Goal: Information Seeking & Learning: Learn about a topic

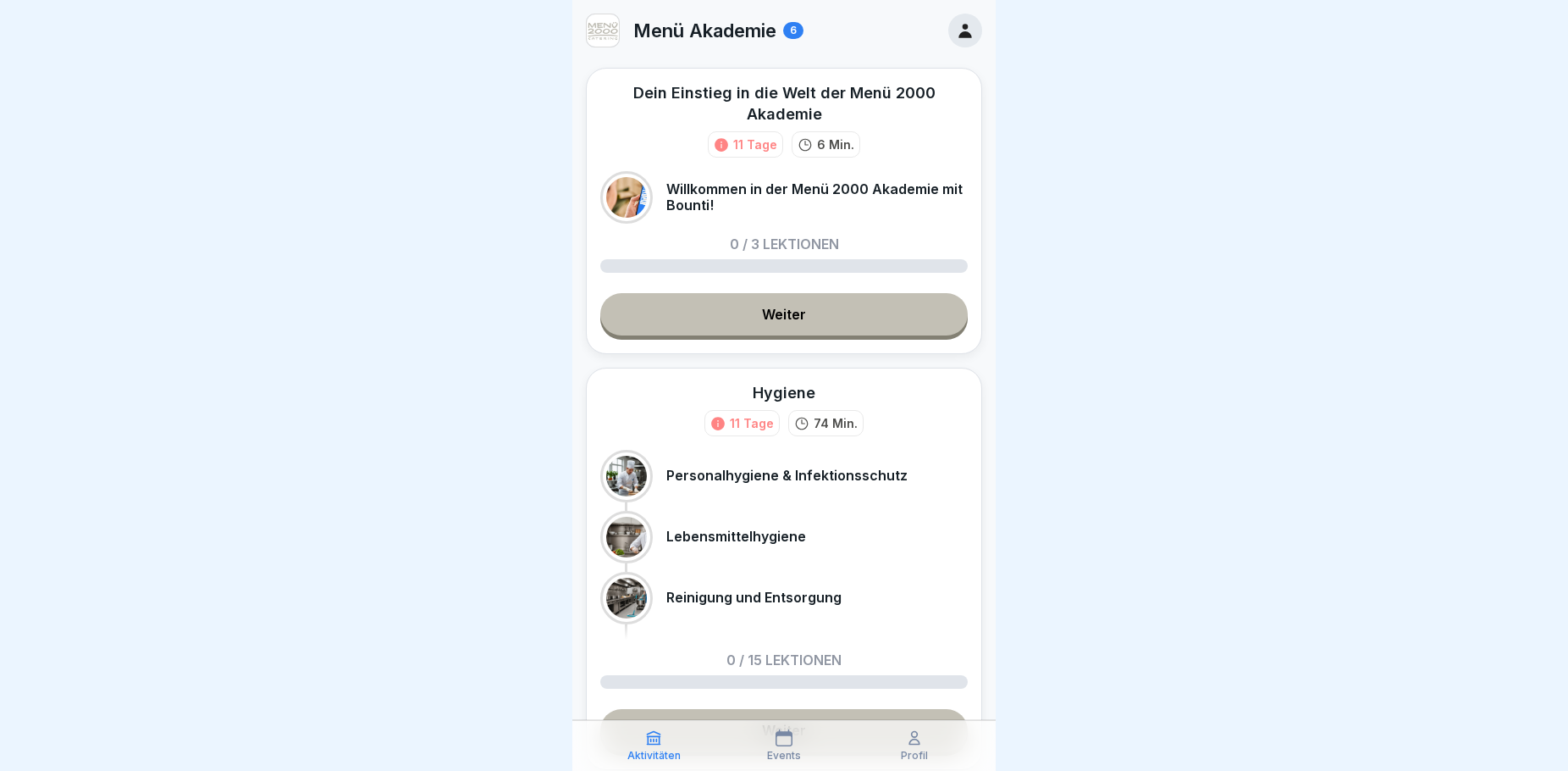
click at [770, 306] on link "Weiter" at bounding box center [783, 314] width 367 height 42
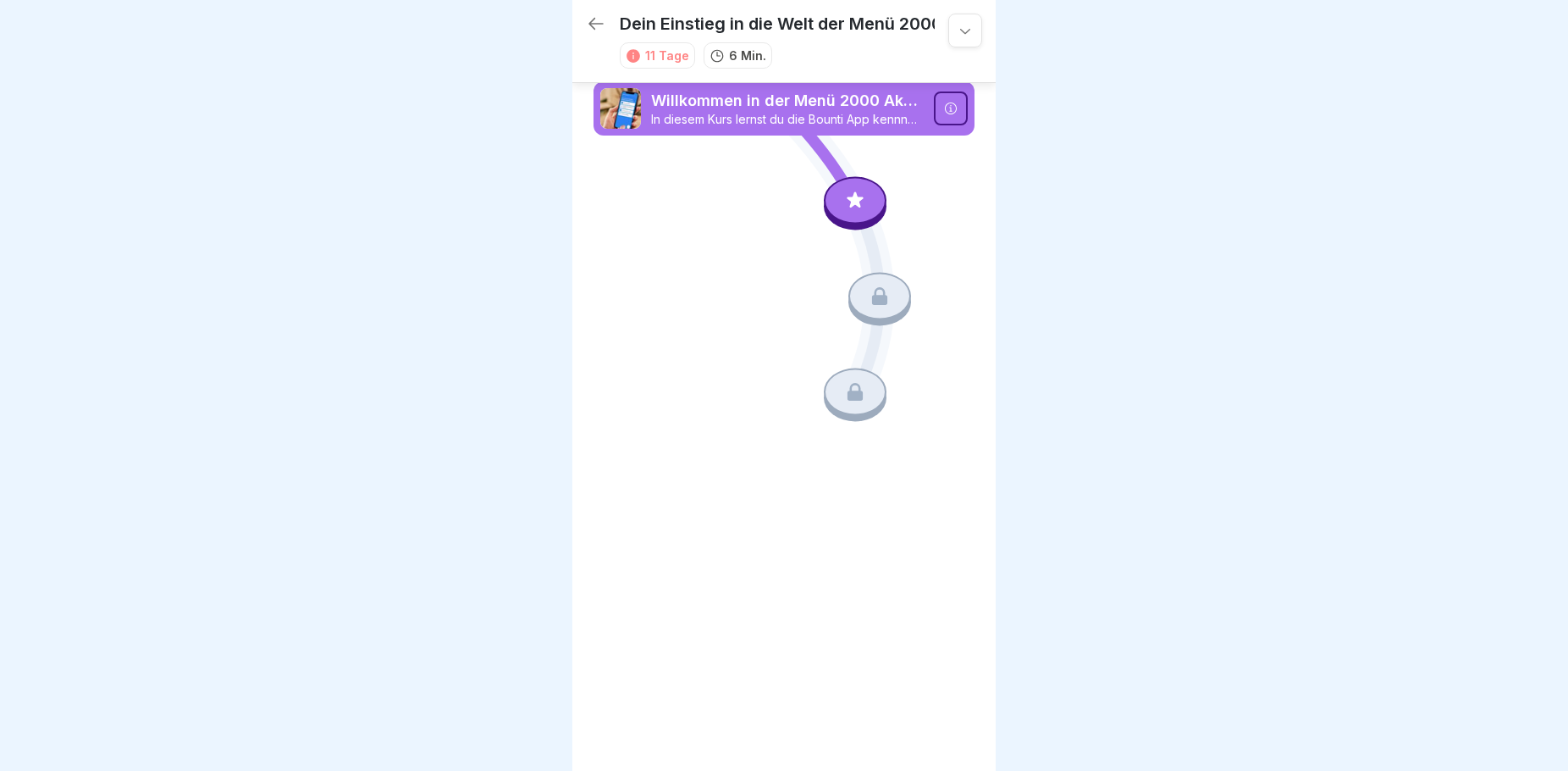
click at [862, 203] on icon at bounding box center [854, 200] width 22 height 22
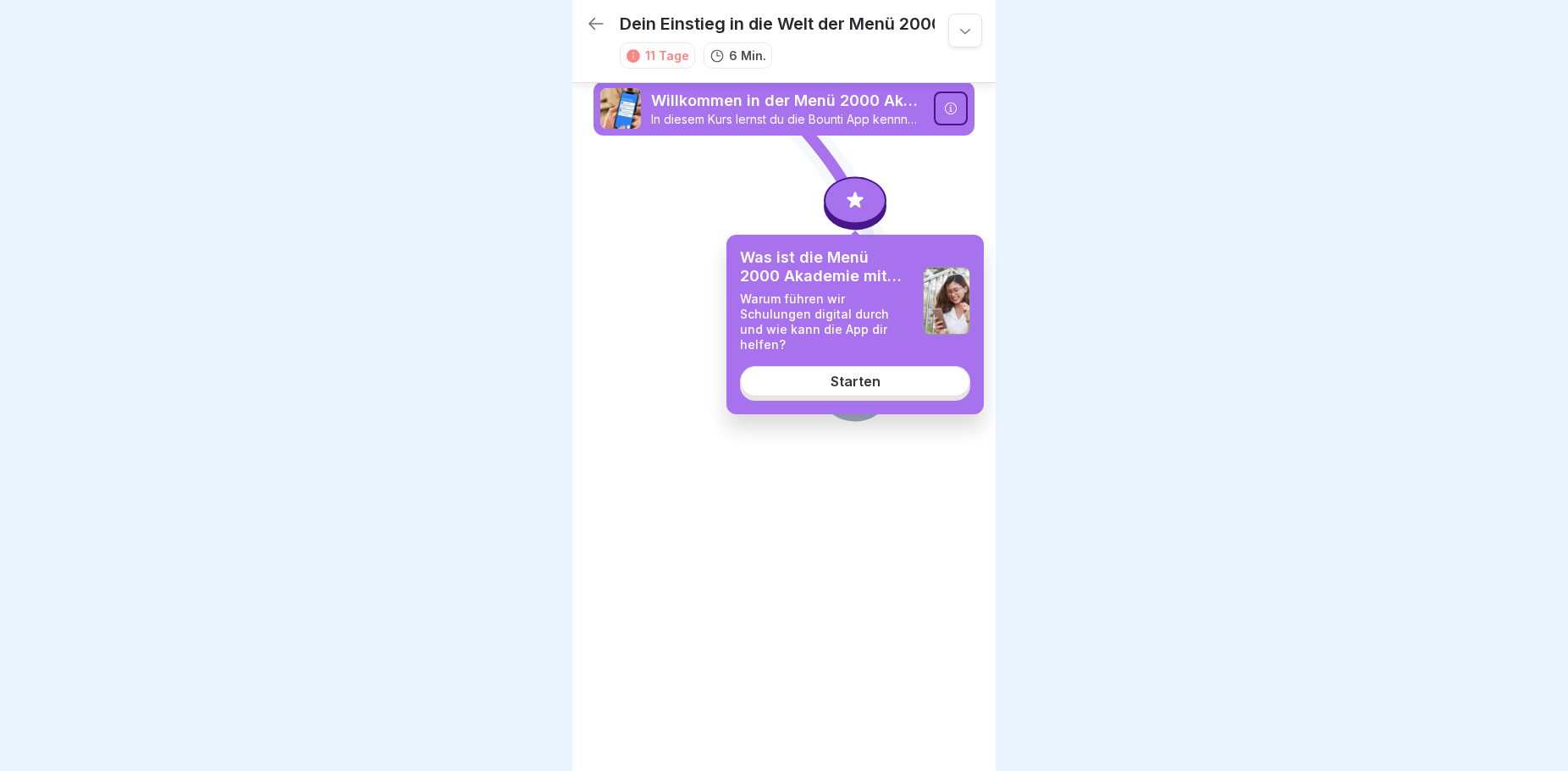
click at [845, 374] on div "Starten" at bounding box center [855, 381] width 50 height 15
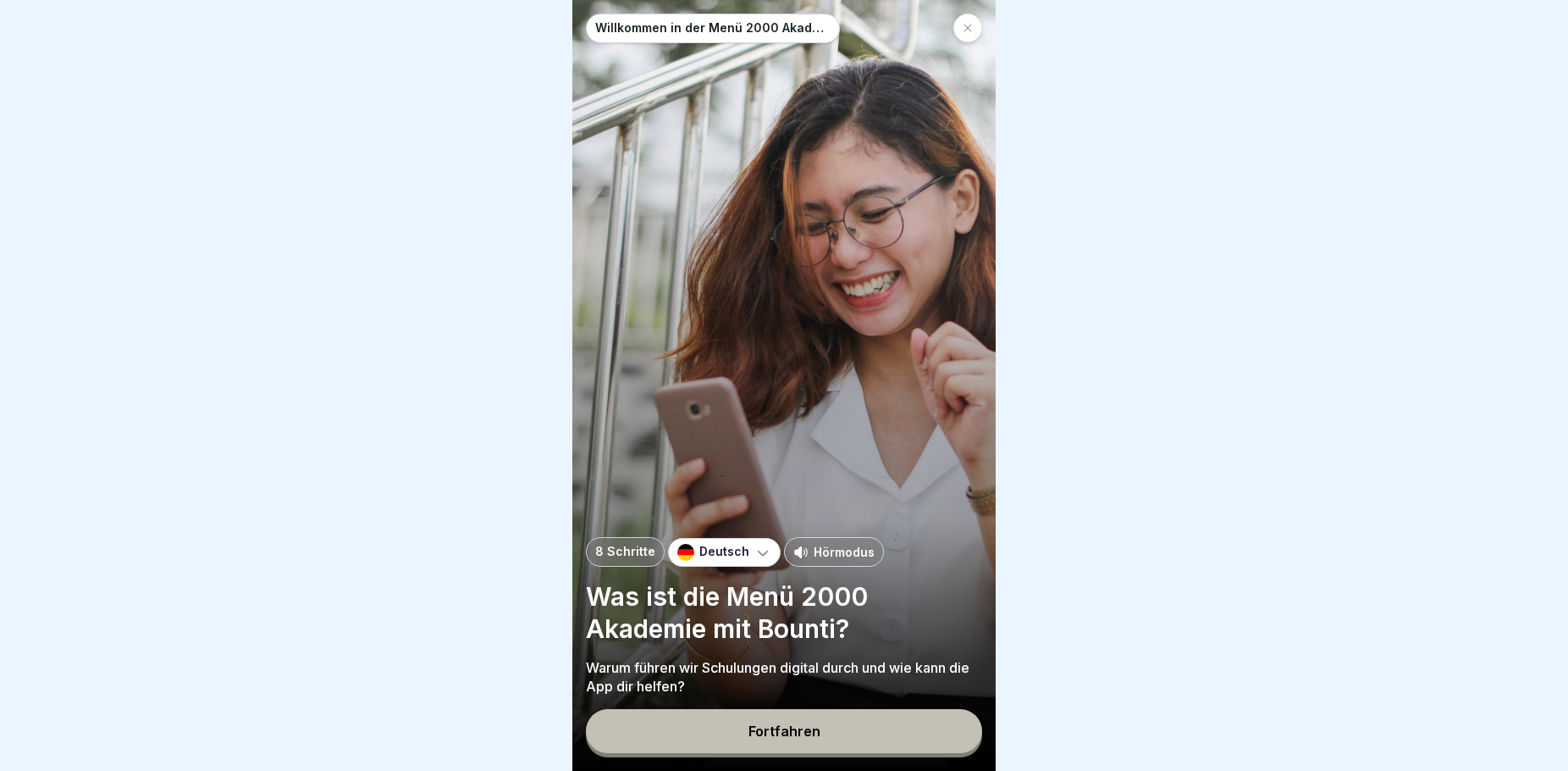
click at [827, 748] on button "Fortfahren" at bounding box center [784, 731] width 396 height 44
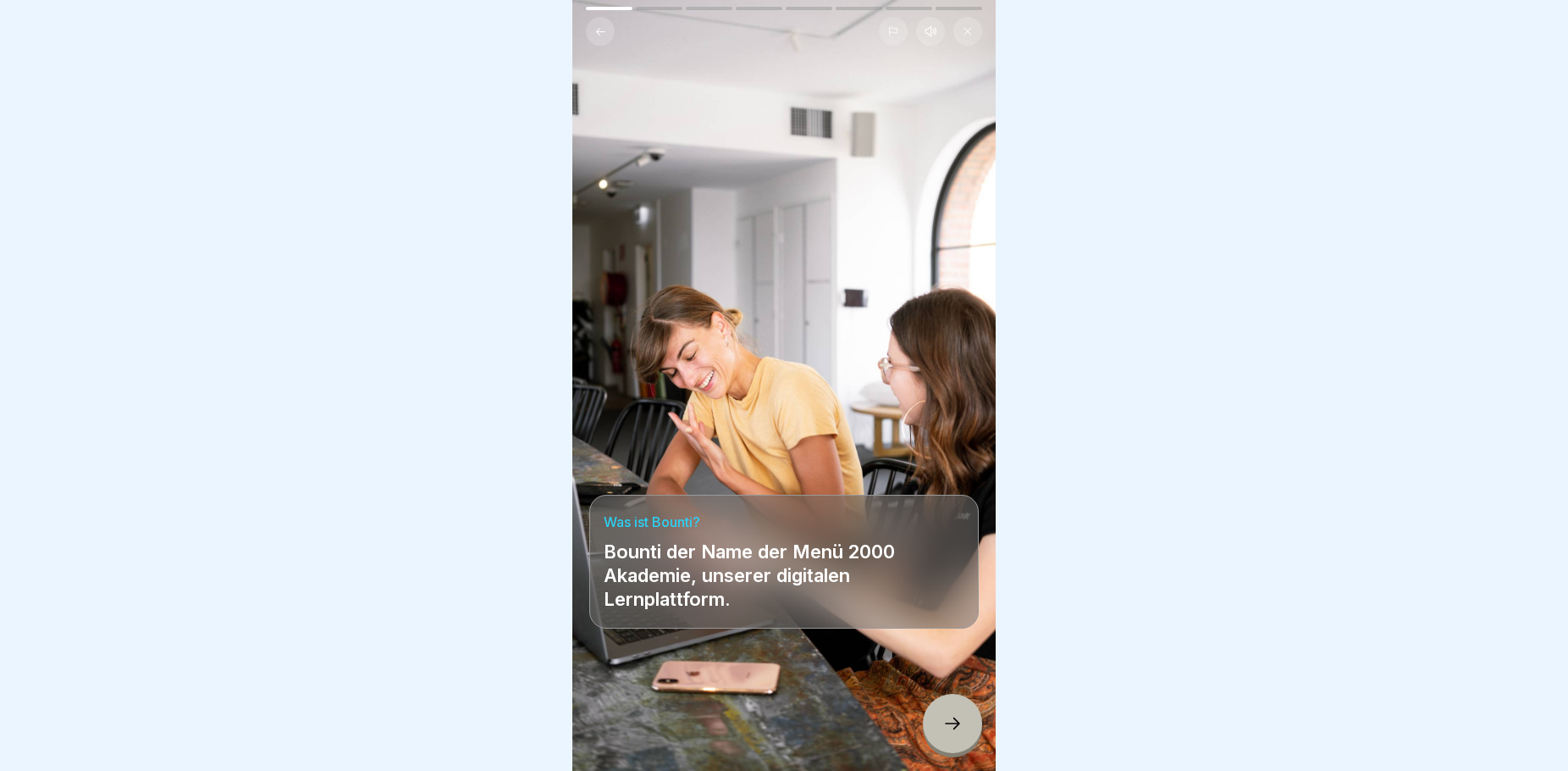
click at [944, 733] on icon at bounding box center [953, 723] width 21 height 21
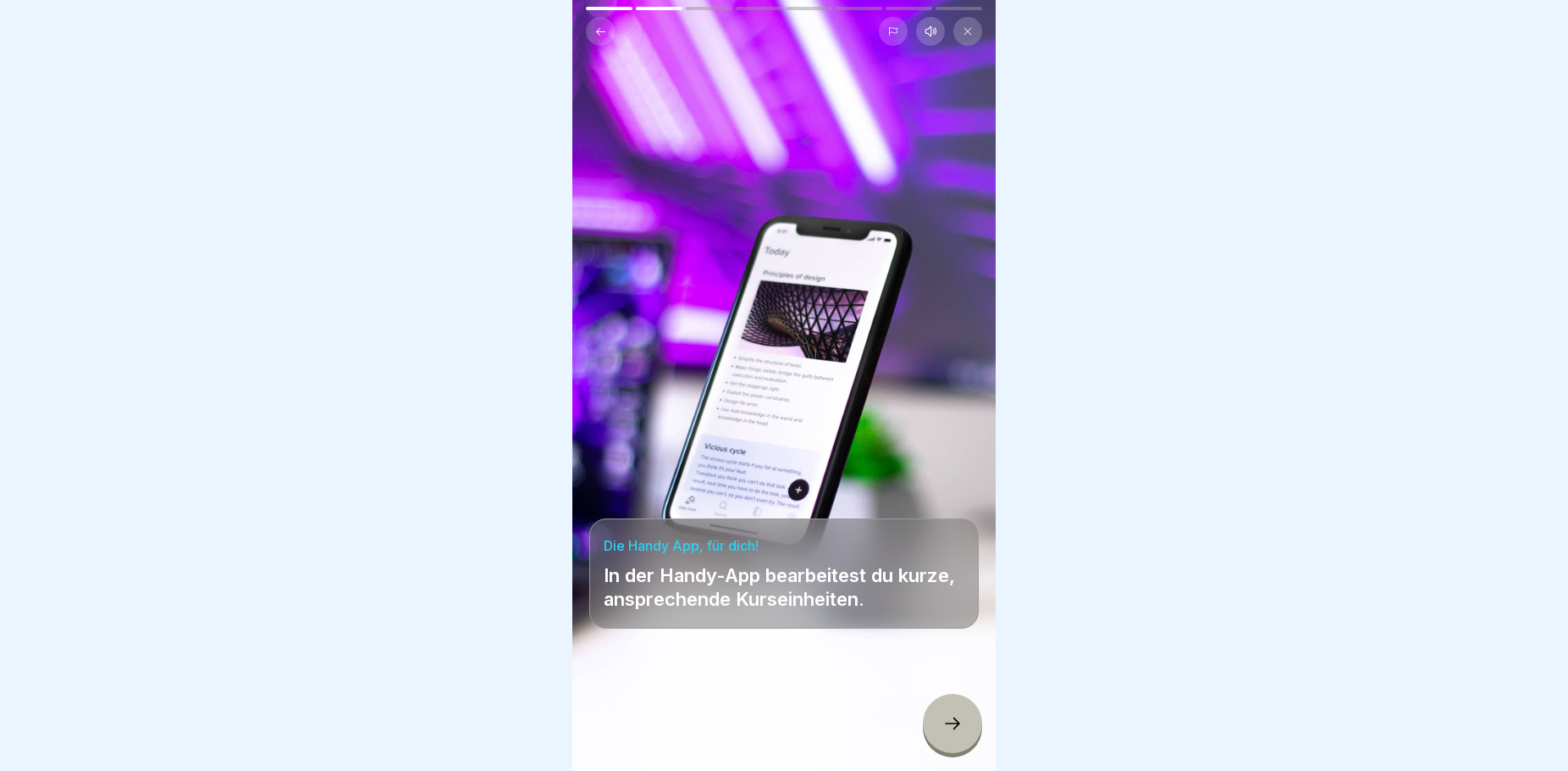
click at [961, 732] on icon at bounding box center [953, 723] width 21 height 21
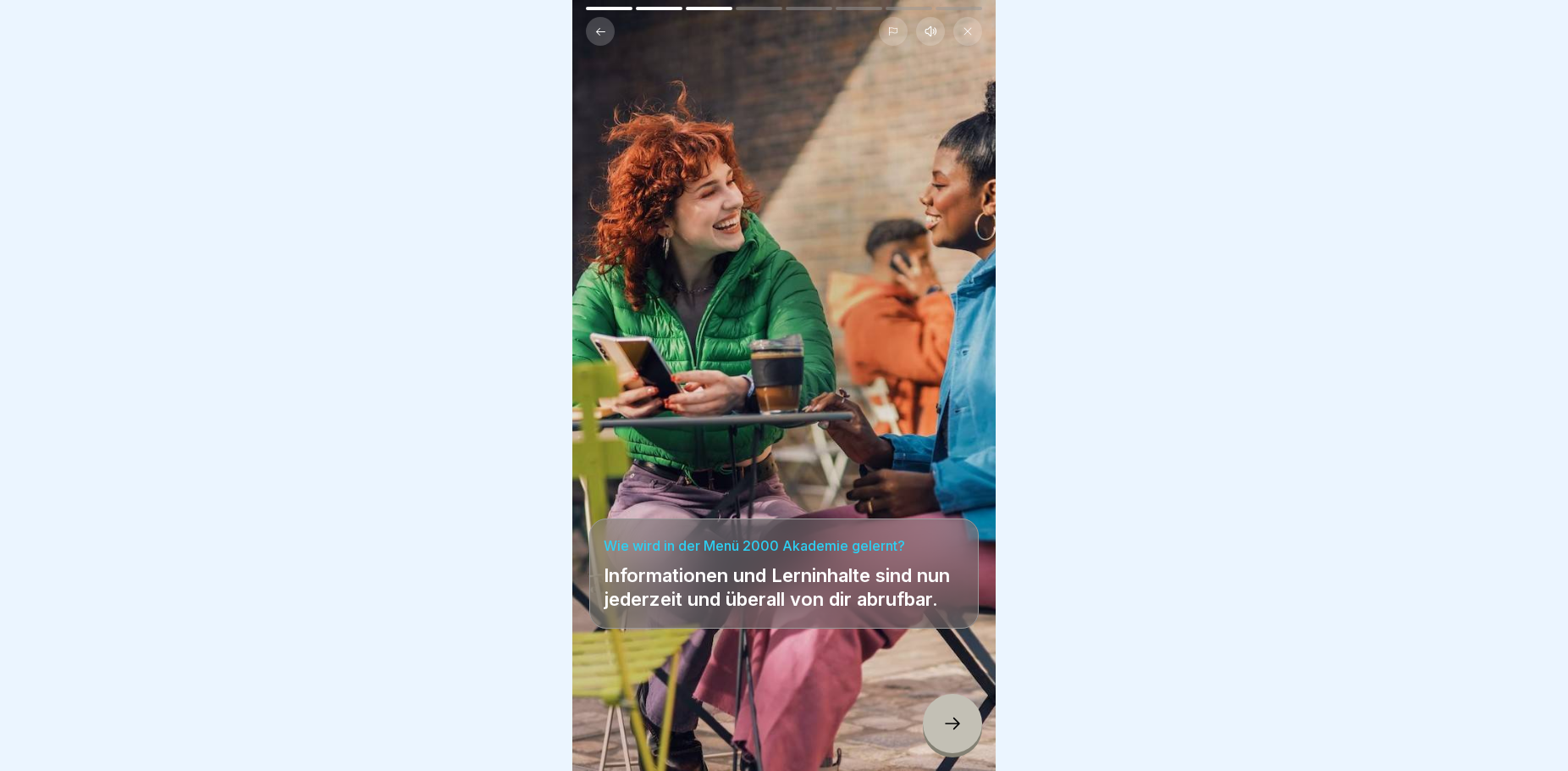
click at [961, 732] on icon at bounding box center [953, 723] width 21 height 21
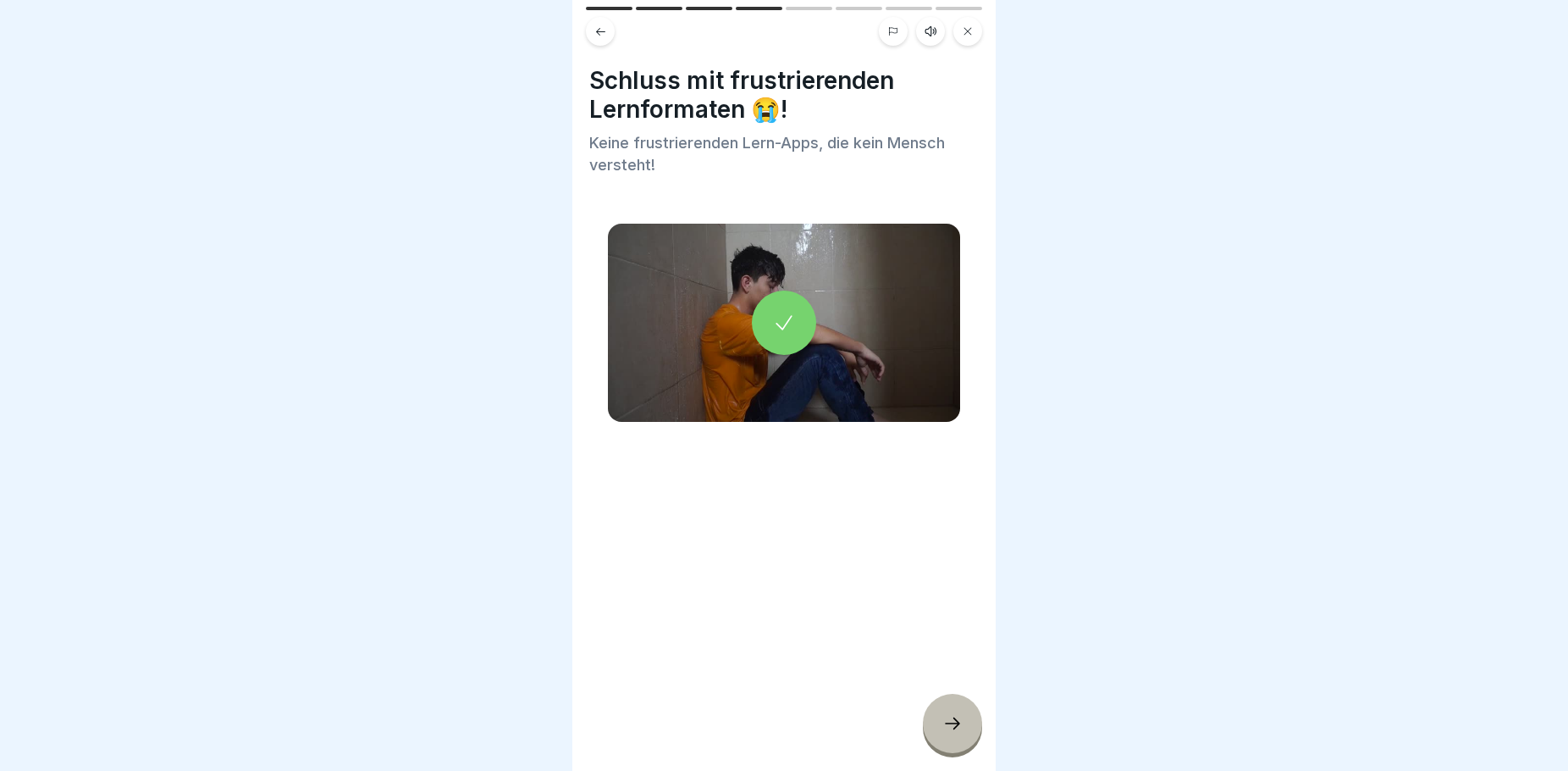
click at [948, 733] on icon at bounding box center [953, 723] width 21 height 21
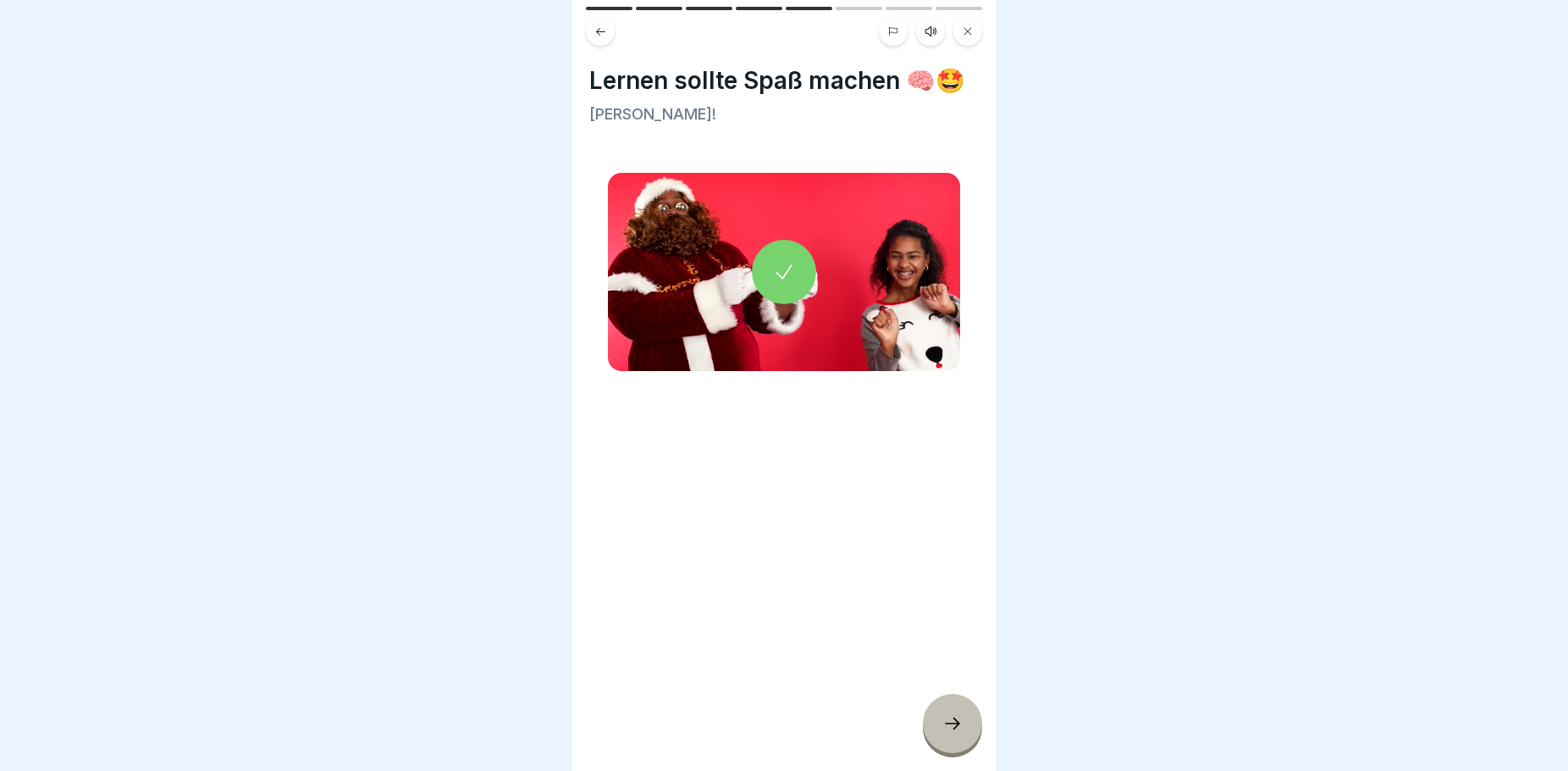
click at [945, 733] on icon at bounding box center [953, 723] width 21 height 21
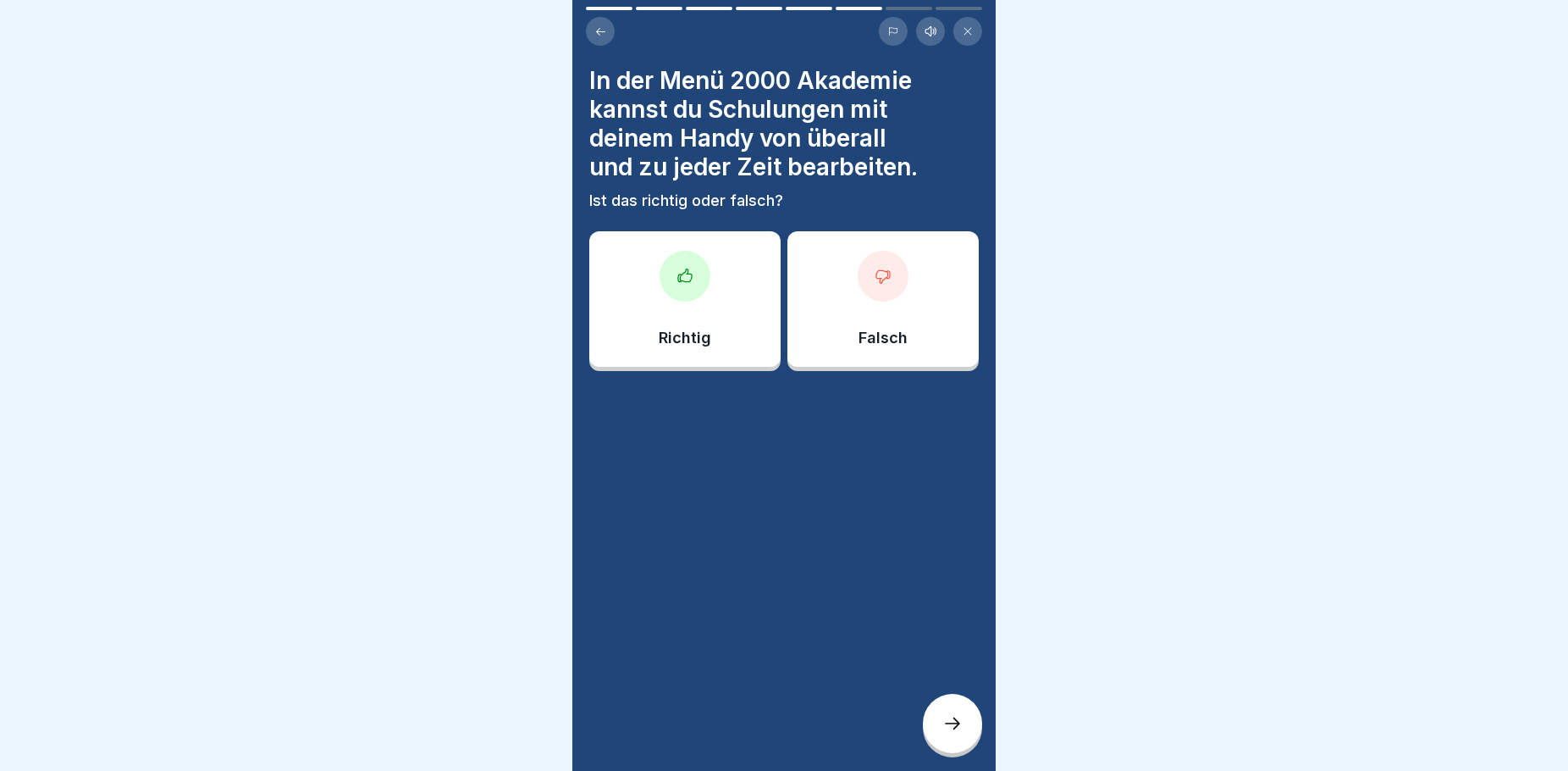
click at [718, 300] on div "Richtig" at bounding box center [685, 299] width 192 height 135
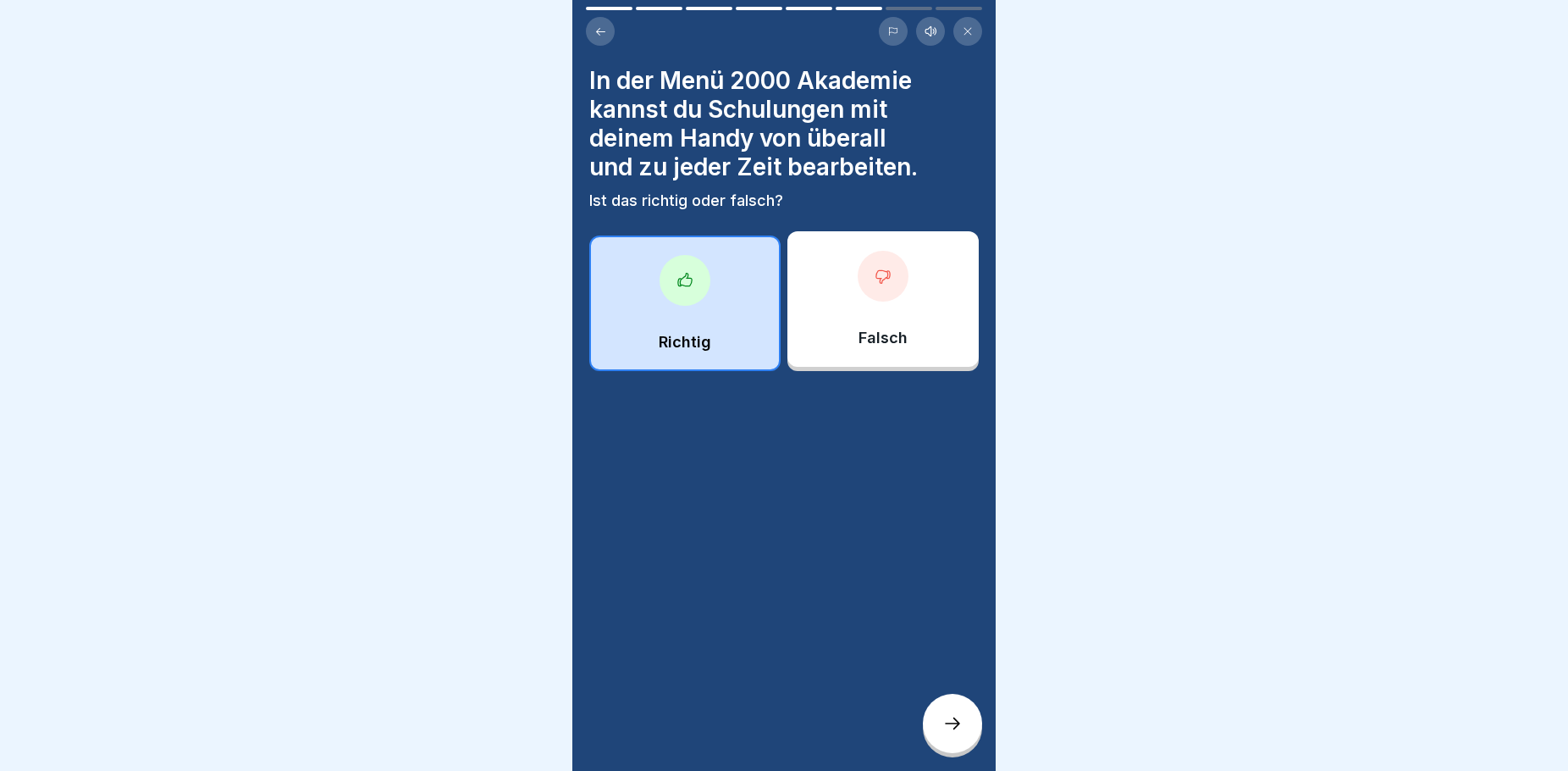
click at [939, 748] on div at bounding box center [952, 723] width 59 height 59
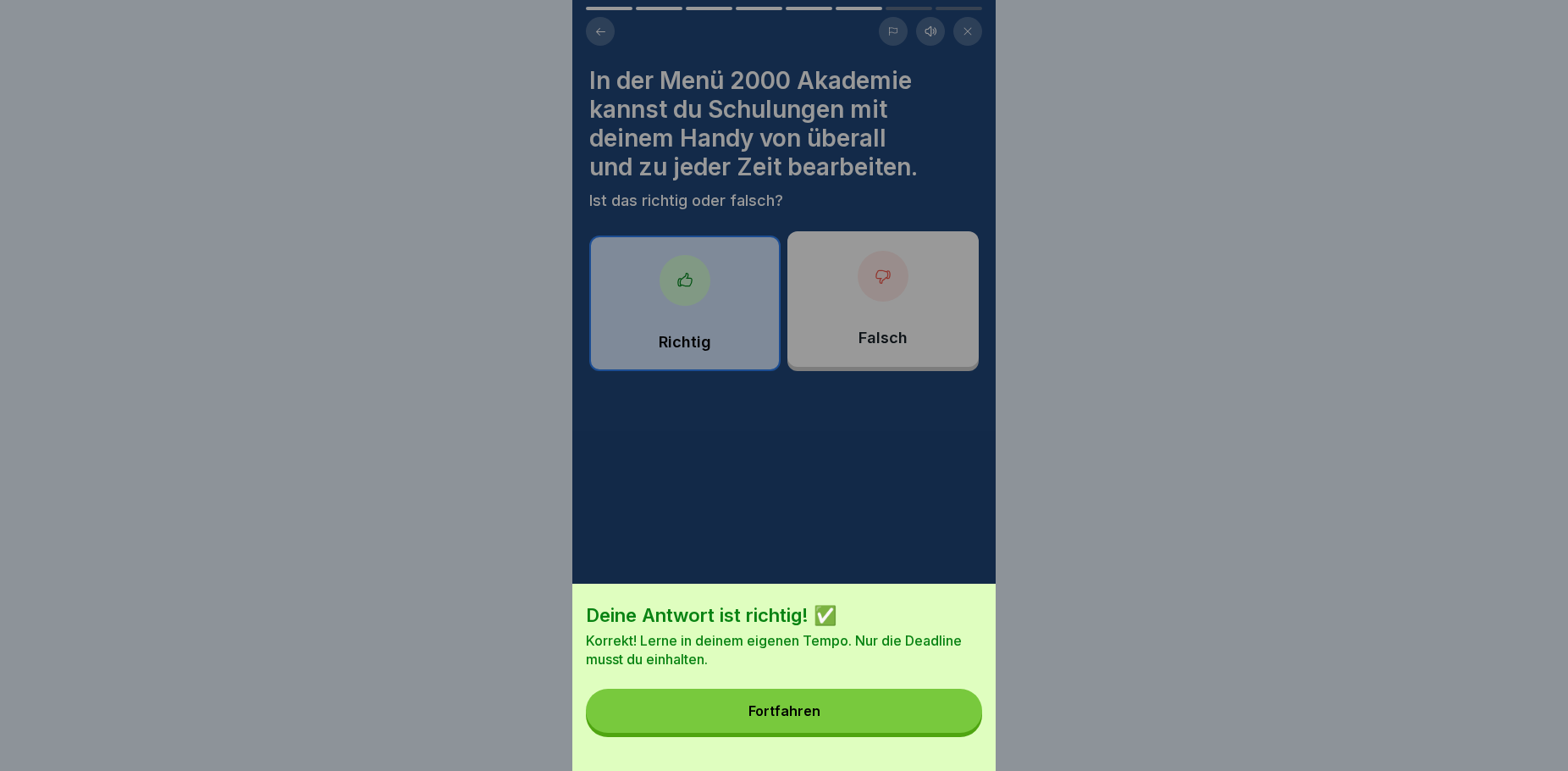
click at [934, 720] on button "Fortfahren" at bounding box center [784, 710] width 396 height 44
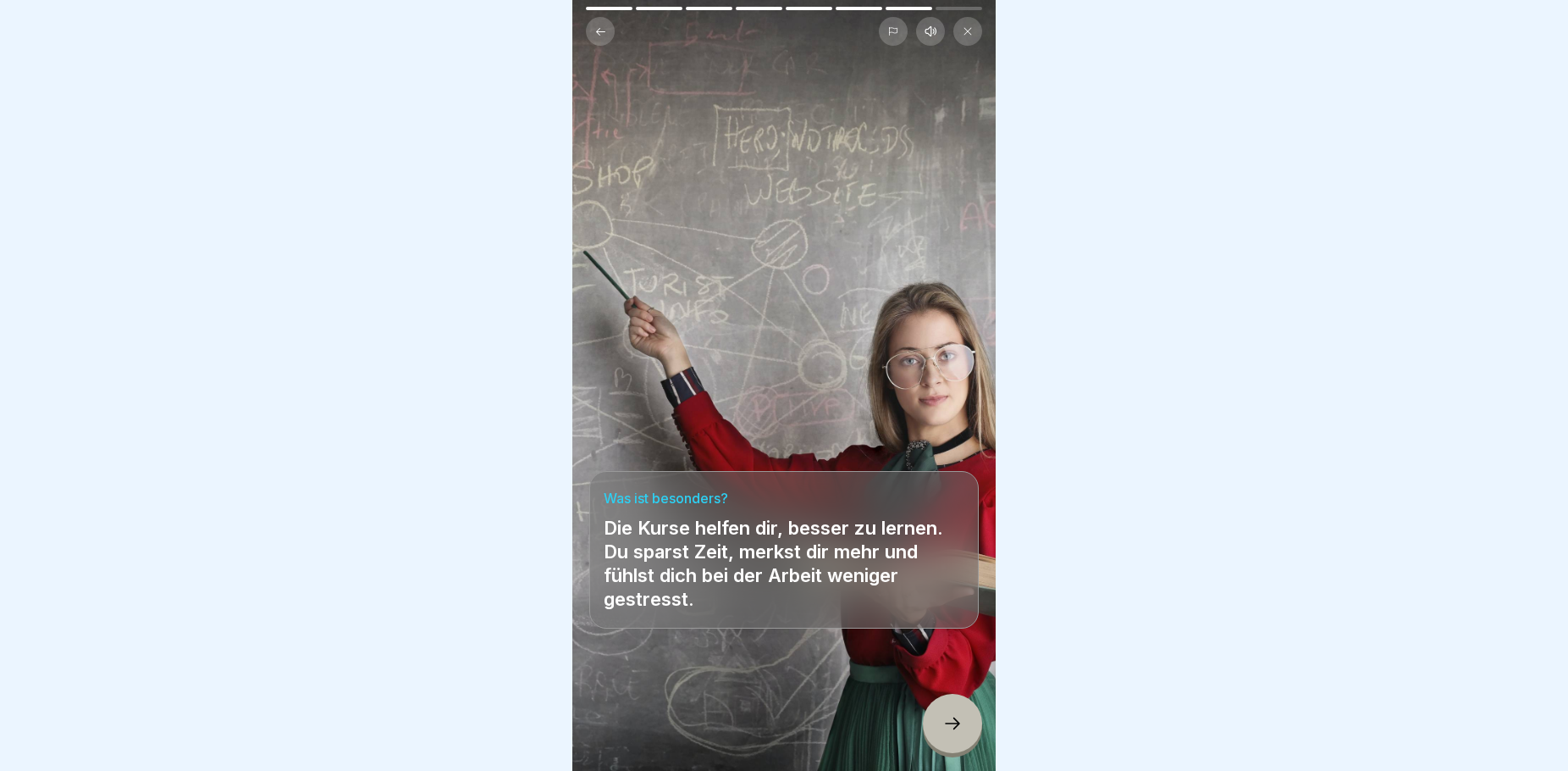
click at [958, 732] on icon at bounding box center [953, 723] width 21 height 21
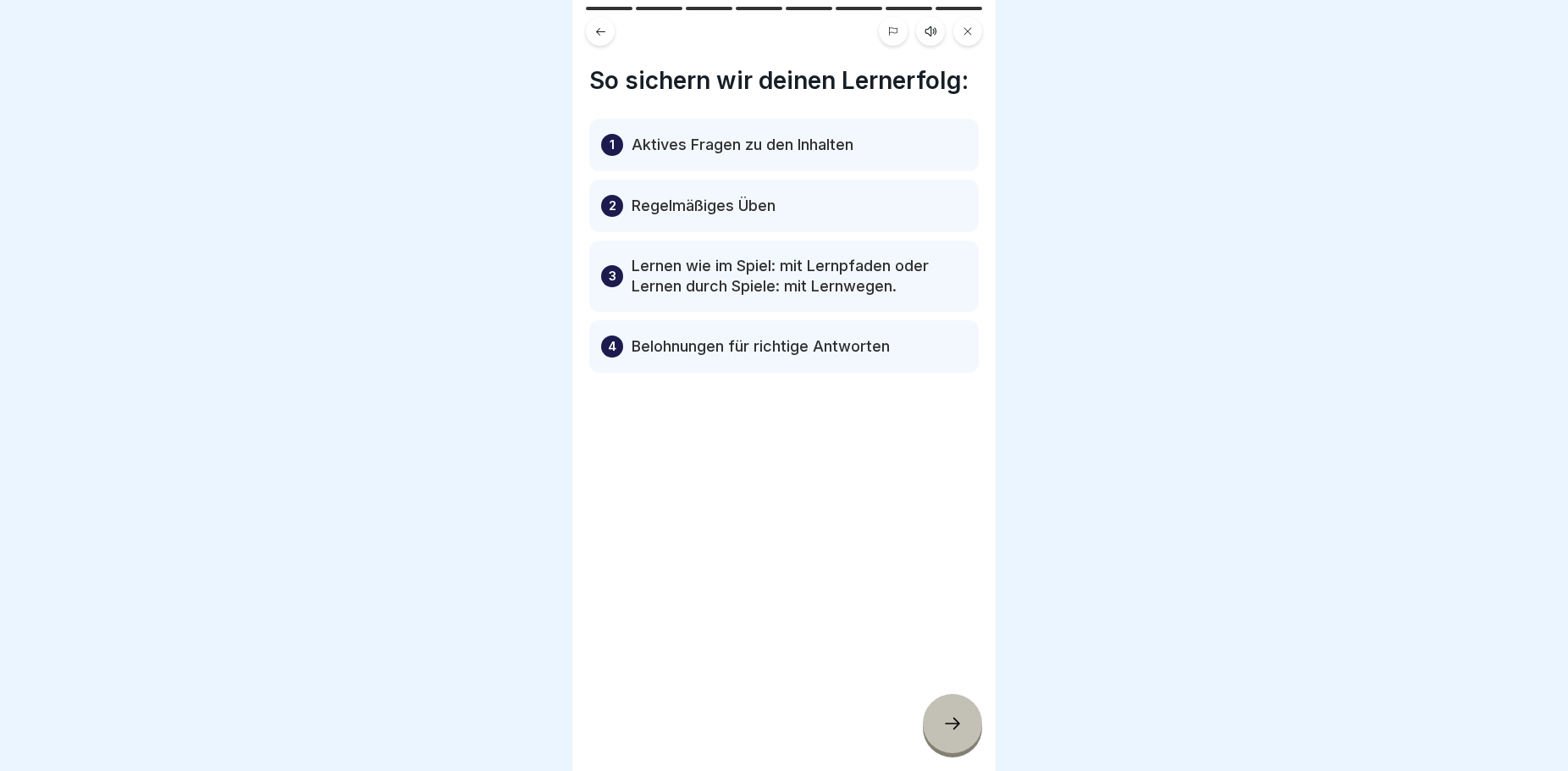
click at [952, 733] on icon at bounding box center [953, 723] width 21 height 21
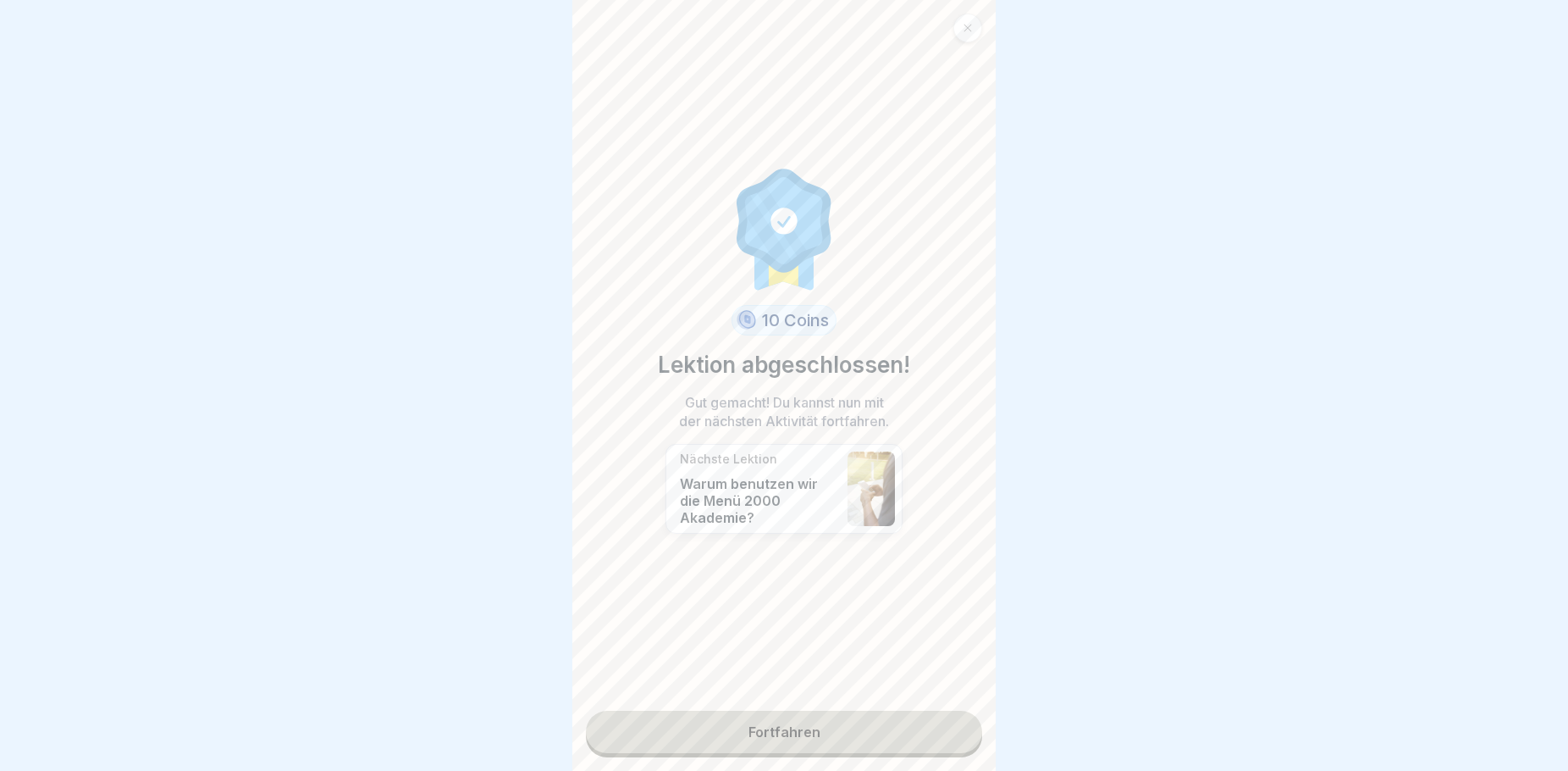
click at [919, 740] on link "Fortfahren" at bounding box center [784, 732] width 396 height 42
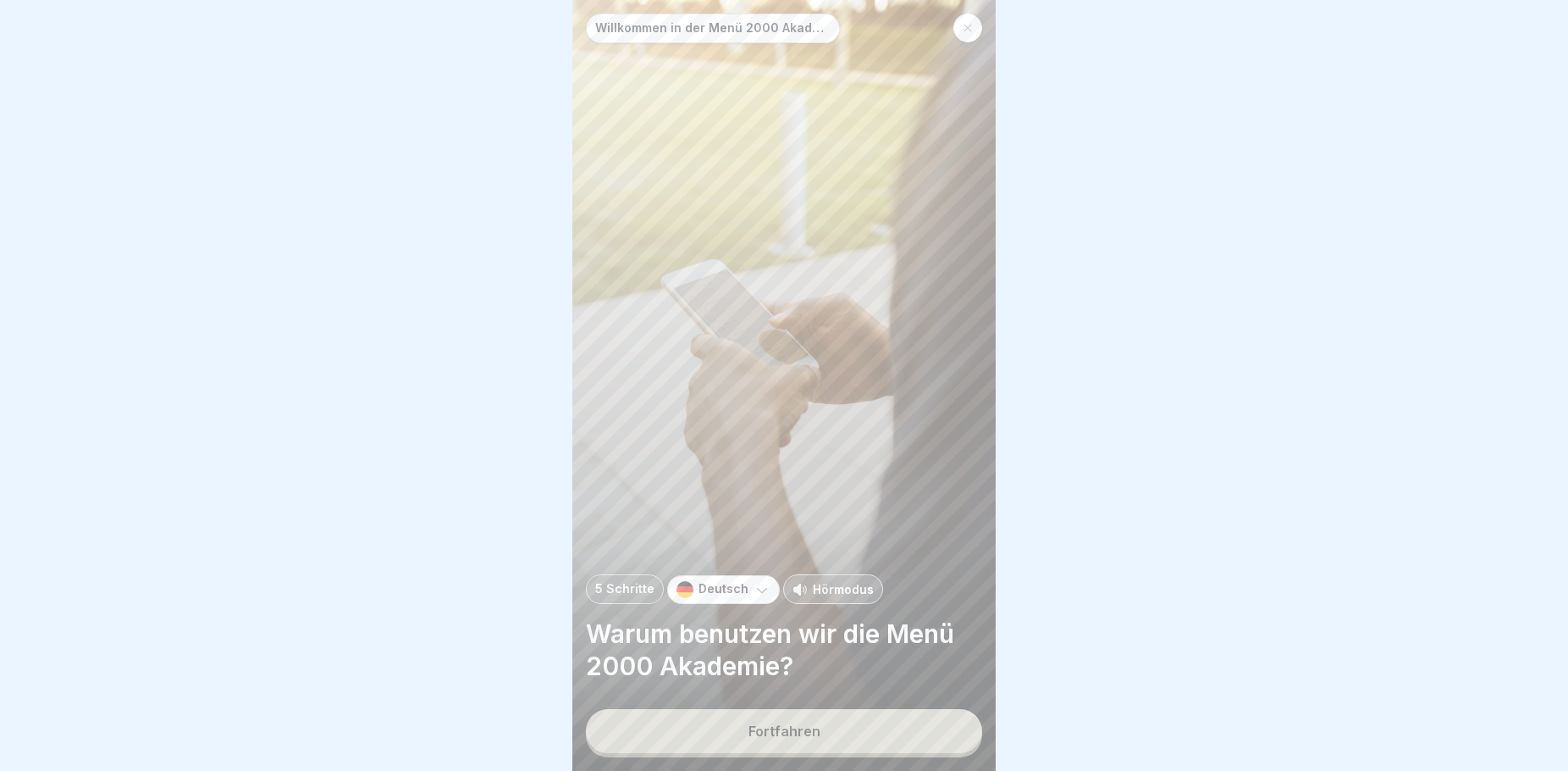
click at [827, 747] on button "Fortfahren" at bounding box center [784, 731] width 396 height 44
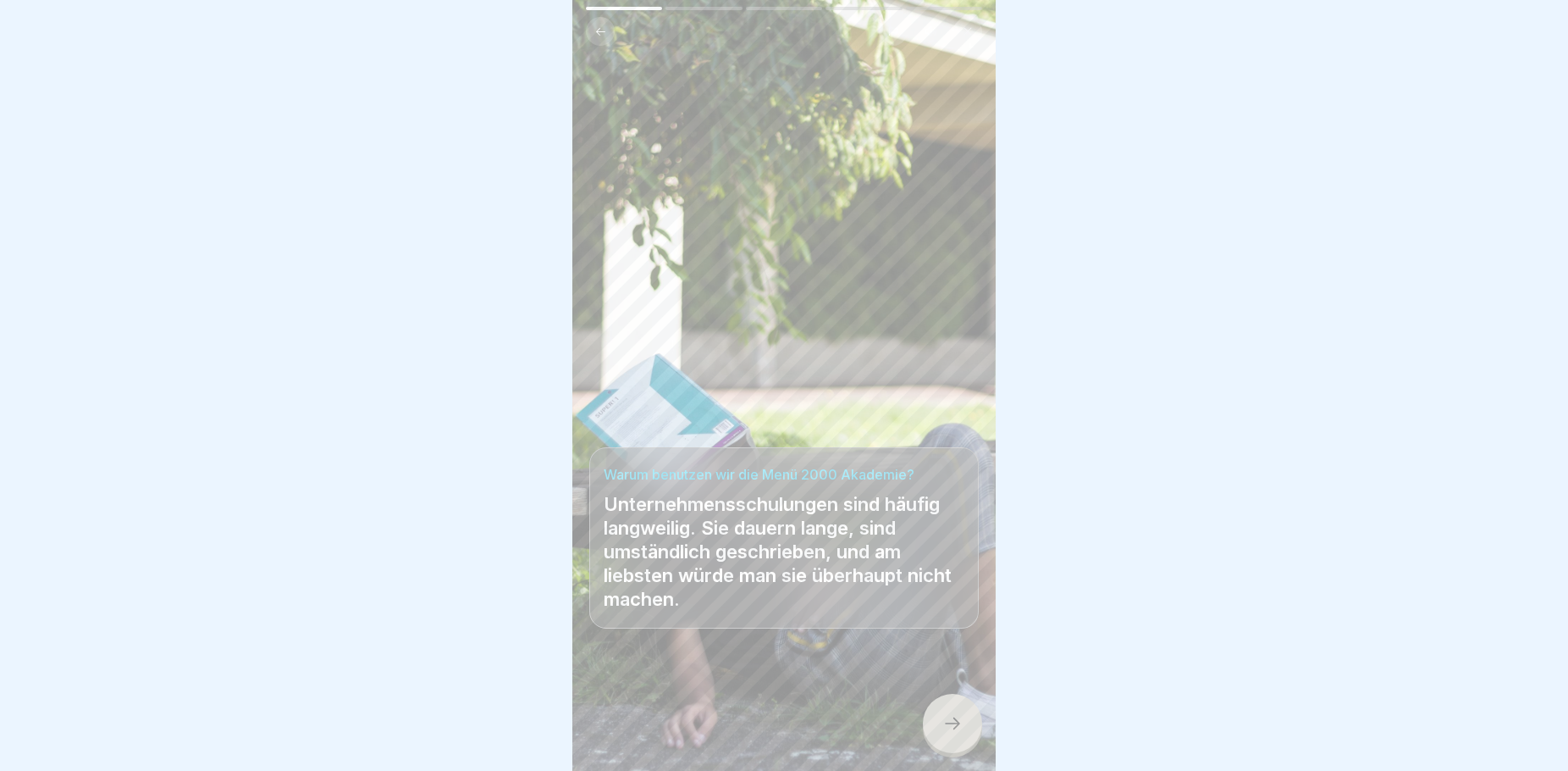
click at [937, 732] on div at bounding box center [952, 723] width 59 height 59
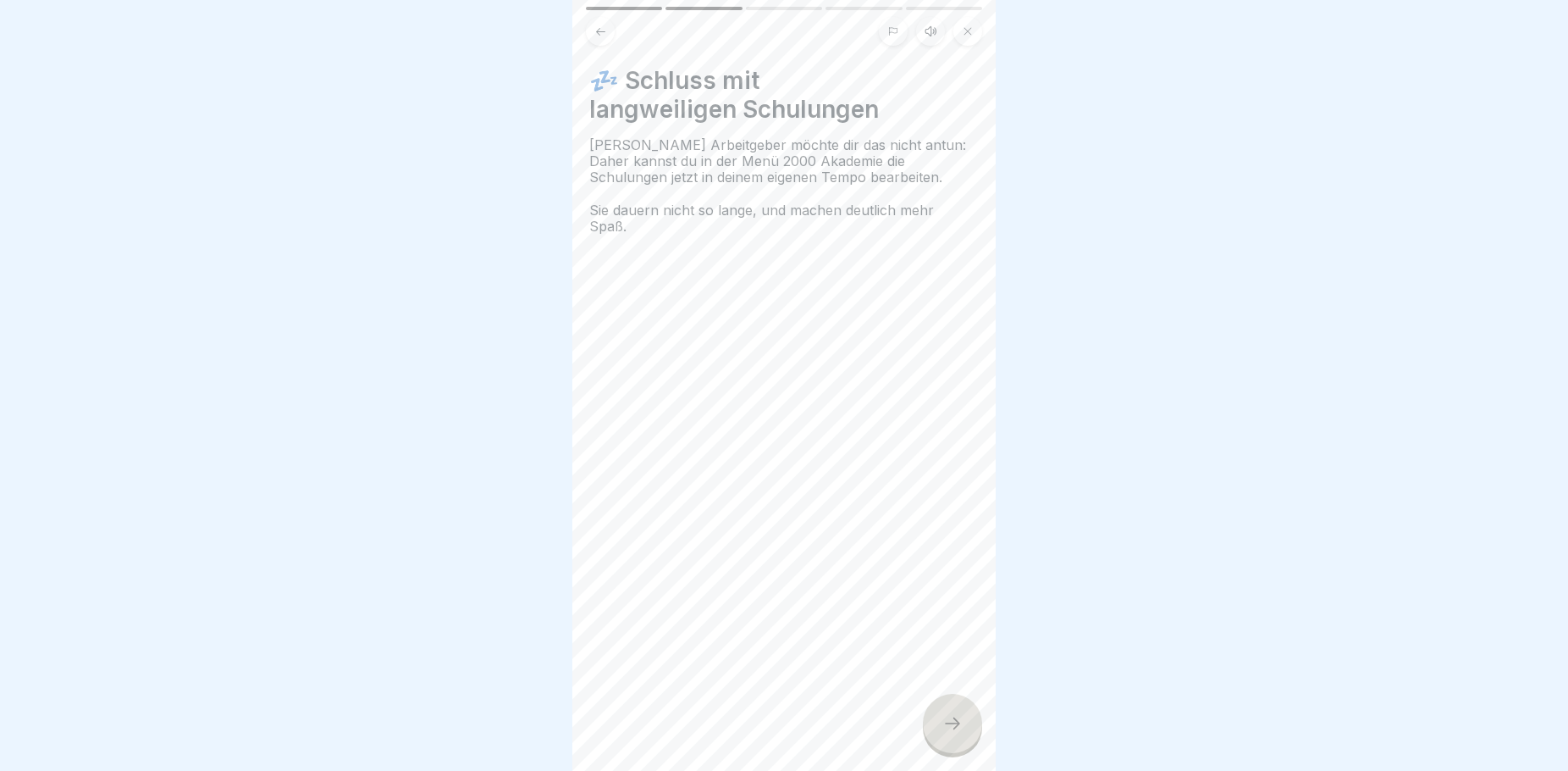
click at [945, 733] on icon at bounding box center [953, 723] width 21 height 21
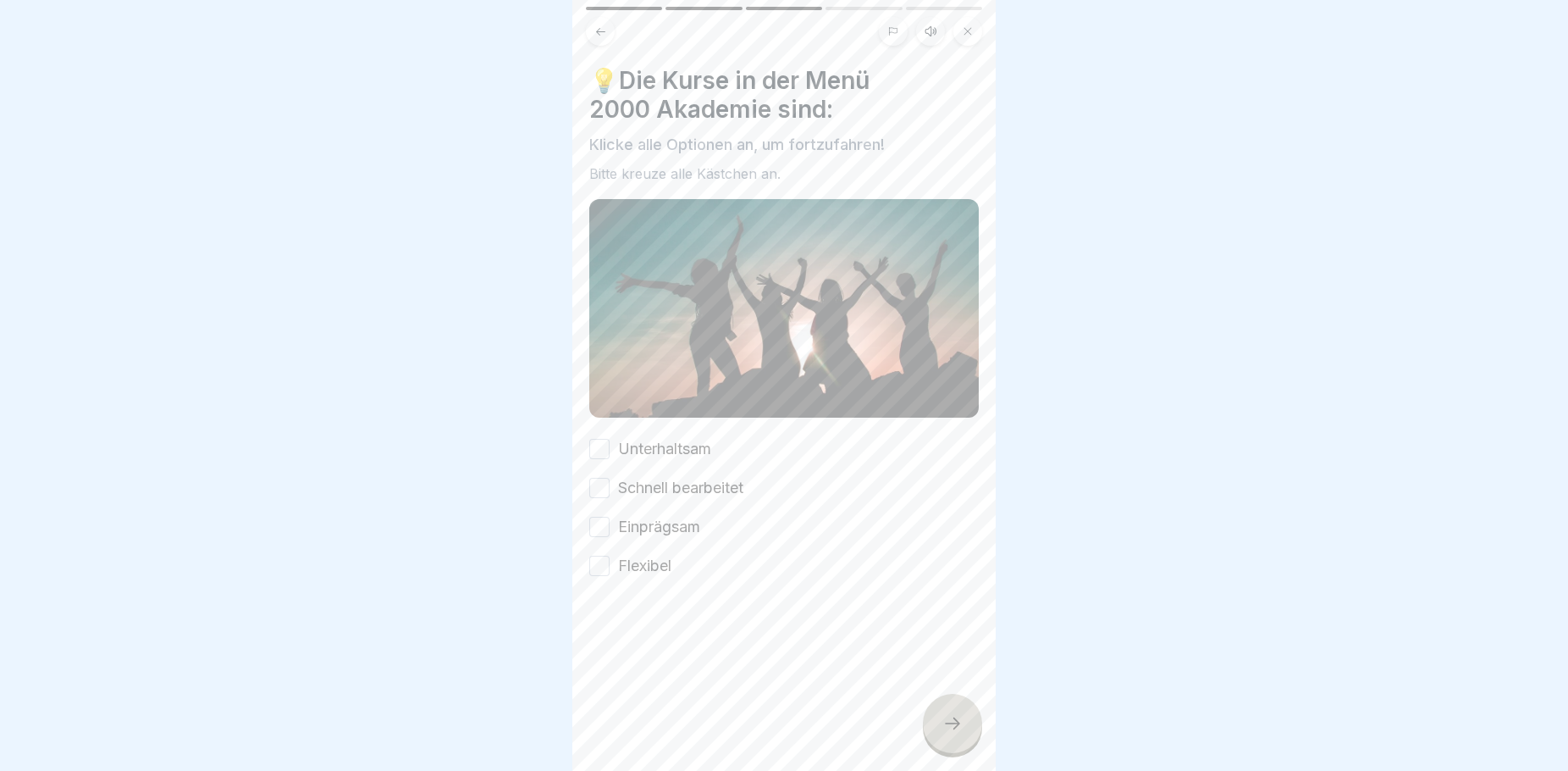
click at [601, 444] on button "Unterhaltsam" at bounding box center [600, 449] width 21 height 21
click at [600, 479] on button "Schnell bearbeitet" at bounding box center [600, 488] width 21 height 21
click at [599, 522] on button "Einprägsam" at bounding box center [600, 527] width 21 height 21
click at [955, 733] on icon at bounding box center [953, 723] width 21 height 21
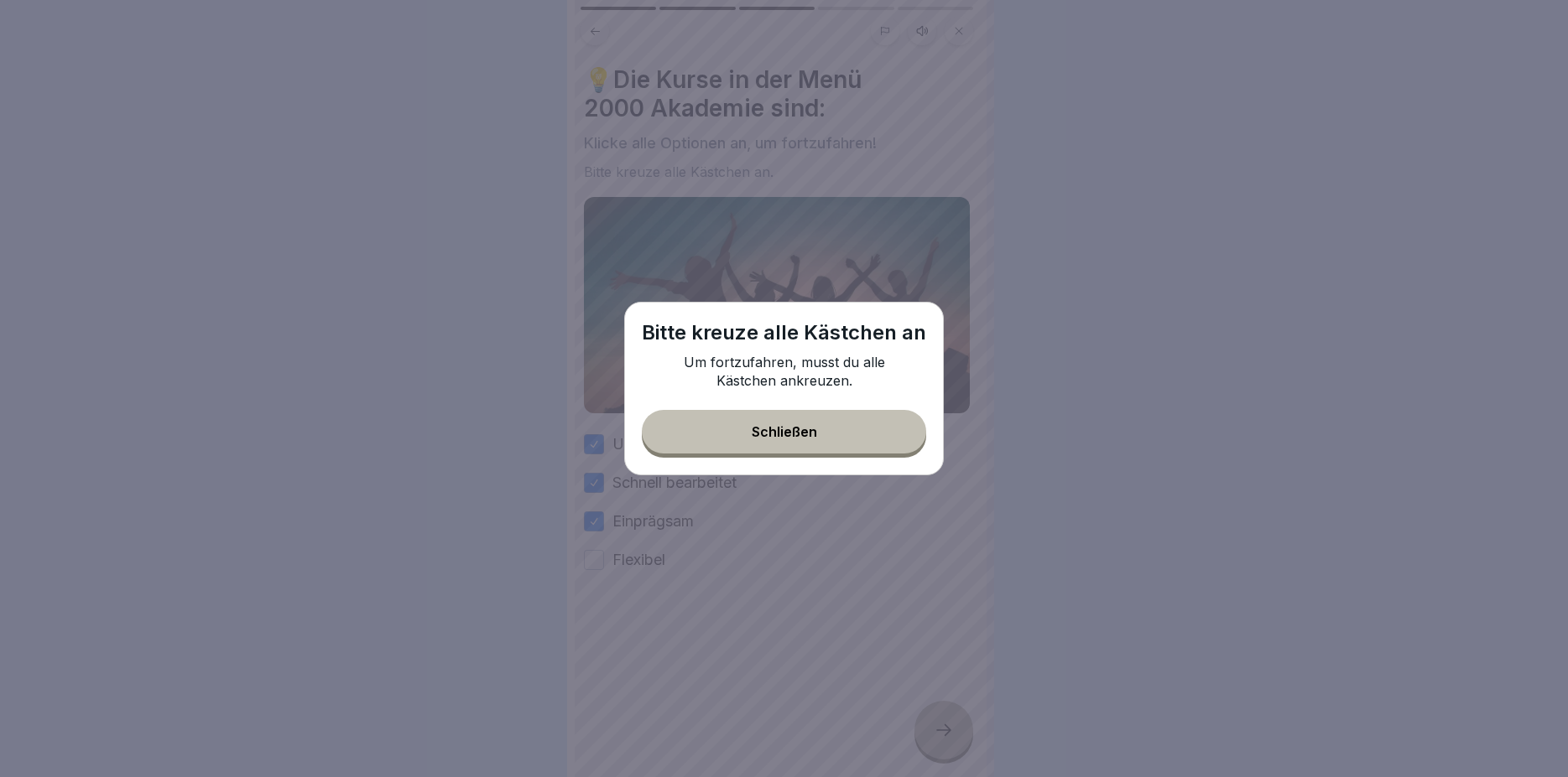
drag, startPoint x: 804, startPoint y: 417, endPoint x: 782, endPoint y: 461, distance: 49.2
click at [808, 423] on button "Schließen" at bounding box center [784, 431] width 285 height 44
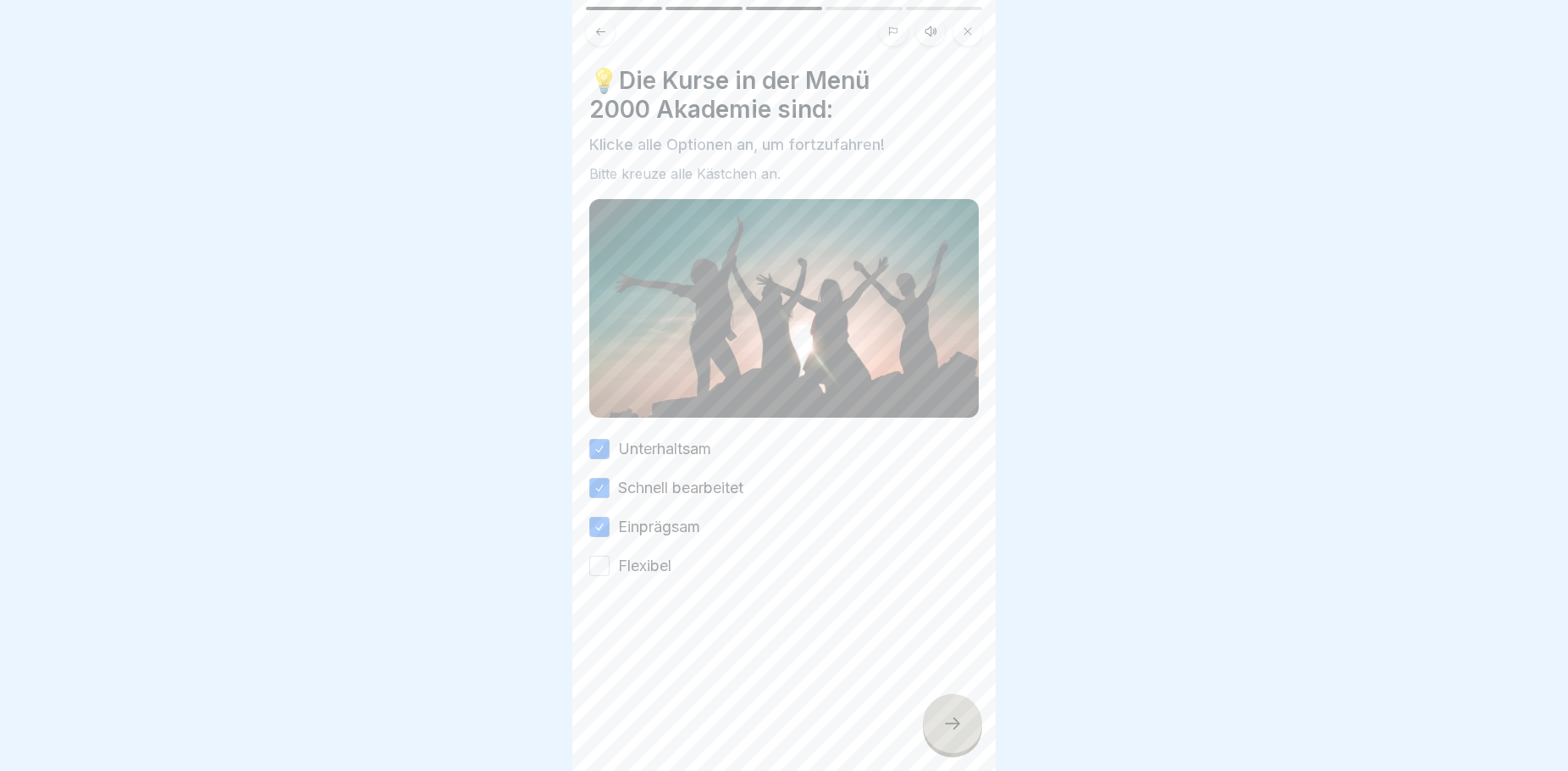
click at [602, 562] on button "Flexibel" at bounding box center [600, 566] width 21 height 21
click at [954, 729] on icon at bounding box center [952, 723] width 15 height 12
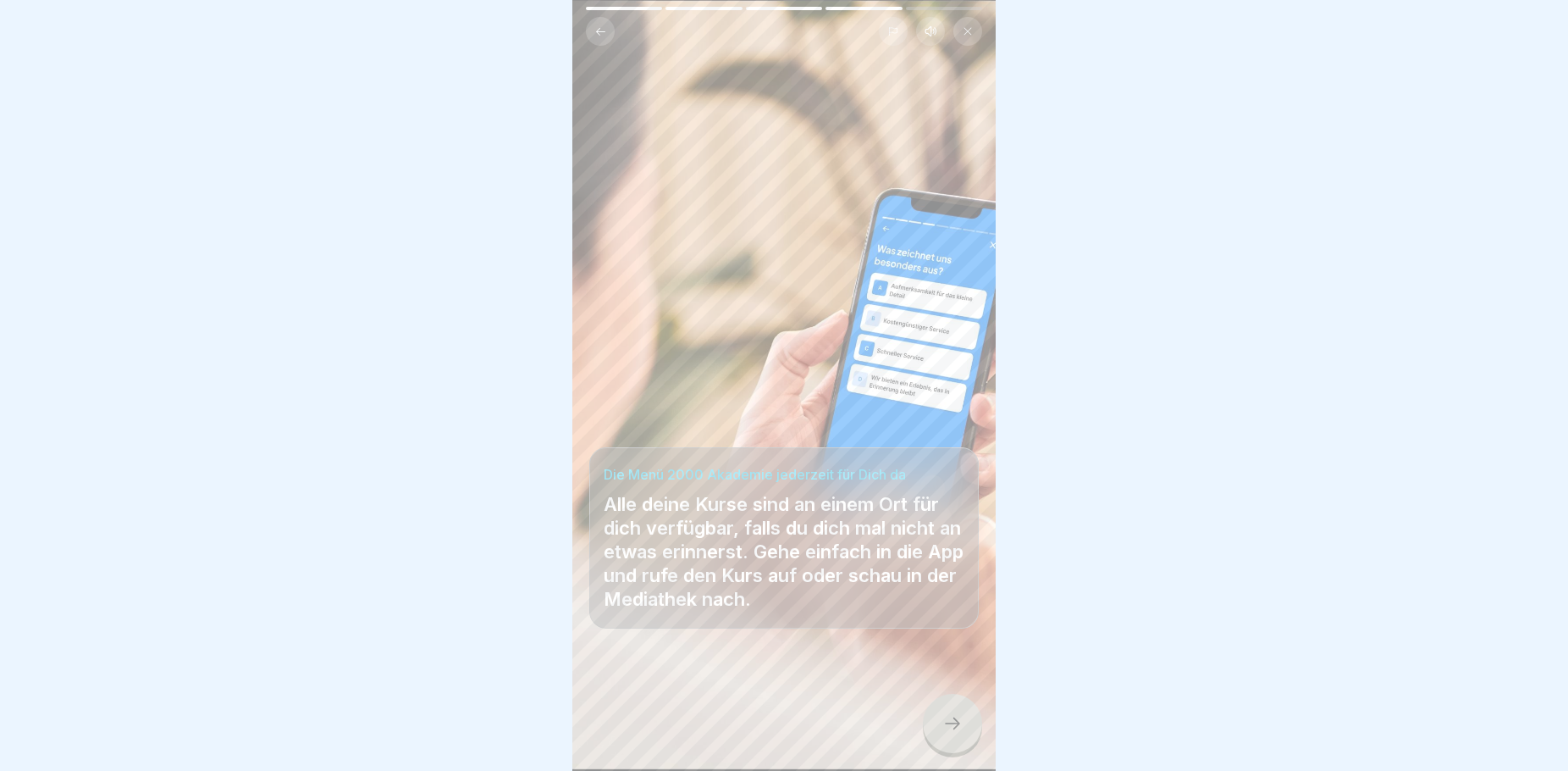
click at [955, 733] on icon at bounding box center [953, 723] width 21 height 21
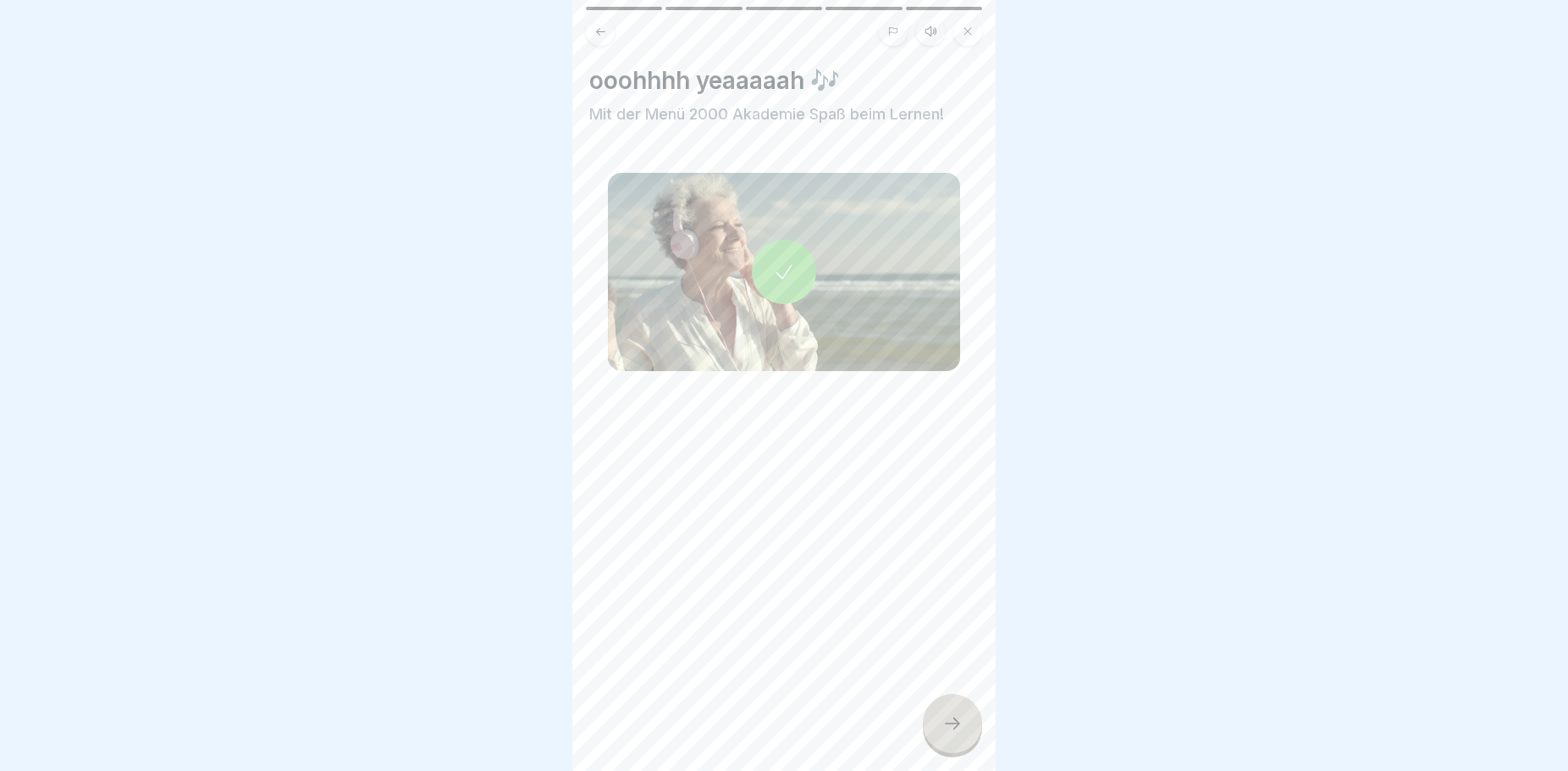
click at [955, 733] on icon at bounding box center [953, 723] width 21 height 21
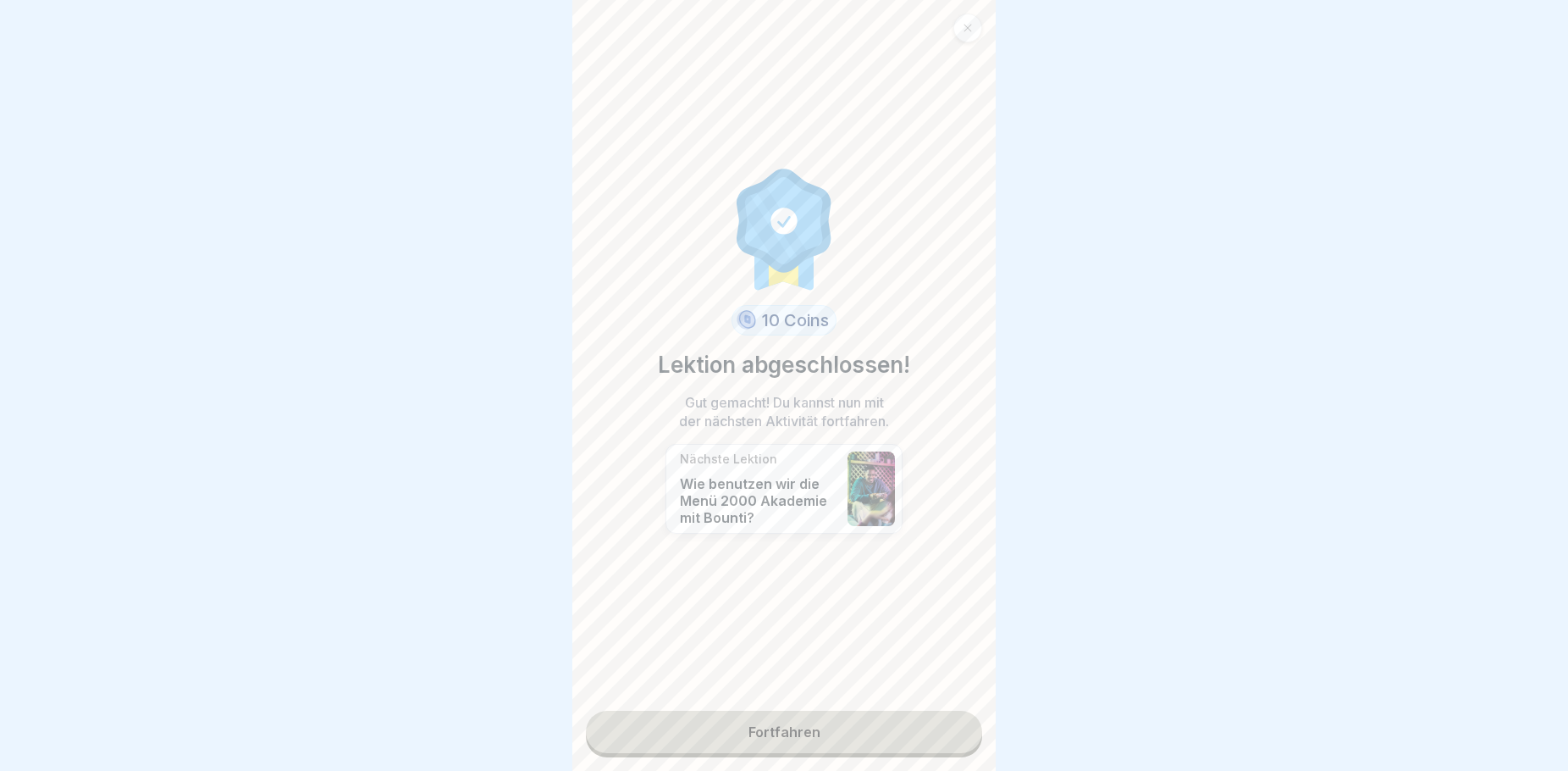
click at [893, 732] on link "Fortfahren" at bounding box center [784, 732] width 396 height 42
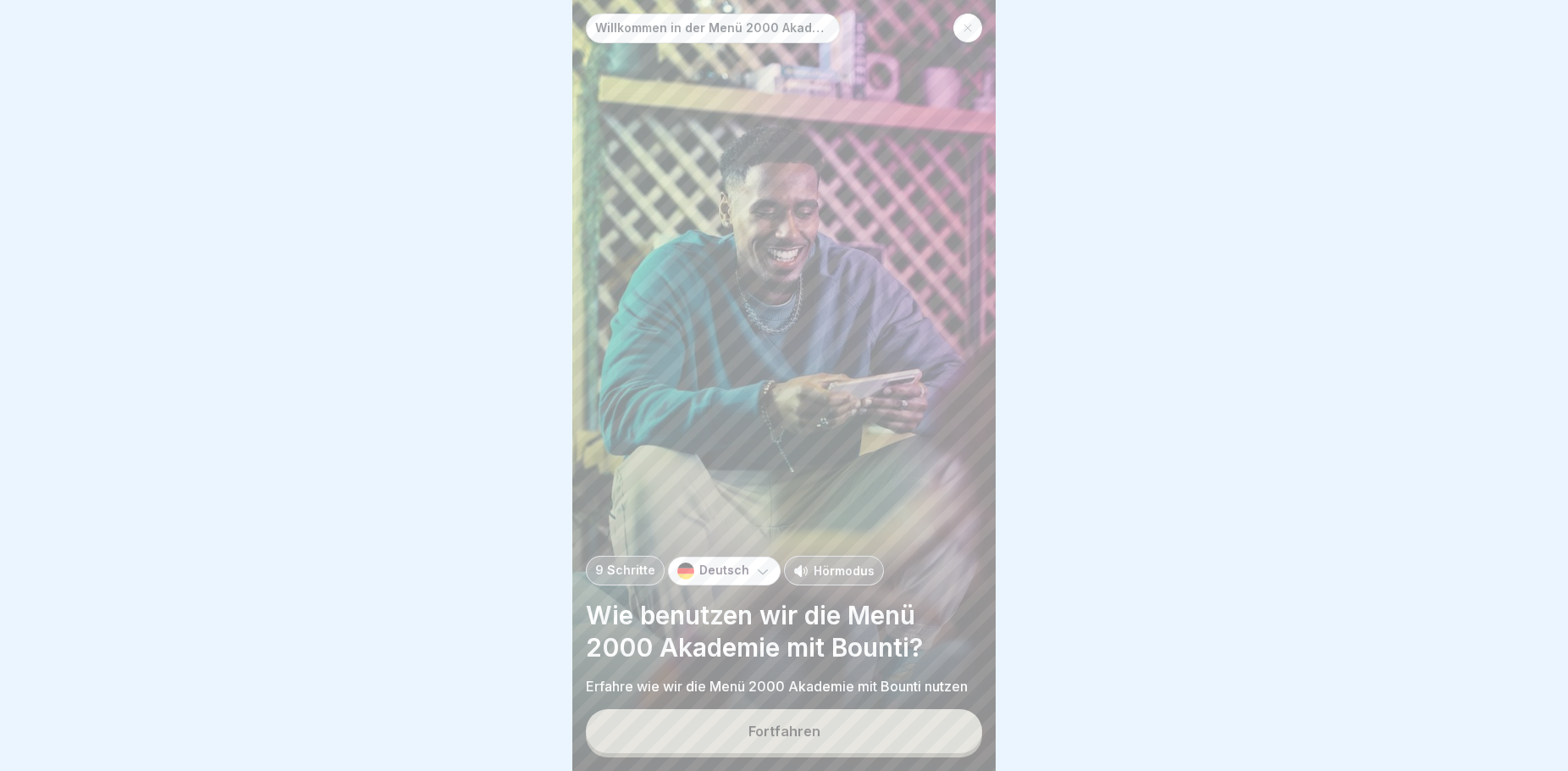
click at [876, 731] on button "Fortfahren" at bounding box center [784, 731] width 396 height 44
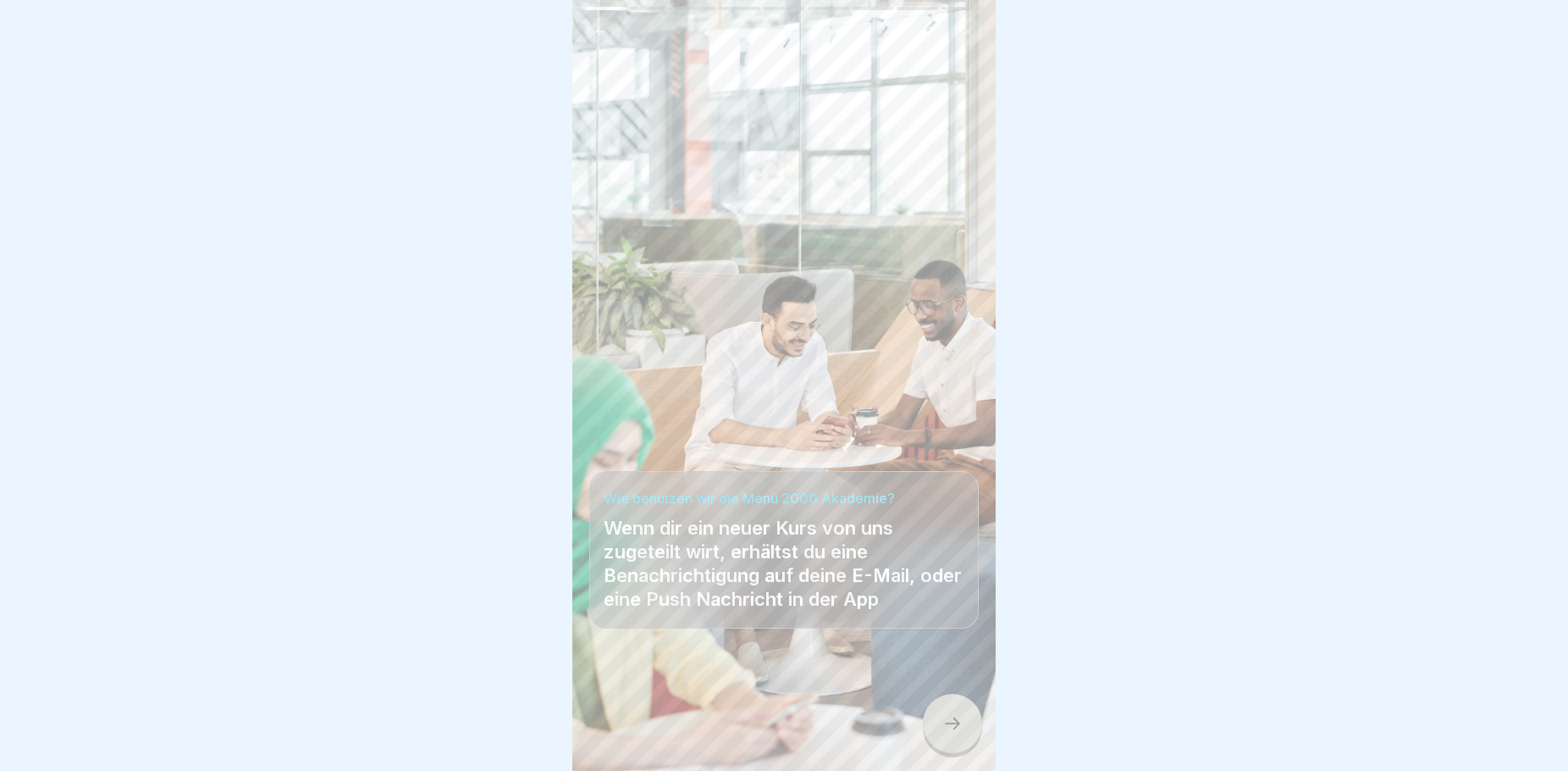
click at [945, 732] on icon at bounding box center [953, 723] width 21 height 21
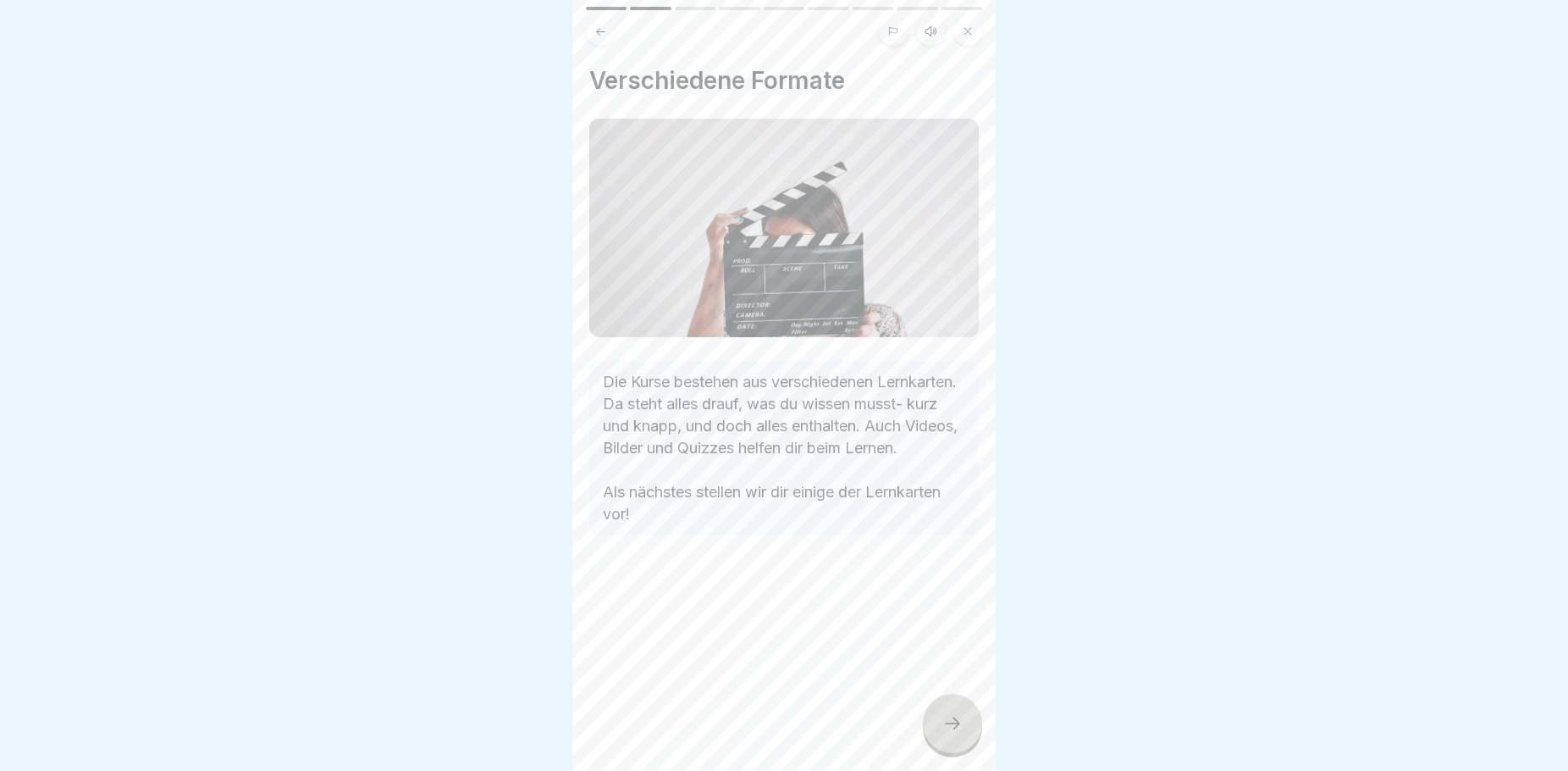
click at [941, 731] on div at bounding box center [952, 723] width 59 height 59
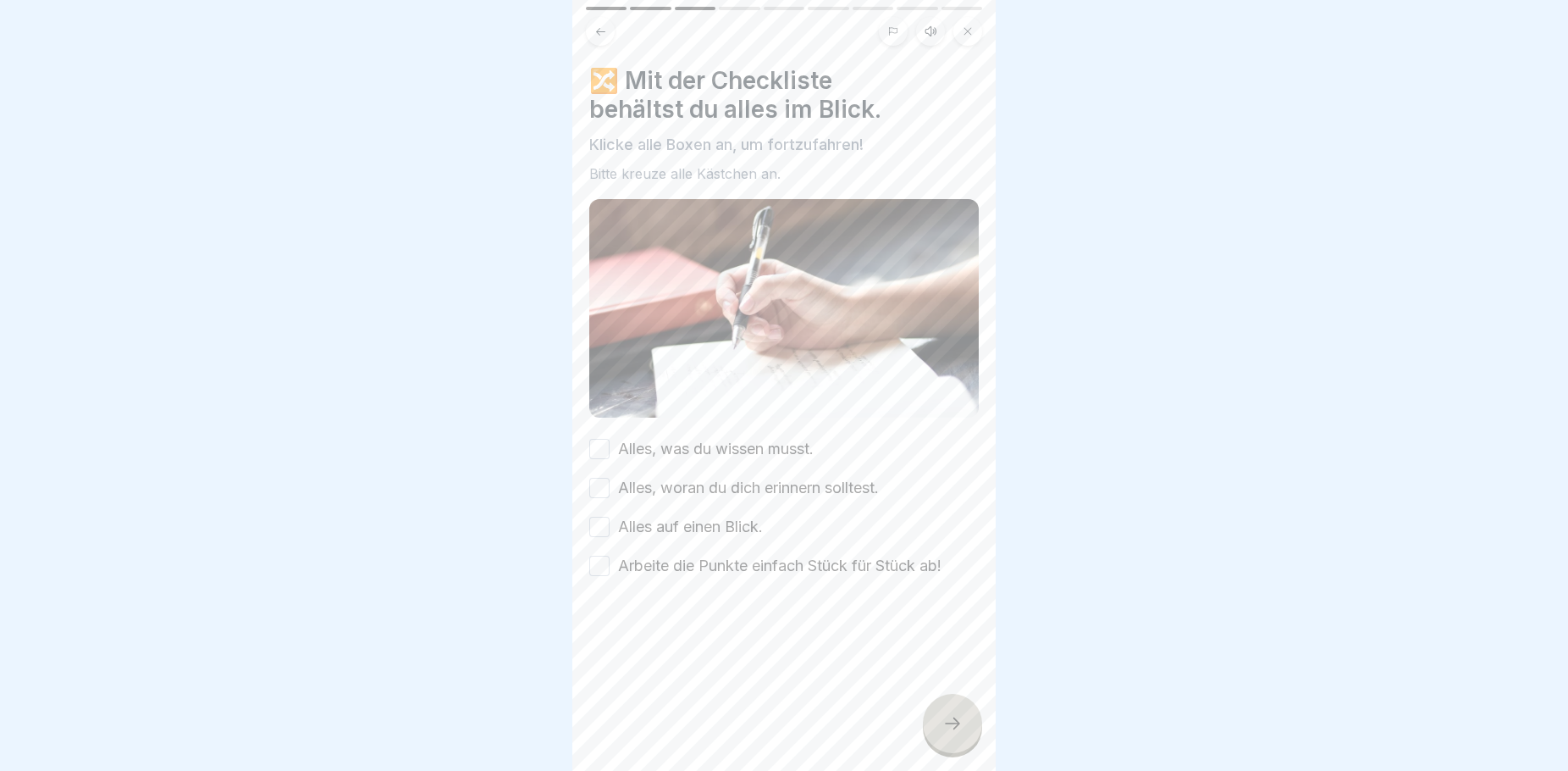
drag, startPoint x: 592, startPoint y: 439, endPoint x: 596, endPoint y: 457, distance: 18.4
click at [592, 441] on button "Alles, was du wissen musst." at bounding box center [600, 449] width 21 height 21
click at [604, 487] on button "Alles, woran du dich erinnern solltest." at bounding box center [600, 488] width 21 height 21
drag, startPoint x: 601, startPoint y: 514, endPoint x: 601, endPoint y: 547, distance: 33.0
click at [601, 517] on button "Alles auf einen Blick." at bounding box center [600, 527] width 21 height 21
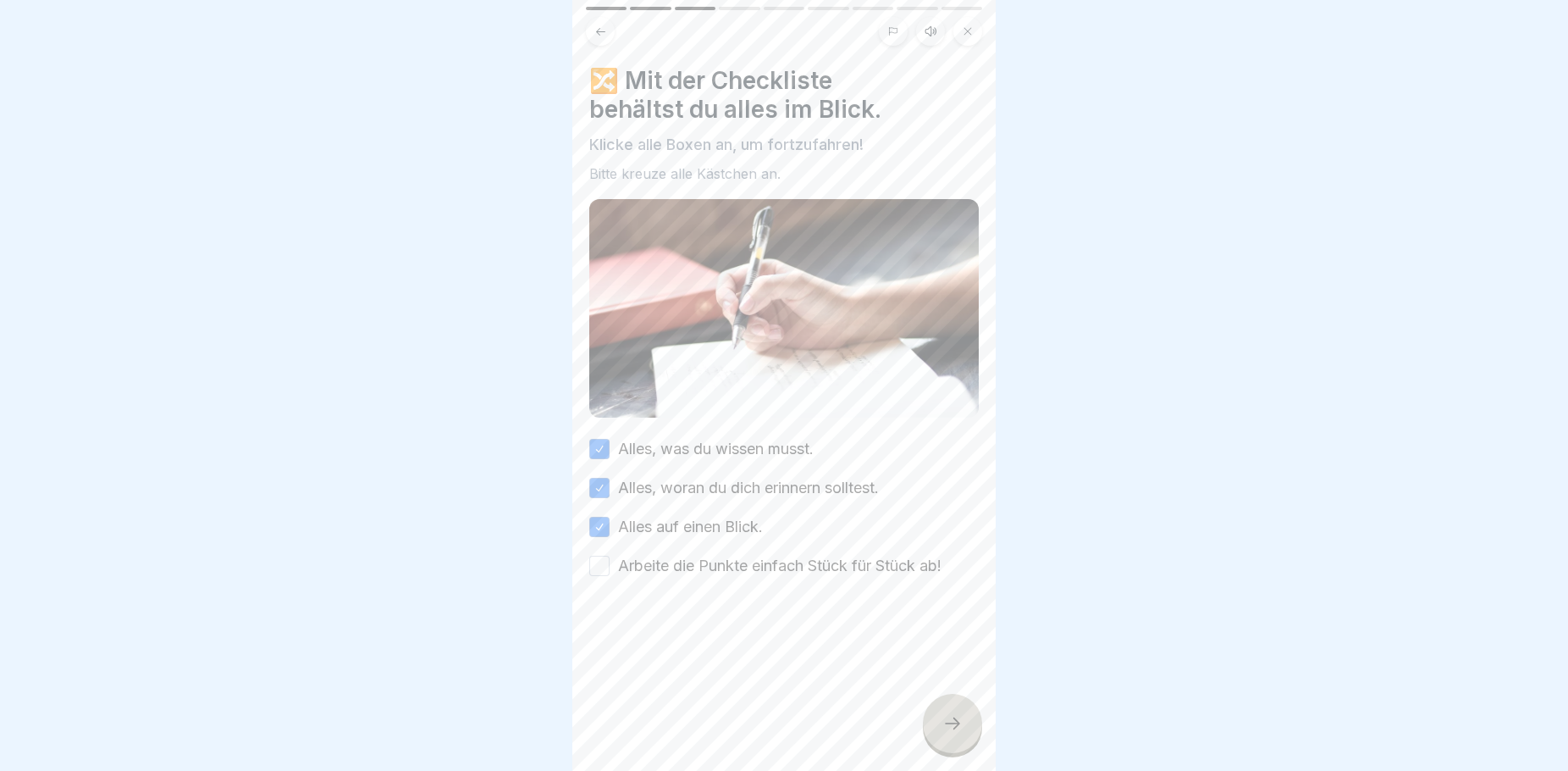
click at [601, 558] on button "Arbeite die Punkte einfach Stück für Stück ab!" at bounding box center [600, 566] width 21 height 21
click at [960, 732] on icon at bounding box center [953, 723] width 21 height 21
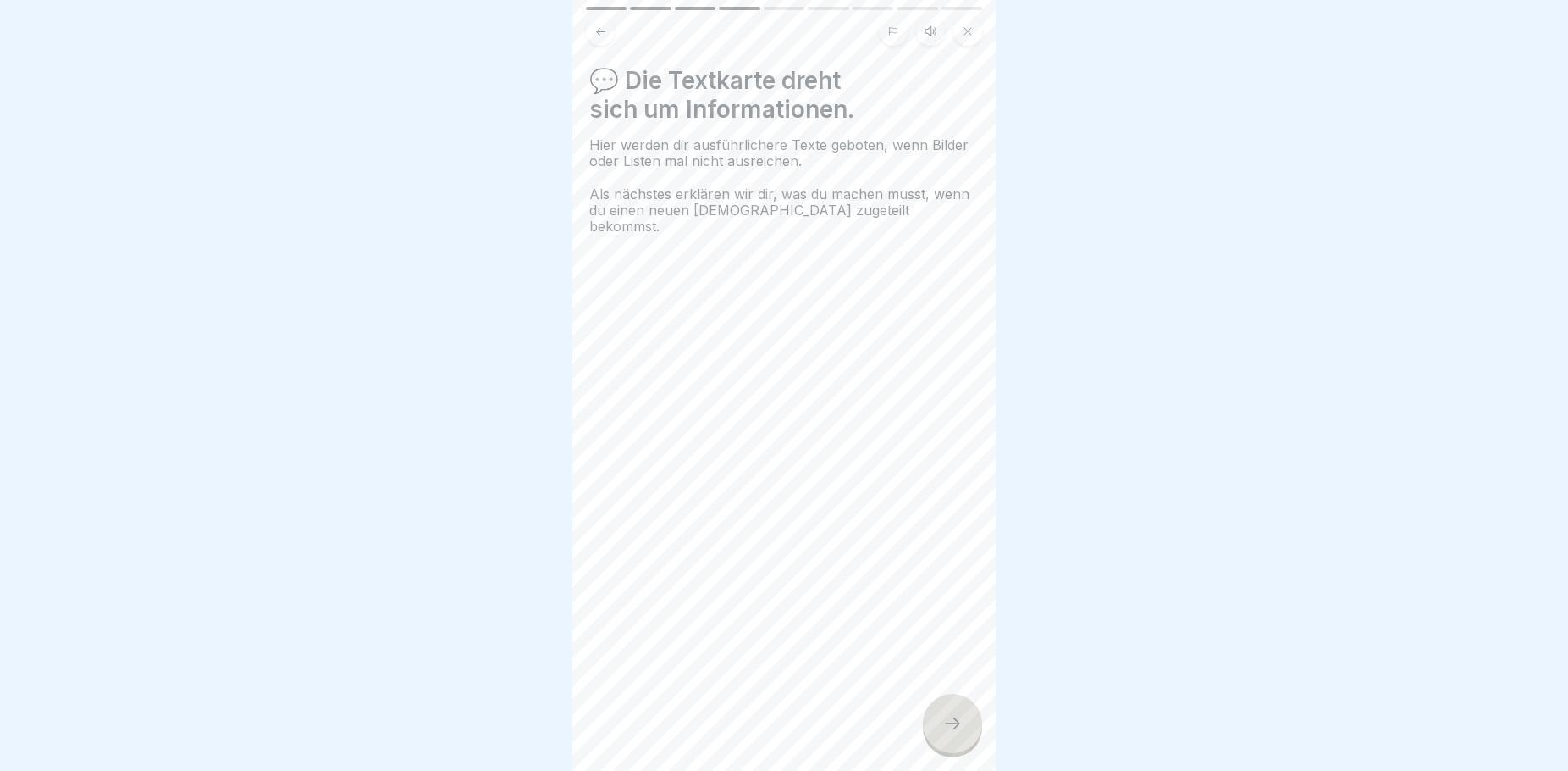
click at [941, 729] on div at bounding box center [952, 723] width 59 height 59
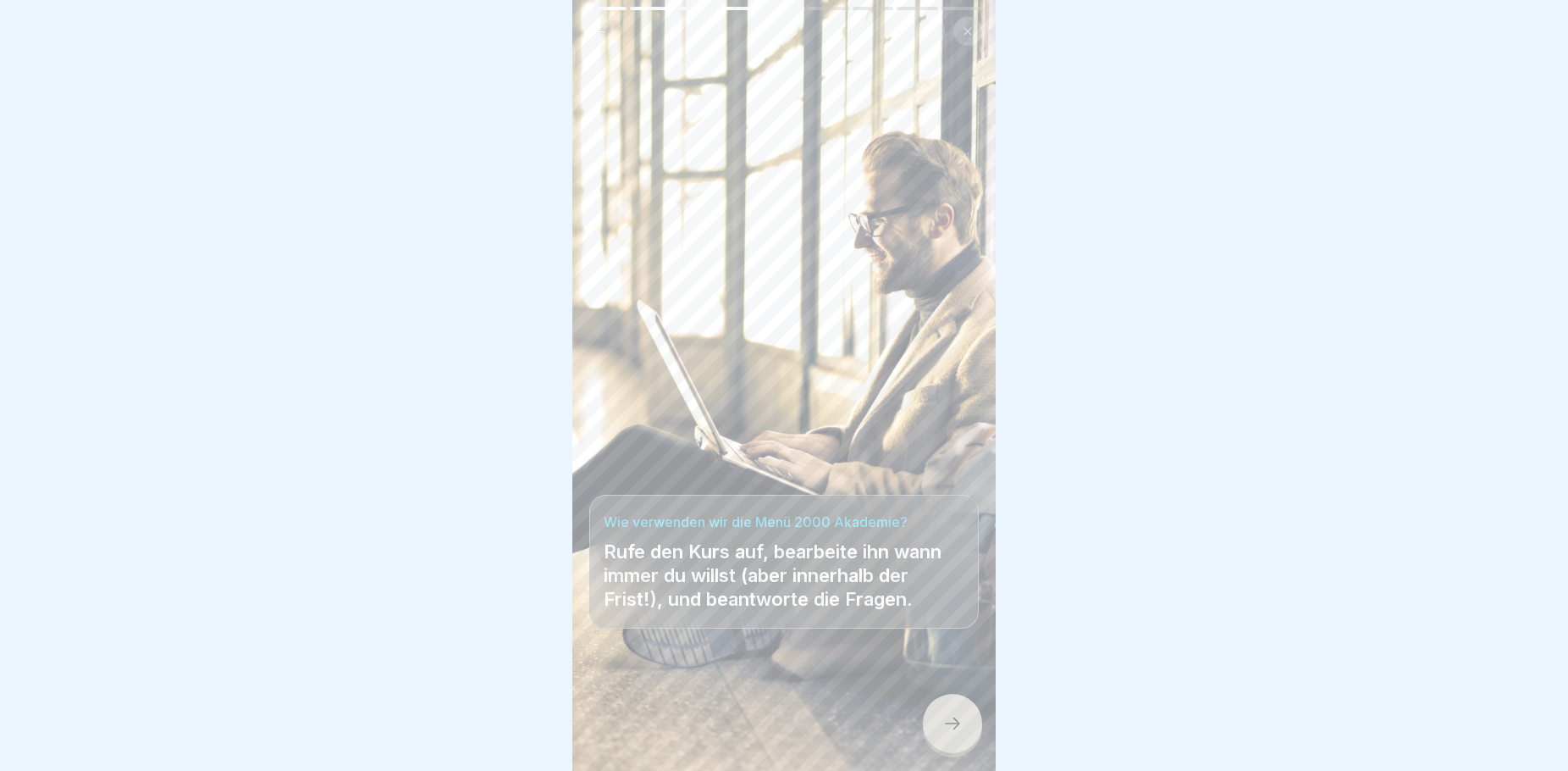
click at [947, 733] on icon at bounding box center [953, 723] width 21 height 21
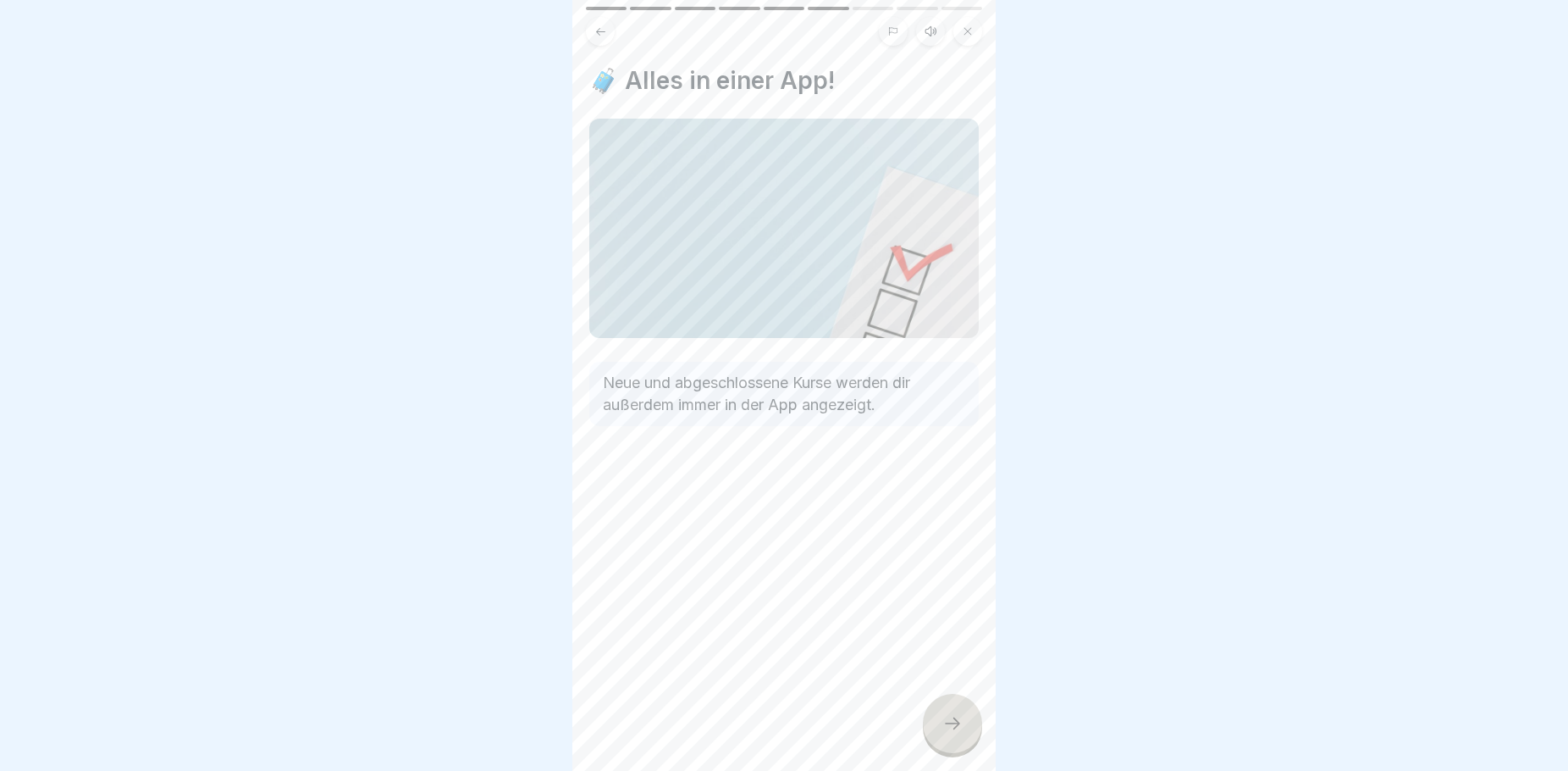
click at [946, 733] on icon at bounding box center [953, 723] width 21 height 21
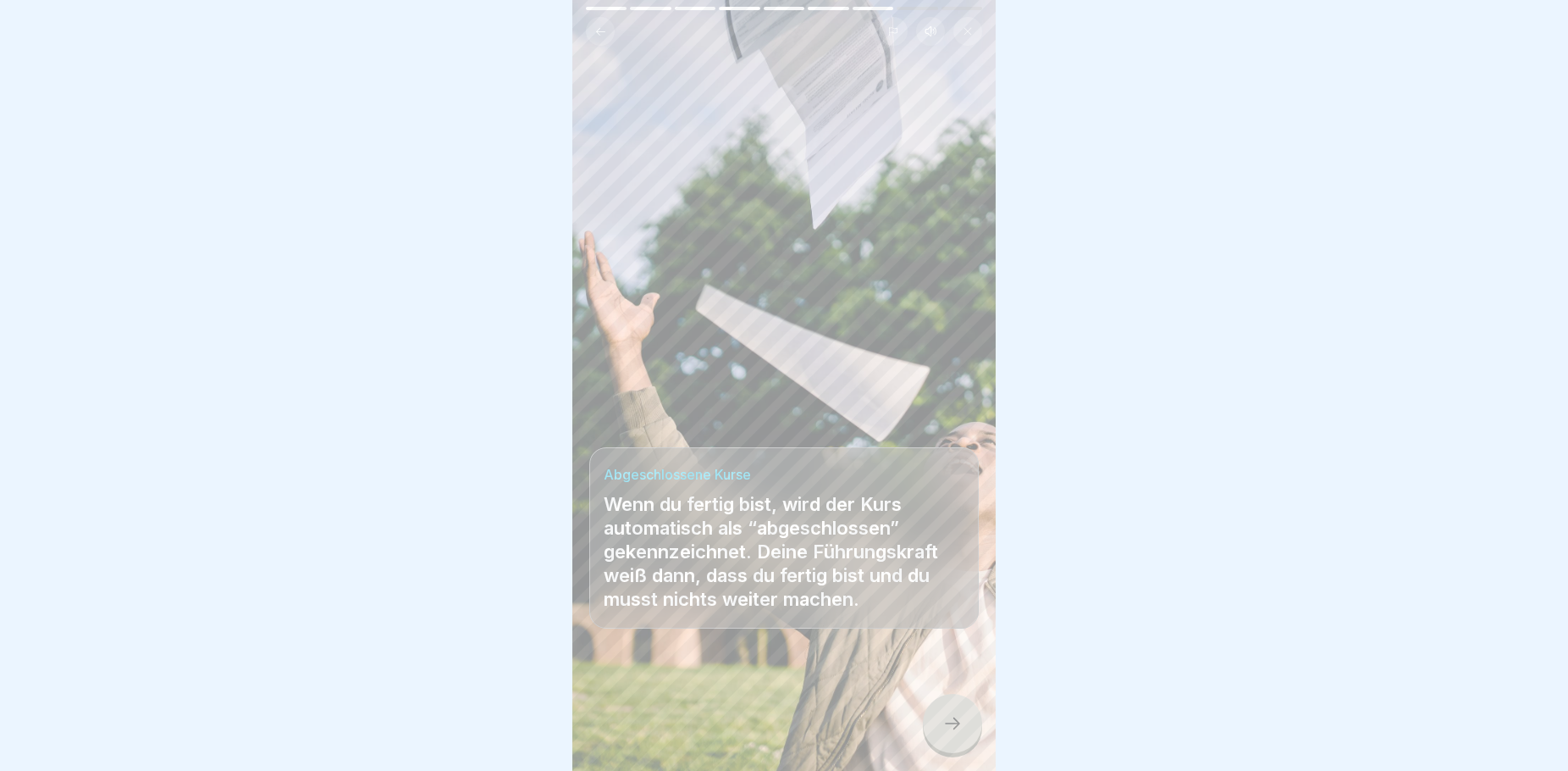
click at [952, 733] on icon at bounding box center [953, 723] width 21 height 21
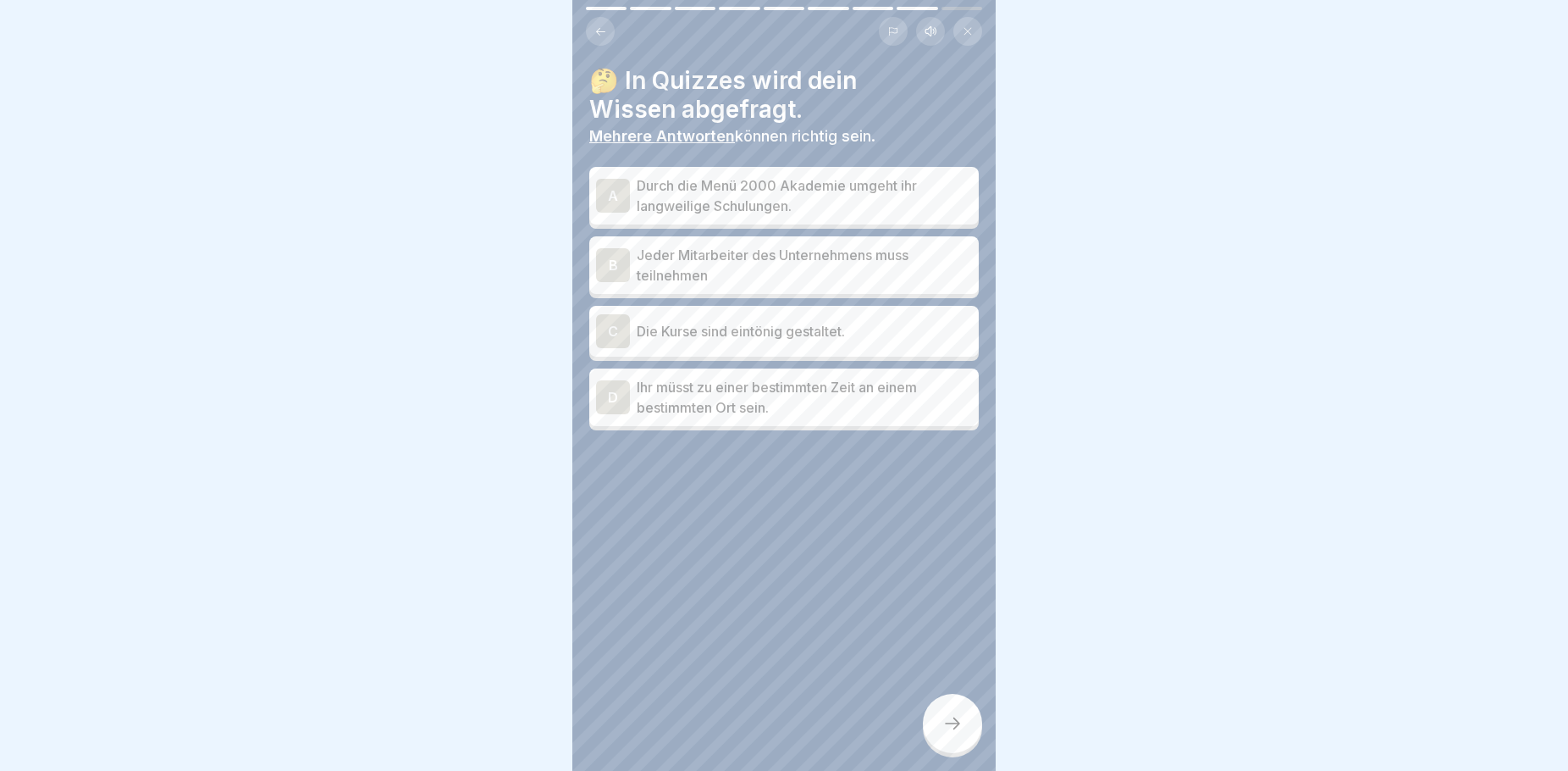
click at [605, 219] on div "A Durch die Menü 2000 Akademie umgeht ihr langweilige Schulungen." at bounding box center [784, 195] width 390 height 57
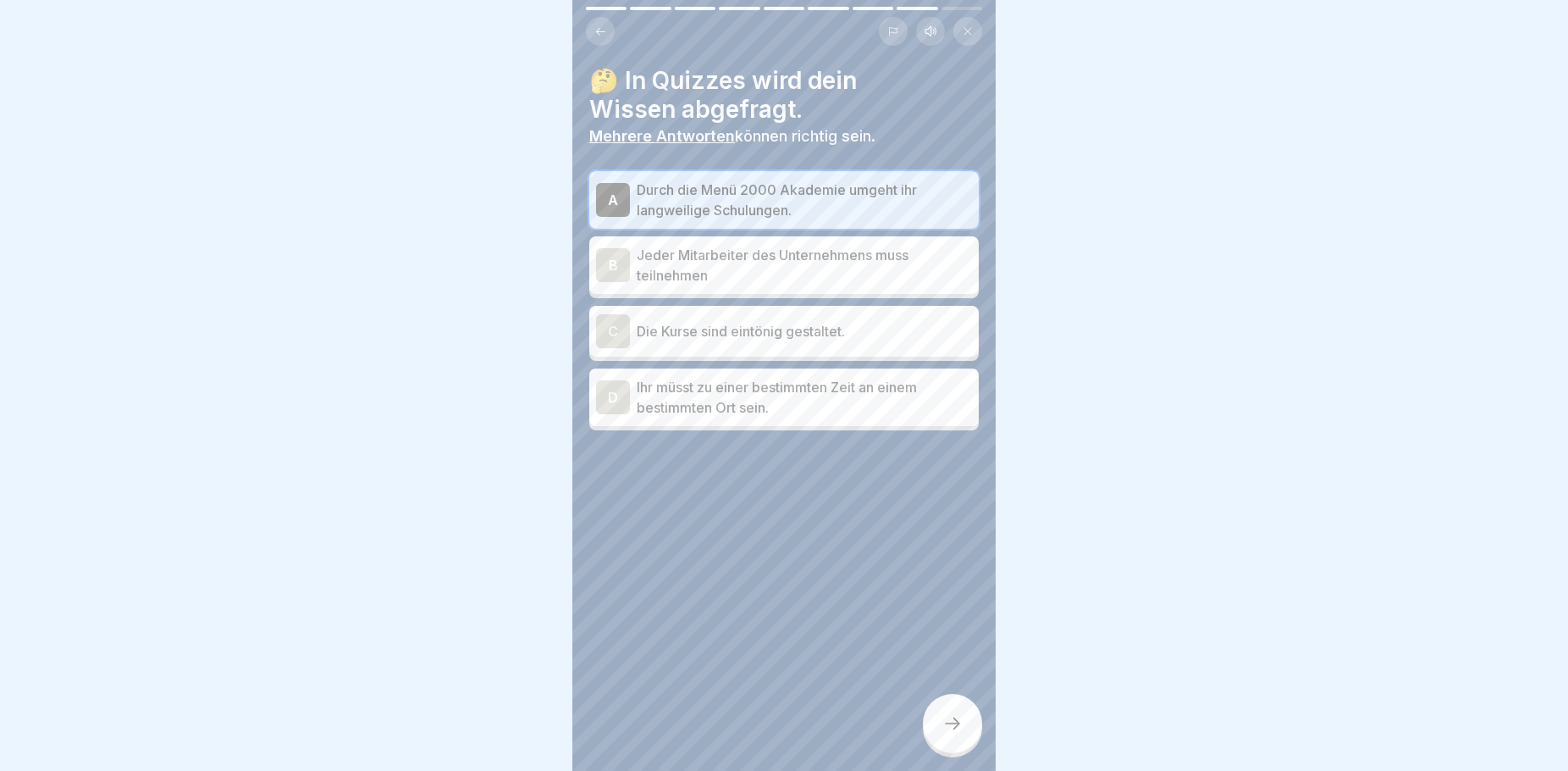
click at [602, 273] on div "B" at bounding box center [613, 265] width 34 height 34
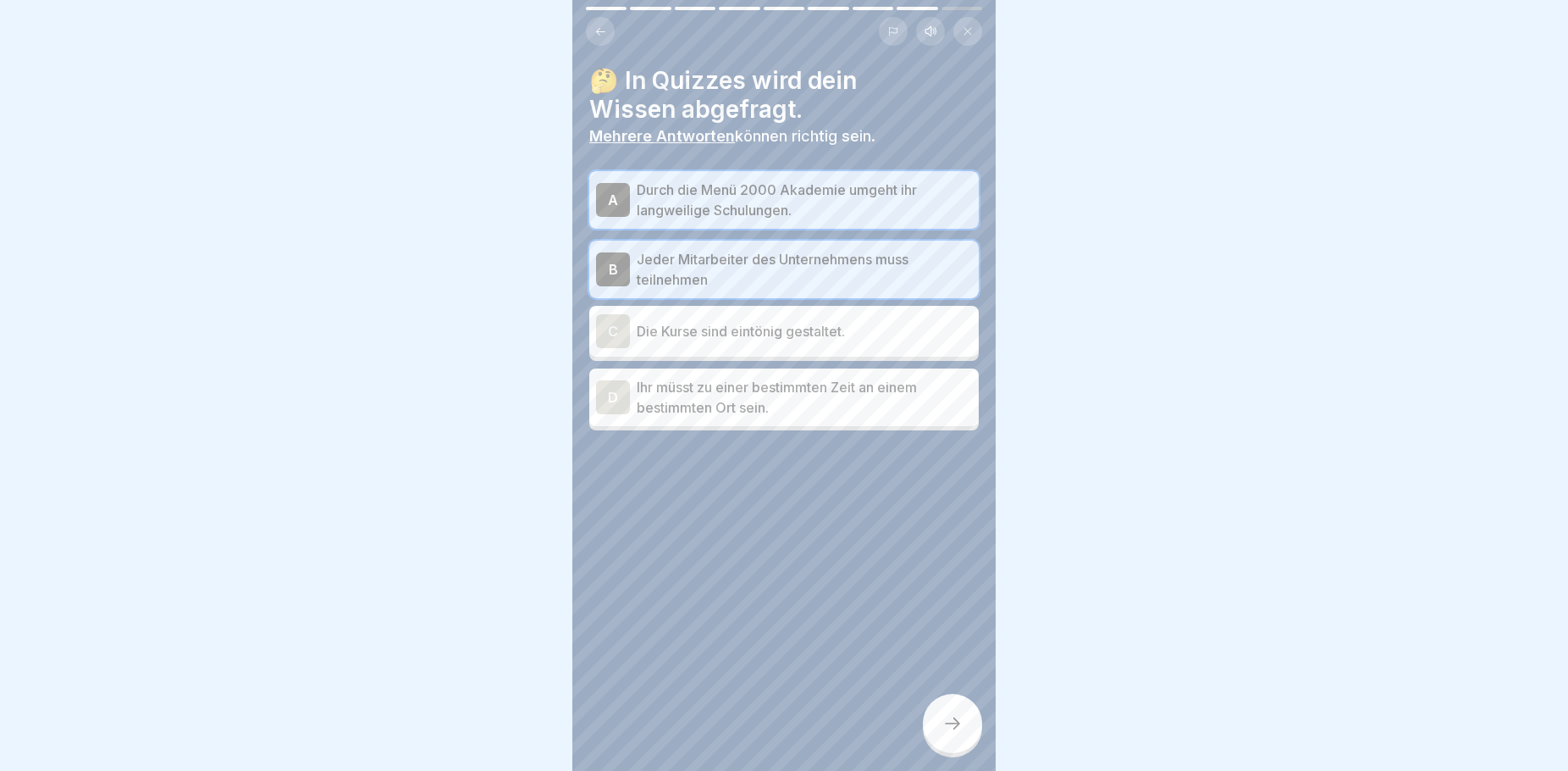
click at [949, 733] on icon at bounding box center [953, 723] width 21 height 21
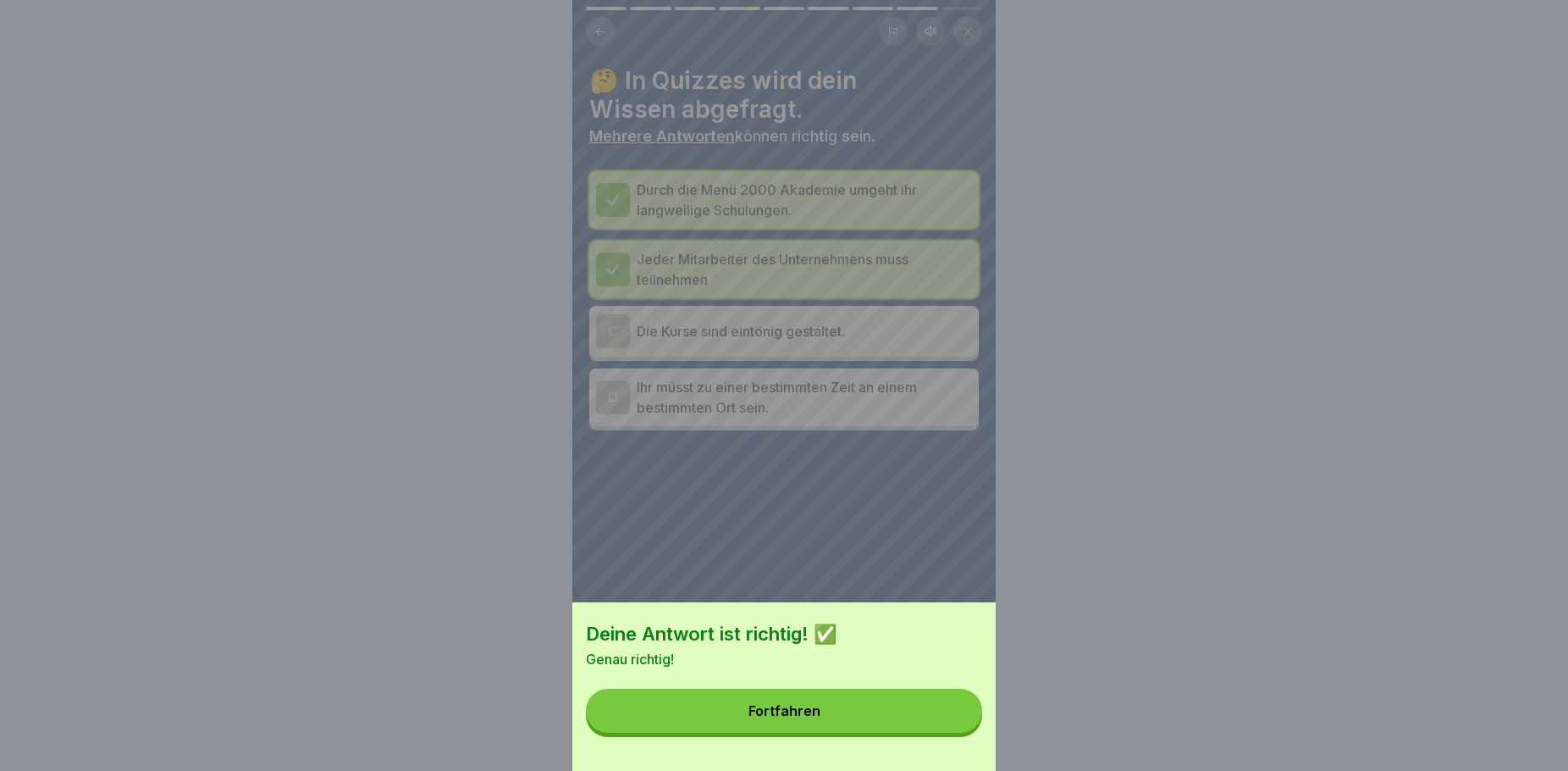
click at [788, 718] on div "Fortfahren" at bounding box center [784, 711] width 72 height 15
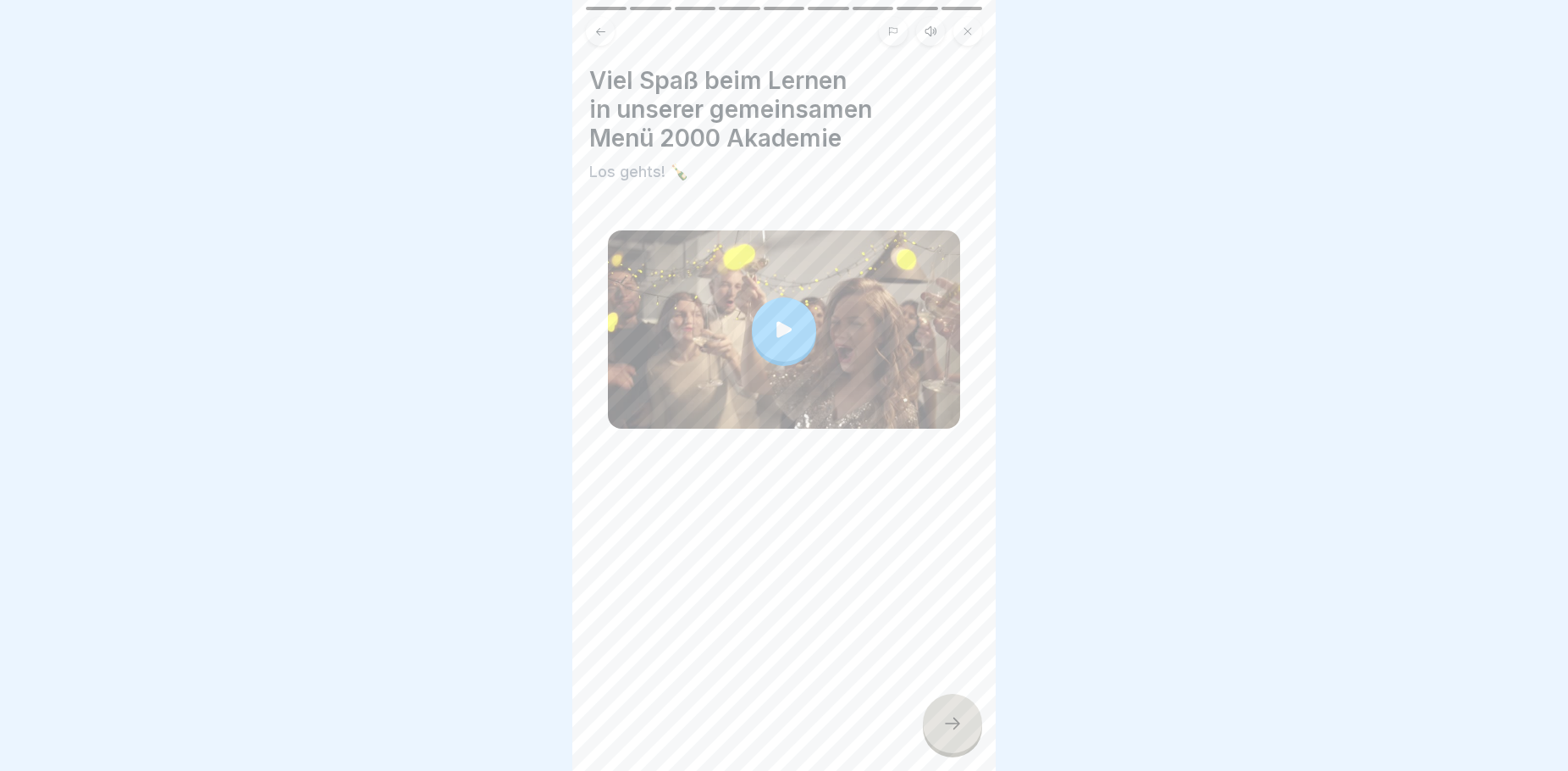
click at [948, 733] on icon at bounding box center [953, 723] width 21 height 21
click at [947, 732] on icon at bounding box center [953, 723] width 21 height 21
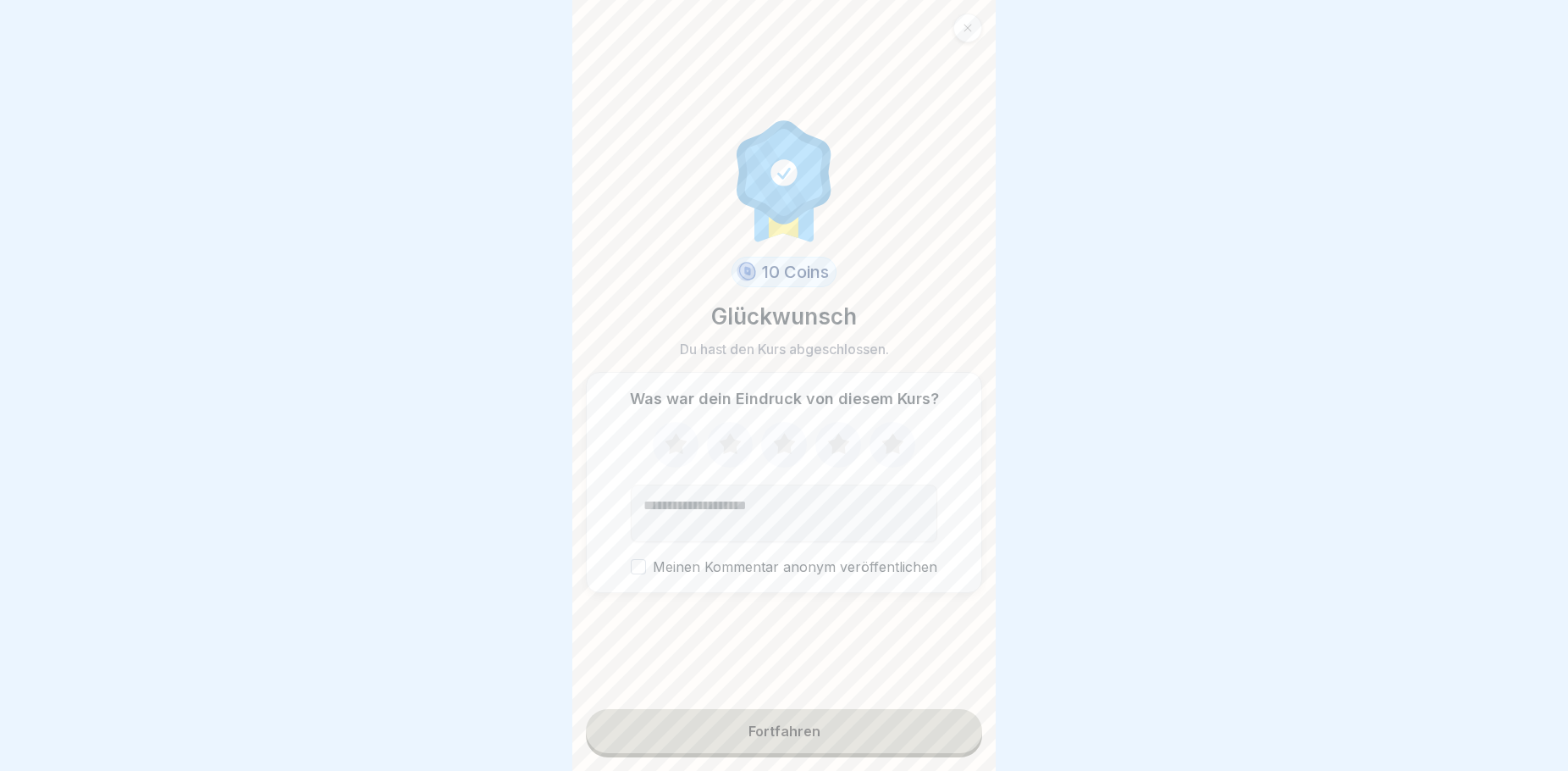
click at [667, 454] on icon at bounding box center [675, 443] width 22 height 22
click at [723, 454] on icon at bounding box center [730, 443] width 22 height 22
click at [781, 451] on icon at bounding box center [783, 443] width 22 height 22
click at [837, 448] on icon at bounding box center [838, 443] width 22 height 22
click at [889, 454] on icon at bounding box center [892, 443] width 22 height 22
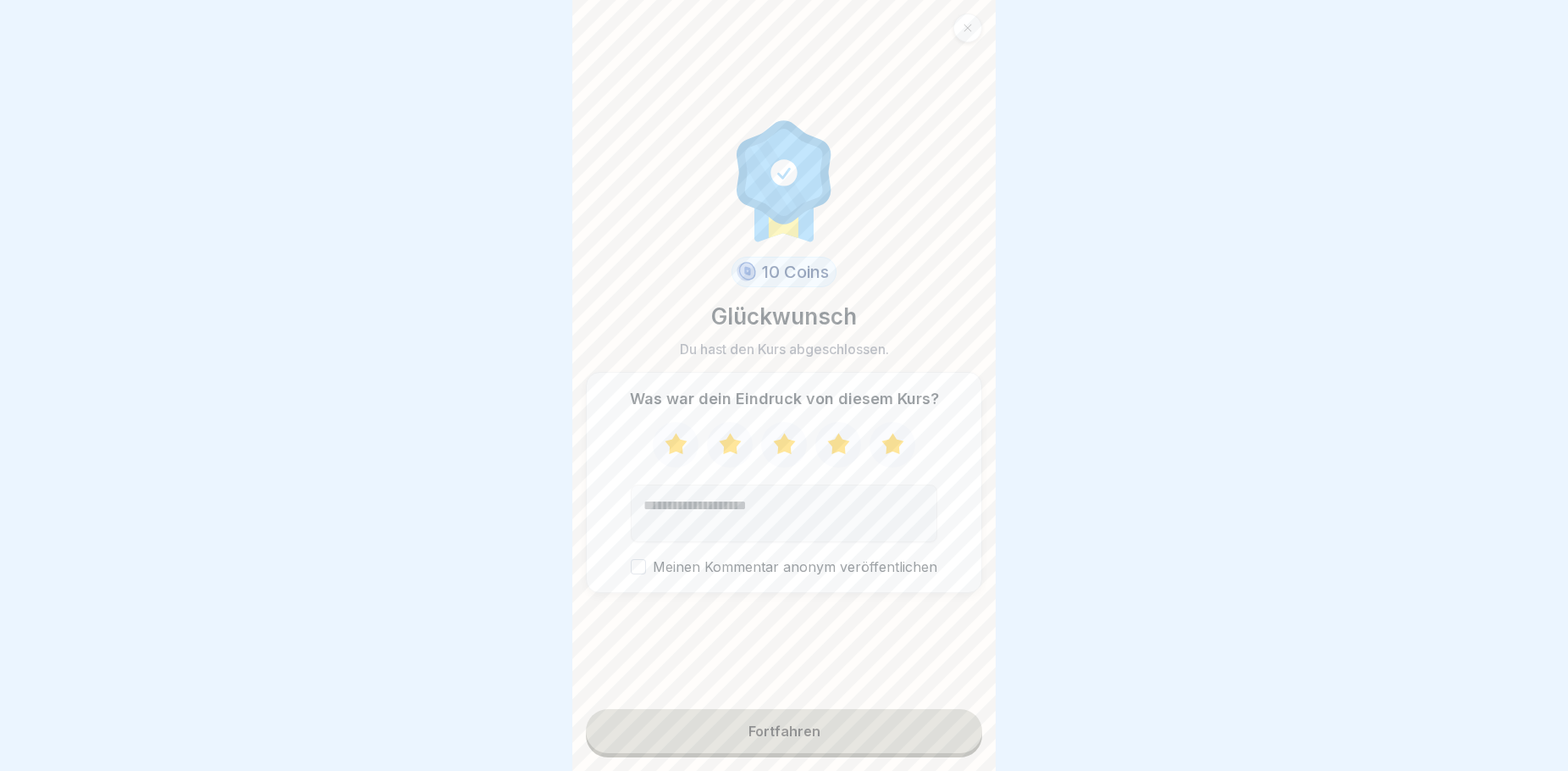
click at [875, 753] on button "Fortfahren" at bounding box center [784, 731] width 396 height 44
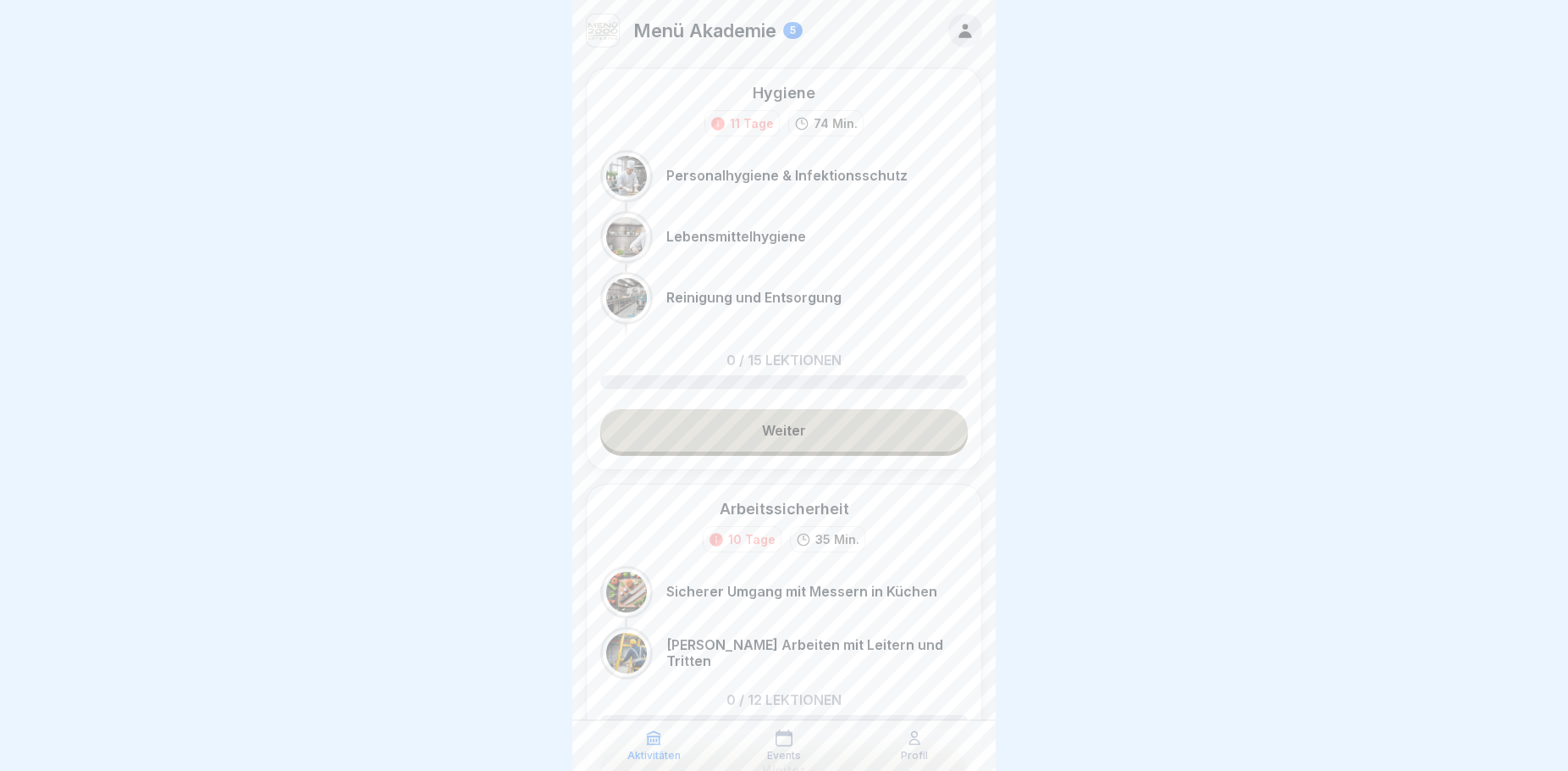
click at [845, 177] on p "Personalhygiene & Infektionsschutz" at bounding box center [787, 176] width 241 height 16
click at [781, 174] on p "Personalhygiene & Infektionsschutz" at bounding box center [787, 176] width 241 height 16
click at [763, 177] on p "Personalhygiene & Infektionsschutz" at bounding box center [787, 176] width 241 height 16
click at [622, 176] on div at bounding box center [626, 176] width 40 height 40
click at [807, 431] on link "Weiter" at bounding box center [783, 430] width 367 height 42
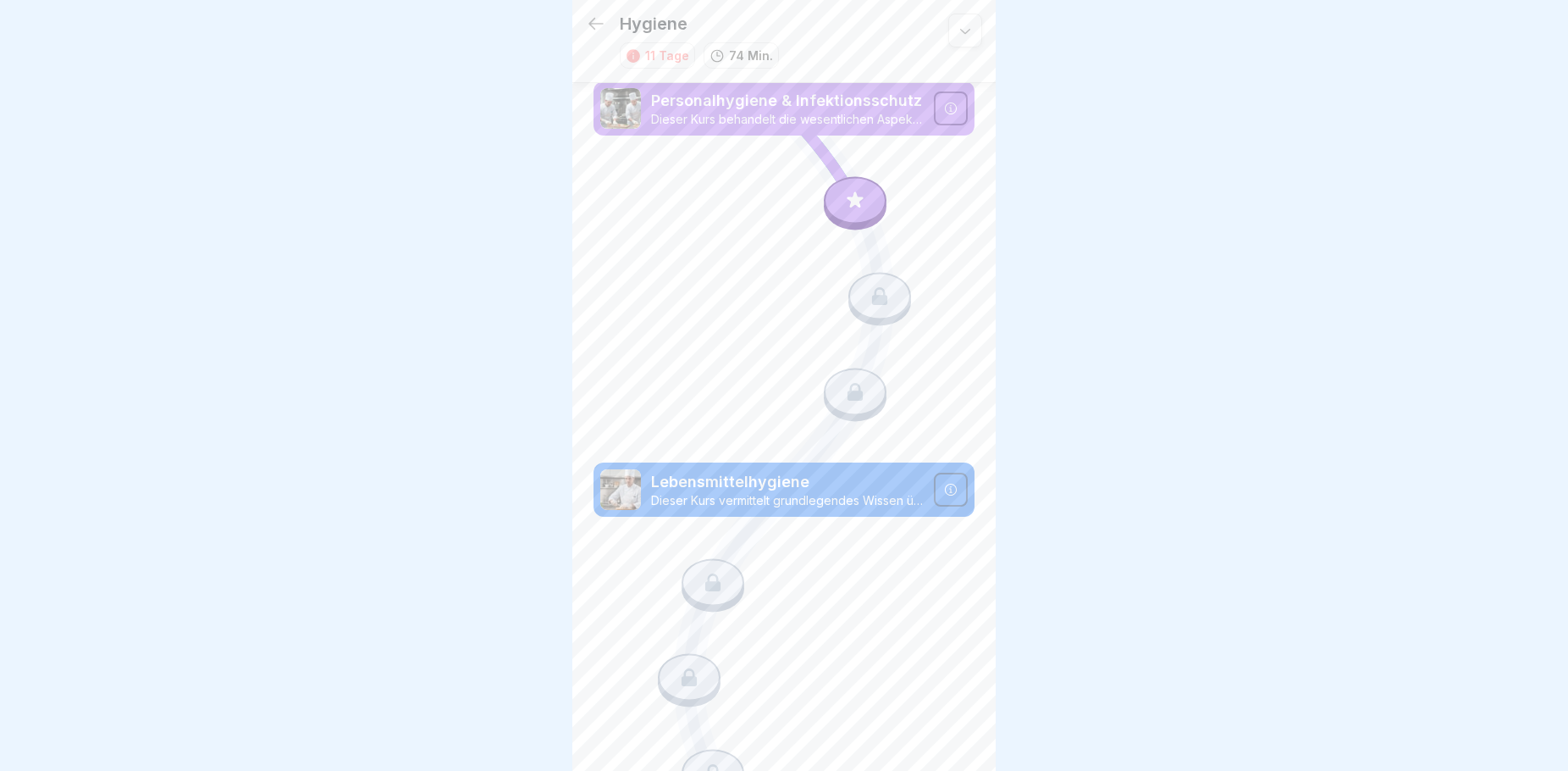
click at [844, 205] on icon at bounding box center [854, 200] width 22 height 22
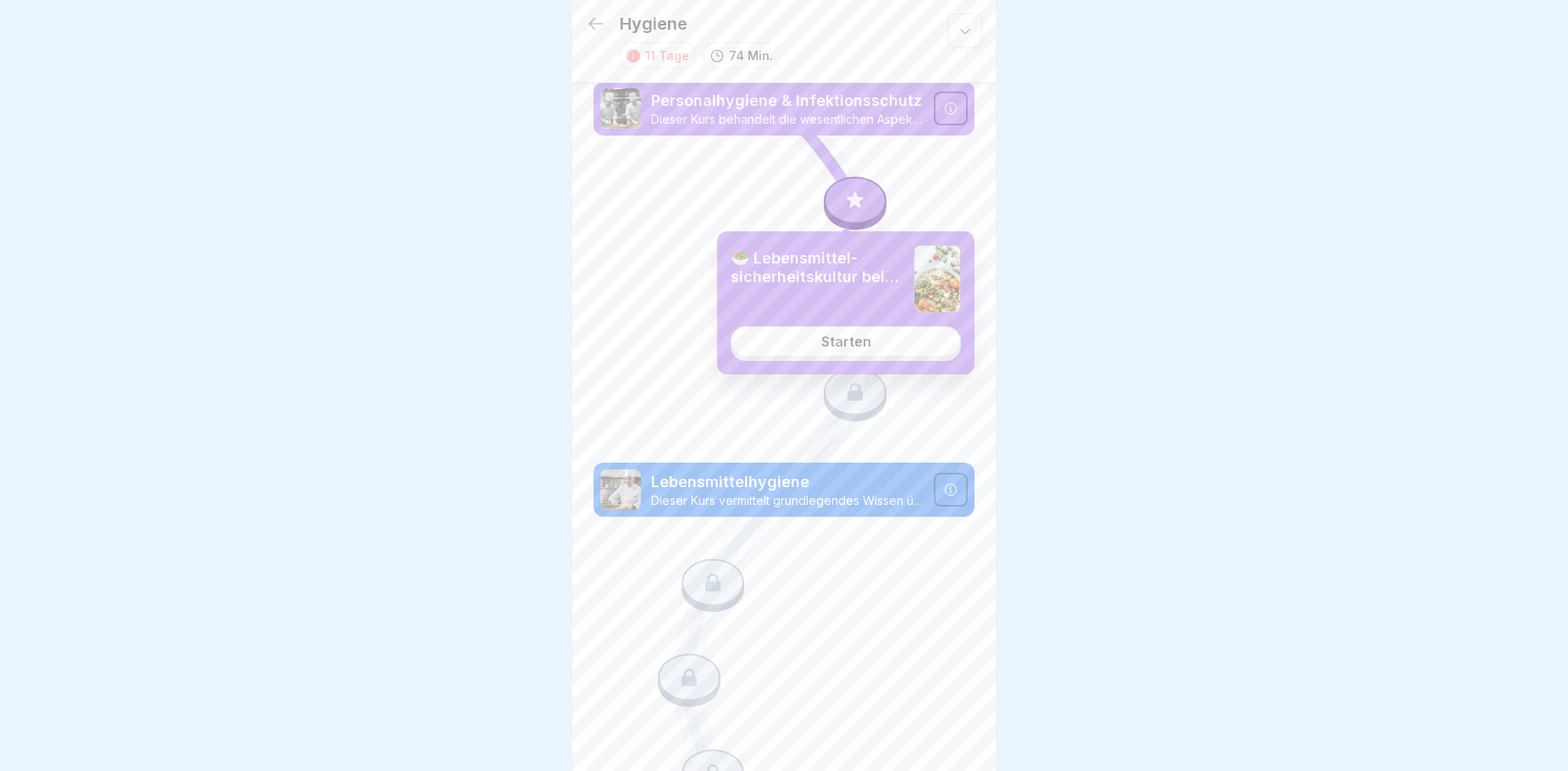
click at [877, 341] on link "Starten" at bounding box center [845, 341] width 230 height 30
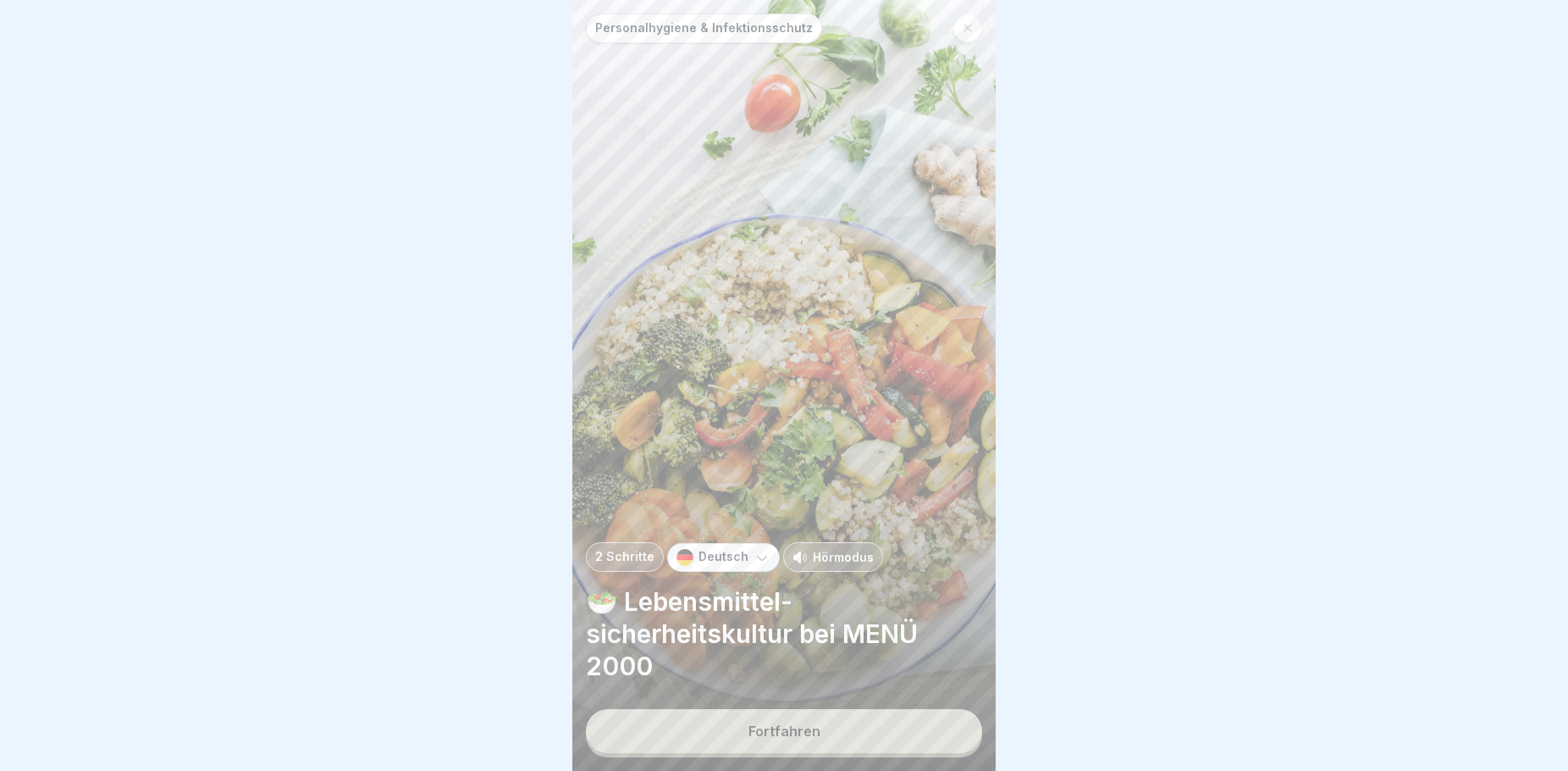
click at [803, 738] on div "Fortfahren" at bounding box center [784, 731] width 72 height 15
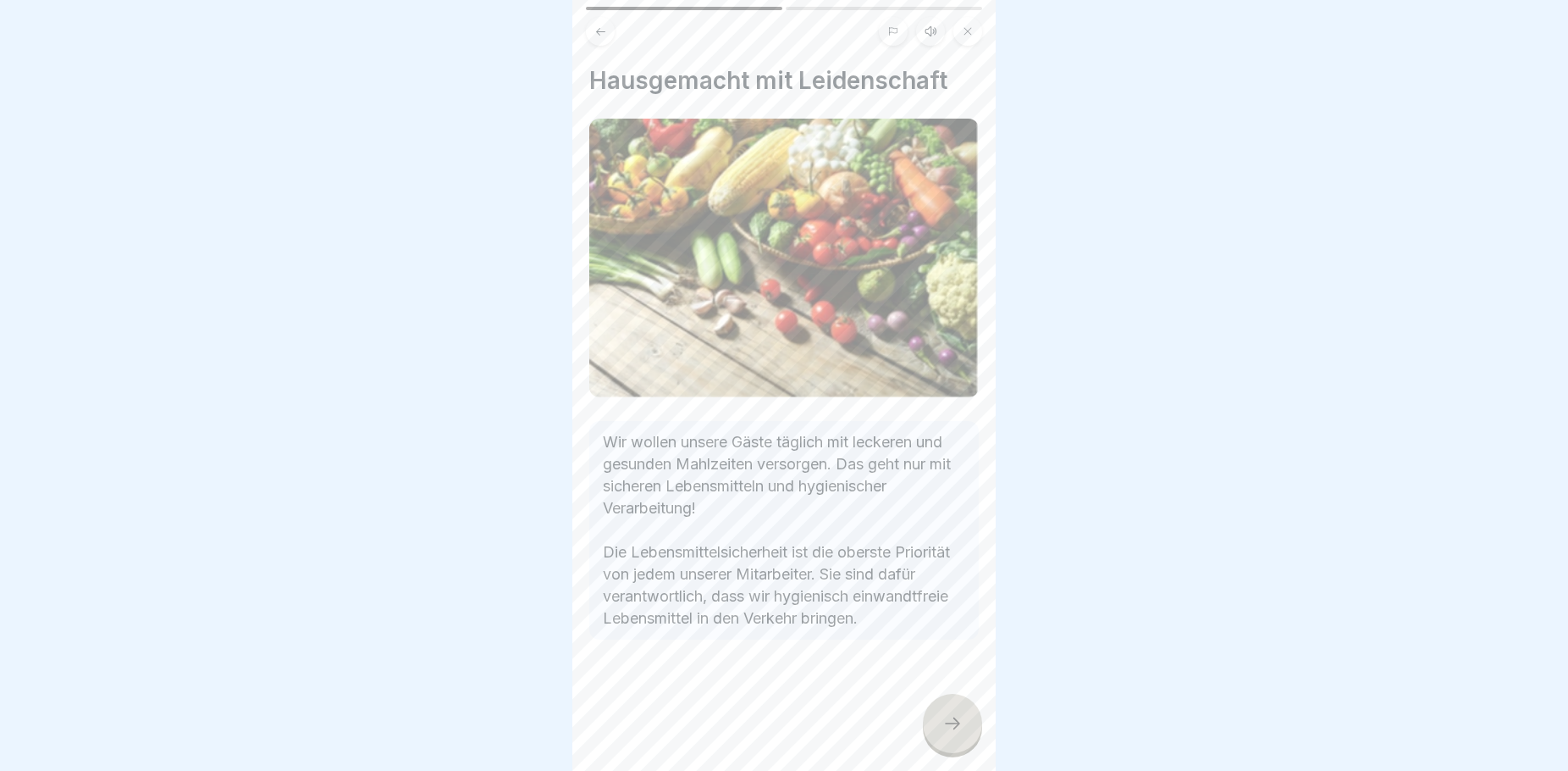
click at [953, 733] on icon at bounding box center [953, 723] width 21 height 21
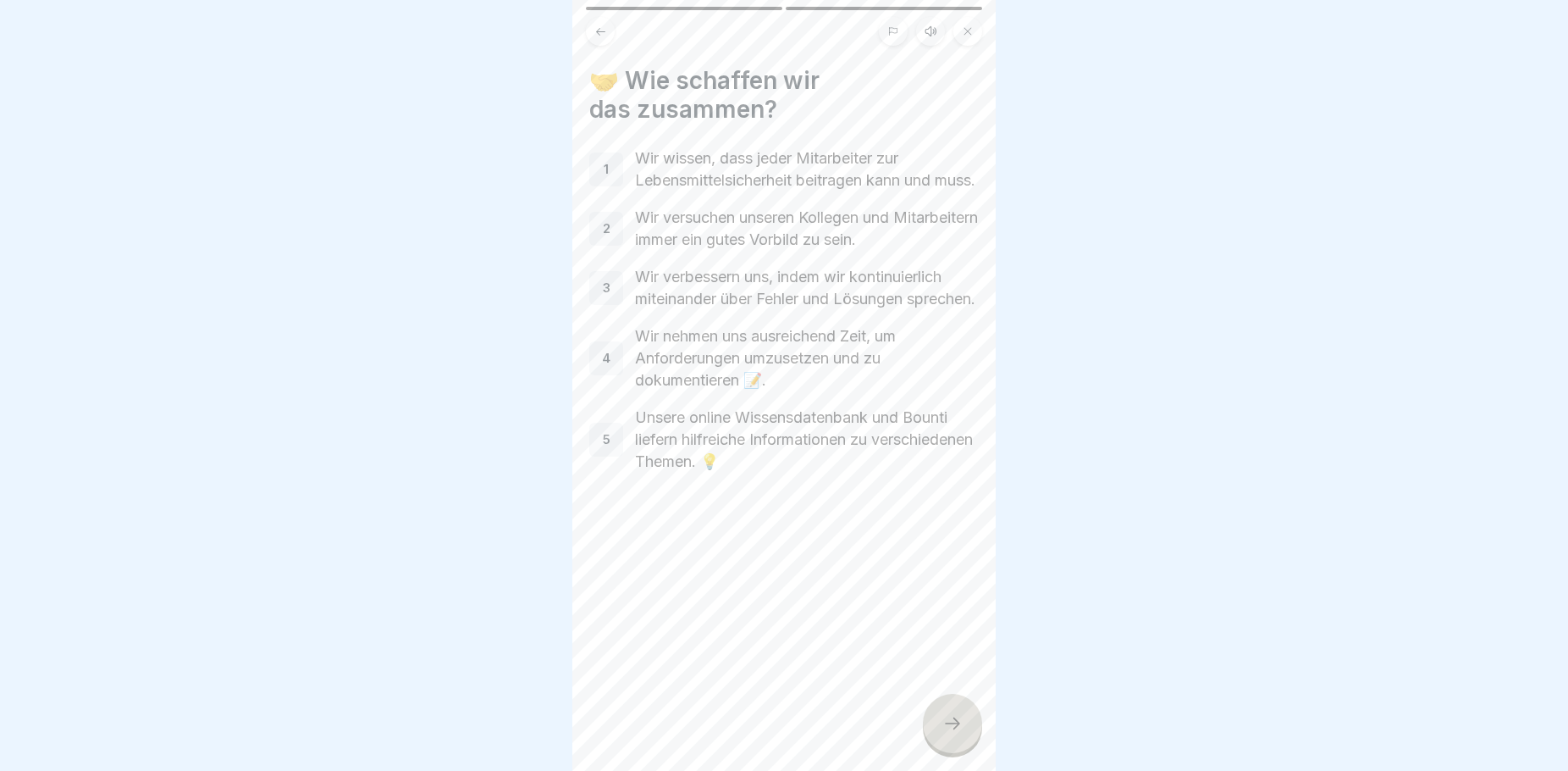
click at [699, 168] on p "Wir wissen, dass jeder Mitarbeiter zur Lebensmittelsicherheit beitragen kann un…" at bounding box center [807, 169] width 344 height 44
click at [608, 177] on p "1" at bounding box center [606, 169] width 5 height 15
click at [961, 733] on icon at bounding box center [953, 723] width 21 height 21
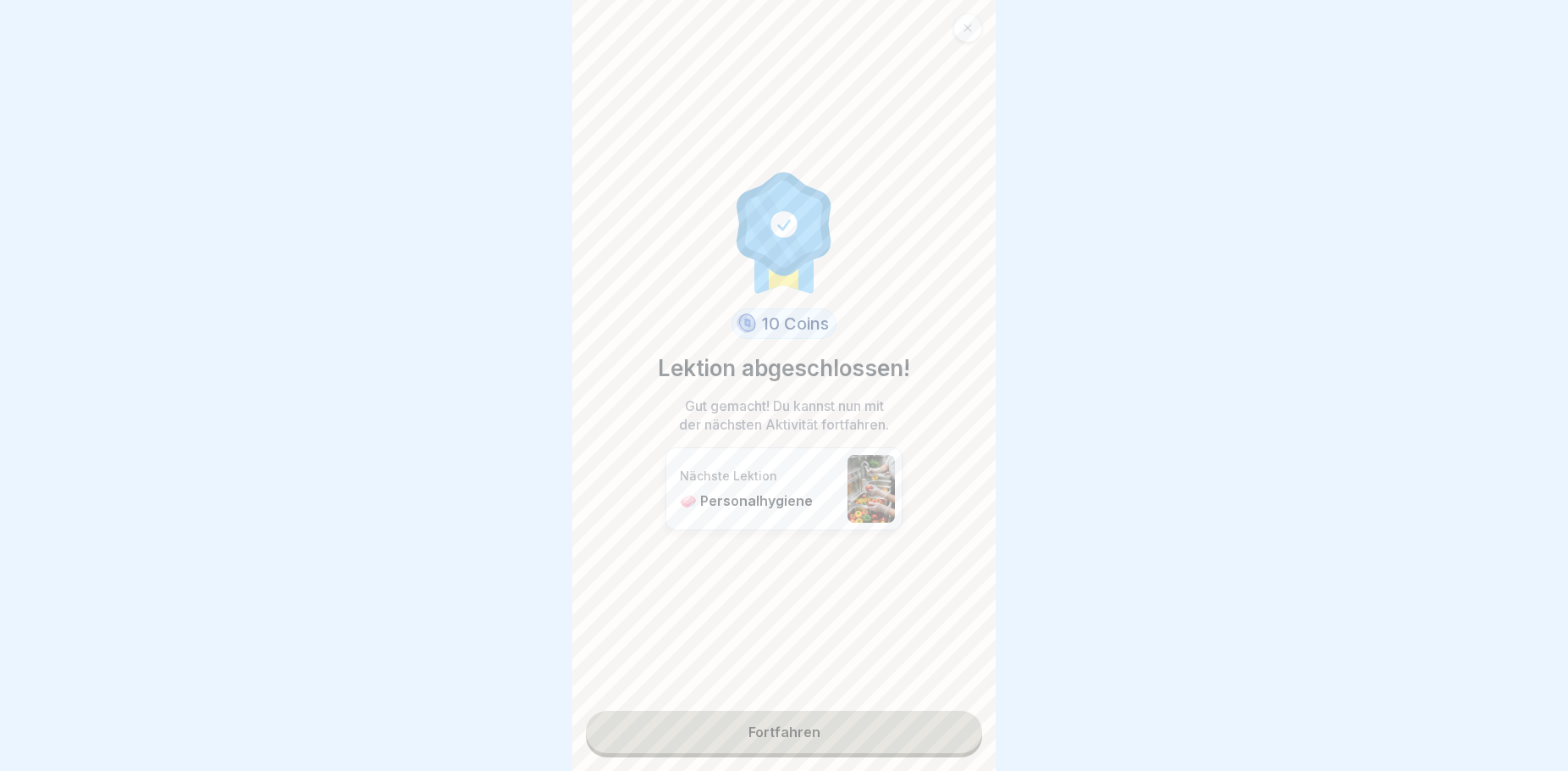
click at [875, 737] on link "Fortfahren" at bounding box center [784, 732] width 396 height 42
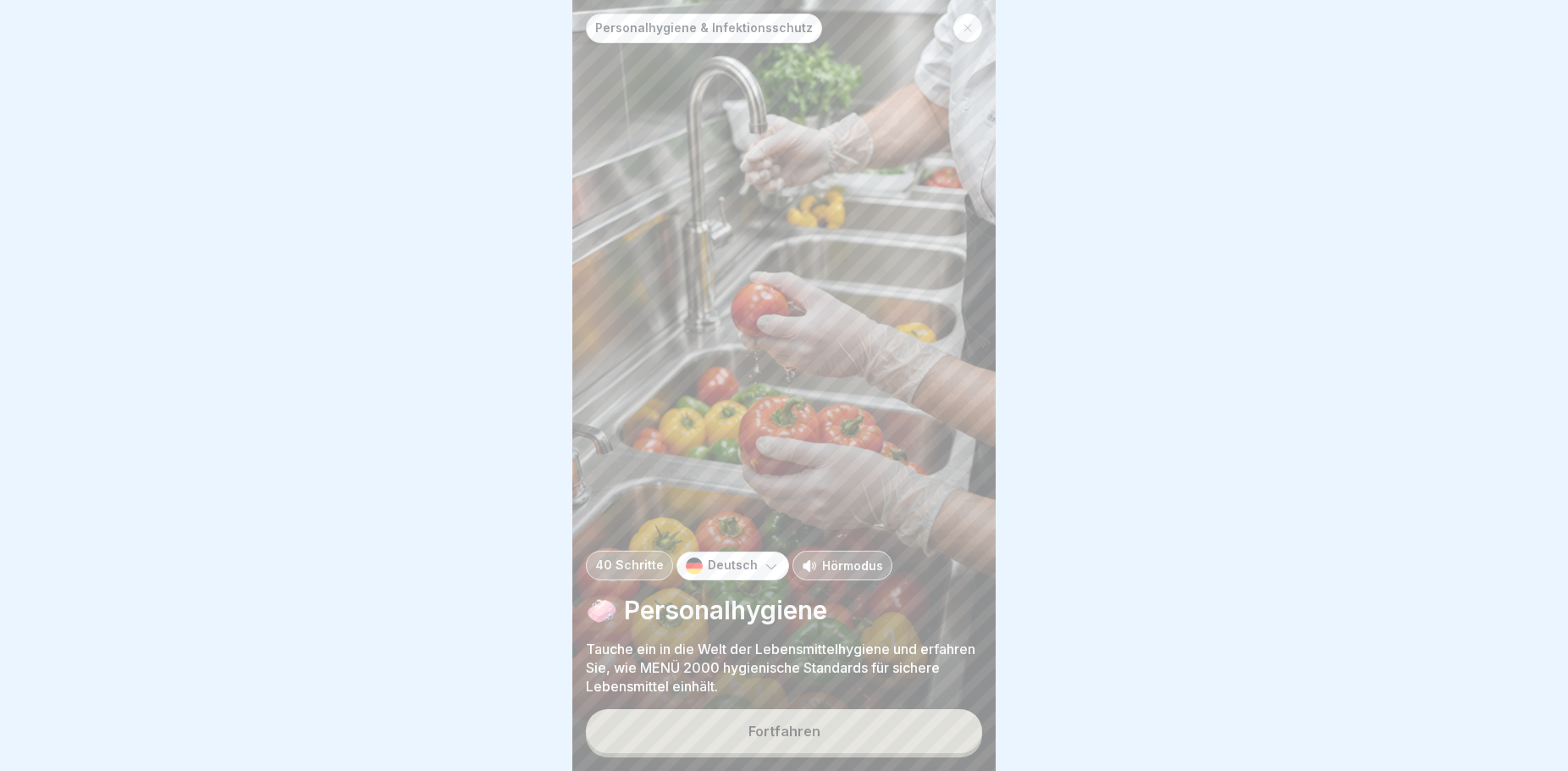
click at [861, 747] on button "Fortfahren" at bounding box center [784, 731] width 396 height 44
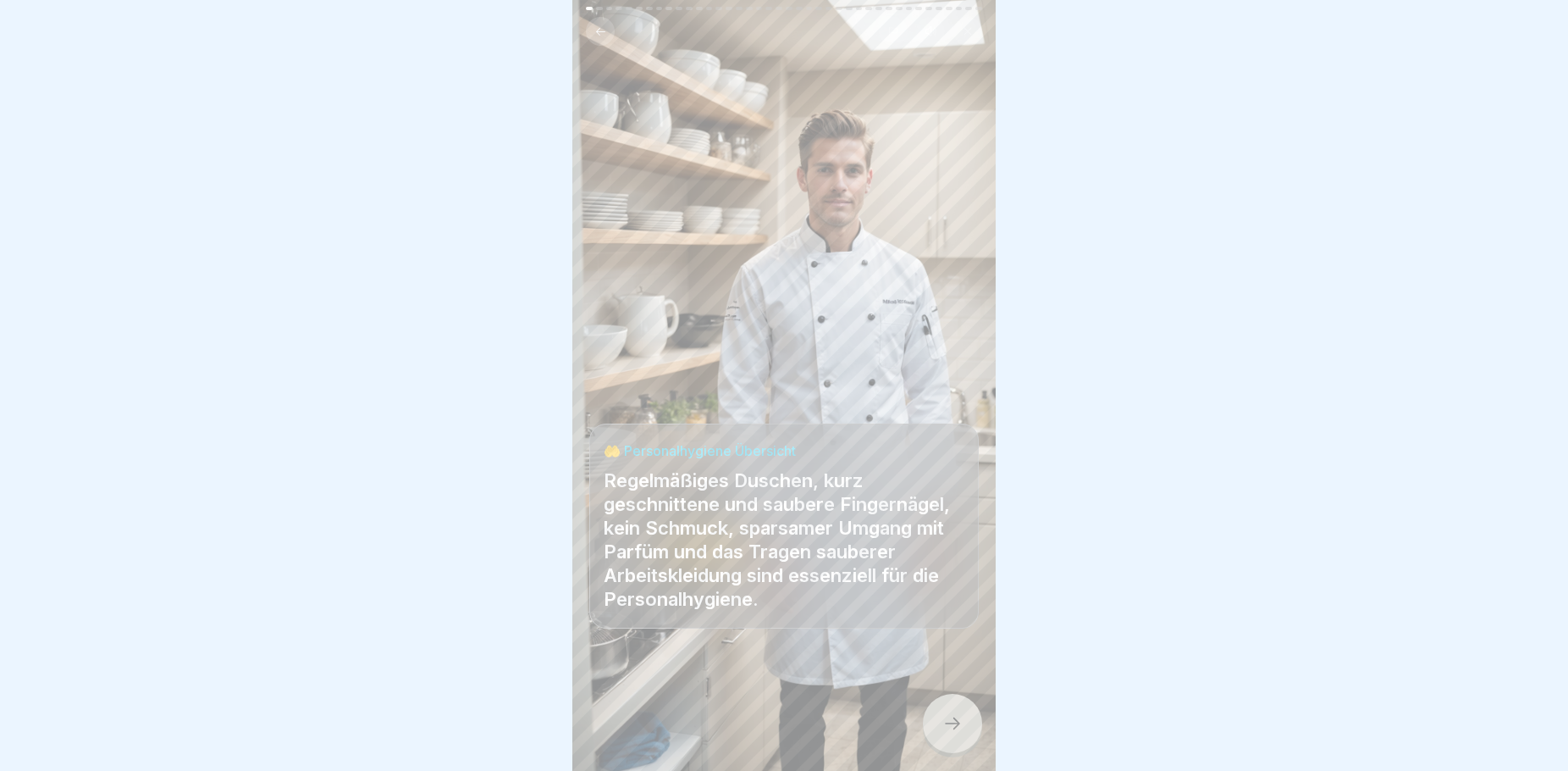
click at [965, 732] on div at bounding box center [952, 723] width 59 height 59
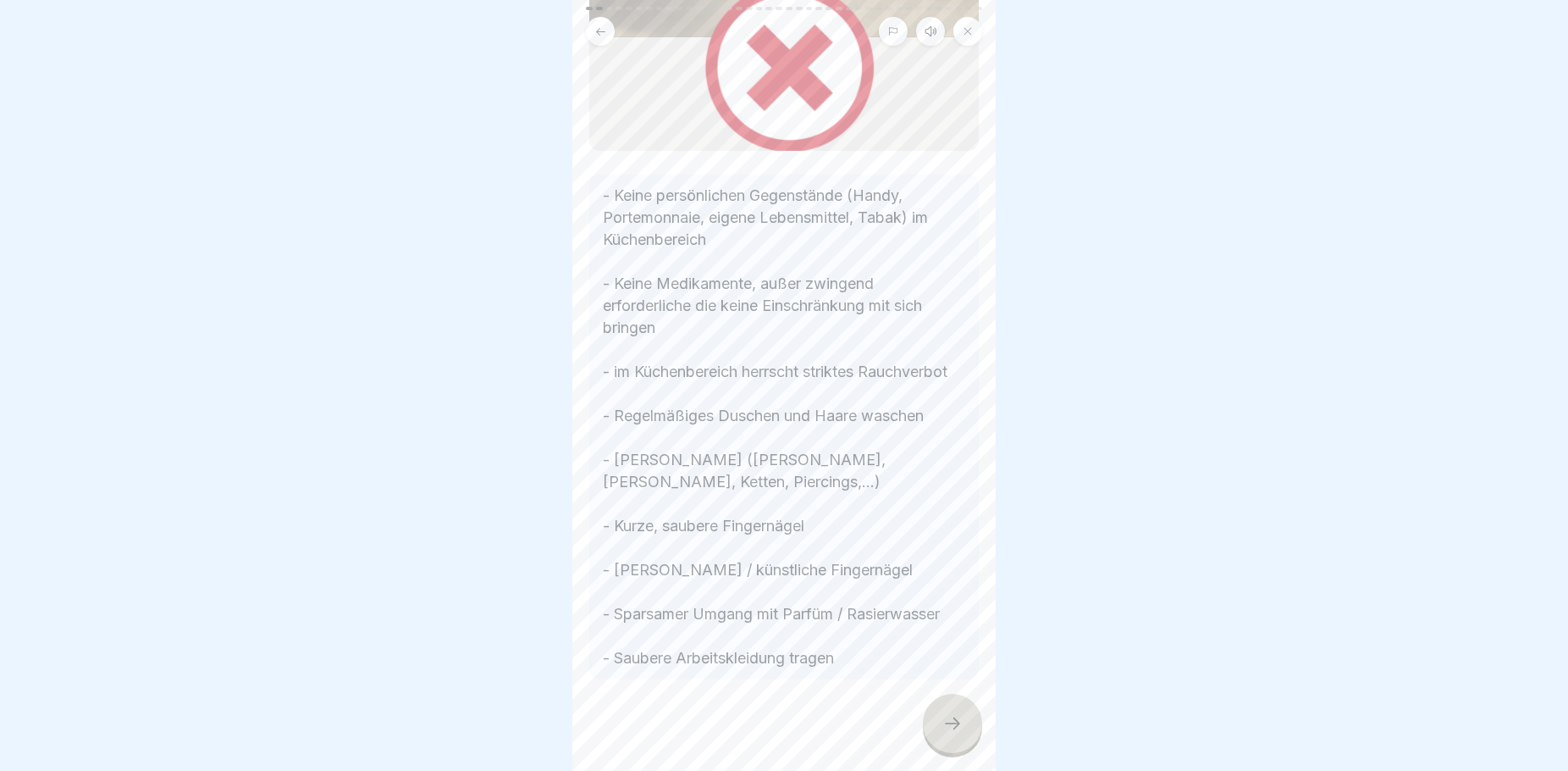
scroll to position [542, 0]
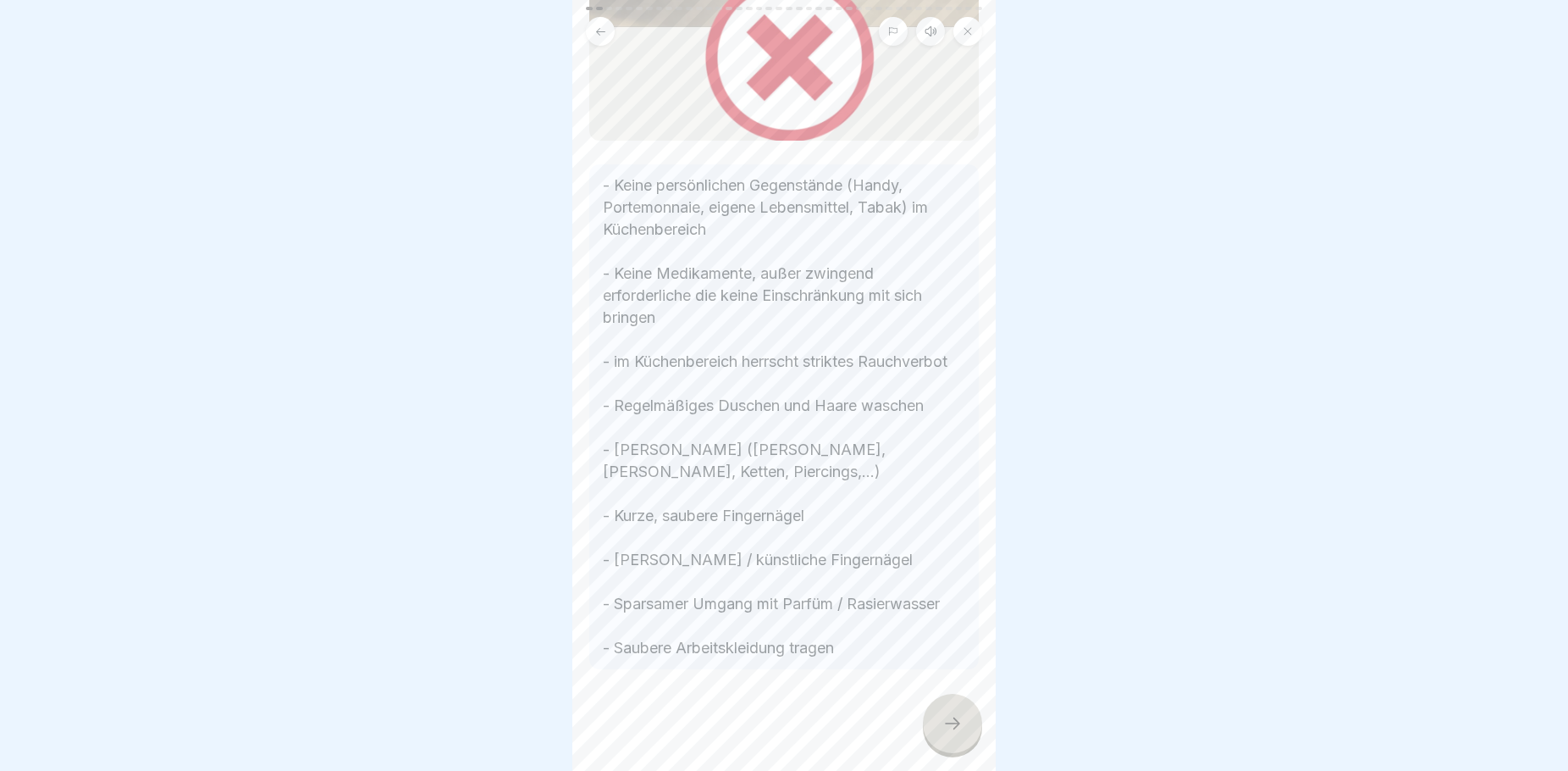
click at [946, 730] on icon at bounding box center [953, 723] width 21 height 21
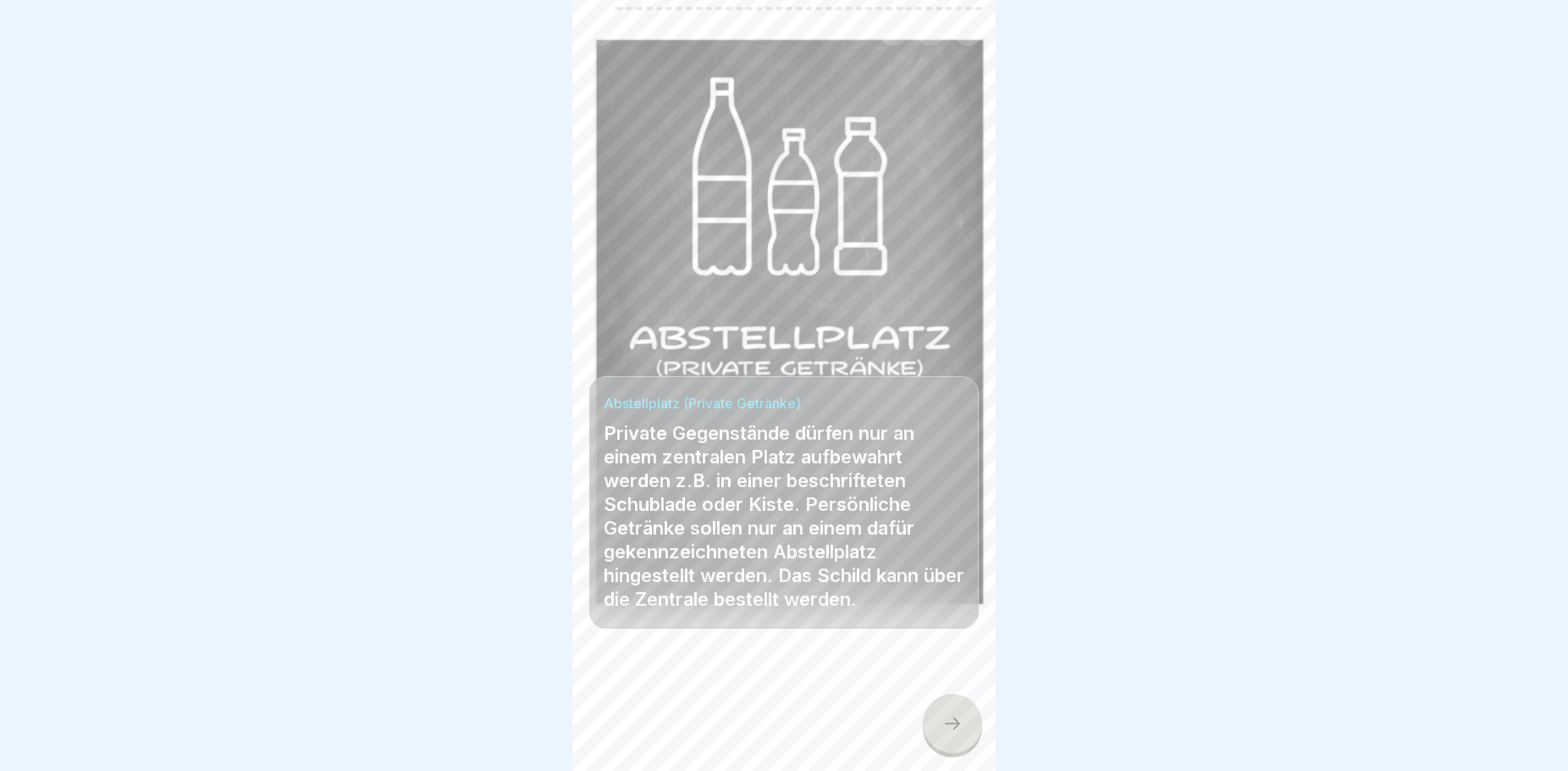
click at [957, 732] on icon at bounding box center [953, 723] width 21 height 21
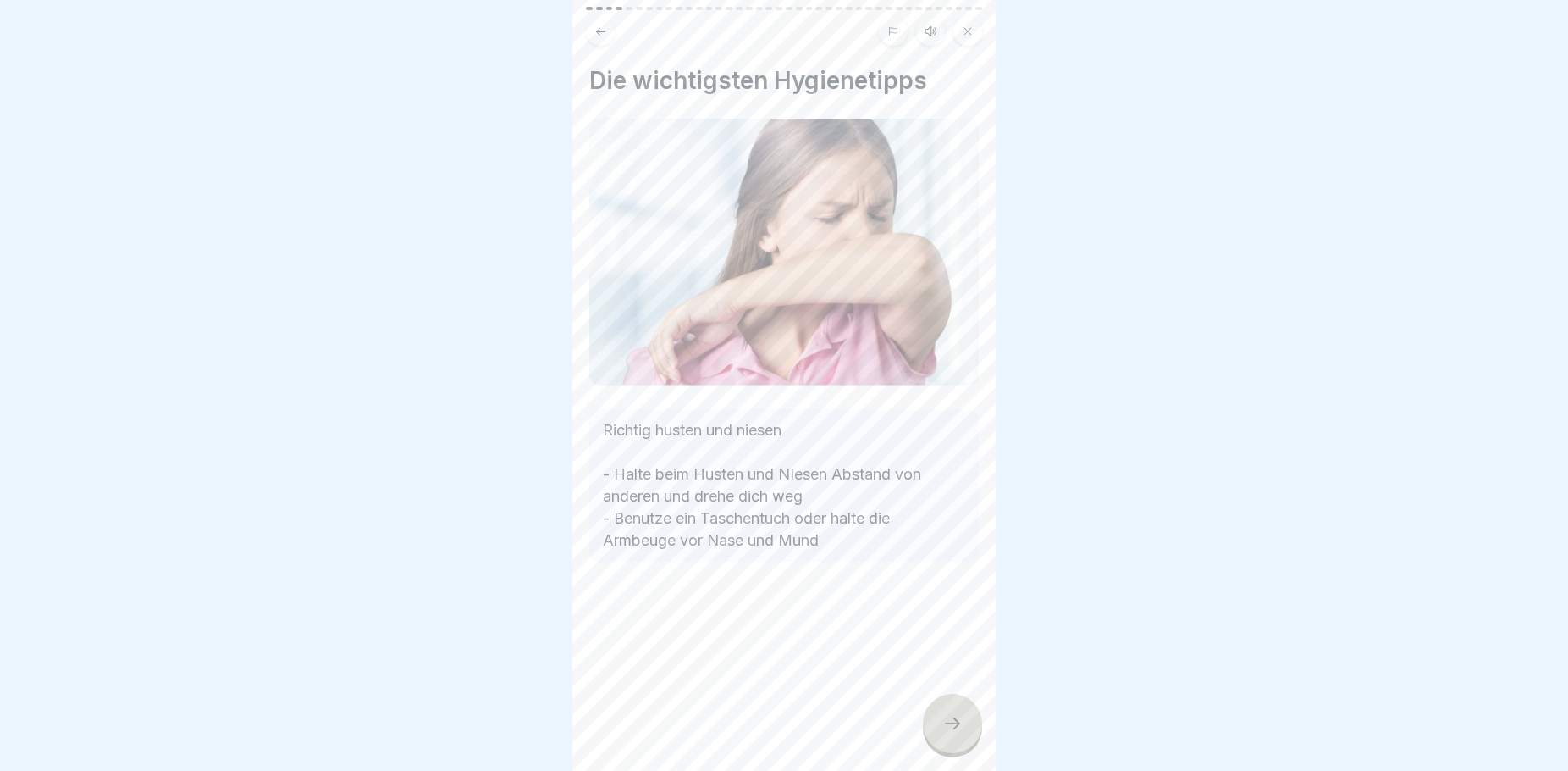
click at [945, 726] on div at bounding box center [952, 723] width 59 height 59
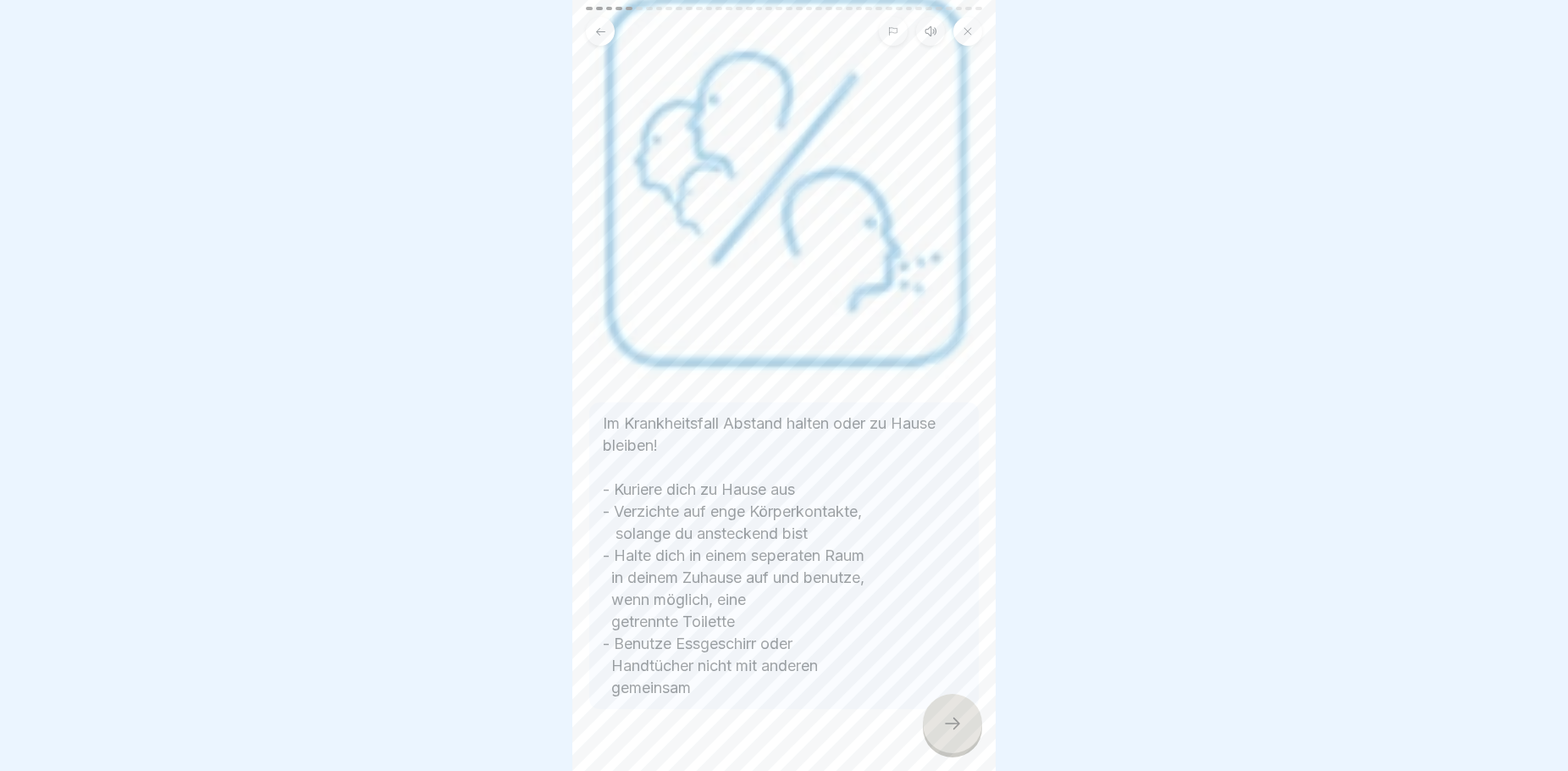
scroll to position [163, 0]
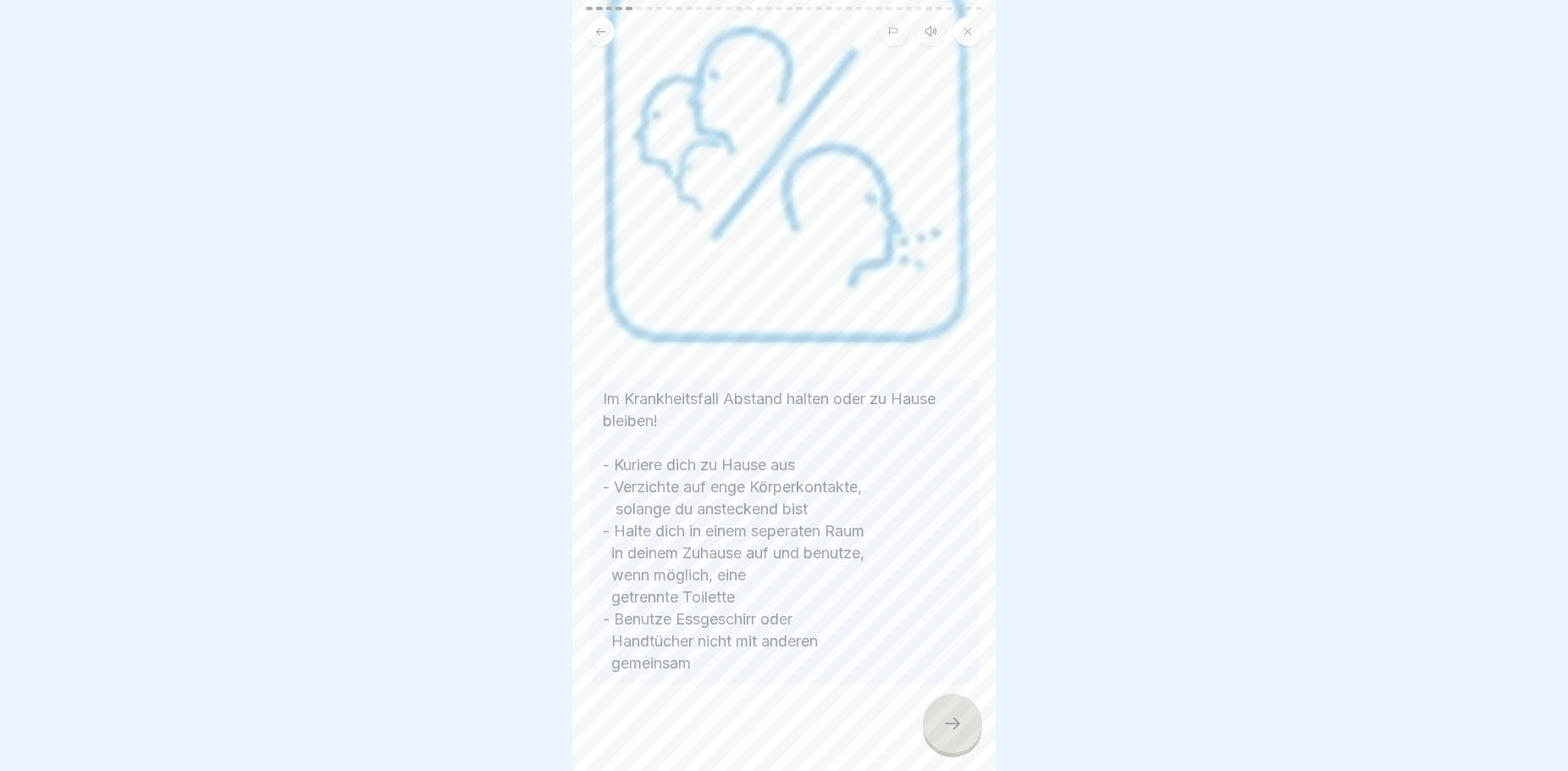
click at [939, 736] on div at bounding box center [952, 723] width 59 height 59
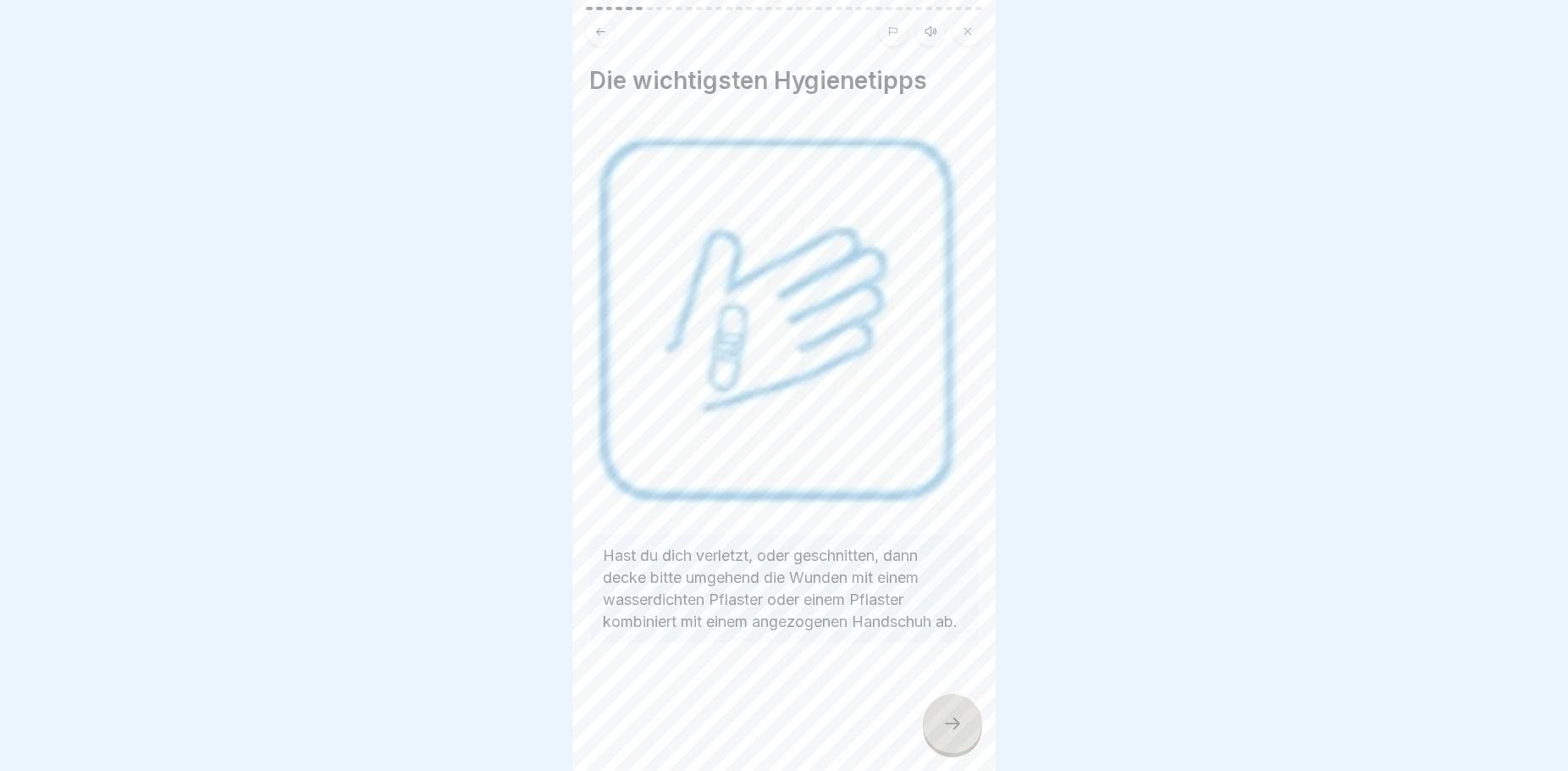
click at [939, 736] on div at bounding box center [952, 723] width 59 height 59
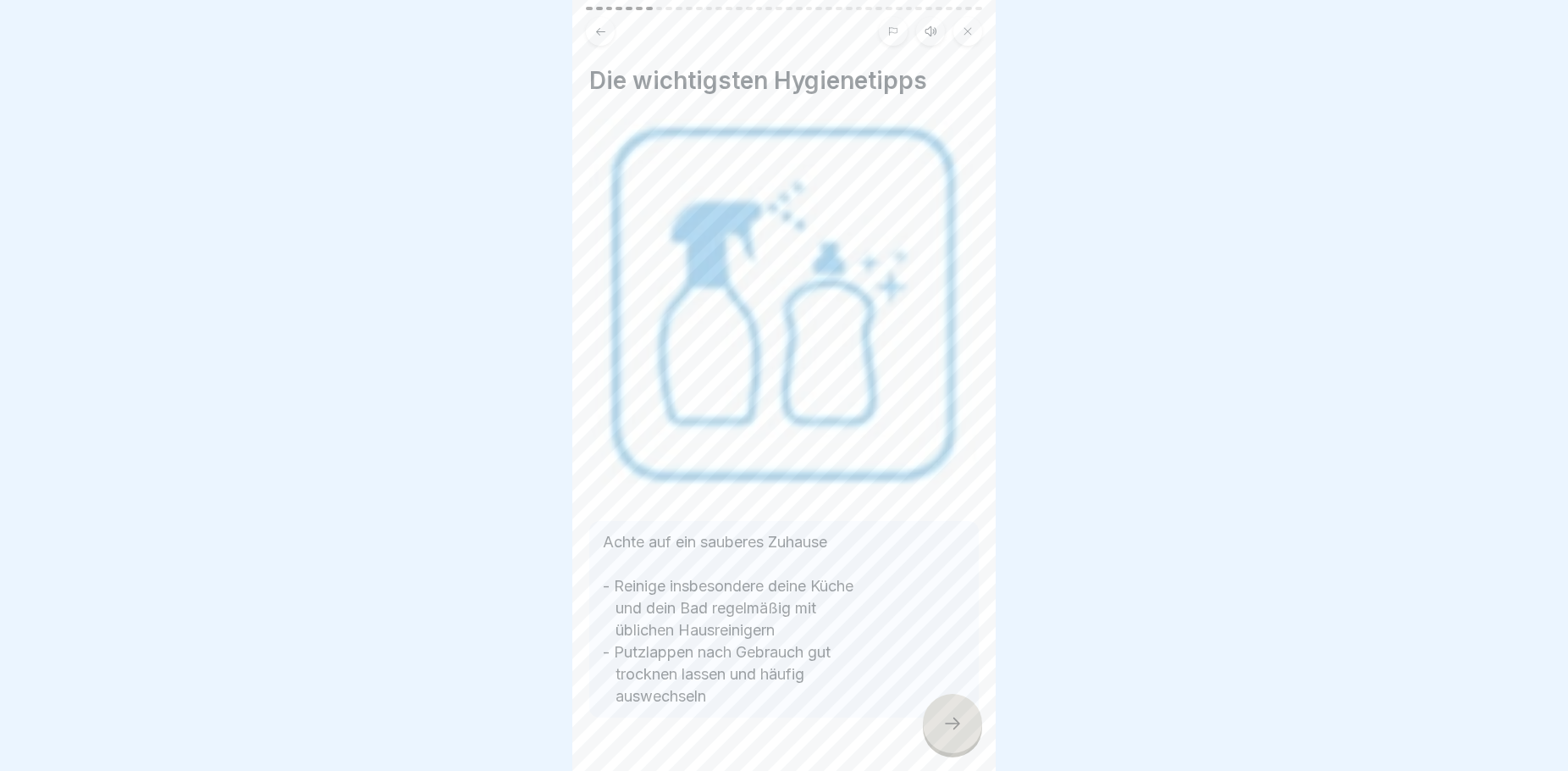
click at [939, 736] on div at bounding box center [952, 723] width 59 height 59
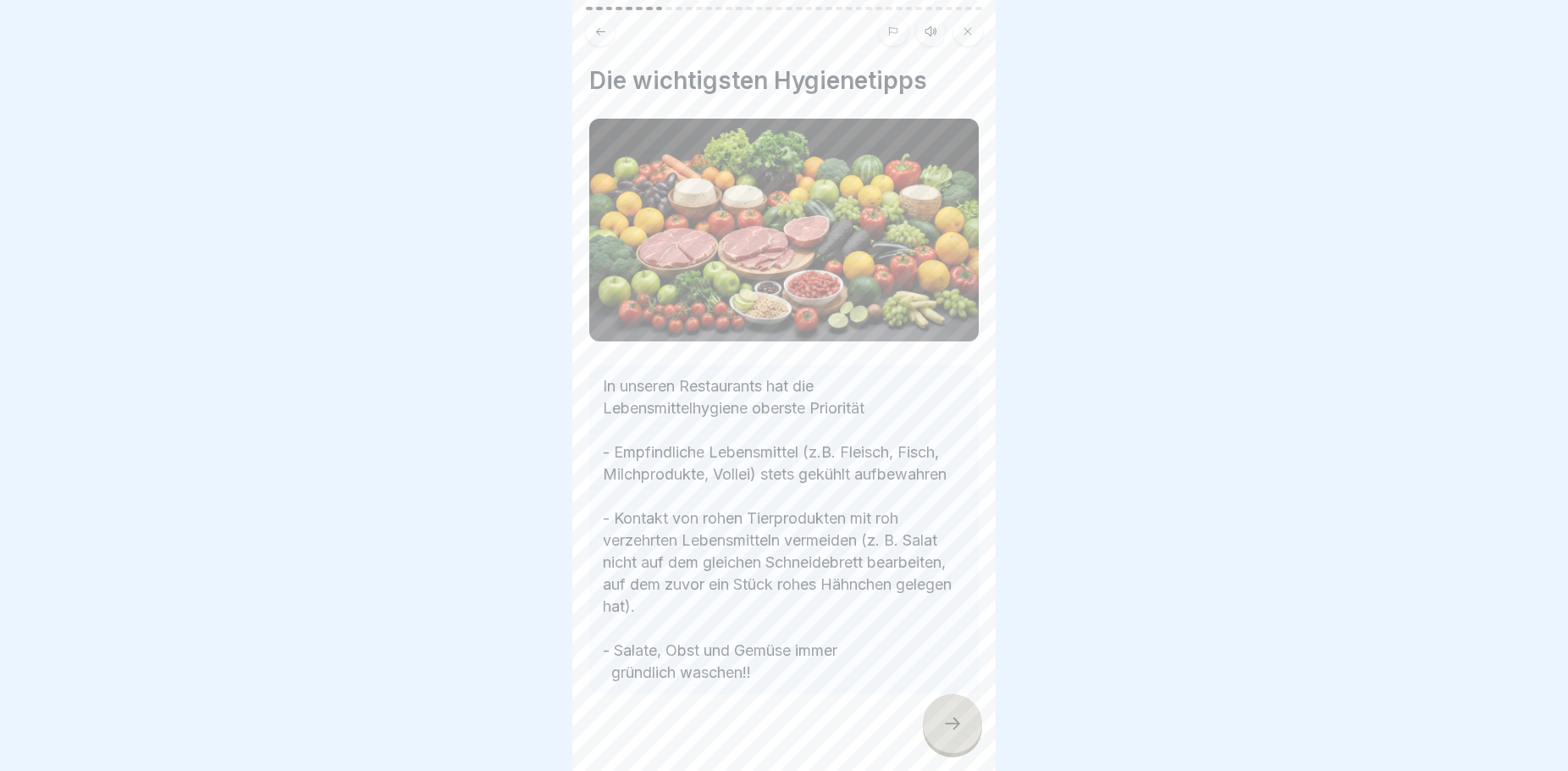
click at [945, 733] on icon at bounding box center [953, 723] width 21 height 21
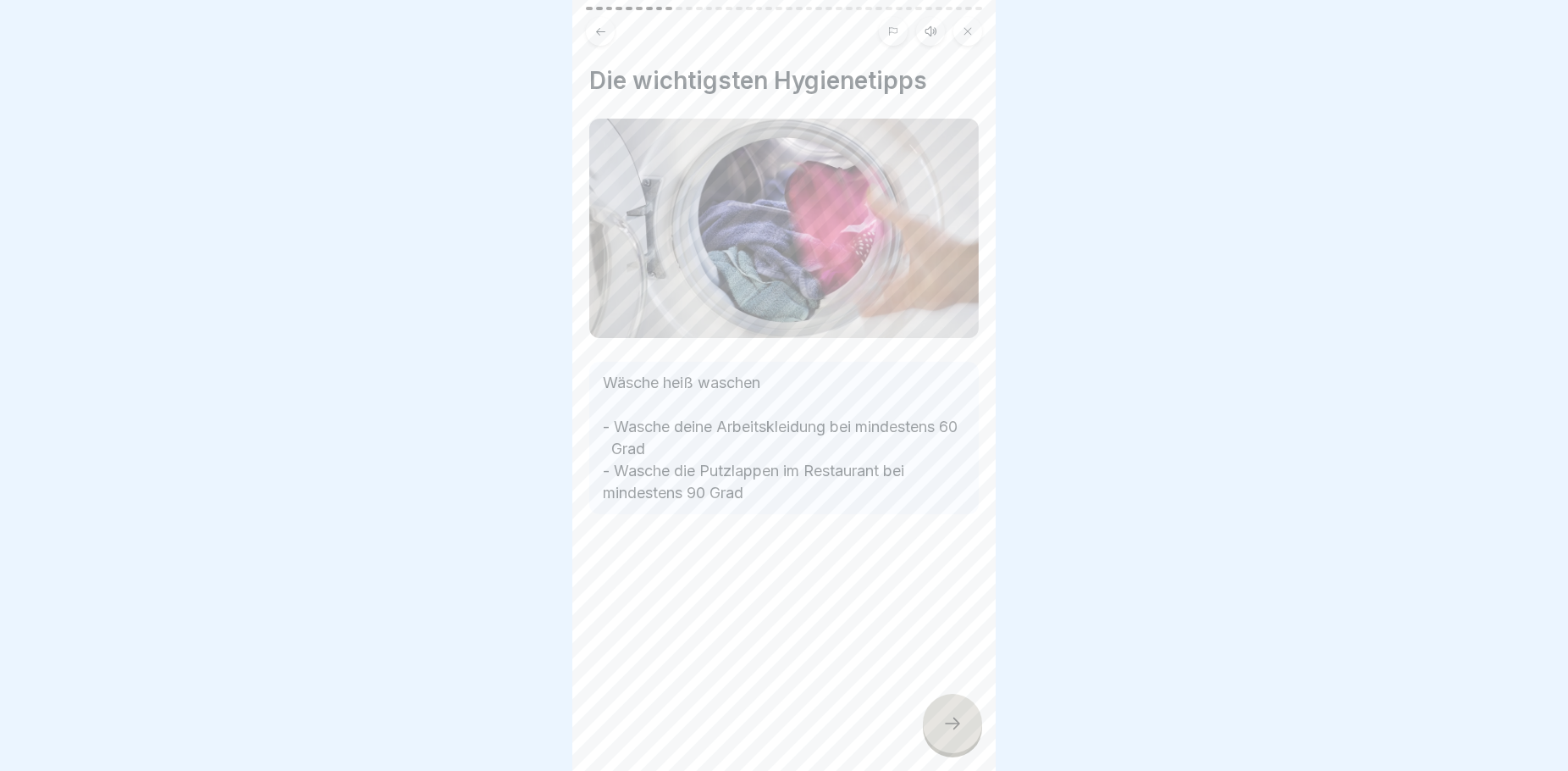
click at [945, 733] on icon at bounding box center [953, 723] width 21 height 21
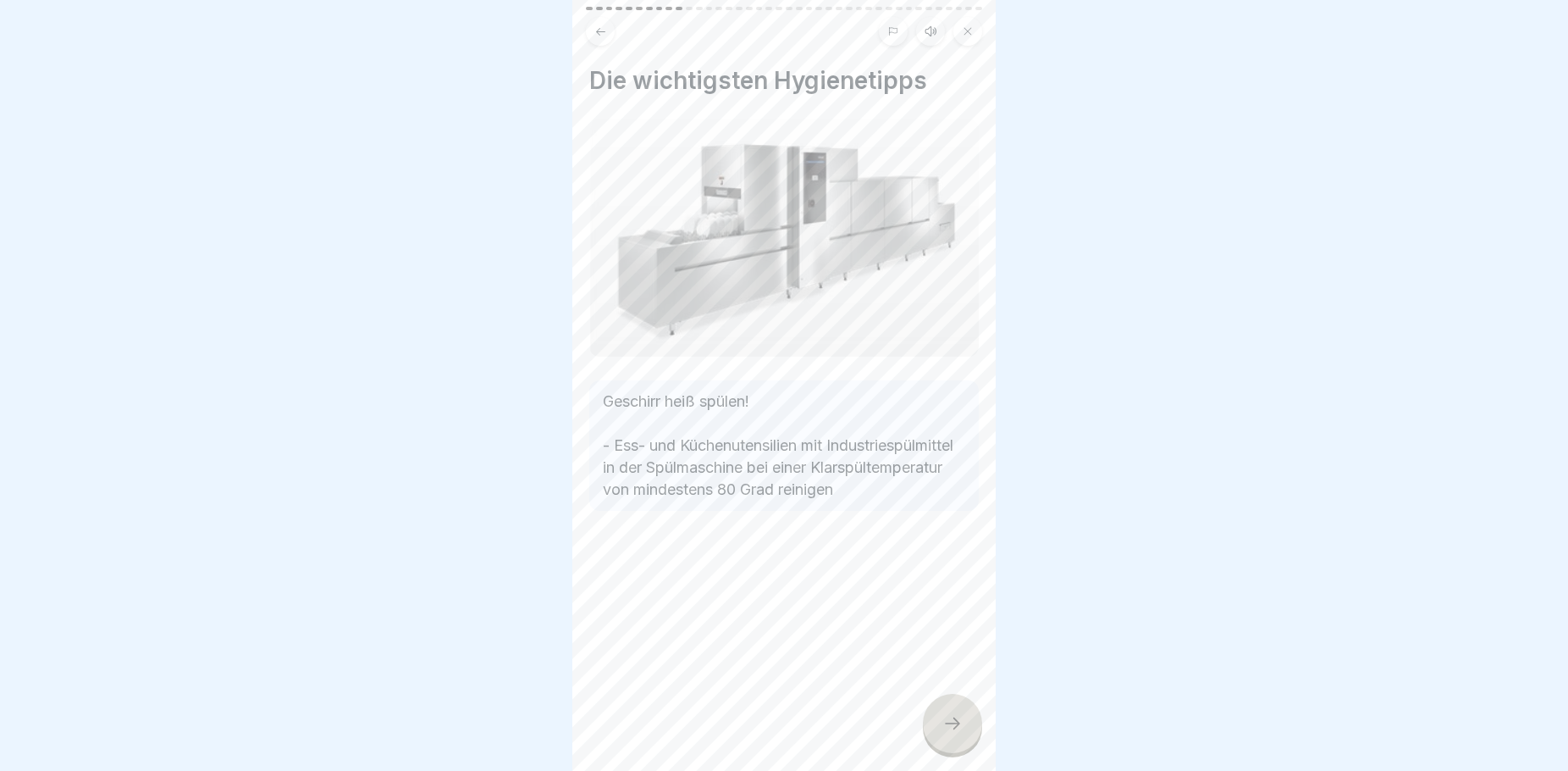
click at [945, 733] on icon at bounding box center [953, 723] width 21 height 21
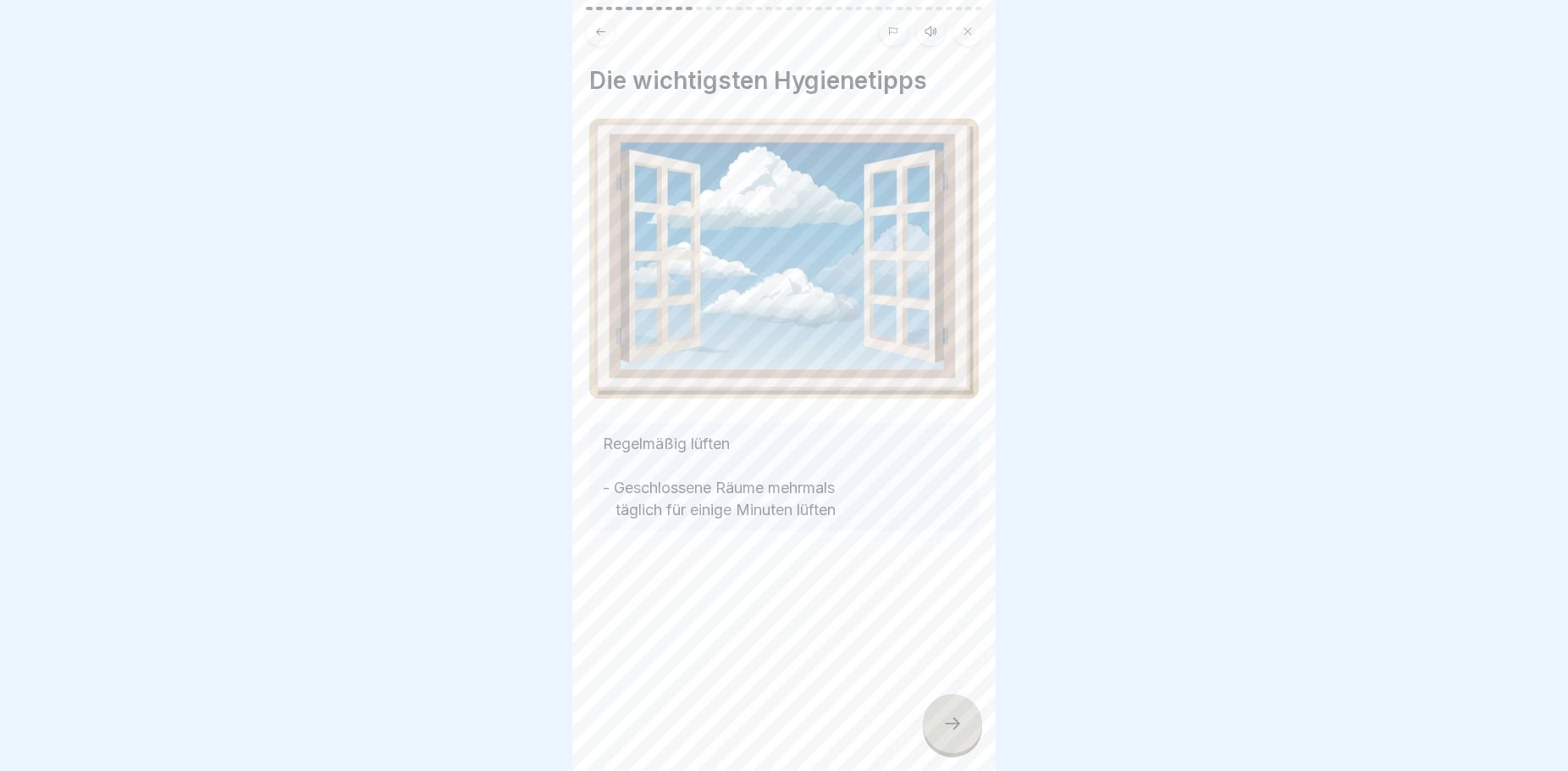
click at [945, 733] on icon at bounding box center [953, 723] width 21 height 21
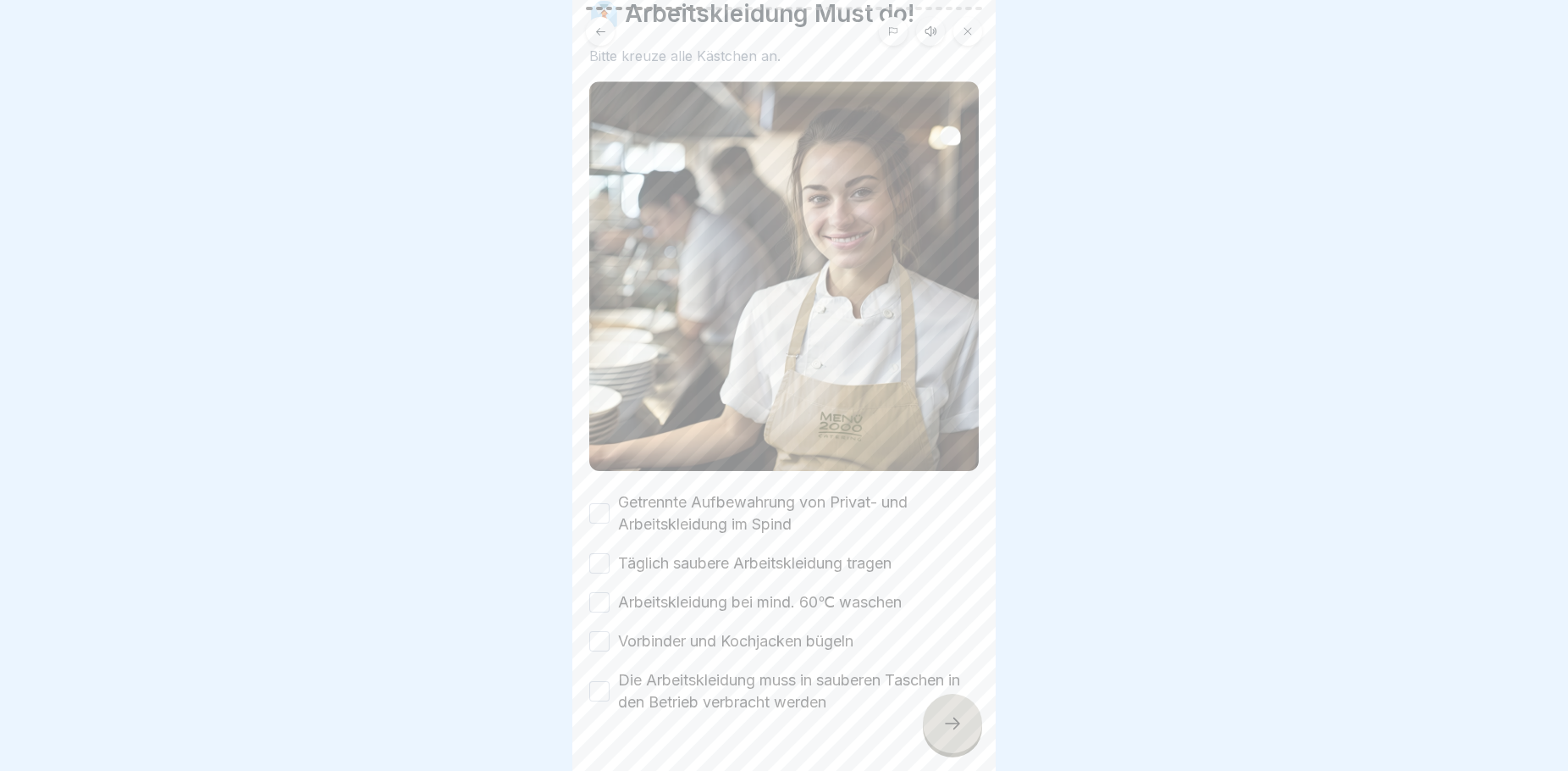
scroll to position [97, 0]
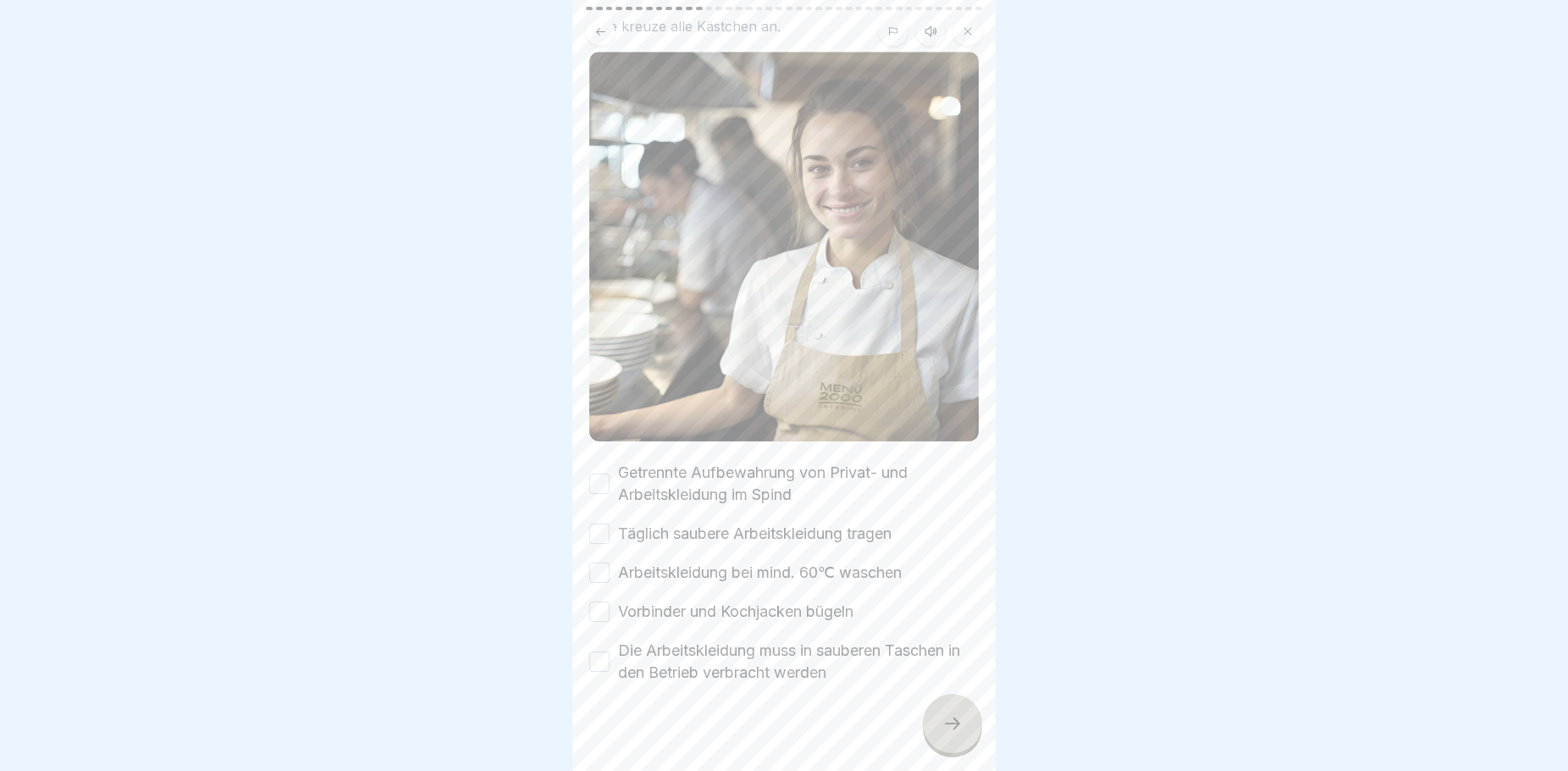
click at [604, 473] on button "Getrennte Aufbewahrung von Privat- und Arbeitskleidung im Spind" at bounding box center [600, 484] width 21 height 21
click at [599, 523] on button "Täglich saubere Arbeitskleidung tragen" at bounding box center [600, 533] width 21 height 21
click at [603, 563] on button "Arbeitskleidung bei mind. 60℃ waschen" at bounding box center [600, 573] width 21 height 21
click at [605, 601] on button "Vorbinder und Kochjacken bügeln" at bounding box center [600, 611] width 21 height 21
click at [604, 652] on button "Die Arbeitskleidung muss in sauberen Taschen in den Betrieb verbracht werden" at bounding box center [600, 662] width 21 height 21
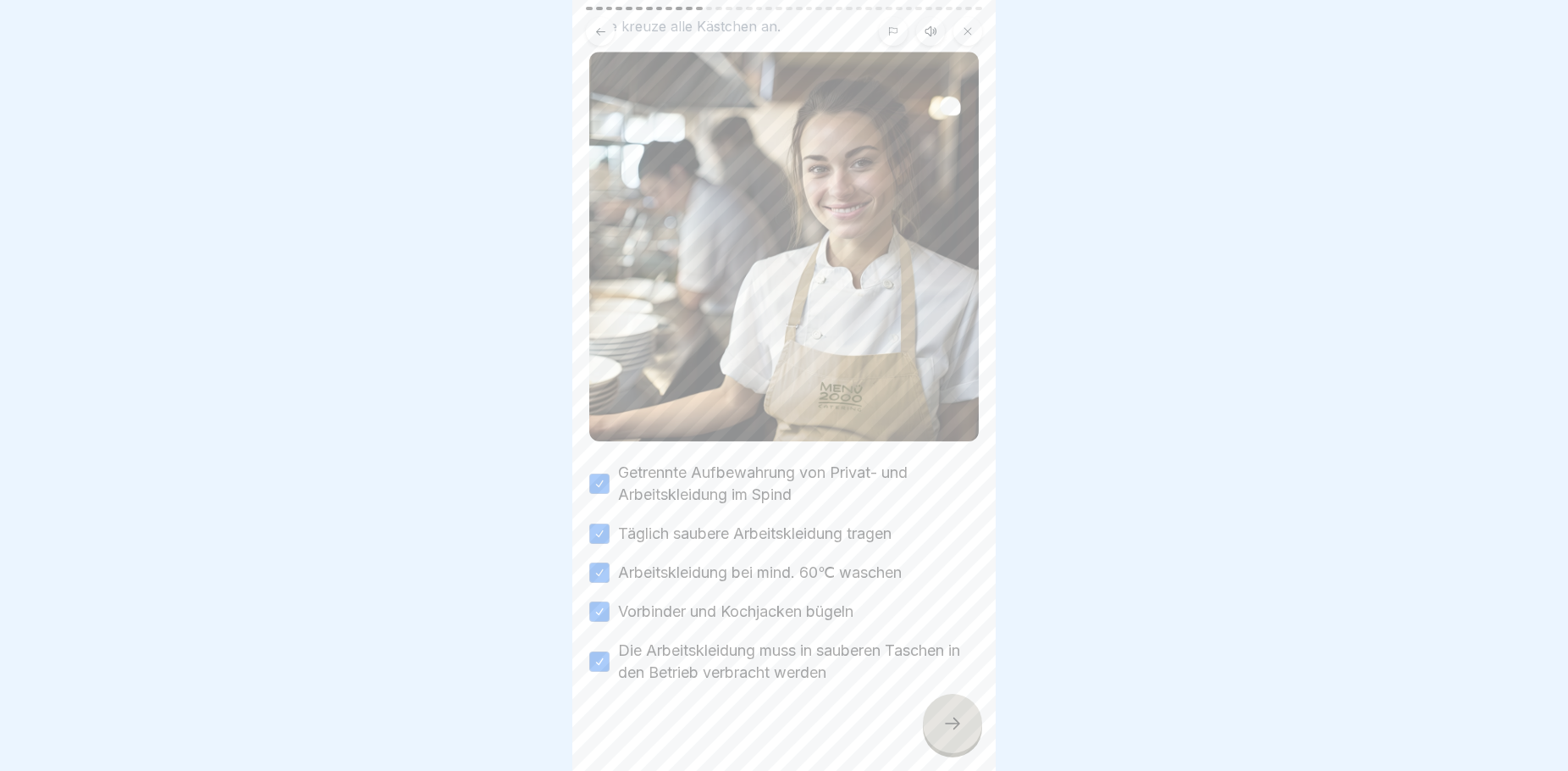
click at [941, 747] on div at bounding box center [952, 723] width 59 height 59
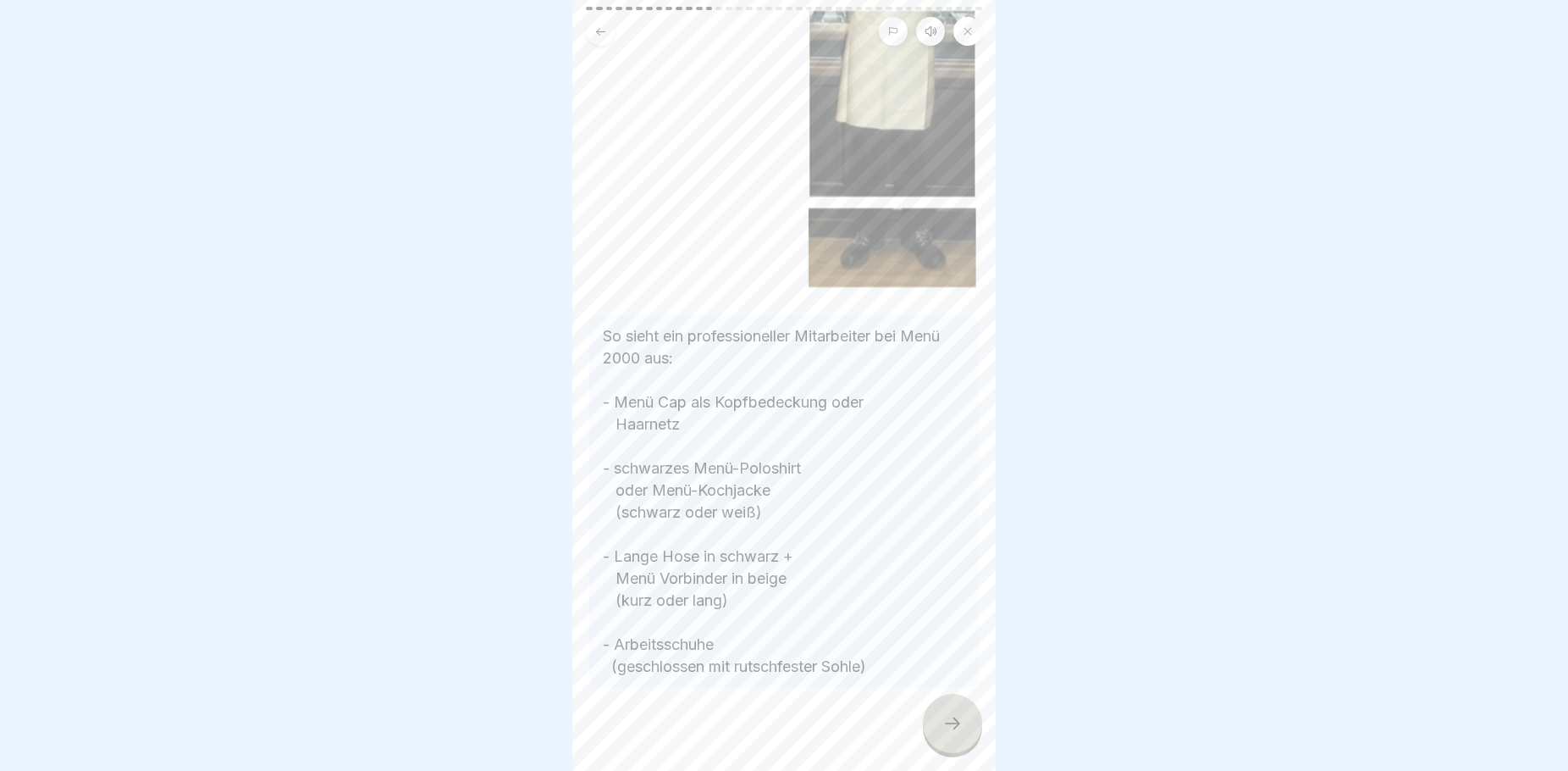
scroll to position [14, 0]
click at [945, 732] on icon at bounding box center [953, 723] width 21 height 21
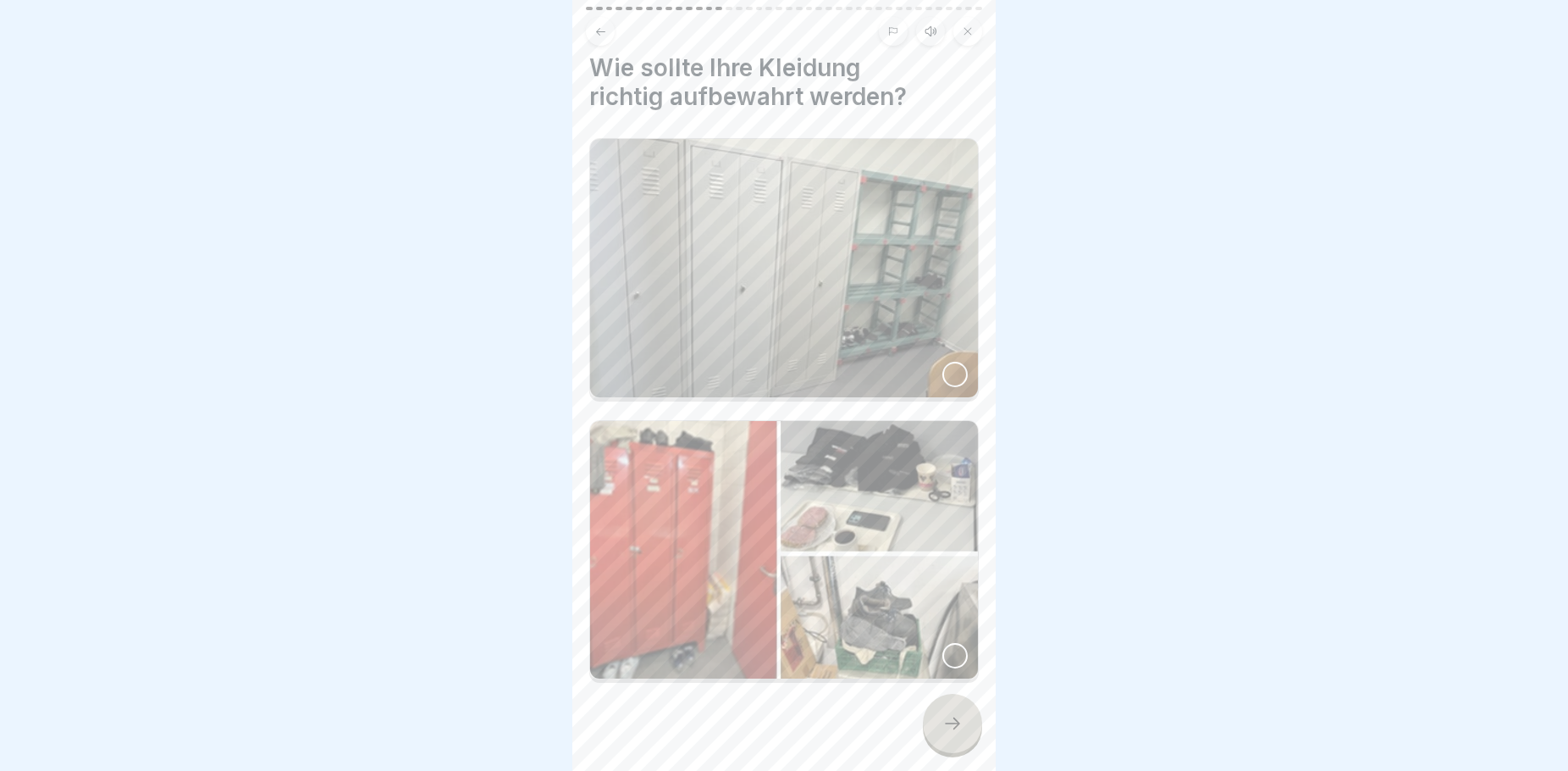
scroll to position [0, 0]
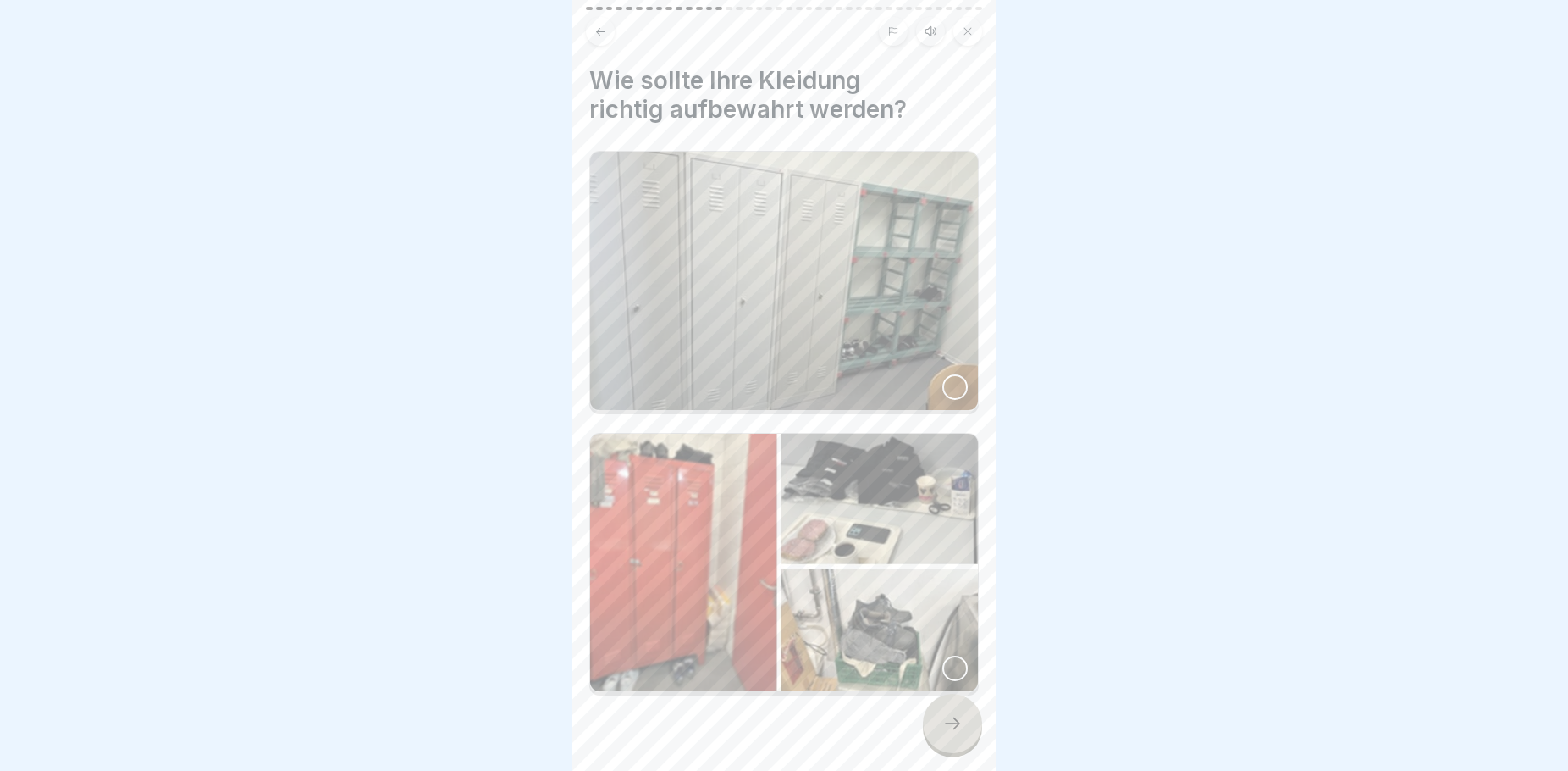
click at [943, 375] on div at bounding box center [955, 387] width 25 height 25
click at [933, 729] on div at bounding box center [952, 723] width 59 height 59
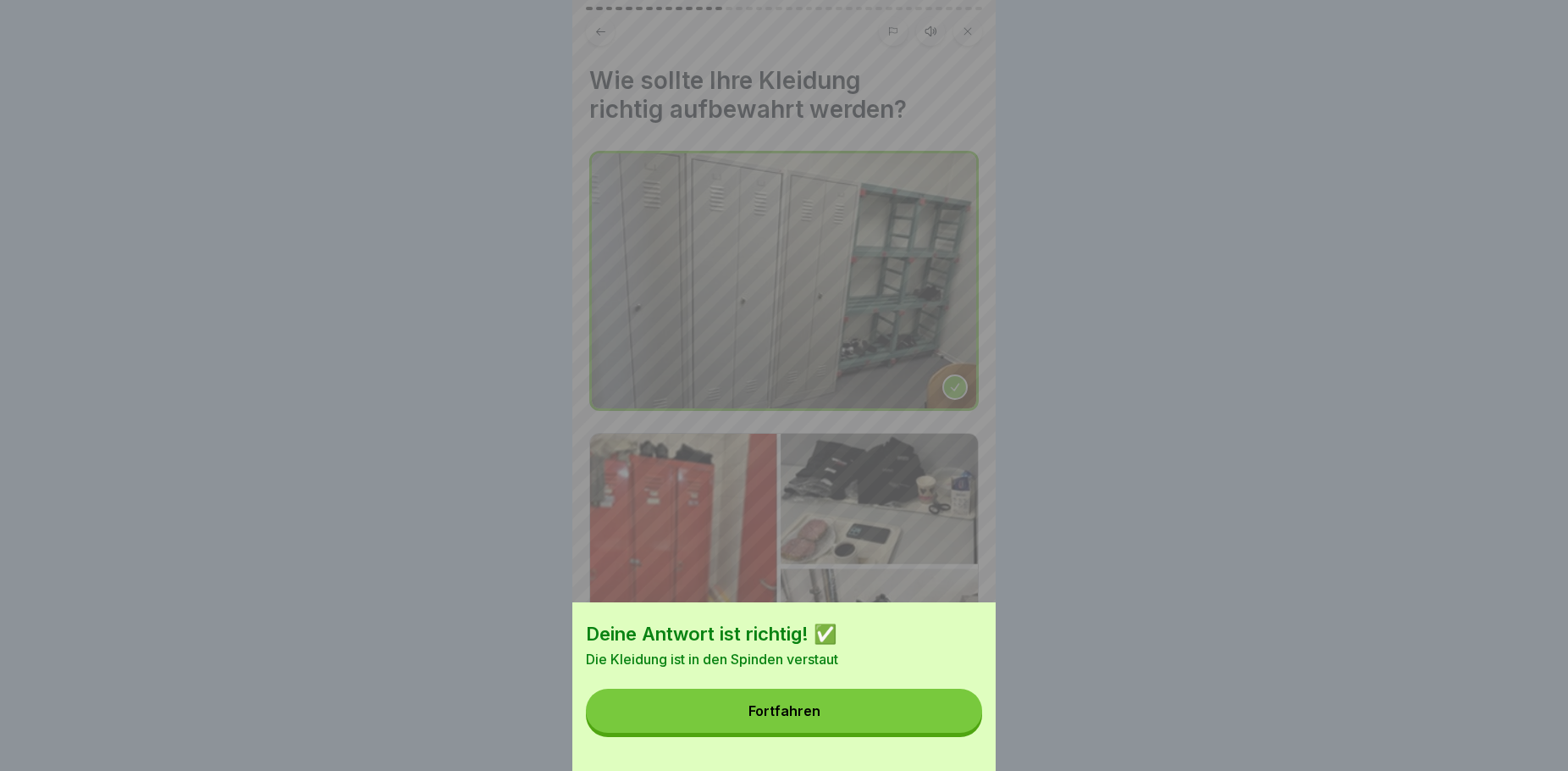
click at [850, 727] on button "Fortfahren" at bounding box center [784, 710] width 396 height 44
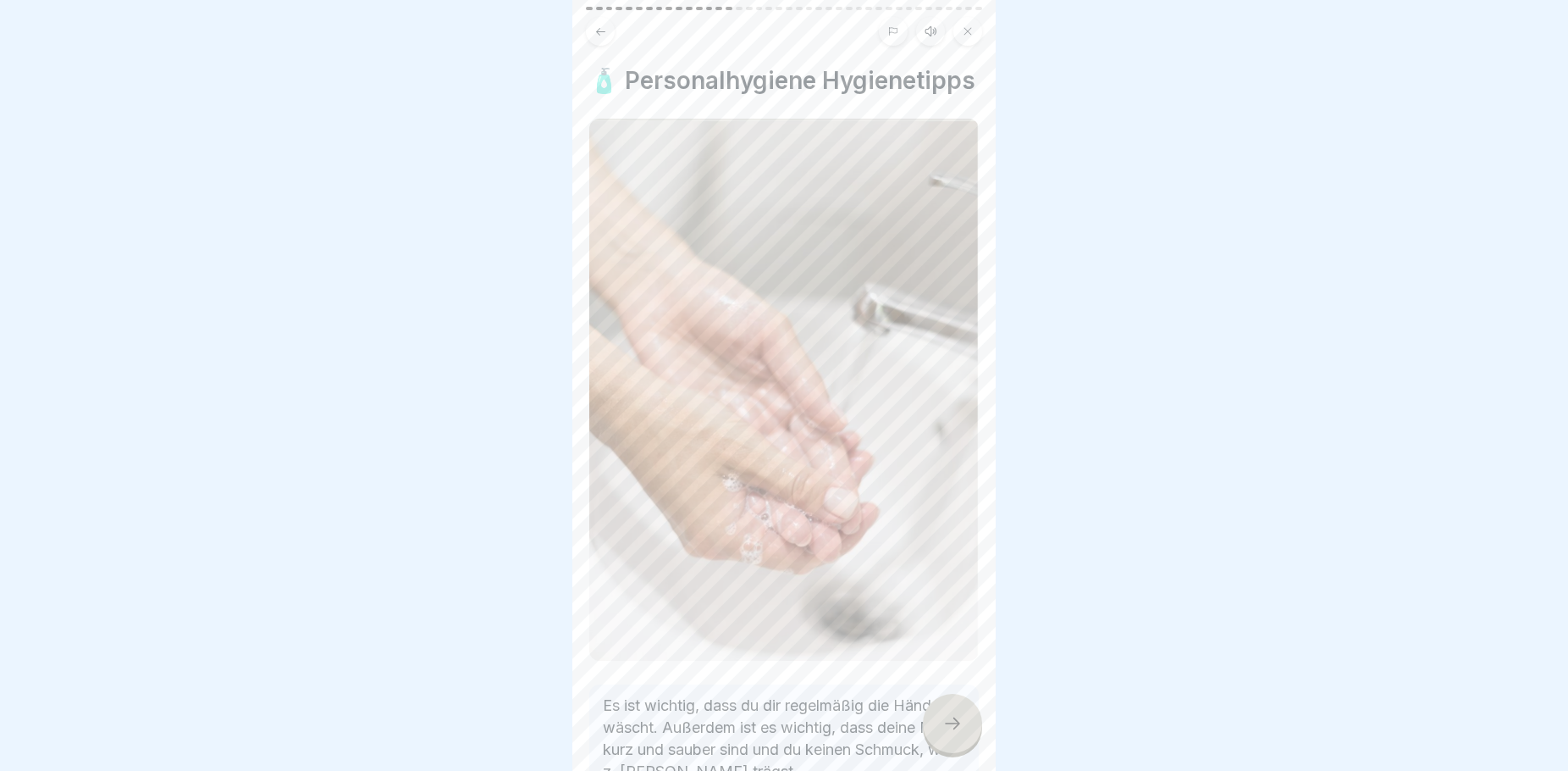
scroll to position [133, 0]
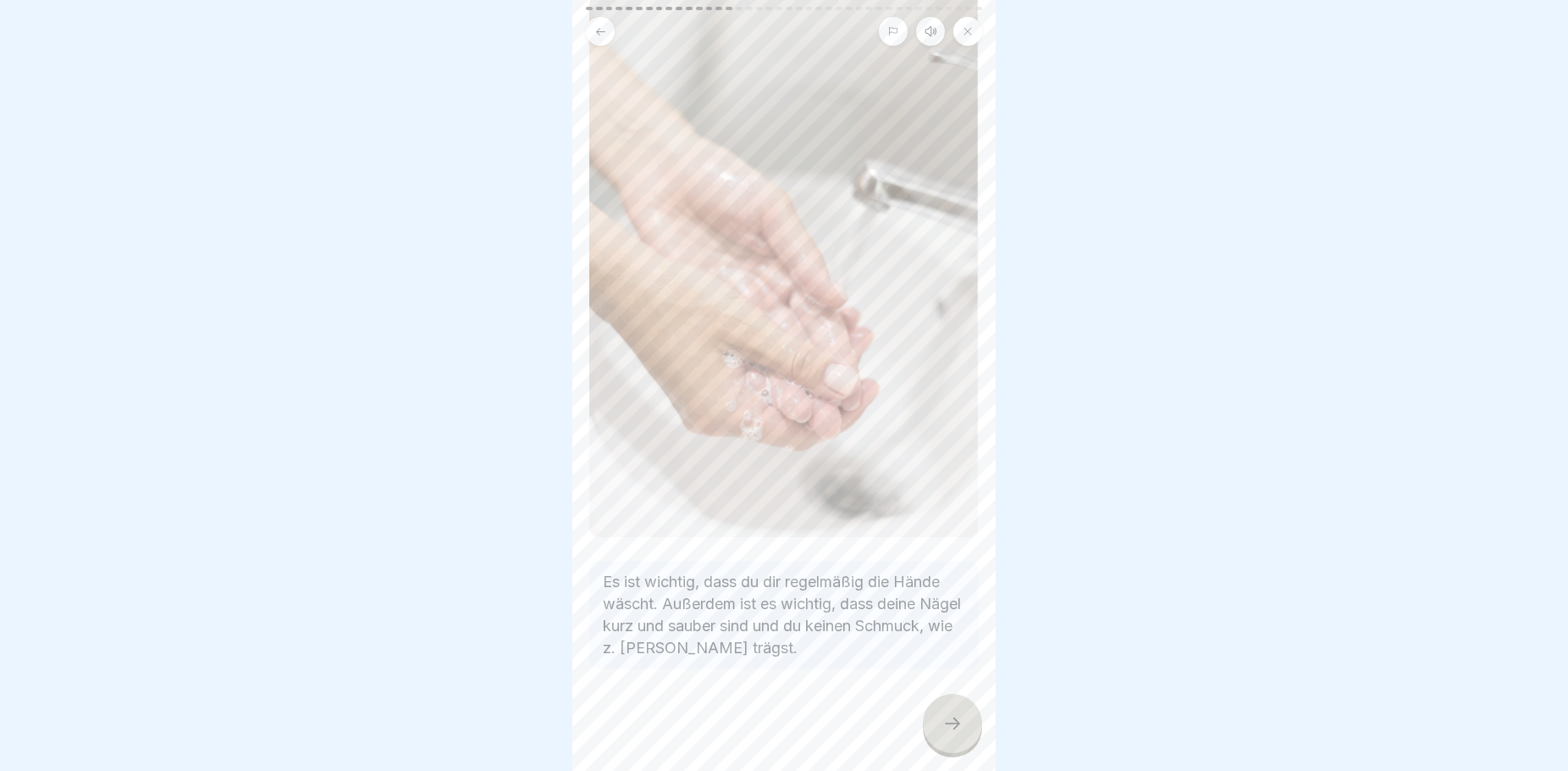
click at [955, 723] on icon at bounding box center [953, 723] width 21 height 21
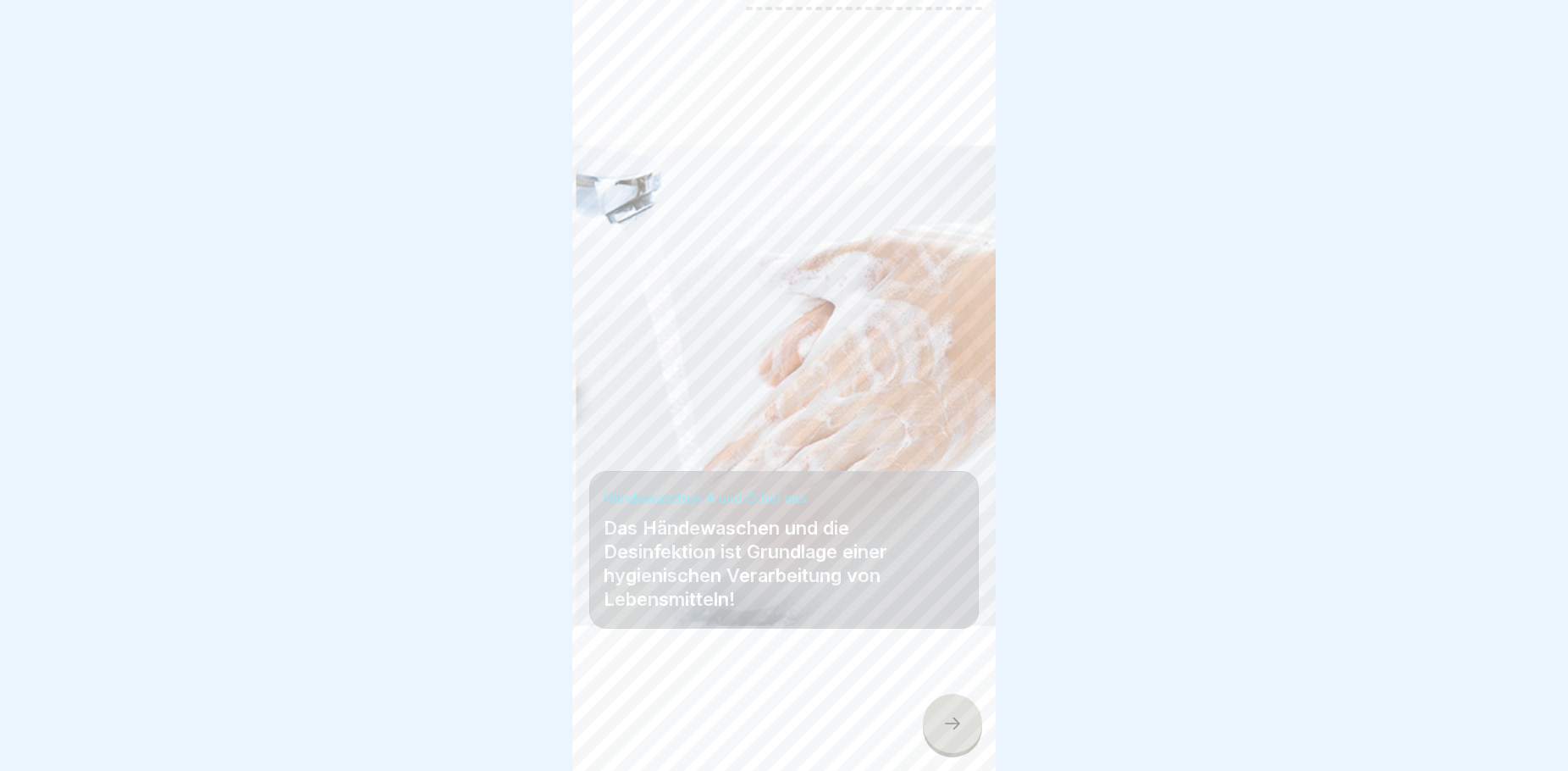
click at [944, 717] on icon at bounding box center [953, 723] width 21 height 21
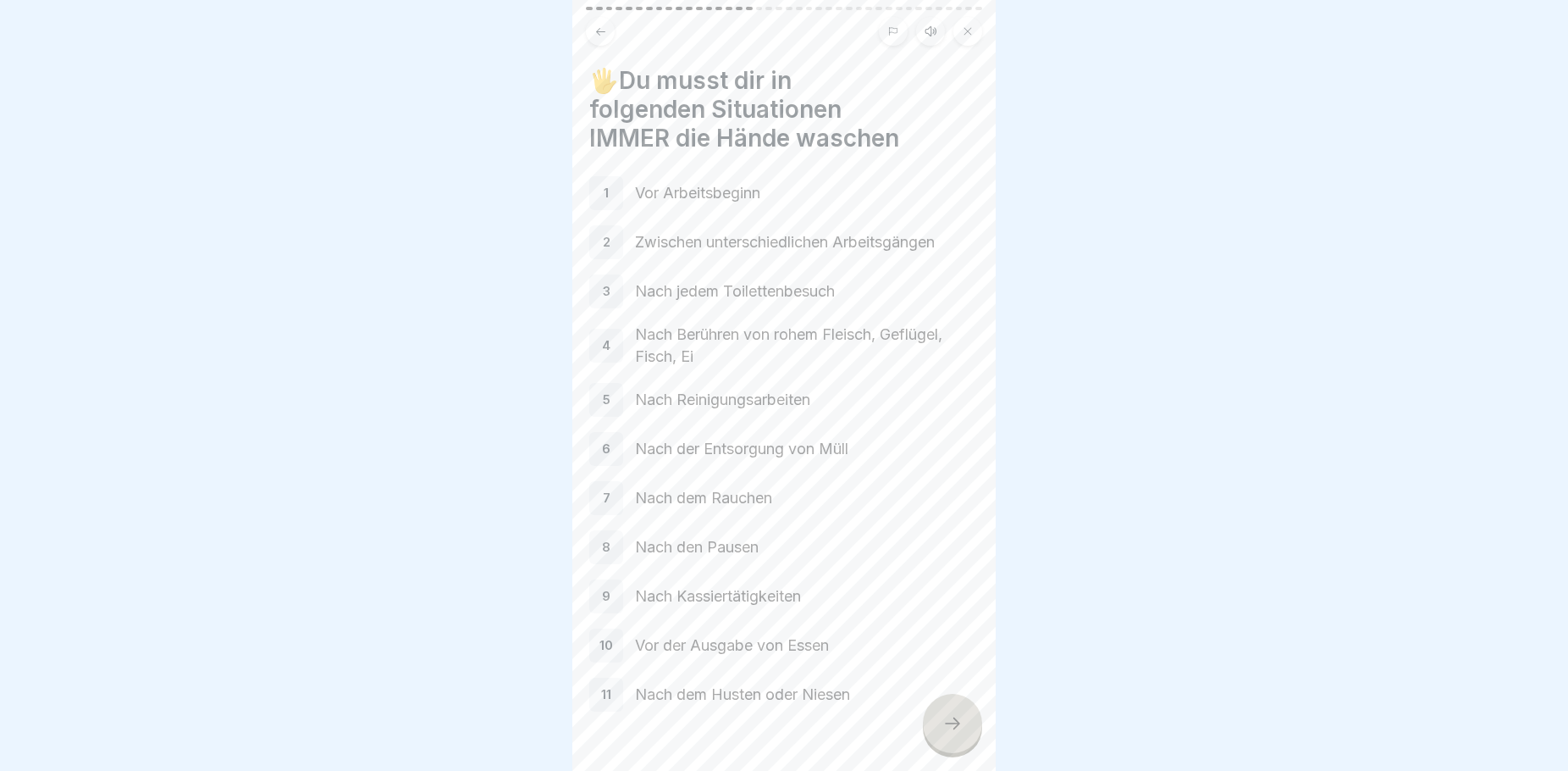
click at [609, 179] on div "1" at bounding box center [607, 193] width 34 height 34
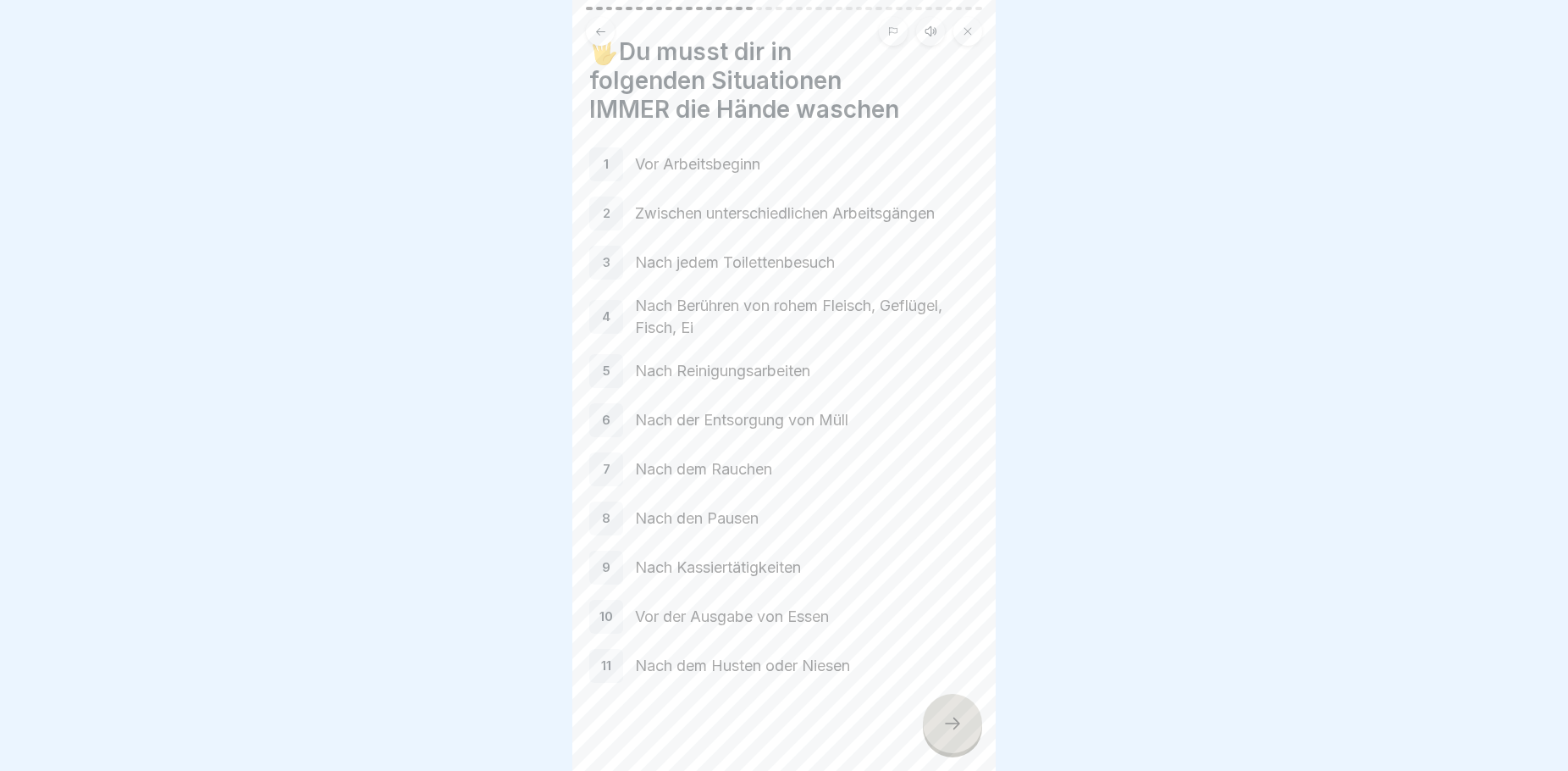
scroll to position [42, 0]
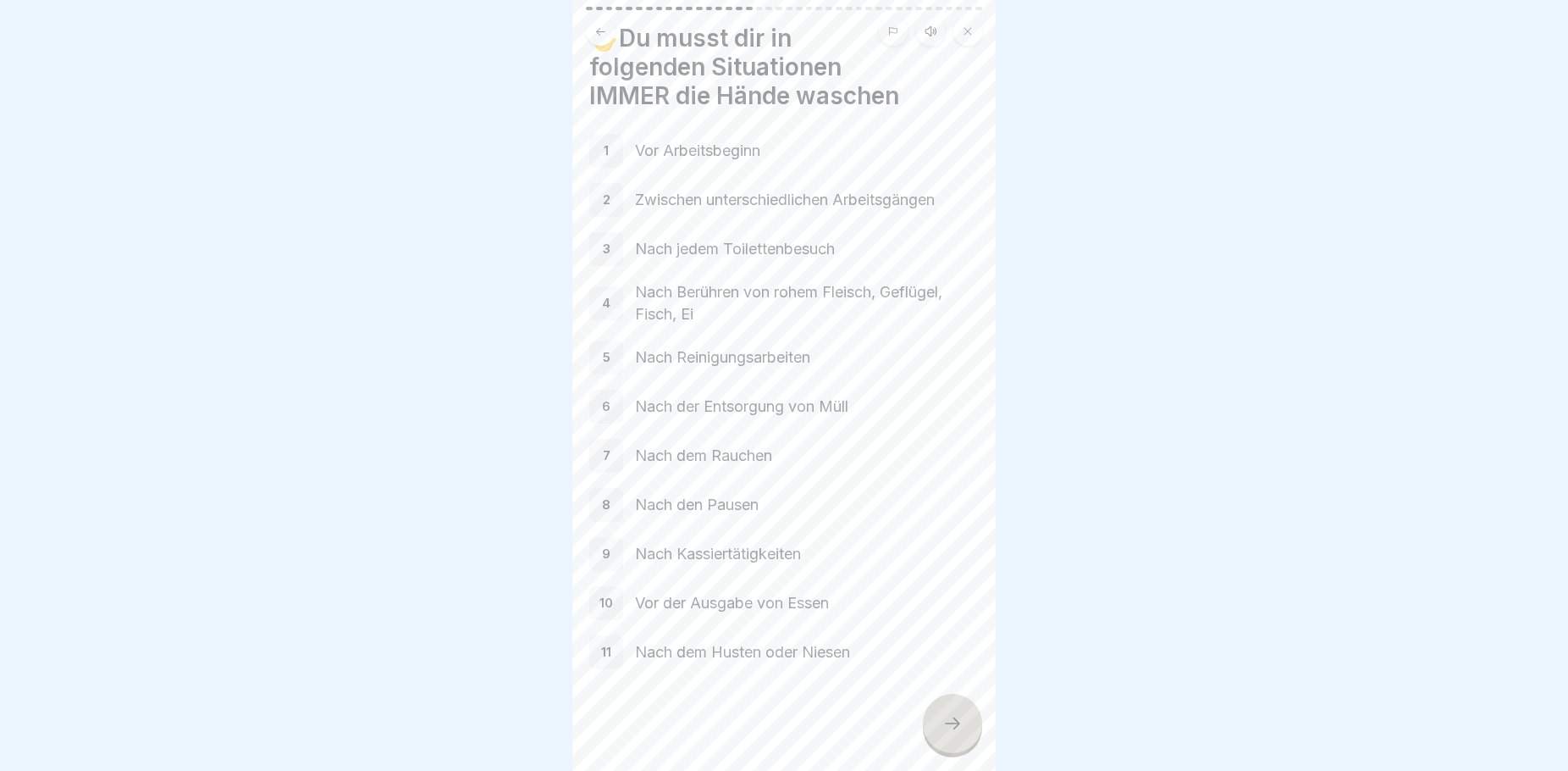
click at [945, 720] on icon at bounding box center [953, 723] width 21 height 21
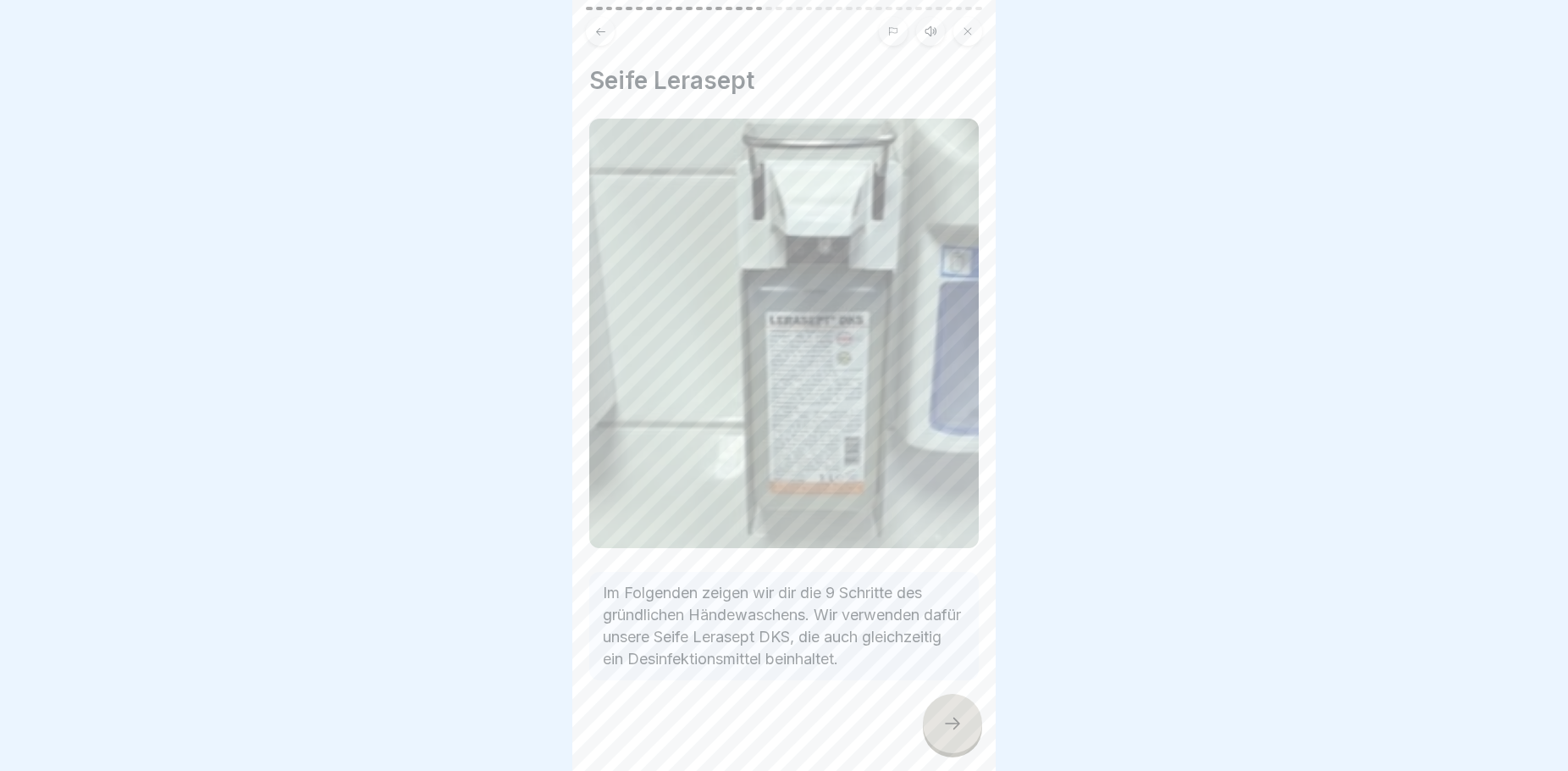
click at [953, 718] on icon at bounding box center [953, 723] width 21 height 21
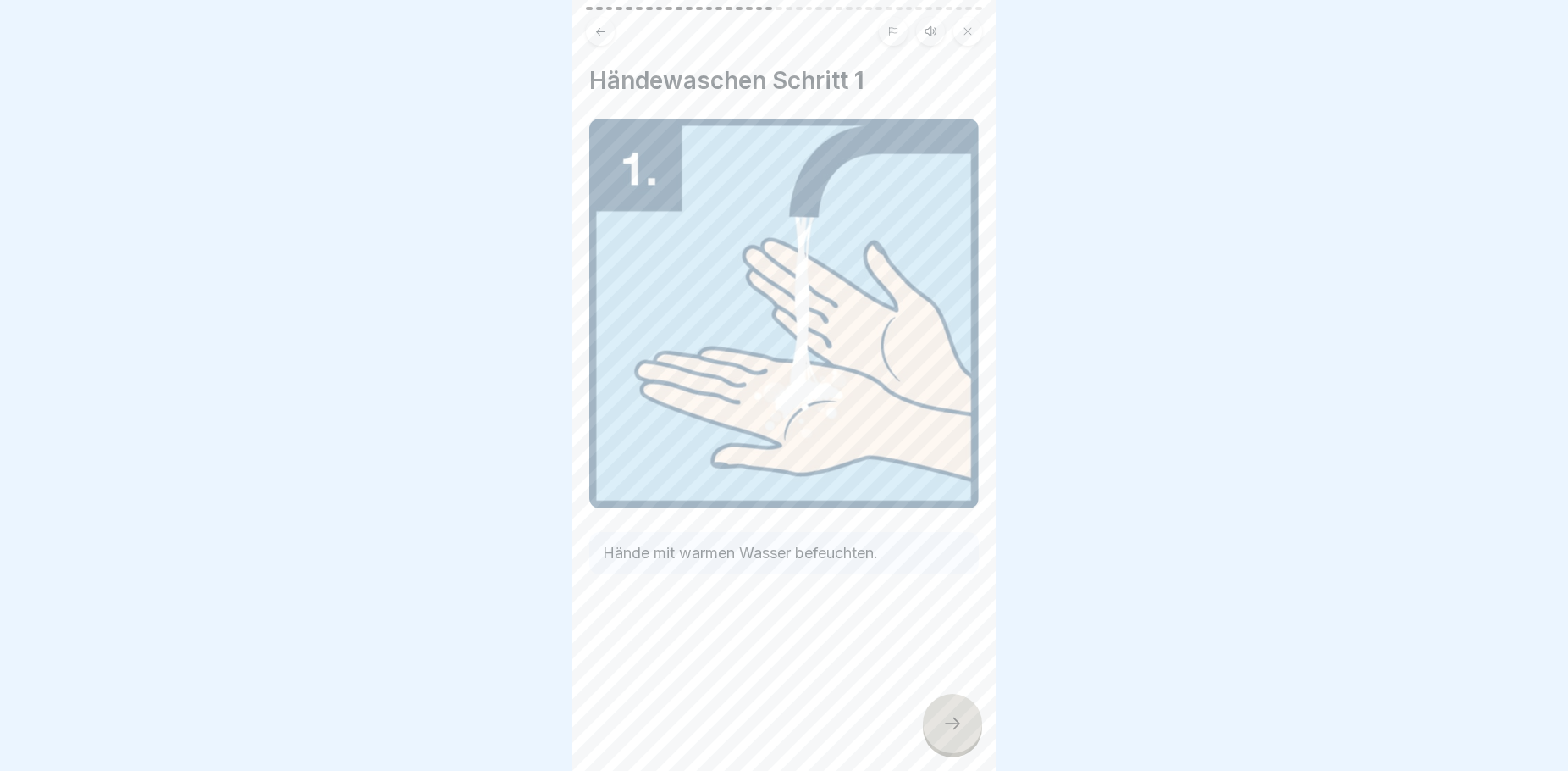
click at [941, 721] on div at bounding box center [952, 723] width 59 height 59
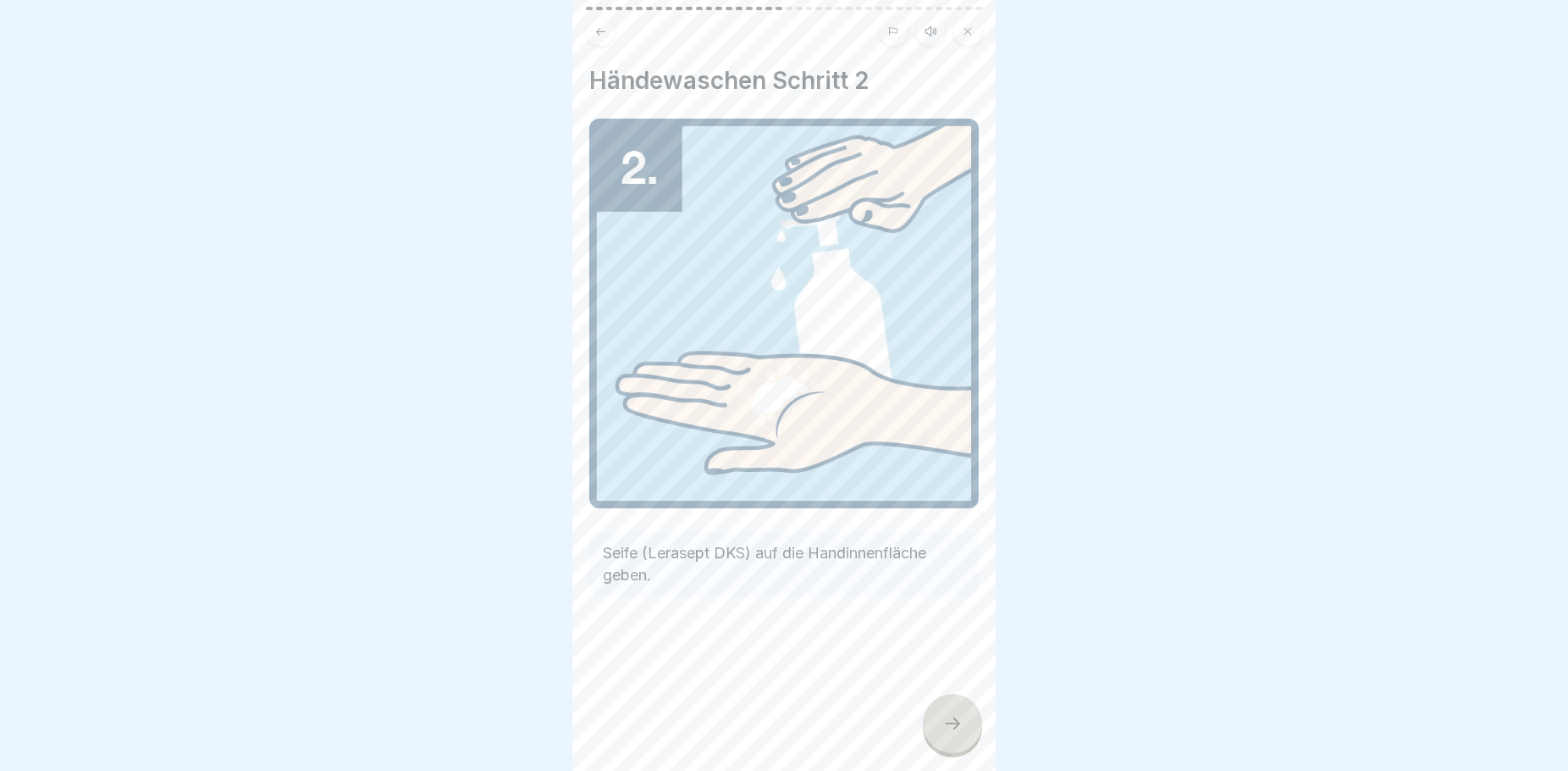
click at [941, 721] on div at bounding box center [952, 723] width 59 height 59
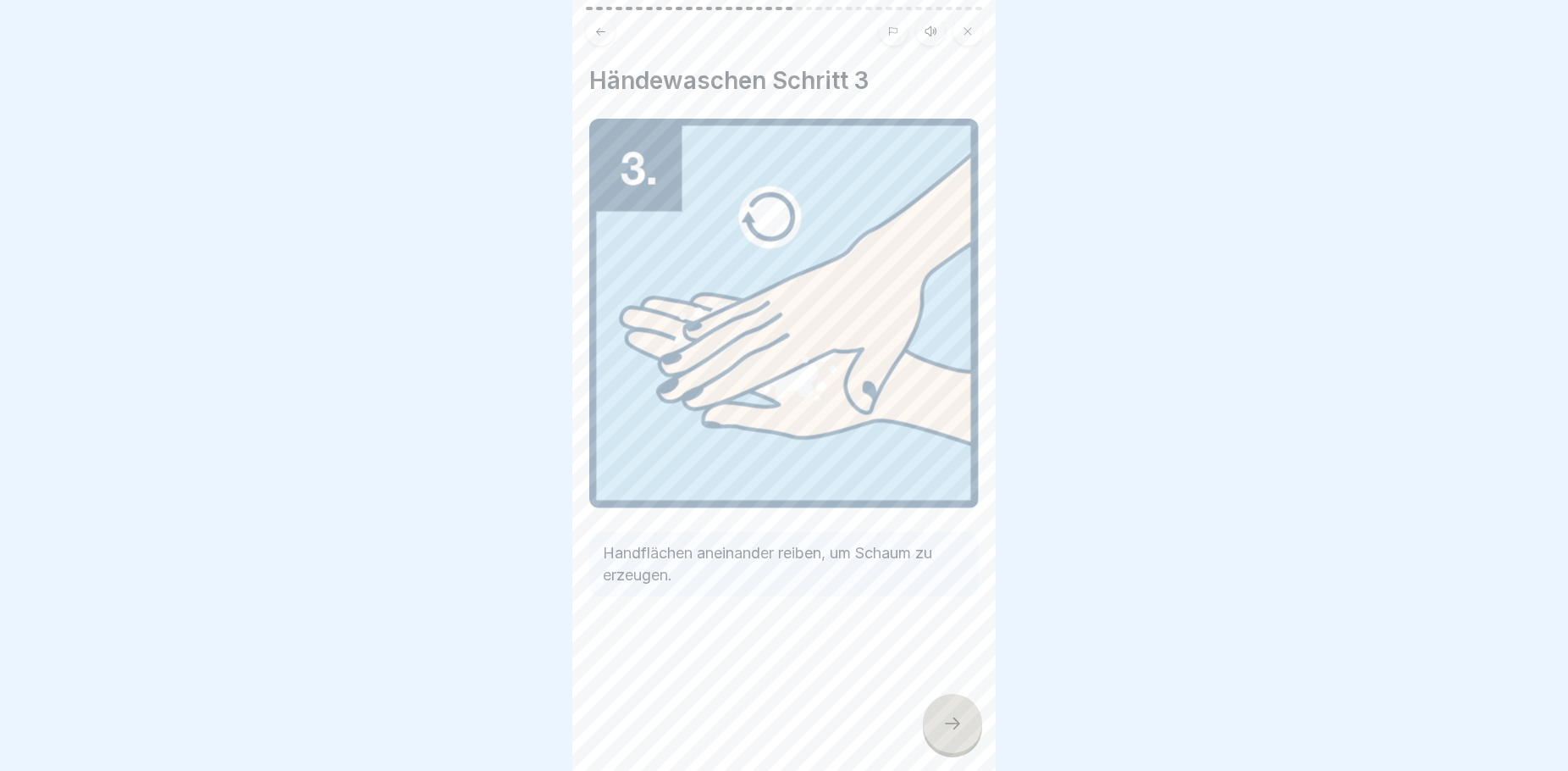
click at [941, 723] on div at bounding box center [952, 723] width 59 height 59
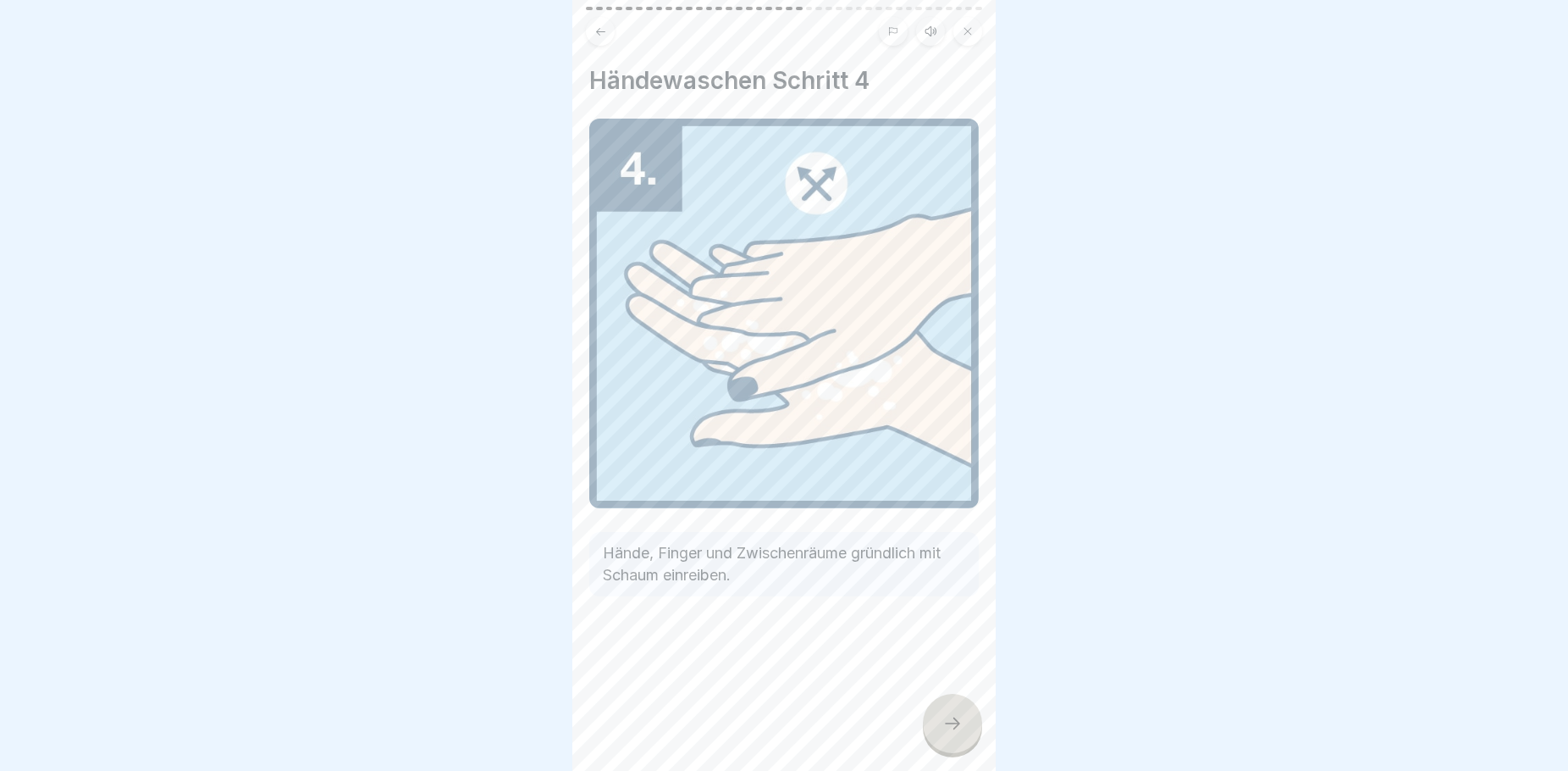
click at [941, 724] on div at bounding box center [952, 723] width 59 height 59
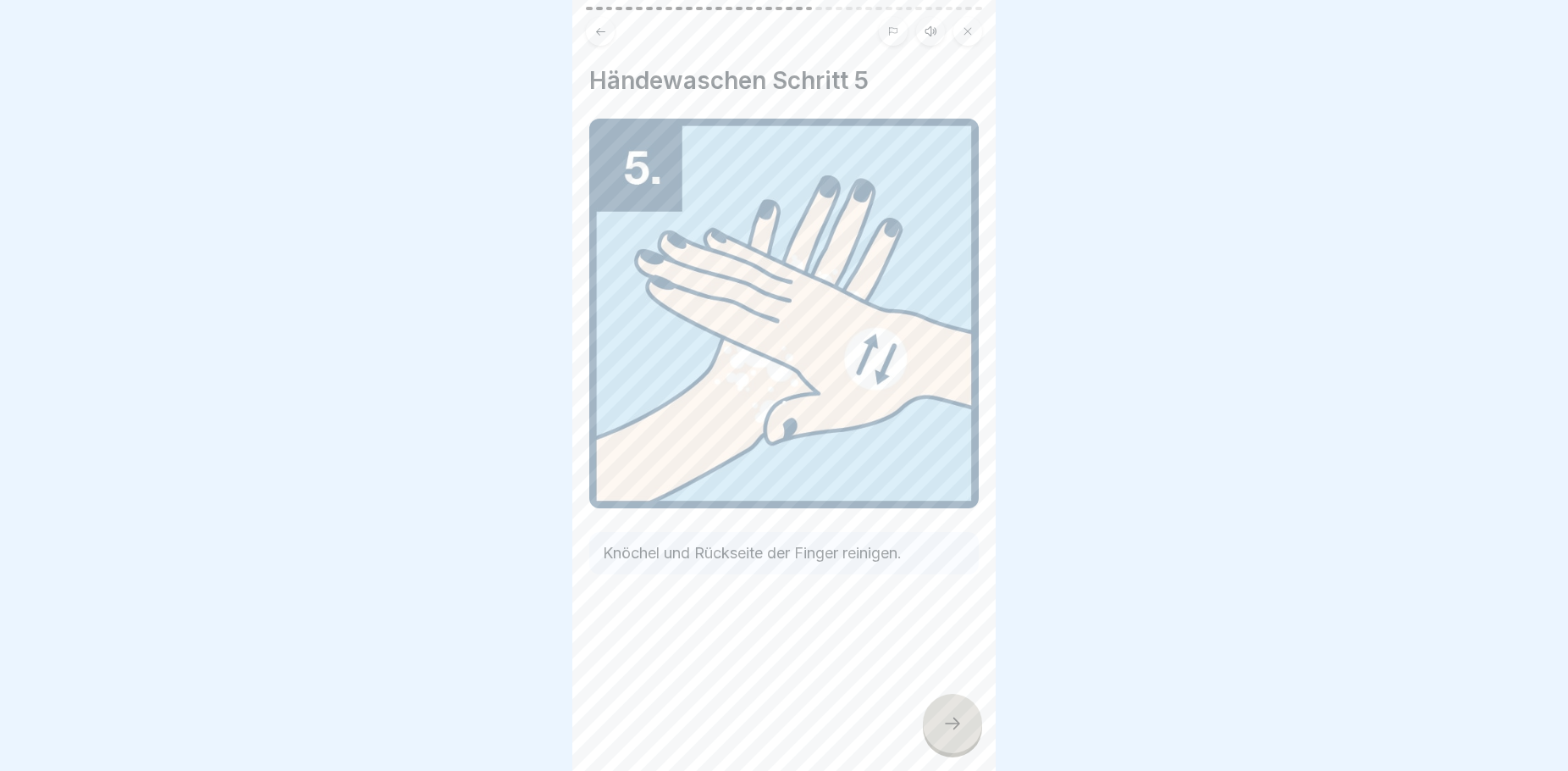
click at [941, 724] on div at bounding box center [952, 723] width 59 height 59
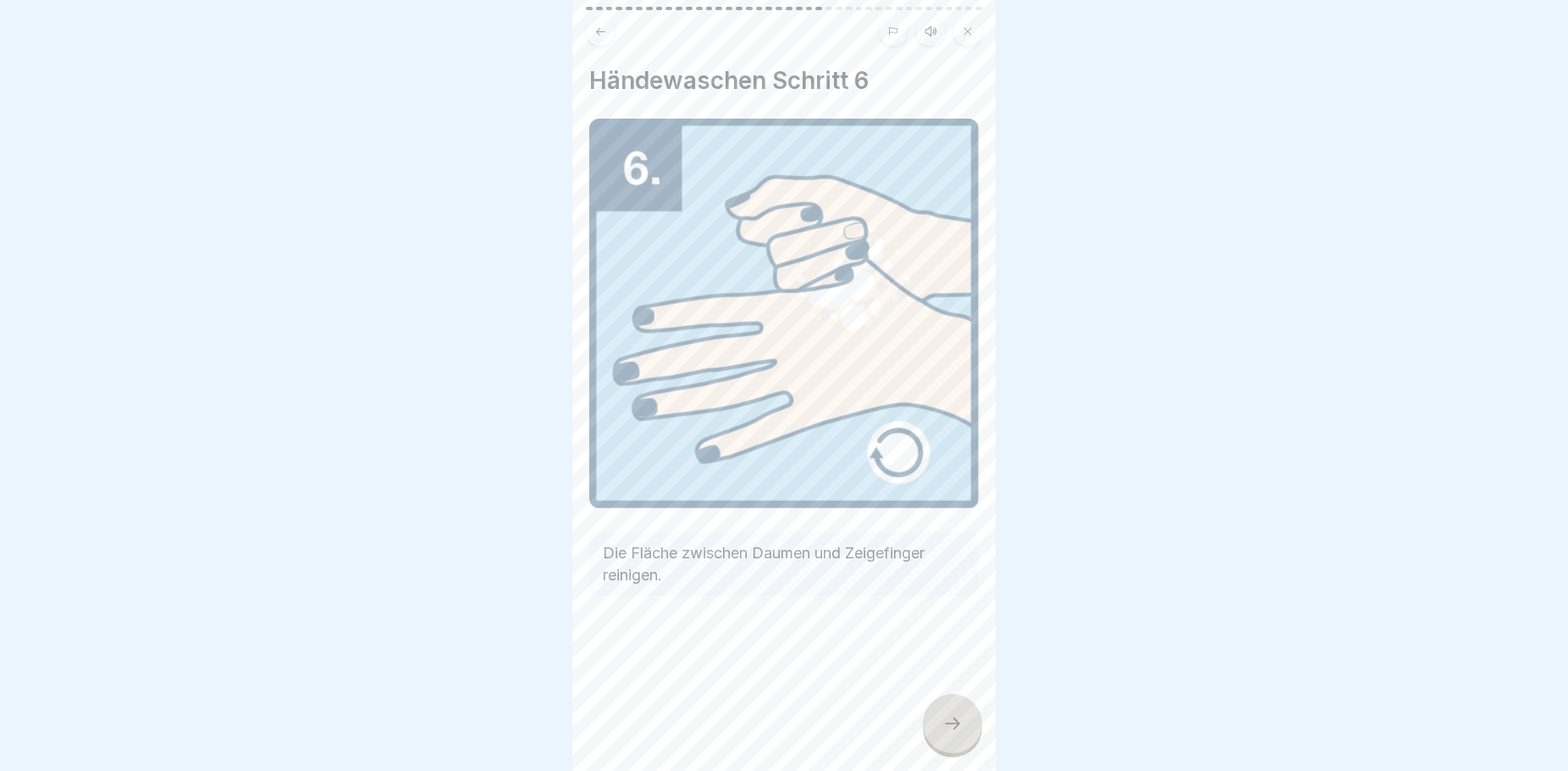
click at [941, 724] on div at bounding box center [952, 723] width 59 height 59
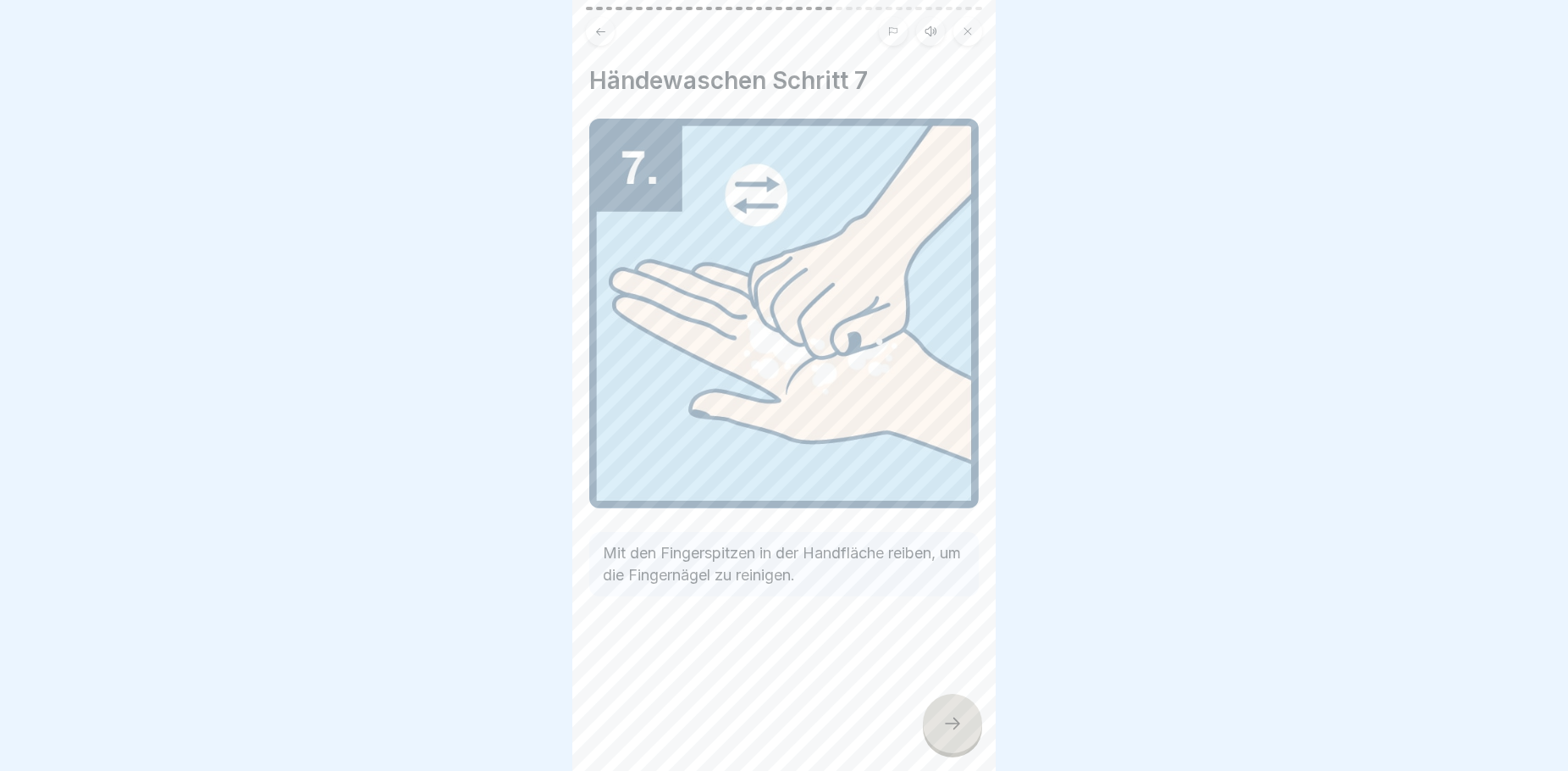
click at [941, 724] on div at bounding box center [952, 723] width 59 height 59
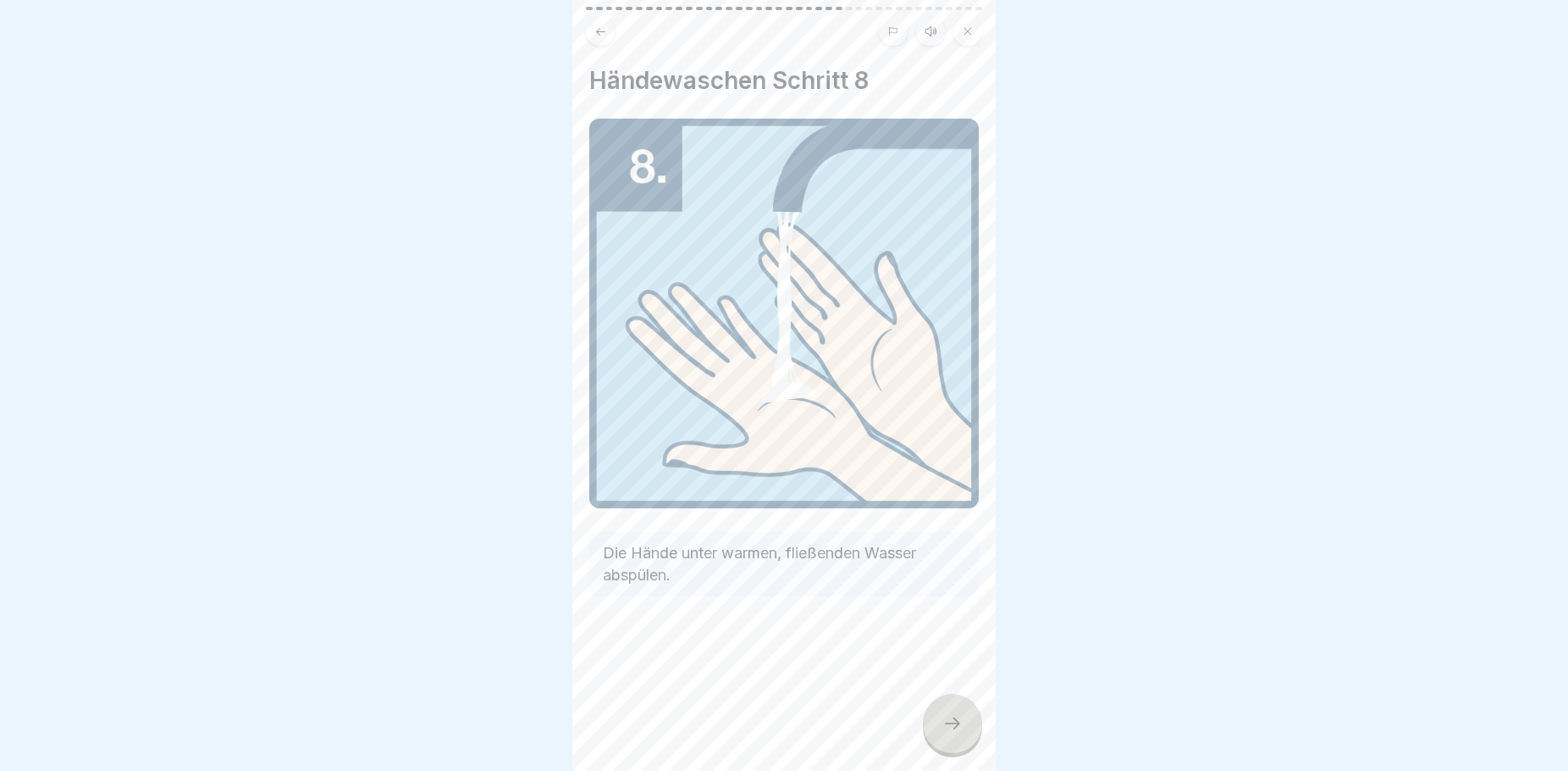
click at [941, 724] on div at bounding box center [952, 723] width 59 height 59
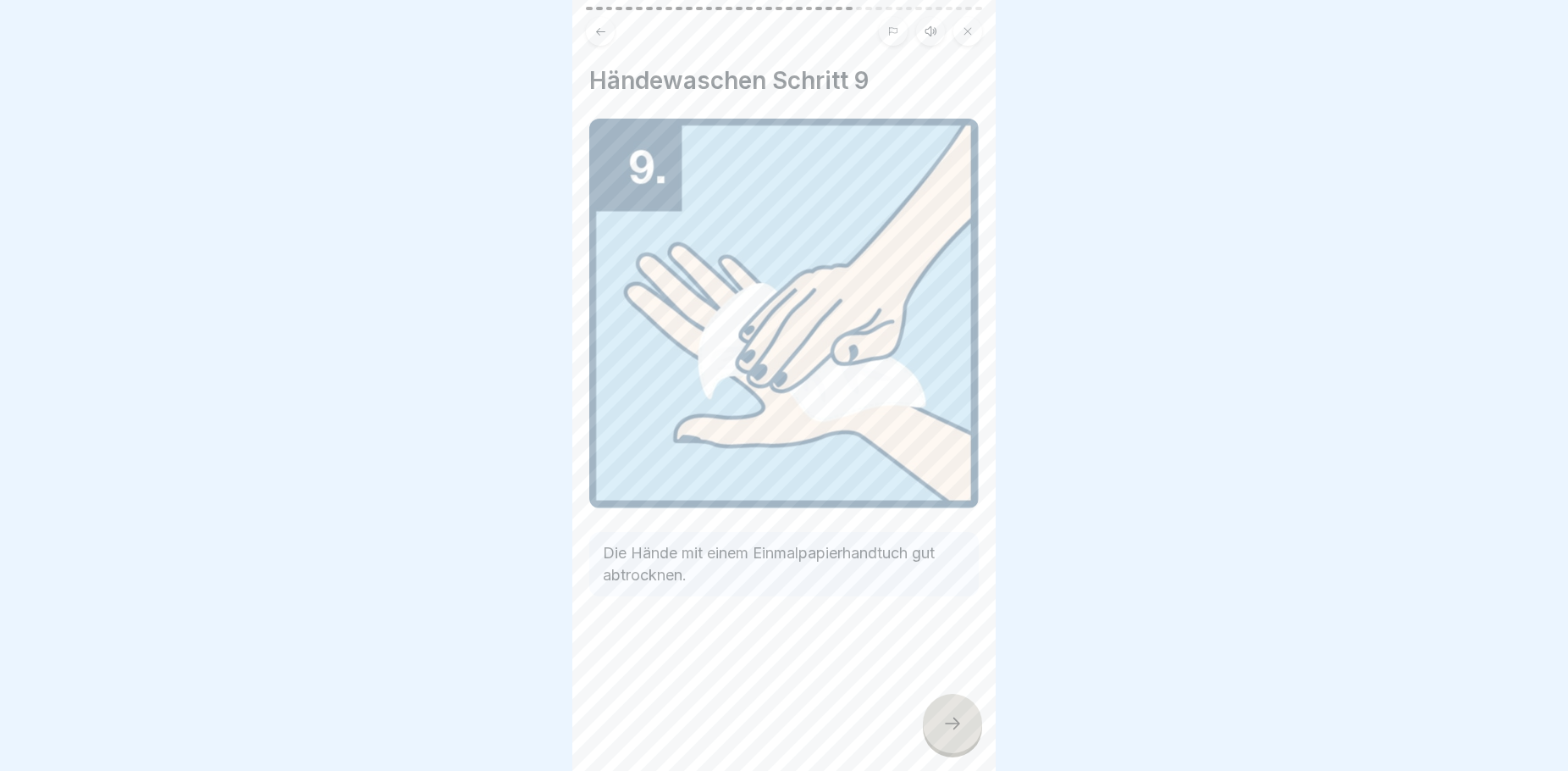
click at [941, 724] on div at bounding box center [952, 723] width 59 height 59
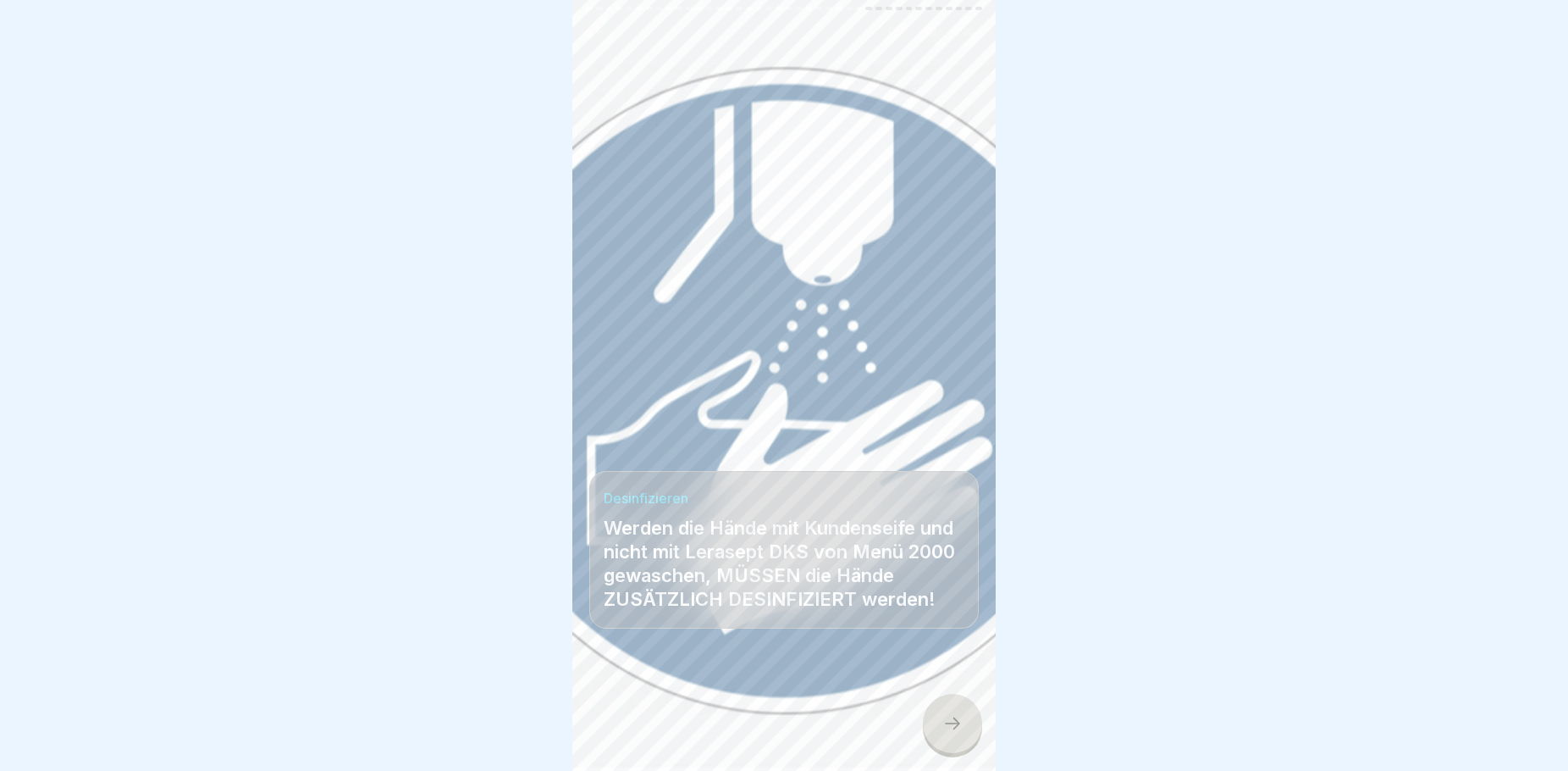
click at [941, 724] on div at bounding box center [952, 723] width 59 height 59
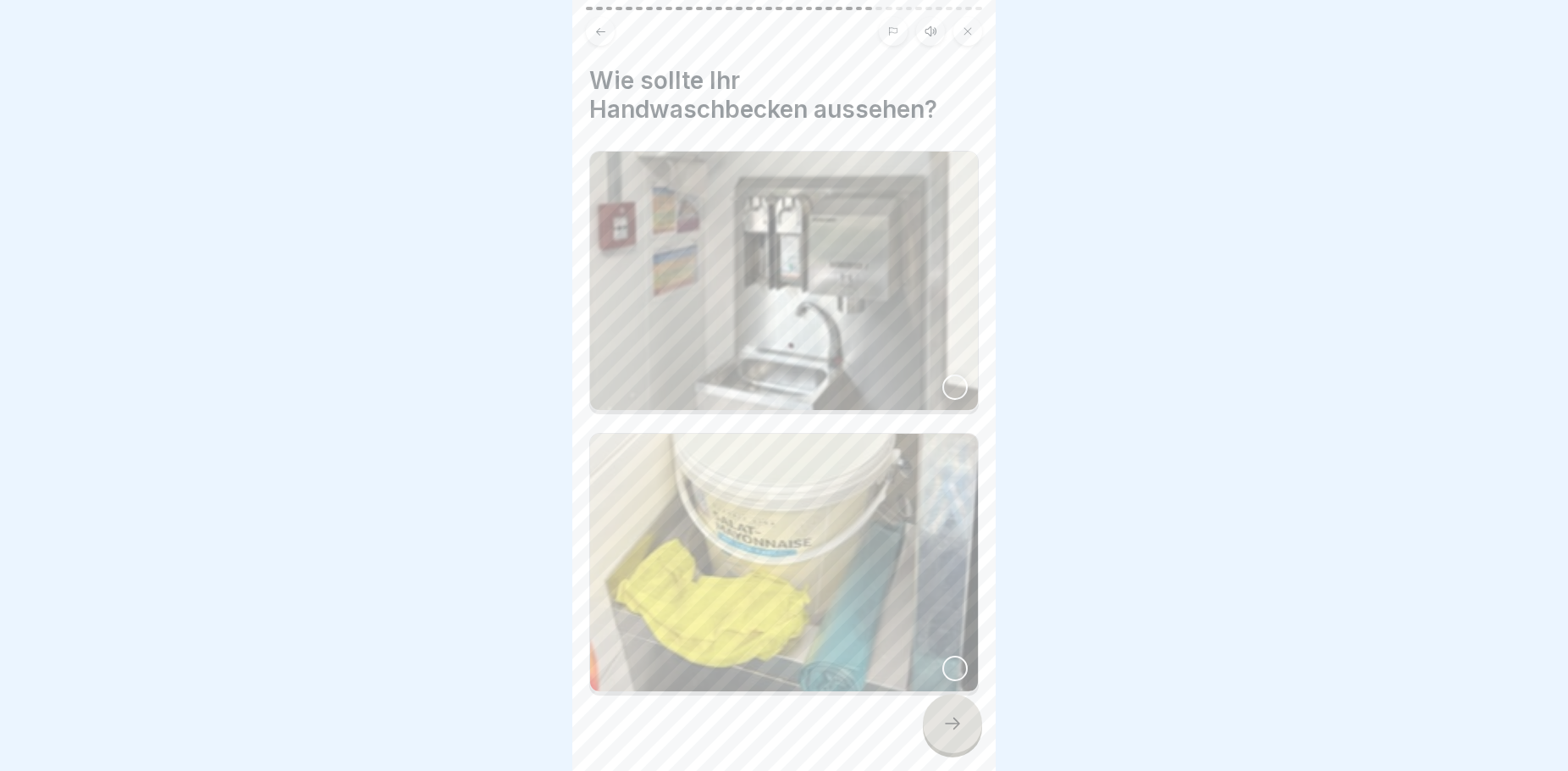
click at [943, 375] on div at bounding box center [955, 387] width 25 height 25
click at [947, 718] on icon at bounding box center [953, 723] width 21 height 21
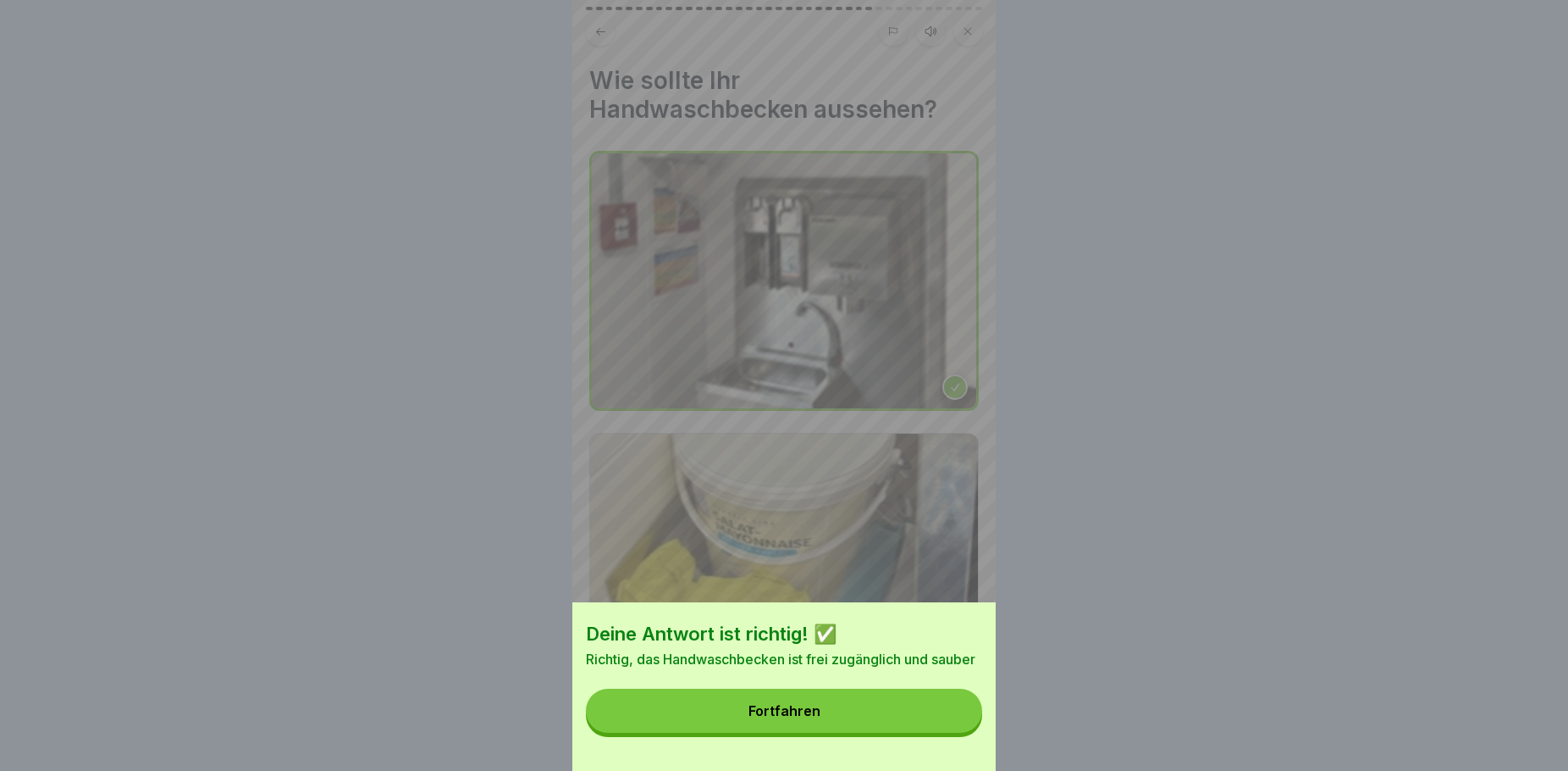
click at [893, 723] on button "Fortfahren" at bounding box center [784, 710] width 396 height 44
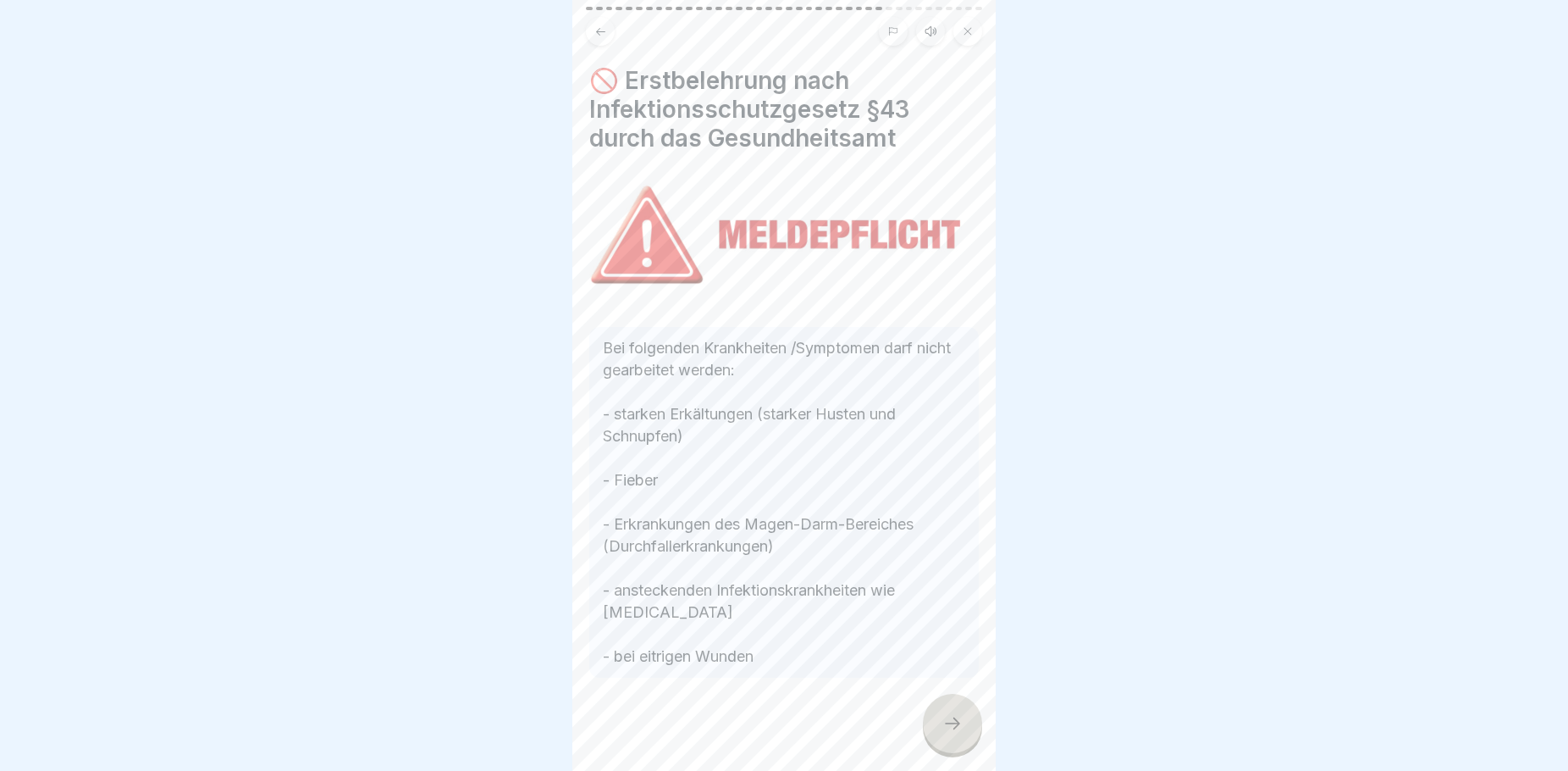
click at [949, 733] on div at bounding box center [952, 723] width 59 height 59
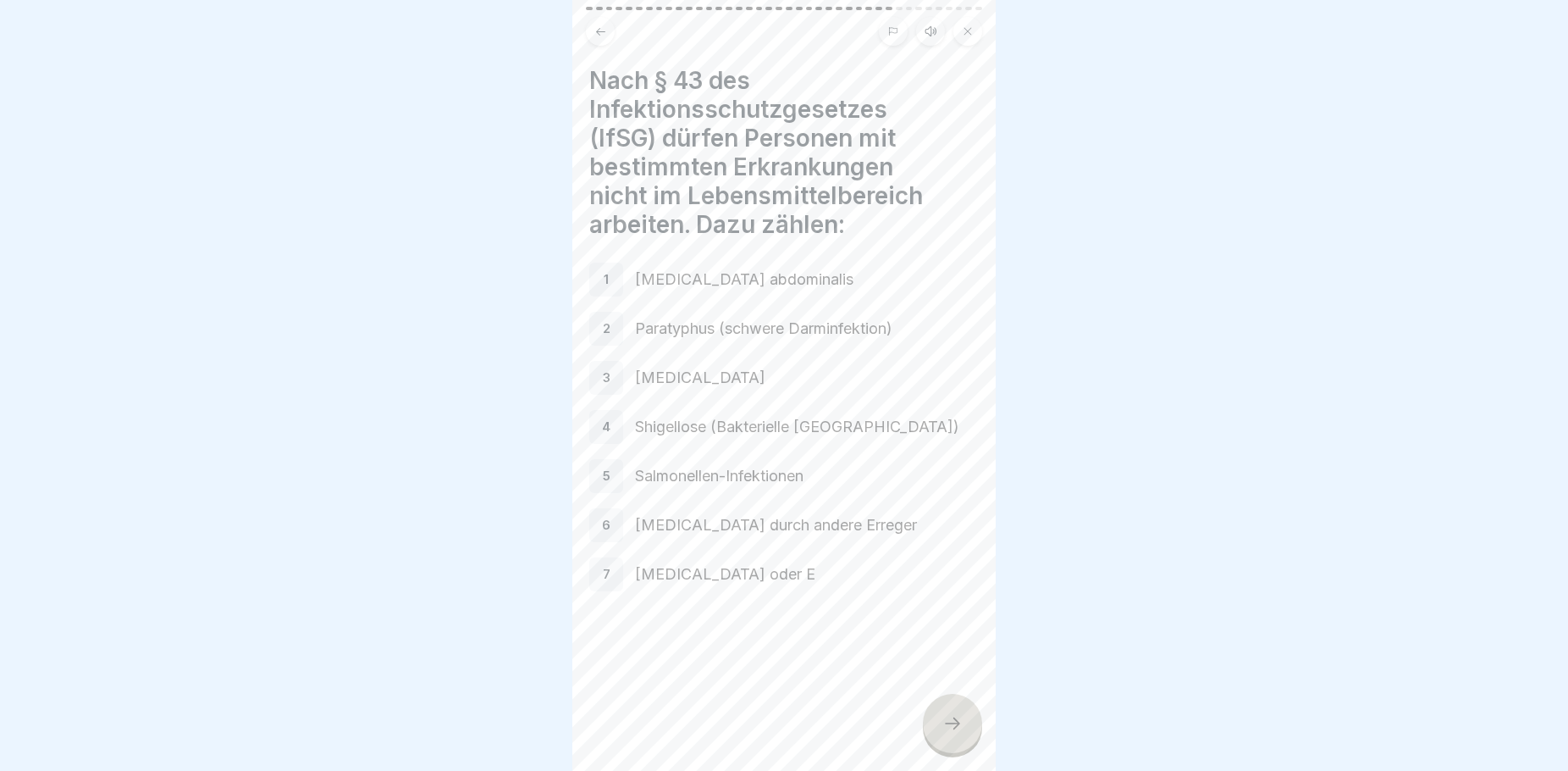
click at [947, 720] on icon at bounding box center [953, 723] width 21 height 21
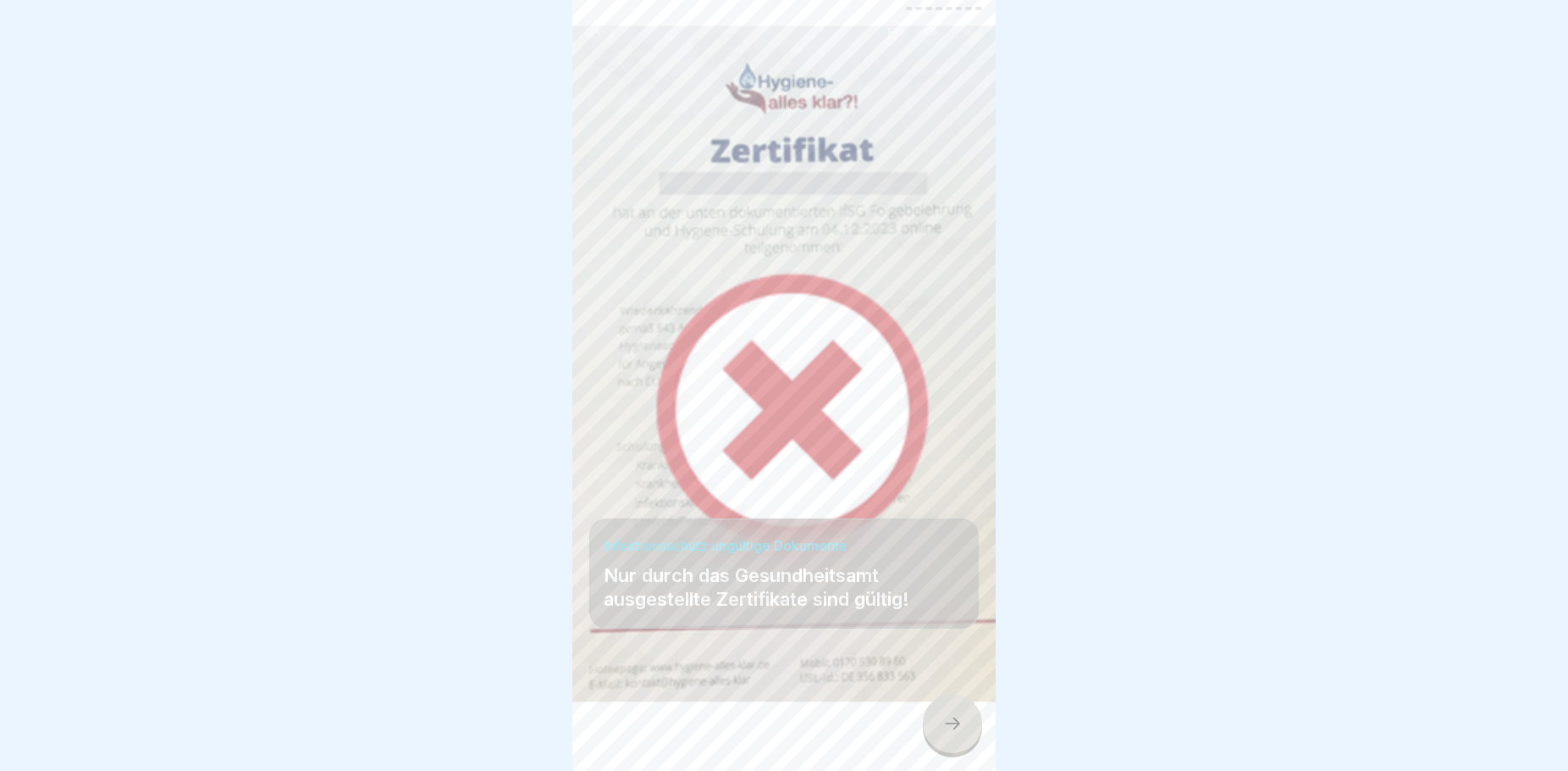
click at [947, 720] on icon at bounding box center [953, 723] width 21 height 21
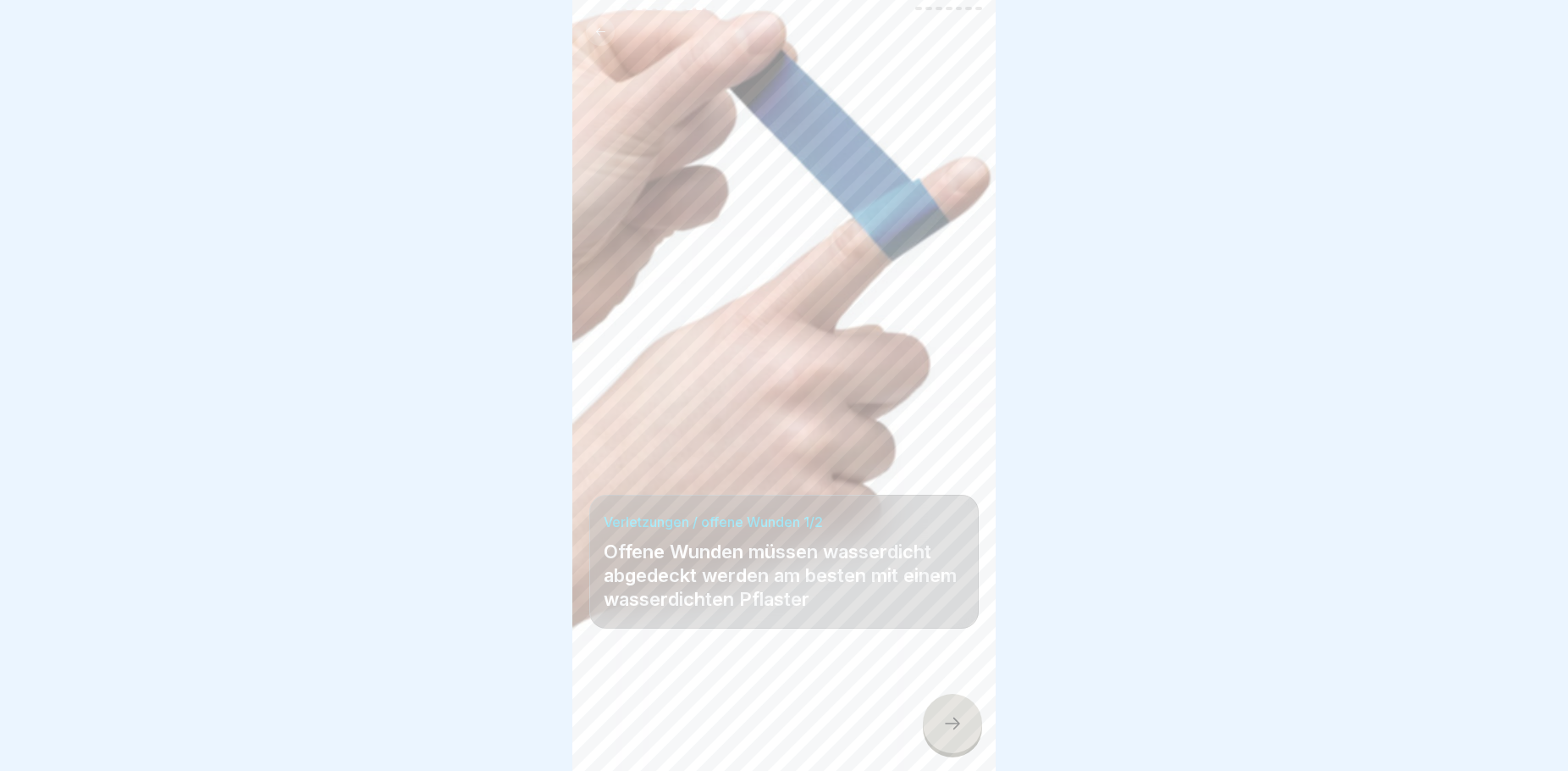
click at [947, 713] on div at bounding box center [952, 723] width 59 height 59
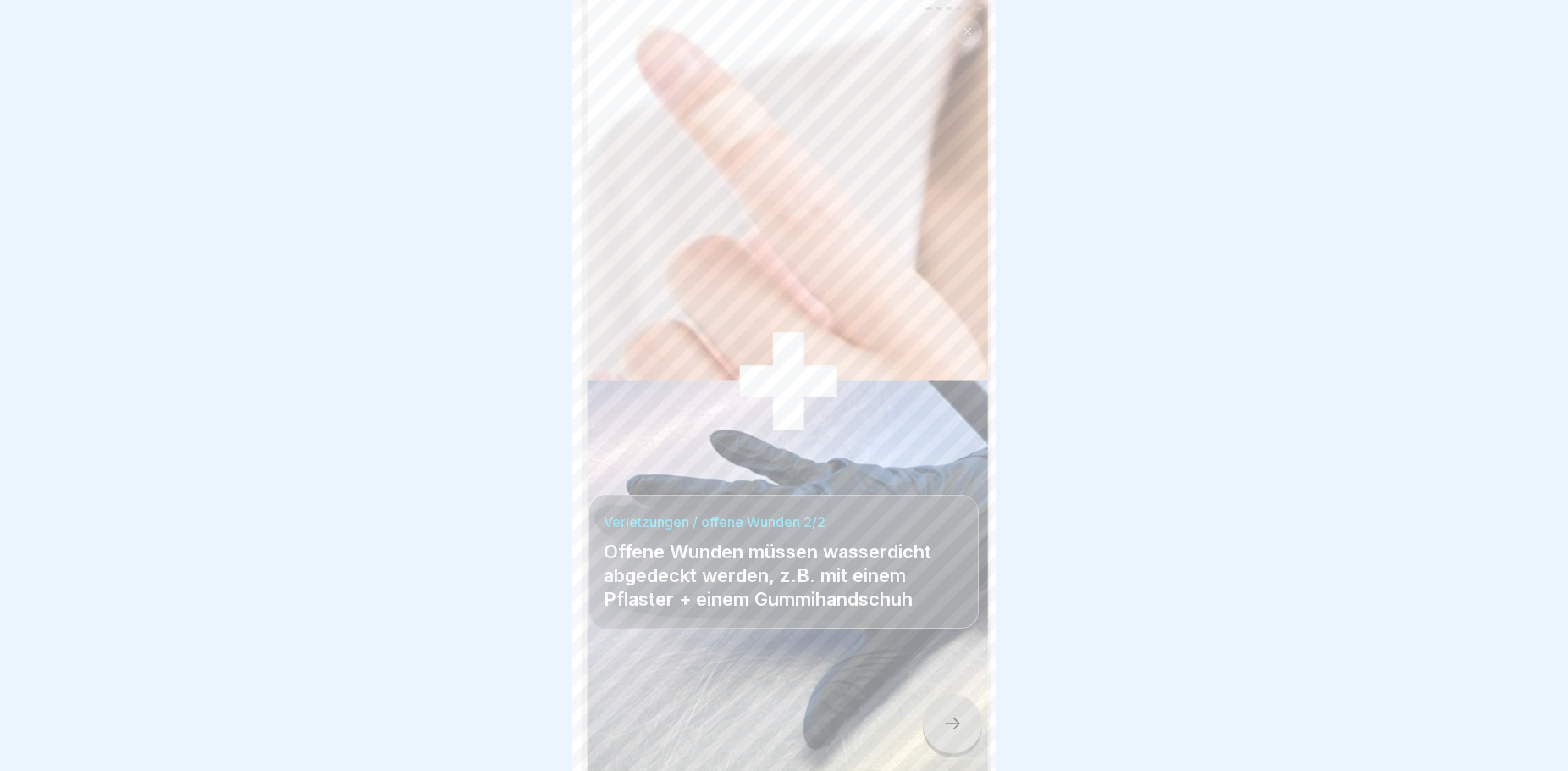
click at [947, 713] on div at bounding box center [952, 723] width 59 height 59
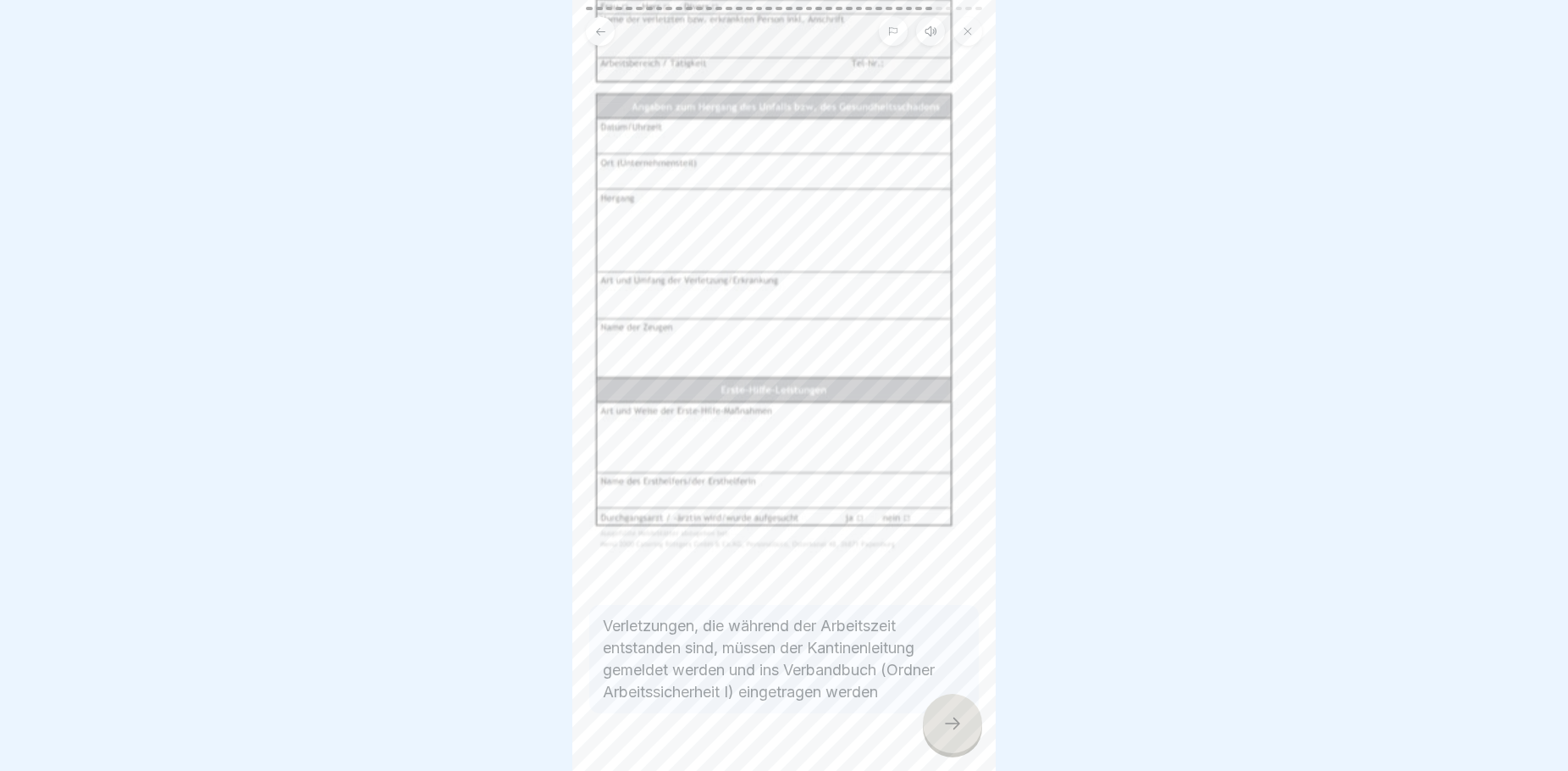
scroll to position [155, 0]
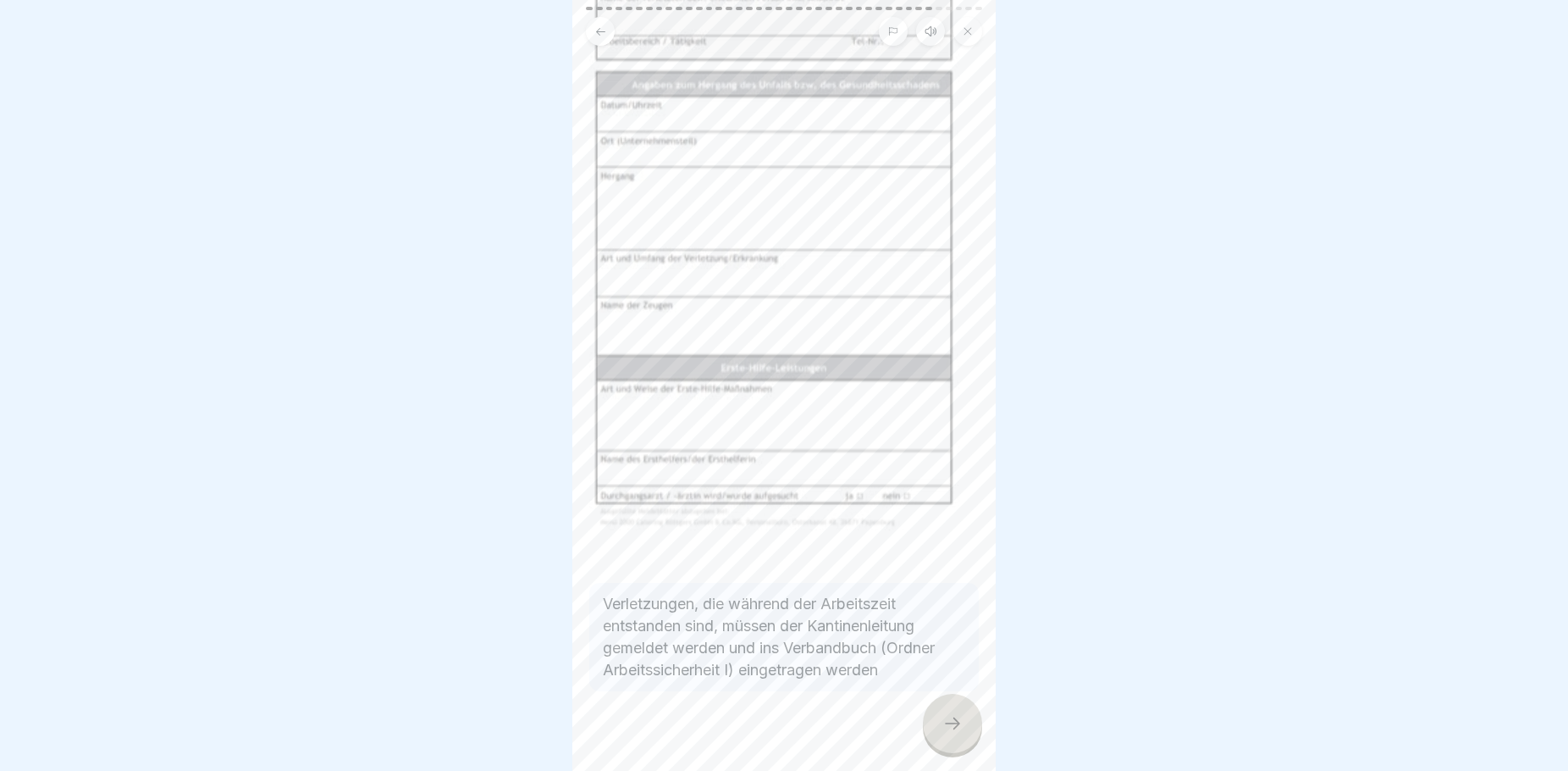
click at [954, 722] on icon at bounding box center [953, 723] width 21 height 21
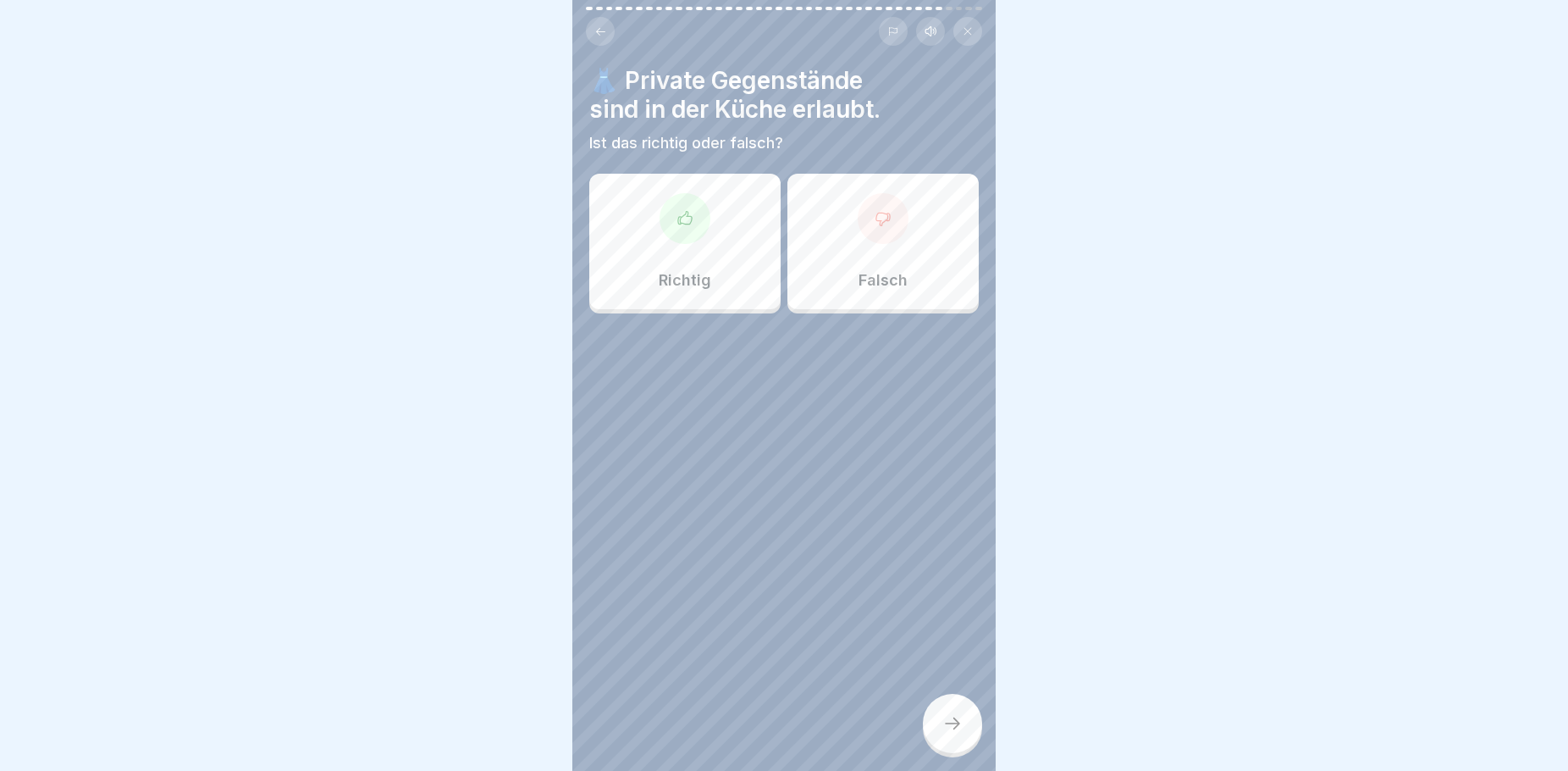
click at [867, 229] on div "Falsch" at bounding box center [884, 241] width 192 height 135
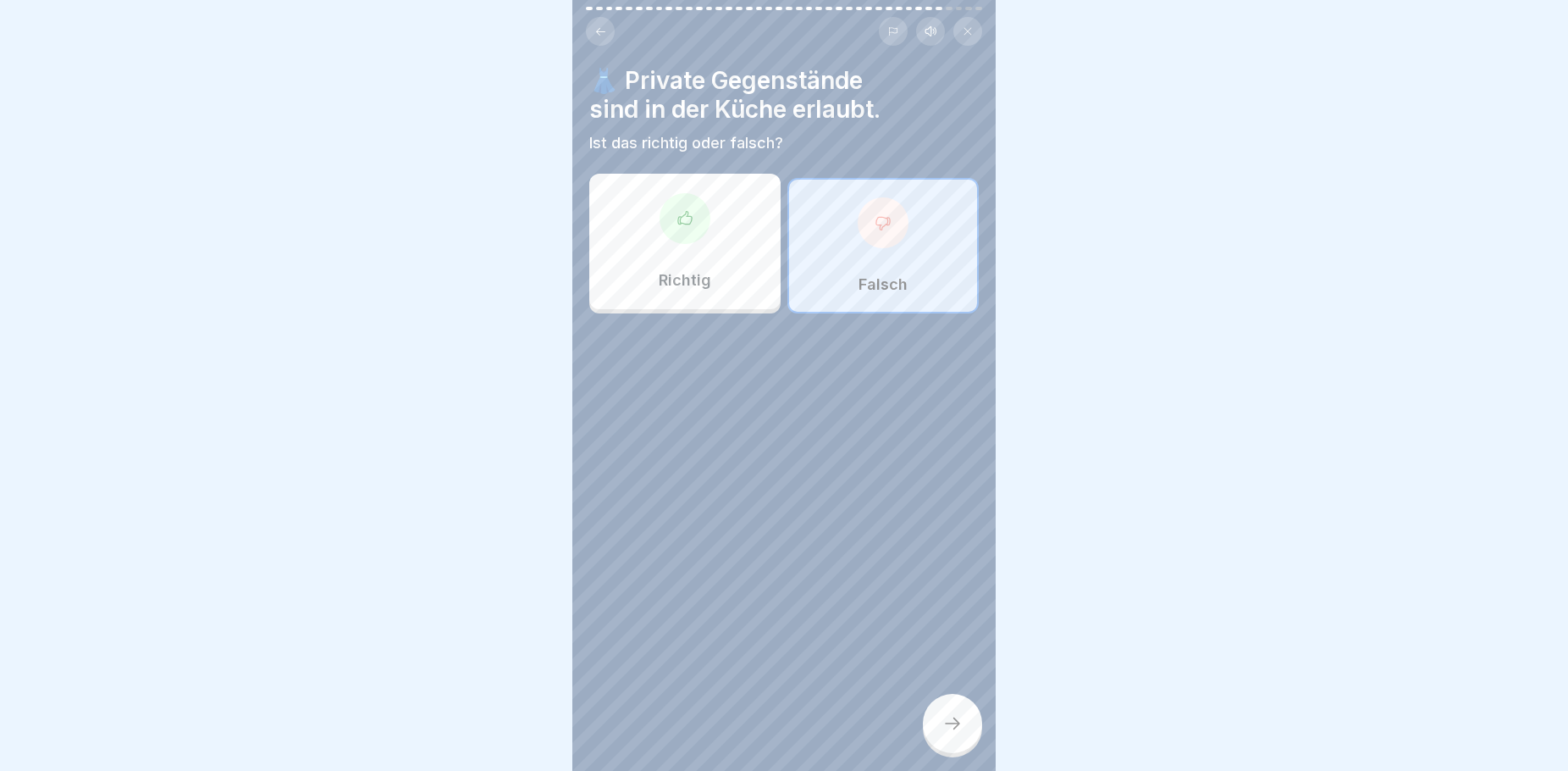
click at [968, 732] on div at bounding box center [952, 723] width 59 height 59
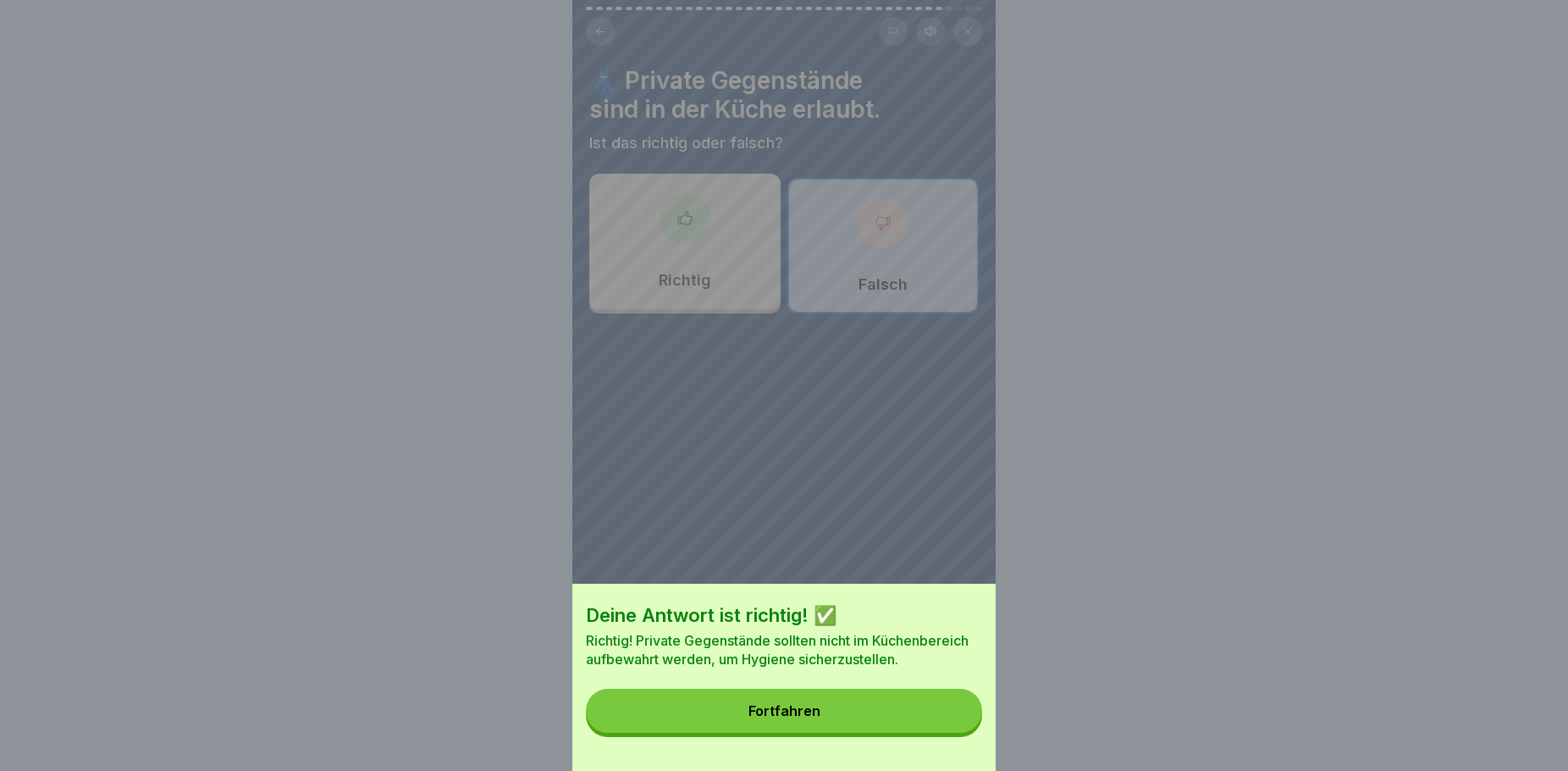
click at [714, 724] on button "Fortfahren" at bounding box center [784, 710] width 396 height 44
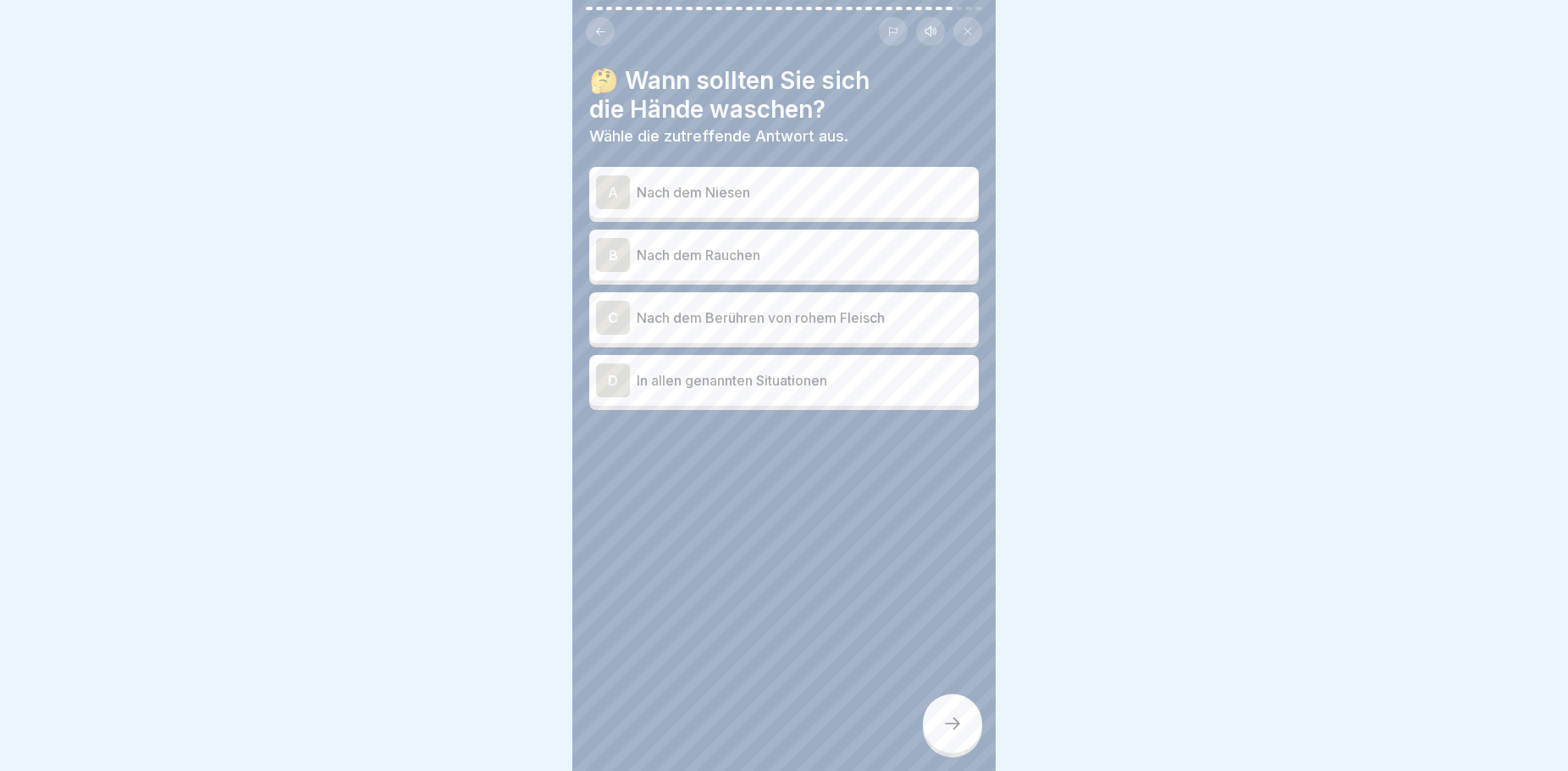
click at [660, 183] on p "Nach dem Niesen" at bounding box center [804, 193] width 335 height 21
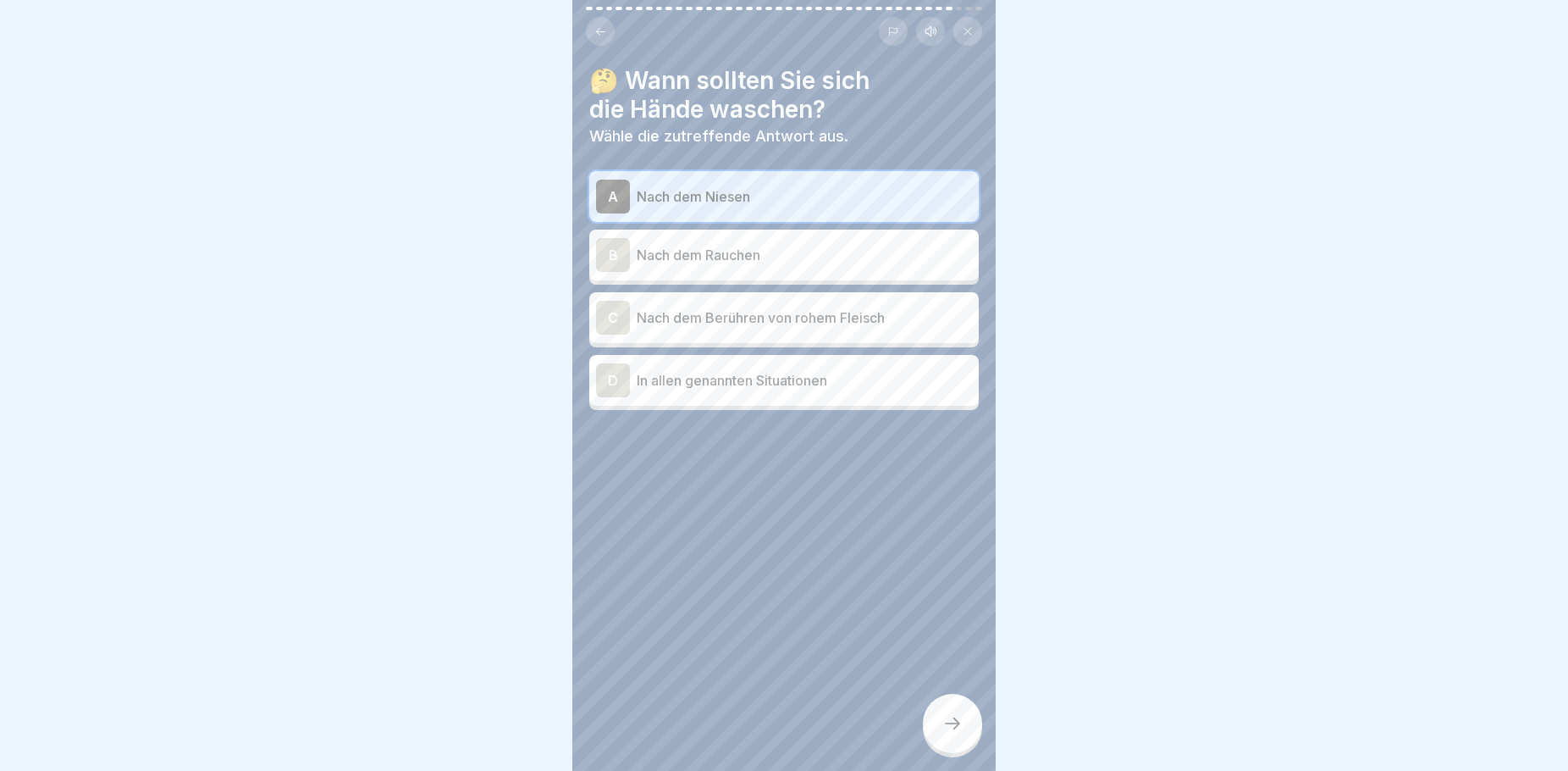
click at [663, 245] on p "Nach dem Rauchen" at bounding box center [804, 255] width 335 height 21
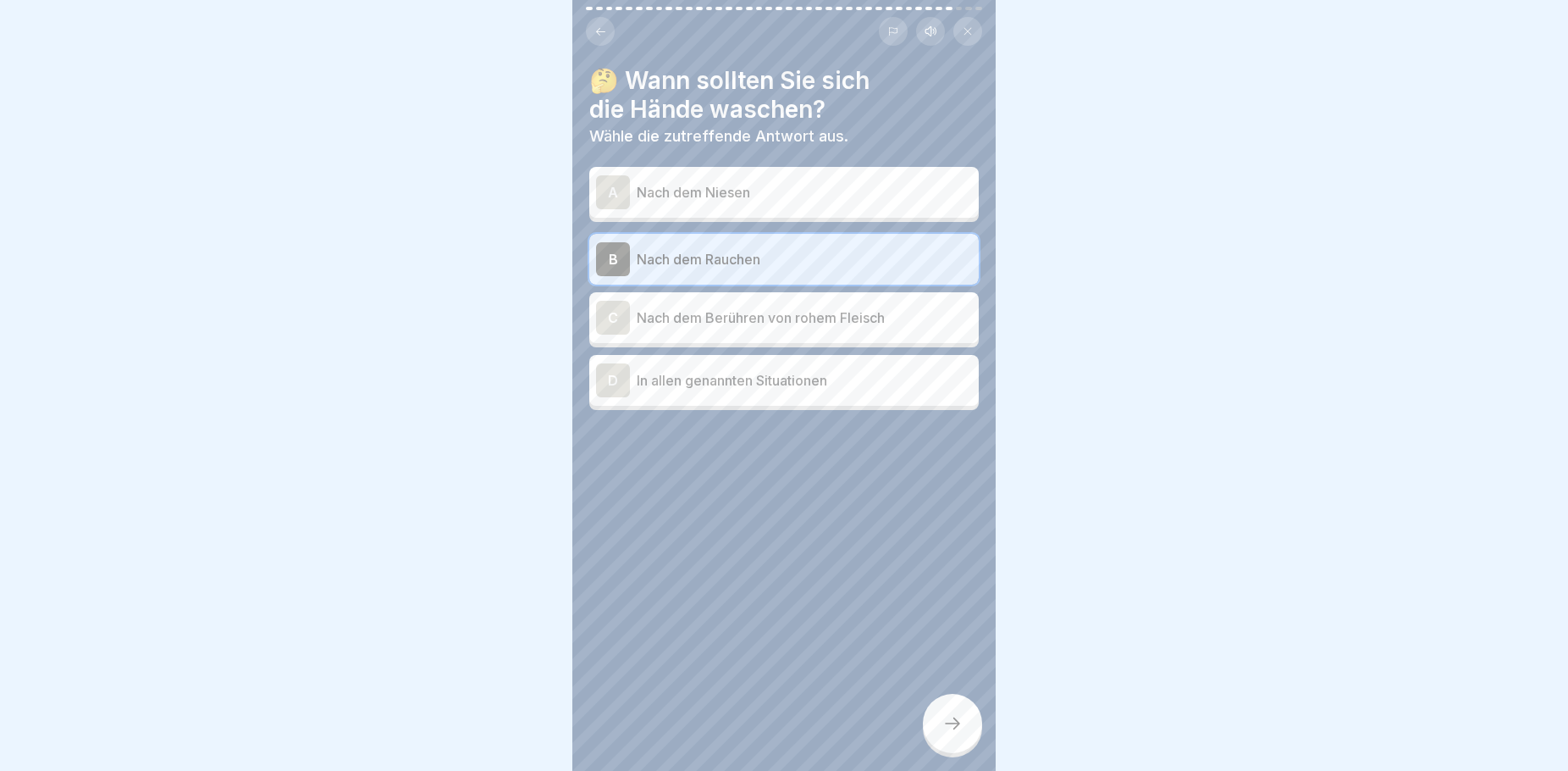
click at [724, 307] on p "Nach dem Berühren von rohem Fleisch" at bounding box center [804, 317] width 335 height 21
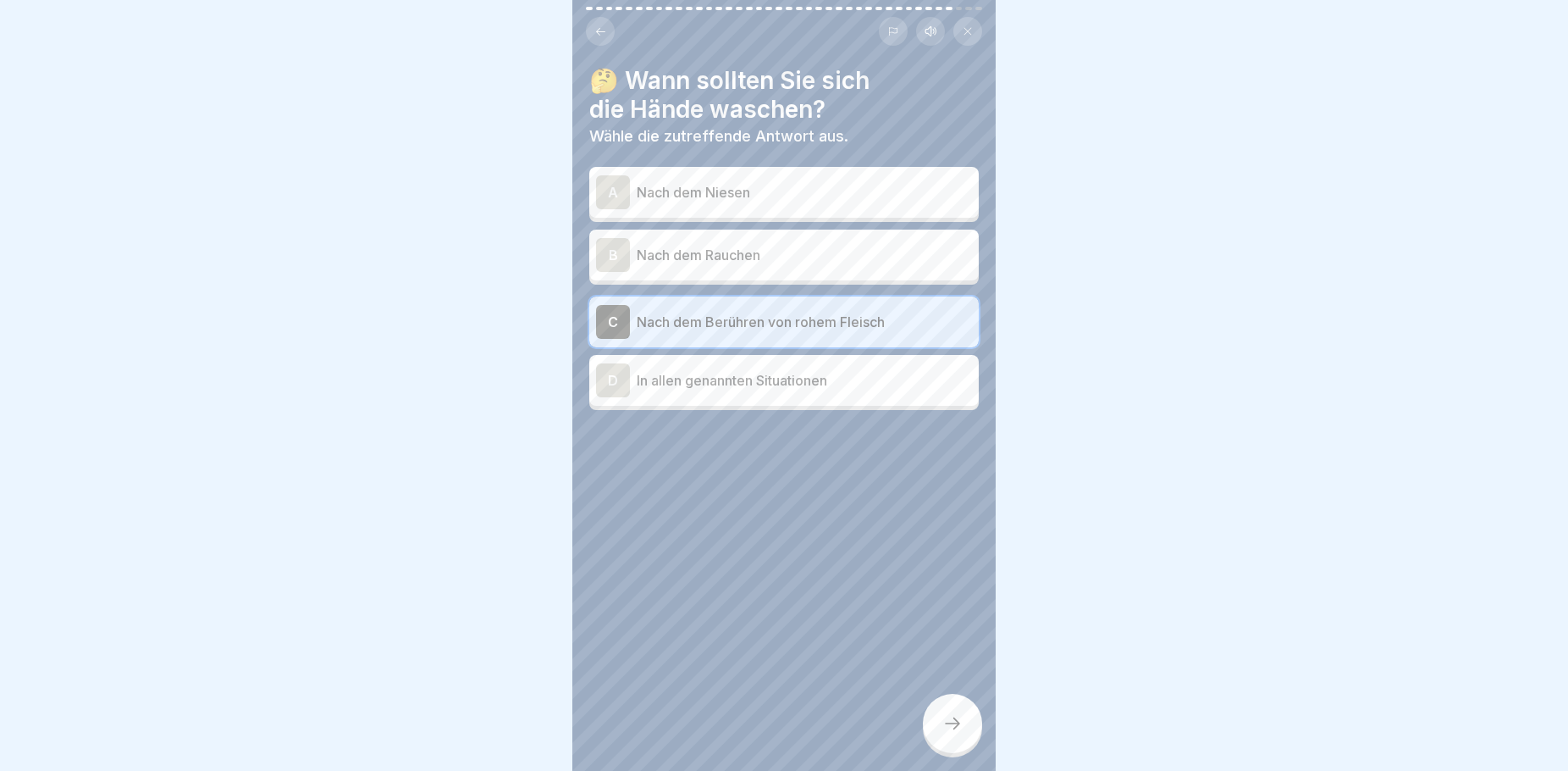
click at [770, 378] on div "D In allen genannten Situationen" at bounding box center [784, 380] width 376 height 34
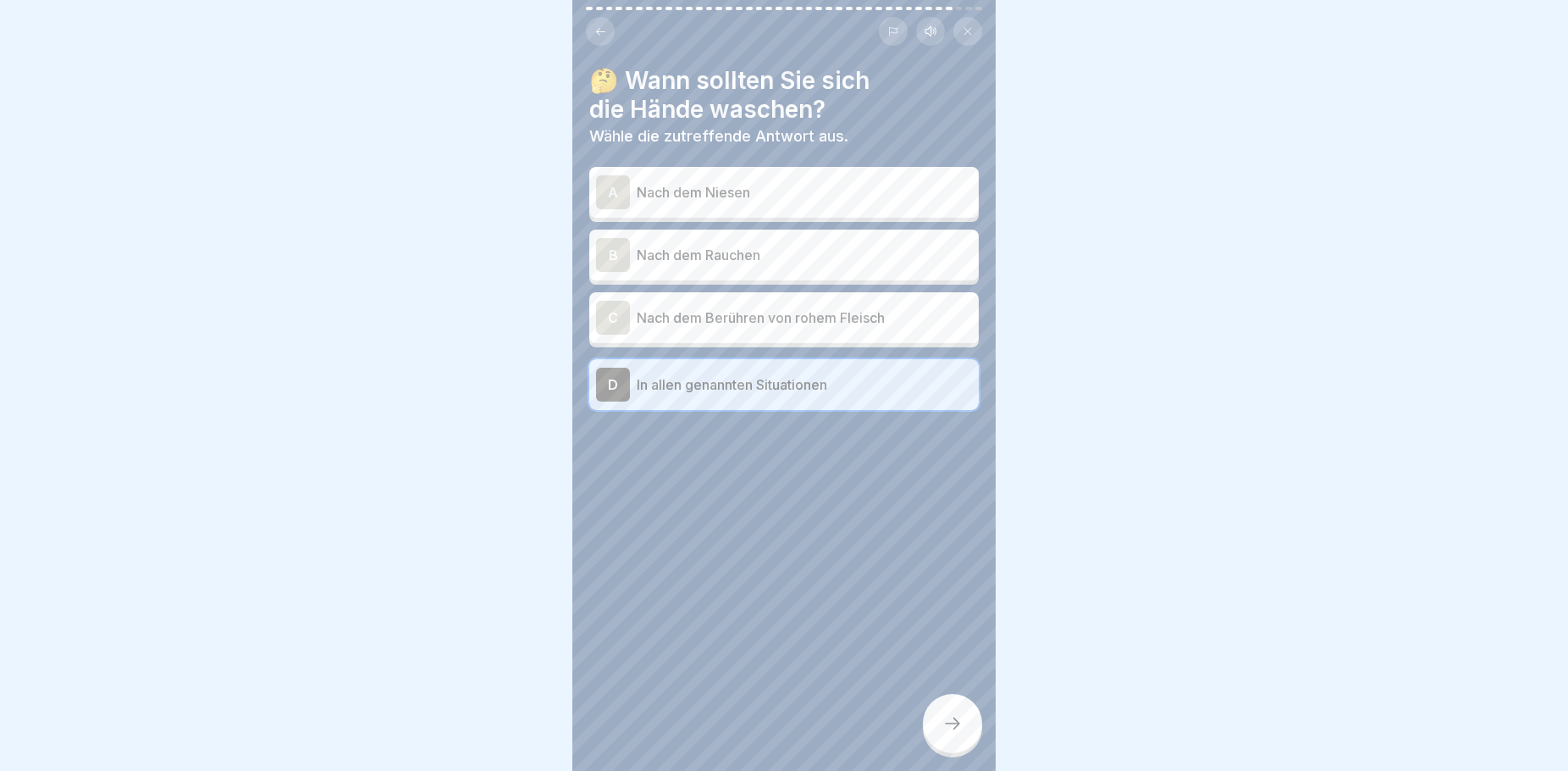
click at [960, 721] on icon at bounding box center [953, 723] width 21 height 21
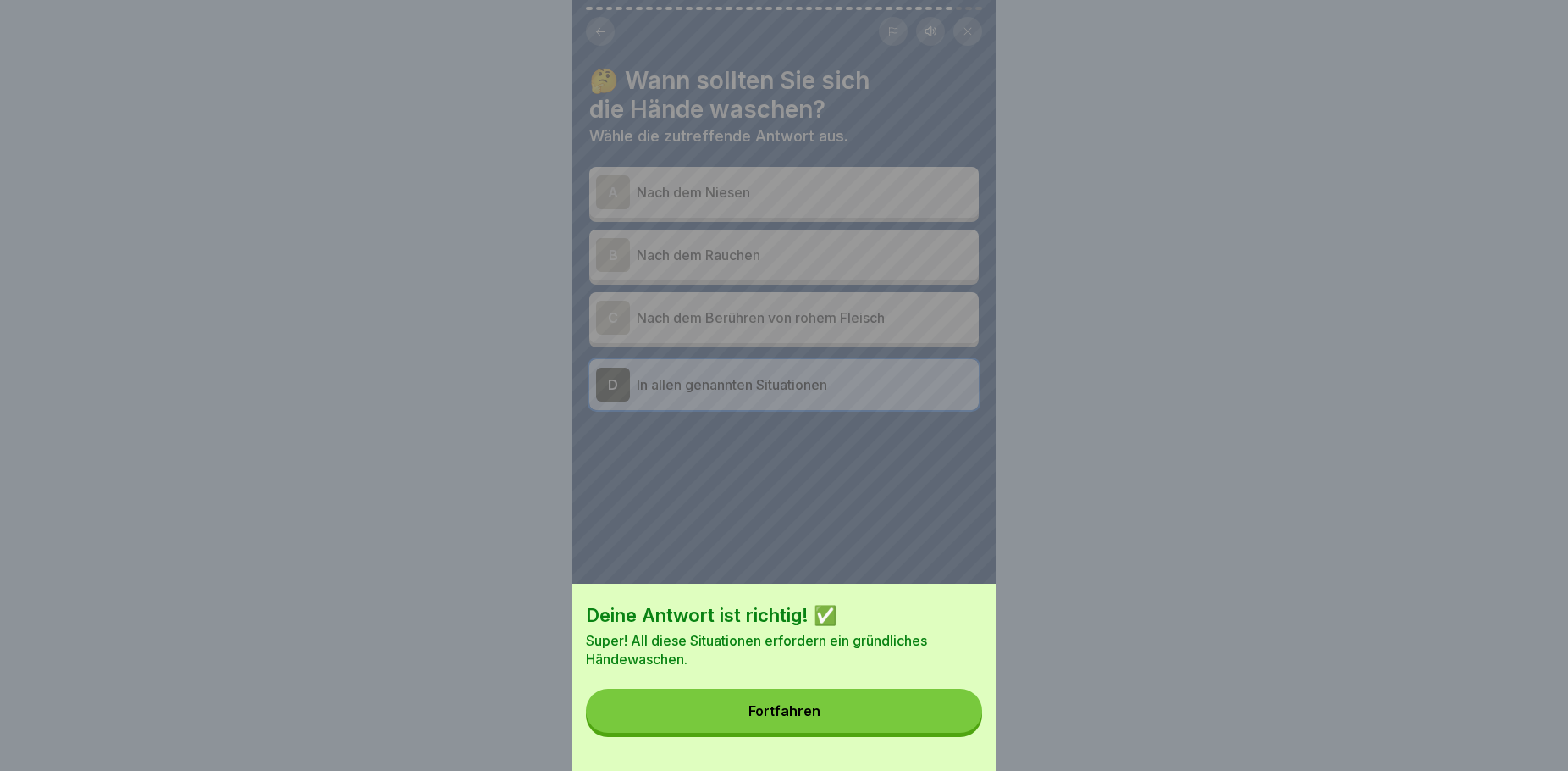
click at [921, 732] on button "Fortfahren" at bounding box center [784, 710] width 396 height 44
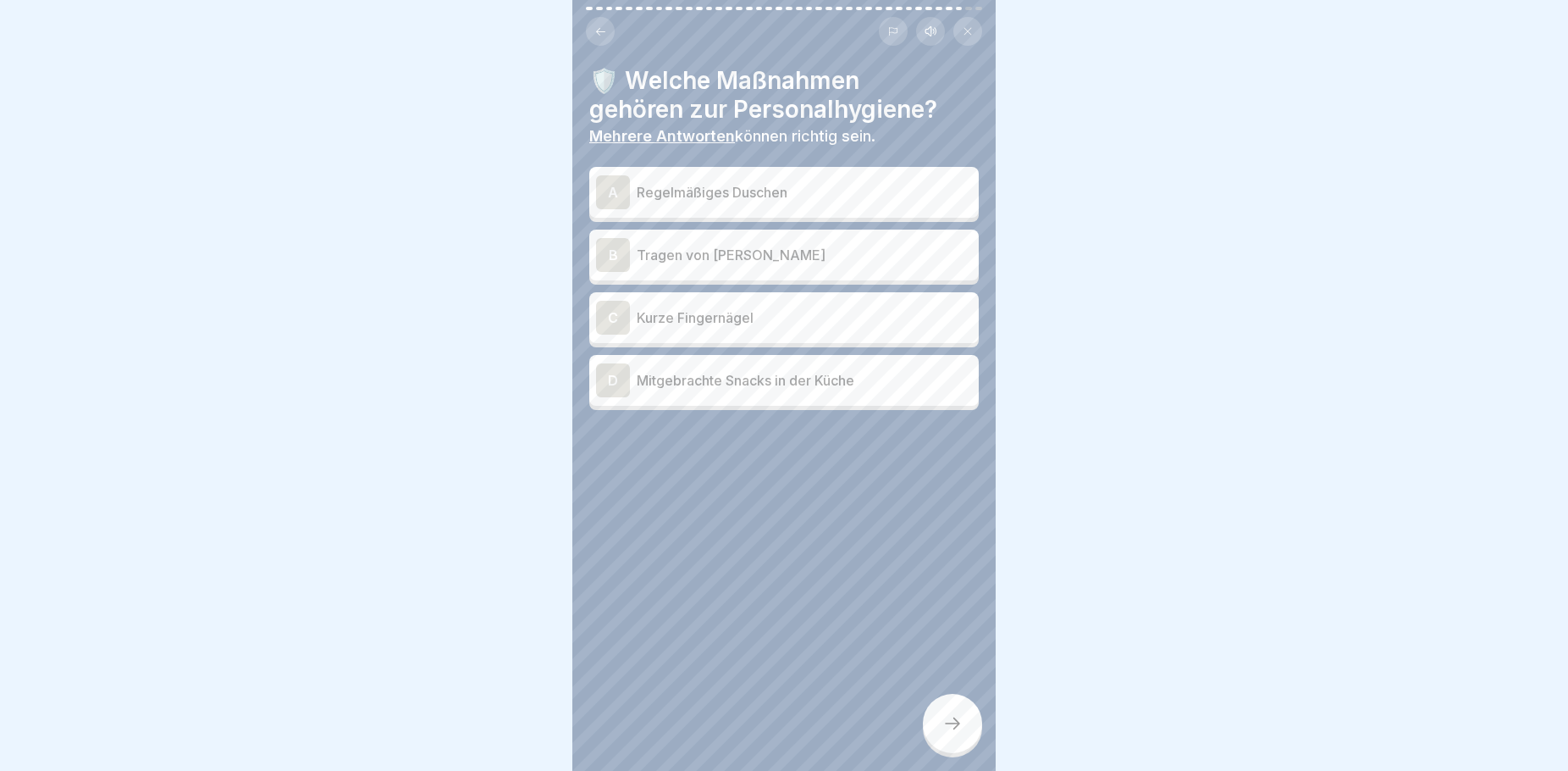
click at [614, 178] on div "A" at bounding box center [613, 193] width 34 height 34
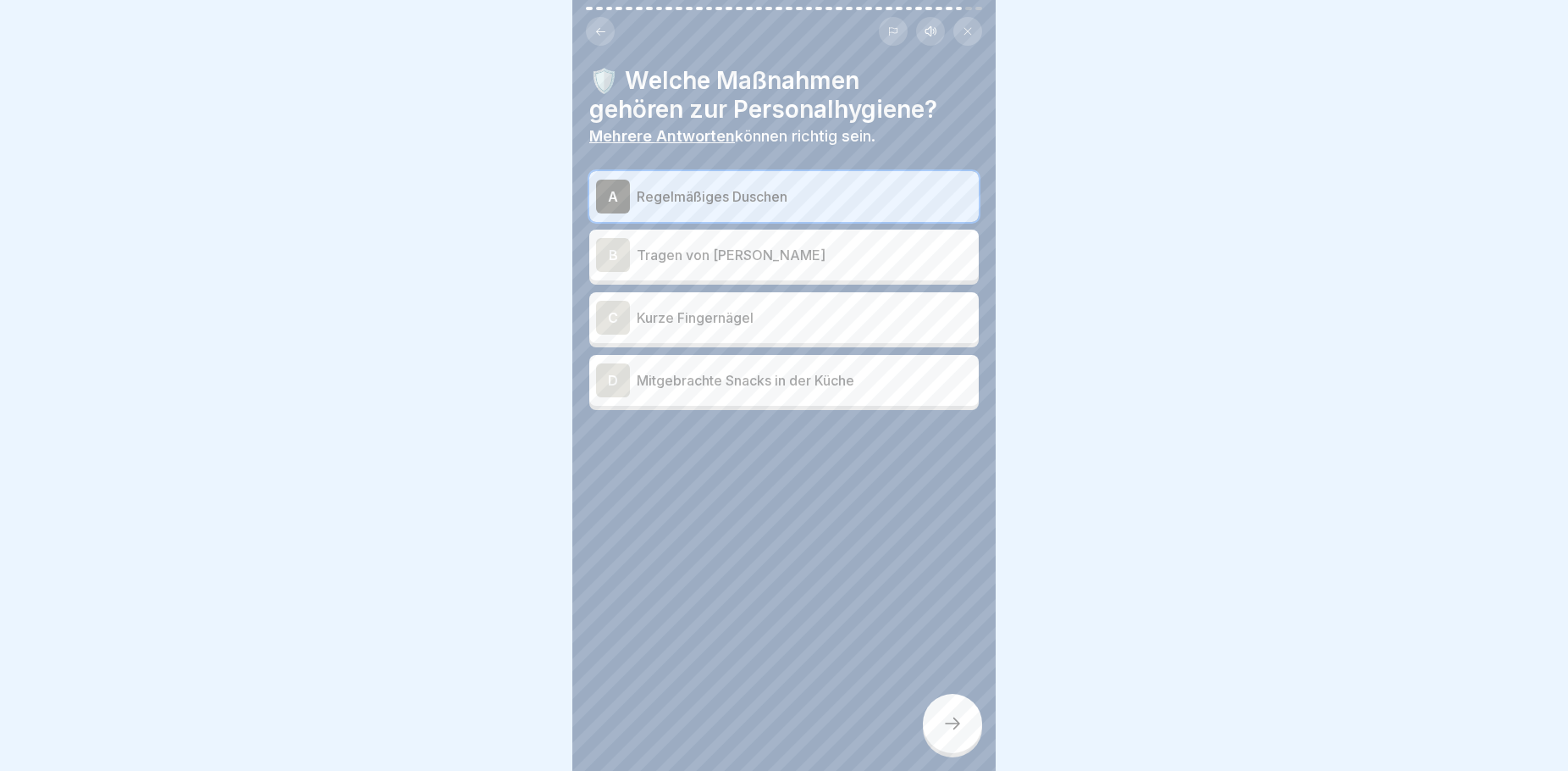
click at [623, 306] on div "C" at bounding box center [613, 317] width 34 height 34
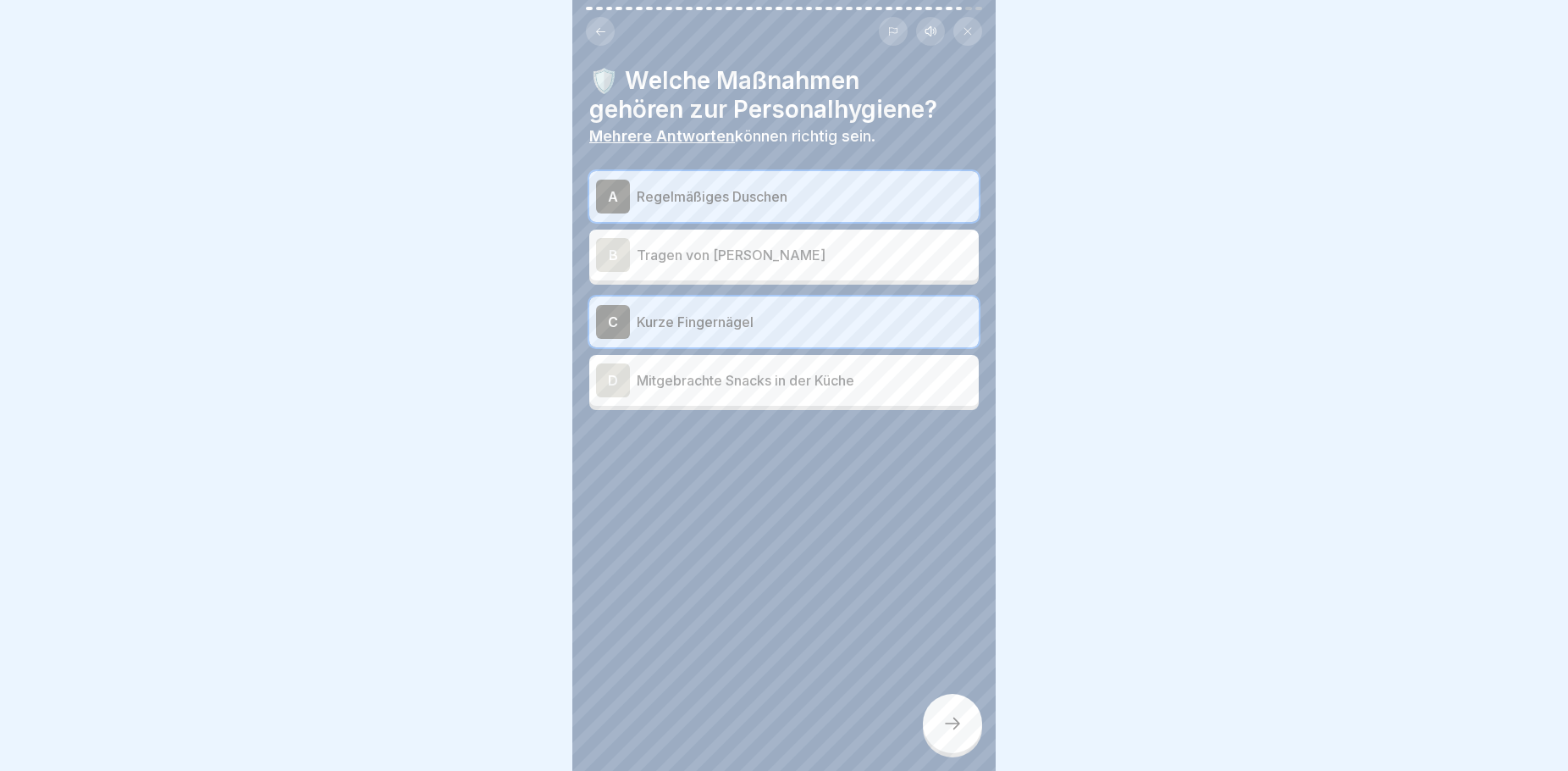
click at [957, 734] on div at bounding box center [952, 723] width 59 height 59
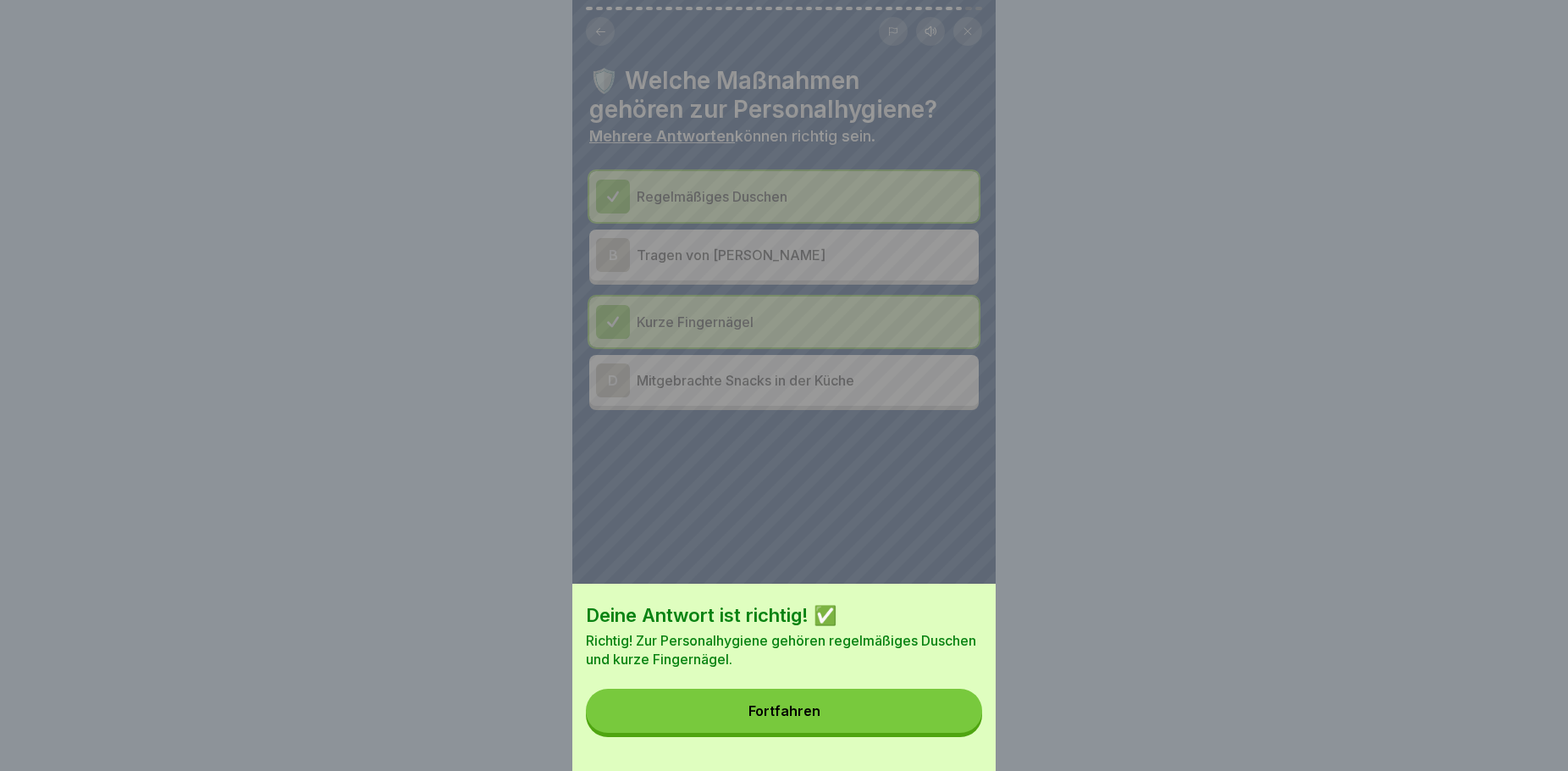
click at [948, 726] on button "Fortfahren" at bounding box center [784, 710] width 396 height 44
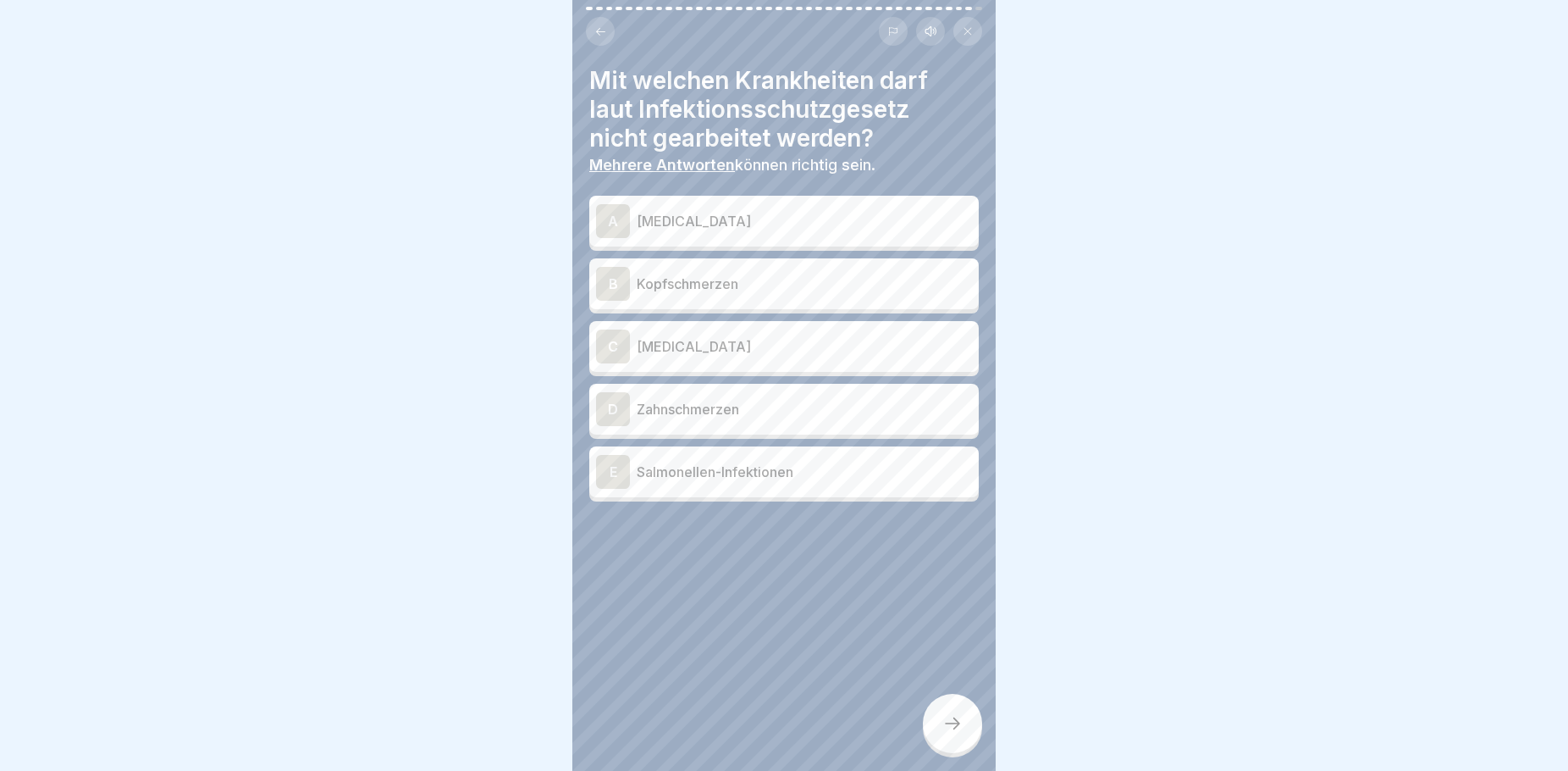
click at [711, 336] on p "[MEDICAL_DATA]" at bounding box center [804, 347] width 335 height 21
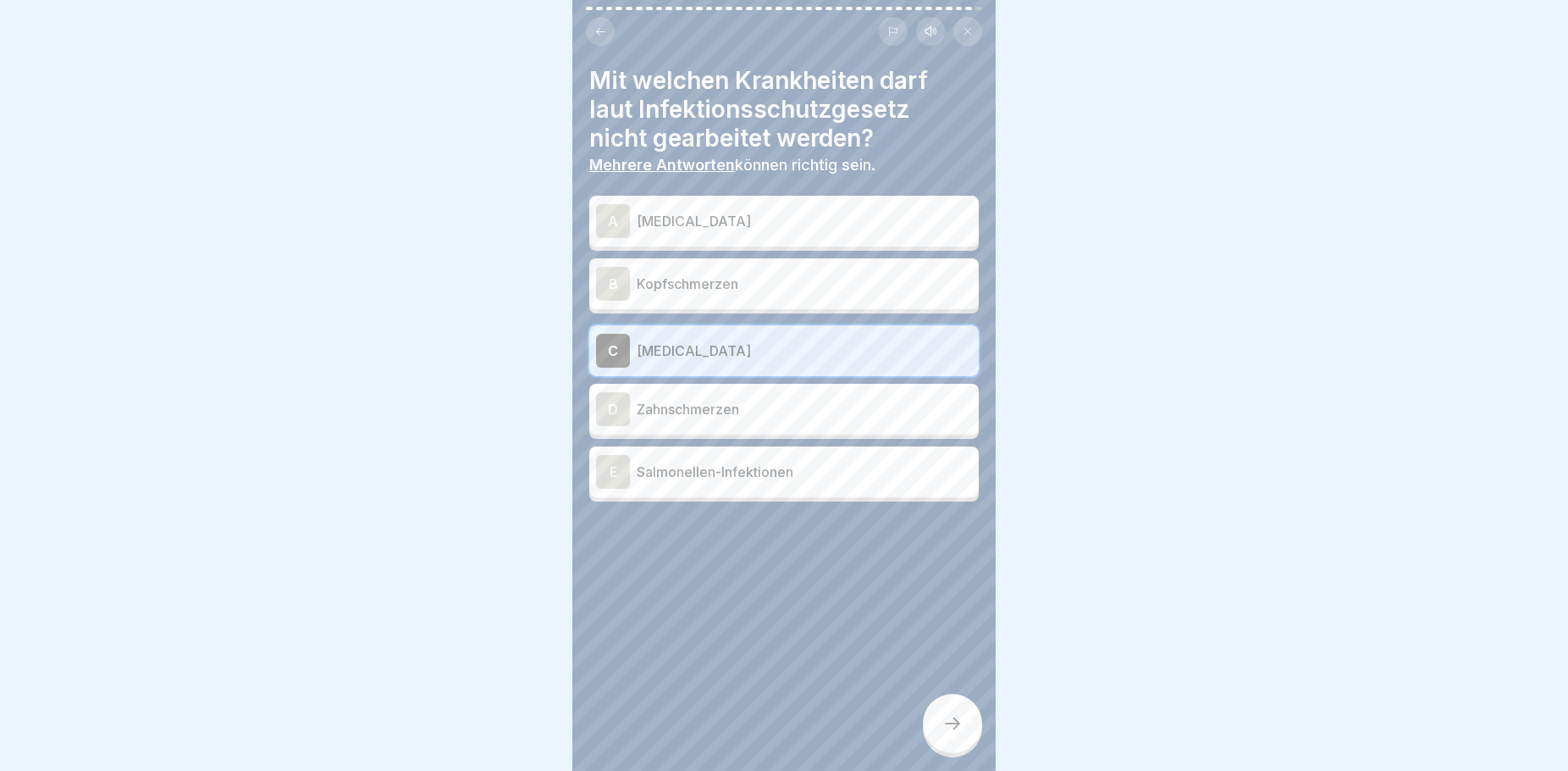
click at [715, 211] on p "[MEDICAL_DATA]" at bounding box center [804, 222] width 335 height 21
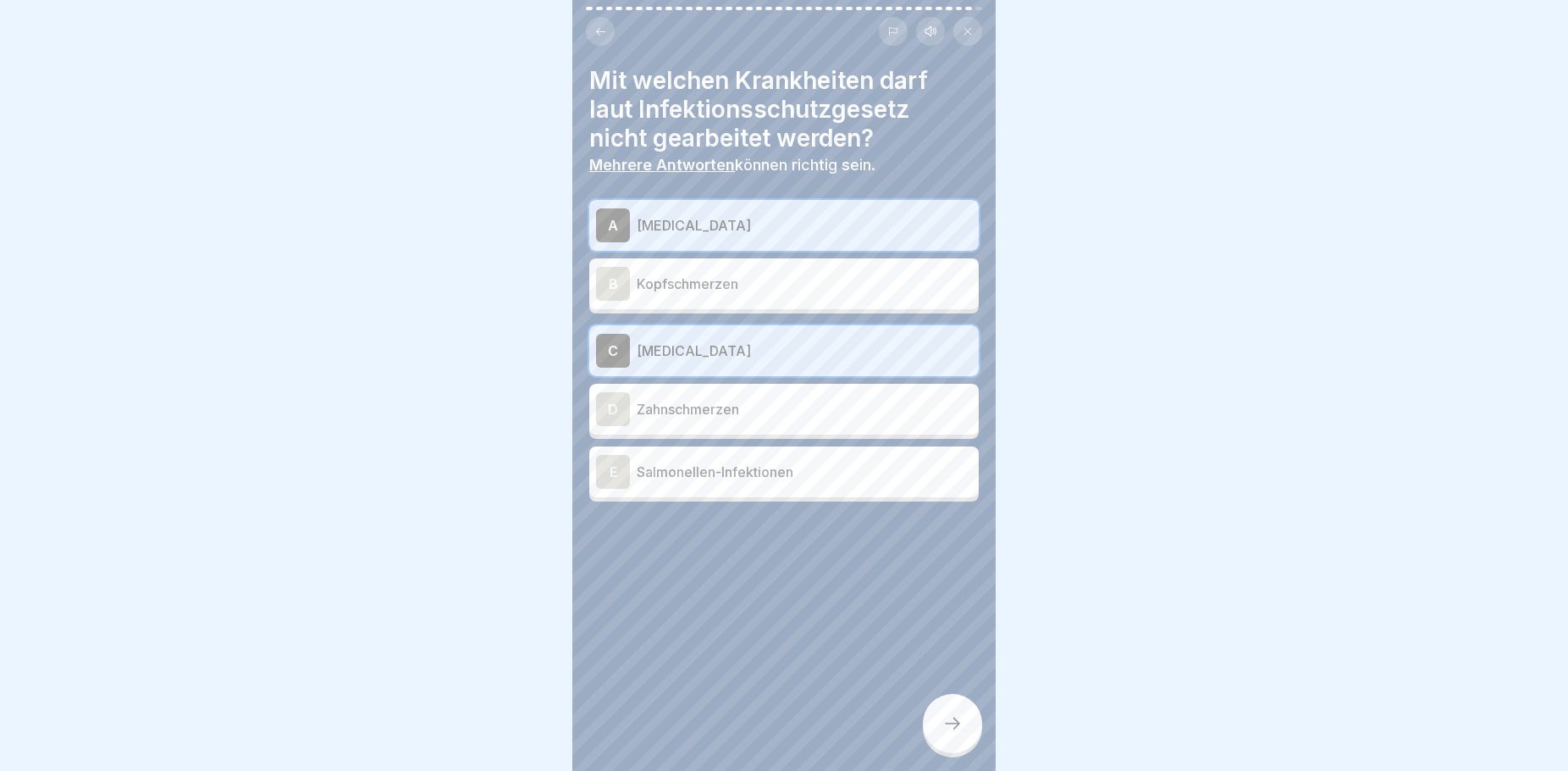
click at [739, 462] on p "Salmonellen-Infektionen" at bounding box center [804, 472] width 335 height 21
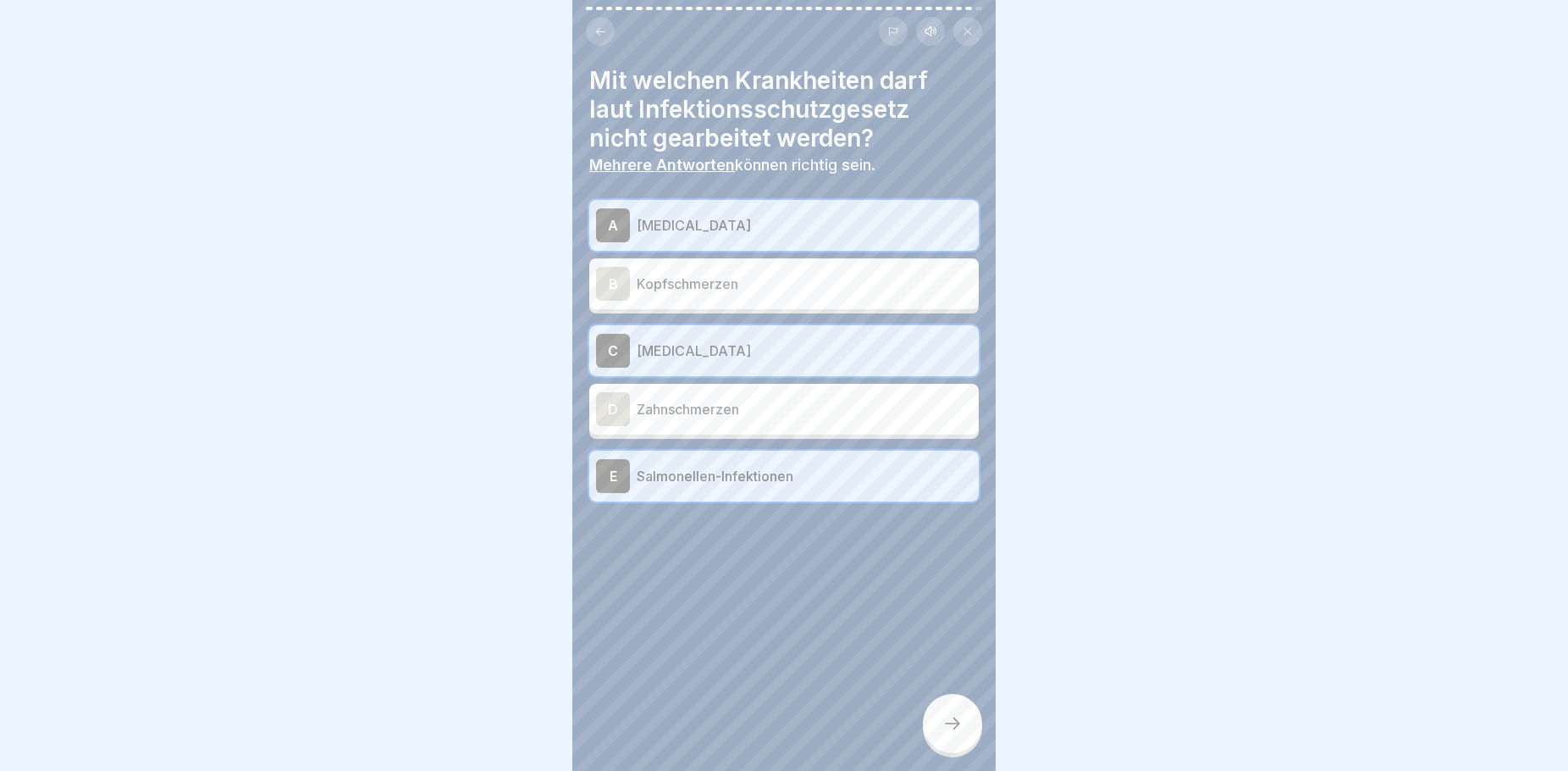
click at [952, 720] on icon at bounding box center [953, 723] width 21 height 21
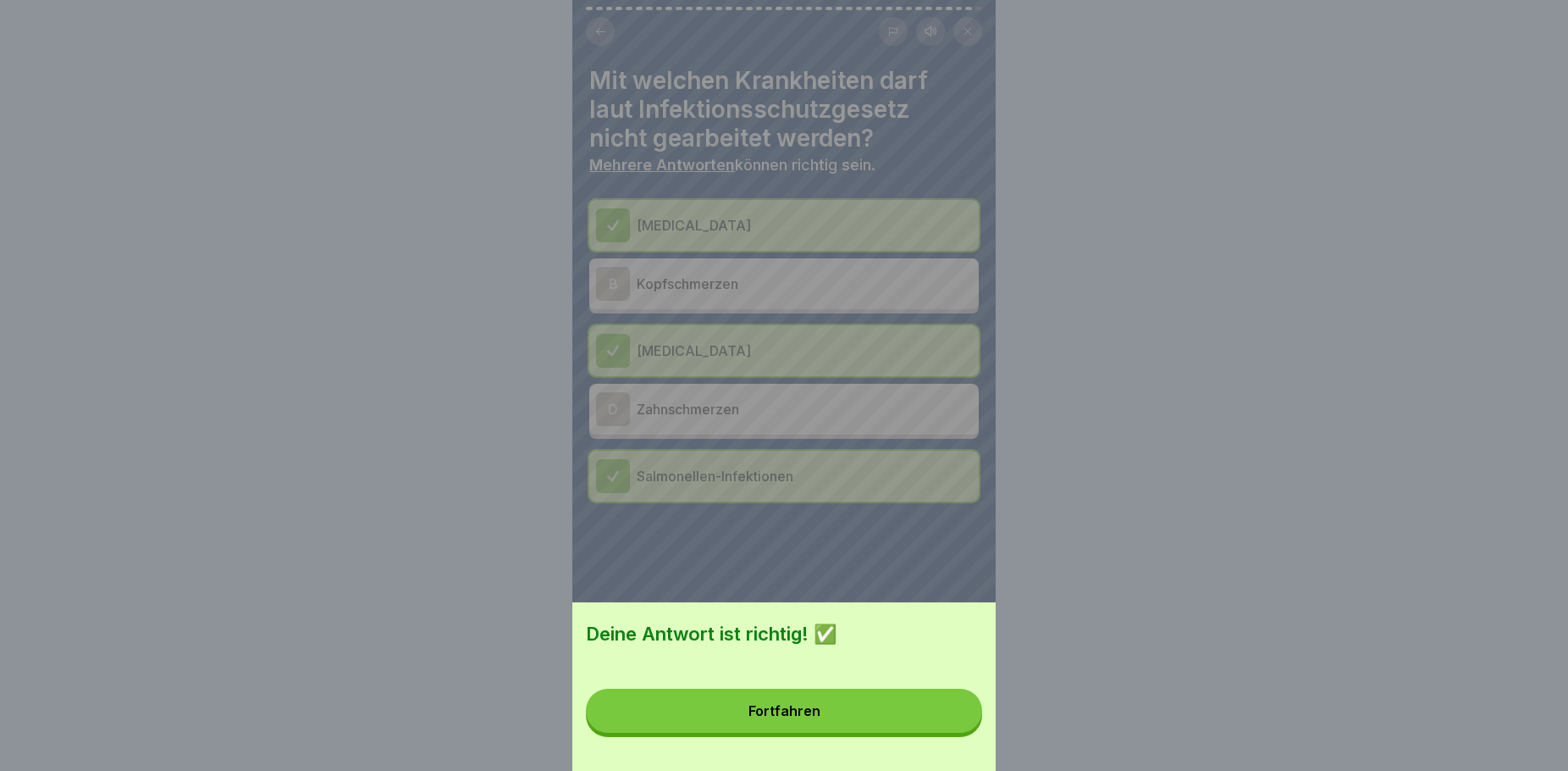
click at [909, 732] on button "Fortfahren" at bounding box center [784, 710] width 396 height 44
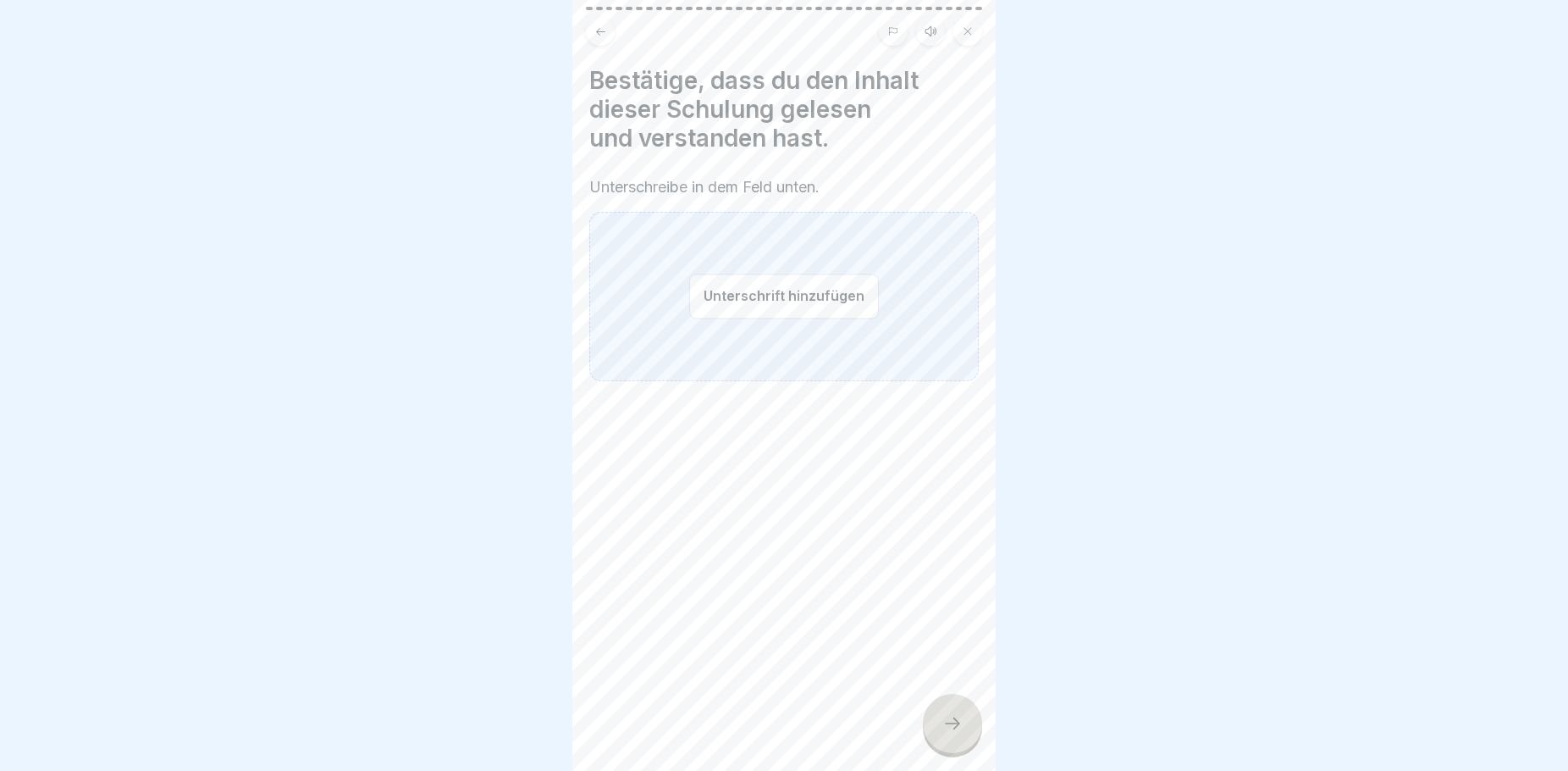
click at [799, 275] on button "Unterschrift hinzufügen" at bounding box center [784, 296] width 190 height 45
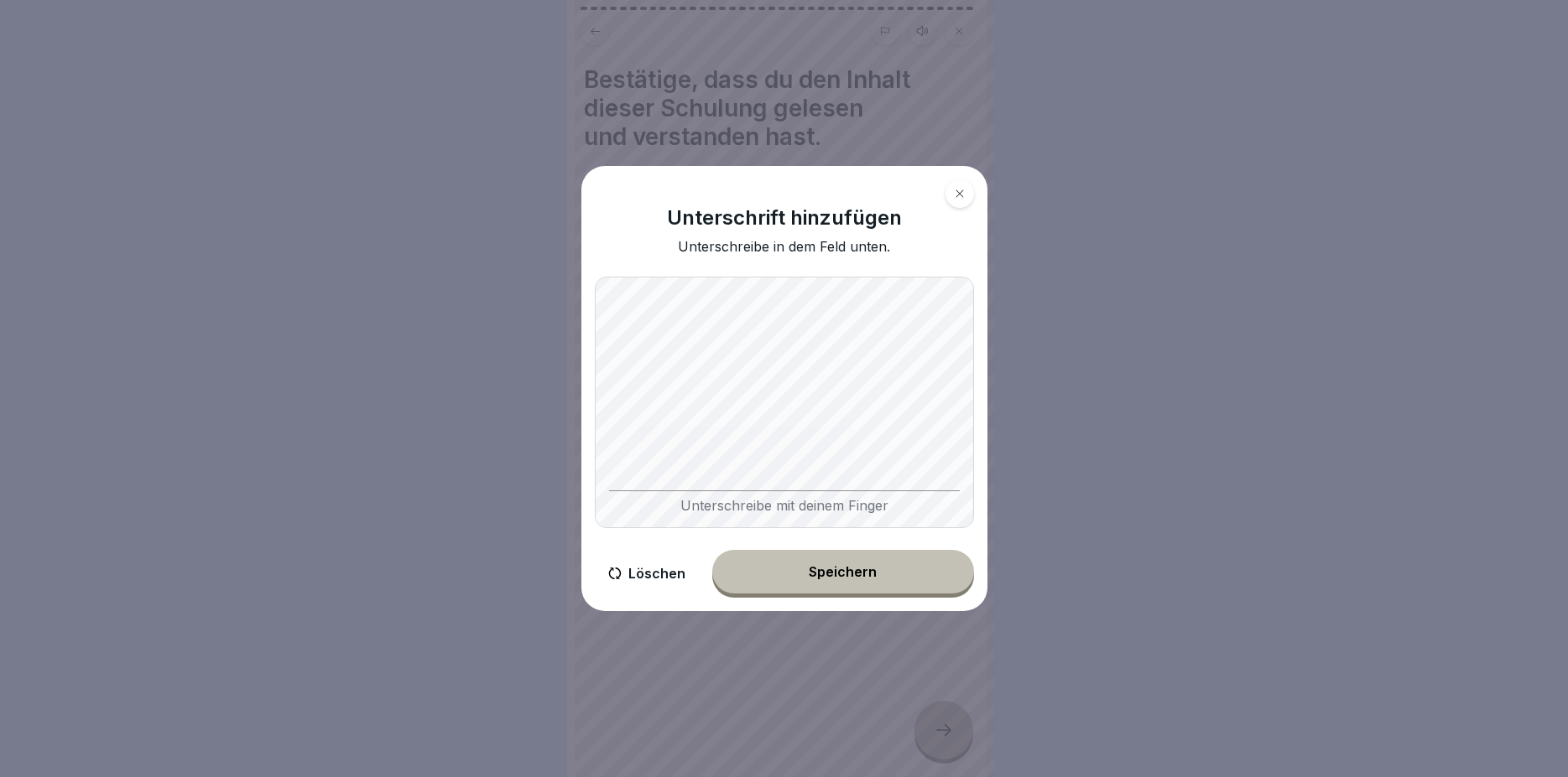
click at [639, 574] on button "Löschen" at bounding box center [646, 573] width 104 height 47
click at [719, 461] on div "Unterschrift hinzufügen Unterschreibe in dem Feld unten. Unterschreibe mit dein…" at bounding box center [784, 388] width 405 height 445
click at [654, 573] on button "Löschen" at bounding box center [646, 573] width 104 height 47
click at [855, 575] on div "Speichern" at bounding box center [842, 572] width 68 height 15
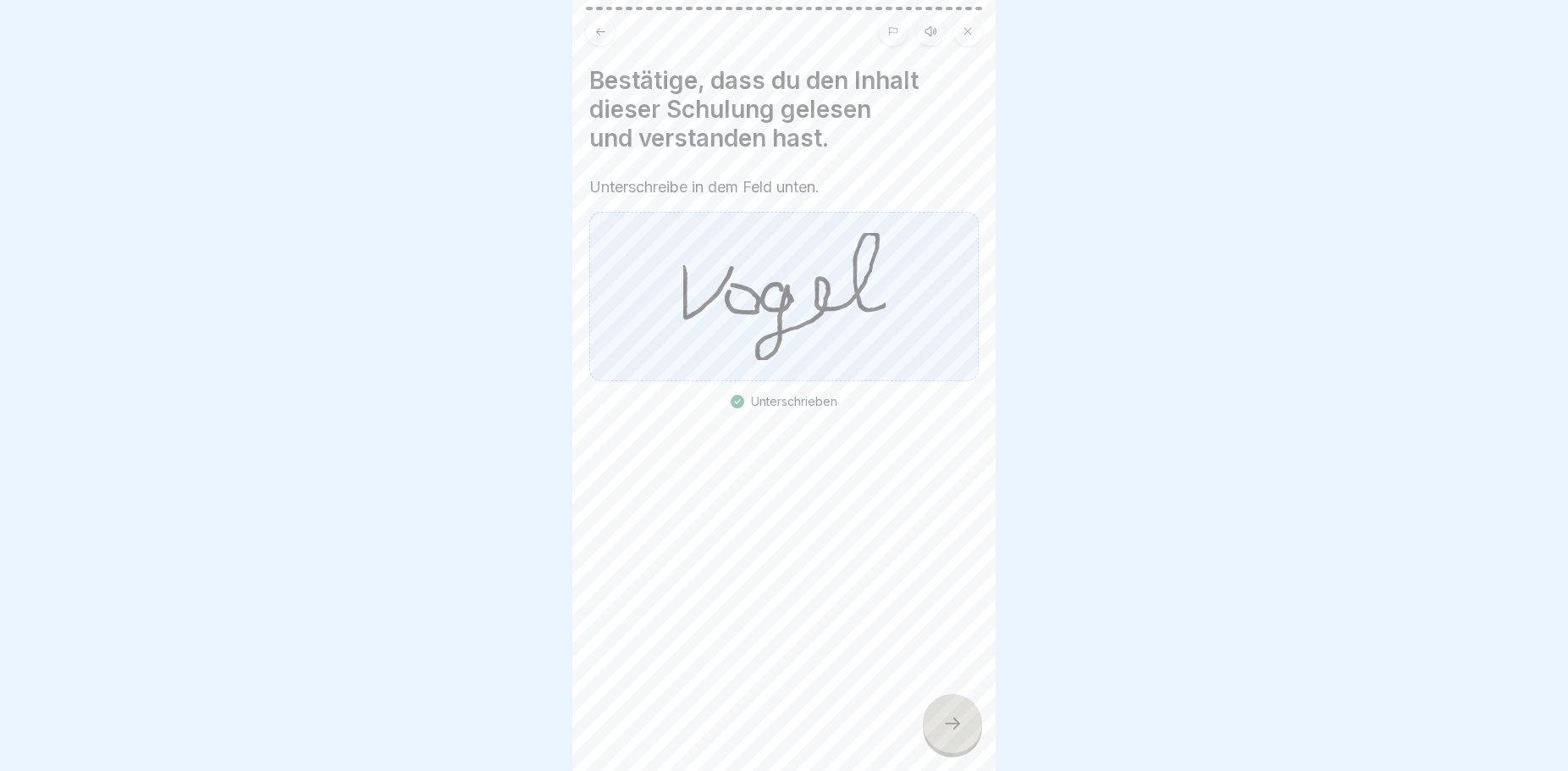
click at [969, 738] on div at bounding box center [952, 723] width 59 height 59
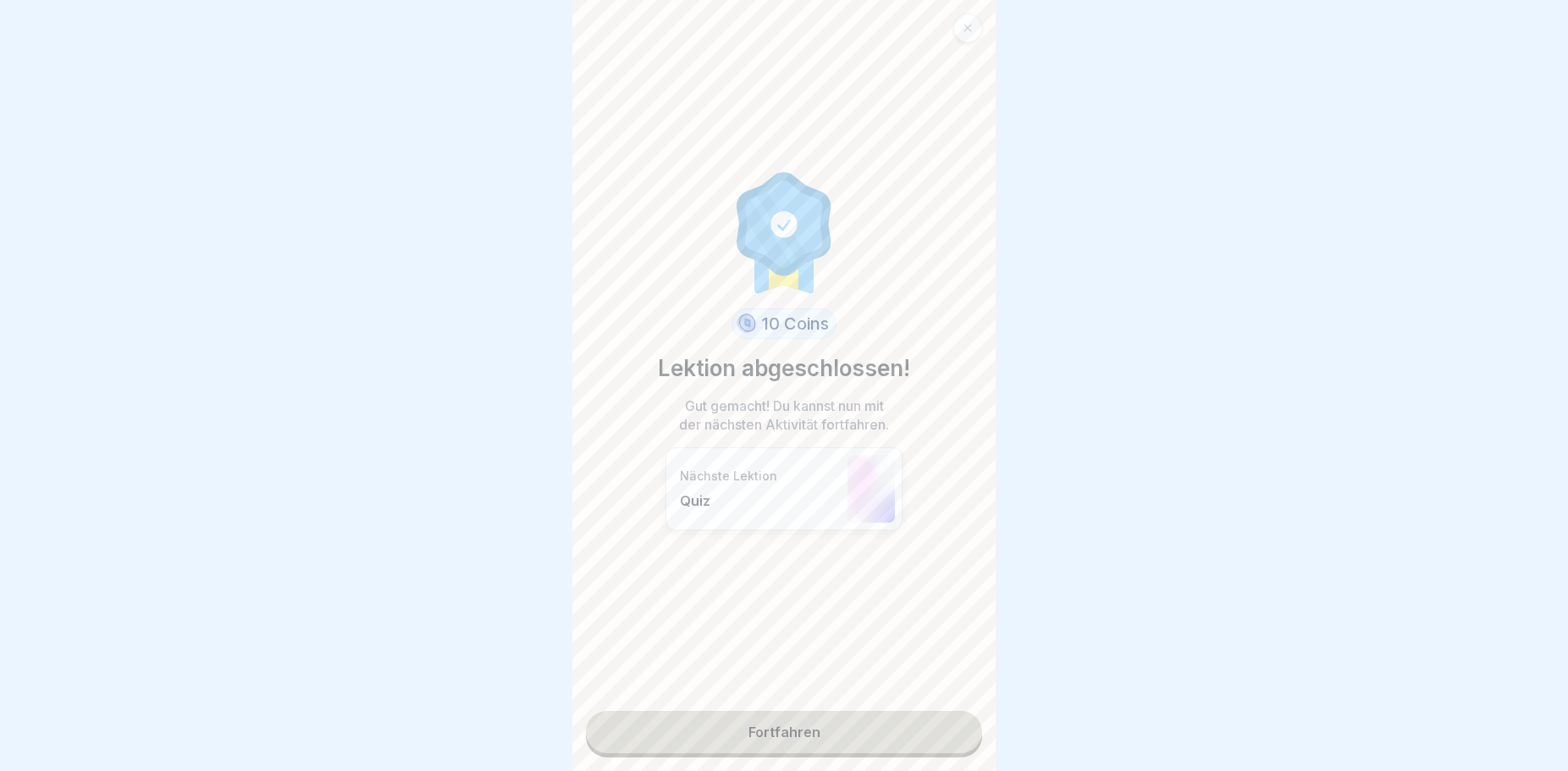
click at [861, 714] on link "Fortfahren" at bounding box center [784, 732] width 396 height 42
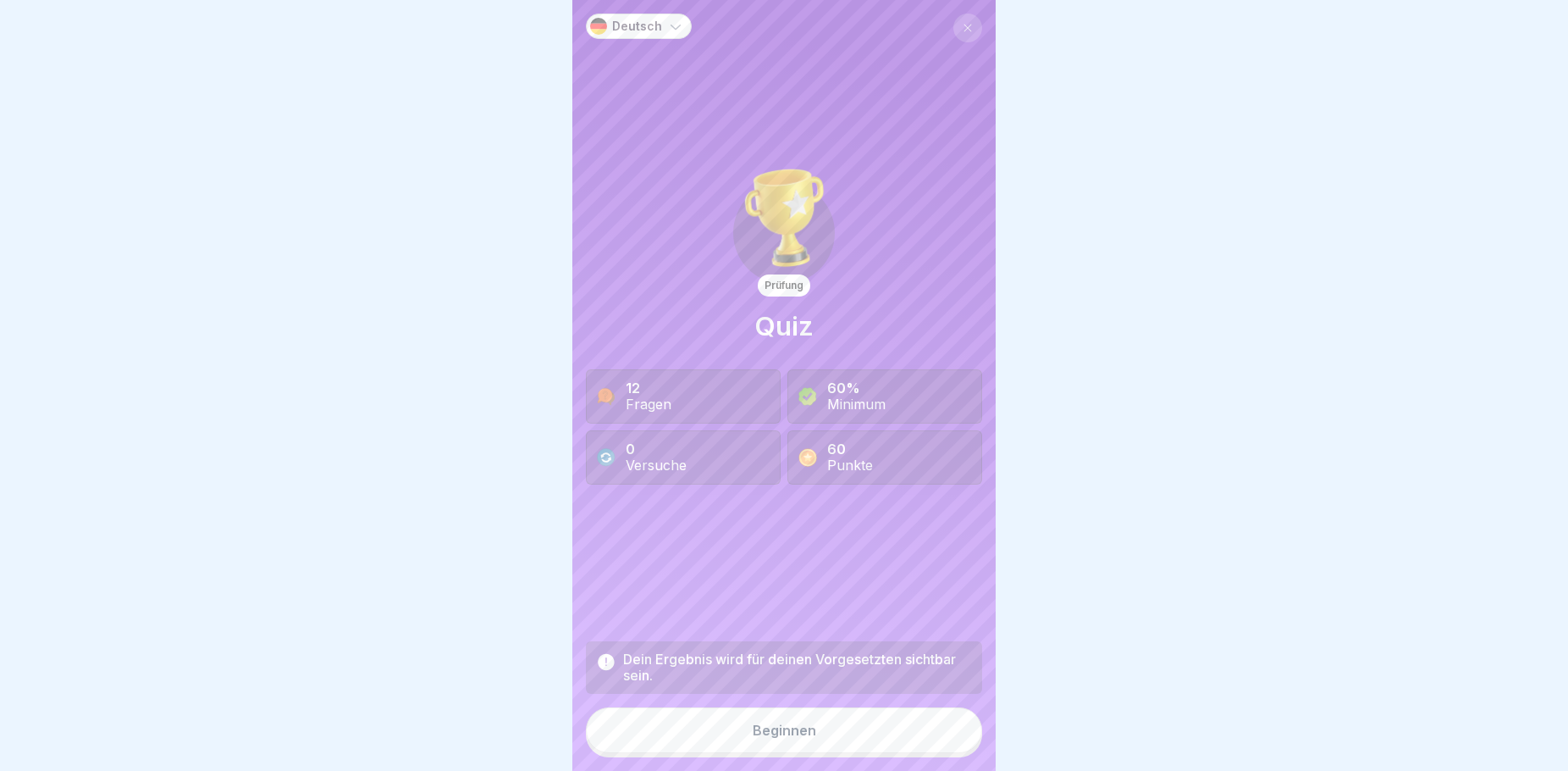
click at [844, 746] on button "Beginnen" at bounding box center [784, 730] width 396 height 46
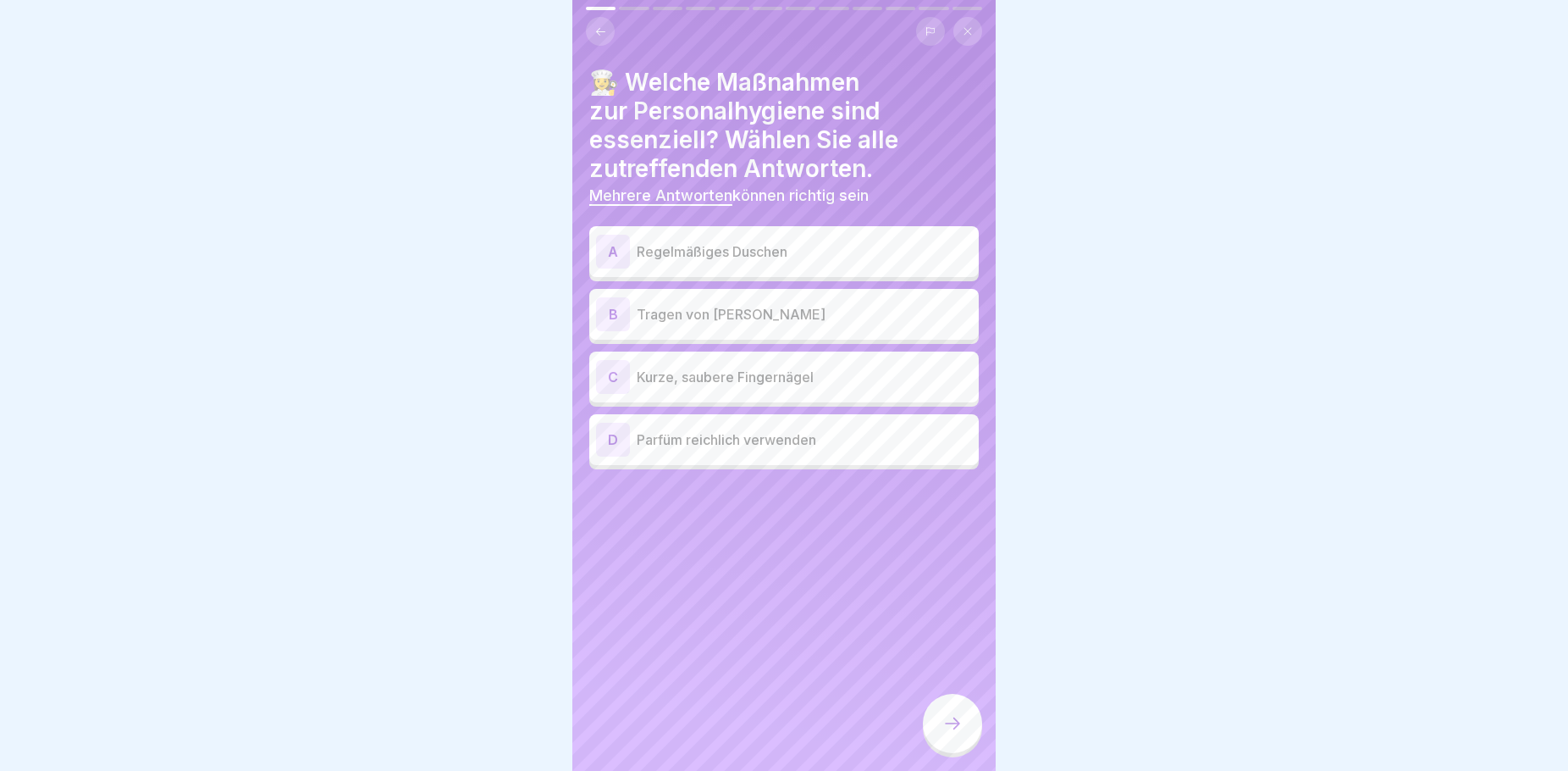
click at [629, 254] on div "A" at bounding box center [613, 252] width 34 height 34
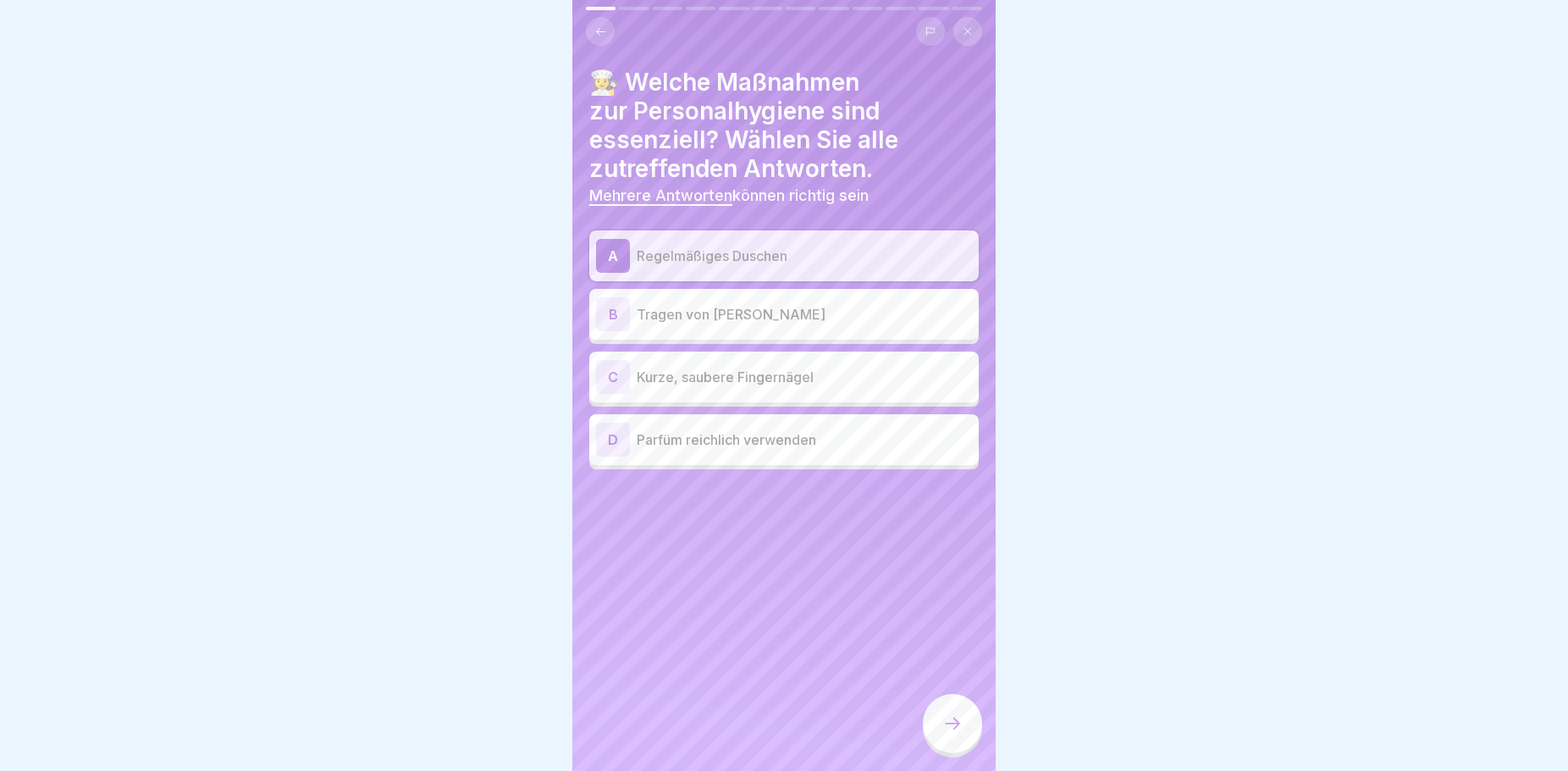
click at [703, 370] on p "Kurze, saubere Fingernägel" at bounding box center [804, 377] width 335 height 21
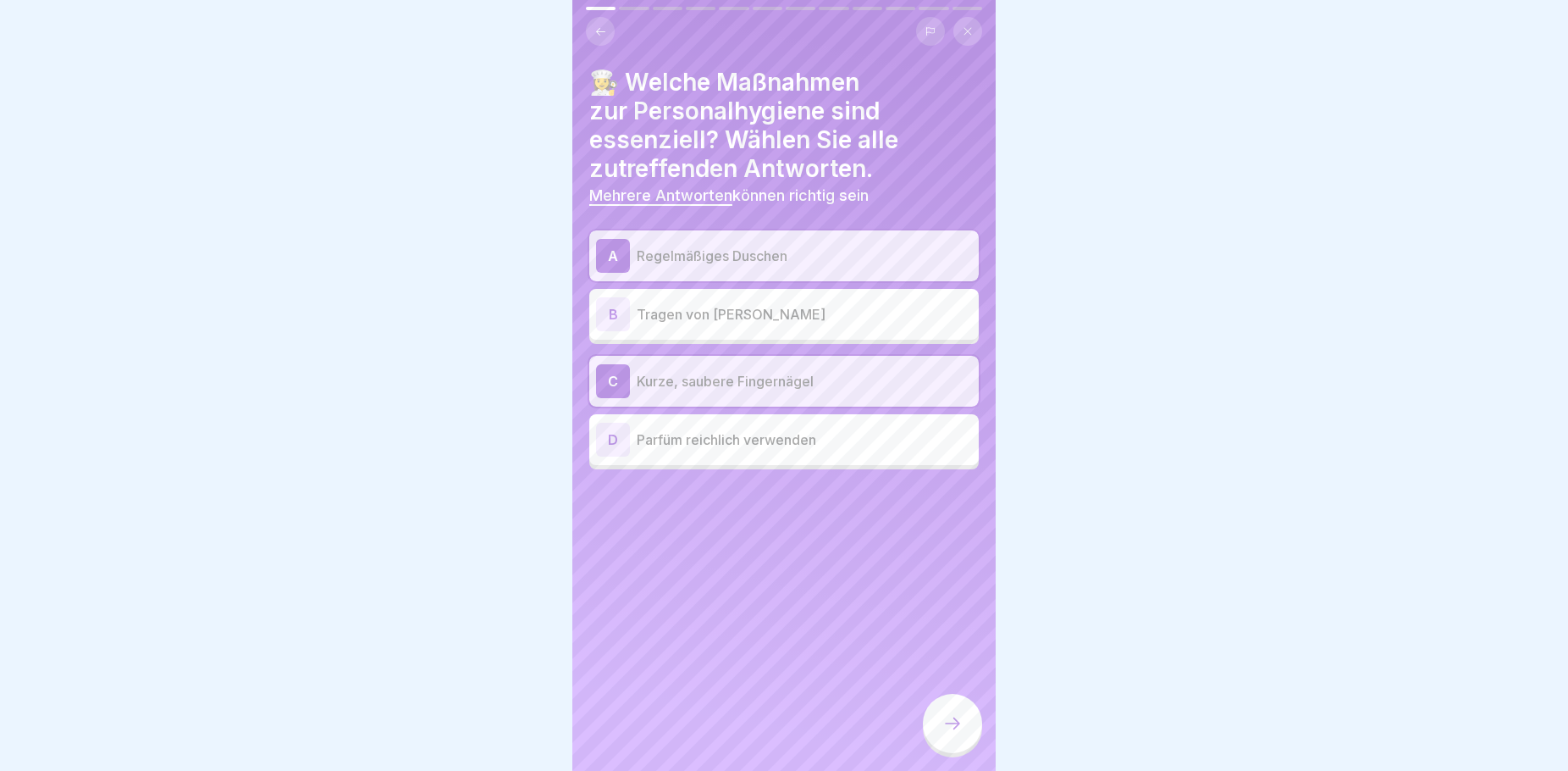
click at [953, 733] on icon at bounding box center [953, 723] width 21 height 21
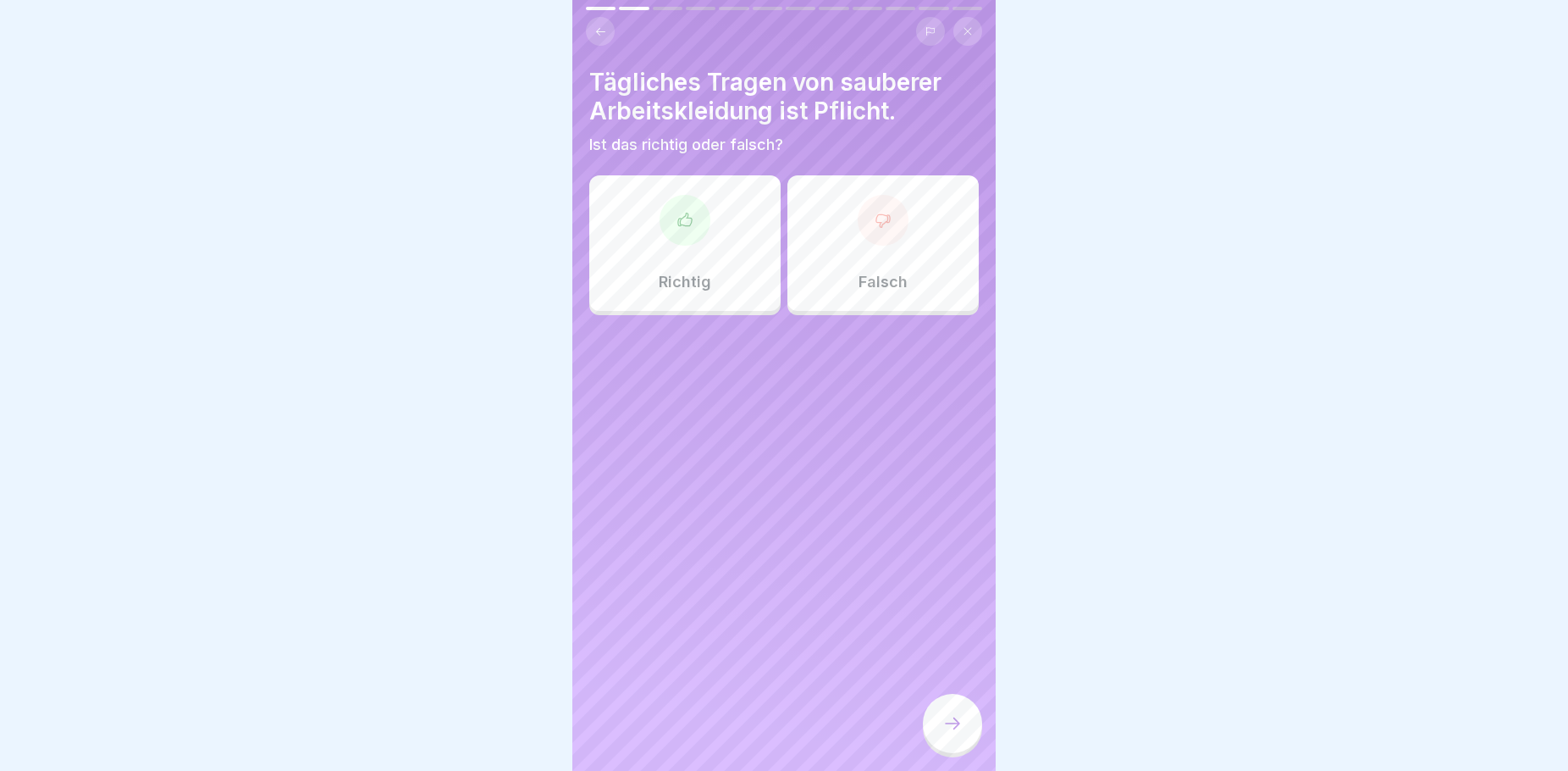
click at [664, 233] on div at bounding box center [685, 220] width 51 height 51
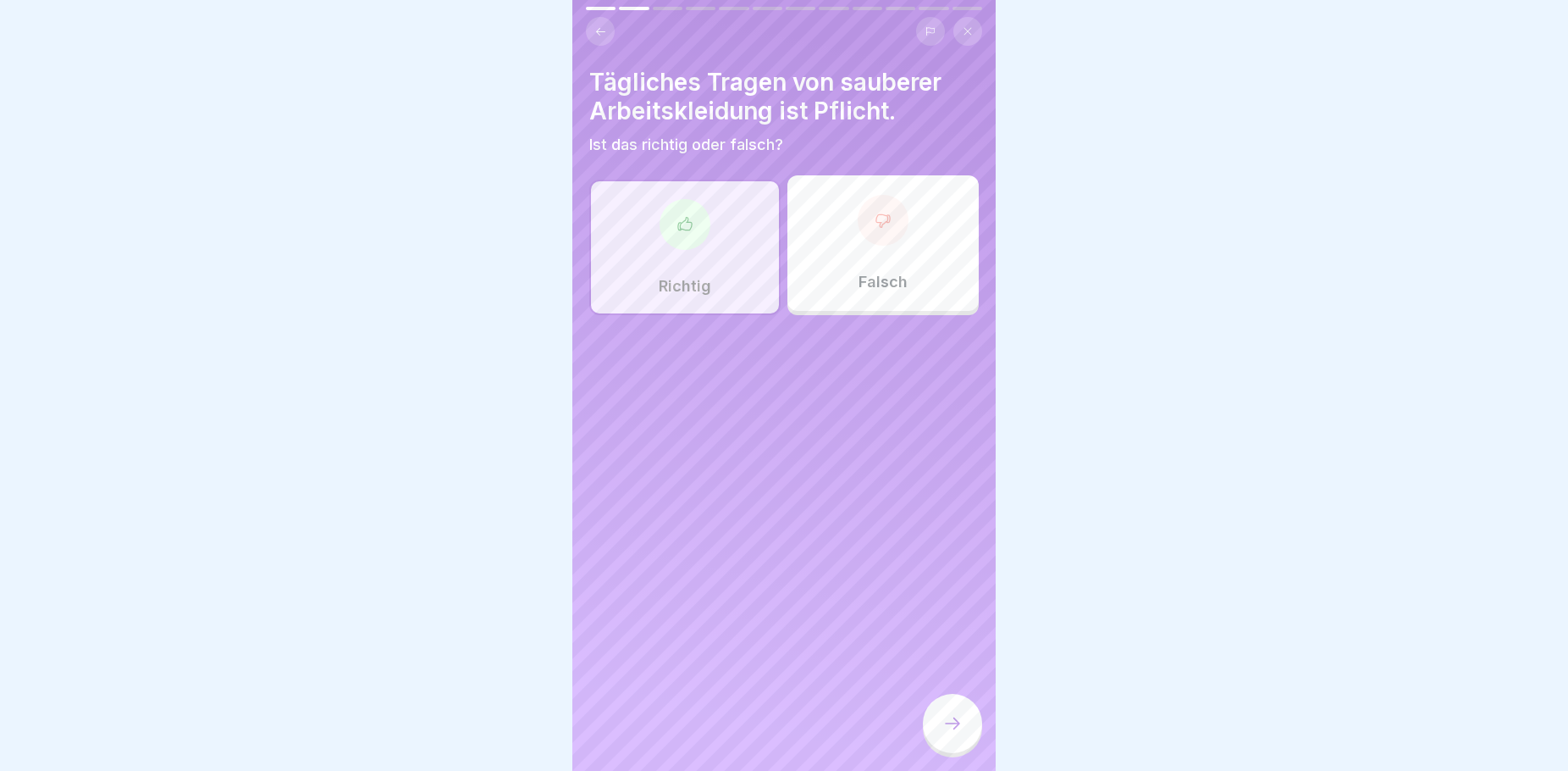
click at [966, 724] on div at bounding box center [952, 723] width 59 height 59
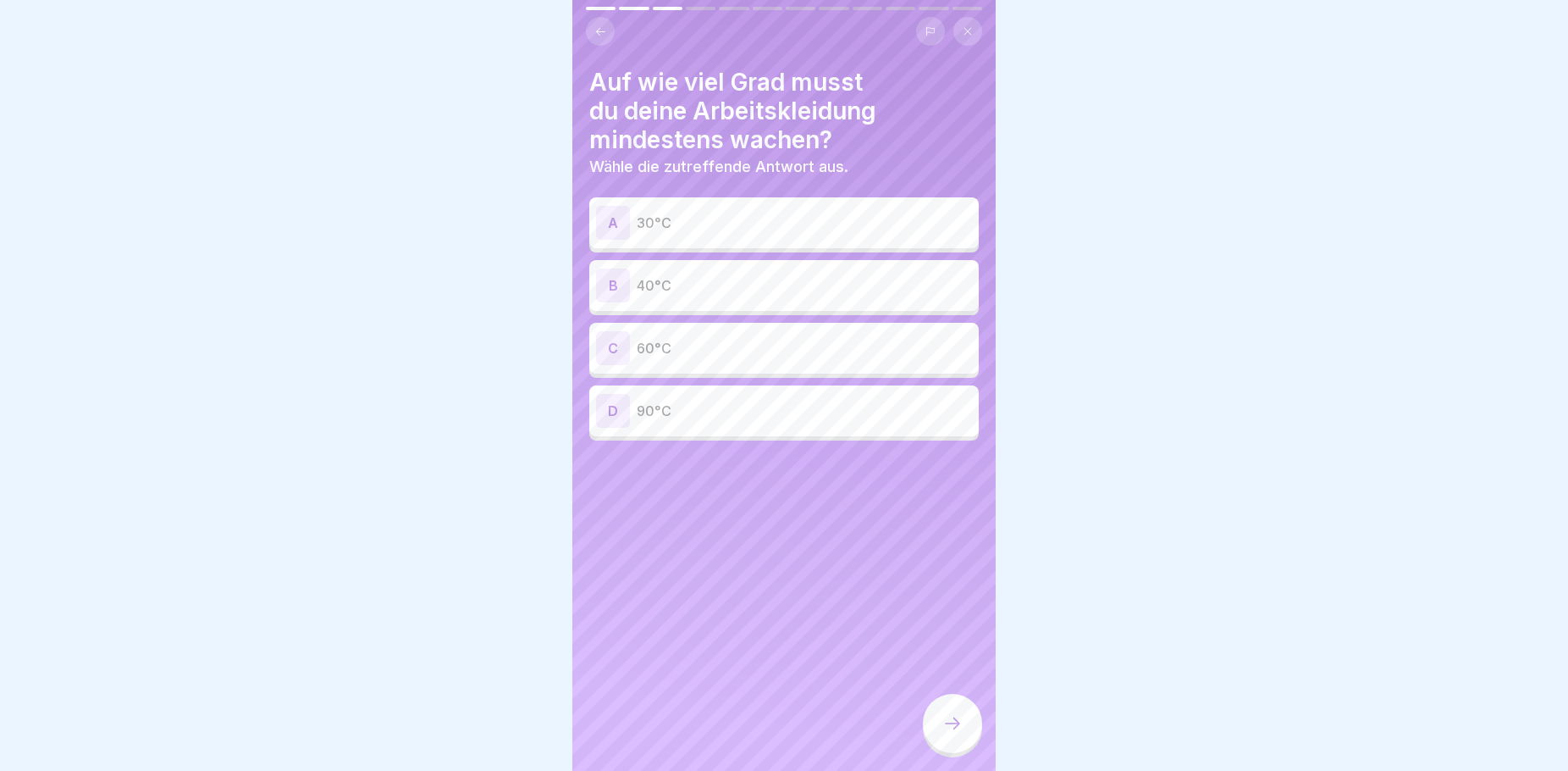
click at [621, 347] on div "C" at bounding box center [613, 348] width 34 height 34
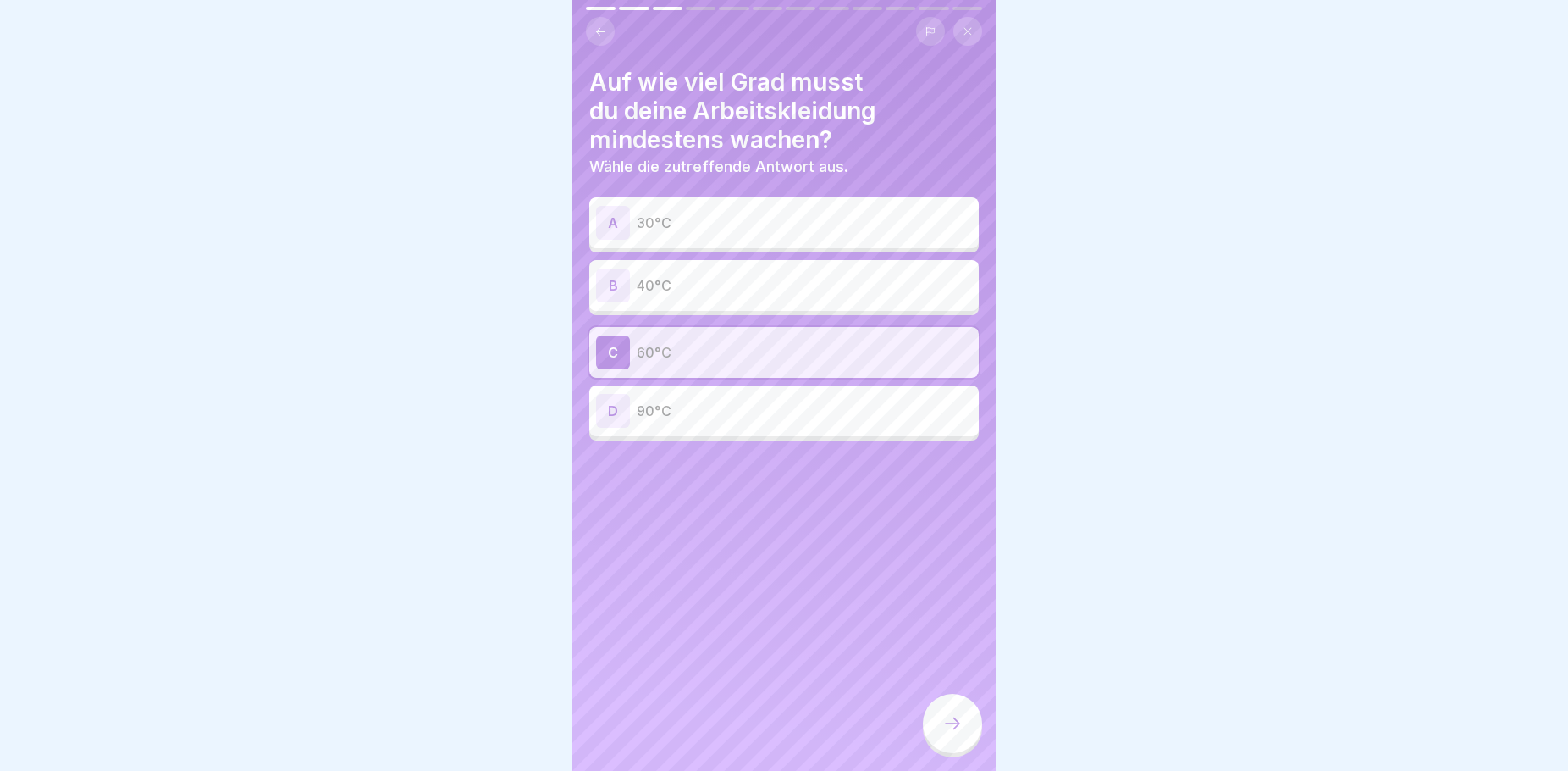
click at [944, 733] on icon at bounding box center [953, 723] width 21 height 21
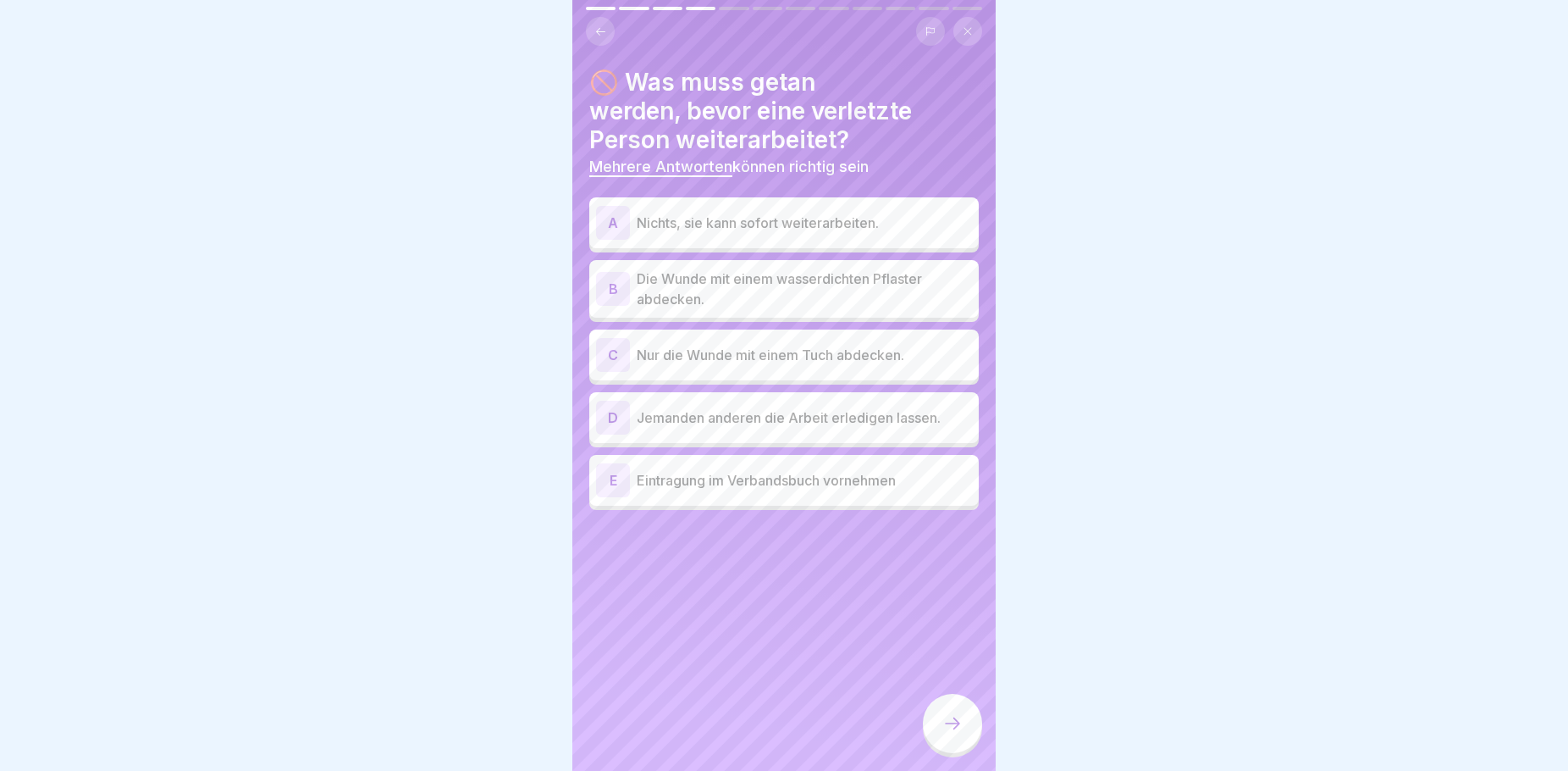
click at [619, 279] on div "B" at bounding box center [613, 288] width 34 height 34
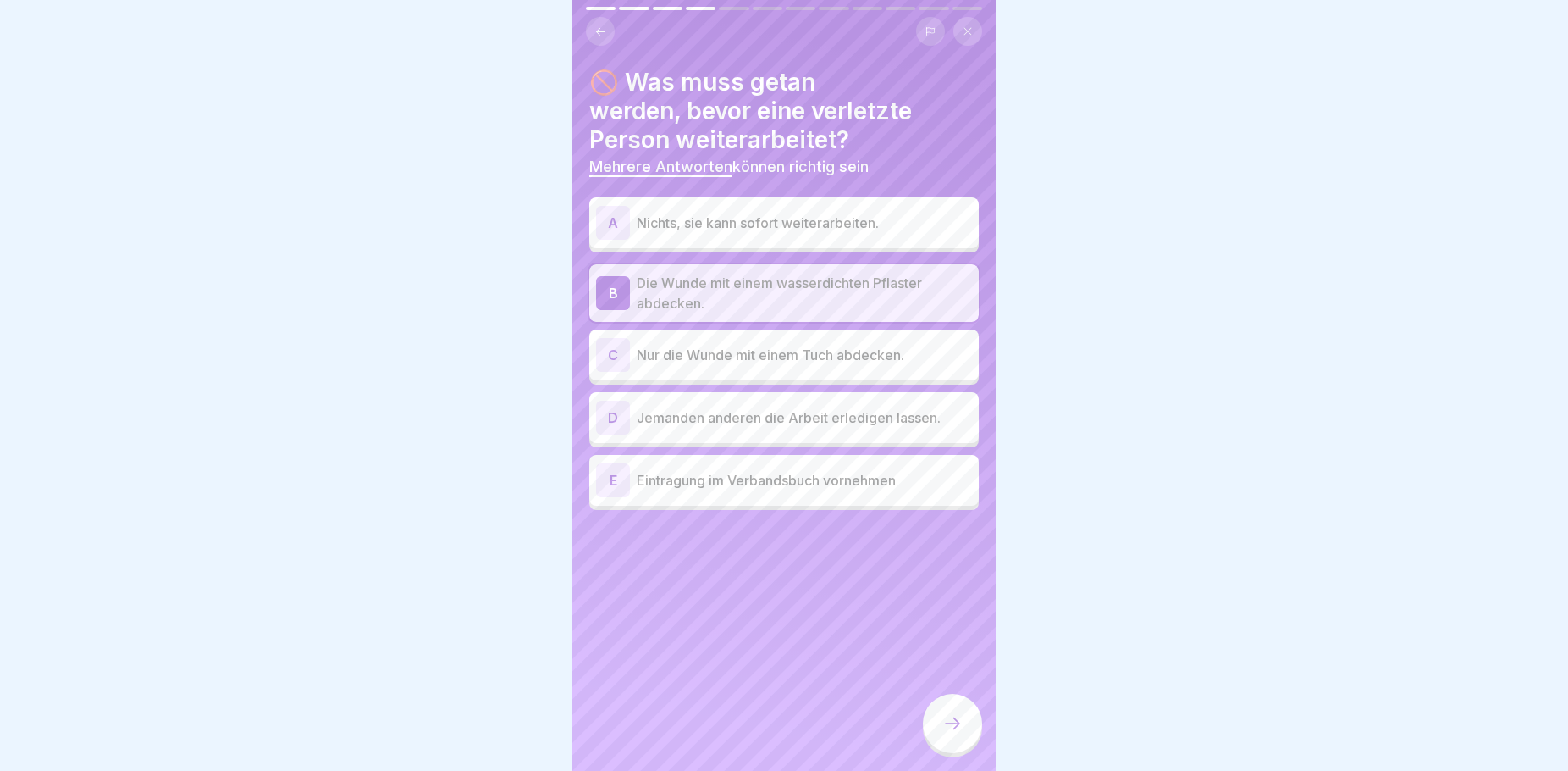
click at [706, 481] on p "Eintragung im Verbandsbuch vornehmen" at bounding box center [804, 481] width 335 height 21
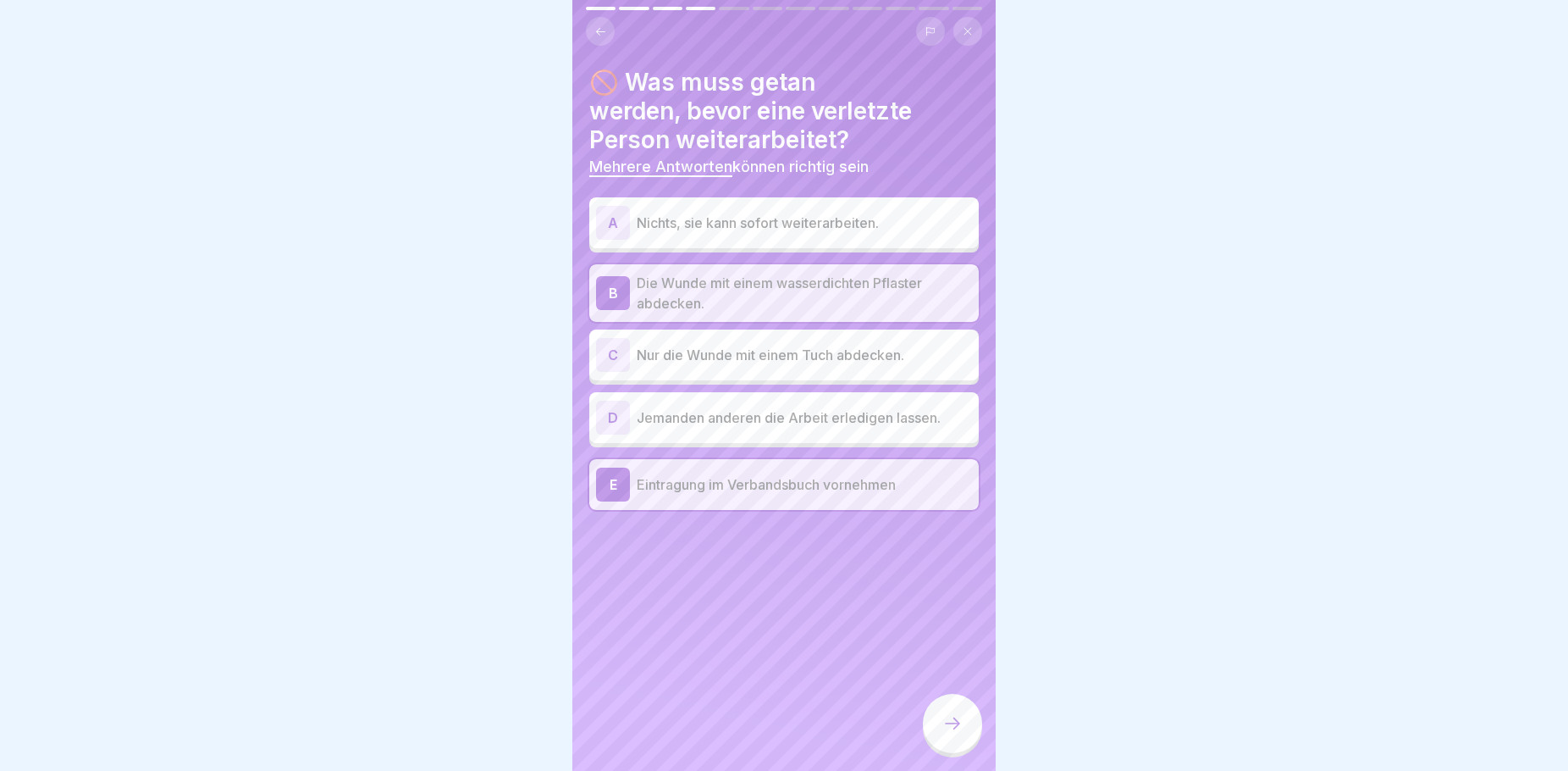
click at [959, 752] on div at bounding box center [952, 723] width 59 height 59
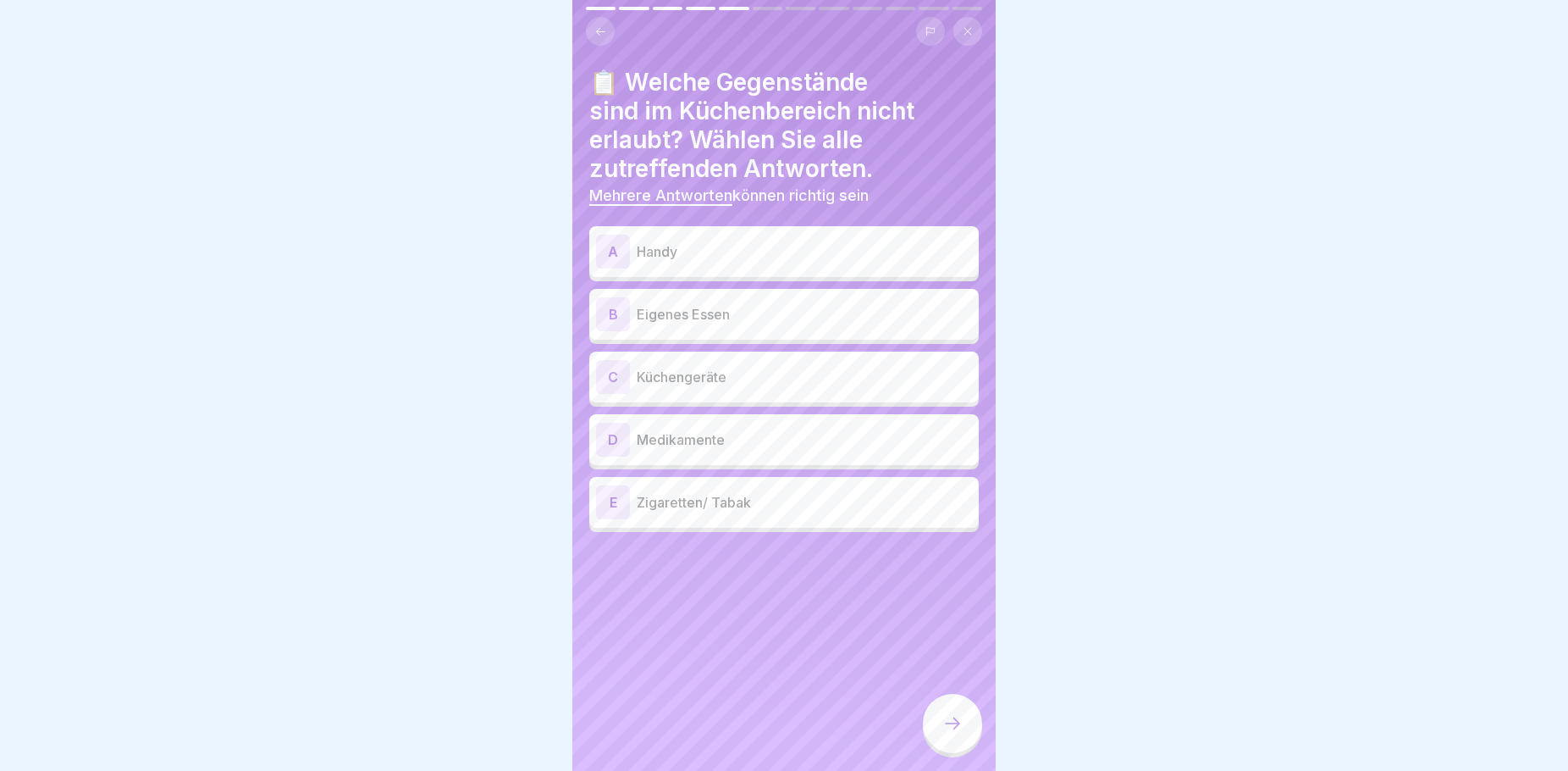
click at [709, 250] on p "Handy" at bounding box center [804, 252] width 335 height 21
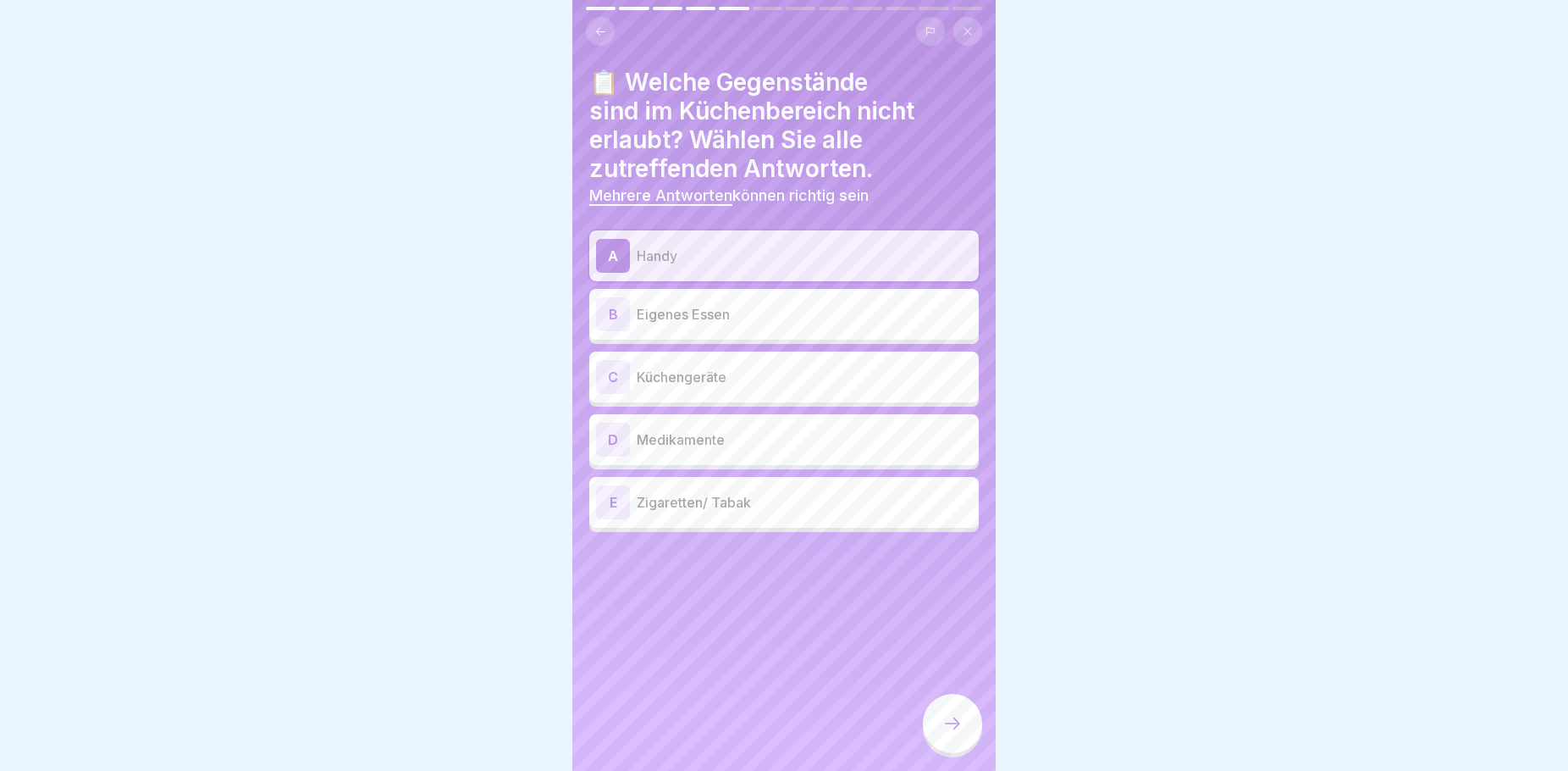
click at [731, 314] on p "Eigenes Essen" at bounding box center [804, 315] width 335 height 21
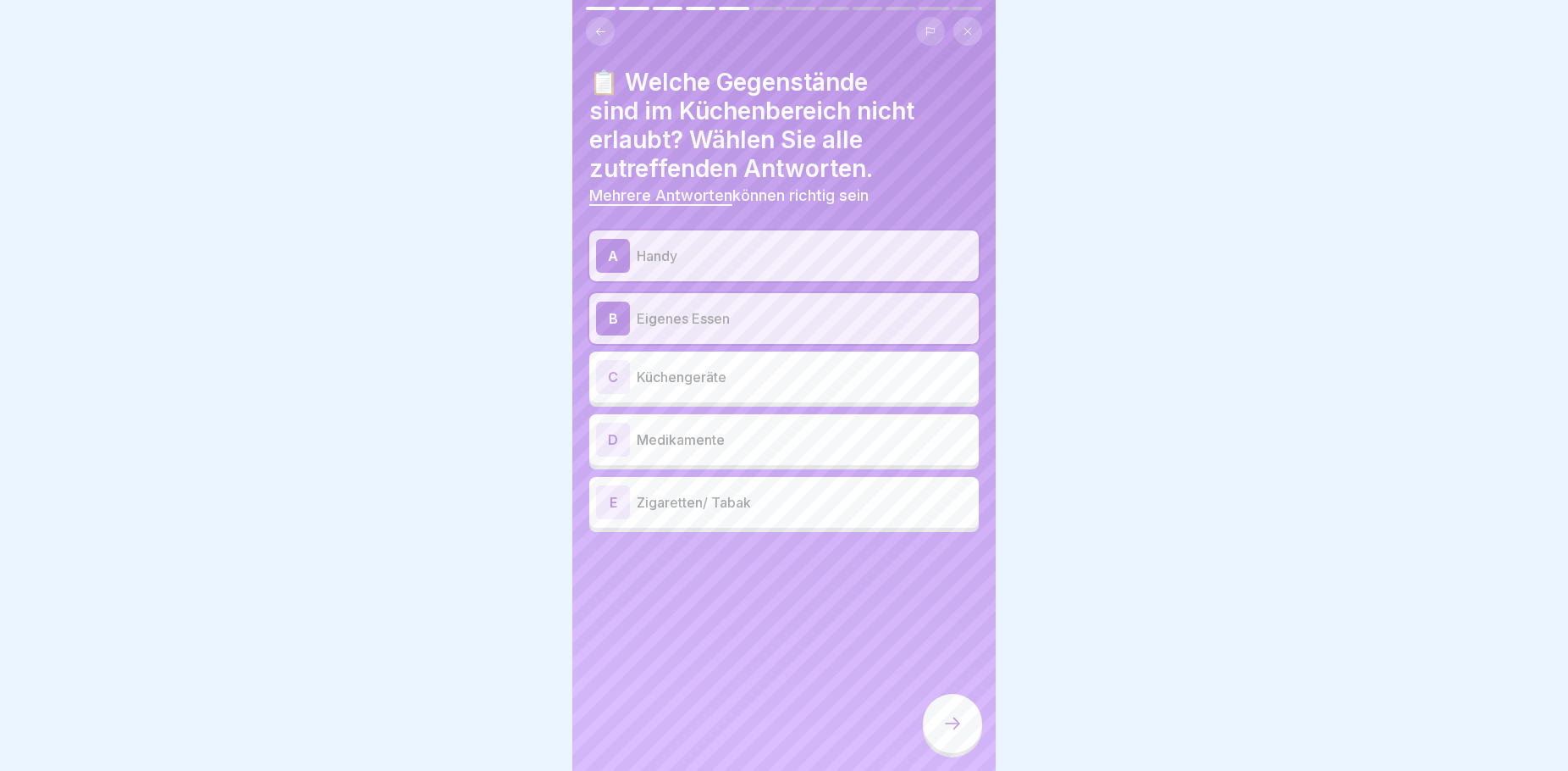
click at [767, 512] on p "Zigaretten/ Tabak" at bounding box center [804, 502] width 335 height 21
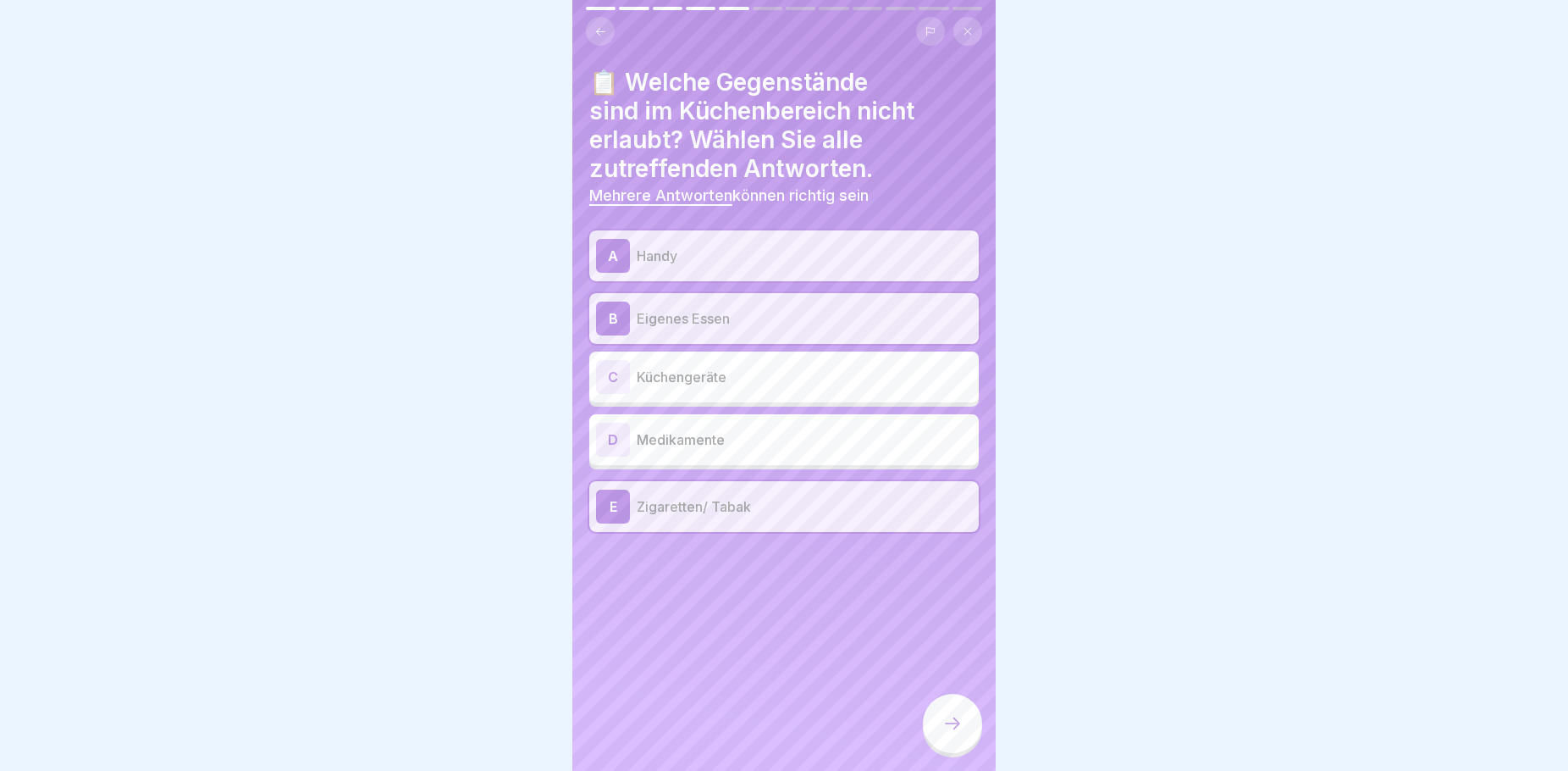
click at [961, 733] on icon at bounding box center [953, 723] width 21 height 21
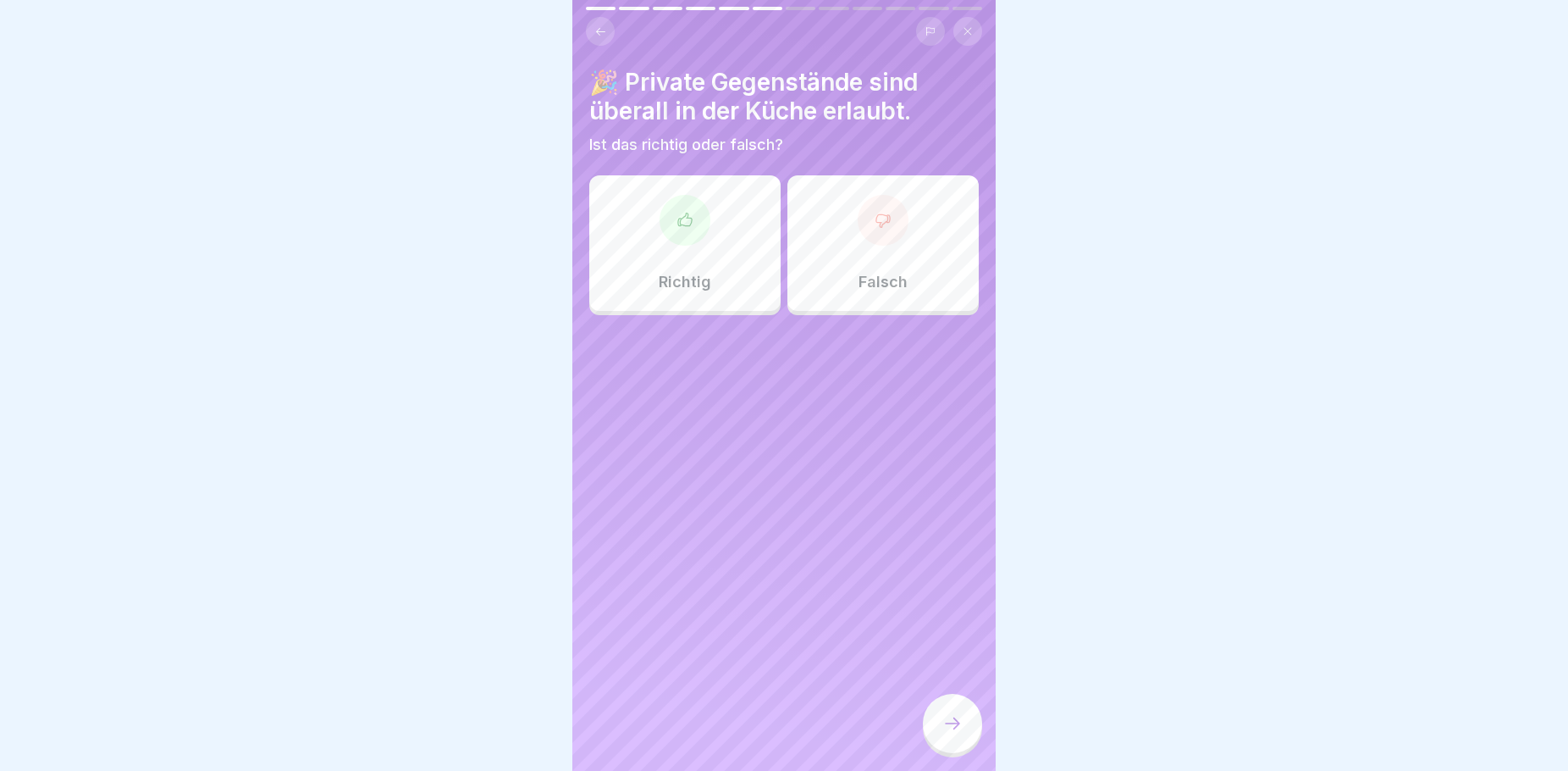
click at [832, 278] on div "Falsch" at bounding box center [884, 243] width 192 height 135
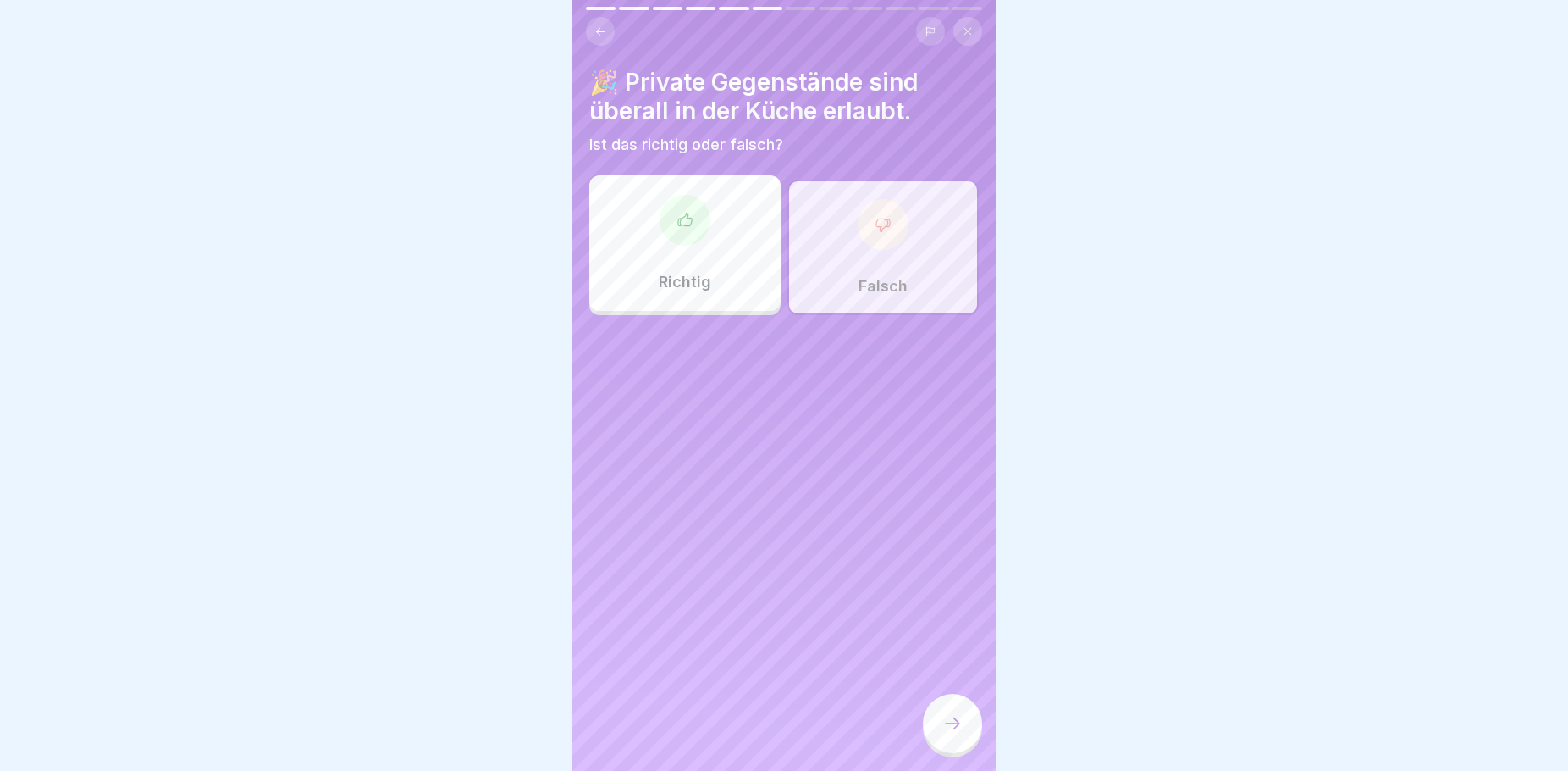
click at [953, 733] on icon at bounding box center [953, 723] width 21 height 21
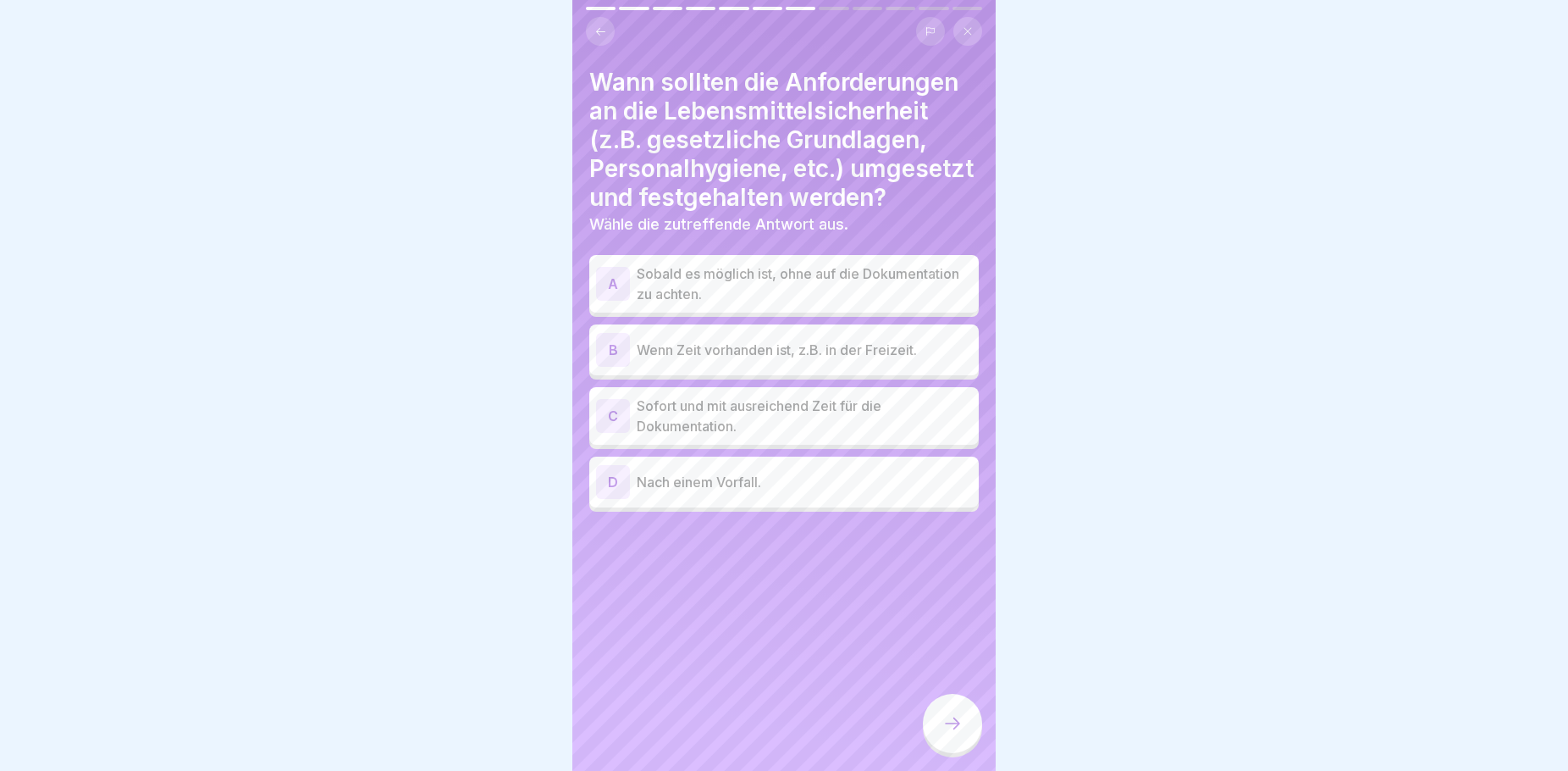
click at [729, 436] on p "Sofort und mit ausreichend Zeit für die Dokumentation." at bounding box center [804, 415] width 335 height 40
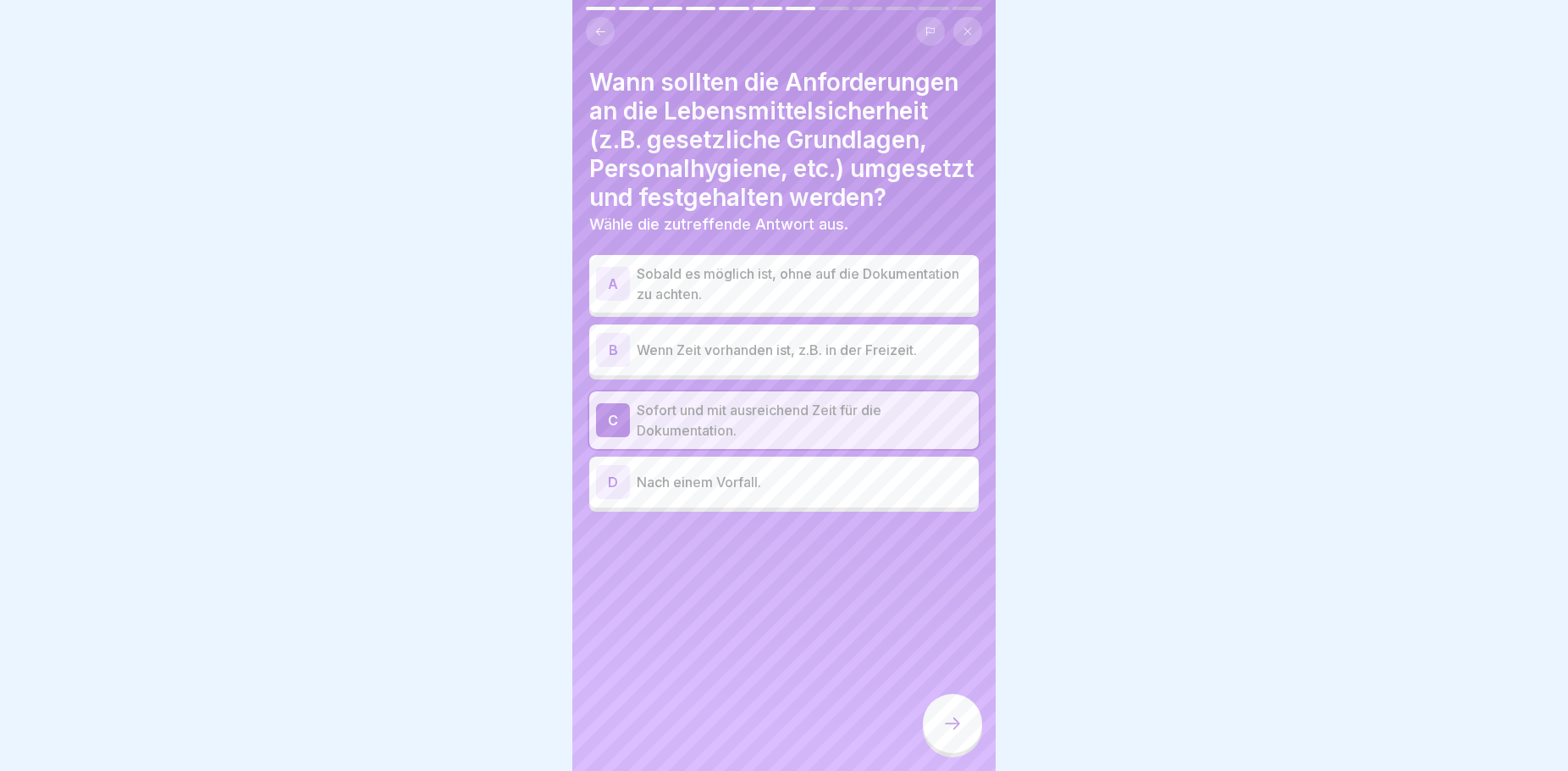
click at [949, 733] on icon at bounding box center [953, 723] width 21 height 21
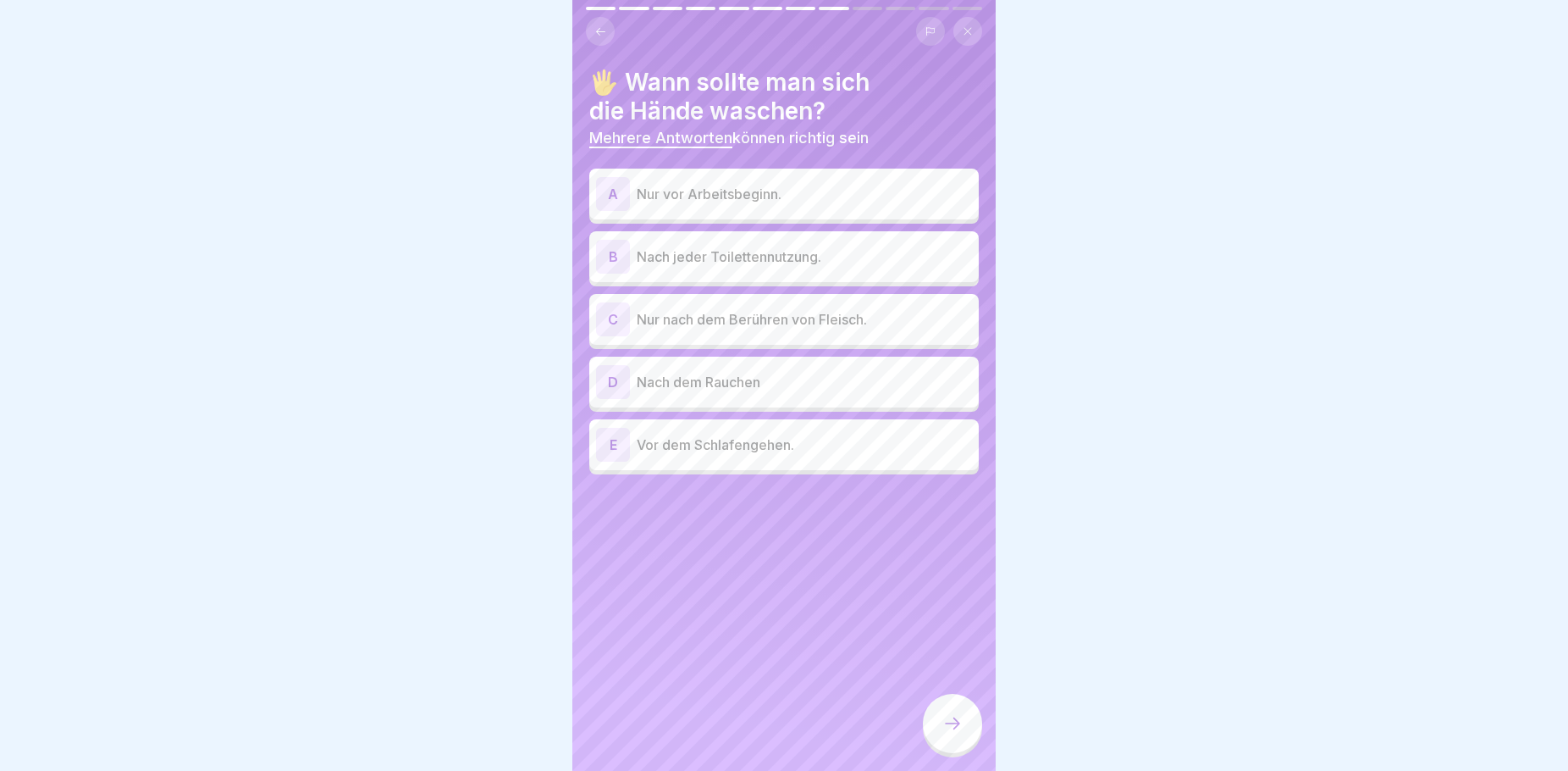
click at [625, 254] on div "B" at bounding box center [613, 256] width 34 height 34
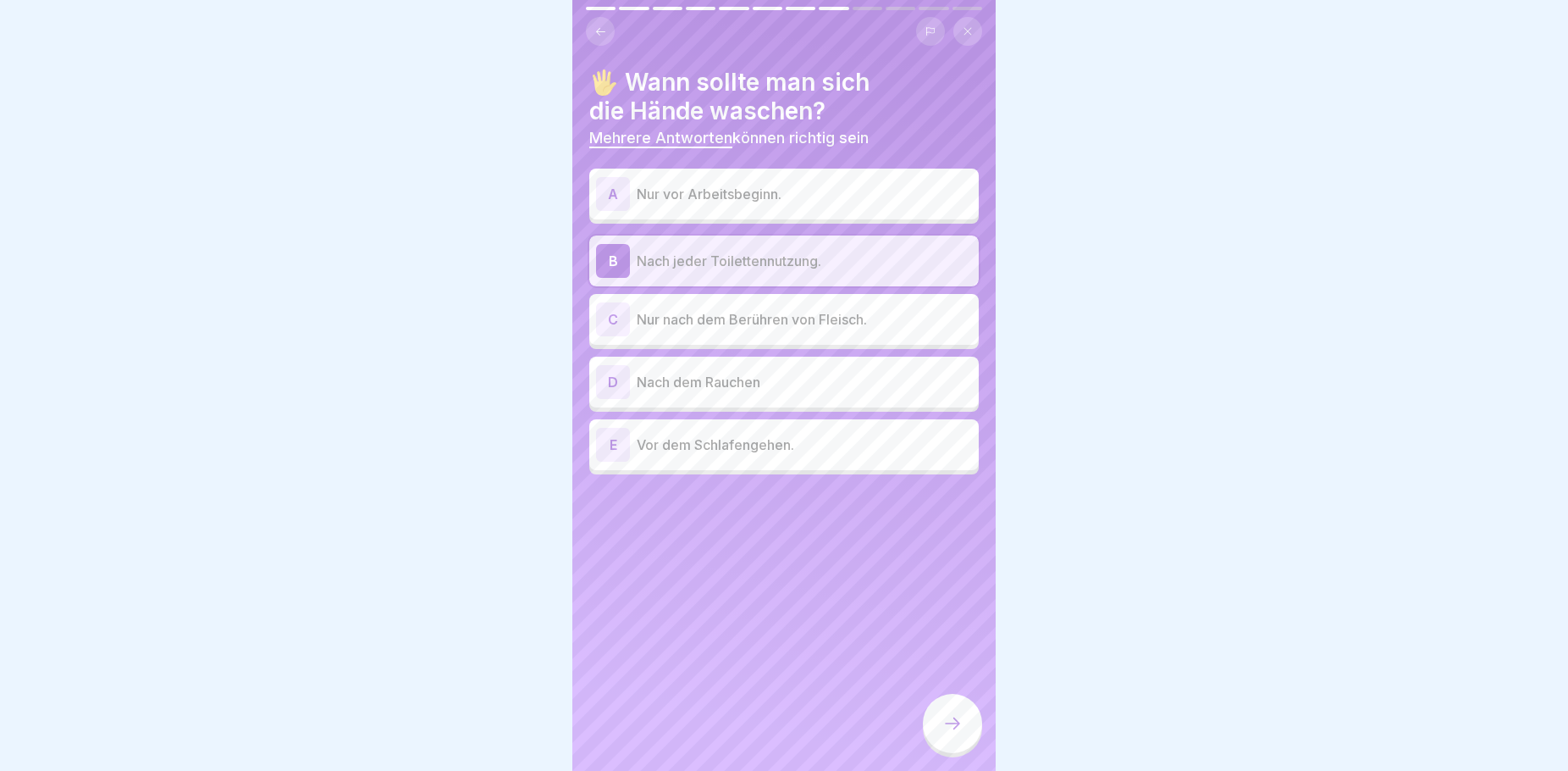
click at [643, 378] on p "Nach dem Rauchen" at bounding box center [804, 382] width 335 height 21
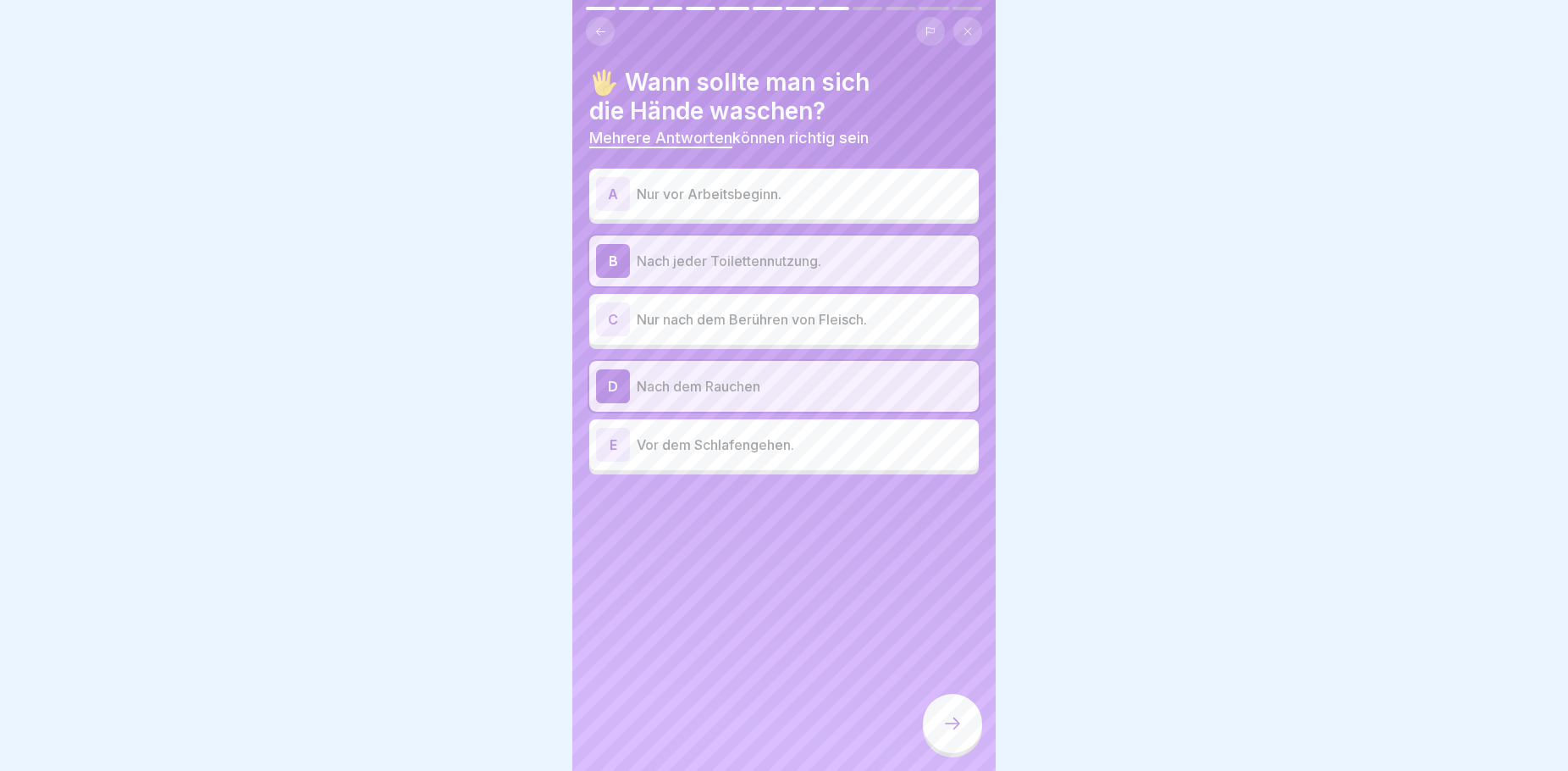
click at [639, 327] on p "Nur nach dem Berühren von Fleisch." at bounding box center [804, 319] width 335 height 21
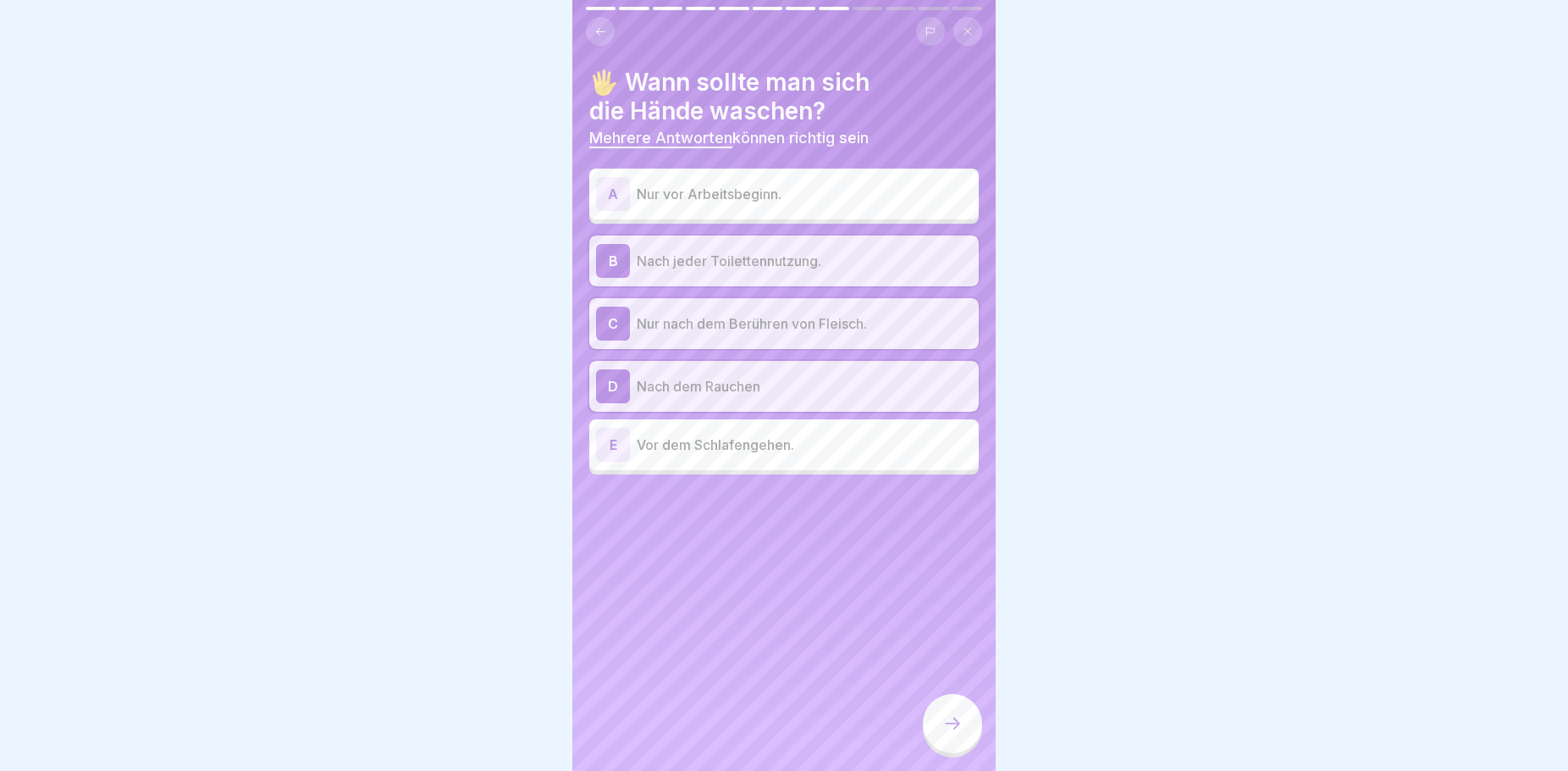
click at [659, 193] on p "Nur vor Arbeitsbeginn." at bounding box center [804, 194] width 335 height 21
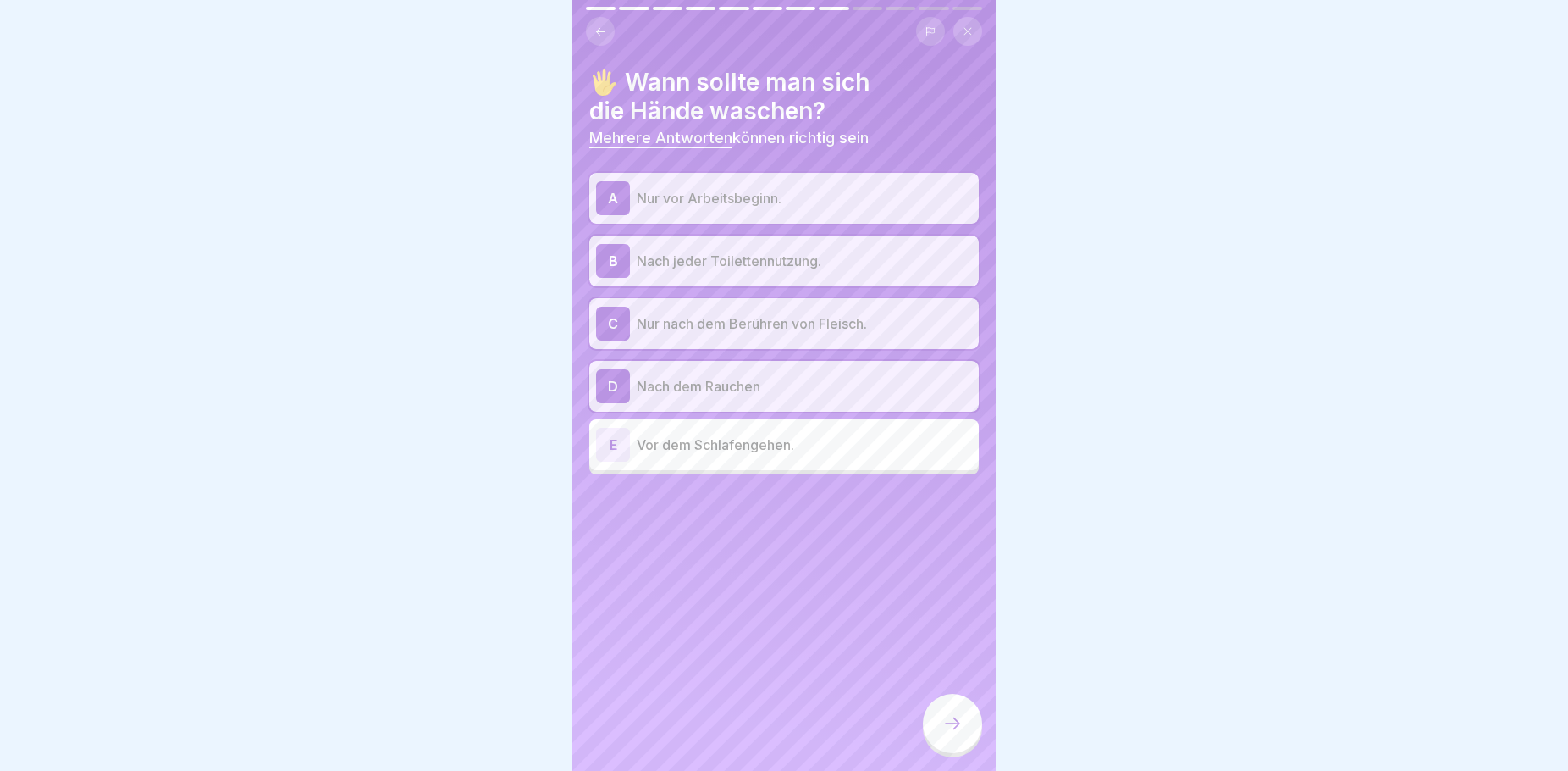
click at [659, 193] on p "Nur vor Arbeitsbeginn." at bounding box center [804, 198] width 335 height 21
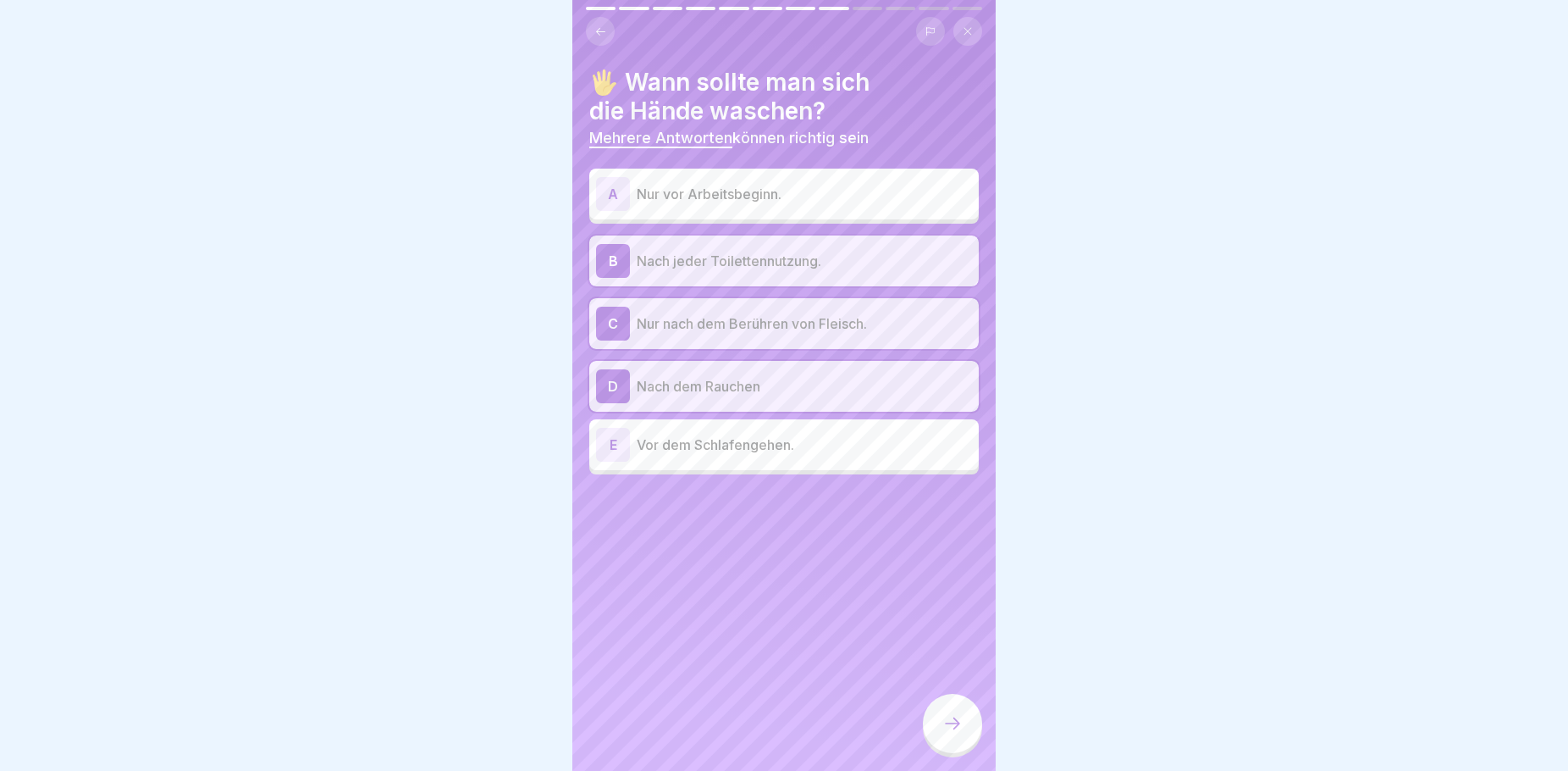
click at [704, 329] on p "Nur nach dem Berühren von Fleisch." at bounding box center [804, 324] width 335 height 21
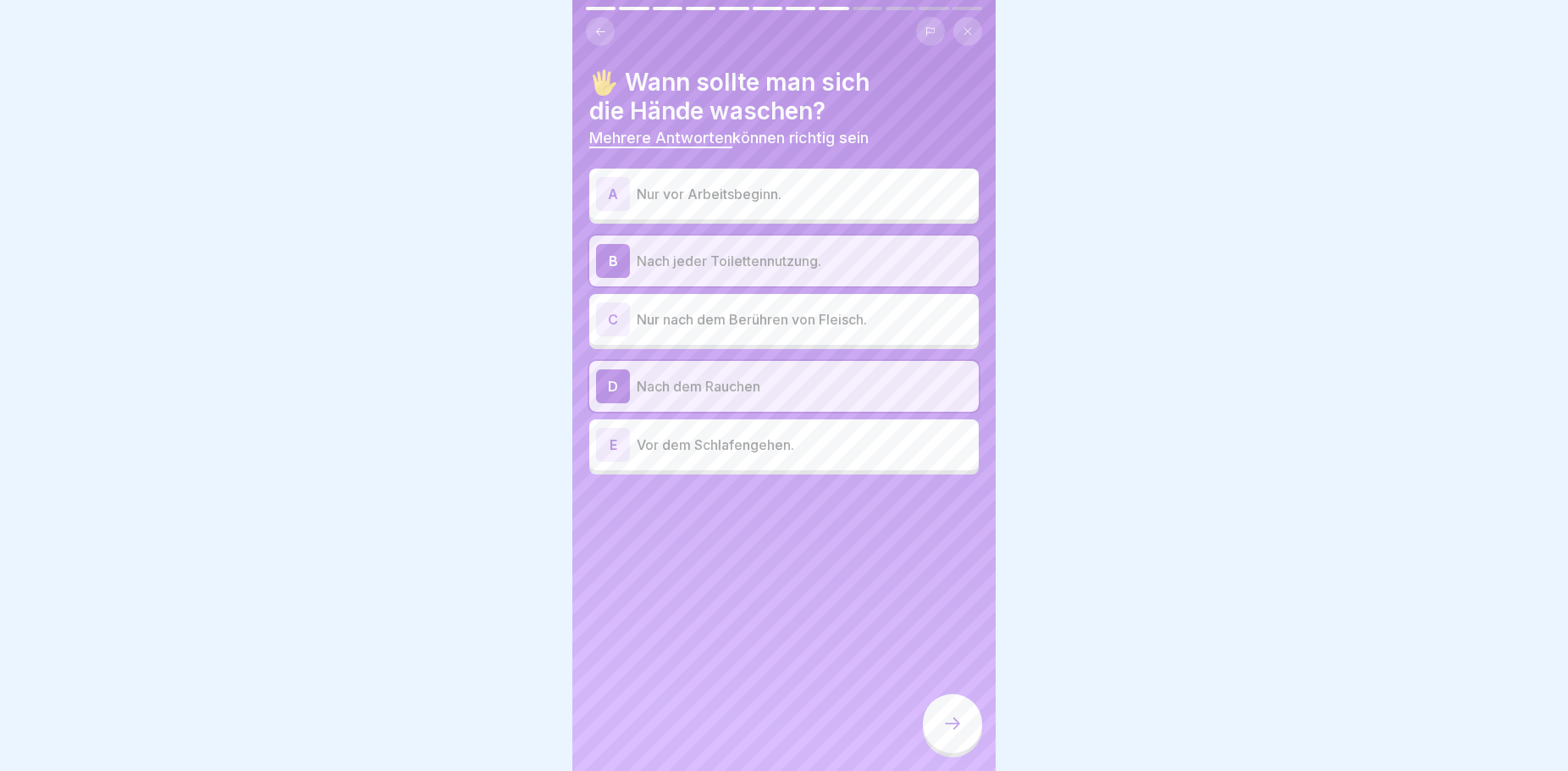
click at [704, 329] on p "Nur nach dem Berühren von Fleisch." at bounding box center [804, 319] width 335 height 21
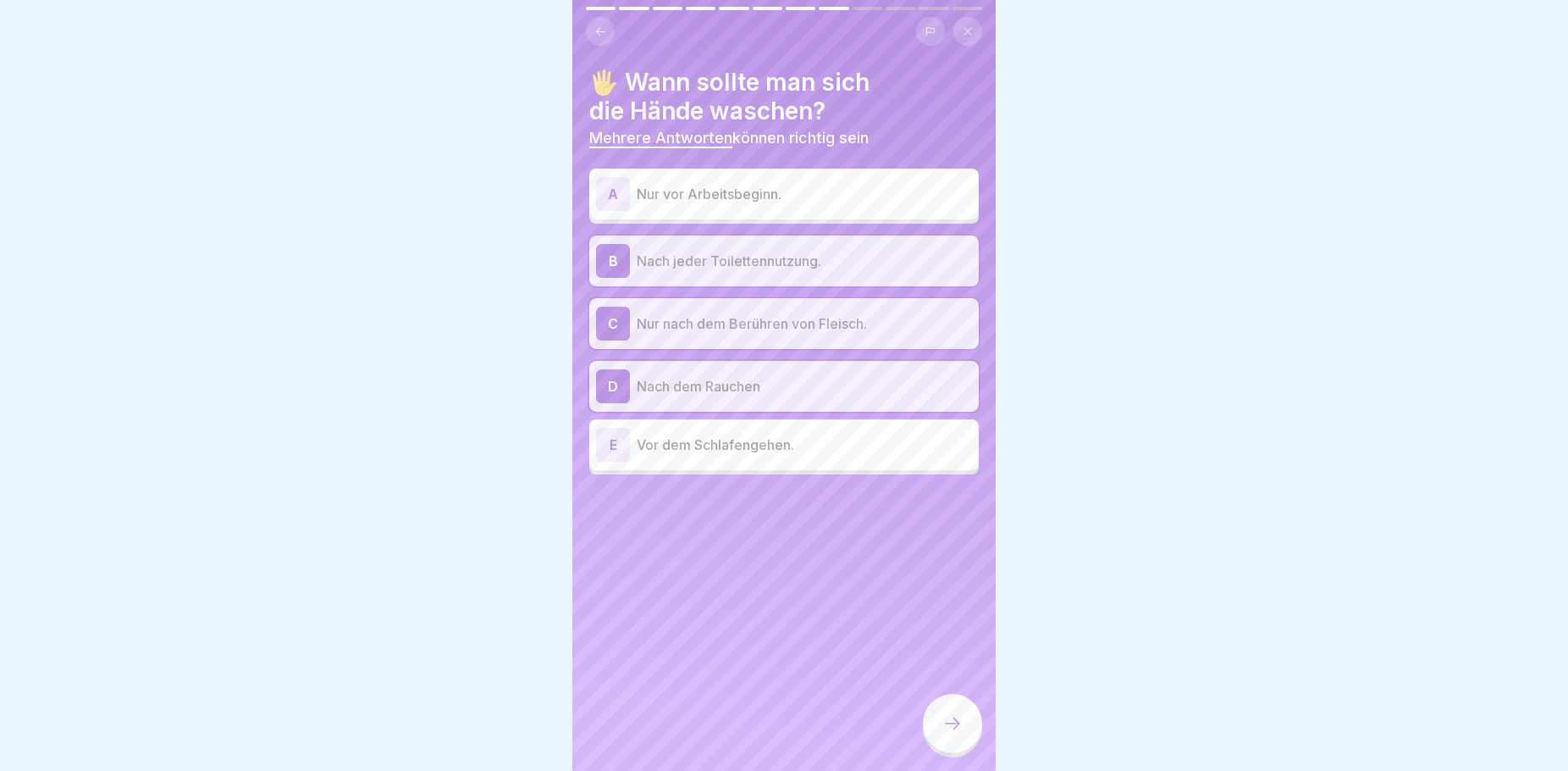
click at [722, 158] on div "🖐️ Wann sollte man sich die Hände waschen? Mehrere Antworten können richtig sei…" at bounding box center [784, 270] width 390 height 407
click at [743, 208] on div "A Nur vor Arbeitsbeginn." at bounding box center [784, 193] width 376 height 34
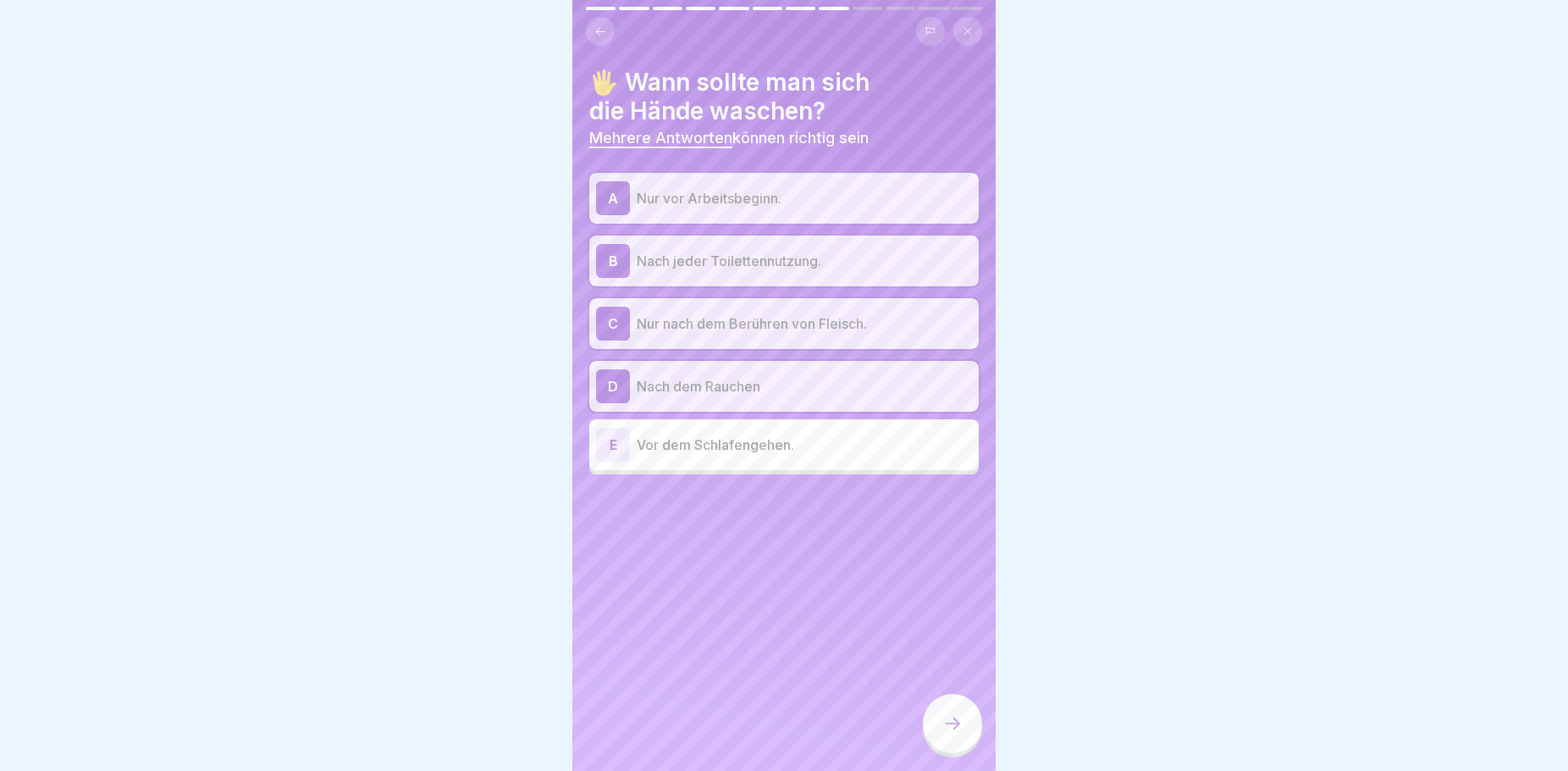
click at [954, 733] on icon at bounding box center [953, 723] width 21 height 21
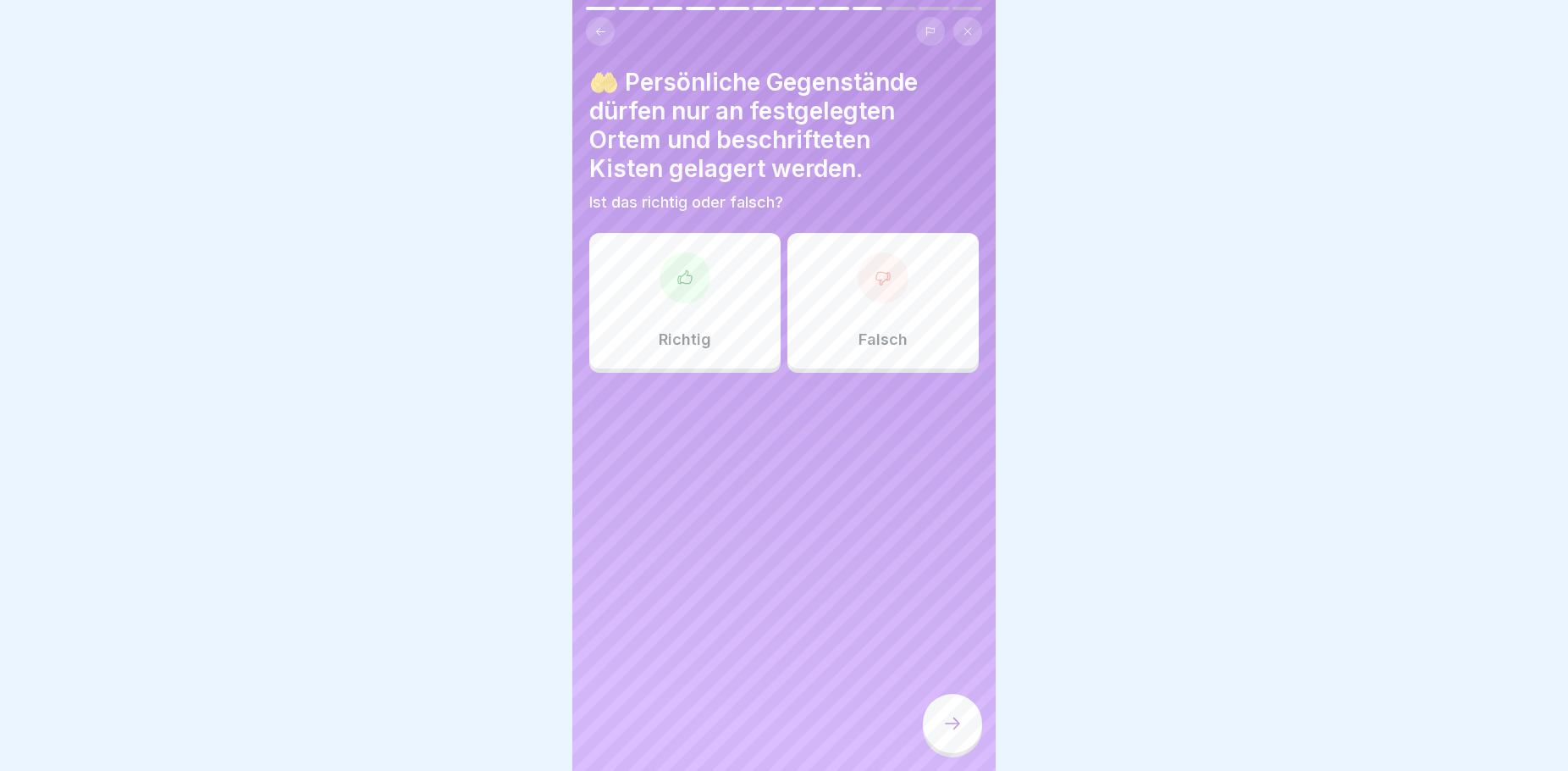
click at [732, 337] on div "Richtig" at bounding box center [685, 301] width 192 height 135
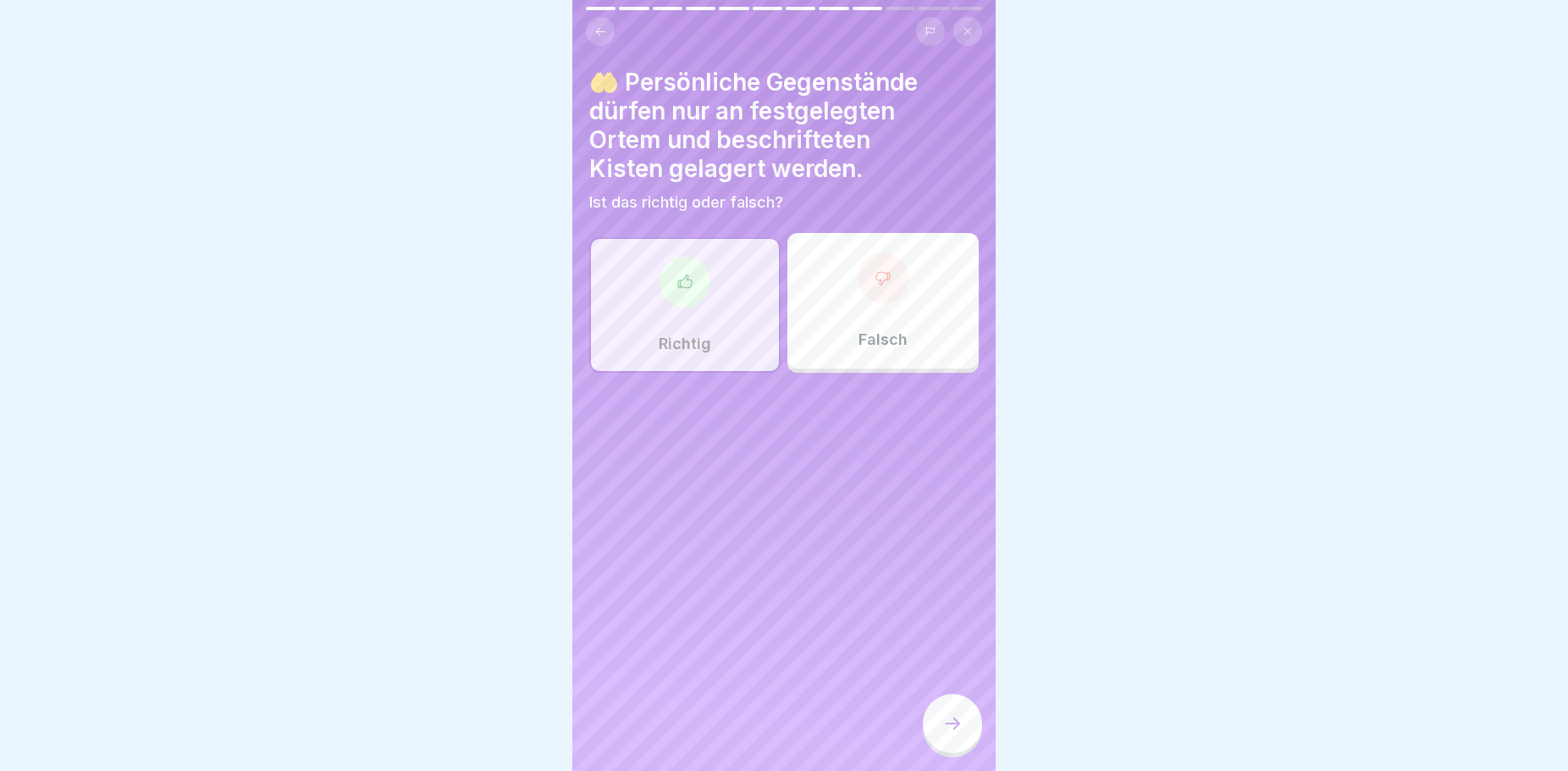
click at [959, 729] on div at bounding box center [952, 723] width 59 height 59
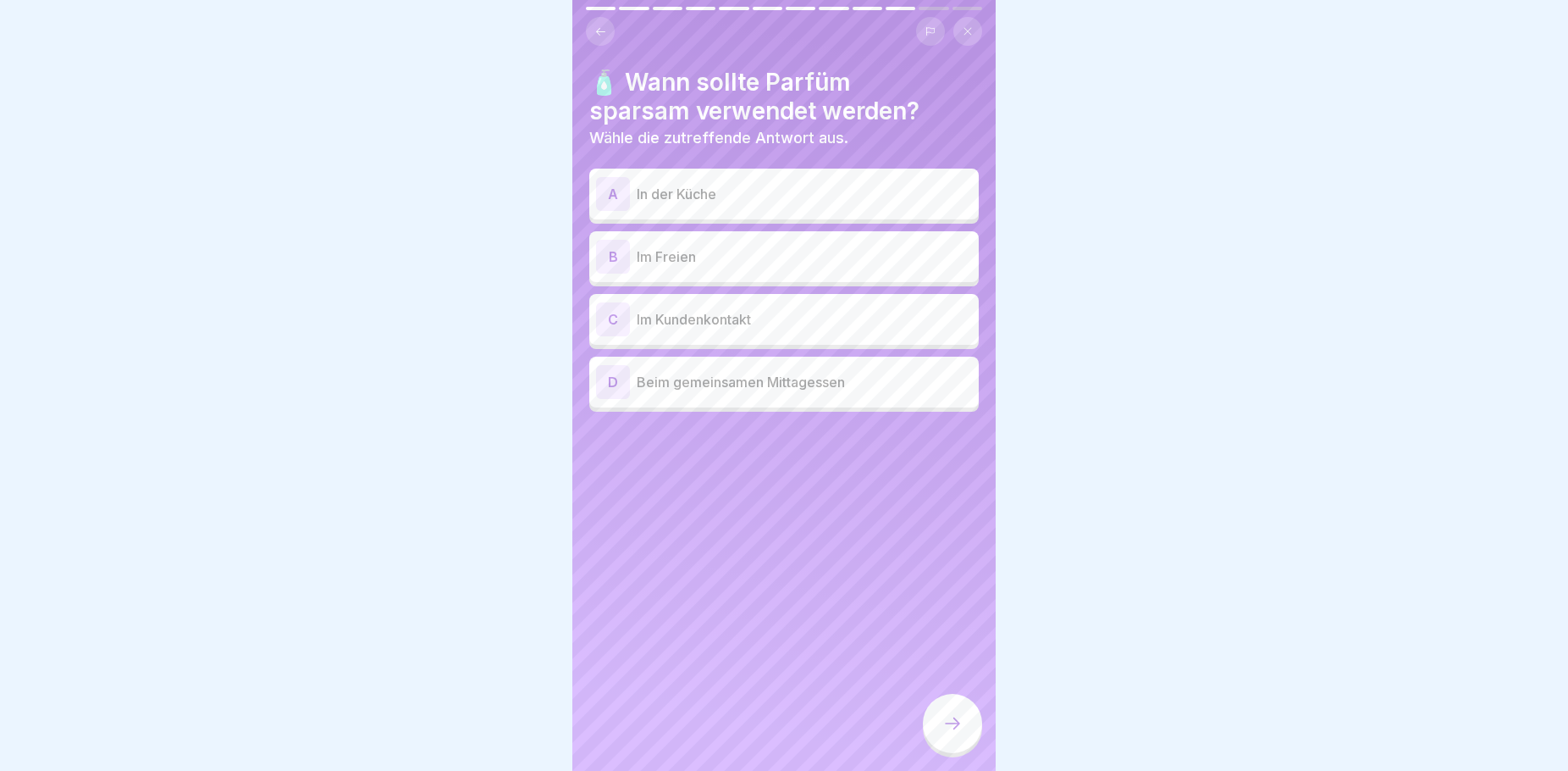
click at [685, 196] on p "In der Küche" at bounding box center [804, 194] width 335 height 21
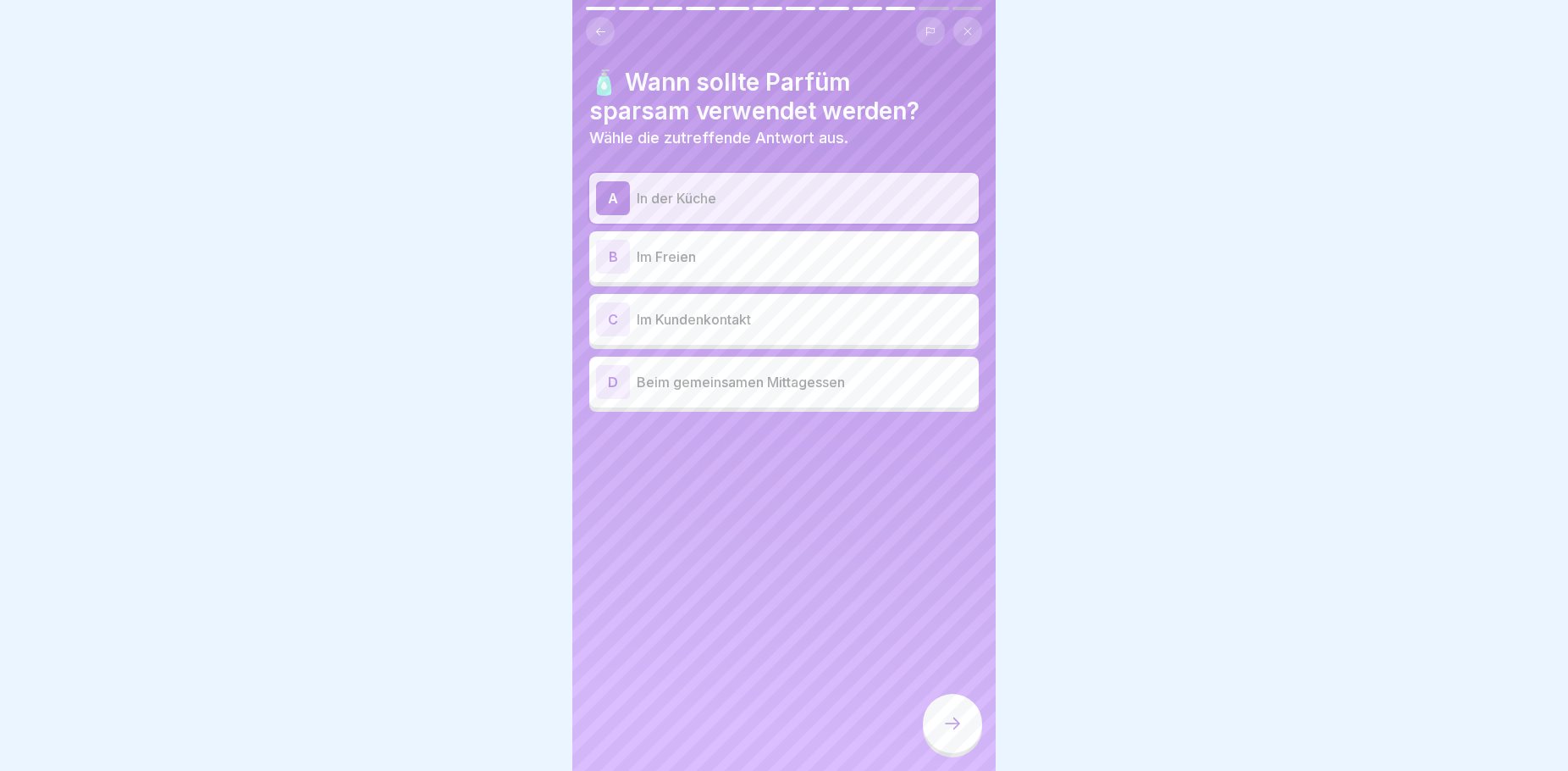
click at [957, 733] on icon at bounding box center [953, 723] width 21 height 21
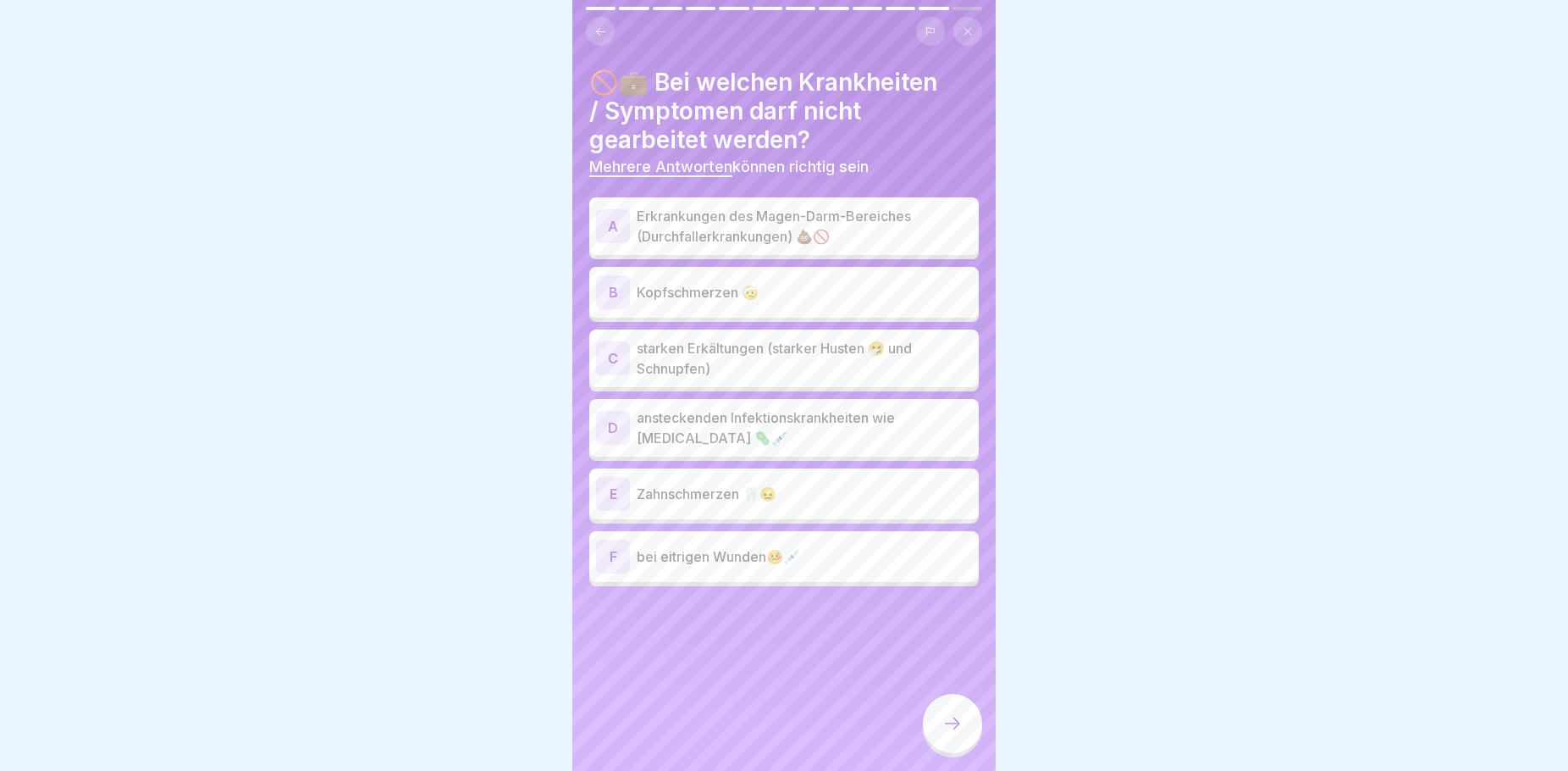
click at [659, 223] on p "Erkrankungen des Magen-Darm-Bereiches (Durchfallerkrankungen) 💩🚫" at bounding box center [804, 225] width 335 height 40
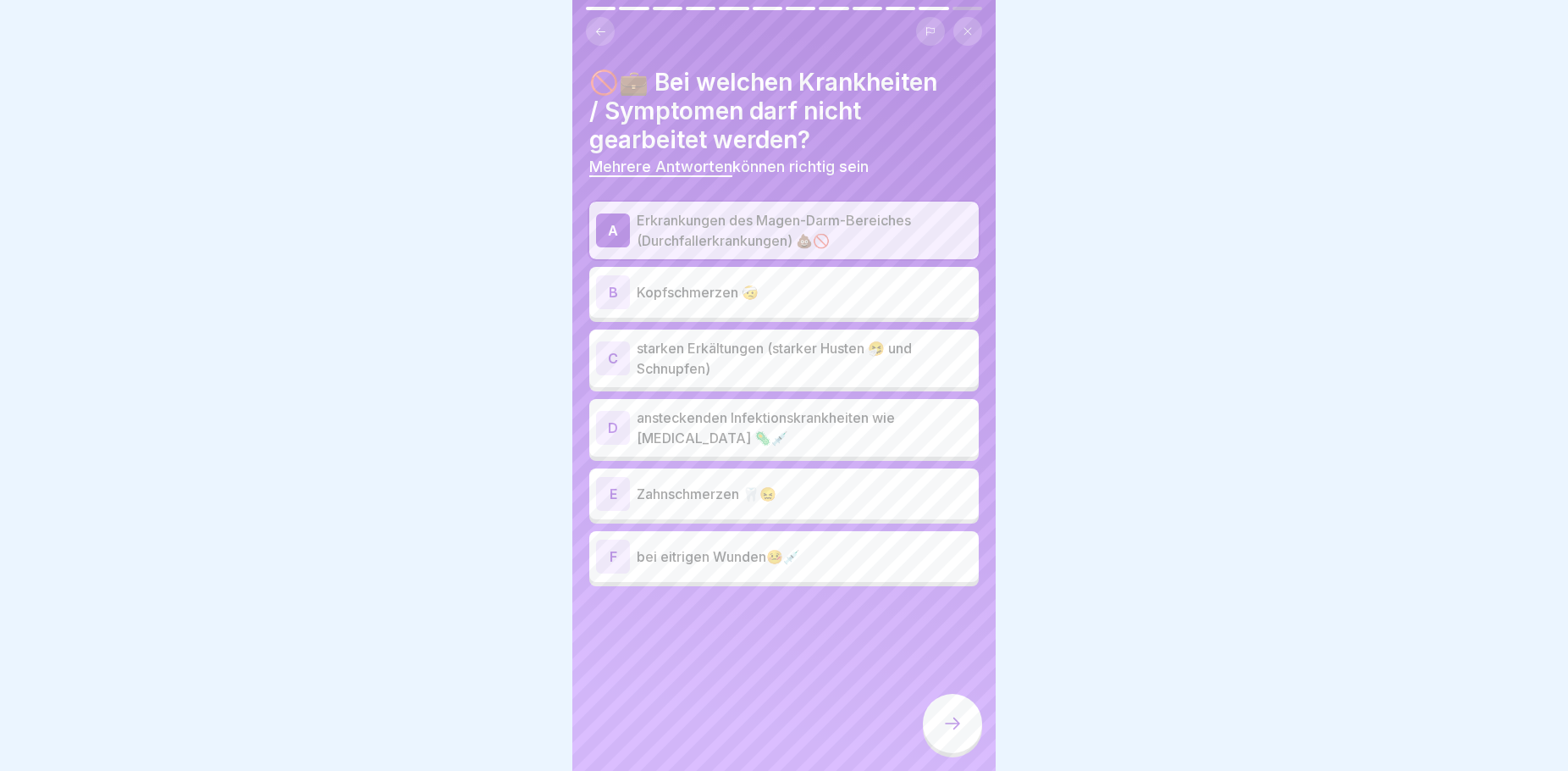
click at [750, 419] on p "ansteckenden Infektionskrankheiten wie [MEDICAL_DATA] 🦠💉" at bounding box center [804, 427] width 335 height 40
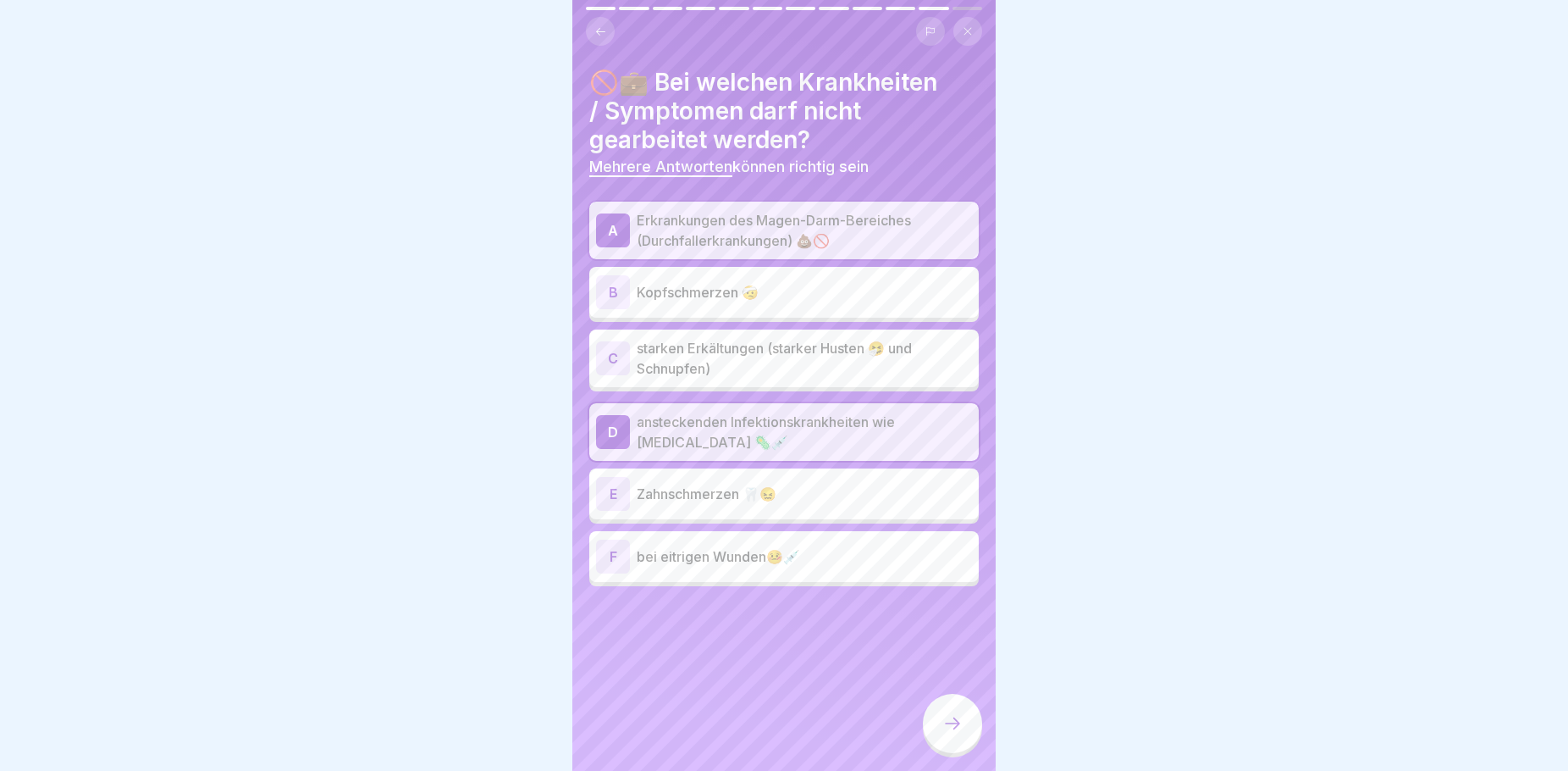
click at [741, 560] on p "bei eitrigen Wunden🤒💉" at bounding box center [804, 557] width 335 height 21
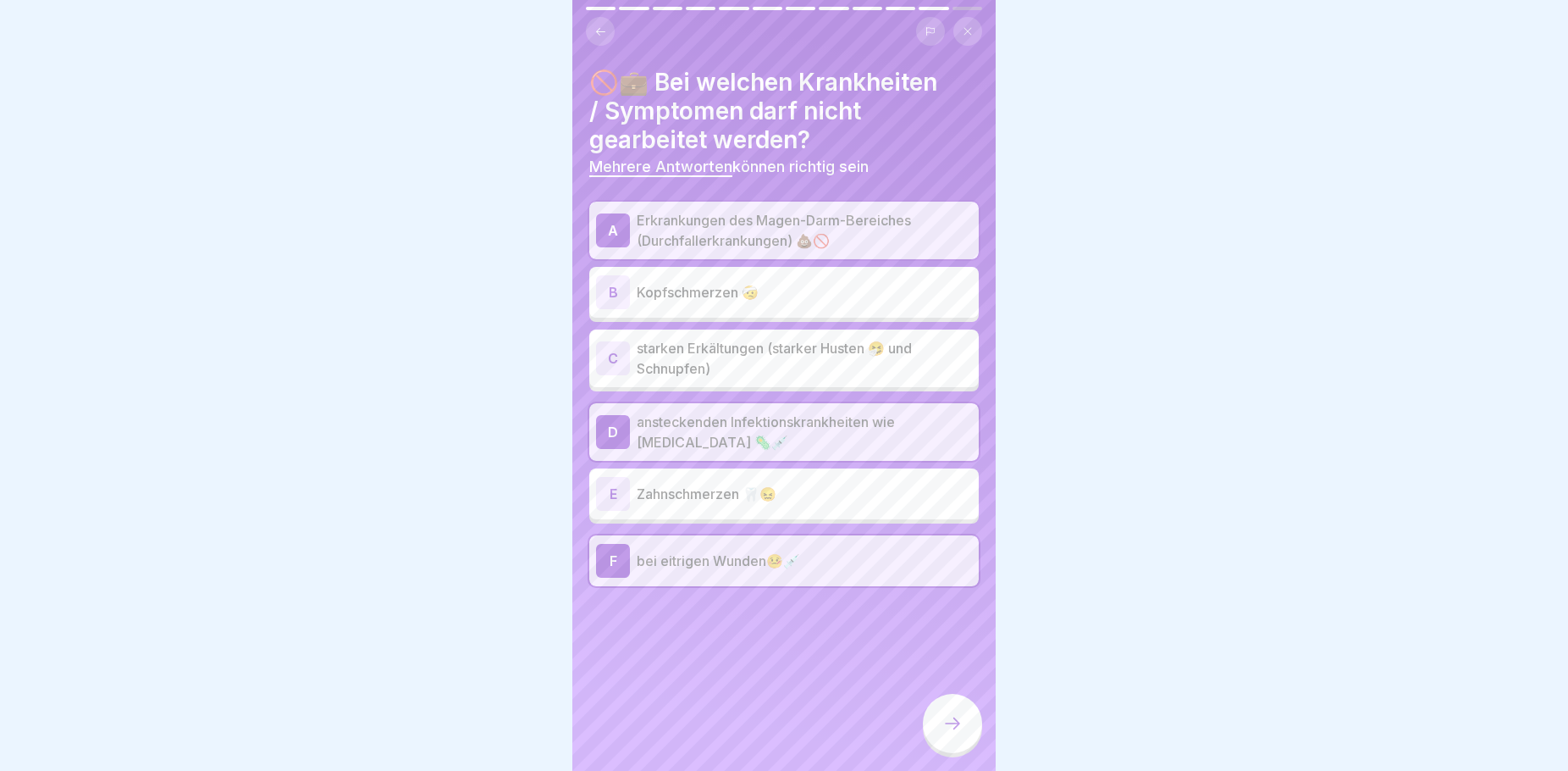
click at [756, 366] on p "starken Erkältungen (starker Husten 🤧 und Schnupfen)" at bounding box center [804, 358] width 335 height 40
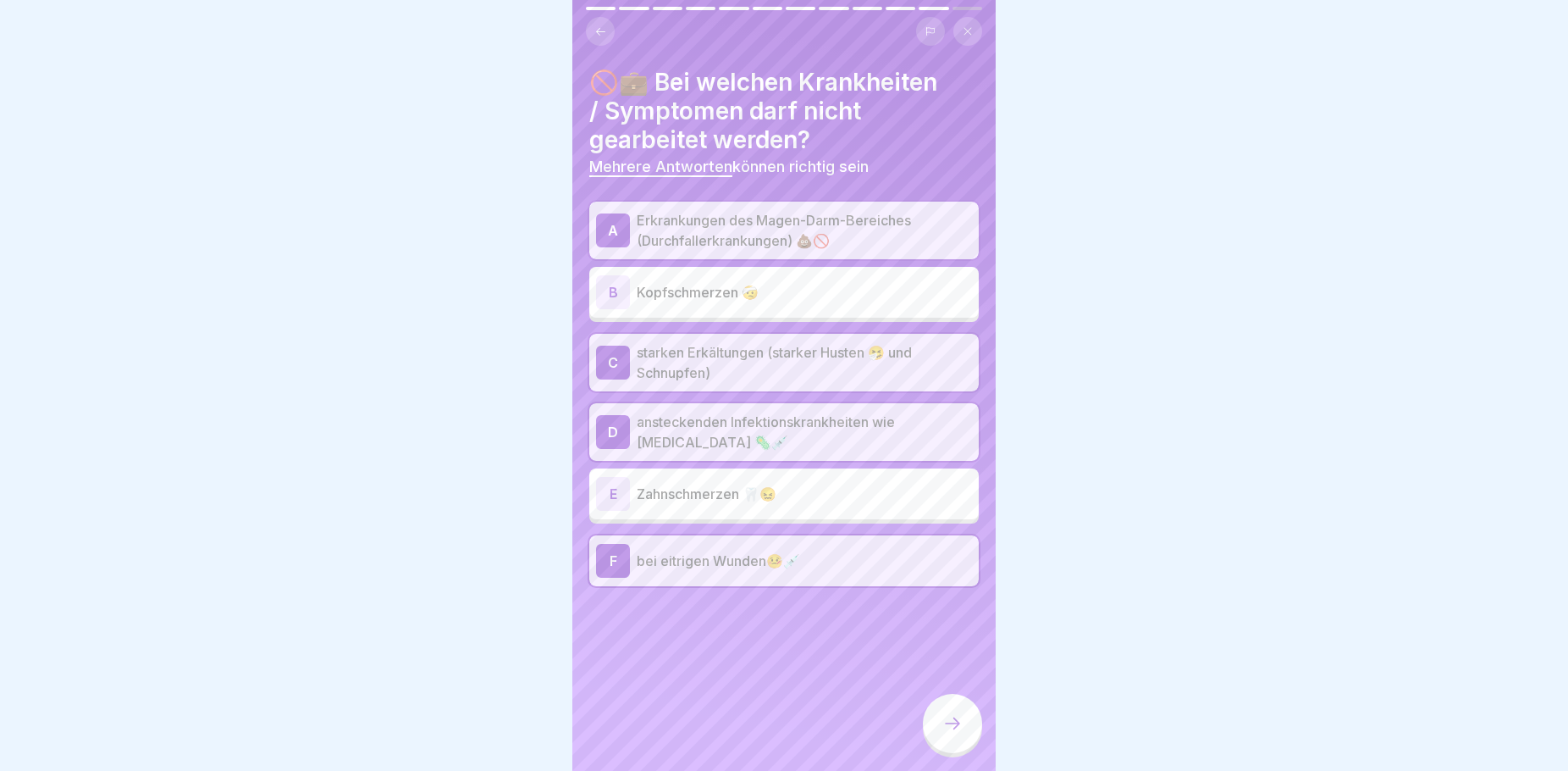
click at [951, 732] on icon at bounding box center [953, 723] width 21 height 21
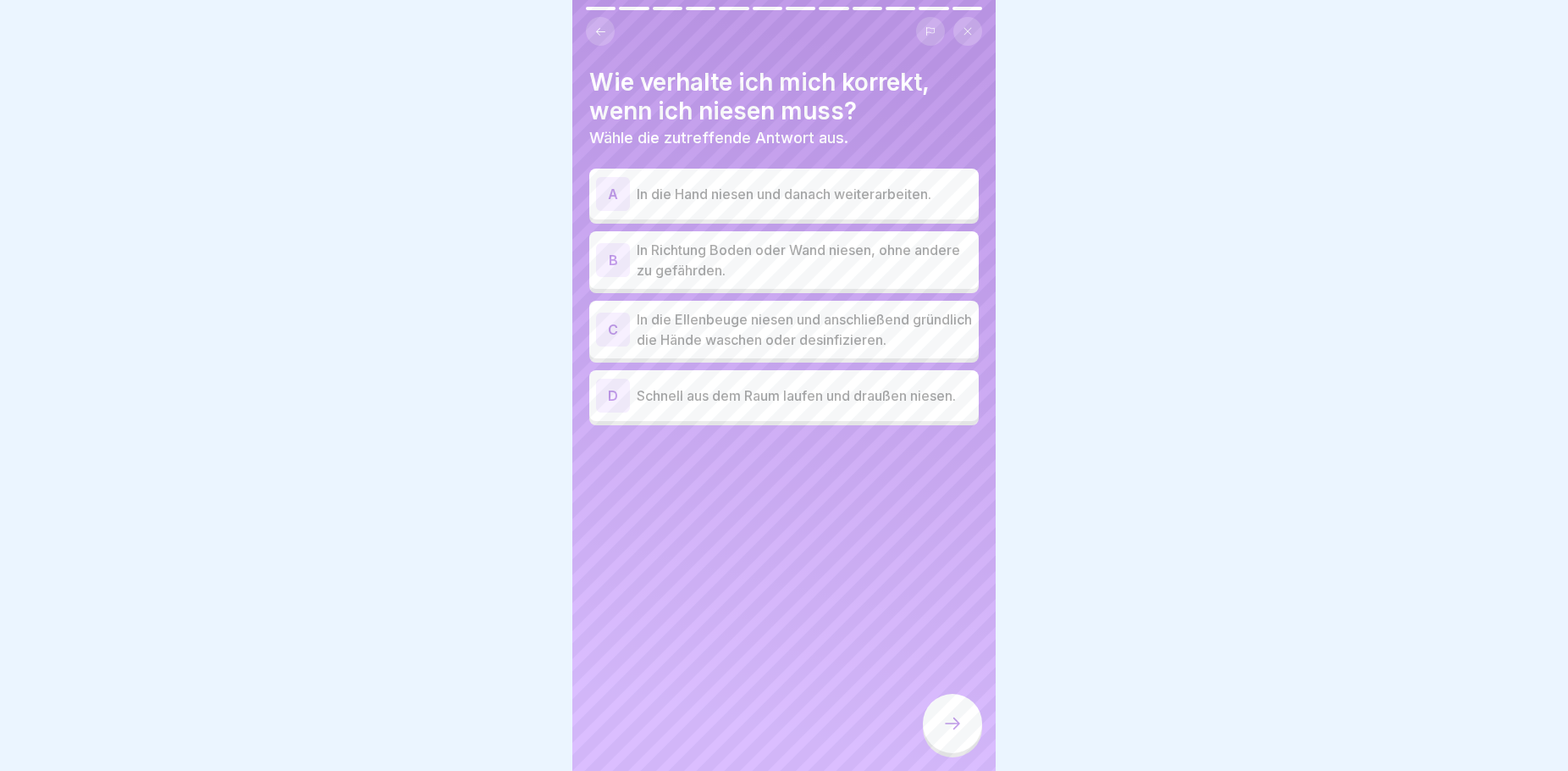
click at [826, 325] on p "In die Ellenbeuge niesen und anschließend gründlich die Hände waschen oder desi…" at bounding box center [804, 329] width 335 height 40
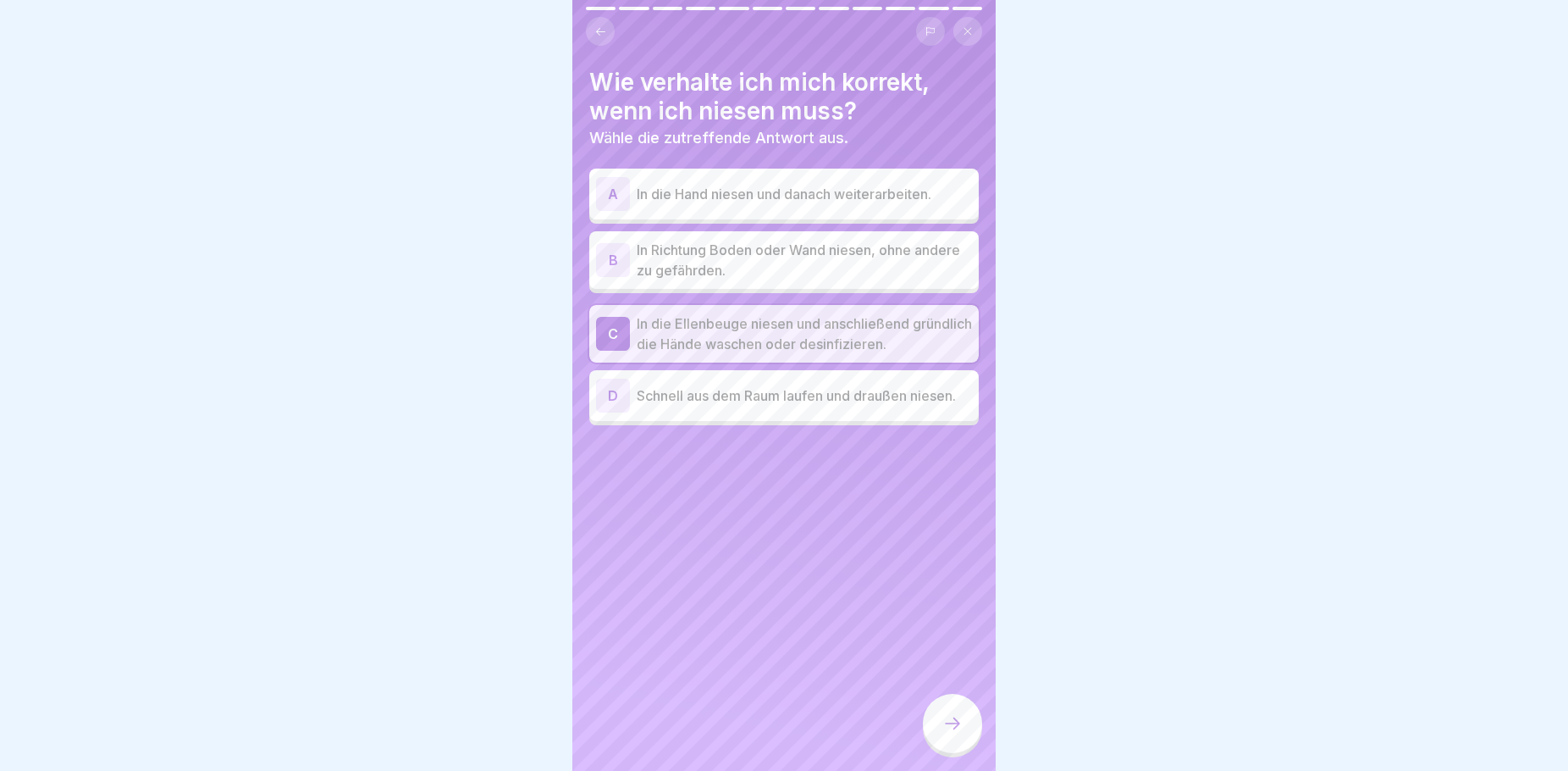
click at [823, 271] on p "In Richtung Boden oder Wand niesen, ohne andere zu gefährden." at bounding box center [804, 259] width 335 height 40
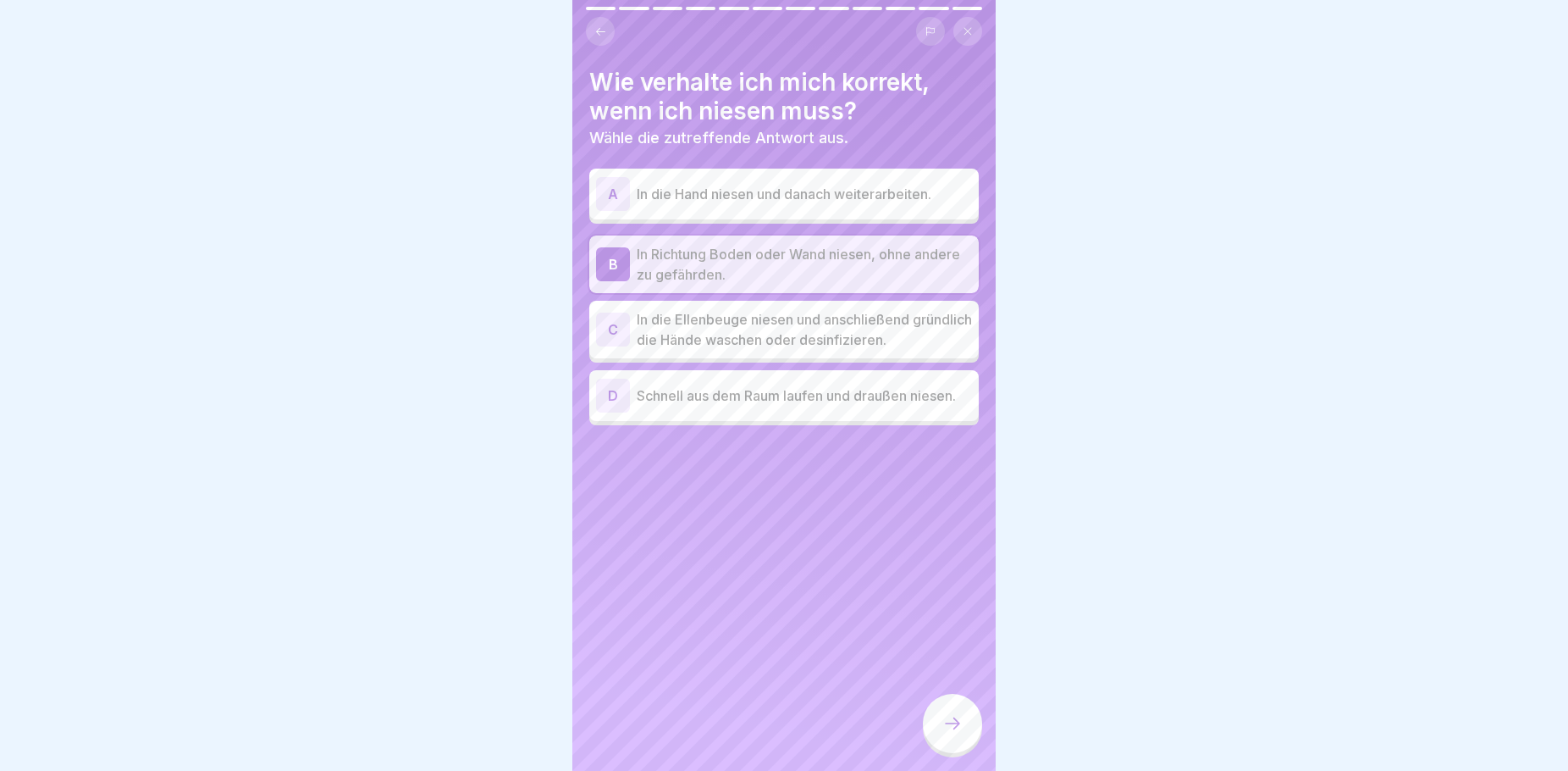
click at [953, 733] on icon at bounding box center [953, 723] width 21 height 21
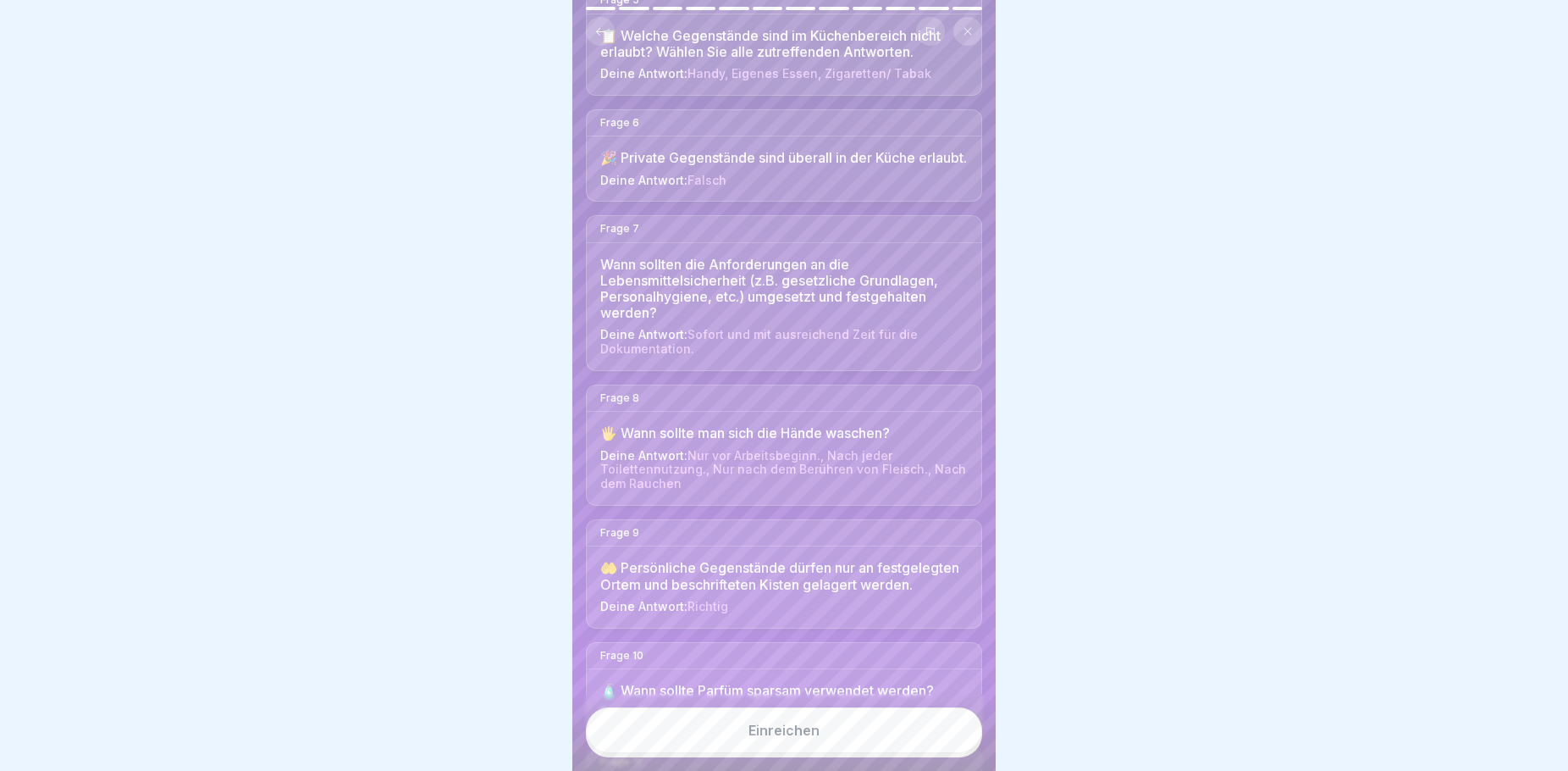
scroll to position [669, 0]
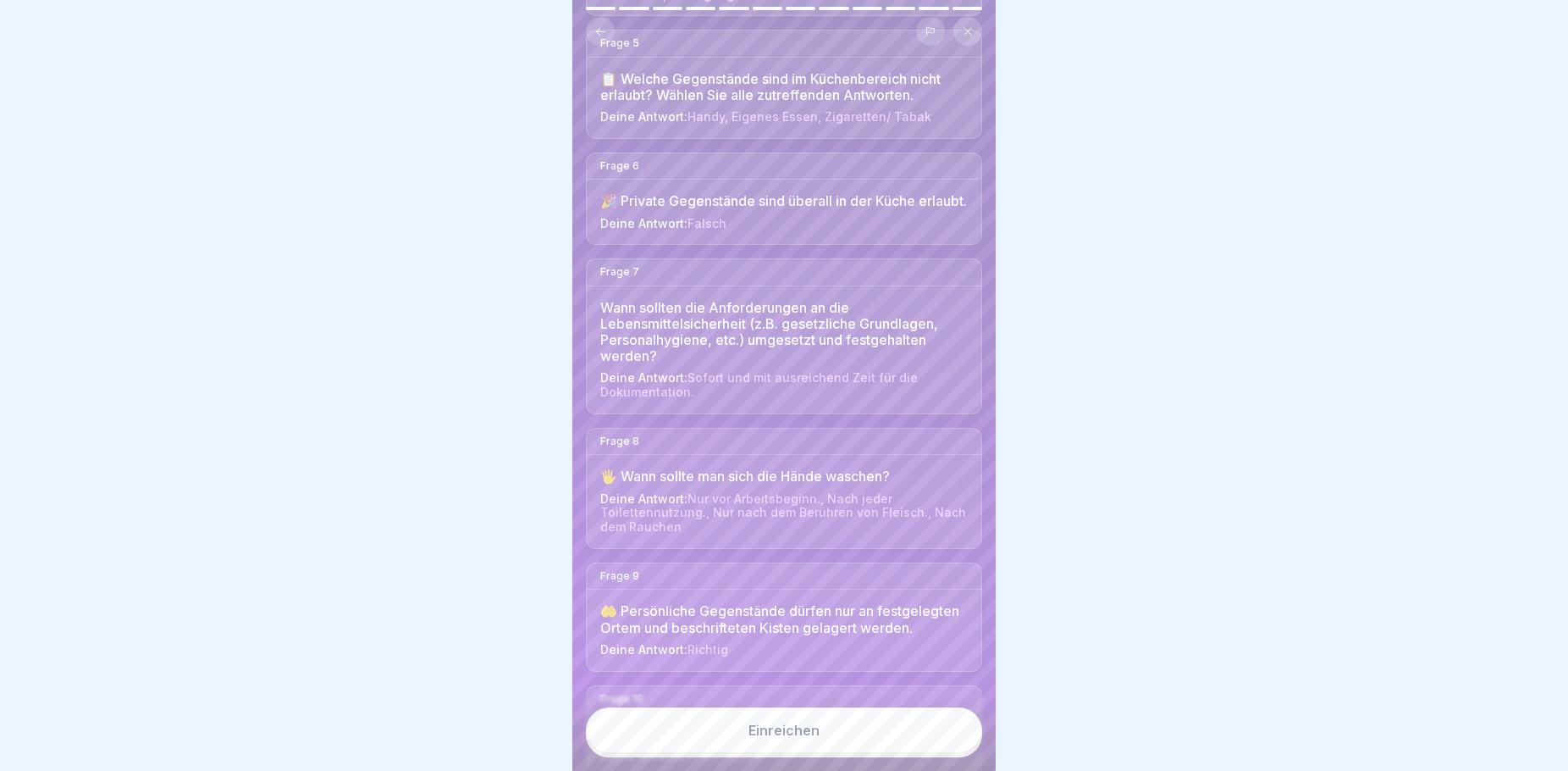
click at [821, 358] on div "Wann sollten die Anforderungen an die Lebensmittelsicherheit (z.B. gesetzliche …" at bounding box center [783, 332] width 367 height 65
click at [801, 399] on span "Sofort und mit ausreichend Zeit für die Dokumentation." at bounding box center [759, 384] width 317 height 29
click at [710, 753] on button "Einreichen" at bounding box center [784, 730] width 396 height 46
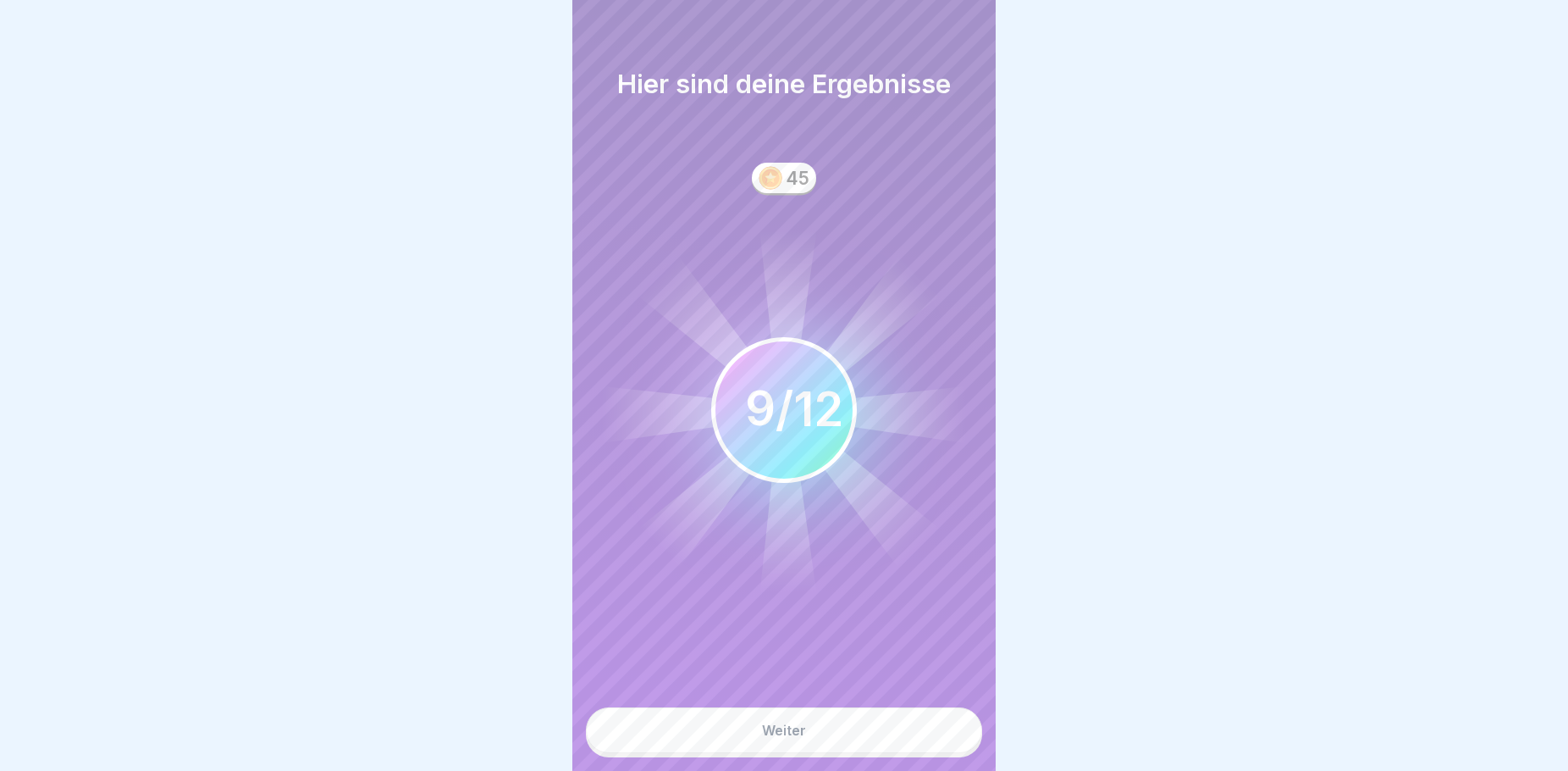
click at [815, 401] on div "9 12 / 12" at bounding box center [784, 409] width 117 height 56
click at [707, 753] on button "Weiter" at bounding box center [784, 730] width 396 height 46
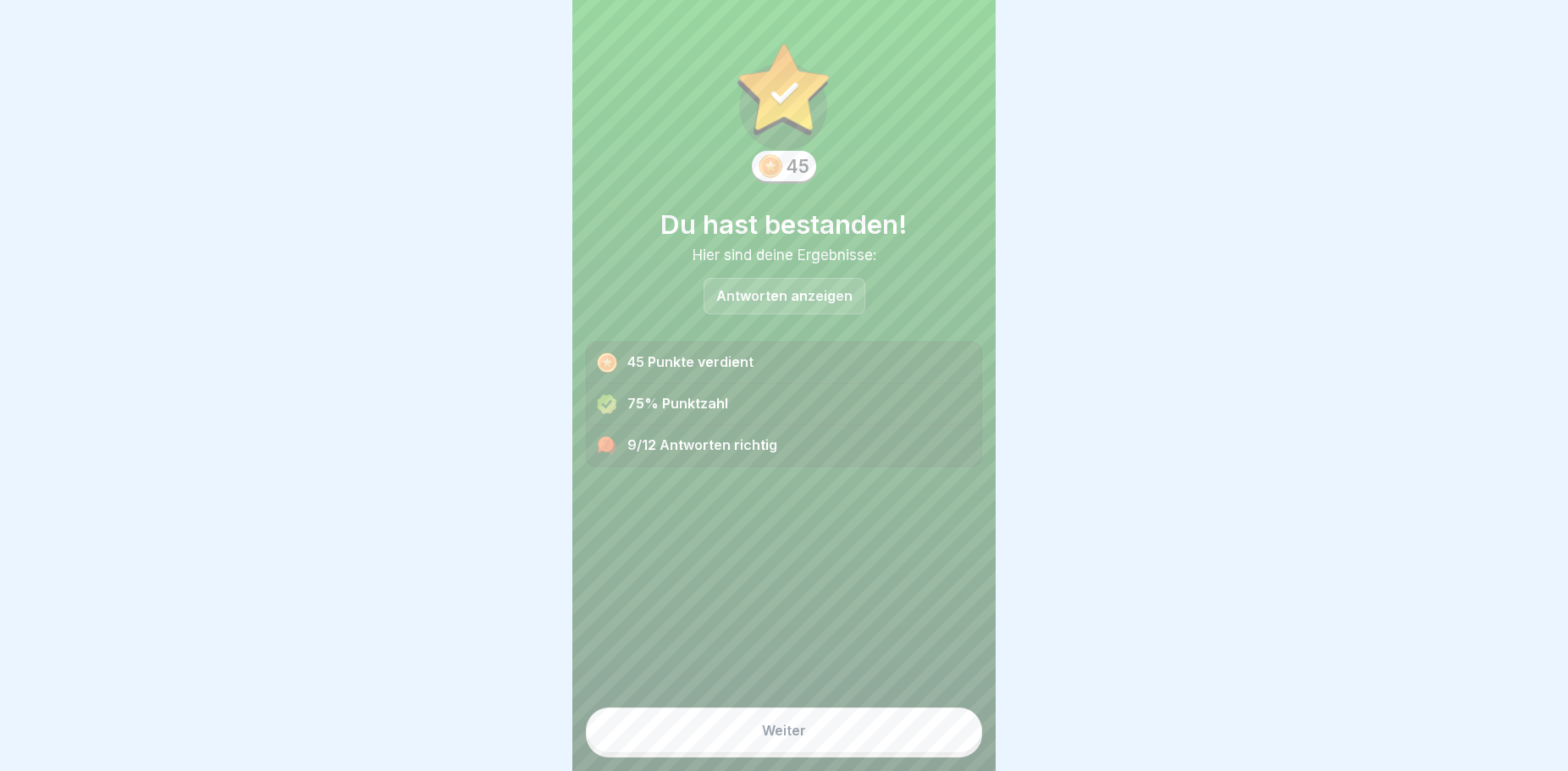
click at [790, 295] on p "Antworten anzeigen" at bounding box center [784, 296] width 136 height 14
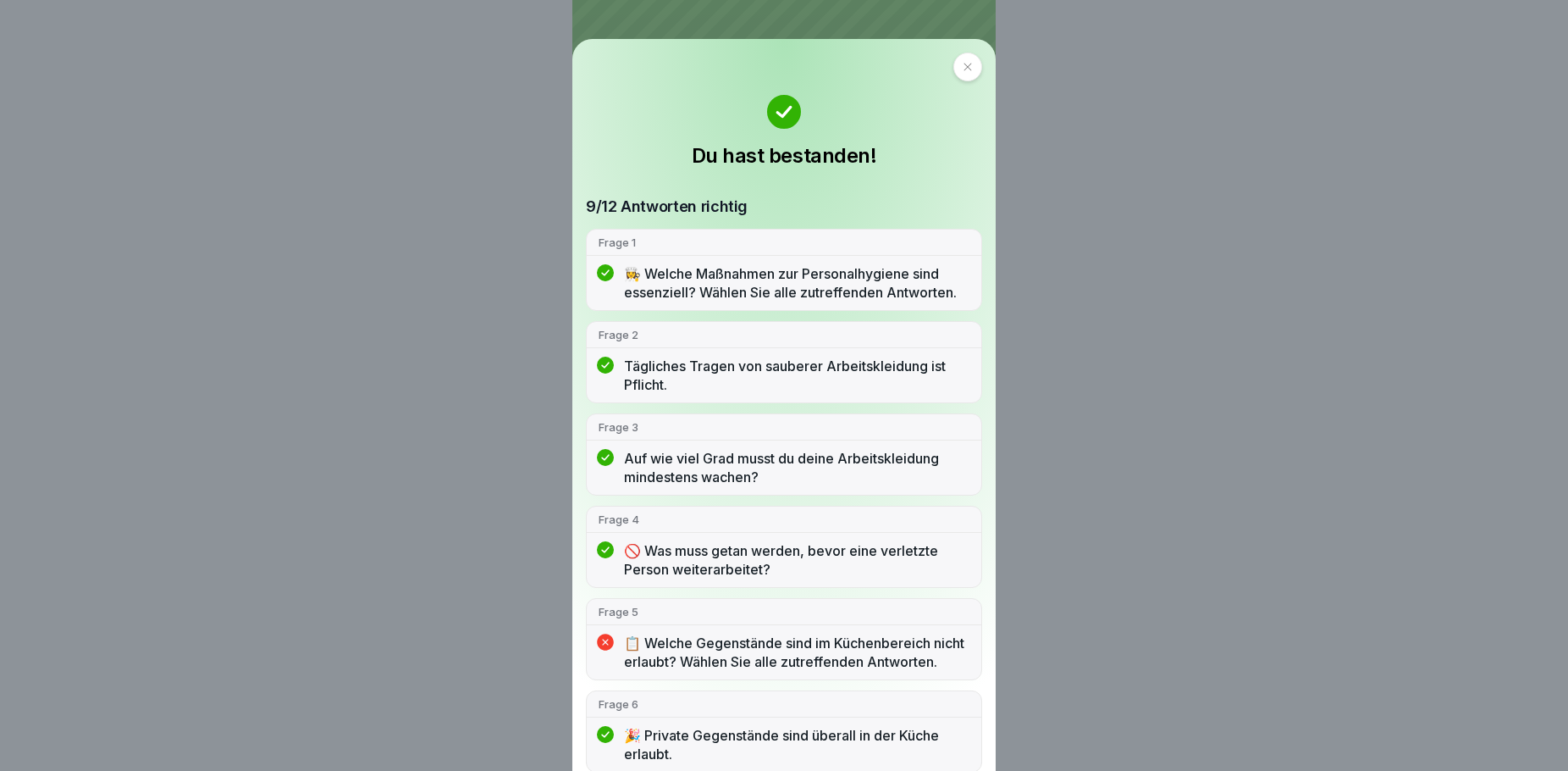
click at [760, 668] on p "📋 Welche Gegenstände sind im Küchenbereich nicht erlaubt? Wählen Sie alle zutre…" at bounding box center [797, 653] width 346 height 38
click at [613, 651] on icon at bounding box center [606, 642] width 17 height 17
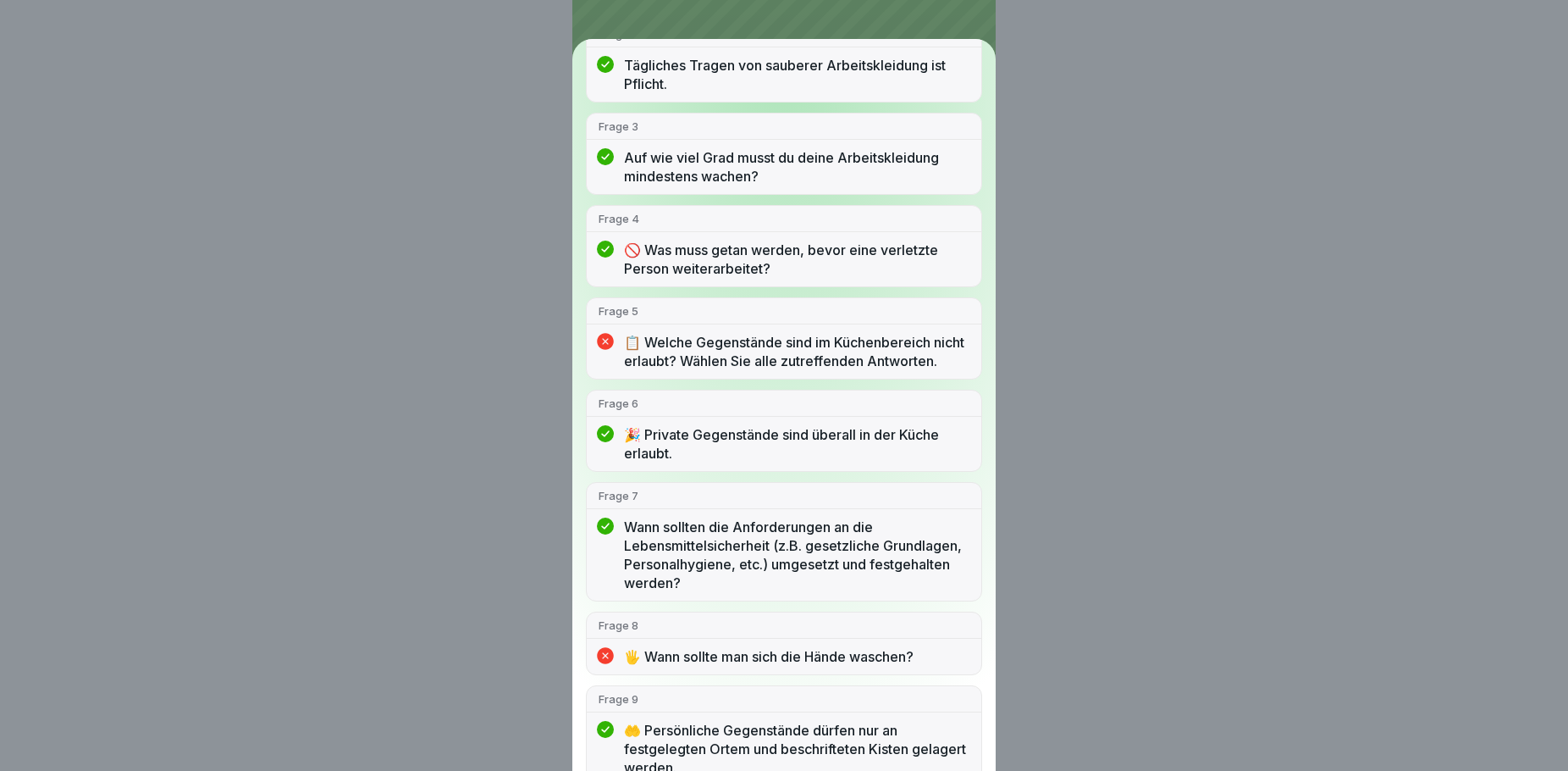
scroll to position [305, 0]
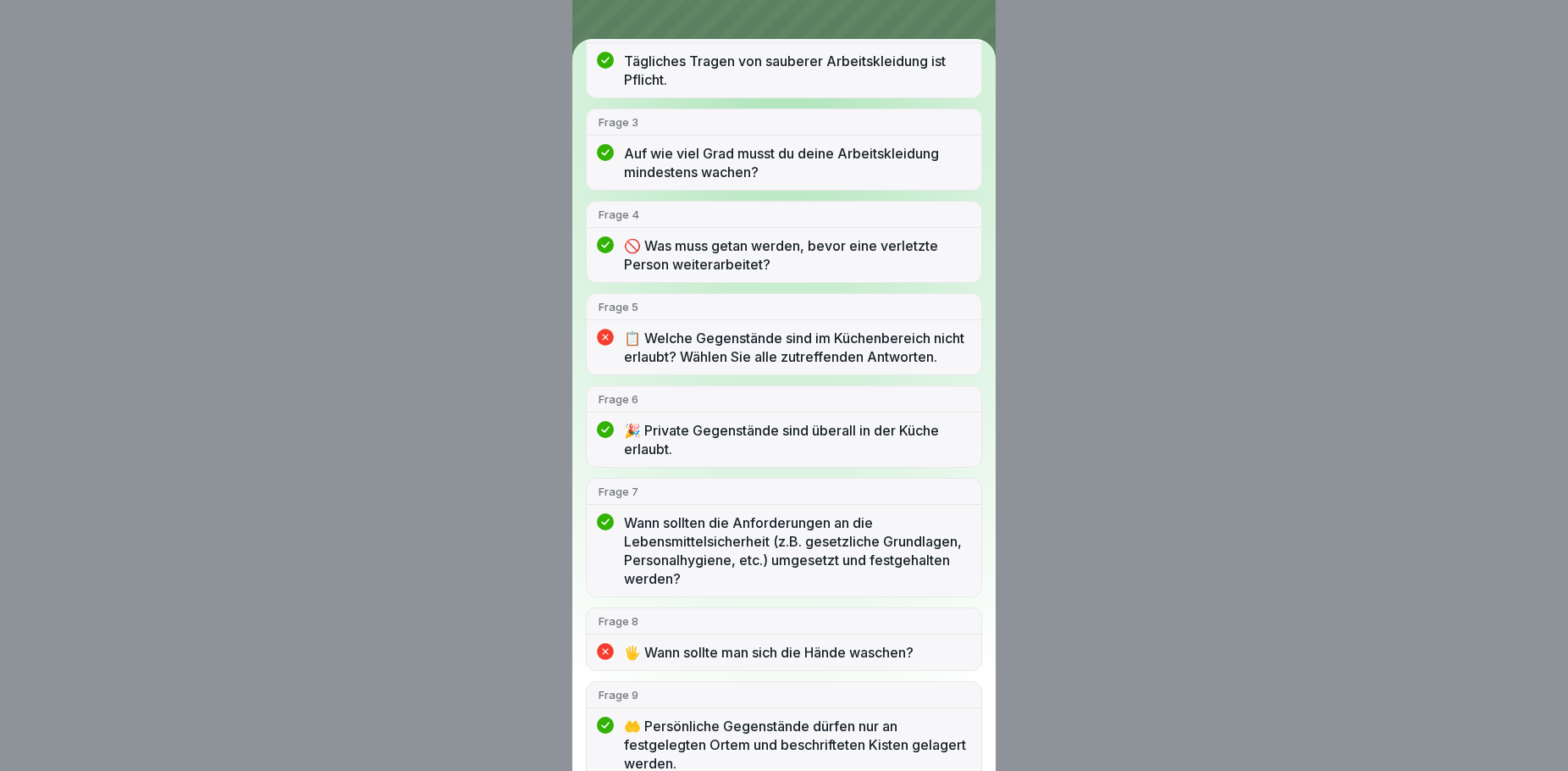
click at [627, 670] on div "🖐️ Wann sollte man sich die Hände waschen?" at bounding box center [784, 655] width 394 height 27
click at [643, 661] on p "🖐️ Wann sollte man sich die Hände waschen?" at bounding box center [797, 652] width 346 height 19
click at [512, 602] on div "Du hast bestanden! 9/12 Antworten richtig Frage 1 👩‍🍳 Welche Maßnahmen zur Pers…" at bounding box center [784, 385] width 1568 height 771
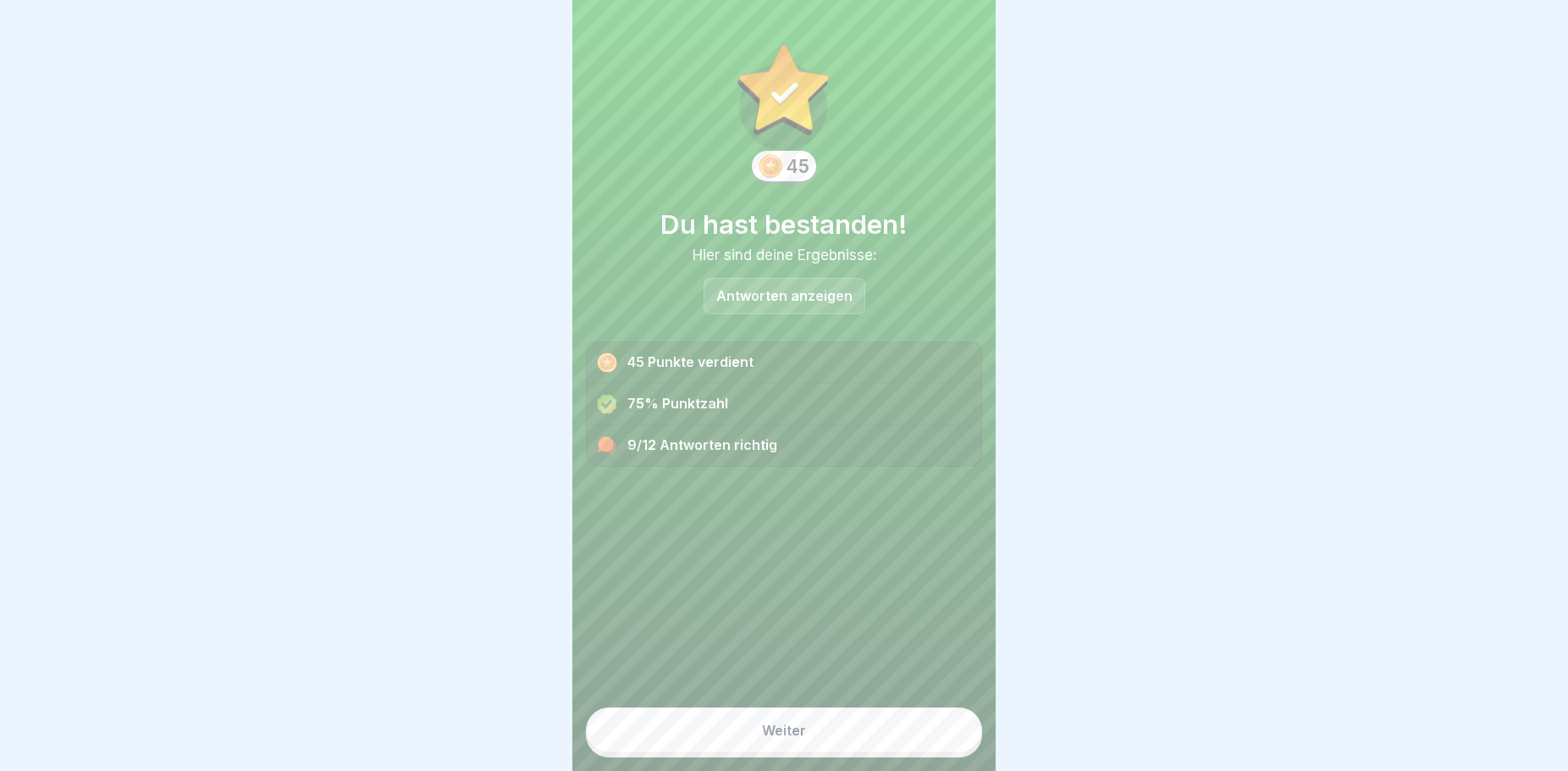
scroll to position [14, 0]
click at [717, 731] on button "Weiter" at bounding box center [784, 730] width 396 height 46
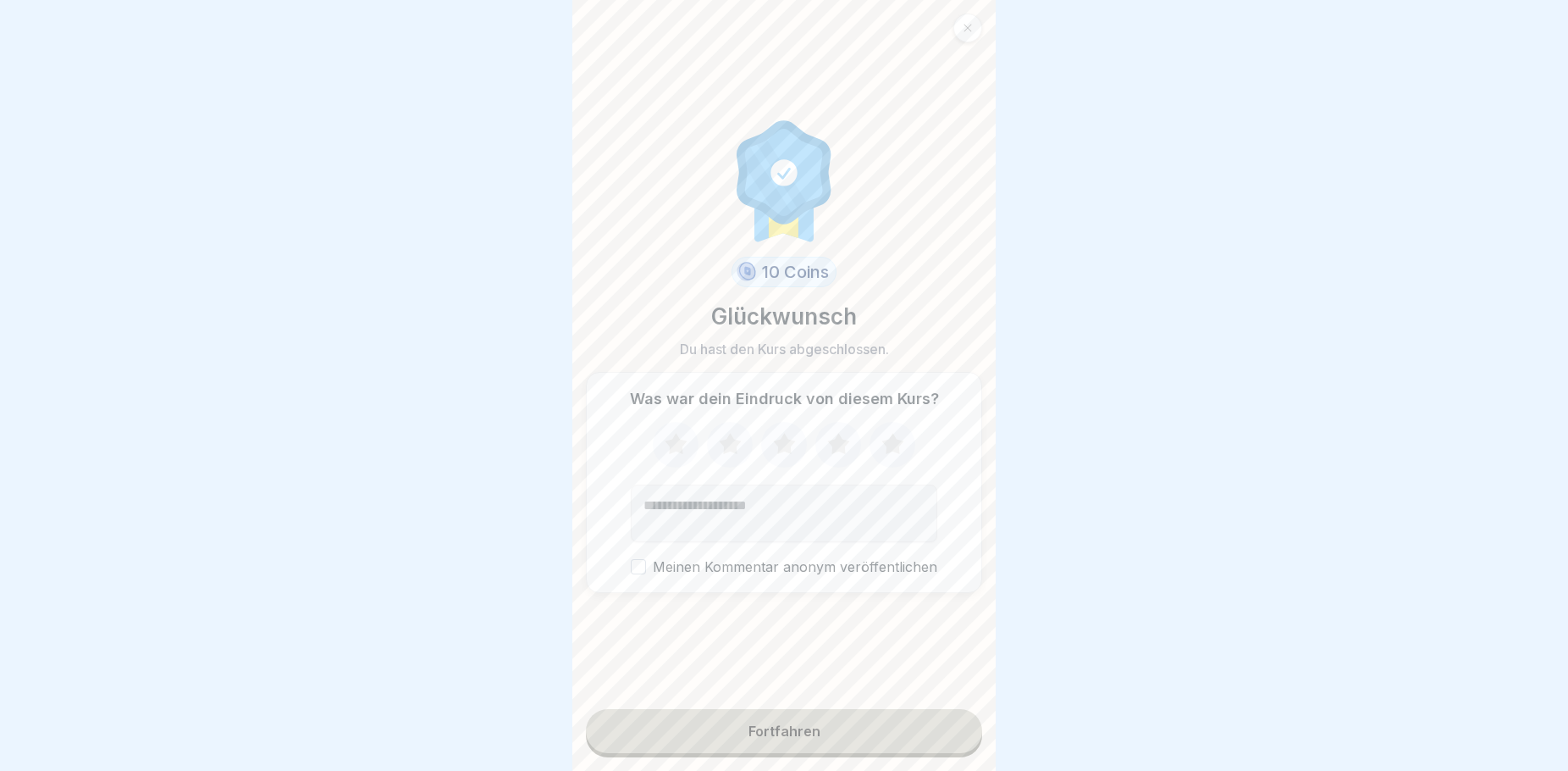
click at [672, 426] on icon at bounding box center [676, 444] width 45 height 44
click at [717, 434] on icon at bounding box center [730, 444] width 45 height 44
click at [778, 442] on icon at bounding box center [783, 443] width 22 height 22
click at [815, 729] on button "Fortfahren" at bounding box center [784, 731] width 396 height 44
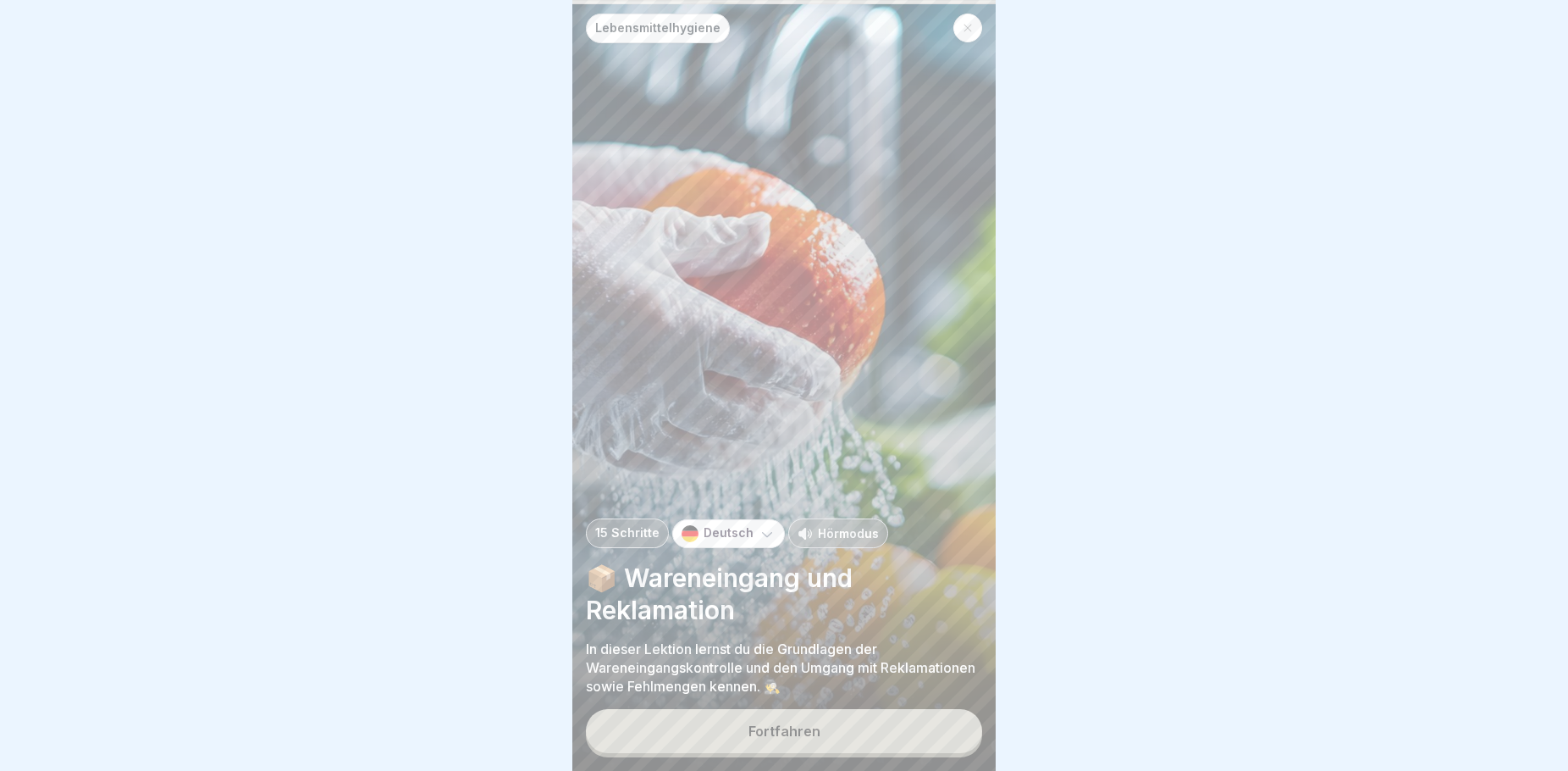
click at [823, 724] on button "Fortfahren" at bounding box center [784, 731] width 396 height 44
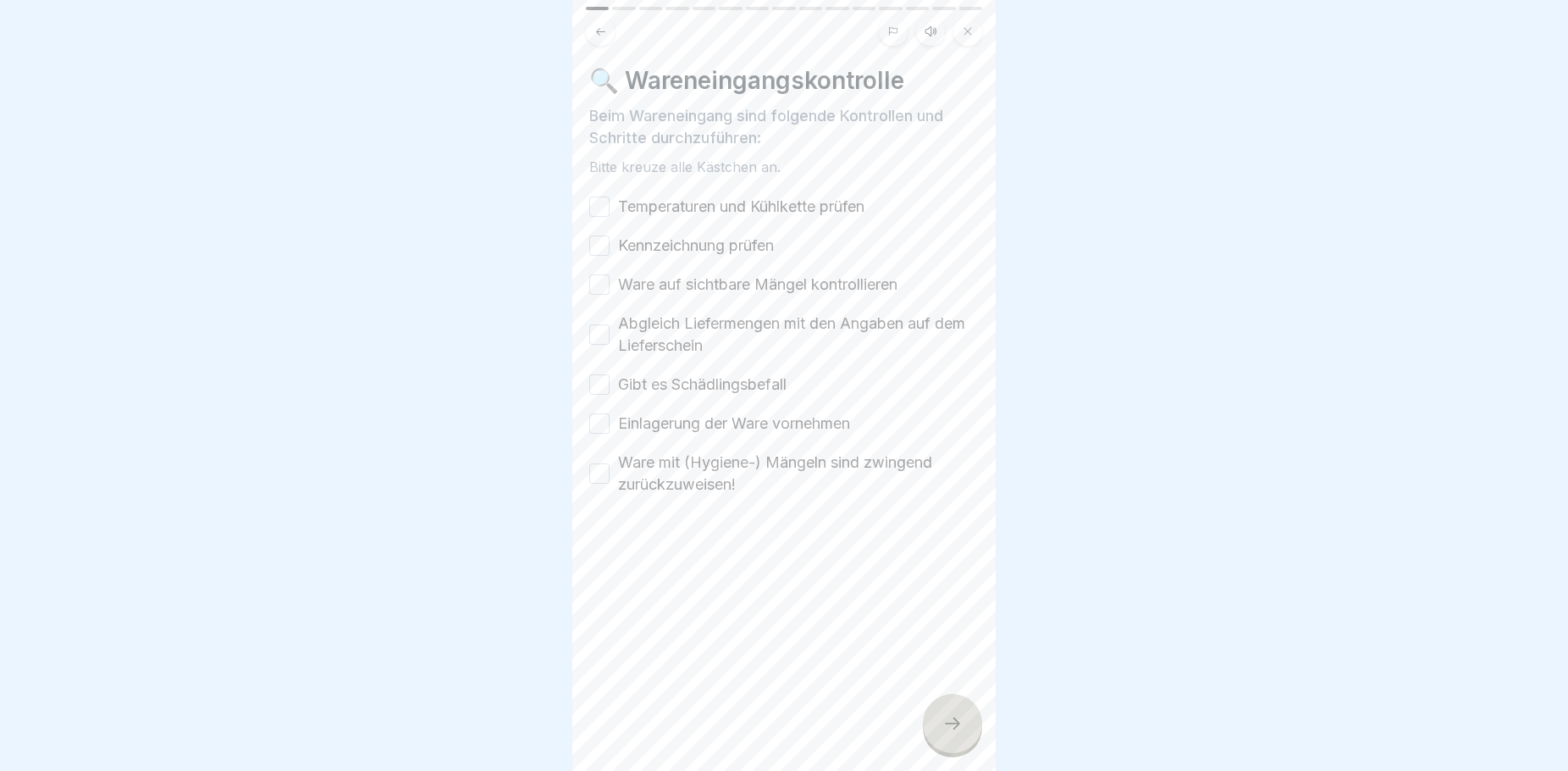
click at [951, 707] on div at bounding box center [952, 723] width 59 height 59
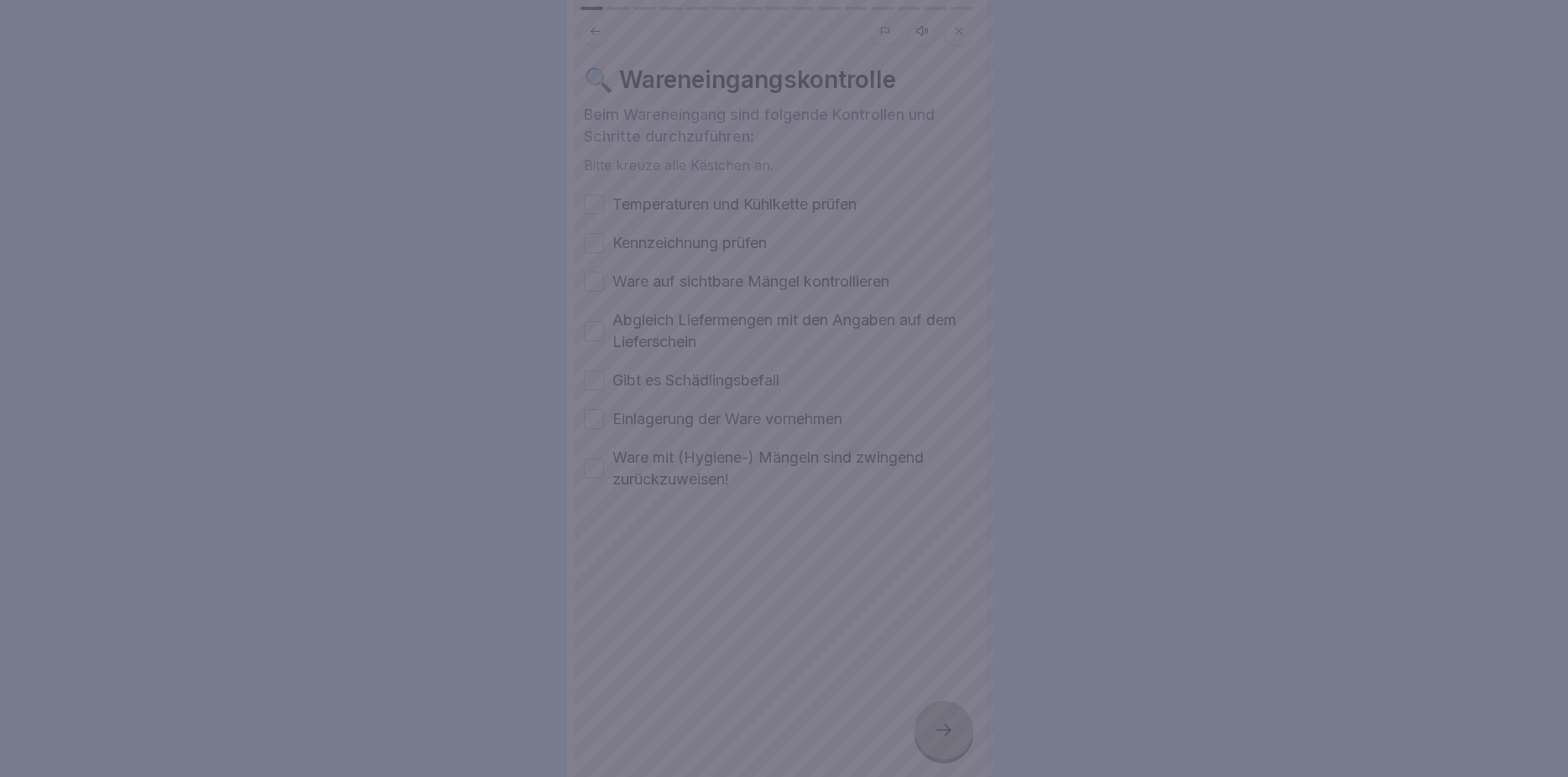
click at [789, 509] on div at bounding box center [784, 388] width 1568 height 777
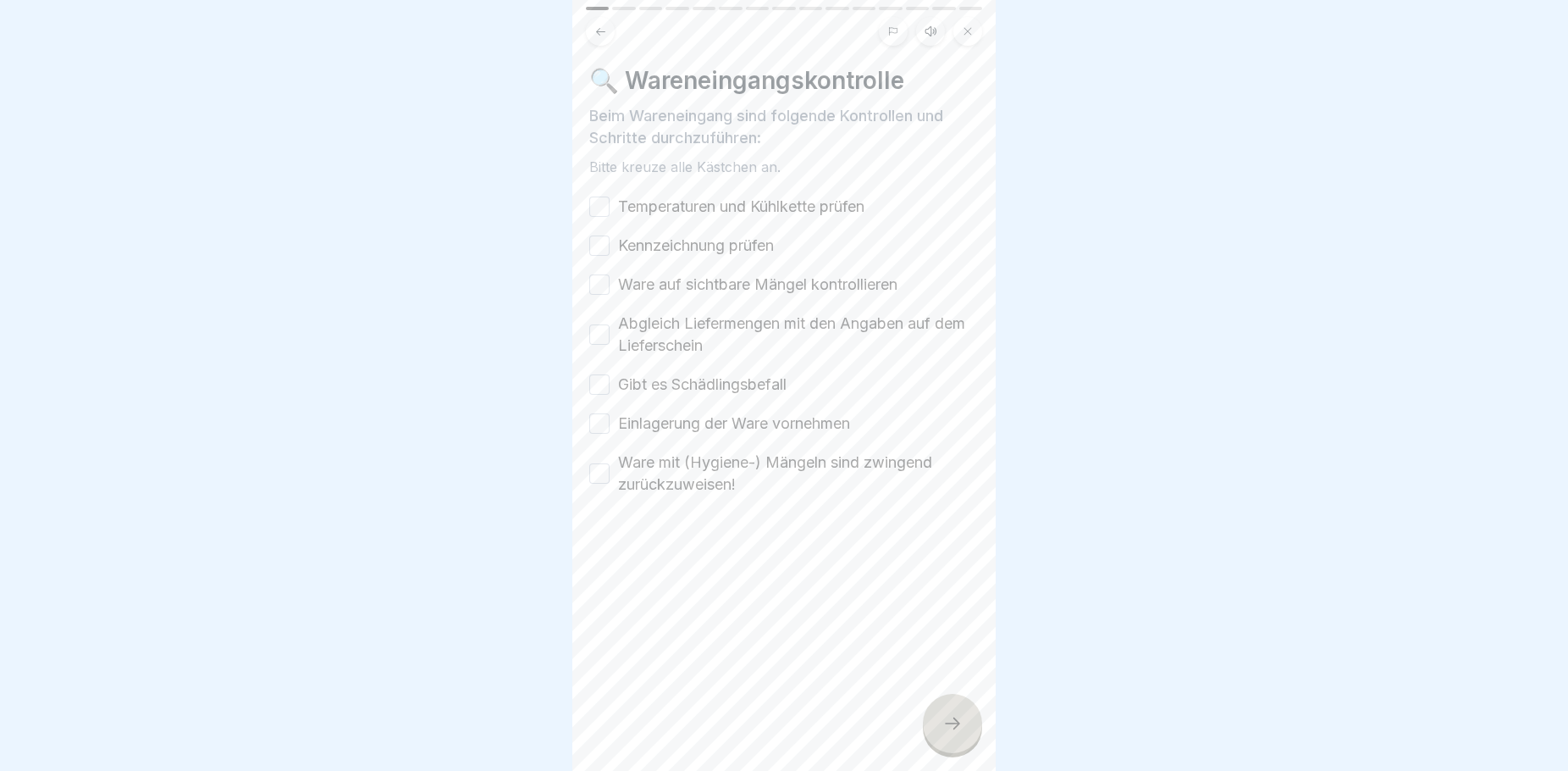
click at [606, 203] on button "Temperaturen und Kühlkette prüfen" at bounding box center [600, 207] width 21 height 21
click at [604, 247] on button "Kennzeichnung prüfen" at bounding box center [600, 246] width 21 height 21
click at [602, 288] on button "Ware auf sichtbare Mängel kontrollieren" at bounding box center [600, 285] width 21 height 21
click at [596, 332] on button "Abgleich Liefermengen mit den Angaben auf dem Lieferschein" at bounding box center [600, 334] width 21 height 21
click at [600, 383] on button "Gibt es Schädlingsbefall" at bounding box center [600, 385] width 21 height 21
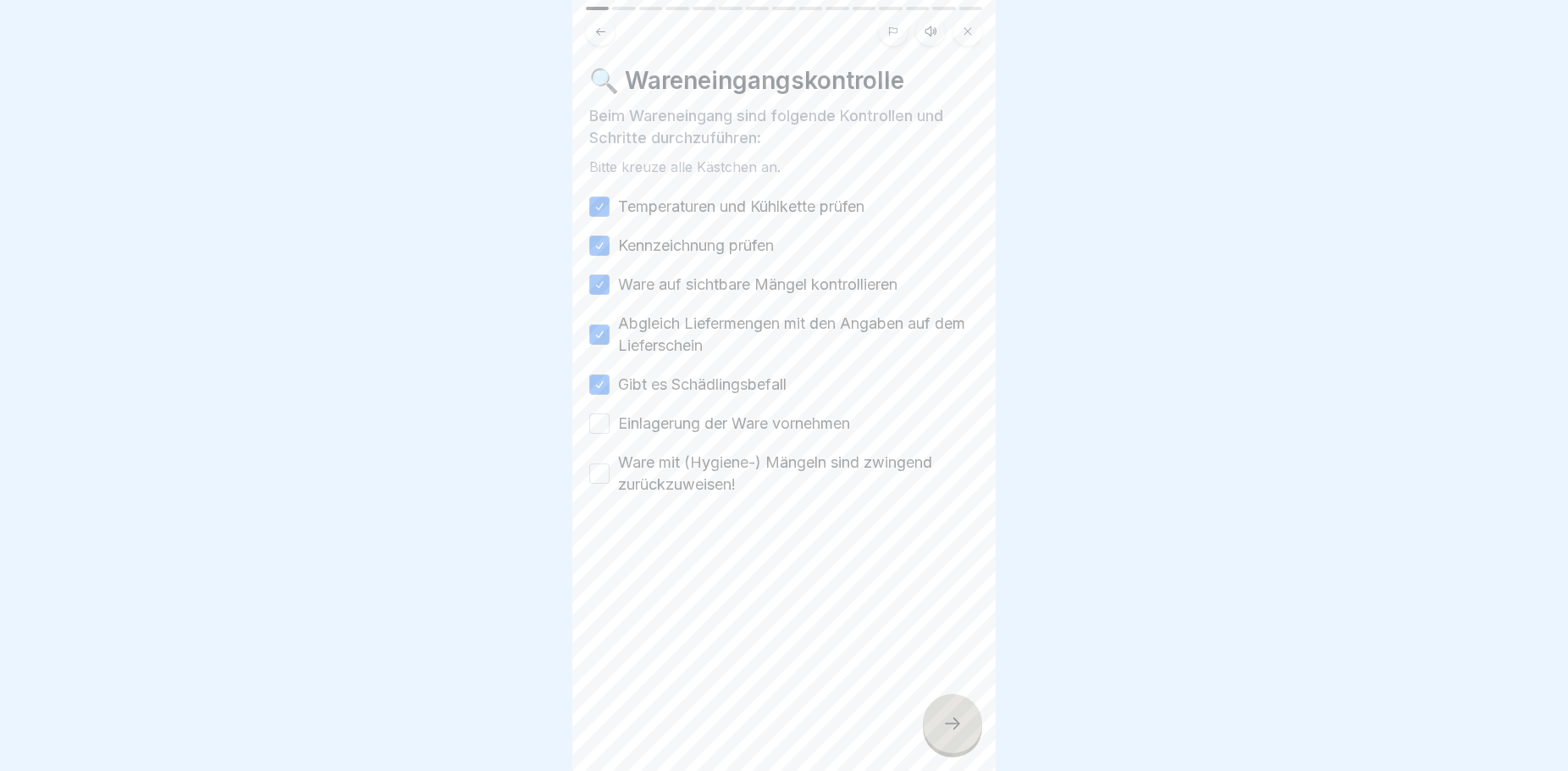
click at [601, 423] on button "Einlagerung der Ware vornehmen" at bounding box center [600, 424] width 21 height 21
click at [600, 482] on button "Ware mit (Hygiene-) Mängeln sind zwingend zurückzuweisen!" at bounding box center [600, 473] width 21 height 21
click at [963, 747] on div at bounding box center [952, 723] width 59 height 59
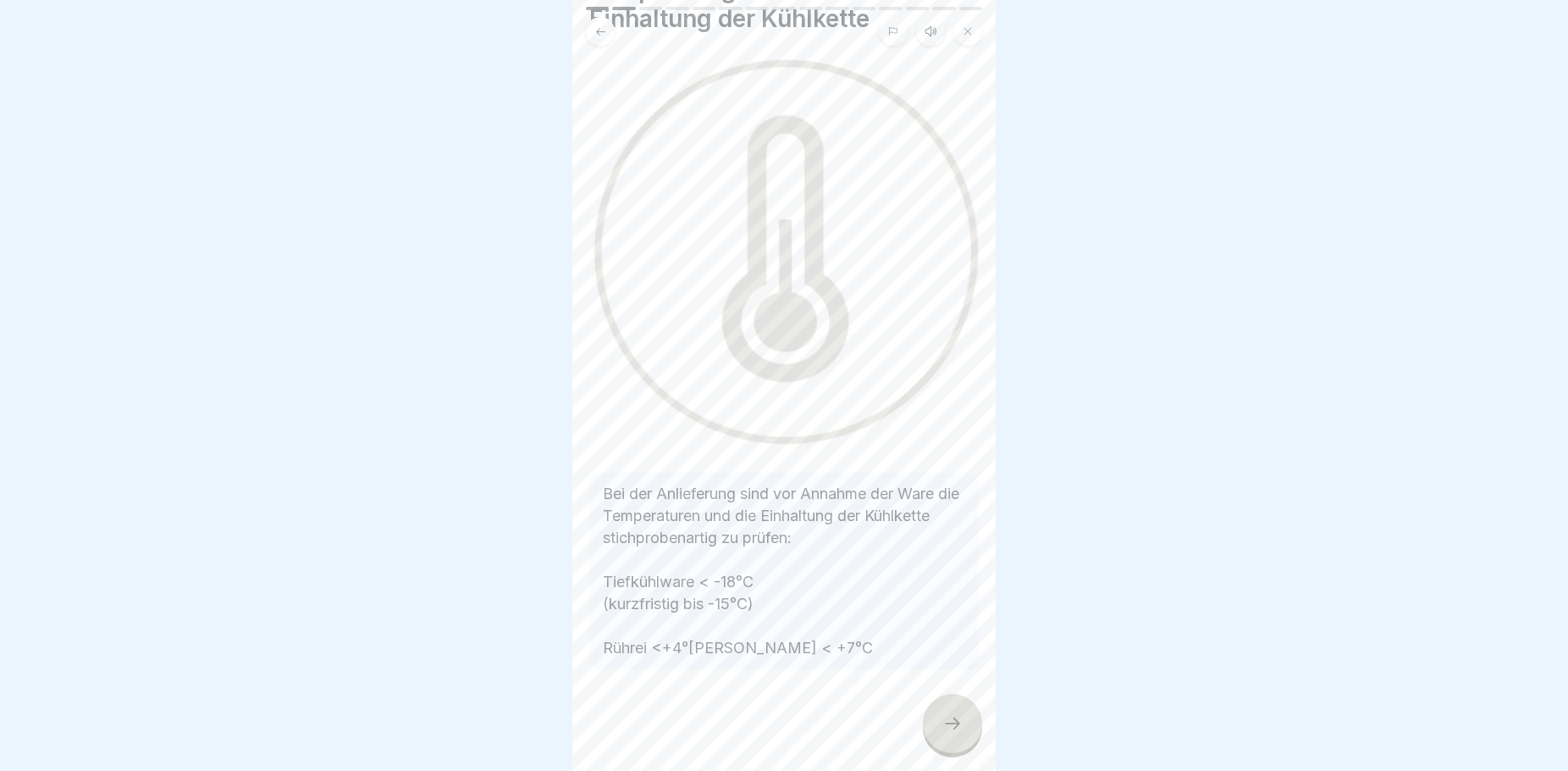
scroll to position [120, 0]
click at [952, 733] on icon at bounding box center [953, 723] width 21 height 21
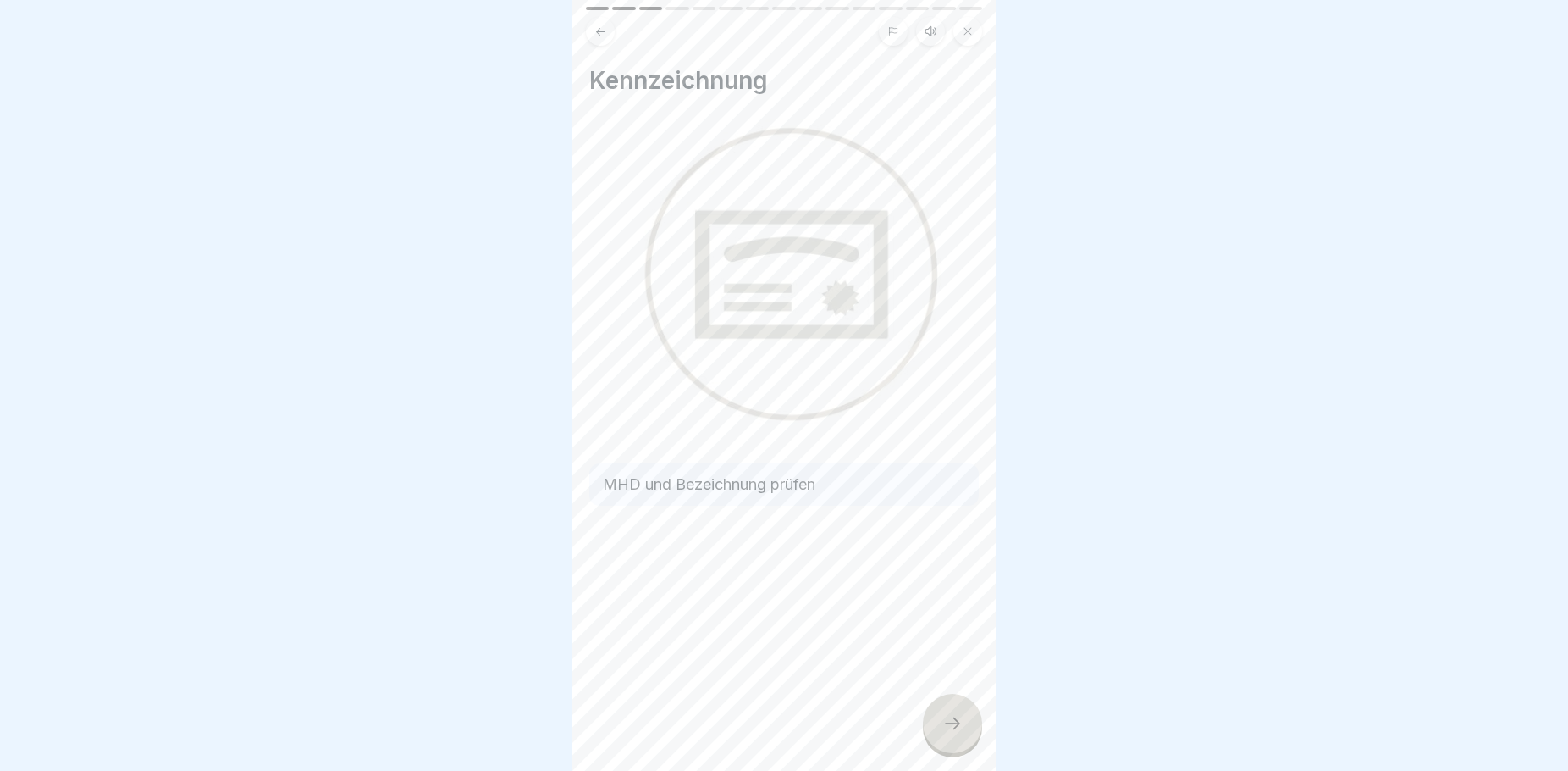
click at [952, 733] on icon at bounding box center [953, 723] width 21 height 21
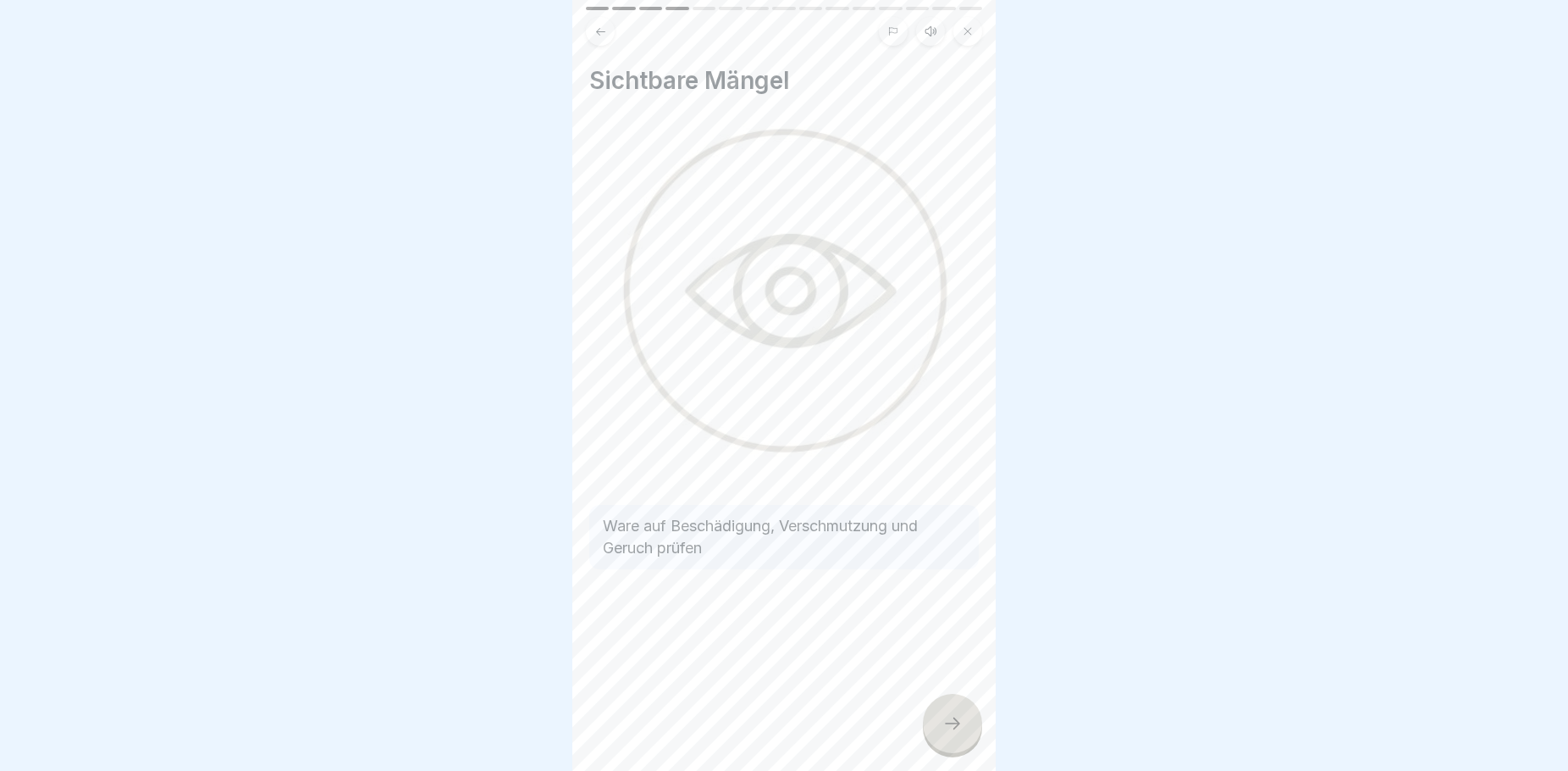
click at [952, 733] on icon at bounding box center [953, 723] width 21 height 21
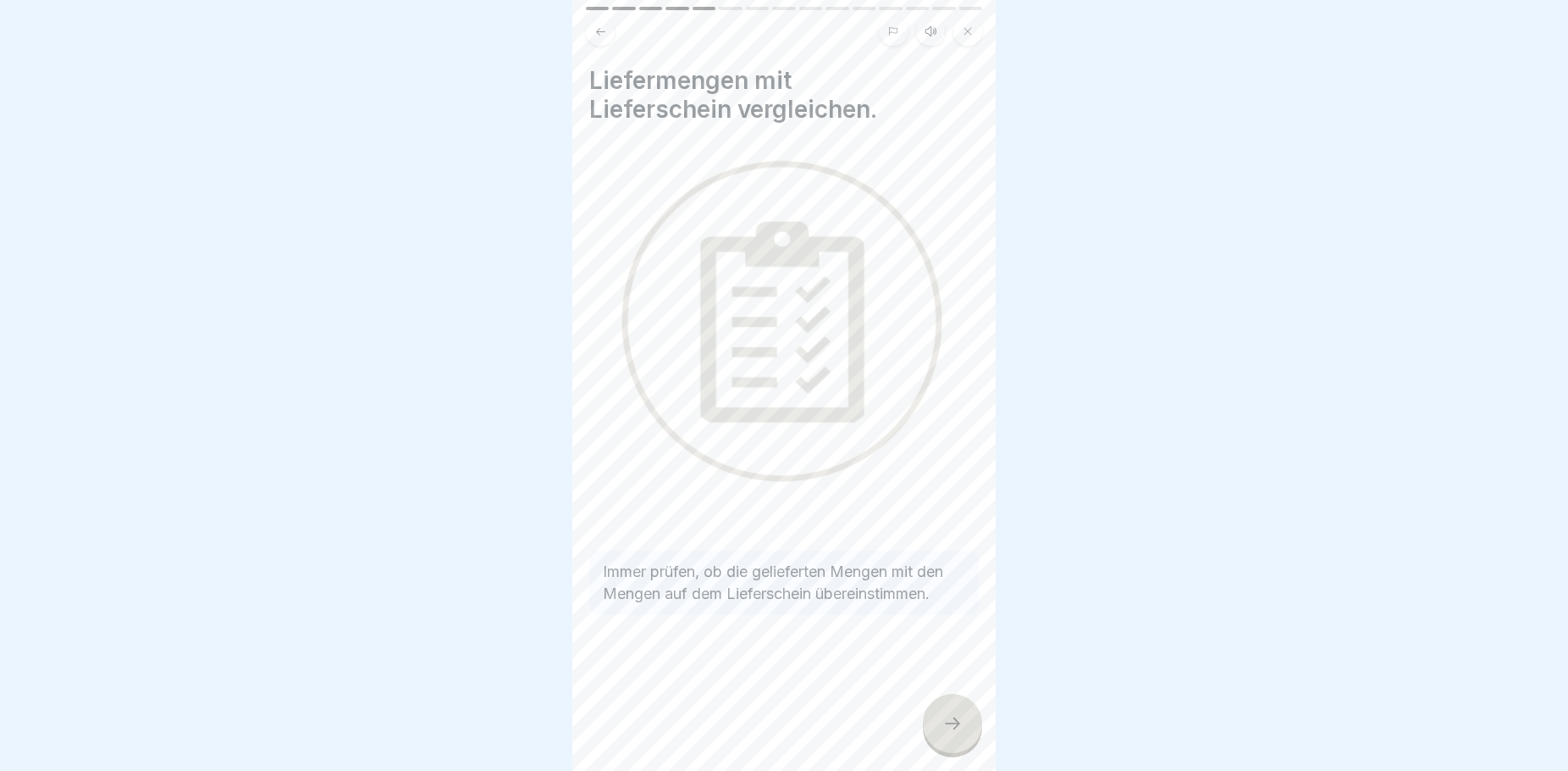
click at [952, 733] on icon at bounding box center [953, 723] width 21 height 21
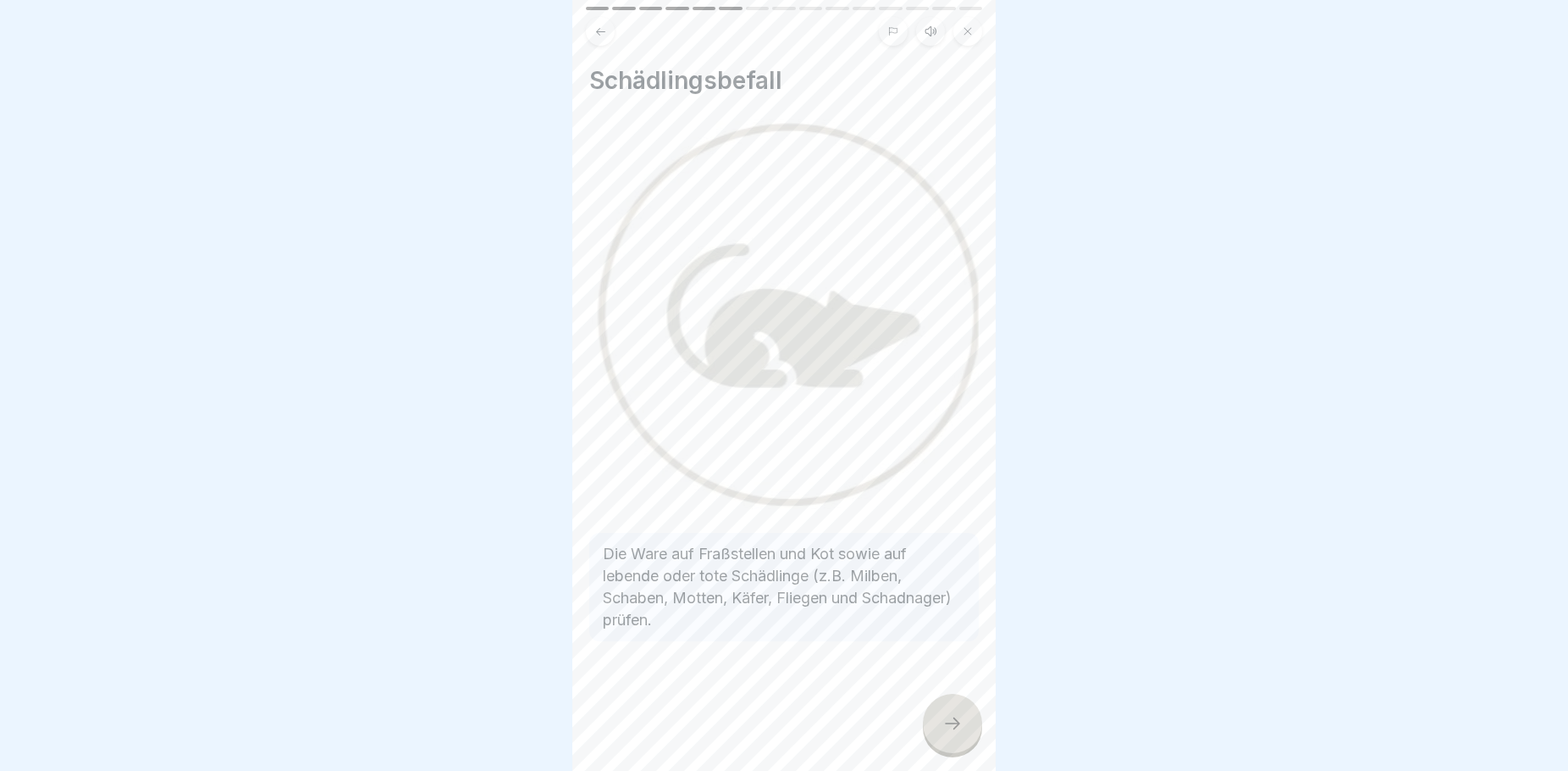
click at [952, 733] on icon at bounding box center [953, 723] width 21 height 21
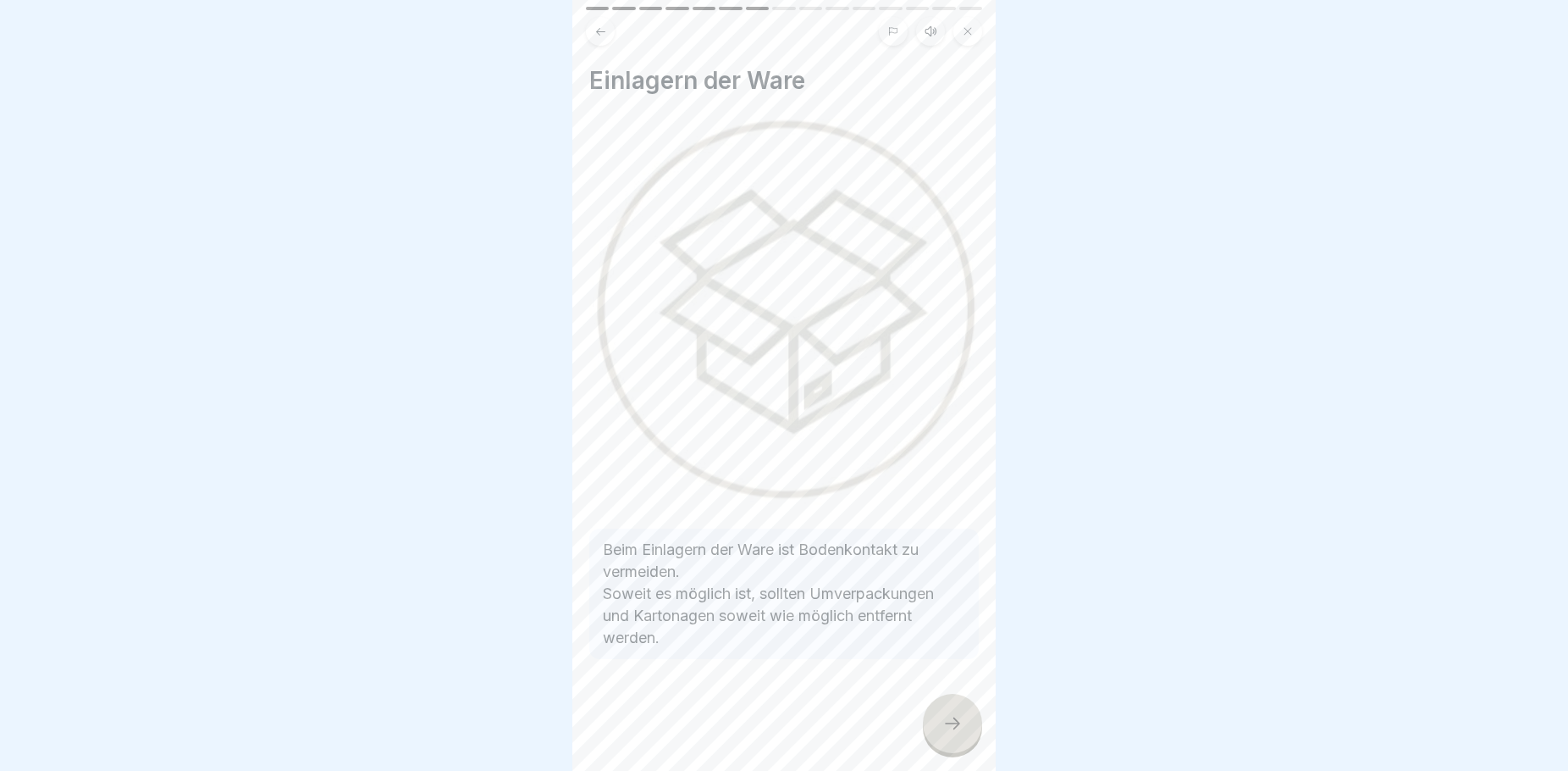
click at [952, 733] on icon at bounding box center [953, 723] width 21 height 21
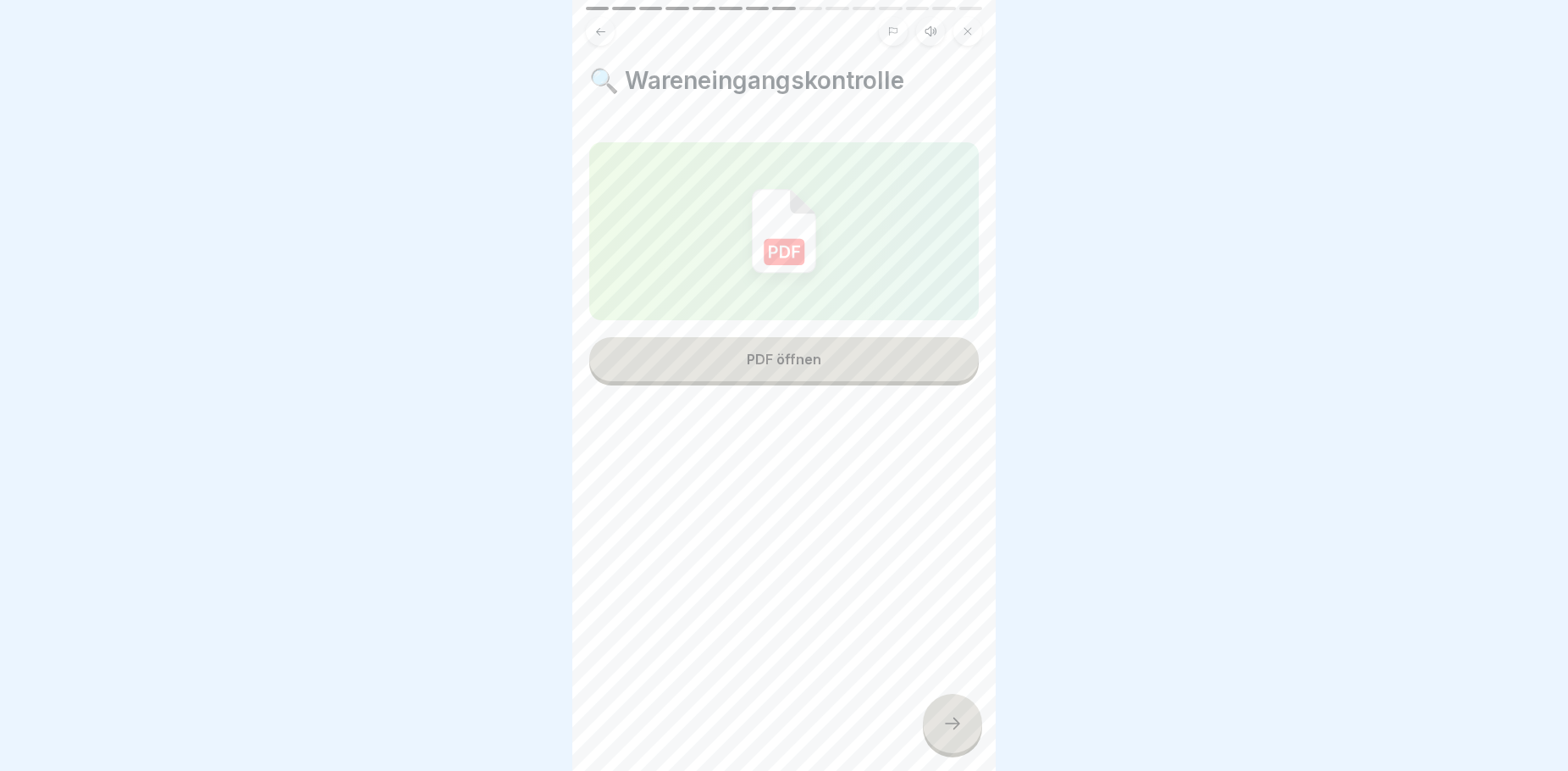
click at [952, 733] on icon at bounding box center [953, 723] width 21 height 21
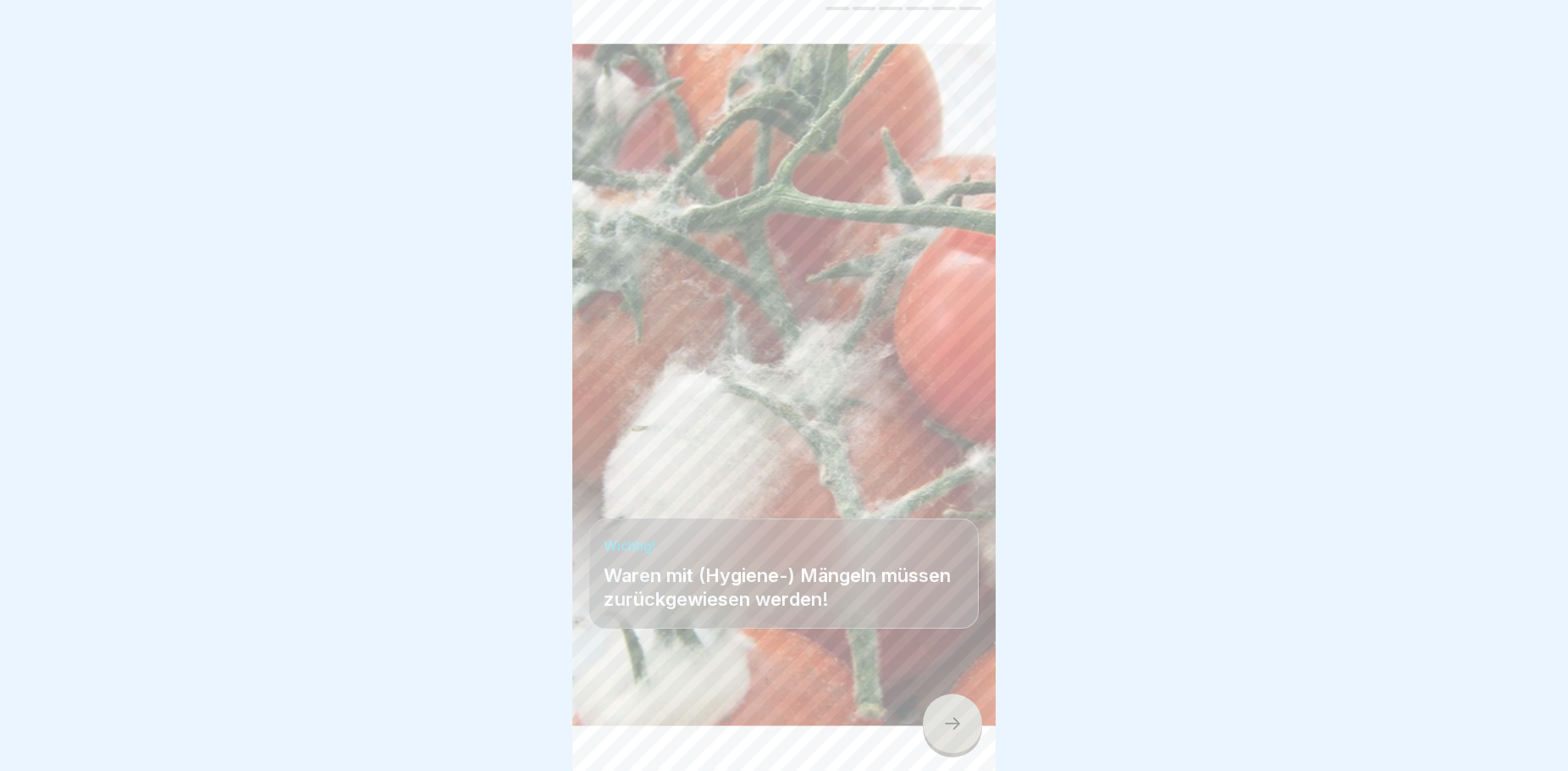
scroll to position [14, 0]
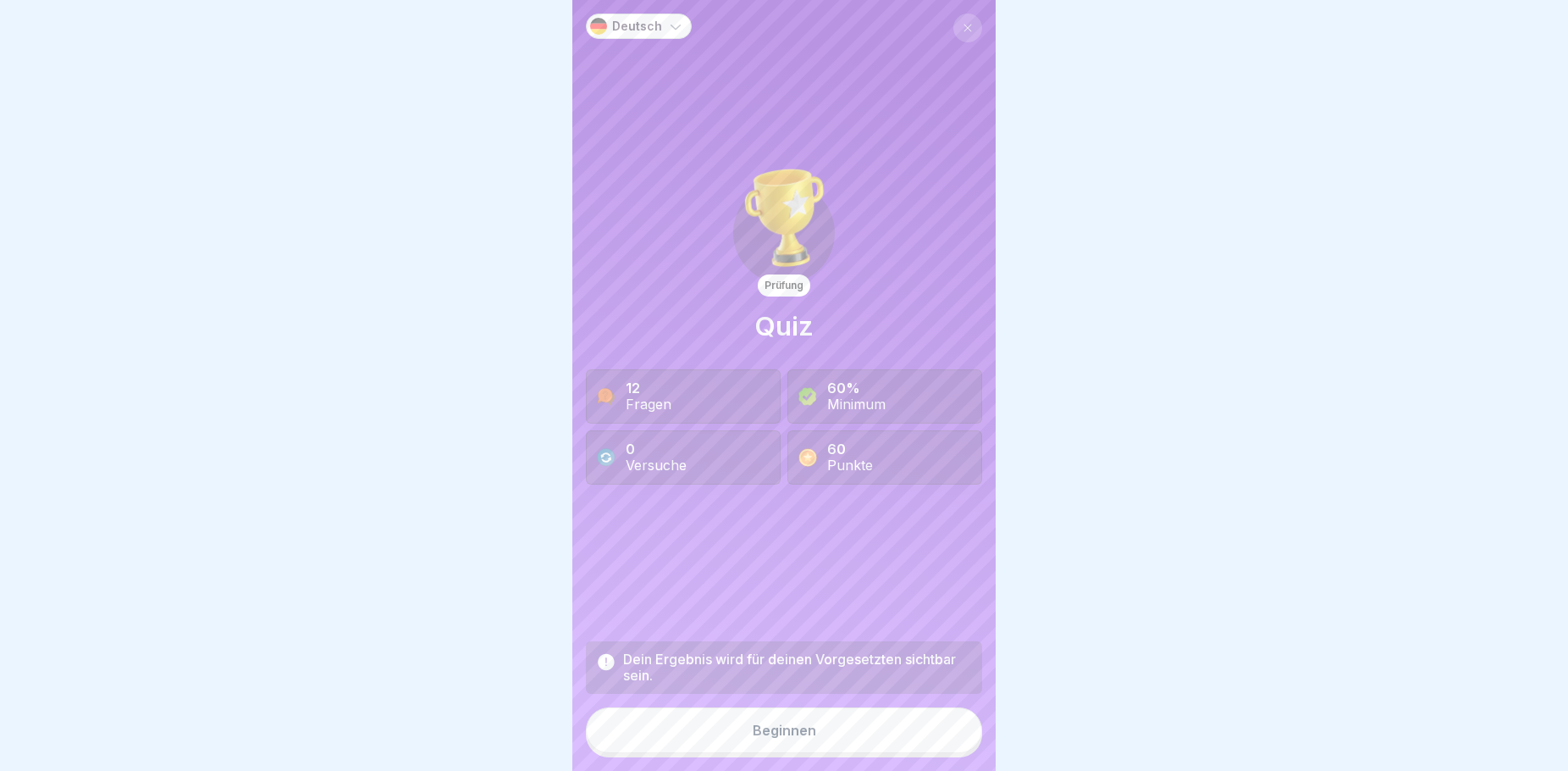
click at [867, 396] on div "Minimum" at bounding box center [856, 404] width 58 height 16
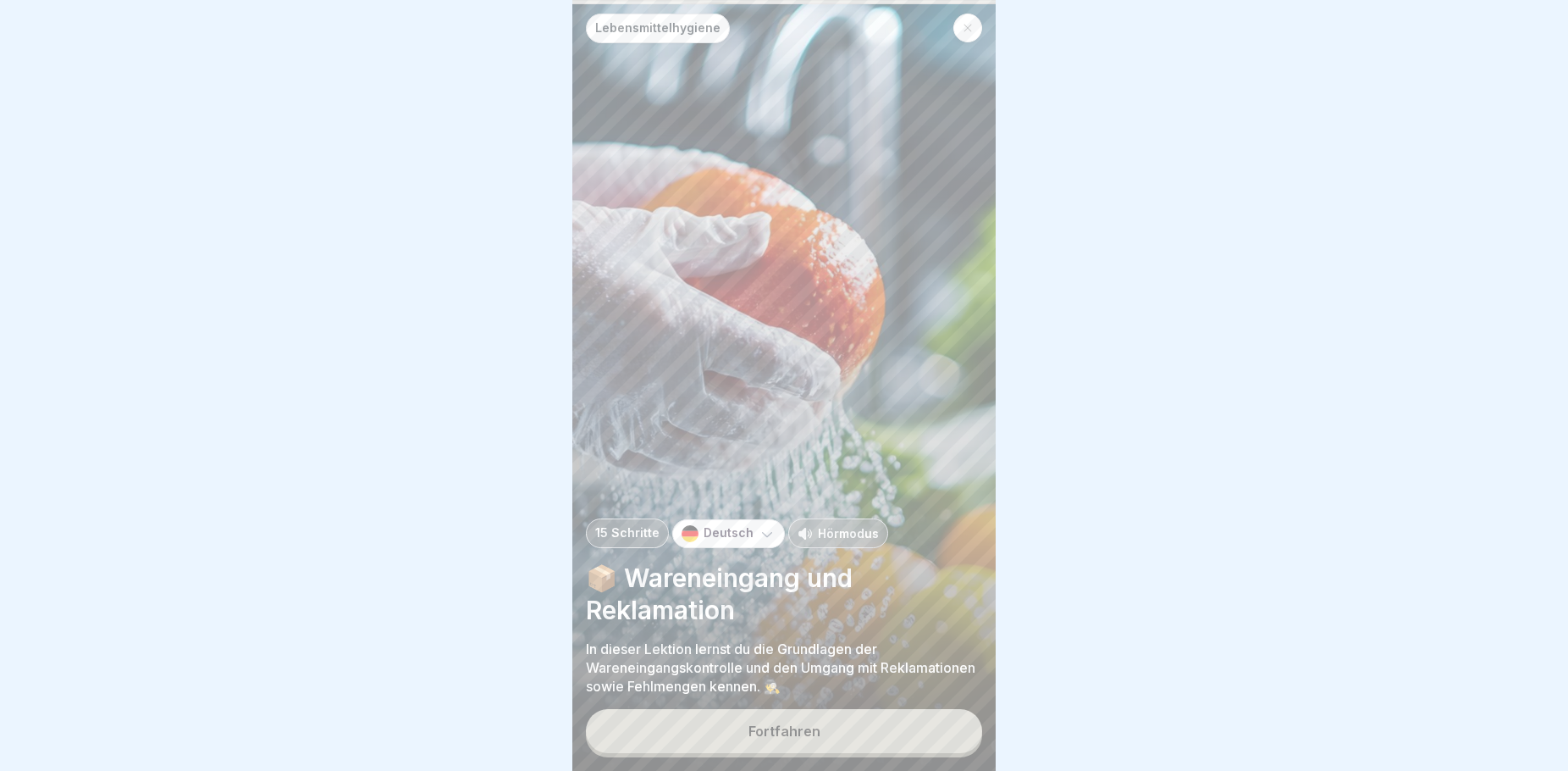
click at [788, 737] on div "Fortfahren" at bounding box center [784, 731] width 72 height 15
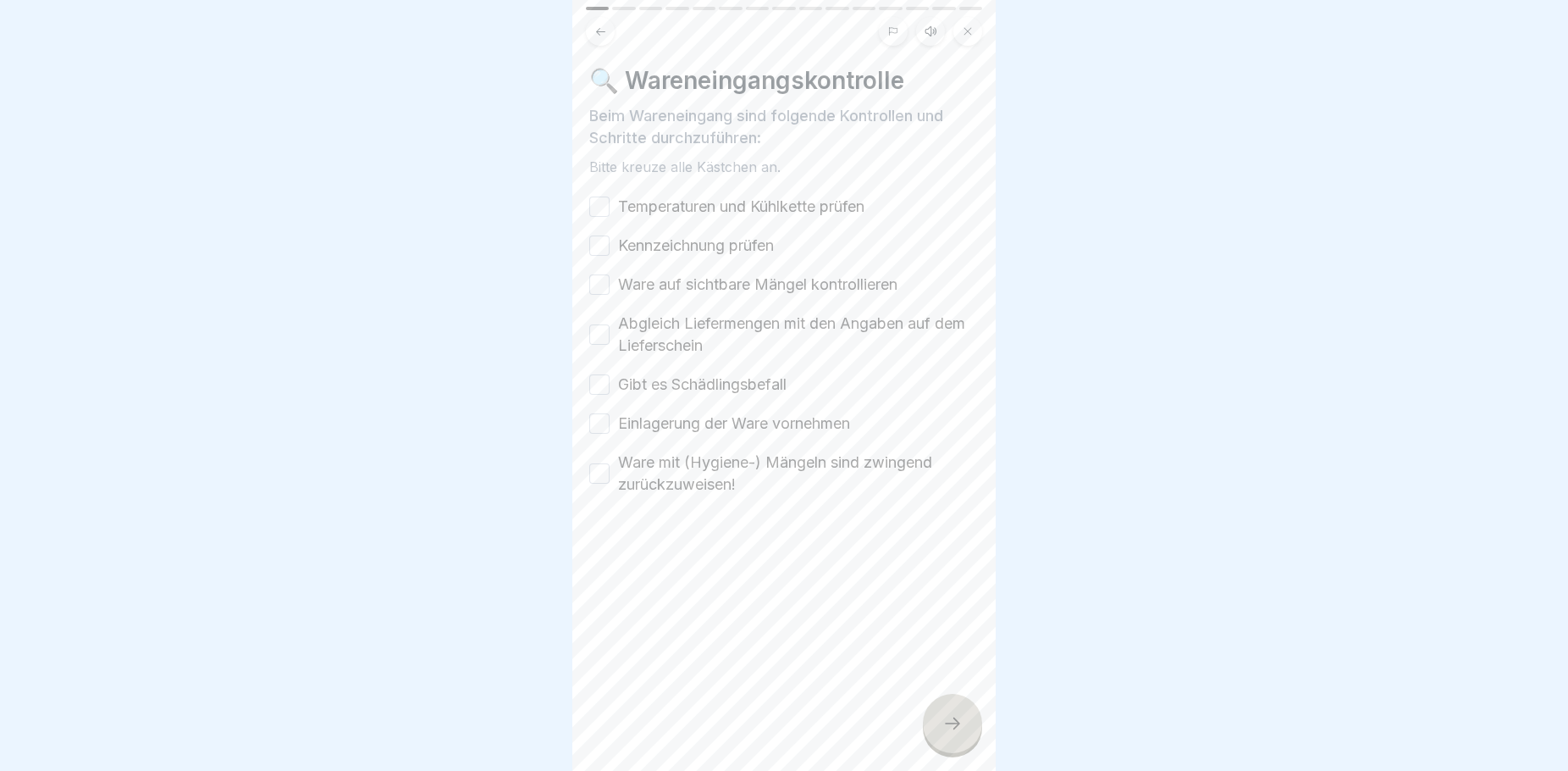
drag, startPoint x: 595, startPoint y: 200, endPoint x: 608, endPoint y: 232, distance: 34.5
click at [600, 201] on button "Temperaturen und Kühlkette prüfen" at bounding box center [600, 207] width 21 height 21
click at [608, 246] on button "Kennzeichnung prüfen" at bounding box center [600, 246] width 21 height 21
click at [589, 284] on div "🔍 Wareneingangskontrolle Beim Wareneingang sind folgende Kontrollen und Schritt…" at bounding box center [784, 385] width 423 height 771
click at [595, 281] on button "Ware auf sichtbare Mängel kontrollieren" at bounding box center [600, 285] width 21 height 21
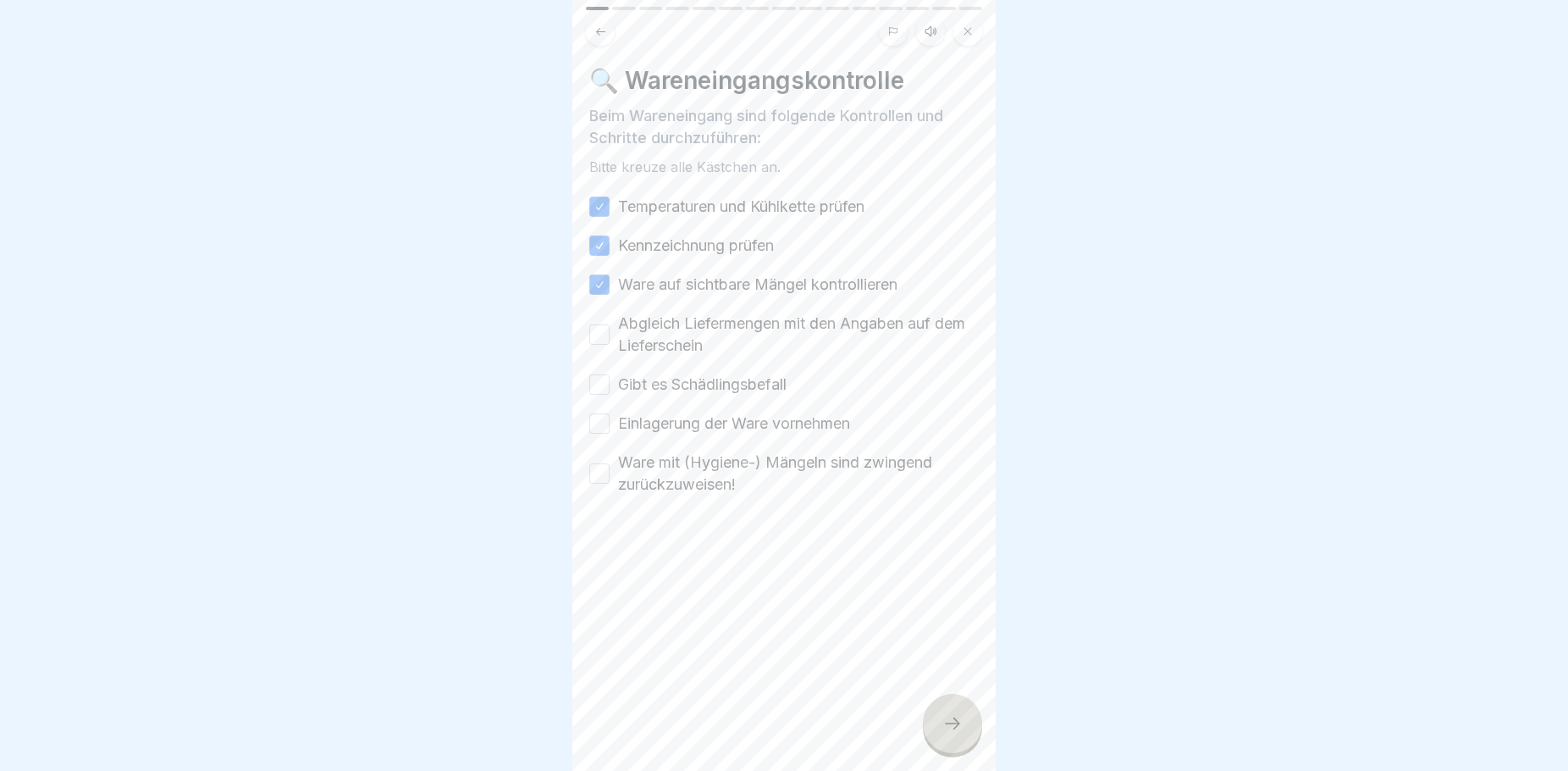
drag, startPoint x: 603, startPoint y: 327, endPoint x: 607, endPoint y: 336, distance: 9.8
click at [607, 333] on button "Abgleich Liefermengen mit den Angaben auf dem Lieferschein" at bounding box center [600, 334] width 21 height 21
click at [599, 393] on button "Gibt es Schädlingsbefall" at bounding box center [600, 385] width 21 height 21
drag, startPoint x: 607, startPoint y: 418, endPoint x: 607, endPoint y: 427, distance: 9.0
click at [607, 420] on button "Einlagerung der Ware vornehmen" at bounding box center [600, 424] width 21 height 21
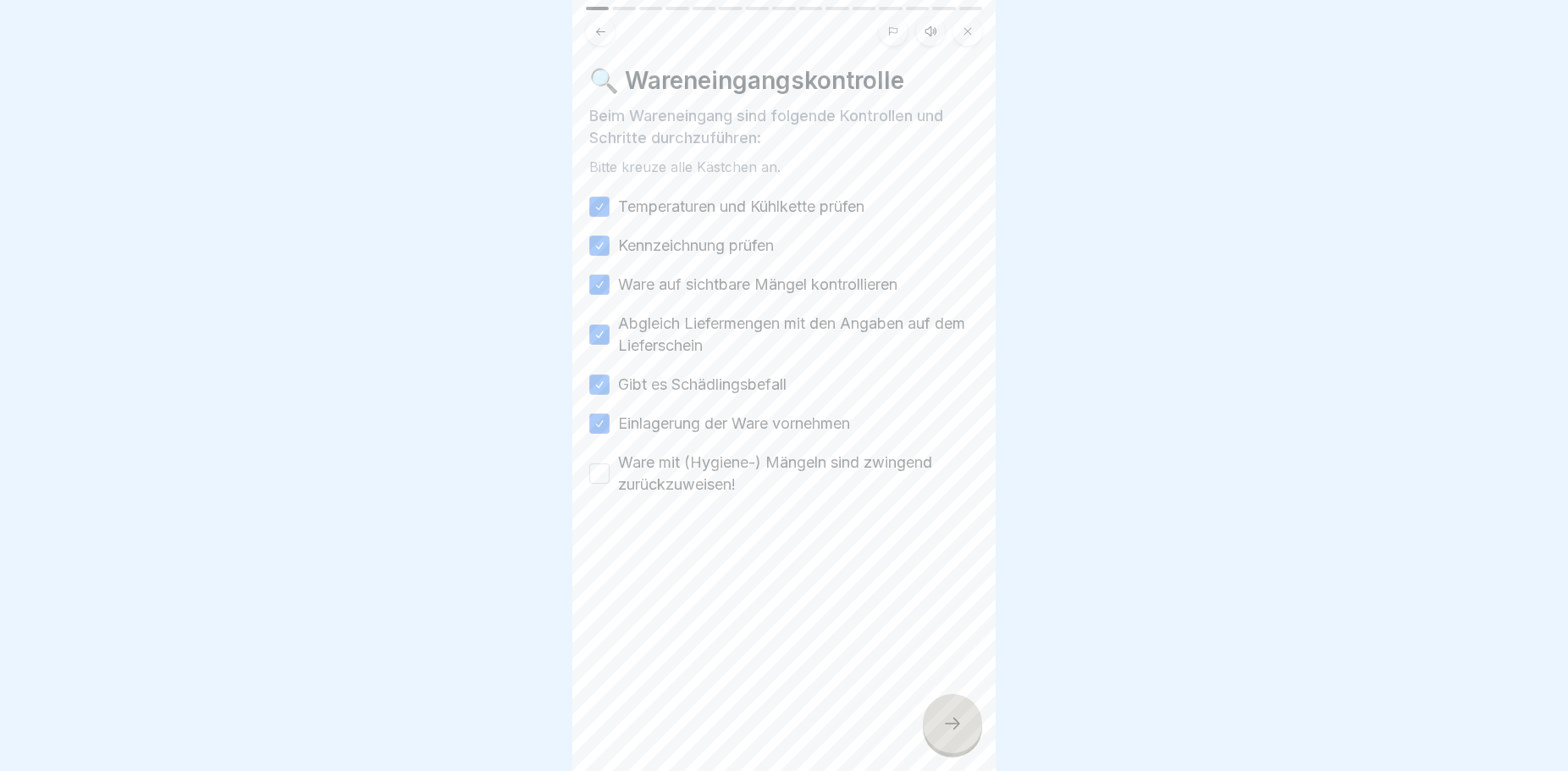
click at [598, 482] on button "Ware mit (Hygiene-) Mängeln sind zwingend zurückzuweisen!" at bounding box center [600, 473] width 21 height 21
click at [963, 738] on div at bounding box center [952, 723] width 59 height 59
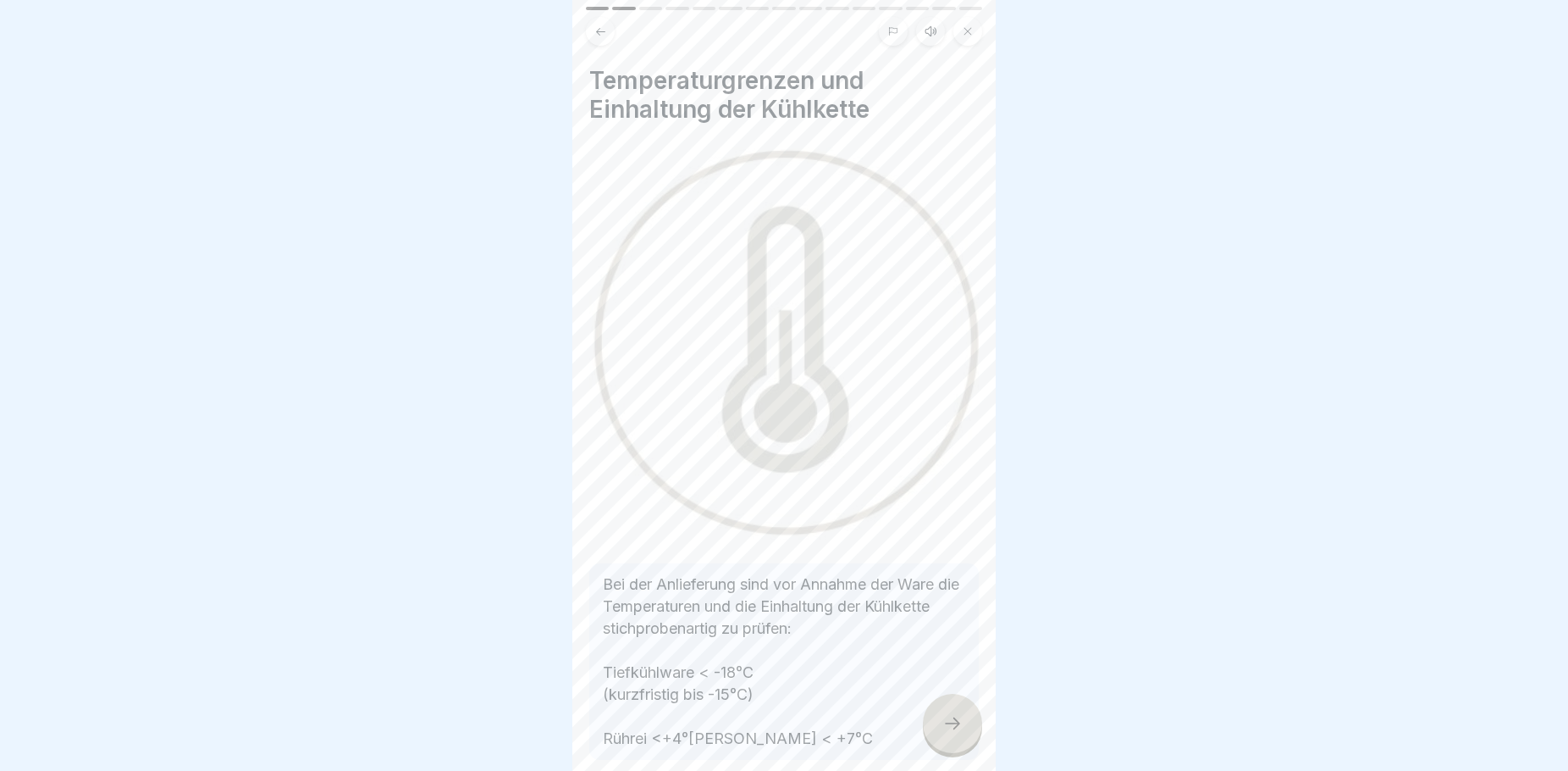
click at [966, 739] on div at bounding box center [952, 723] width 59 height 59
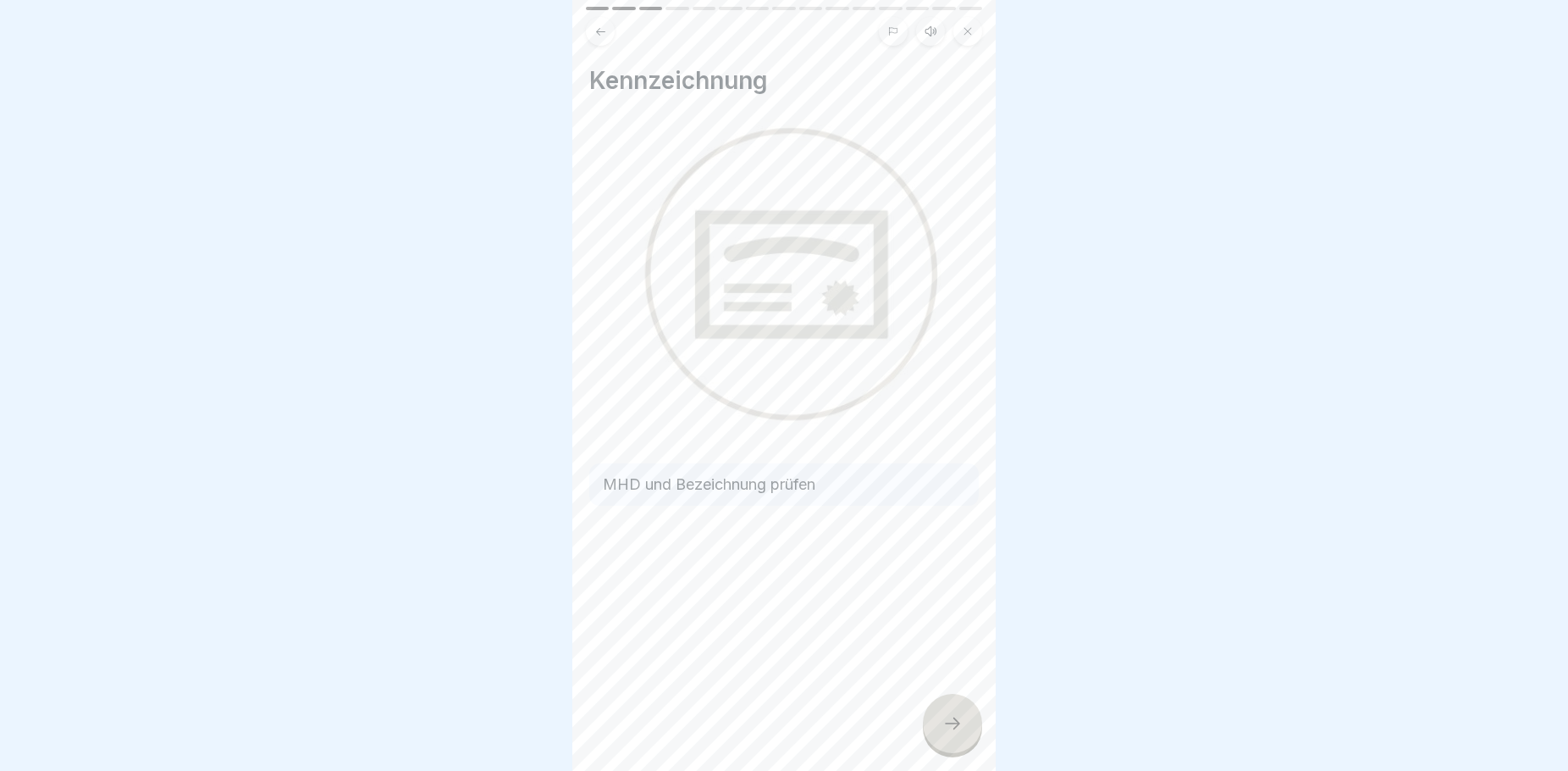
click at [966, 739] on div at bounding box center [952, 723] width 59 height 59
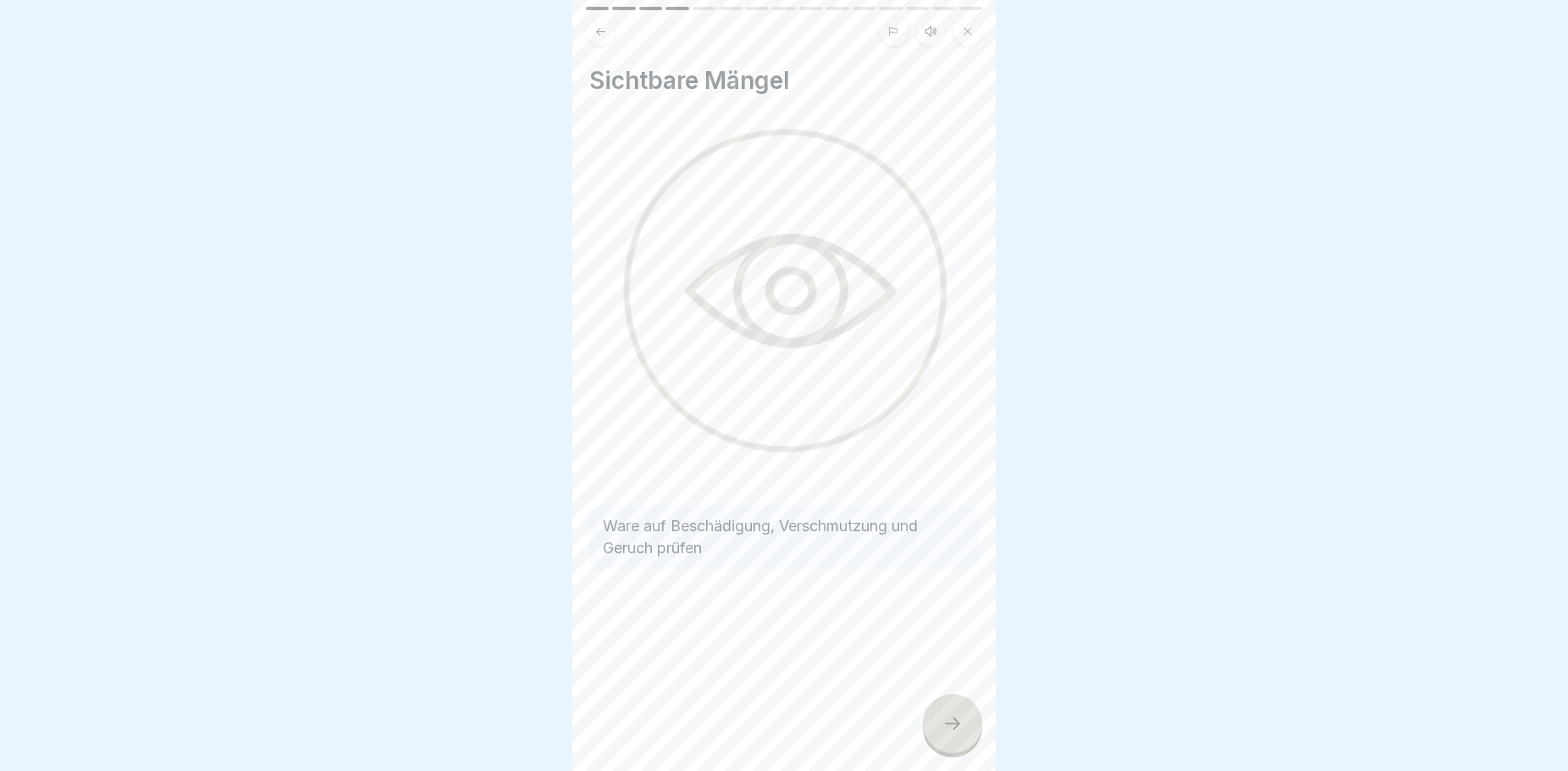
click at [966, 739] on div at bounding box center [952, 723] width 59 height 59
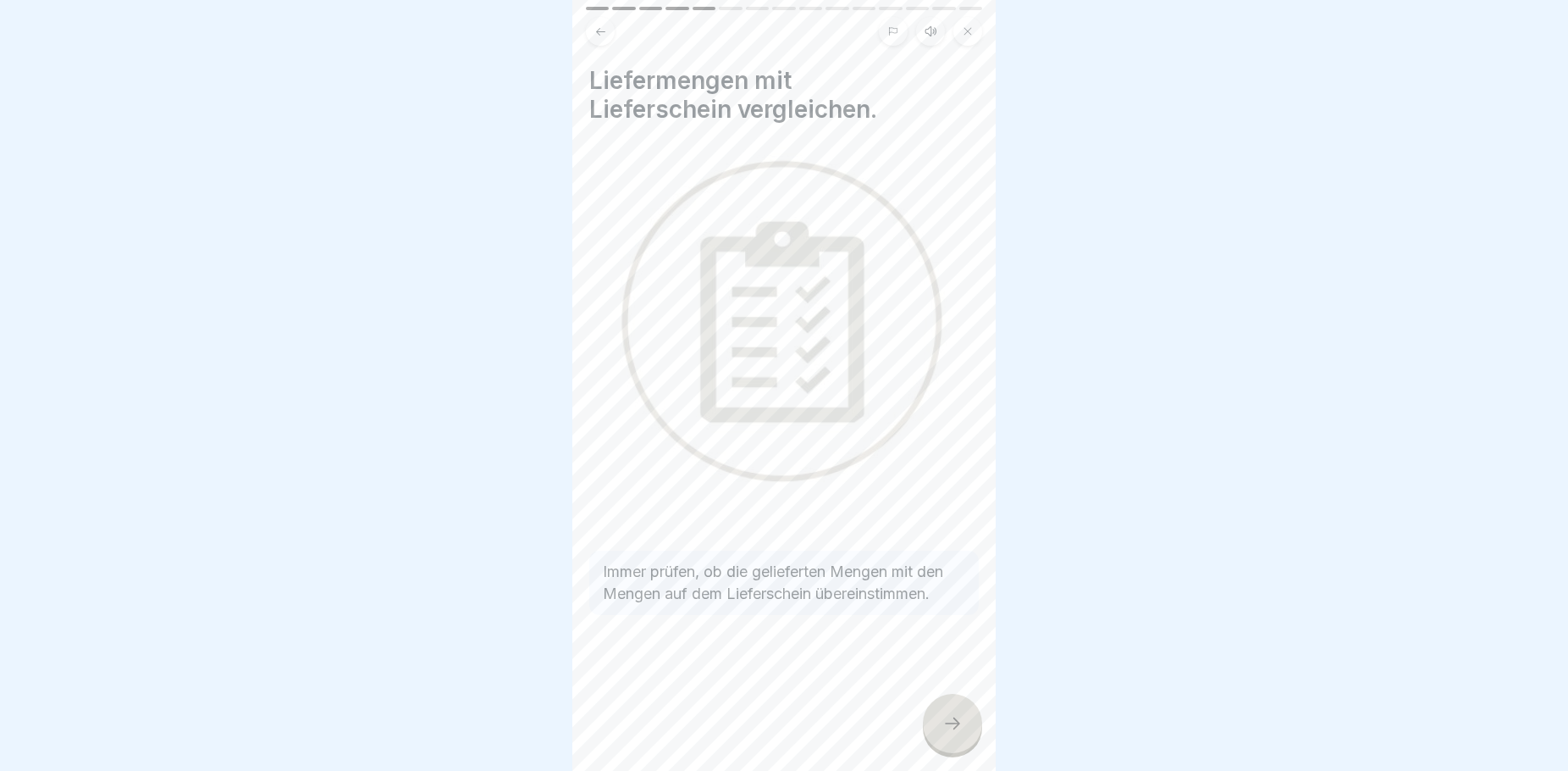
click at [966, 739] on div at bounding box center [952, 723] width 59 height 59
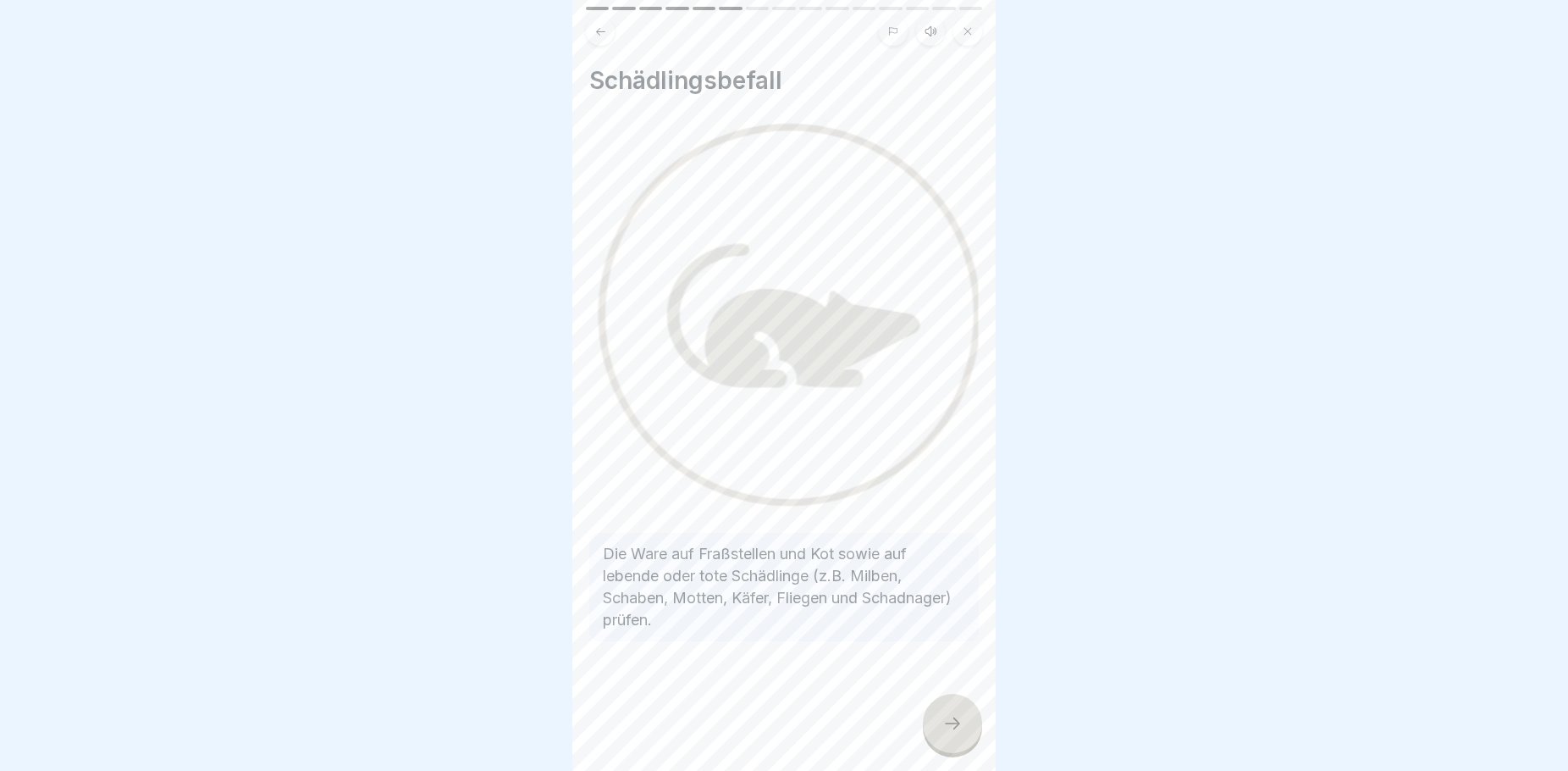
click at [966, 739] on div at bounding box center [952, 723] width 59 height 59
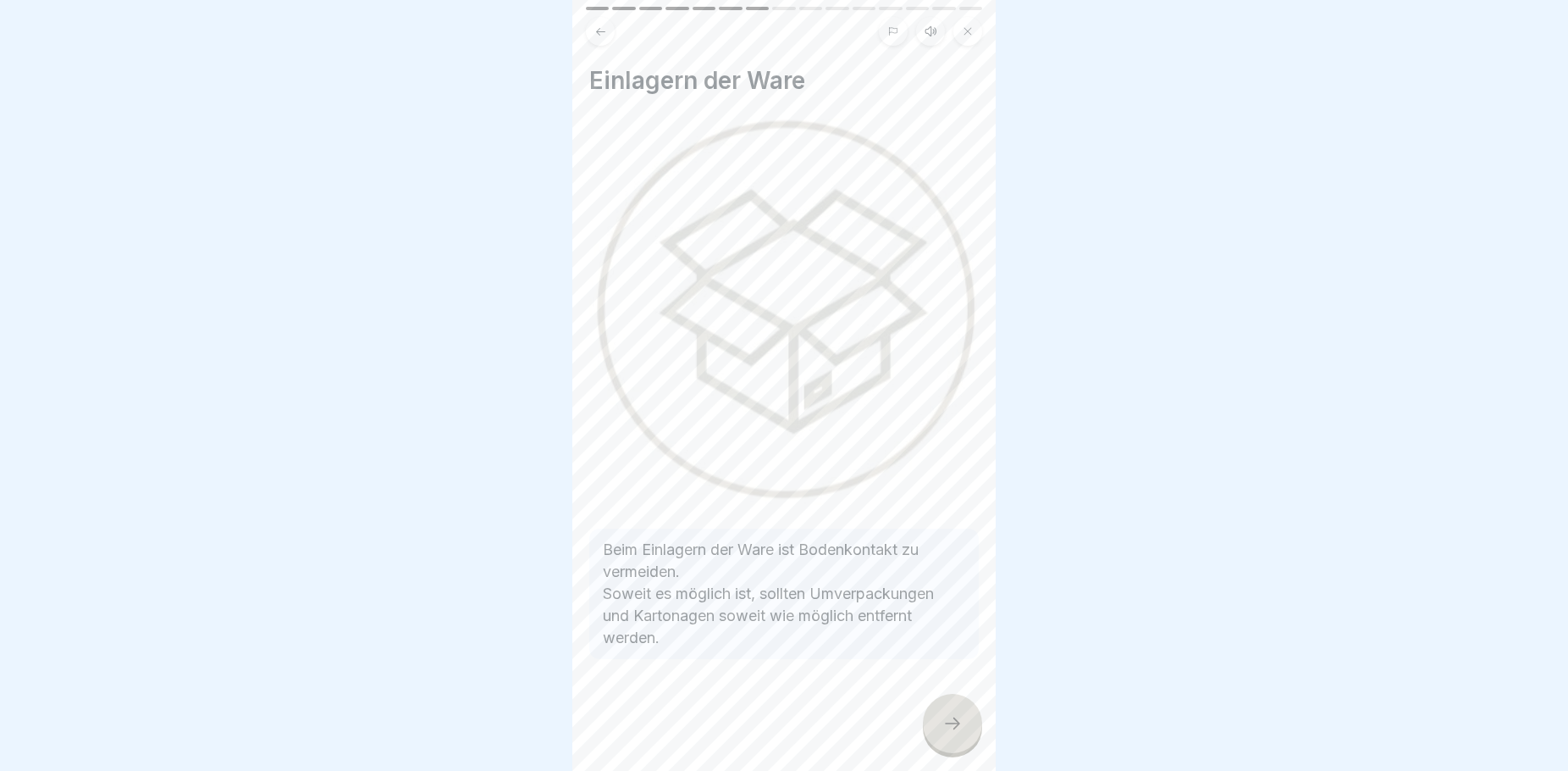
click at [966, 739] on div at bounding box center [952, 723] width 59 height 59
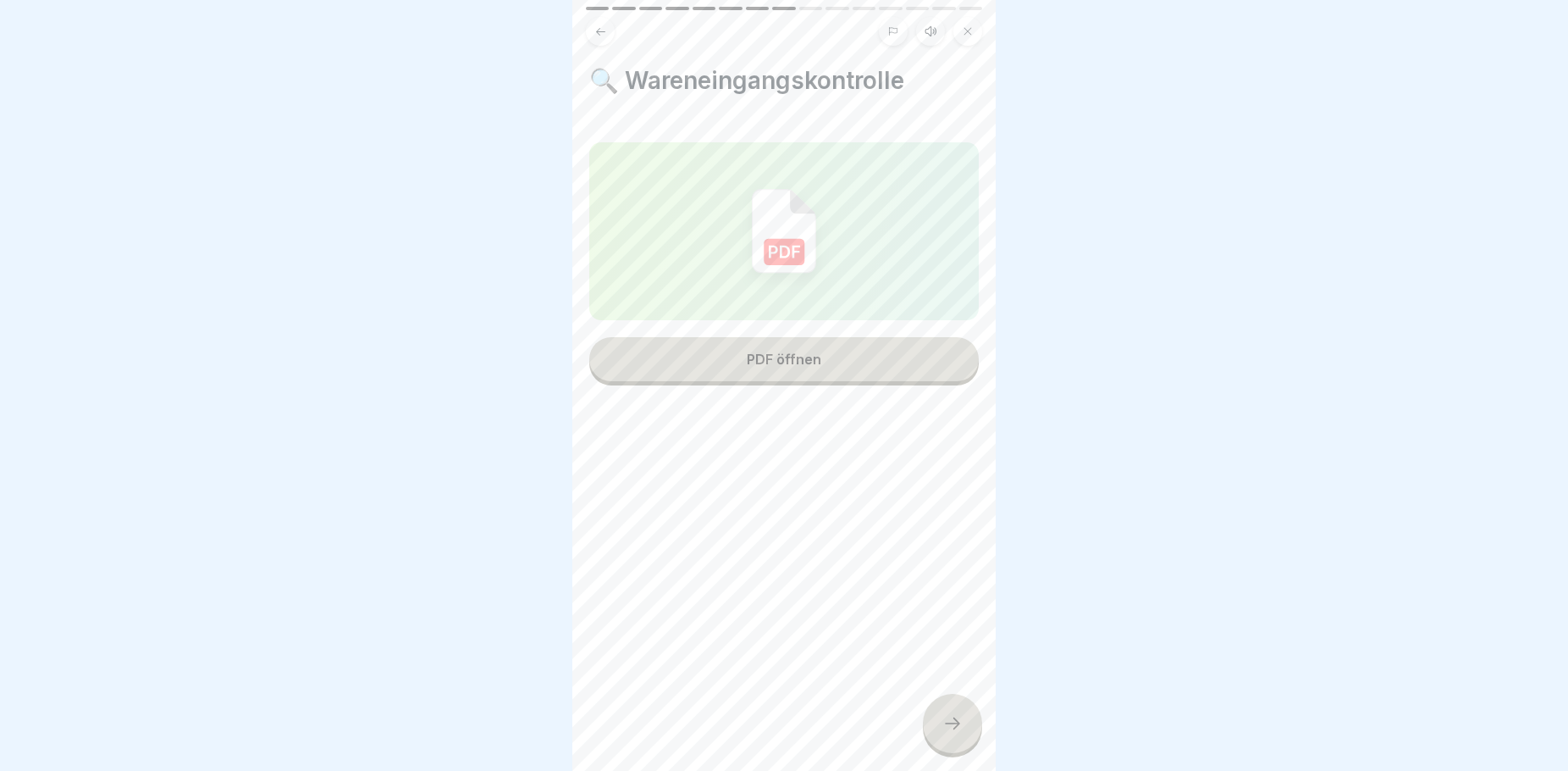
click at [823, 362] on button "PDF öffnen" at bounding box center [784, 359] width 390 height 44
click at [799, 354] on div "PDF öffnen" at bounding box center [783, 359] width 74 height 15
click at [945, 729] on div at bounding box center [952, 723] width 59 height 59
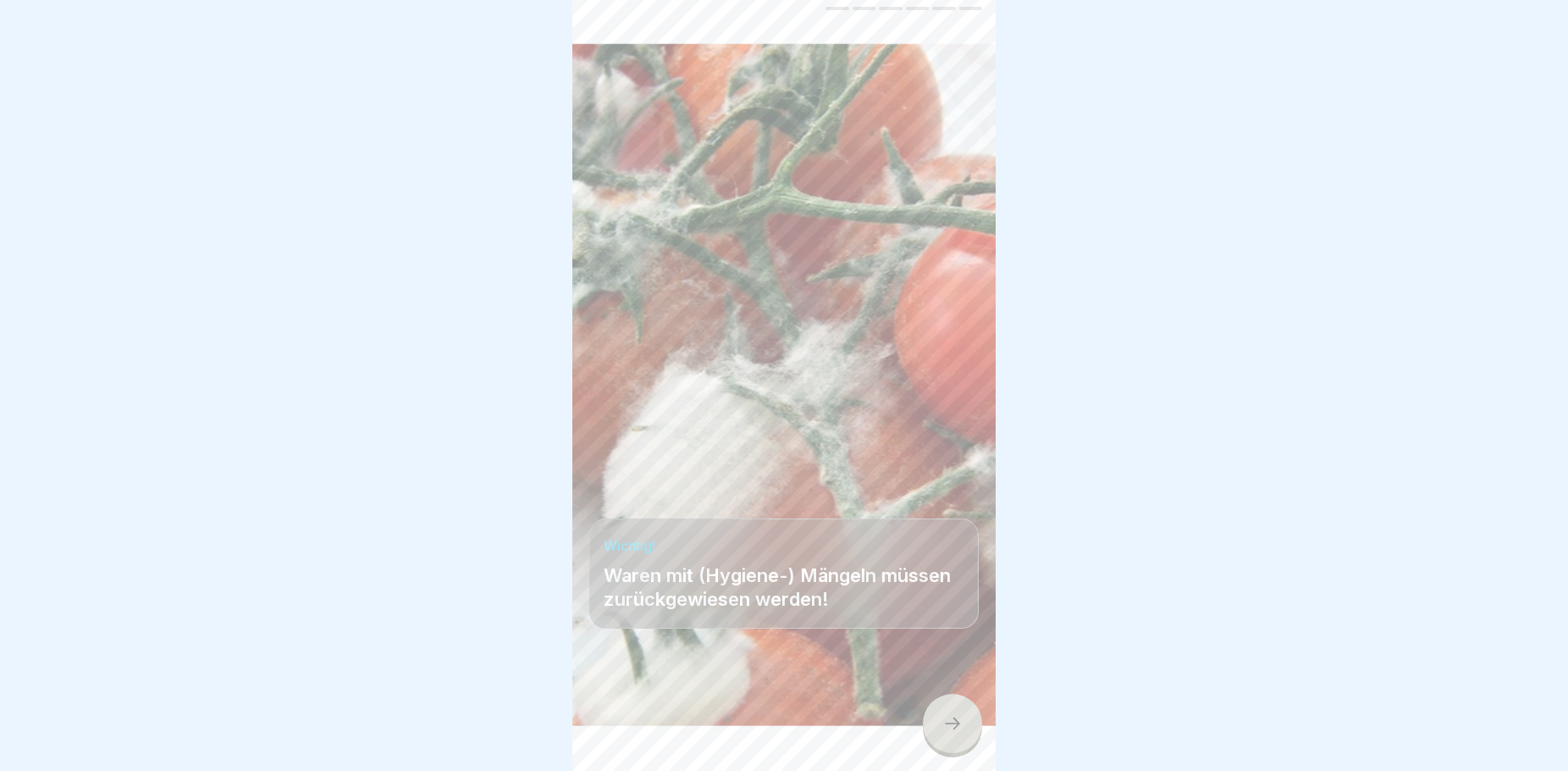
click at [945, 729] on div at bounding box center [952, 723] width 59 height 59
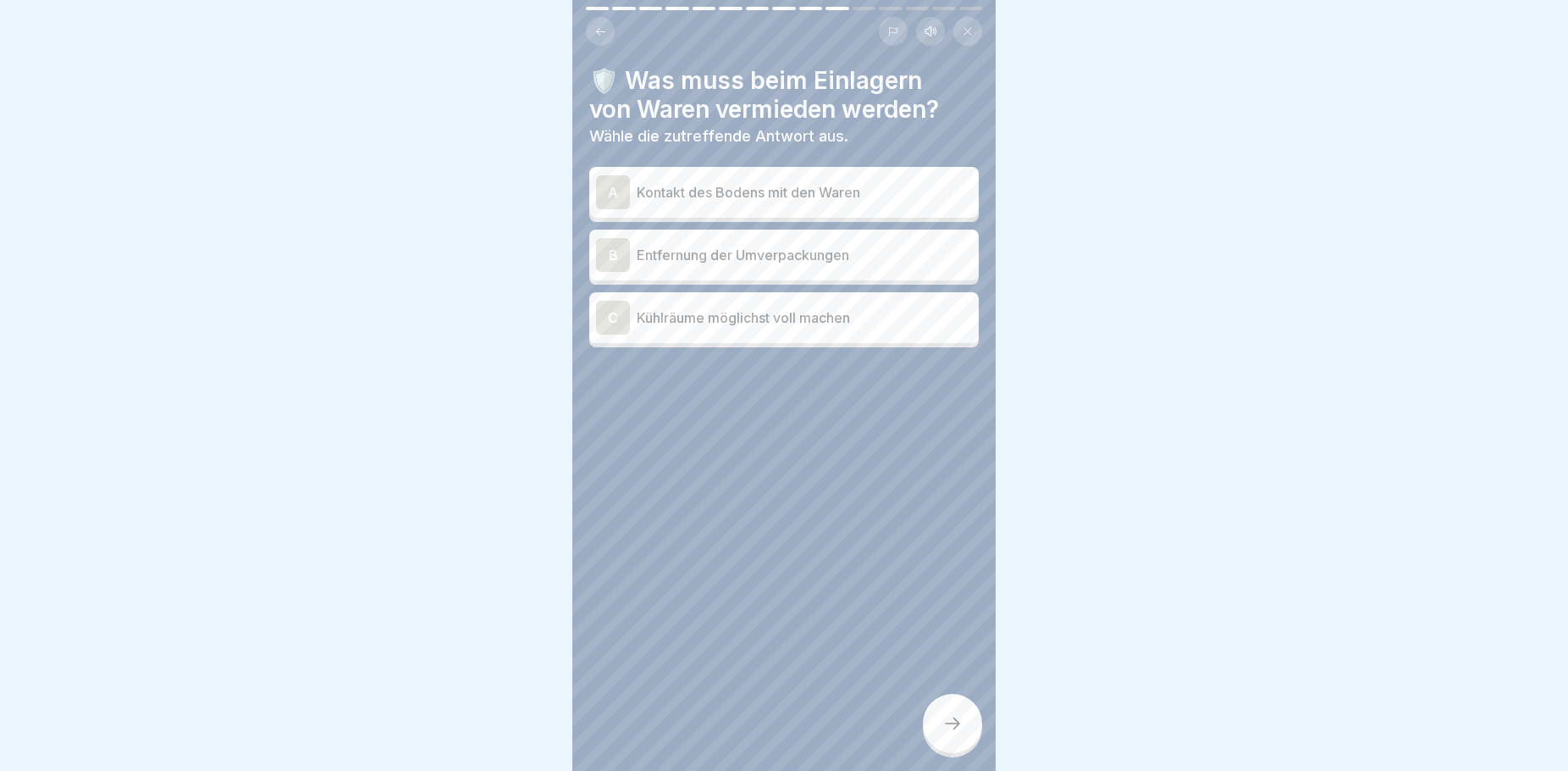
click at [610, 194] on div "A" at bounding box center [613, 193] width 34 height 34
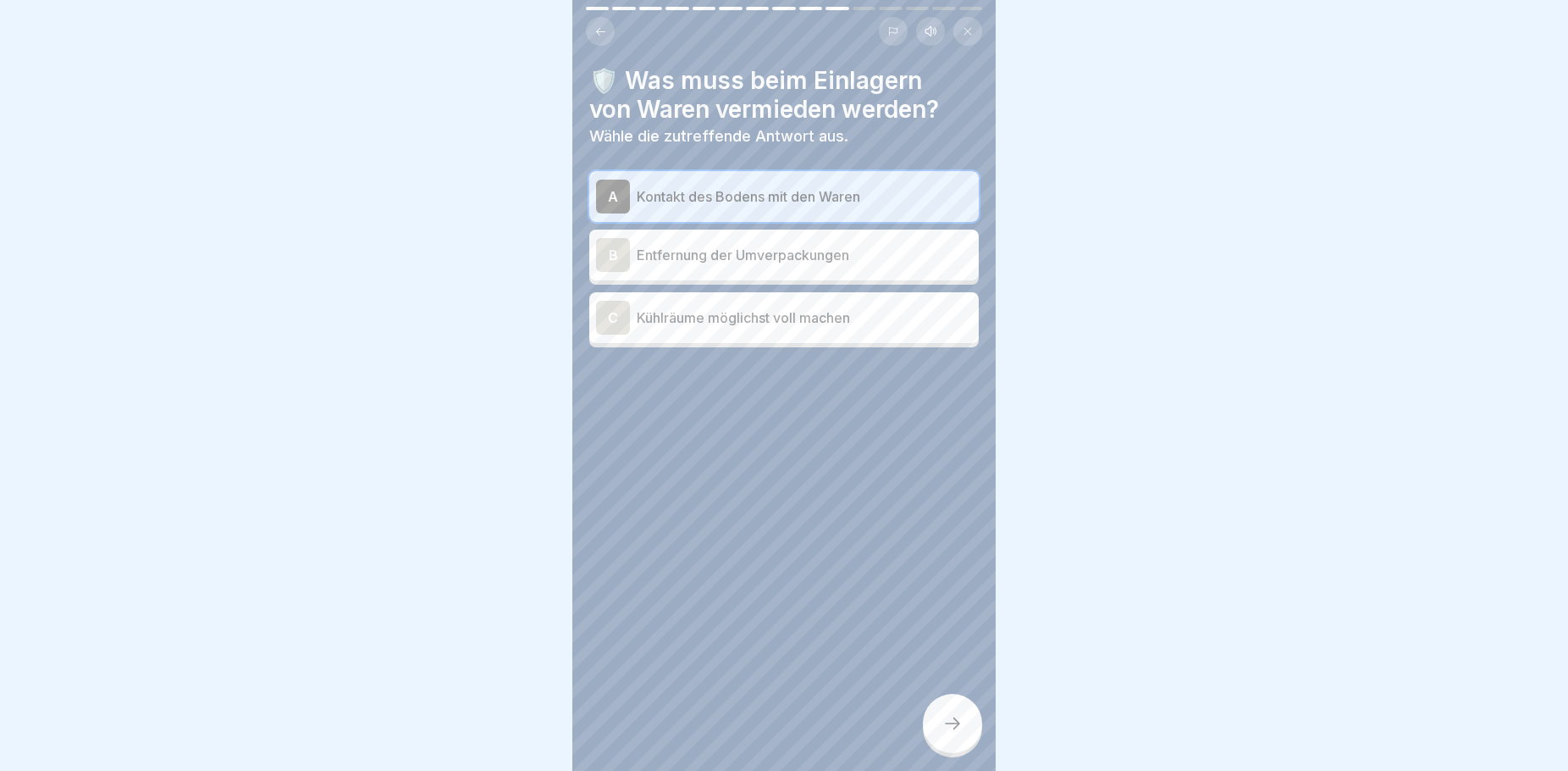
click at [963, 725] on div at bounding box center [952, 723] width 59 height 59
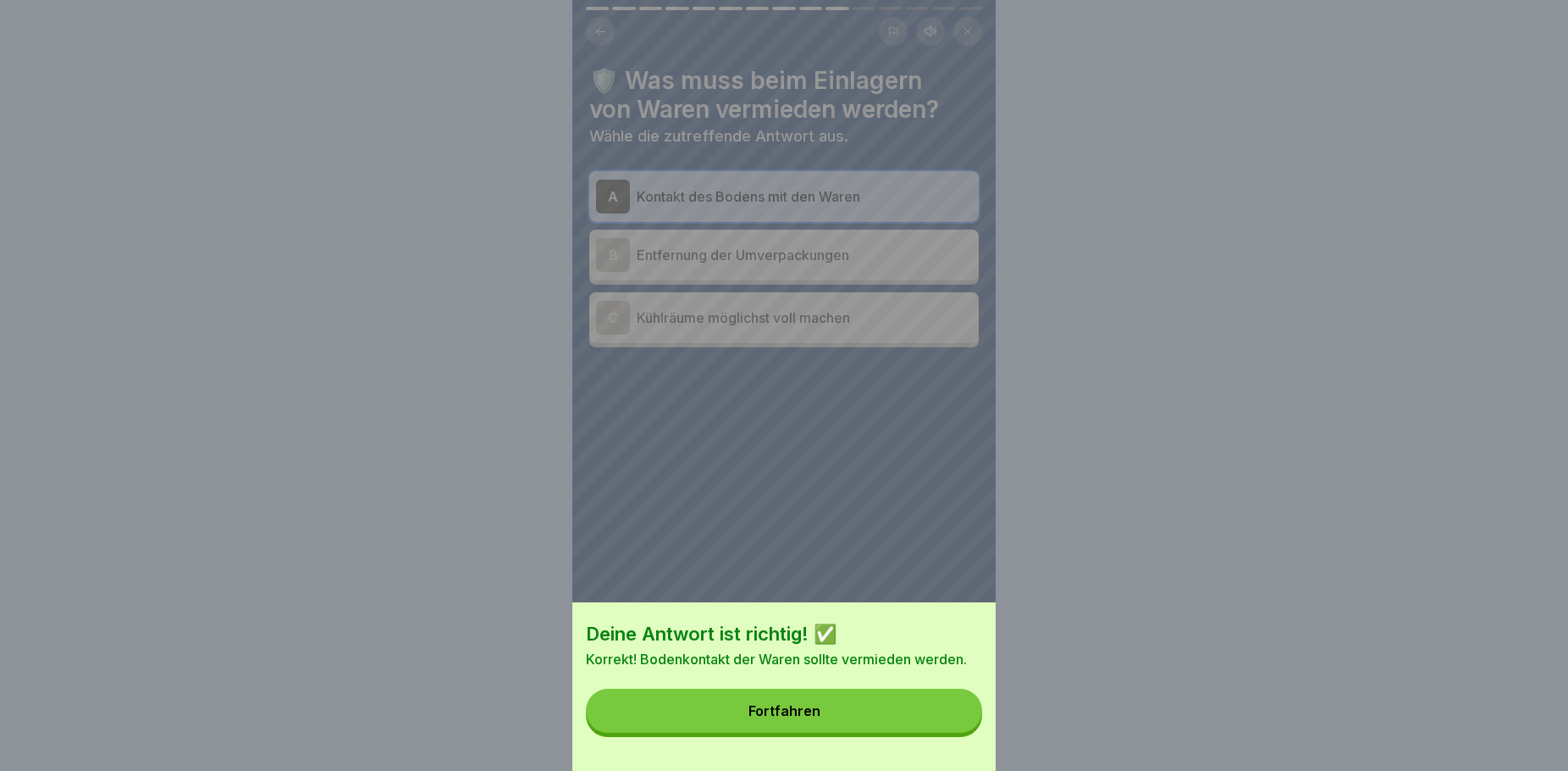
click at [821, 718] on div "Fortfahren" at bounding box center [784, 711] width 72 height 15
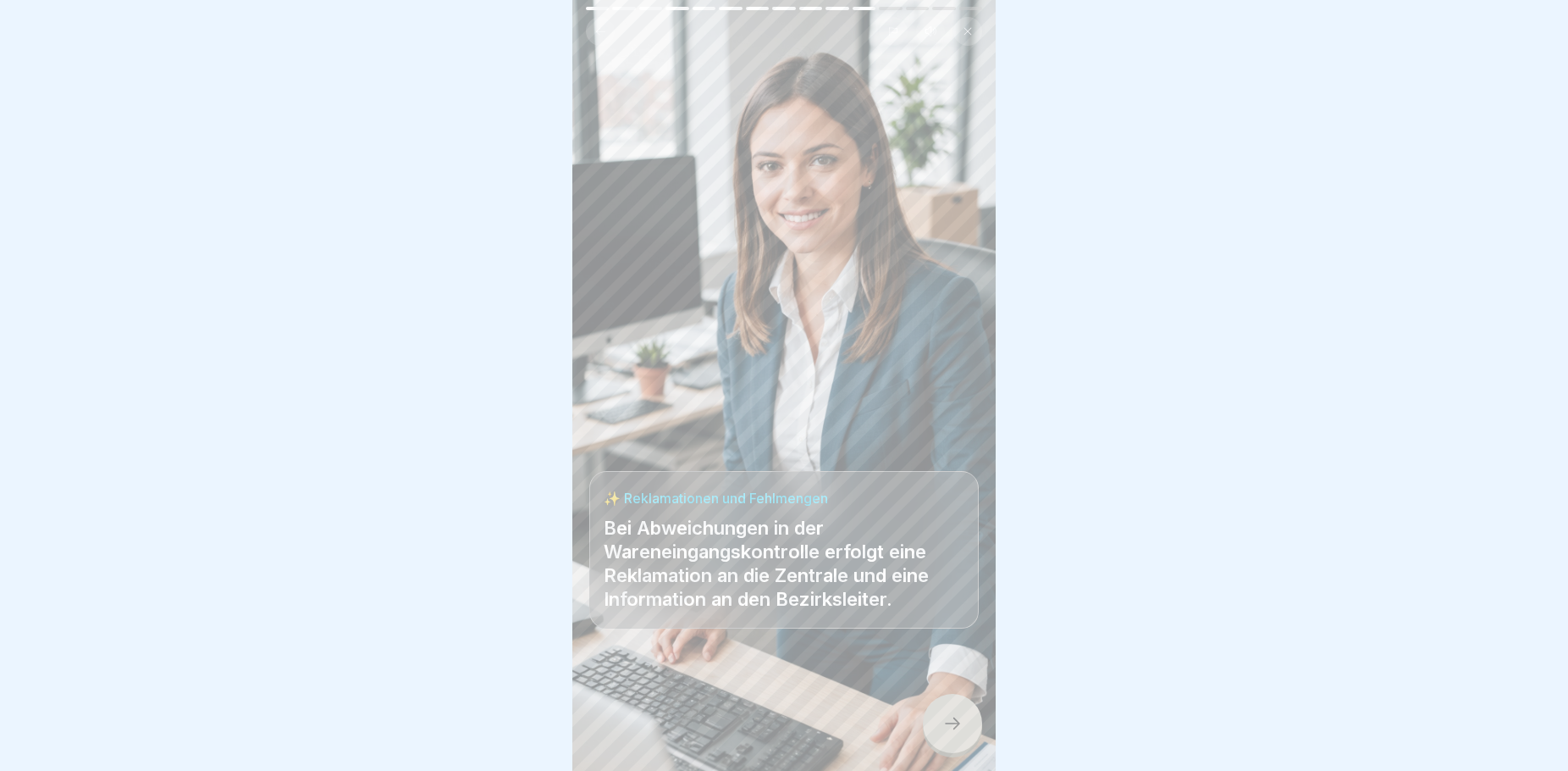
click at [959, 733] on icon at bounding box center [953, 723] width 21 height 21
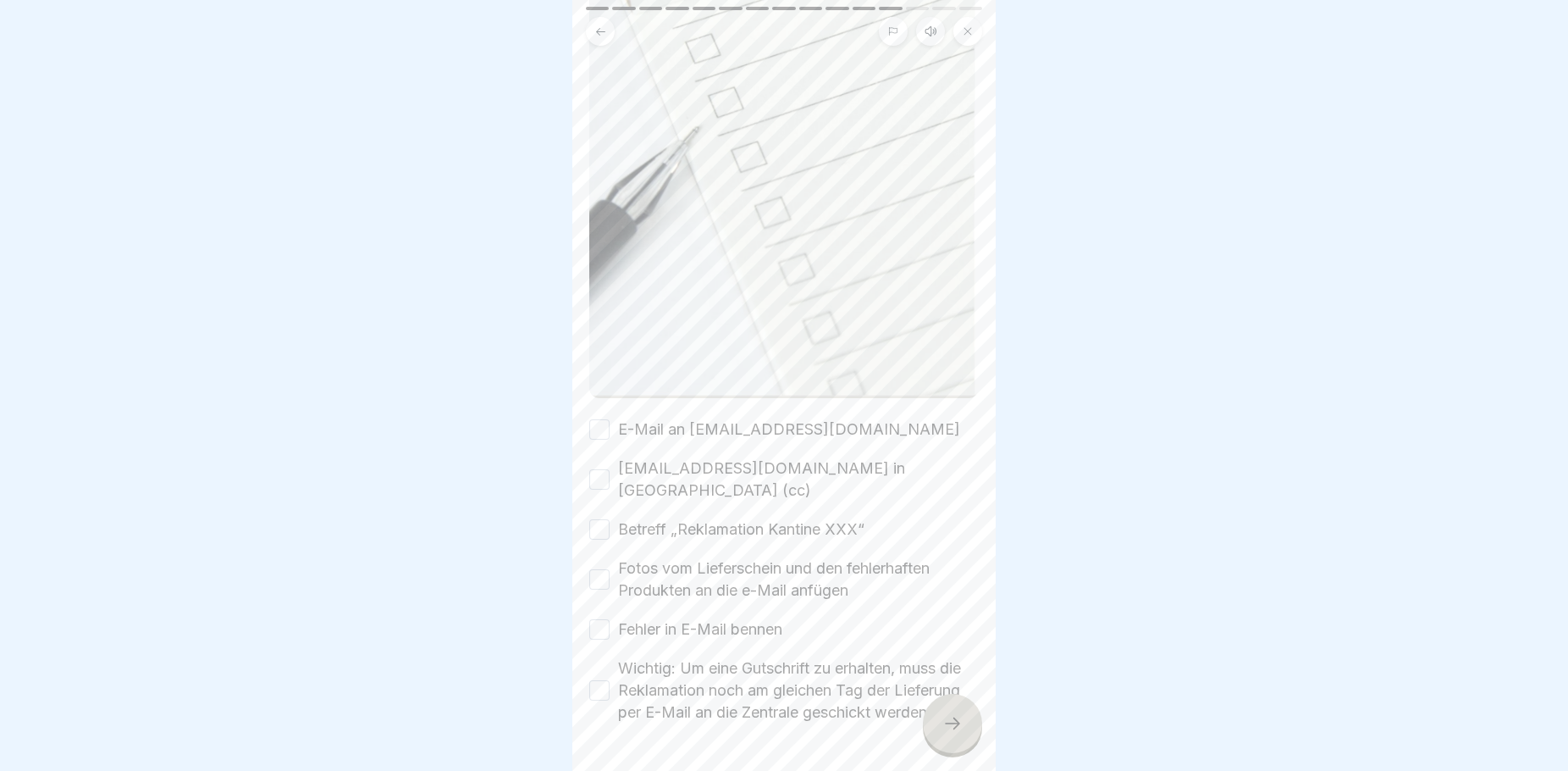
scroll to position [568, 0]
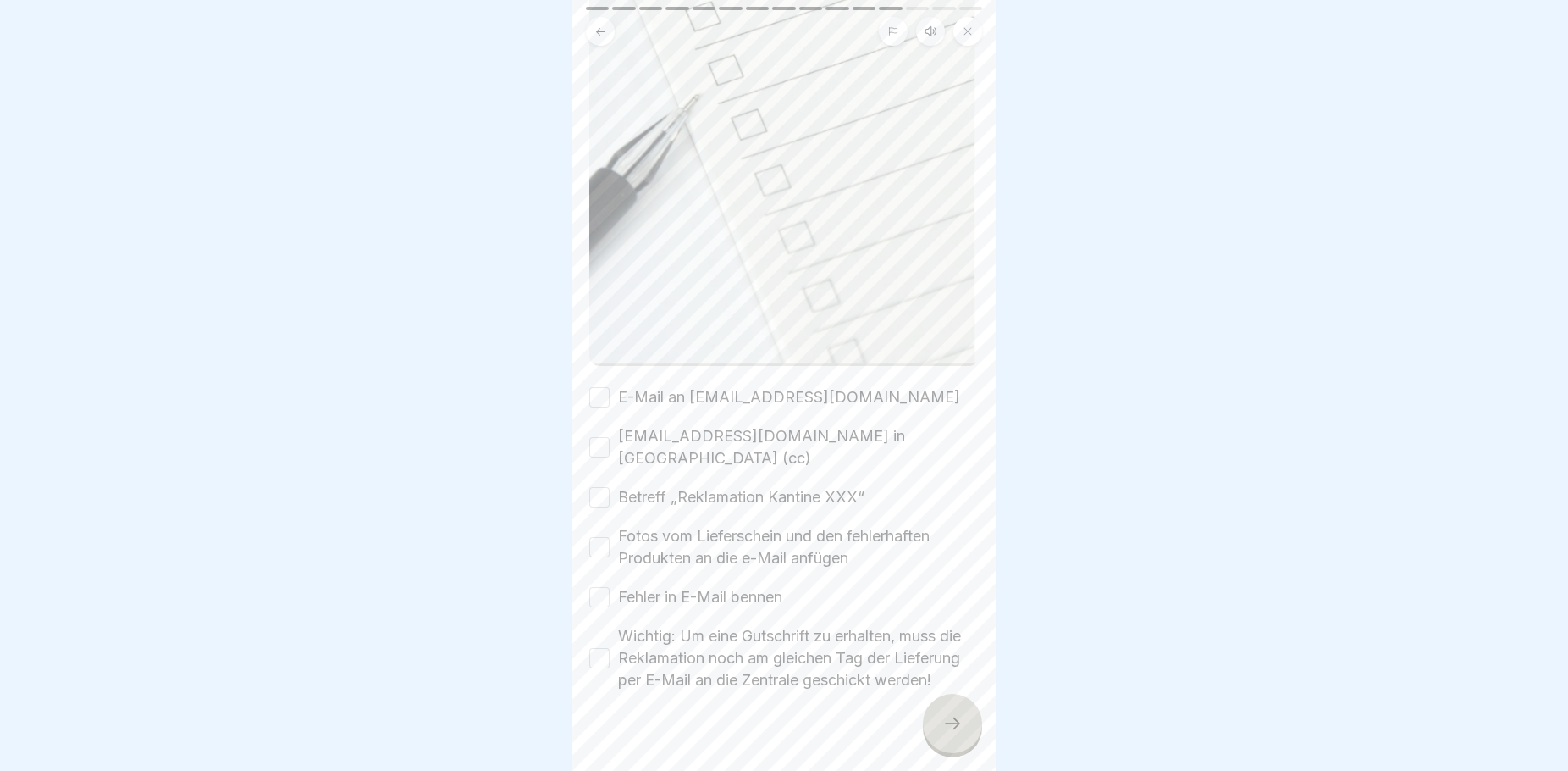
click at [604, 387] on button "E-Mail an [EMAIL_ADDRESS][DOMAIN_NAME]" at bounding box center [600, 397] width 21 height 21
click at [599, 648] on button "Wichtig: Um eine Gutschrift zu erhalten, muss die Reklamation noch am gleichen …" at bounding box center [600, 658] width 21 height 21
click at [601, 537] on button "Fotos vom Lieferschein und den fehlerhaften Produkten an die e-Mail anfügen" at bounding box center [600, 547] width 21 height 21
click at [597, 487] on button "Betreff „Reklamation Kantine XXX“" at bounding box center [600, 498] width 21 height 21
click at [601, 437] on button "[EMAIL_ADDRESS][DOMAIN_NAME] in [GEOGRAPHIC_DATA] (cc)" at bounding box center [600, 447] width 21 height 21
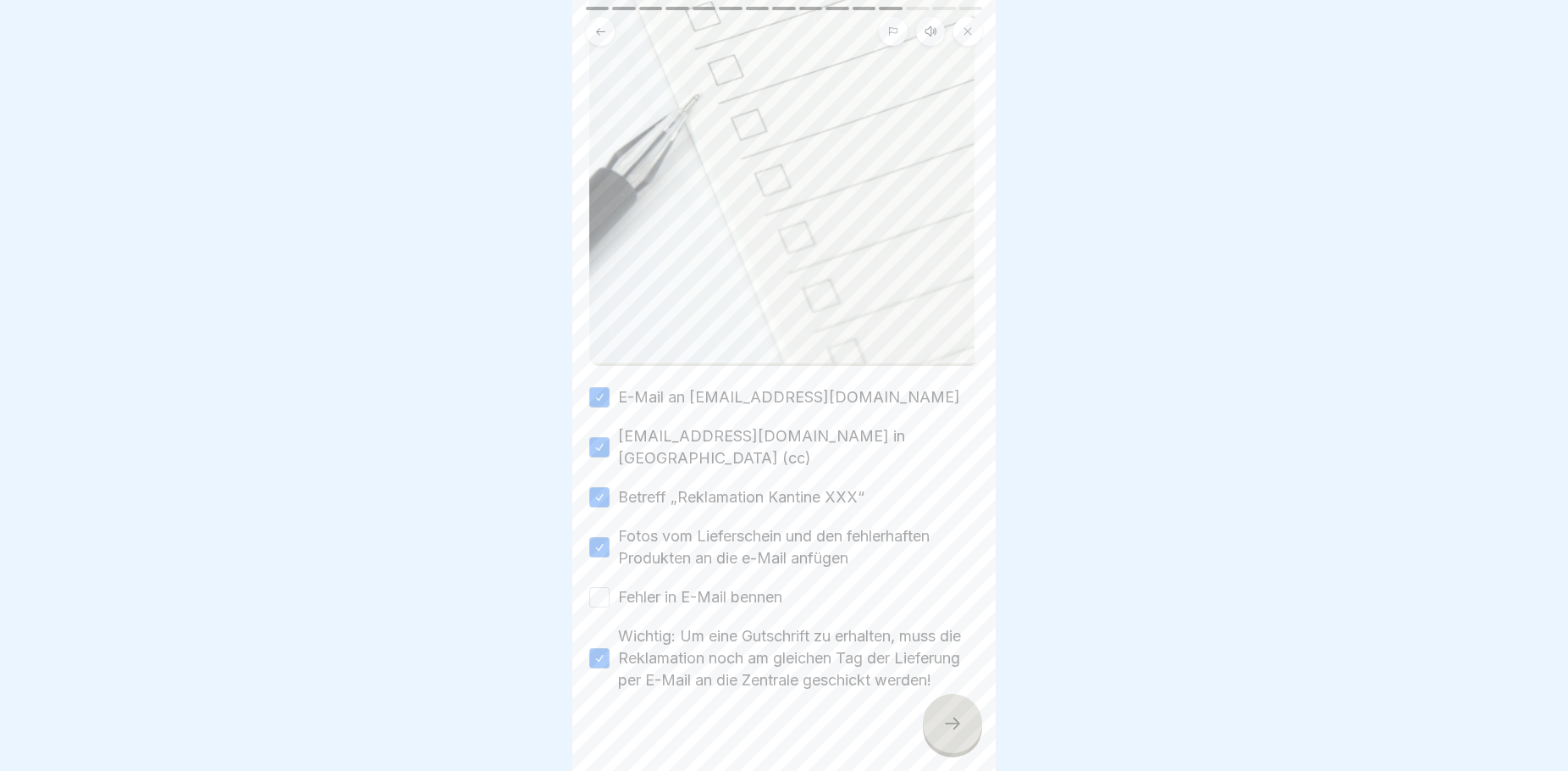
click at [971, 747] on div at bounding box center [952, 723] width 59 height 59
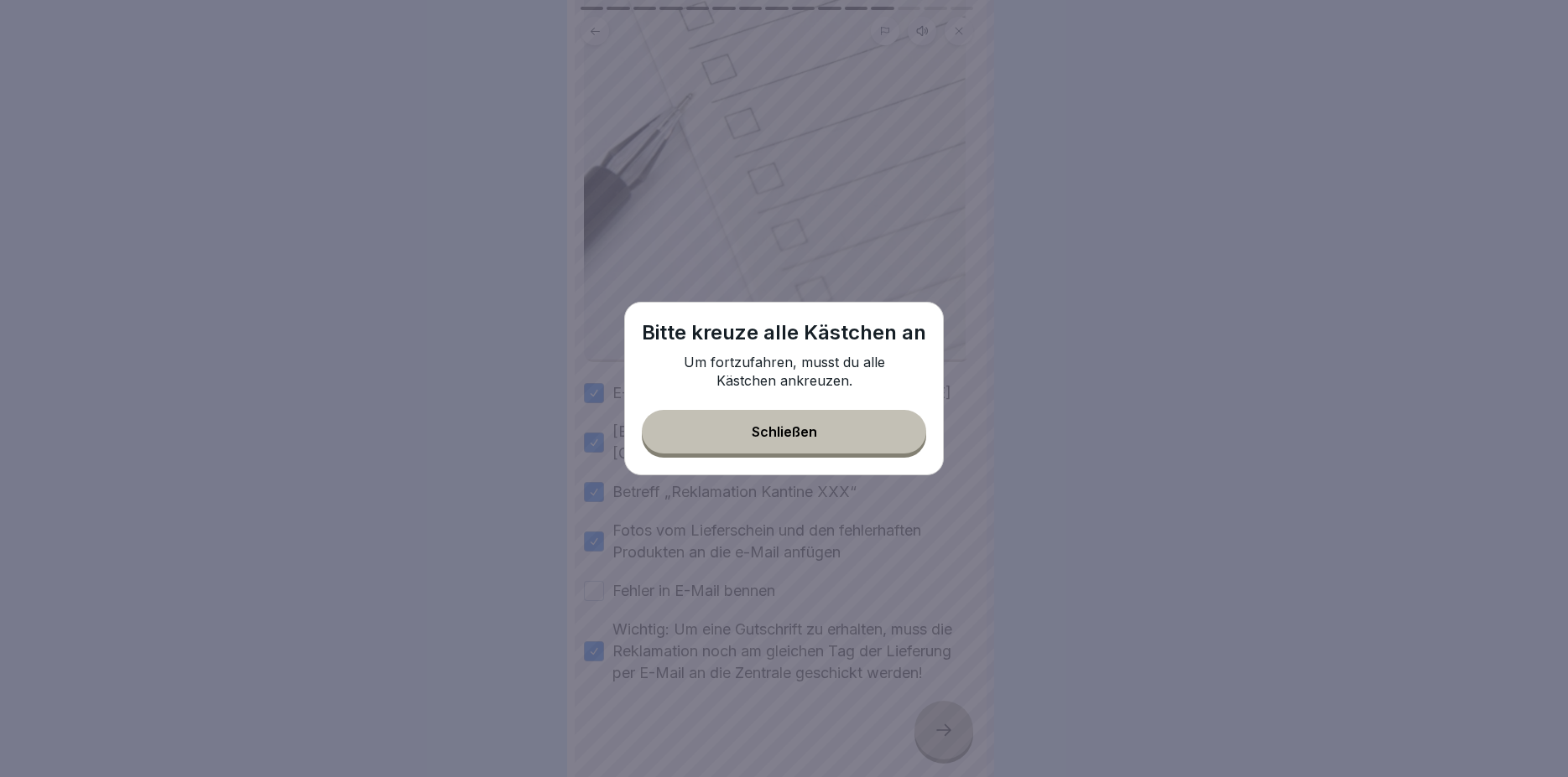
click at [754, 428] on div "Schließen" at bounding box center [784, 431] width 65 height 15
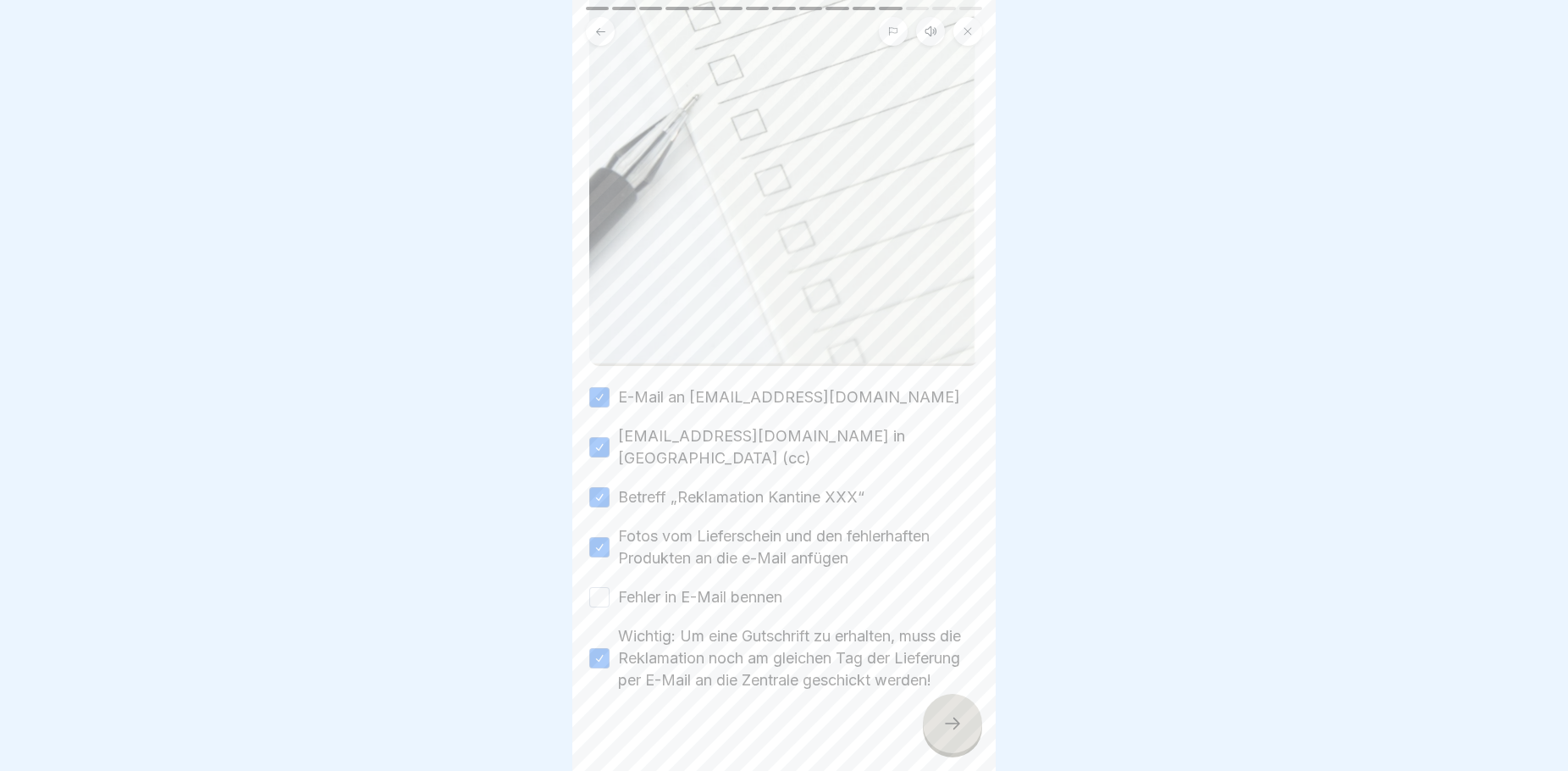
click at [603, 587] on button "Fehler in E-Mail bennen" at bounding box center [600, 597] width 21 height 21
click at [953, 733] on icon at bounding box center [953, 723] width 21 height 21
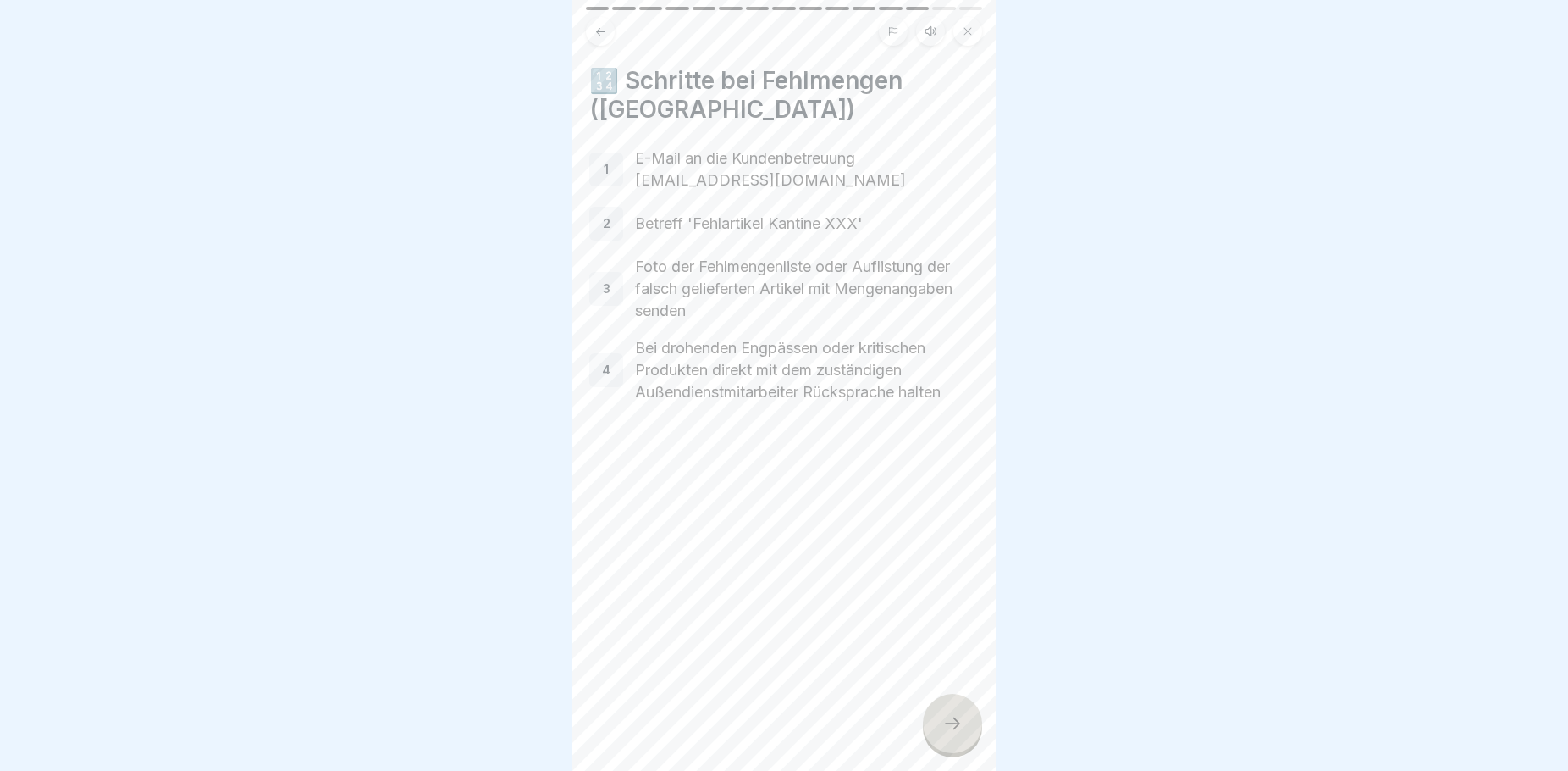
click at [934, 738] on div at bounding box center [952, 723] width 59 height 59
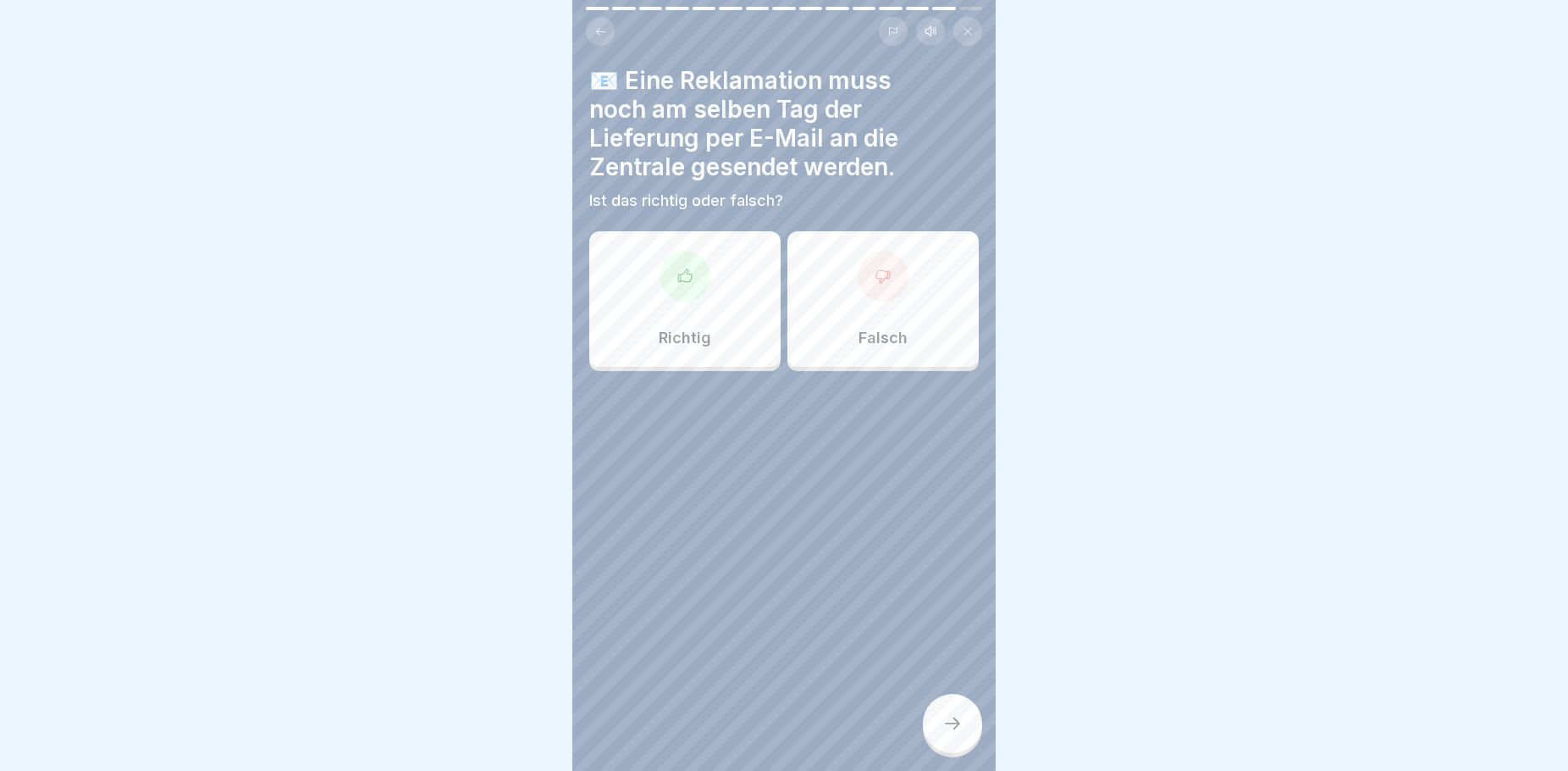
click at [723, 313] on div "Richtig" at bounding box center [685, 299] width 192 height 135
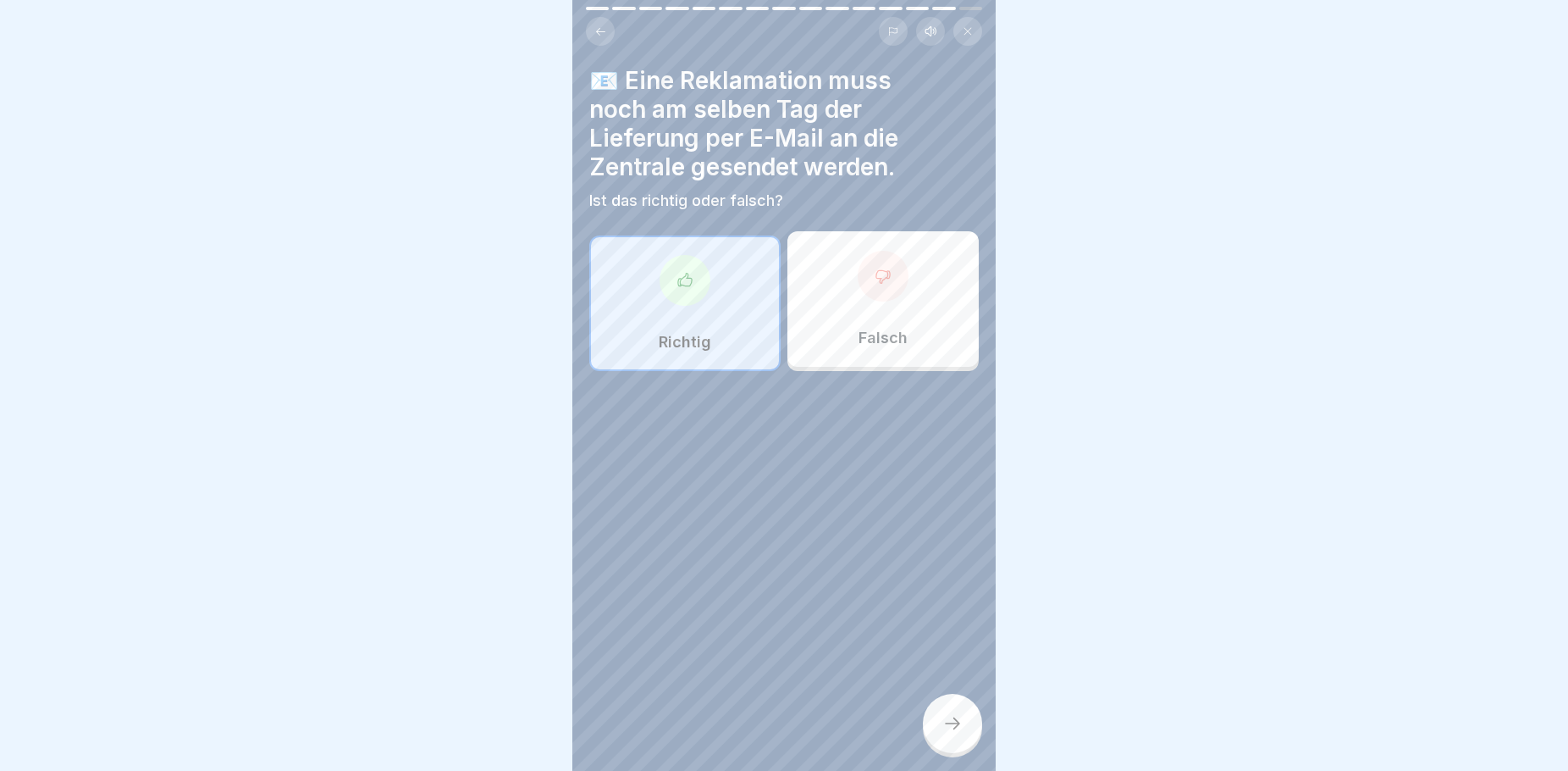
click at [975, 742] on div at bounding box center [952, 723] width 59 height 59
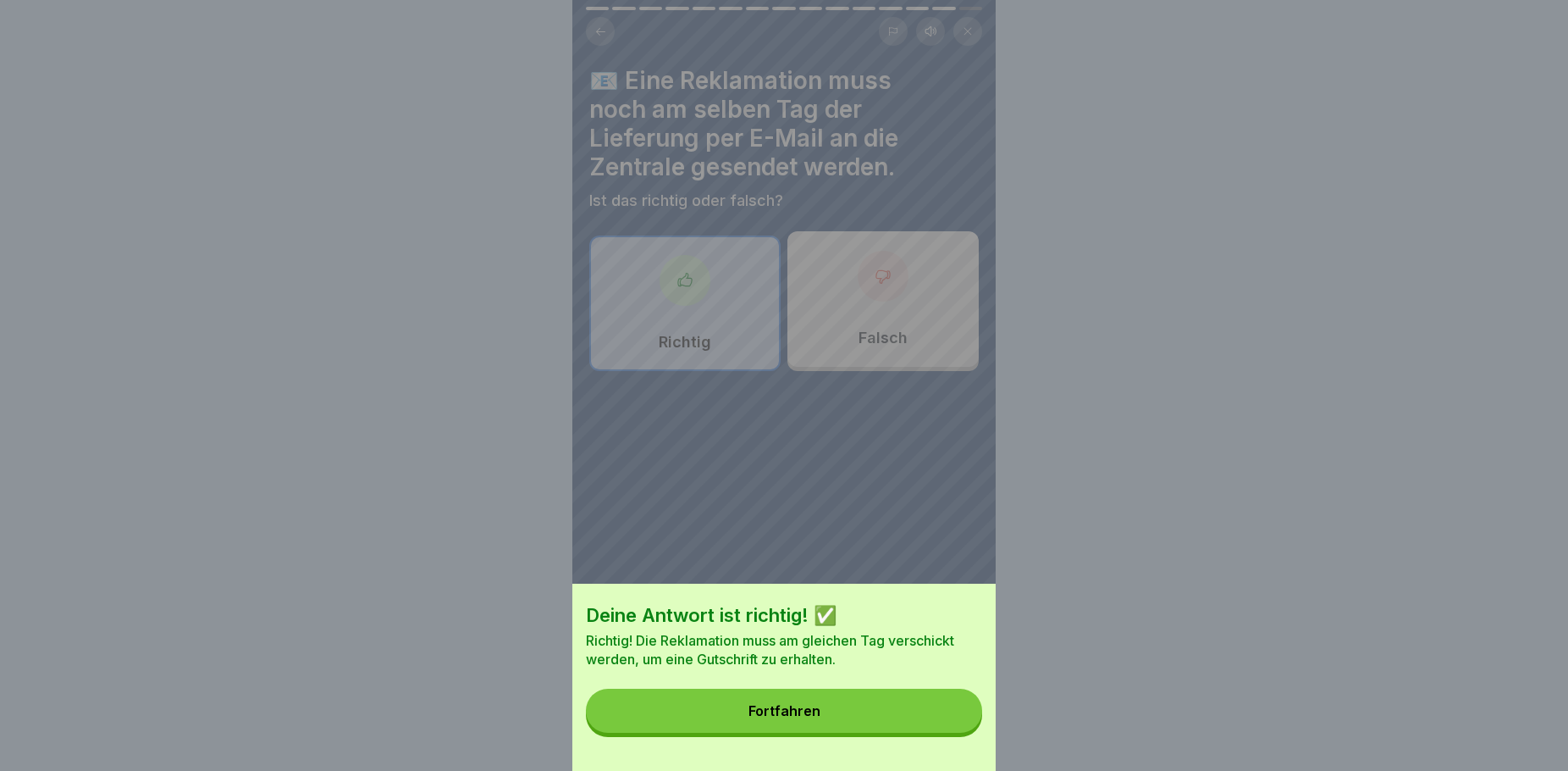
click at [841, 729] on button "Fortfahren" at bounding box center [784, 710] width 396 height 44
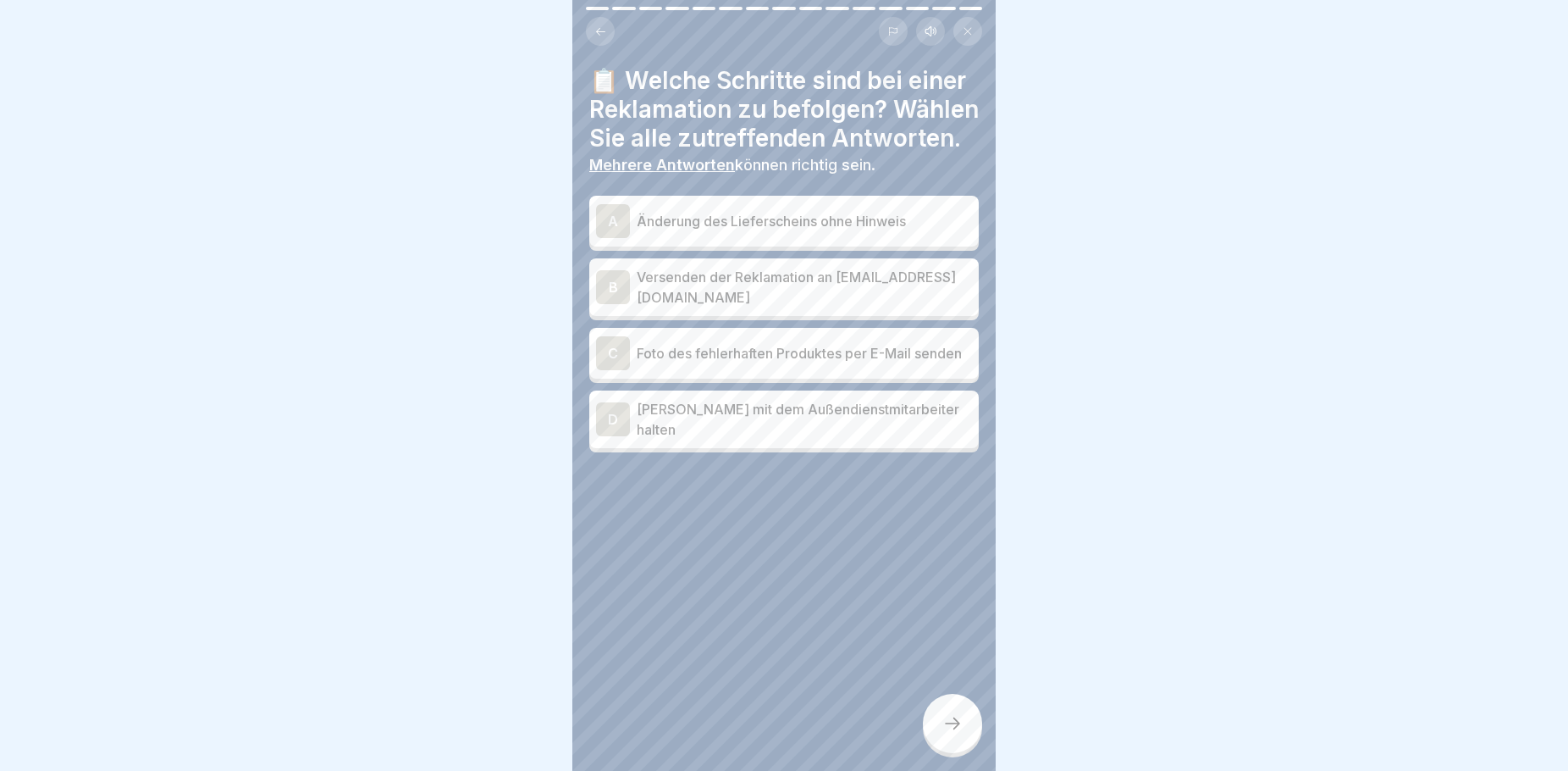
click at [691, 307] on p "Versenden der Reklamation an [EMAIL_ADDRESS][DOMAIN_NAME]" at bounding box center [804, 286] width 335 height 40
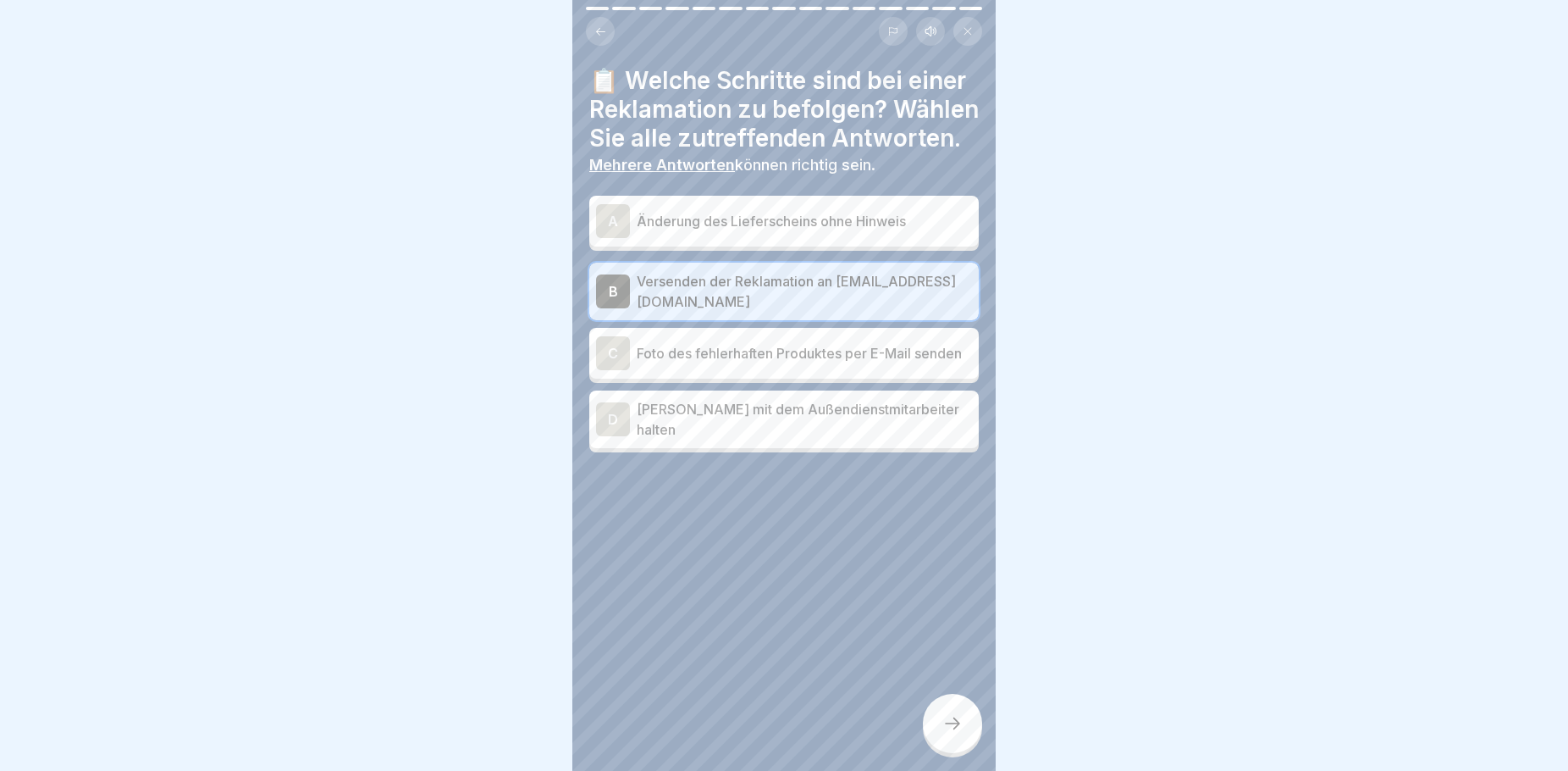
click at [719, 363] on p "Foto des fehlerhaften Produktes per E-Mail senden" at bounding box center [804, 353] width 335 height 21
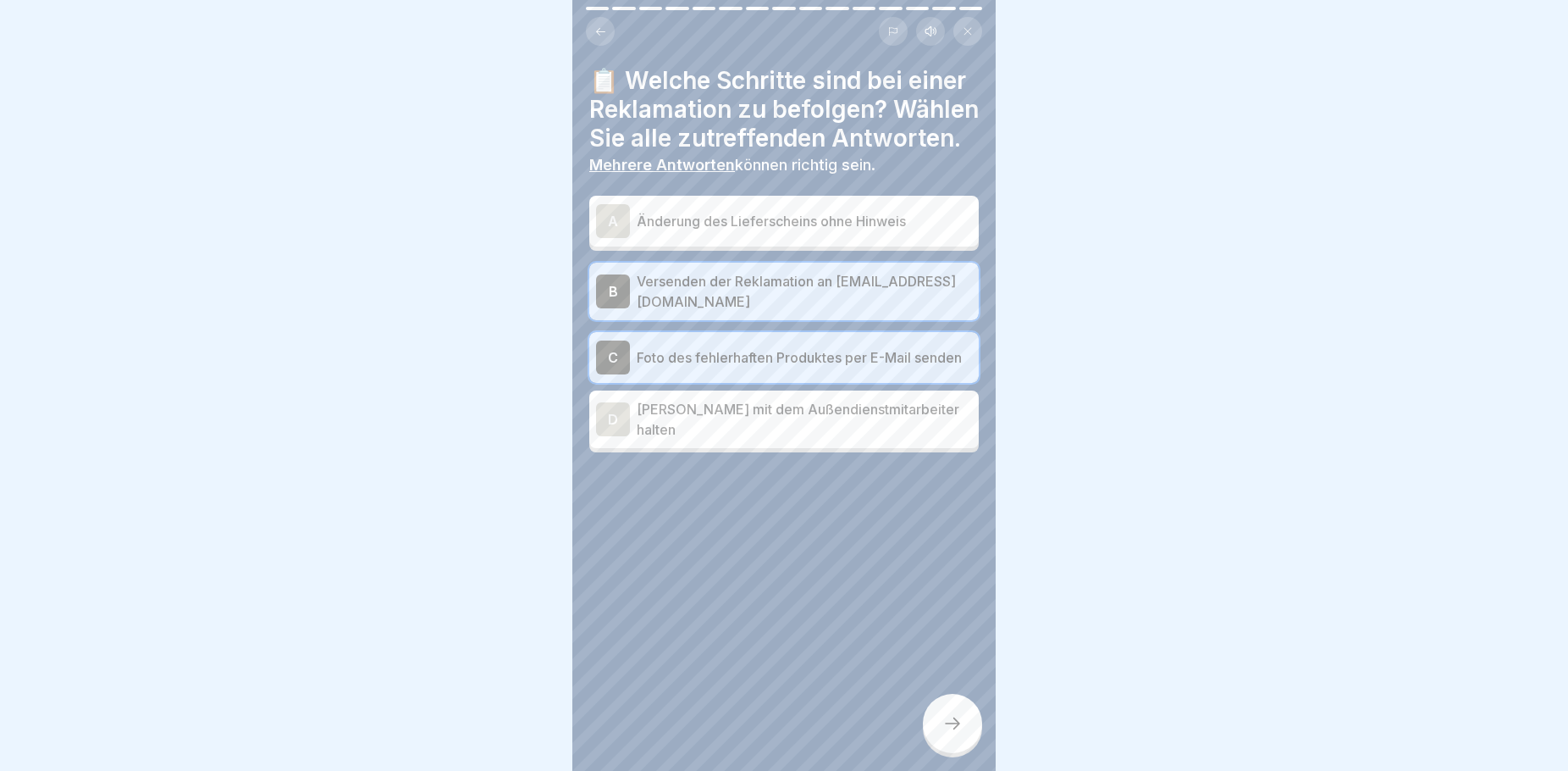
click at [952, 727] on div at bounding box center [952, 723] width 59 height 59
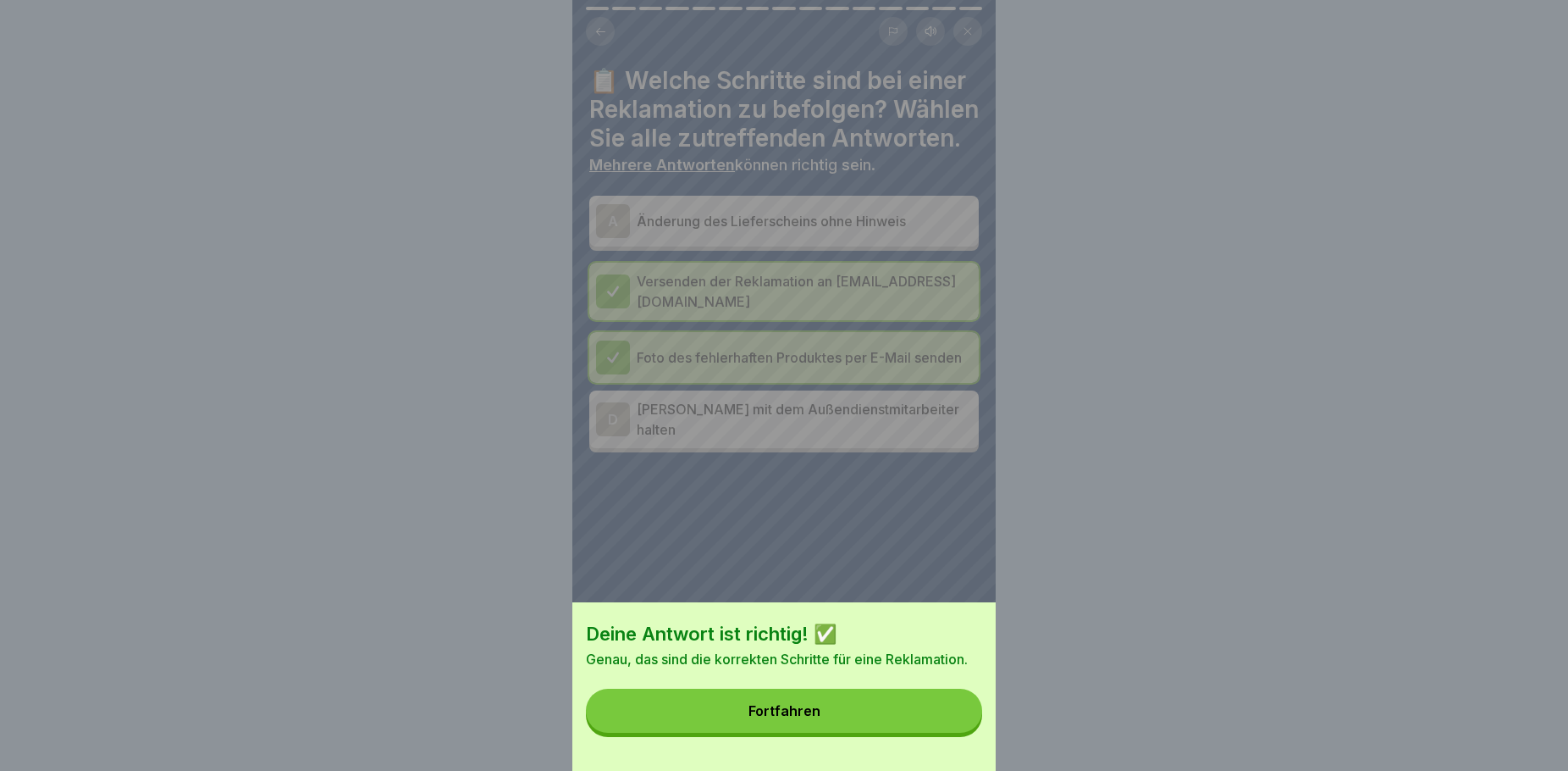
click at [854, 714] on button "Fortfahren" at bounding box center [784, 710] width 396 height 44
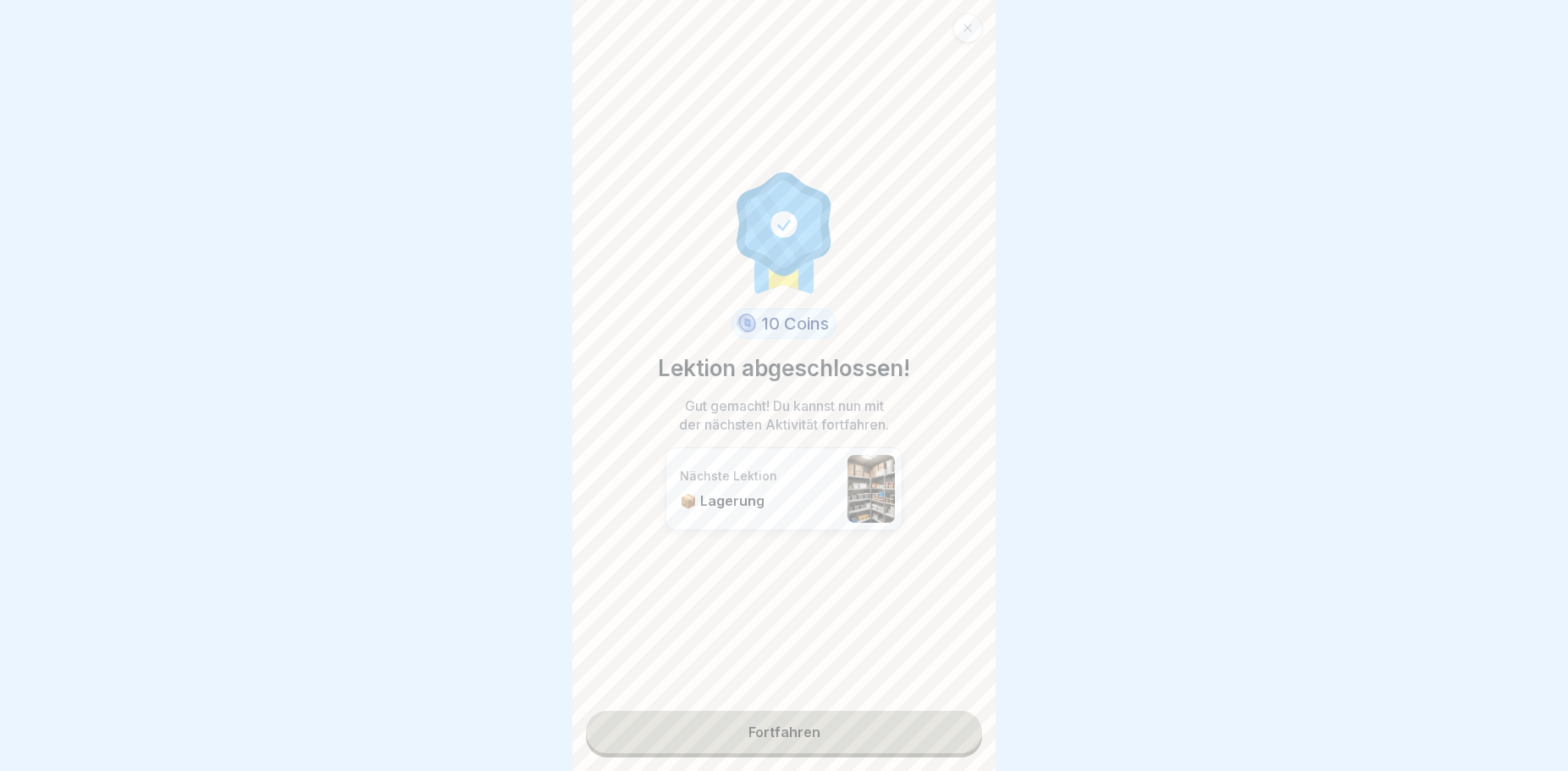
click at [766, 729] on link "Fortfahren" at bounding box center [784, 732] width 396 height 42
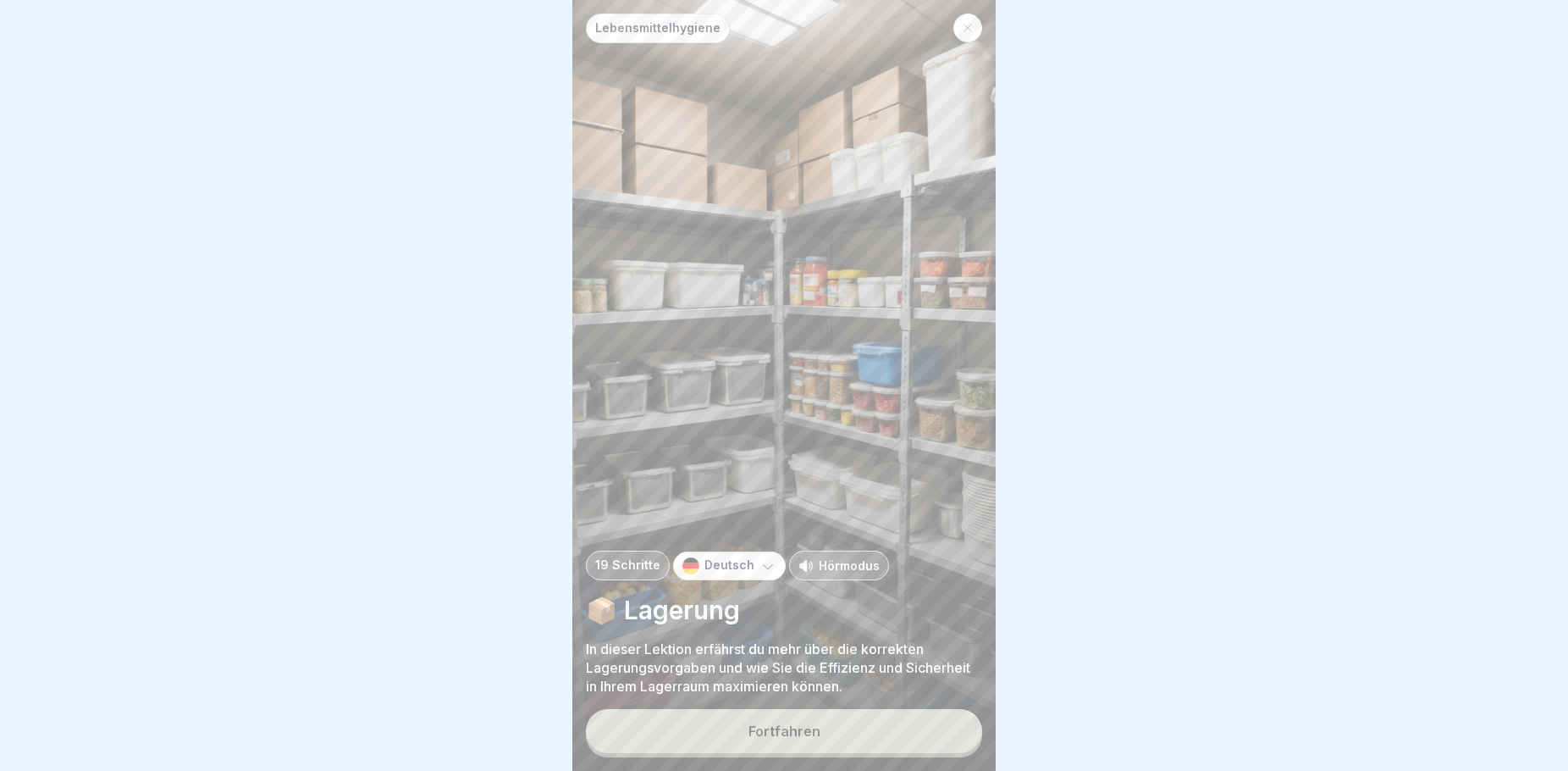
click at [799, 738] on div "Fortfahren" at bounding box center [784, 731] width 72 height 15
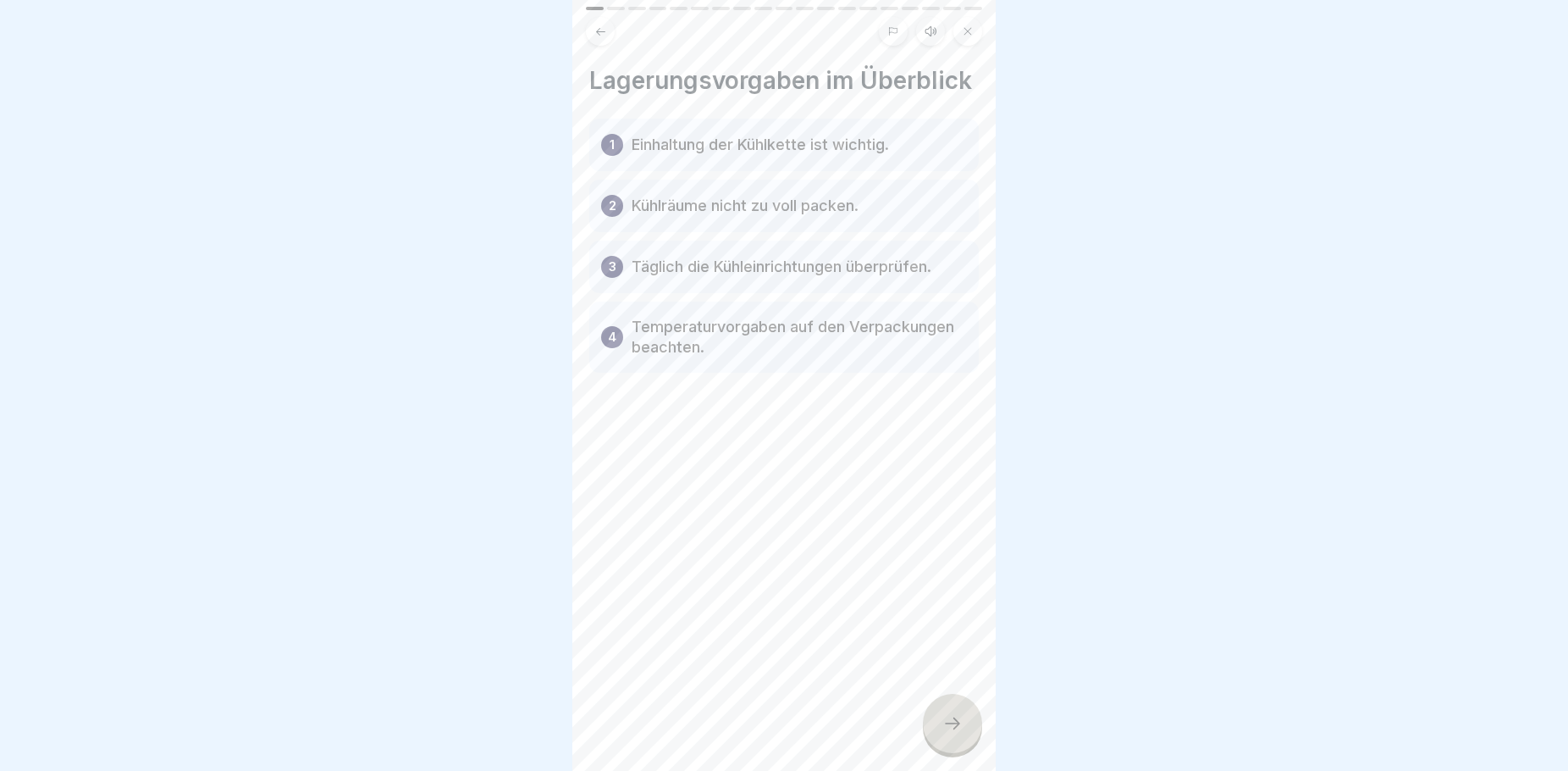
click at [952, 723] on div at bounding box center [952, 723] width 59 height 59
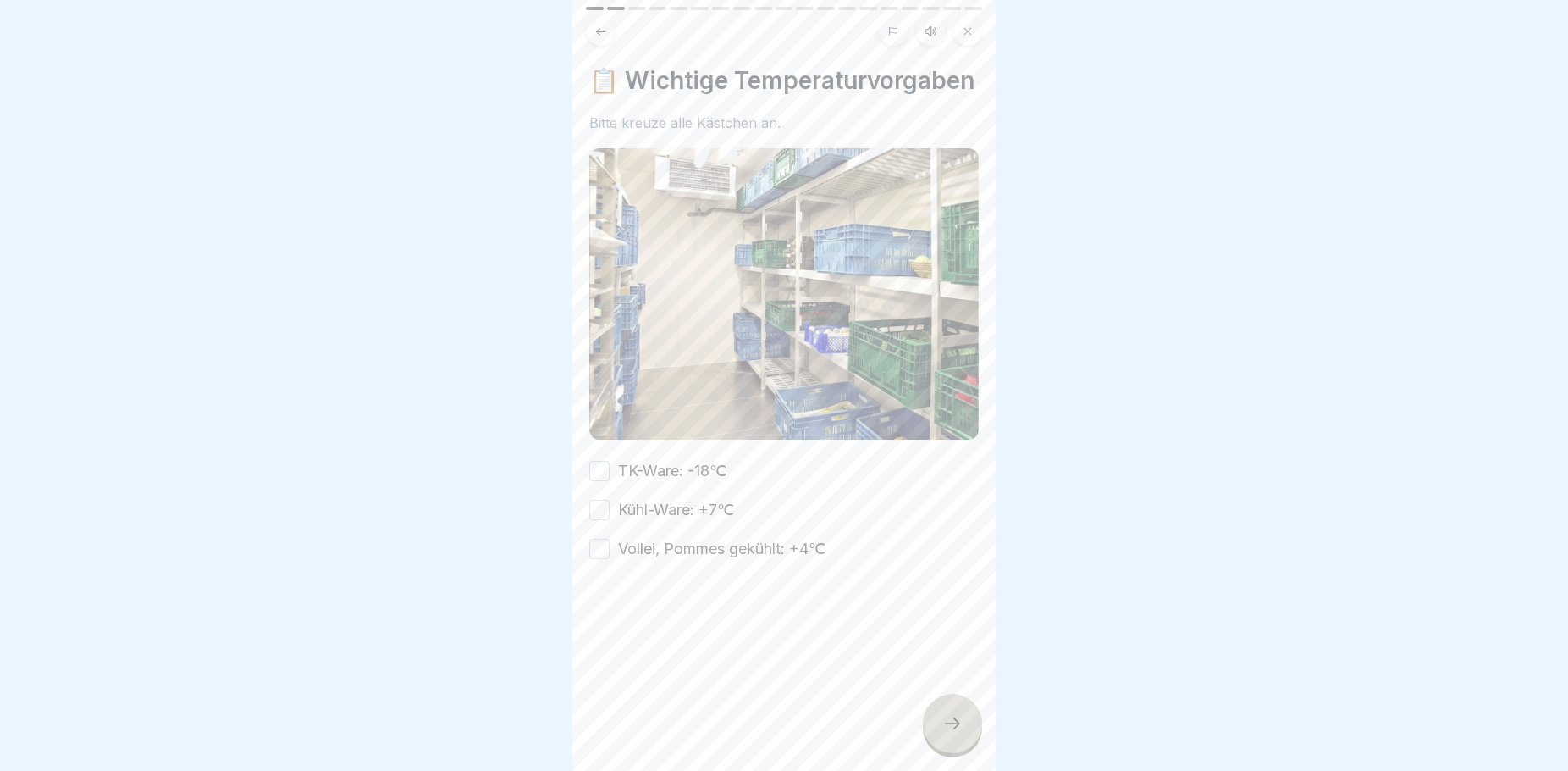
click at [592, 481] on button "TK-Ware: -18℃" at bounding box center [600, 471] width 21 height 21
click at [605, 520] on button "Kühl-Ware: +7℃" at bounding box center [600, 510] width 21 height 21
drag, startPoint x: 607, startPoint y: 561, endPoint x: 605, endPoint y: 570, distance: 9.2
click at [607, 559] on button "Vollei, Pommes gekühlt: +4℃" at bounding box center [600, 549] width 21 height 21
click at [968, 747] on div at bounding box center [952, 723] width 59 height 59
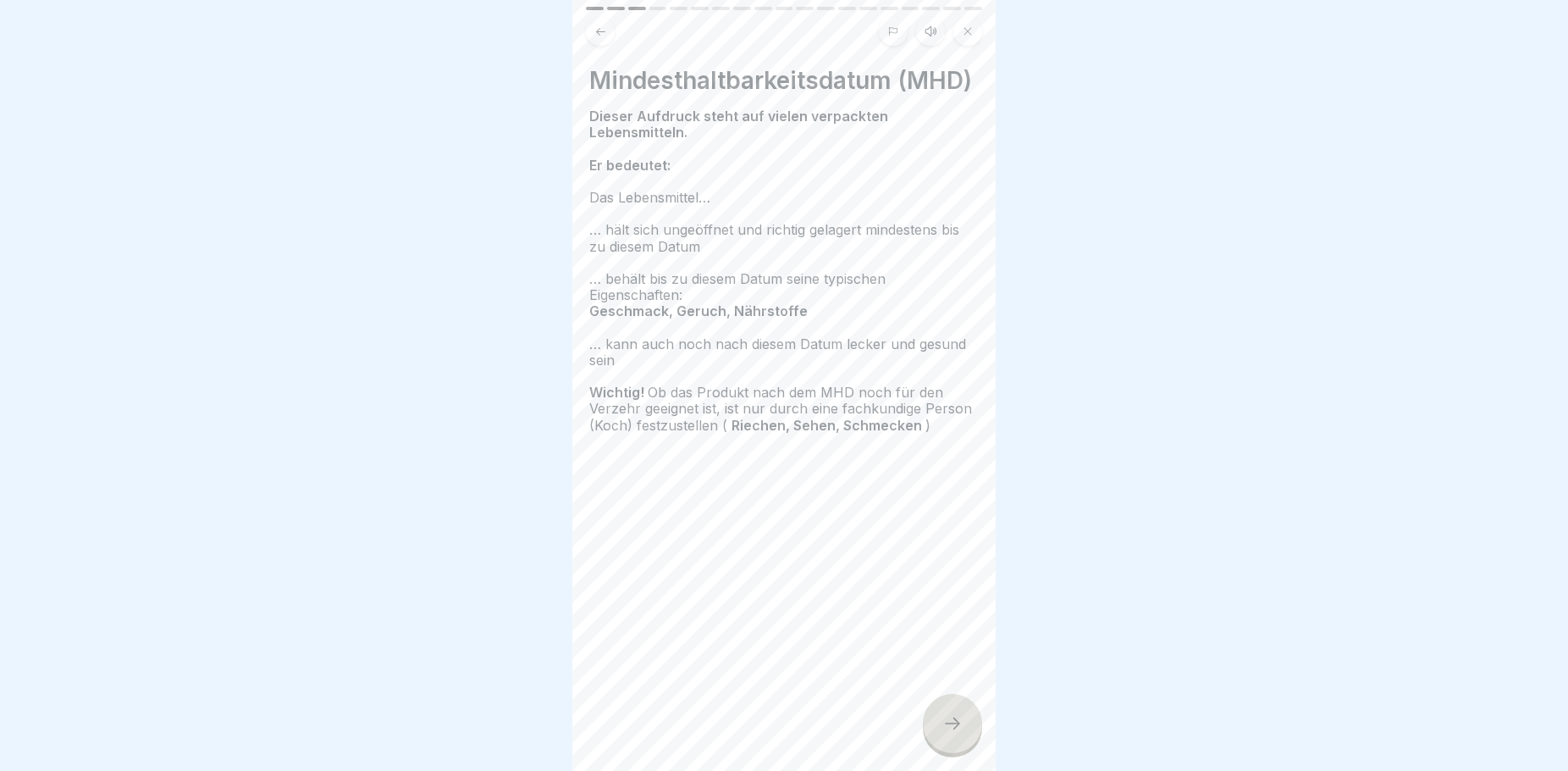
click at [961, 753] on div at bounding box center [952, 723] width 59 height 59
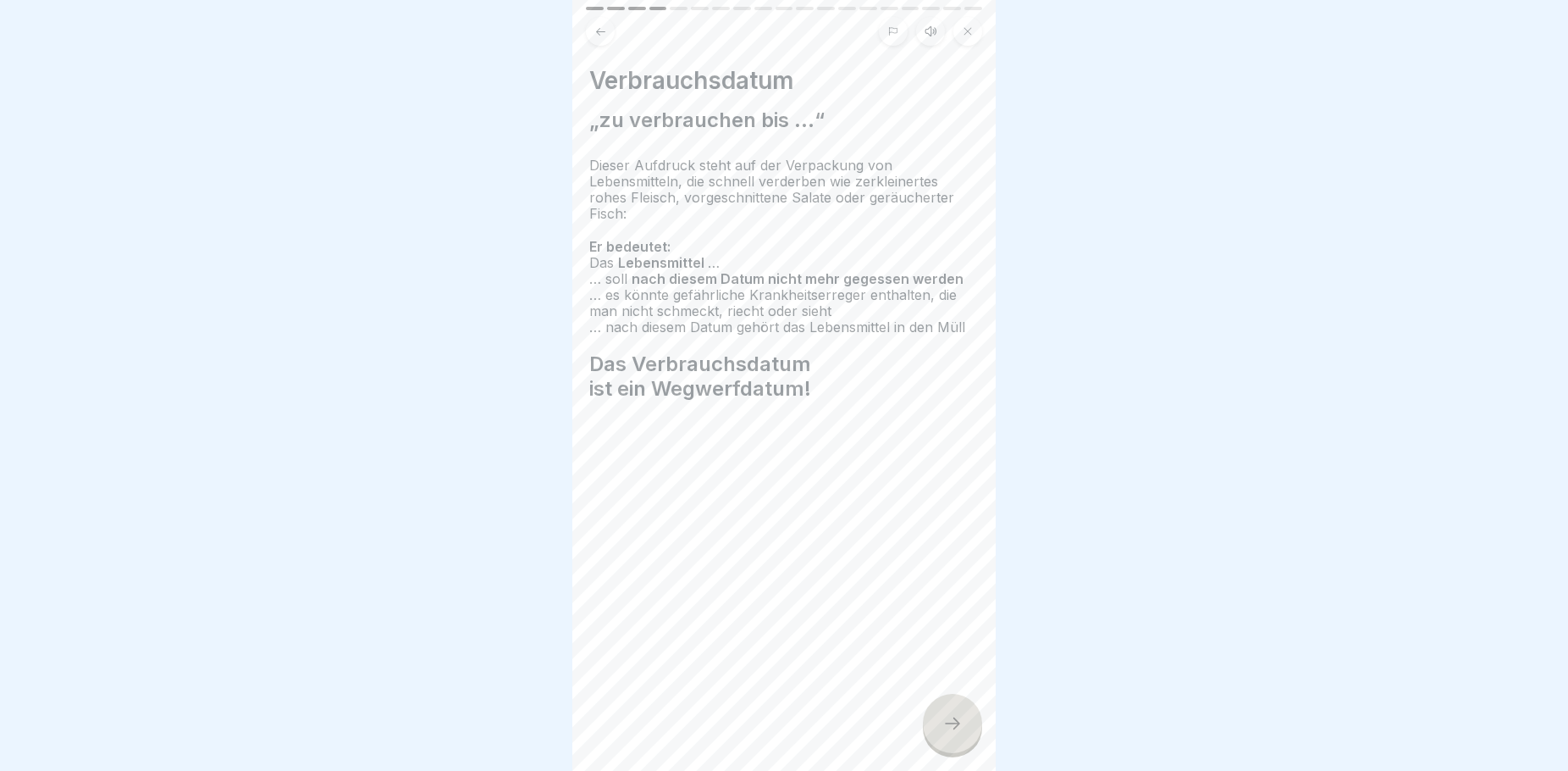
click at [600, 28] on icon at bounding box center [601, 32] width 13 height 13
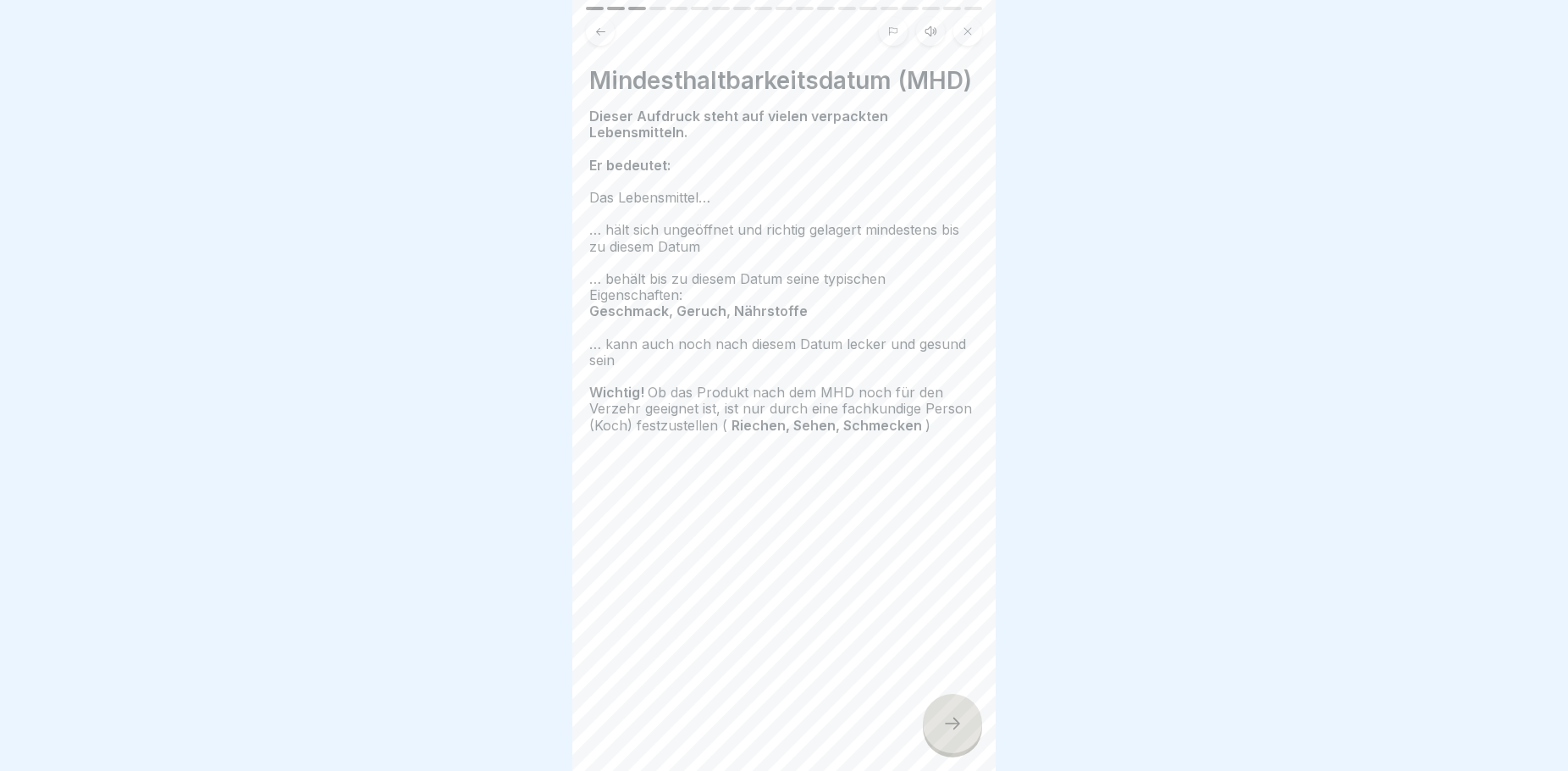
click at [960, 733] on icon at bounding box center [953, 723] width 21 height 21
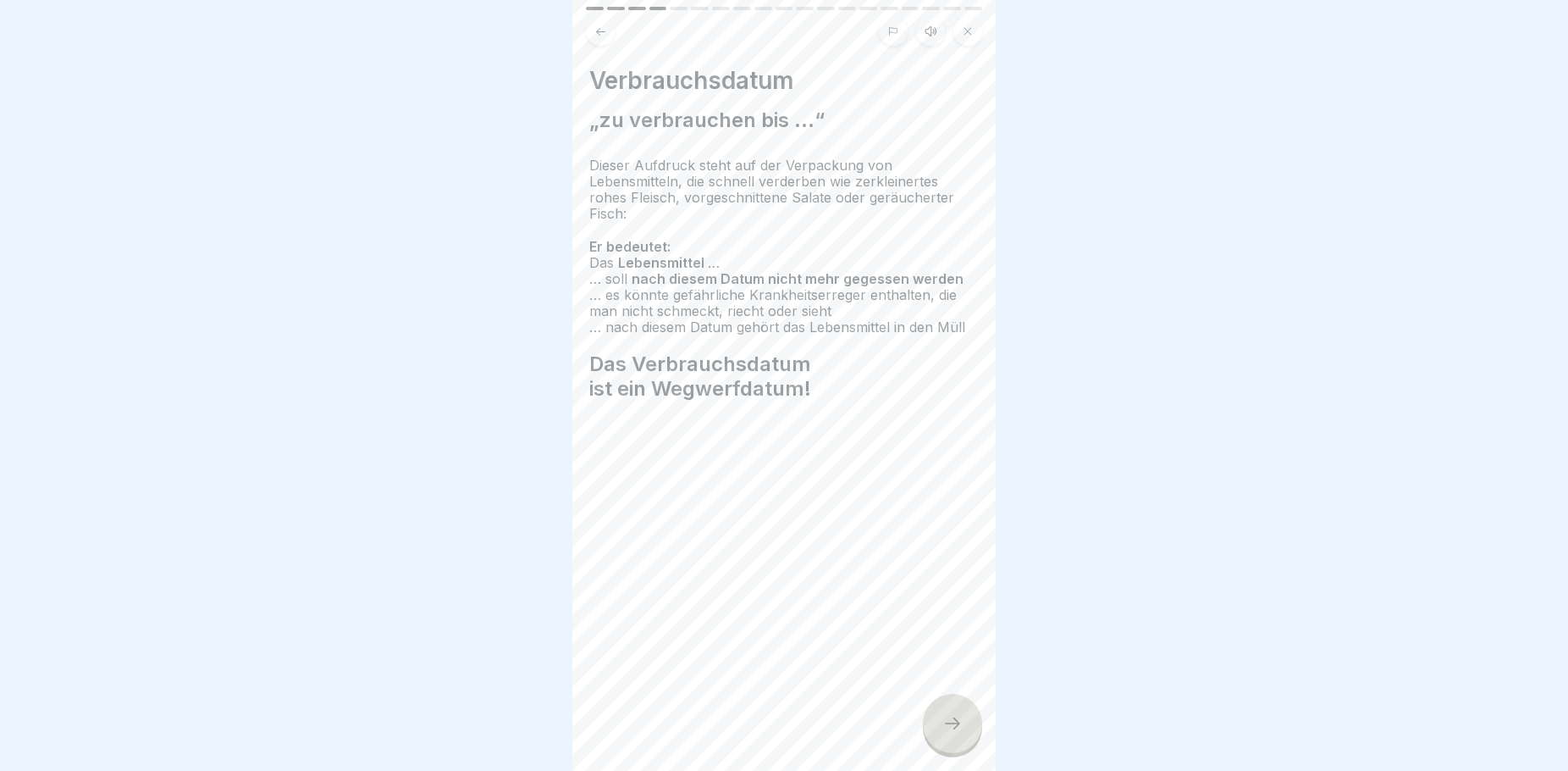
click at [604, 31] on icon at bounding box center [601, 31] width 9 height 8
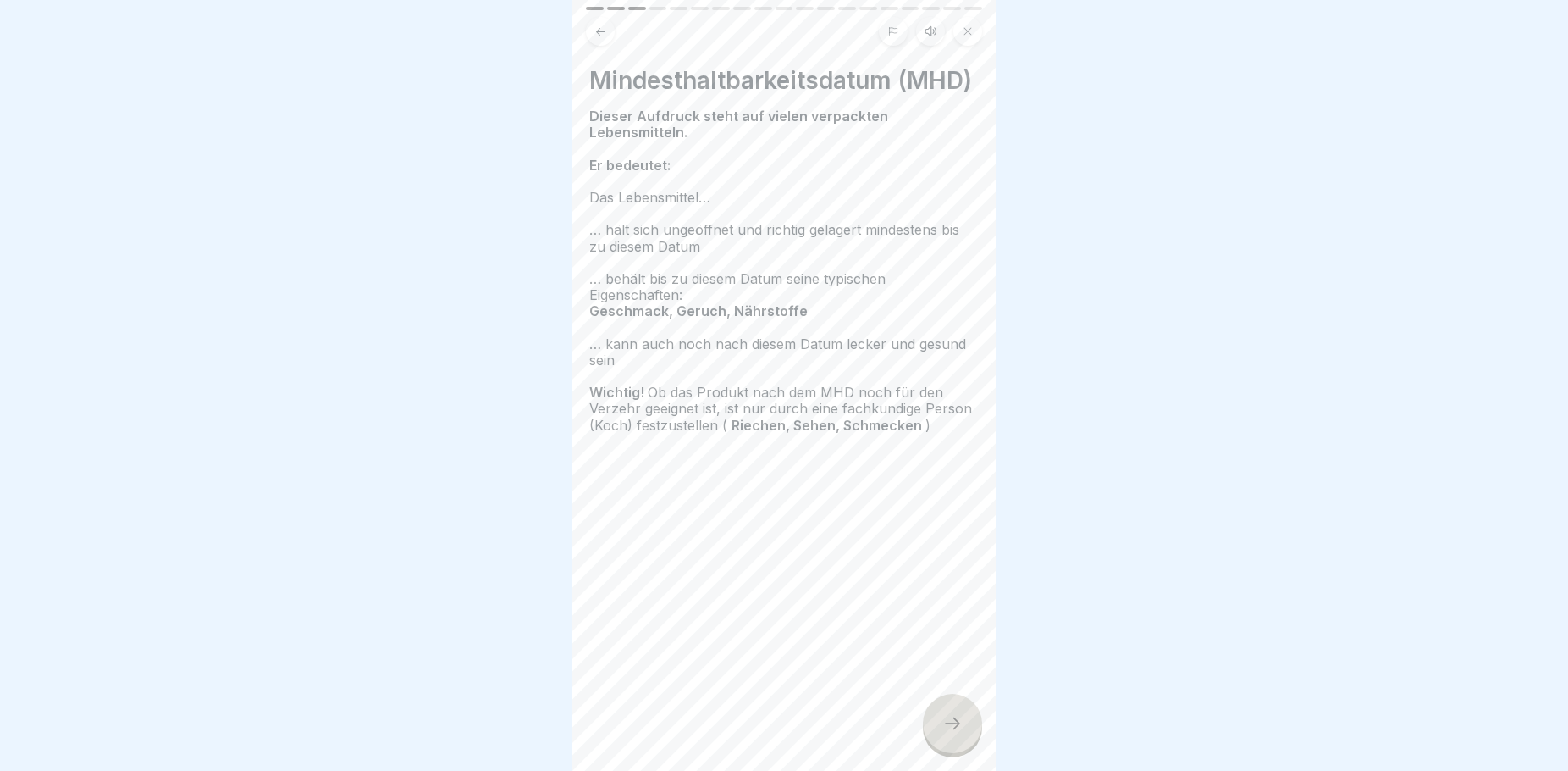
click at [604, 31] on icon at bounding box center [601, 31] width 9 height 8
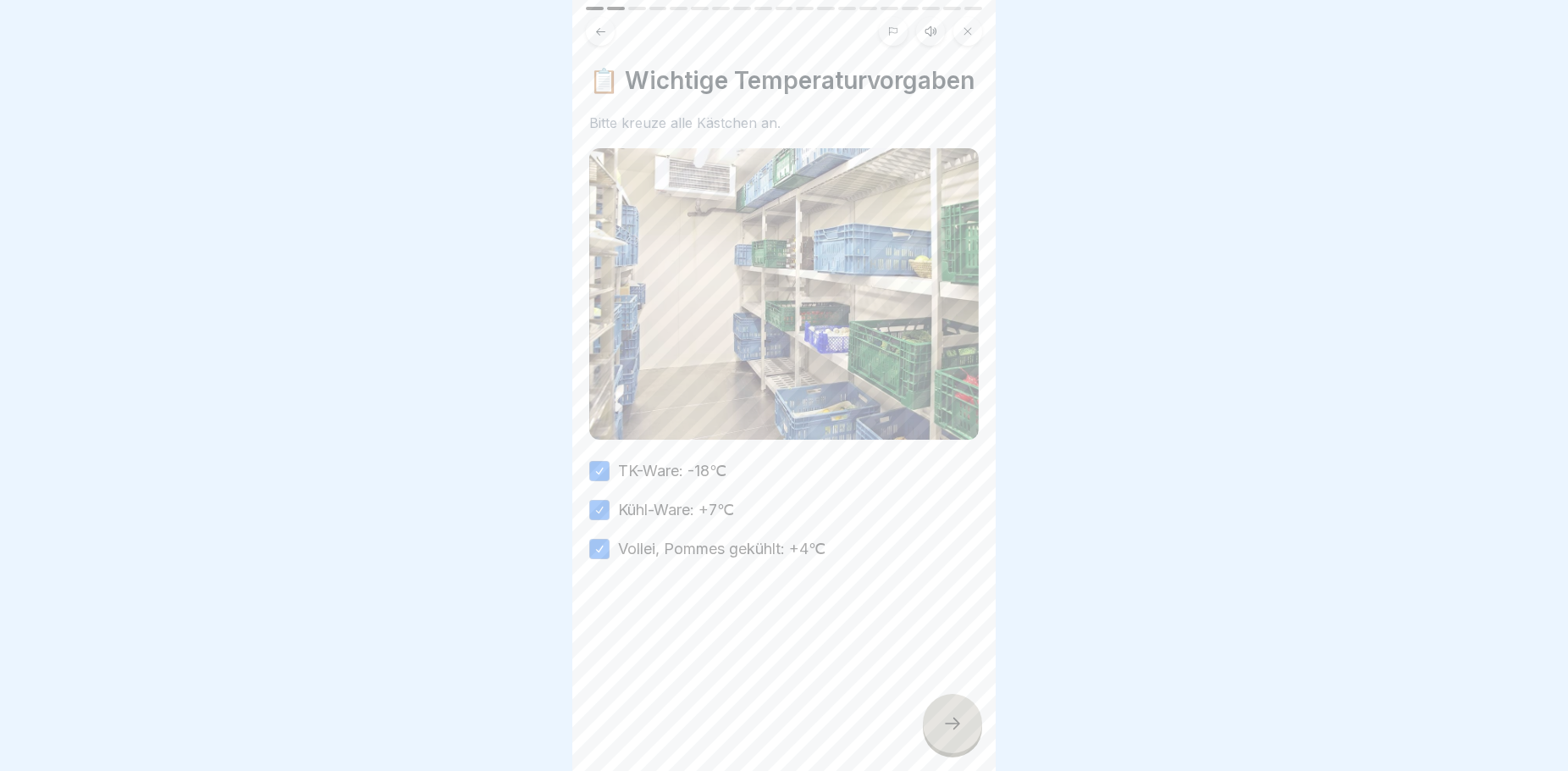
click at [604, 31] on icon at bounding box center [601, 31] width 9 height 8
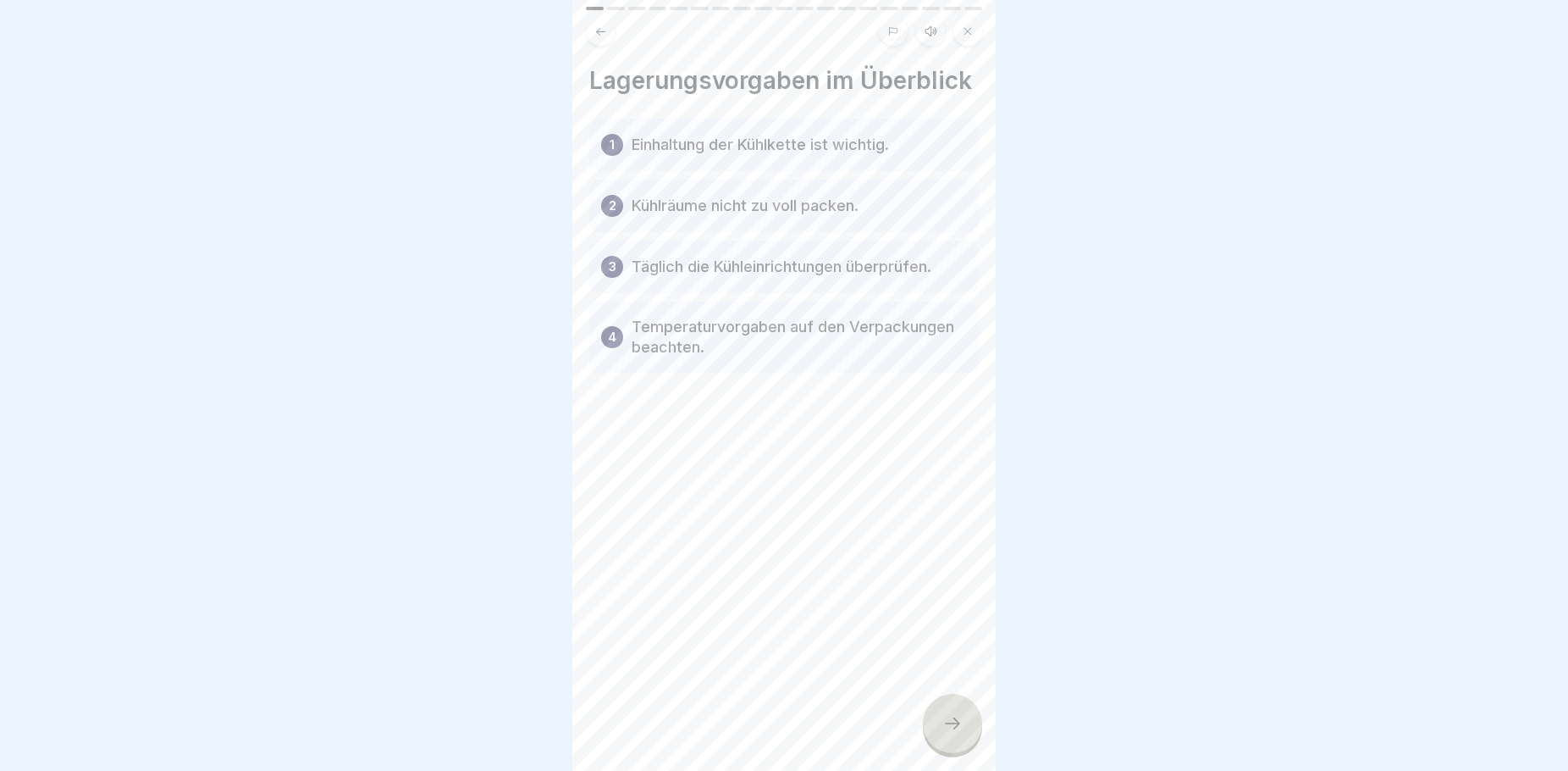
click at [604, 31] on icon at bounding box center [601, 31] width 9 height 8
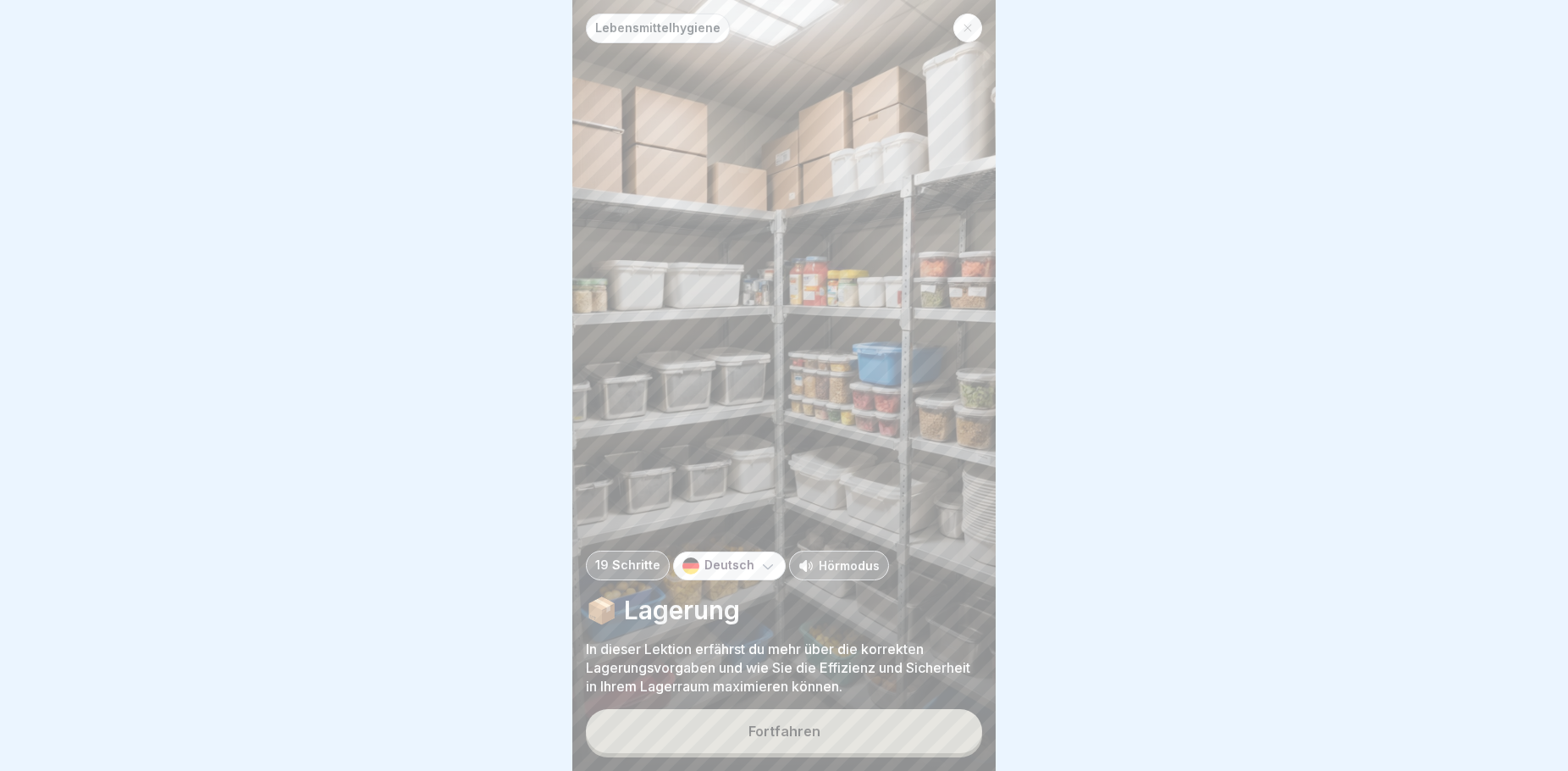
click at [838, 742] on button "Fortfahren" at bounding box center [784, 731] width 396 height 44
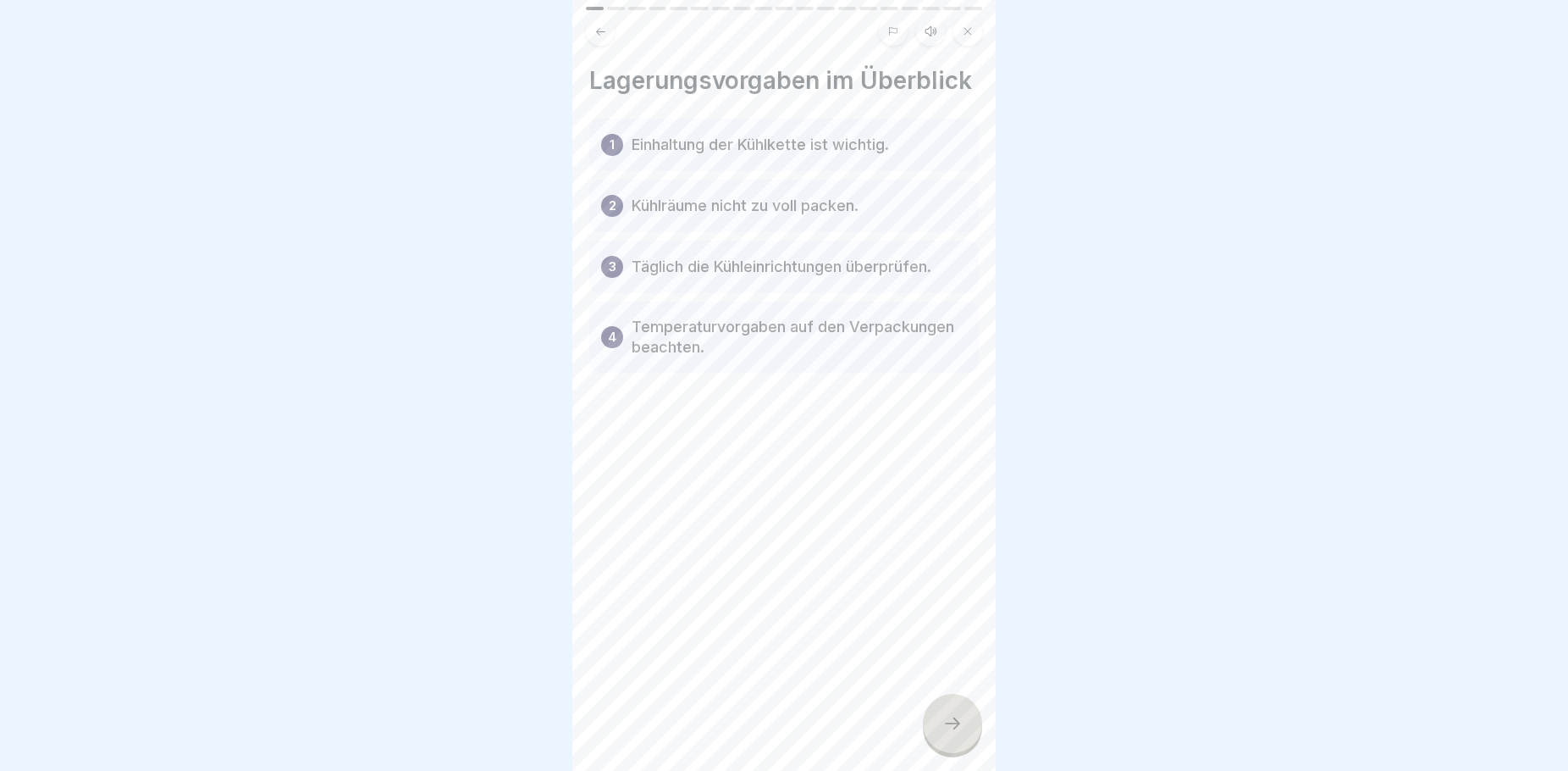
click at [958, 748] on div at bounding box center [952, 723] width 59 height 59
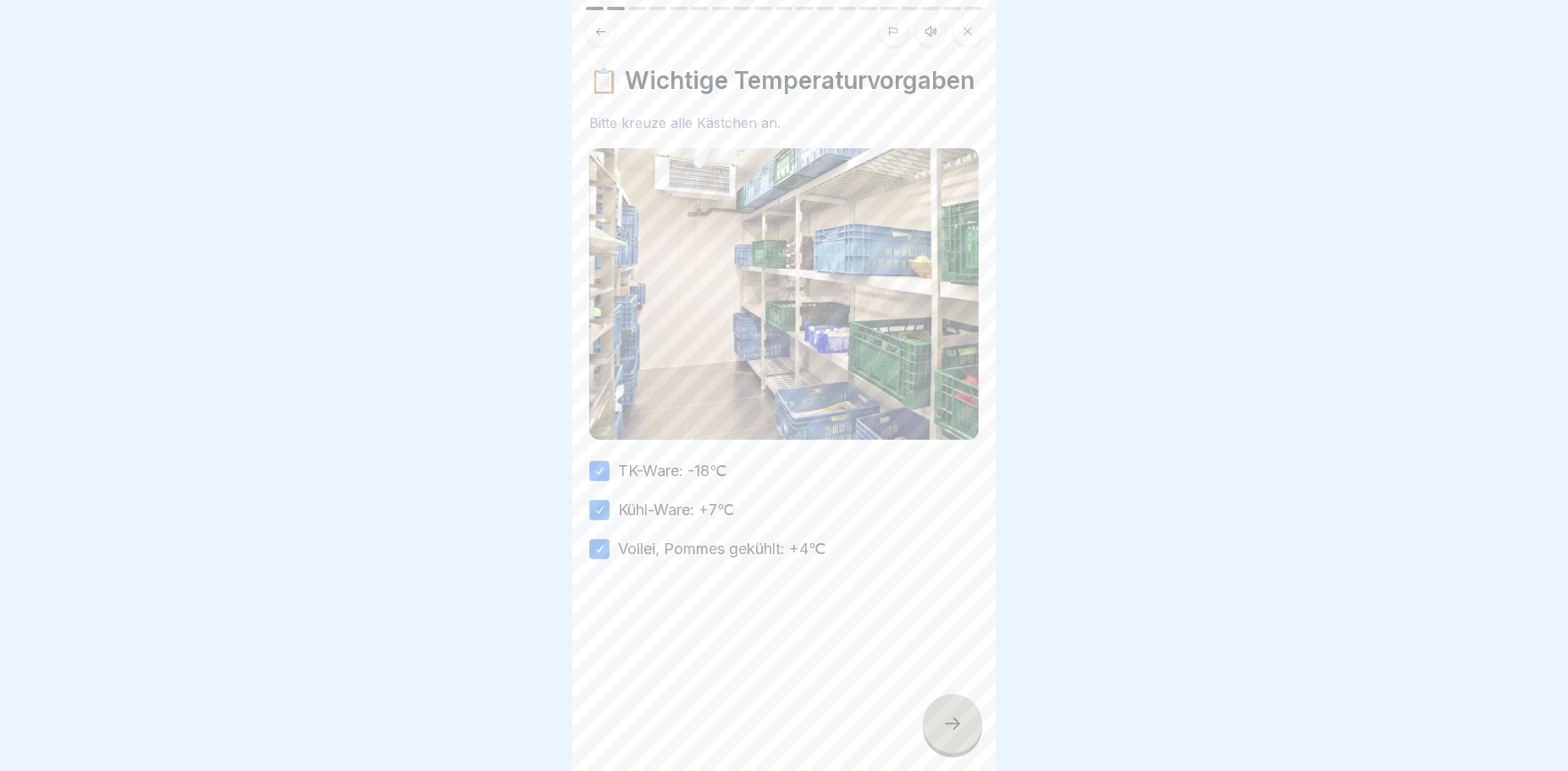
click at [950, 753] on div at bounding box center [952, 723] width 59 height 59
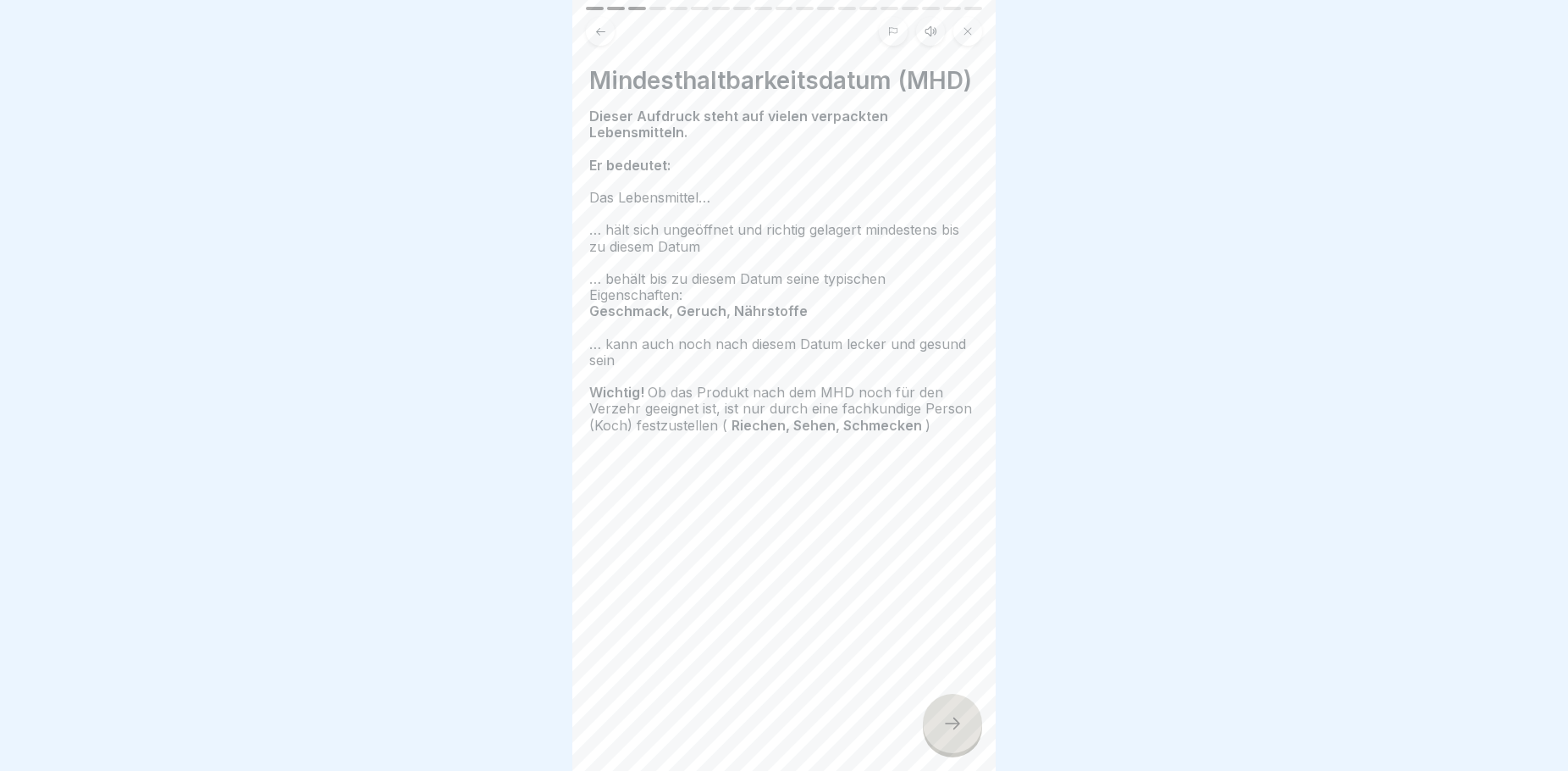
click at [950, 753] on div at bounding box center [952, 723] width 59 height 59
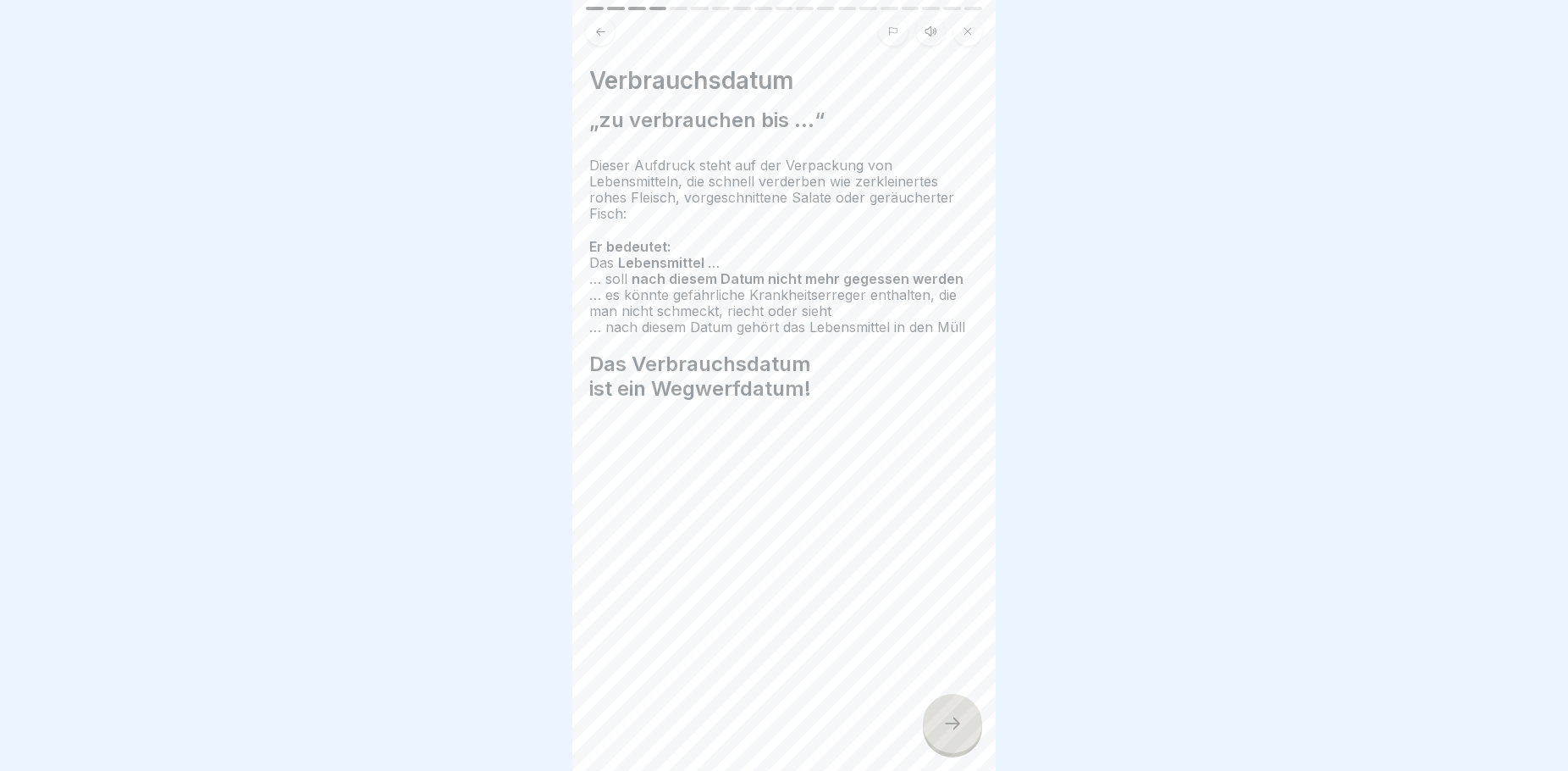
click at [957, 729] on icon at bounding box center [952, 723] width 15 height 12
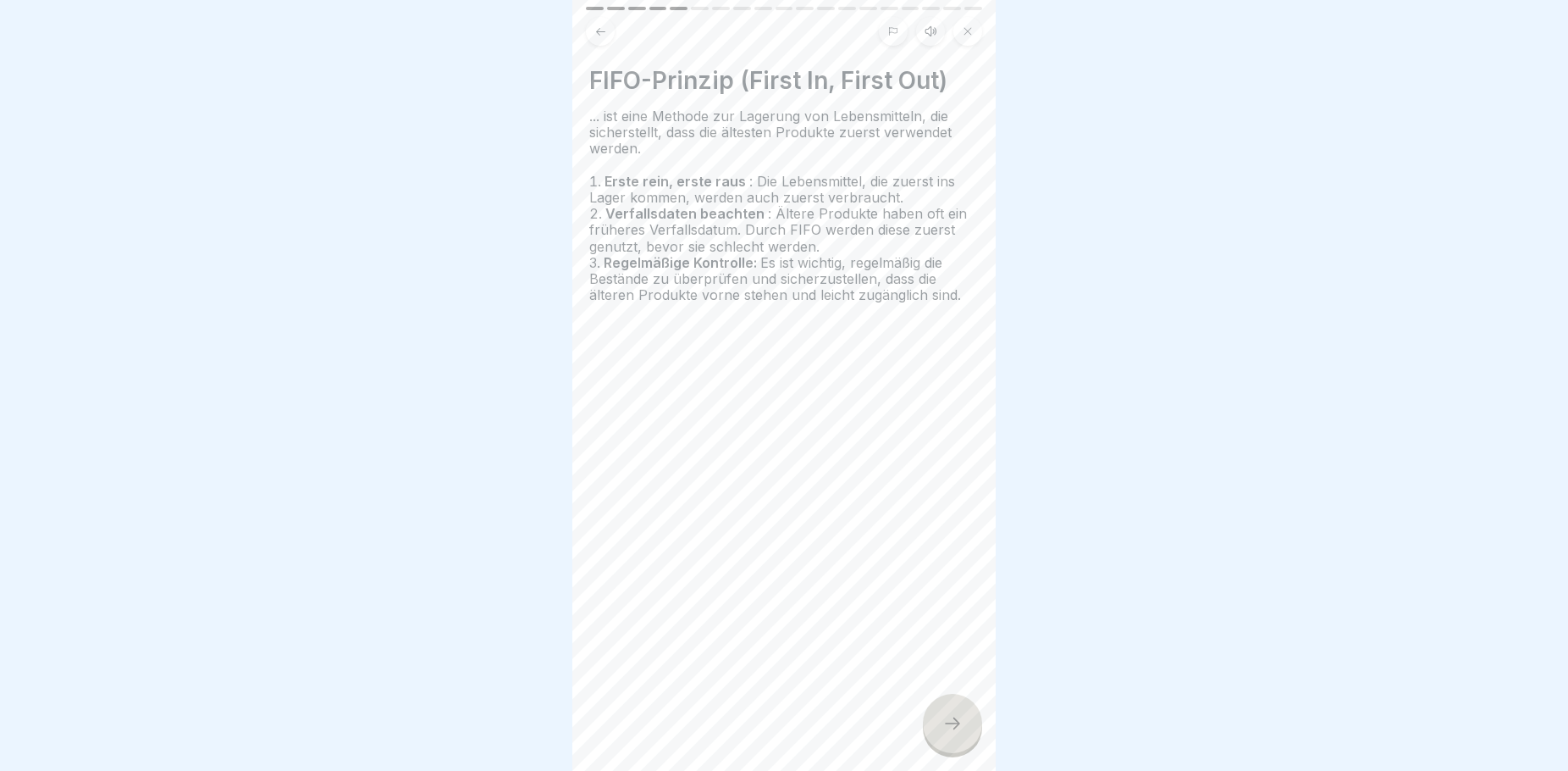
click at [960, 733] on icon at bounding box center [953, 723] width 21 height 21
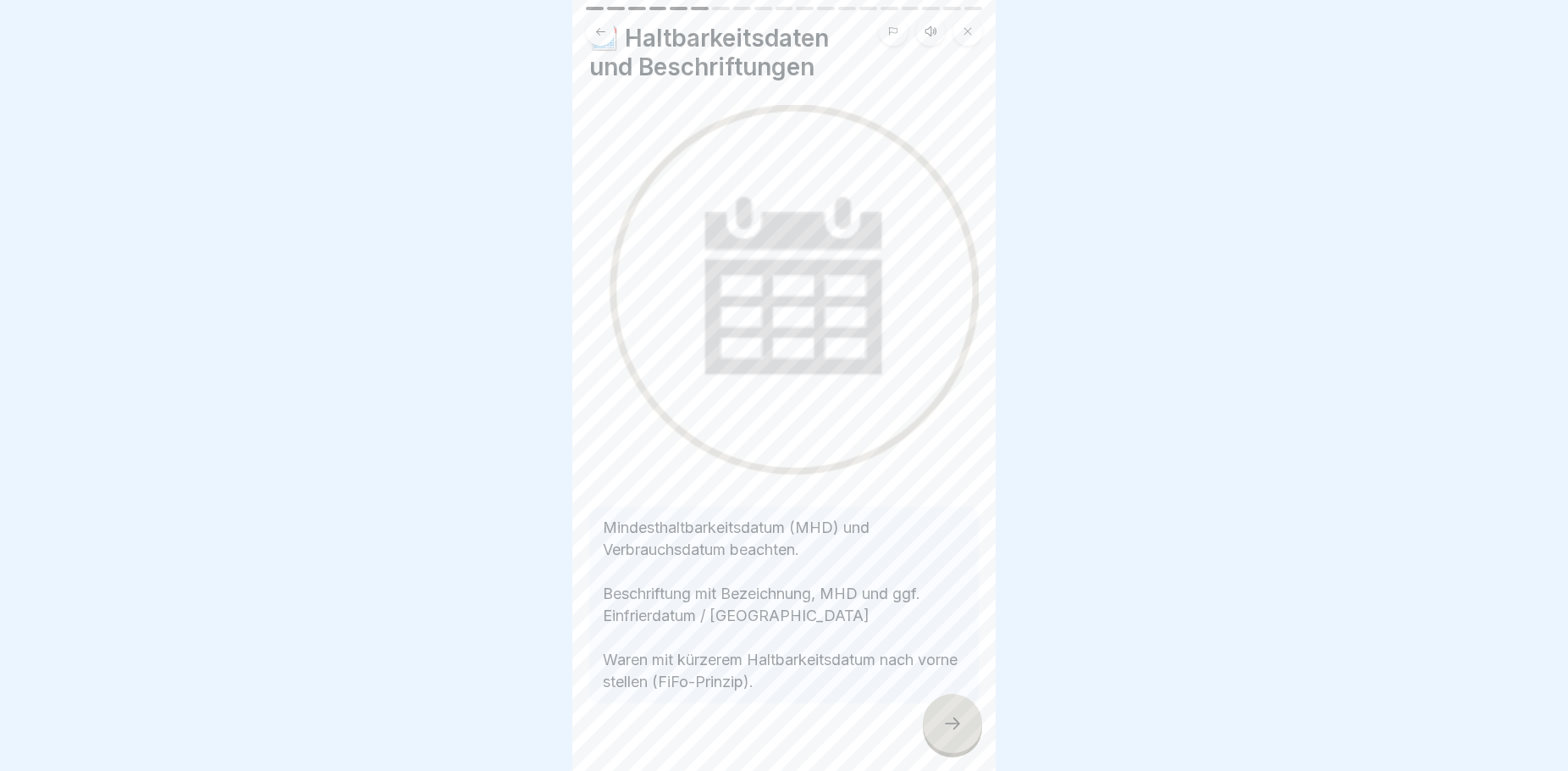
scroll to position [62, 0]
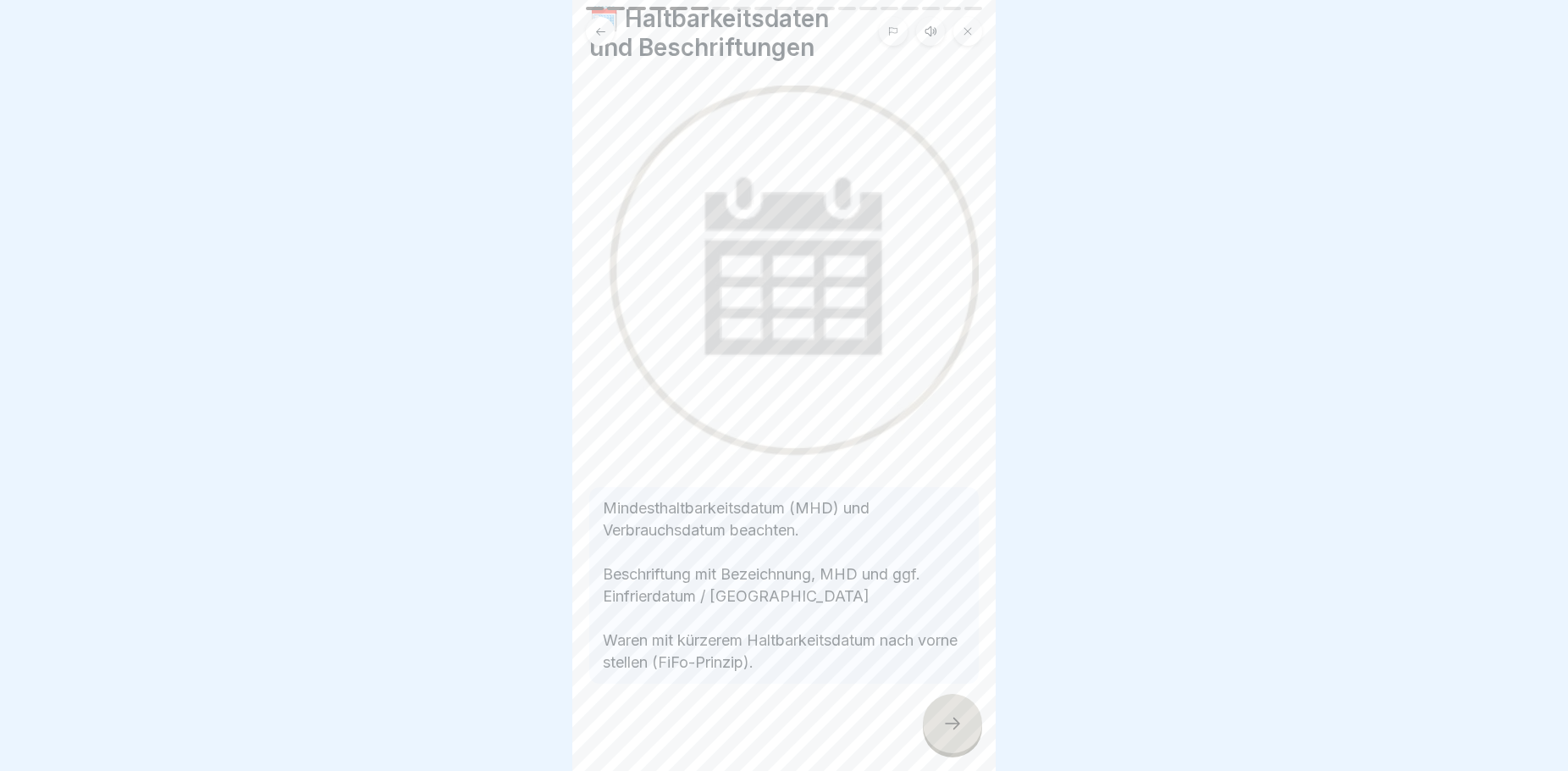
click at [953, 733] on icon at bounding box center [953, 723] width 21 height 21
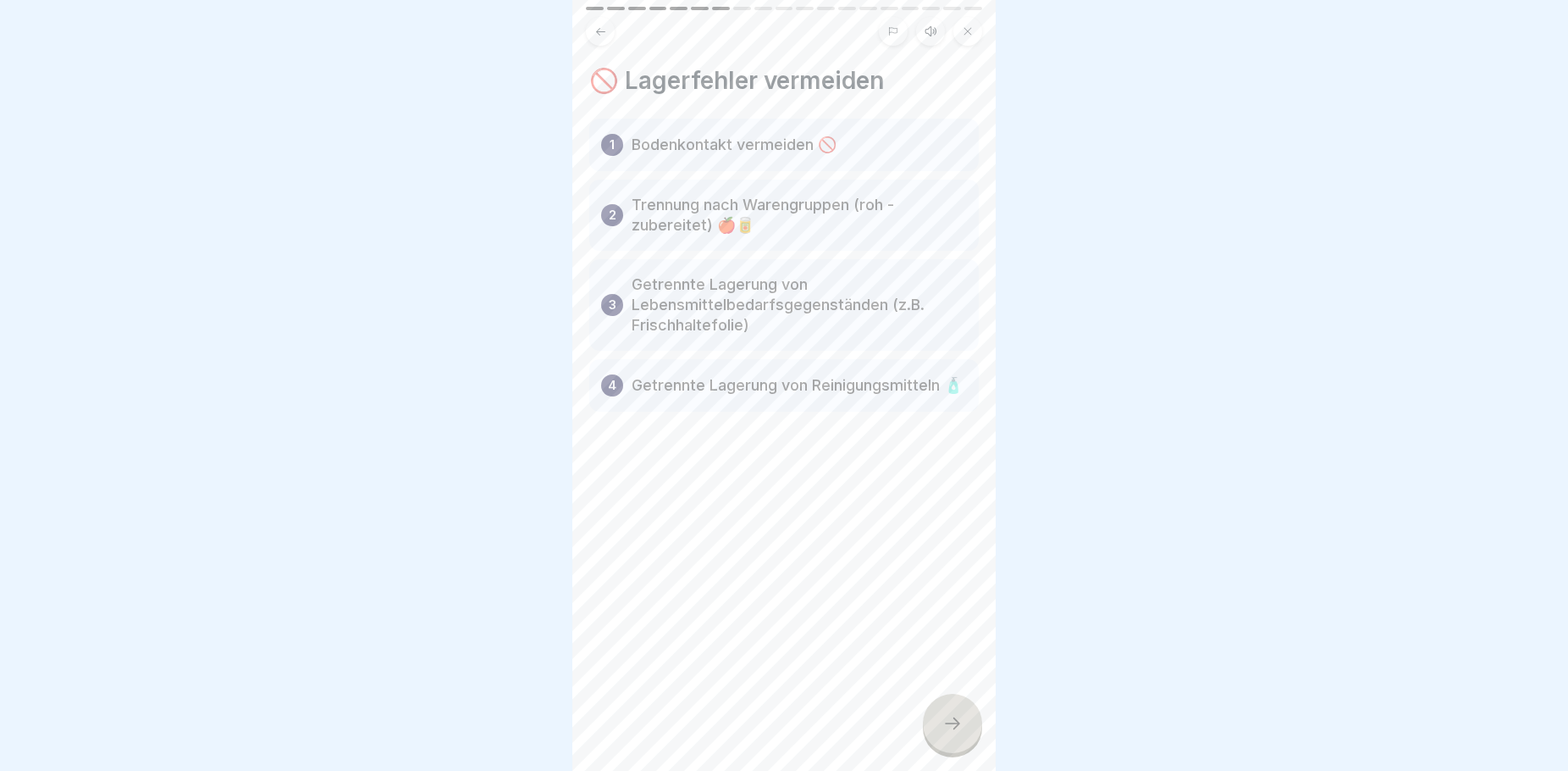
click at [954, 733] on icon at bounding box center [953, 723] width 21 height 21
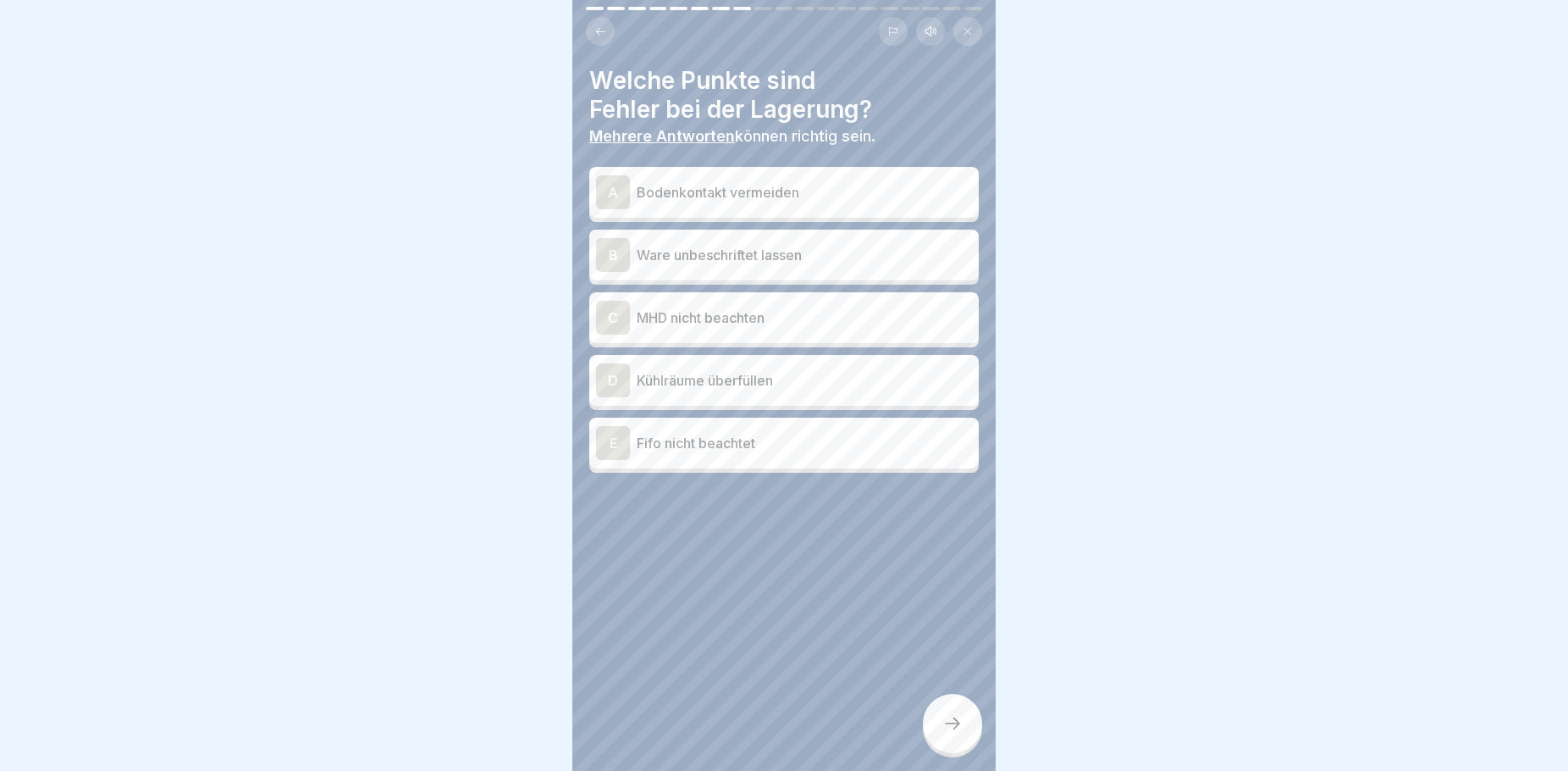
click at [799, 267] on div "B Ware unbeschriftet lassen" at bounding box center [784, 254] width 376 height 34
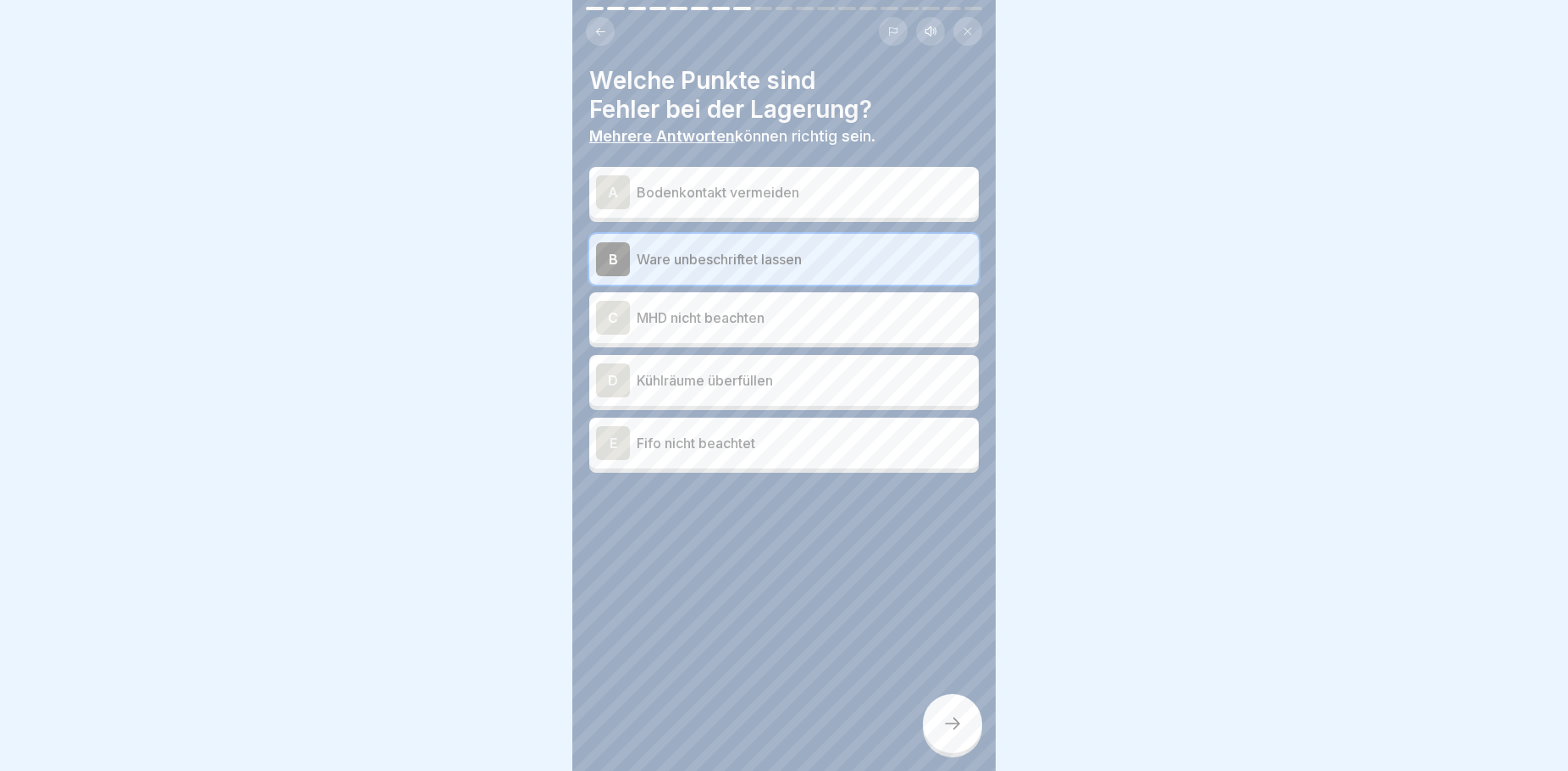
click at [798, 322] on p "MHD nicht beachten" at bounding box center [804, 317] width 335 height 21
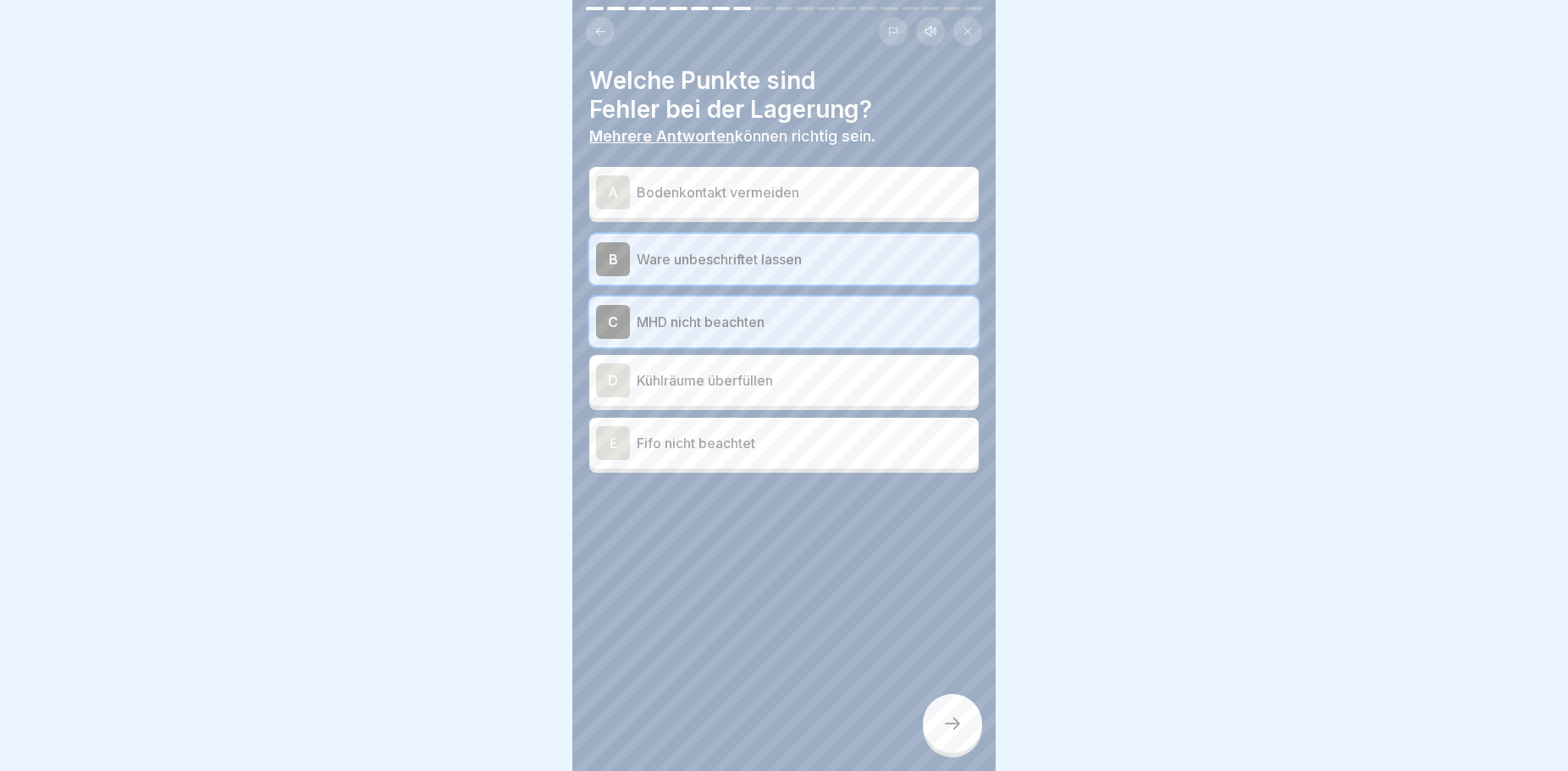
click at [754, 385] on p "Kühlräume überfüllen" at bounding box center [804, 380] width 335 height 21
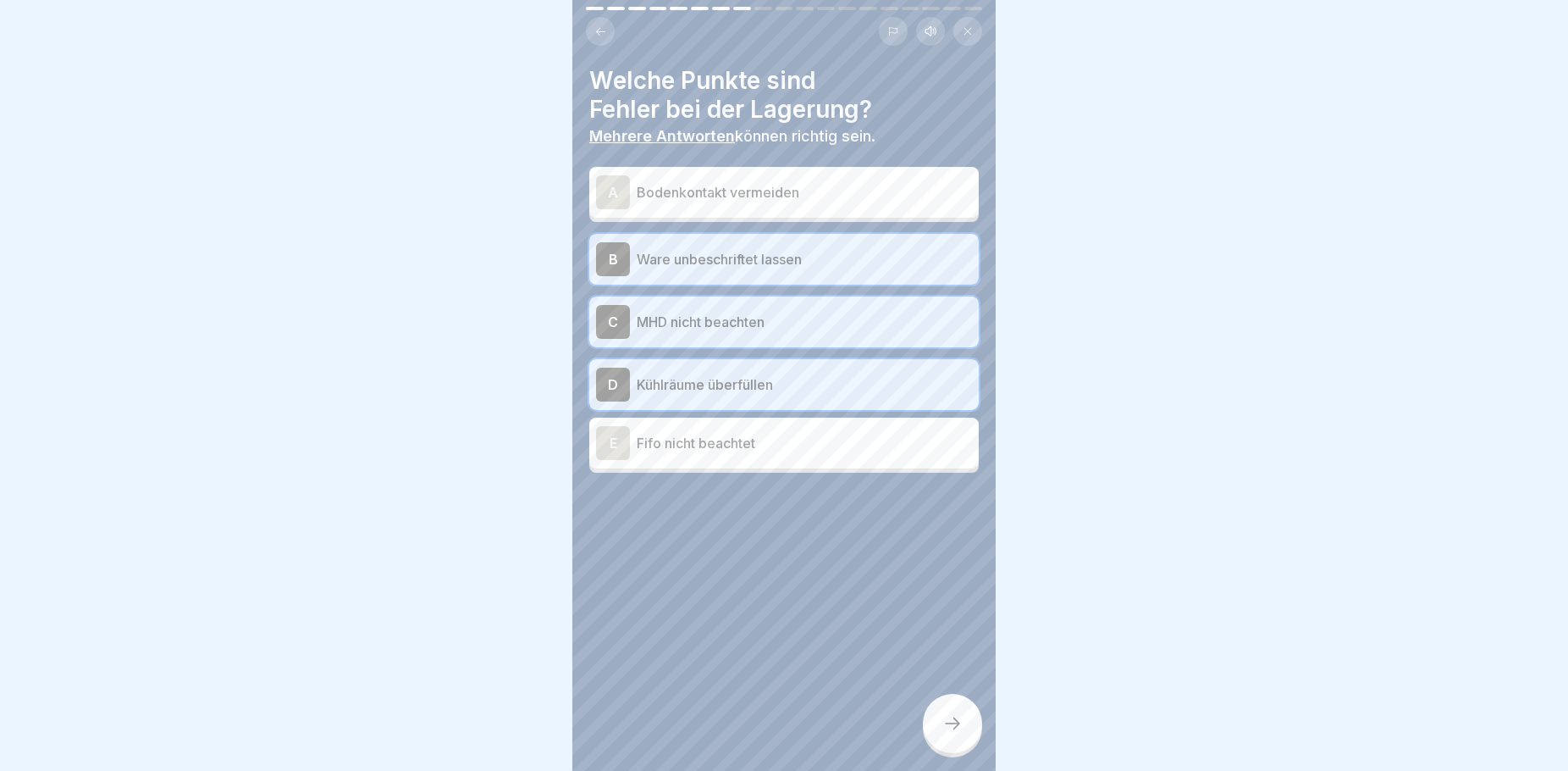
click at [766, 445] on p "Fifo nicht beachtet" at bounding box center [804, 443] width 335 height 21
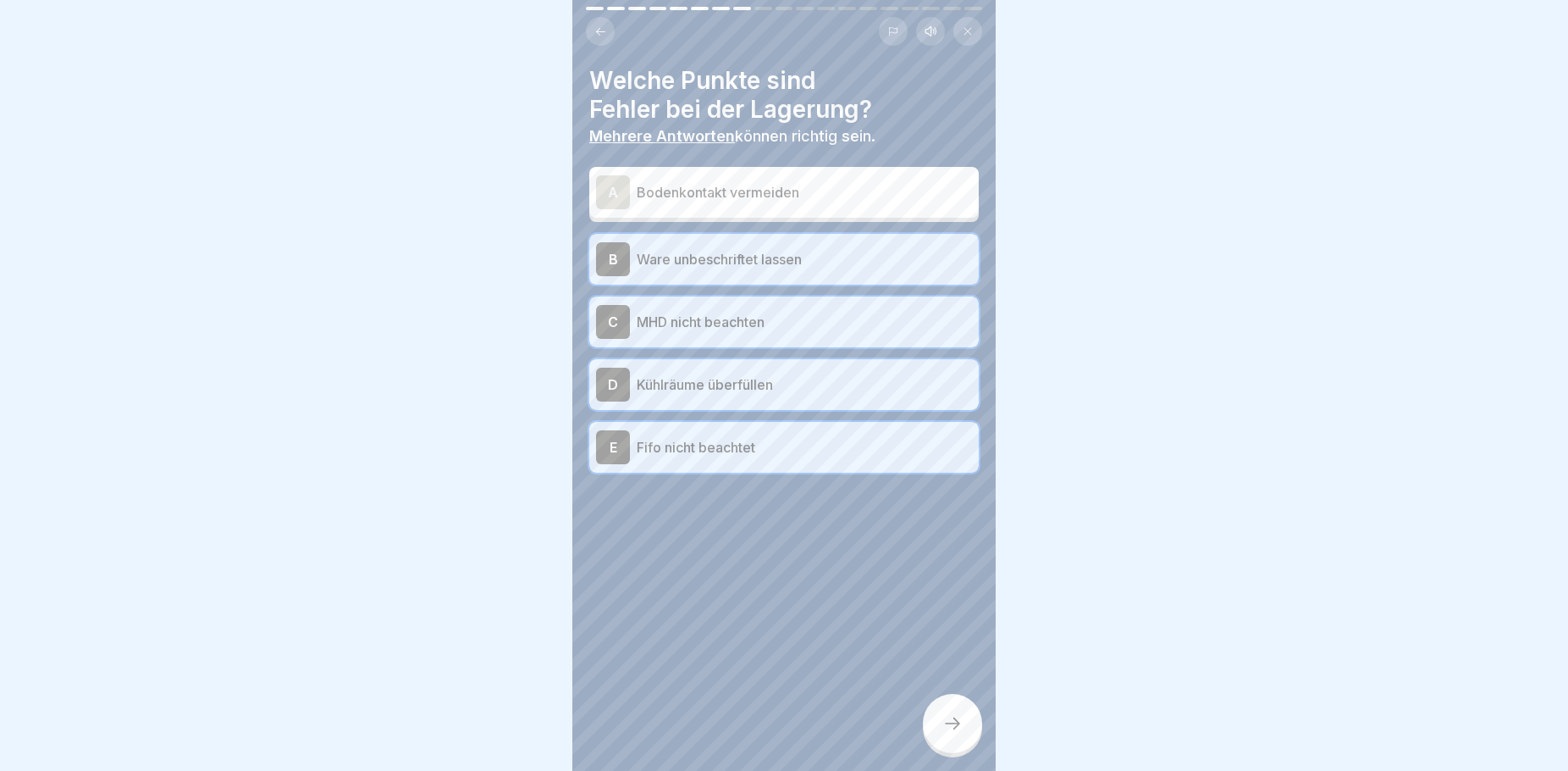
click at [941, 742] on div at bounding box center [952, 723] width 59 height 59
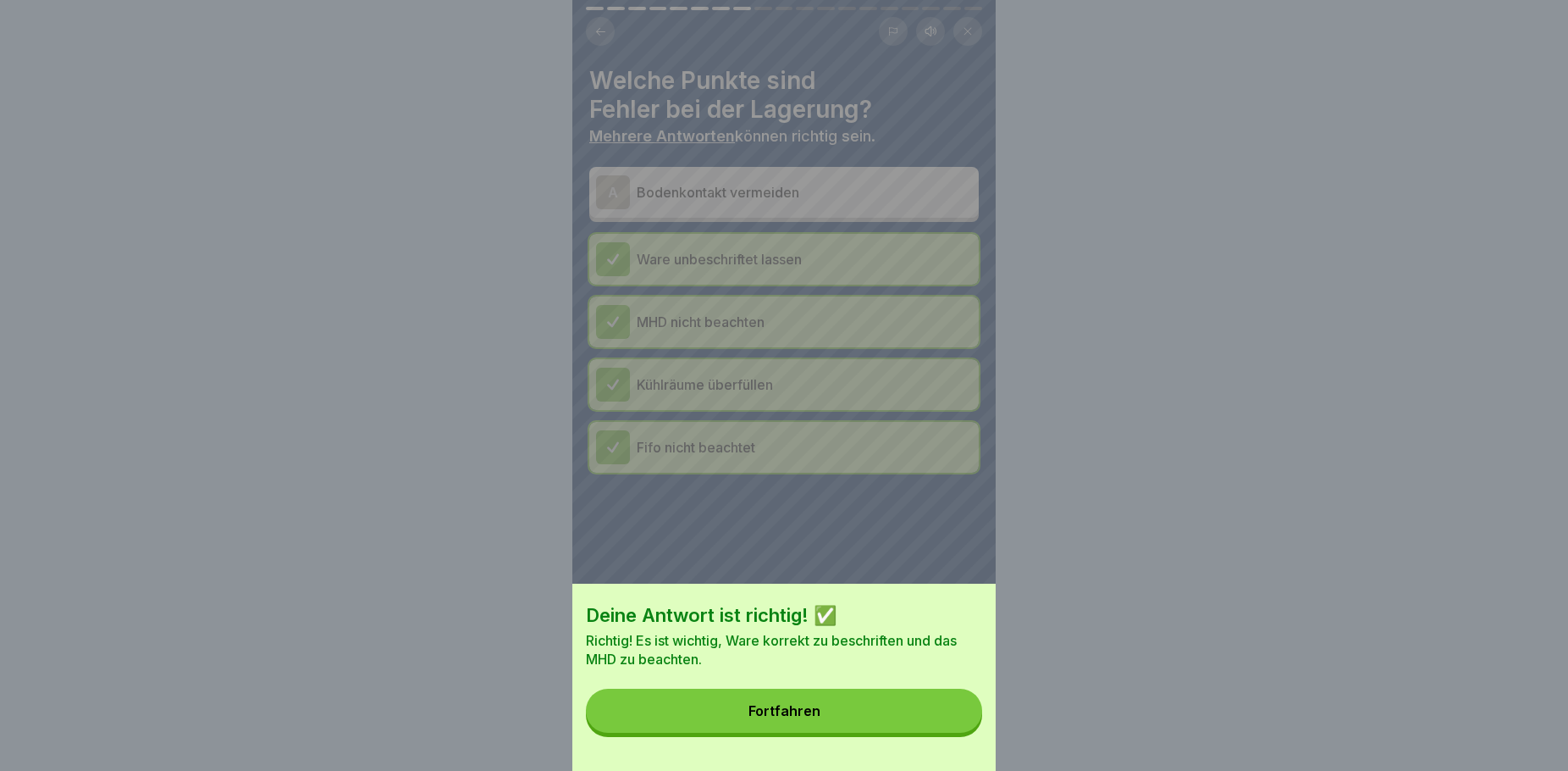
click at [827, 722] on button "Fortfahren" at bounding box center [784, 710] width 396 height 44
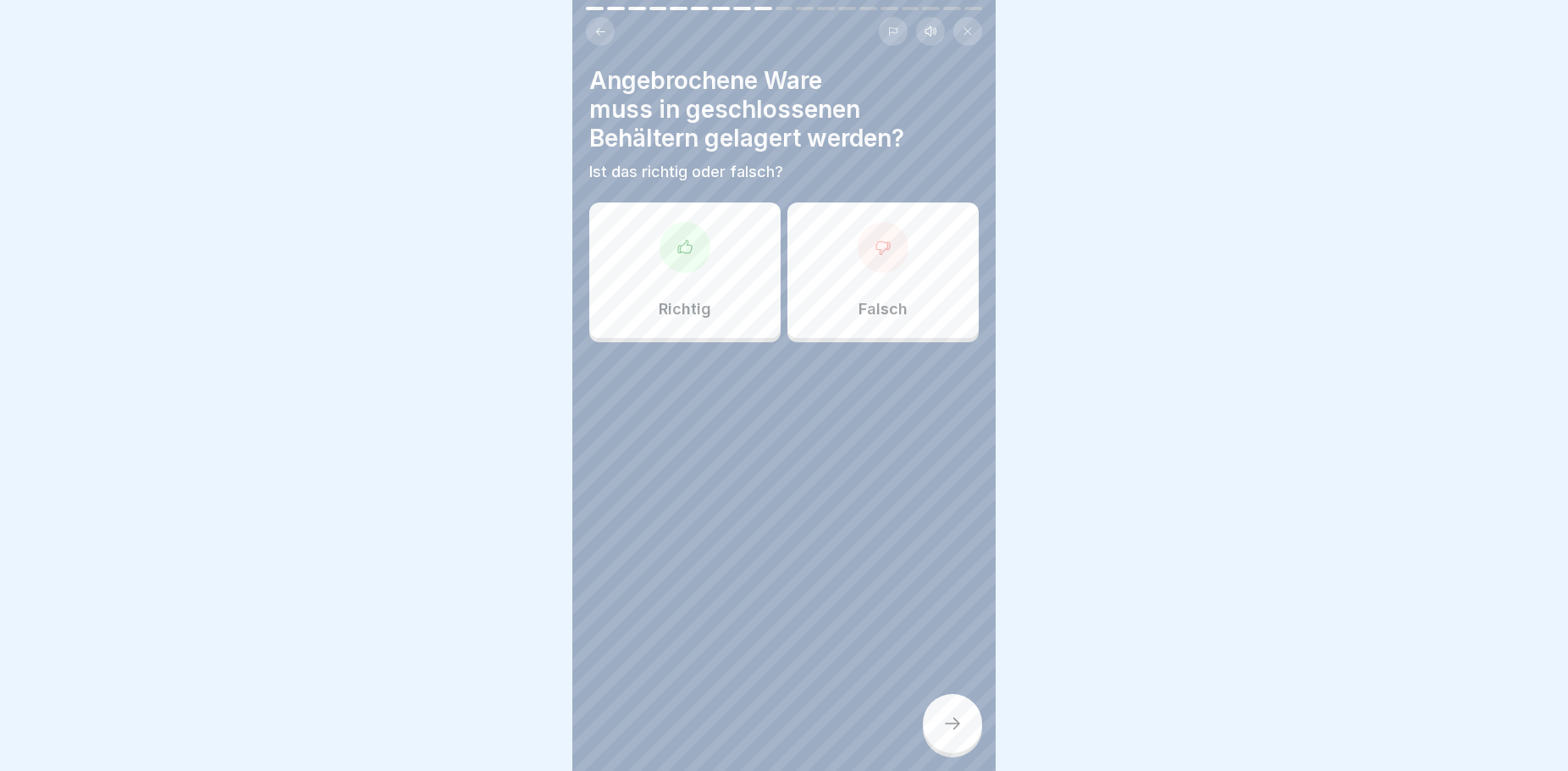
click at [724, 306] on div "Richtig" at bounding box center [685, 270] width 192 height 135
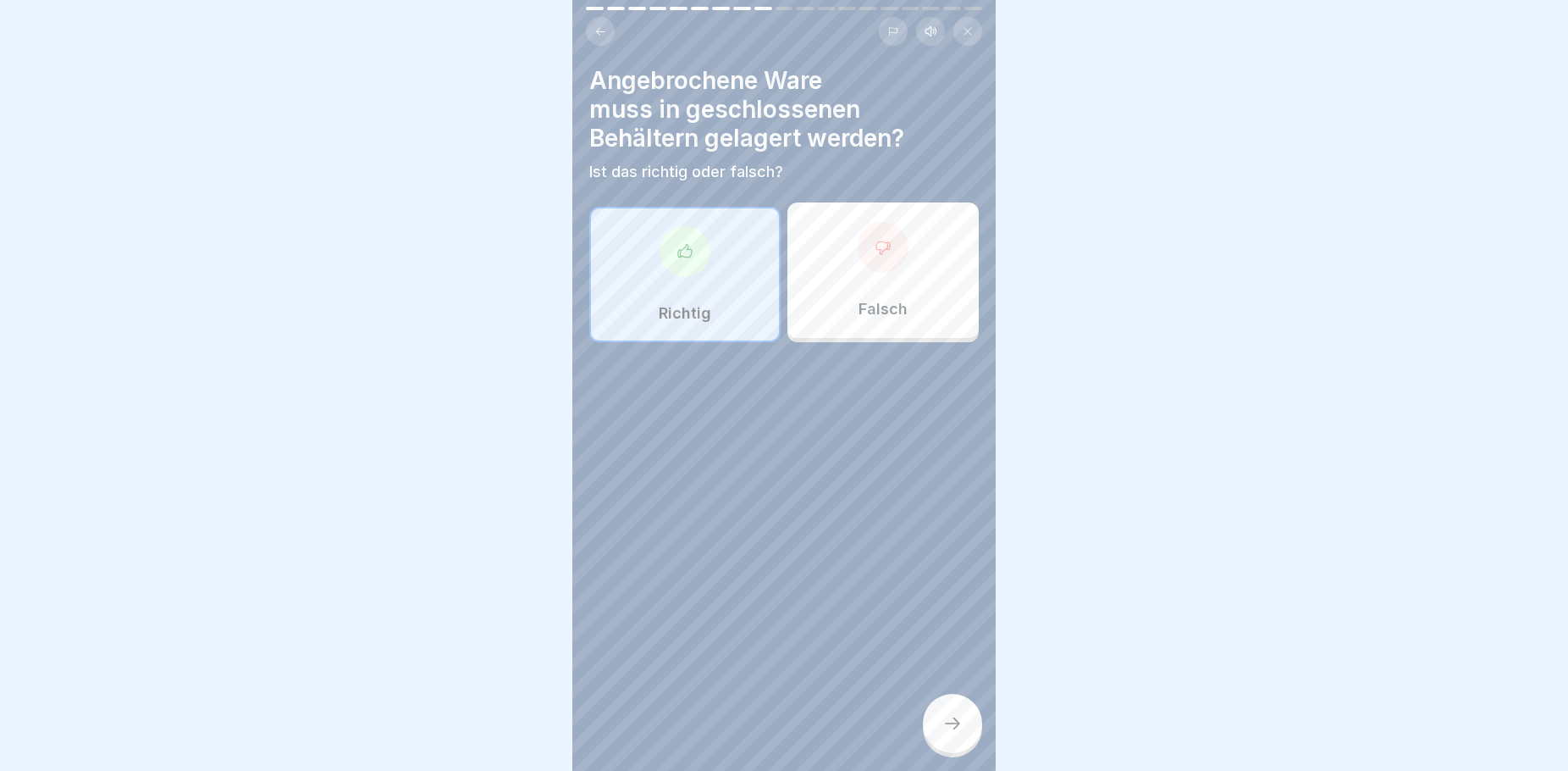
click at [948, 733] on icon at bounding box center [953, 723] width 21 height 21
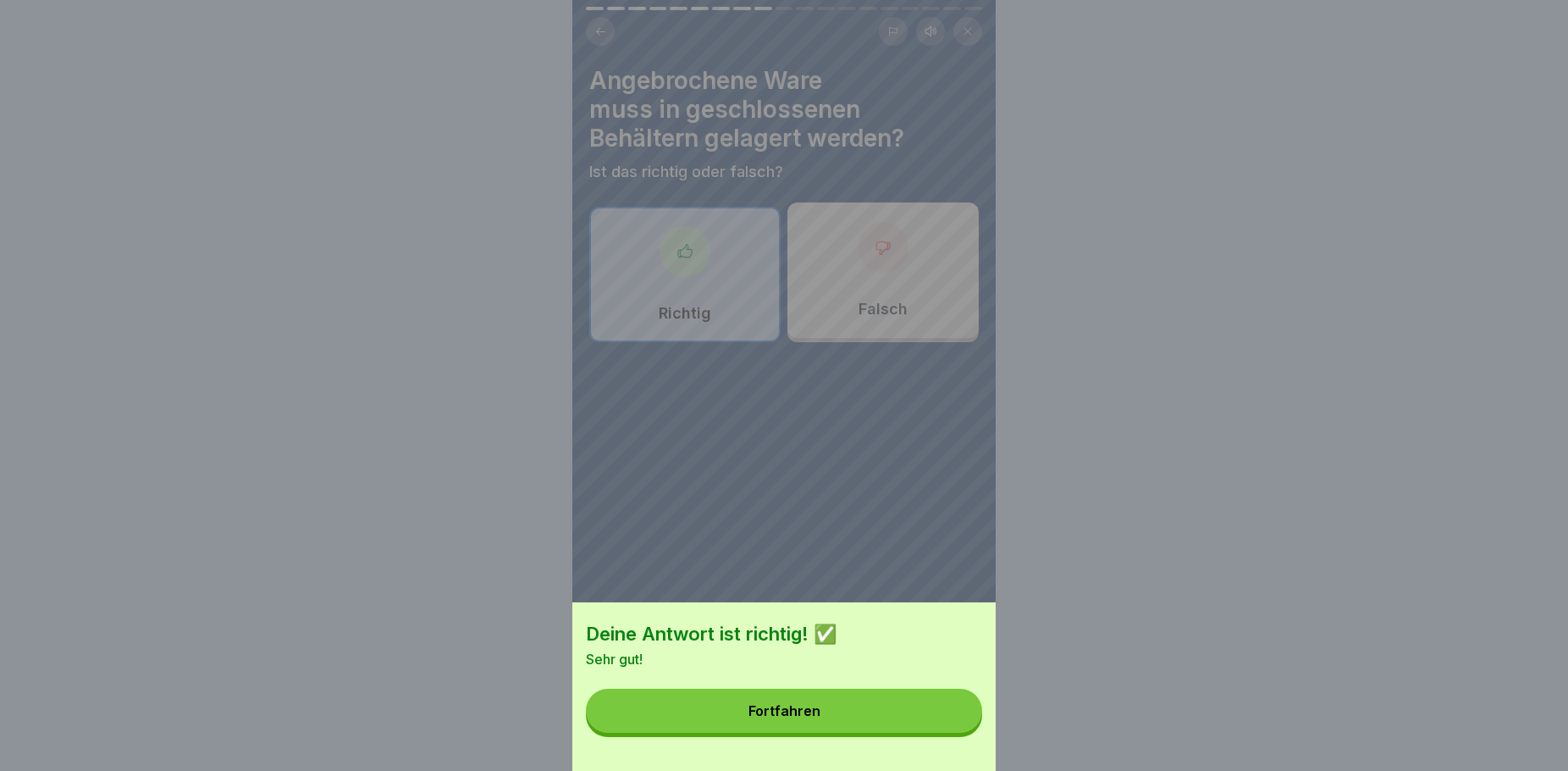
click at [845, 726] on button "Fortfahren" at bounding box center [784, 710] width 396 height 44
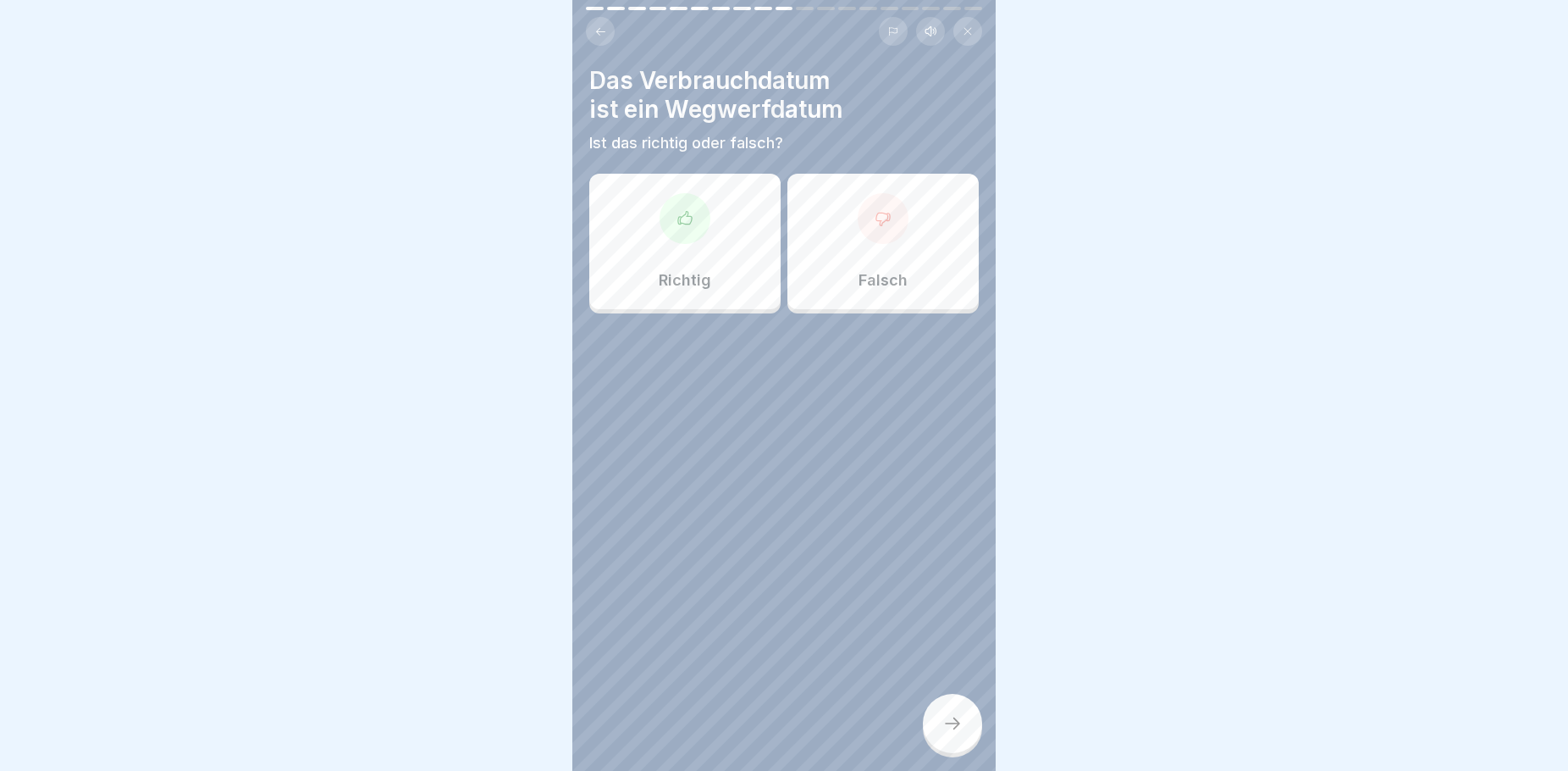
click at [687, 281] on p "Richtig" at bounding box center [685, 281] width 53 height 19
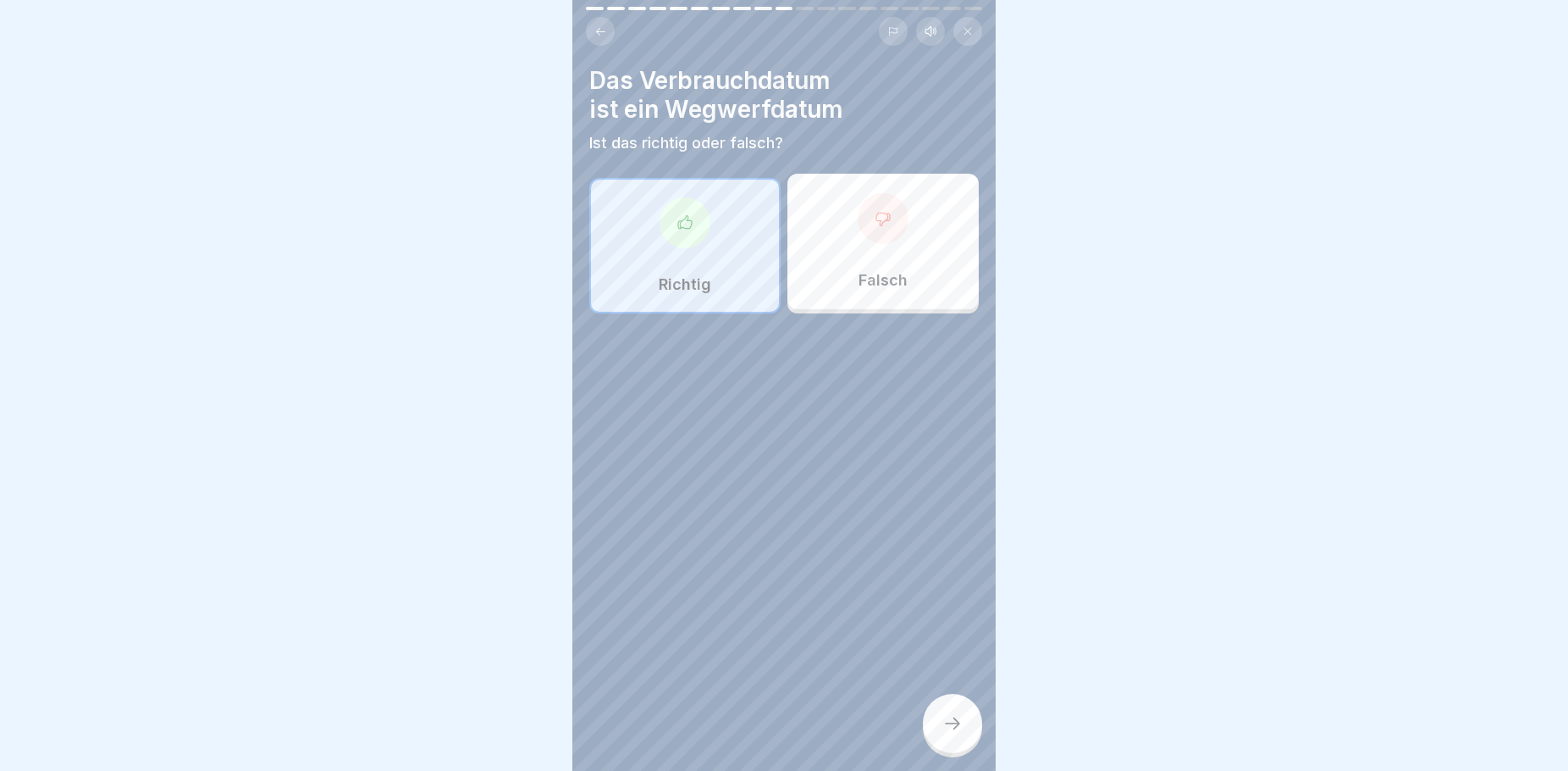
click at [960, 731] on div at bounding box center [952, 723] width 59 height 59
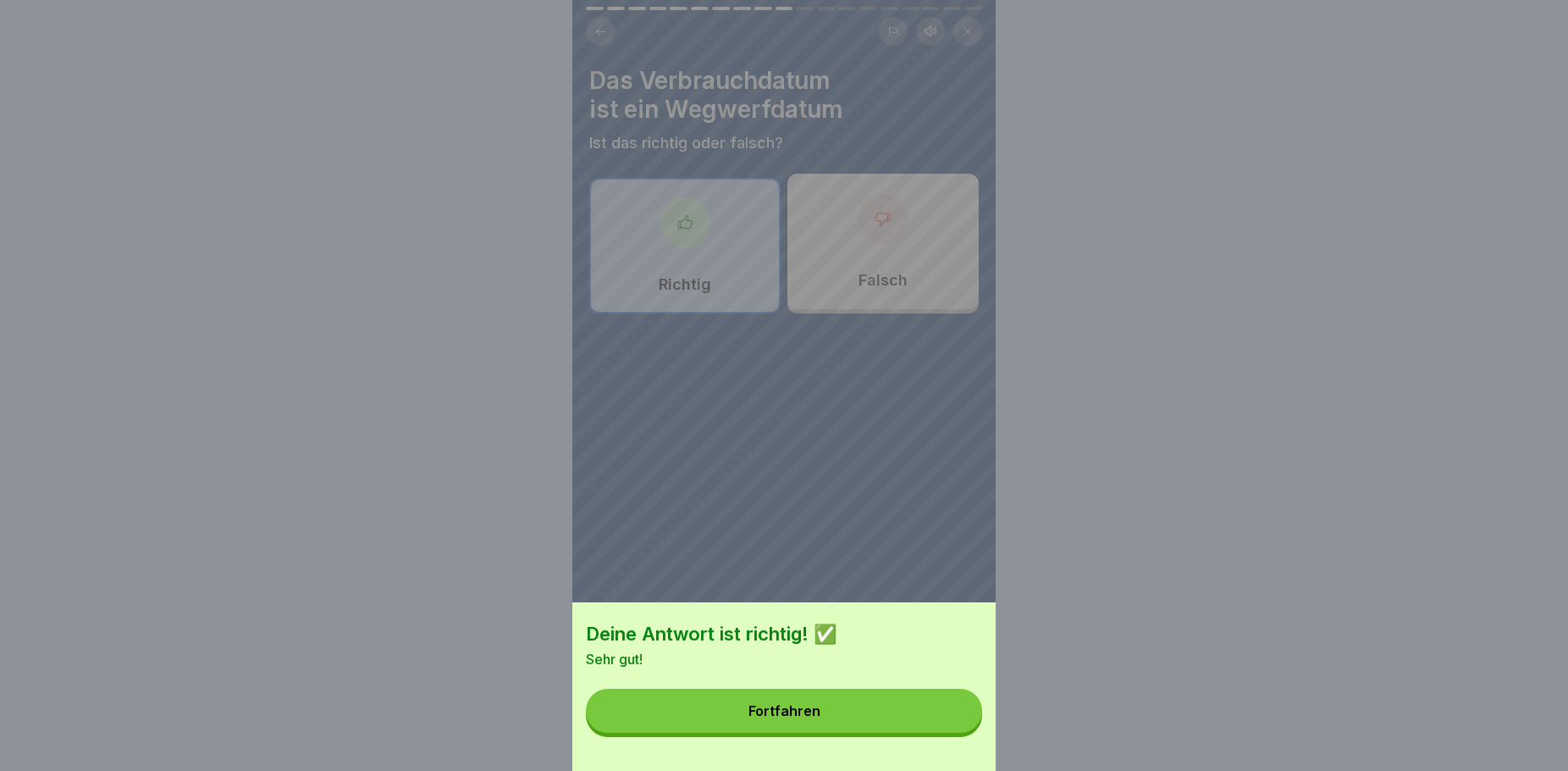
click at [839, 717] on button "Fortfahren" at bounding box center [784, 710] width 396 height 44
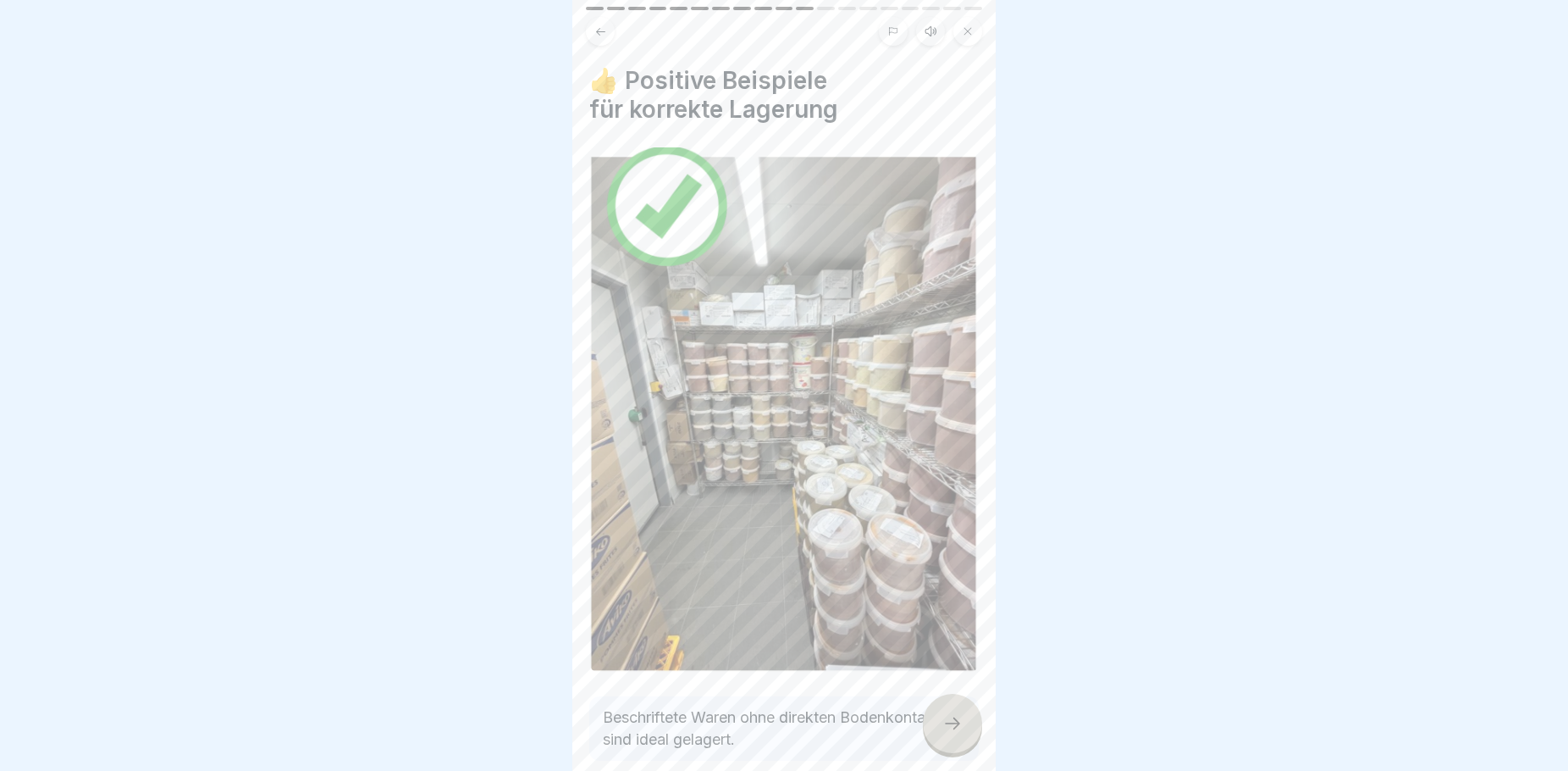
scroll to position [72, 0]
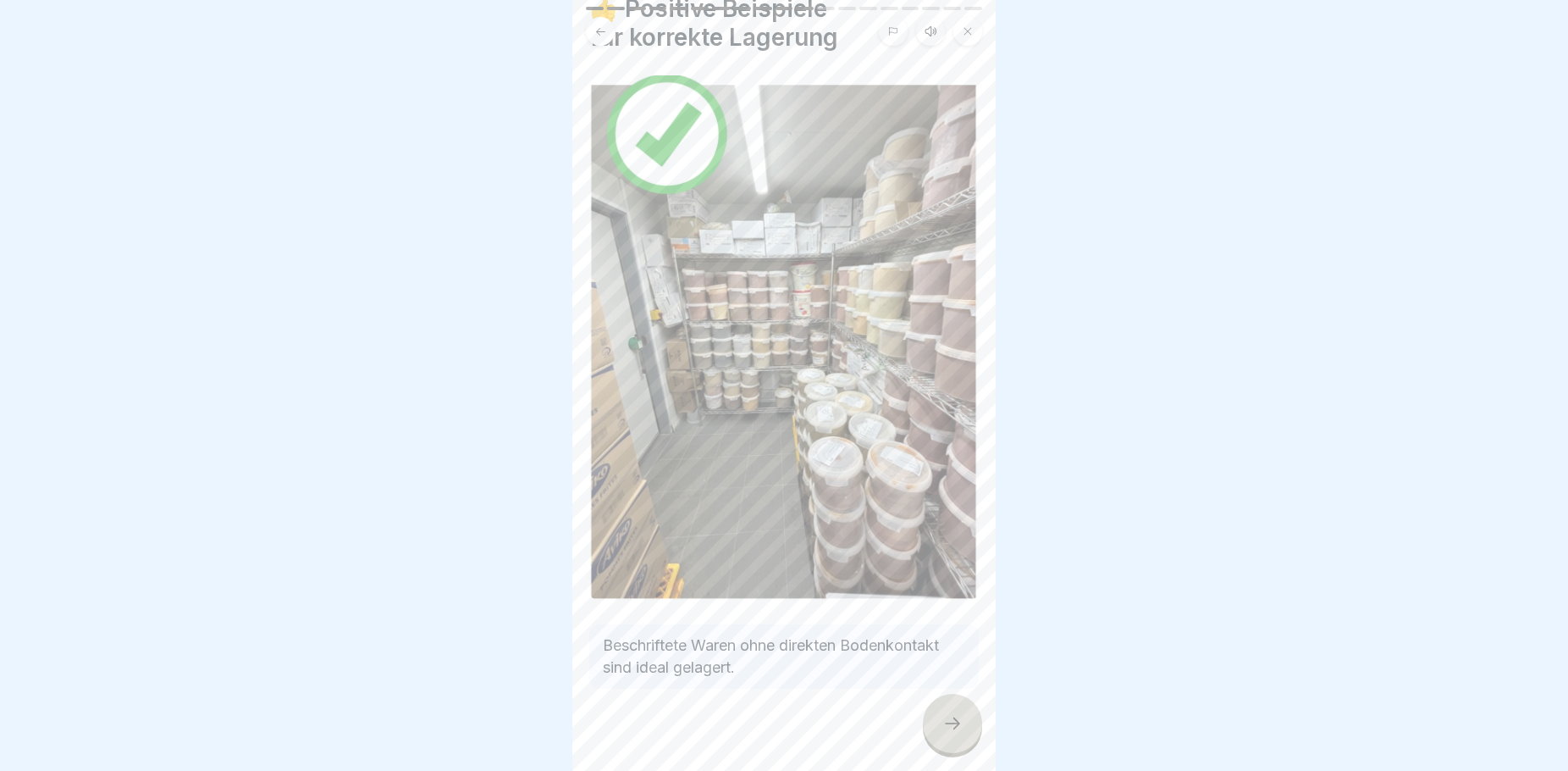
click at [953, 731] on icon at bounding box center [953, 723] width 21 height 21
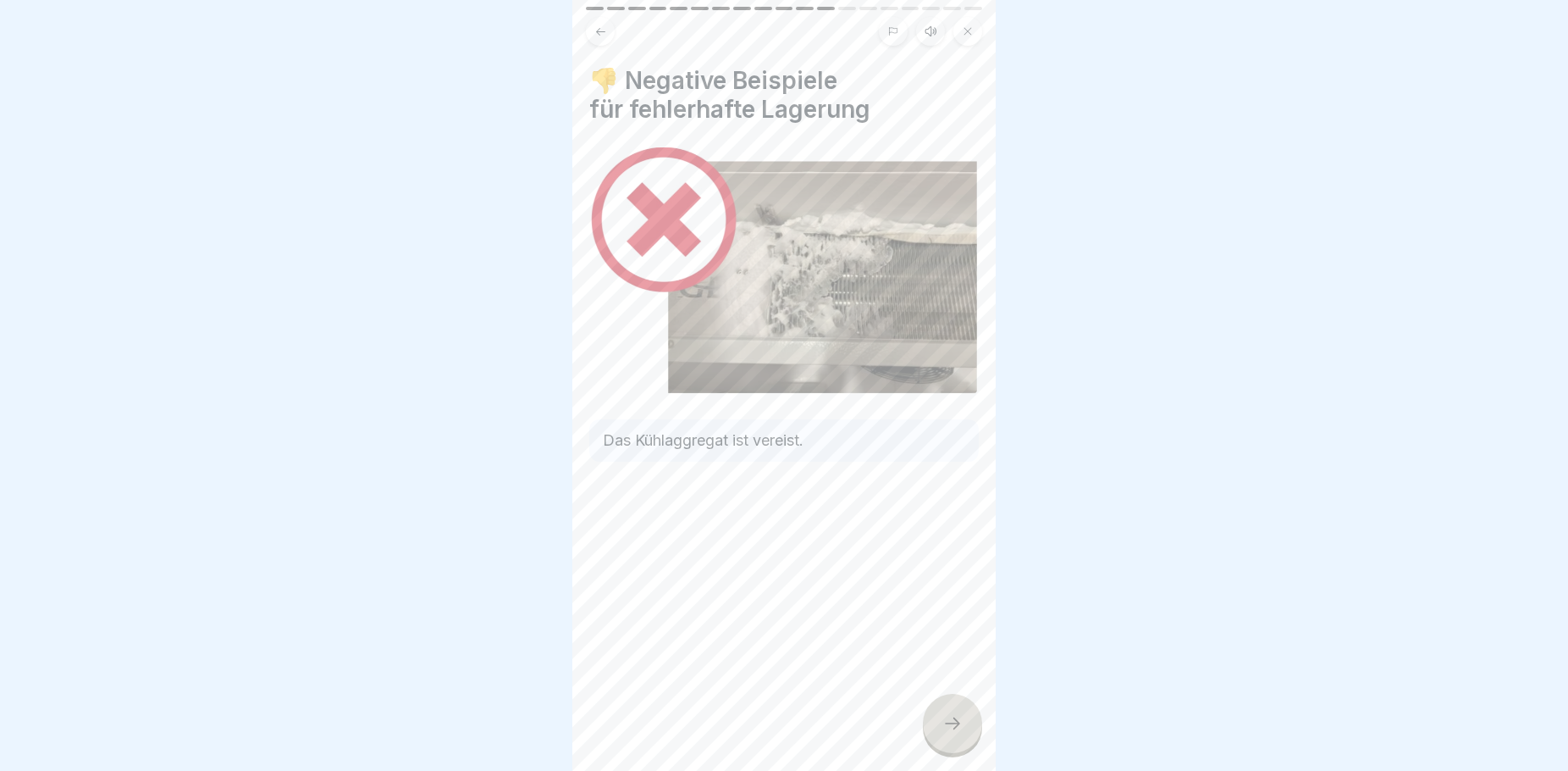
click at [953, 731] on icon at bounding box center [953, 723] width 21 height 21
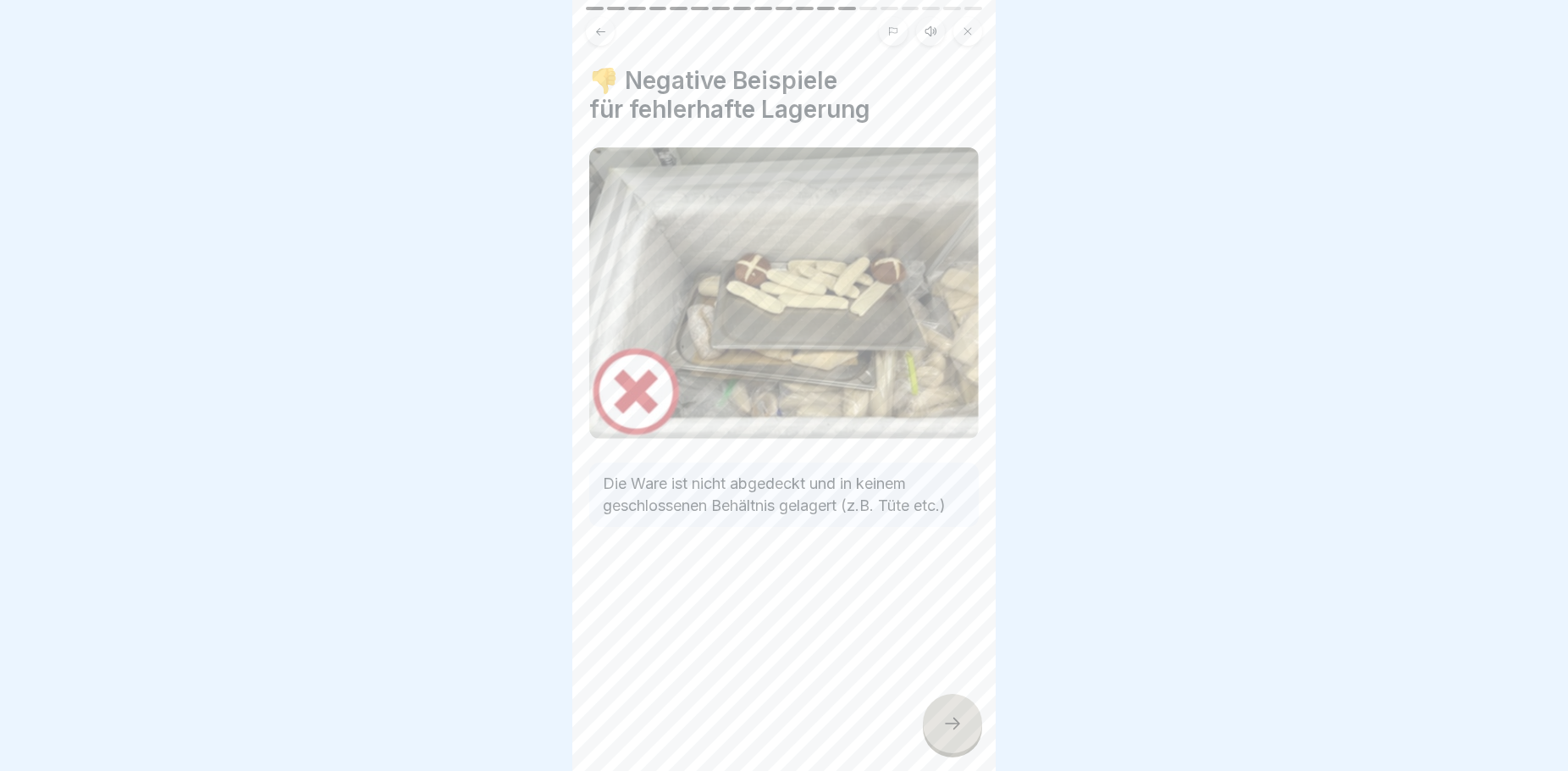
click at [953, 731] on icon at bounding box center [953, 723] width 21 height 21
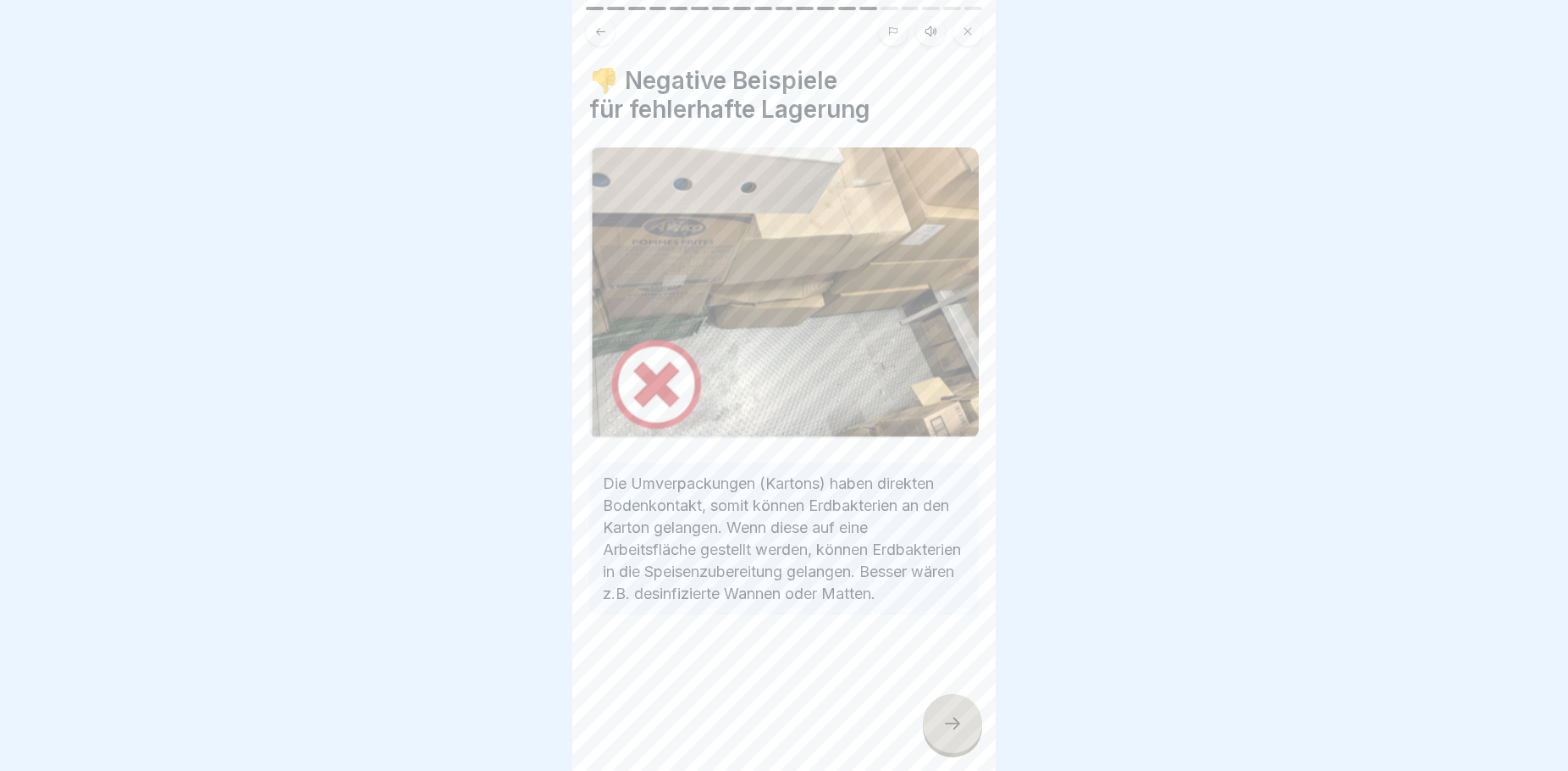
click at [953, 731] on icon at bounding box center [953, 723] width 21 height 21
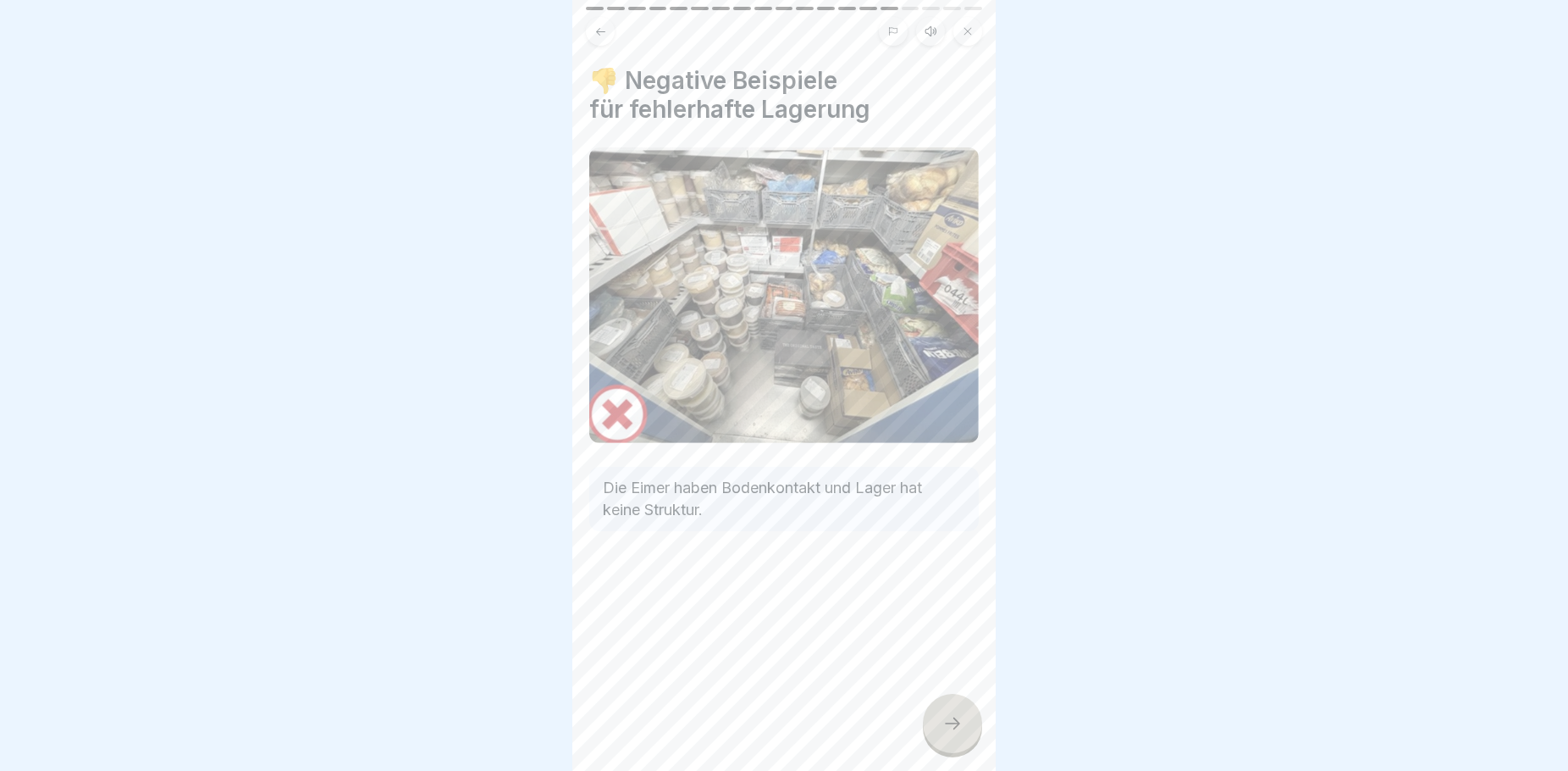
click at [954, 732] on icon at bounding box center [953, 723] width 21 height 21
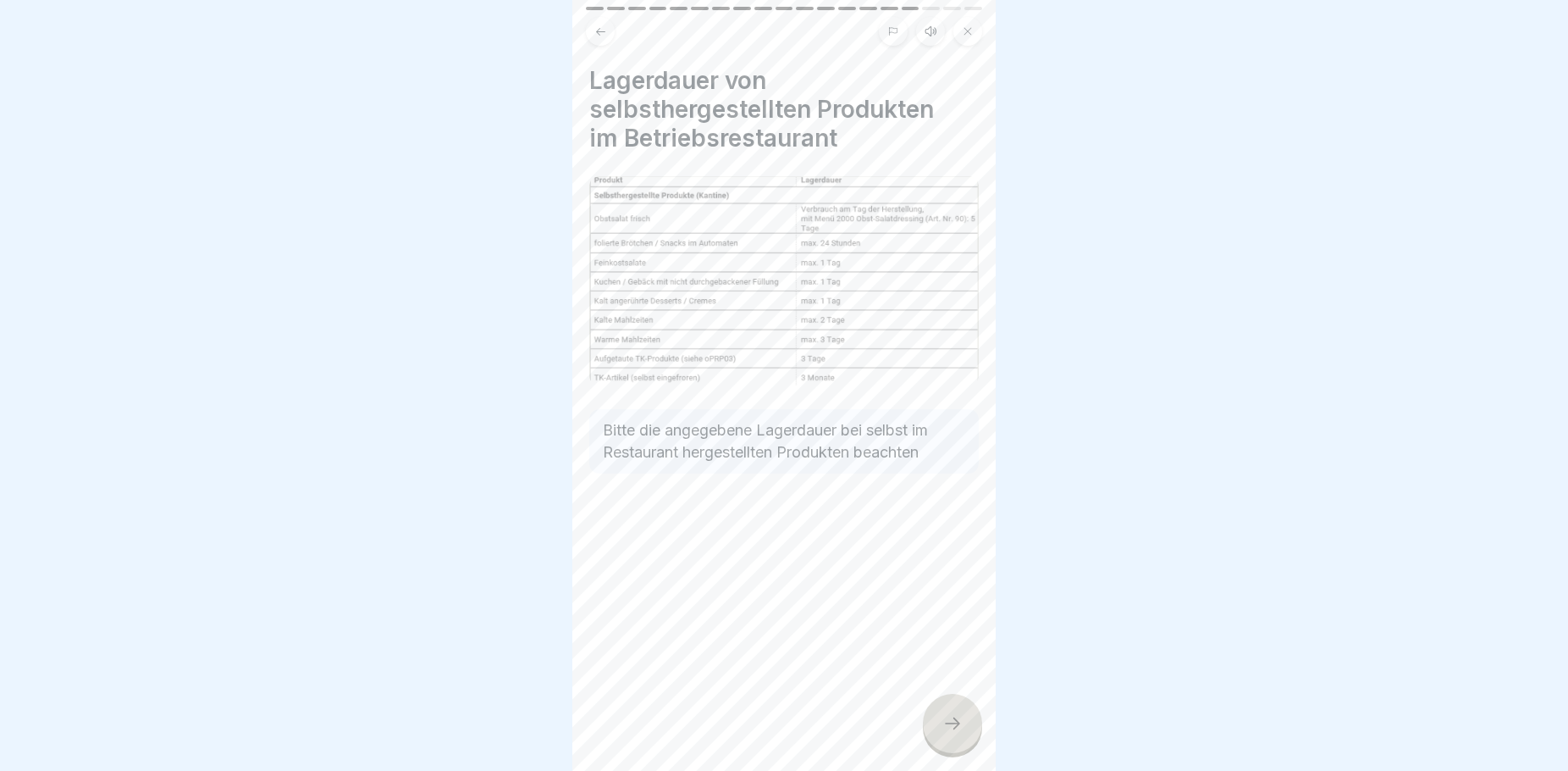
click at [957, 733] on icon at bounding box center [953, 723] width 21 height 21
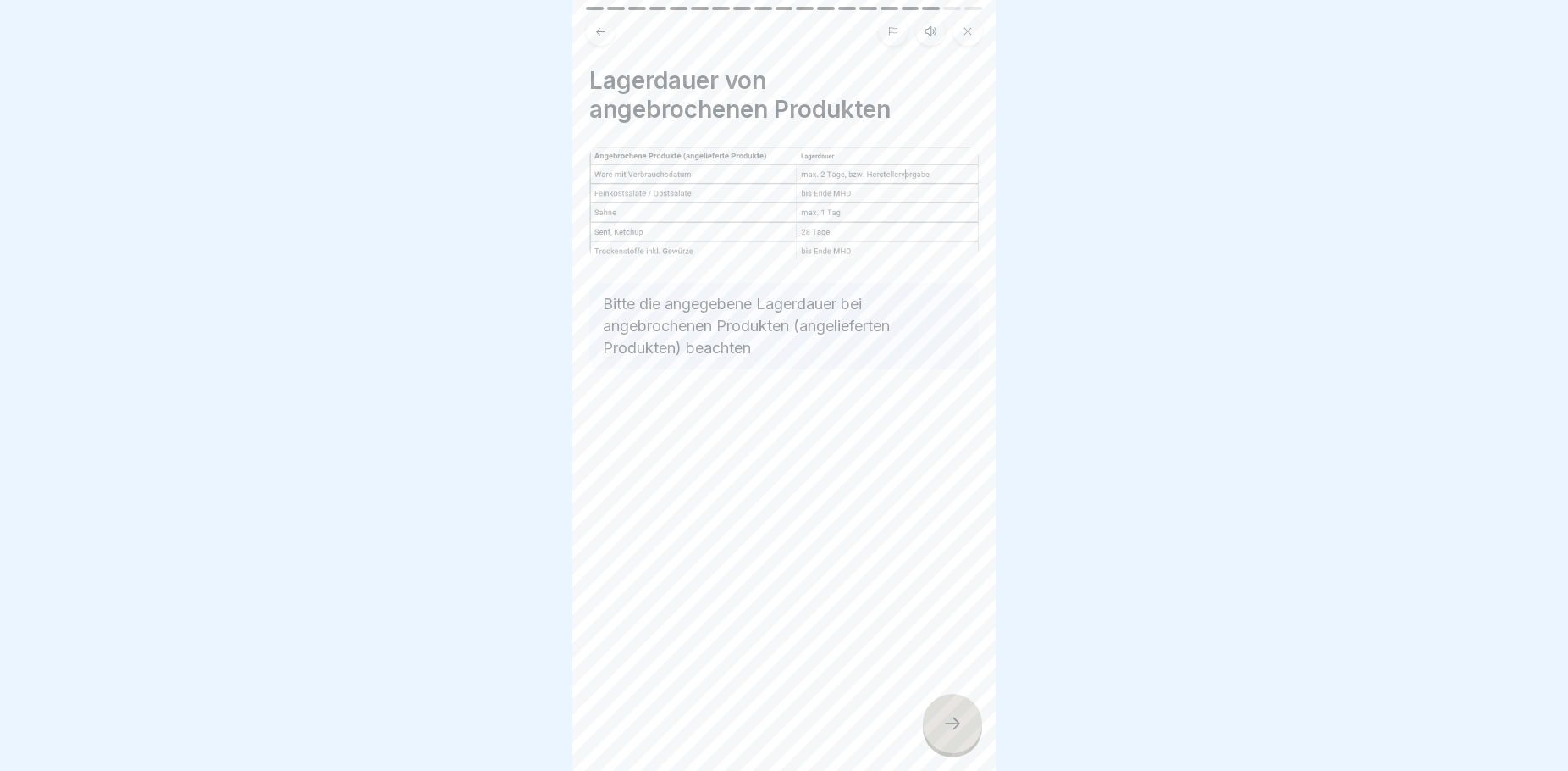
click at [953, 720] on div at bounding box center [952, 723] width 59 height 59
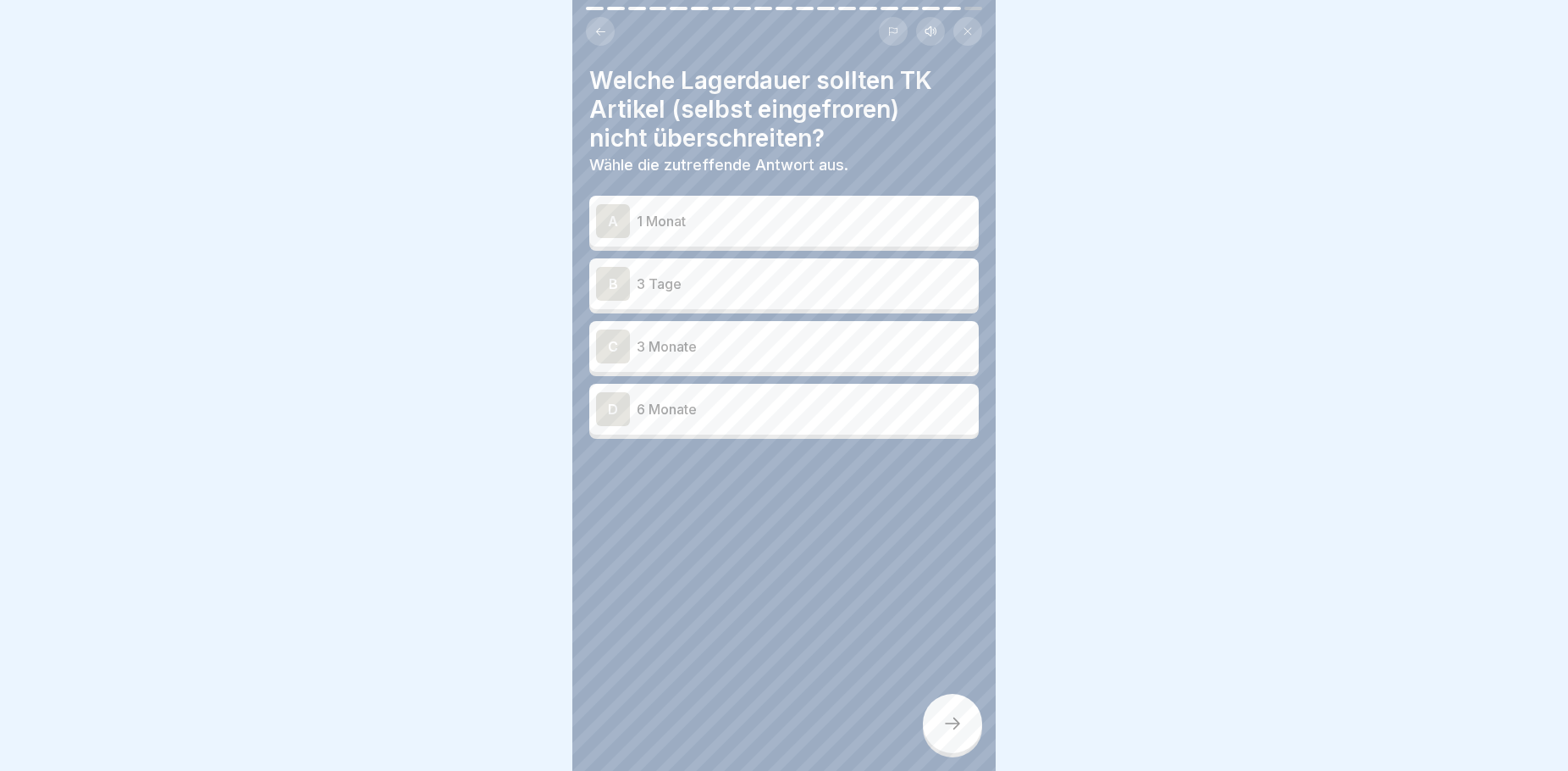
click at [604, 30] on icon at bounding box center [601, 32] width 13 height 13
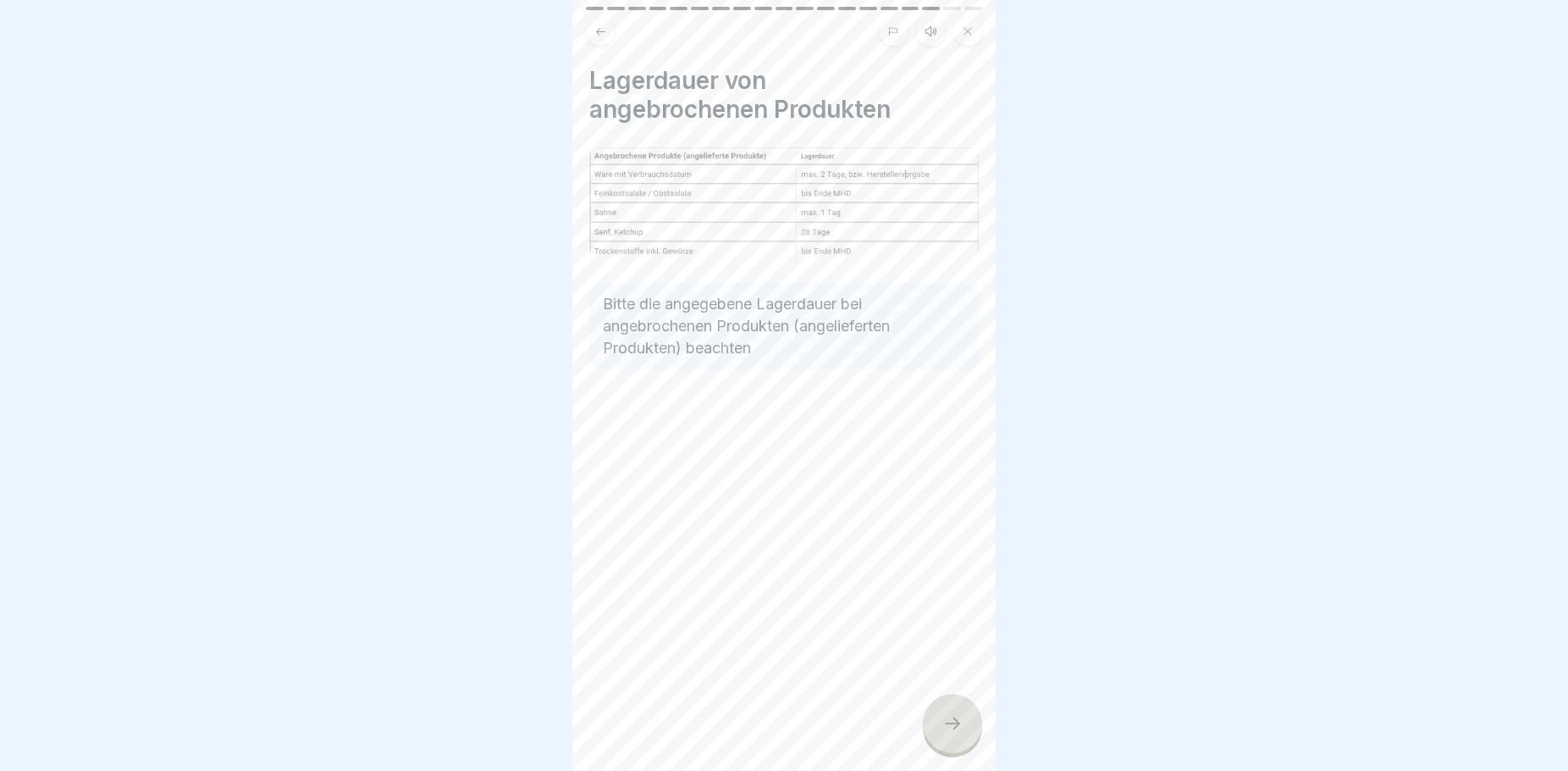
click at [604, 30] on icon at bounding box center [601, 32] width 13 height 13
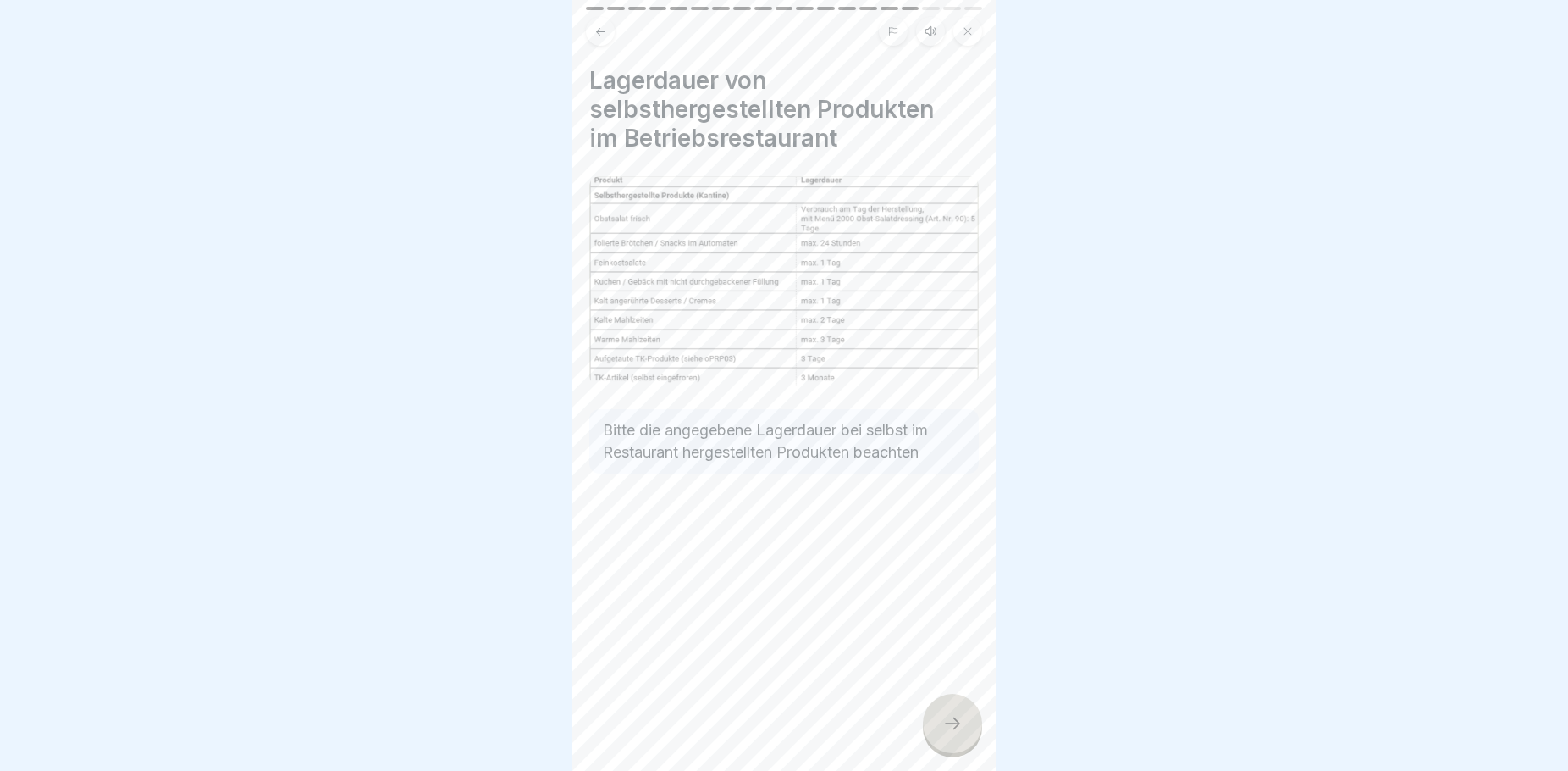
click at [953, 733] on icon at bounding box center [953, 723] width 21 height 21
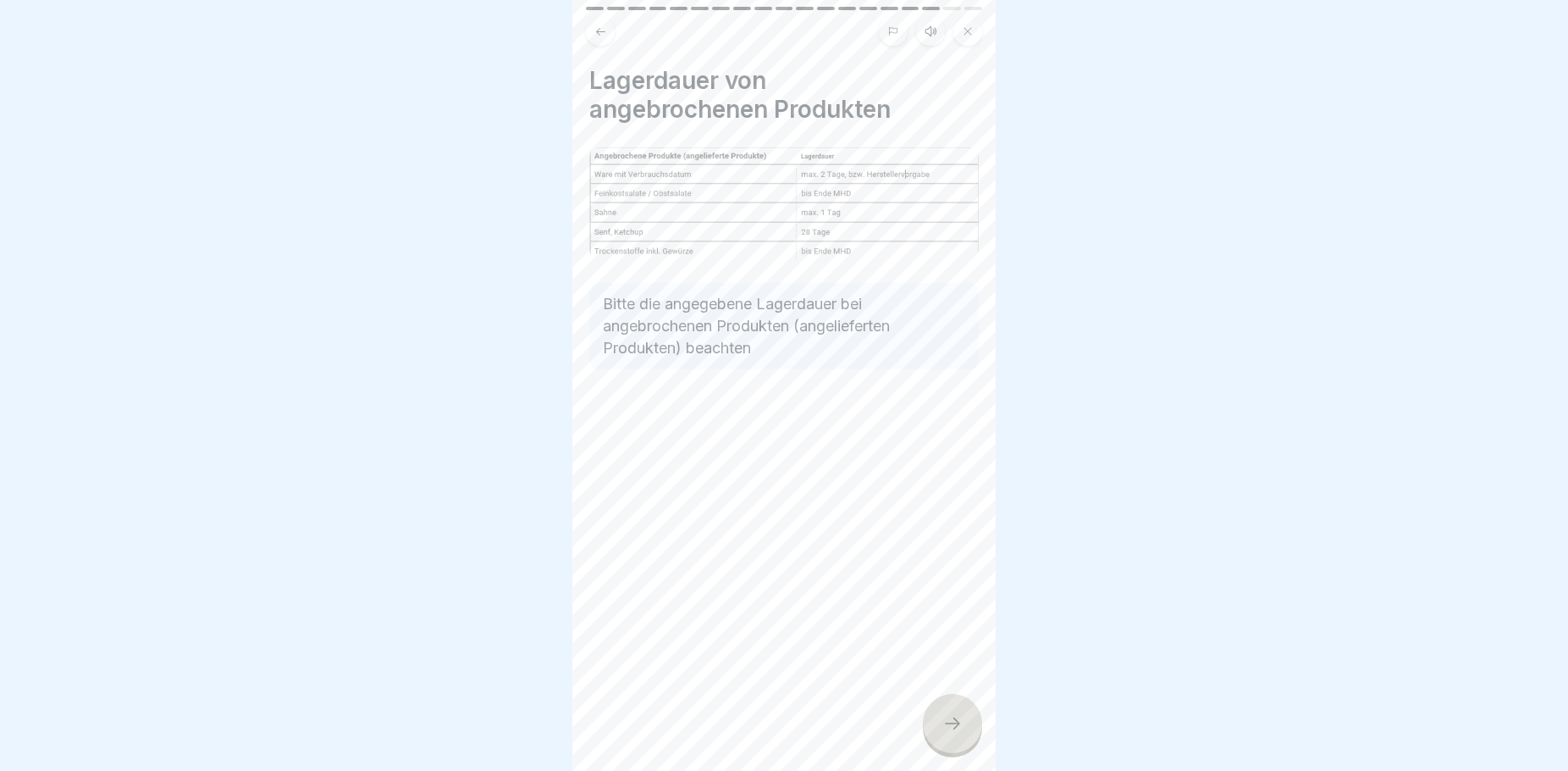
click at [953, 733] on icon at bounding box center [953, 723] width 21 height 21
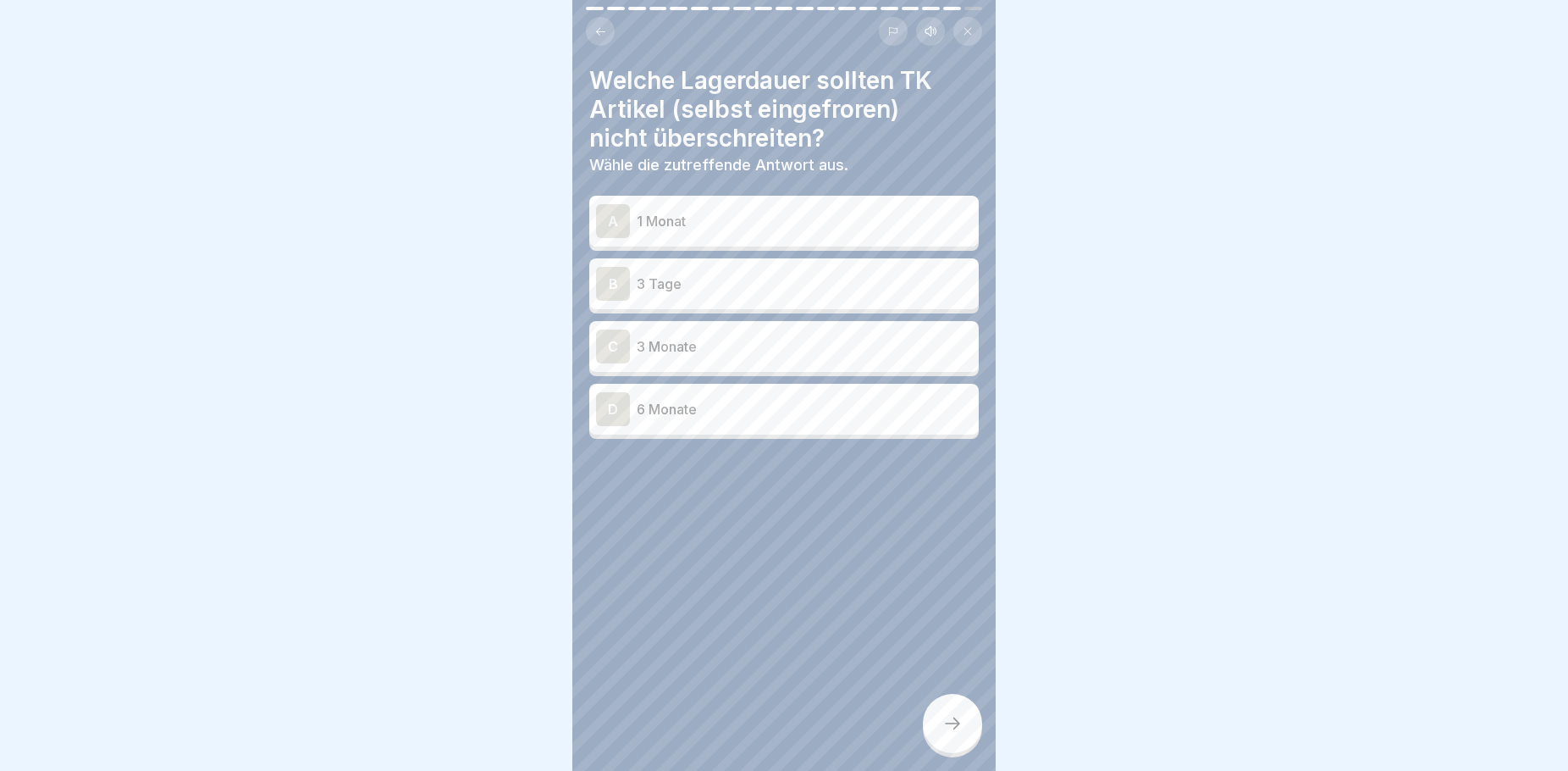
click at [685, 358] on div "C 3 Monate" at bounding box center [784, 347] width 376 height 34
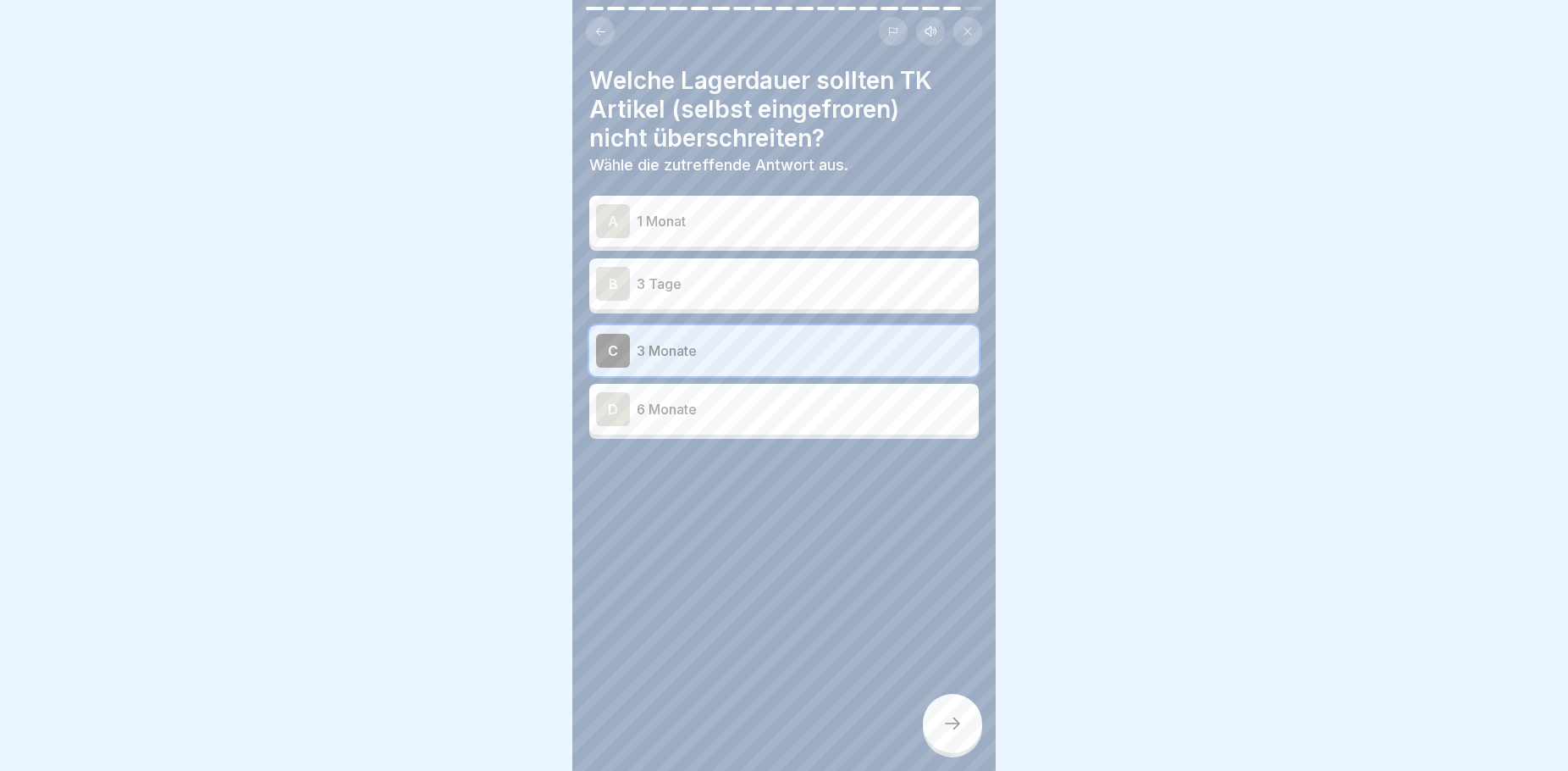
click at [961, 733] on icon at bounding box center [953, 723] width 21 height 21
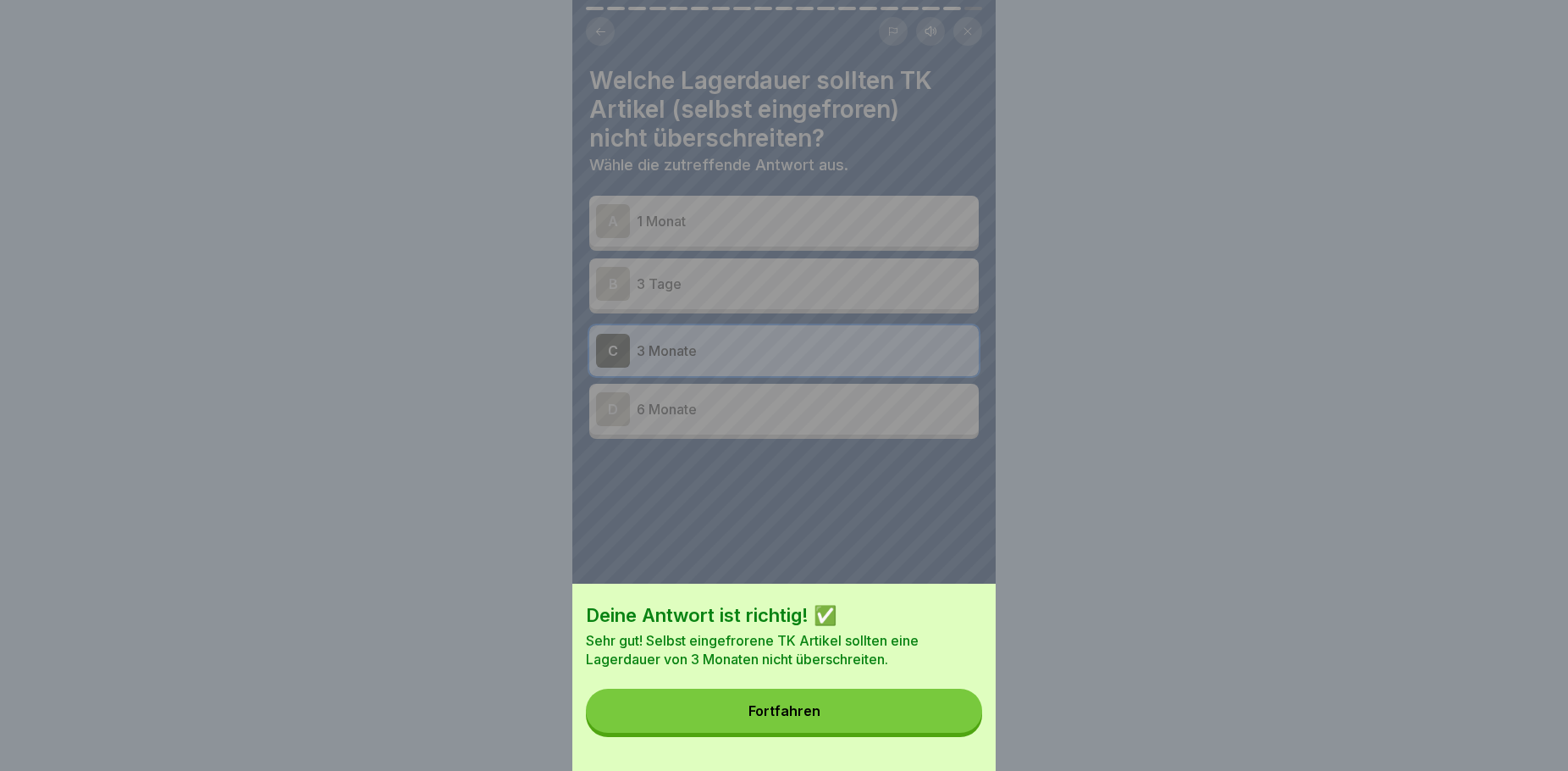
click at [904, 722] on button "Fortfahren" at bounding box center [784, 710] width 396 height 44
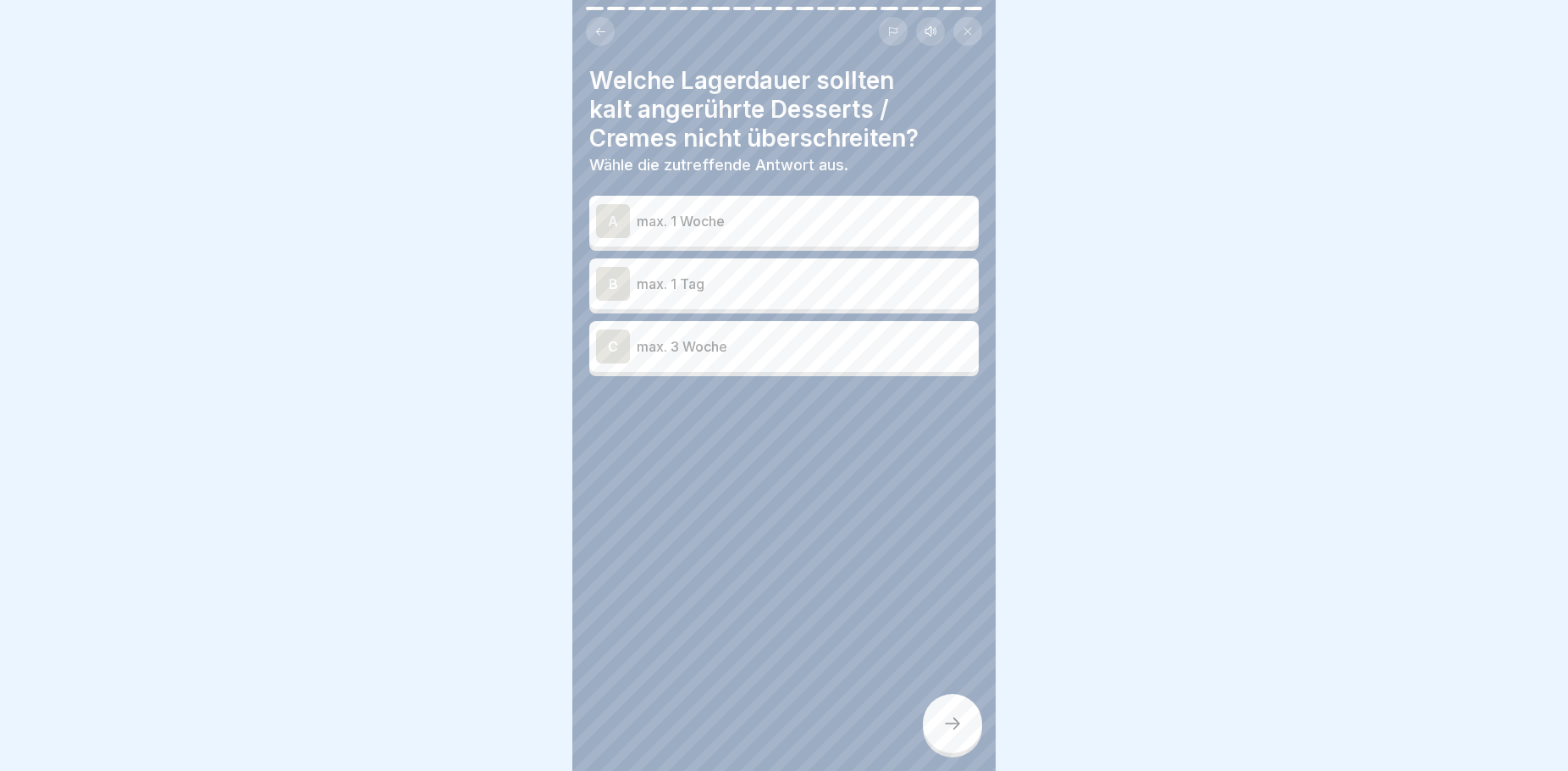
click at [693, 279] on p "max. 1 Tag" at bounding box center [804, 284] width 335 height 21
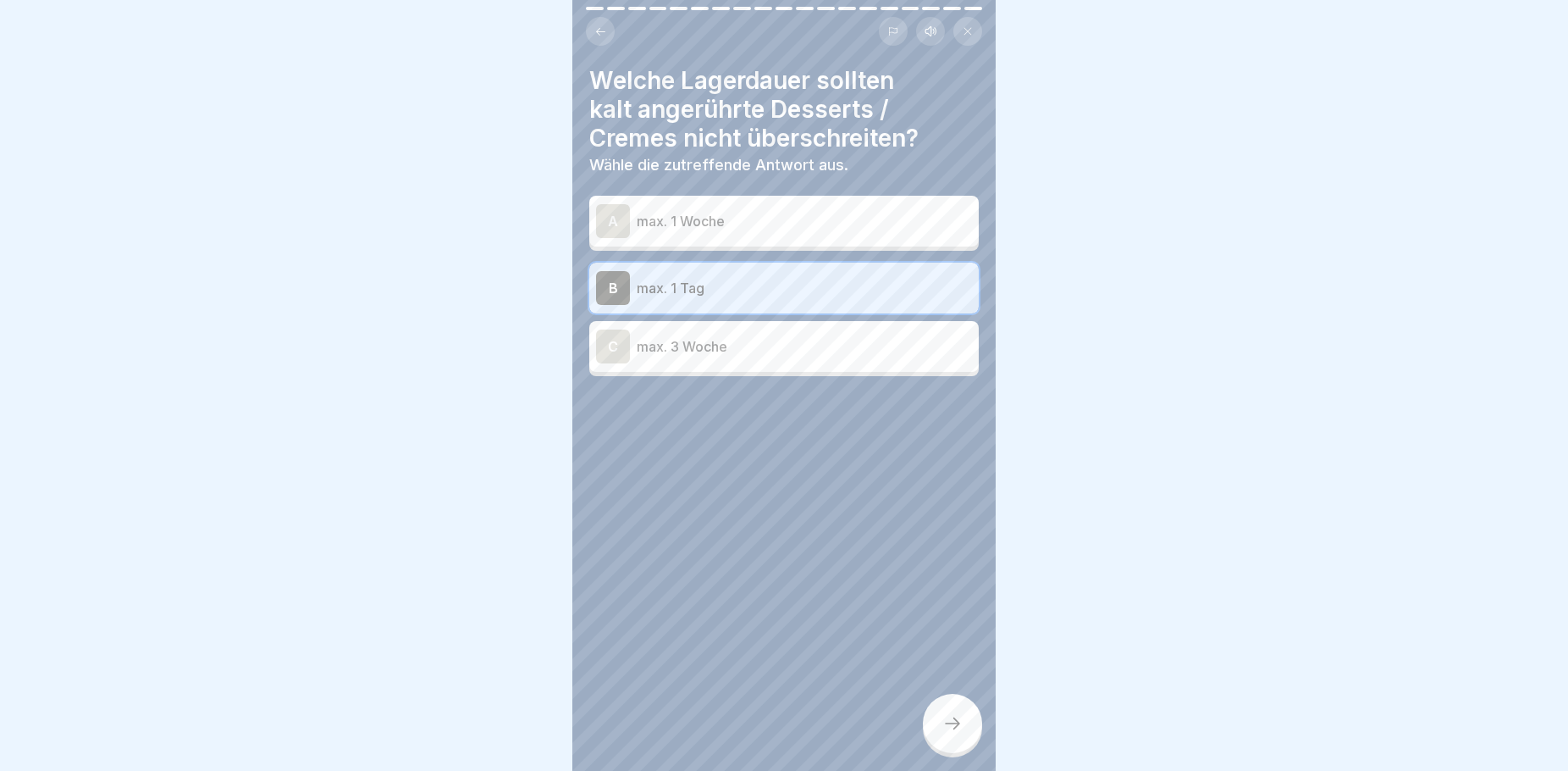
click at [953, 733] on icon at bounding box center [953, 723] width 21 height 21
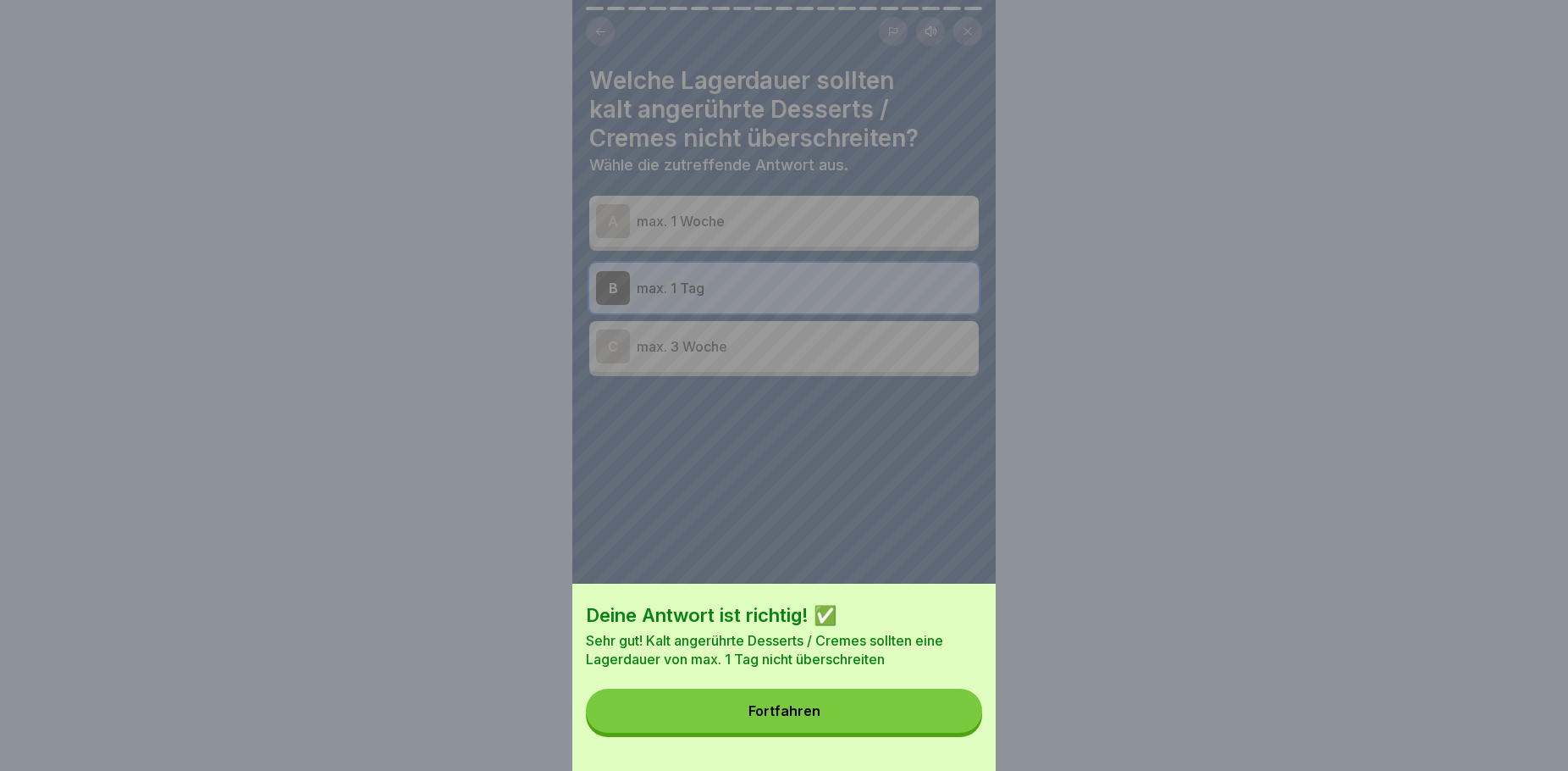
click at [898, 727] on button "Fortfahren" at bounding box center [784, 710] width 396 height 44
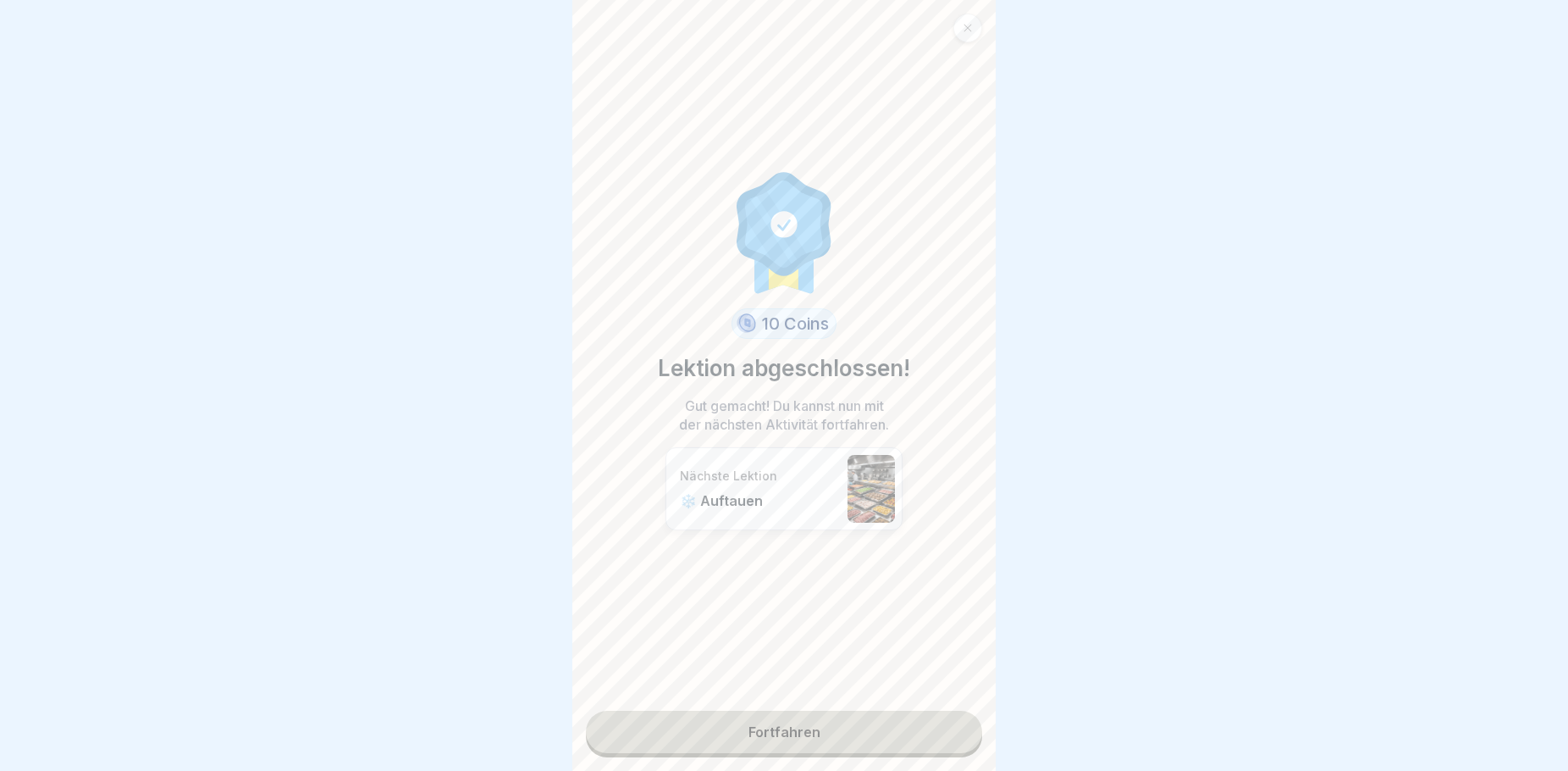
click at [853, 727] on link "Fortfahren" at bounding box center [784, 732] width 396 height 42
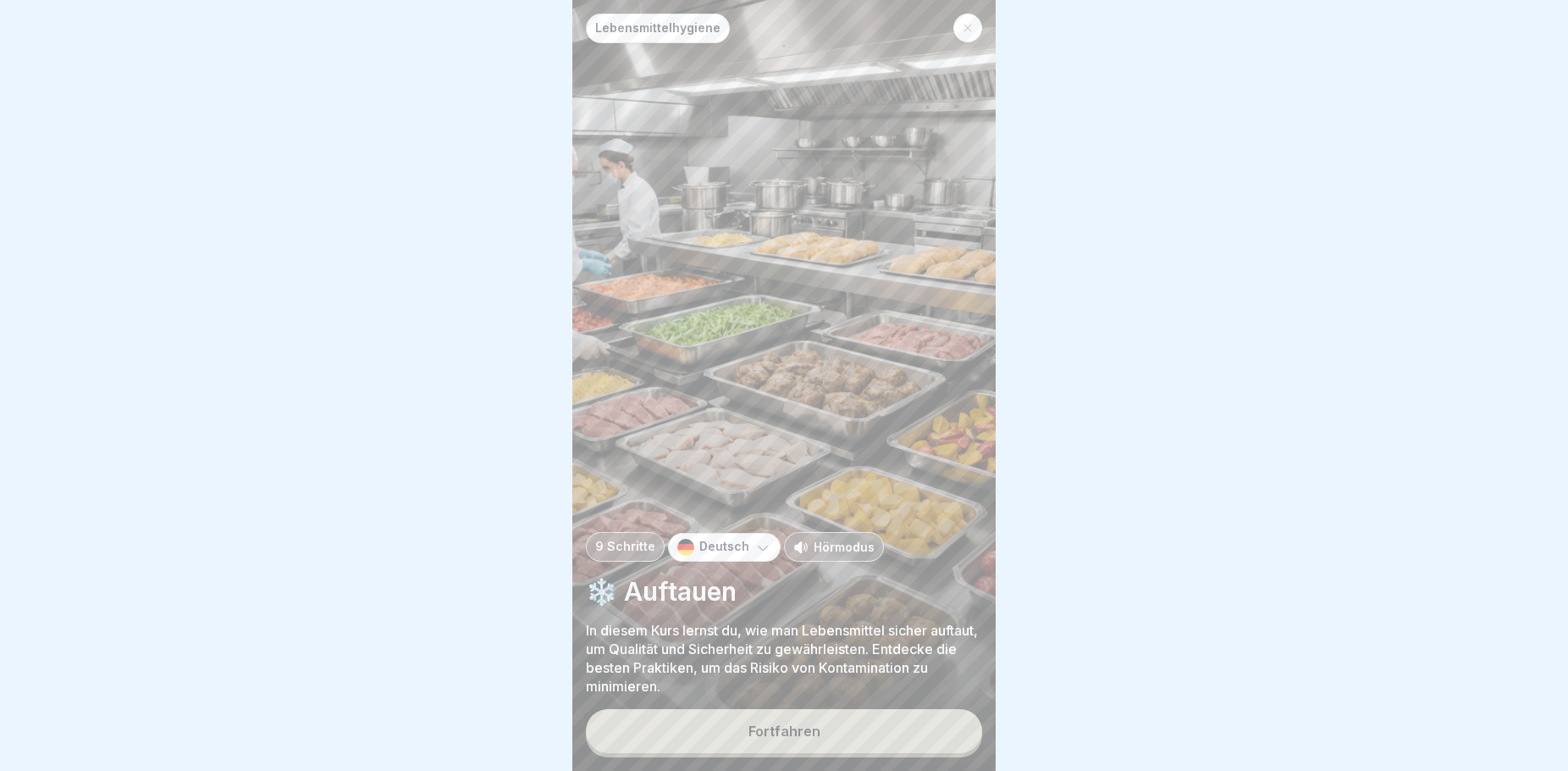
click at [820, 739] on button "Fortfahren" at bounding box center [784, 731] width 396 height 44
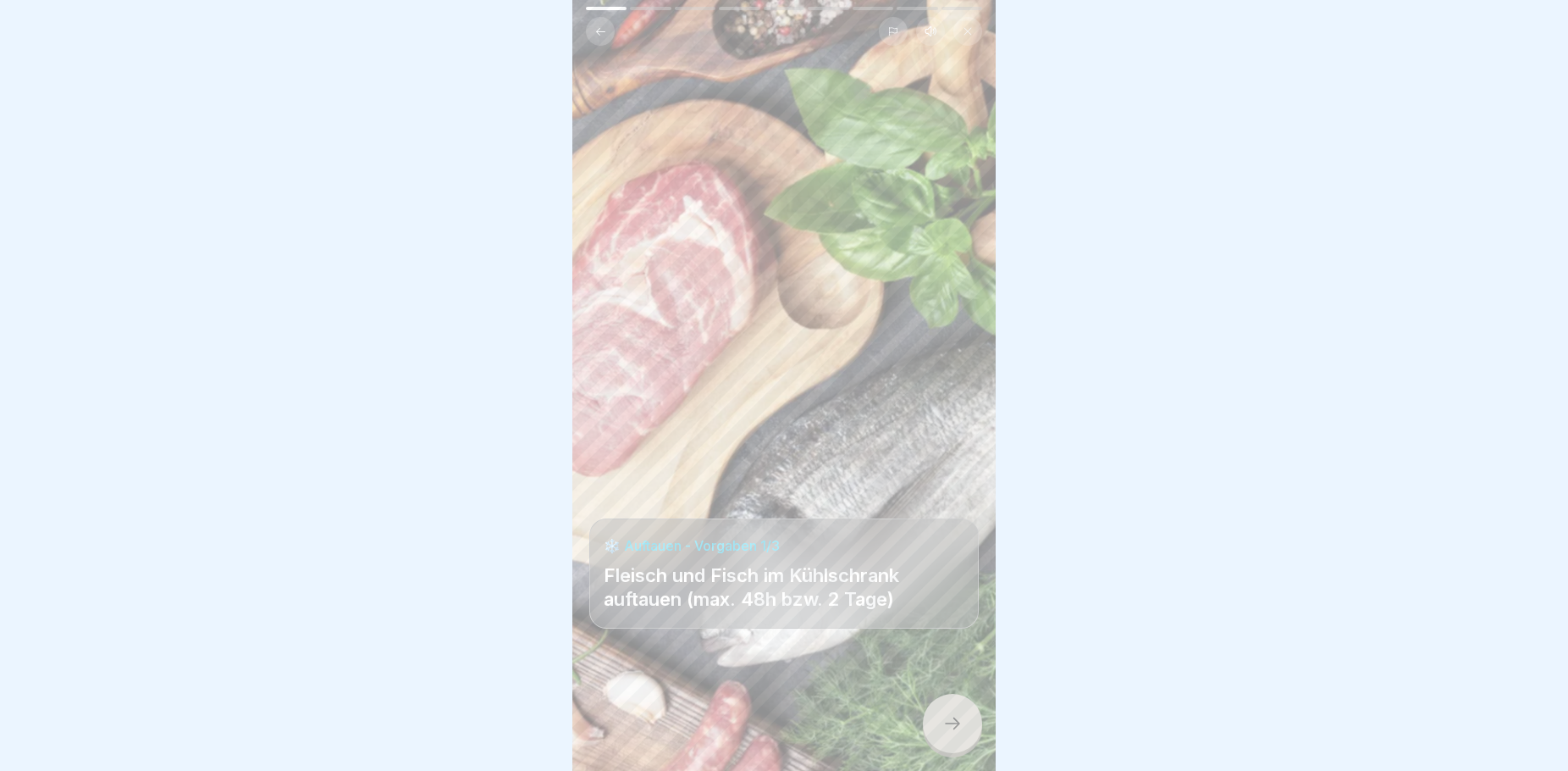
click at [937, 730] on div at bounding box center [952, 723] width 59 height 59
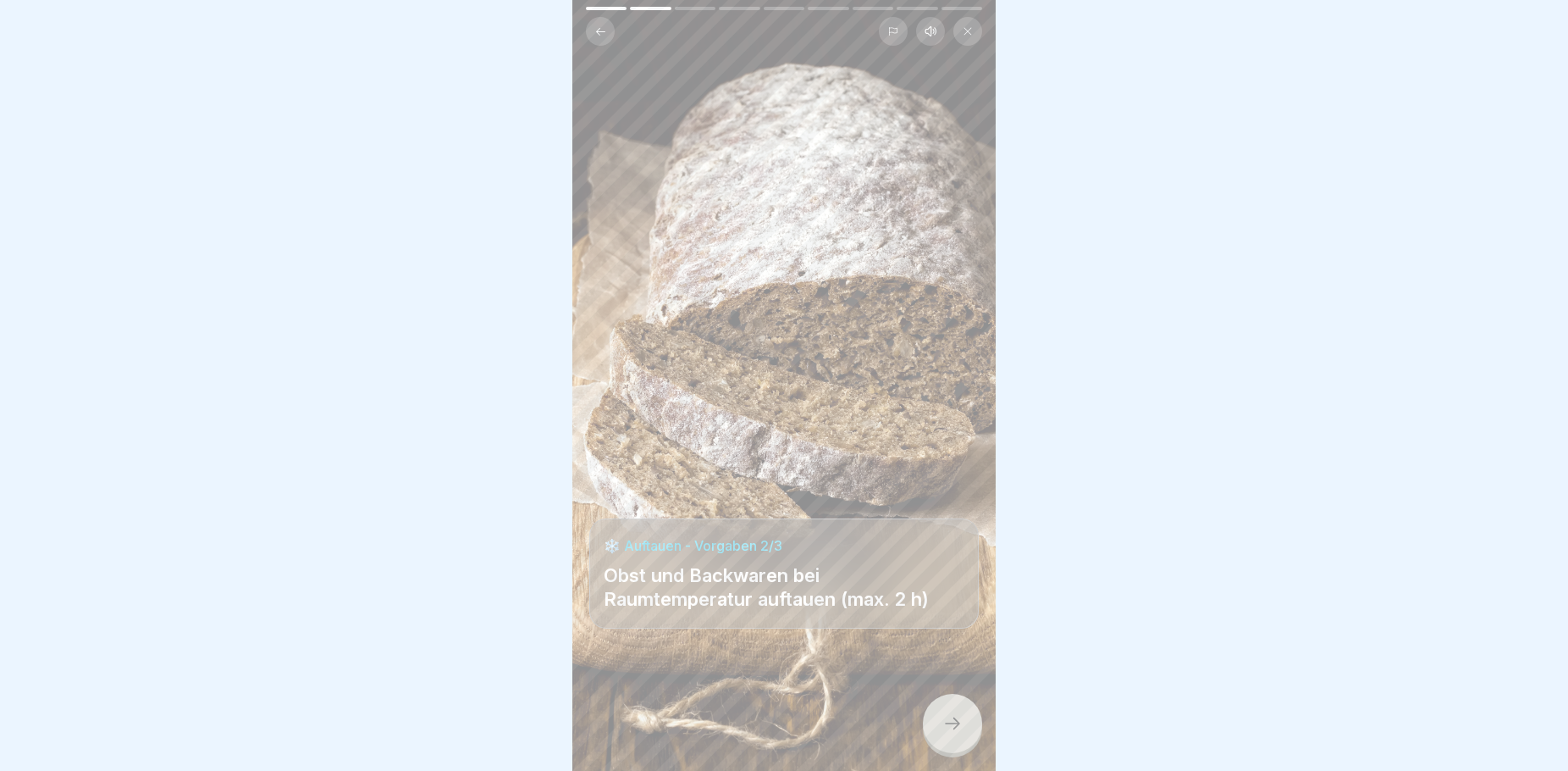
click at [941, 743] on div at bounding box center [952, 723] width 59 height 59
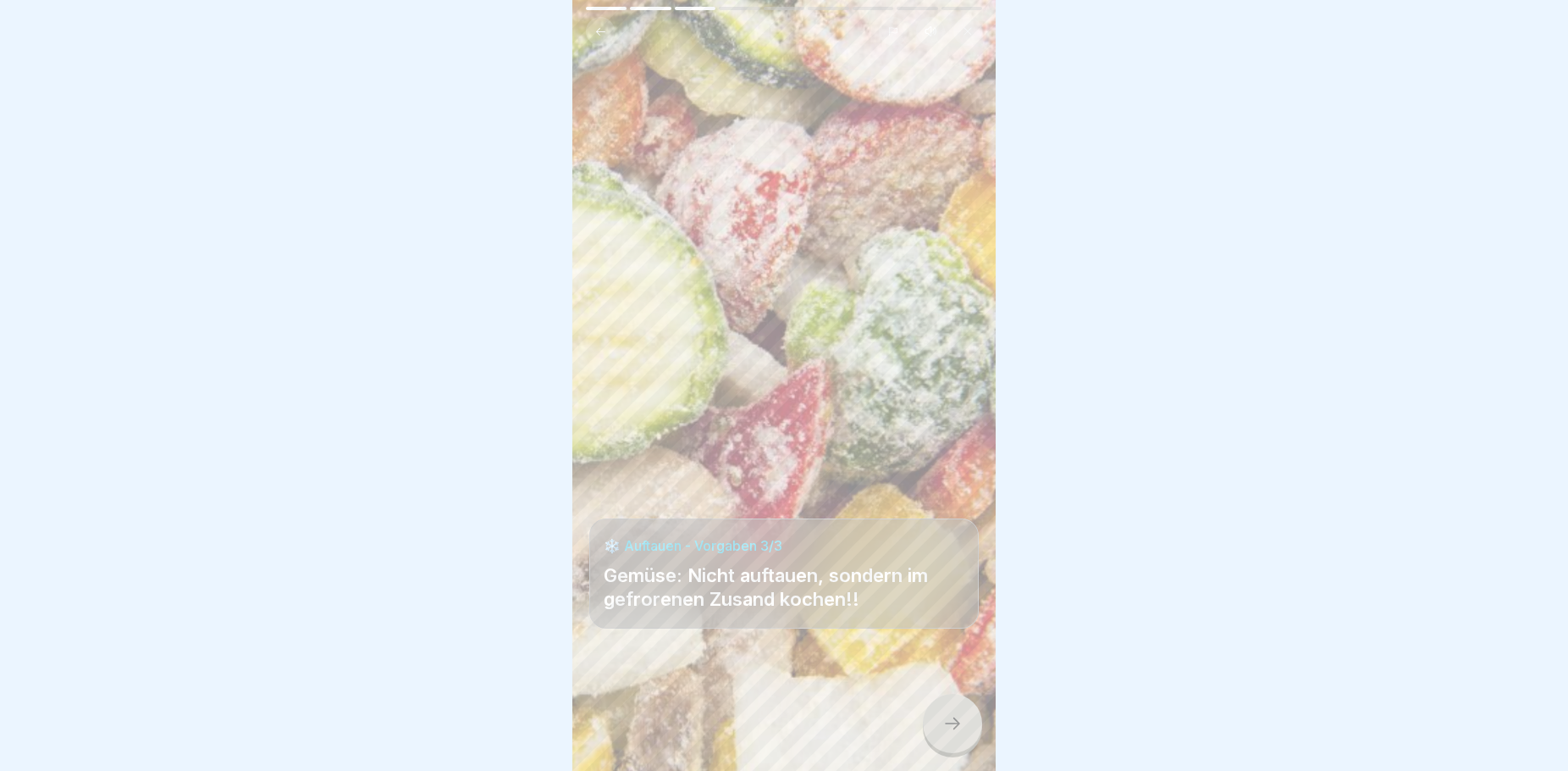
click at [943, 733] on icon at bounding box center [953, 723] width 21 height 21
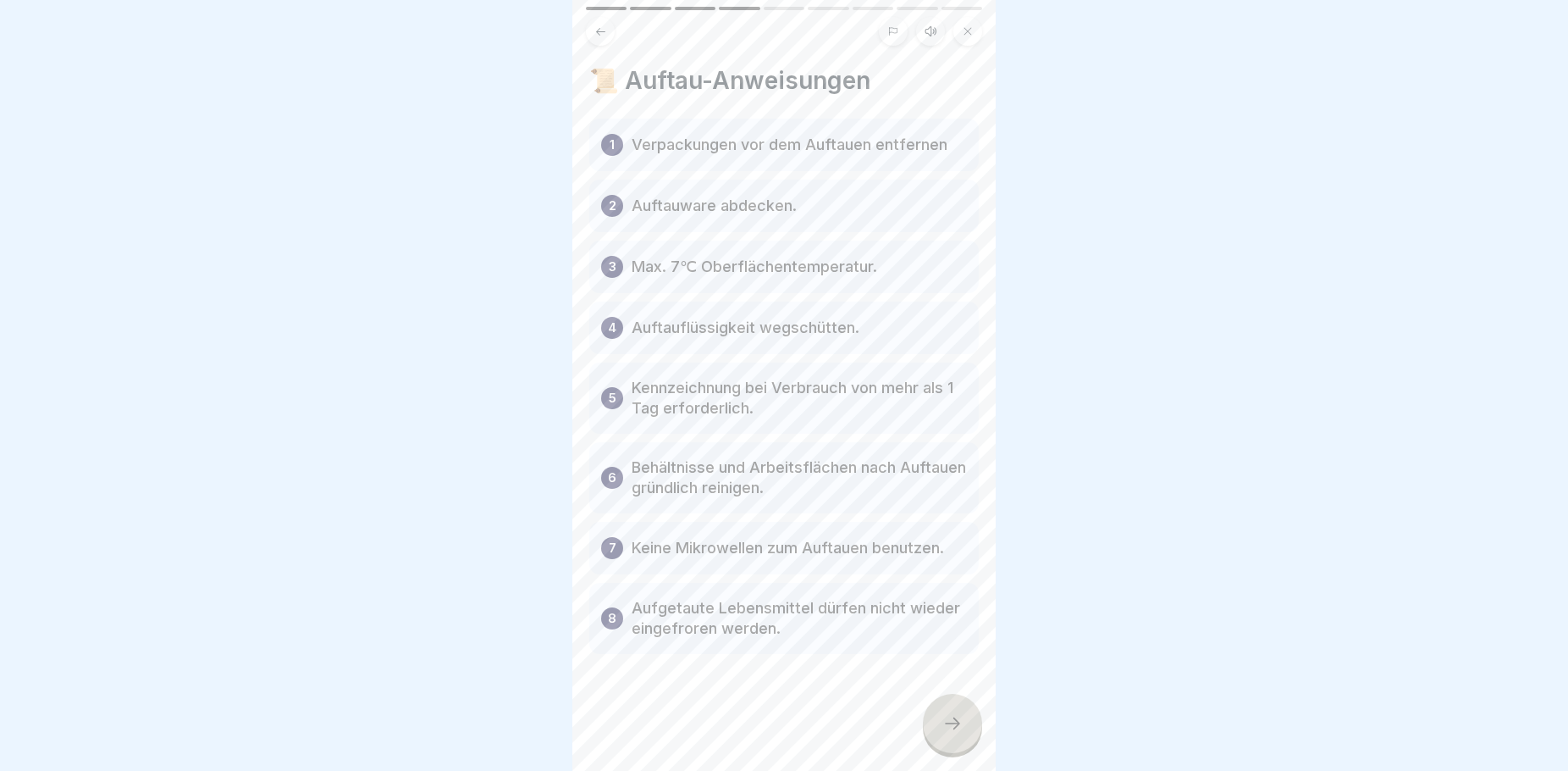
click at [945, 733] on icon at bounding box center [953, 723] width 21 height 21
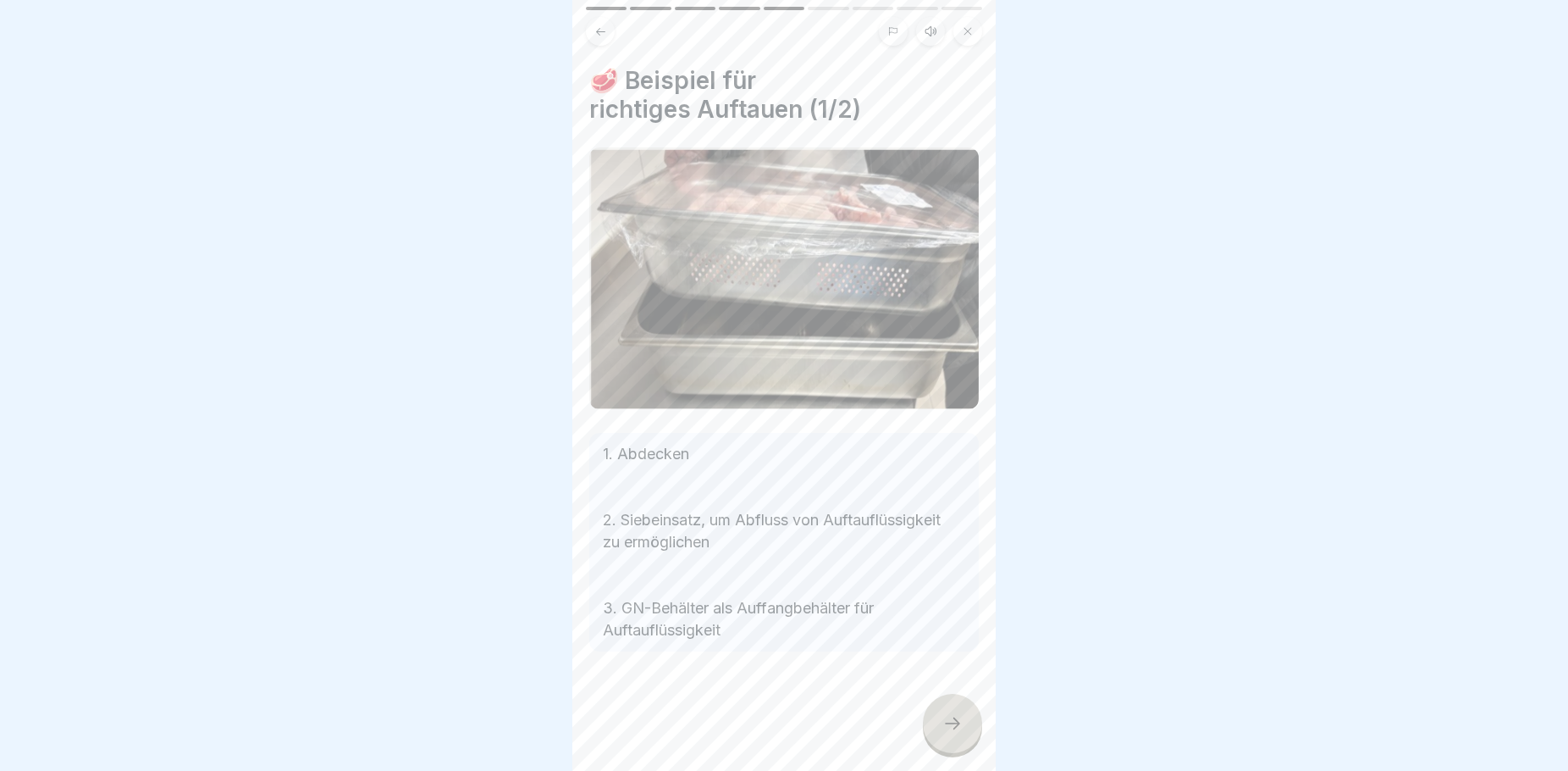
click at [945, 733] on icon at bounding box center [953, 723] width 21 height 21
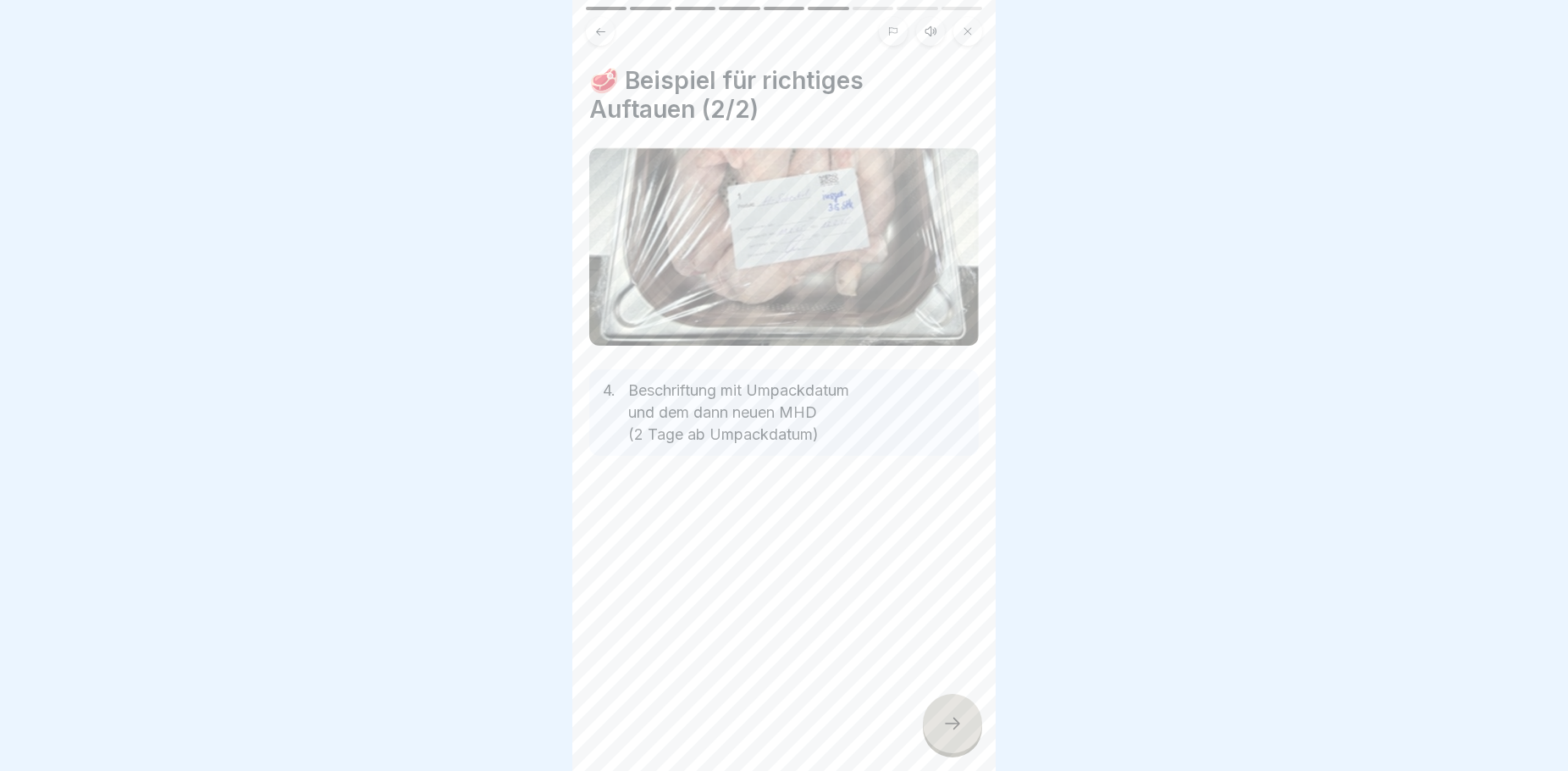
click at [961, 733] on icon at bounding box center [953, 723] width 21 height 21
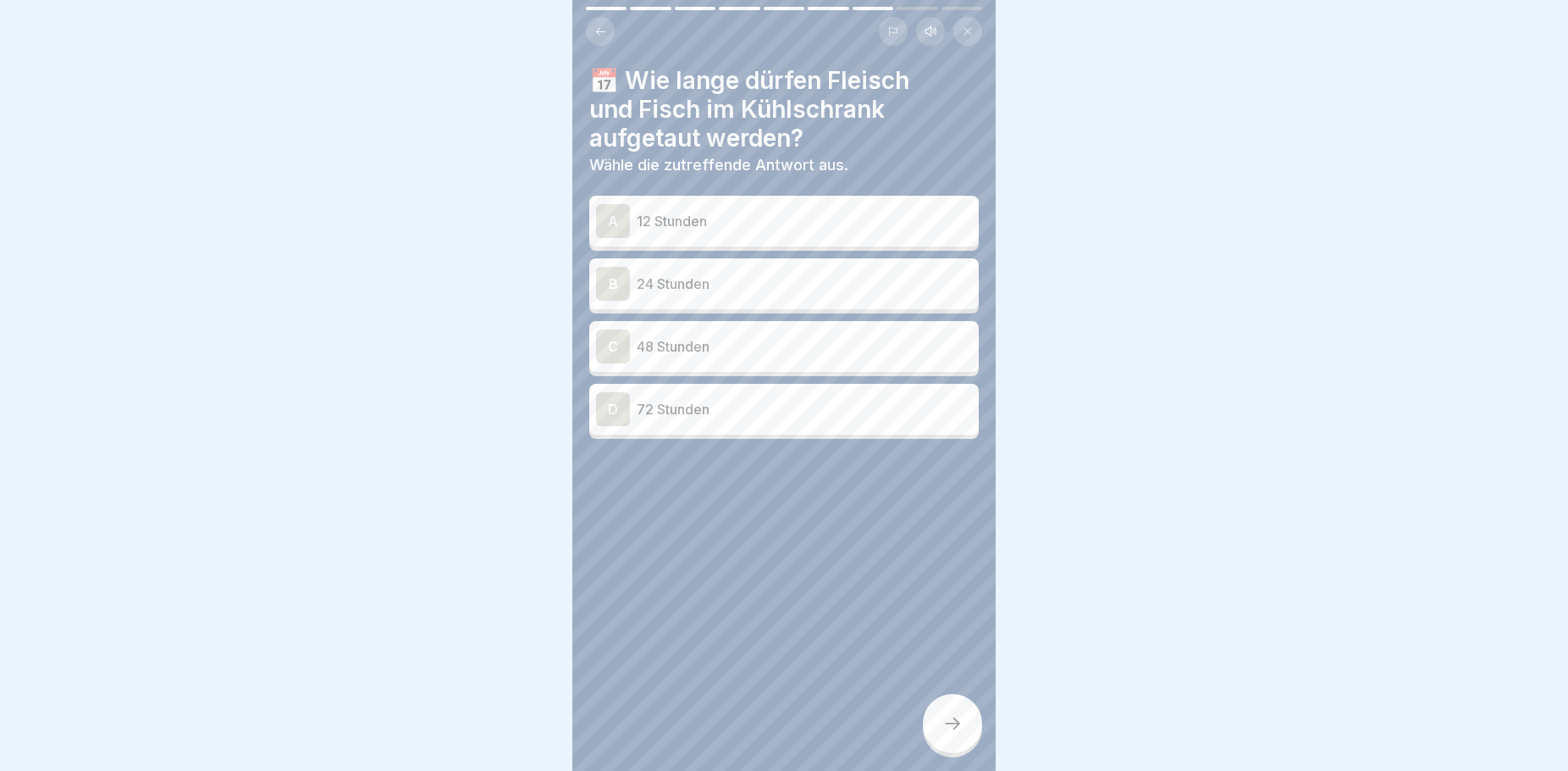
click at [723, 341] on p "48 Stunden" at bounding box center [804, 347] width 335 height 21
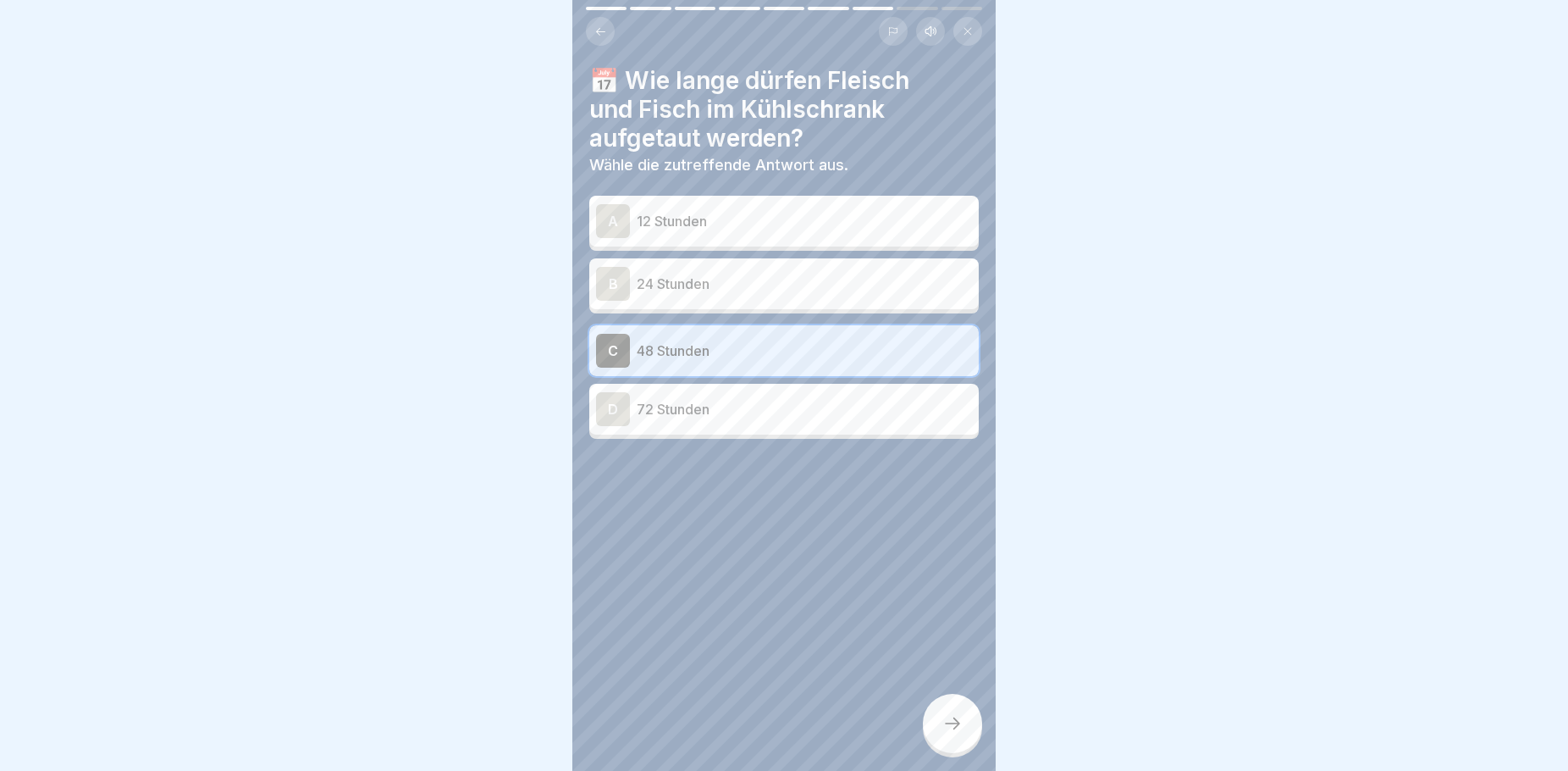
click at [957, 718] on div at bounding box center [952, 723] width 59 height 59
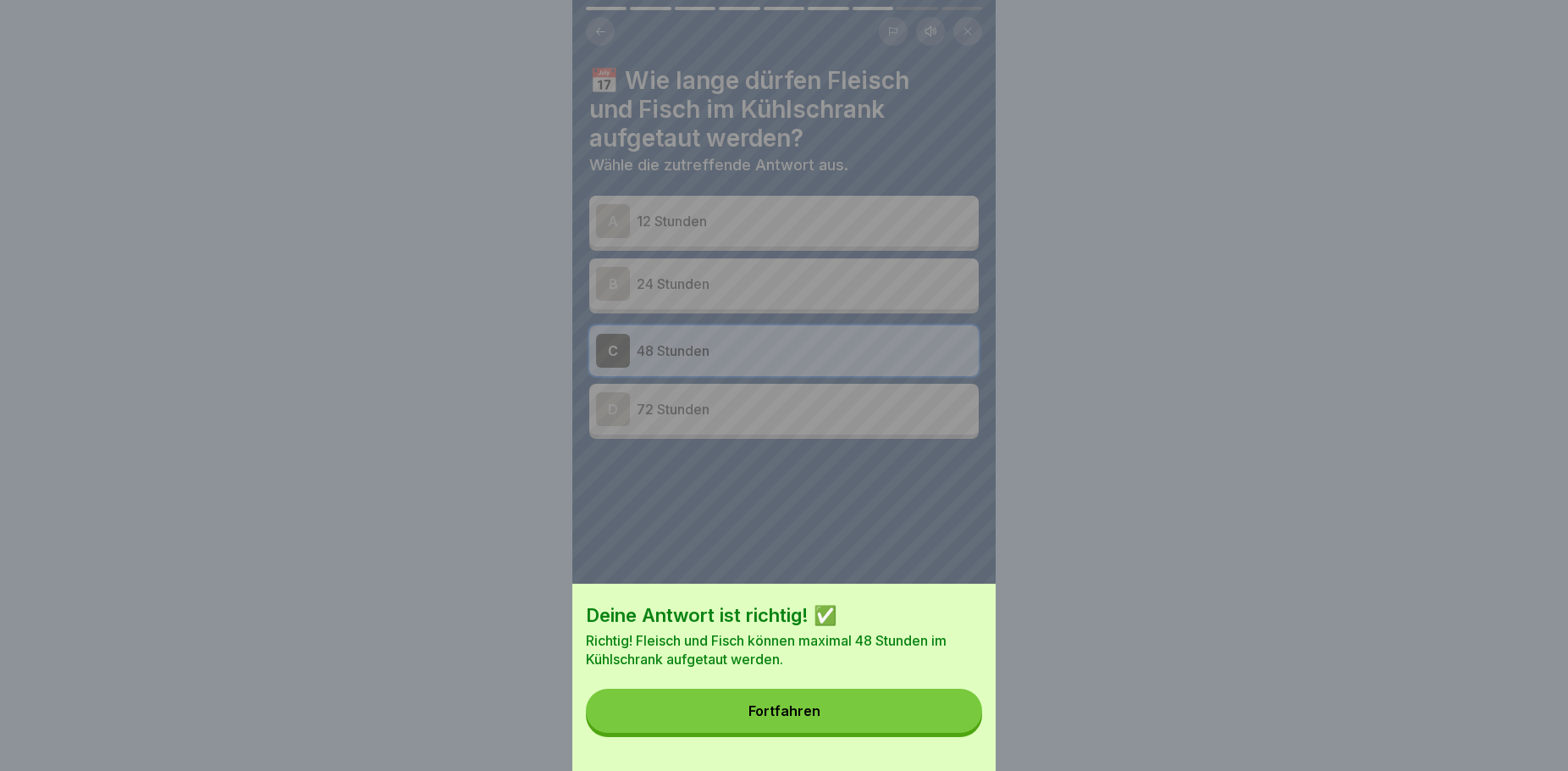
click at [904, 721] on button "Fortfahren" at bounding box center [784, 710] width 396 height 44
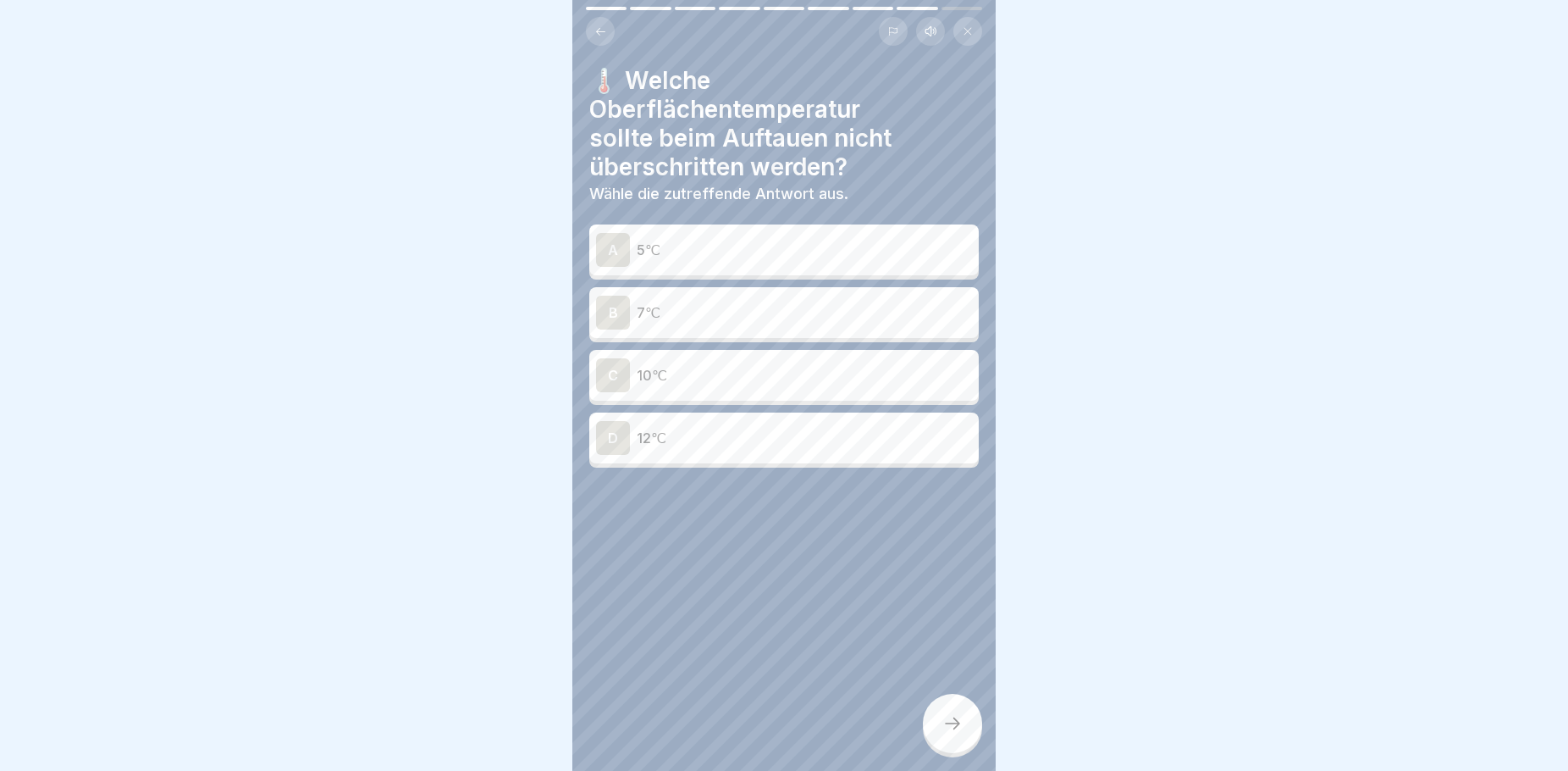
click at [601, 31] on icon at bounding box center [601, 31] width 9 height 8
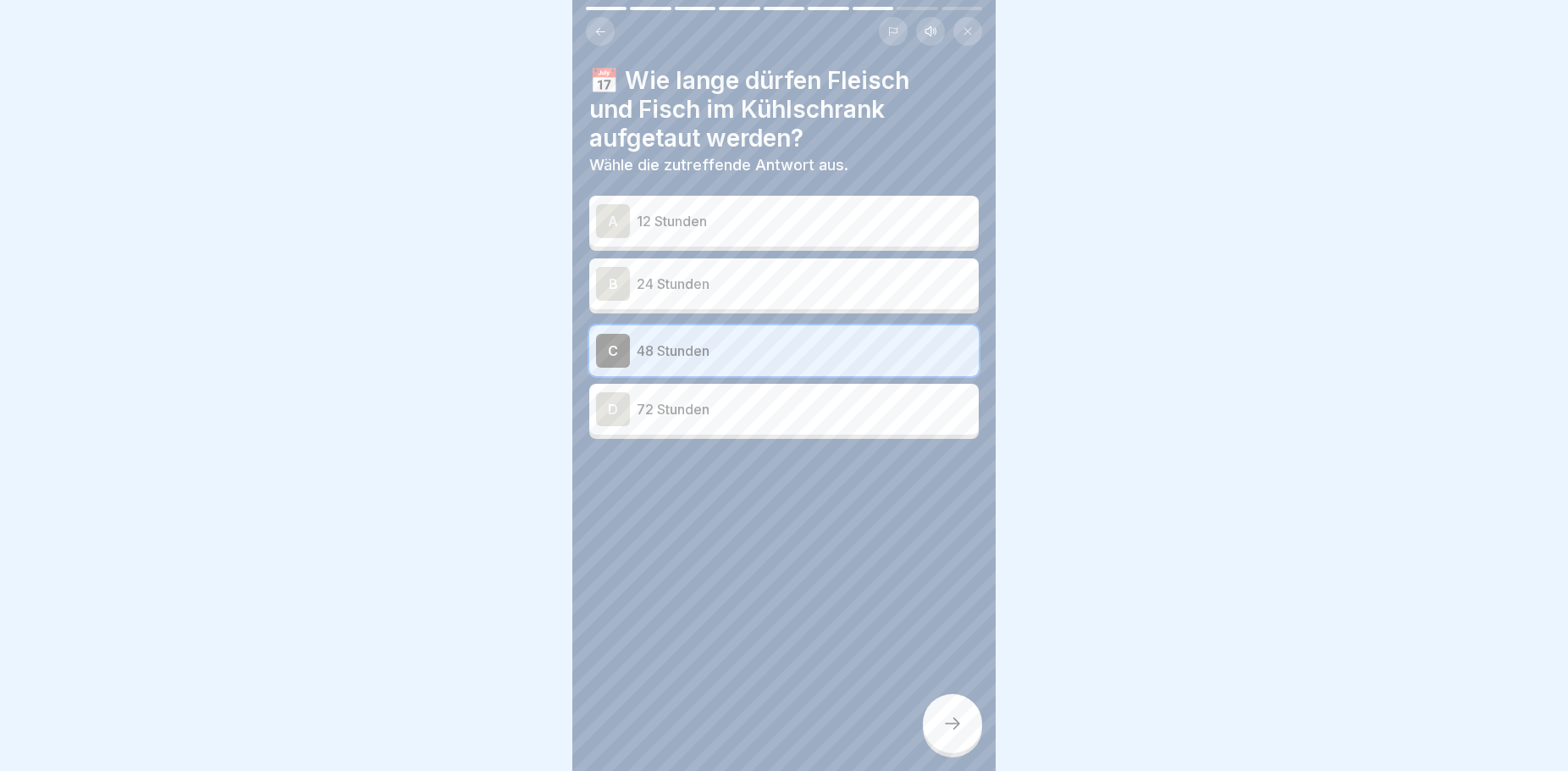
click at [601, 31] on icon at bounding box center [601, 31] width 9 height 8
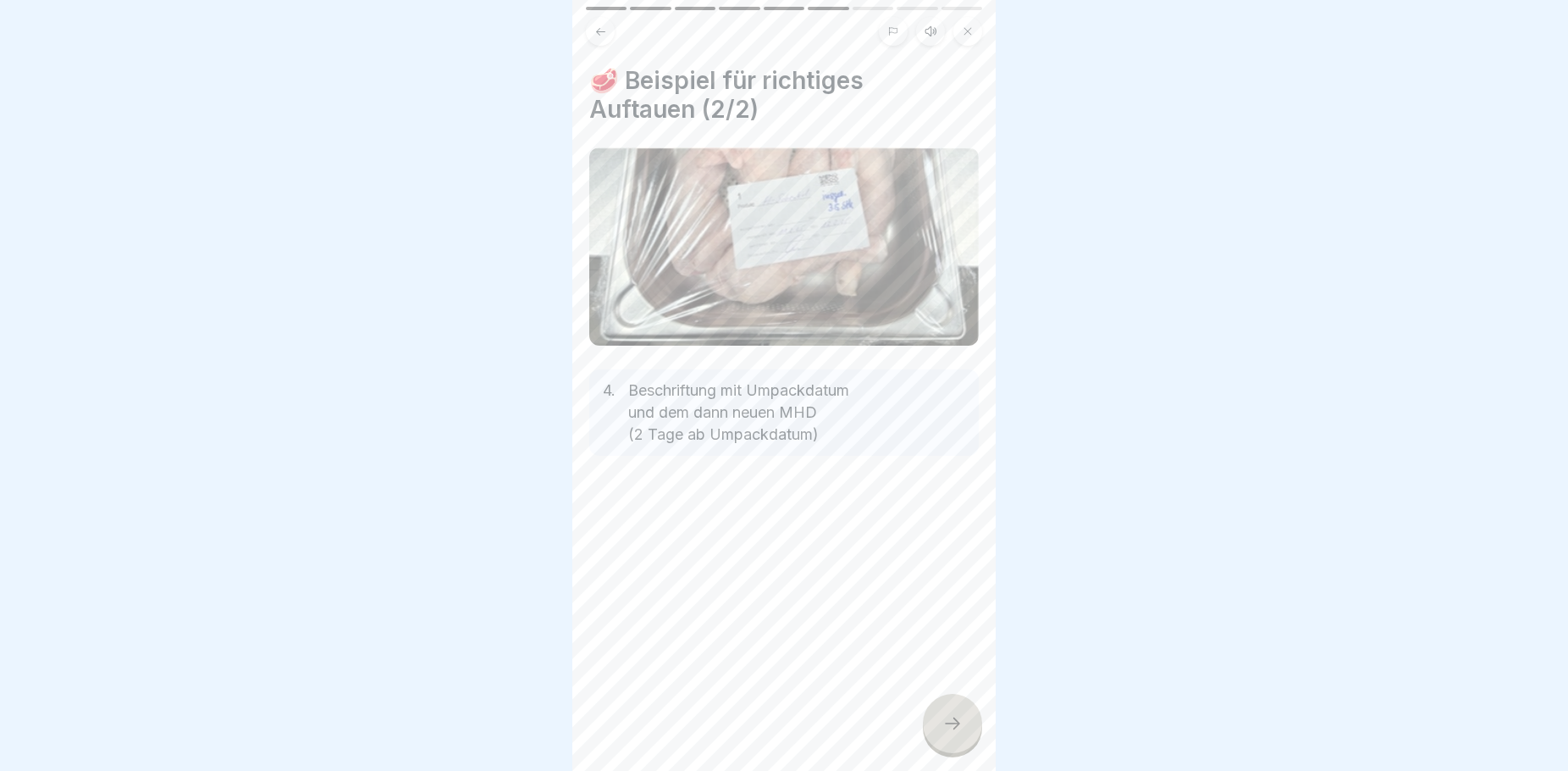
click at [601, 31] on icon at bounding box center [601, 31] width 9 height 8
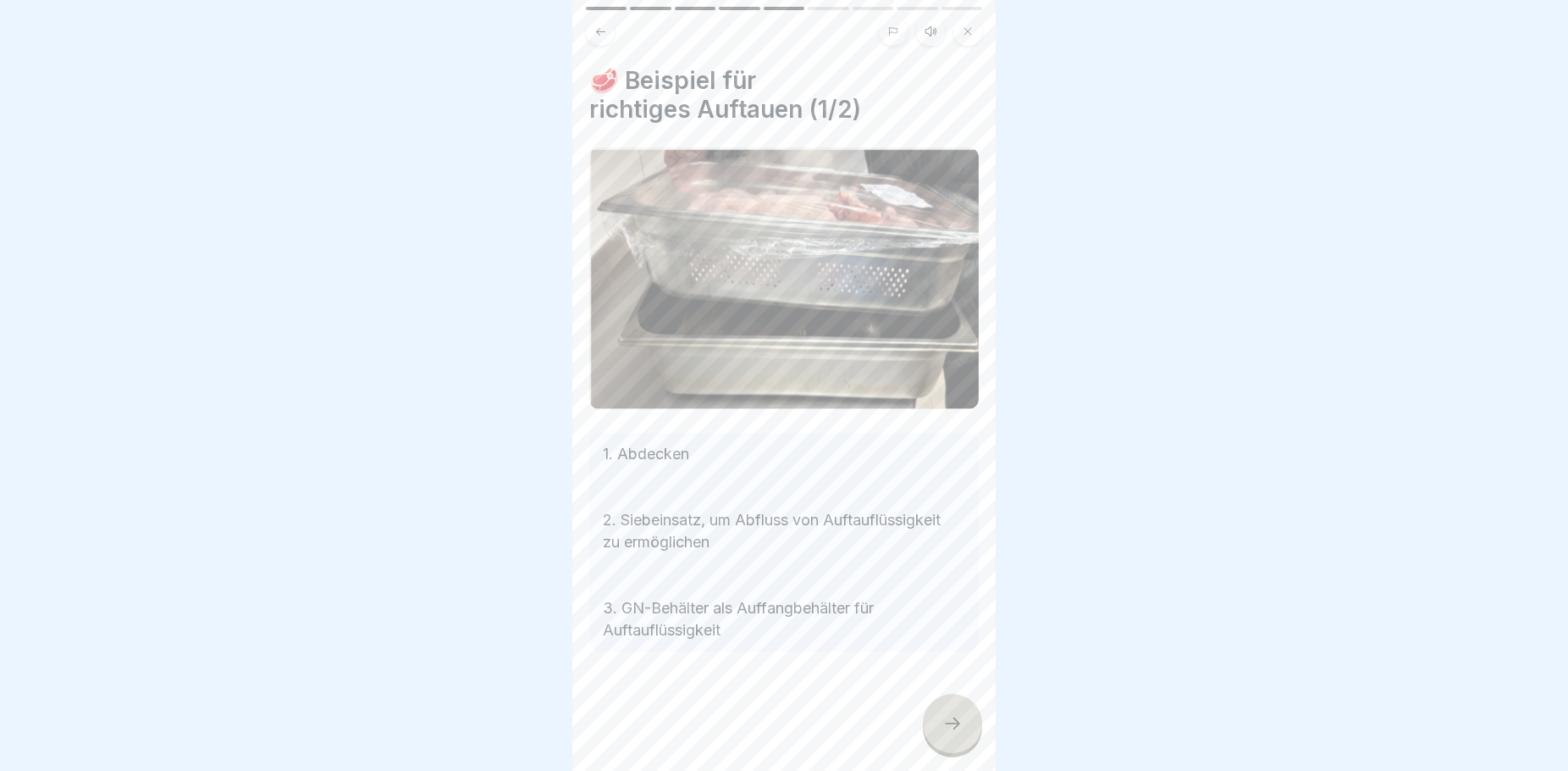
click at [604, 30] on icon at bounding box center [601, 32] width 13 height 13
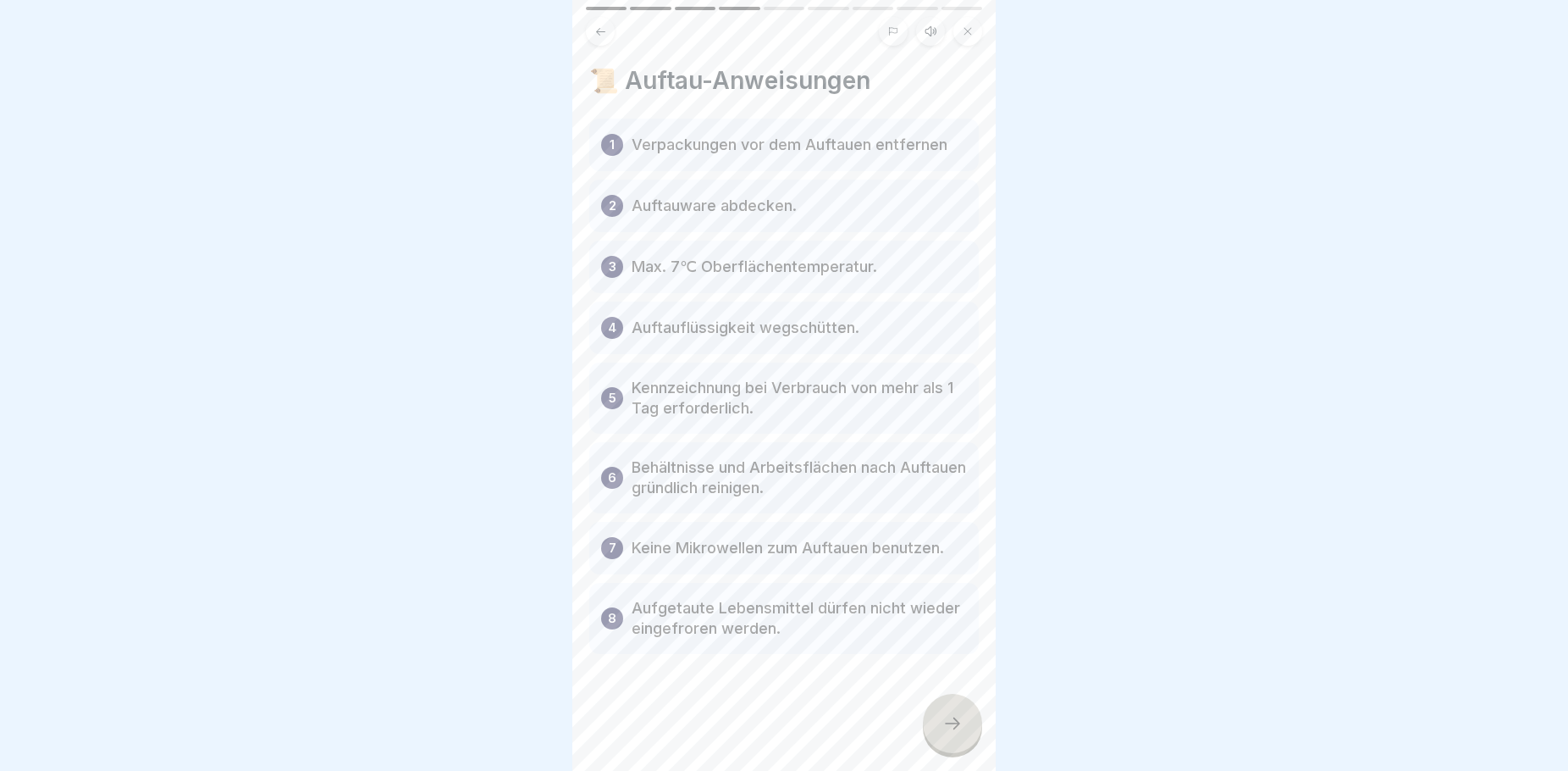
click at [963, 741] on div at bounding box center [952, 723] width 59 height 59
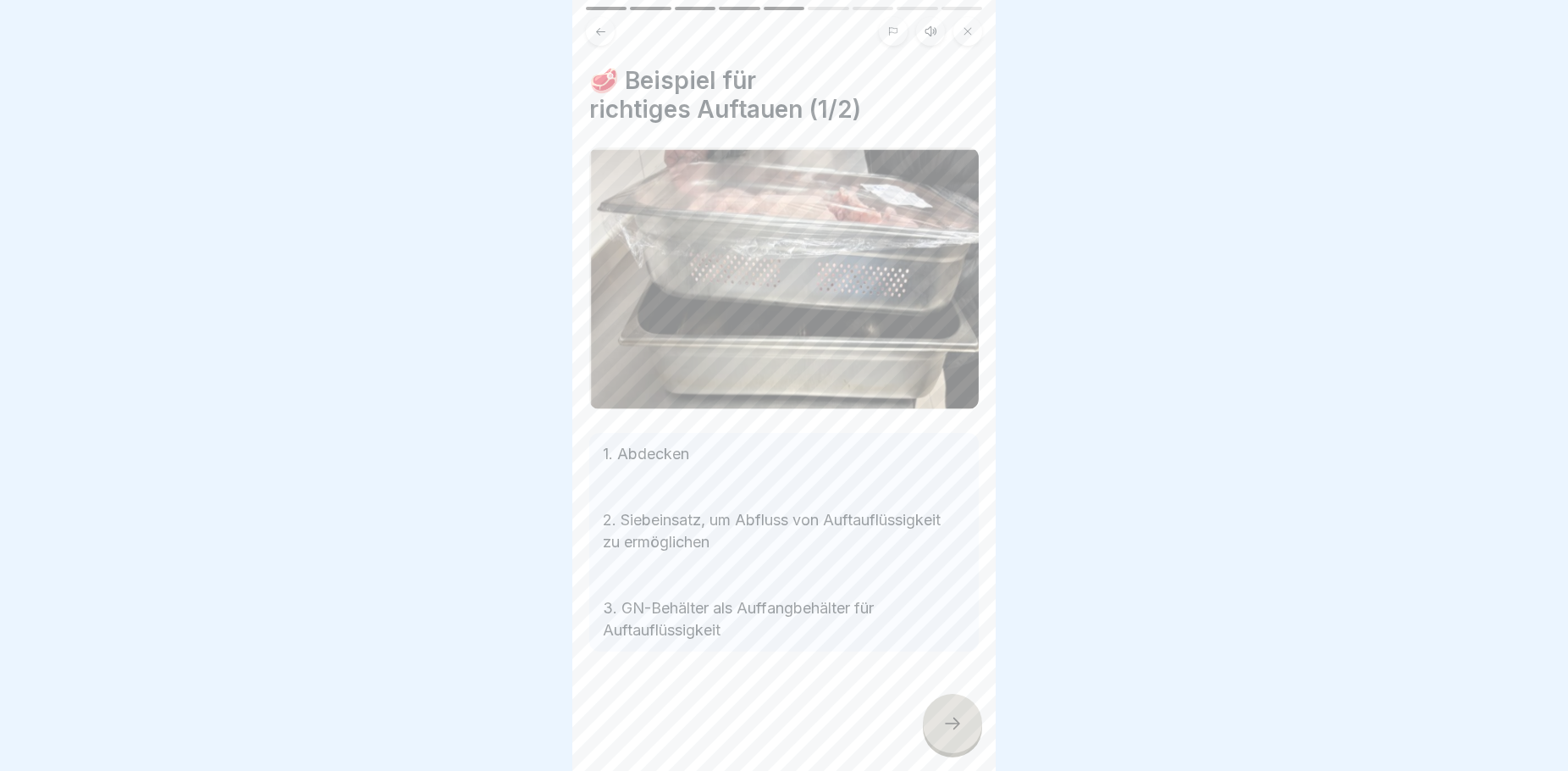
click at [963, 740] on div at bounding box center [952, 723] width 59 height 59
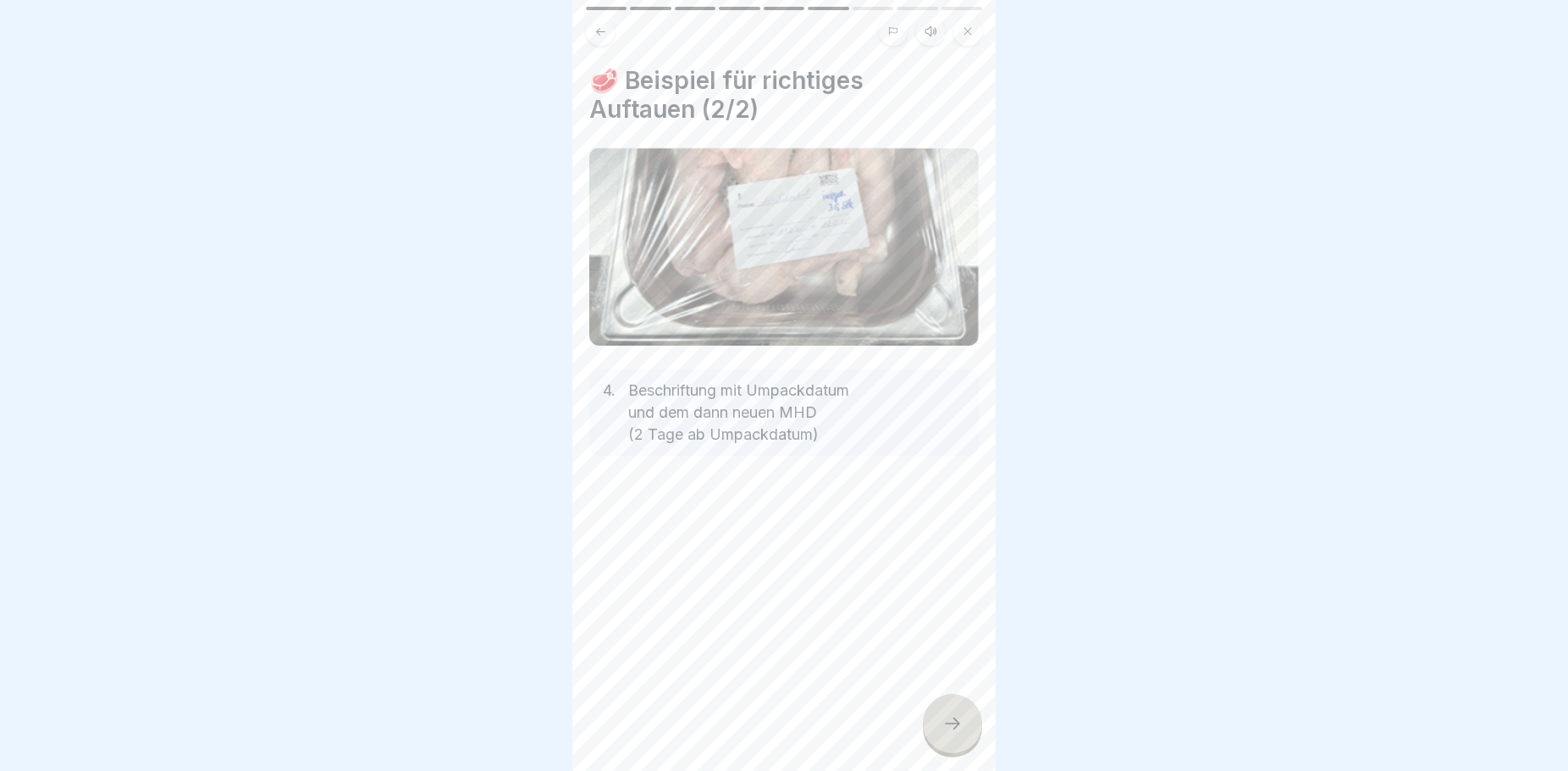
click at [963, 739] on div at bounding box center [952, 723] width 59 height 59
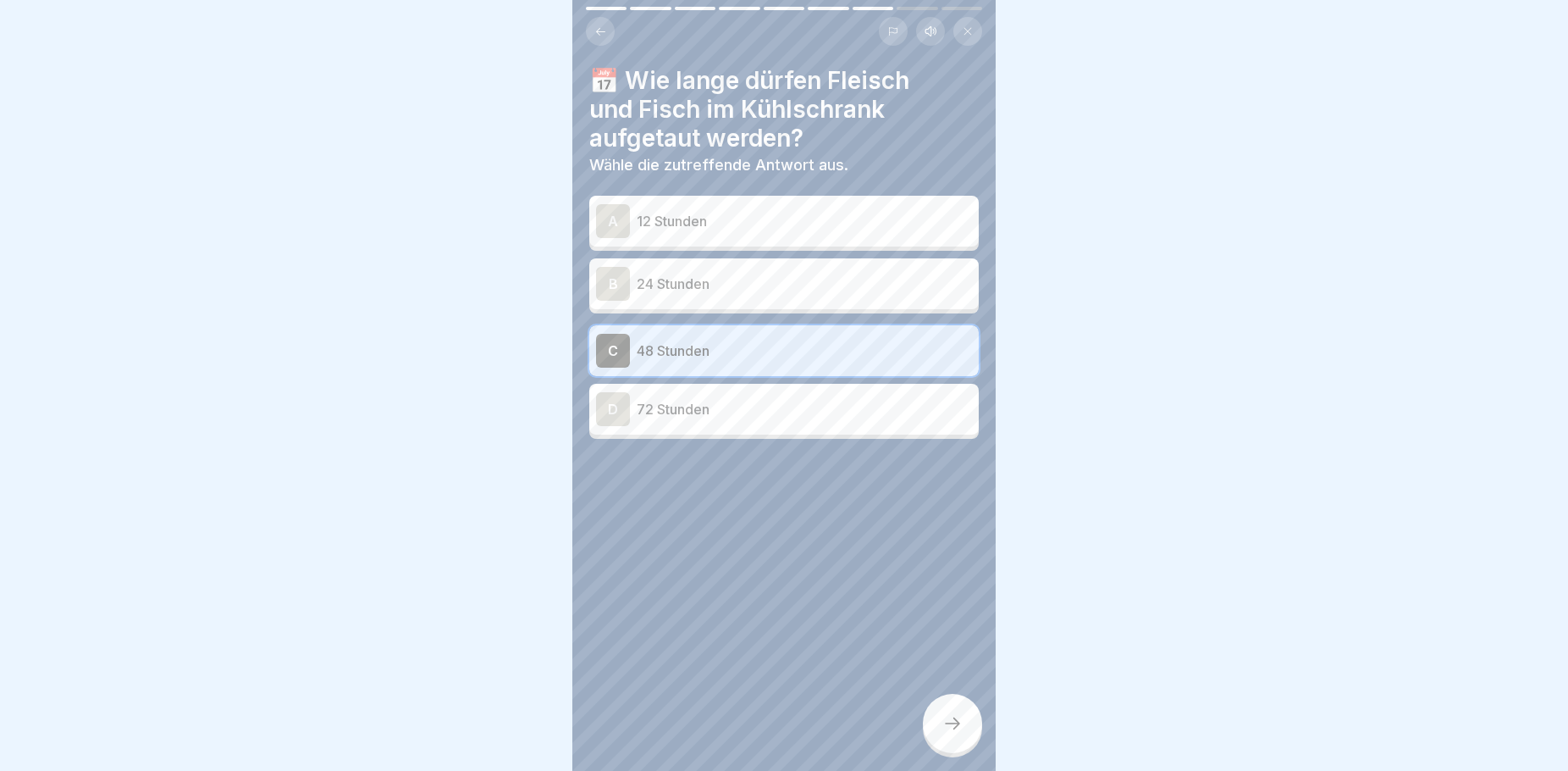
click at [963, 739] on div at bounding box center [952, 723] width 59 height 59
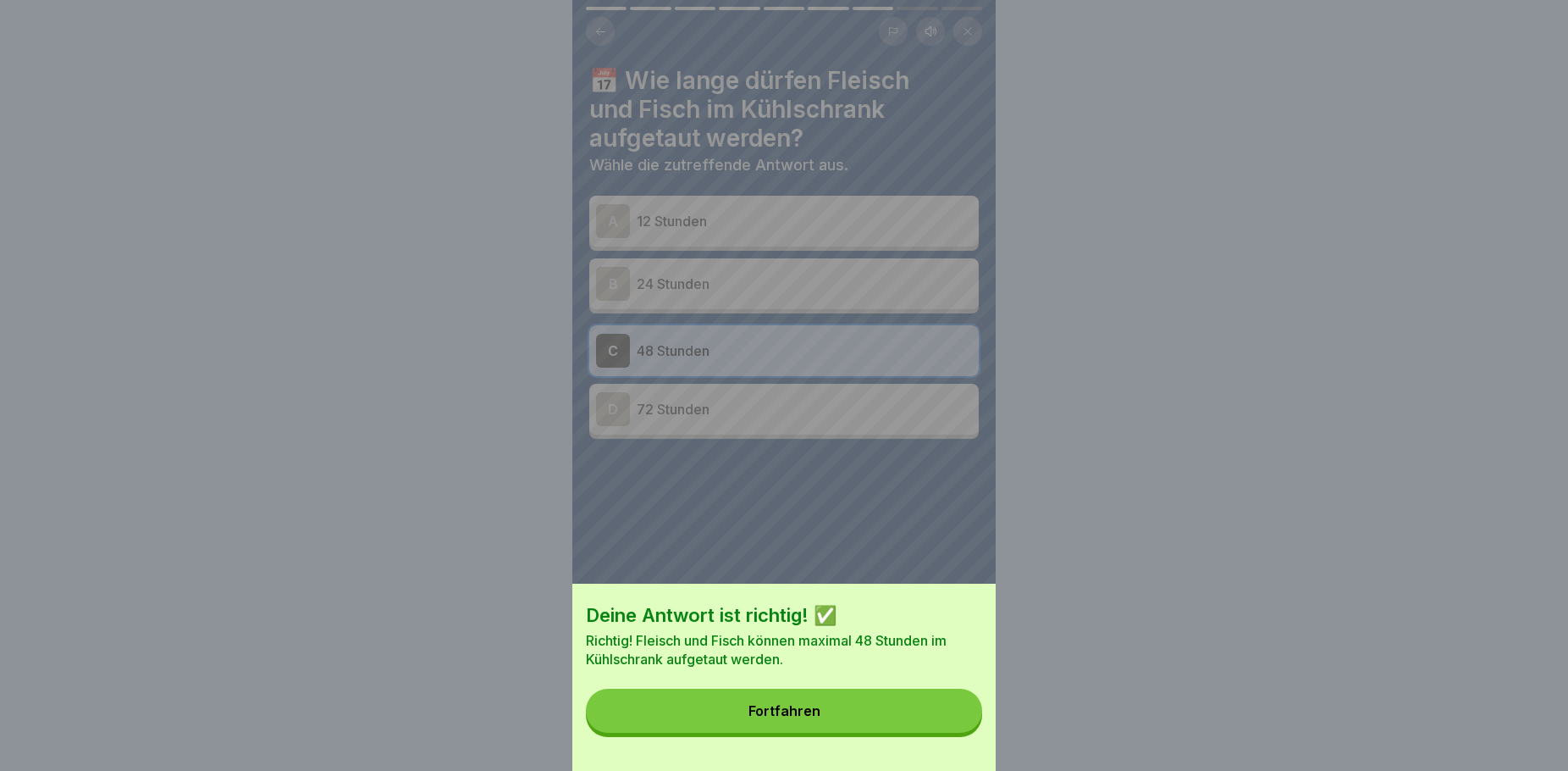
click at [836, 728] on button "Fortfahren" at bounding box center [784, 710] width 396 height 44
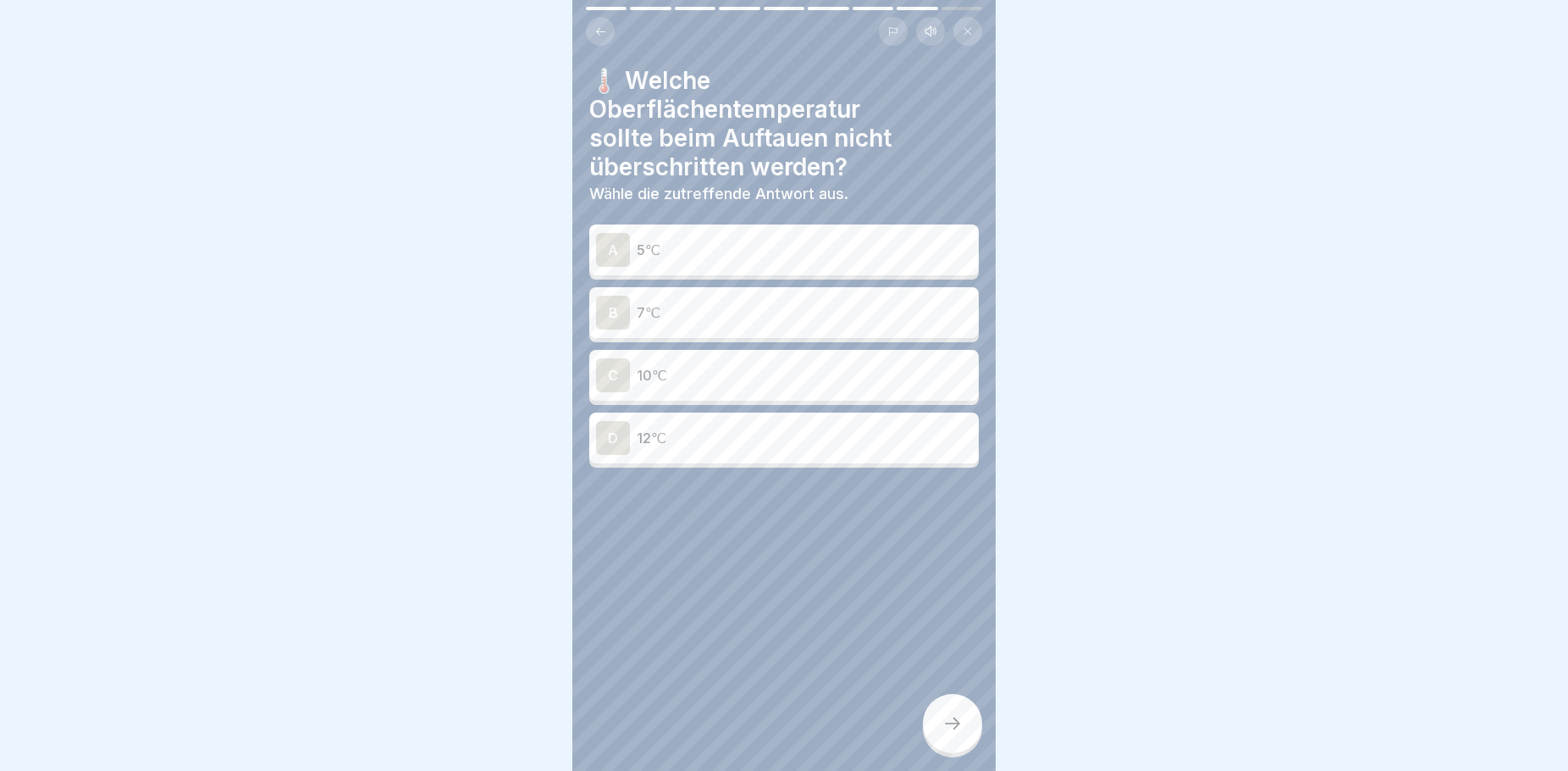
click at [712, 313] on p "7℃" at bounding box center [804, 313] width 335 height 21
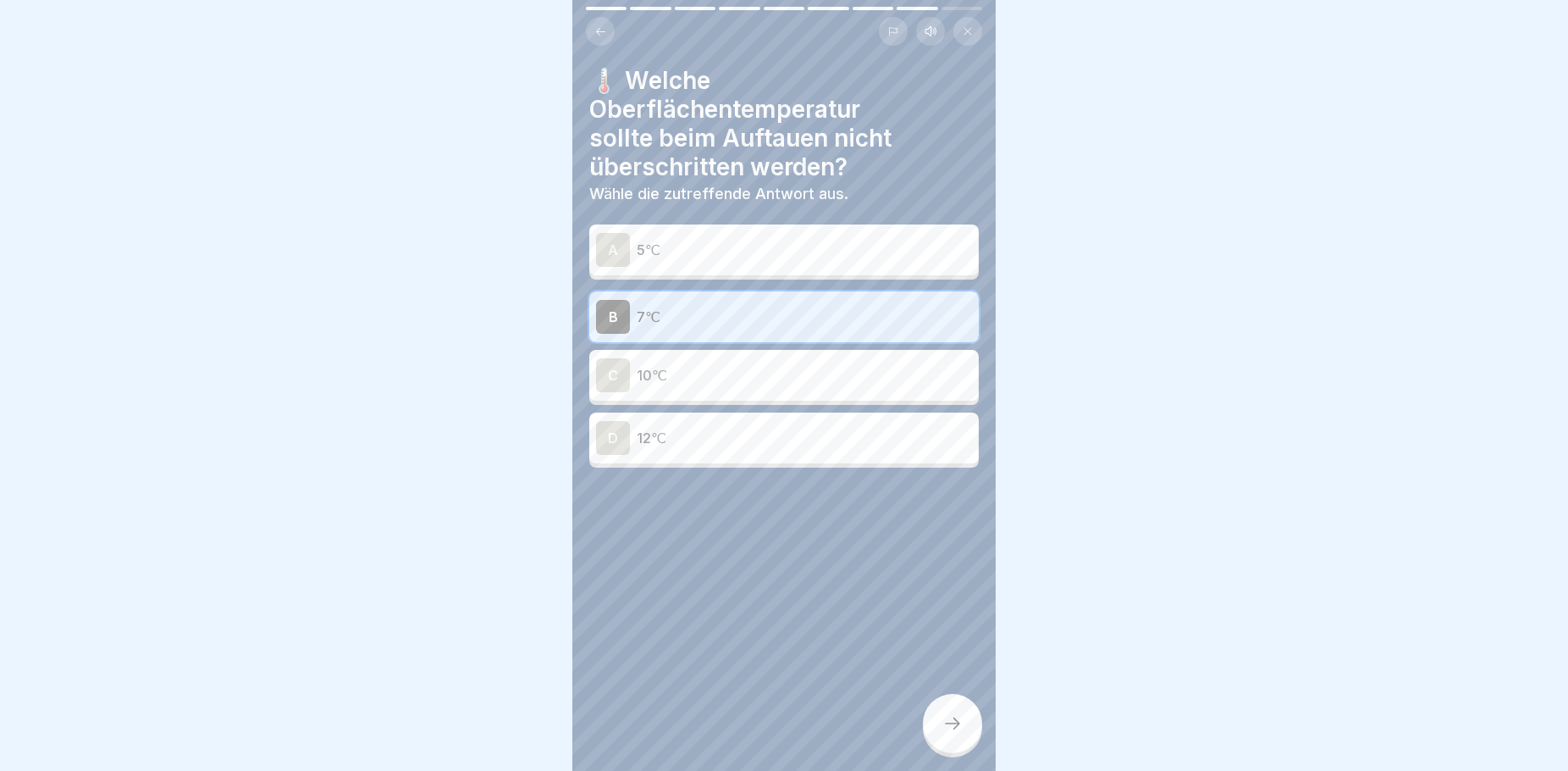
click at [964, 744] on div at bounding box center [952, 723] width 59 height 59
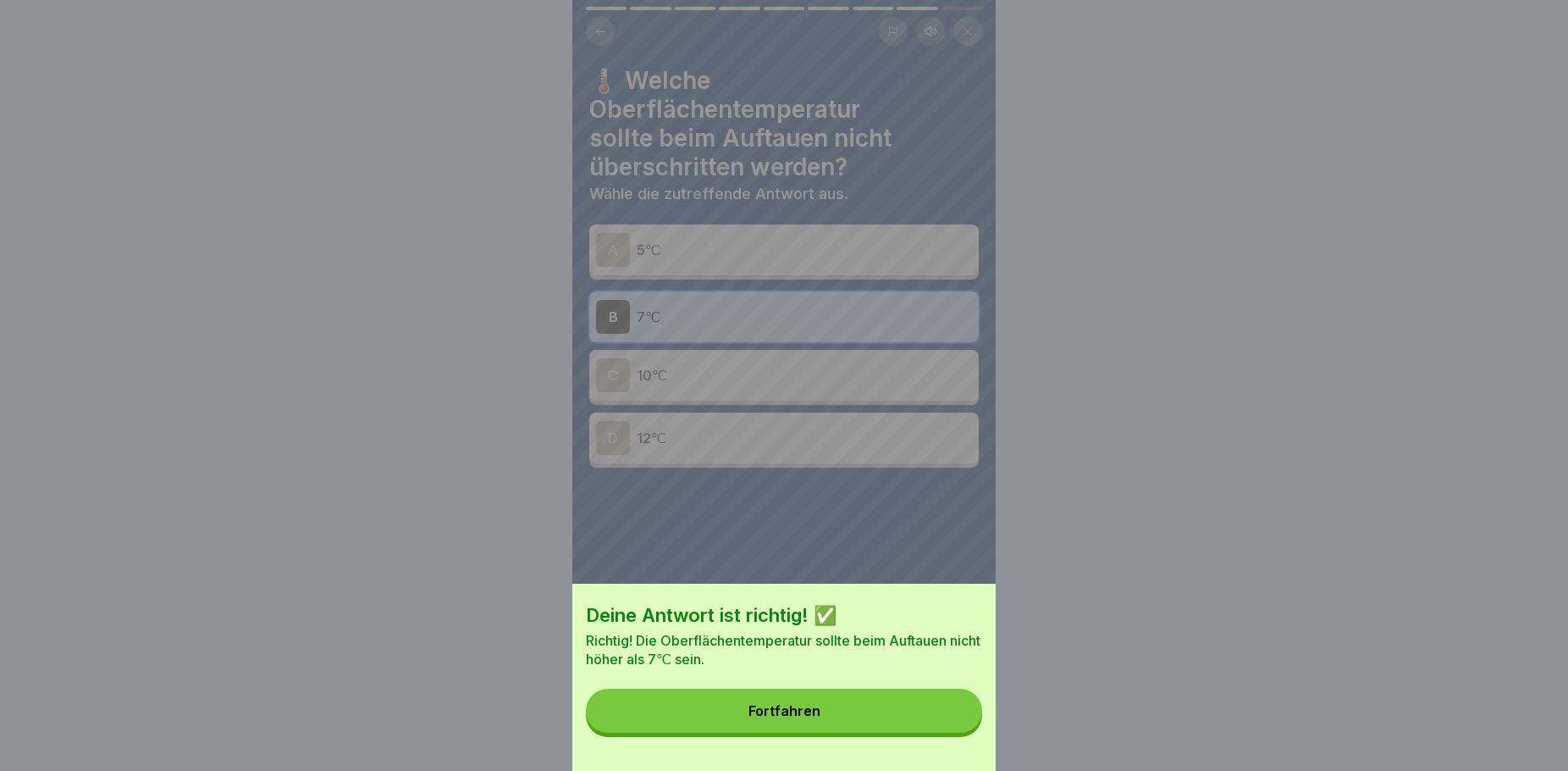
click at [834, 732] on button "Fortfahren" at bounding box center [784, 710] width 396 height 44
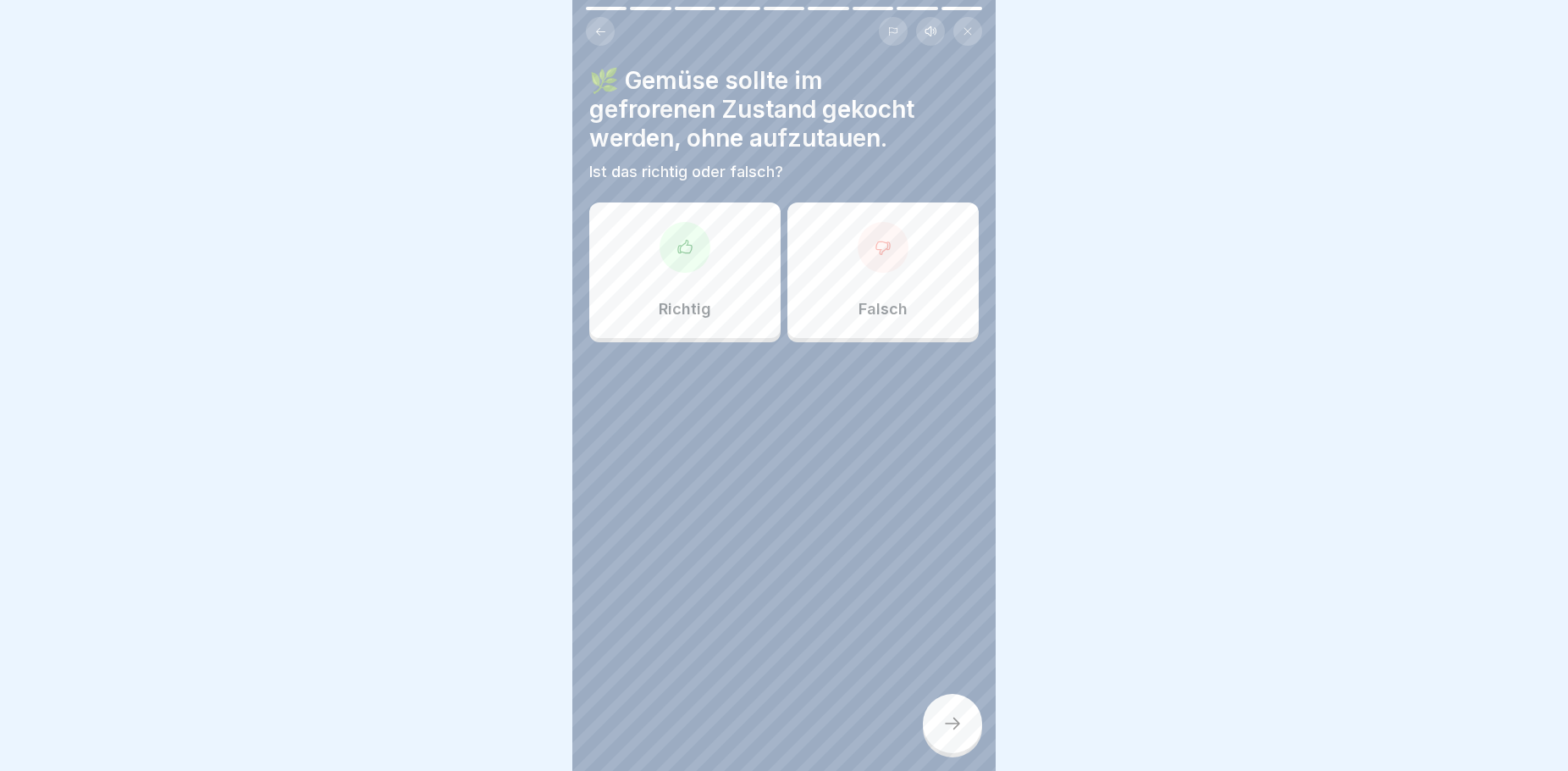
click at [723, 259] on div "Richtig" at bounding box center [685, 270] width 192 height 135
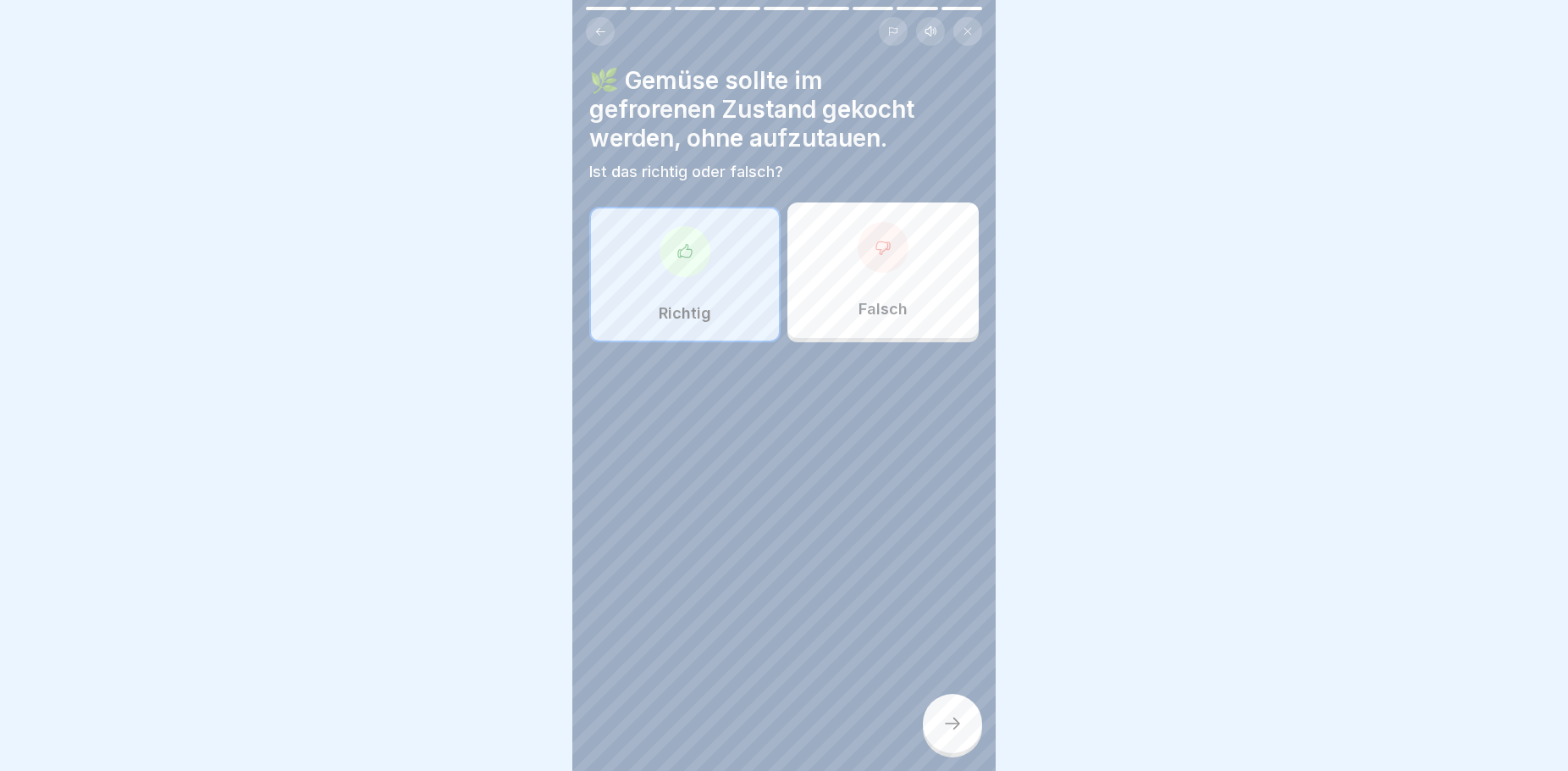
click at [960, 721] on div at bounding box center [952, 723] width 59 height 59
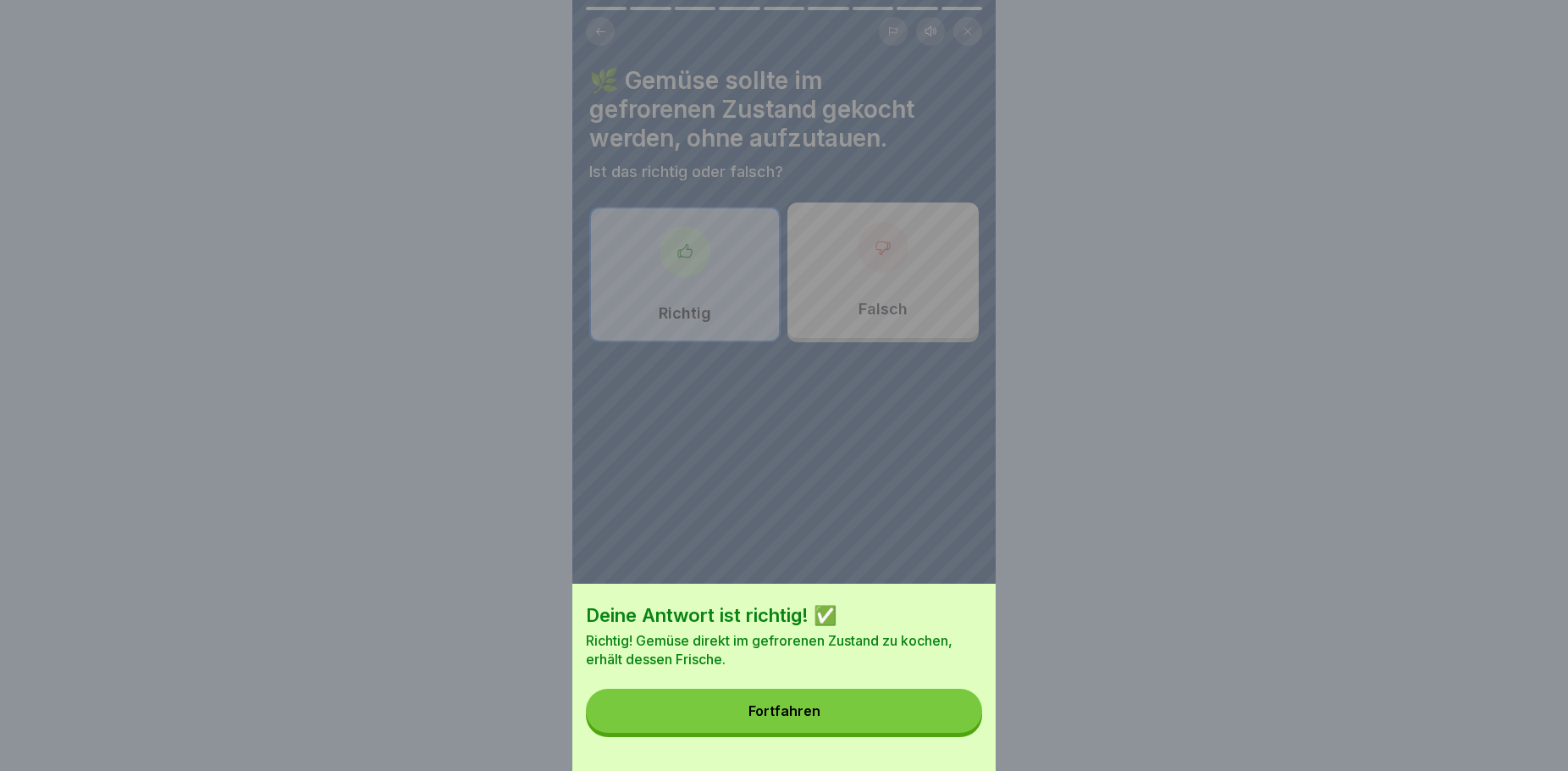
click at [790, 718] on div "Fortfahren" at bounding box center [784, 711] width 72 height 15
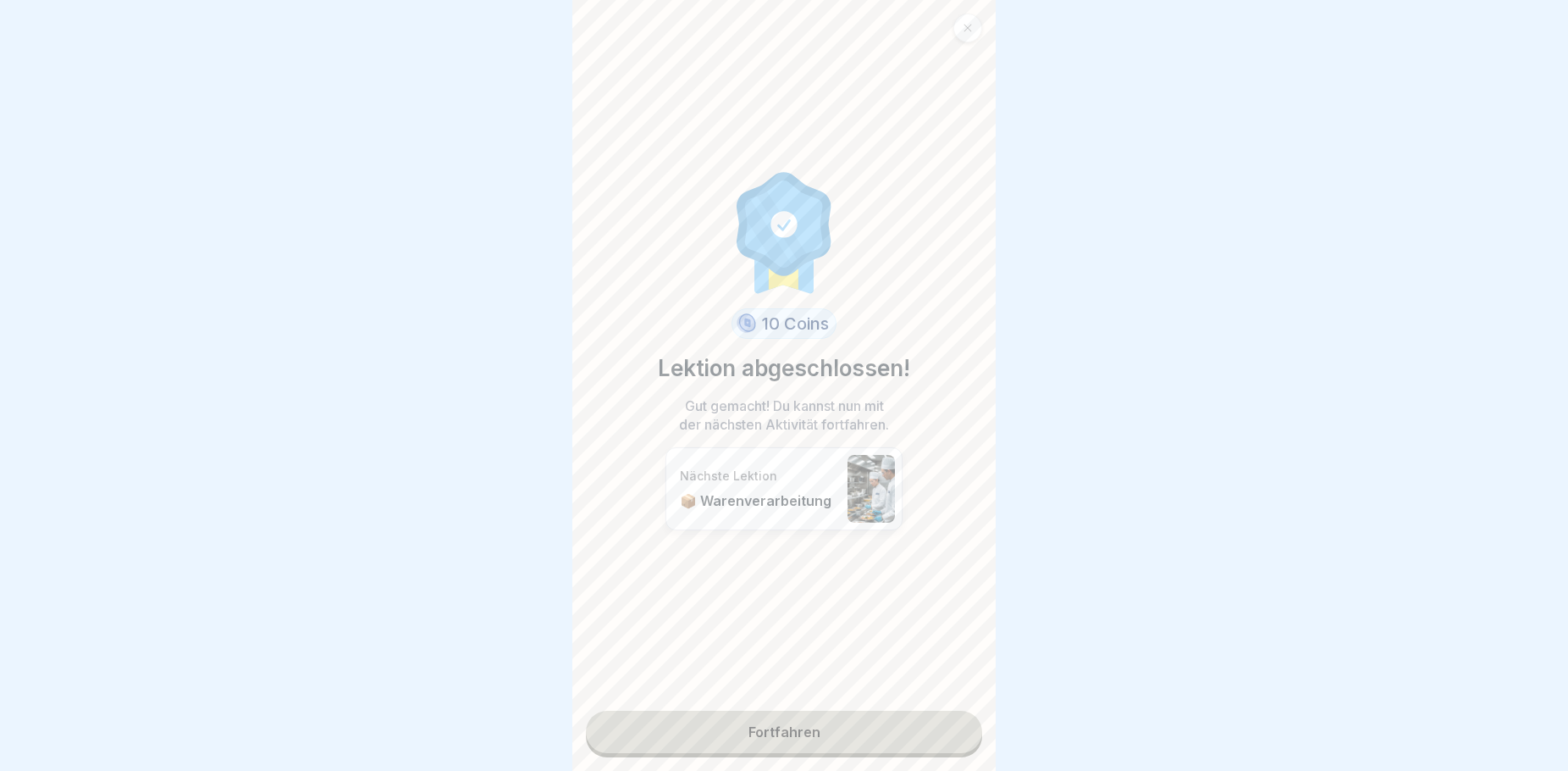
click at [846, 729] on link "Fortfahren" at bounding box center [784, 732] width 396 height 42
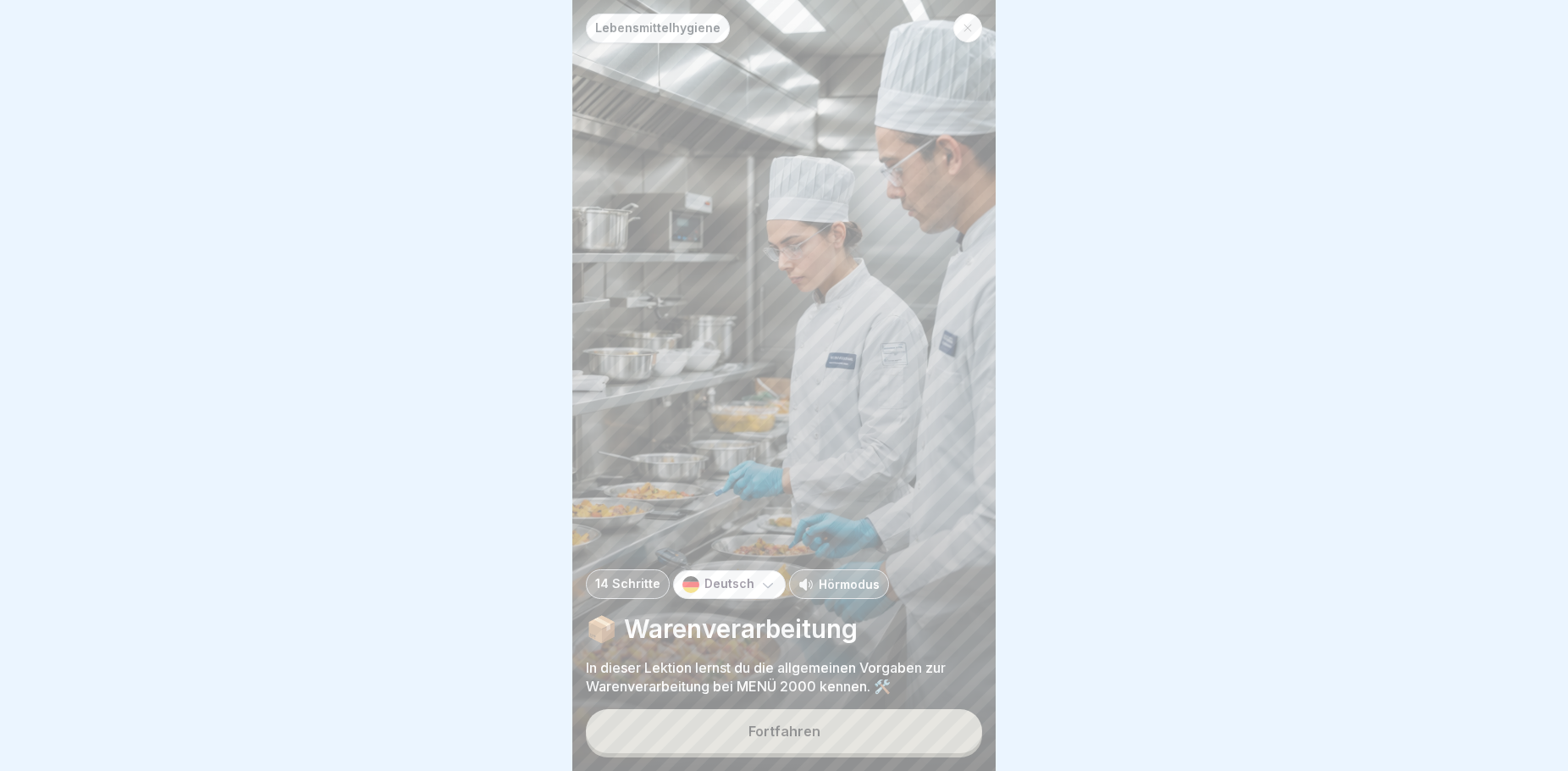
click at [771, 738] on div "Fortfahren" at bounding box center [784, 731] width 72 height 15
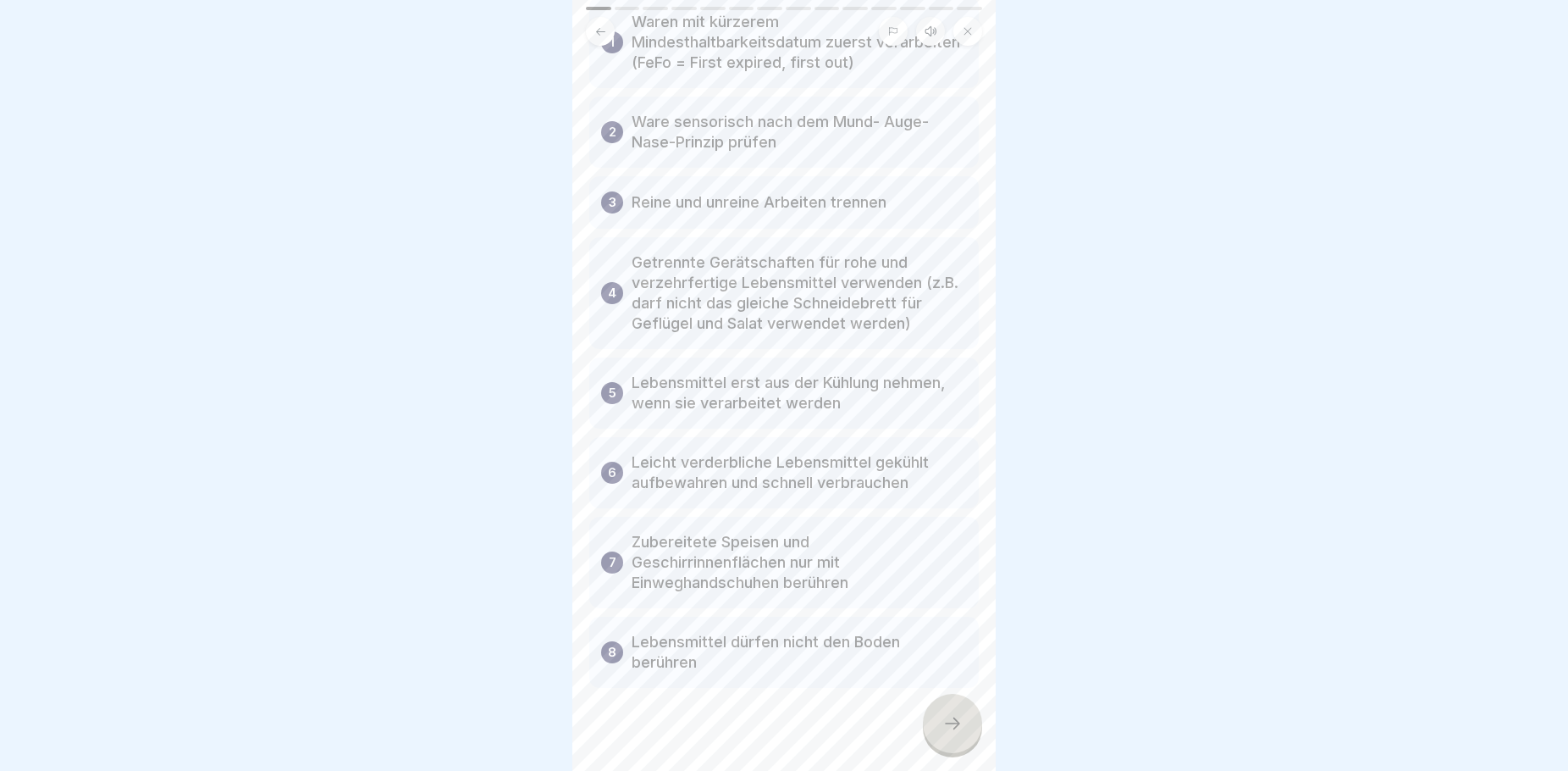
scroll to position [169, 0]
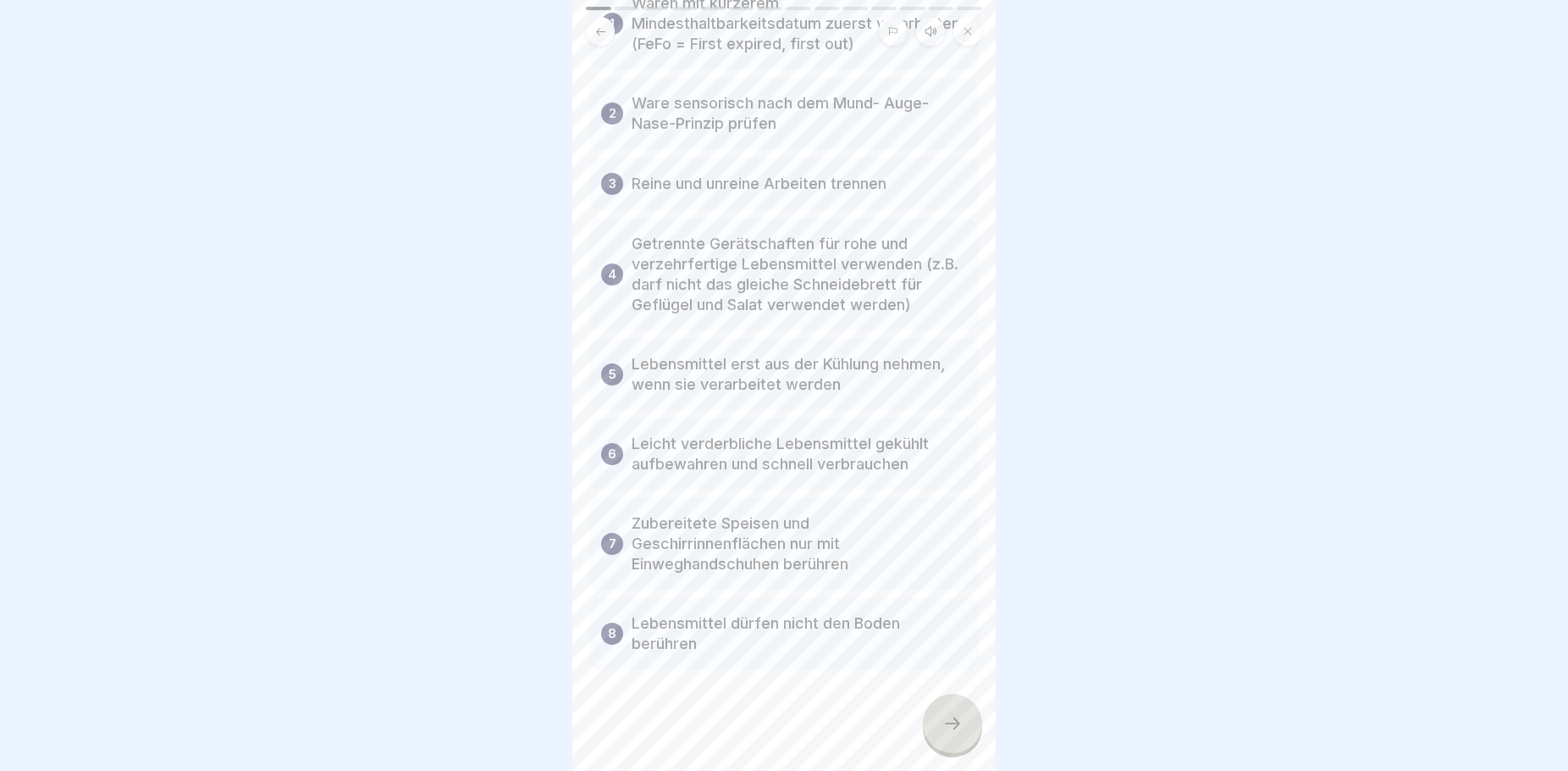
click at [960, 733] on icon at bounding box center [953, 723] width 21 height 21
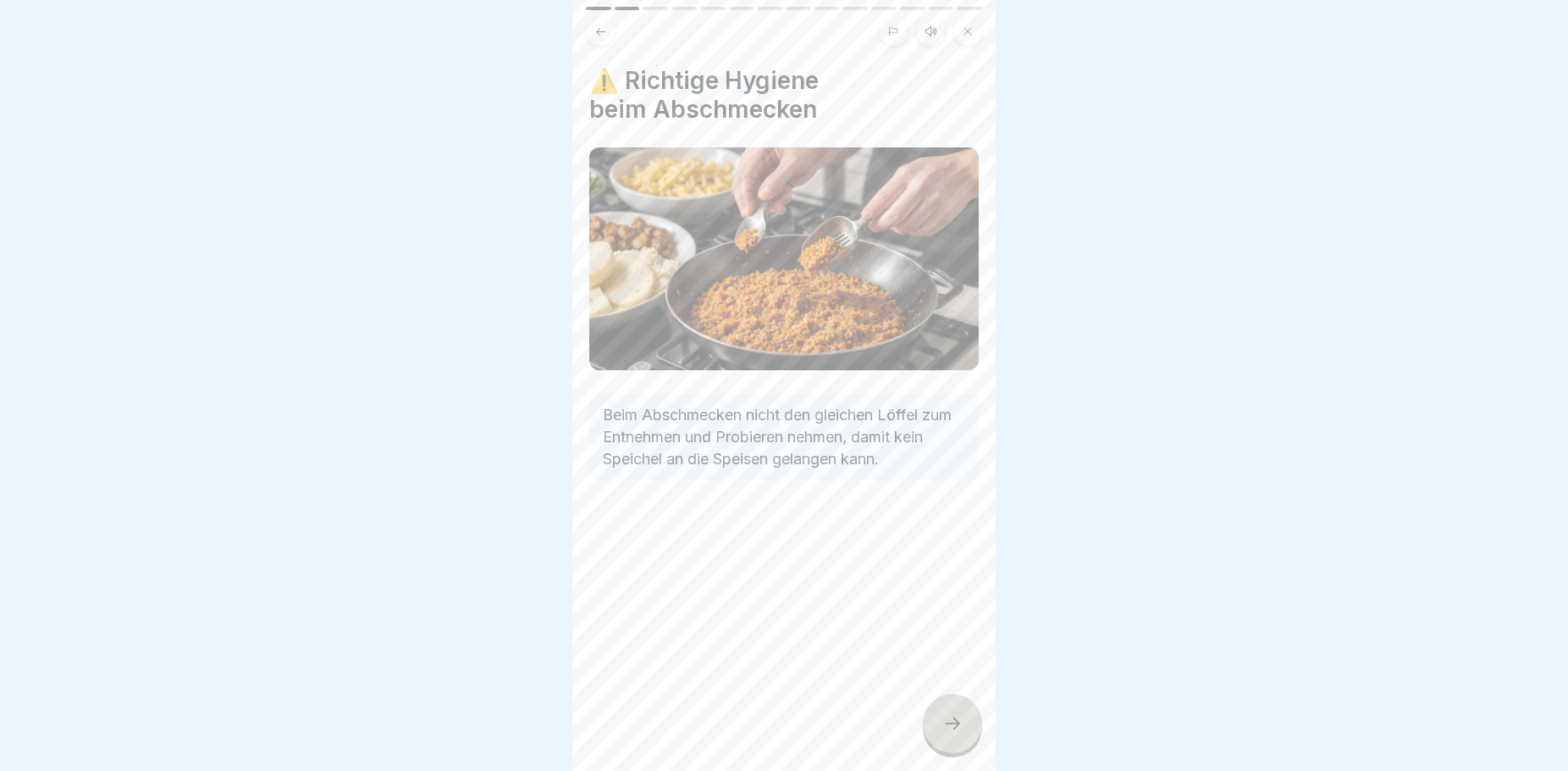
click at [965, 741] on div at bounding box center [952, 723] width 59 height 59
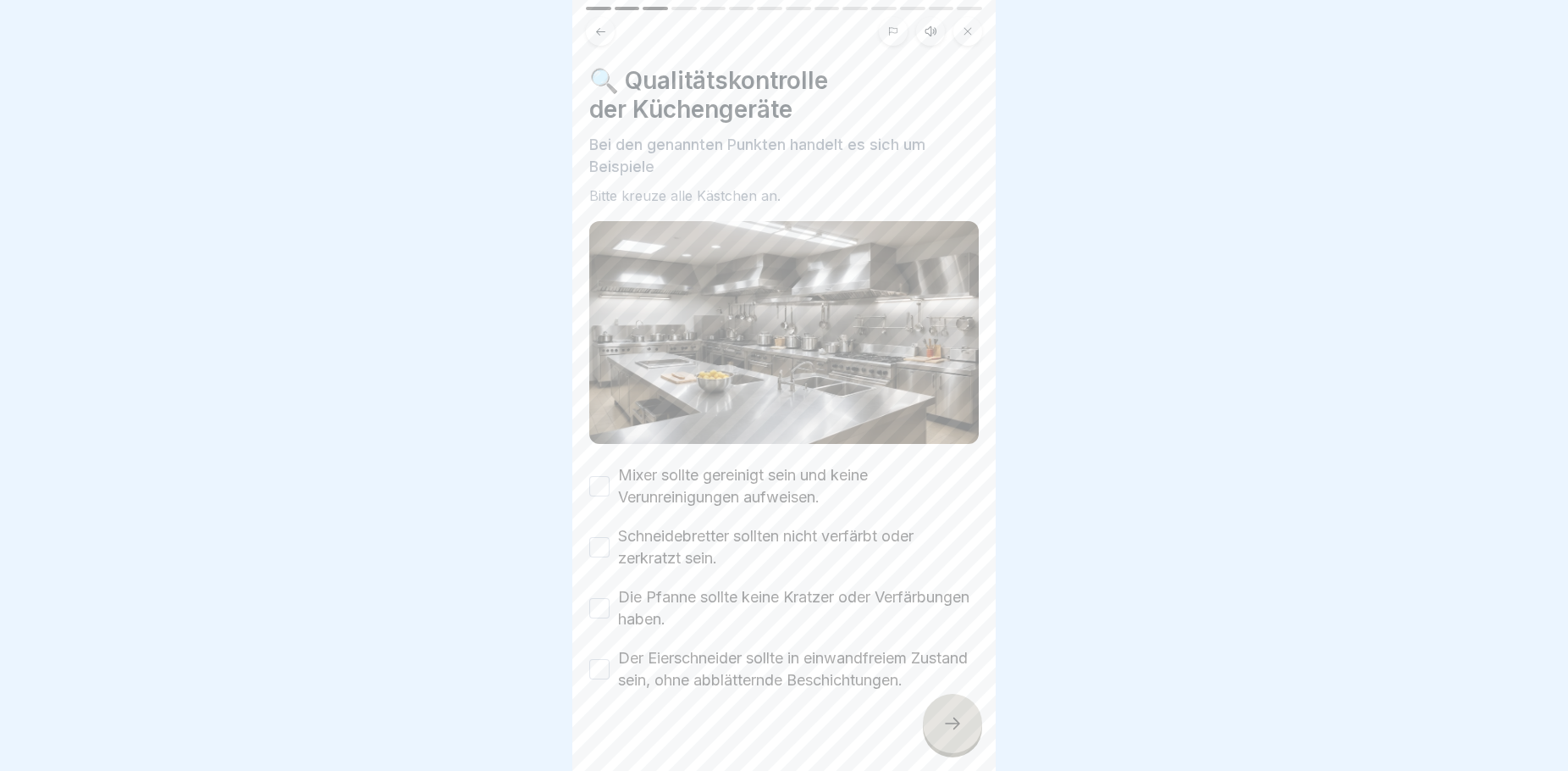
click at [599, 476] on button "Mixer sollte gereinigt sein und keine Verunreinigungen aufweisen." at bounding box center [600, 486] width 21 height 21
click at [603, 540] on button "Schneidebretter sollten nicht verfärbt oder zerkratzt sein." at bounding box center [600, 547] width 21 height 21
click at [598, 598] on button "Die Pfanne sollte keine Kratzer oder Verfärbungen haben." at bounding box center [600, 609] width 21 height 21
click at [602, 676] on button "Der Eierschneider sollte in einwandfreiem Zustand sein, ohne abblätternde Besch…" at bounding box center [600, 670] width 21 height 21
click at [960, 733] on icon at bounding box center [953, 723] width 21 height 21
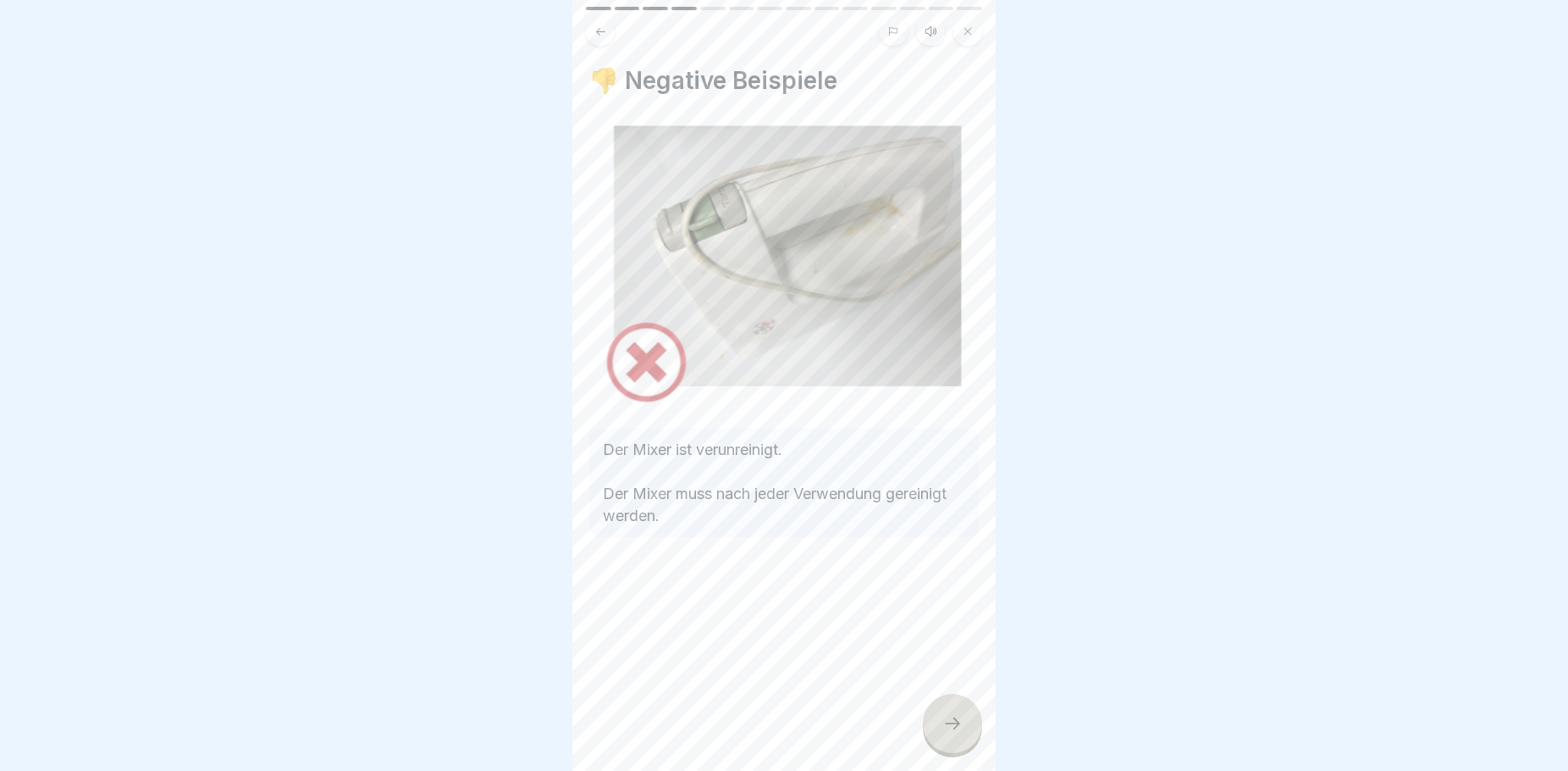
click at [945, 733] on icon at bounding box center [953, 723] width 21 height 21
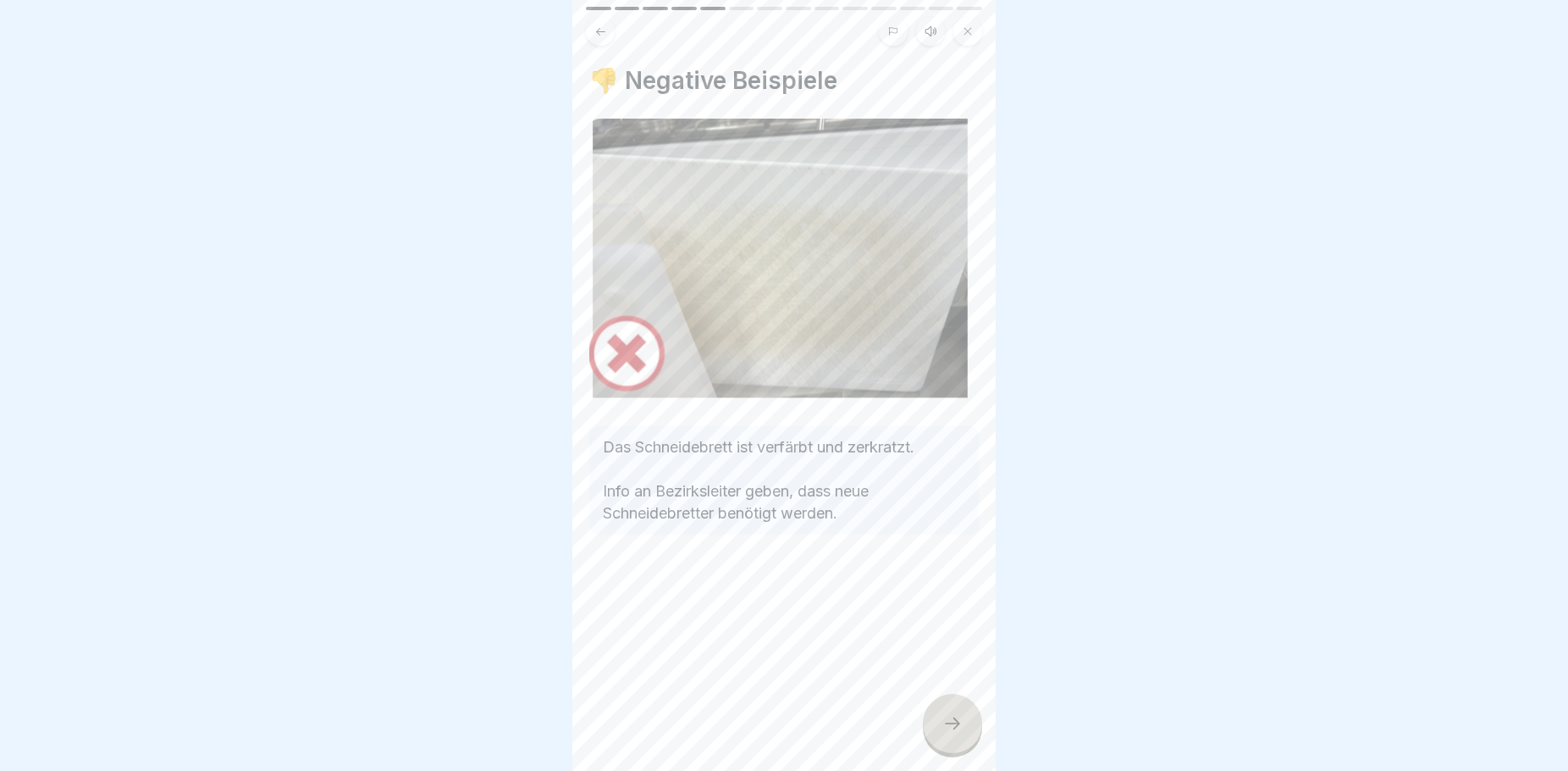
click at [945, 733] on icon at bounding box center [953, 723] width 21 height 21
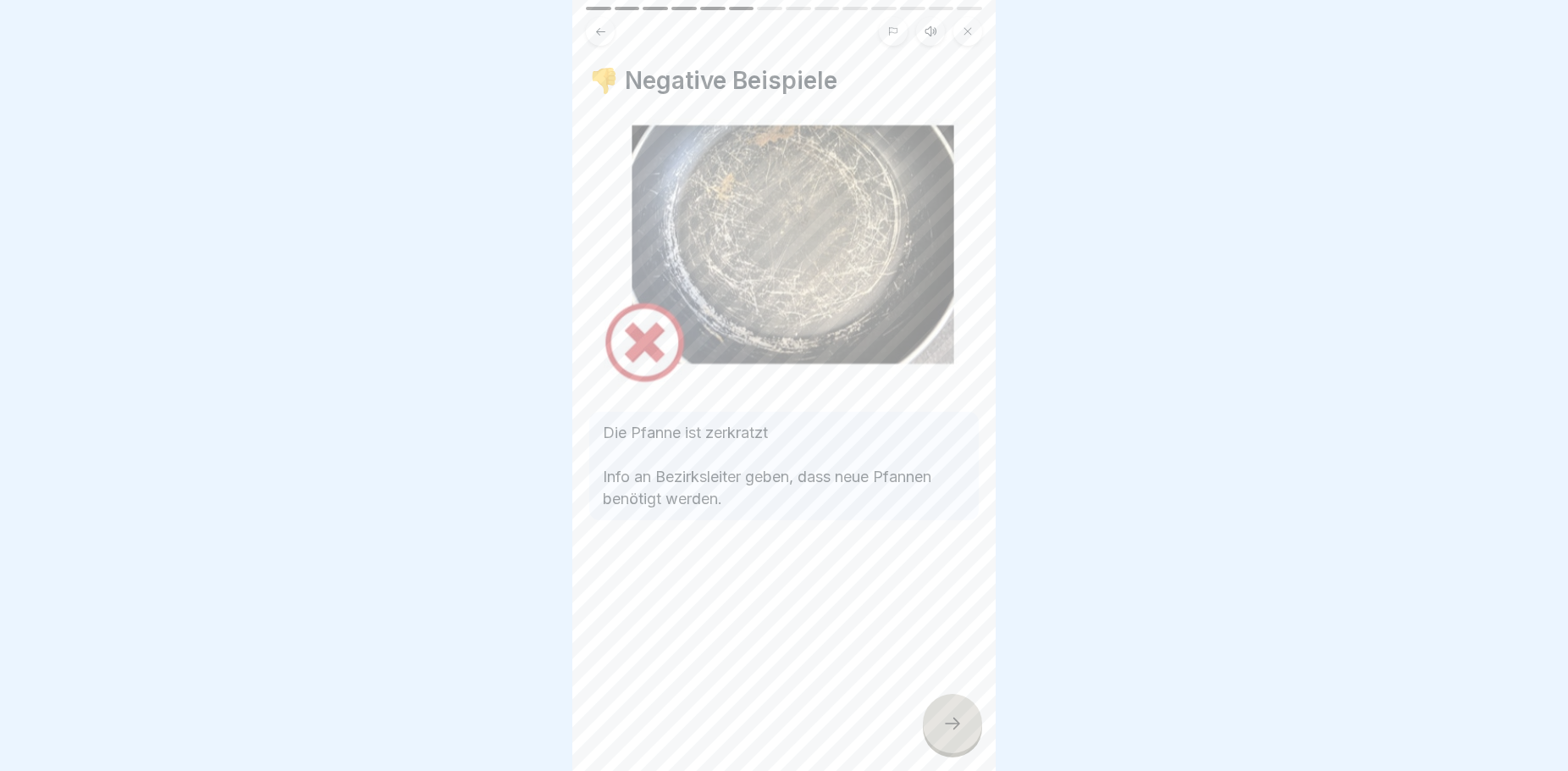
click at [946, 733] on icon at bounding box center [953, 723] width 21 height 21
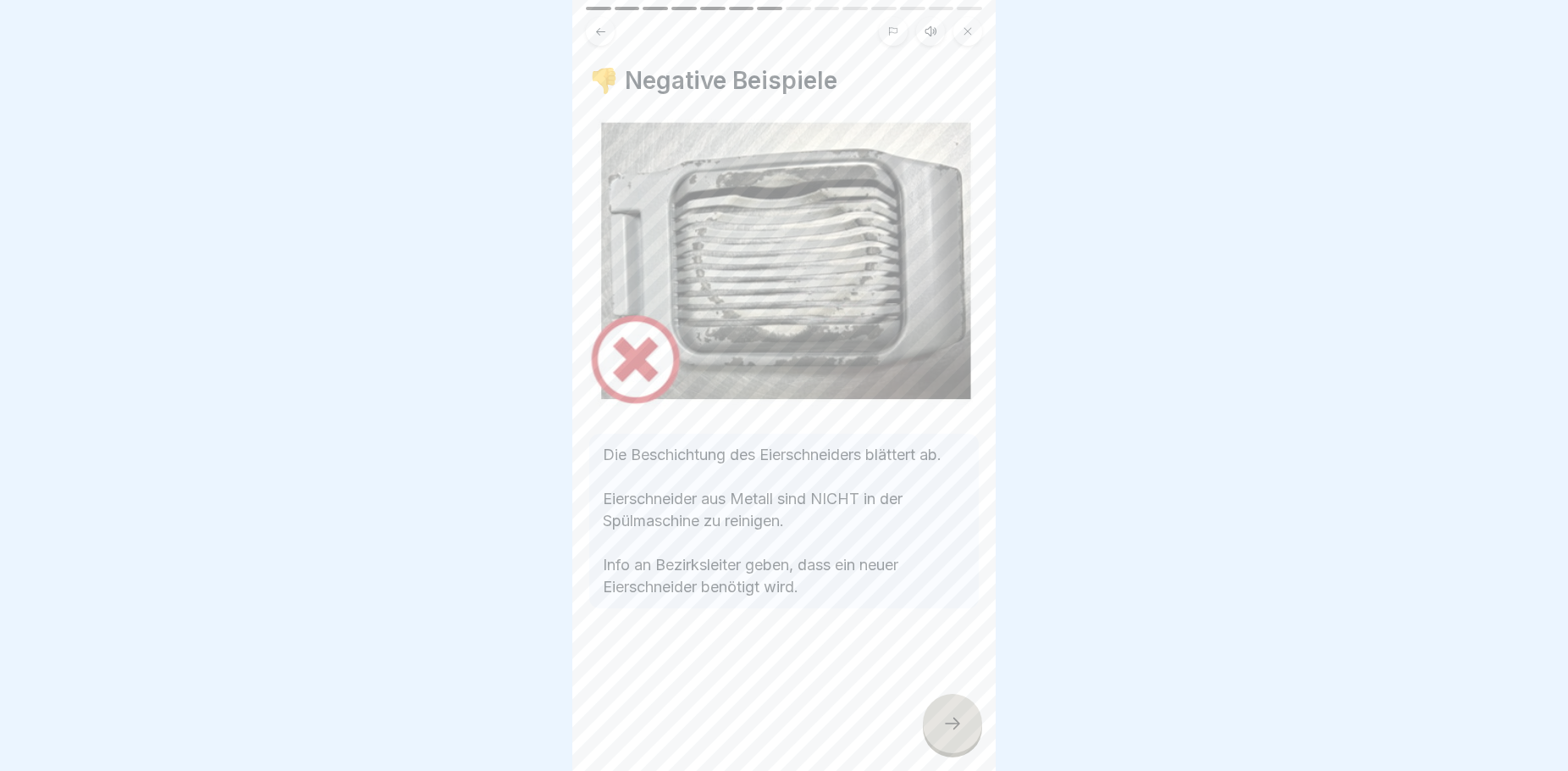
click at [946, 733] on icon at bounding box center [953, 723] width 21 height 21
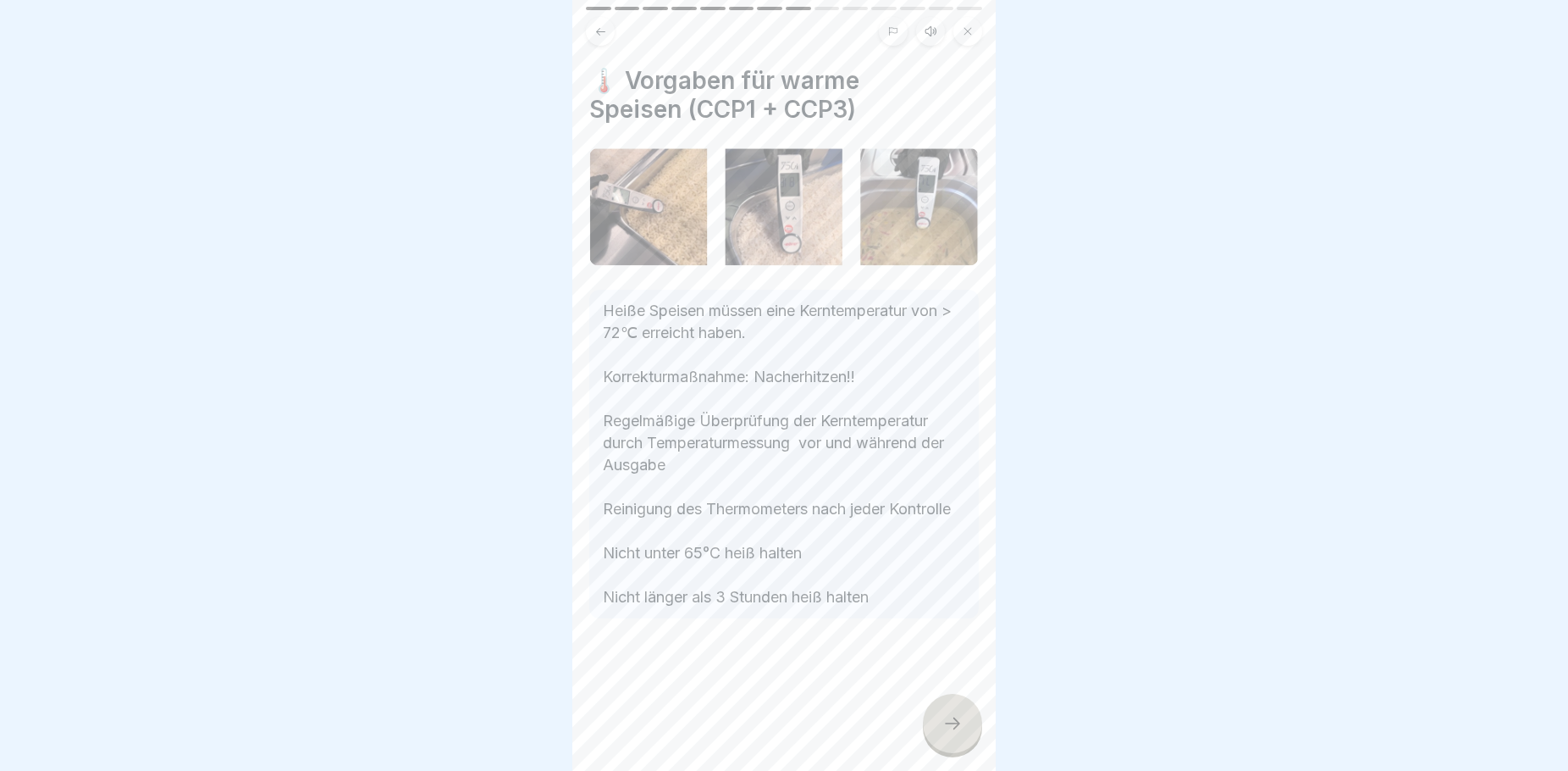
click at [944, 732] on icon at bounding box center [953, 723] width 21 height 21
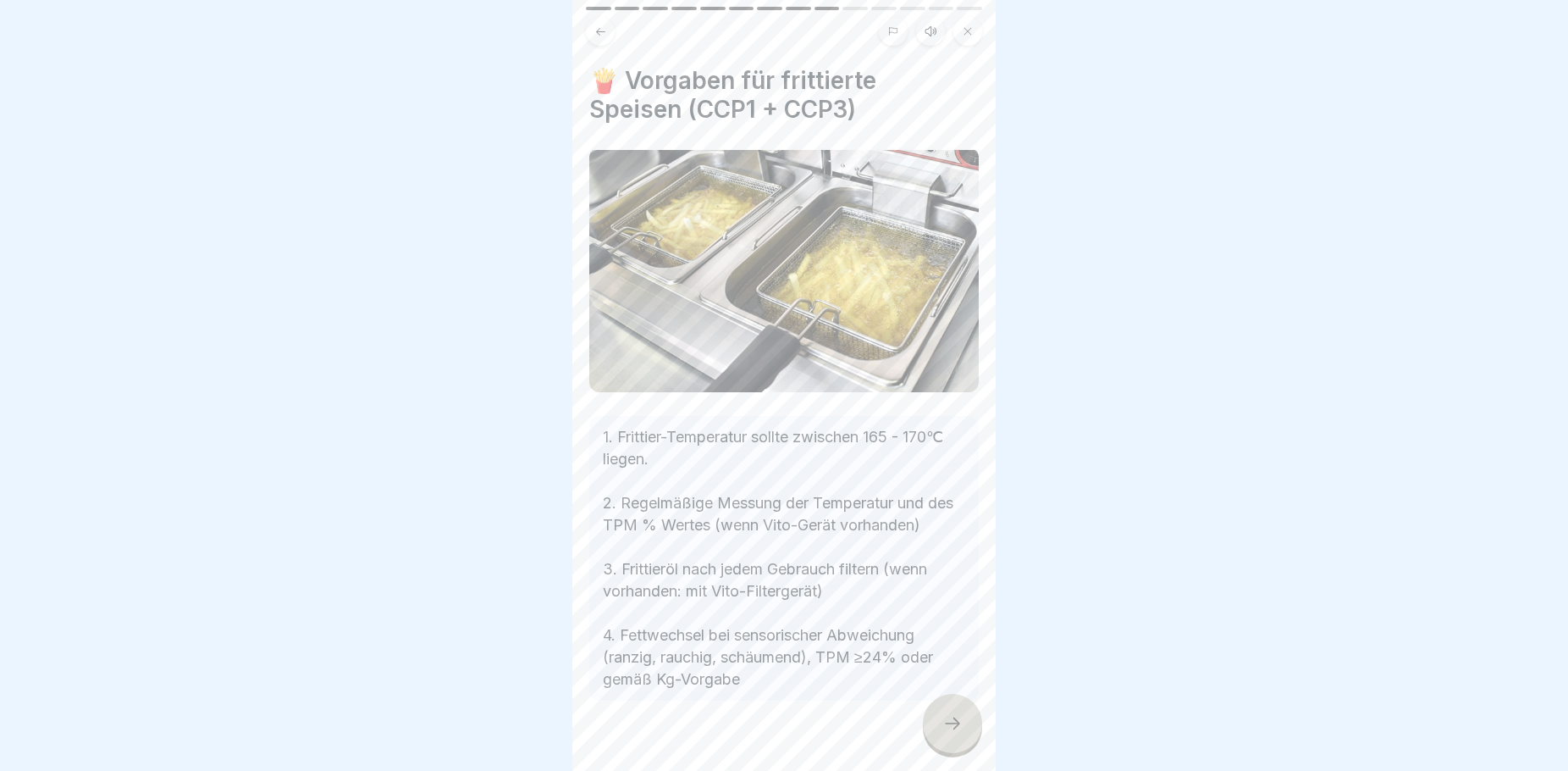
click at [947, 733] on icon at bounding box center [953, 723] width 21 height 21
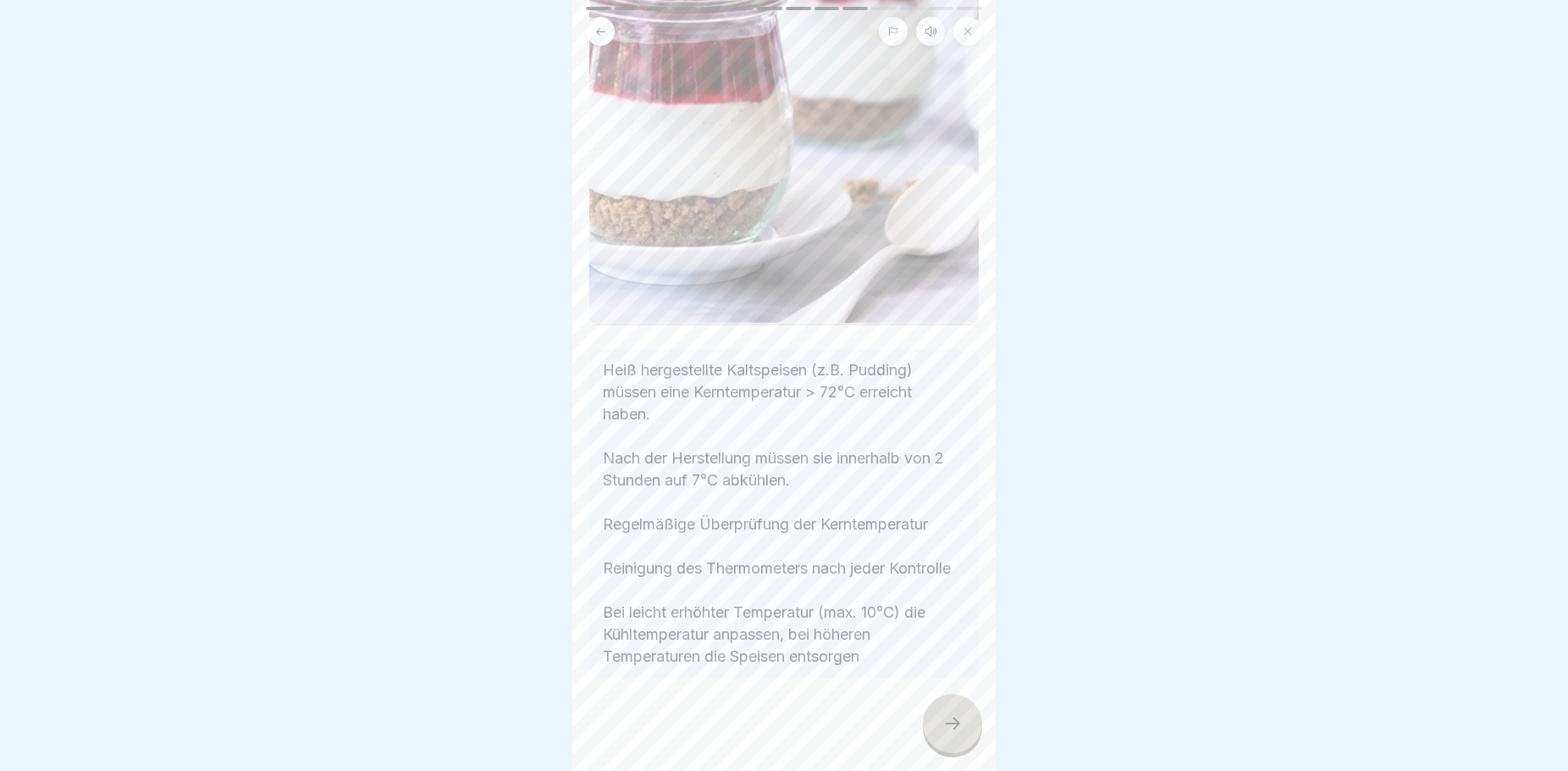
scroll to position [407, 0]
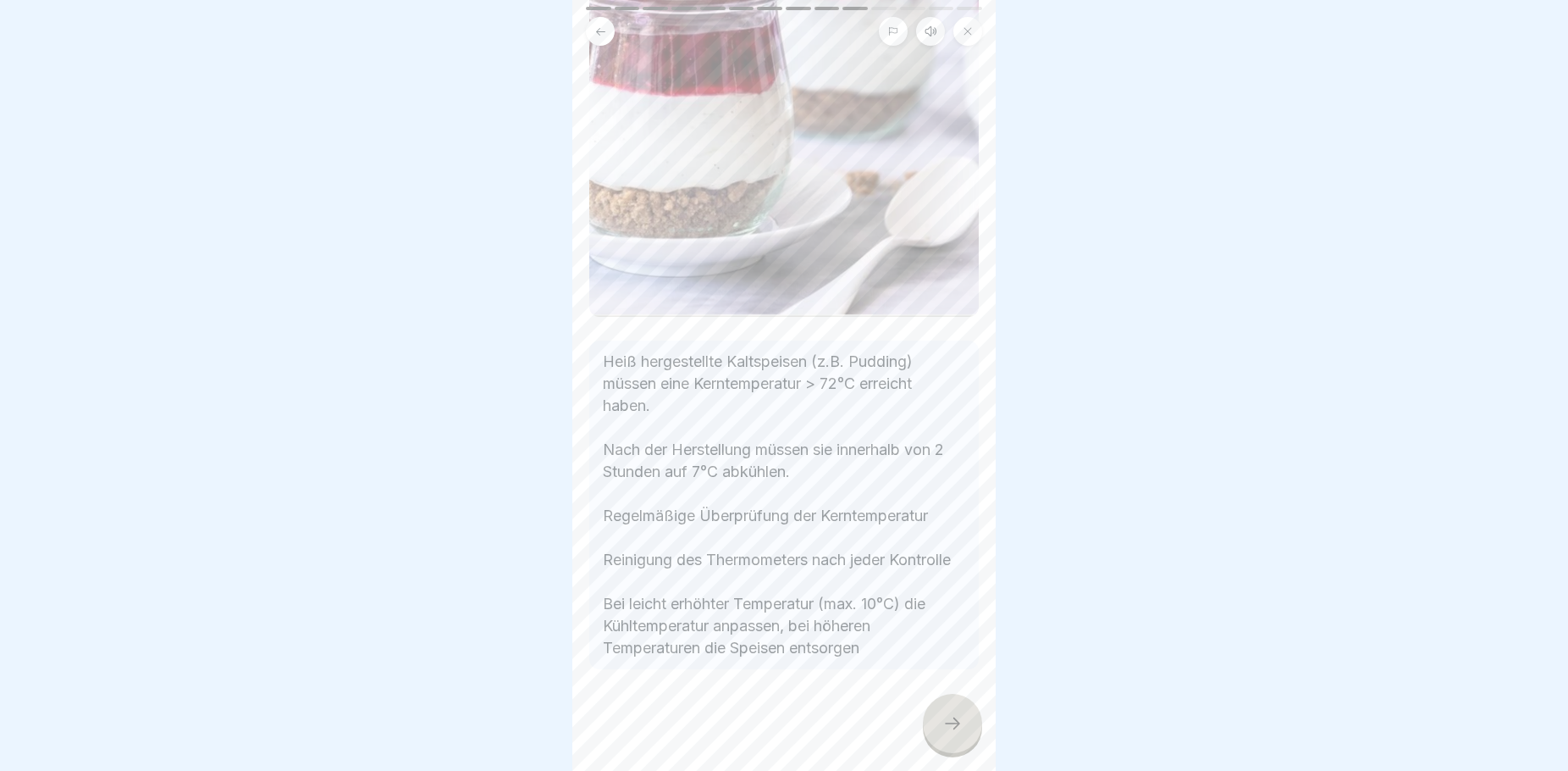
click at [931, 731] on div at bounding box center [952, 723] width 59 height 59
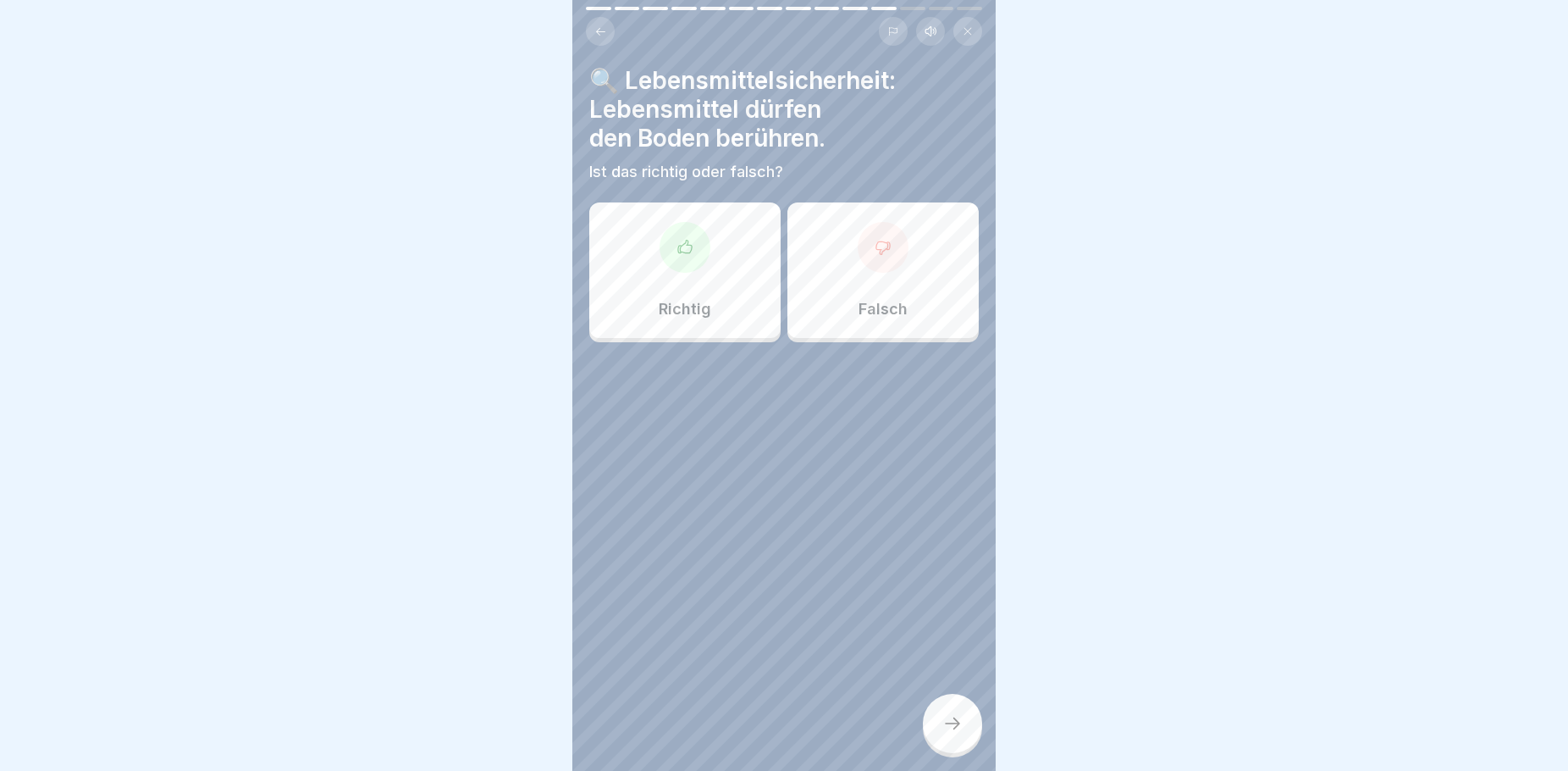
click at [828, 298] on div "Falsch" at bounding box center [884, 270] width 192 height 135
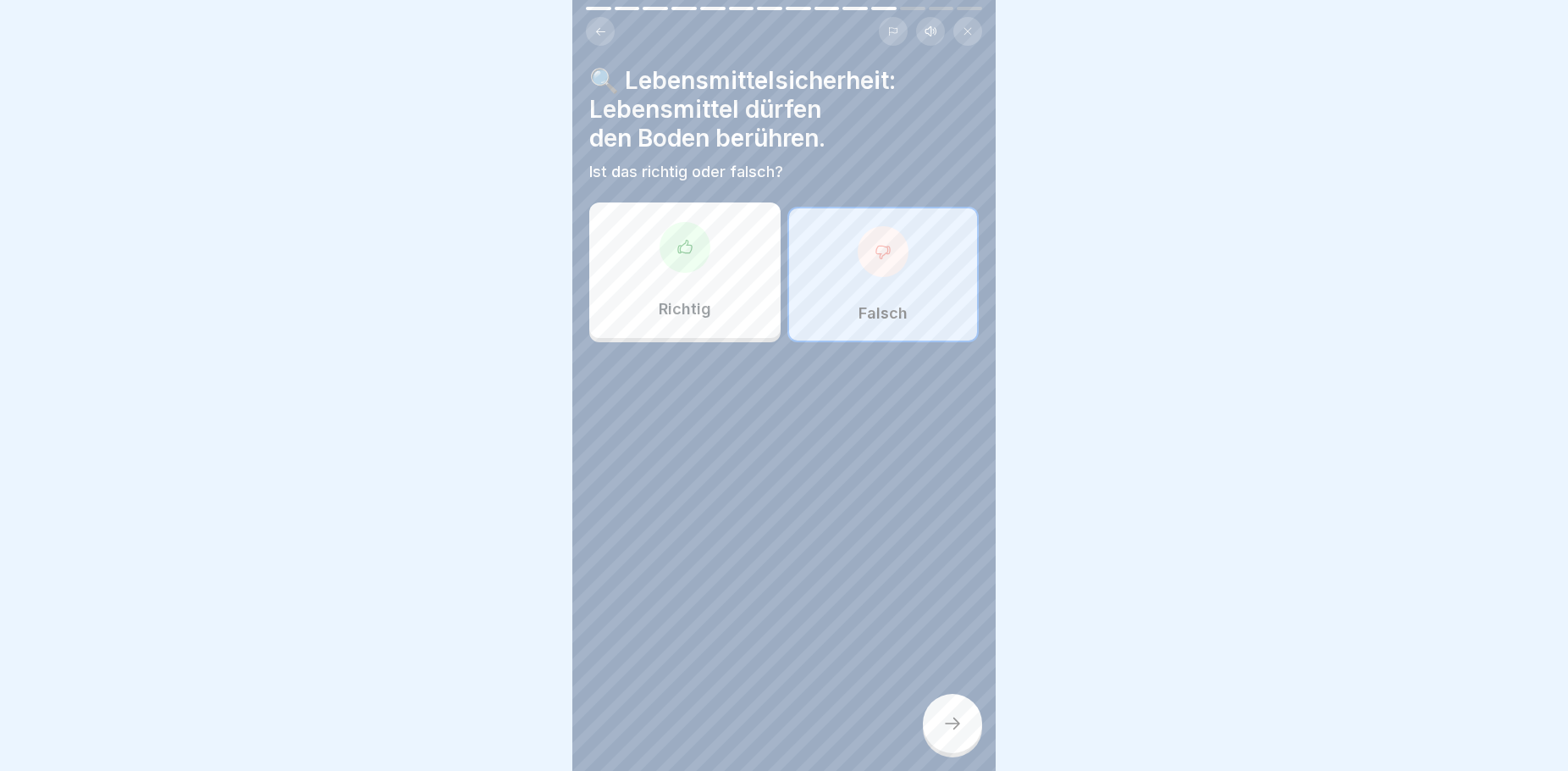
click at [946, 733] on icon at bounding box center [953, 723] width 21 height 21
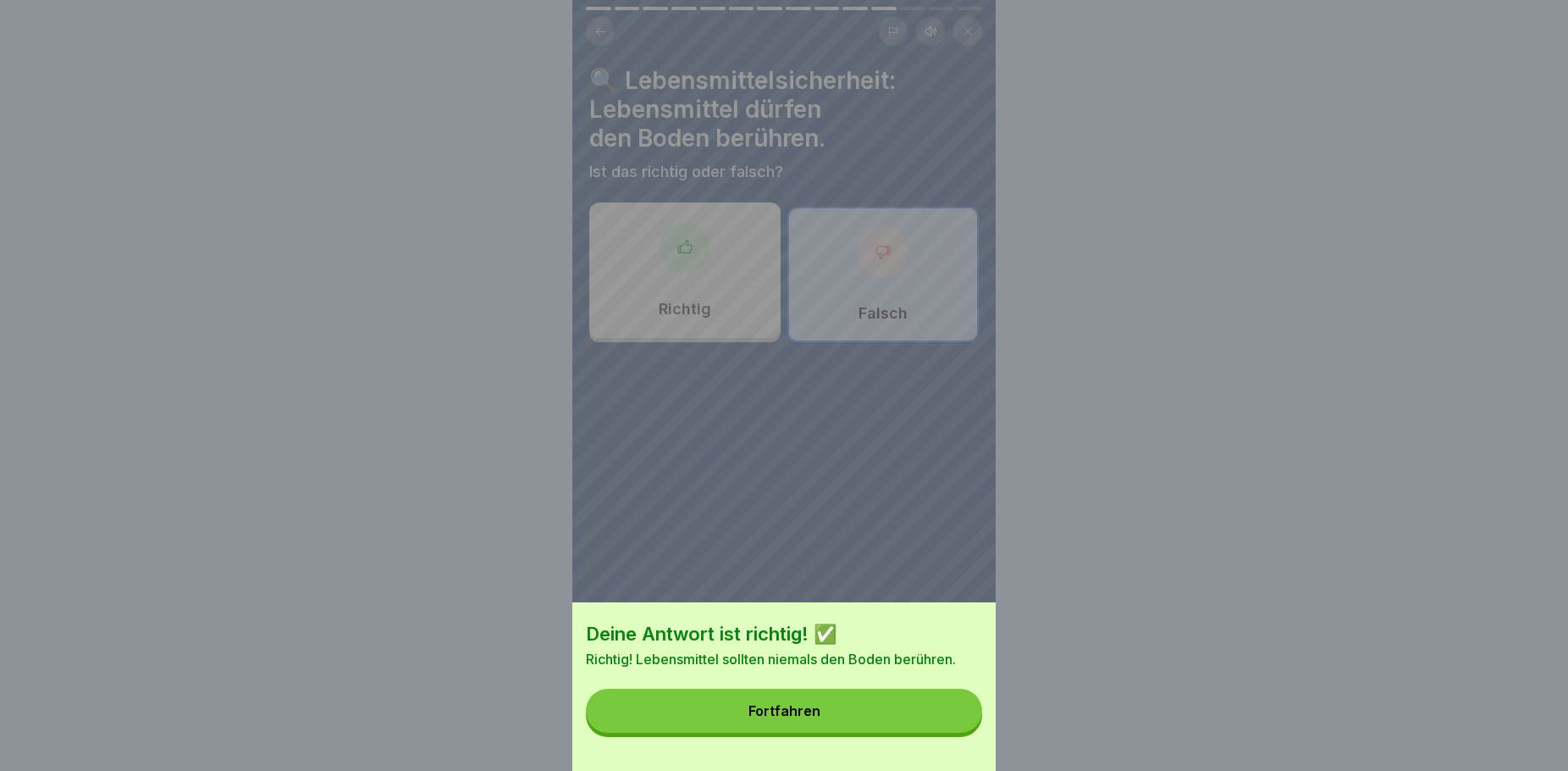
click at [938, 729] on button "Fortfahren" at bounding box center [784, 710] width 396 height 44
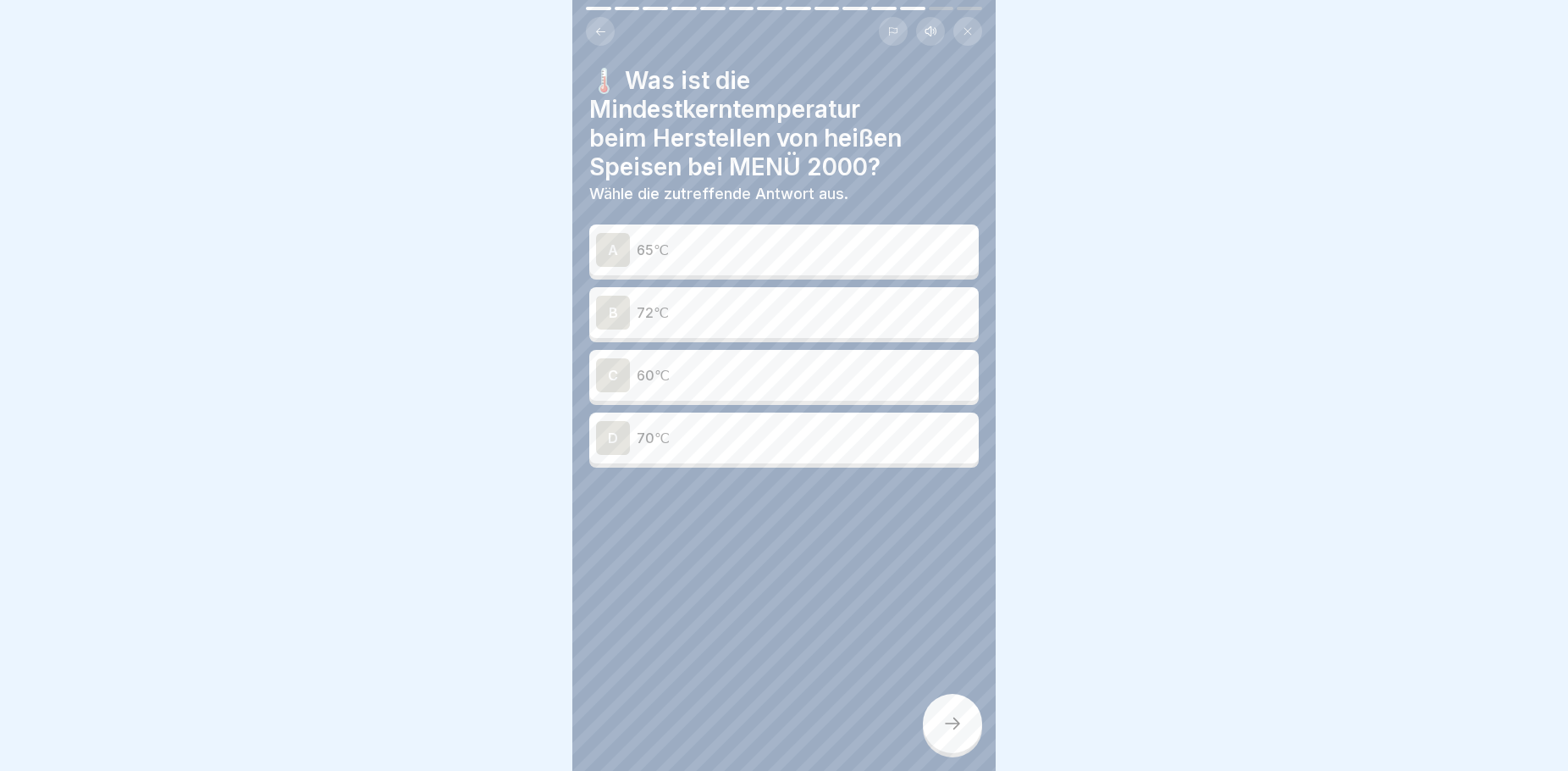
click at [602, 22] on button at bounding box center [600, 31] width 29 height 29
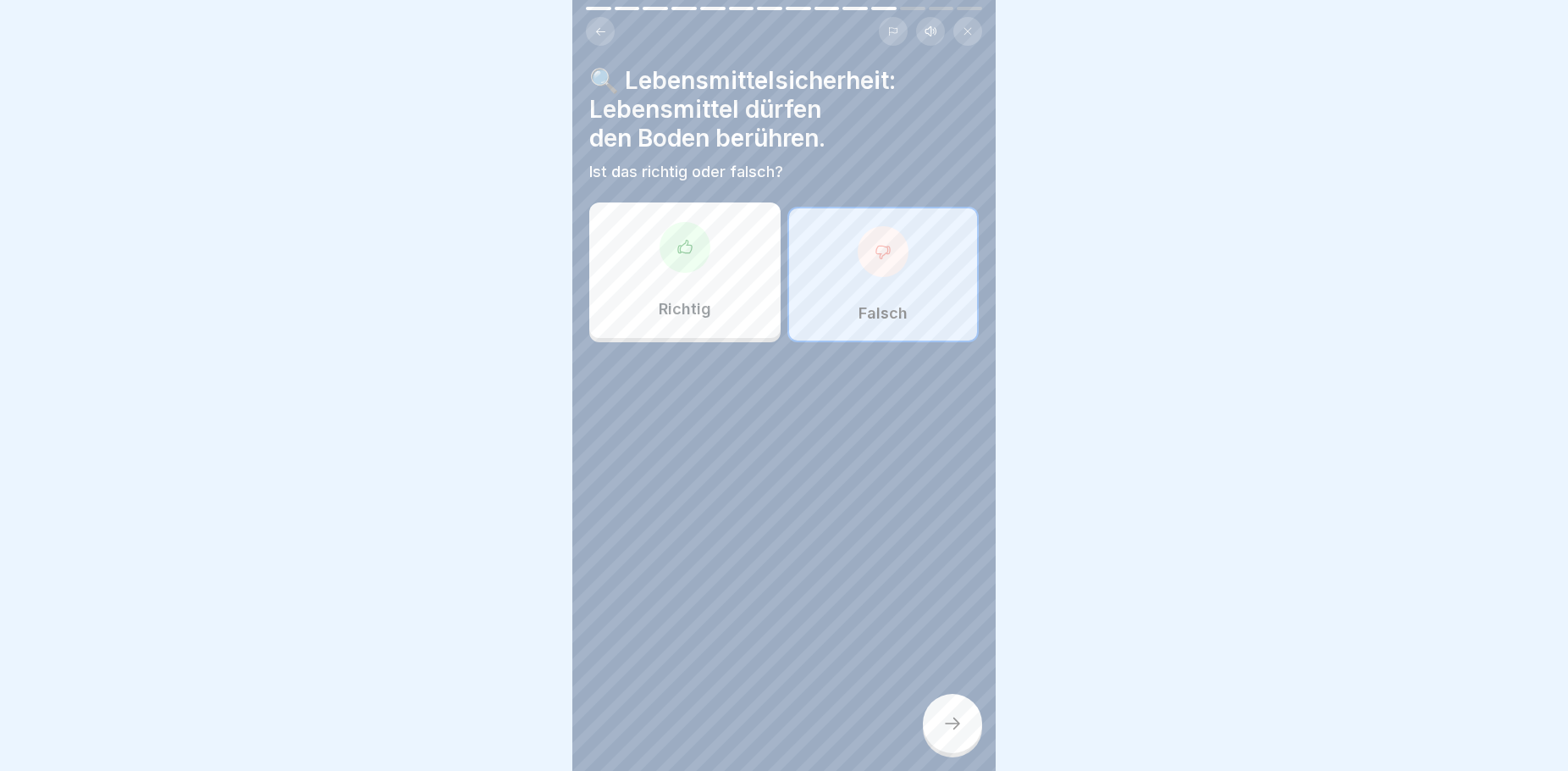
click at [602, 22] on button at bounding box center [600, 31] width 29 height 29
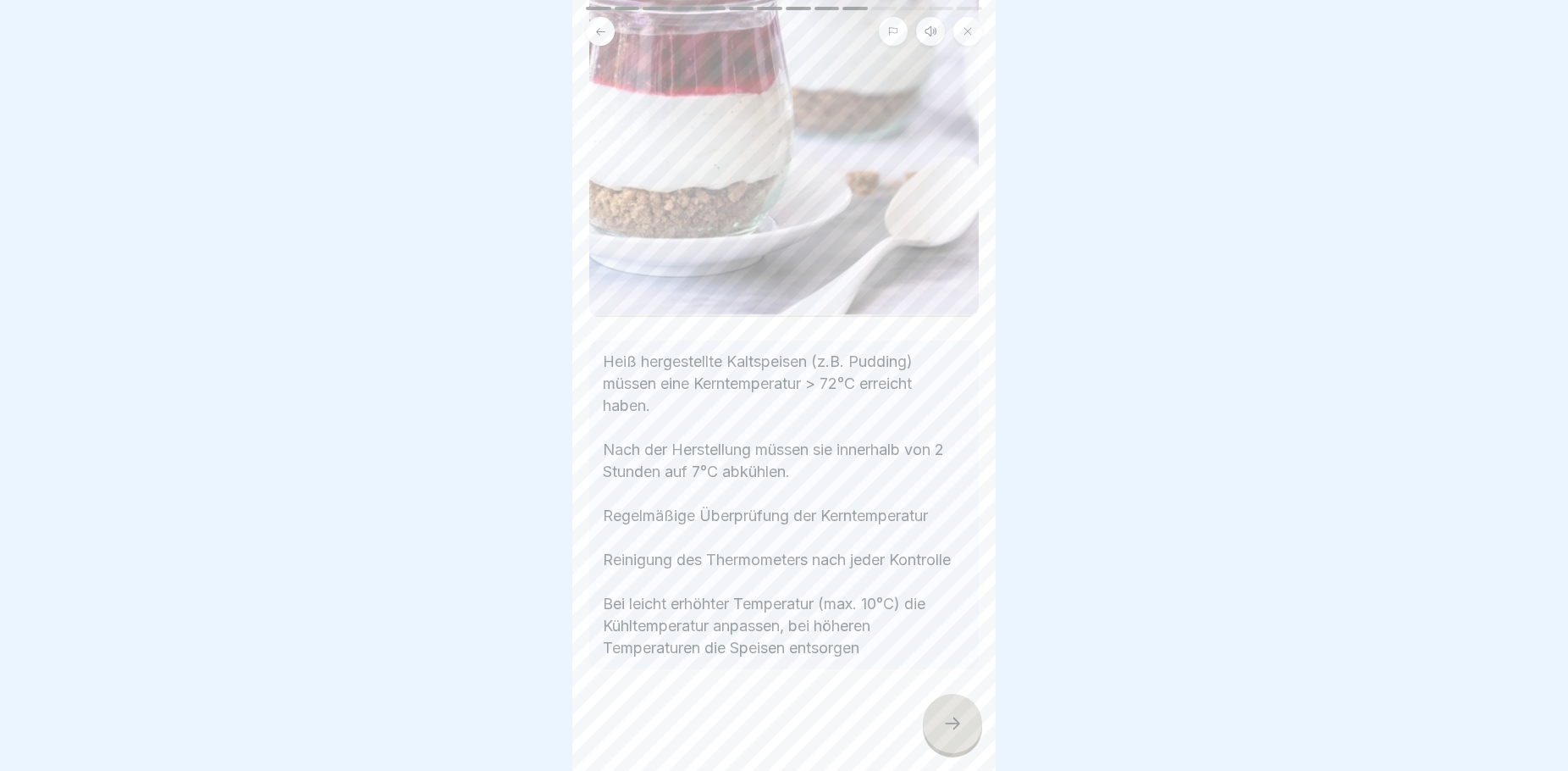
click at [602, 22] on button at bounding box center [600, 31] width 29 height 29
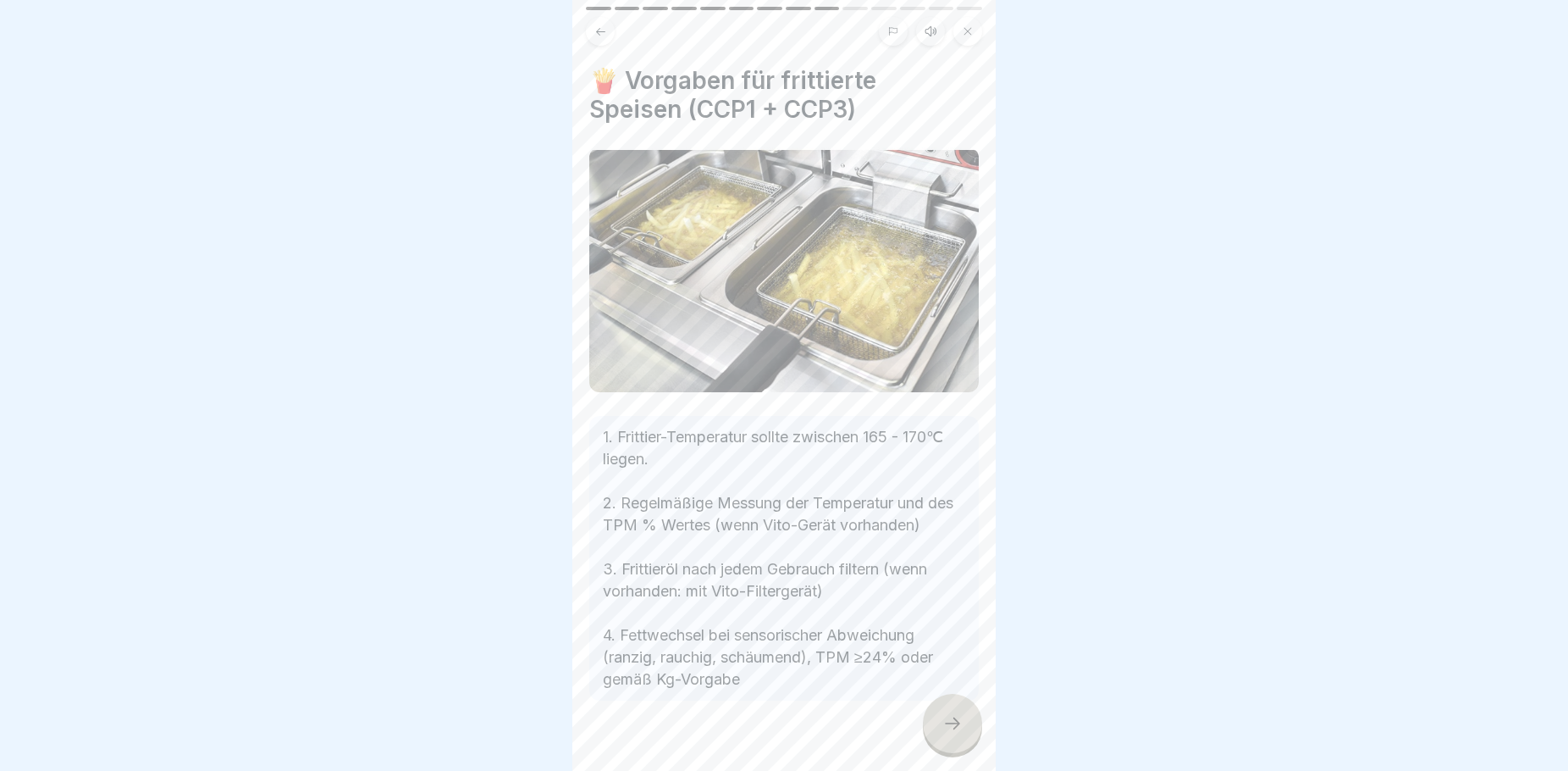
click at [602, 22] on button at bounding box center [600, 31] width 29 height 29
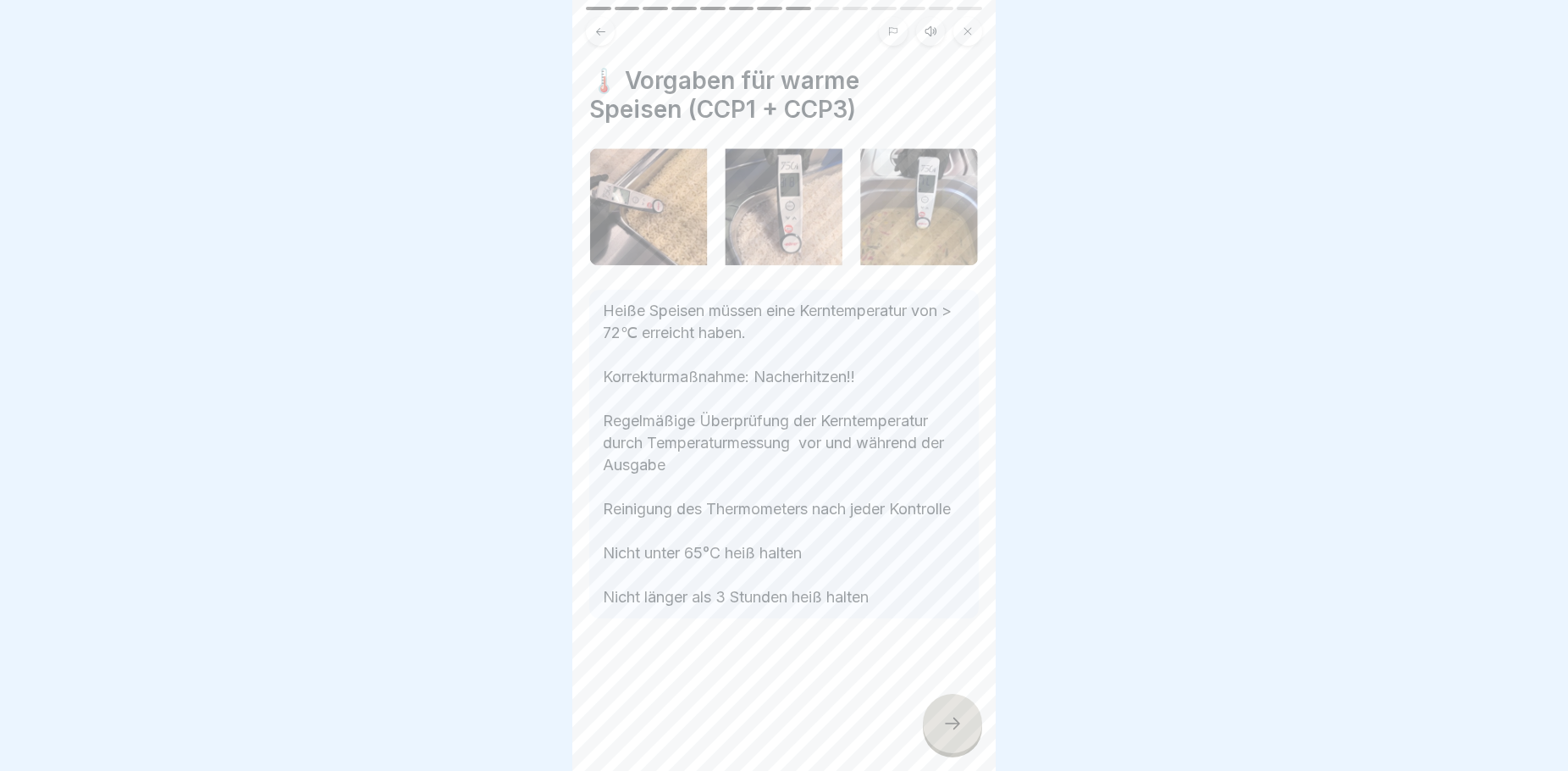
click at [961, 726] on div at bounding box center [952, 723] width 59 height 59
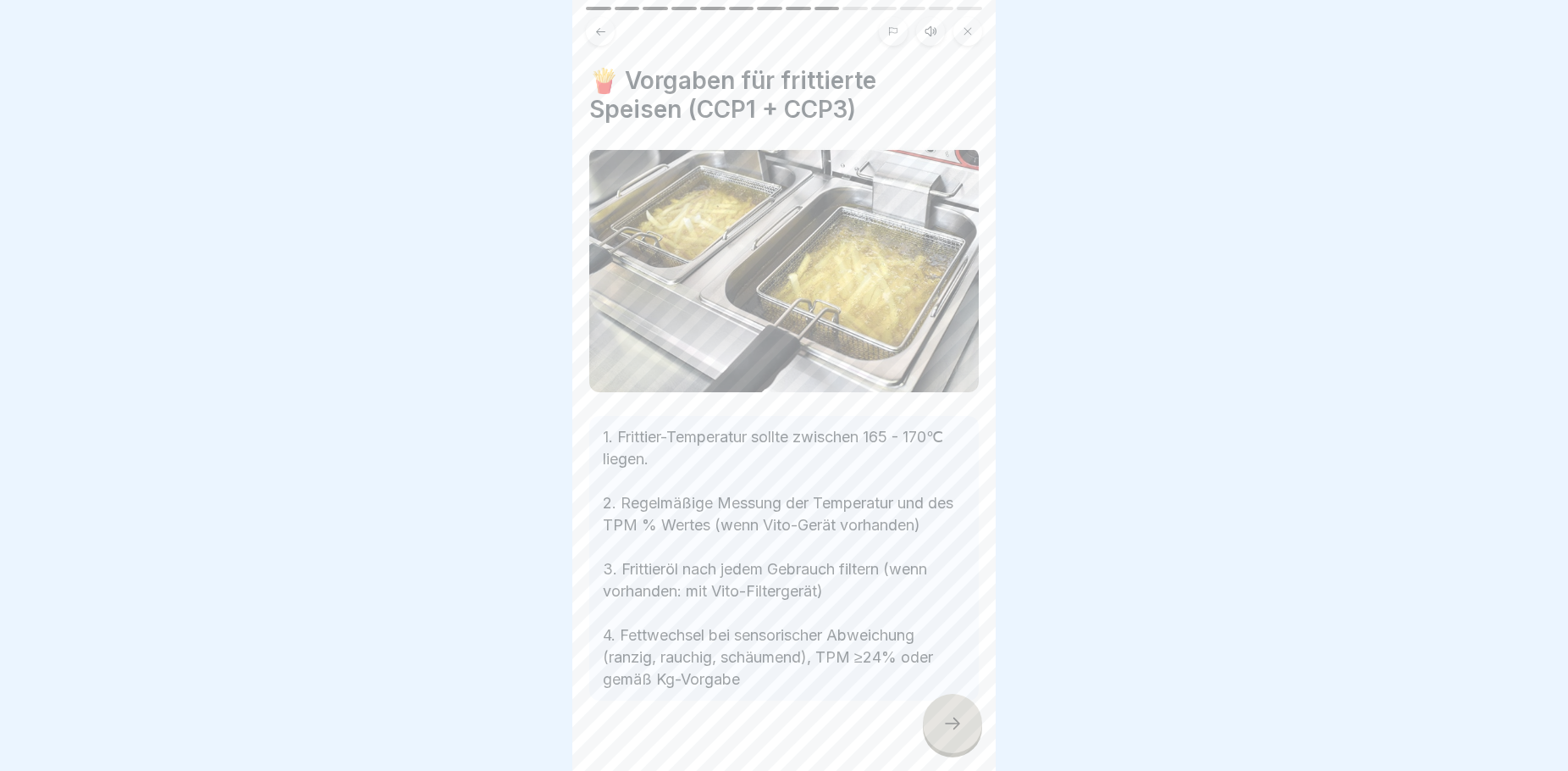
click at [961, 733] on icon at bounding box center [953, 723] width 21 height 21
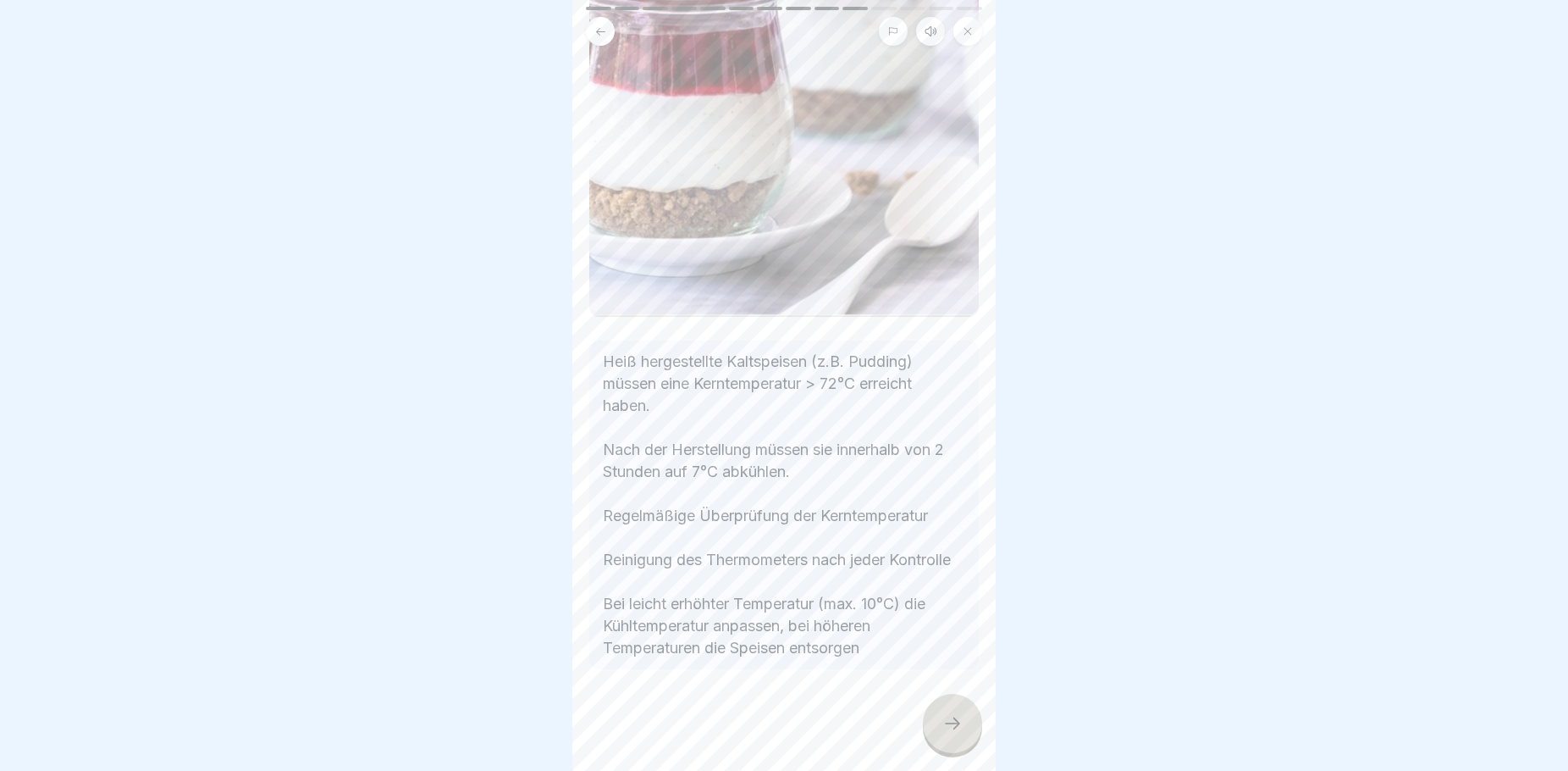
click at [961, 733] on icon at bounding box center [953, 723] width 21 height 21
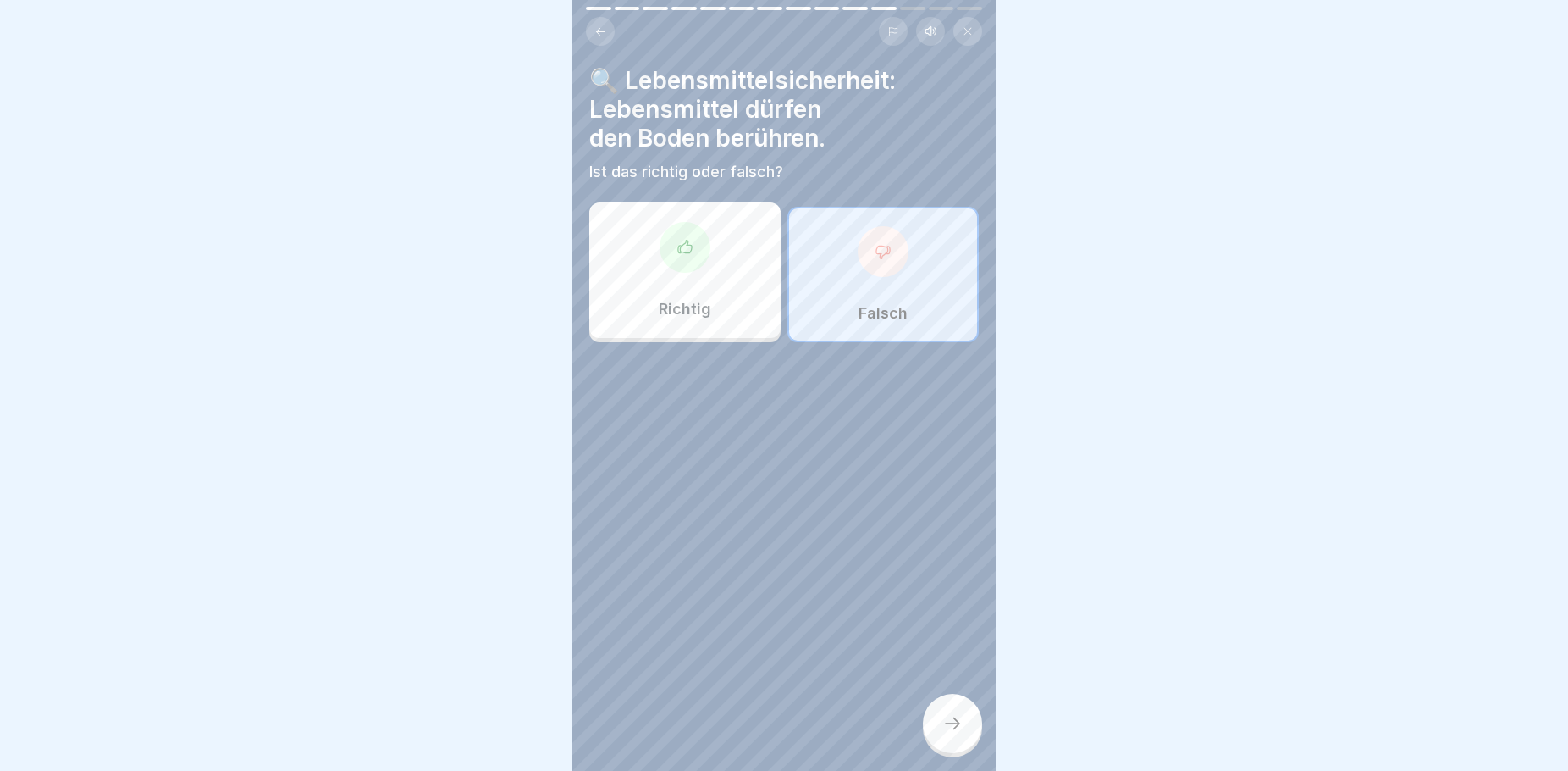
click at [961, 733] on icon at bounding box center [953, 723] width 21 height 21
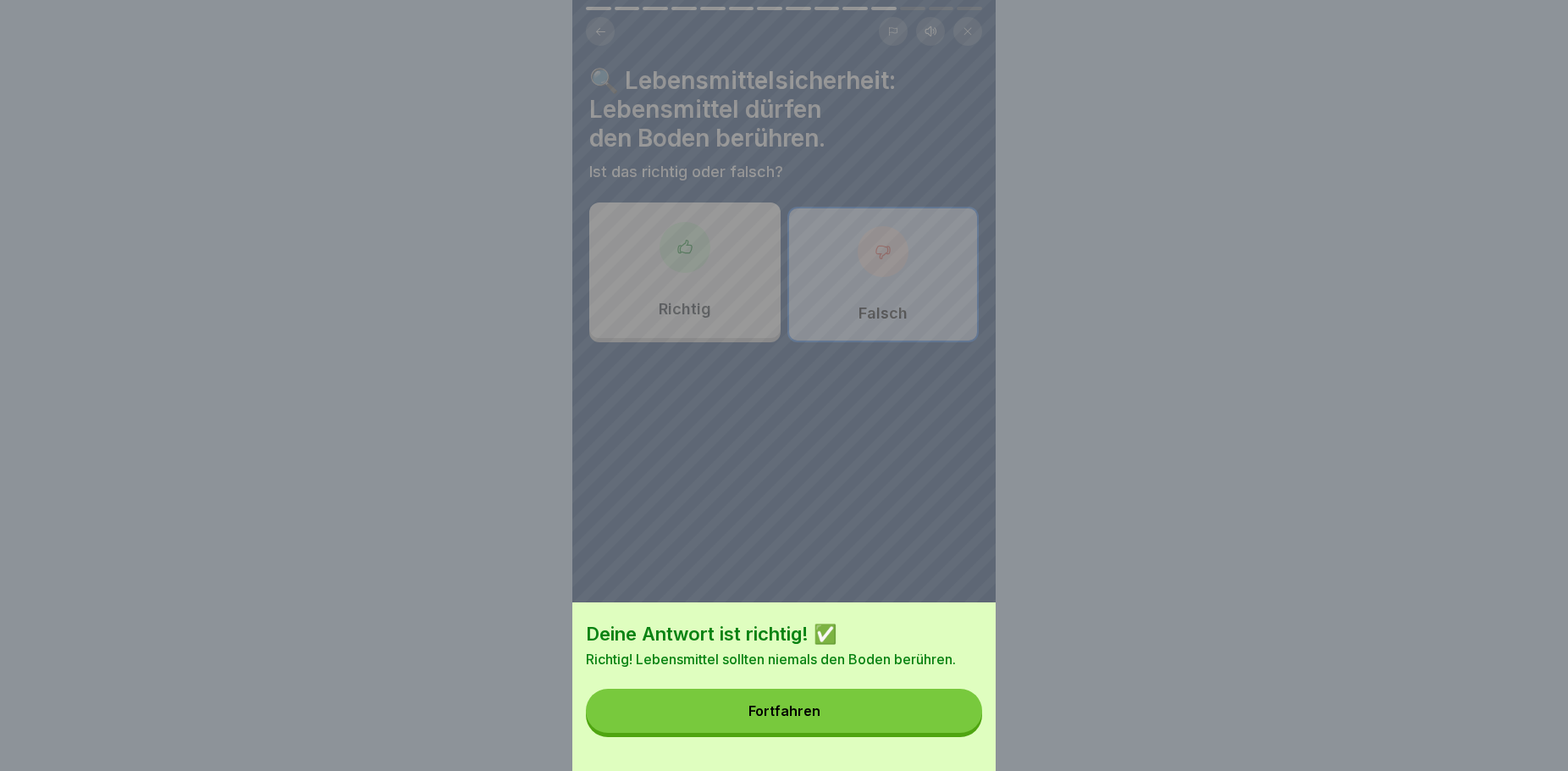
click at [931, 726] on button "Fortfahren" at bounding box center [784, 710] width 396 height 44
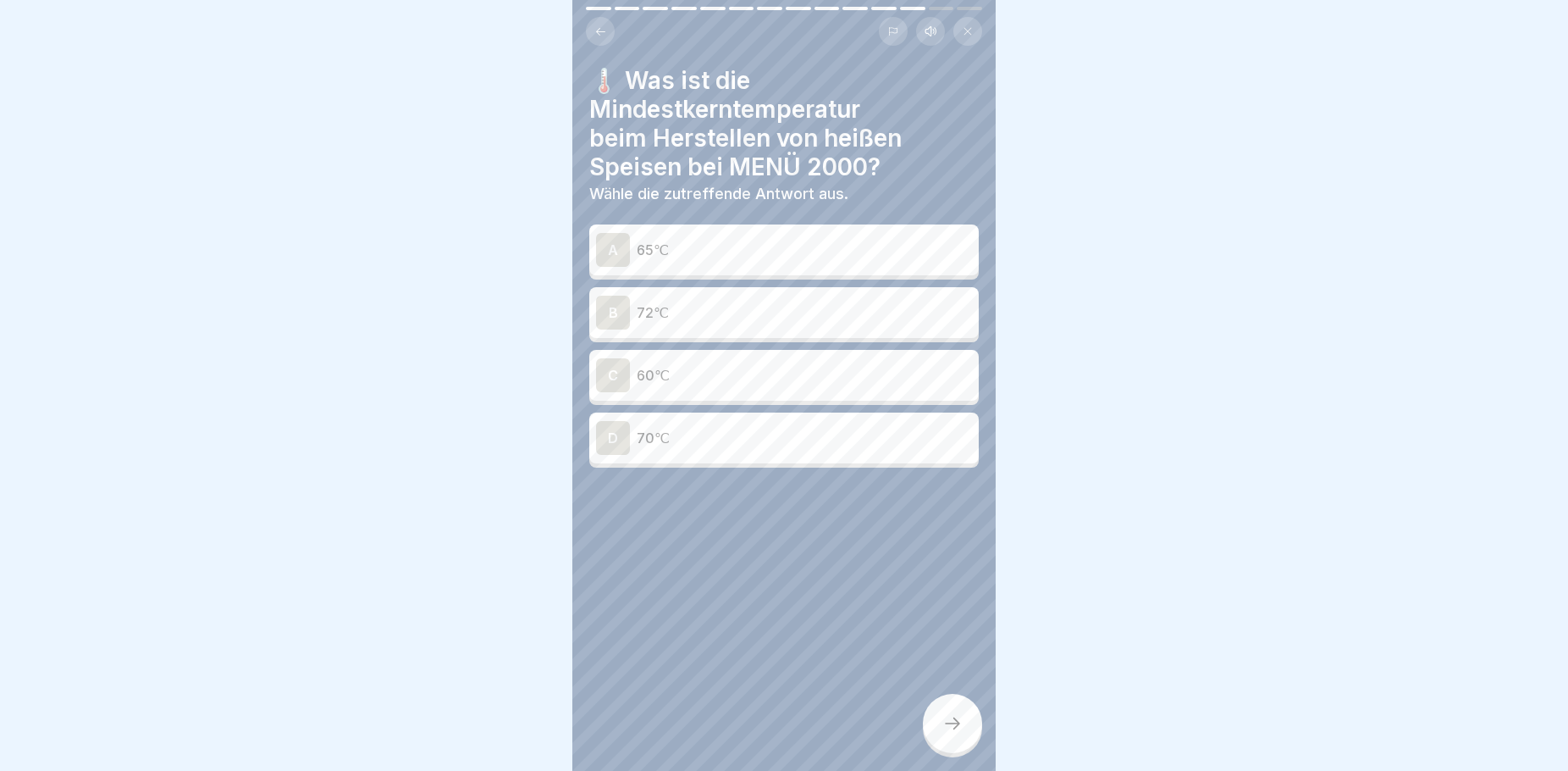
click at [722, 312] on p "72℃" at bounding box center [804, 313] width 335 height 21
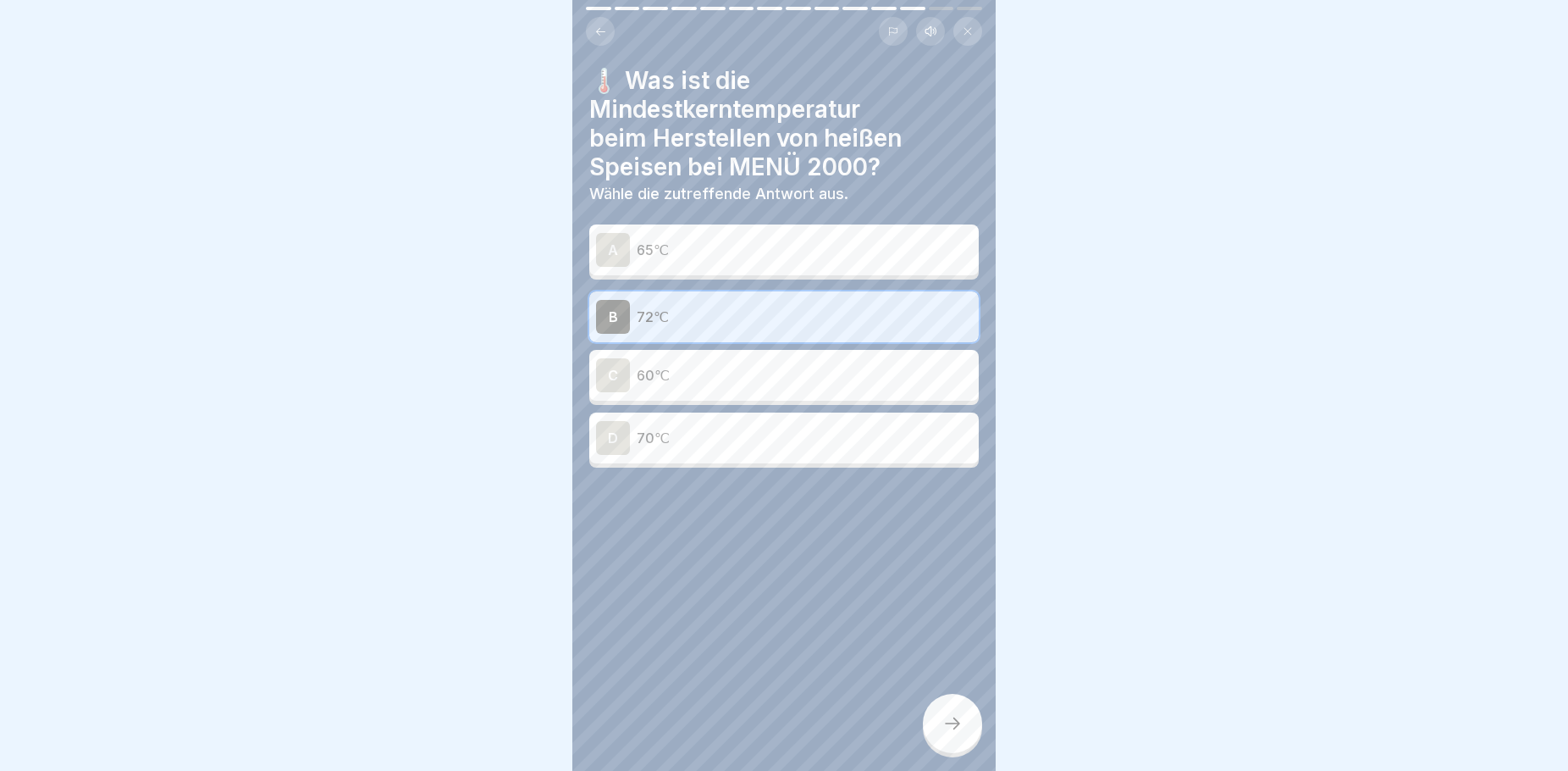
click at [950, 733] on icon at bounding box center [953, 723] width 21 height 21
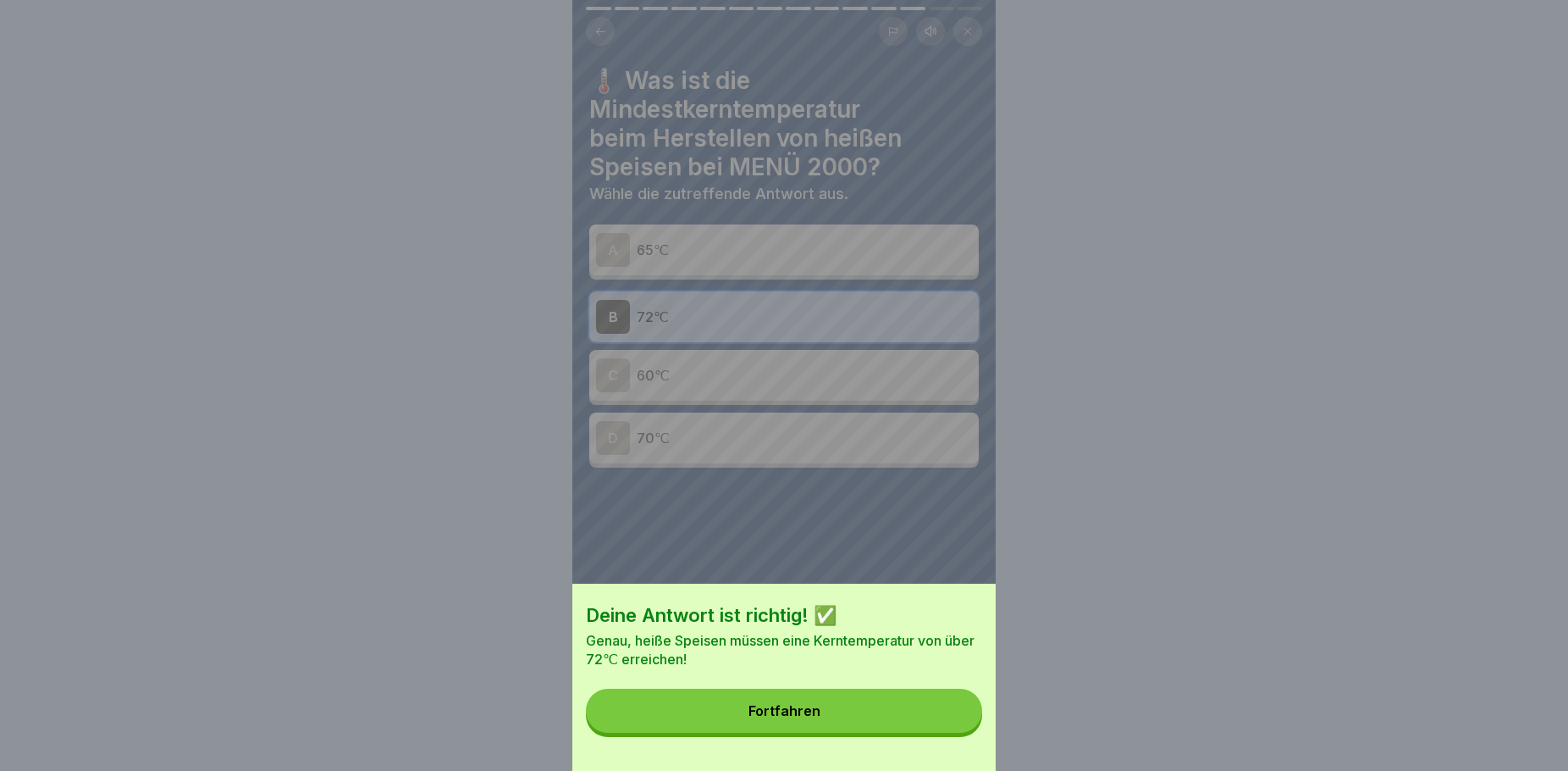
click at [757, 731] on button "Fortfahren" at bounding box center [784, 710] width 396 height 44
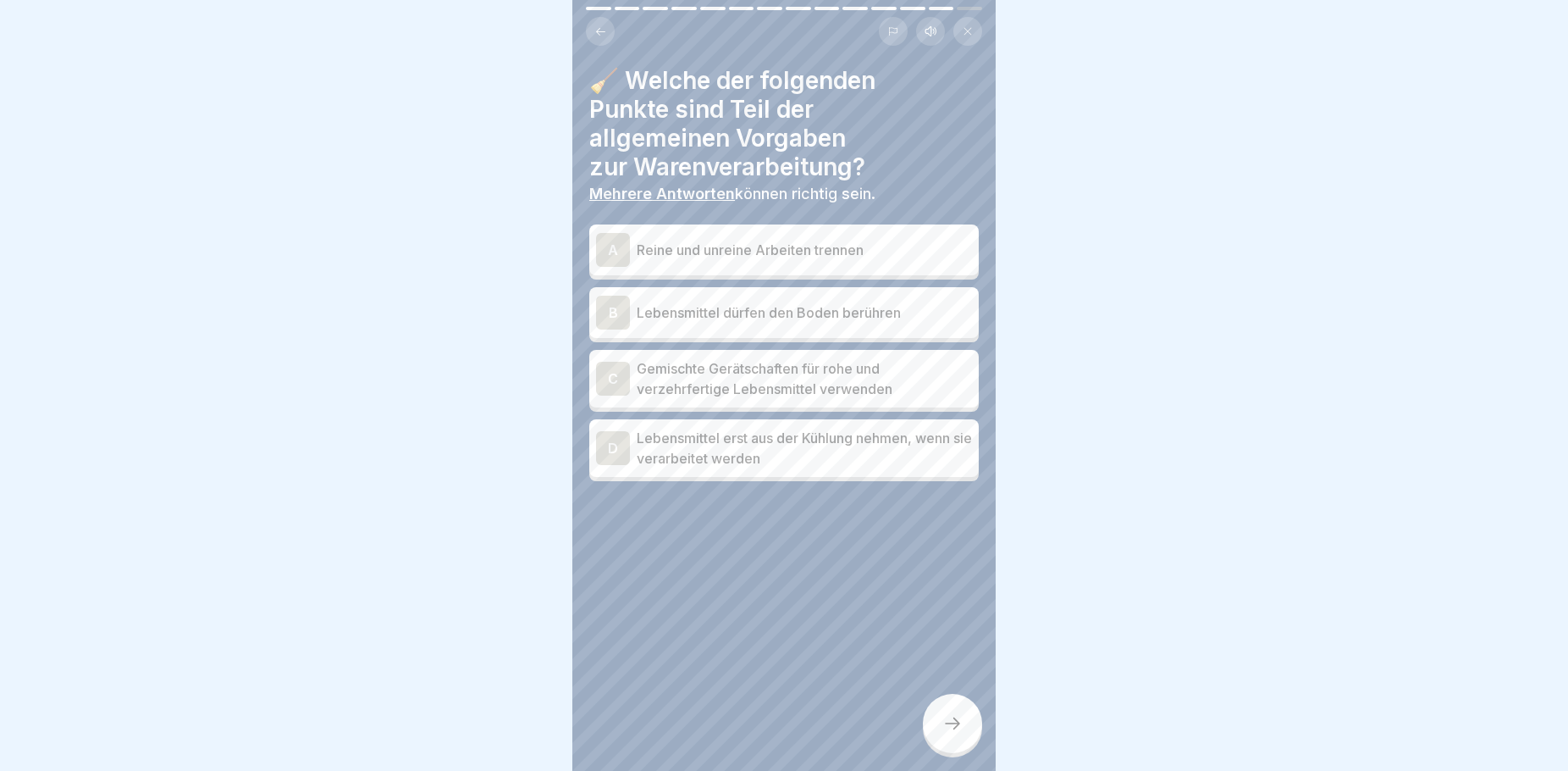
click at [741, 251] on p "Reine und unreine Arbeiten trennen" at bounding box center [804, 250] width 335 height 21
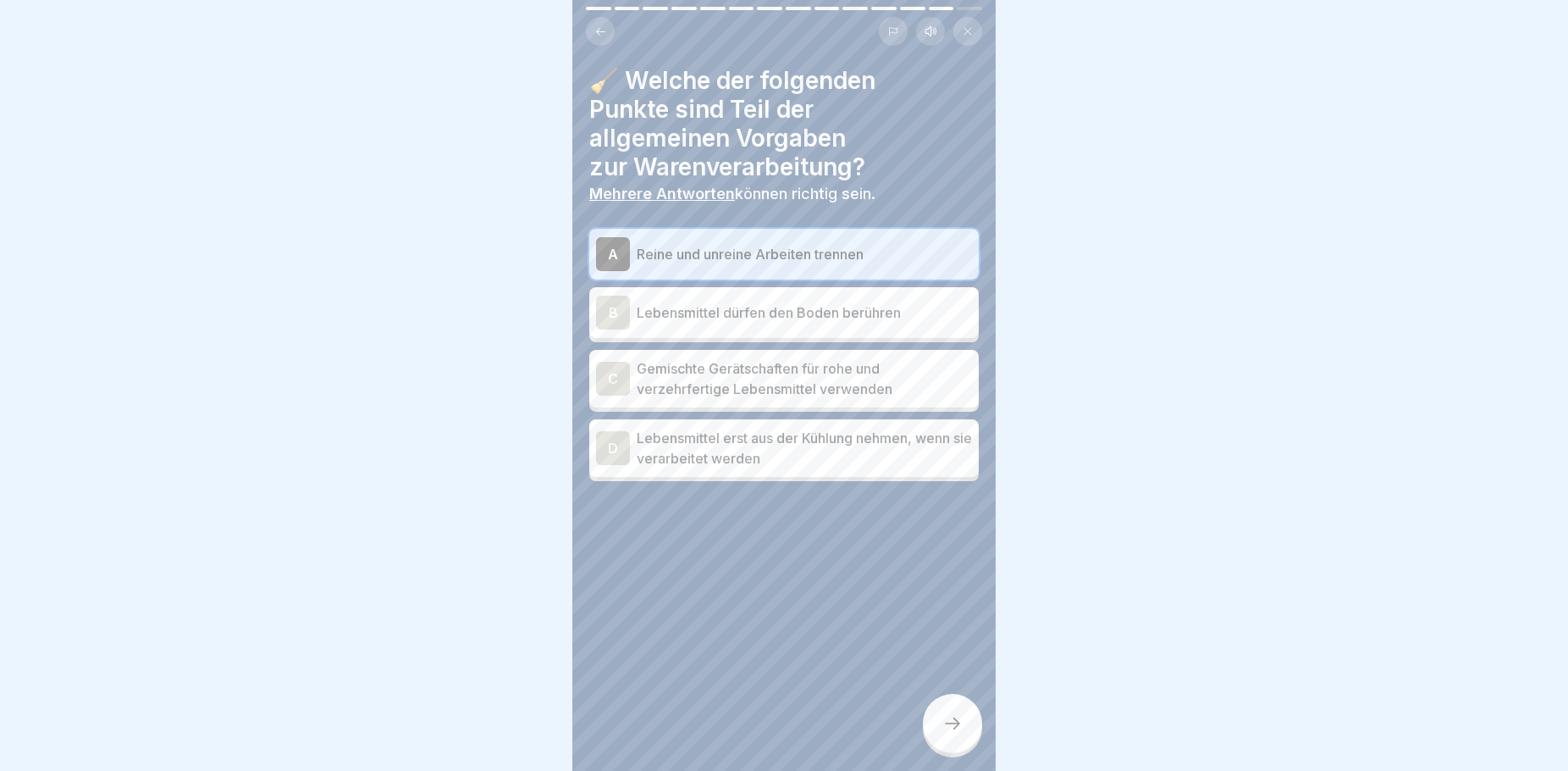
click at [788, 459] on p "Lebensmittel erst aus der Kühlung nehmen, wenn sie verarbeitet werden" at bounding box center [804, 447] width 335 height 40
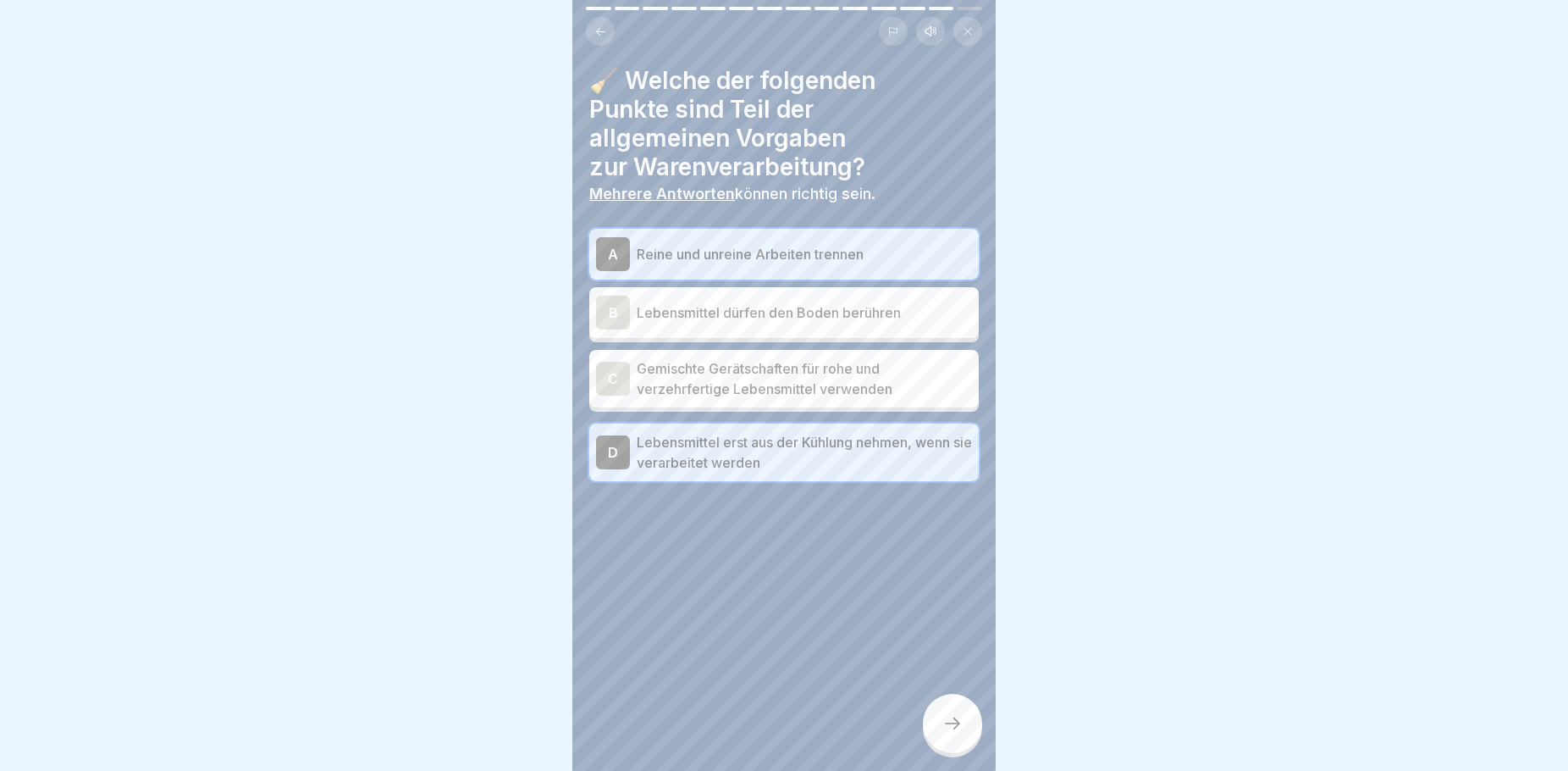
click at [739, 396] on p "Gemischte Gerätschaften für rohe und verzehrfertige Lebensmittel verwenden" at bounding box center [804, 378] width 335 height 40
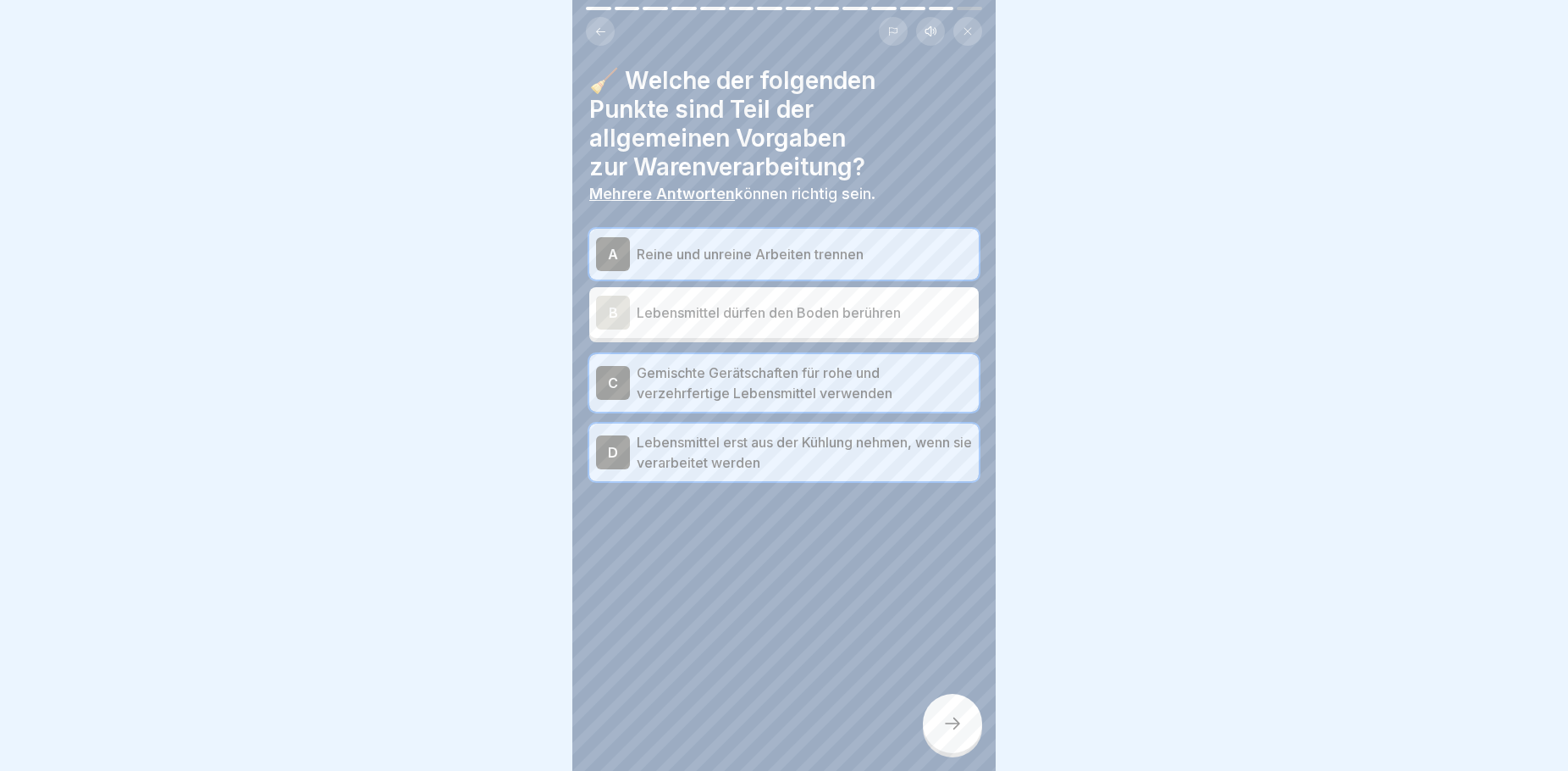
click at [957, 752] on div at bounding box center [952, 723] width 59 height 59
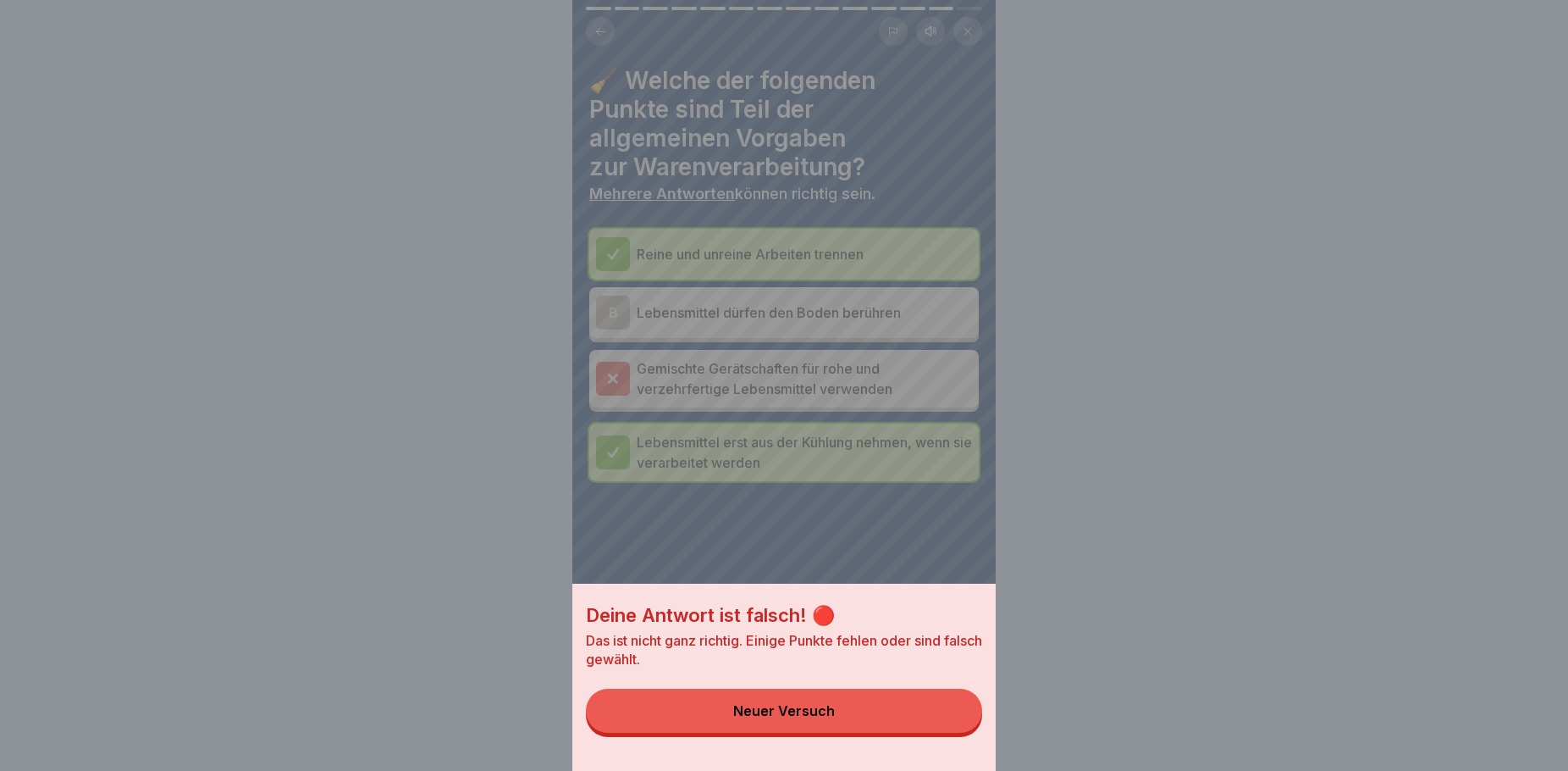
click at [608, 381] on div "Deine Antwort ist falsch! 🔴 Das ist nicht ganz richtig. Einige Punkte fehlen od…" at bounding box center [784, 385] width 423 height 771
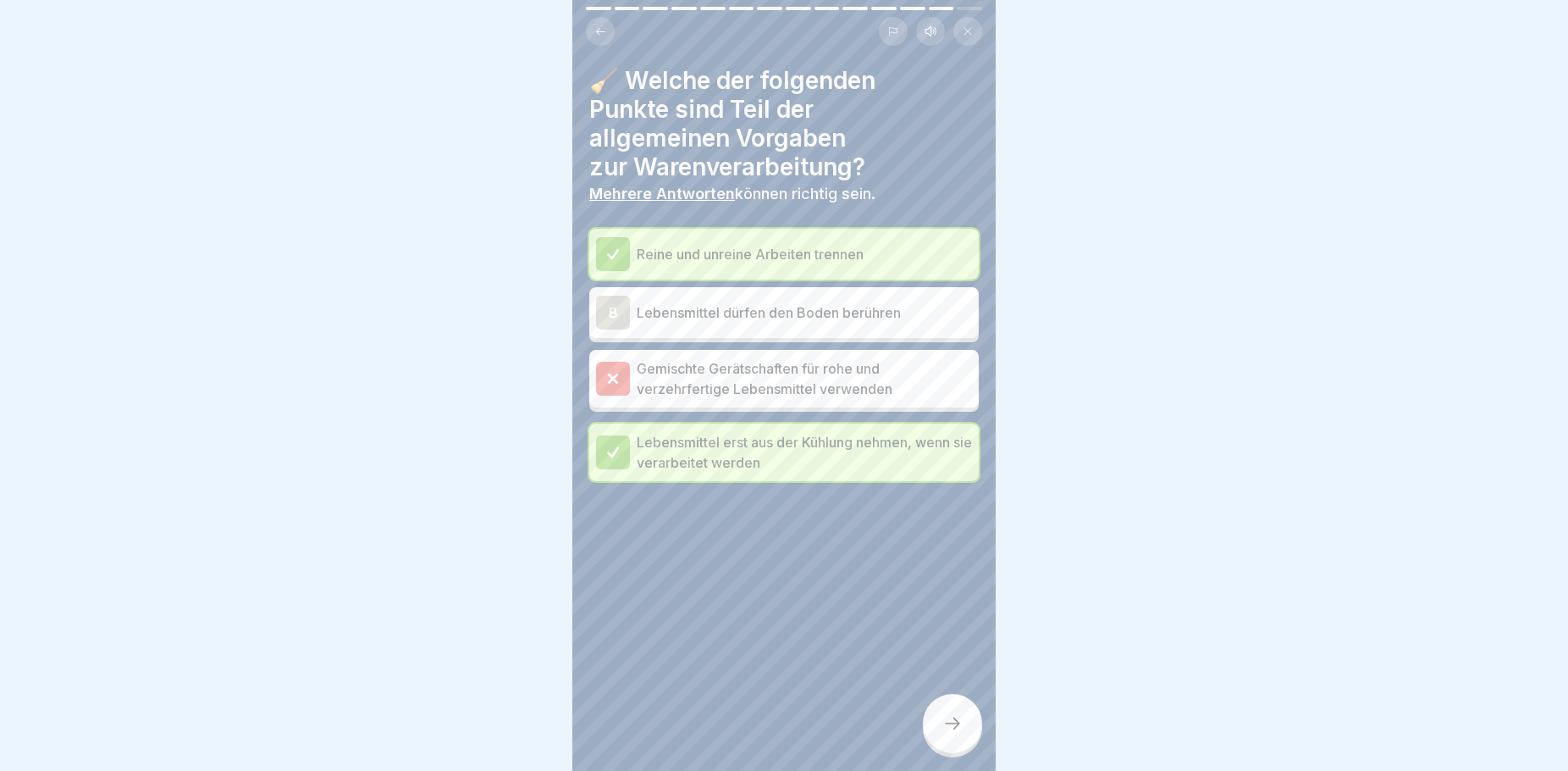
click at [673, 382] on p "Gemischte Gerätschaften für rohe und verzehrfertige Lebensmittel verwenden" at bounding box center [804, 378] width 335 height 40
click at [600, 375] on div at bounding box center [613, 378] width 34 height 34
click at [671, 369] on p "Gemischte Gerätschaften für rohe und verzehrfertige Lebensmittel verwenden" at bounding box center [804, 378] width 335 height 40
click at [617, 315] on div "B" at bounding box center [613, 313] width 34 height 34
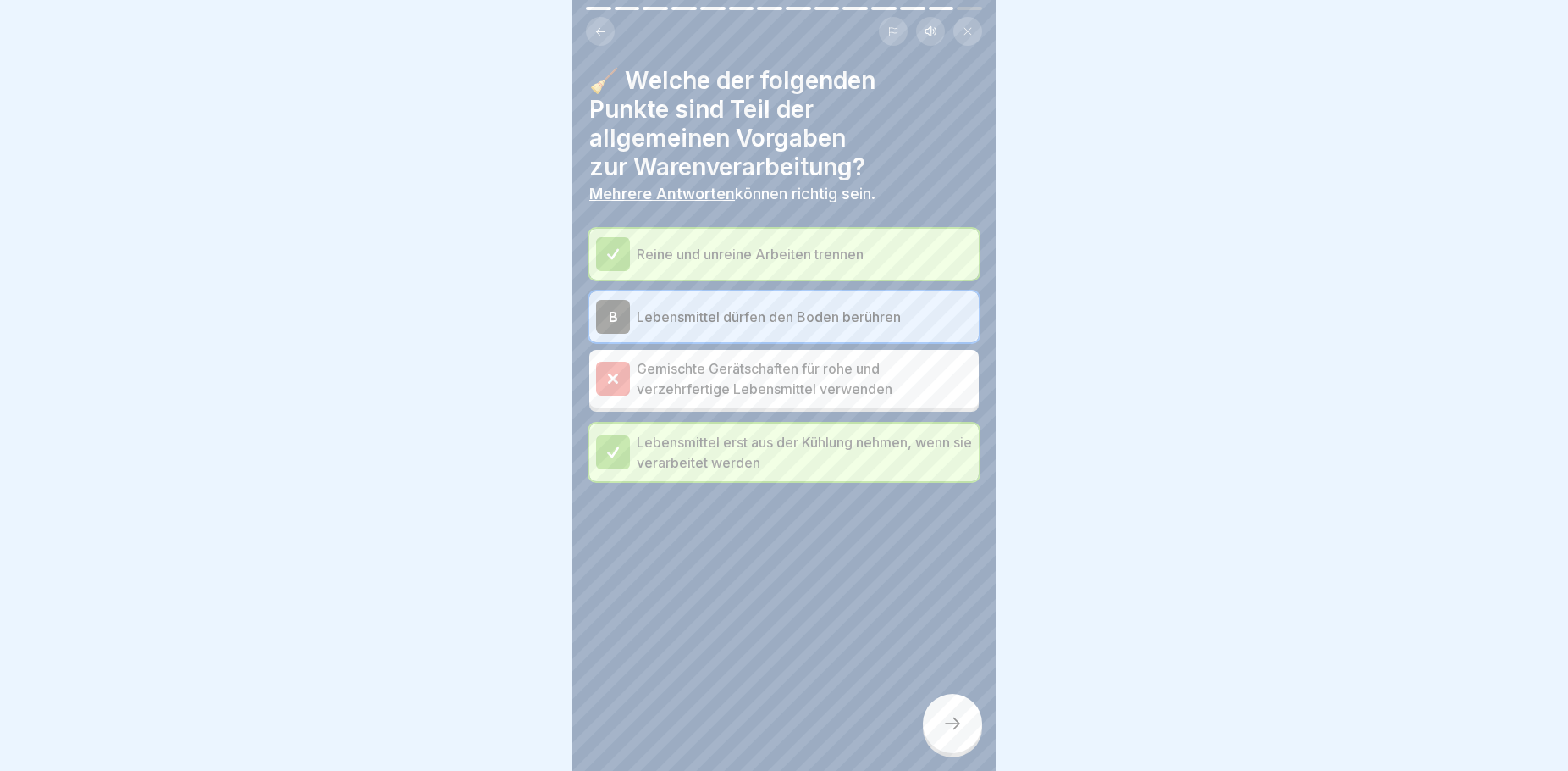
click at [666, 312] on p "Lebensmittel dürfen den Boden berühren" at bounding box center [804, 316] width 335 height 21
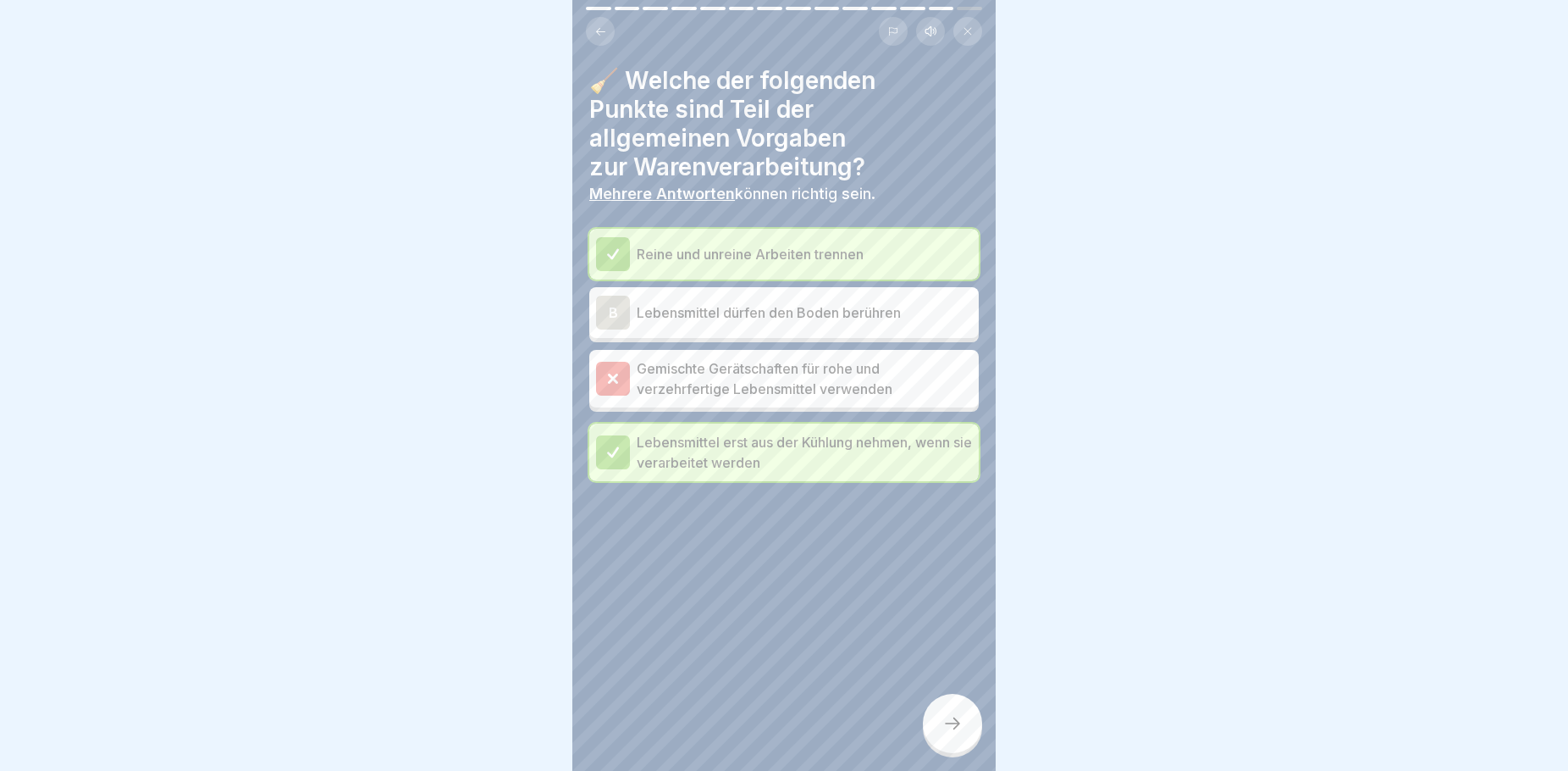
click at [721, 385] on p "Gemischte Gerätschaften für rohe und verzehrfertige Lebensmittel verwenden" at bounding box center [804, 378] width 335 height 40
click at [945, 717] on div at bounding box center [952, 723] width 59 height 59
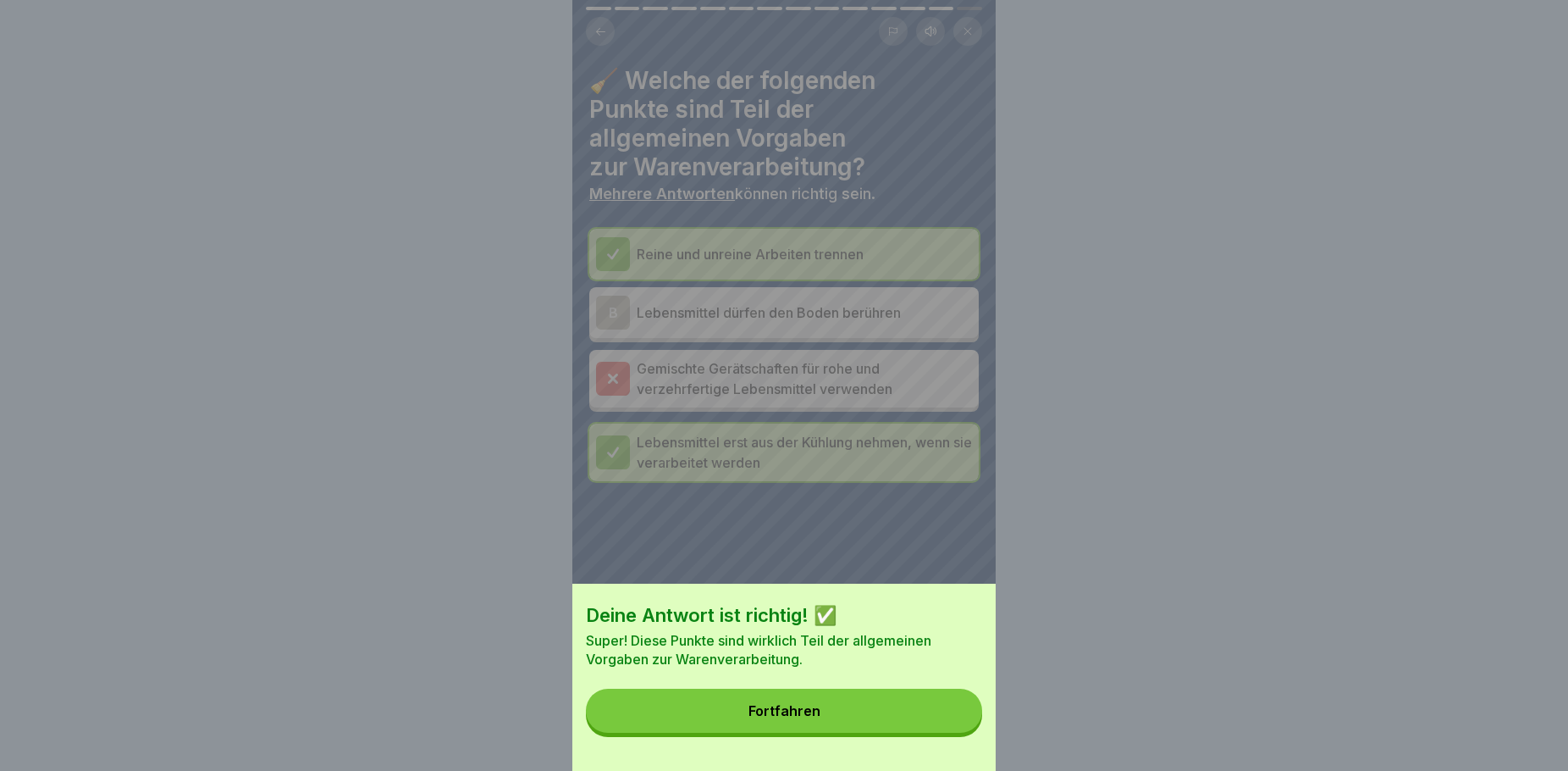
click at [858, 723] on button "Fortfahren" at bounding box center [784, 710] width 396 height 44
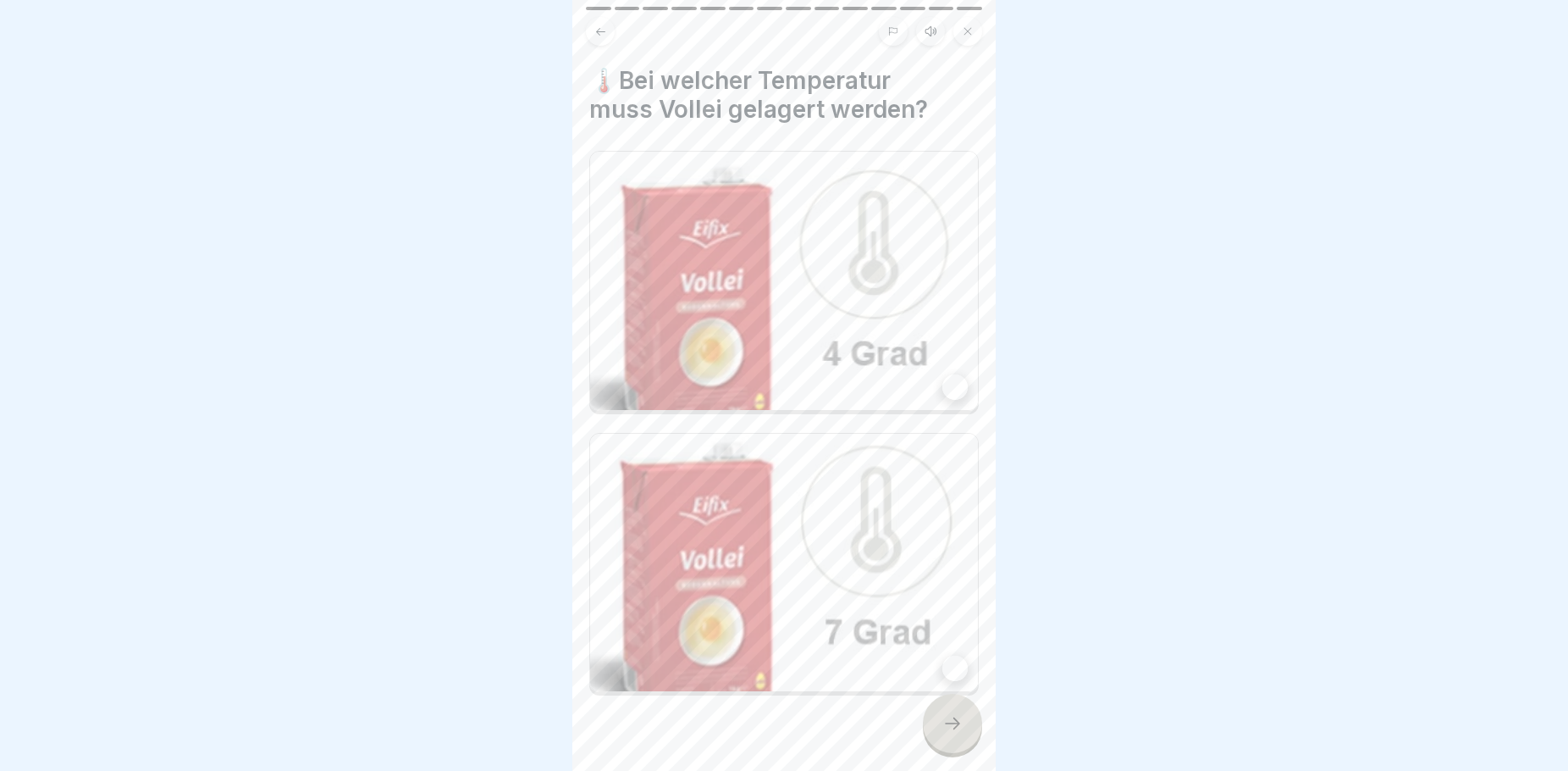
click at [883, 307] on img at bounding box center [784, 280] width 388 height 258
click at [960, 733] on icon at bounding box center [953, 723] width 21 height 21
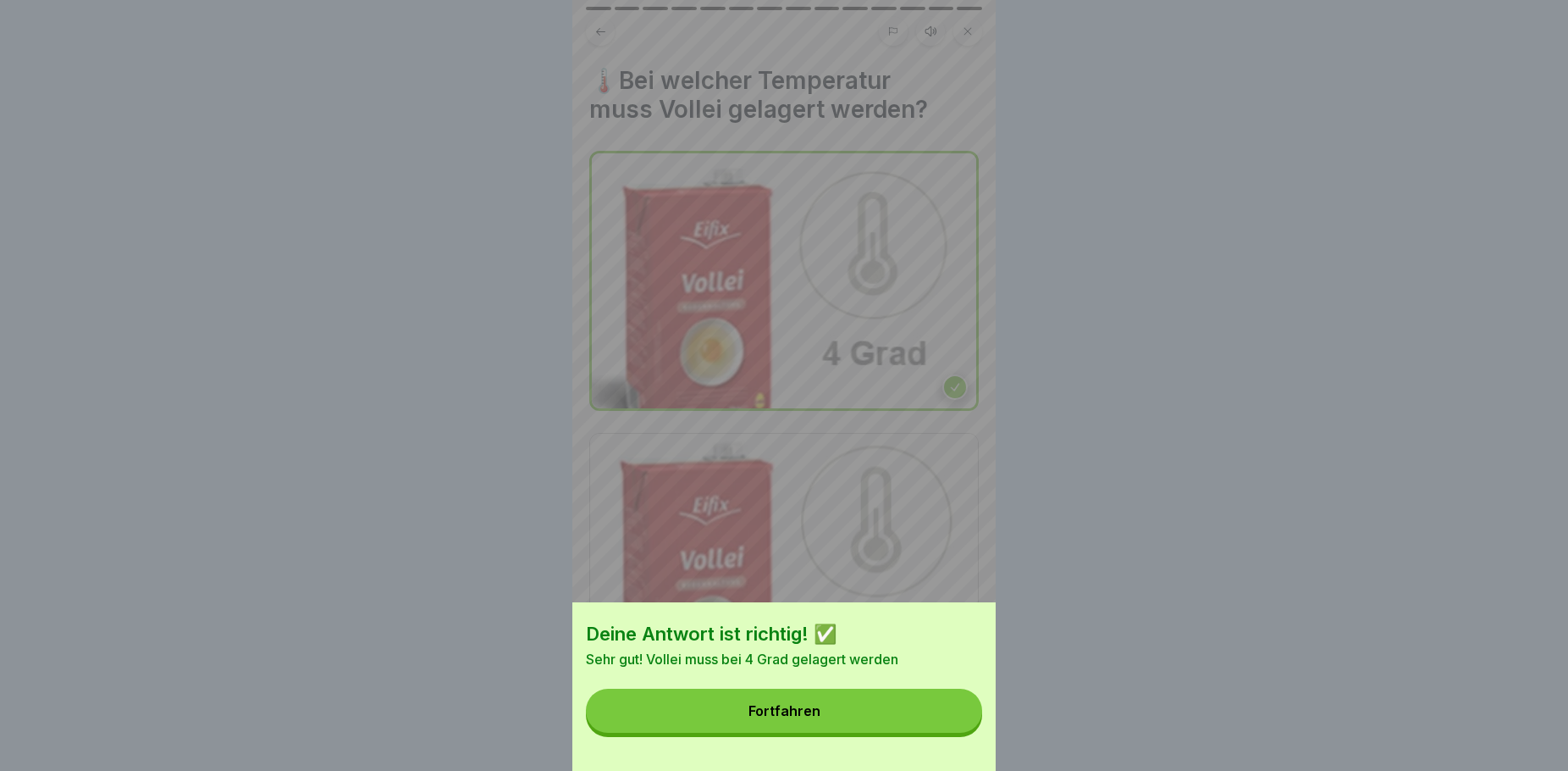
drag, startPoint x: 822, startPoint y: 719, endPoint x: 830, endPoint y: 671, distance: 48.7
click at [821, 718] on div "Fortfahren" at bounding box center [784, 711] width 72 height 15
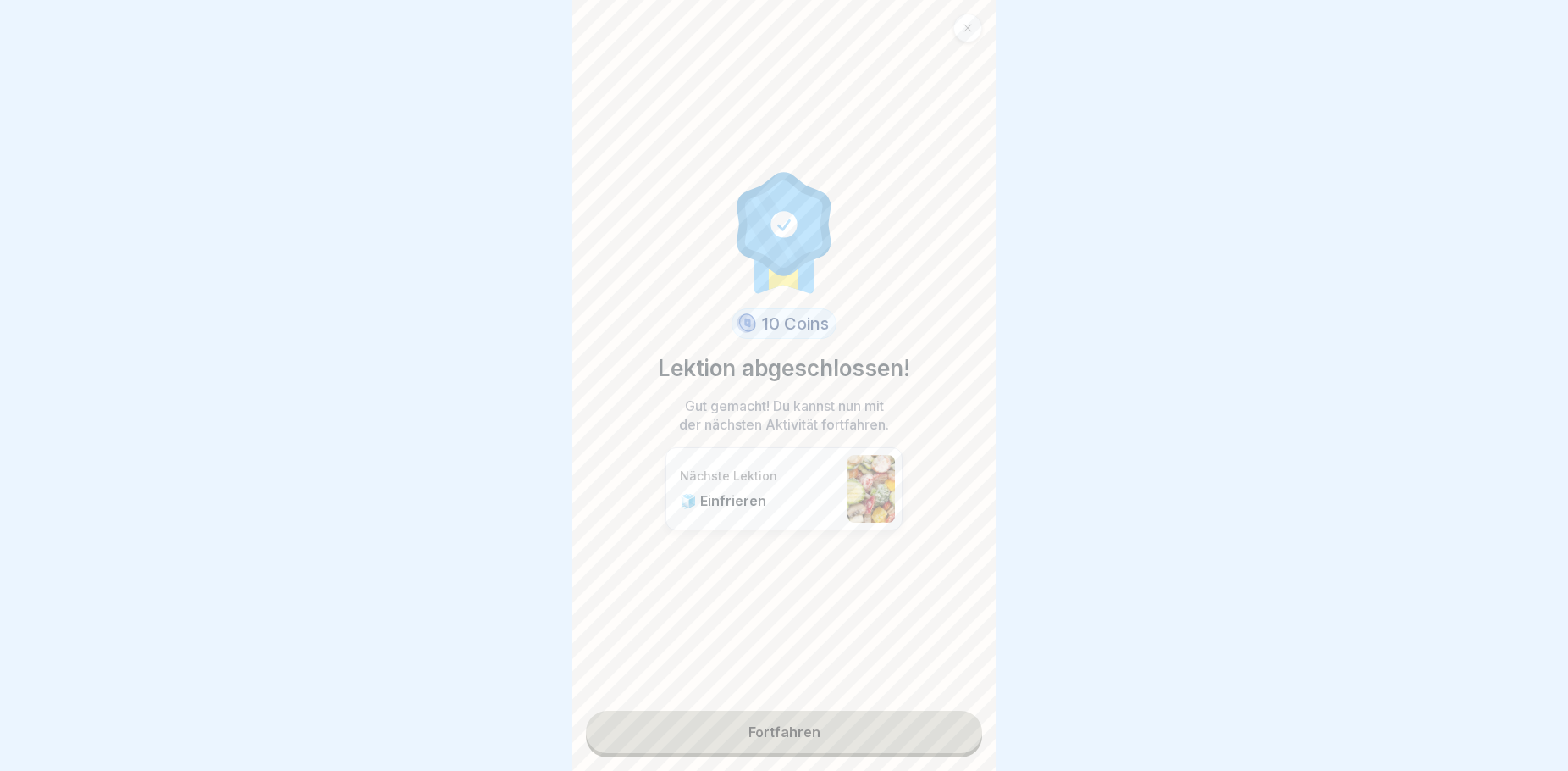
click at [788, 732] on link "Fortfahren" at bounding box center [784, 732] width 396 height 42
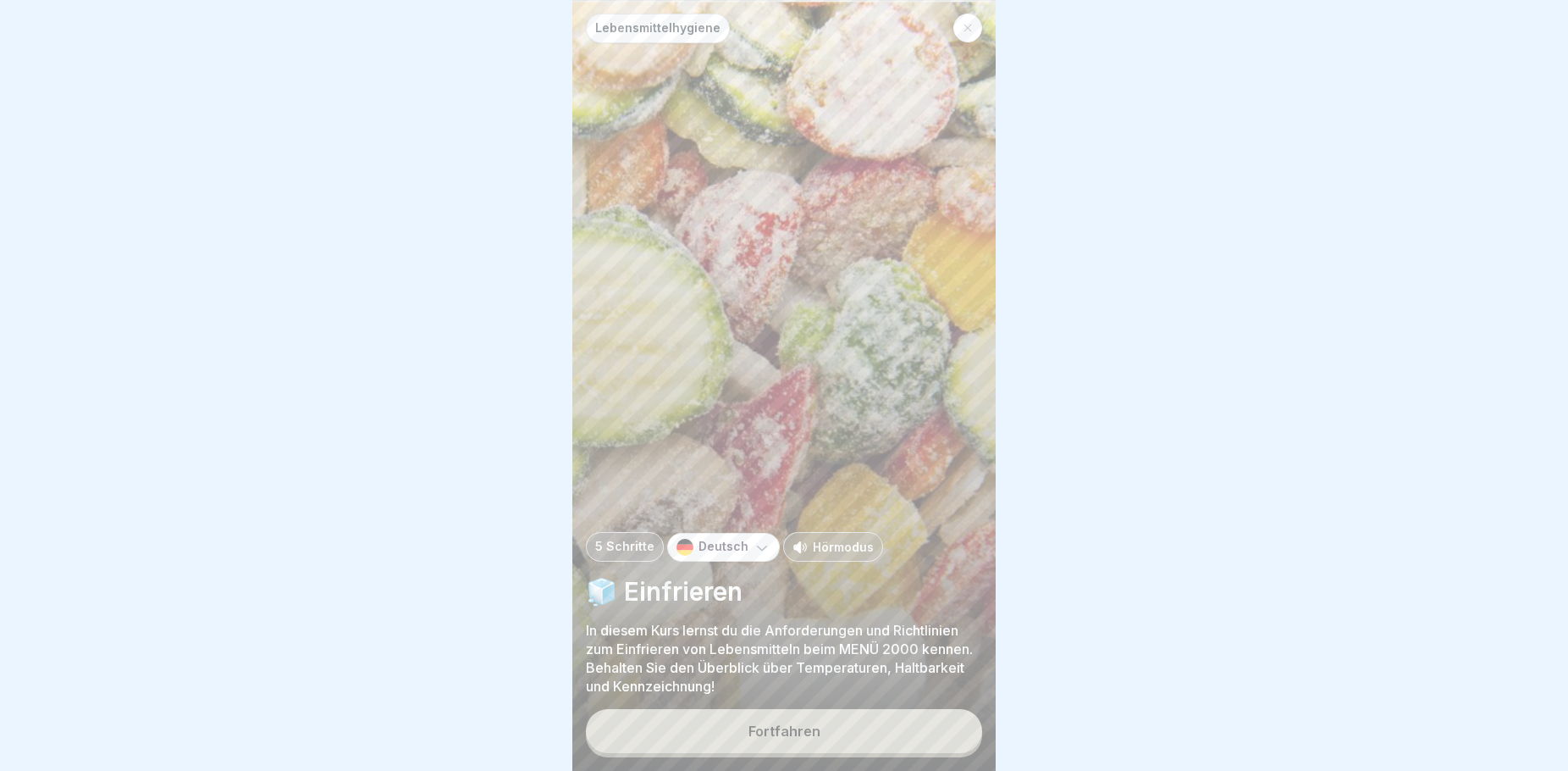
click at [843, 738] on button "Fortfahren" at bounding box center [784, 731] width 396 height 44
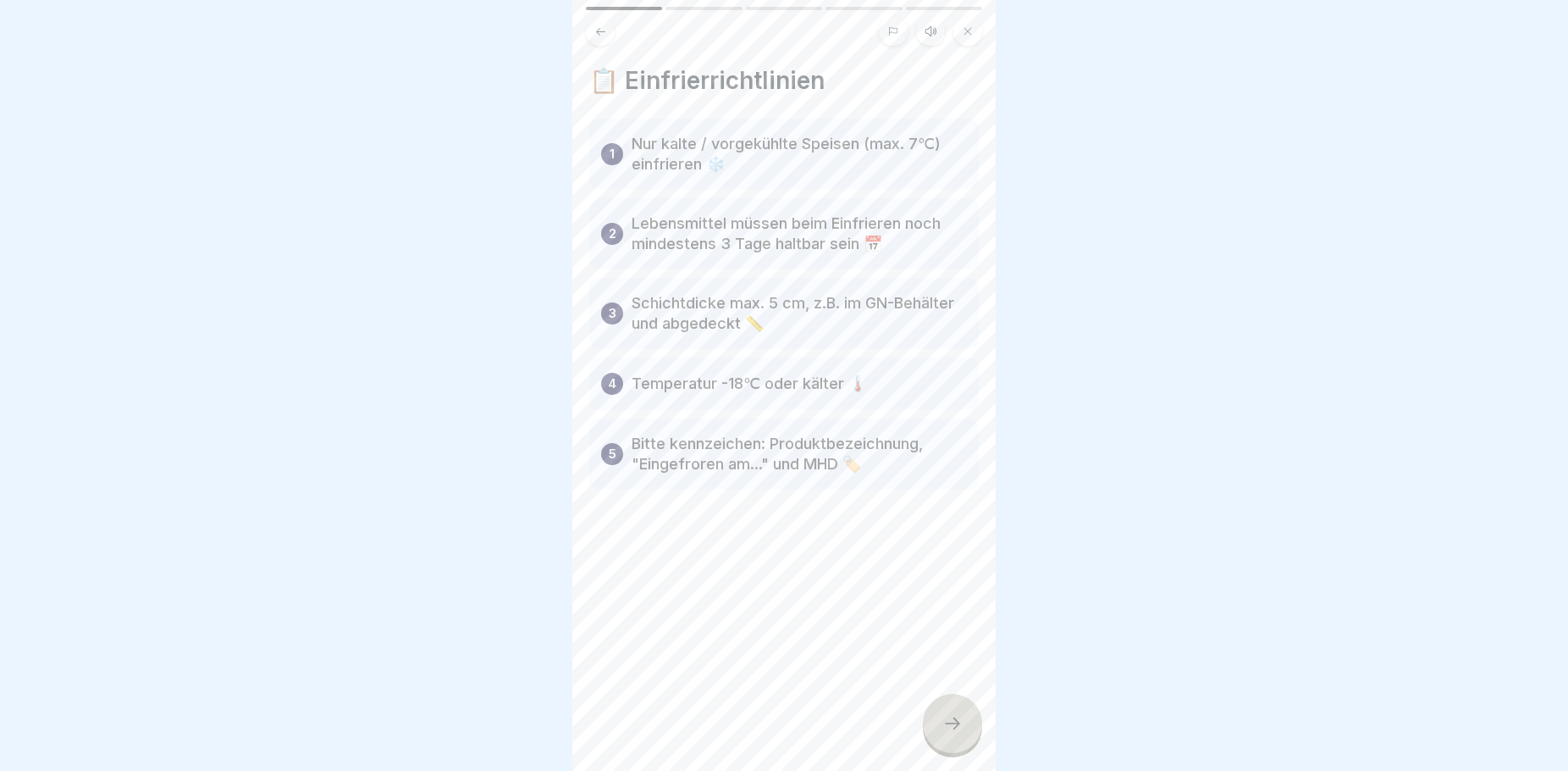
click at [944, 733] on div at bounding box center [952, 723] width 59 height 59
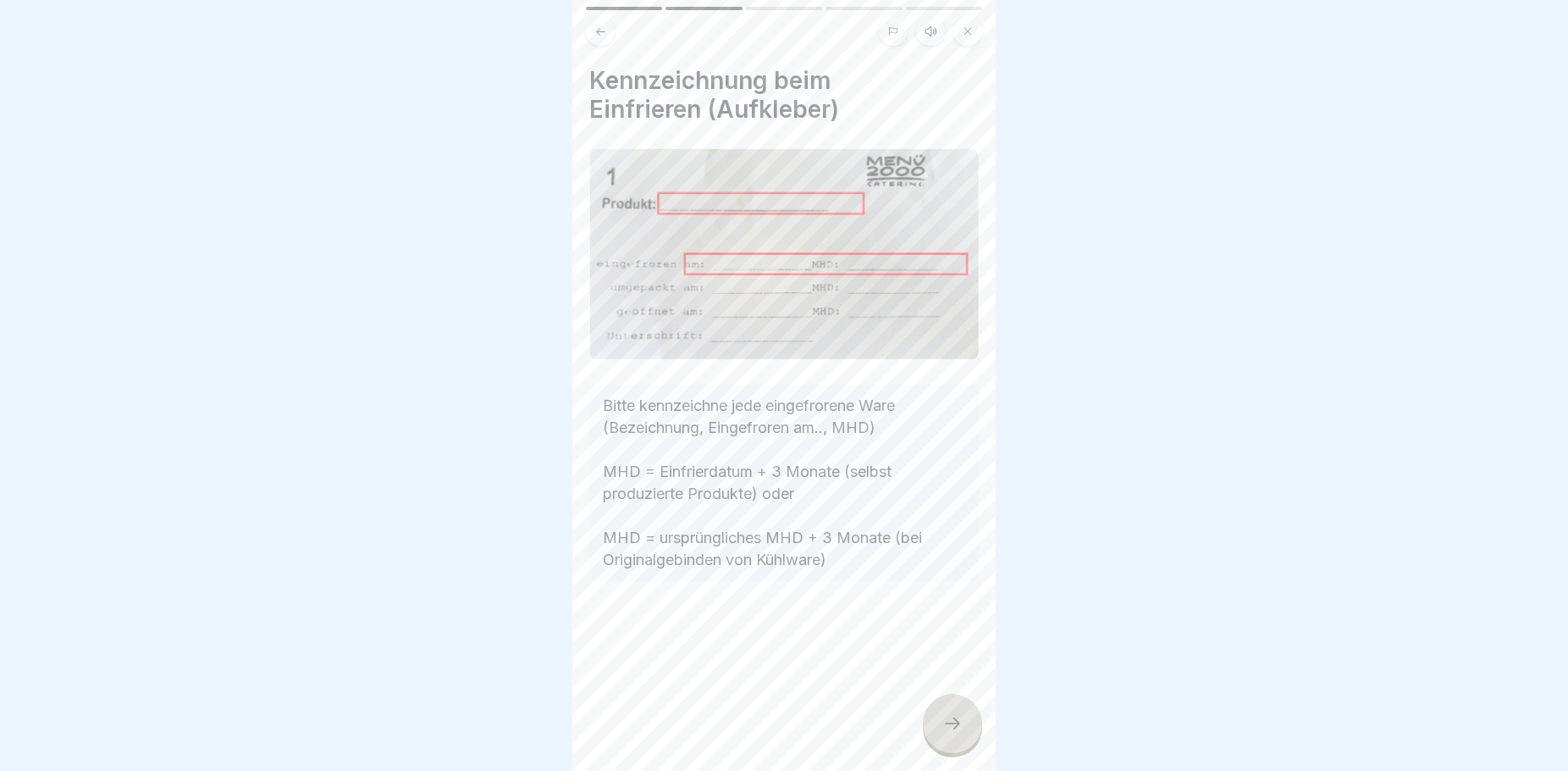
click at [939, 732] on div at bounding box center [952, 723] width 59 height 59
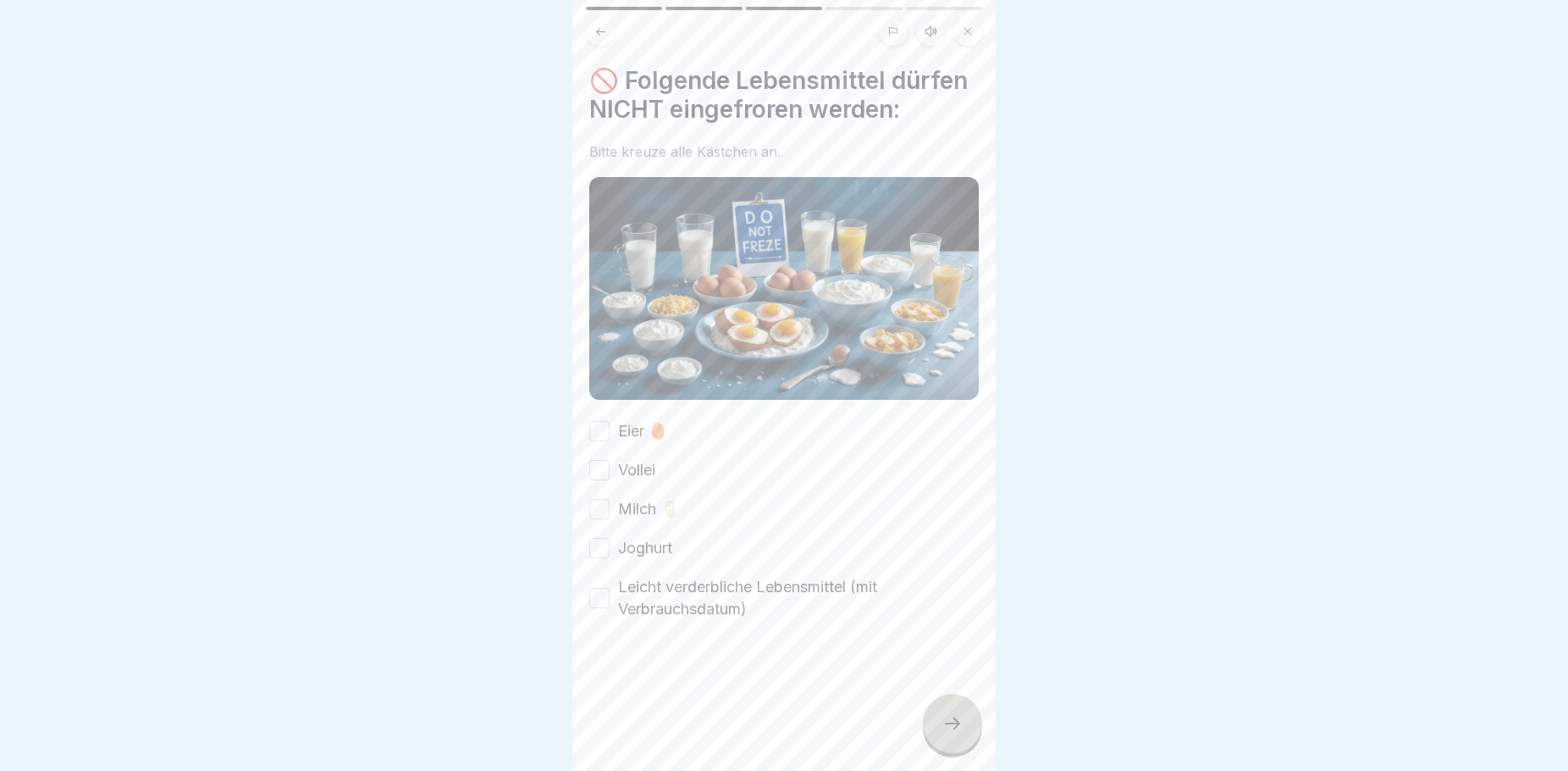
click at [601, 441] on button "Eier 🥚" at bounding box center [600, 431] width 21 height 21
click at [606, 480] on button "Vollei" at bounding box center [600, 470] width 21 height 21
click at [595, 541] on div "Eier 🥚 Vollei Milch 🥛 Joghurt Leicht verderbliche Lebensmittel (mit Verbrauchsd…" at bounding box center [784, 519] width 390 height 200
click at [595, 519] on button "Milch 🥛" at bounding box center [600, 509] width 21 height 21
click at [599, 558] on button "Joghurt" at bounding box center [600, 548] width 21 height 21
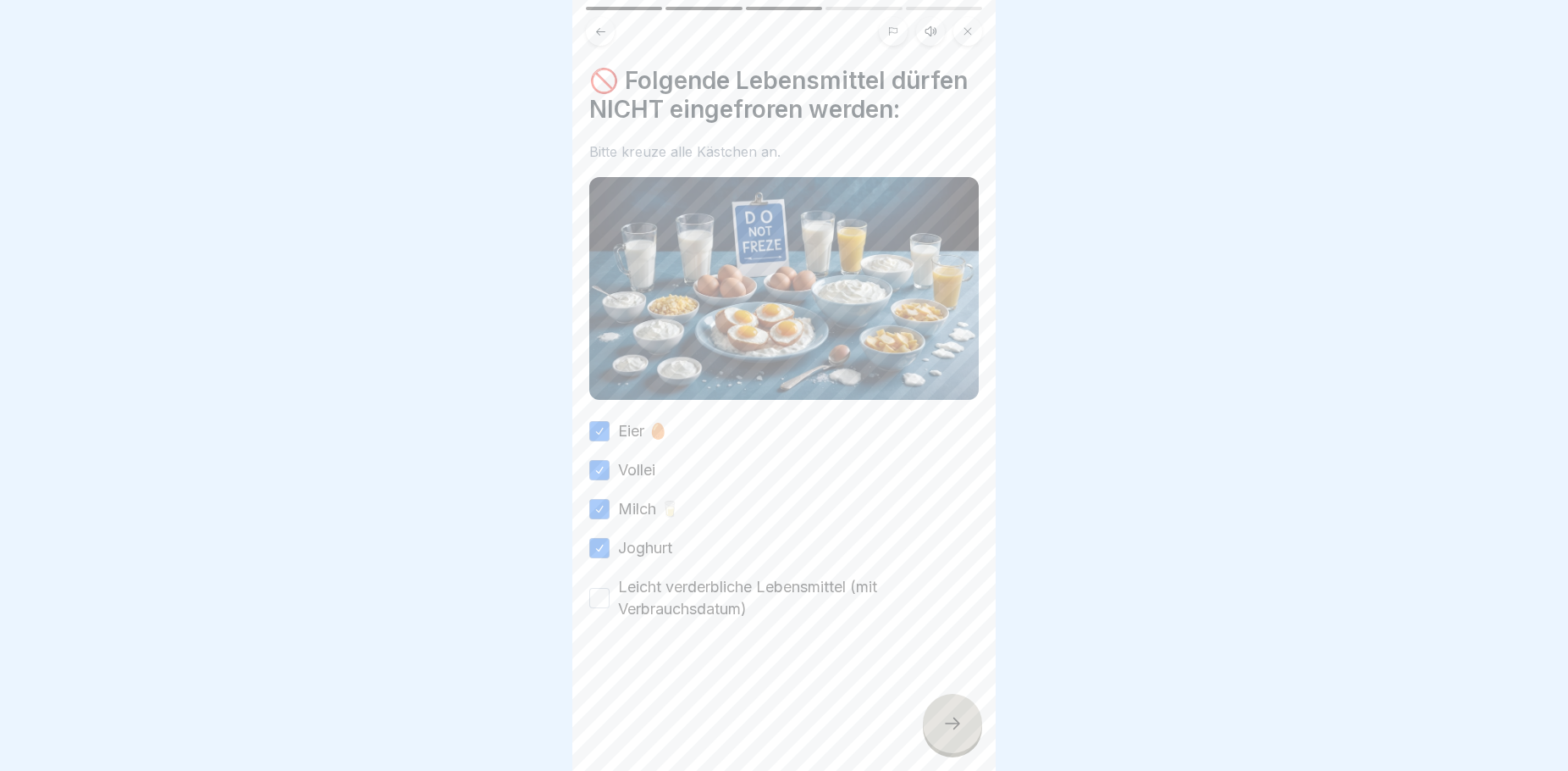
drag, startPoint x: 604, startPoint y: 625, endPoint x: 598, endPoint y: 636, distance: 12.5
click at [604, 609] on button "Leicht verderbliche Lebensmittel (mit Verbrauchsdatum)" at bounding box center [600, 598] width 21 height 21
click at [965, 738] on div at bounding box center [952, 723] width 59 height 59
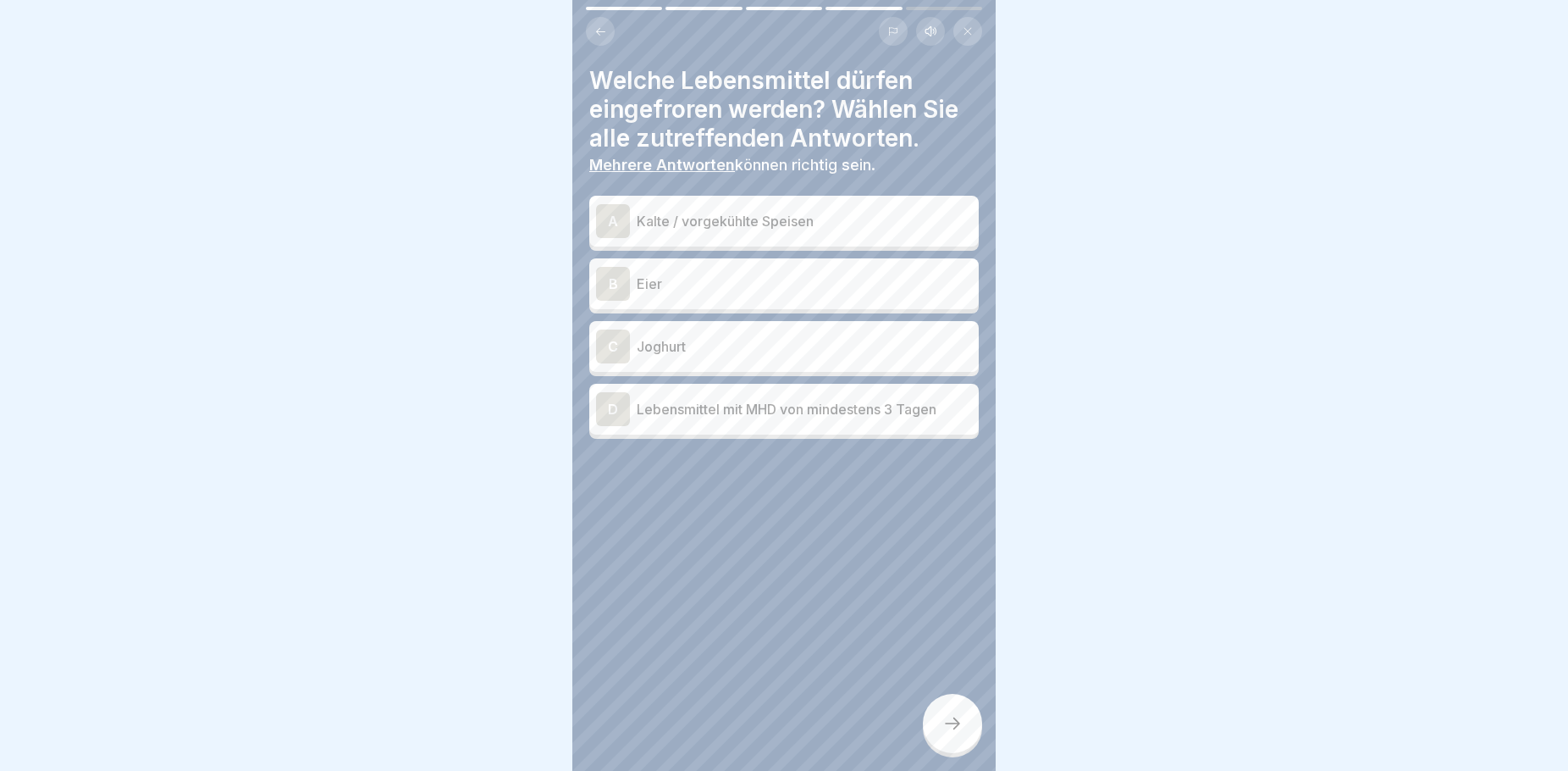
click at [724, 419] on p "Lebensmittel mit MHD von mindestens 3 Tagen" at bounding box center [804, 409] width 335 height 21
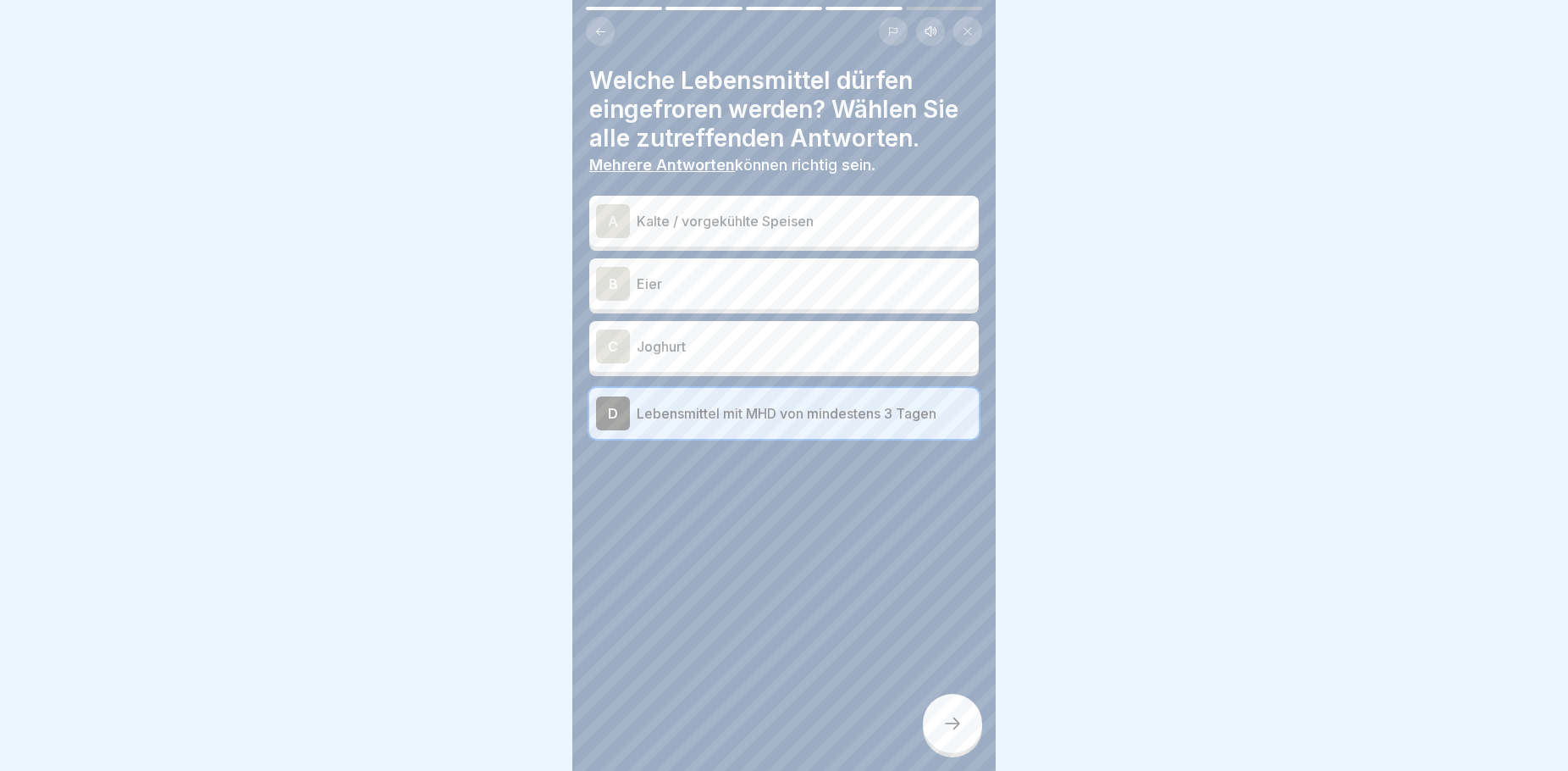
click at [712, 220] on p "Kalte / vorgekühlte Speisen" at bounding box center [804, 222] width 335 height 21
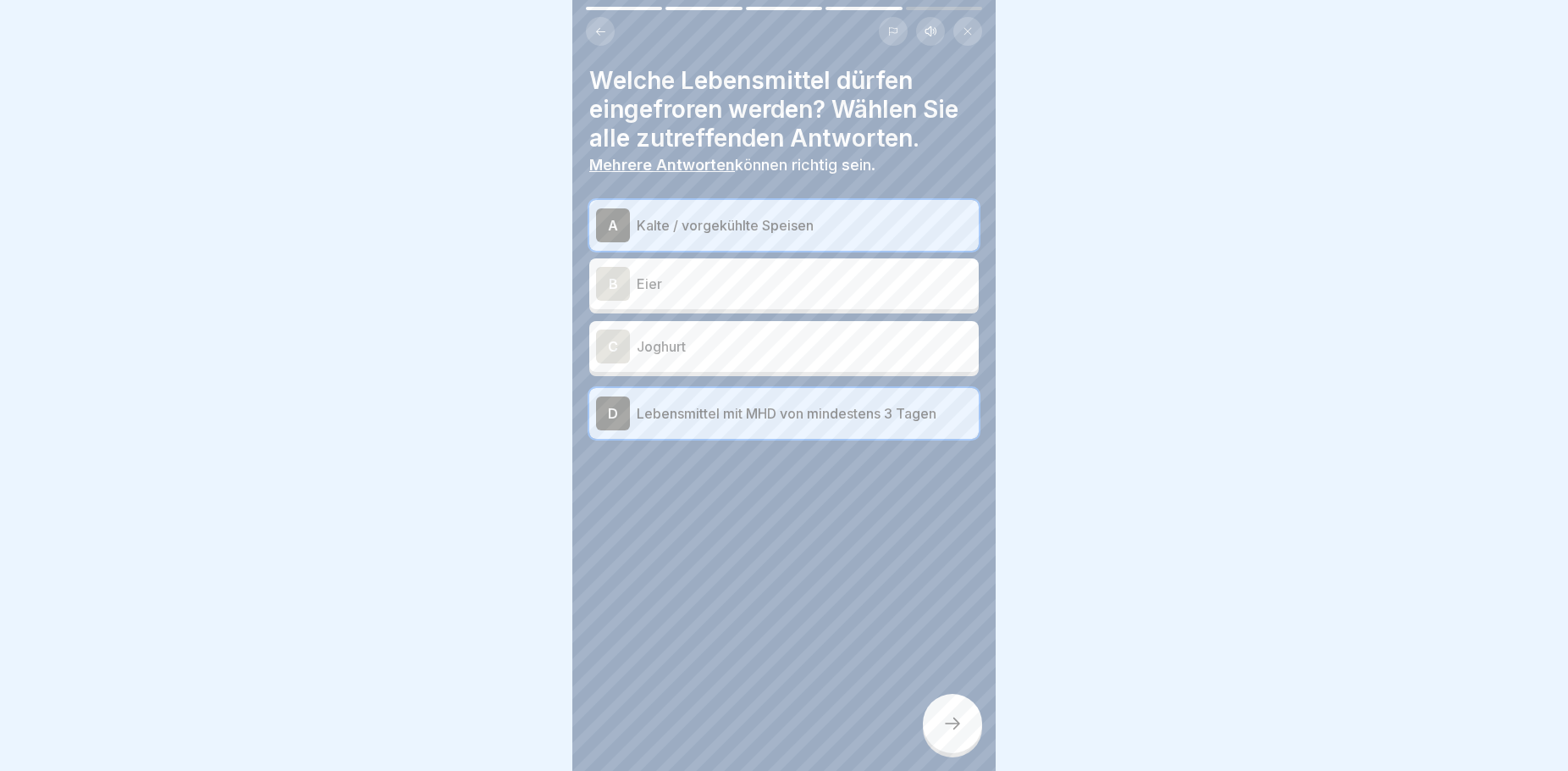
click at [944, 733] on icon at bounding box center [953, 723] width 21 height 21
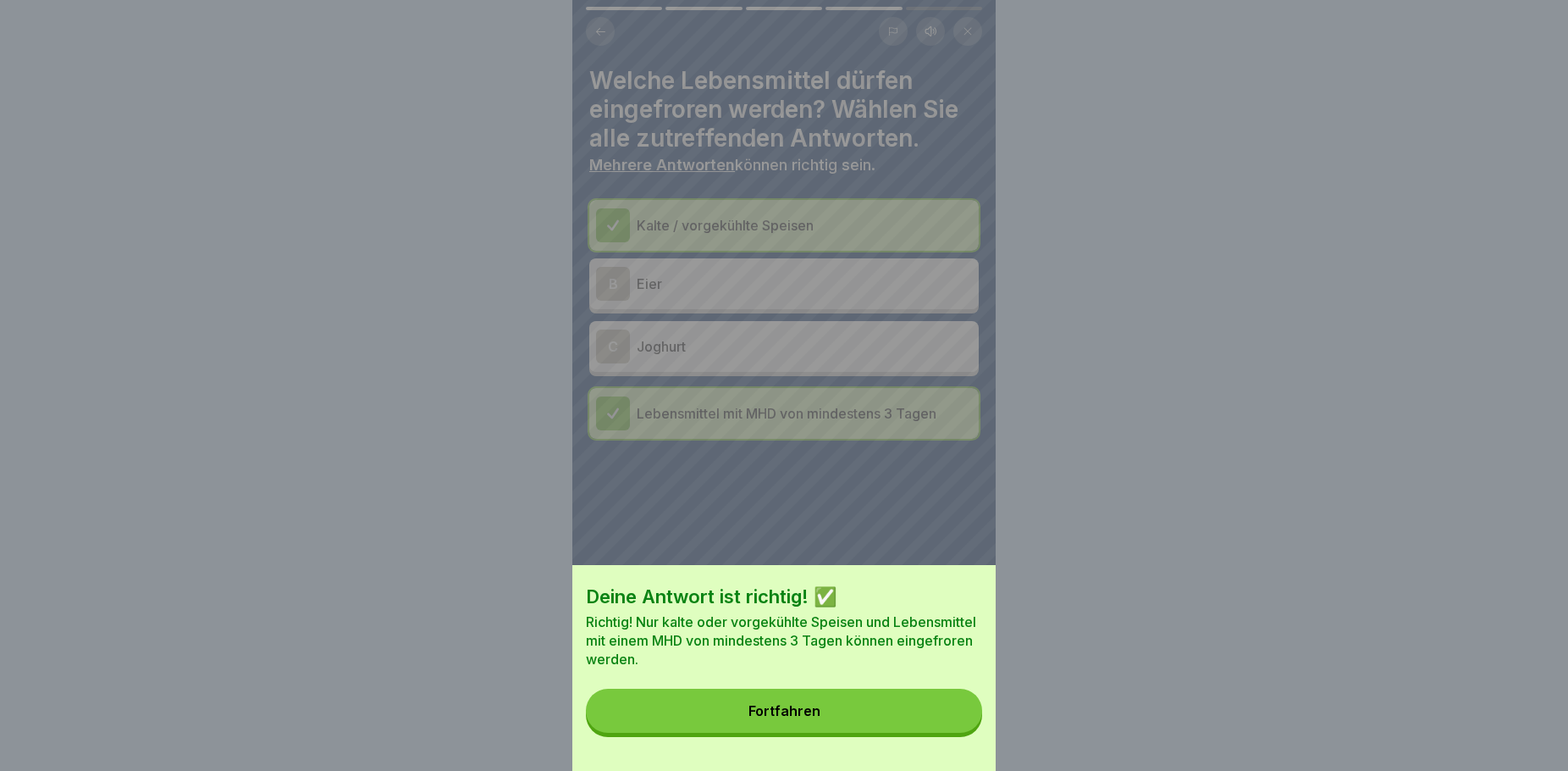
click at [808, 718] on div "Fortfahren" at bounding box center [784, 711] width 72 height 15
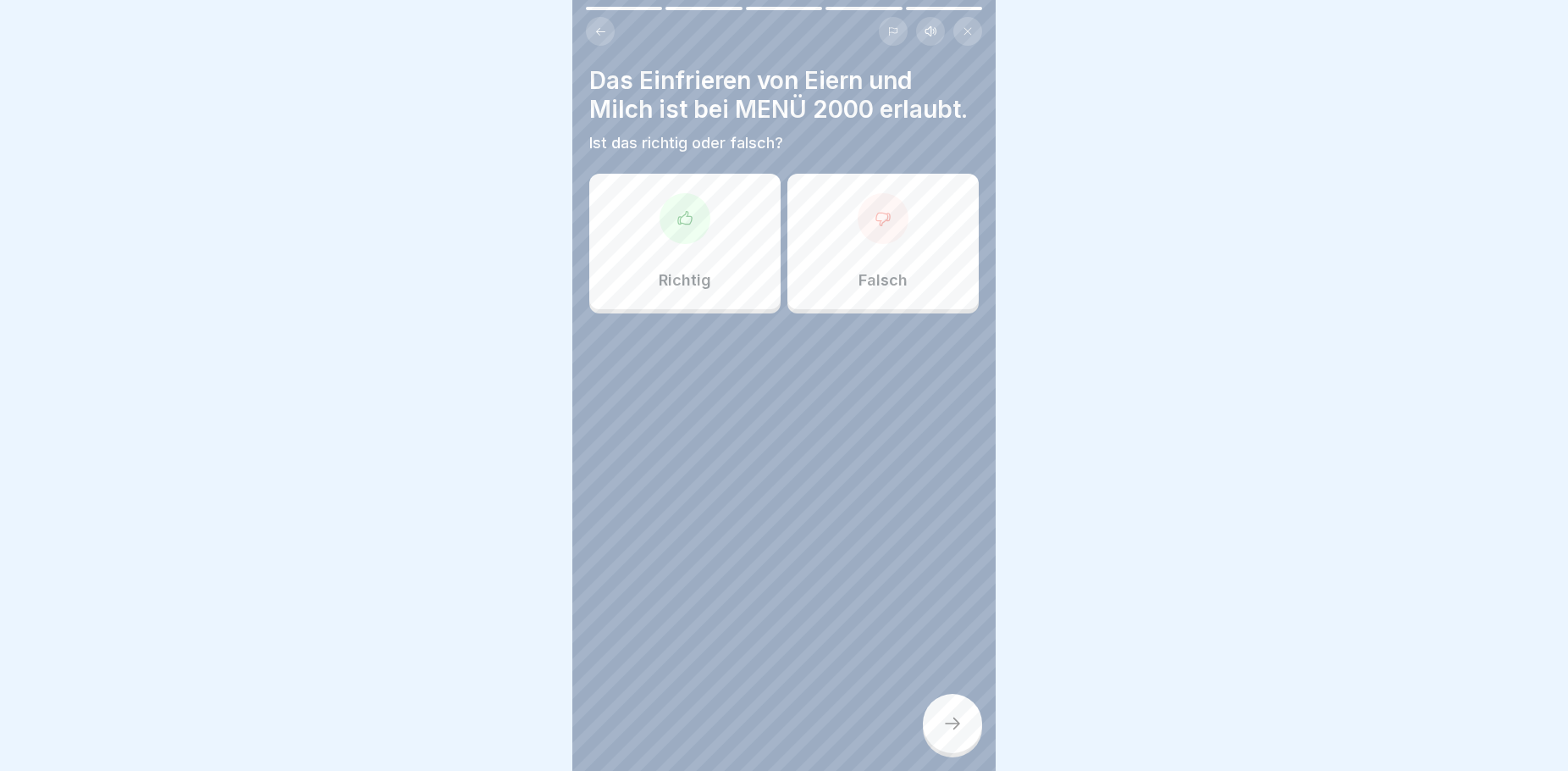
click at [859, 271] on div "Falsch" at bounding box center [884, 241] width 192 height 135
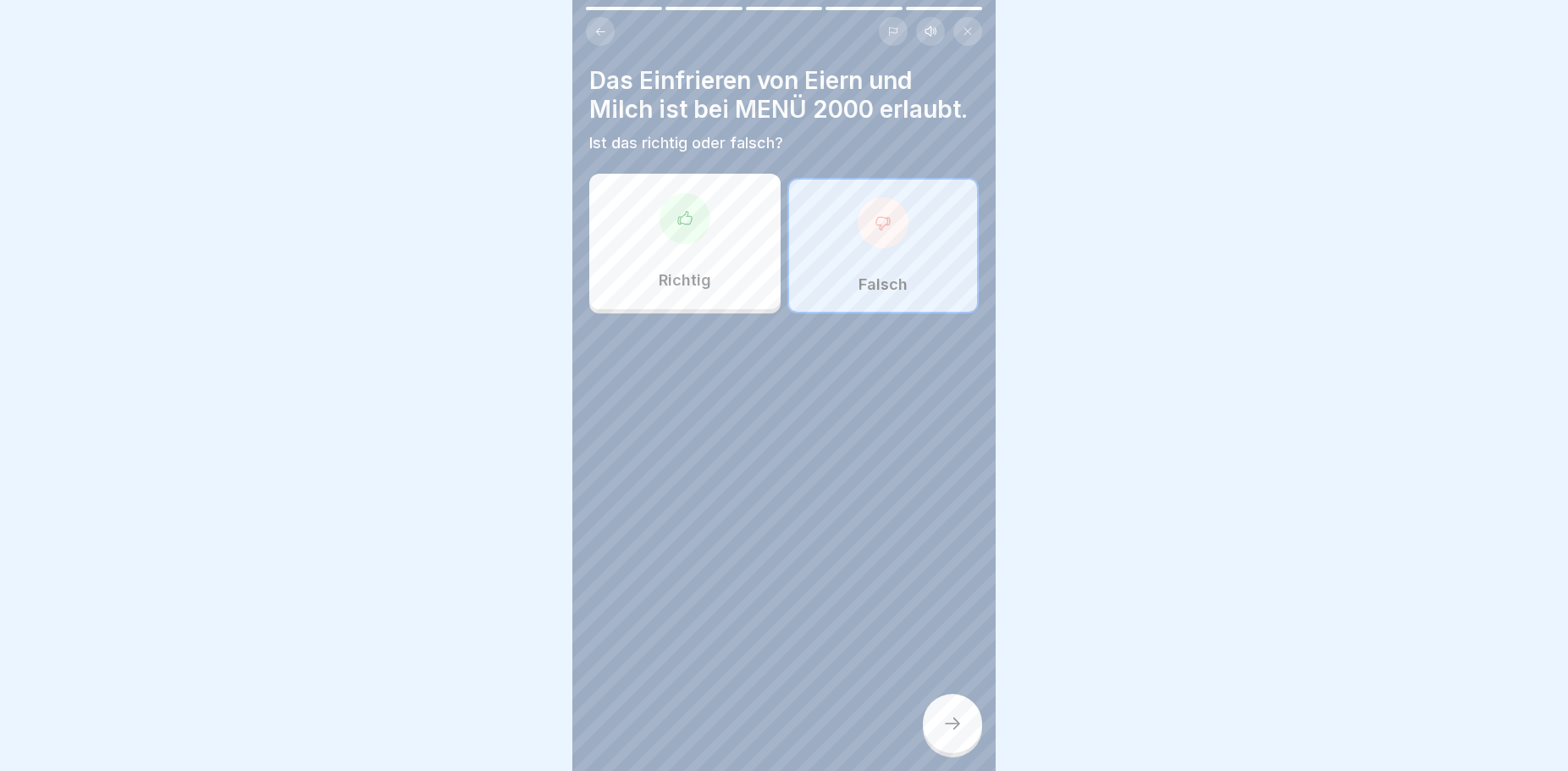
click at [961, 722] on div at bounding box center [952, 723] width 59 height 59
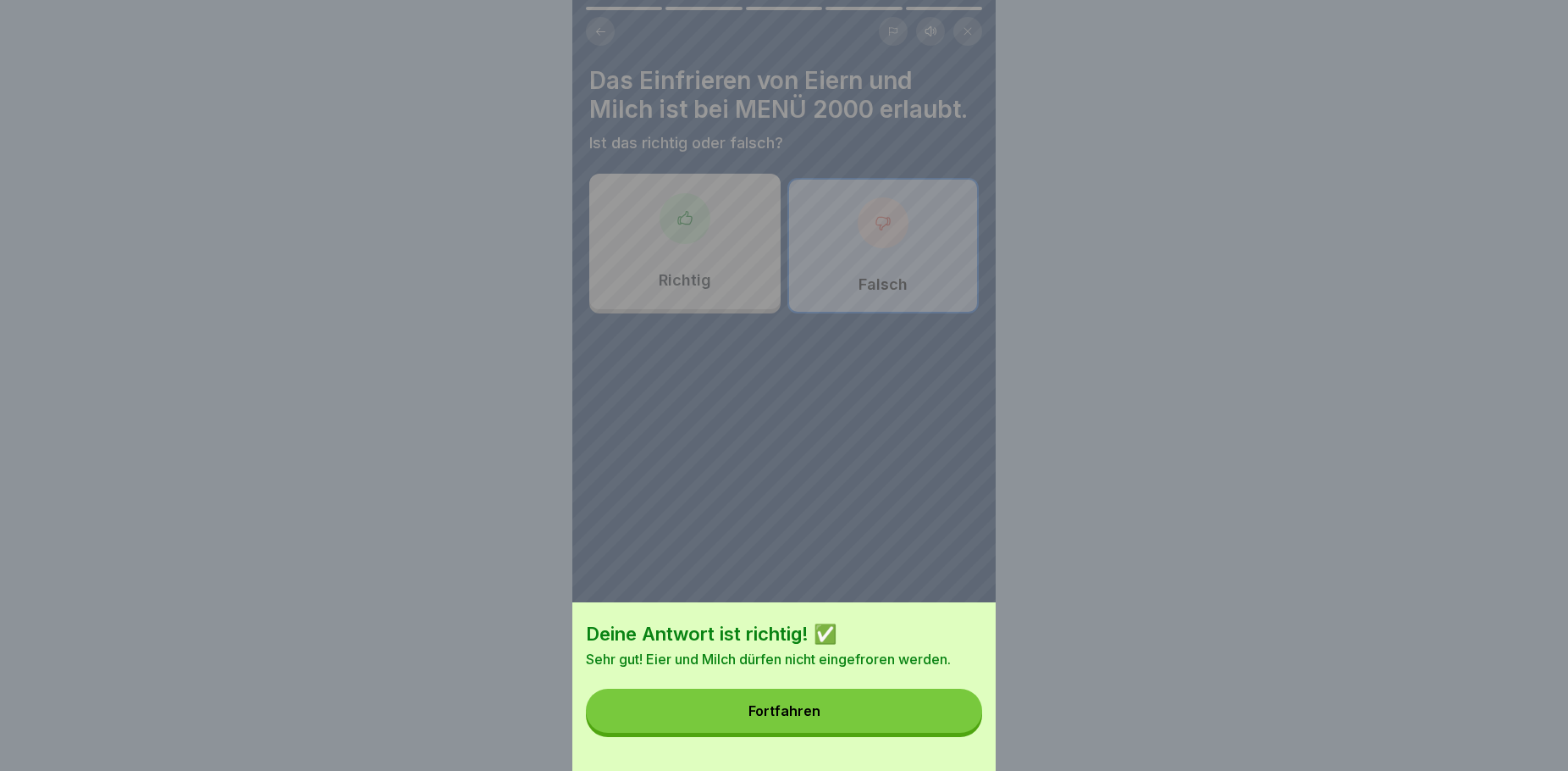
click at [826, 726] on button "Fortfahren" at bounding box center [784, 710] width 396 height 44
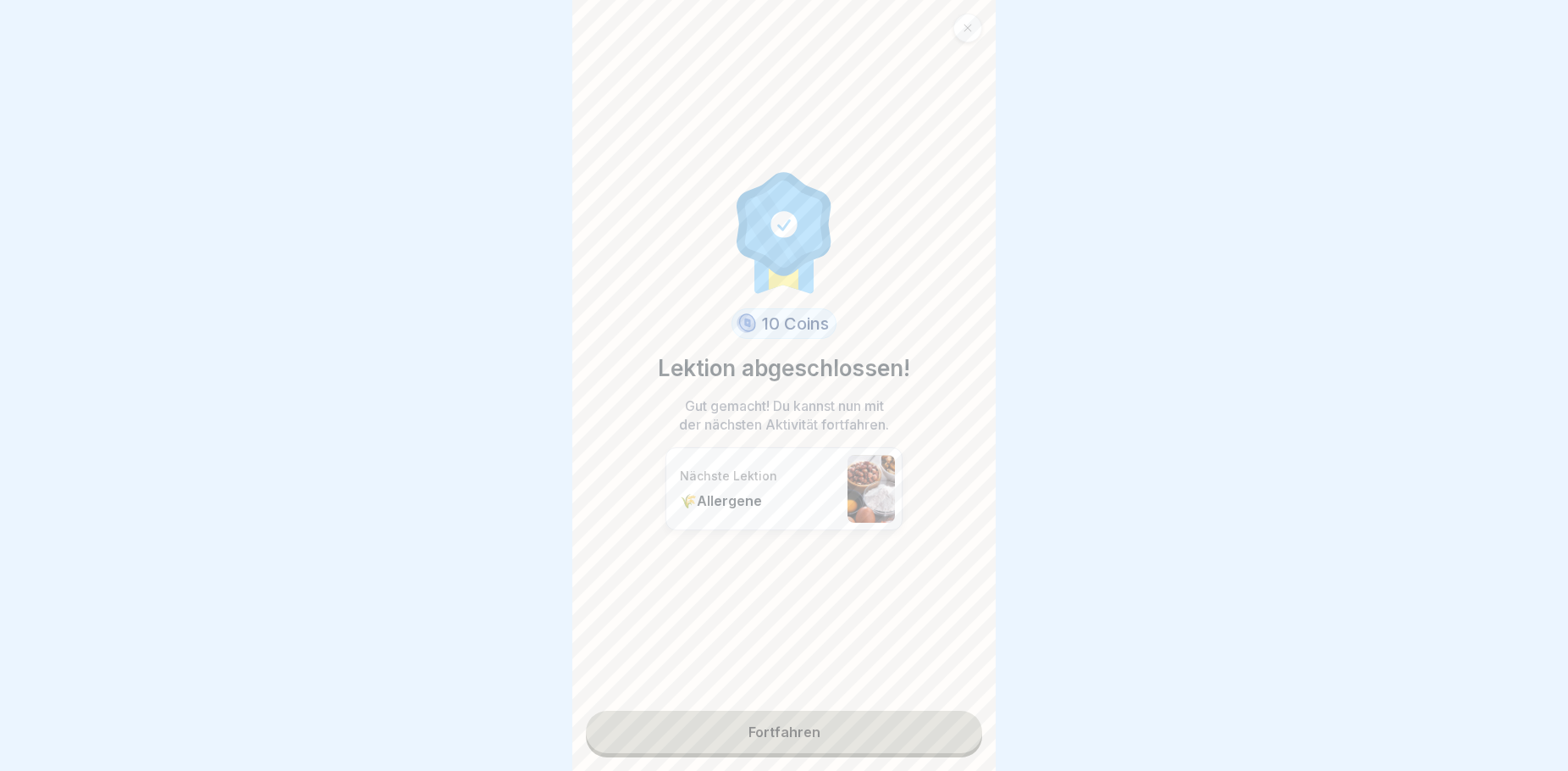
click at [776, 730] on link "Fortfahren" at bounding box center [784, 732] width 396 height 42
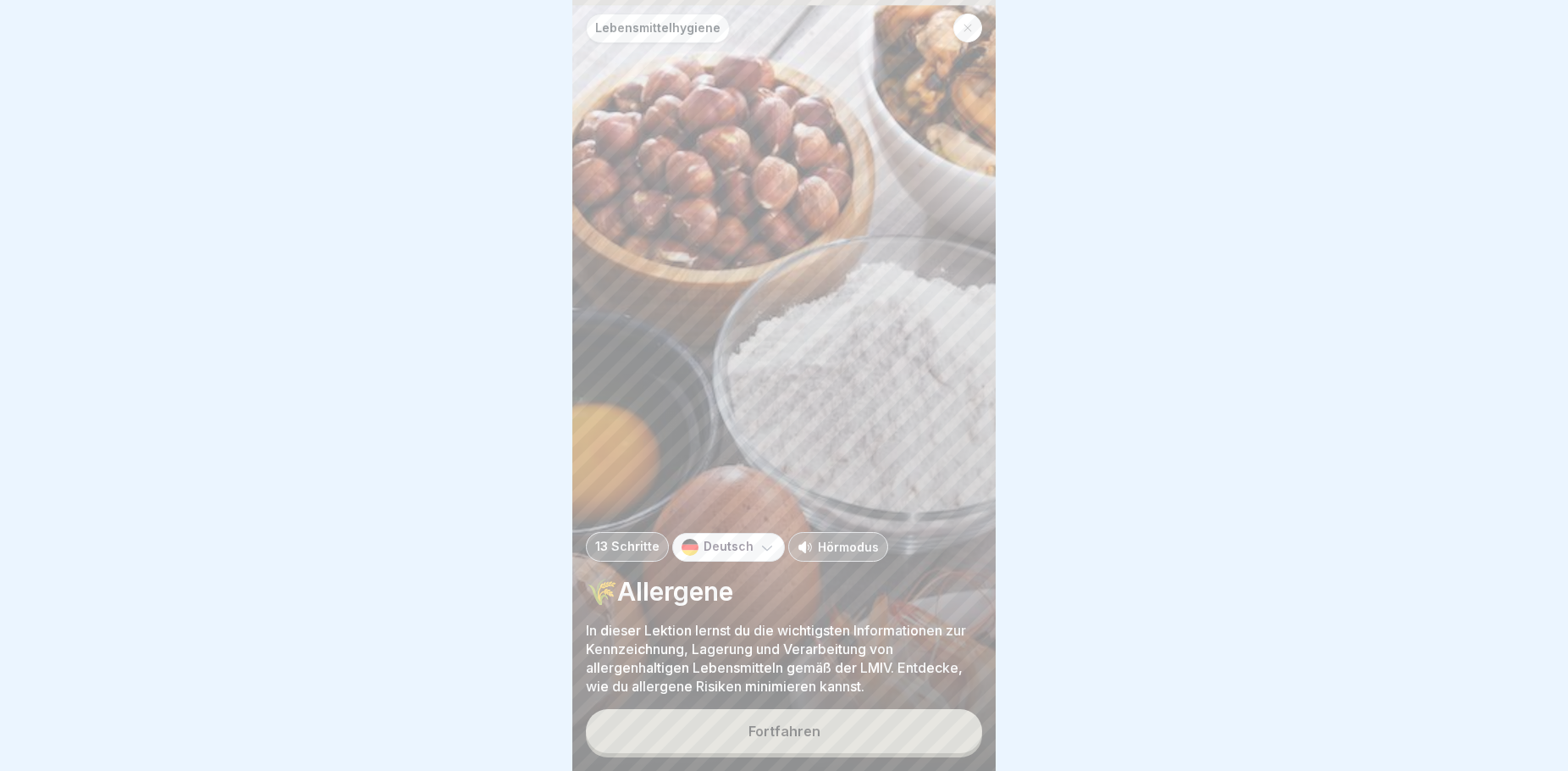
click at [836, 746] on button "Fortfahren" at bounding box center [784, 731] width 396 height 44
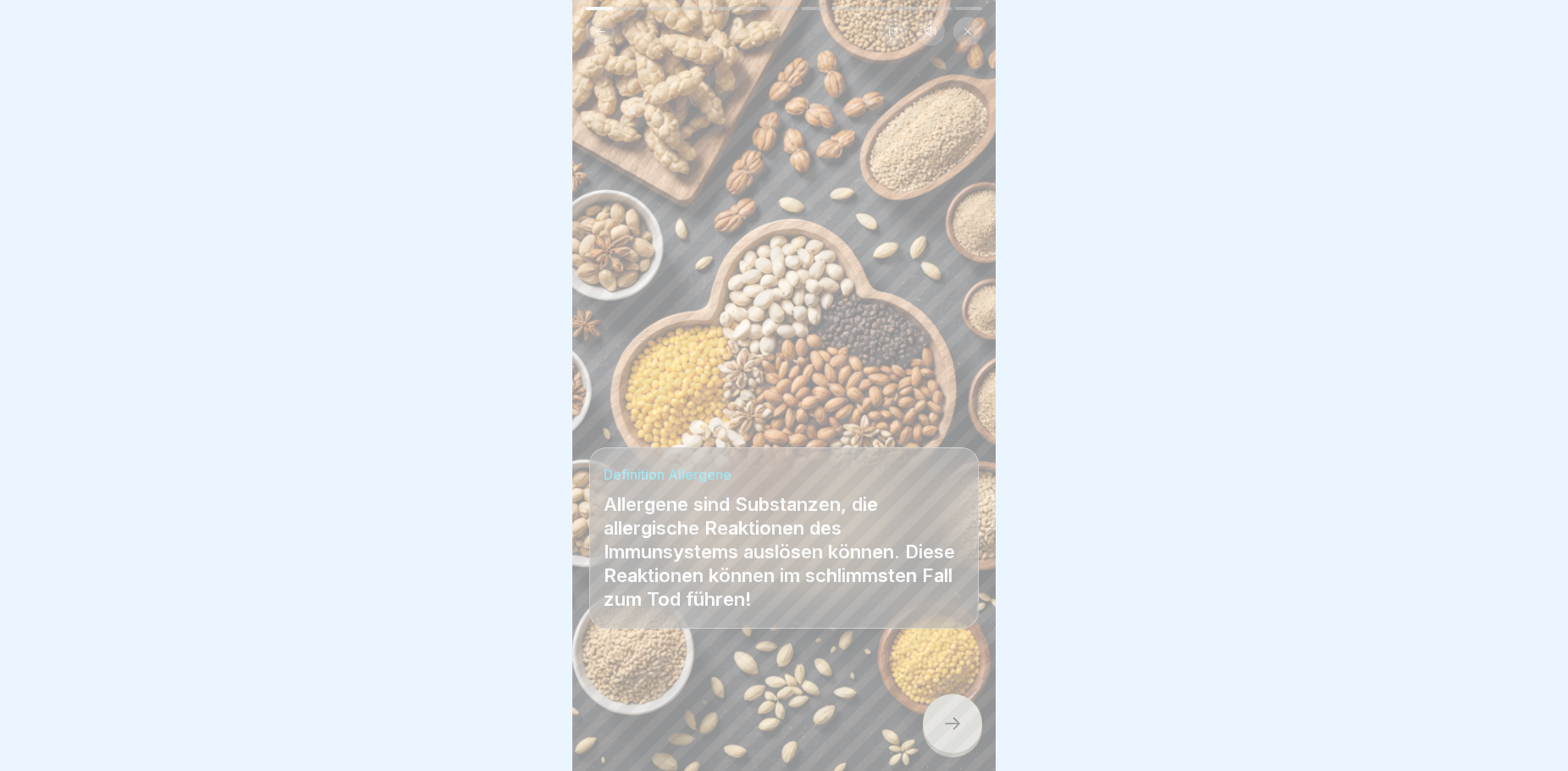
click at [956, 733] on icon at bounding box center [953, 723] width 21 height 21
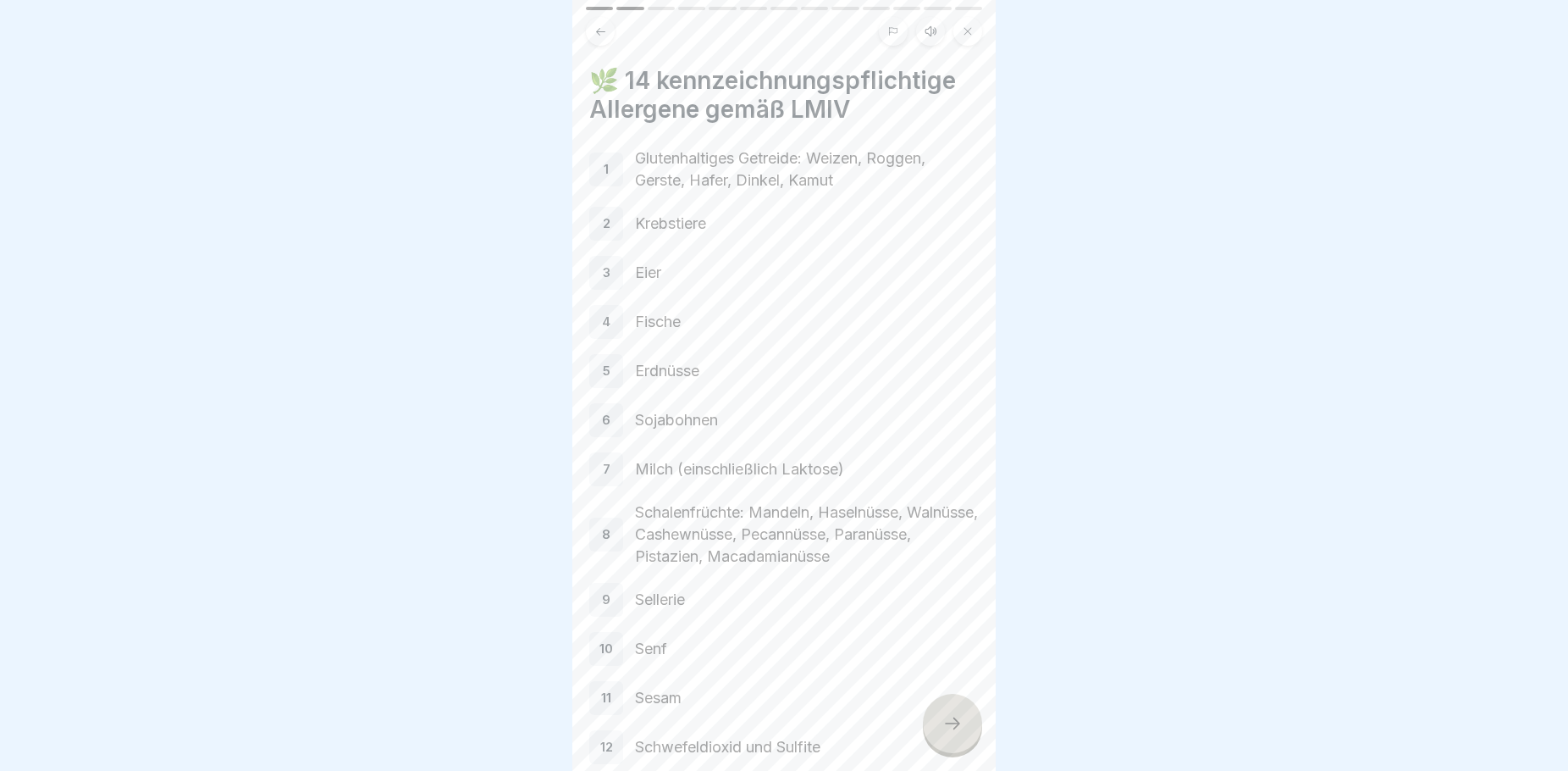
click at [951, 729] on icon at bounding box center [953, 723] width 21 height 21
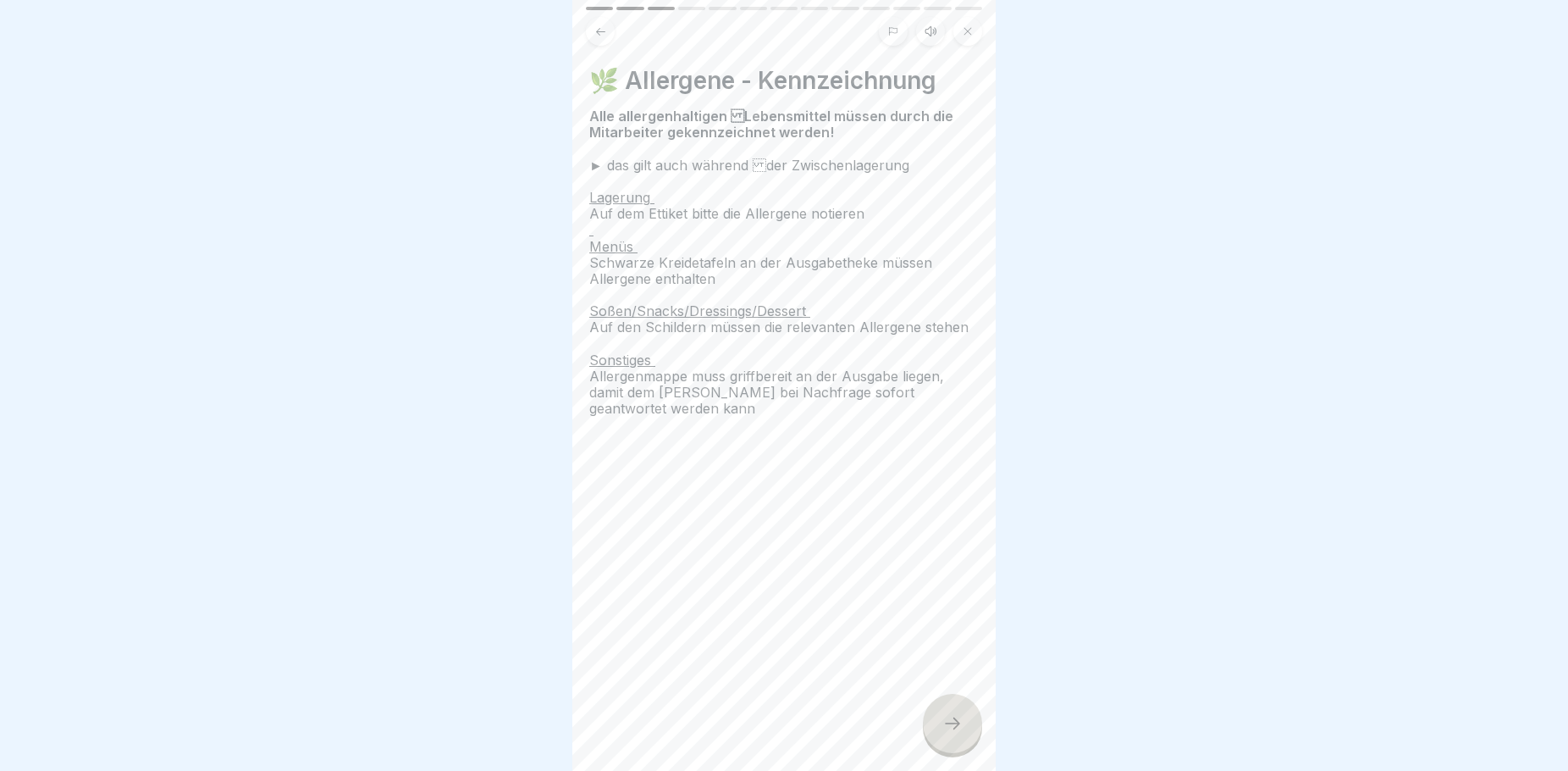
click at [962, 723] on div at bounding box center [952, 723] width 59 height 59
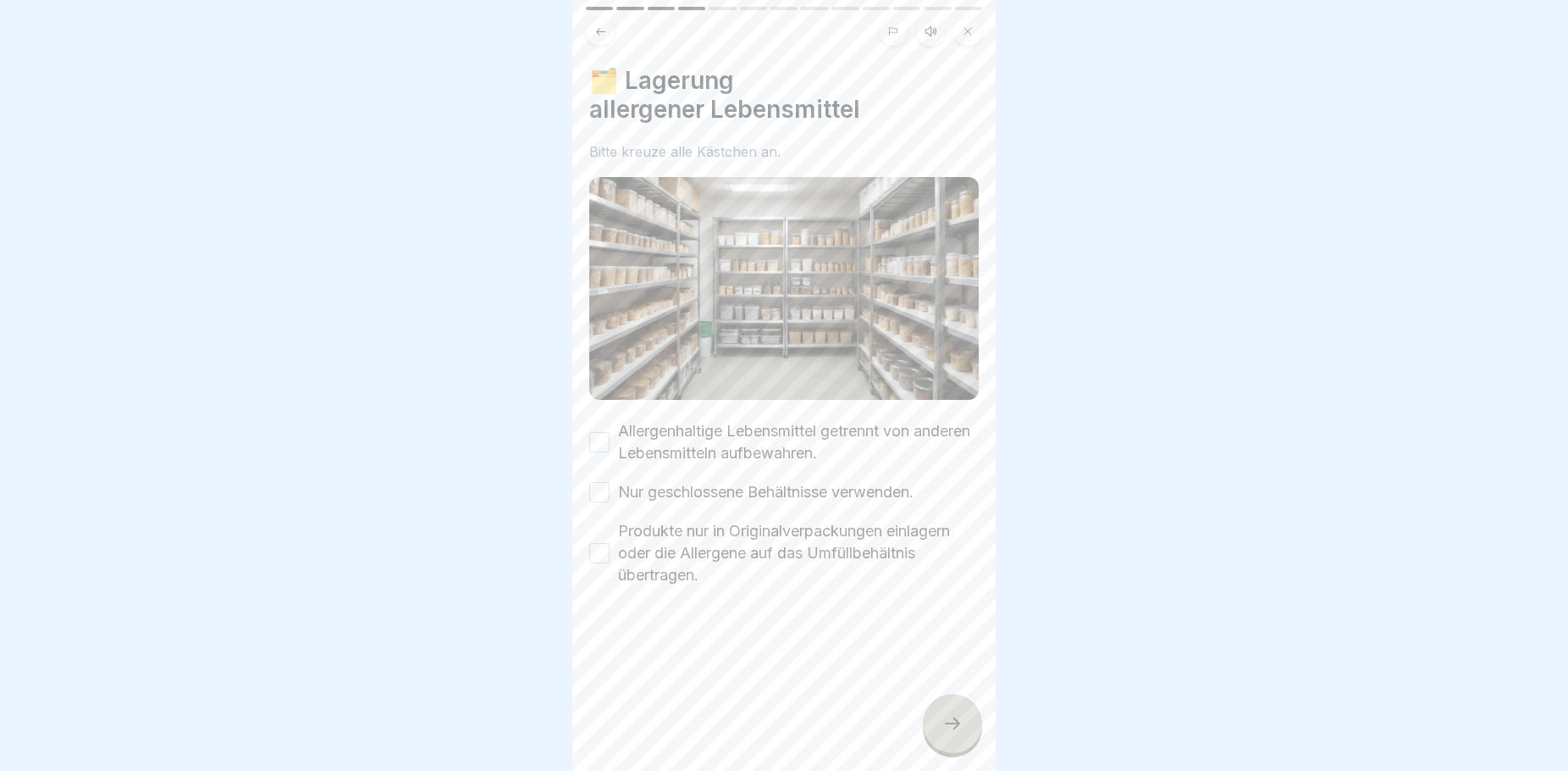
click at [954, 715] on div at bounding box center [952, 723] width 59 height 59
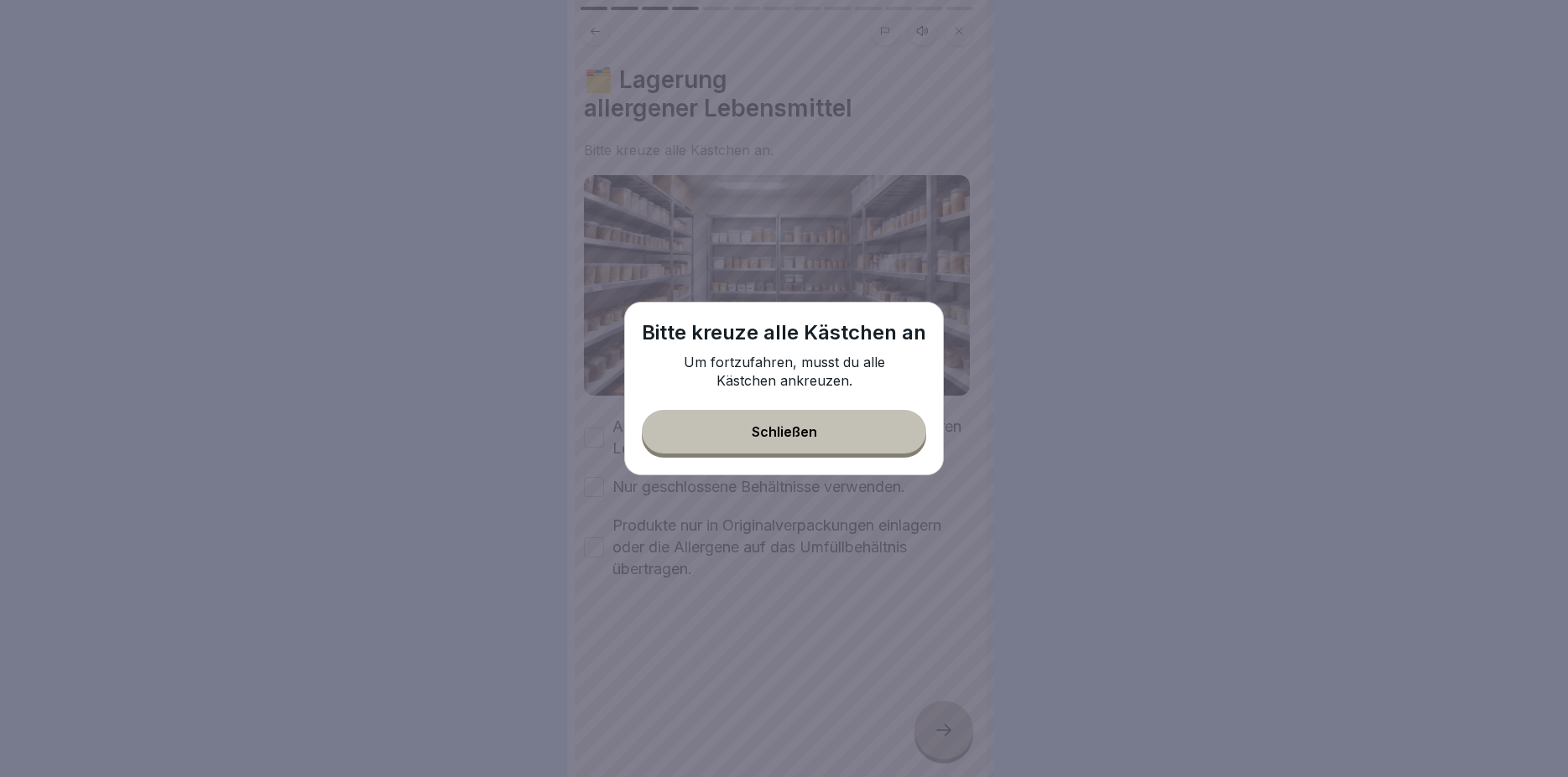
click at [825, 421] on button "Schließen" at bounding box center [784, 431] width 285 height 44
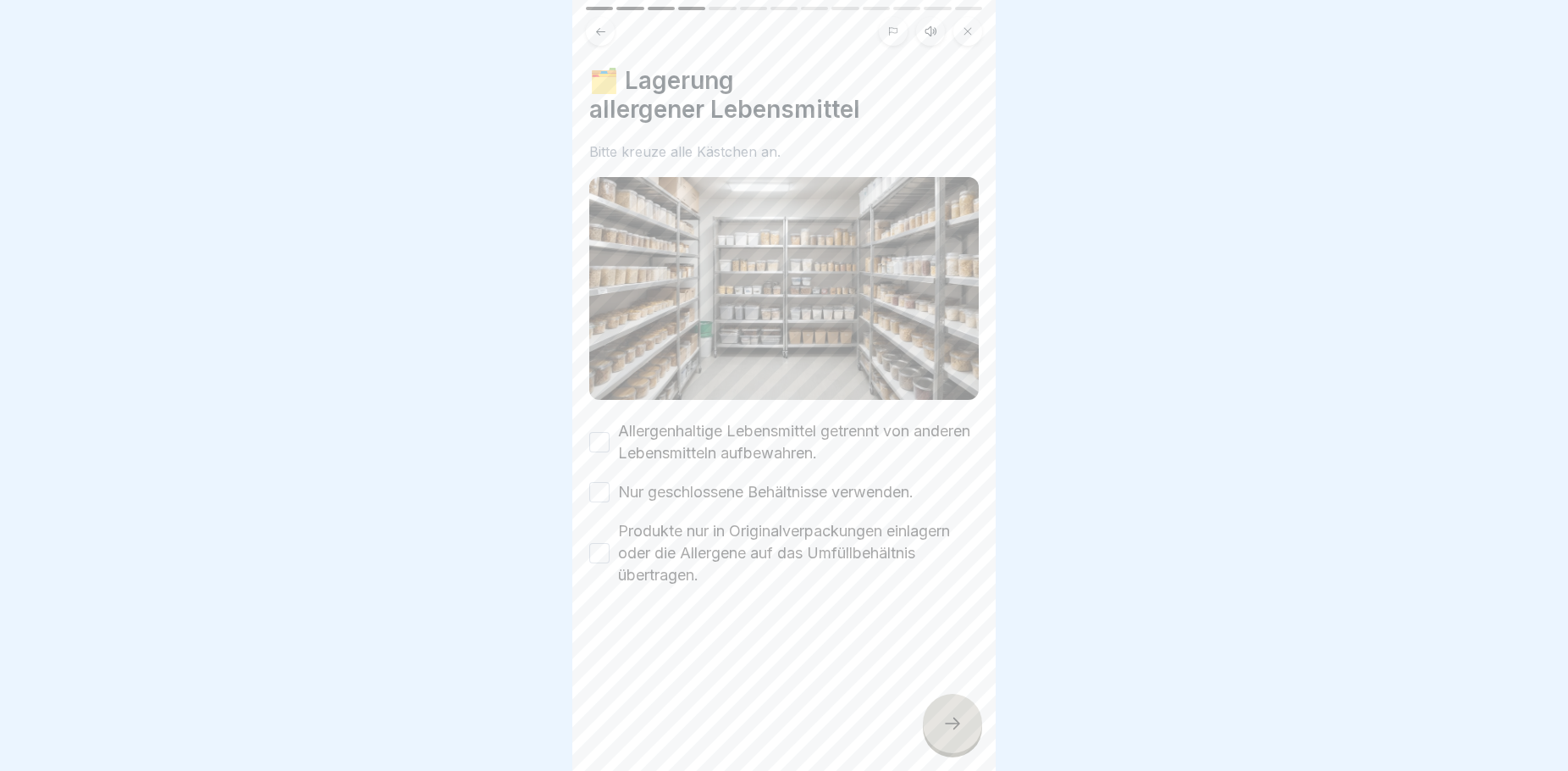
click at [592, 432] on button "Allergenhaltige Lebensmittel getrennt von anderen Lebensmitteln aufbewahren." at bounding box center [600, 442] width 21 height 21
click at [600, 482] on button "Nur geschlossene Behältnisse verwenden." at bounding box center [600, 492] width 21 height 21
drag, startPoint x: 595, startPoint y: 547, endPoint x: 605, endPoint y: 559, distance: 15.6
click at [592, 549] on button "Produkte nur in Originalverpackungen einlagern oder die Allergene auf das Umfül…" at bounding box center [600, 553] width 21 height 21
click at [965, 743] on div at bounding box center [952, 723] width 59 height 59
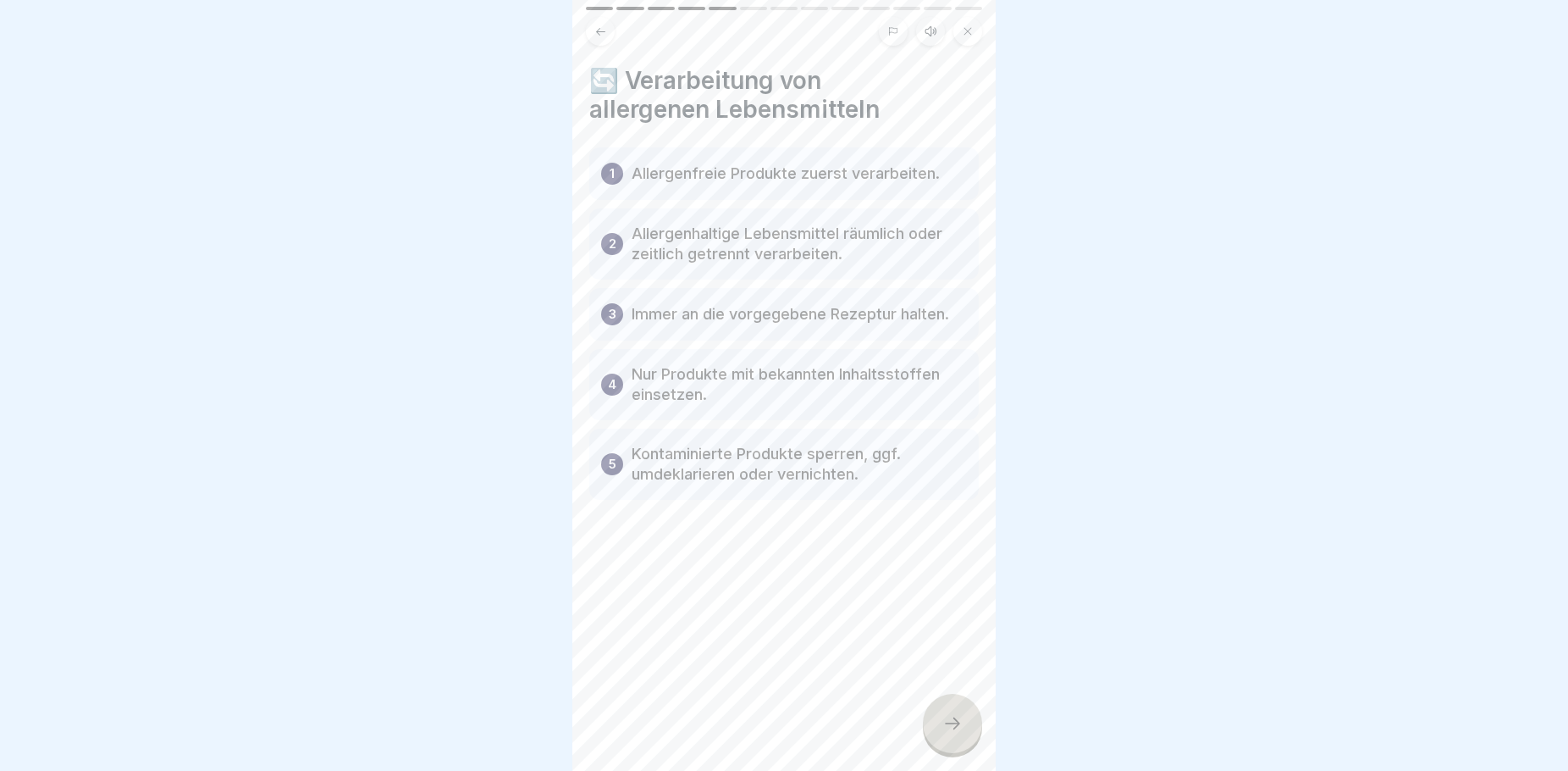
click at [946, 731] on icon at bounding box center [953, 723] width 21 height 21
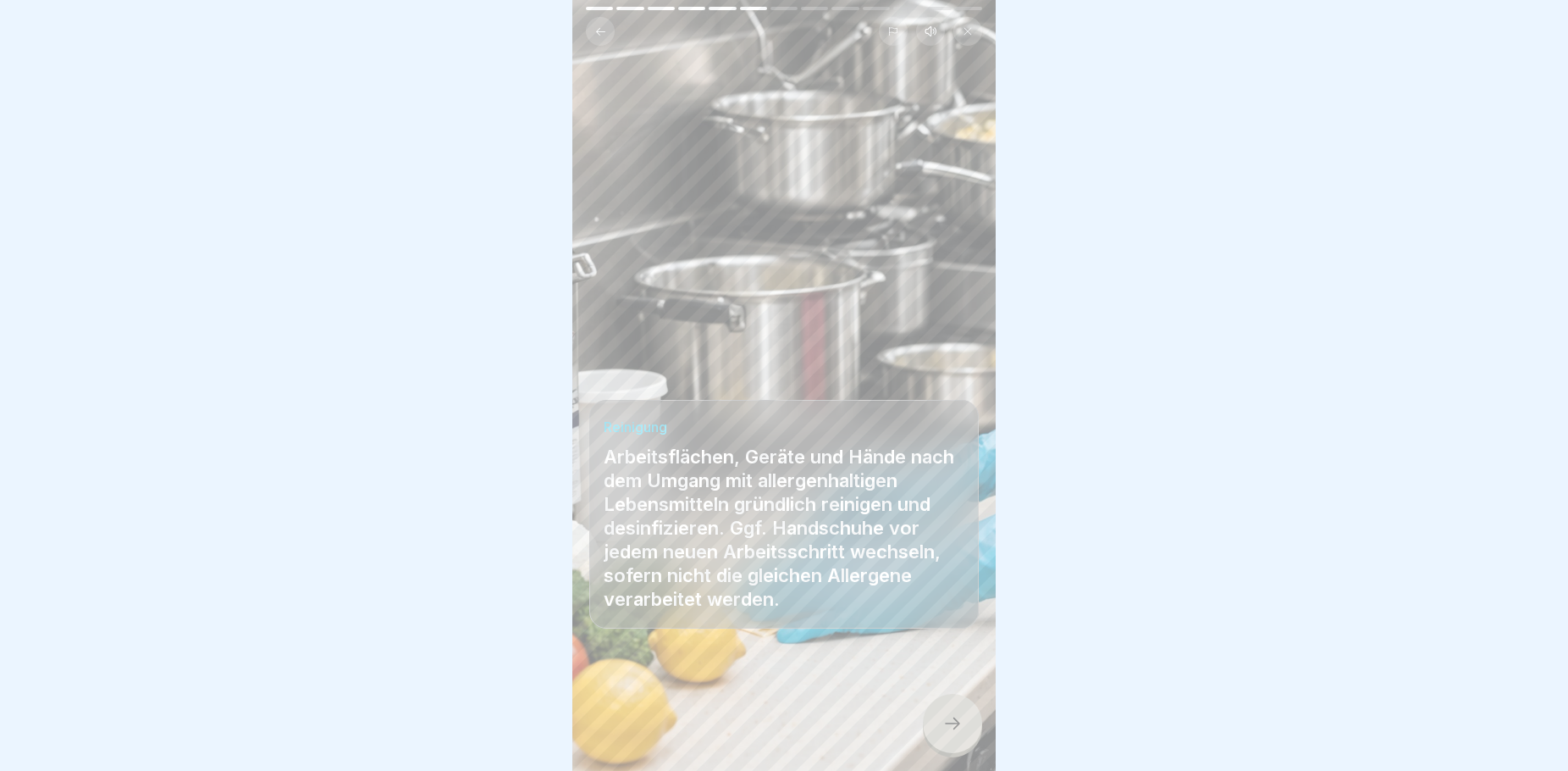
click at [952, 732] on icon at bounding box center [953, 723] width 21 height 21
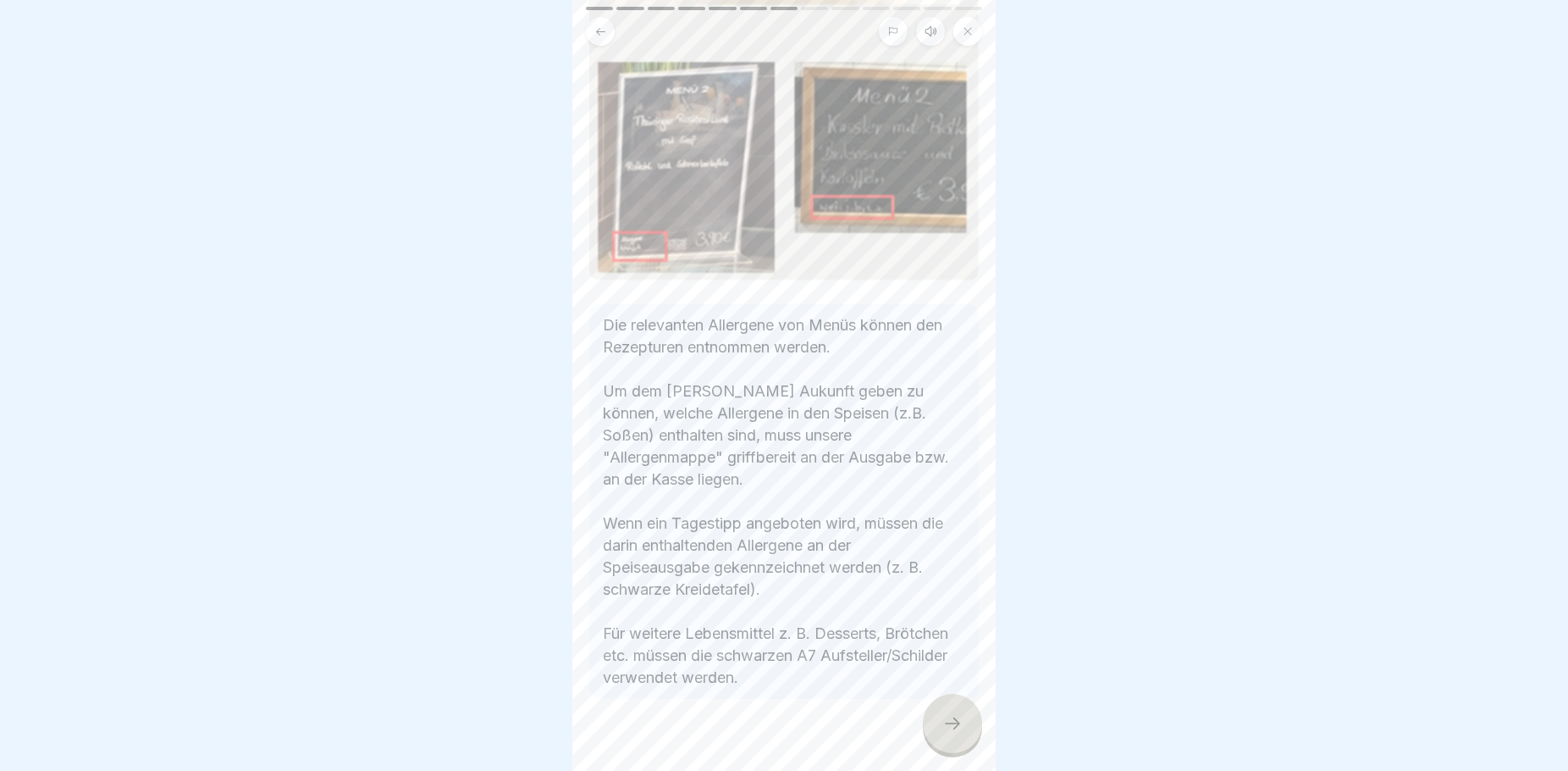
scroll to position [392, 0]
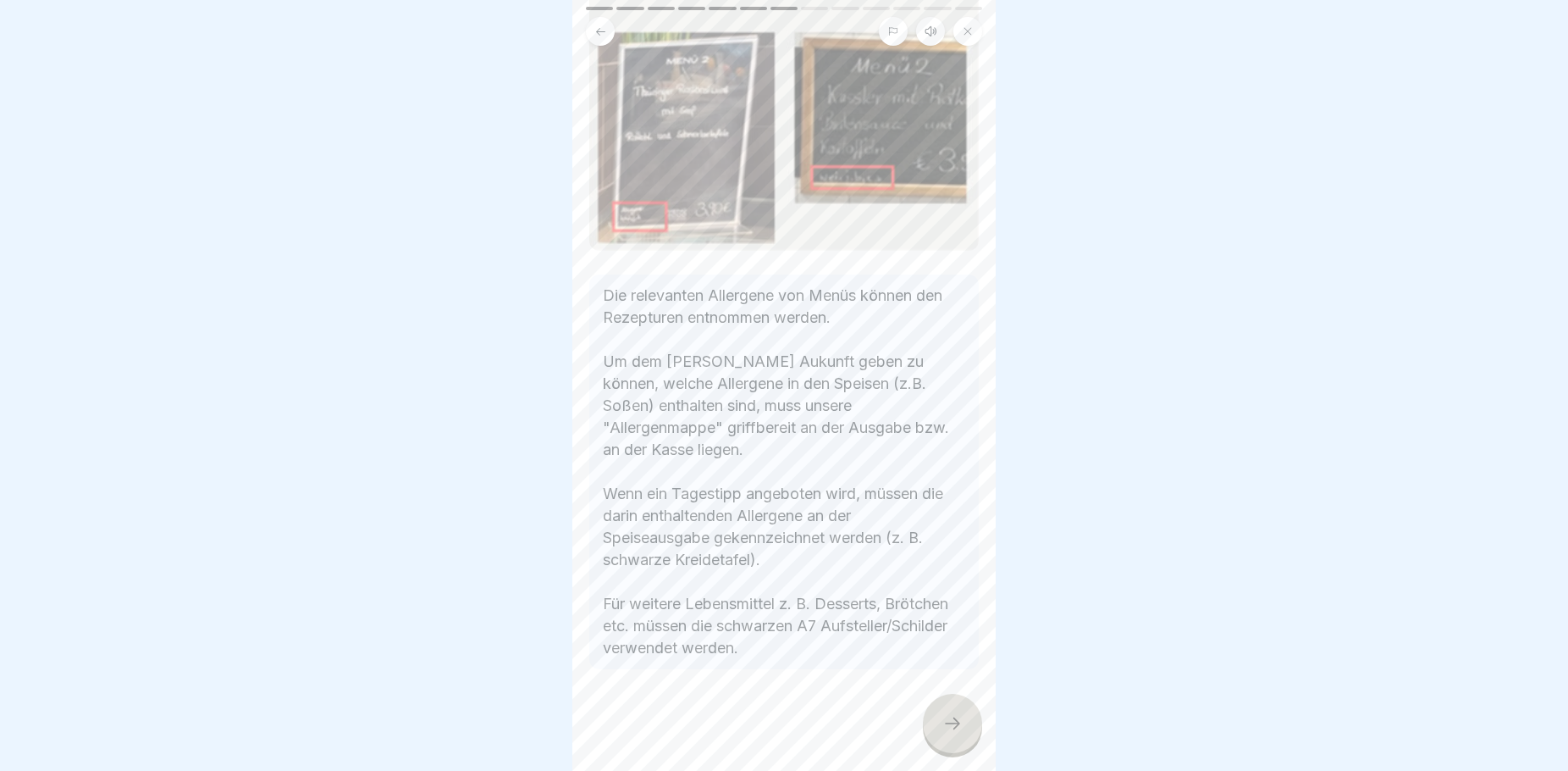
click at [943, 733] on icon at bounding box center [953, 723] width 21 height 21
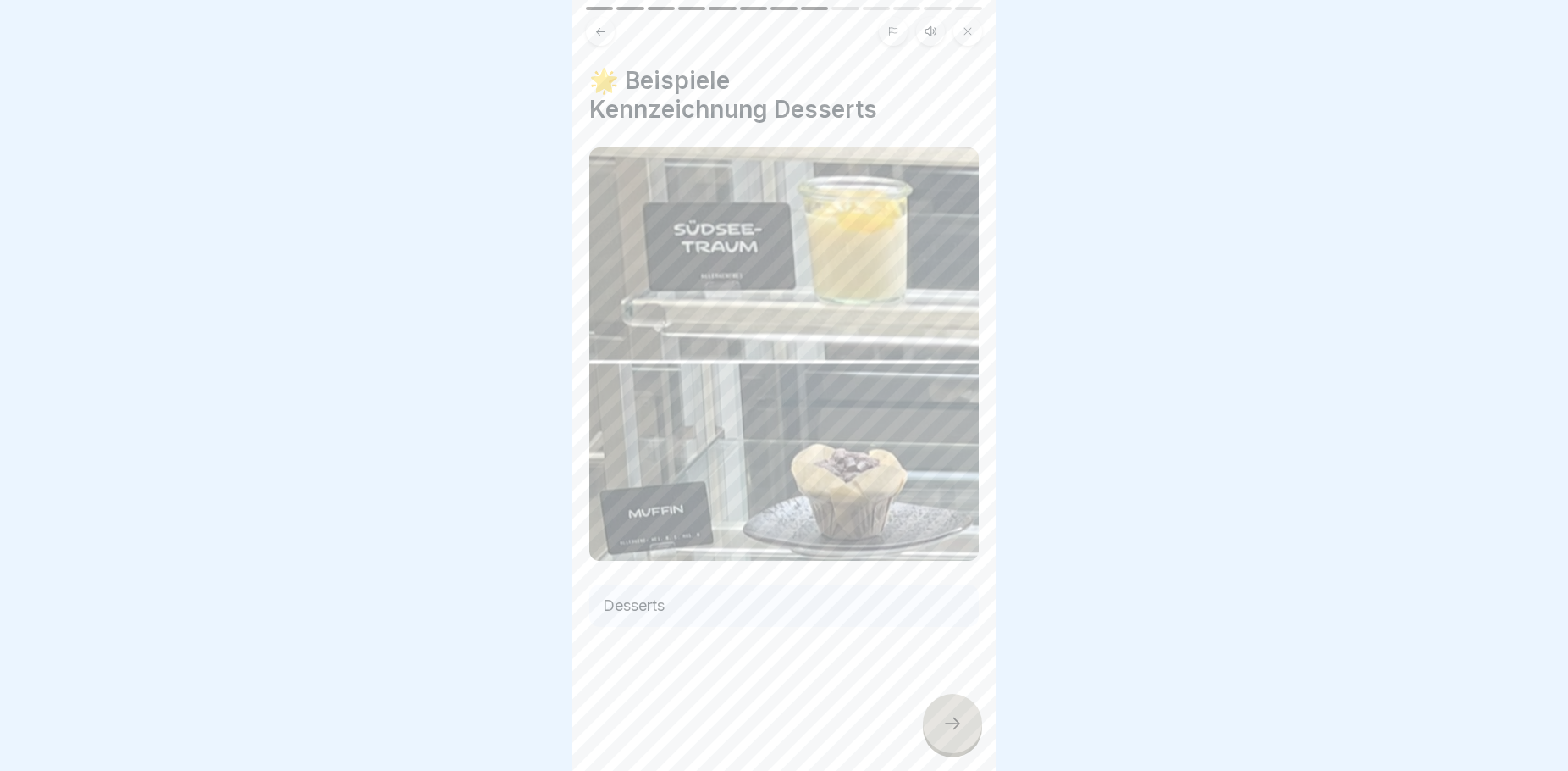
click at [965, 731] on div at bounding box center [952, 723] width 59 height 59
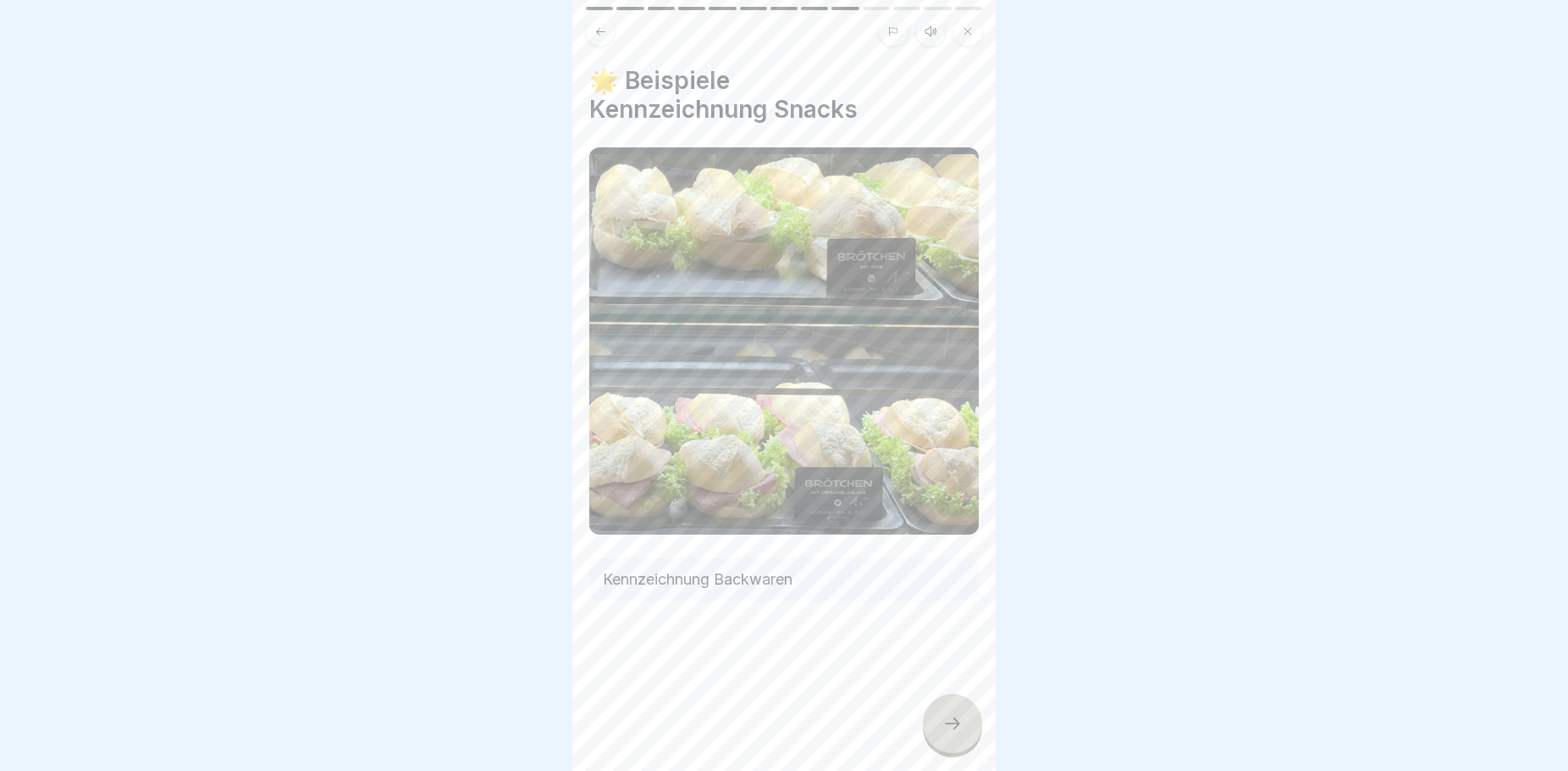
click at [965, 731] on div at bounding box center [952, 723] width 59 height 59
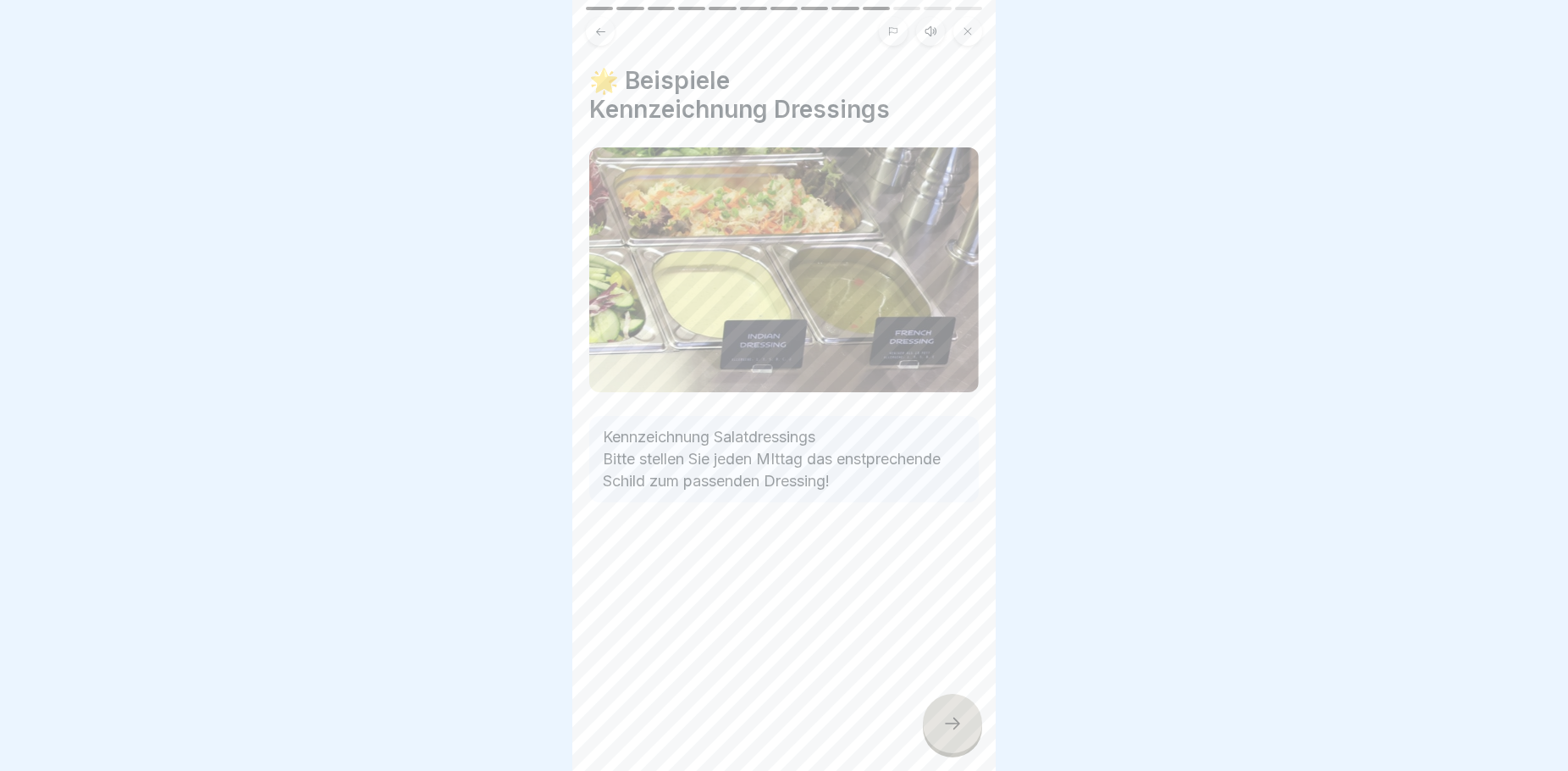
click at [966, 734] on div at bounding box center [952, 723] width 59 height 59
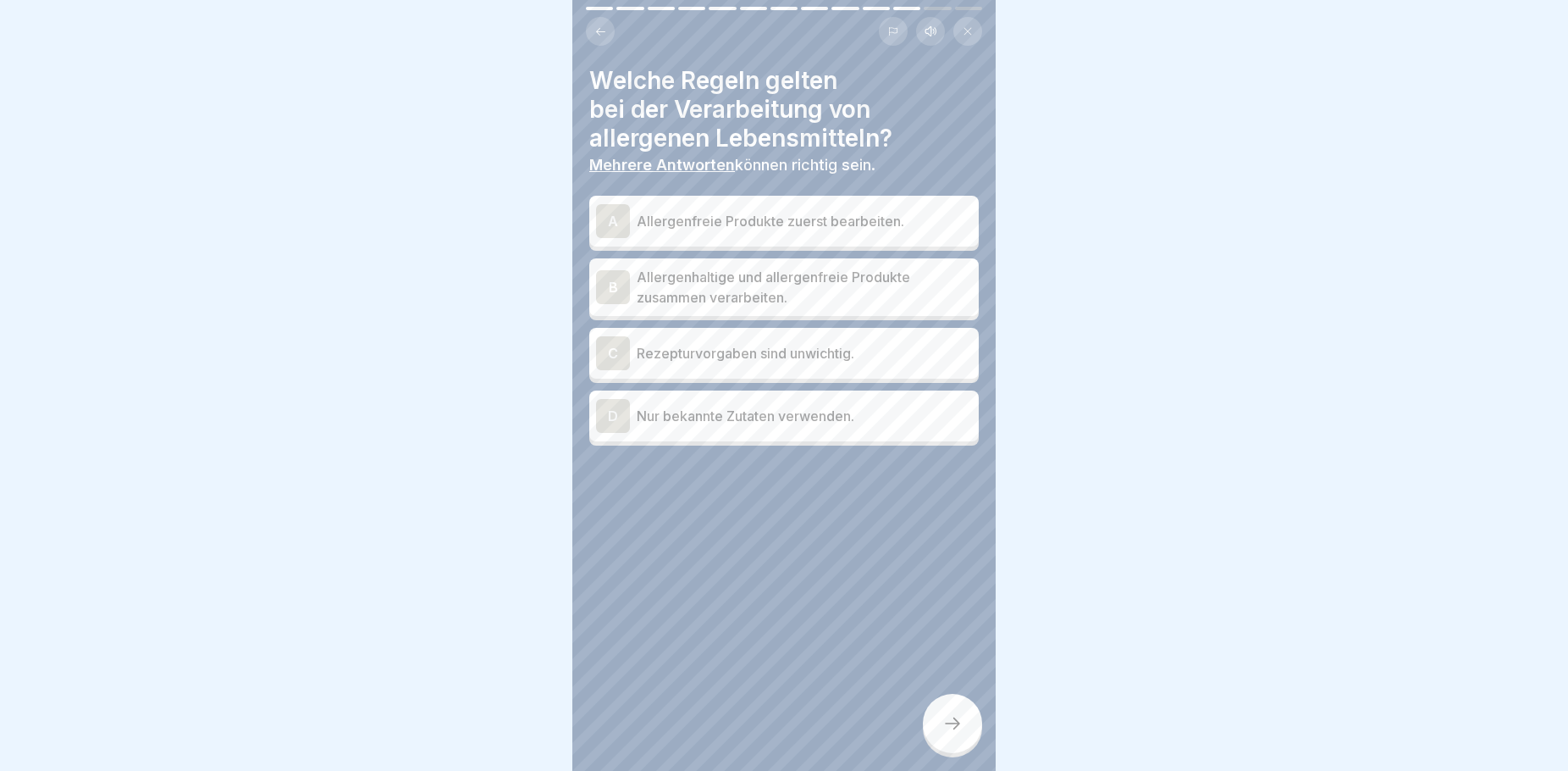
click at [713, 228] on p "Allergenfreie Produkte zuerst bearbeiten." at bounding box center [804, 222] width 335 height 21
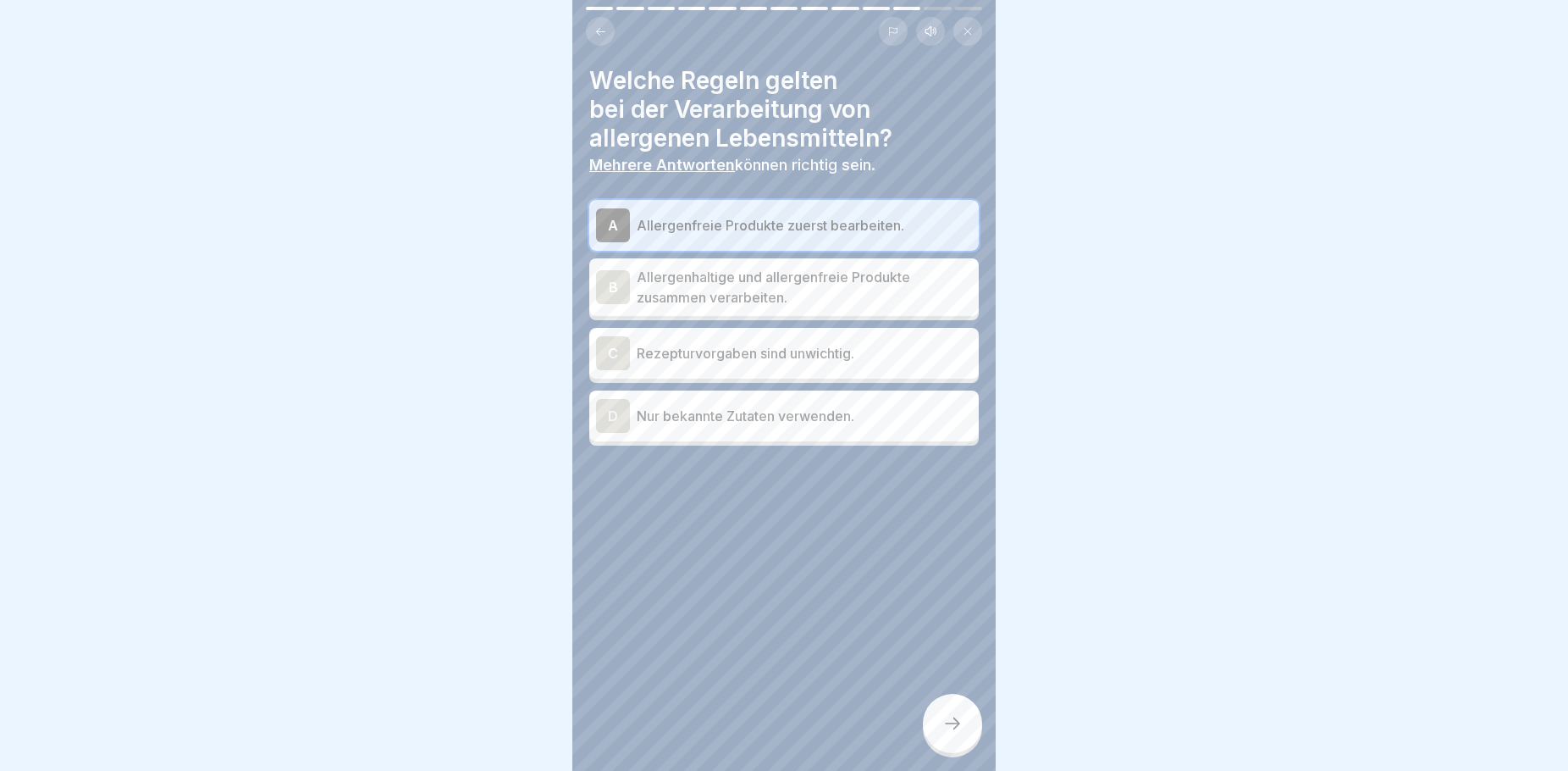
click at [805, 438] on div "D Nur bekannte Zutaten verwenden." at bounding box center [784, 416] width 390 height 51
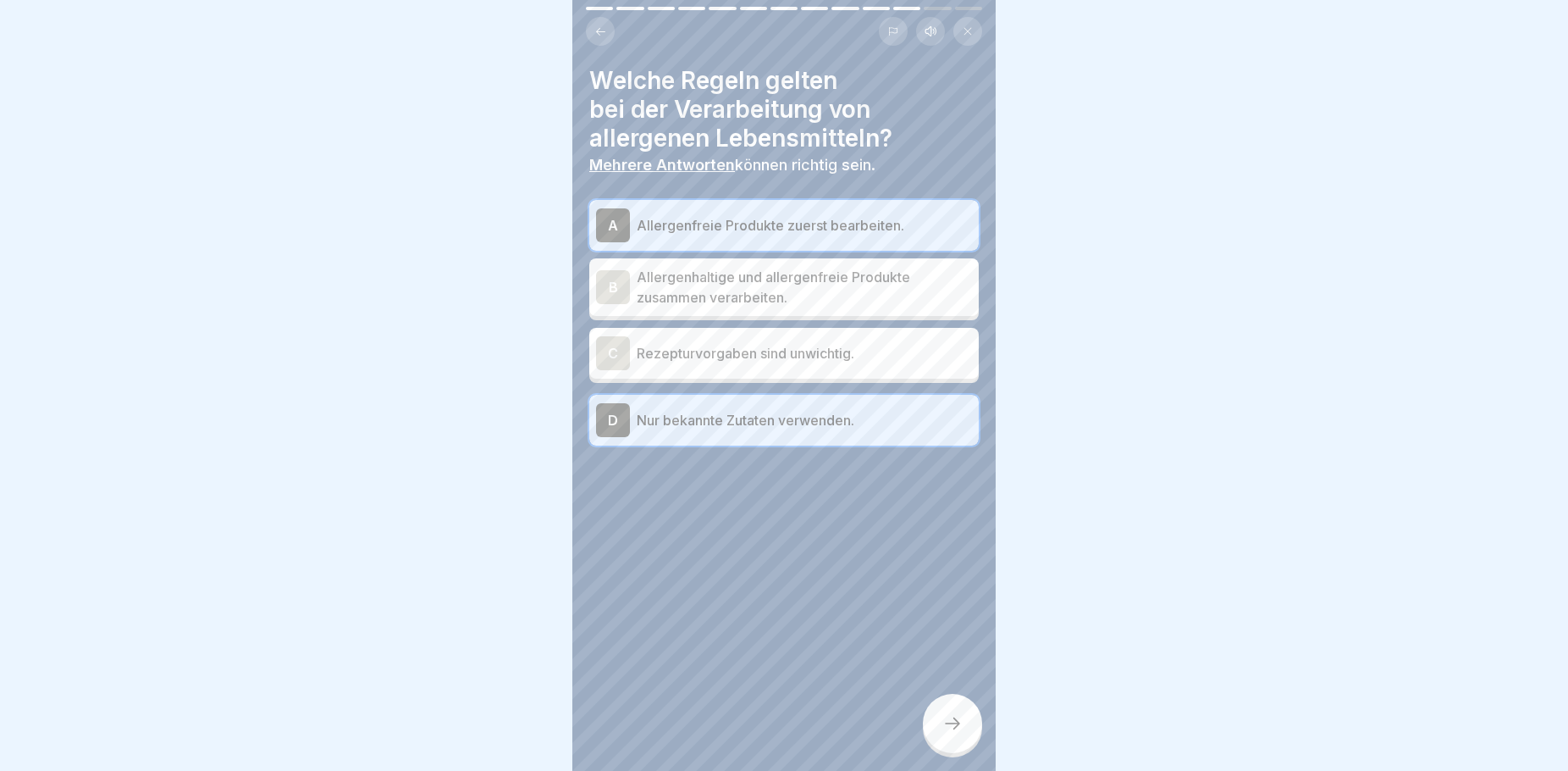
click at [953, 732] on icon at bounding box center [953, 723] width 21 height 21
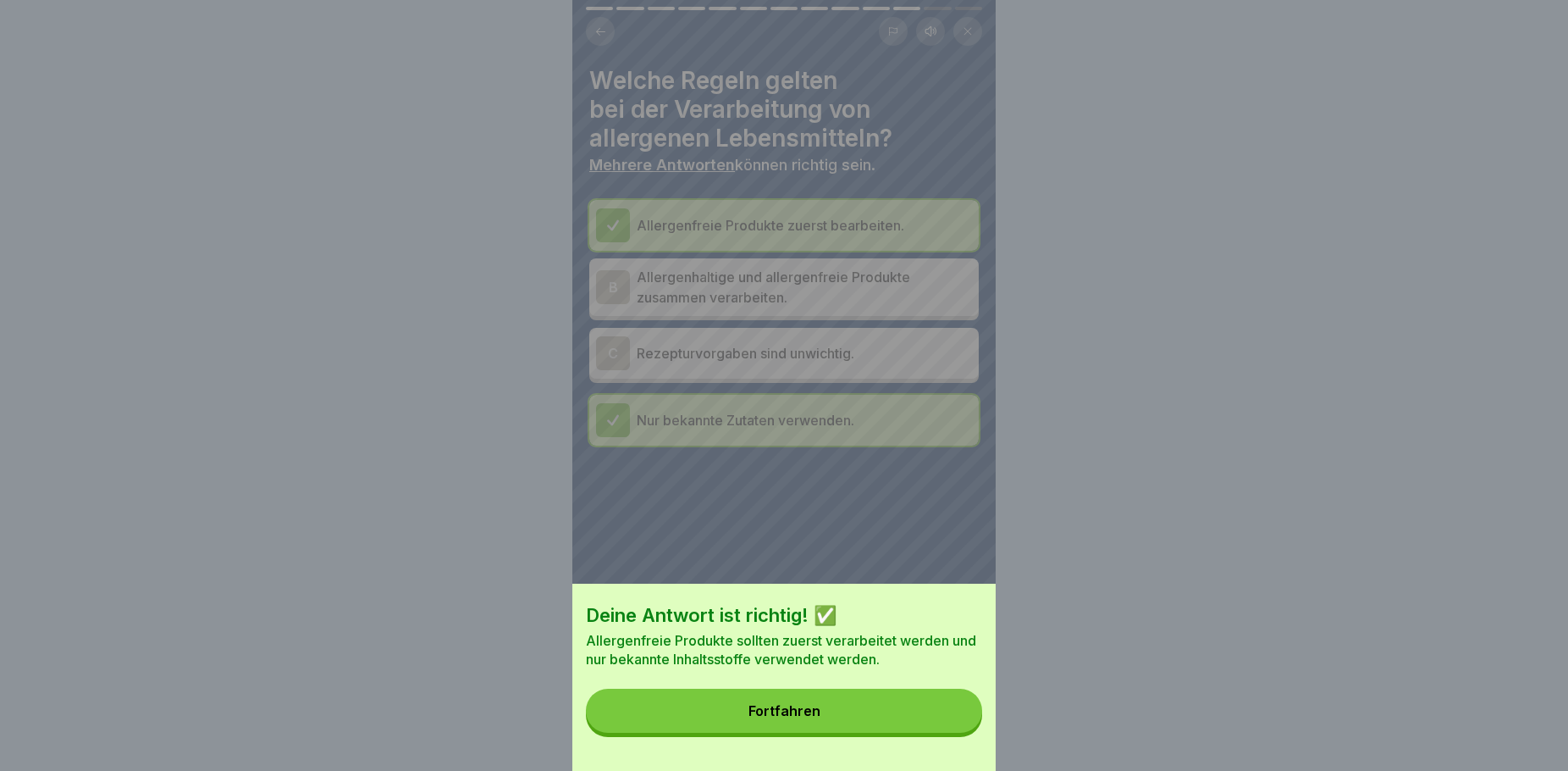
click at [903, 729] on button "Fortfahren" at bounding box center [784, 710] width 396 height 44
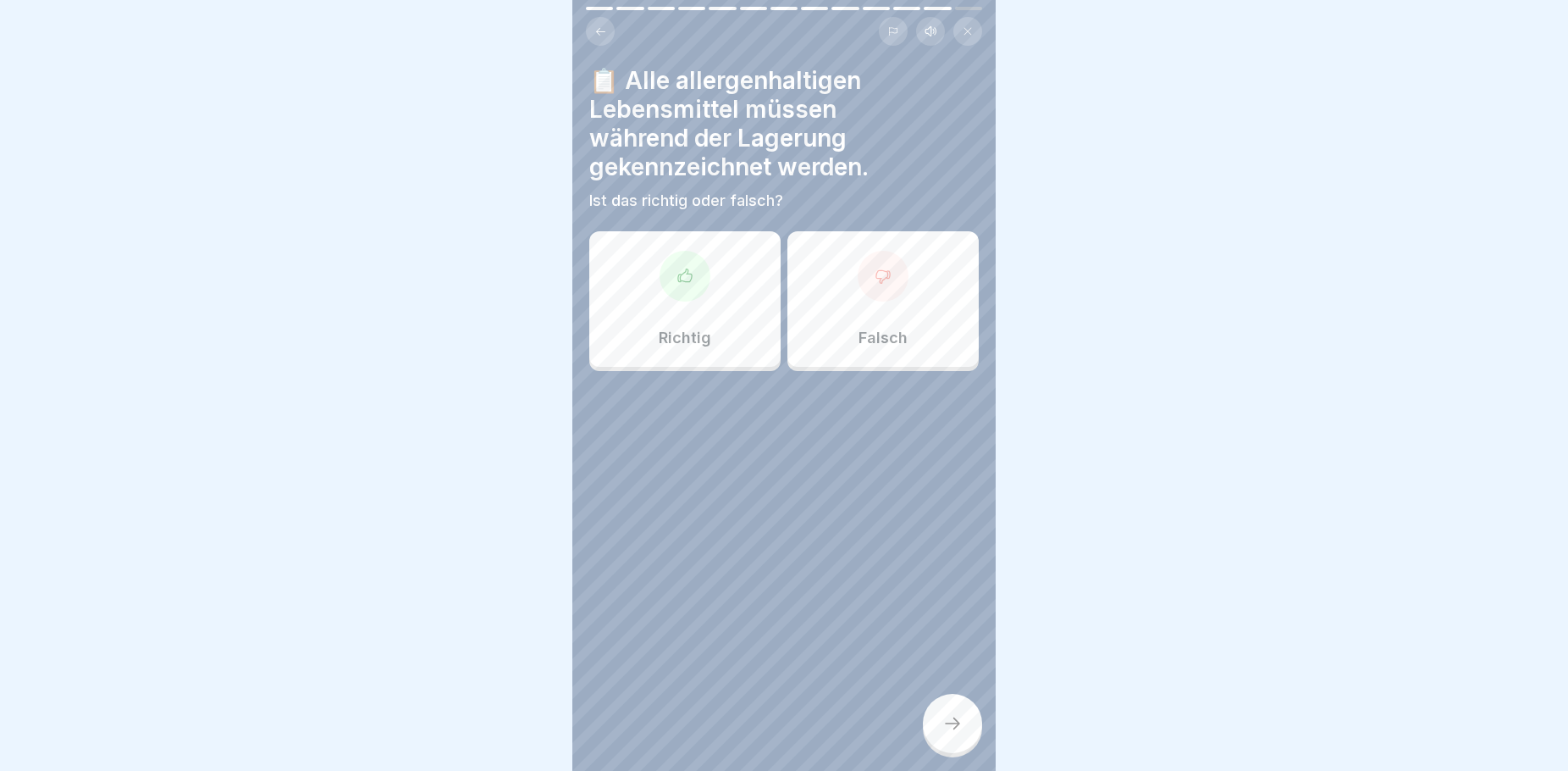
click at [677, 335] on p "Richtig" at bounding box center [685, 338] width 53 height 19
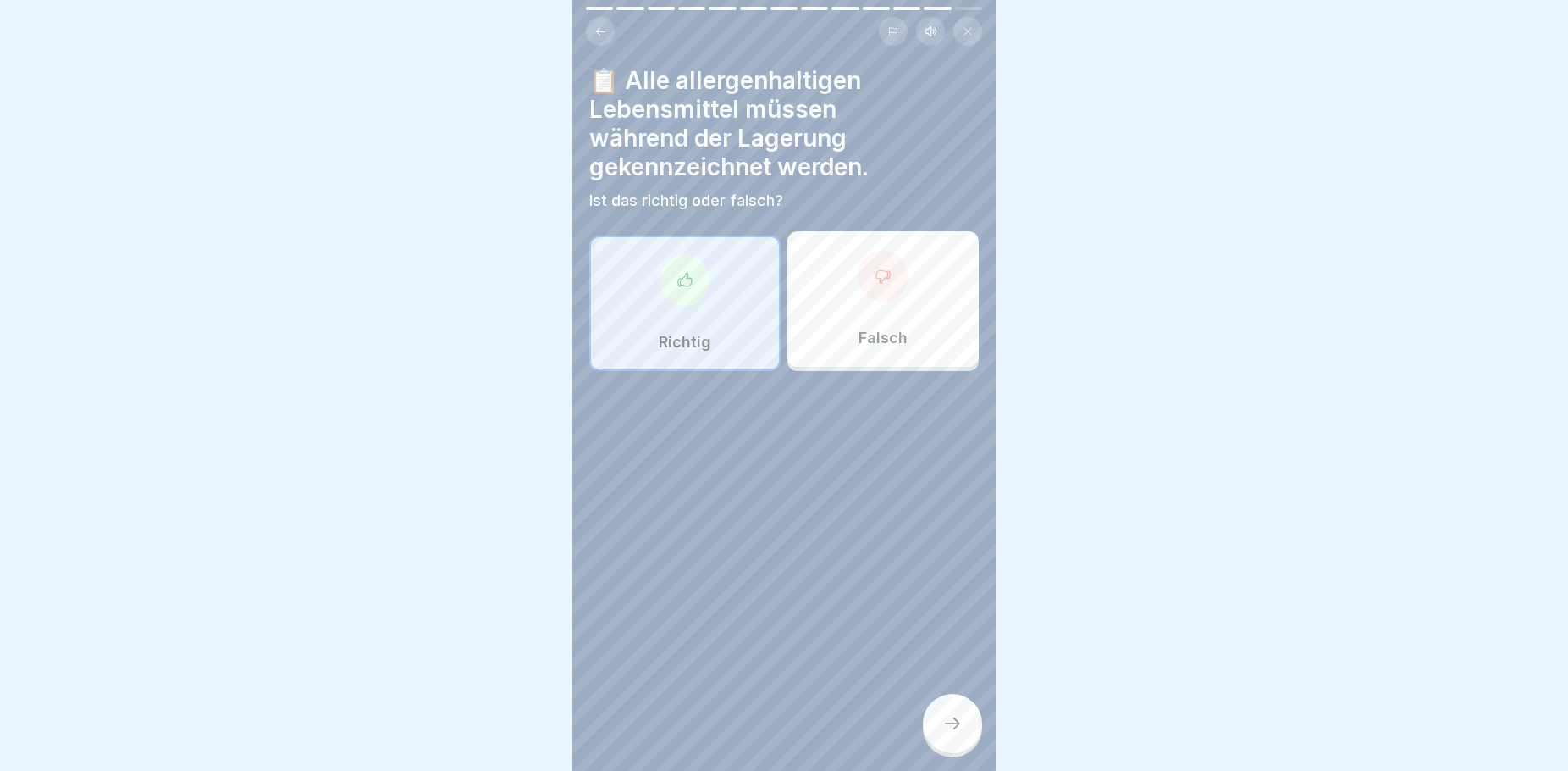
click at [955, 732] on icon at bounding box center [953, 723] width 21 height 21
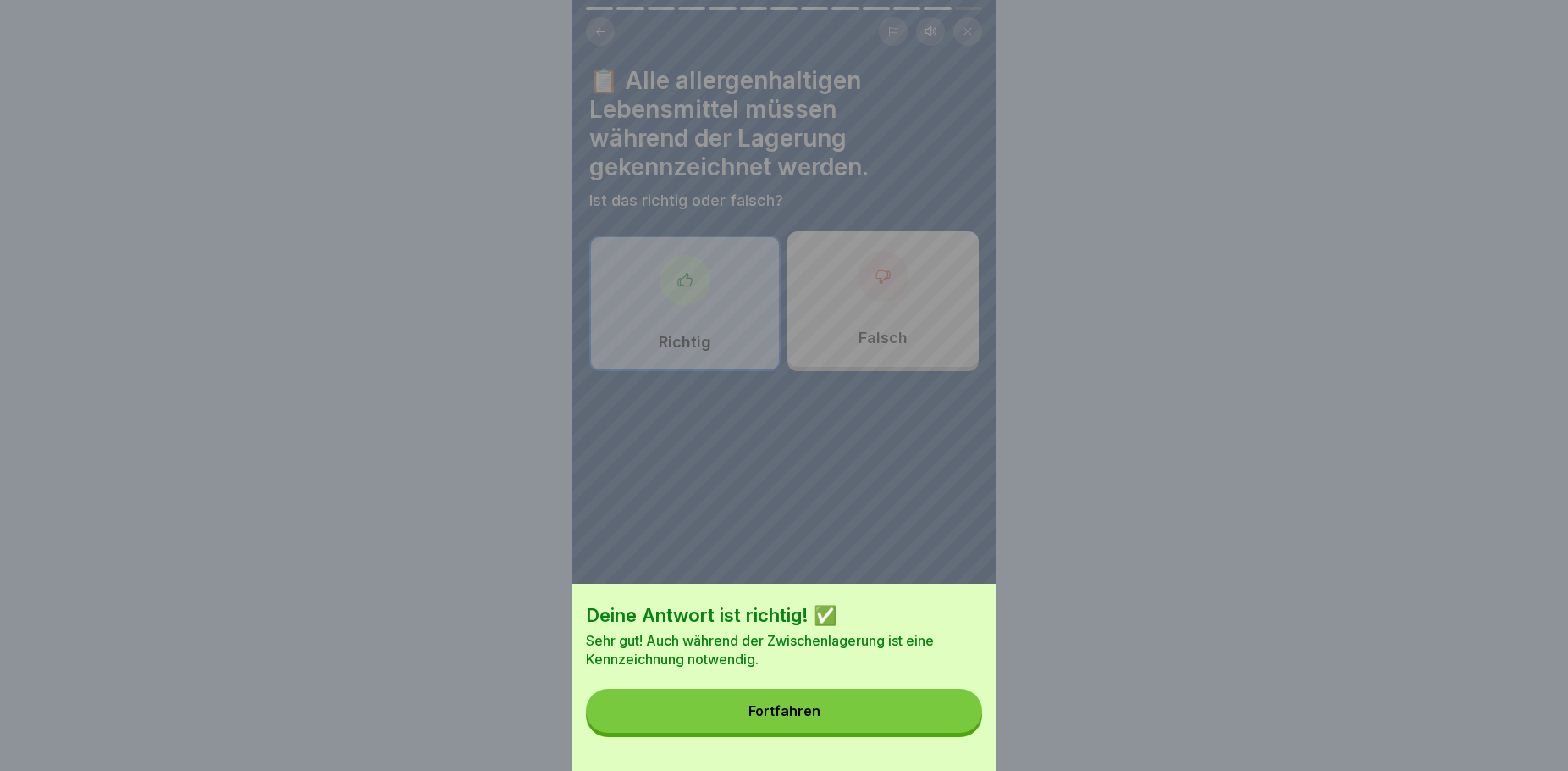
click at [857, 726] on button "Fortfahren" at bounding box center [784, 710] width 396 height 44
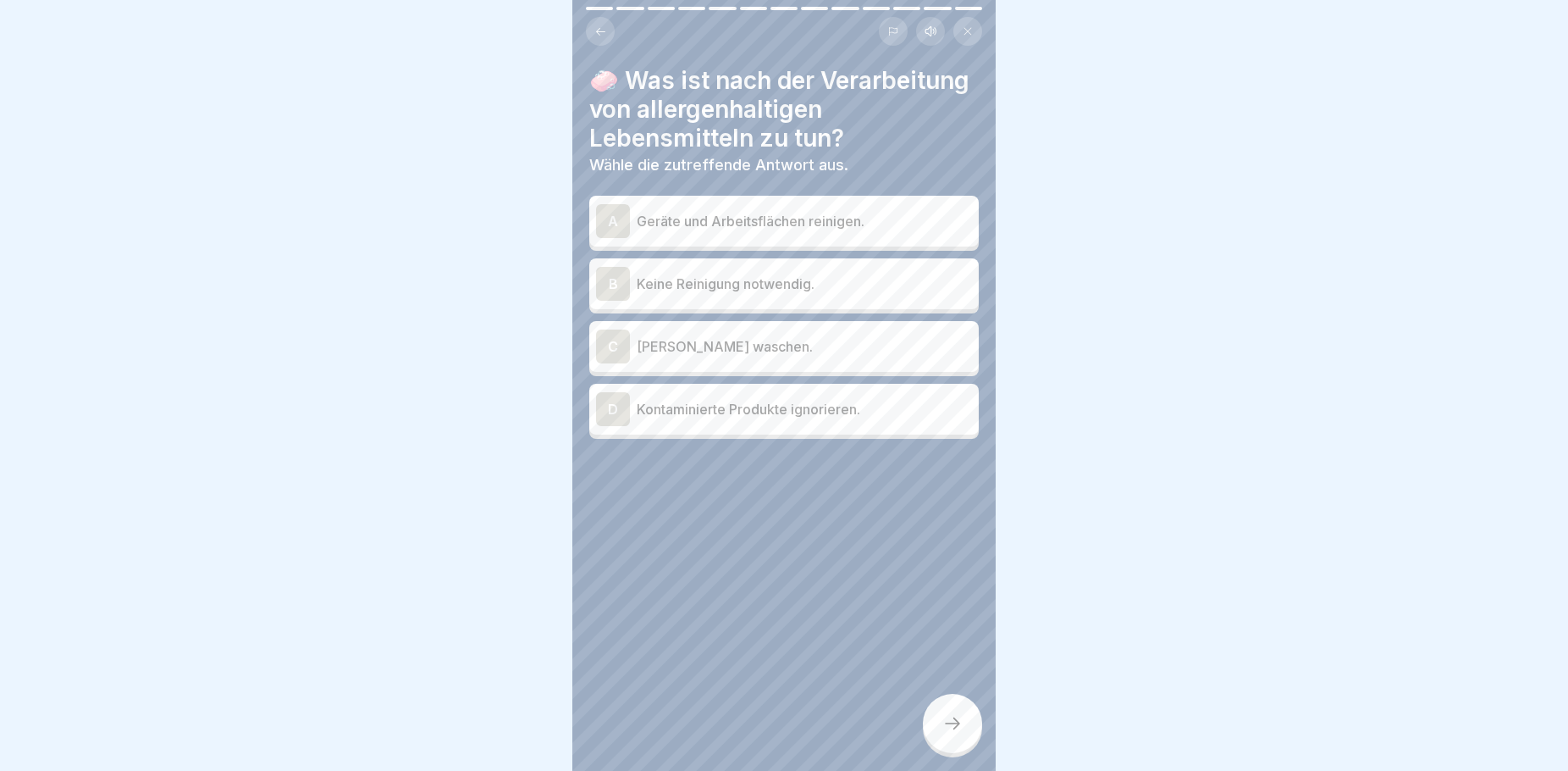
click at [833, 231] on p "Geräte und Arbeitsflächen reinigen." at bounding box center [804, 222] width 335 height 21
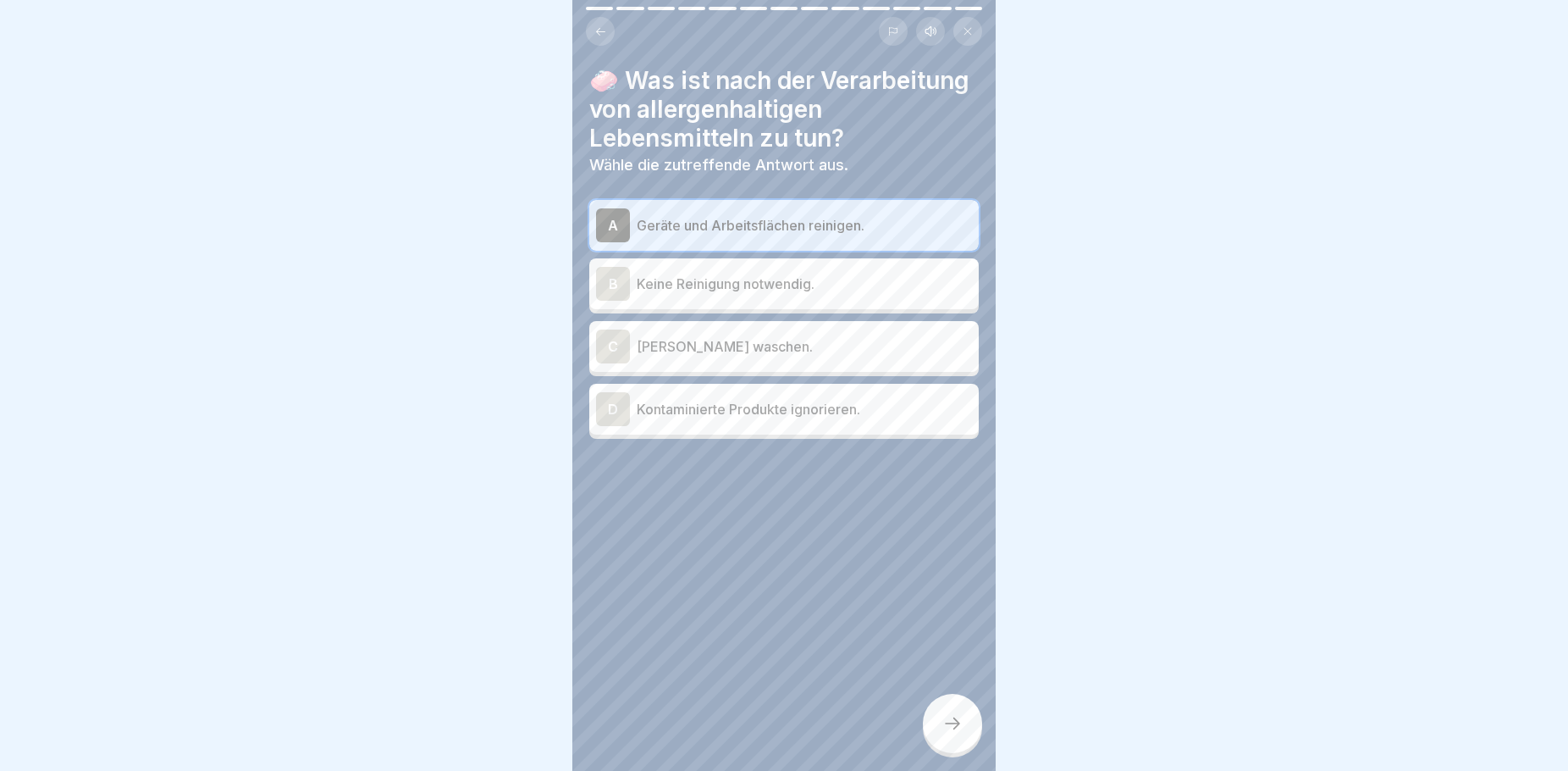
click at [953, 733] on icon at bounding box center [953, 723] width 21 height 21
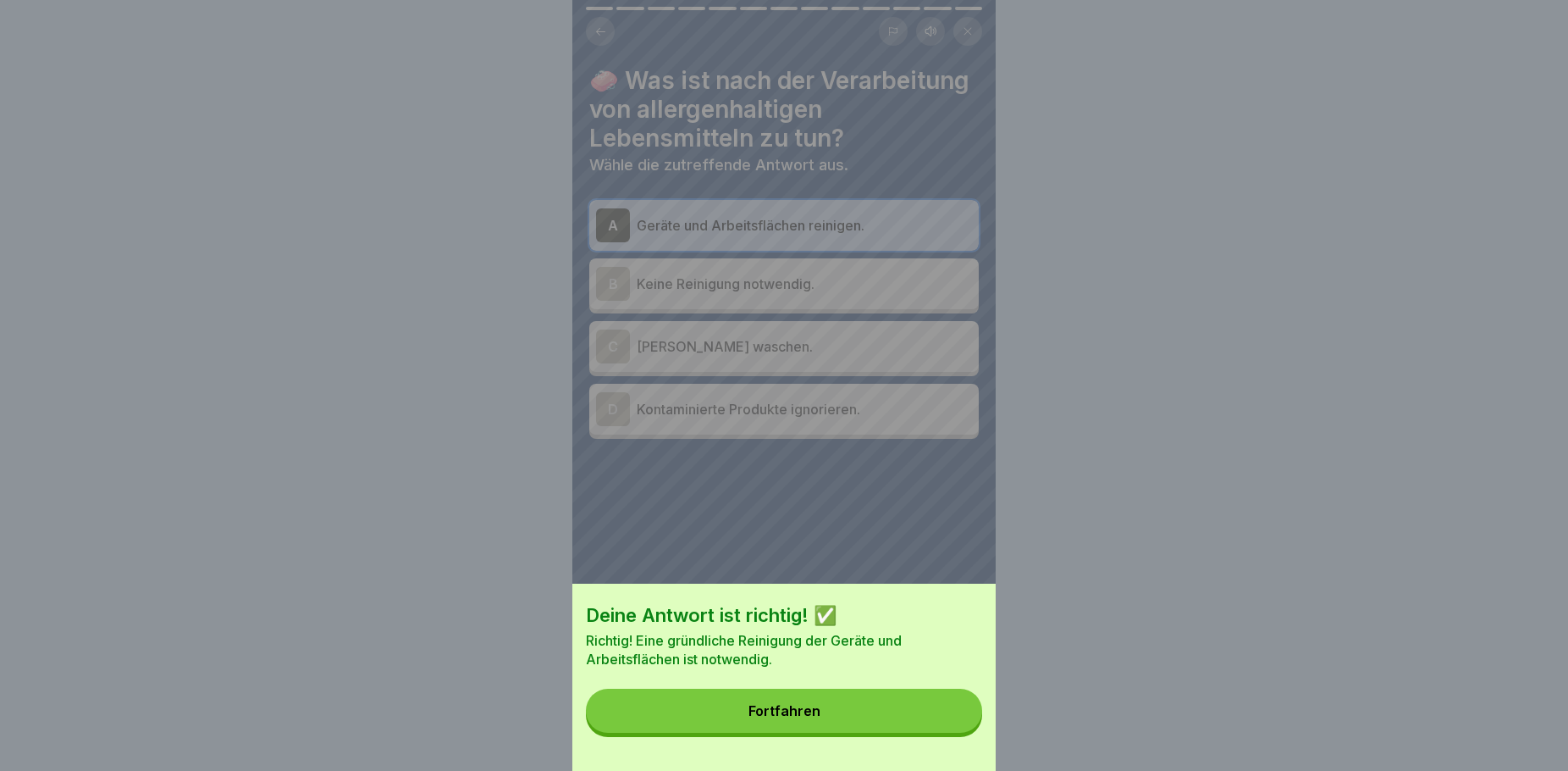
drag, startPoint x: 863, startPoint y: 726, endPoint x: 869, endPoint y: 710, distance: 17.1
click at [862, 726] on button "Fortfahren" at bounding box center [784, 710] width 396 height 44
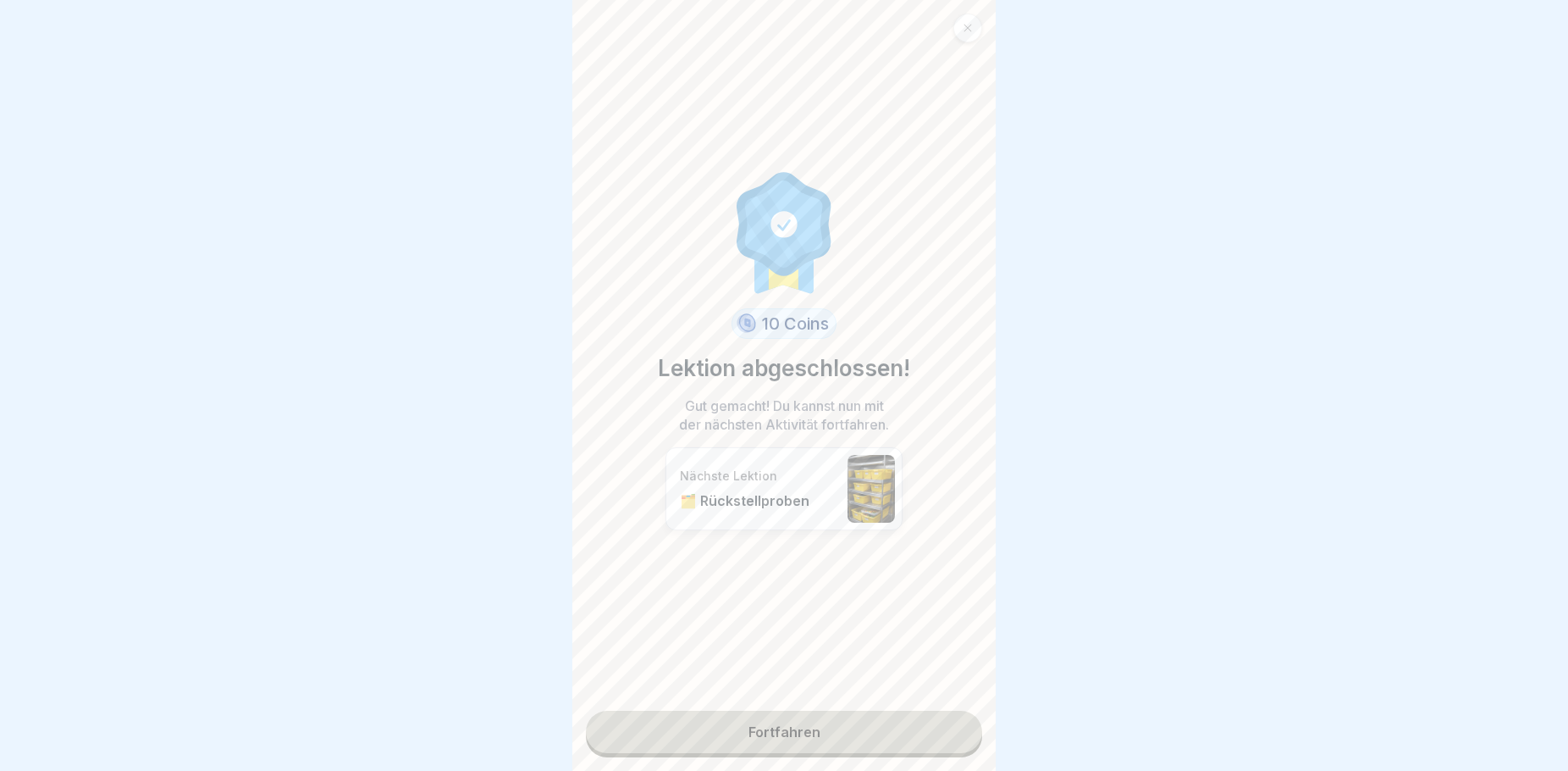
click at [815, 735] on link "Fortfahren" at bounding box center [784, 732] width 396 height 42
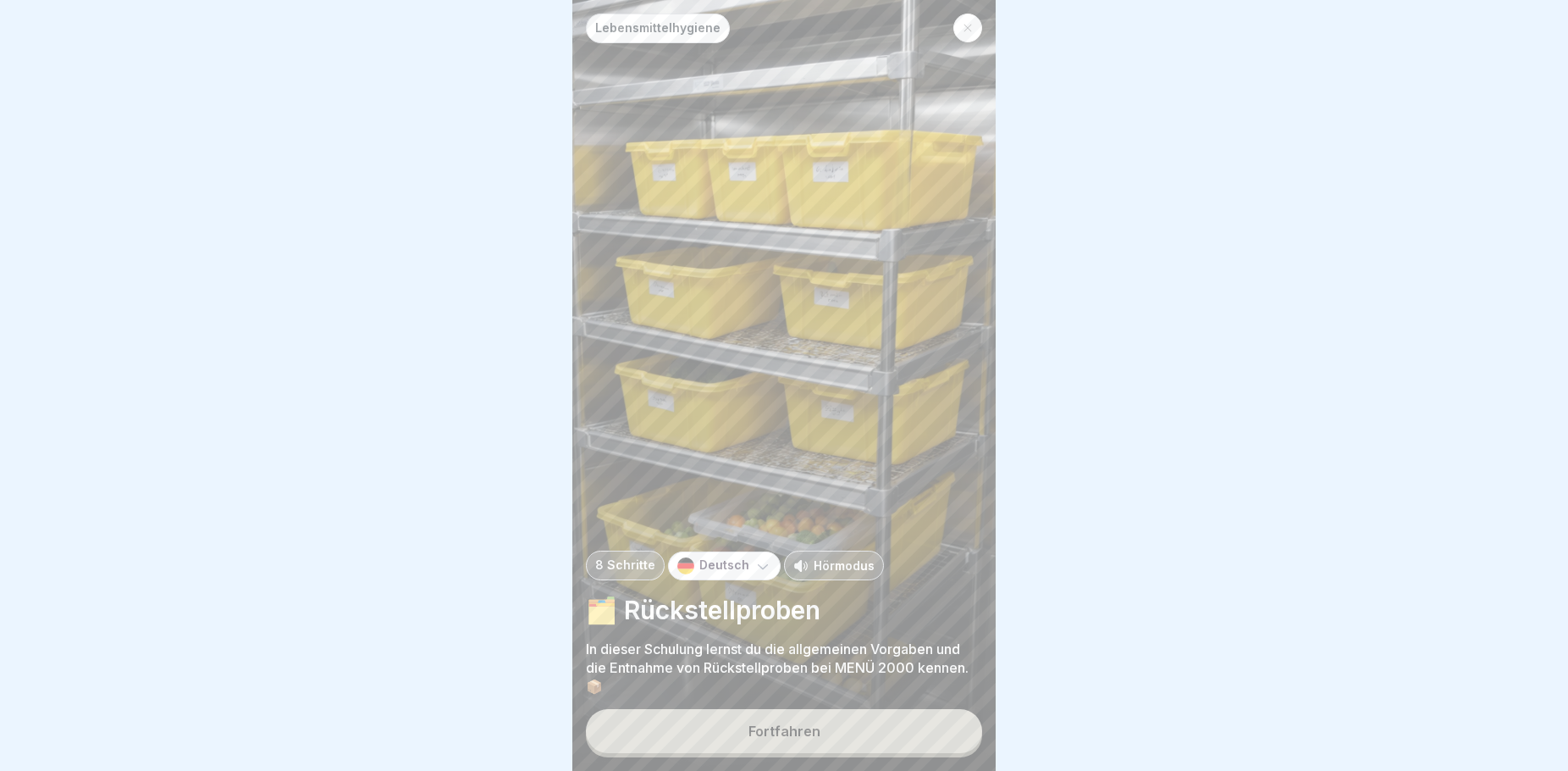
click at [833, 751] on button "Fortfahren" at bounding box center [784, 731] width 396 height 44
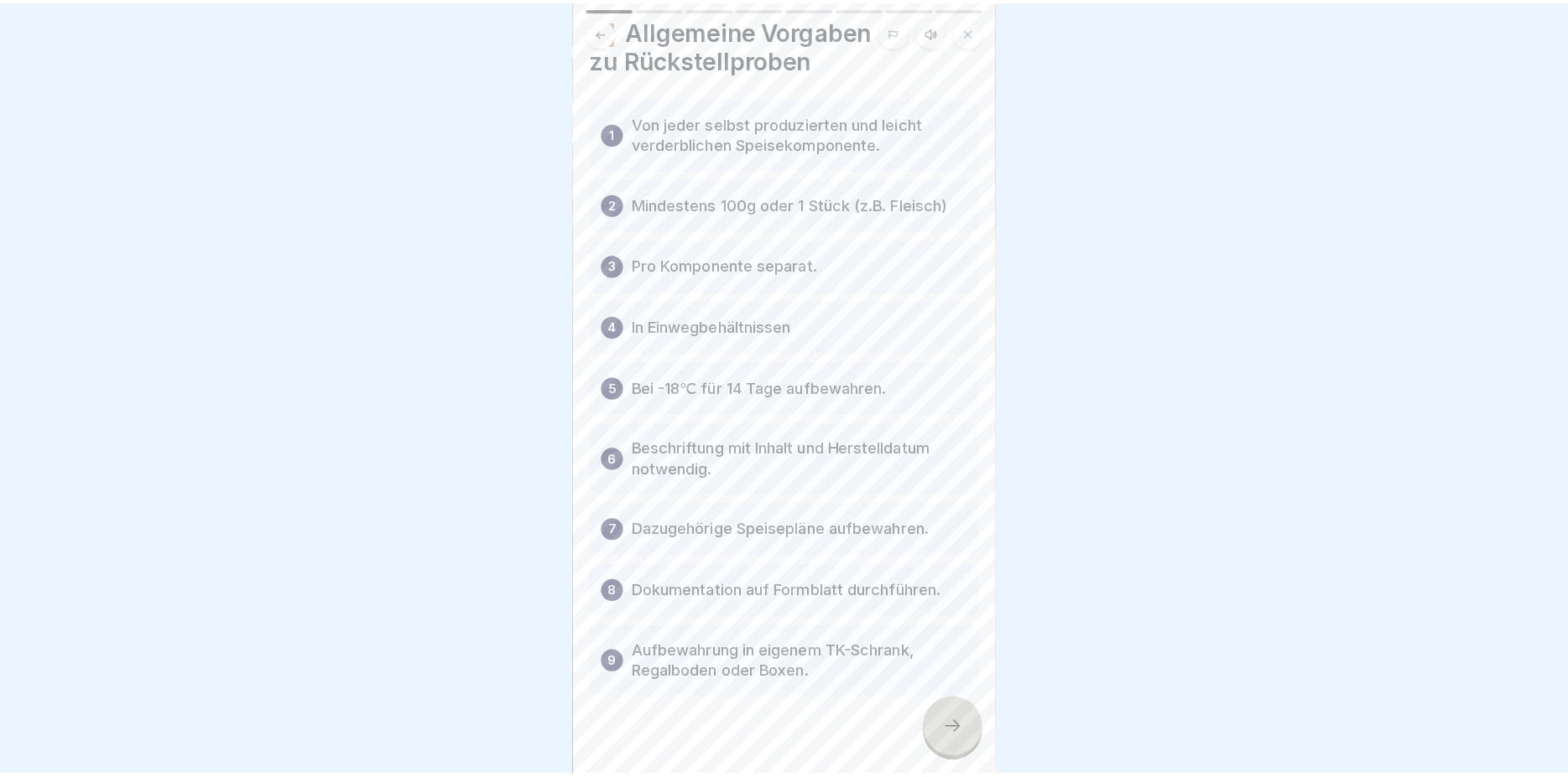
scroll to position [73, 0]
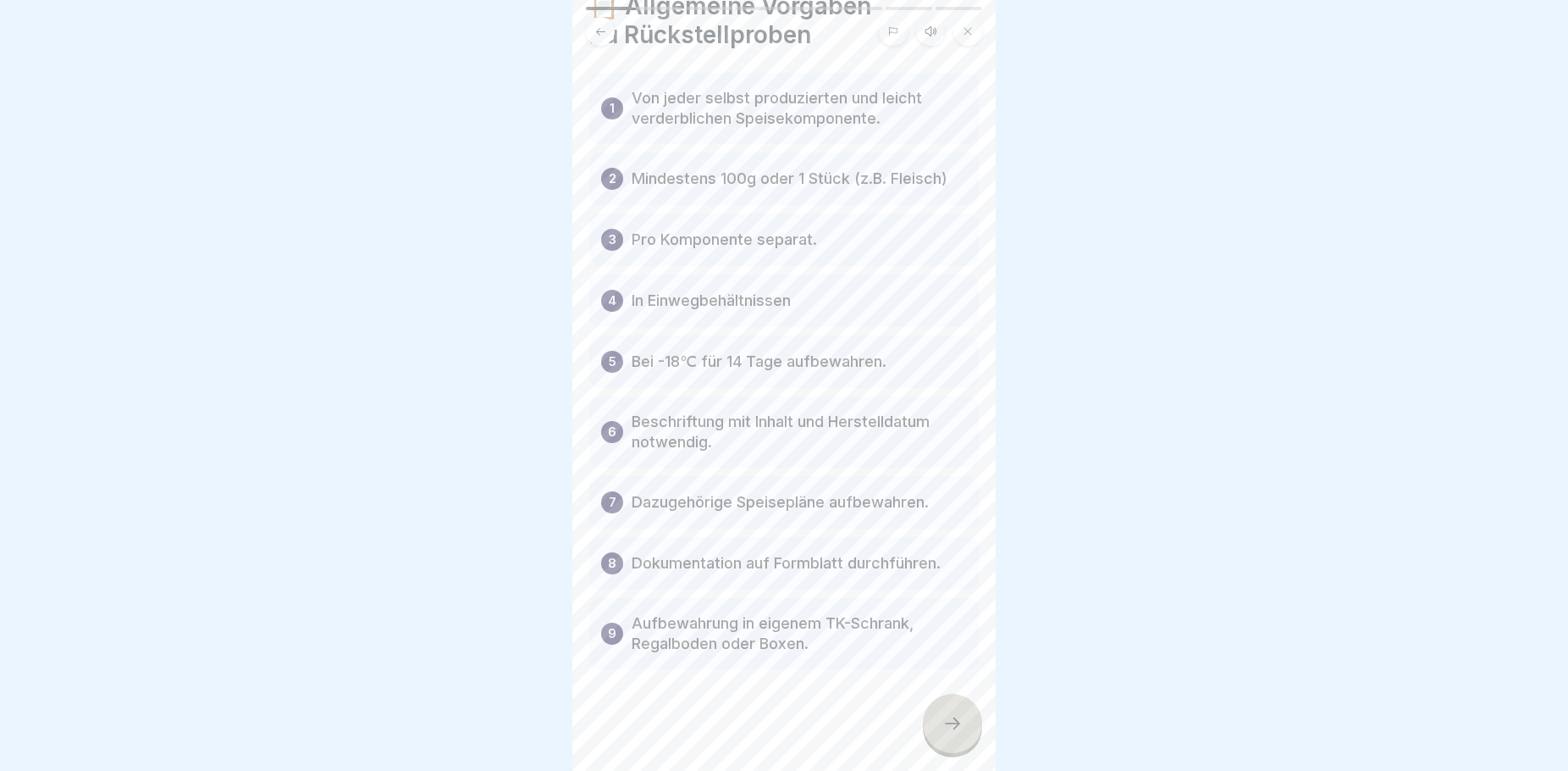
click at [976, 742] on div at bounding box center [952, 723] width 59 height 59
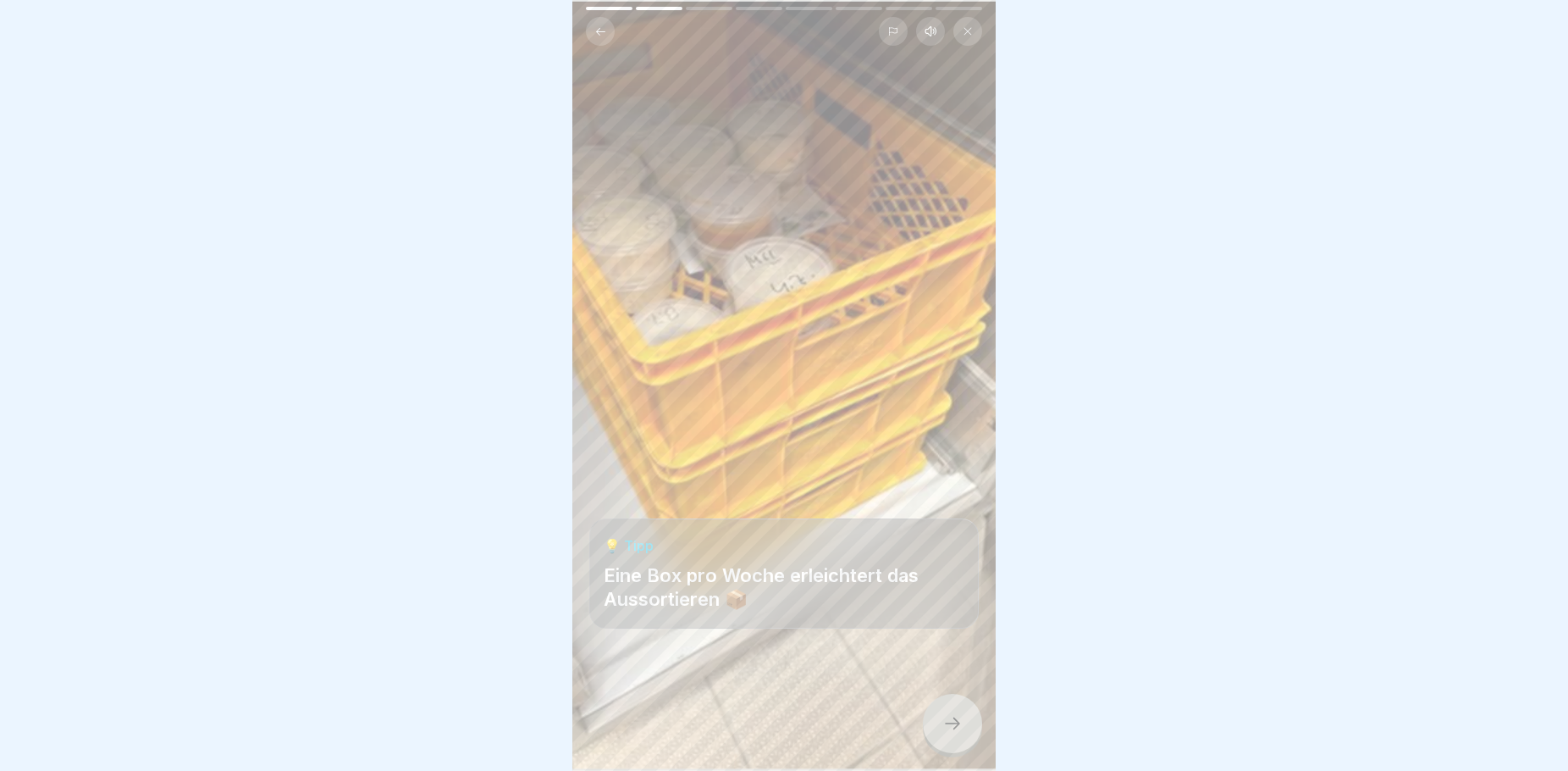
click at [937, 743] on div at bounding box center [952, 723] width 59 height 59
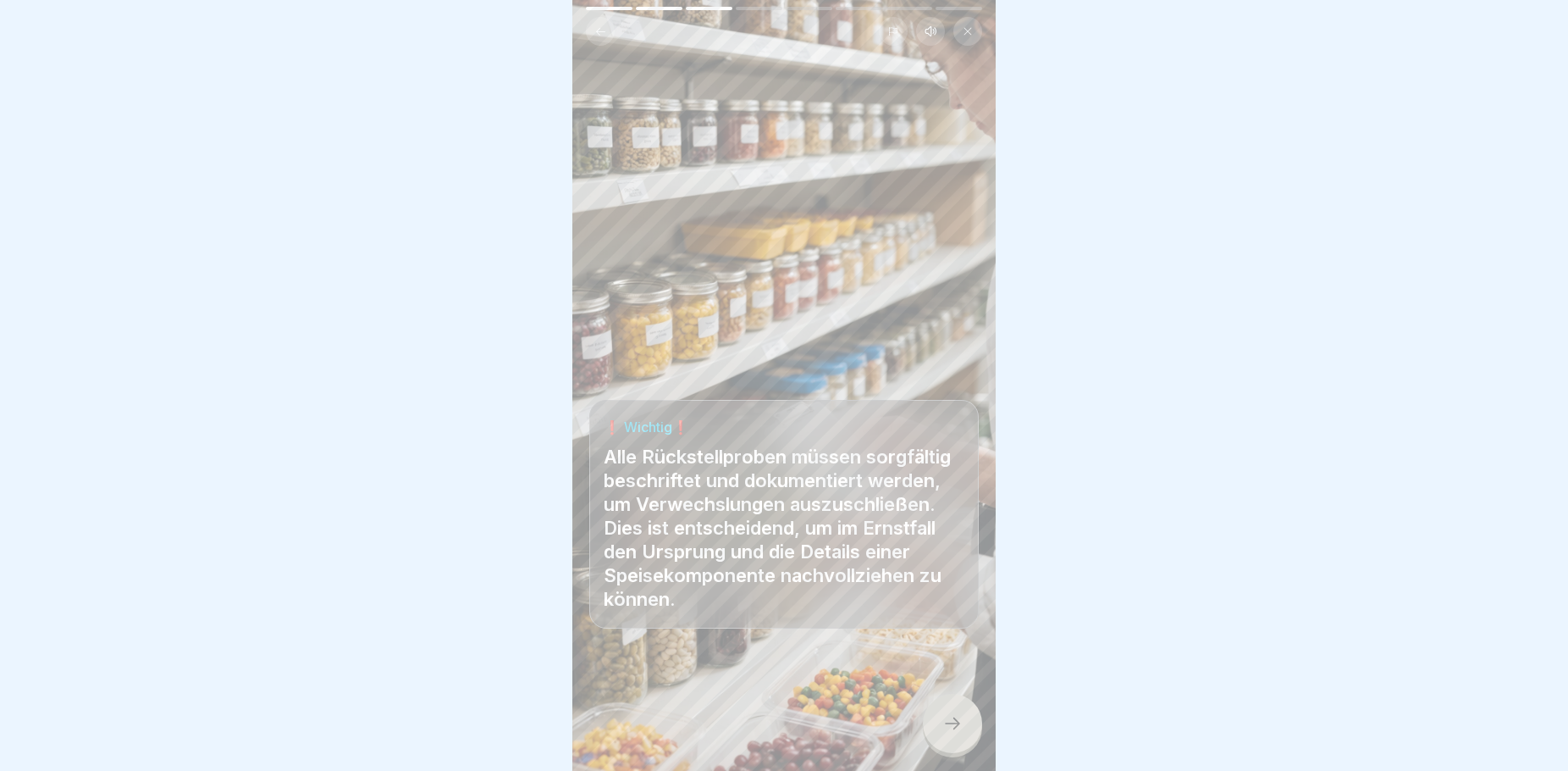
click at [937, 743] on div at bounding box center [952, 723] width 59 height 59
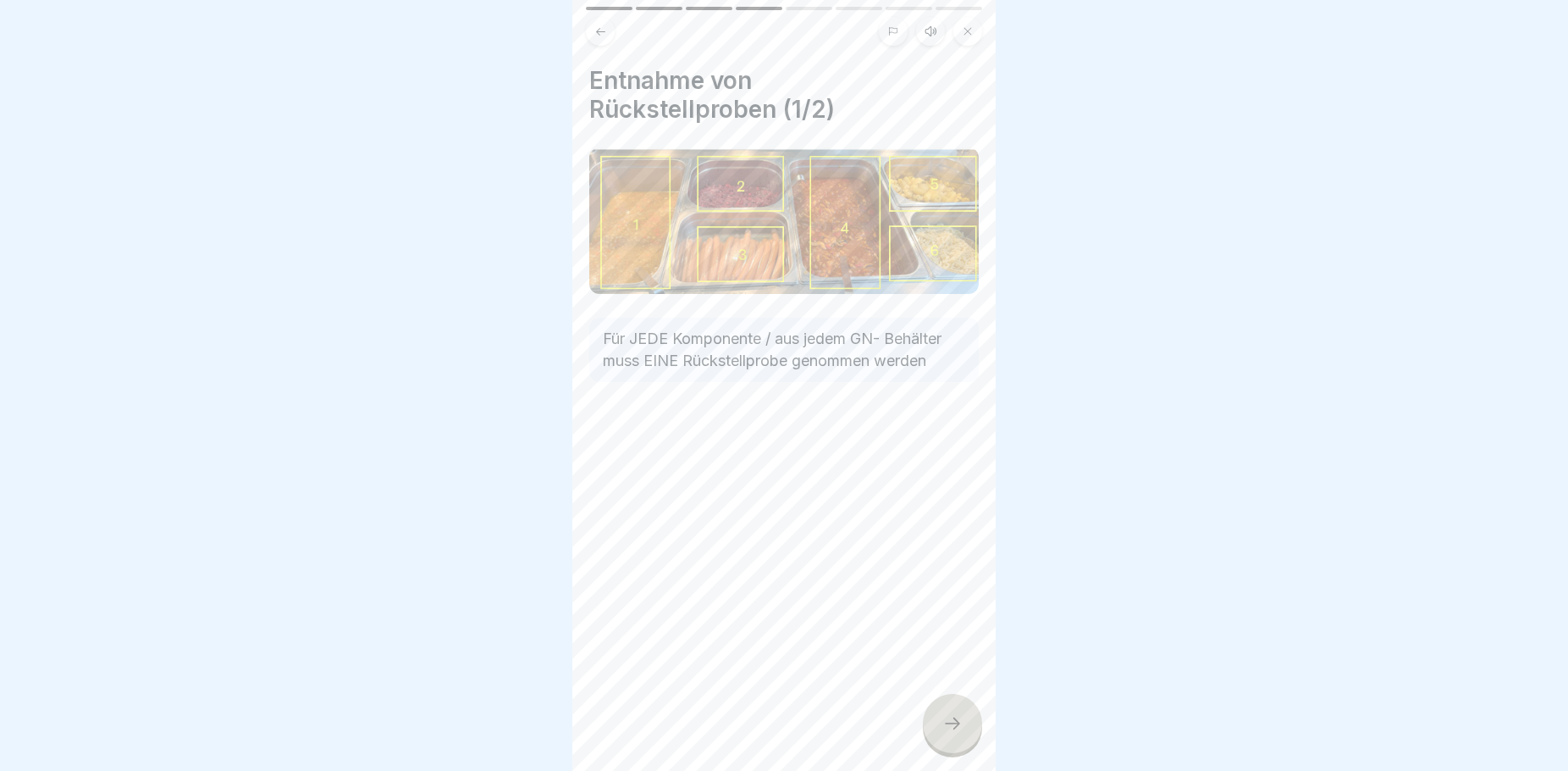
click at [953, 733] on icon at bounding box center [953, 723] width 21 height 21
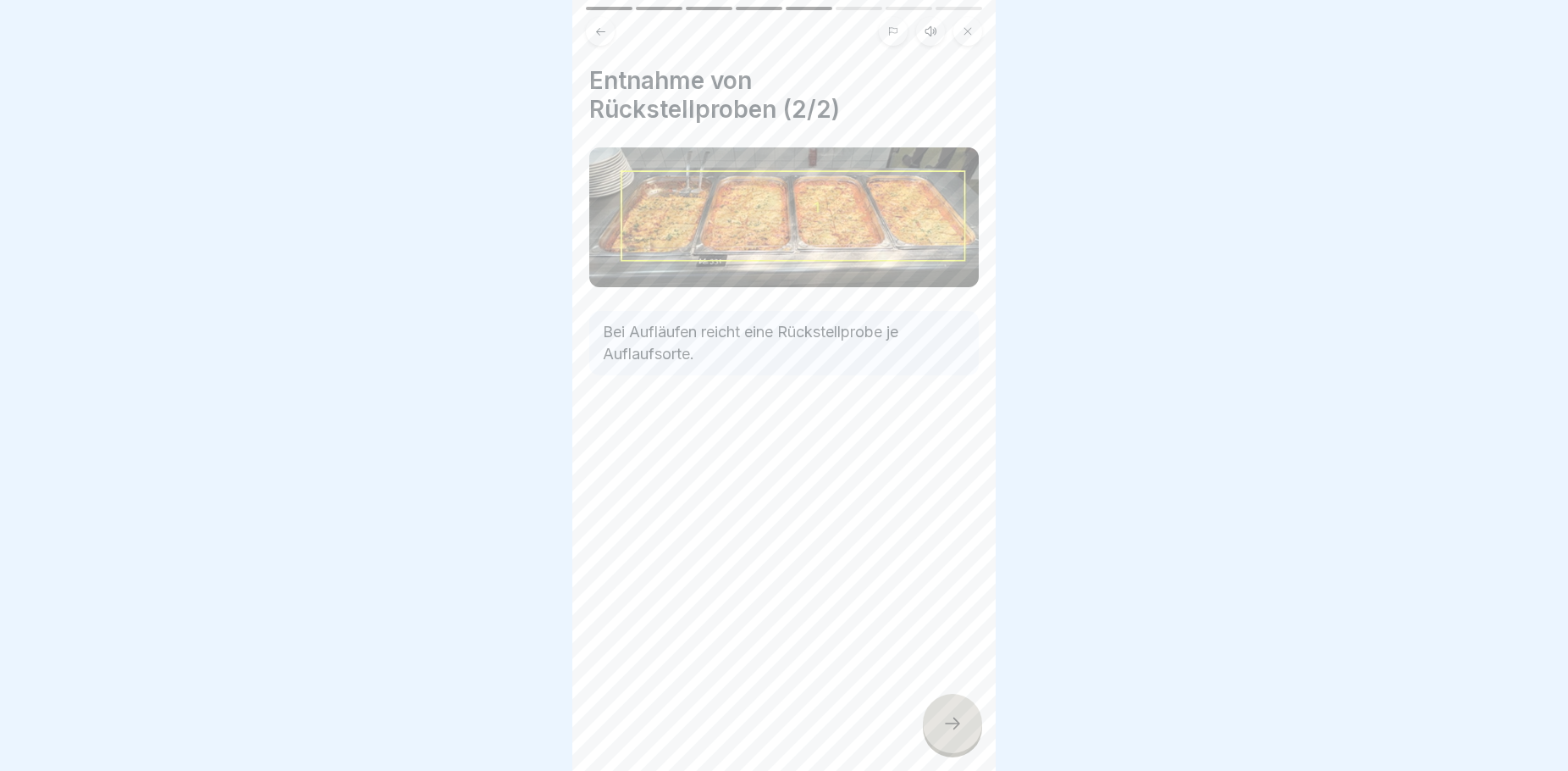
click at [953, 733] on icon at bounding box center [953, 723] width 21 height 21
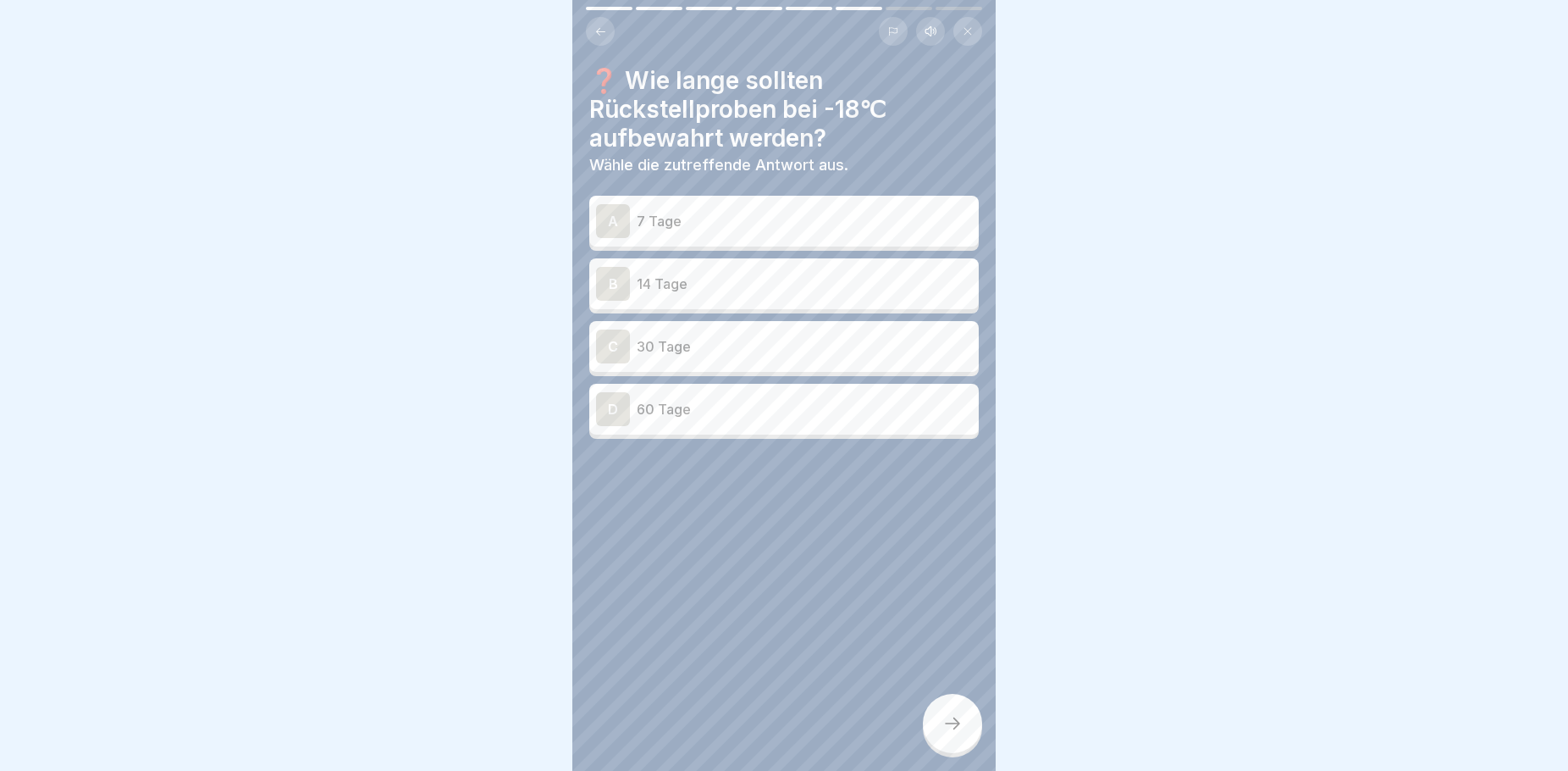
click at [700, 291] on p "14 Tage" at bounding box center [804, 284] width 335 height 21
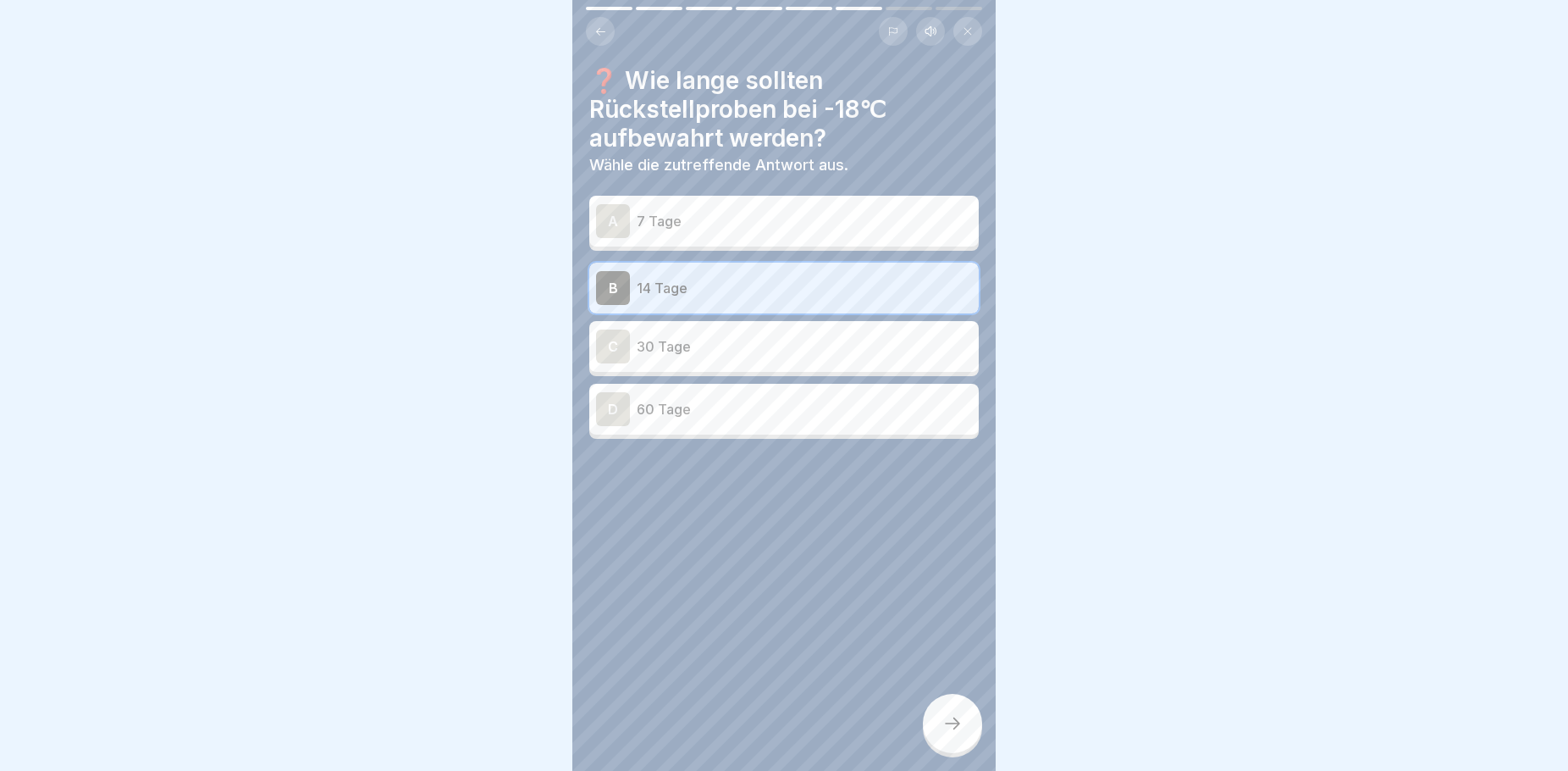
click at [948, 730] on div at bounding box center [952, 723] width 59 height 59
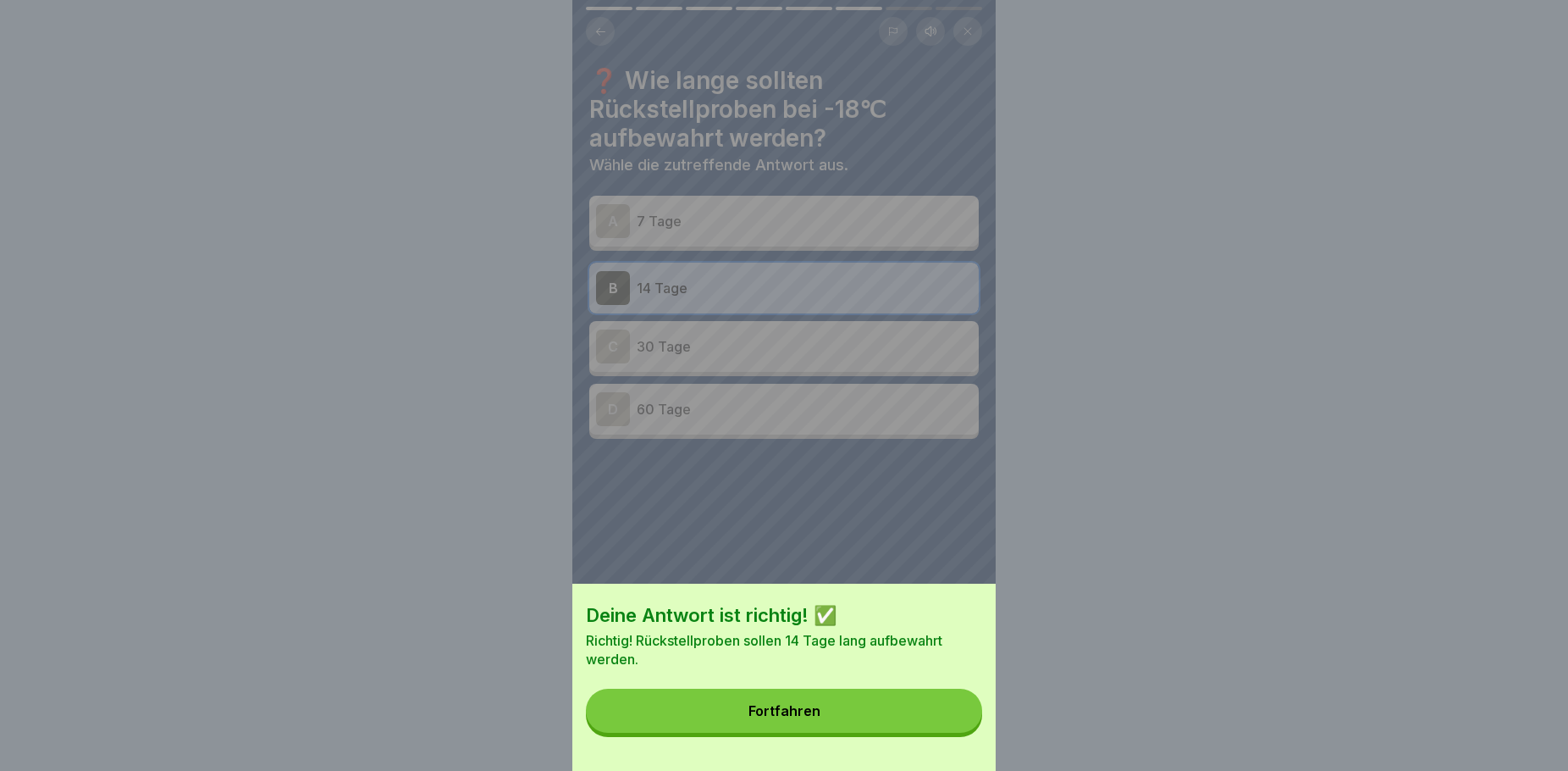
click at [858, 730] on button "Fortfahren" at bounding box center [784, 710] width 396 height 44
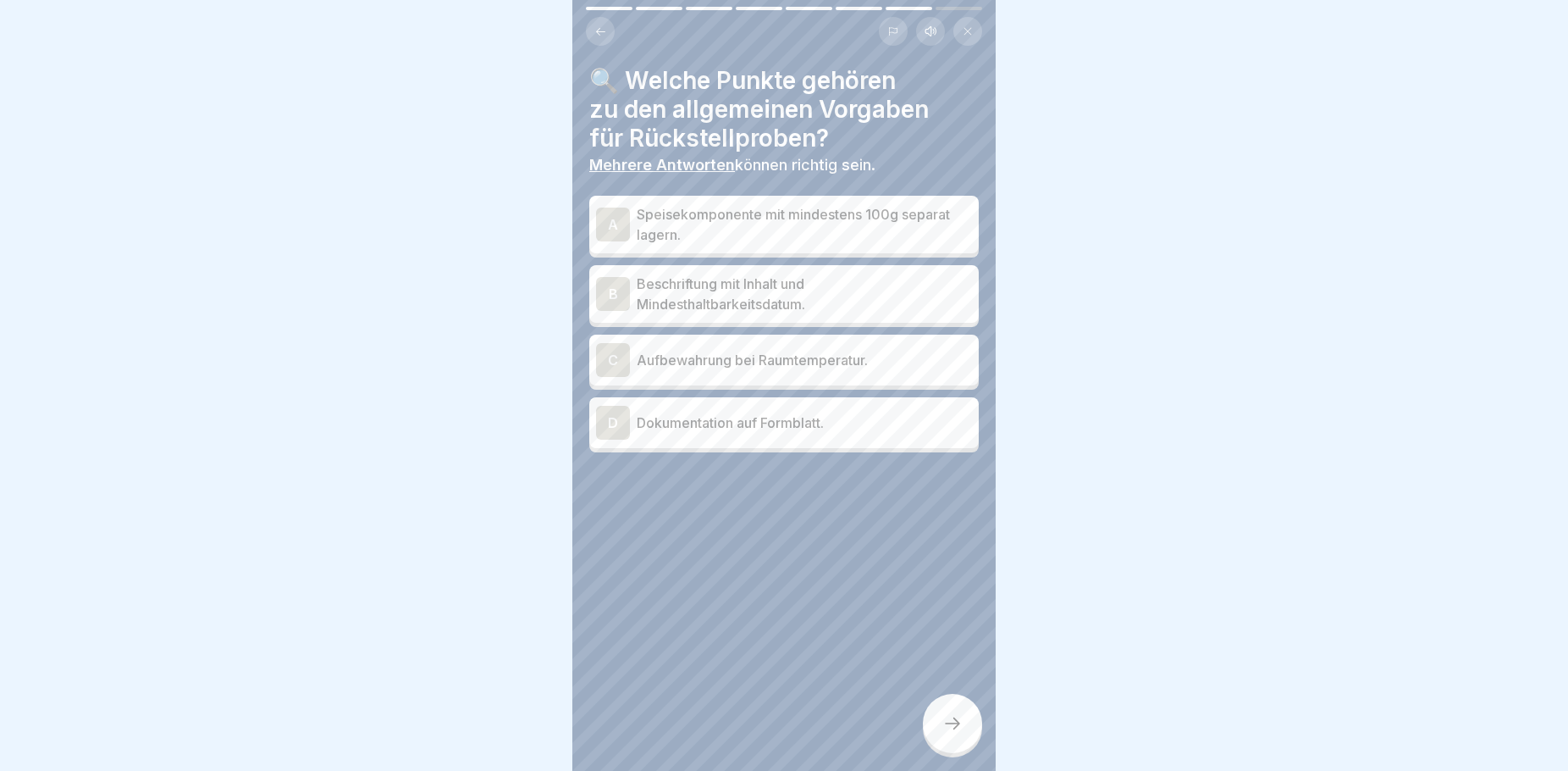
click at [813, 220] on p "Speisekomponente mit mindestens 100g separat lagern." at bounding box center [804, 224] width 335 height 40
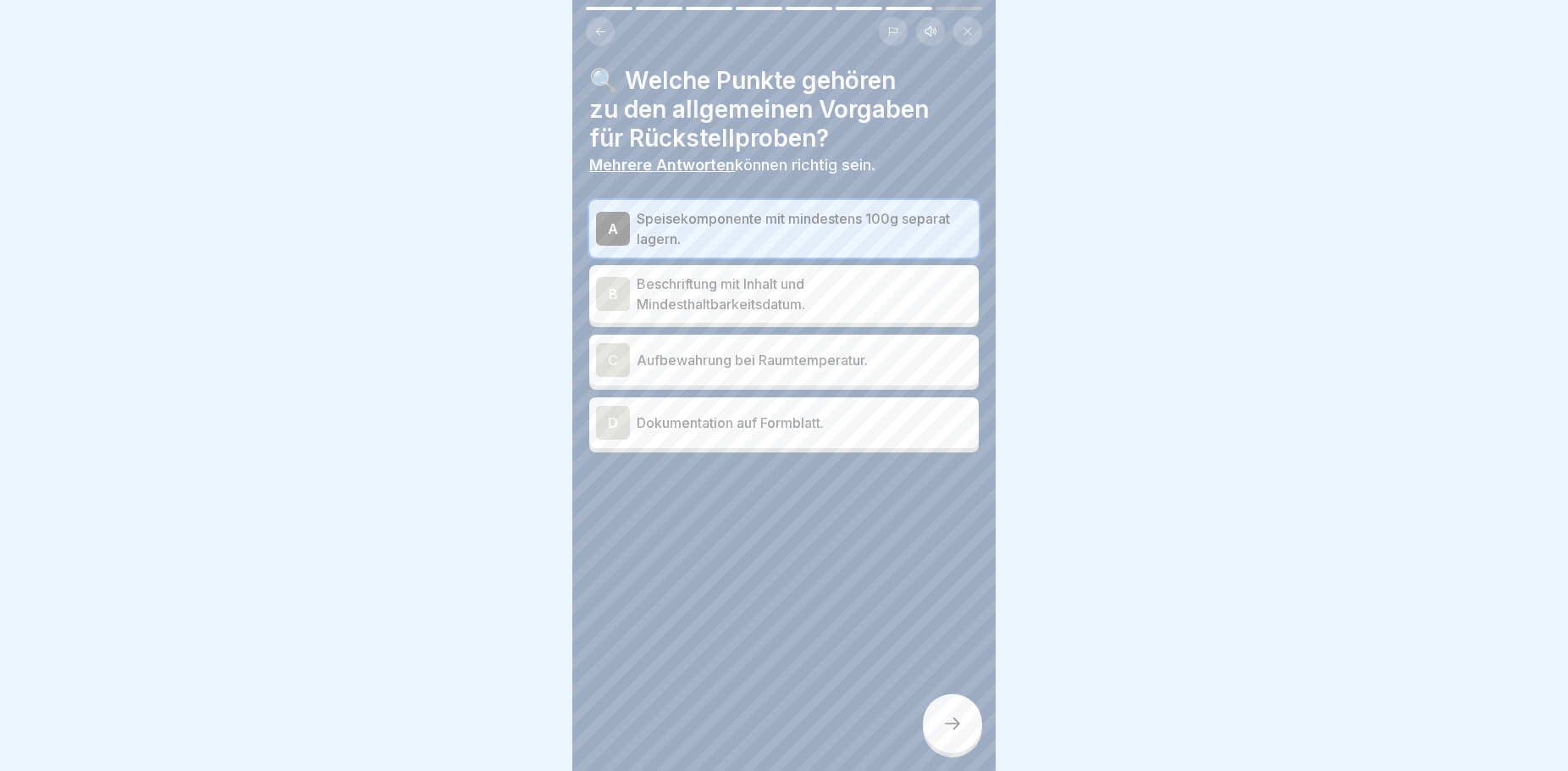
click at [819, 421] on p "Dokumentation auf Formblatt." at bounding box center [804, 423] width 335 height 21
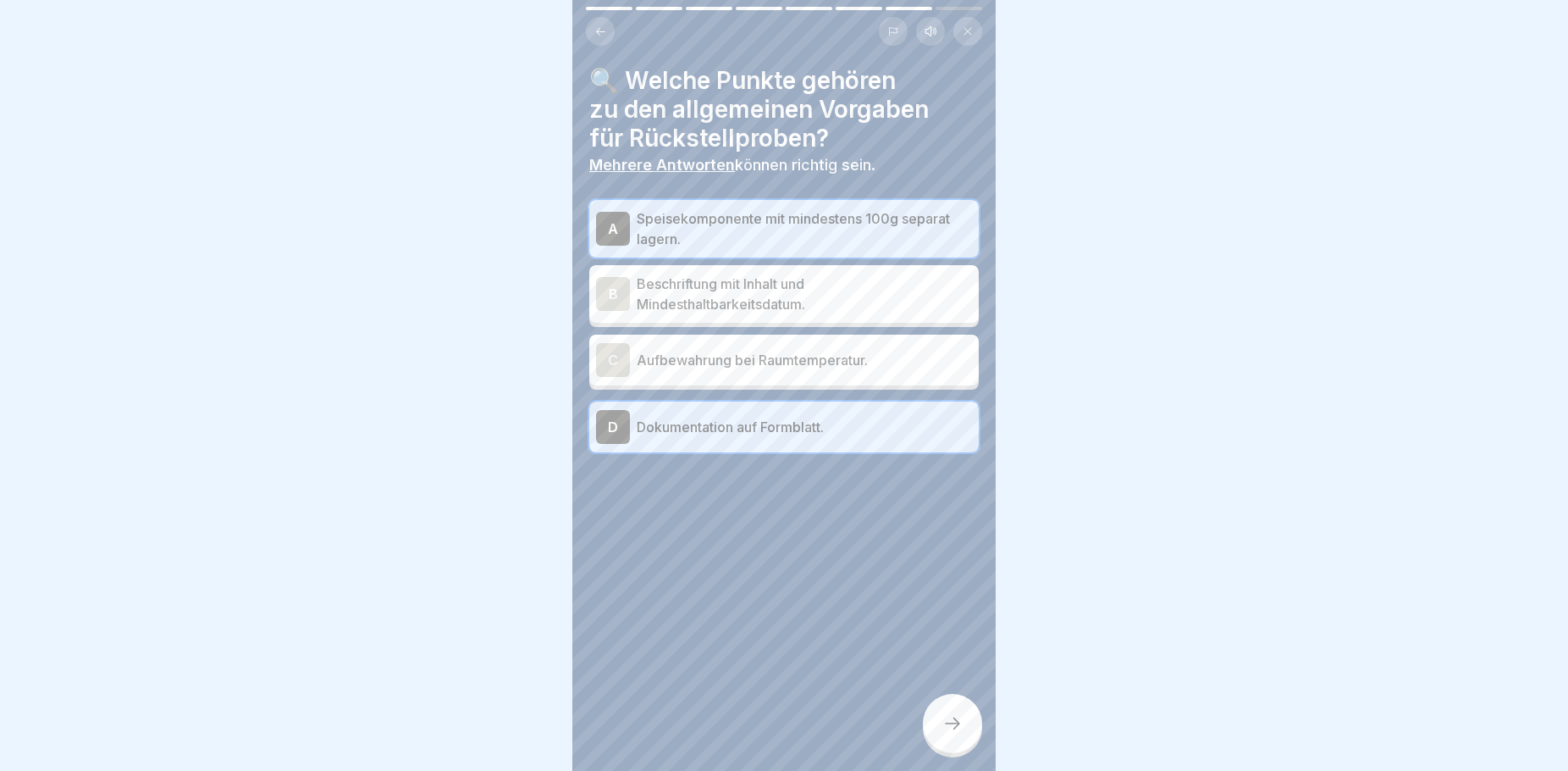
click at [957, 733] on icon at bounding box center [953, 723] width 21 height 21
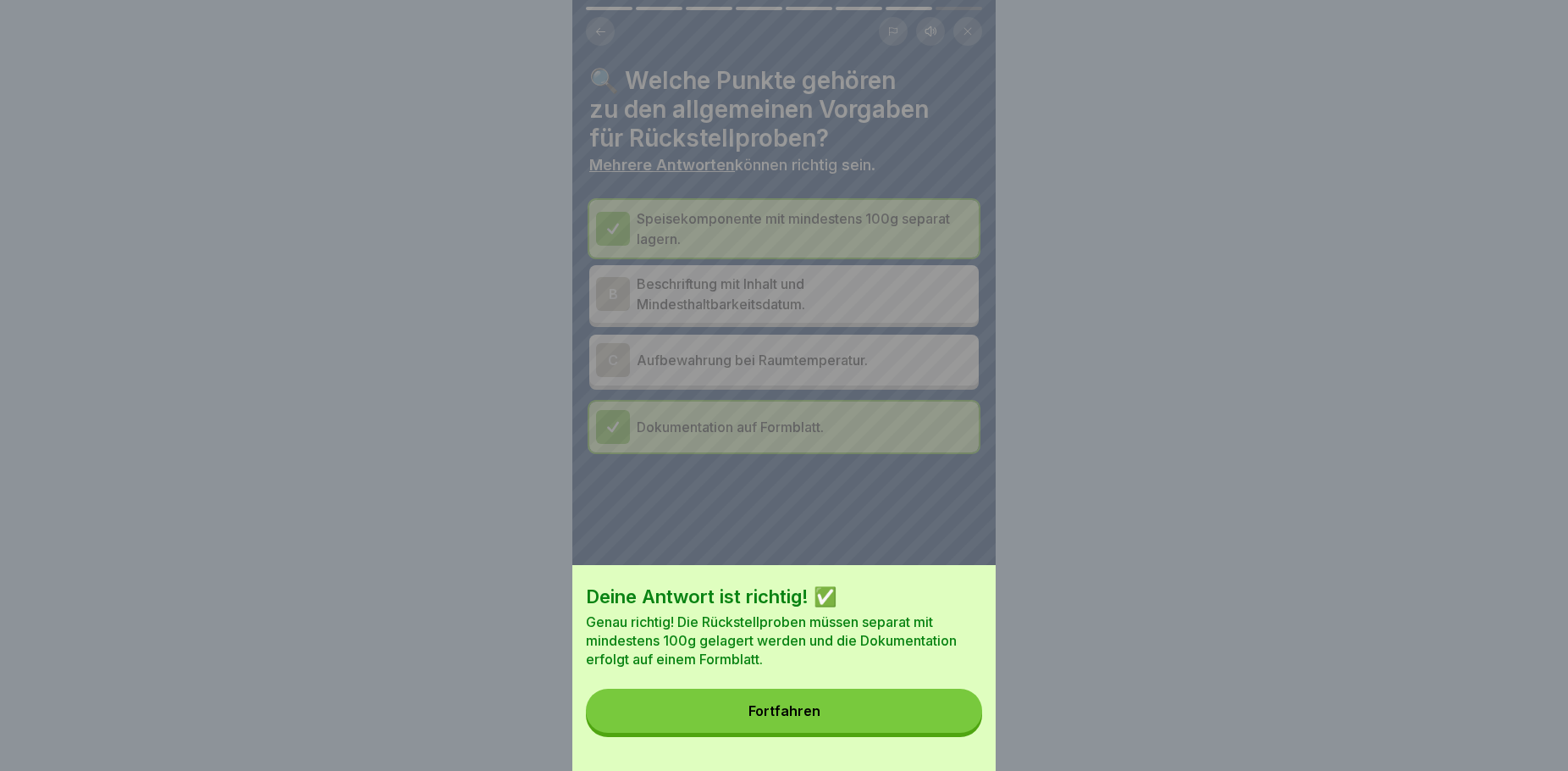
click at [912, 719] on button "Fortfahren" at bounding box center [784, 710] width 396 height 44
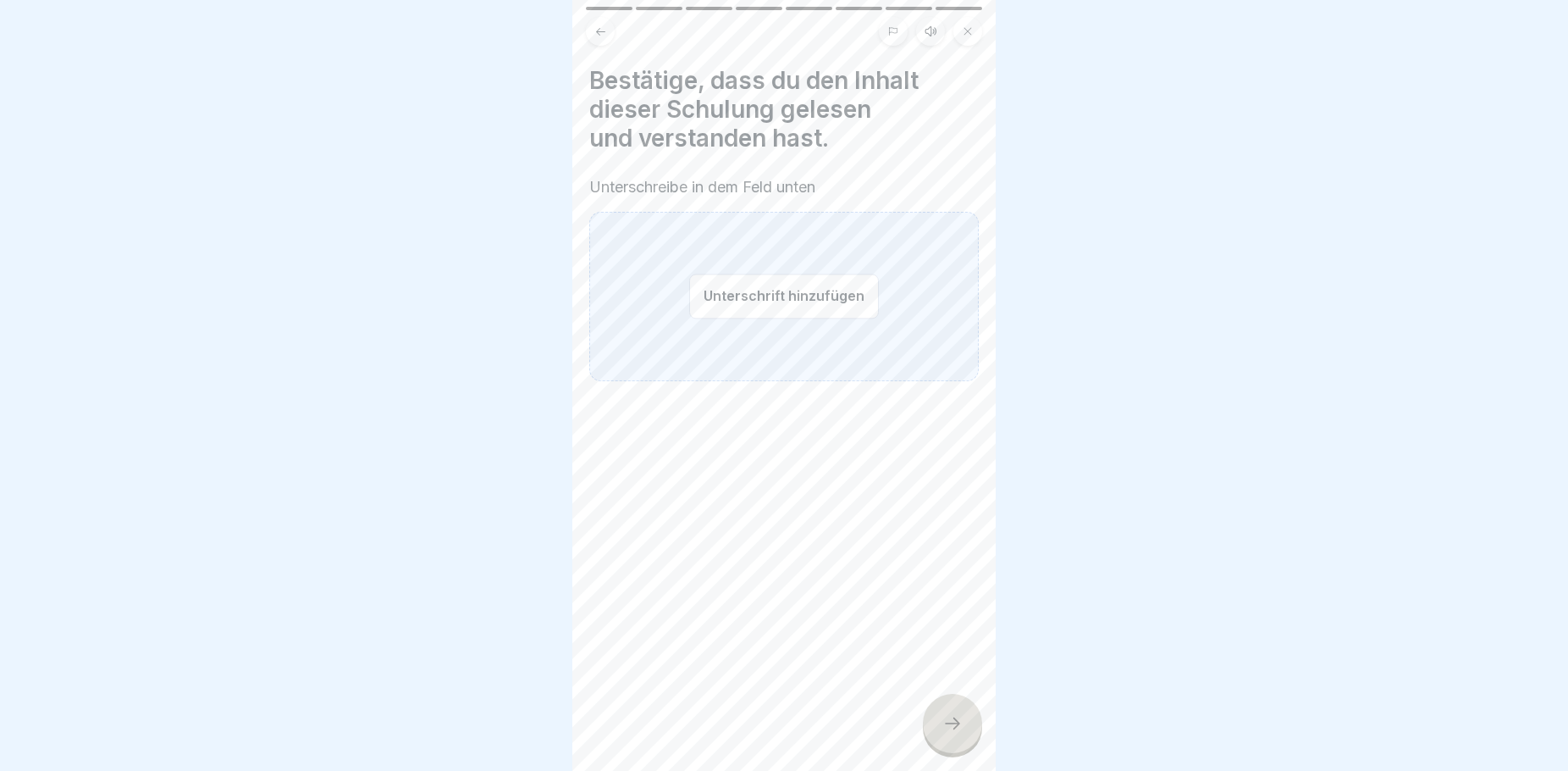
click at [776, 305] on button "Unterschrift hinzufügen" at bounding box center [784, 296] width 190 height 45
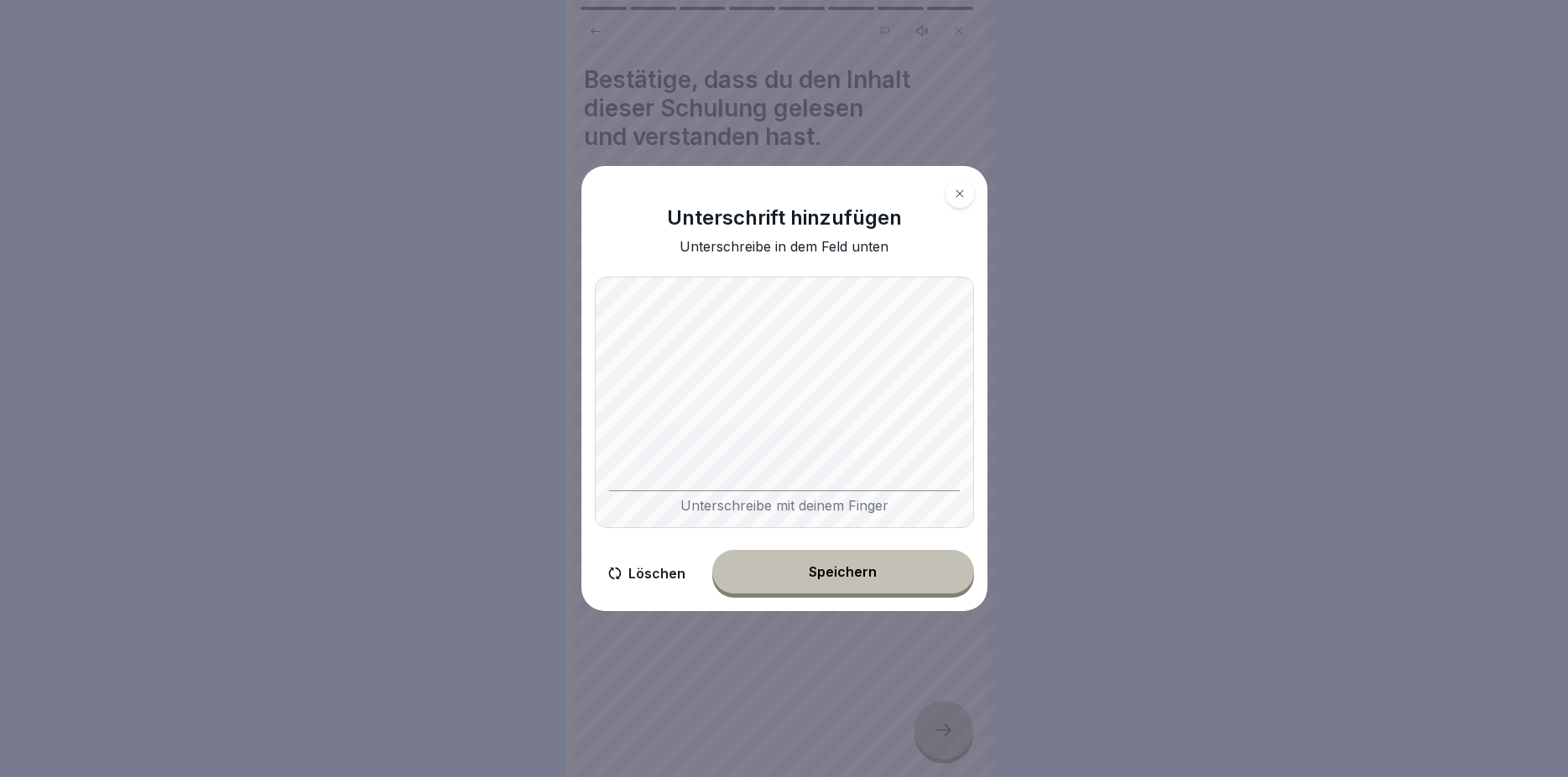
click at [806, 573] on button "Speichern" at bounding box center [843, 572] width 261 height 44
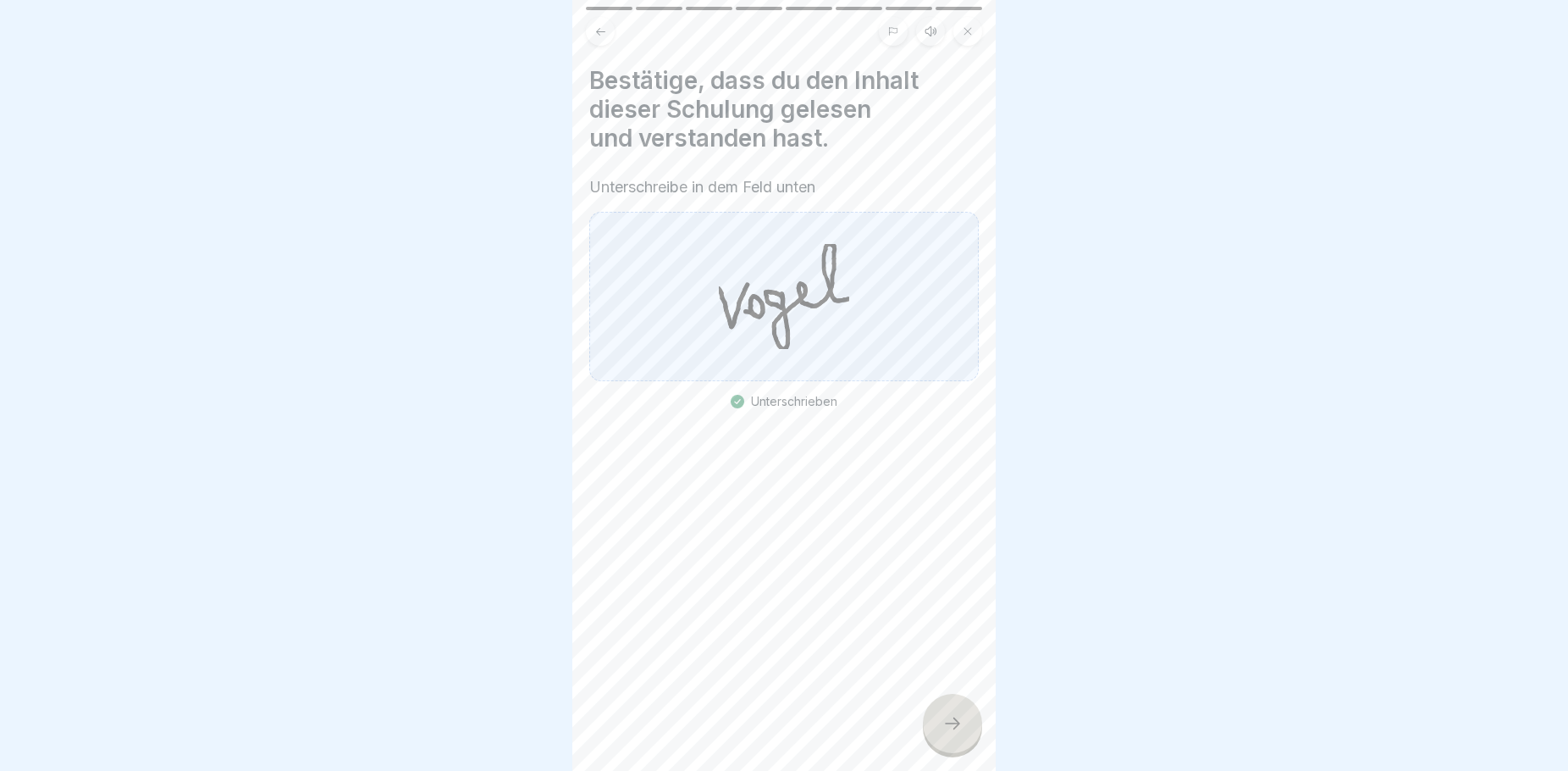
click at [949, 733] on icon at bounding box center [953, 723] width 21 height 21
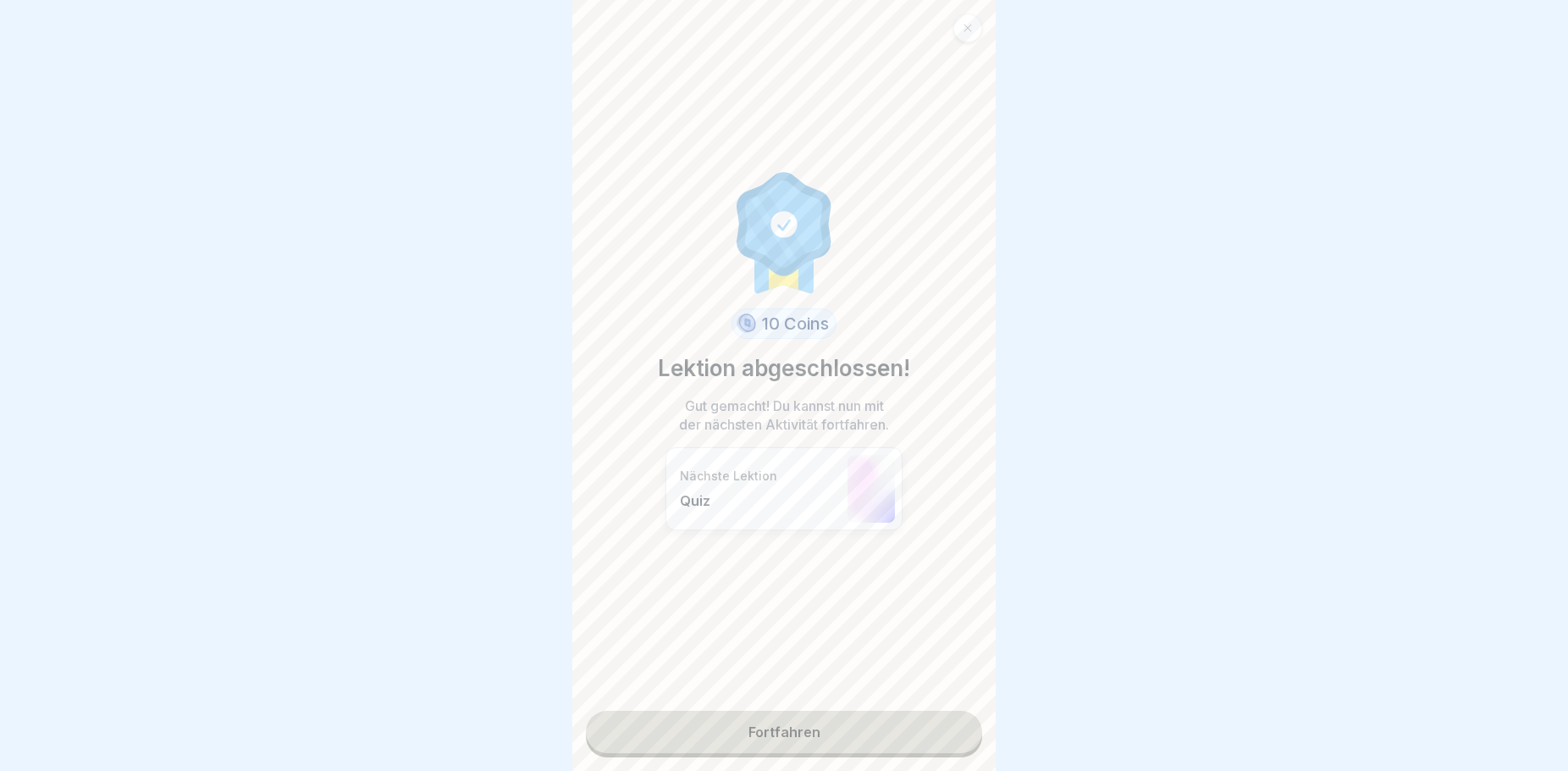
click at [833, 736] on link "Fortfahren" at bounding box center [784, 732] width 396 height 42
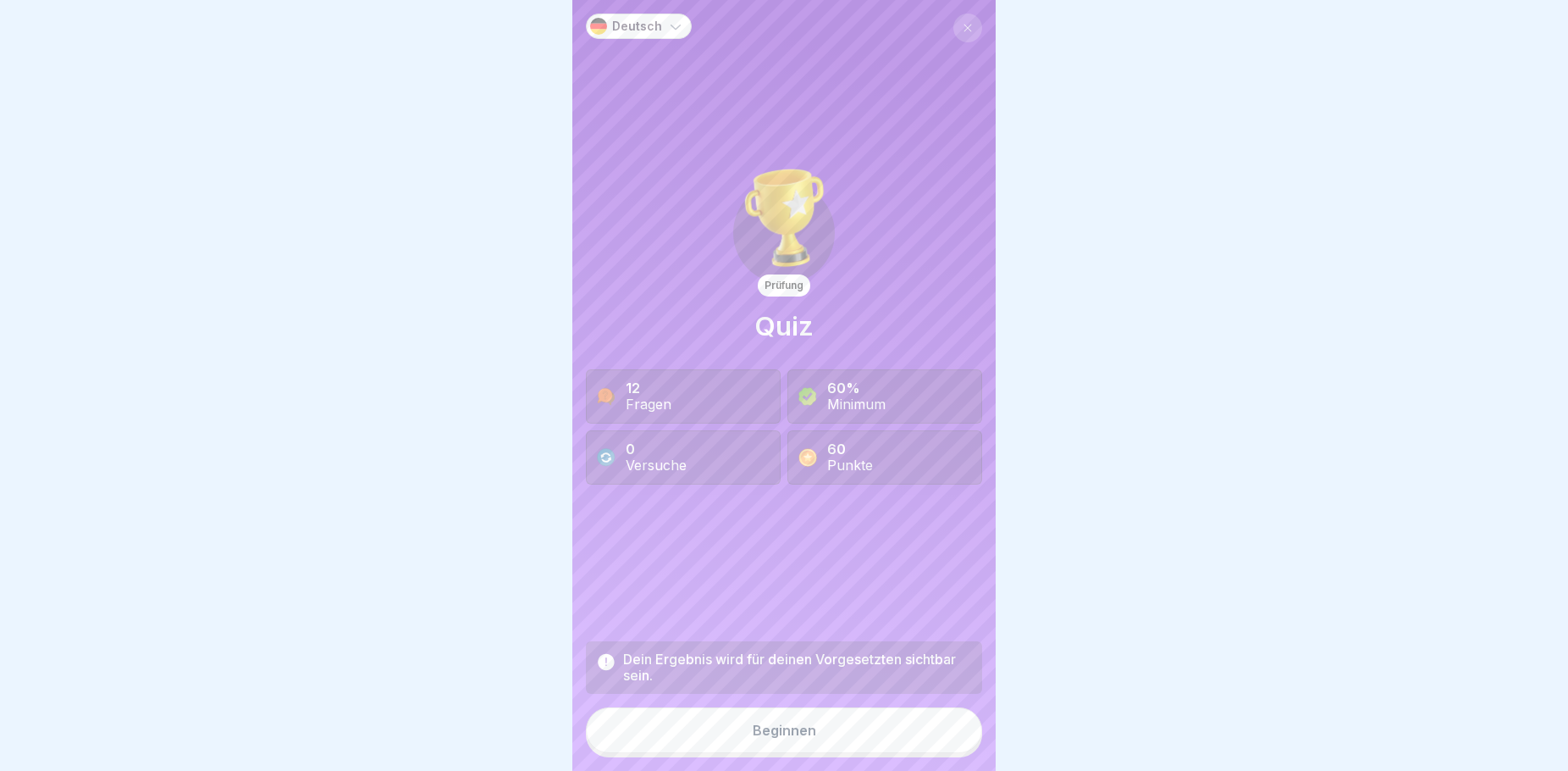
scroll to position [14, 0]
click at [808, 738] on button "Beginnen" at bounding box center [784, 730] width 396 height 46
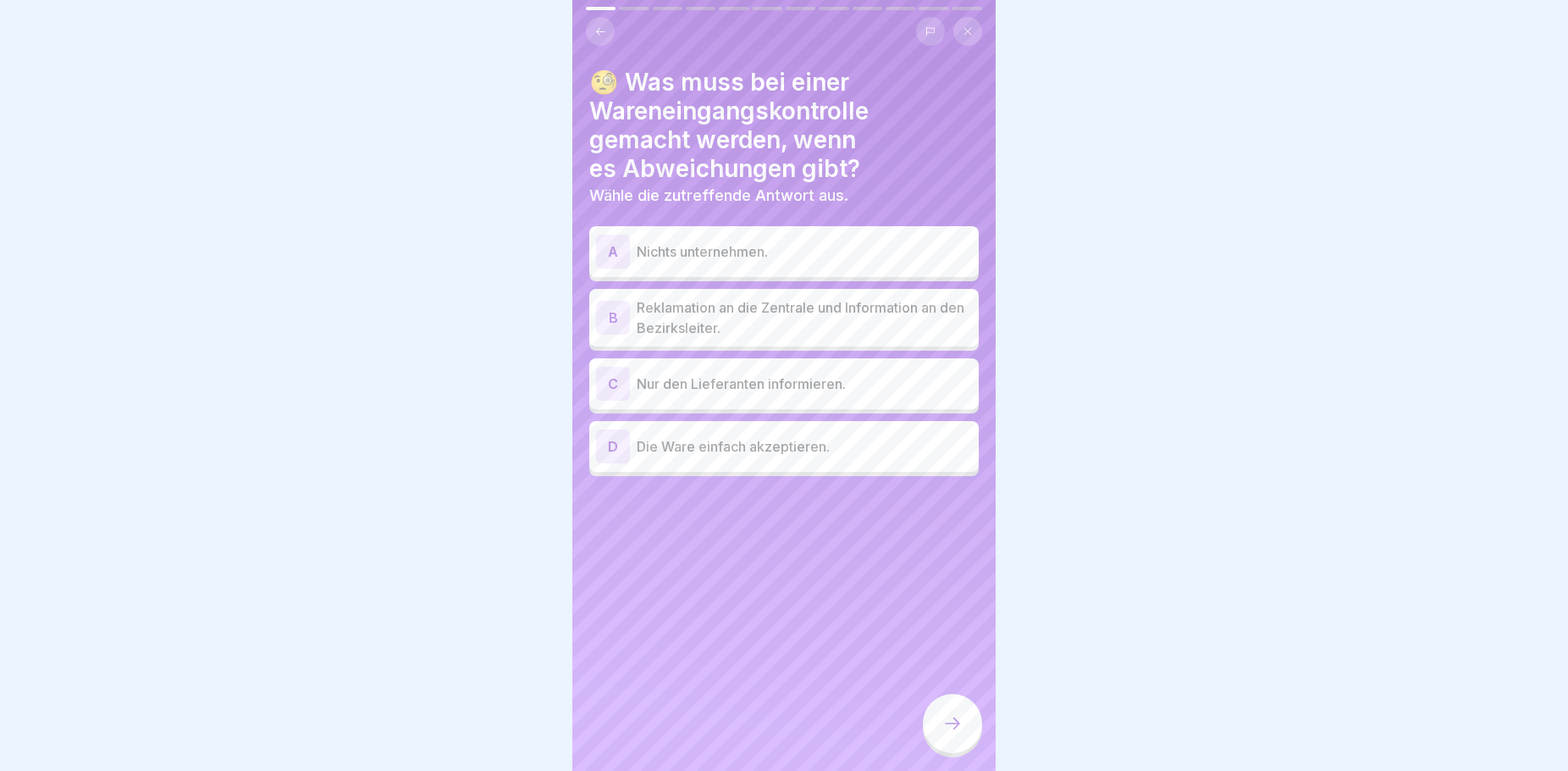
click at [750, 306] on p "Reklamation an die Zentrale und Information an den Bezirksleiter." at bounding box center [804, 317] width 335 height 40
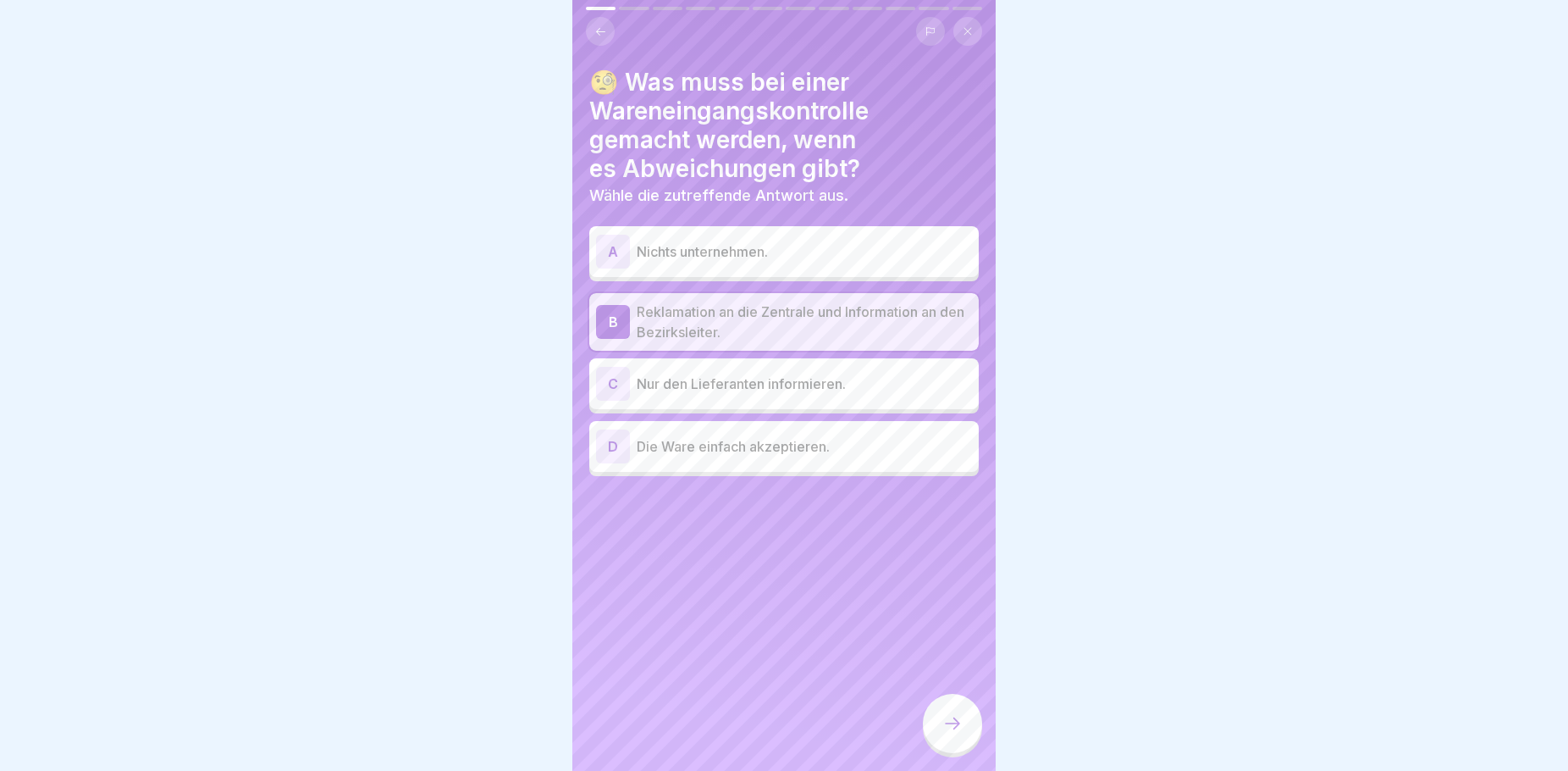
click at [956, 729] on icon at bounding box center [953, 723] width 21 height 21
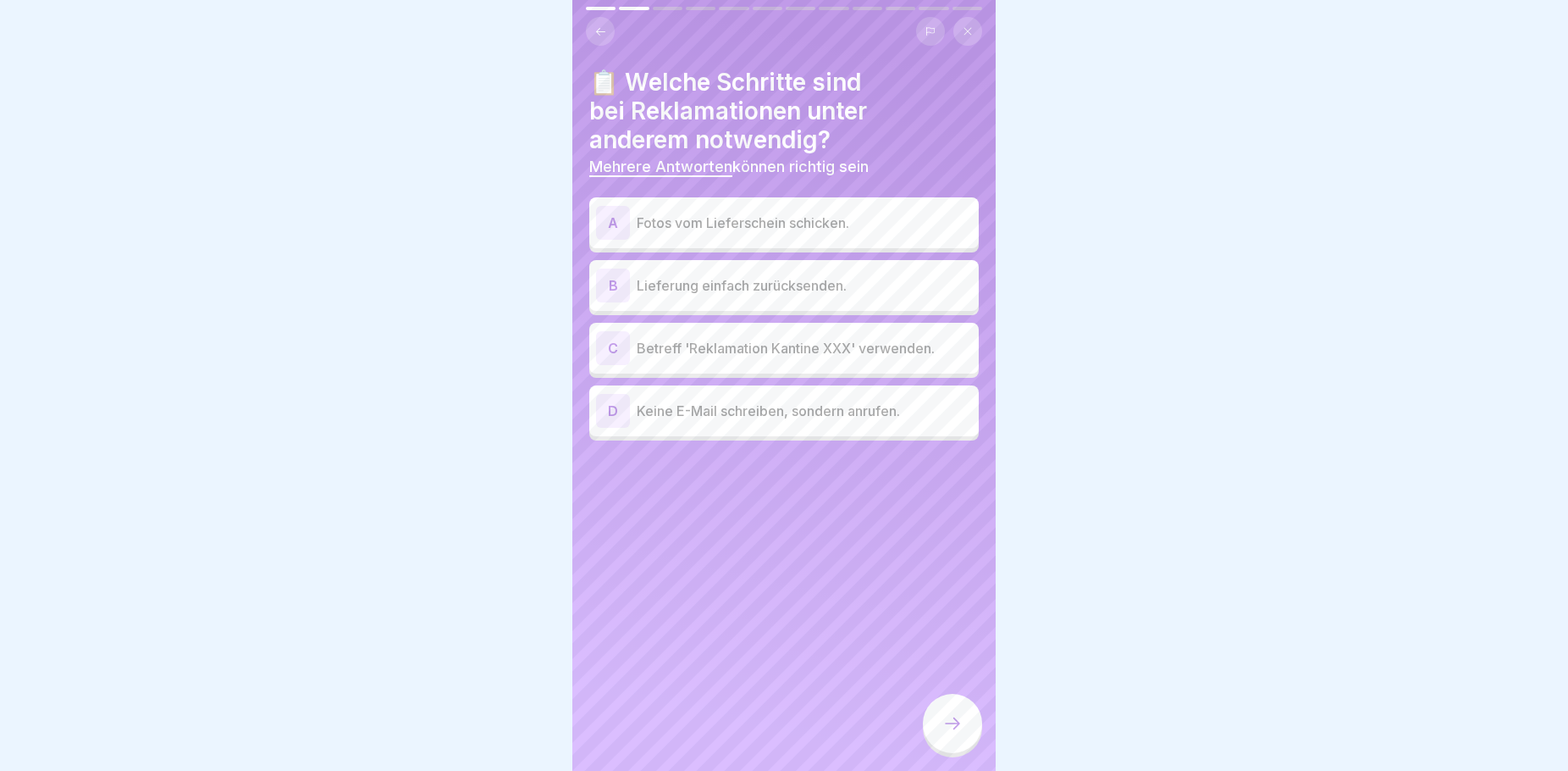
click at [604, 25] on icon at bounding box center [601, 32] width 13 height 13
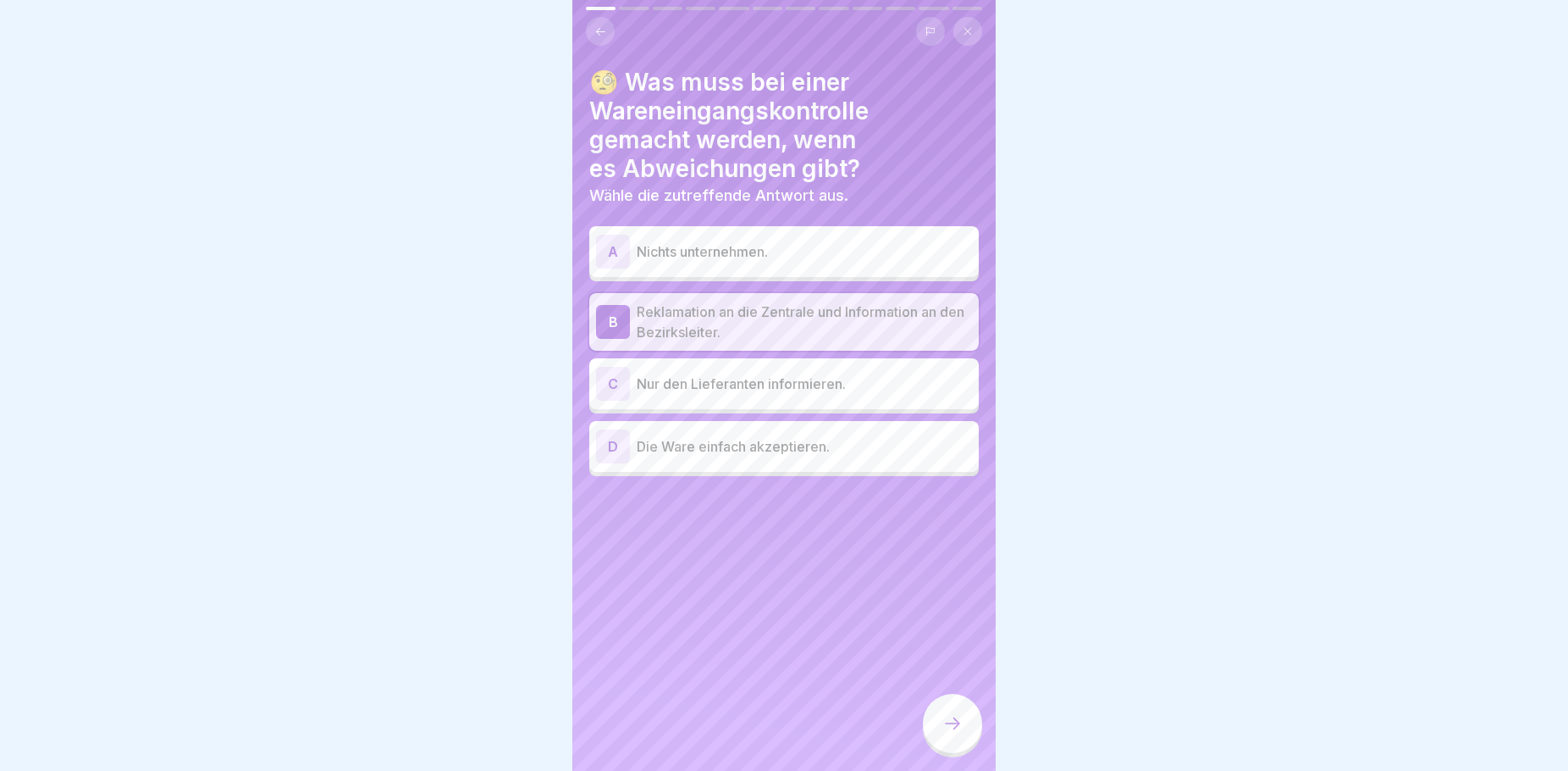
click at [753, 301] on p "Reklamation an die Zentrale und Information an den Bezirksleiter." at bounding box center [804, 321] width 335 height 40
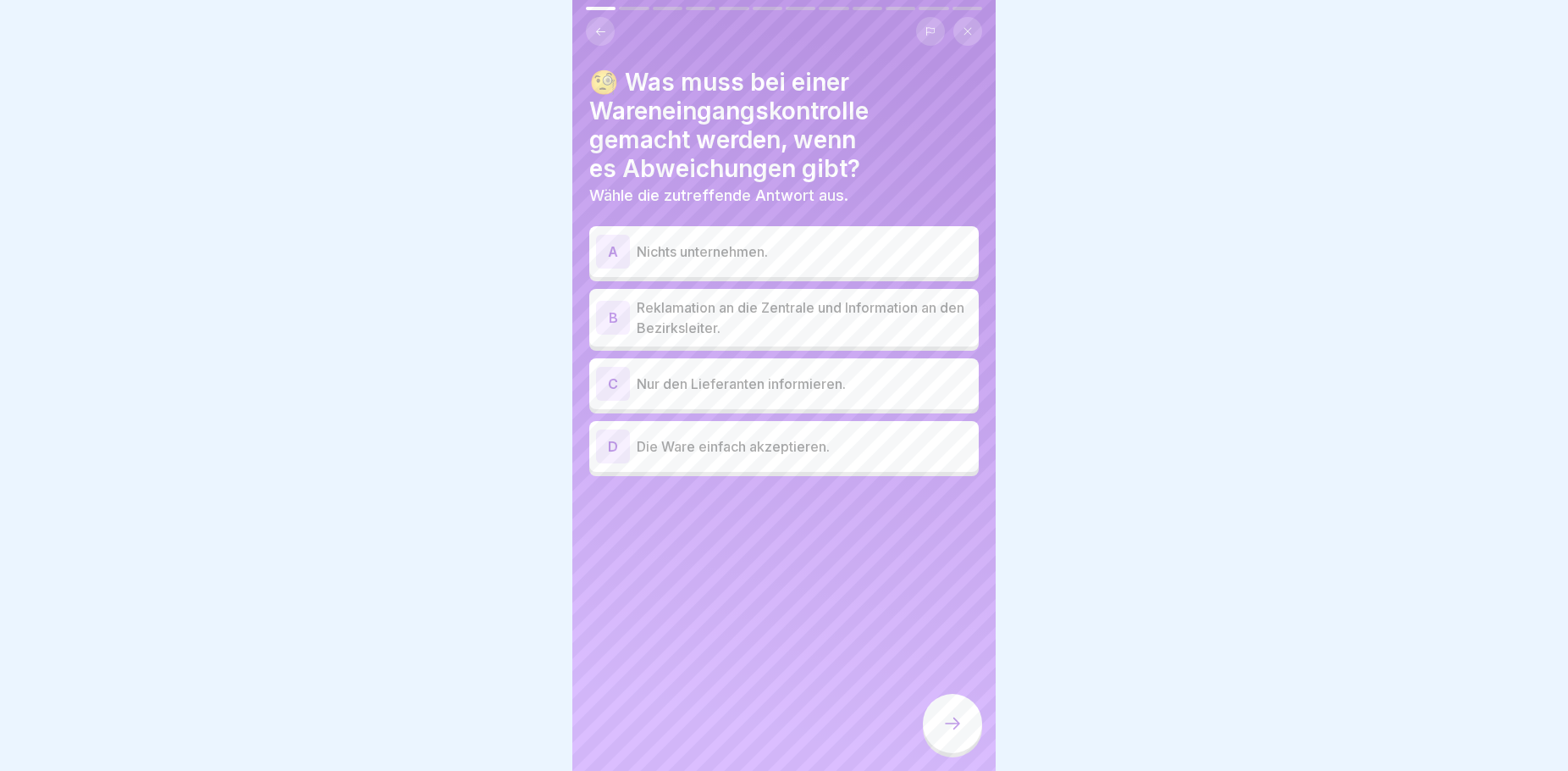
click at [953, 709] on div at bounding box center [952, 723] width 59 height 59
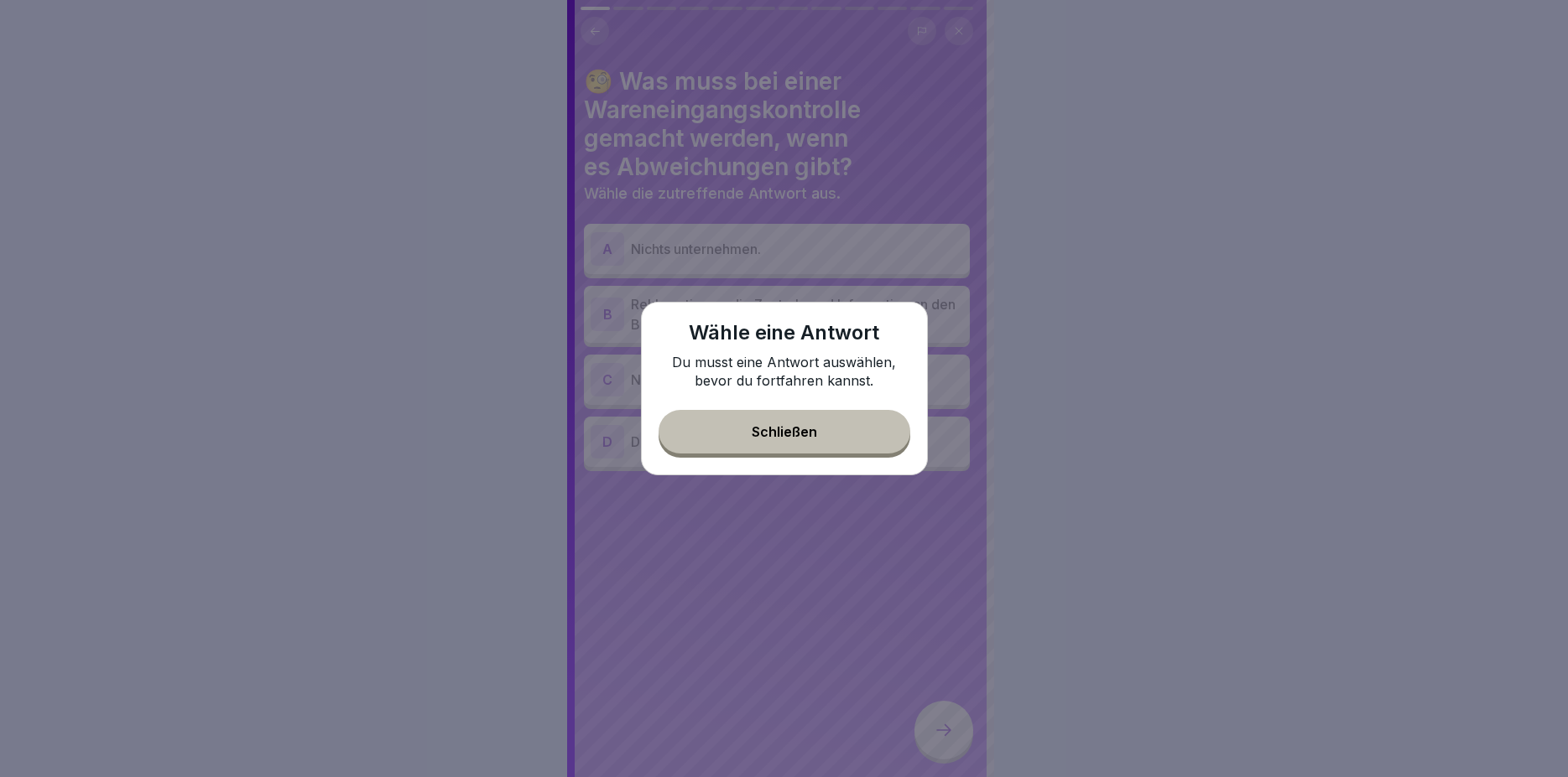
click at [847, 416] on button "Schließen" at bounding box center [784, 431] width 252 height 44
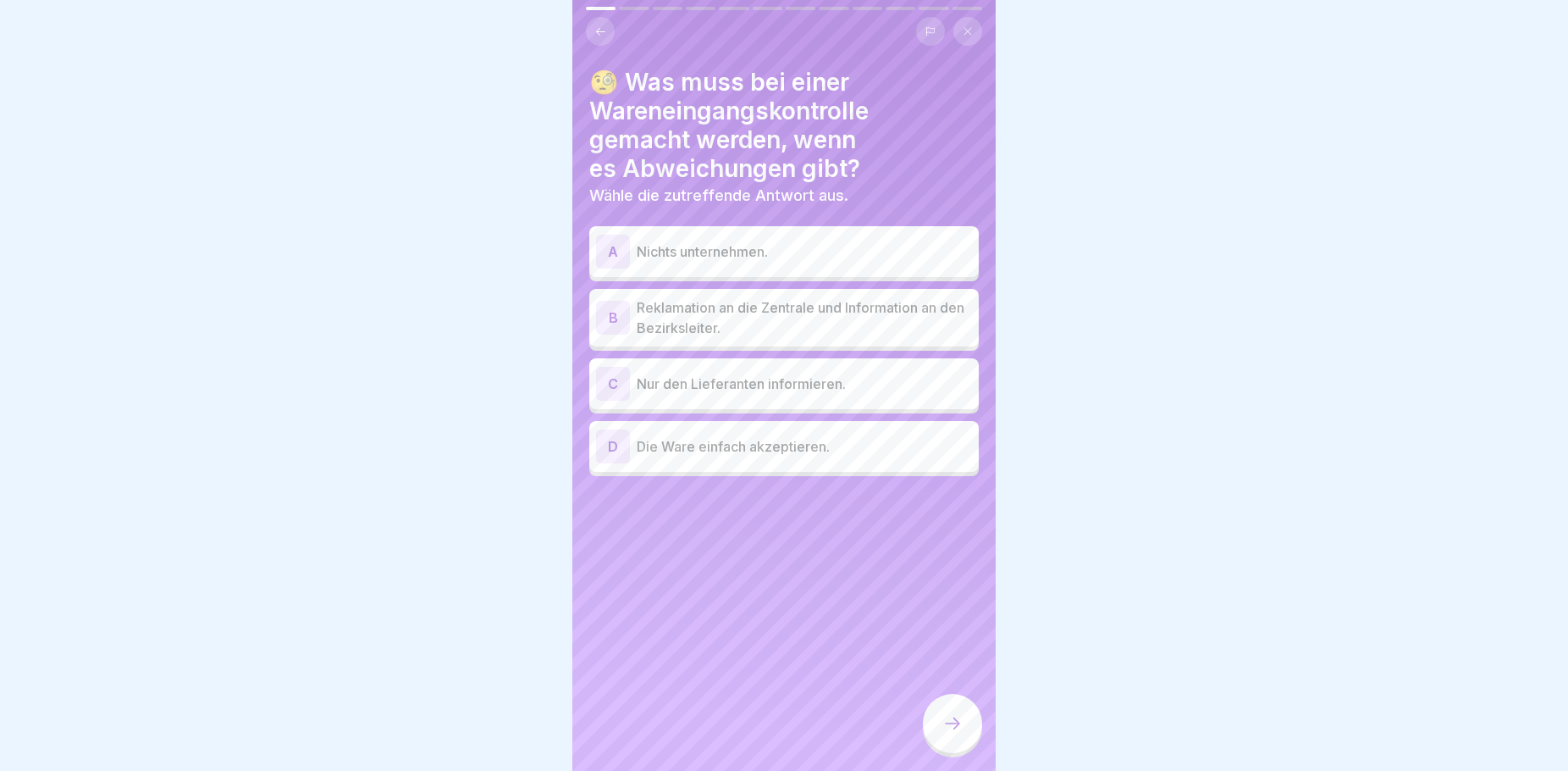
click at [719, 324] on p "Reklamation an die Zentrale und Information an den Bezirksleiter." at bounding box center [804, 317] width 335 height 40
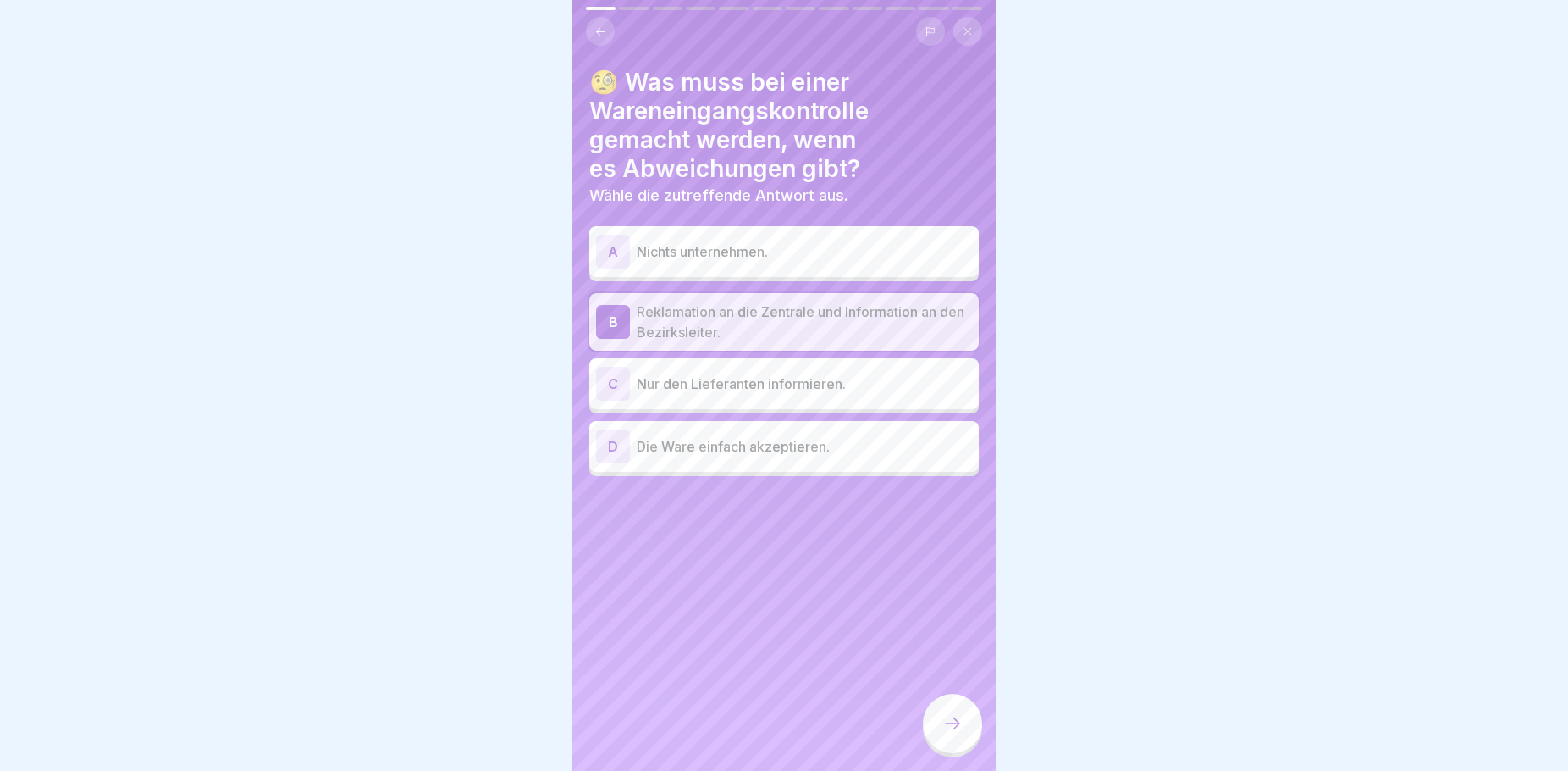
click at [953, 729] on div at bounding box center [952, 723] width 59 height 59
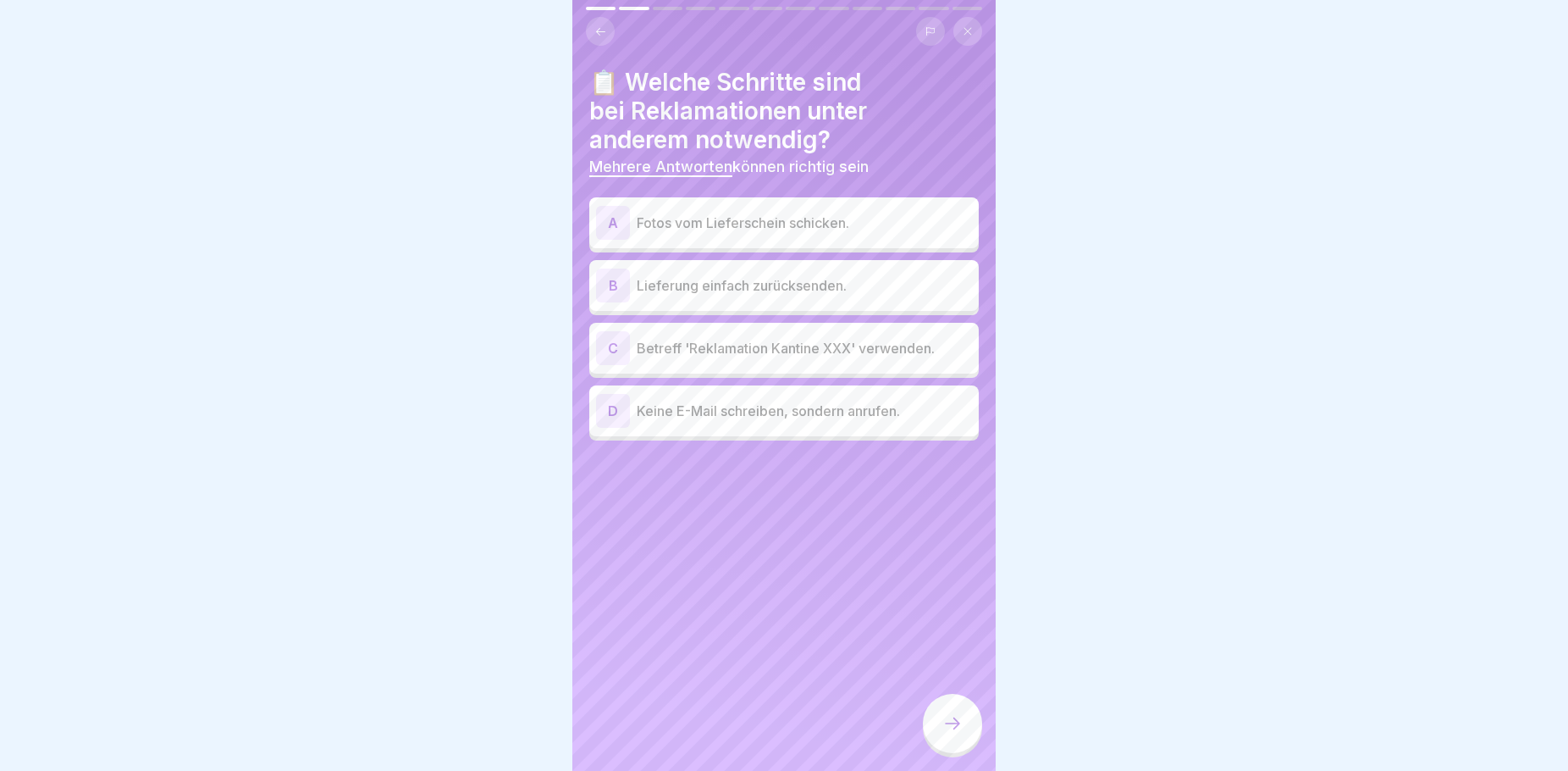
click at [844, 224] on p "Fotos vom Lieferschein schicken." at bounding box center [804, 223] width 335 height 21
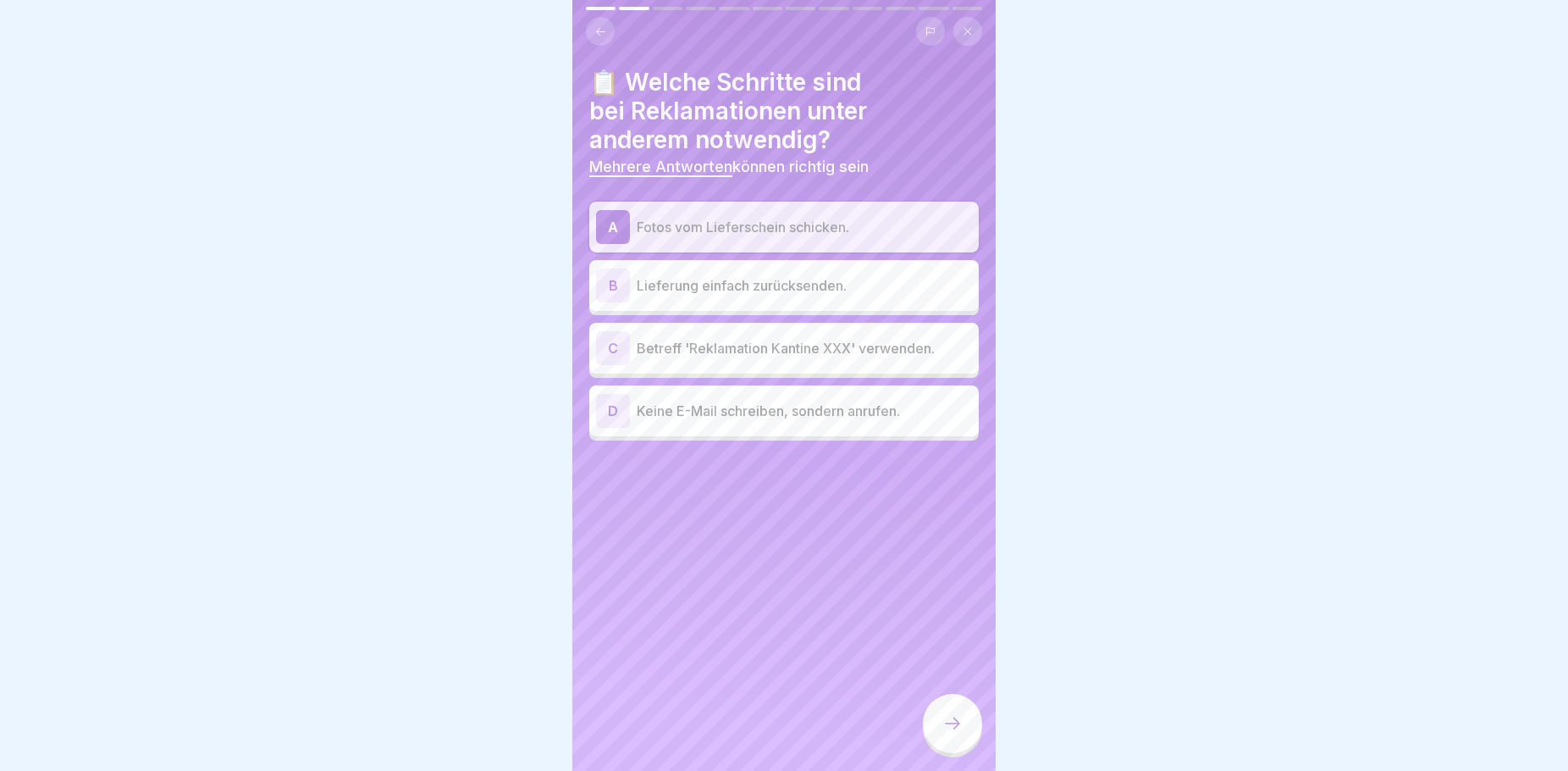
click at [851, 347] on p "Betreff 'Reklamation Kantine XXX' verwenden." at bounding box center [804, 348] width 335 height 21
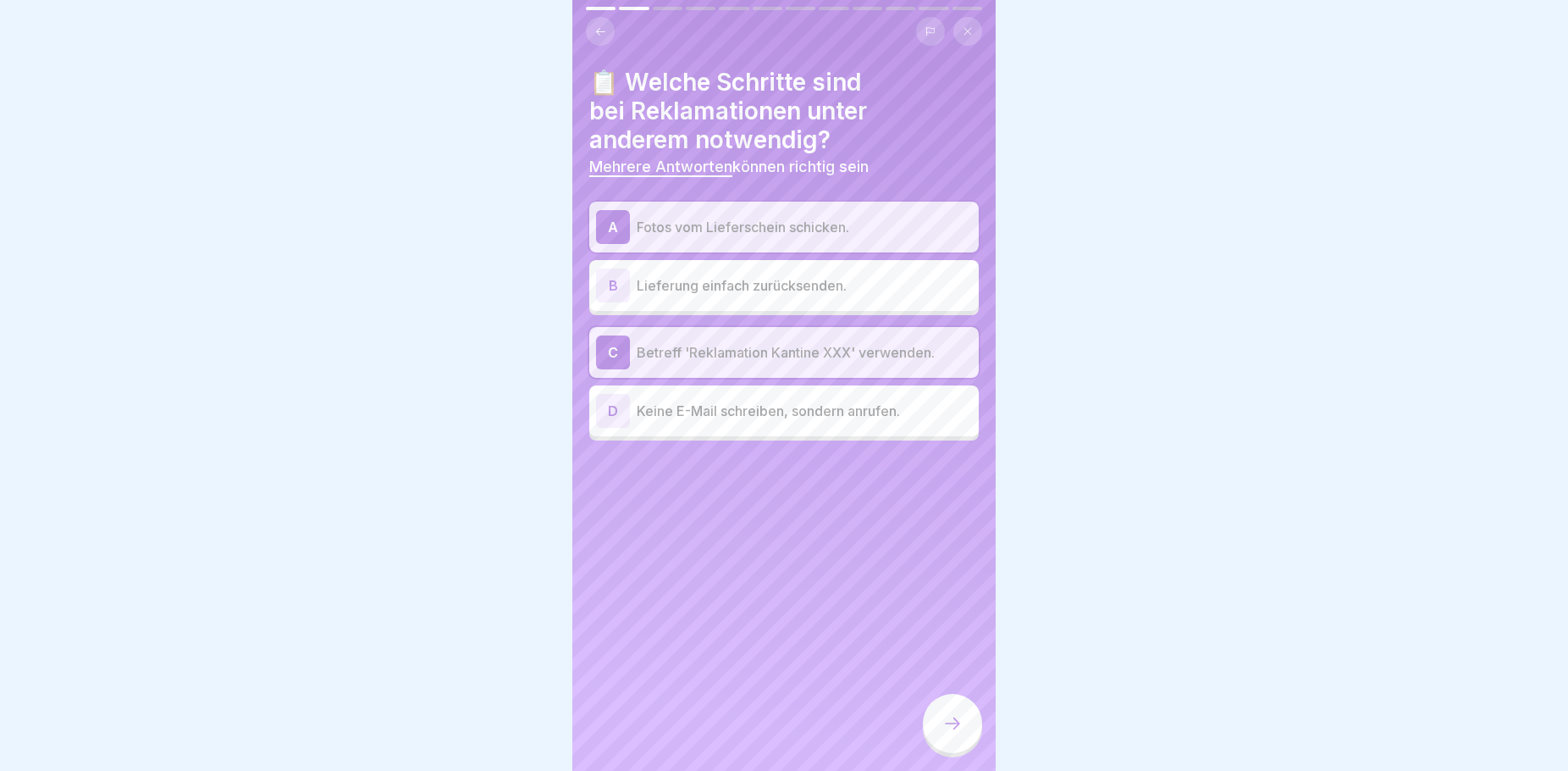
click at [945, 733] on icon at bounding box center [953, 723] width 21 height 21
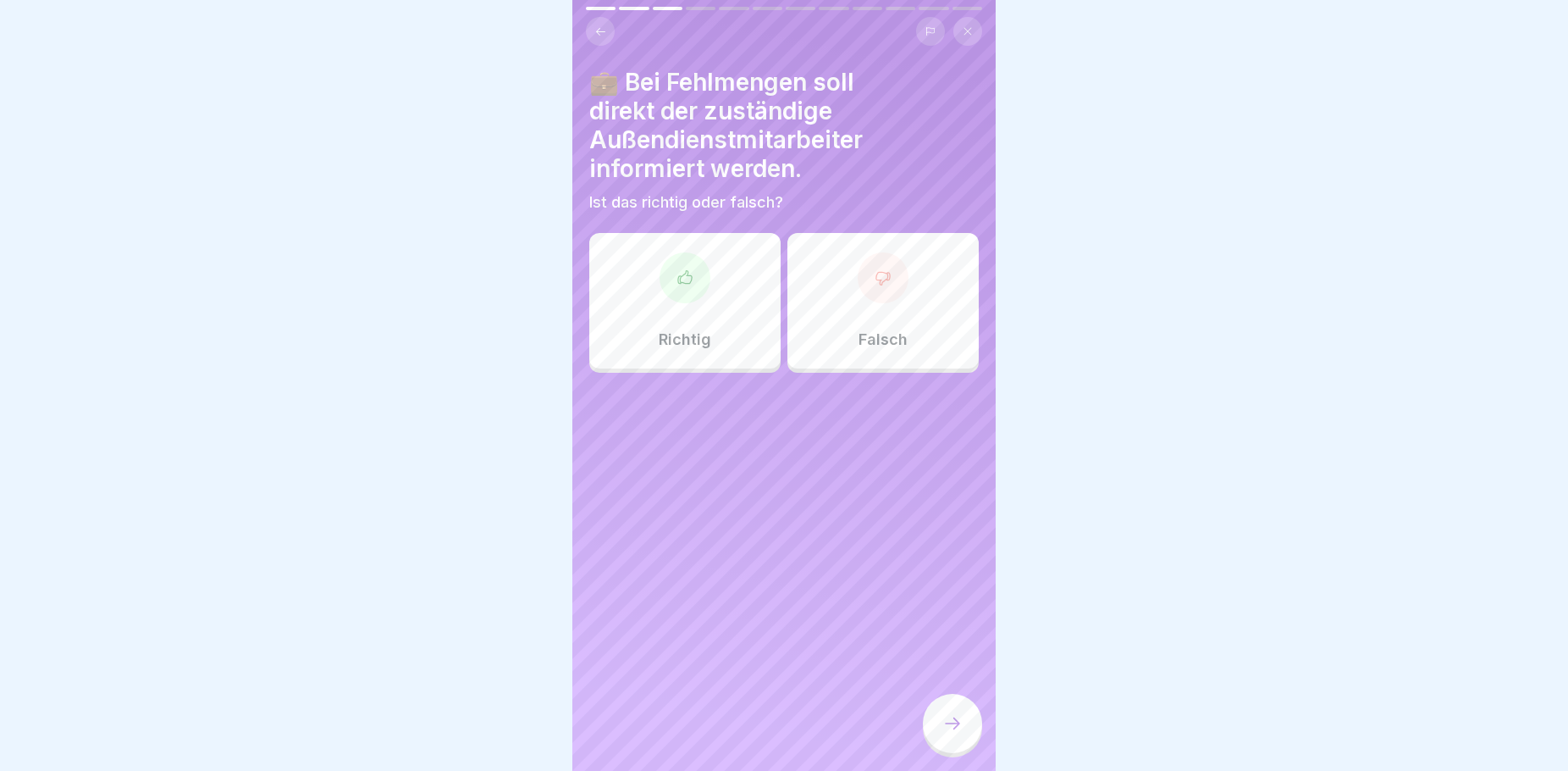
click at [822, 352] on div "Falsch" at bounding box center [884, 301] width 192 height 135
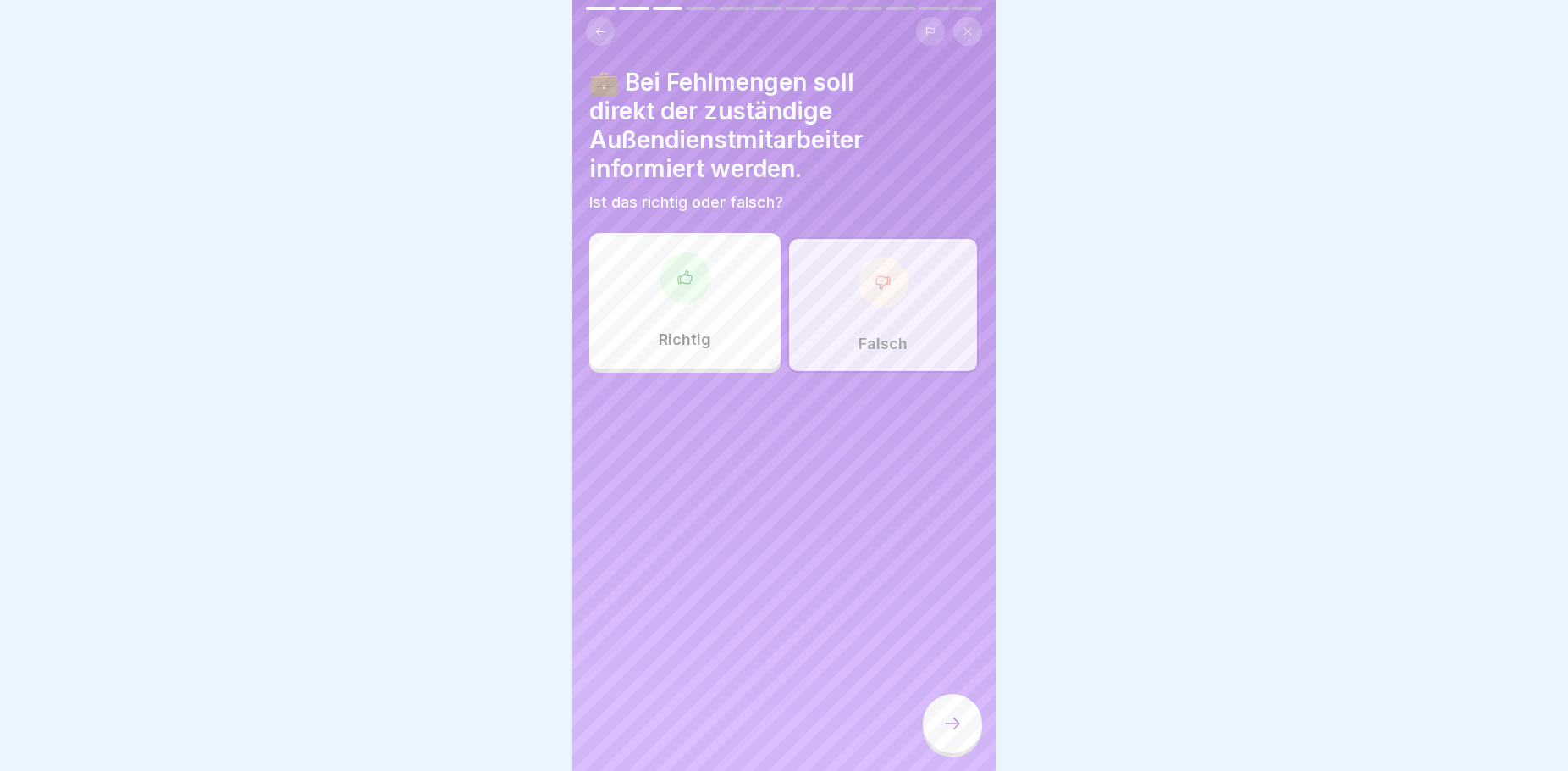
click at [953, 729] on icon at bounding box center [952, 723] width 15 height 12
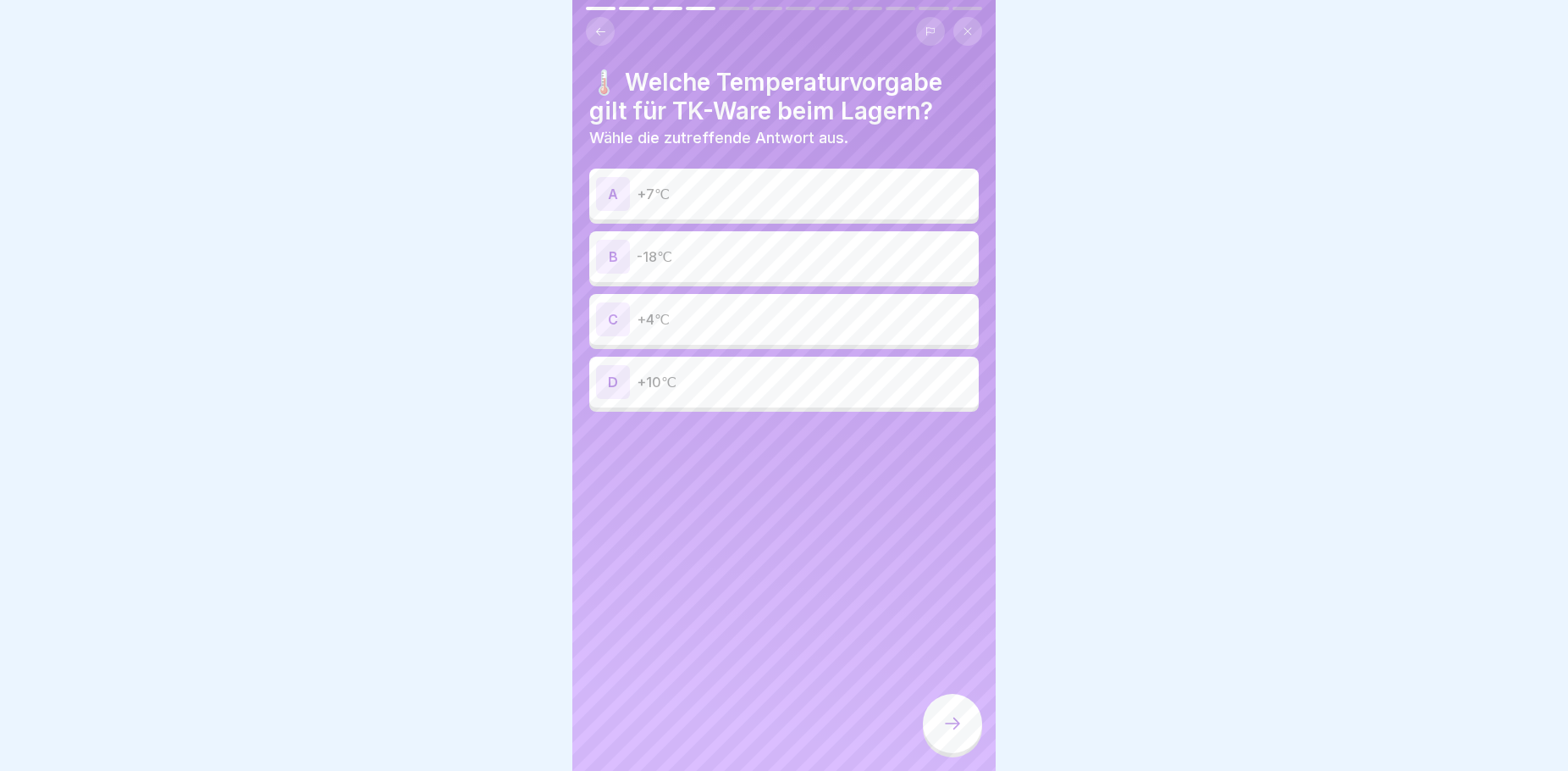
click at [706, 239] on div "B -18℃" at bounding box center [784, 256] width 376 height 34
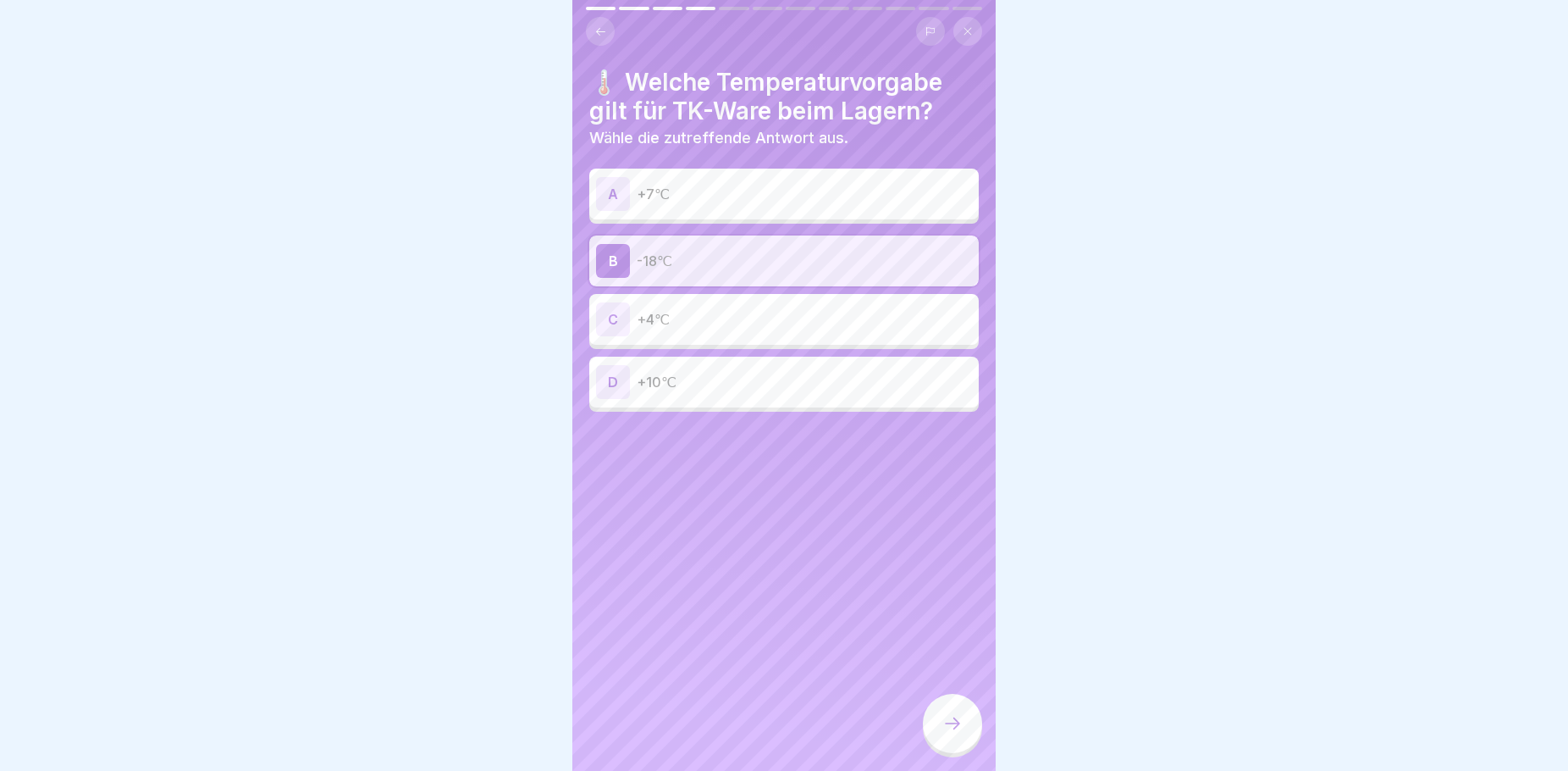
click at [954, 729] on div at bounding box center [952, 723] width 59 height 59
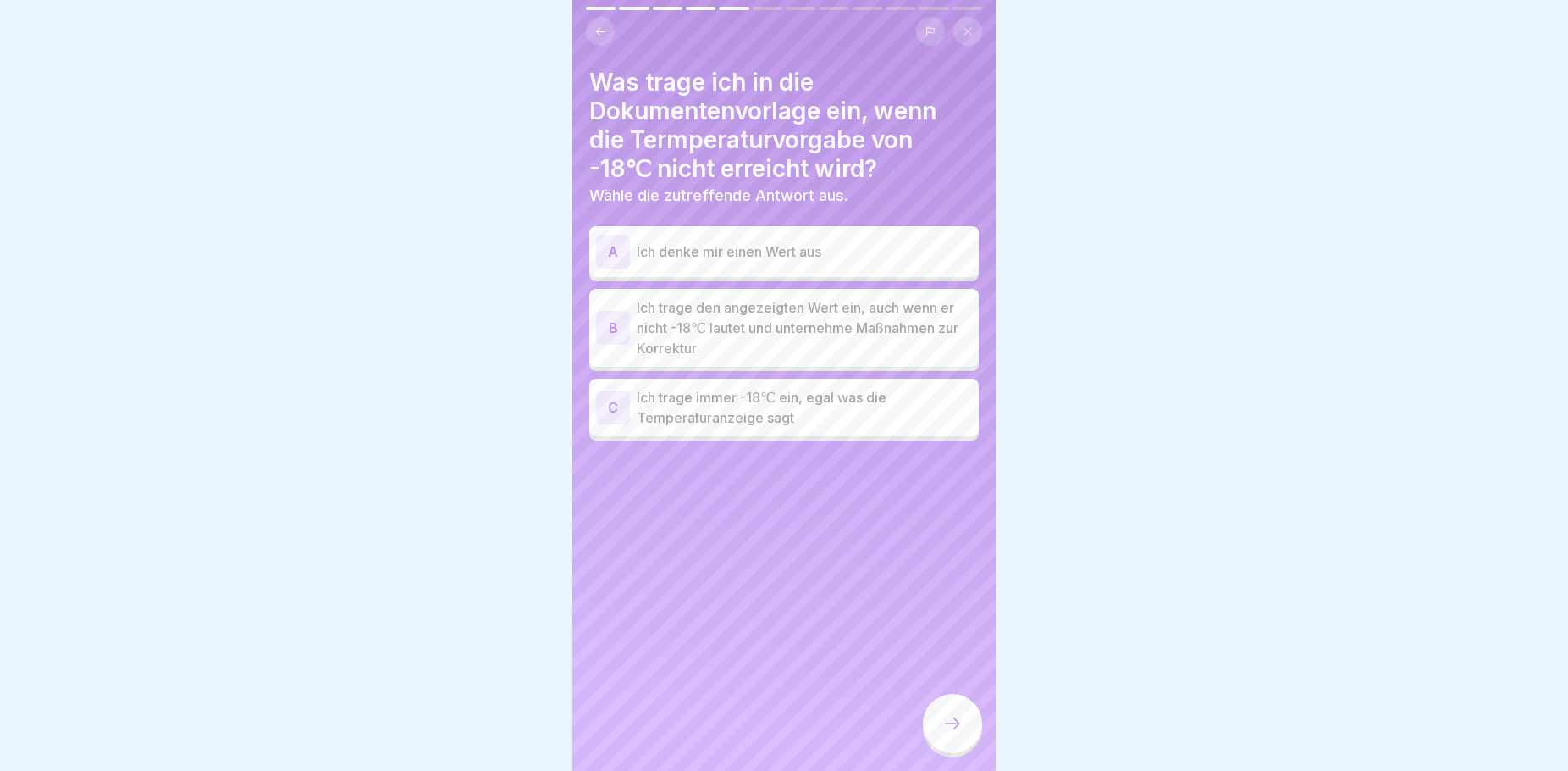
click at [857, 315] on p "Ich trage den angezeigten Wert ein, auch wenn er nicht -18℃ lautet und unterneh…" at bounding box center [804, 328] width 335 height 61
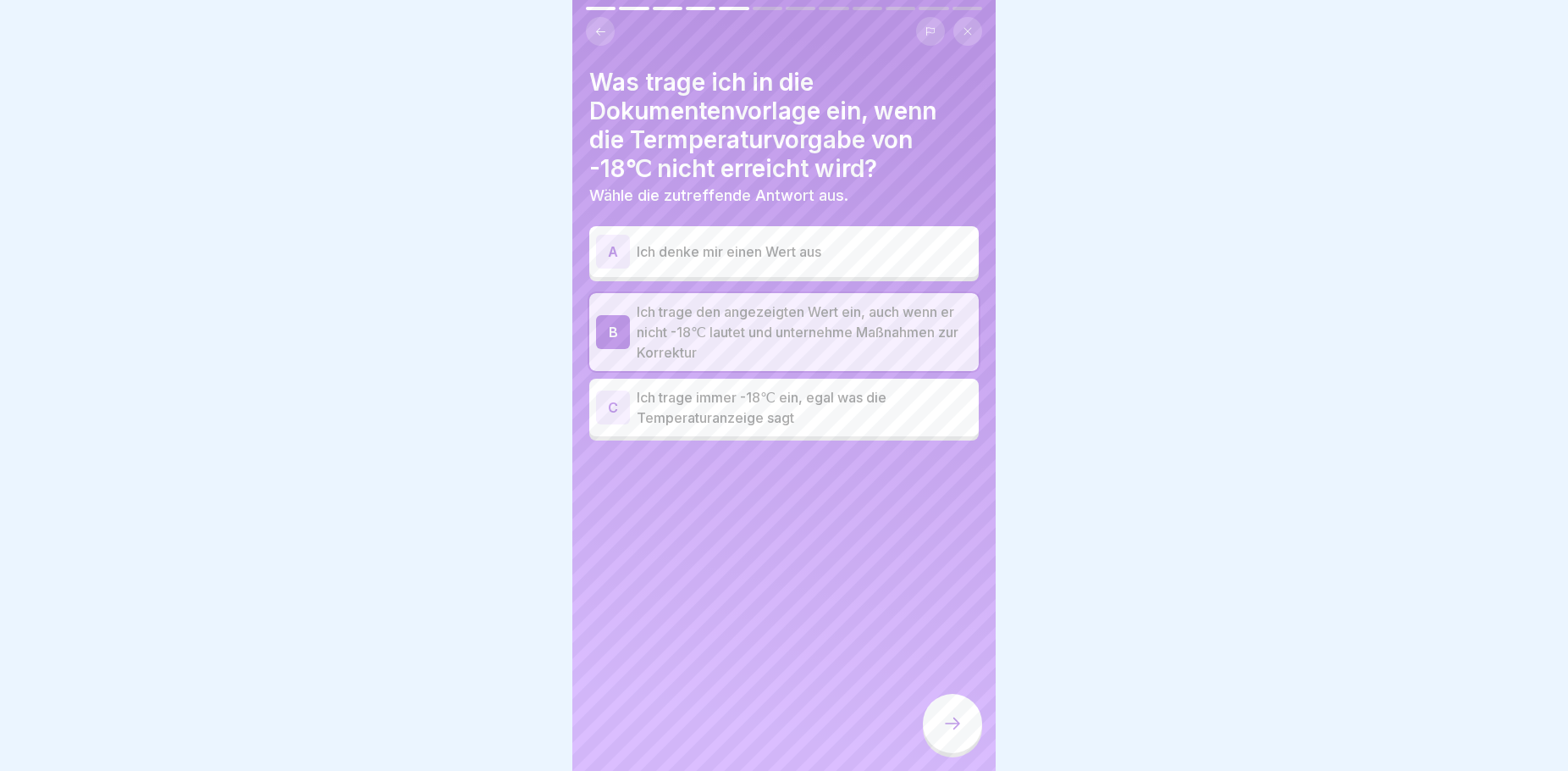
click at [868, 331] on p "Ich trage den angezeigten Wert ein, auch wenn er nicht -18℃ lautet und unterneh…" at bounding box center [804, 332] width 335 height 61
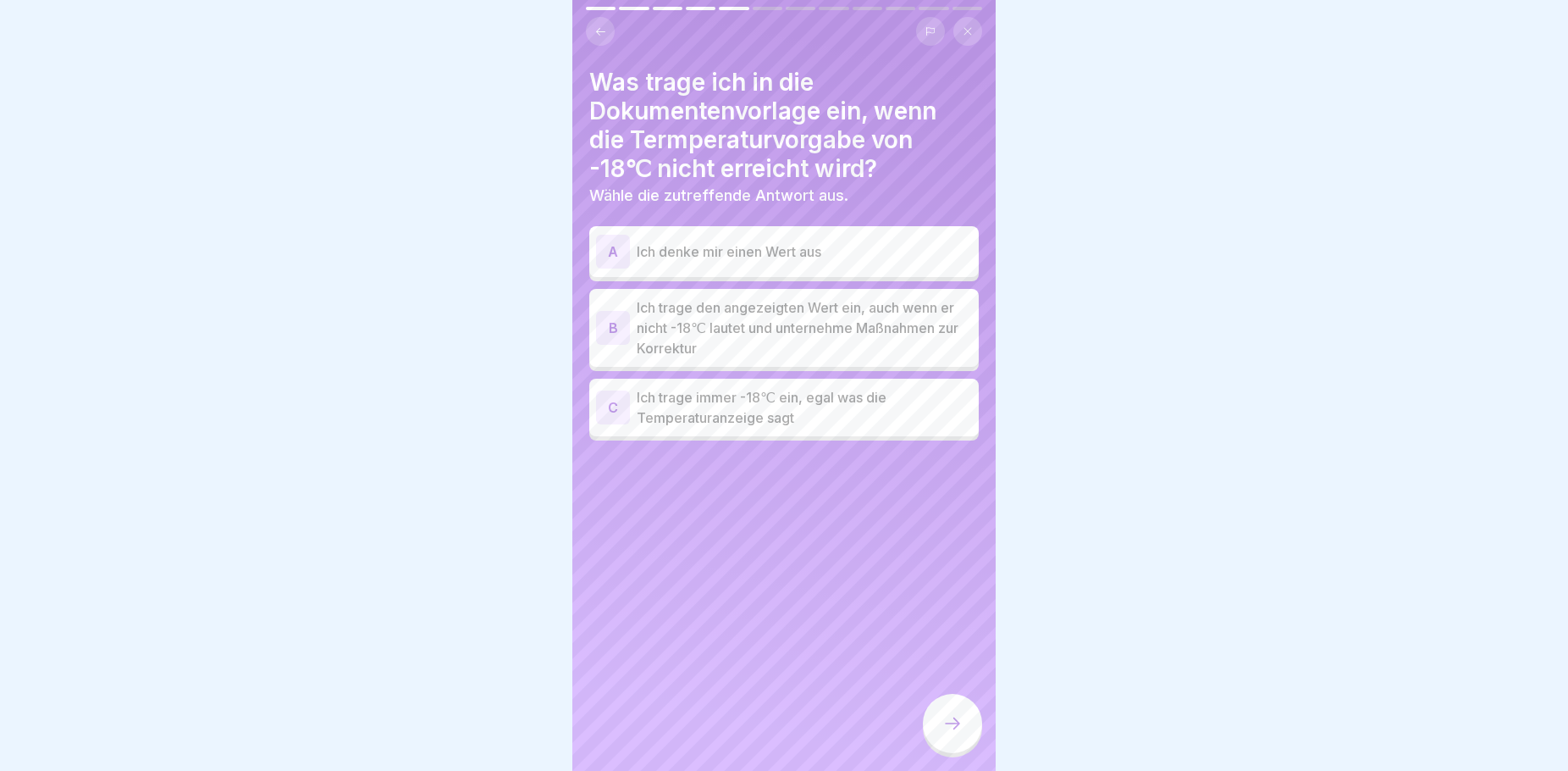
click at [861, 332] on p "Ich trage den angezeigten Wert ein, auch wenn er nicht -18℃ lautet und unterneh…" at bounding box center [804, 328] width 335 height 61
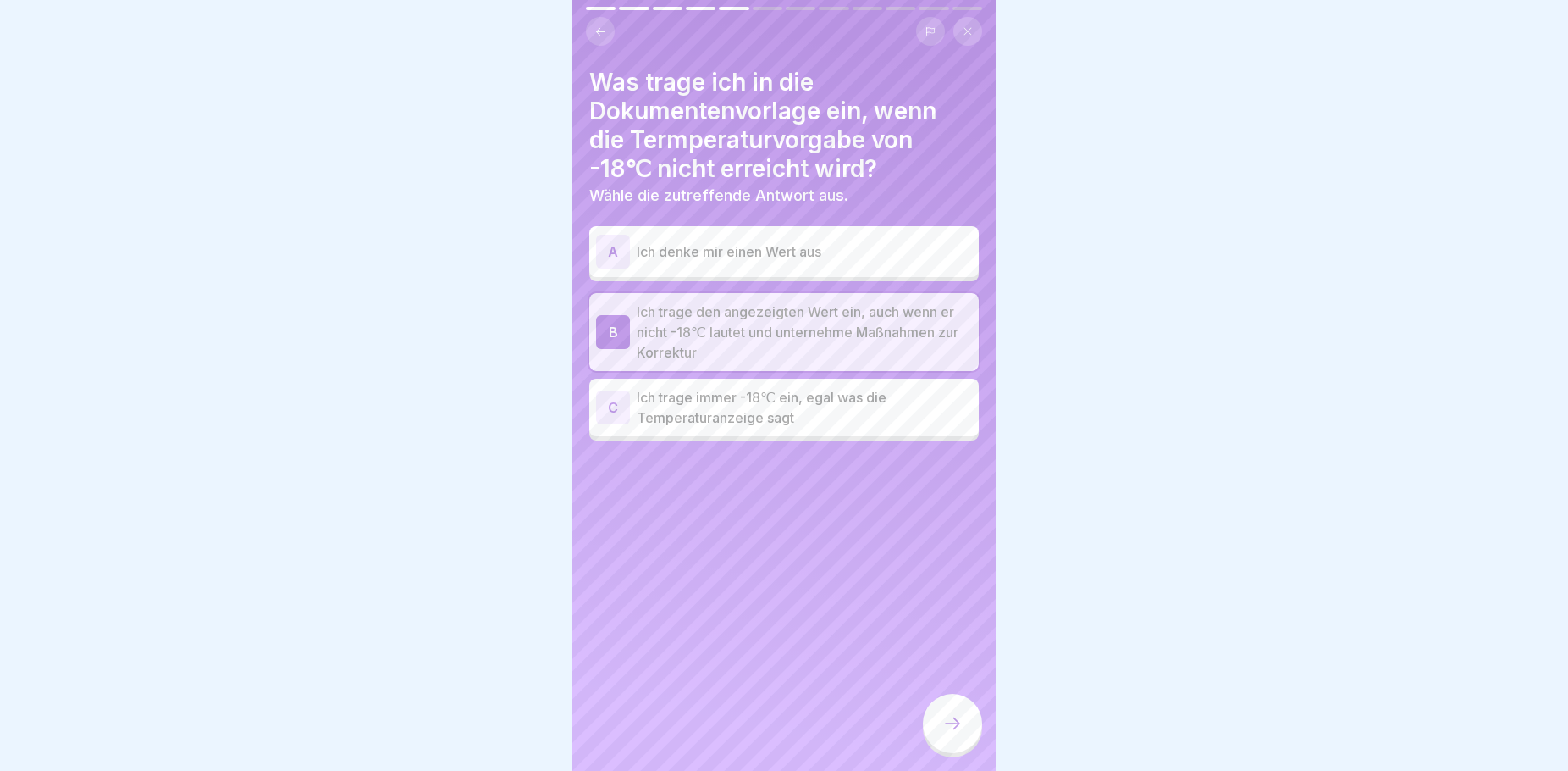
click at [947, 733] on icon at bounding box center [953, 723] width 21 height 21
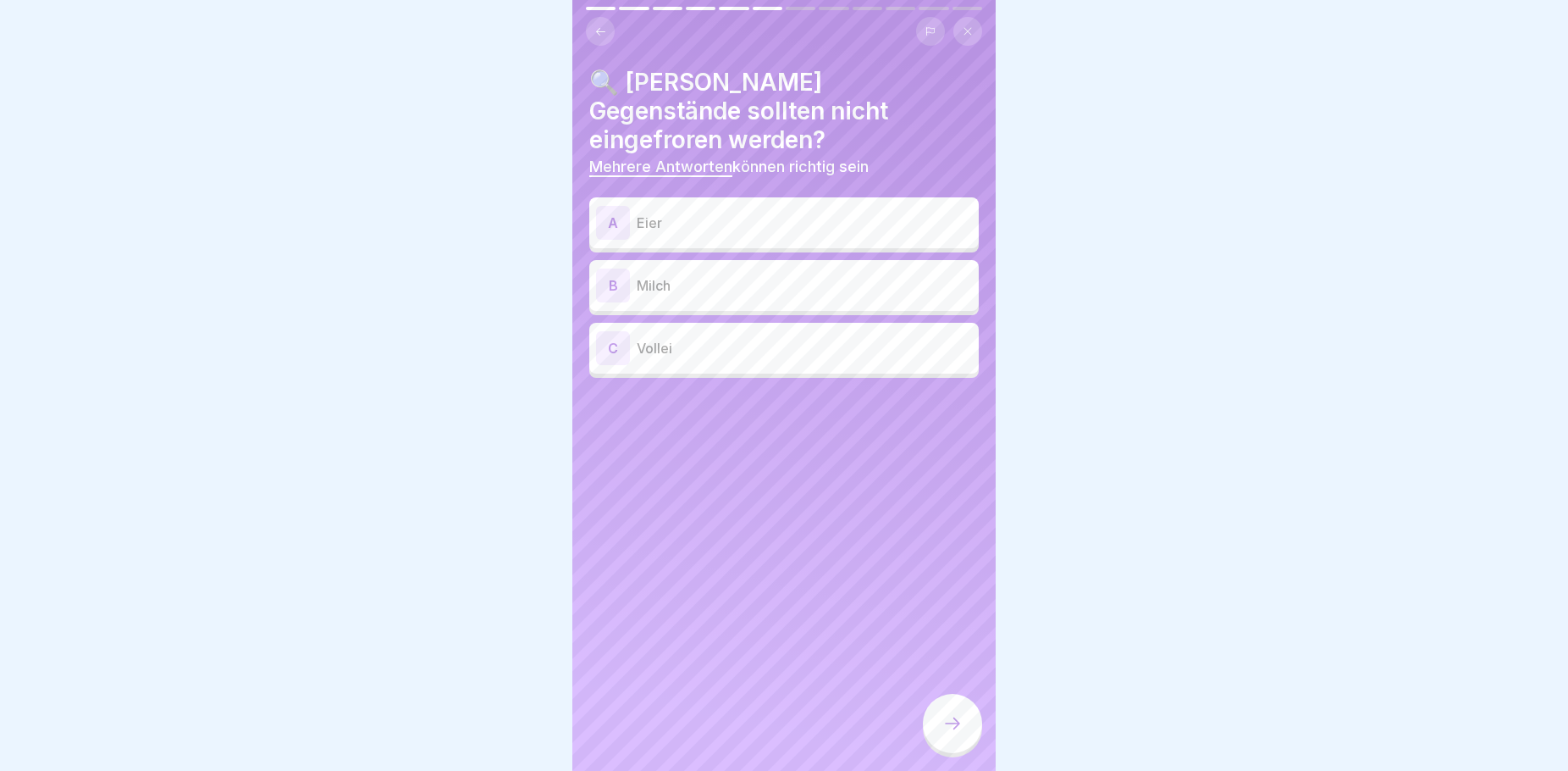
click at [727, 212] on p "Eier" at bounding box center [804, 223] width 335 height 21
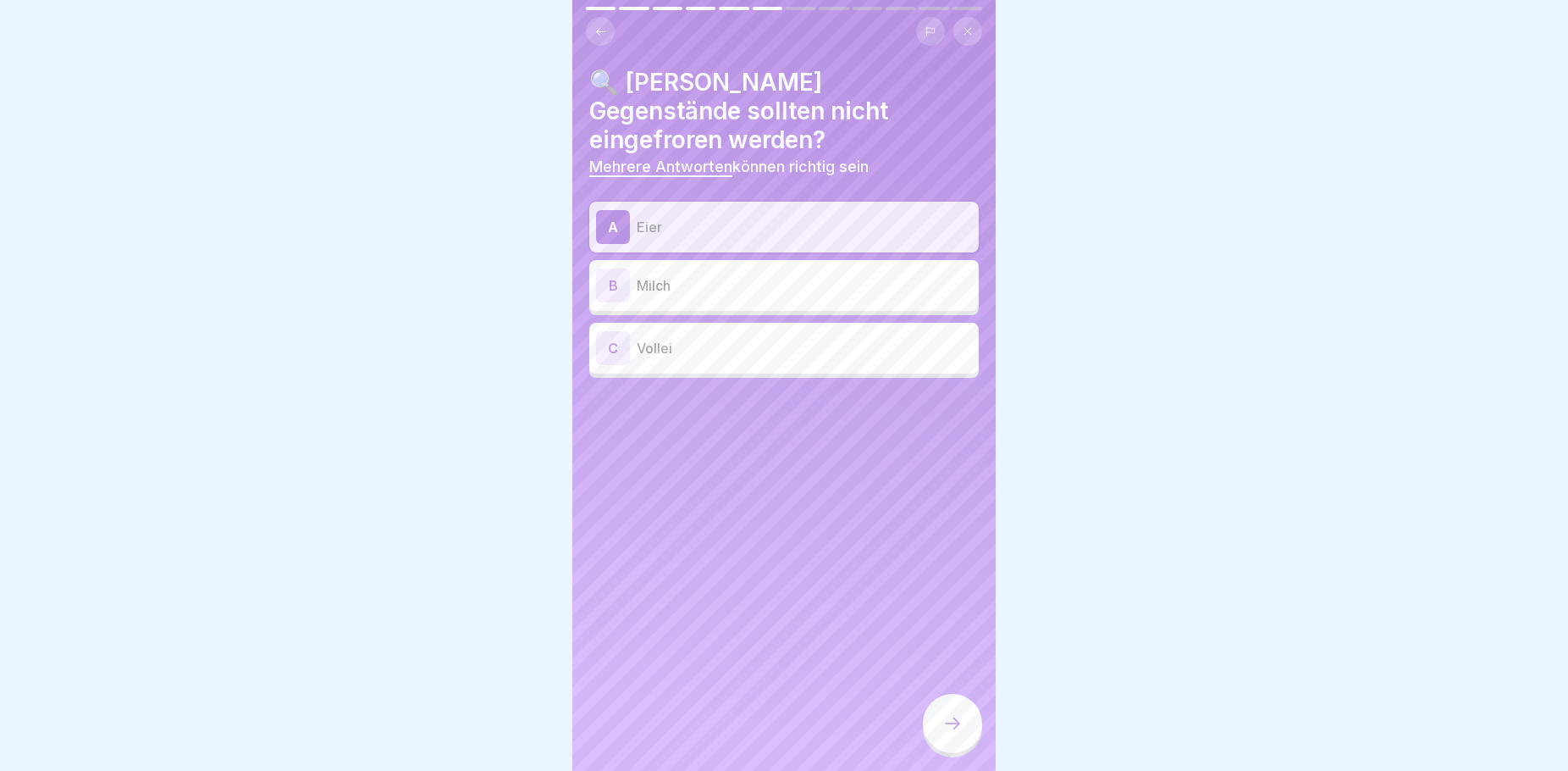
click at [723, 275] on p "Milch" at bounding box center [804, 285] width 335 height 21
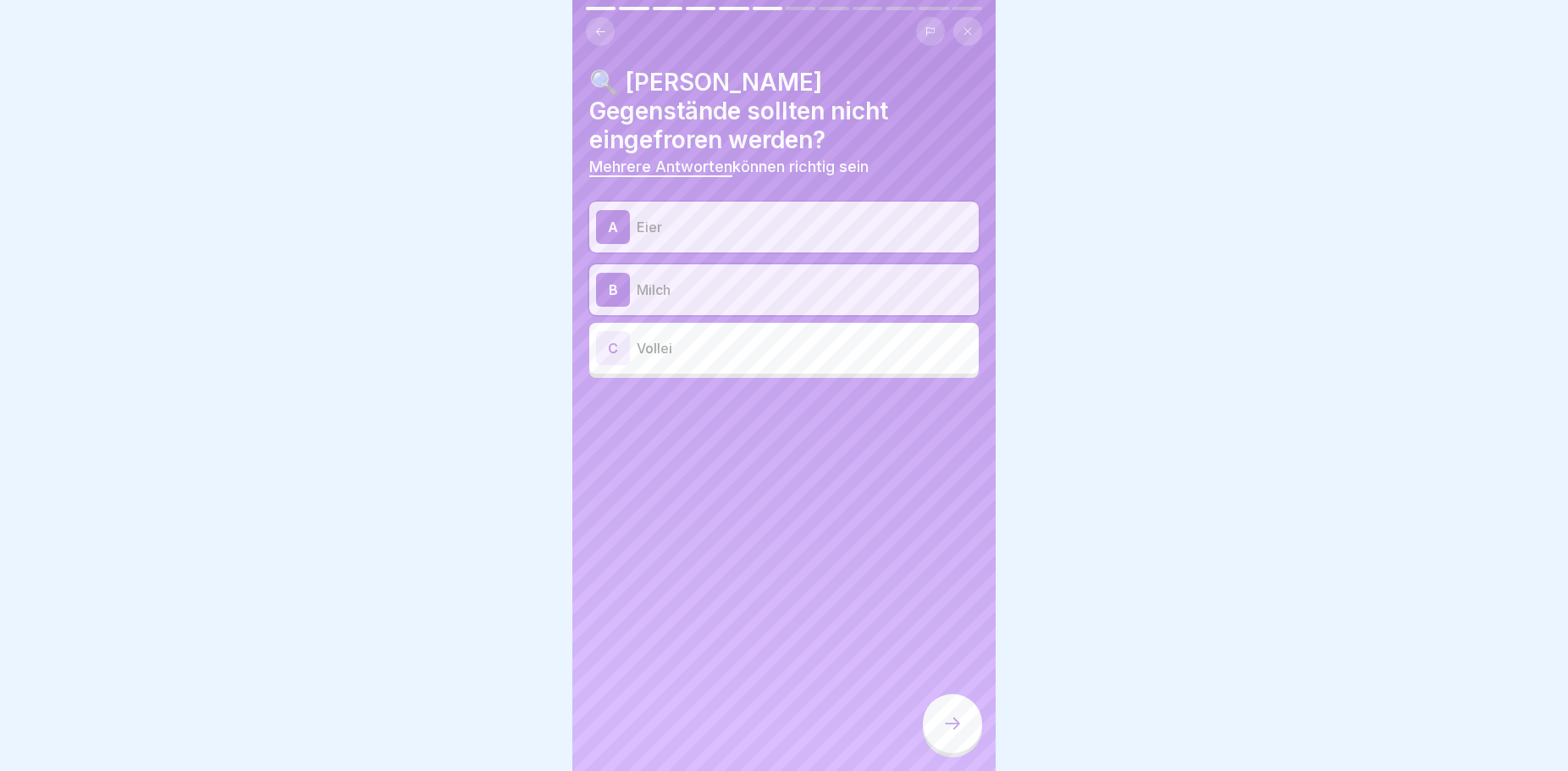
click at [728, 332] on div "C Vollei" at bounding box center [784, 348] width 376 height 34
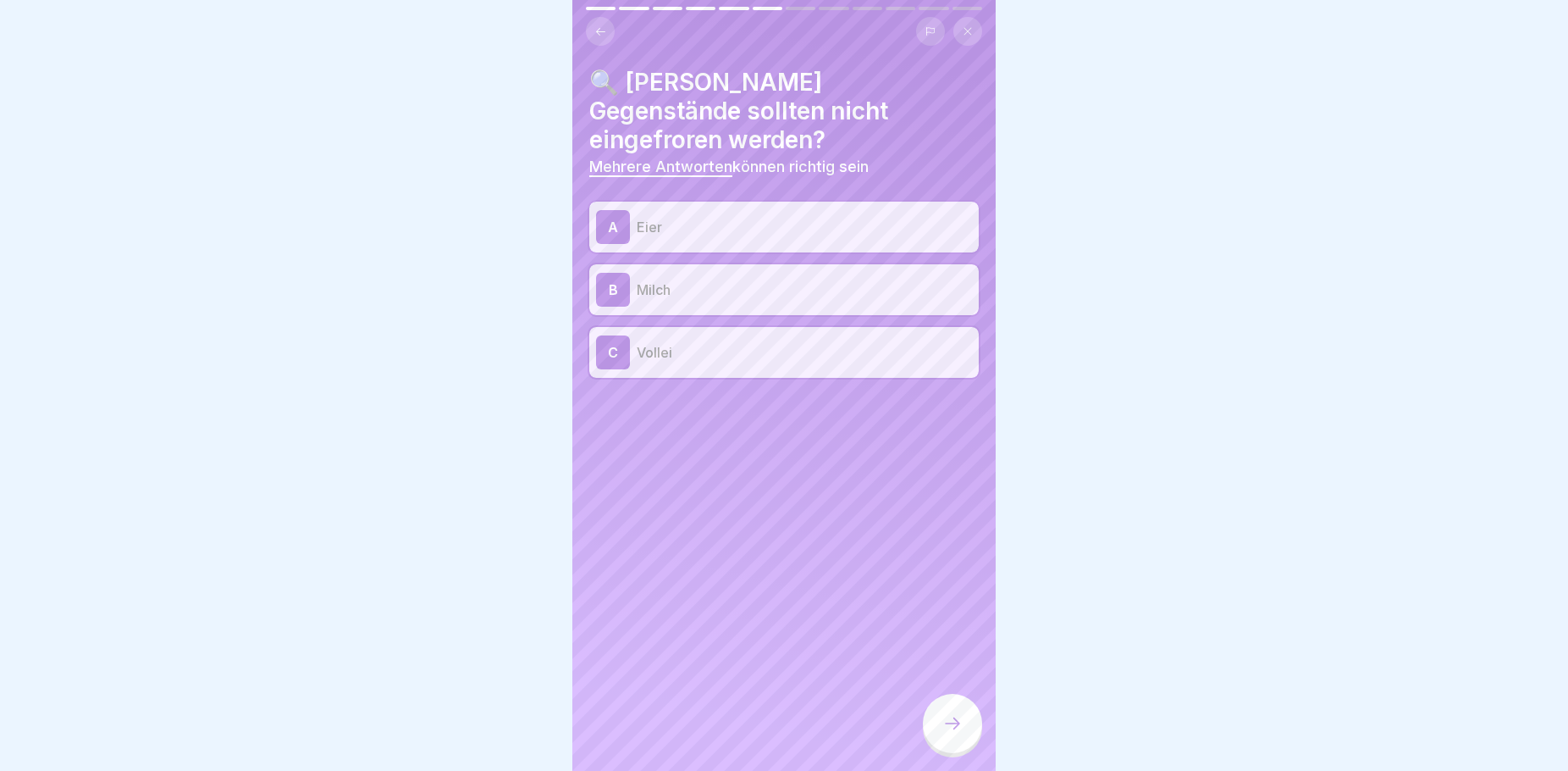
click at [939, 738] on div at bounding box center [952, 723] width 59 height 59
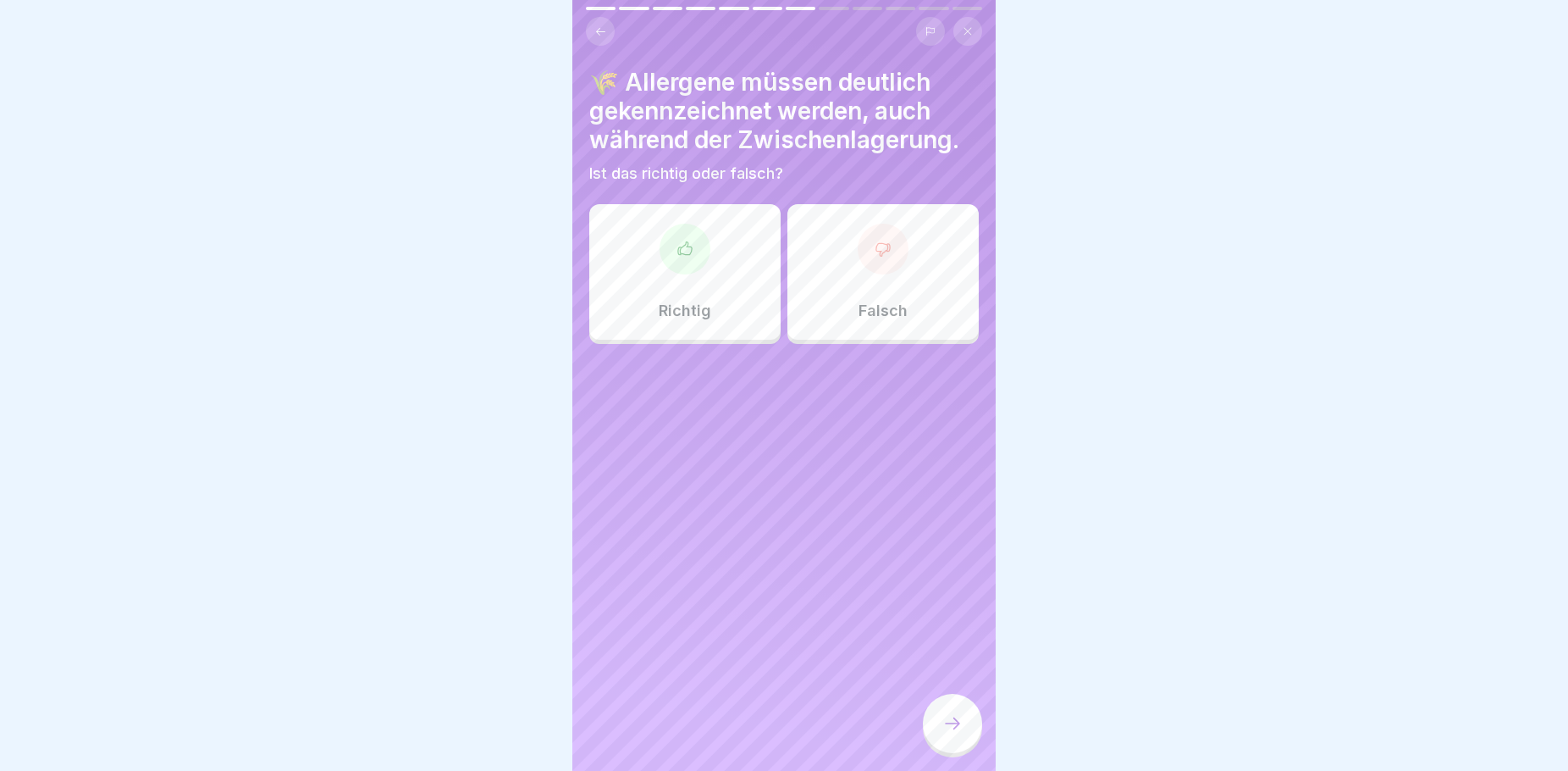
click at [729, 268] on div "Richtig" at bounding box center [685, 271] width 192 height 135
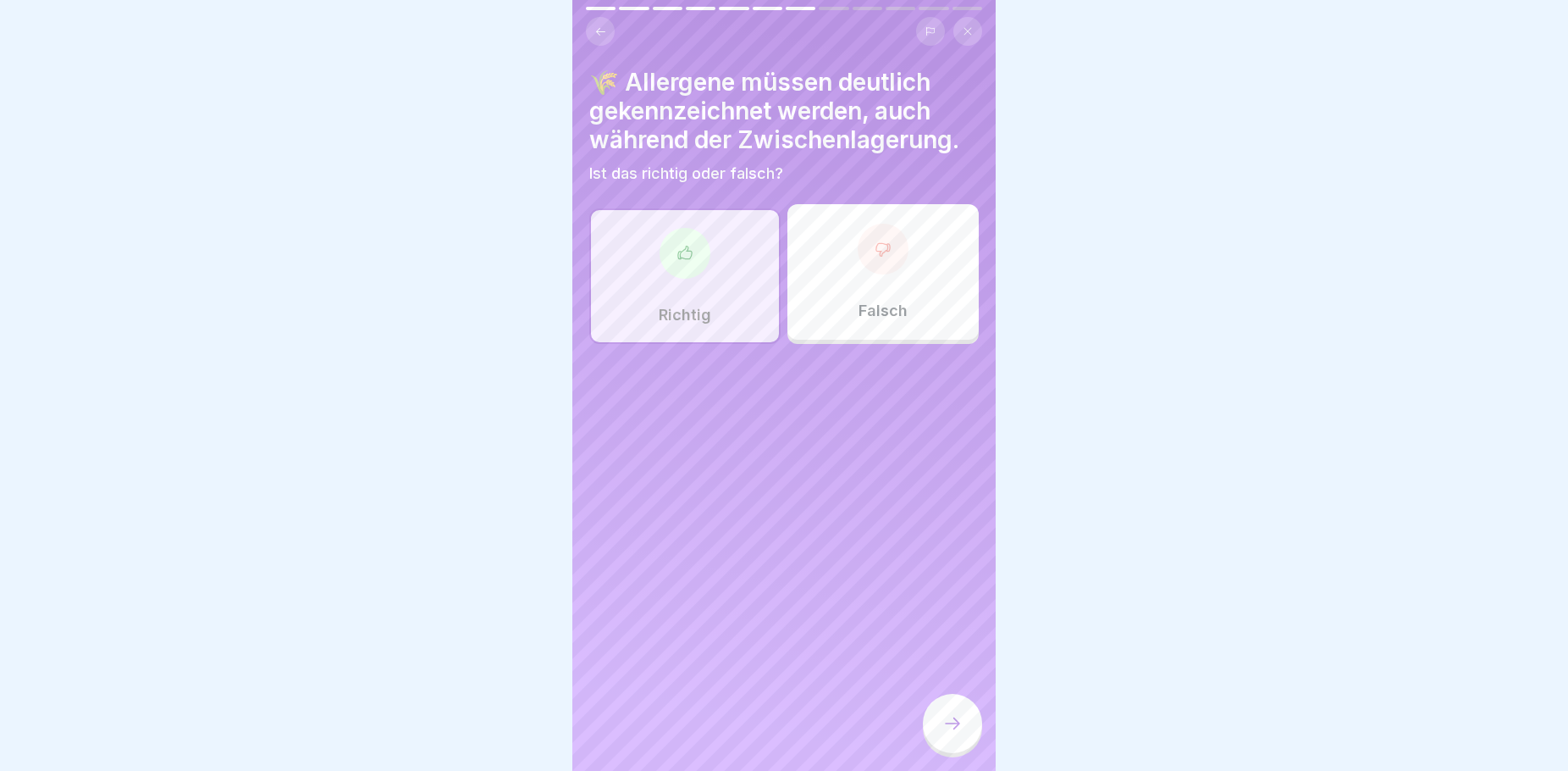
click at [963, 741] on div at bounding box center [952, 723] width 59 height 59
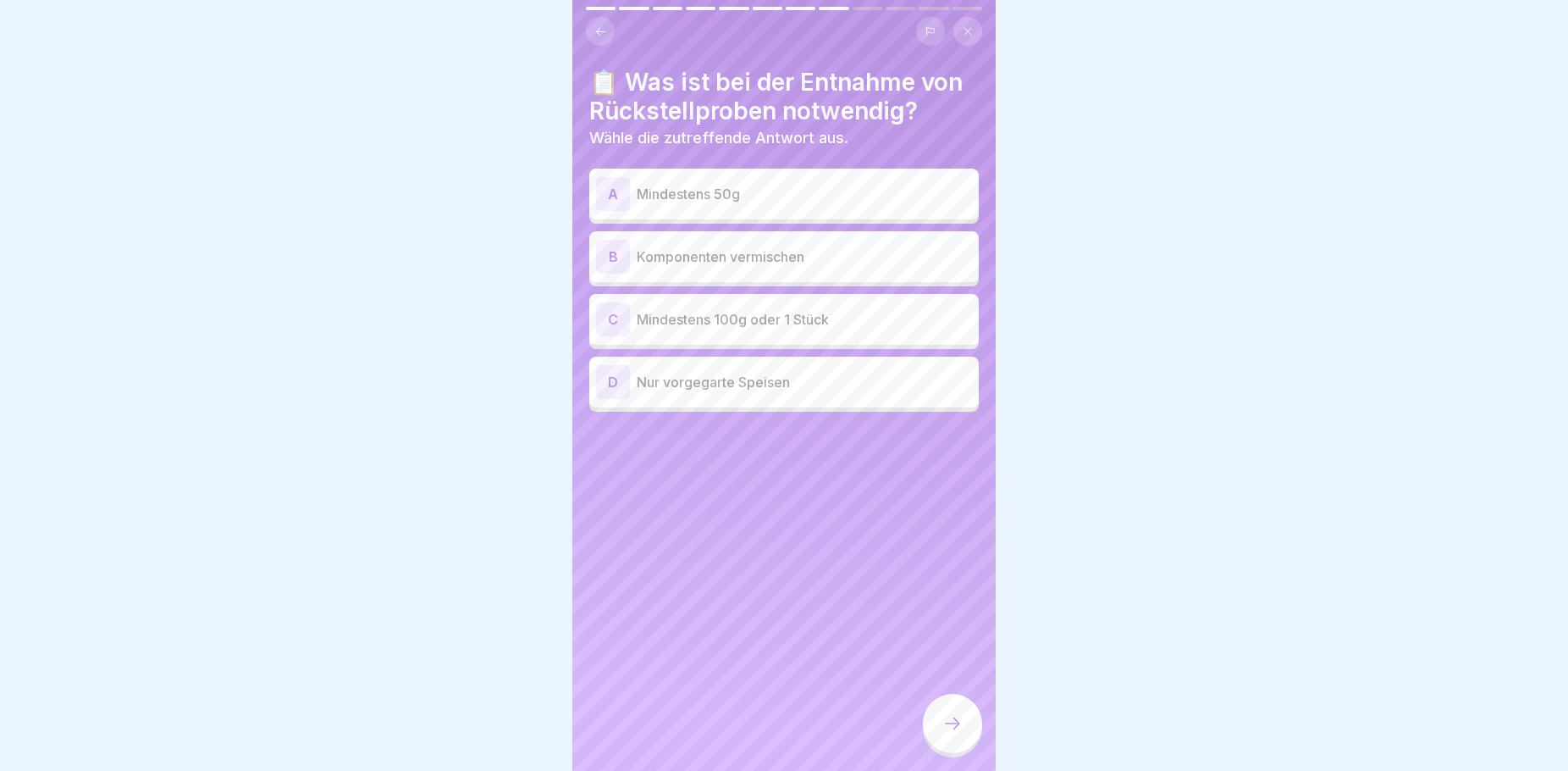
click at [783, 318] on p "Mindestens 100g oder 1 Stück" at bounding box center [804, 319] width 335 height 21
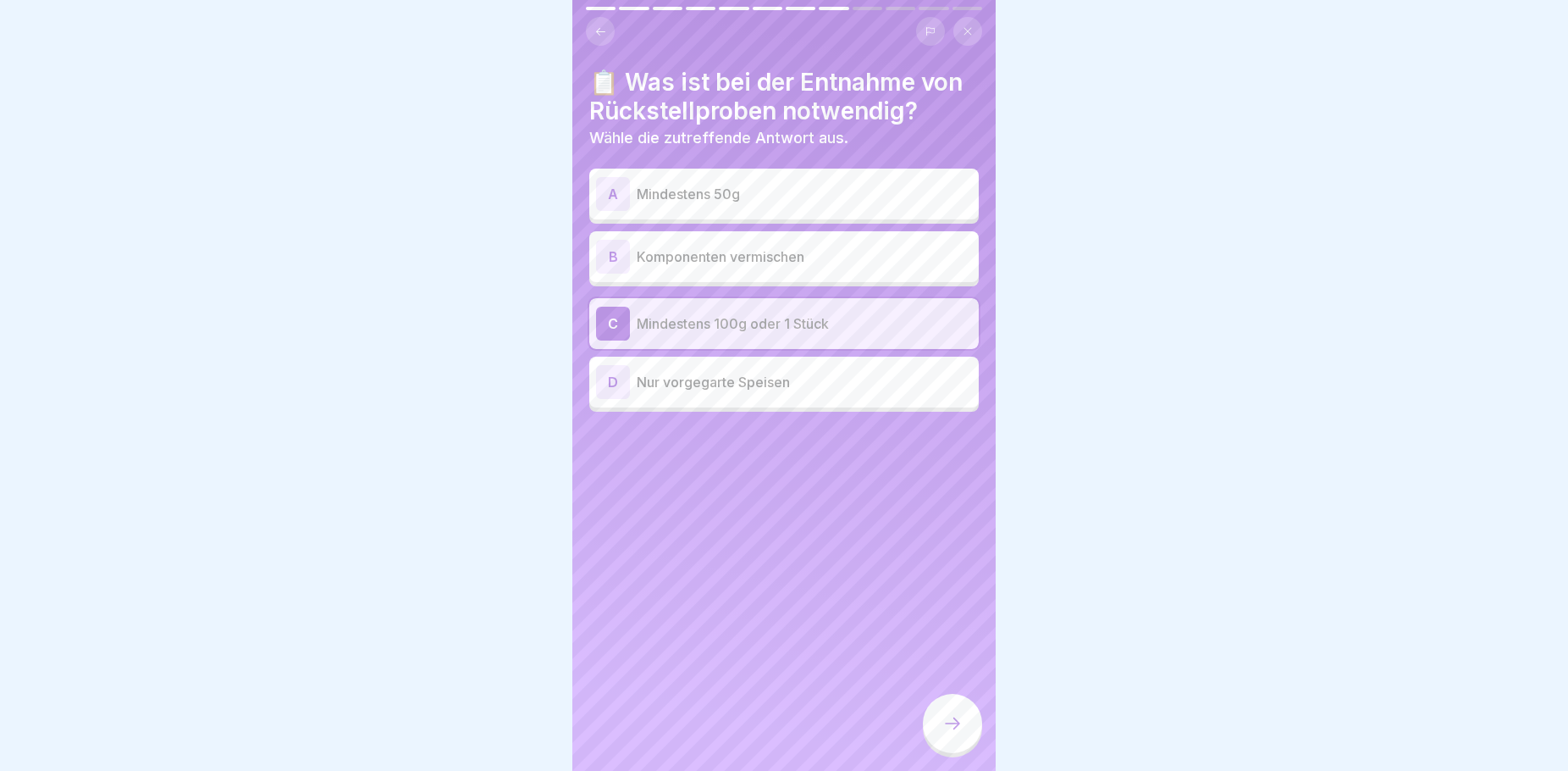
click at [961, 753] on div at bounding box center [952, 723] width 59 height 59
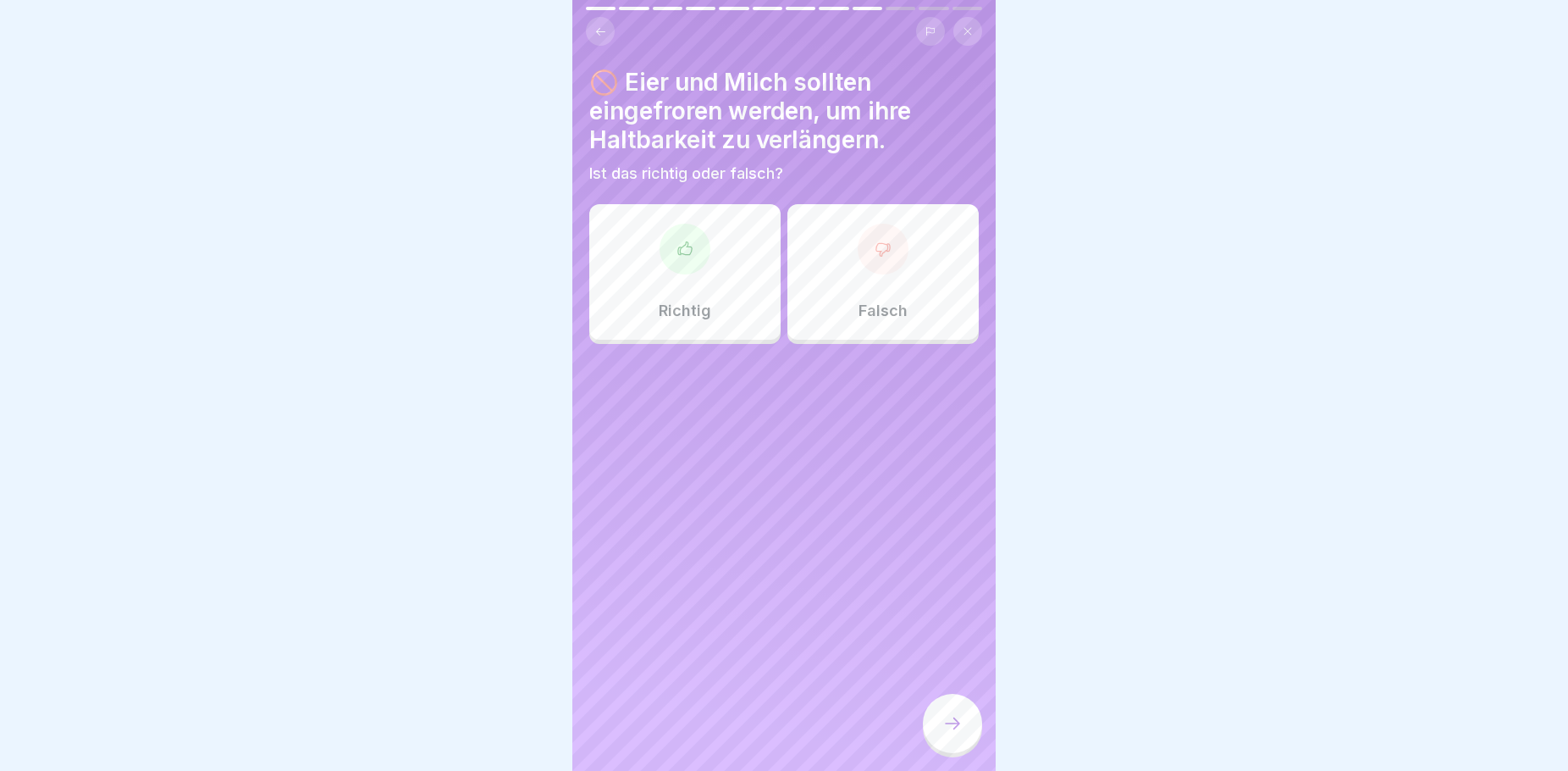
click at [823, 318] on div "Falsch" at bounding box center [884, 271] width 192 height 135
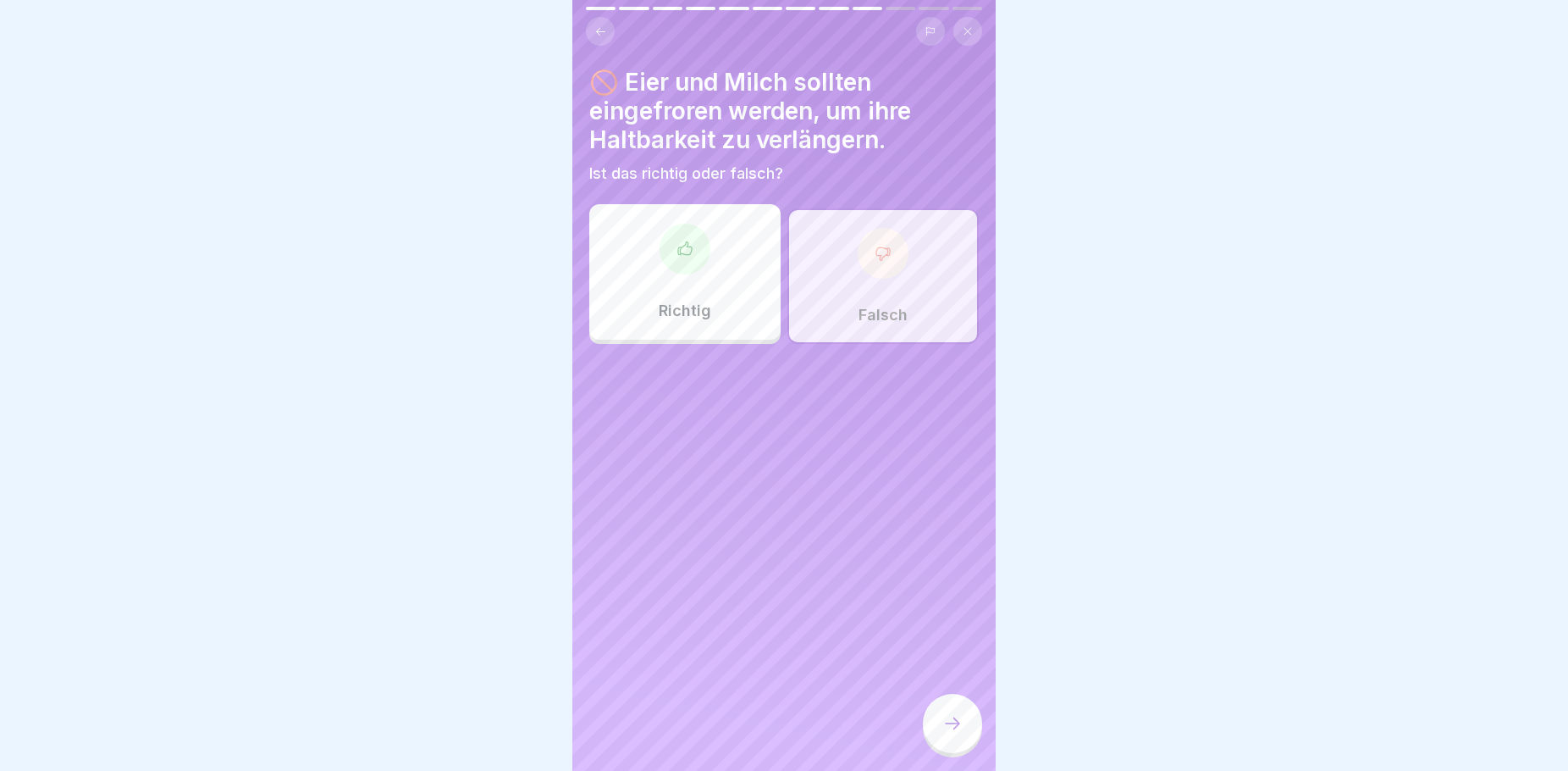
click at [936, 745] on div at bounding box center [952, 723] width 59 height 59
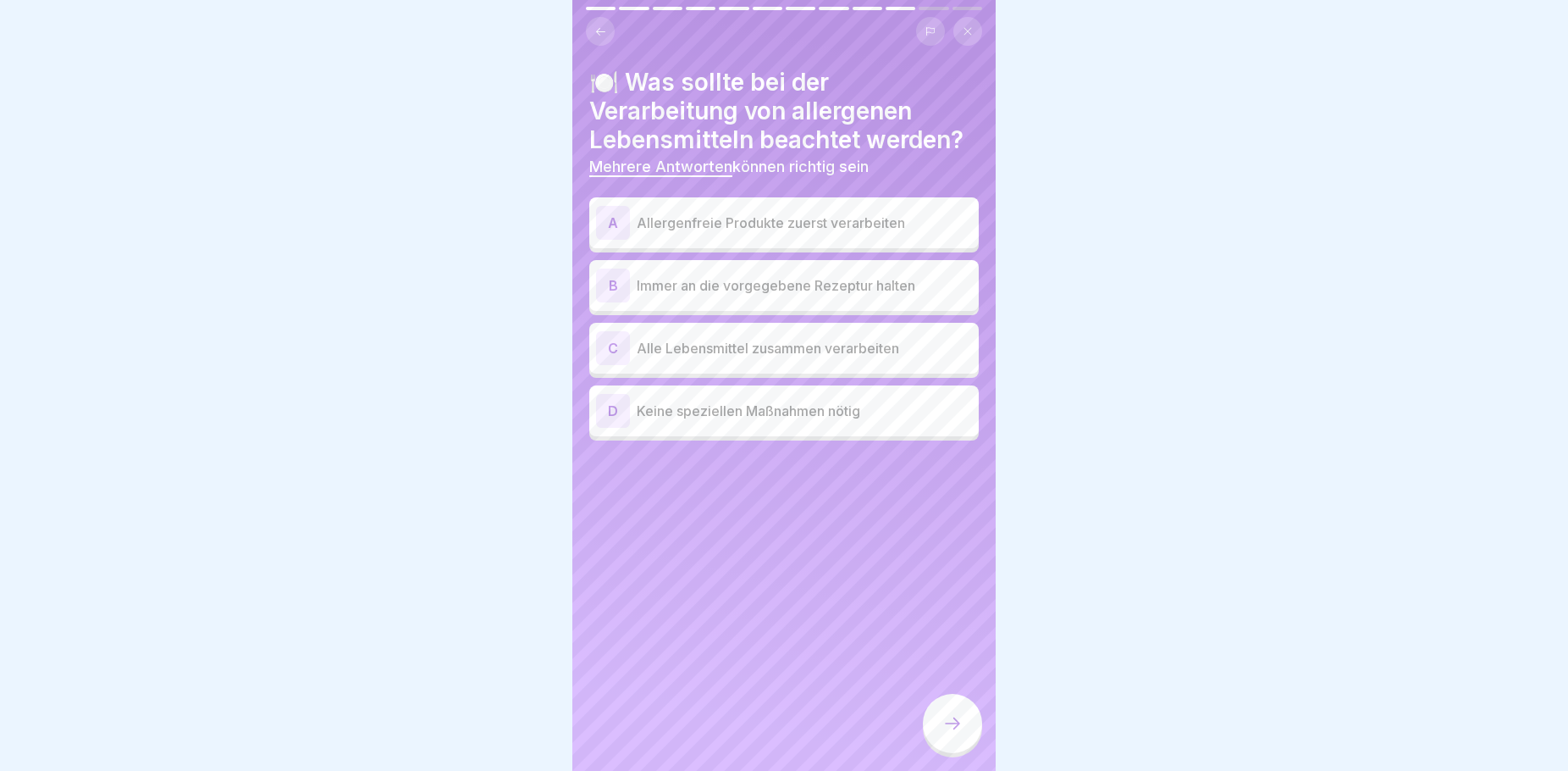
click at [779, 215] on p "Allergenfreie Produkte zuerst verarbeiten" at bounding box center [804, 223] width 335 height 21
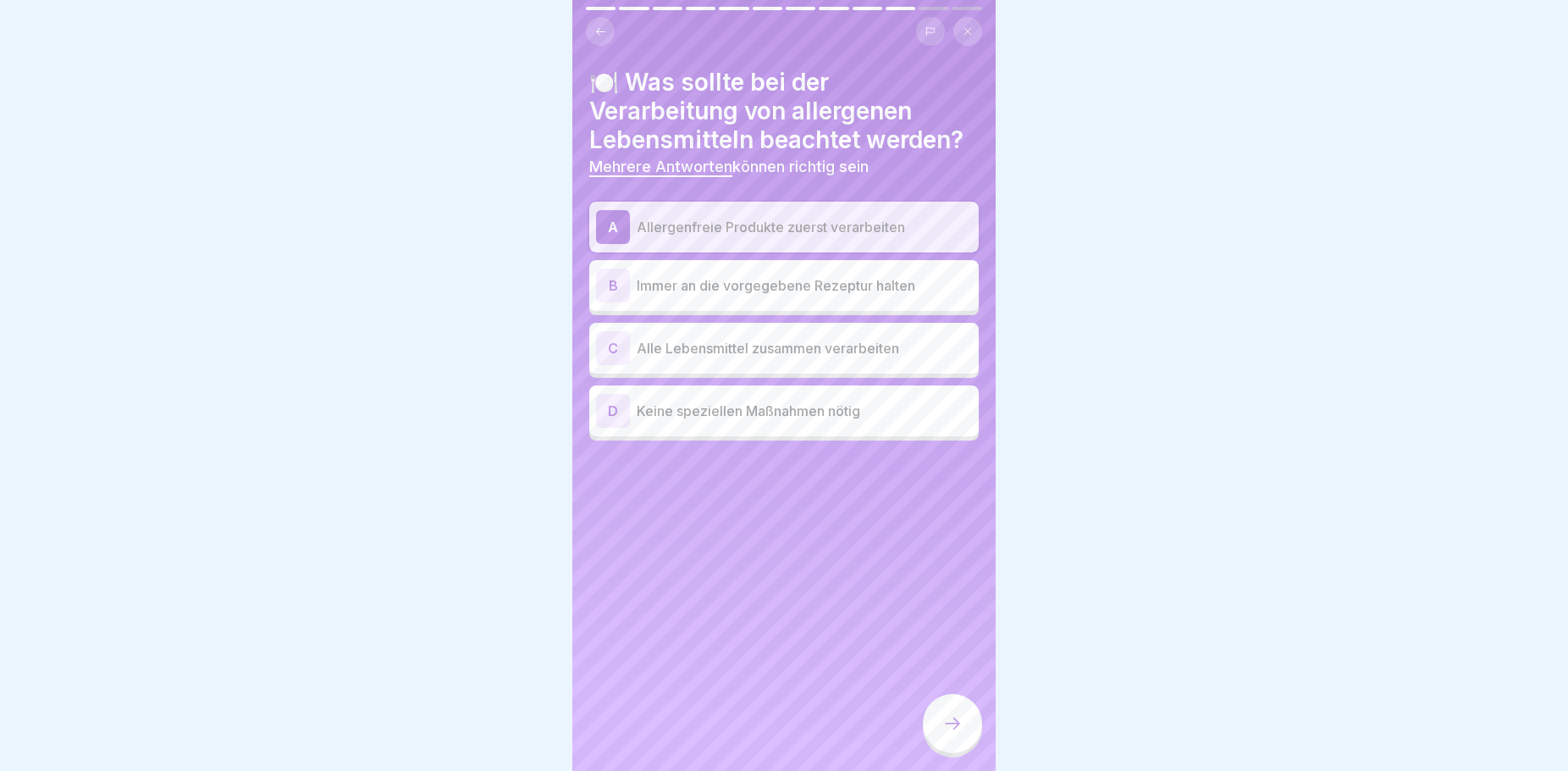
click at [808, 290] on p "Immer an die vorgegebene Rezeptur halten" at bounding box center [804, 285] width 335 height 21
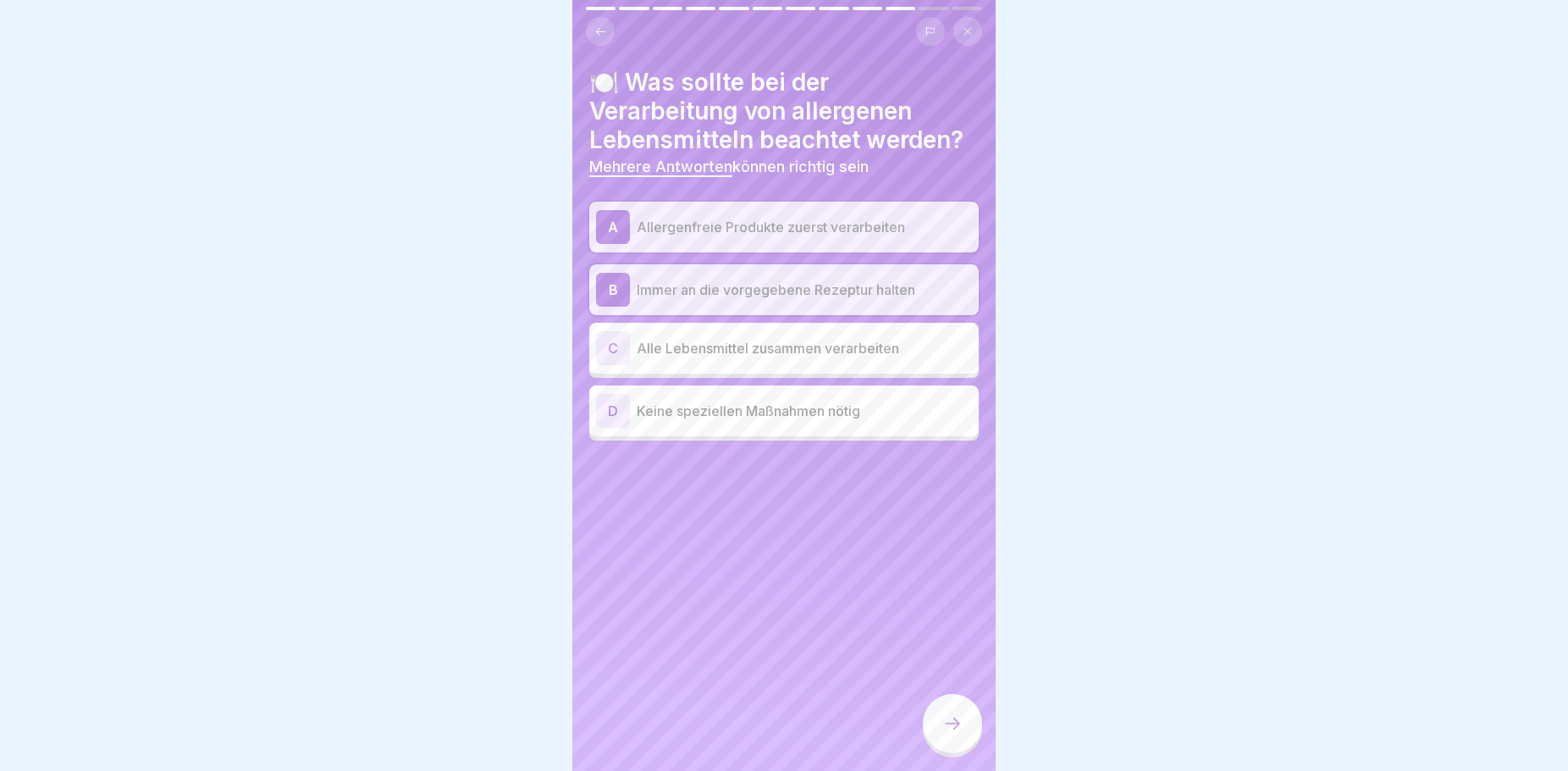
click at [959, 733] on icon at bounding box center [953, 723] width 21 height 21
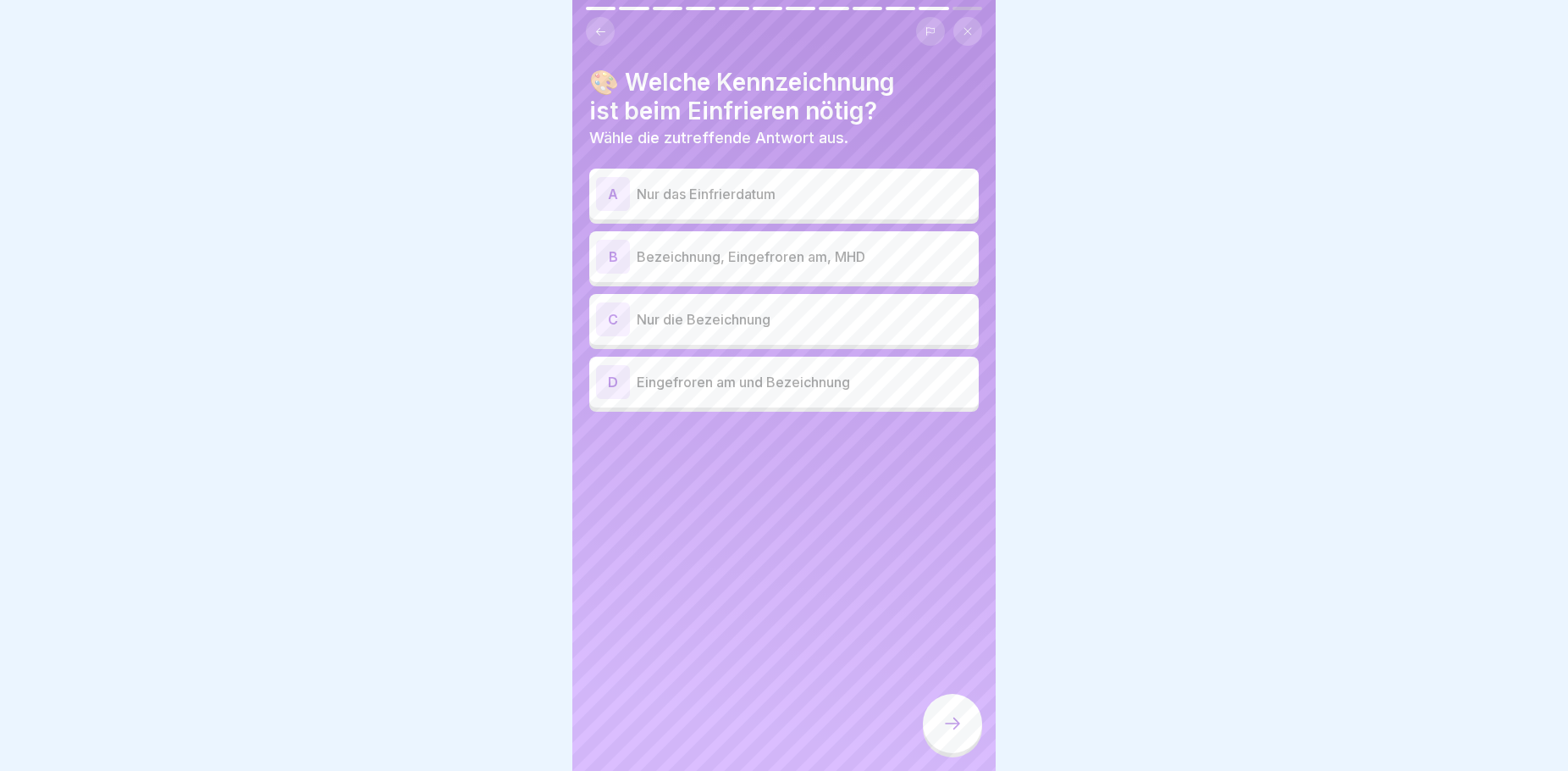
click at [591, 22] on button at bounding box center [600, 31] width 29 height 29
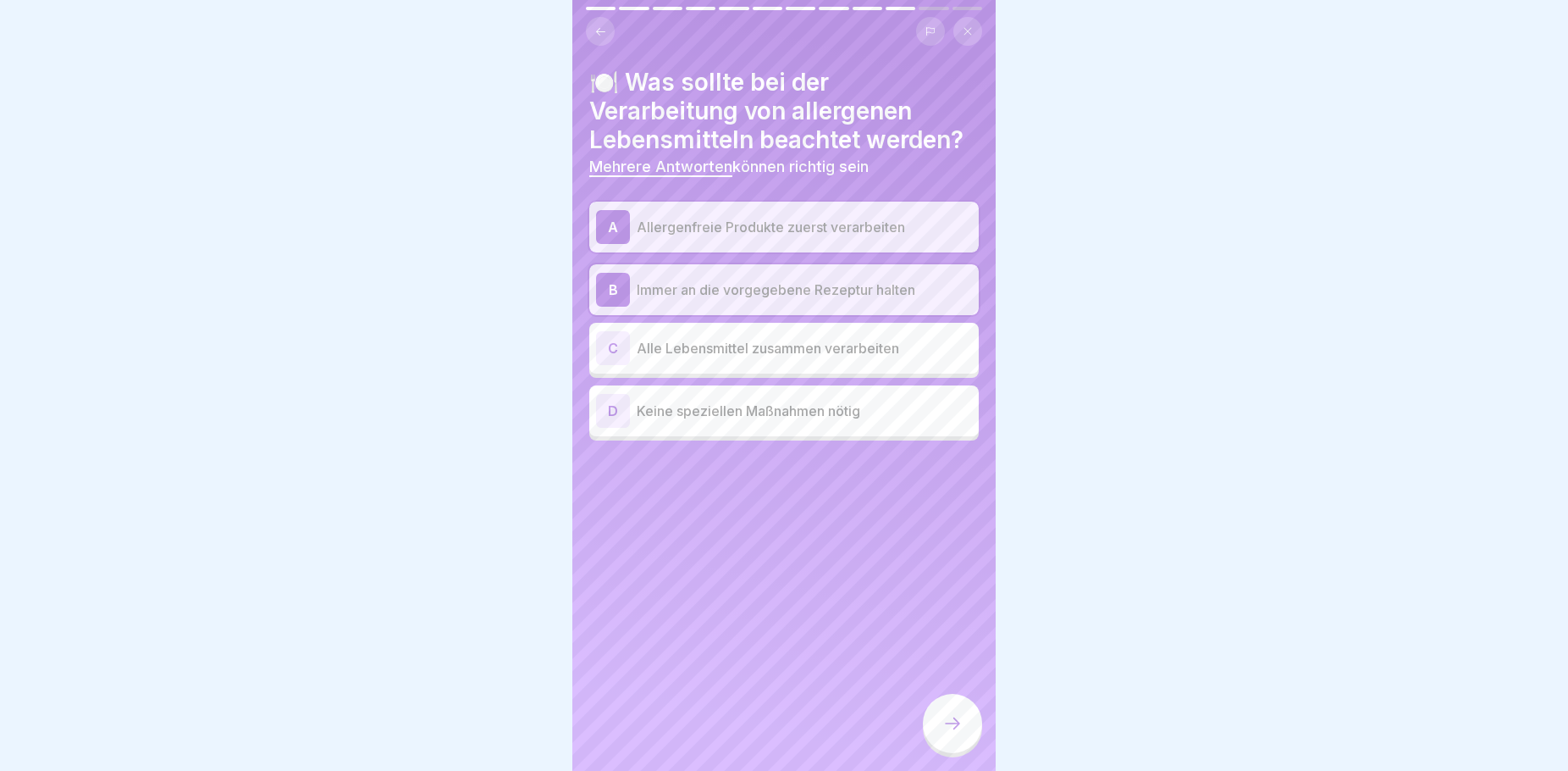
click at [961, 733] on icon at bounding box center [953, 723] width 21 height 21
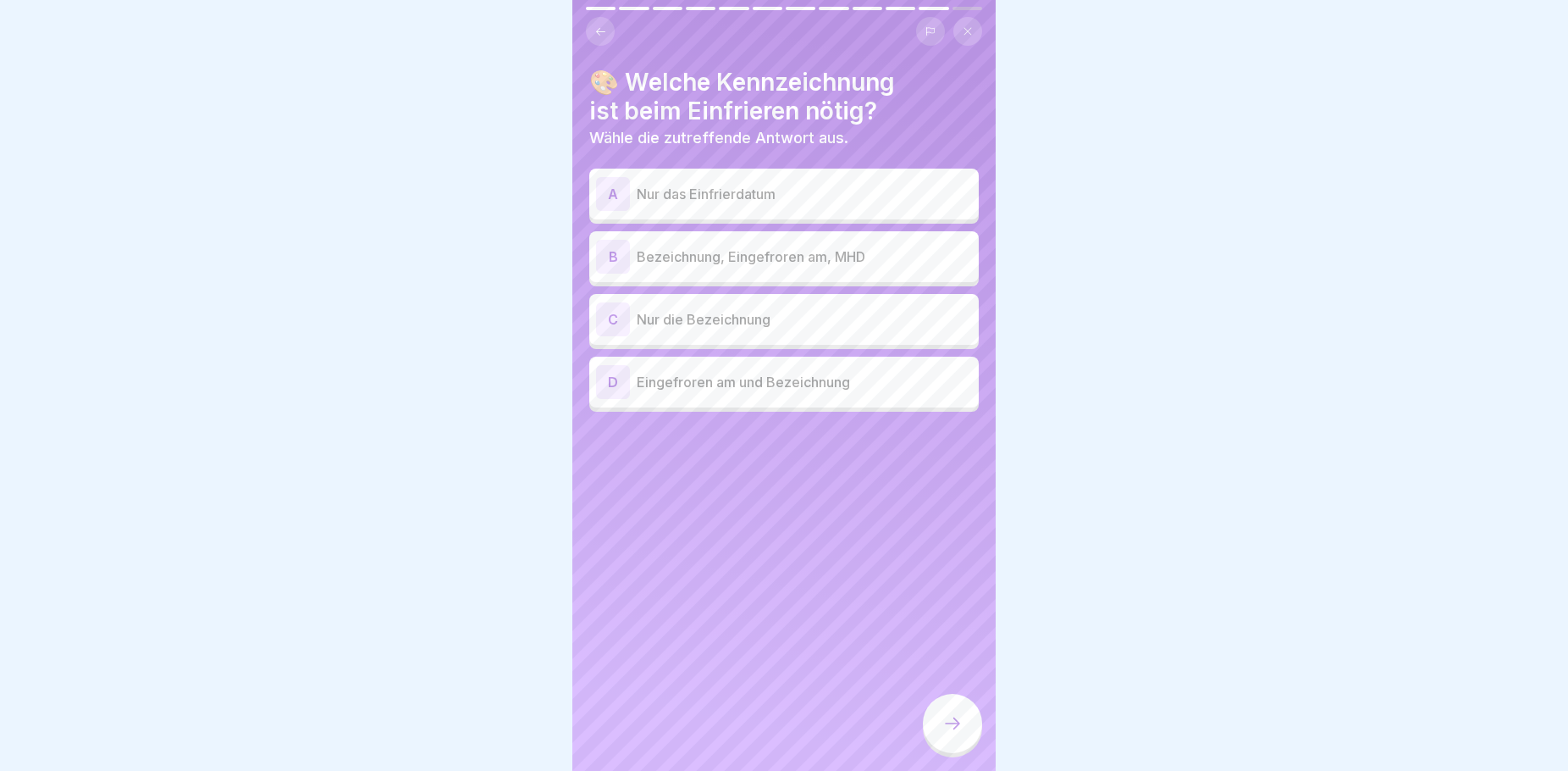
click at [597, 34] on icon at bounding box center [601, 32] width 13 height 13
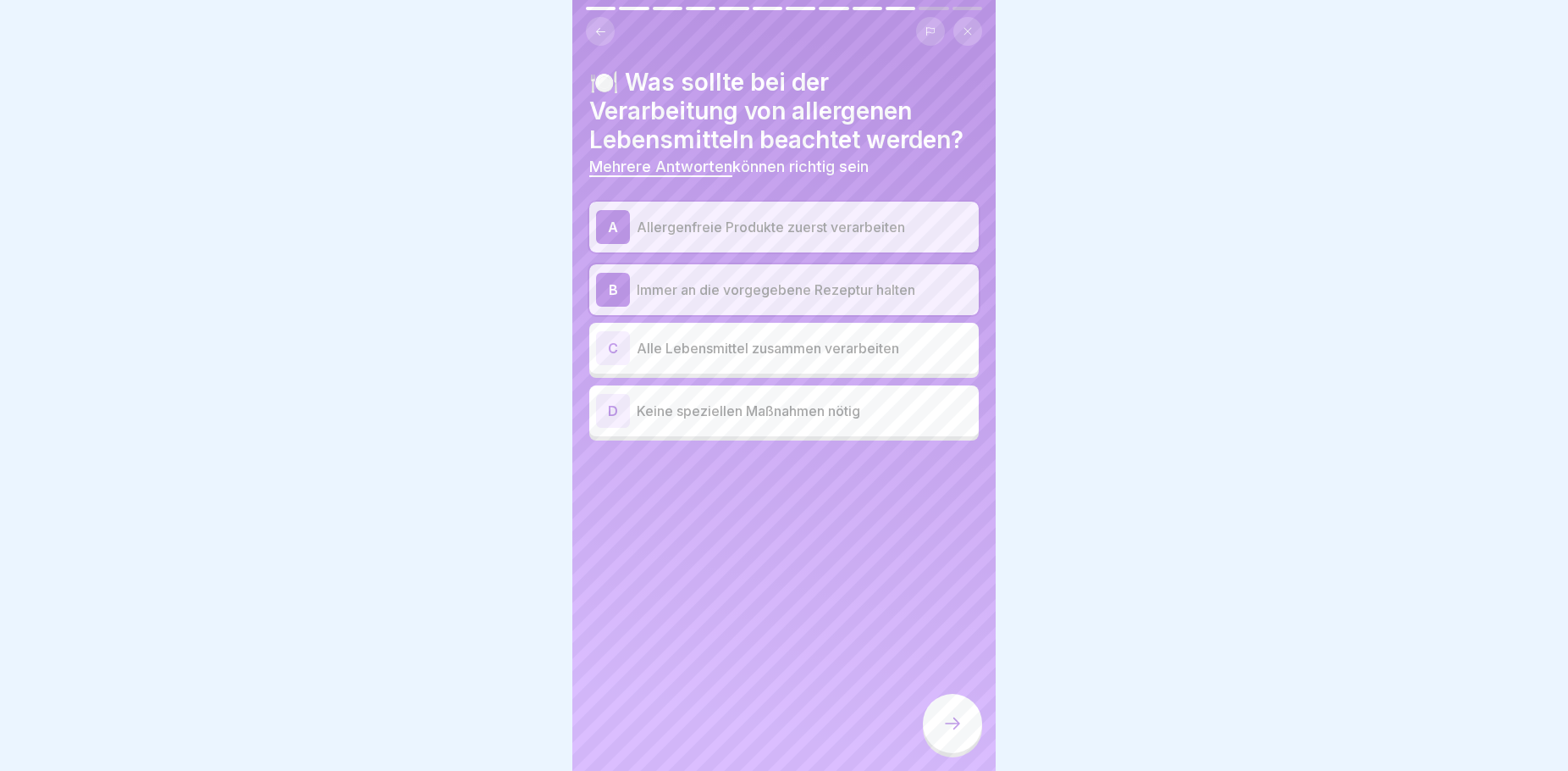
click at [961, 733] on icon at bounding box center [953, 723] width 21 height 21
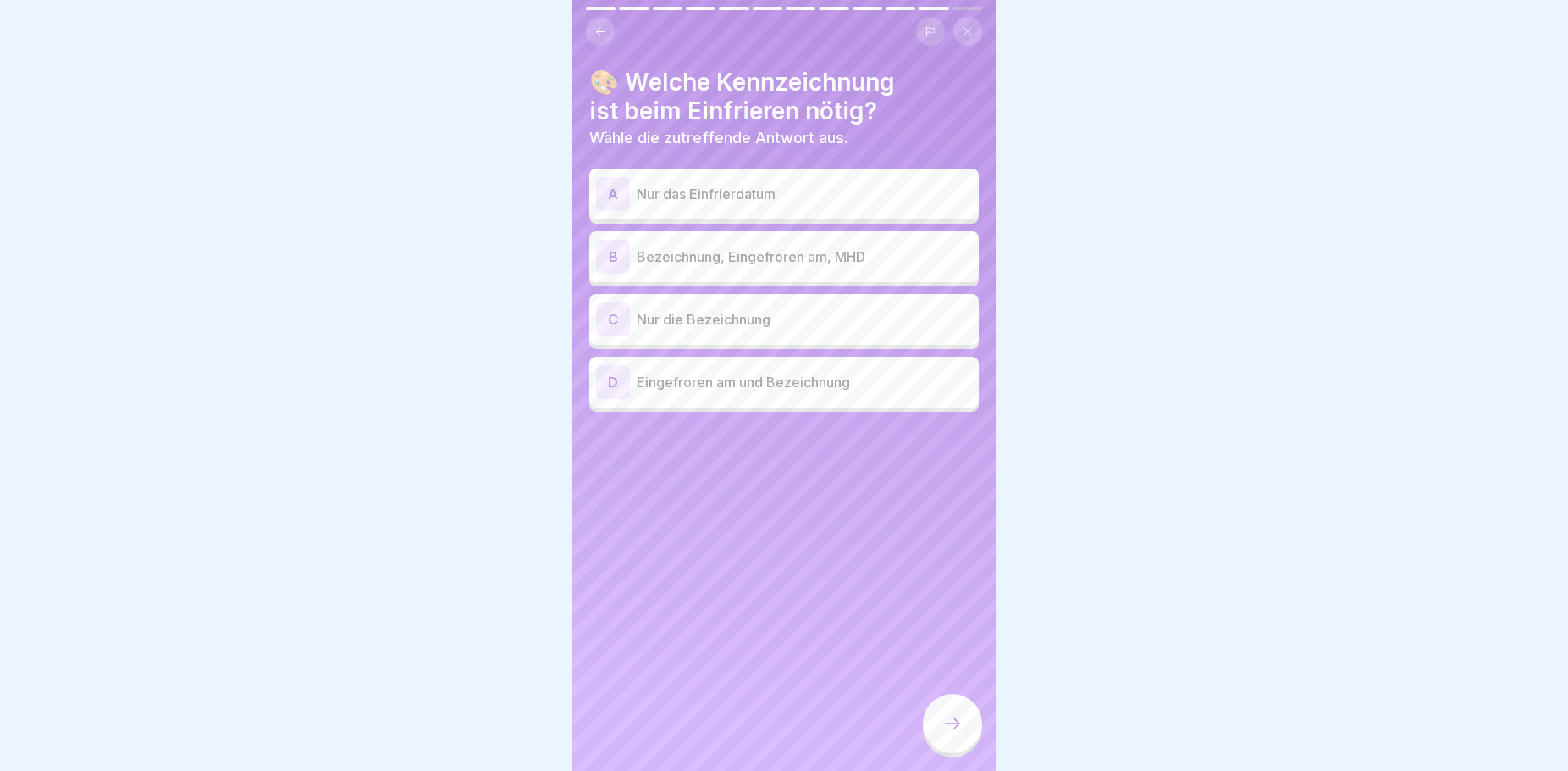
click at [807, 260] on p "Bezeichnung, Eingefroren am, MHD" at bounding box center [804, 256] width 335 height 21
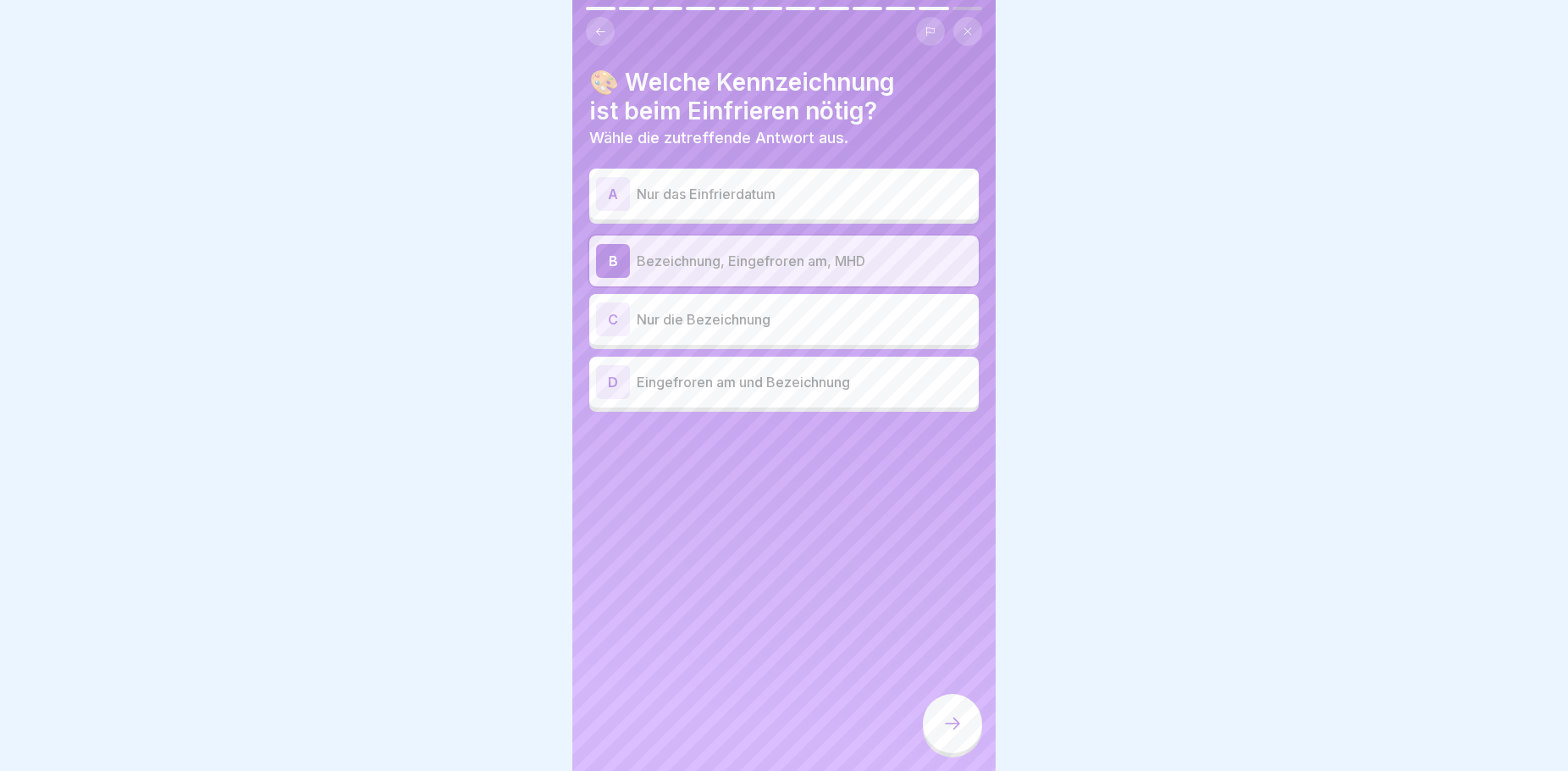
click at [961, 733] on icon at bounding box center [953, 723] width 21 height 21
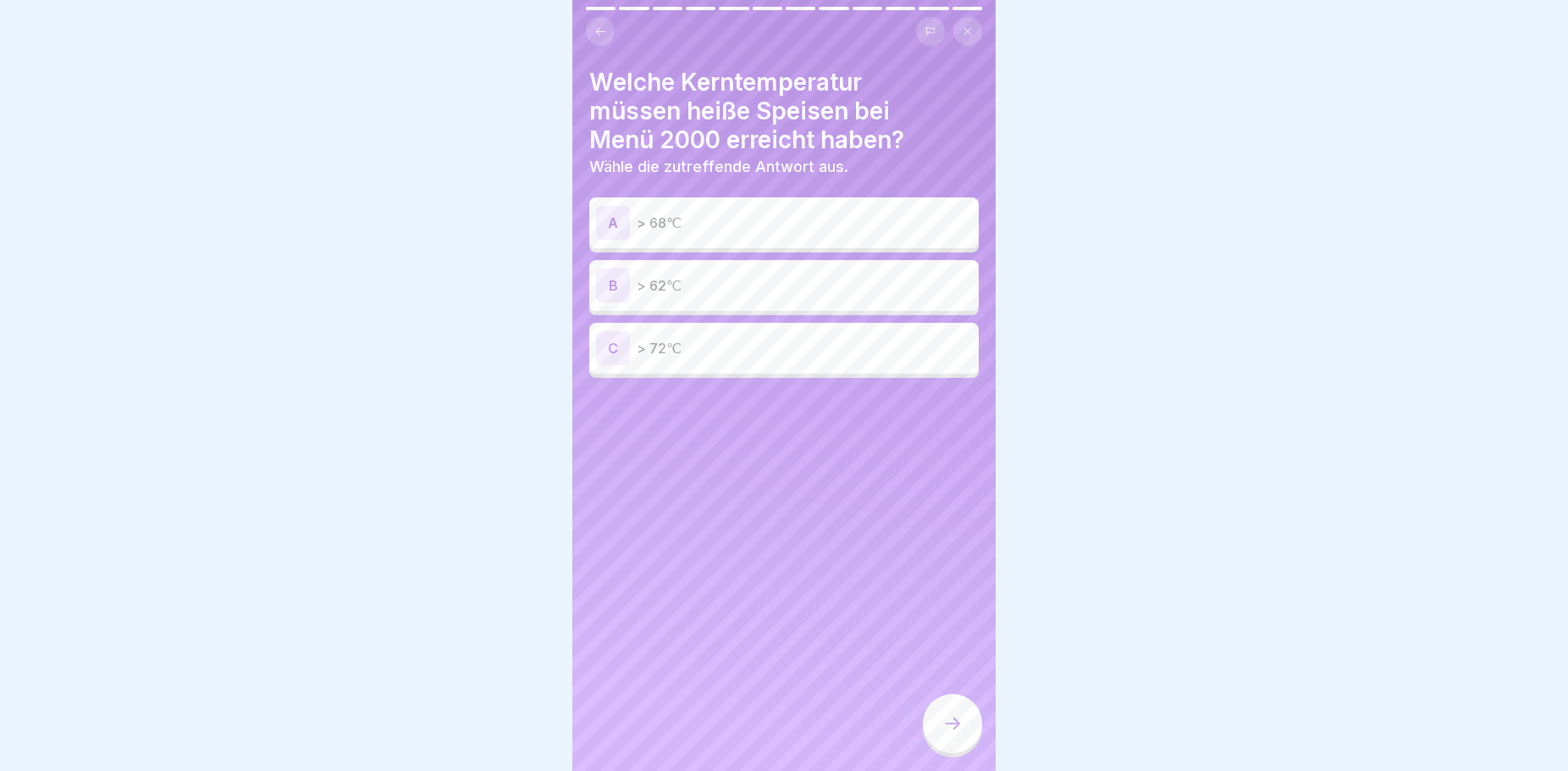
click at [715, 351] on p "> 72℃" at bounding box center [804, 348] width 335 height 21
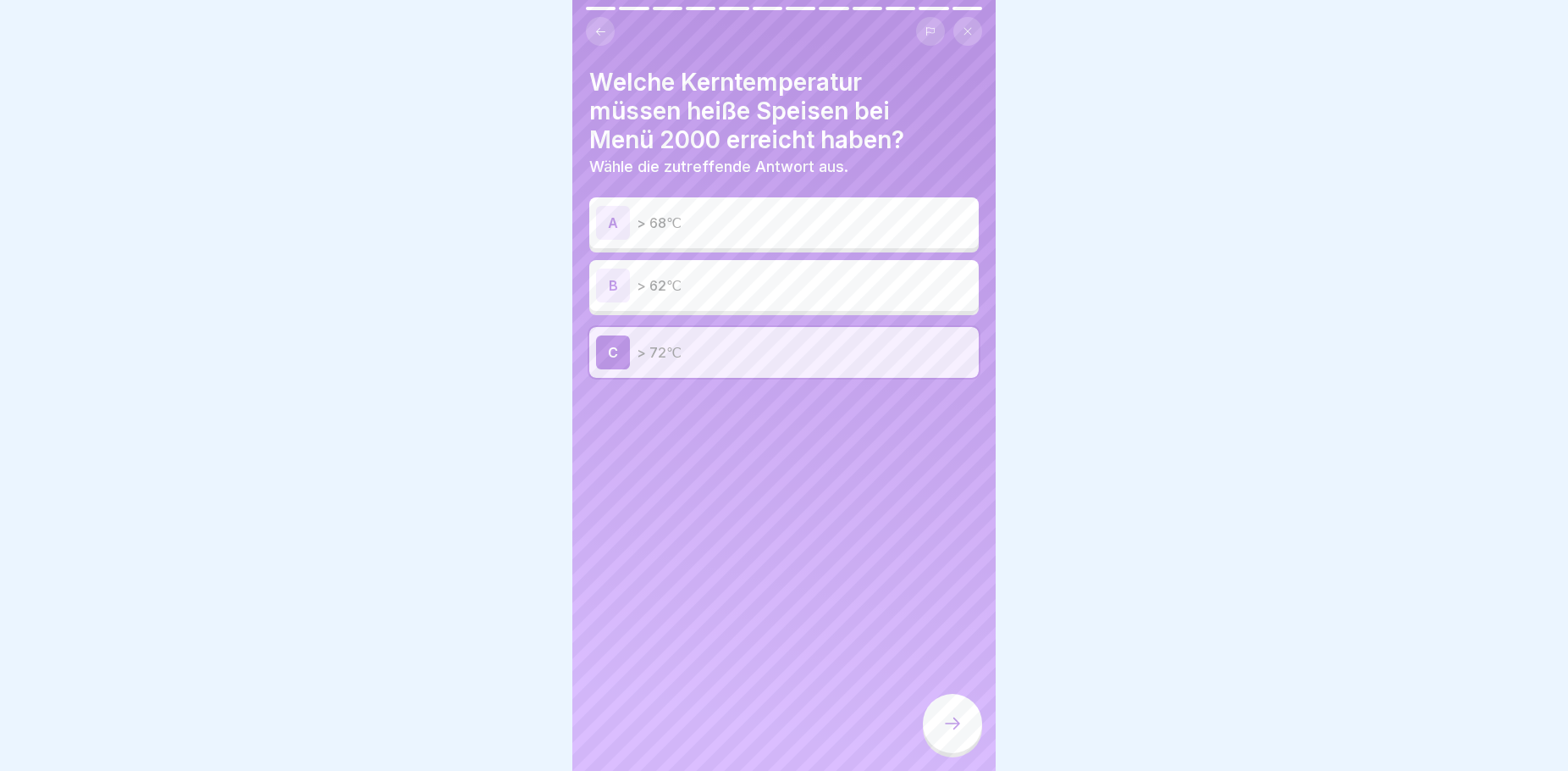
click at [711, 347] on p "> 72℃" at bounding box center [804, 352] width 335 height 21
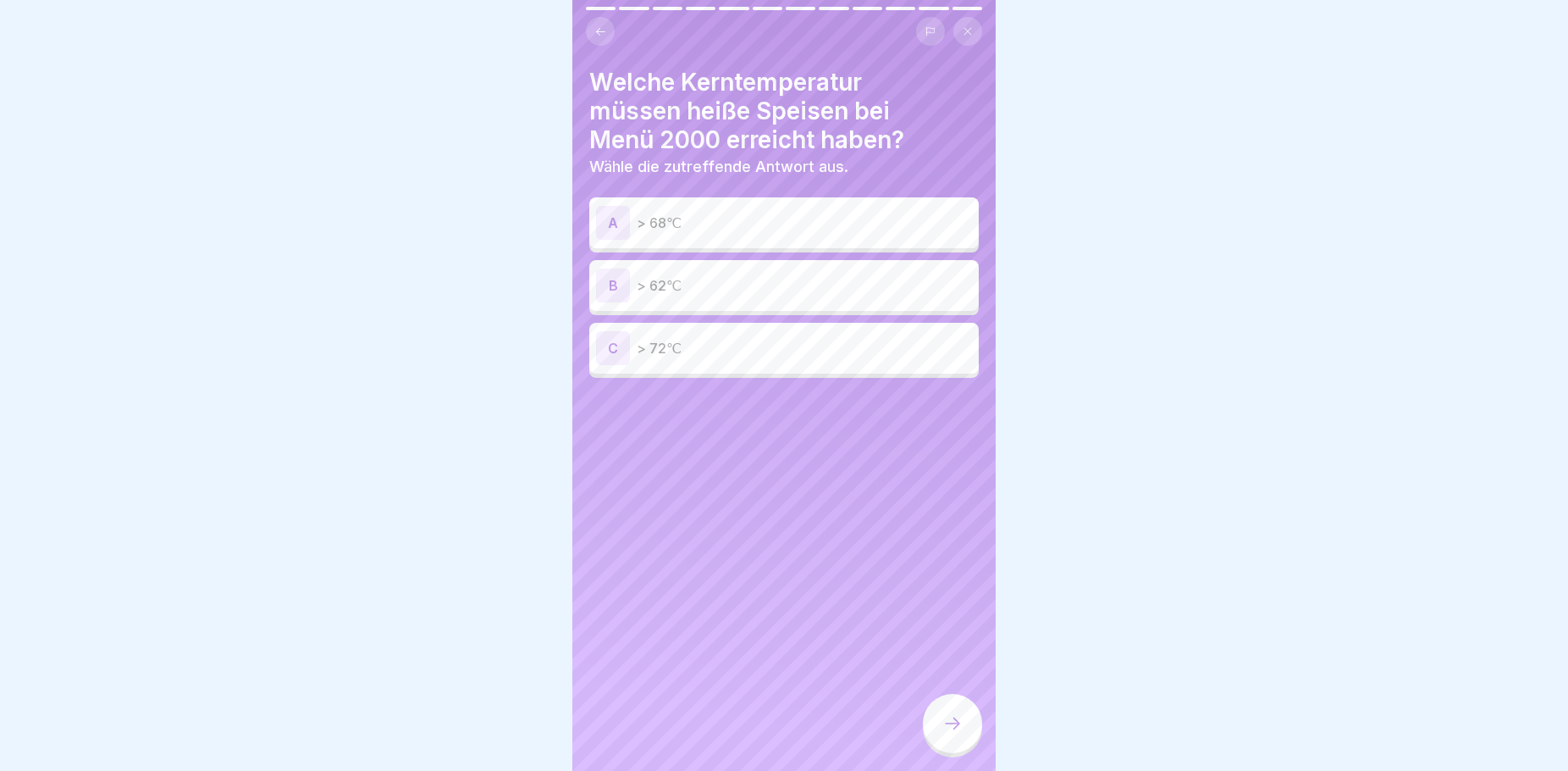
click at [744, 345] on p "> 72℃" at bounding box center [804, 348] width 335 height 21
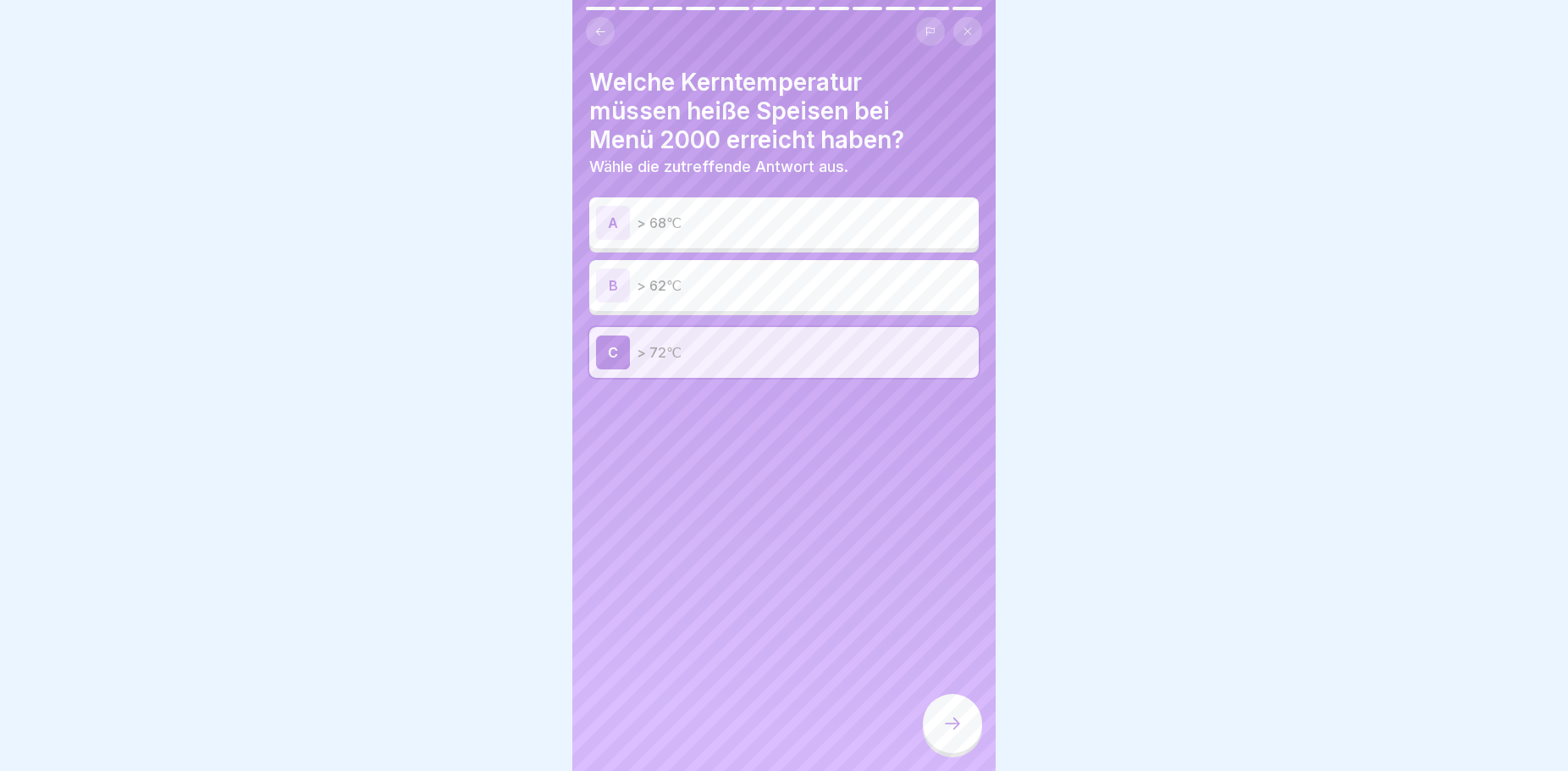
click at [945, 733] on icon at bounding box center [953, 723] width 21 height 21
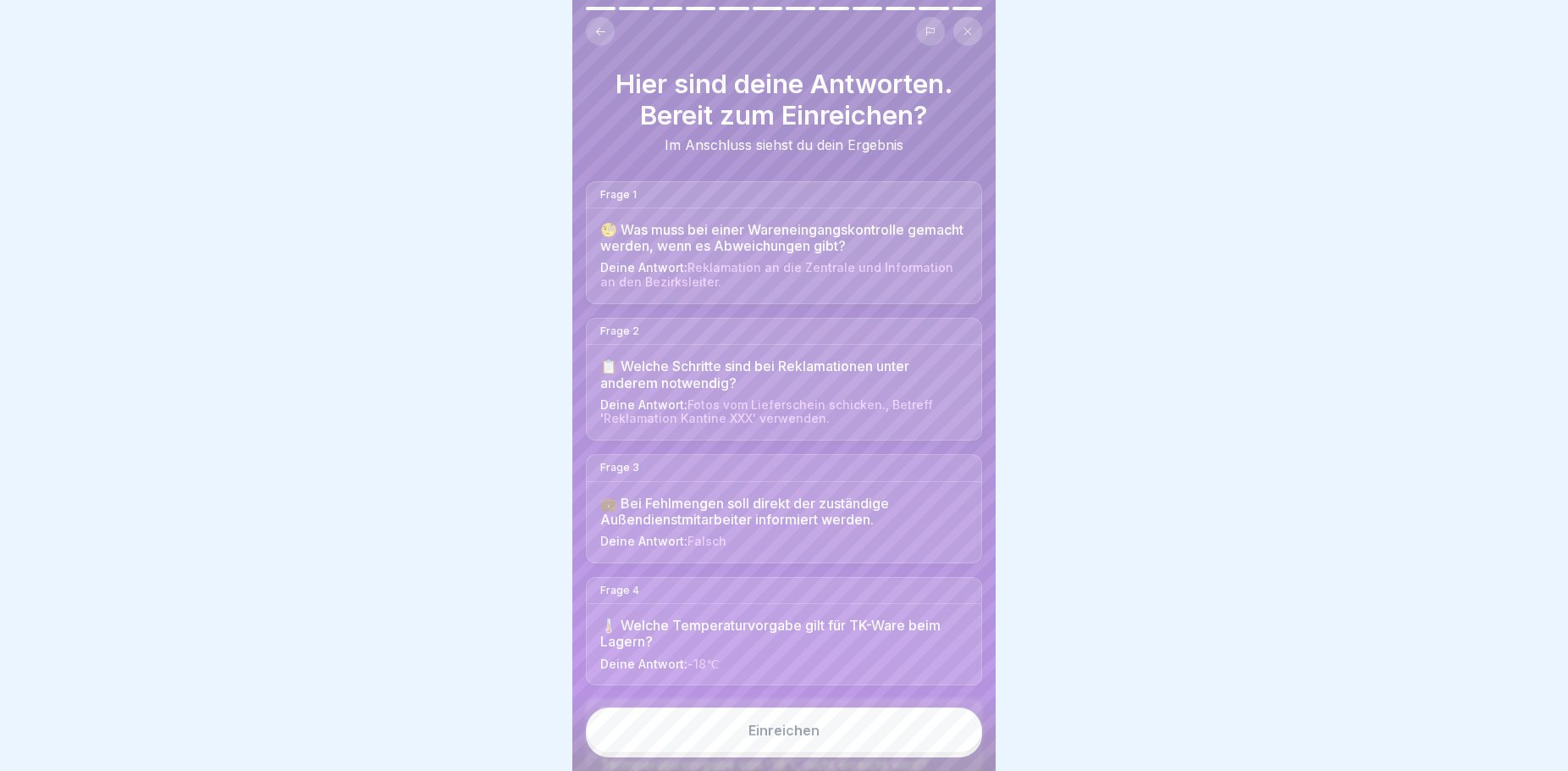
click at [712, 517] on div "💼 Bei Fehlmengen soll direkt der zuständige Außendienstmitarbeiter informiert w…" at bounding box center [783, 512] width 367 height 32
click at [718, 546] on span "Falsch" at bounding box center [706, 540] width 38 height 14
click at [595, 32] on icon at bounding box center [601, 32] width 13 height 13
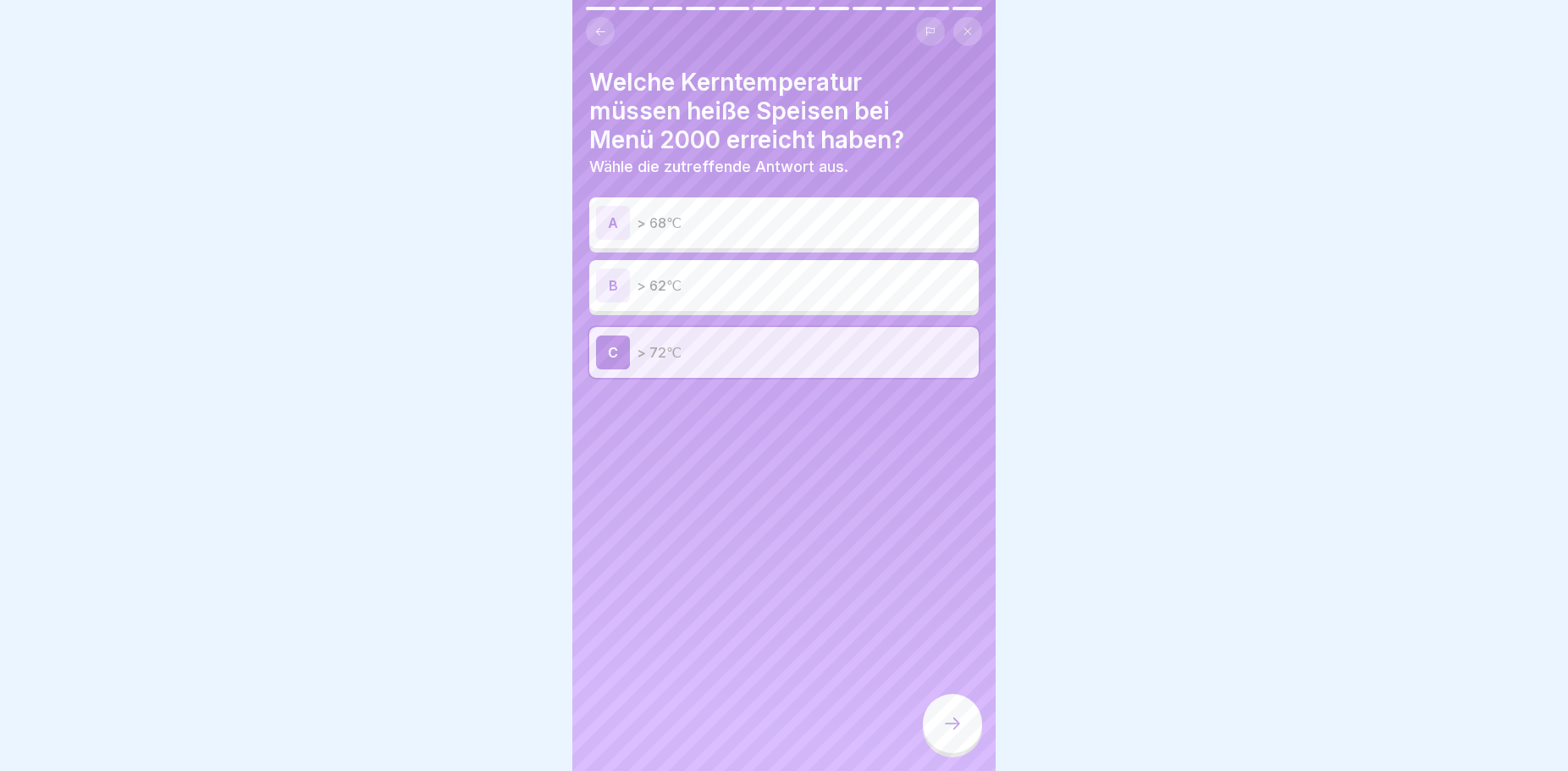
click at [595, 32] on icon at bounding box center [601, 32] width 13 height 13
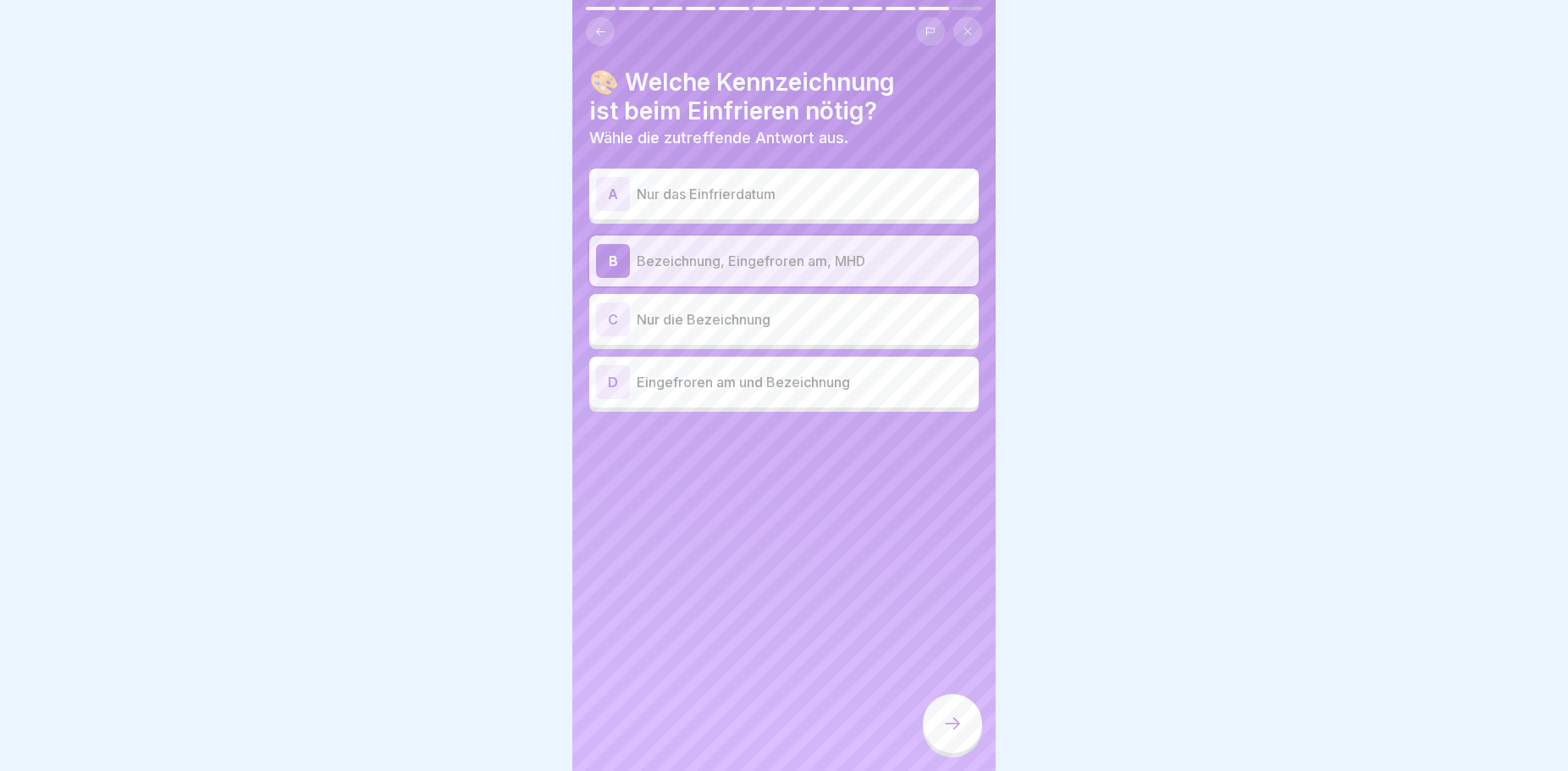
click at [595, 32] on icon at bounding box center [601, 32] width 13 height 13
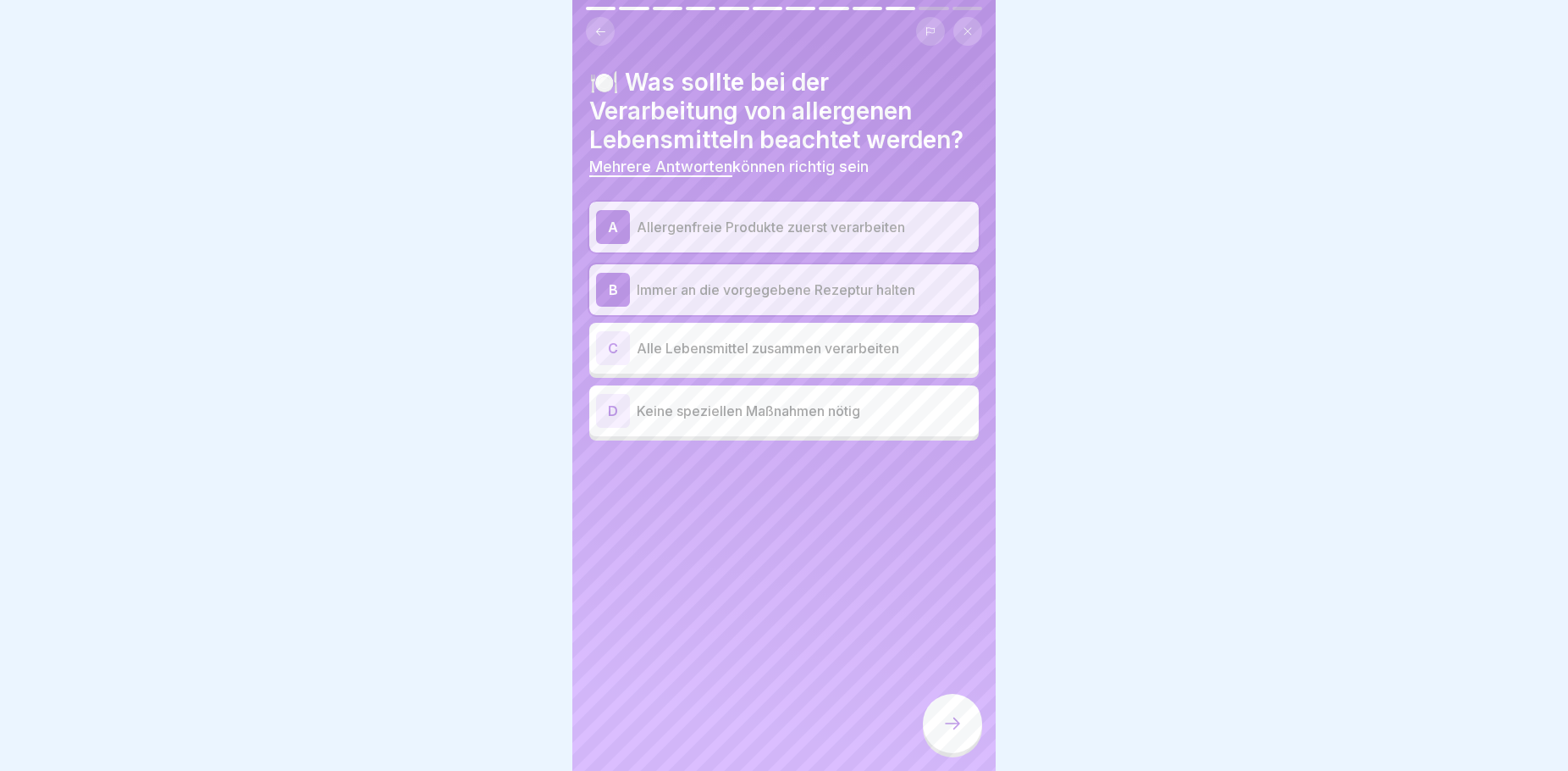
click at [595, 32] on icon at bounding box center [601, 32] width 13 height 13
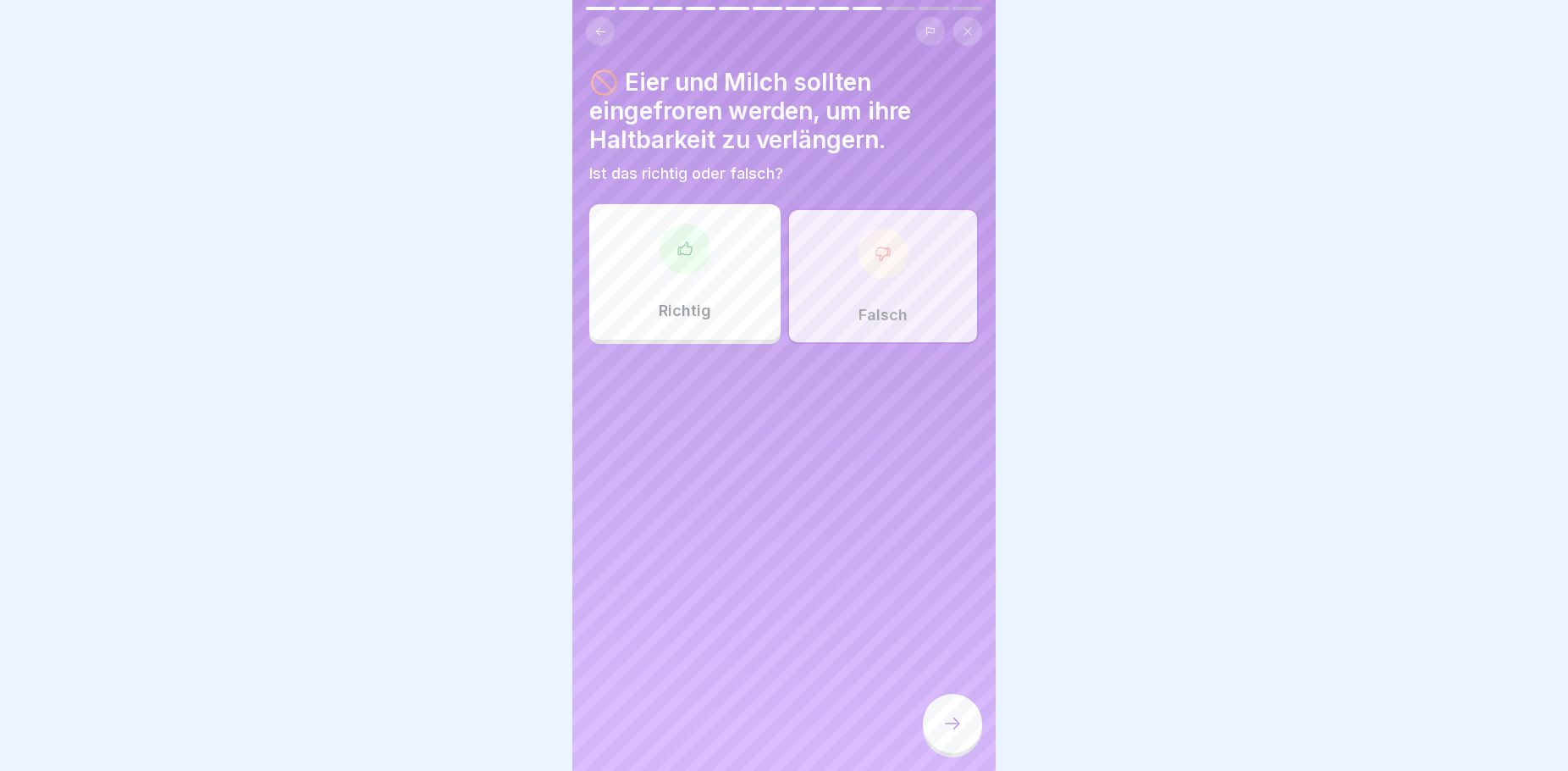
click at [595, 32] on icon at bounding box center [601, 32] width 13 height 13
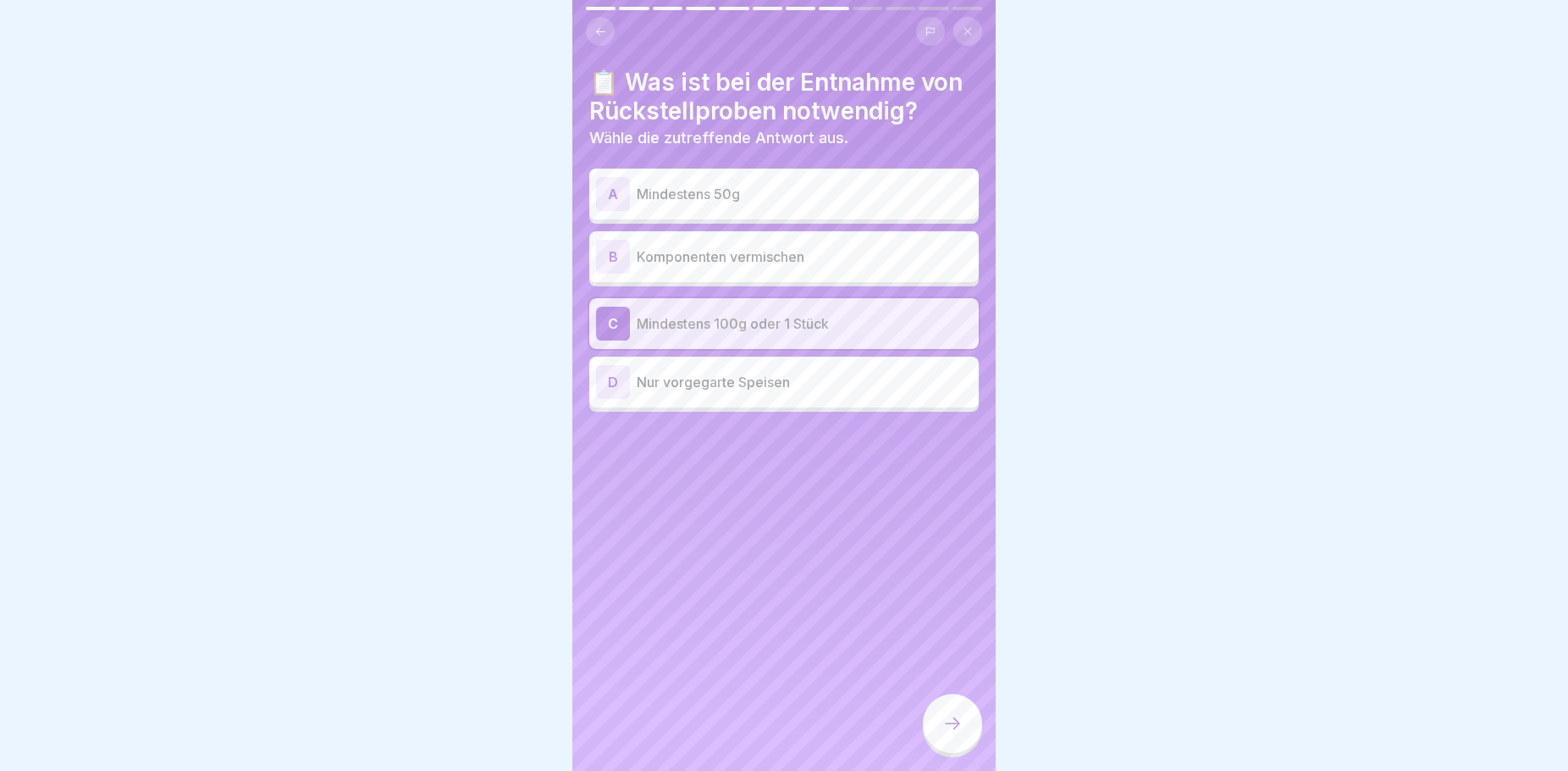
click at [595, 32] on icon at bounding box center [601, 32] width 13 height 13
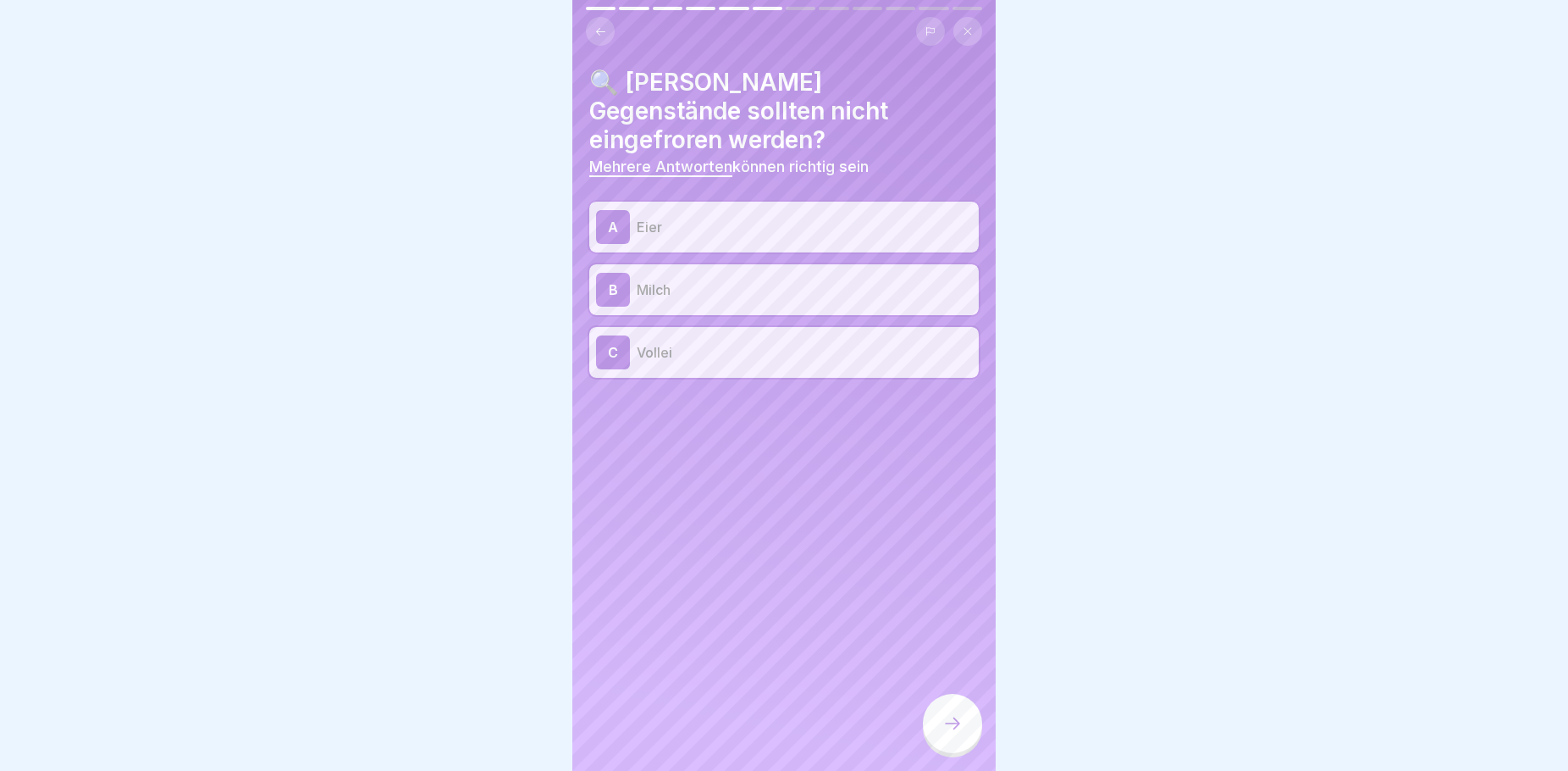
click at [595, 32] on icon at bounding box center [601, 32] width 13 height 13
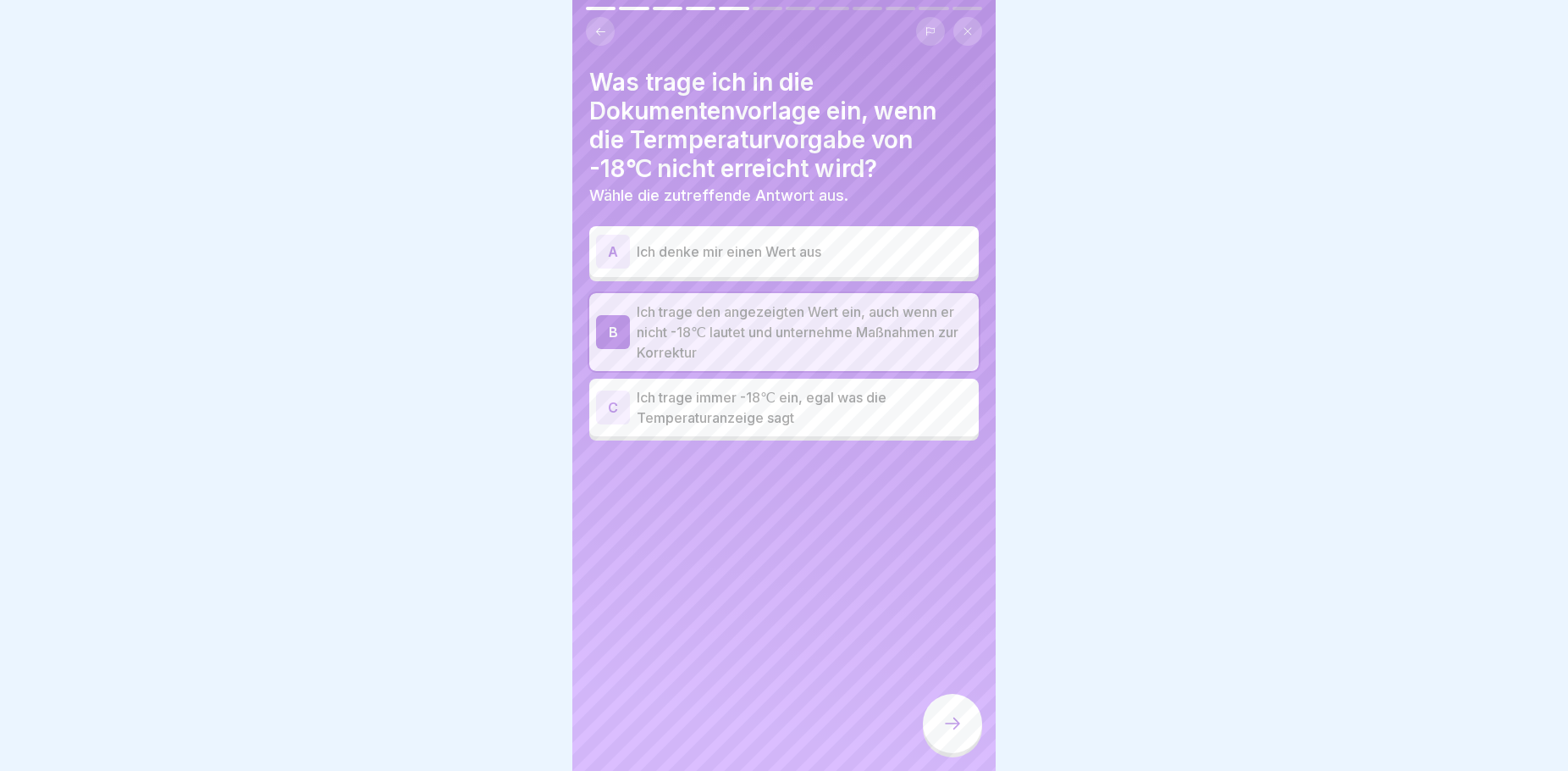
click at [595, 32] on icon at bounding box center [601, 32] width 13 height 13
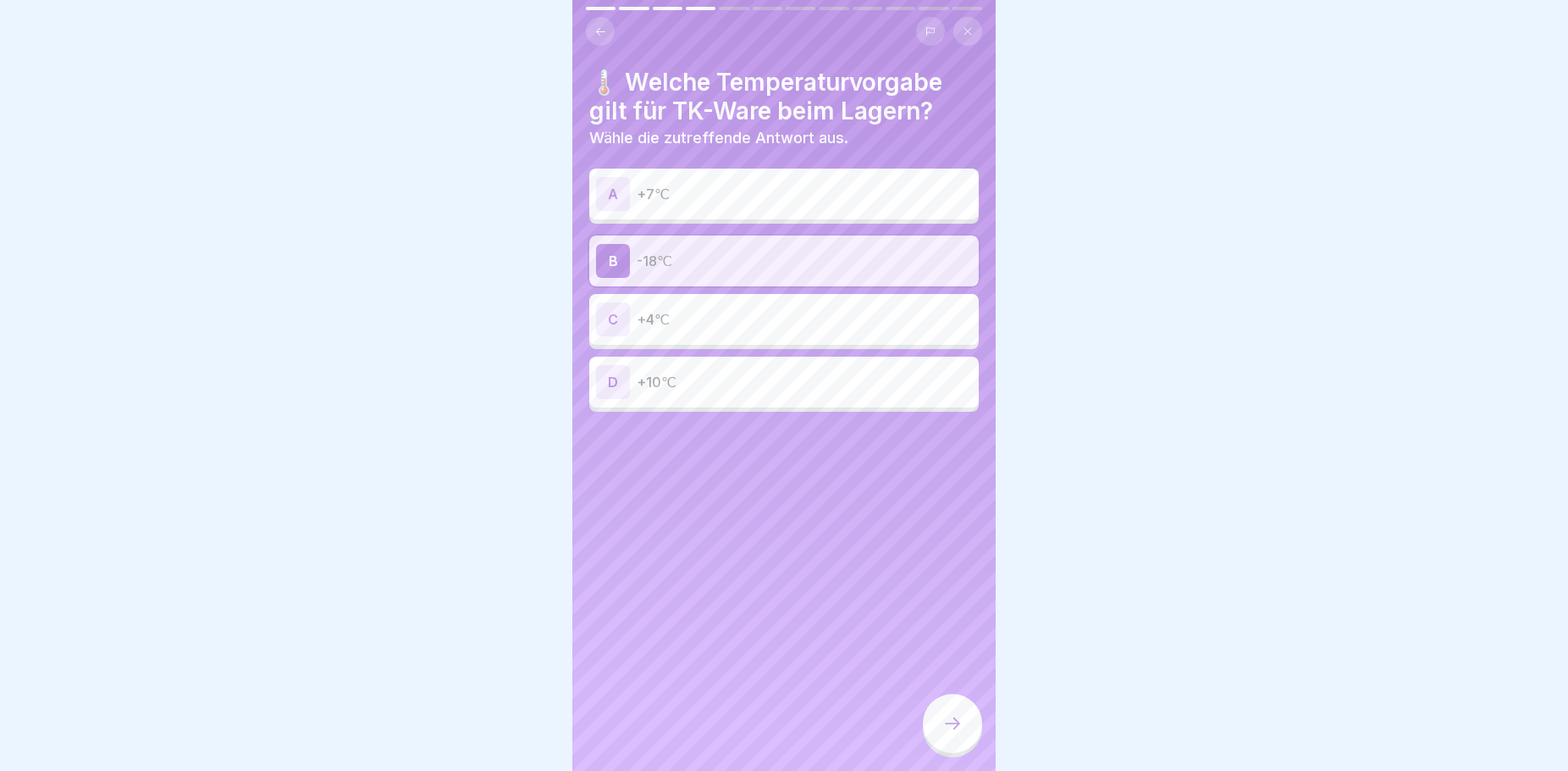
click at [595, 32] on icon at bounding box center [601, 32] width 13 height 13
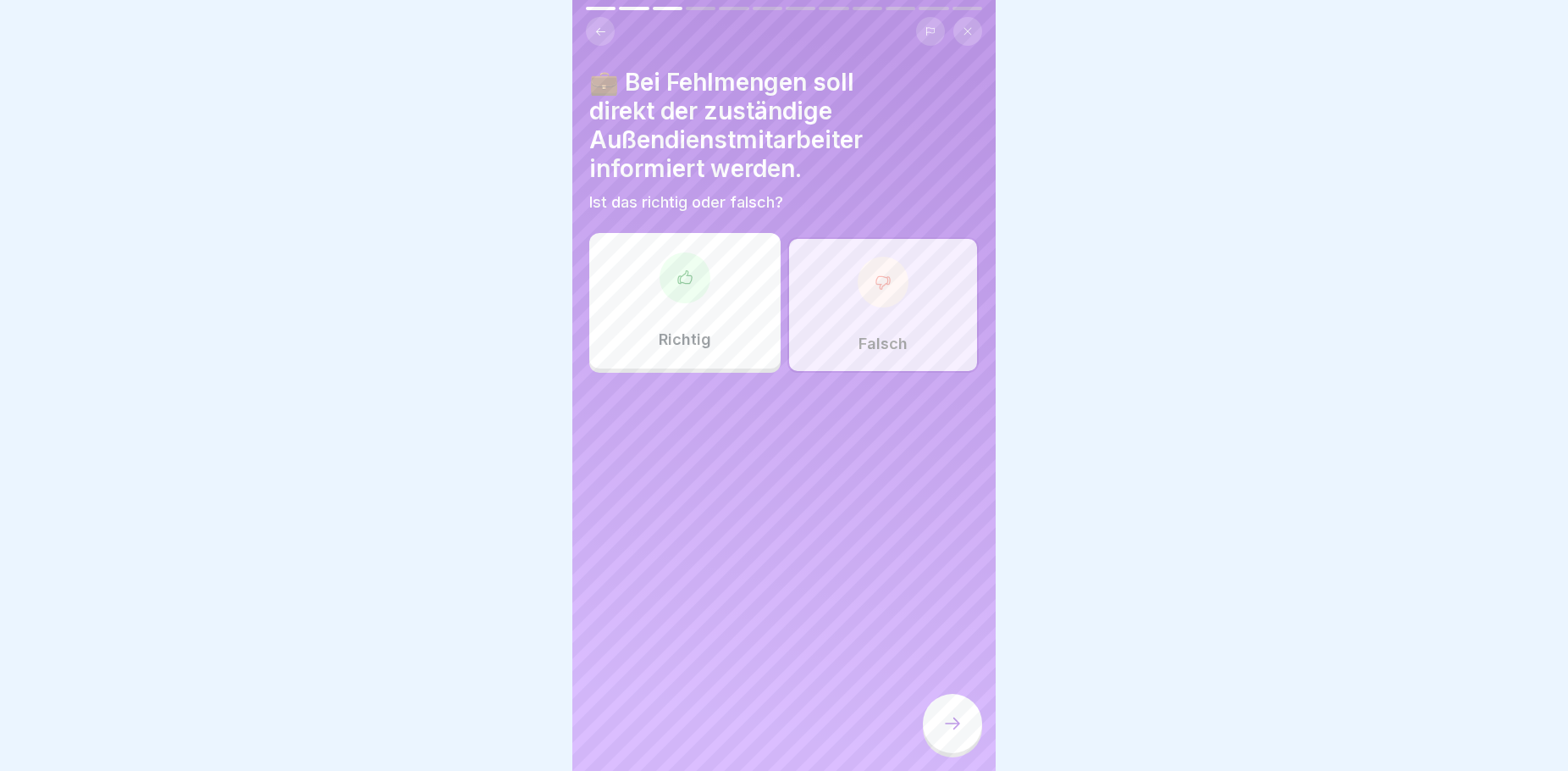
click at [886, 277] on div at bounding box center [884, 282] width 51 height 51
click at [950, 733] on icon at bounding box center [953, 723] width 21 height 21
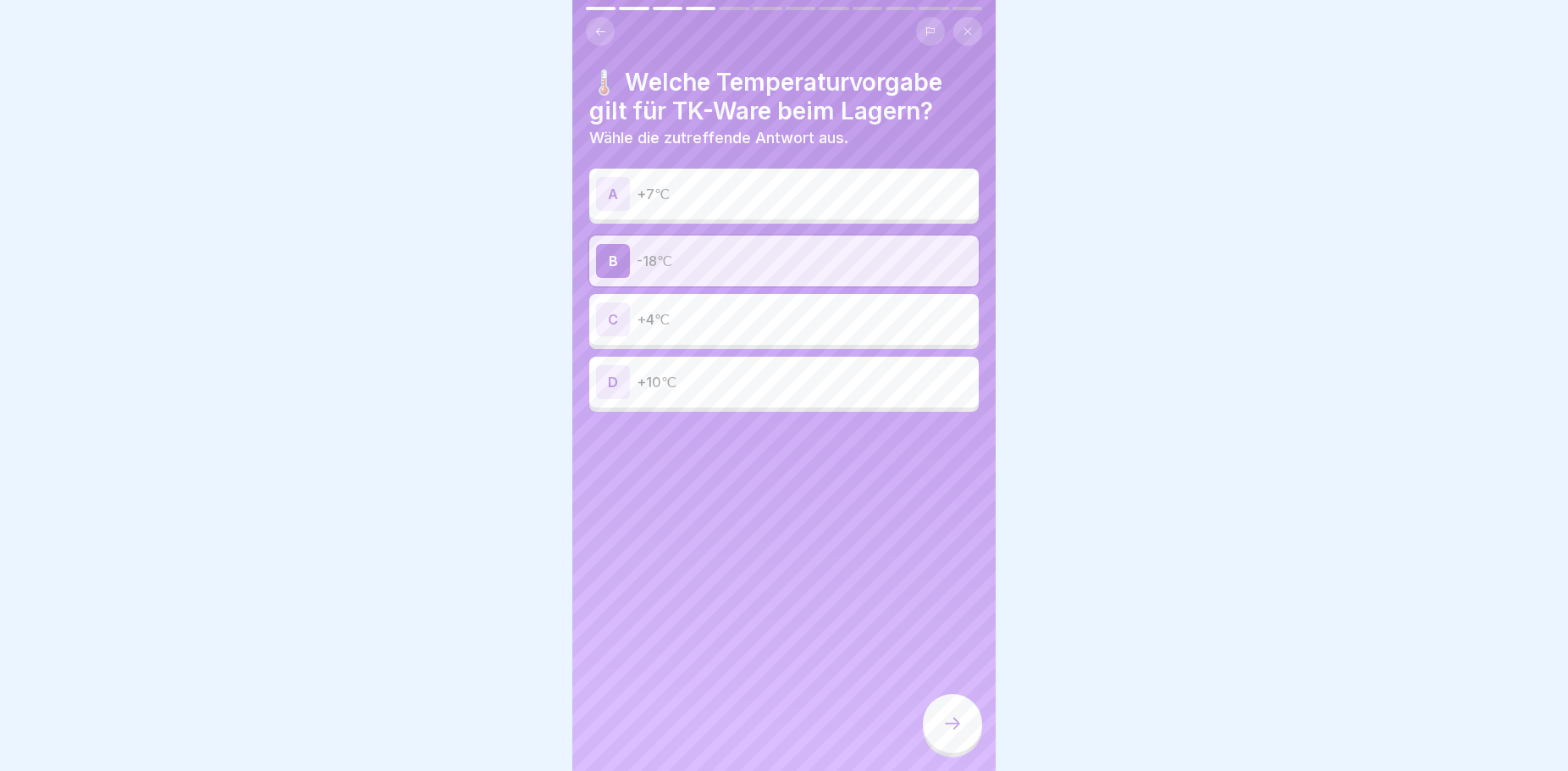
click at [950, 733] on icon at bounding box center [953, 723] width 21 height 21
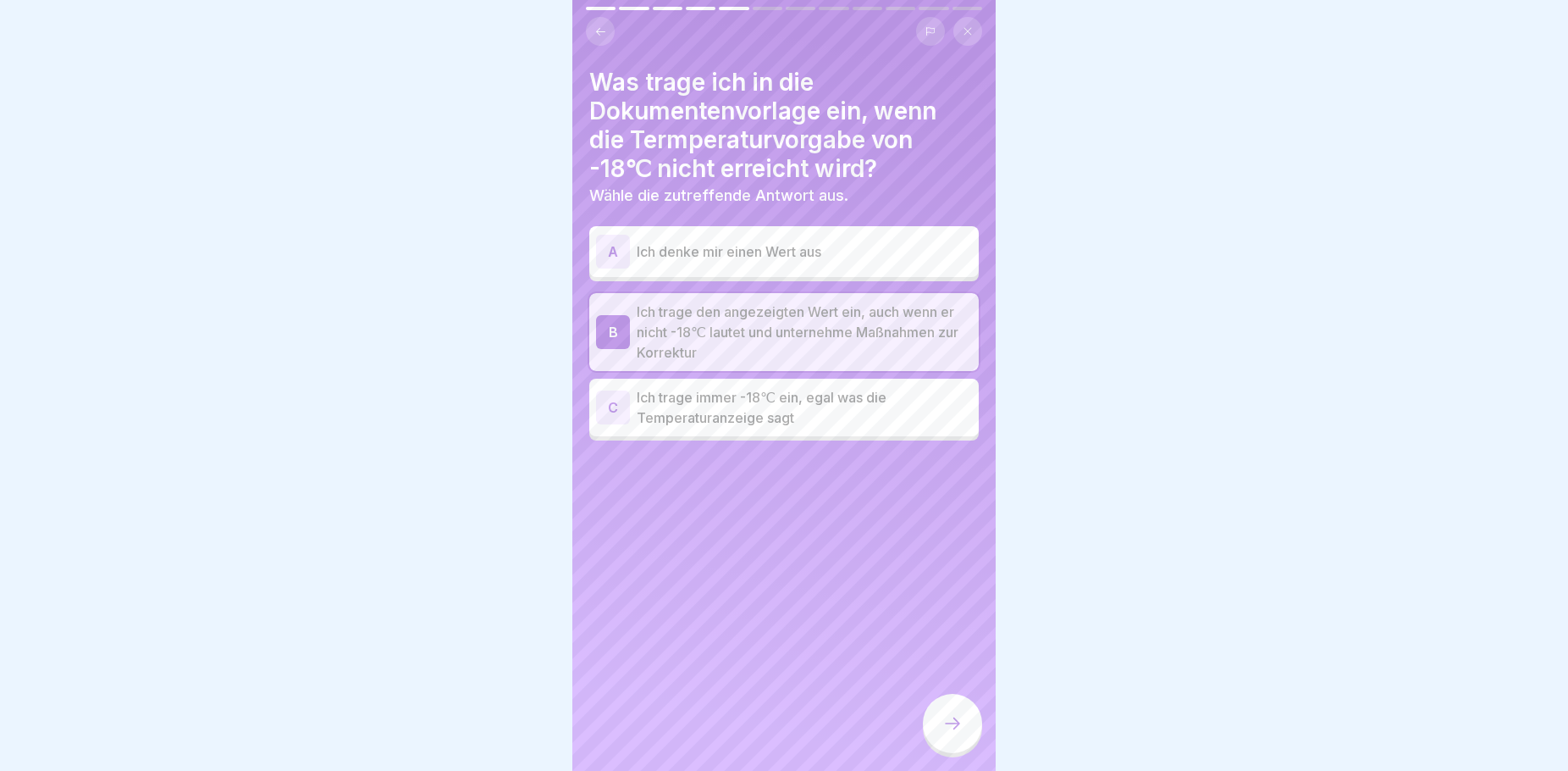
click at [950, 733] on icon at bounding box center [953, 723] width 21 height 21
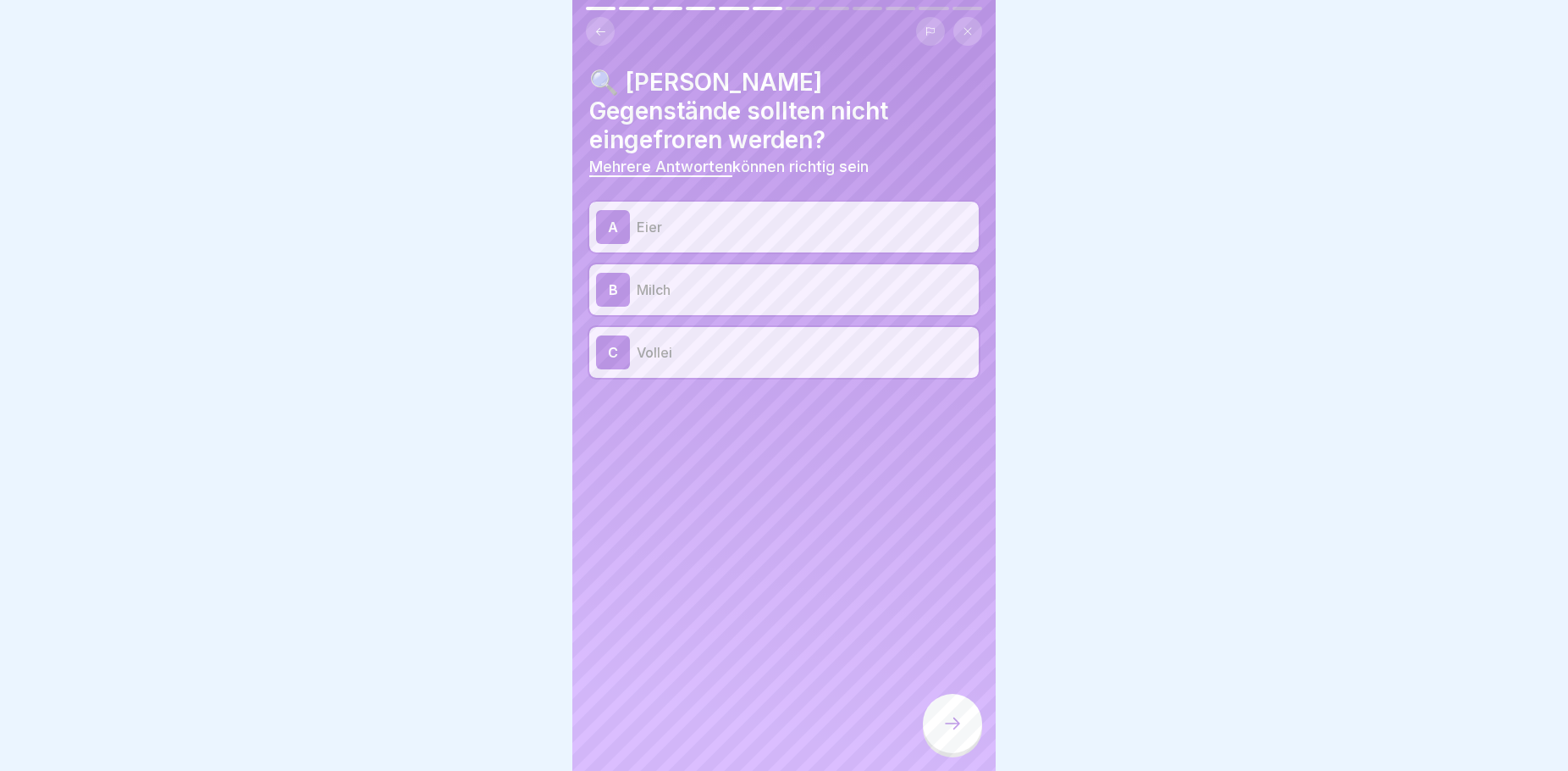
click at [950, 733] on icon at bounding box center [953, 723] width 21 height 21
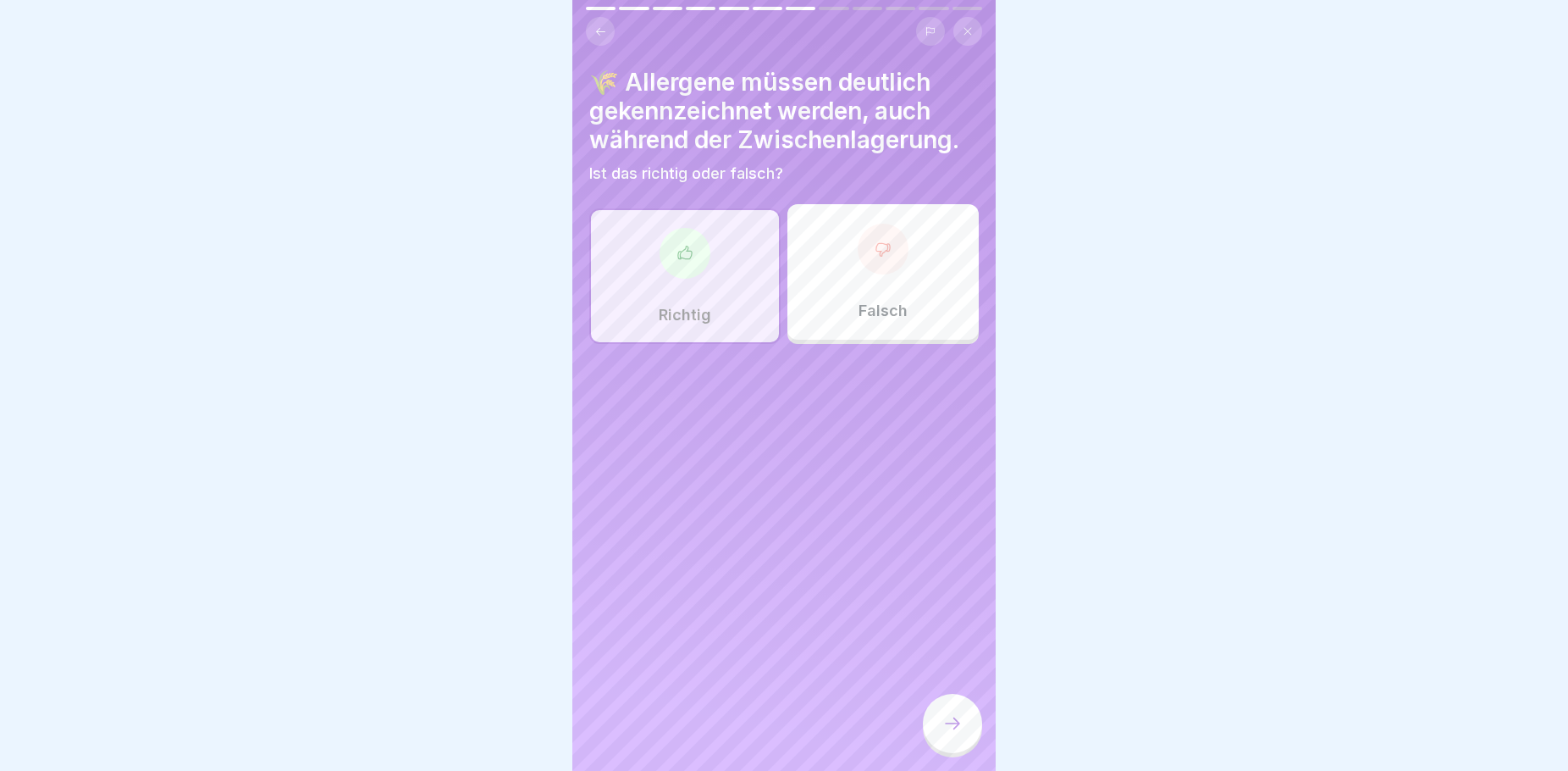
click at [729, 332] on div "Richtig" at bounding box center [685, 276] width 192 height 135
click at [952, 726] on div at bounding box center [952, 723] width 59 height 59
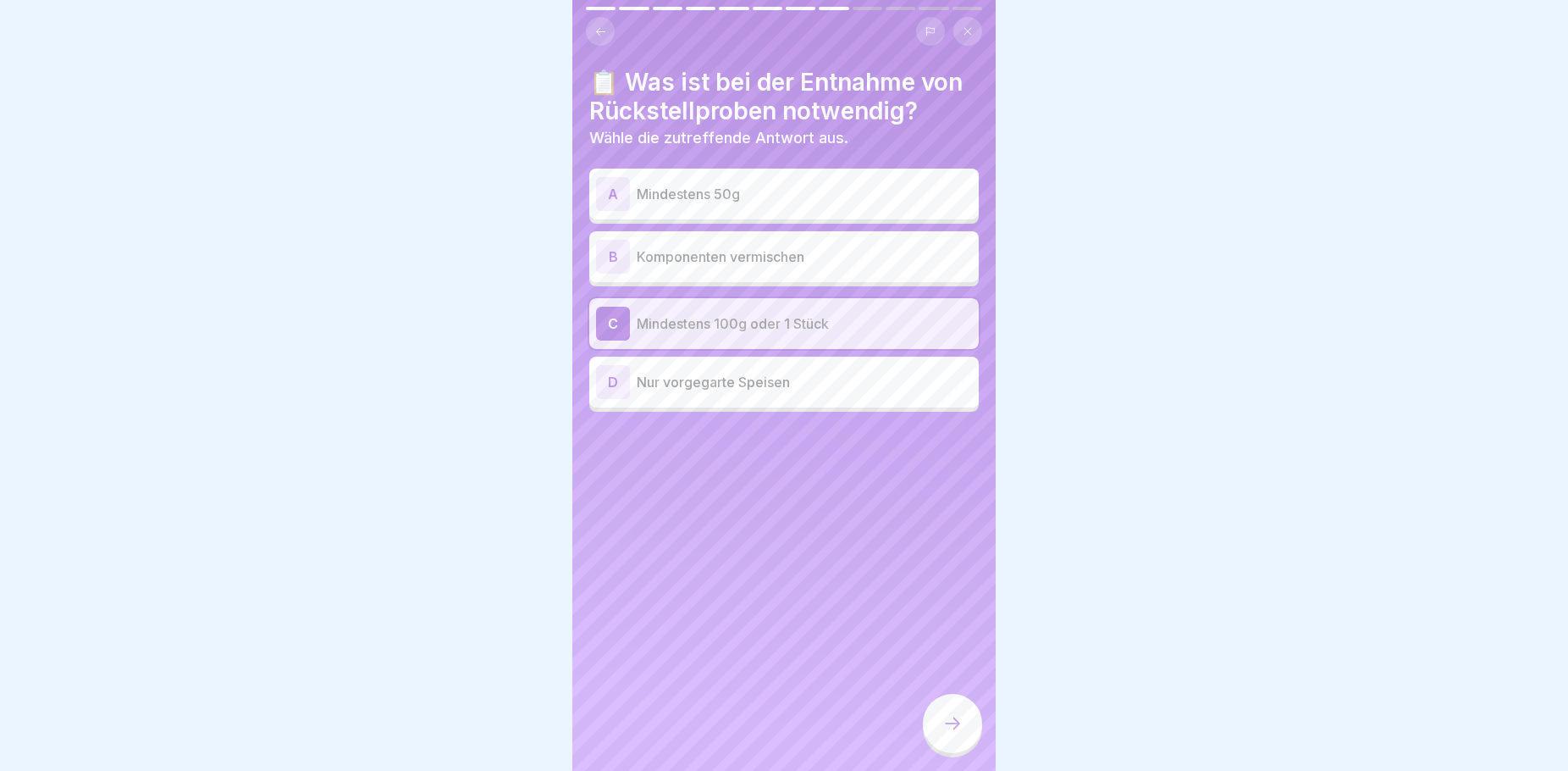
click at [952, 726] on div at bounding box center [952, 723] width 59 height 59
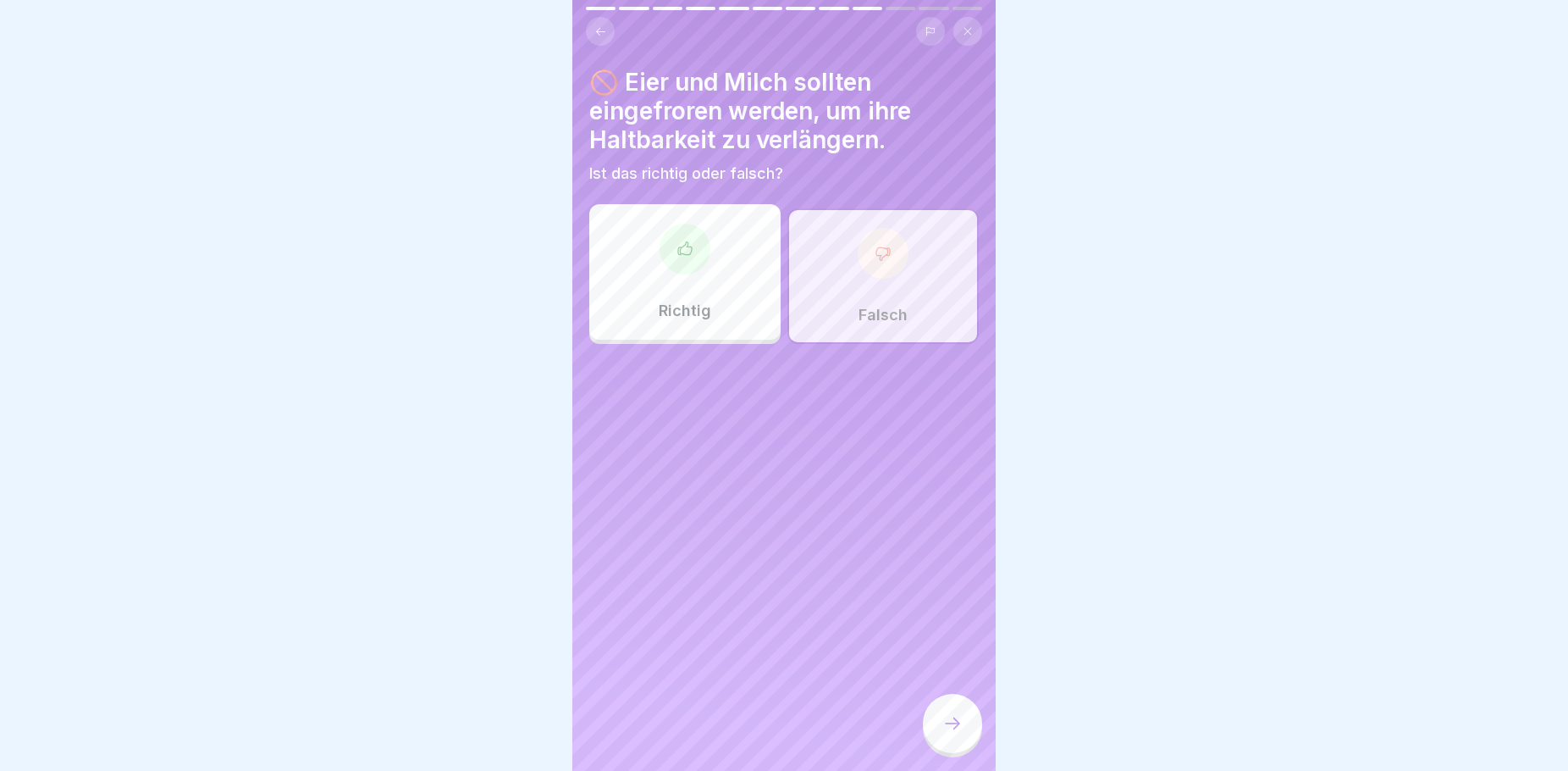
click at [952, 726] on div at bounding box center [952, 723] width 59 height 59
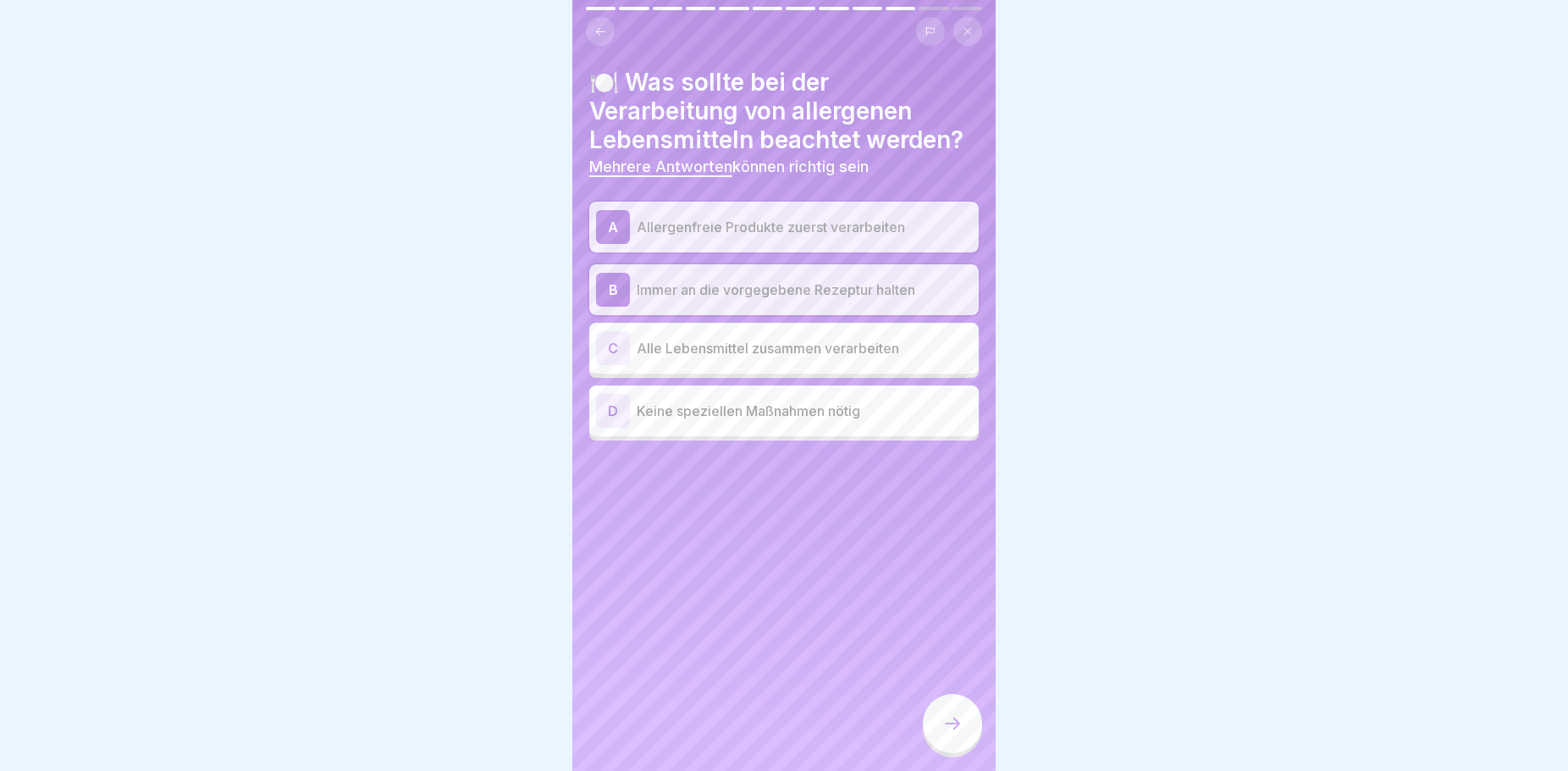
click at [953, 727] on div at bounding box center [952, 723] width 59 height 59
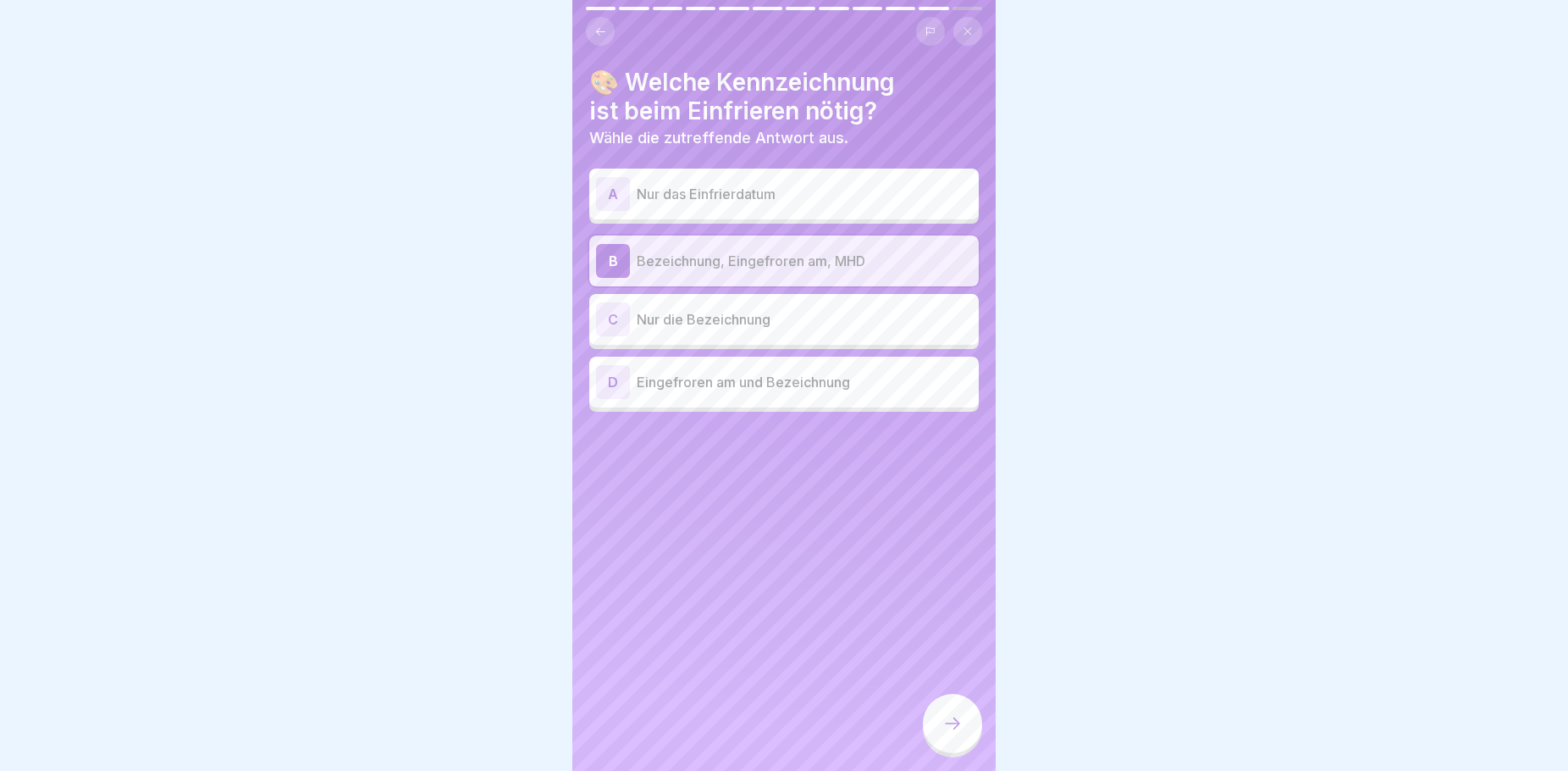
click at [960, 727] on div at bounding box center [952, 723] width 59 height 59
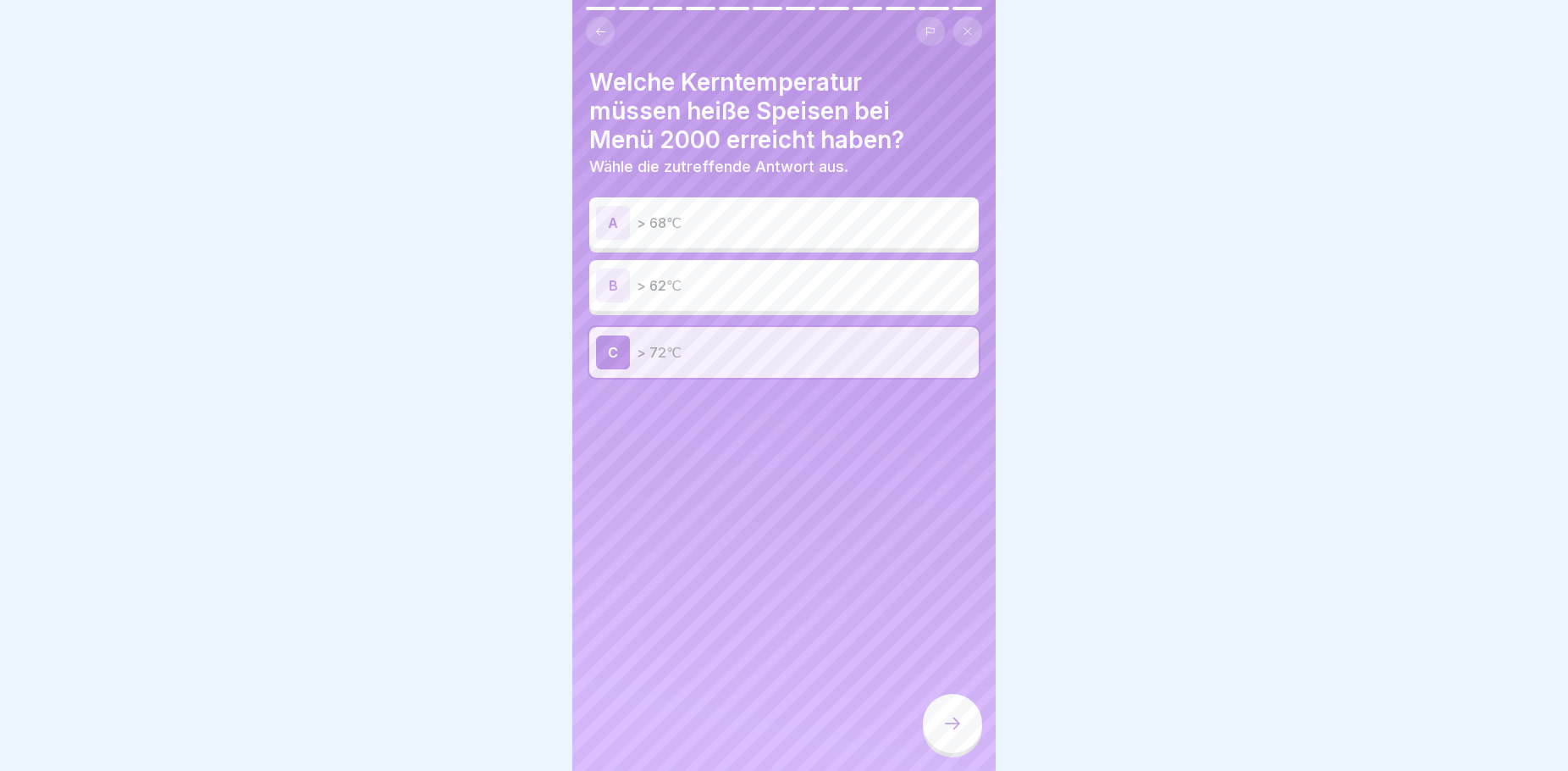
click at [953, 733] on icon at bounding box center [953, 723] width 21 height 21
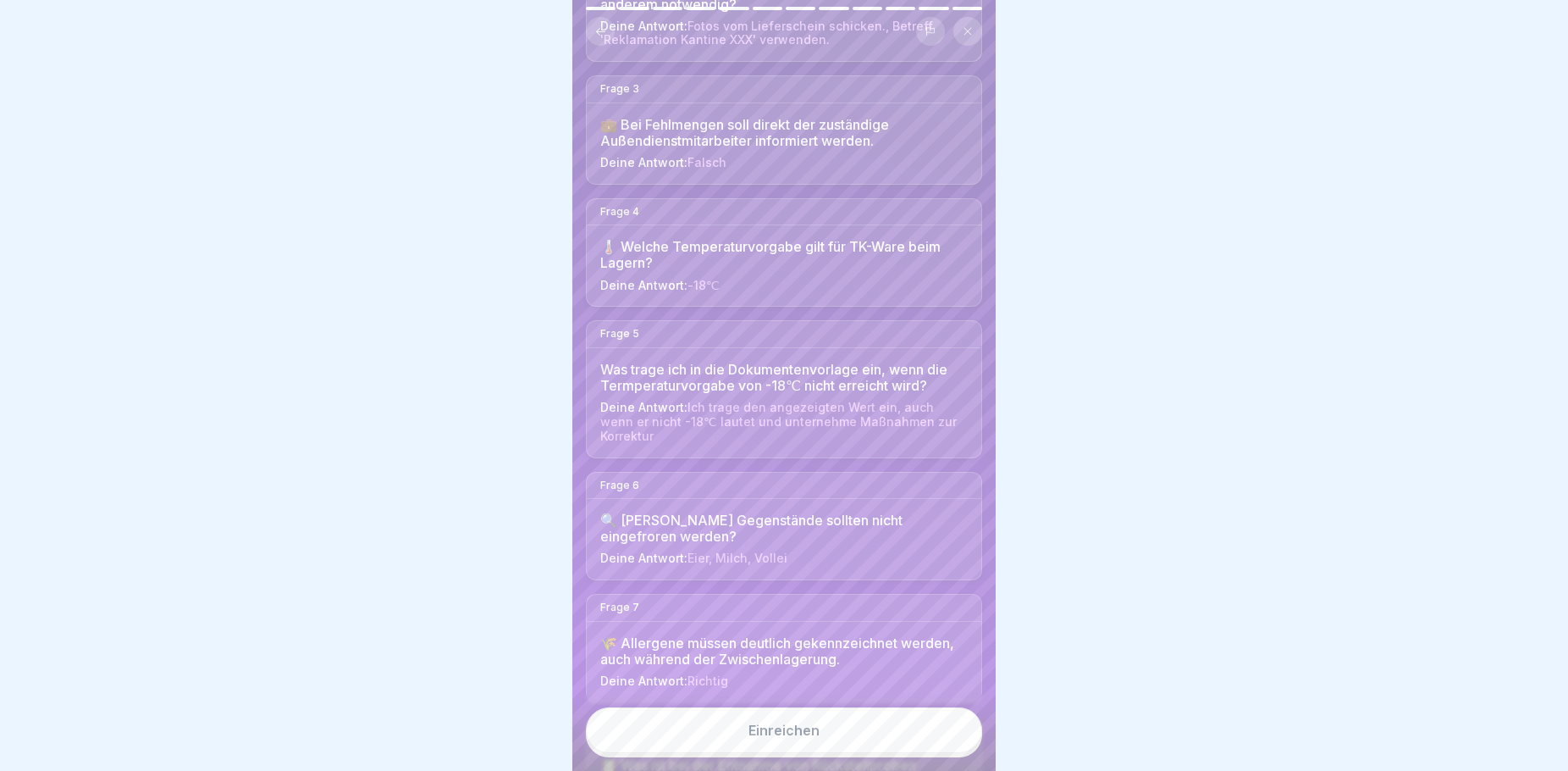
scroll to position [14, 0]
click at [757, 727] on div "Einreichen" at bounding box center [784, 730] width 71 height 15
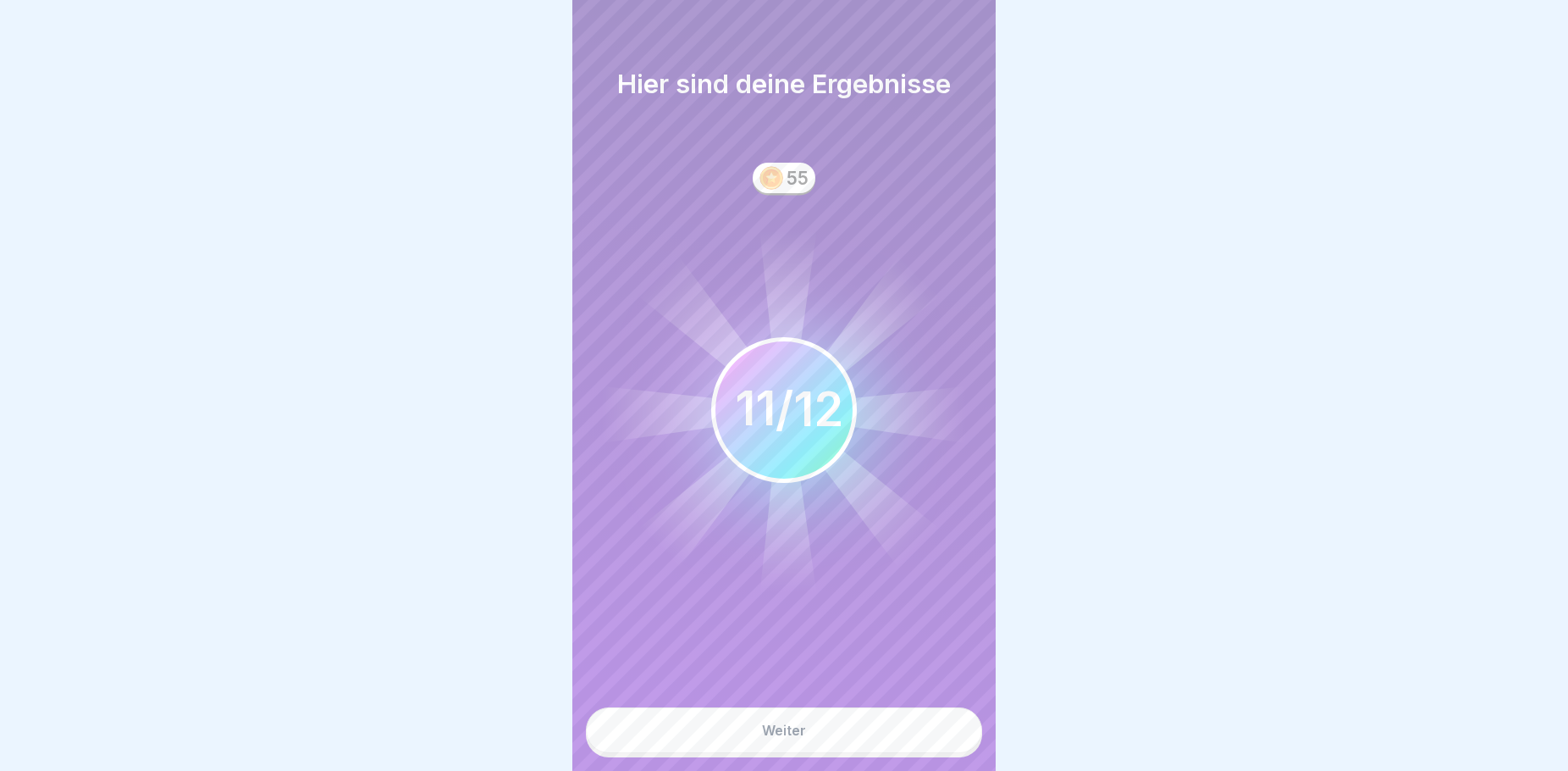
click at [763, 732] on div "Weiter" at bounding box center [784, 730] width 44 height 15
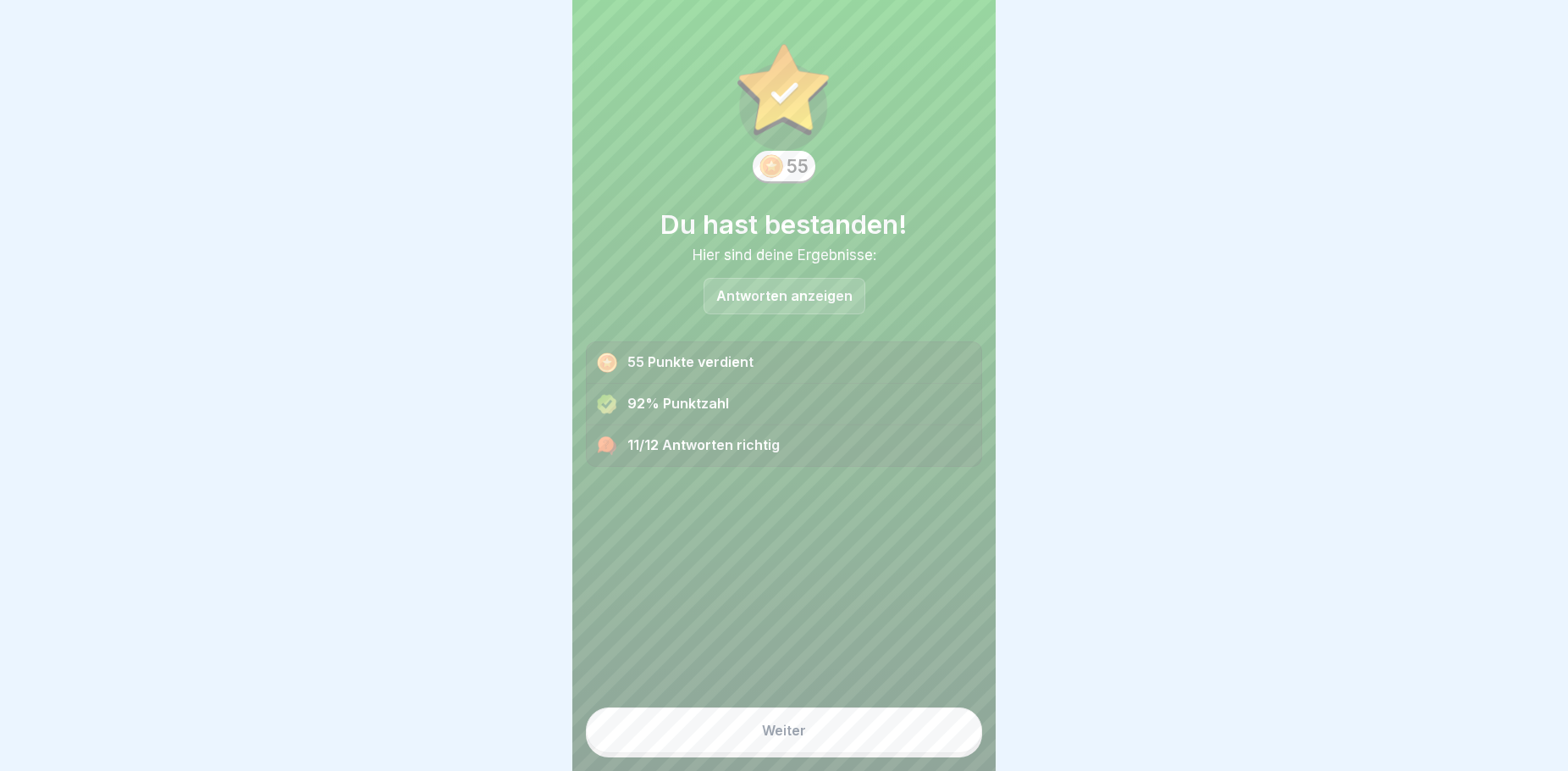
click at [776, 289] on p "Antworten anzeigen" at bounding box center [784, 296] width 136 height 14
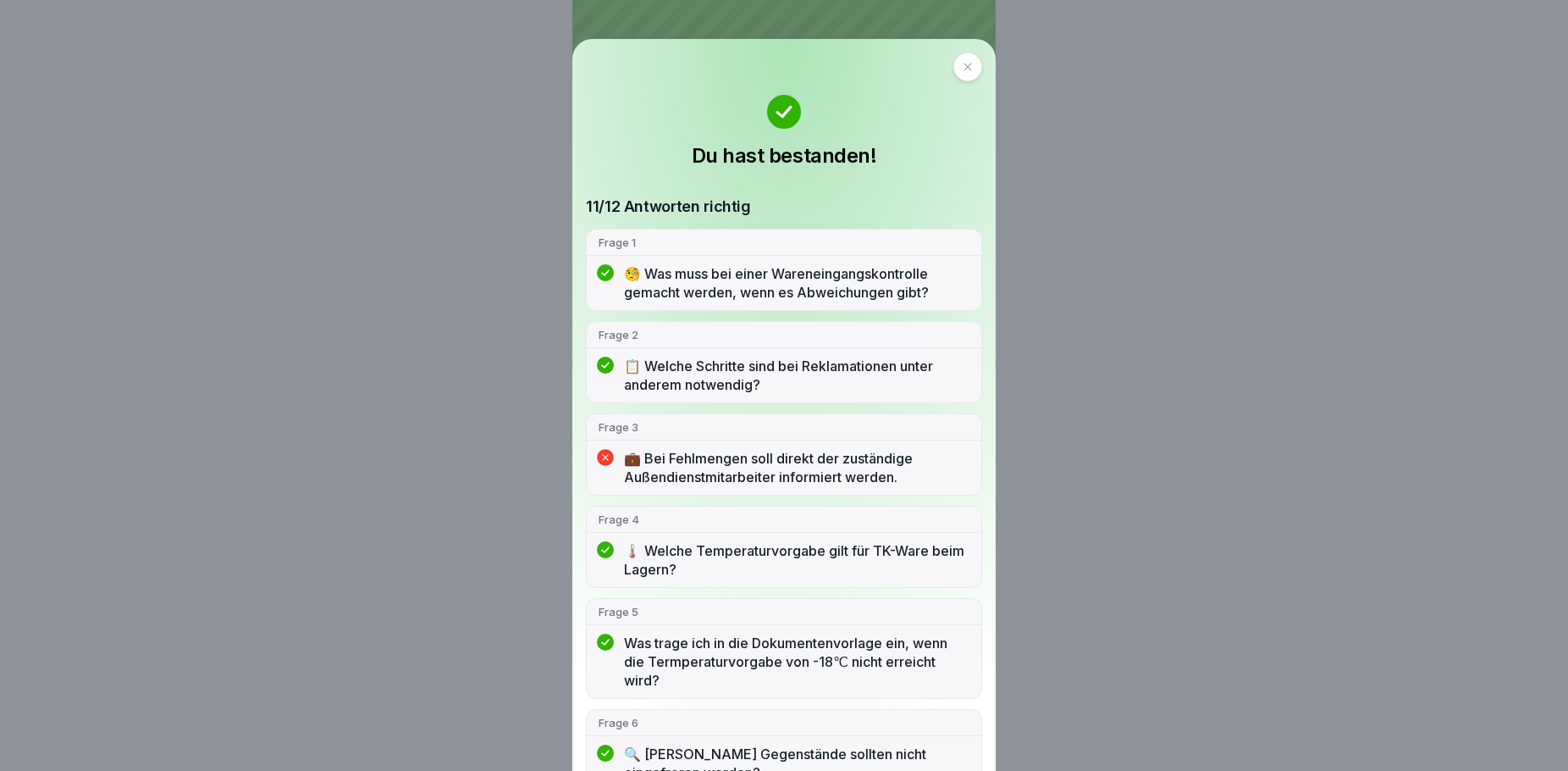
scroll to position [0, 0]
click at [962, 71] on icon at bounding box center [967, 67] width 10 height 10
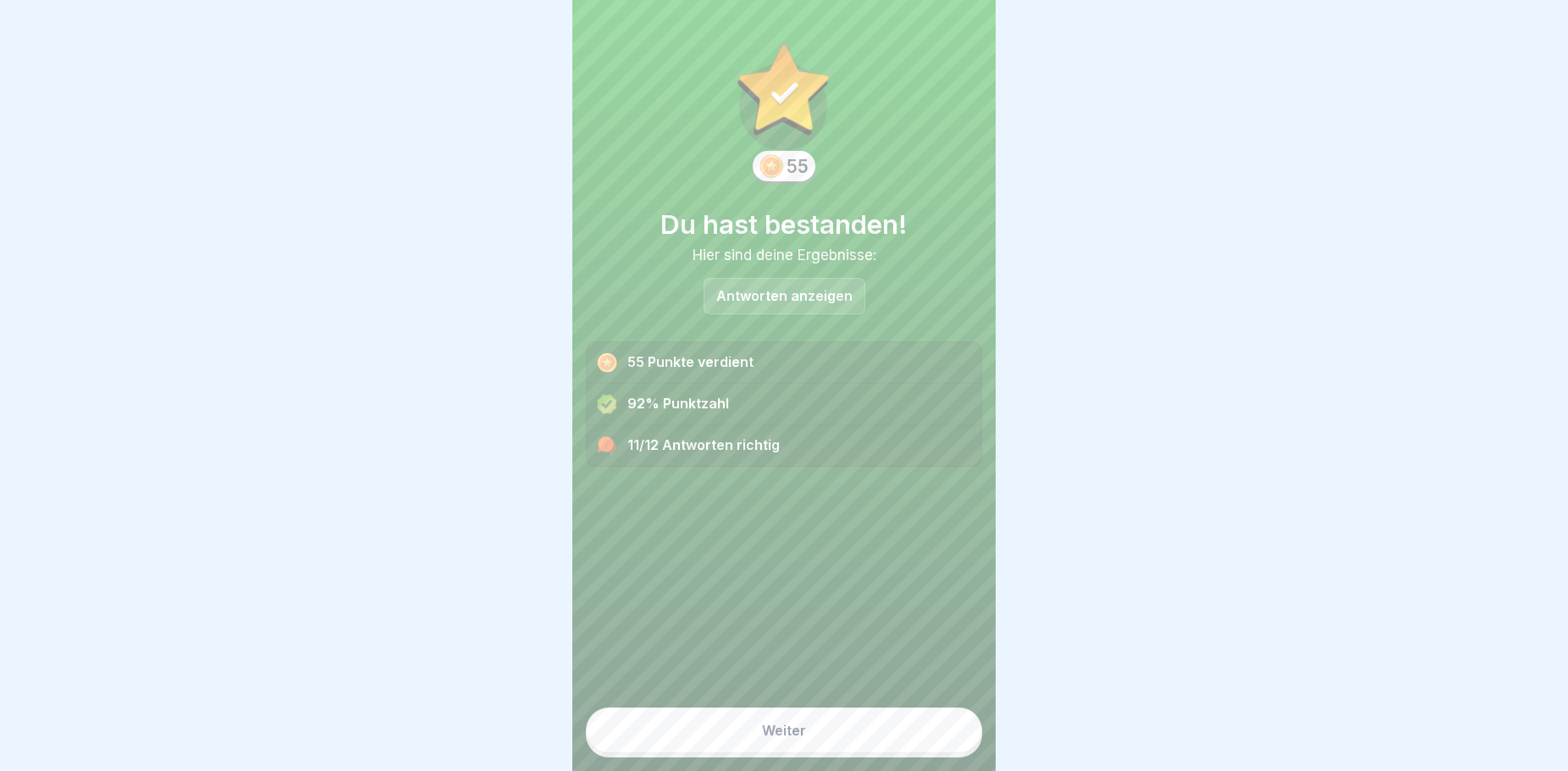
click at [859, 753] on button "Weiter" at bounding box center [784, 730] width 396 height 46
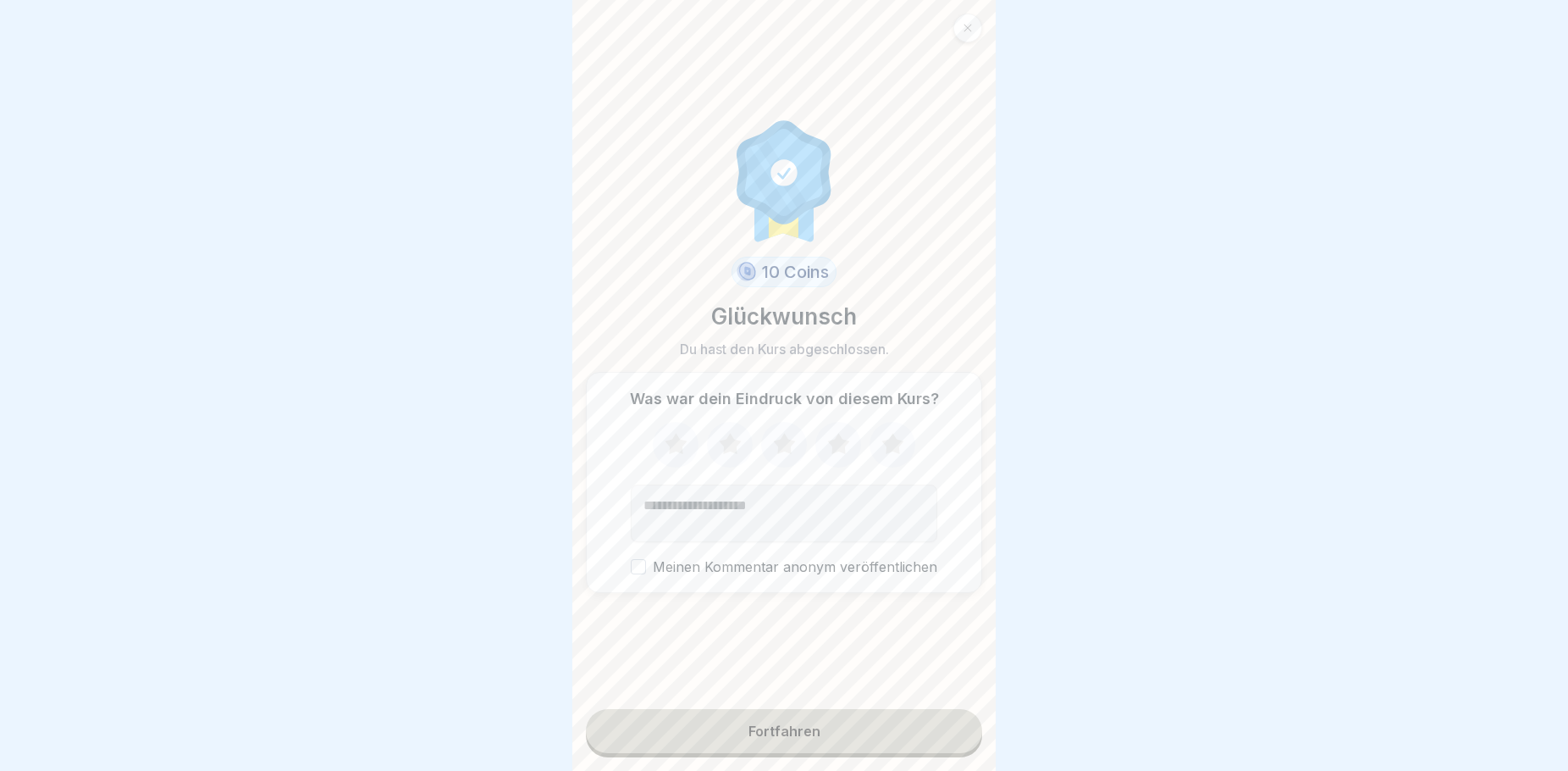
click at [676, 444] on icon at bounding box center [676, 444] width 45 height 44
click at [722, 448] on icon at bounding box center [730, 443] width 22 height 22
click at [780, 450] on icon at bounding box center [783, 443] width 22 height 22
click at [794, 738] on div "Fortfahren" at bounding box center [784, 731] width 72 height 15
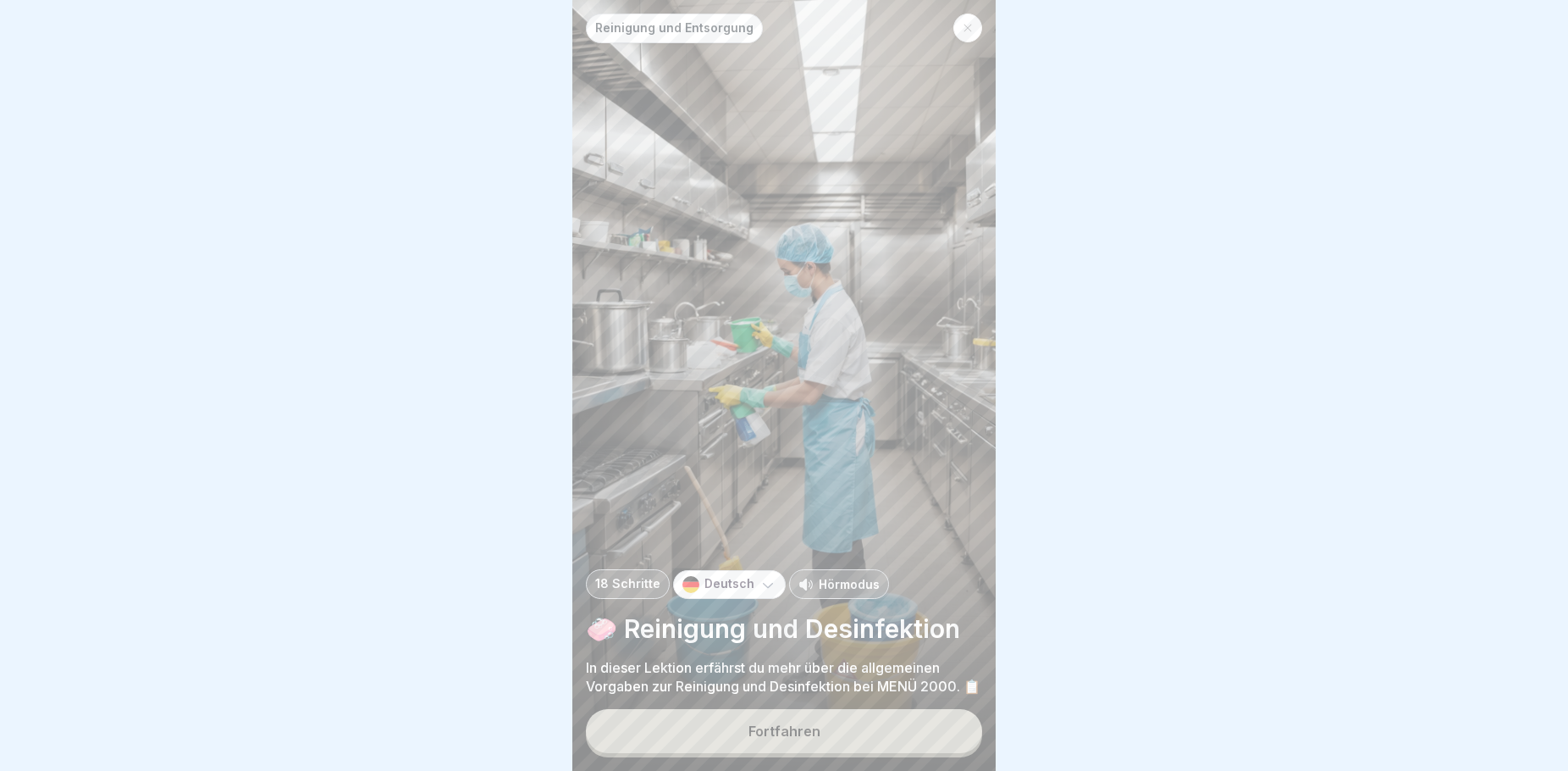
click at [880, 740] on button "Fortfahren" at bounding box center [784, 731] width 396 height 44
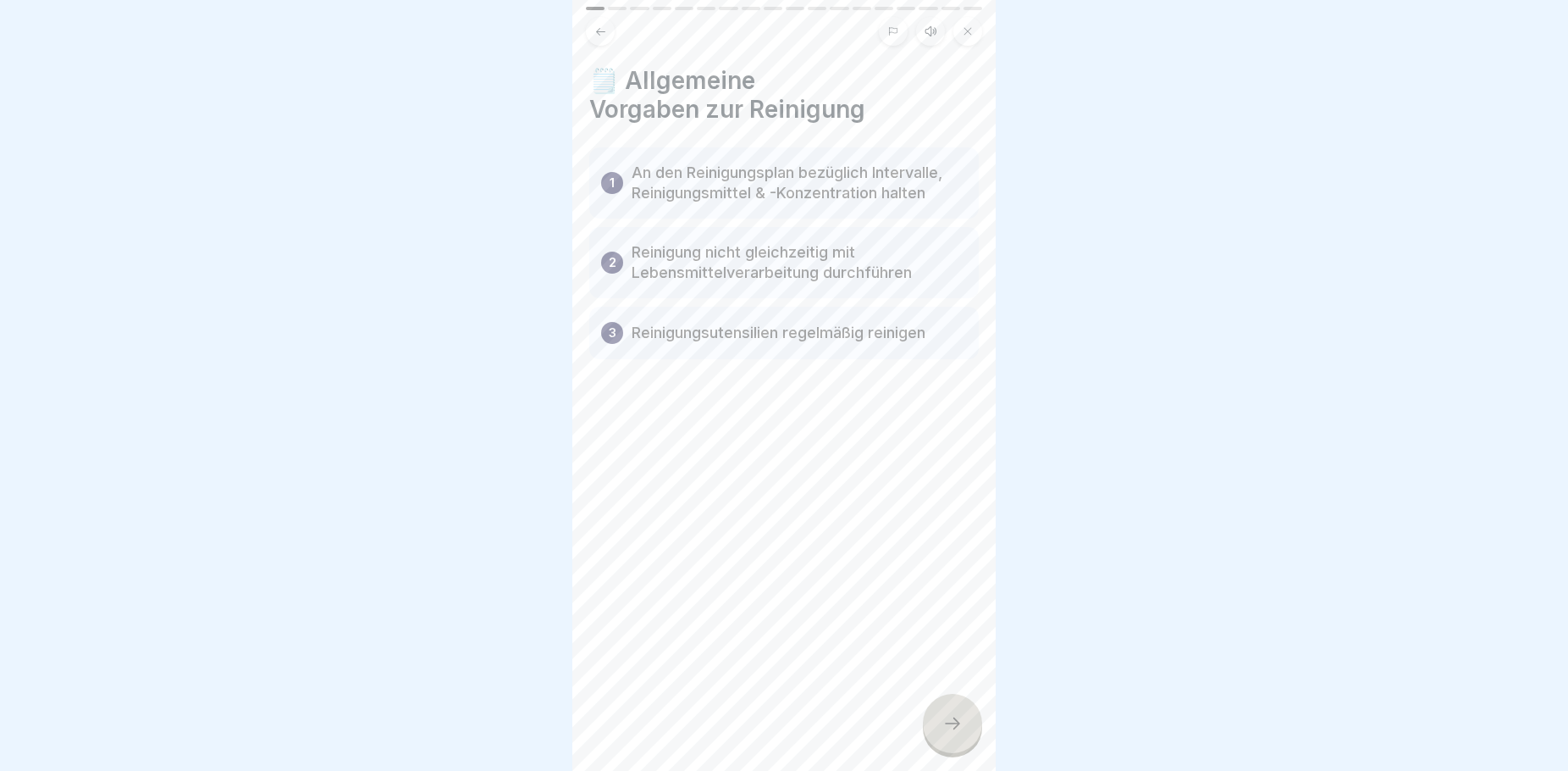
click at [963, 750] on div at bounding box center [952, 723] width 59 height 59
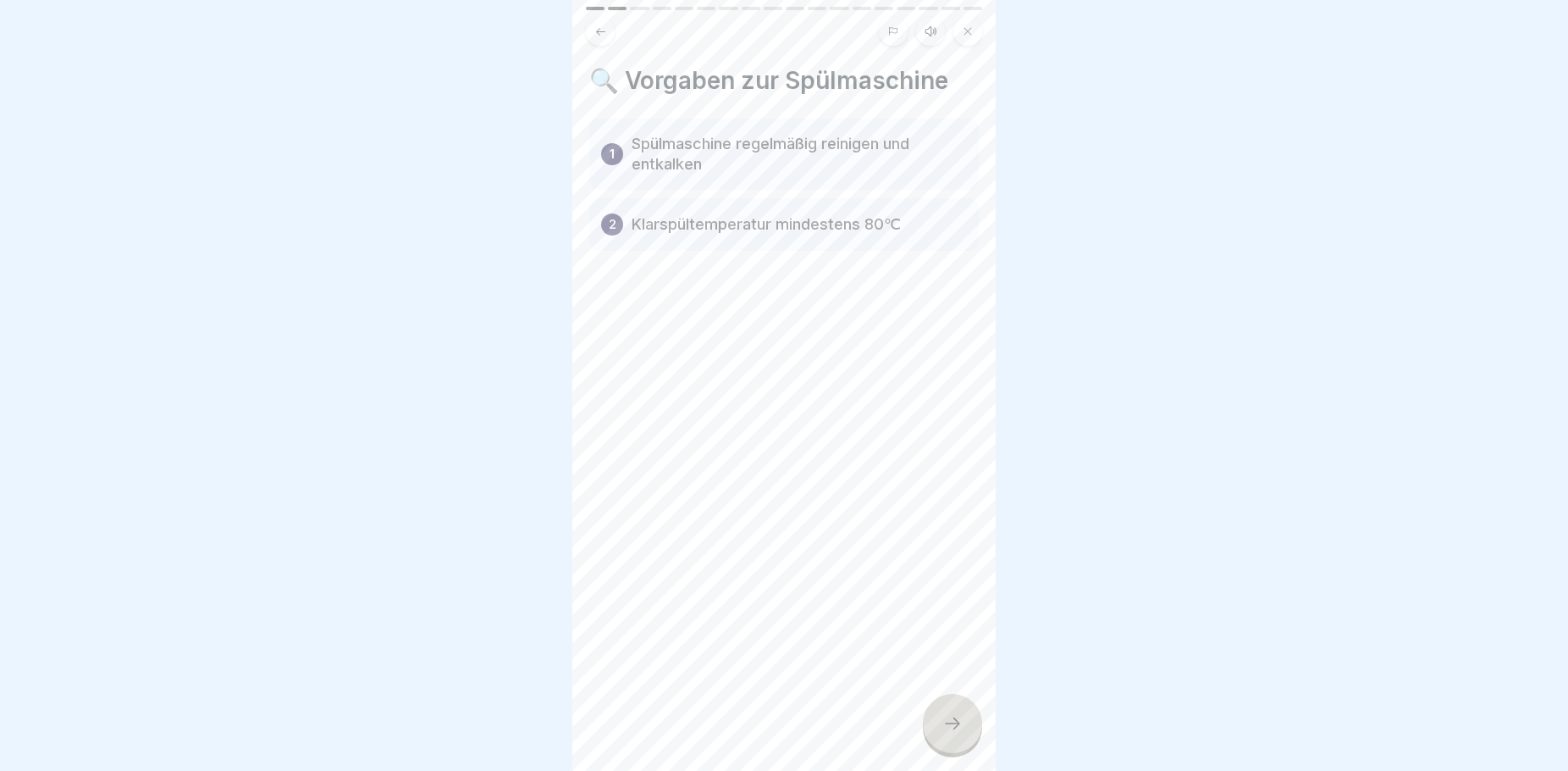
click at [936, 748] on div at bounding box center [952, 723] width 59 height 59
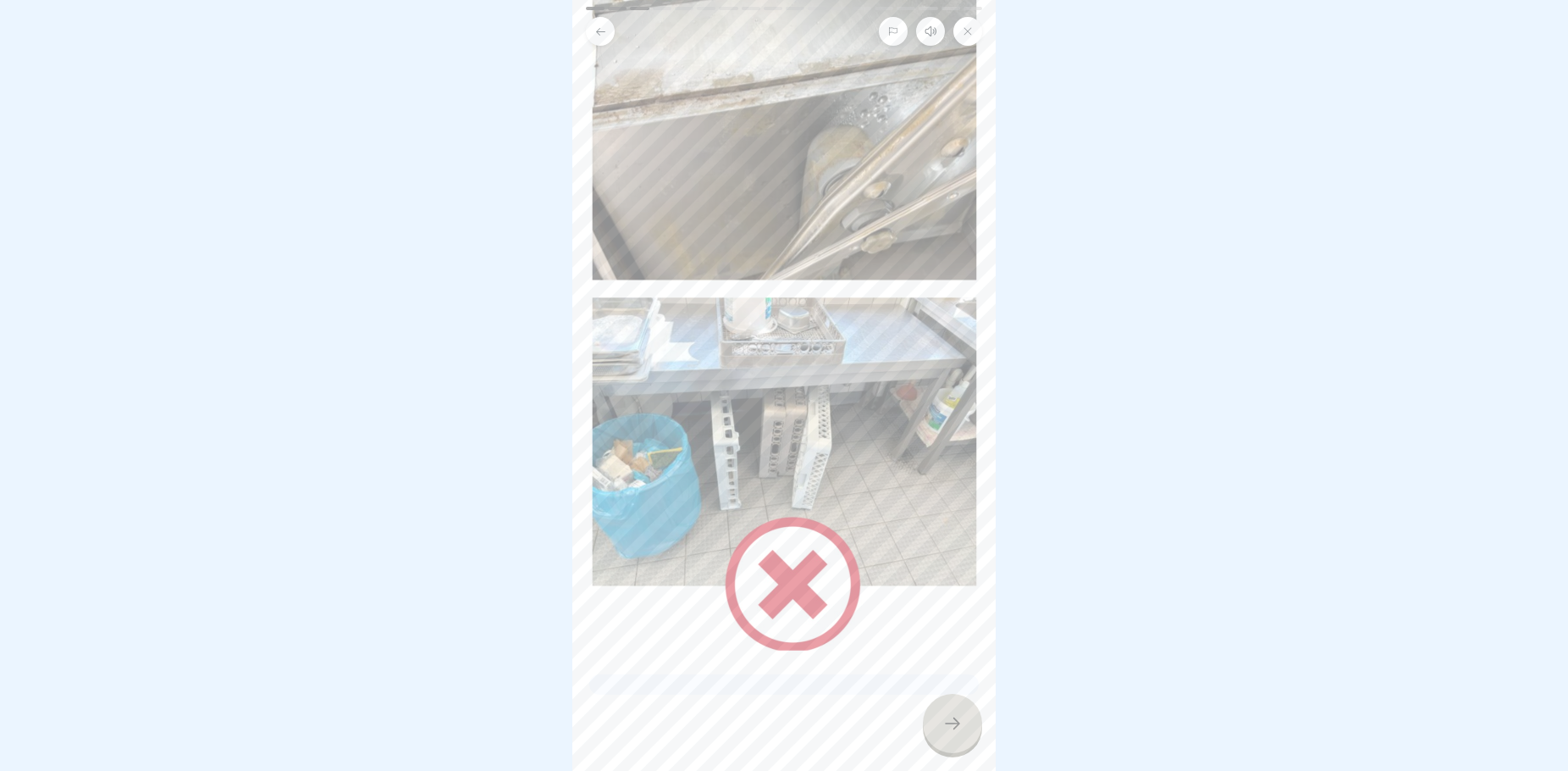
scroll to position [160, 0]
click at [953, 733] on icon at bounding box center [953, 723] width 21 height 21
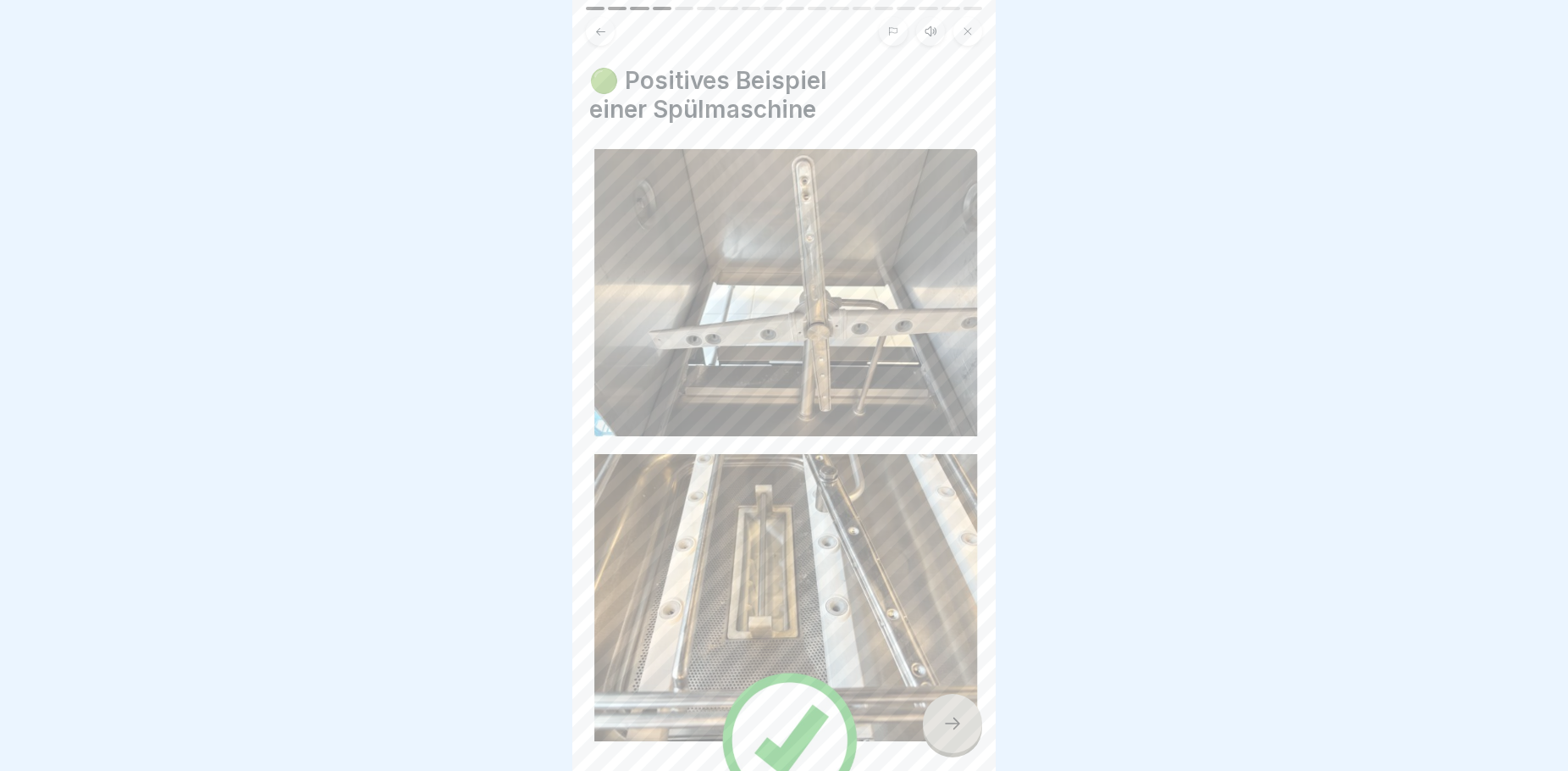
click at [941, 739] on div at bounding box center [952, 723] width 59 height 59
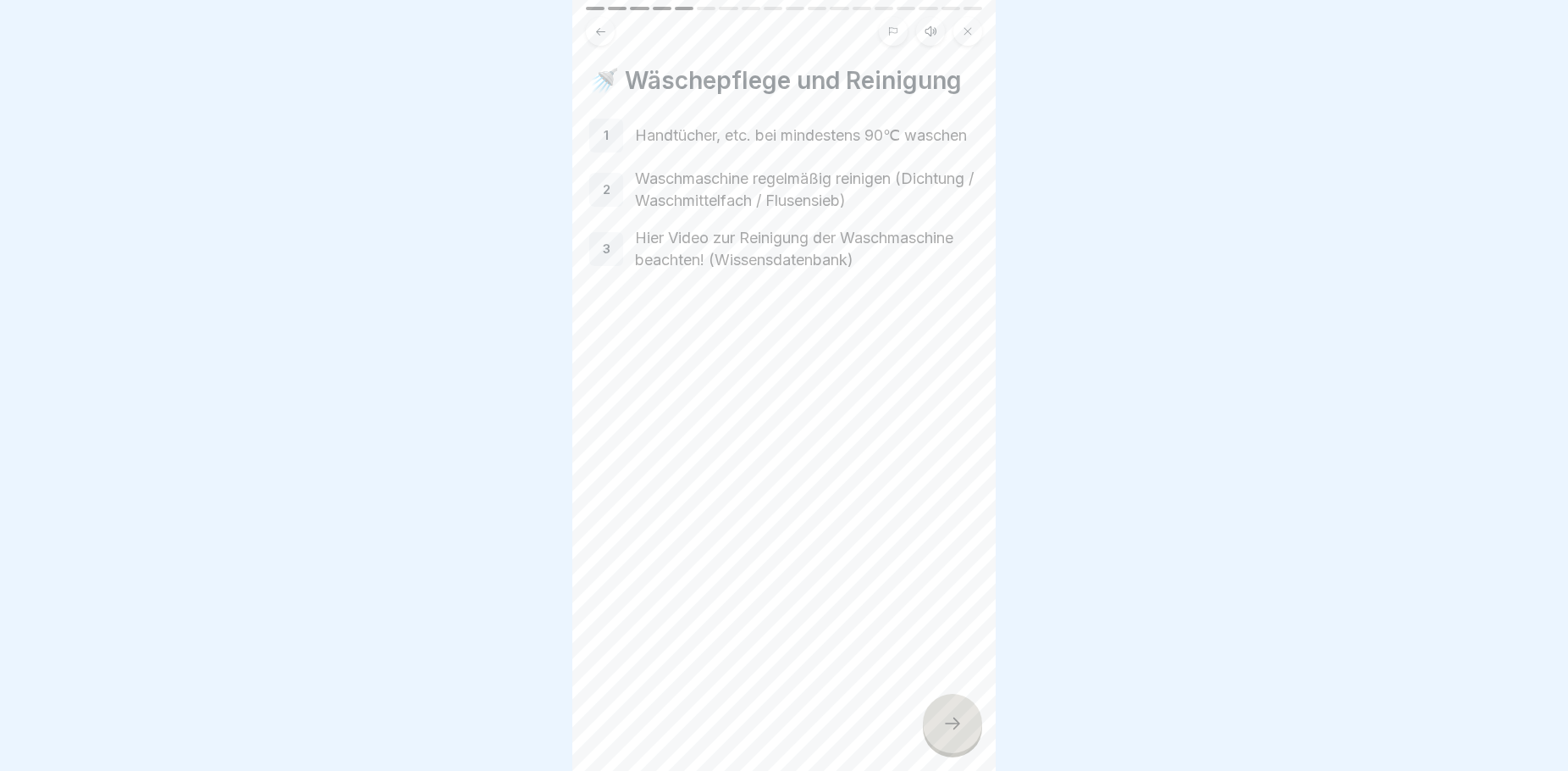
click at [955, 729] on div at bounding box center [952, 723] width 59 height 59
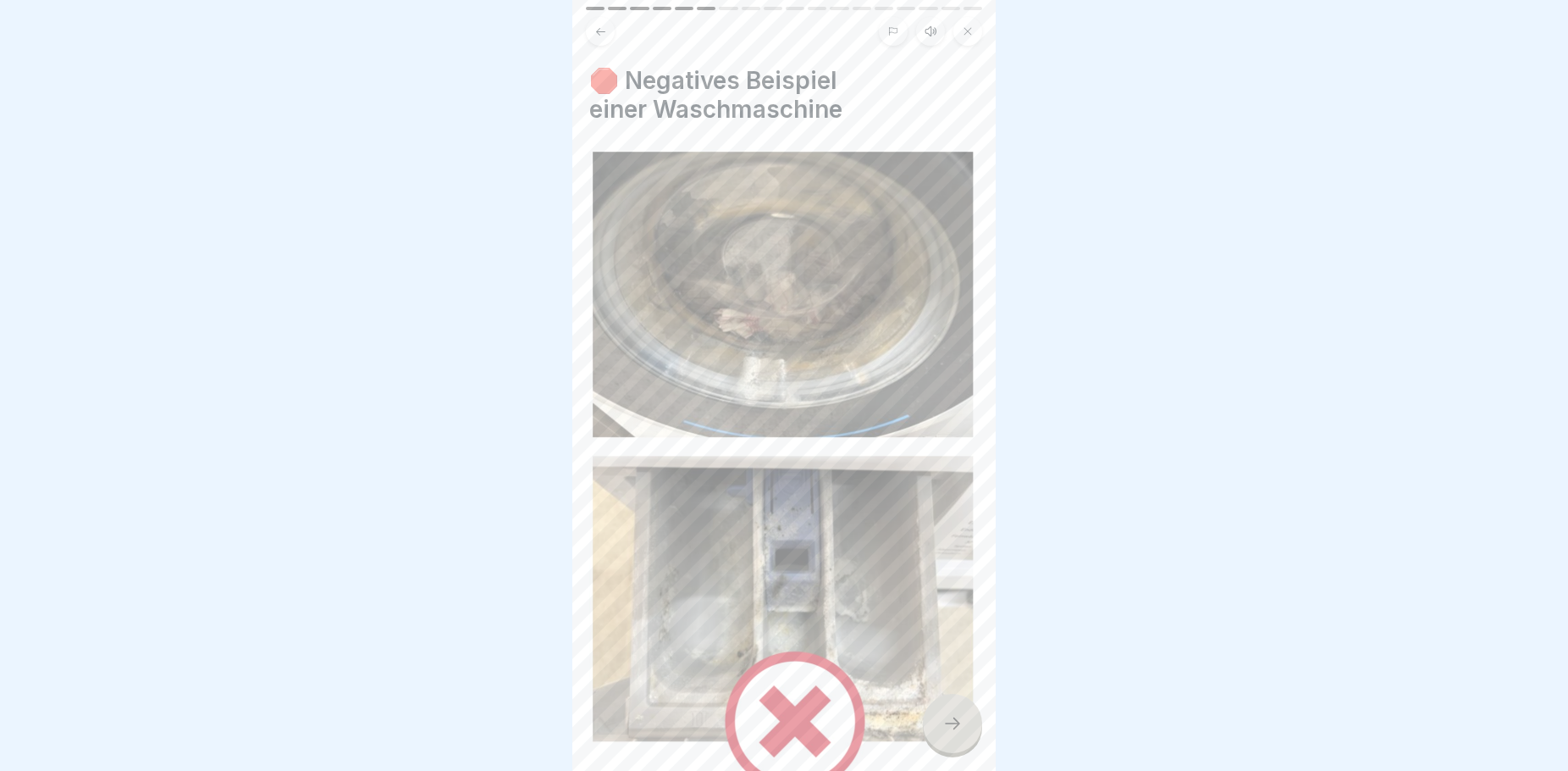
click at [953, 733] on icon at bounding box center [953, 723] width 21 height 21
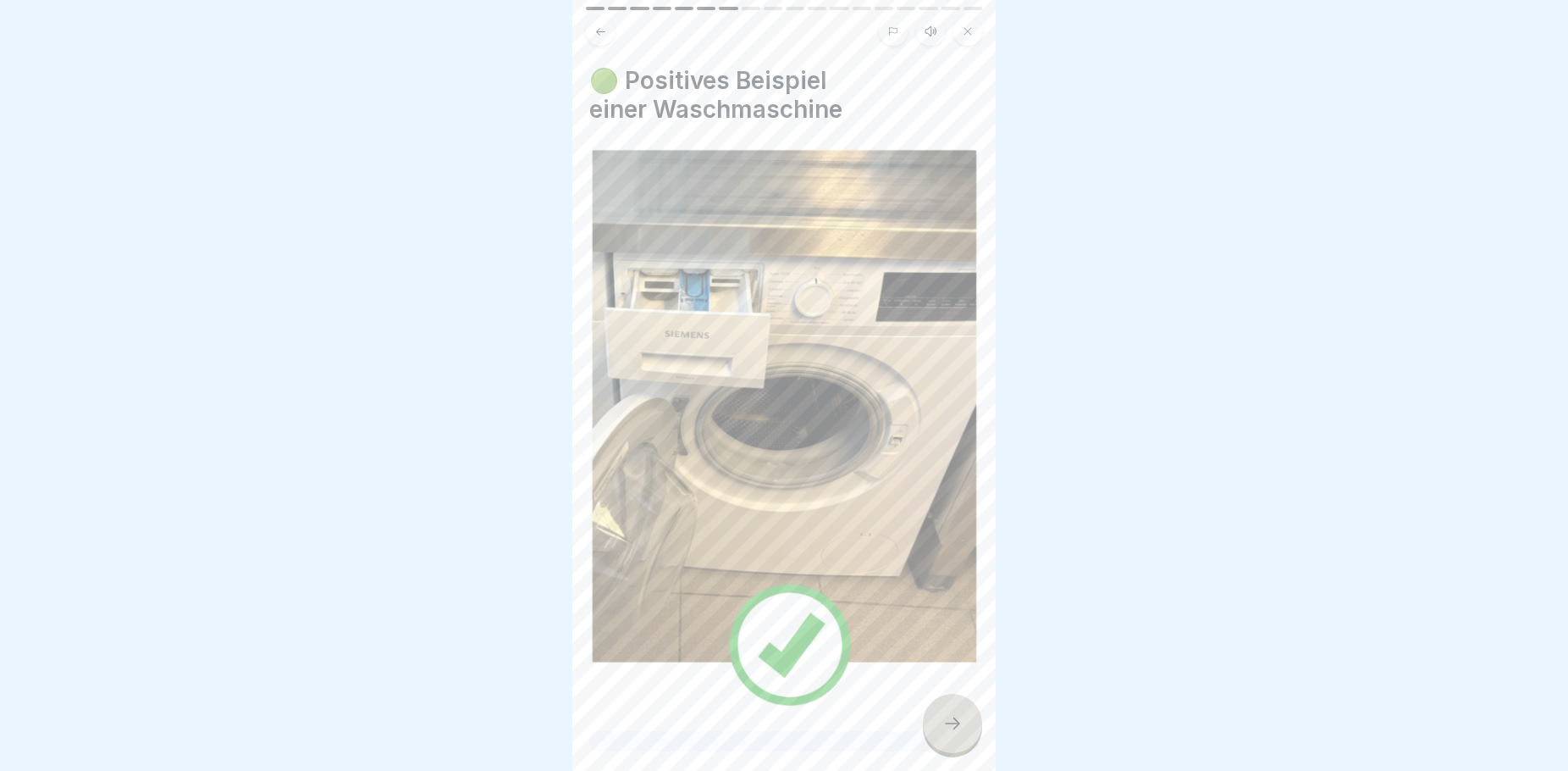
click at [953, 733] on icon at bounding box center [953, 723] width 21 height 21
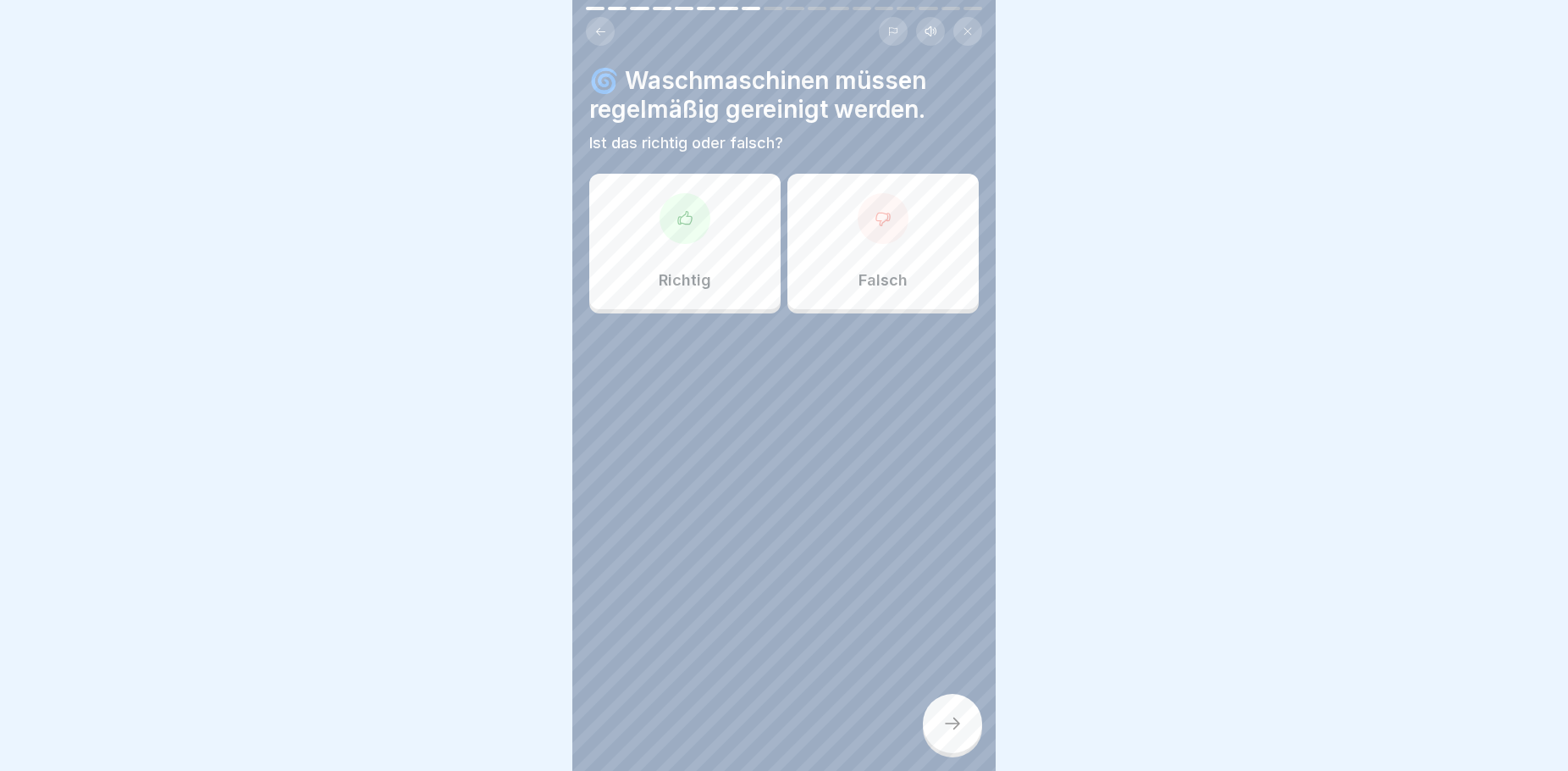
click at [665, 256] on div "Richtig" at bounding box center [685, 241] width 192 height 135
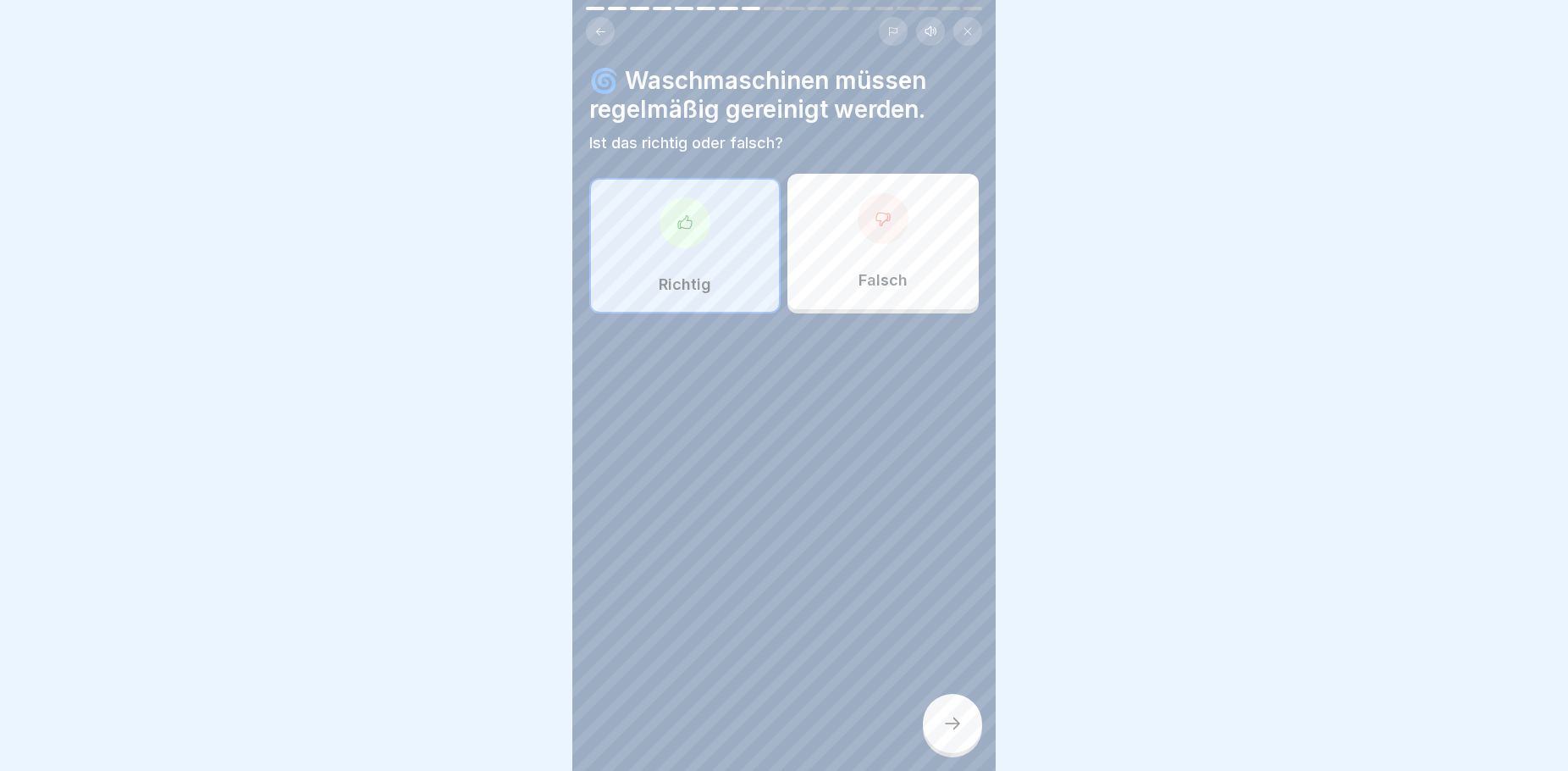
click at [957, 729] on icon at bounding box center [952, 723] width 15 height 12
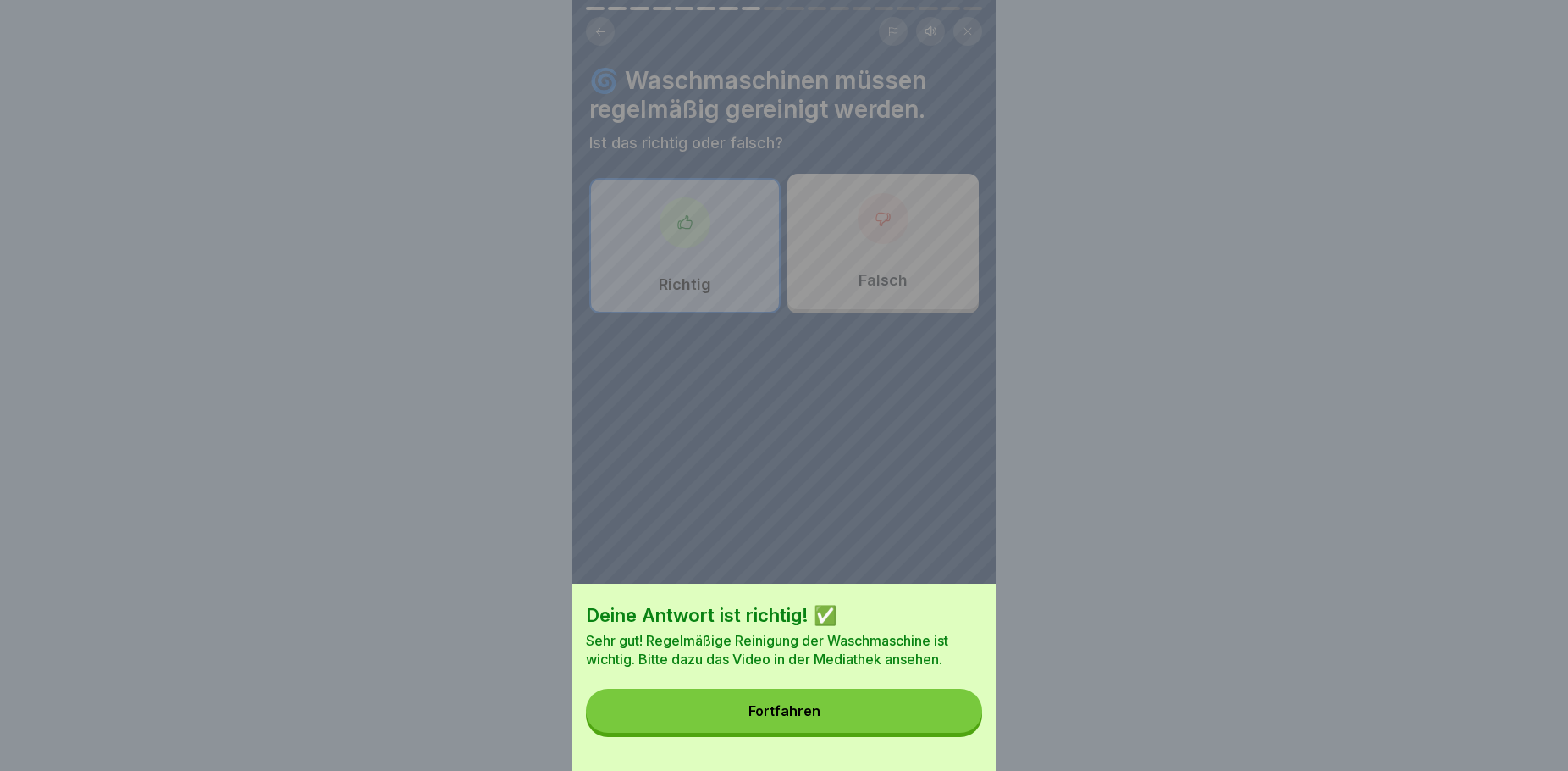
click at [852, 720] on button "Fortfahren" at bounding box center [784, 710] width 396 height 44
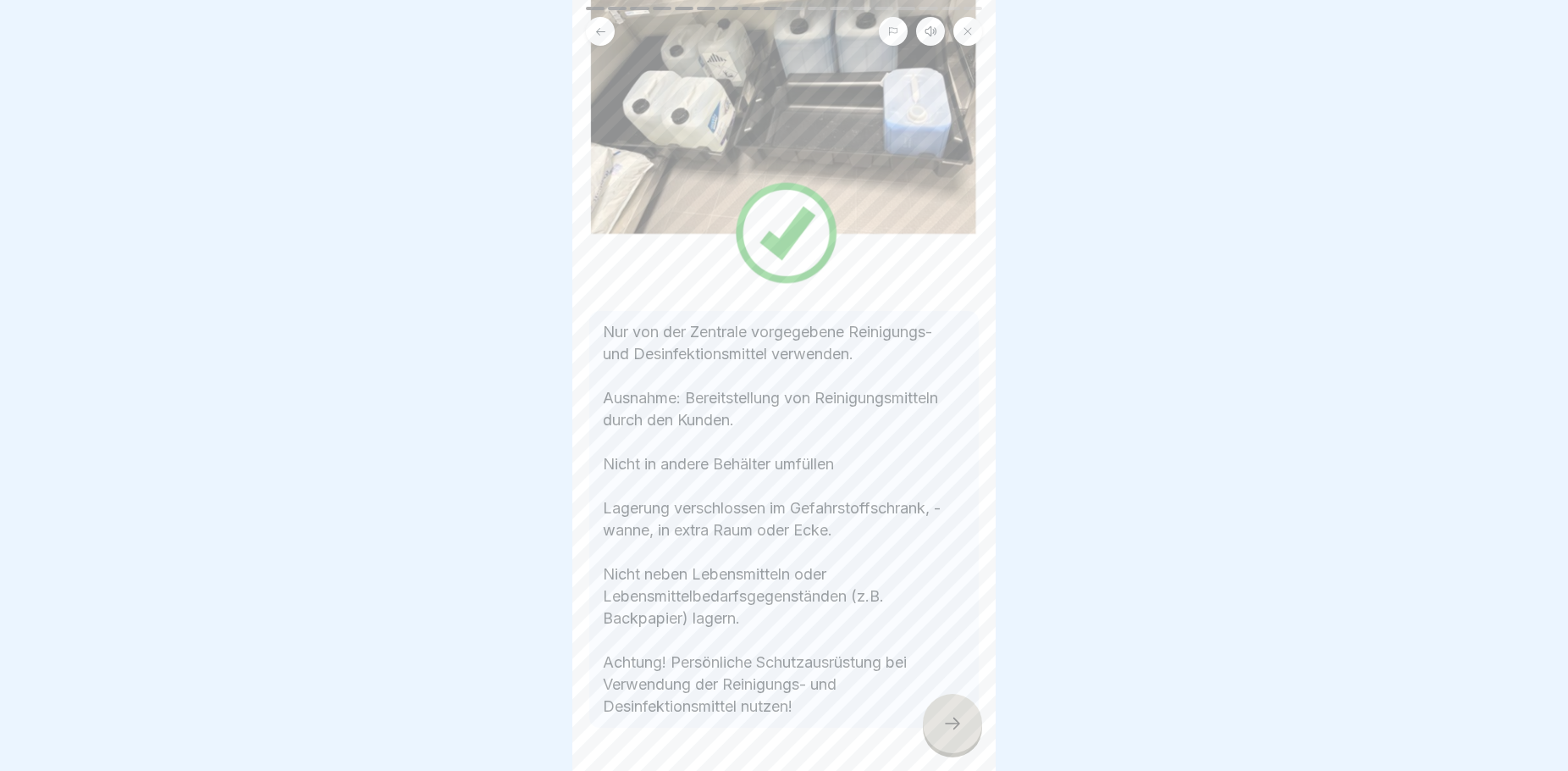
scroll to position [249, 0]
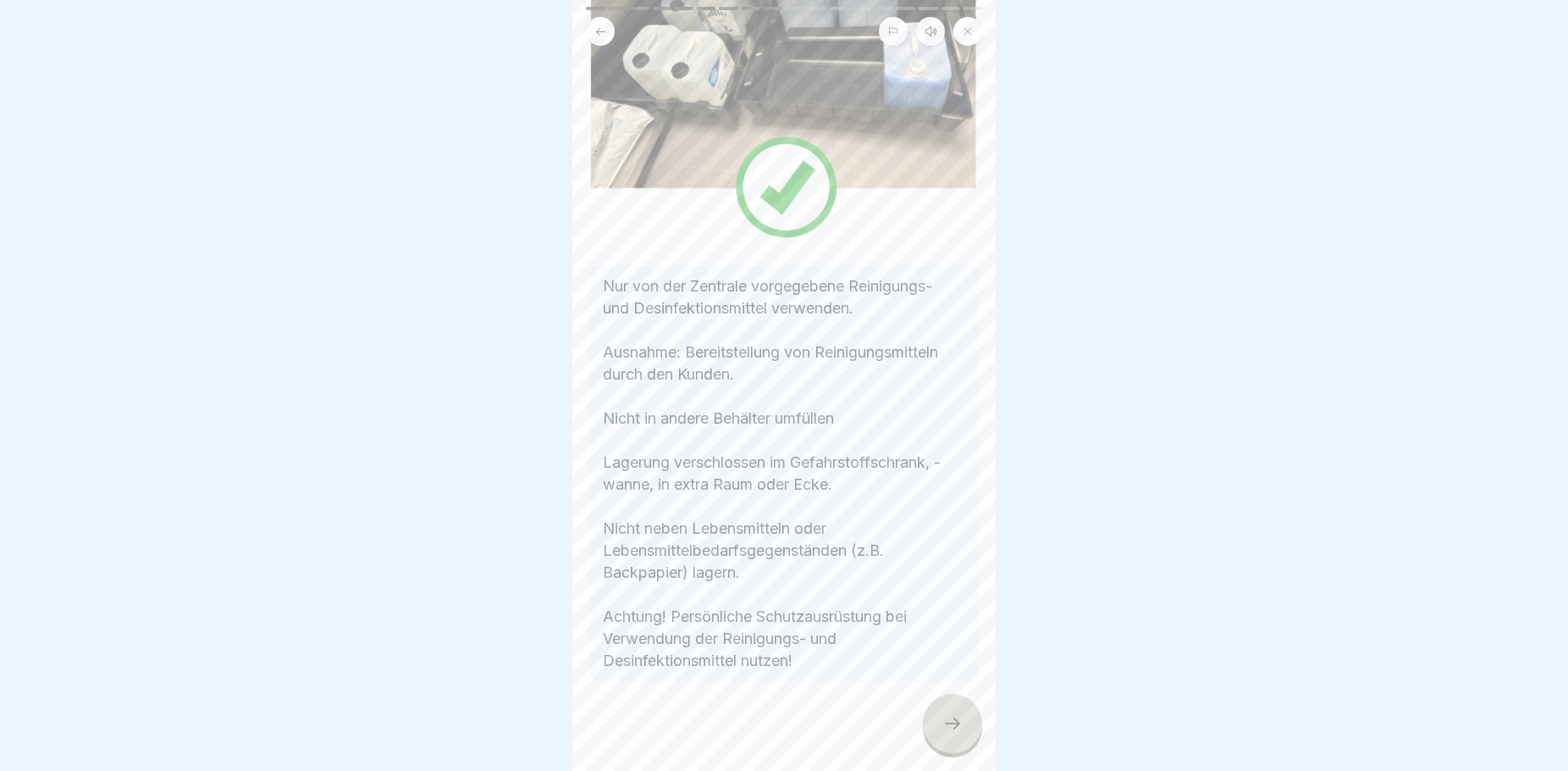
click at [953, 733] on icon at bounding box center [953, 723] width 21 height 21
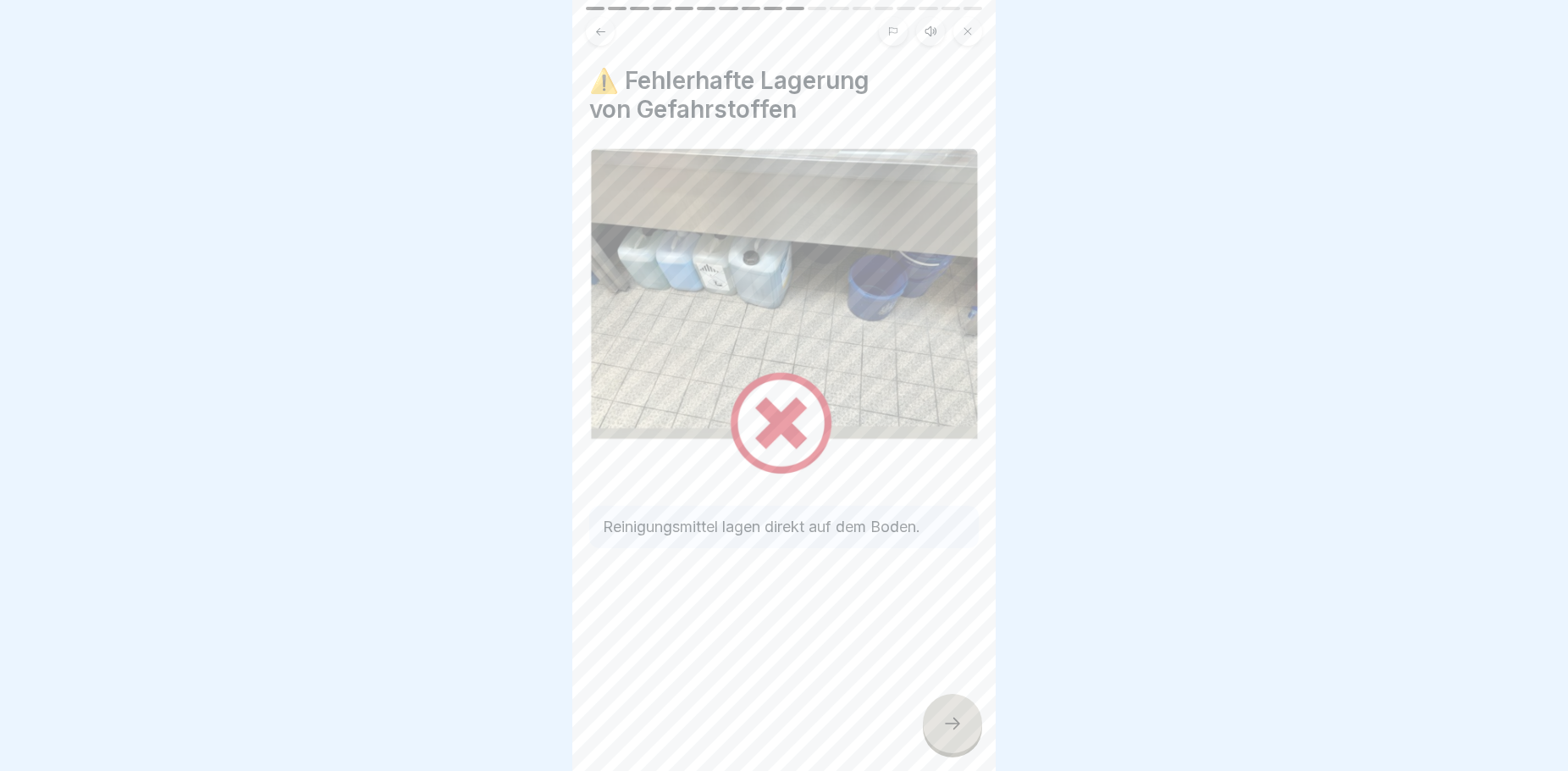
click at [949, 733] on icon at bounding box center [953, 723] width 21 height 21
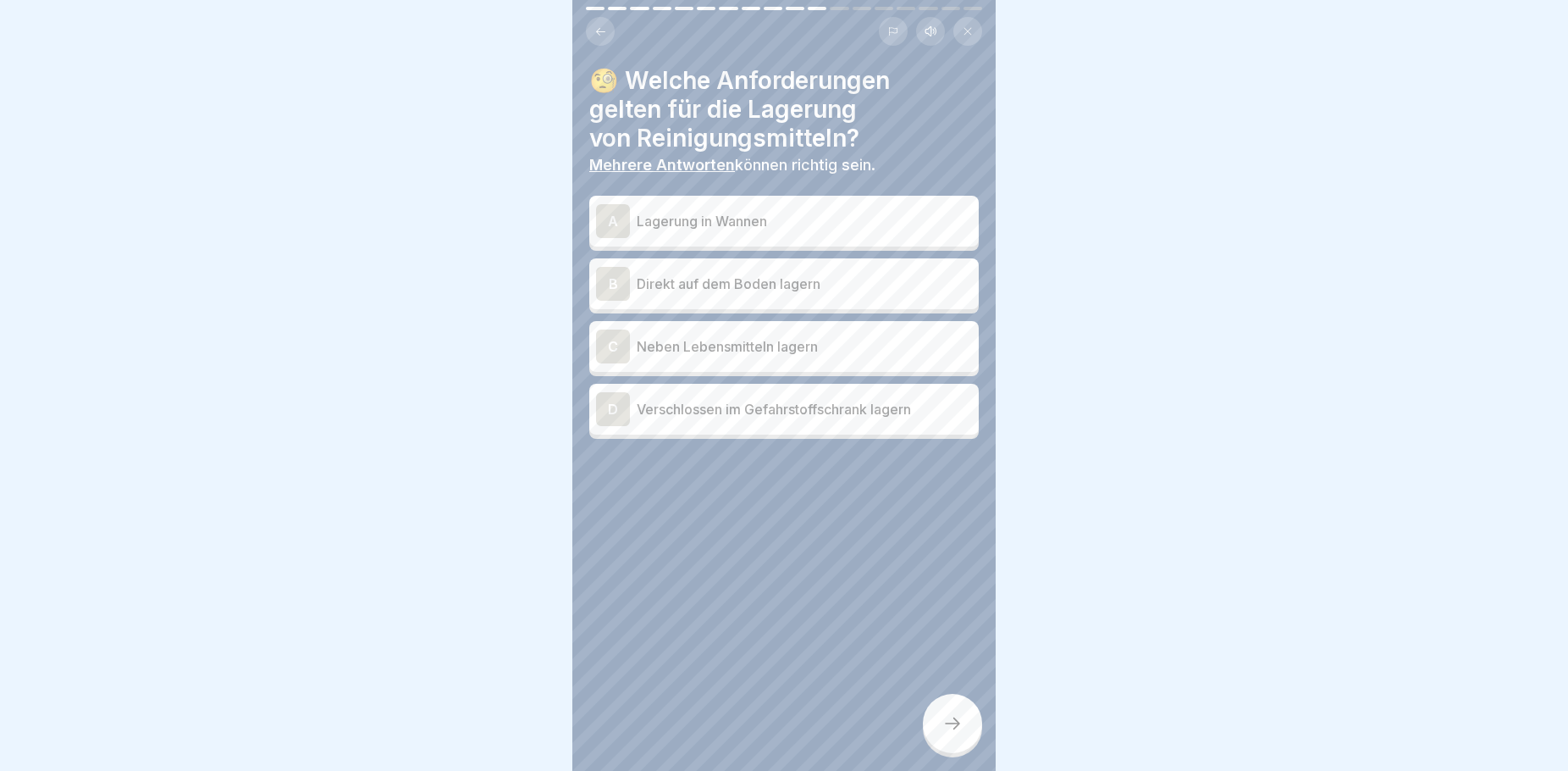
click at [591, 38] on button at bounding box center [600, 31] width 29 height 29
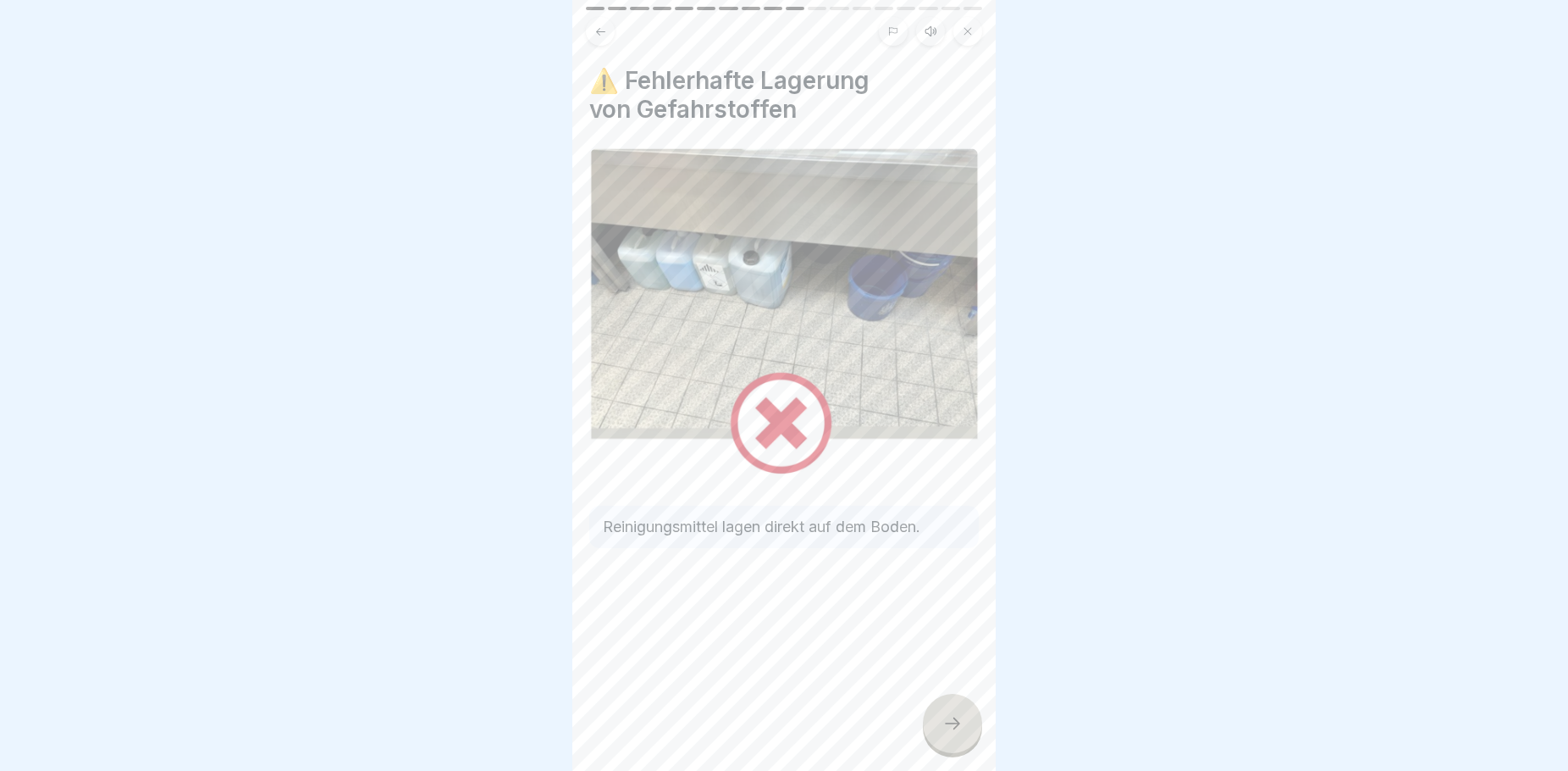
click at [591, 35] on button at bounding box center [600, 31] width 29 height 29
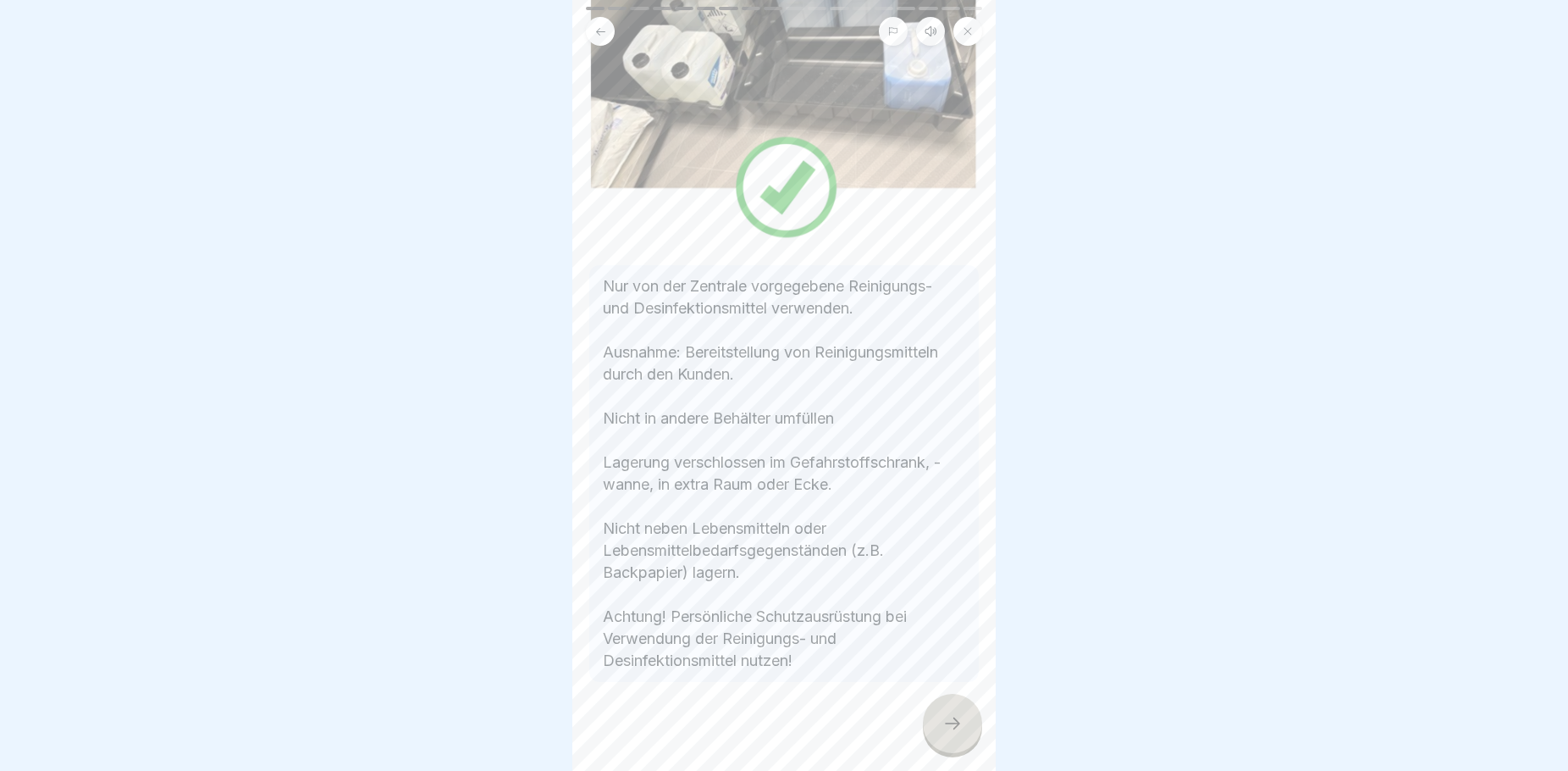
click at [948, 733] on icon at bounding box center [953, 723] width 21 height 21
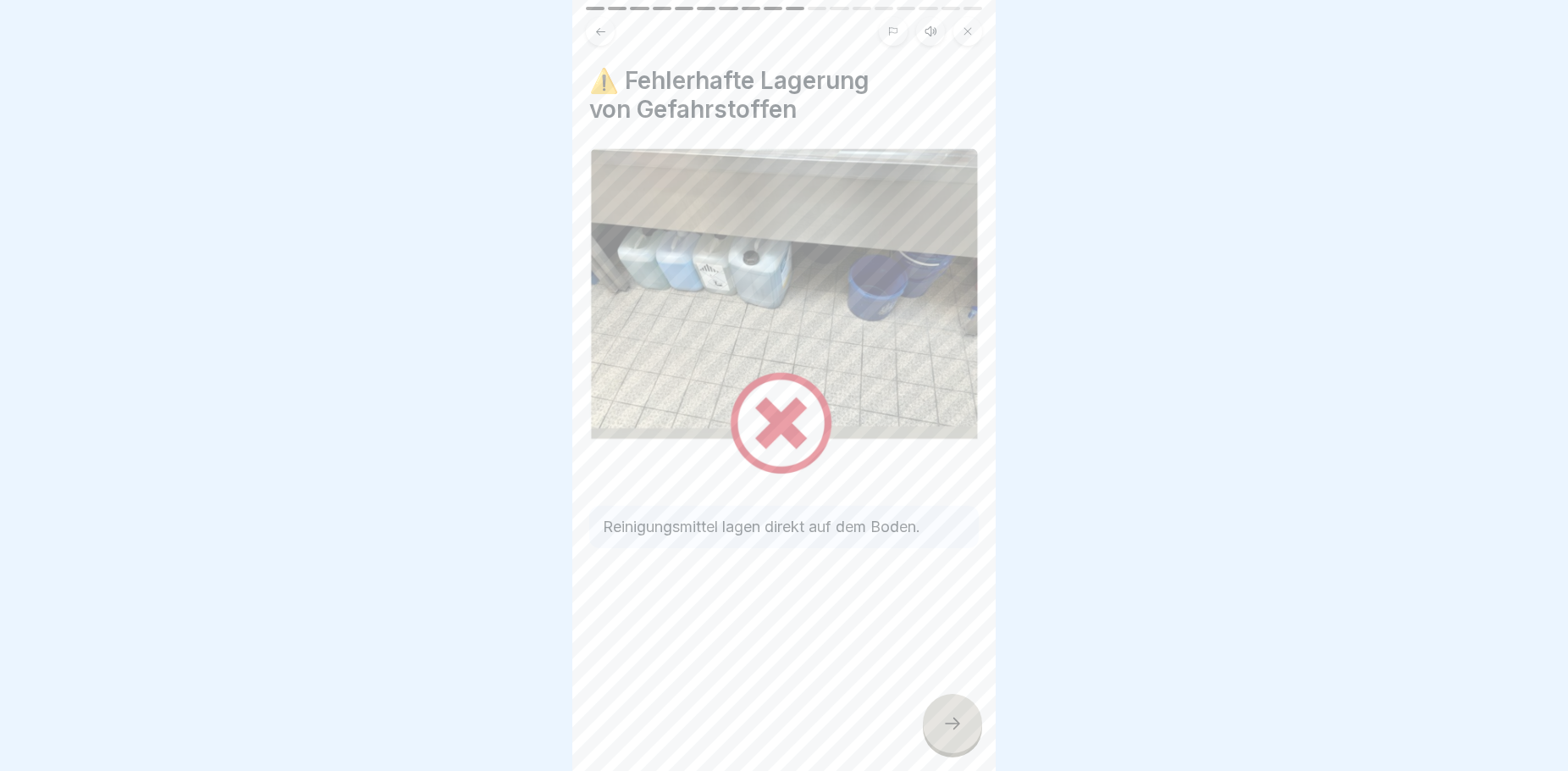
click at [948, 733] on icon at bounding box center [953, 723] width 21 height 21
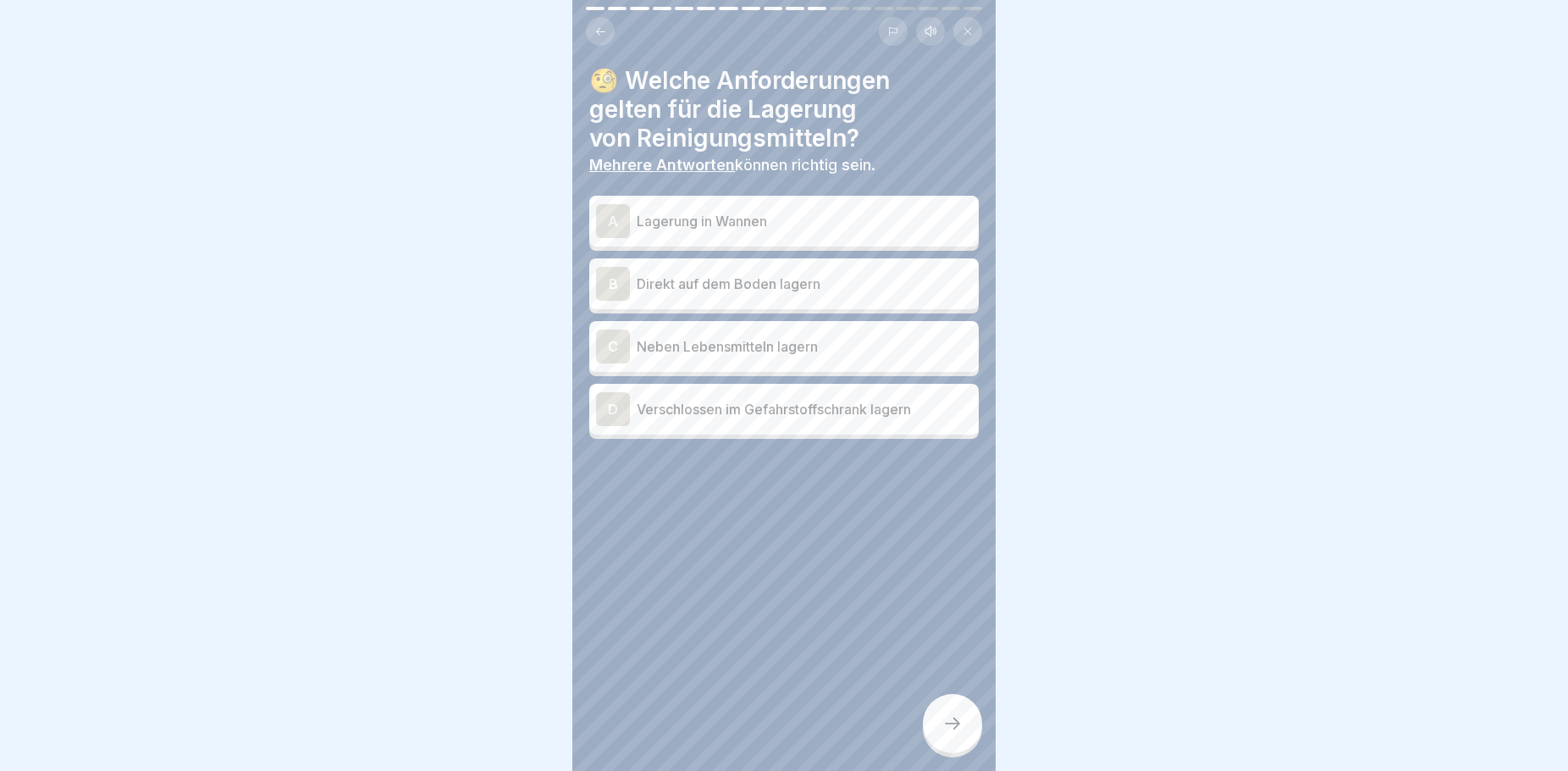
click at [713, 222] on p "Lagerung in Wannen" at bounding box center [804, 222] width 335 height 21
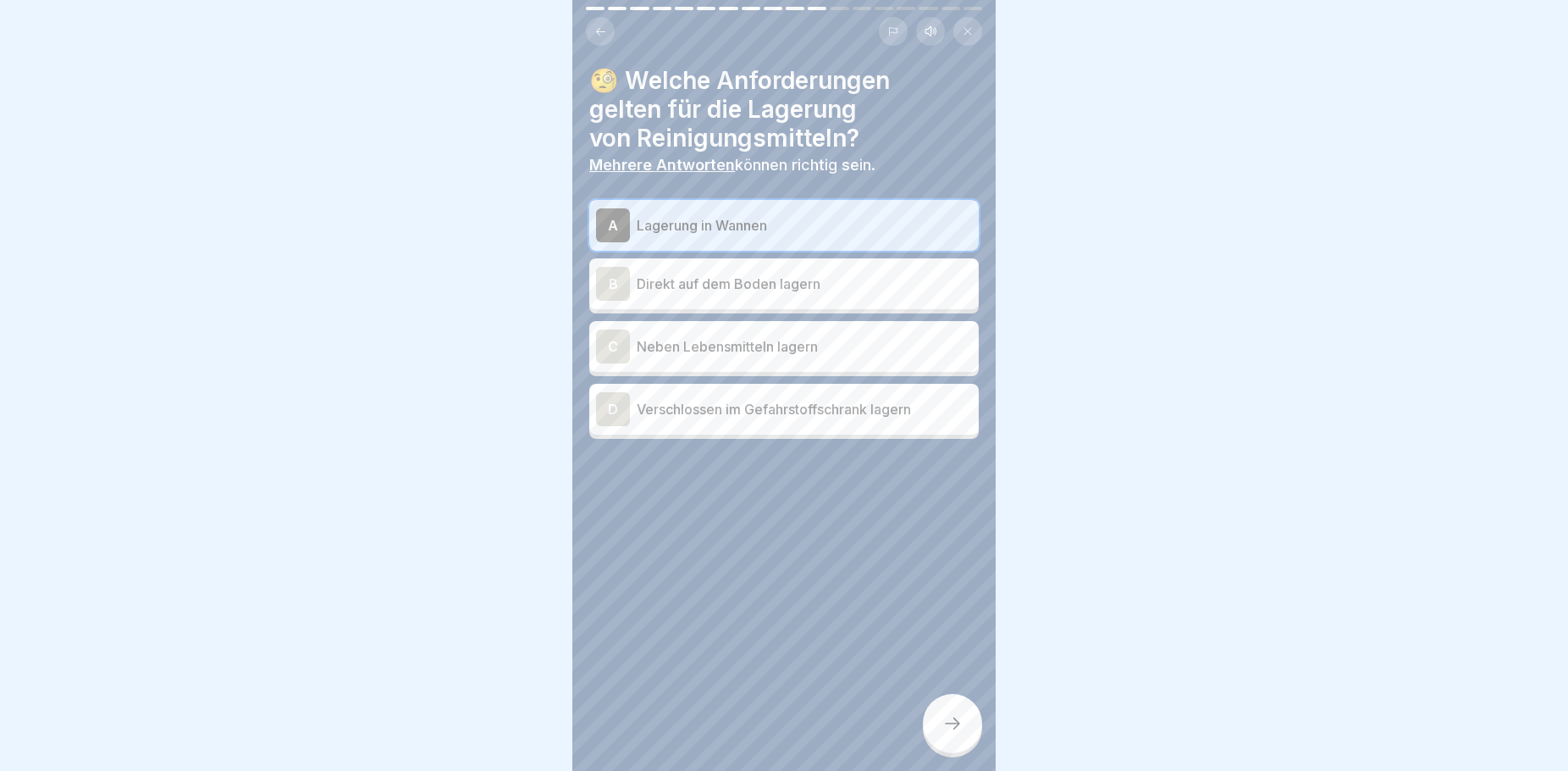
click at [729, 419] on p "Verschlossen im Gefahrstoffschrank lagern" at bounding box center [804, 409] width 335 height 21
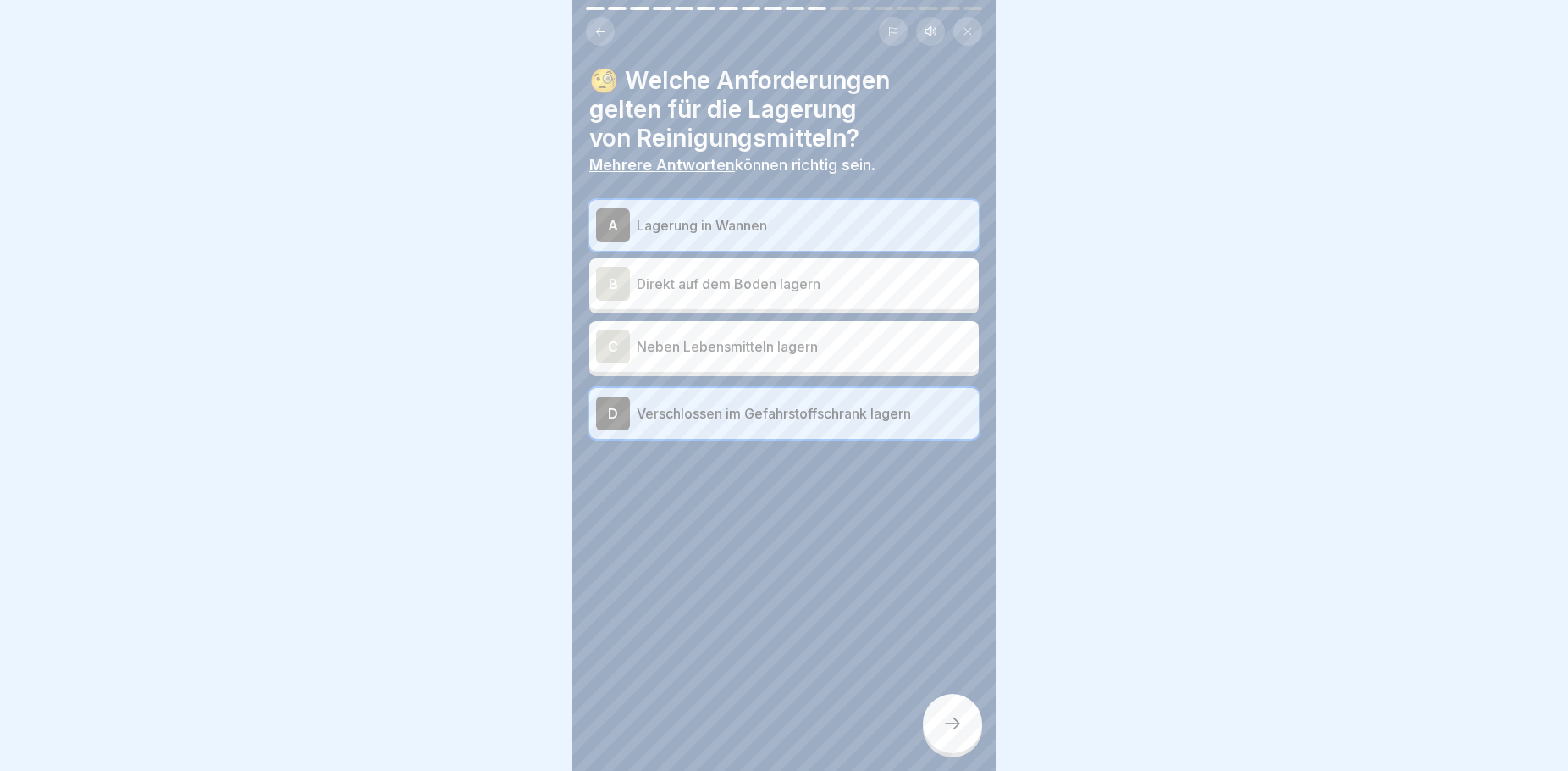
click at [953, 733] on icon at bounding box center [953, 723] width 21 height 21
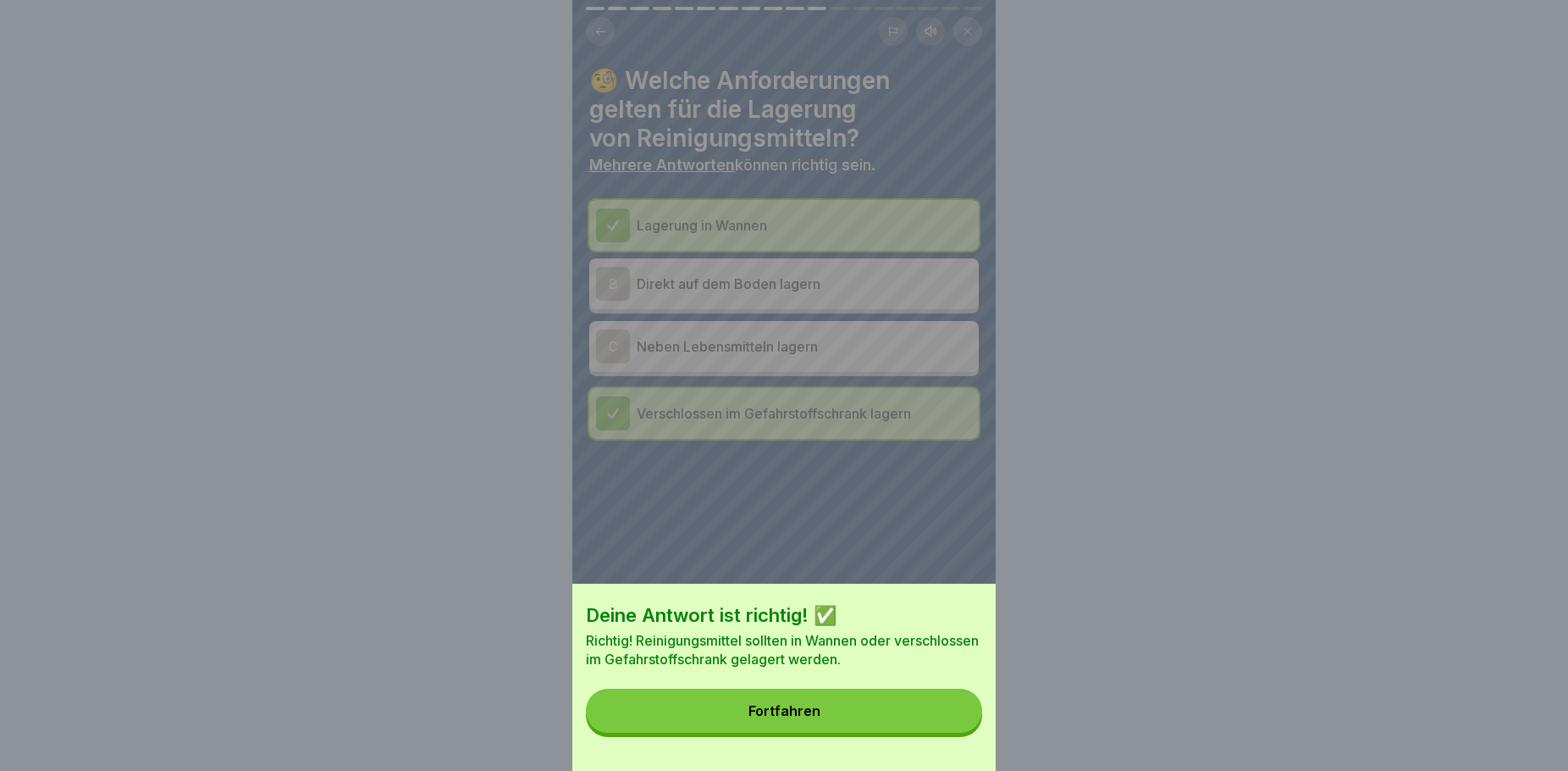
click at [850, 721] on button "Fortfahren" at bounding box center [784, 710] width 396 height 44
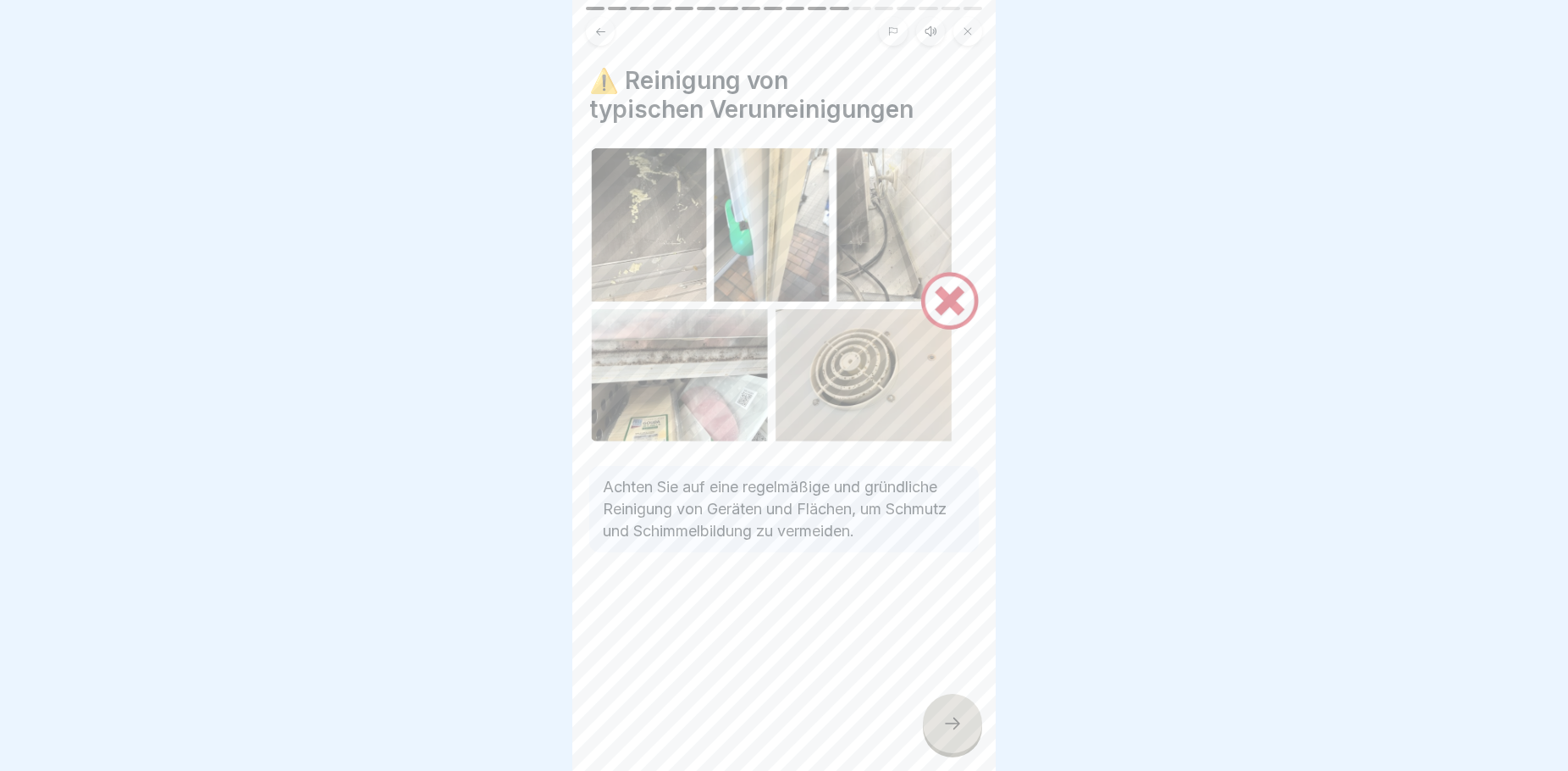
click at [954, 732] on icon at bounding box center [953, 723] width 21 height 21
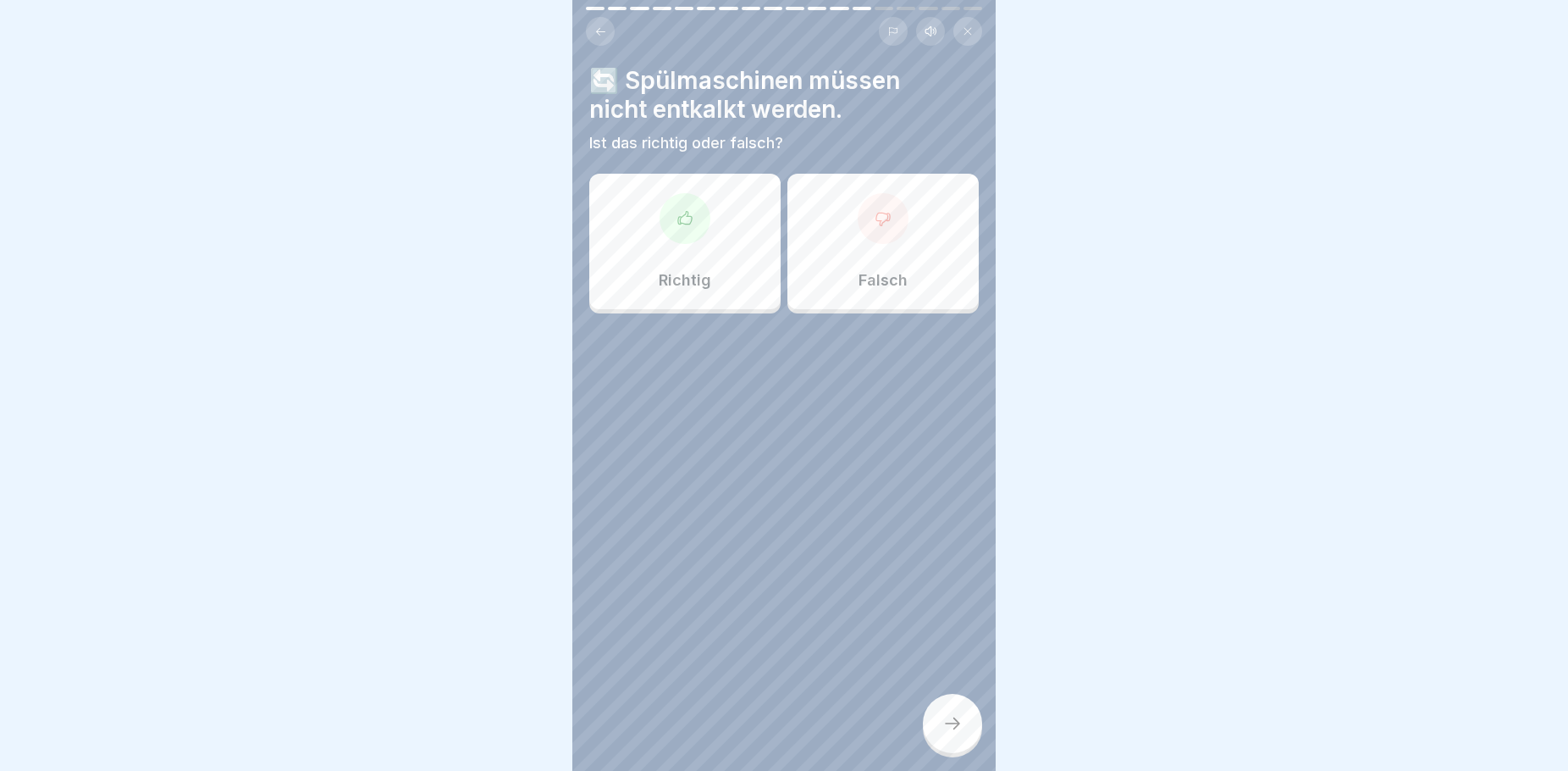
click at [605, 39] on button at bounding box center [600, 31] width 29 height 29
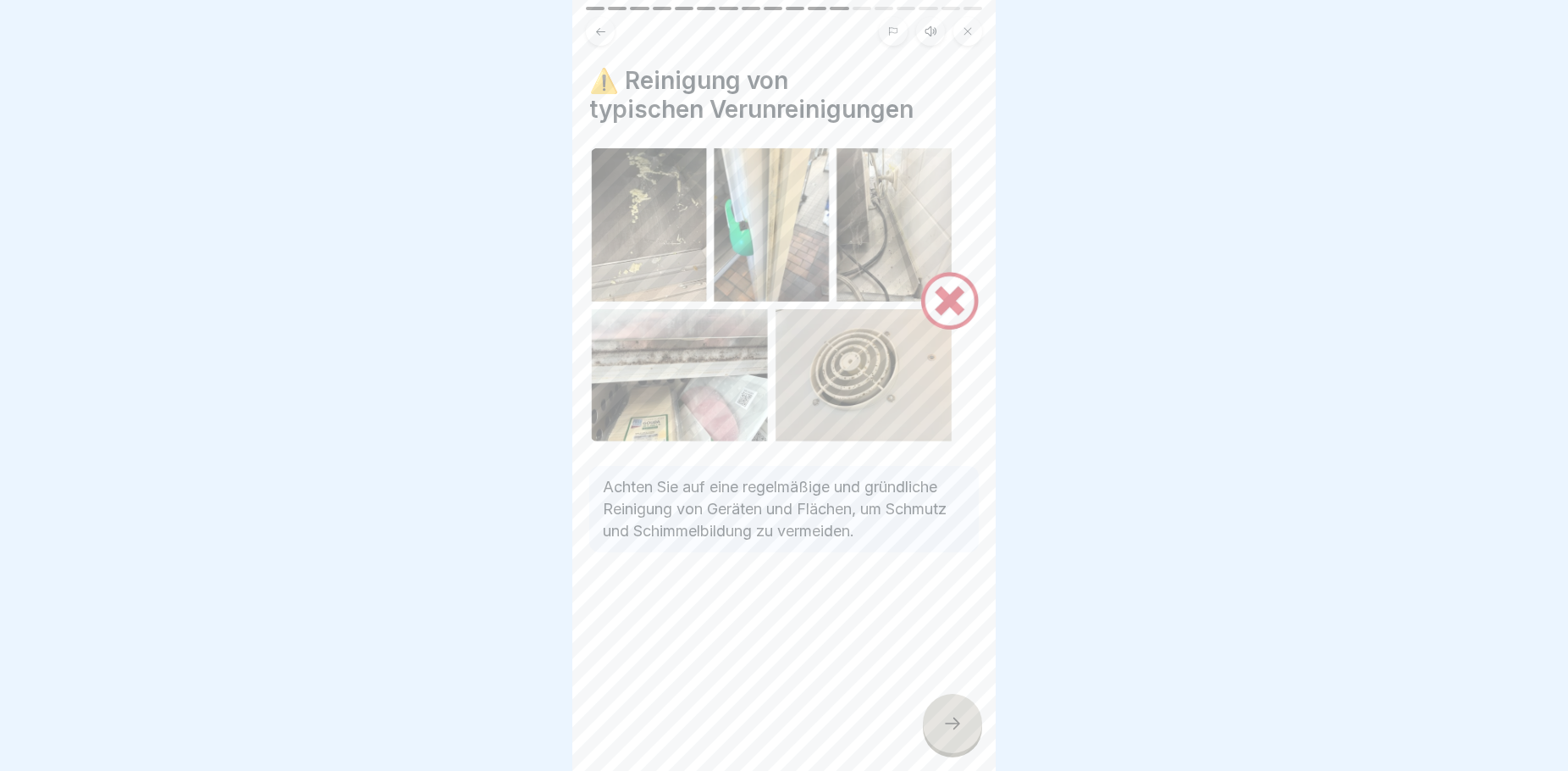
click at [964, 734] on div at bounding box center [952, 723] width 59 height 59
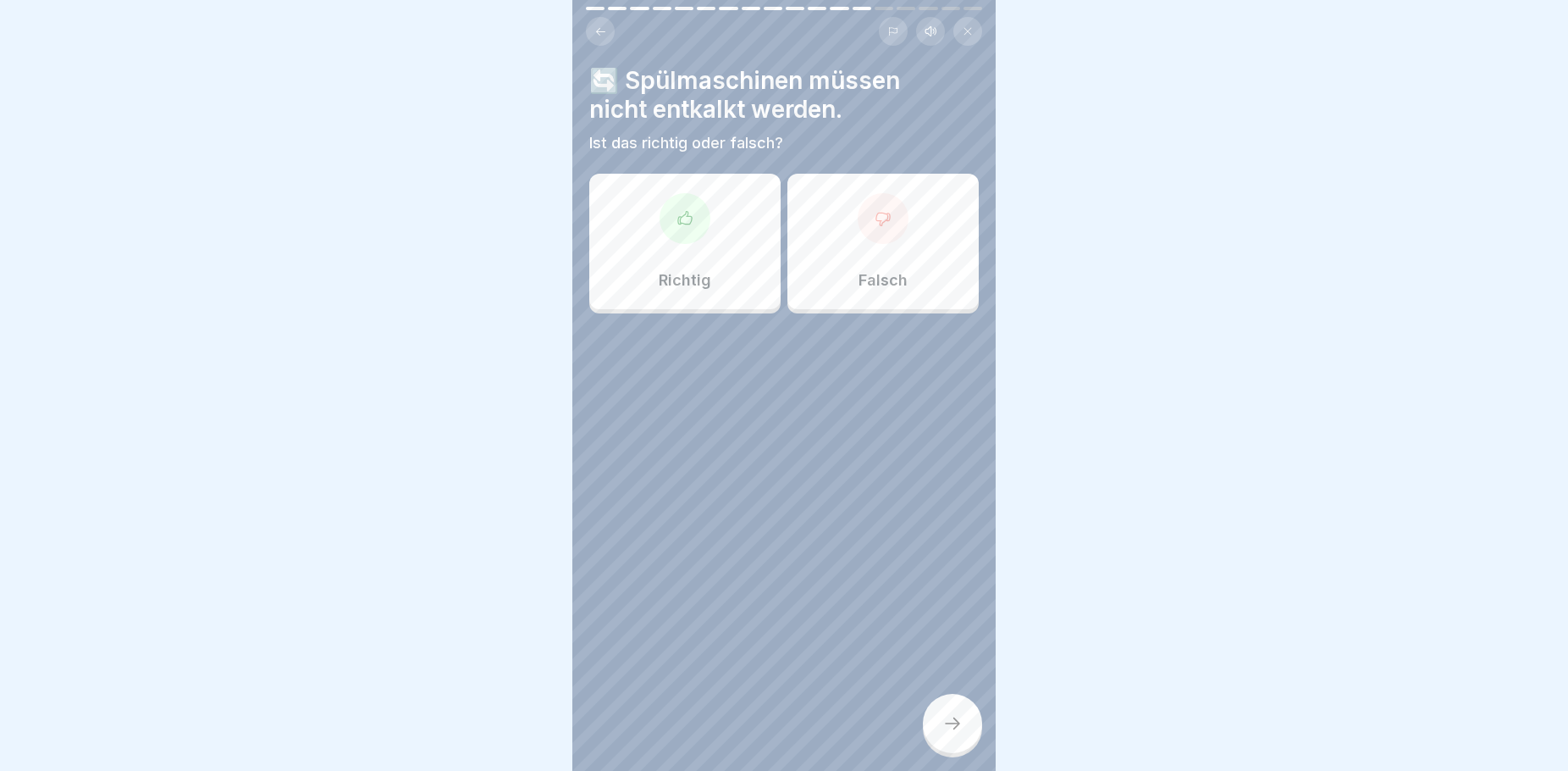
click at [602, 33] on icon at bounding box center [601, 32] width 13 height 13
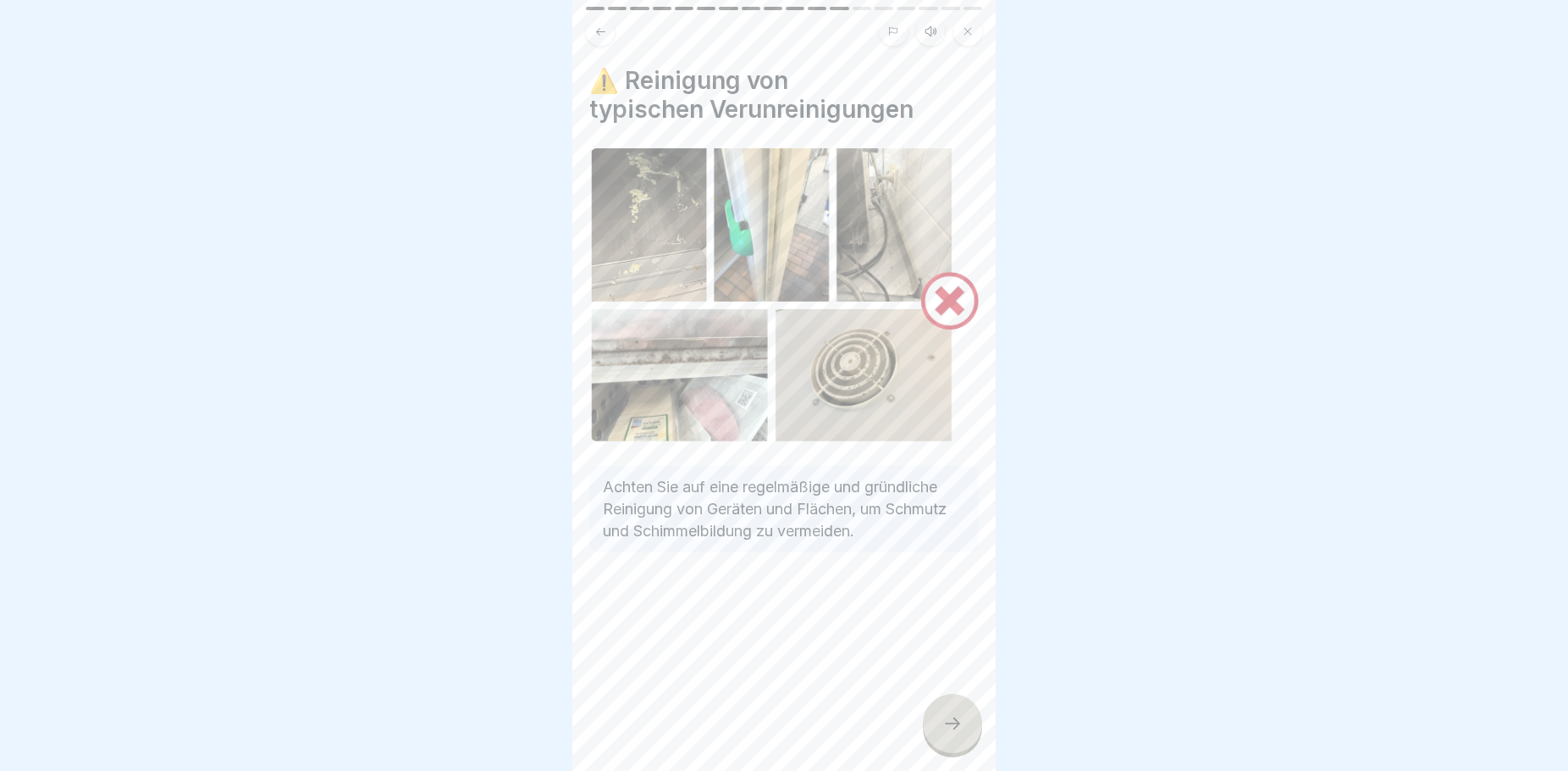
click at [601, 30] on icon at bounding box center [601, 32] width 13 height 13
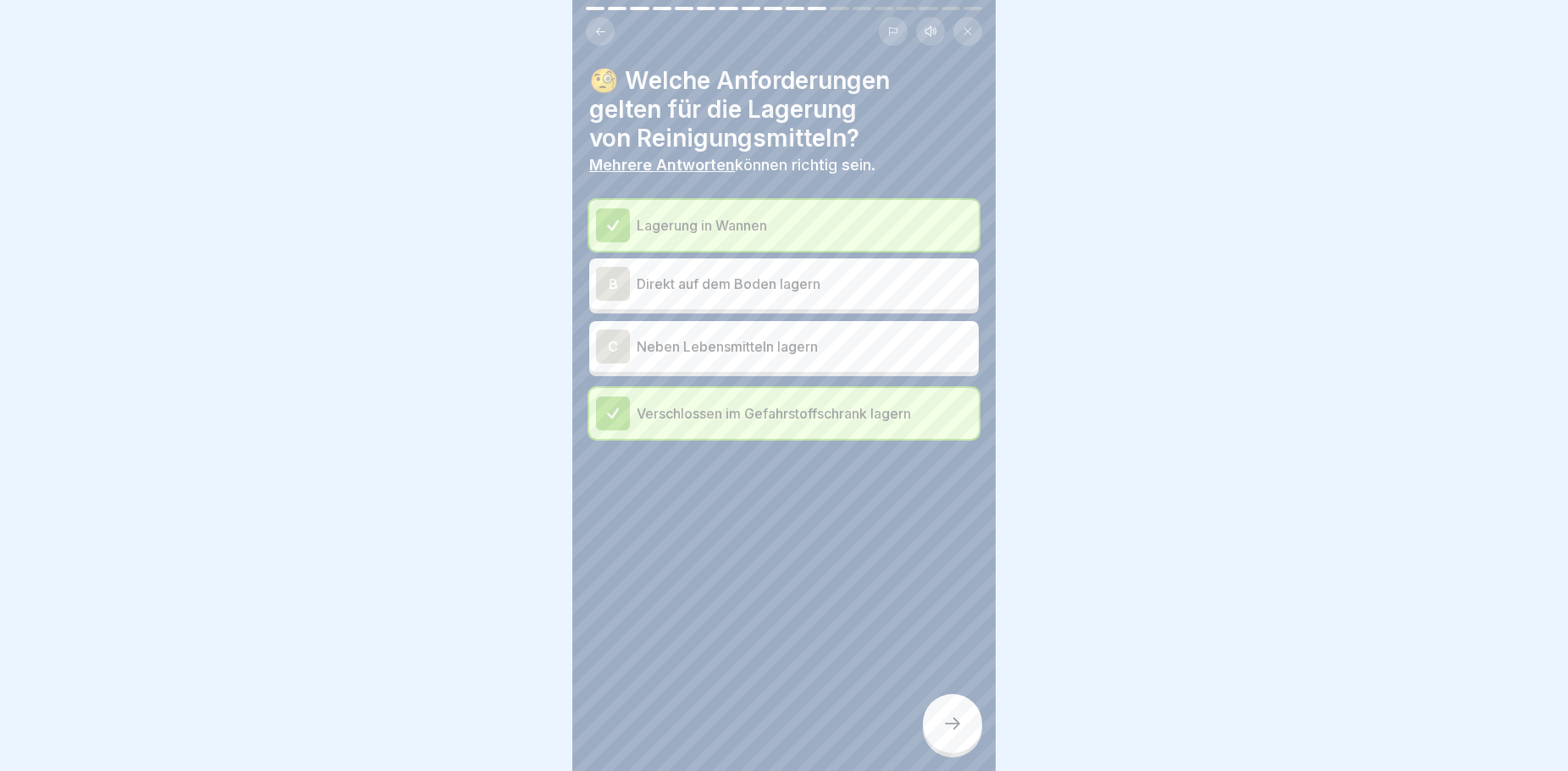
click at [601, 30] on icon at bounding box center [601, 32] width 13 height 13
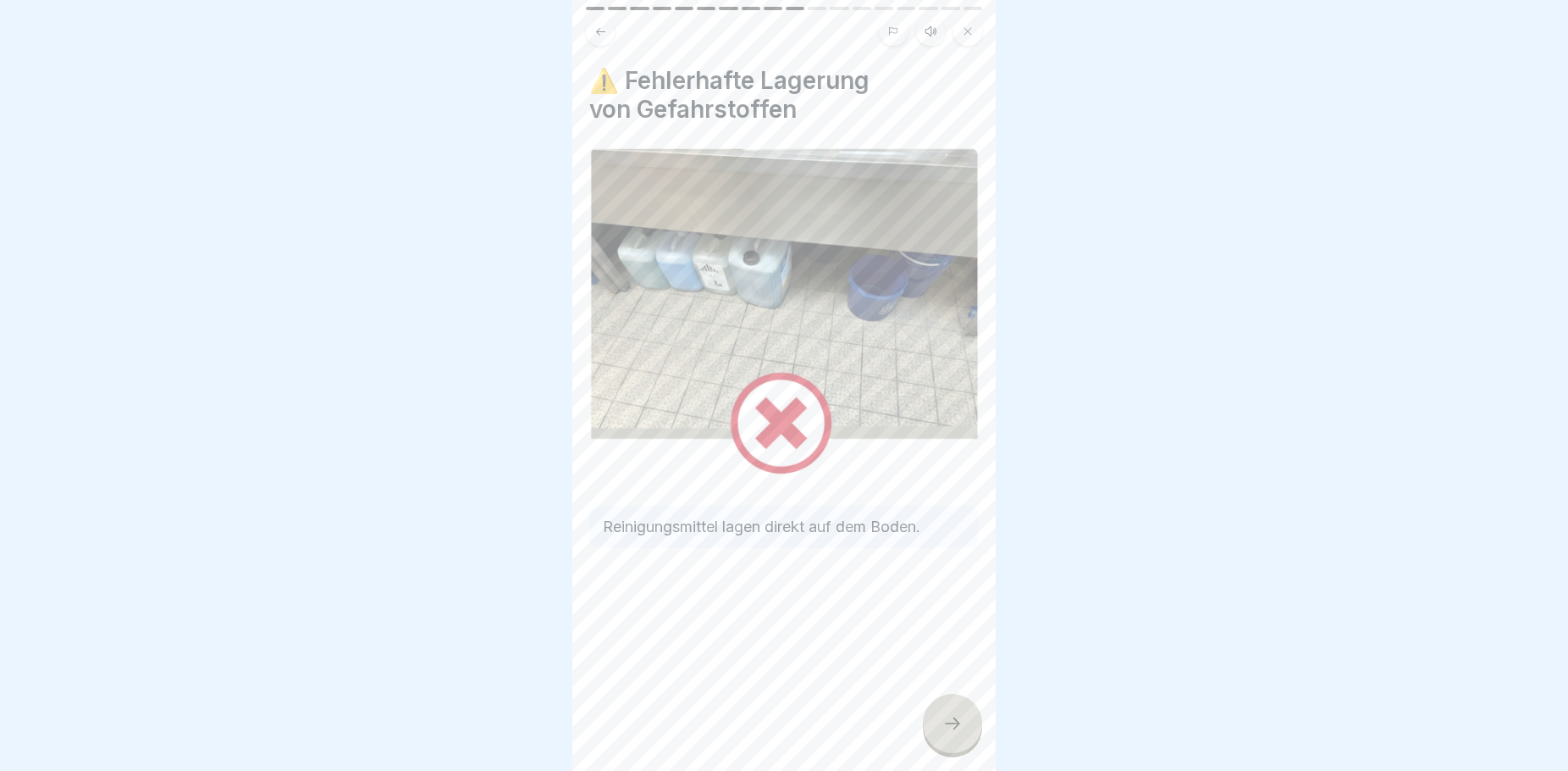
click at [601, 30] on icon at bounding box center [601, 32] width 13 height 13
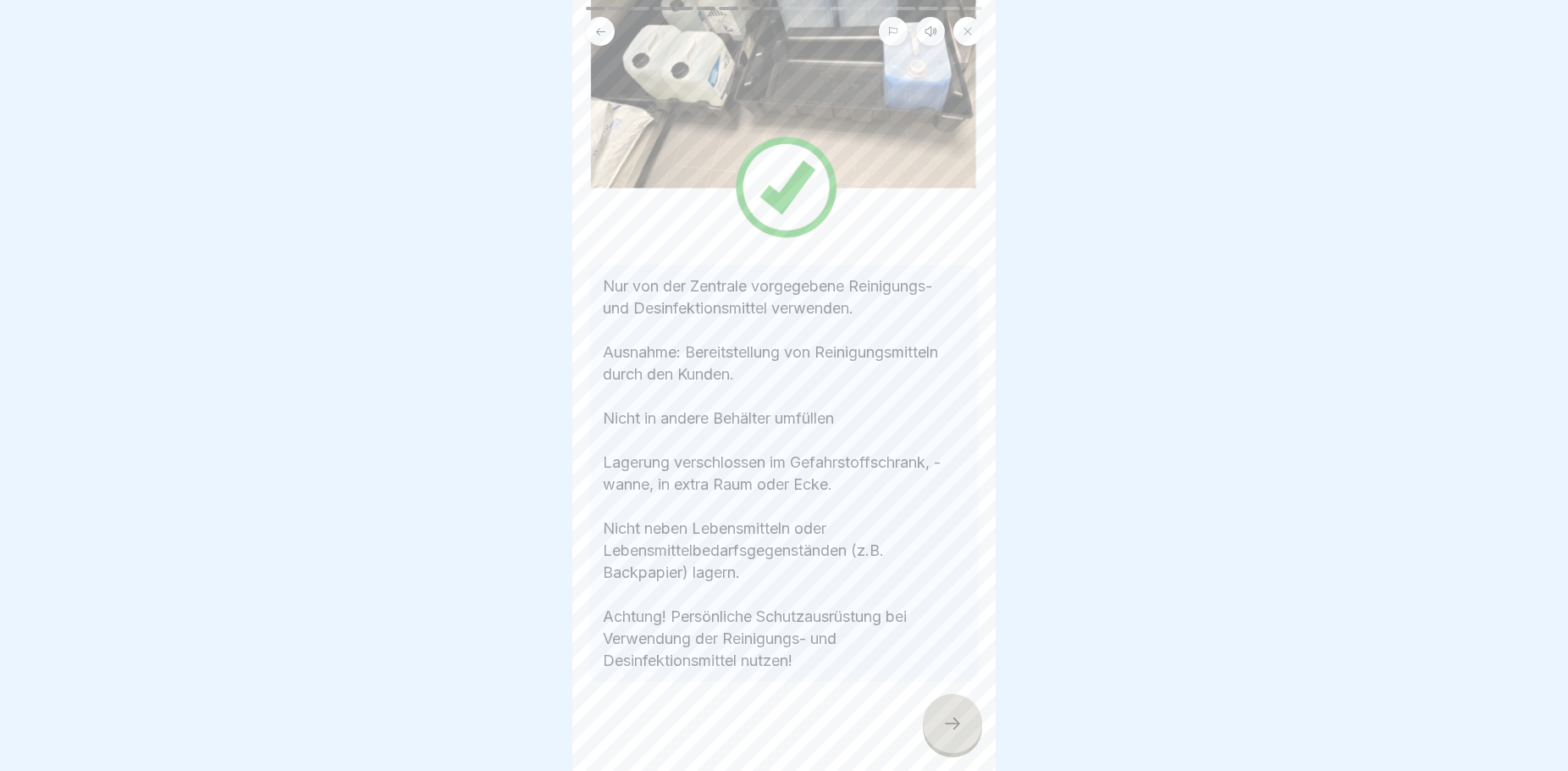
click at [601, 30] on icon at bounding box center [601, 32] width 13 height 13
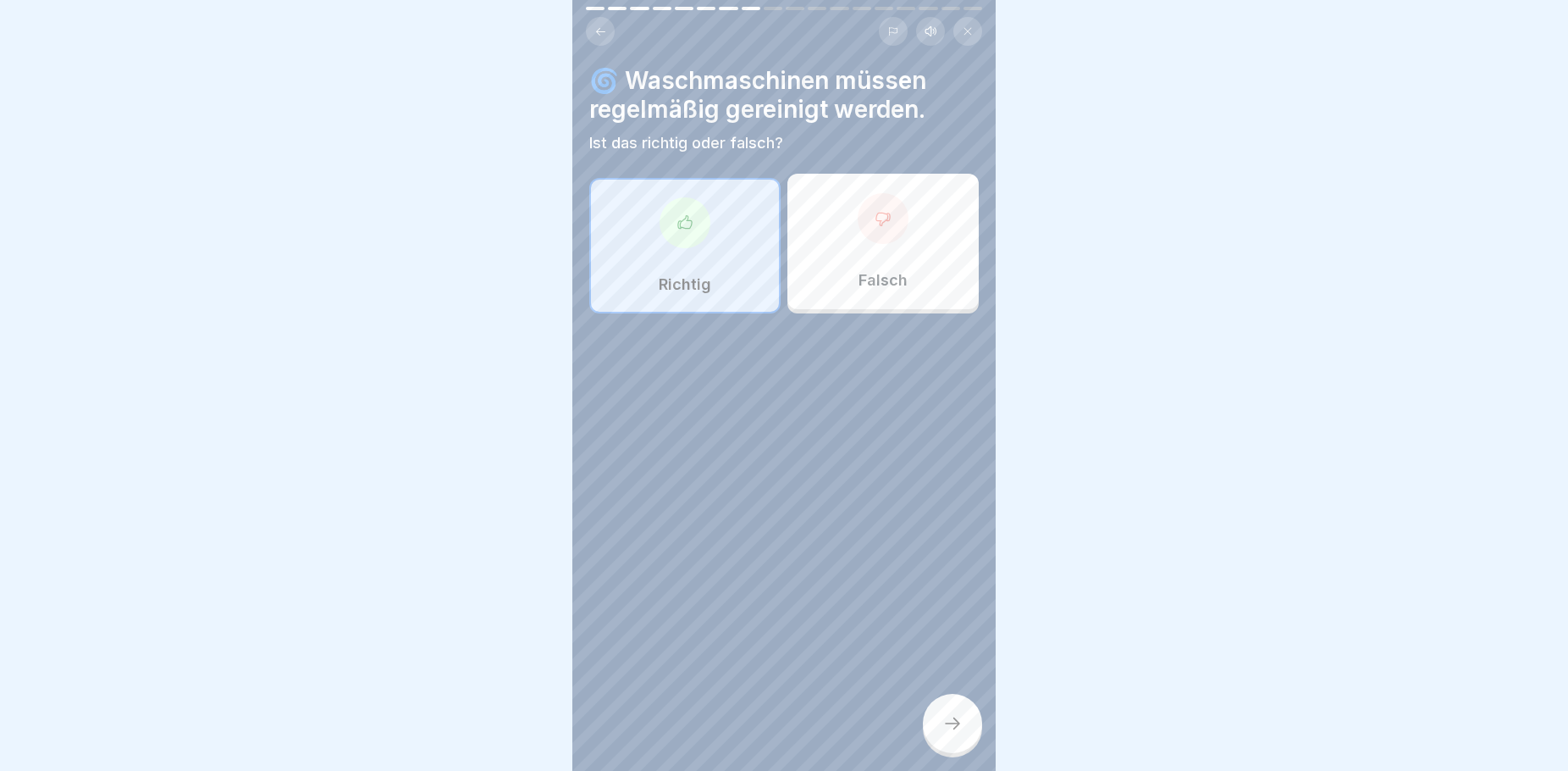
click at [601, 30] on icon at bounding box center [601, 32] width 13 height 13
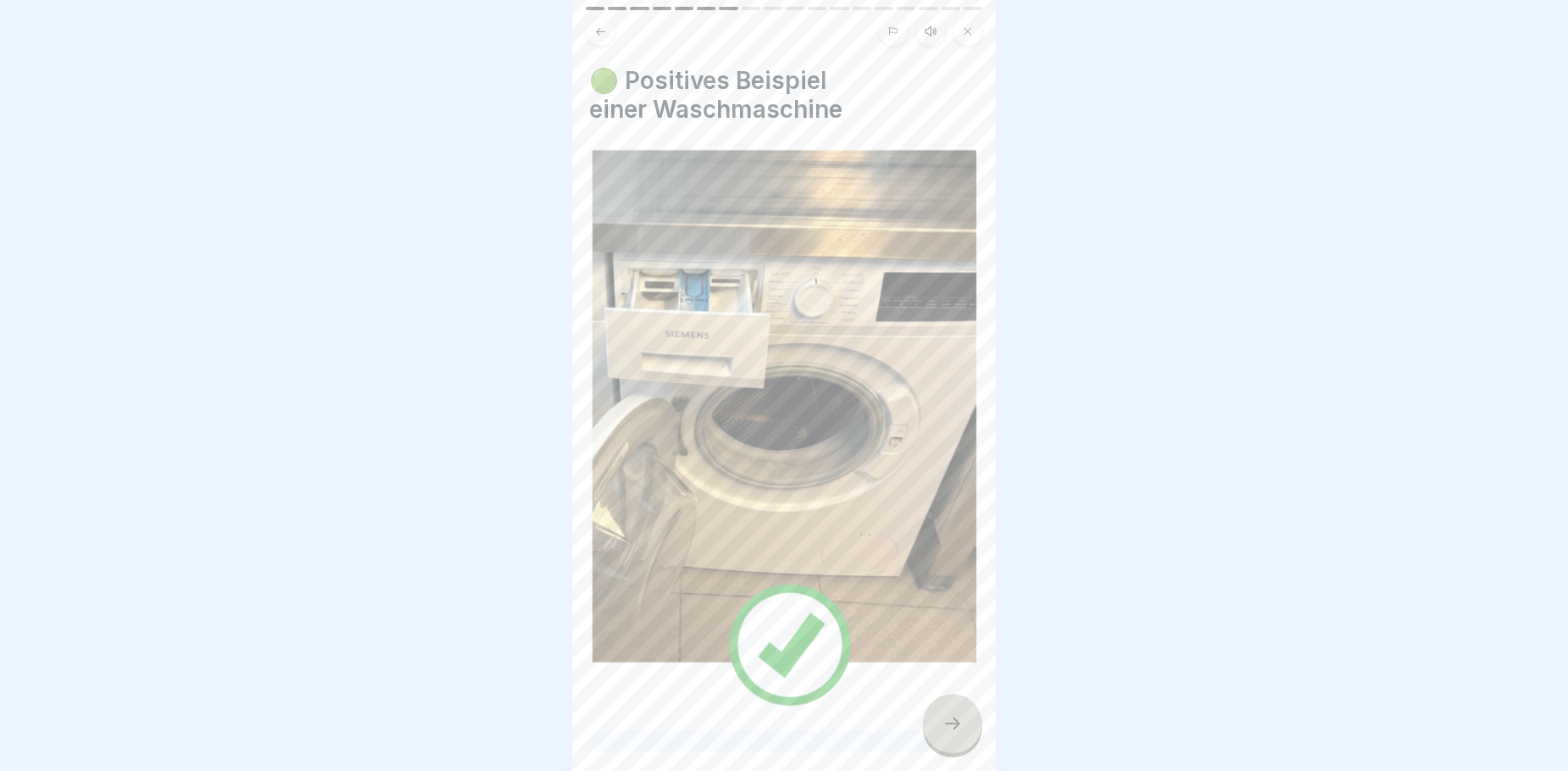
click at [601, 30] on icon at bounding box center [601, 32] width 13 height 13
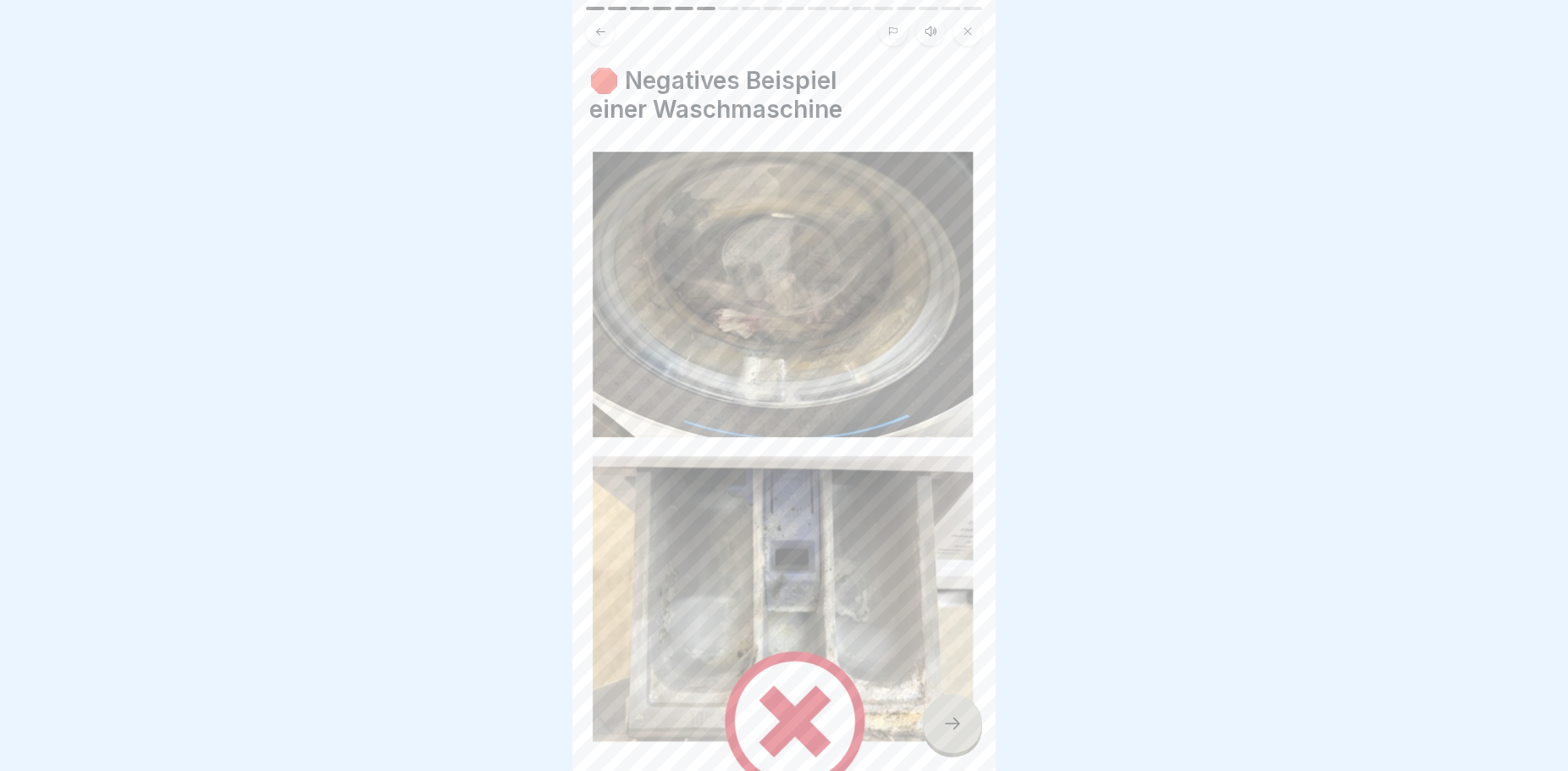
click at [601, 30] on icon at bounding box center [601, 32] width 13 height 13
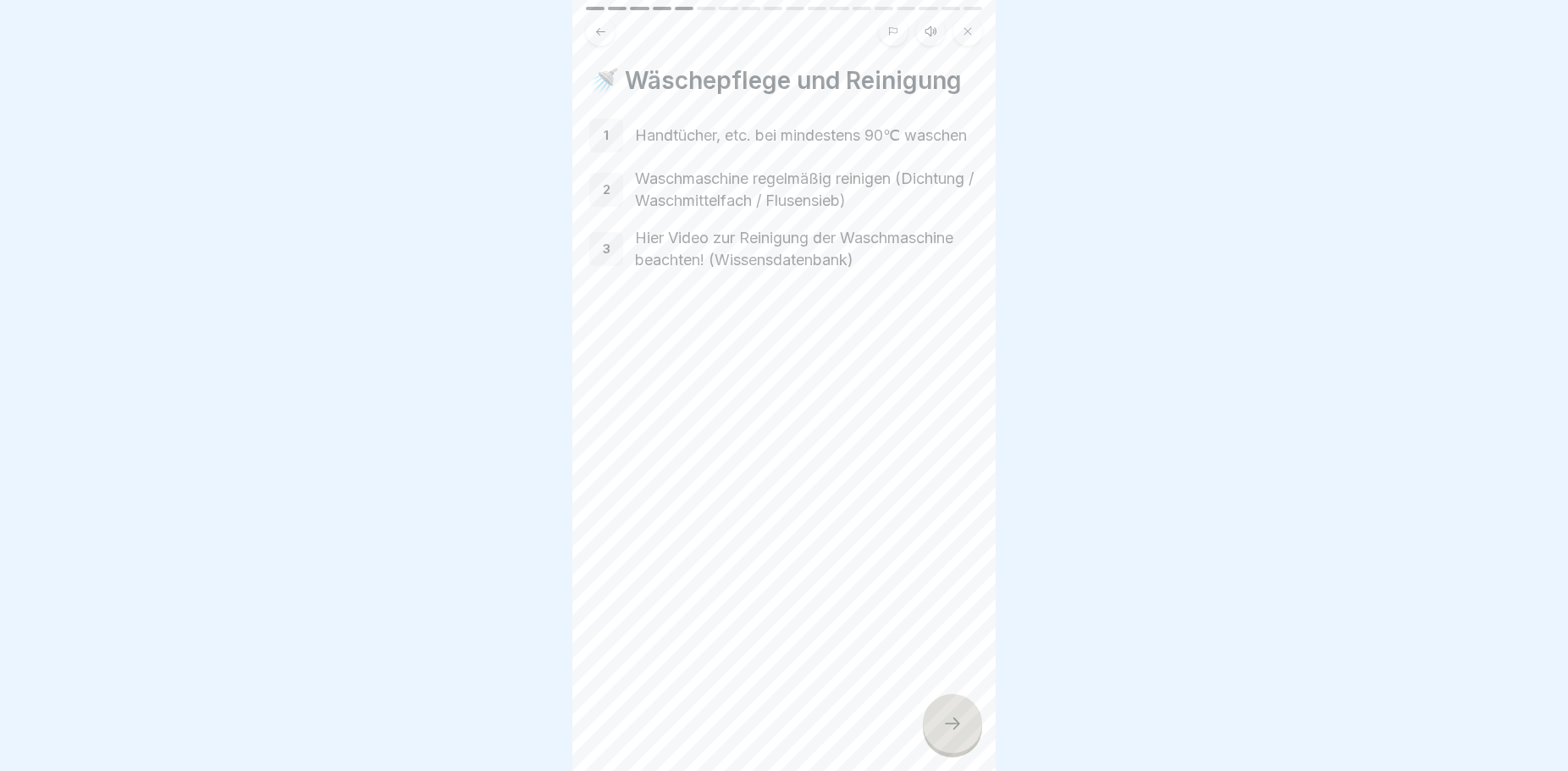
click at [601, 30] on icon at bounding box center [601, 32] width 13 height 13
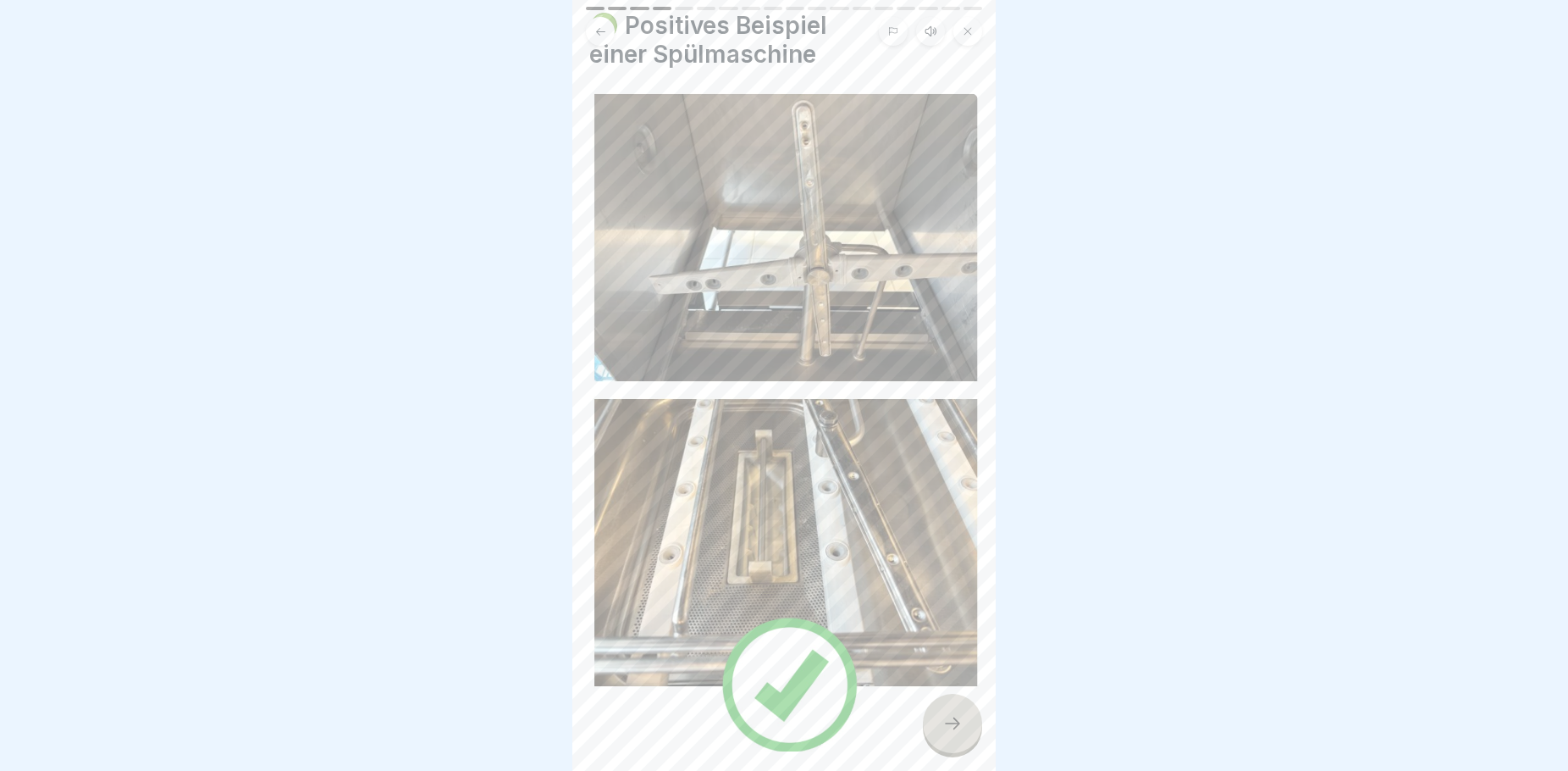
scroll to position [0, 0]
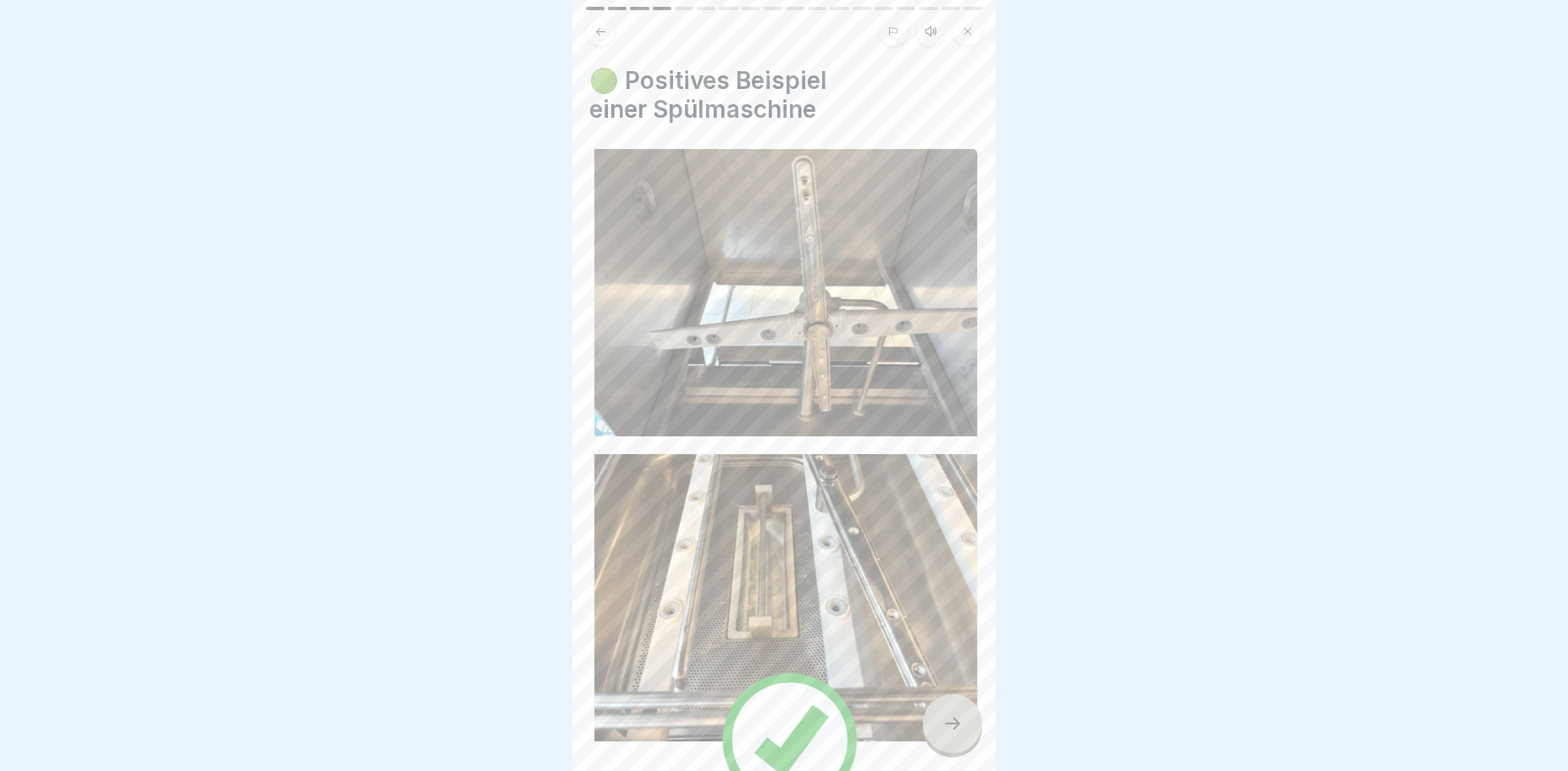
click at [601, 37] on icon at bounding box center [601, 32] width 13 height 13
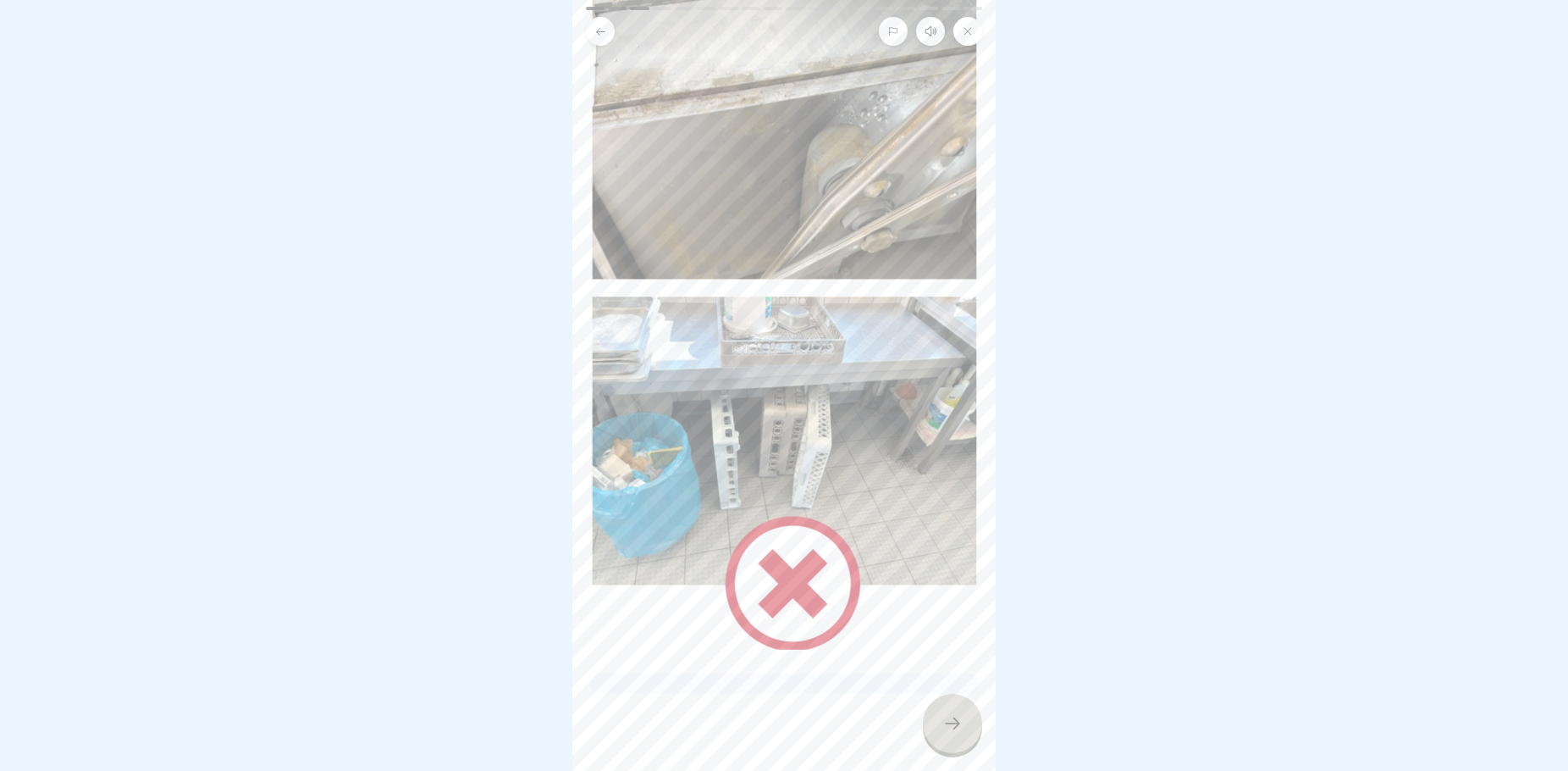
click at [598, 31] on icon at bounding box center [601, 31] width 9 height 8
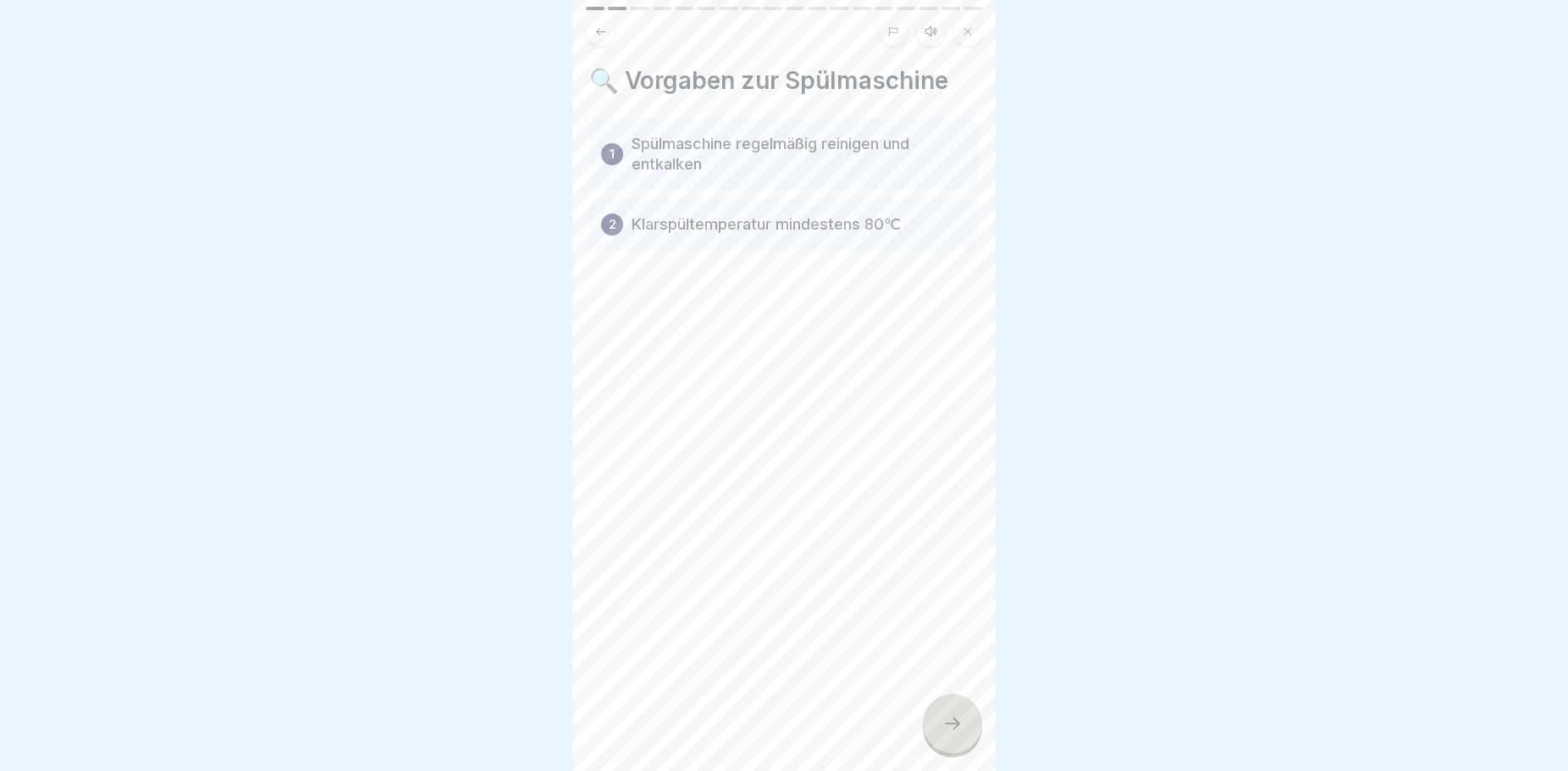
click at [598, 31] on icon at bounding box center [601, 31] width 9 height 8
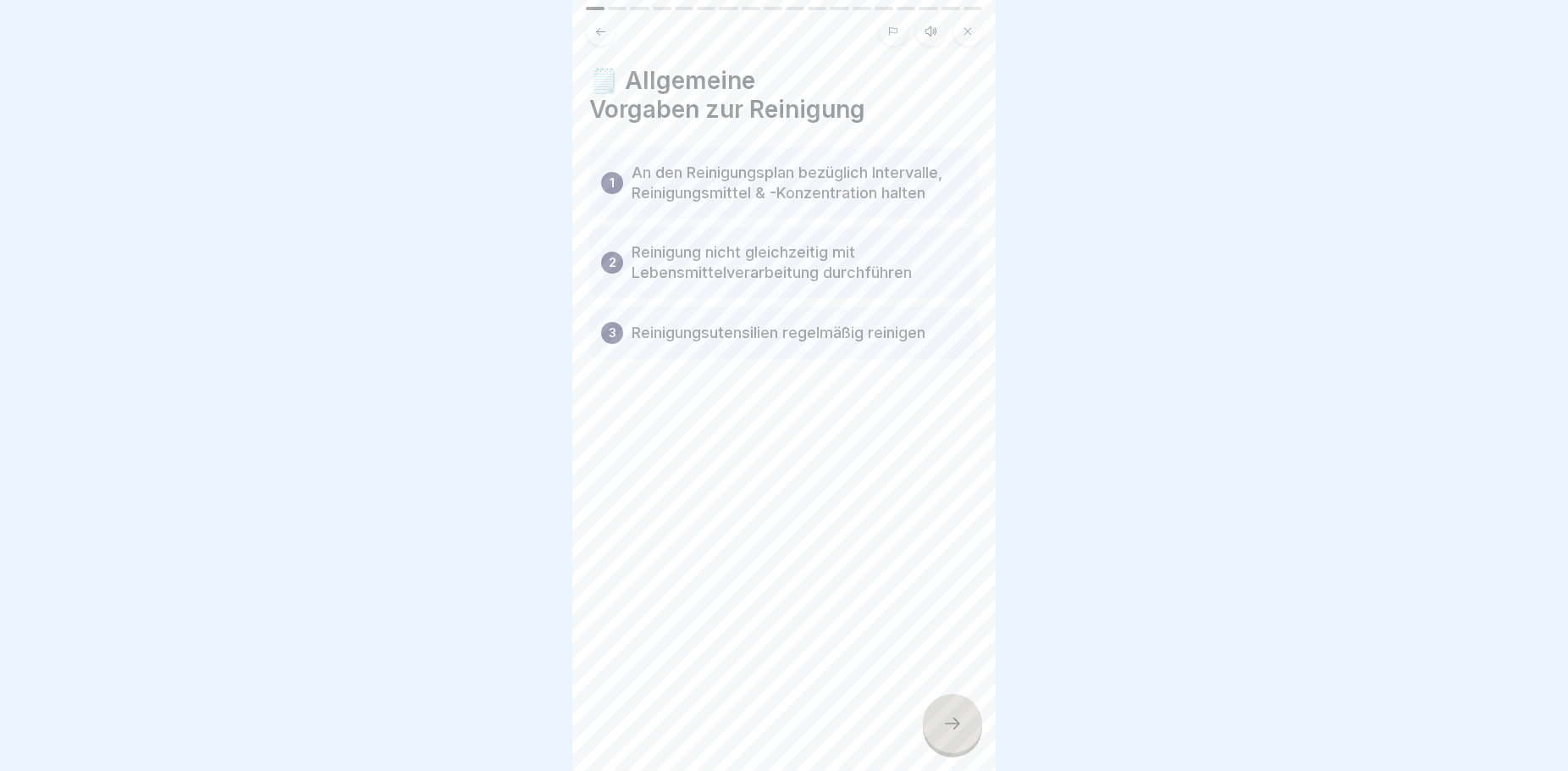
click at [945, 733] on icon at bounding box center [953, 723] width 21 height 21
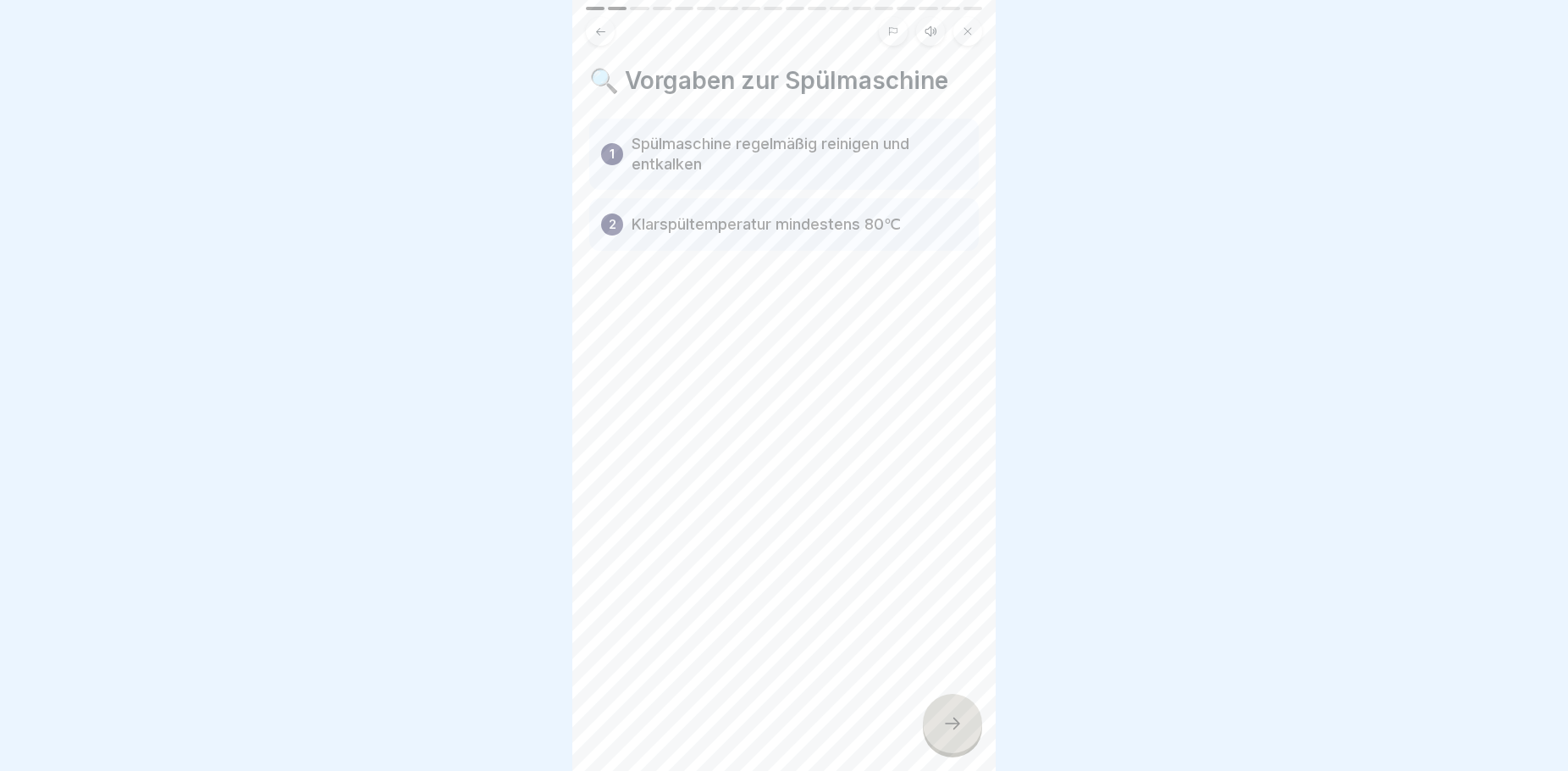
click at [945, 733] on icon at bounding box center [953, 723] width 21 height 21
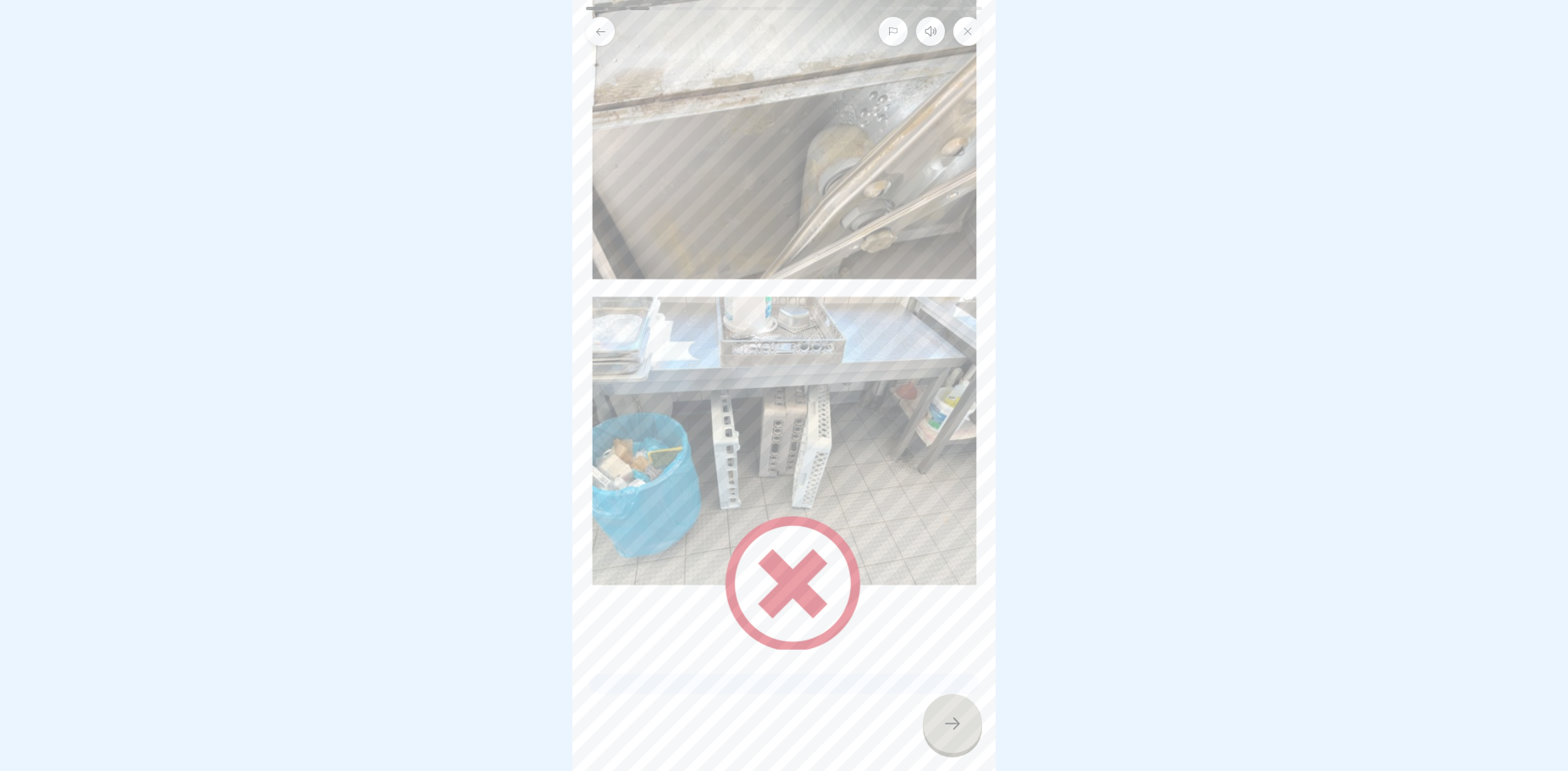
click at [945, 733] on icon at bounding box center [953, 723] width 21 height 21
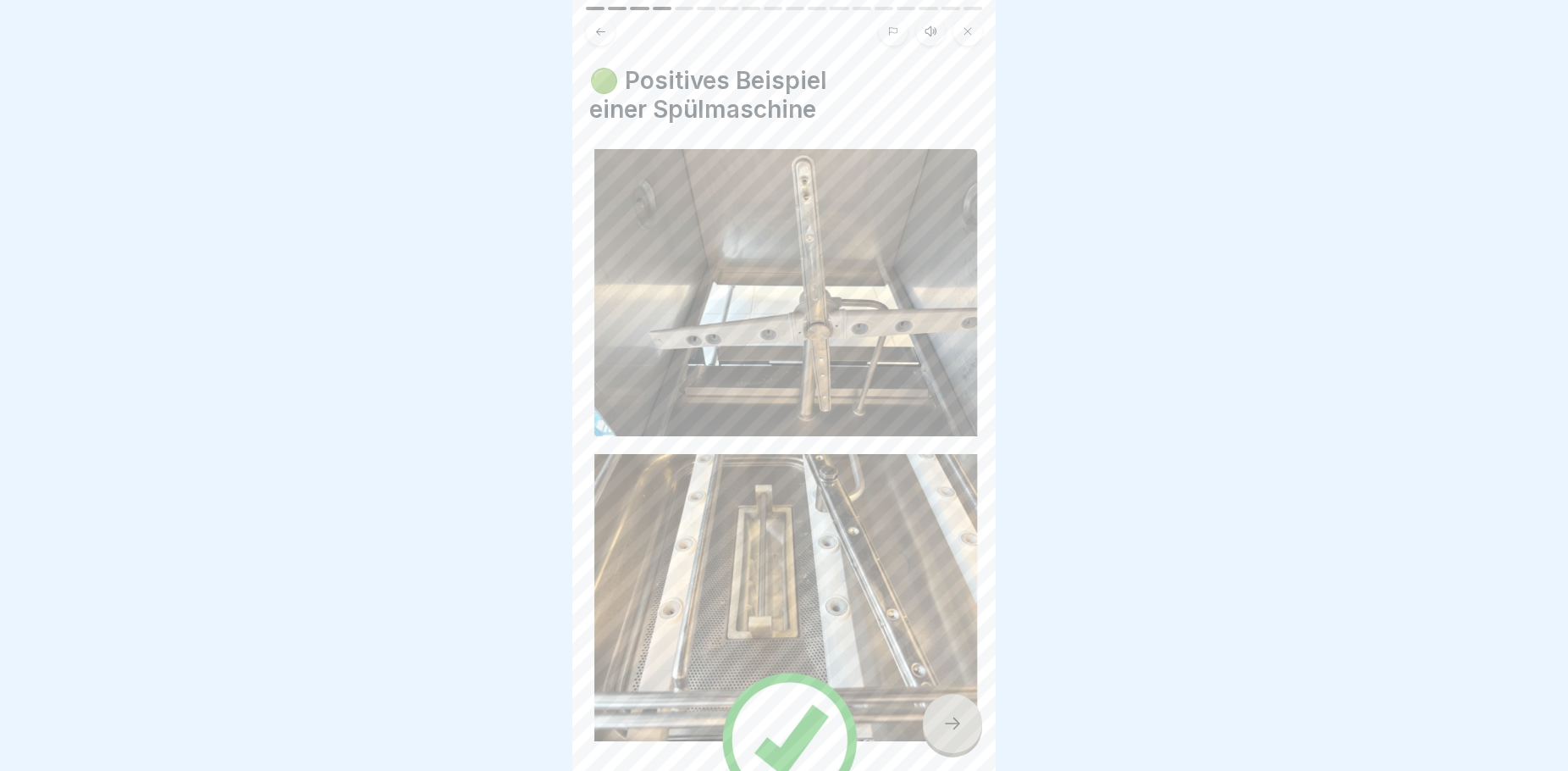
click at [945, 733] on icon at bounding box center [953, 723] width 21 height 21
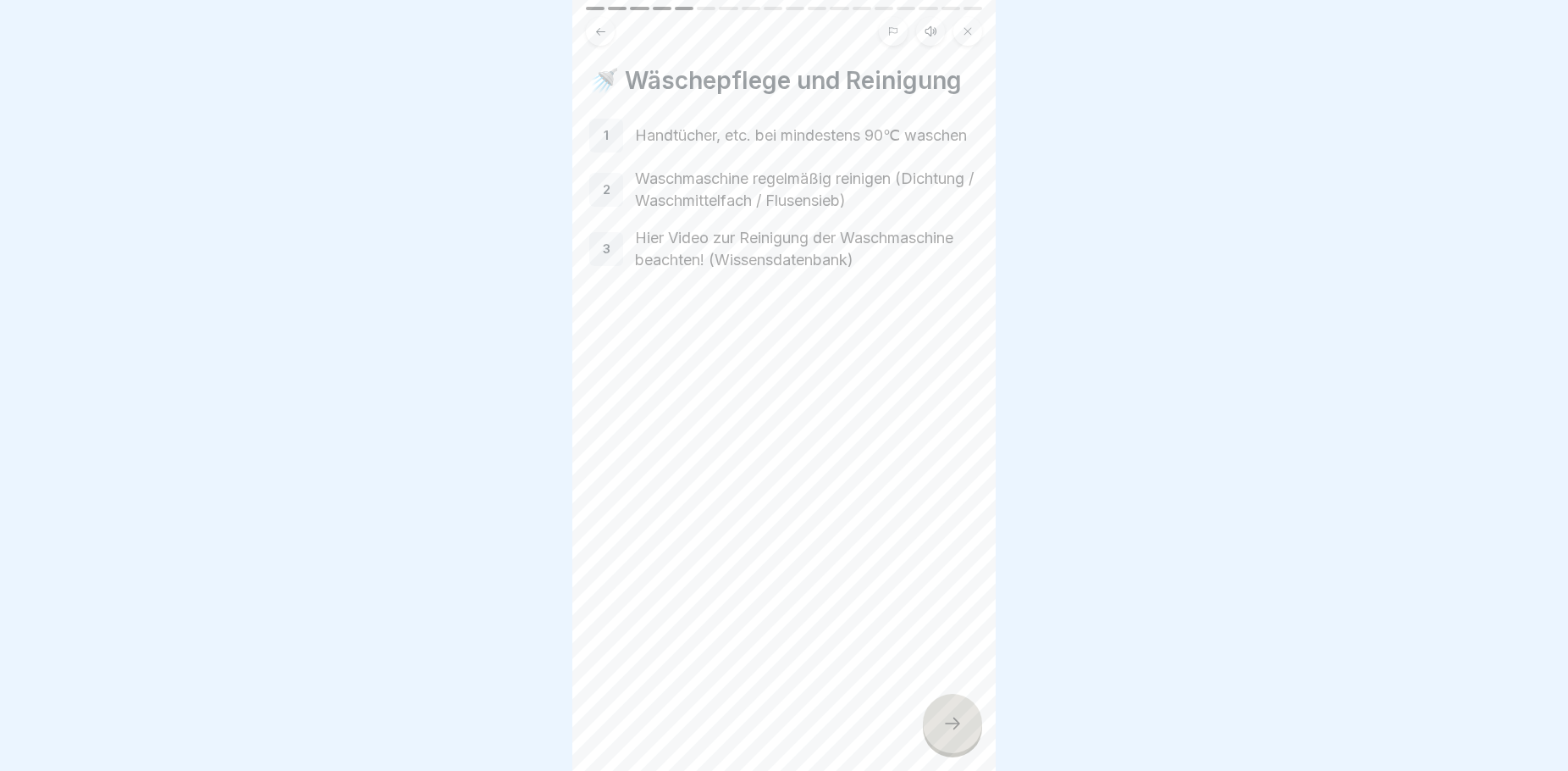
click at [945, 733] on icon at bounding box center [953, 723] width 21 height 21
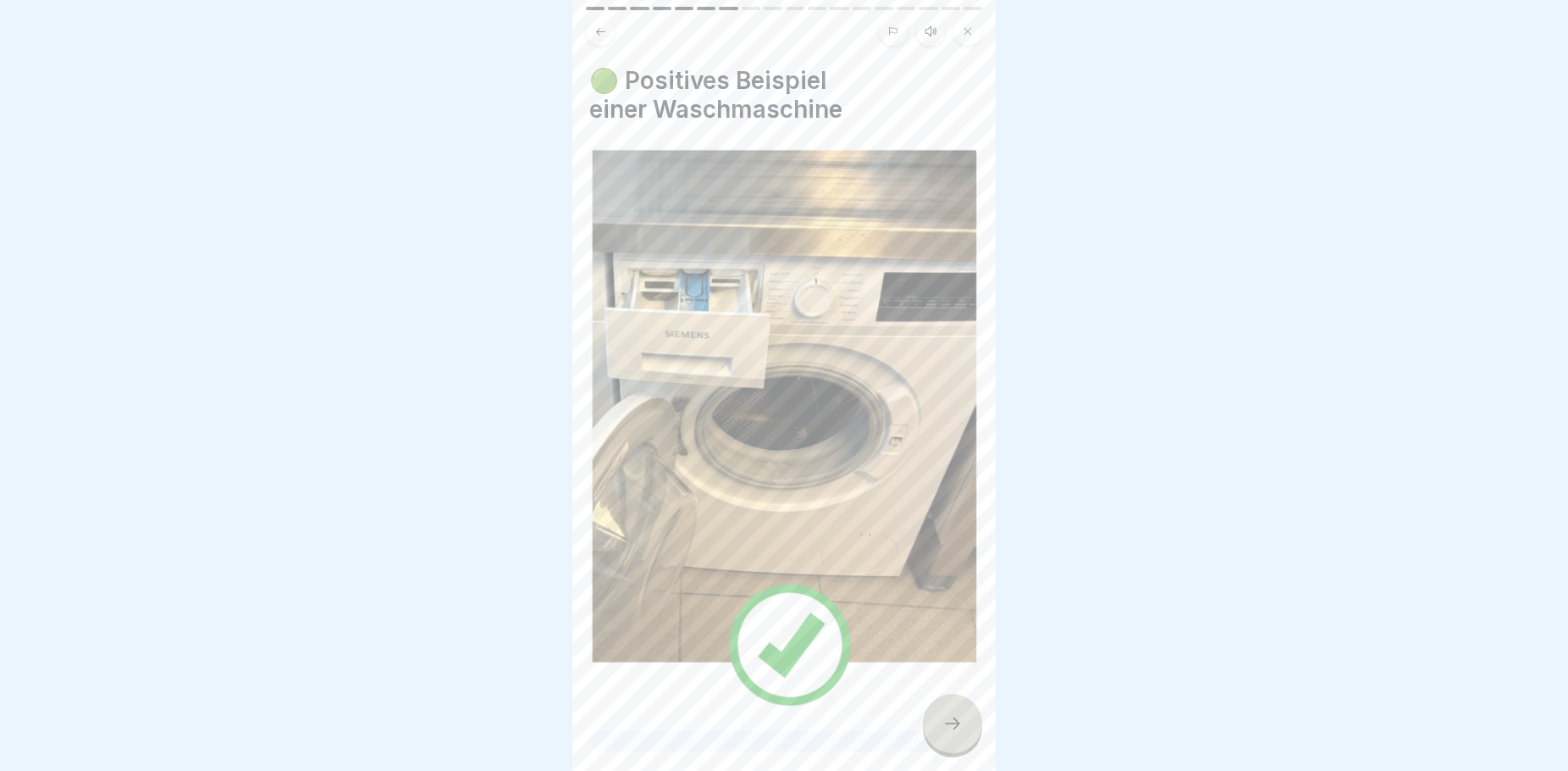
click at [945, 733] on icon at bounding box center [953, 723] width 21 height 21
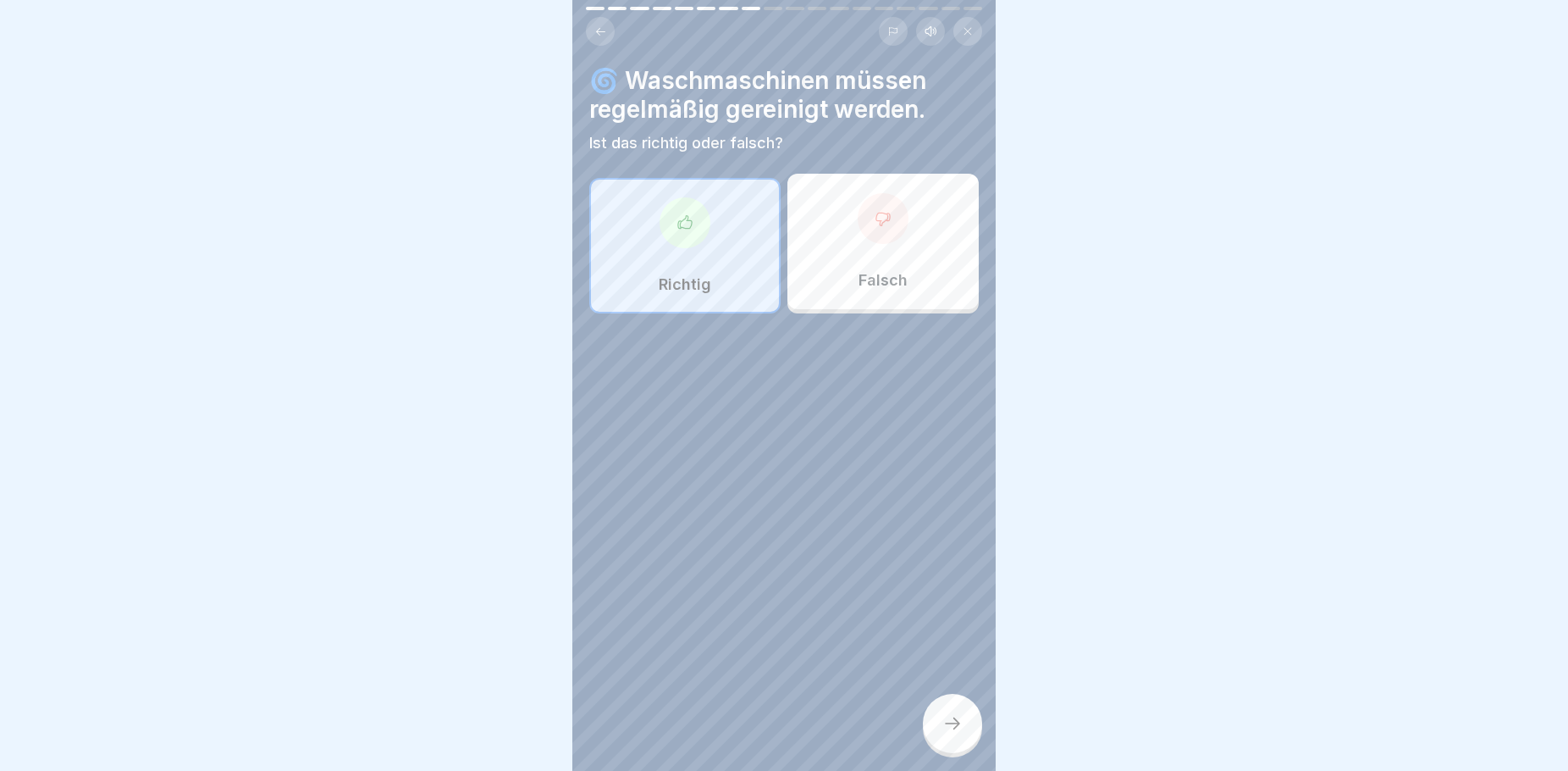
click at [945, 733] on icon at bounding box center [953, 723] width 21 height 21
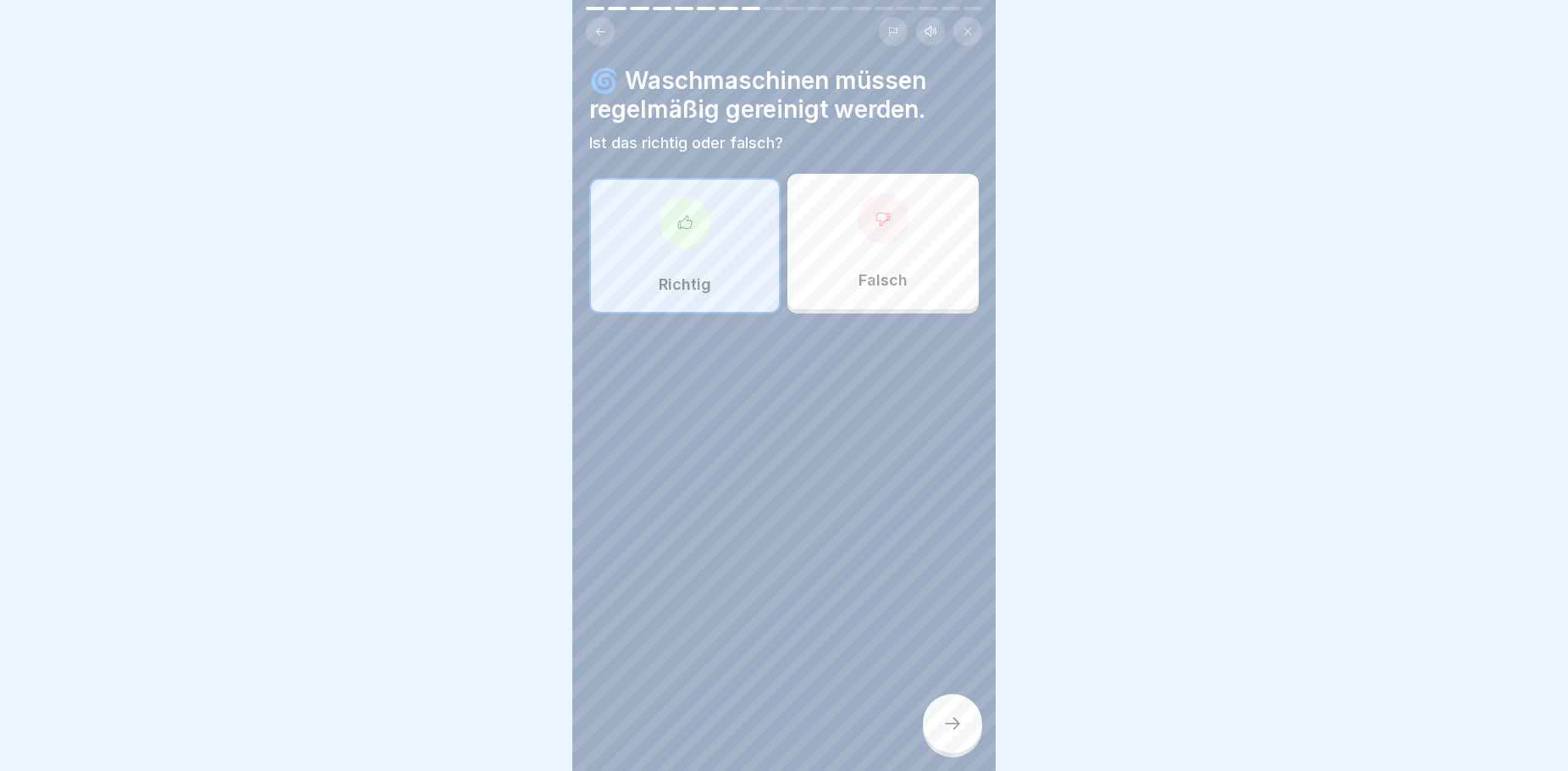
click at [953, 733] on icon at bounding box center [953, 723] width 21 height 21
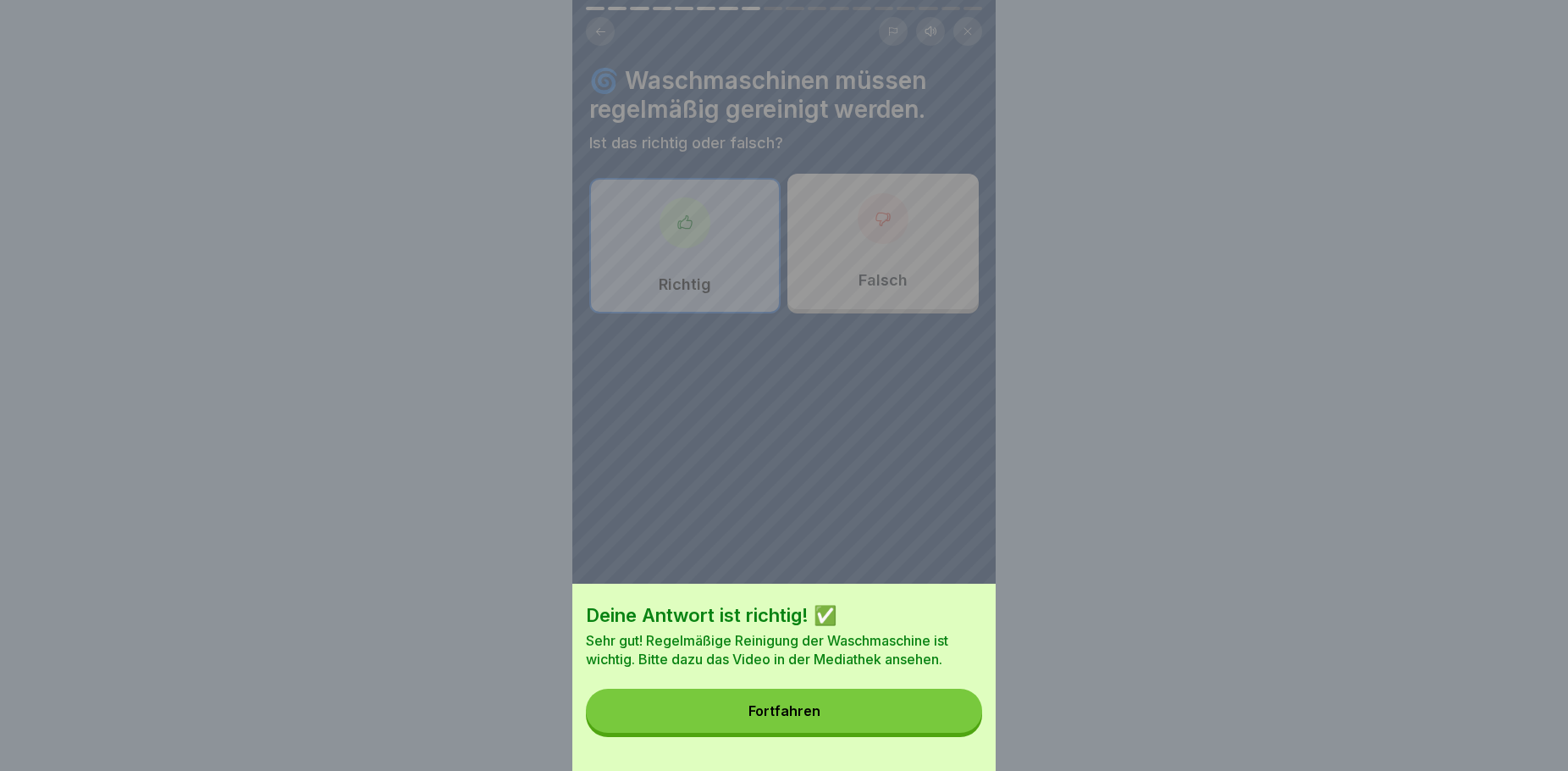
click at [892, 725] on button "Fortfahren" at bounding box center [784, 710] width 396 height 44
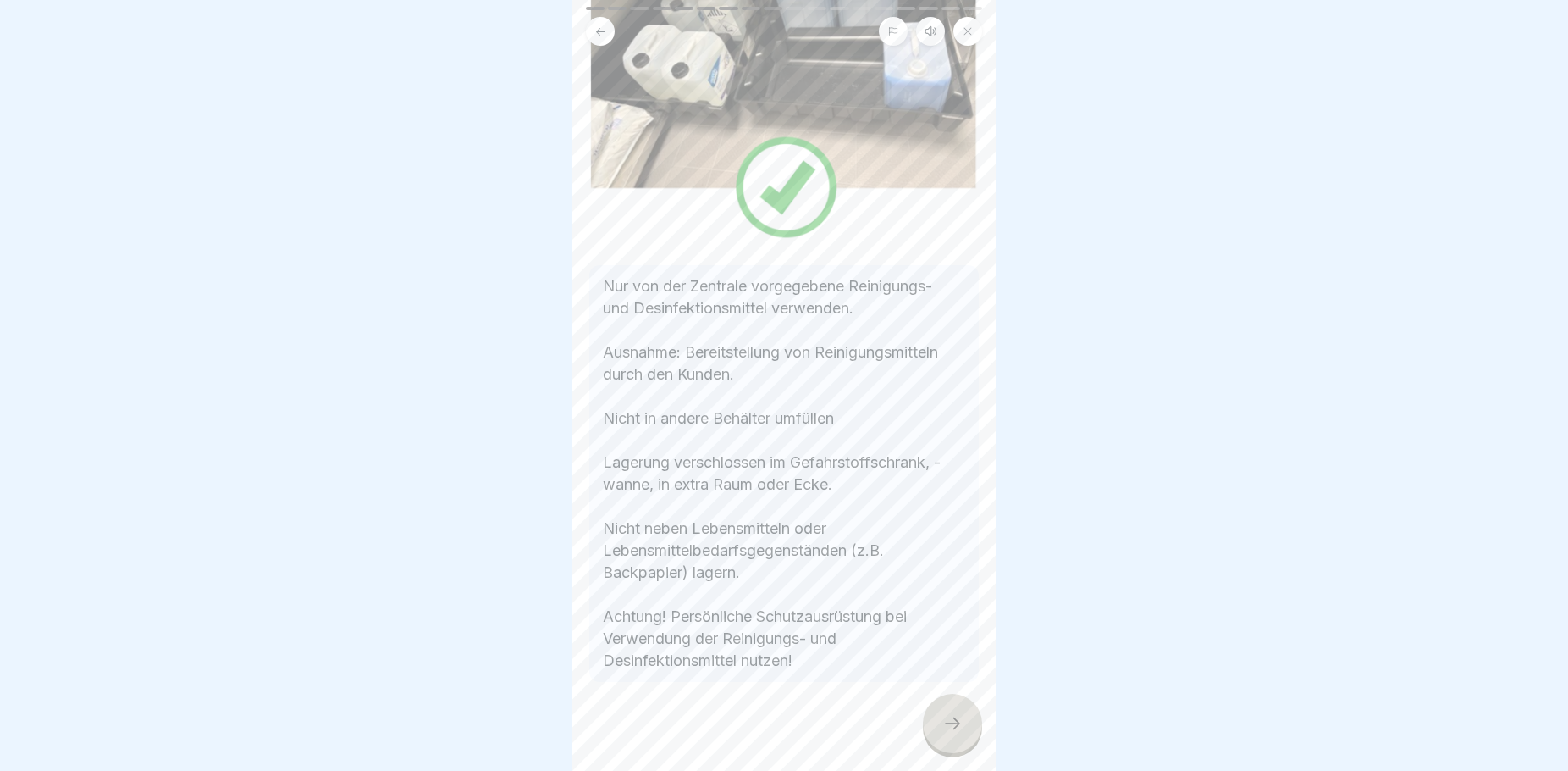
click at [947, 732] on icon at bounding box center [953, 723] width 21 height 21
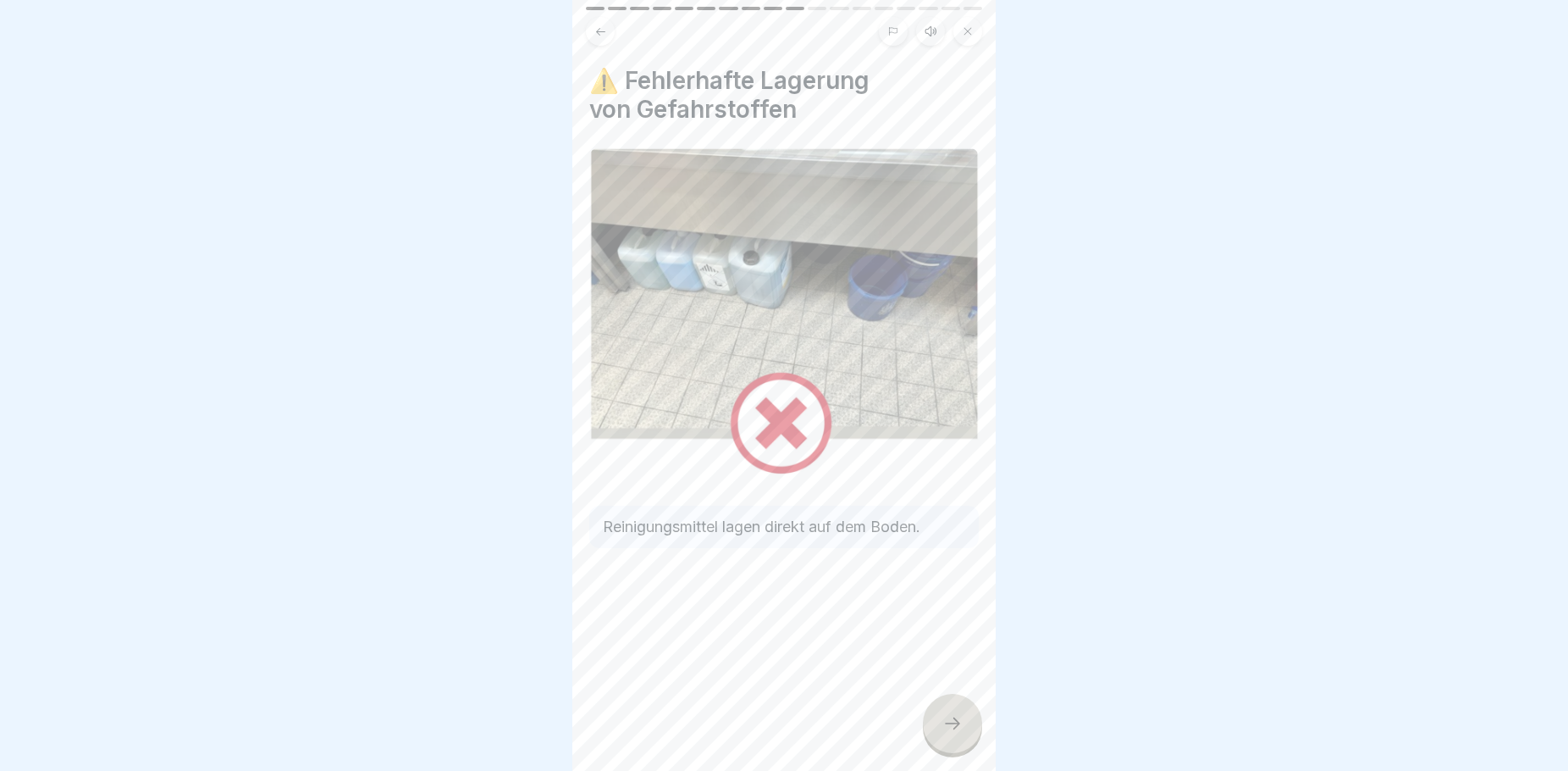
click at [946, 732] on icon at bounding box center [953, 723] width 21 height 21
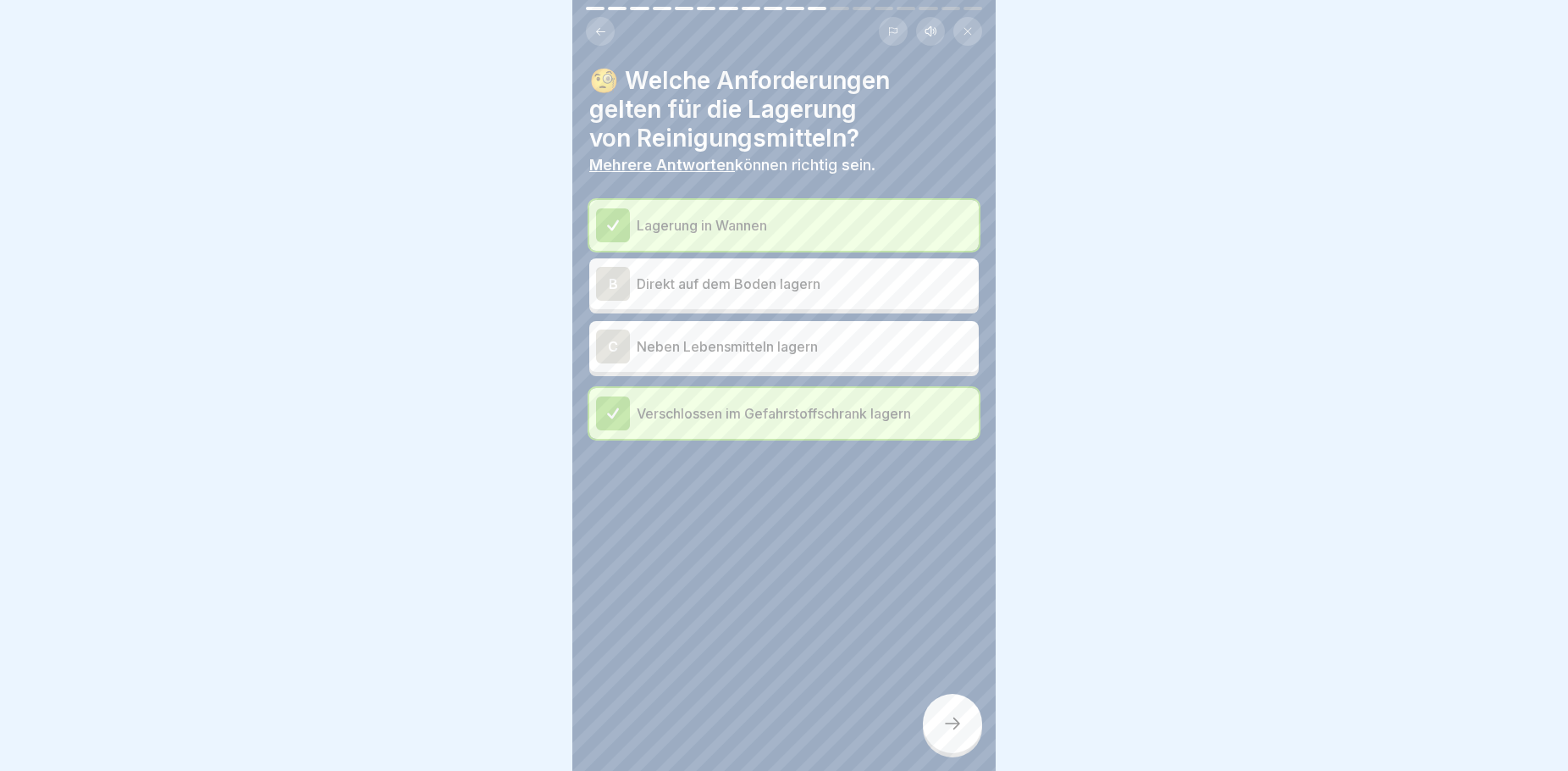
click at [946, 731] on icon at bounding box center [953, 723] width 21 height 21
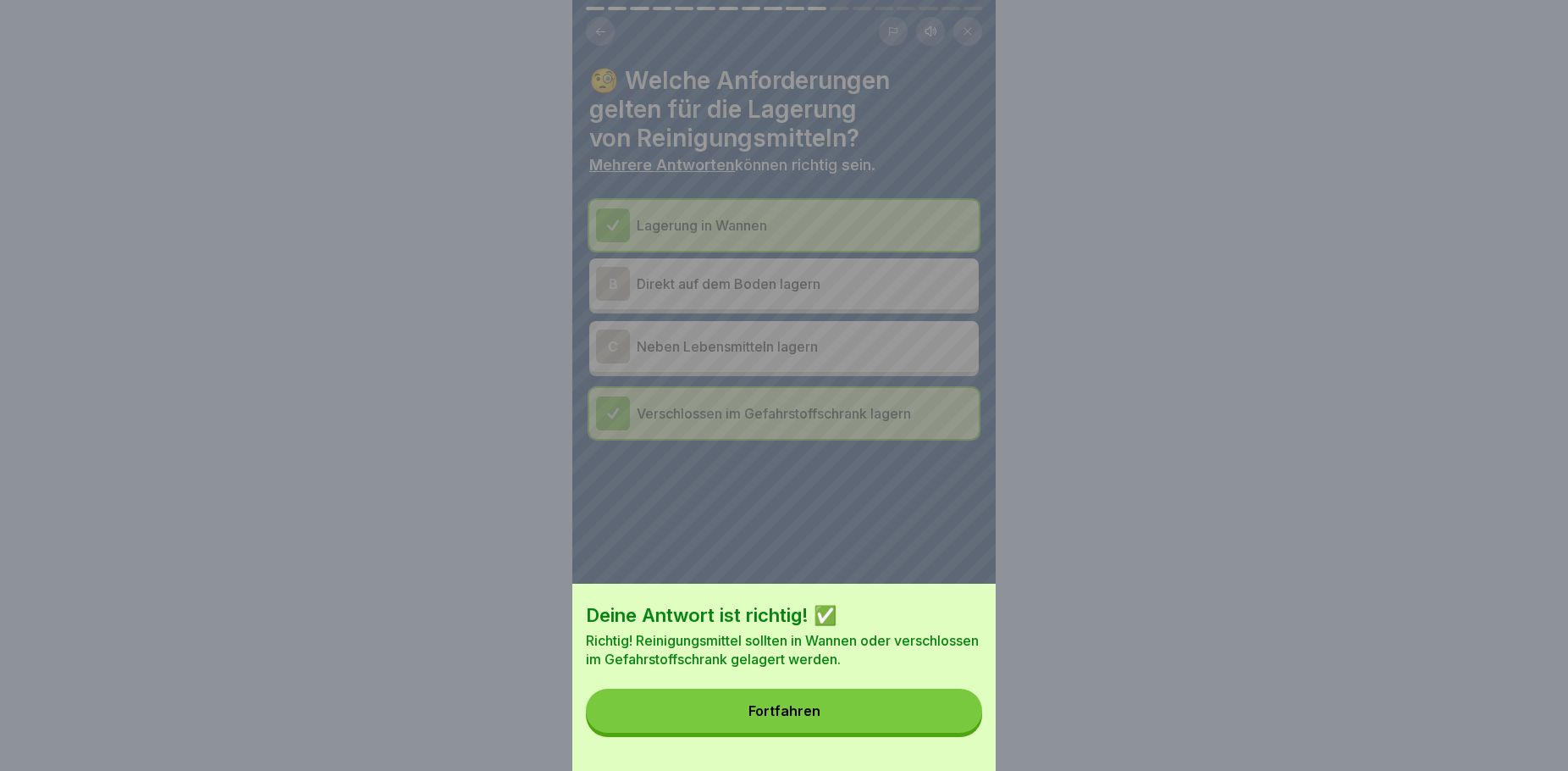
click at [884, 724] on button "Fortfahren" at bounding box center [784, 710] width 396 height 44
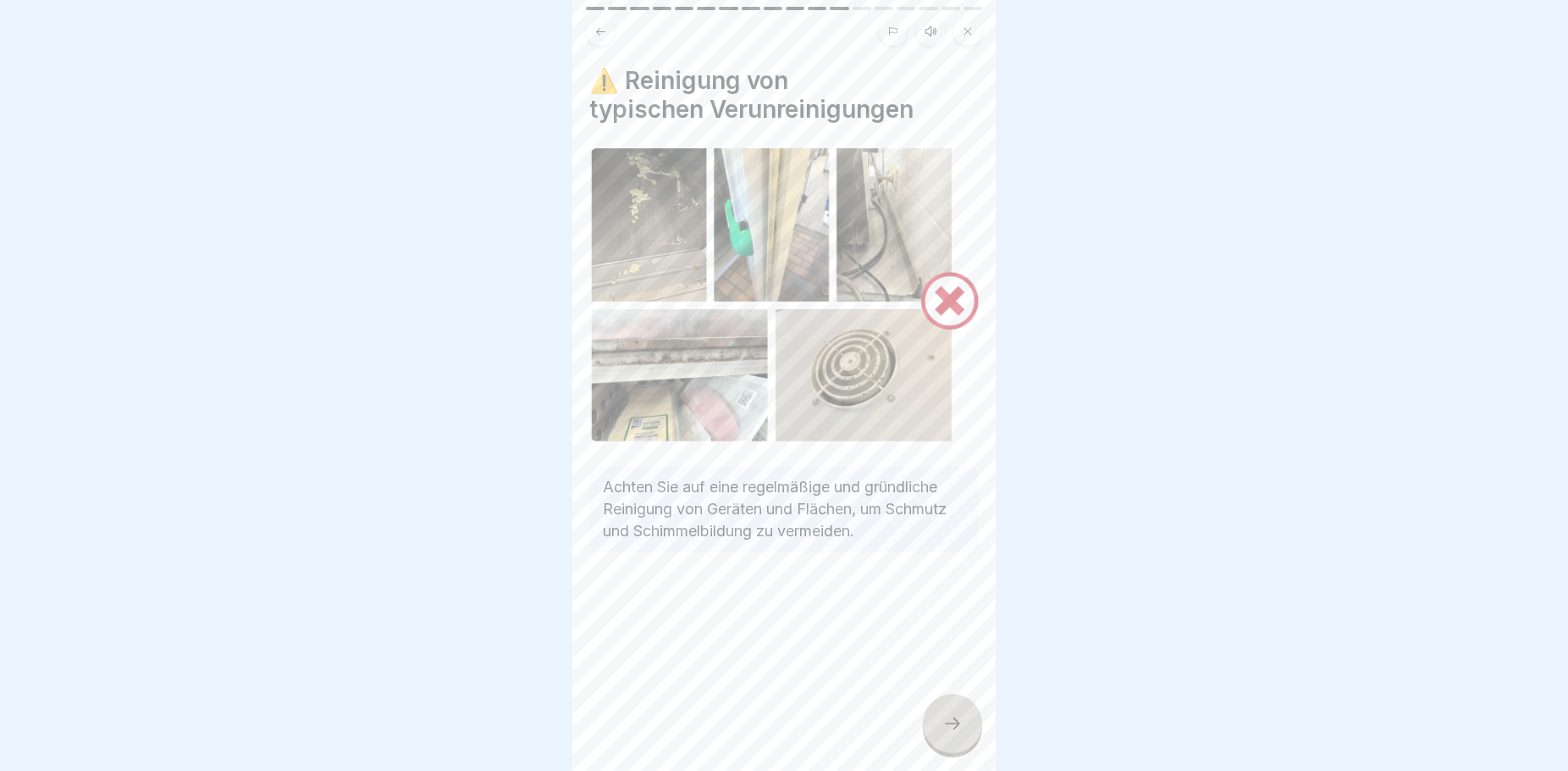
click at [951, 729] on div at bounding box center [952, 723] width 59 height 59
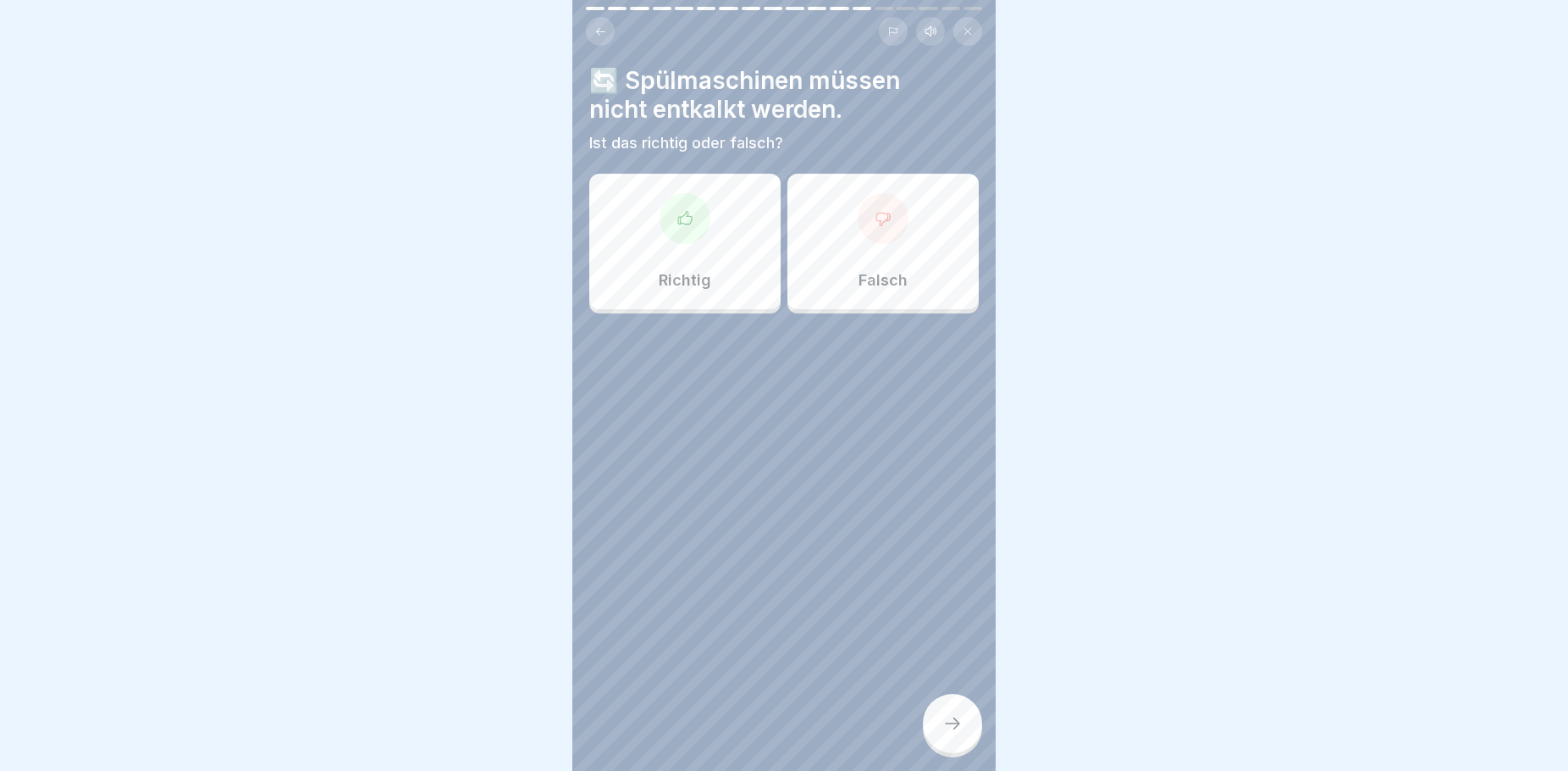
click at [817, 284] on div "Falsch" at bounding box center [884, 241] width 192 height 135
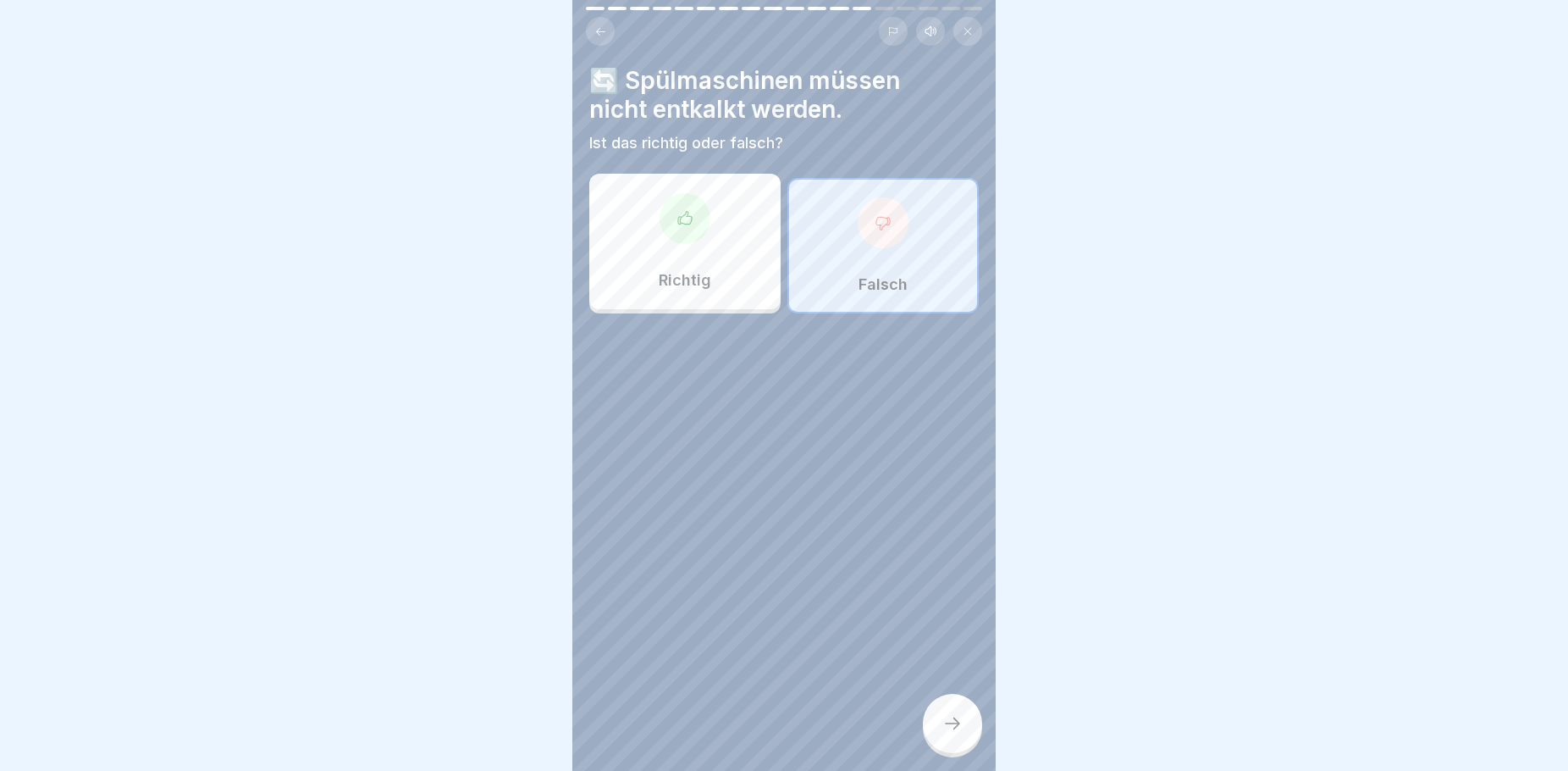
click at [957, 733] on icon at bounding box center [953, 723] width 21 height 21
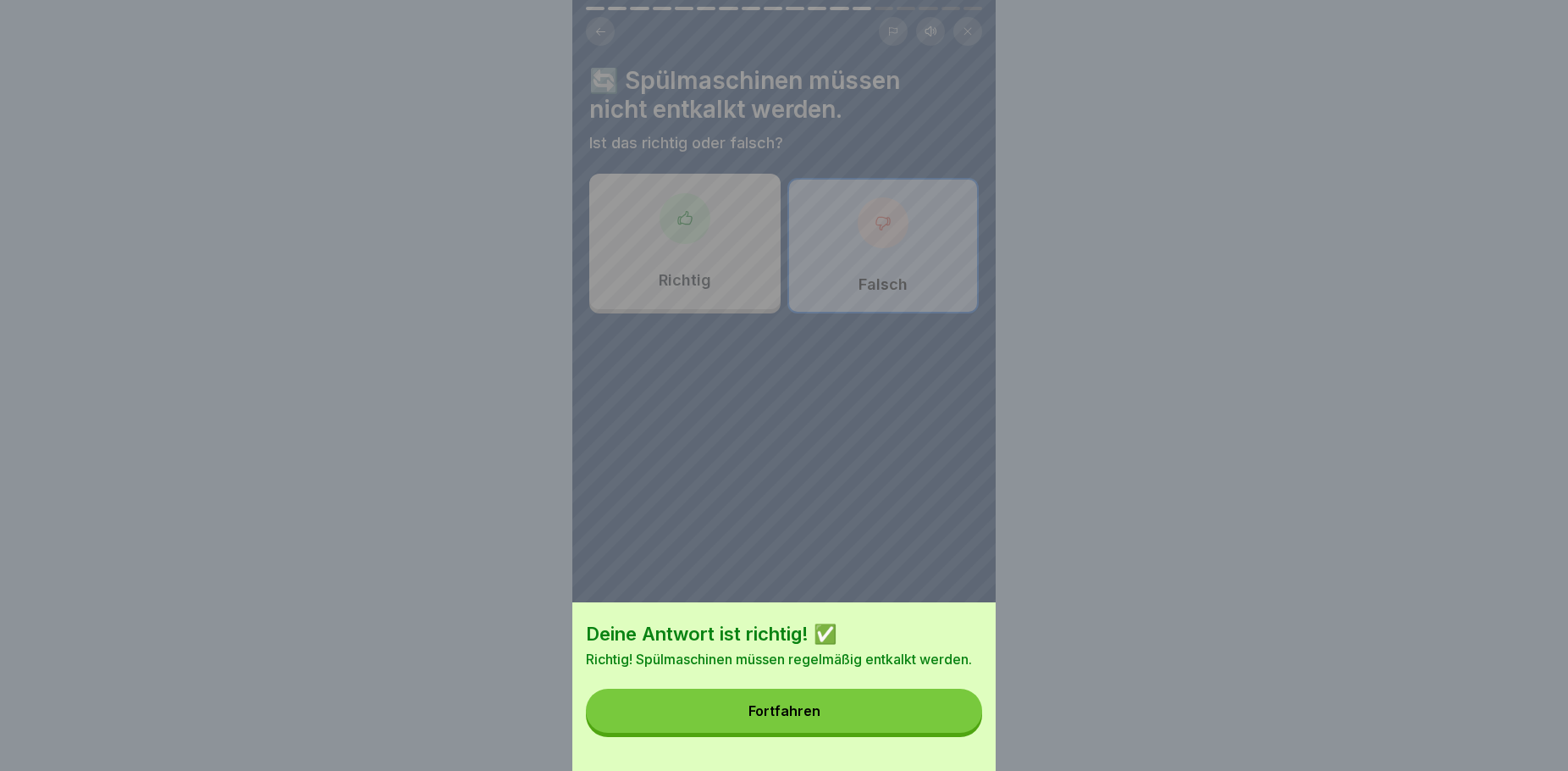
click at [816, 718] on div "Fortfahren" at bounding box center [784, 711] width 72 height 15
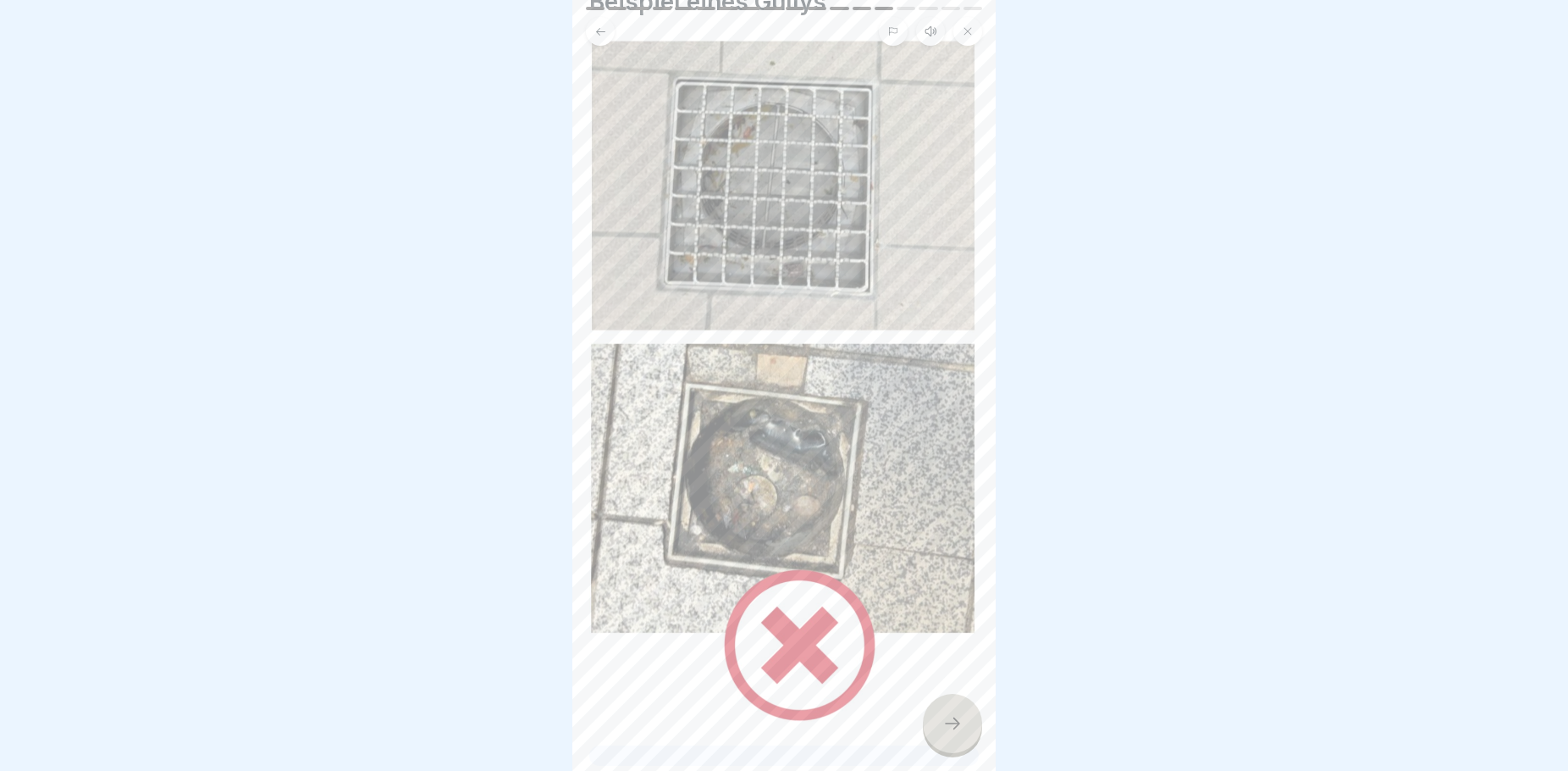
scroll to position [179, 0]
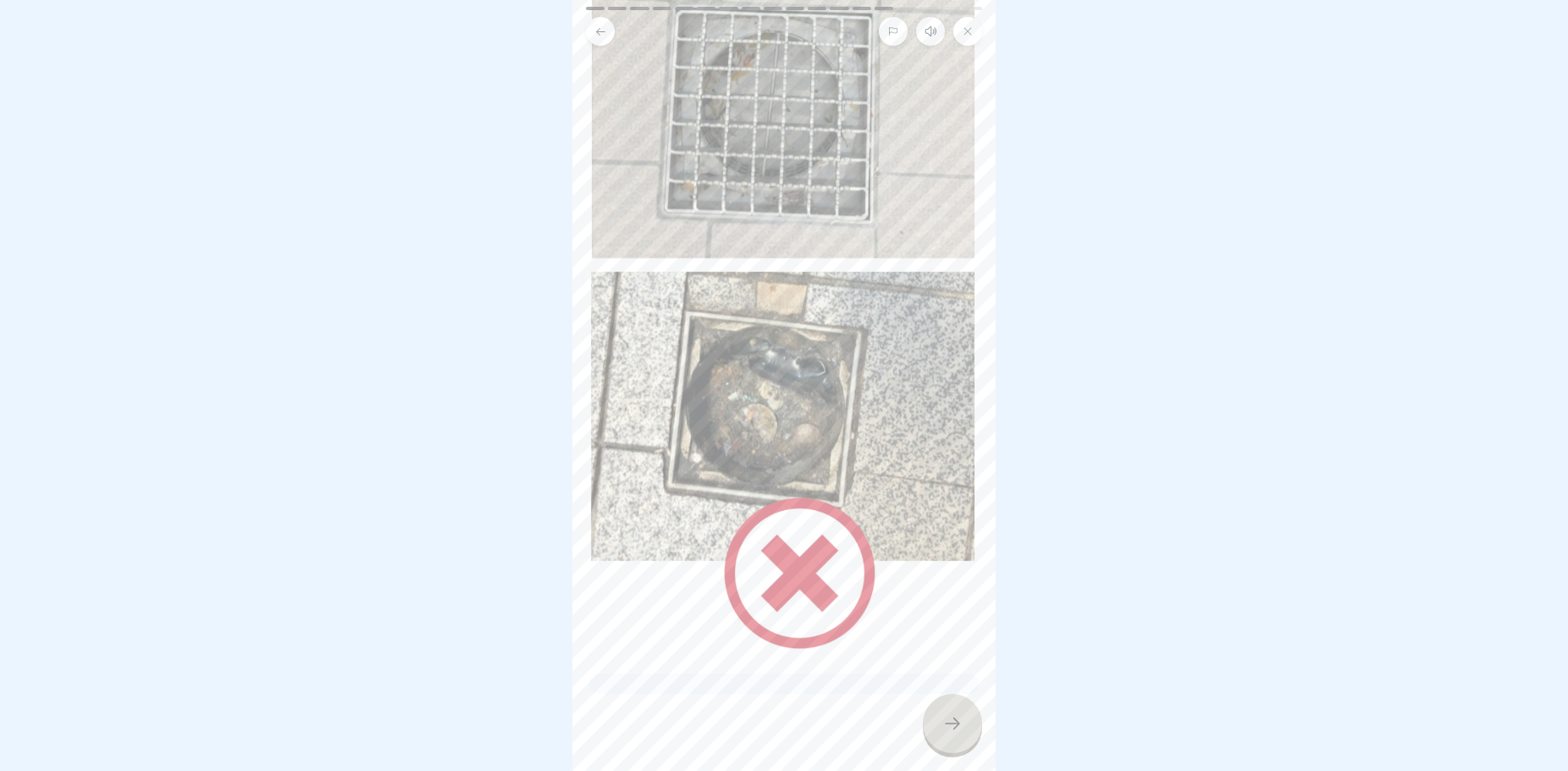
click at [947, 733] on icon at bounding box center [953, 723] width 21 height 21
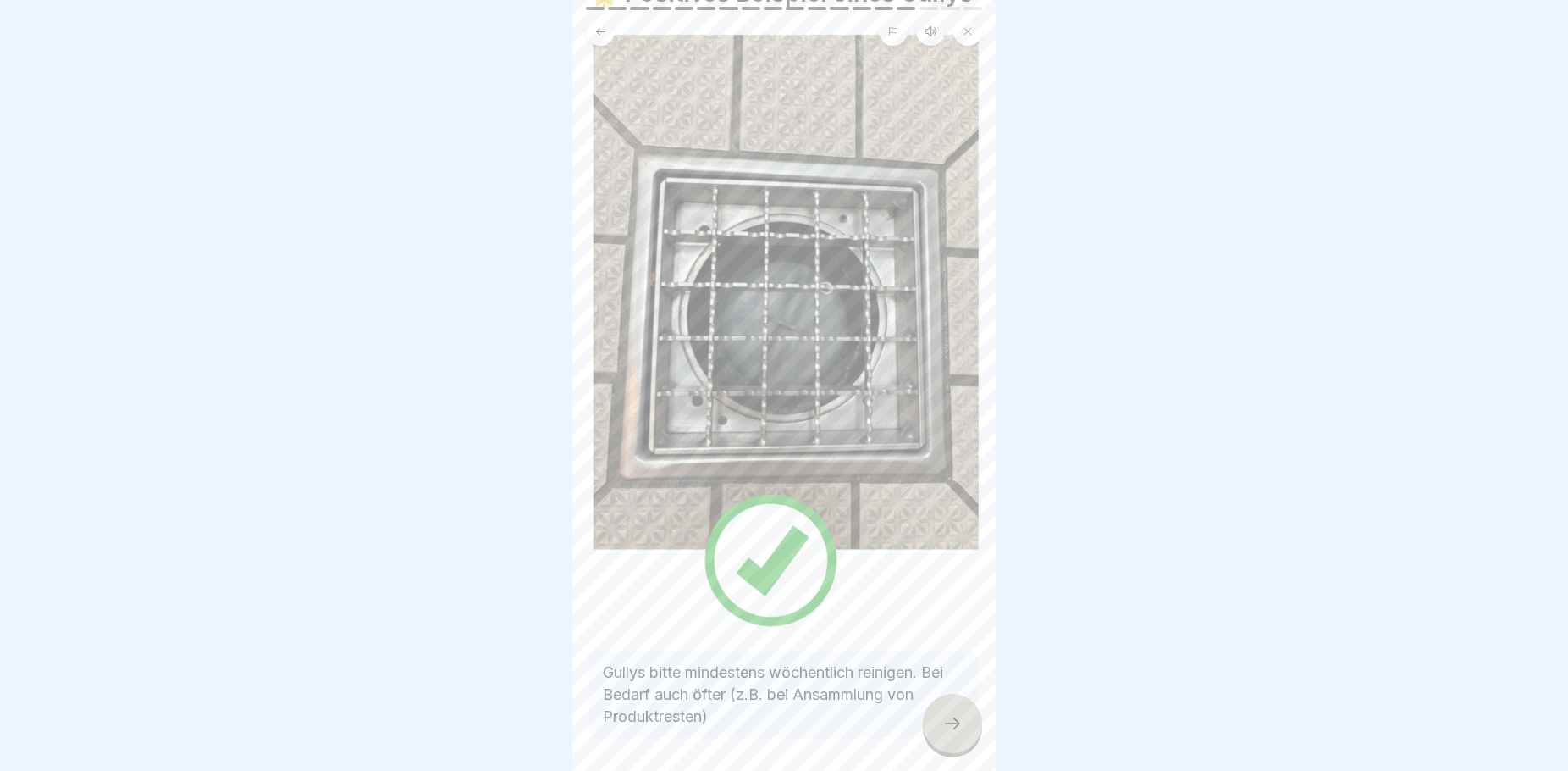
scroll to position [162, 0]
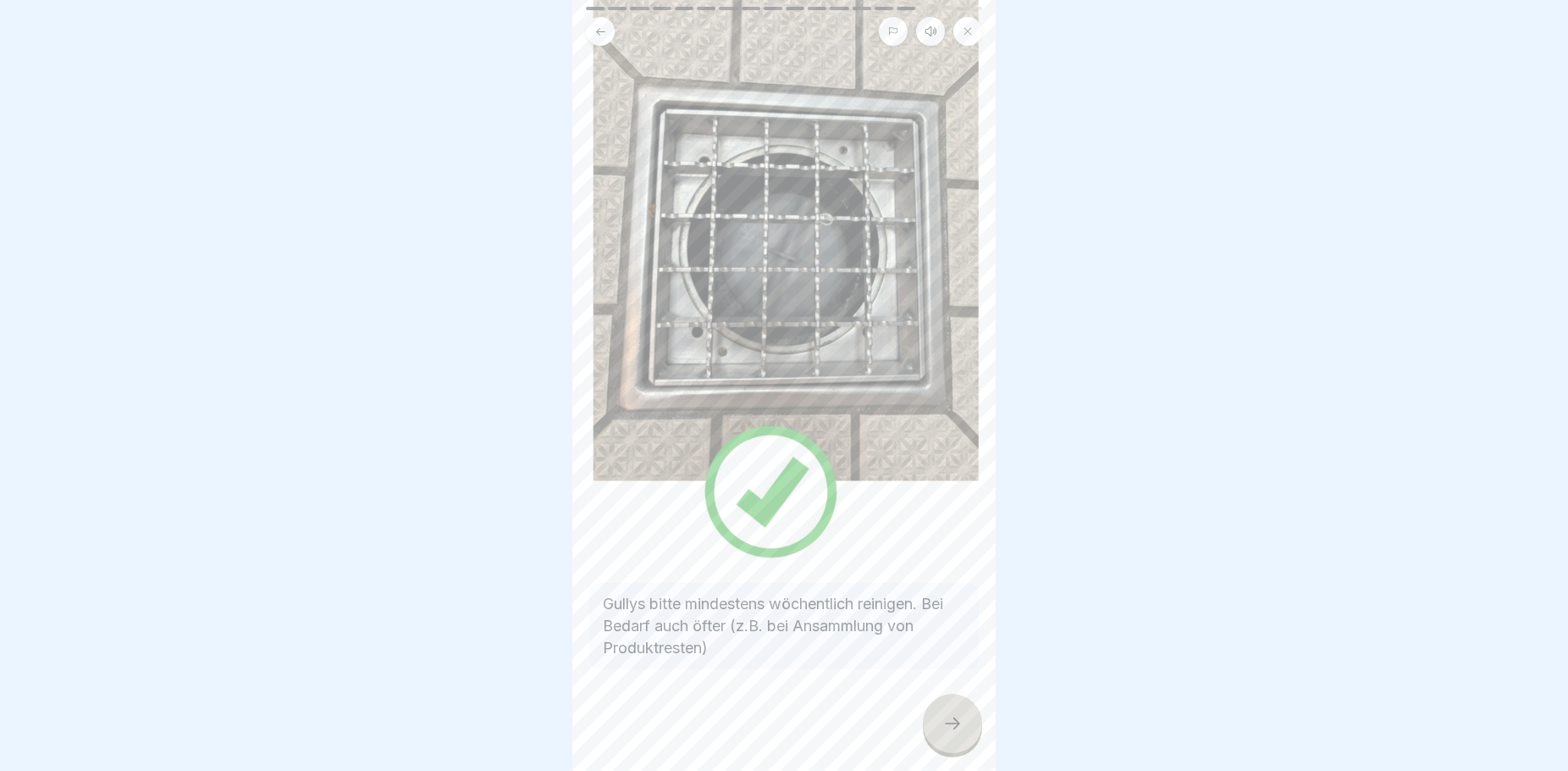
click at [938, 738] on div at bounding box center [952, 723] width 59 height 59
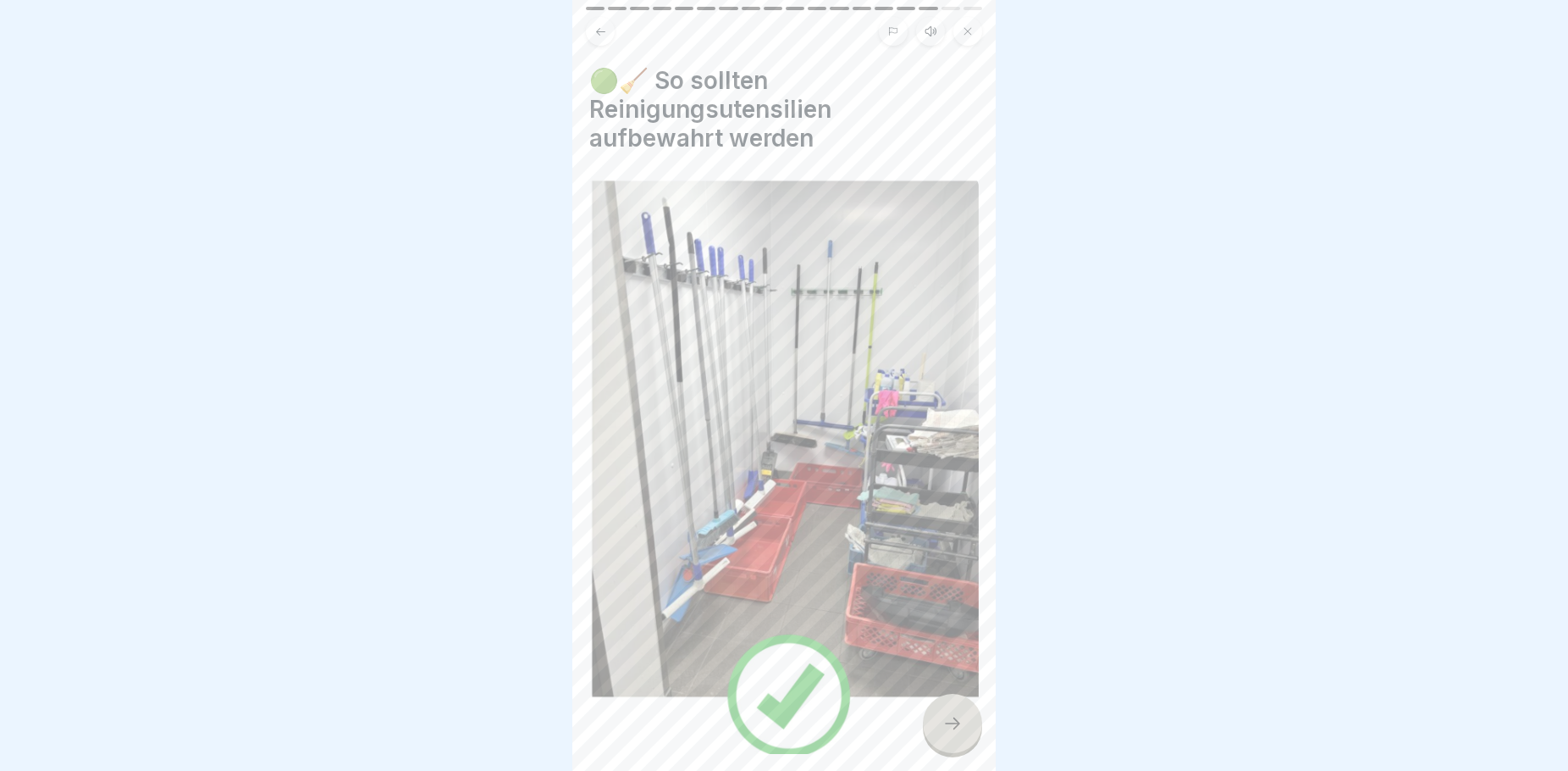
click at [945, 733] on icon at bounding box center [953, 723] width 21 height 21
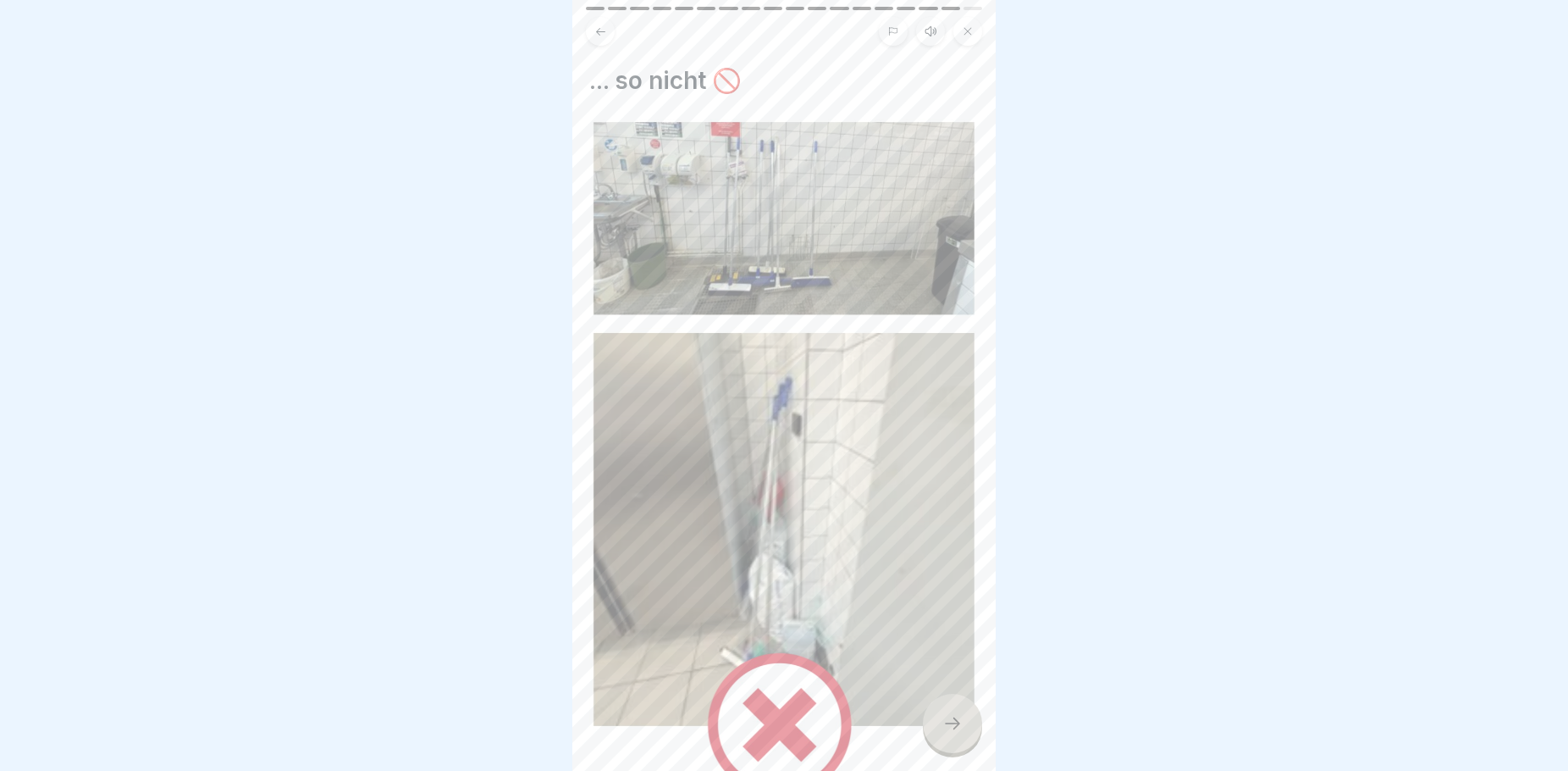
click at [947, 733] on icon at bounding box center [953, 723] width 21 height 21
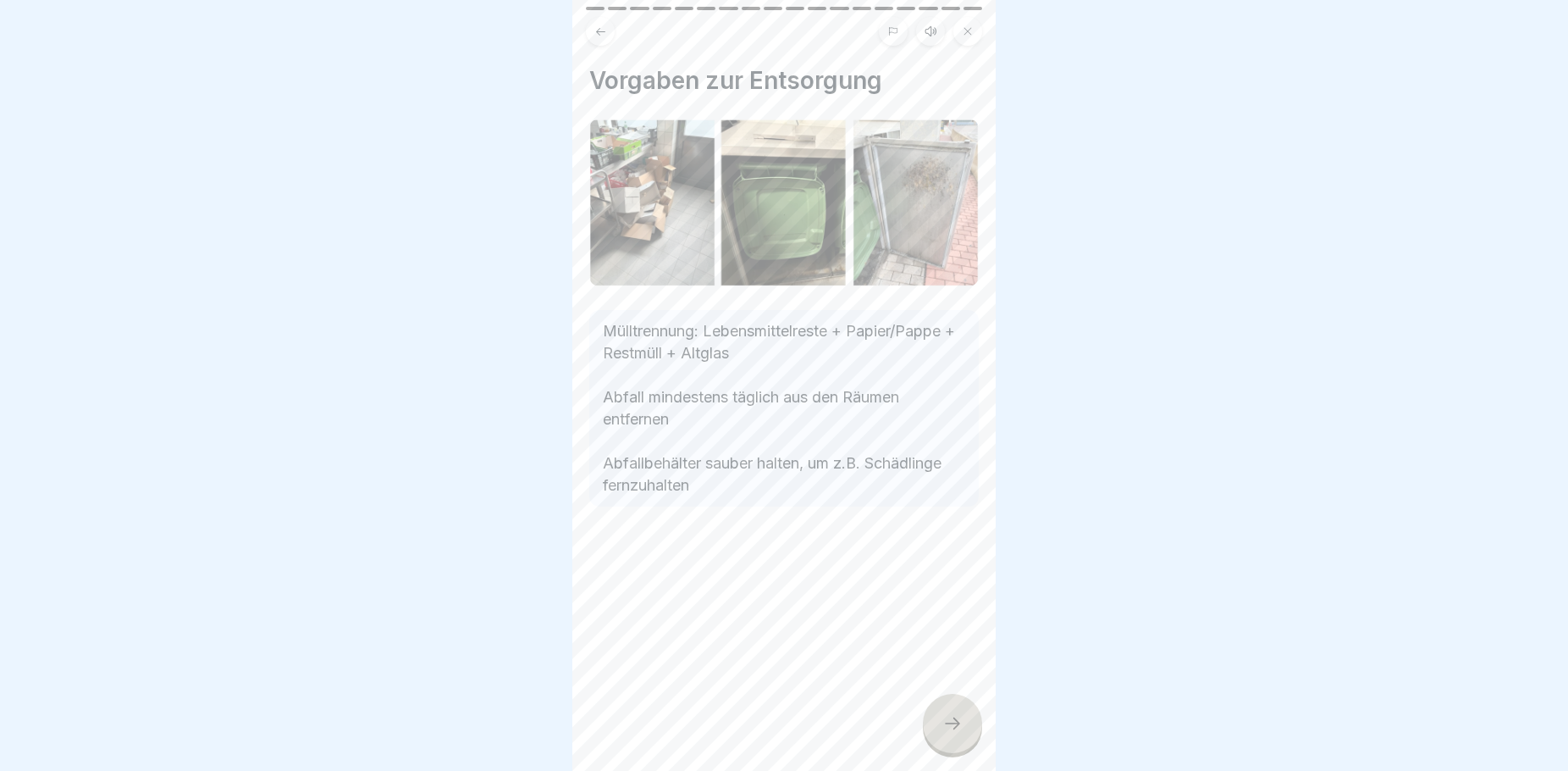
click at [949, 733] on icon at bounding box center [953, 723] width 21 height 21
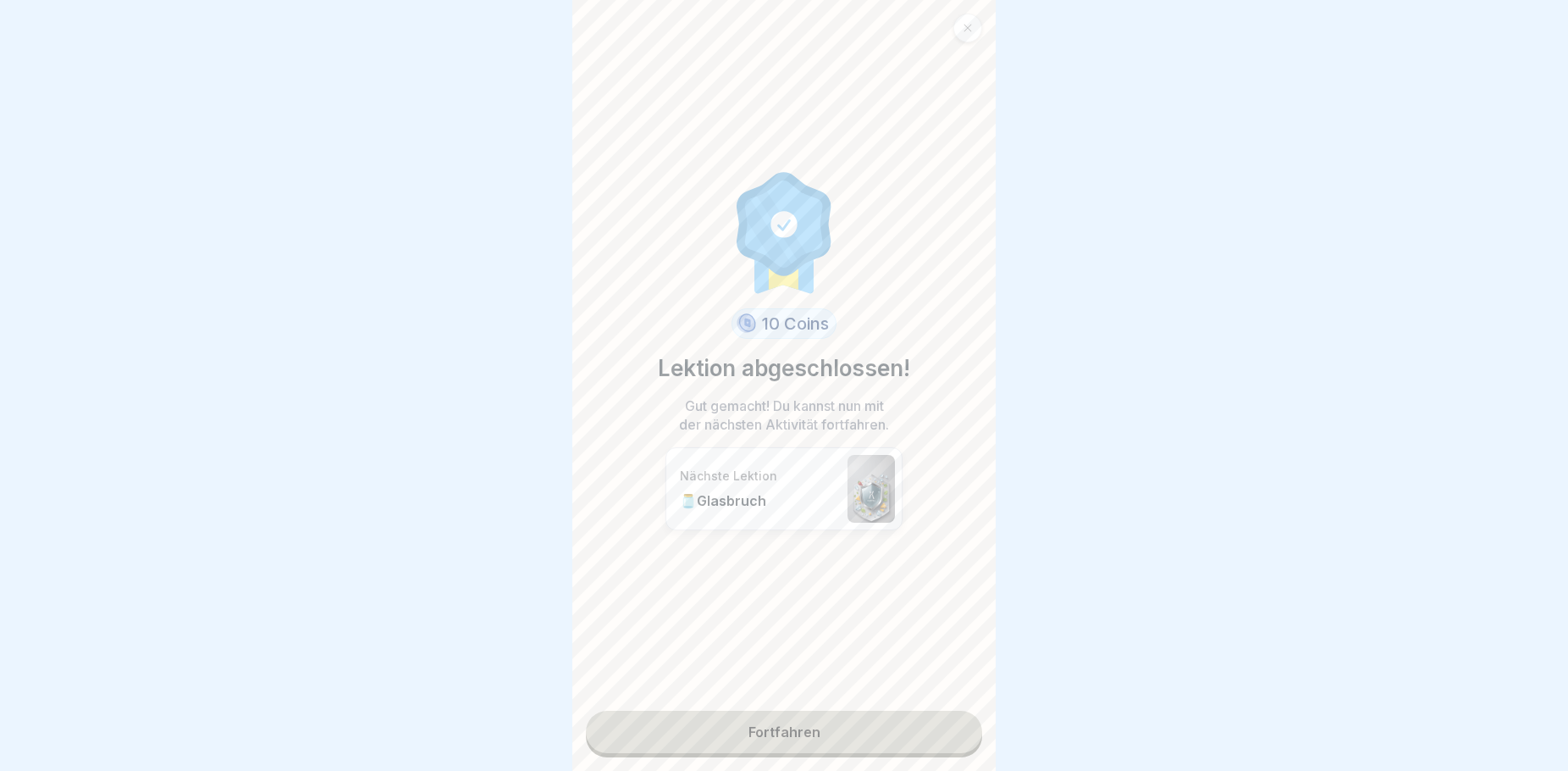
click at [918, 738] on link "Fortfahren" at bounding box center [784, 732] width 396 height 42
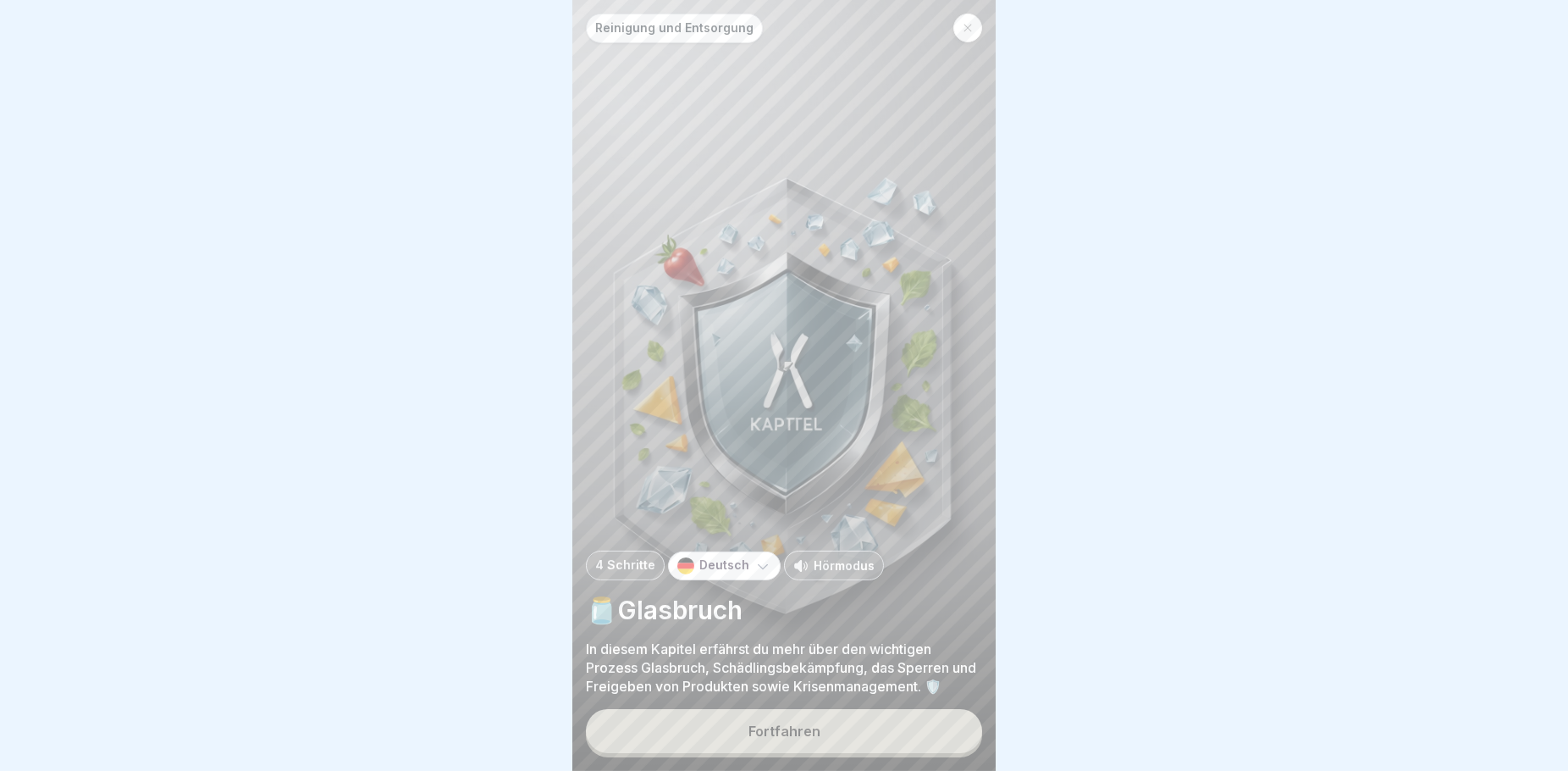
scroll to position [14, 0]
click at [894, 730] on button "Fortfahren" at bounding box center [784, 731] width 396 height 44
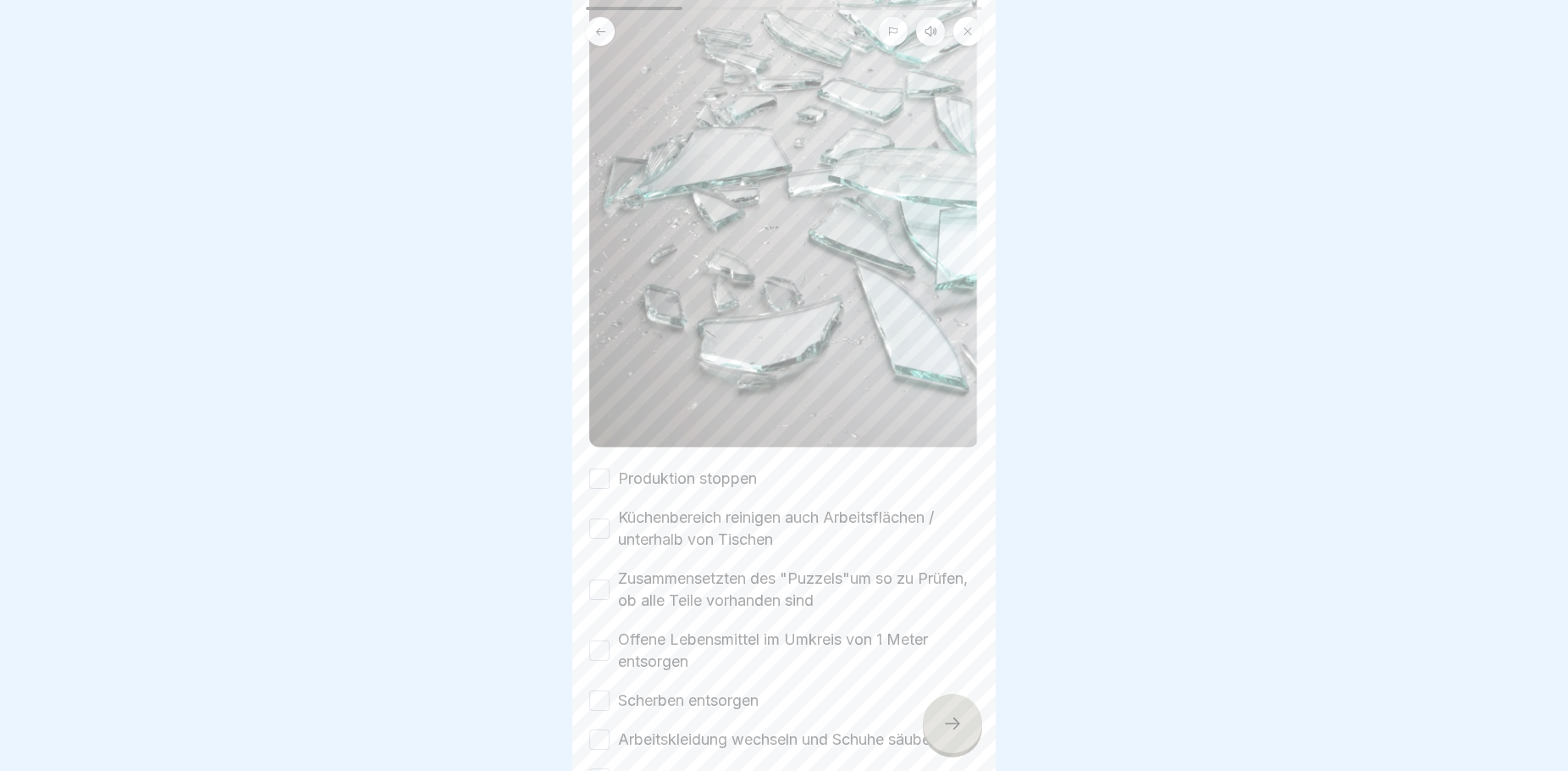
scroll to position [305, 0]
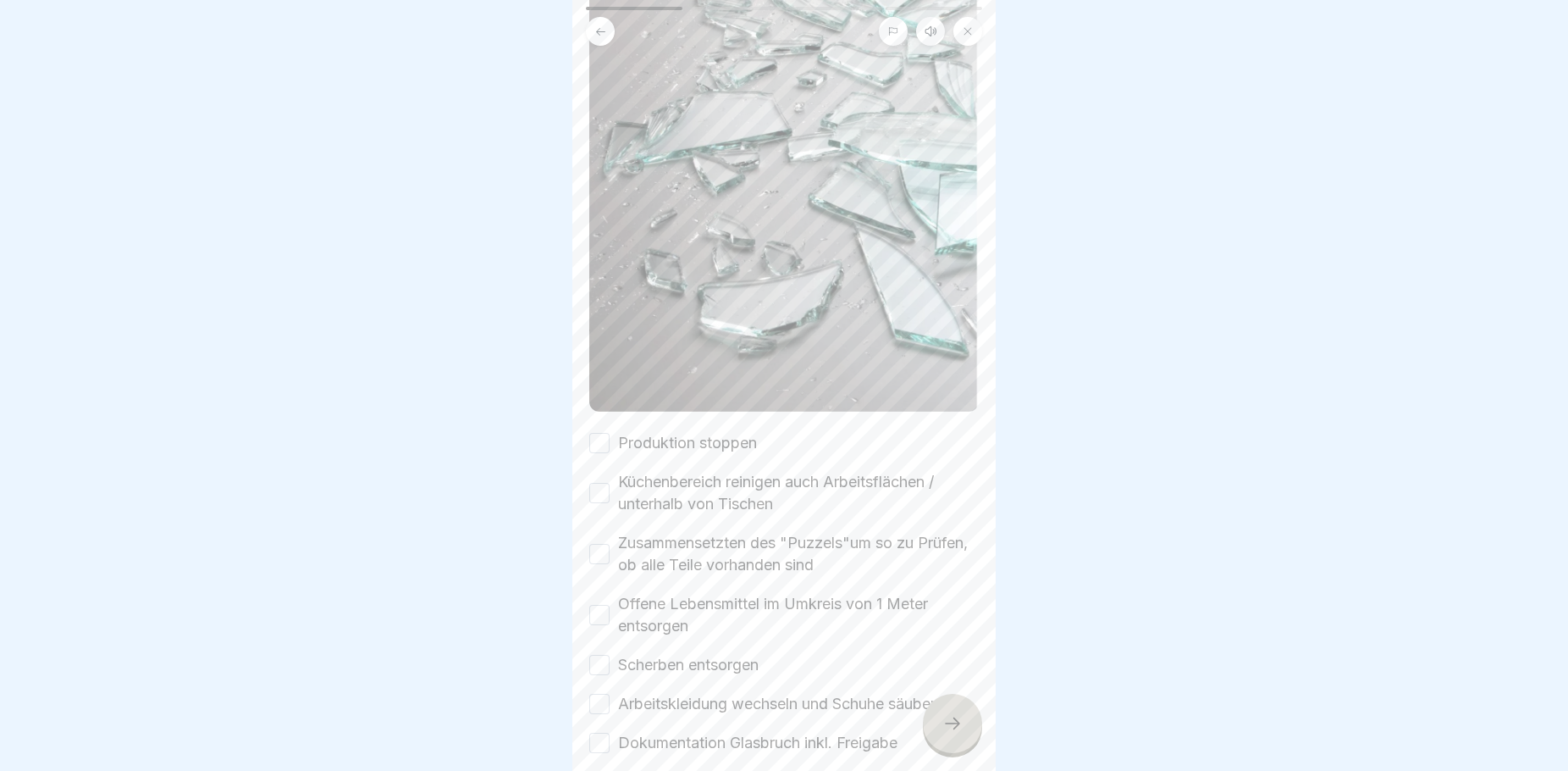
click at [953, 732] on icon at bounding box center [953, 723] width 21 height 21
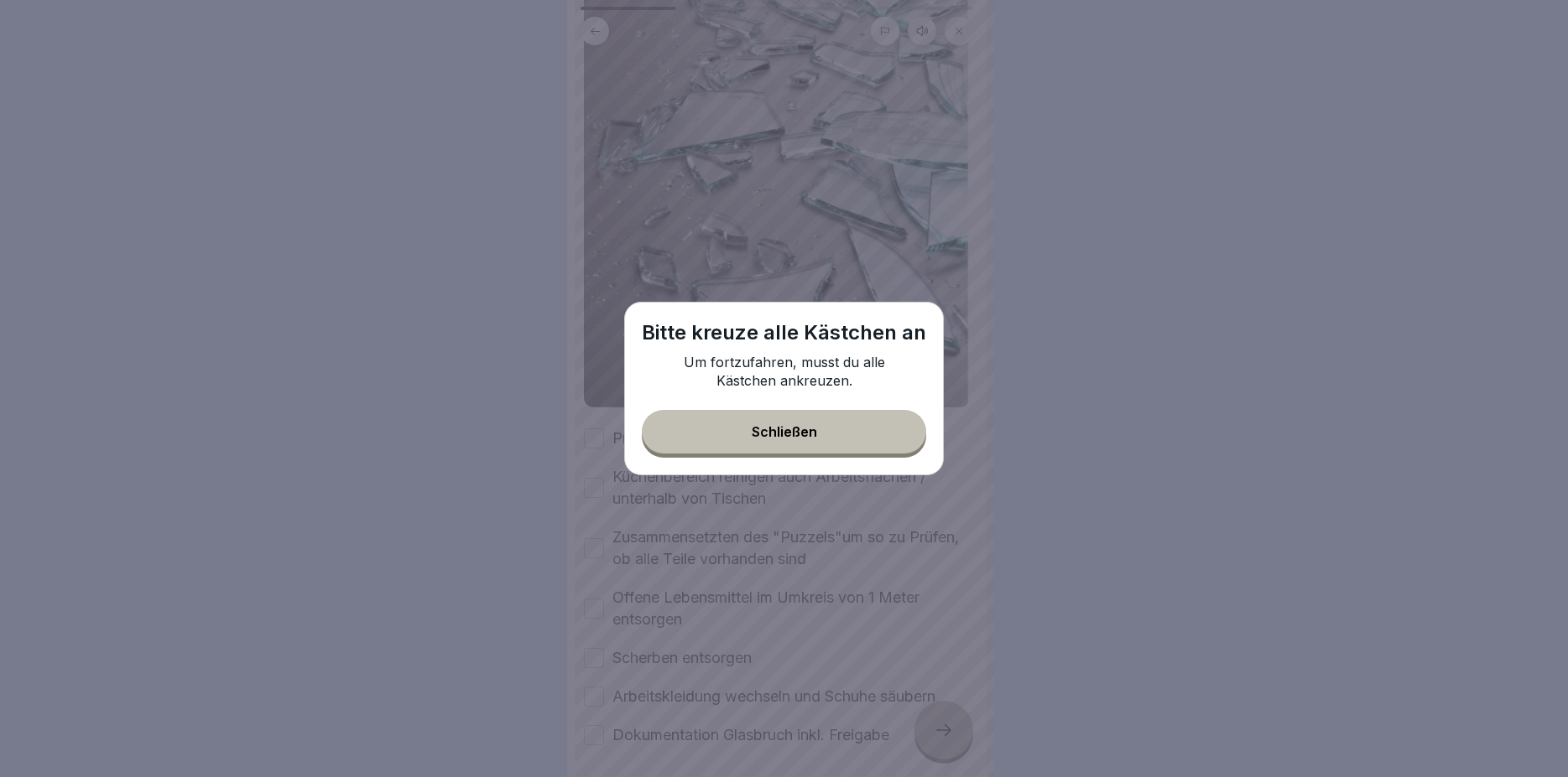
click at [816, 434] on div "Schließen" at bounding box center [784, 431] width 65 height 15
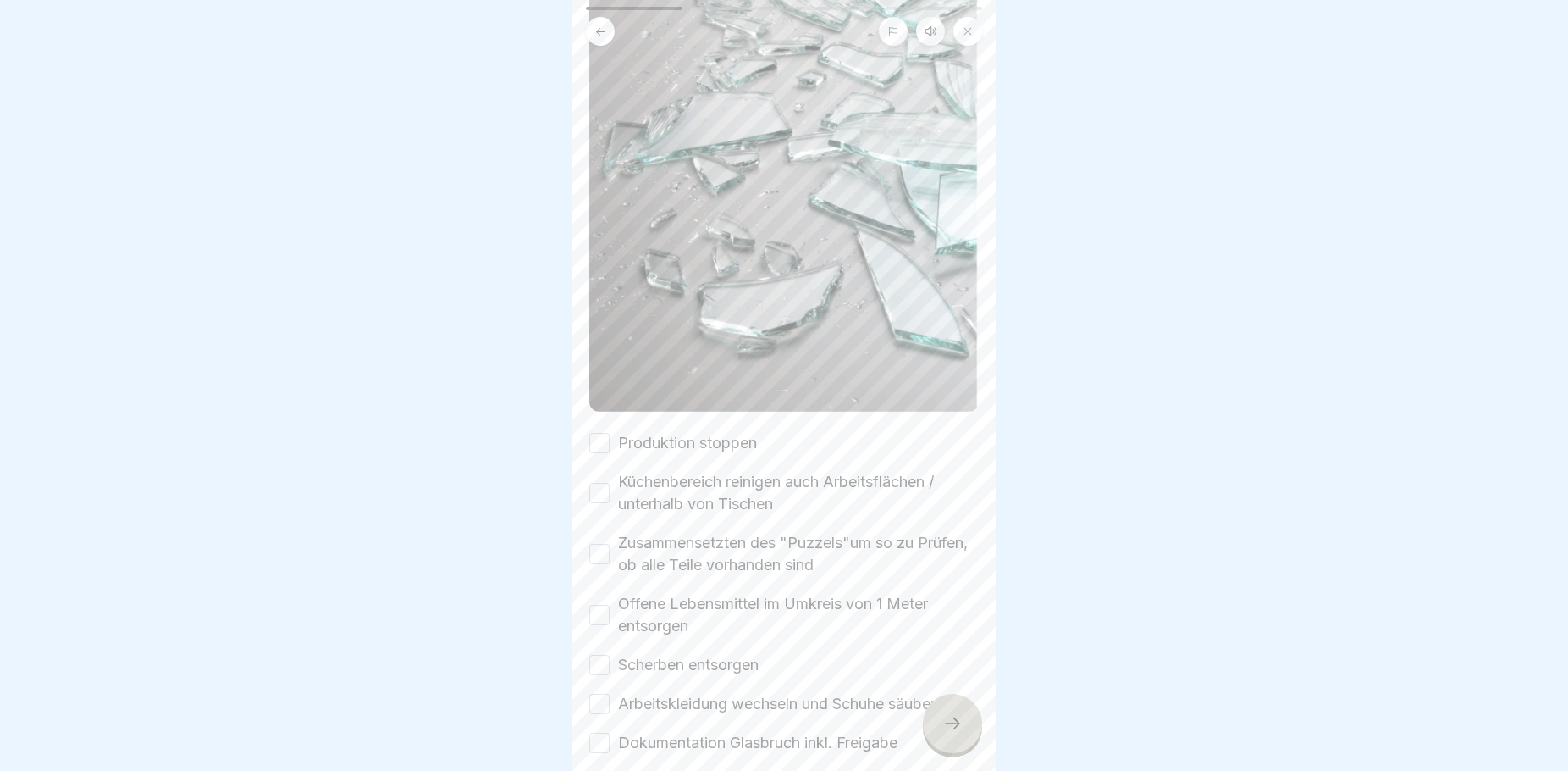
click at [600, 433] on button "Produktion stoppen" at bounding box center [600, 443] width 21 height 21
drag, startPoint x: 593, startPoint y: 470, endPoint x: 612, endPoint y: 527, distance: 60.1
click at [593, 483] on button "Küchenbereich reinigen auch Arbeitsflächen / unterhalb von Tischen" at bounding box center [600, 493] width 21 height 21
click at [603, 544] on button "Zusammensetzten des "Puzzels"um so zu Prüfen, ob alle Teile vorhanden sind" at bounding box center [600, 554] width 21 height 21
click at [605, 605] on button "Offene Lebensmittel im Umkreis von 1 Meter entsorgen" at bounding box center [600, 615] width 21 height 21
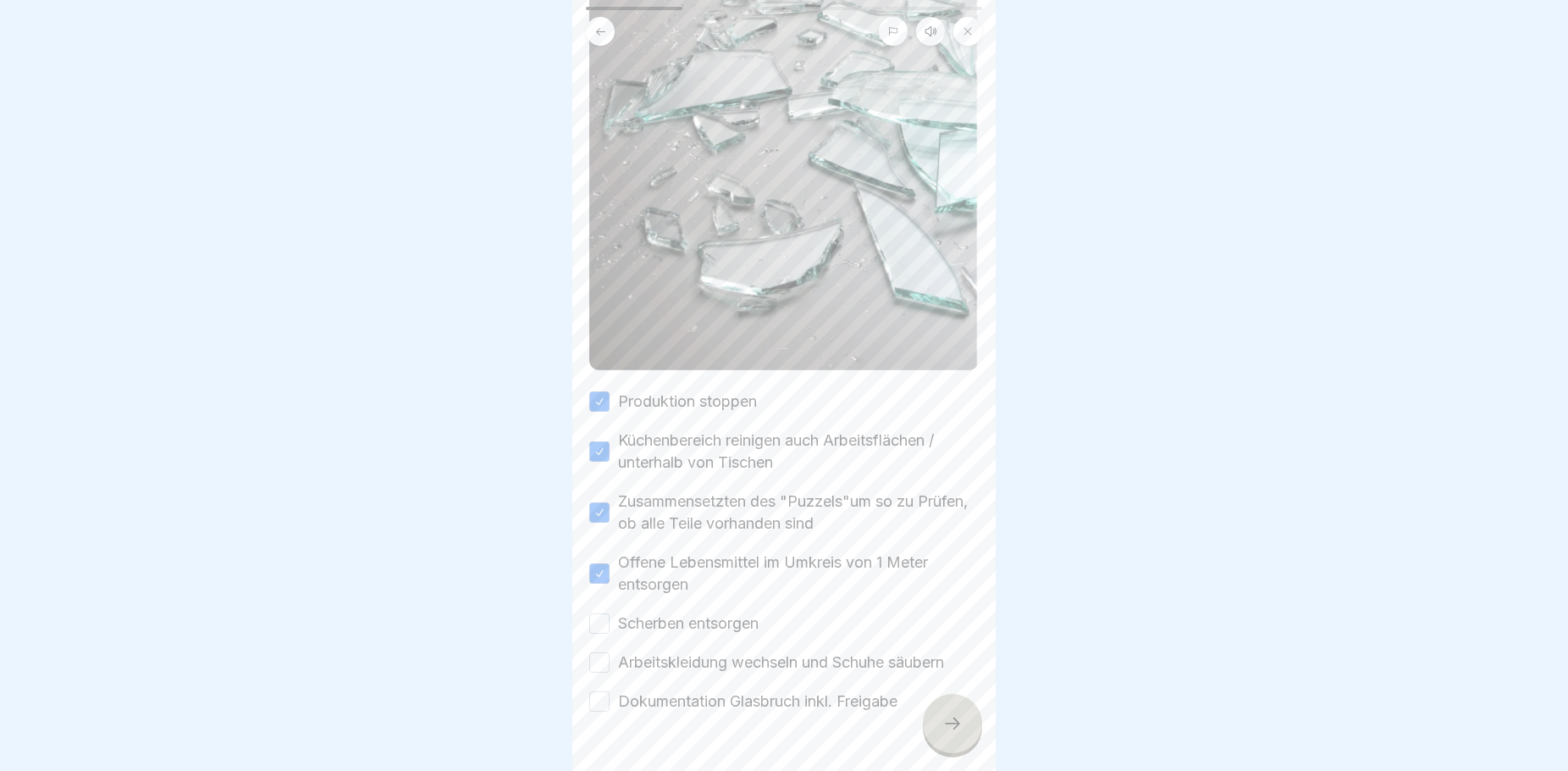
scroll to position [370, 0]
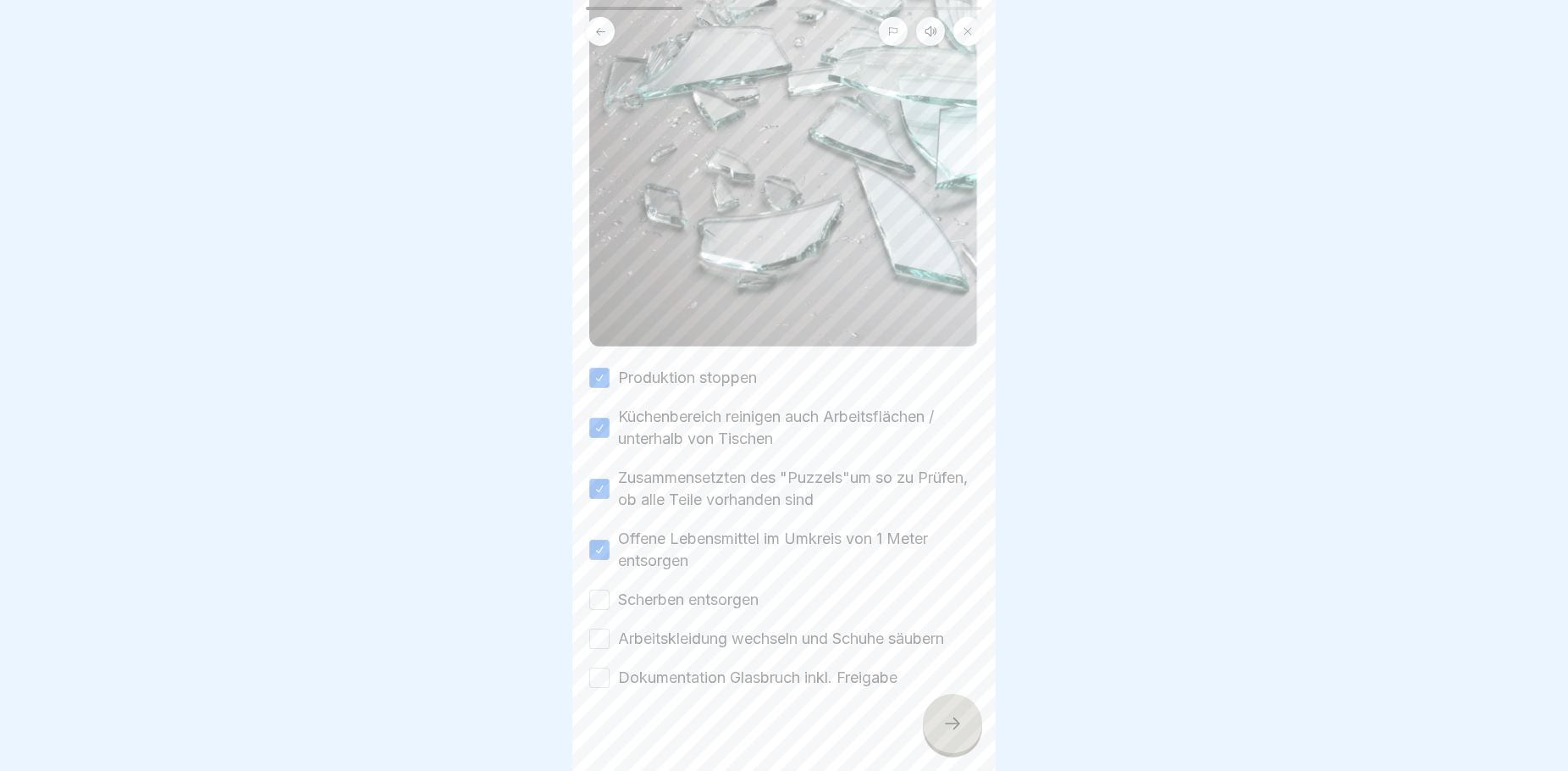
click at [605, 590] on button "Scherben entsorgen" at bounding box center [600, 600] width 21 height 21
drag, startPoint x: 607, startPoint y: 616, endPoint x: 608, endPoint y: 636, distance: 20.0
click at [608, 628] on button "Arbeitskleidung wechseln und Schuhe säubern" at bounding box center [600, 639] width 21 height 21
click at [605, 668] on button "Dokumentation Glasbruch inkl. Freigabe" at bounding box center [600, 678] width 21 height 21
click at [941, 732] on div at bounding box center [952, 723] width 59 height 59
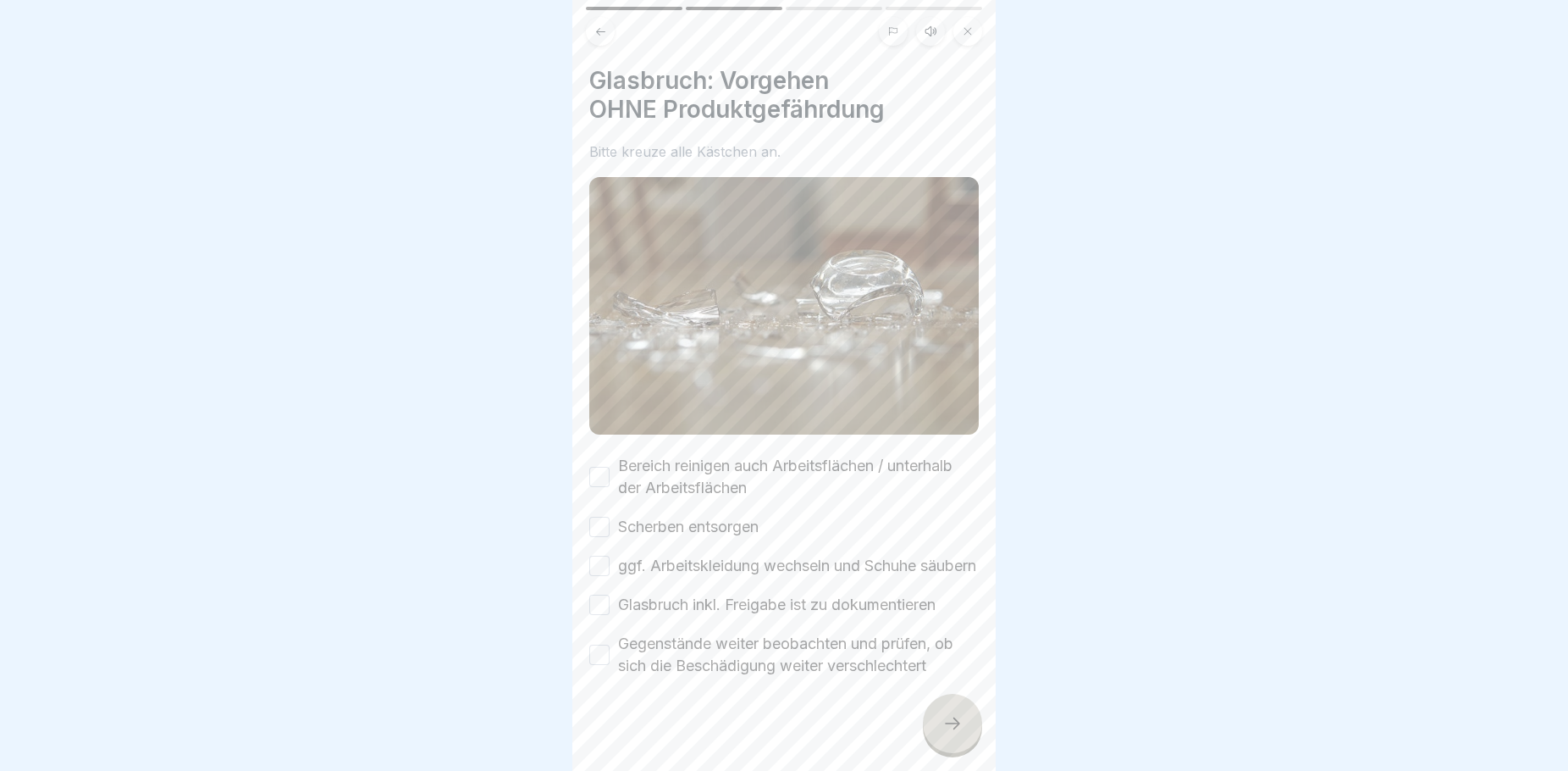
click at [597, 467] on button "Bereich reinigen auch Arbeitsflächen / unterhalb der Arbeitsflächen" at bounding box center [600, 477] width 21 height 21
click at [607, 522] on button "Scherben entsorgen" at bounding box center [600, 527] width 21 height 21
click at [601, 32] on icon at bounding box center [601, 31] width 9 height 8
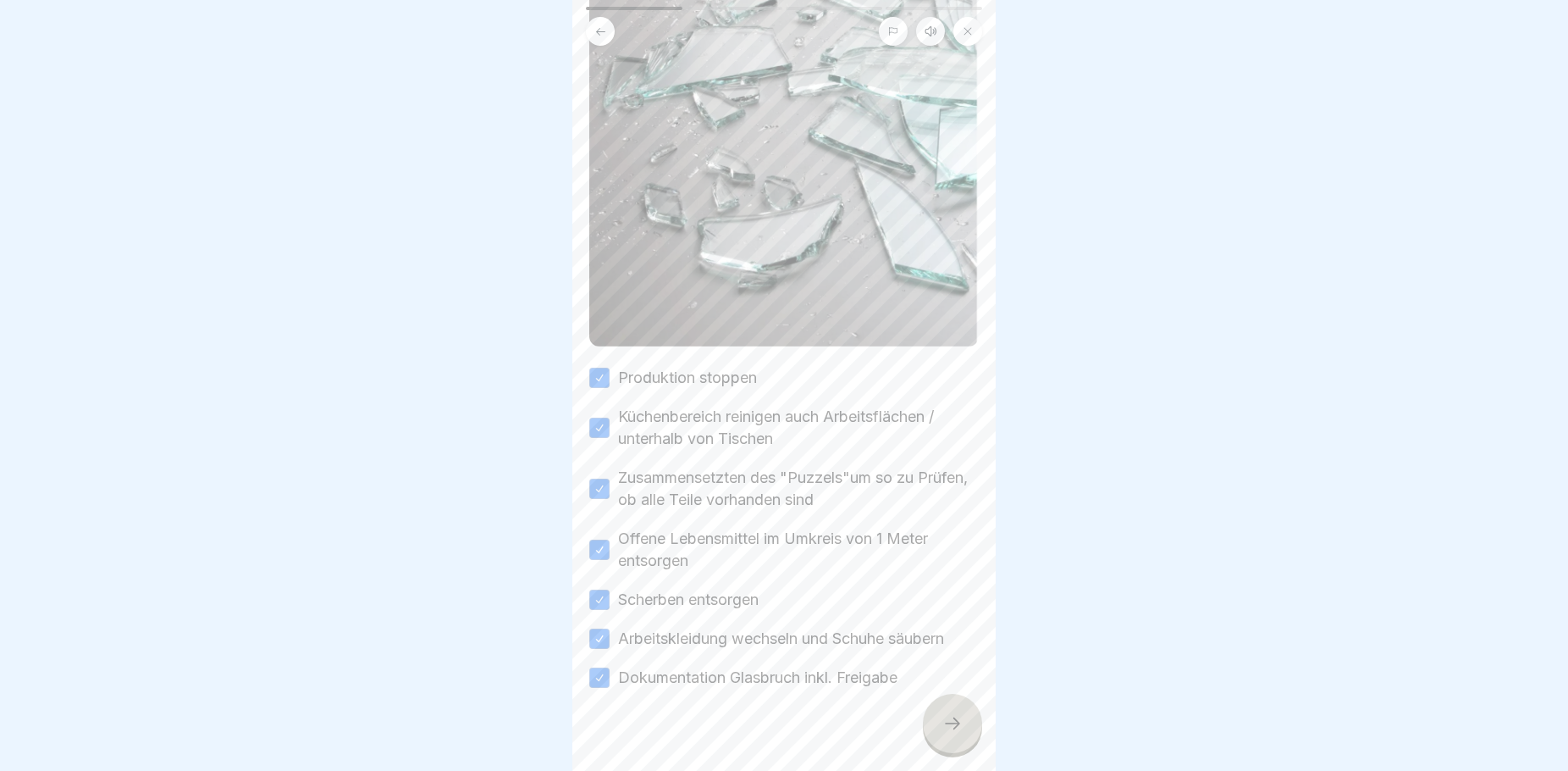
click at [947, 733] on icon at bounding box center [953, 723] width 21 height 21
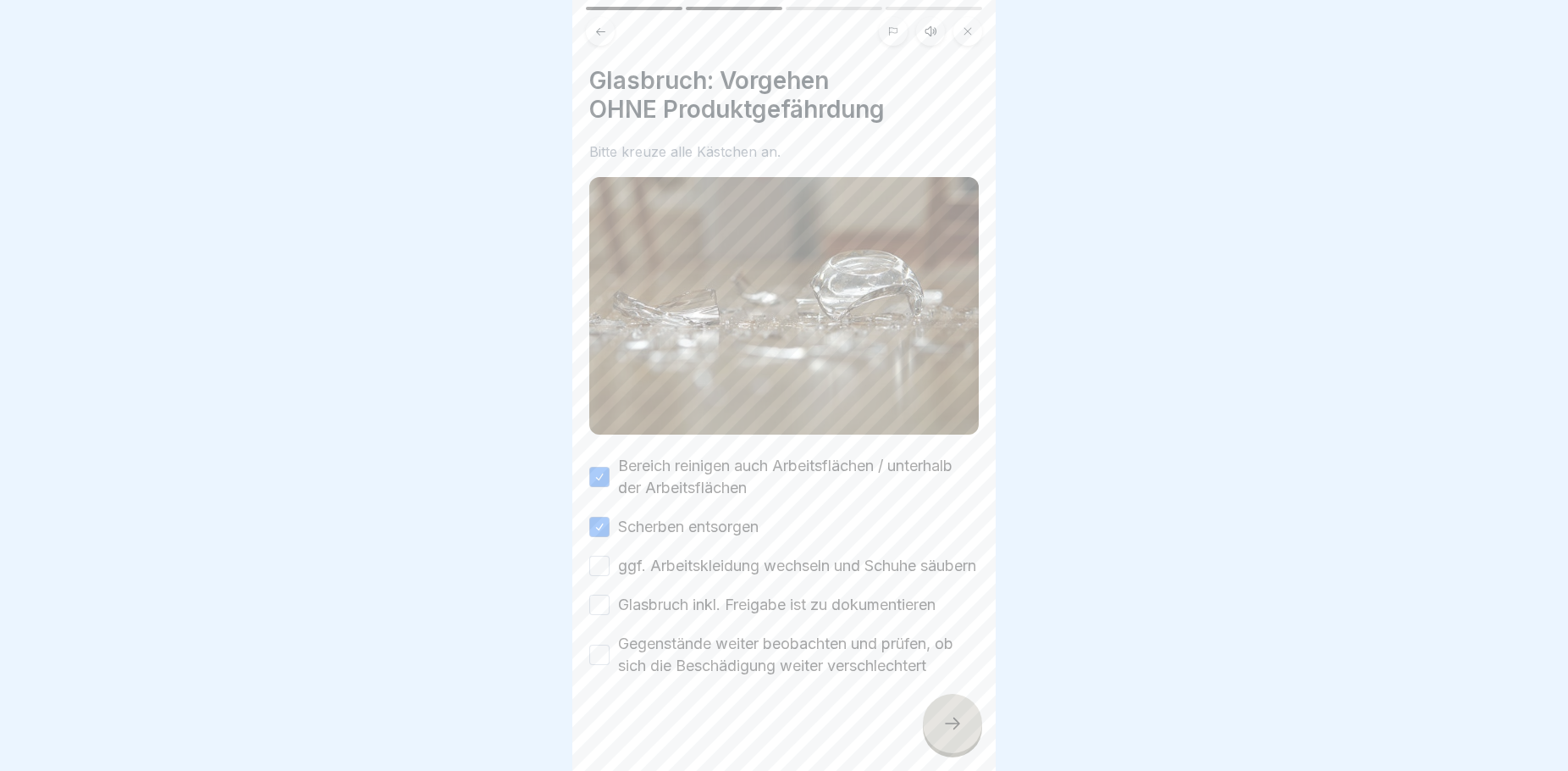
click at [602, 564] on button "ggf. Arbeitskleidung wechseln und Schuhe säubern" at bounding box center [600, 566] width 21 height 21
click at [598, 613] on button "Glasbruch inkl. Freigabe ist zu dokumentieren" at bounding box center [600, 605] width 21 height 21
click at [593, 39] on button at bounding box center [600, 31] width 29 height 29
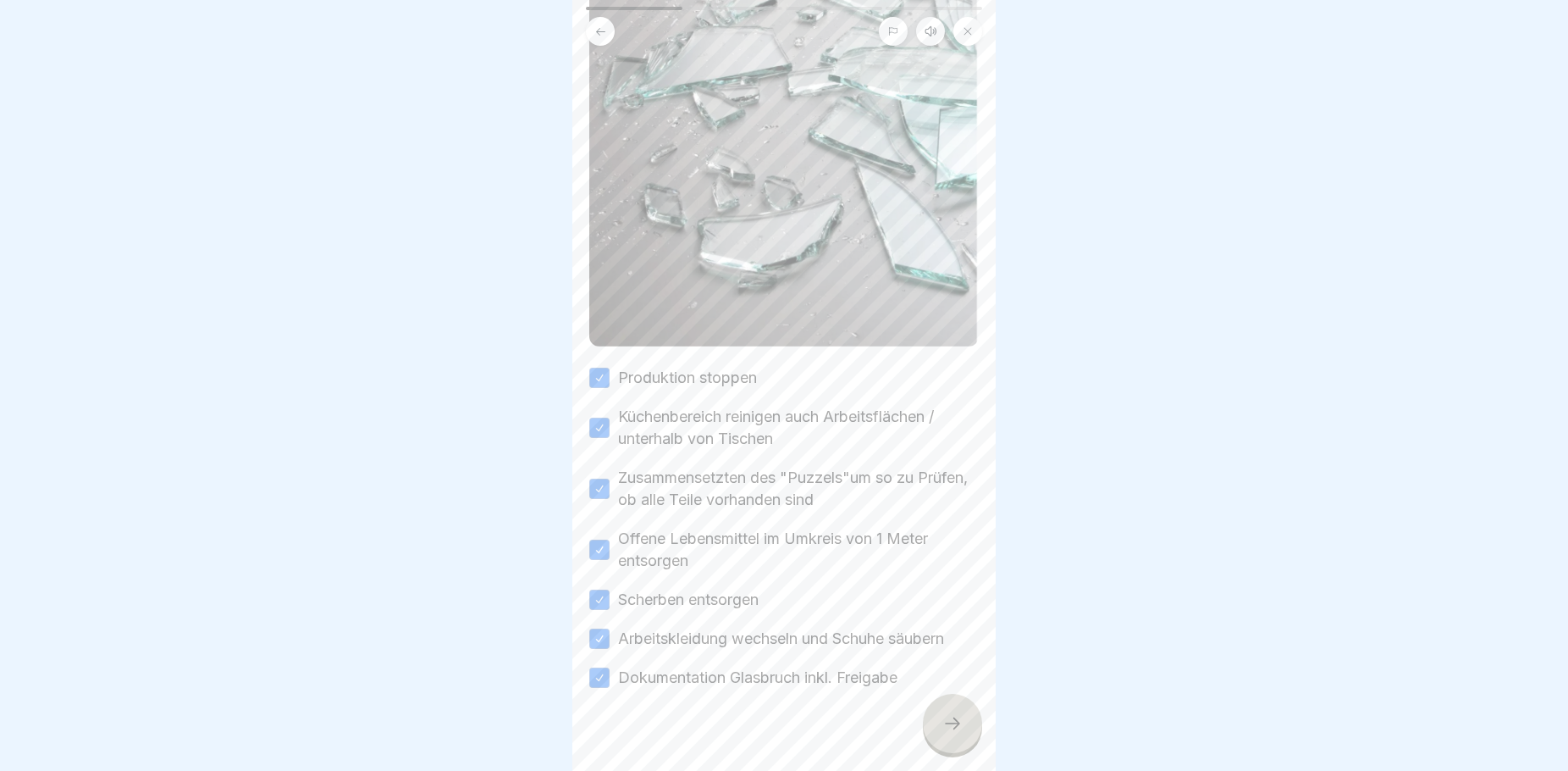
click at [960, 729] on div at bounding box center [952, 723] width 59 height 59
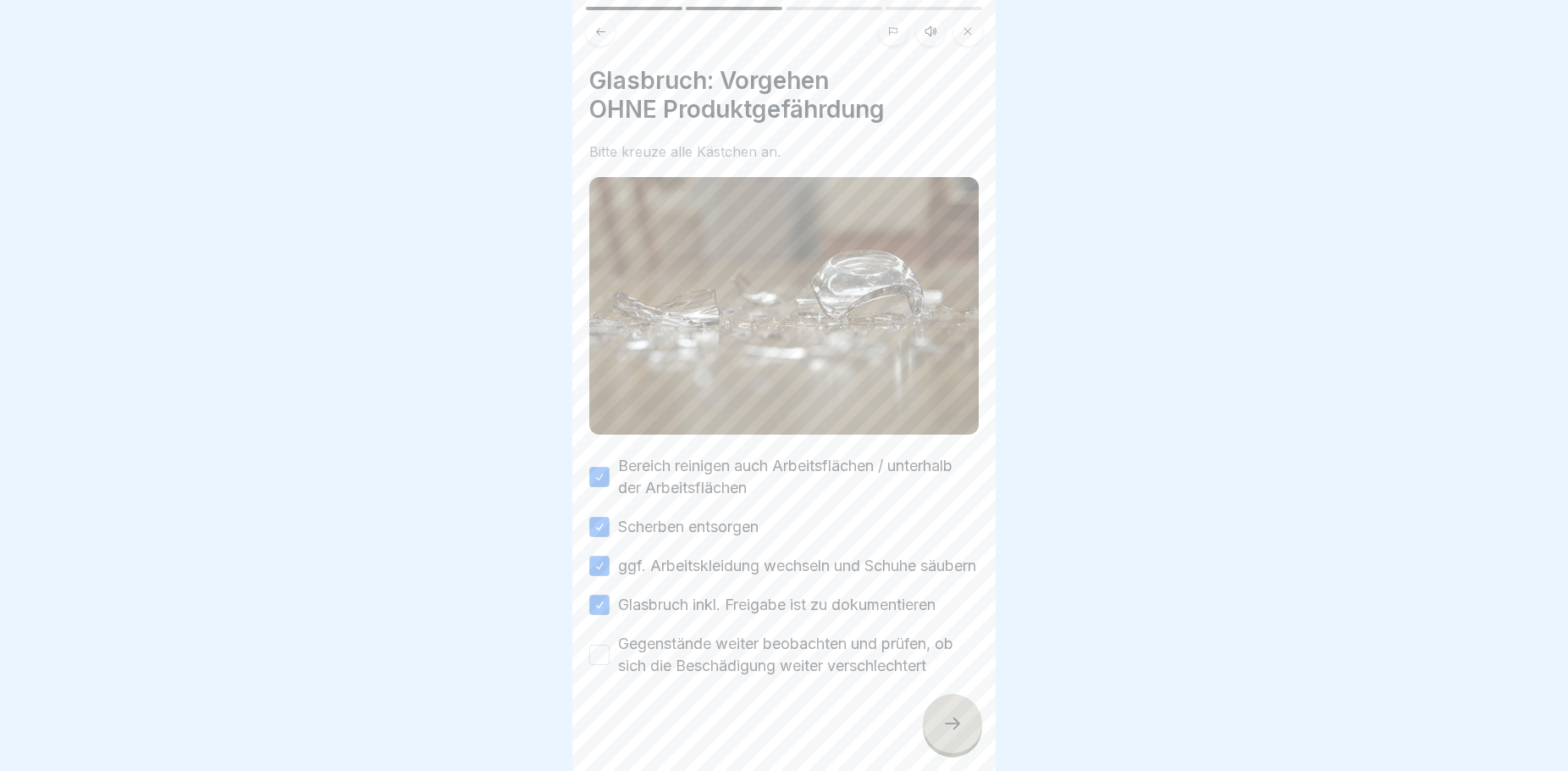
click at [604, 665] on button "Gegenstände weiter beobachten und prüfen, ob sich die Beschädigung weiter versc…" at bounding box center [600, 655] width 21 height 21
click at [961, 733] on icon at bounding box center [953, 723] width 21 height 21
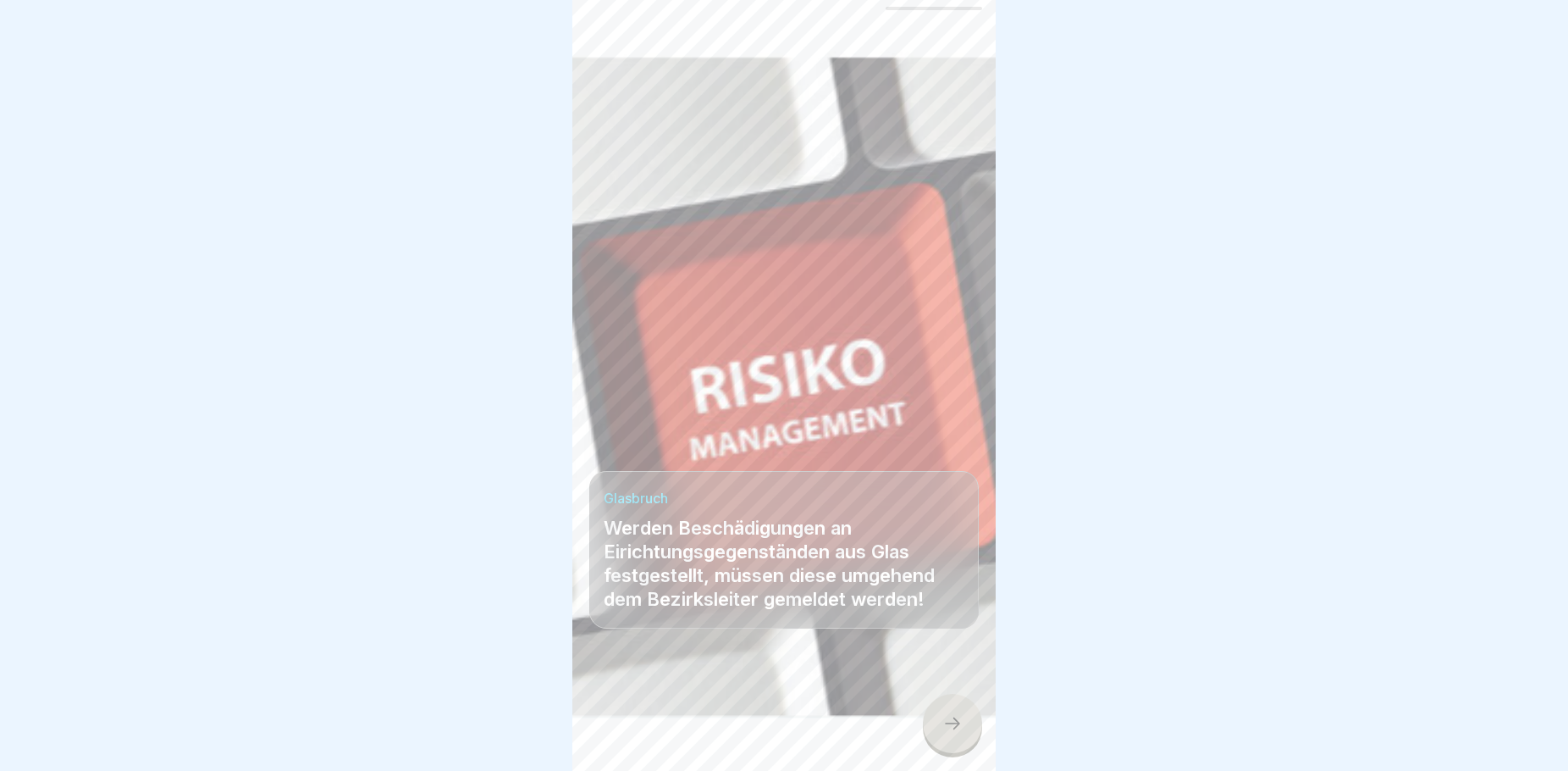
click at [948, 733] on icon at bounding box center [953, 723] width 21 height 21
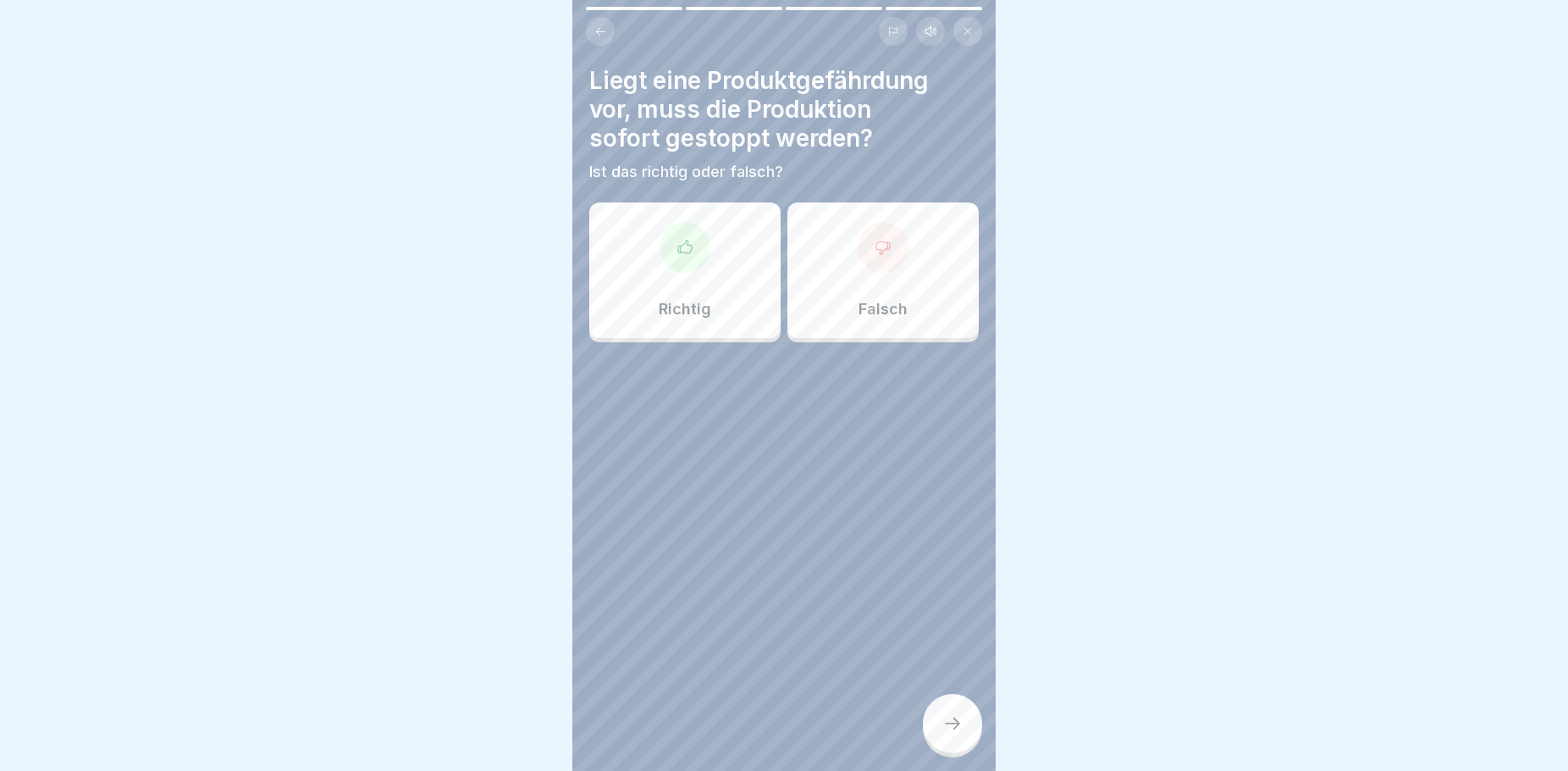
click at [702, 329] on div "Richtig" at bounding box center [685, 270] width 192 height 135
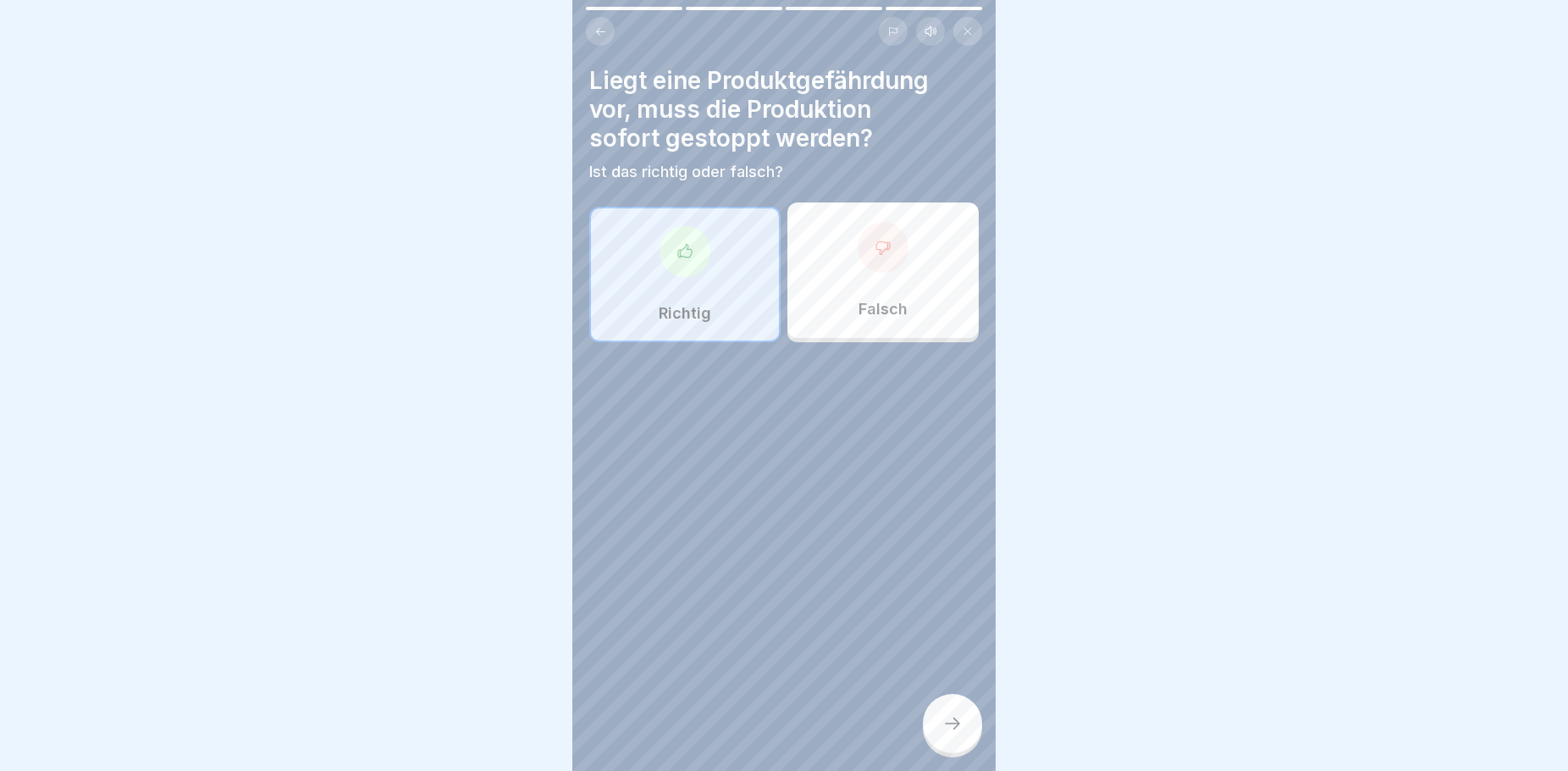
click at [934, 747] on div at bounding box center [952, 723] width 59 height 59
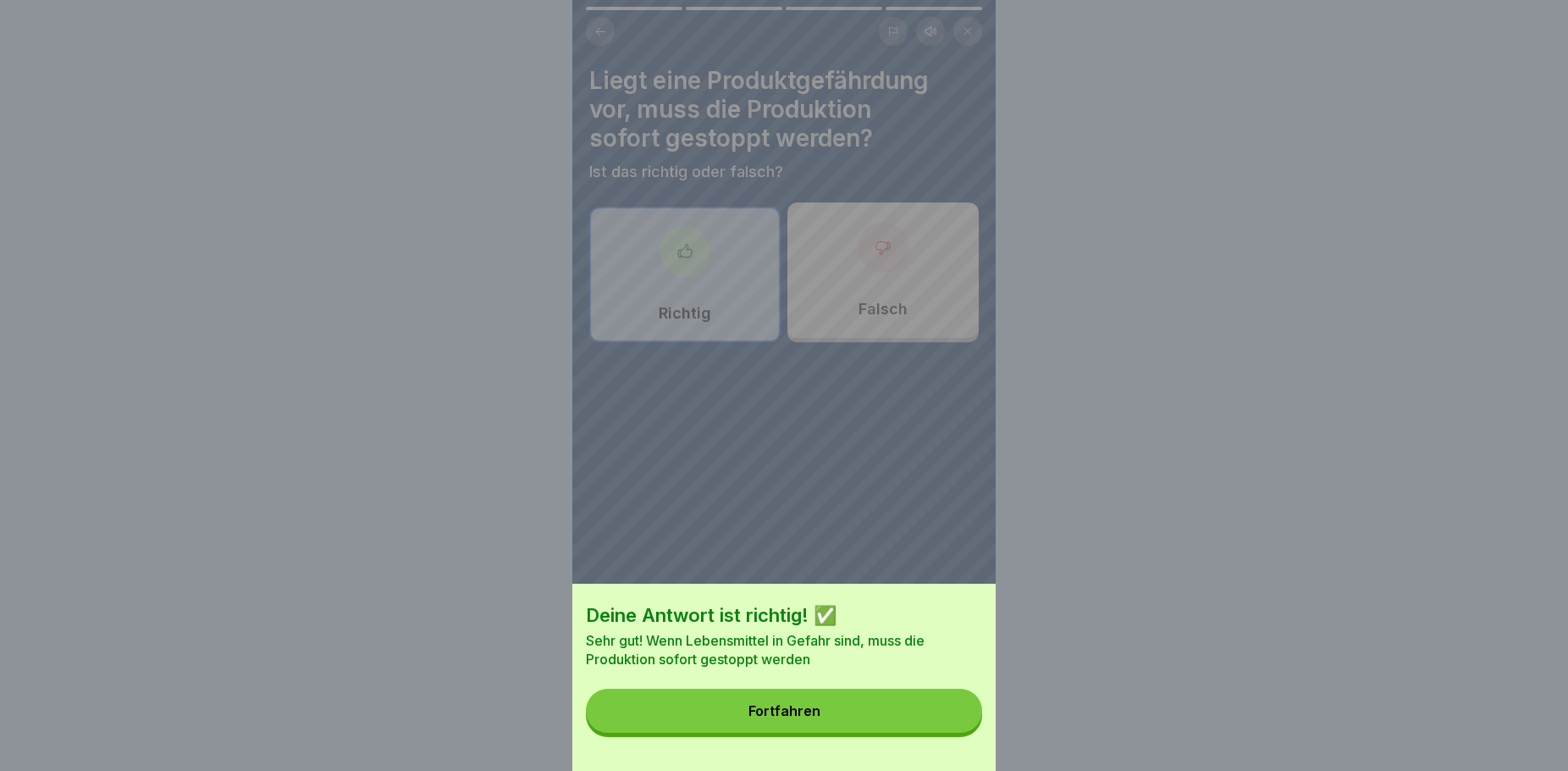
click at [904, 729] on button "Fortfahren" at bounding box center [784, 710] width 396 height 44
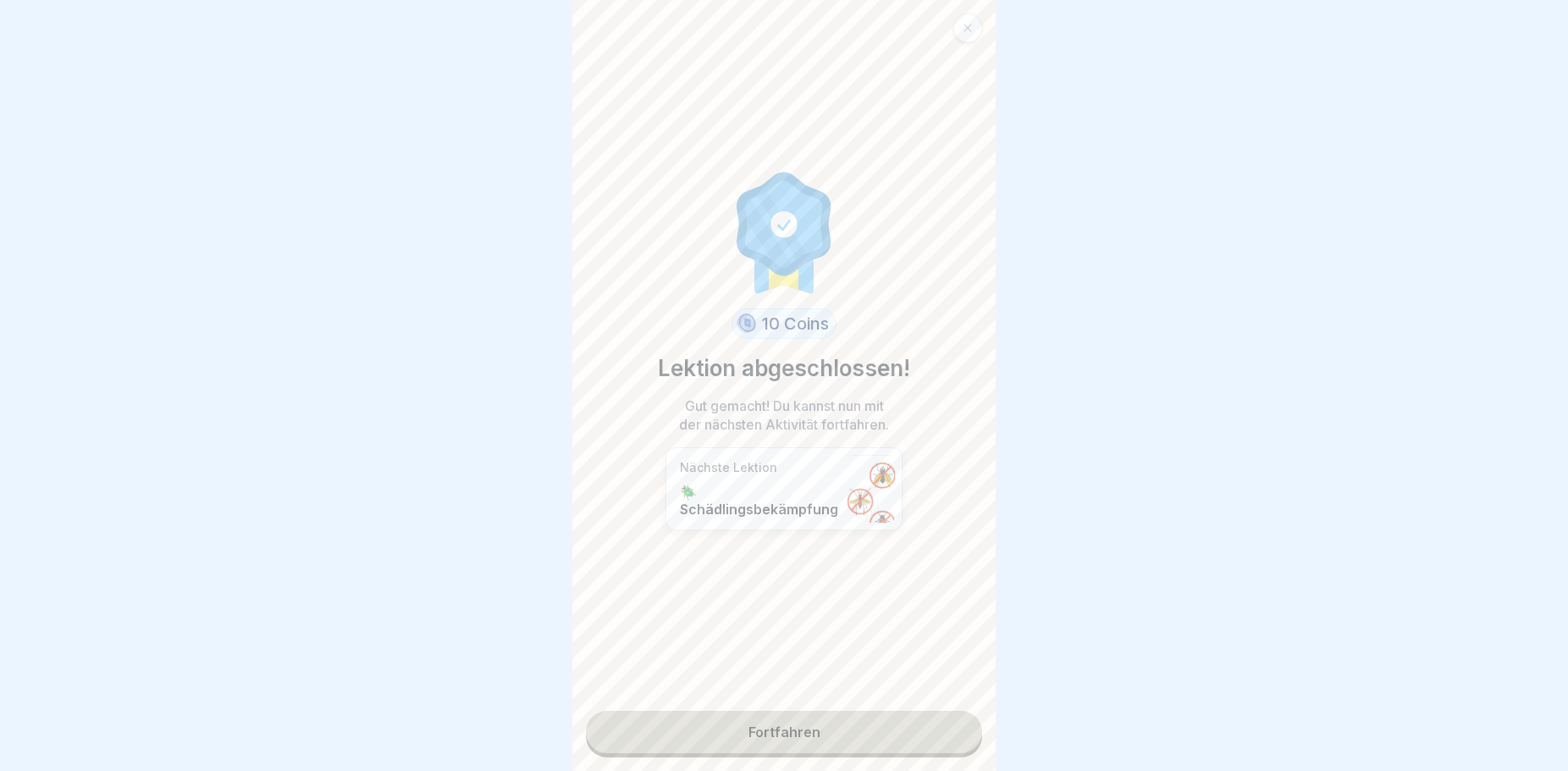
click at [843, 733] on link "Fortfahren" at bounding box center [784, 732] width 396 height 42
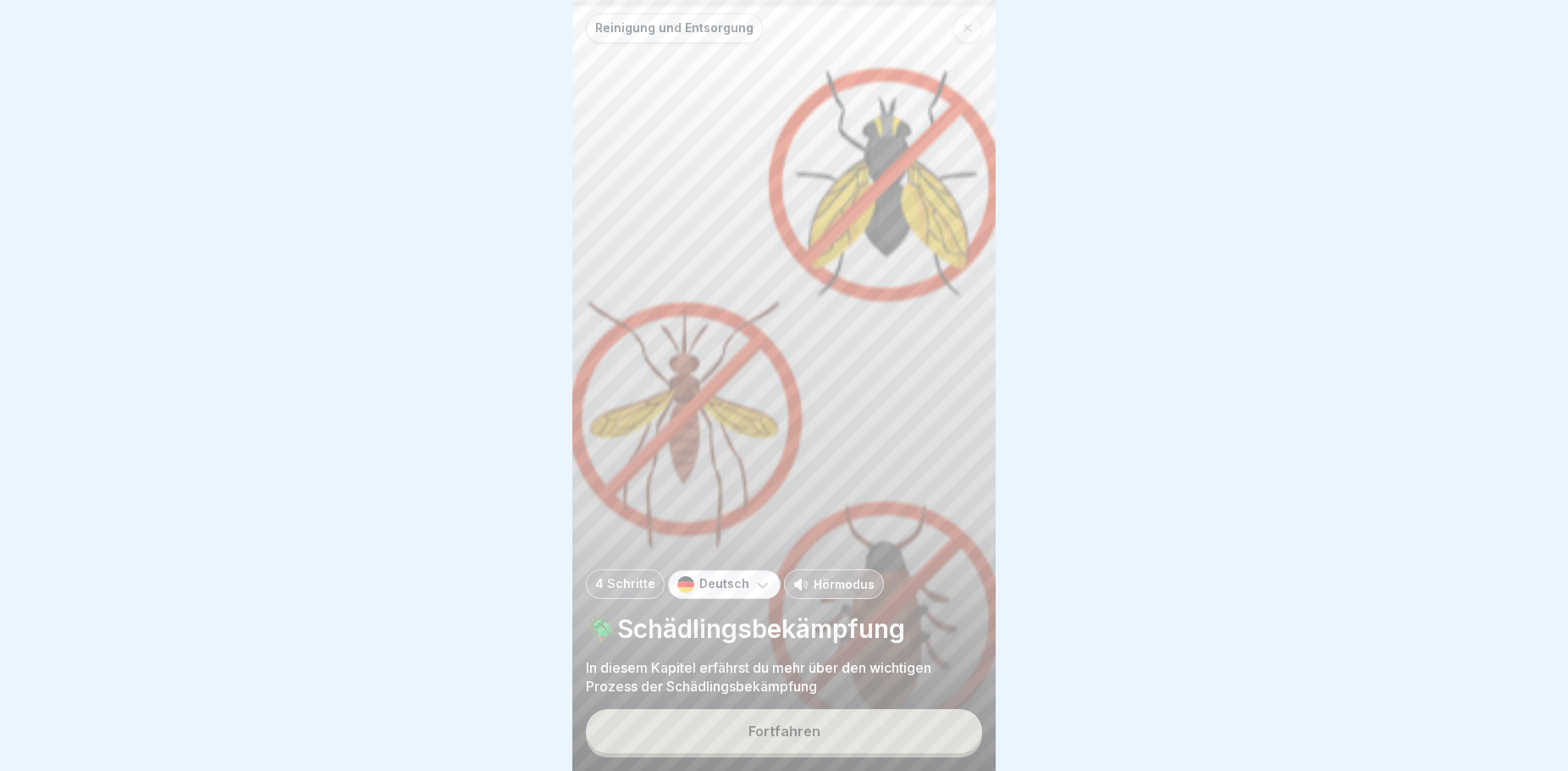
click at [807, 738] on div "Fortfahren" at bounding box center [784, 731] width 72 height 15
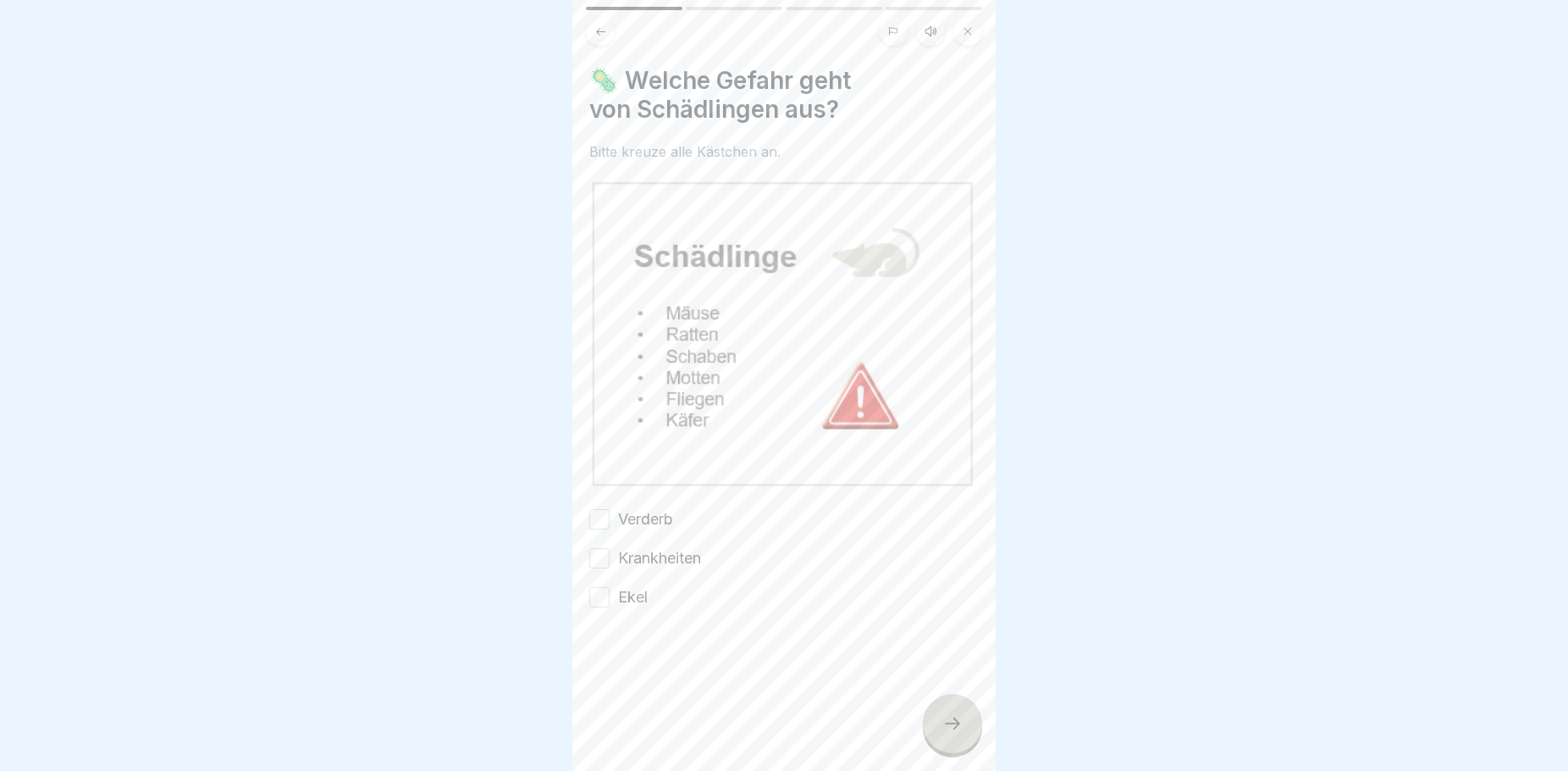
click at [605, 522] on div "Verderb Krankheiten Ekel" at bounding box center [784, 558] width 390 height 100
click at [593, 509] on button "Verderb" at bounding box center [600, 519] width 21 height 21
drag, startPoint x: 600, startPoint y: 543, endPoint x: 607, endPoint y: 573, distance: 30.8
click at [600, 547] on button "Krankheiten" at bounding box center [600, 558] width 21 height 21
click at [608, 594] on button "Ekel" at bounding box center [600, 597] width 21 height 21
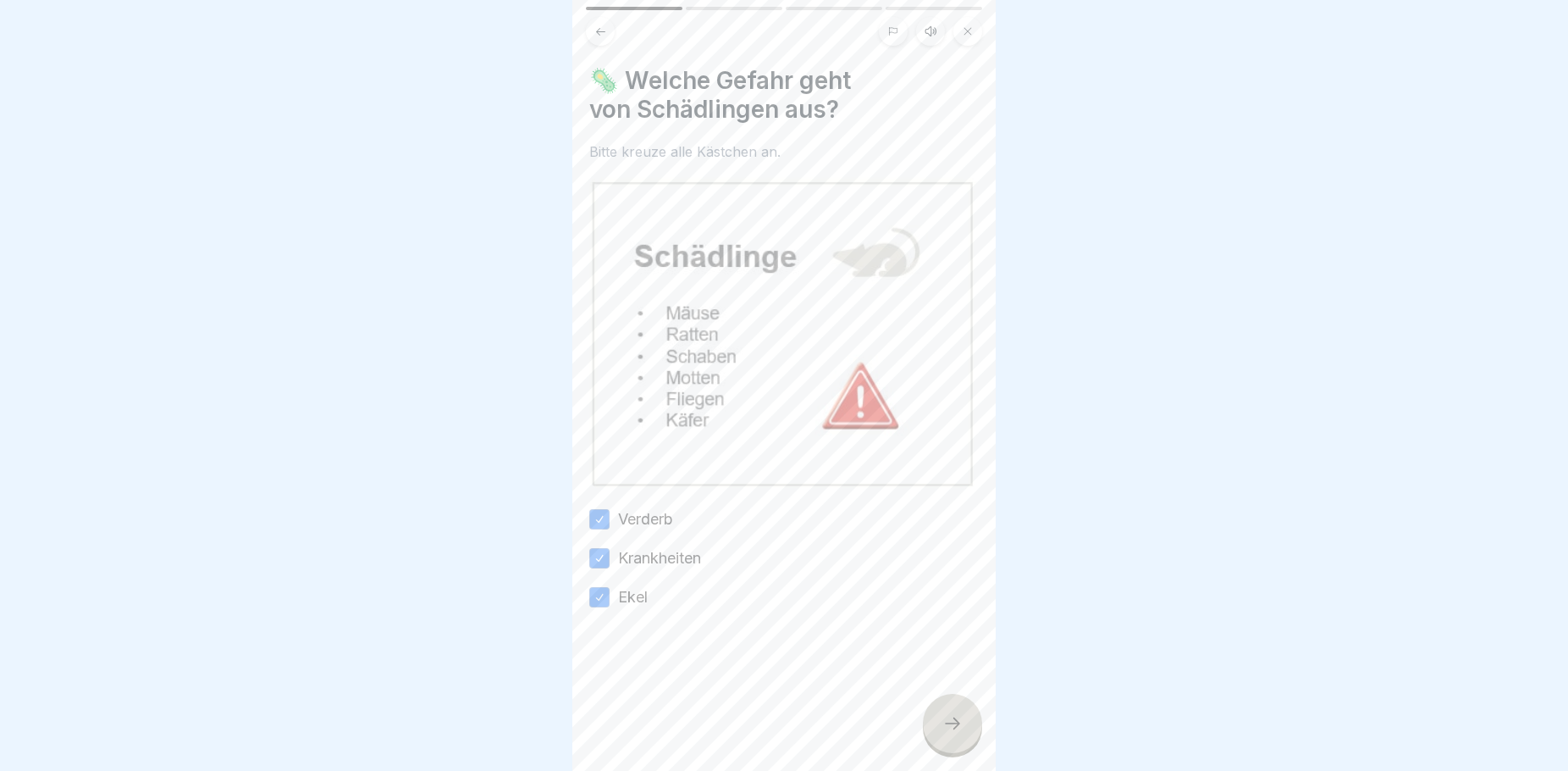
click at [954, 733] on icon at bounding box center [953, 723] width 21 height 21
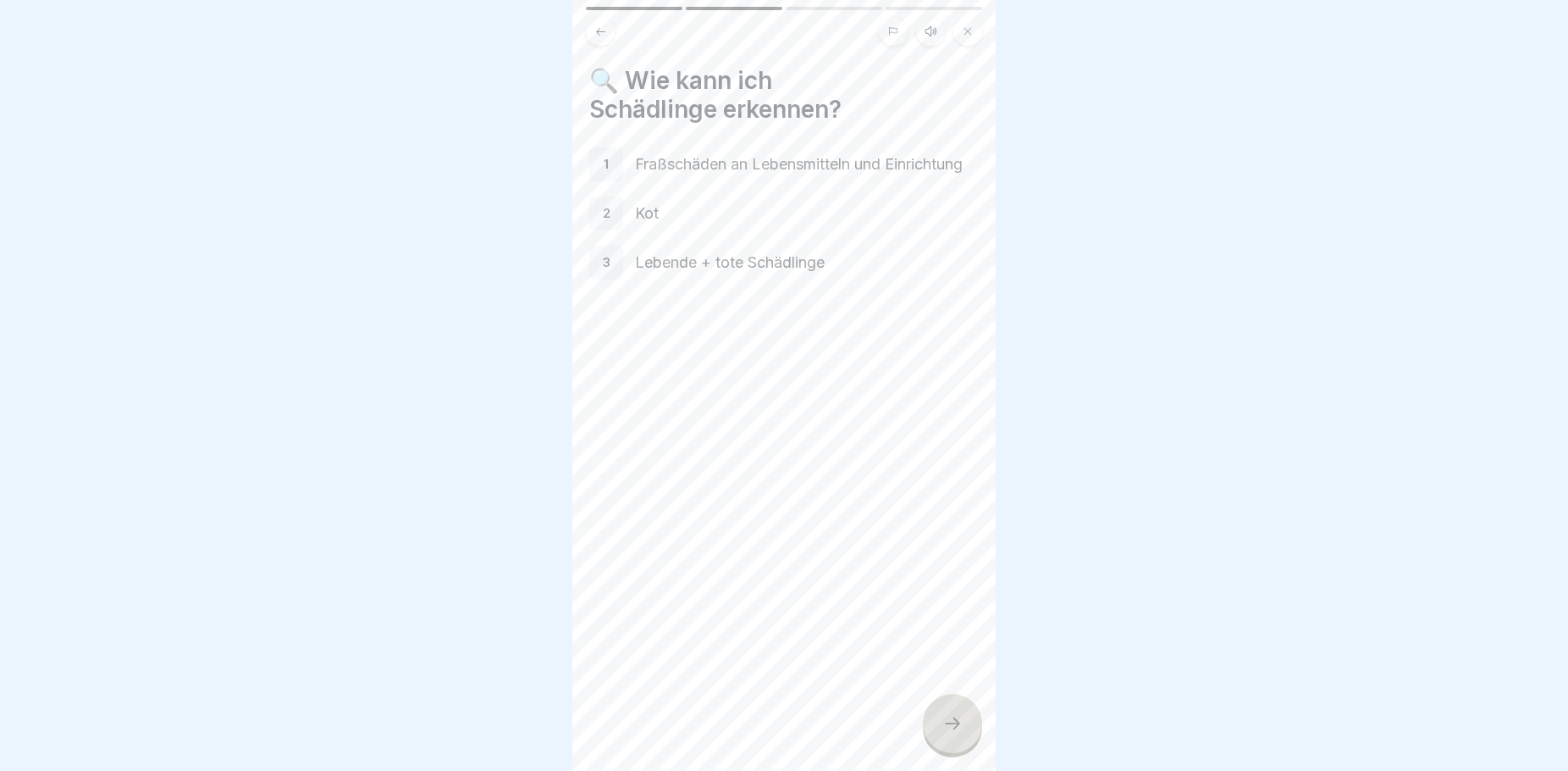
click at [607, 164] on p "1" at bounding box center [606, 164] width 5 height 15
click at [945, 733] on icon at bounding box center [953, 723] width 21 height 21
click at [954, 728] on div at bounding box center [952, 723] width 59 height 59
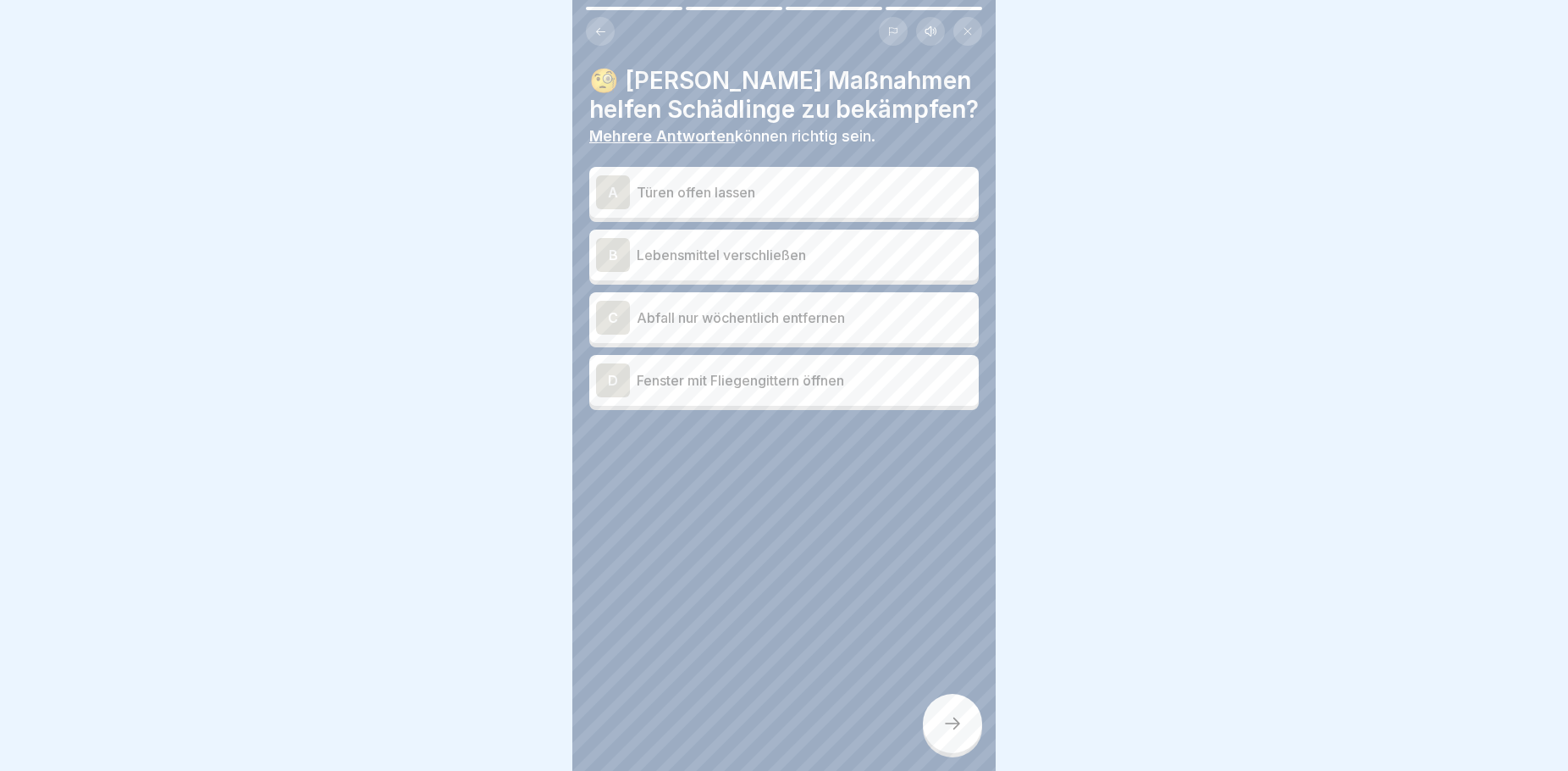
click at [694, 256] on p "Lebensmittel verschließen" at bounding box center [804, 255] width 335 height 21
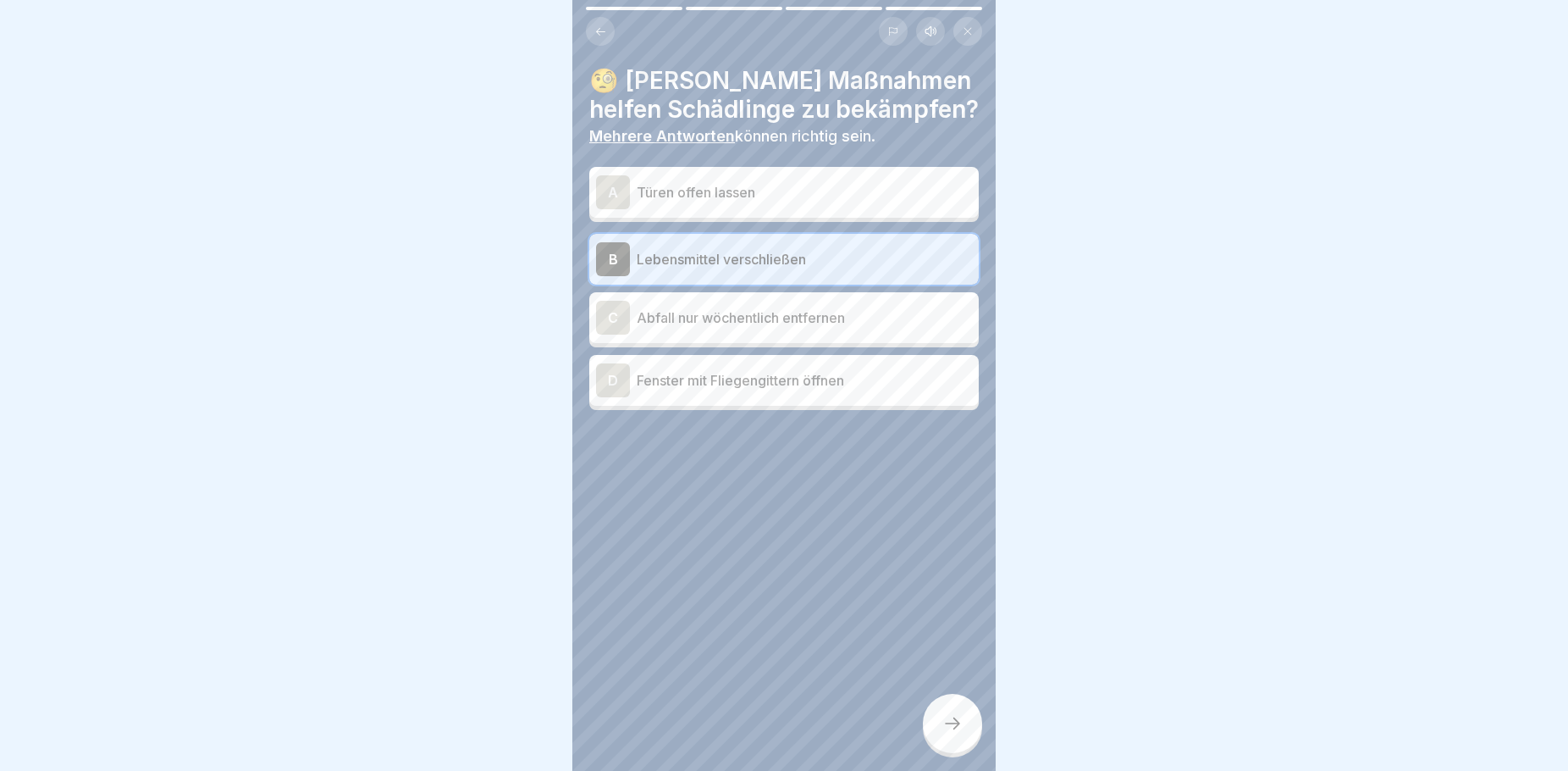
click at [725, 393] on div "D Fenster mit Fliegengittern öffnen" at bounding box center [784, 380] width 376 height 34
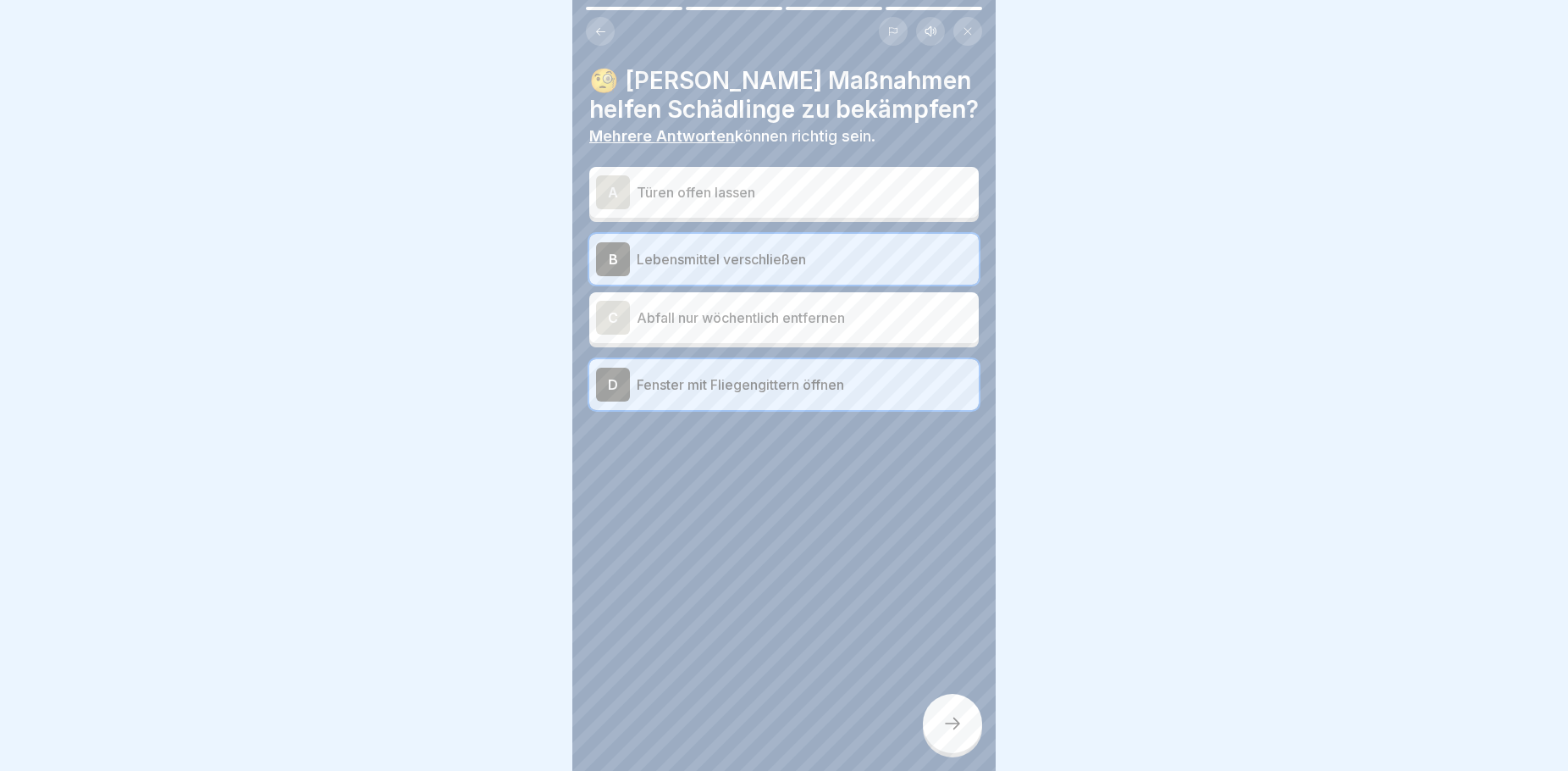
click at [963, 732] on div at bounding box center [952, 723] width 59 height 59
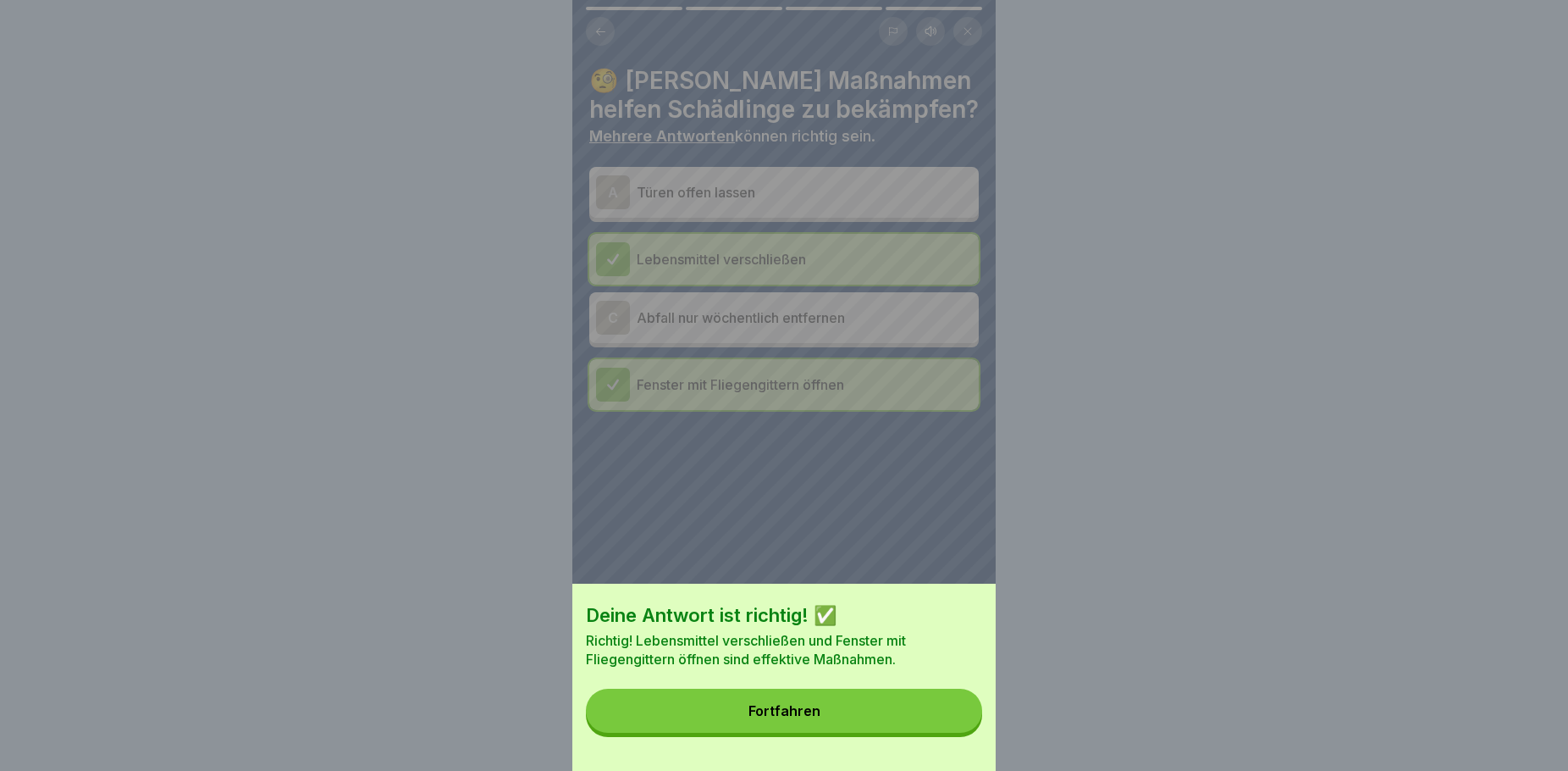
click at [841, 723] on button "Fortfahren" at bounding box center [784, 710] width 396 height 44
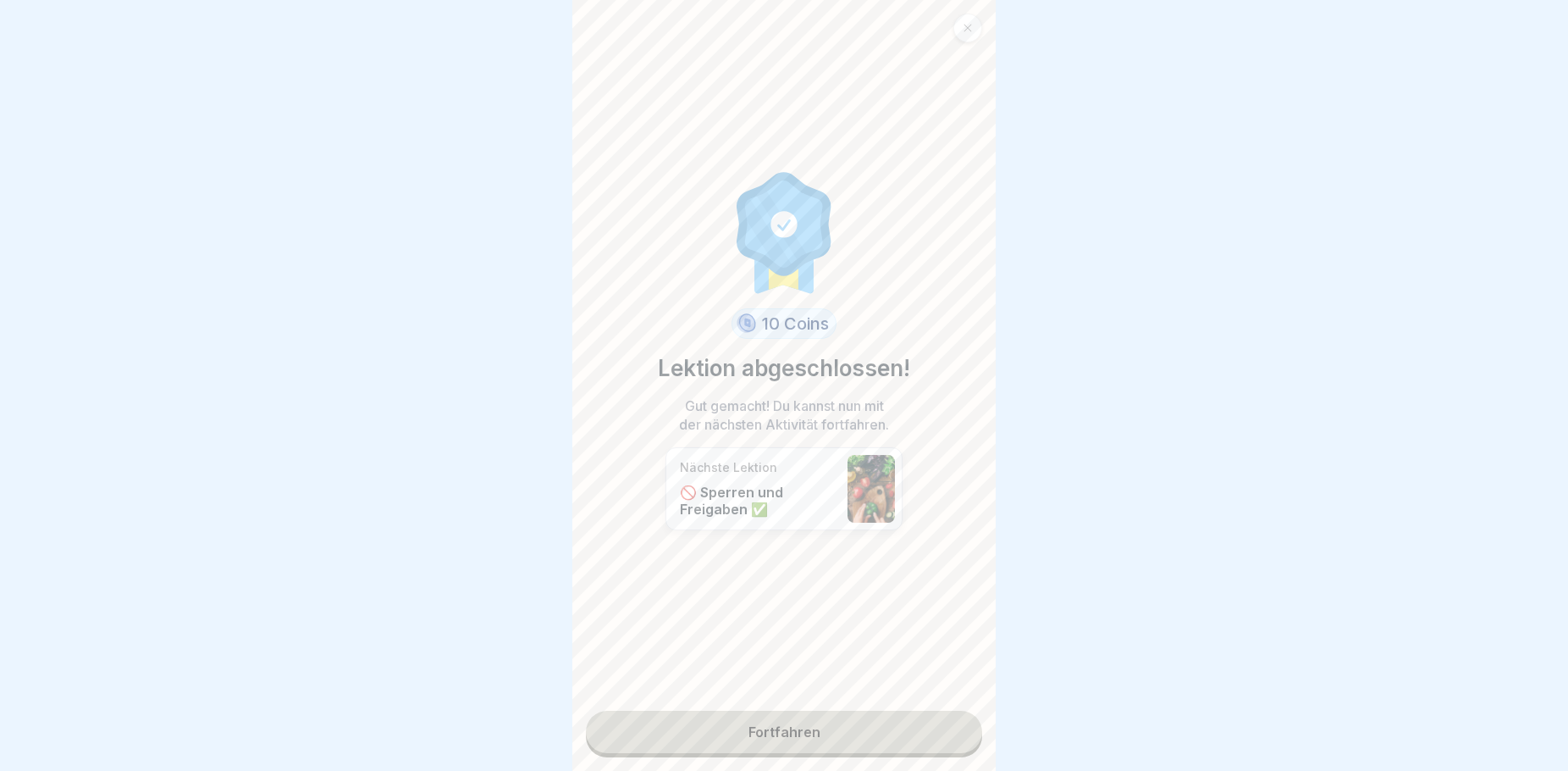
click at [708, 734] on link "Fortfahren" at bounding box center [784, 732] width 396 height 42
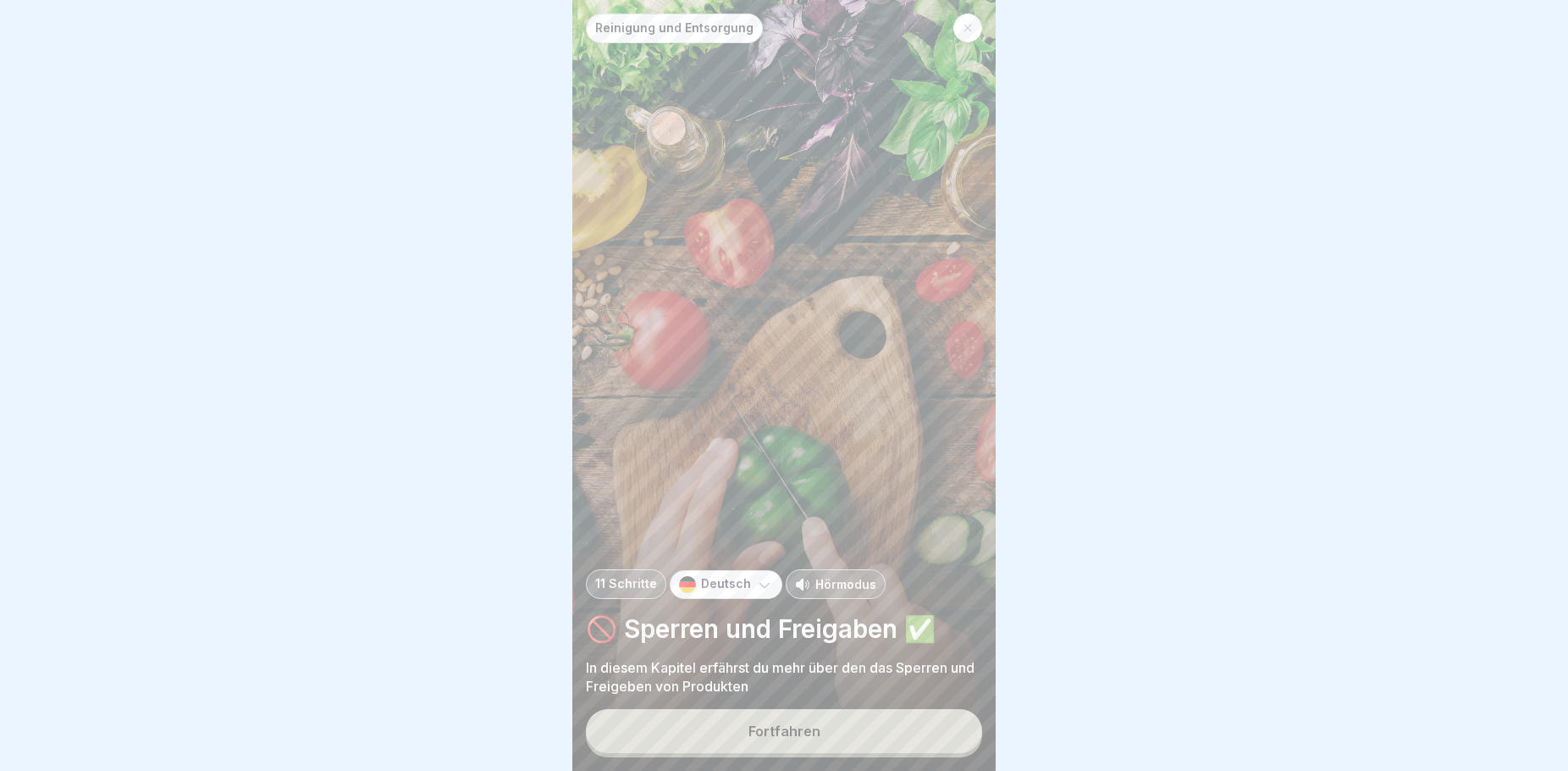
click at [786, 738] on div "Fortfahren" at bounding box center [784, 731] width 72 height 15
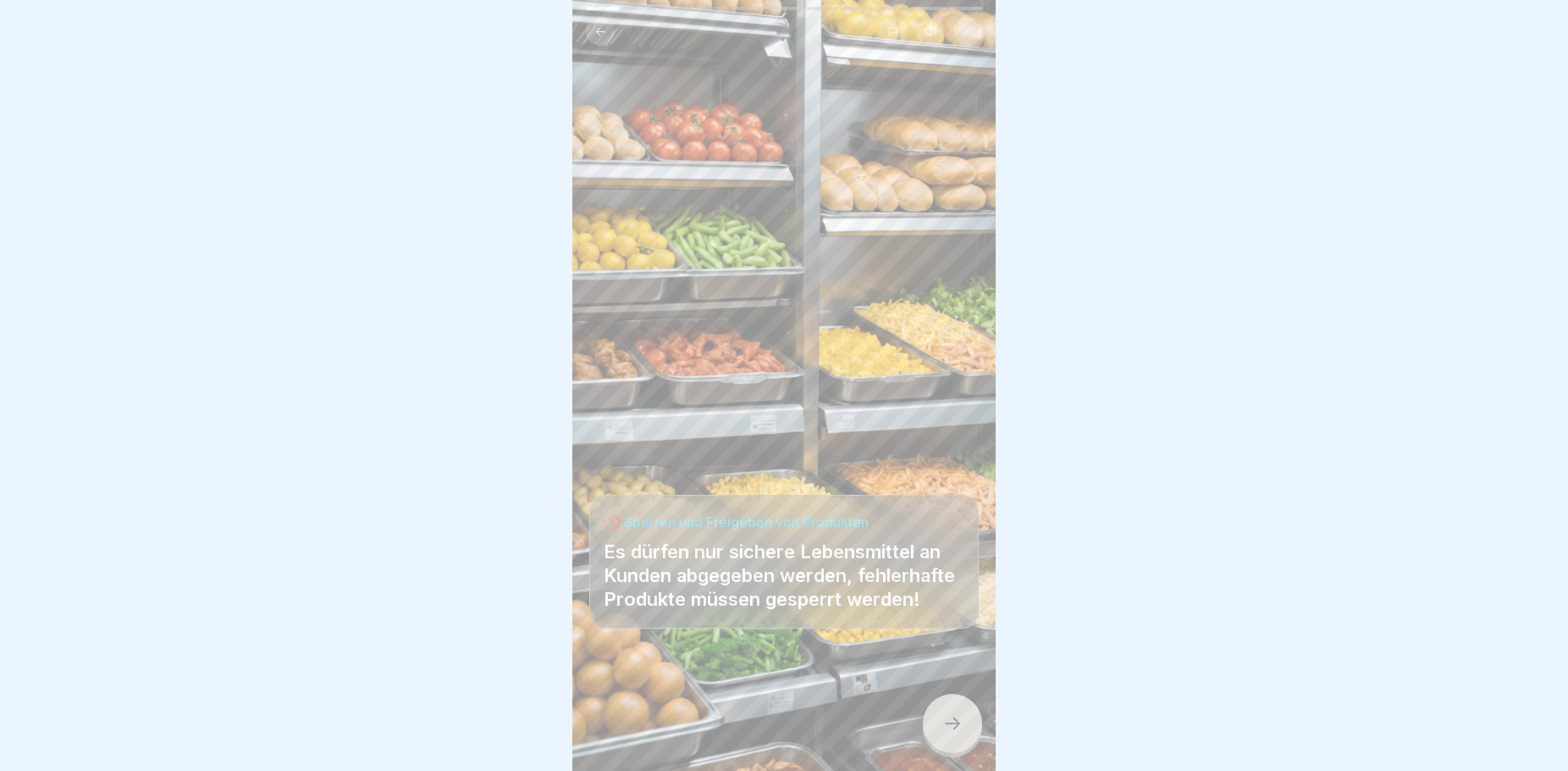
click at [942, 736] on div at bounding box center [952, 723] width 59 height 59
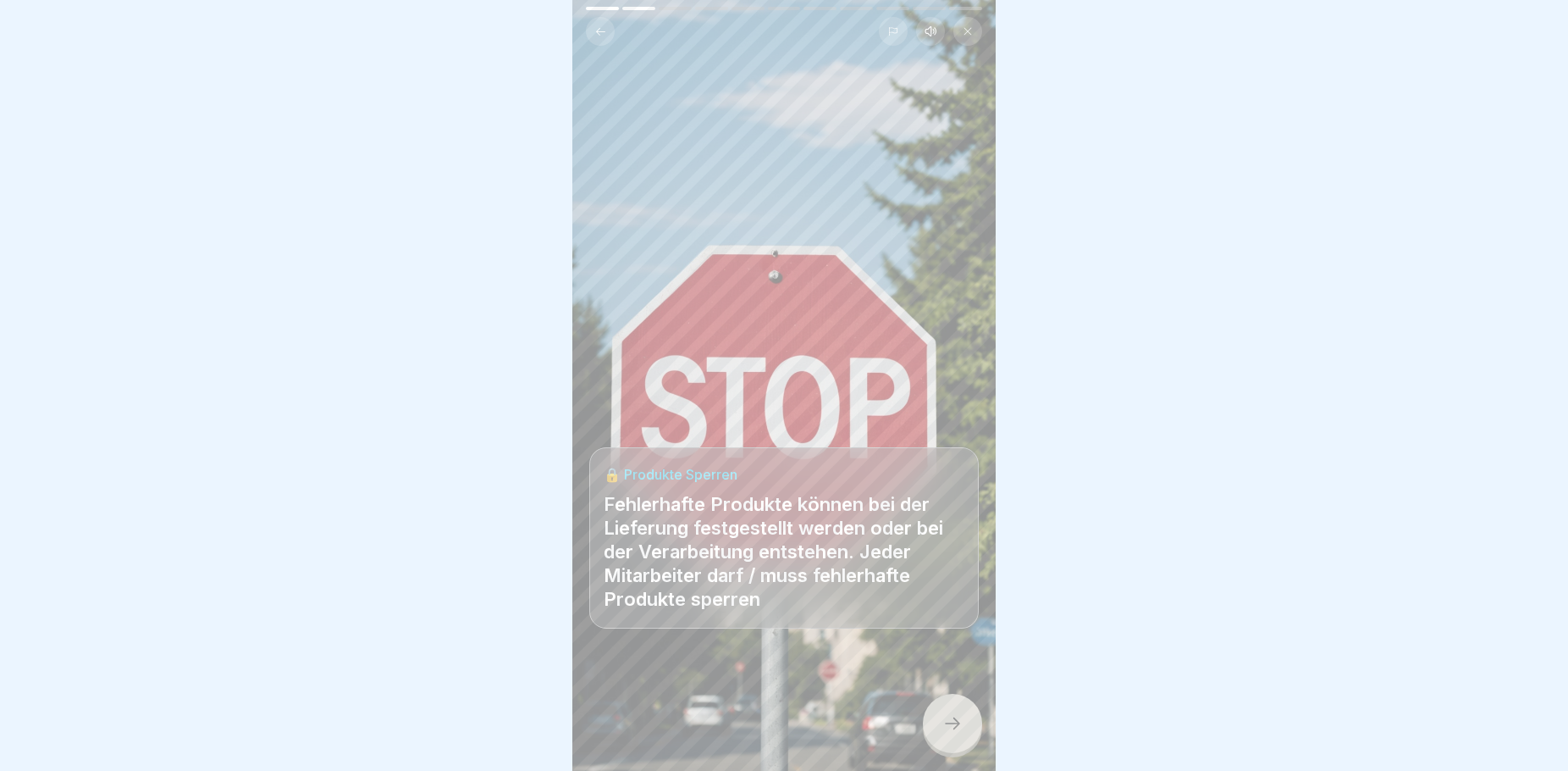
click at [954, 727] on div at bounding box center [952, 723] width 59 height 59
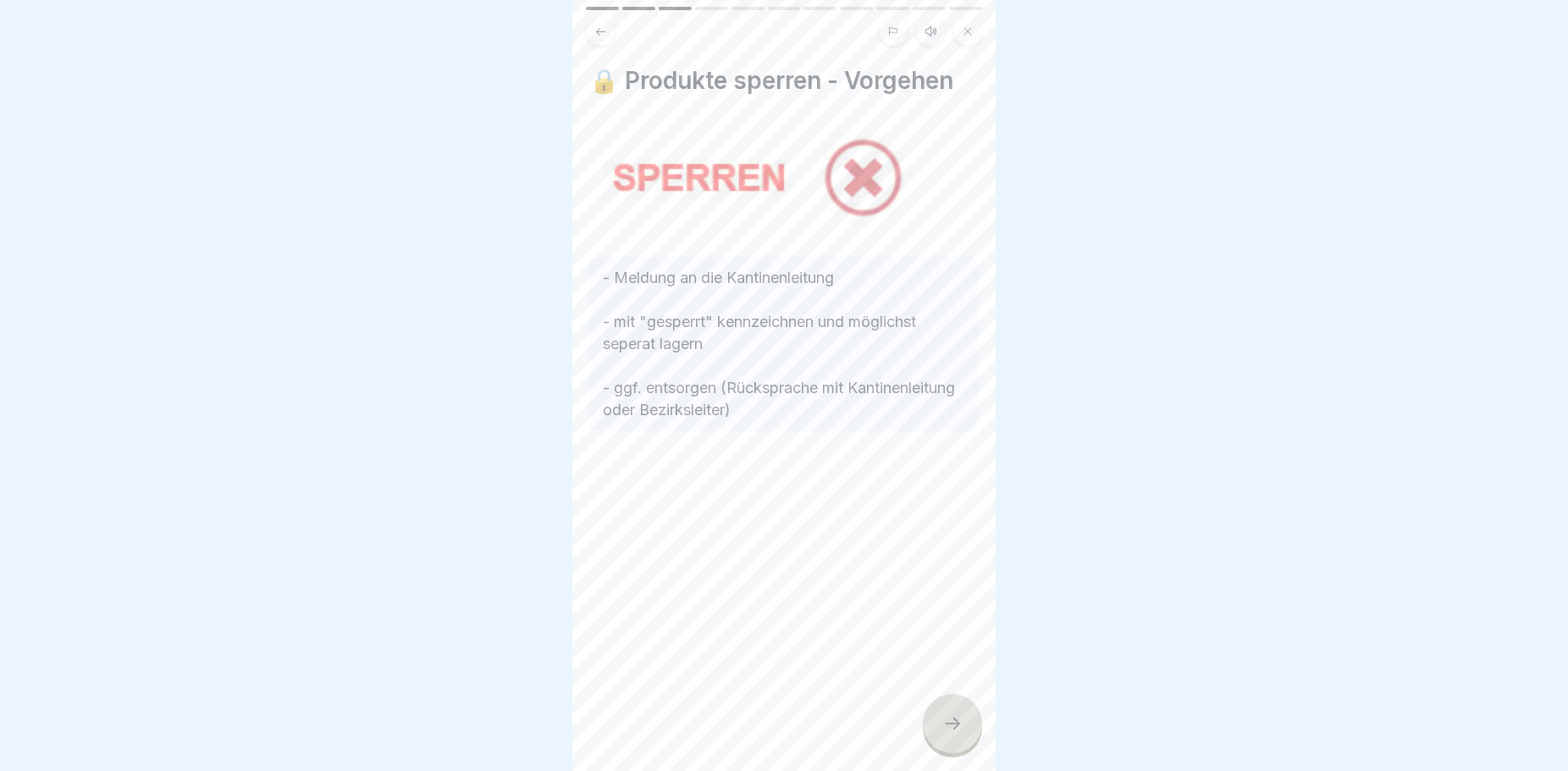
click at [948, 732] on icon at bounding box center [953, 723] width 21 height 21
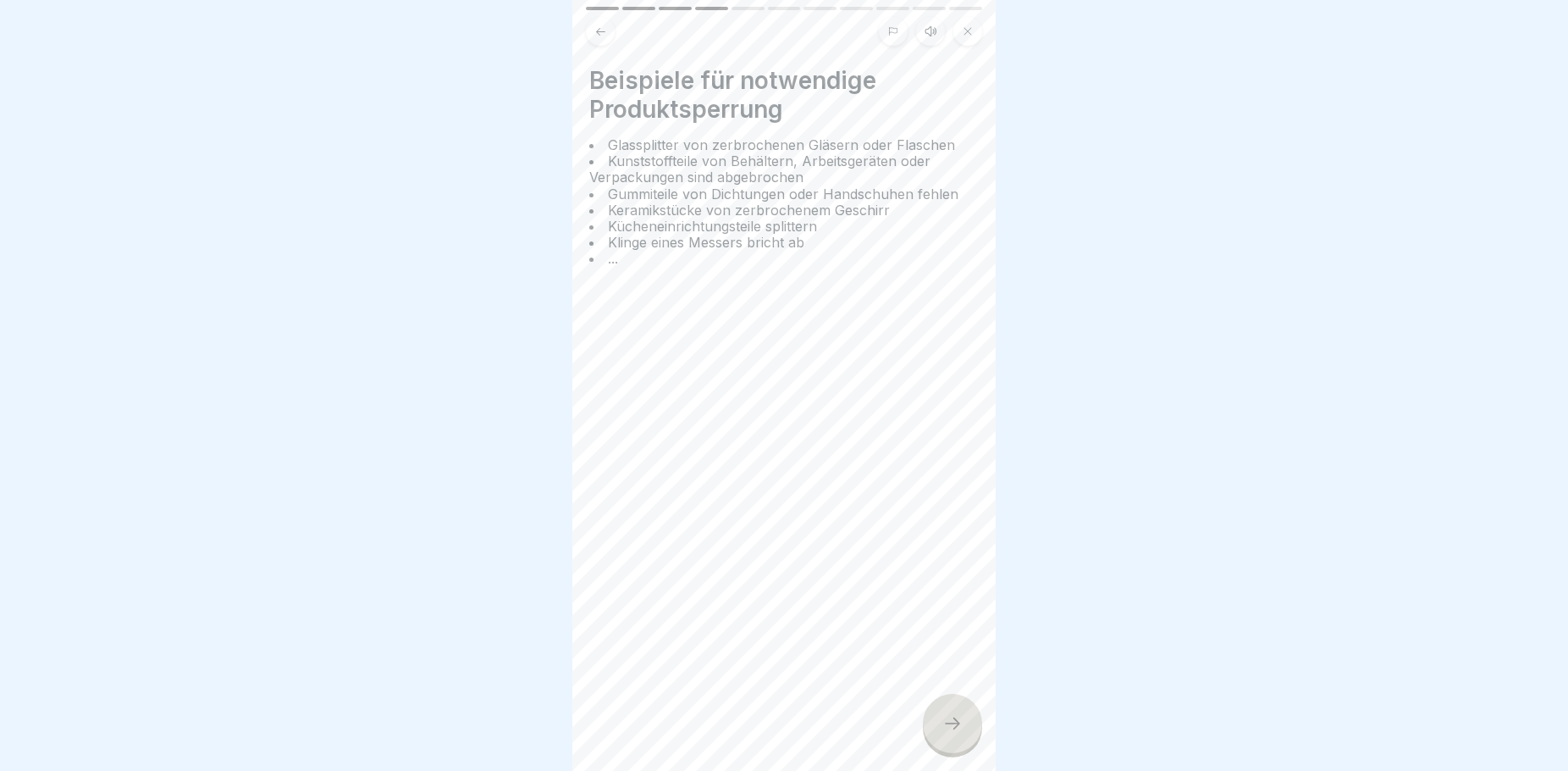
click at [948, 733] on icon at bounding box center [953, 723] width 21 height 21
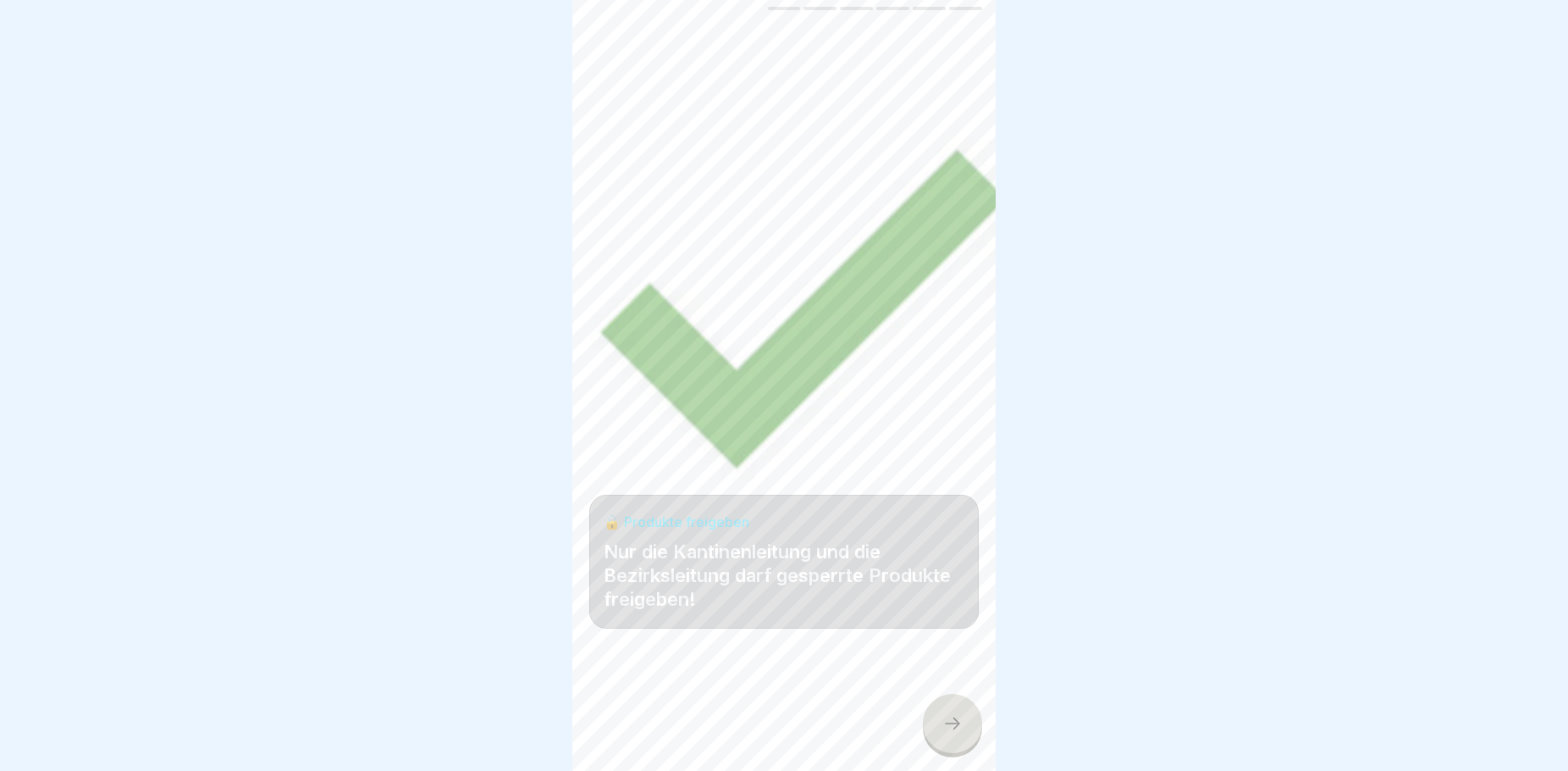
click at [960, 733] on icon at bounding box center [953, 723] width 21 height 21
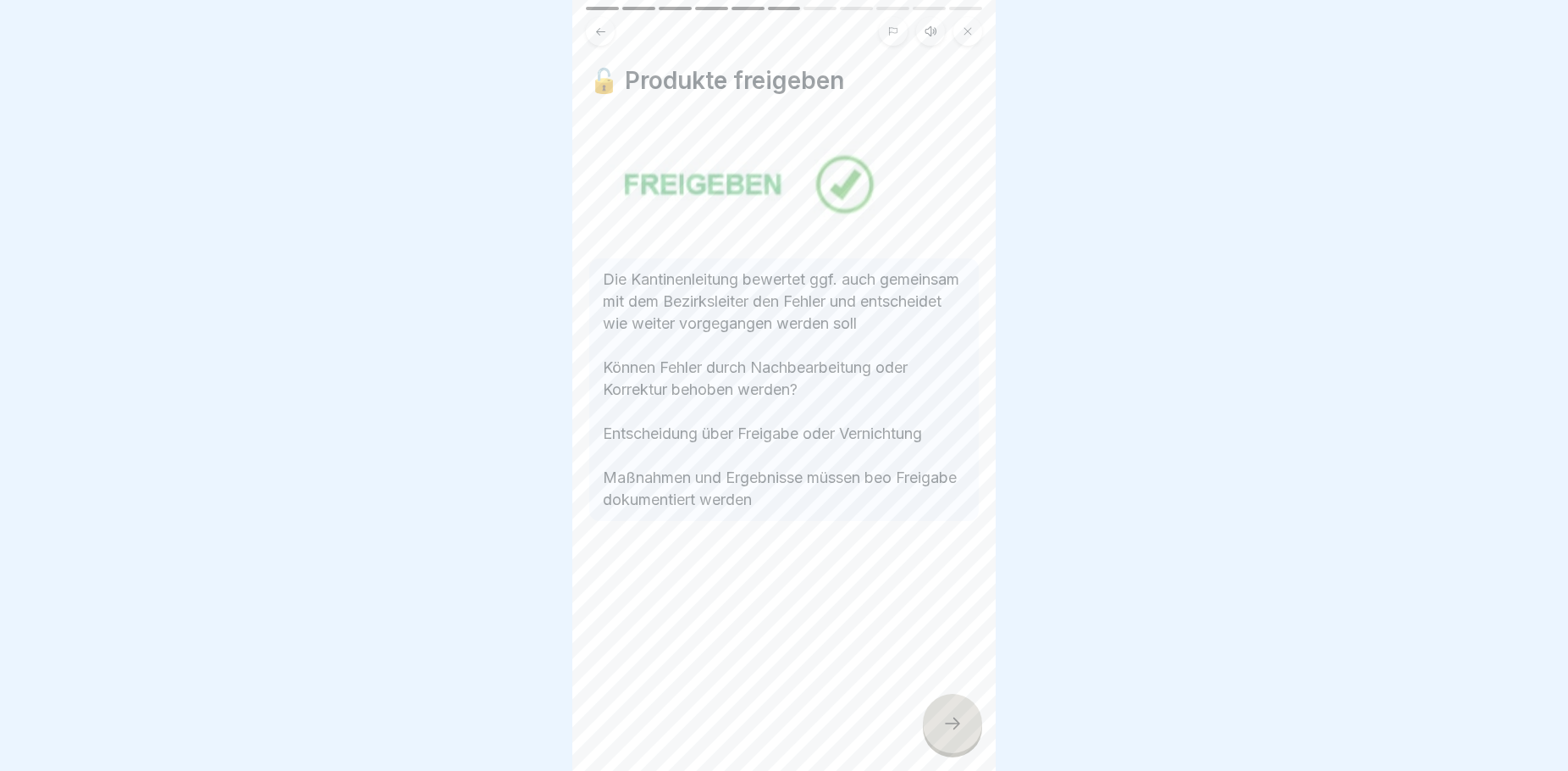
click at [941, 718] on div at bounding box center [952, 723] width 59 height 59
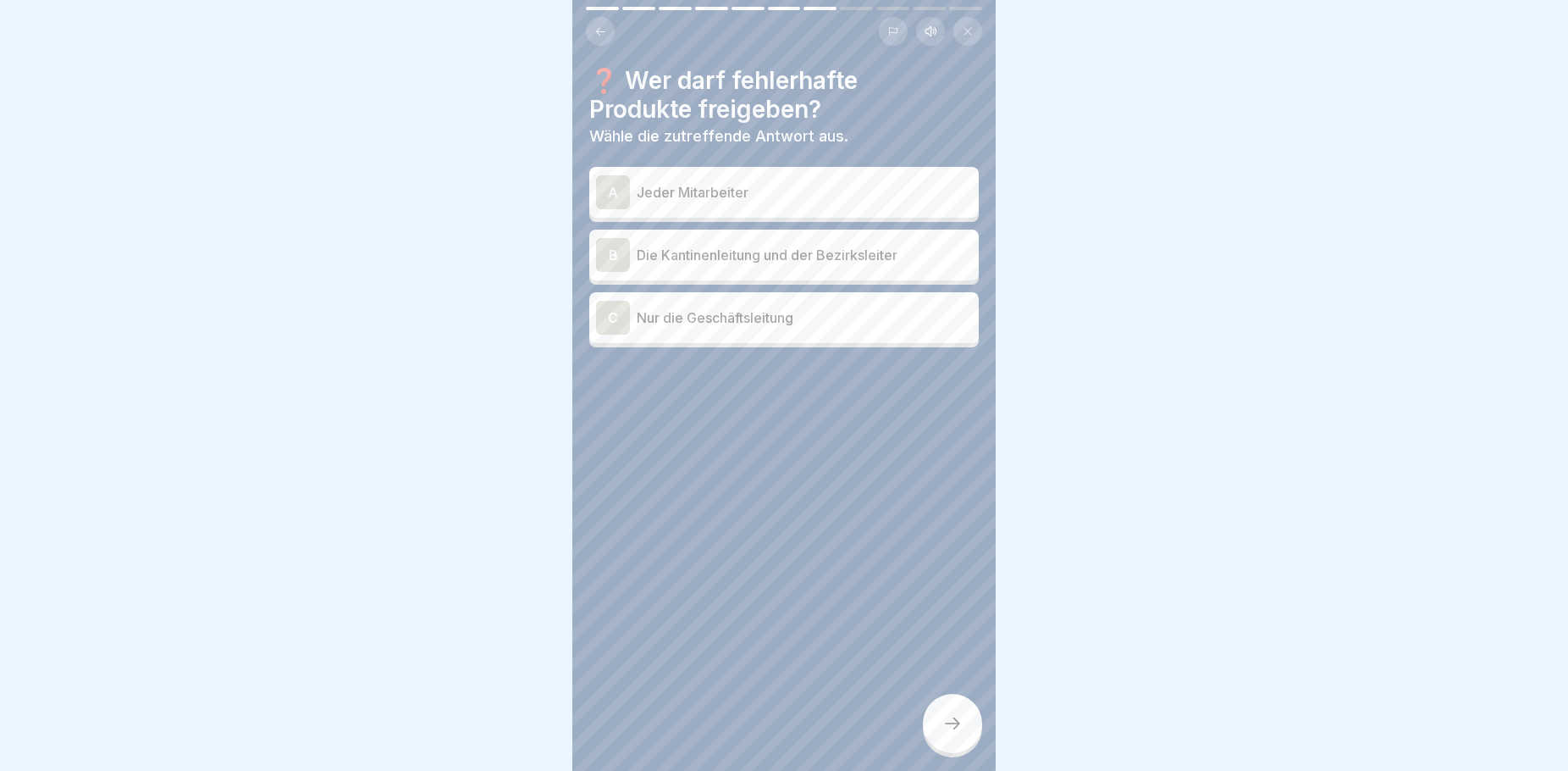
click at [792, 256] on p "Die Kantinenleitung und der Bezirksleiter" at bounding box center [804, 255] width 335 height 21
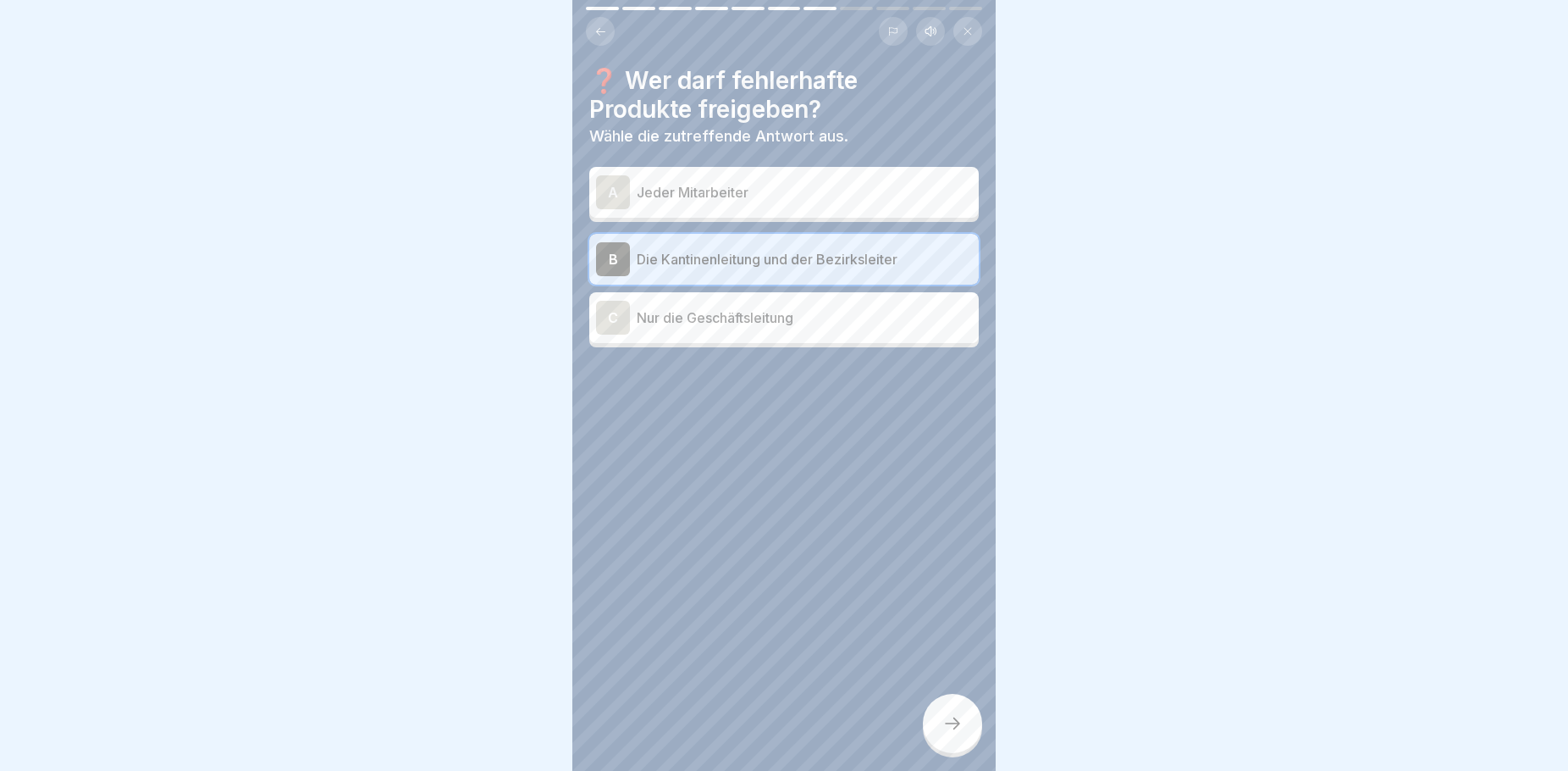
click at [975, 737] on div at bounding box center [952, 723] width 59 height 59
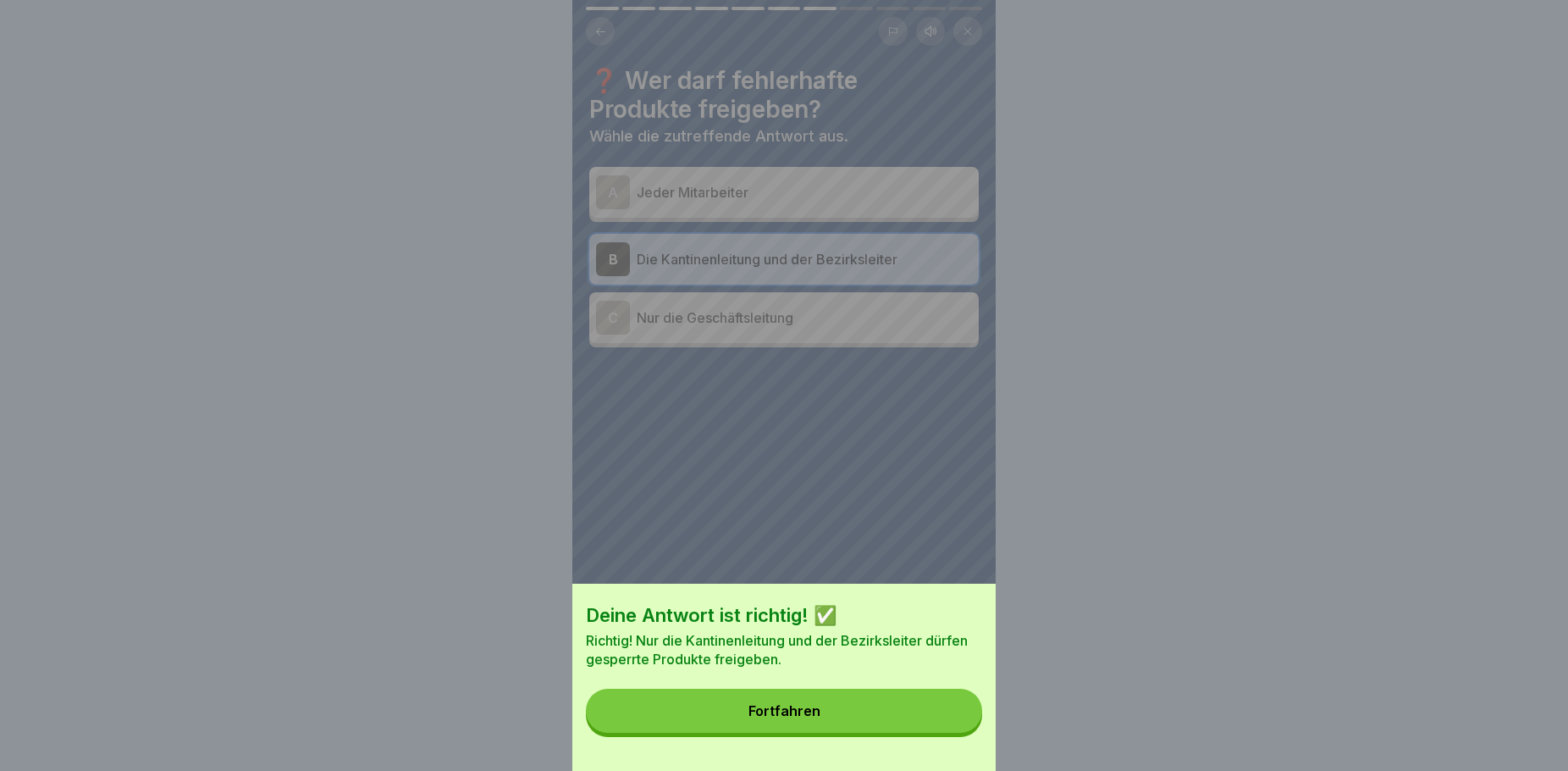
click at [882, 731] on button "Fortfahren" at bounding box center [784, 710] width 396 height 44
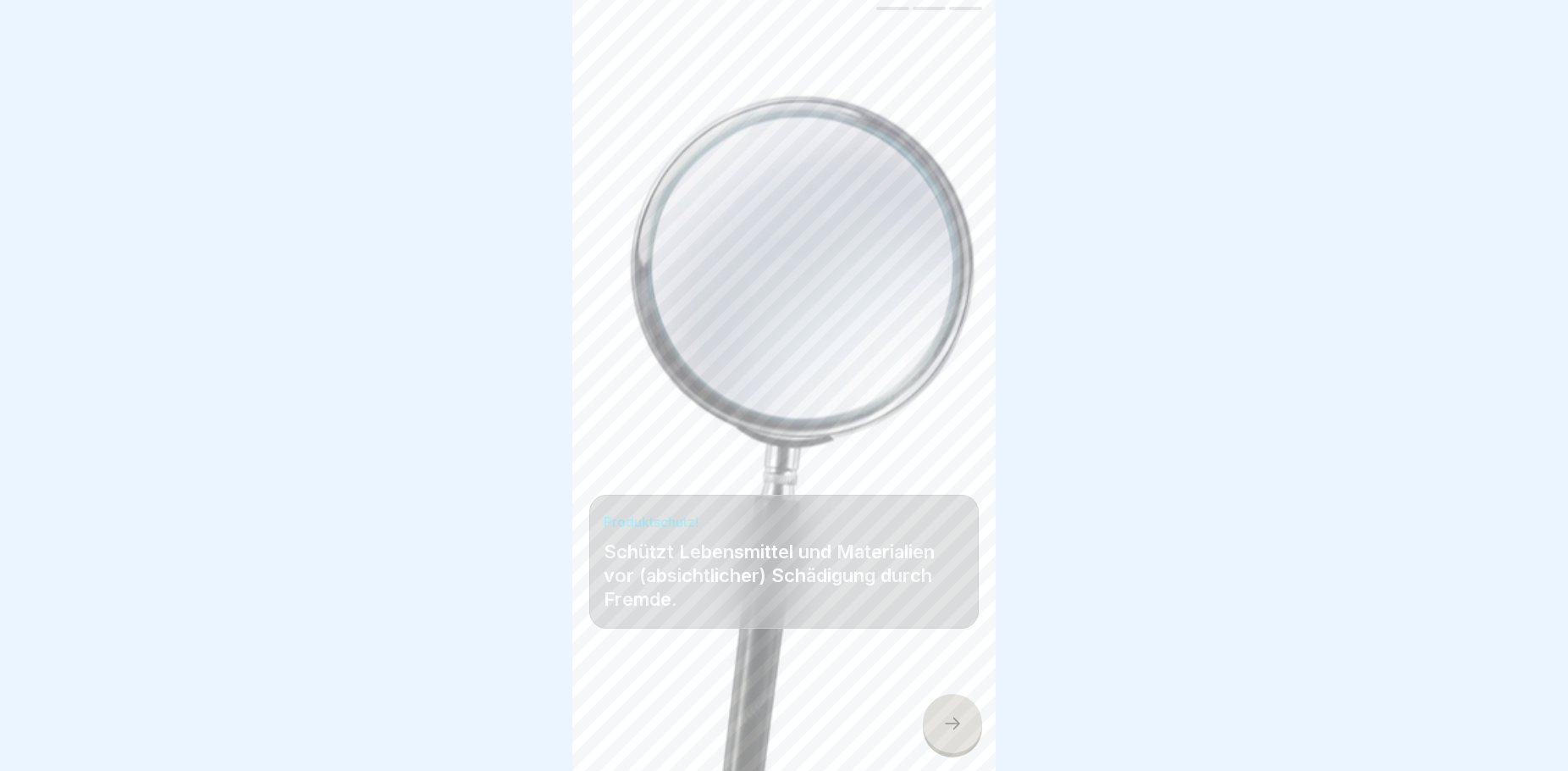
click at [955, 732] on icon at bounding box center [953, 723] width 21 height 21
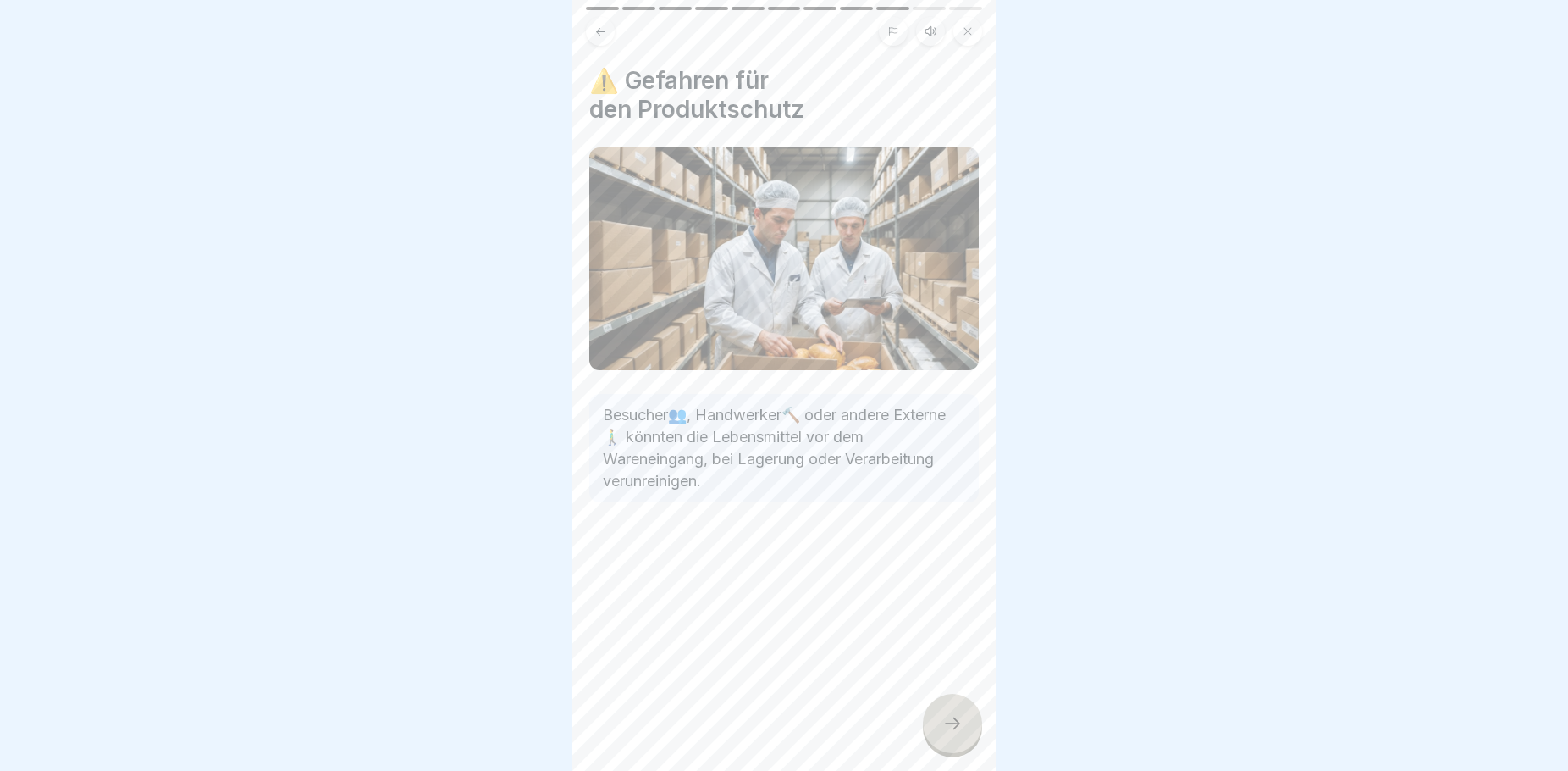
click at [963, 740] on div at bounding box center [952, 723] width 59 height 59
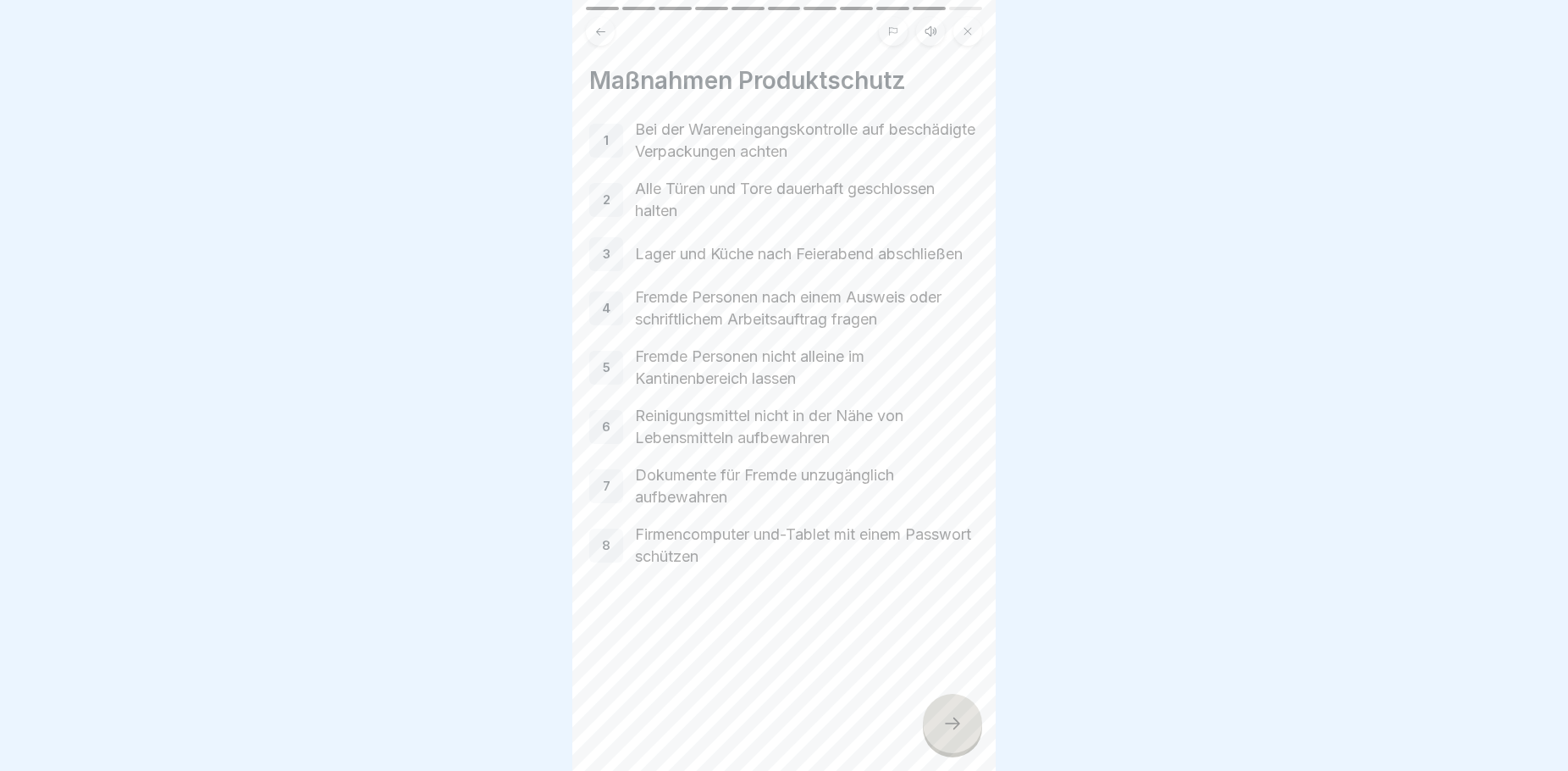
click at [952, 733] on icon at bounding box center [953, 723] width 21 height 21
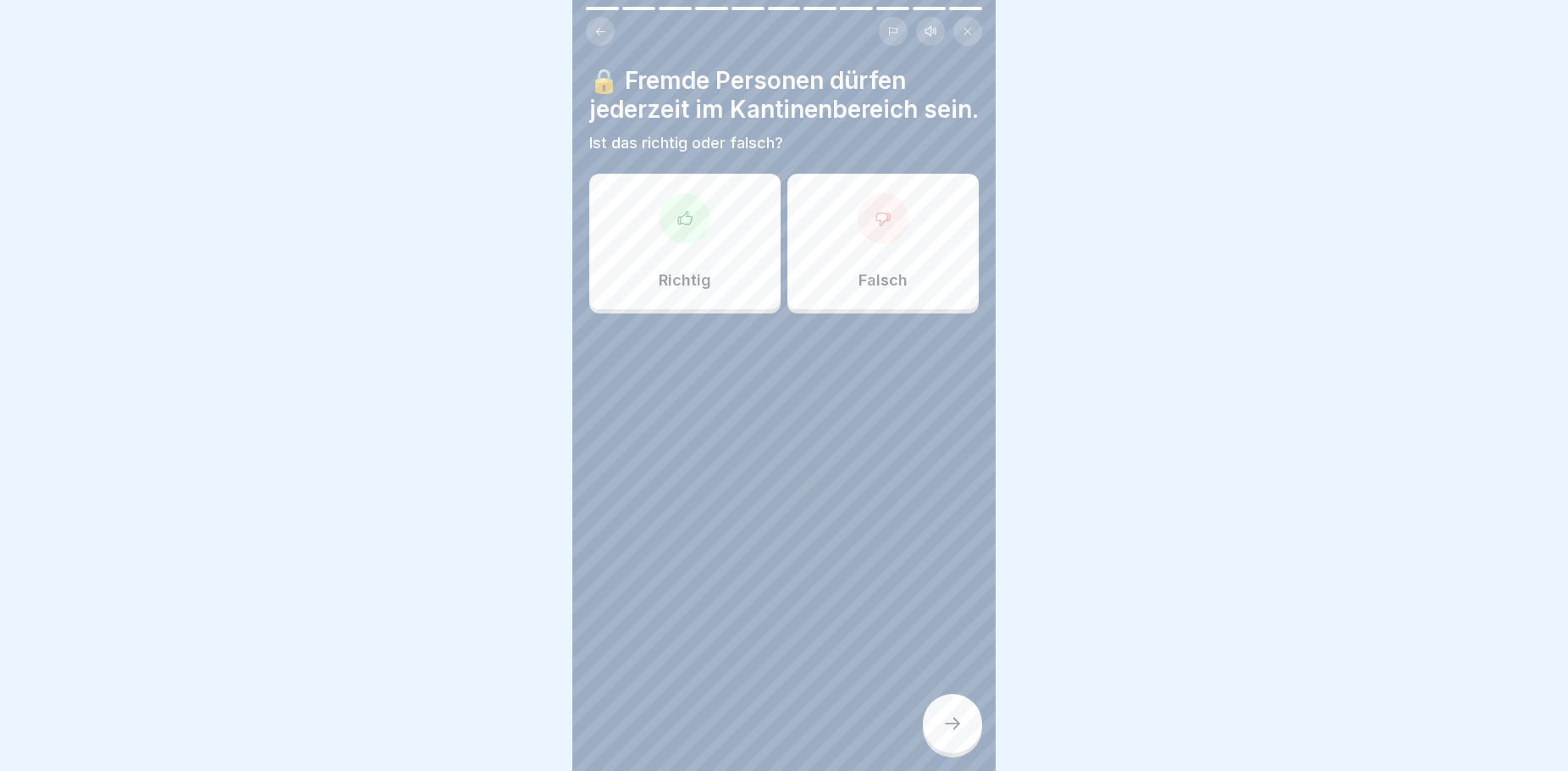
click at [843, 309] on div "Falsch" at bounding box center [884, 241] width 192 height 135
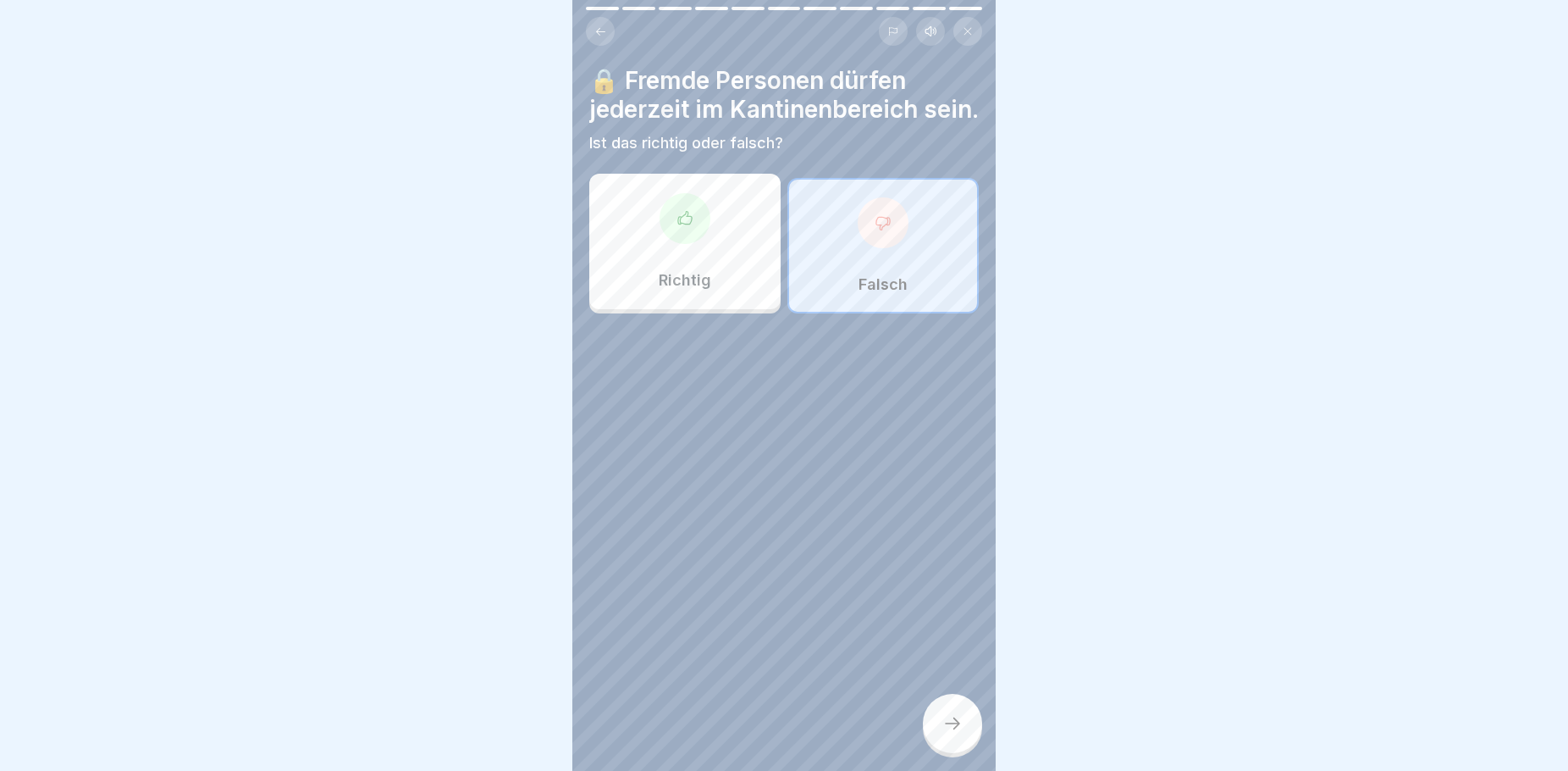
click at [949, 750] on div at bounding box center [952, 723] width 59 height 59
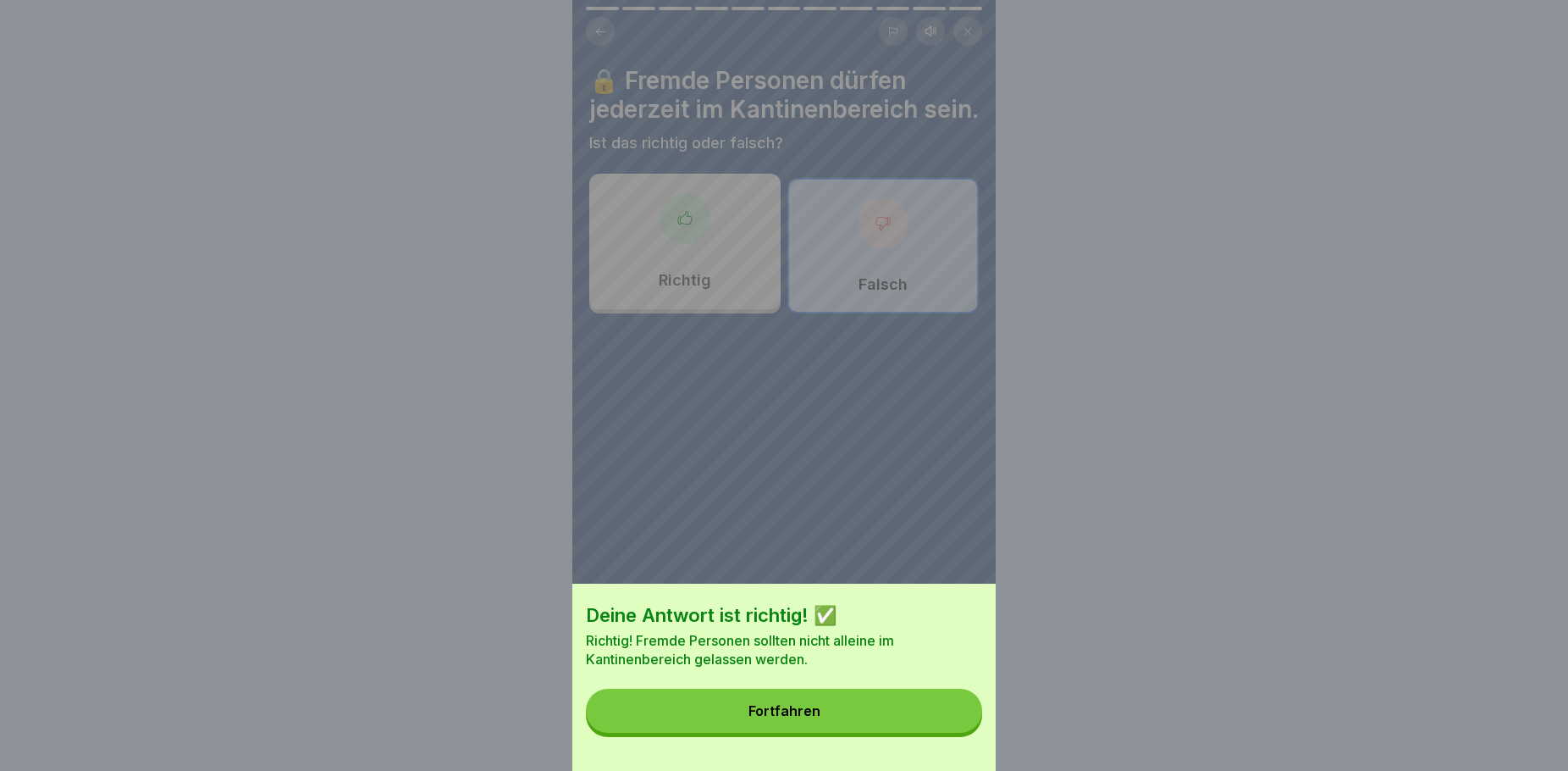
click at [843, 721] on button "Fortfahren" at bounding box center [784, 710] width 396 height 44
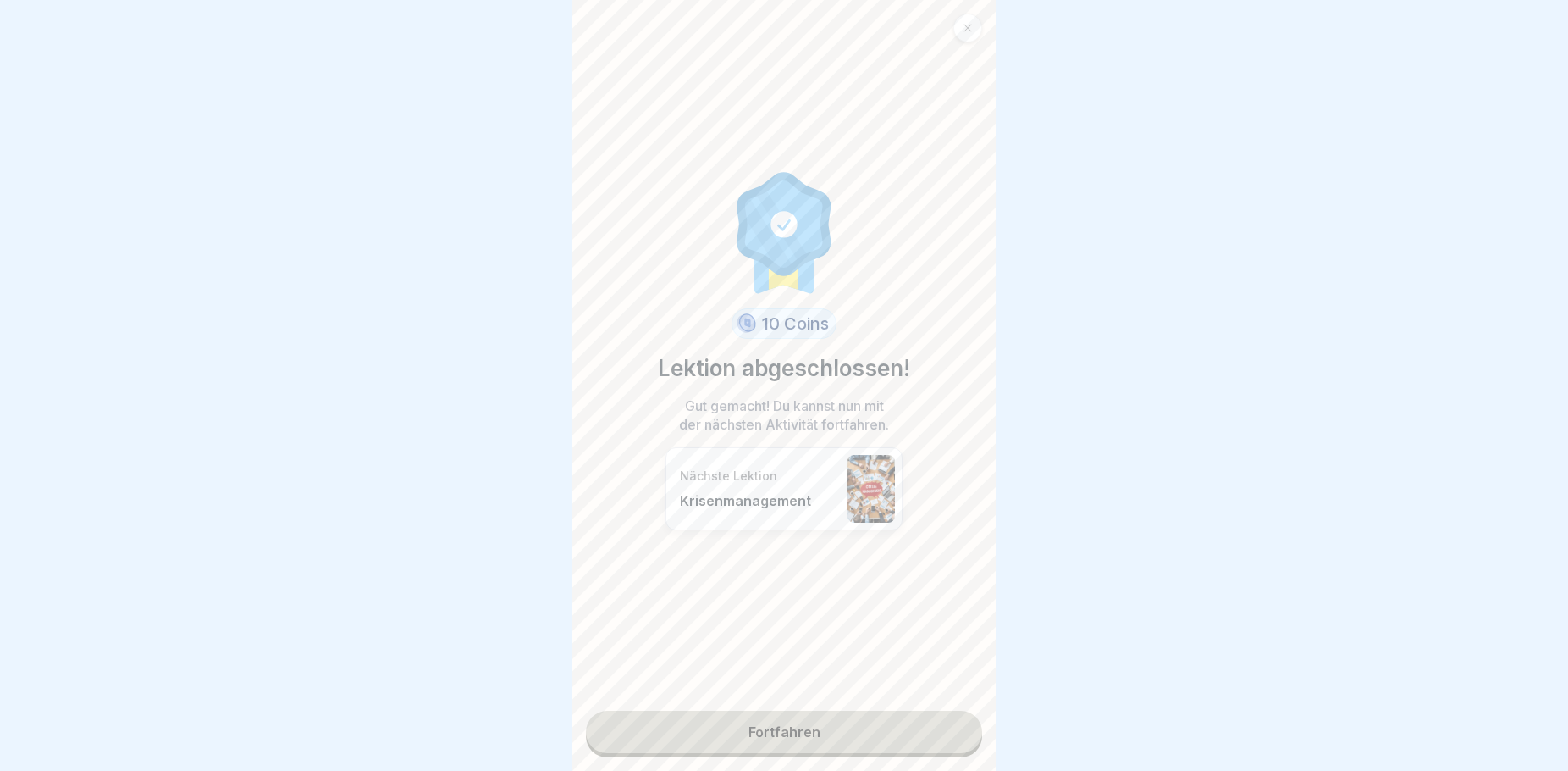
click at [751, 743] on link "Fortfahren" at bounding box center [784, 732] width 396 height 42
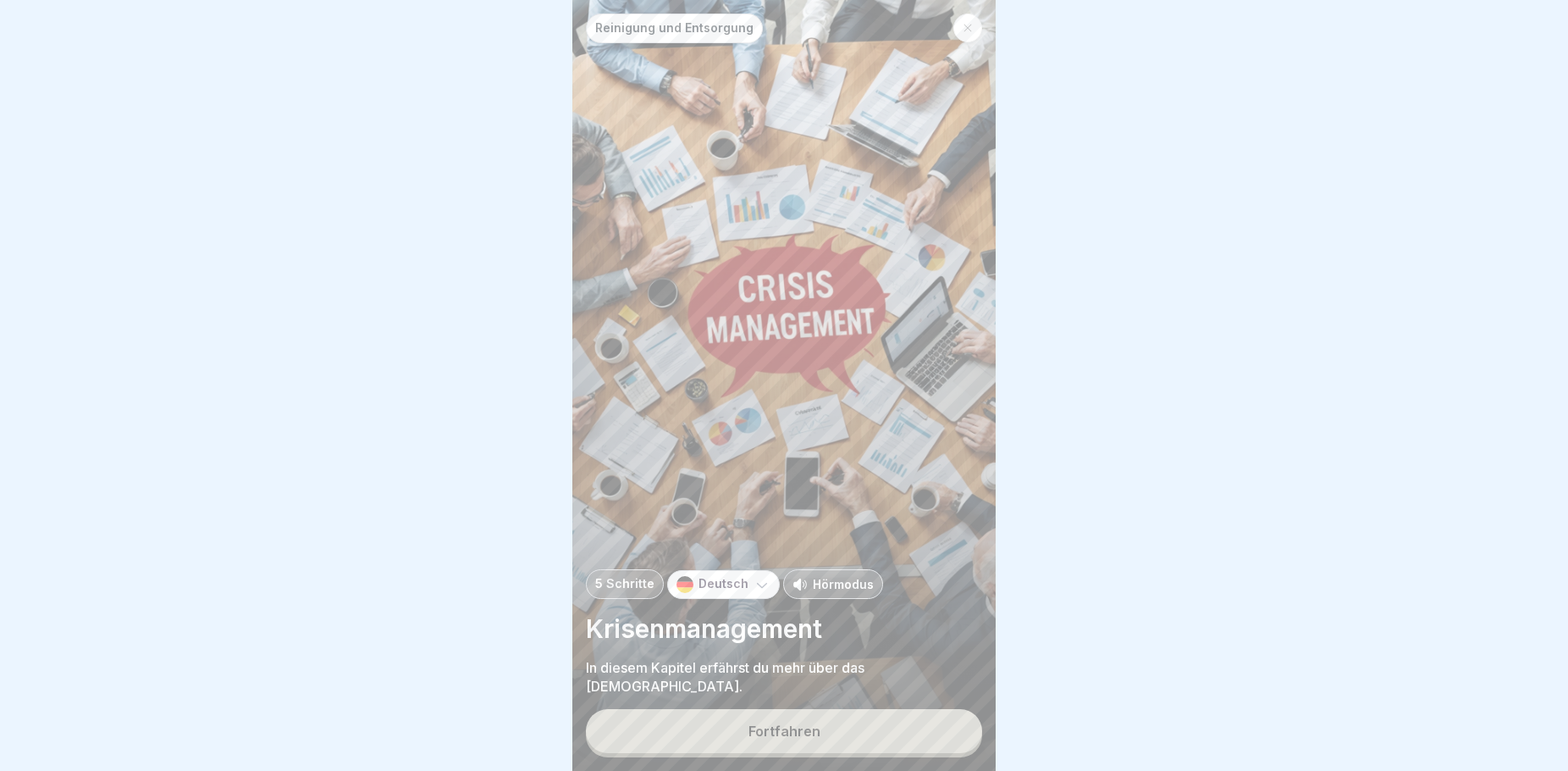
click at [759, 738] on div "Fortfahren" at bounding box center [784, 731] width 72 height 15
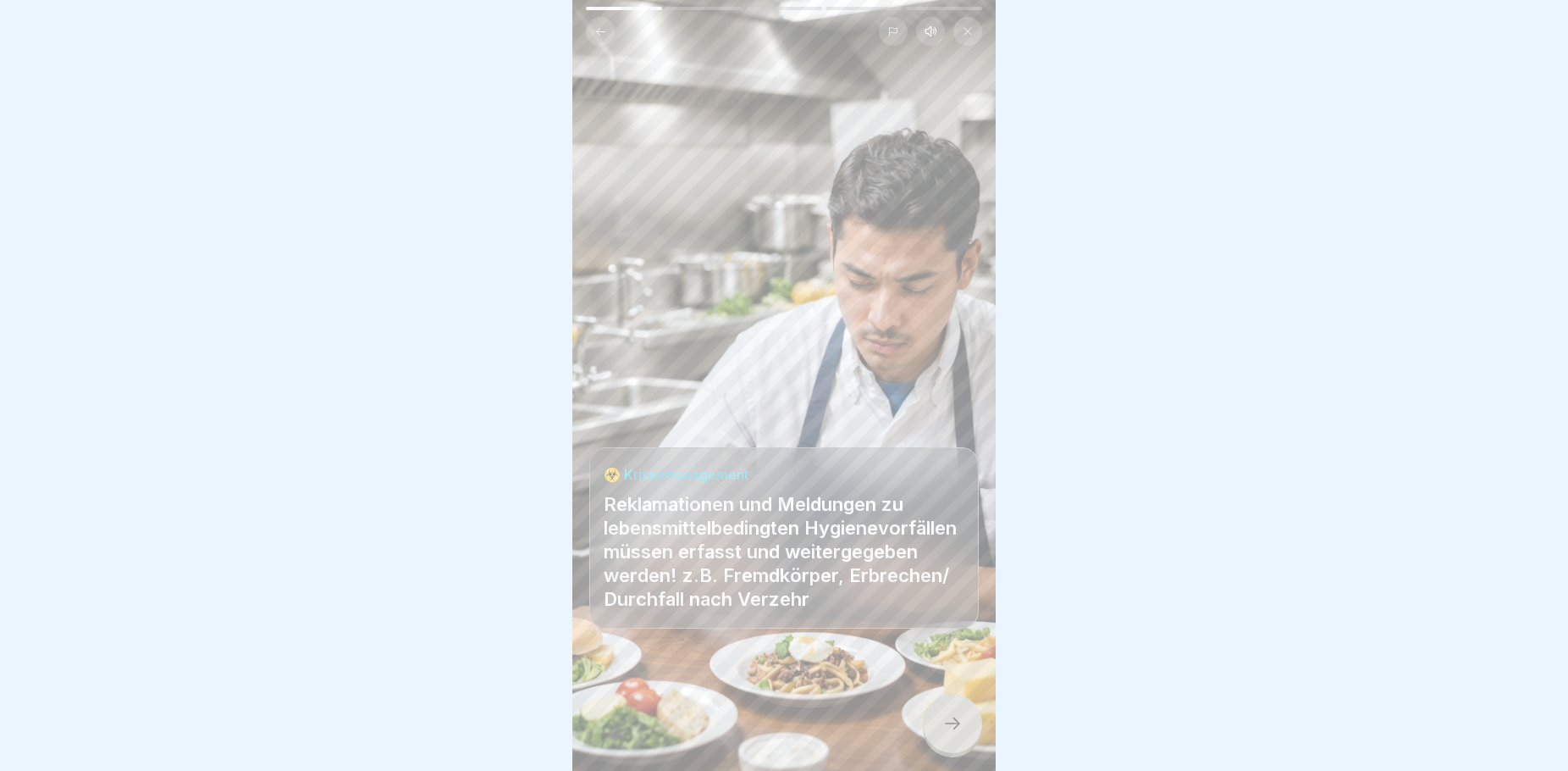
click at [947, 733] on icon at bounding box center [953, 723] width 21 height 21
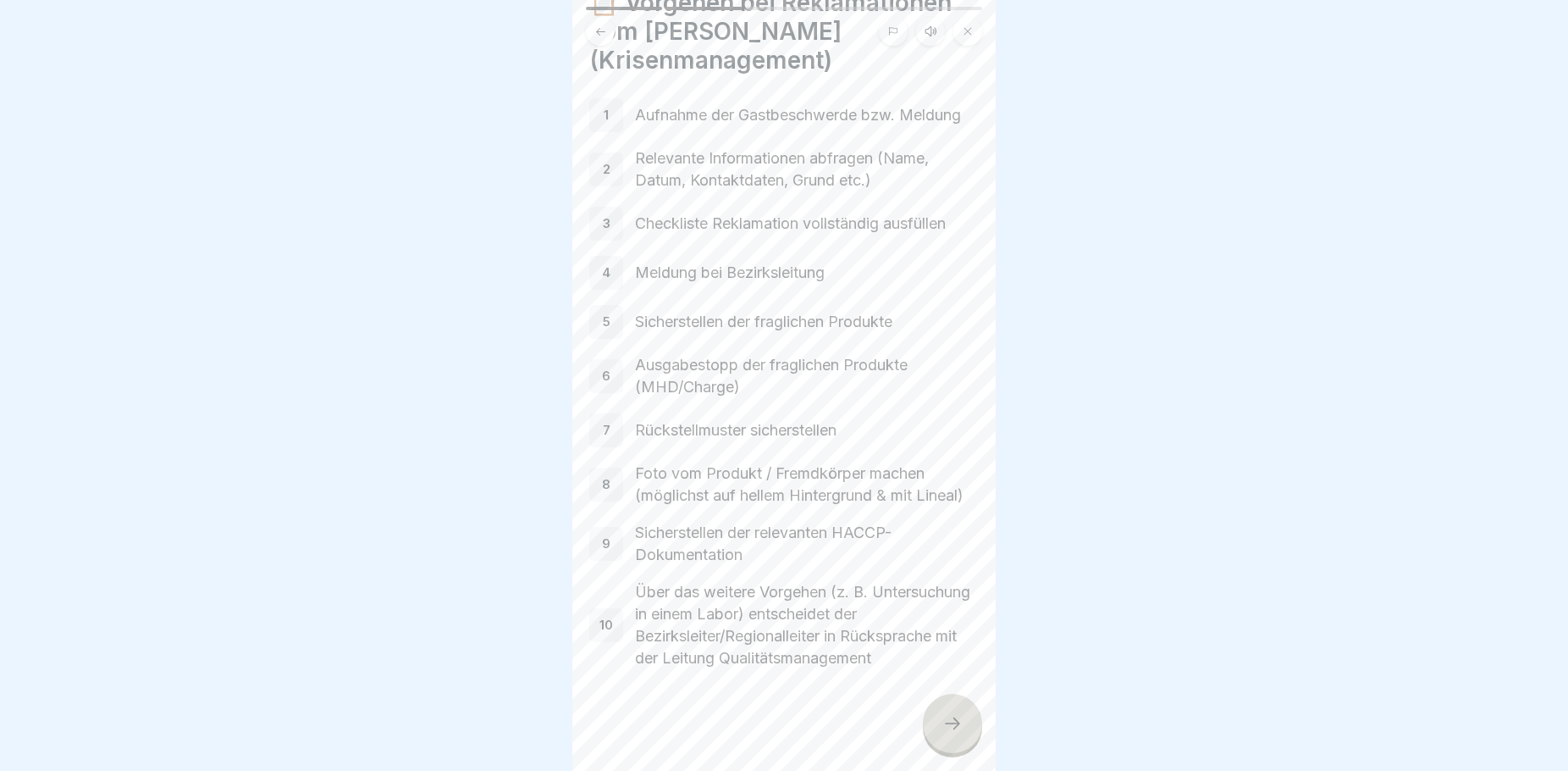
scroll to position [103, 0]
click at [939, 740] on div at bounding box center [952, 723] width 59 height 59
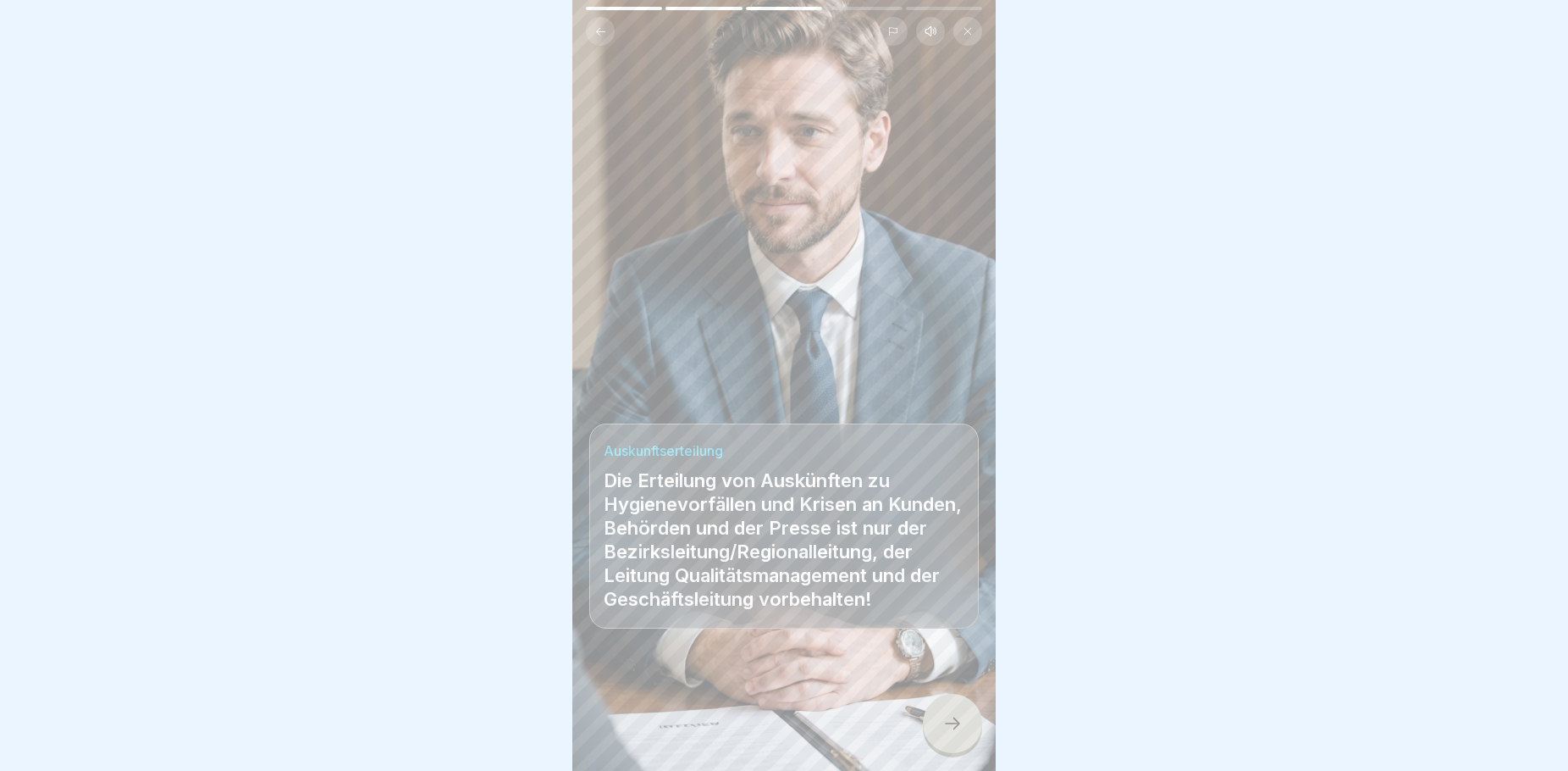
click at [942, 740] on div at bounding box center [952, 723] width 59 height 59
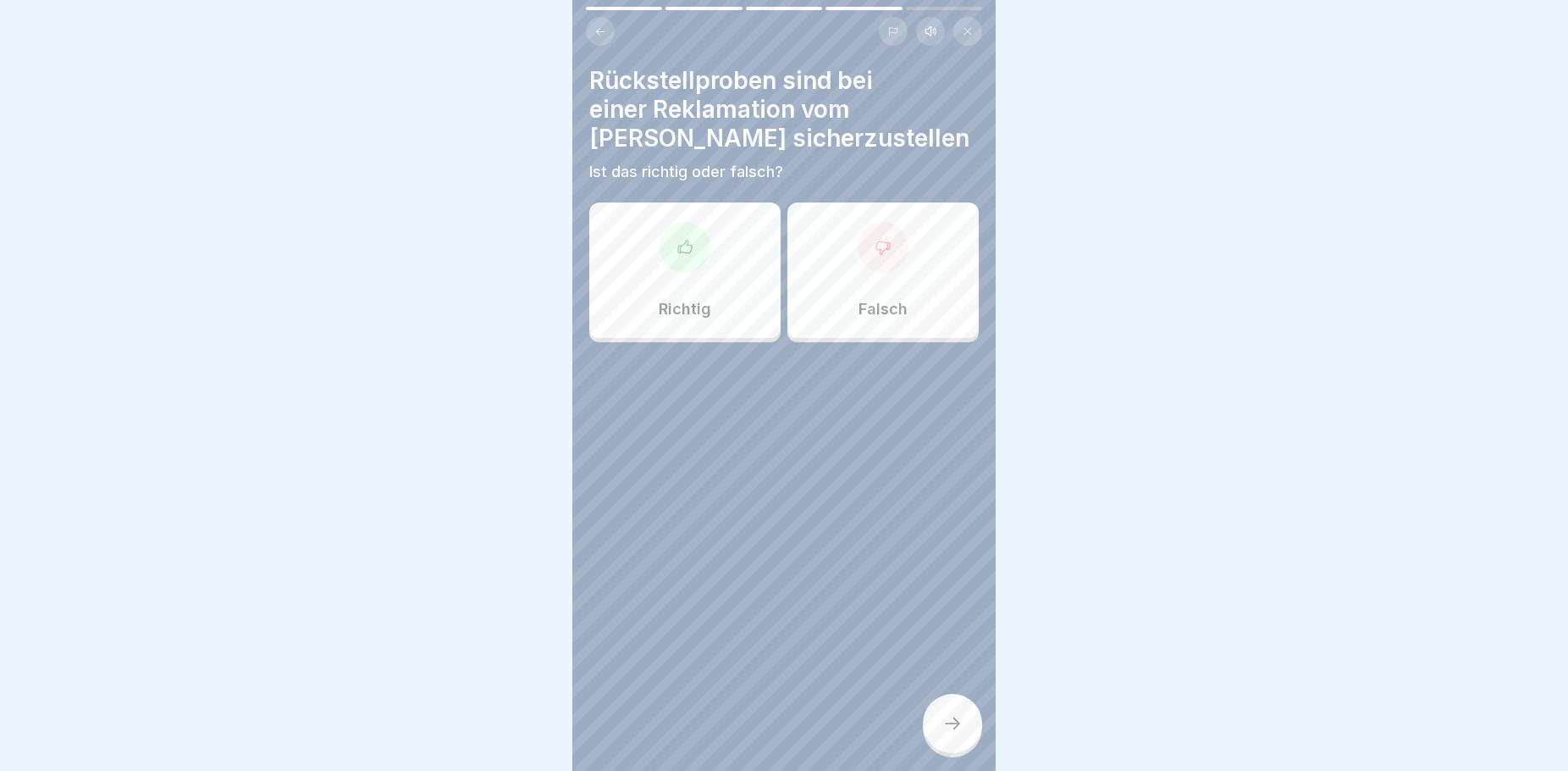
click at [600, 31] on icon at bounding box center [601, 31] width 9 height 8
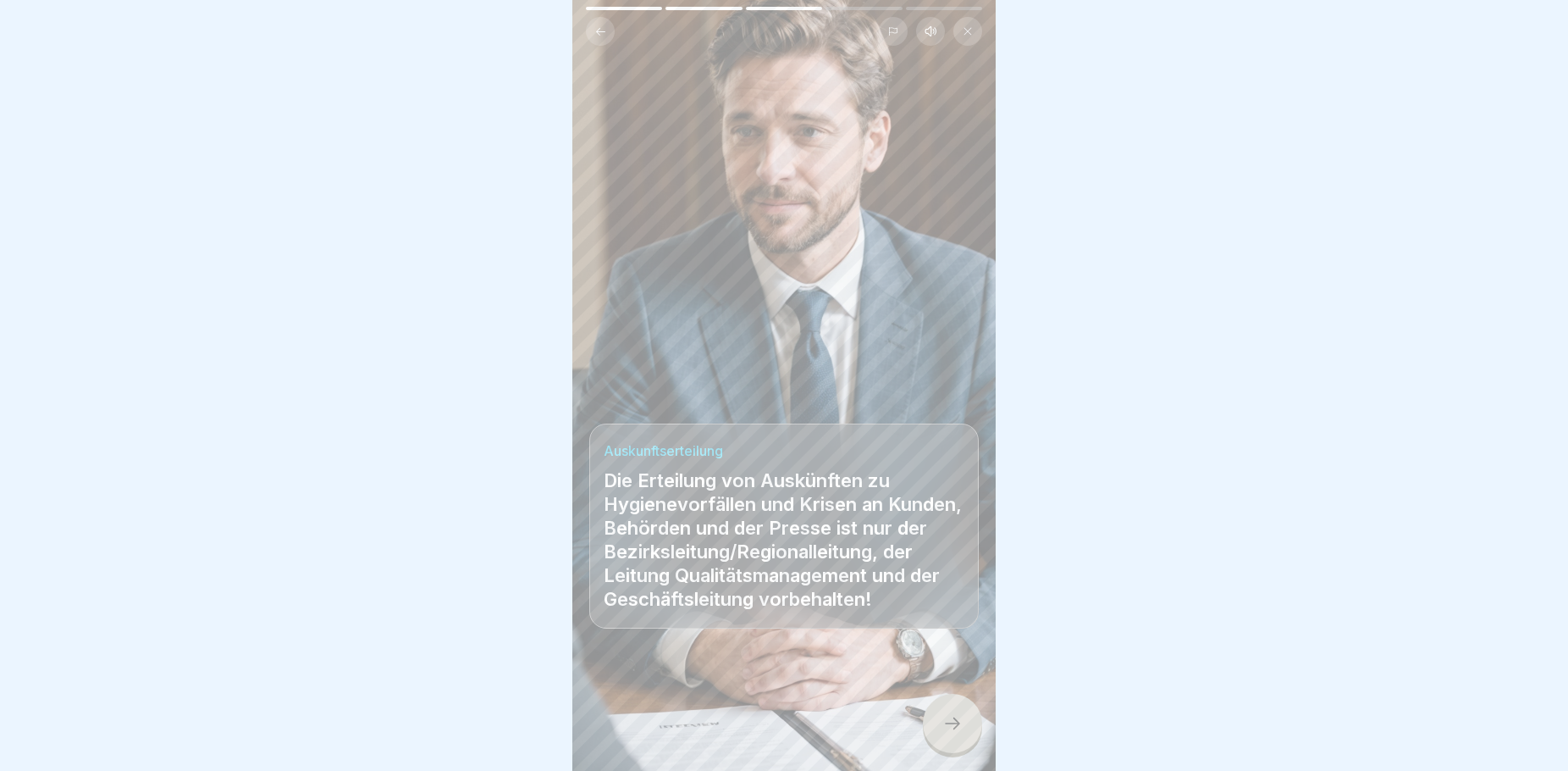
click at [600, 31] on icon at bounding box center [601, 31] width 9 height 8
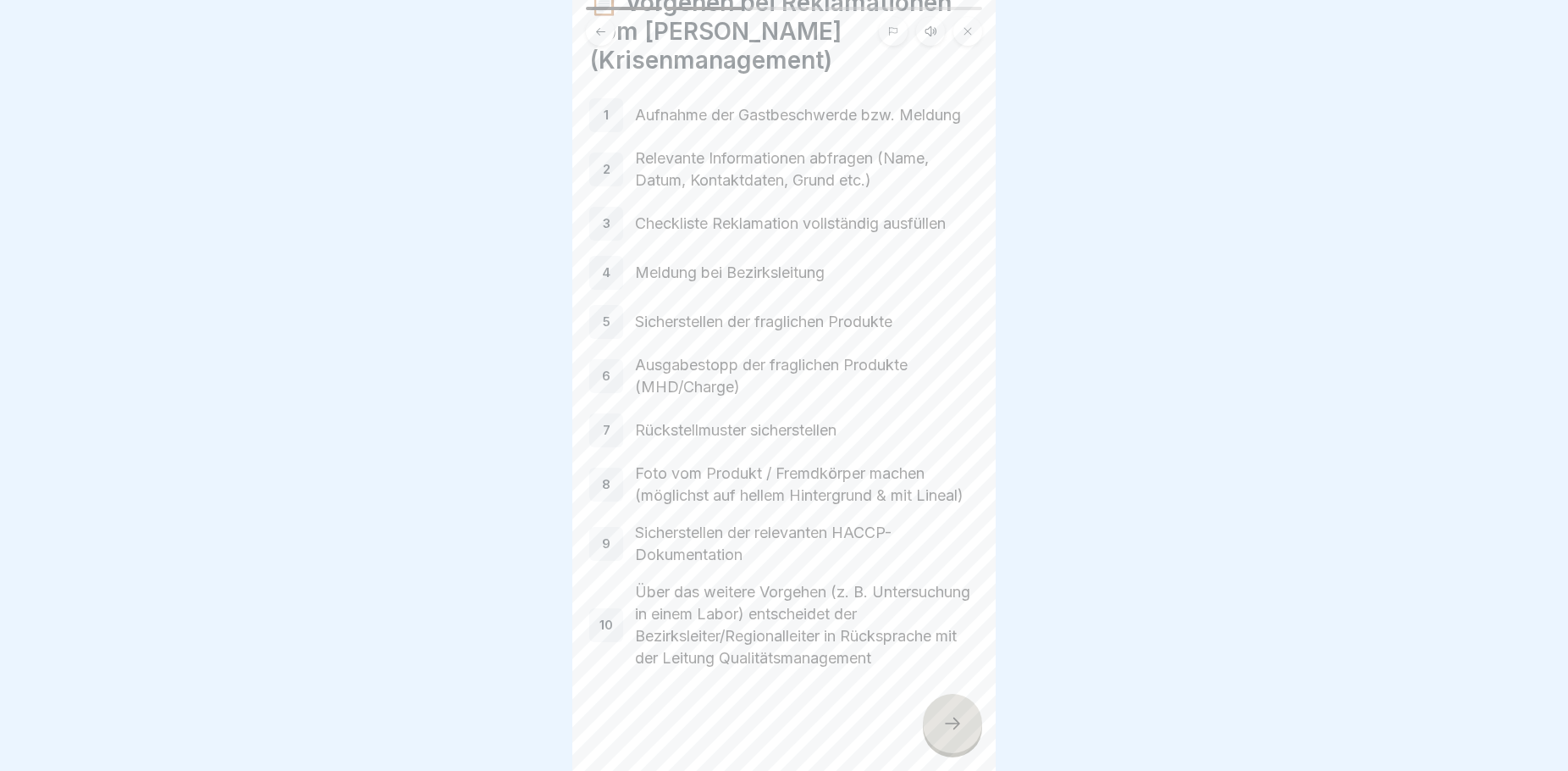
scroll to position [0, 0]
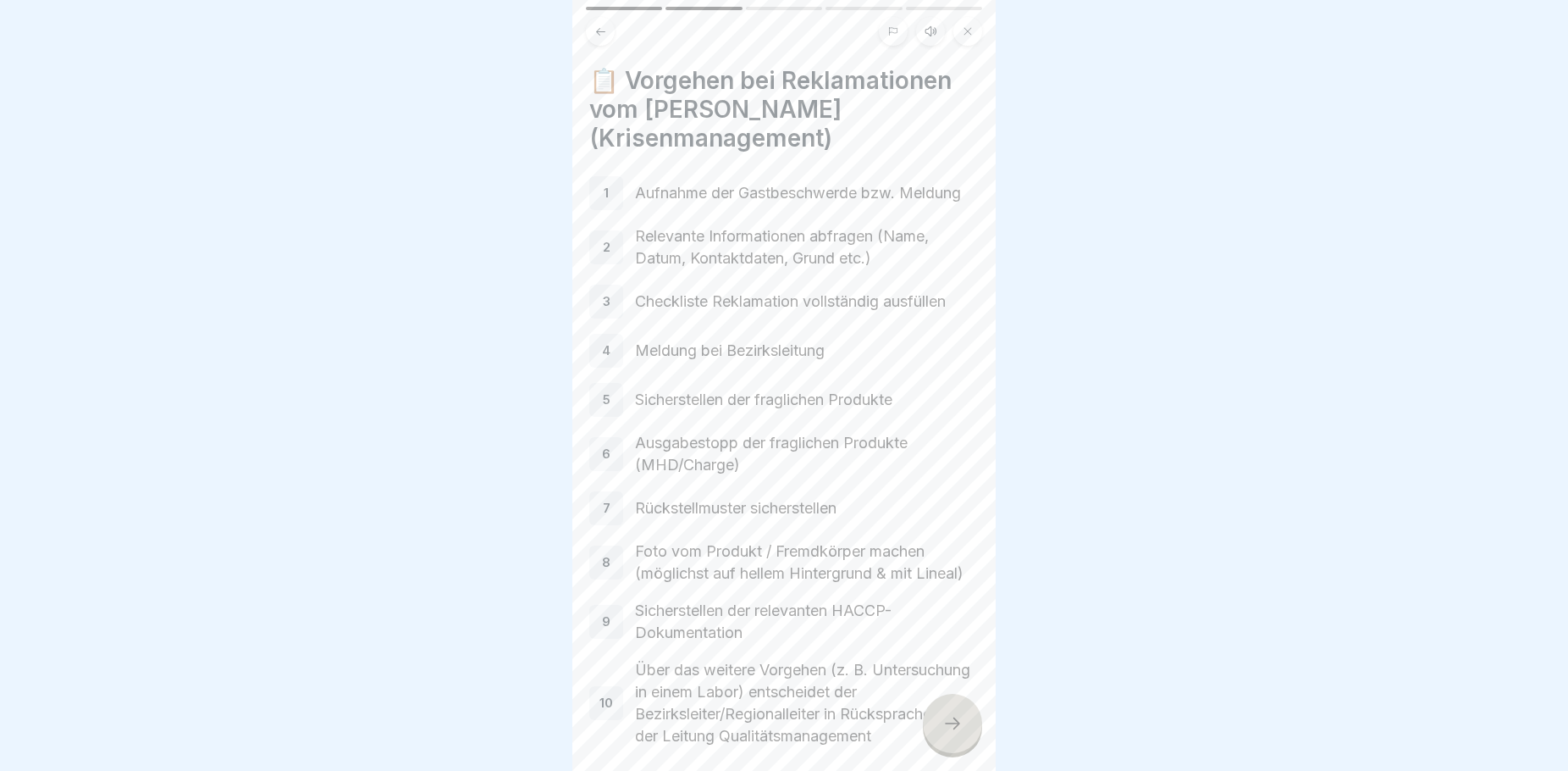
click at [971, 727] on div at bounding box center [952, 723] width 59 height 59
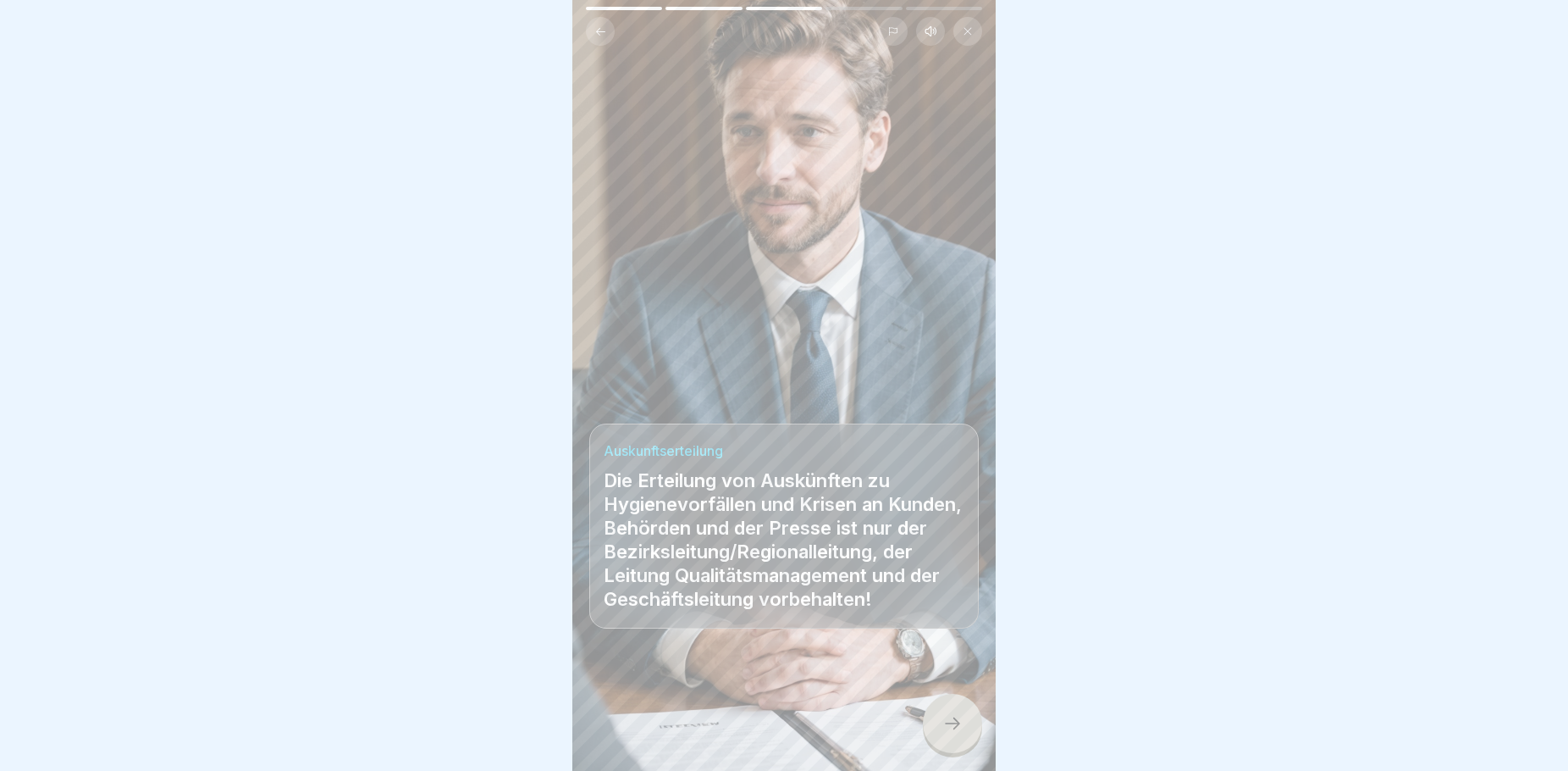
click at [964, 728] on div at bounding box center [952, 723] width 59 height 59
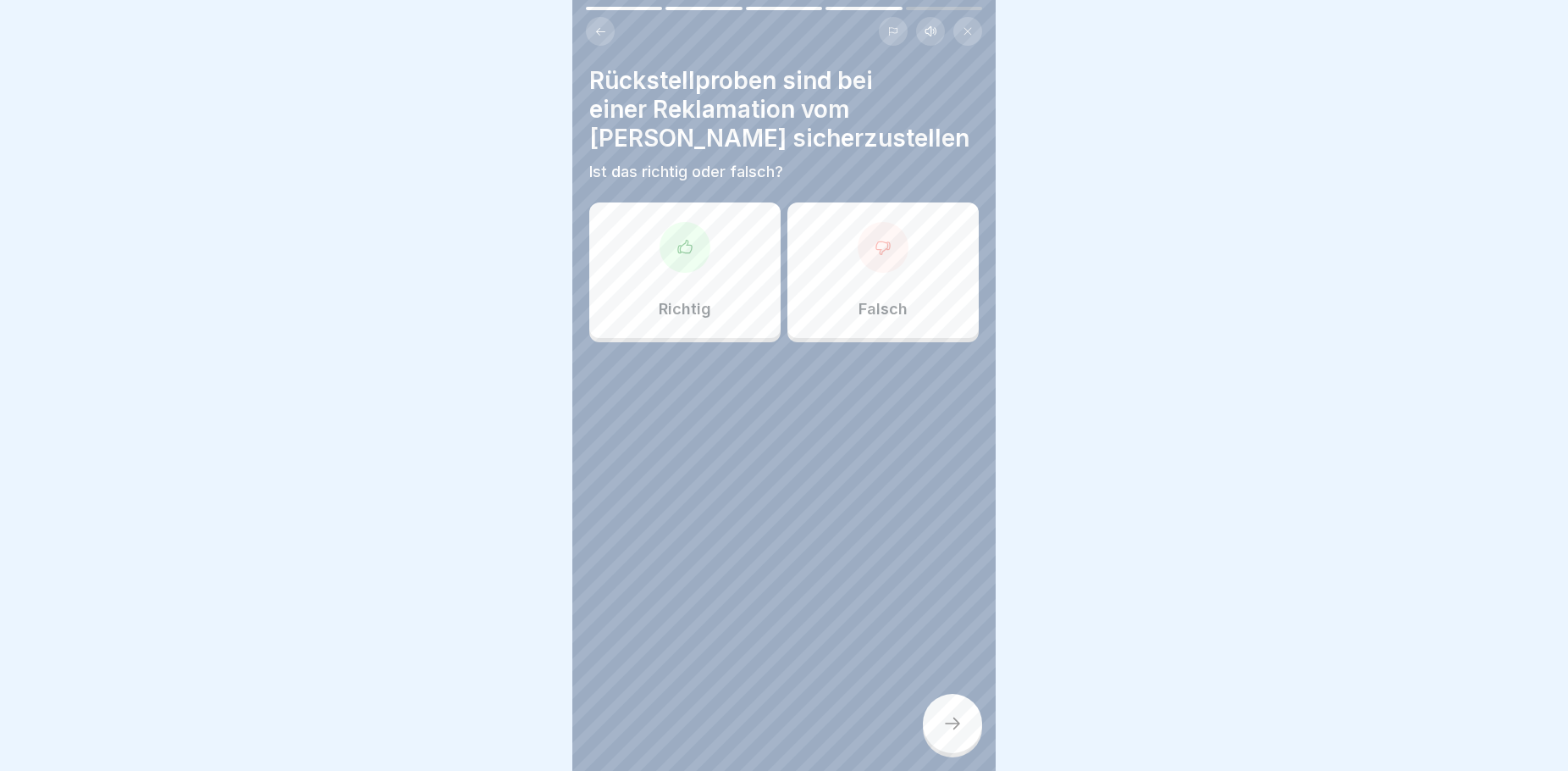
click at [653, 299] on div "Richtig" at bounding box center [685, 270] width 192 height 135
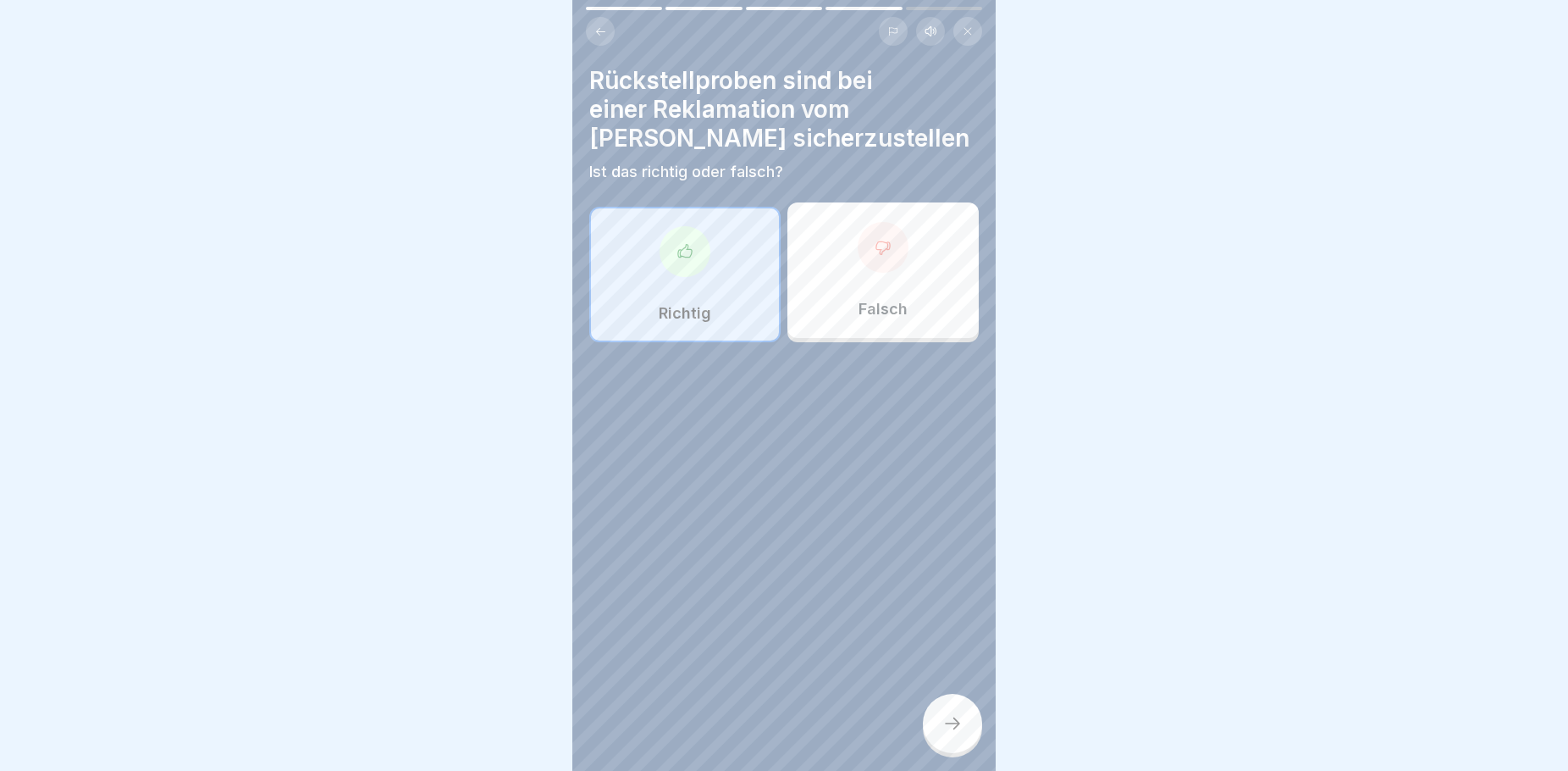
click at [961, 738] on div at bounding box center [952, 723] width 59 height 59
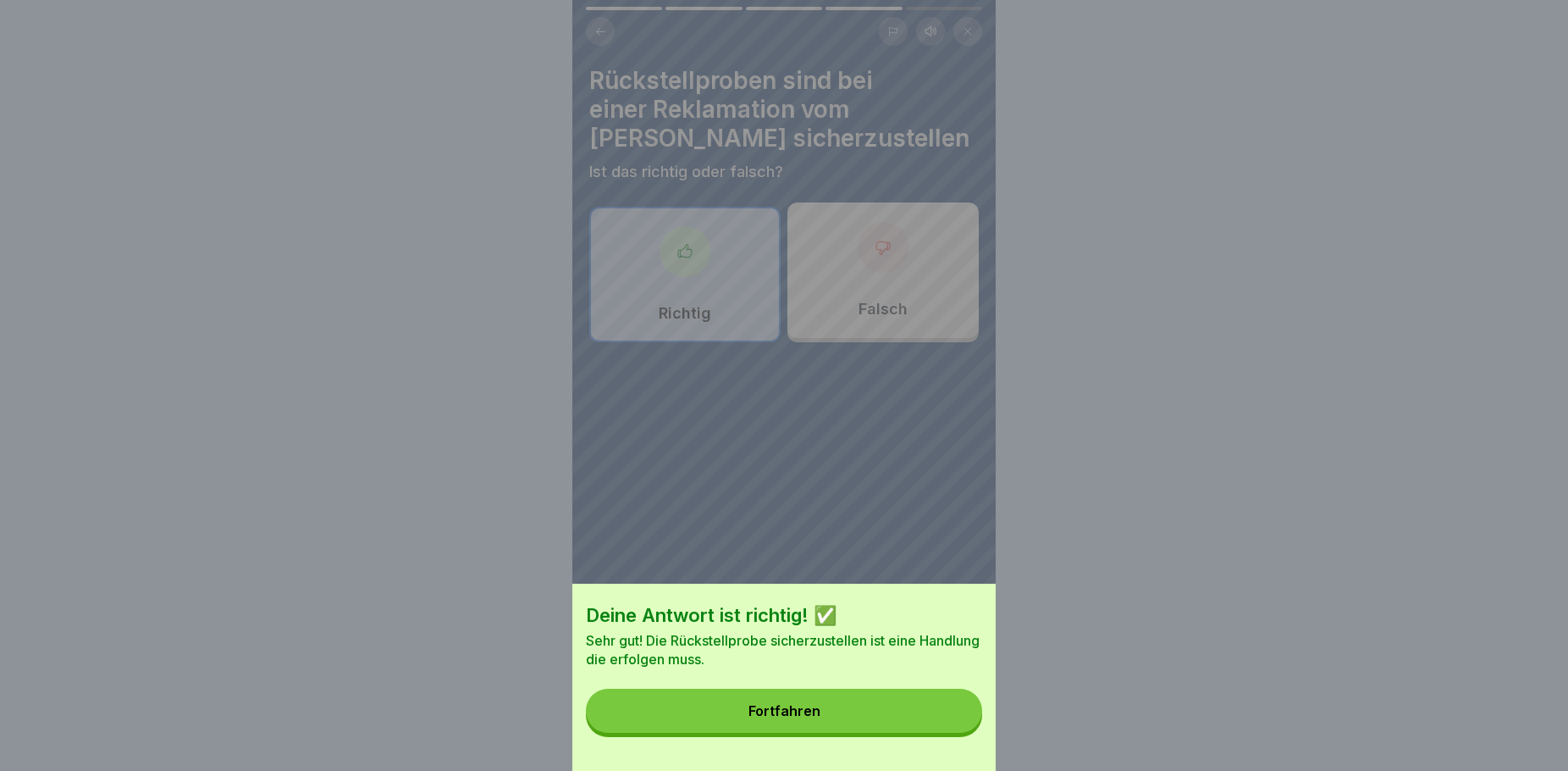
click at [861, 717] on button "Fortfahren" at bounding box center [784, 710] width 396 height 44
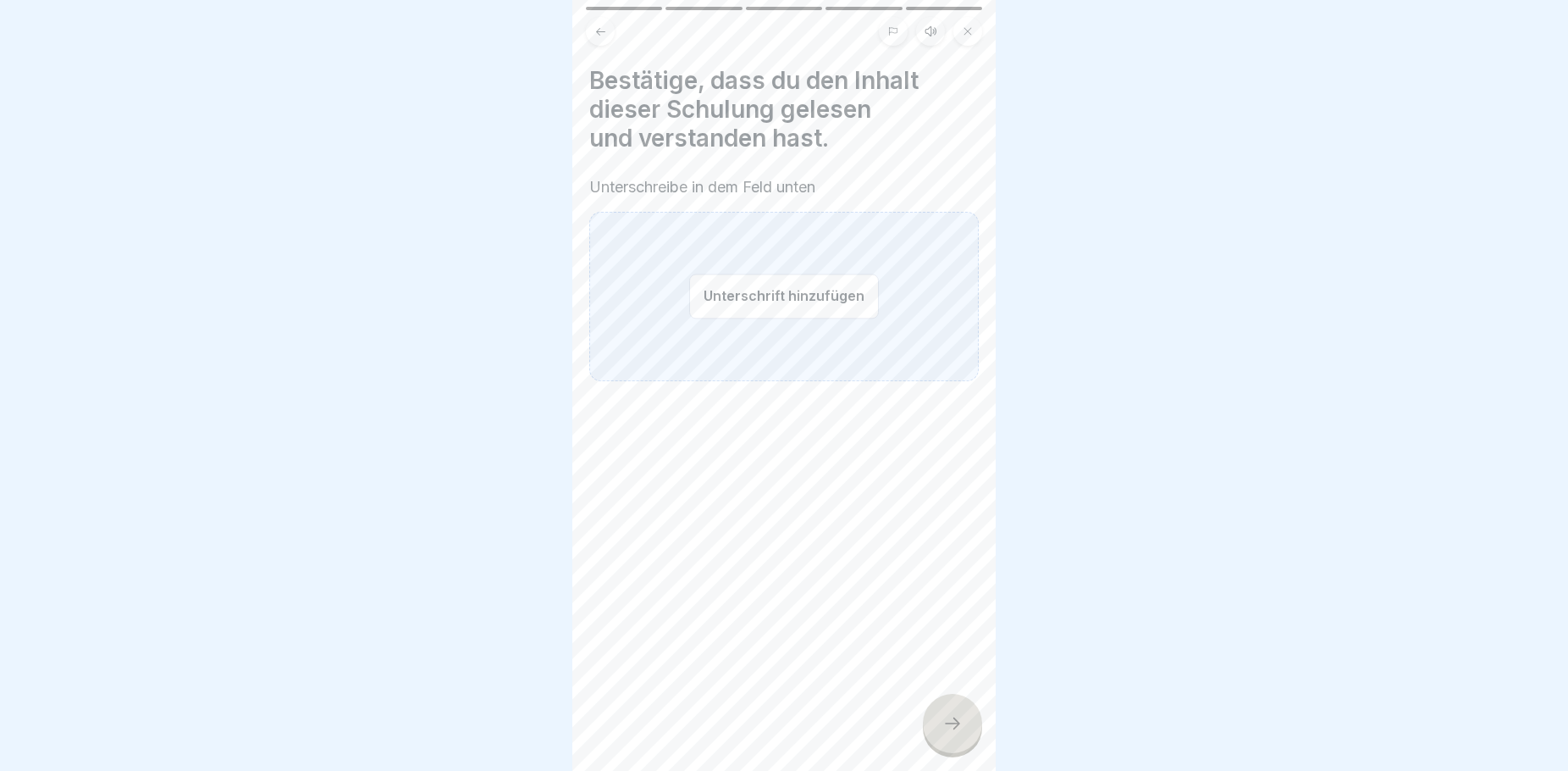
click at [776, 282] on button "Unterschrift hinzufügen" at bounding box center [784, 296] width 190 height 45
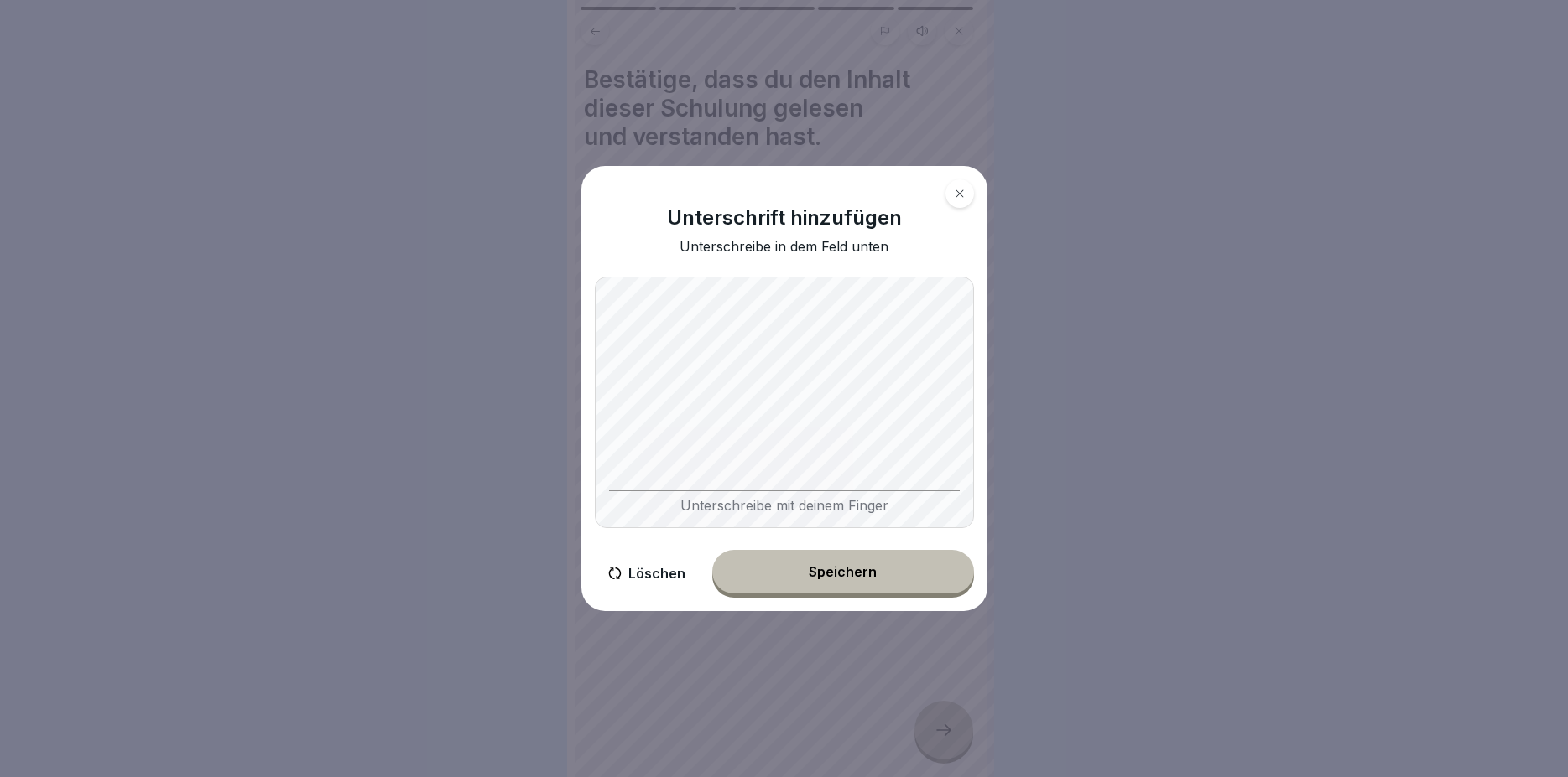
drag, startPoint x: 792, startPoint y: 568, endPoint x: 783, endPoint y: 572, distance: 9.8
click at [792, 569] on button "Speichern" at bounding box center [843, 572] width 261 height 44
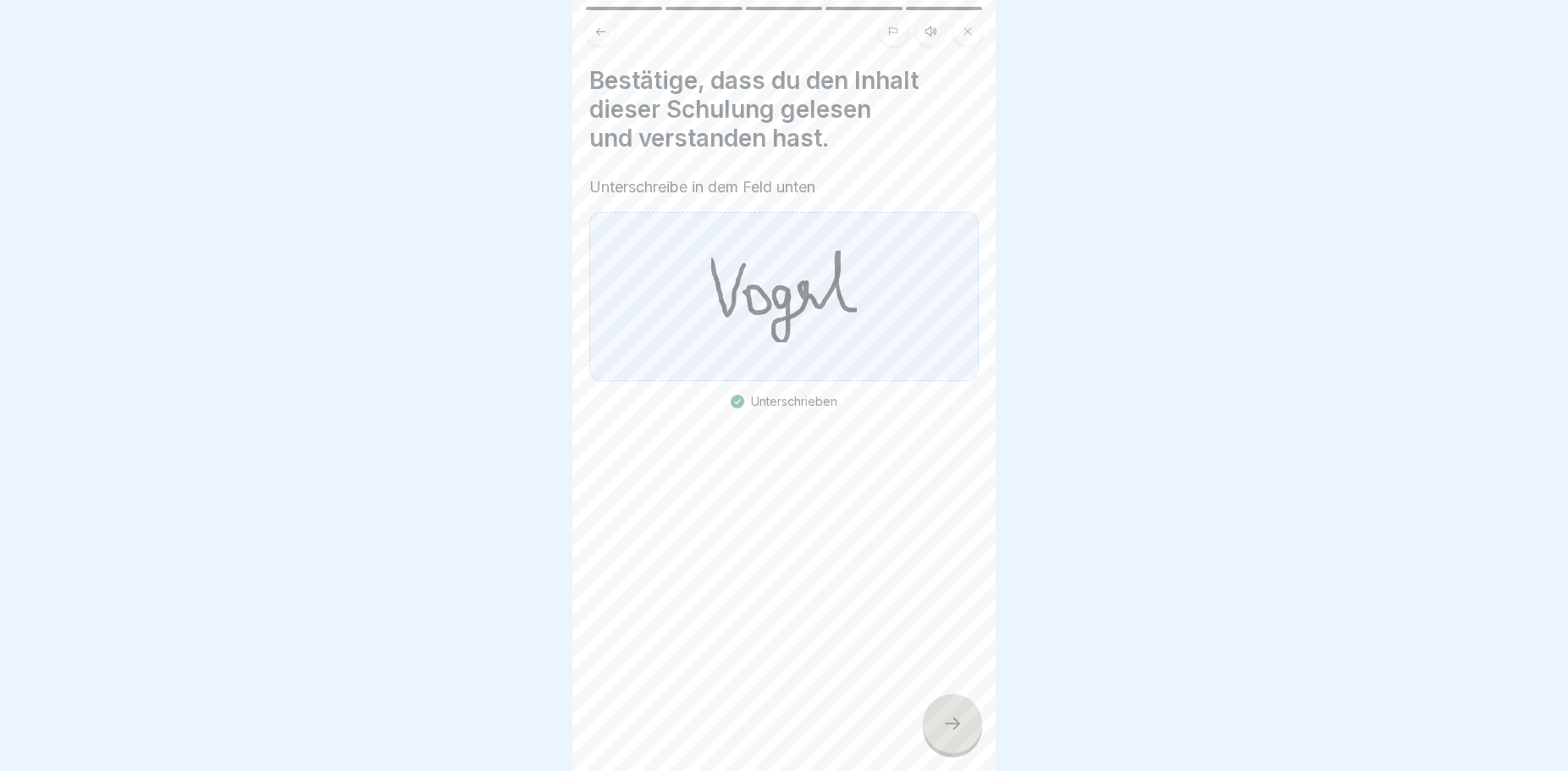
click at [967, 734] on div at bounding box center [952, 723] width 59 height 59
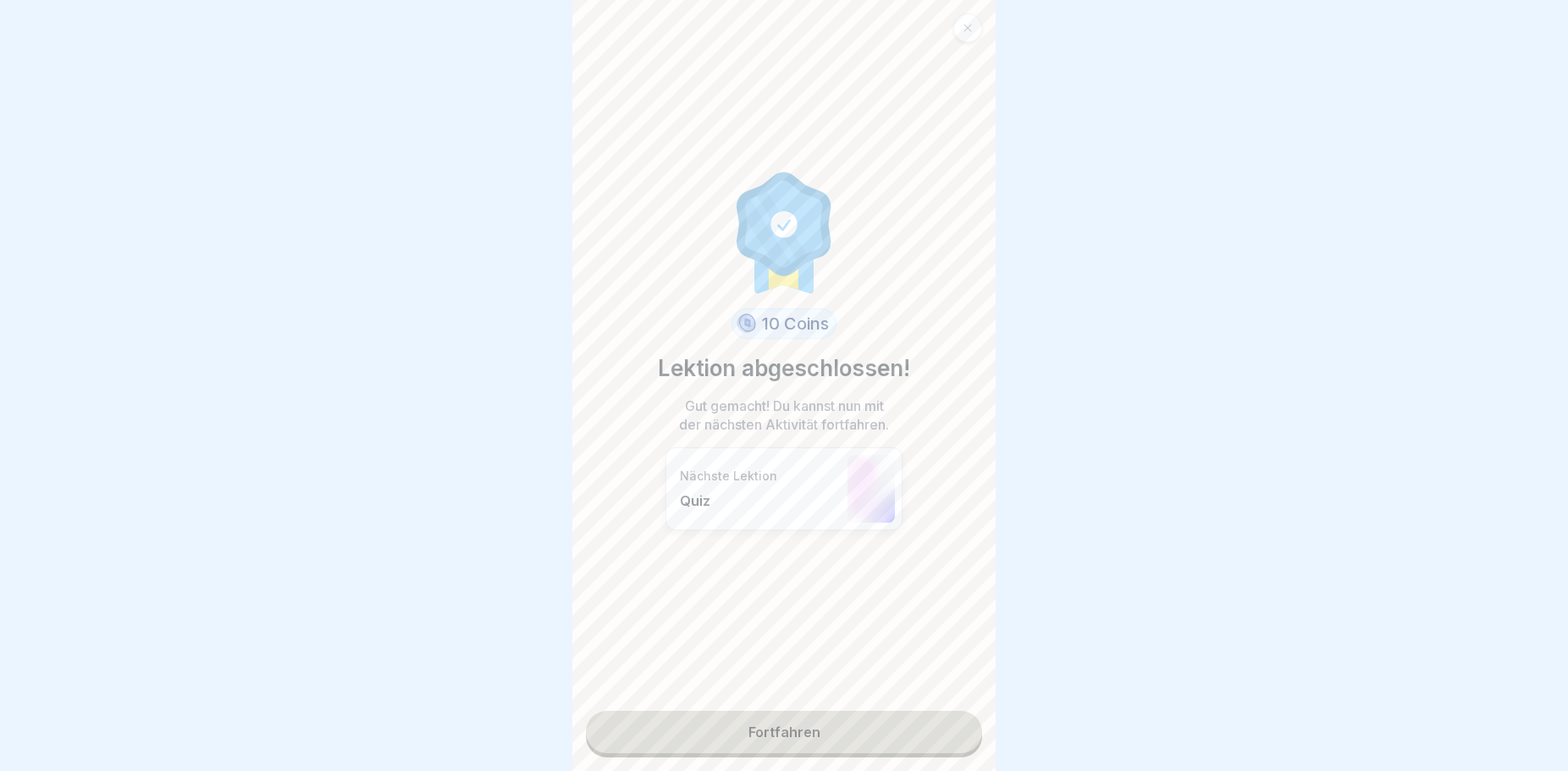
click at [837, 737] on link "Fortfahren" at bounding box center [784, 732] width 396 height 42
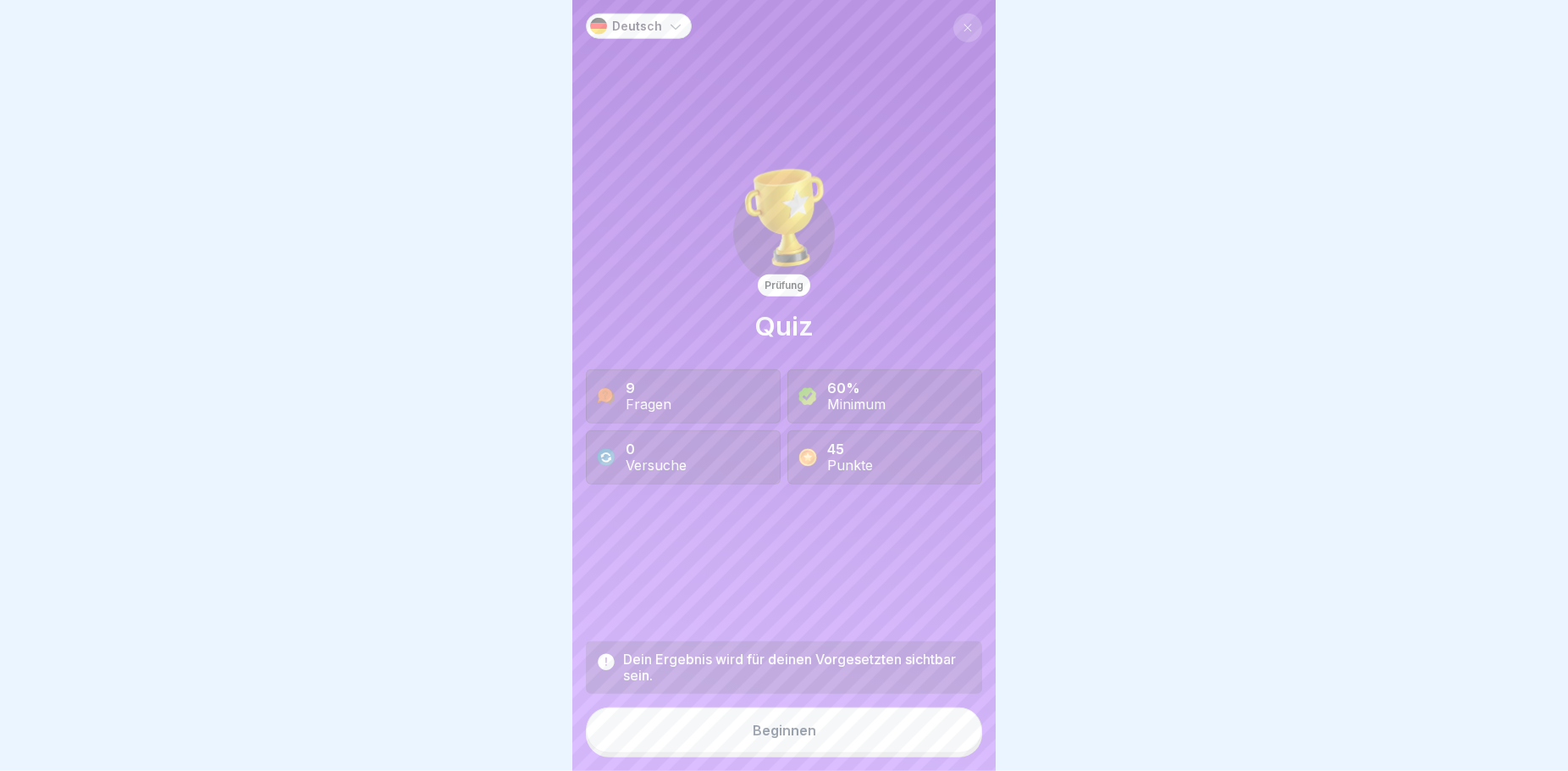
scroll to position [14, 0]
click at [798, 729] on div "Beginnen" at bounding box center [785, 730] width 64 height 15
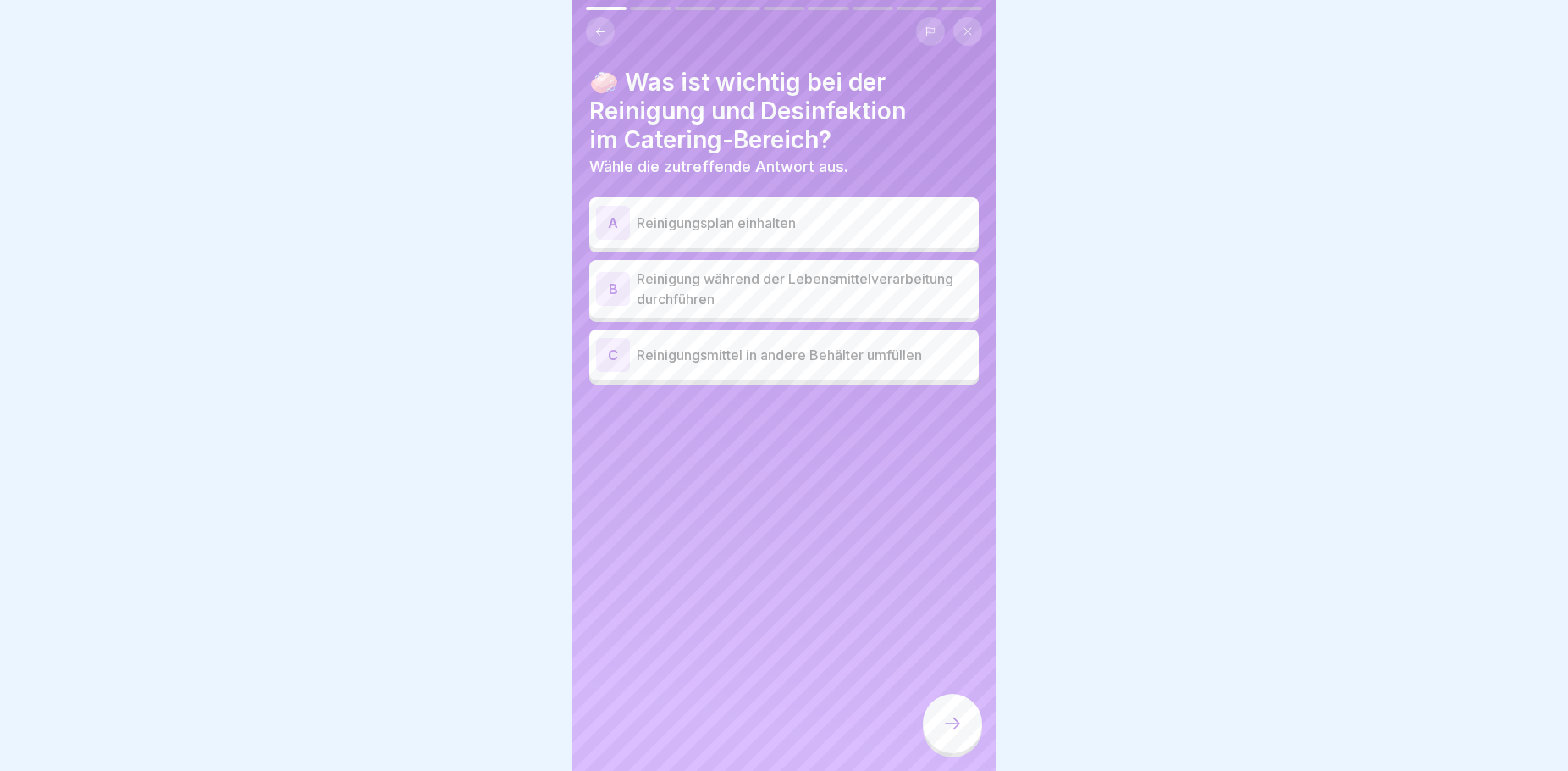
click at [950, 728] on icon at bounding box center [953, 723] width 21 height 21
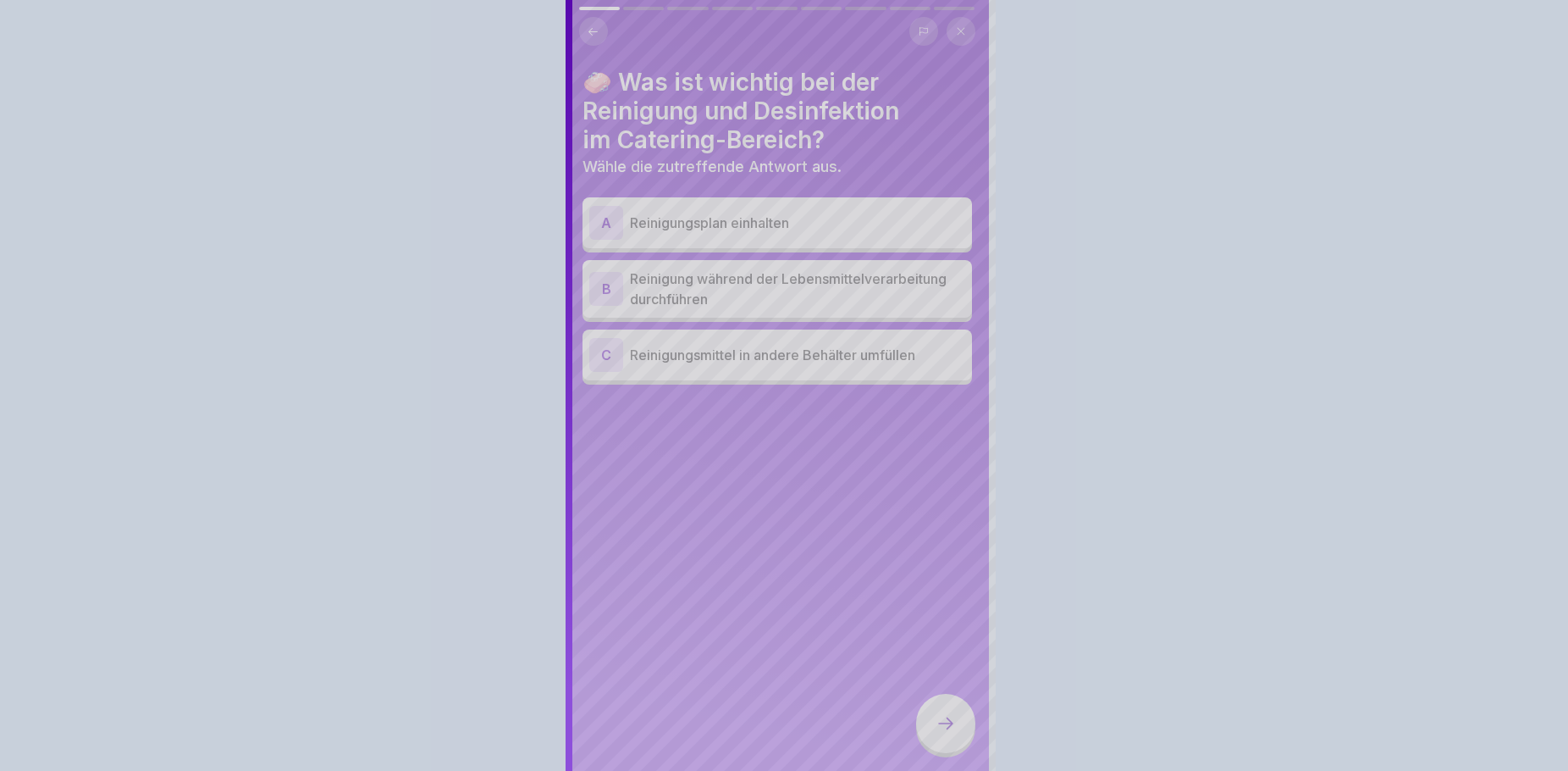
scroll to position [0, 0]
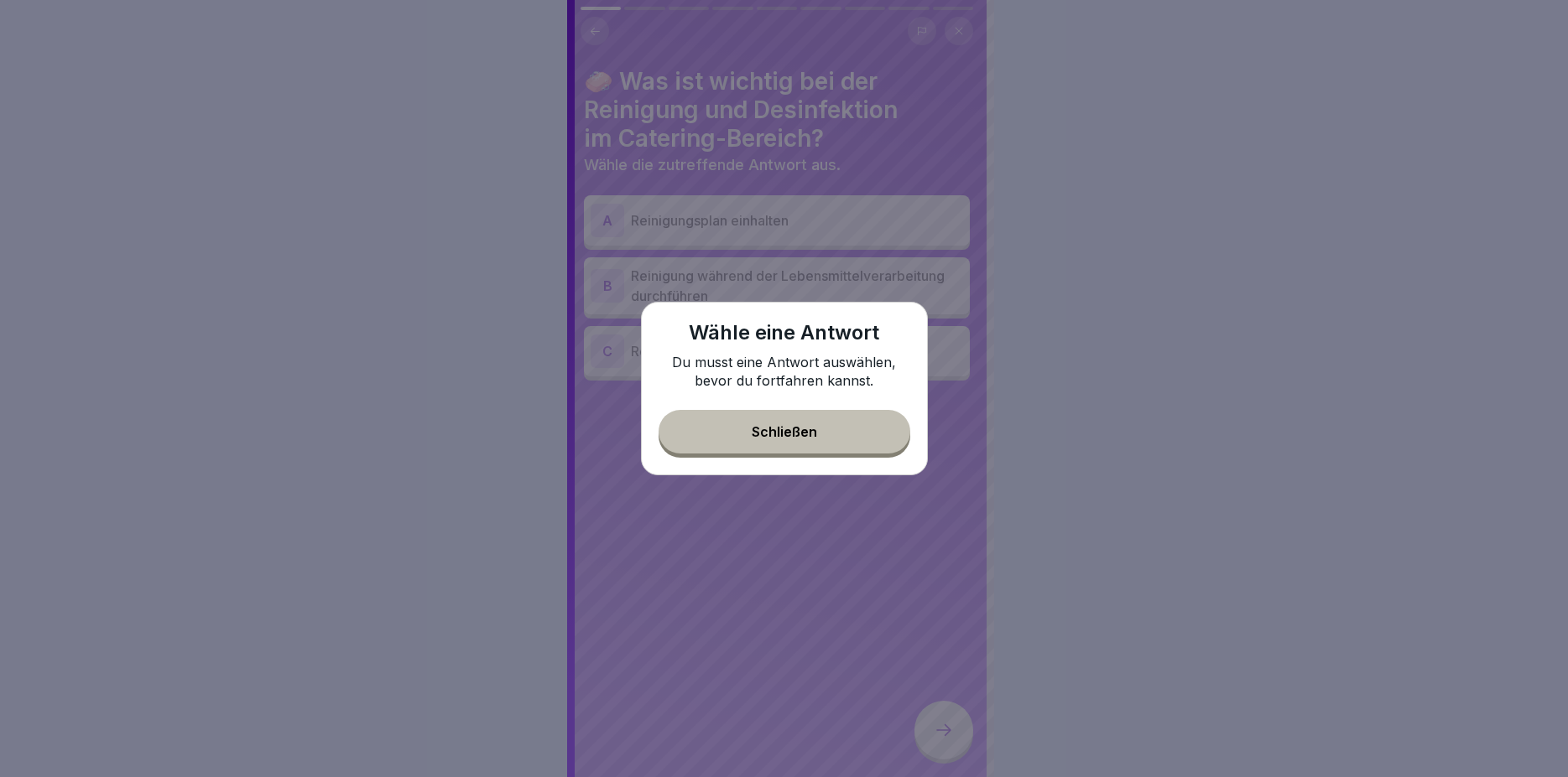
click at [849, 438] on button "Schließen" at bounding box center [784, 431] width 252 height 44
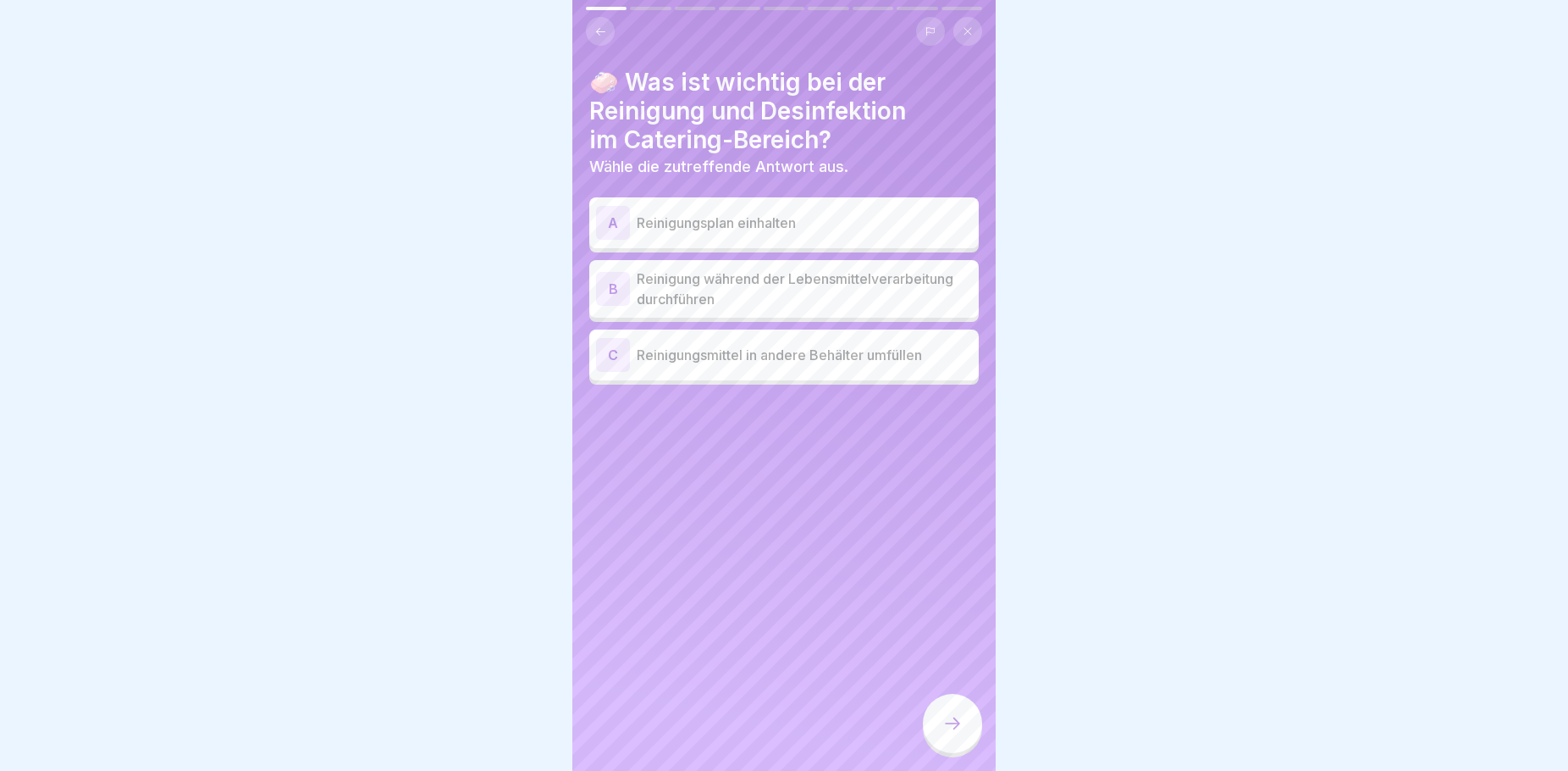
click at [792, 232] on p "Reinigungsplan einhalten" at bounding box center [804, 223] width 335 height 21
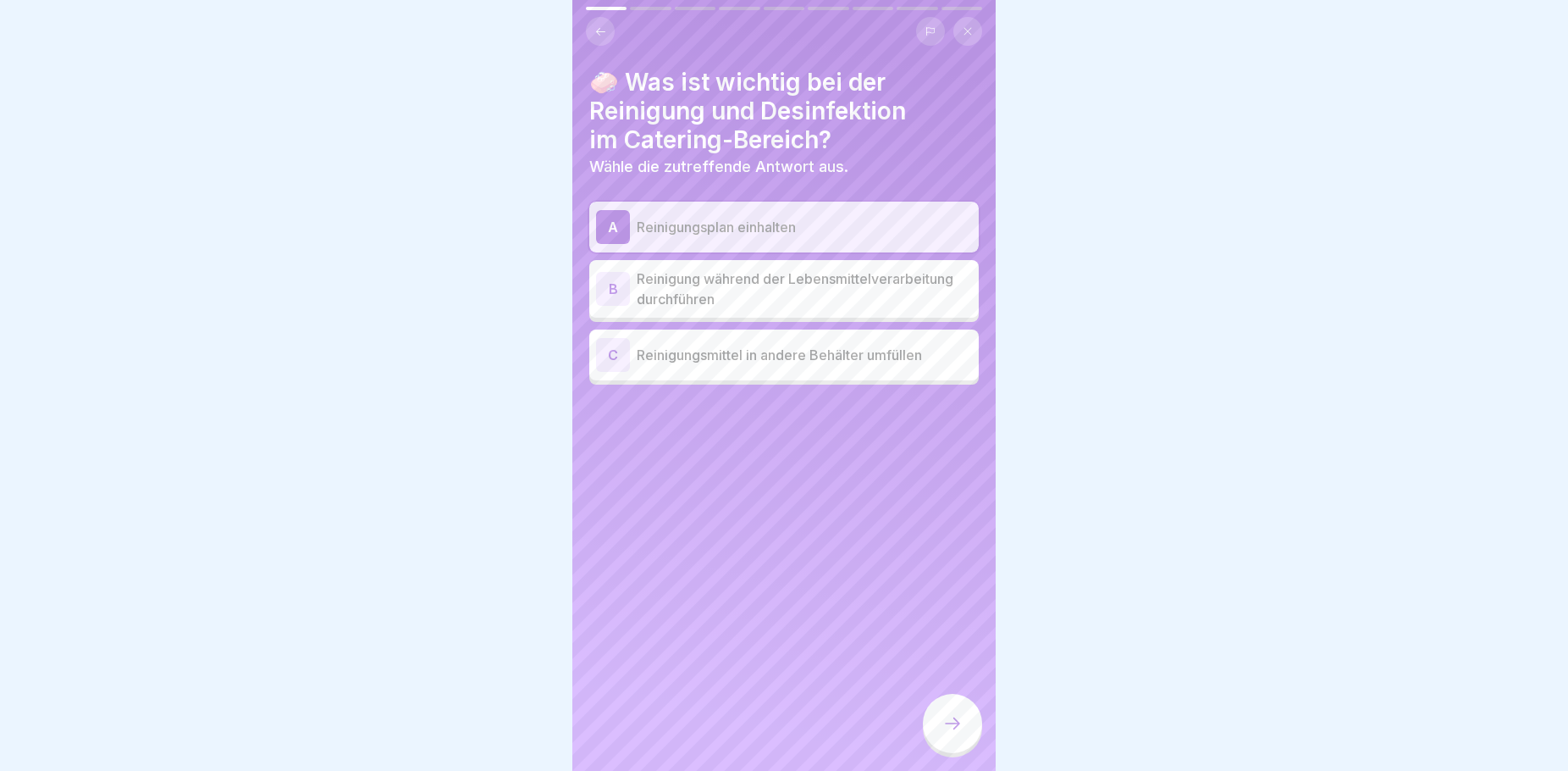
click at [948, 752] on div at bounding box center [952, 723] width 59 height 59
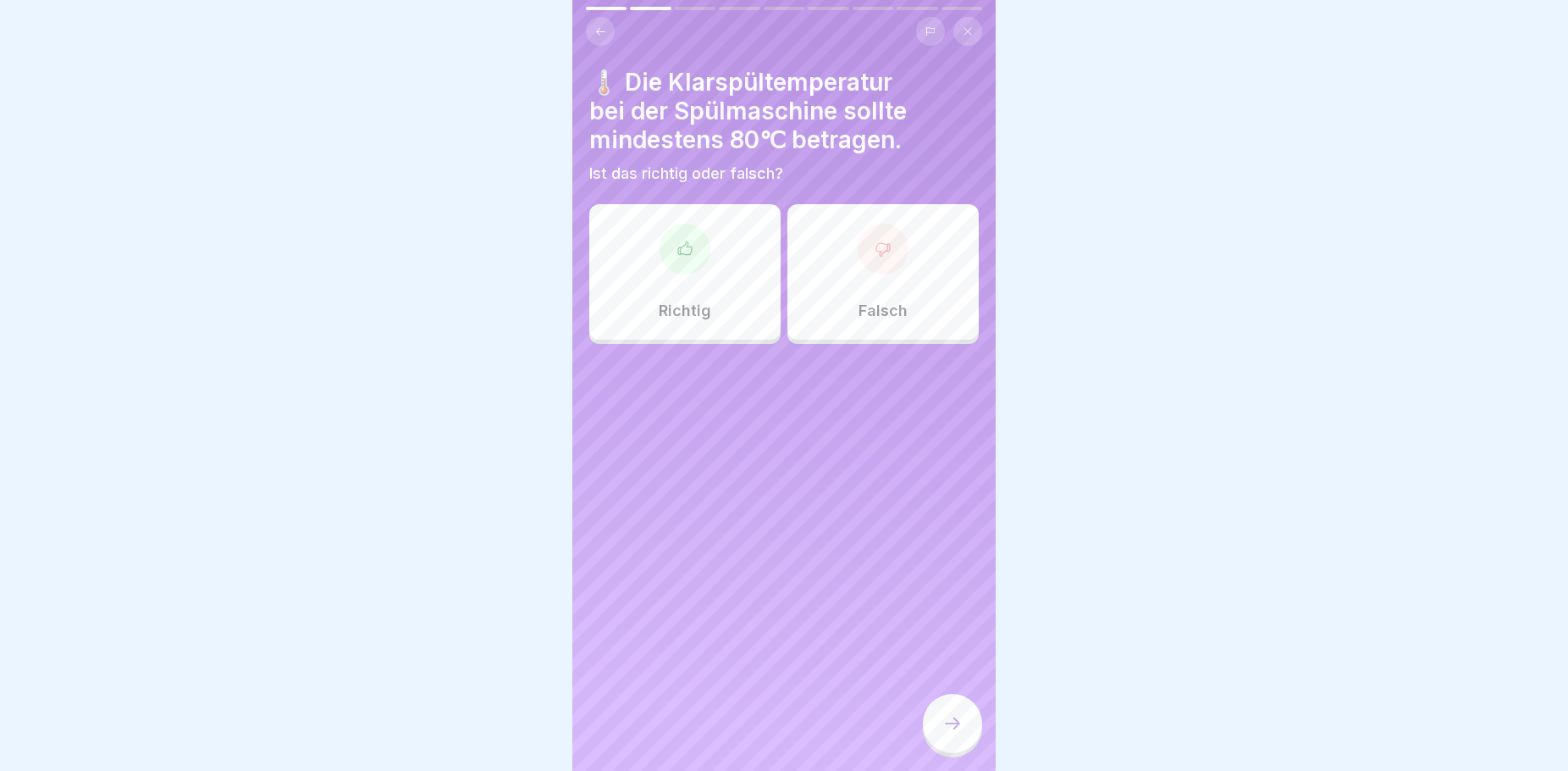
click at [712, 318] on div "Richtig" at bounding box center [685, 271] width 192 height 135
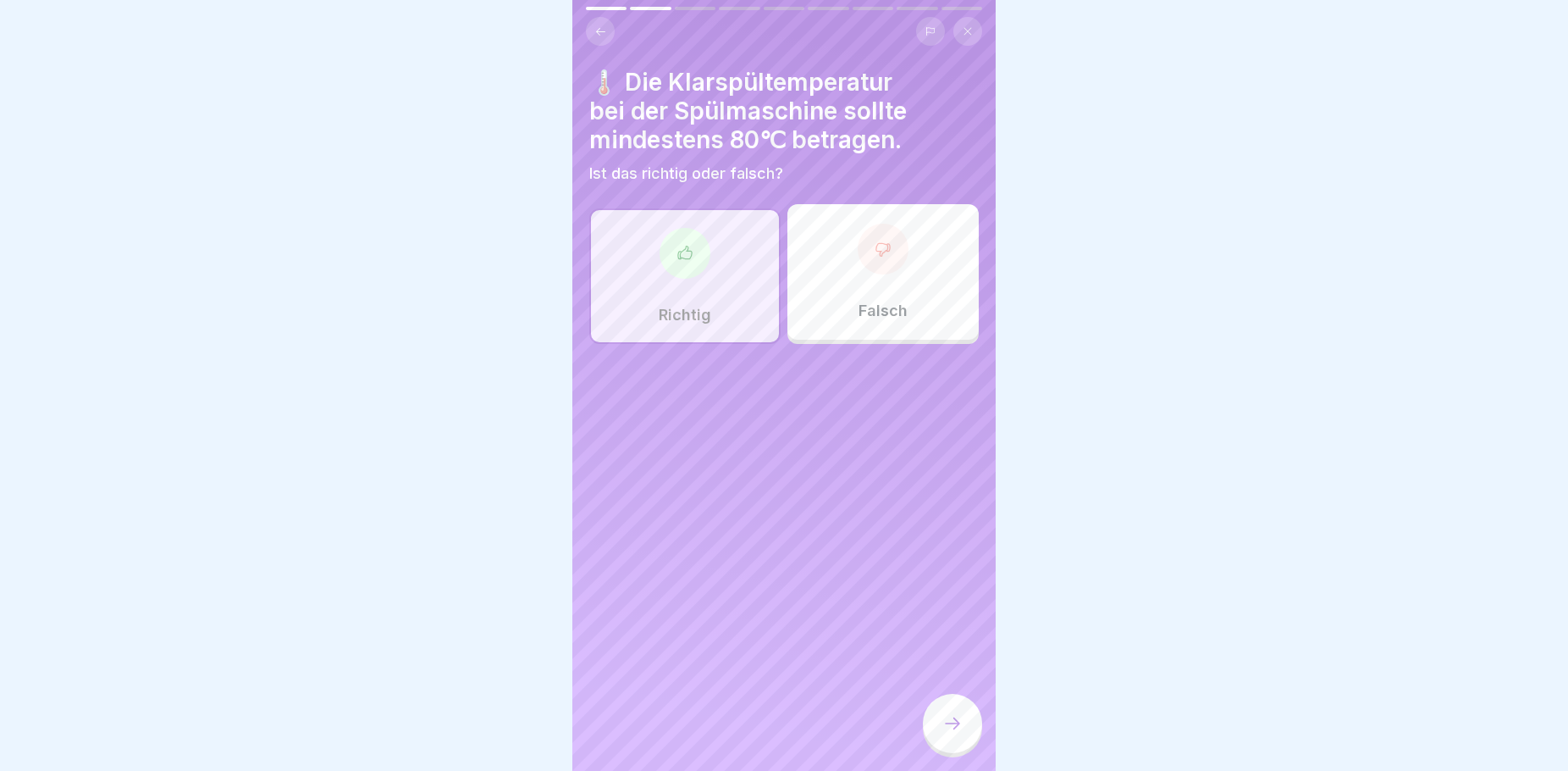
click at [963, 741] on div at bounding box center [952, 723] width 59 height 59
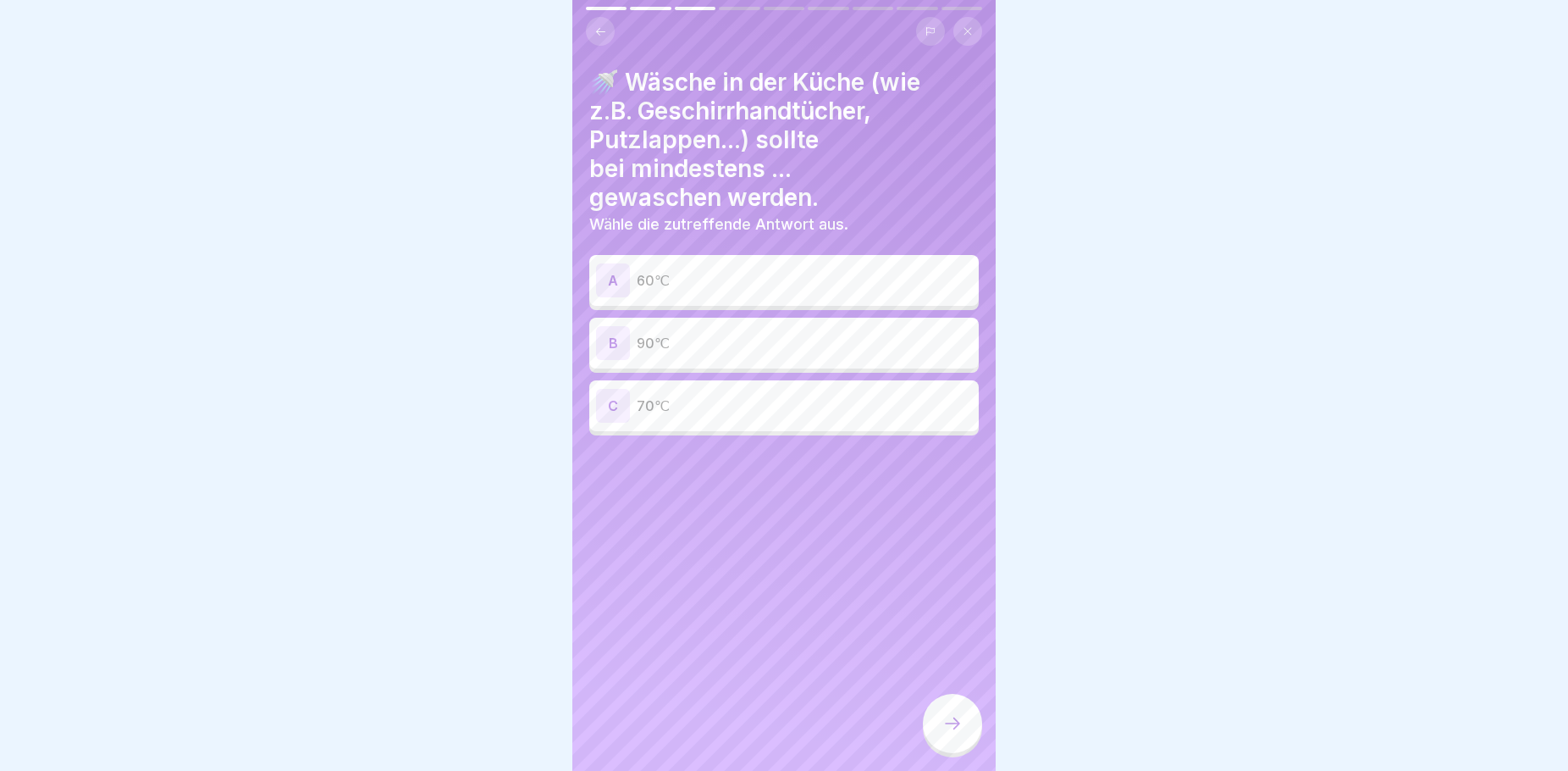
click at [682, 339] on p "90℃" at bounding box center [804, 343] width 335 height 21
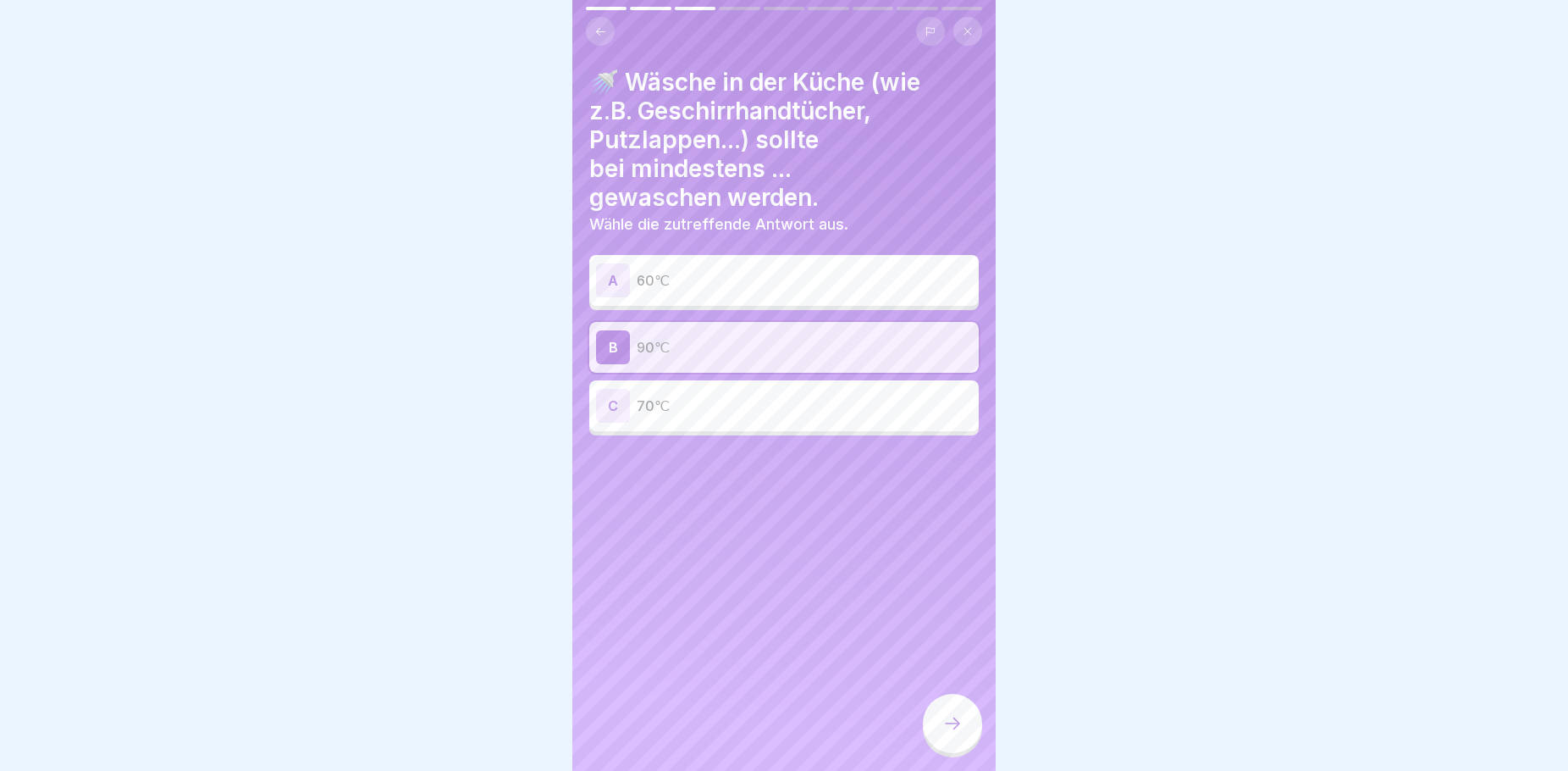
click at [962, 737] on div at bounding box center [952, 723] width 59 height 59
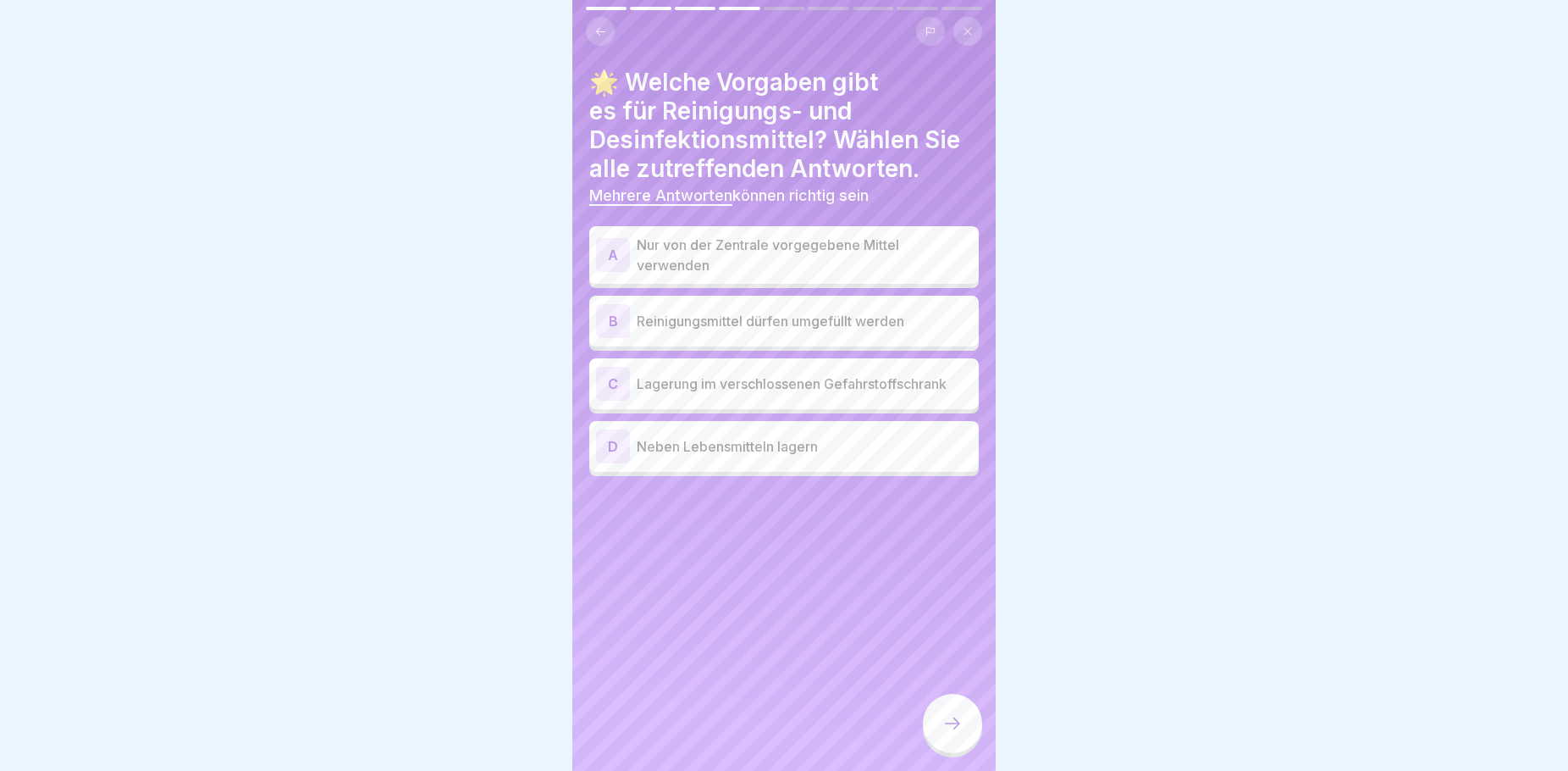
click at [738, 254] on p "Nur von der Zentrale vorgegebene Mittel verwenden" at bounding box center [804, 254] width 335 height 40
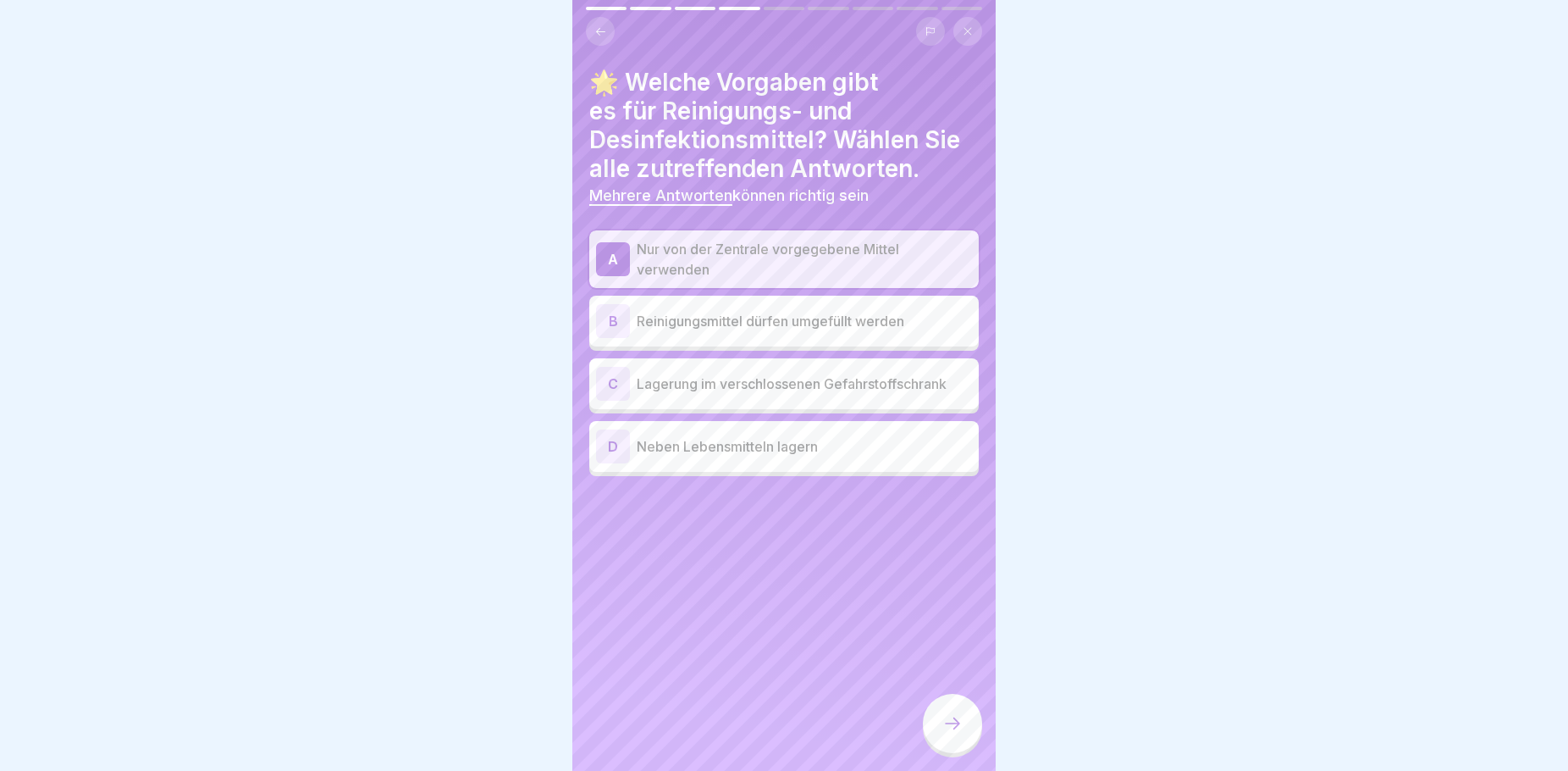
click at [746, 389] on p "Lagerung im verschlossenen Gefahrstoffschrank" at bounding box center [804, 384] width 335 height 21
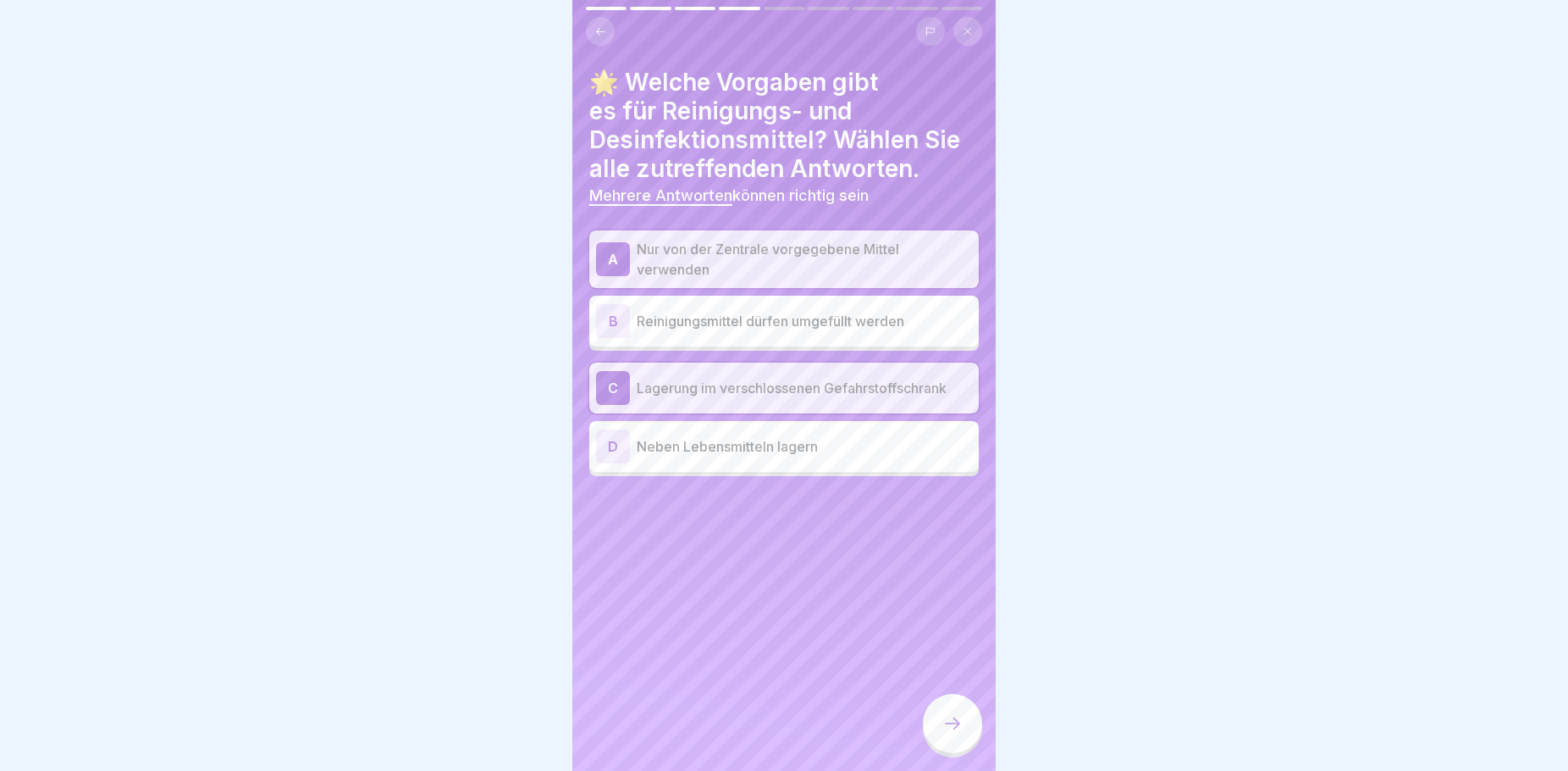
click at [942, 735] on div at bounding box center [952, 723] width 59 height 59
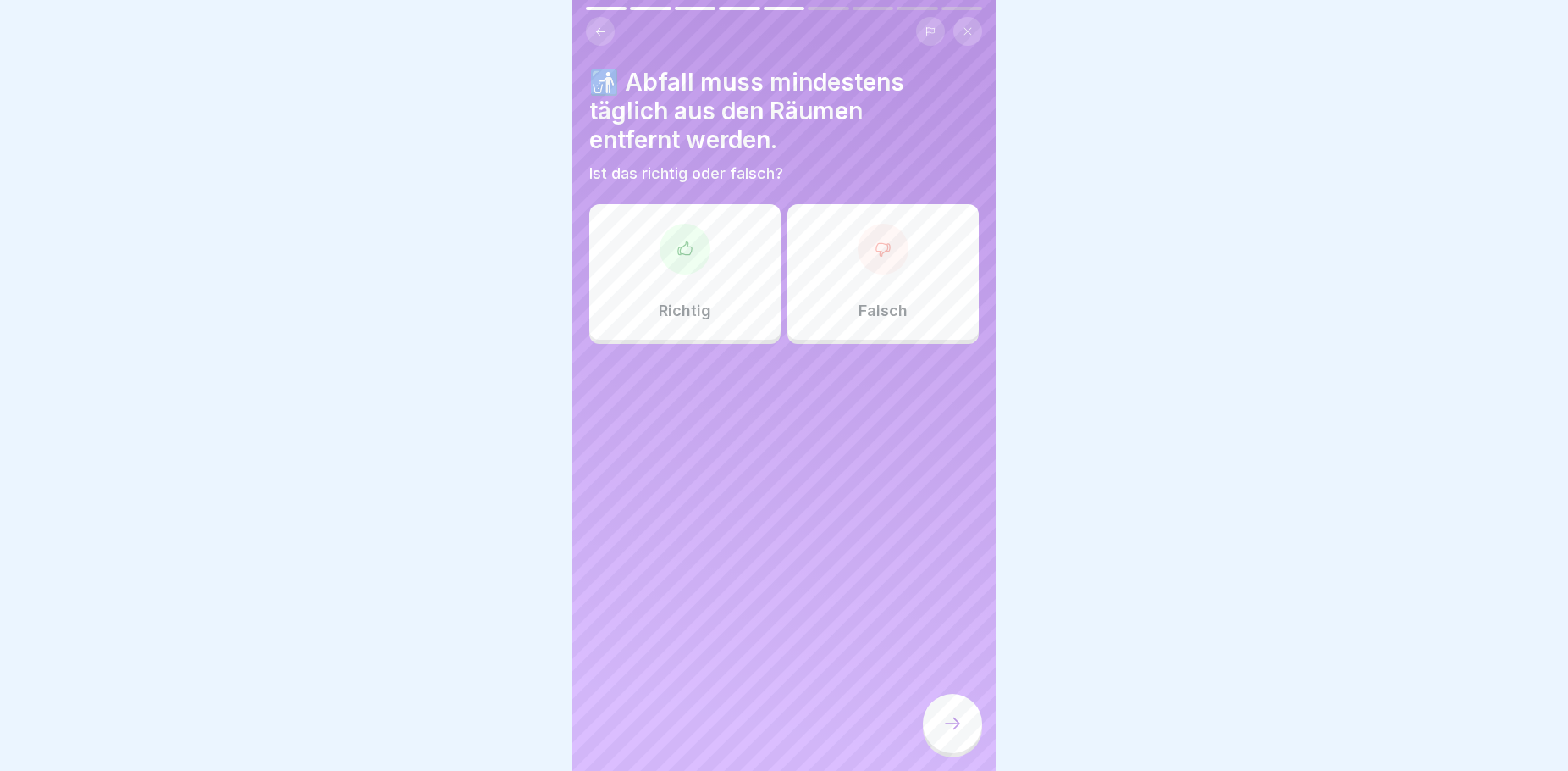
click at [730, 273] on div "Richtig" at bounding box center [685, 271] width 192 height 135
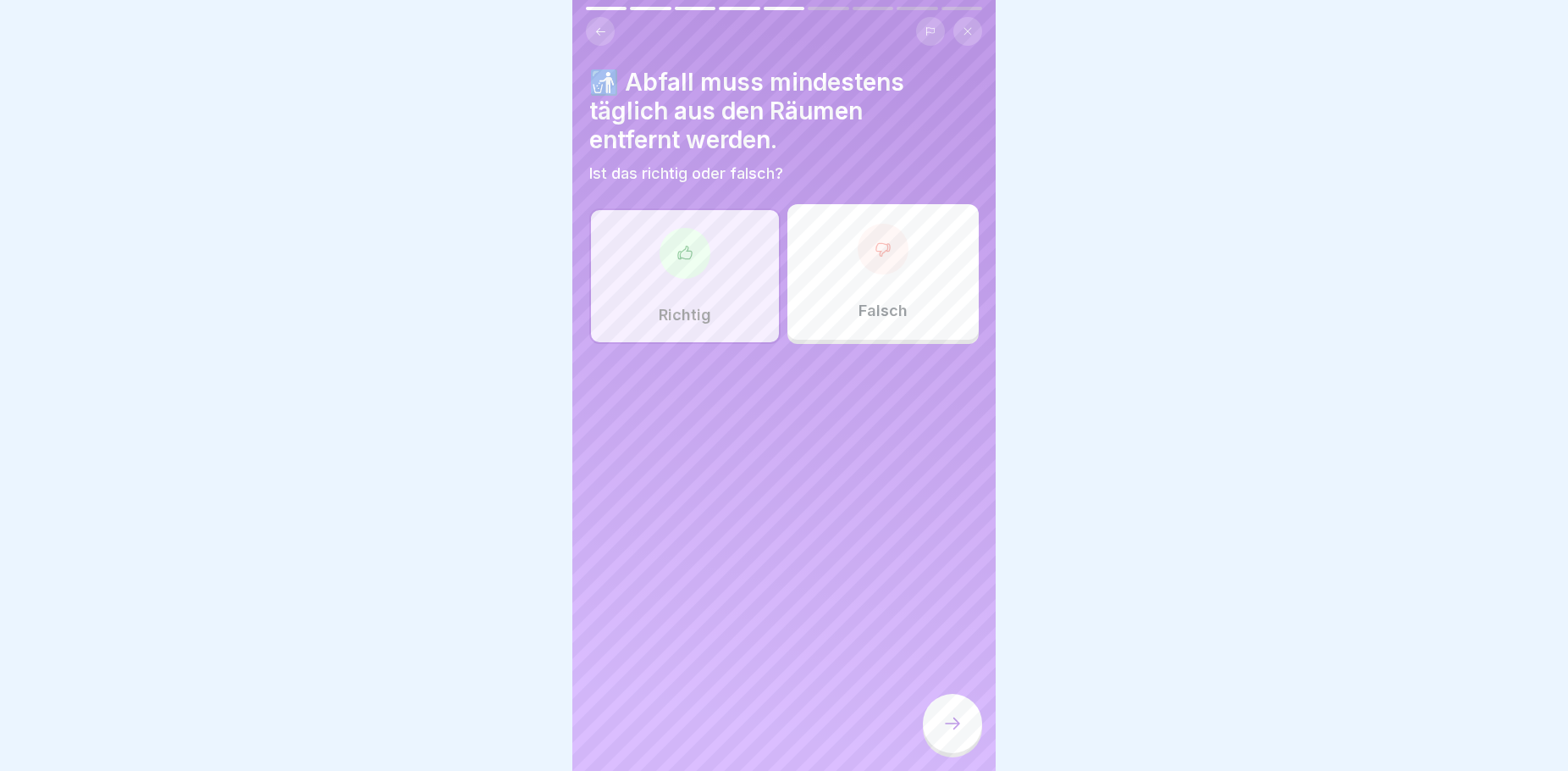
click at [947, 747] on div at bounding box center [952, 723] width 59 height 59
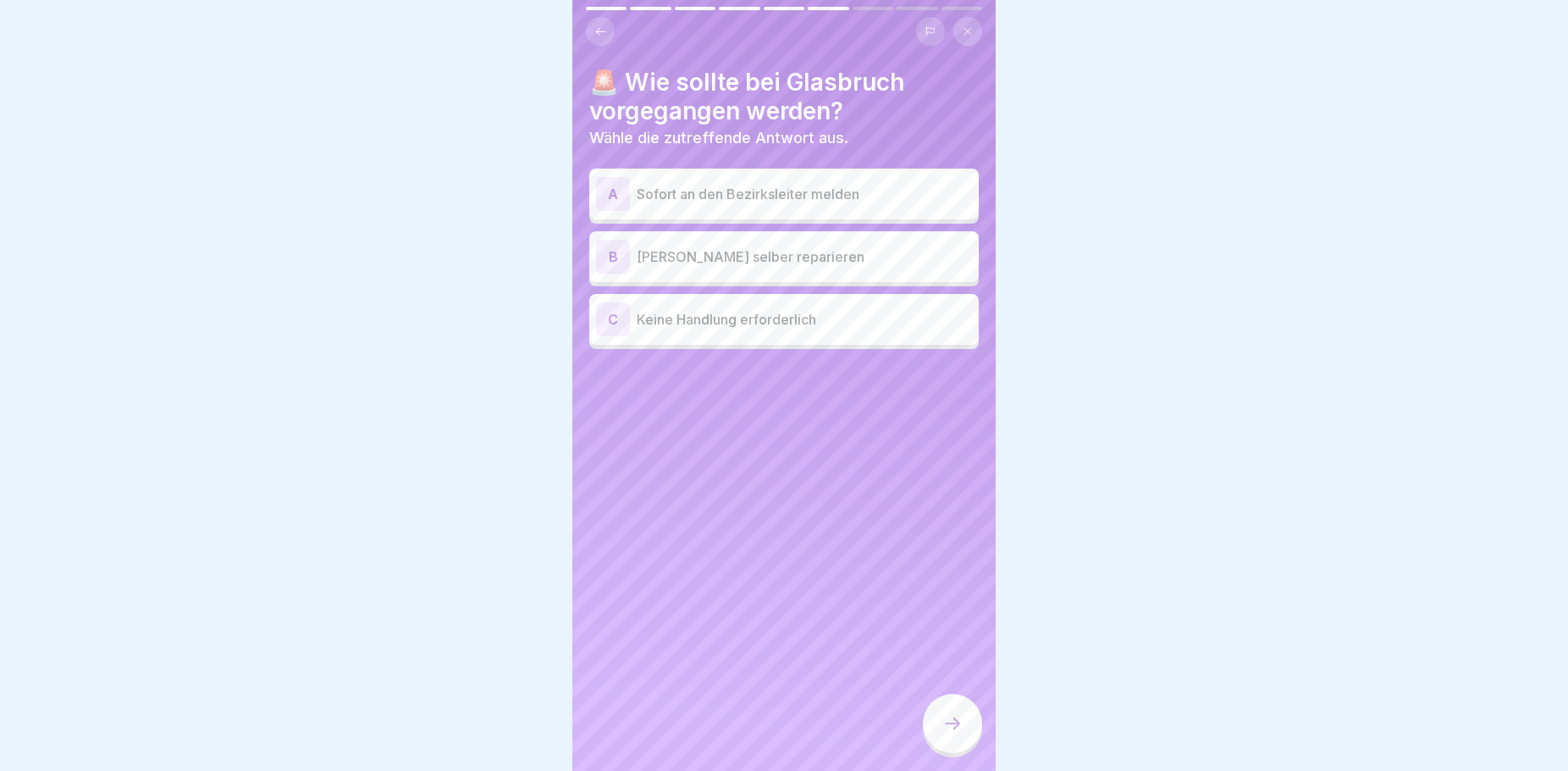
click at [830, 190] on p "Sofort an den Bezirksleiter melden" at bounding box center [804, 194] width 335 height 21
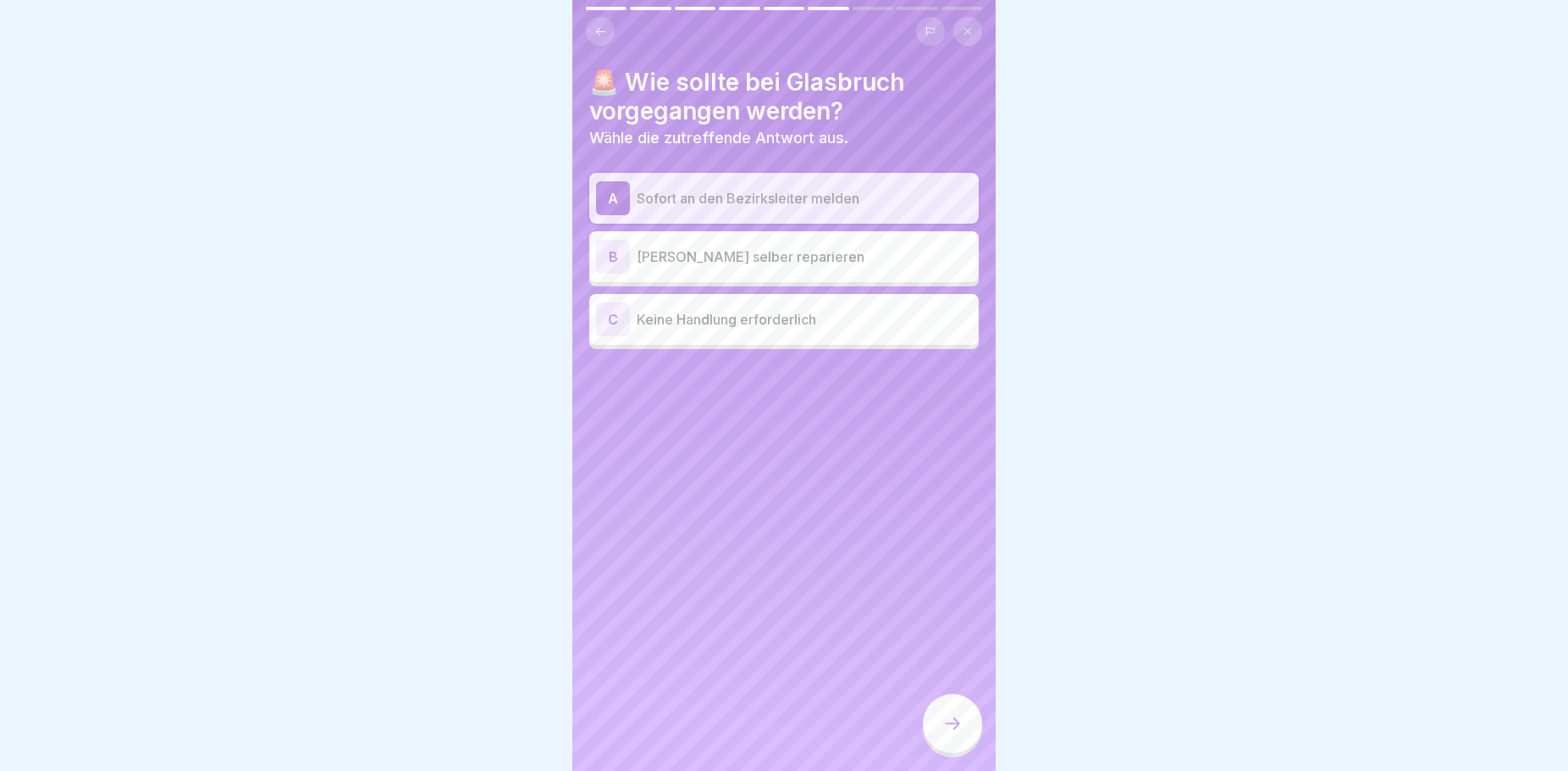
click at [941, 738] on div at bounding box center [952, 723] width 59 height 59
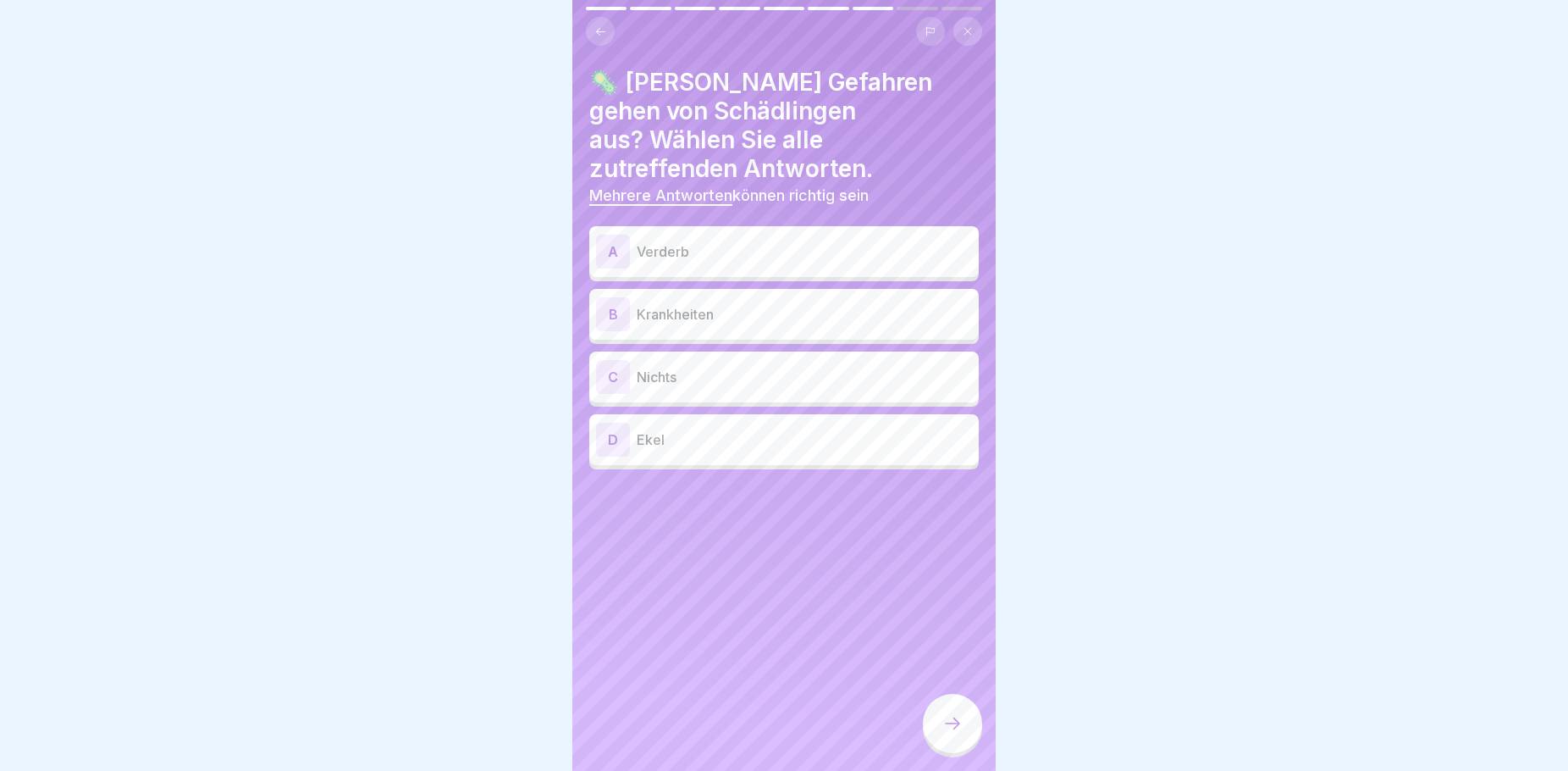
drag, startPoint x: 953, startPoint y: 735, endPoint x: 964, endPoint y: 763, distance: 30.1
click at [964, 753] on div at bounding box center [952, 723] width 59 height 59
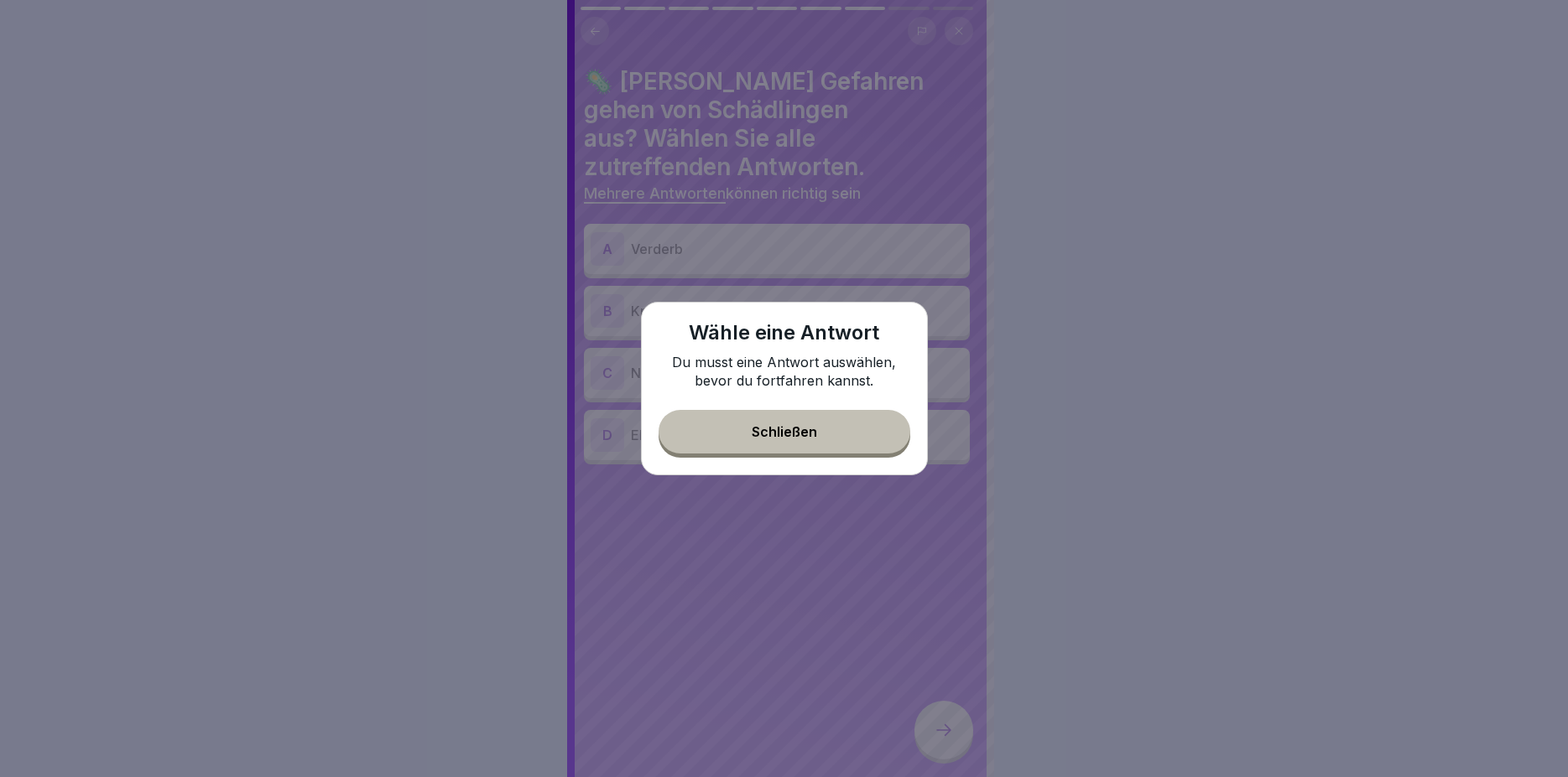
click at [765, 422] on button "Schließen" at bounding box center [784, 431] width 252 height 44
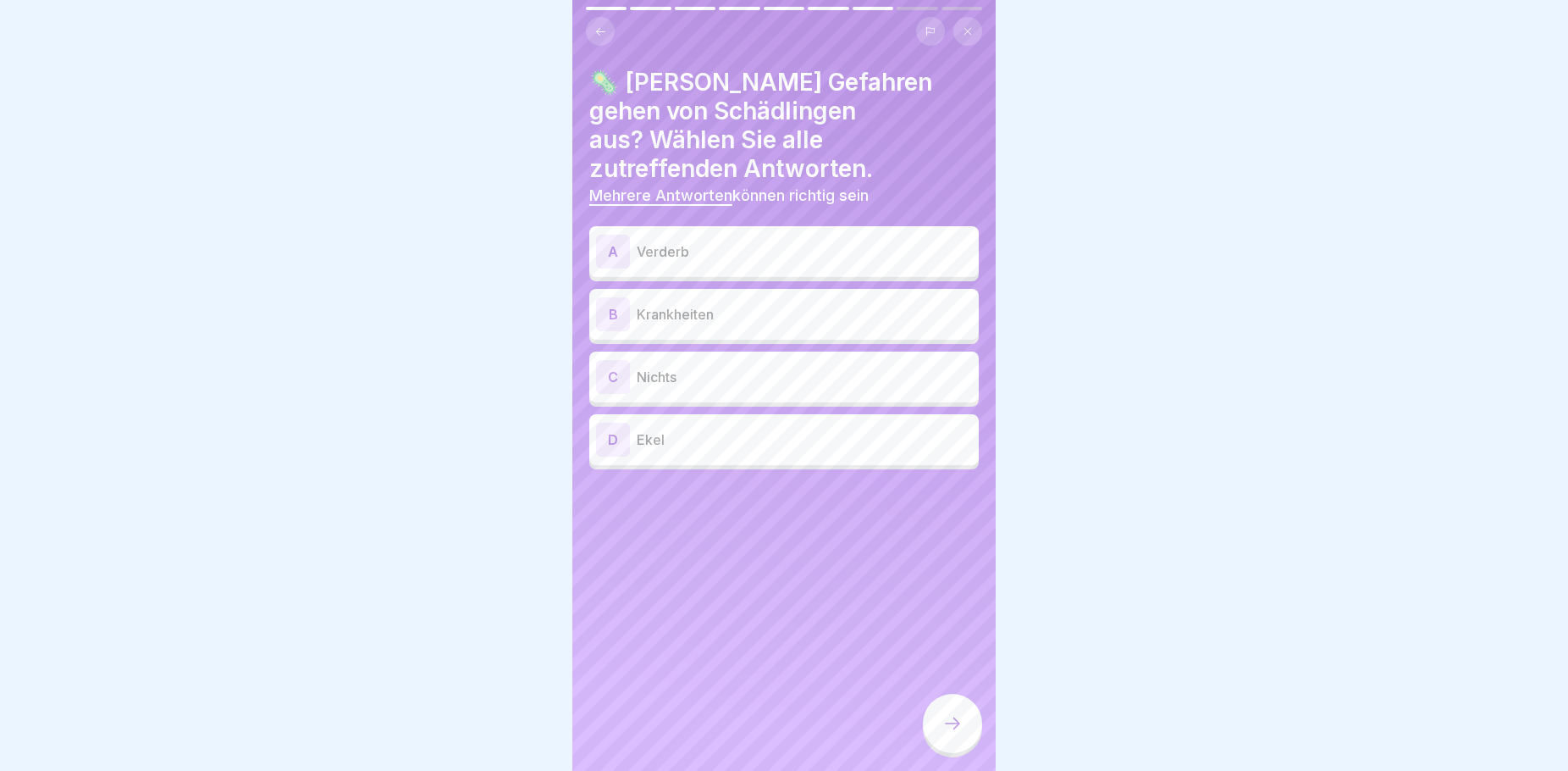
click at [695, 241] on p "Verderb" at bounding box center [804, 252] width 335 height 21
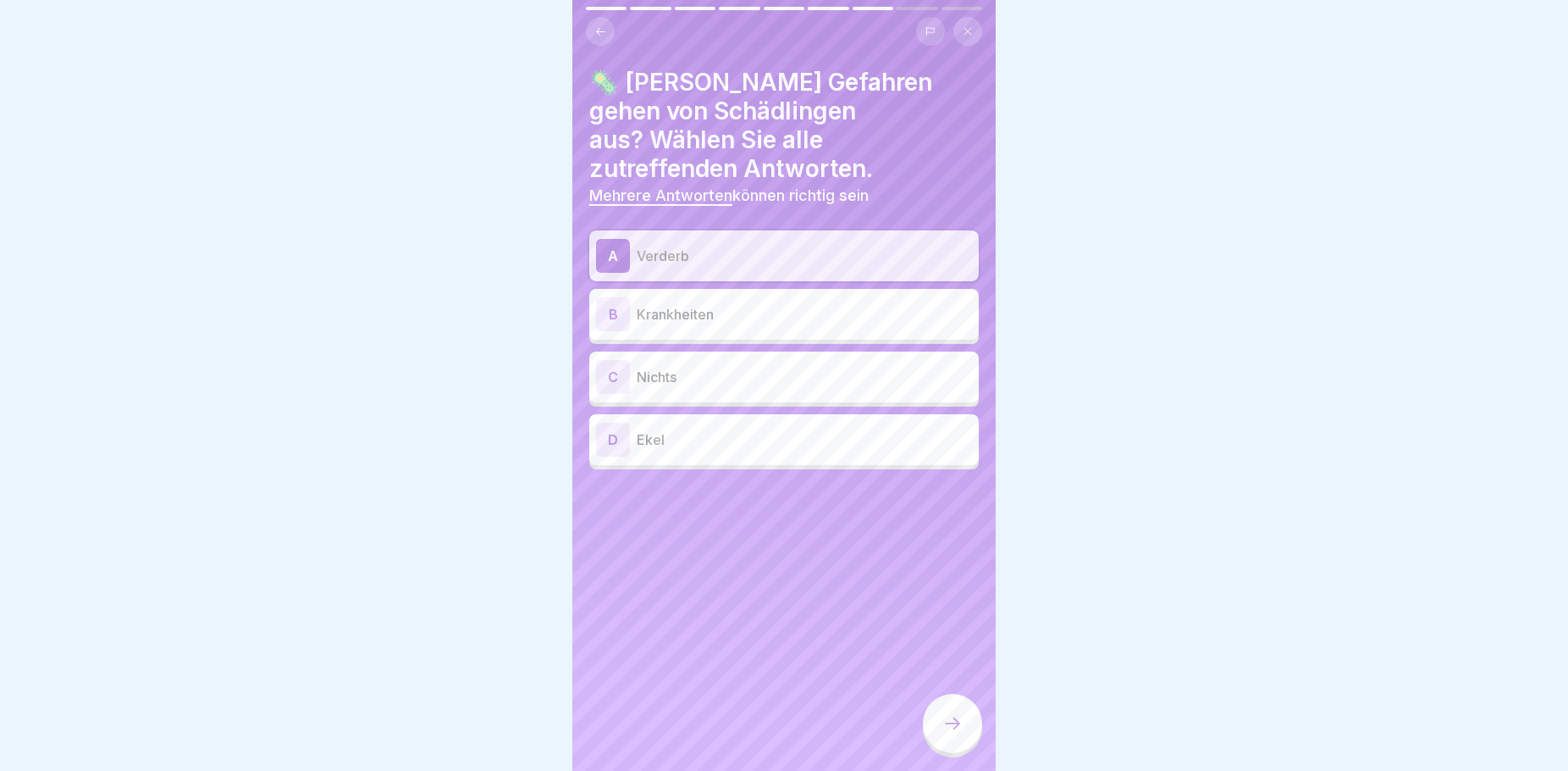
click at [685, 429] on p "Ekel" at bounding box center [804, 439] width 335 height 21
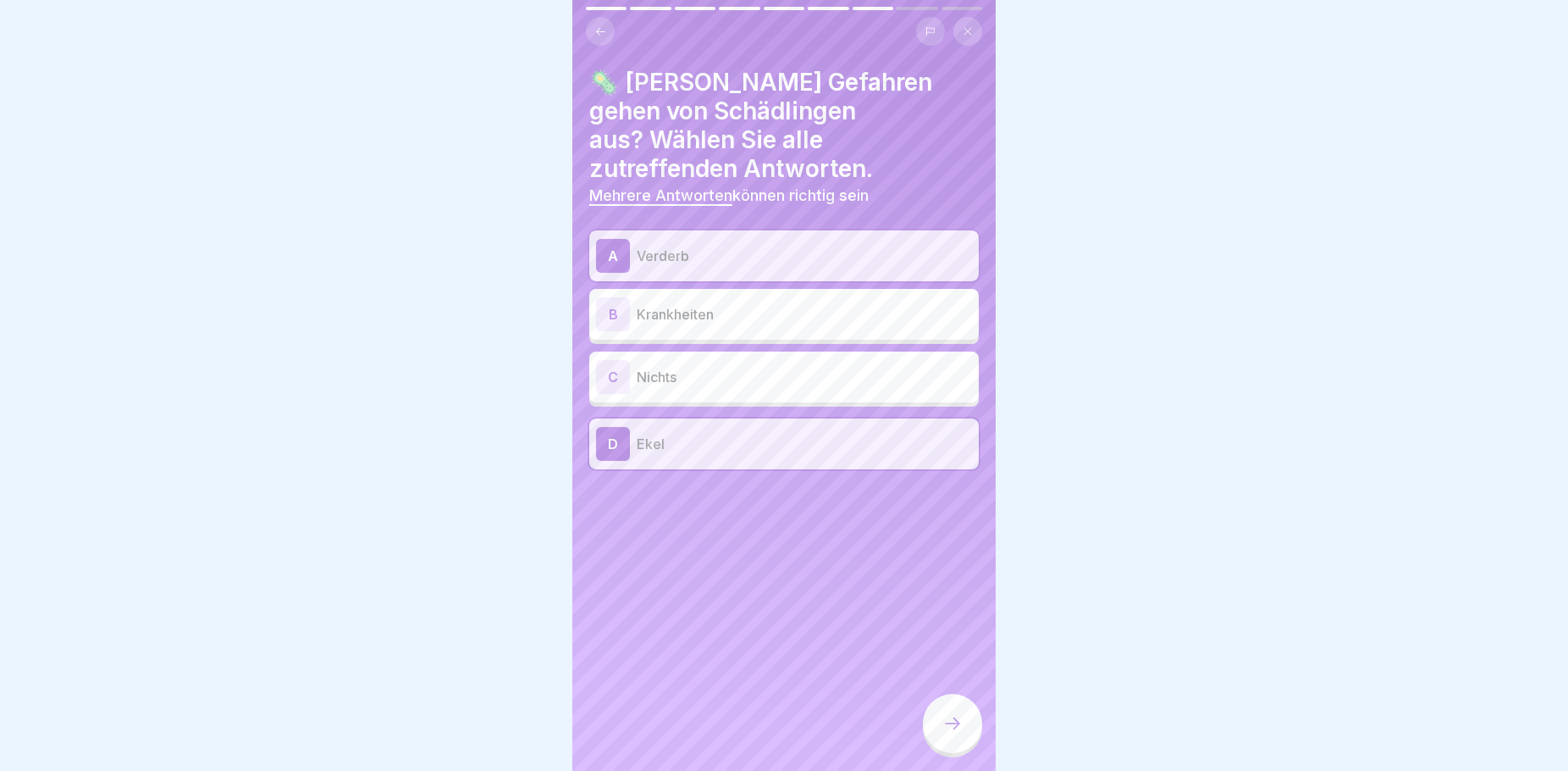
click at [699, 259] on div "A Verderb B Krankheiten C Nichts D Ekel" at bounding box center [784, 349] width 390 height 239
click at [707, 304] on p "Krankheiten" at bounding box center [804, 315] width 335 height 21
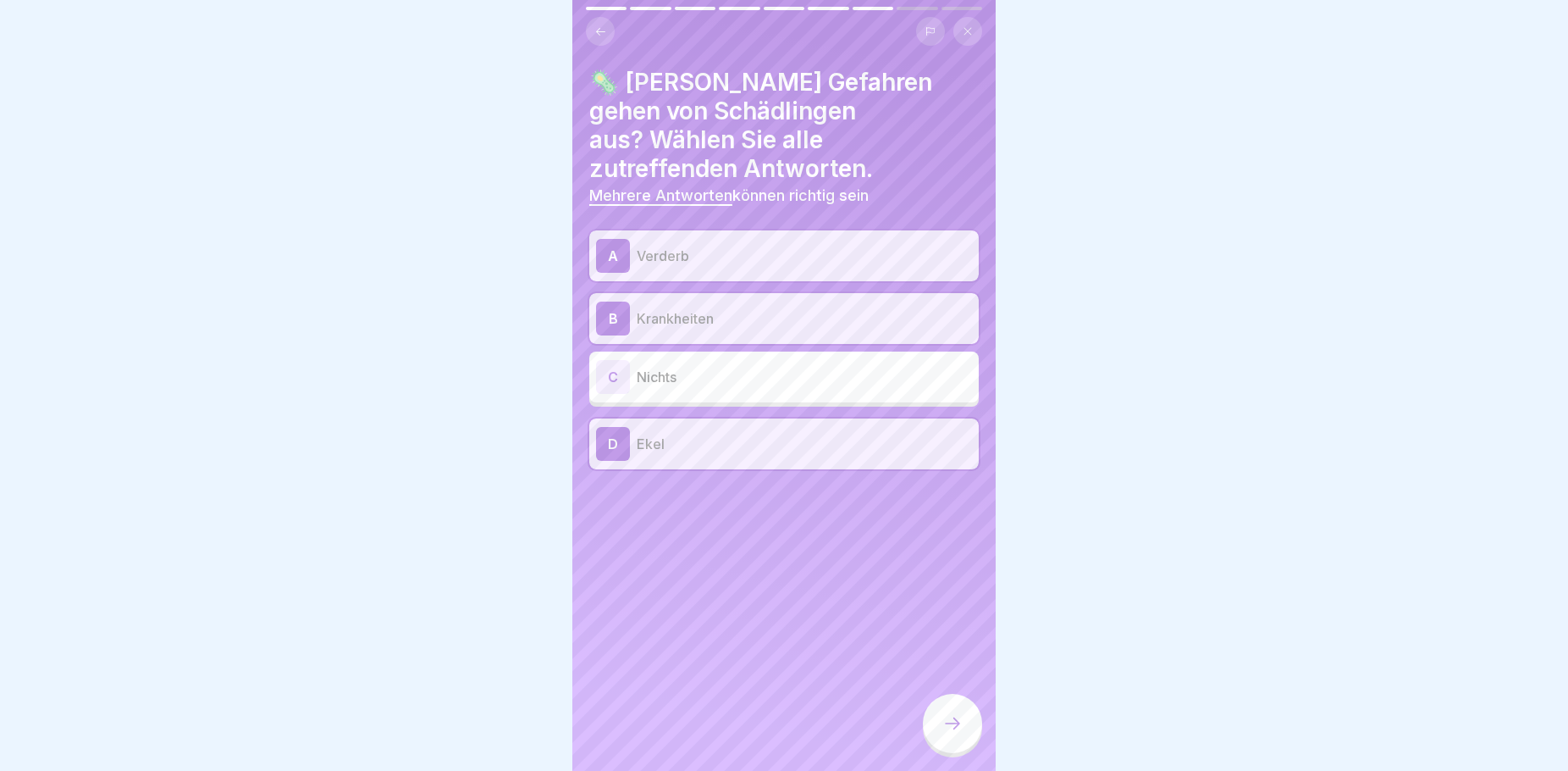
click at [964, 735] on div at bounding box center [952, 723] width 59 height 59
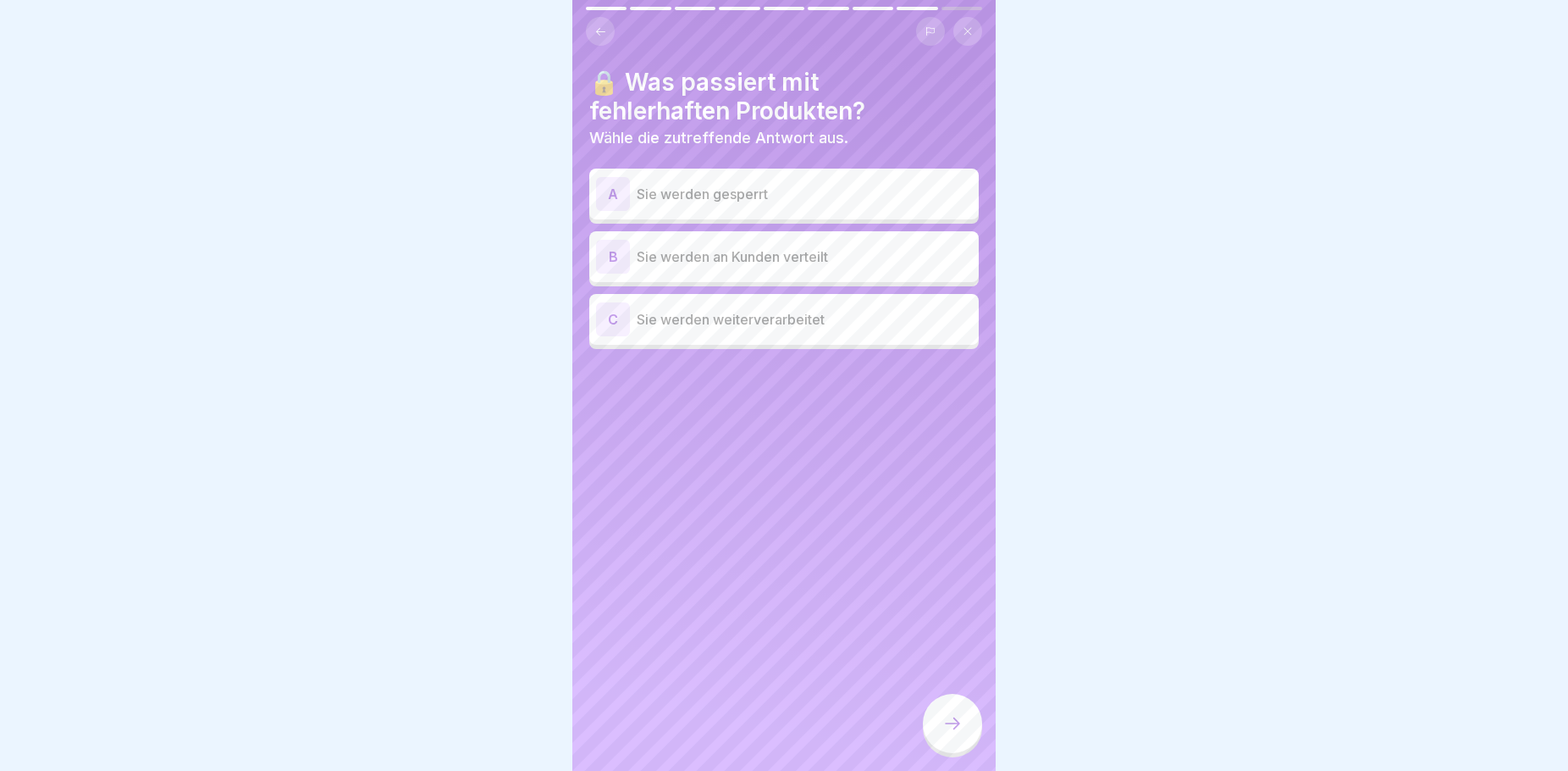
click at [688, 179] on div "A Sie werden gesperrt" at bounding box center [784, 193] width 376 height 34
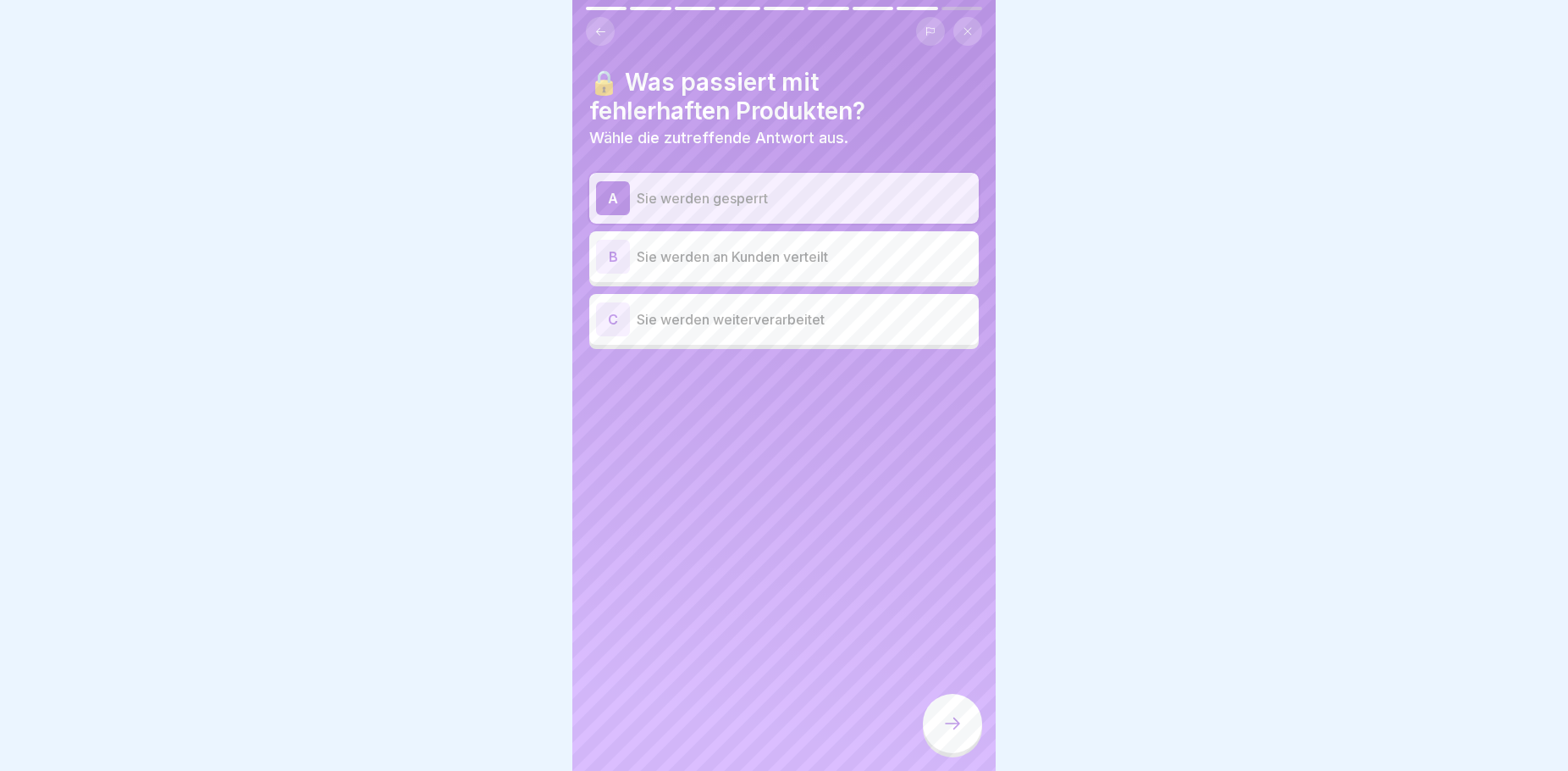
click at [940, 733] on div at bounding box center [952, 723] width 59 height 59
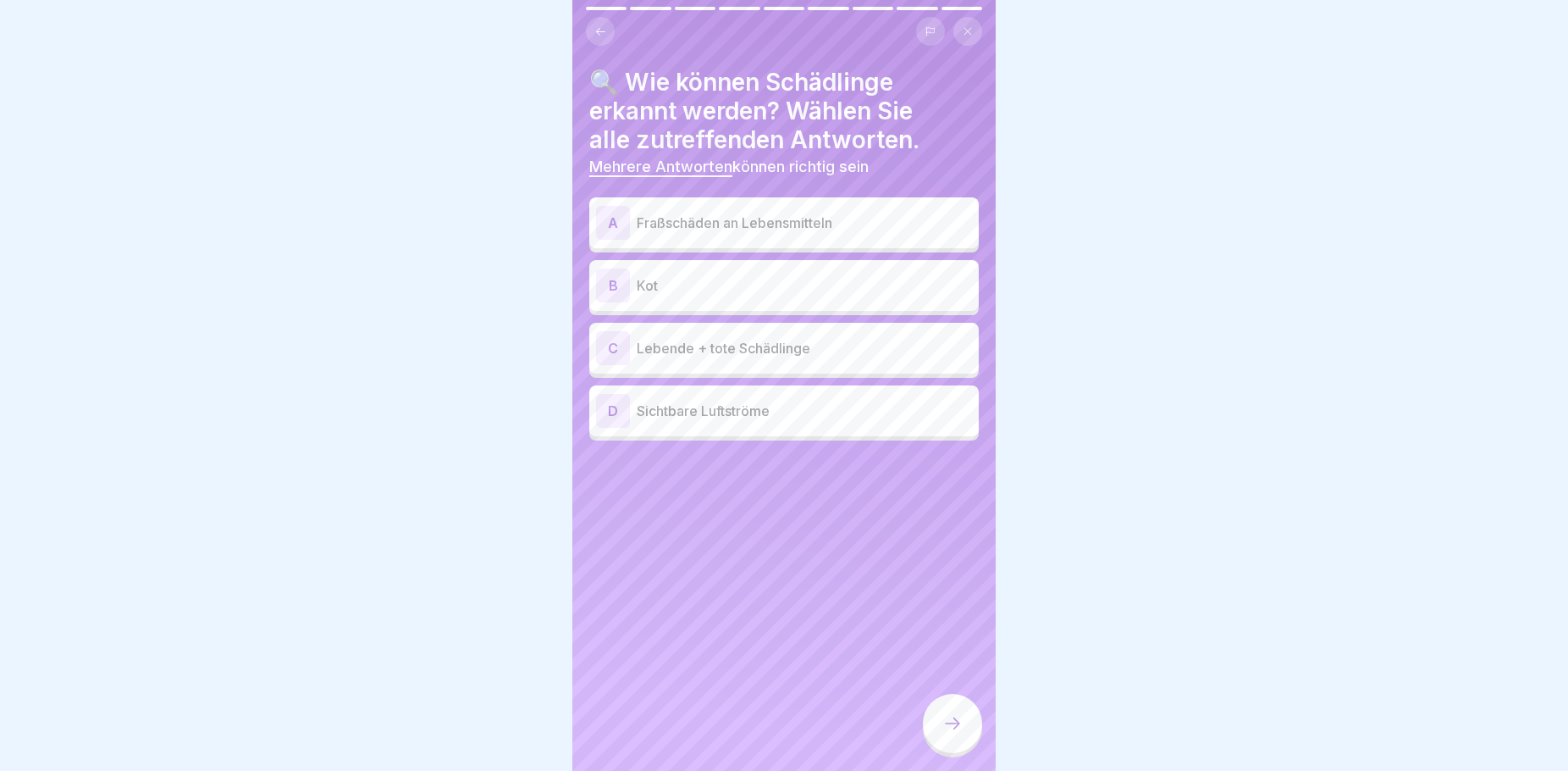
click at [738, 228] on p "Fraßschäden an Lebensmitteln" at bounding box center [804, 223] width 335 height 21
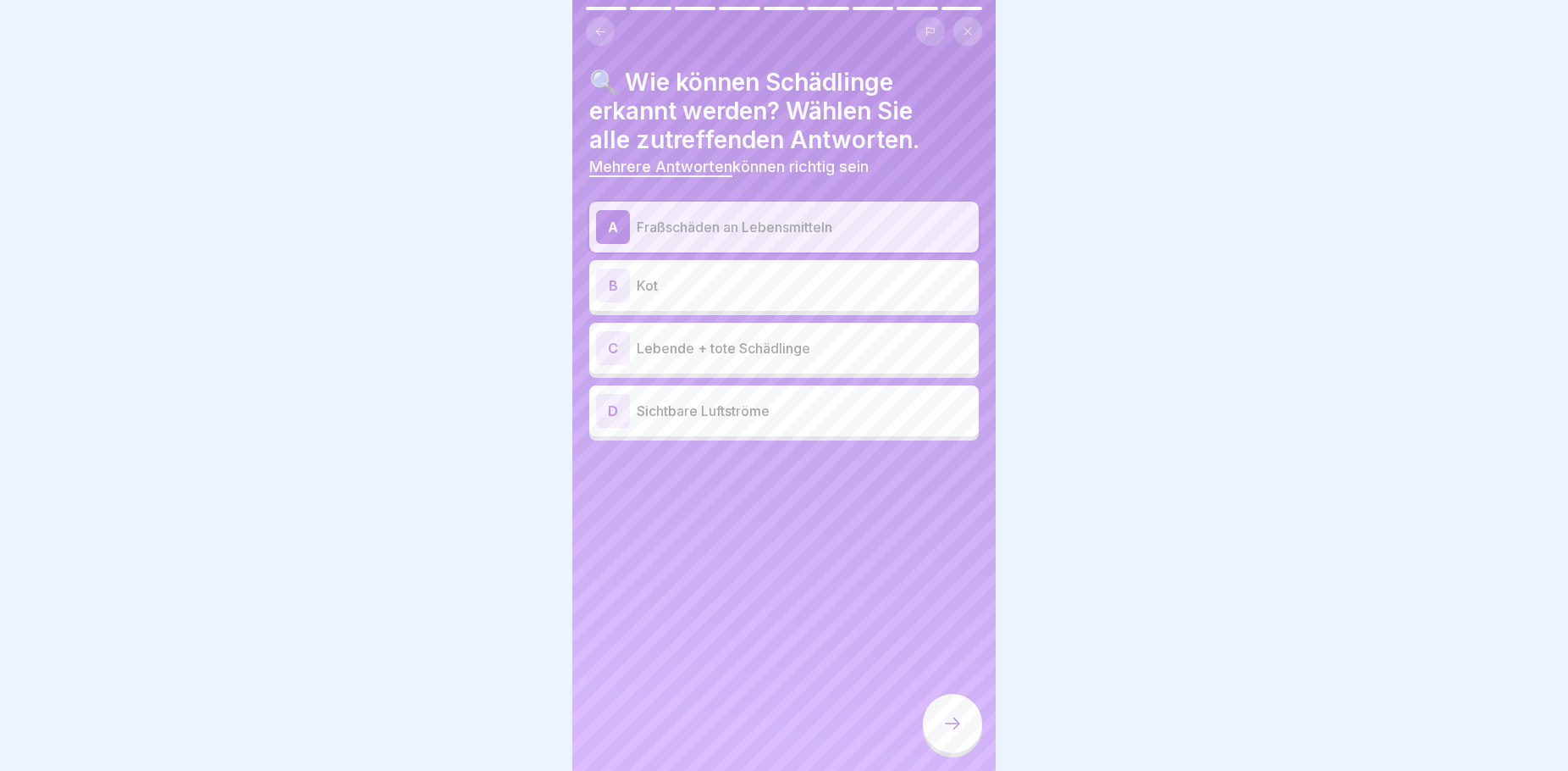
click at [708, 296] on div "B Kot" at bounding box center [784, 285] width 376 height 34
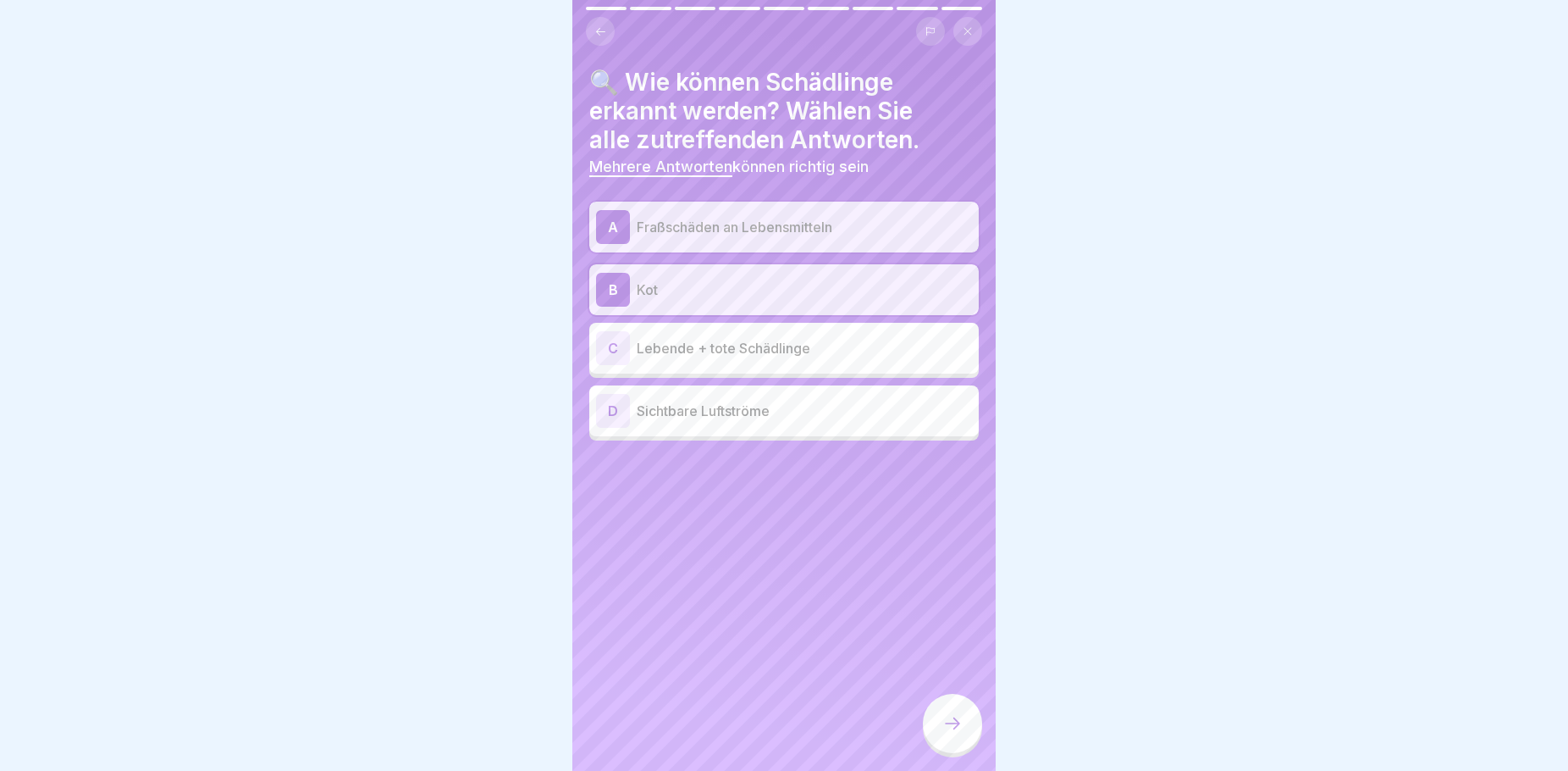
click at [751, 355] on p "Lebende + tote Schädlinge" at bounding box center [804, 348] width 335 height 21
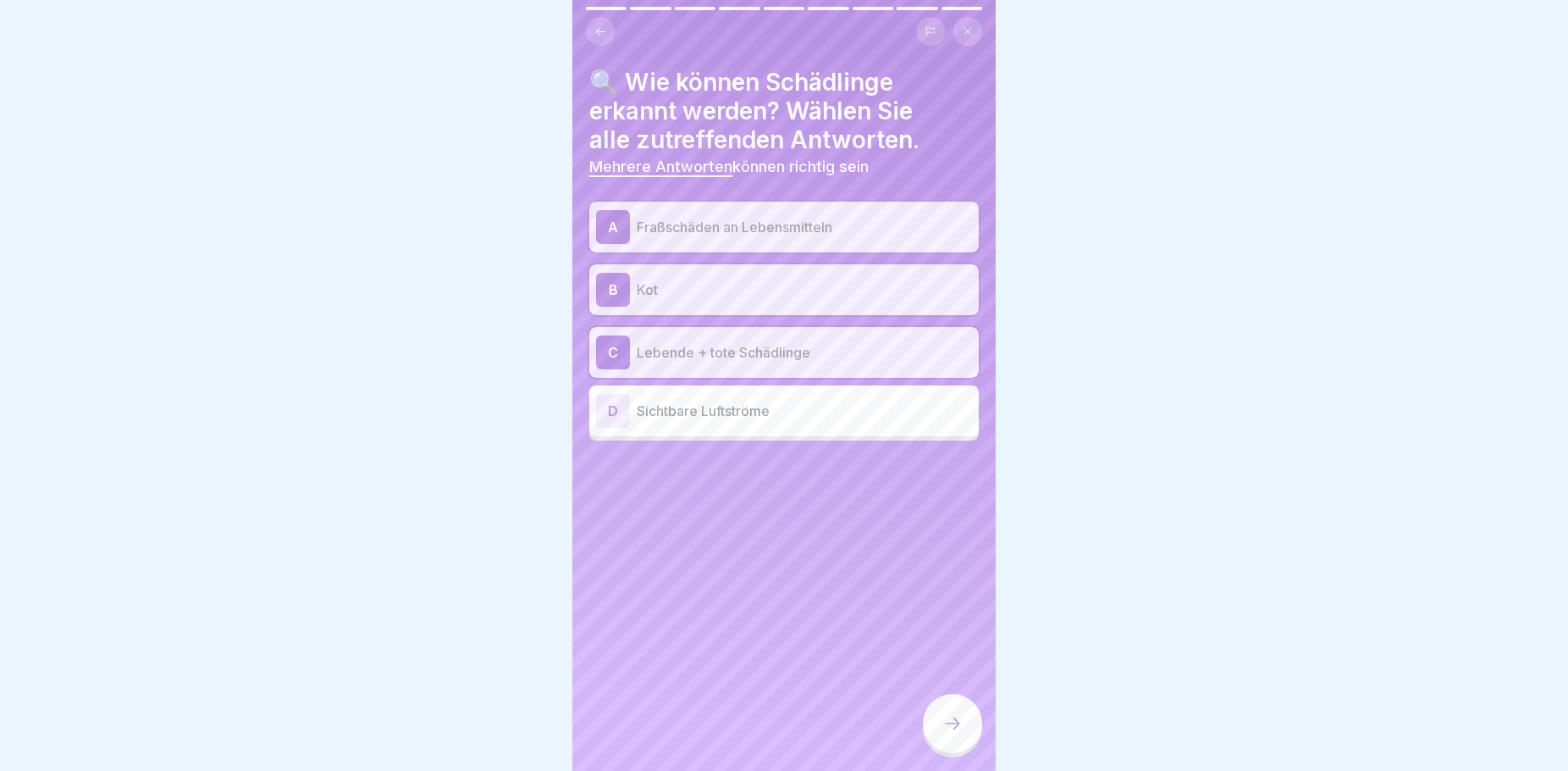
click at [950, 733] on icon at bounding box center [953, 723] width 21 height 21
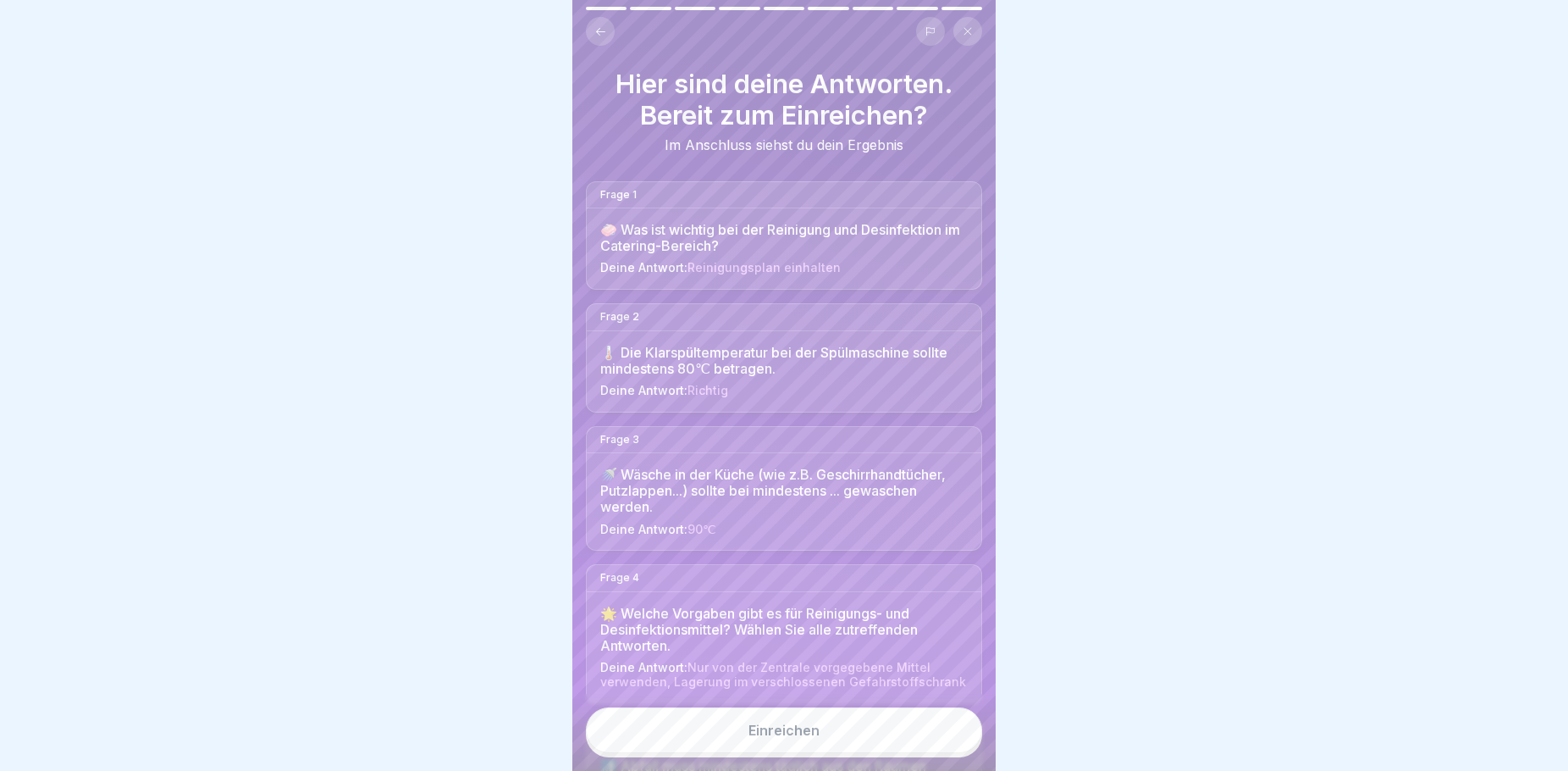
click at [822, 747] on button "Einreichen" at bounding box center [784, 730] width 396 height 46
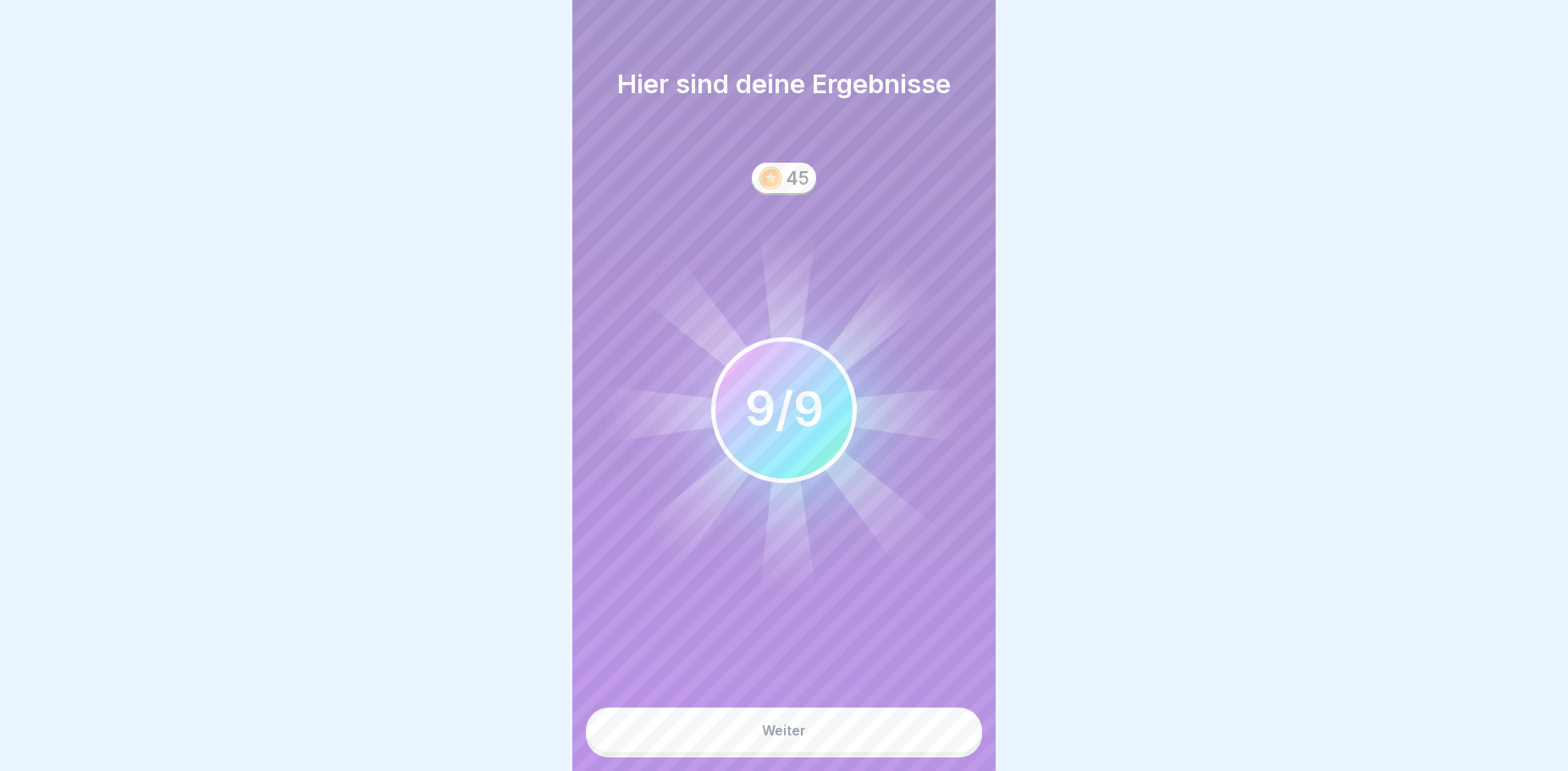
click at [822, 741] on button "Weiter" at bounding box center [784, 730] width 396 height 46
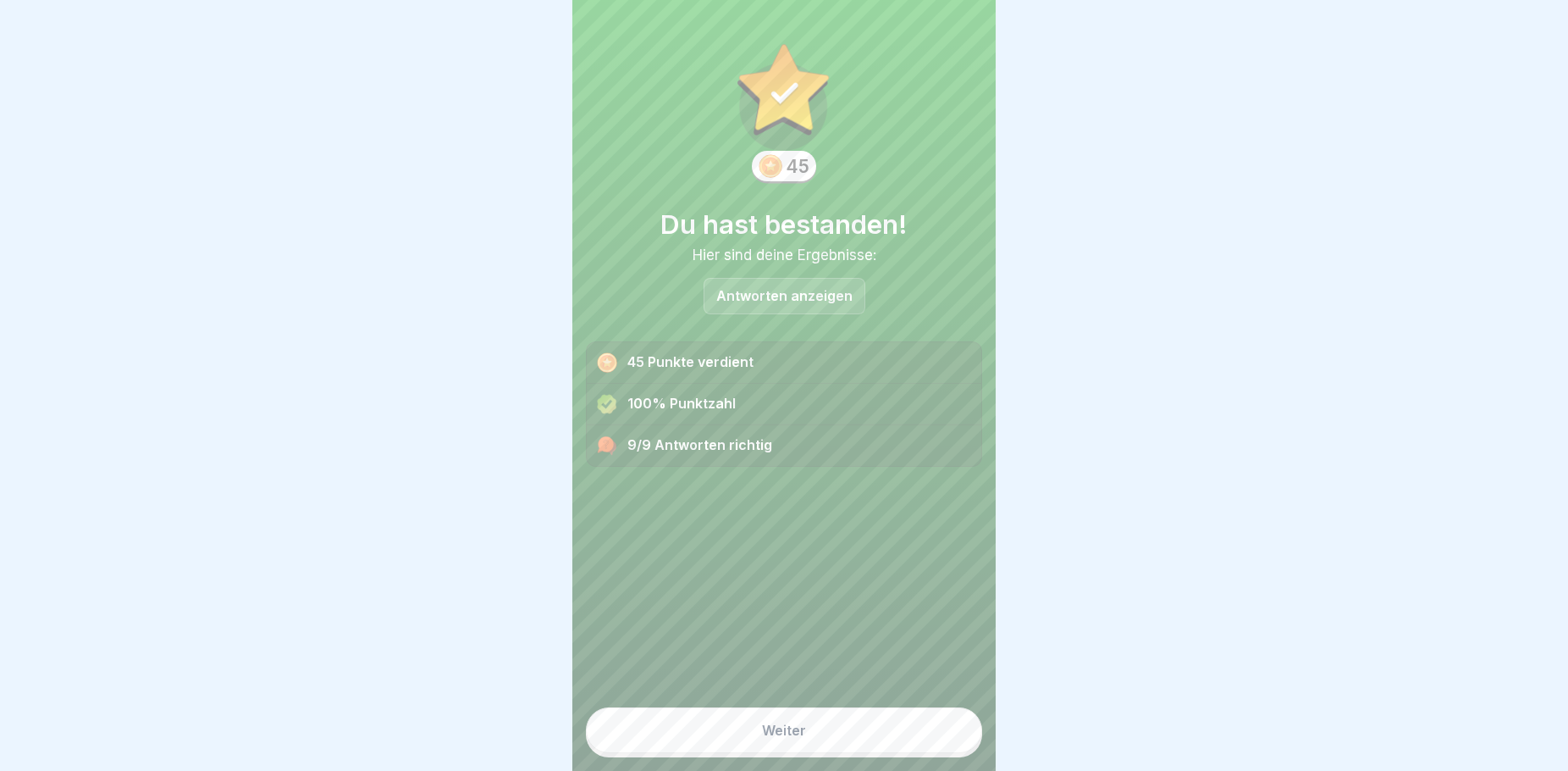
click at [857, 740] on button "Weiter" at bounding box center [784, 730] width 396 height 46
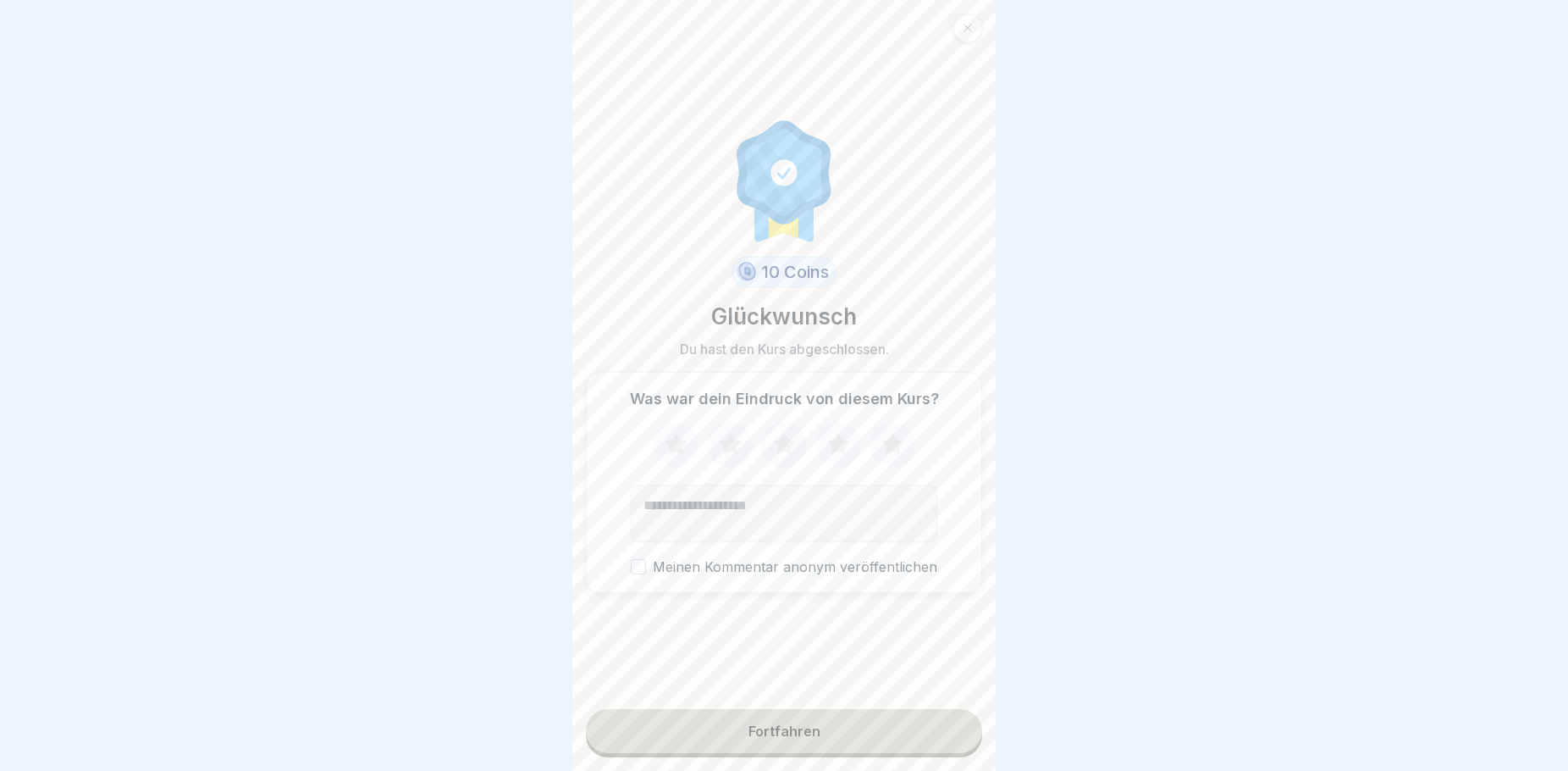
click at [653, 455] on icon at bounding box center [676, 444] width 45 height 44
click at [712, 454] on icon at bounding box center [730, 444] width 45 height 44
click at [727, 454] on icon at bounding box center [730, 443] width 22 height 22
click at [793, 451] on icon at bounding box center [785, 444] width 45 height 44
click at [802, 738] on div "Fortfahren" at bounding box center [784, 731] width 72 height 15
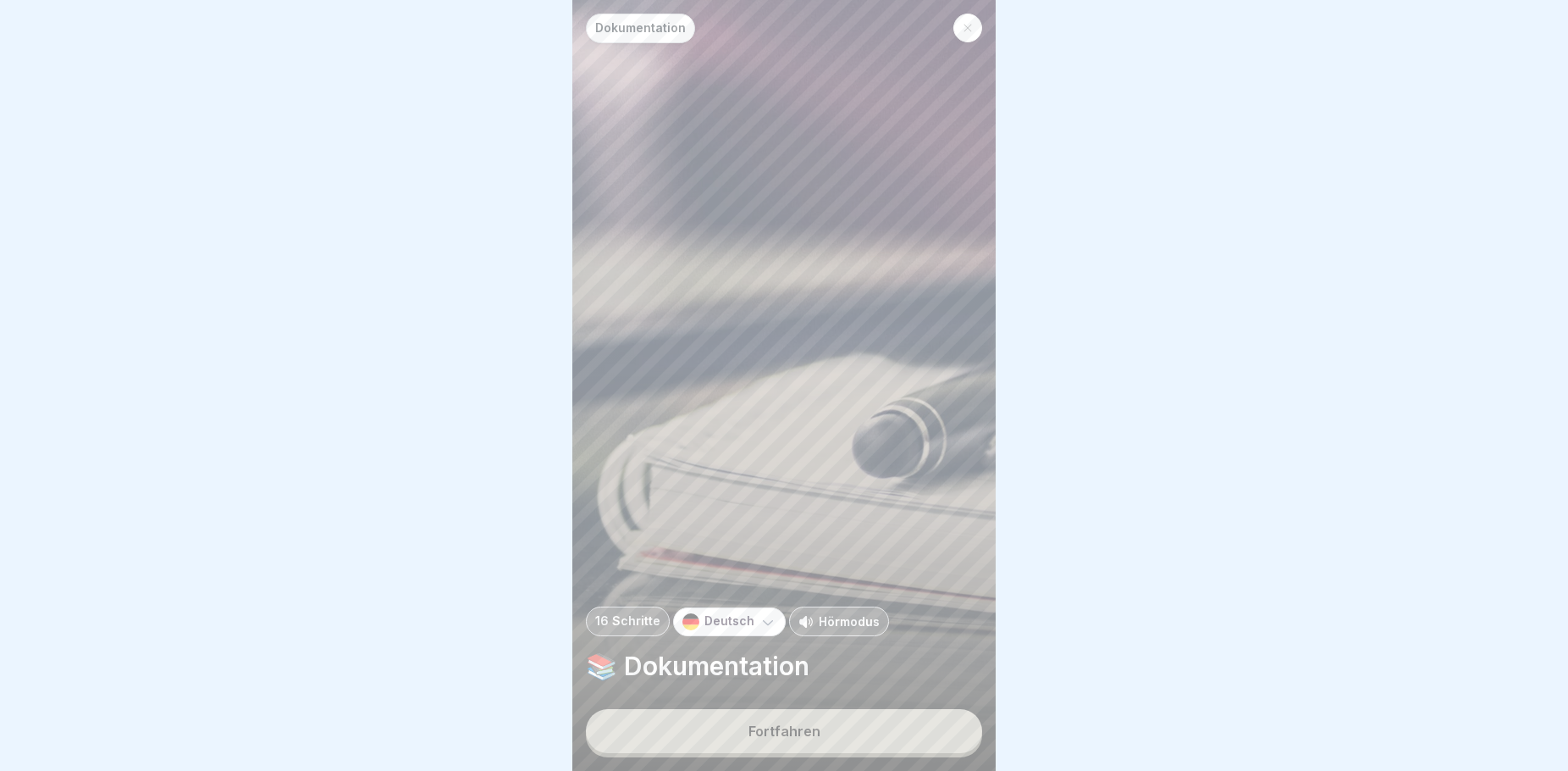
click at [776, 738] on div "Fortfahren" at bounding box center [784, 731] width 72 height 15
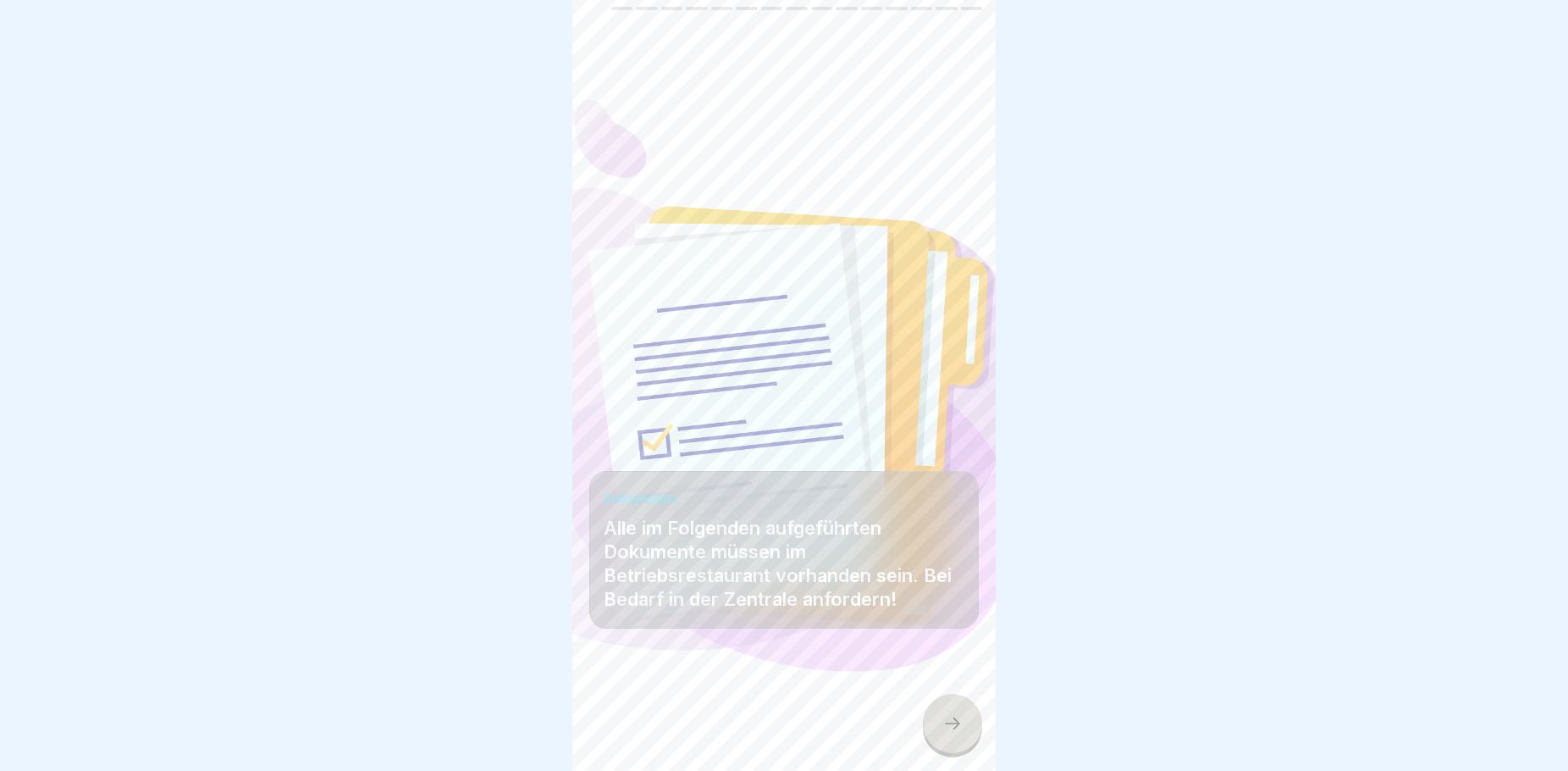
click at [939, 743] on div at bounding box center [952, 723] width 59 height 59
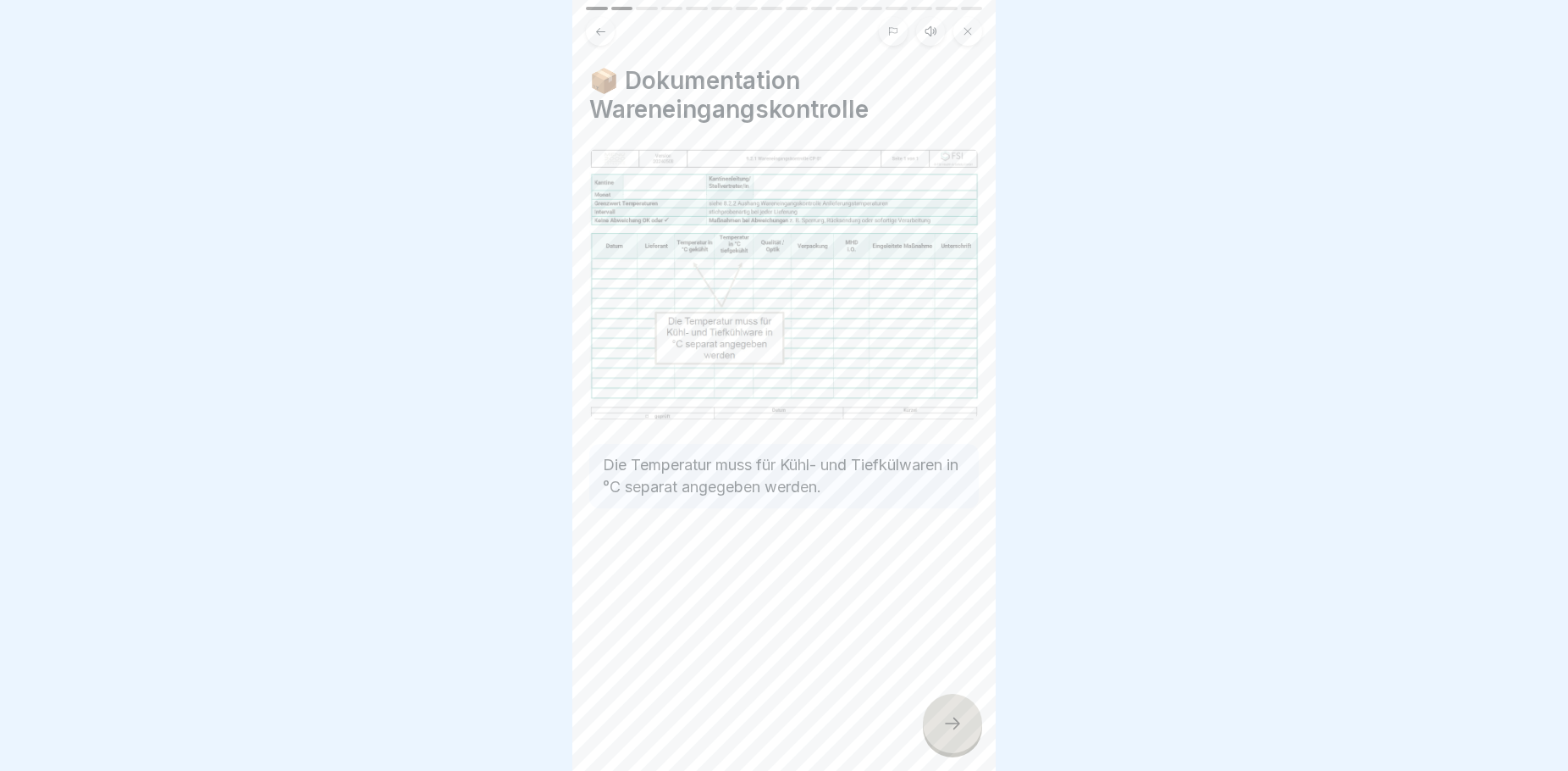
click at [954, 730] on icon at bounding box center [953, 723] width 21 height 21
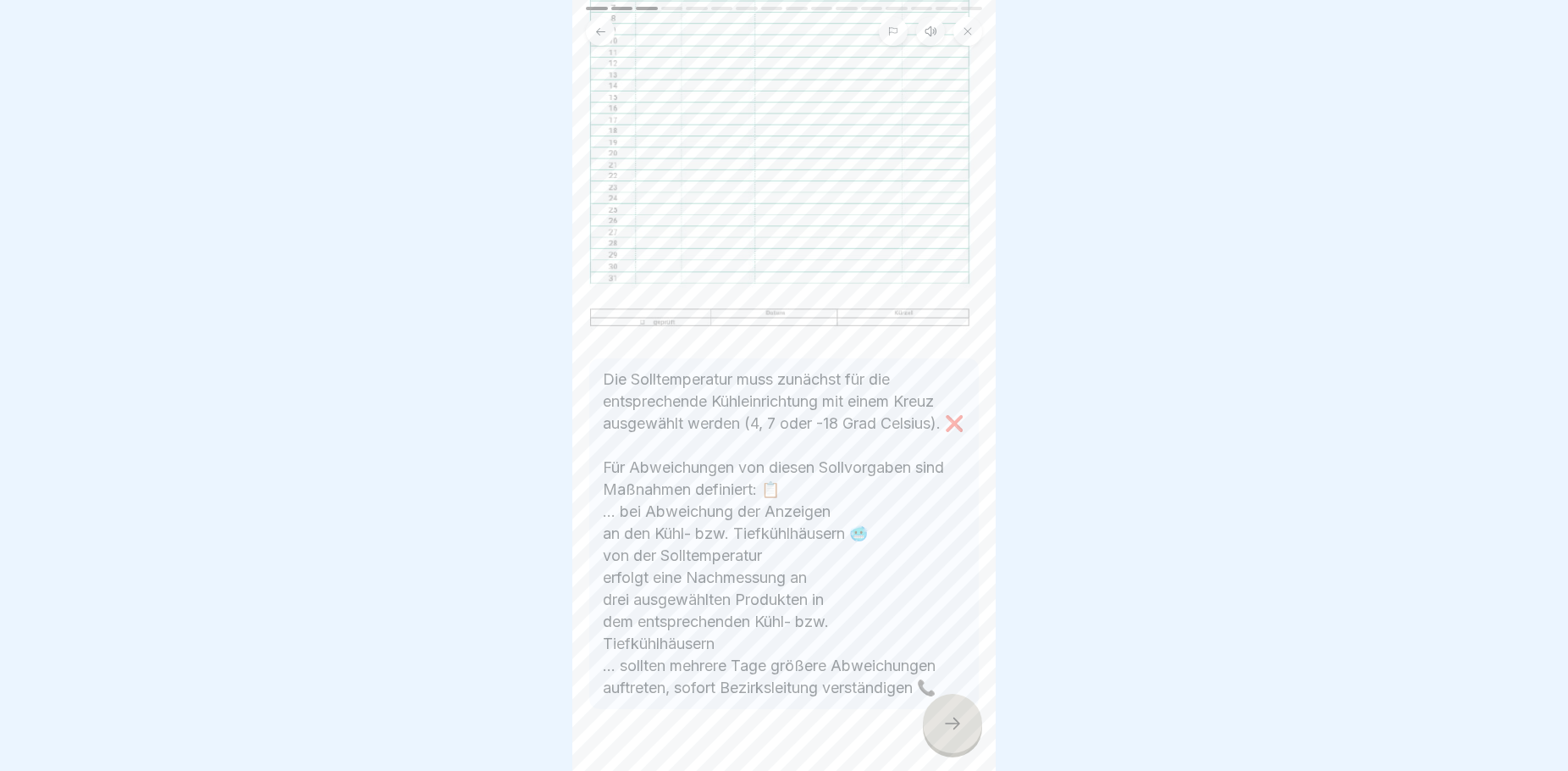
scroll to position [469, 0]
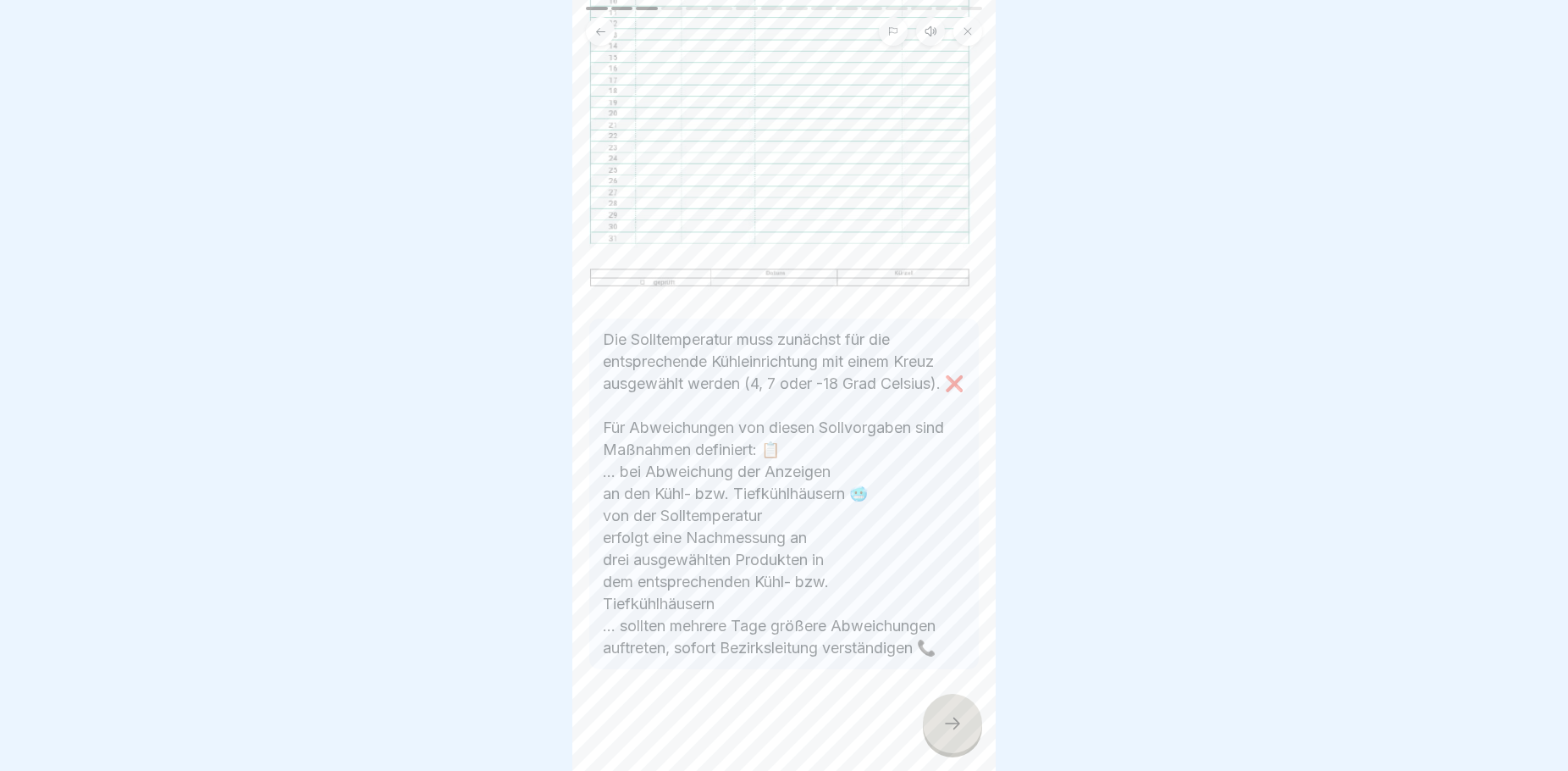
click at [950, 732] on icon at bounding box center [953, 723] width 21 height 21
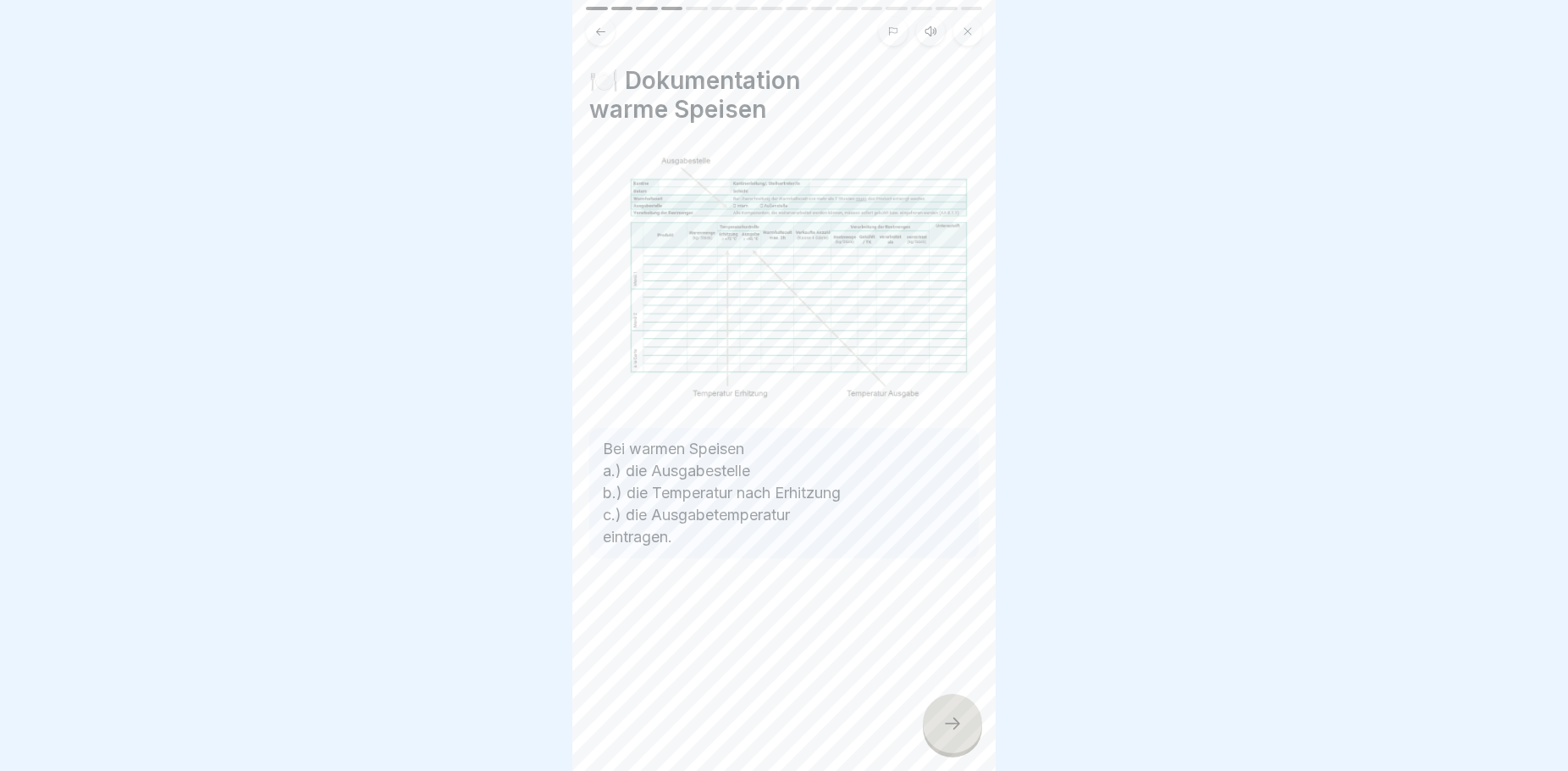
click at [943, 733] on icon at bounding box center [953, 723] width 21 height 21
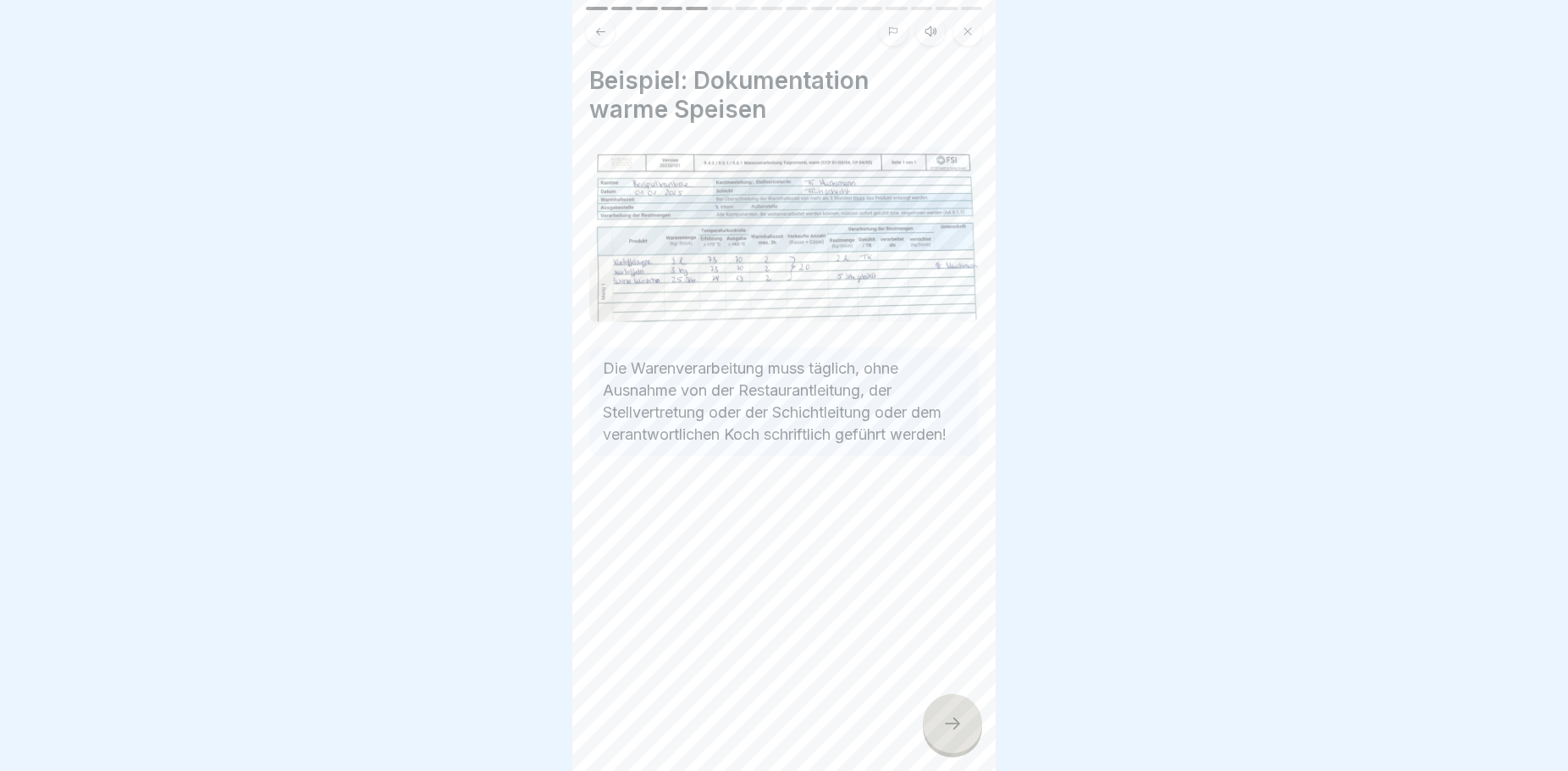
click at [955, 733] on icon at bounding box center [953, 723] width 21 height 21
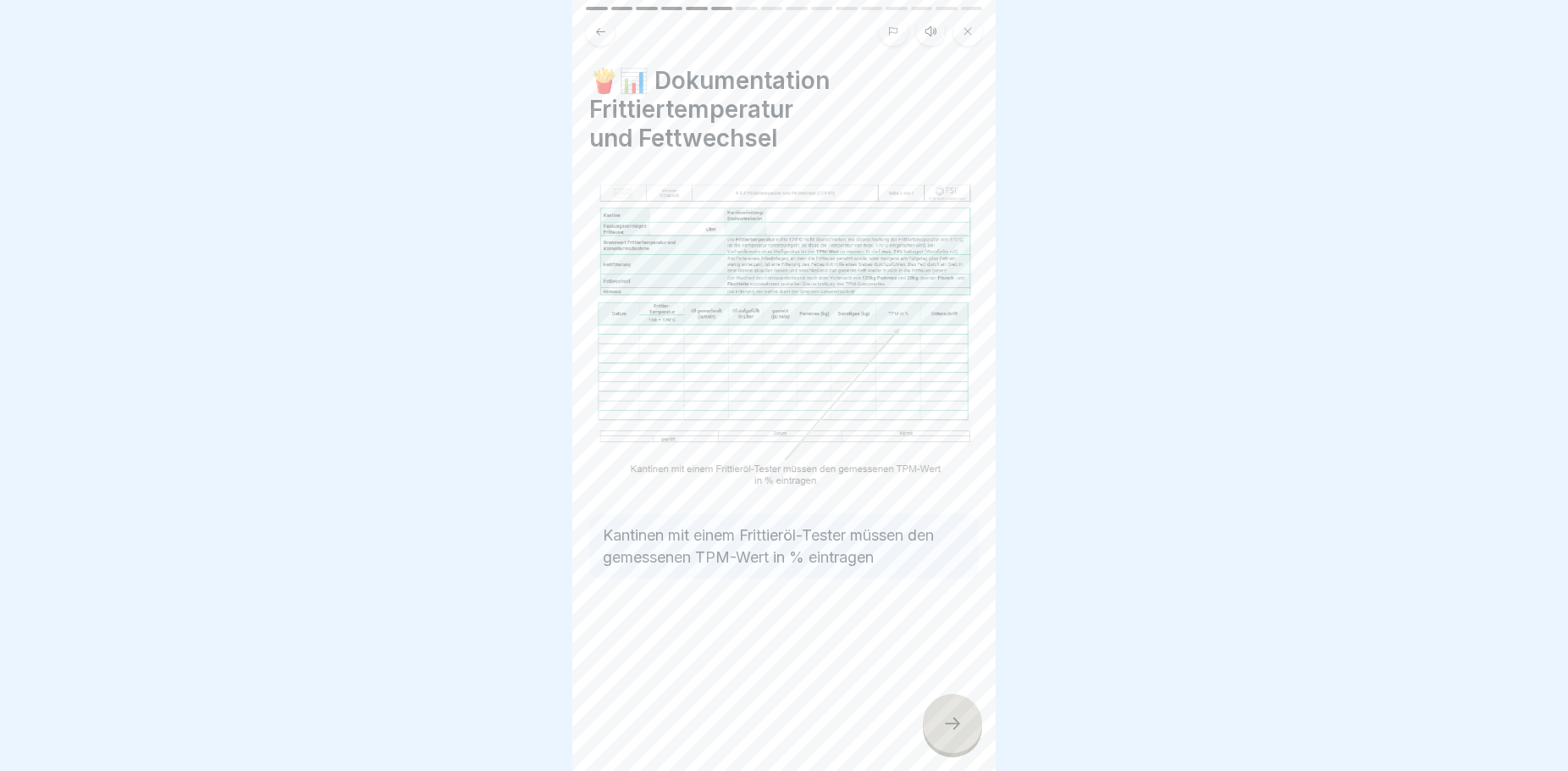
click at [964, 737] on div at bounding box center [952, 723] width 59 height 59
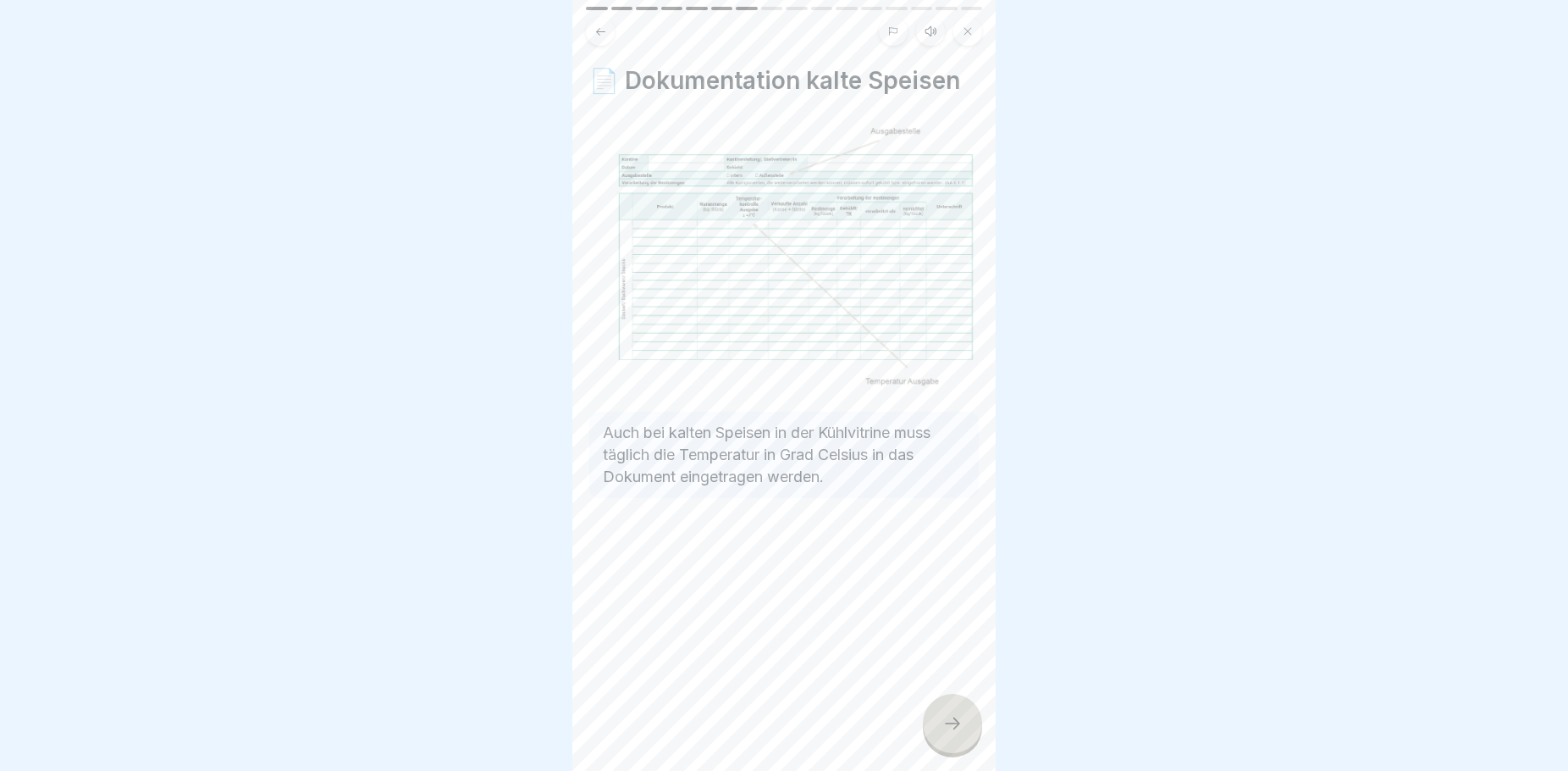
click at [951, 717] on div at bounding box center [952, 723] width 59 height 59
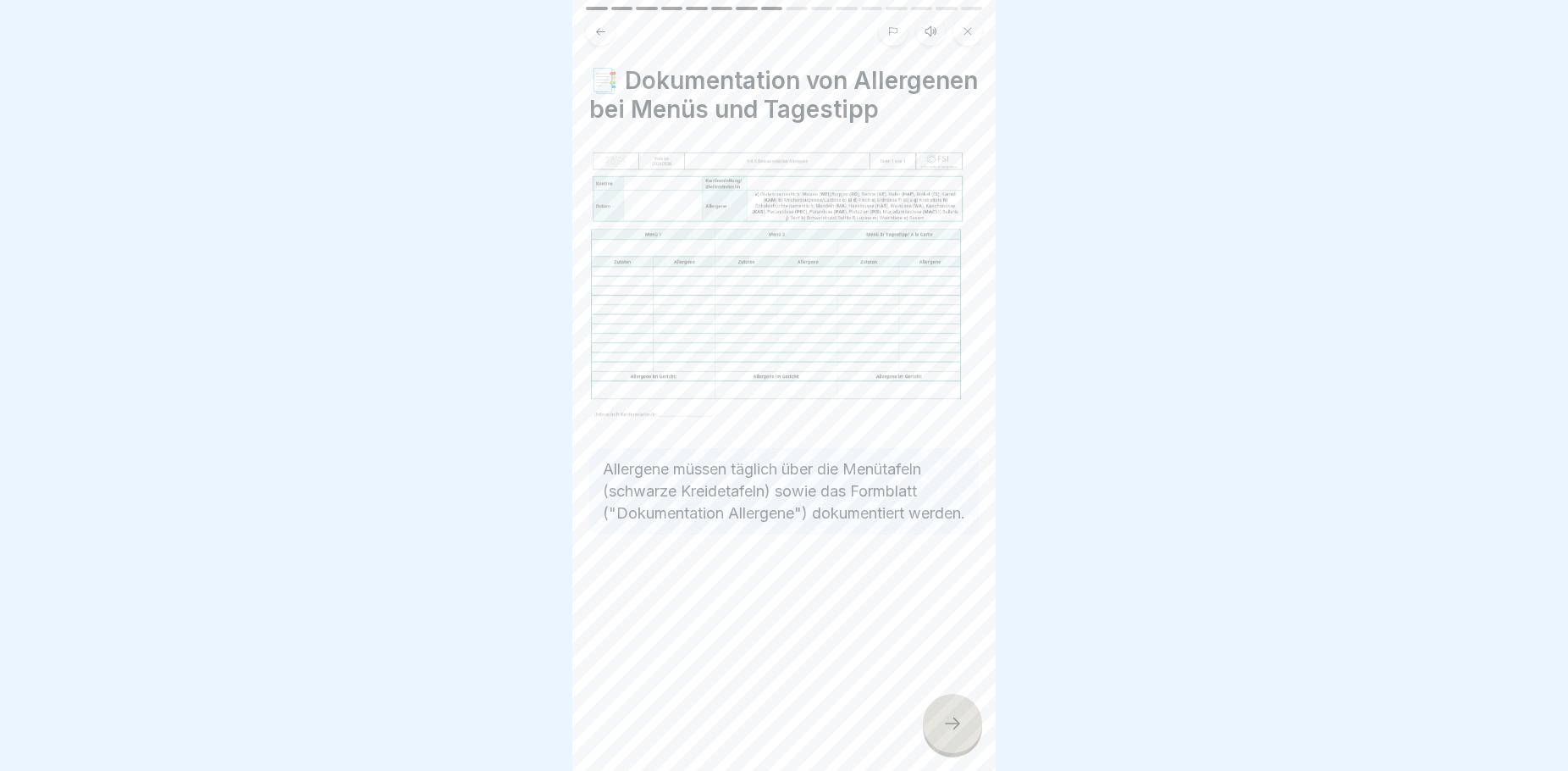
click at [952, 733] on icon at bounding box center [953, 723] width 21 height 21
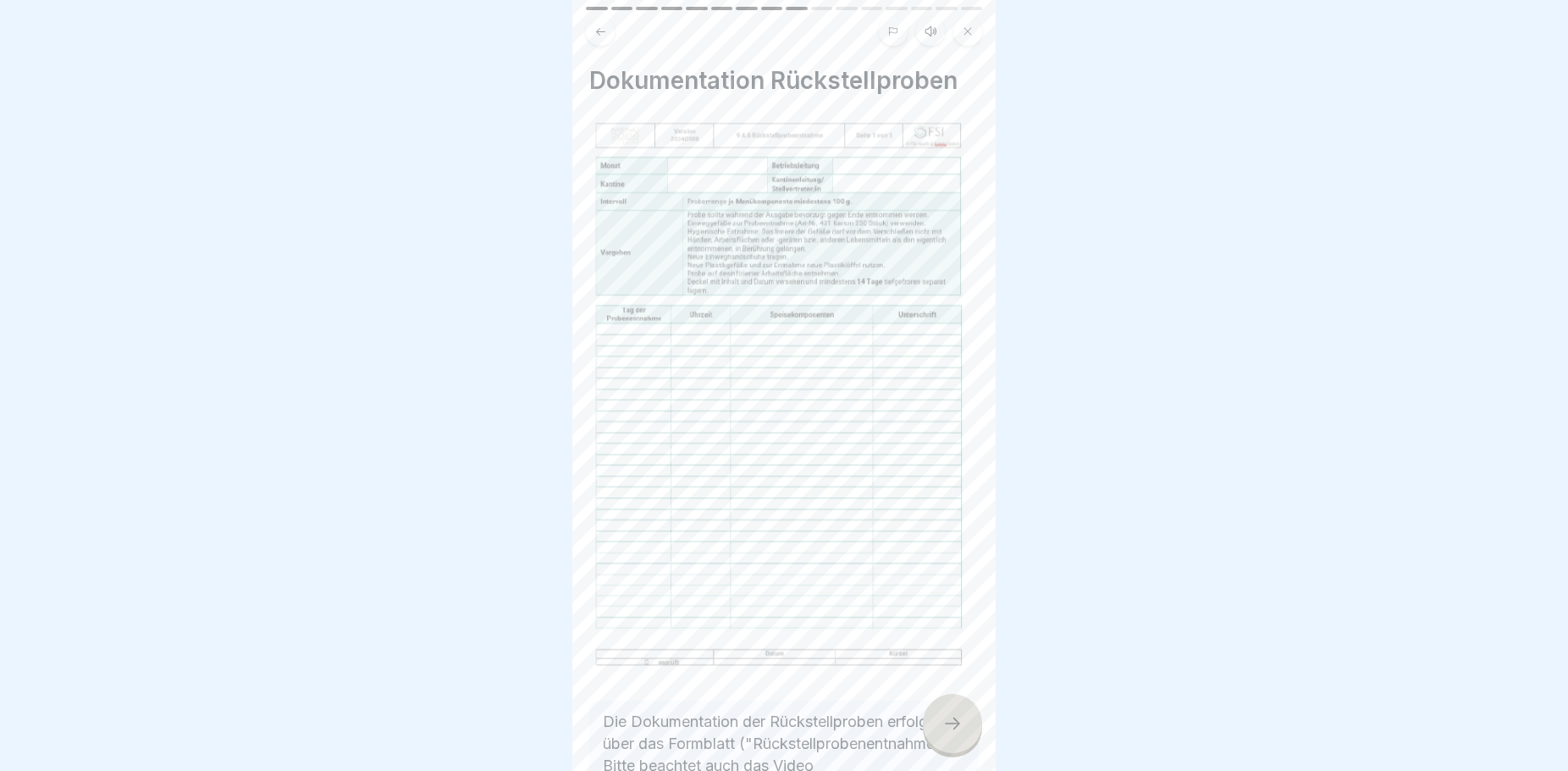
scroll to position [141, 0]
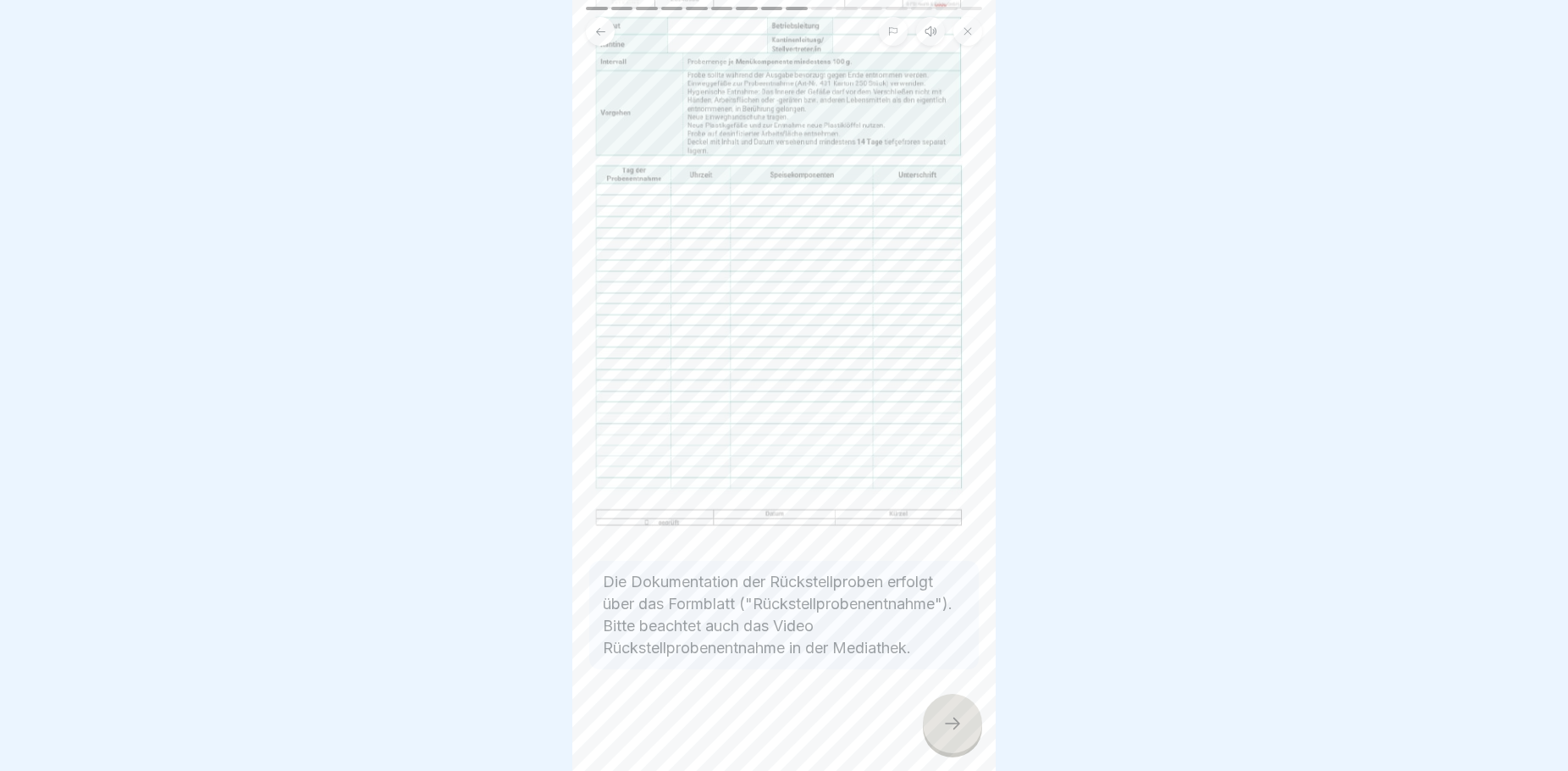
click at [959, 733] on icon at bounding box center [953, 723] width 21 height 21
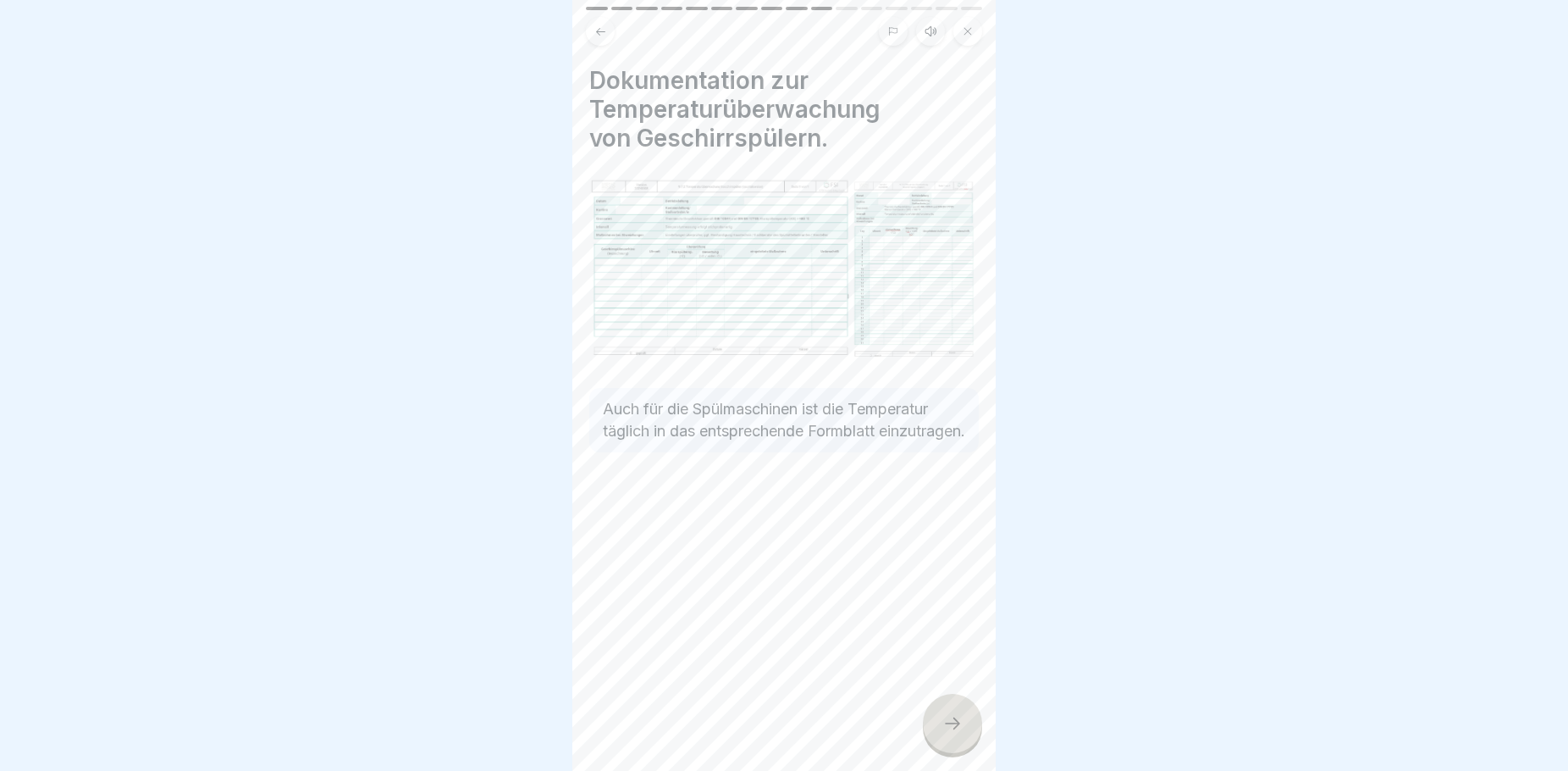
click at [948, 732] on icon at bounding box center [953, 723] width 21 height 21
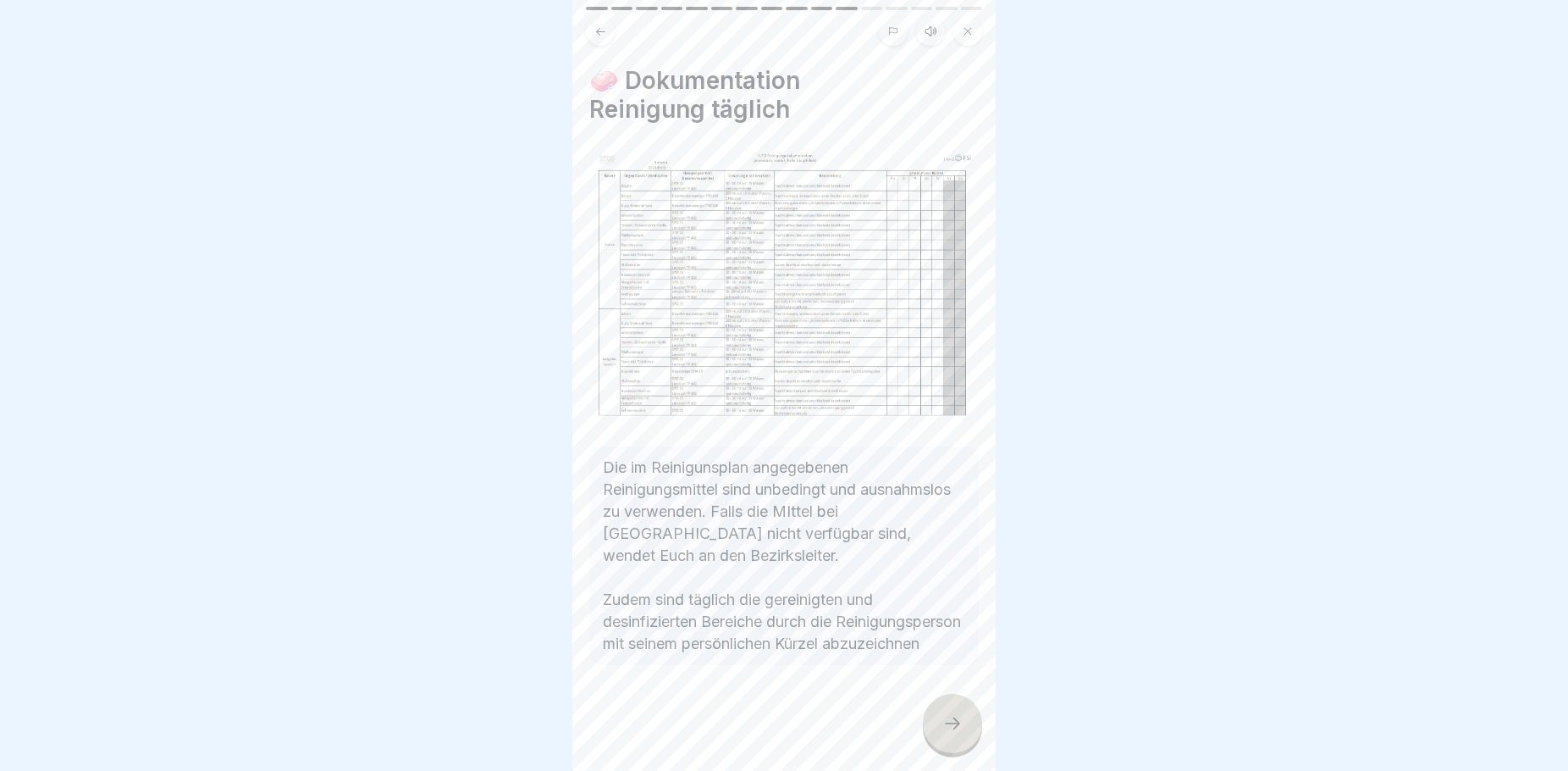
click at [959, 733] on icon at bounding box center [953, 723] width 21 height 21
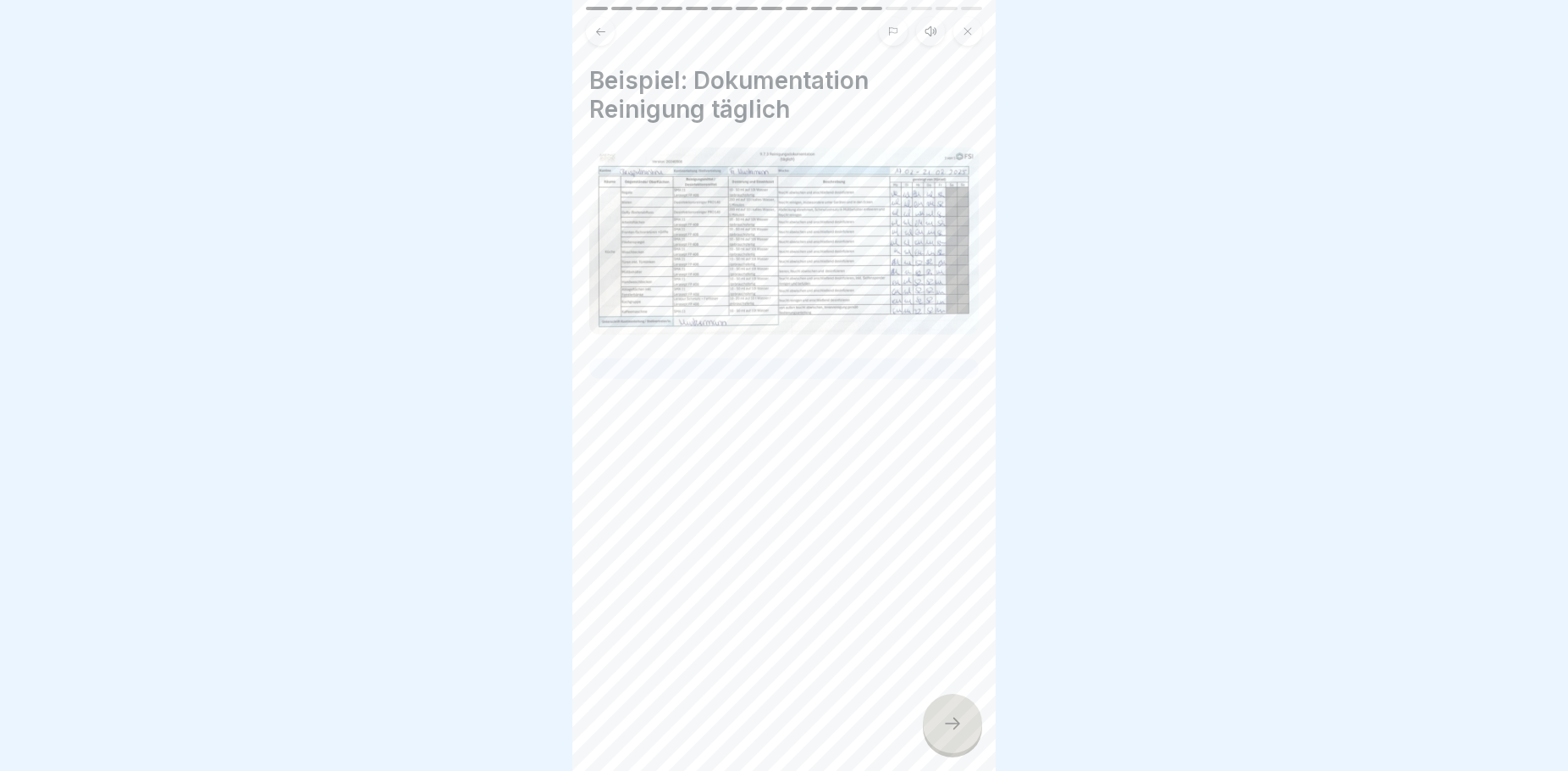
click at [963, 745] on div at bounding box center [952, 723] width 59 height 59
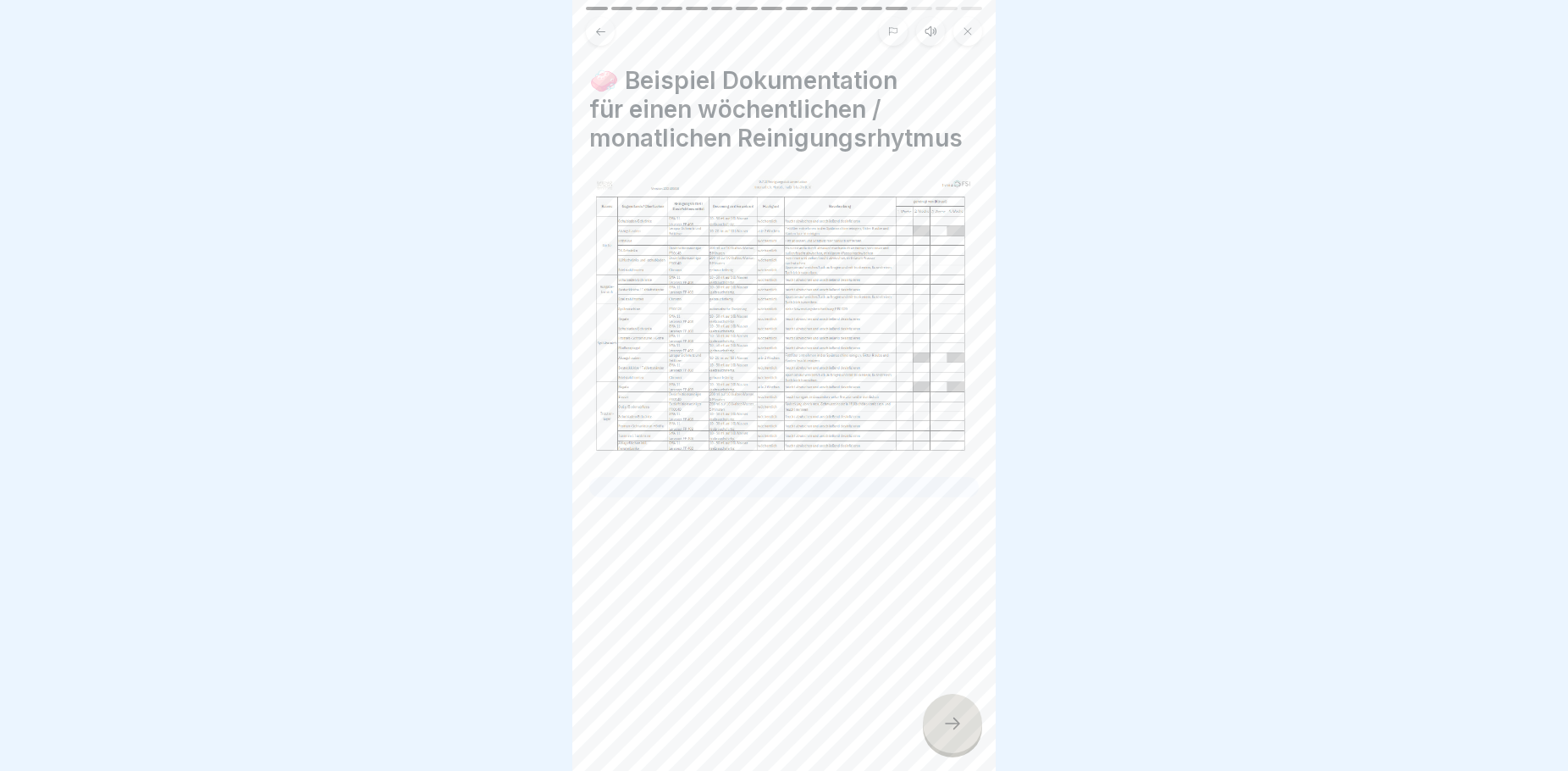
click at [951, 733] on icon at bounding box center [953, 723] width 21 height 21
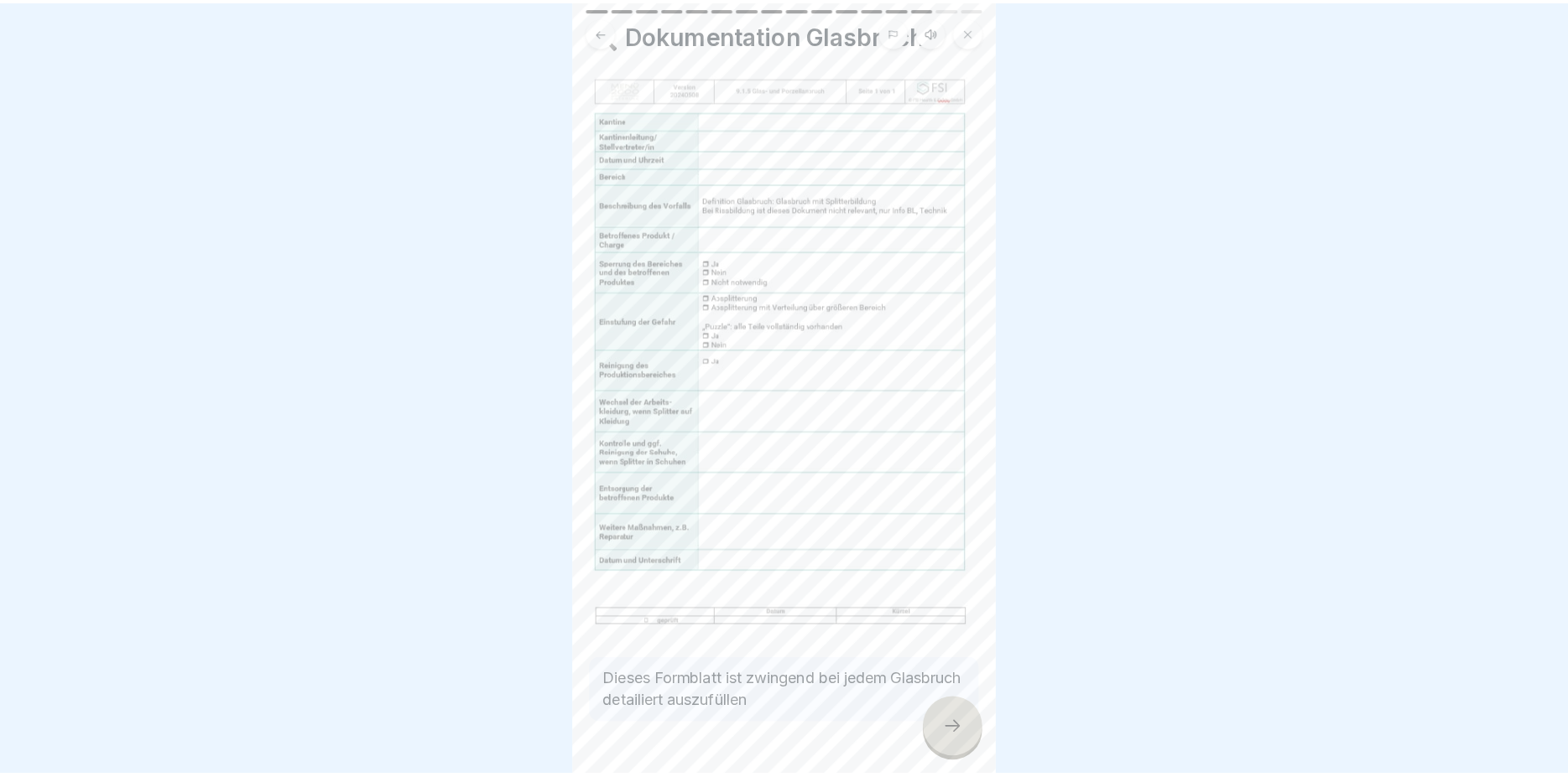
scroll to position [72, 0]
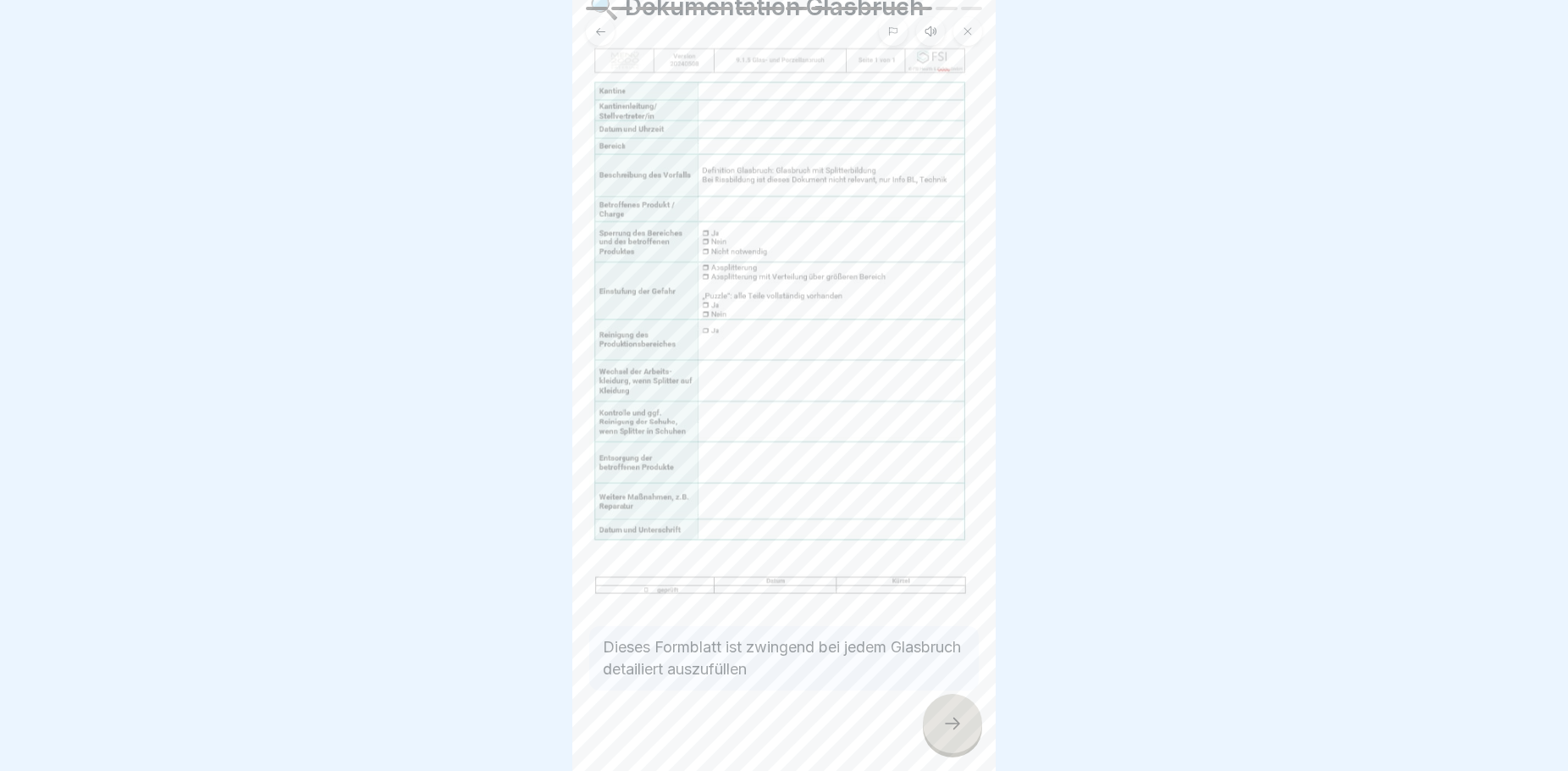
click at [952, 732] on icon at bounding box center [953, 723] width 21 height 21
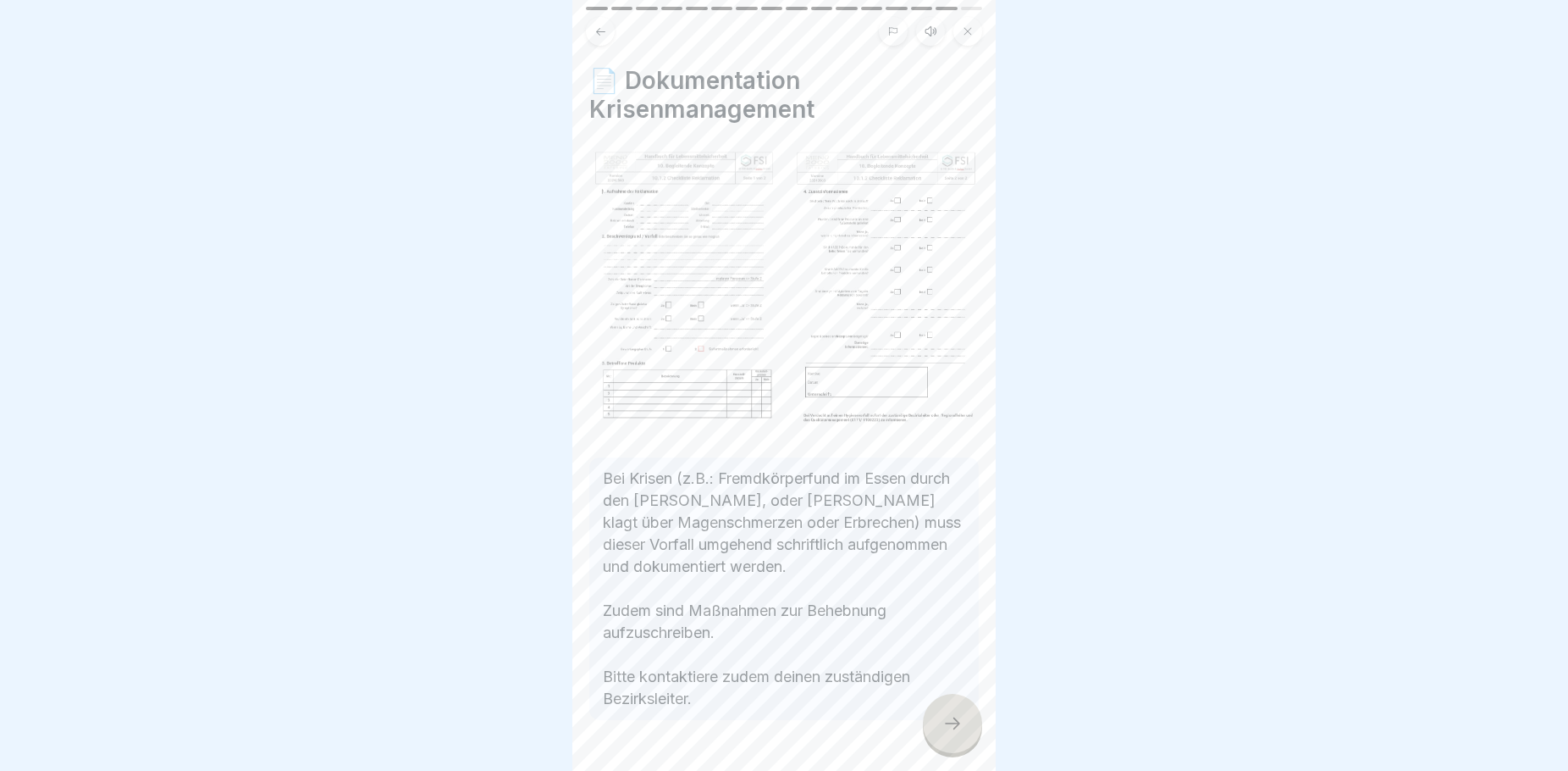
click at [940, 720] on div at bounding box center [952, 723] width 59 height 59
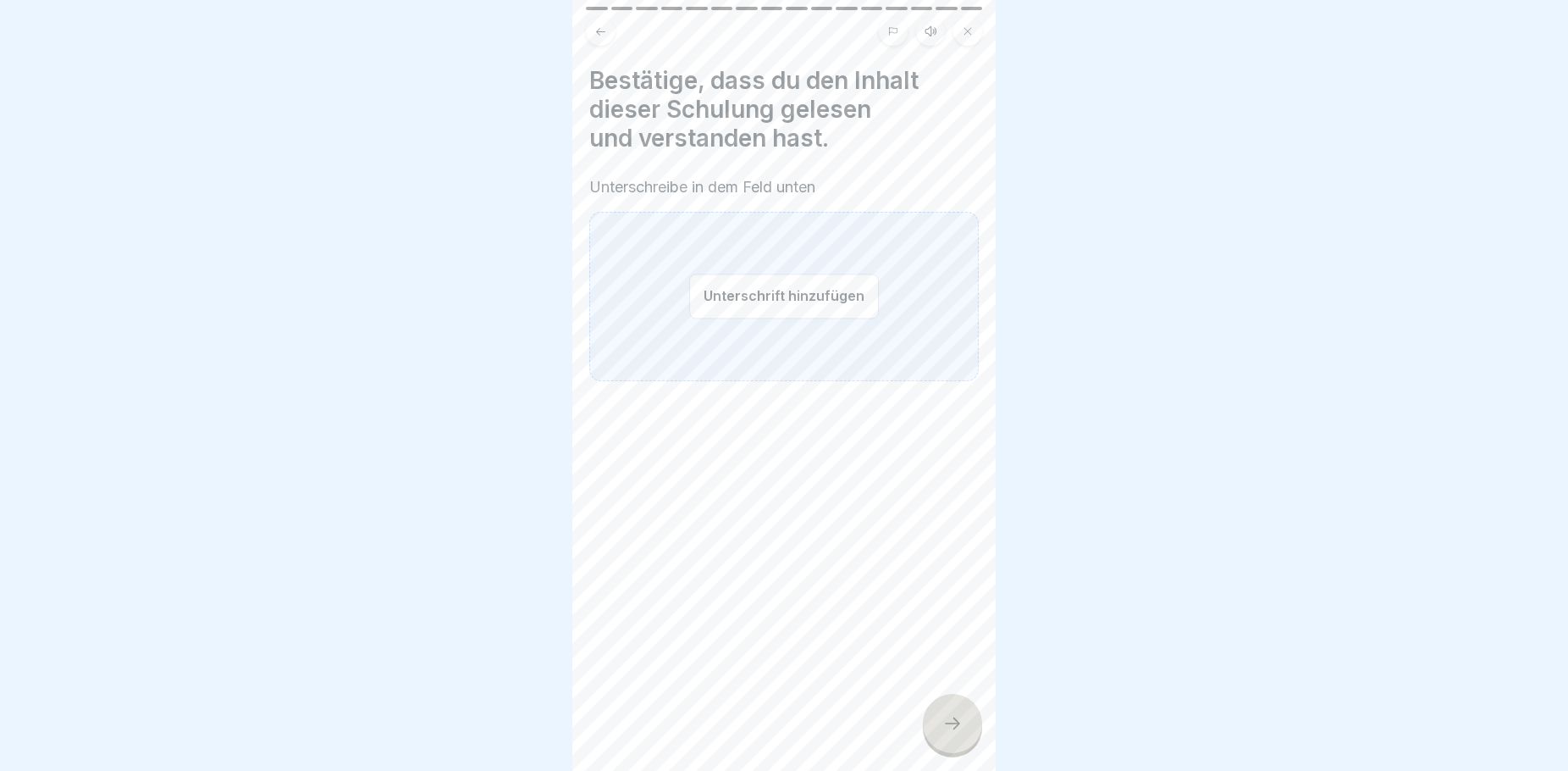
click at [702, 291] on button "Unterschrift hinzufügen" at bounding box center [784, 296] width 190 height 45
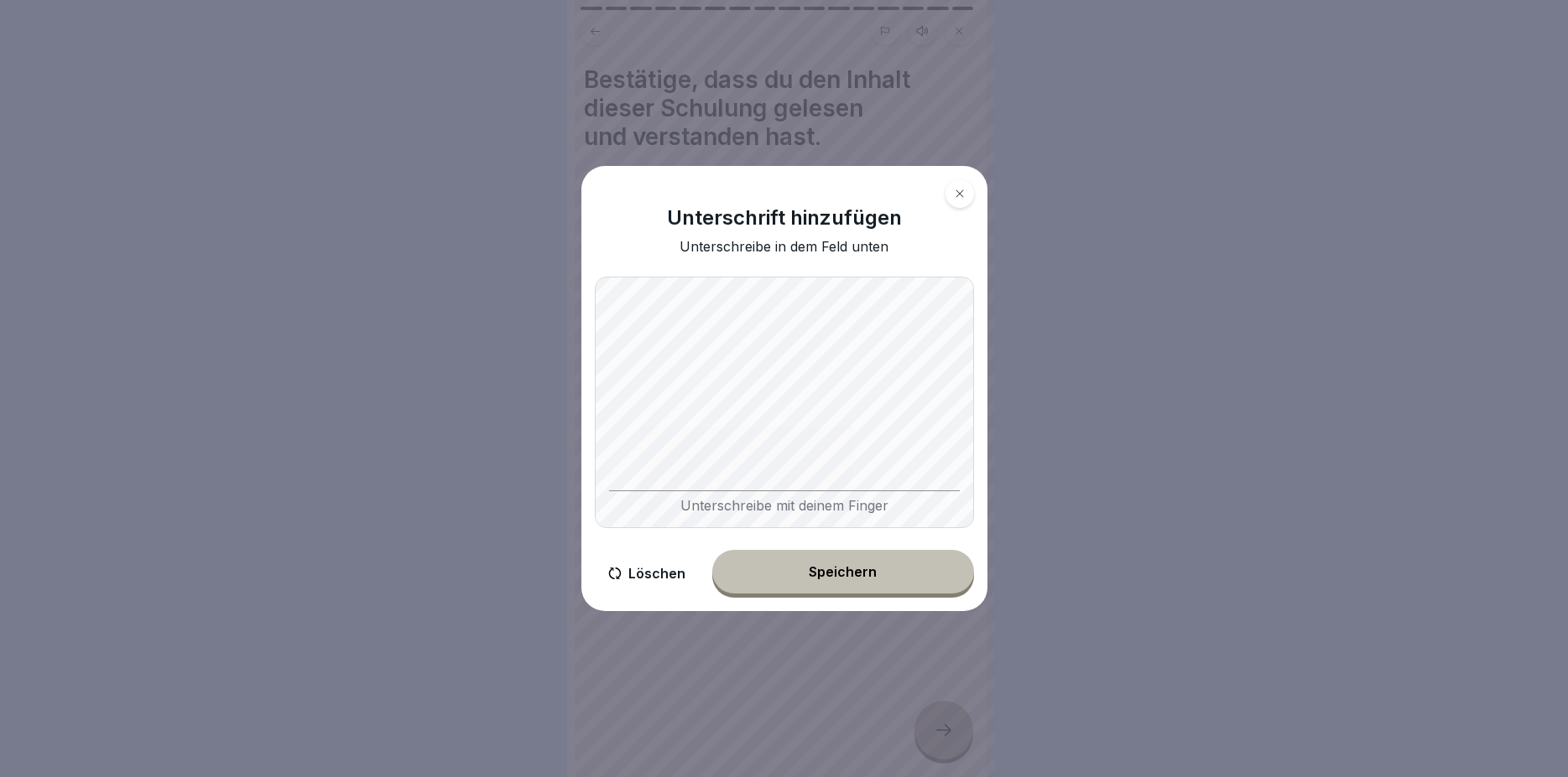
click at [770, 566] on button "Speichern" at bounding box center [843, 572] width 261 height 44
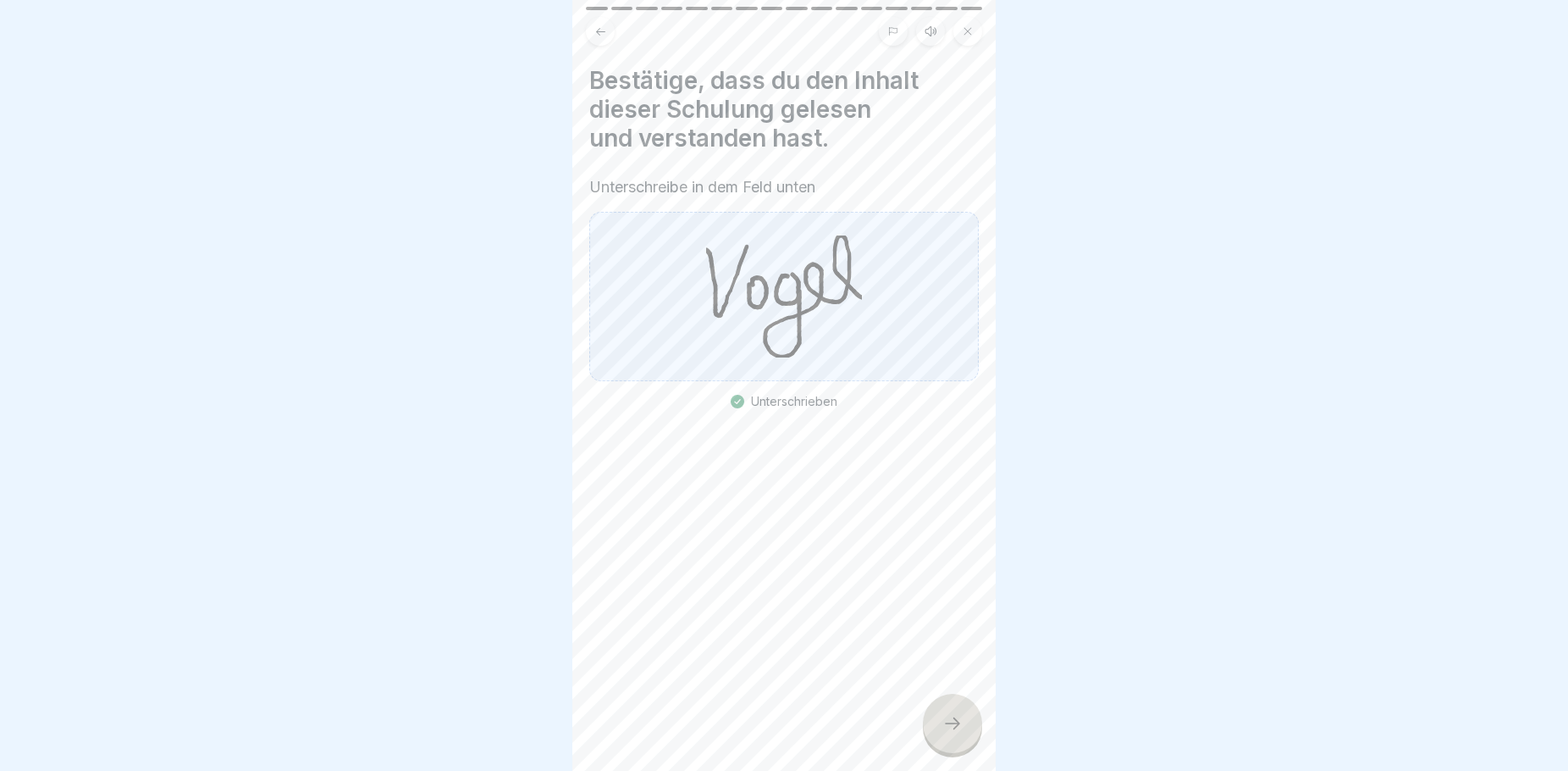
drag, startPoint x: 954, startPoint y: 749, endPoint x: 907, endPoint y: 743, distance: 47.4
click at [954, 750] on div at bounding box center [952, 723] width 59 height 59
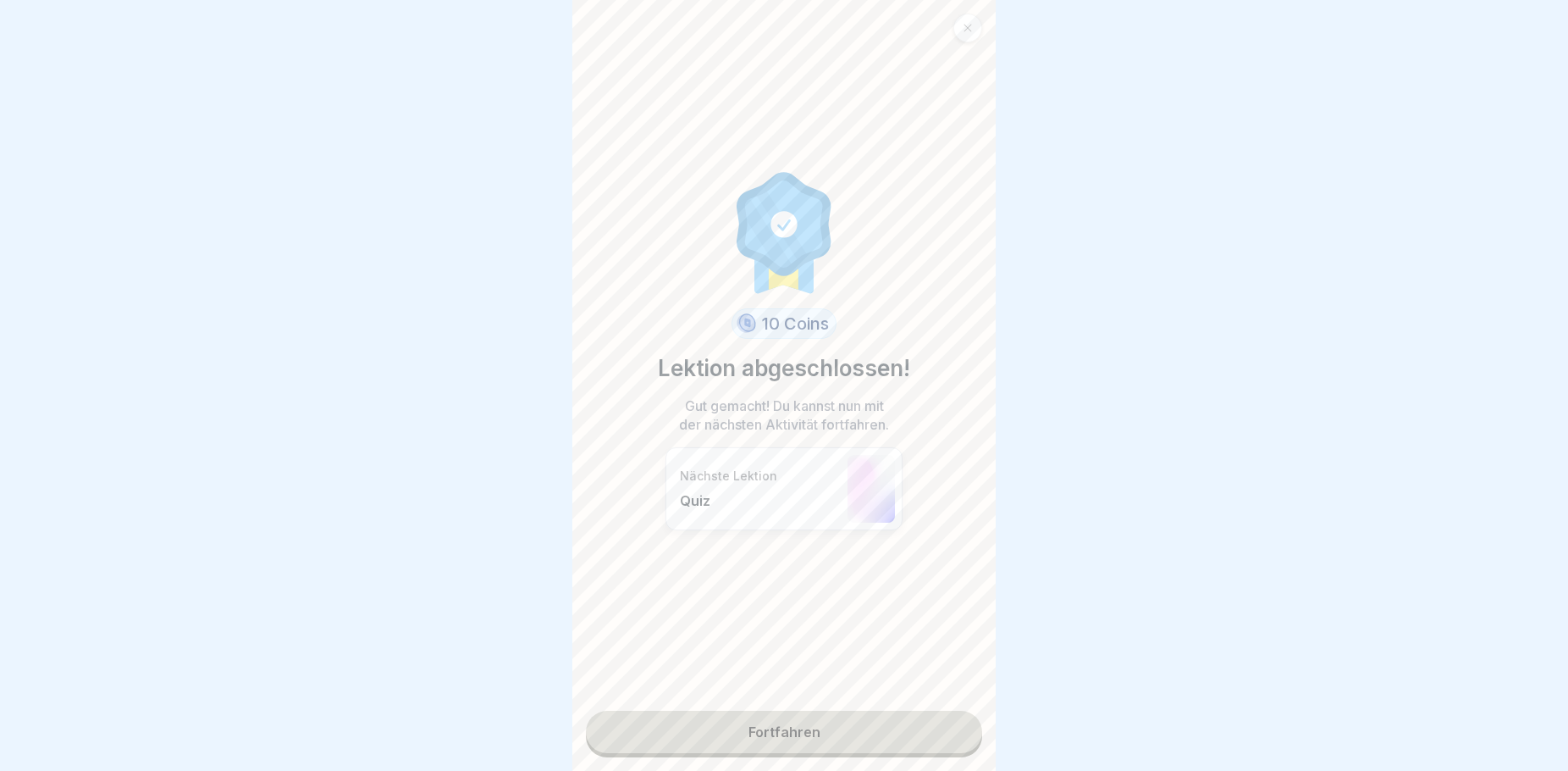
click at [696, 735] on link "Fortfahren" at bounding box center [784, 732] width 396 height 42
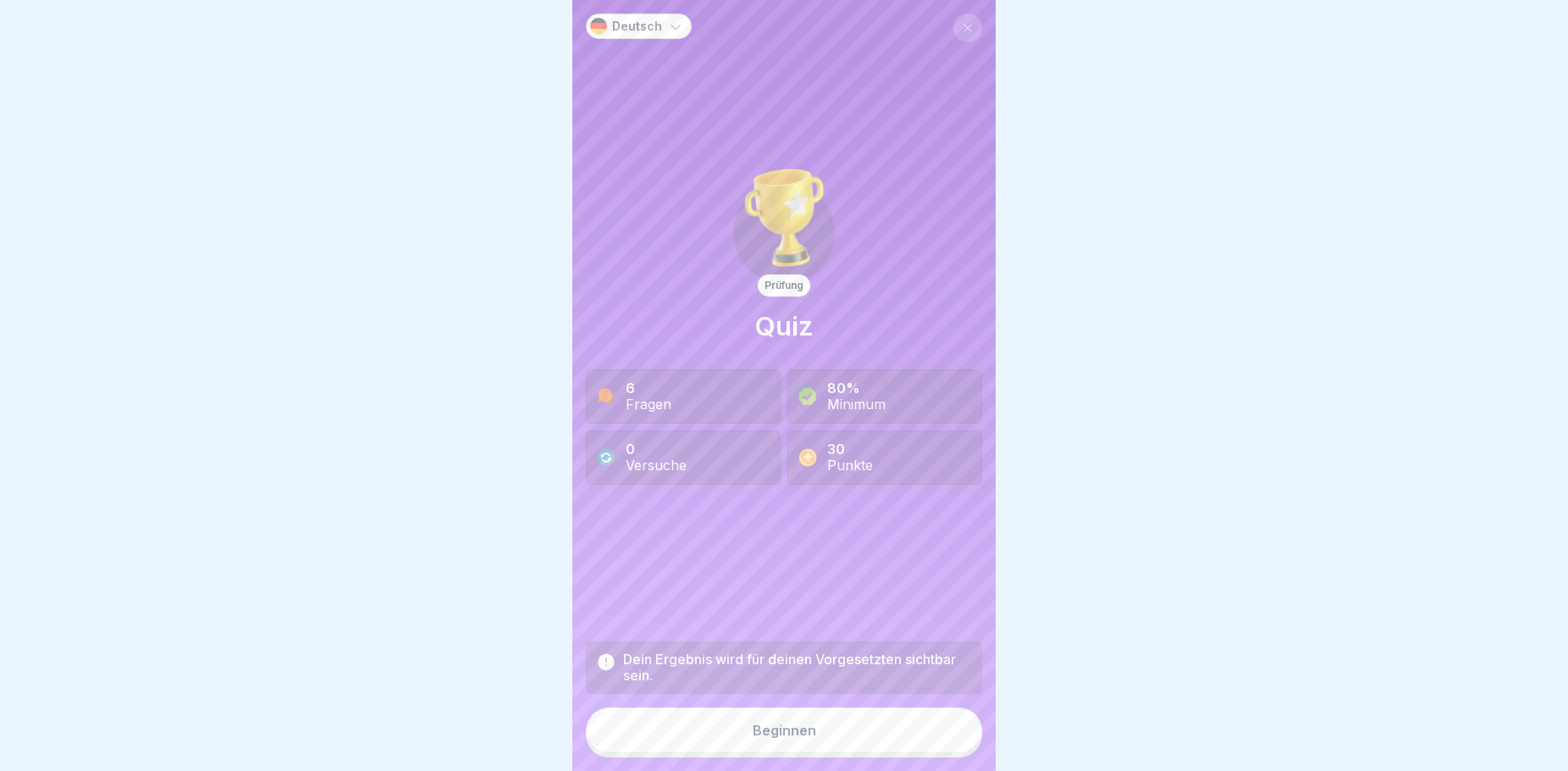
click at [791, 738] on div "Beginnen" at bounding box center [785, 730] width 64 height 15
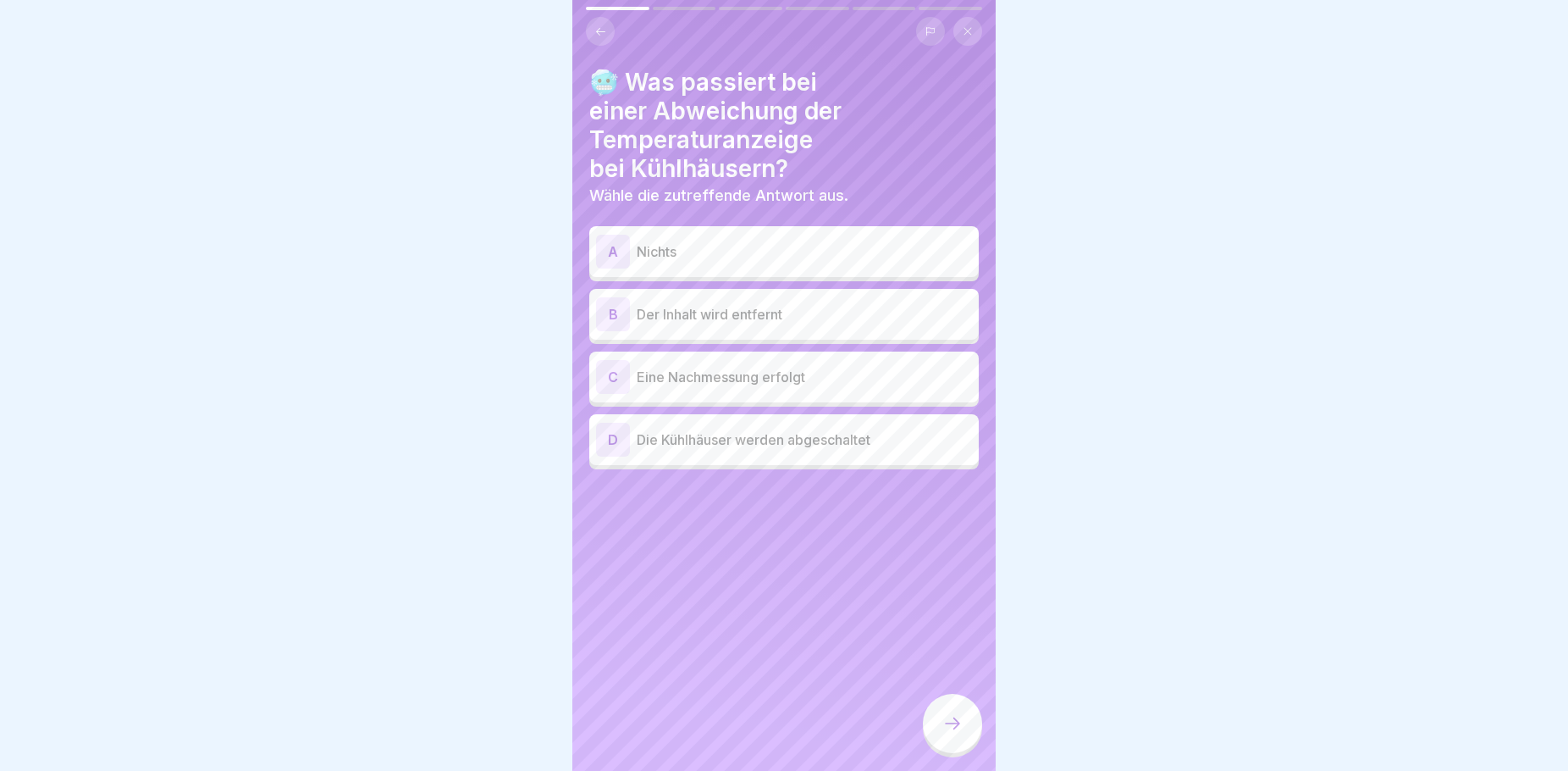
click at [953, 732] on icon at bounding box center [953, 723] width 21 height 21
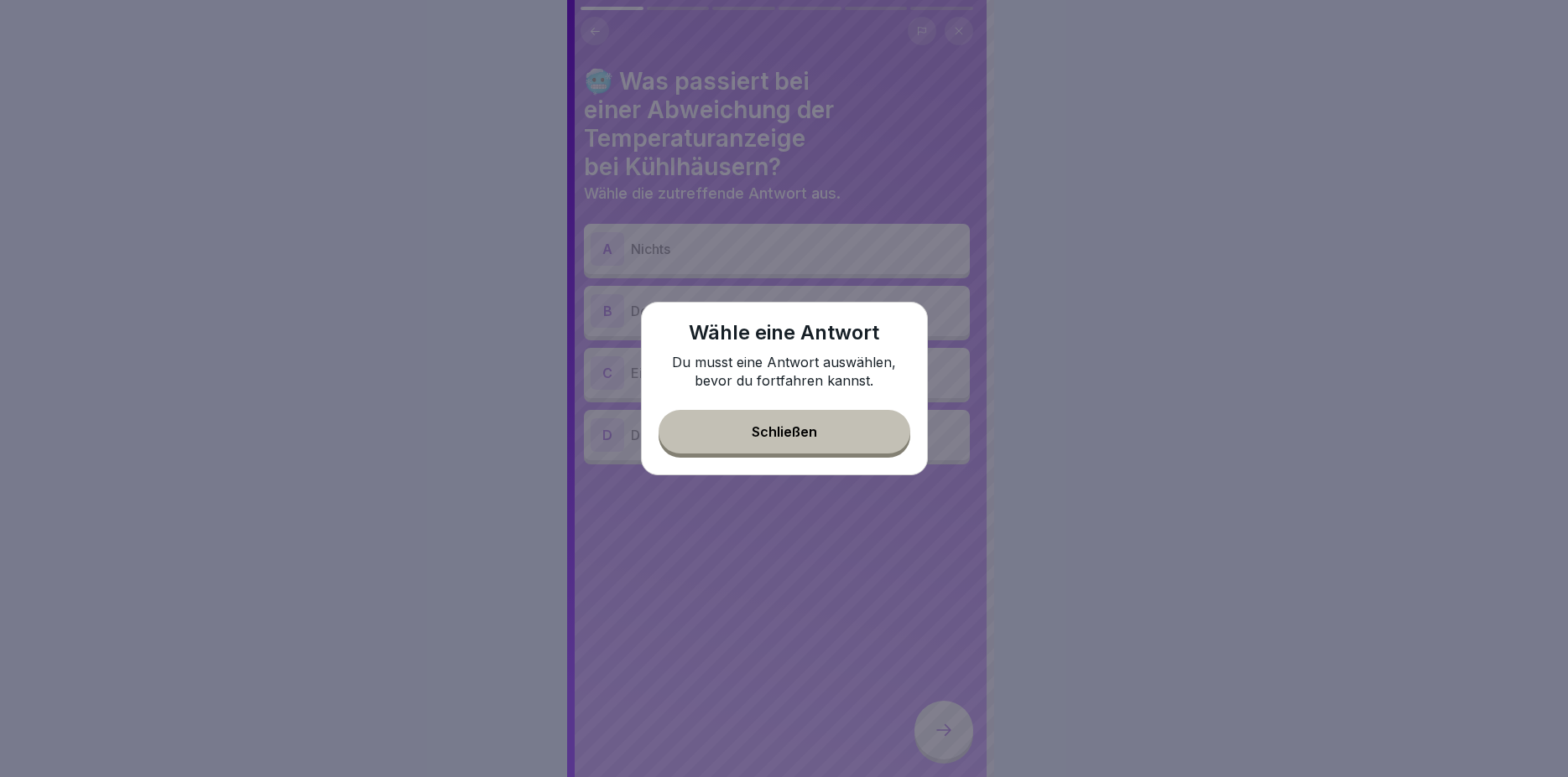
click at [829, 428] on button "Schließen" at bounding box center [784, 431] width 252 height 44
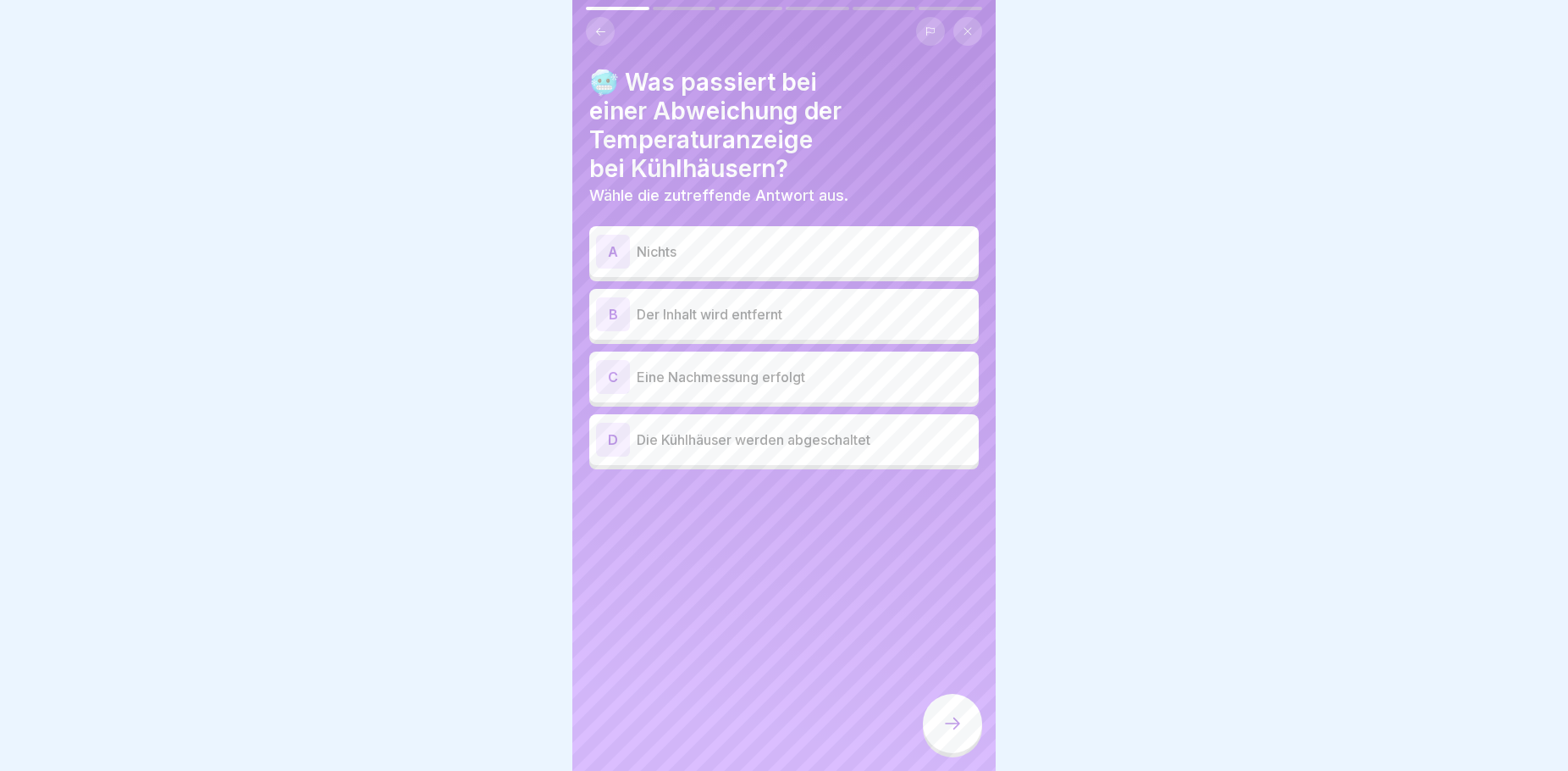
click at [595, 33] on icon at bounding box center [601, 32] width 13 height 13
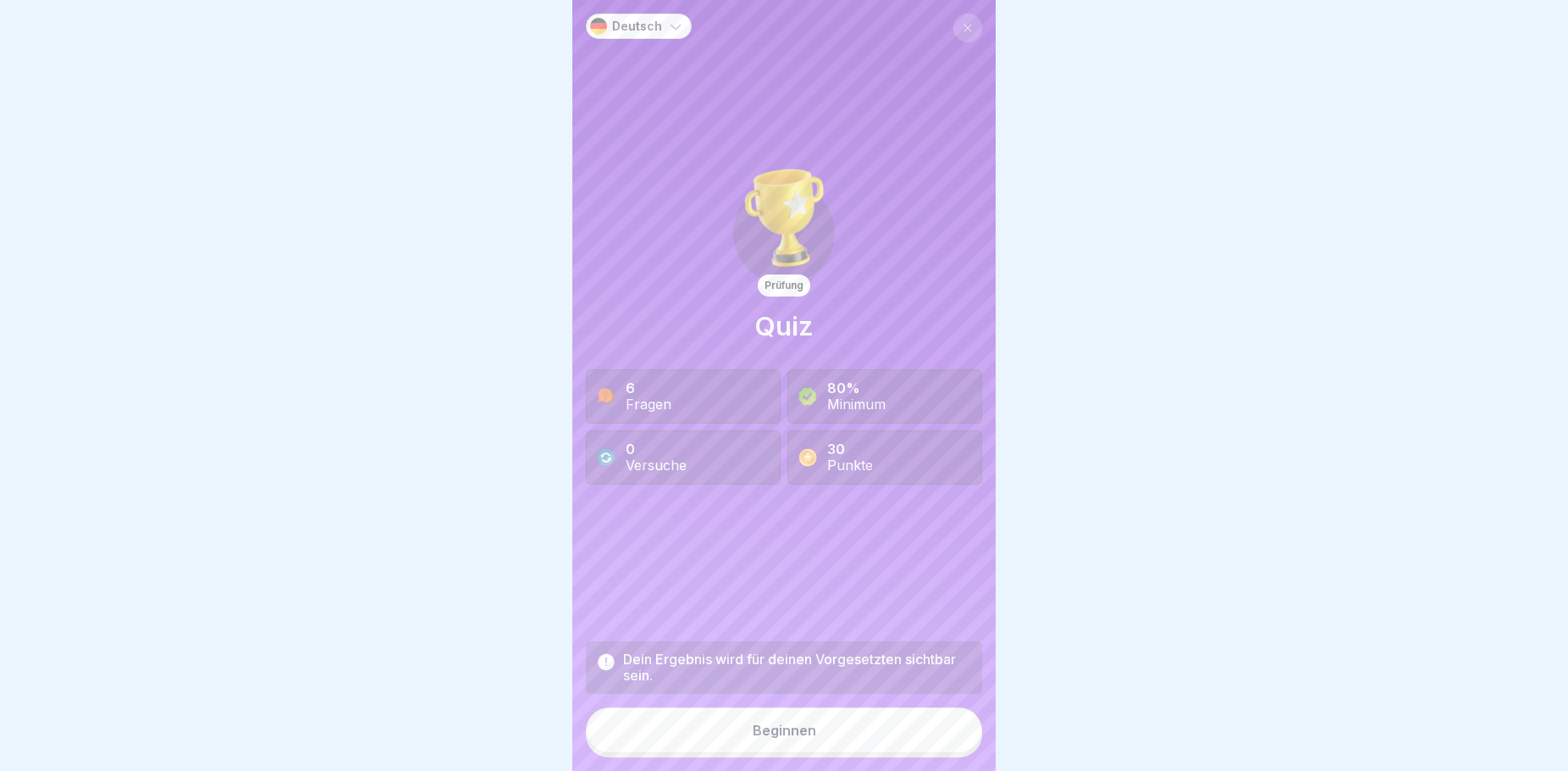
click at [819, 750] on button "Beginnen" at bounding box center [784, 730] width 396 height 46
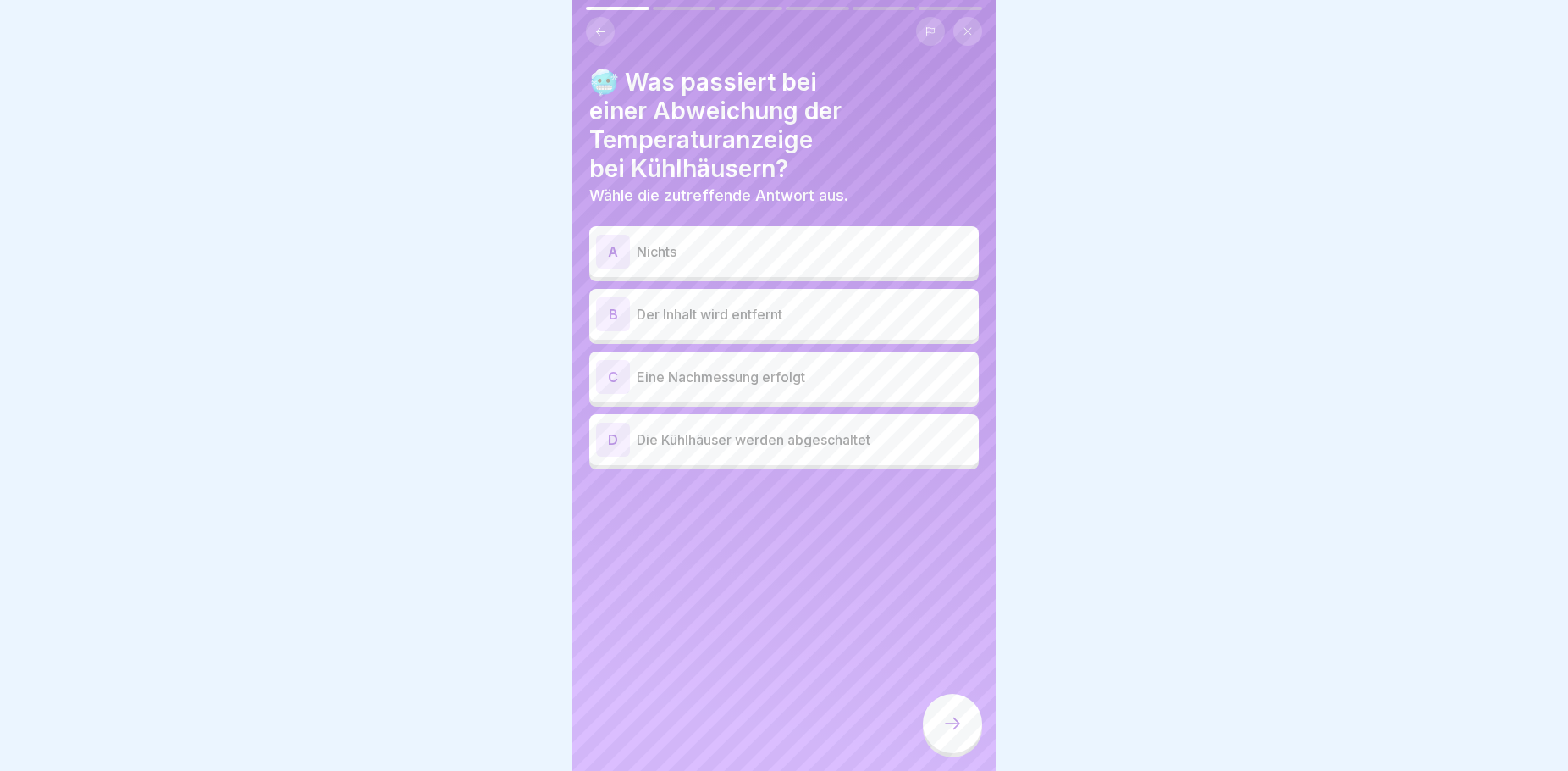
click at [602, 29] on icon at bounding box center [601, 32] width 13 height 13
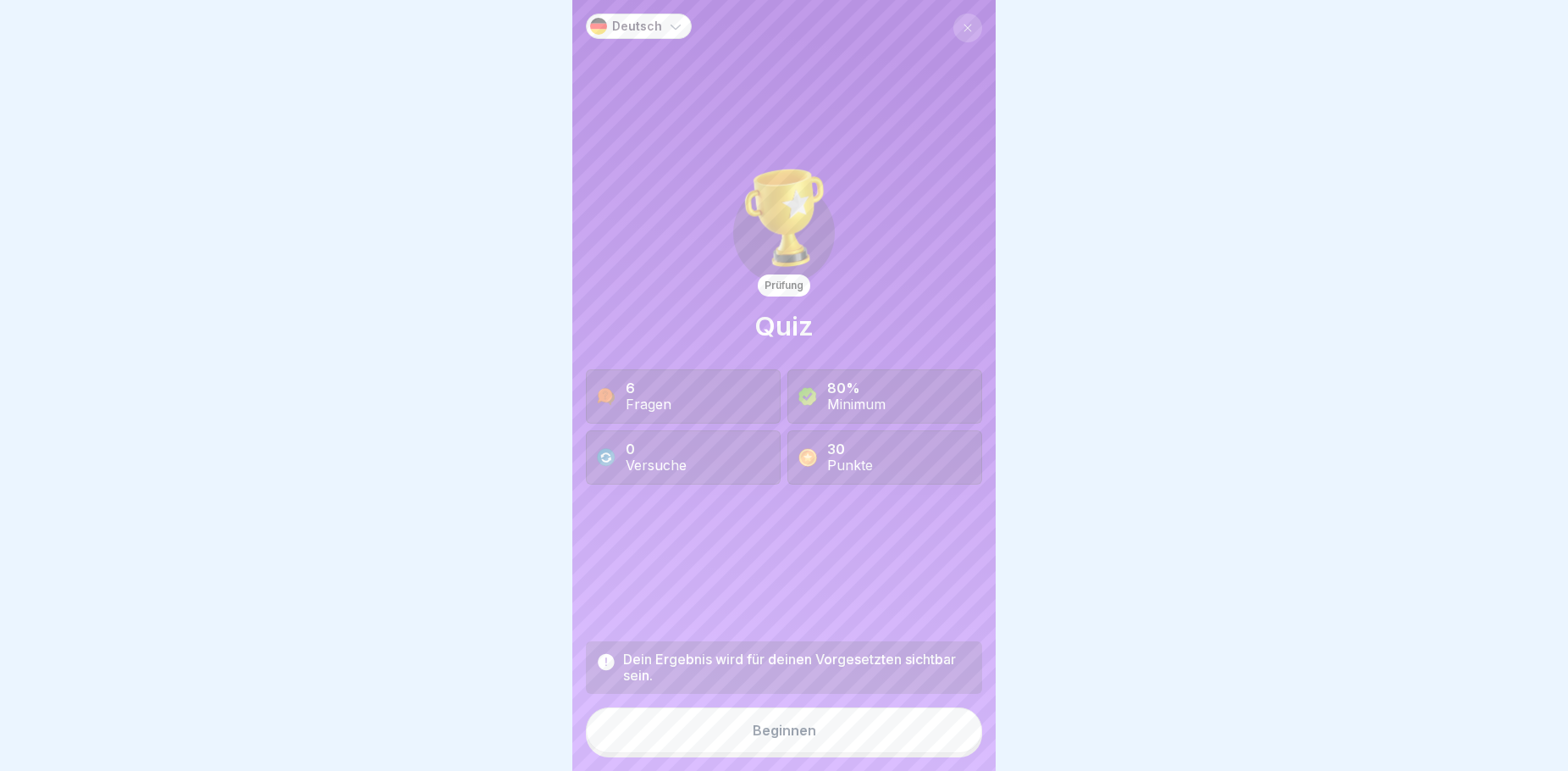
click at [754, 738] on div "Beginnen" at bounding box center [785, 730] width 64 height 15
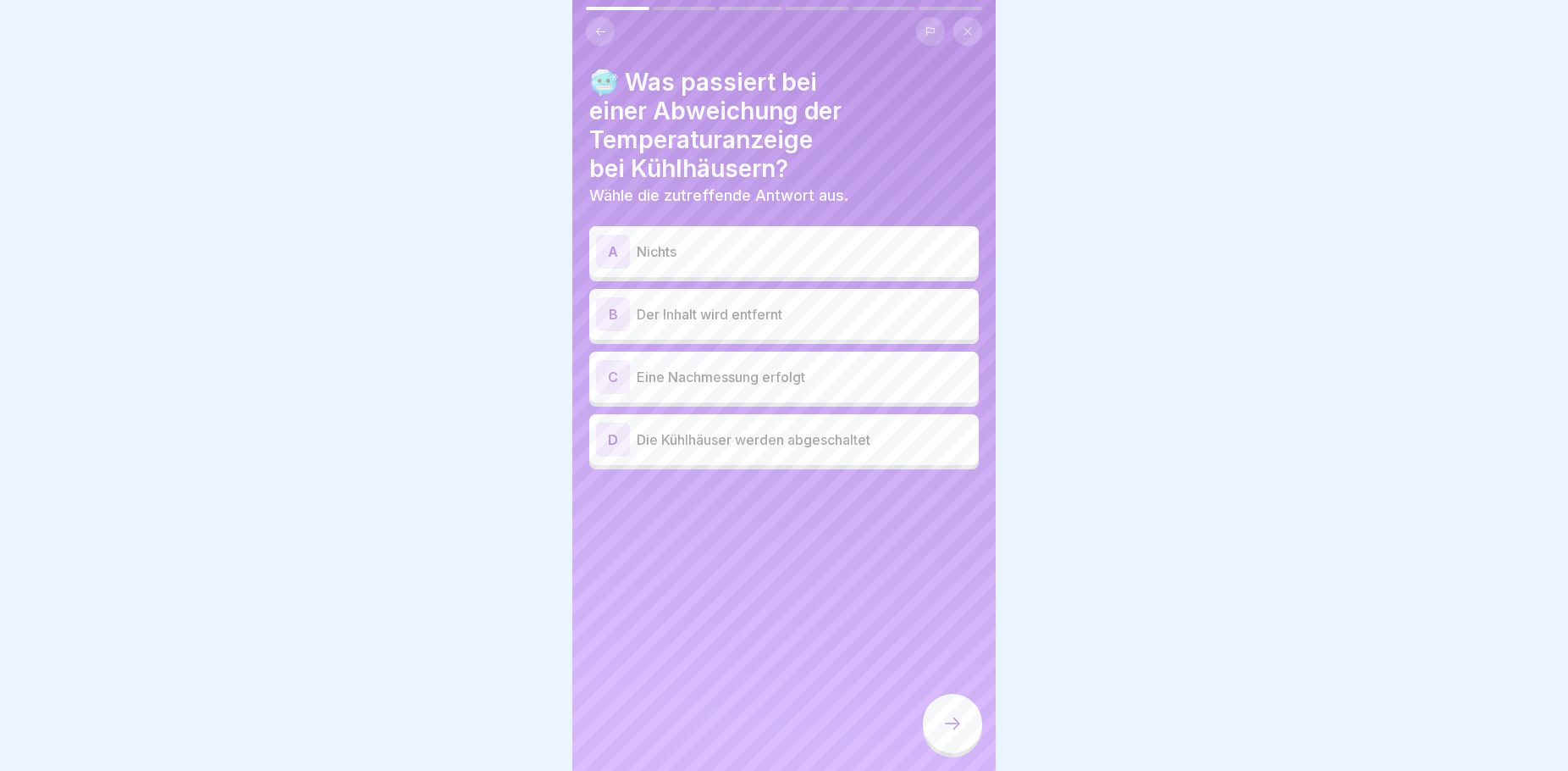
click at [783, 366] on p "Eine Nachmessung erfolgt" at bounding box center [804, 377] width 335 height 21
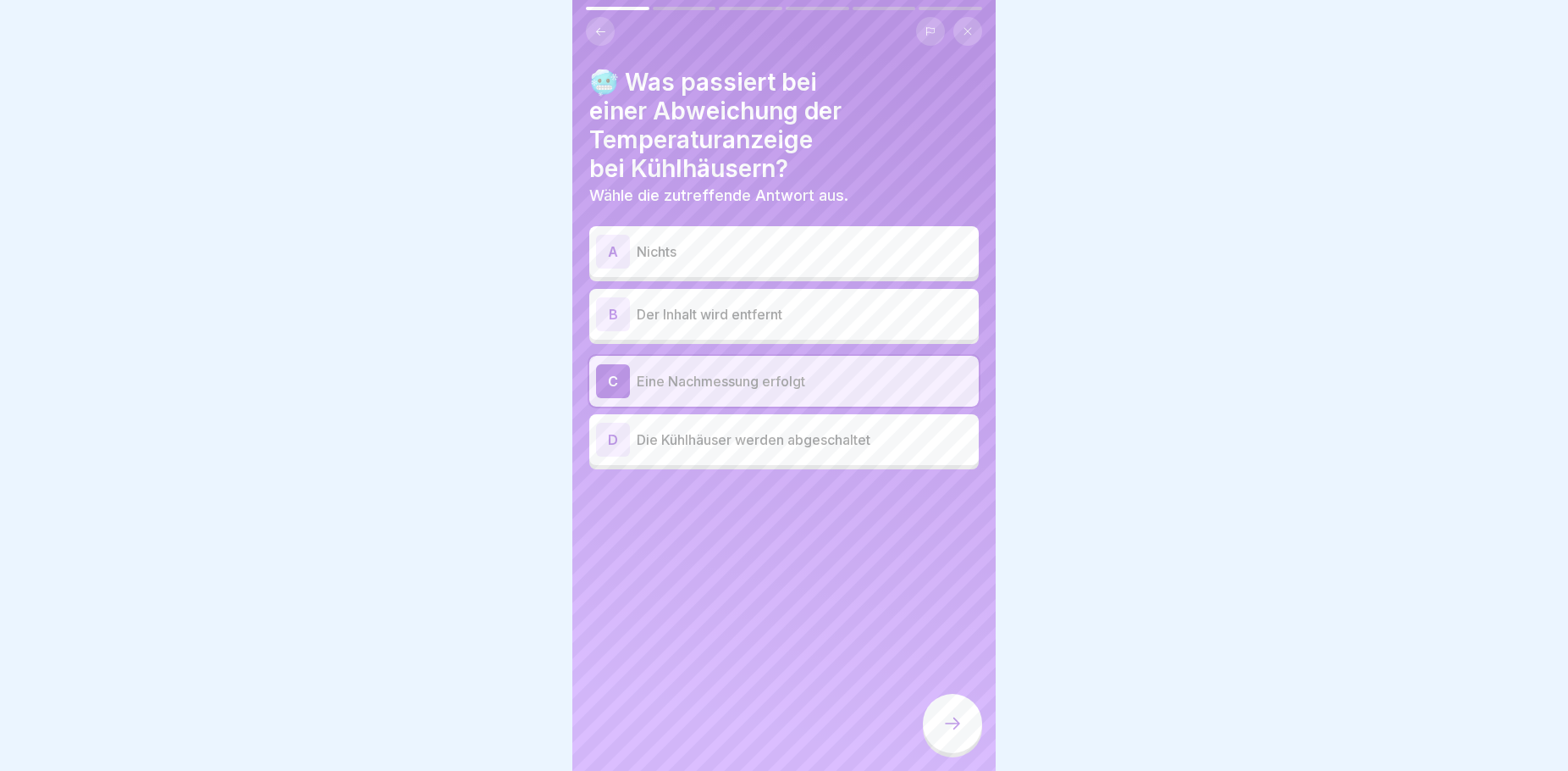
click at [945, 732] on icon at bounding box center [953, 723] width 21 height 21
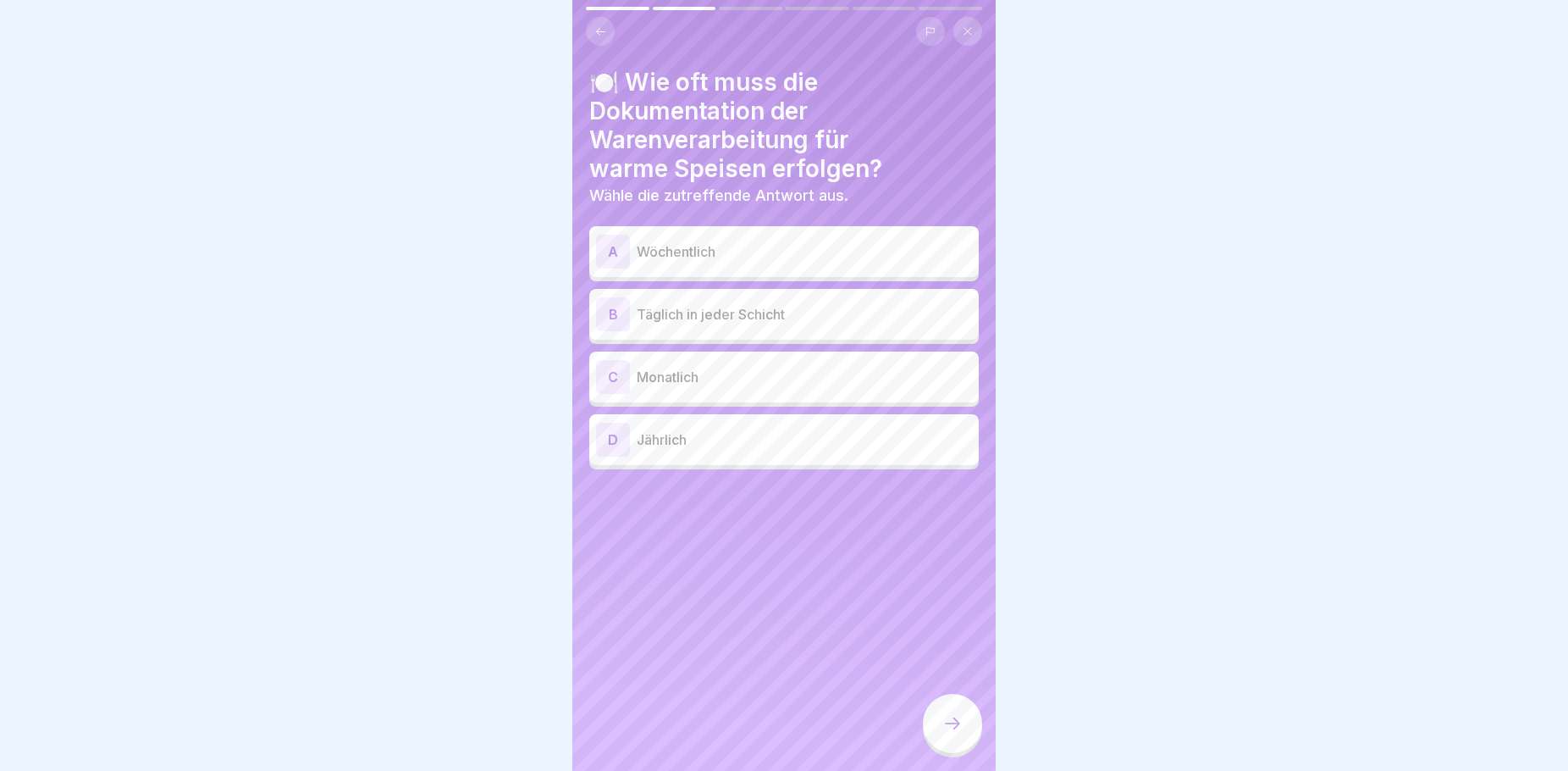
click at [795, 320] on p "Täglich in jeder Schicht" at bounding box center [804, 315] width 335 height 21
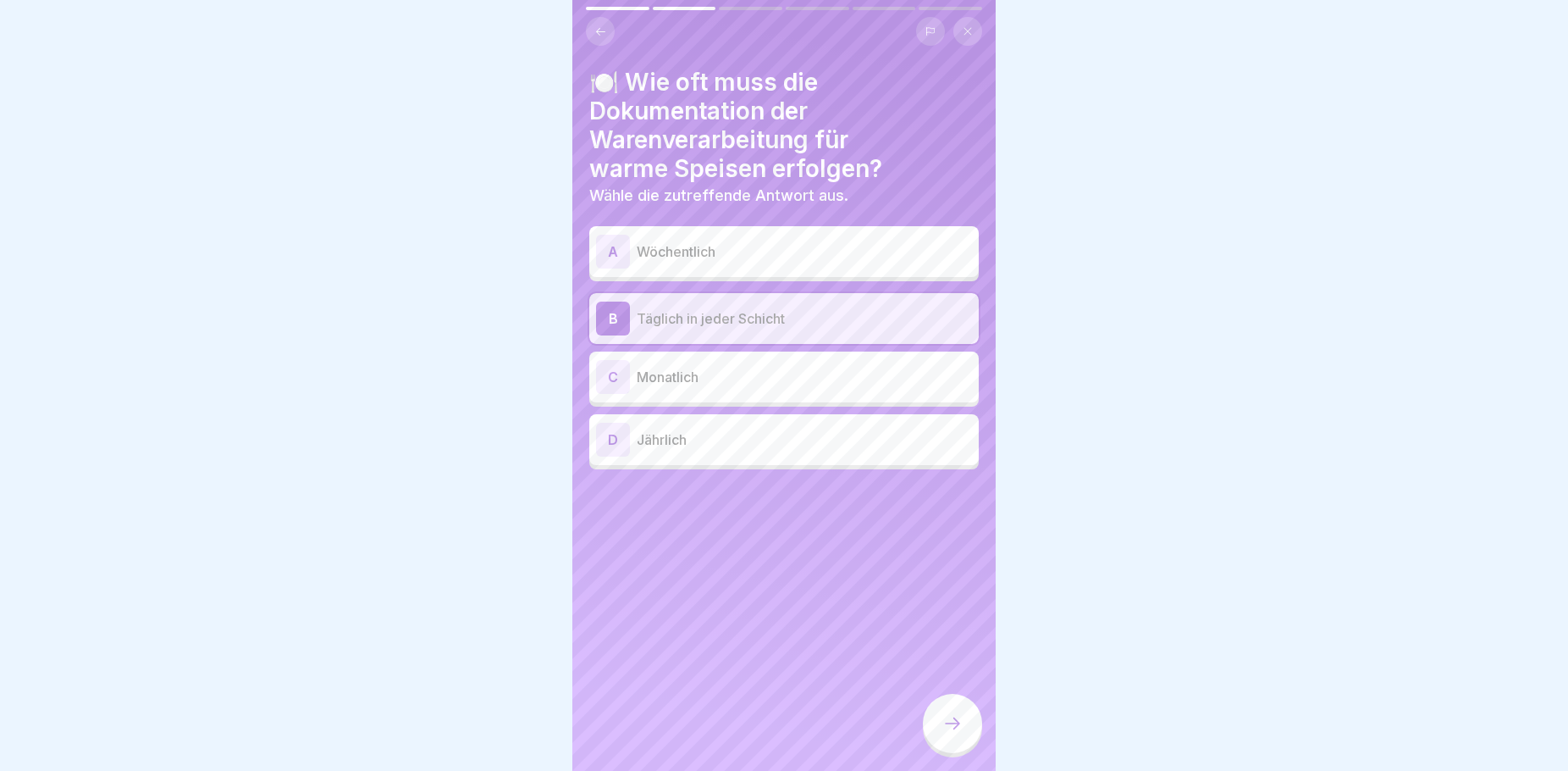
click at [945, 733] on icon at bounding box center [953, 723] width 21 height 21
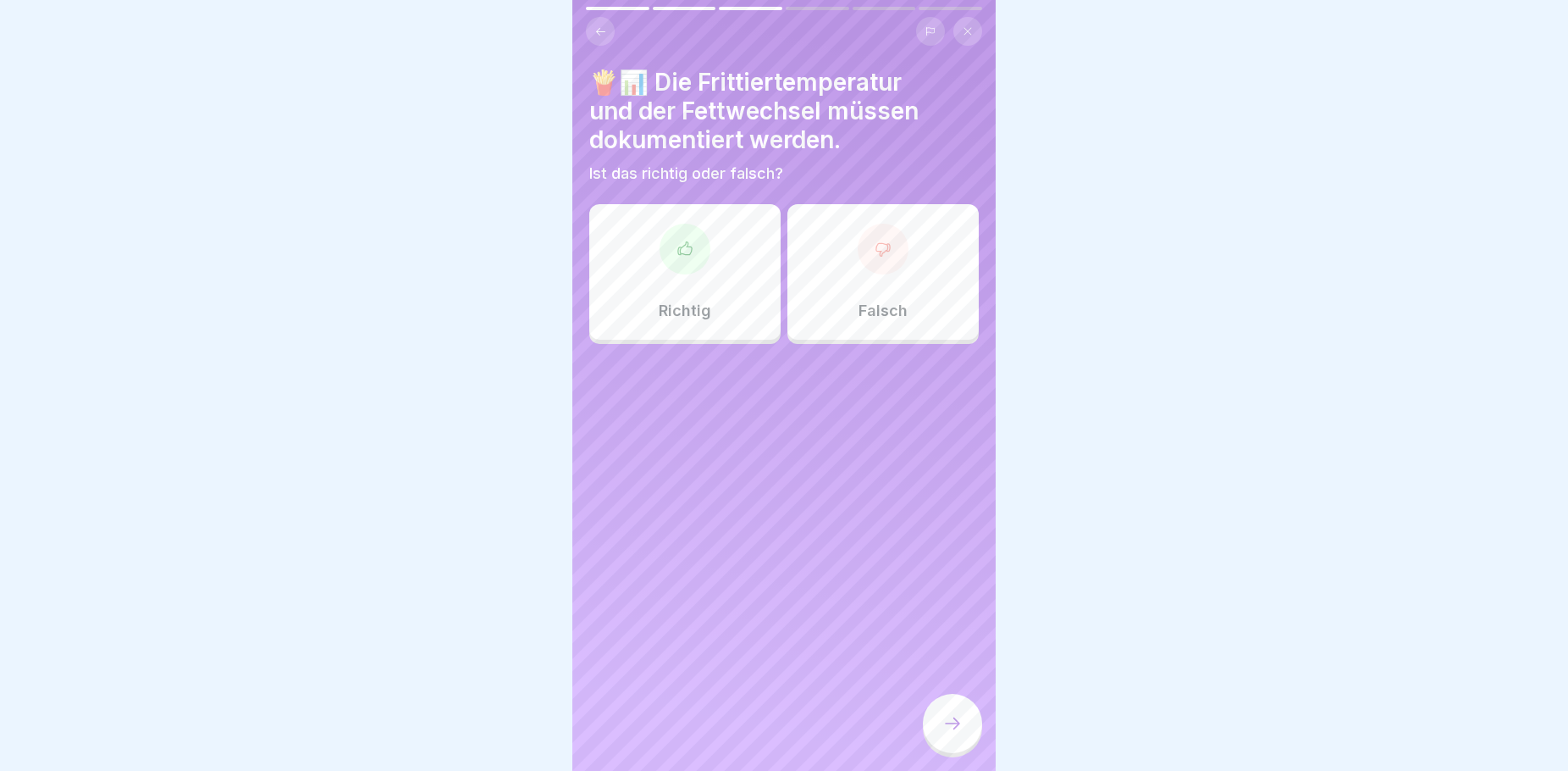
click at [745, 312] on div "Richtig" at bounding box center [685, 271] width 192 height 135
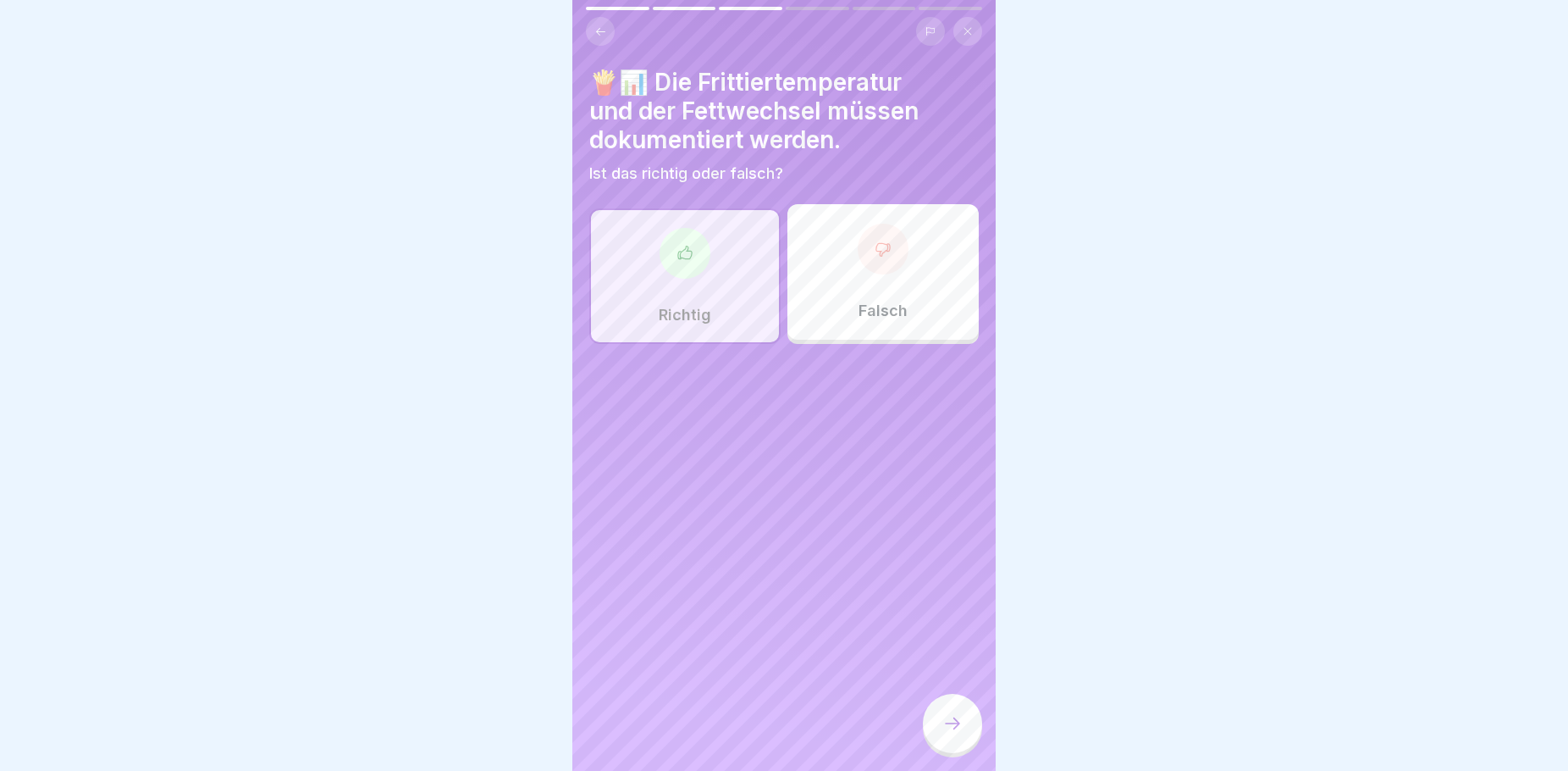
click at [948, 733] on icon at bounding box center [953, 723] width 21 height 21
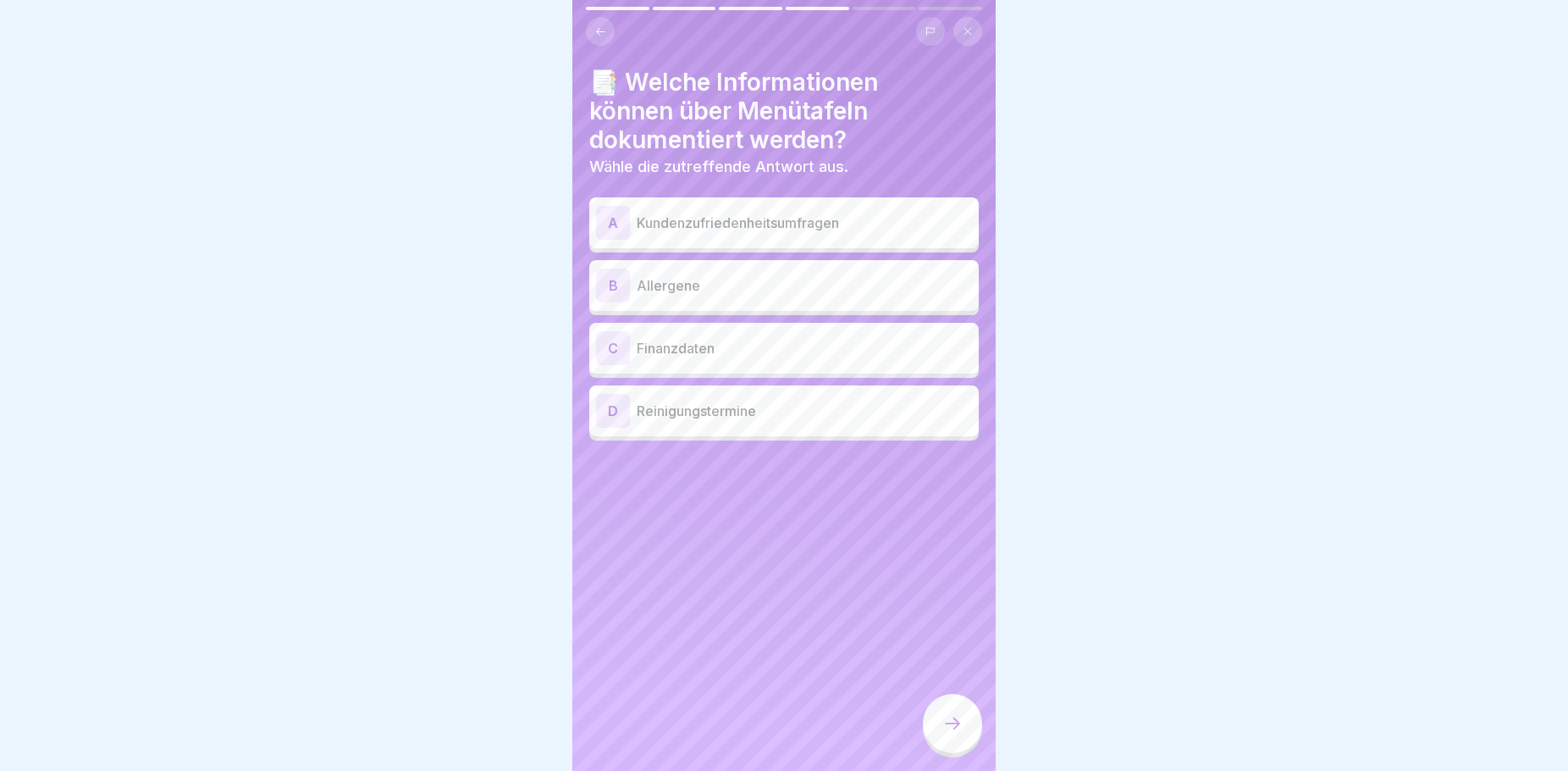
click at [726, 288] on p "Allergene" at bounding box center [804, 285] width 335 height 21
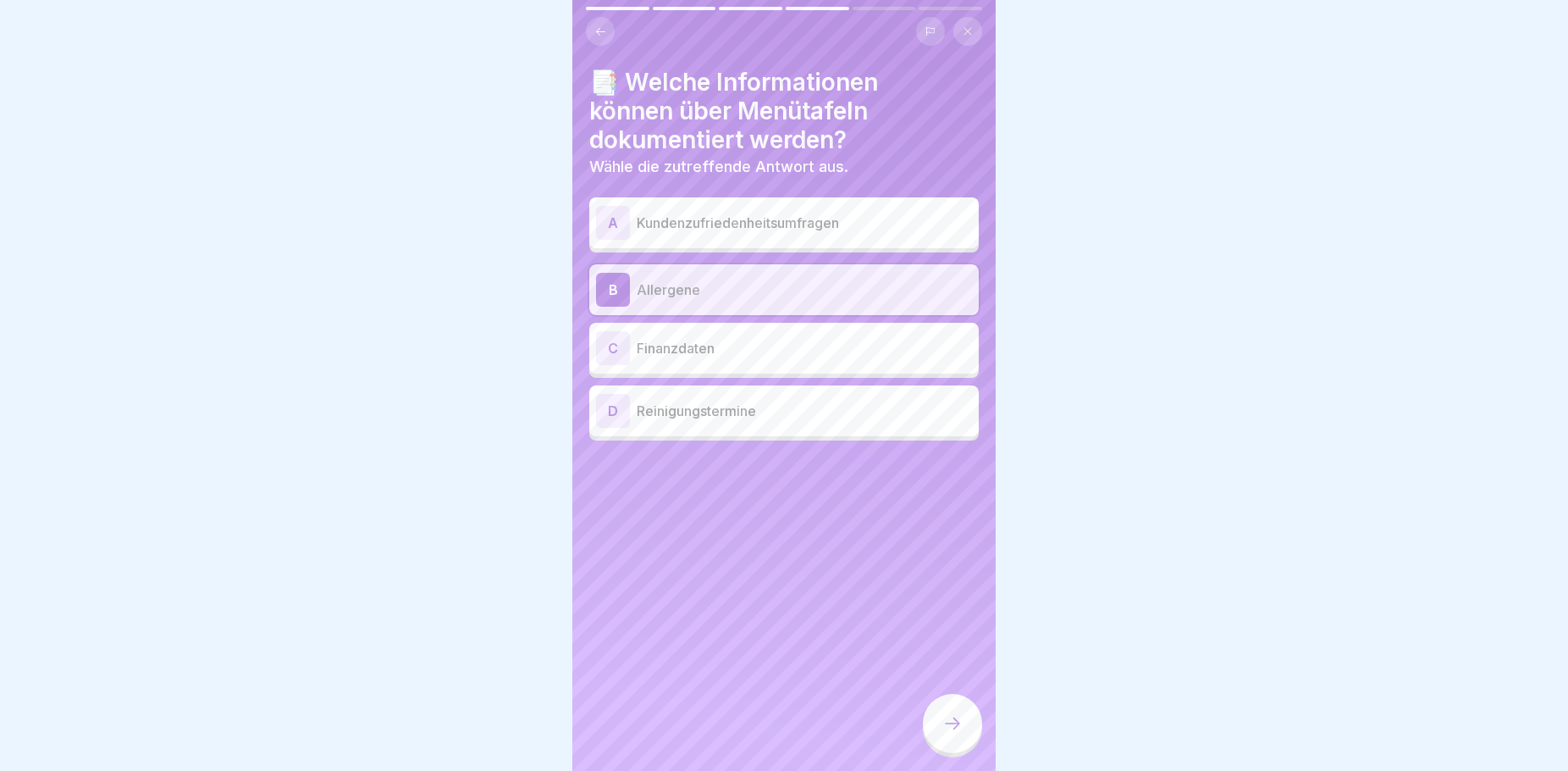
click at [952, 732] on icon at bounding box center [953, 723] width 21 height 21
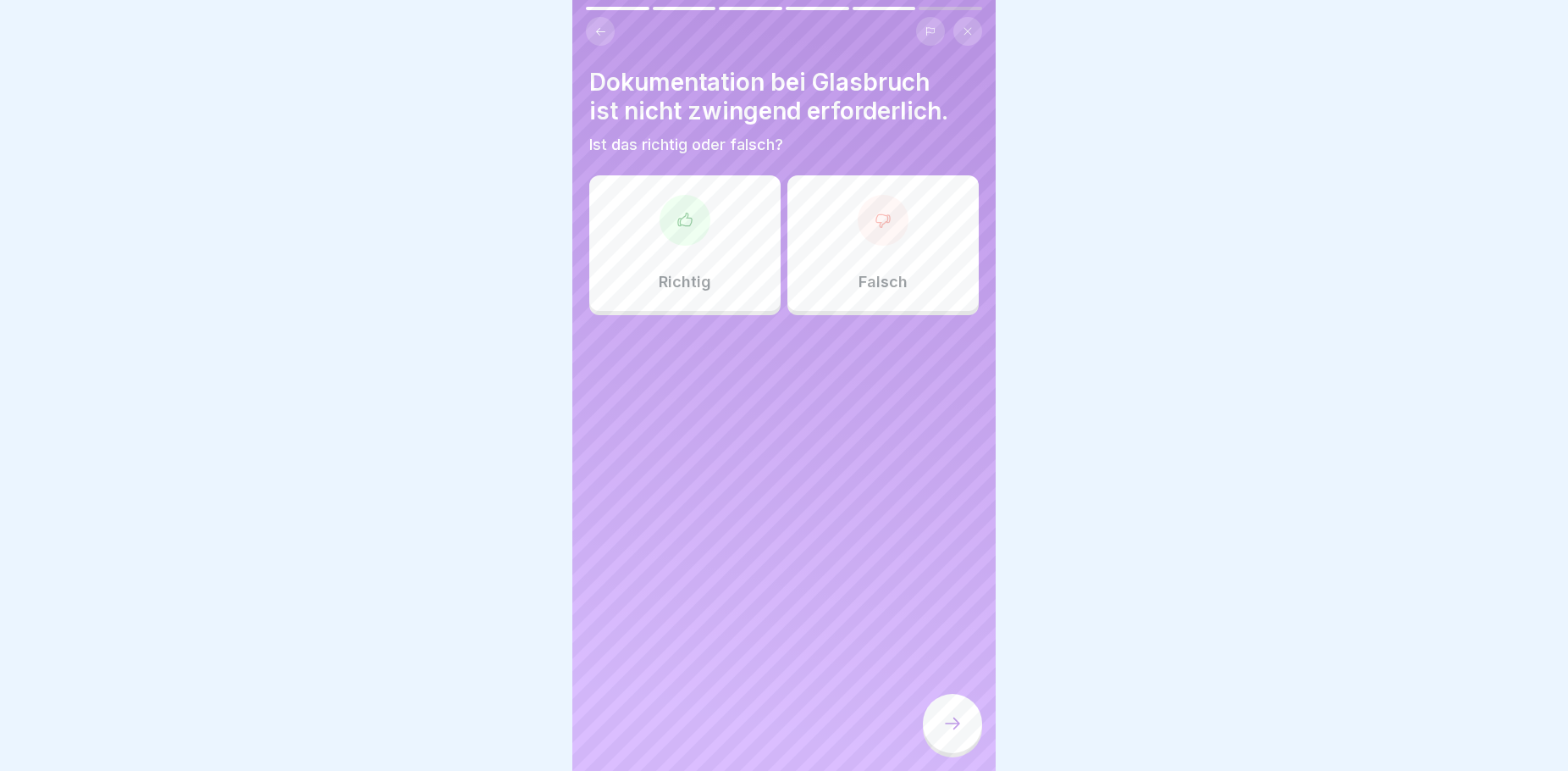
click at [815, 298] on div "Falsch" at bounding box center [884, 243] width 192 height 135
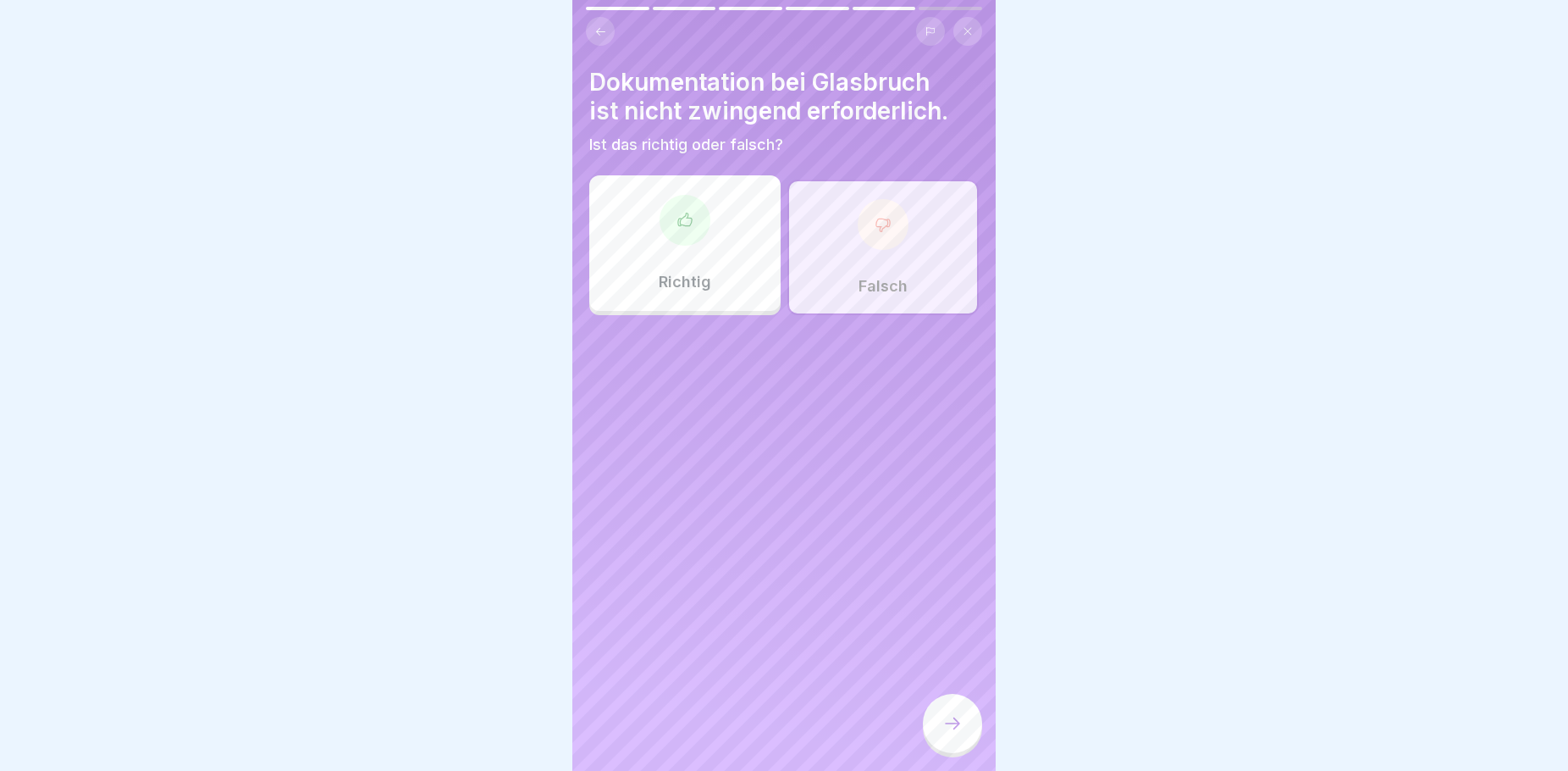
click at [943, 733] on icon at bounding box center [953, 723] width 21 height 21
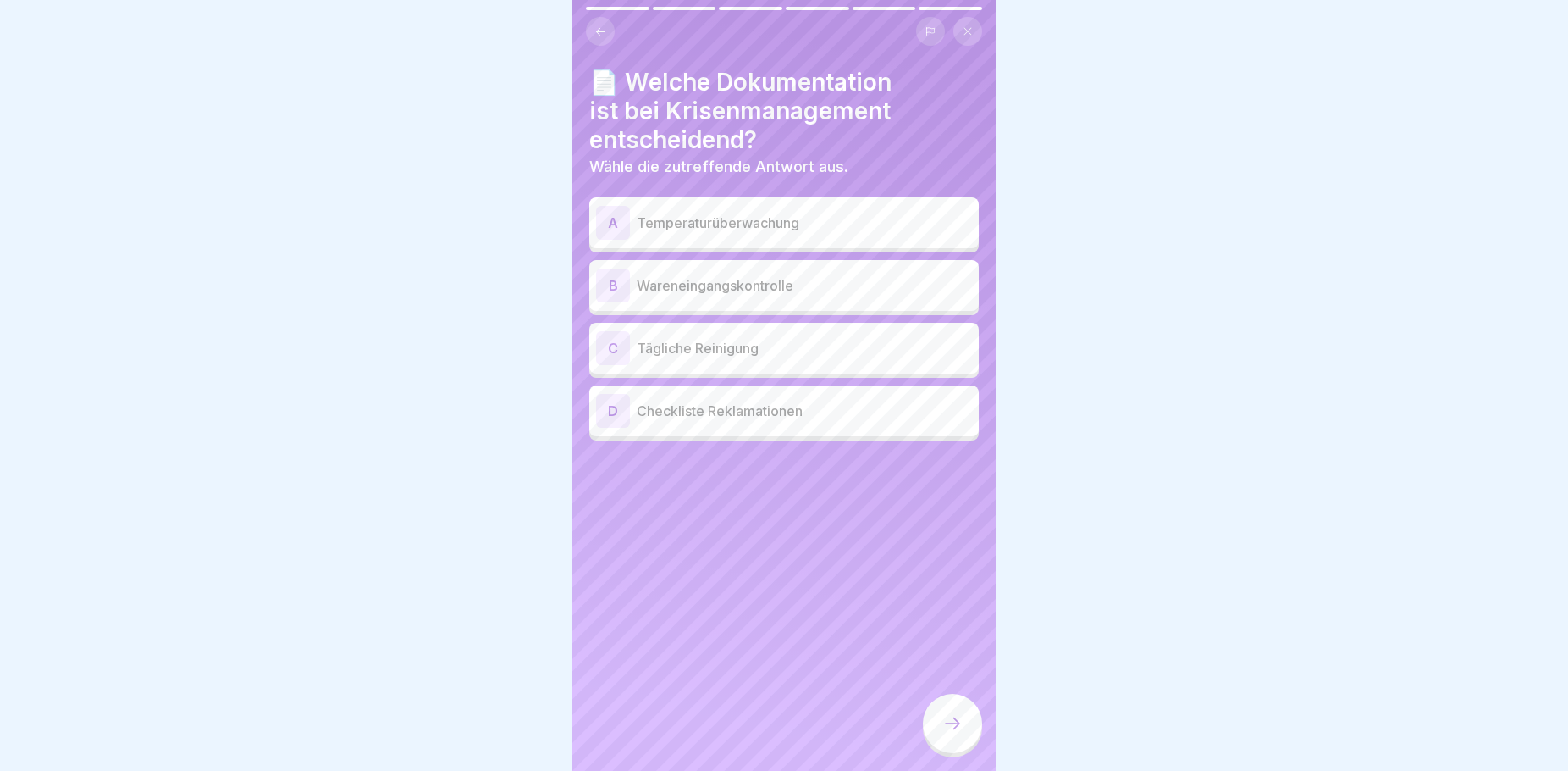
click at [801, 417] on p "Checkliste Reklamationen" at bounding box center [804, 411] width 335 height 21
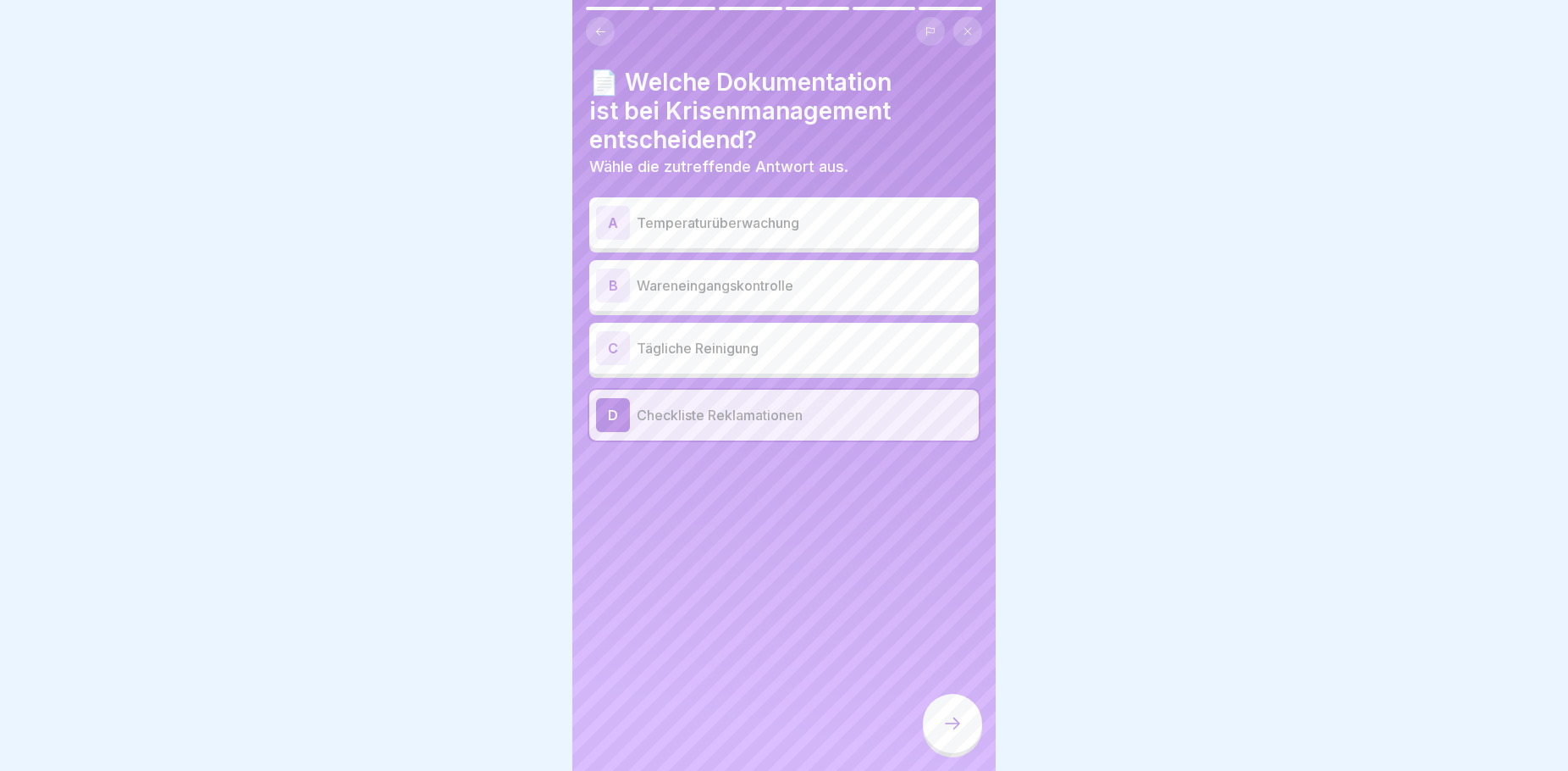
click at [956, 717] on div at bounding box center [952, 723] width 59 height 59
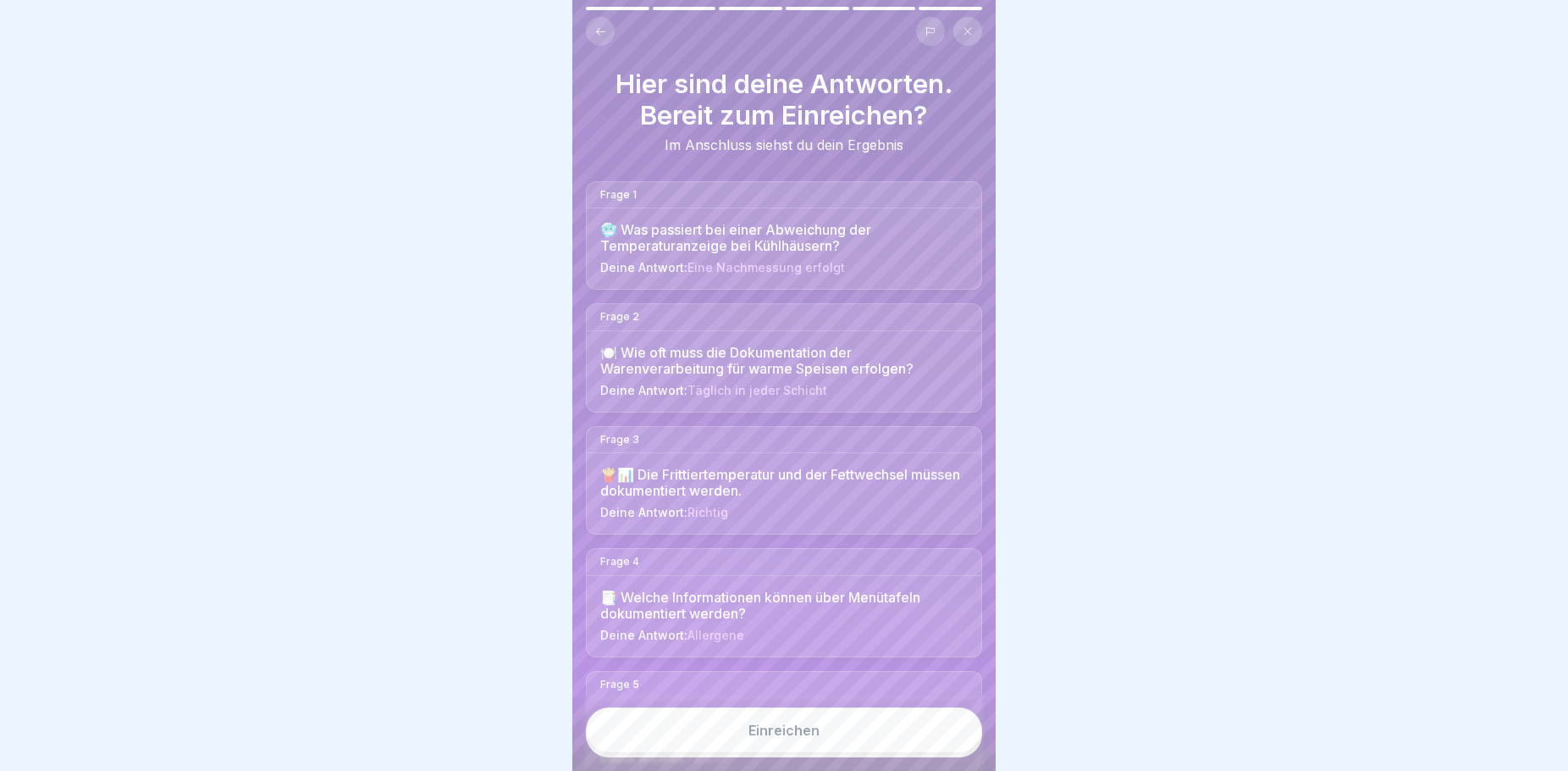
click at [908, 739] on button "Einreichen" at bounding box center [784, 730] width 396 height 46
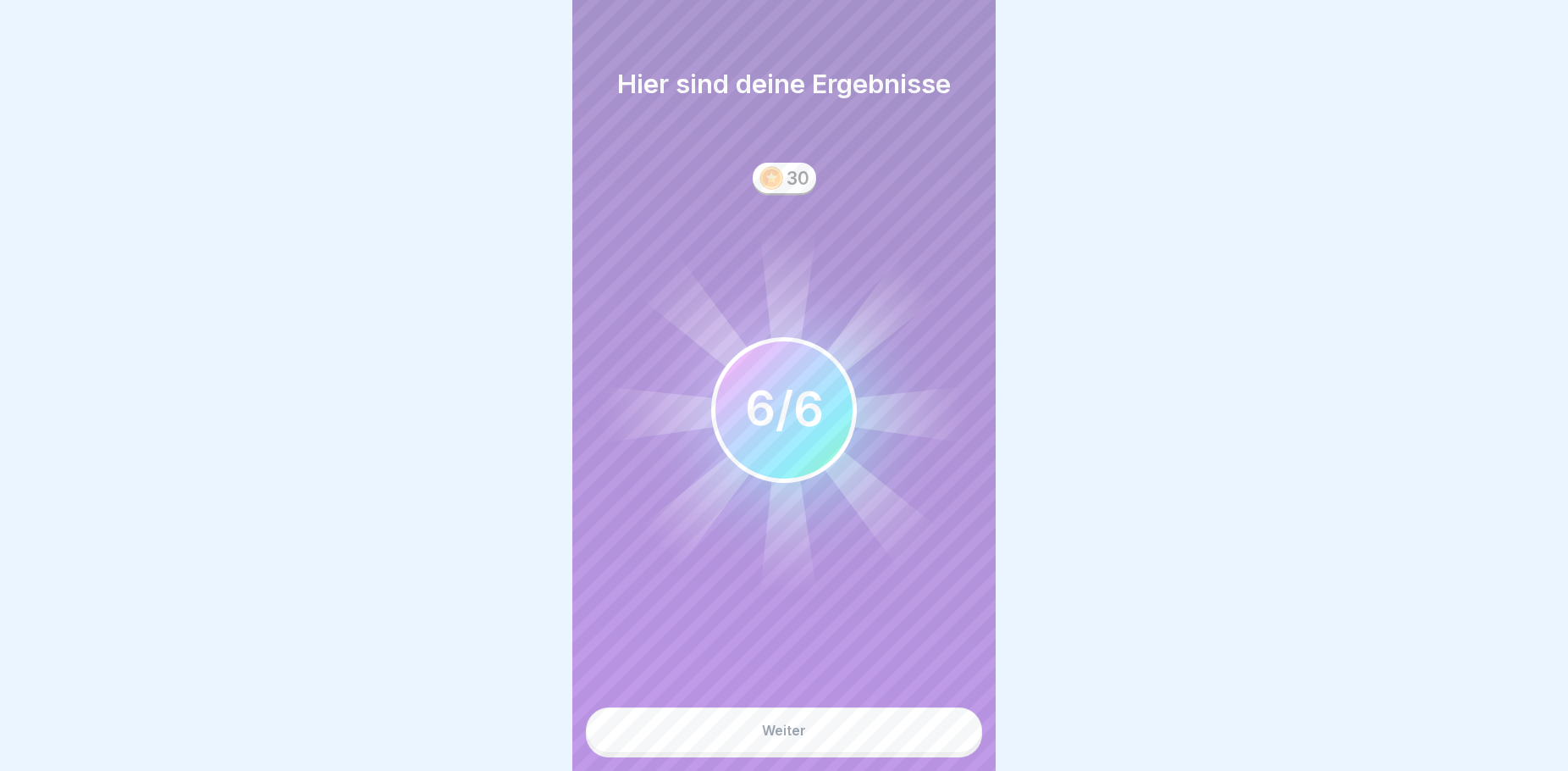
click at [853, 739] on button "Weiter" at bounding box center [784, 730] width 396 height 46
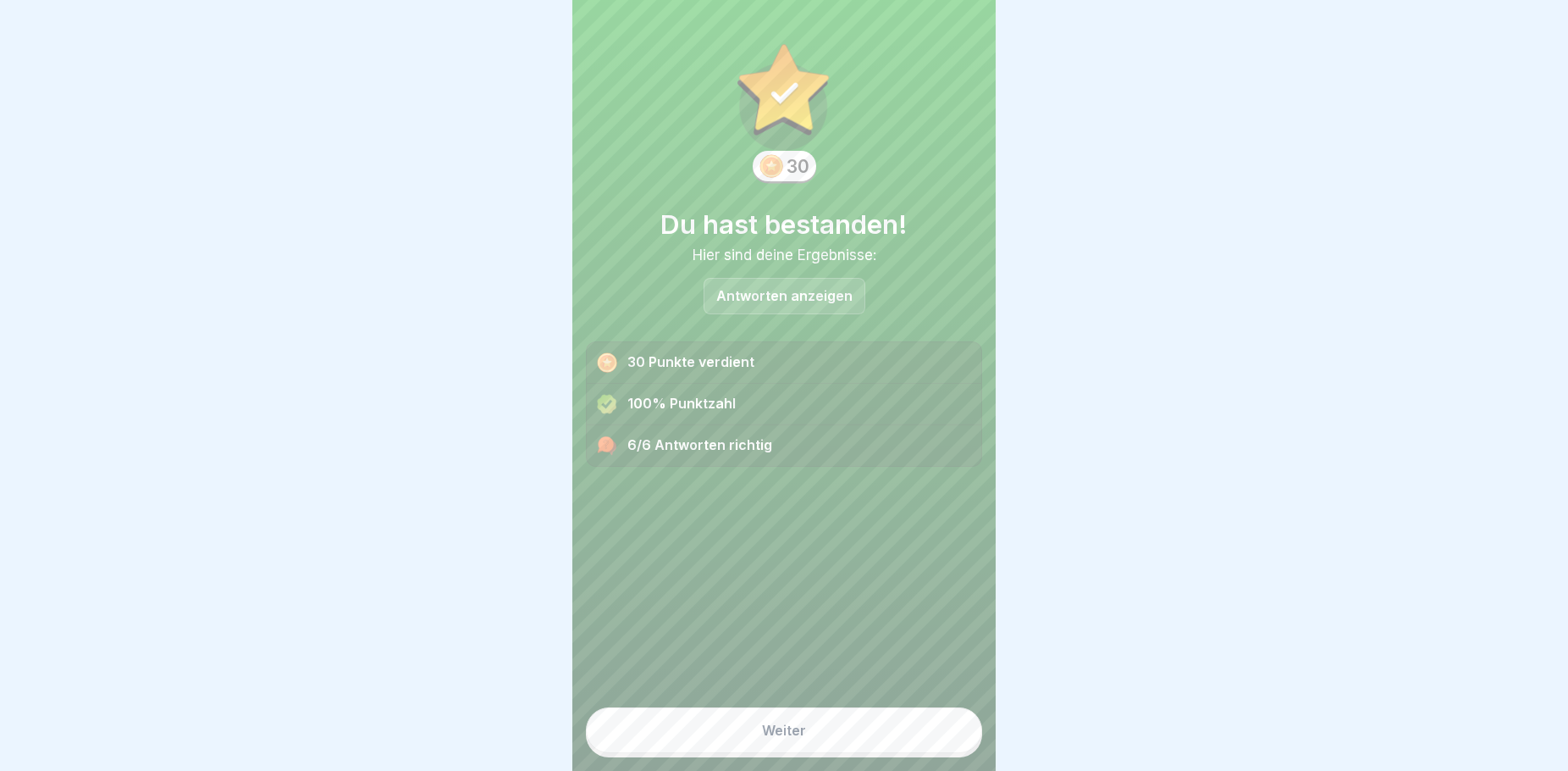
click at [720, 751] on button "Weiter" at bounding box center [784, 730] width 396 height 46
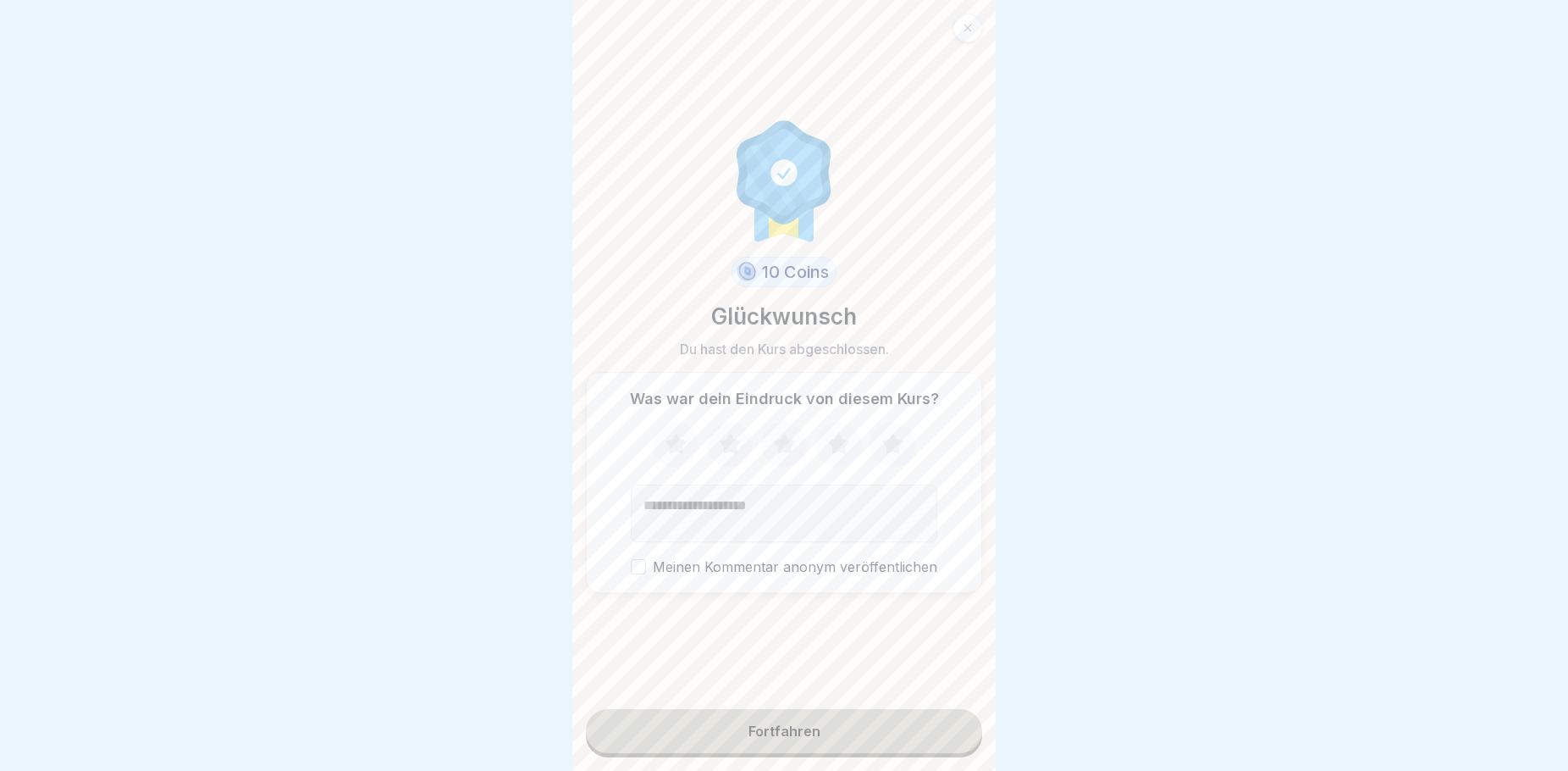
click at [669, 445] on icon at bounding box center [675, 443] width 22 height 22
click at [729, 452] on icon at bounding box center [730, 444] width 45 height 44
click at [783, 447] on icon at bounding box center [783, 443] width 22 height 22
click at [805, 738] on div "Fortfahren" at bounding box center [784, 731] width 72 height 15
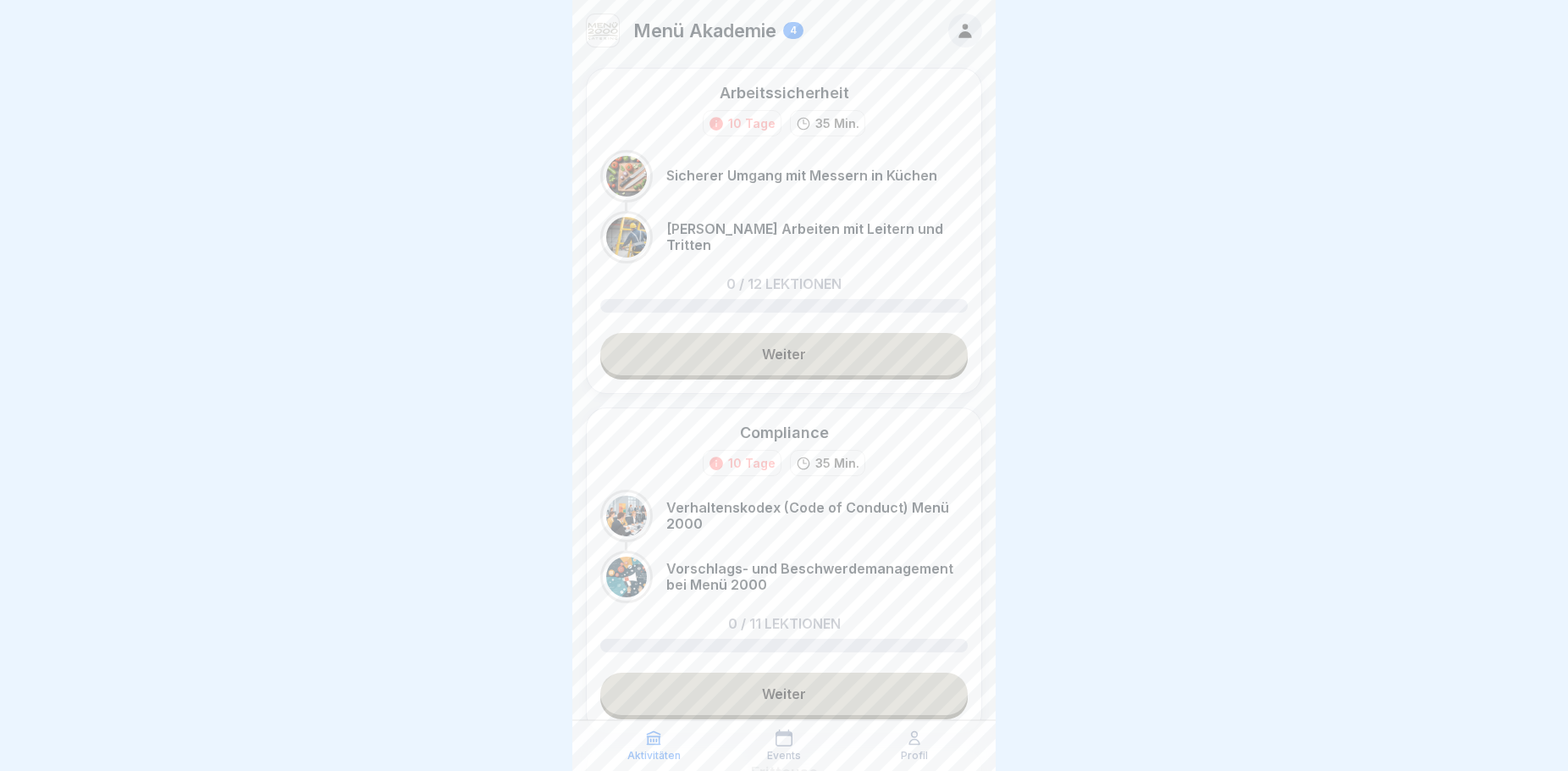
click at [886, 360] on link "Weiter" at bounding box center [783, 353] width 367 height 42
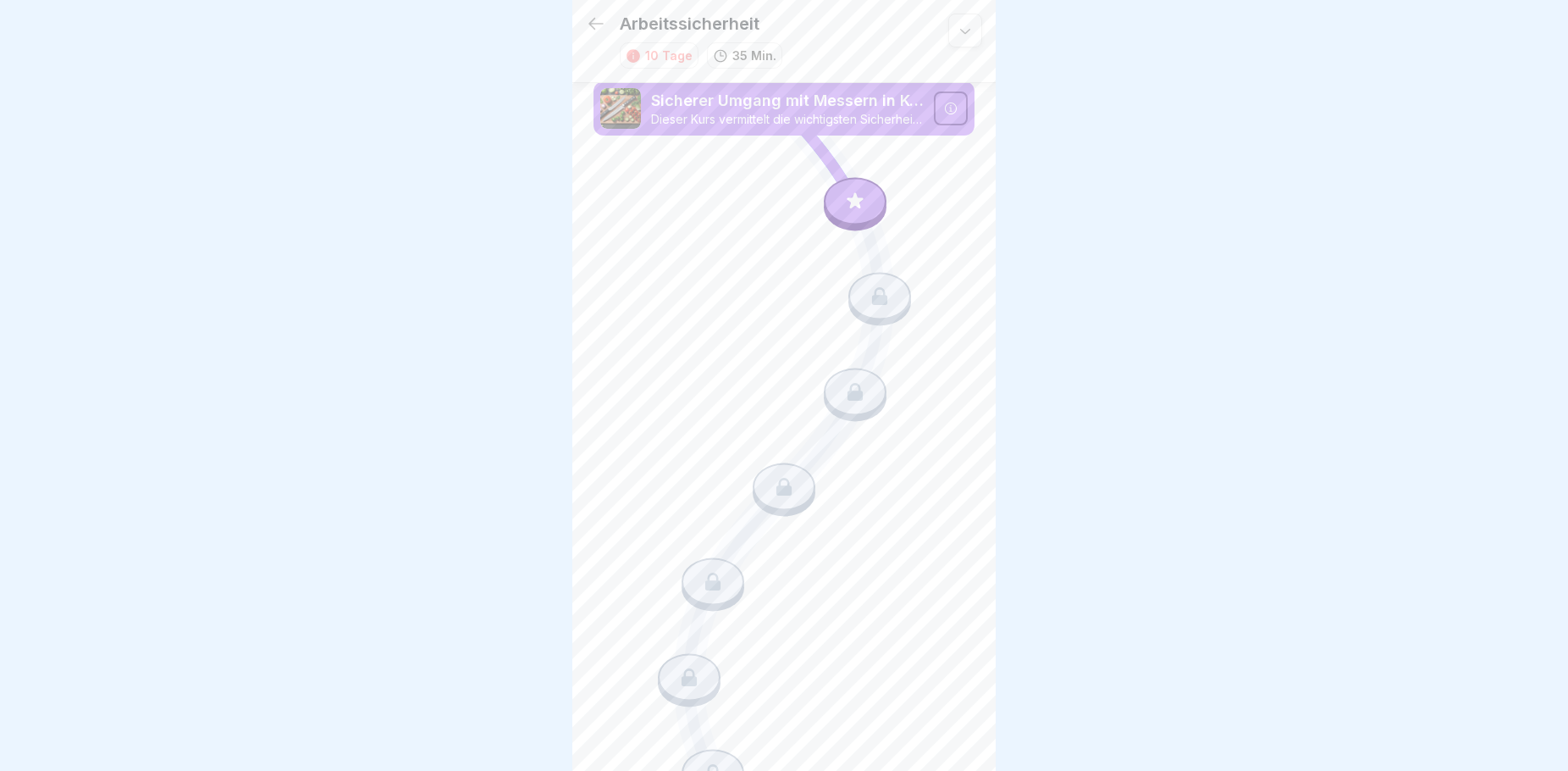
click at [850, 198] on icon at bounding box center [854, 200] width 22 height 22
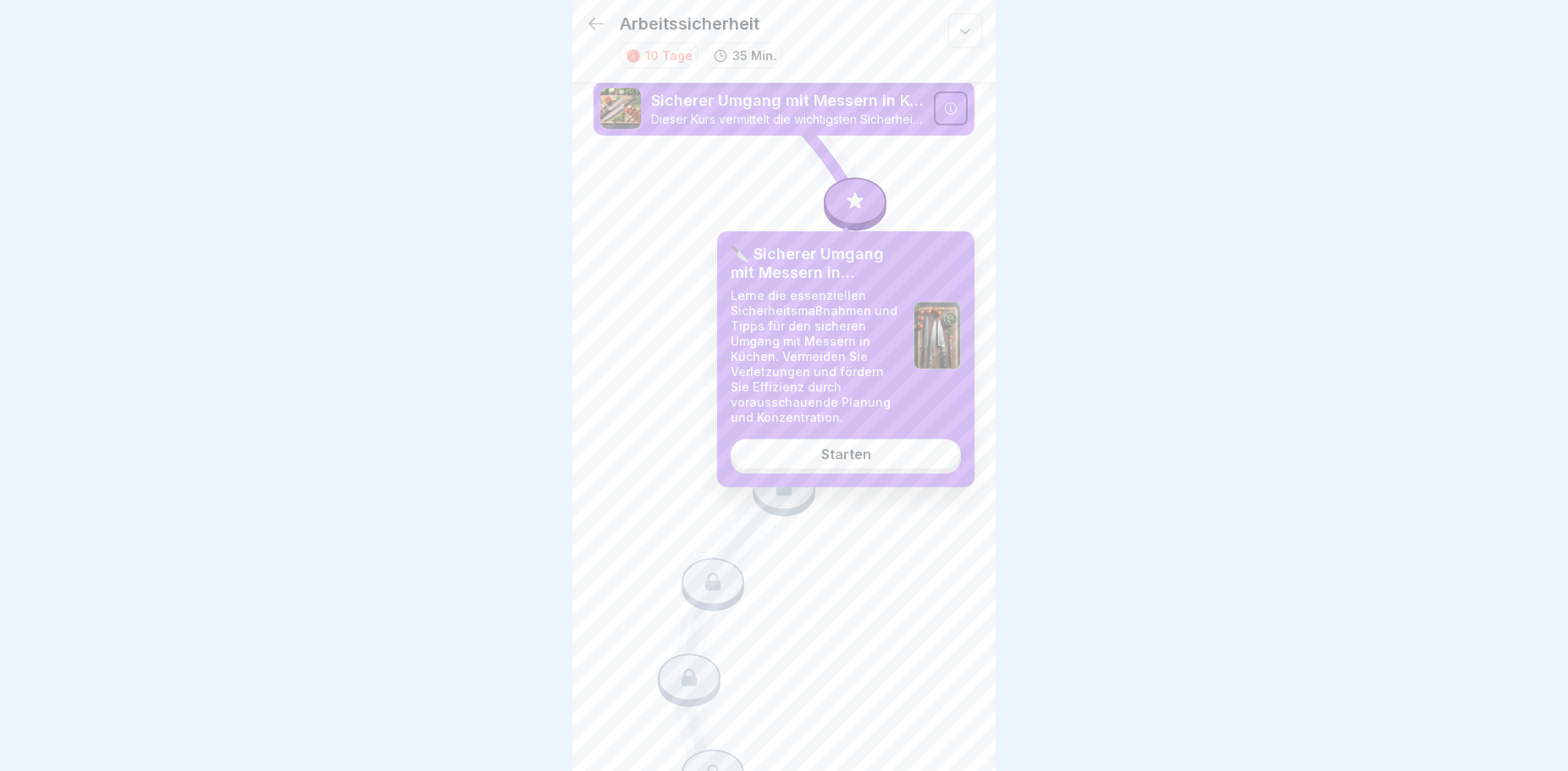
click at [809, 451] on link "Starten" at bounding box center [845, 454] width 230 height 30
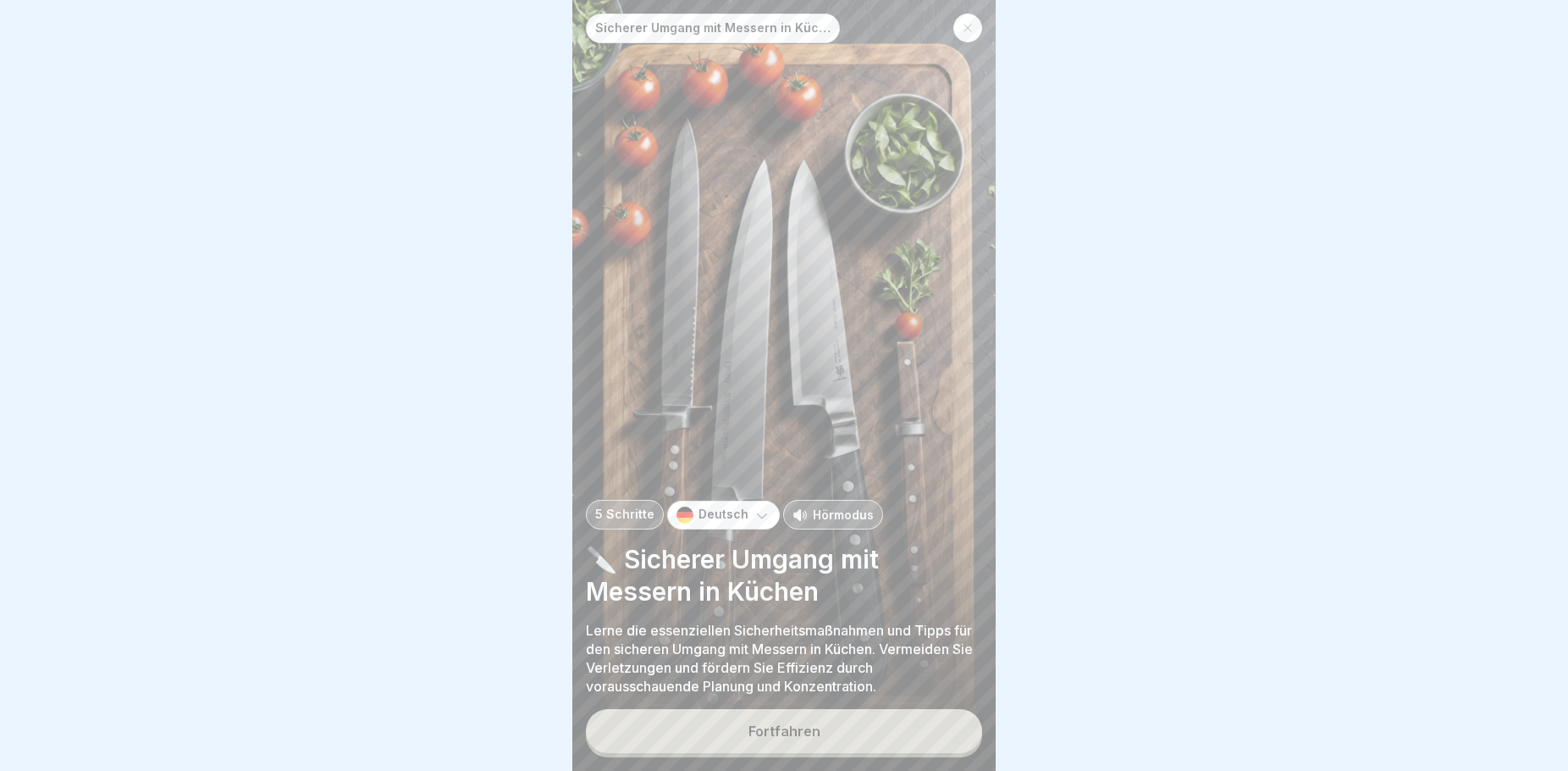
click at [756, 738] on div "Fortfahren" at bounding box center [784, 731] width 72 height 15
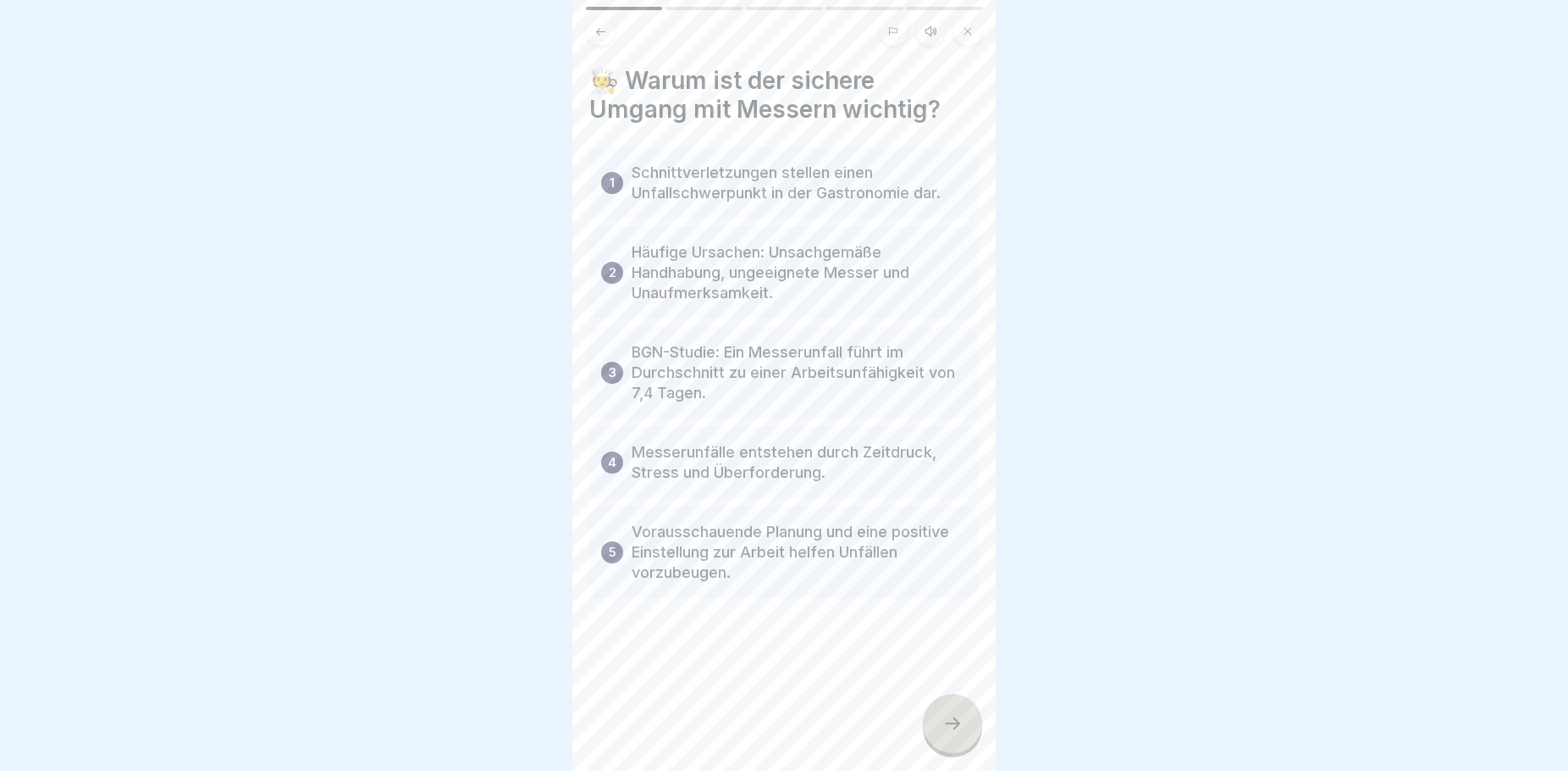
click at [961, 733] on icon at bounding box center [953, 723] width 21 height 21
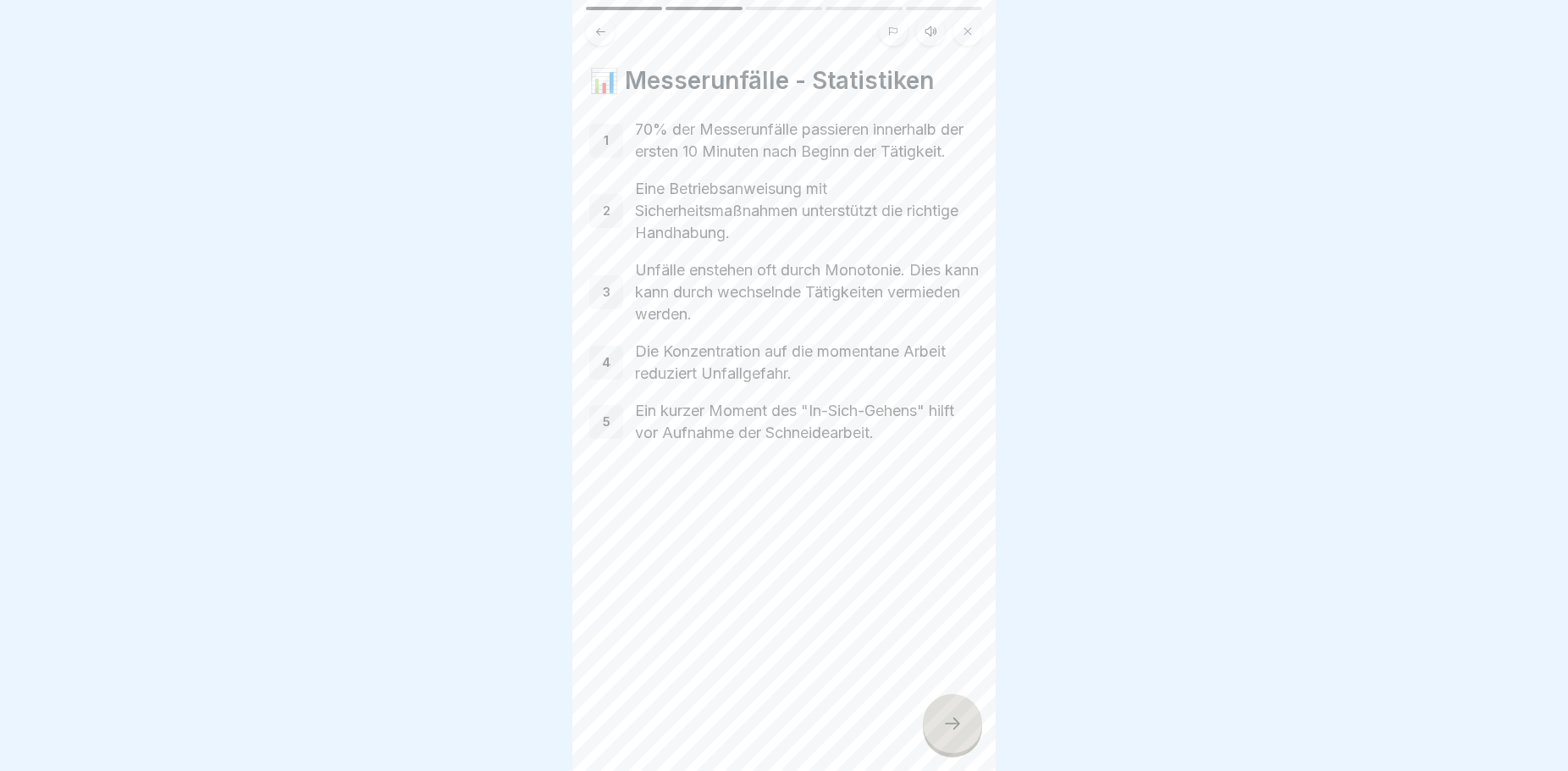
click at [950, 733] on icon at bounding box center [953, 723] width 21 height 21
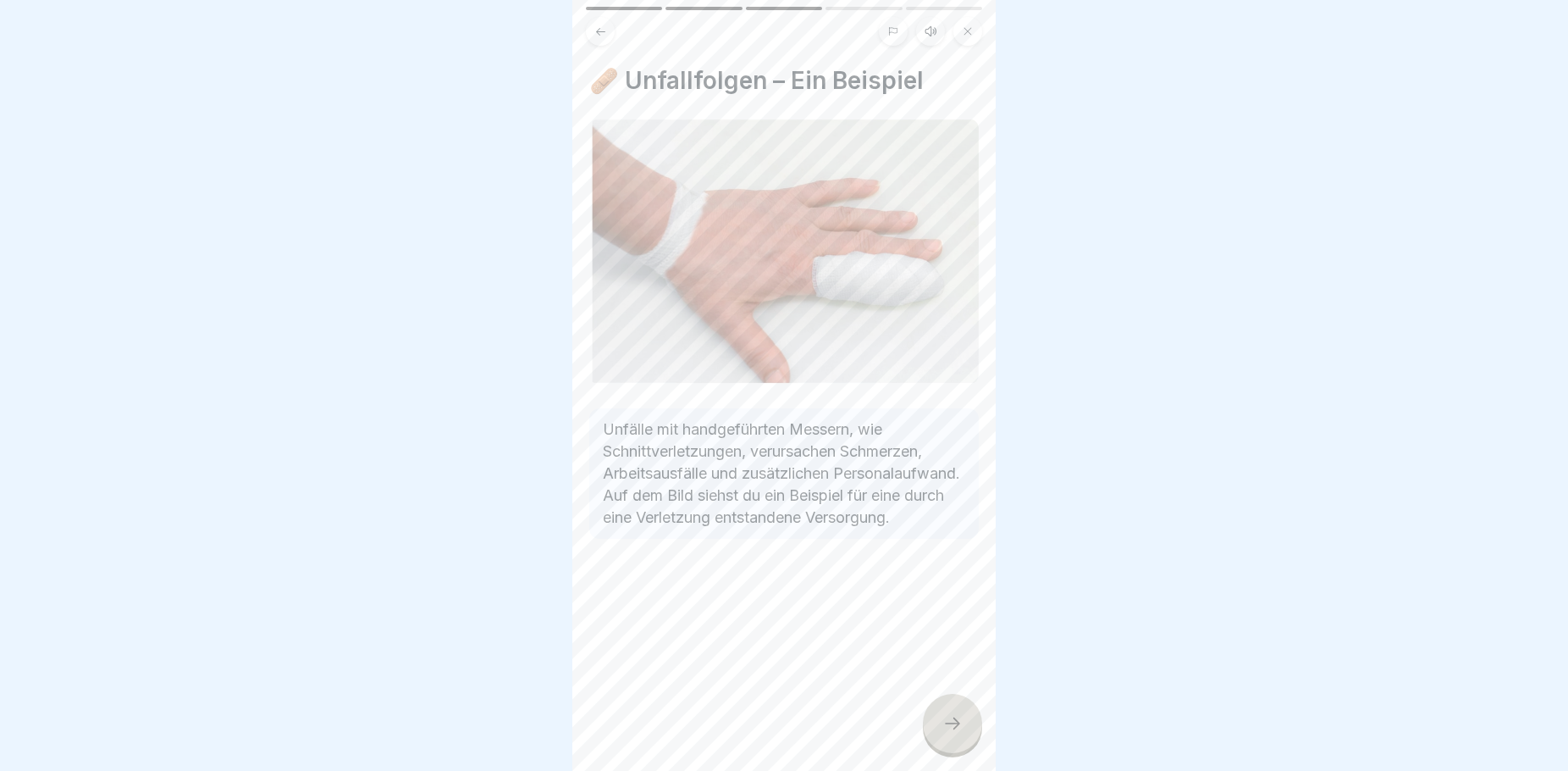
click at [950, 733] on icon at bounding box center [953, 723] width 21 height 21
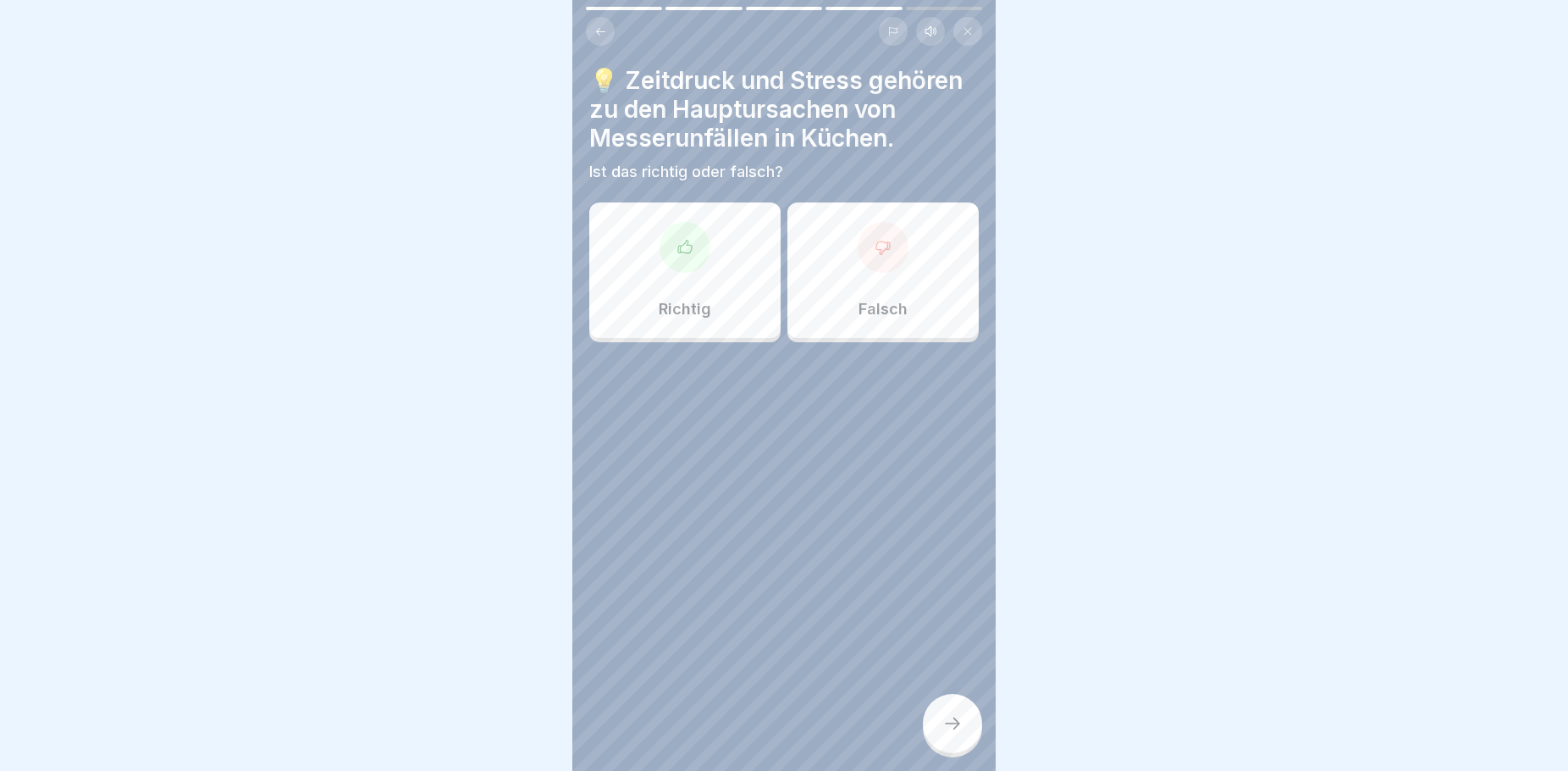
click at [734, 332] on div "Richtig" at bounding box center [685, 270] width 192 height 135
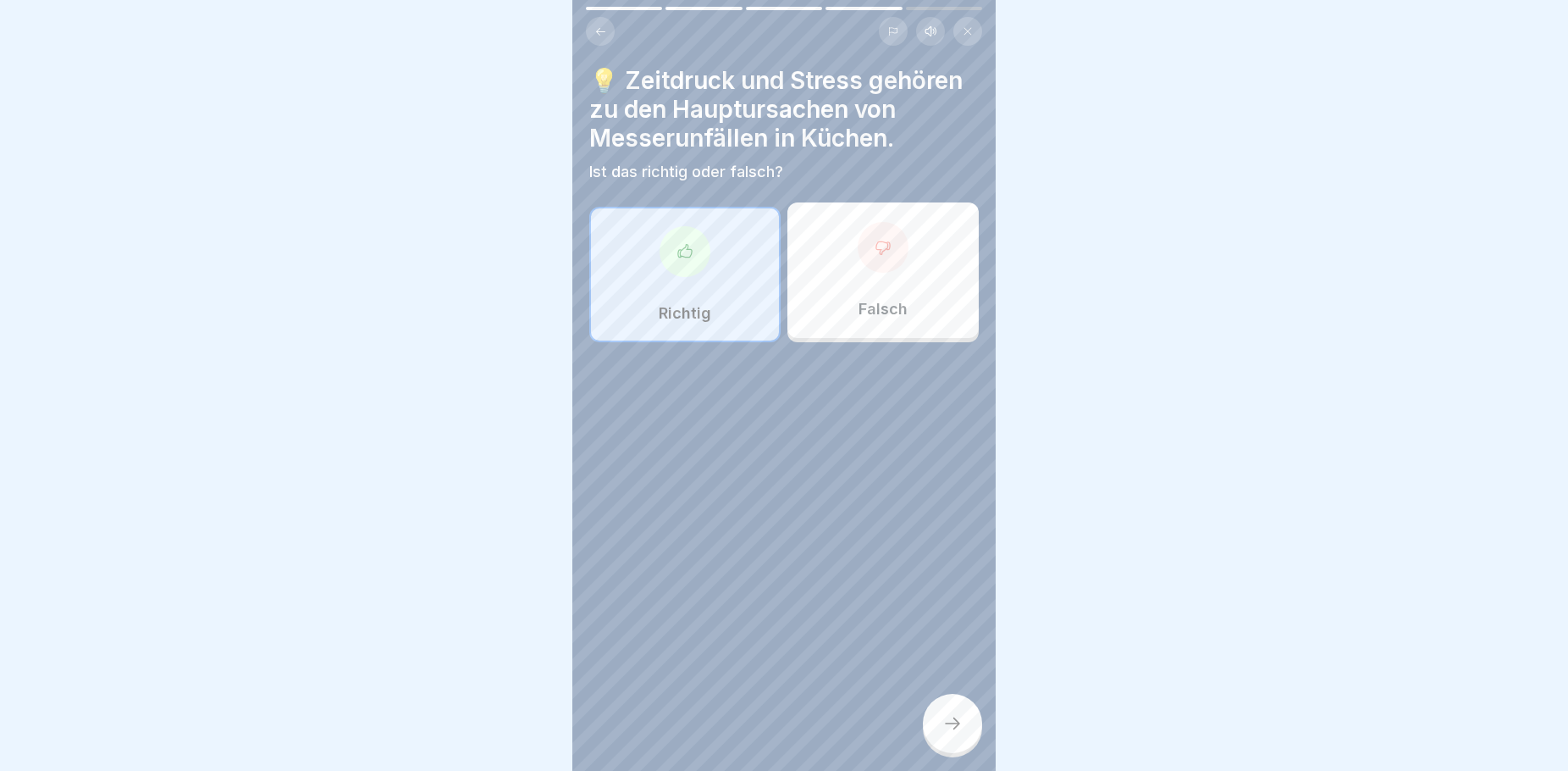
click at [950, 734] on div at bounding box center [952, 723] width 59 height 59
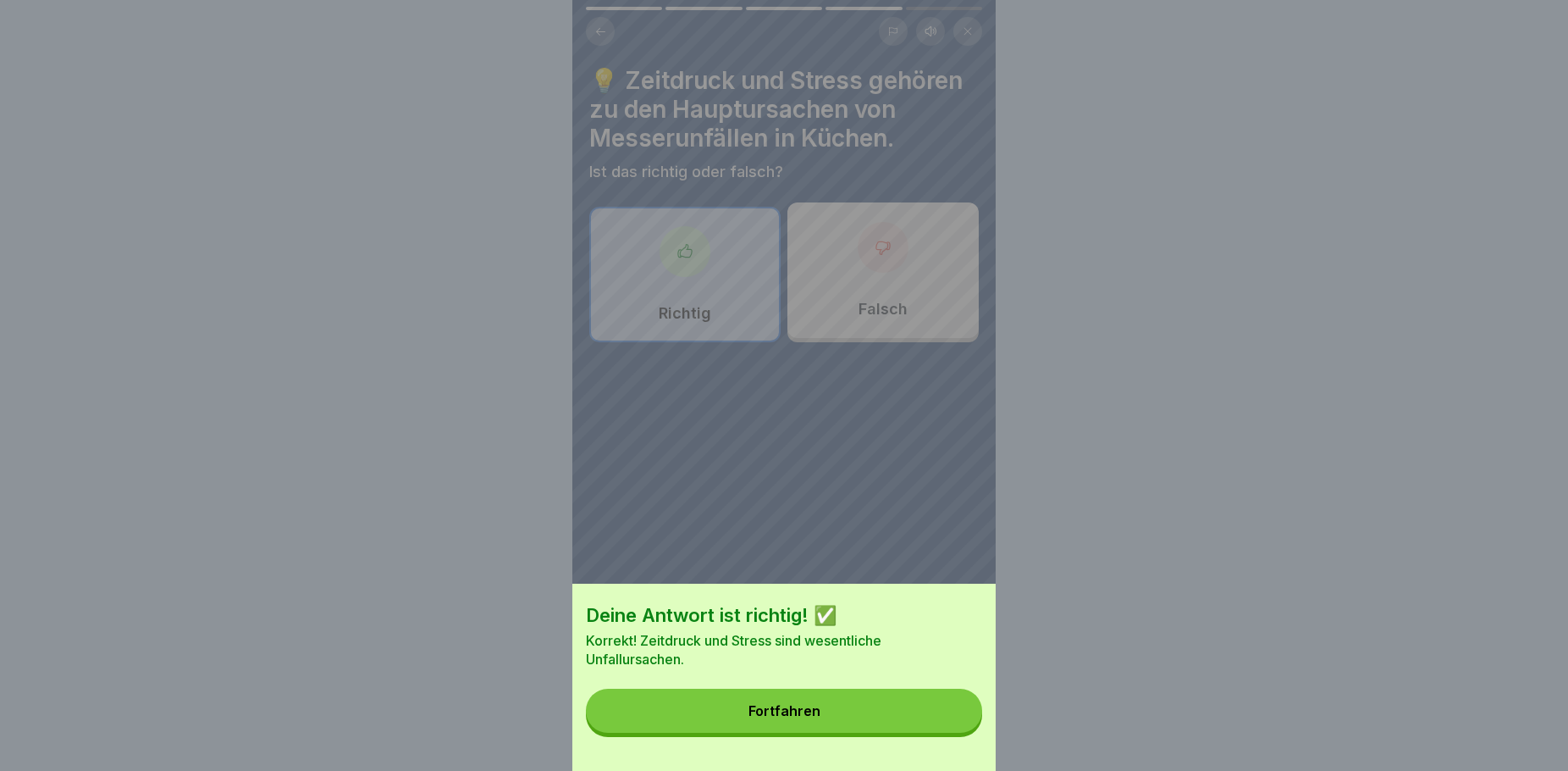
click at [819, 732] on button "Fortfahren" at bounding box center [784, 710] width 396 height 44
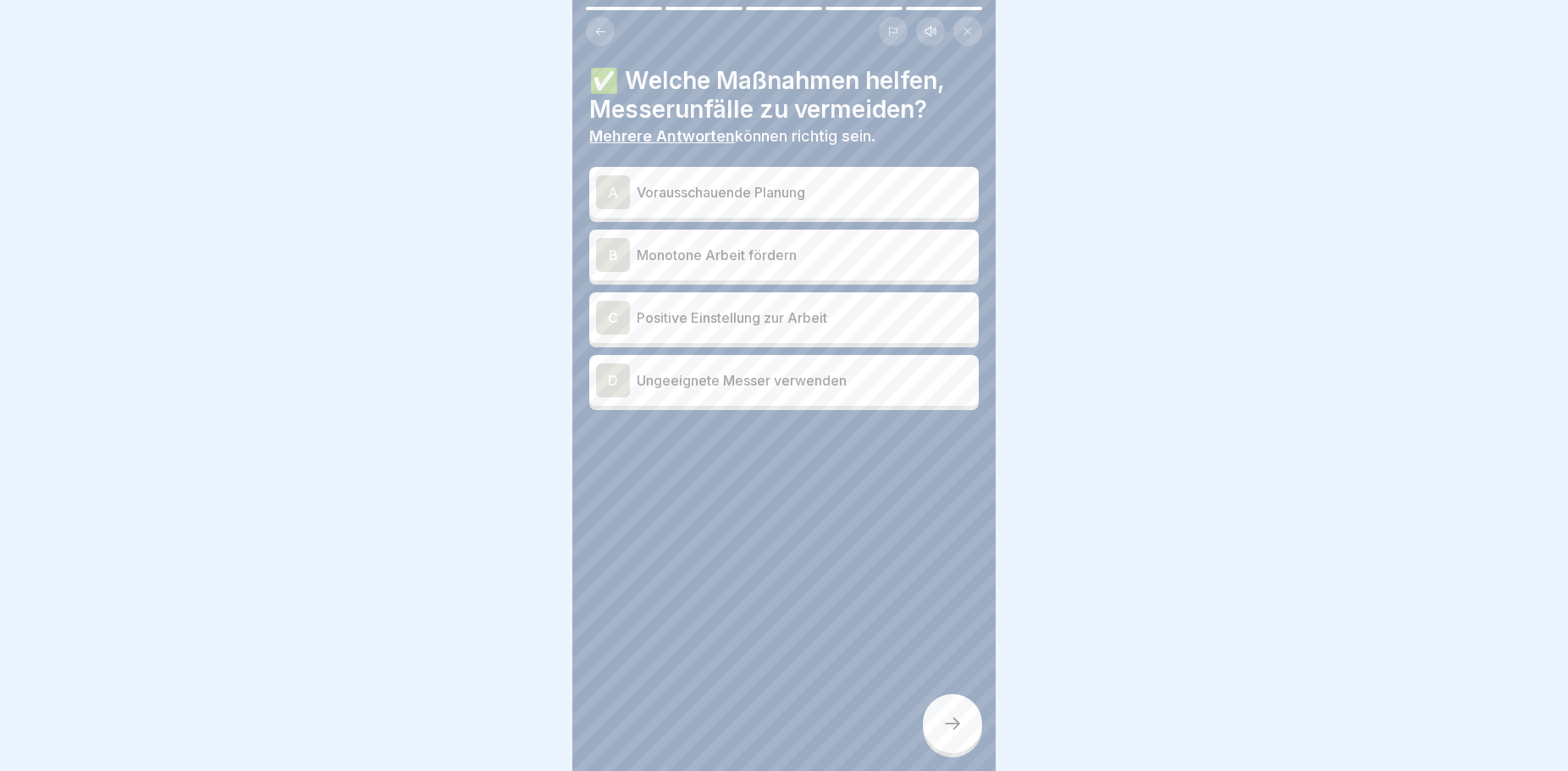
click at [964, 724] on div at bounding box center [952, 723] width 59 height 59
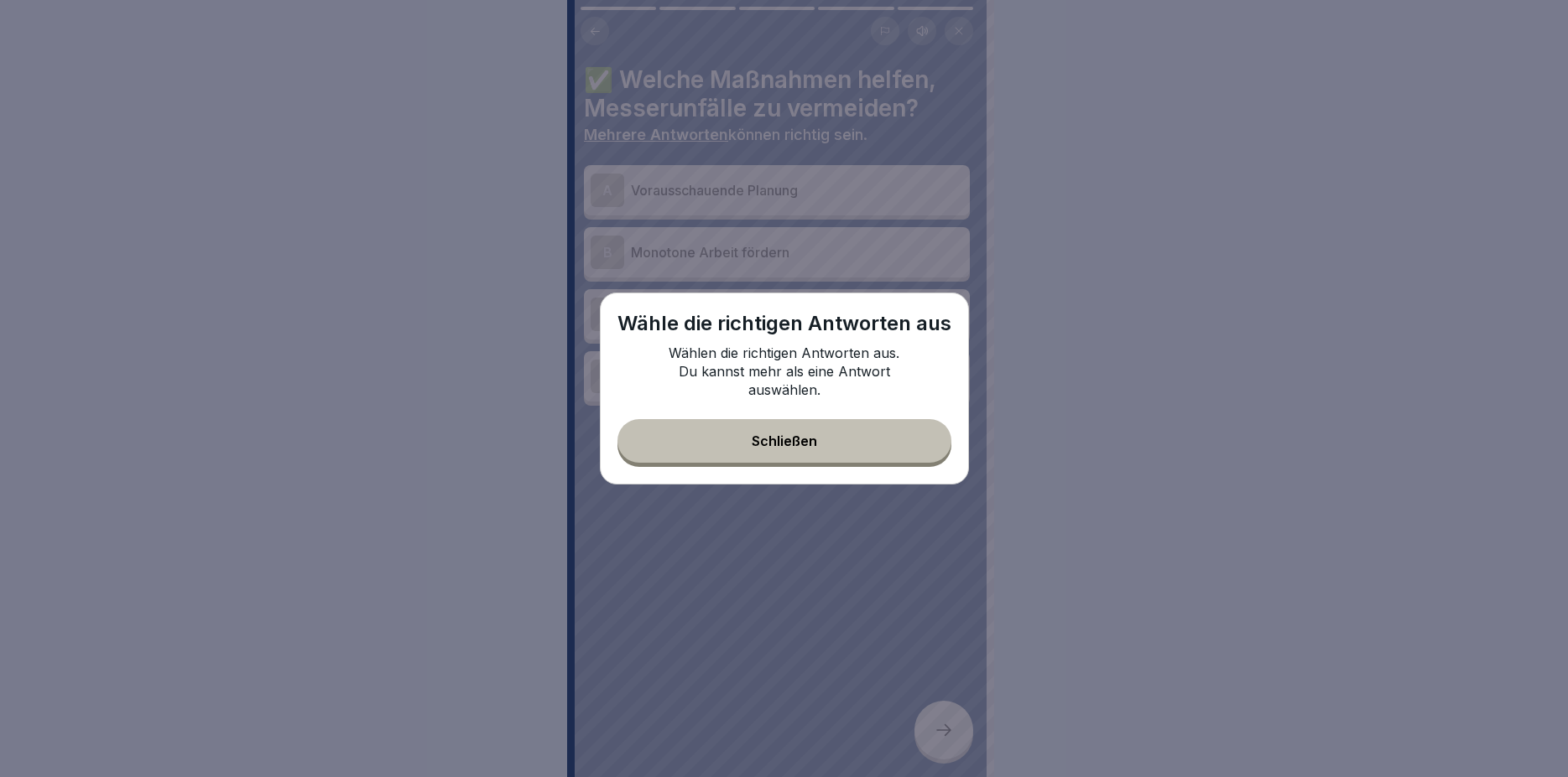
click at [808, 420] on div "Wähle die richtigen Antworten aus Wählen die richtigen Antworten aus. Du kannst…" at bounding box center [784, 388] width 369 height 192
click at [810, 437] on div "Schließen" at bounding box center [784, 441] width 65 height 15
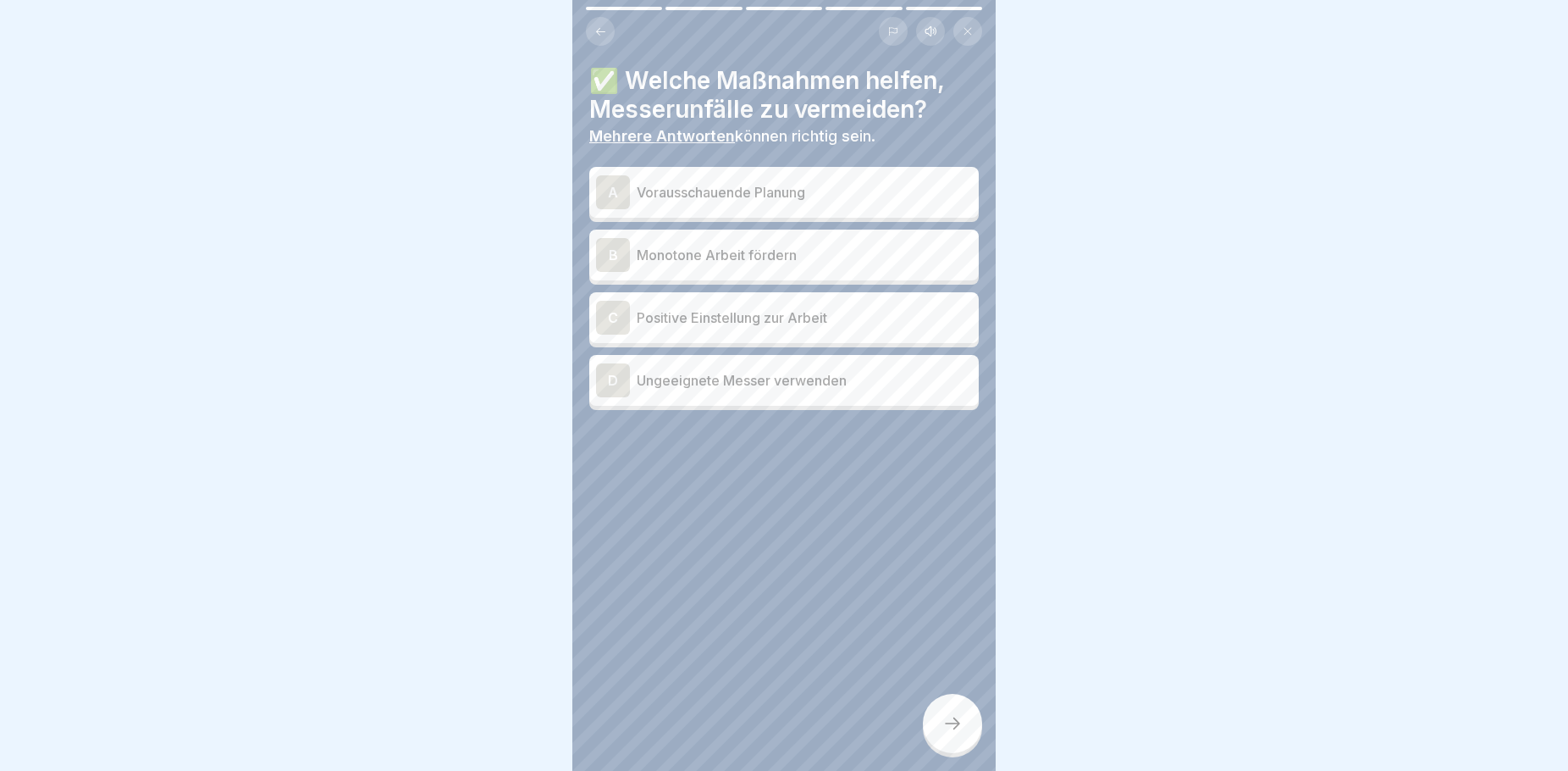
click at [734, 323] on p "Positive Einstellung zur Arbeit" at bounding box center [804, 317] width 335 height 21
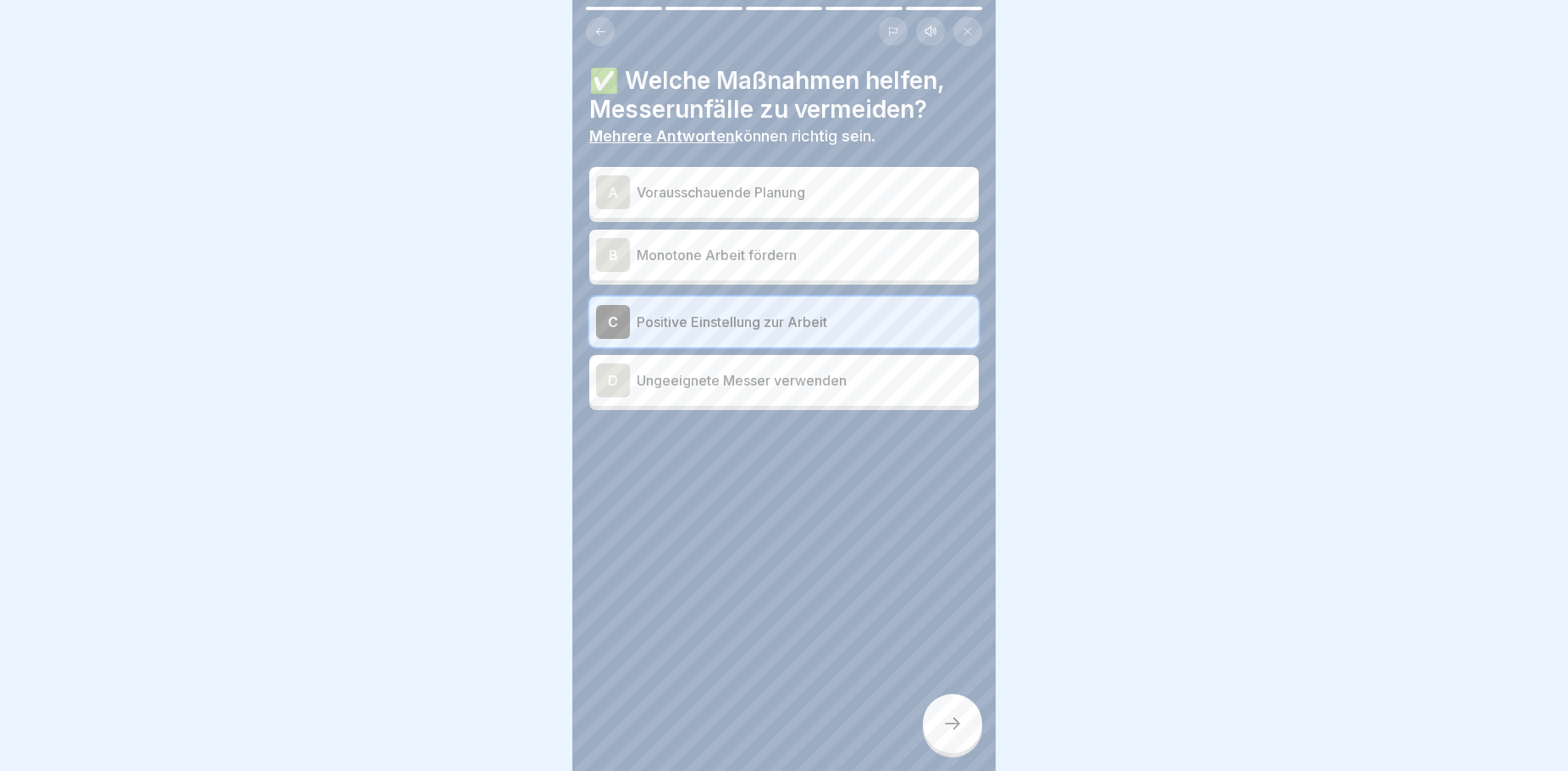
click at [793, 187] on p "Vorausschauende Planung" at bounding box center [804, 193] width 335 height 21
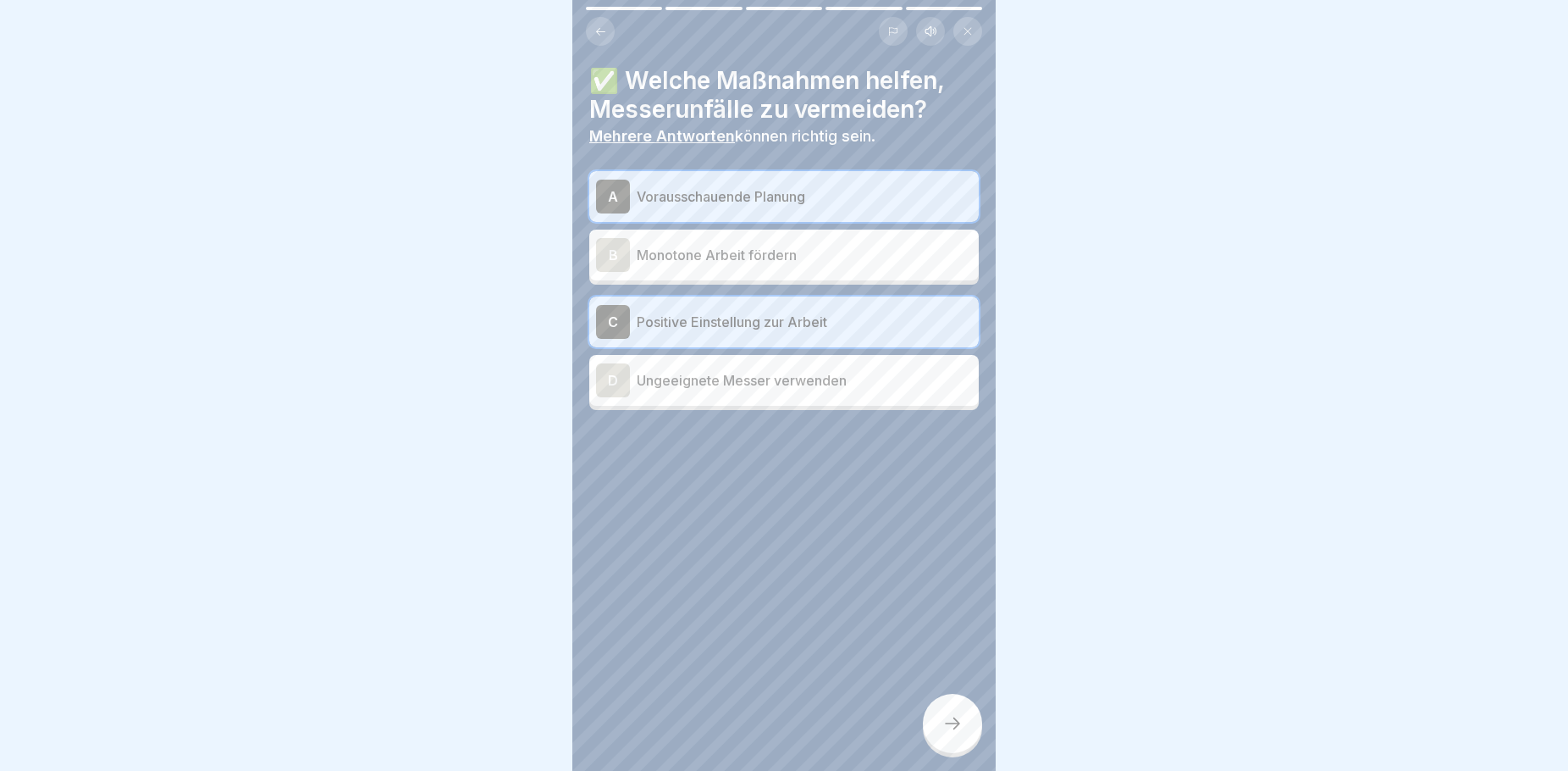
click at [953, 733] on icon at bounding box center [953, 723] width 21 height 21
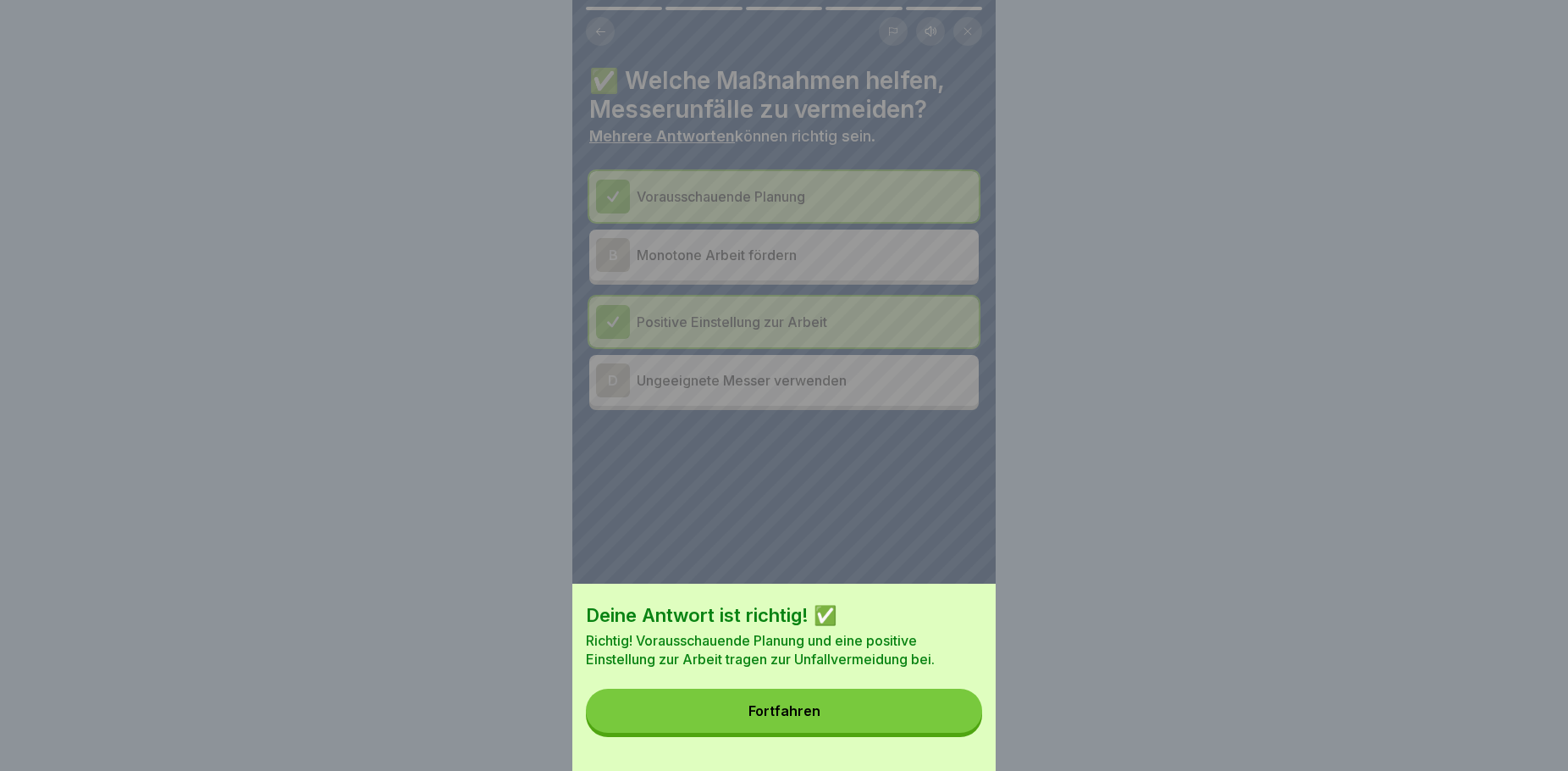
click at [827, 717] on button "Fortfahren" at bounding box center [784, 710] width 396 height 44
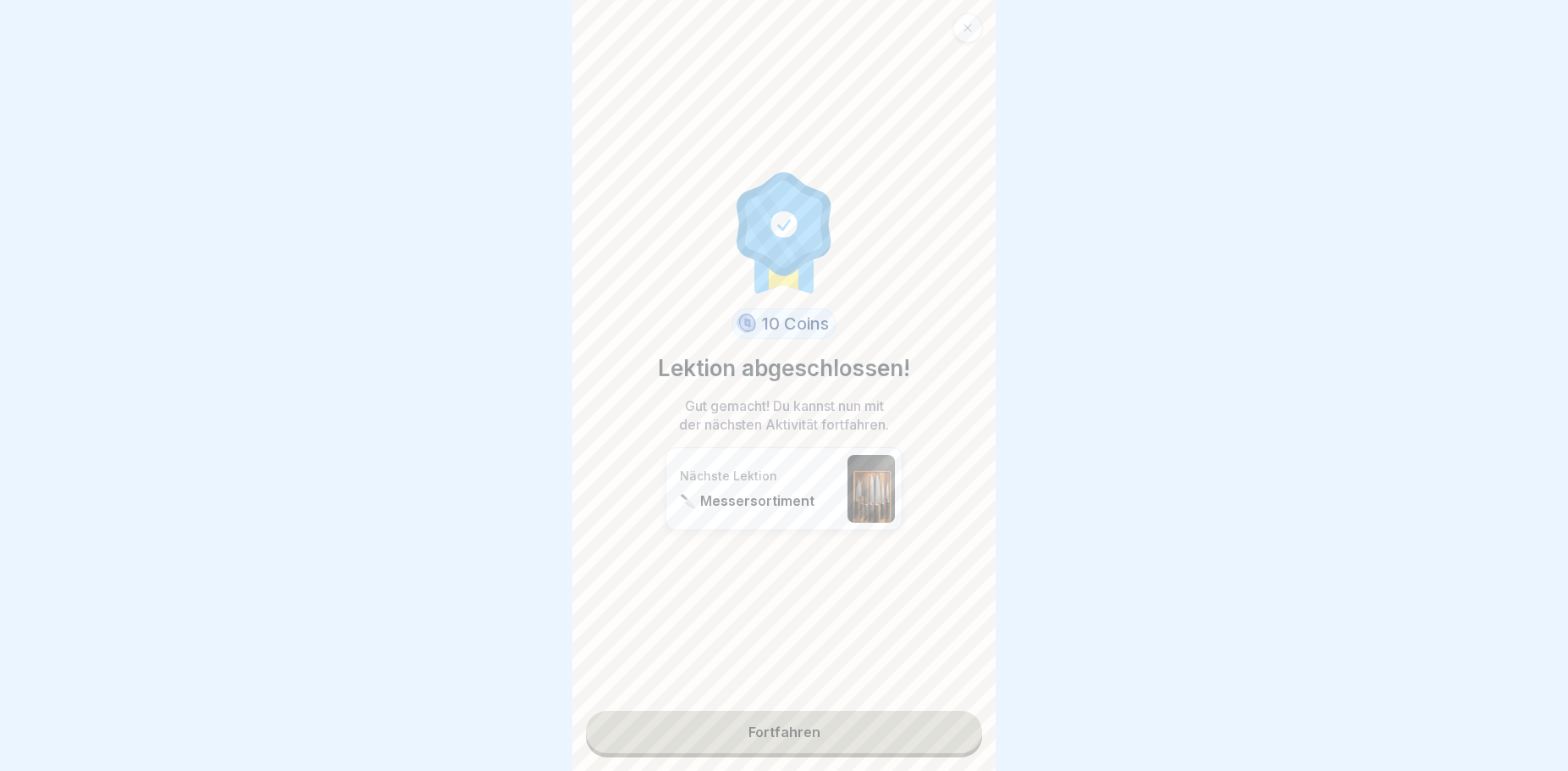
click at [729, 733] on link "Fortfahren" at bounding box center [784, 732] width 396 height 42
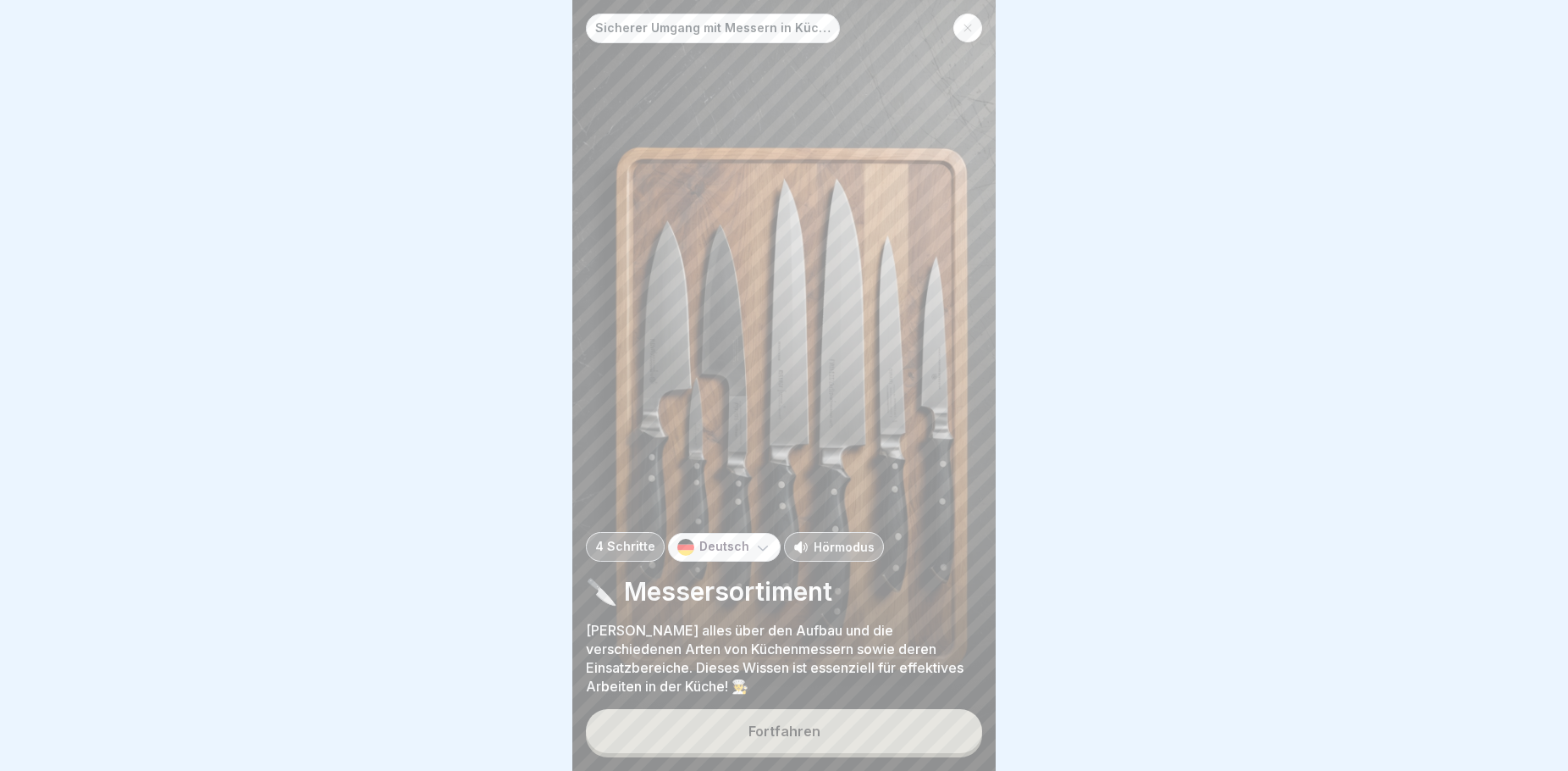
click at [800, 738] on div "Fortfahren" at bounding box center [784, 731] width 72 height 15
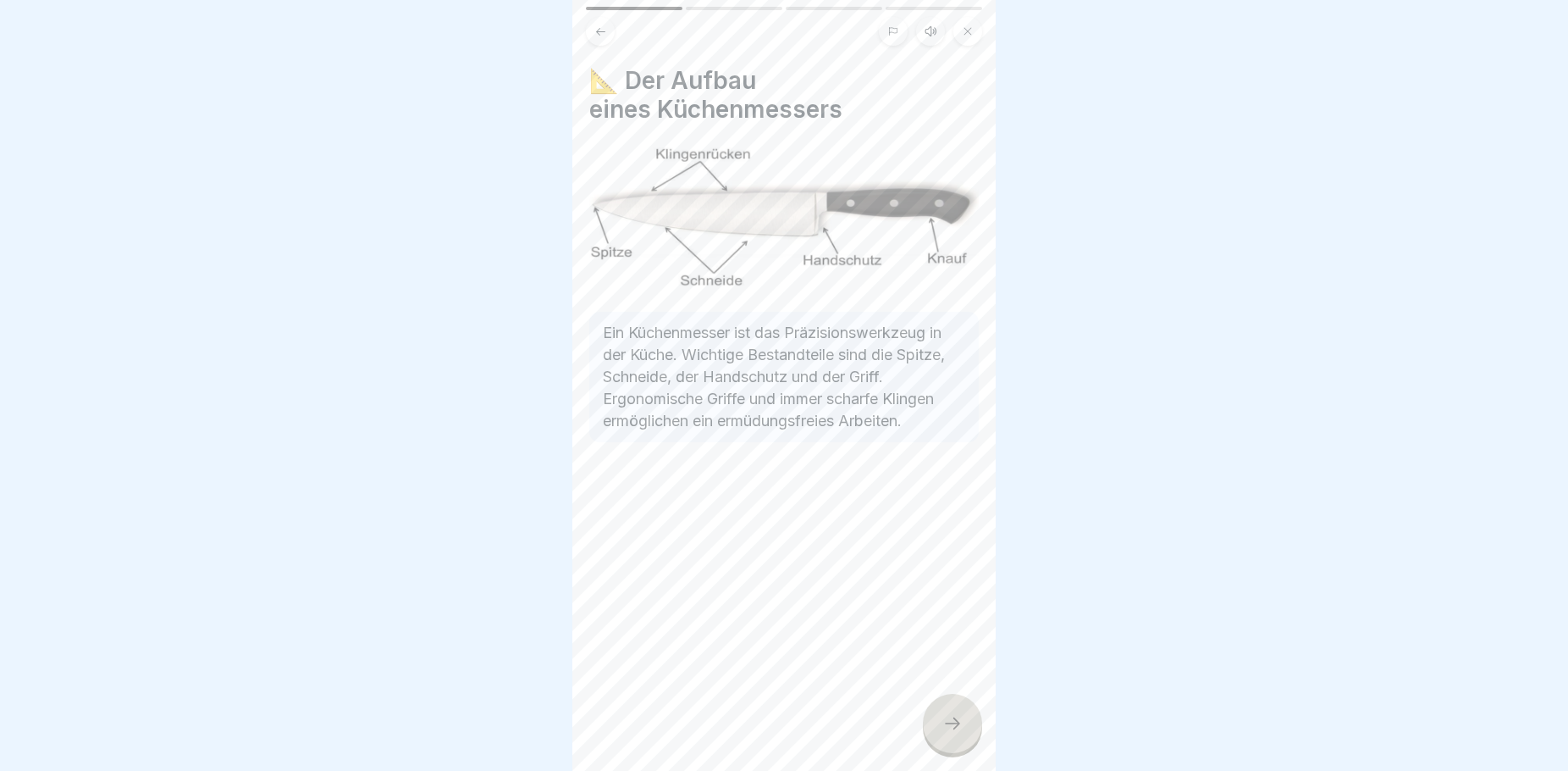
click at [945, 733] on icon at bounding box center [953, 723] width 21 height 21
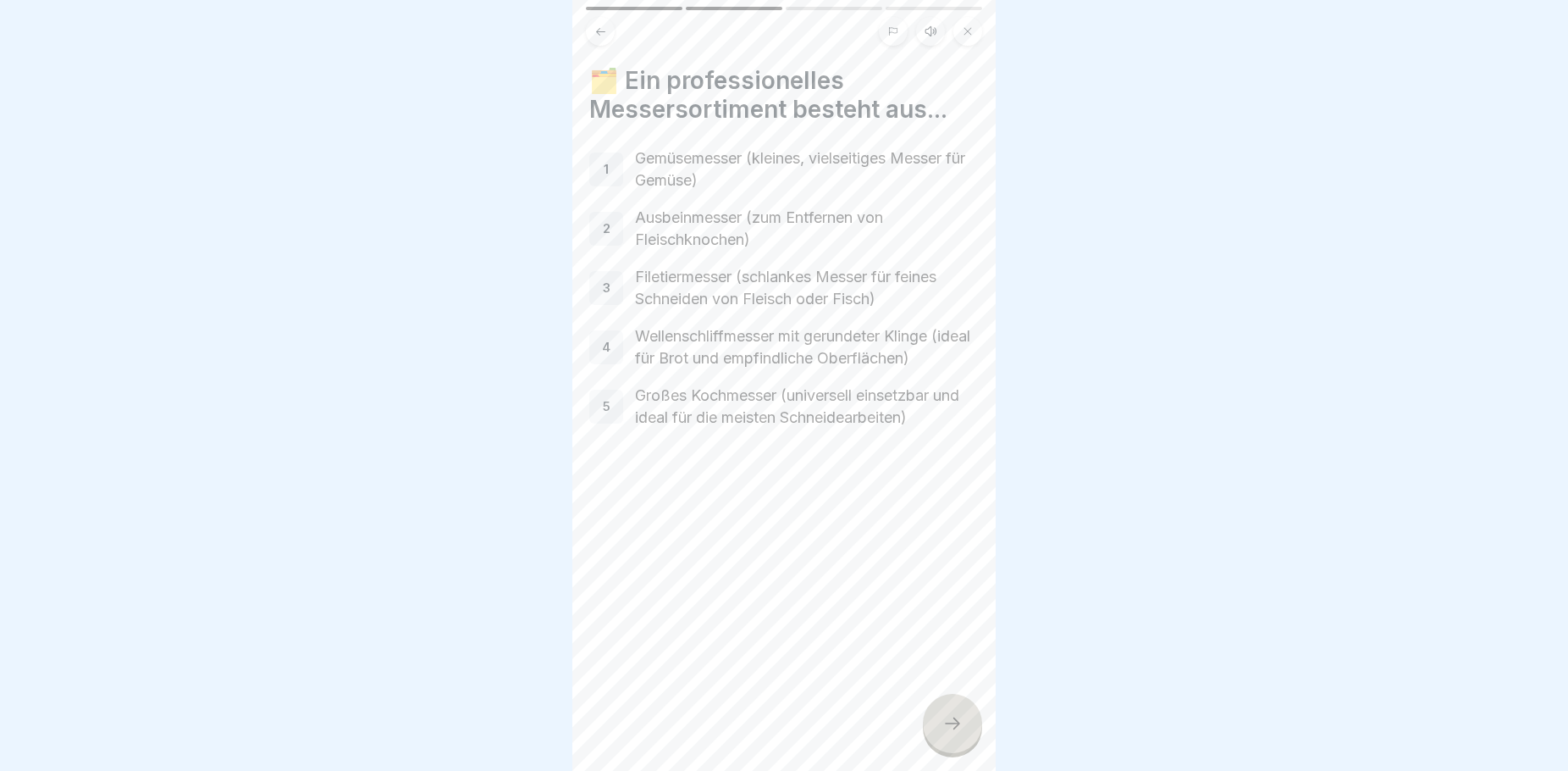
click at [938, 742] on div at bounding box center [952, 723] width 59 height 59
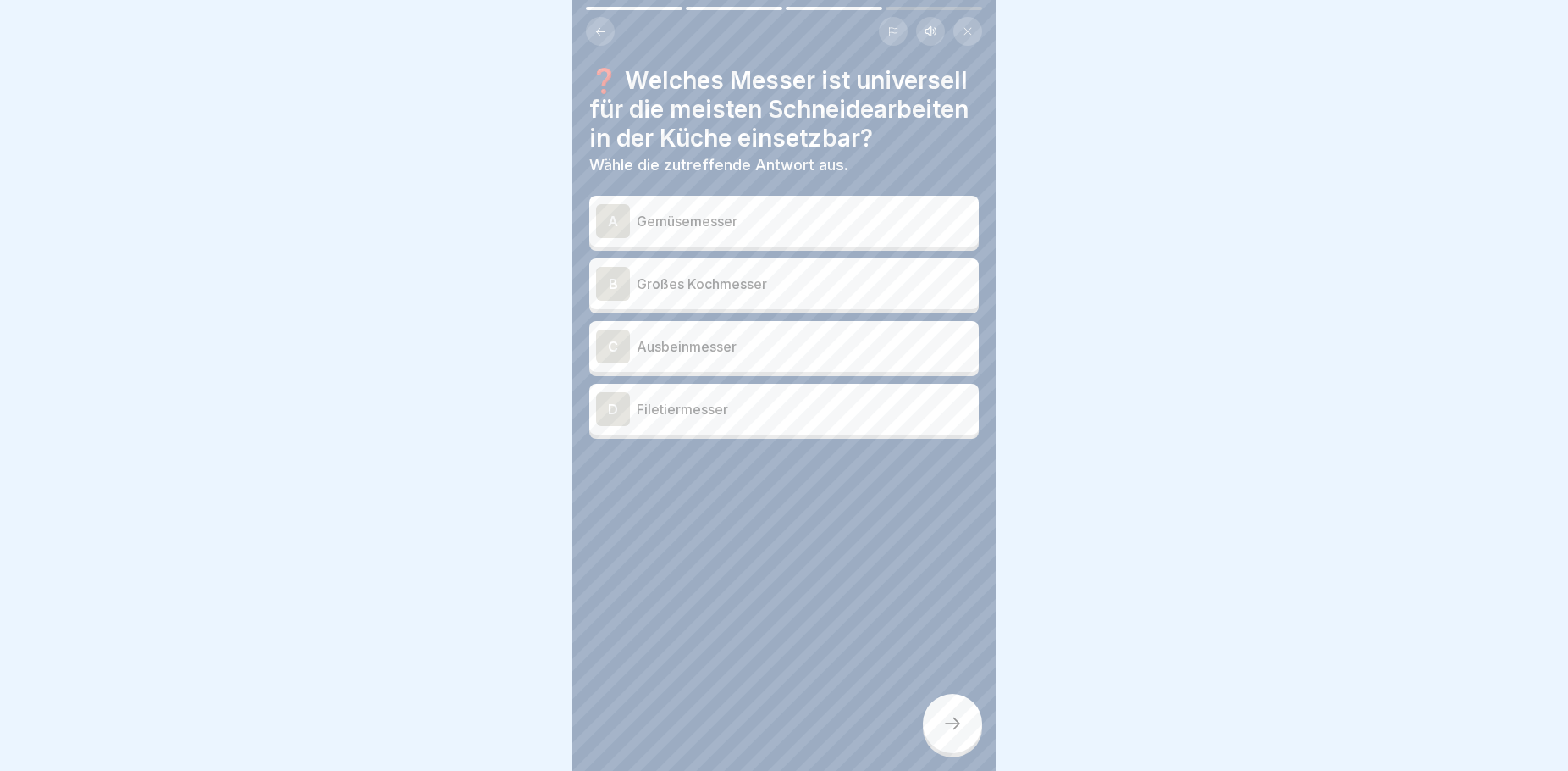
click at [600, 36] on icon at bounding box center [601, 32] width 13 height 13
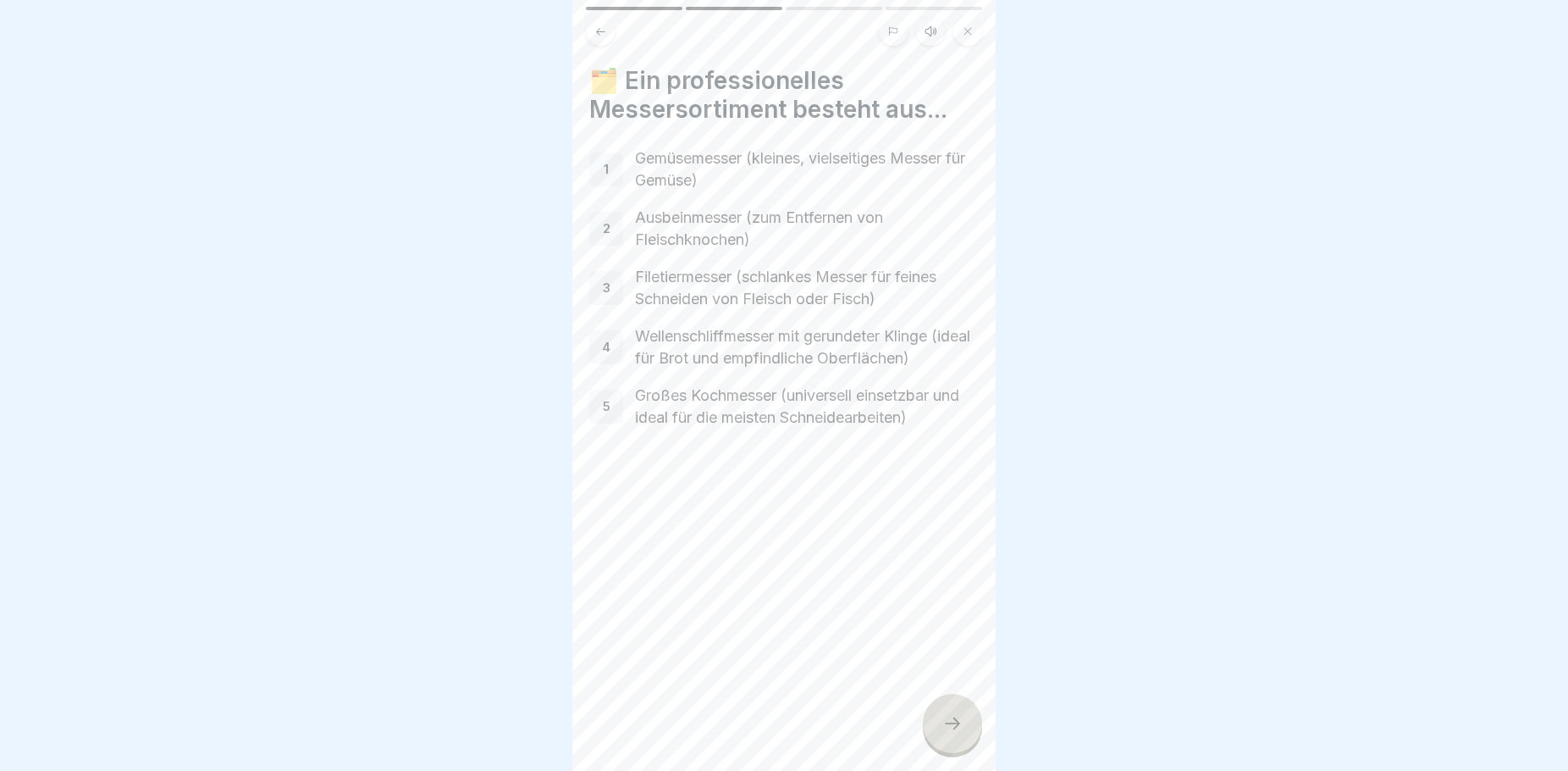
click at [600, 36] on icon at bounding box center [601, 32] width 13 height 13
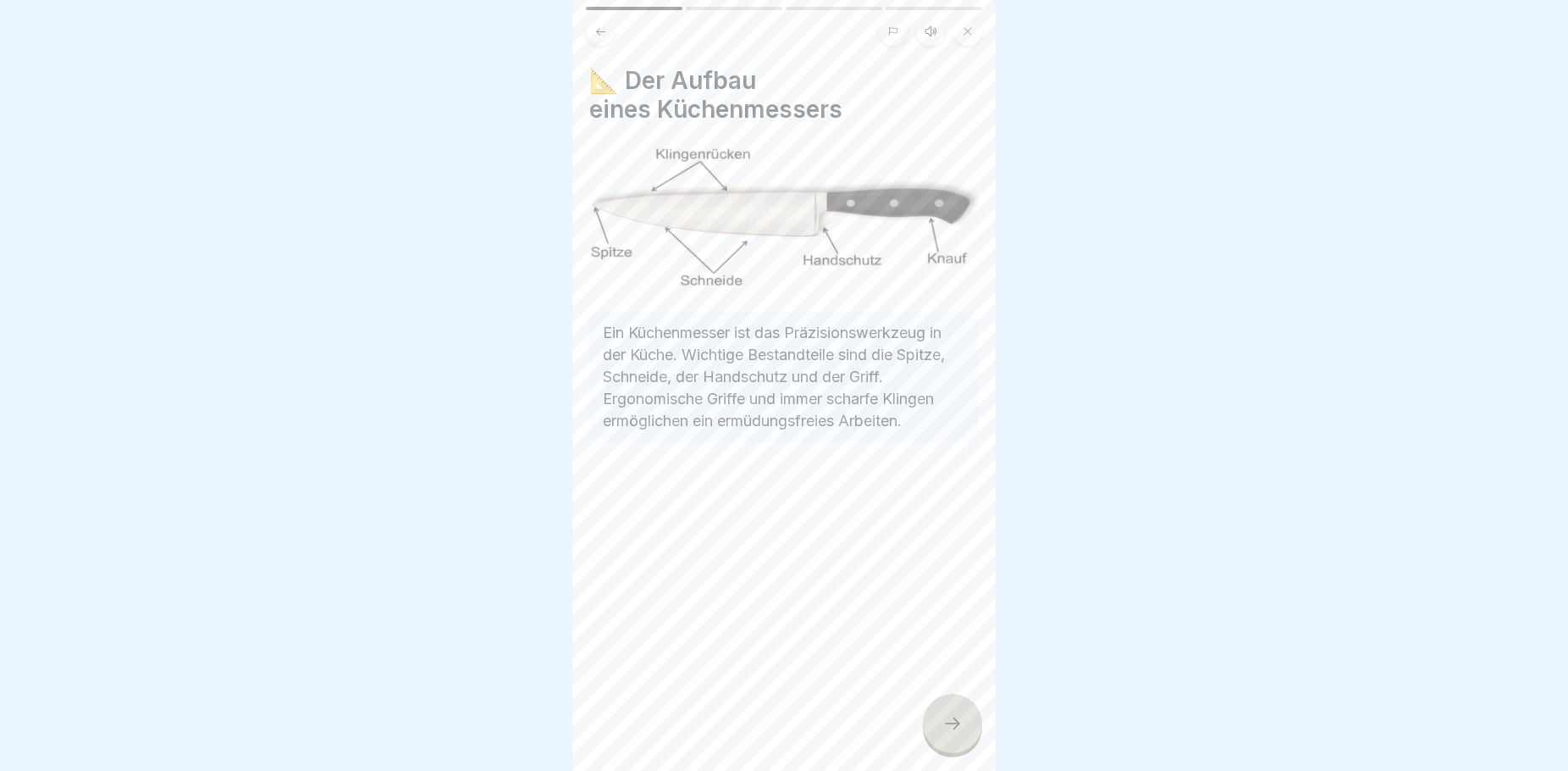
click at [946, 733] on icon at bounding box center [953, 723] width 21 height 21
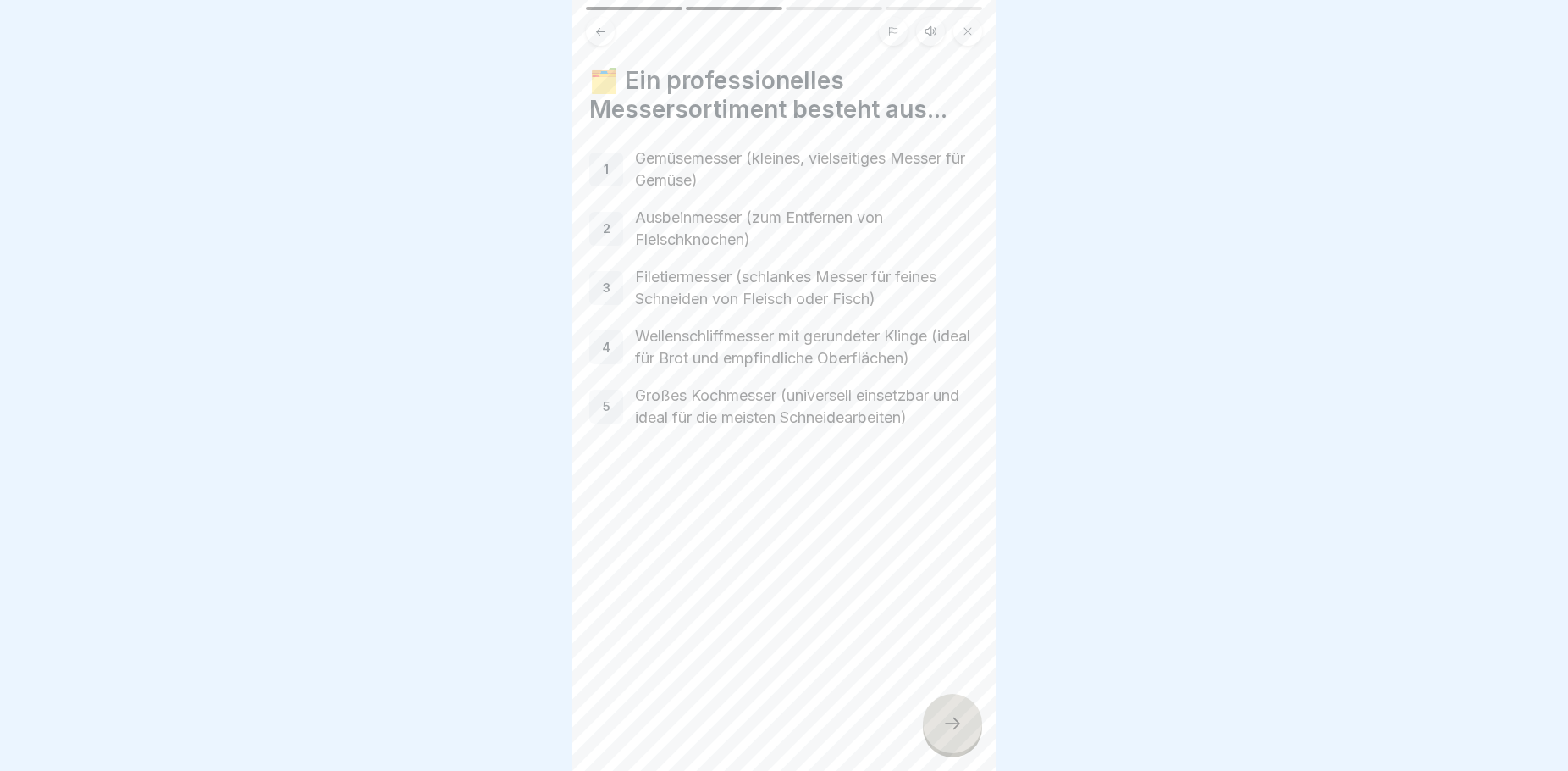
click at [946, 733] on icon at bounding box center [953, 723] width 21 height 21
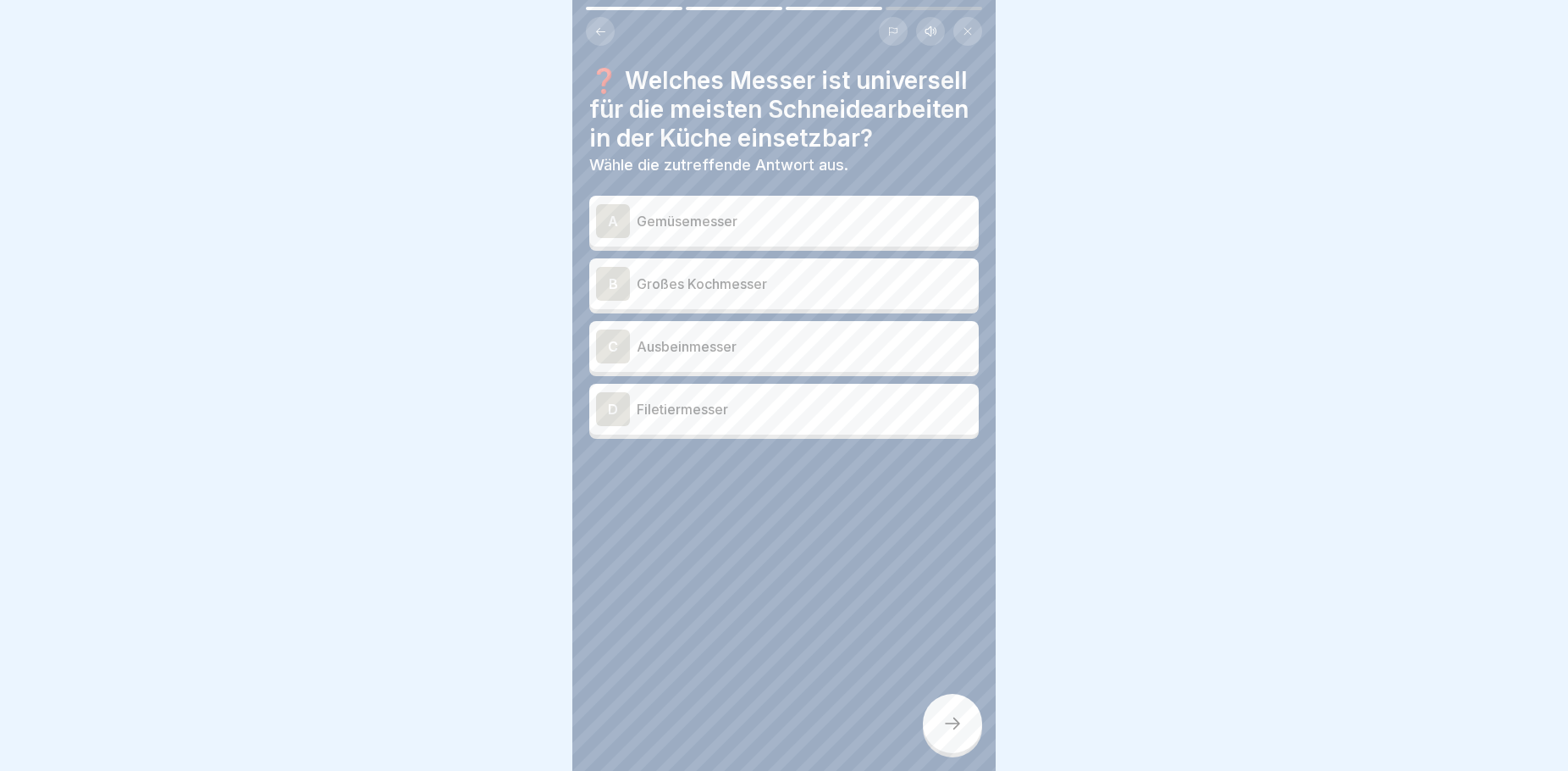
click at [607, 30] on button at bounding box center [600, 31] width 29 height 29
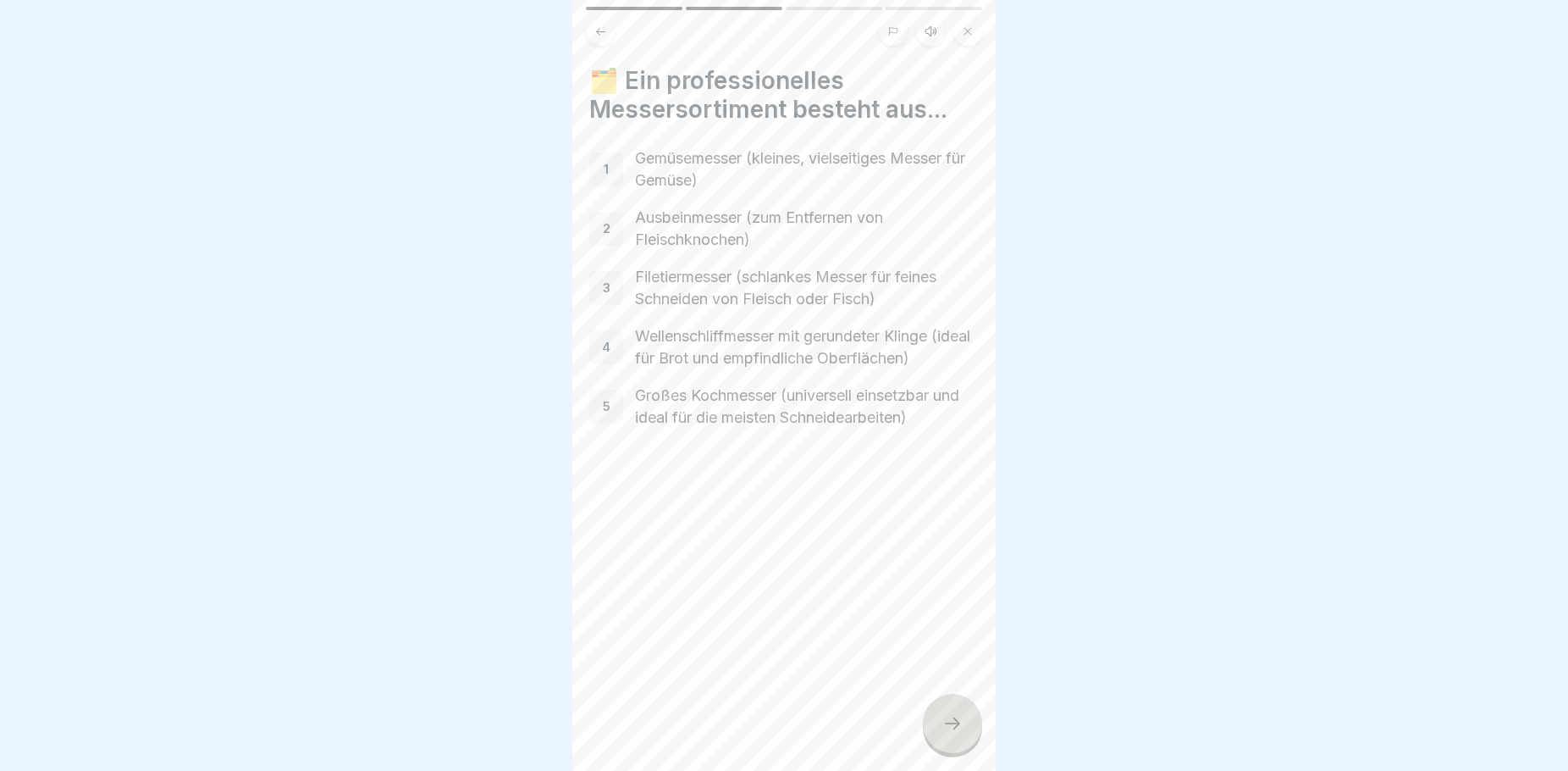
click at [953, 733] on icon at bounding box center [953, 723] width 21 height 21
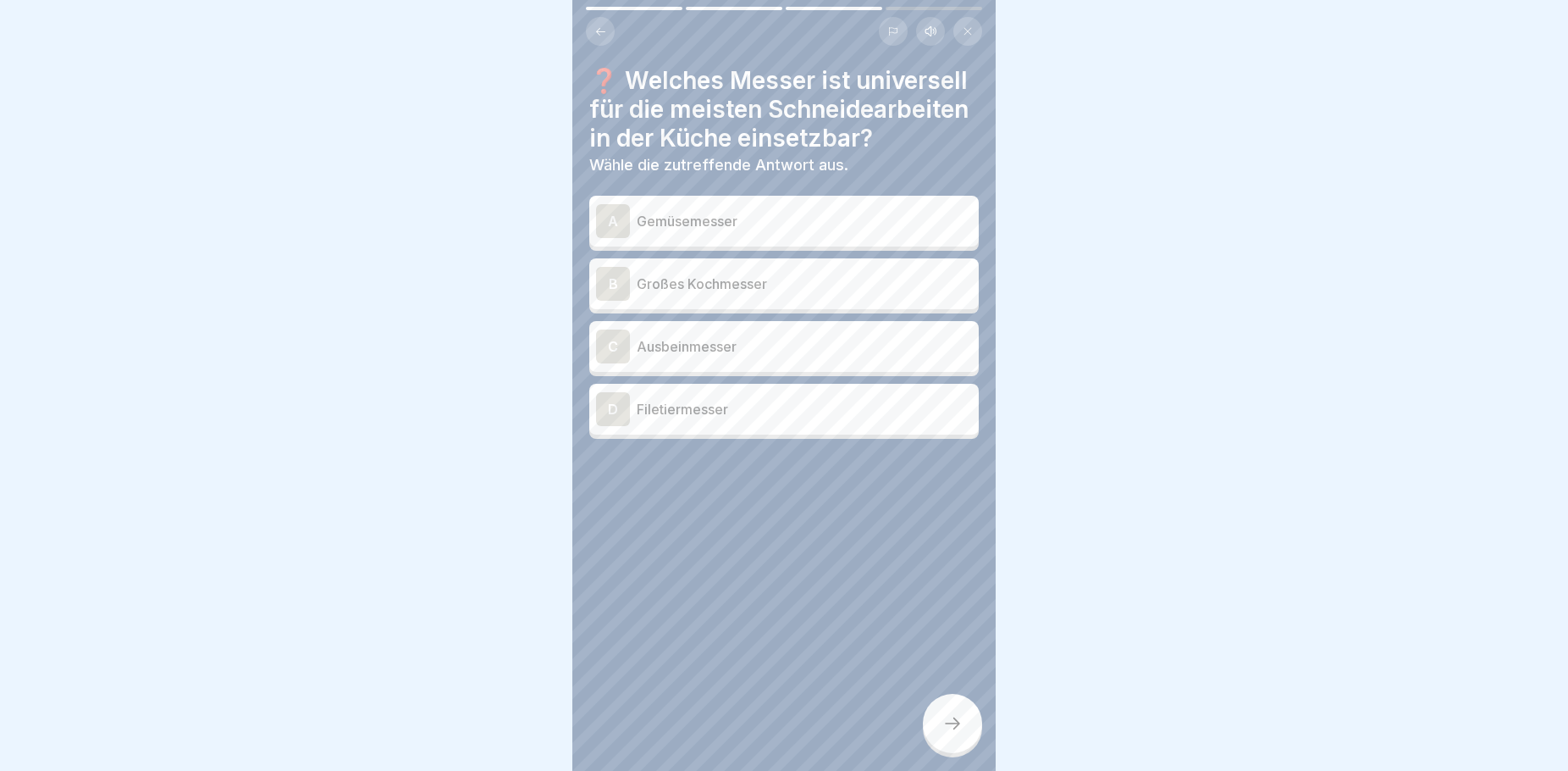
click at [746, 294] on p "Großes Kochmesser" at bounding box center [804, 284] width 335 height 21
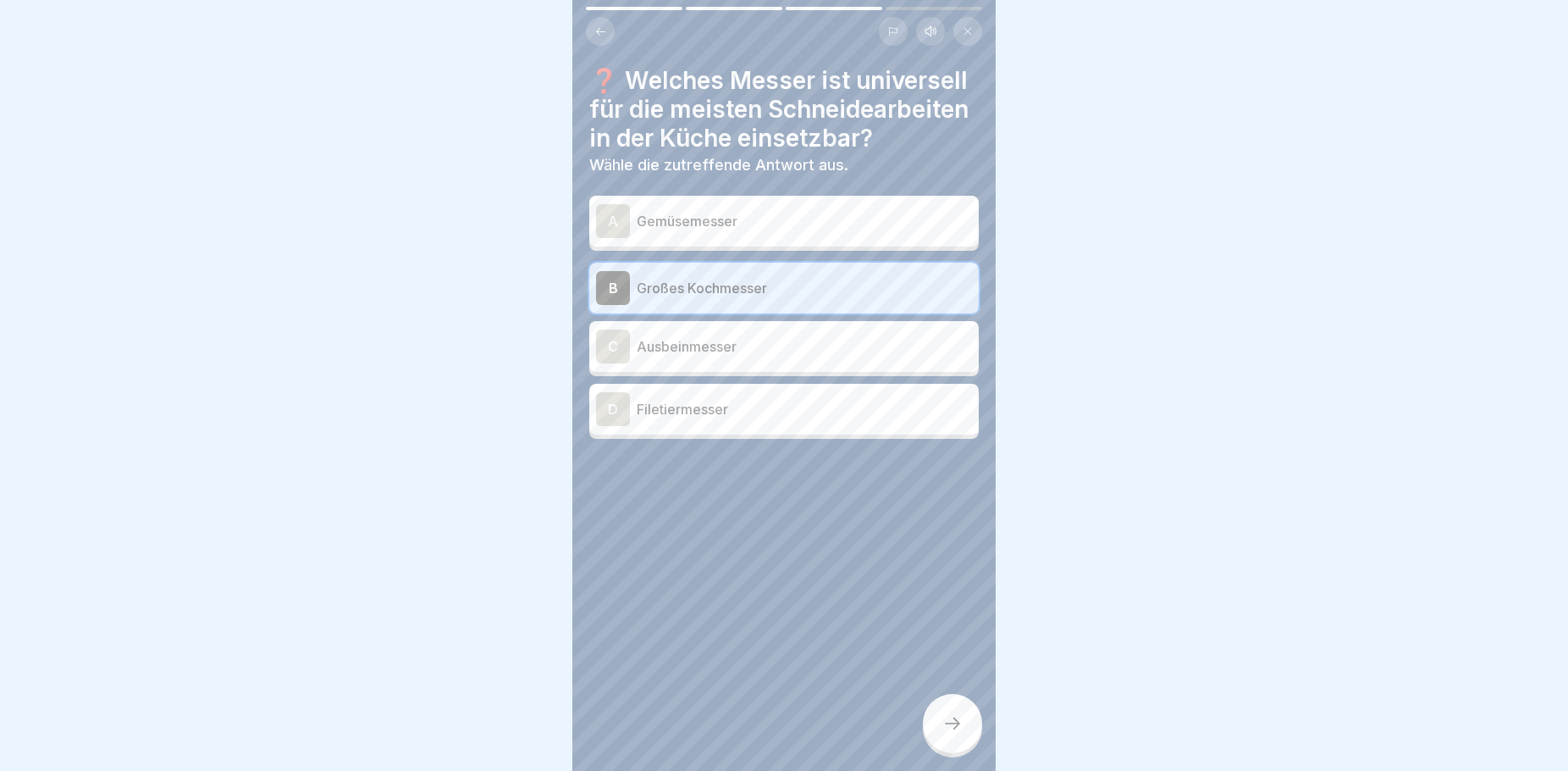
click at [953, 730] on icon at bounding box center [953, 723] width 21 height 21
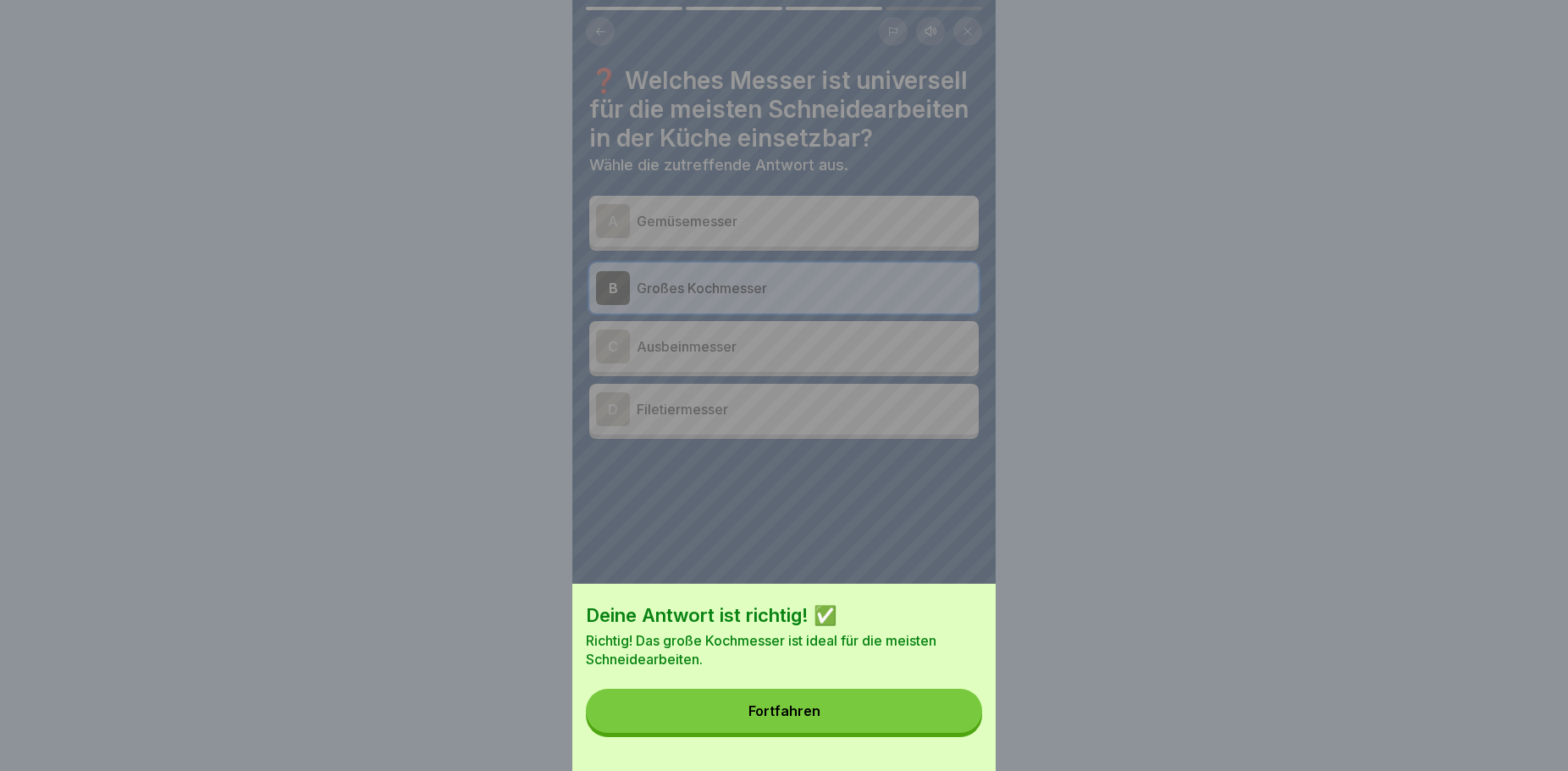
click at [870, 732] on button "Fortfahren" at bounding box center [784, 710] width 396 height 44
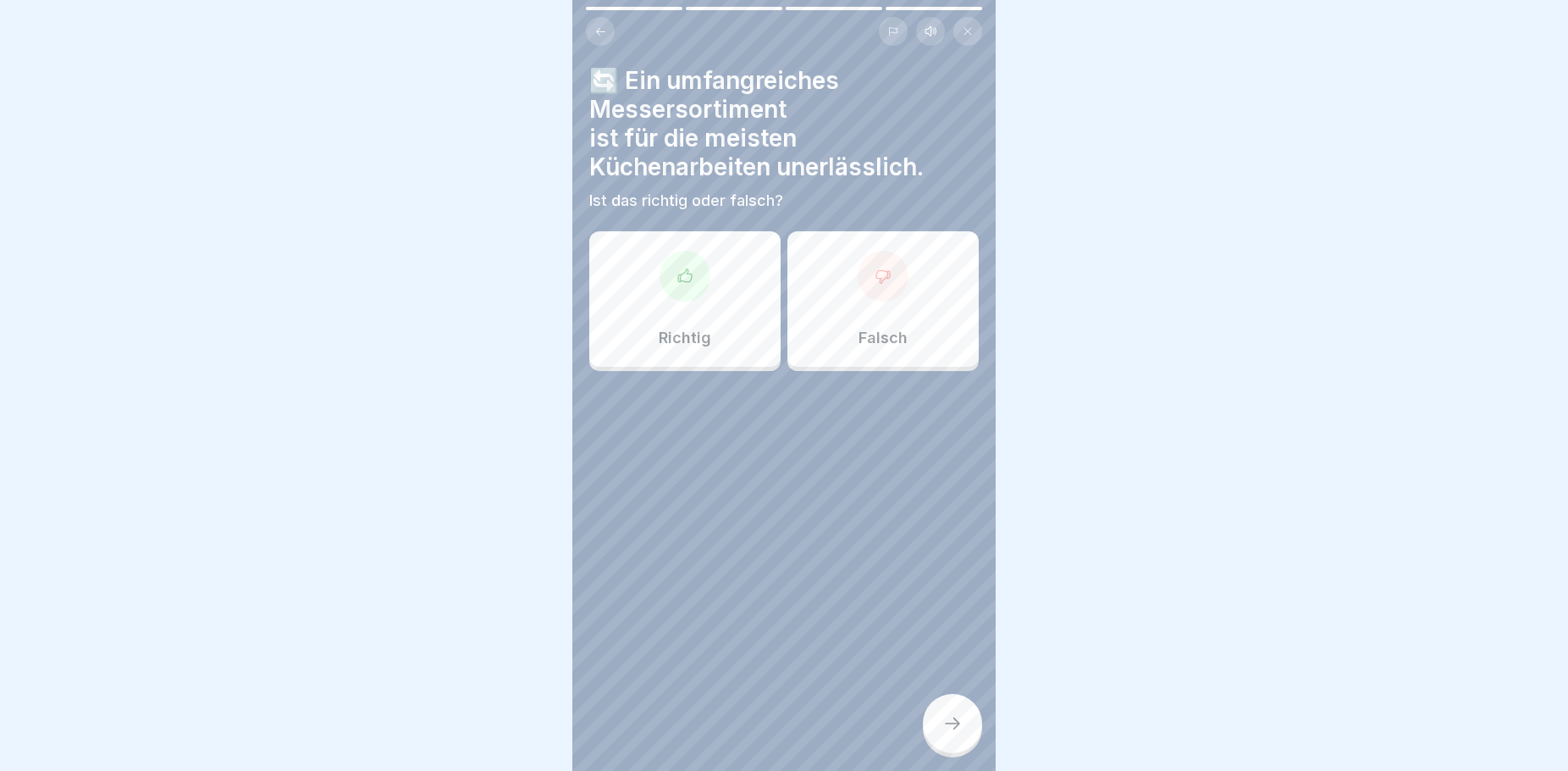
click at [945, 731] on icon at bounding box center [953, 723] width 21 height 21
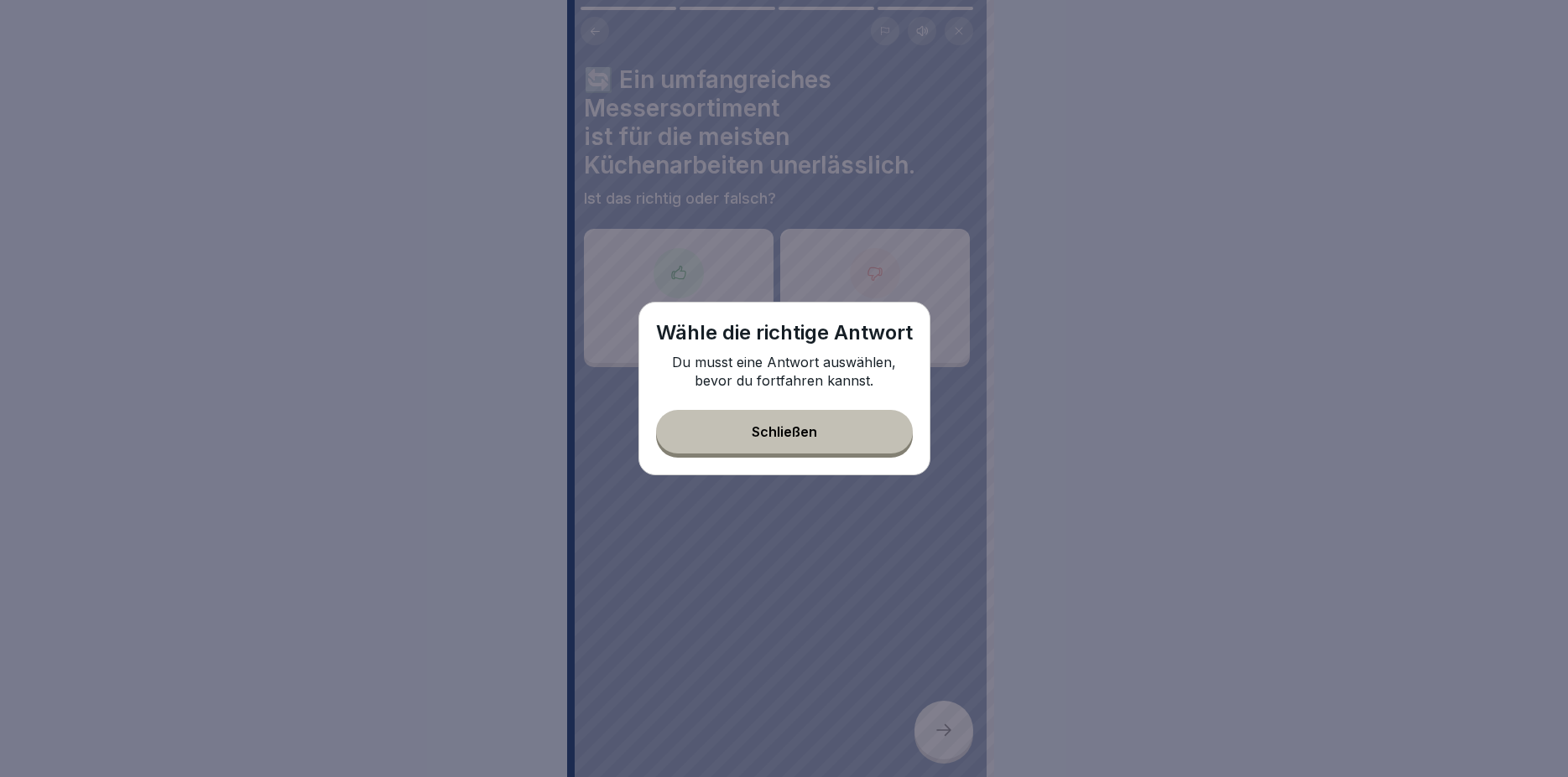
click at [794, 431] on div "Schließen" at bounding box center [784, 431] width 65 height 15
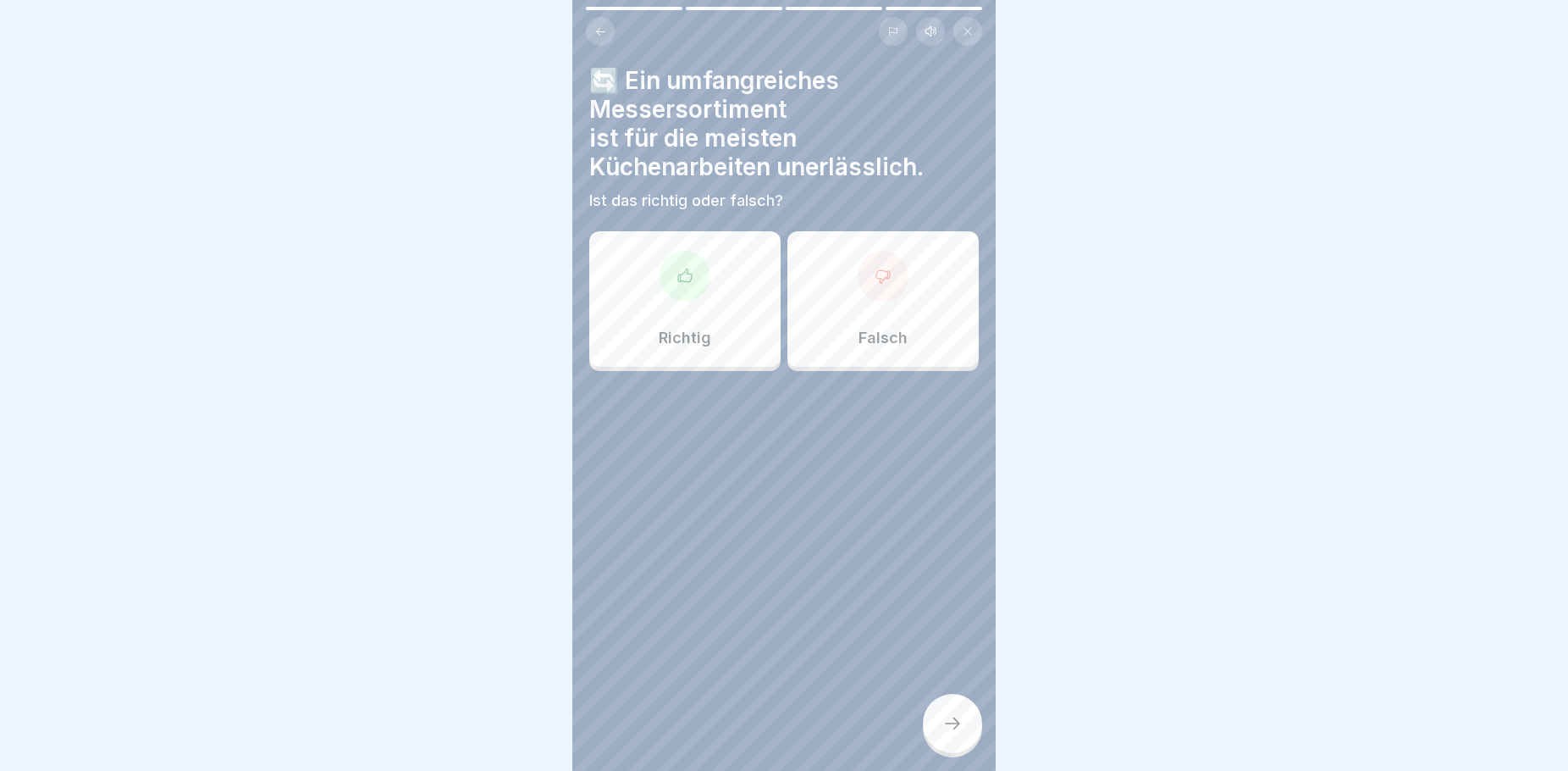
click at [845, 346] on div "Falsch" at bounding box center [884, 299] width 192 height 135
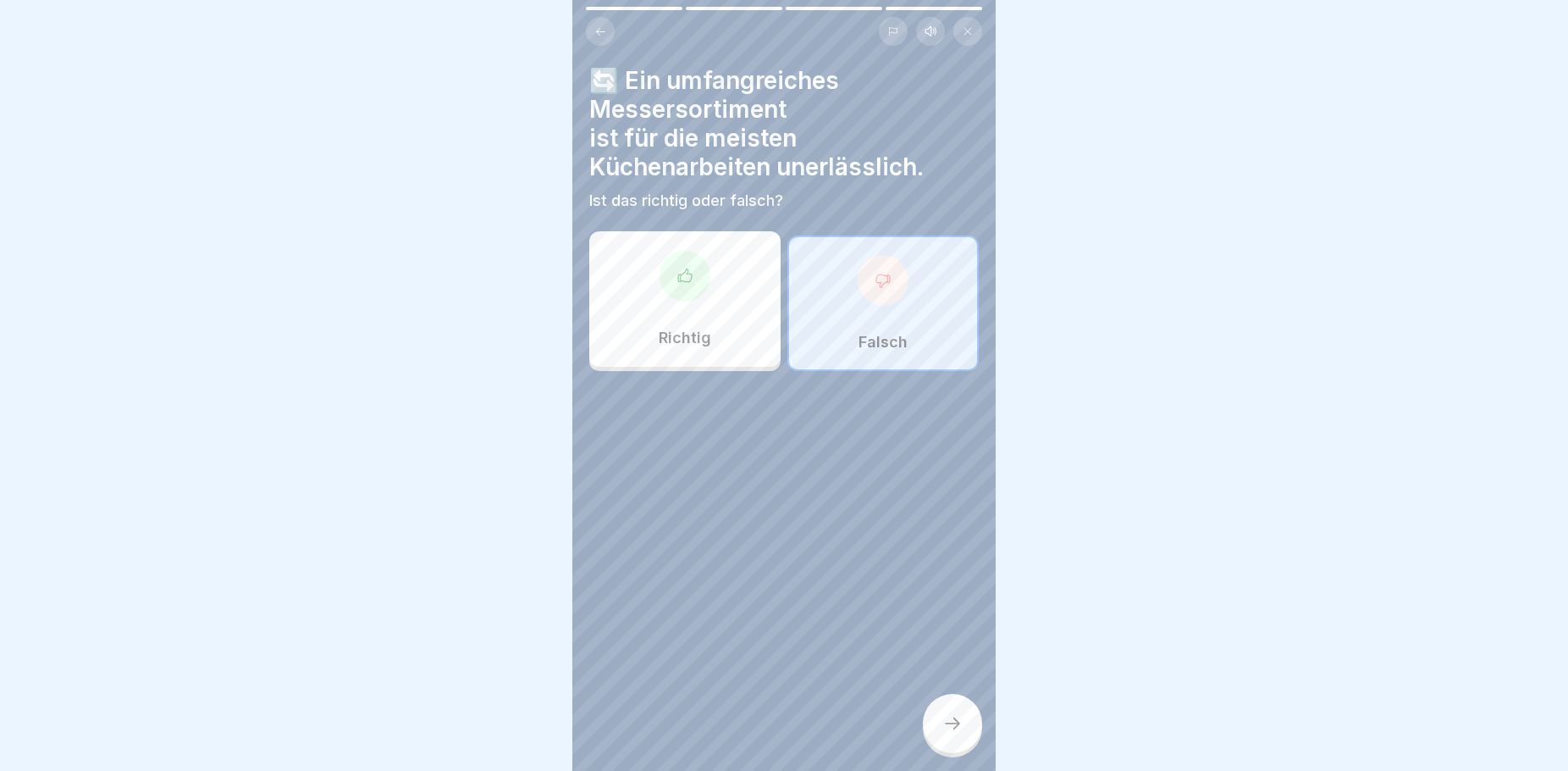
click at [952, 733] on icon at bounding box center [953, 723] width 21 height 21
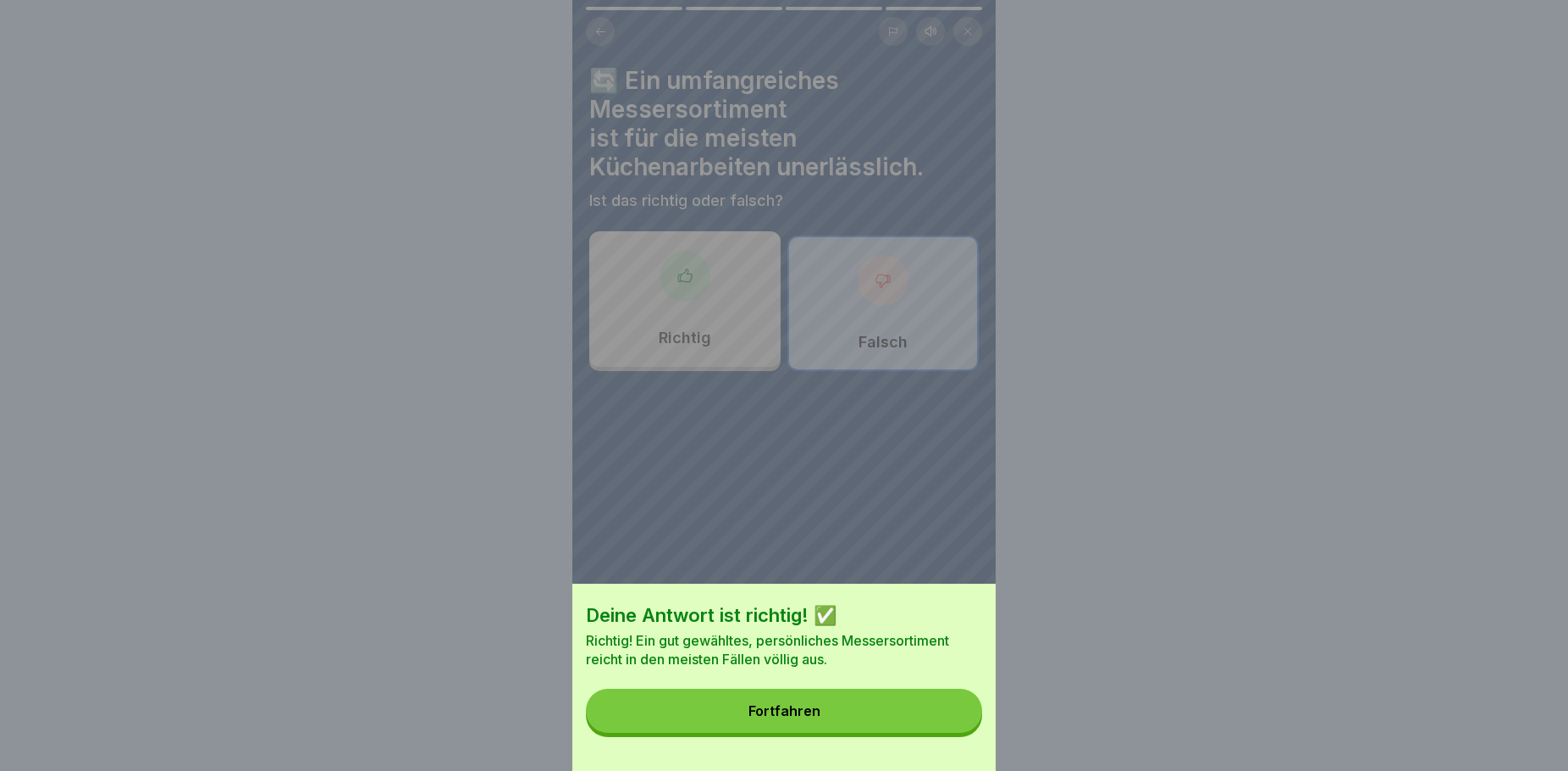
click at [911, 730] on button "Fortfahren" at bounding box center [784, 710] width 396 height 44
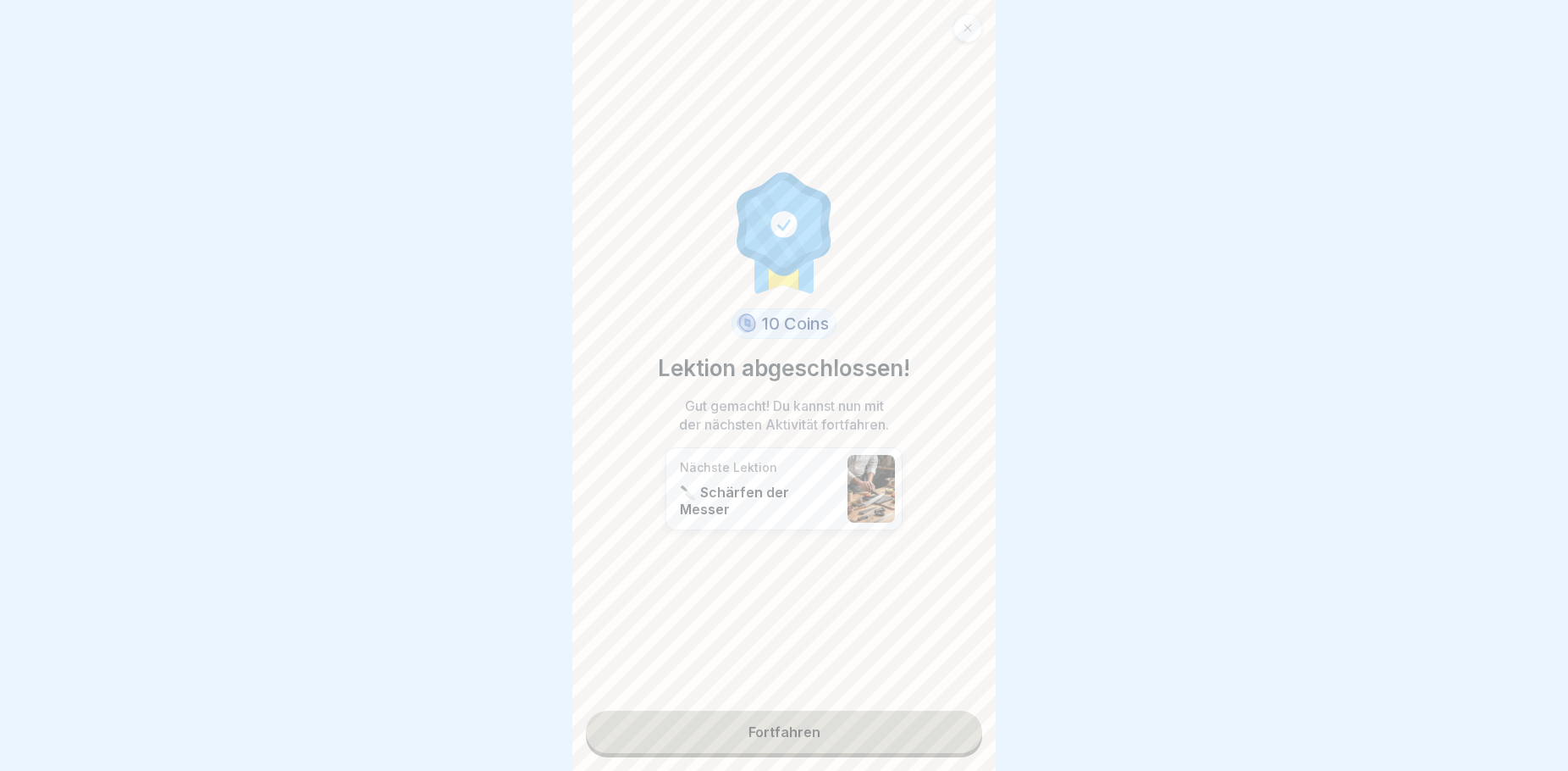
click at [832, 730] on link "Fortfahren" at bounding box center [784, 732] width 396 height 42
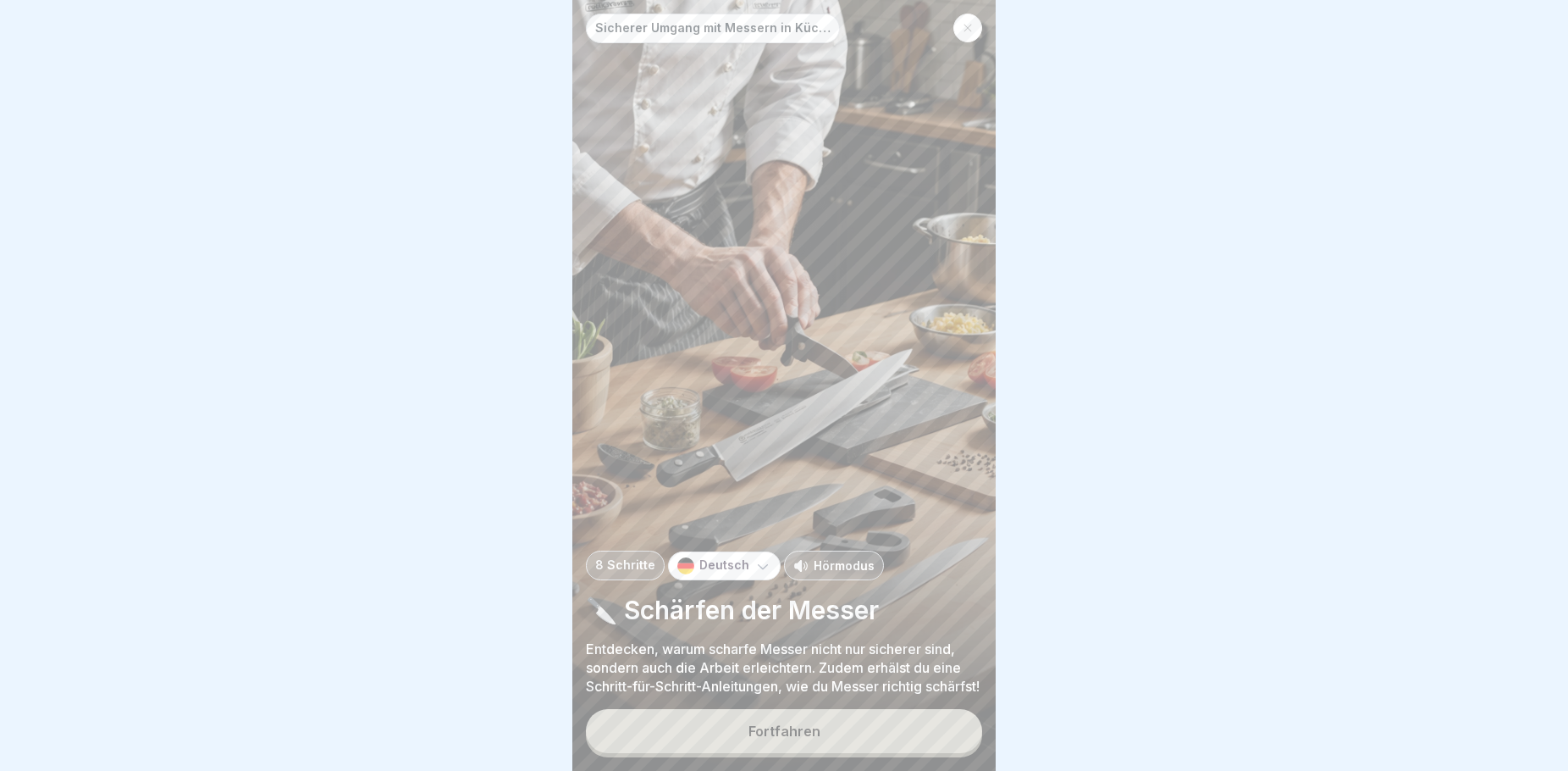
click at [776, 738] on div "Fortfahren" at bounding box center [784, 731] width 72 height 15
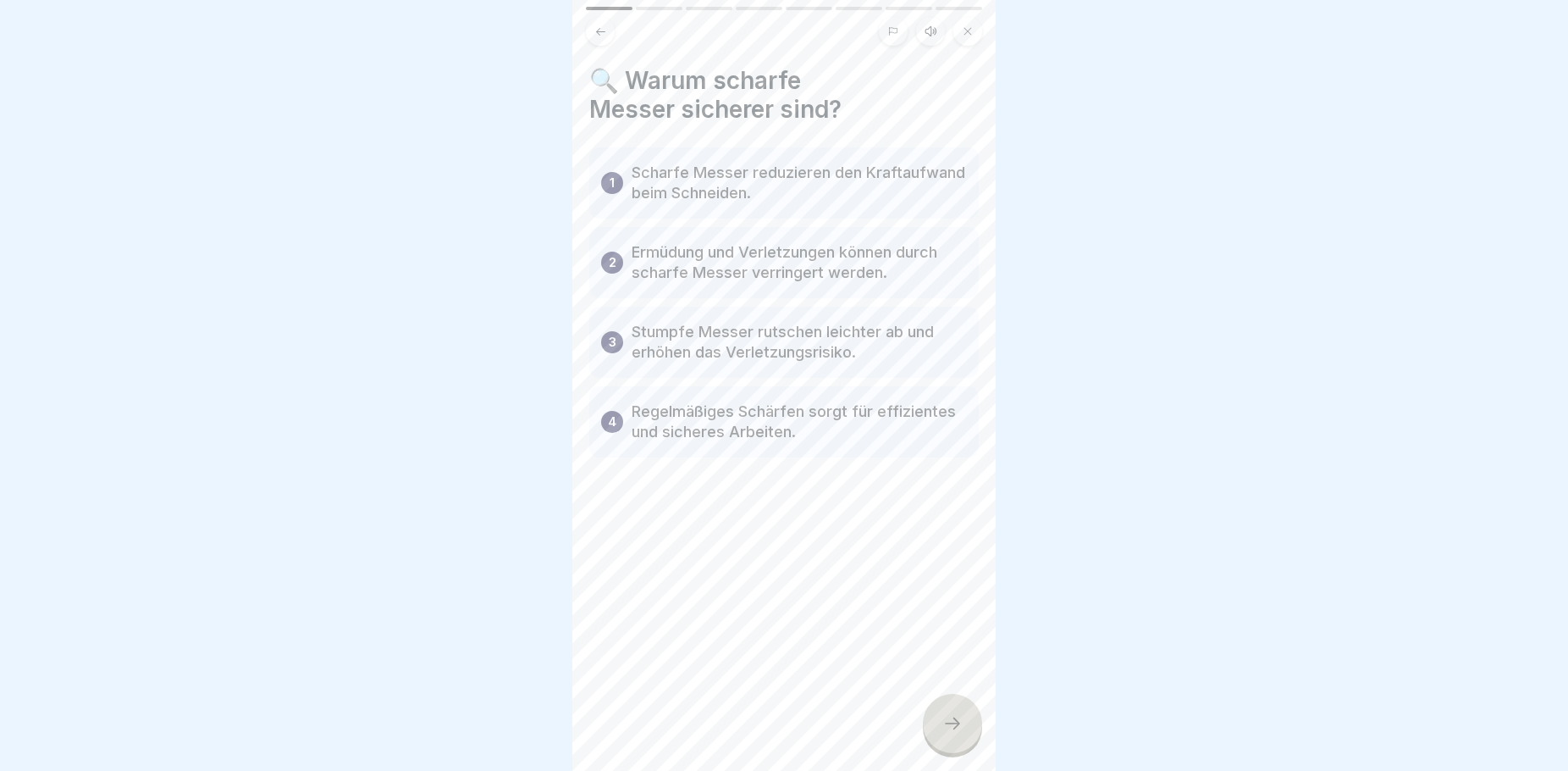
click at [960, 733] on icon at bounding box center [953, 723] width 21 height 21
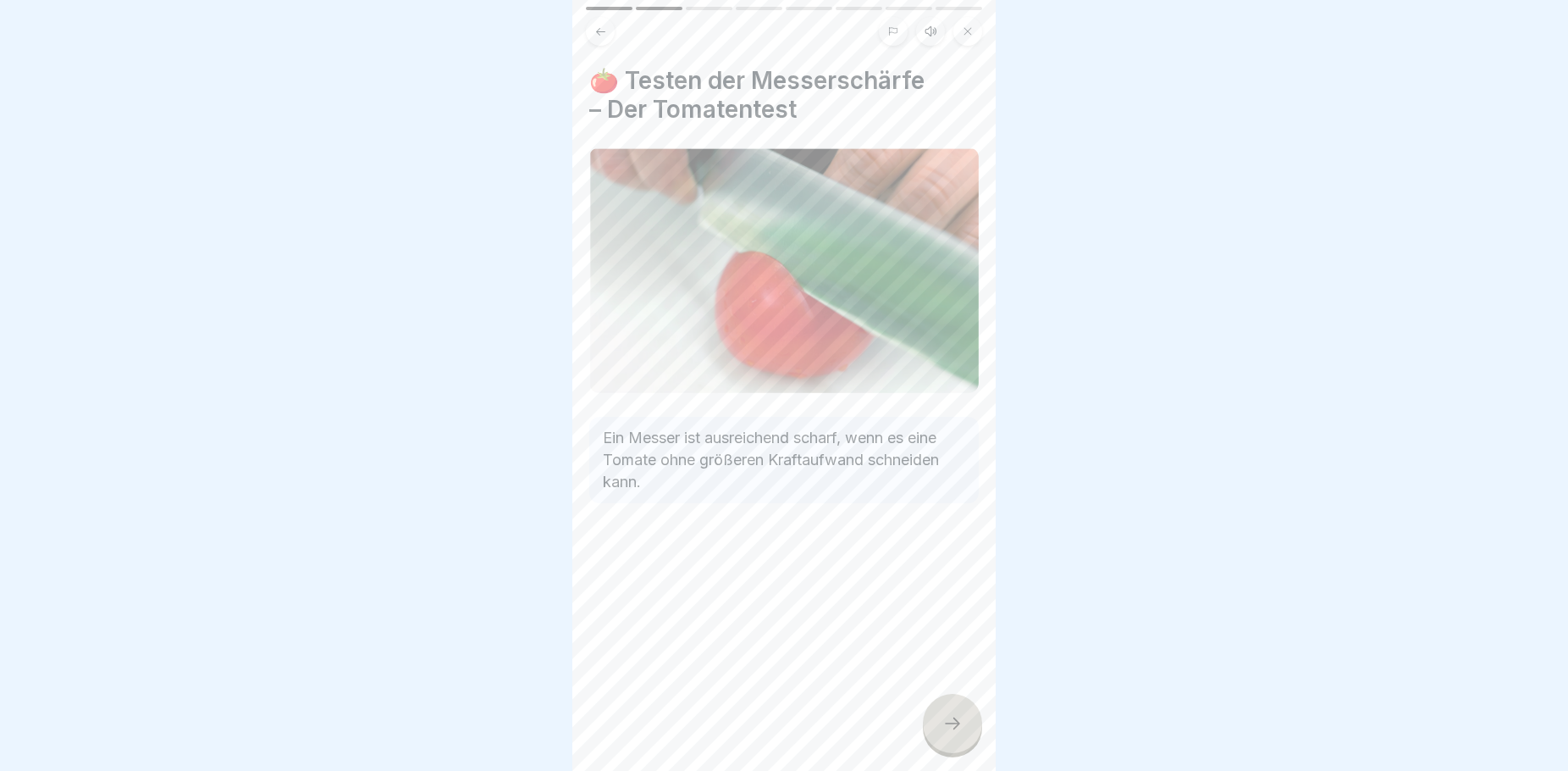
click at [971, 738] on div at bounding box center [952, 723] width 59 height 59
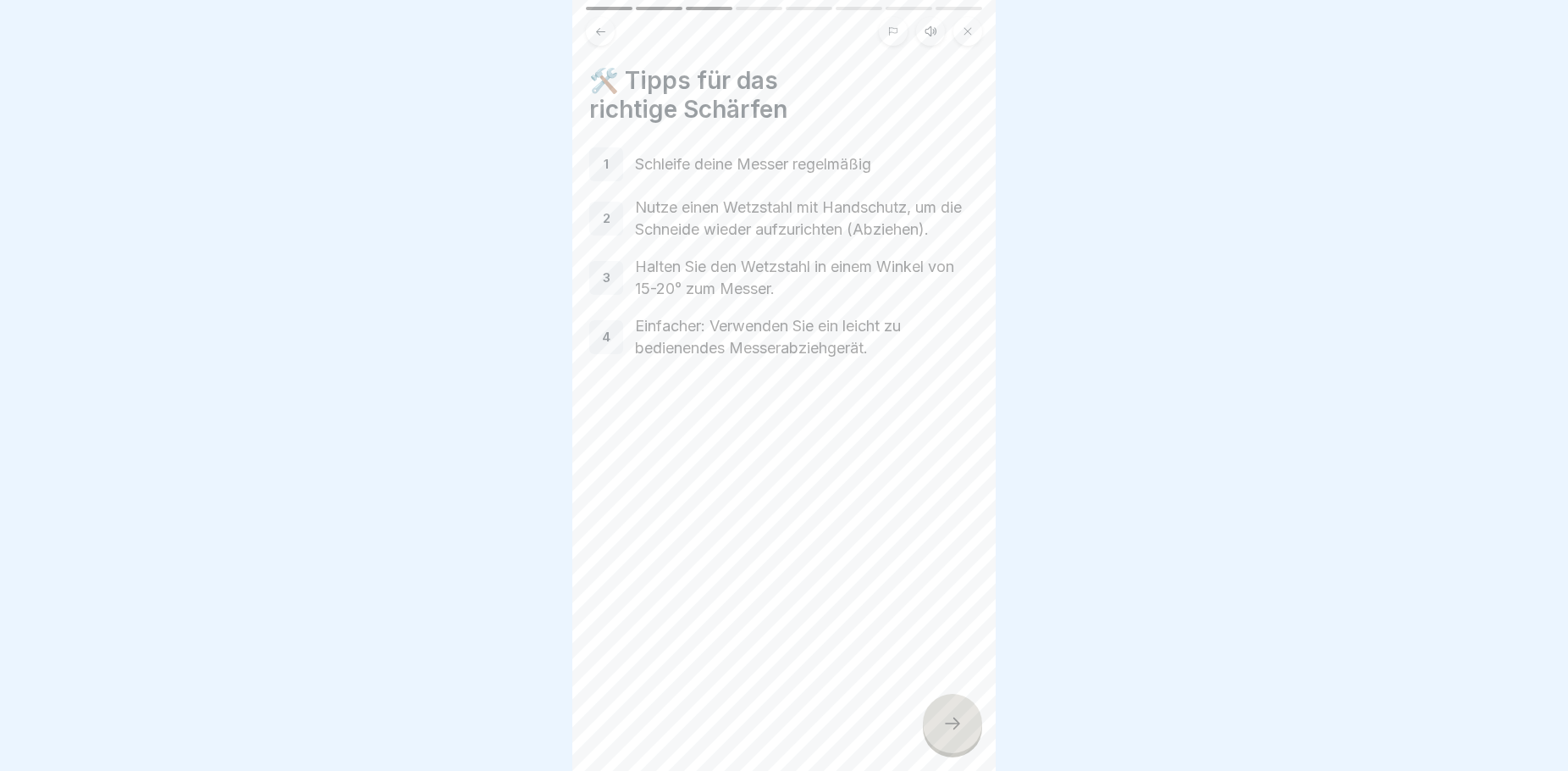
click at [971, 738] on div at bounding box center [952, 723] width 59 height 59
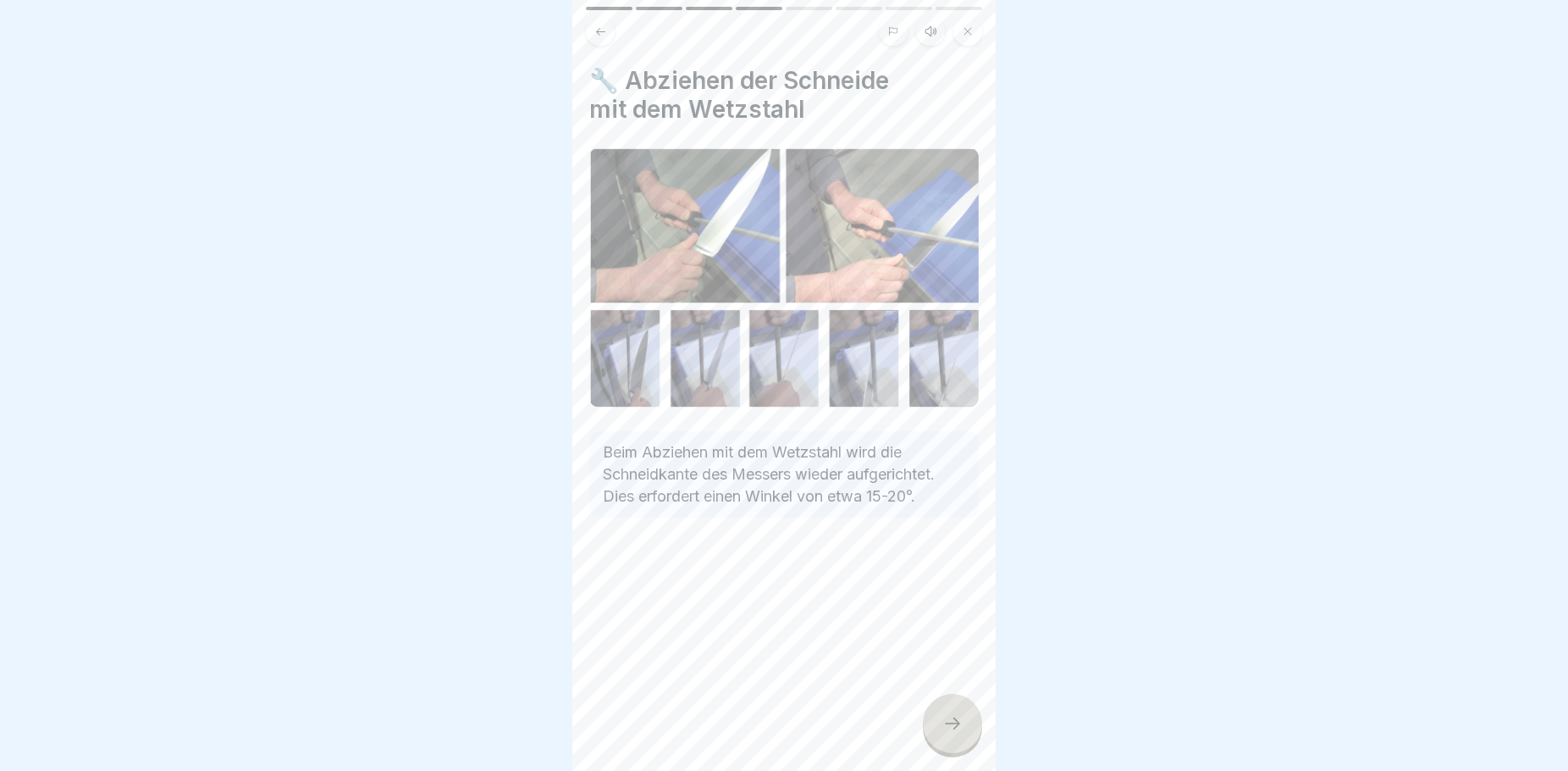
click at [964, 732] on div at bounding box center [952, 723] width 59 height 59
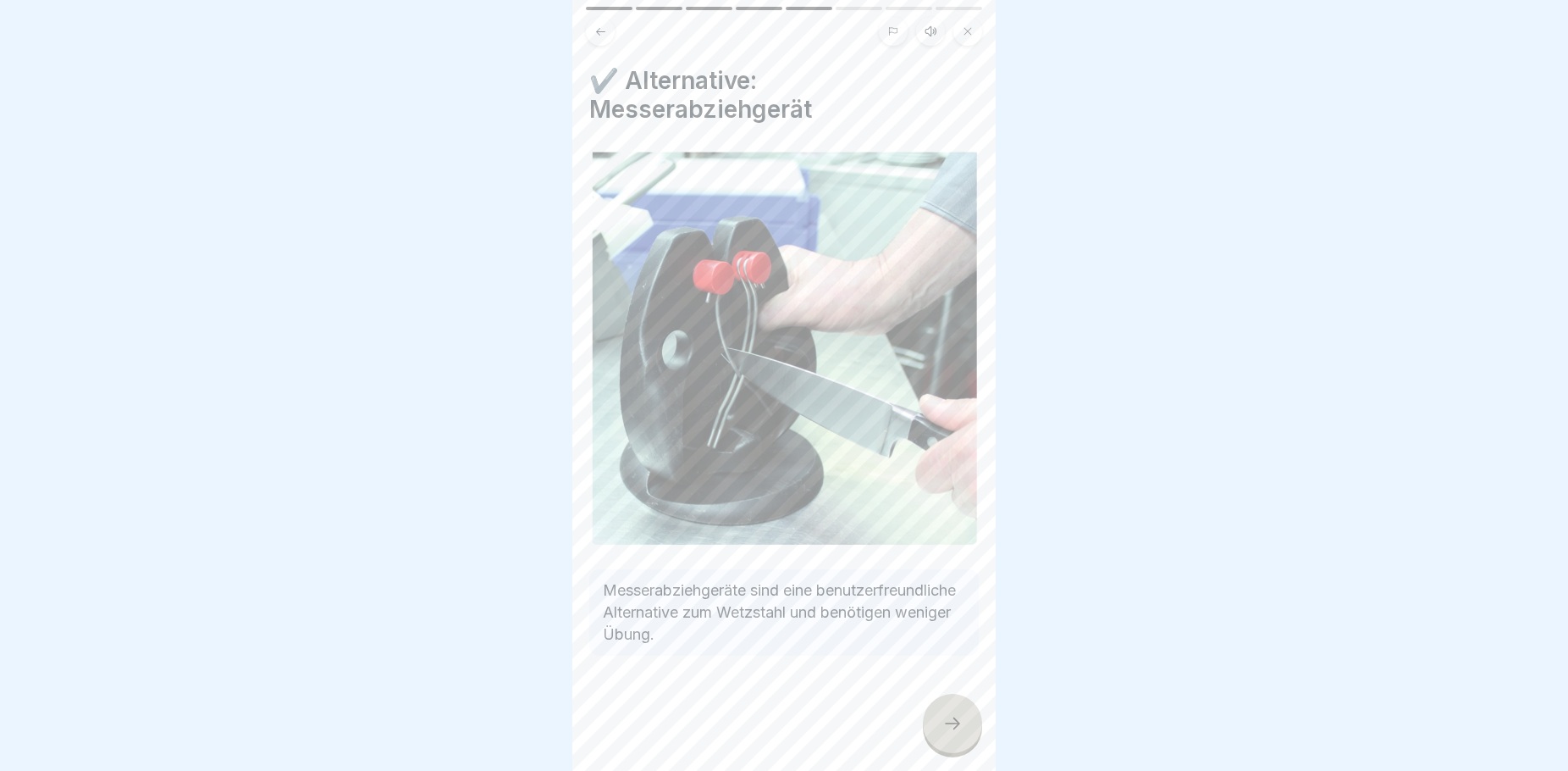
click at [957, 729] on div at bounding box center [952, 723] width 59 height 59
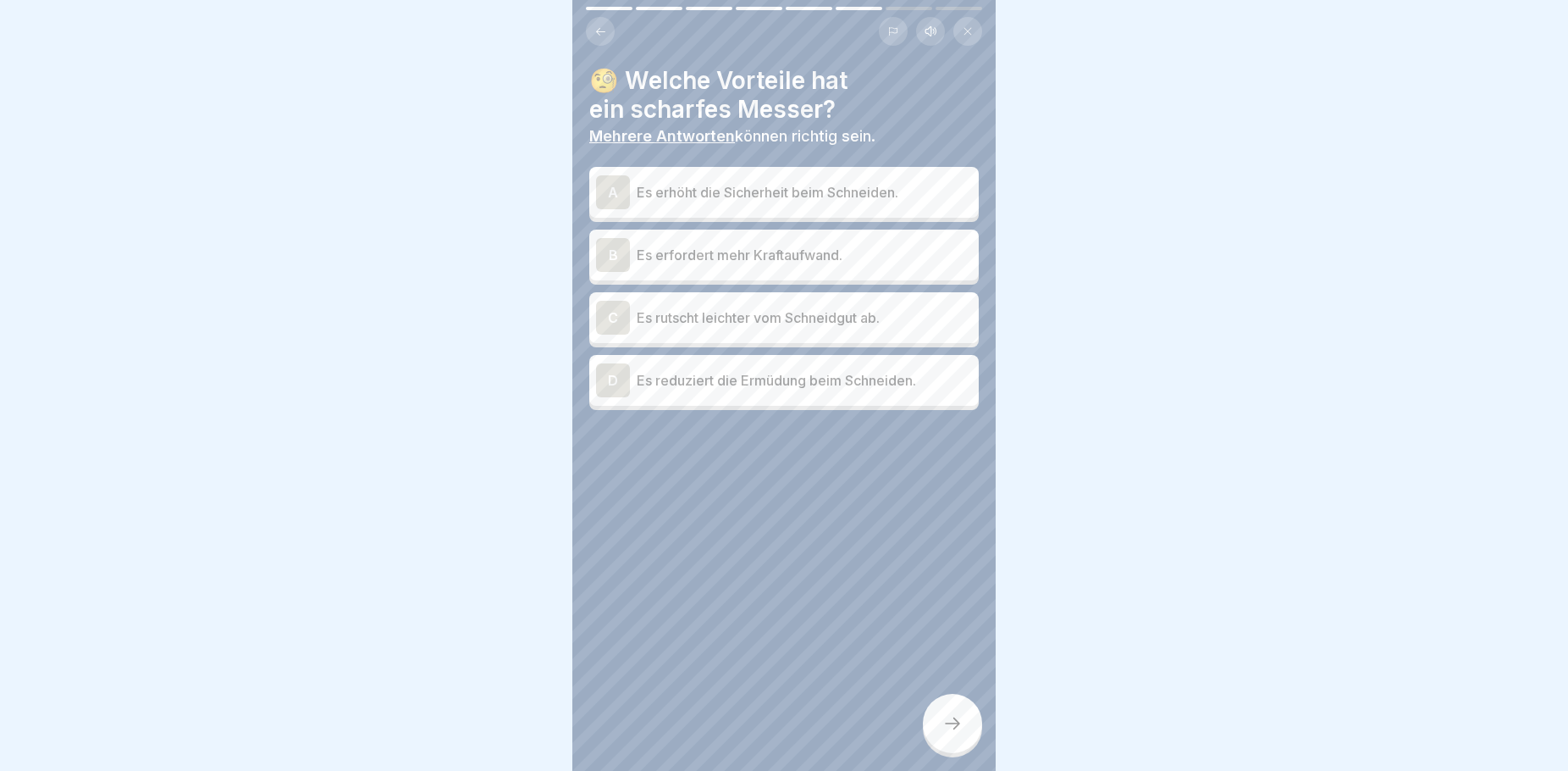
click at [788, 194] on p "Es erhöht die Sicherheit beim Schneiden." at bounding box center [804, 193] width 335 height 21
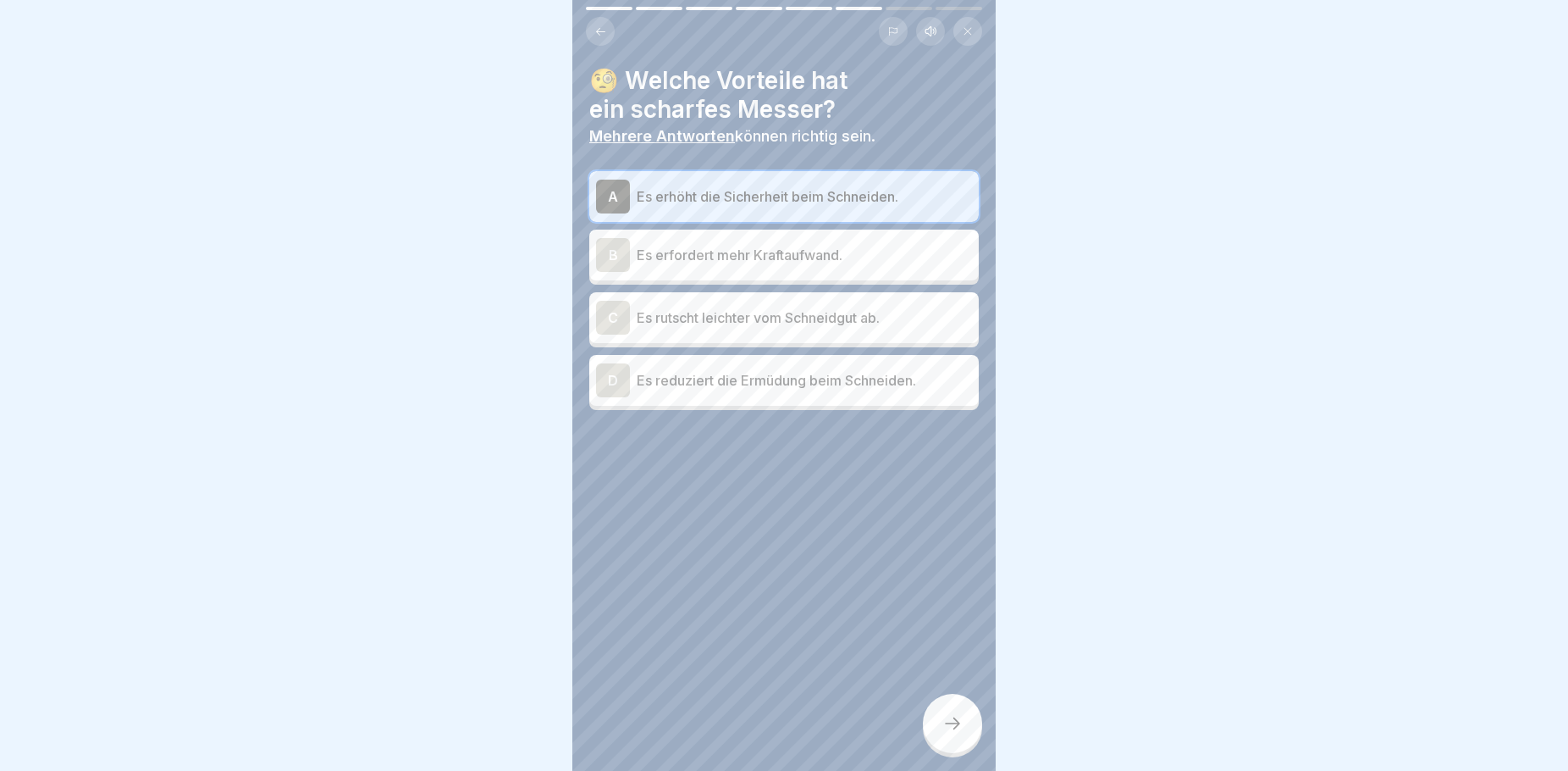
click at [848, 482] on div "🧐 Welche Vorteile hat ein scharfes Messer? Mehrere Antworten können richtig sei…" at bounding box center [784, 385] width 423 height 771
click at [829, 390] on p "Es reduziert die Ermüdung beim Schneiden." at bounding box center [804, 380] width 335 height 21
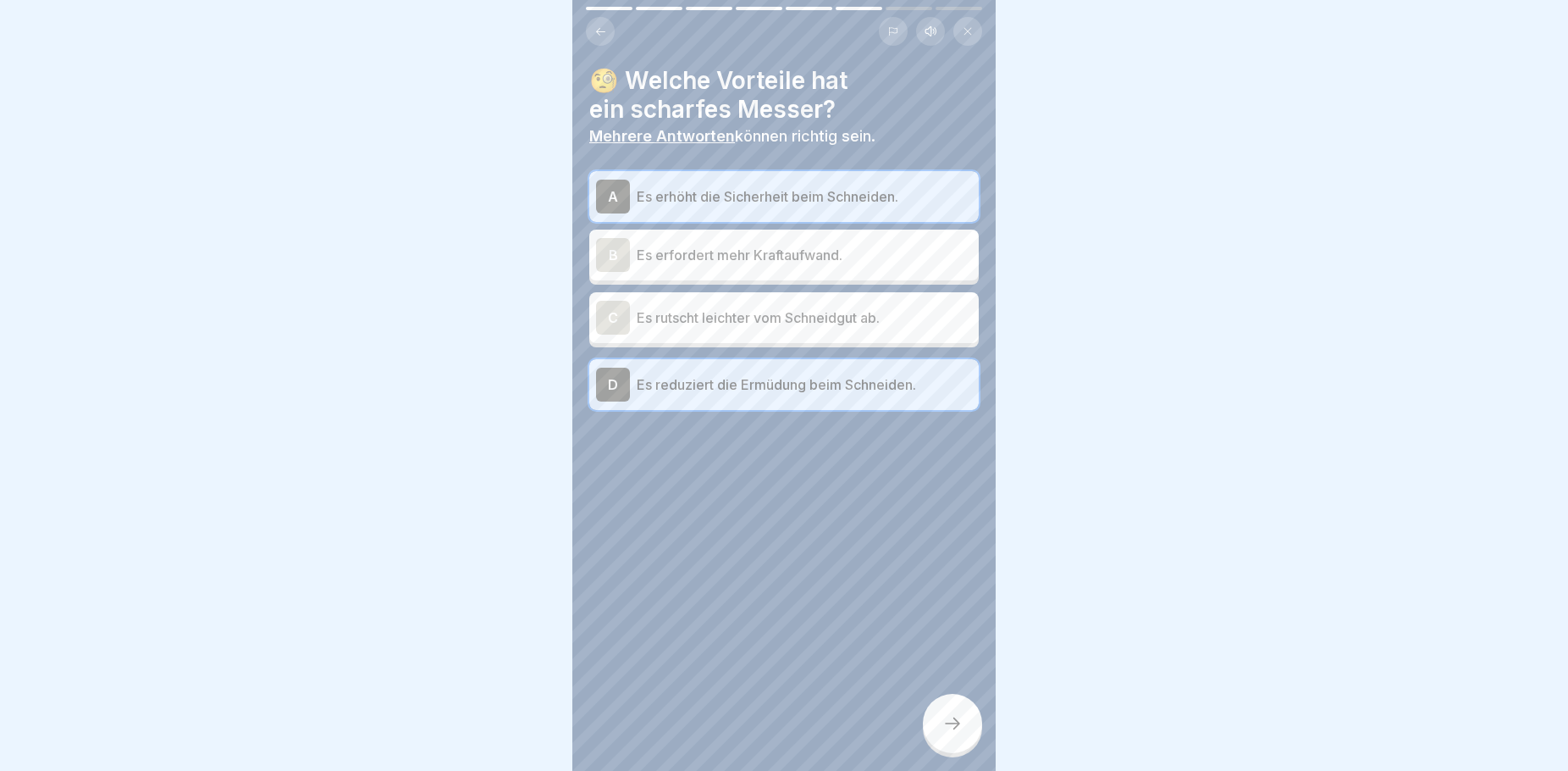
click at [957, 753] on div at bounding box center [952, 723] width 59 height 59
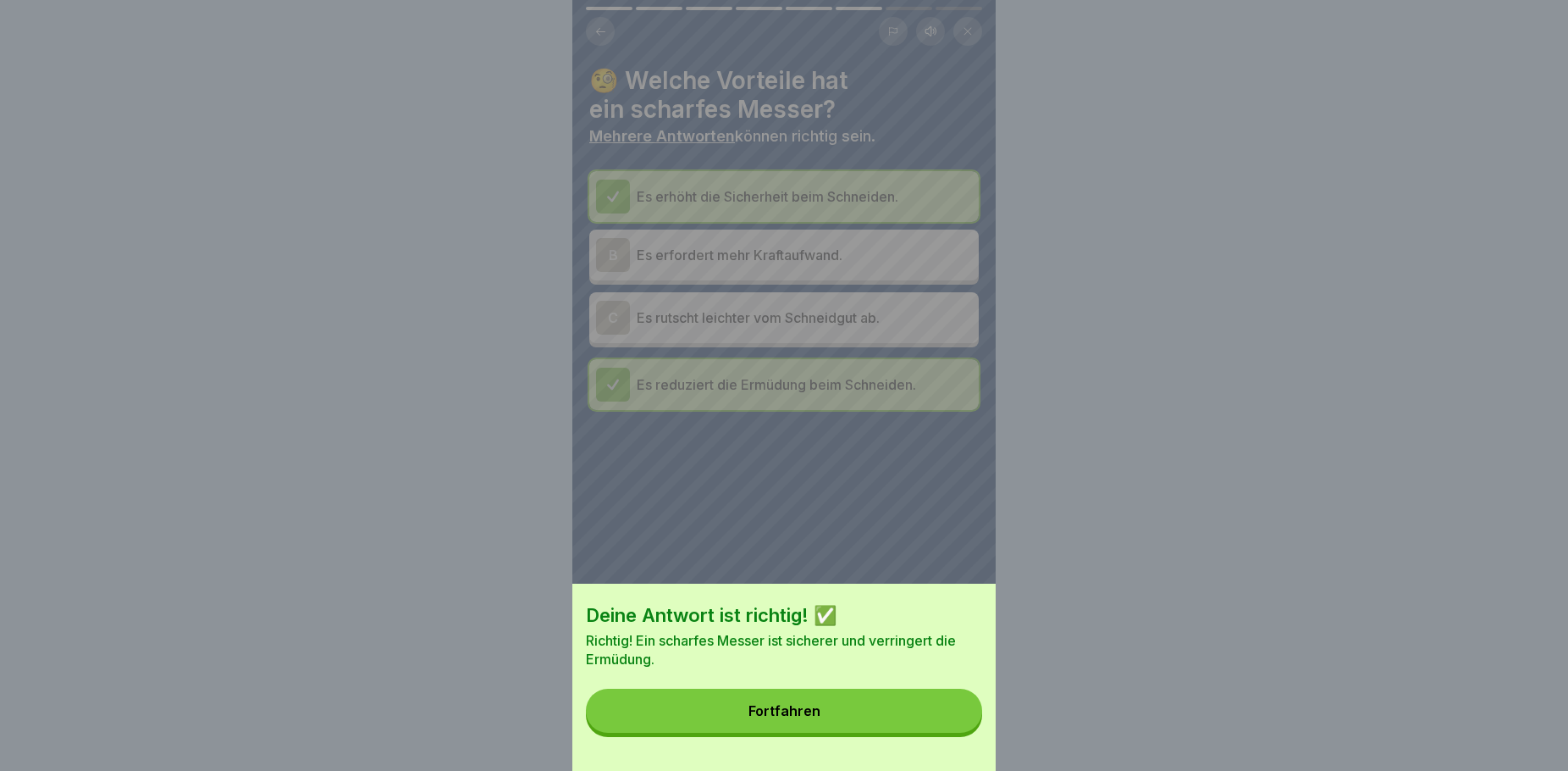
drag, startPoint x: 870, startPoint y: 753, endPoint x: 858, endPoint y: 740, distance: 17.7
click at [867, 753] on div "Deine Antwort ist richtig! ✅ Richtig! Ein scharfes Messer ist sicherer und verr…" at bounding box center [784, 676] width 423 height 187
click at [854, 729] on button "Fortfahren" at bounding box center [784, 710] width 396 height 44
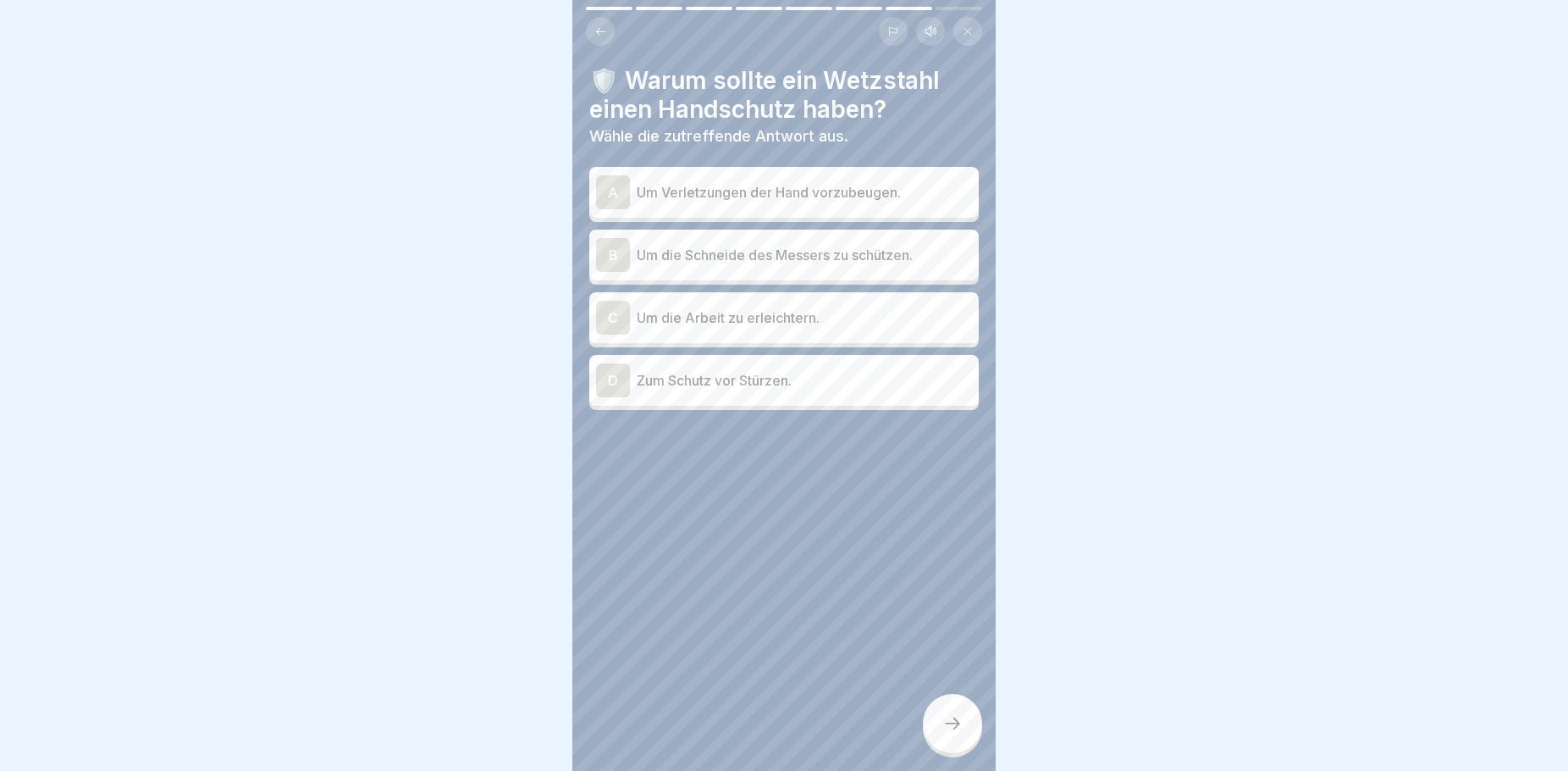
click at [598, 29] on icon at bounding box center [601, 32] width 13 height 13
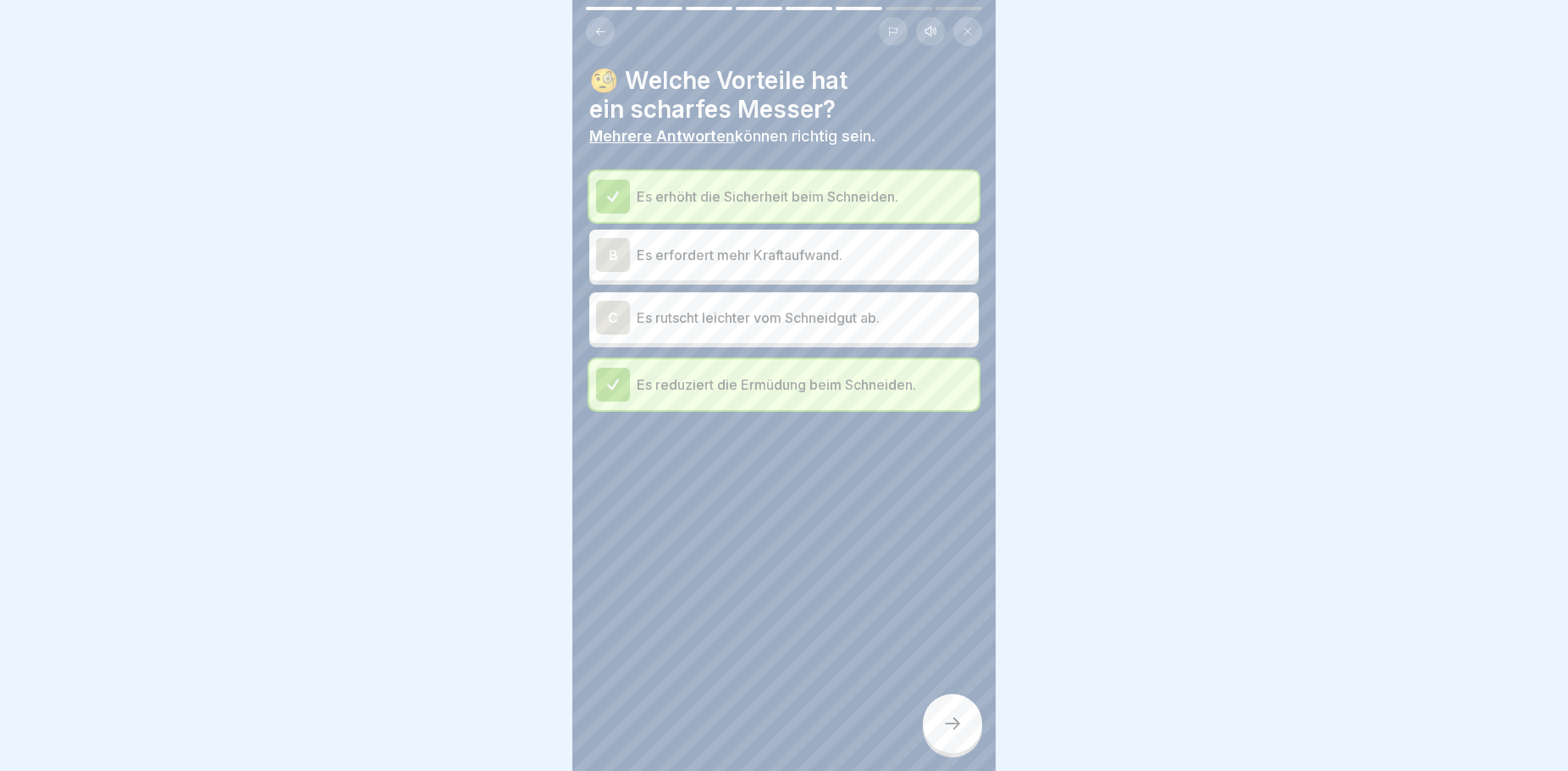
click at [598, 29] on icon at bounding box center [601, 32] width 13 height 13
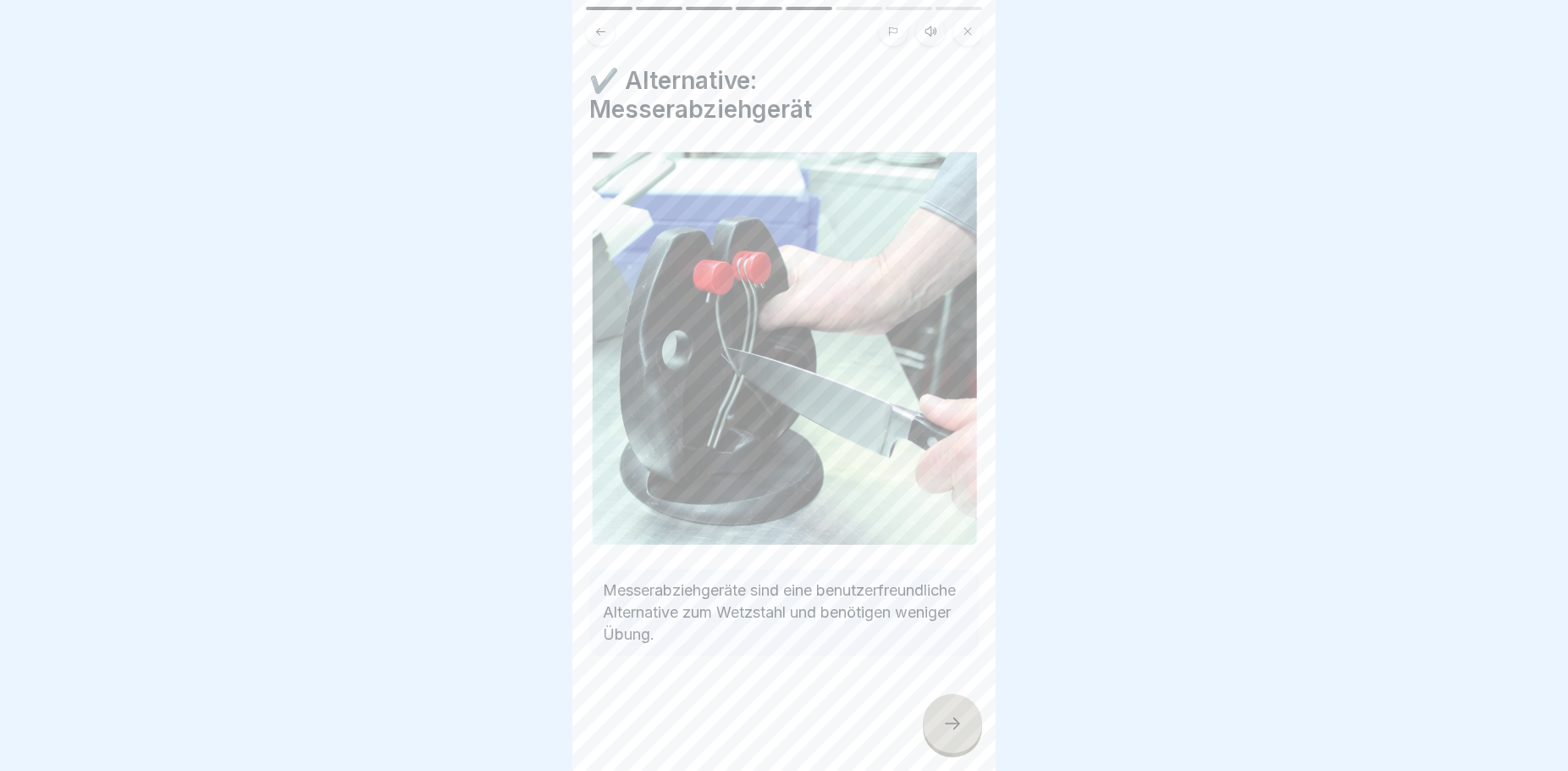
click at [598, 29] on icon at bounding box center [601, 32] width 13 height 13
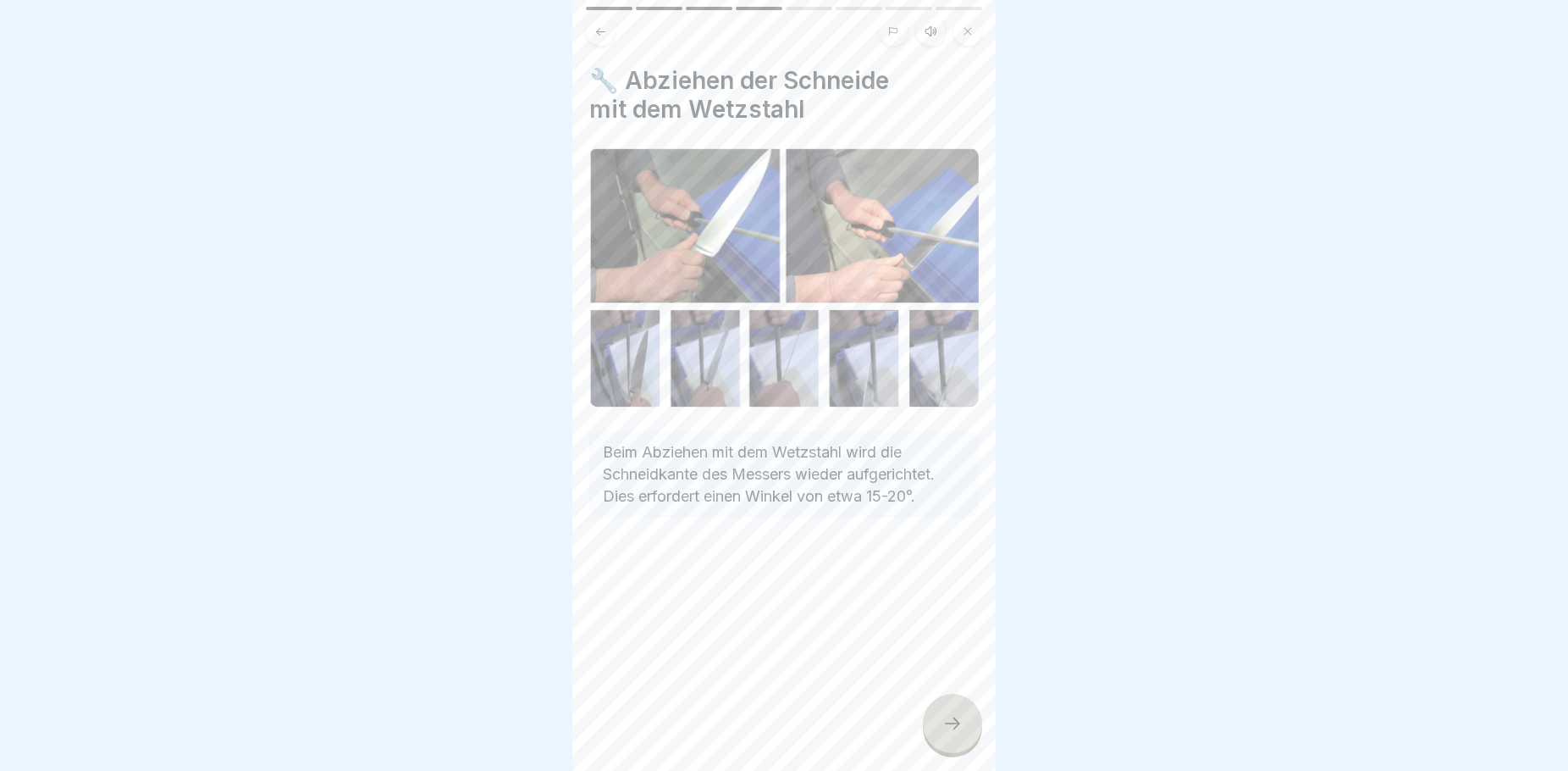
click at [598, 29] on icon at bounding box center [601, 32] width 13 height 13
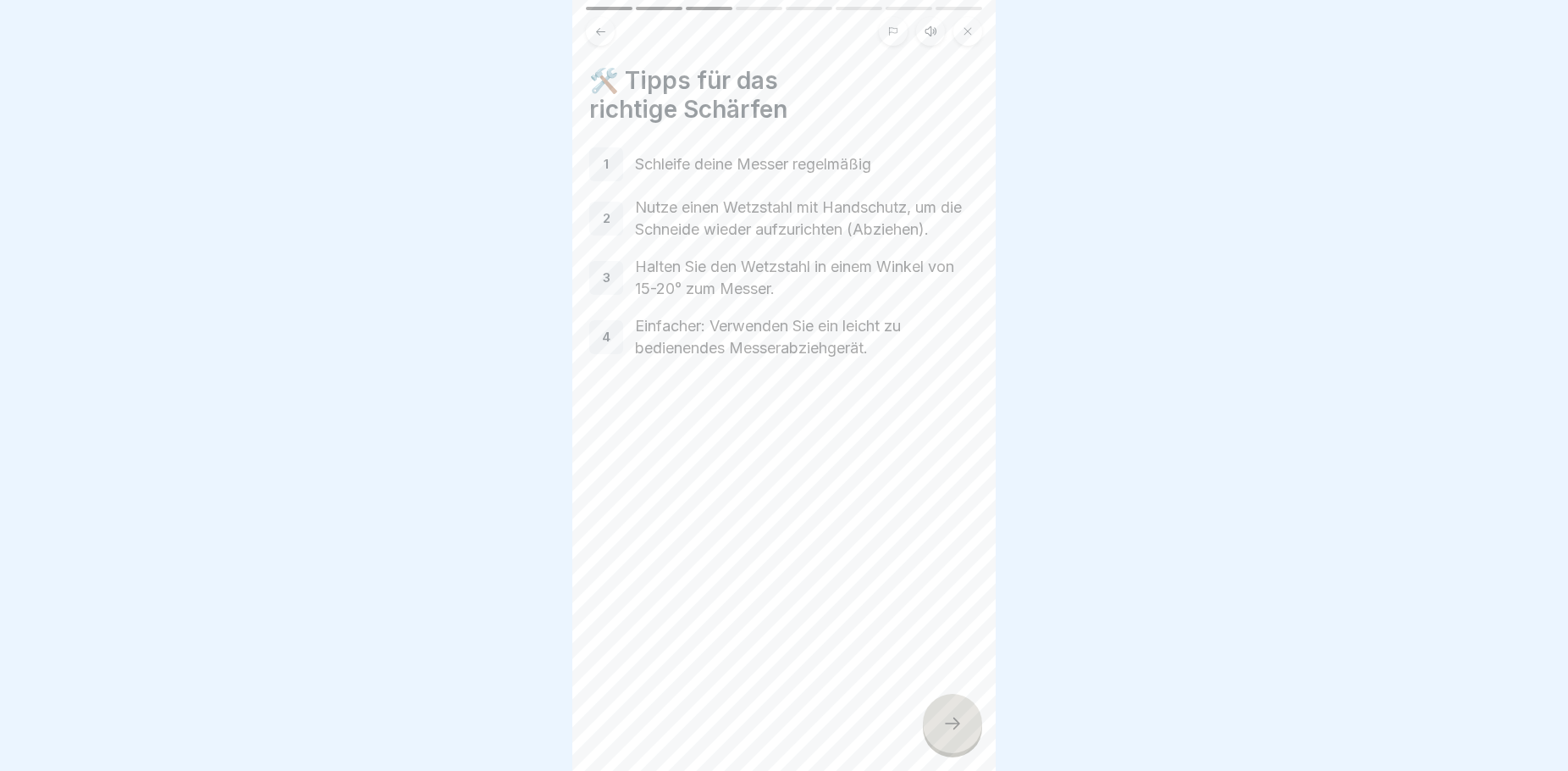
click at [958, 733] on icon at bounding box center [953, 723] width 21 height 21
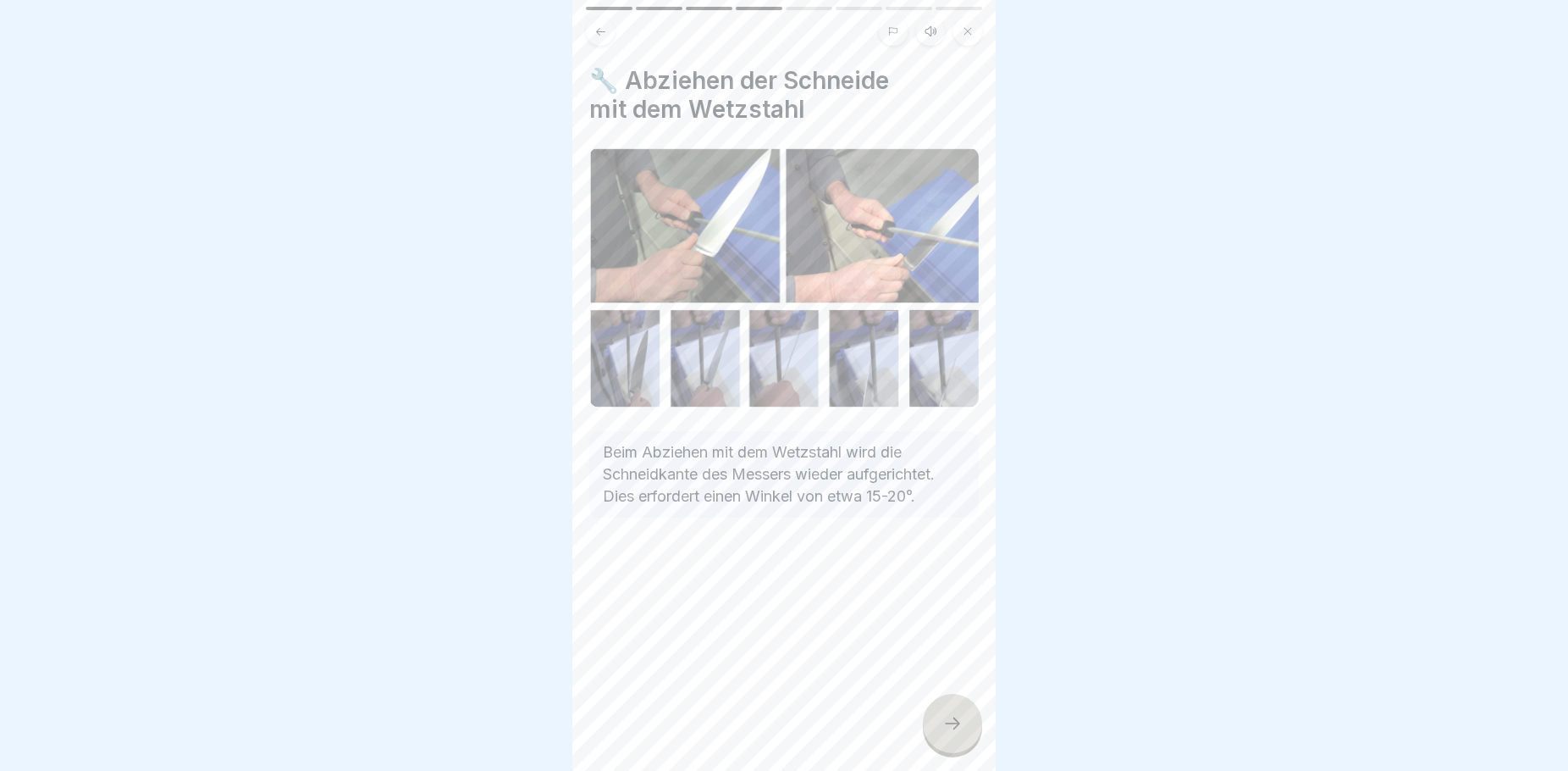
click at [958, 733] on icon at bounding box center [953, 723] width 21 height 21
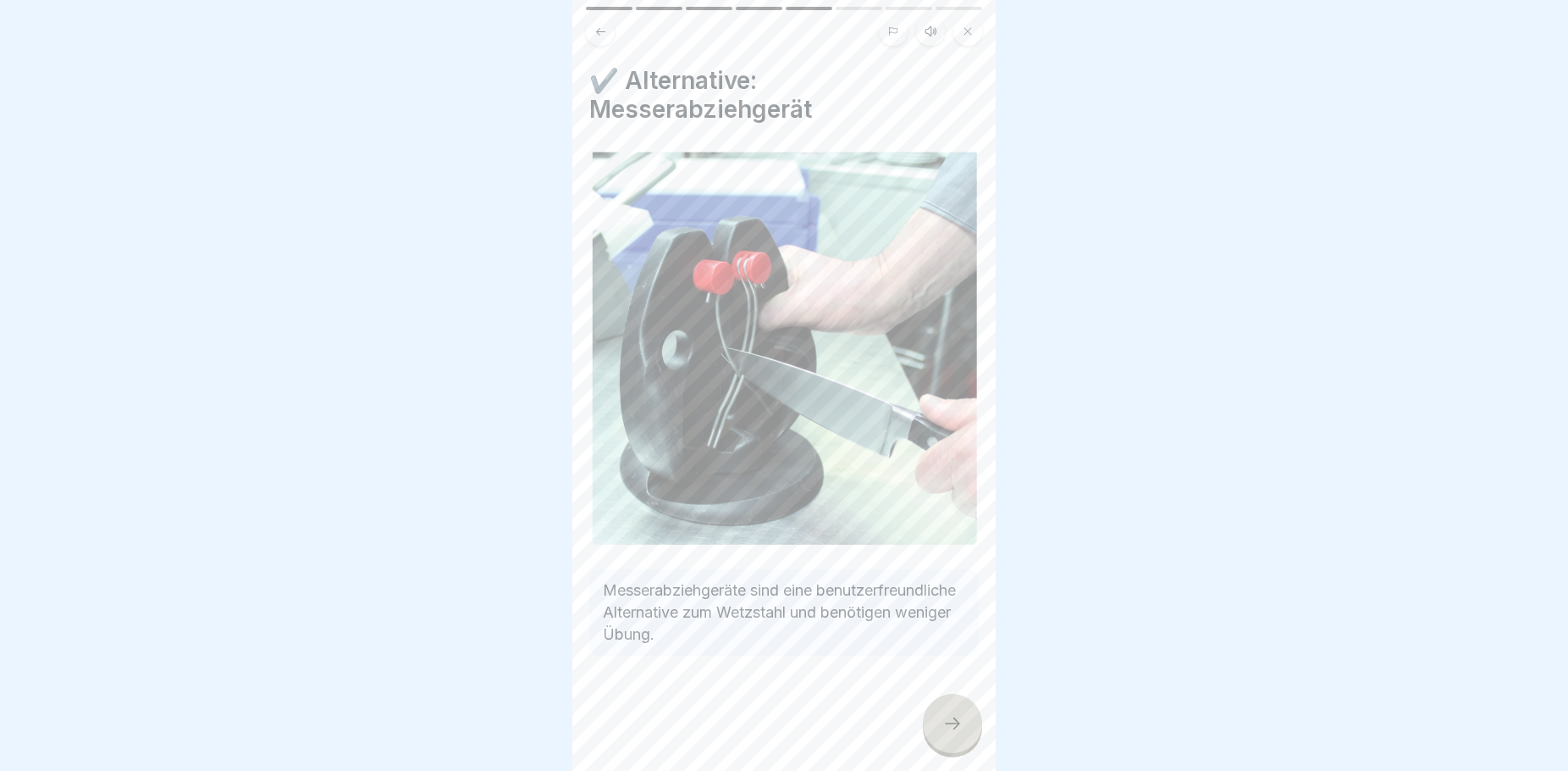
click at [958, 733] on icon at bounding box center [953, 723] width 21 height 21
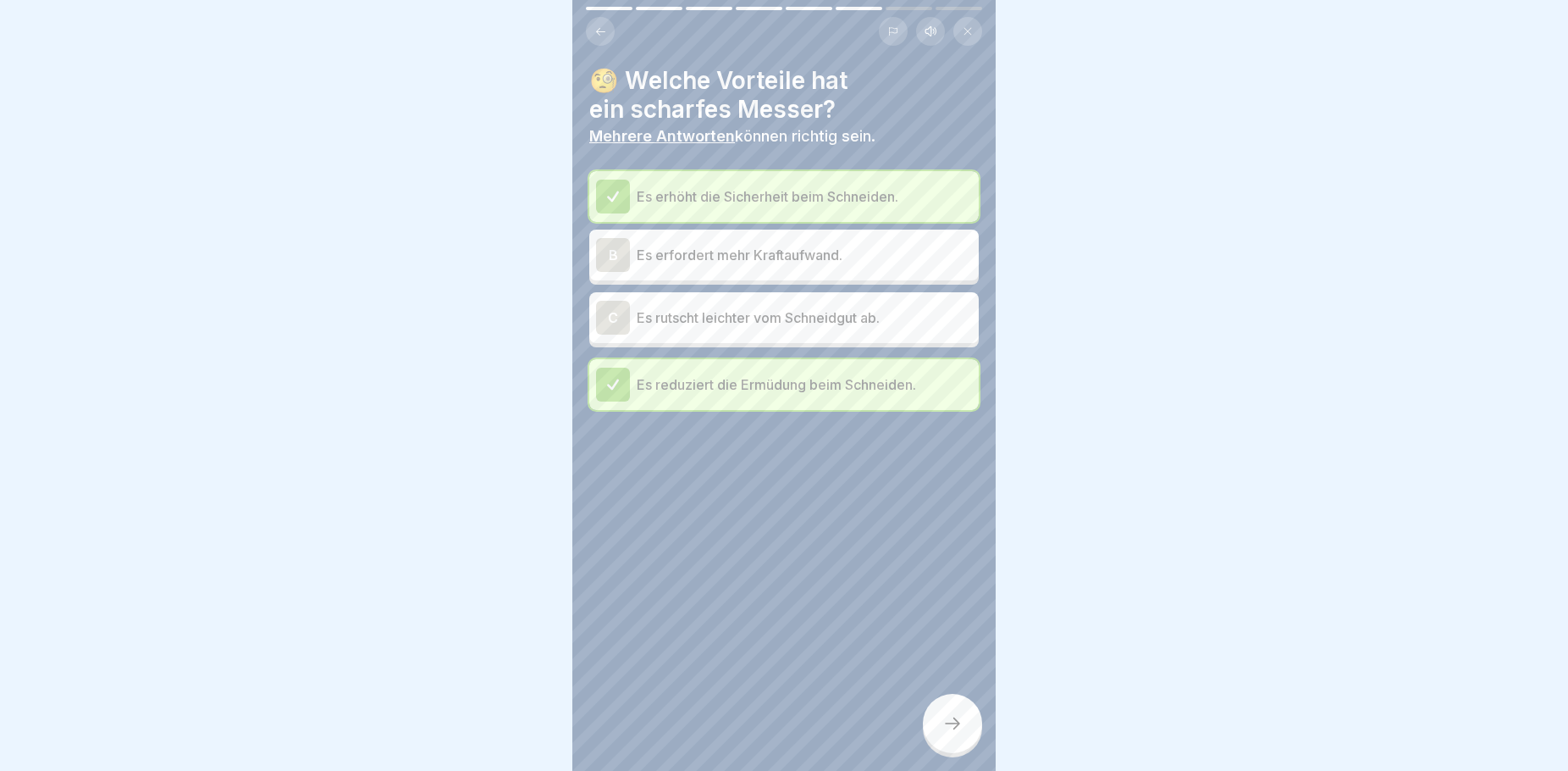
click at [958, 733] on icon at bounding box center [953, 723] width 21 height 21
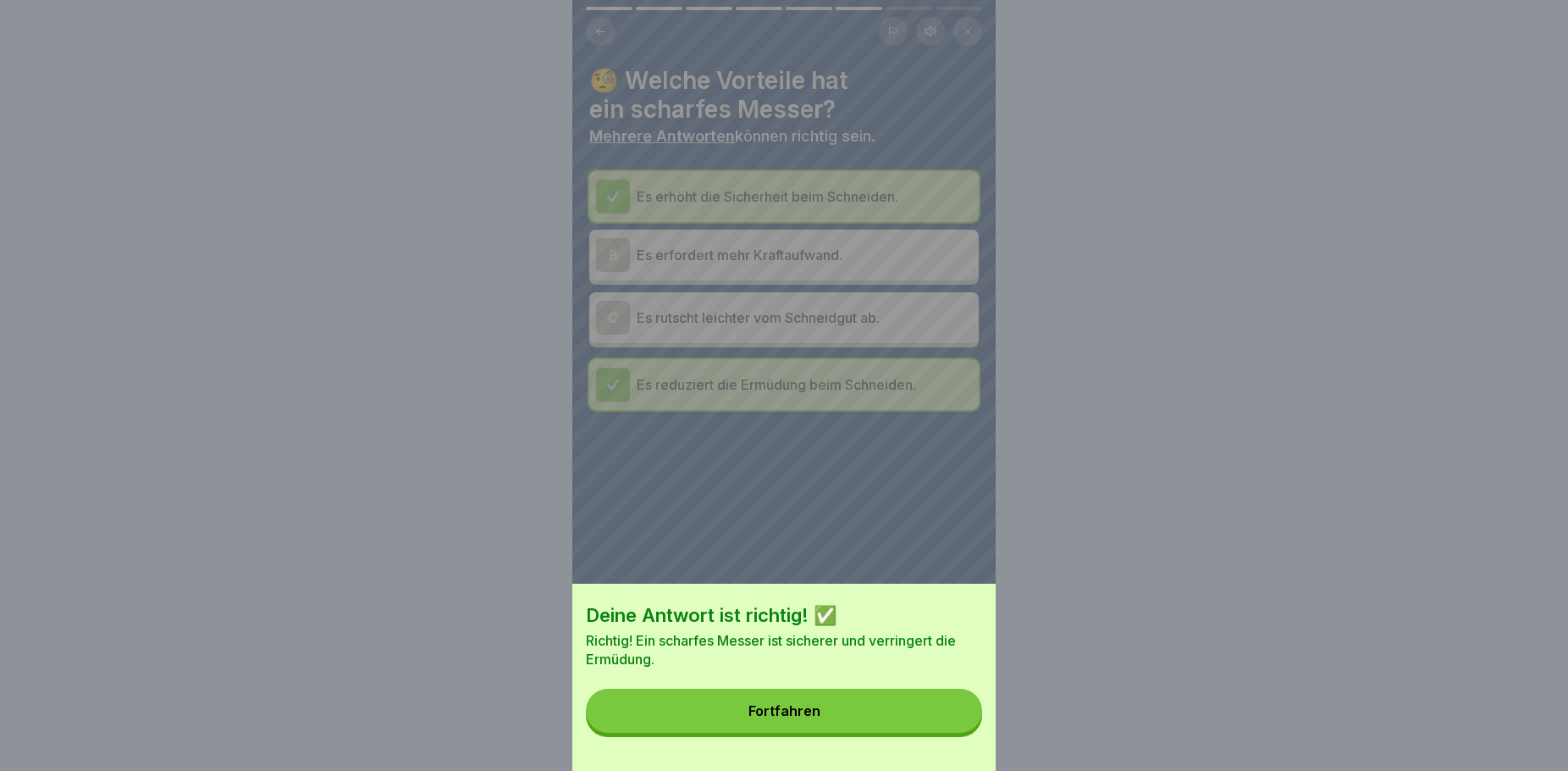
click at [944, 732] on button "Fortfahren" at bounding box center [784, 710] width 396 height 44
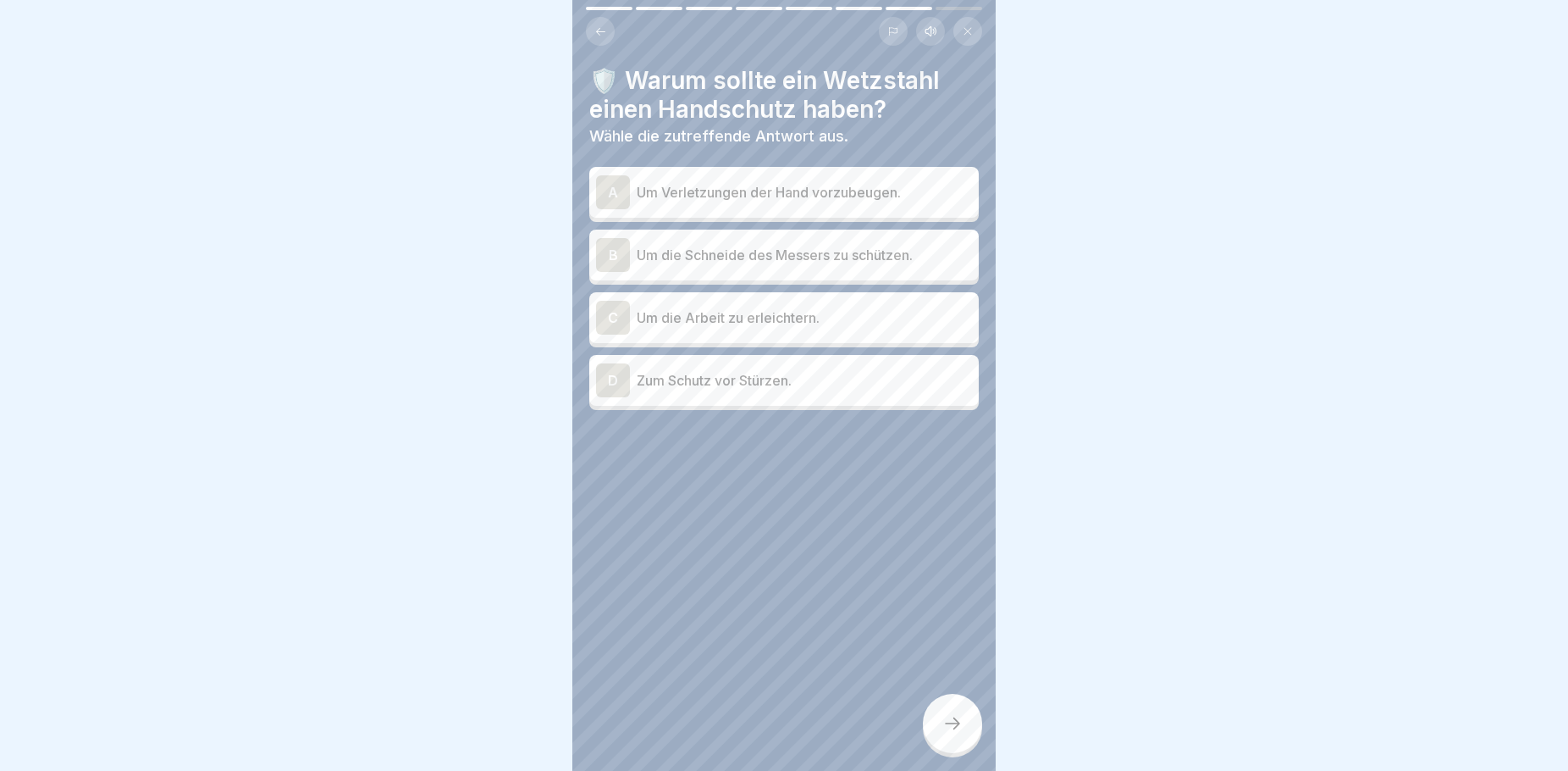
click at [767, 189] on p "Um Verletzungen der Hand vorzubeugen." at bounding box center [804, 193] width 335 height 21
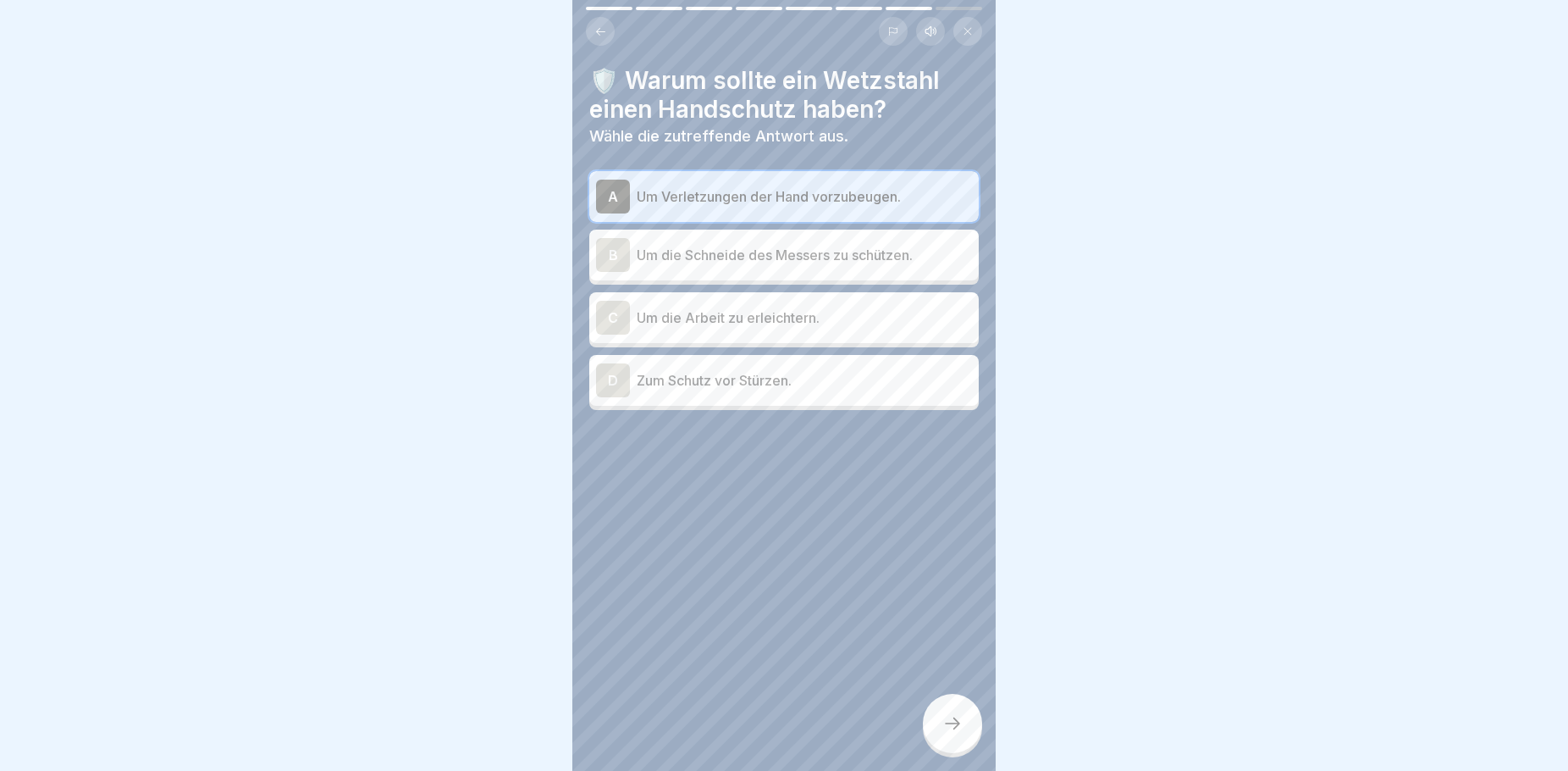
click at [961, 733] on icon at bounding box center [953, 723] width 21 height 21
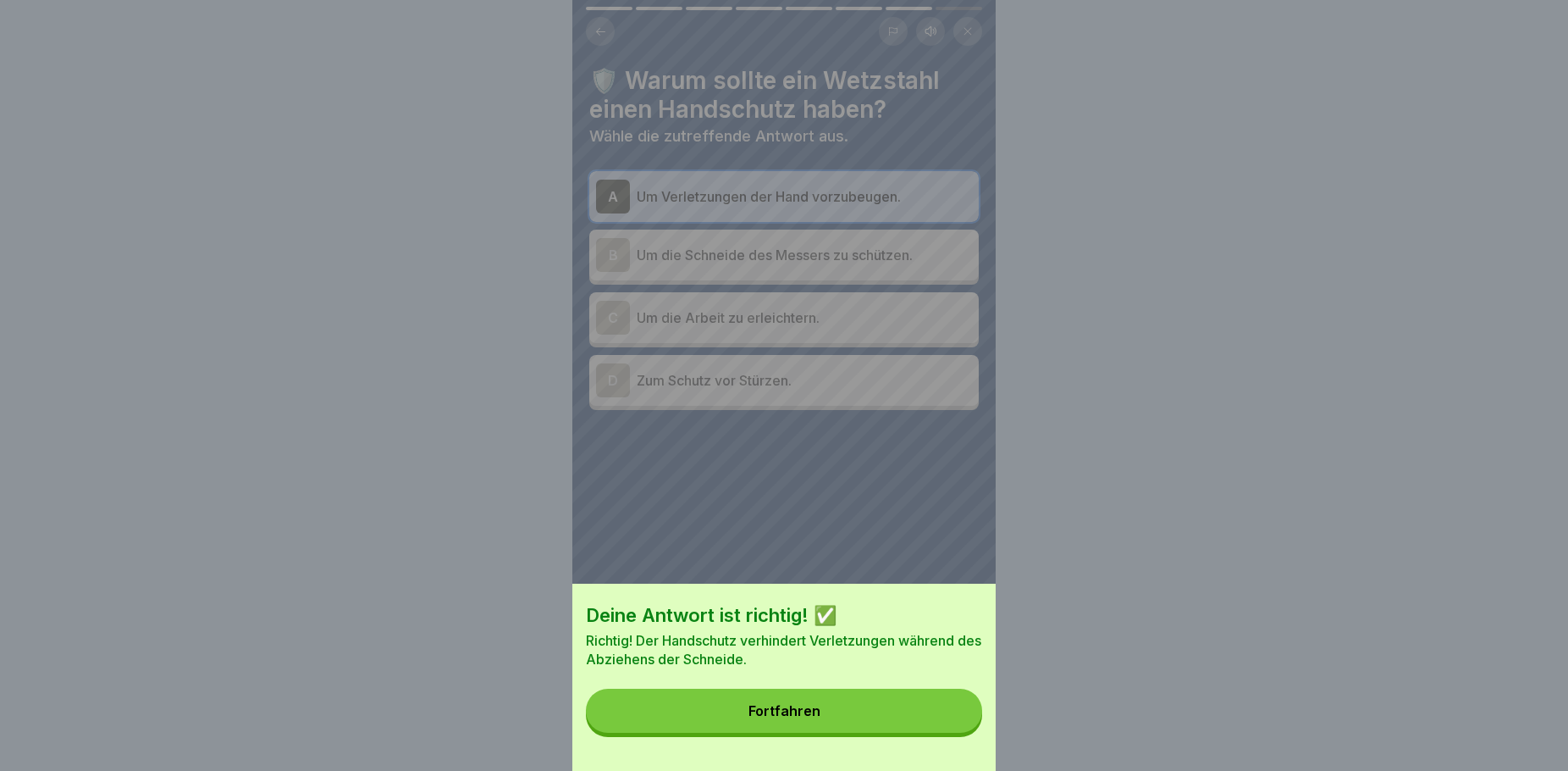
click at [912, 729] on button "Fortfahren" at bounding box center [784, 710] width 396 height 44
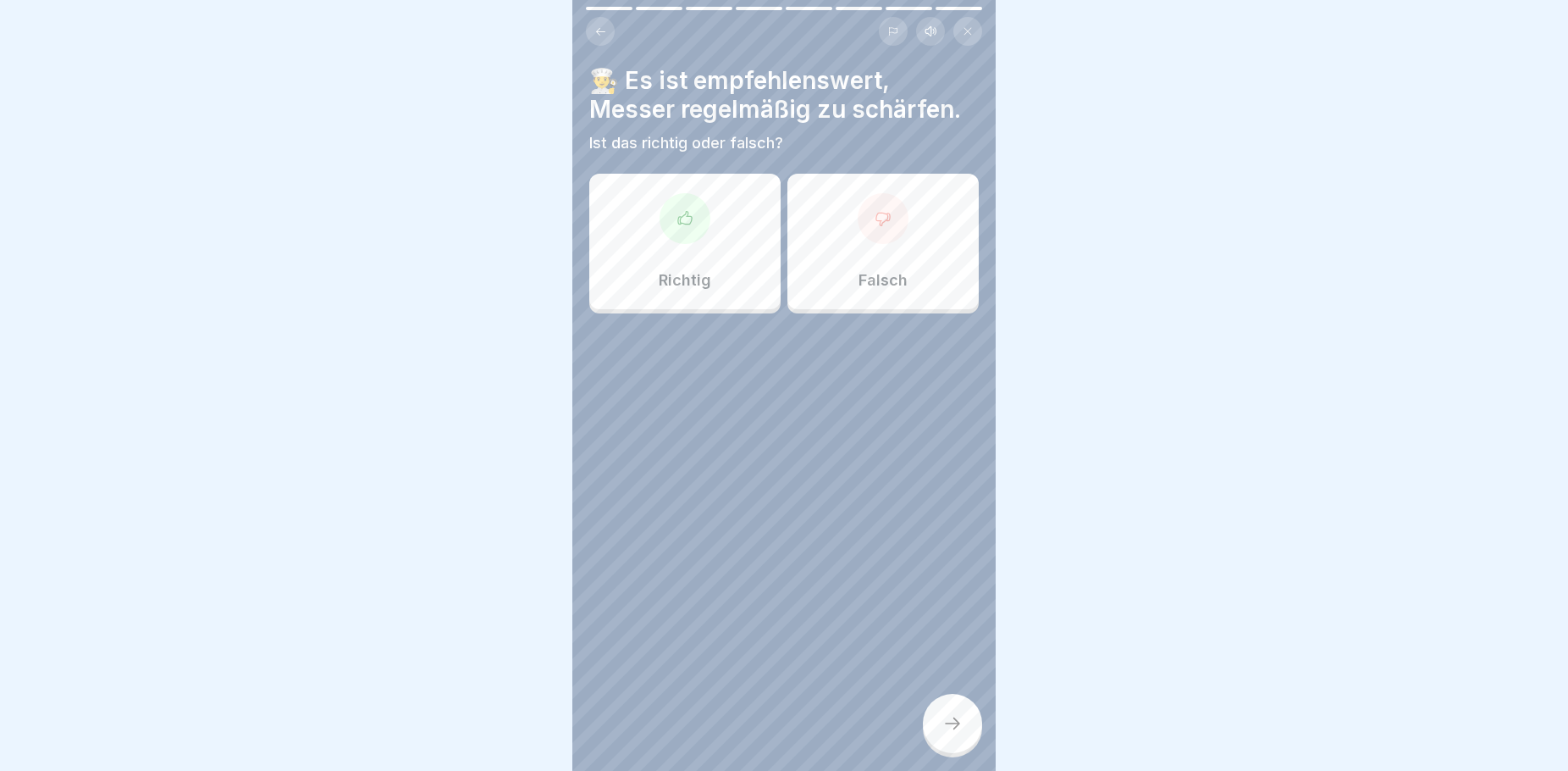
click at [685, 261] on div "Richtig" at bounding box center [685, 241] width 192 height 135
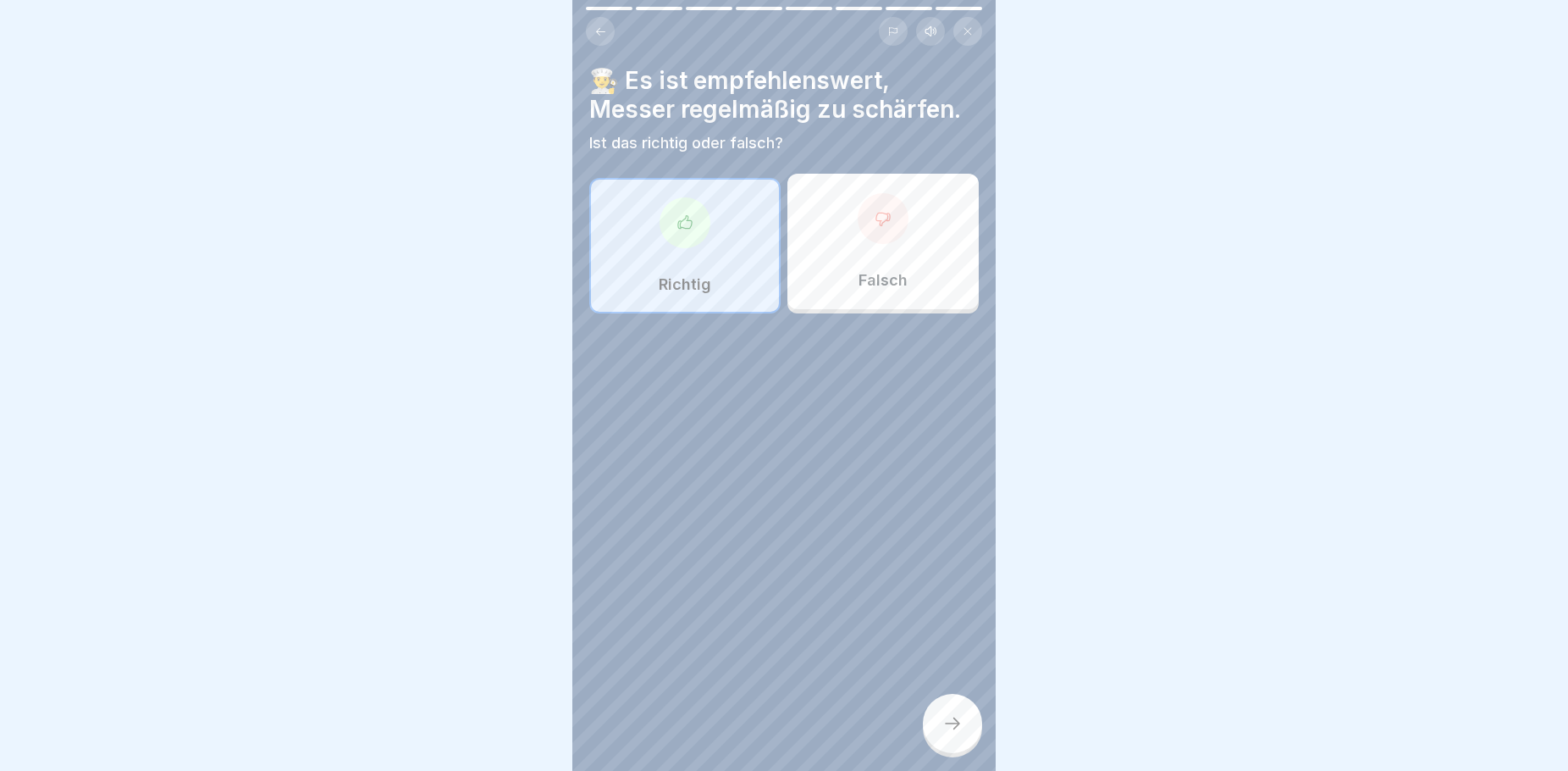
click at [949, 732] on icon at bounding box center [953, 723] width 21 height 21
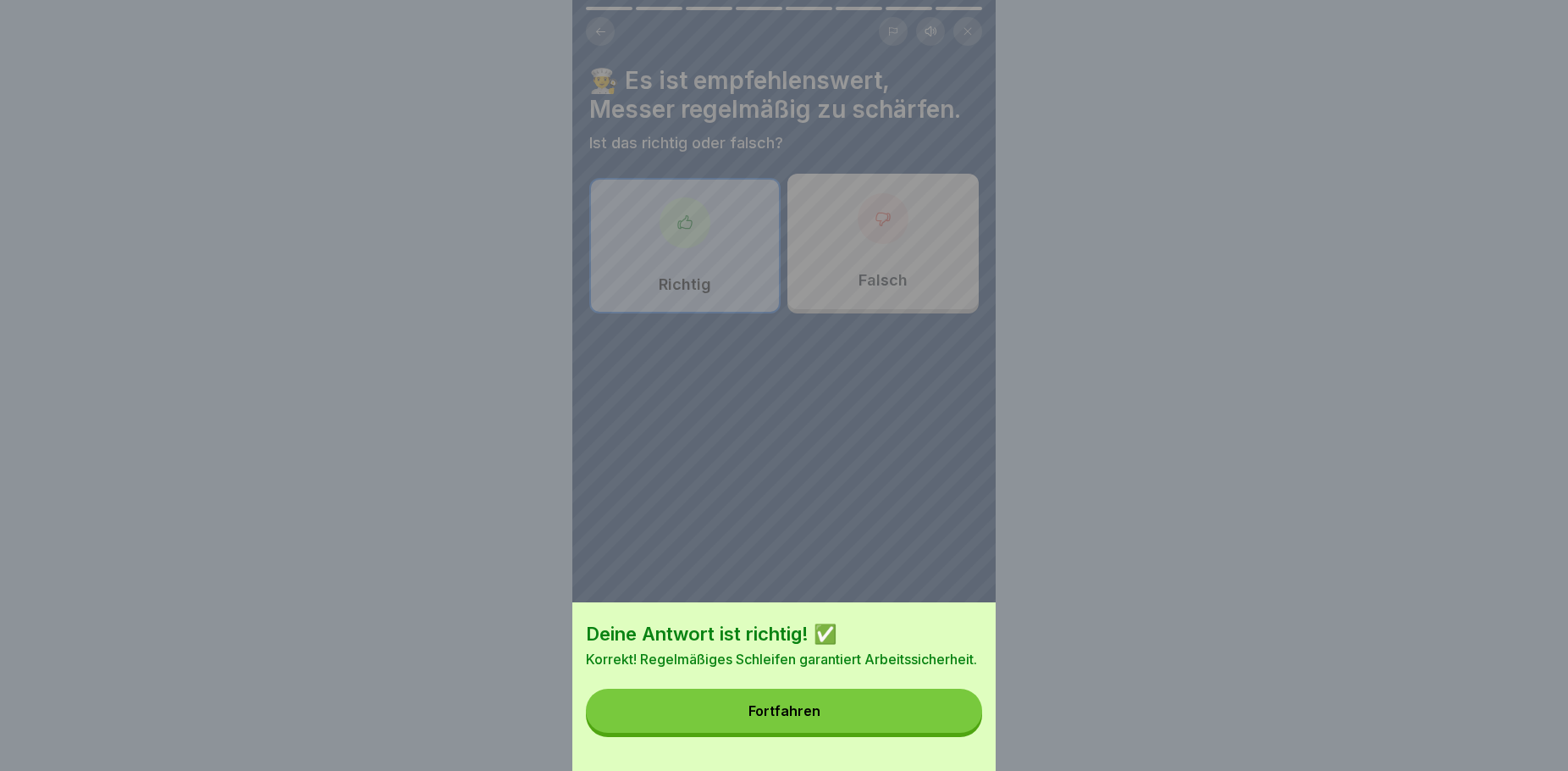
click at [884, 716] on button "Fortfahren" at bounding box center [784, 710] width 396 height 44
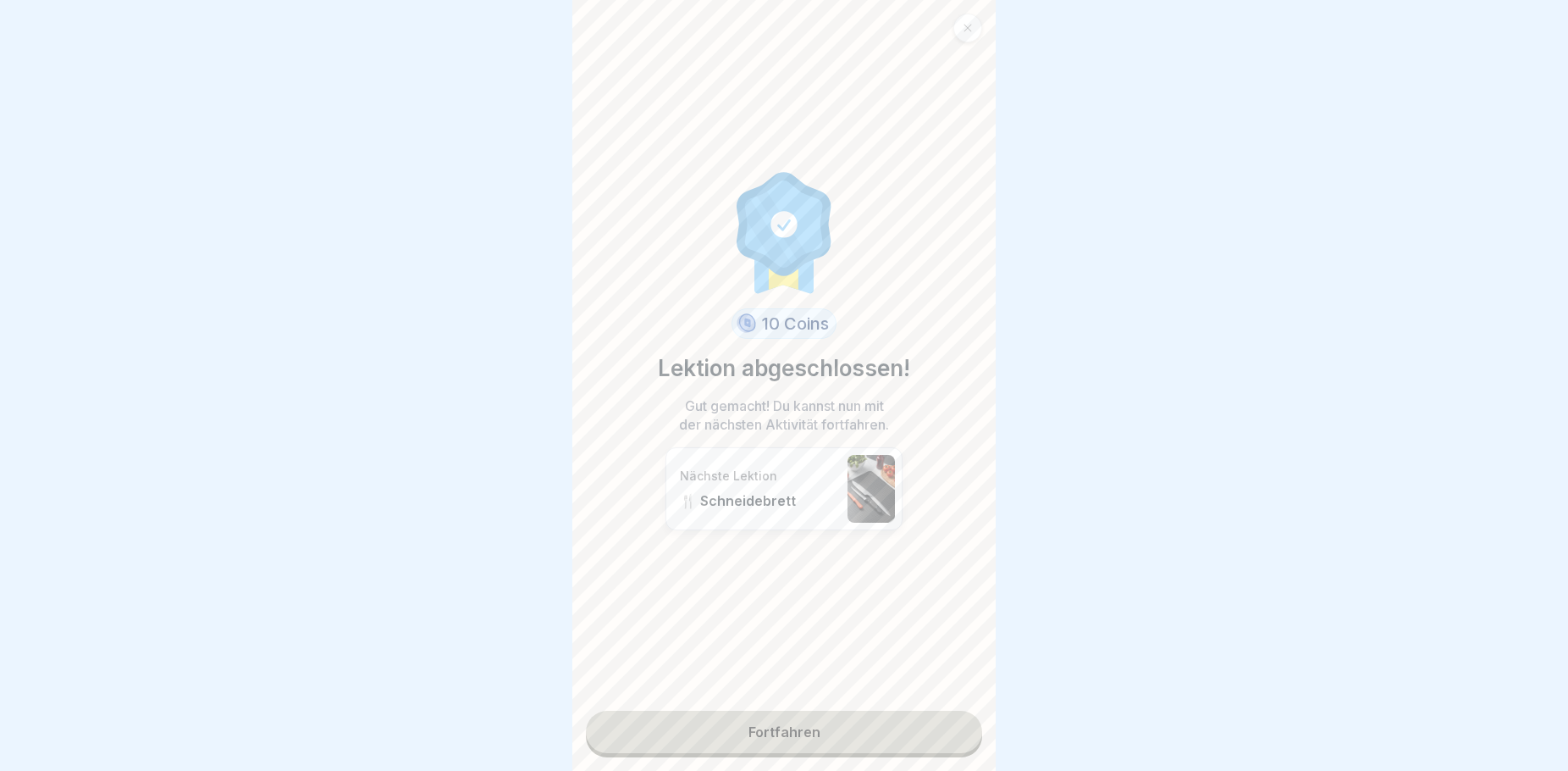
click at [815, 737] on link "Fortfahren" at bounding box center [784, 732] width 396 height 42
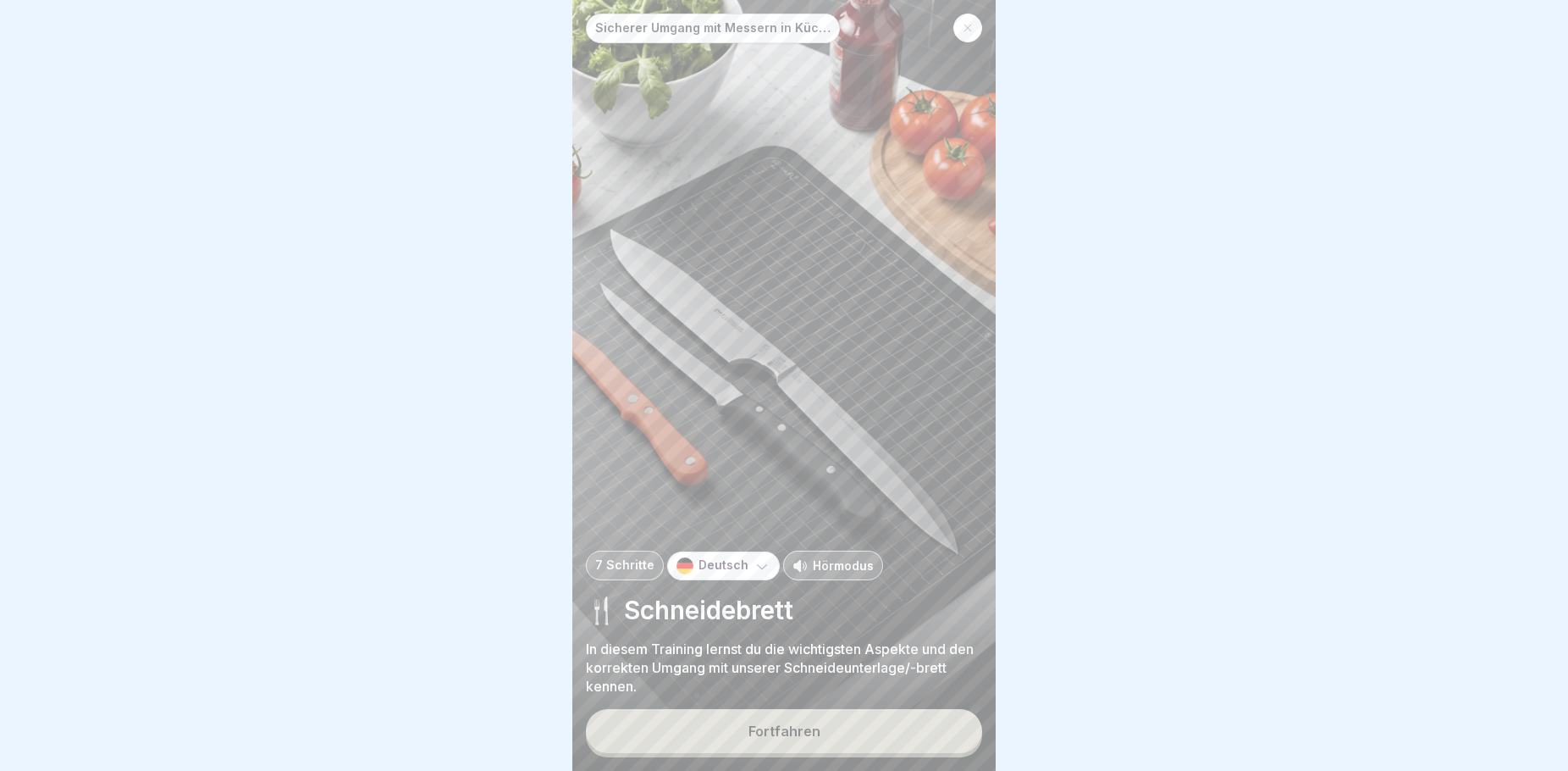
click at [840, 737] on button "Fortfahren" at bounding box center [784, 731] width 396 height 44
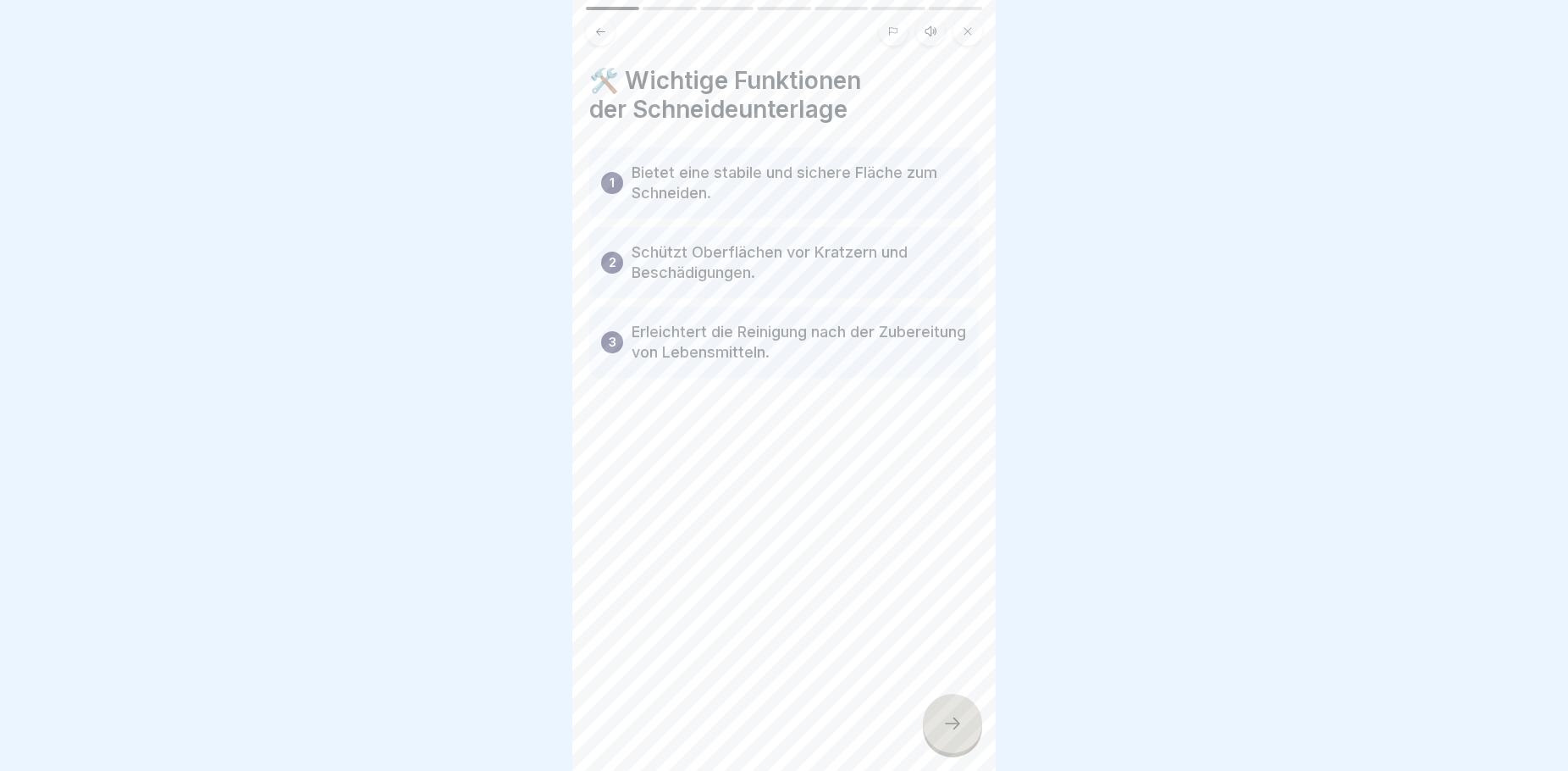
click at [951, 732] on icon at bounding box center [953, 723] width 21 height 21
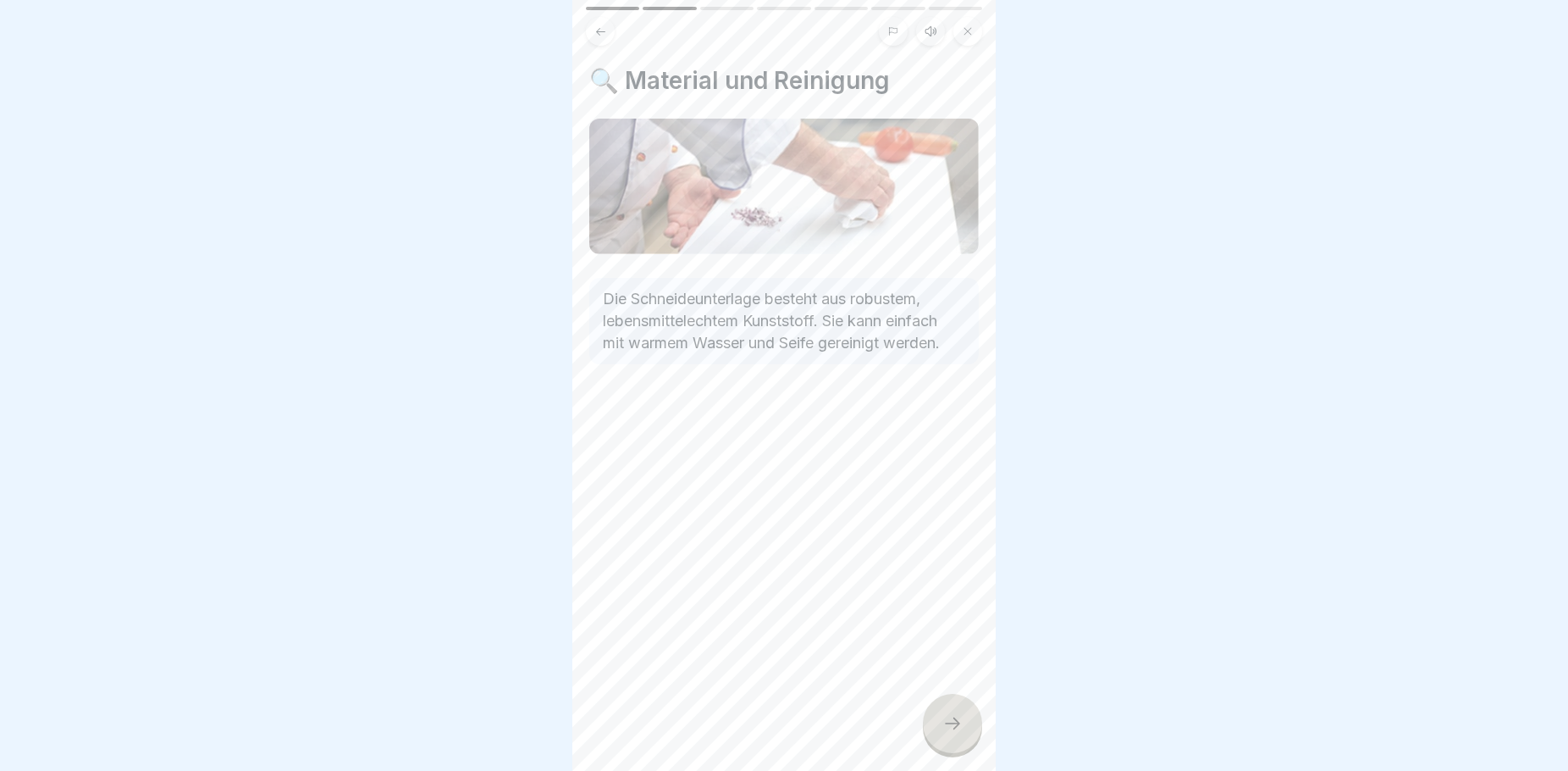
click at [951, 732] on icon at bounding box center [953, 723] width 21 height 21
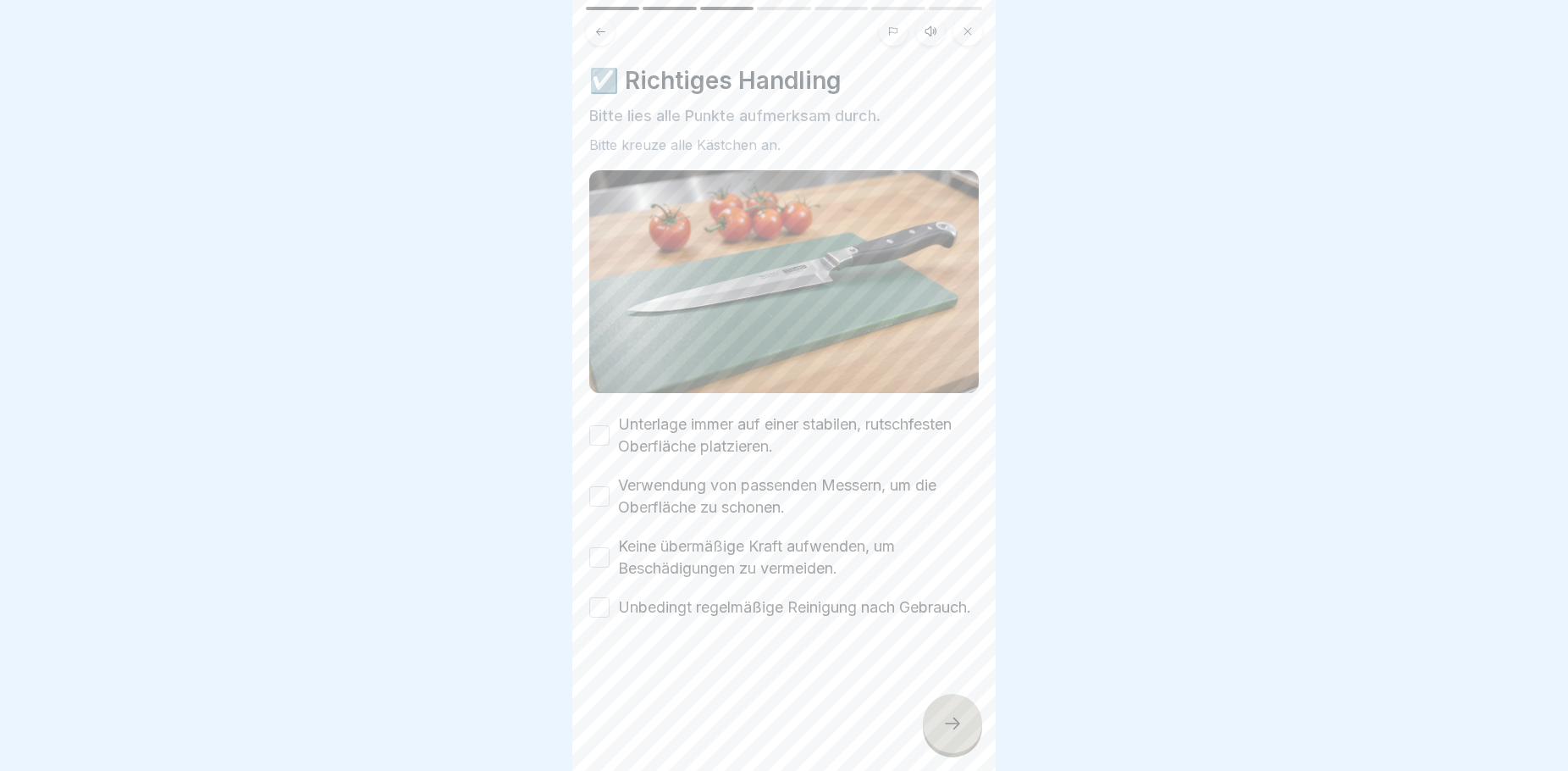
click at [603, 425] on button "Unterlage immer auf einer stabilen, rutschfesten Oberfläche platzieren." at bounding box center [600, 436] width 21 height 21
click at [604, 486] on button "Verwendung von passenden Messern, um die Oberfläche zu schonen." at bounding box center [600, 497] width 21 height 21
click at [601, 552] on button "Keine übermäßige Kraft aufwenden, um Beschädigungen zu vermeiden." at bounding box center [600, 558] width 21 height 21
click at [607, 617] on button "Unbedingt regelmäßige Reinigung nach Gebrauch." at bounding box center [600, 608] width 21 height 21
click at [975, 743] on div at bounding box center [952, 723] width 59 height 59
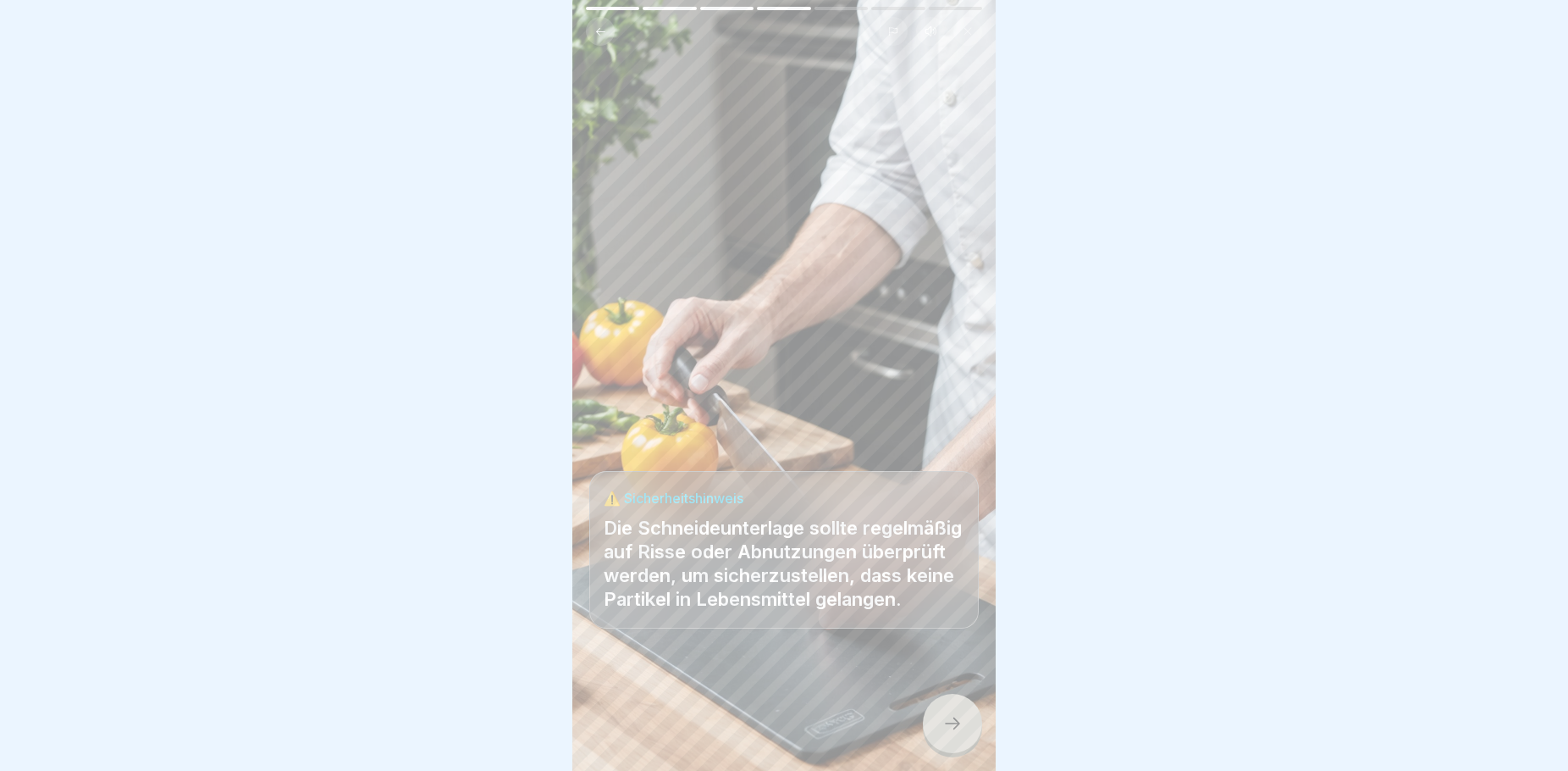
click at [964, 735] on div at bounding box center [952, 723] width 59 height 59
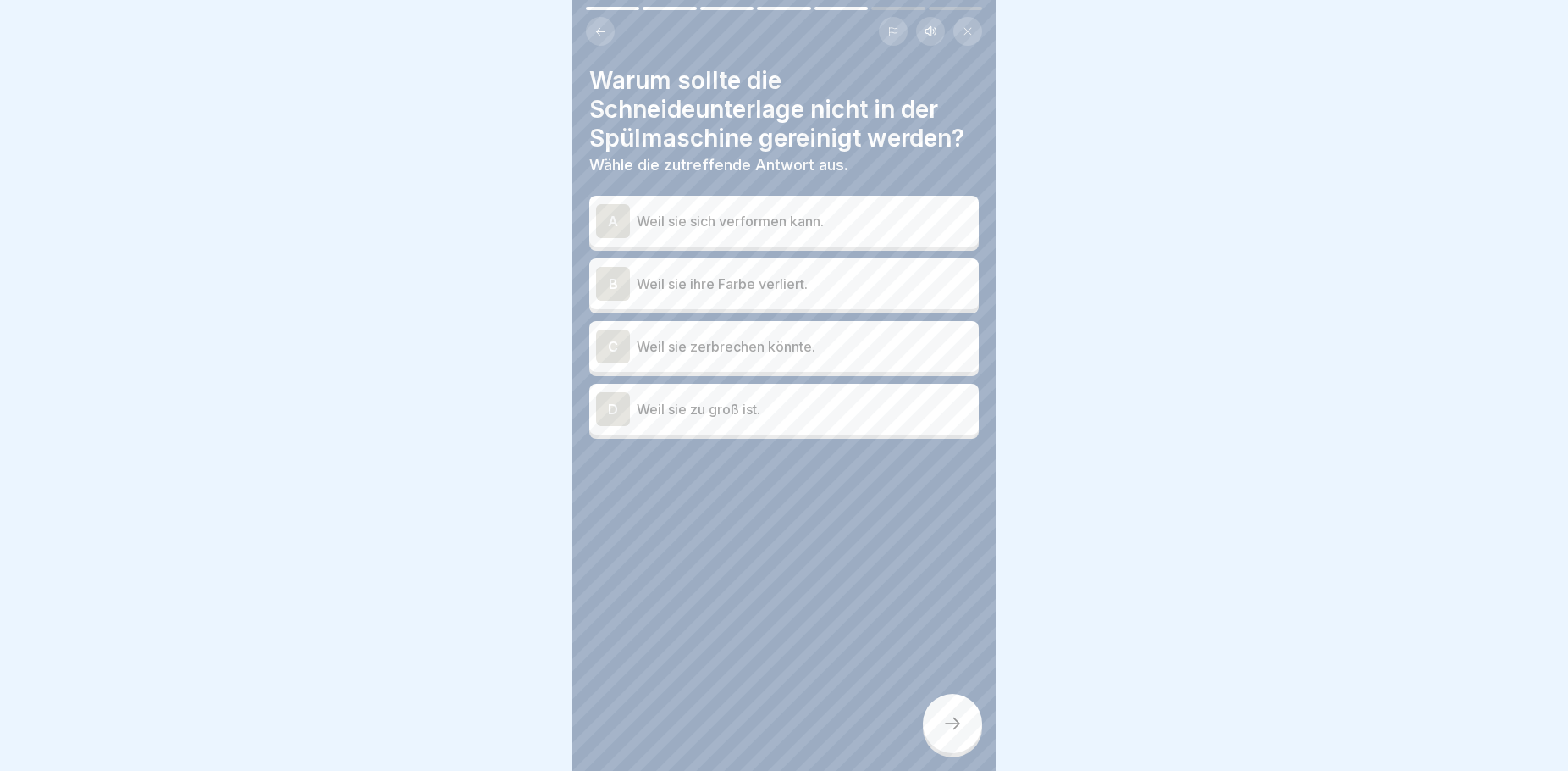
click at [849, 210] on div "A Weil sie sich verformen kann." at bounding box center [784, 221] width 376 height 34
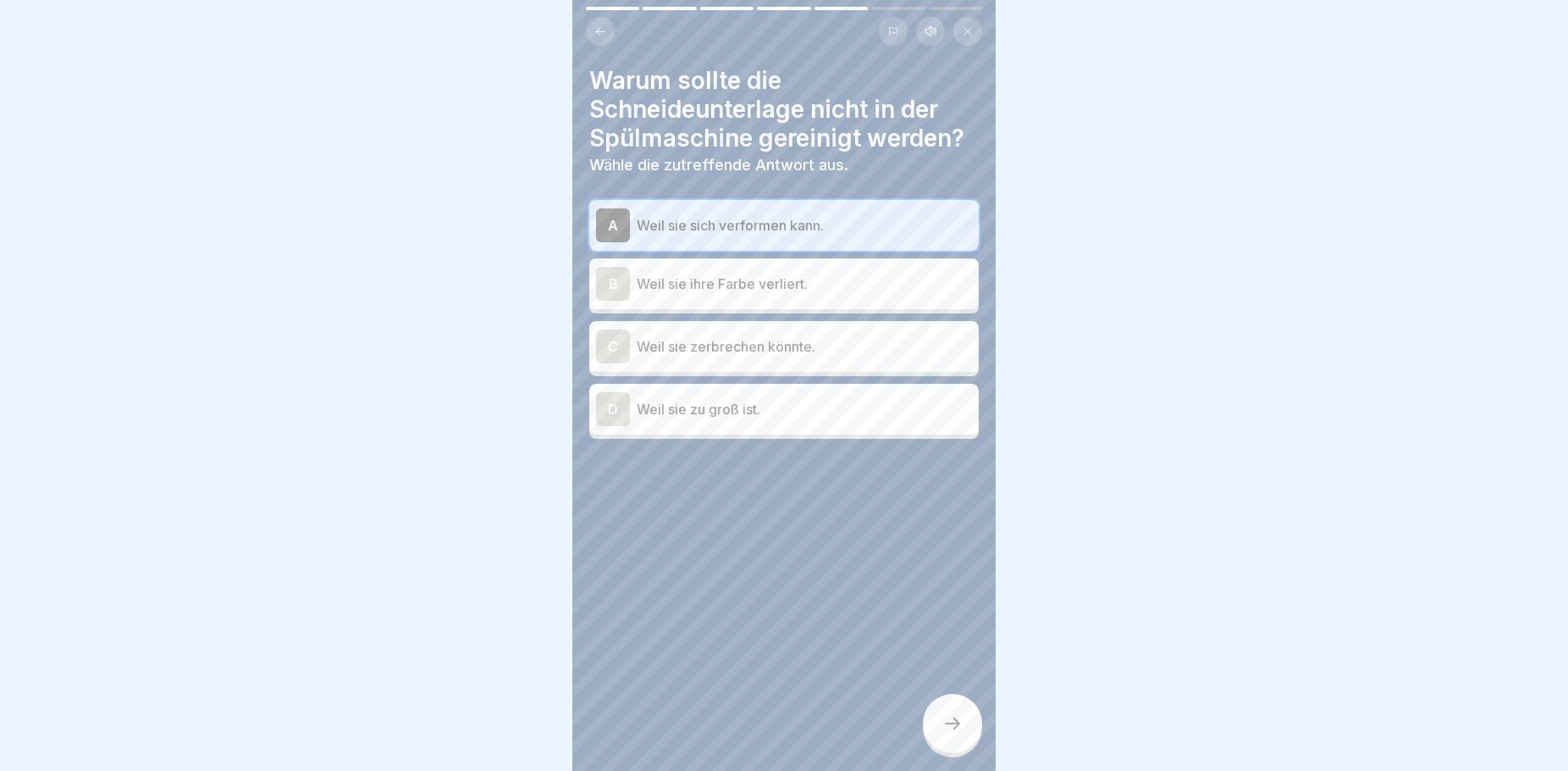
click at [669, 228] on p "Weil sie sich verformen kann." at bounding box center [804, 225] width 335 height 21
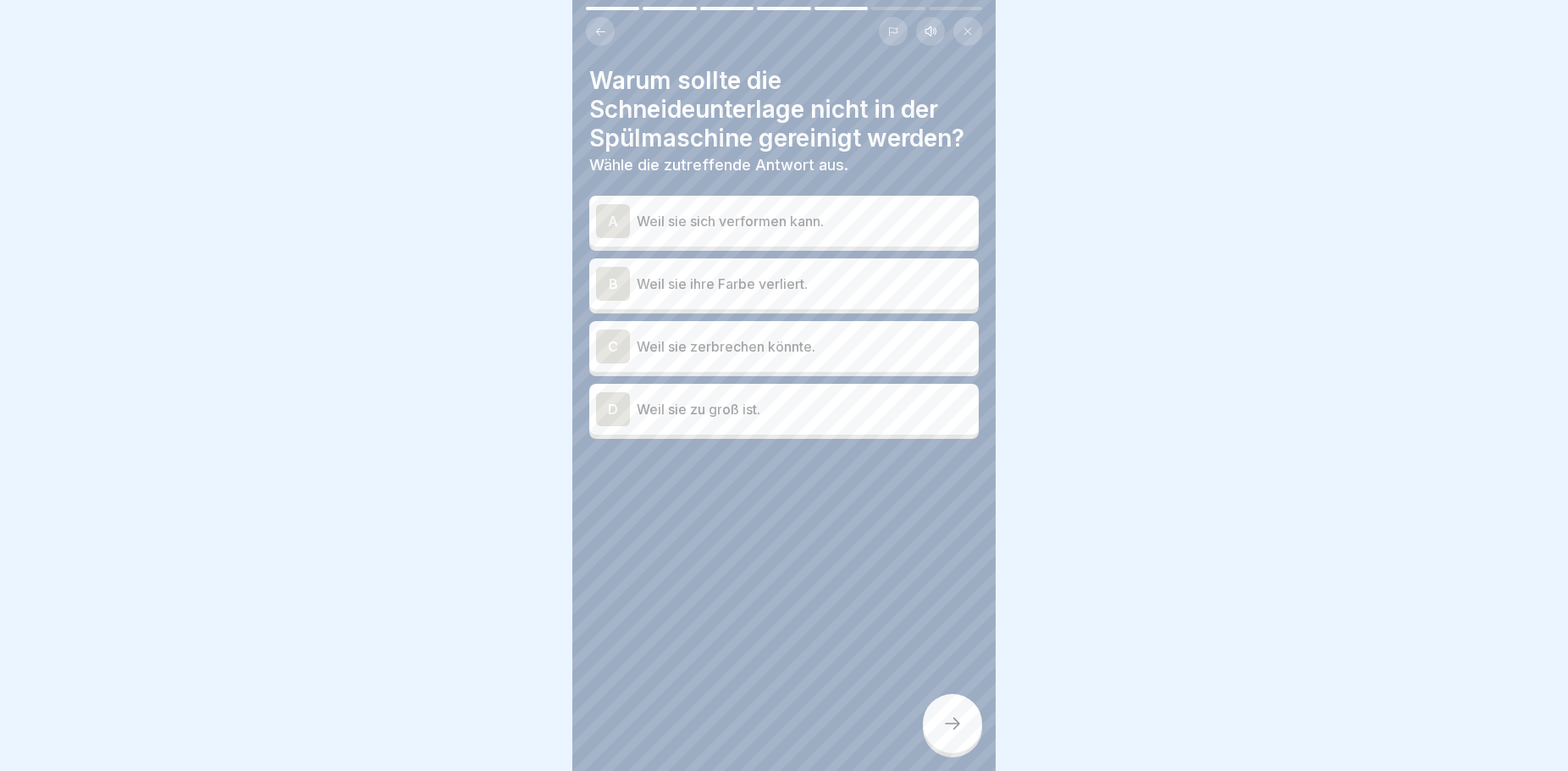
click at [901, 212] on p "Weil sie sich verformen kann." at bounding box center [804, 222] width 335 height 21
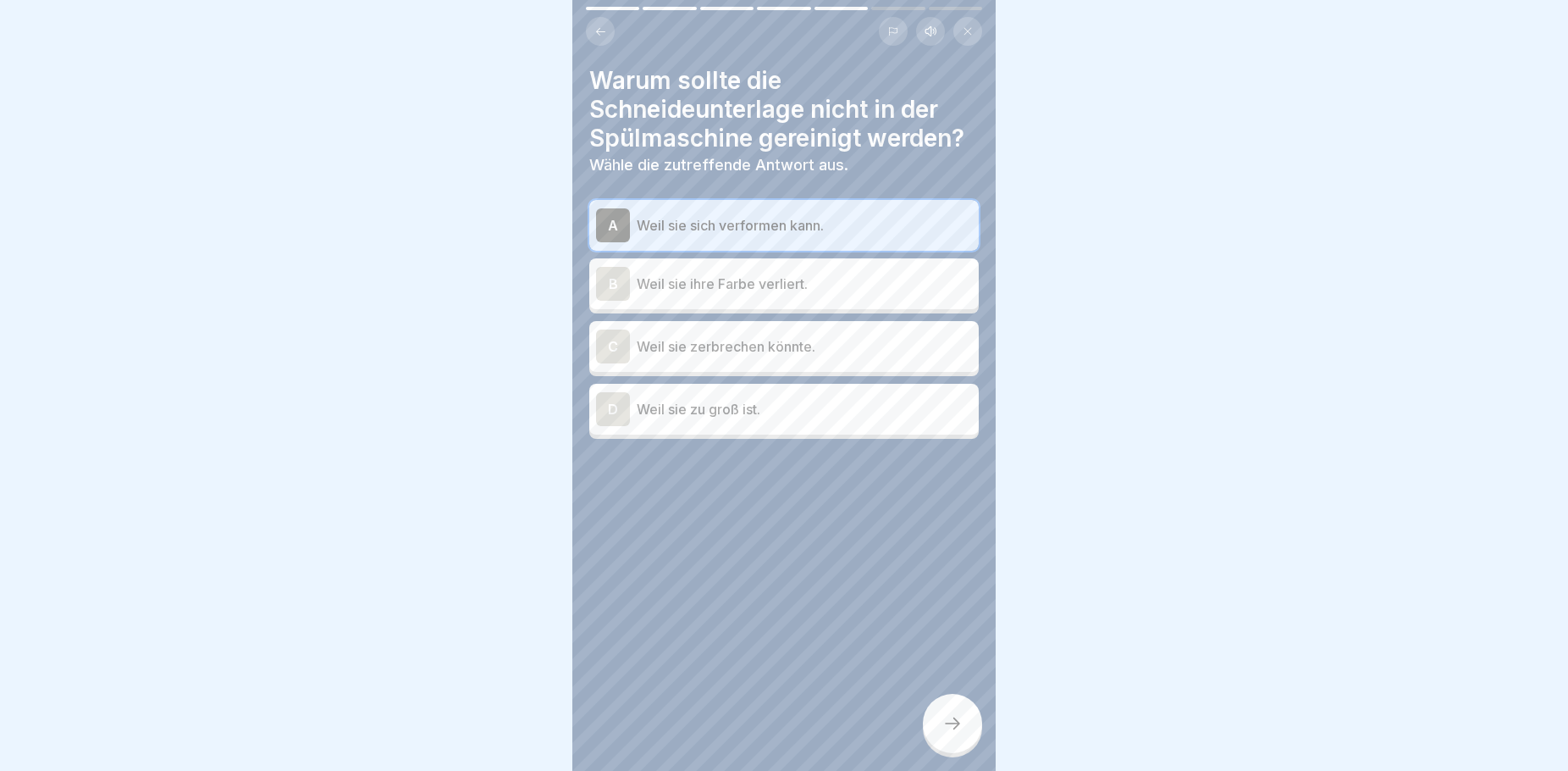
click at [950, 729] on div at bounding box center [952, 723] width 59 height 59
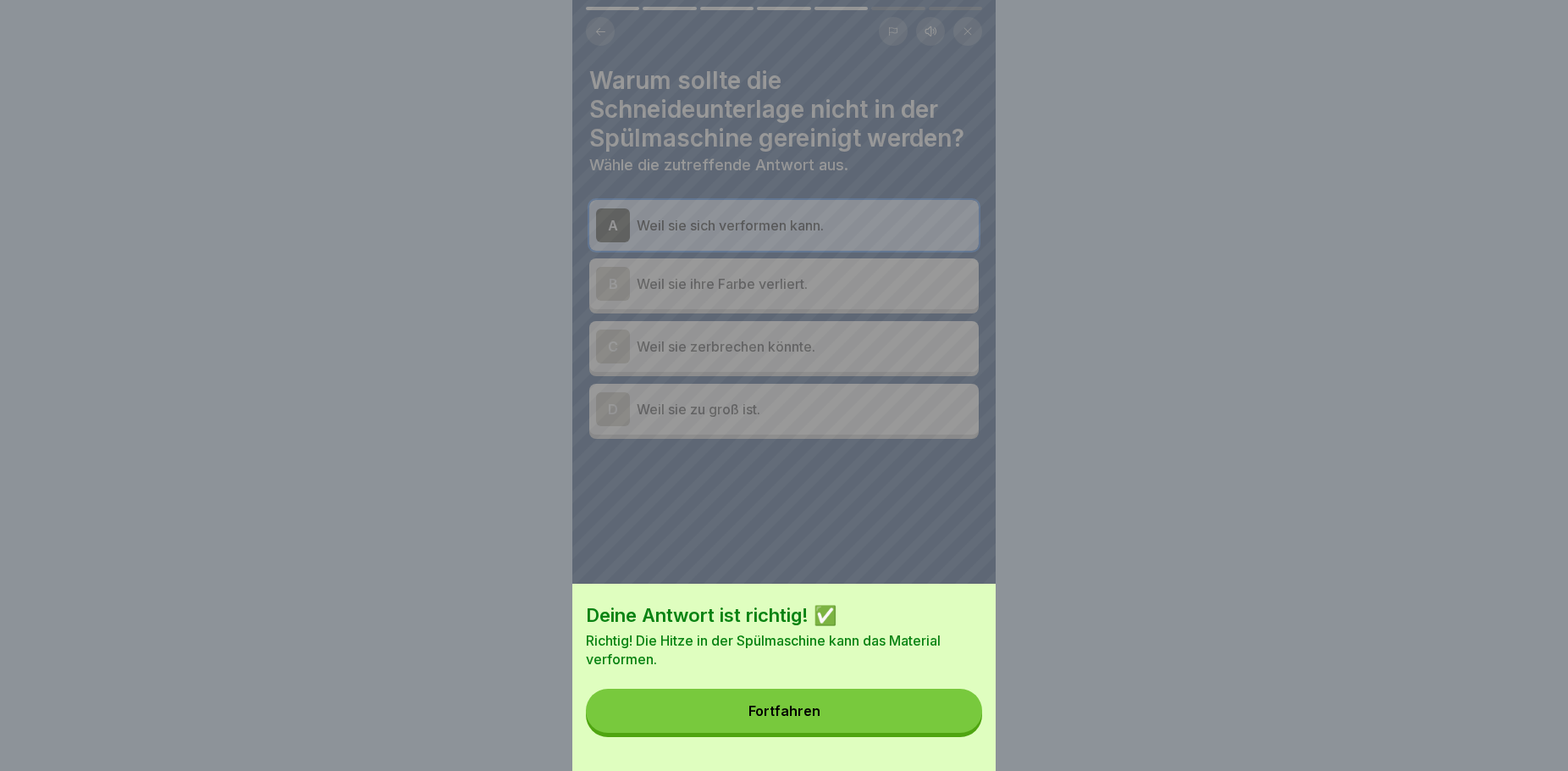
click at [919, 732] on button "Fortfahren" at bounding box center [784, 710] width 396 height 44
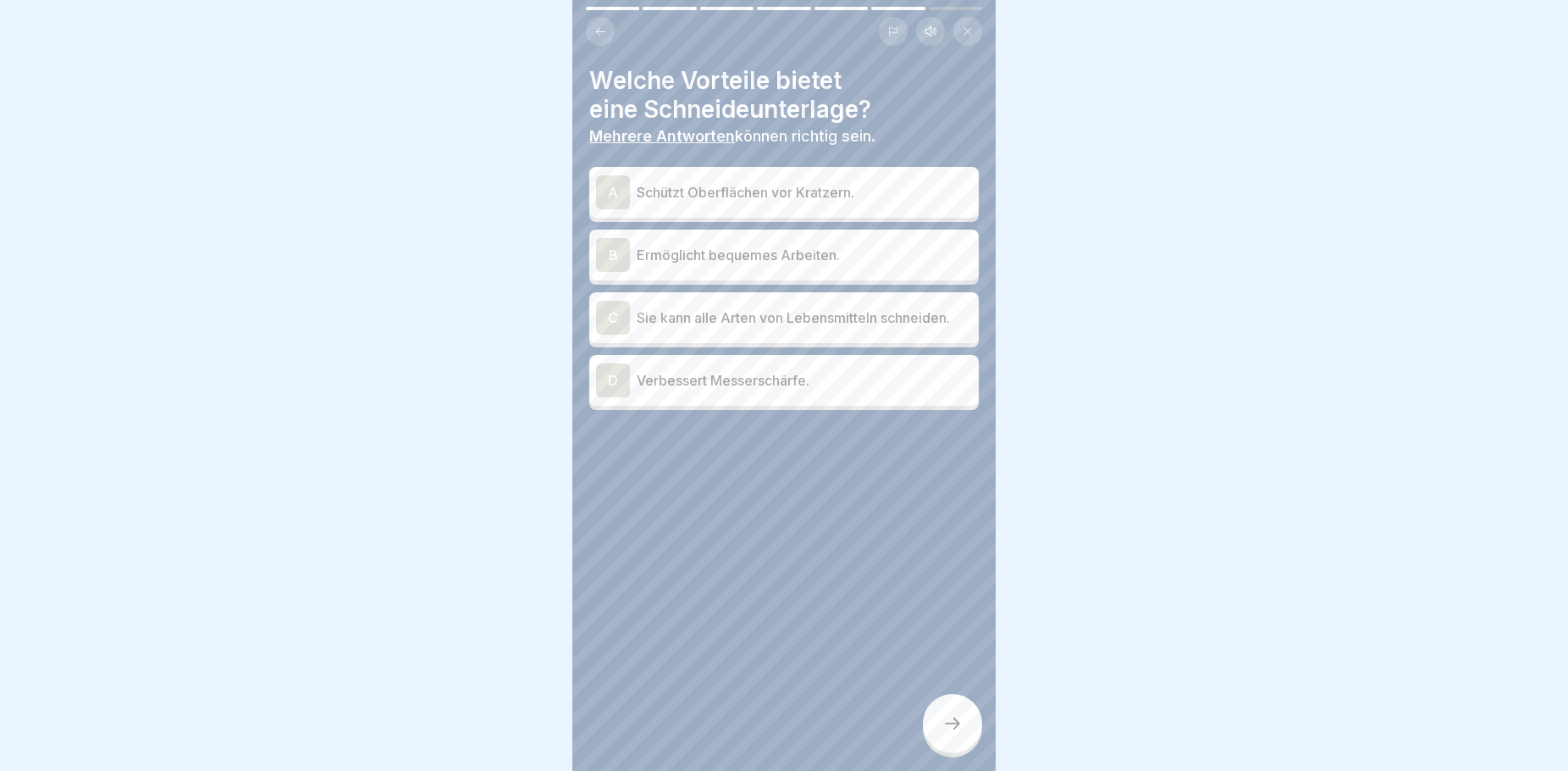
click at [778, 262] on p "Ermöglicht bequemes Arbeiten." at bounding box center [804, 255] width 335 height 21
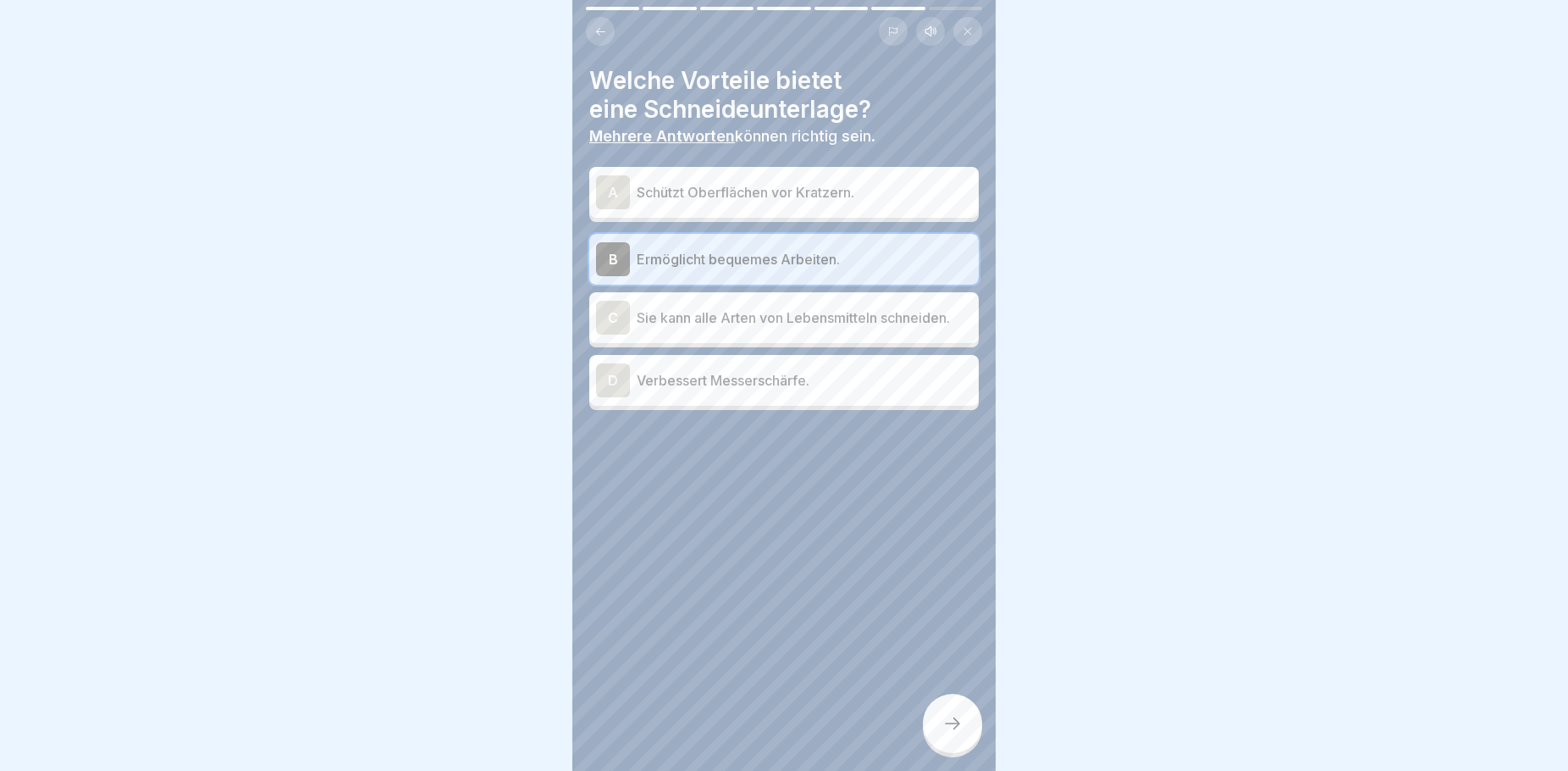
click at [767, 198] on p "Schützt Oberflächen vor Kratzern." at bounding box center [804, 193] width 335 height 21
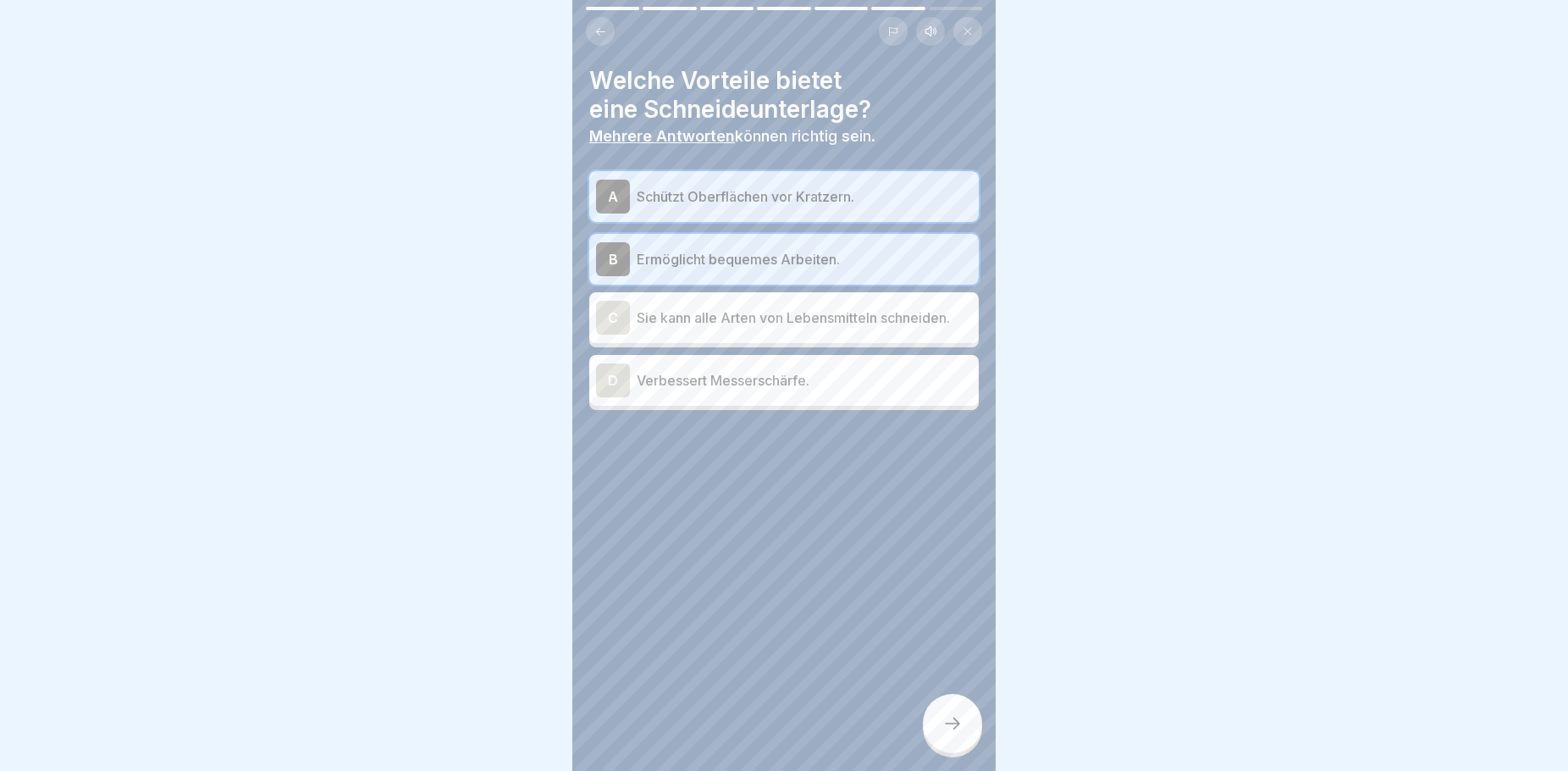
click at [888, 318] on p "Sie kann alle Arten von Lebensmitteln schneiden." at bounding box center [804, 317] width 335 height 21
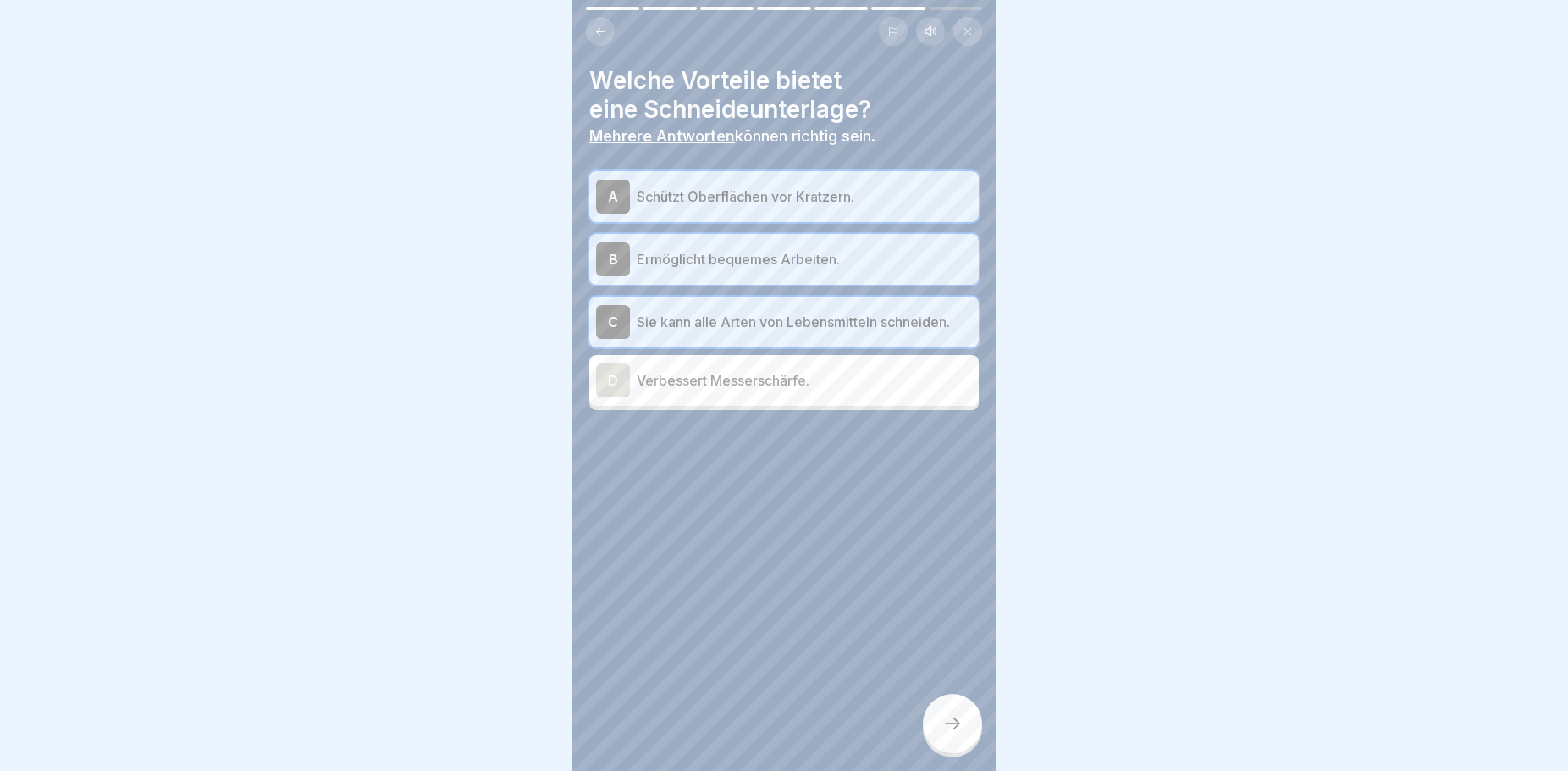
drag, startPoint x: 948, startPoint y: 725, endPoint x: 952, endPoint y: 738, distance: 13.6
click at [952, 738] on div at bounding box center [952, 723] width 59 height 59
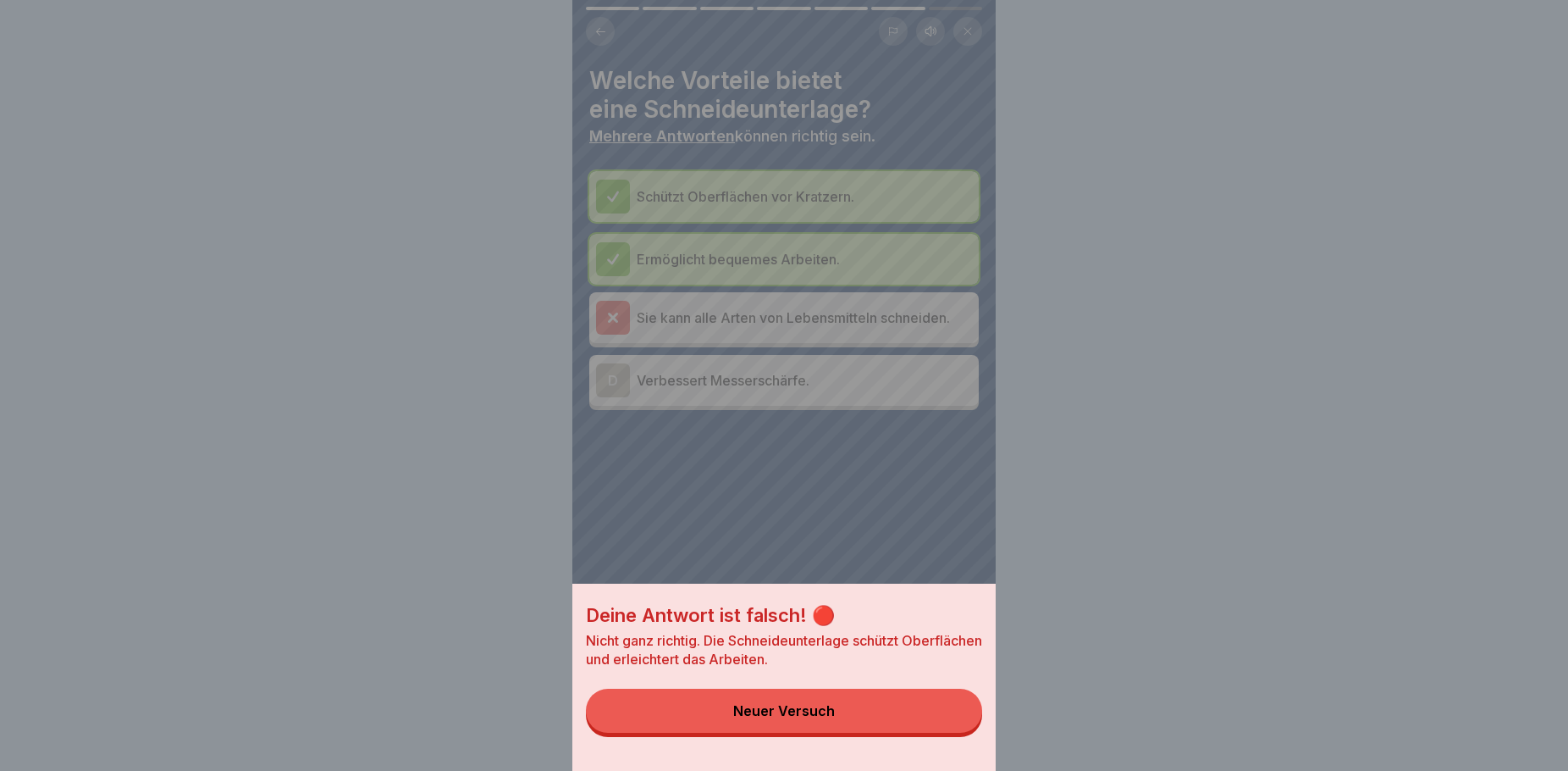
click at [773, 290] on div "Deine Antwort ist falsch! 🔴 Nicht ganz richtig. Die Schneideunterlage schützt O…" at bounding box center [784, 385] width 423 height 771
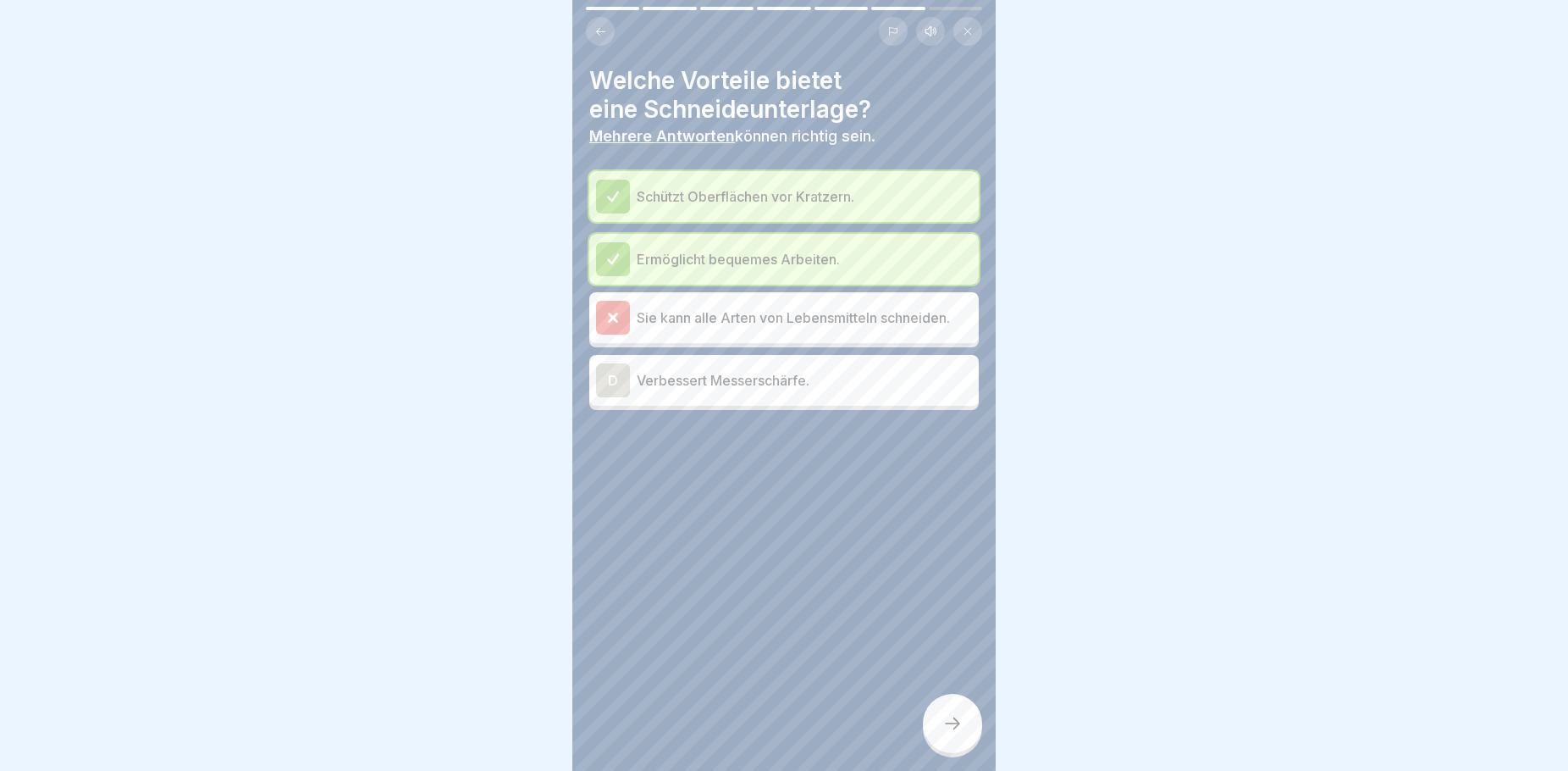
click at [723, 320] on p "Sie kann alle Arten von Lebensmitteln schneiden." at bounding box center [804, 317] width 335 height 21
click at [764, 389] on p "Verbessert Messerschärfe." at bounding box center [804, 380] width 335 height 21
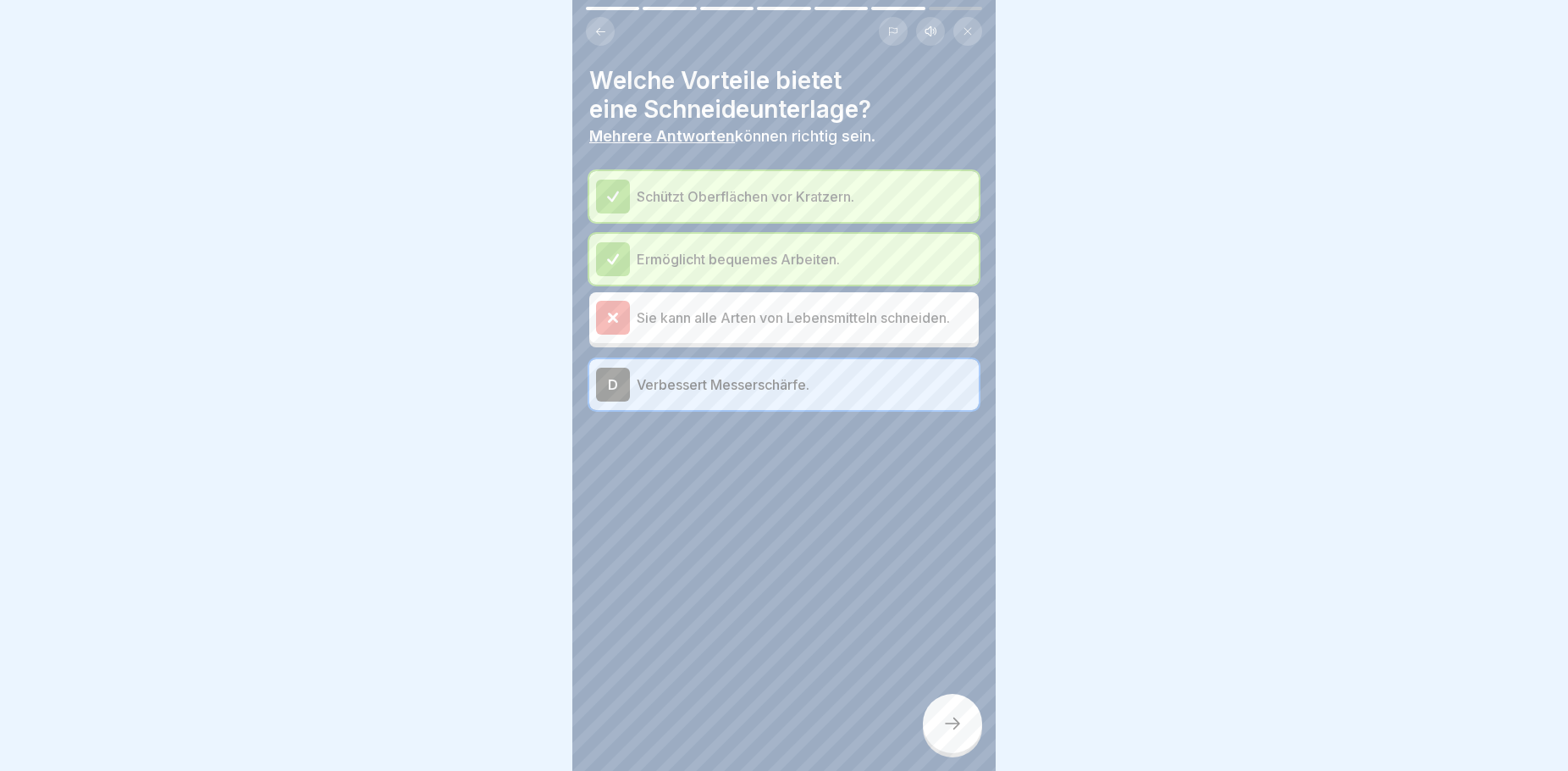
click at [943, 733] on icon at bounding box center [953, 723] width 21 height 21
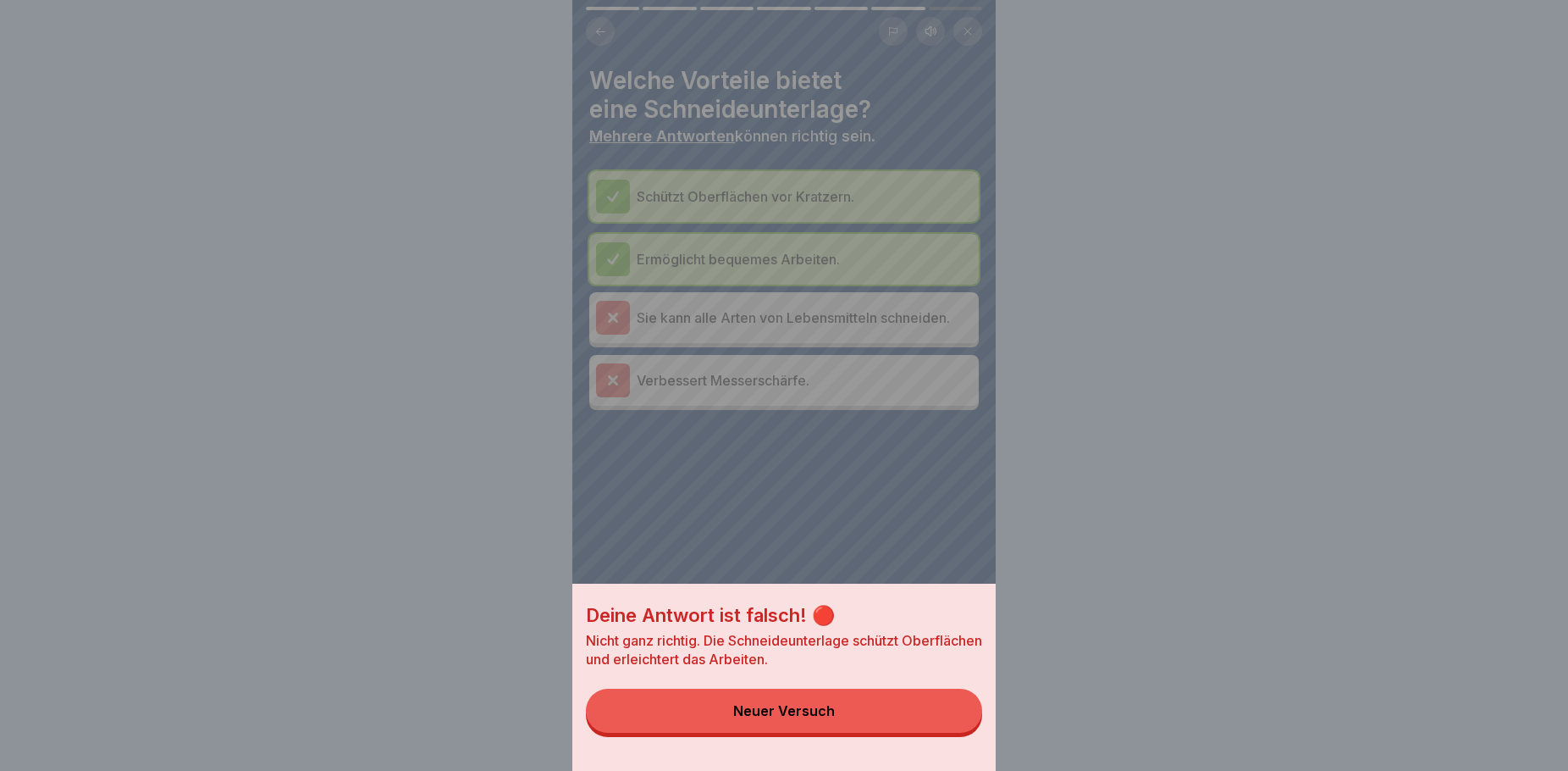
click at [943, 732] on button "Neuer Versuch" at bounding box center [784, 710] width 396 height 44
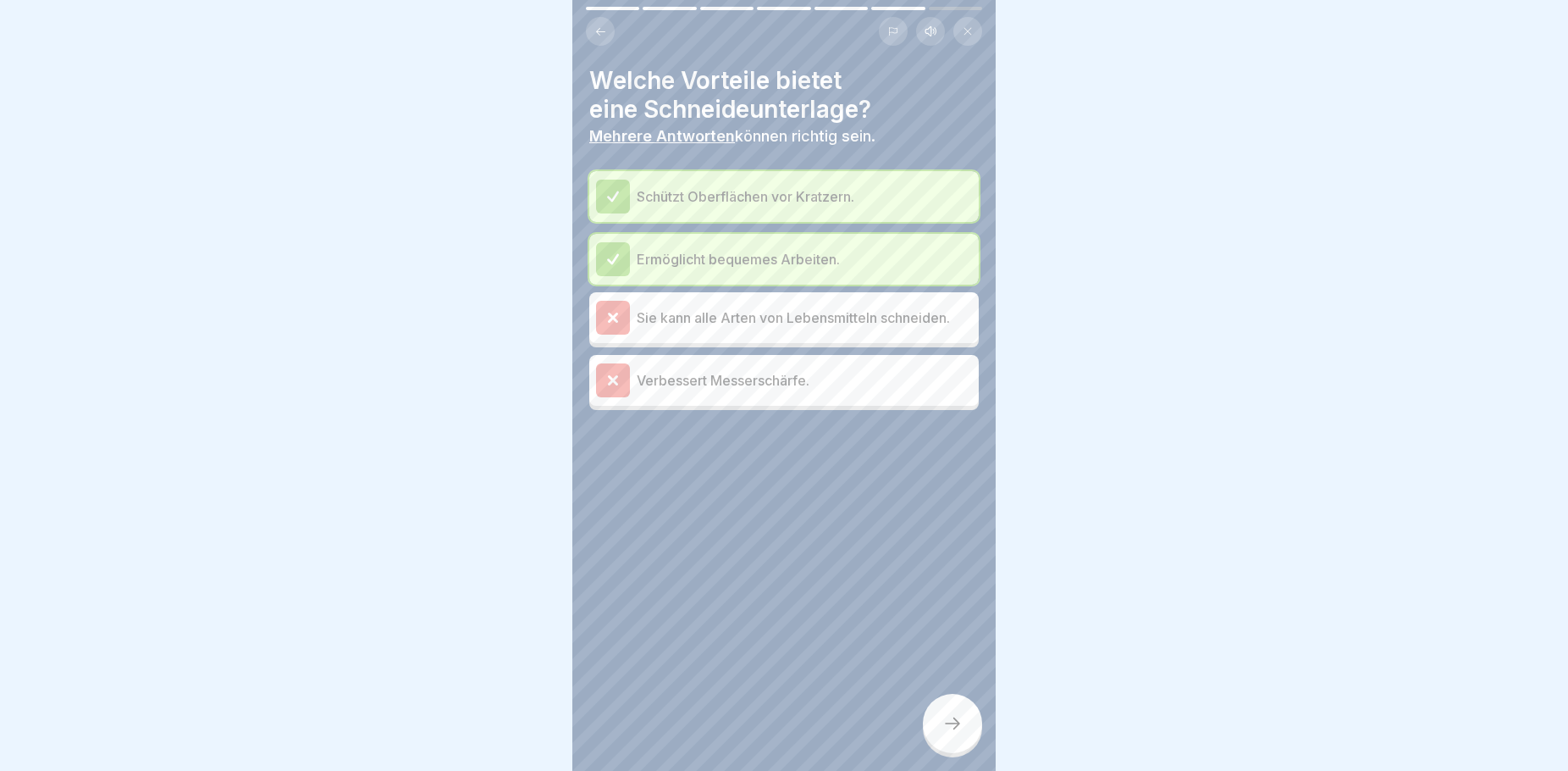
click at [805, 381] on p "Verbessert Messerschärfe." at bounding box center [804, 380] width 335 height 21
click at [976, 743] on div at bounding box center [952, 723] width 59 height 59
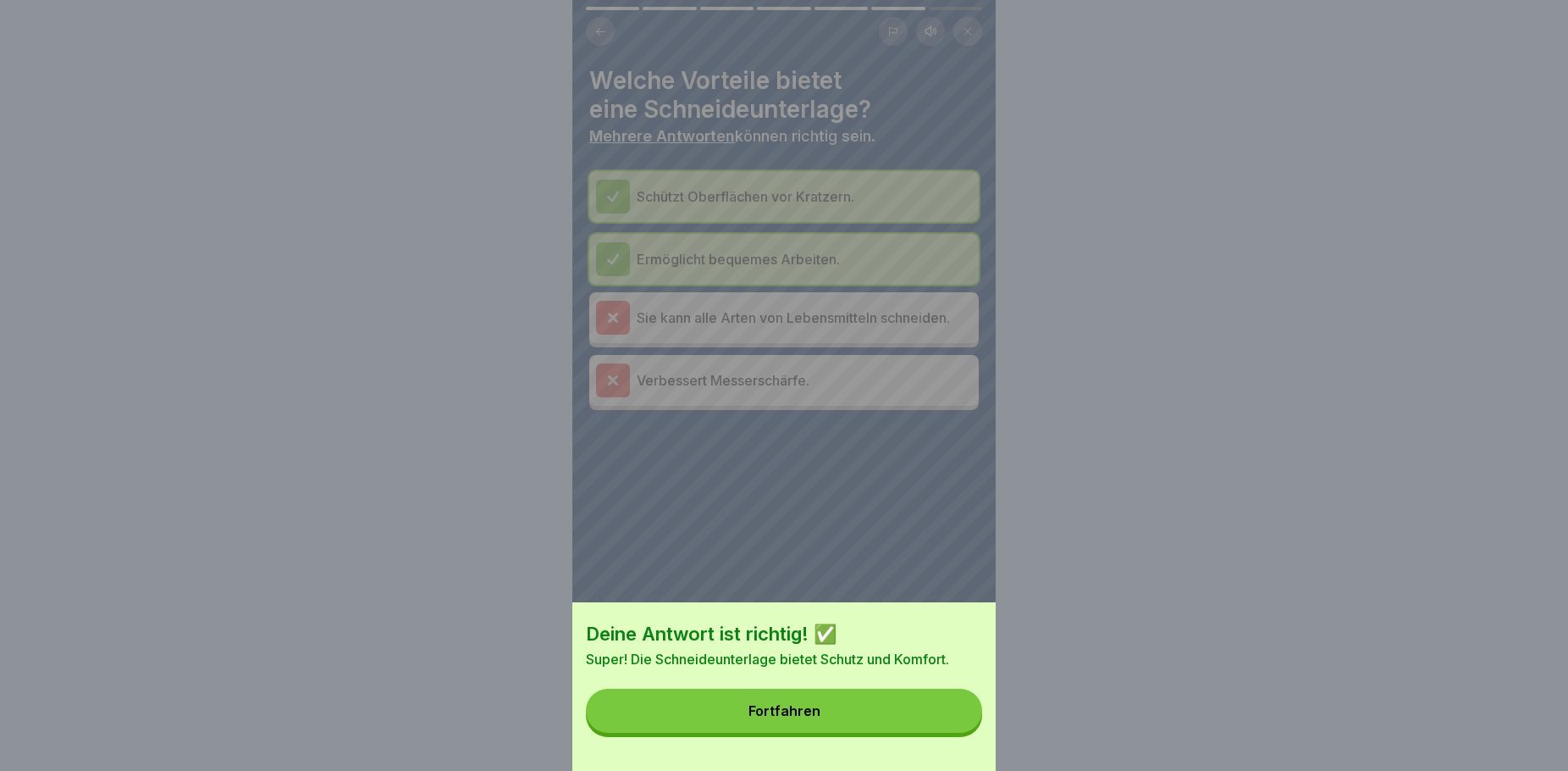
click at [867, 731] on button "Fortfahren" at bounding box center [784, 710] width 396 height 44
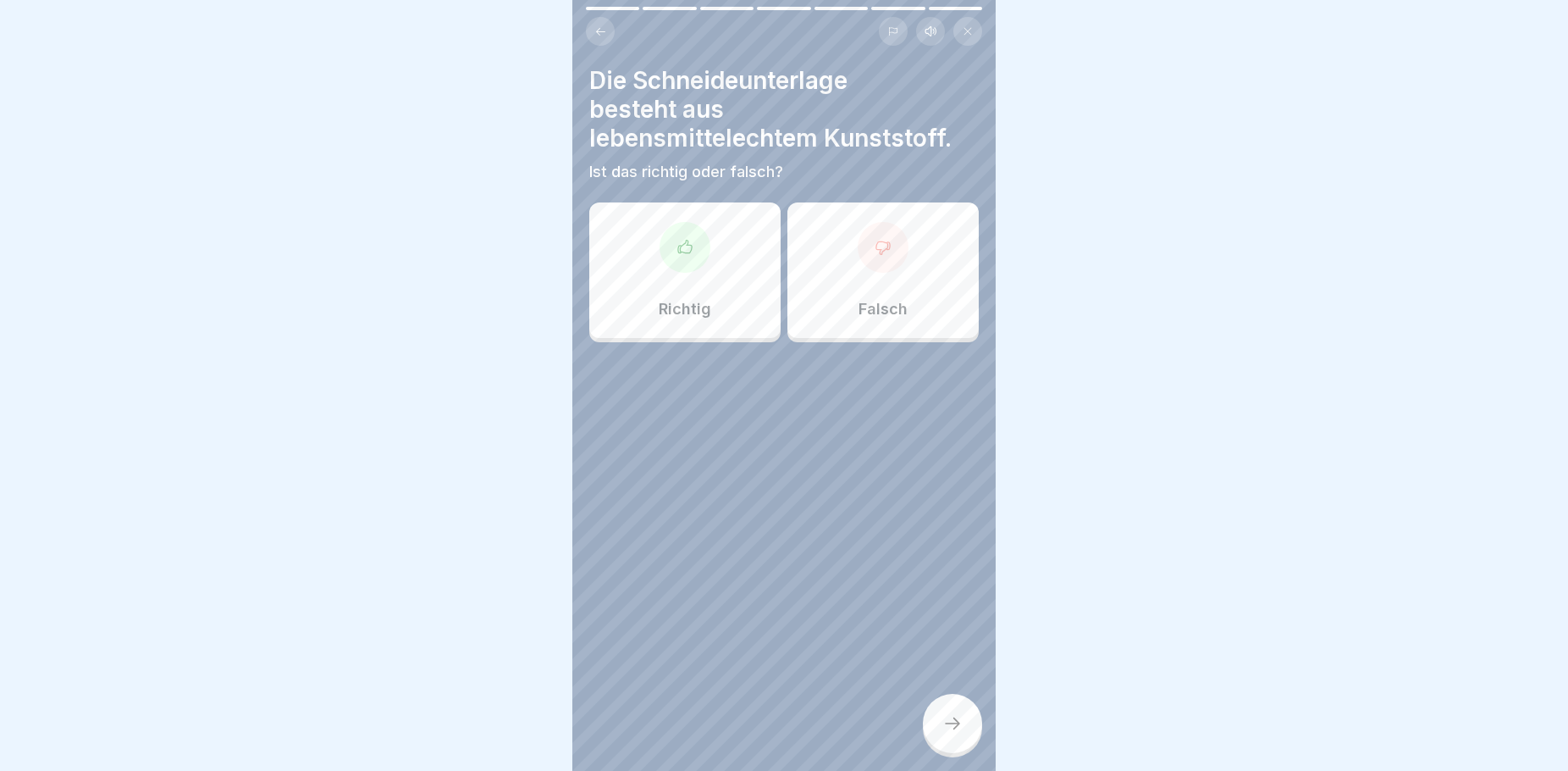
click at [706, 307] on p "Richtig" at bounding box center [685, 309] width 53 height 19
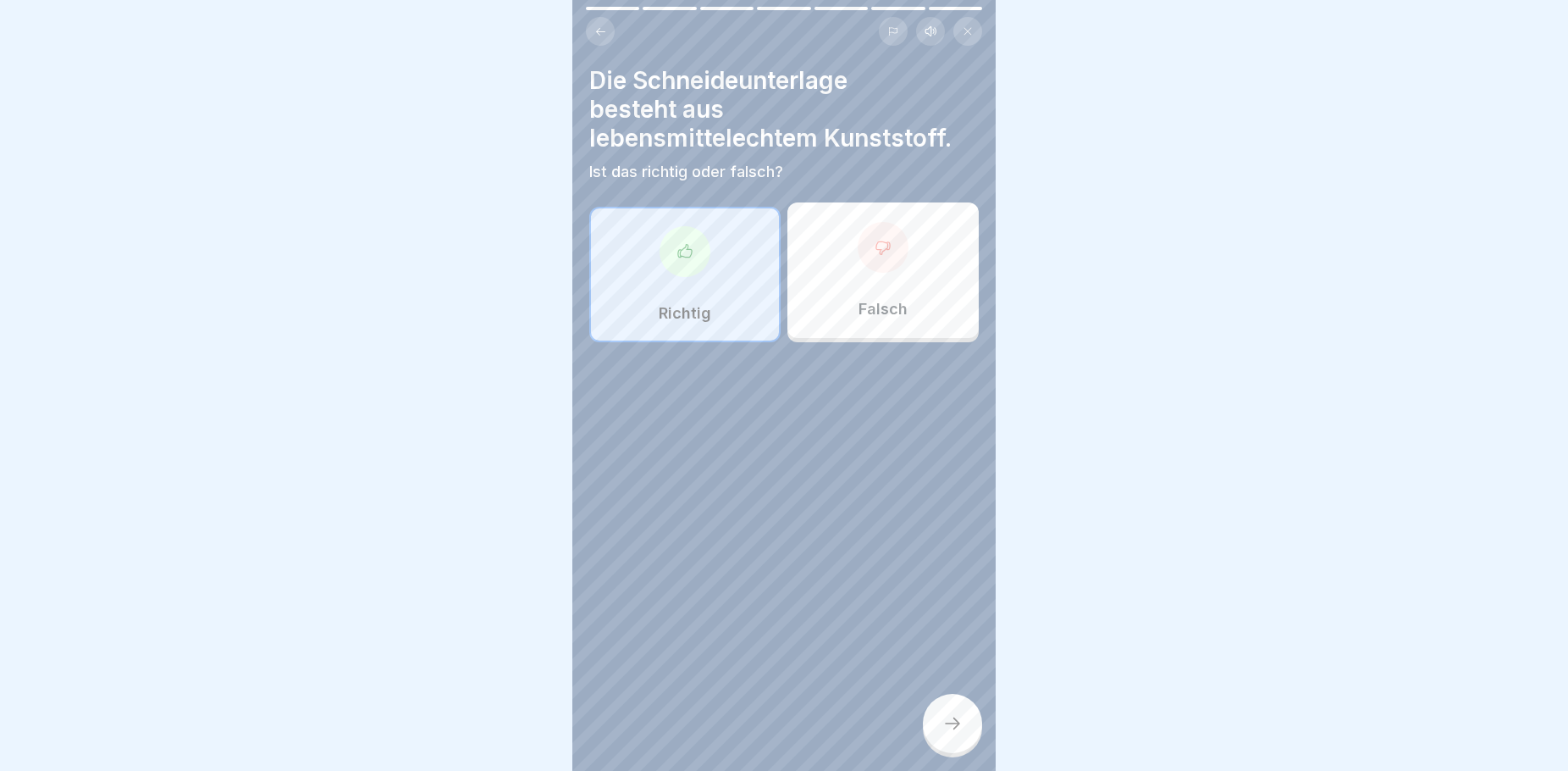
click at [952, 724] on div at bounding box center [952, 723] width 59 height 59
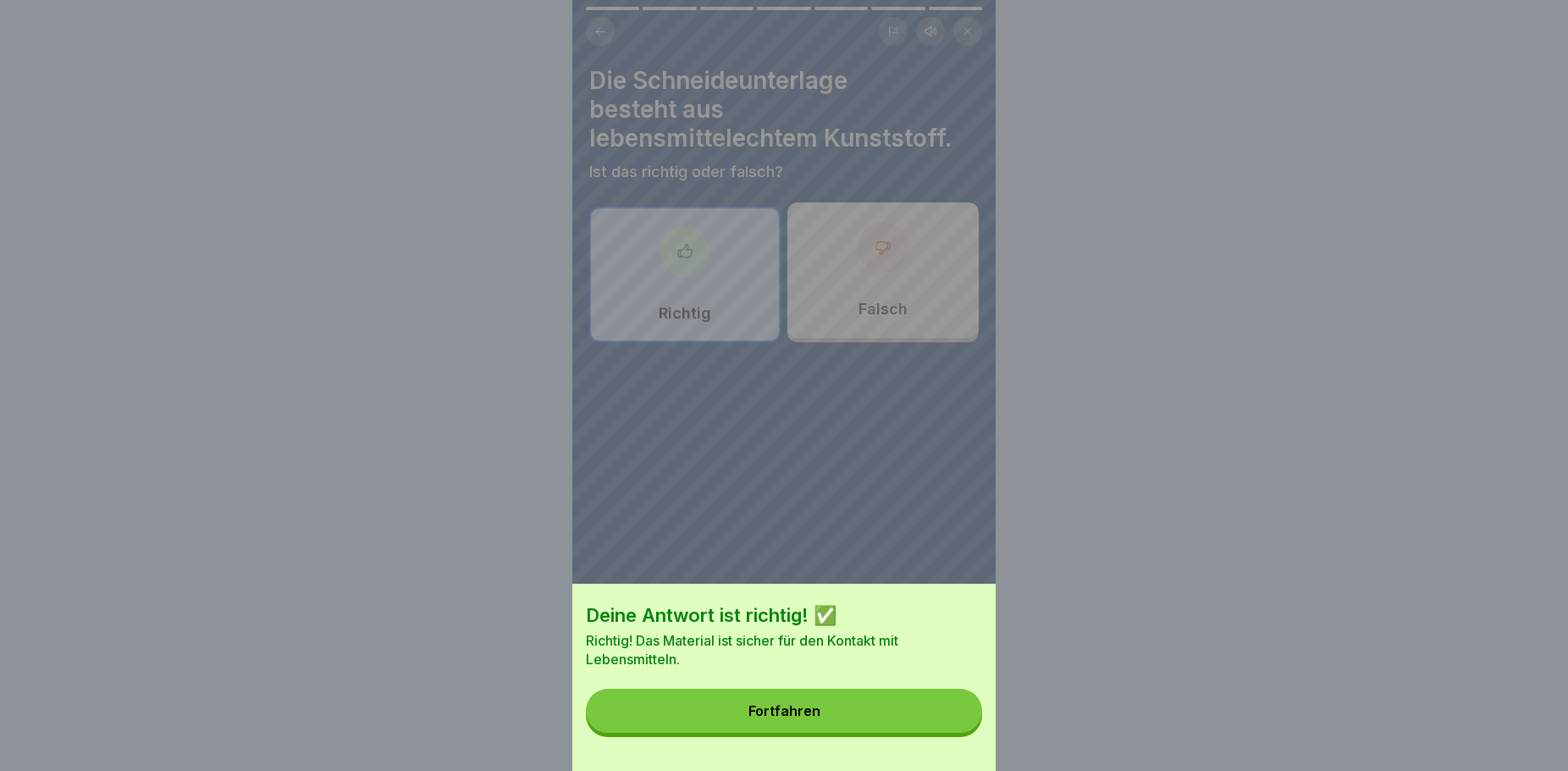
click at [925, 728] on button "Fortfahren" at bounding box center [784, 710] width 396 height 44
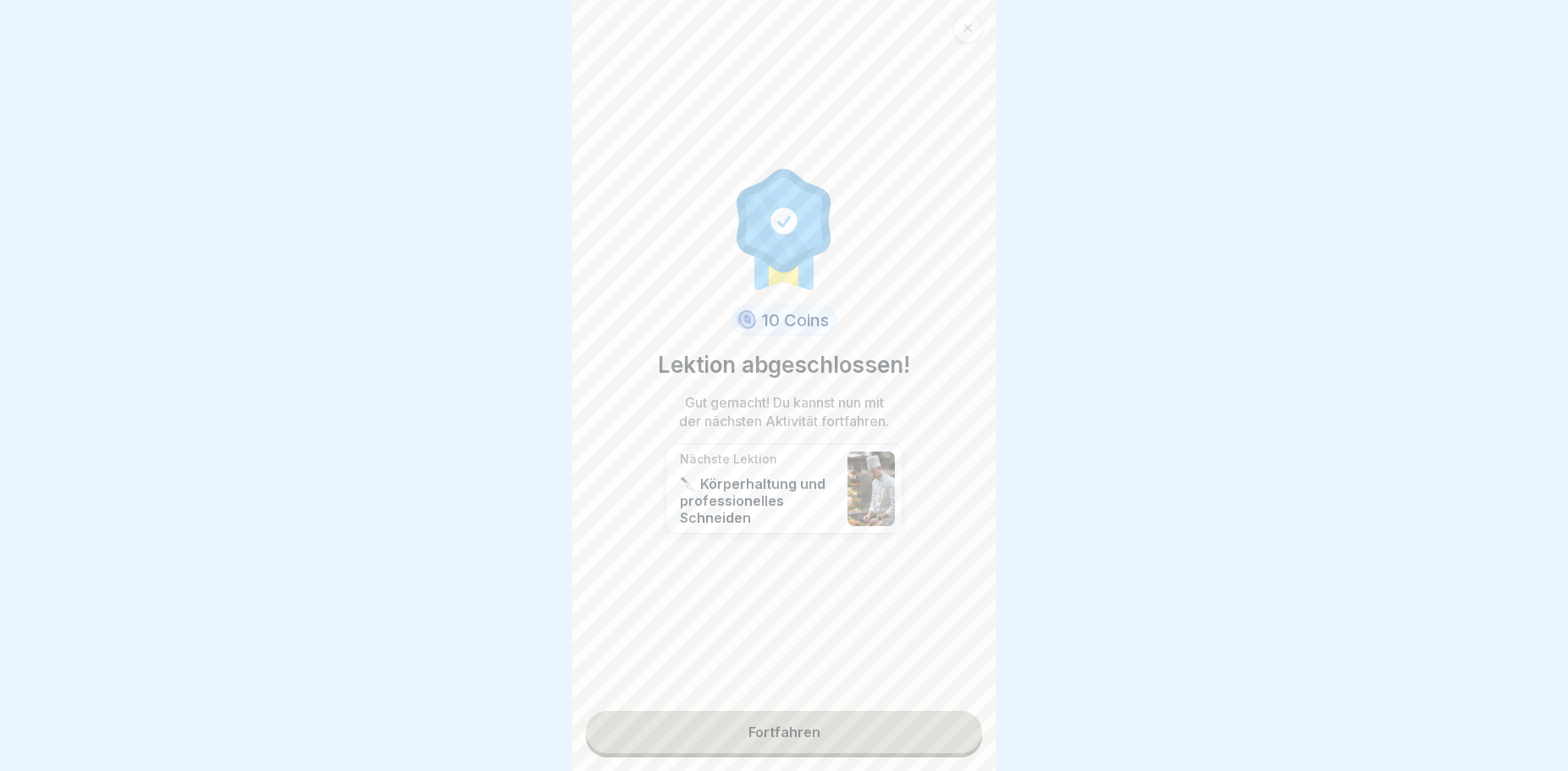
click at [772, 738] on link "Fortfahren" at bounding box center [784, 732] width 396 height 42
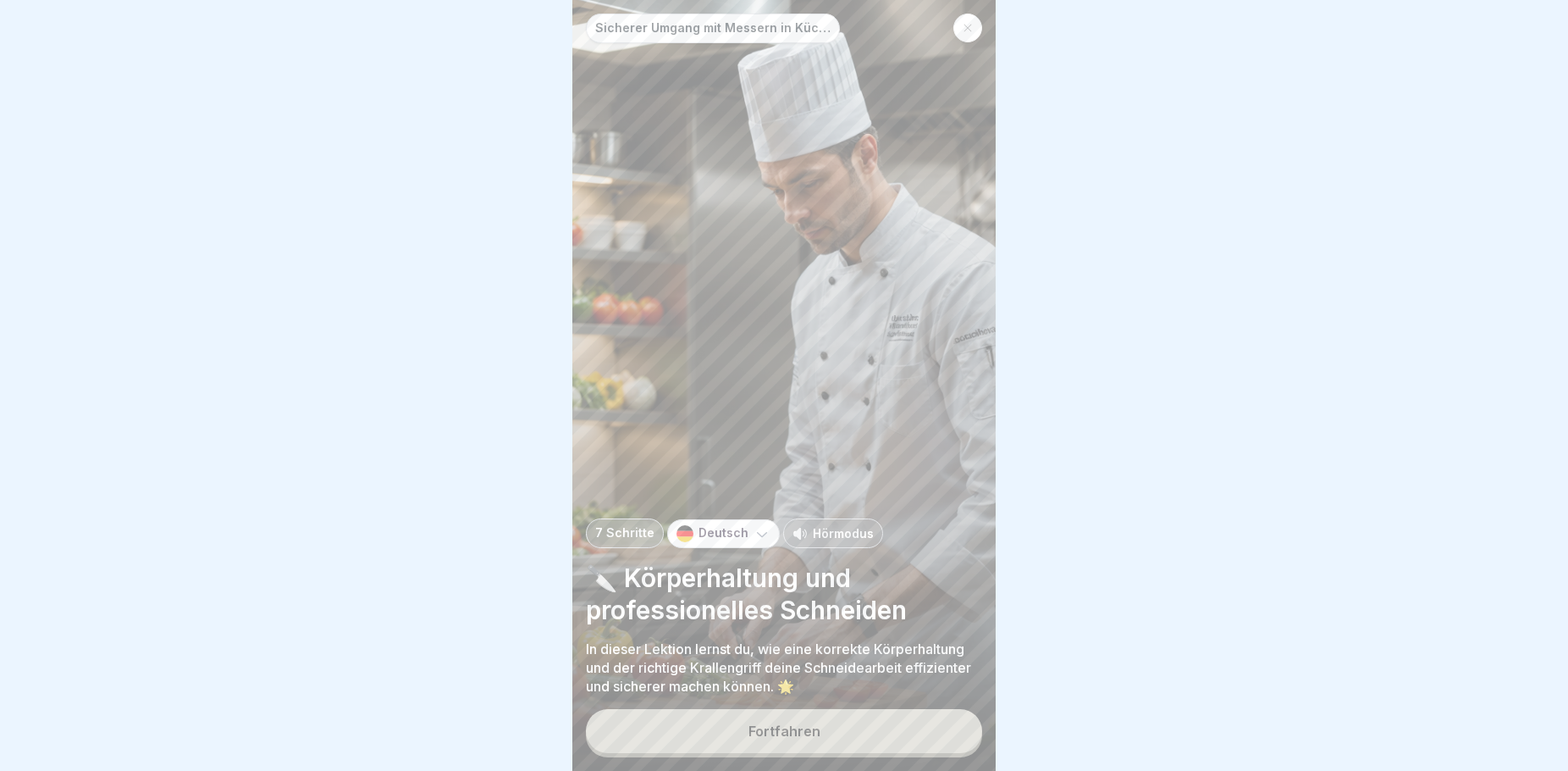
click at [812, 738] on div "Fortfahren" at bounding box center [784, 731] width 72 height 15
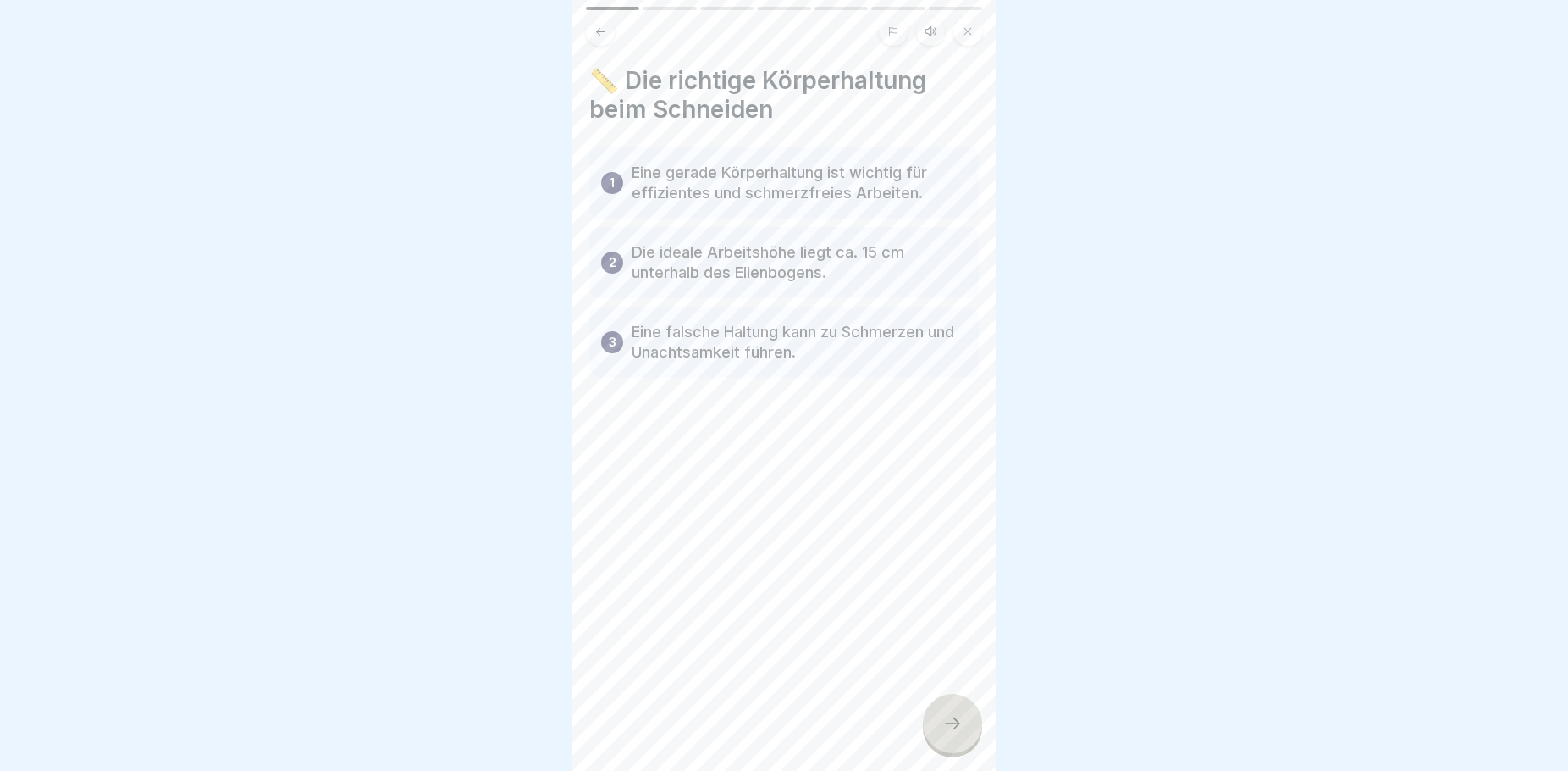
click at [957, 733] on icon at bounding box center [953, 723] width 21 height 21
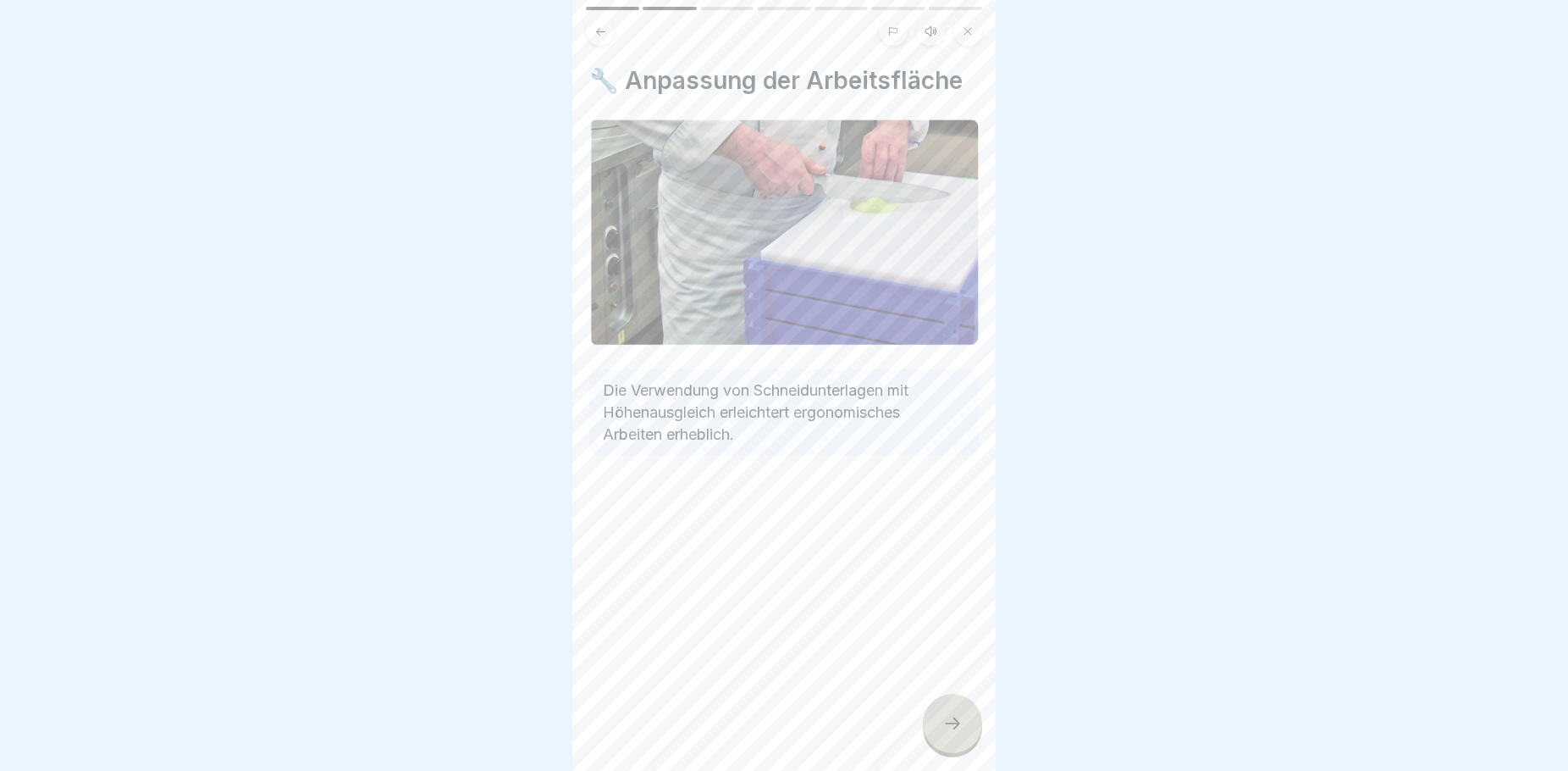
click at [949, 728] on div at bounding box center [952, 723] width 59 height 59
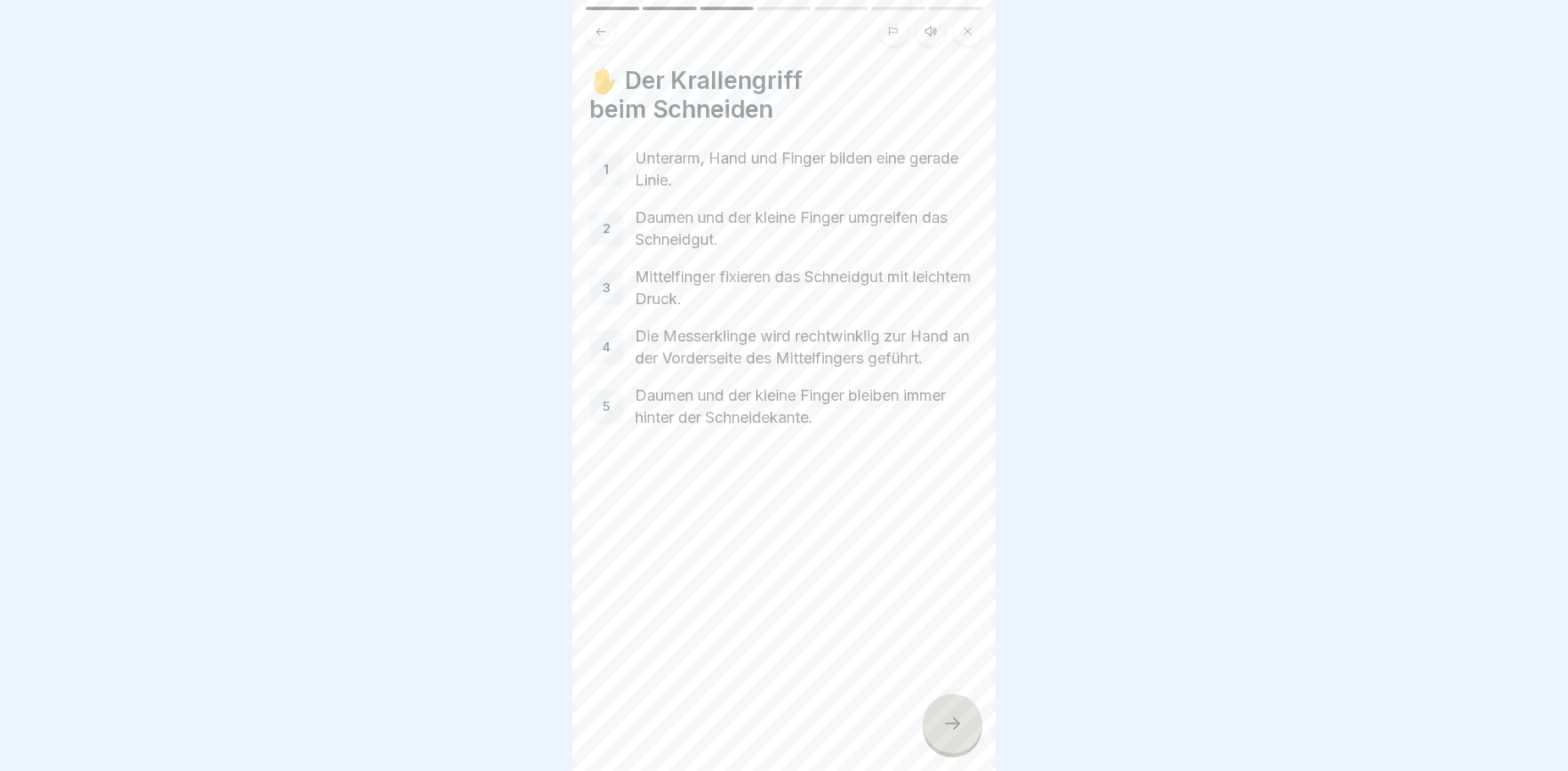
click at [945, 733] on icon at bounding box center [953, 723] width 21 height 21
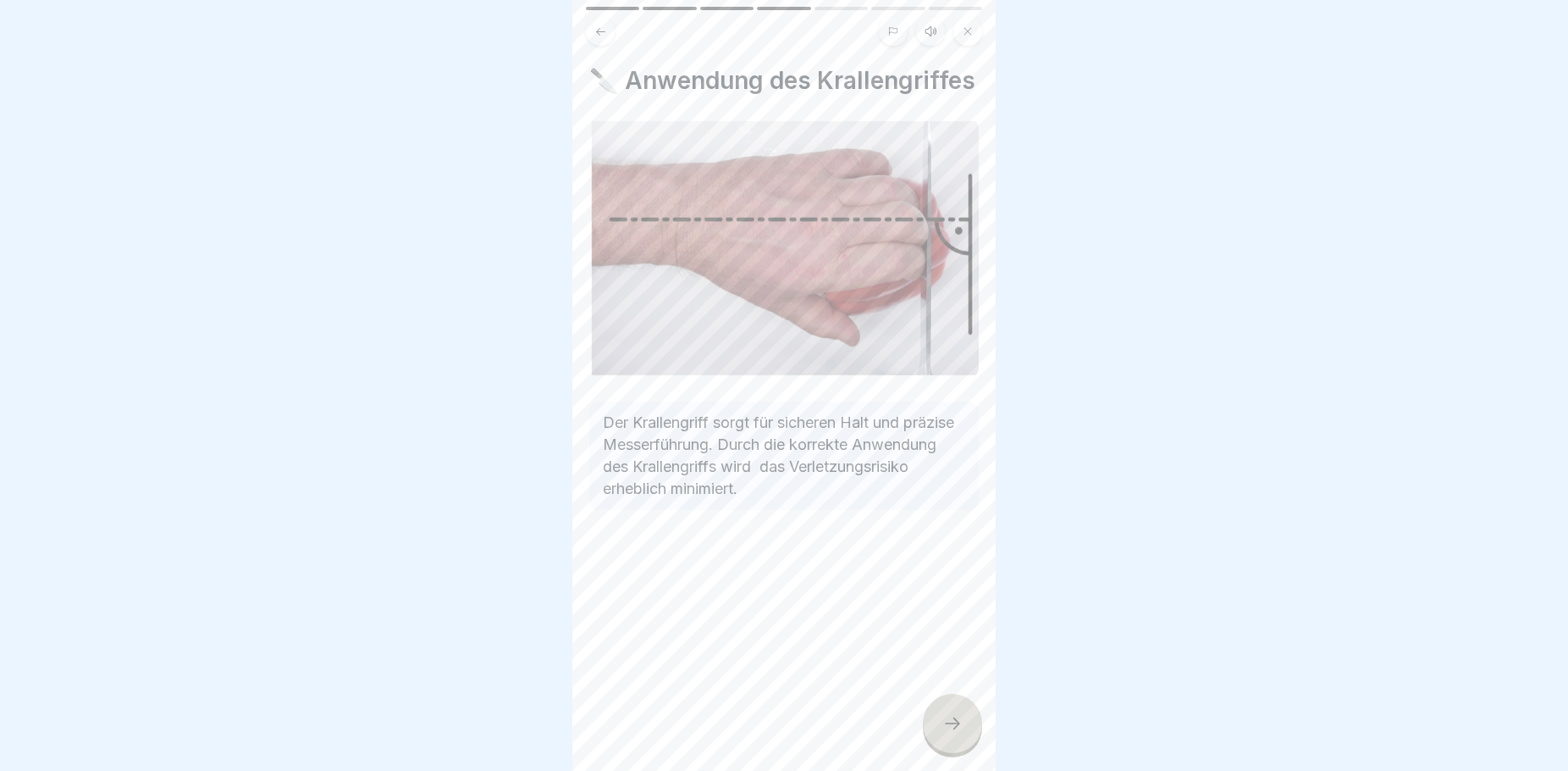
click at [946, 728] on div at bounding box center [952, 723] width 59 height 59
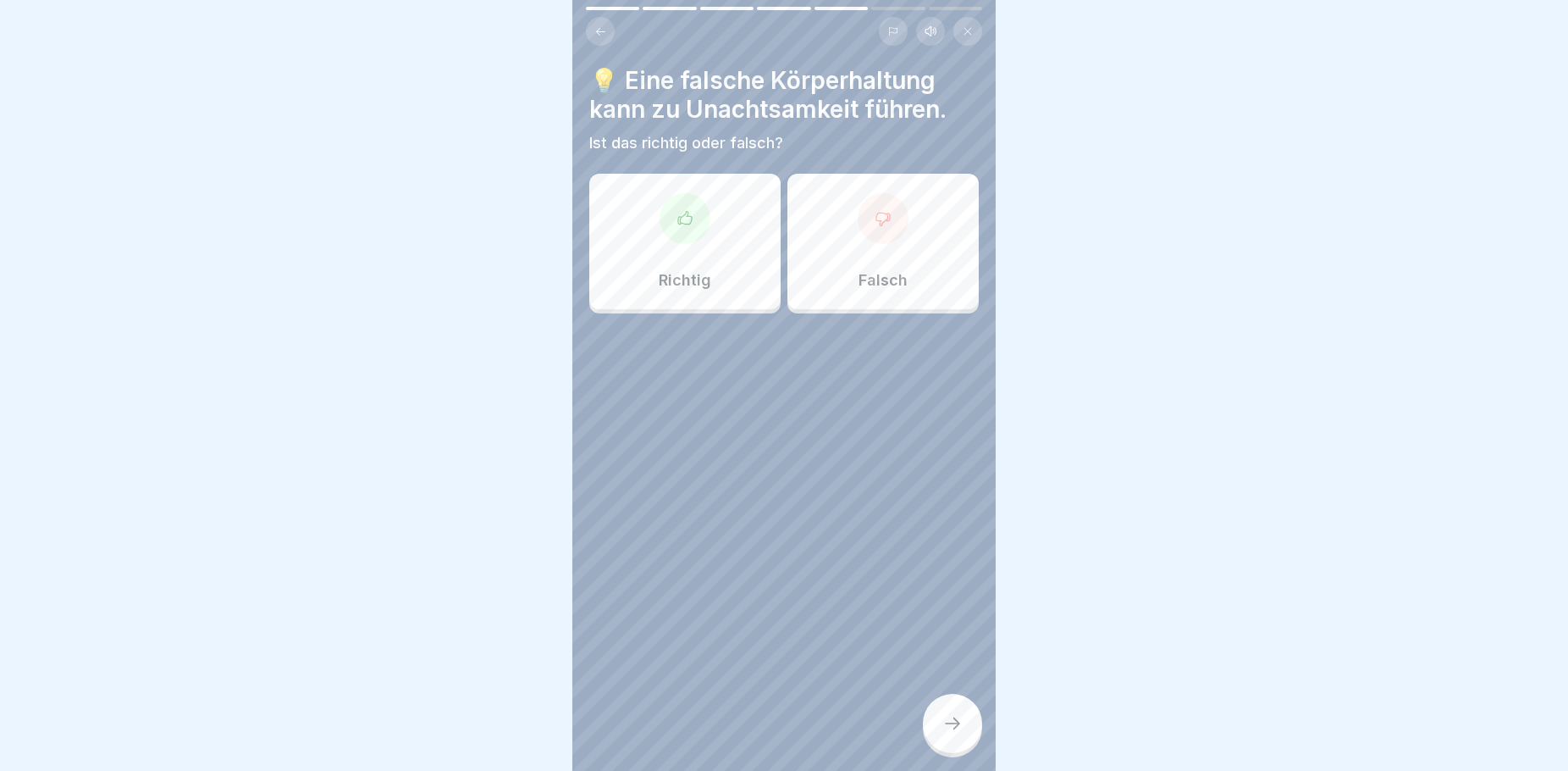
click at [669, 276] on p "Richtig" at bounding box center [685, 281] width 53 height 19
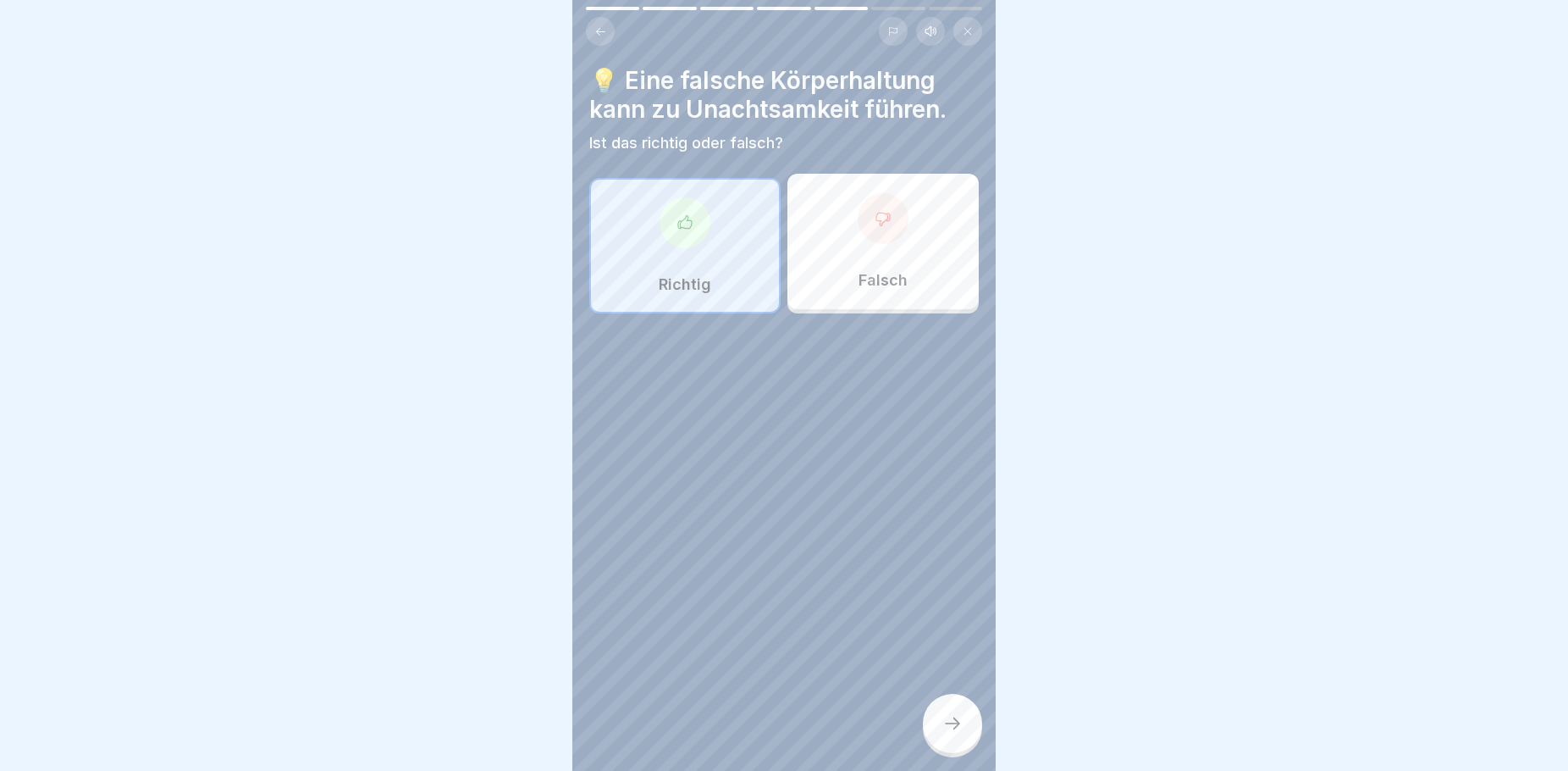
click at [956, 733] on icon at bounding box center [953, 723] width 21 height 21
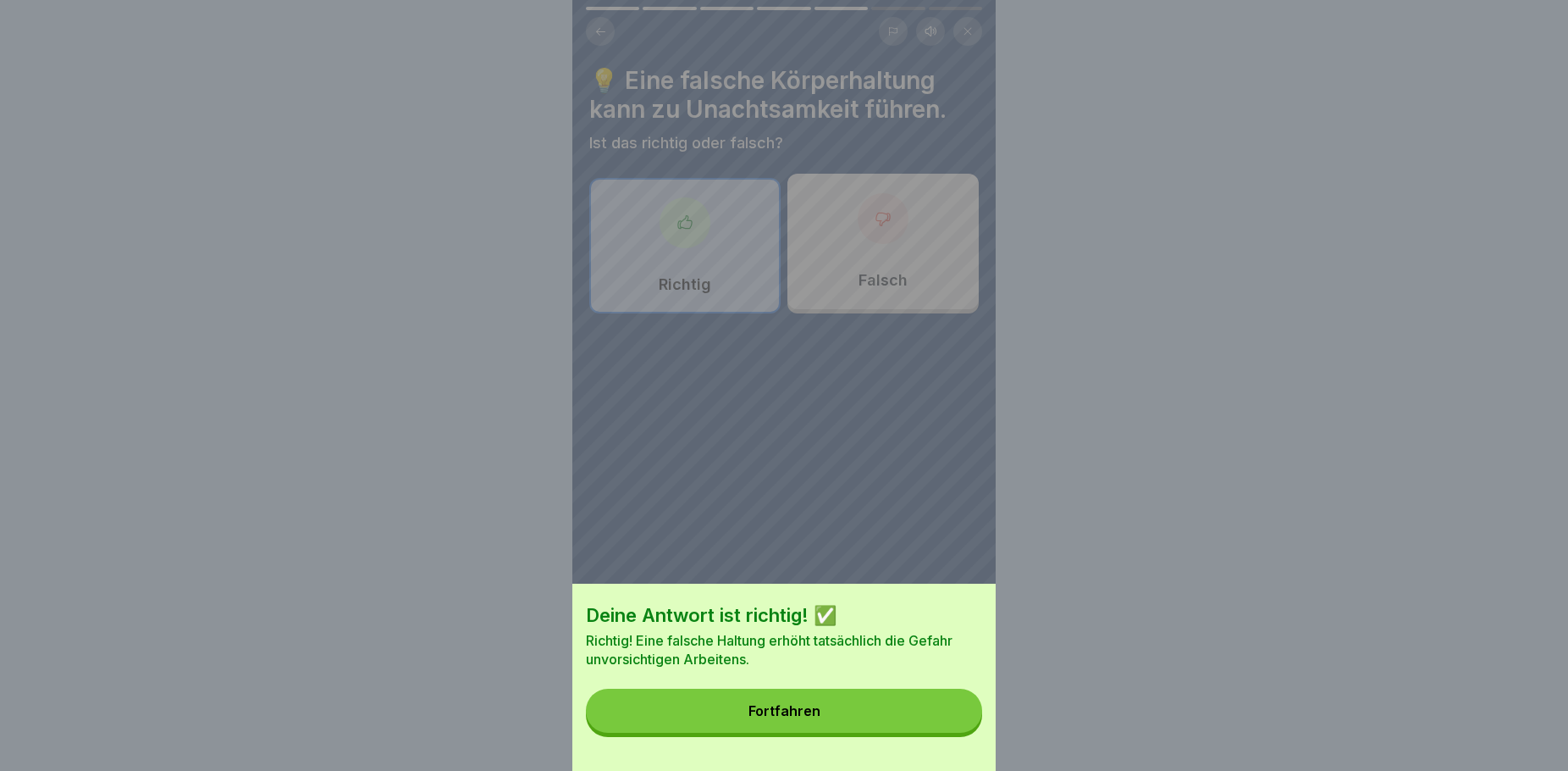
click at [756, 720] on button "Fortfahren" at bounding box center [784, 710] width 396 height 44
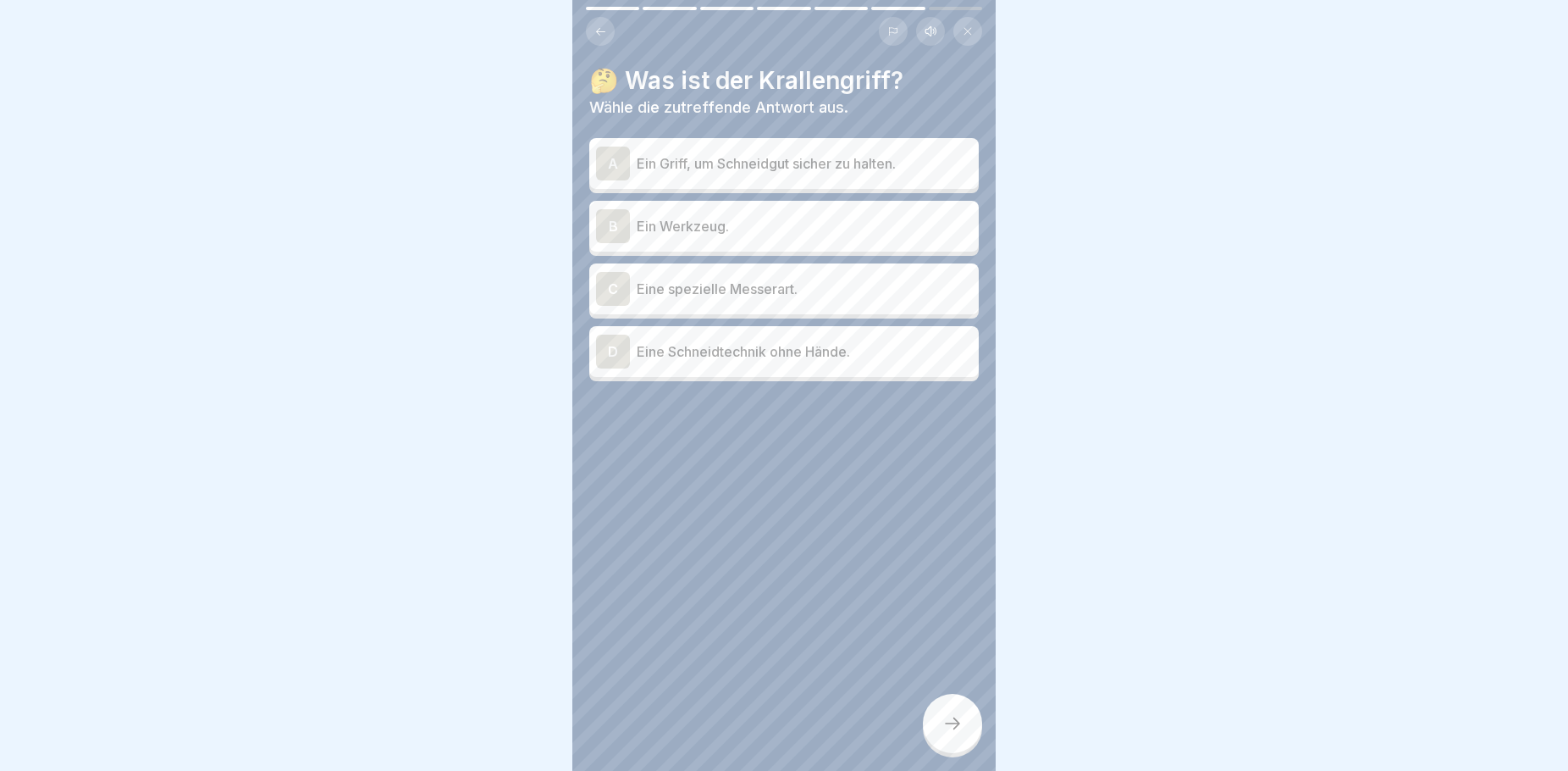
click at [768, 168] on p "Ein Griff, um Schneidgut sicher zu halten." at bounding box center [804, 163] width 335 height 21
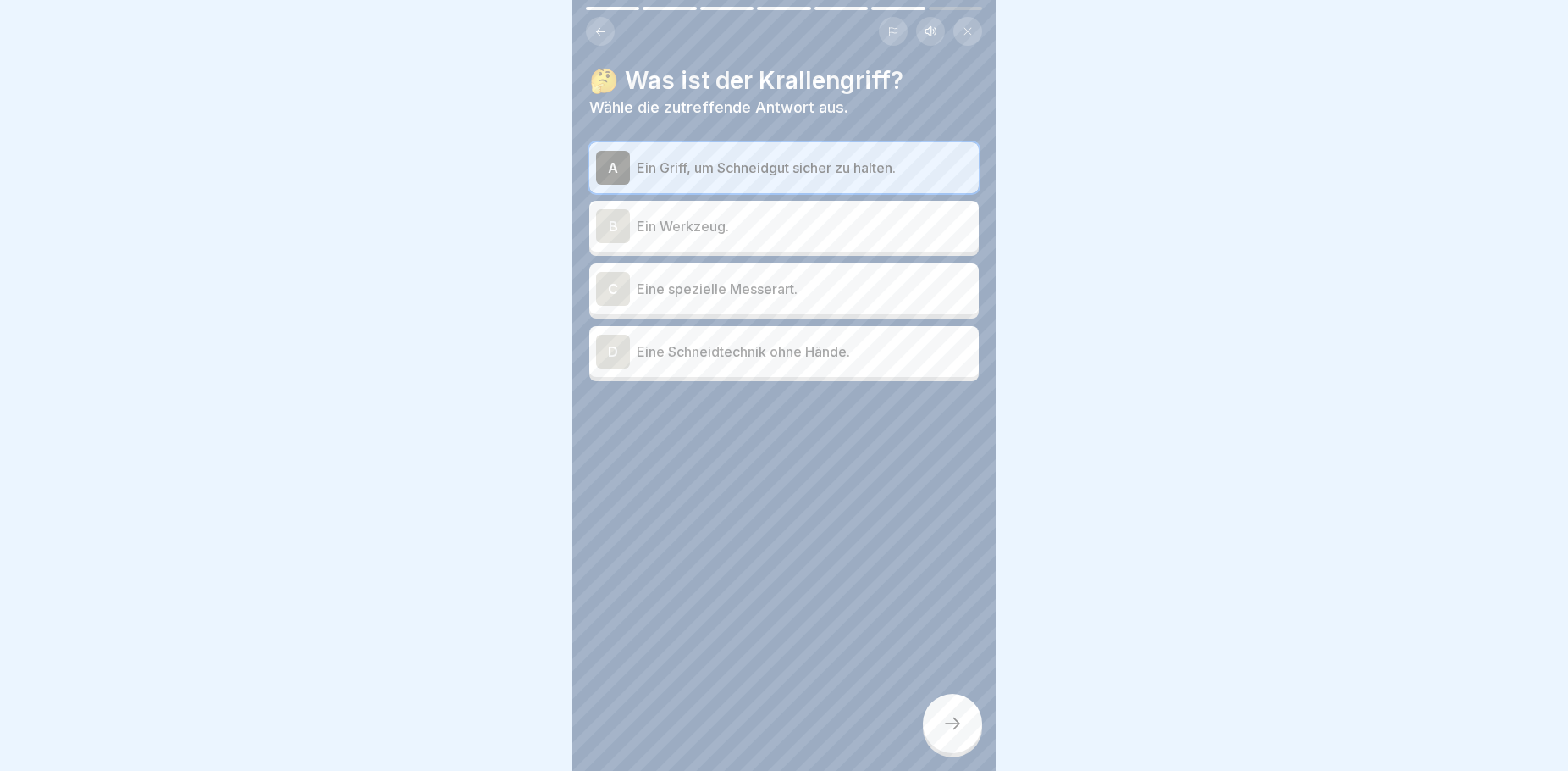
click at [936, 741] on div at bounding box center [952, 723] width 59 height 59
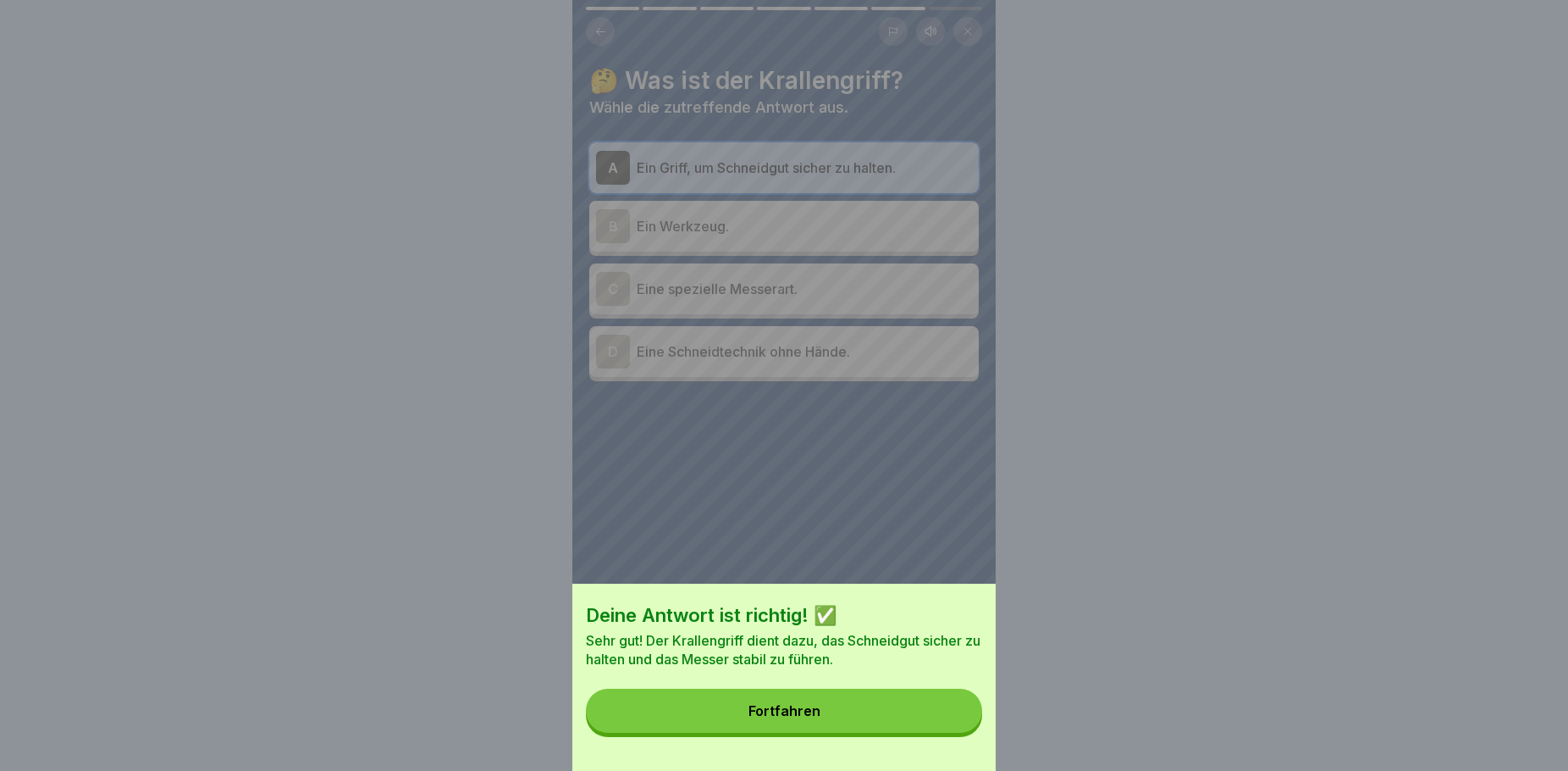
click at [843, 732] on button "Fortfahren" at bounding box center [784, 710] width 396 height 44
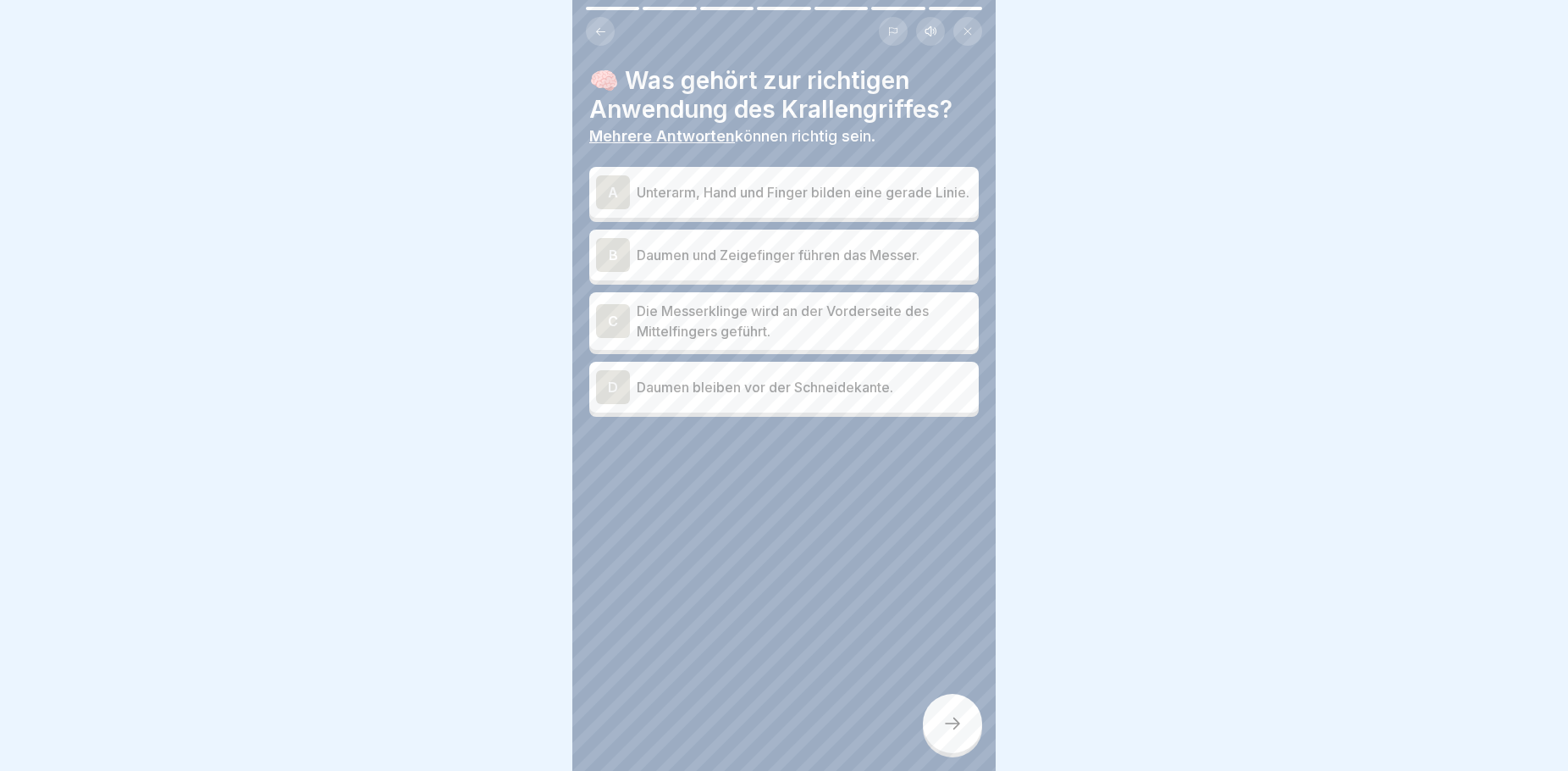
click at [600, 30] on icon at bounding box center [601, 32] width 13 height 13
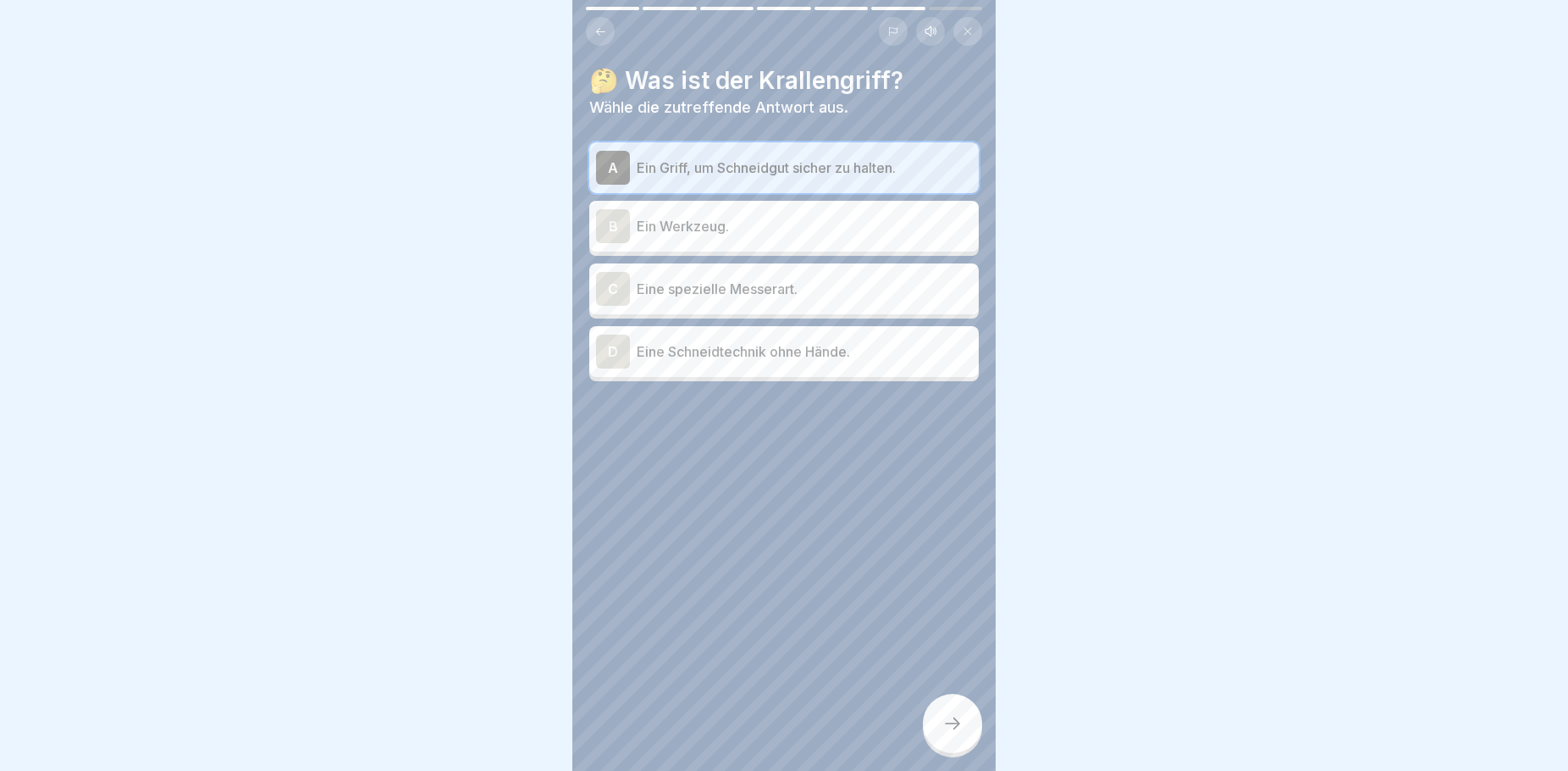
click at [600, 30] on icon at bounding box center [601, 32] width 13 height 13
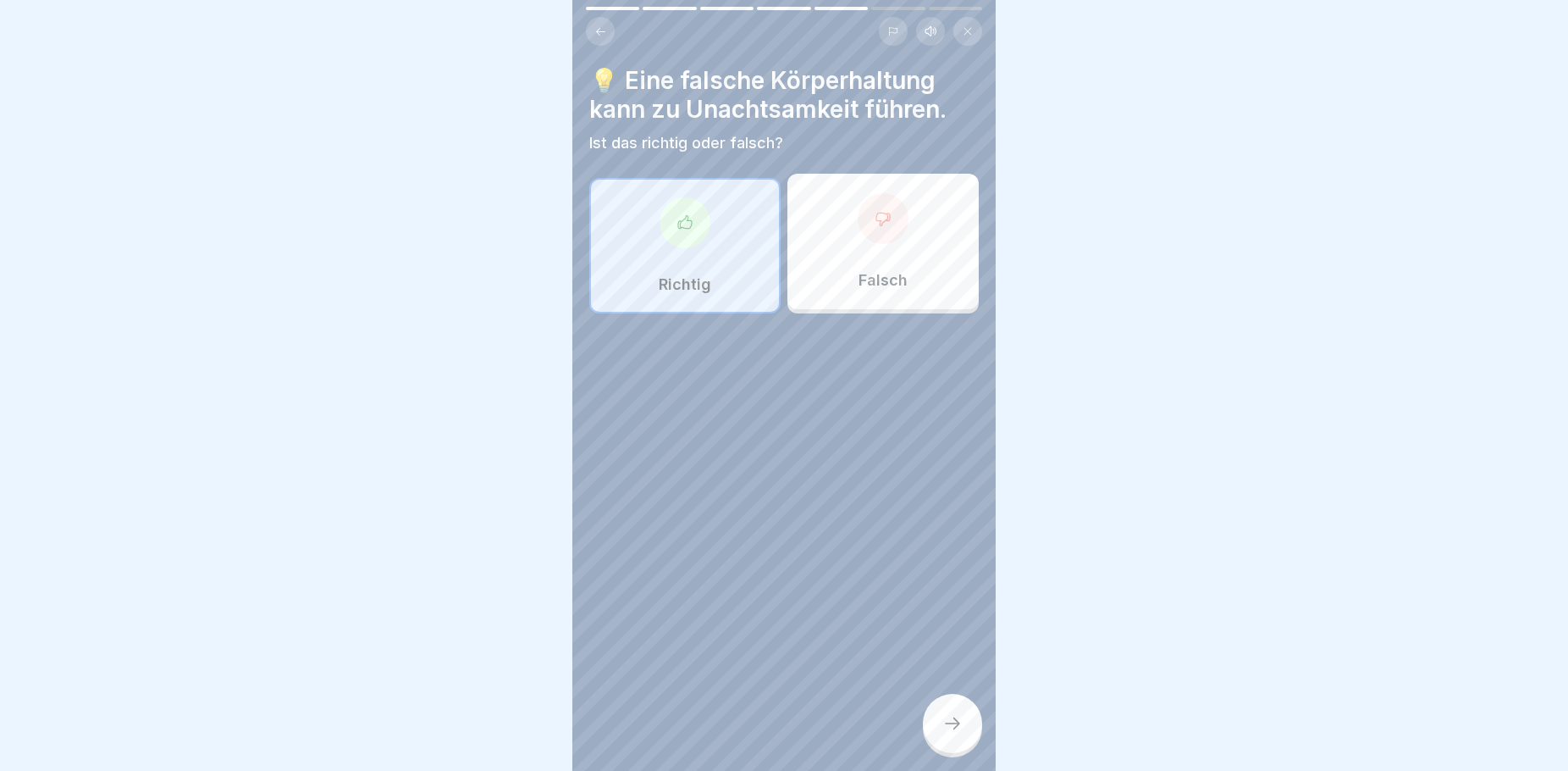
click at [600, 30] on icon at bounding box center [601, 32] width 13 height 13
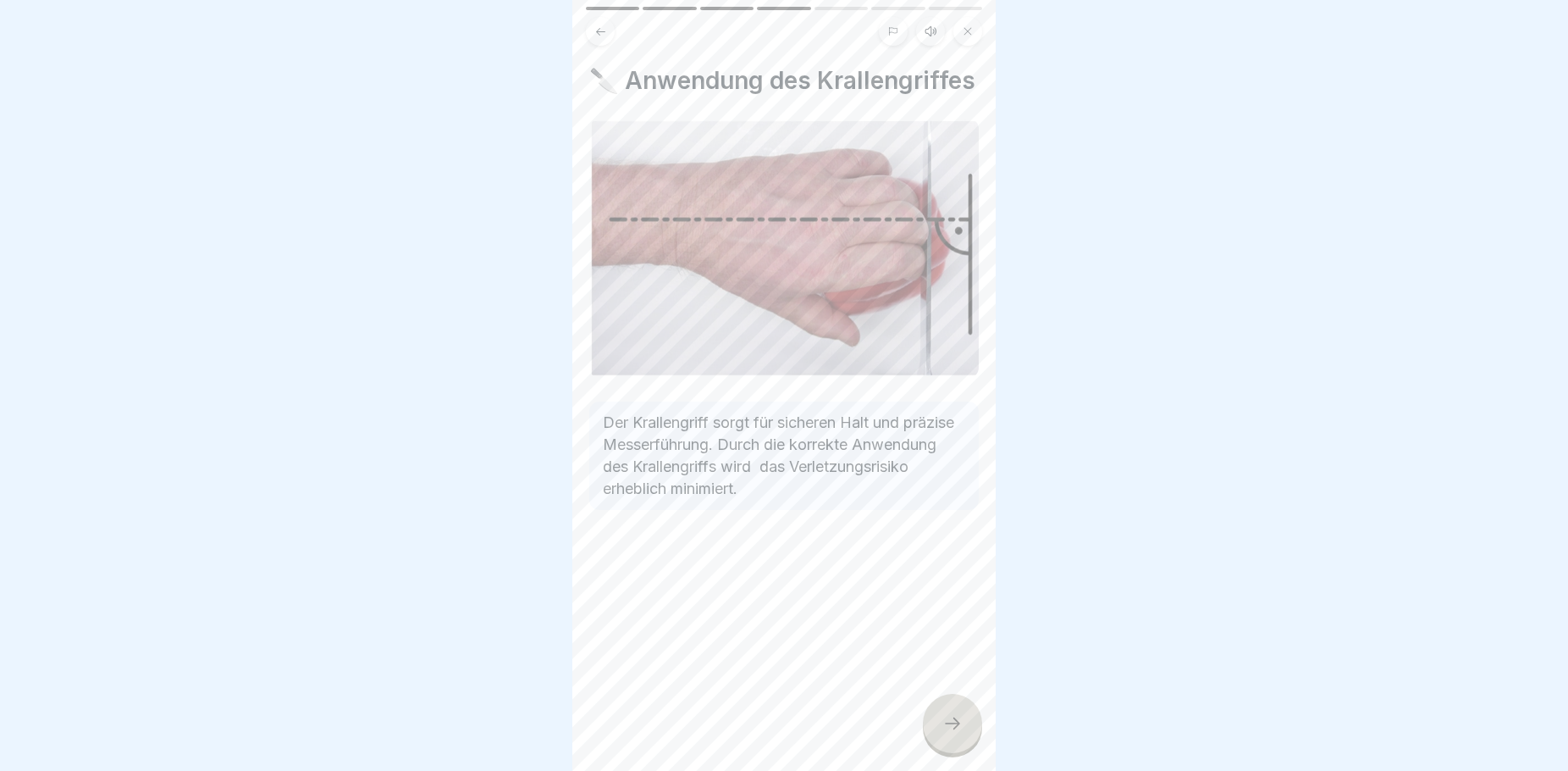
click at [600, 30] on icon at bounding box center [601, 32] width 13 height 13
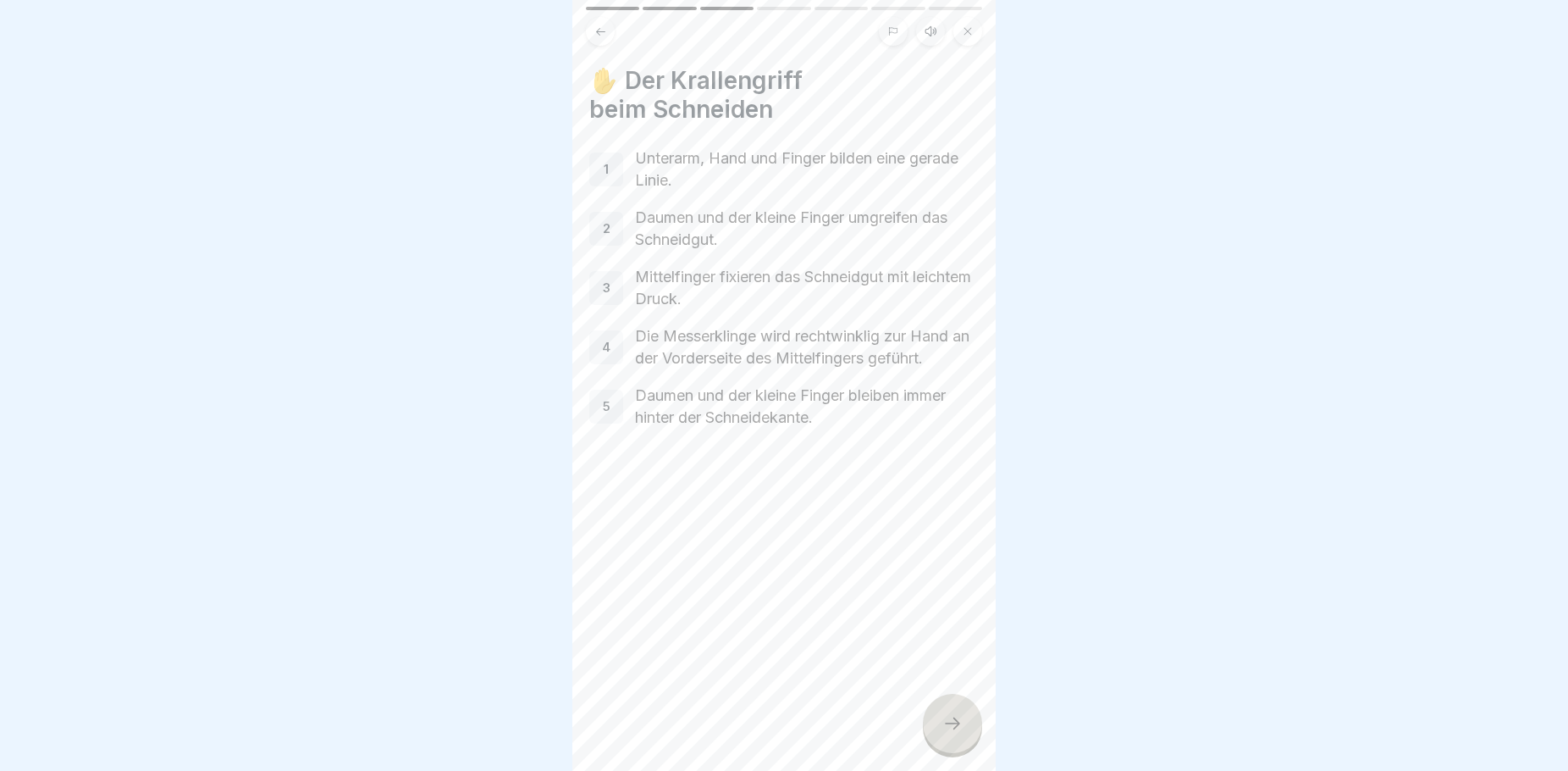
click at [940, 729] on div at bounding box center [952, 723] width 59 height 59
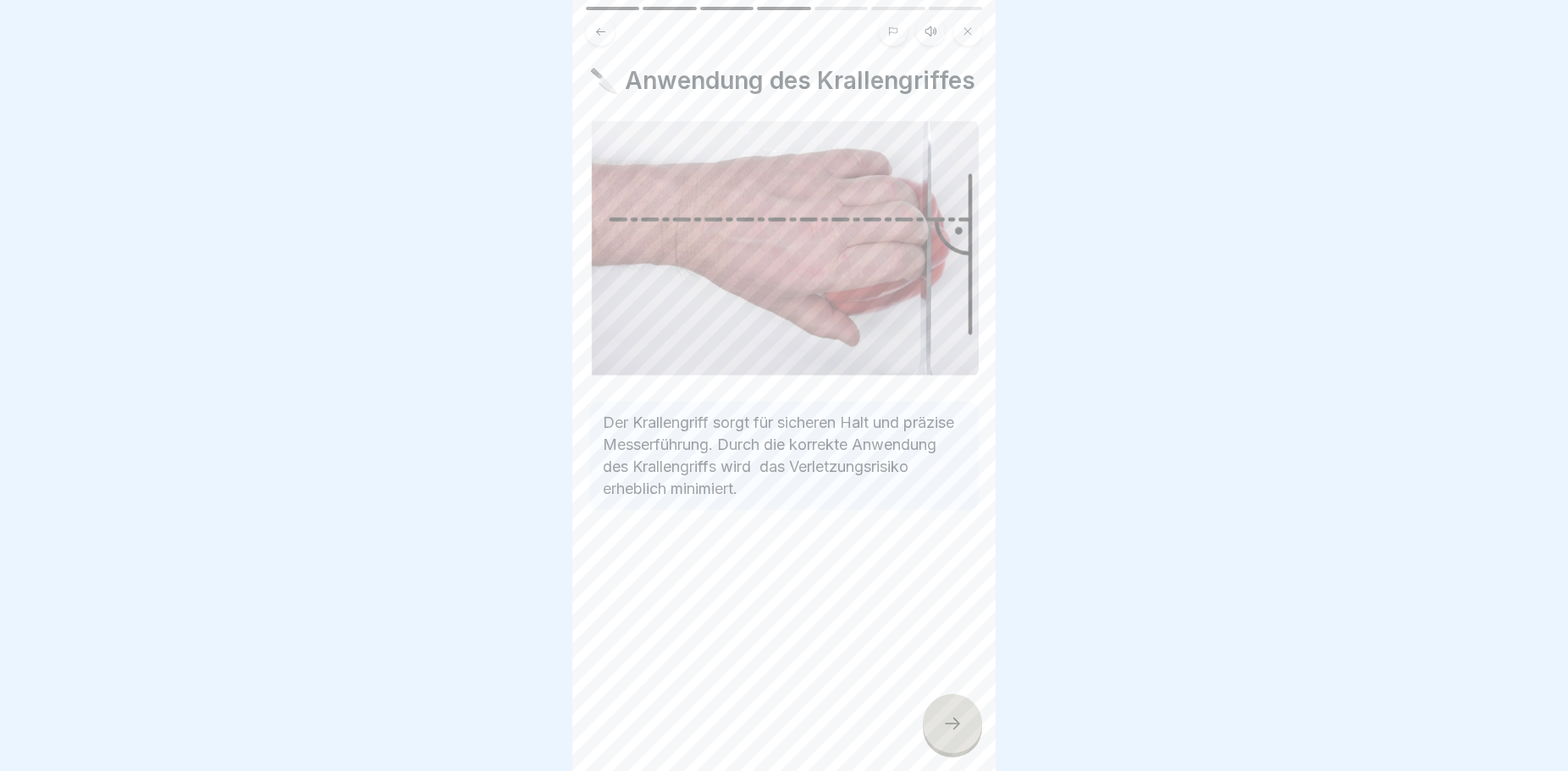
click at [940, 729] on div at bounding box center [952, 723] width 59 height 59
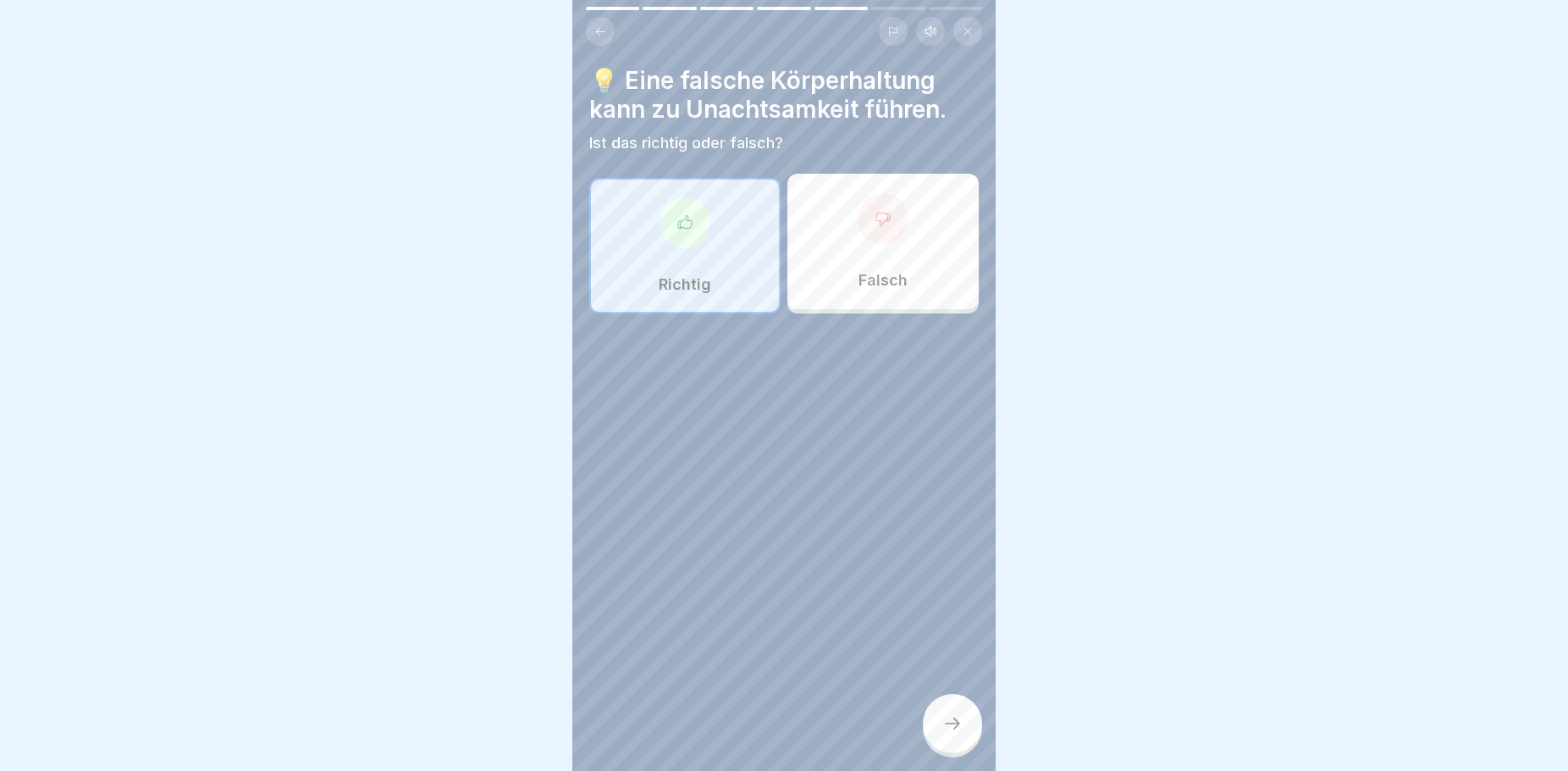
click at [940, 729] on div at bounding box center [952, 723] width 59 height 59
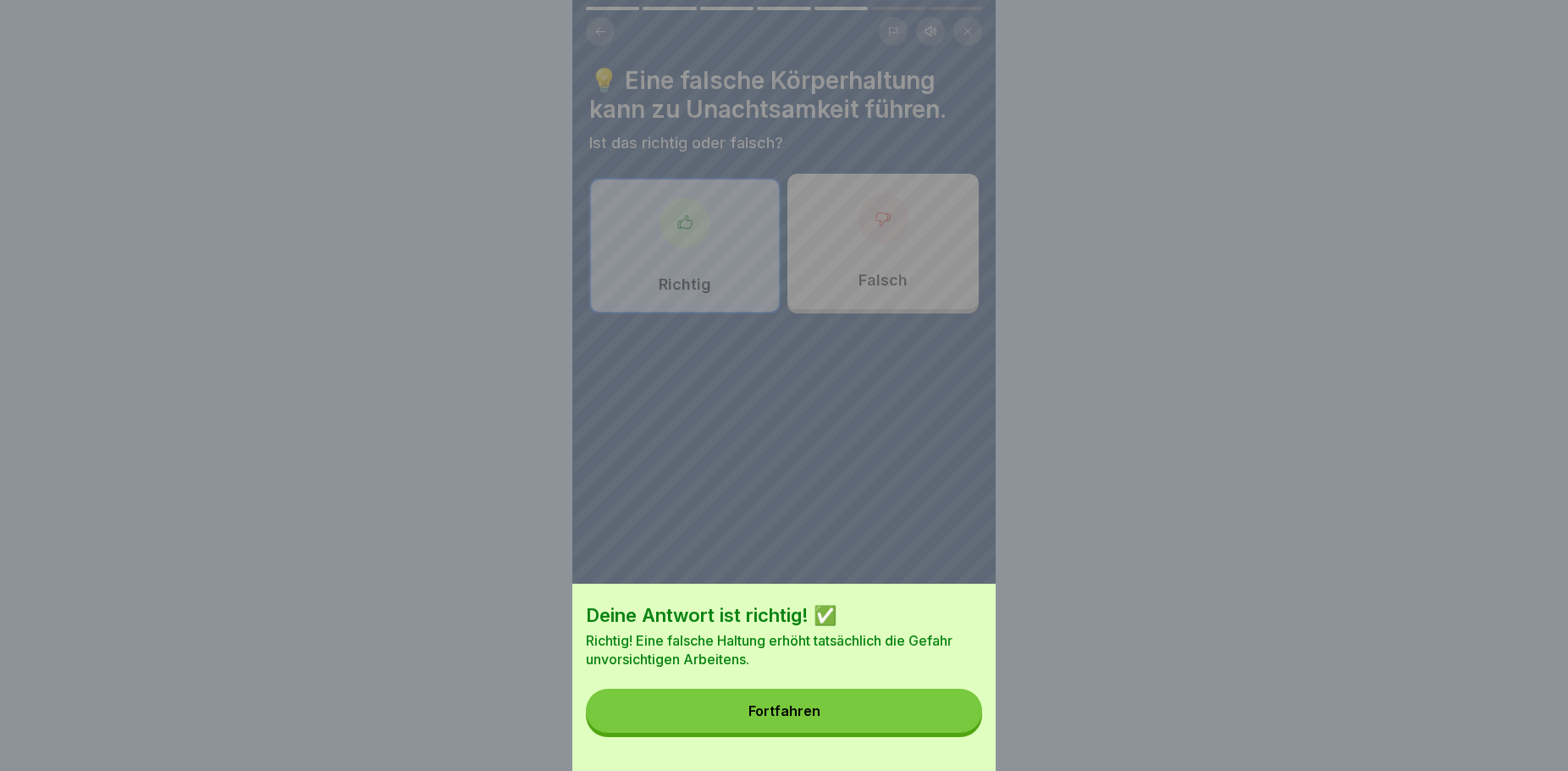
click at [940, 729] on button "Fortfahren" at bounding box center [784, 710] width 396 height 44
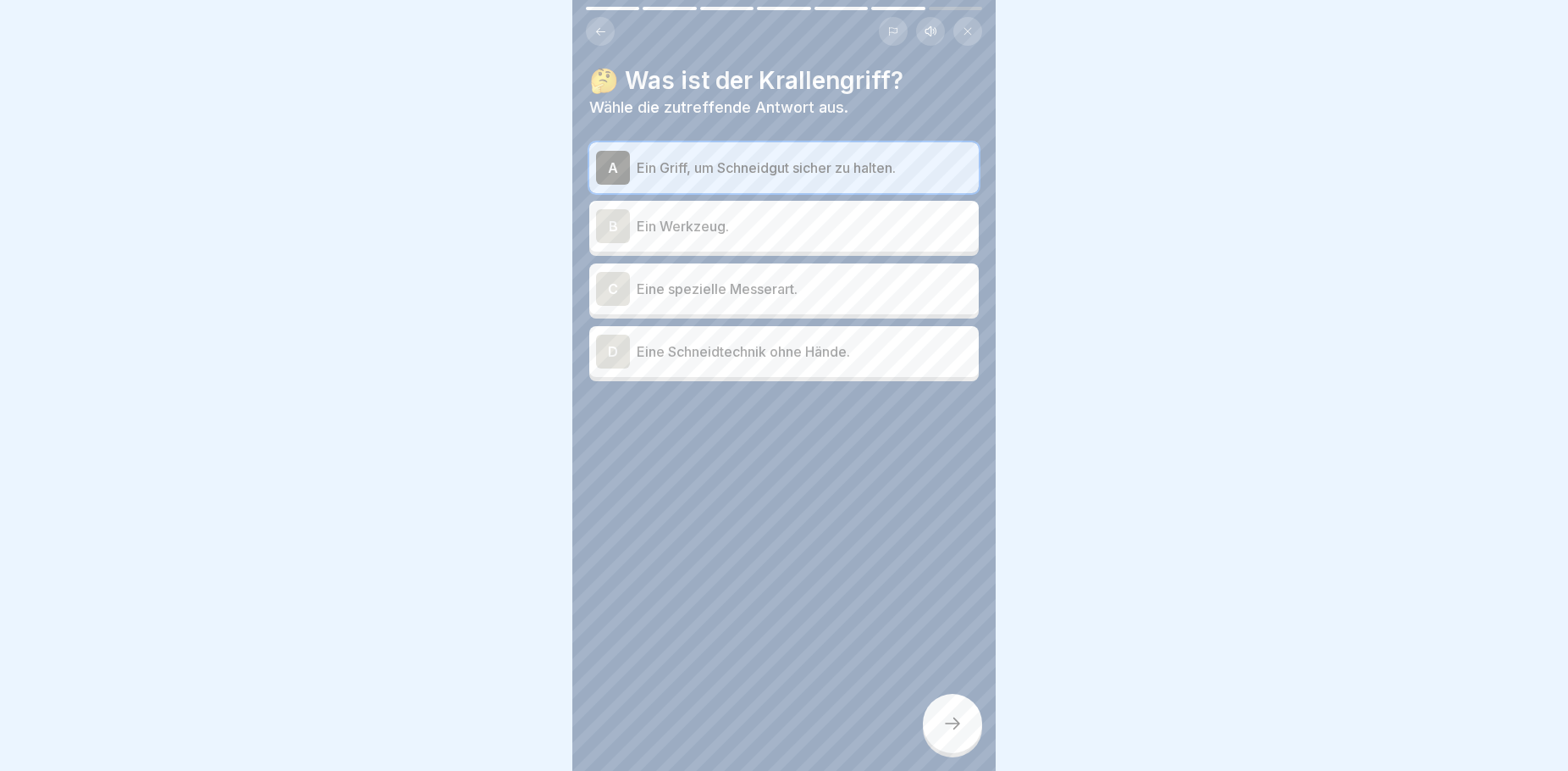
click at [940, 729] on div at bounding box center [952, 723] width 59 height 59
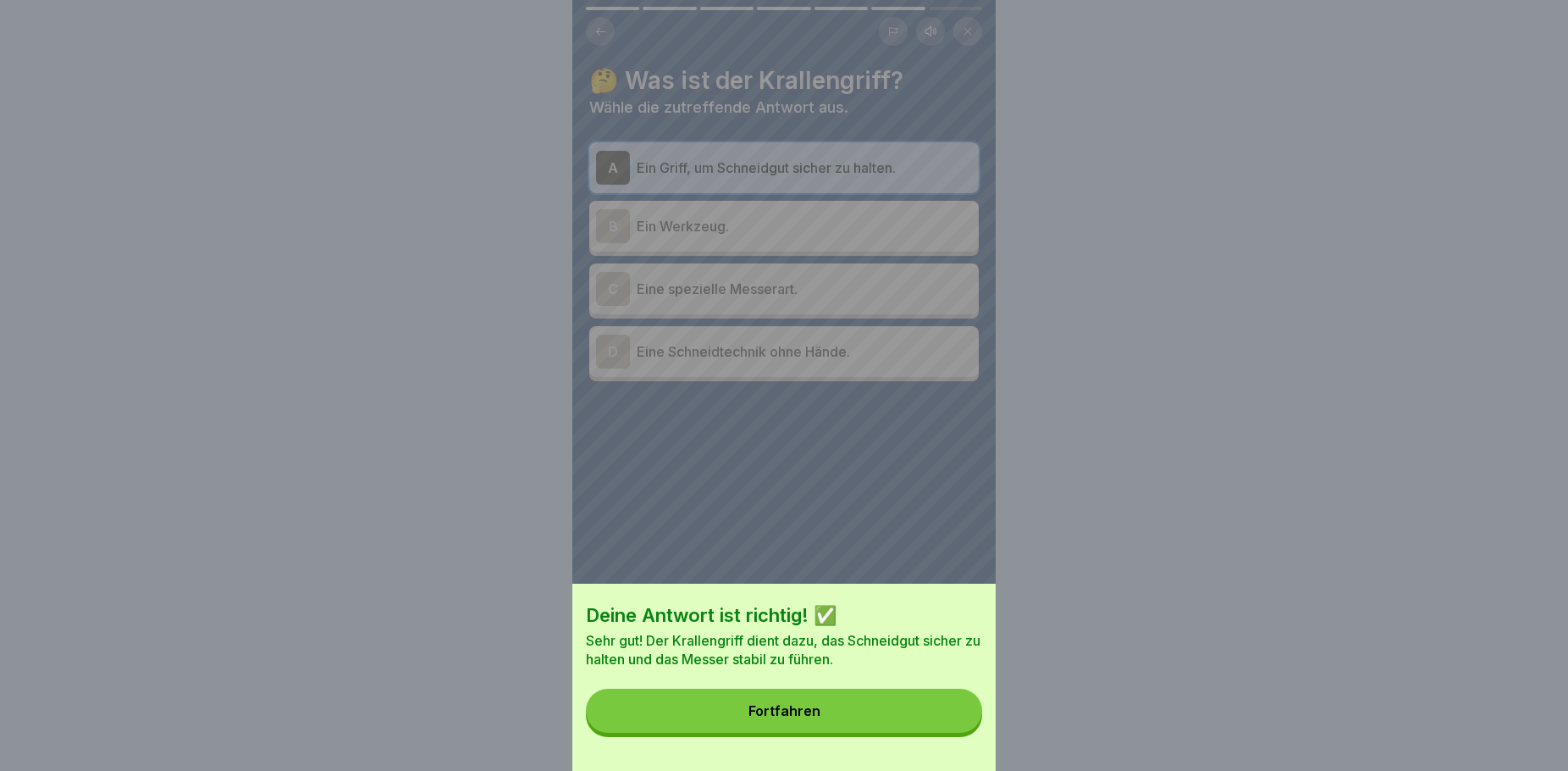
click at [940, 729] on button "Fortfahren" at bounding box center [784, 710] width 396 height 44
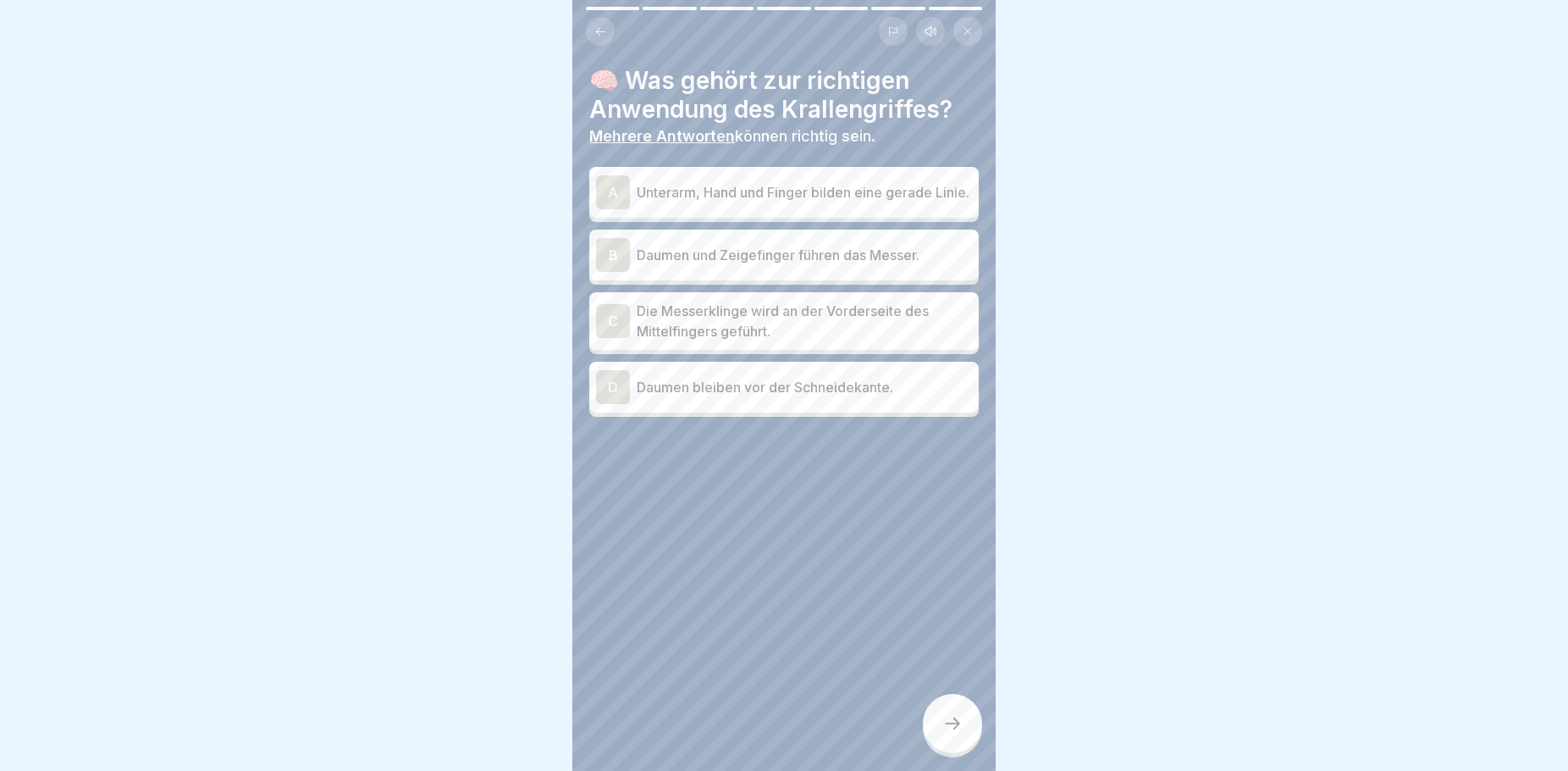
click at [766, 183] on p "Unterarm, Hand und Finger bilden eine gerade Linie." at bounding box center [804, 193] width 335 height 21
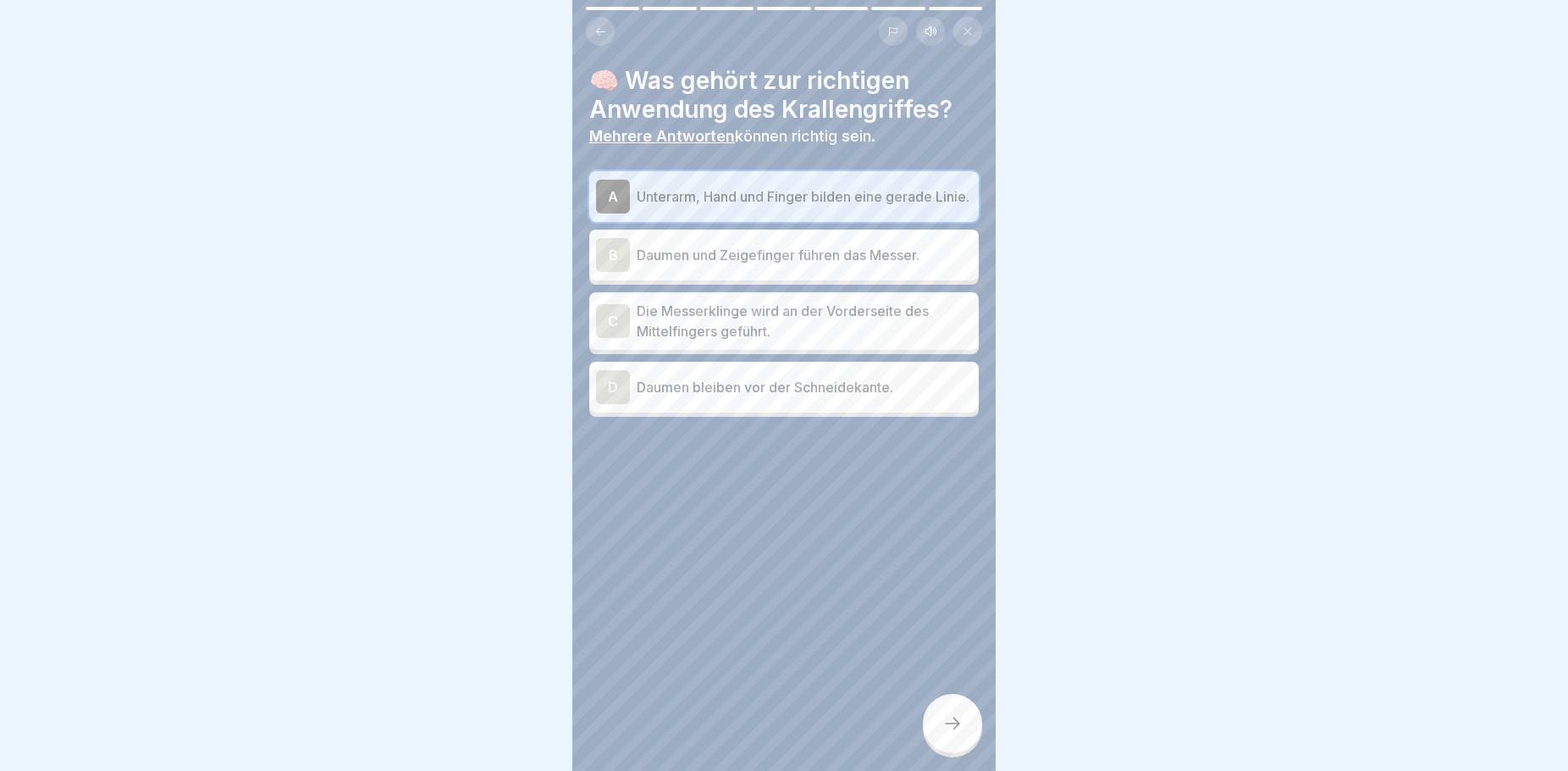
click at [780, 271] on div "B Daumen und Zeigefinger führen das Messer." at bounding box center [784, 254] width 376 height 34
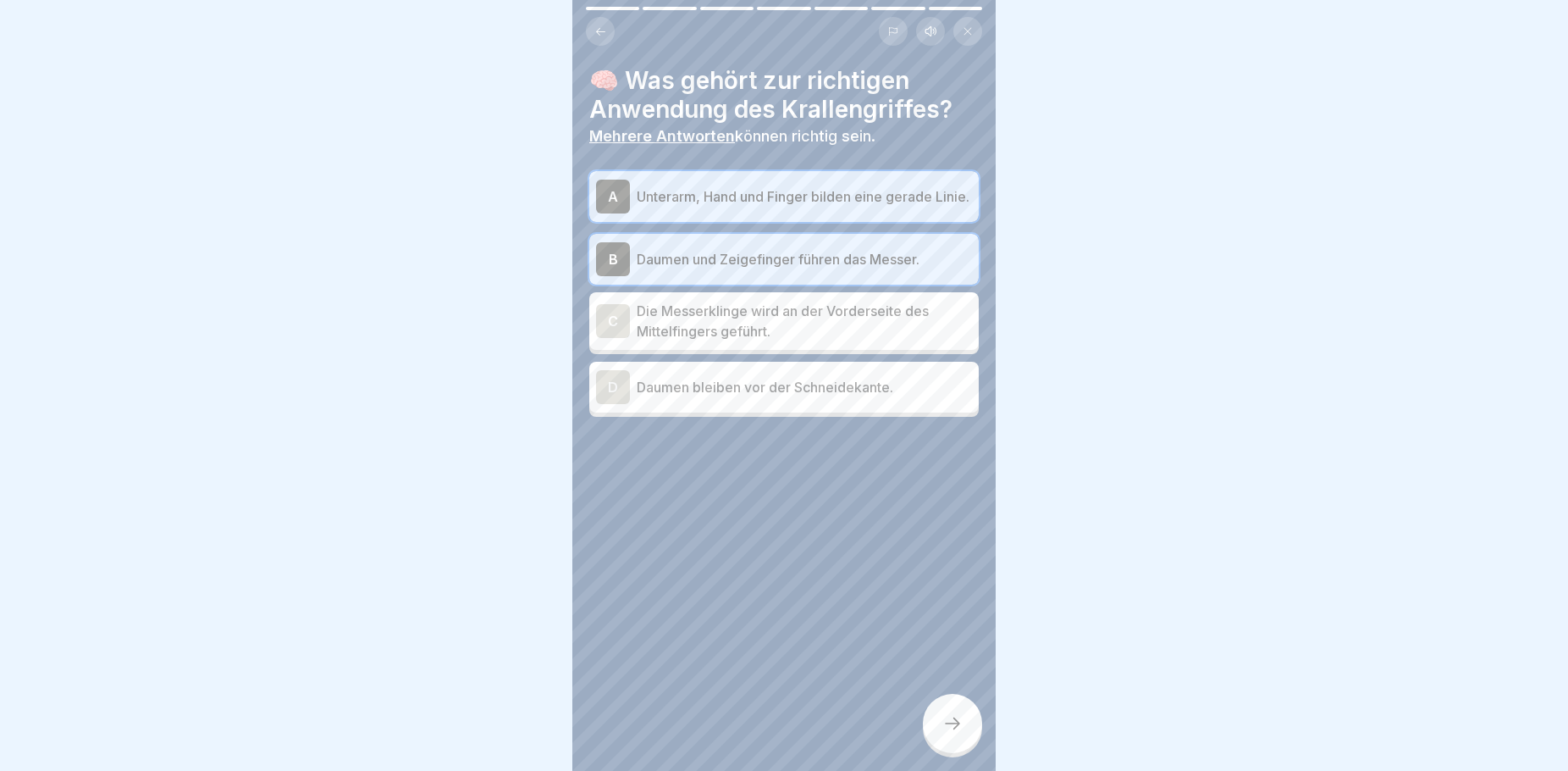
click at [601, 30] on icon at bounding box center [601, 32] width 13 height 13
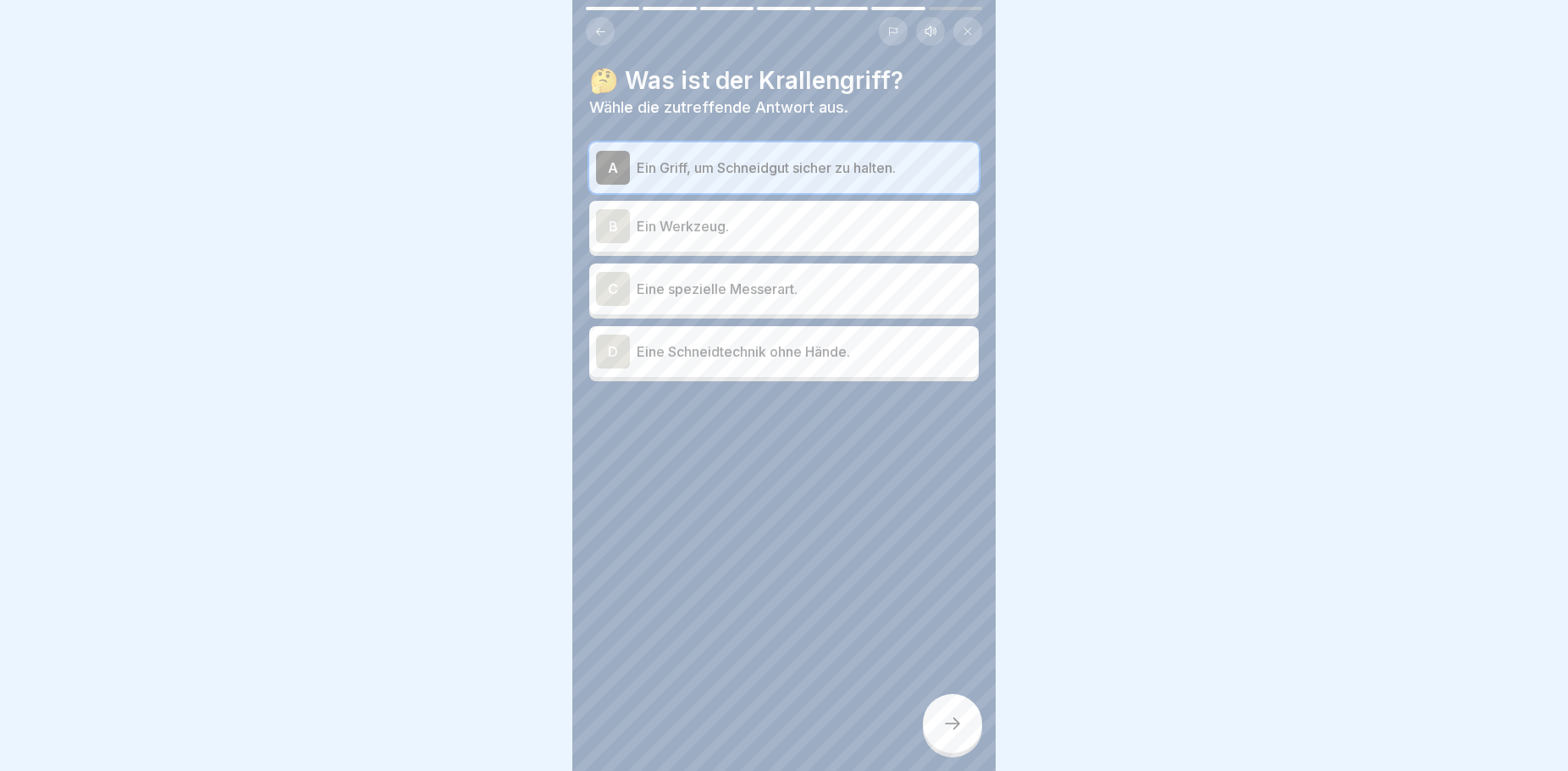
click at [601, 30] on icon at bounding box center [601, 32] width 13 height 13
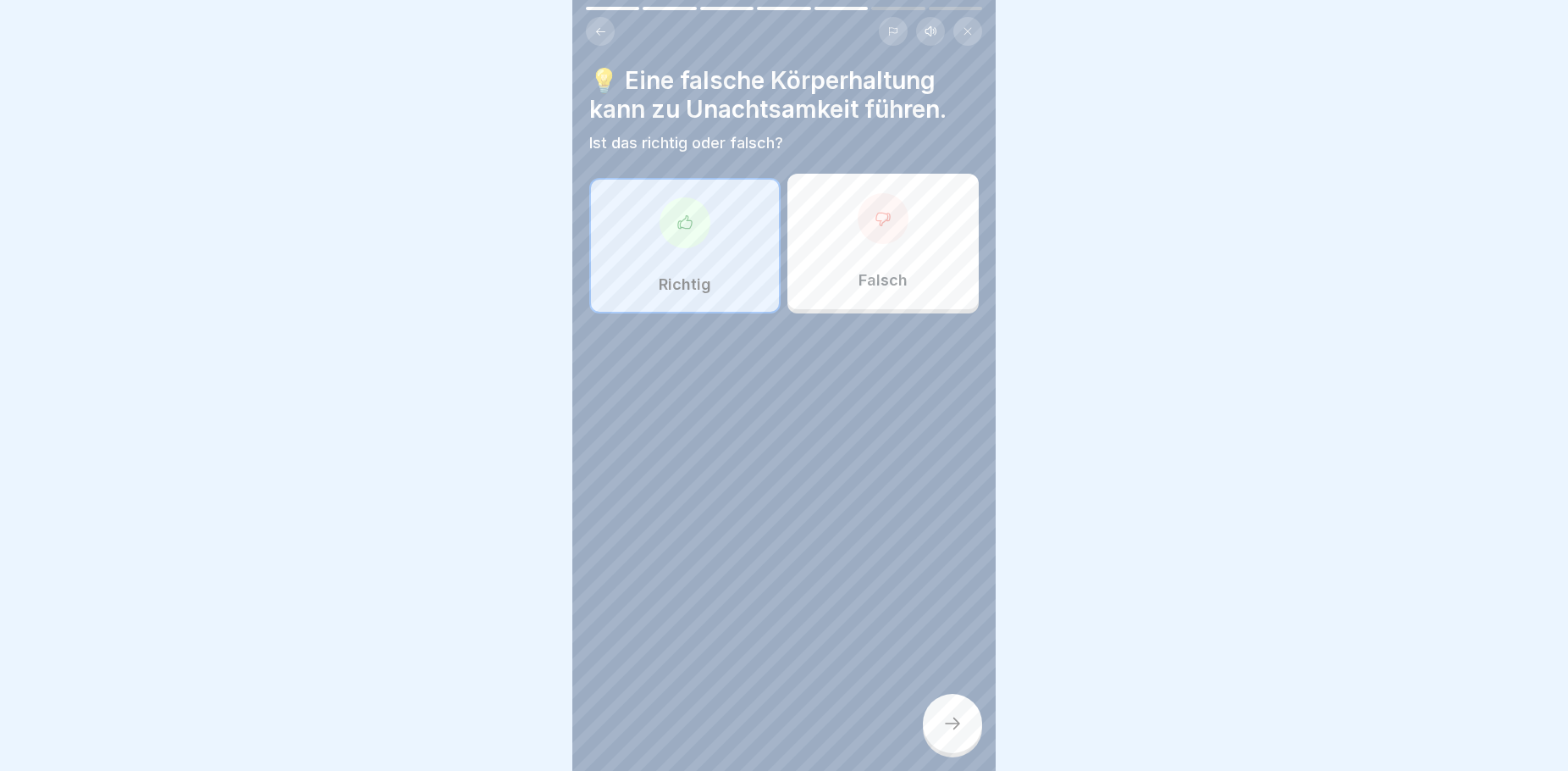
click at [601, 30] on icon at bounding box center [601, 32] width 13 height 13
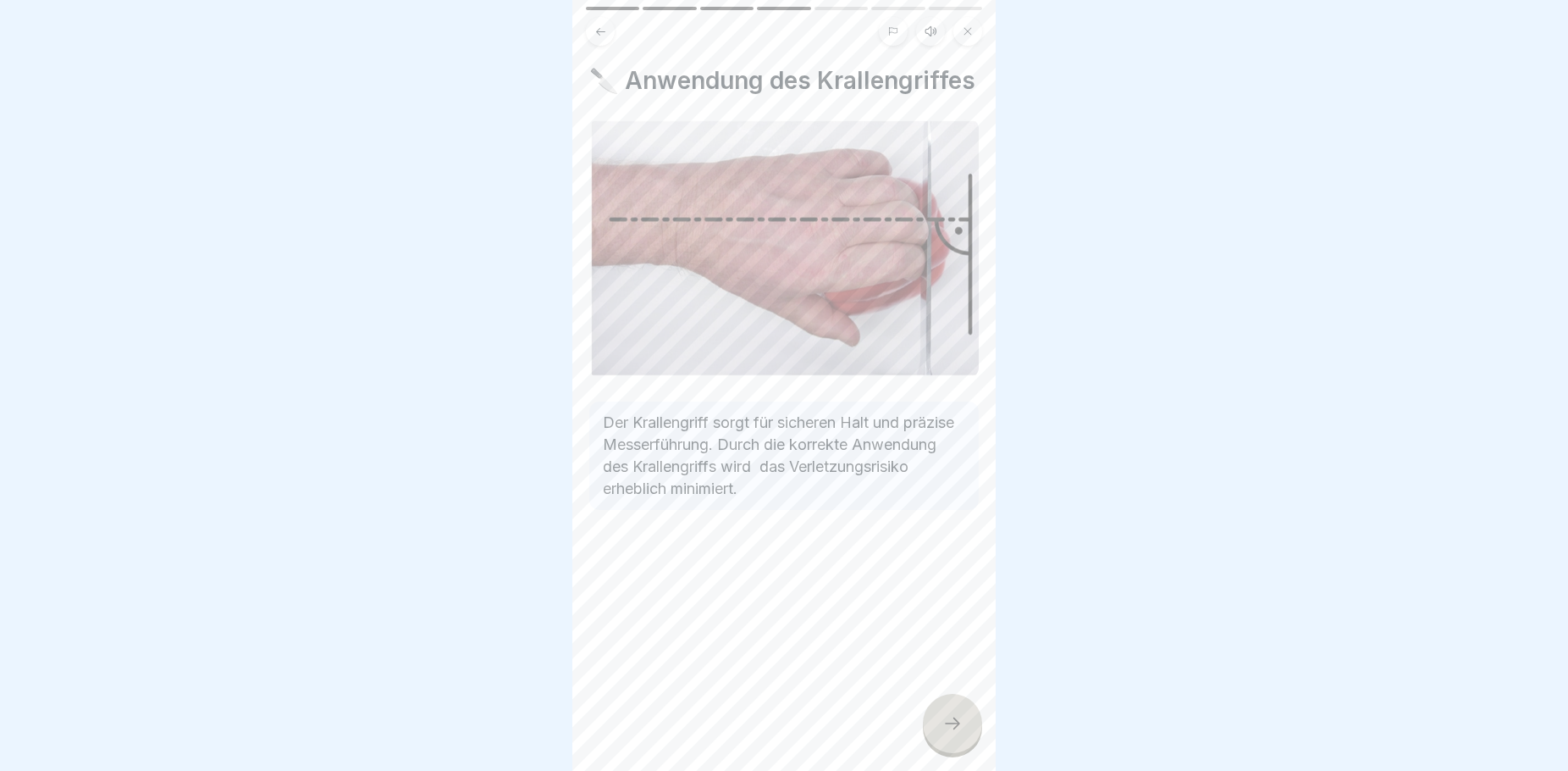
click at [601, 30] on icon at bounding box center [601, 32] width 13 height 13
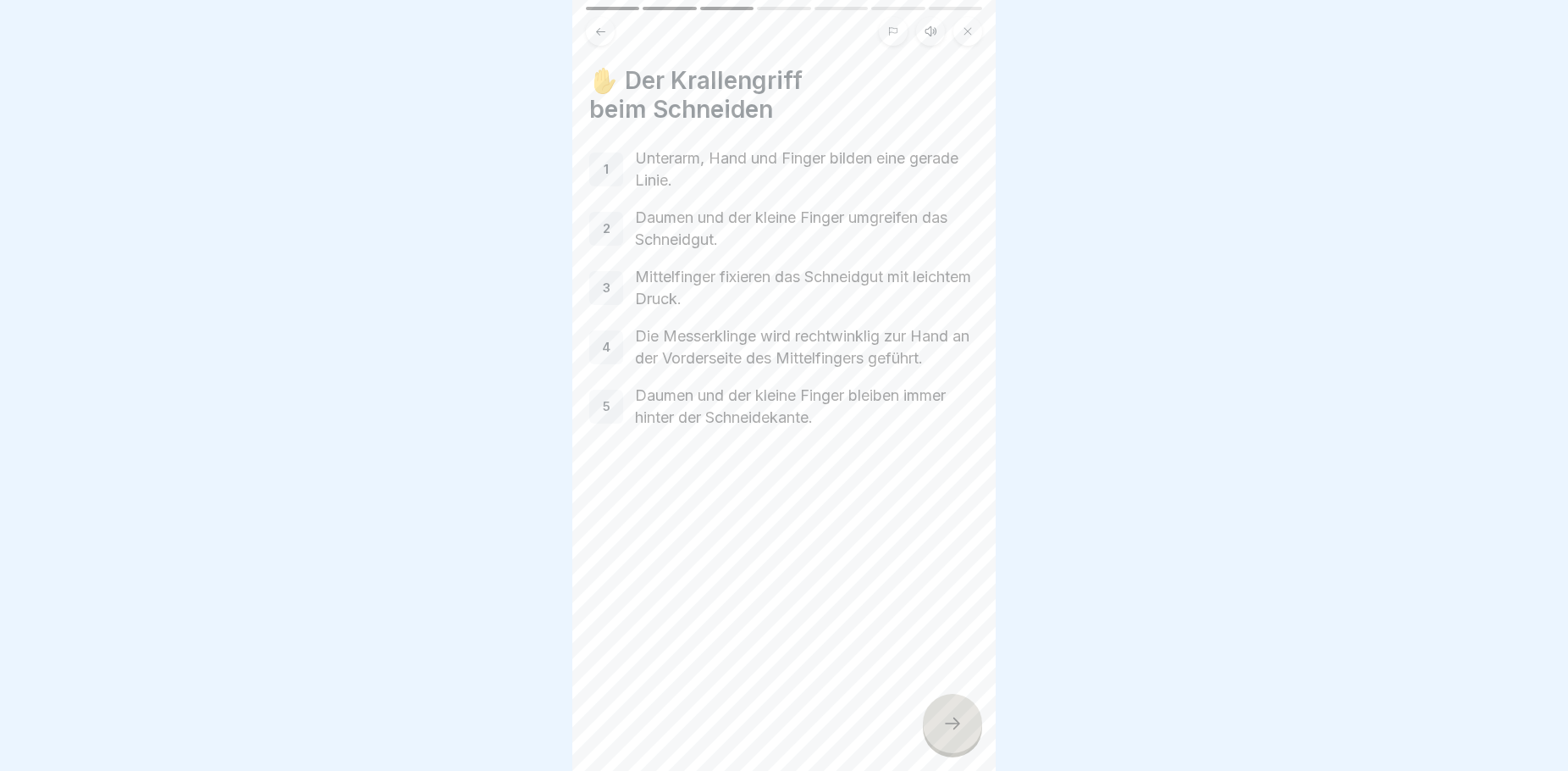
click at [958, 729] on icon at bounding box center [952, 723] width 15 height 12
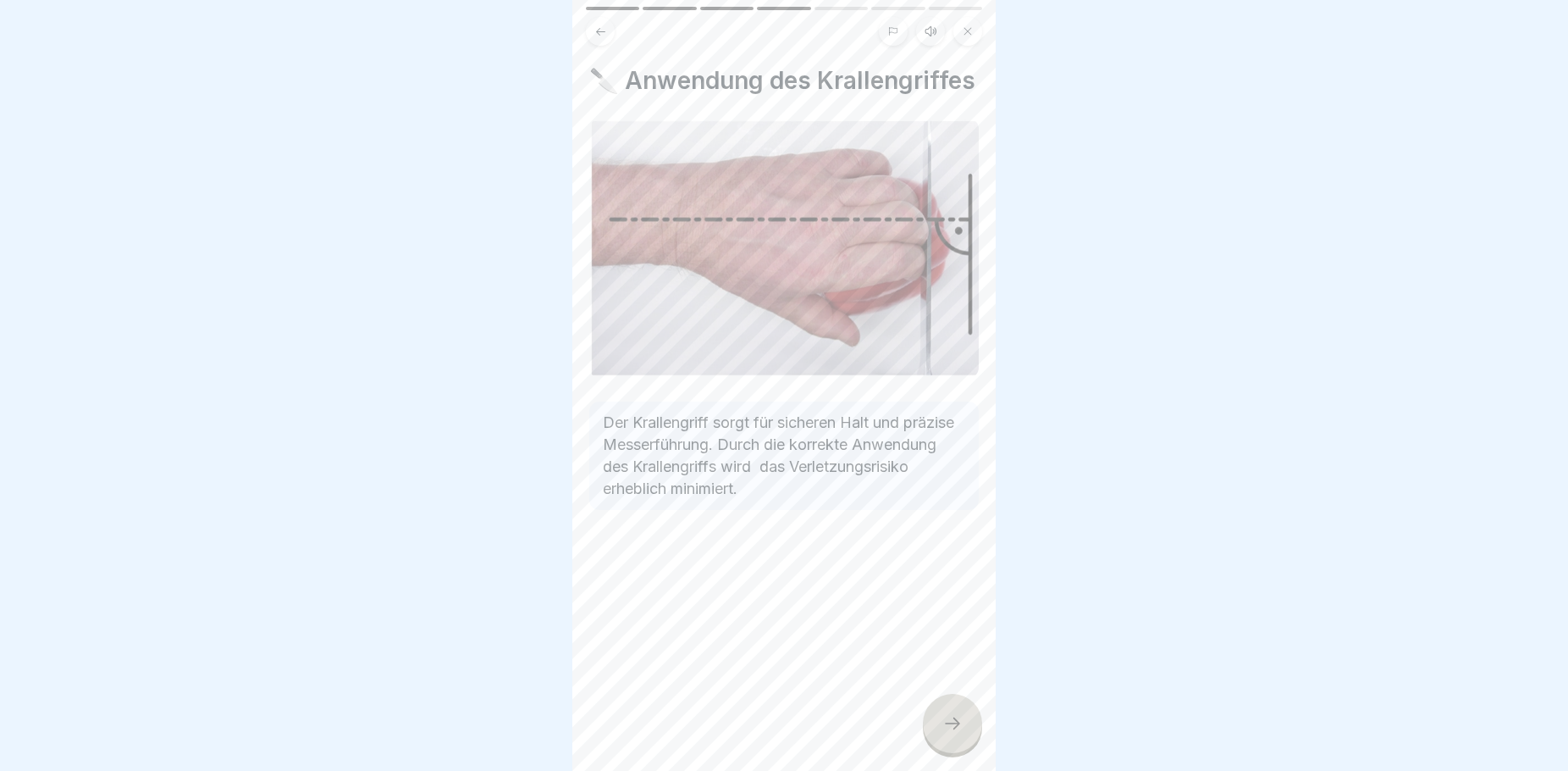
click at [958, 729] on icon at bounding box center [952, 723] width 15 height 12
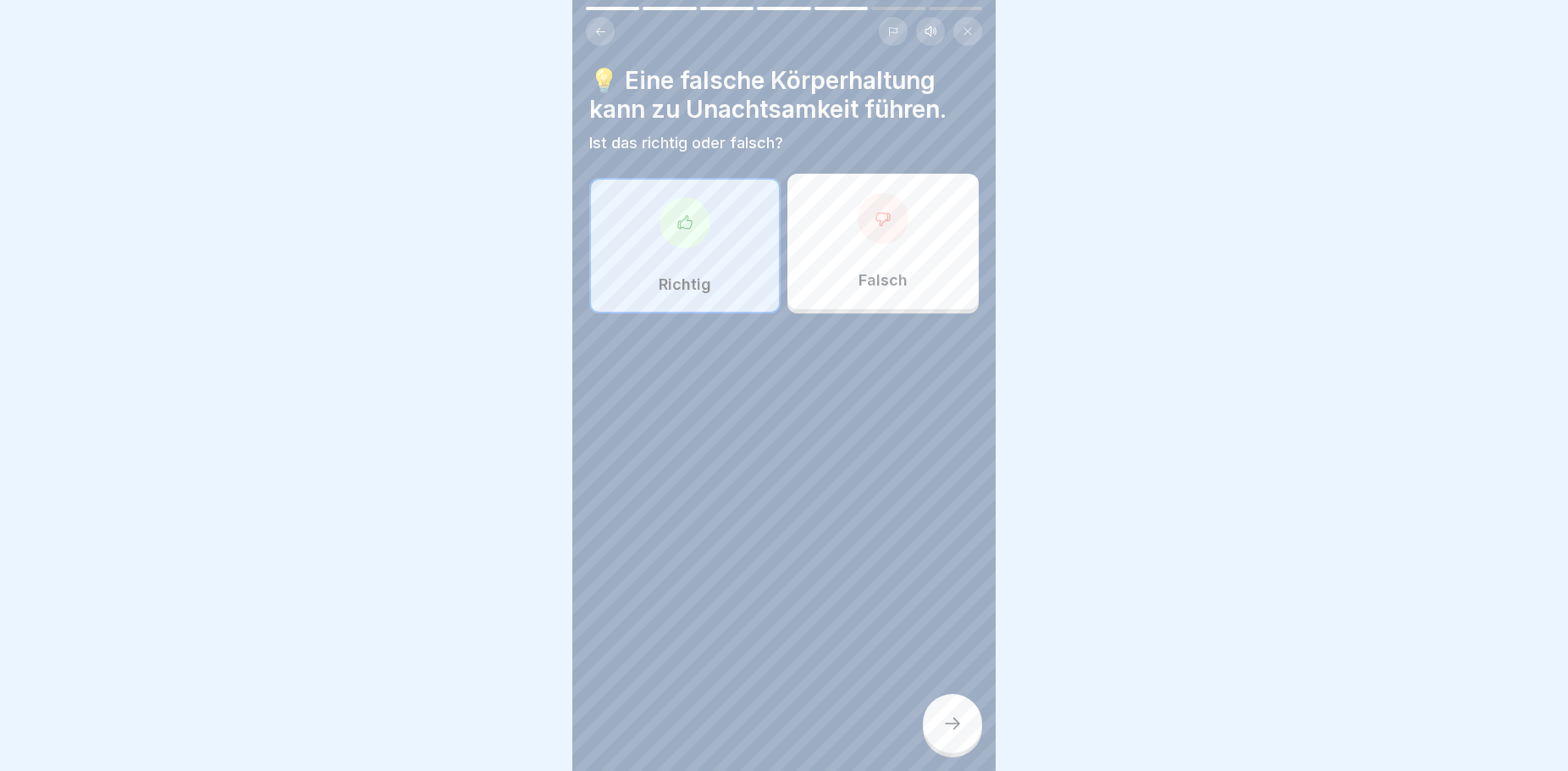
click at [958, 729] on icon at bounding box center [952, 723] width 15 height 12
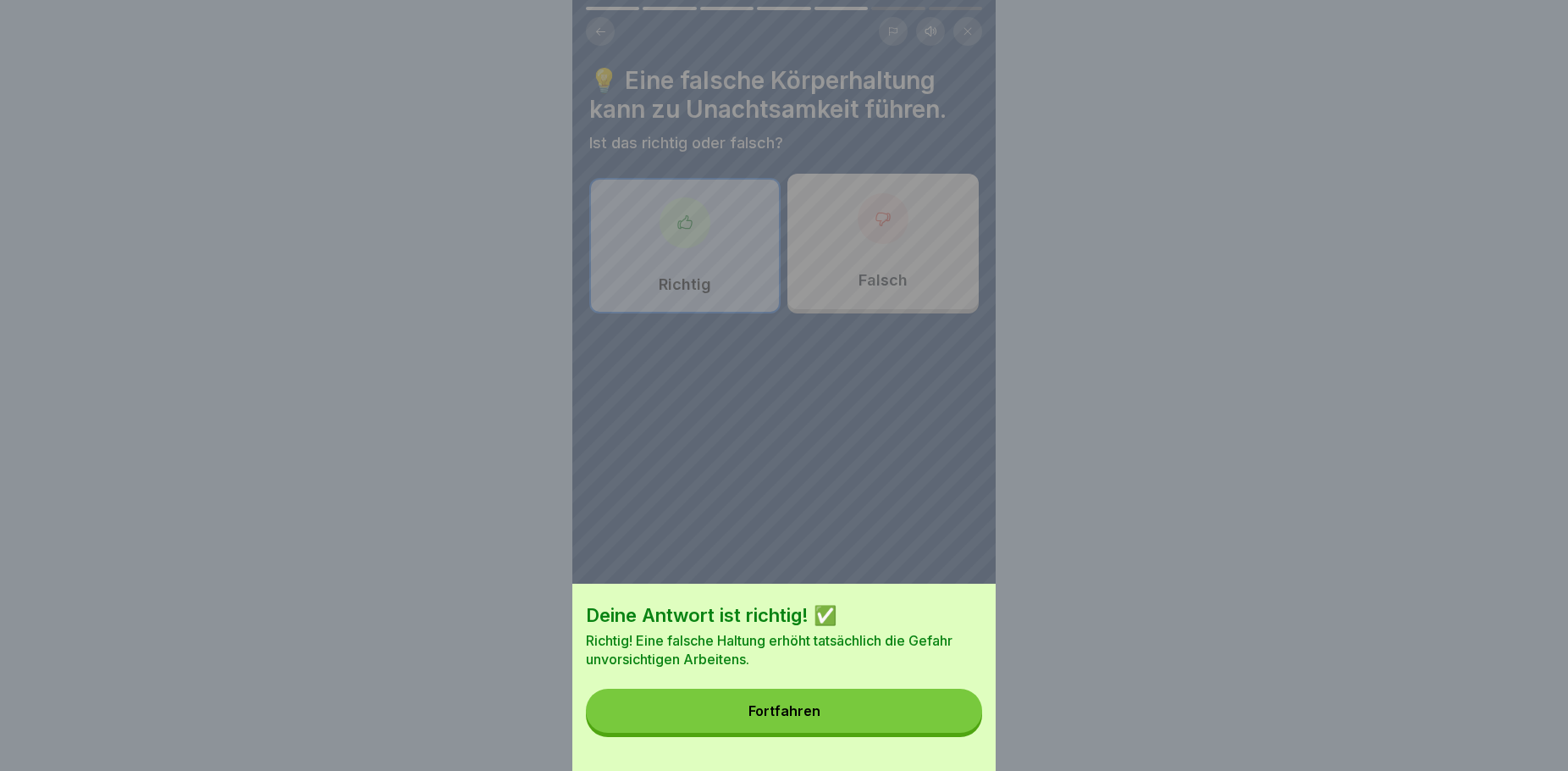
click at [958, 732] on button "Fortfahren" at bounding box center [784, 710] width 396 height 44
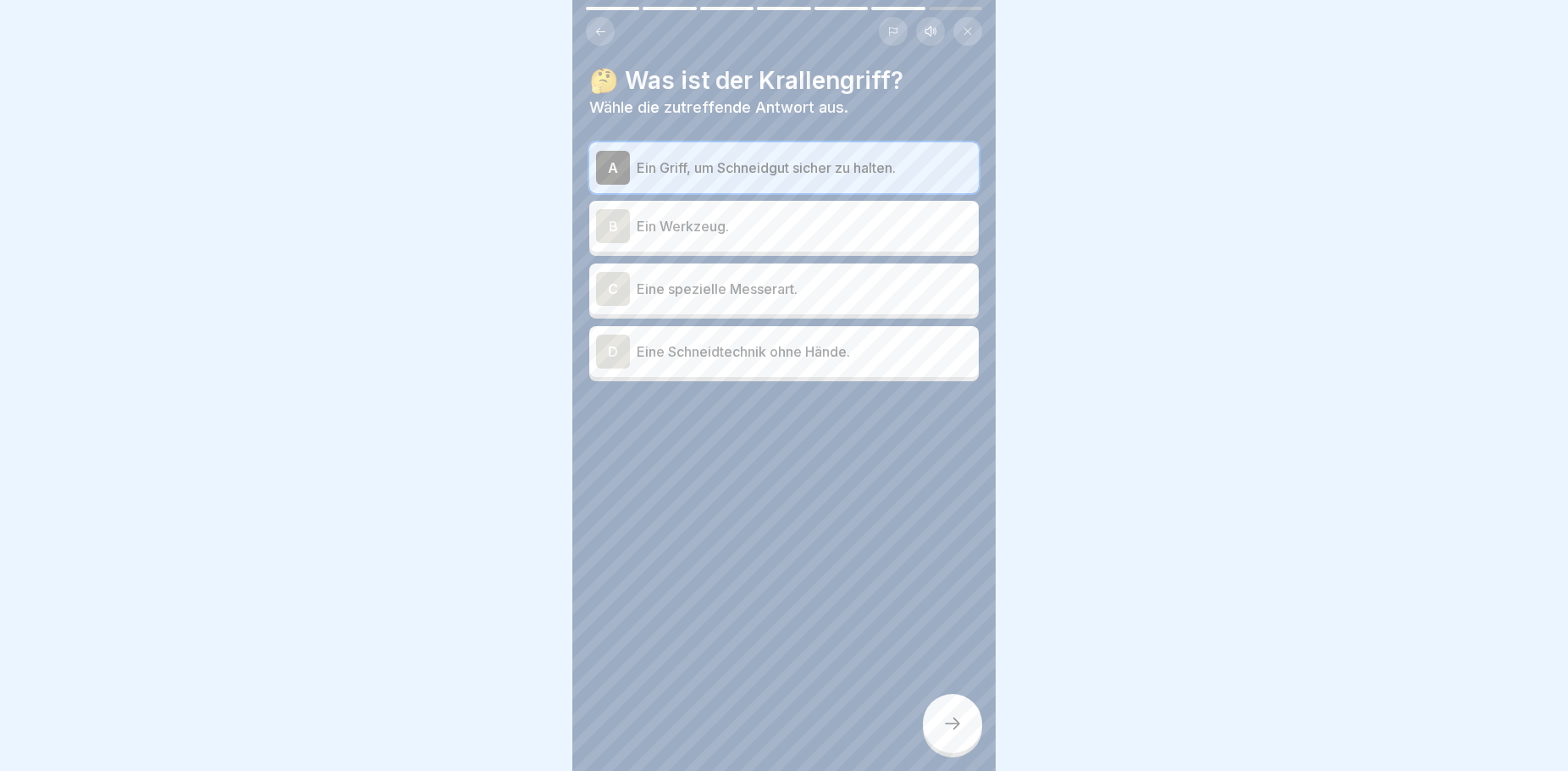
click at [950, 733] on icon at bounding box center [953, 723] width 21 height 21
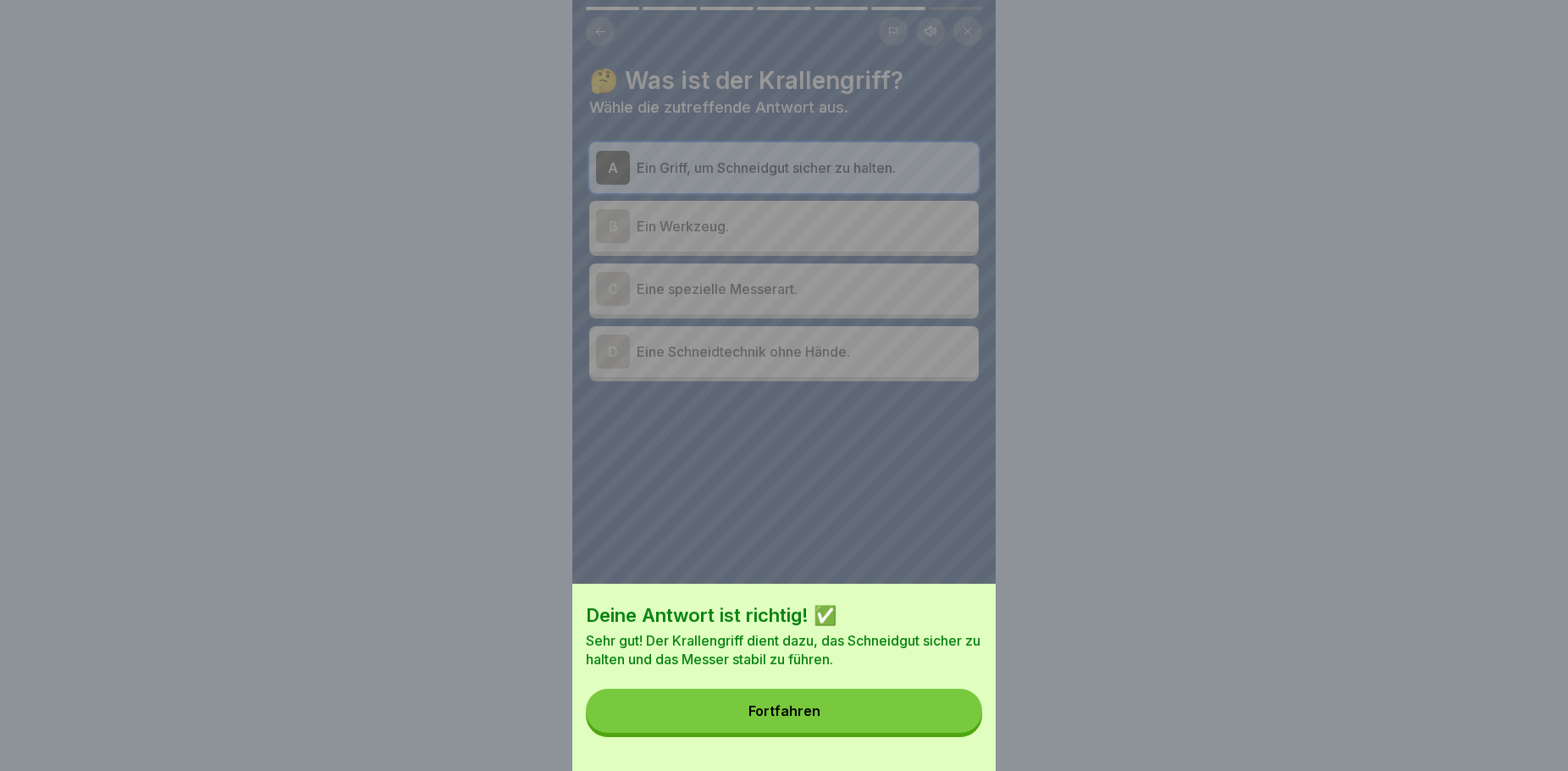
click at [950, 732] on button "Fortfahren" at bounding box center [784, 710] width 396 height 44
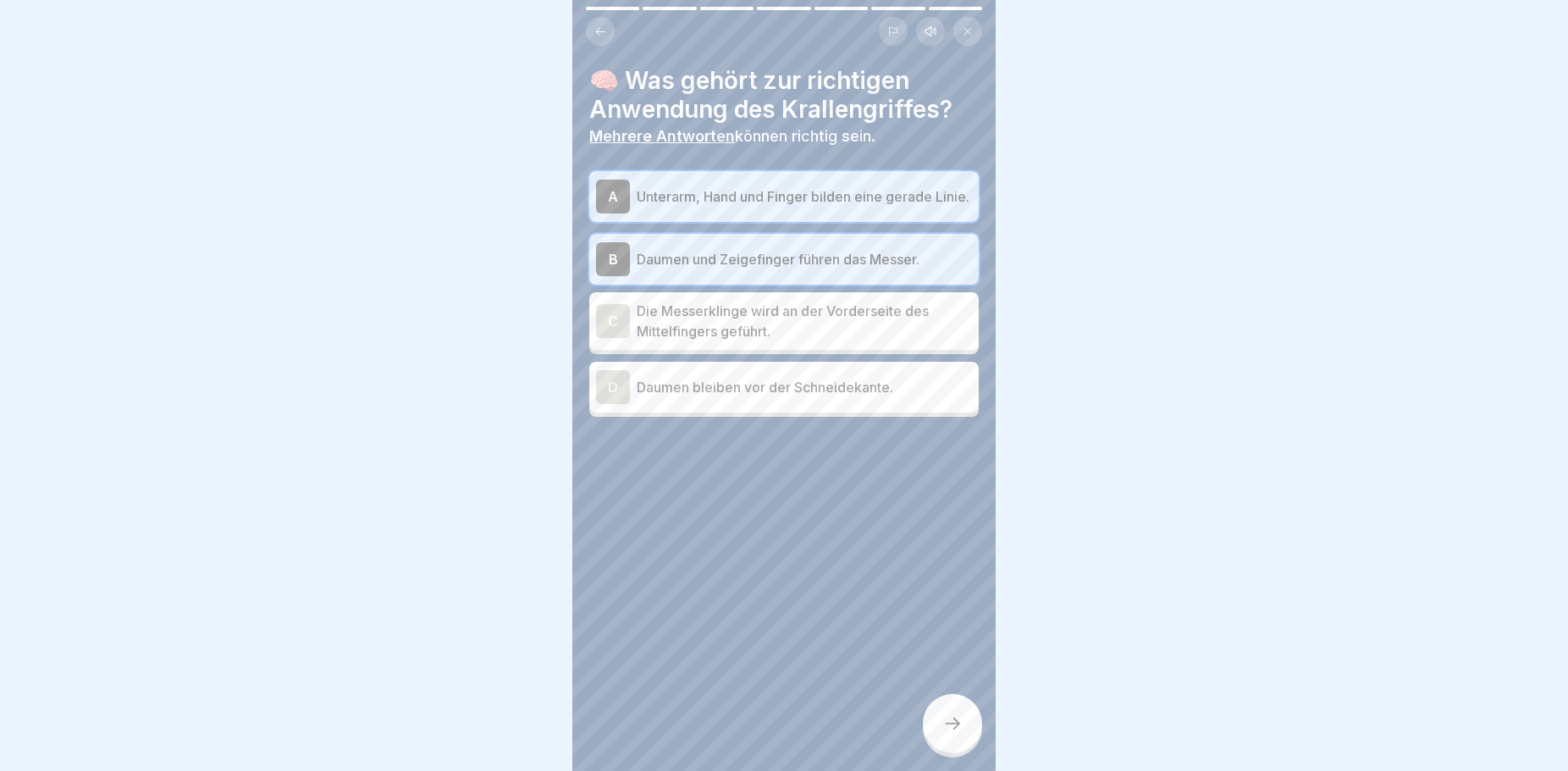
click at [805, 332] on p "Die Messerklinge wird an der Vorderseite des Mittelfingers geführt." at bounding box center [804, 320] width 335 height 40
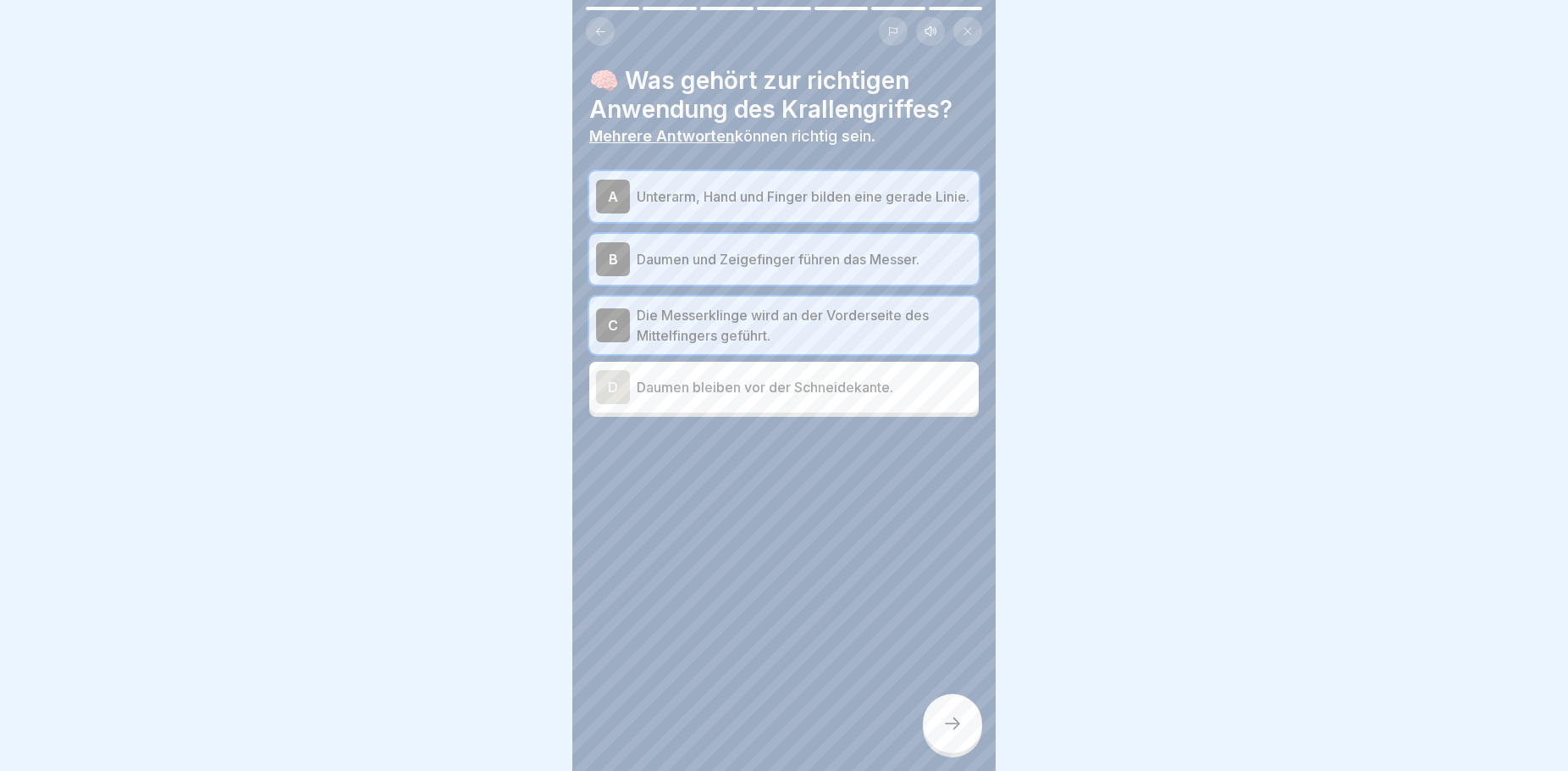
click at [954, 722] on div at bounding box center [952, 723] width 59 height 59
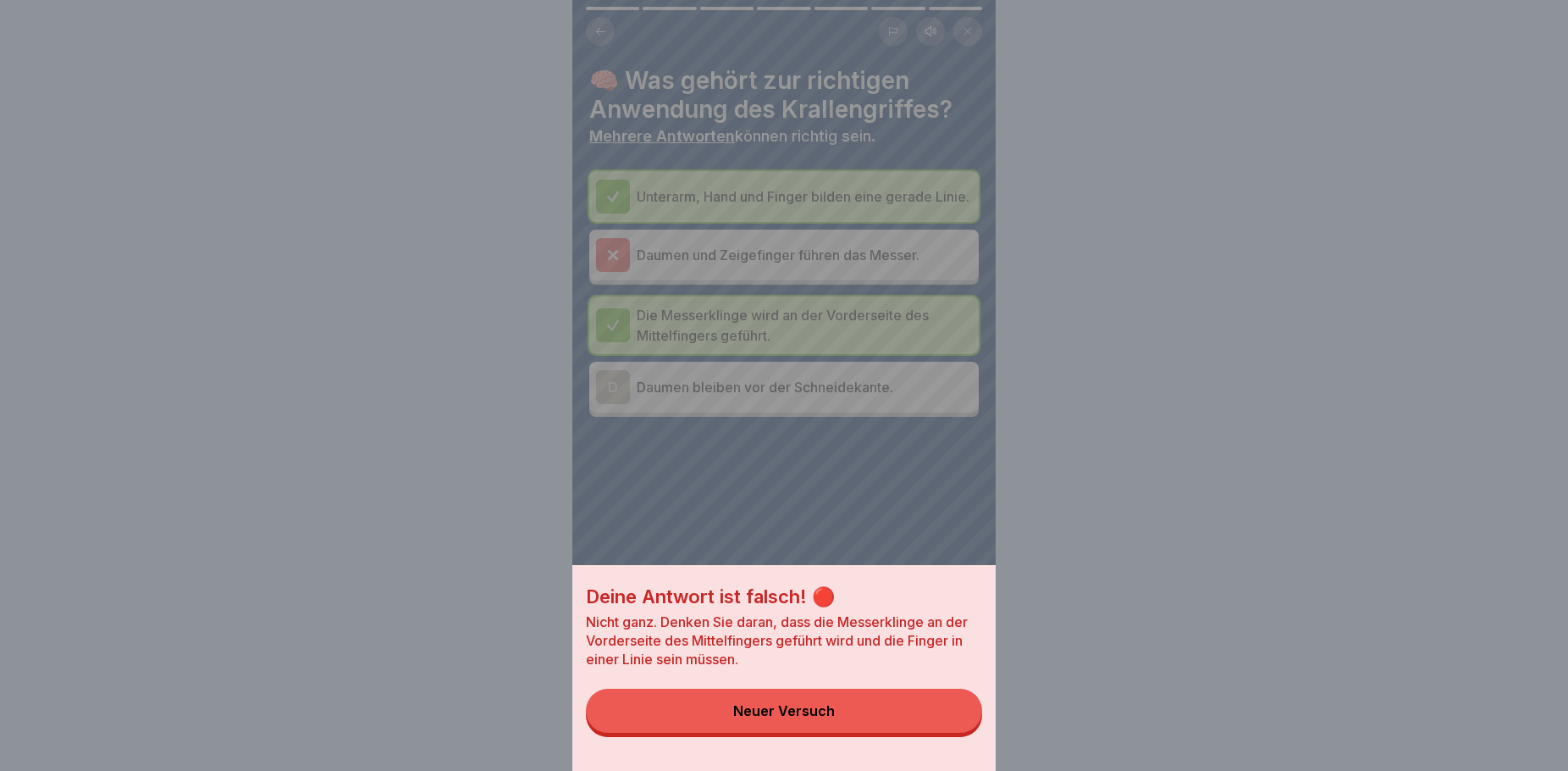
click at [840, 265] on div "Deine Antwort ist falsch! 🔴 Nicht ganz. Denken Sie daran, dass die Messerklinge…" at bounding box center [784, 385] width 423 height 771
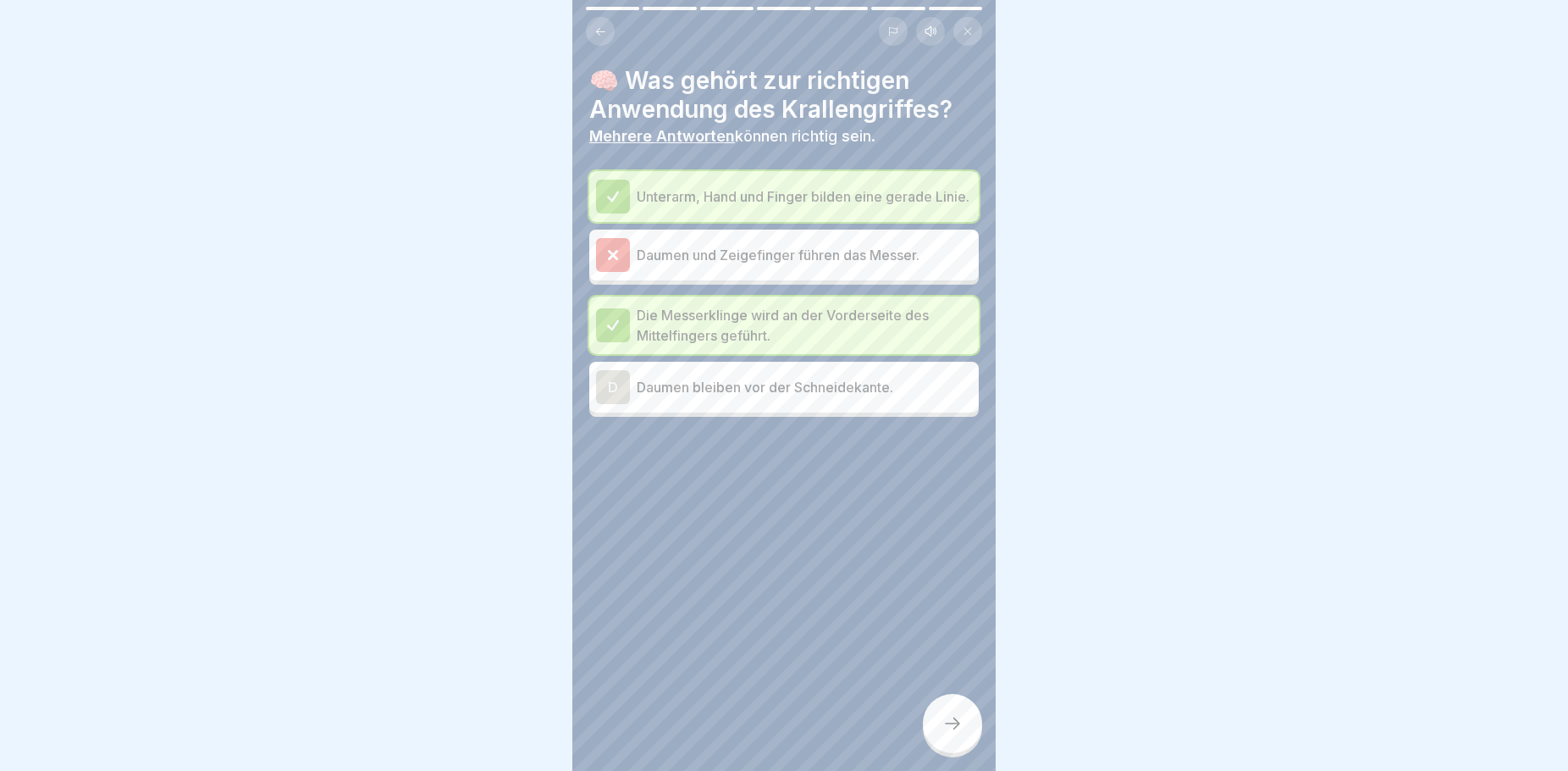
click at [952, 733] on icon at bounding box center [953, 723] width 21 height 21
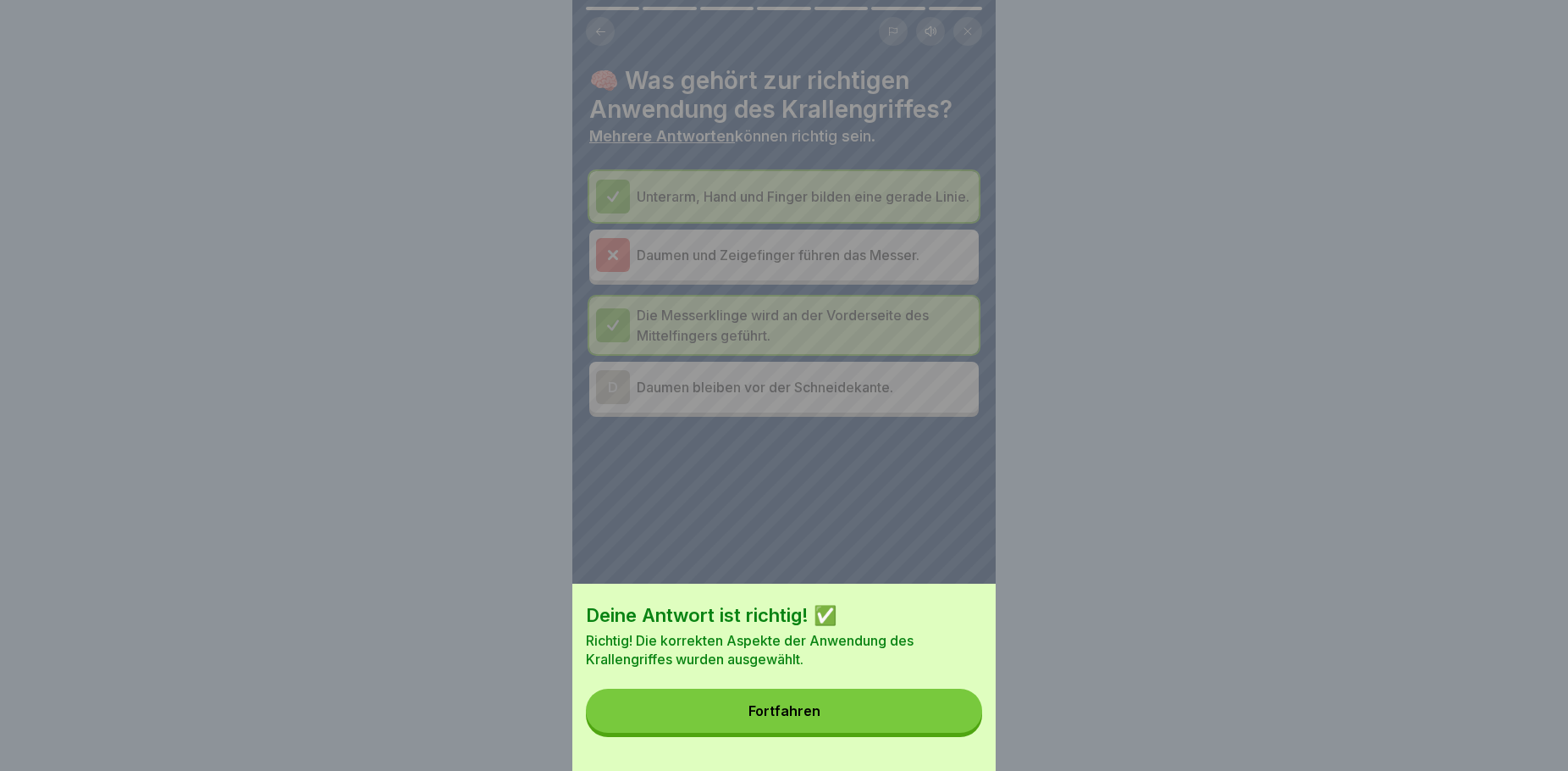
click at [902, 719] on button "Fortfahren" at bounding box center [784, 710] width 396 height 44
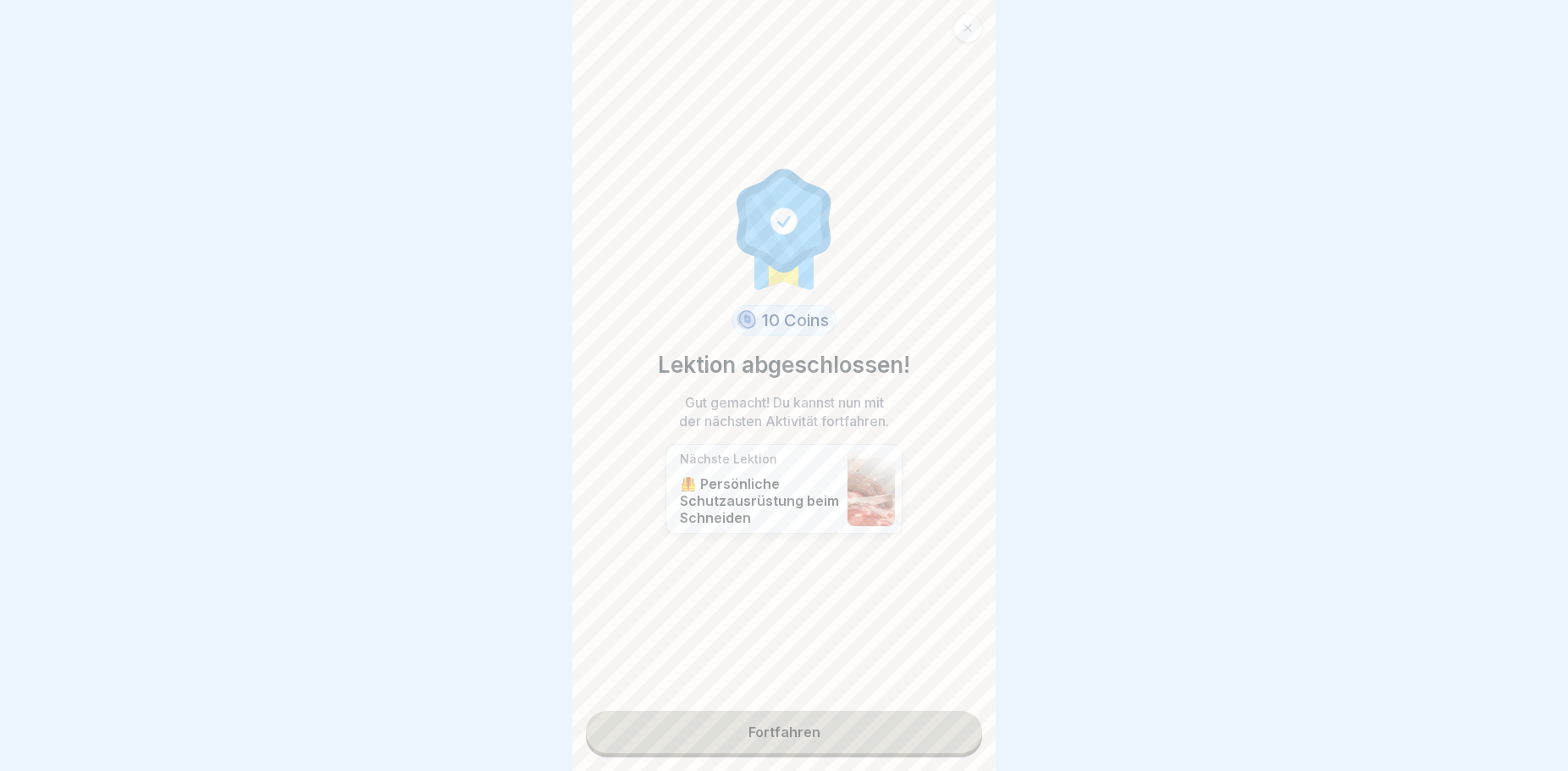
click at [820, 717] on link "Fortfahren" at bounding box center [784, 732] width 396 height 42
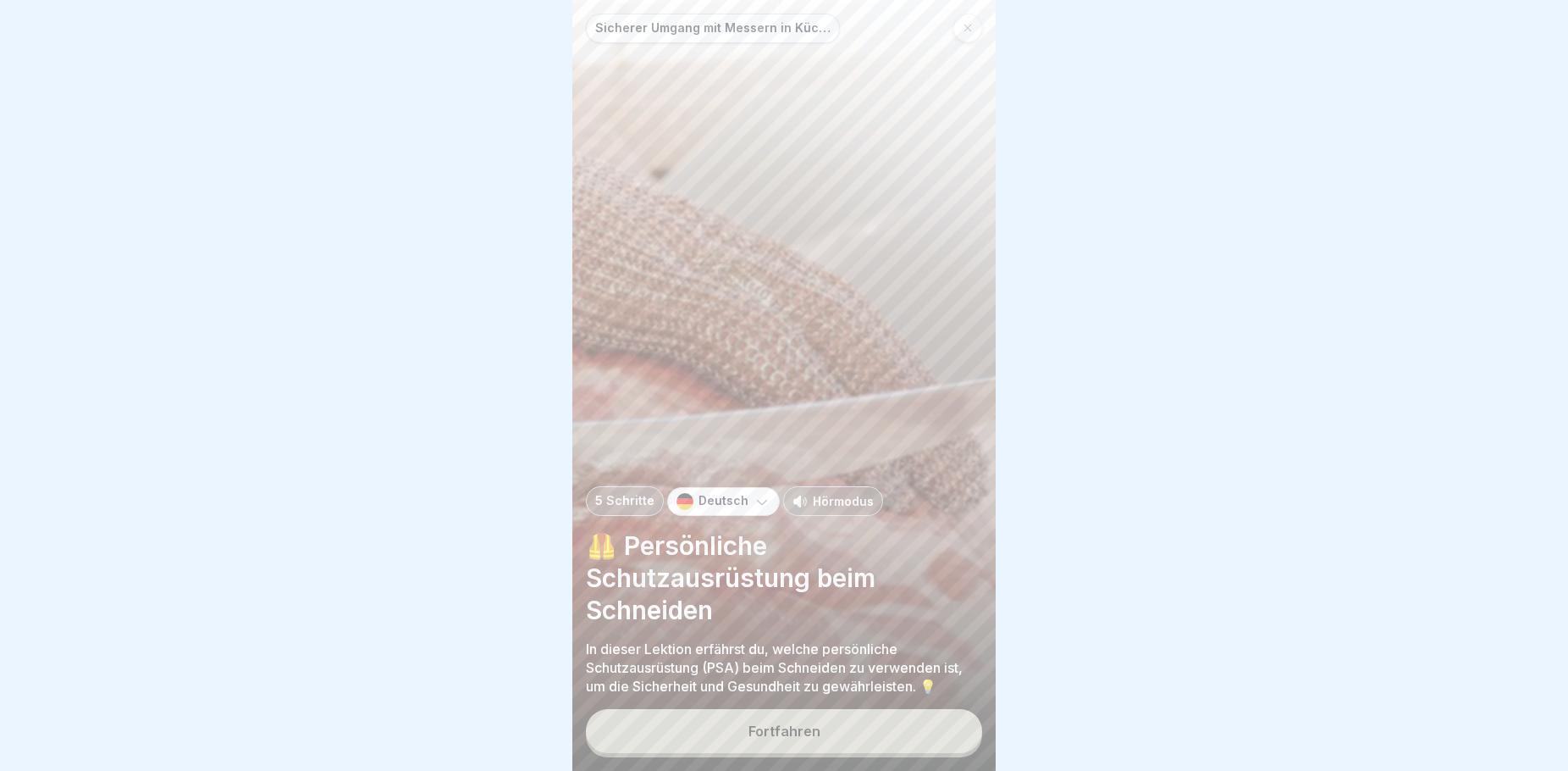
click at [832, 744] on button "Fortfahren" at bounding box center [784, 731] width 396 height 44
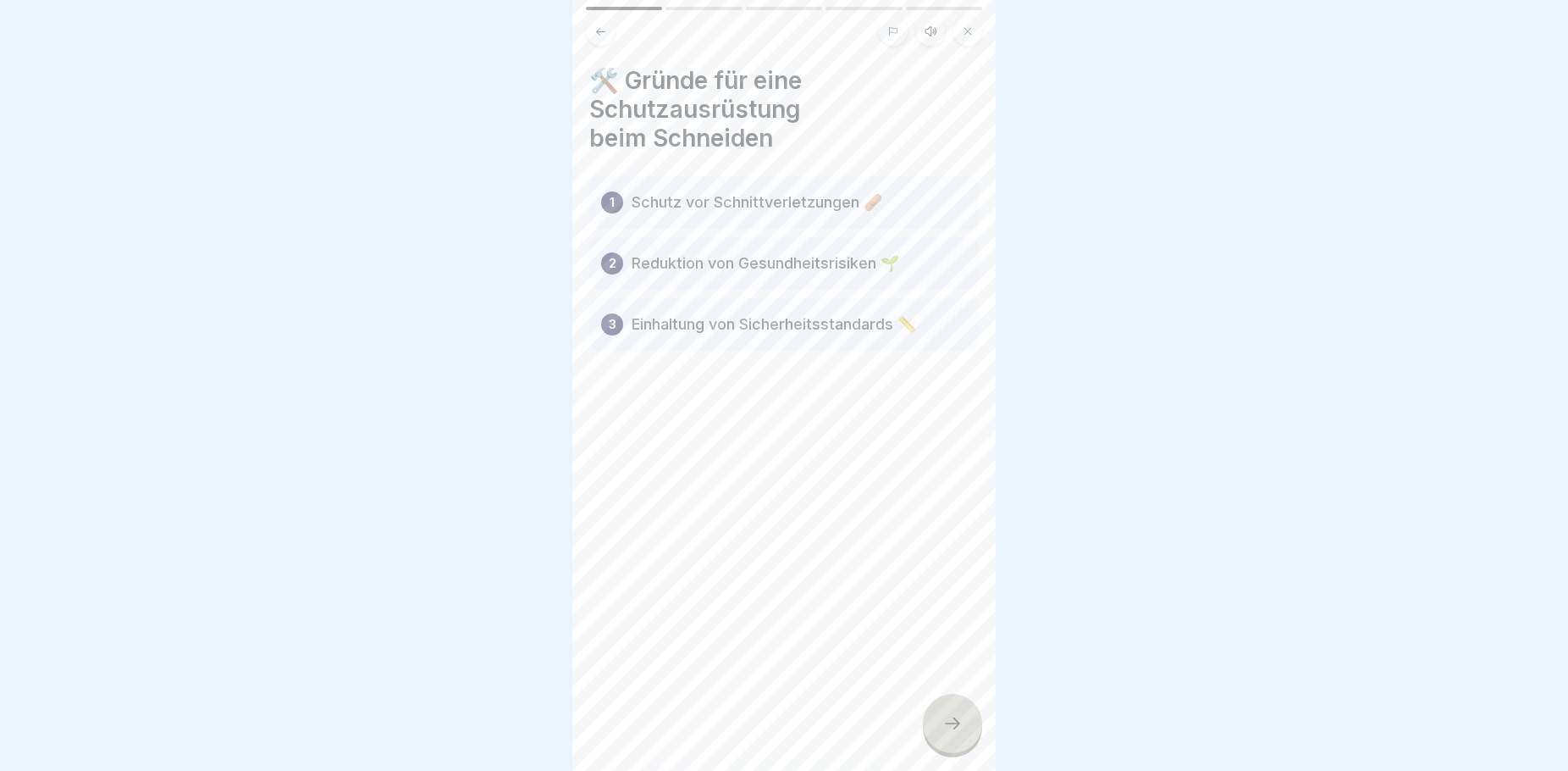
click at [959, 753] on div at bounding box center [952, 723] width 59 height 59
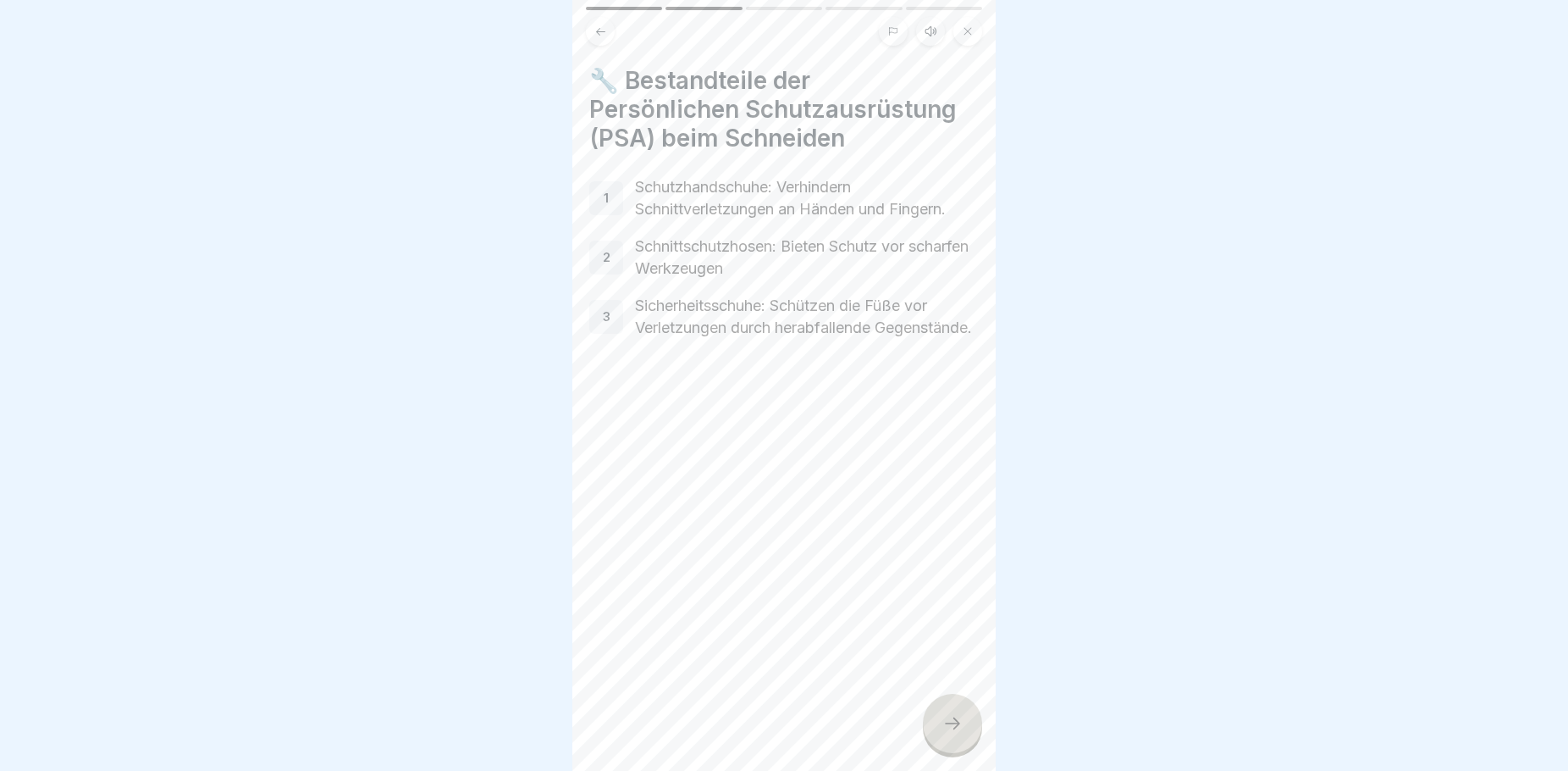
click at [963, 741] on div at bounding box center [952, 723] width 59 height 59
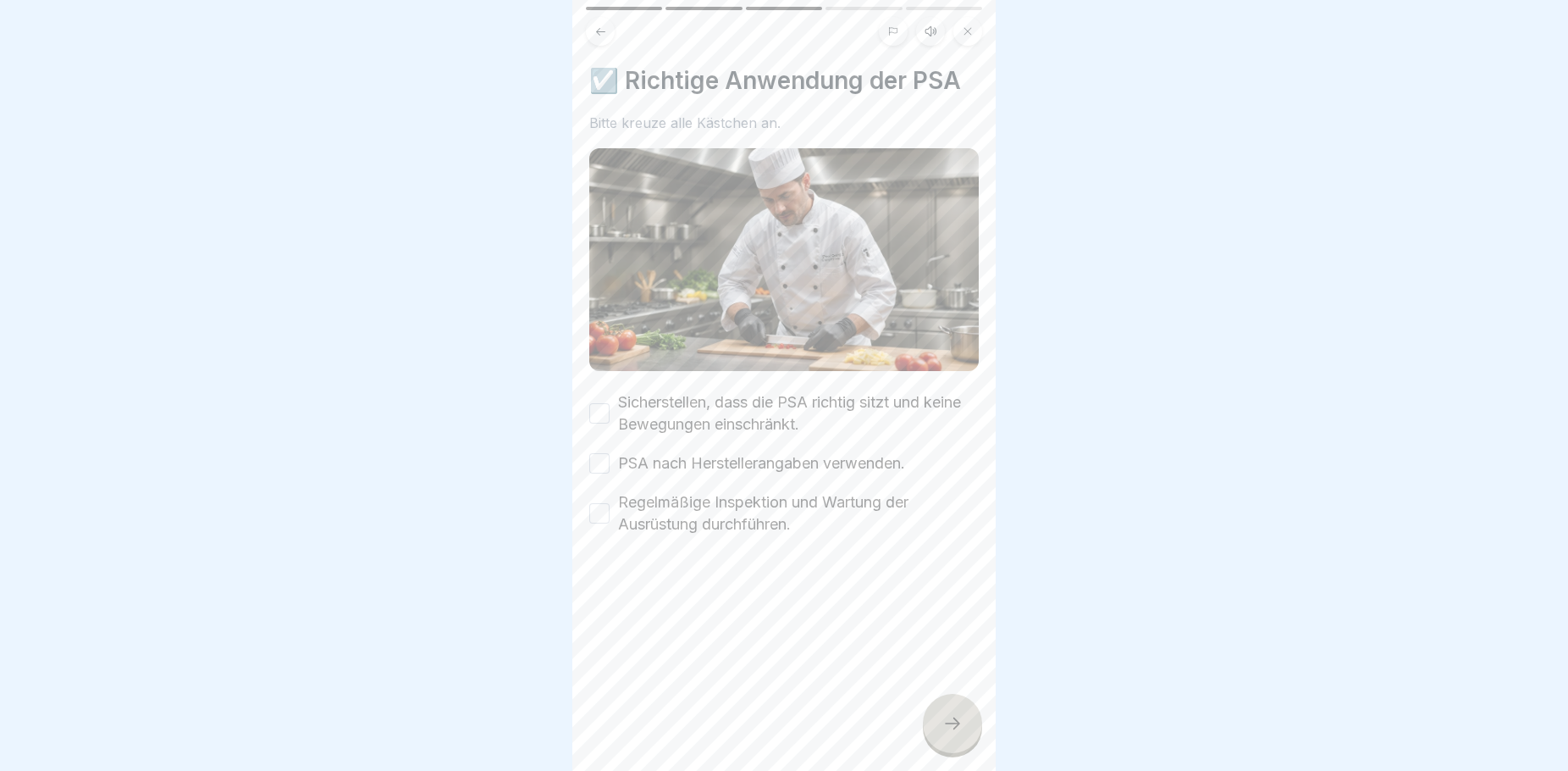
click at [600, 31] on icon at bounding box center [601, 31] width 9 height 8
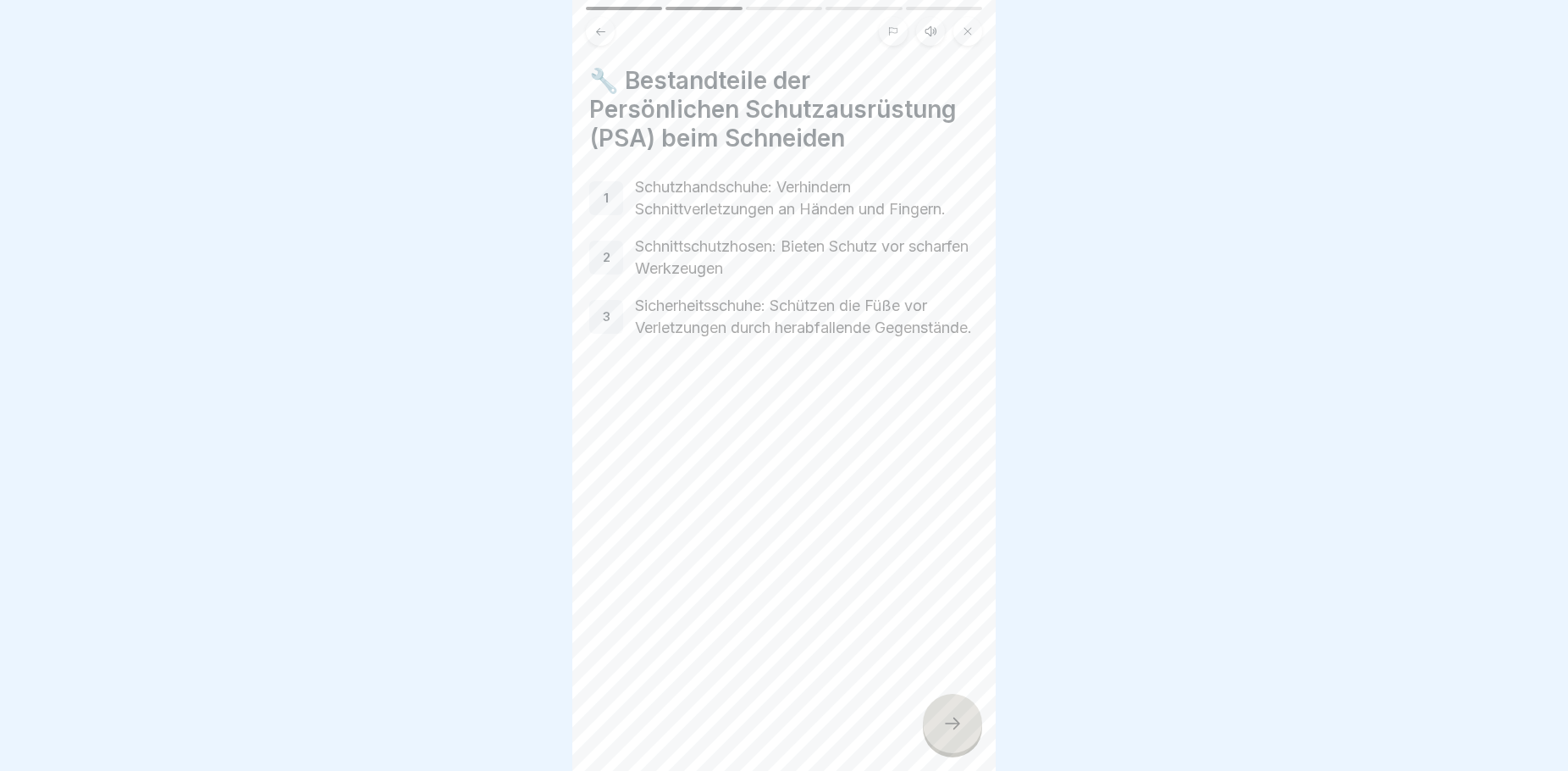
click at [959, 731] on icon at bounding box center [953, 723] width 21 height 21
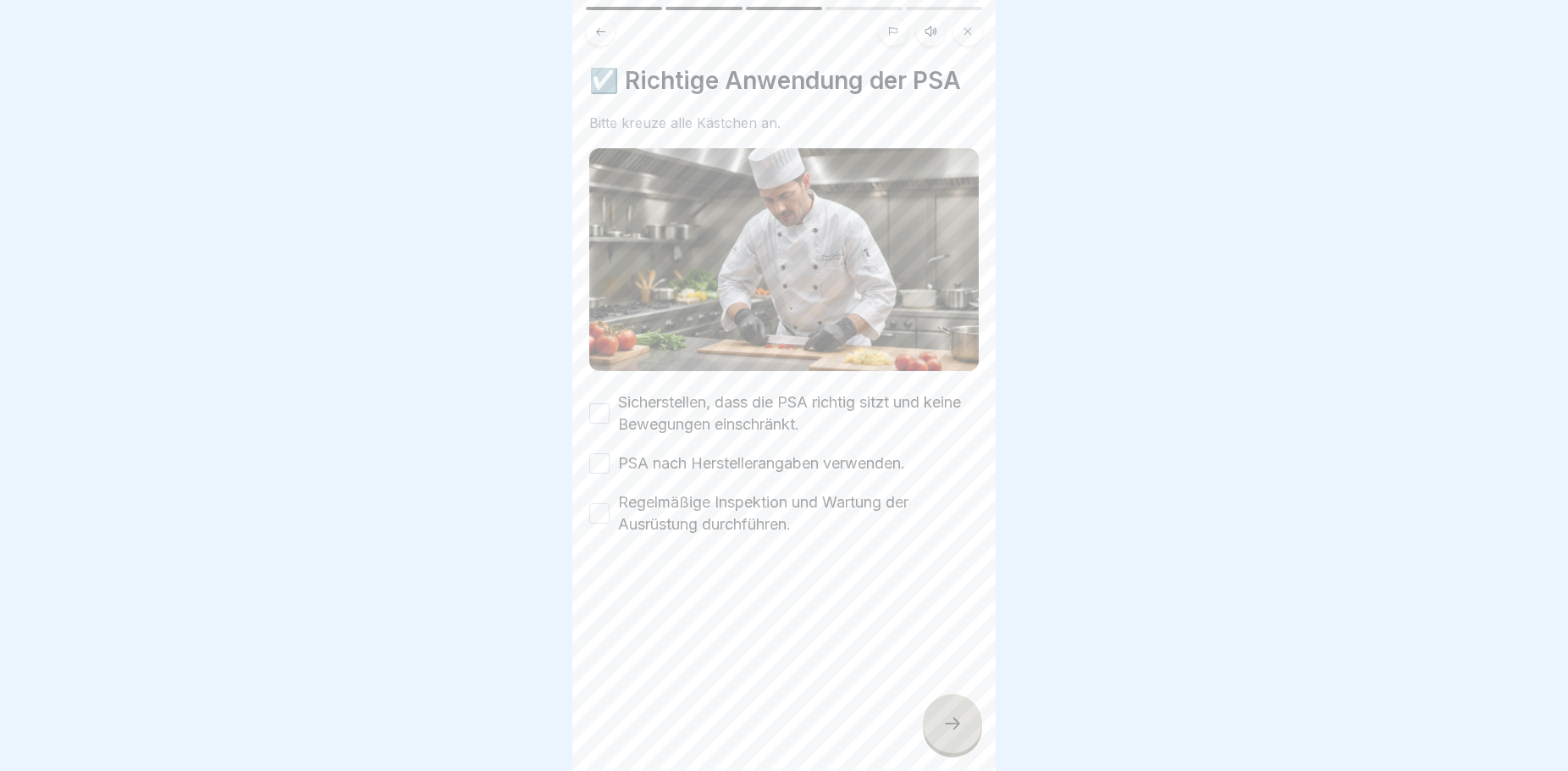
click at [601, 405] on button "Sicherstellen, dass die PSA richtig sitzt und keine Bewegungen einschränkt." at bounding box center [600, 413] width 21 height 21
click at [602, 456] on button "PSA nach Herstellerangaben verwenden." at bounding box center [600, 463] width 21 height 21
click at [595, 519] on div "Regelmäßige Inspektion und Wartung der Ausrüstung durchführen." at bounding box center [784, 513] width 390 height 44
click at [594, 503] on button "Regelmäßige Inspektion und Wartung der Ausrüstung durchführen." at bounding box center [600, 514] width 21 height 21
click at [975, 741] on div at bounding box center [952, 723] width 59 height 59
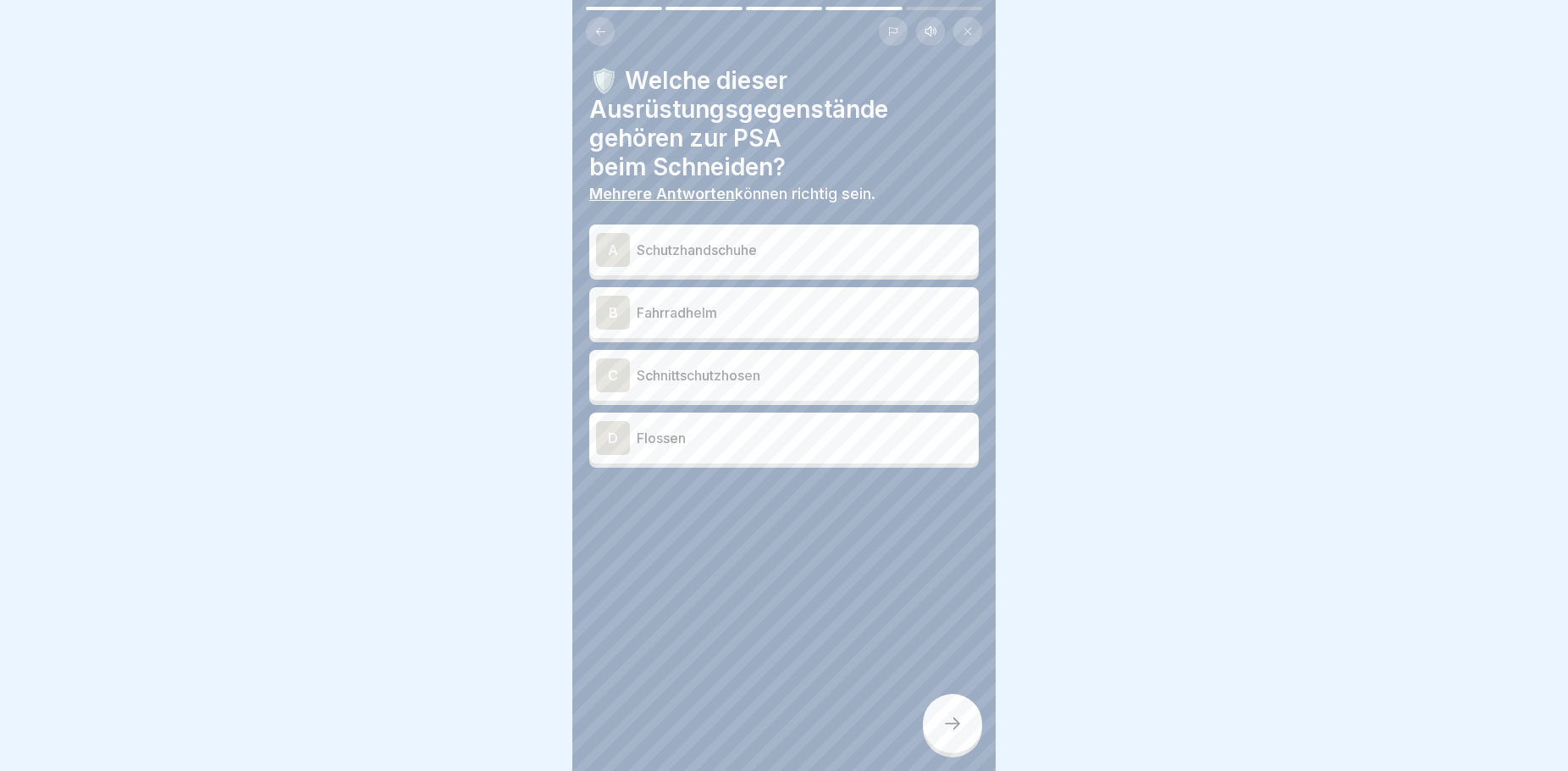
click at [707, 256] on p "Schutzhandschuhe" at bounding box center [804, 250] width 335 height 21
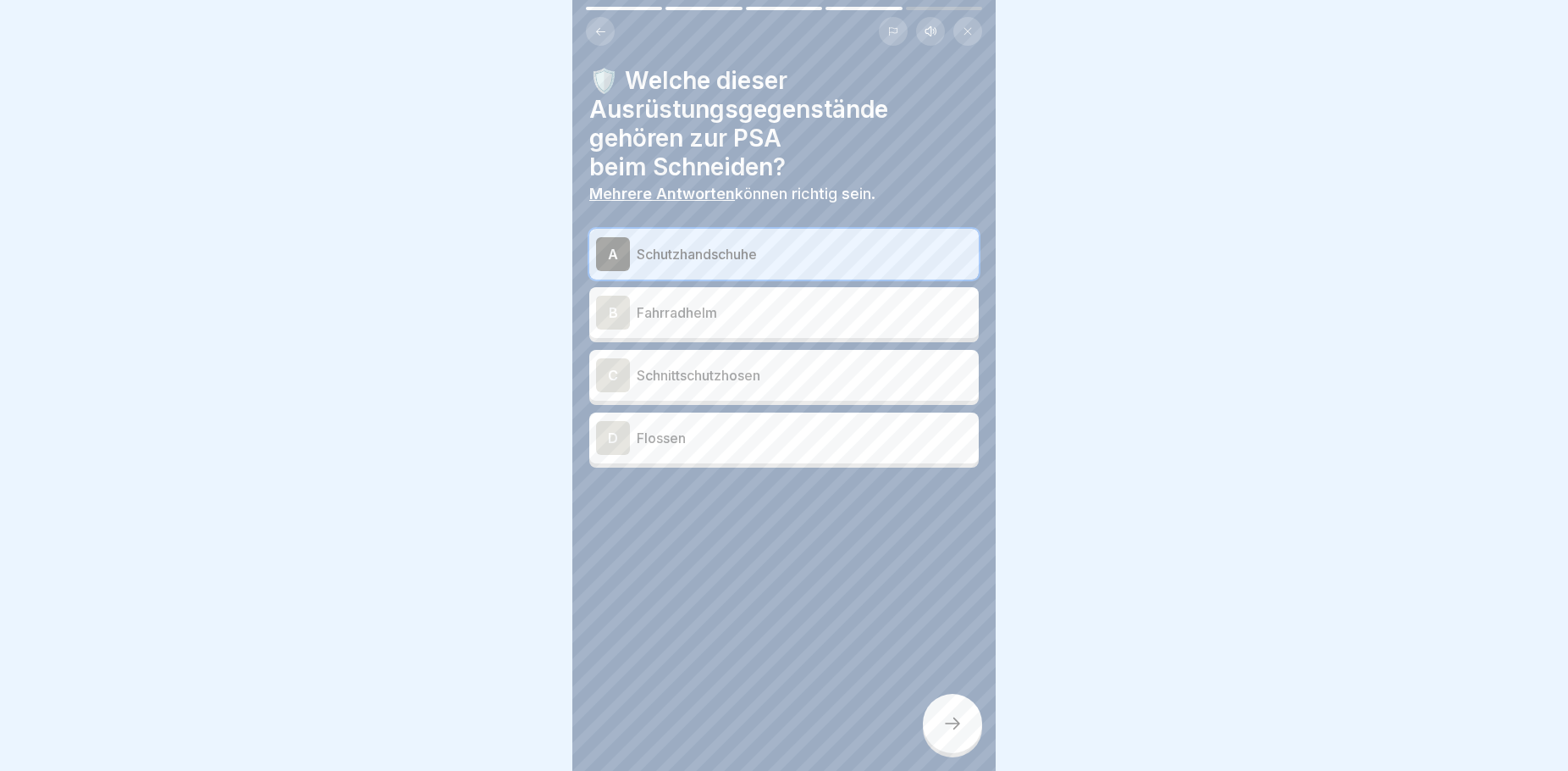
click at [743, 367] on p "Schnittschutzhosen" at bounding box center [804, 376] width 335 height 21
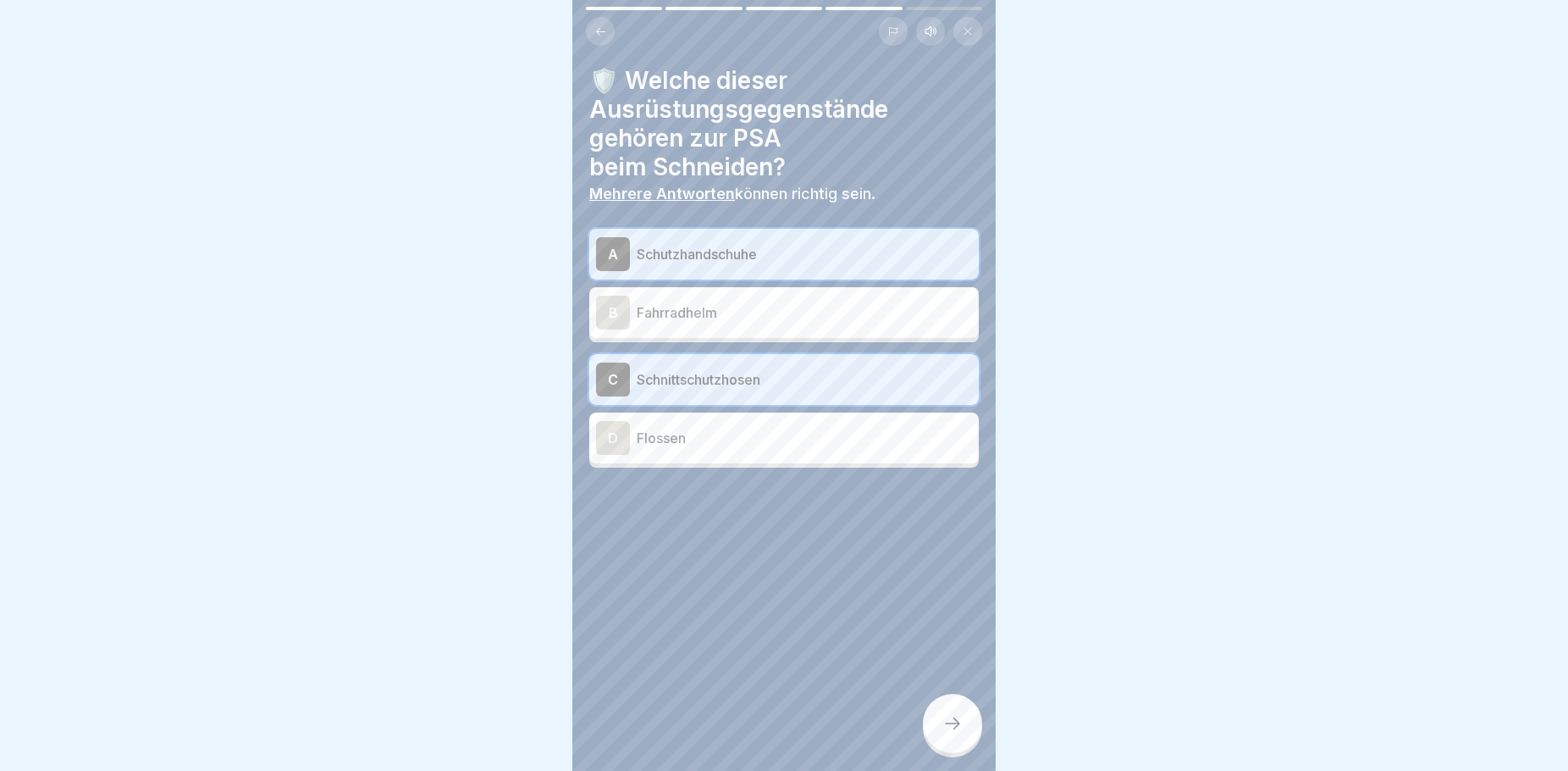
click at [958, 727] on div at bounding box center [952, 723] width 59 height 59
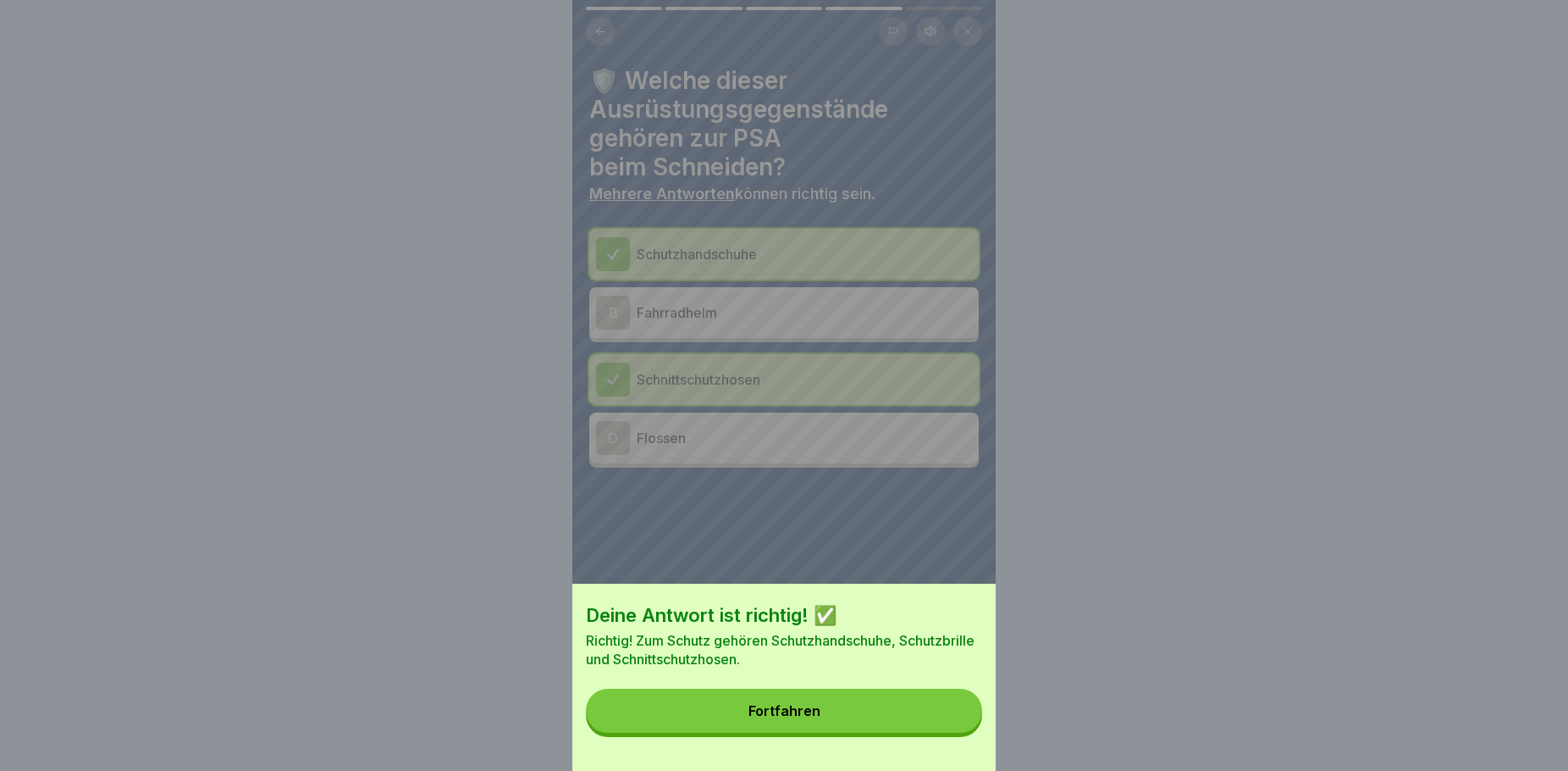
click at [801, 718] on div "Fortfahren" at bounding box center [784, 711] width 72 height 15
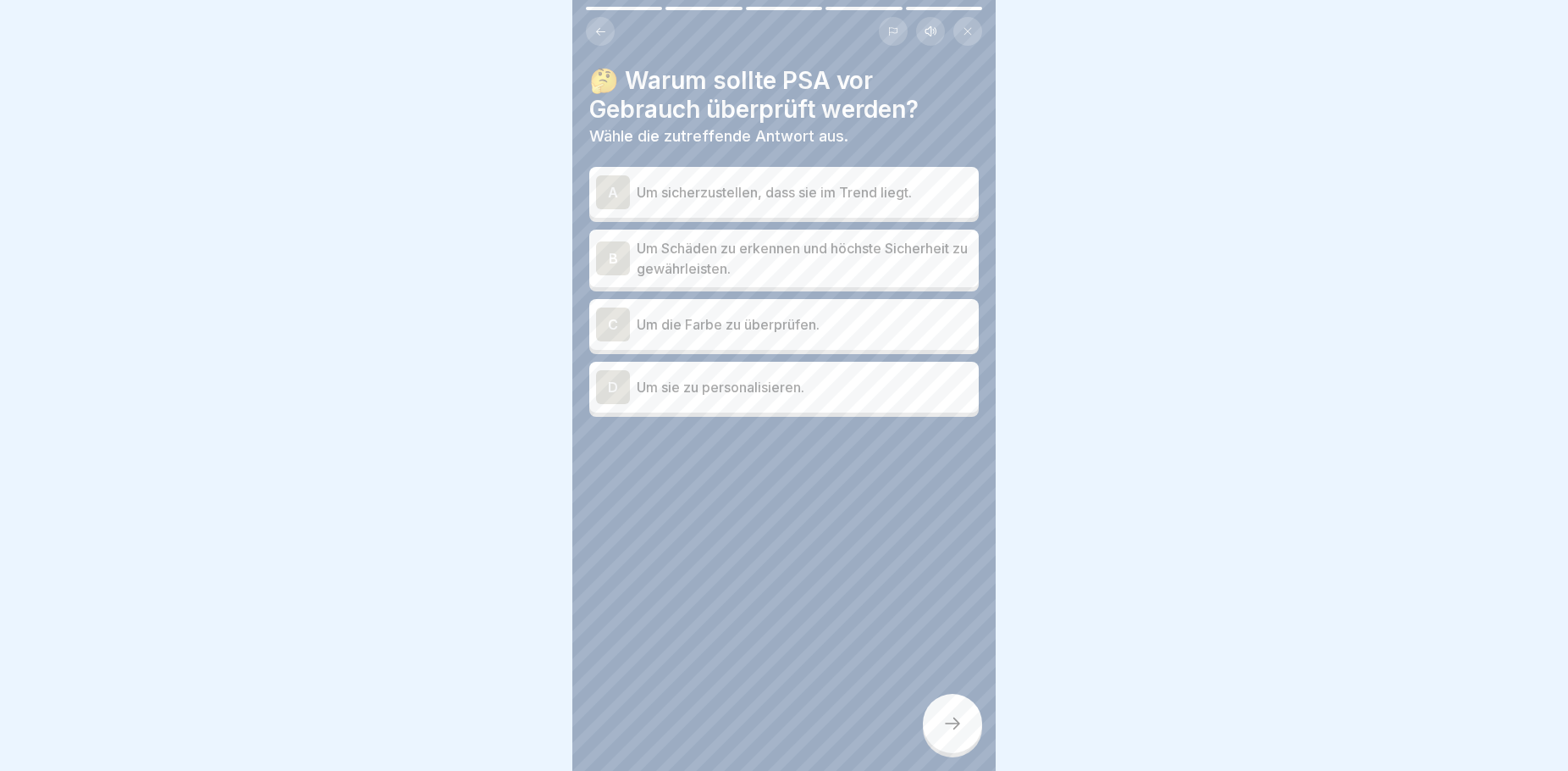
click at [604, 35] on icon at bounding box center [601, 32] width 13 height 13
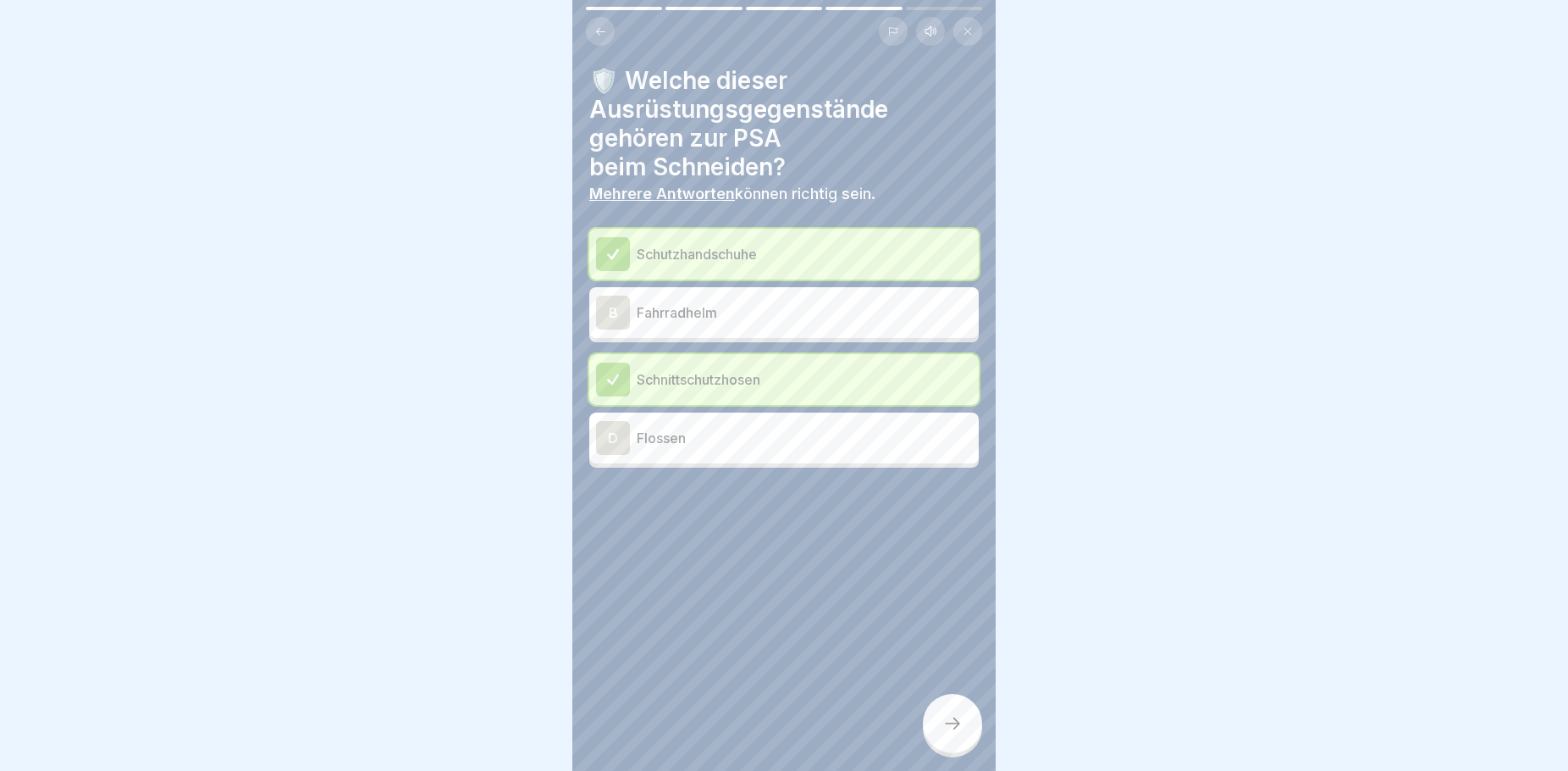
click at [604, 35] on icon at bounding box center [601, 32] width 13 height 13
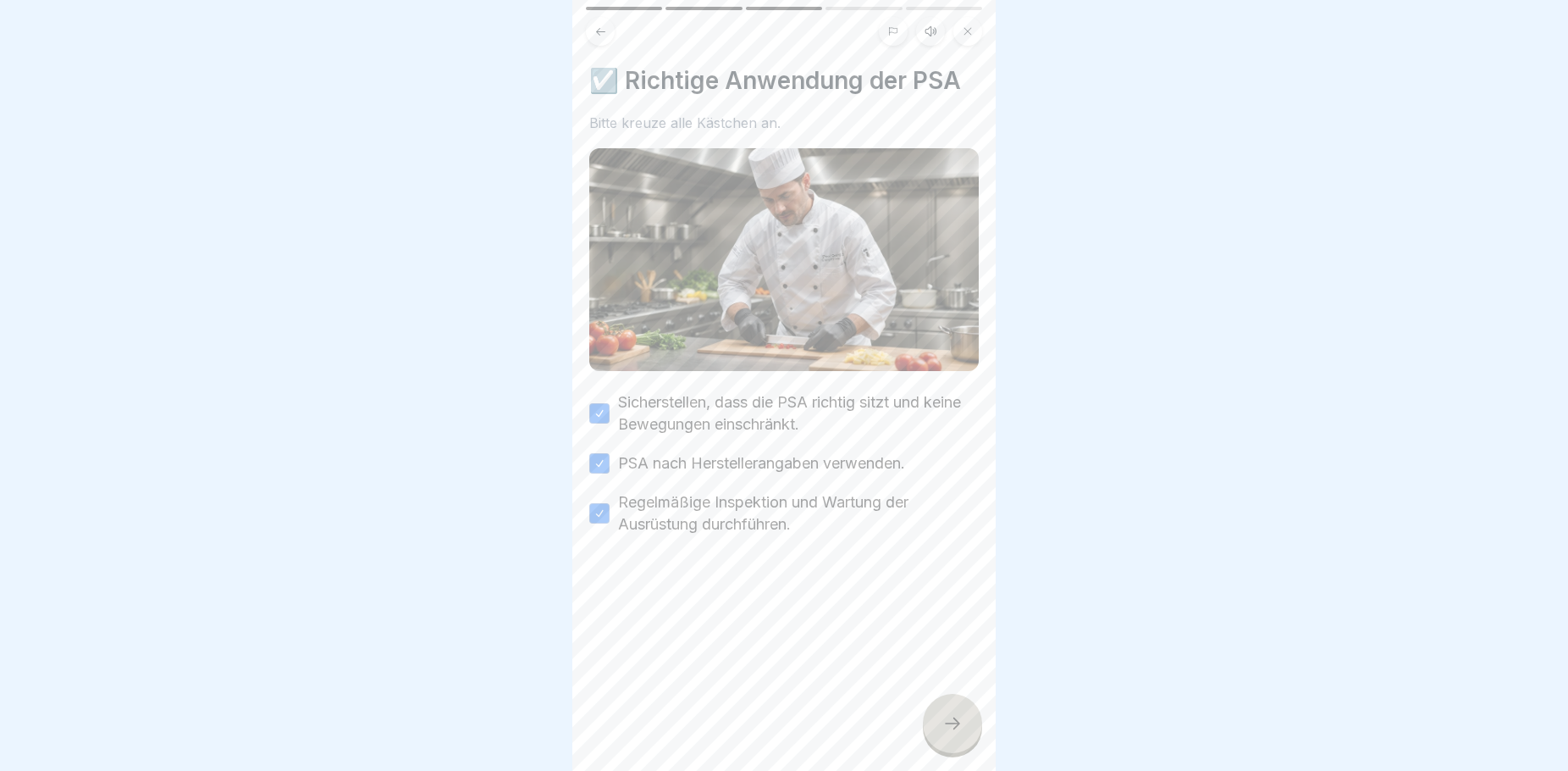
click at [608, 19] on div at bounding box center [784, 31] width 396 height 29
click at [606, 30] on icon at bounding box center [601, 32] width 13 height 13
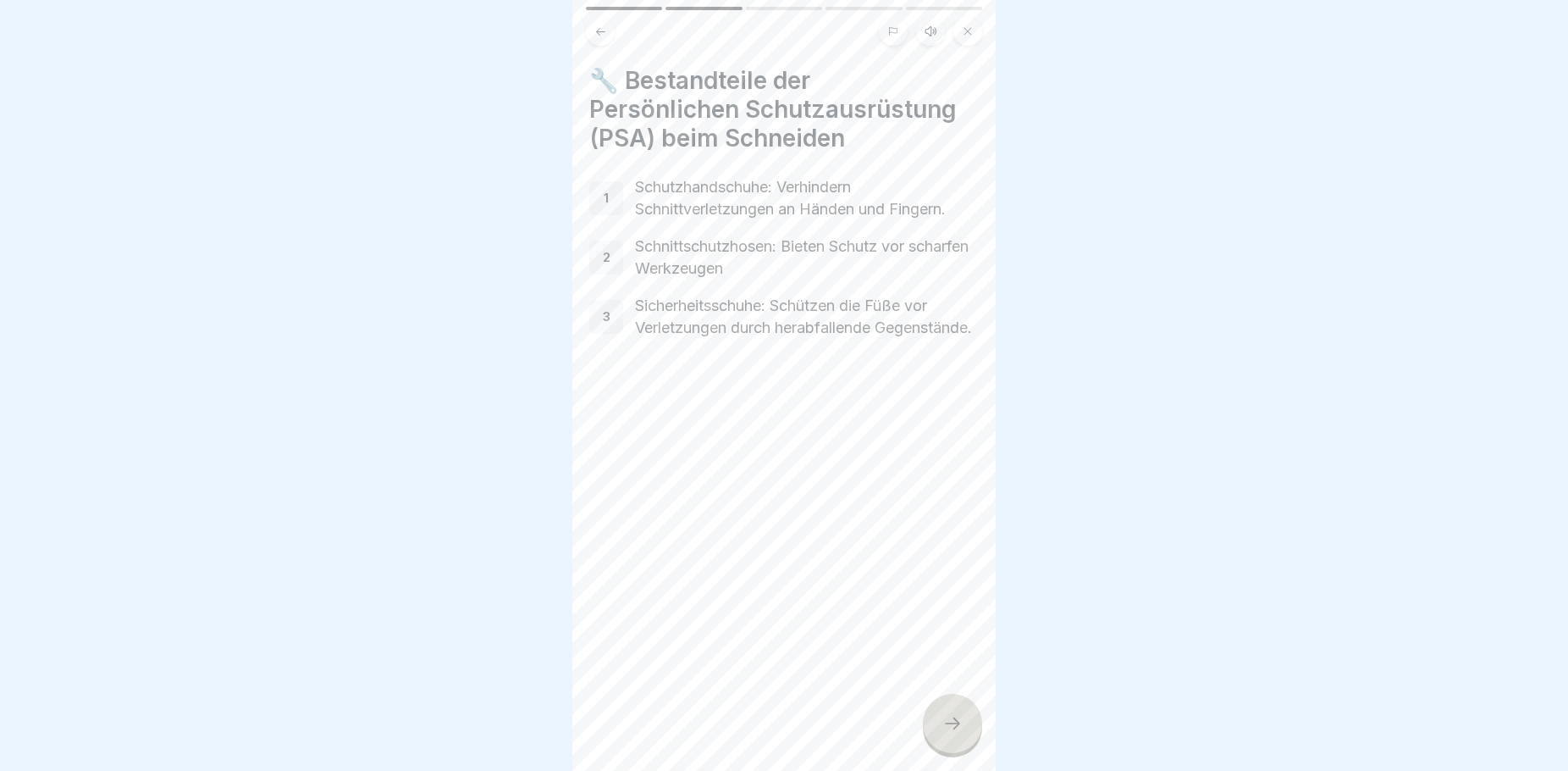
click at [606, 30] on icon at bounding box center [601, 32] width 13 height 13
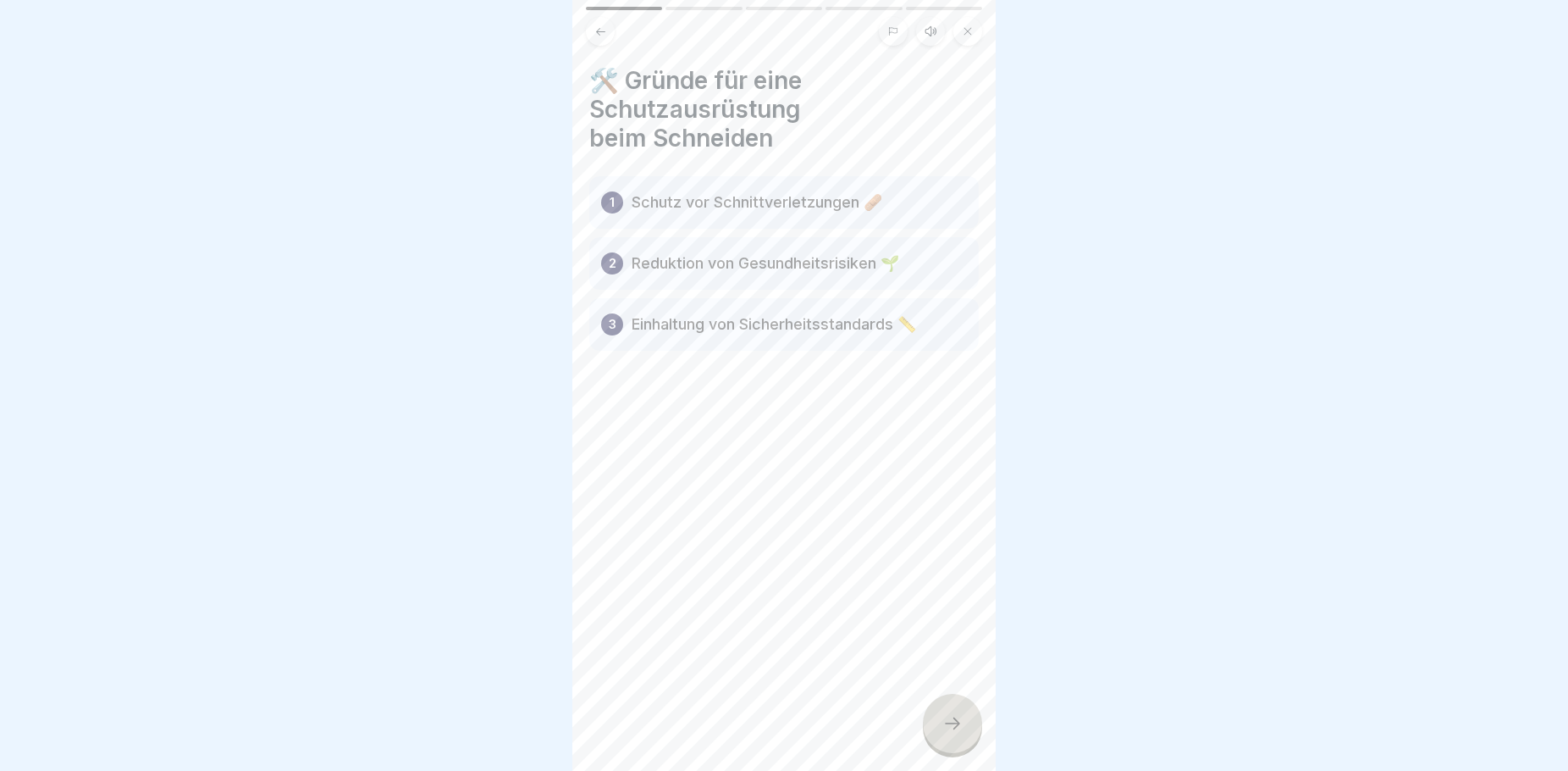
click at [959, 729] on div at bounding box center [952, 723] width 59 height 59
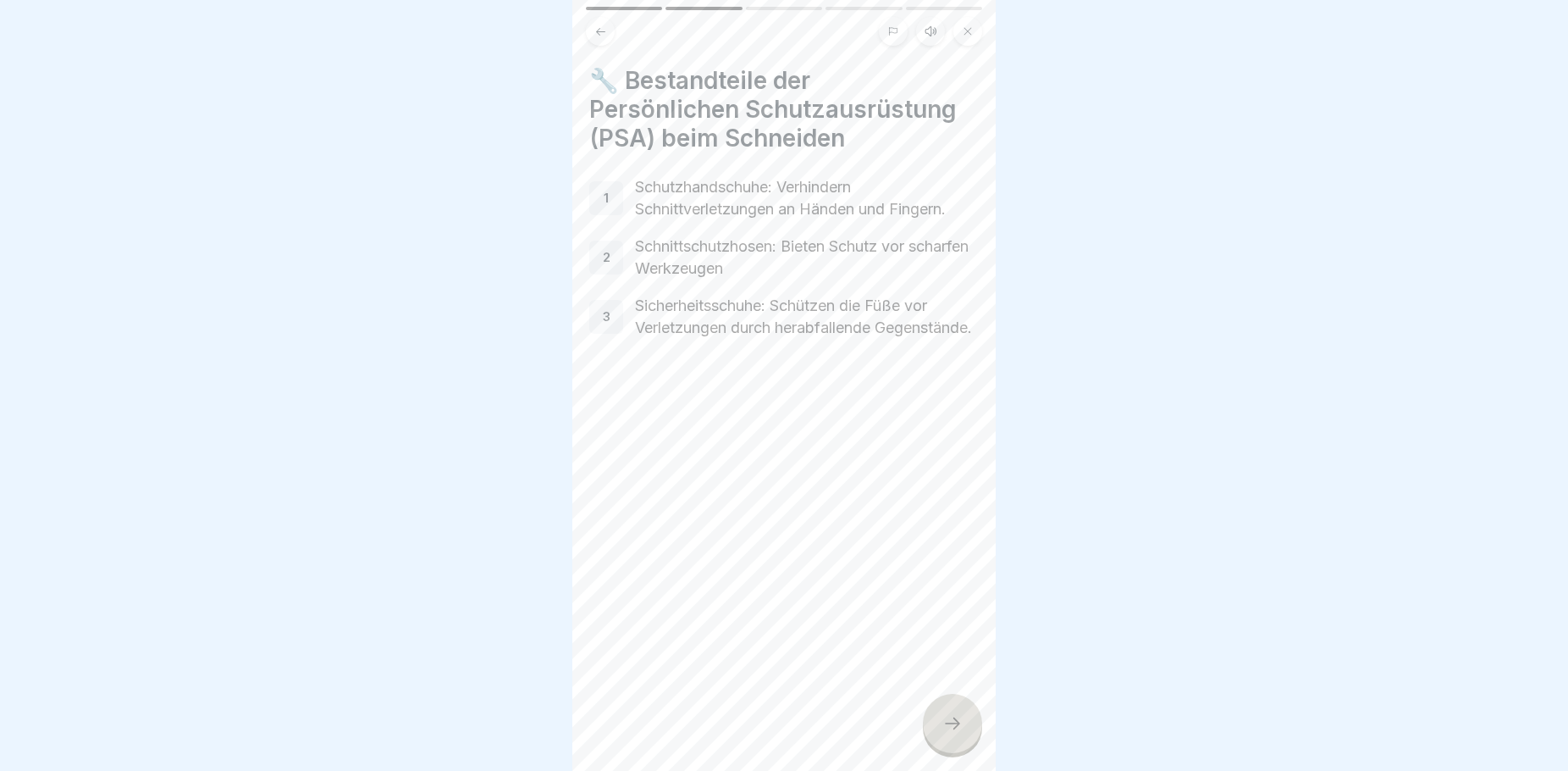
click at [943, 733] on icon at bounding box center [953, 723] width 21 height 21
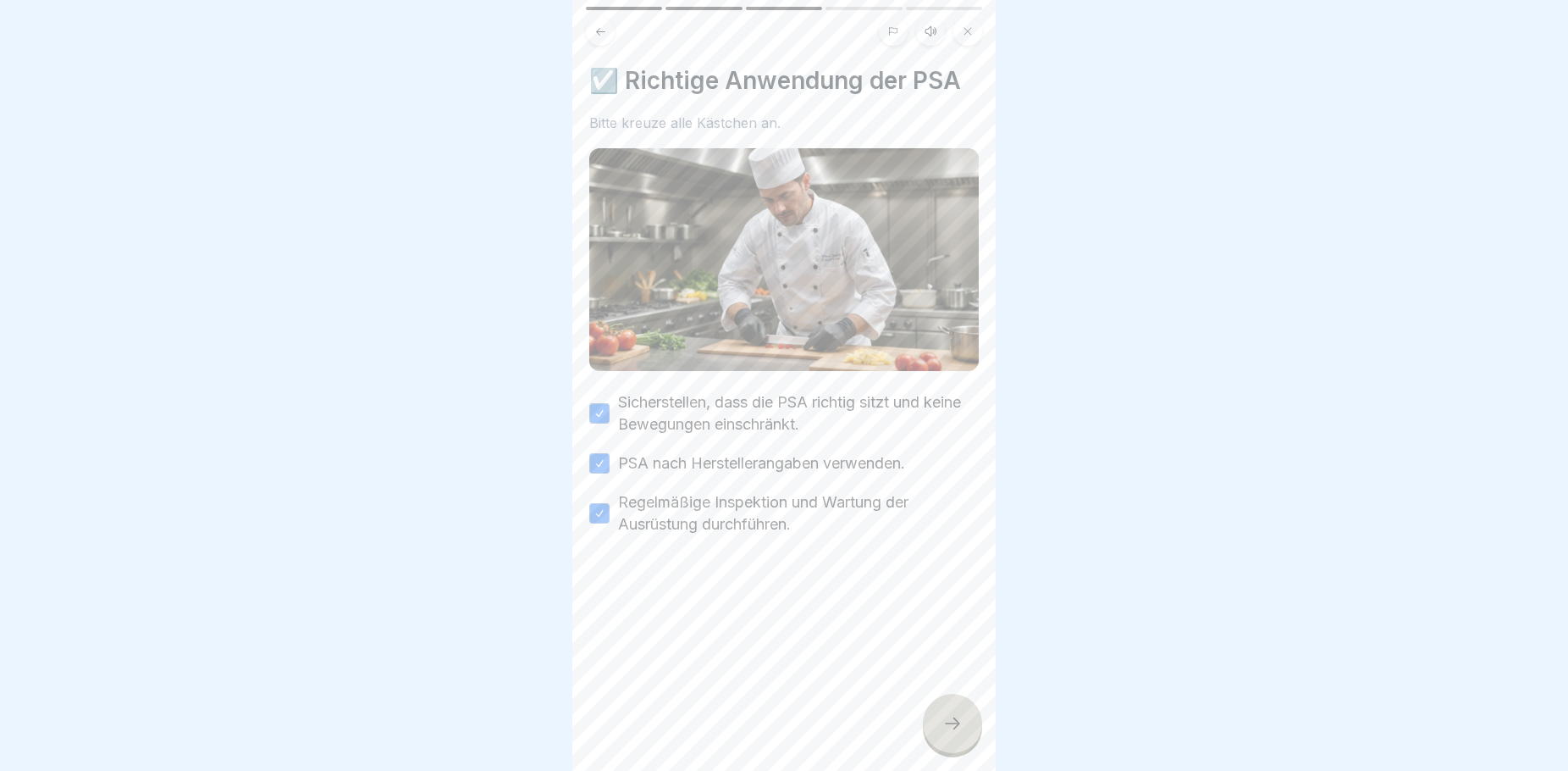
click at [945, 733] on icon at bounding box center [953, 723] width 21 height 21
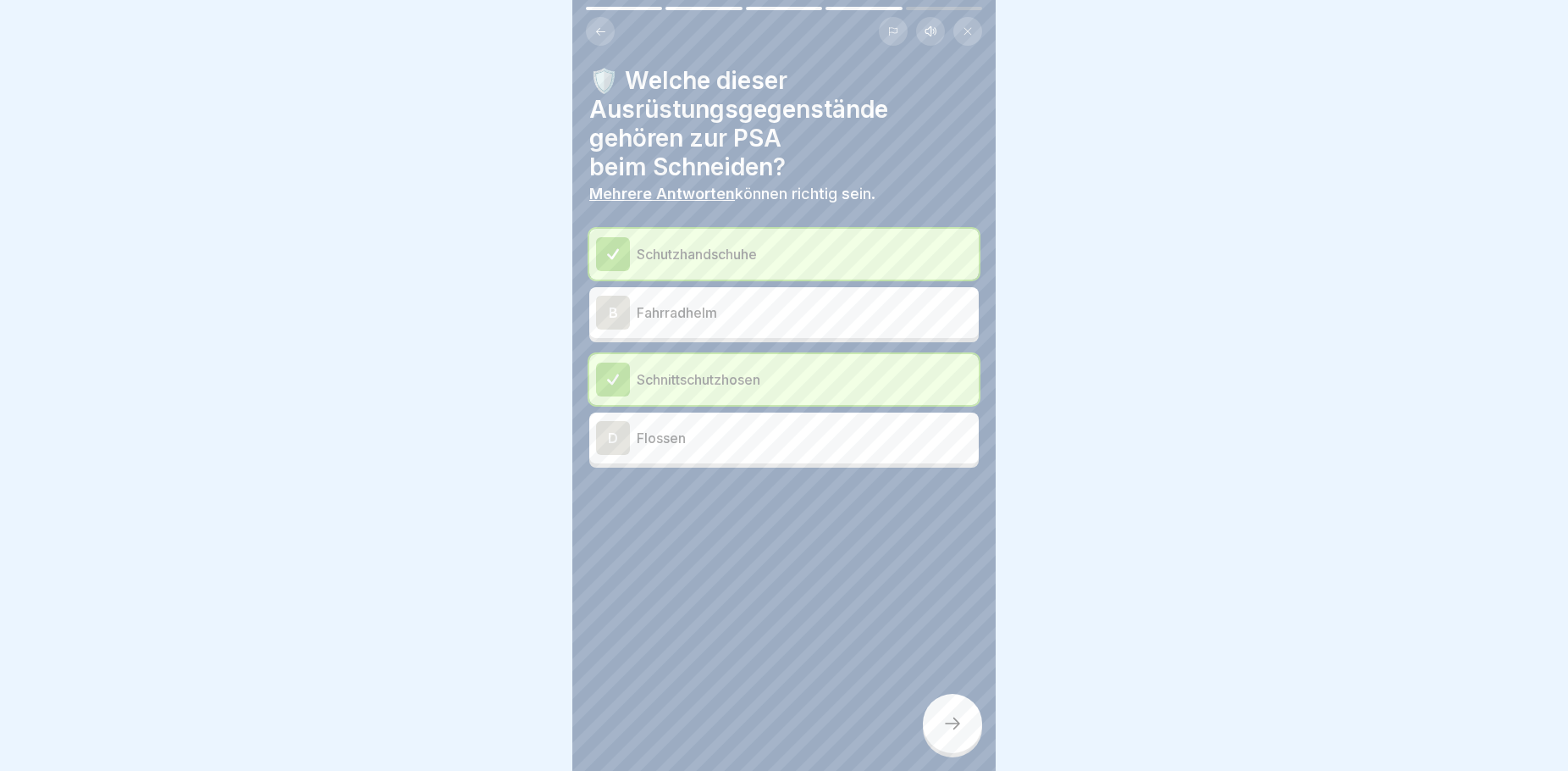
click at [945, 733] on icon at bounding box center [953, 723] width 21 height 21
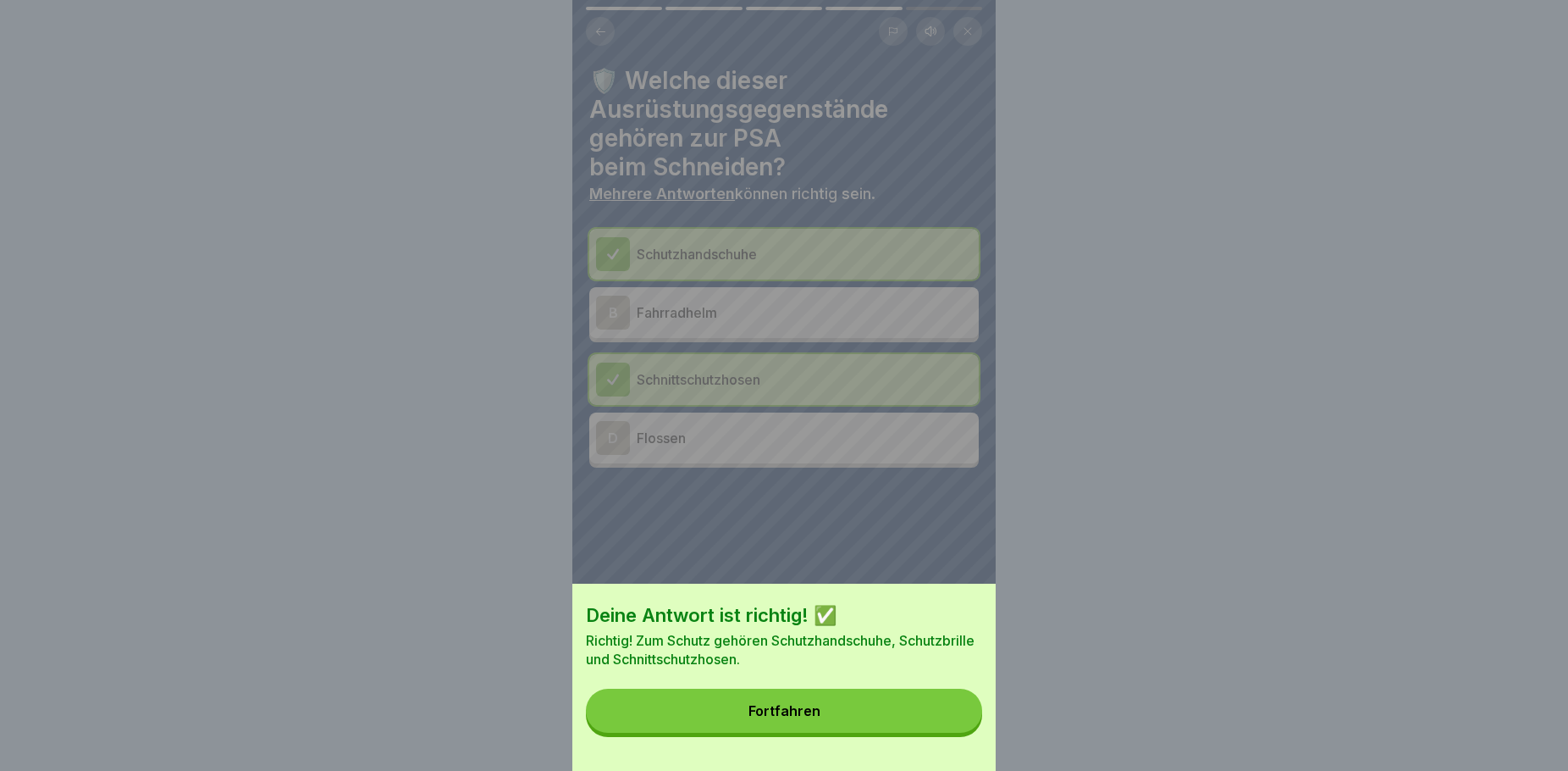
click at [945, 732] on button "Fortfahren" at bounding box center [784, 710] width 396 height 44
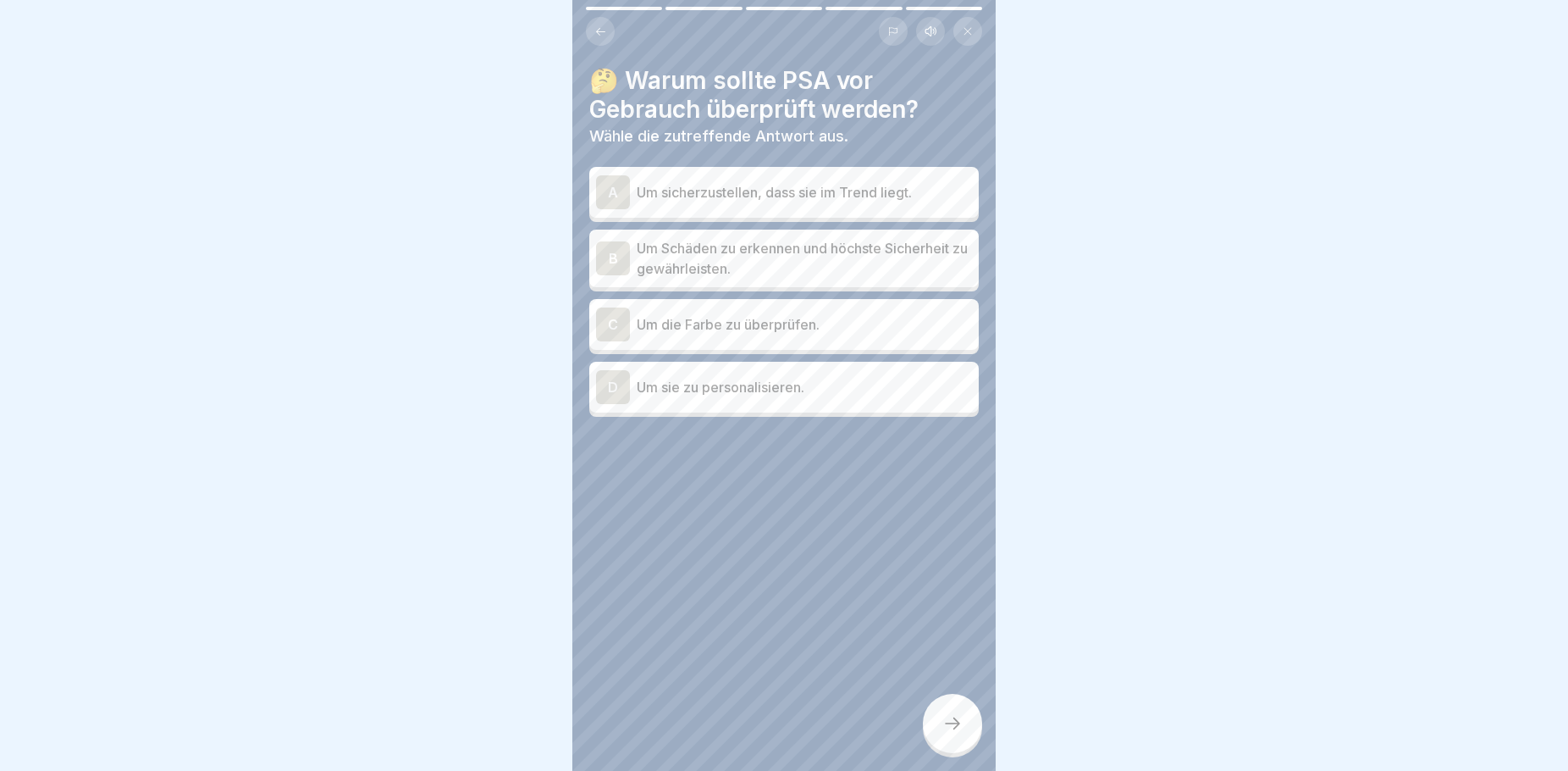
click at [792, 260] on p "Um Schäden zu erkennen und höchste Sicherheit zu gewährleisten." at bounding box center [804, 257] width 335 height 40
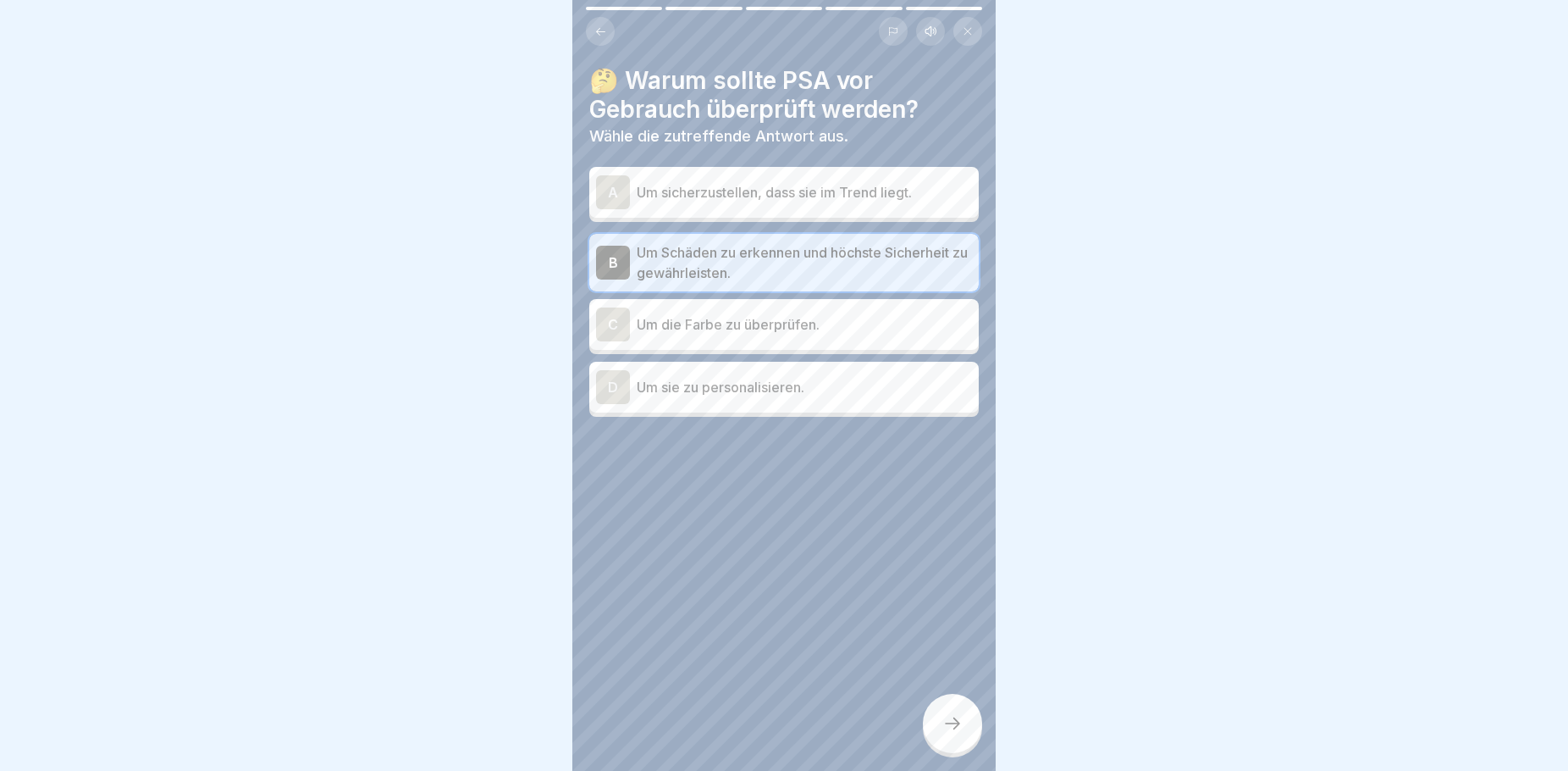
click at [945, 728] on div at bounding box center [952, 723] width 59 height 59
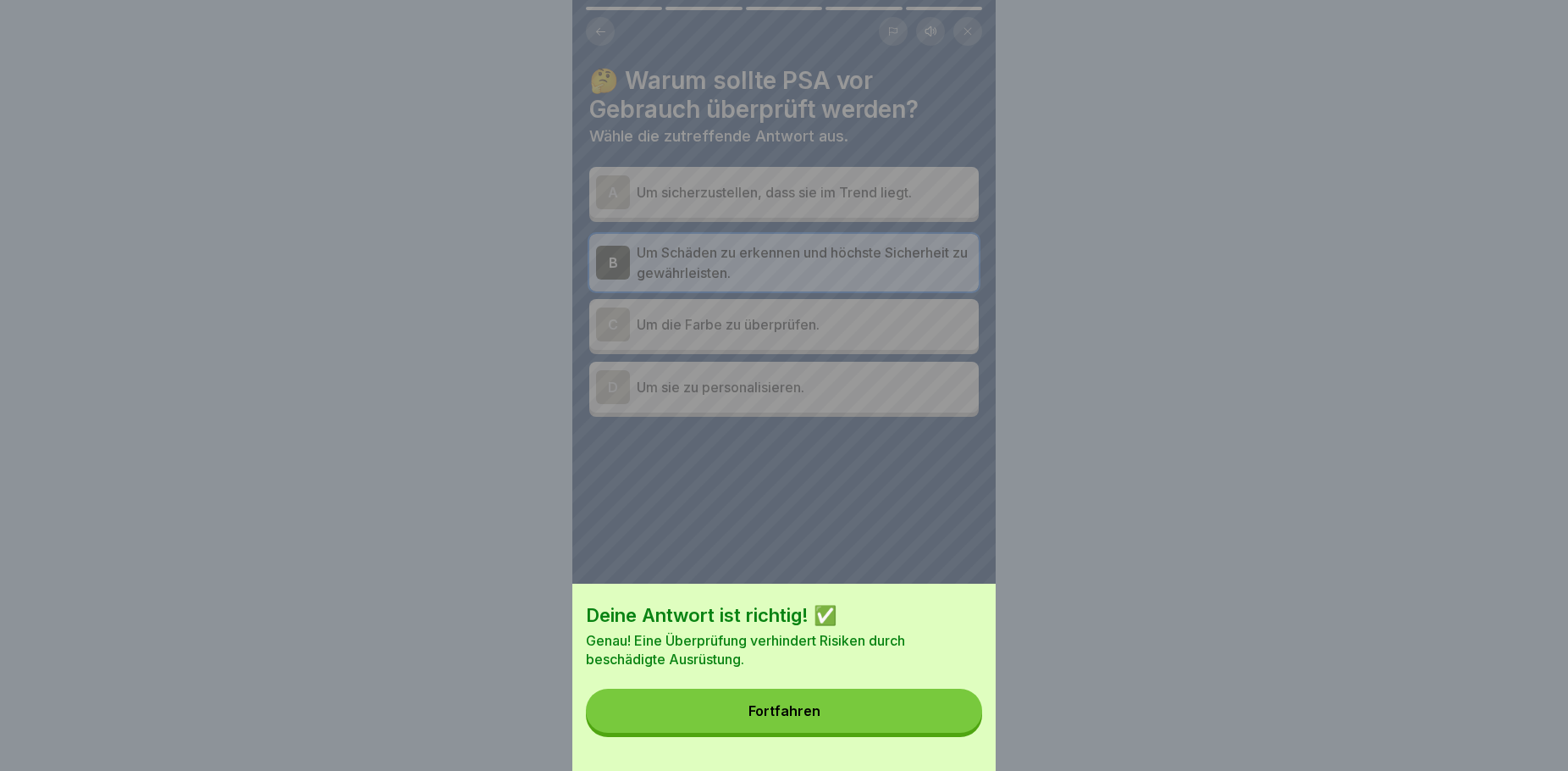
click at [895, 729] on button "Fortfahren" at bounding box center [784, 710] width 396 height 44
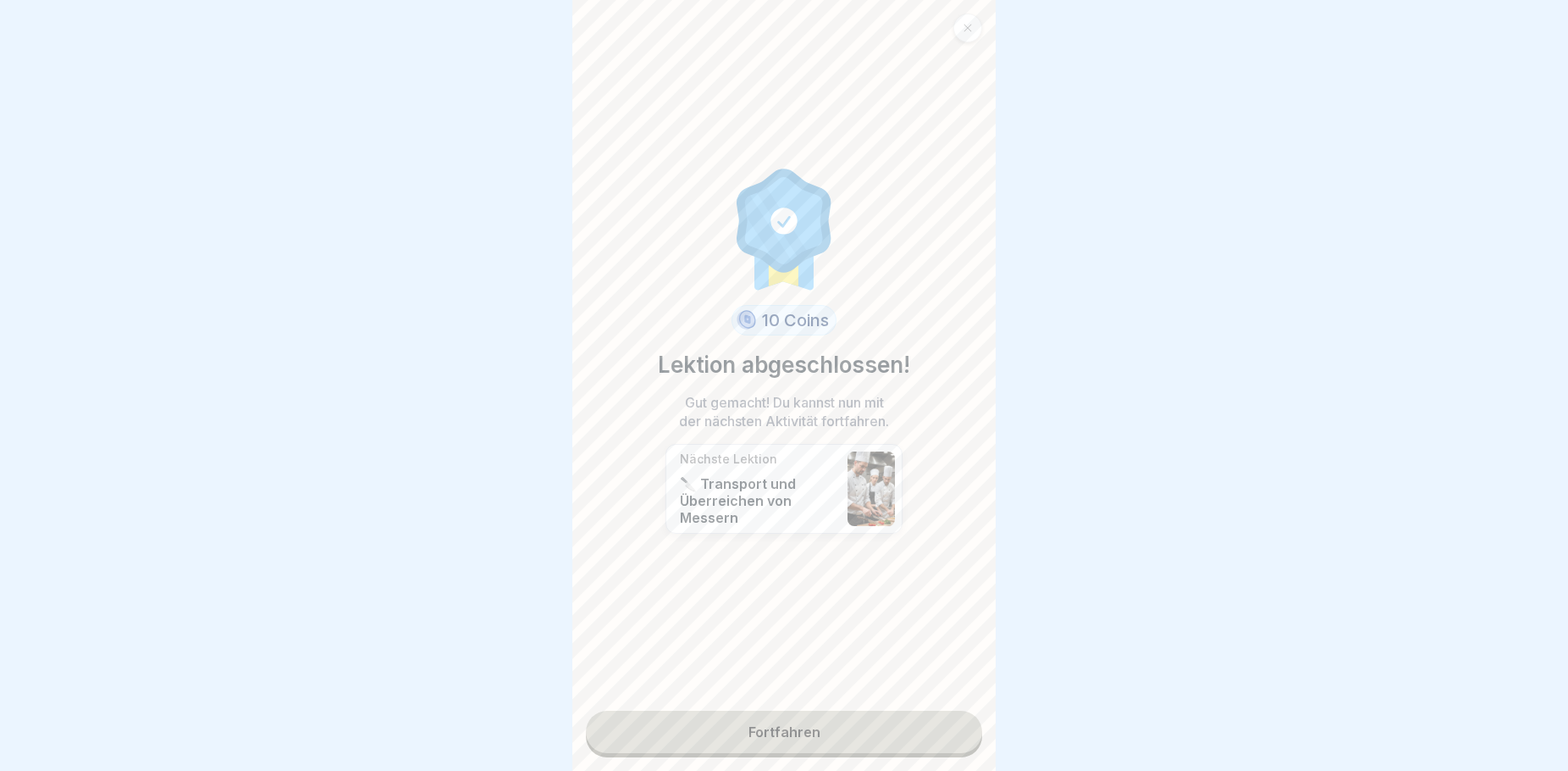
click at [851, 739] on link "Fortfahren" at bounding box center [784, 732] width 396 height 42
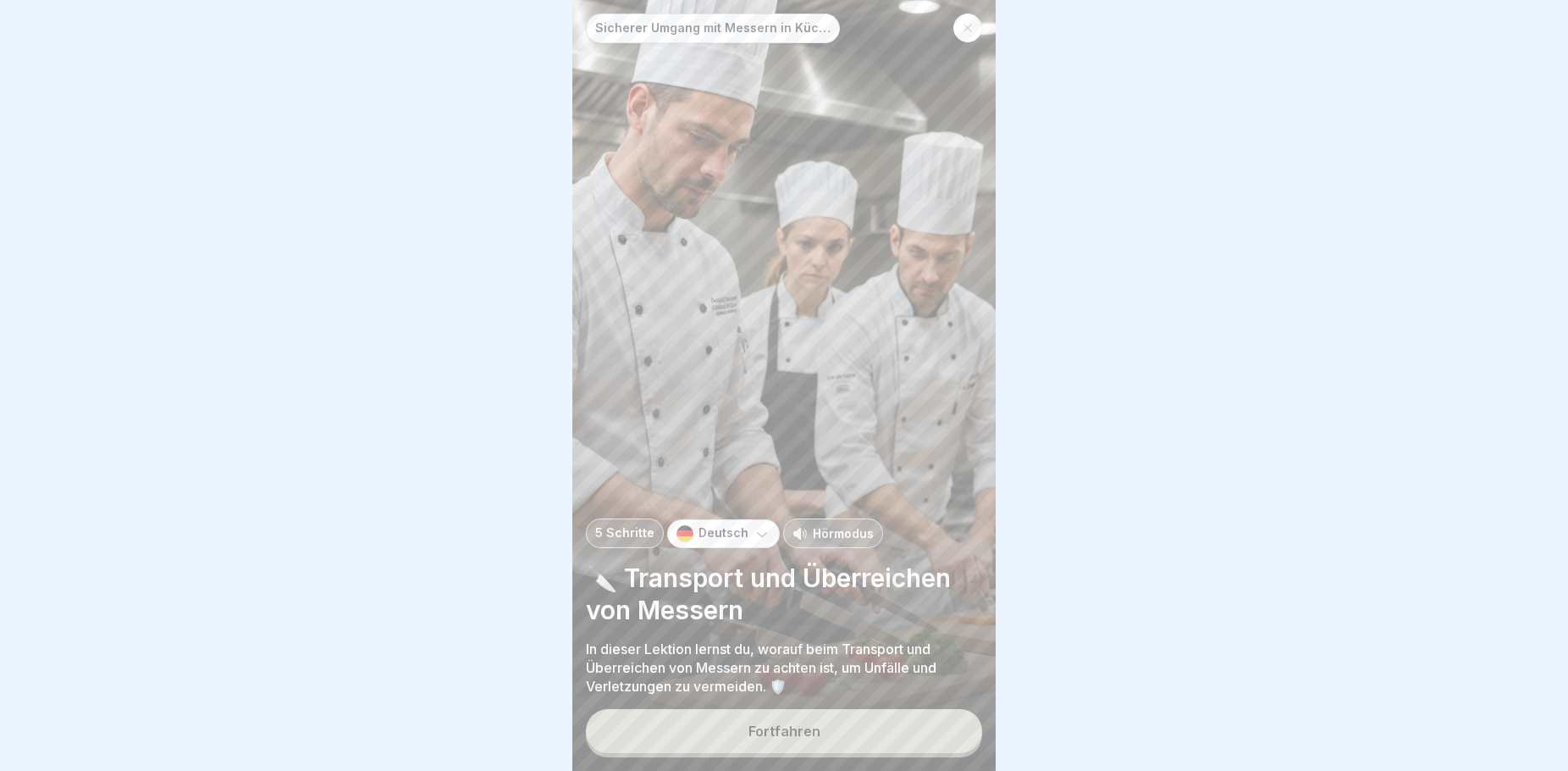
click at [793, 738] on div "Fortfahren" at bounding box center [784, 731] width 72 height 15
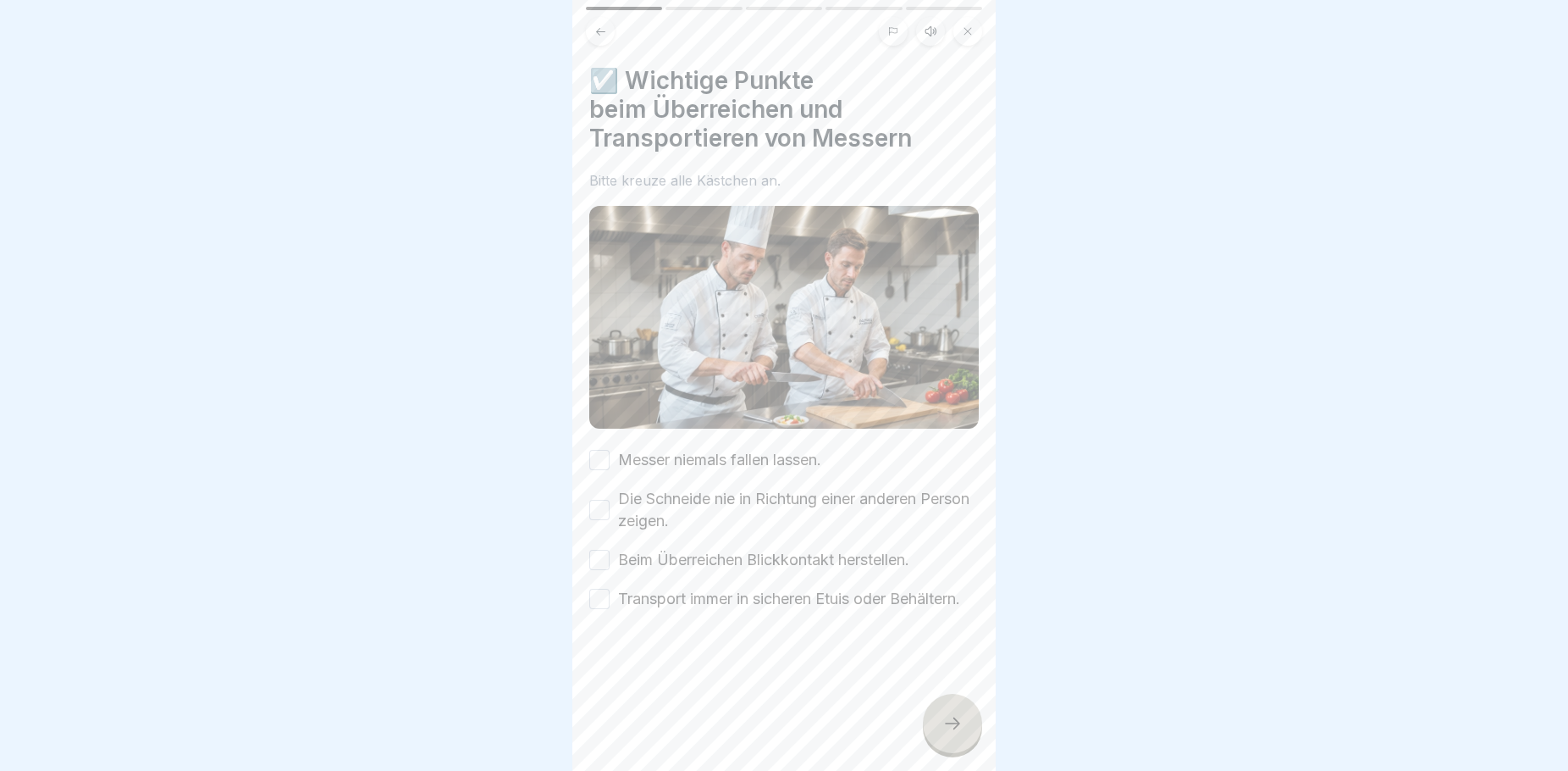
click at [597, 453] on button "Messer niemals fallen lassen." at bounding box center [600, 460] width 21 height 21
click at [606, 504] on button "Die Schneide nie in Richtung einer anderen Person zeigen." at bounding box center [600, 510] width 21 height 21
click at [600, 550] on button "Beim Überreichen Blickkontakt herstellen." at bounding box center [600, 560] width 21 height 21
click at [600, 601] on button "Transport immer in sicheren Etuis oder Behältern." at bounding box center [600, 599] width 21 height 21
click at [951, 733] on icon at bounding box center [953, 723] width 21 height 21
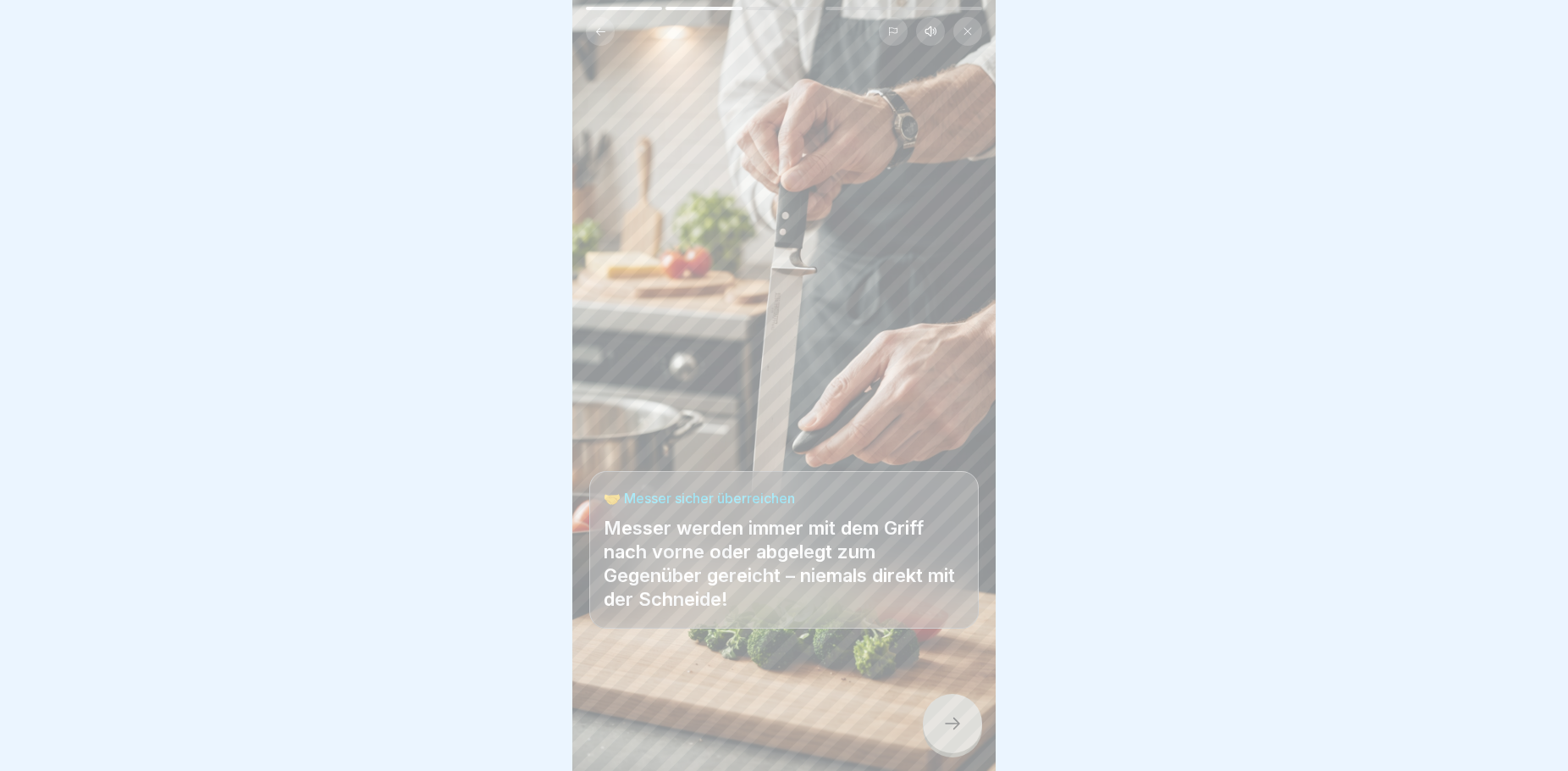
click at [960, 733] on icon at bounding box center [953, 723] width 21 height 21
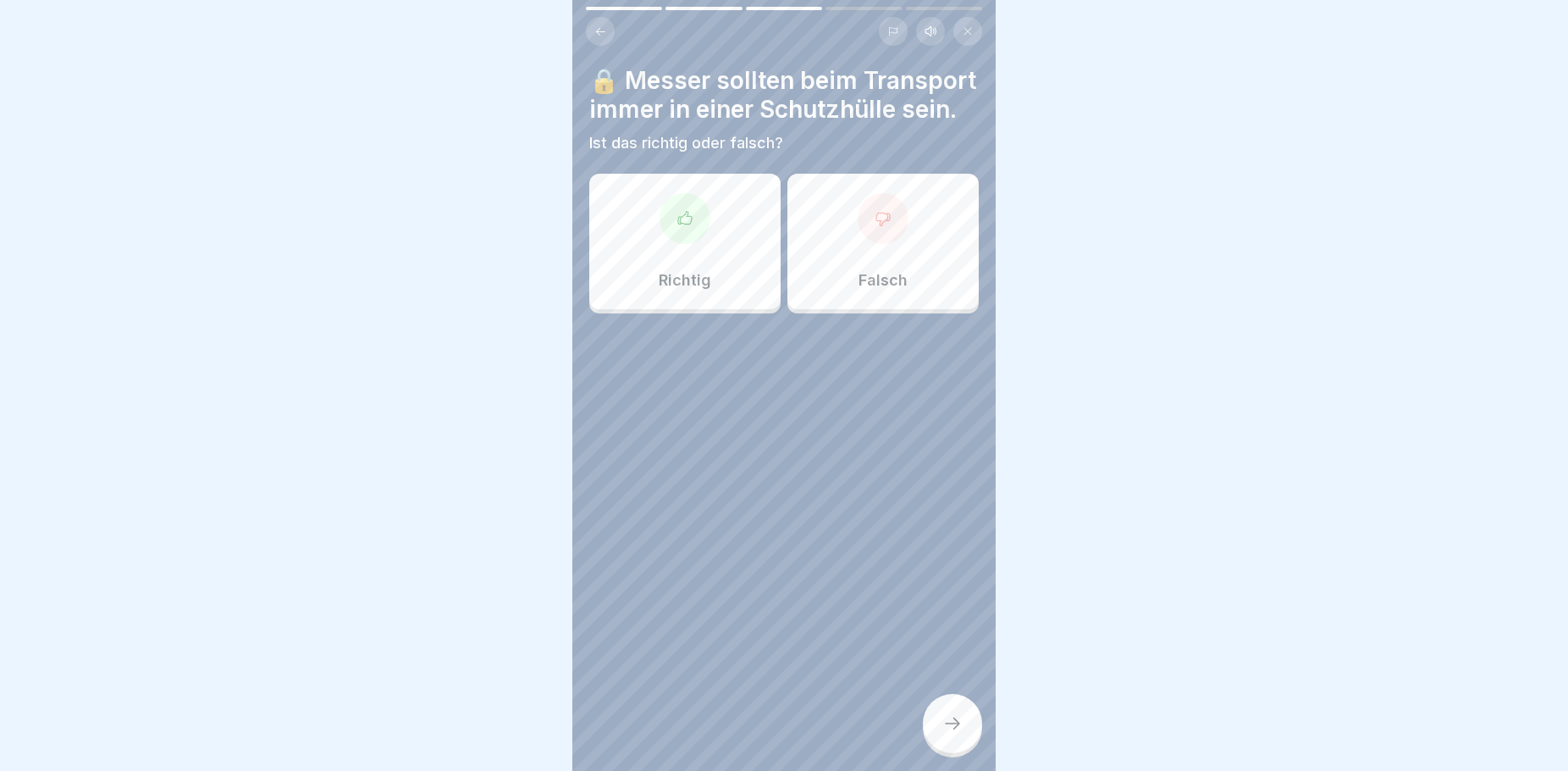
click at [719, 309] on div "Richtig" at bounding box center [685, 241] width 192 height 135
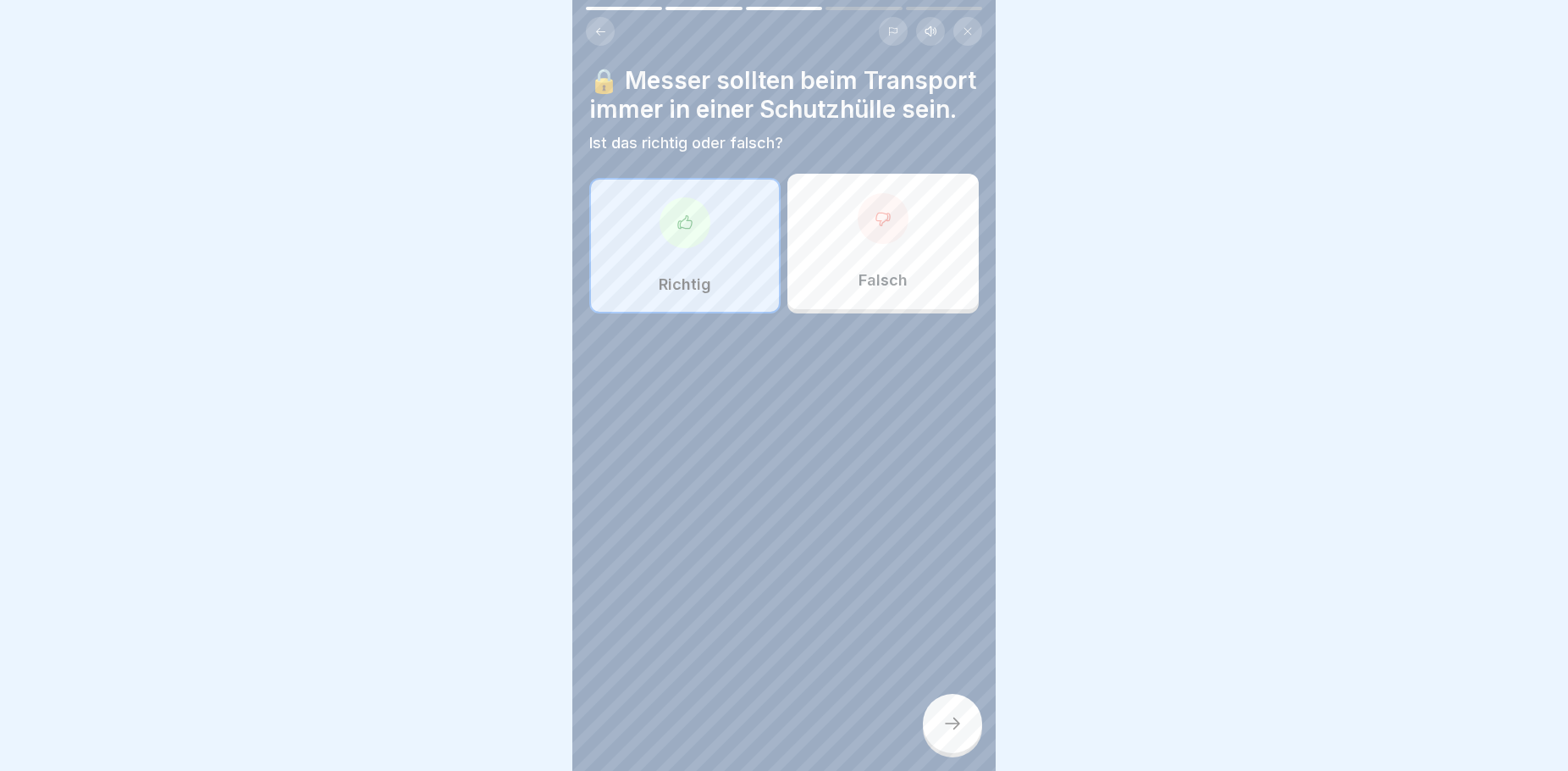
click at [955, 733] on icon at bounding box center [953, 723] width 21 height 21
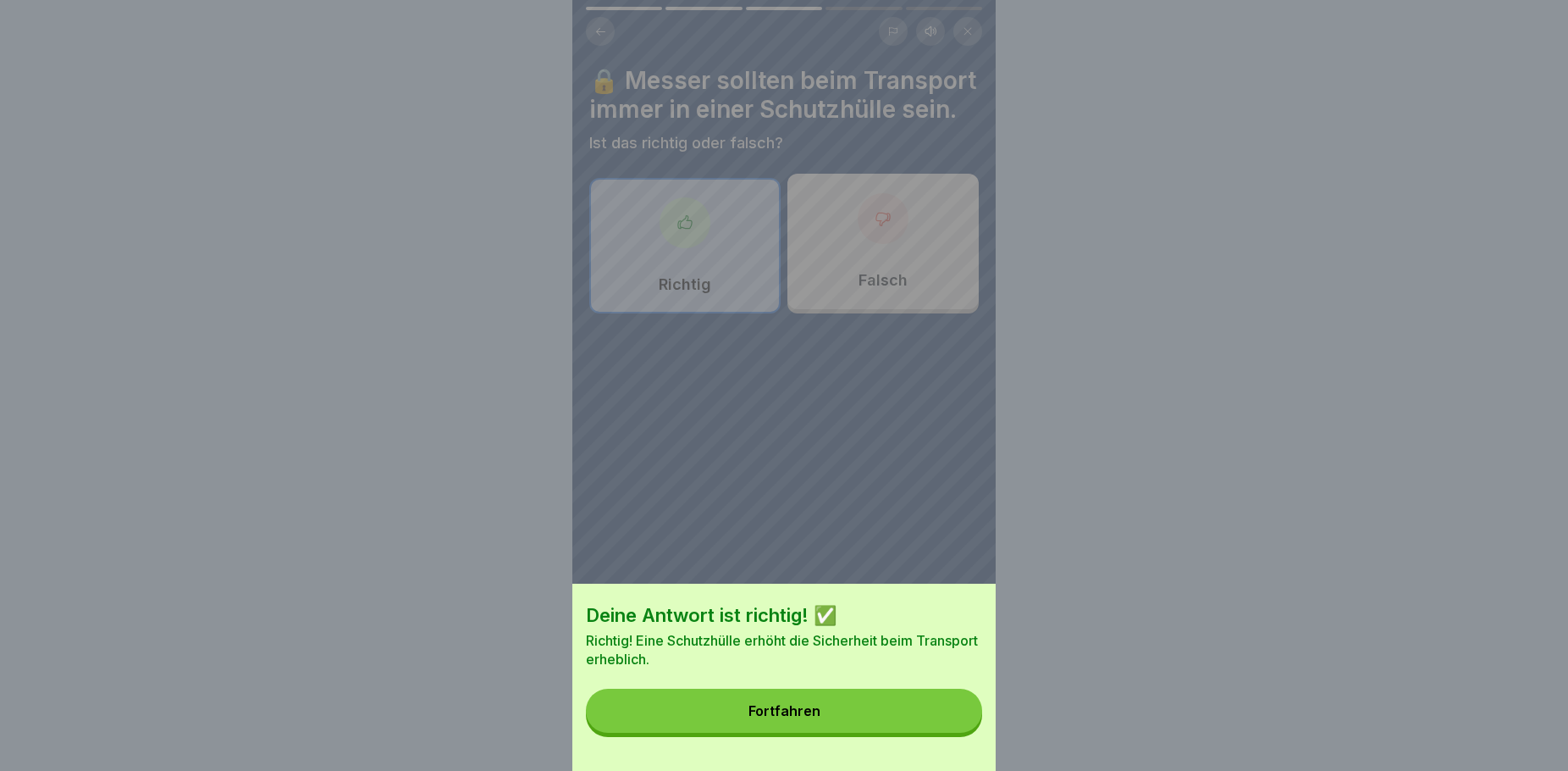
click at [890, 722] on button "Fortfahren" at bounding box center [784, 710] width 396 height 44
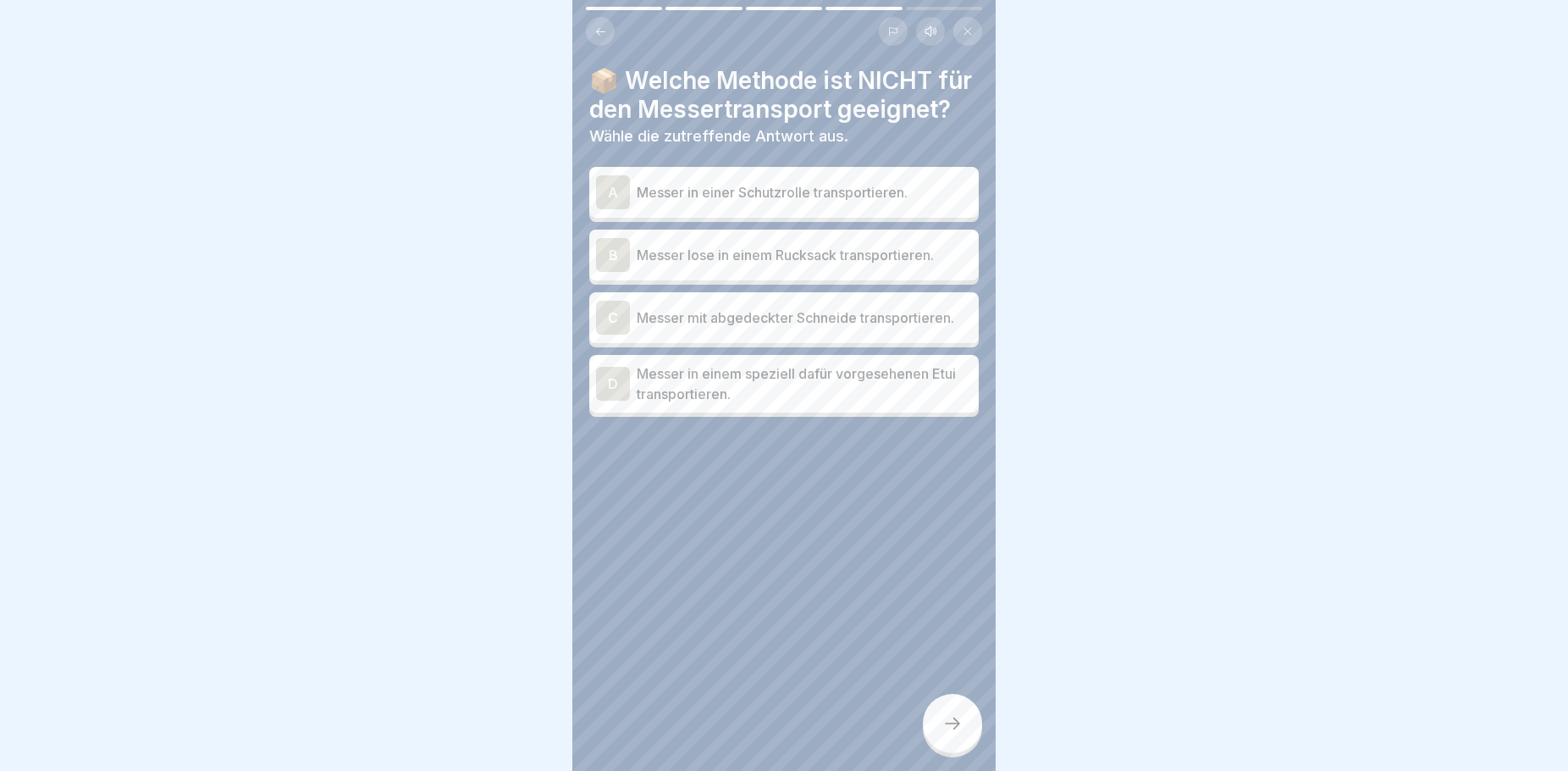
click at [877, 265] on p "Messer lose in einem Rucksack transportieren." at bounding box center [804, 255] width 335 height 21
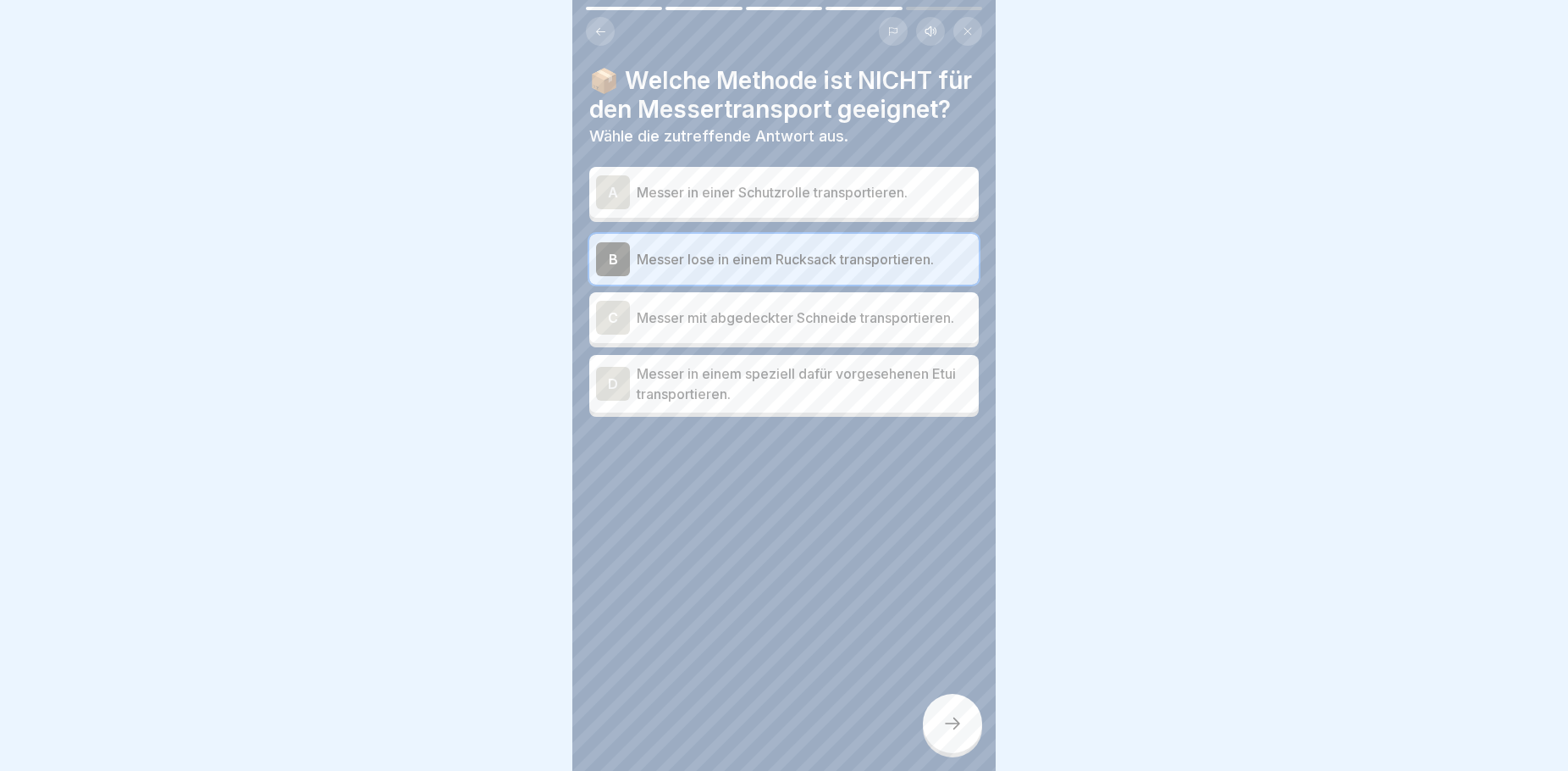
click at [954, 733] on icon at bounding box center [953, 723] width 21 height 21
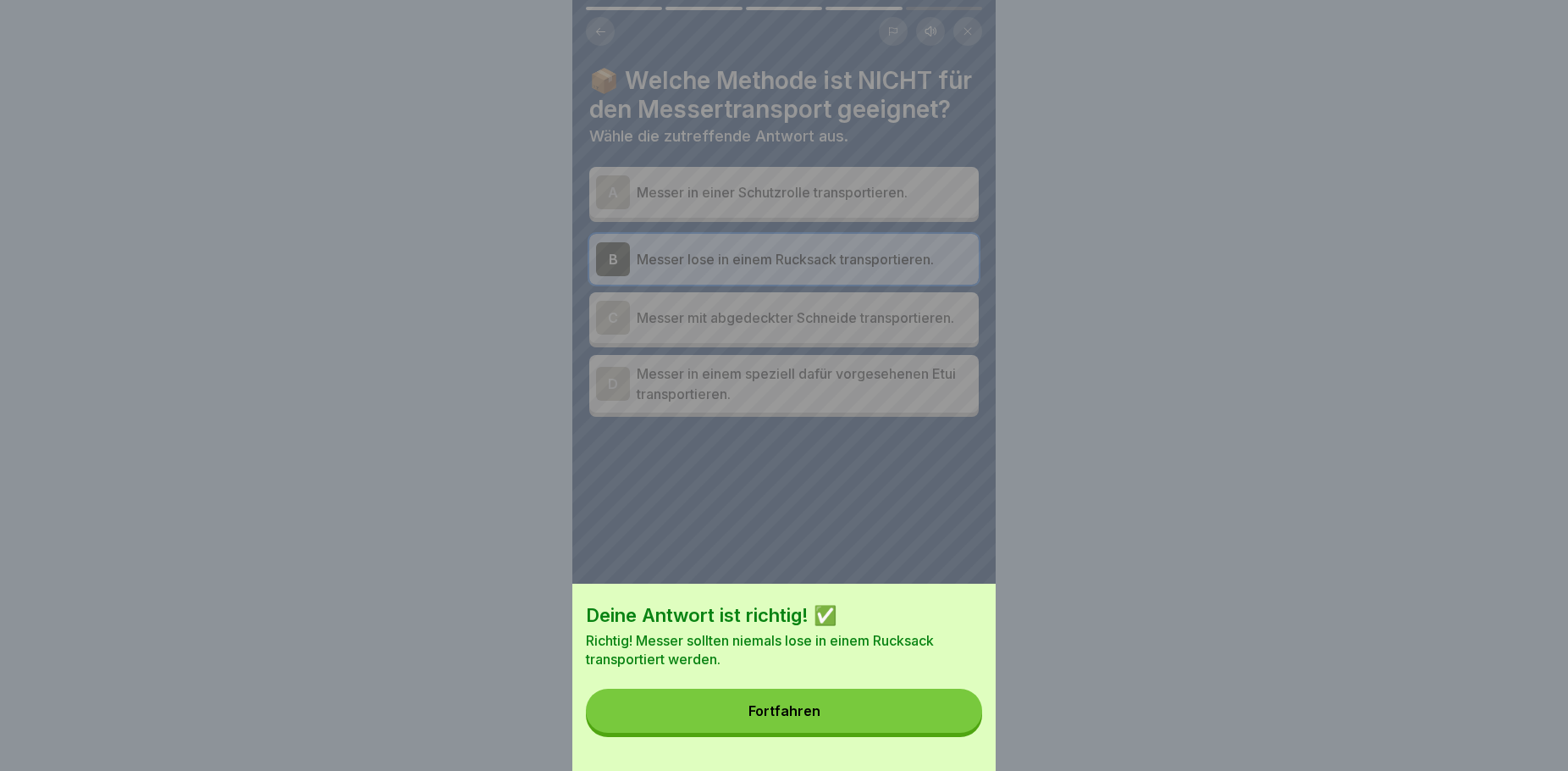
click at [916, 732] on button "Fortfahren" at bounding box center [784, 710] width 396 height 44
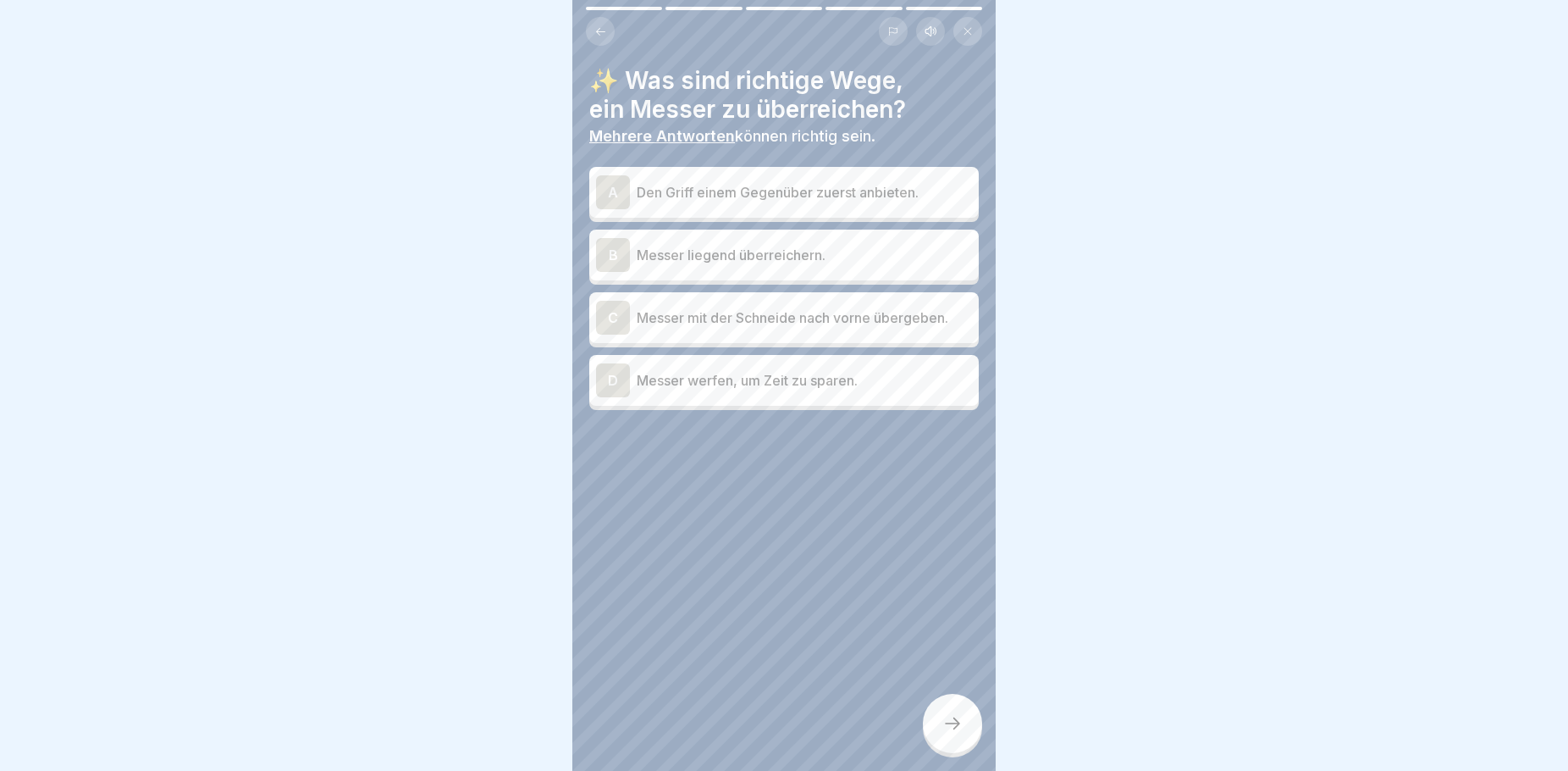
click at [743, 258] on p "Messer liegend überreichern." at bounding box center [804, 255] width 335 height 21
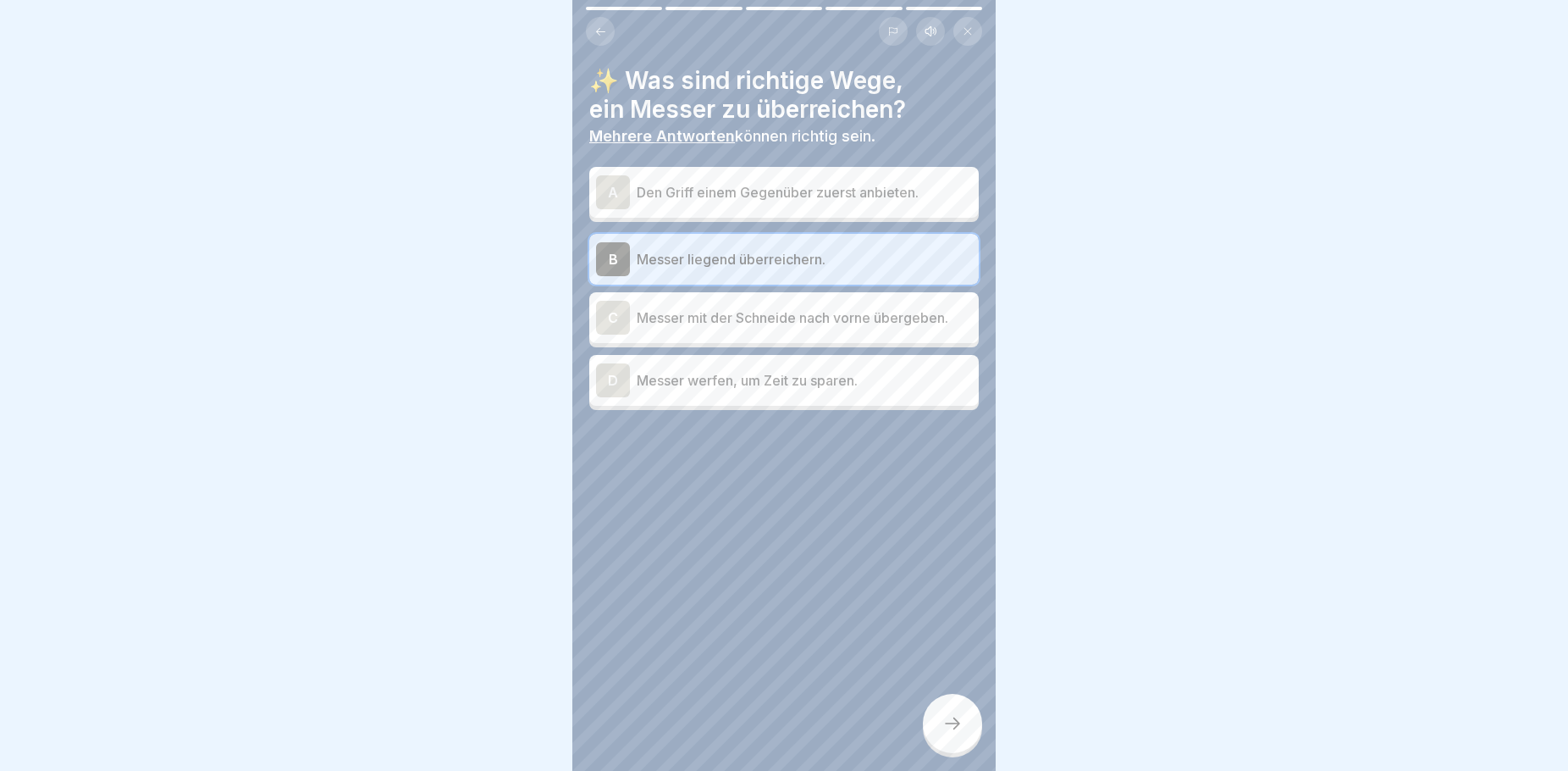
click at [765, 195] on p "Den Griff einem Gegenüber zuerst anbieten." at bounding box center [804, 193] width 335 height 21
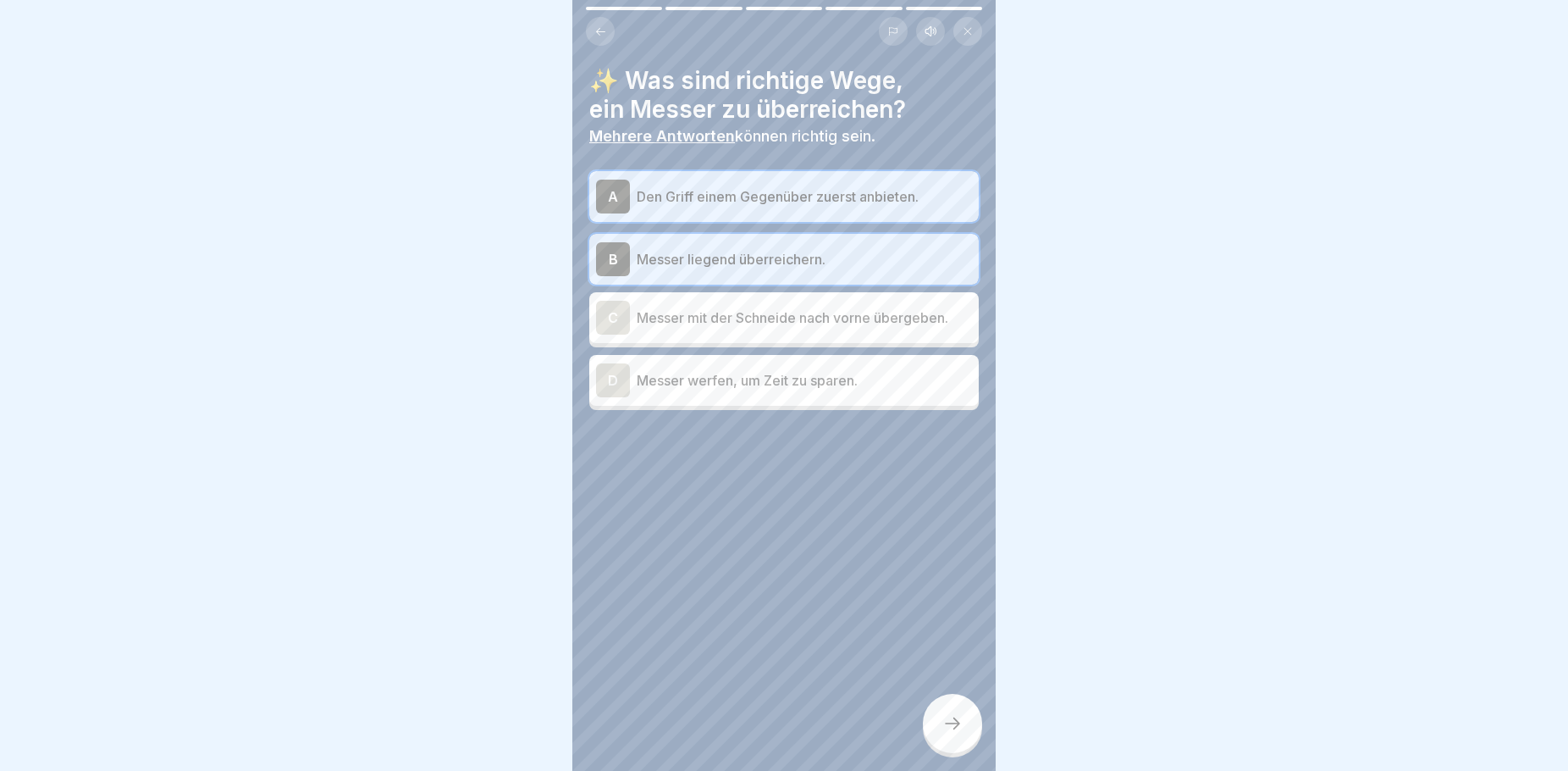
click at [949, 733] on icon at bounding box center [953, 723] width 21 height 21
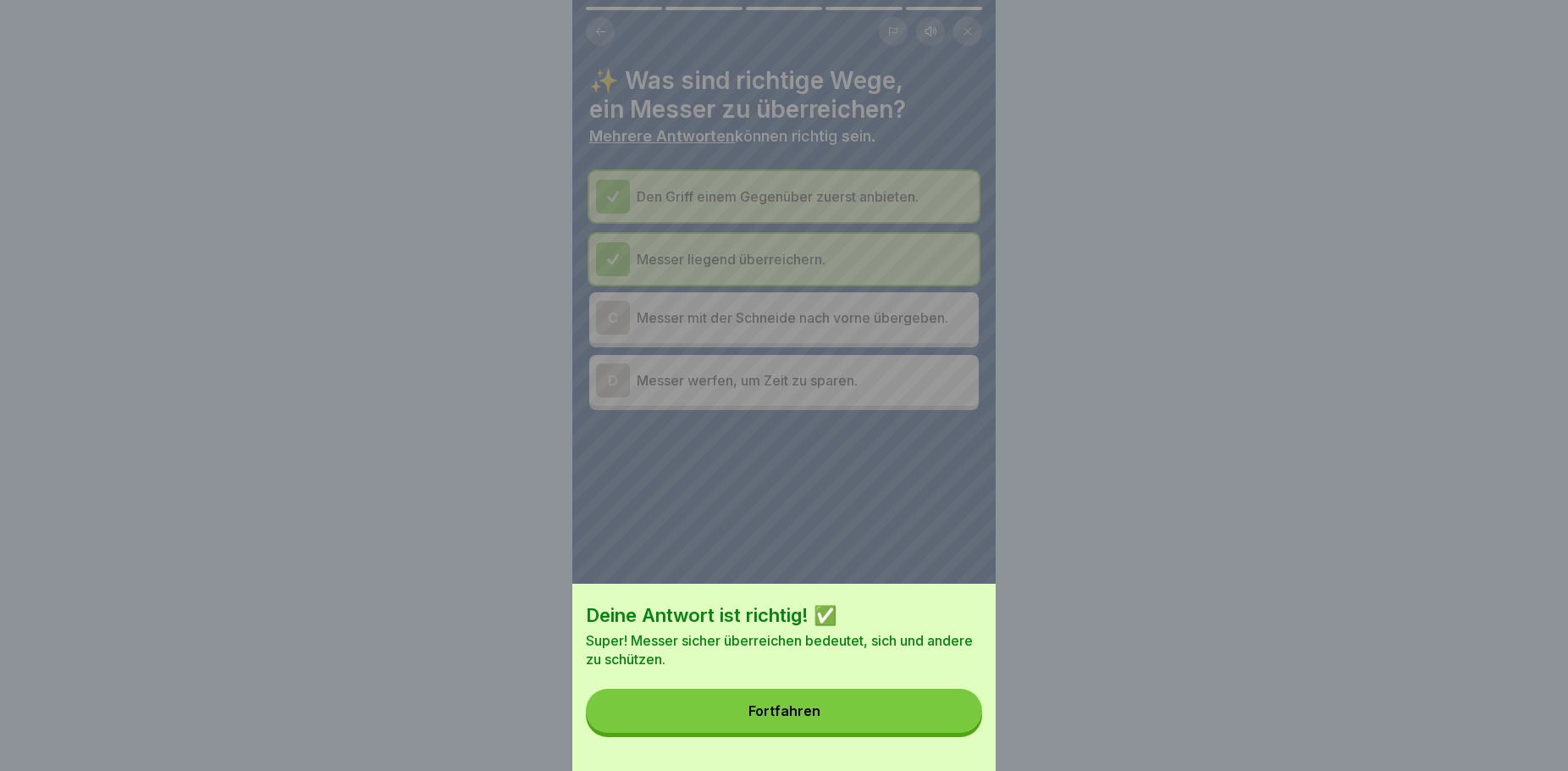
click at [918, 730] on button "Fortfahren" at bounding box center [784, 710] width 396 height 44
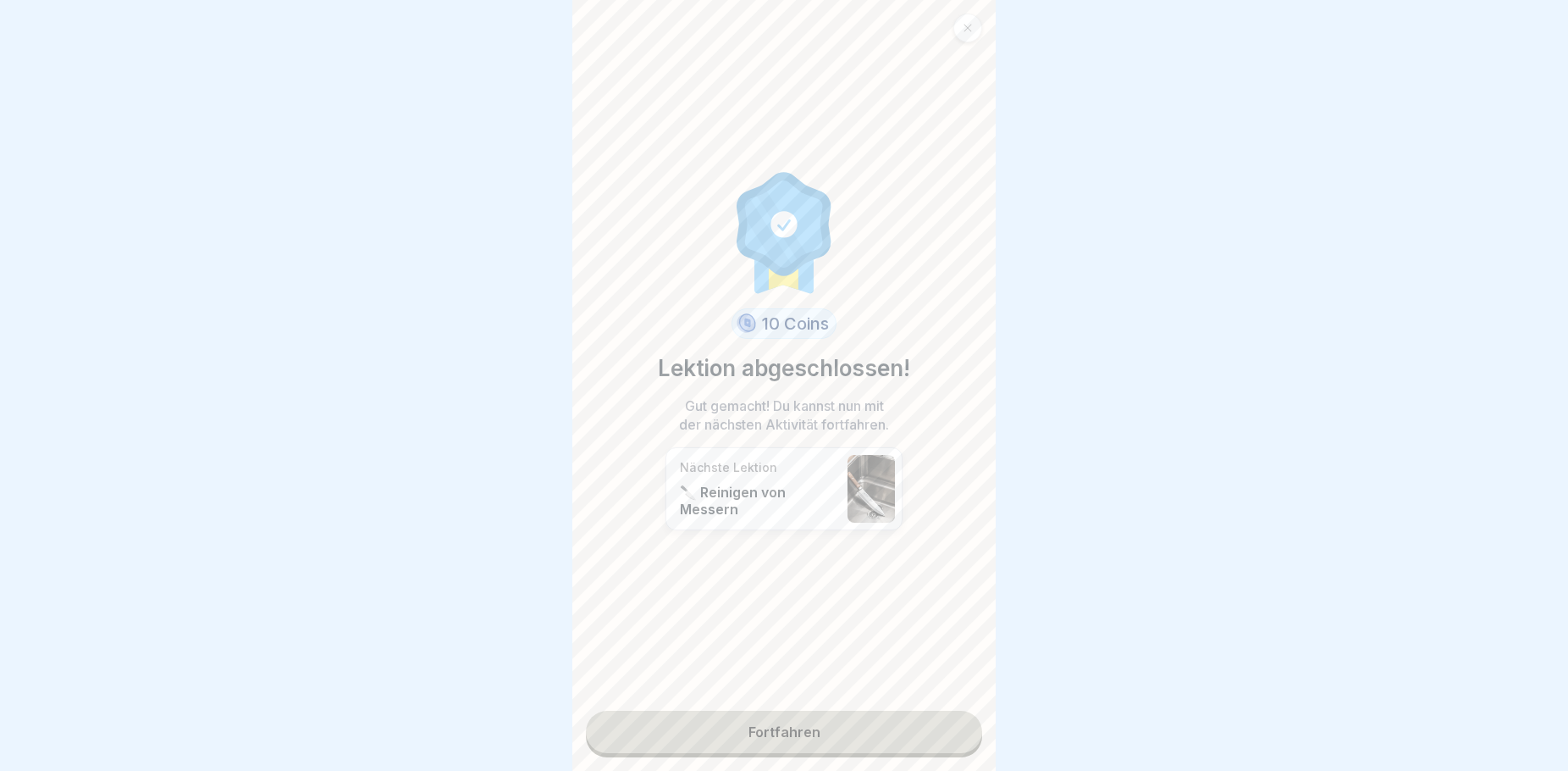
click at [861, 742] on link "Fortfahren" at bounding box center [784, 732] width 396 height 42
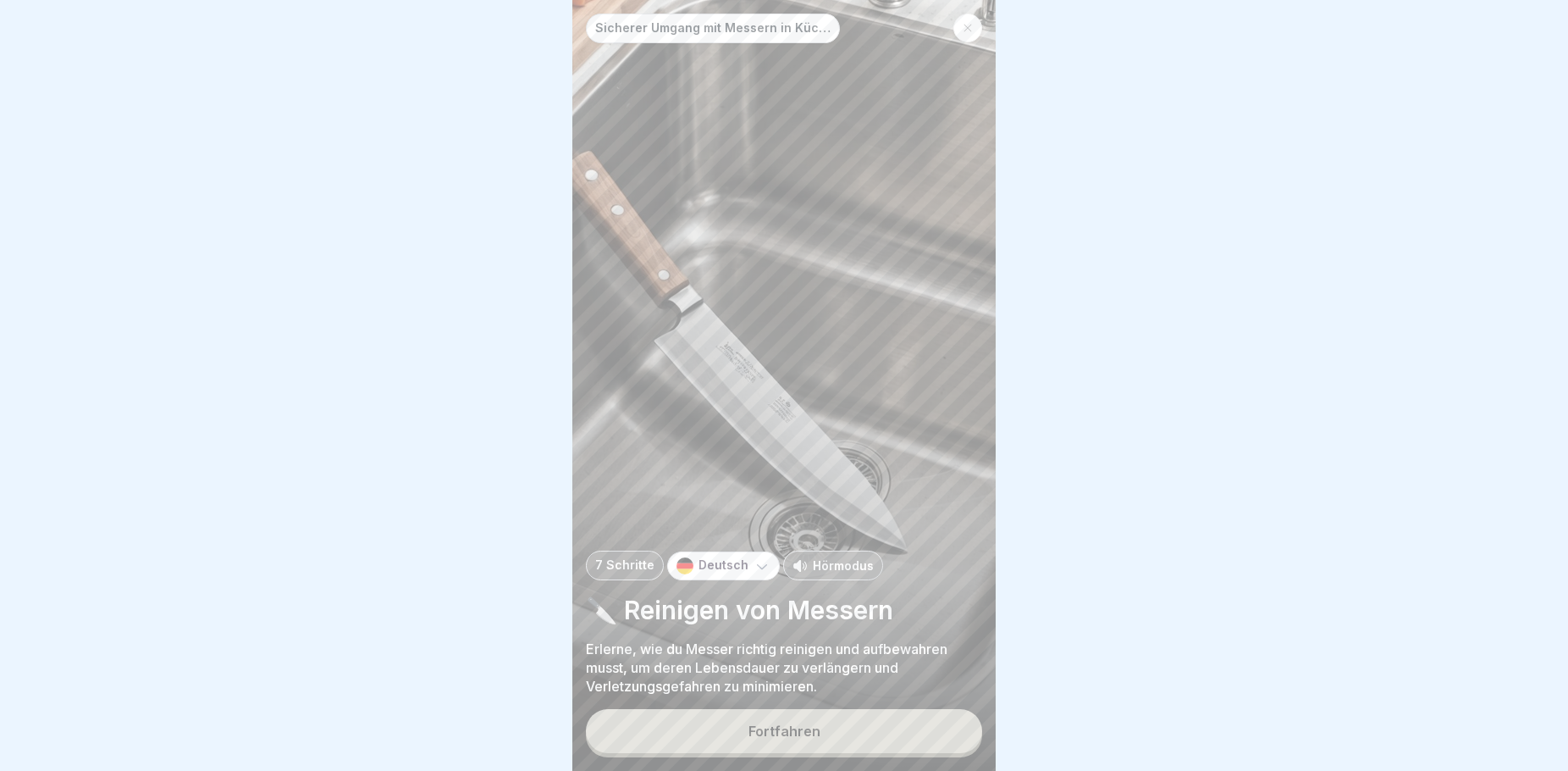
click at [844, 745] on button "Fortfahren" at bounding box center [784, 731] width 396 height 44
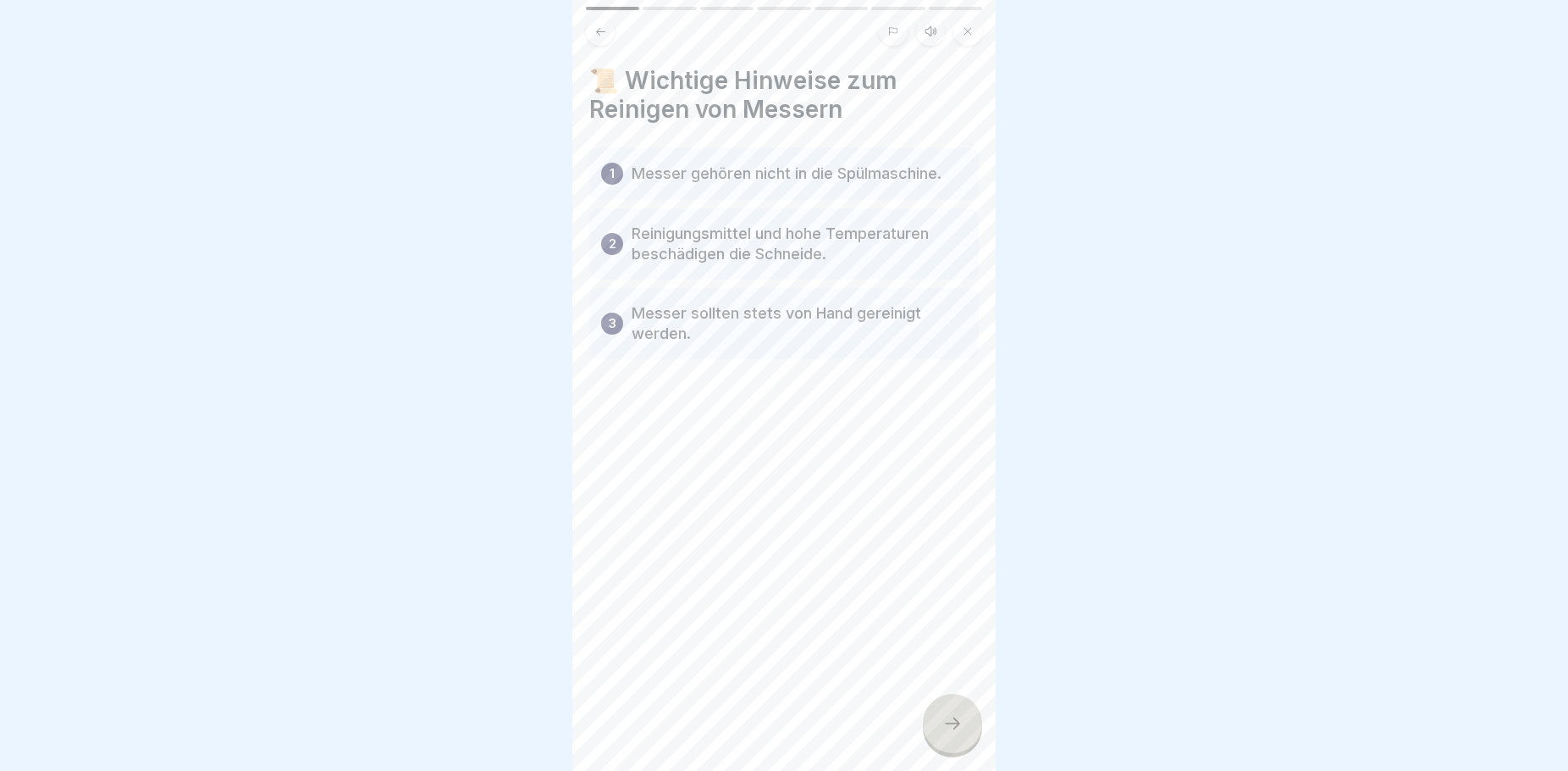
click at [952, 733] on icon at bounding box center [953, 723] width 21 height 21
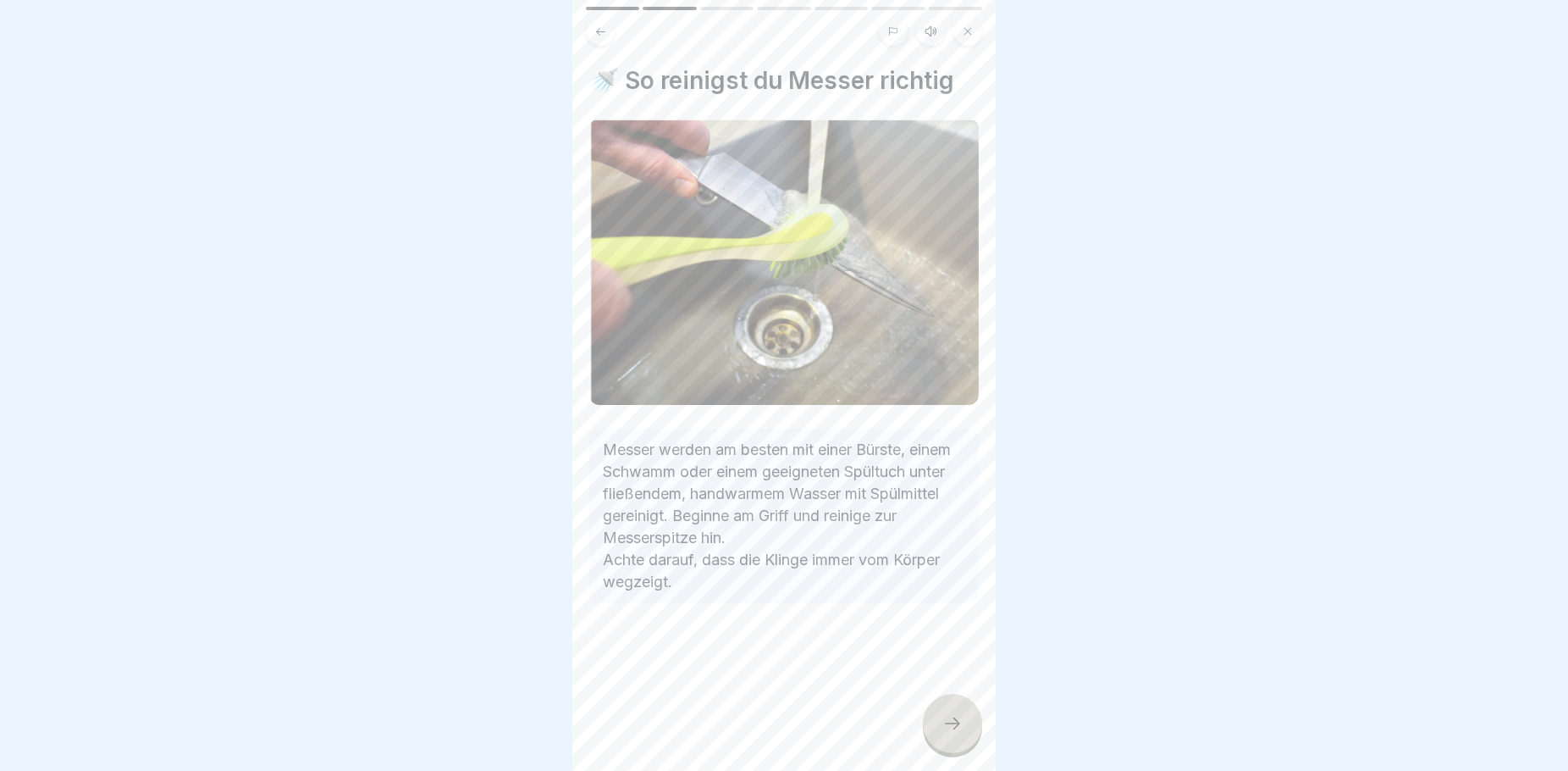
click at [958, 749] on div at bounding box center [952, 723] width 59 height 59
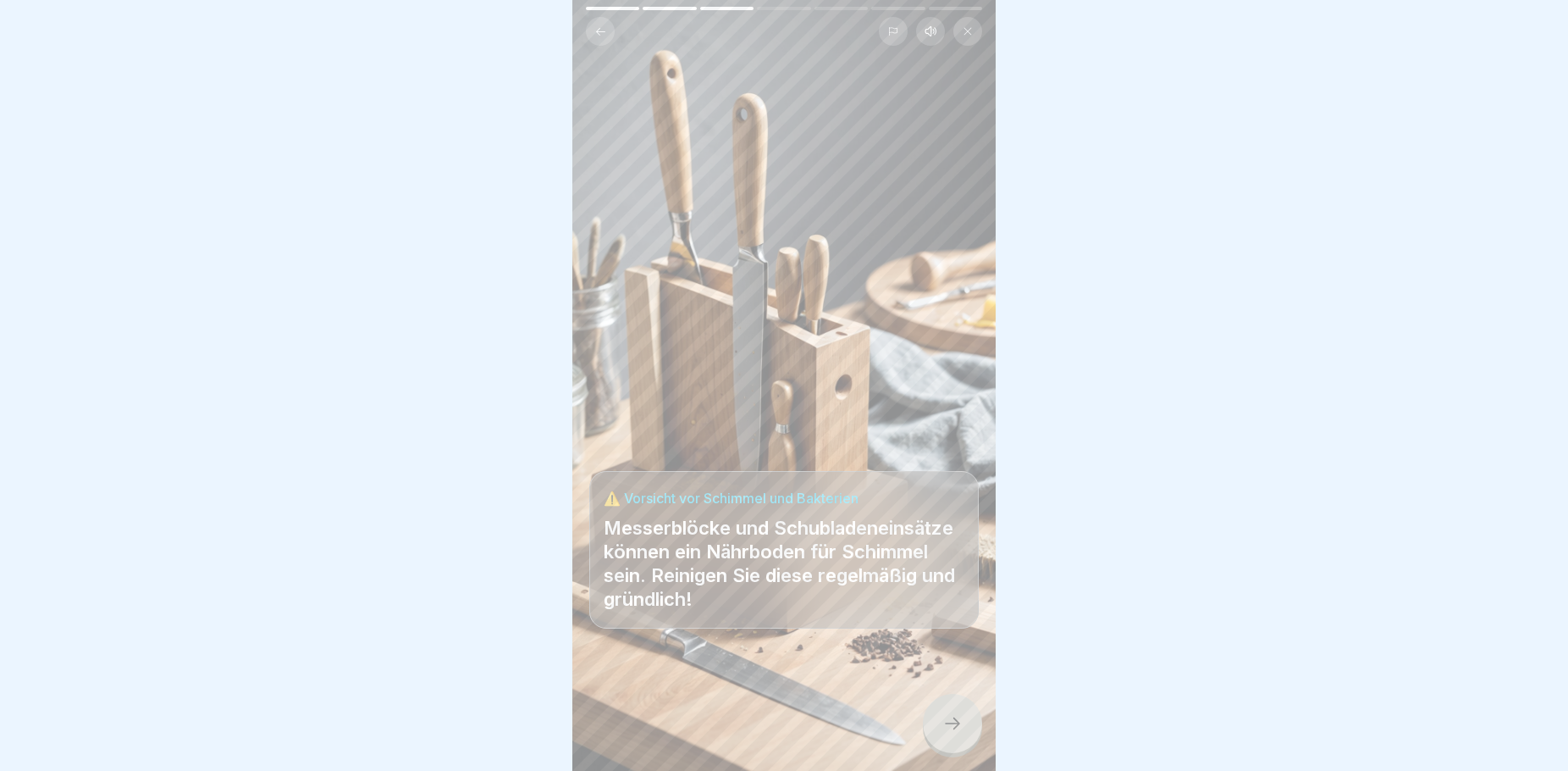
click at [958, 733] on icon at bounding box center [953, 723] width 21 height 21
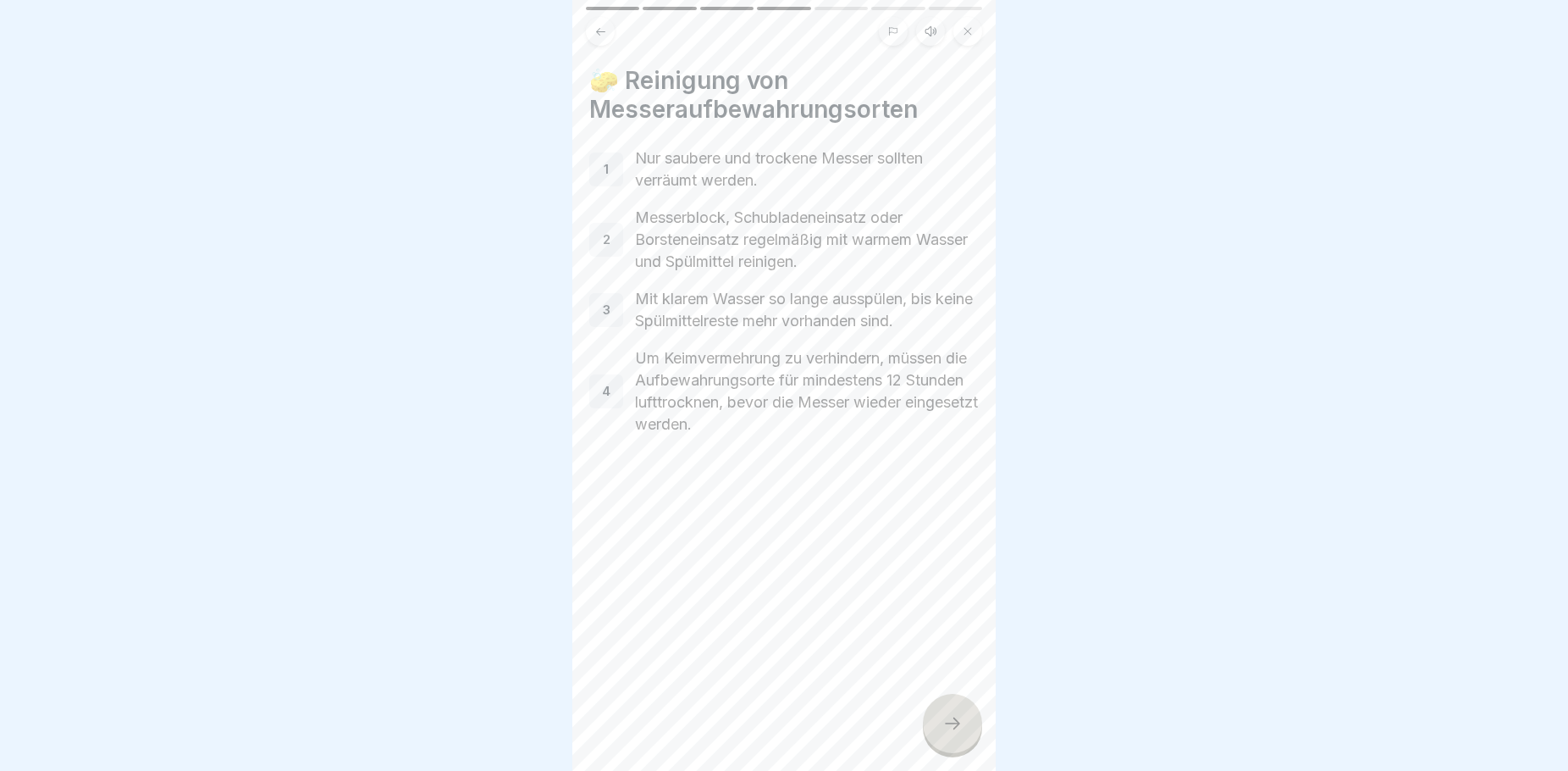
click at [947, 733] on icon at bounding box center [953, 723] width 21 height 21
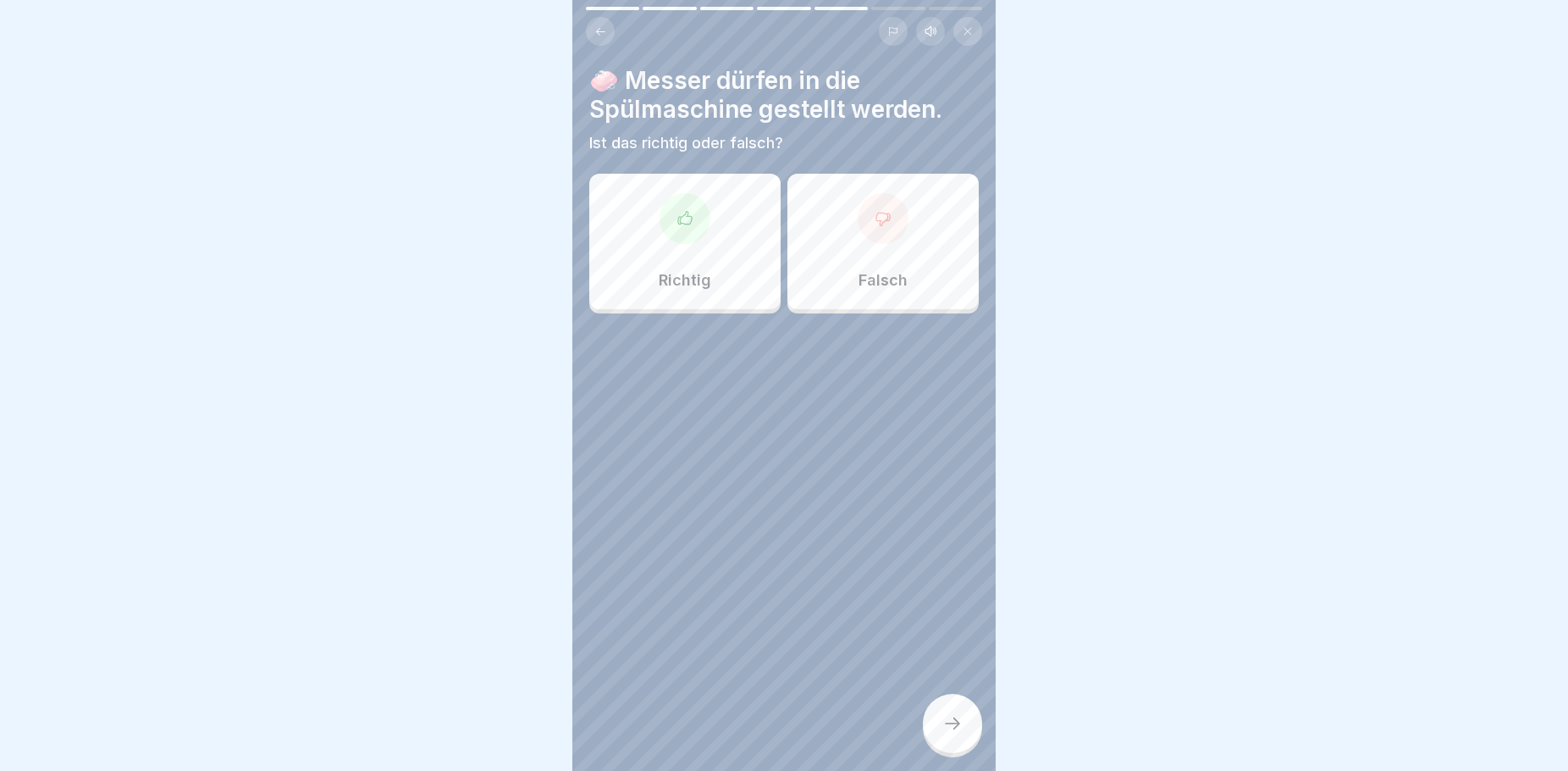
click at [836, 283] on div "Falsch" at bounding box center [884, 241] width 192 height 135
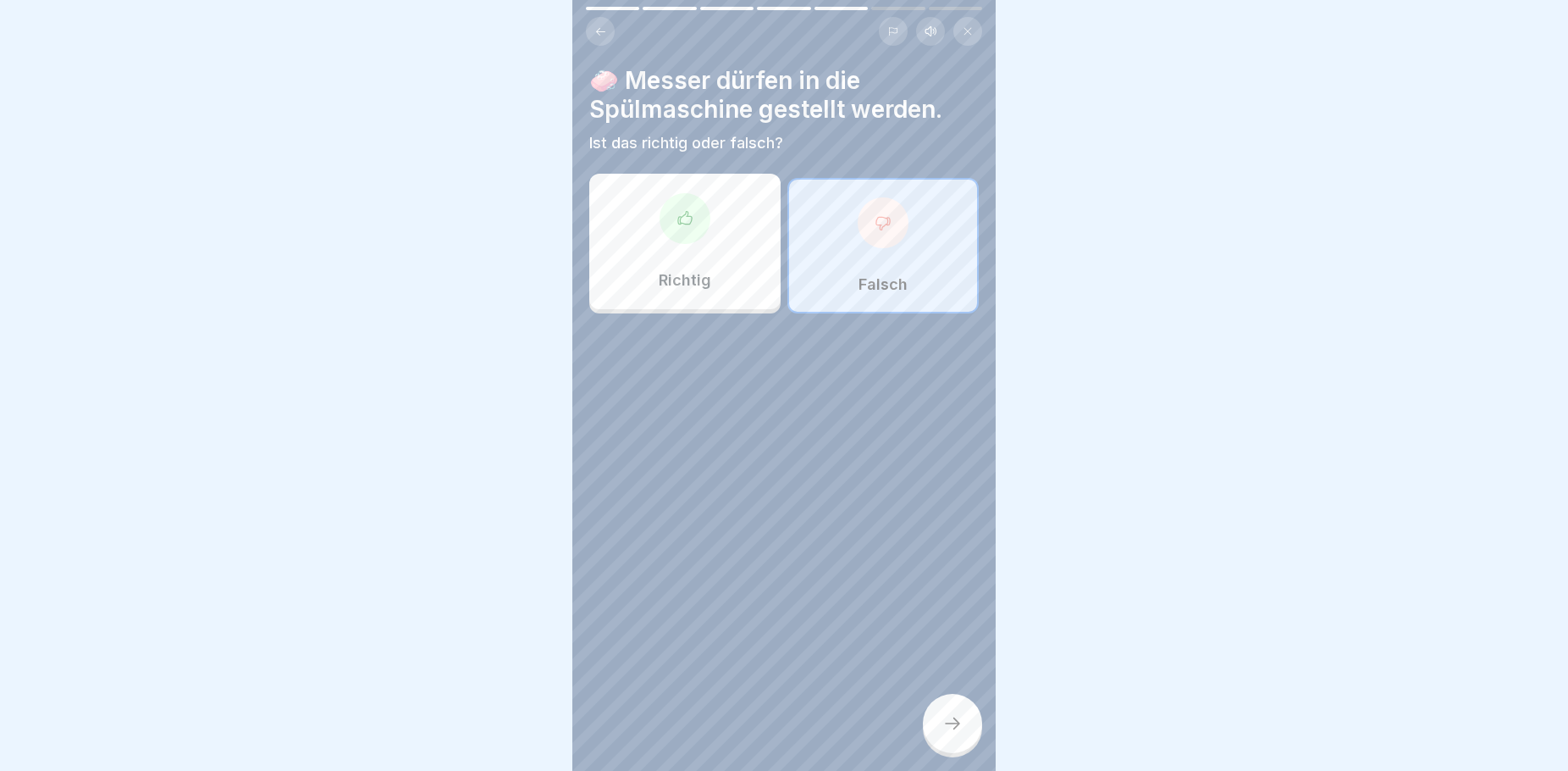
click at [950, 733] on icon at bounding box center [953, 723] width 21 height 21
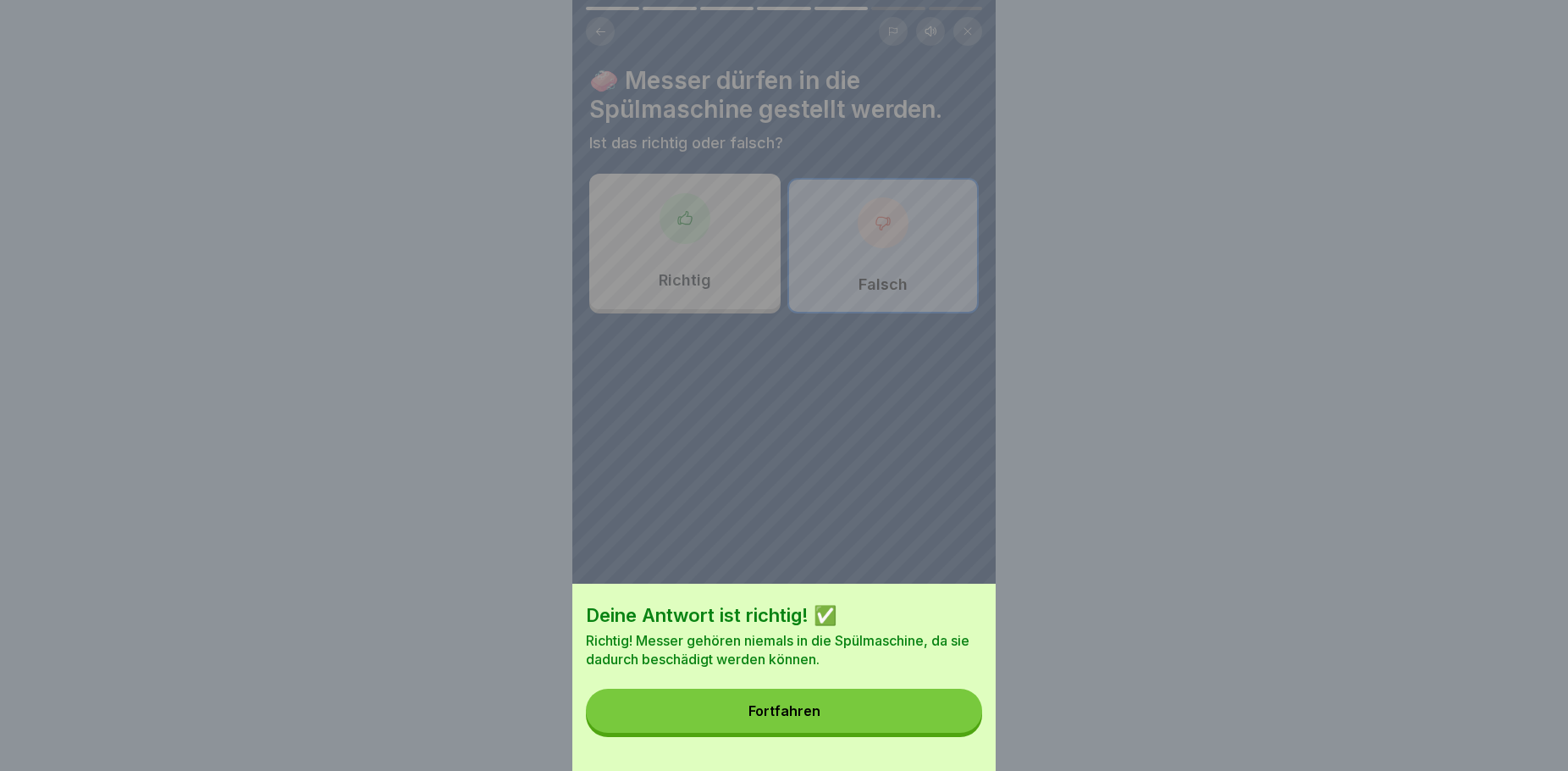
click at [883, 717] on button "Fortfahren" at bounding box center [784, 710] width 396 height 44
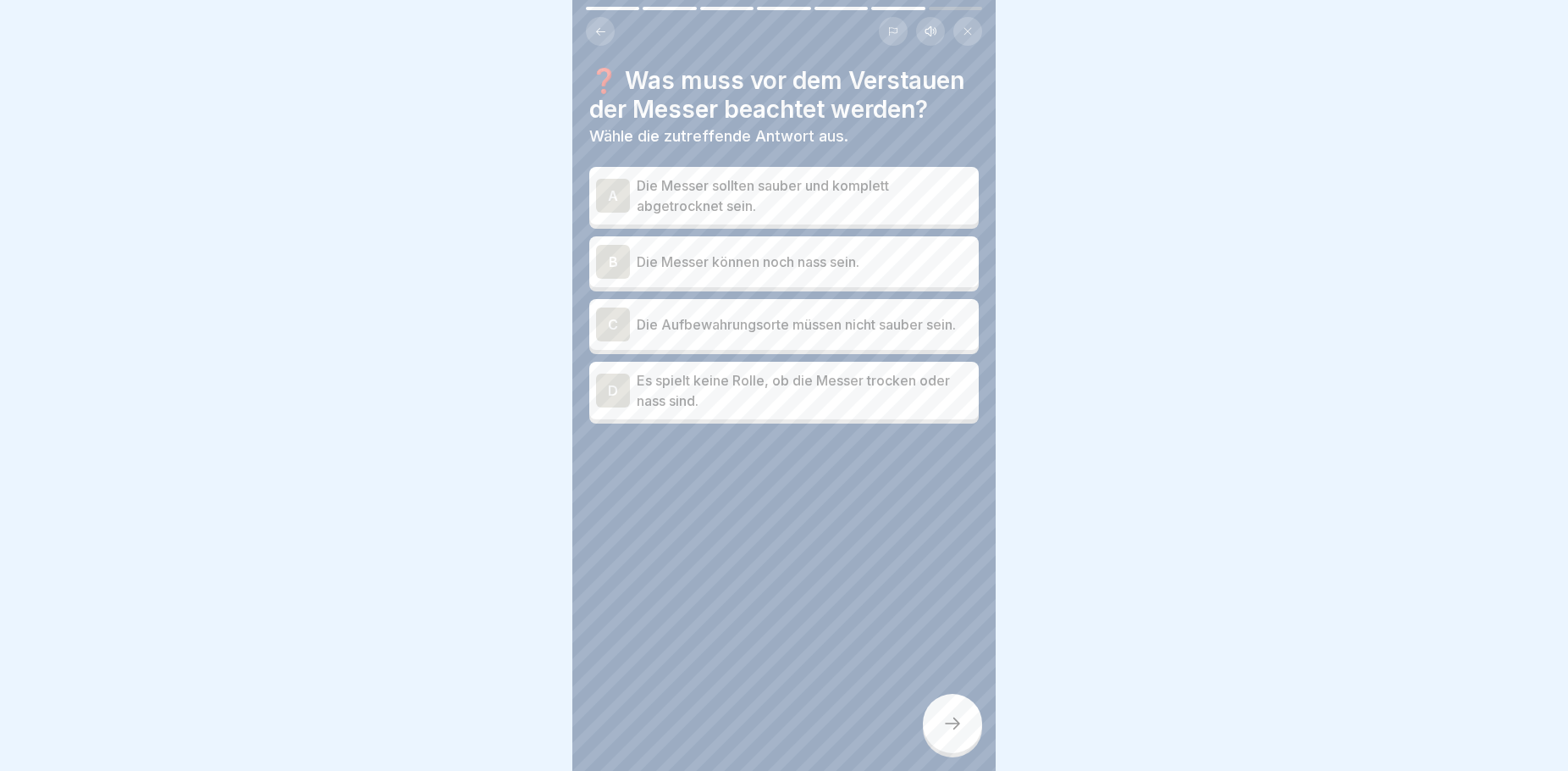
click at [779, 206] on p "Die Messer sollten sauber und komplett abgetrocknet sein." at bounding box center [804, 195] width 335 height 40
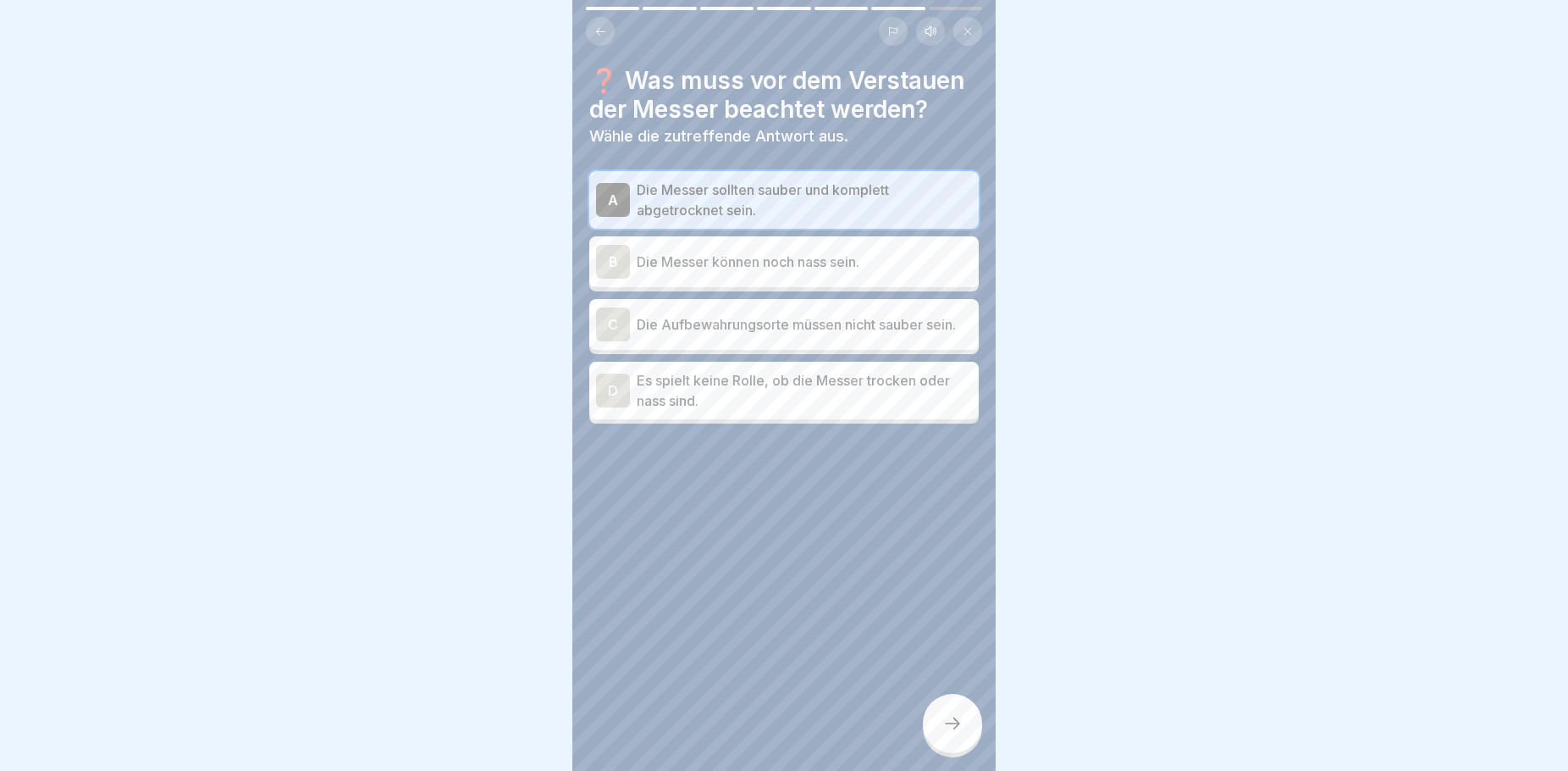
click at [959, 729] on icon at bounding box center [952, 723] width 15 height 12
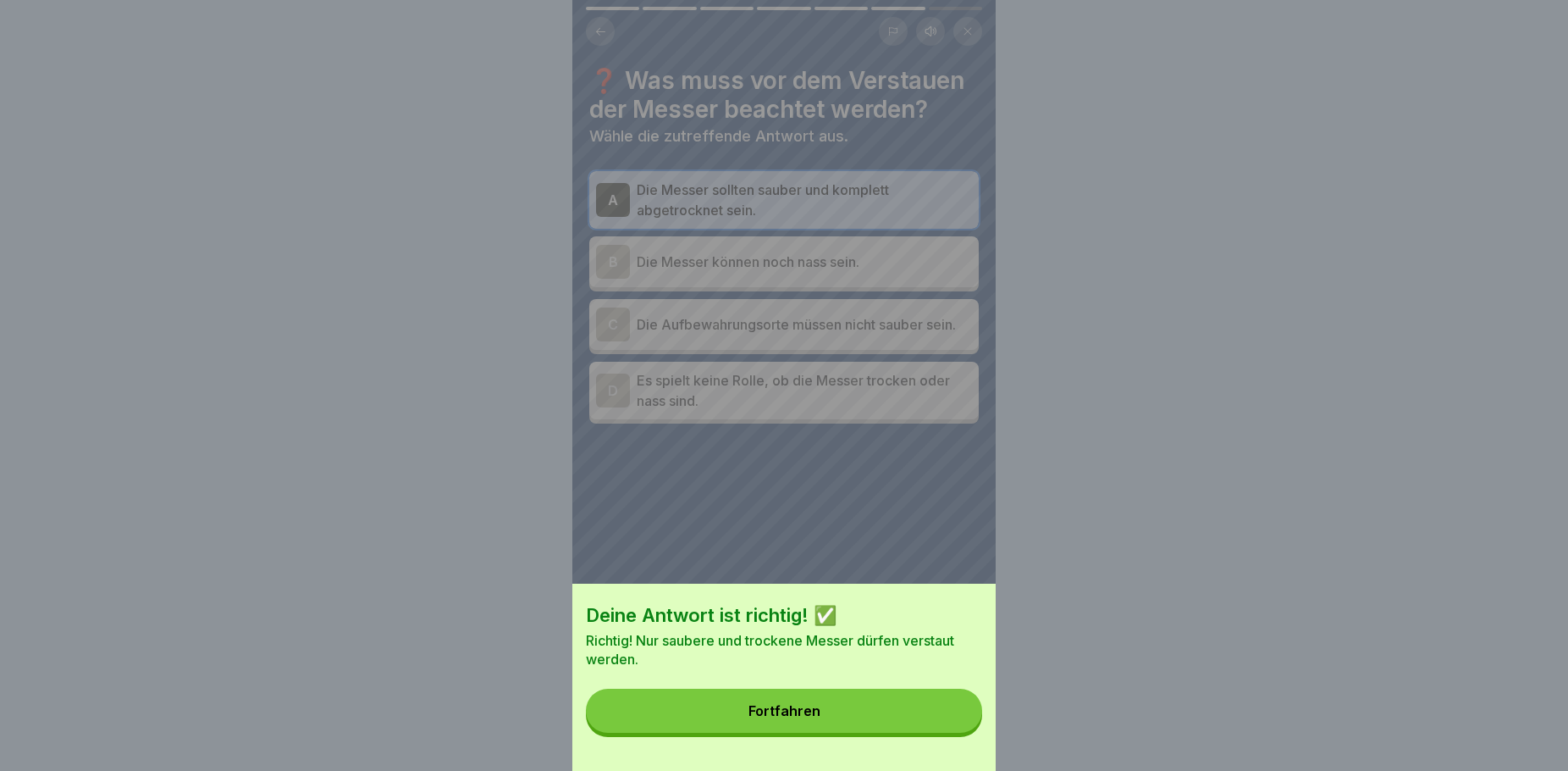
click at [869, 720] on button "Fortfahren" at bounding box center [784, 710] width 396 height 44
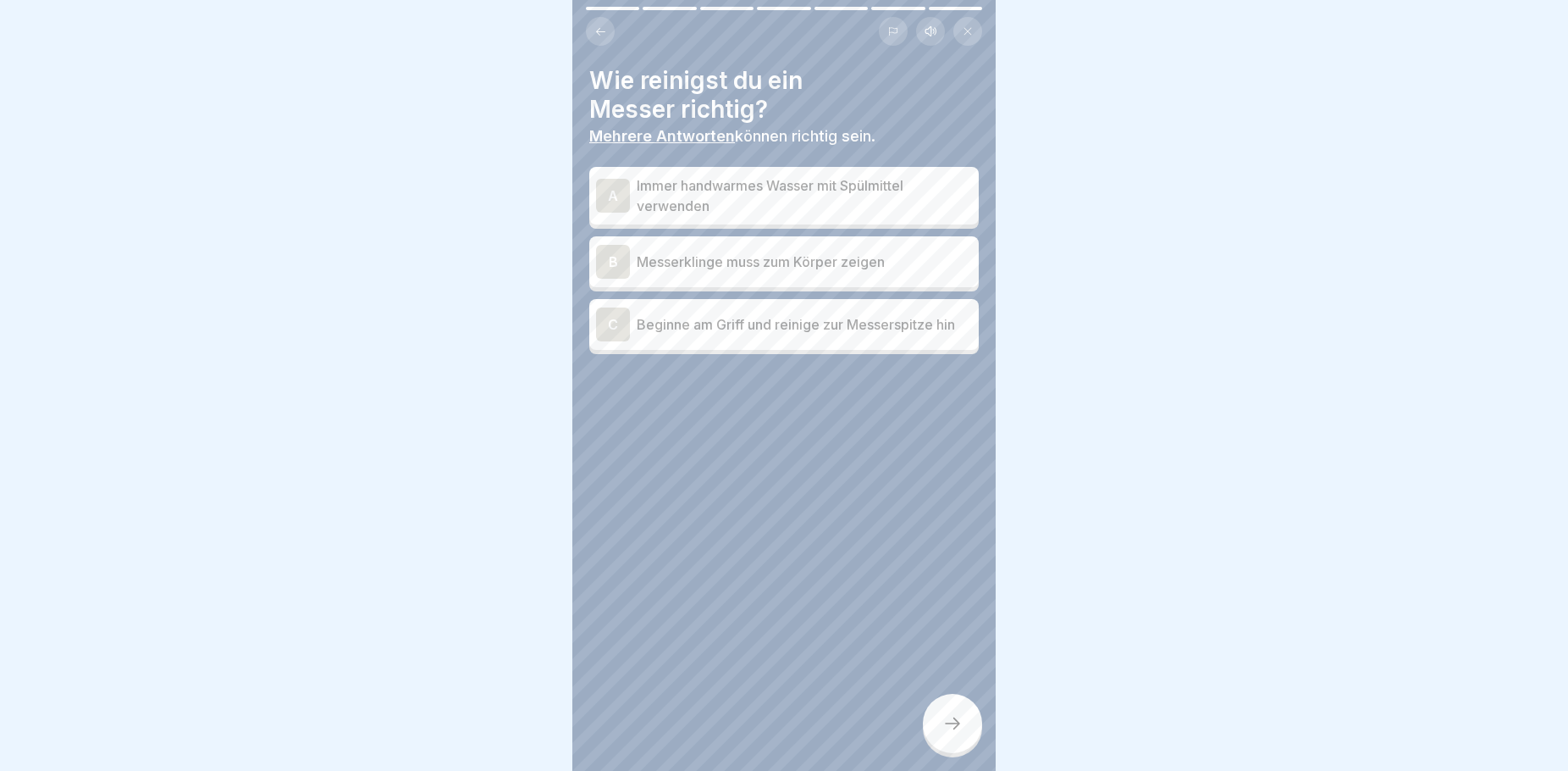
click at [839, 201] on p "Immer handwarmes Wasser mit Spülmittel verwenden" at bounding box center [804, 195] width 335 height 40
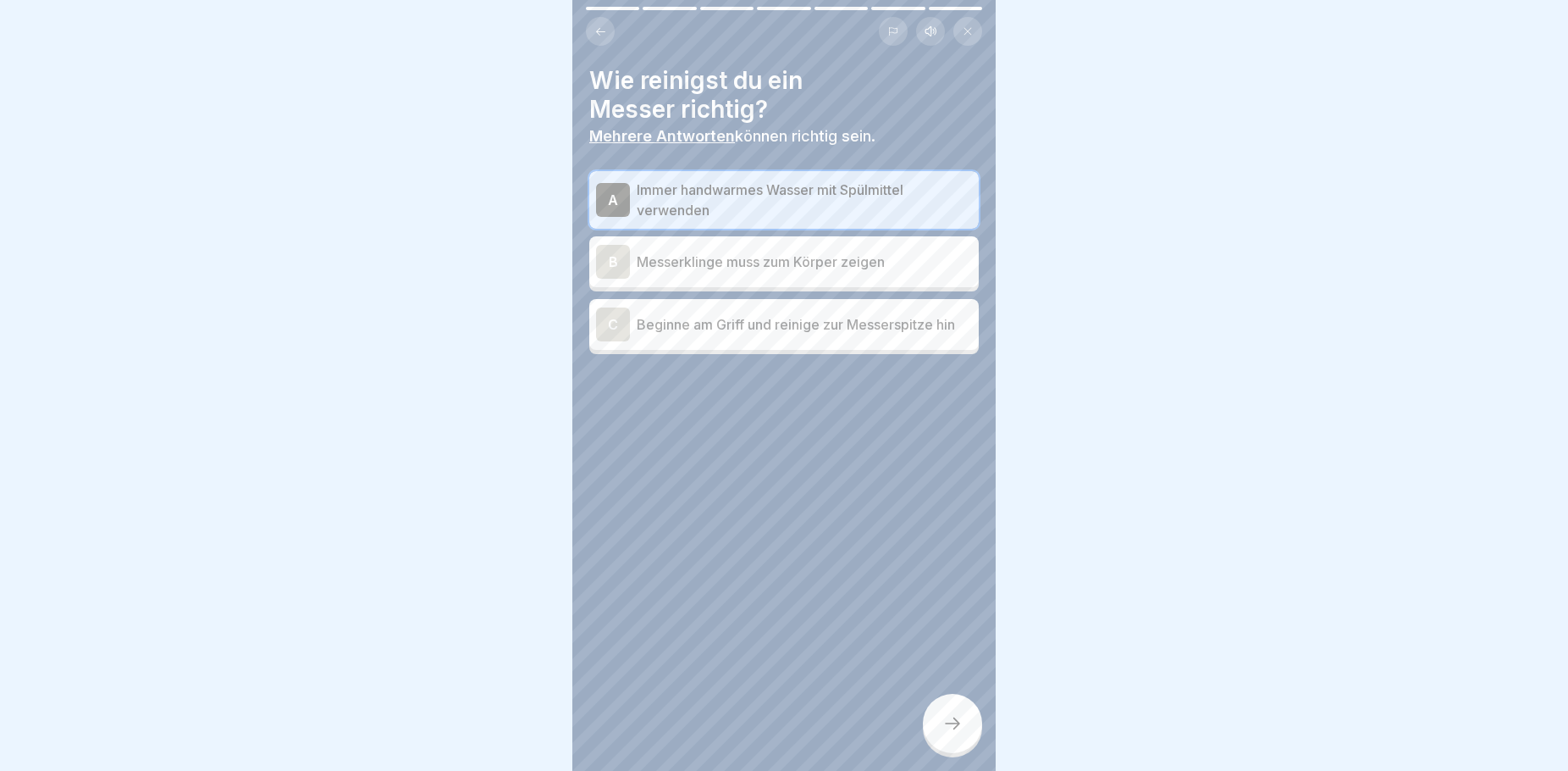
click at [816, 334] on p "Beginne am Griff und reinige zur Messerspitze hin" at bounding box center [804, 325] width 335 height 21
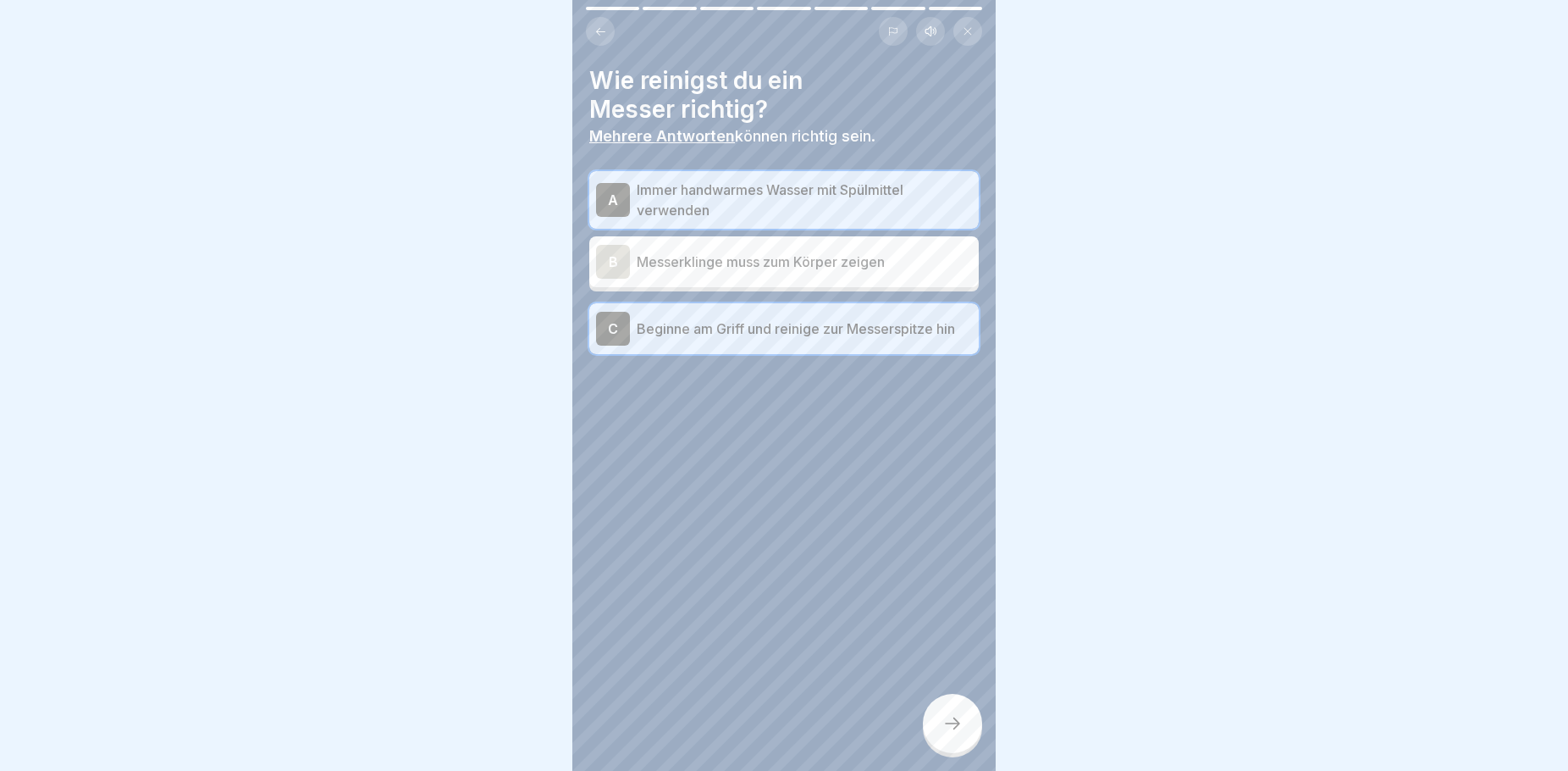
click at [949, 733] on icon at bounding box center [953, 723] width 21 height 21
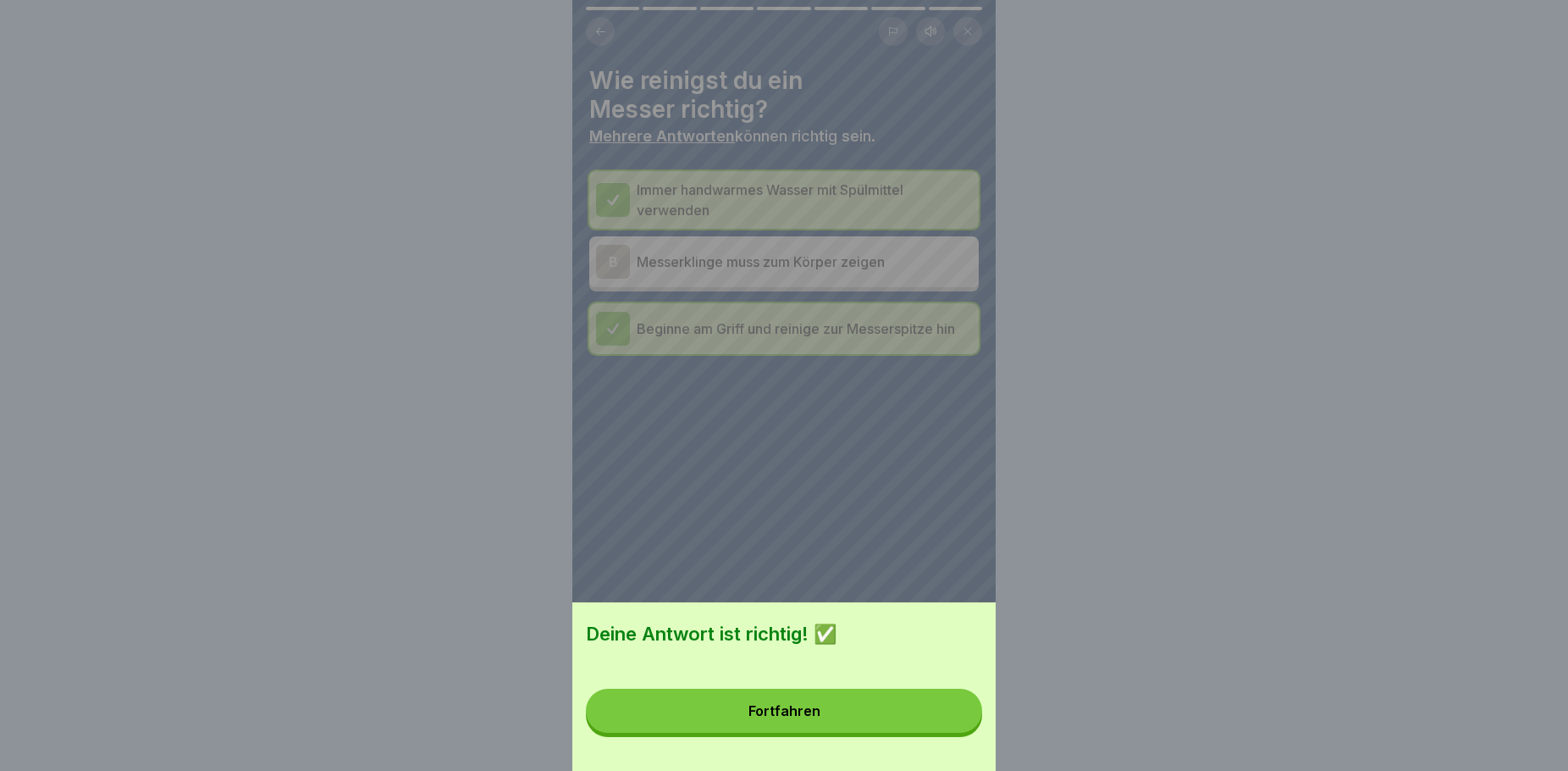
click at [840, 719] on button "Fortfahren" at bounding box center [784, 710] width 396 height 44
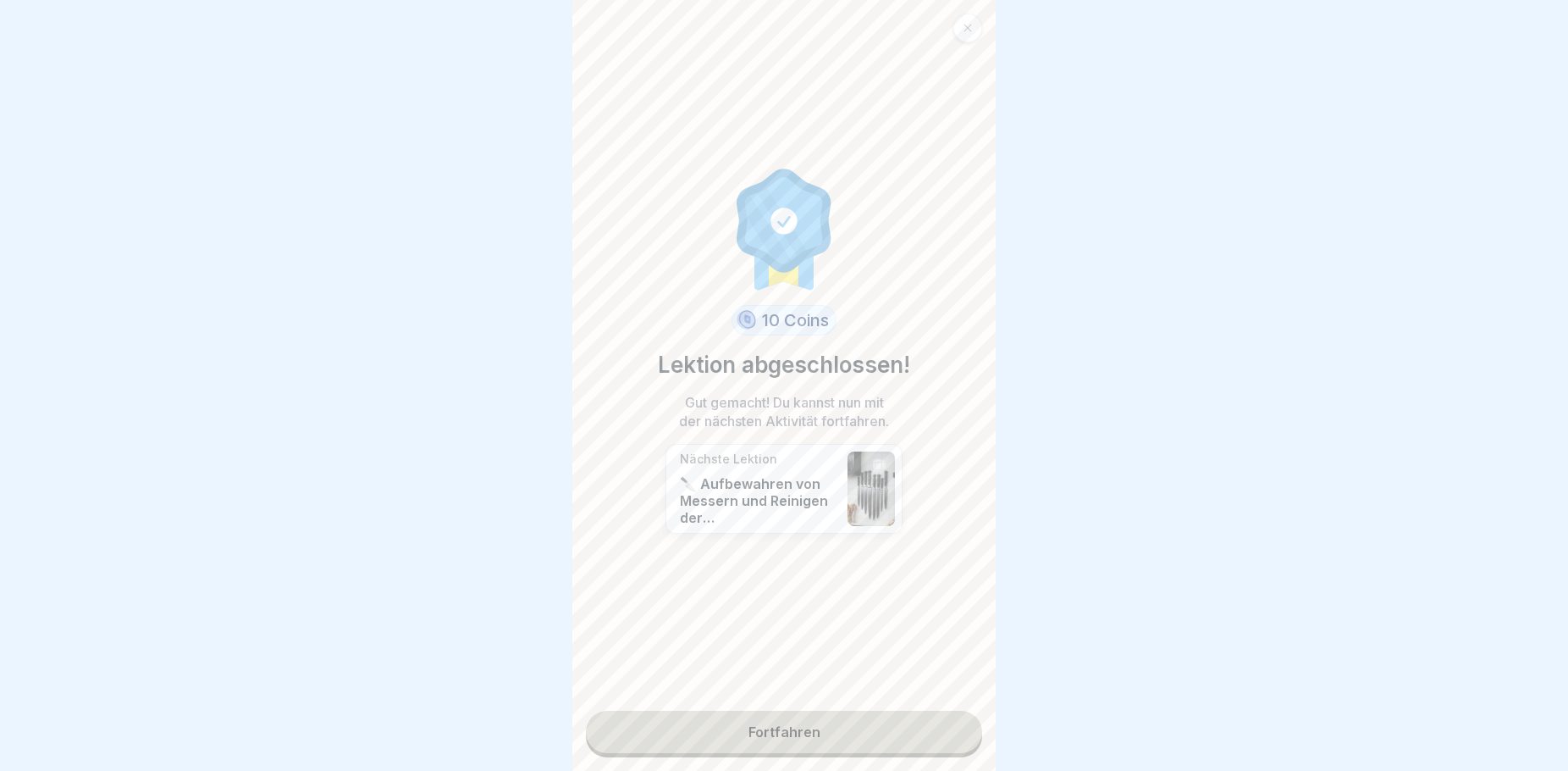
click at [775, 743] on link "Fortfahren" at bounding box center [784, 732] width 396 height 42
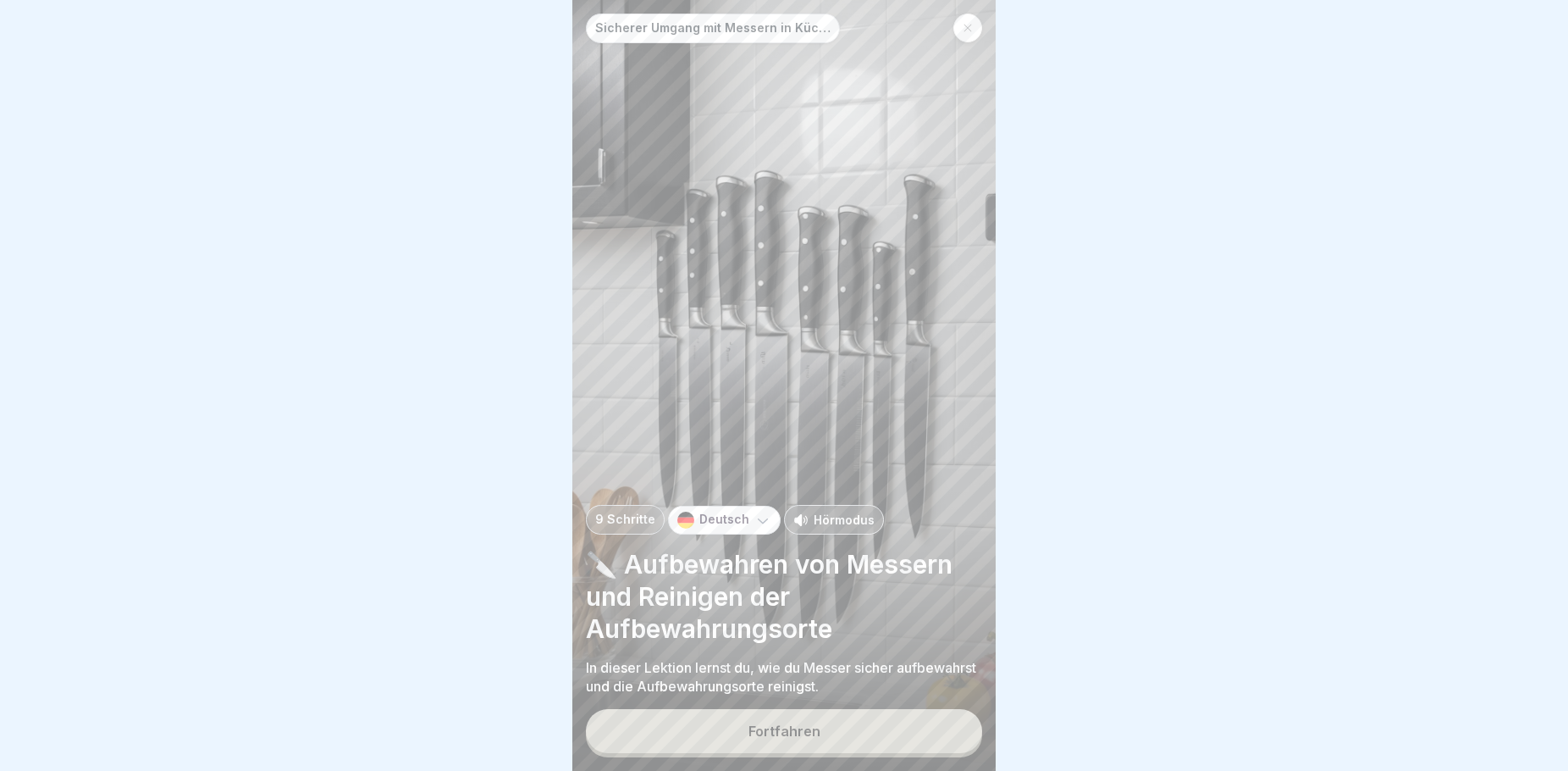
click at [797, 738] on div "Fortfahren" at bounding box center [784, 731] width 72 height 15
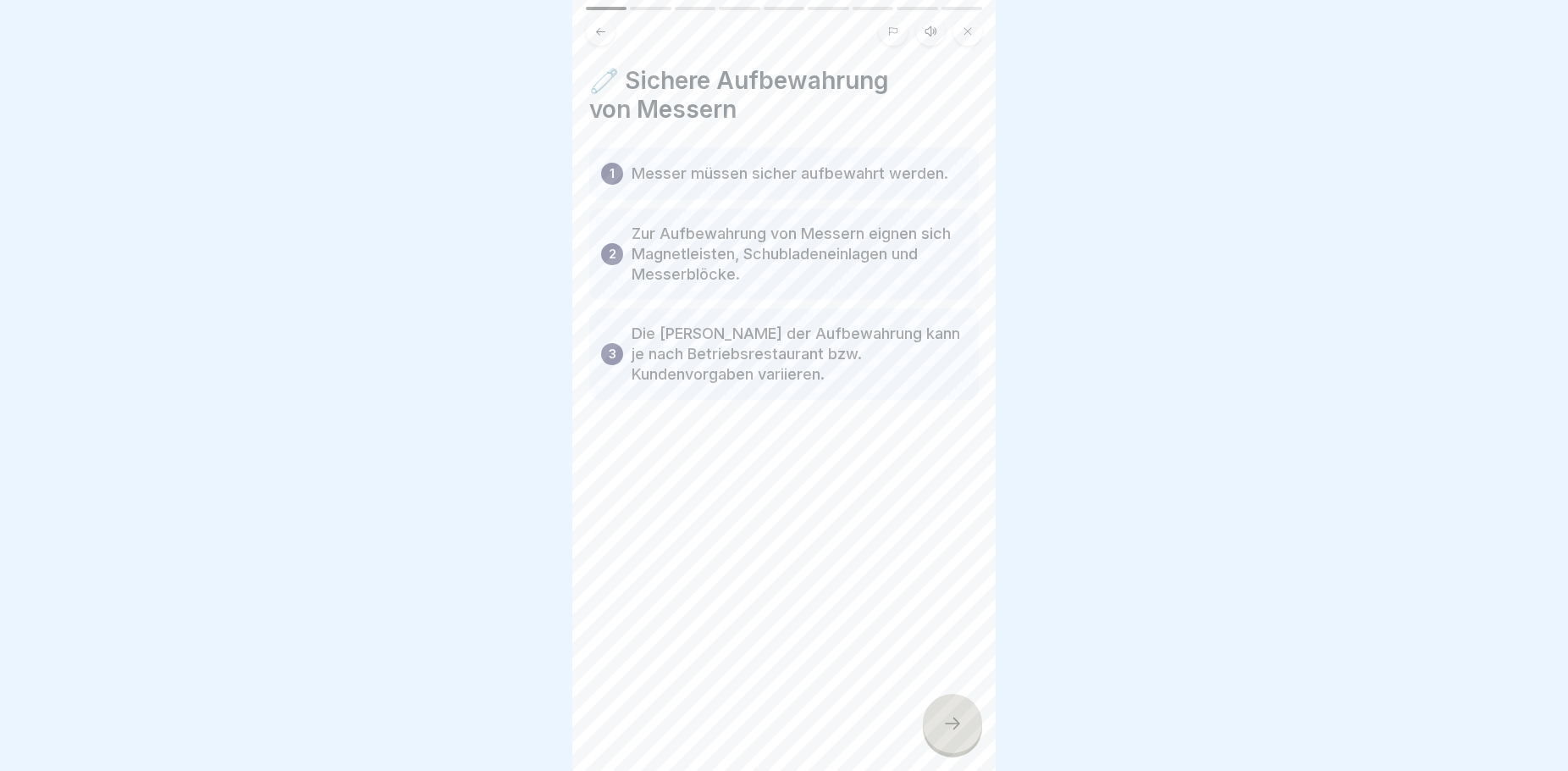
click at [953, 733] on icon at bounding box center [953, 723] width 21 height 21
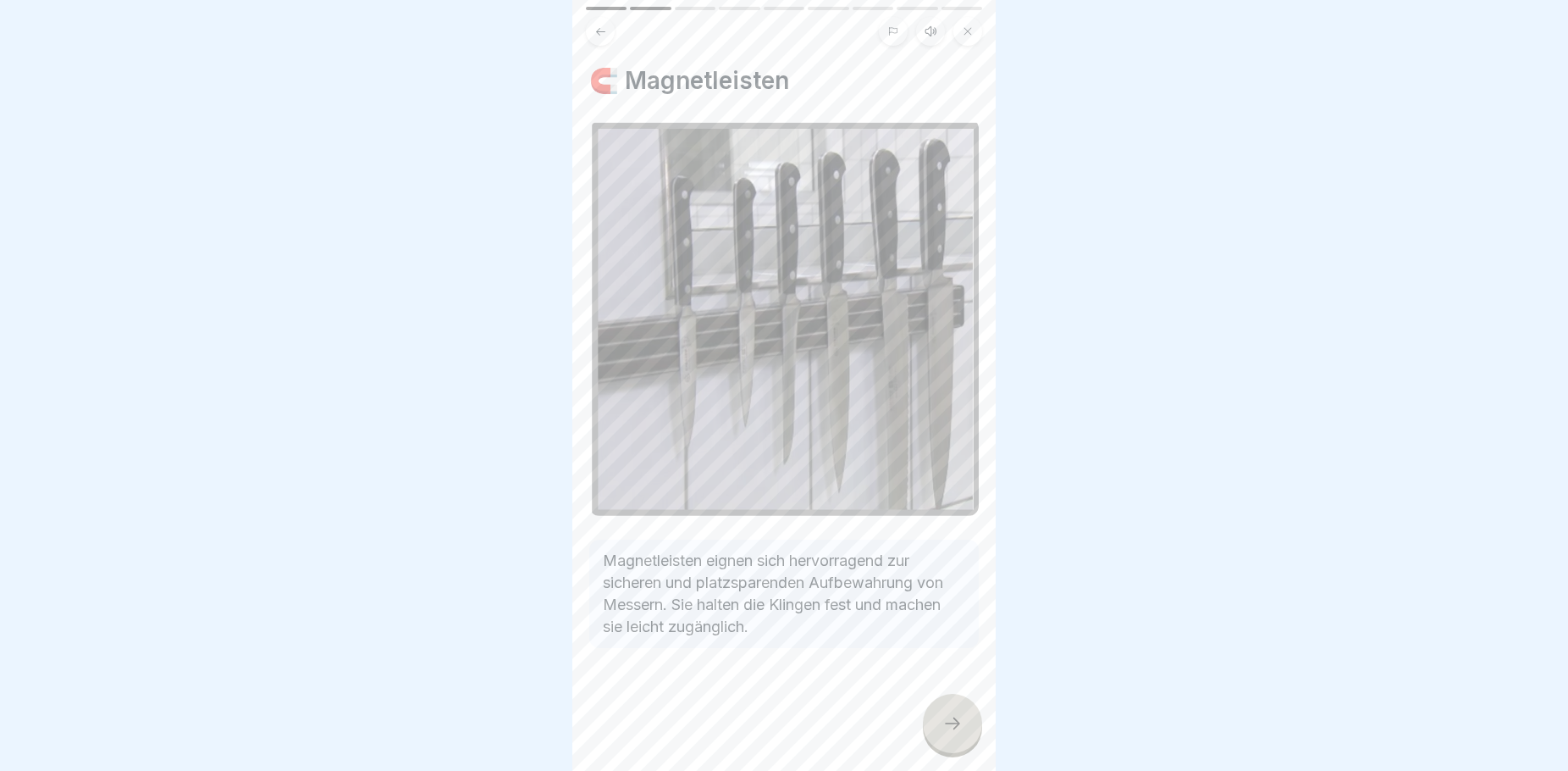
click at [953, 733] on icon at bounding box center [953, 723] width 21 height 21
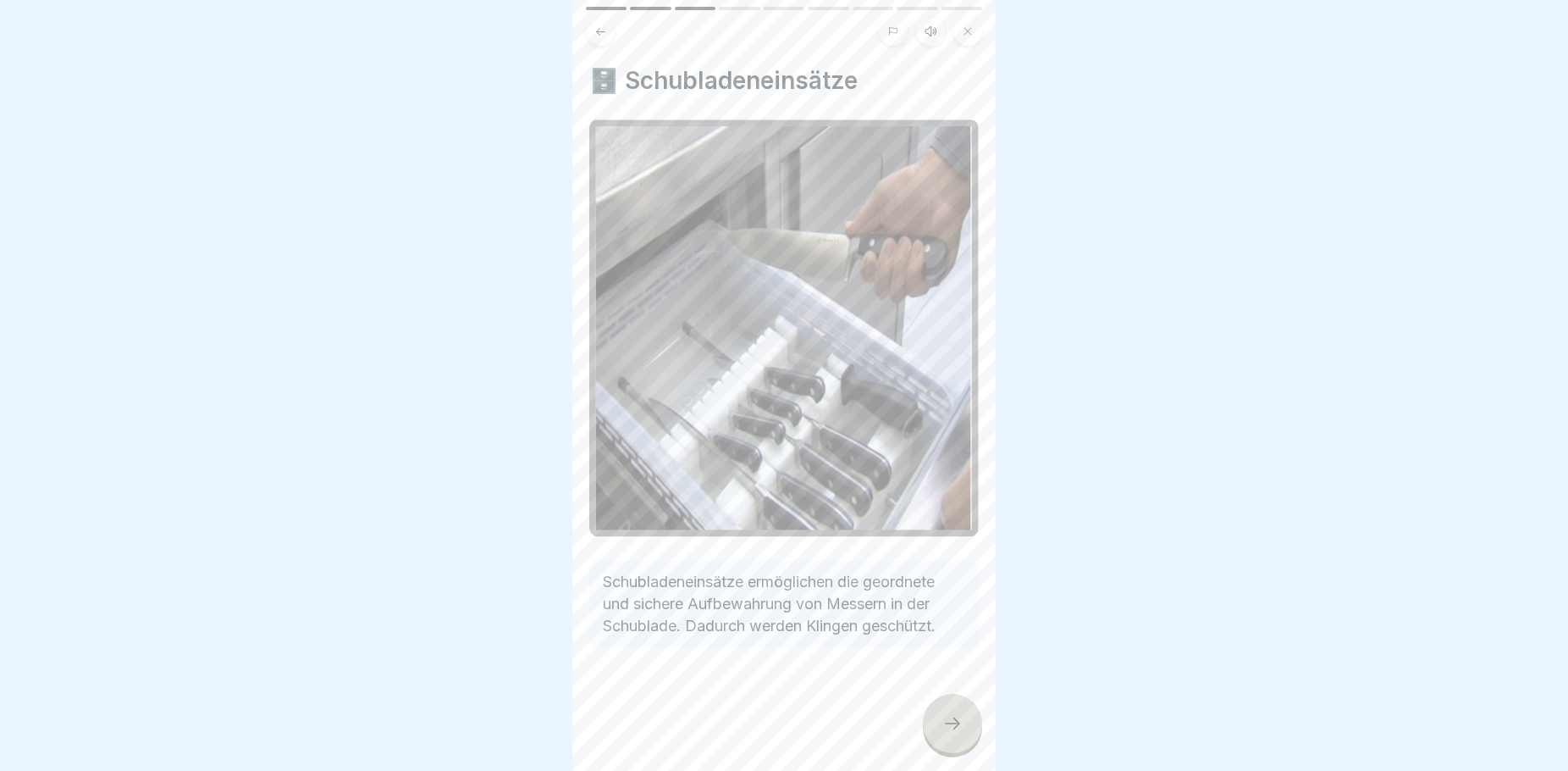
click at [955, 733] on icon at bounding box center [953, 723] width 21 height 21
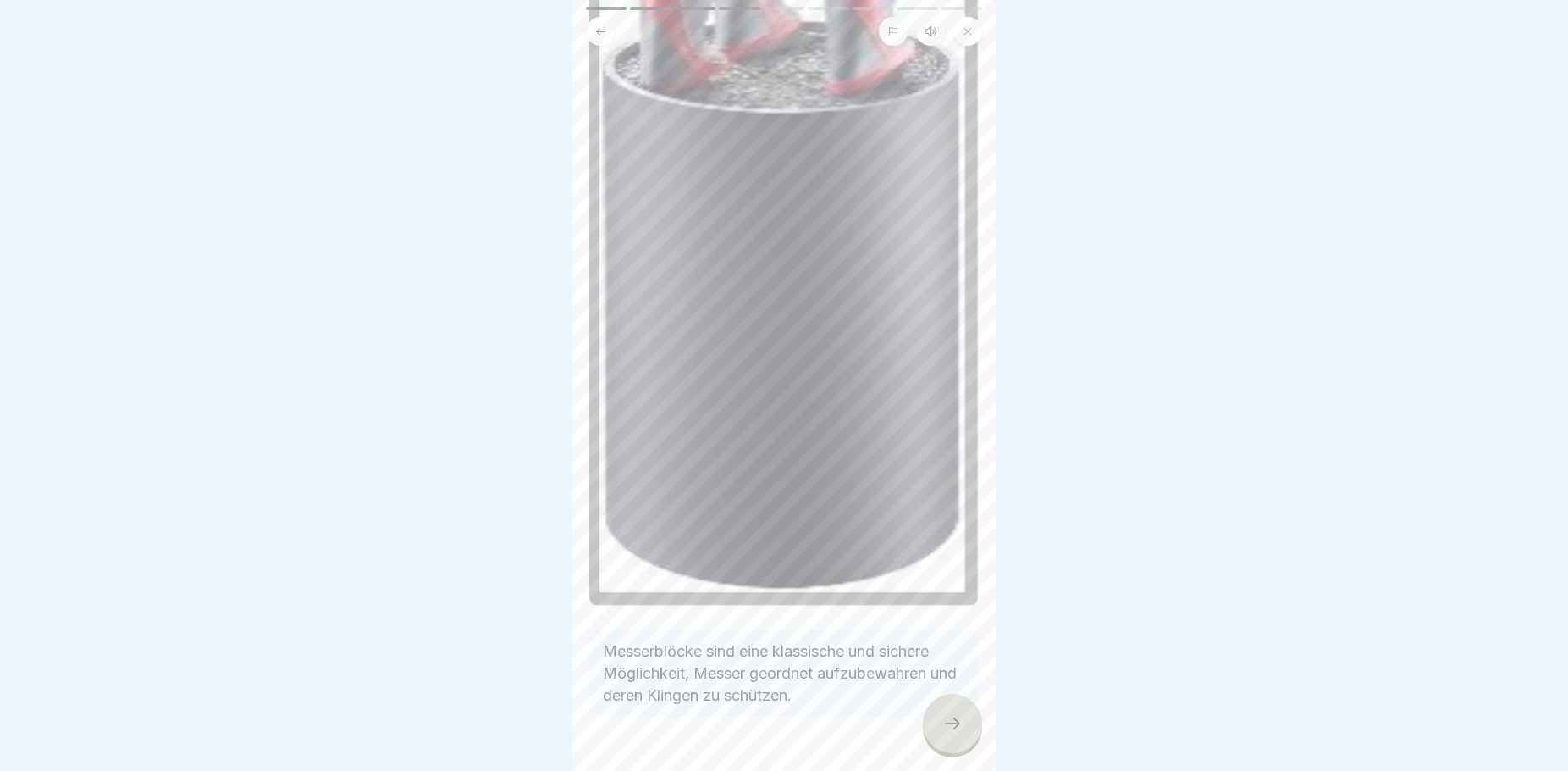
scroll to position [349, 0]
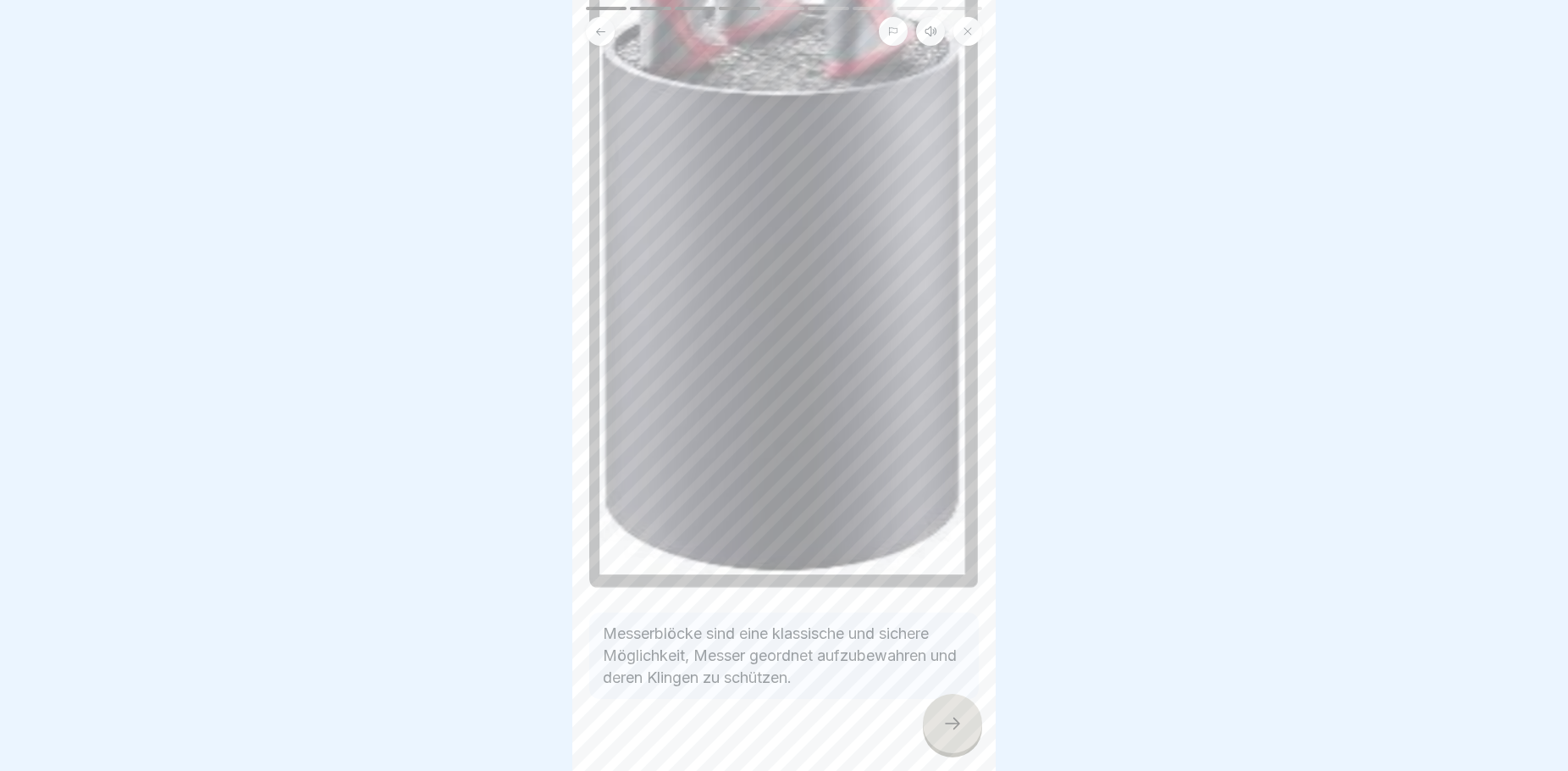
click at [945, 732] on icon at bounding box center [953, 723] width 21 height 21
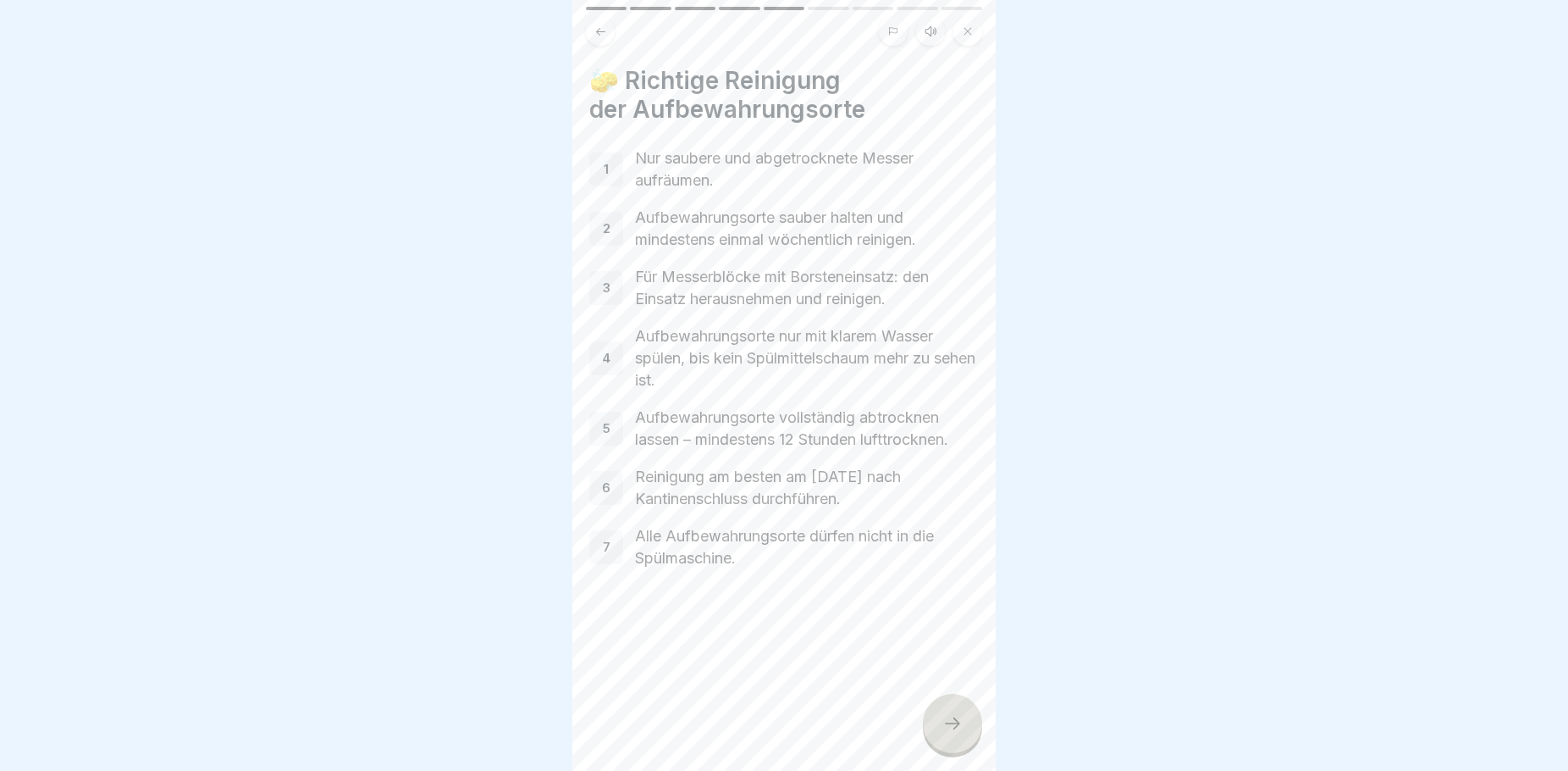
click at [953, 719] on div at bounding box center [952, 723] width 59 height 59
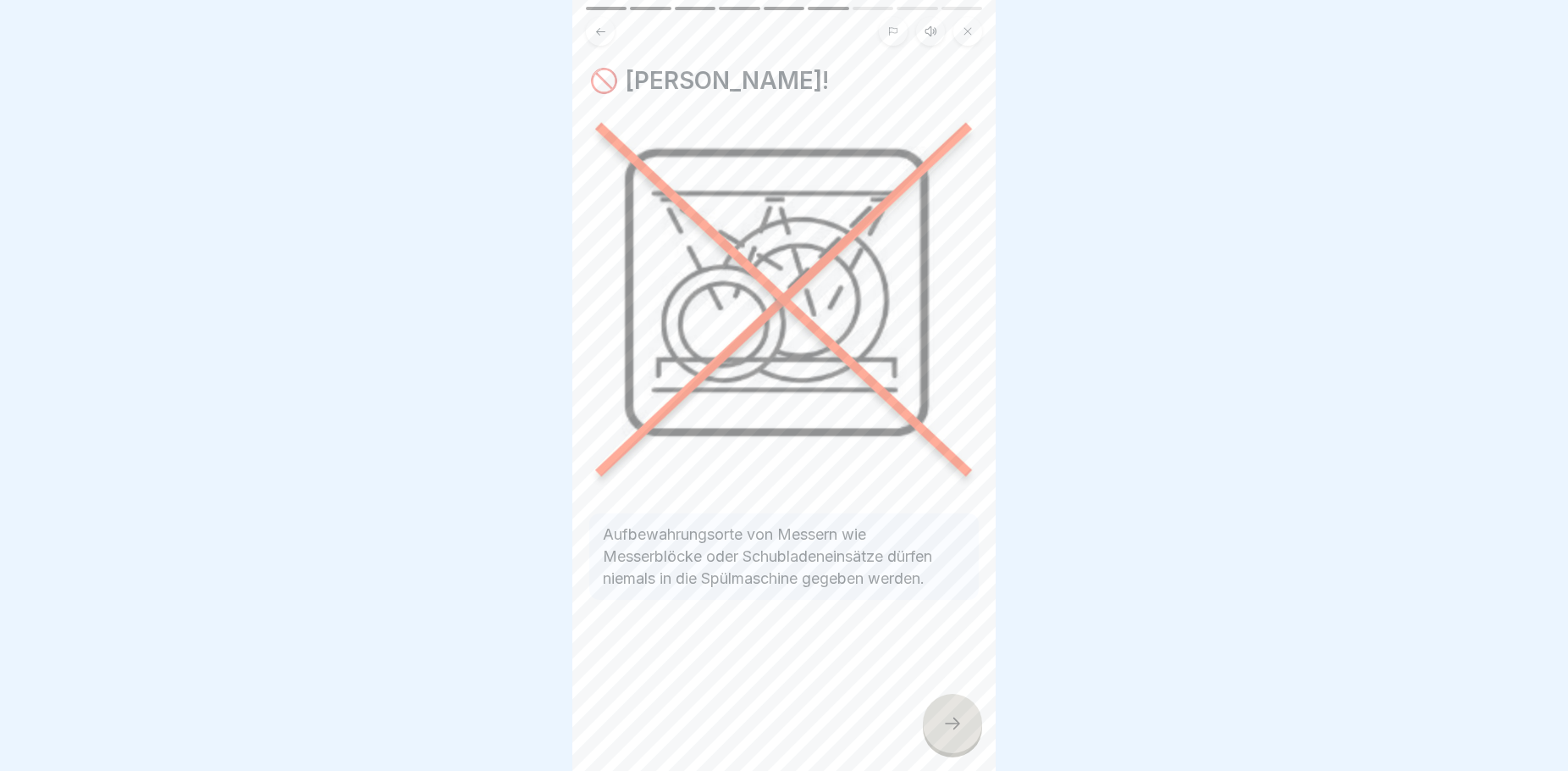
click at [953, 733] on icon at bounding box center [953, 723] width 21 height 21
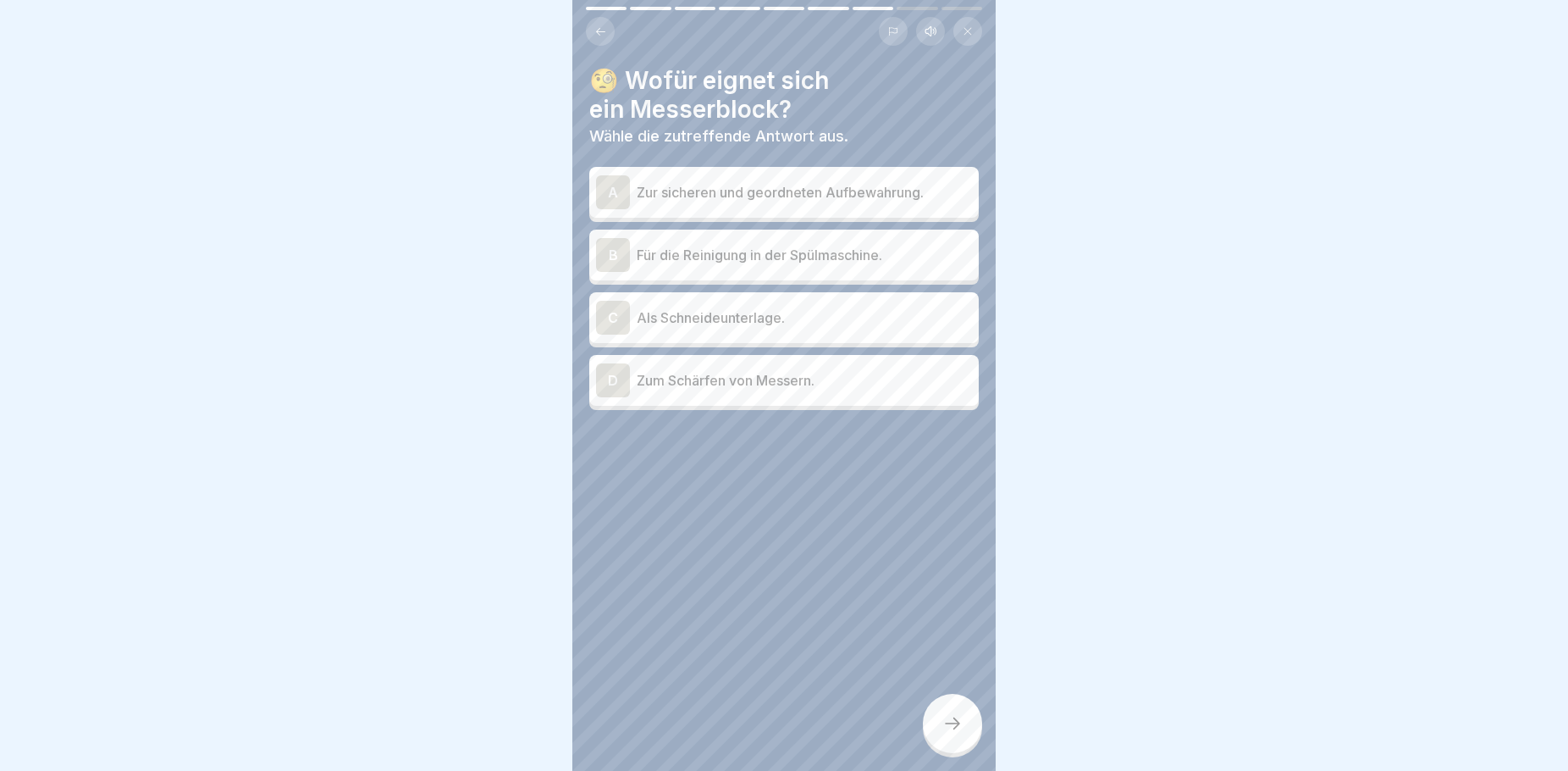
click at [740, 189] on p "Zur sicheren und geordneten Aufbewahrung." at bounding box center [804, 193] width 335 height 21
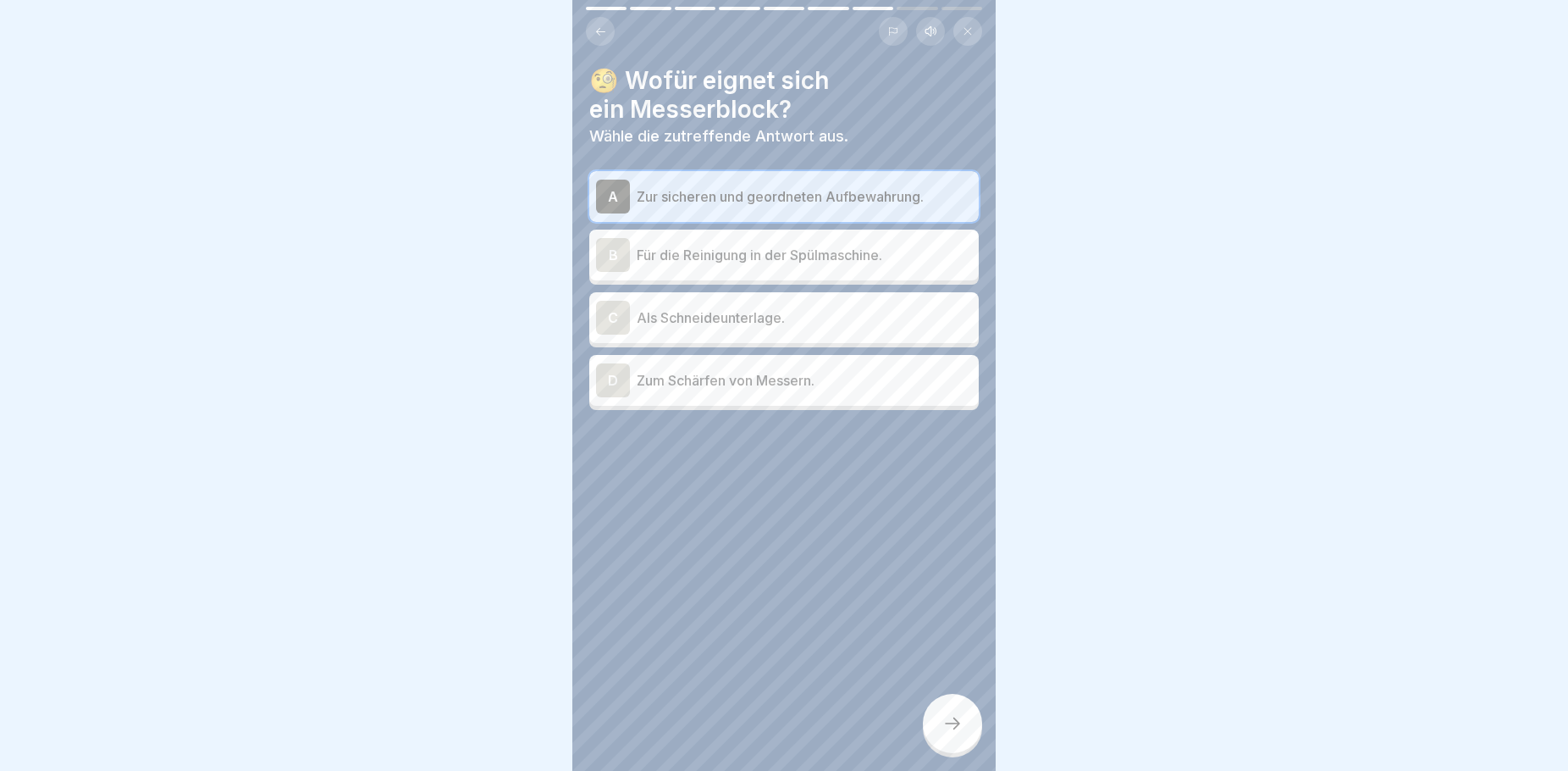
click at [961, 750] on div at bounding box center [952, 723] width 59 height 59
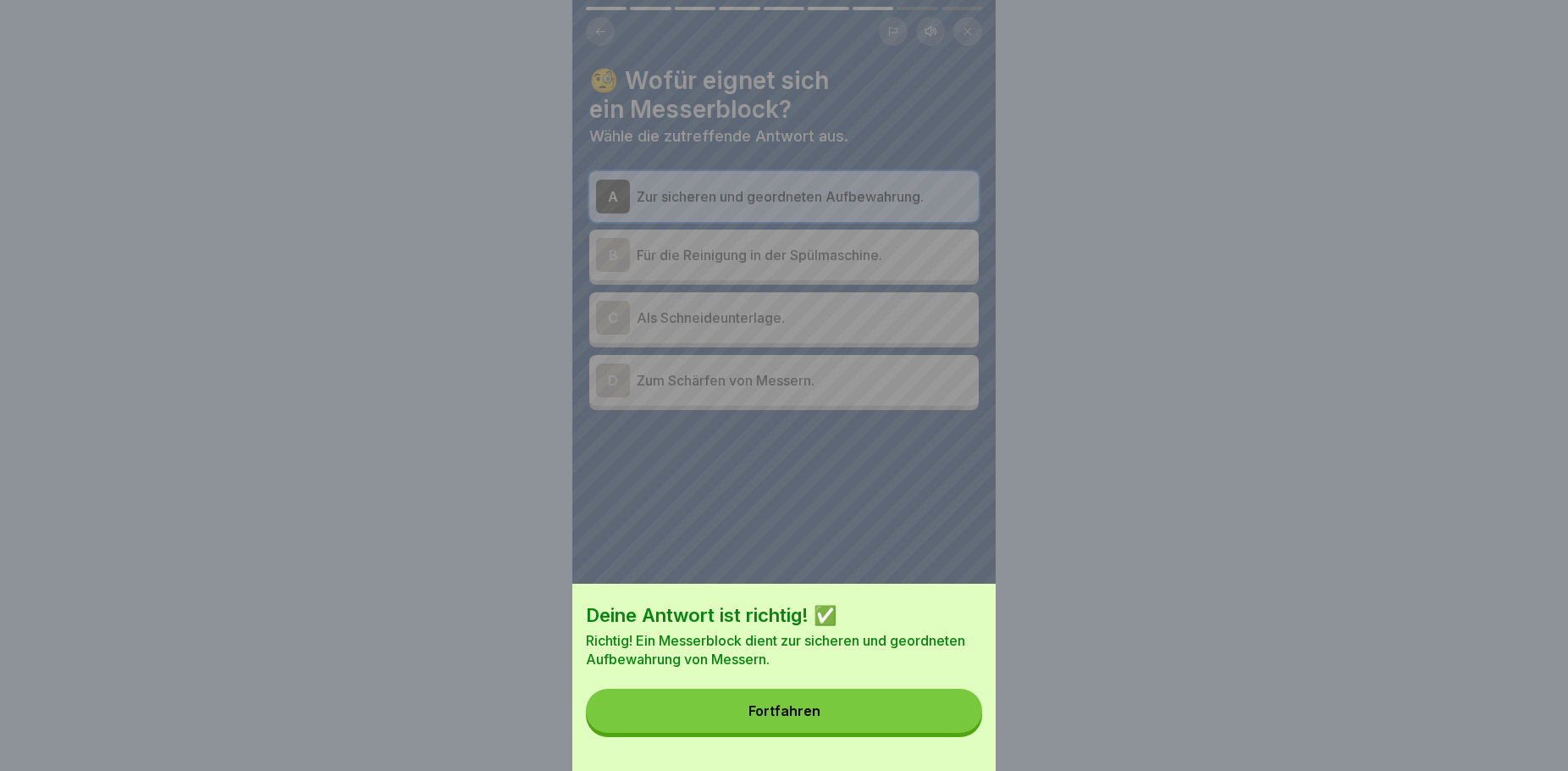
click at [790, 718] on div "Fortfahren" at bounding box center [784, 711] width 72 height 15
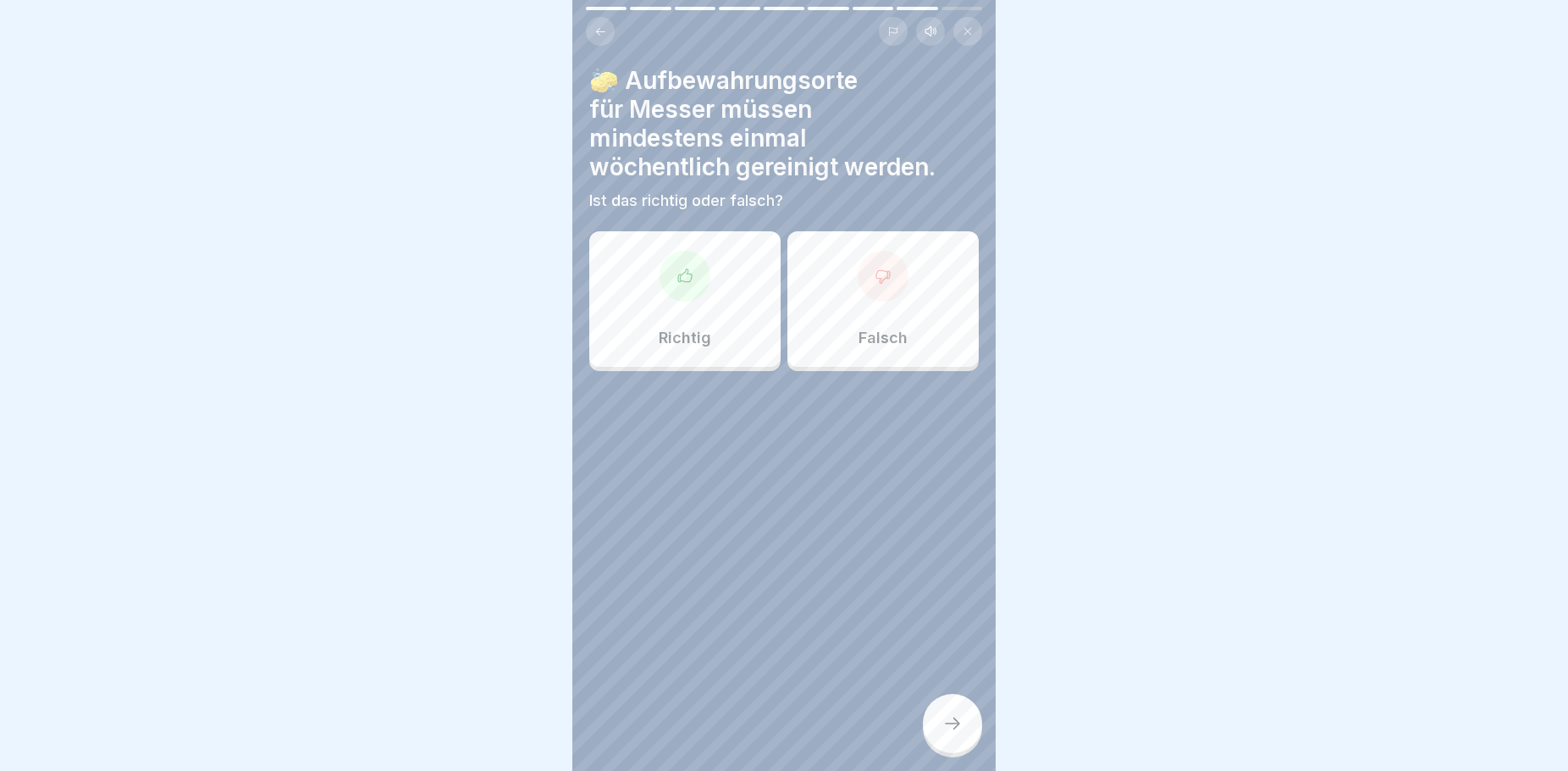
click at [731, 342] on div "Richtig" at bounding box center [685, 299] width 192 height 135
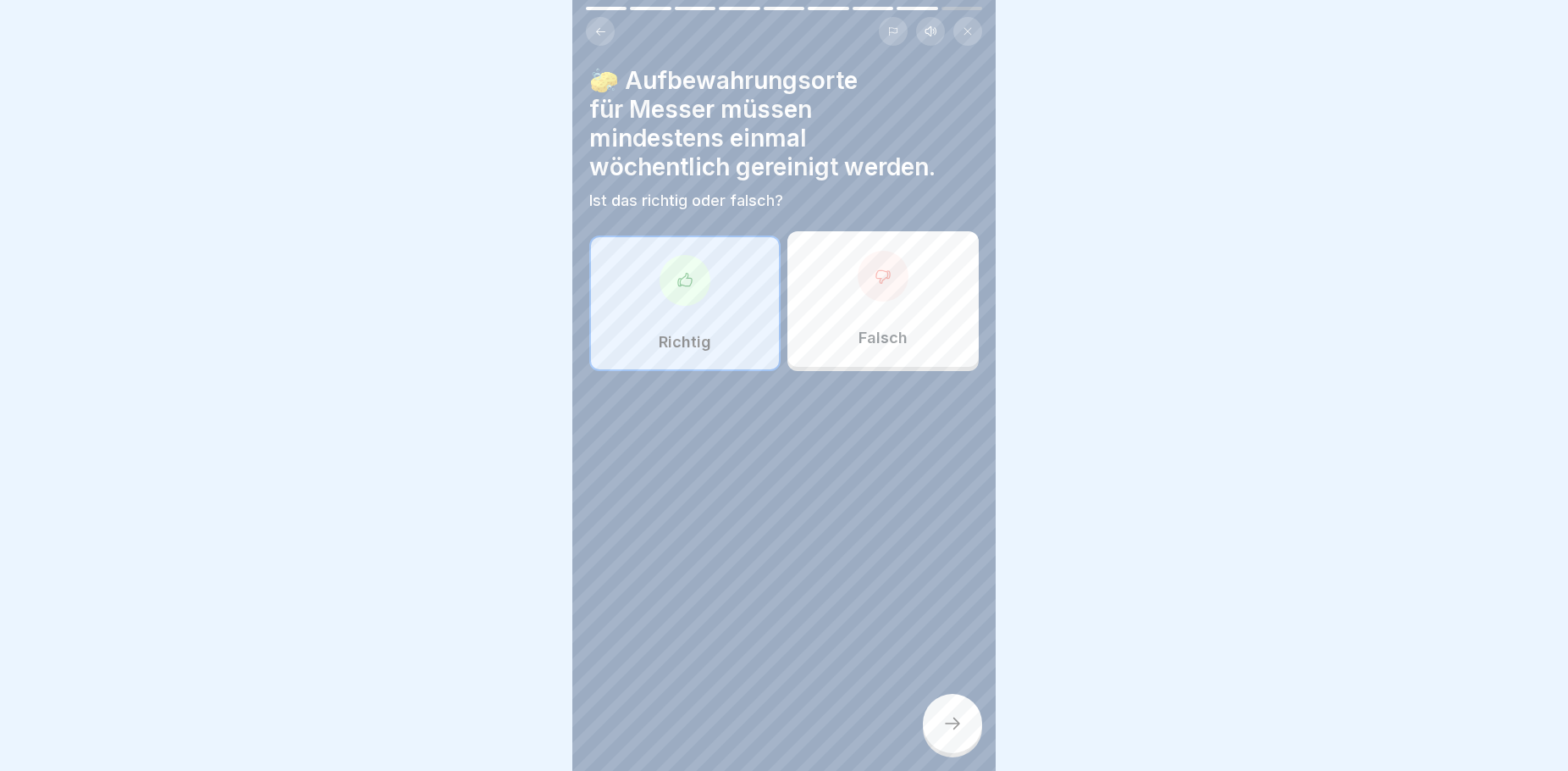
click at [946, 732] on icon at bounding box center [953, 723] width 21 height 21
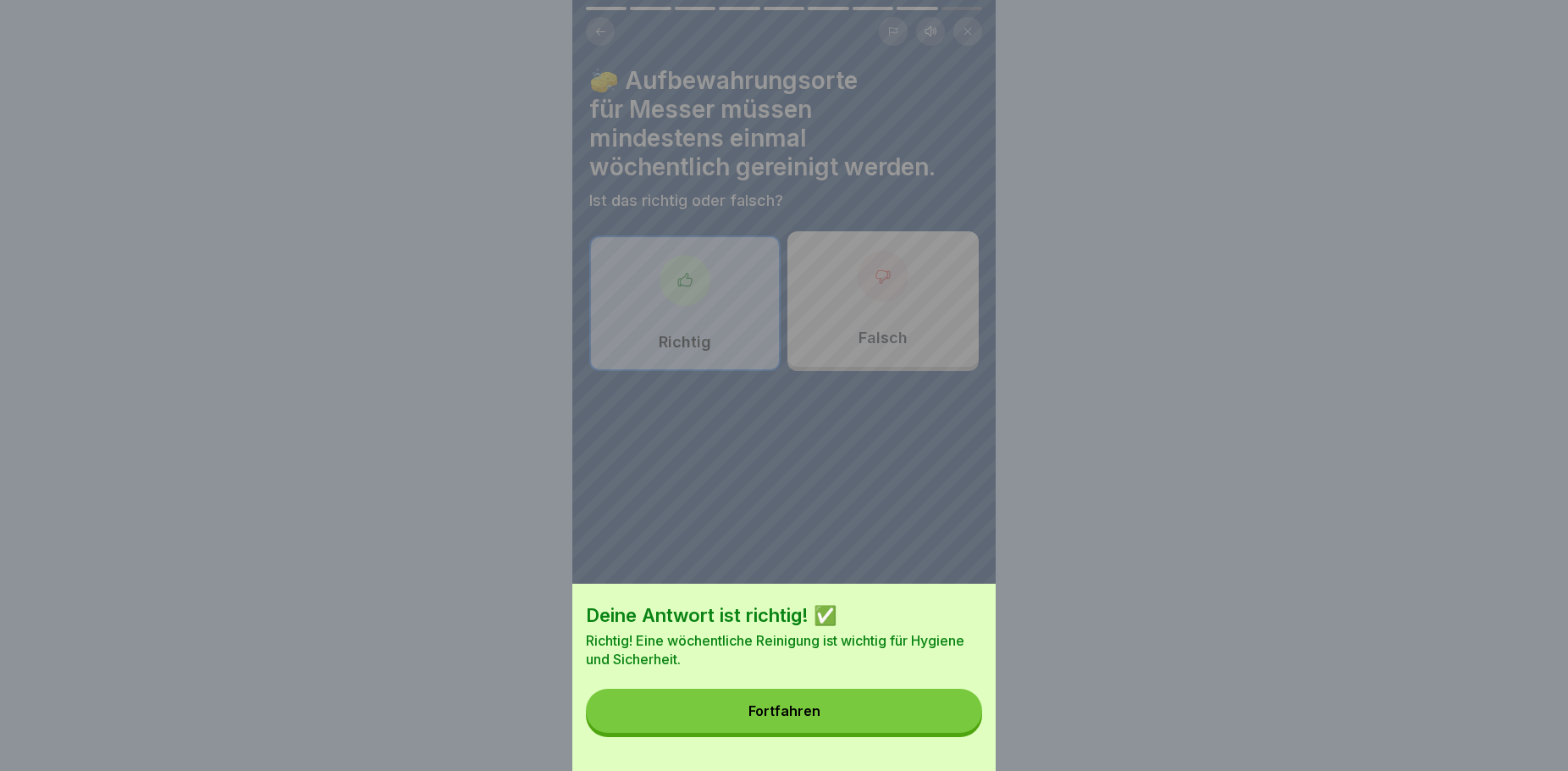
click at [881, 730] on button "Fortfahren" at bounding box center [784, 710] width 396 height 44
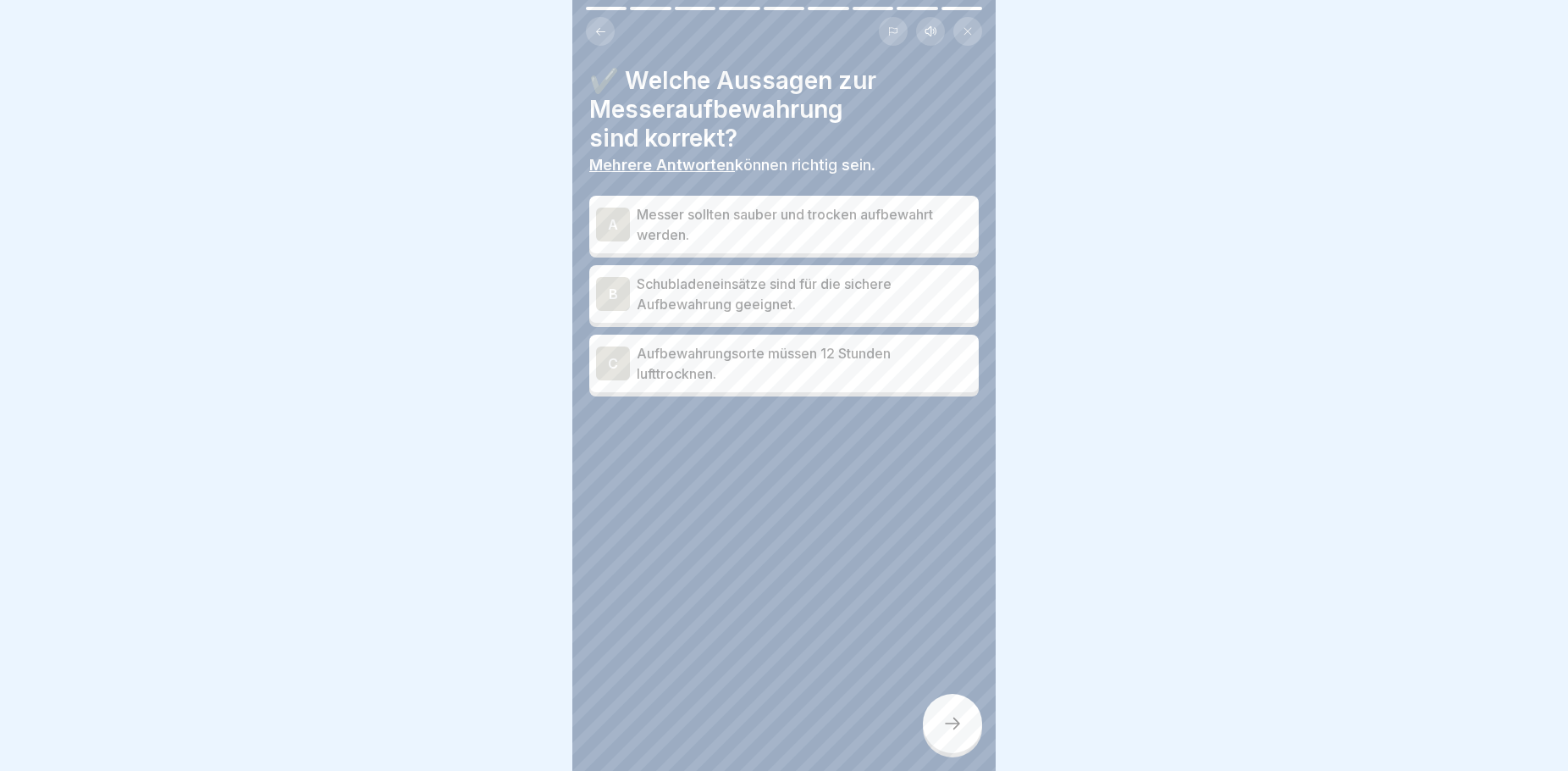
click at [763, 228] on p "Messer sollten sauber und trocken aufbewahrt werden." at bounding box center [804, 224] width 335 height 40
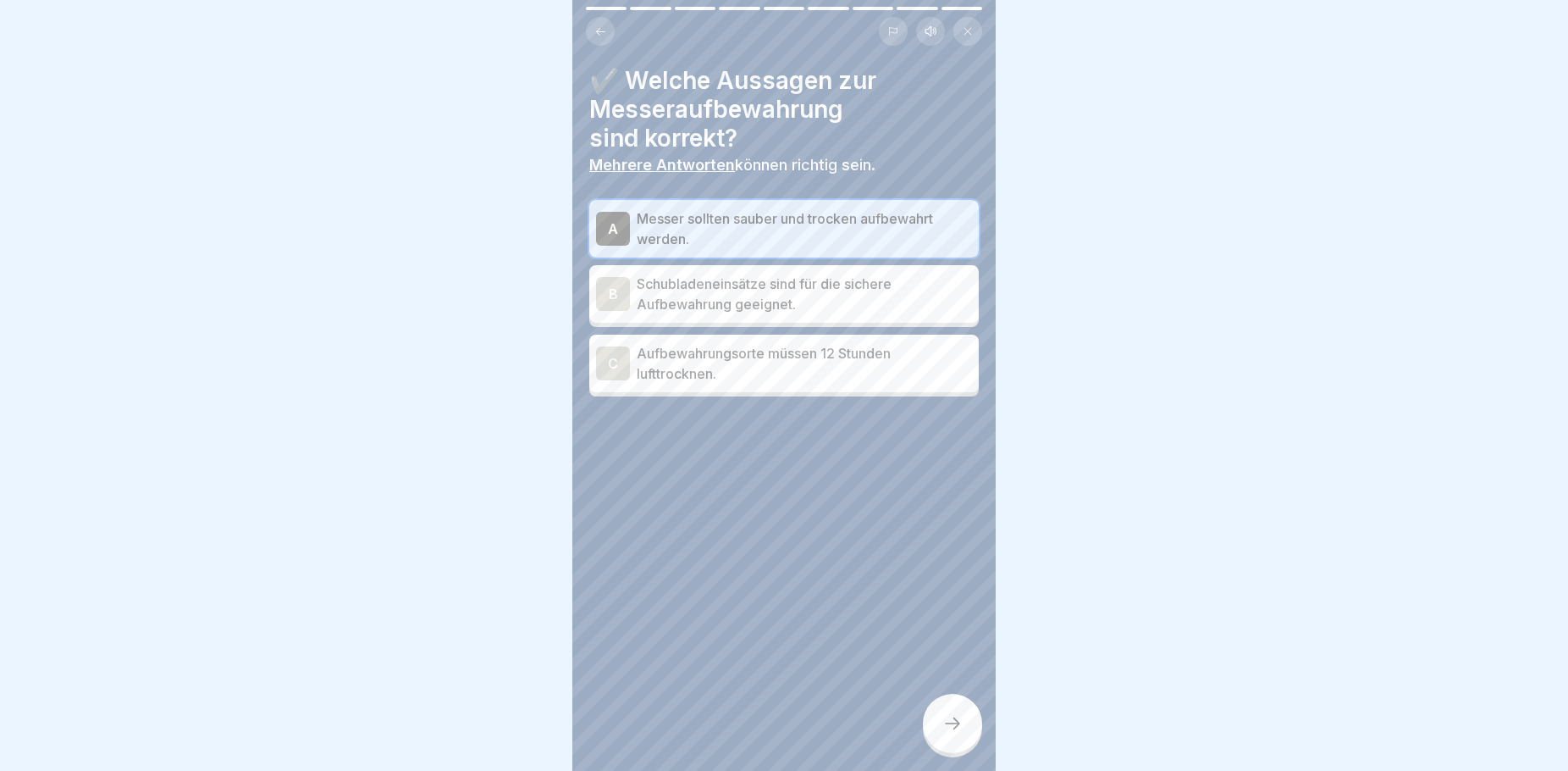
click at [870, 352] on p "Aufbewahrungsorte müssen 12 Stunden lufttrocknen." at bounding box center [804, 362] width 335 height 40
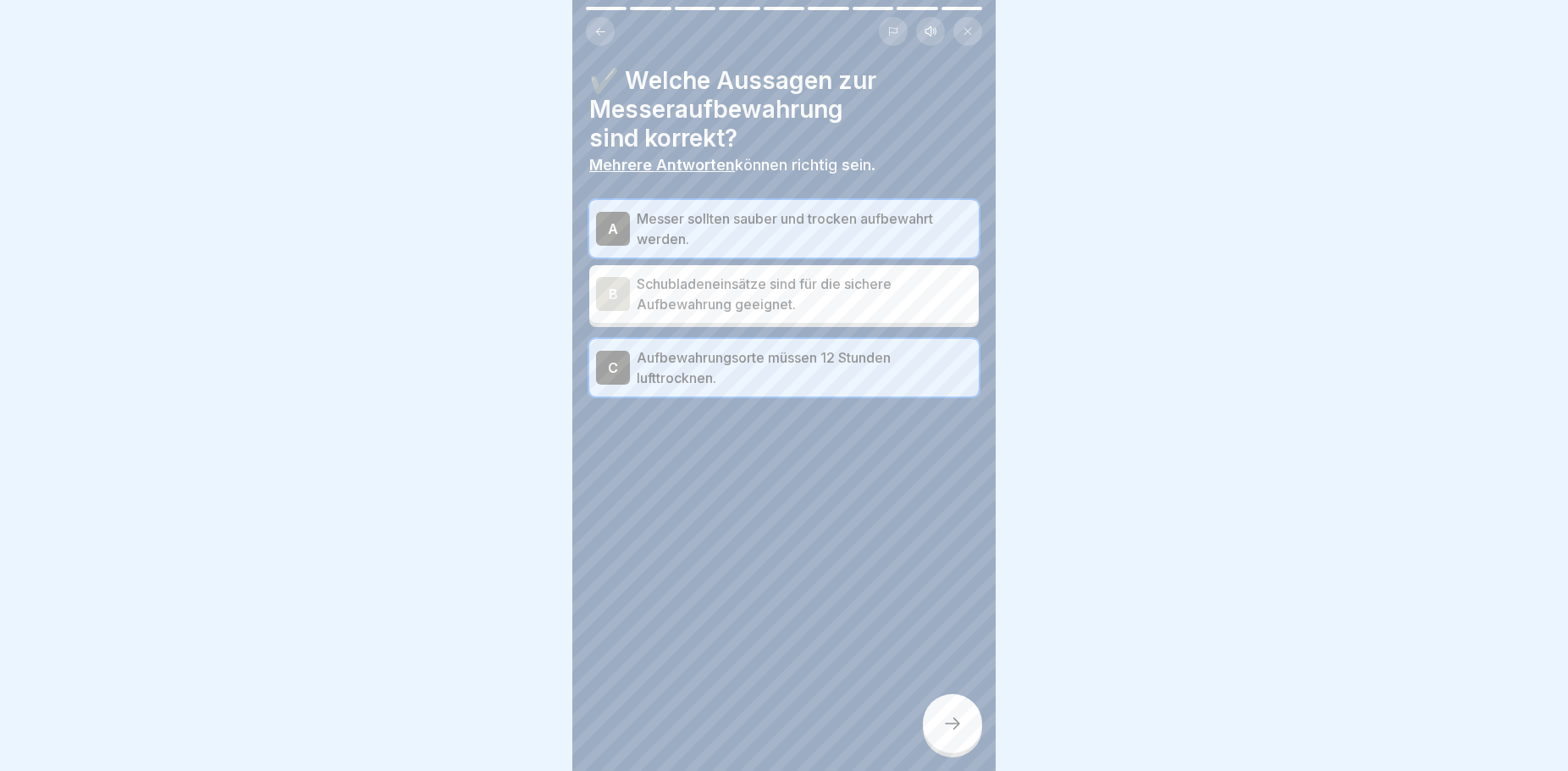
click at [818, 292] on p "Schubladeneinsätze sind für die sichere Aufbewahrung geeignet." at bounding box center [804, 293] width 335 height 40
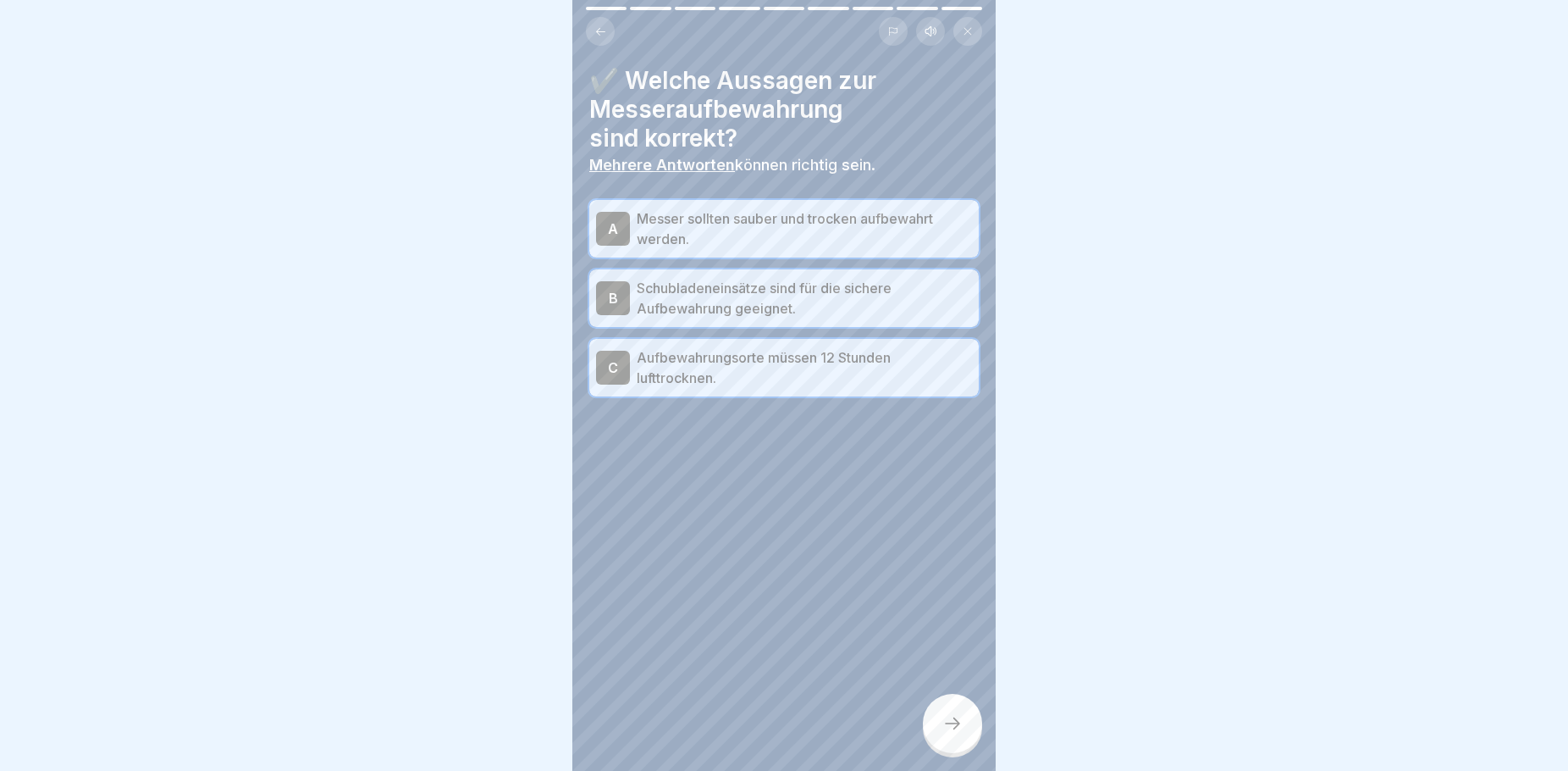
click at [957, 725] on div at bounding box center [952, 723] width 59 height 59
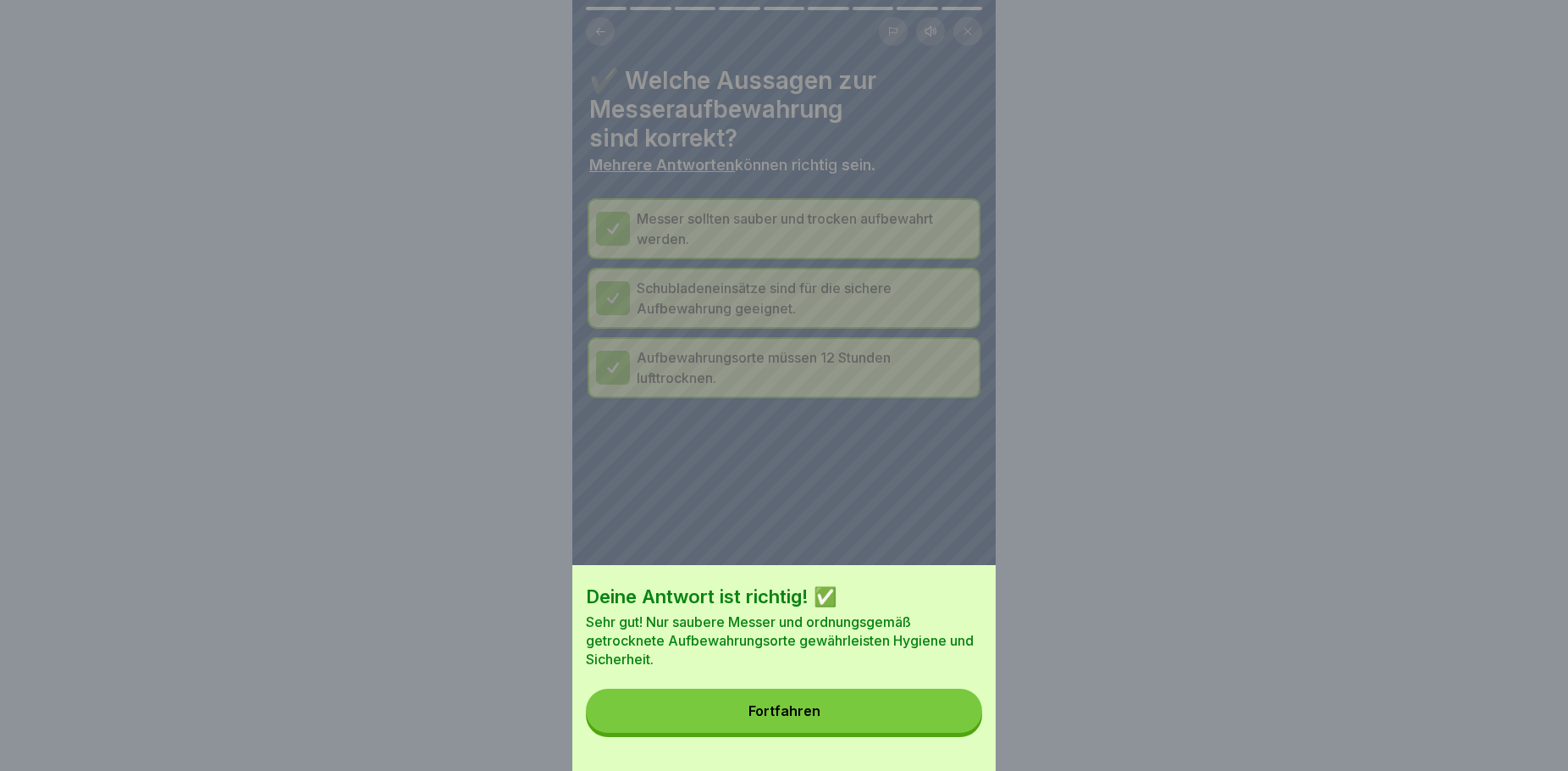
click at [909, 724] on button "Fortfahren" at bounding box center [784, 710] width 396 height 44
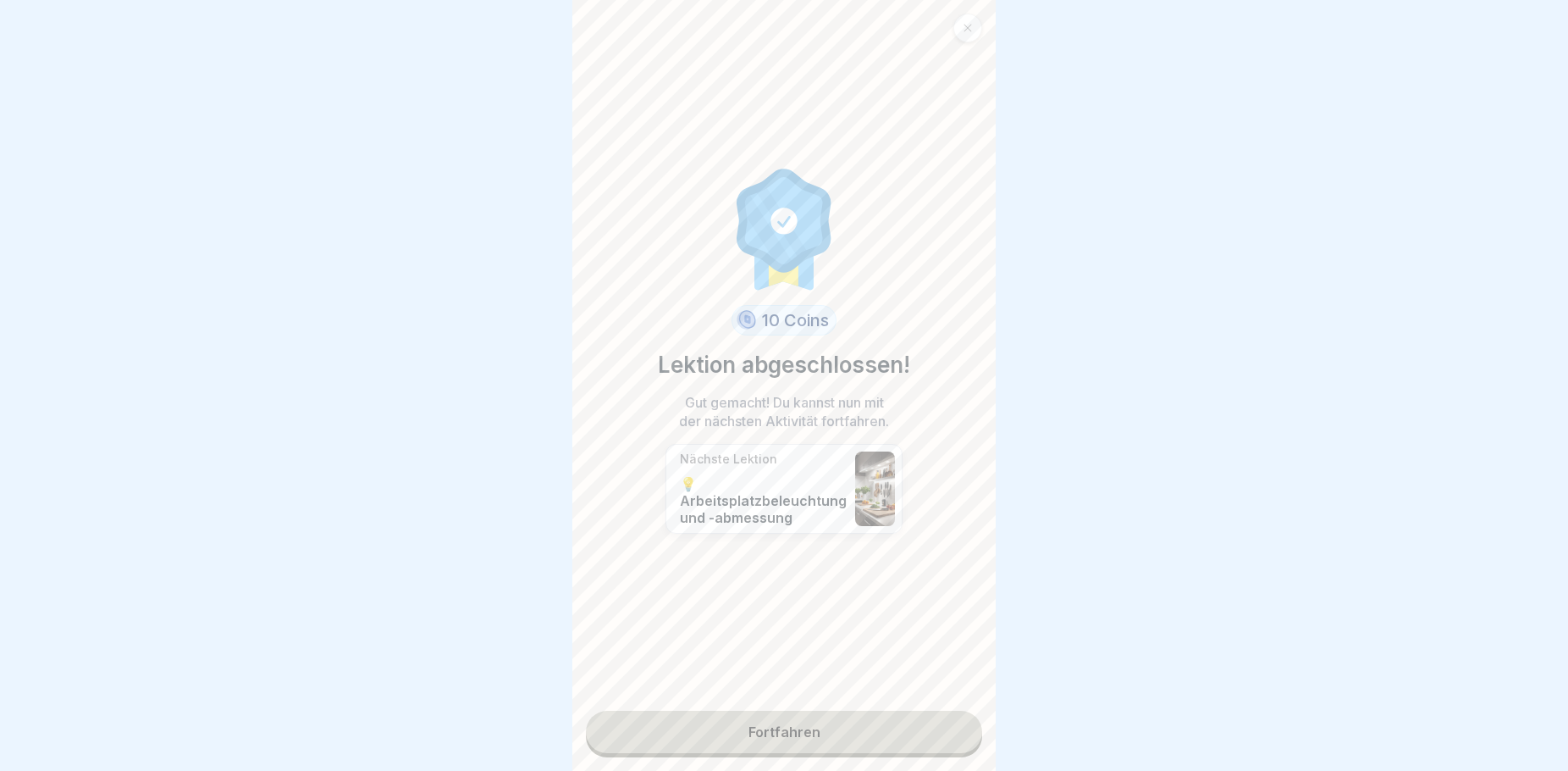
click at [772, 734] on link "Fortfahren" at bounding box center [784, 732] width 396 height 42
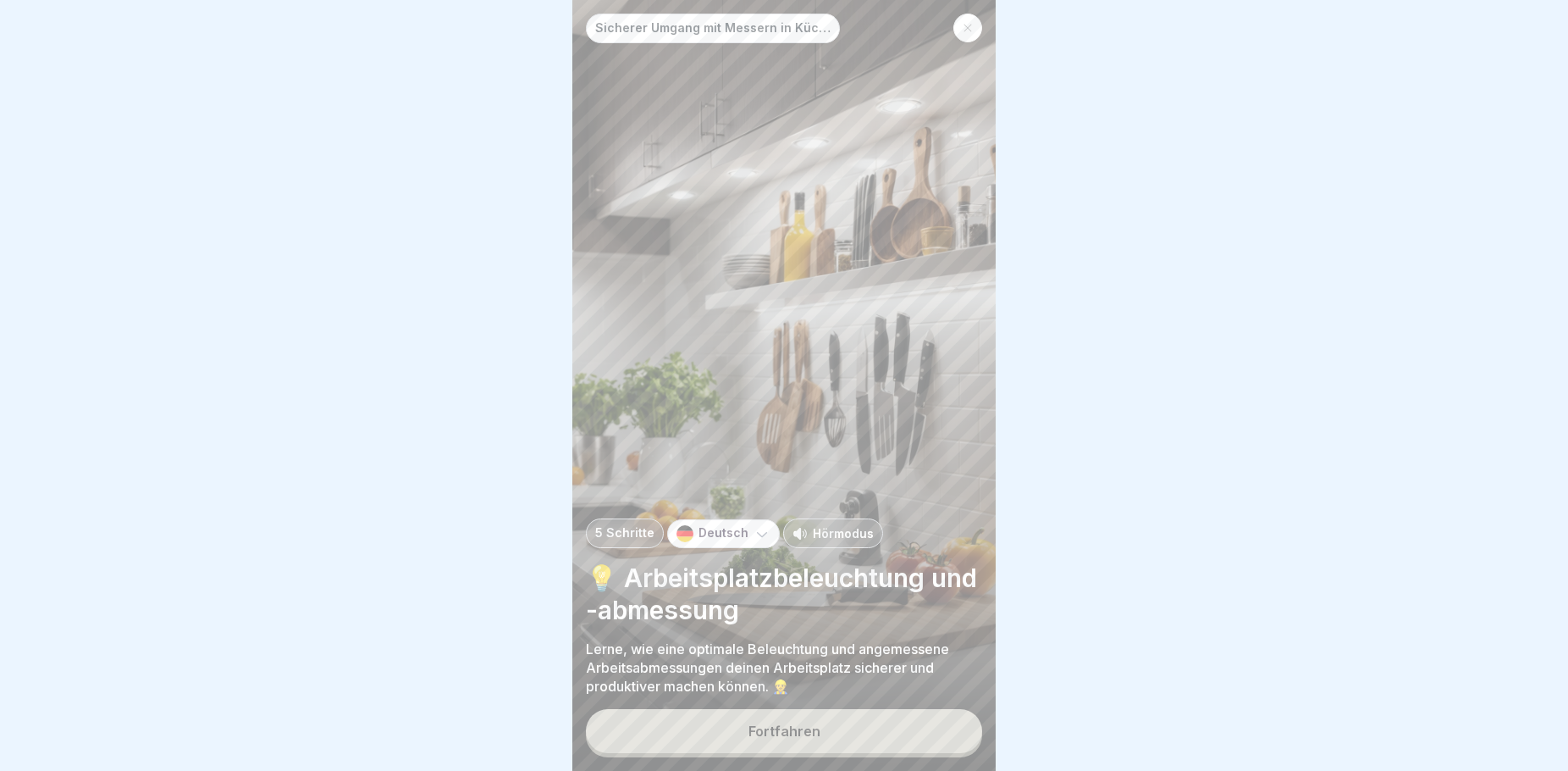
click at [776, 738] on div "Fortfahren" at bounding box center [784, 731] width 72 height 15
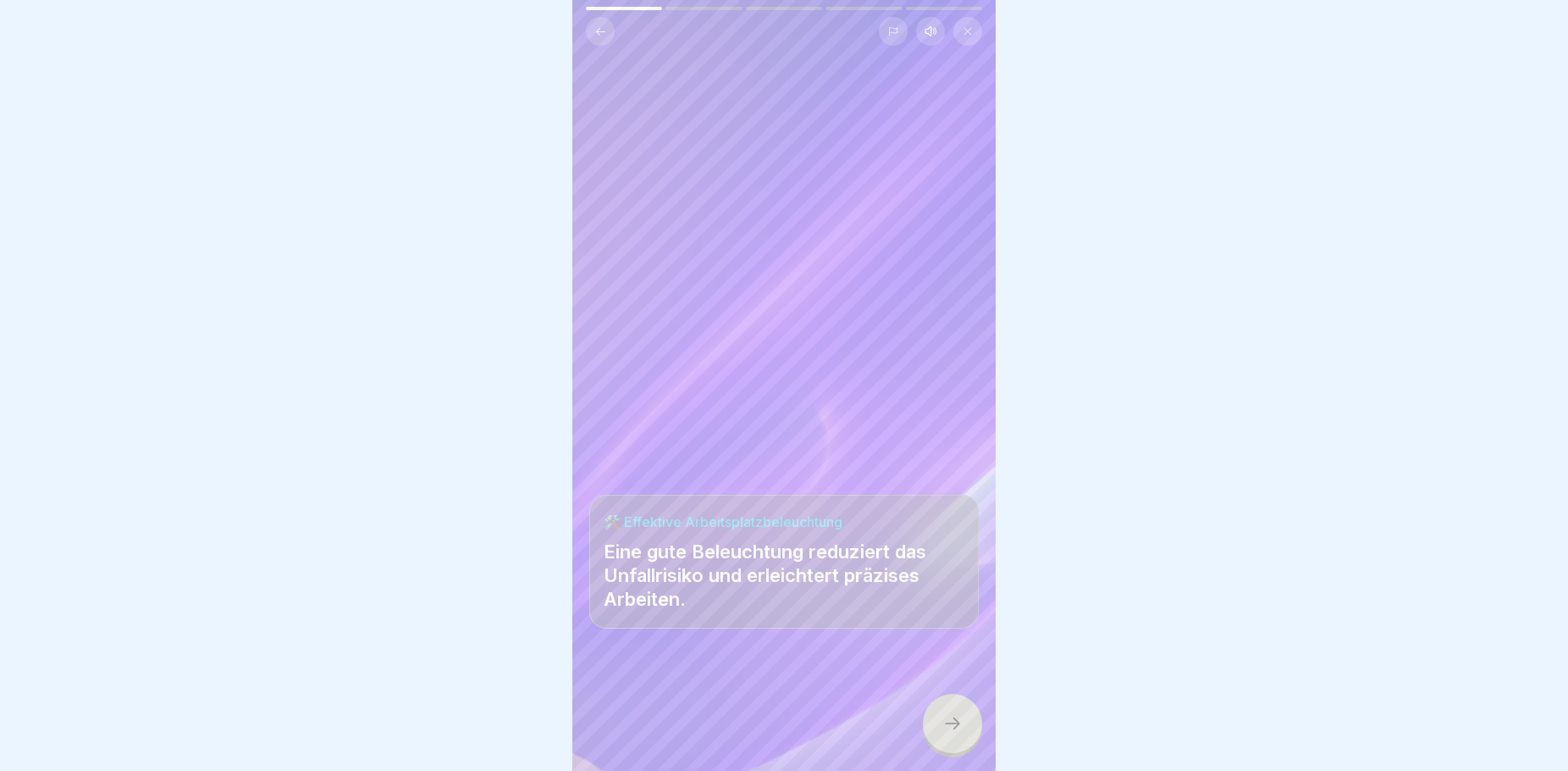
click at [942, 734] on div at bounding box center [952, 723] width 59 height 59
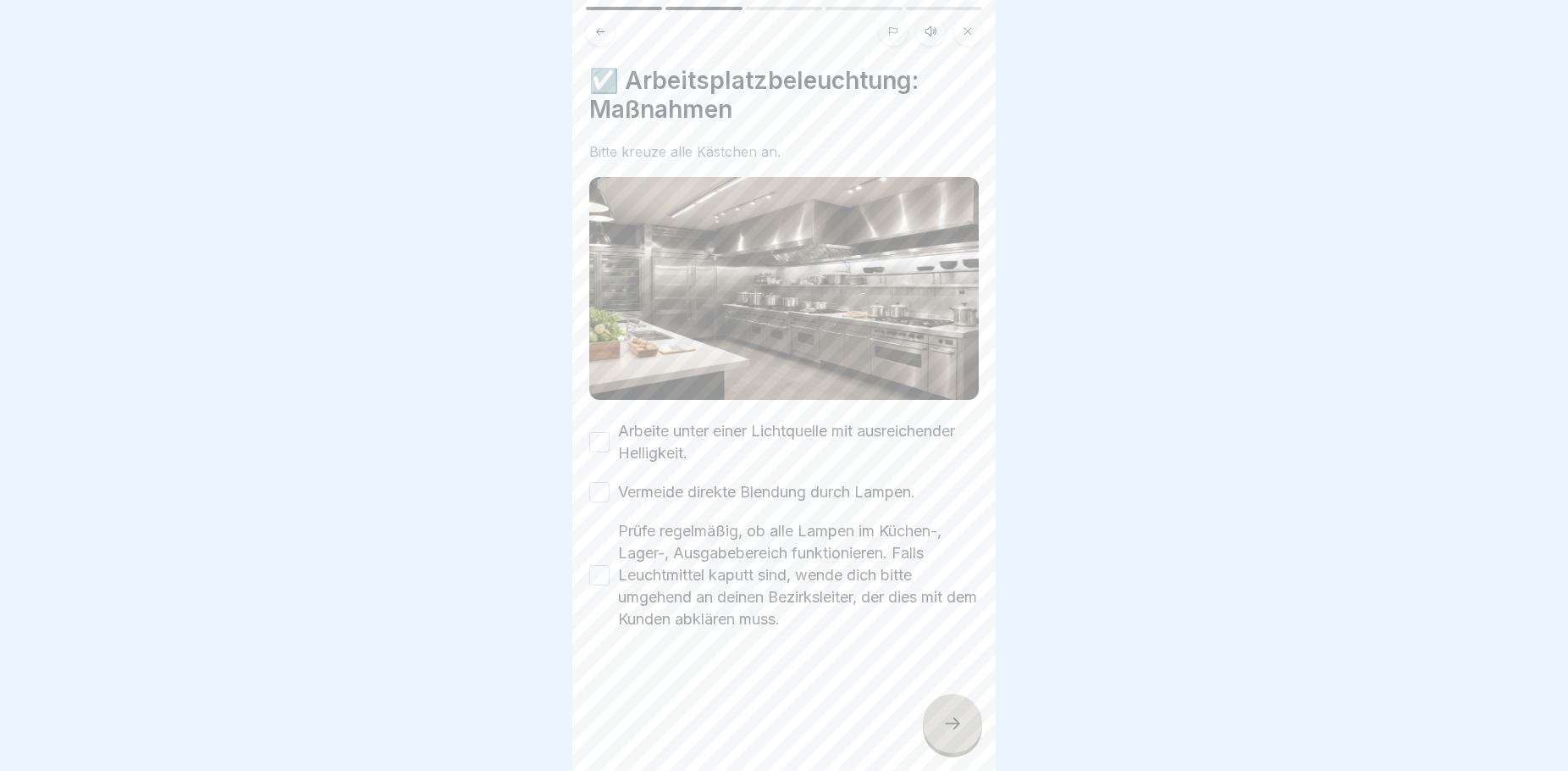
click at [600, 432] on button "Arbeite unter einer Lichtquelle mit ausreichender Helligkeit." at bounding box center [600, 442] width 21 height 21
click at [592, 482] on button "Vermeide direkte Blendung durch Lampen." at bounding box center [600, 492] width 21 height 21
click at [604, 565] on button "Prüfe regelmäßig, ob alle Lampen im Küchen-, Lager-, Ausgabebereich funktionier…" at bounding box center [600, 576] width 21 height 21
click at [951, 728] on div at bounding box center [952, 723] width 59 height 59
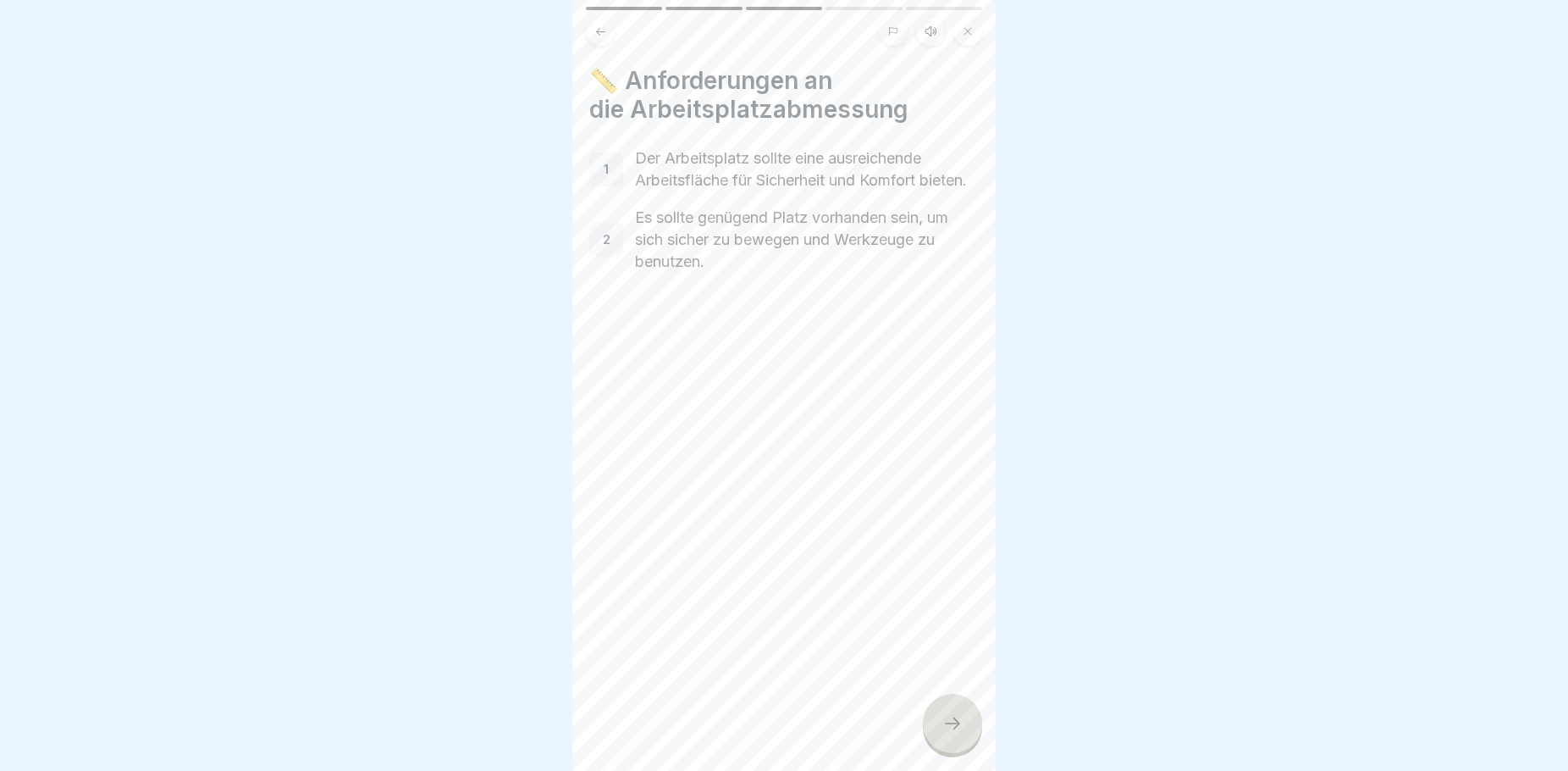
click at [956, 733] on icon at bounding box center [953, 723] width 21 height 21
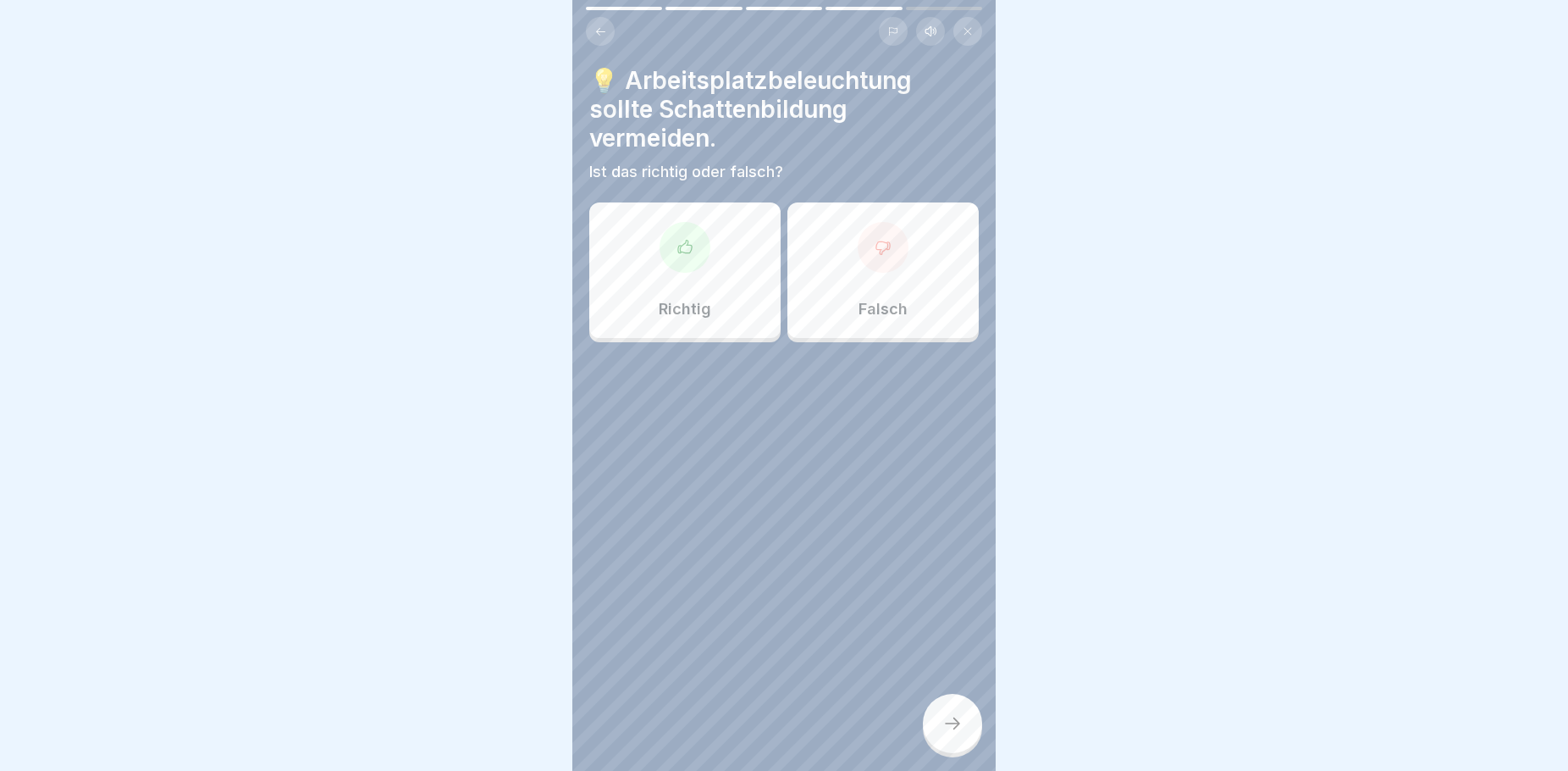
click at [652, 316] on div "Richtig" at bounding box center [685, 270] width 192 height 135
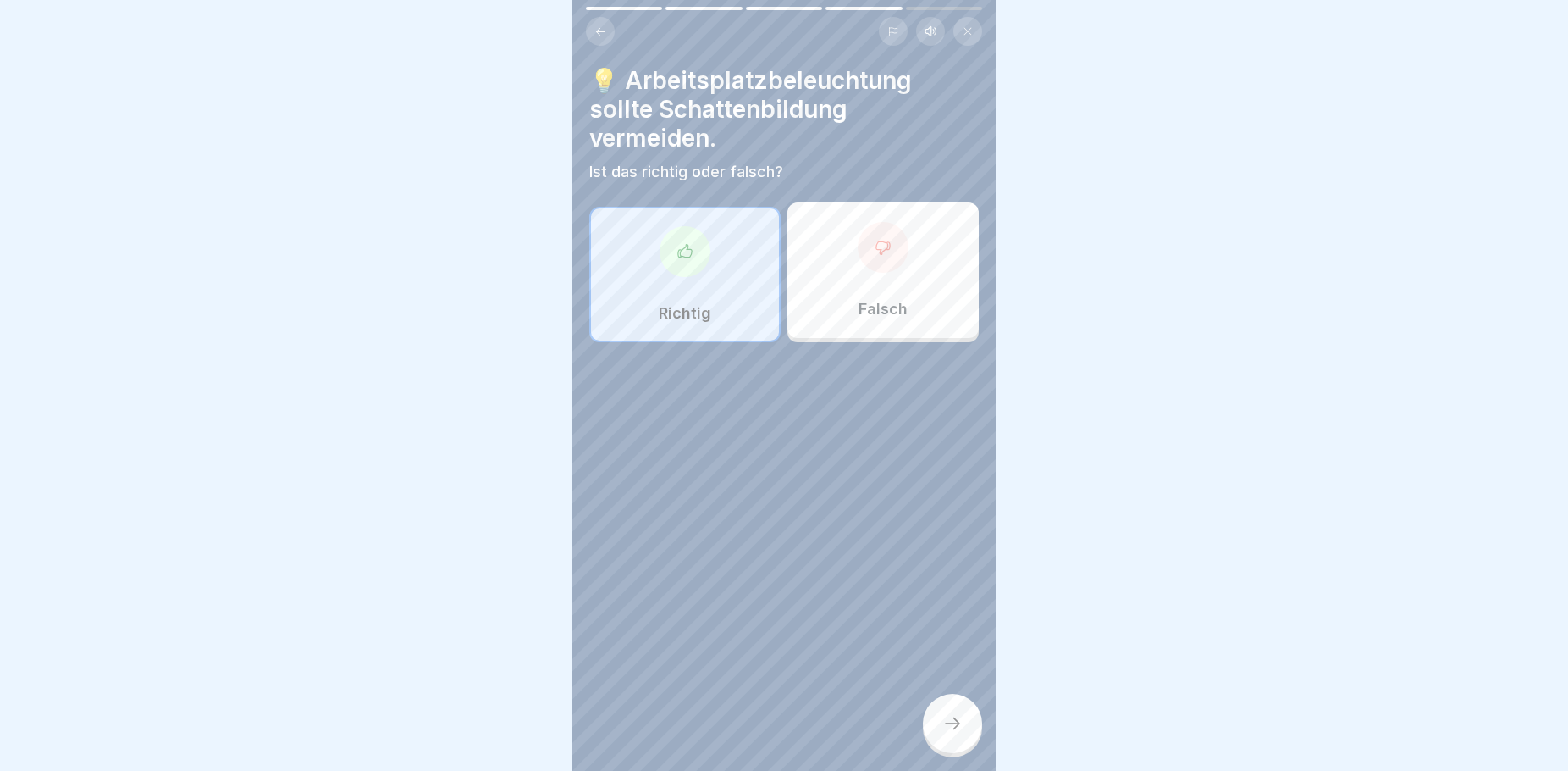
click at [958, 733] on icon at bounding box center [953, 723] width 21 height 21
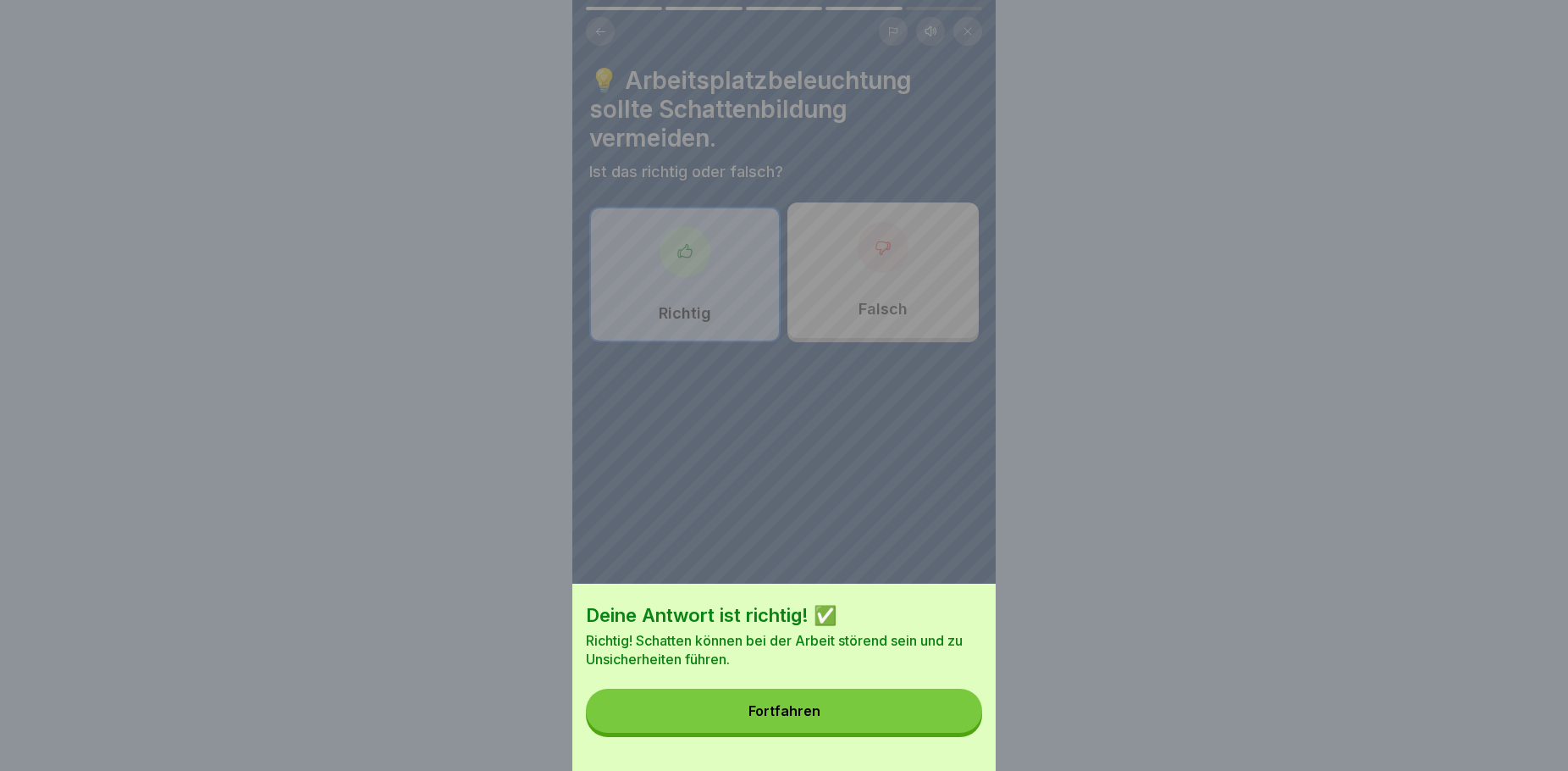
click at [790, 717] on button "Fortfahren" at bounding box center [784, 710] width 396 height 44
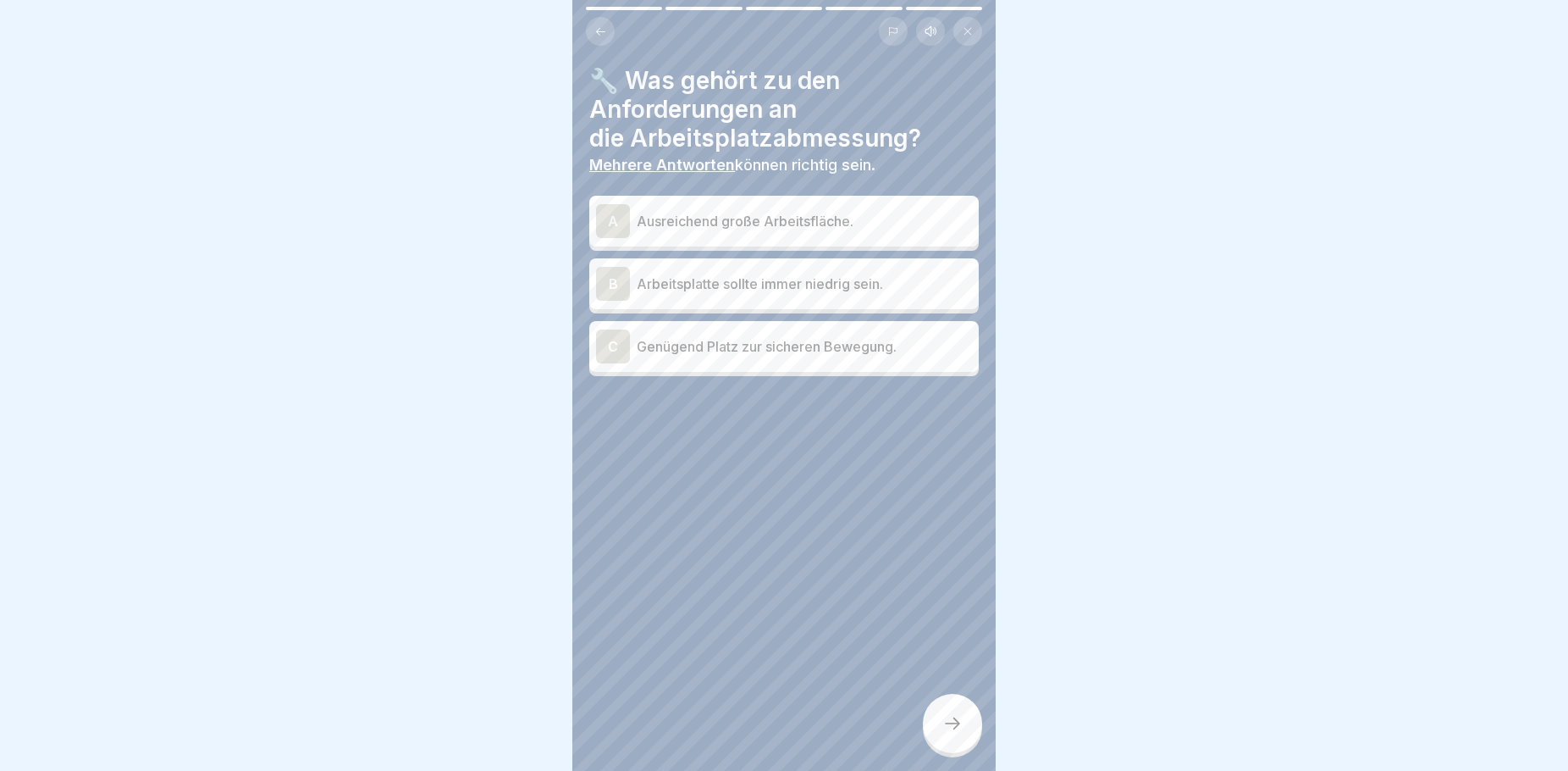
click at [759, 349] on p "Genügend Platz zur sicheren Bewegung." at bounding box center [804, 347] width 335 height 21
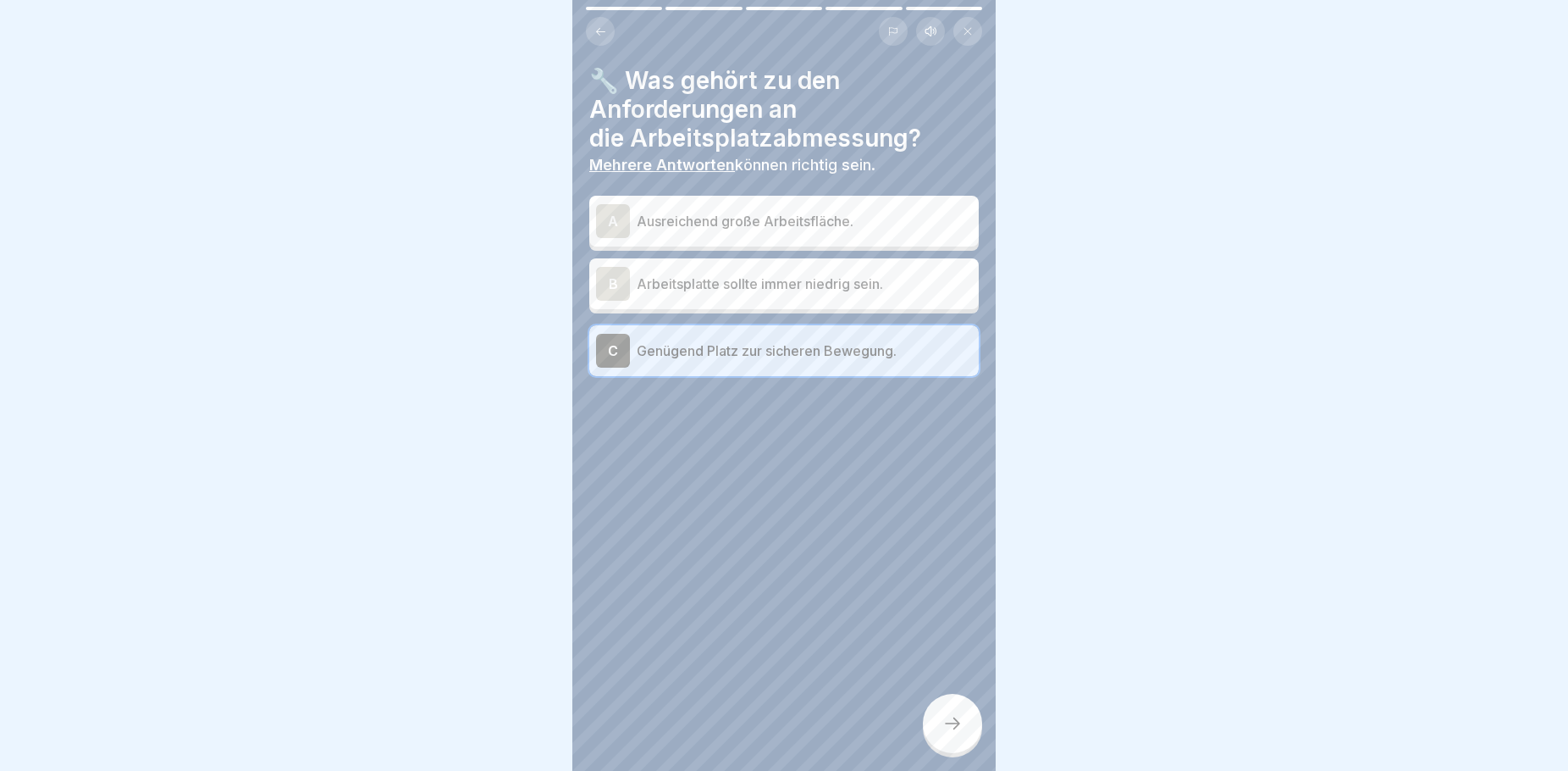
click at [831, 212] on p "Ausreichend große Arbeitsfläche." at bounding box center [804, 222] width 335 height 21
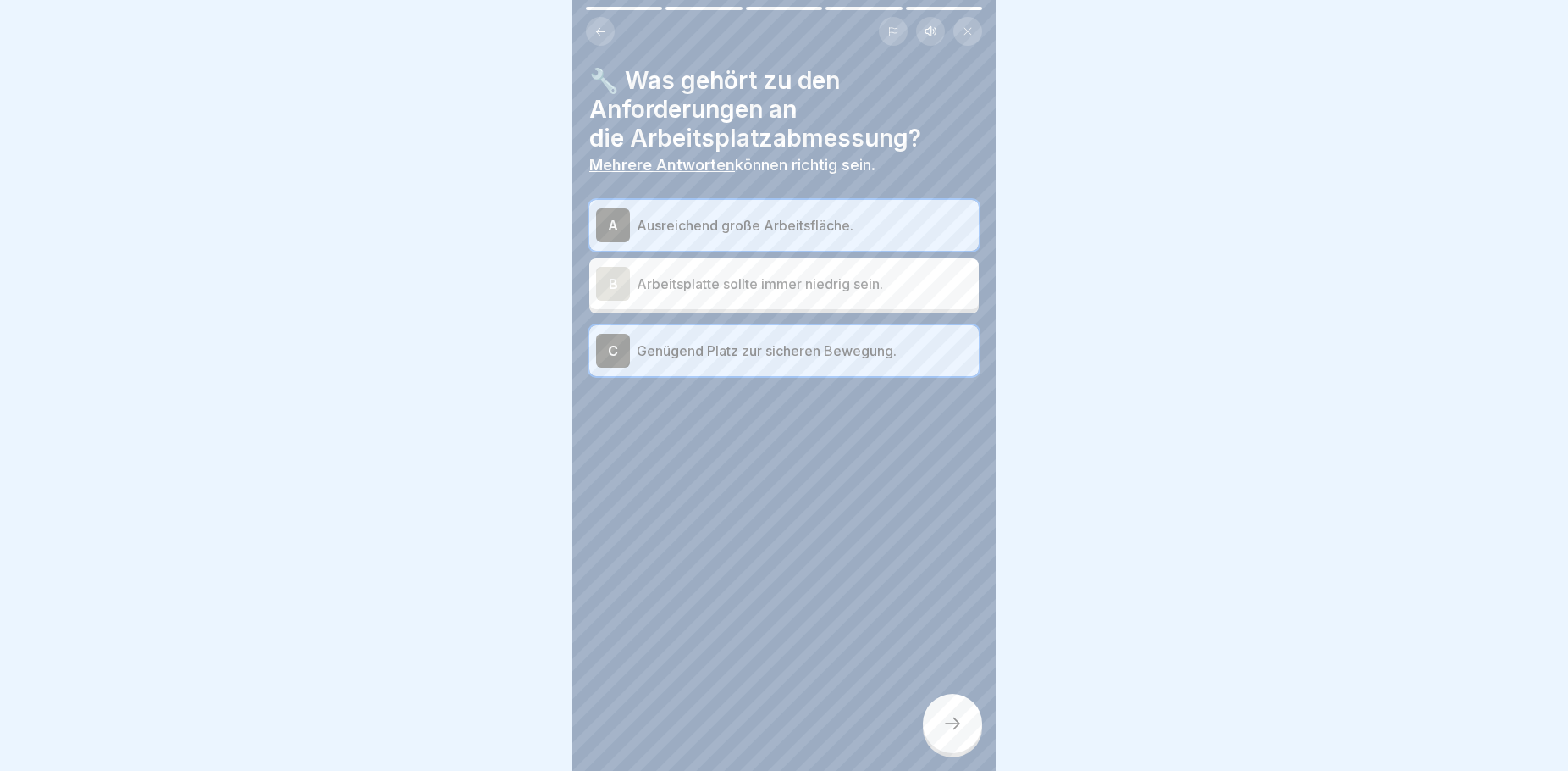
click at [945, 733] on icon at bounding box center [953, 723] width 21 height 21
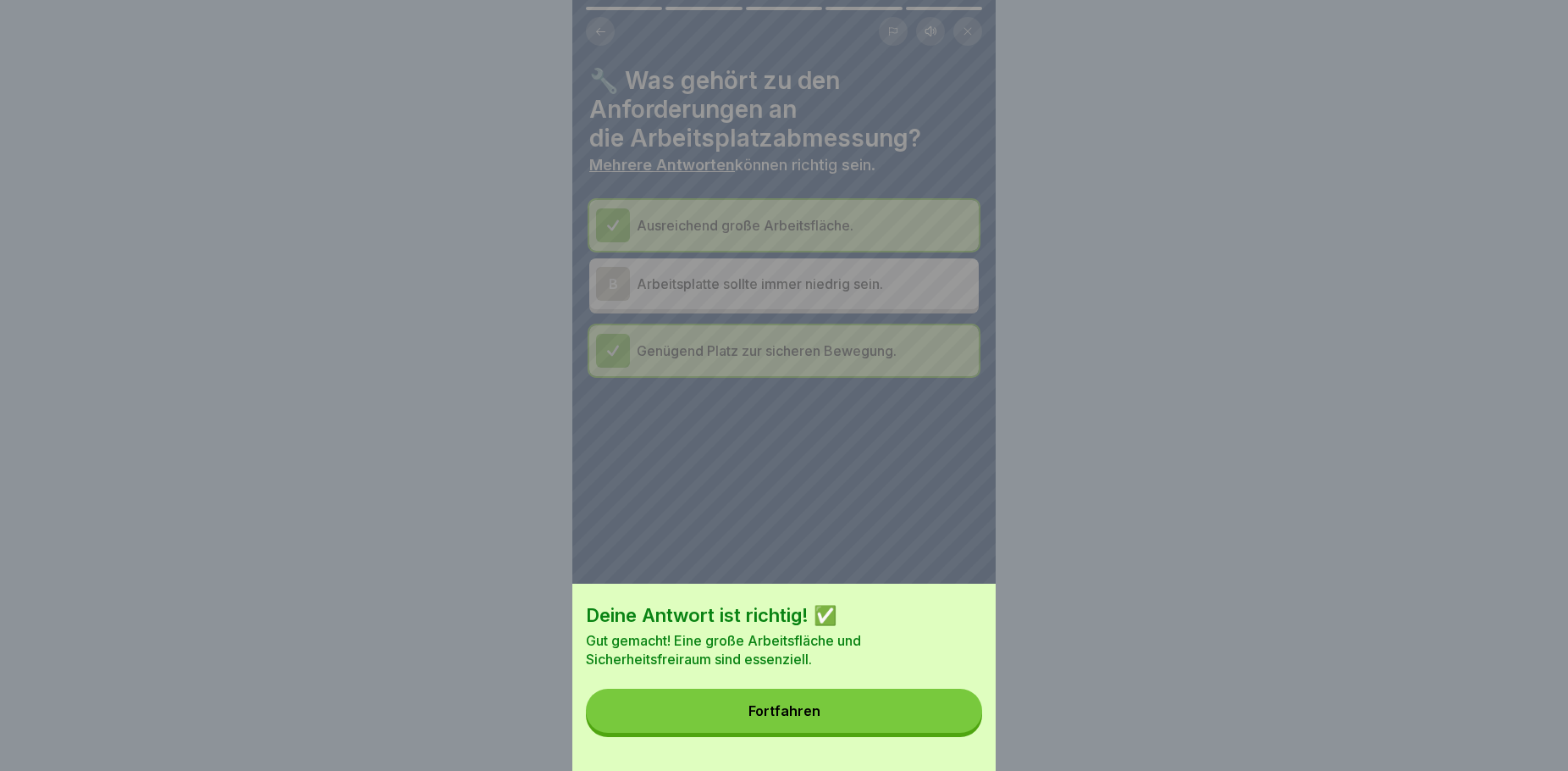
click at [834, 722] on button "Fortfahren" at bounding box center [784, 710] width 396 height 44
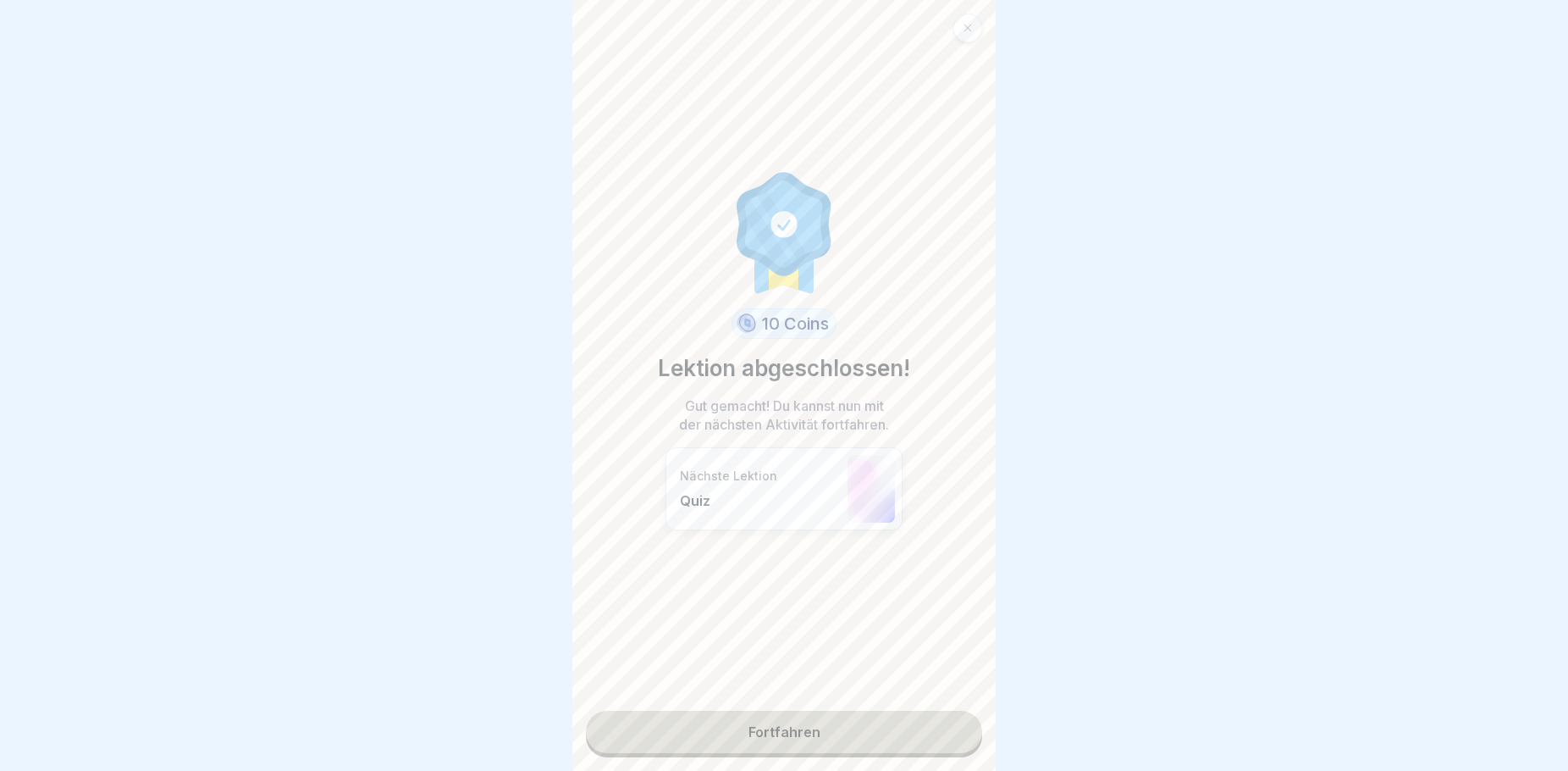
click at [771, 736] on link "Fortfahren" at bounding box center [784, 732] width 396 height 42
click at [780, 730] on link "Fortfahren" at bounding box center [784, 732] width 396 height 42
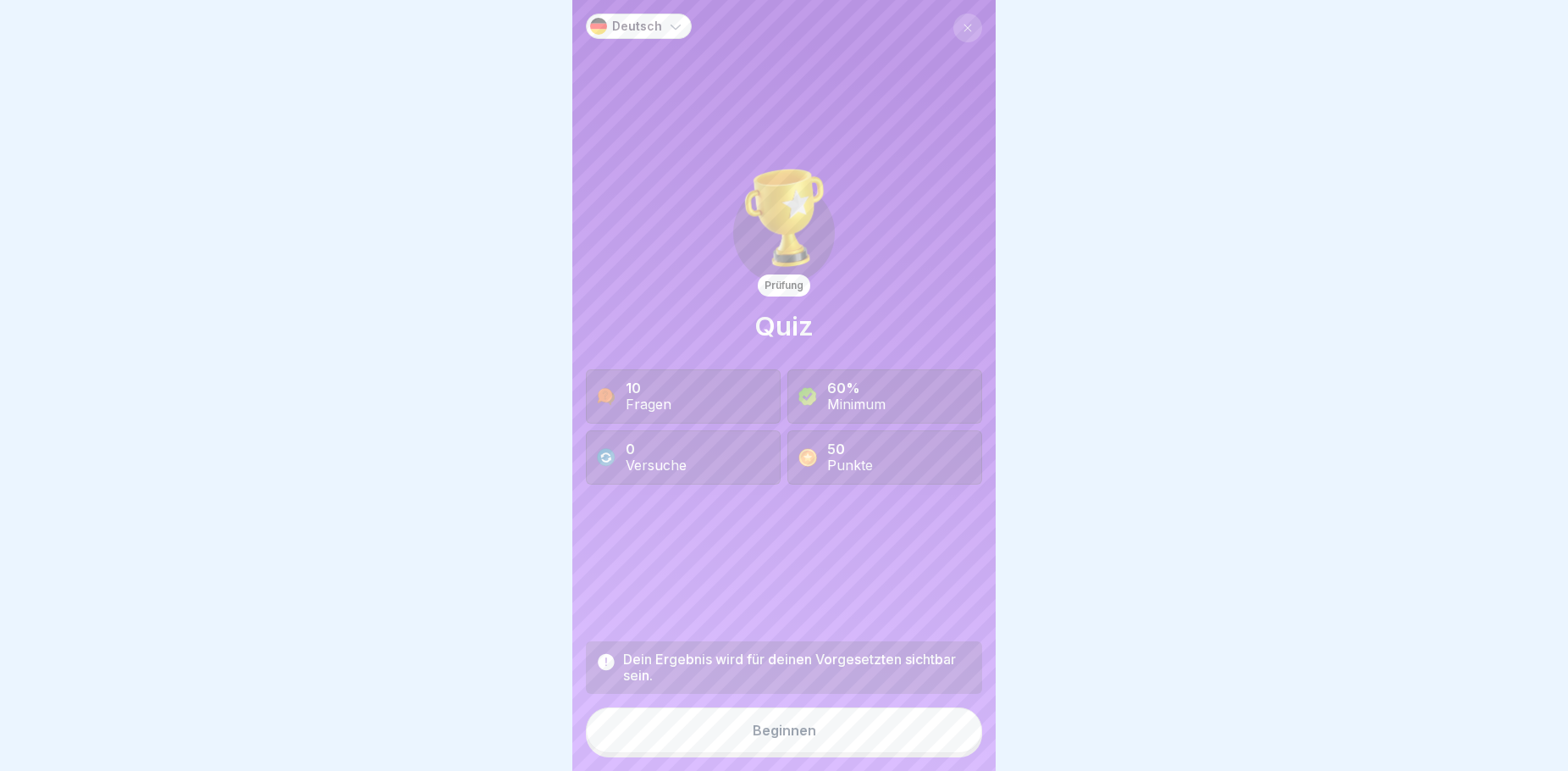
click at [729, 753] on button "Beginnen" at bounding box center [784, 730] width 396 height 46
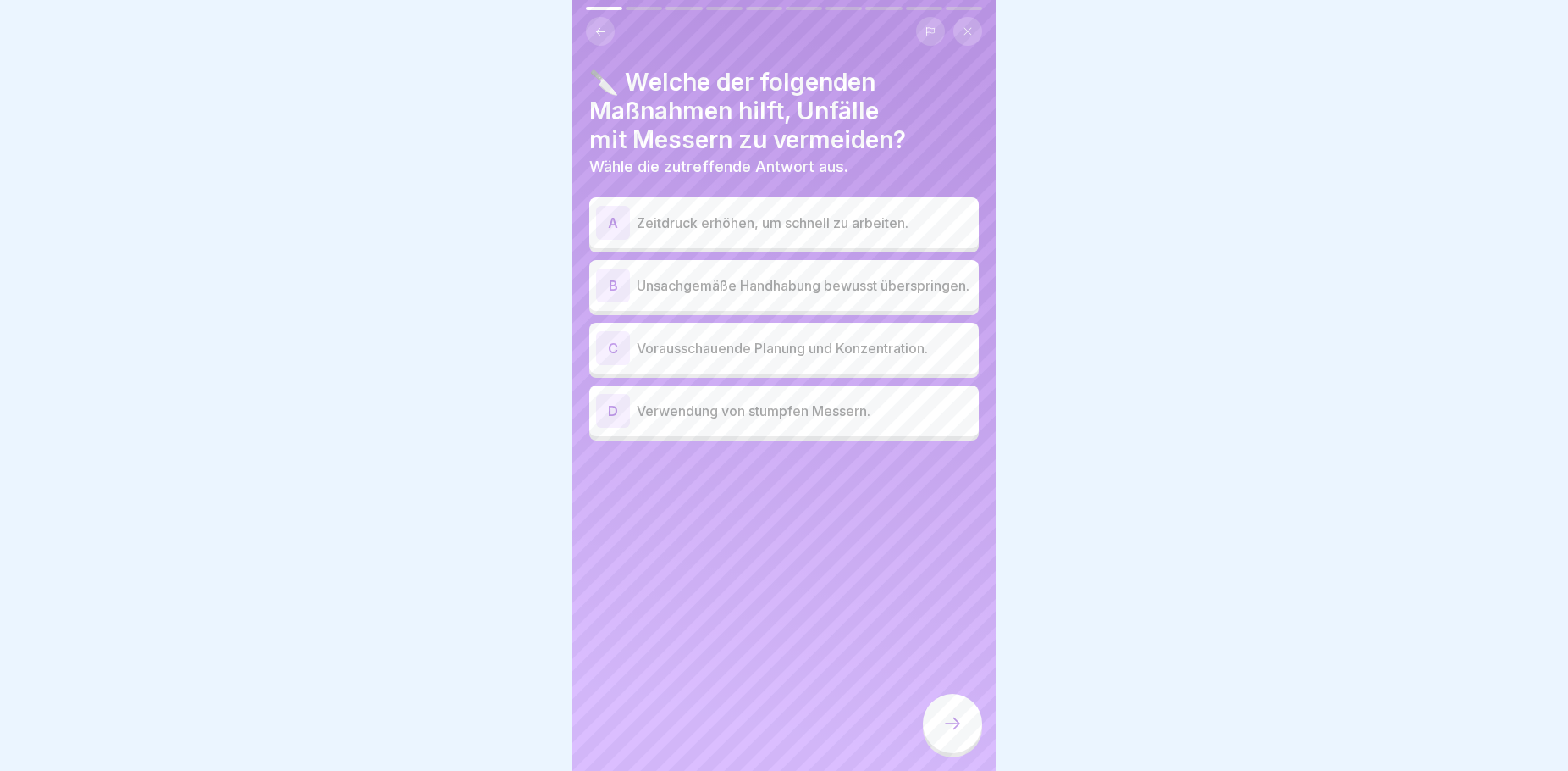
click at [920, 345] on p "Vorausschauende Planung und Konzentration." at bounding box center [804, 348] width 335 height 21
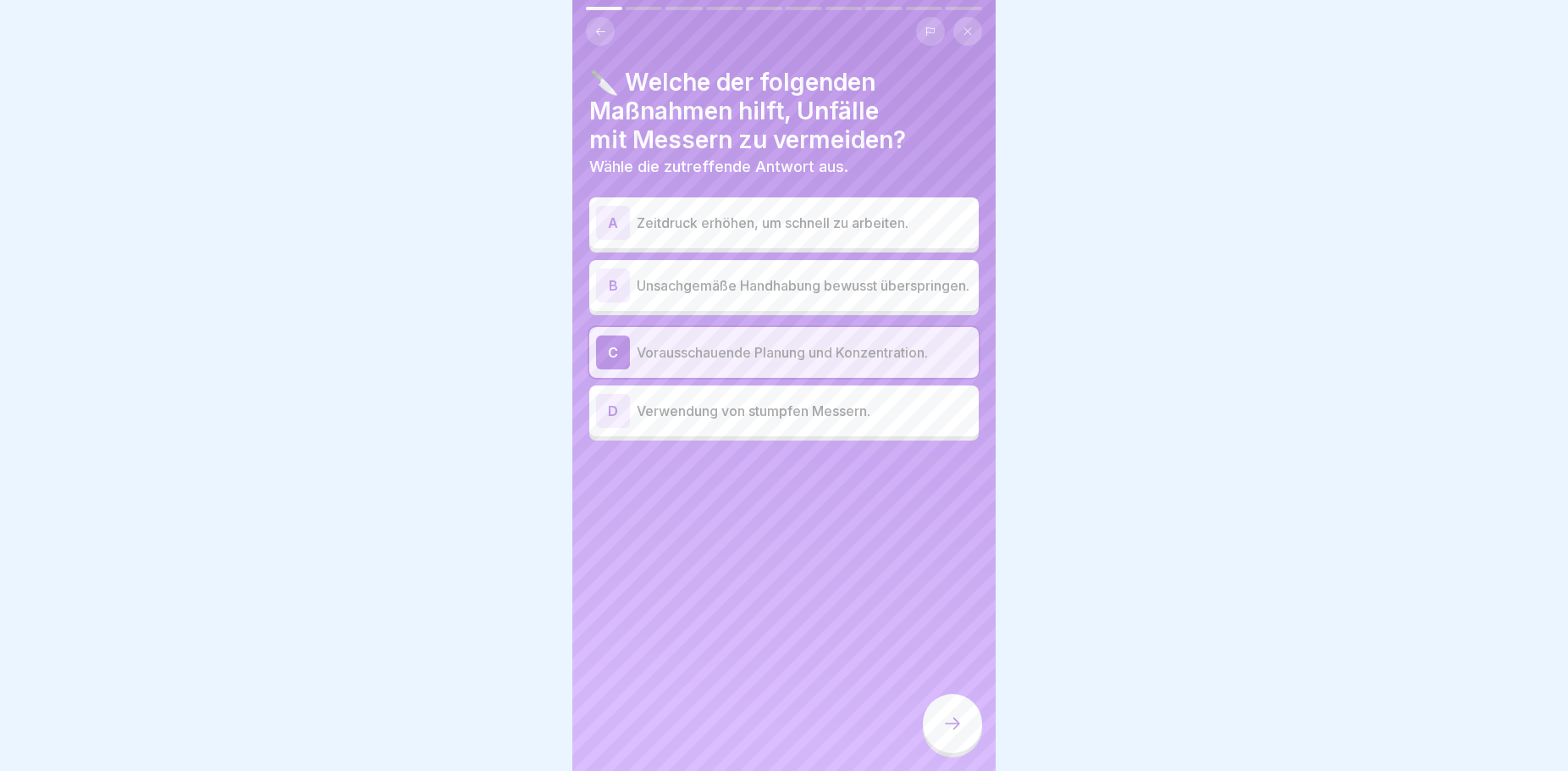
click at [957, 733] on icon at bounding box center [953, 723] width 21 height 21
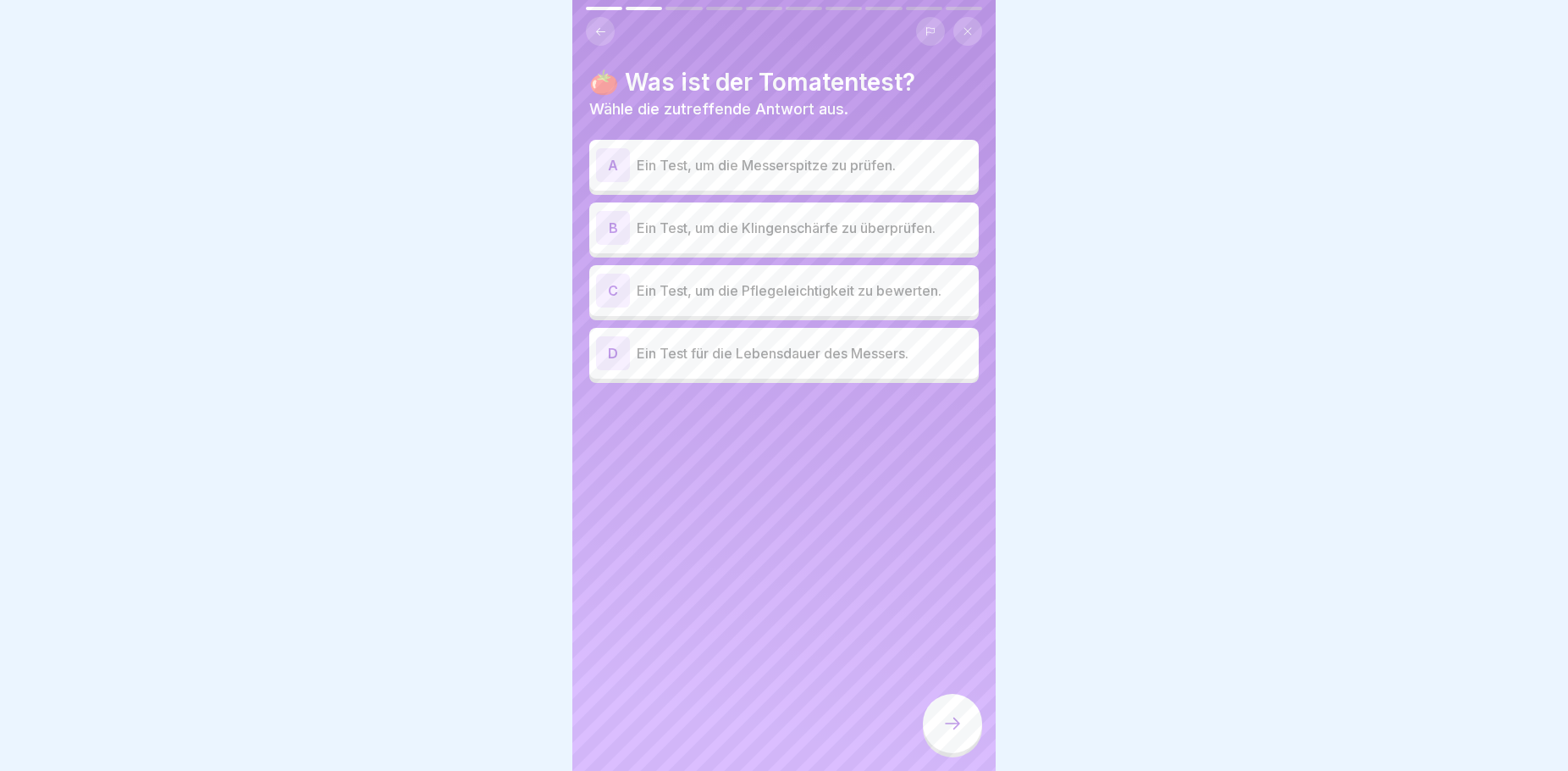
click at [714, 238] on p "Ein Test, um die Klingenschärfe zu überprüfen." at bounding box center [804, 228] width 335 height 21
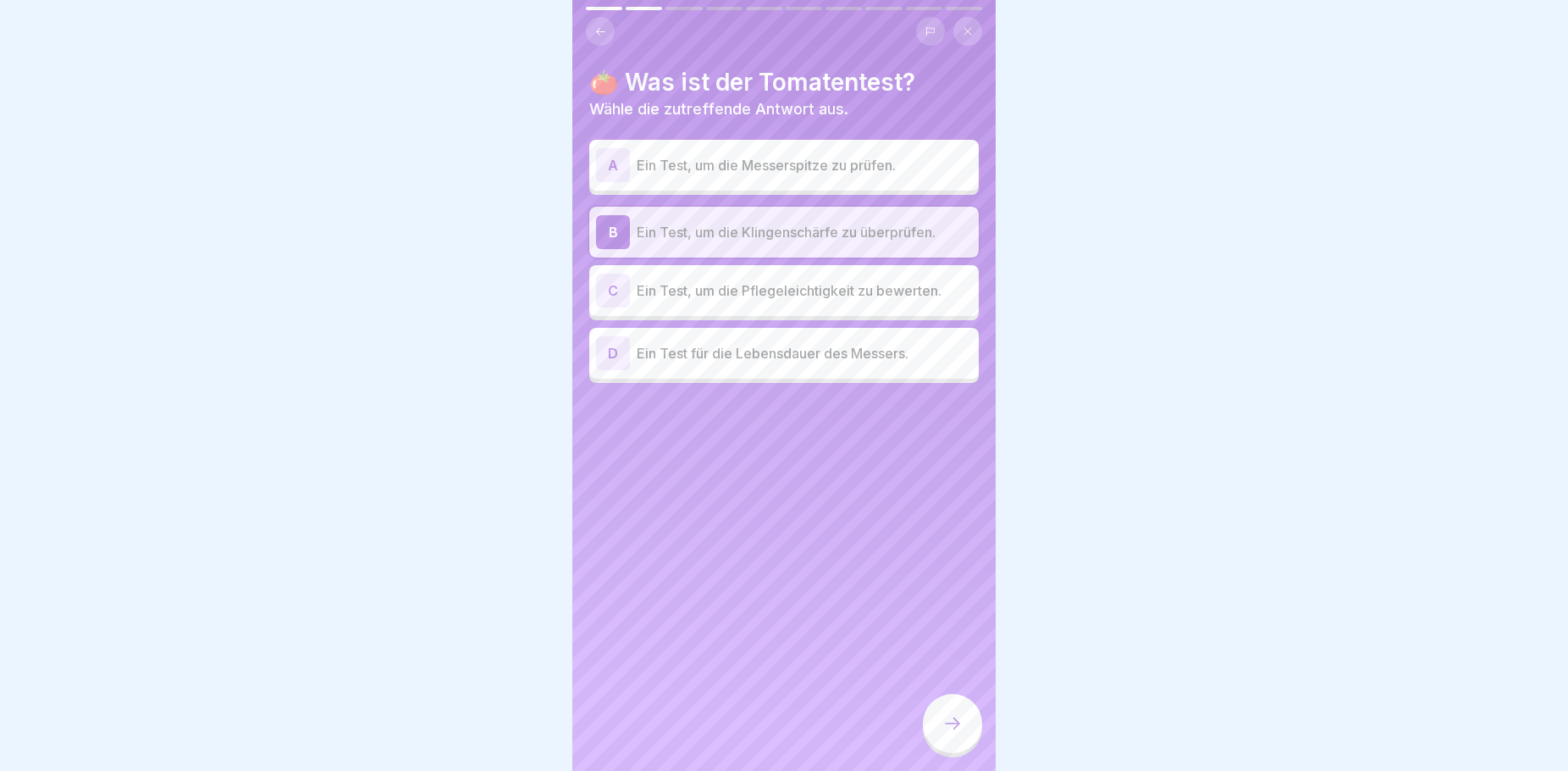
click at [958, 733] on icon at bounding box center [953, 723] width 21 height 21
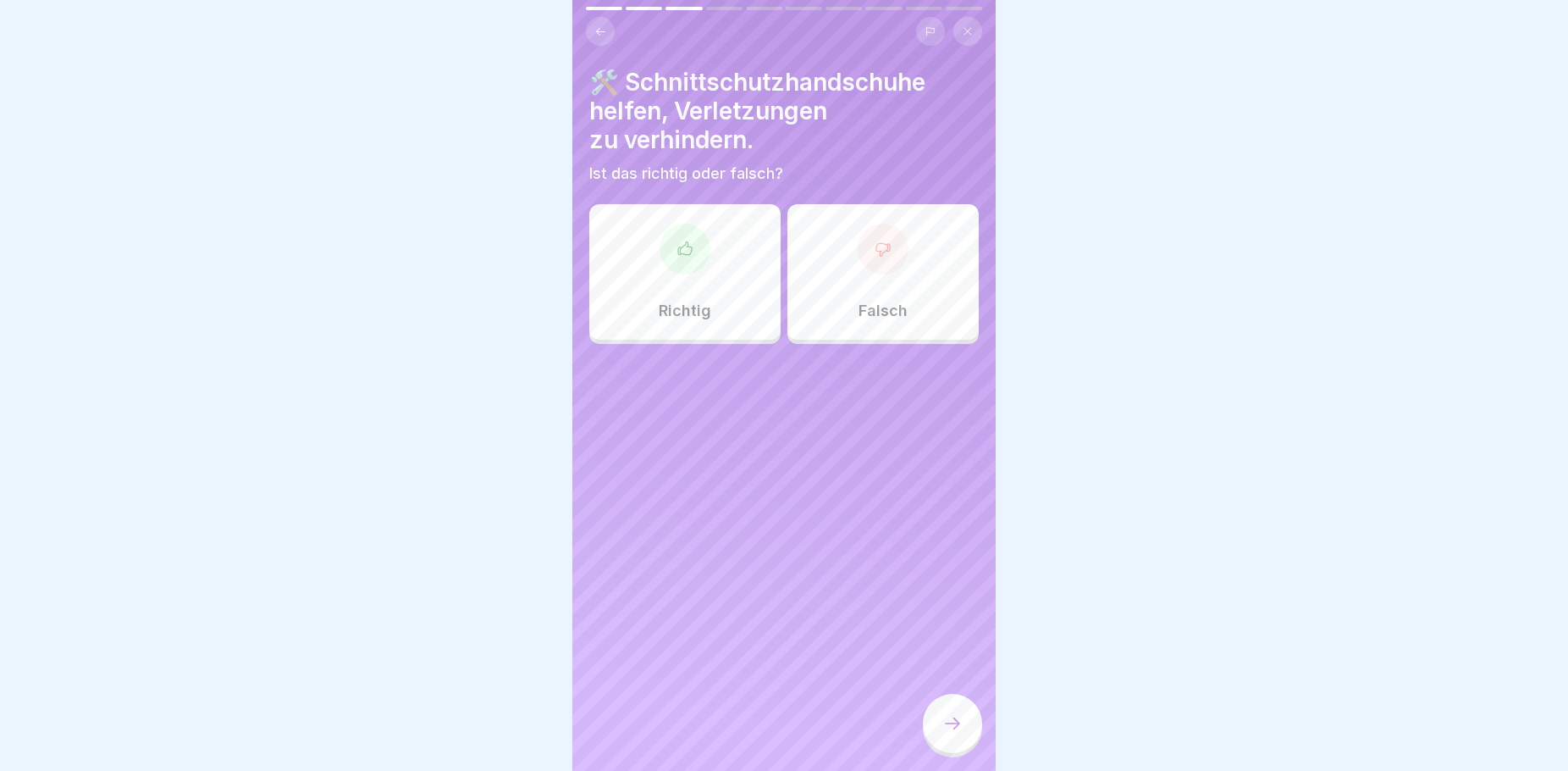
click at [703, 294] on div "Richtig" at bounding box center [685, 271] width 192 height 135
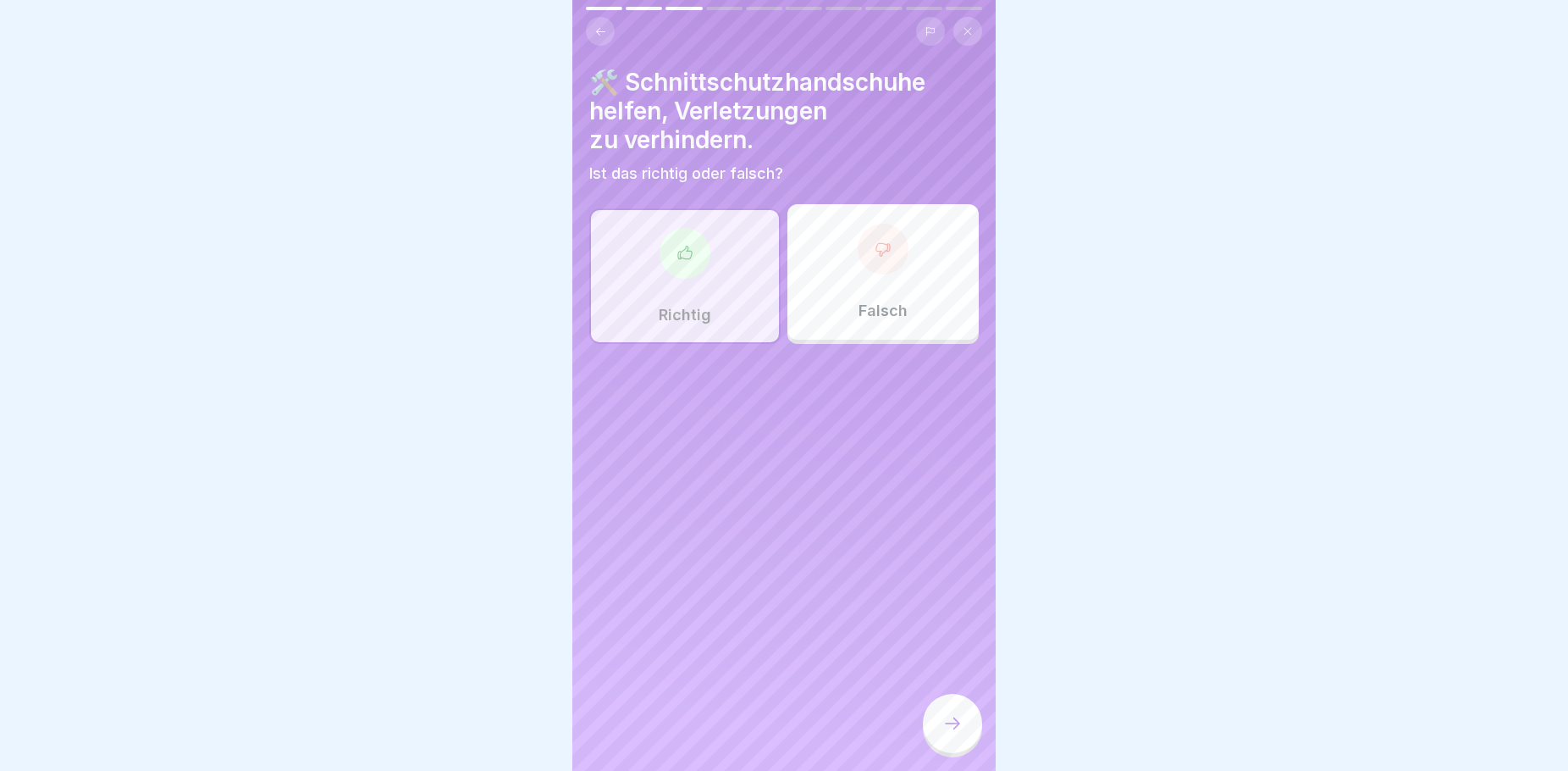
click at [949, 733] on icon at bounding box center [953, 723] width 21 height 21
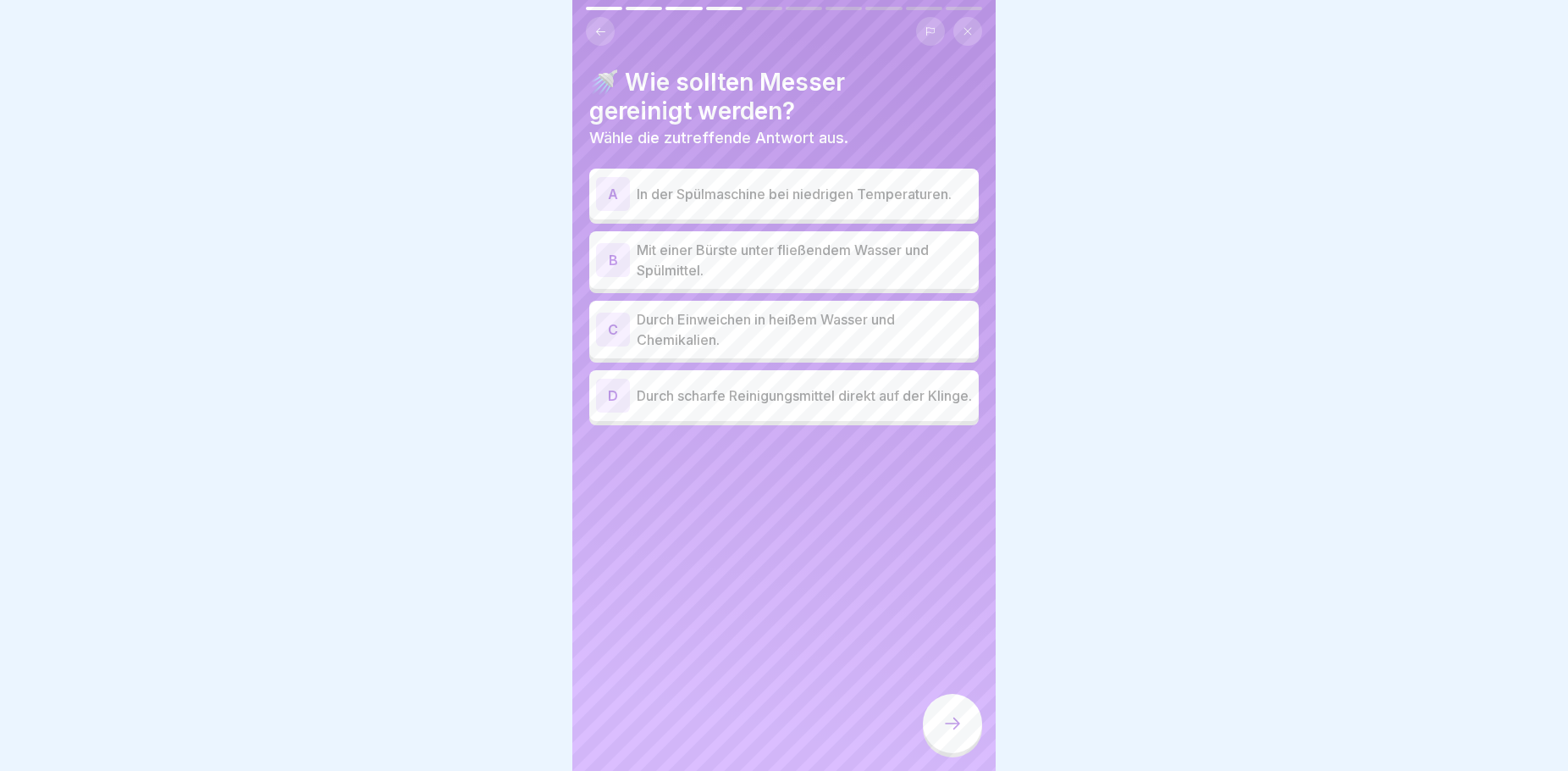
click at [760, 258] on p "Mit einer Bürste unter fließendem Wasser und Spülmittel." at bounding box center [804, 259] width 335 height 40
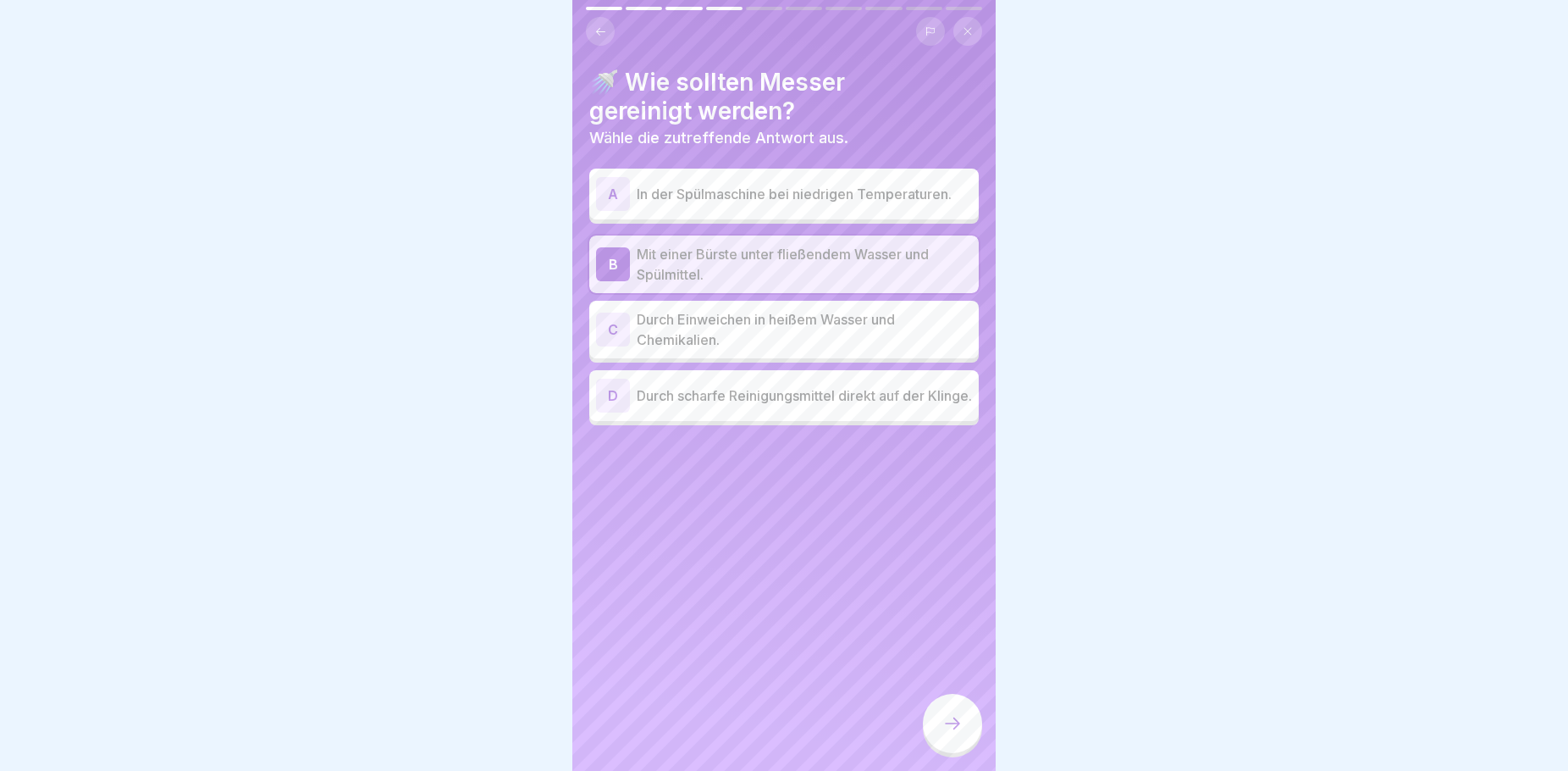
click at [952, 733] on icon at bounding box center [953, 723] width 21 height 21
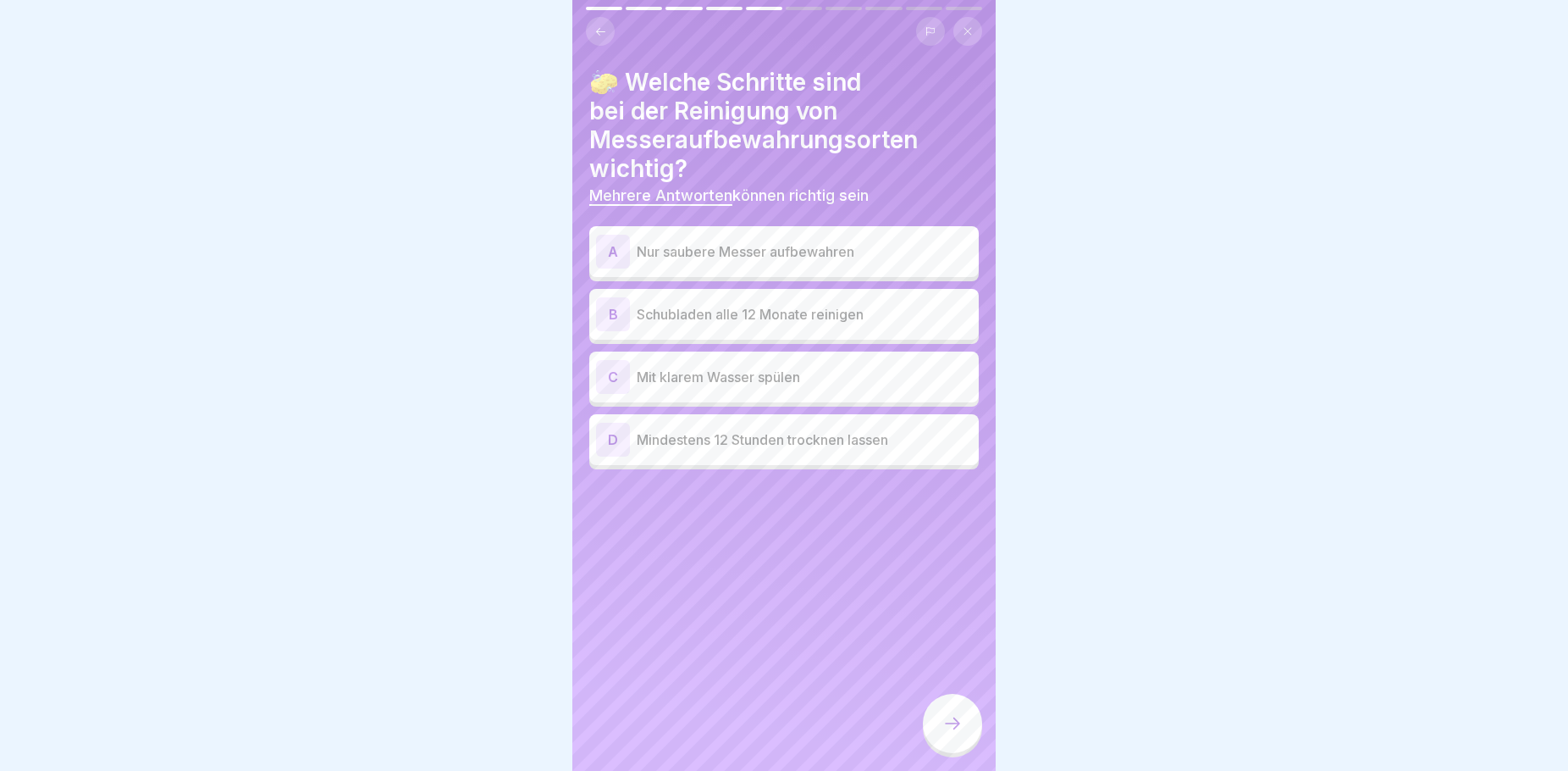
click at [732, 255] on p "Nur saubere Messer aufbewahren" at bounding box center [804, 252] width 335 height 21
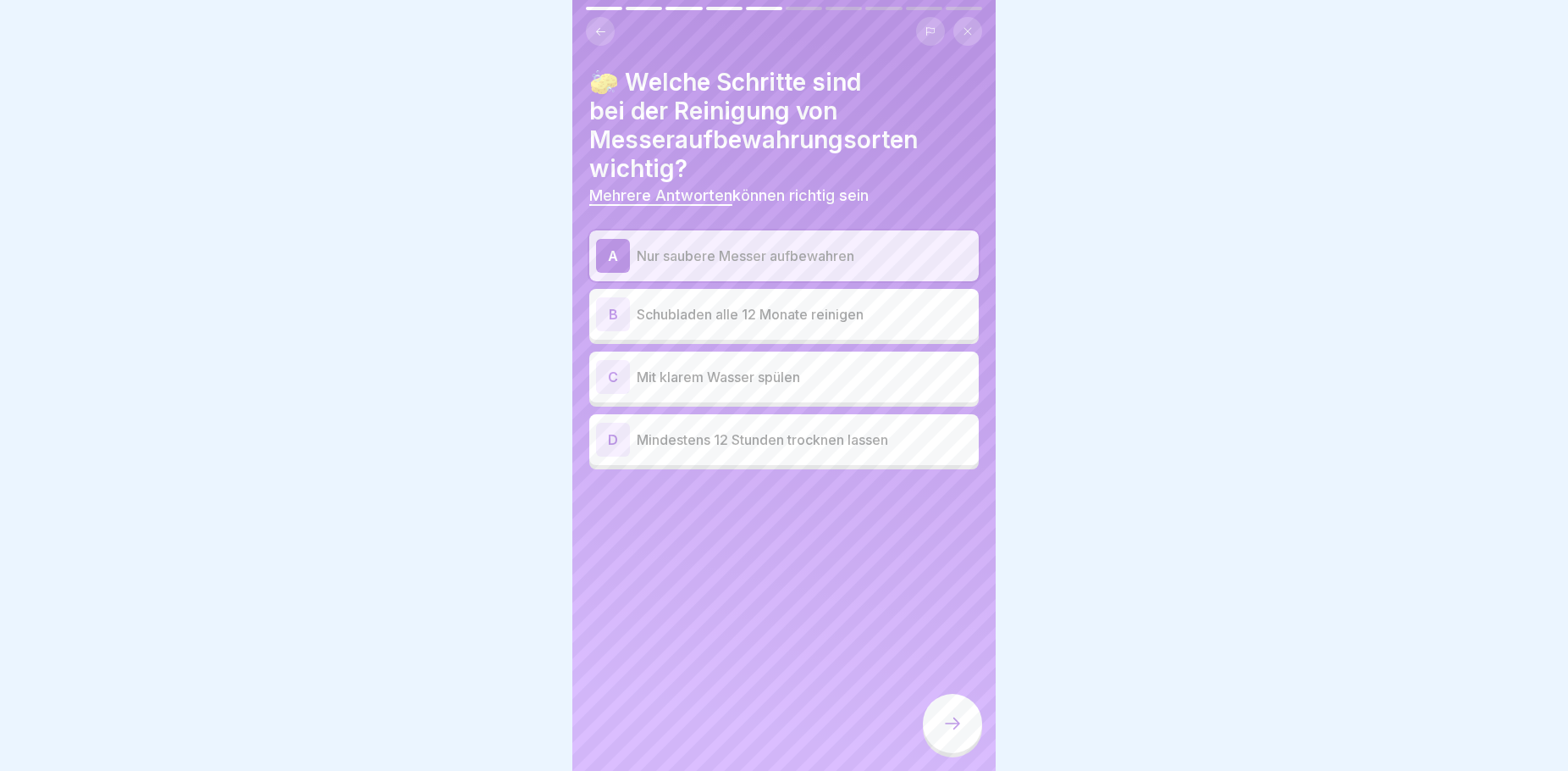
click at [792, 443] on p "Mindestens 12 Stunden trocknen lassen" at bounding box center [804, 439] width 335 height 21
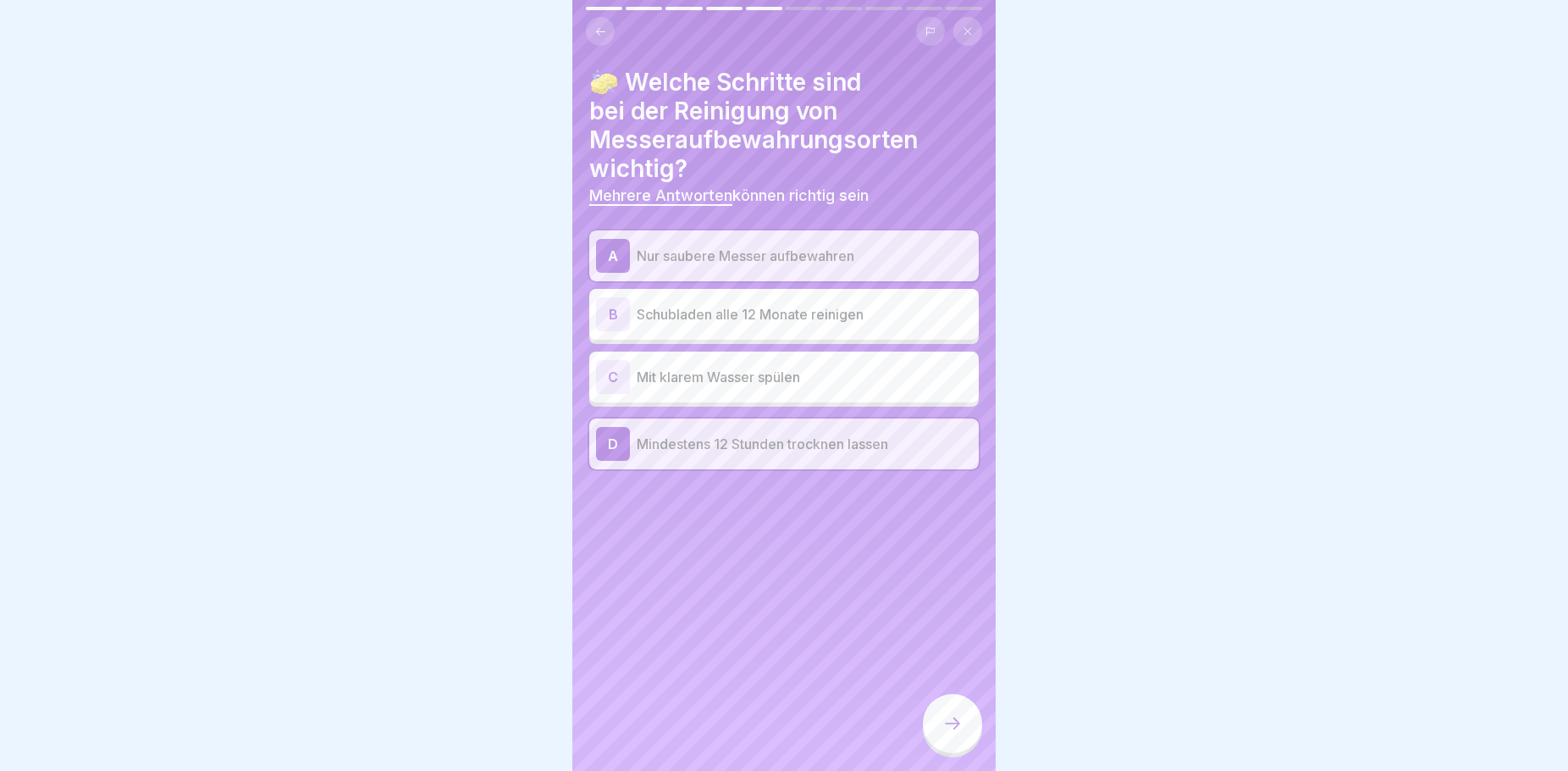
click at [949, 729] on div at bounding box center [952, 723] width 59 height 59
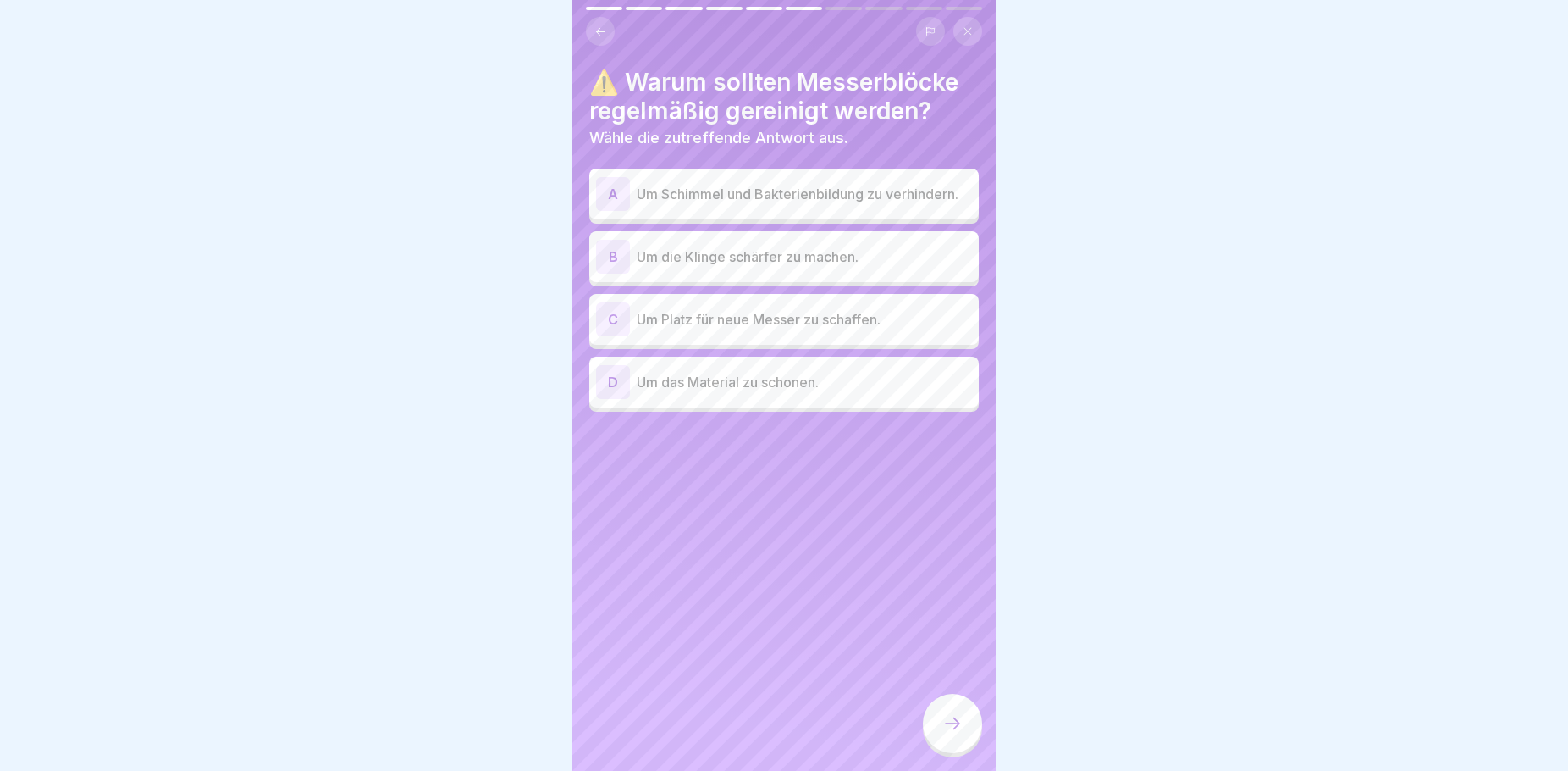
click at [790, 203] on p "Um Schimmel und Bakterienbildung zu verhindern." at bounding box center [804, 194] width 335 height 21
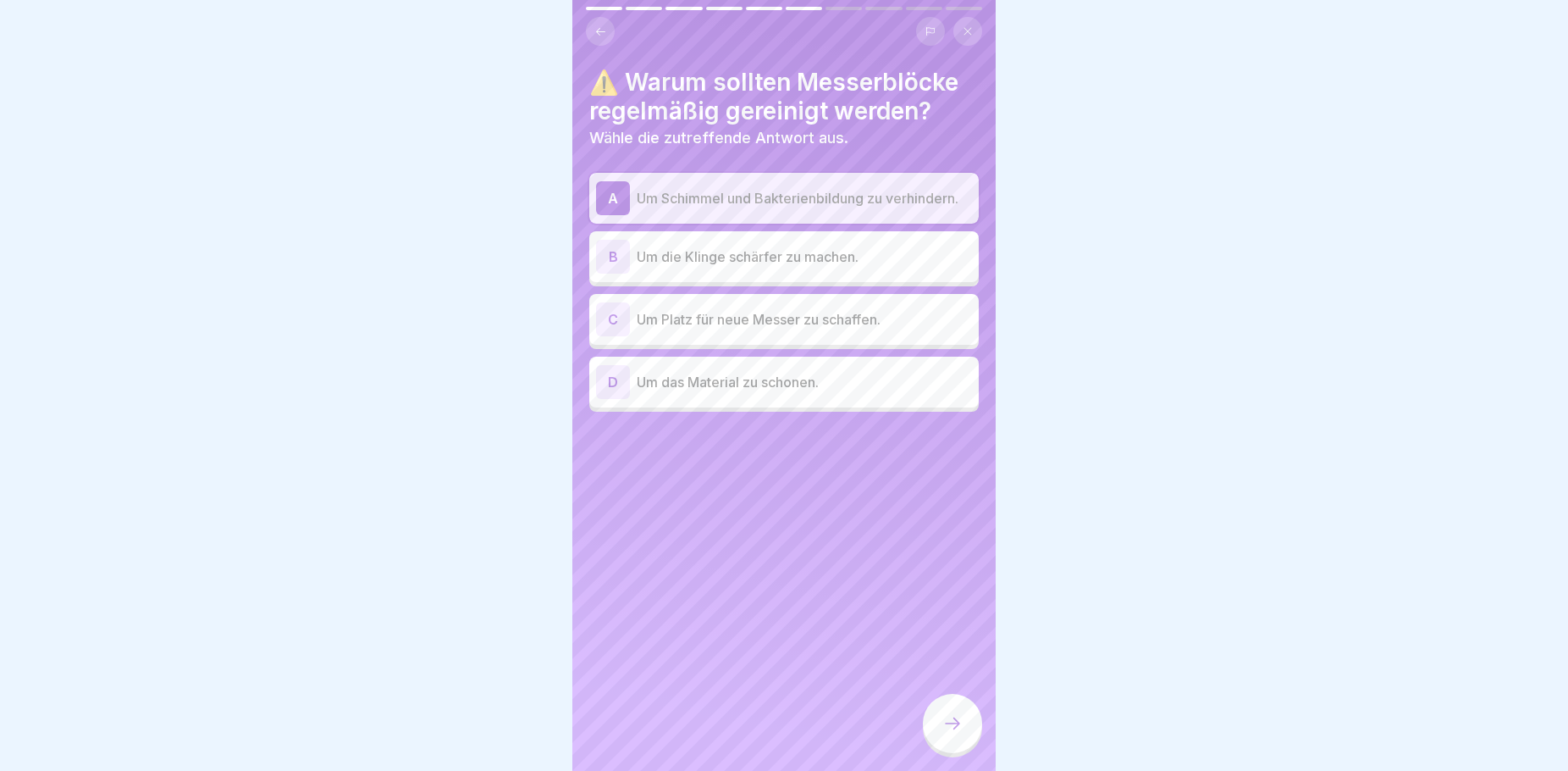
click at [600, 32] on icon at bounding box center [601, 31] width 9 height 8
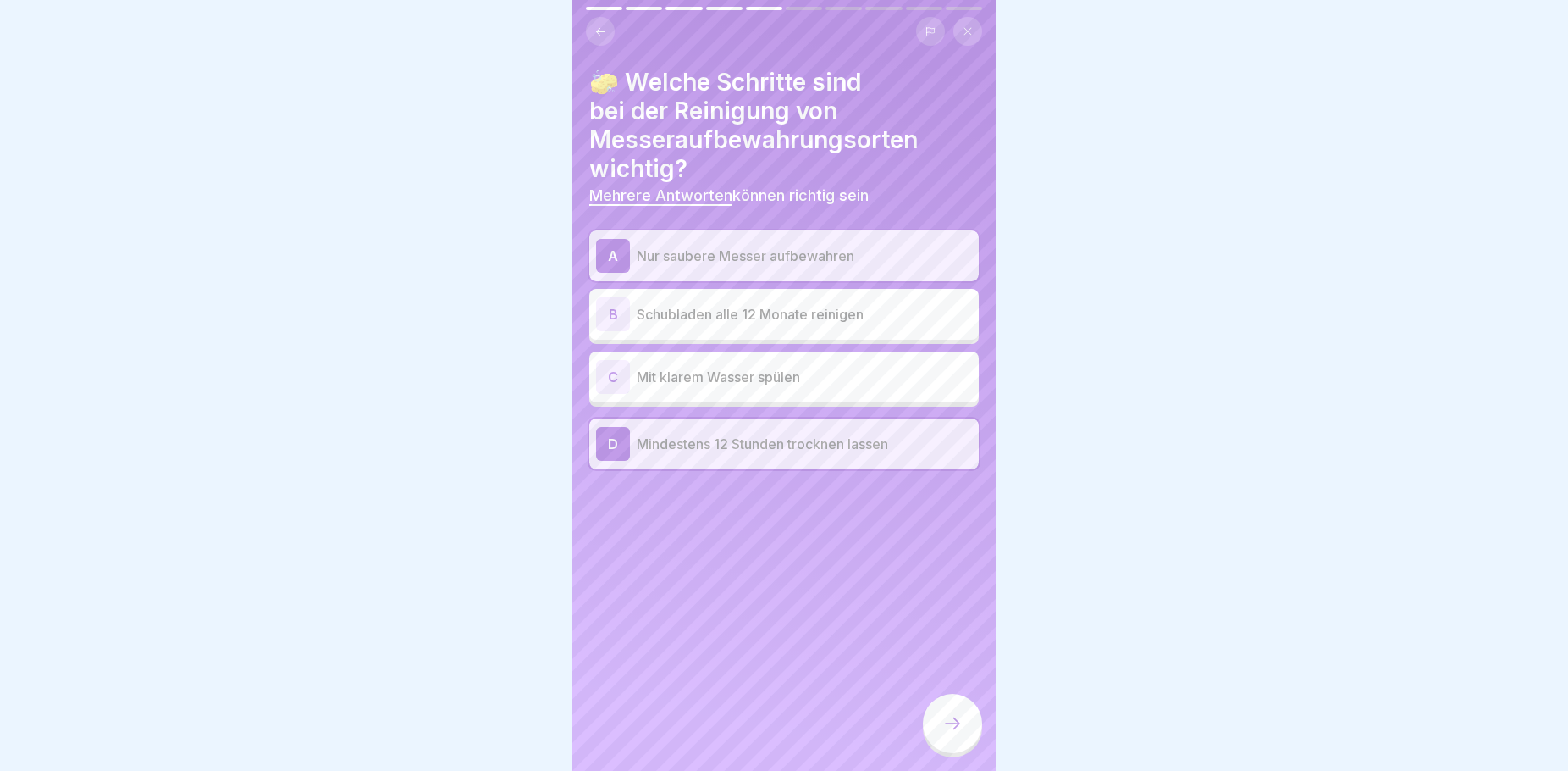
click at [949, 733] on icon at bounding box center [953, 723] width 21 height 21
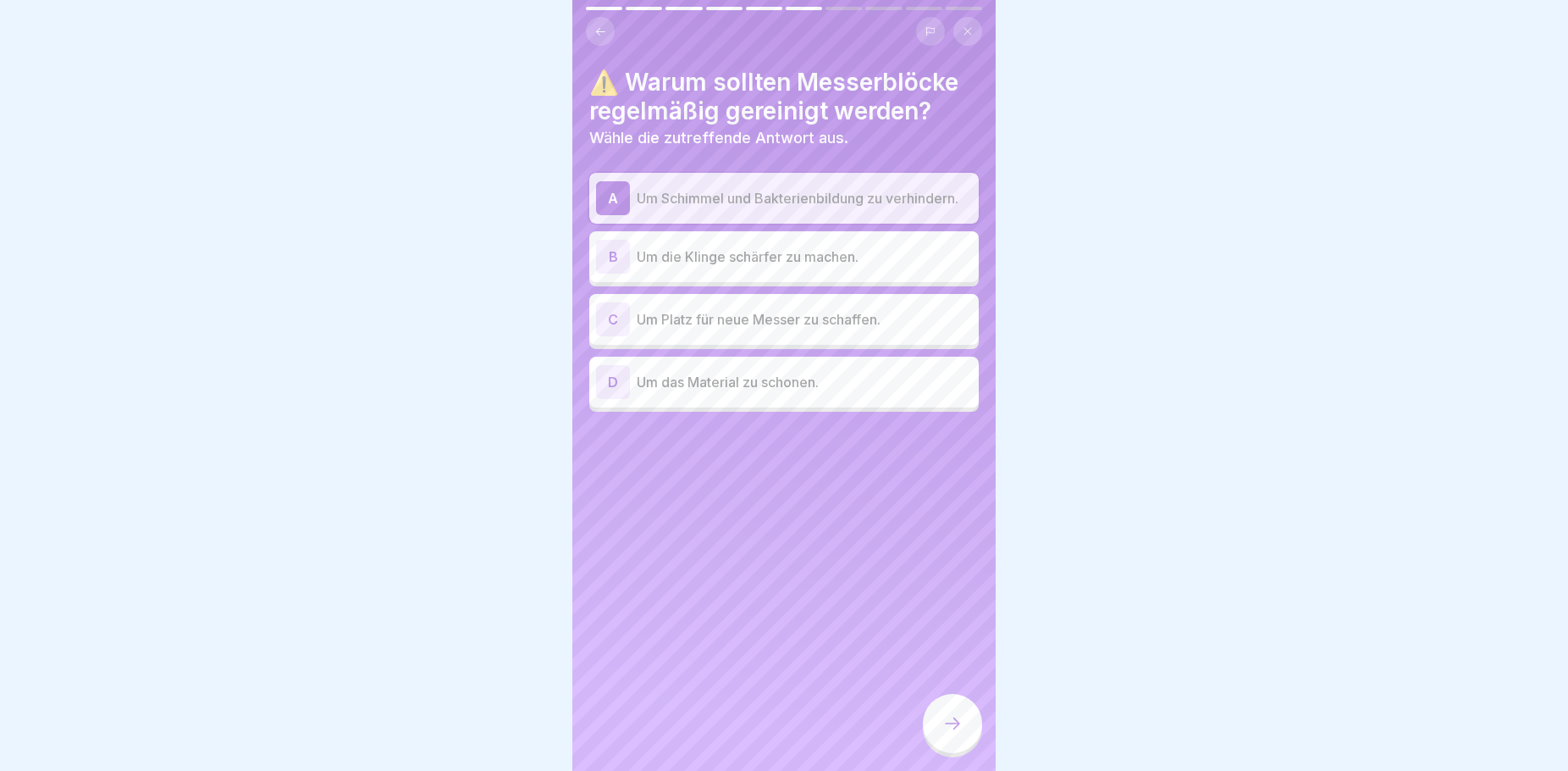
click at [960, 731] on icon at bounding box center [953, 723] width 21 height 21
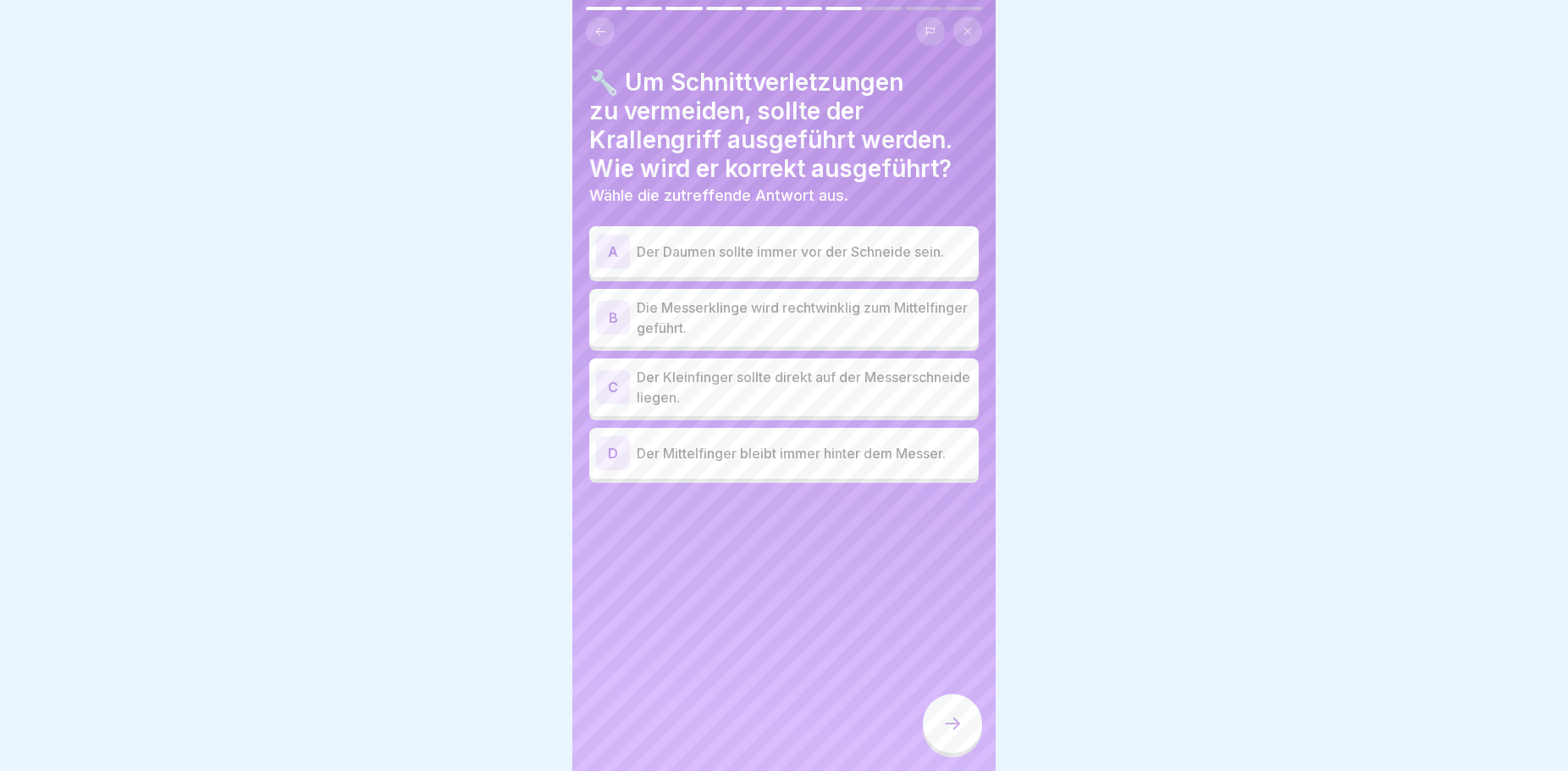
click at [732, 310] on p "Die Messerklinge wird rechtwinklig zum Mittelfinger geführt." at bounding box center [804, 317] width 335 height 40
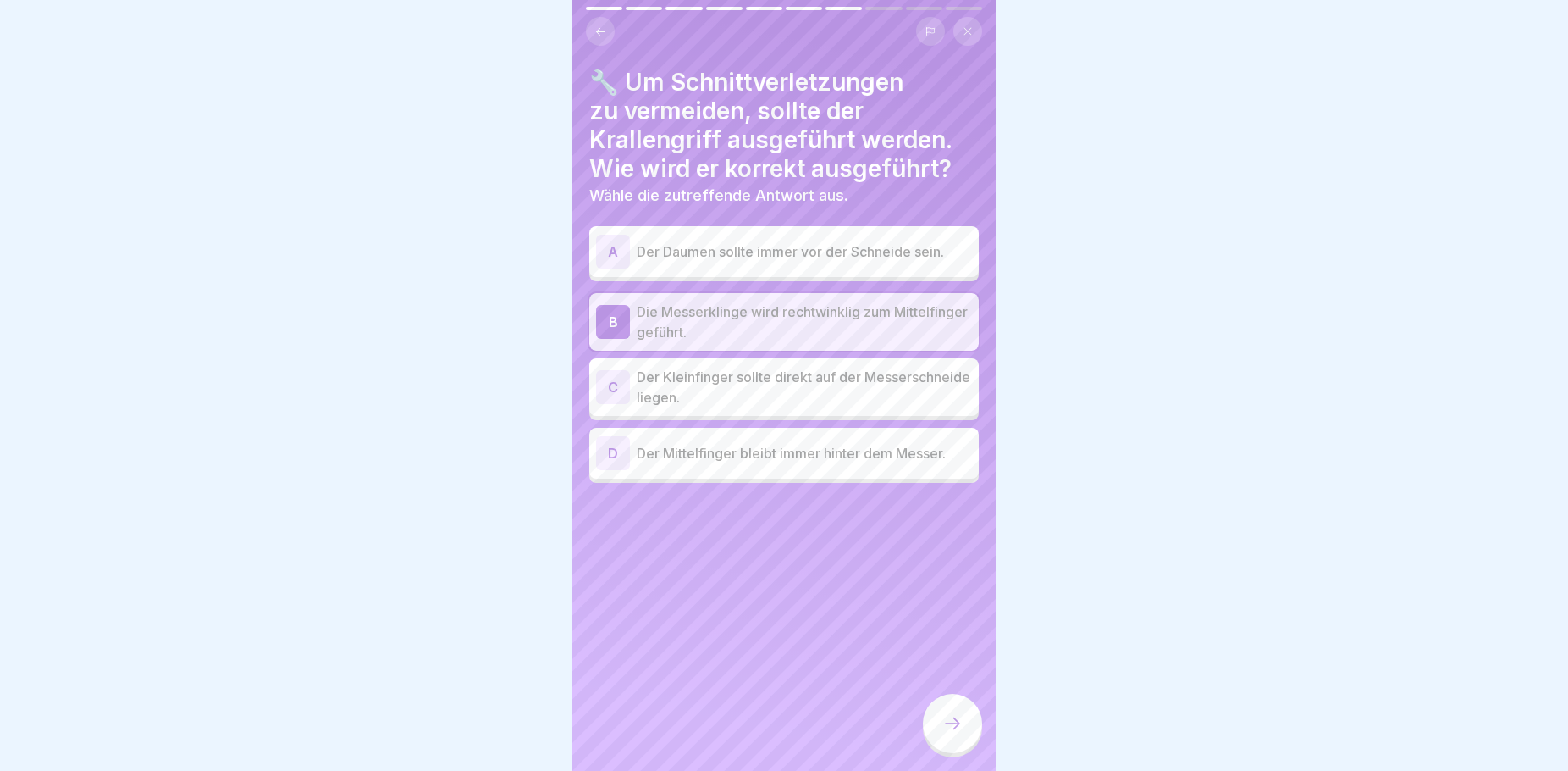
click at [945, 728] on div at bounding box center [952, 723] width 59 height 59
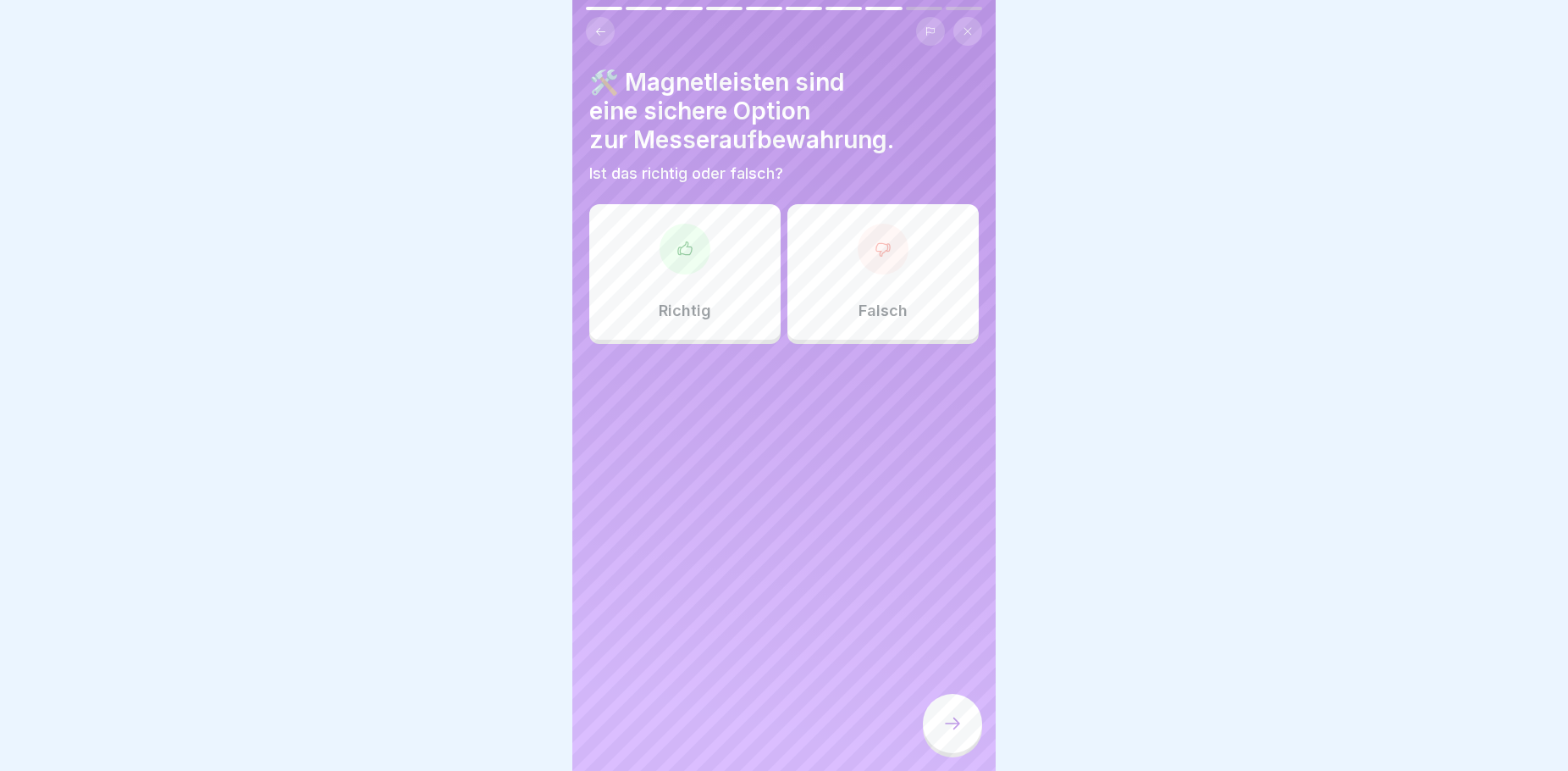
click at [680, 323] on div "Richtig" at bounding box center [685, 271] width 192 height 135
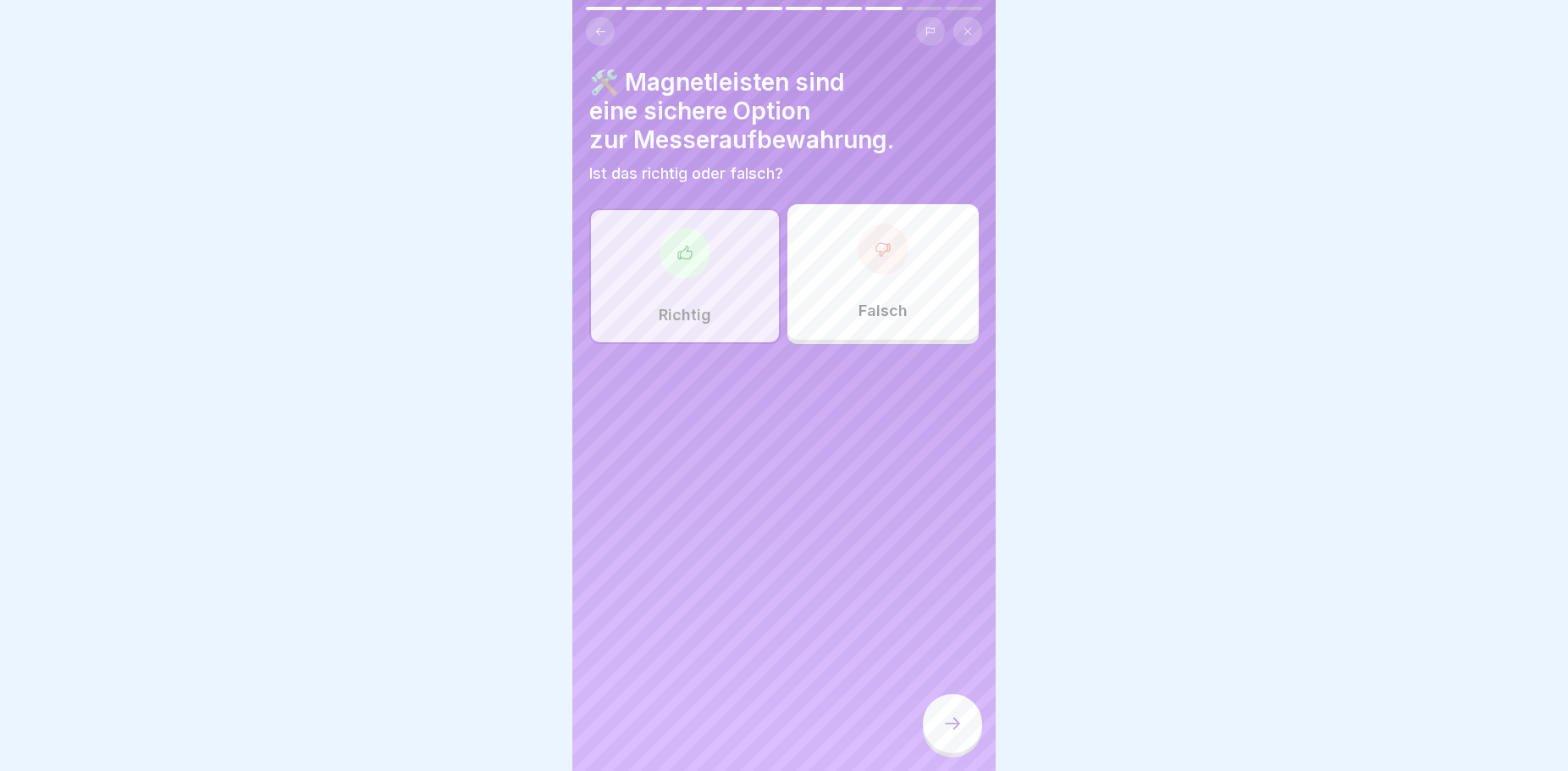
click at [940, 742] on div at bounding box center [952, 723] width 59 height 59
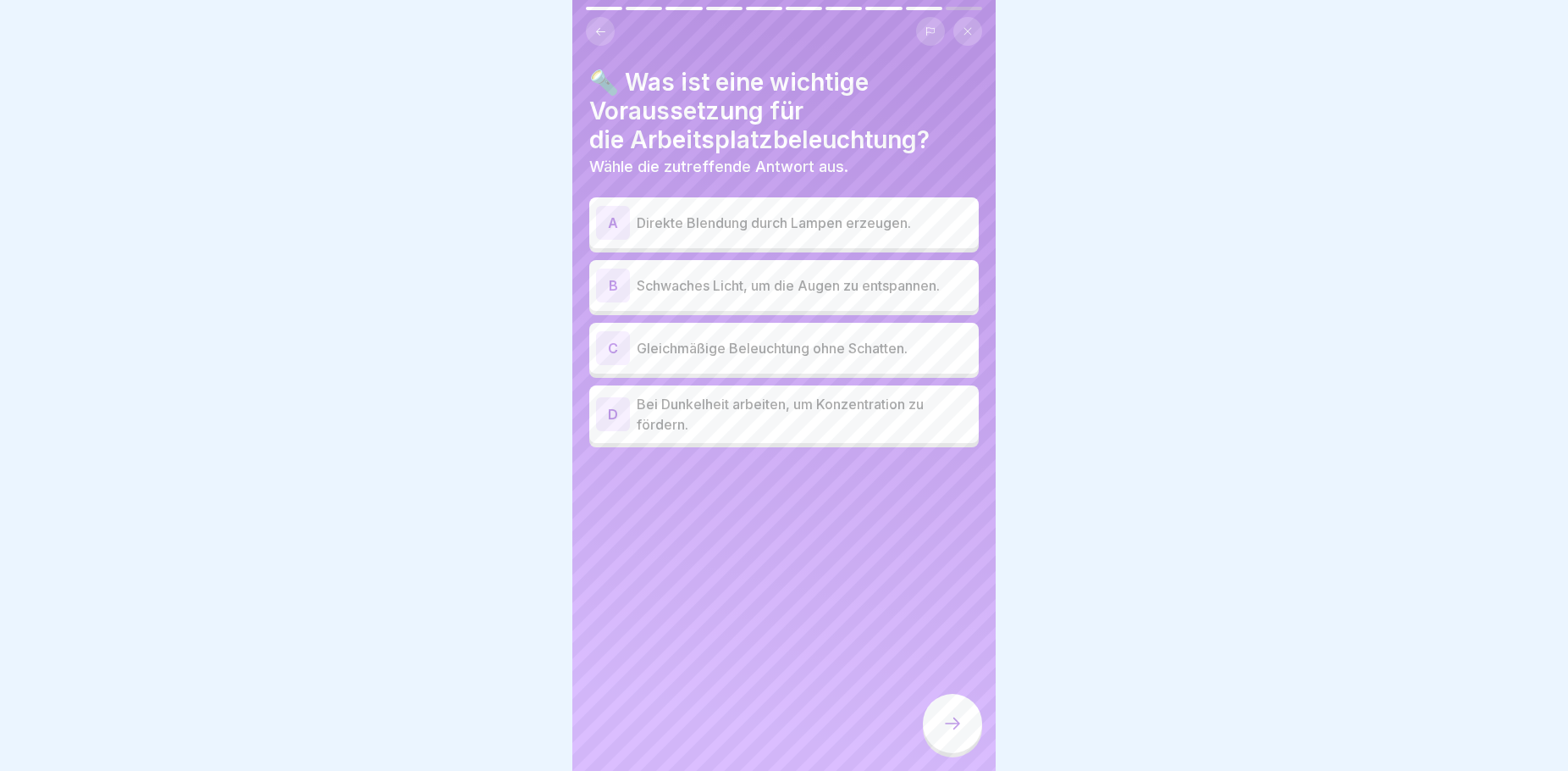
click at [826, 341] on p "Gleichmäßige Beleuchtung ohne Schatten." at bounding box center [804, 348] width 335 height 21
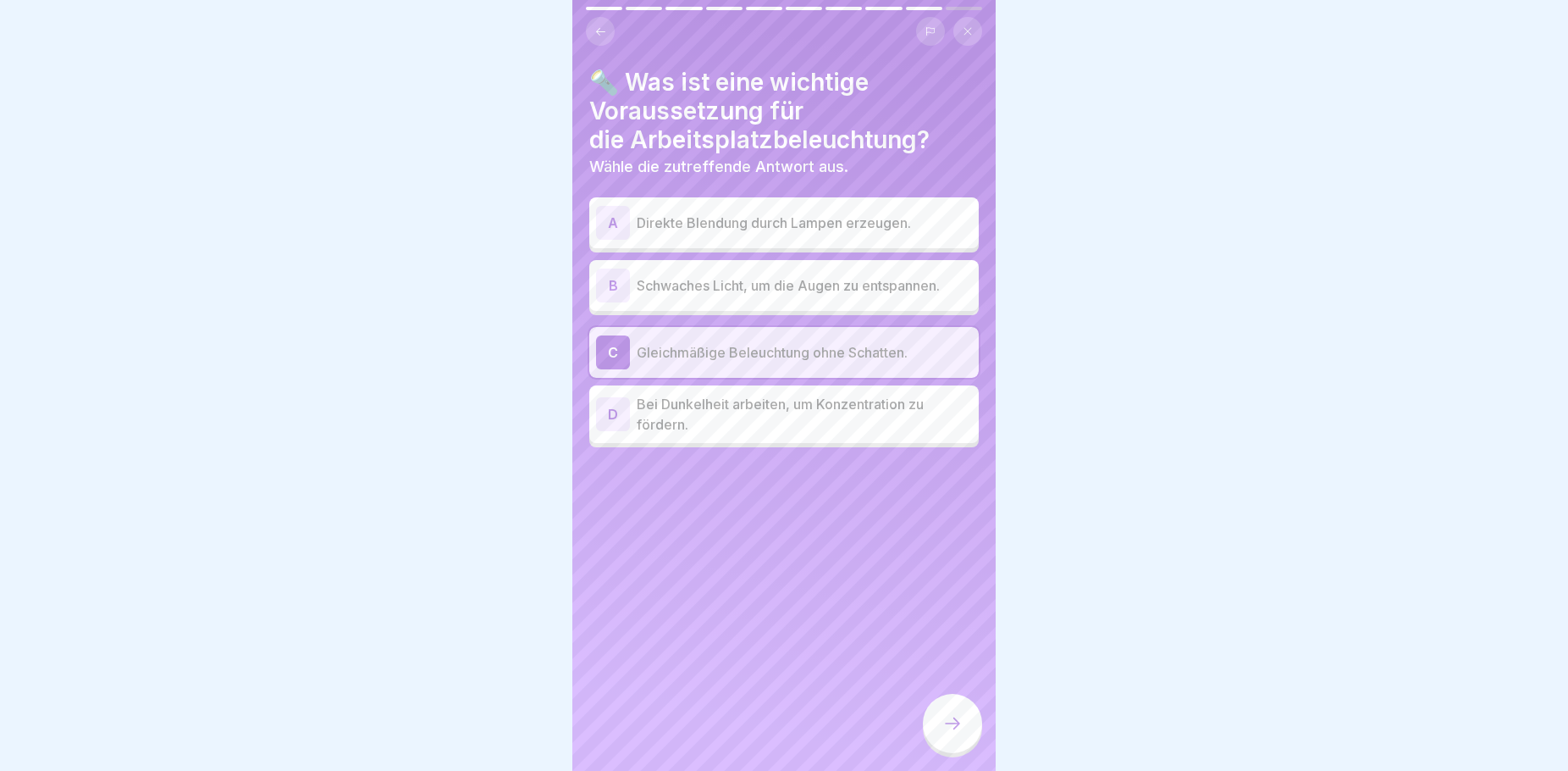
click at [946, 733] on icon at bounding box center [953, 723] width 21 height 21
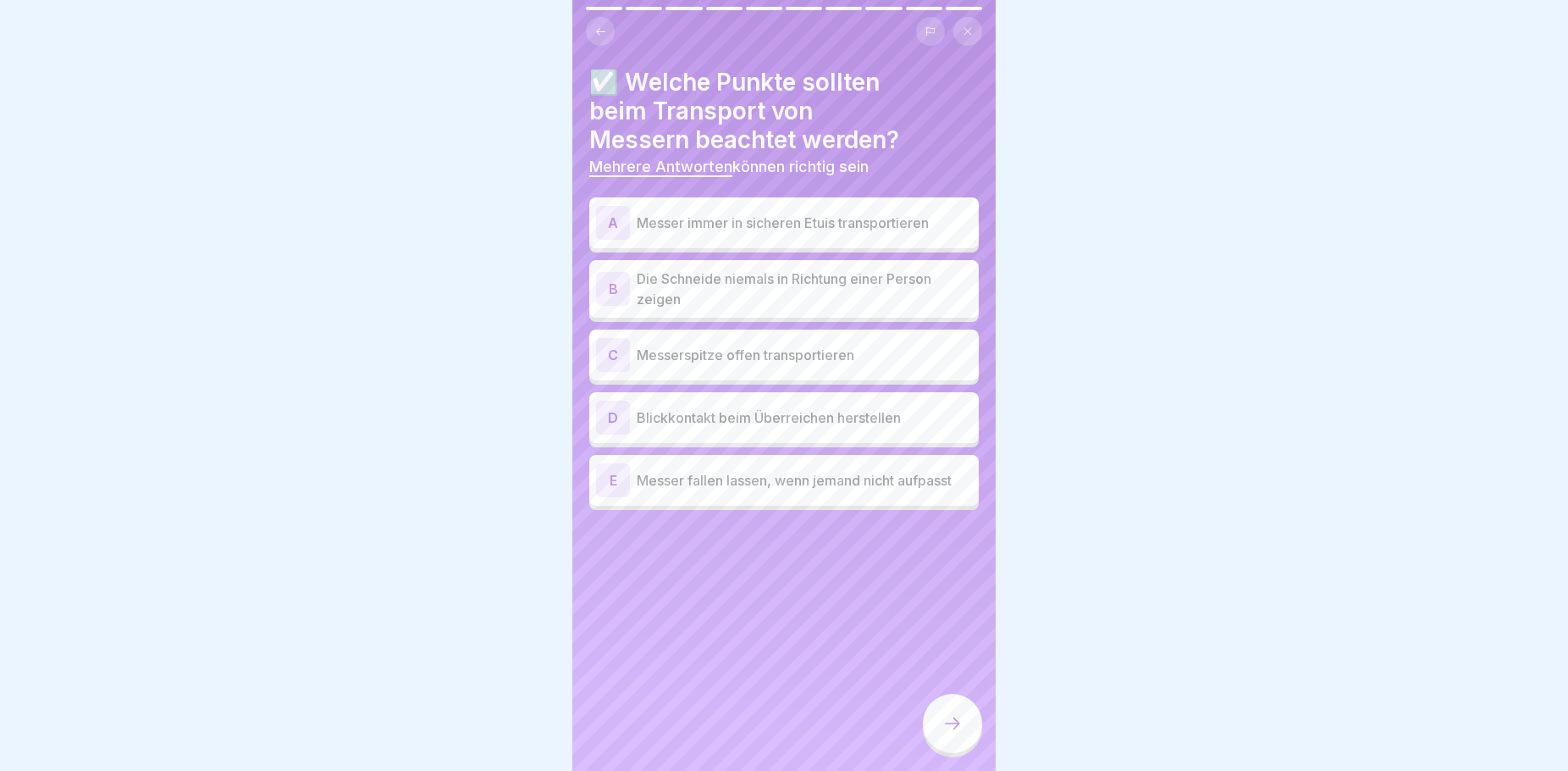
click at [838, 226] on p "Messer immer in sicheren Etuis transportieren" at bounding box center [804, 223] width 335 height 21
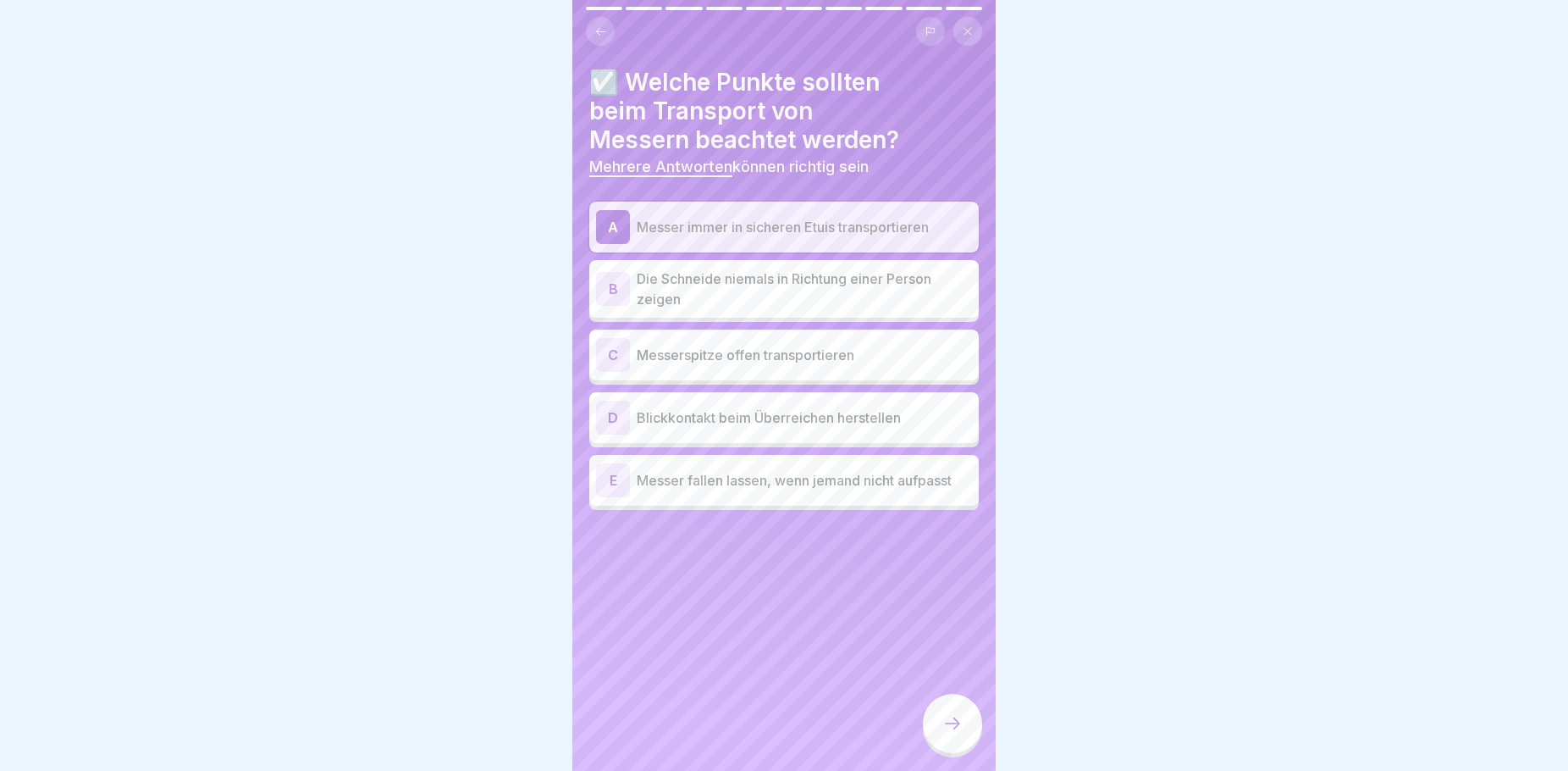
click at [880, 417] on p "Blickkontakt beim Überreichen herstellen" at bounding box center [804, 418] width 335 height 21
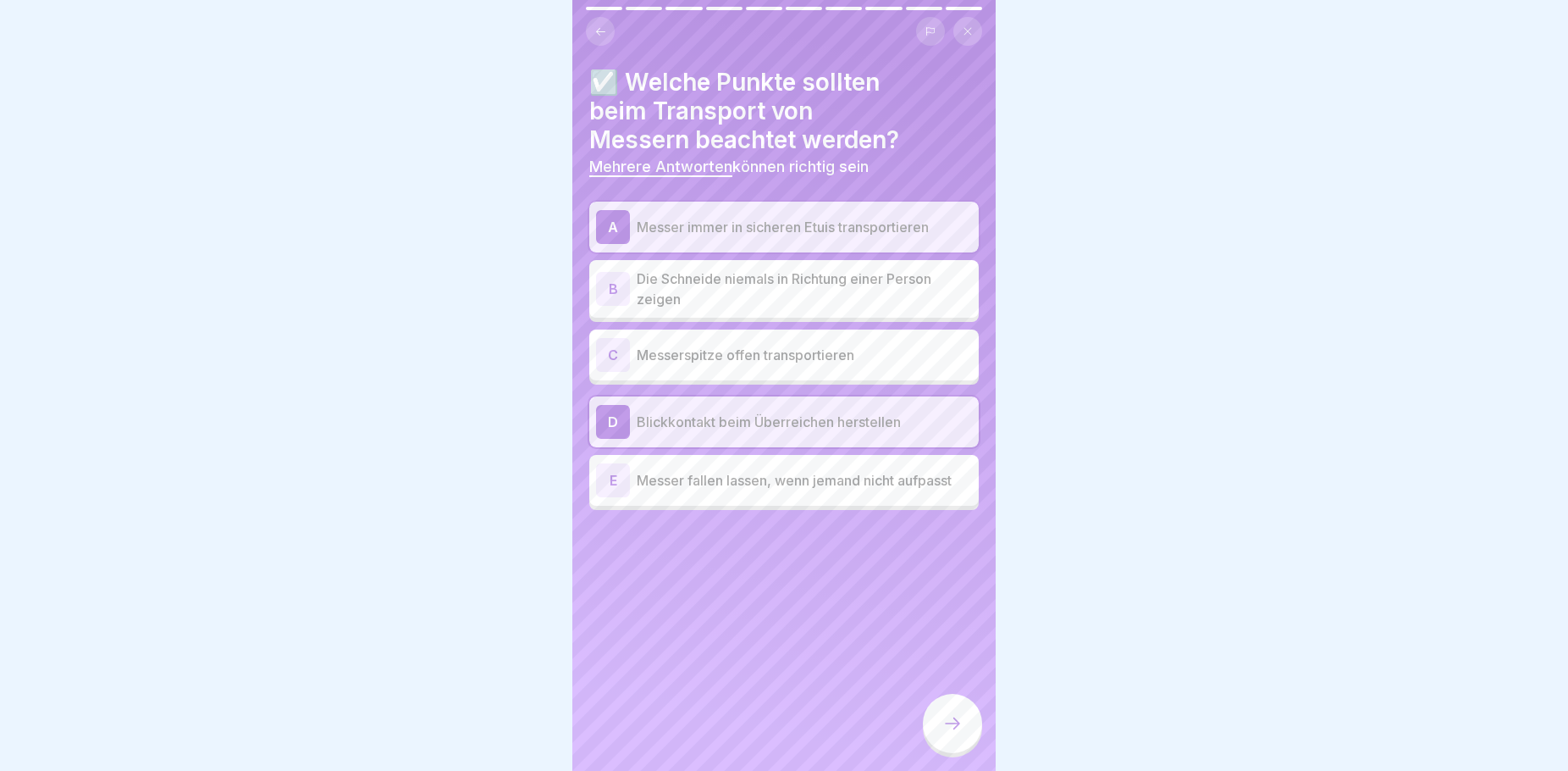
click at [958, 733] on icon at bounding box center [953, 723] width 21 height 21
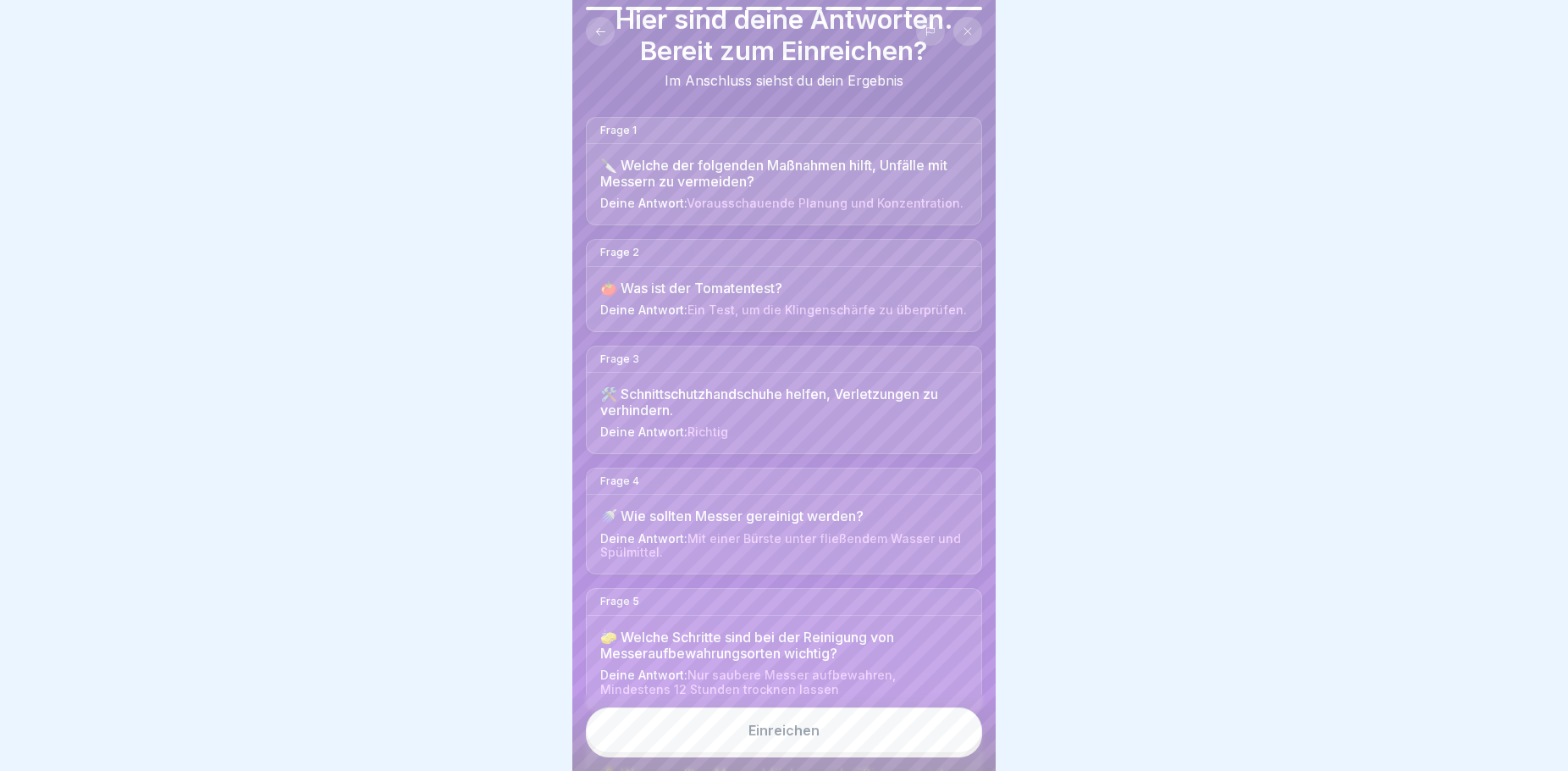
scroll to position [101, 0]
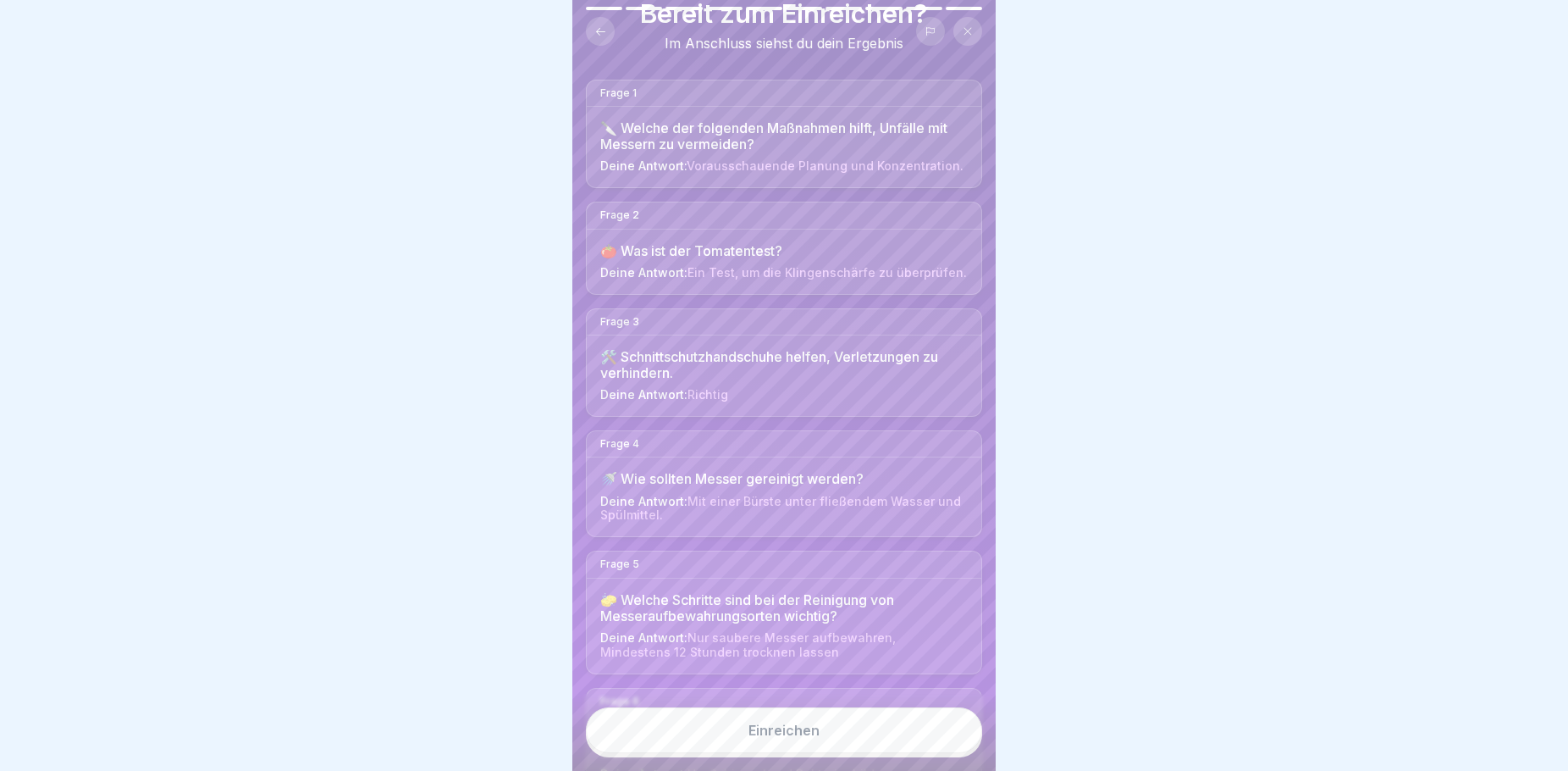
click at [837, 746] on button "Einreichen" at bounding box center [784, 730] width 396 height 46
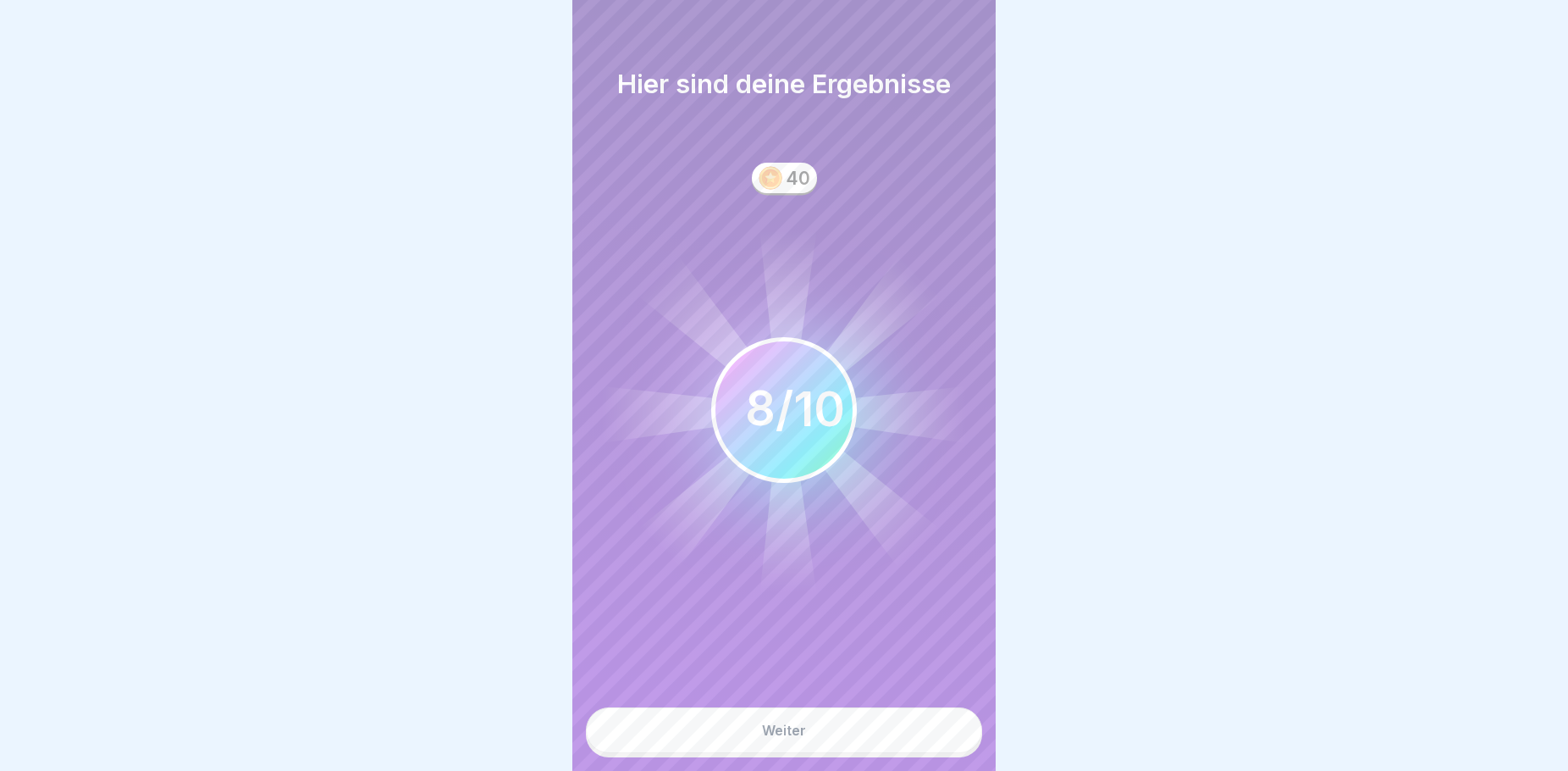
click at [838, 746] on button "Weiter" at bounding box center [784, 730] width 396 height 46
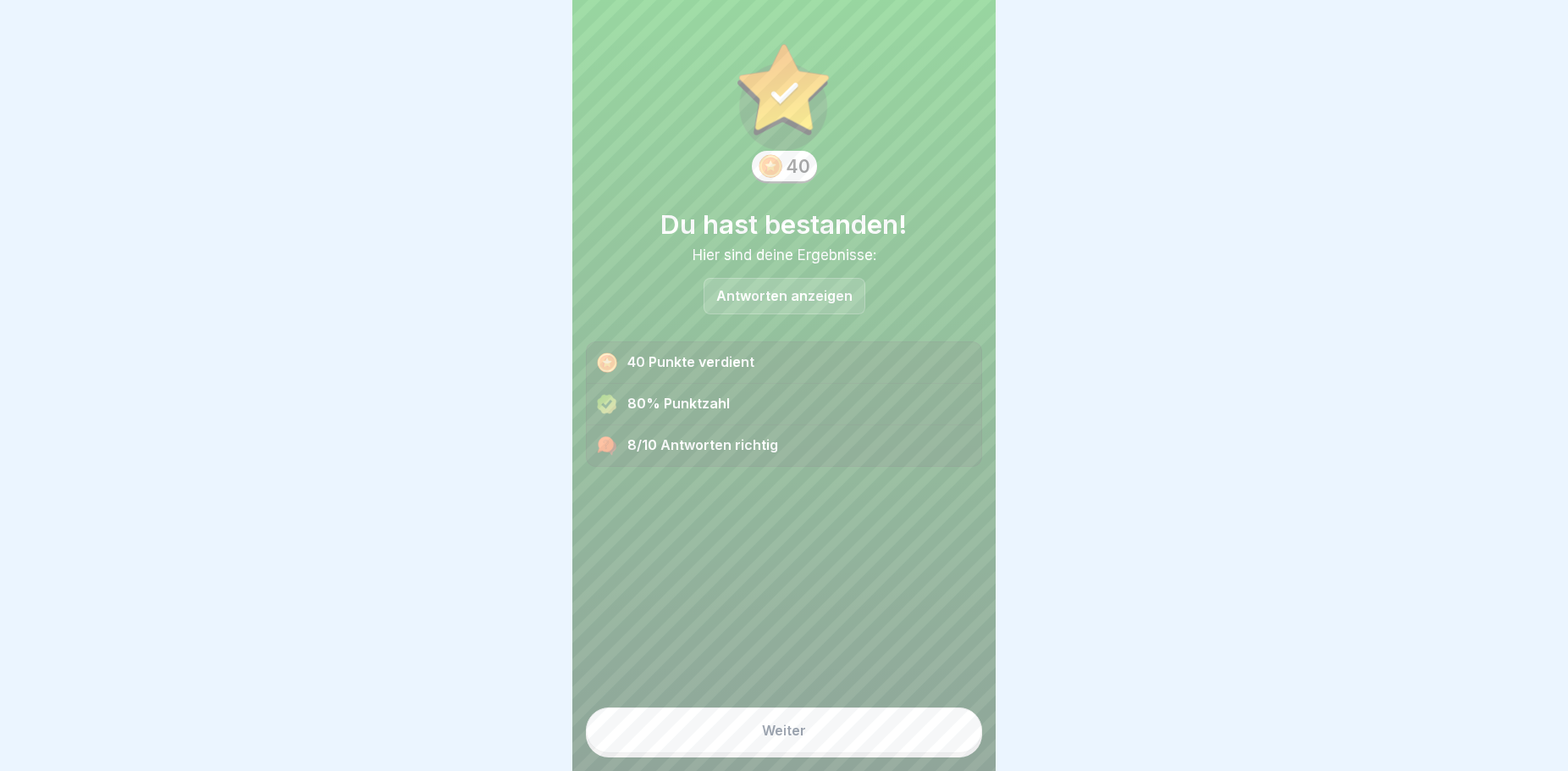
click at [845, 747] on button "Weiter" at bounding box center [784, 730] width 396 height 46
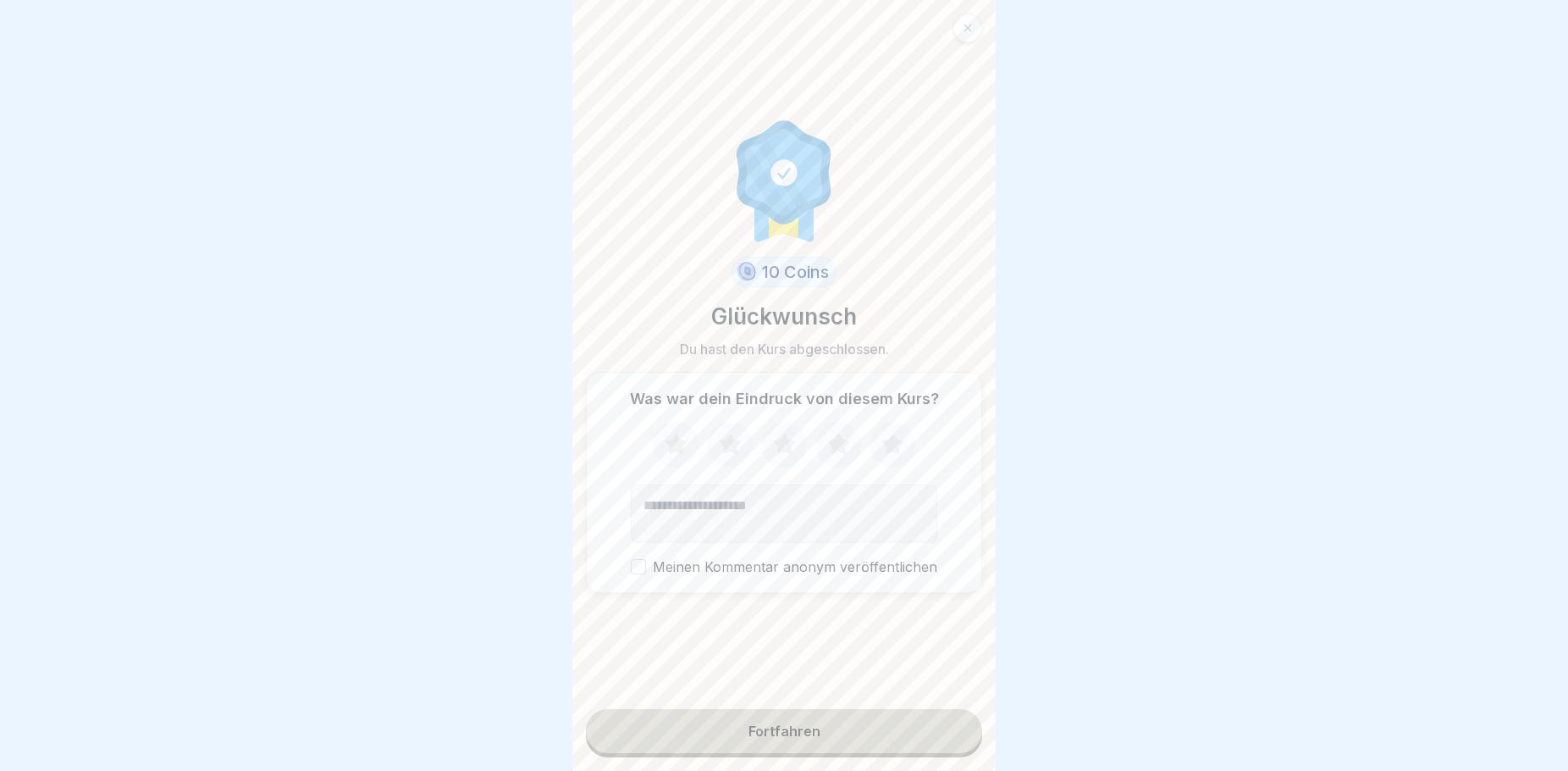
click at [676, 458] on icon at bounding box center [676, 444] width 45 height 44
click at [726, 454] on icon at bounding box center [730, 443] width 22 height 22
click at [794, 447] on icon at bounding box center [785, 444] width 45 height 44
click at [823, 748] on button "Fortfahren" at bounding box center [784, 731] width 396 height 44
click at [767, 738] on div "Fortfahren" at bounding box center [784, 731] width 72 height 15
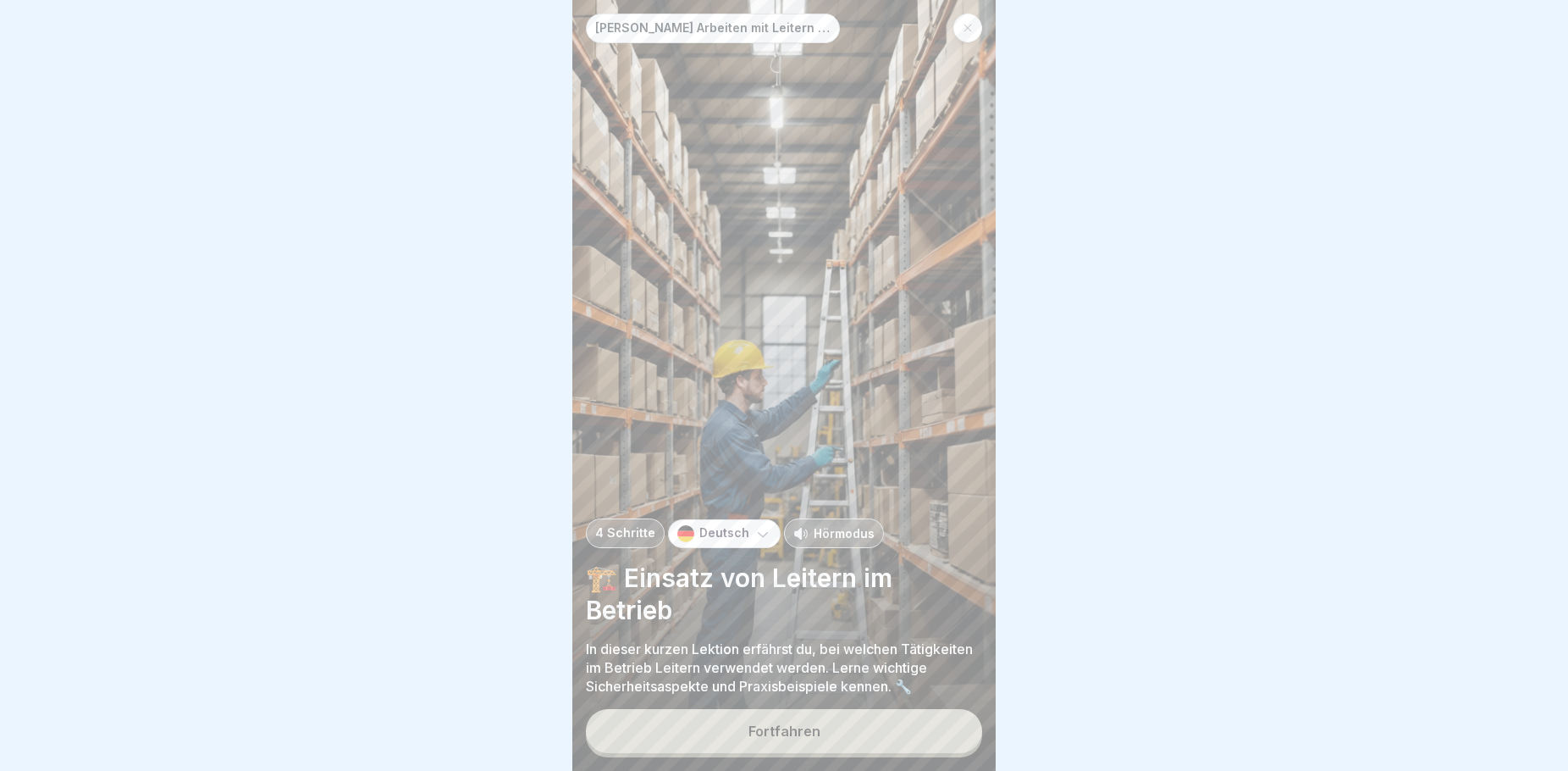
click at [841, 751] on button "Fortfahren" at bounding box center [784, 731] width 396 height 44
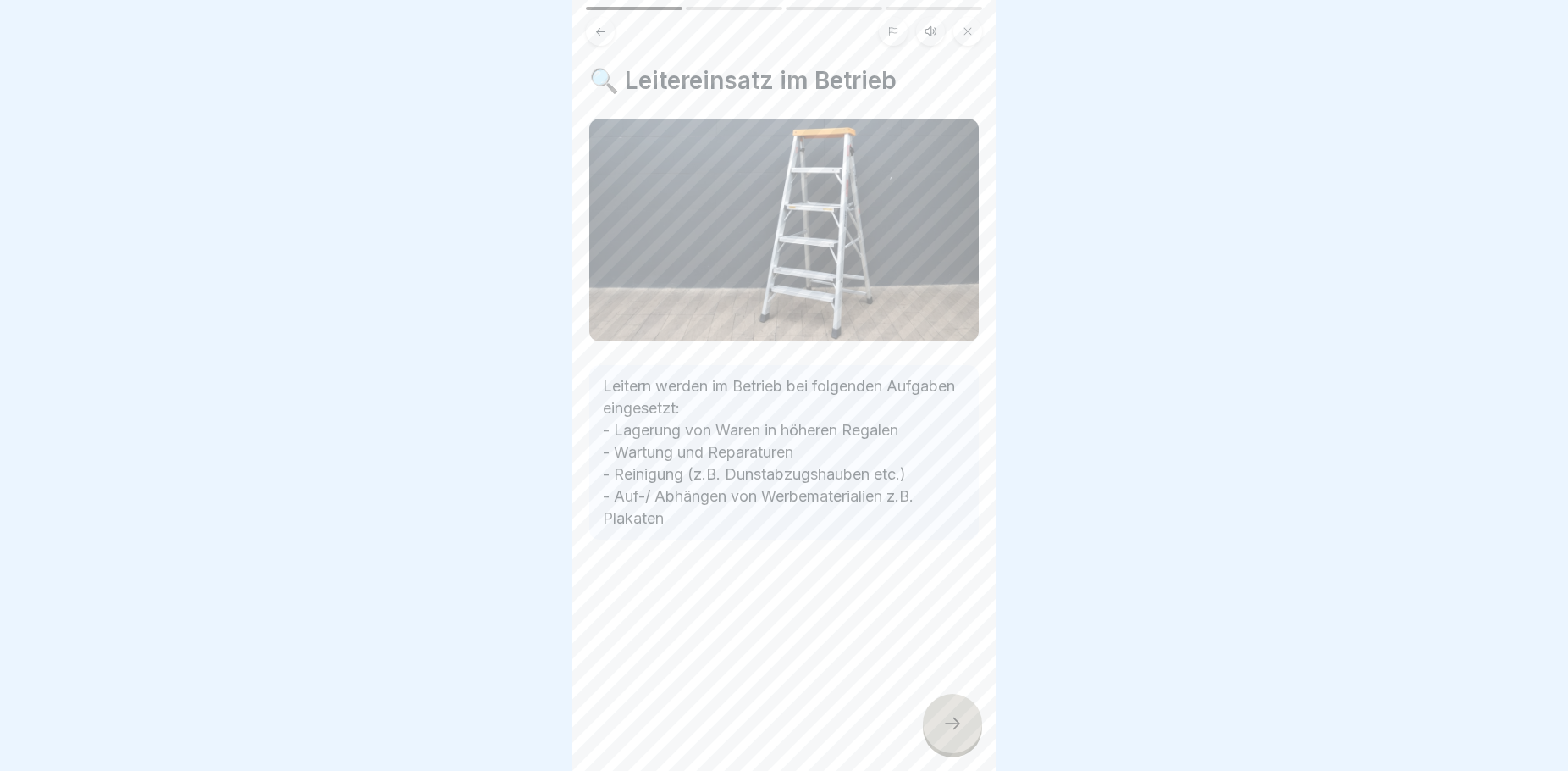
click at [961, 733] on icon at bounding box center [953, 723] width 21 height 21
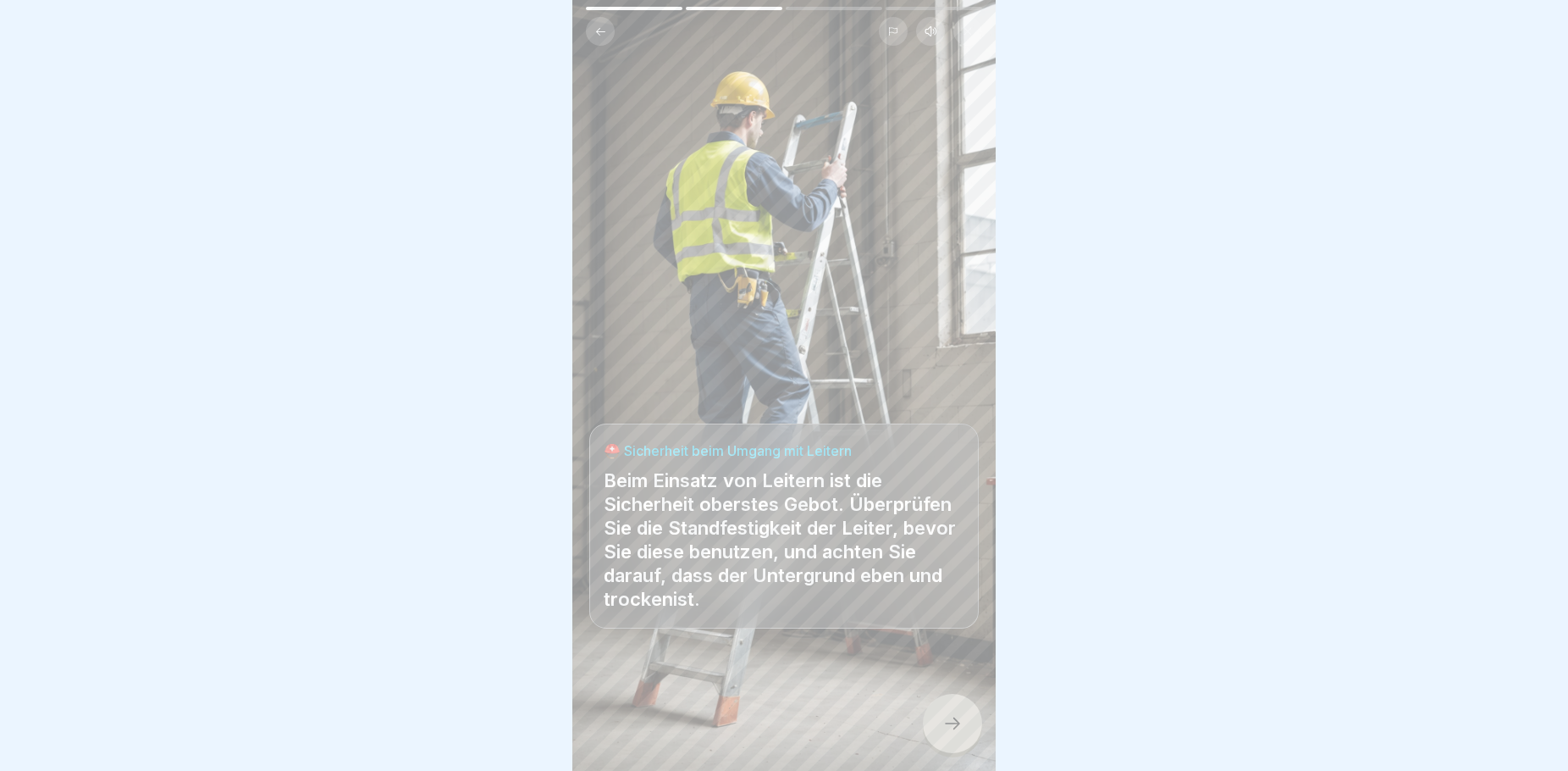
click at [959, 733] on icon at bounding box center [953, 723] width 21 height 21
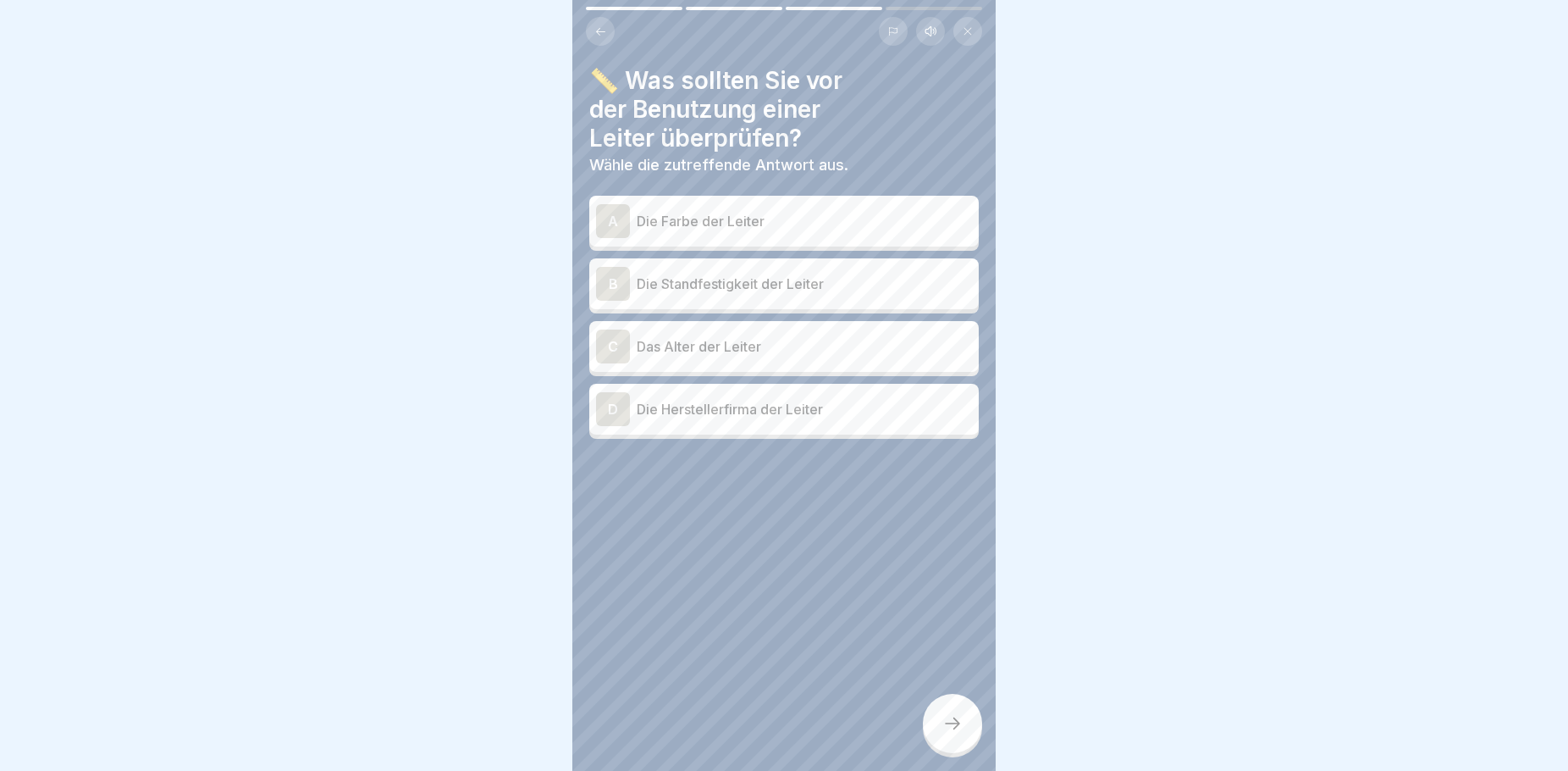
click at [715, 285] on p "Die Standfestigkeit der Leiter" at bounding box center [804, 284] width 335 height 21
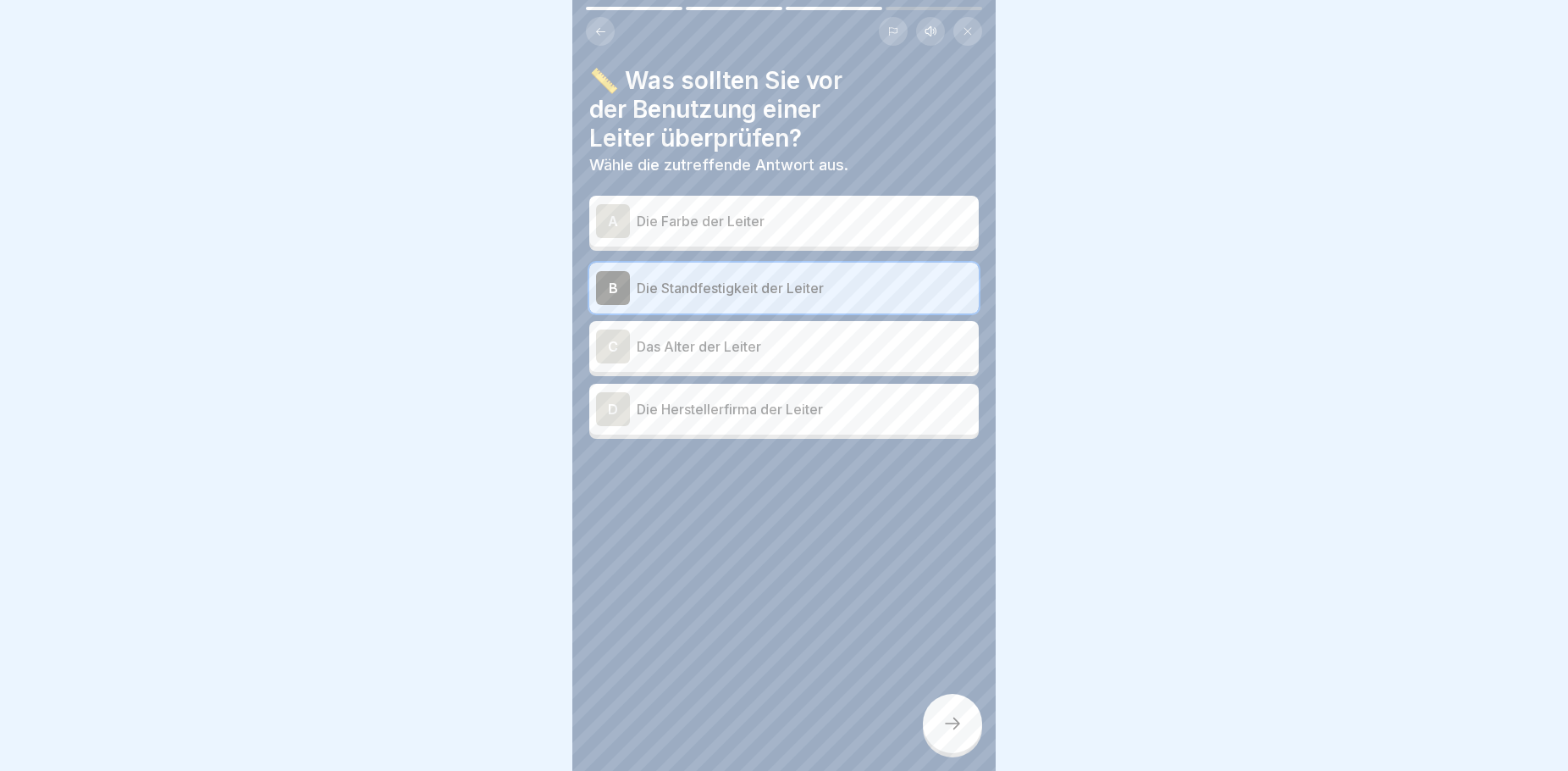
click at [944, 733] on icon at bounding box center [953, 723] width 21 height 21
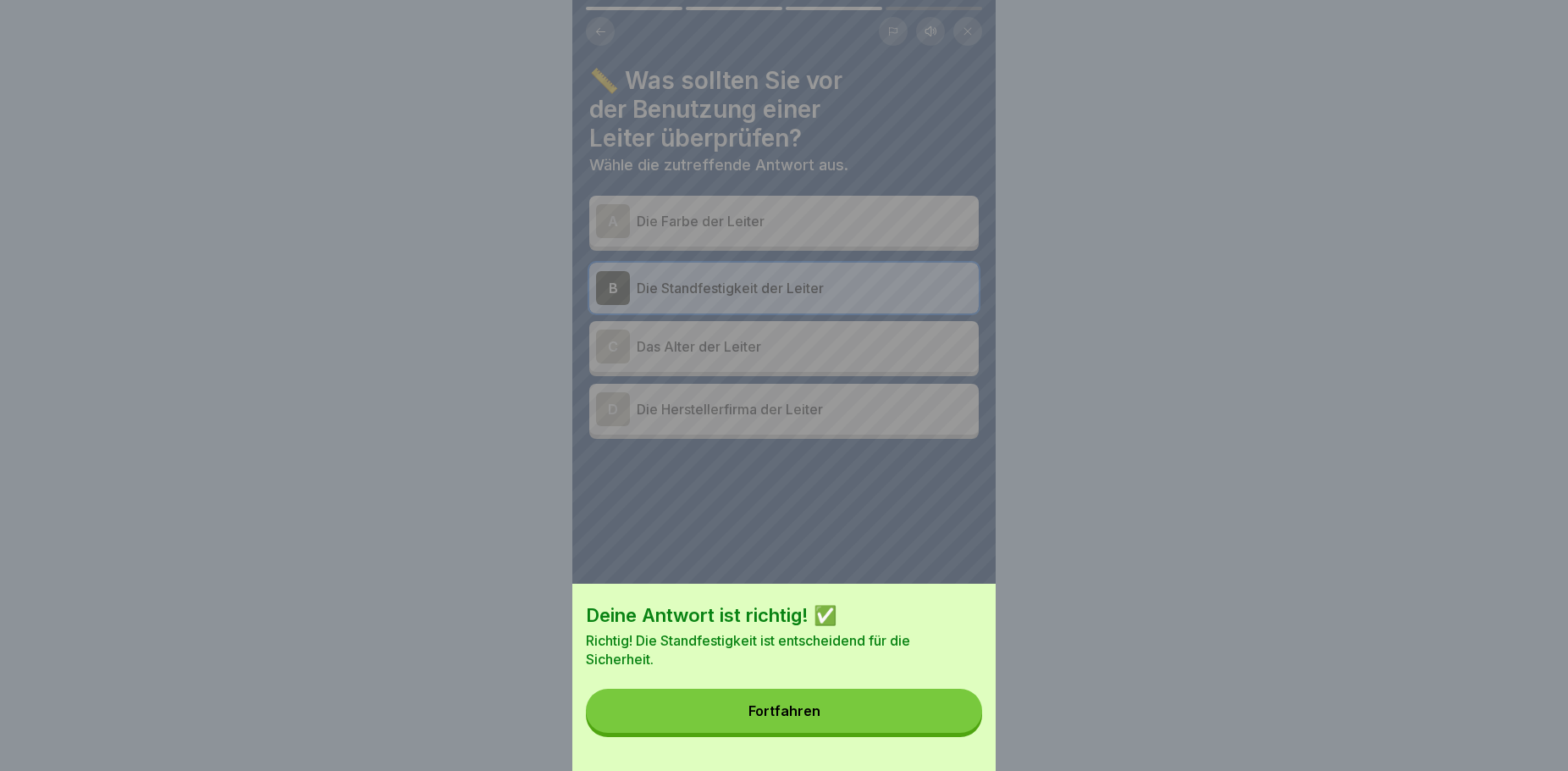
click at [828, 712] on button "Fortfahren" at bounding box center [784, 710] width 396 height 44
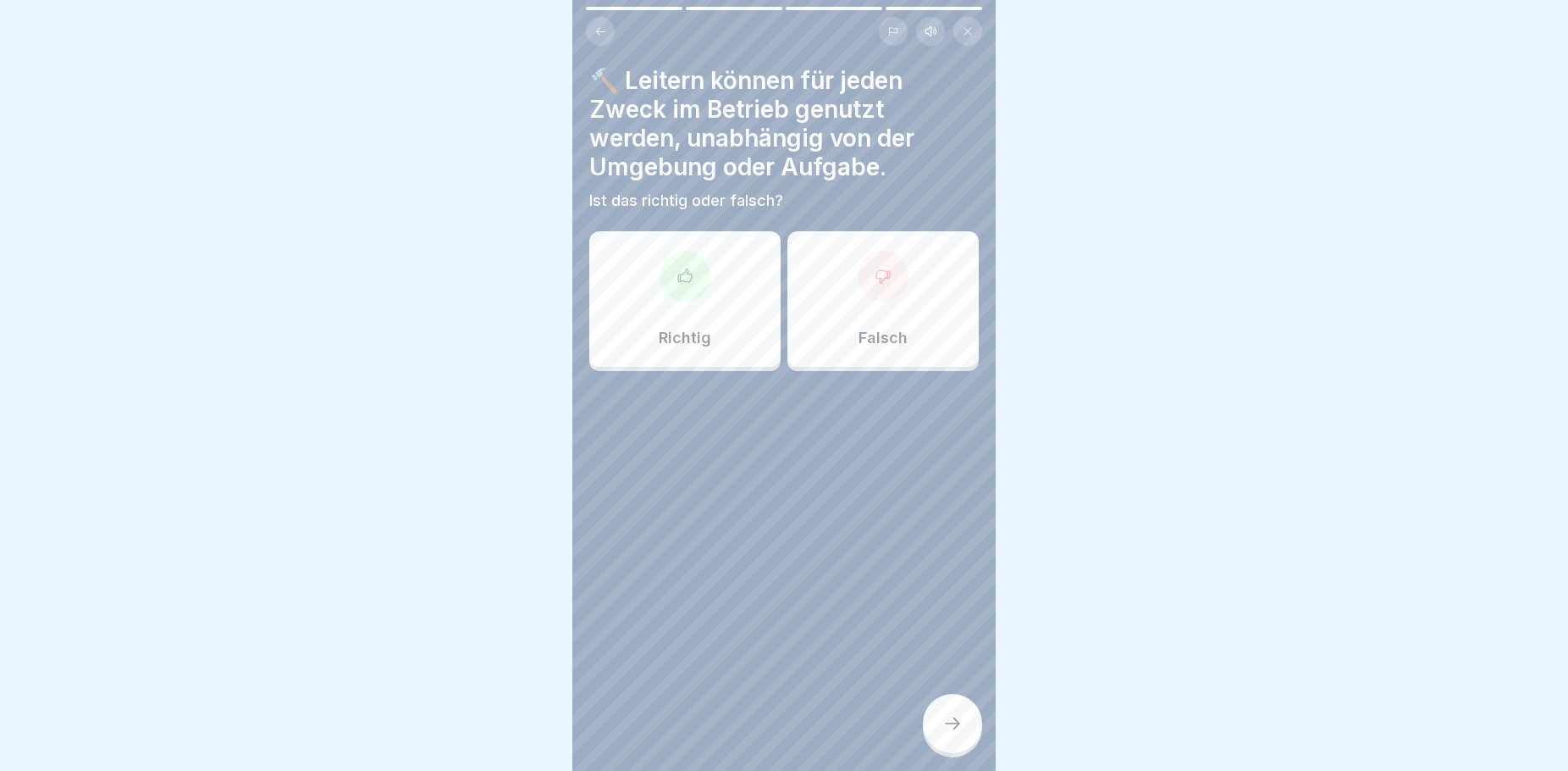
click at [707, 329] on div "Richtig" at bounding box center [685, 299] width 192 height 135
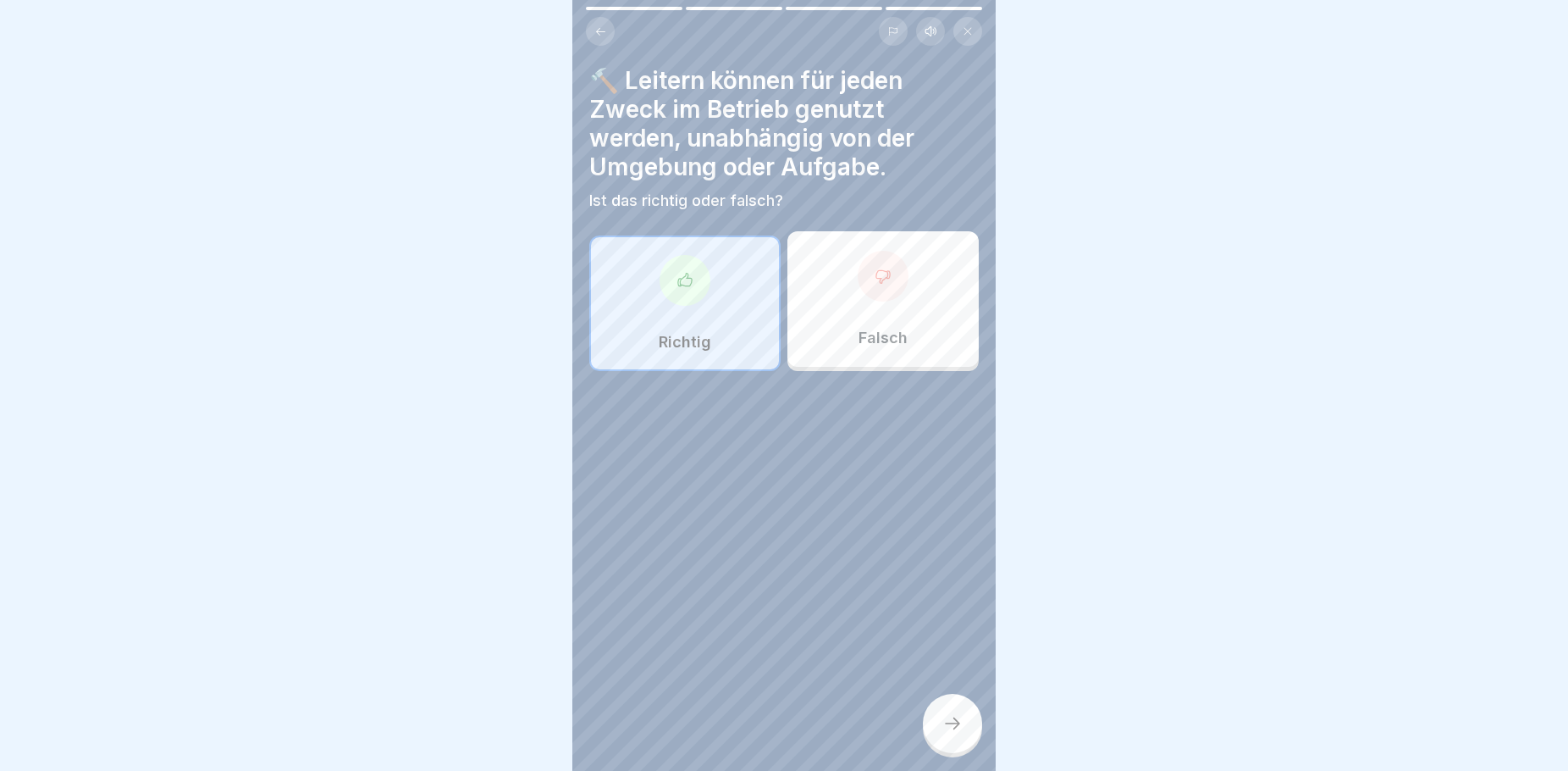
click at [948, 733] on icon at bounding box center [953, 723] width 21 height 21
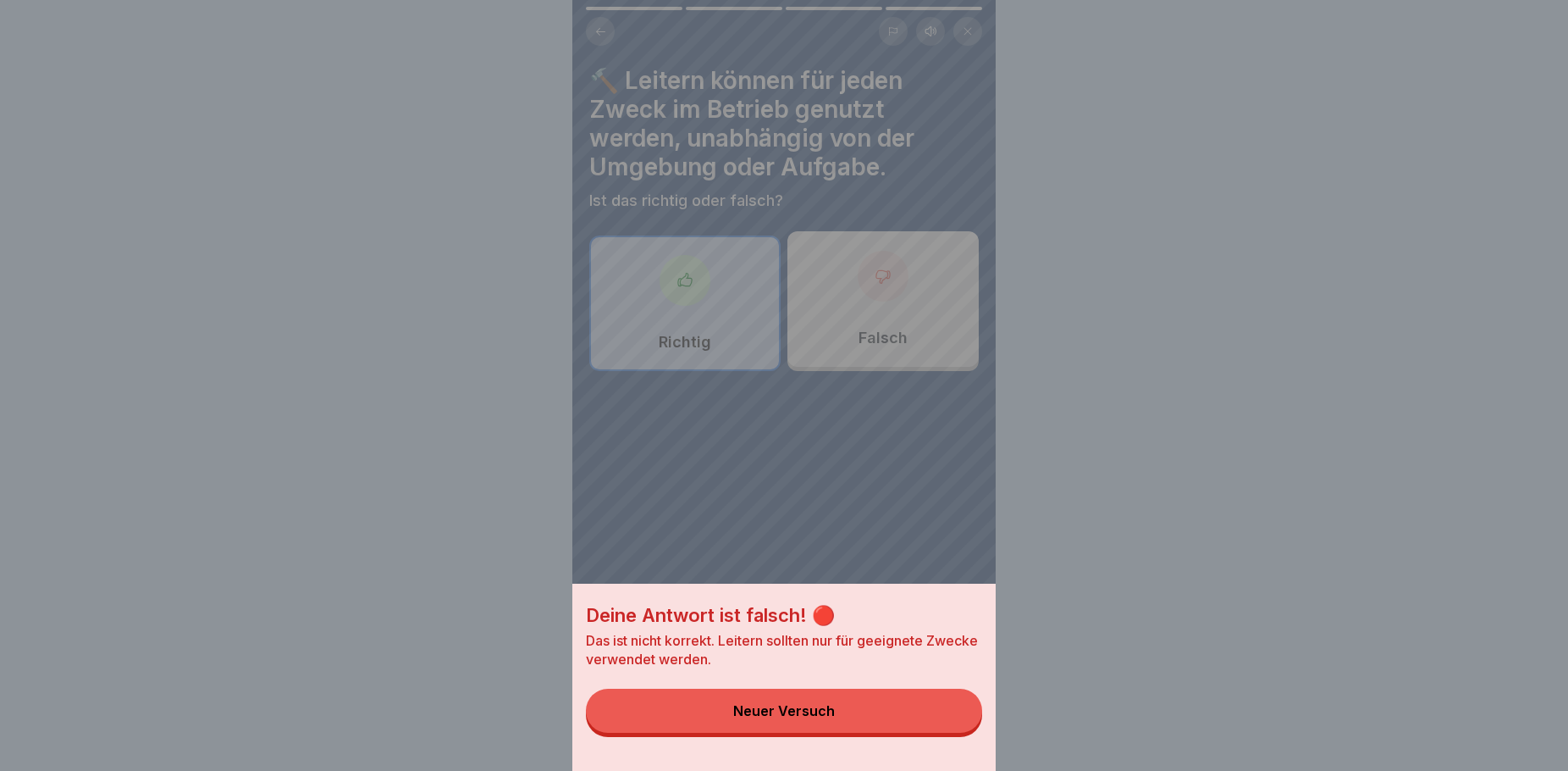
click at [875, 732] on button "Neuer Versuch" at bounding box center [784, 710] width 396 height 44
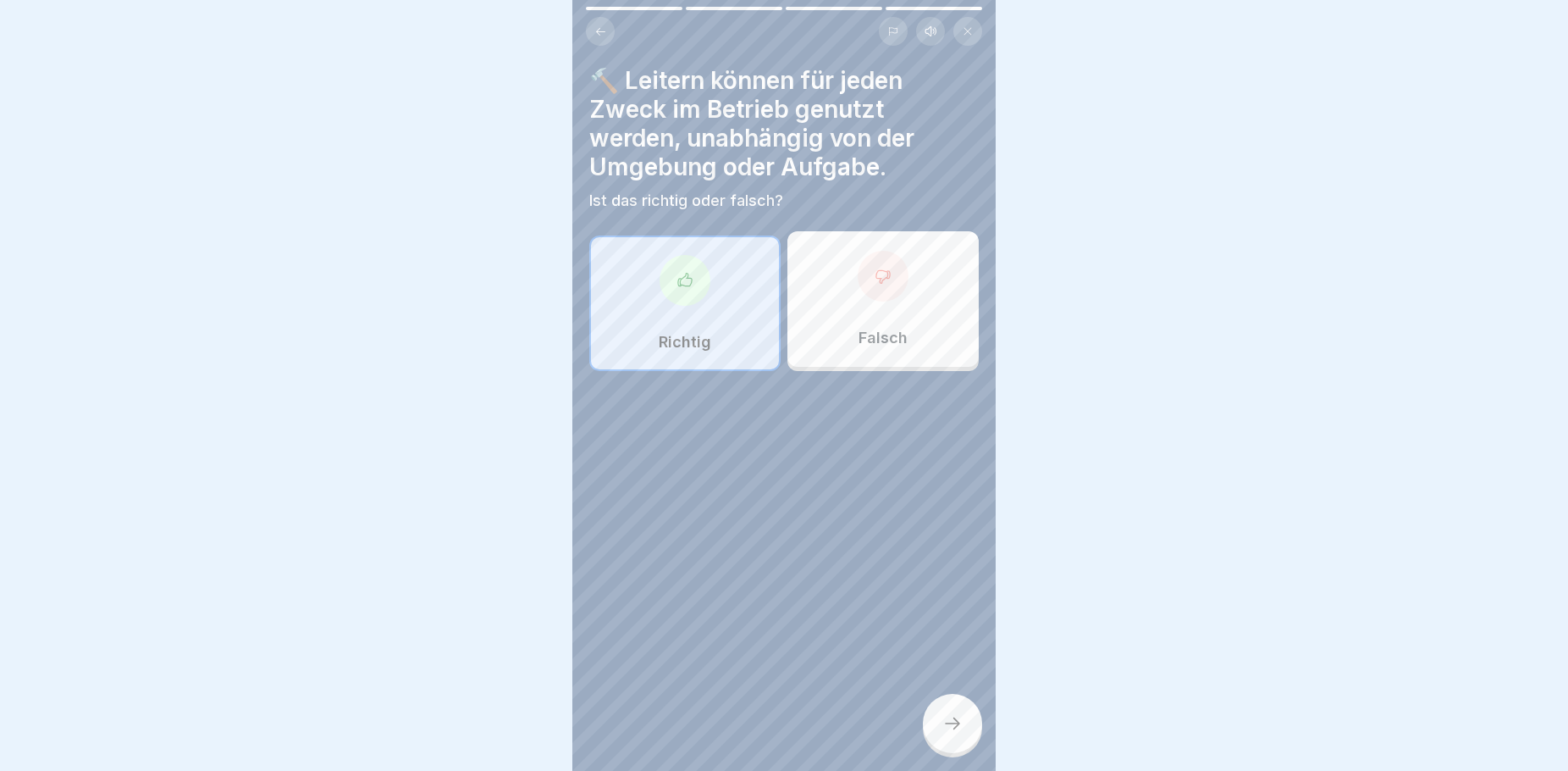
click at [832, 329] on div "Falsch" at bounding box center [884, 299] width 192 height 135
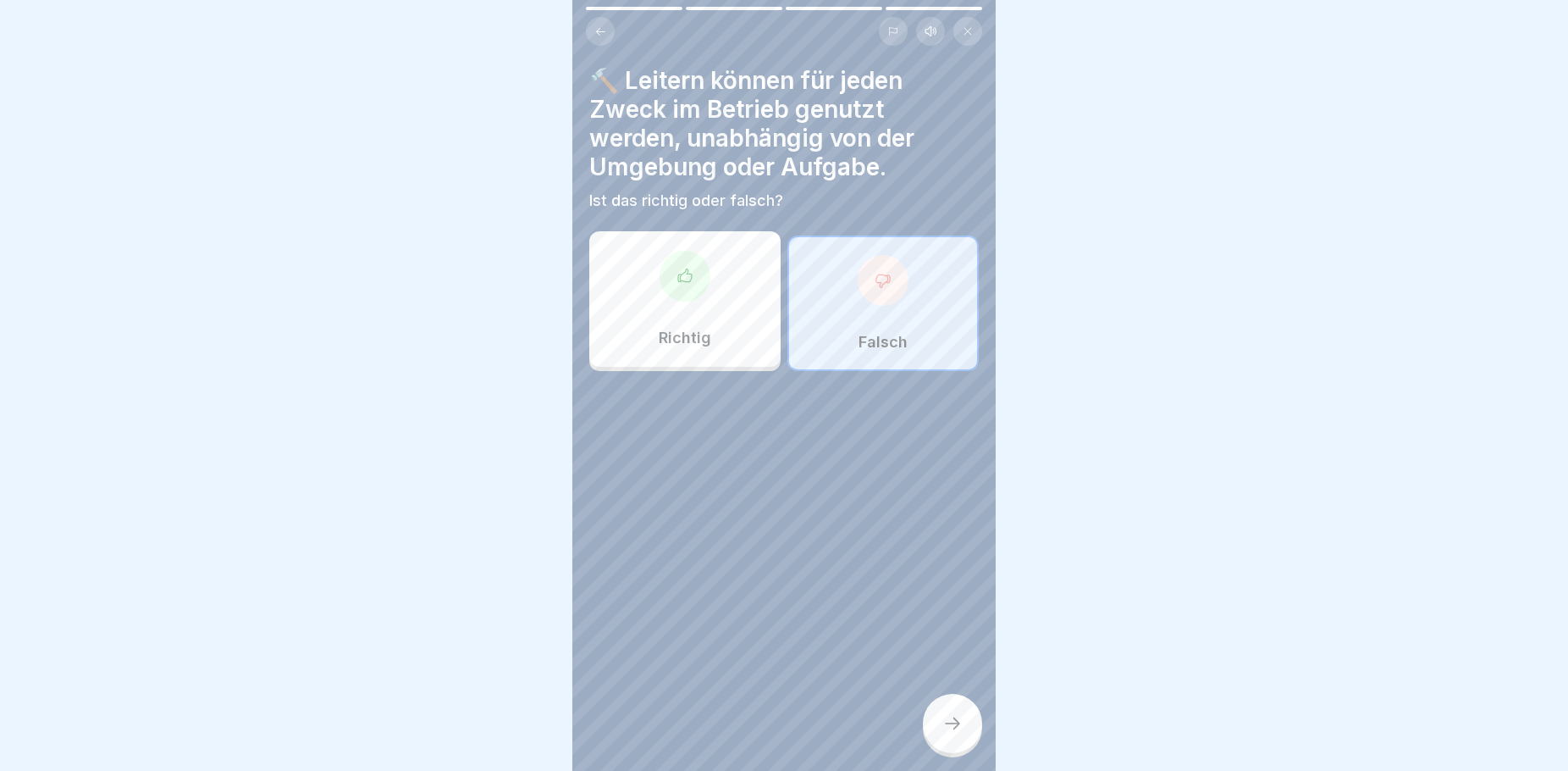
click at [957, 733] on icon at bounding box center [953, 723] width 21 height 21
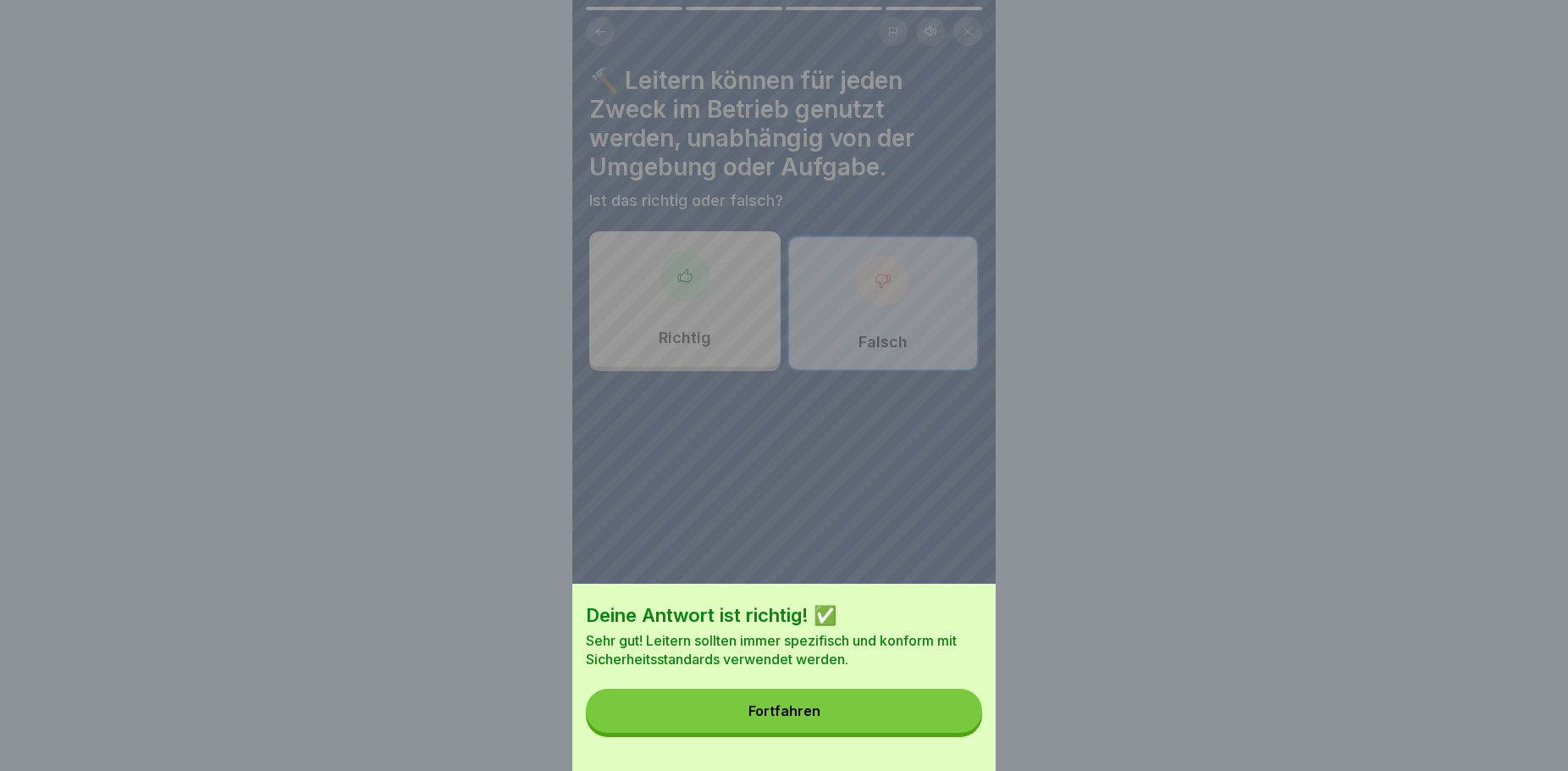
click at [807, 718] on div "Fortfahren" at bounding box center [784, 711] width 72 height 15
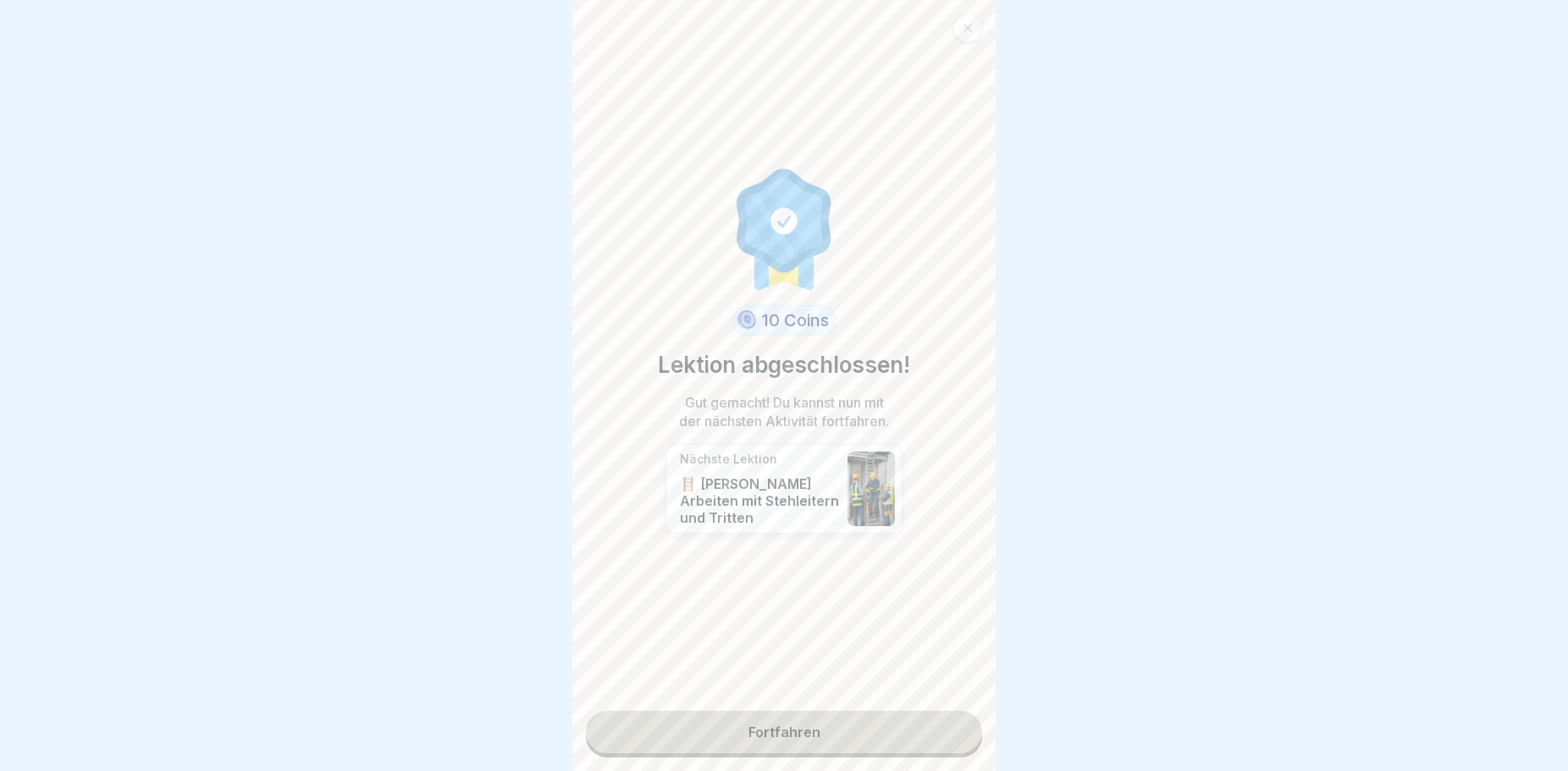
click at [779, 732] on link "Fortfahren" at bounding box center [784, 732] width 396 height 42
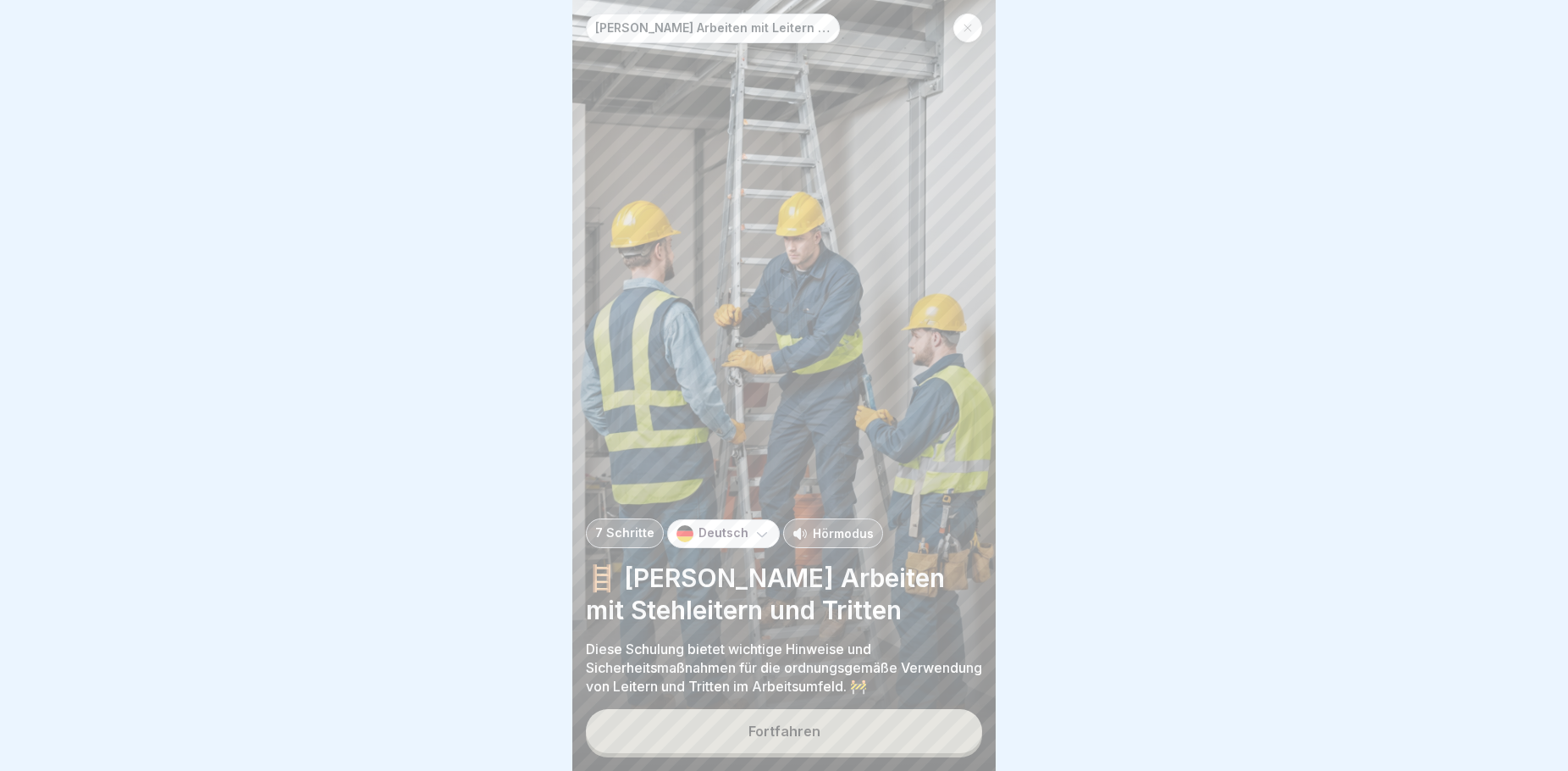
scroll to position [14, 0]
click at [738, 717] on button "Fortfahren" at bounding box center [784, 731] width 396 height 44
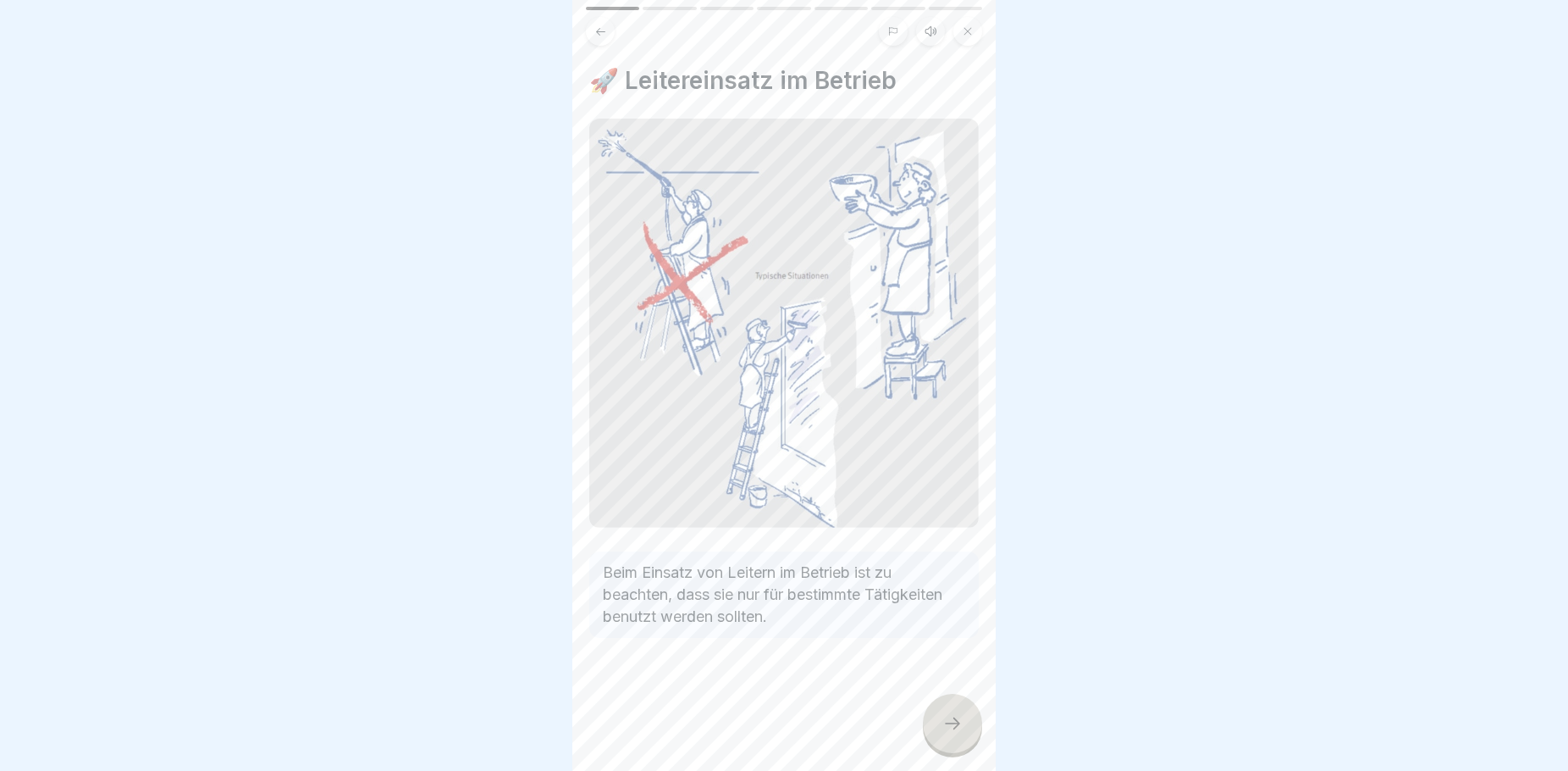
click at [941, 727] on div at bounding box center [952, 723] width 59 height 59
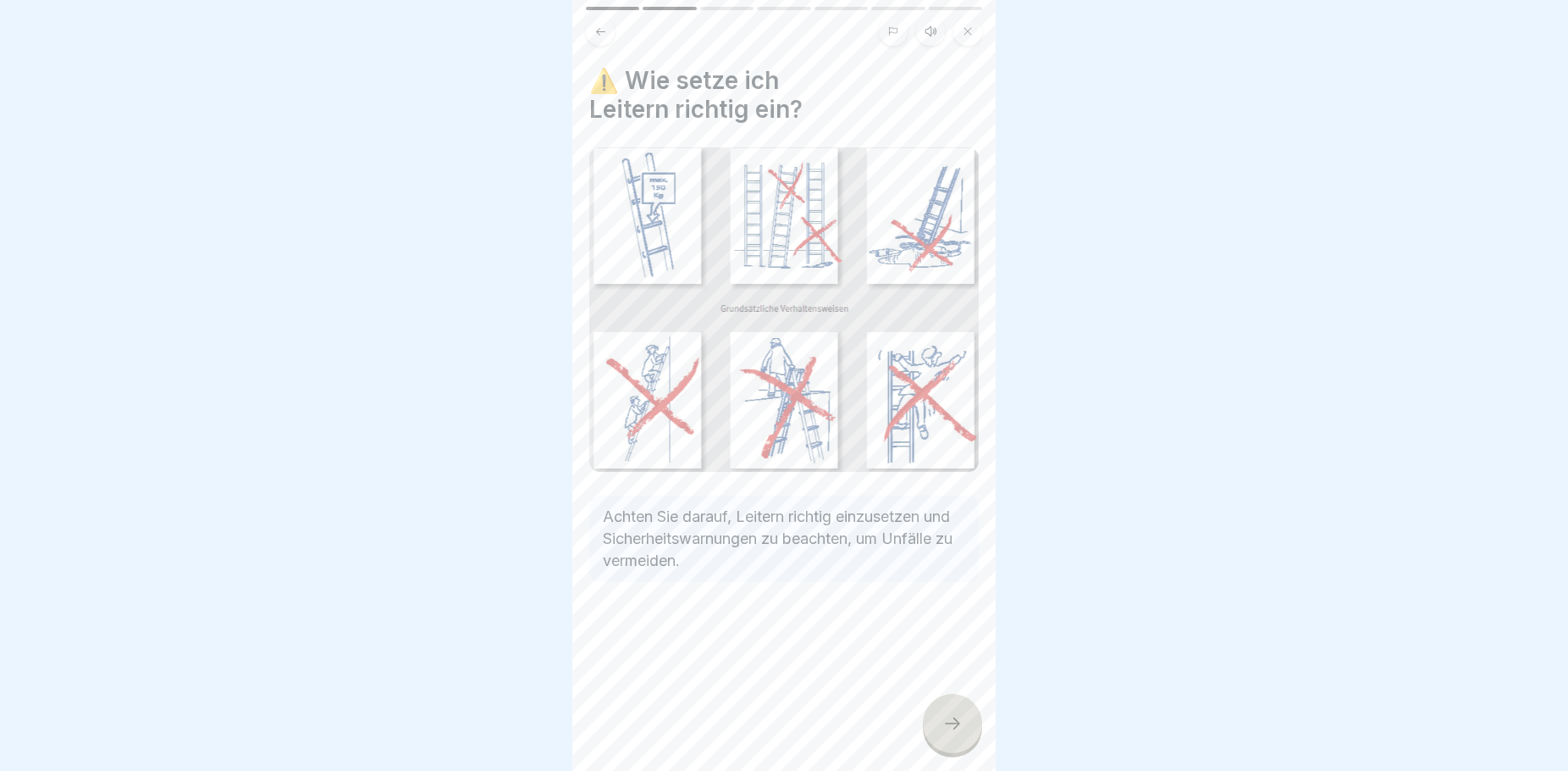
click at [941, 718] on div at bounding box center [952, 723] width 59 height 59
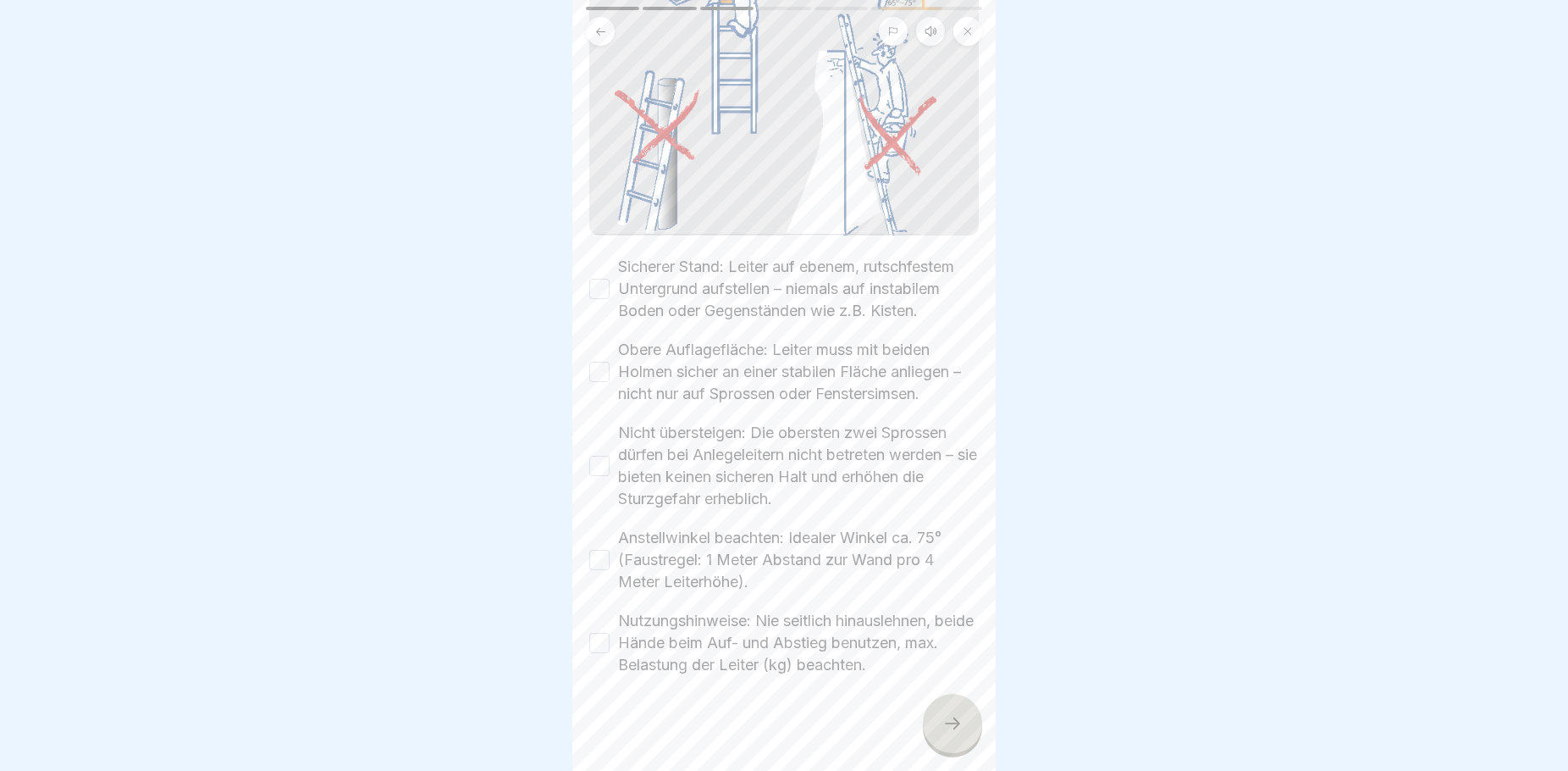
scroll to position [395, 0]
click at [951, 732] on icon at bounding box center [953, 723] width 21 height 21
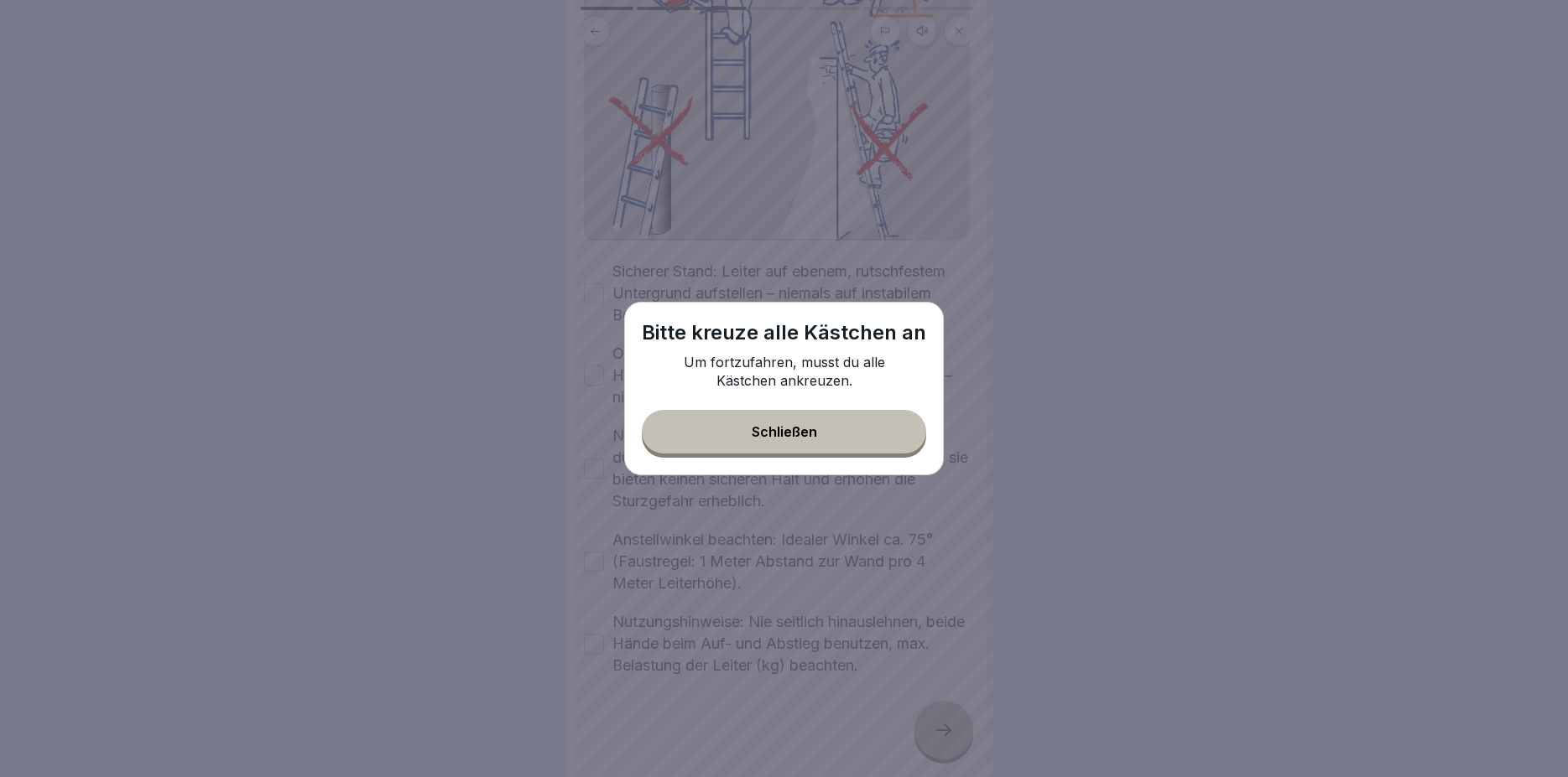
drag, startPoint x: 794, startPoint y: 423, endPoint x: 799, endPoint y: 439, distance: 16.8
click at [799, 439] on button "Schließen" at bounding box center [784, 431] width 285 height 44
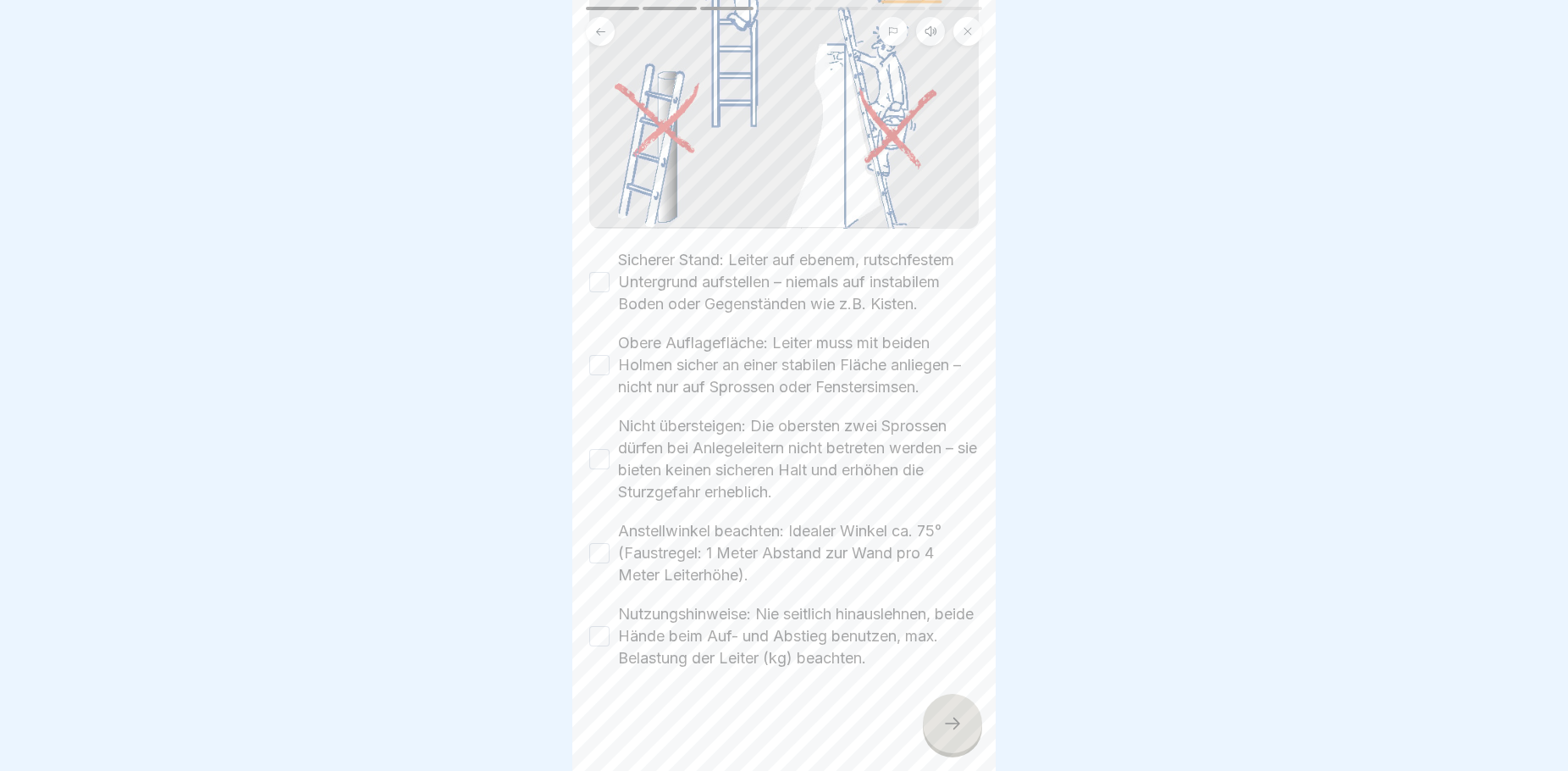
click at [600, 274] on button "Sicherer Stand: Leiter auf ebenem, rutschfestem Untergrund aufstellen – niemals…" at bounding box center [600, 282] width 21 height 21
drag, startPoint x: 600, startPoint y: 362, endPoint x: 601, endPoint y: 373, distance: 11.0
click at [601, 366] on button "Obere Auflagefläche: Leiter muss mit beiden Holmen sicher an einer stabilen Flä…" at bounding box center [600, 365] width 21 height 21
click at [599, 462] on button "Nicht übersteigen: Die obersten zwei Sprossen dürfen bei Anlegeleitern nicht be…" at bounding box center [600, 459] width 21 height 21
click at [592, 554] on button "Anstellwinkel beachten: Idealer Winkel ca. 75° (Faustregel: 1 Meter Abstand zur…" at bounding box center [600, 553] width 21 height 21
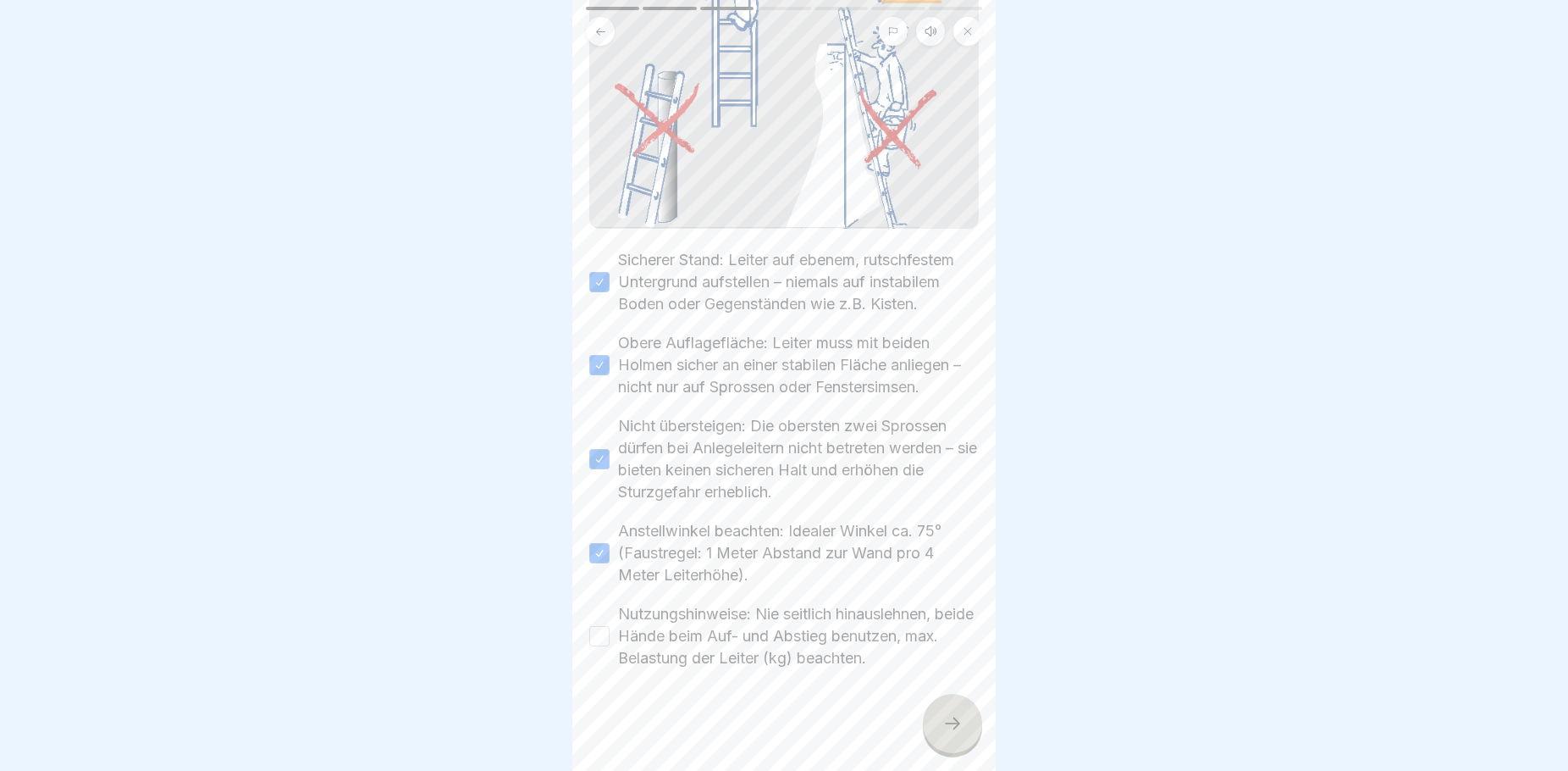
click at [603, 640] on button "Nutzungshinweise: Nie seitlich hinauslehnen, beide Hände beim Auf- und Abstieg …" at bounding box center [600, 636] width 21 height 21
click at [966, 747] on div at bounding box center [952, 723] width 59 height 59
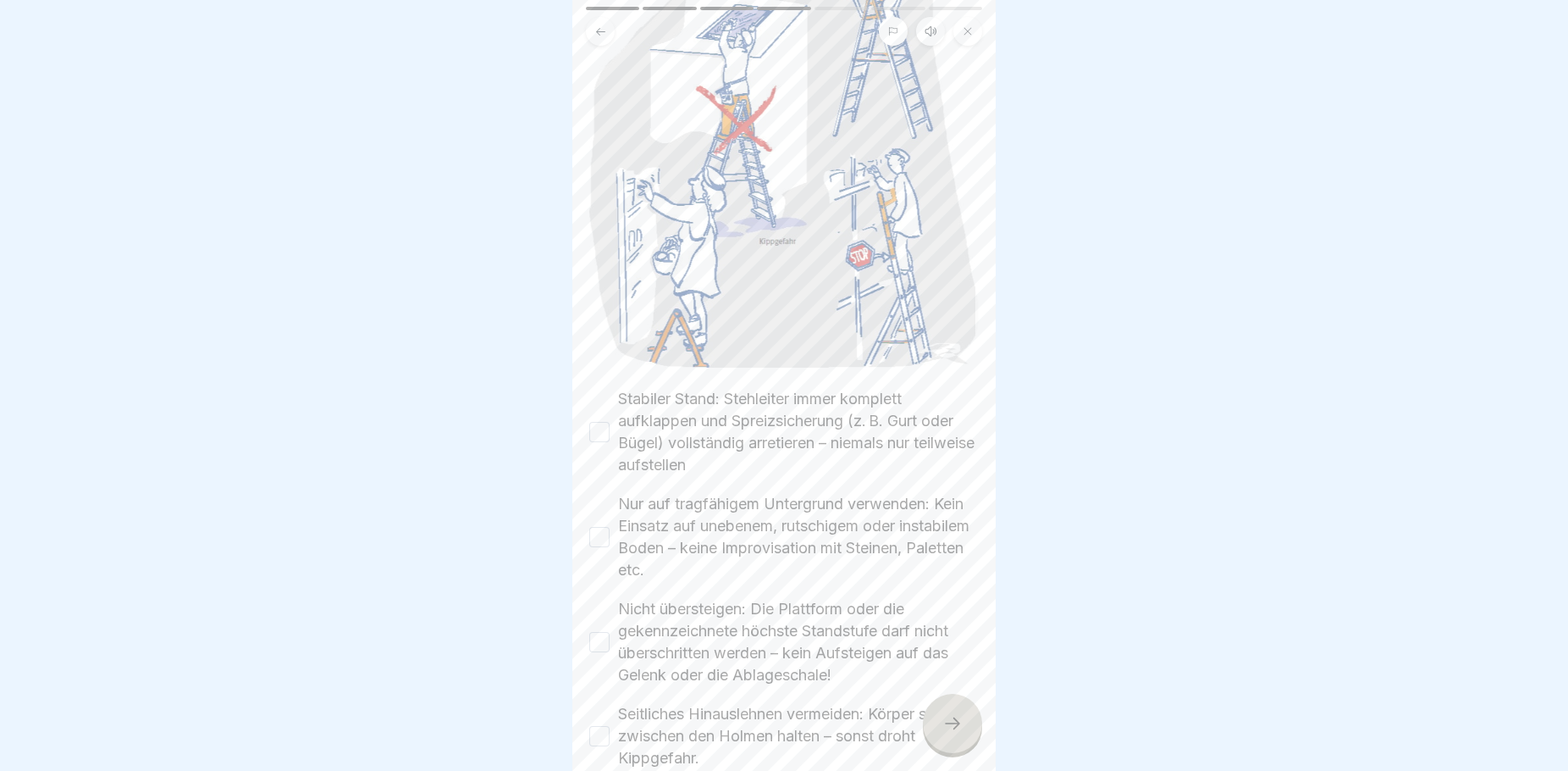
scroll to position [305, 0]
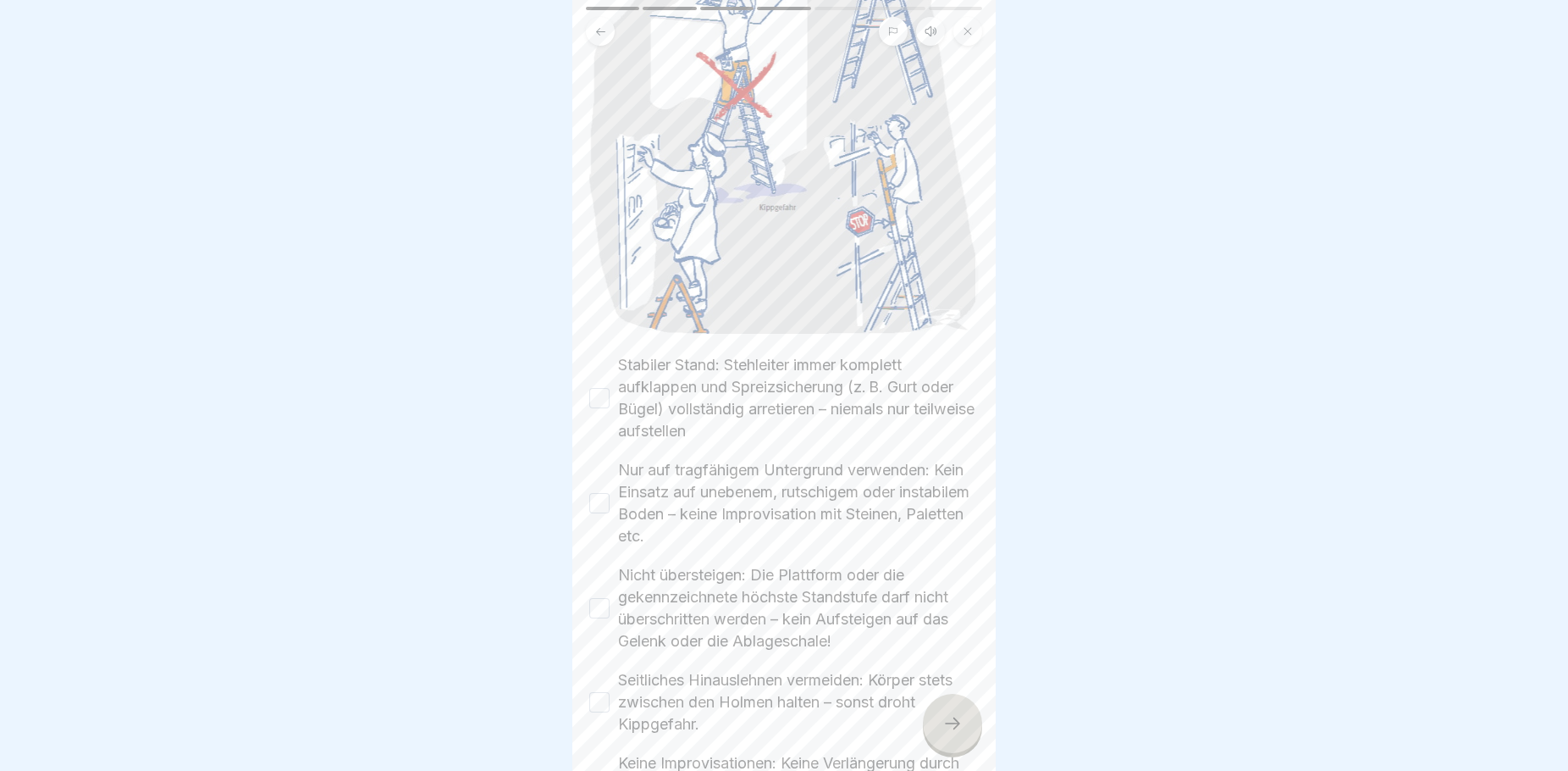
drag, startPoint x: 600, startPoint y: 384, endPoint x: 599, endPoint y: 426, distance: 42.0
click at [600, 388] on button "Stabiler Stand: Stehleiter immer komplett aufklappen und Spreizsicherung (z. B.…" at bounding box center [600, 398] width 21 height 21
drag, startPoint x: 599, startPoint y: 493, endPoint x: 596, endPoint y: 502, distance: 9.5
click at [599, 494] on button "Nur auf tragfähigem Untergrund verwenden: Kein Einsatz auf unebenem, rutschigem…" at bounding box center [600, 503] width 21 height 21
click at [606, 598] on button "Nicht übersteigen: Die Plattform oder die gekennzeichnete höchste Standstufe da…" at bounding box center [600, 609] width 21 height 21
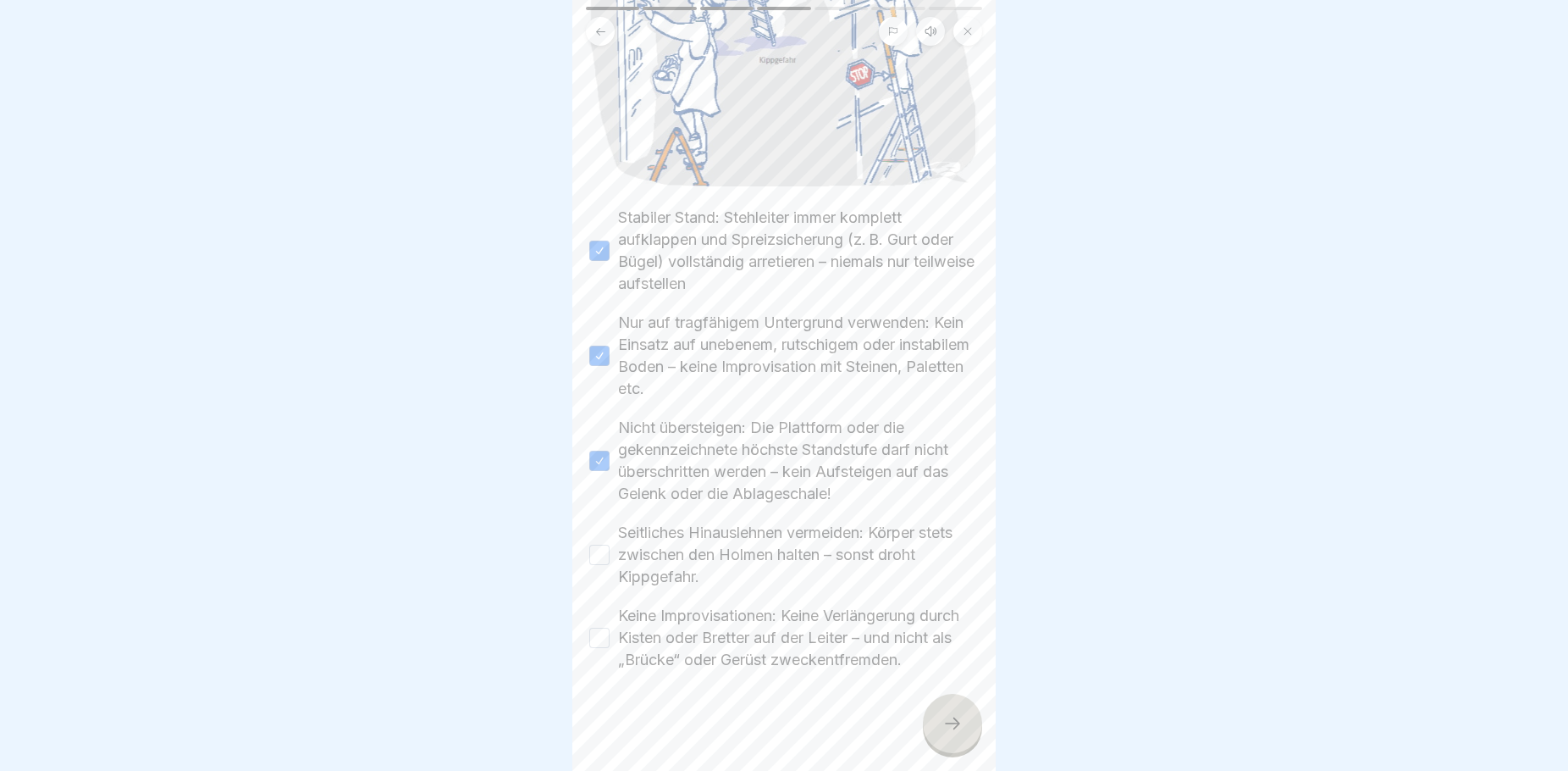
scroll to position [460, 0]
click at [595, 543] on button "Seitliches Hinauslehnen vermeiden: Körper stets zwischen den Holmen halten – so…" at bounding box center [600, 553] width 21 height 21
click at [600, 626] on button "Keine Improvisationen: Keine Verlängerung durch Kisten oder Bretter auf der Lei…" at bounding box center [600, 636] width 21 height 21
click at [954, 733] on icon at bounding box center [953, 723] width 21 height 21
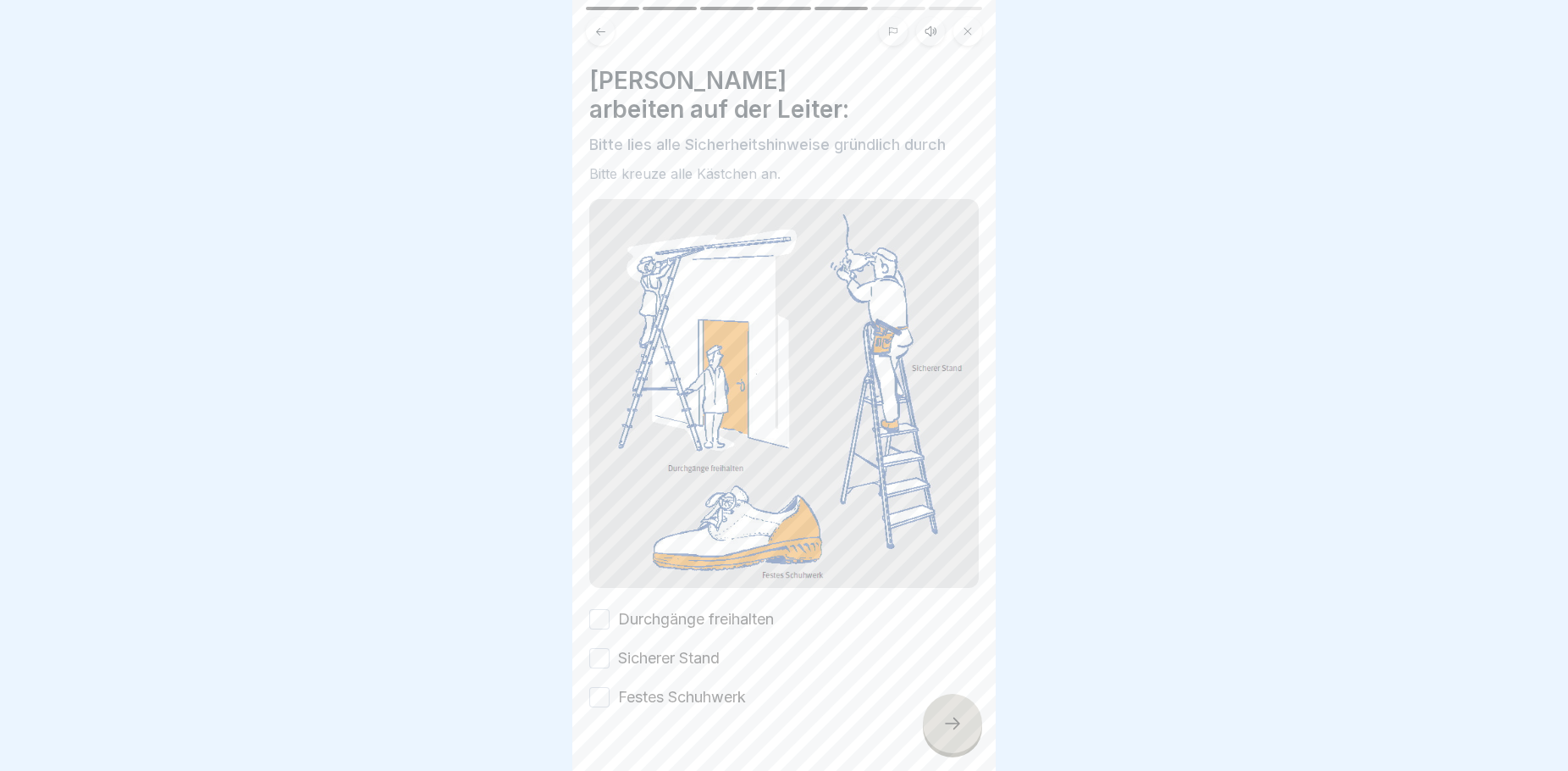
click at [610, 609] on div "Durchgänge freihalten" at bounding box center [682, 619] width 185 height 22
click at [599, 609] on button "Durchgänge freihalten" at bounding box center [600, 619] width 21 height 21
click at [597, 648] on button "Sicherer Stand" at bounding box center [600, 658] width 21 height 21
drag, startPoint x: 597, startPoint y: 657, endPoint x: 707, endPoint y: 681, distance: 112.6
click at [595, 686] on button "Festes Schuhwerk" at bounding box center [600, 697] width 21 height 21
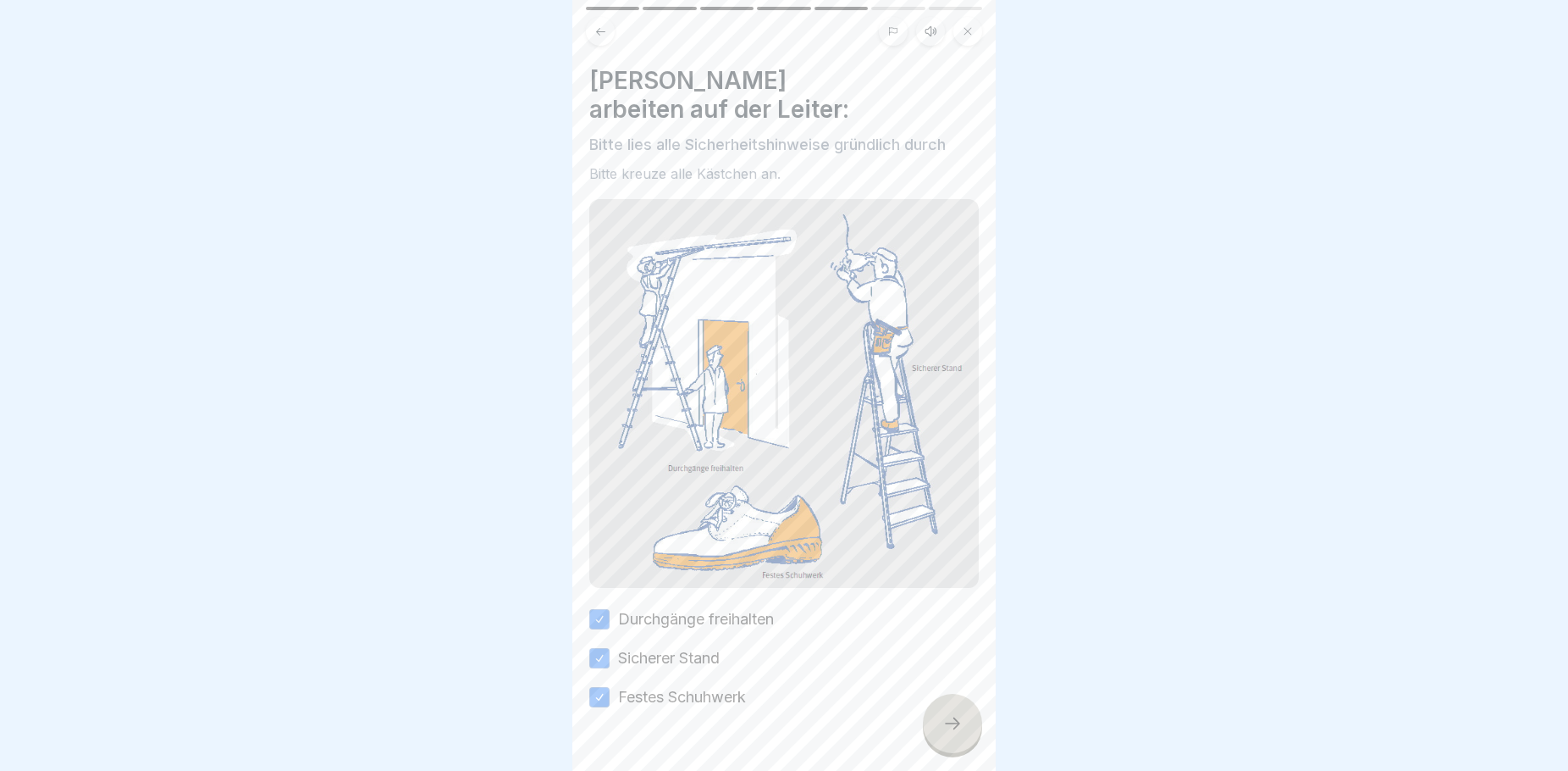
click at [954, 733] on icon at bounding box center [953, 723] width 21 height 21
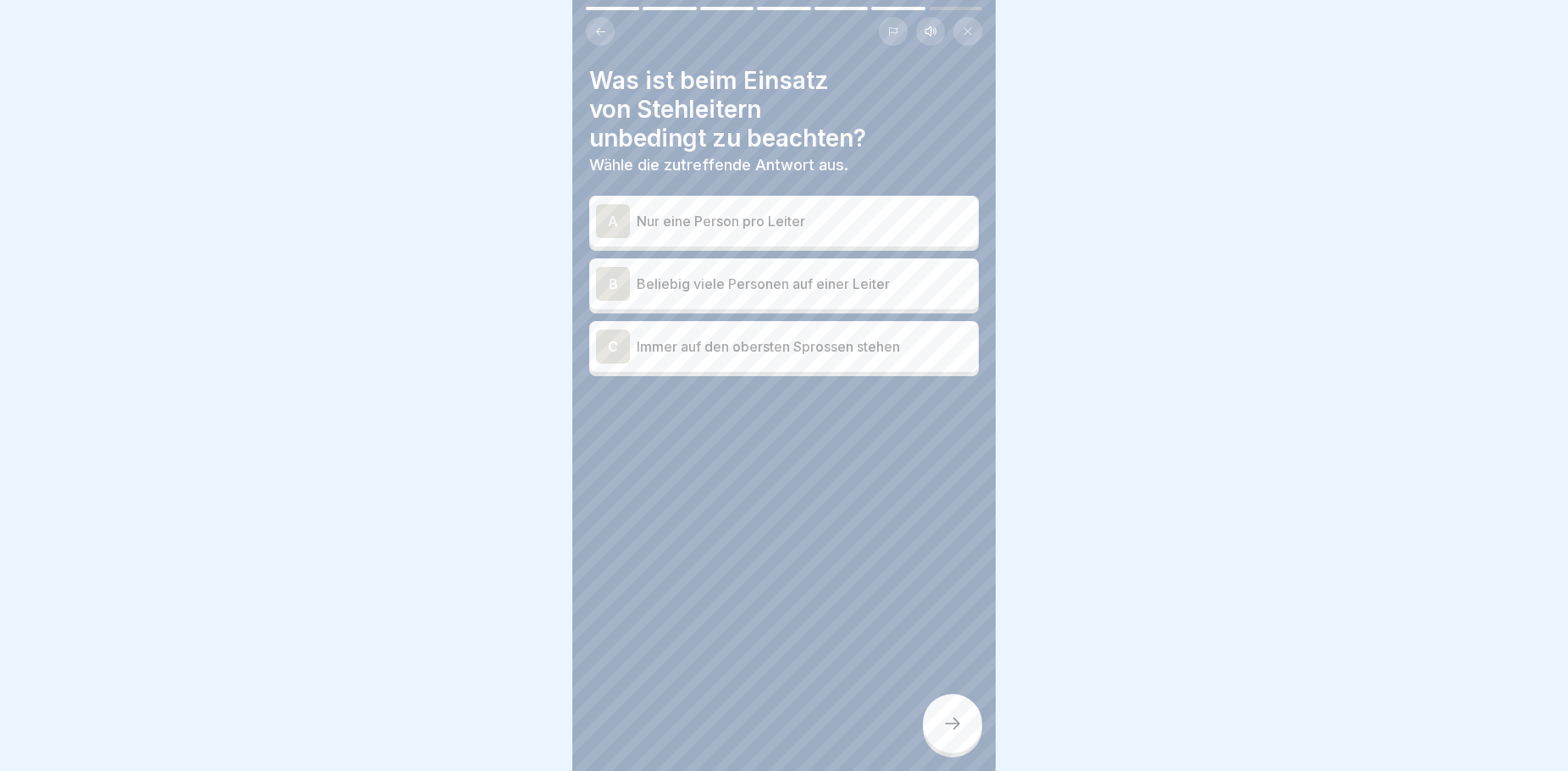
click at [765, 220] on p "Nur eine Person pro Leiter" at bounding box center [804, 222] width 335 height 21
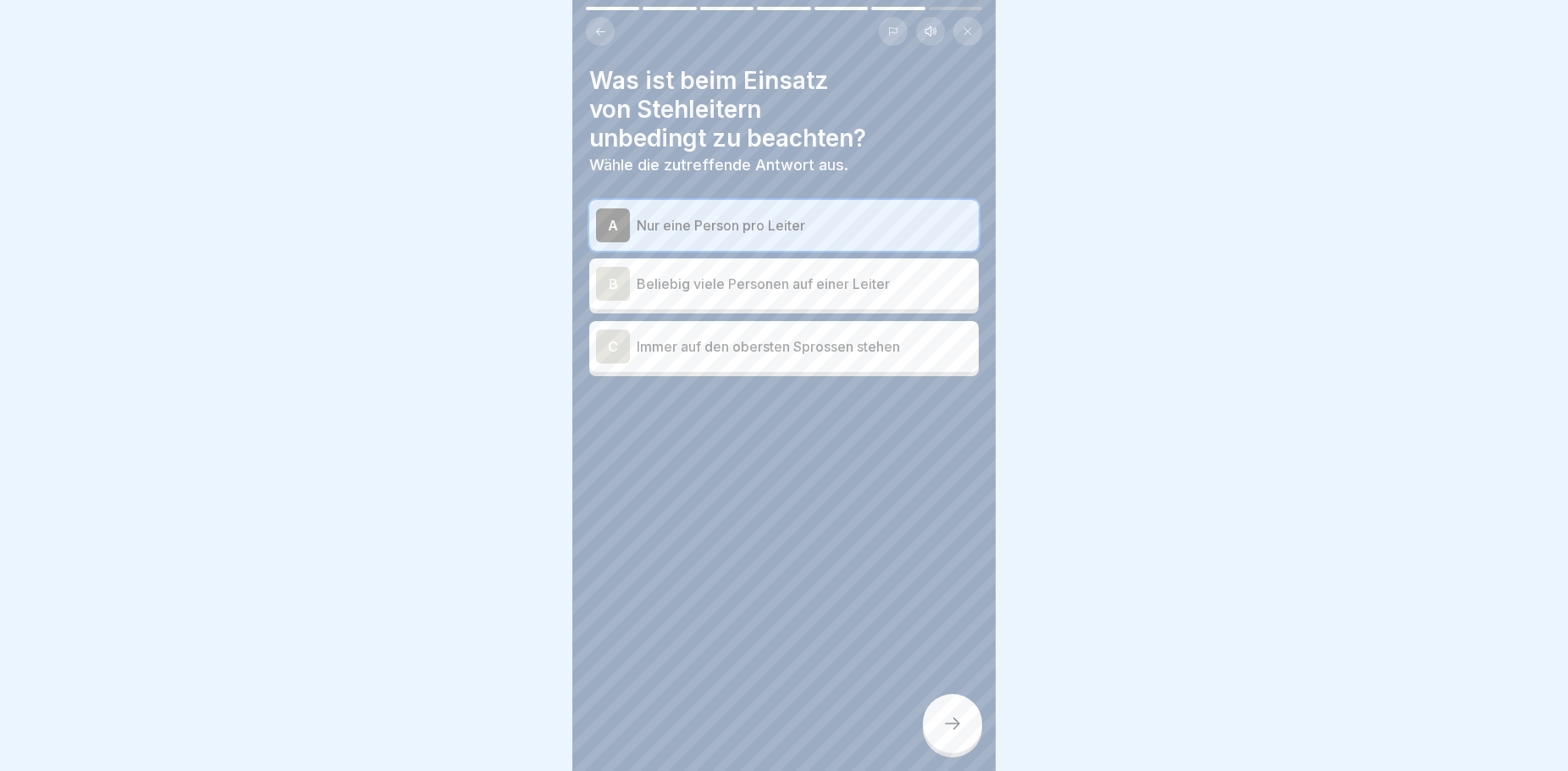
click at [955, 733] on icon at bounding box center [953, 723] width 21 height 21
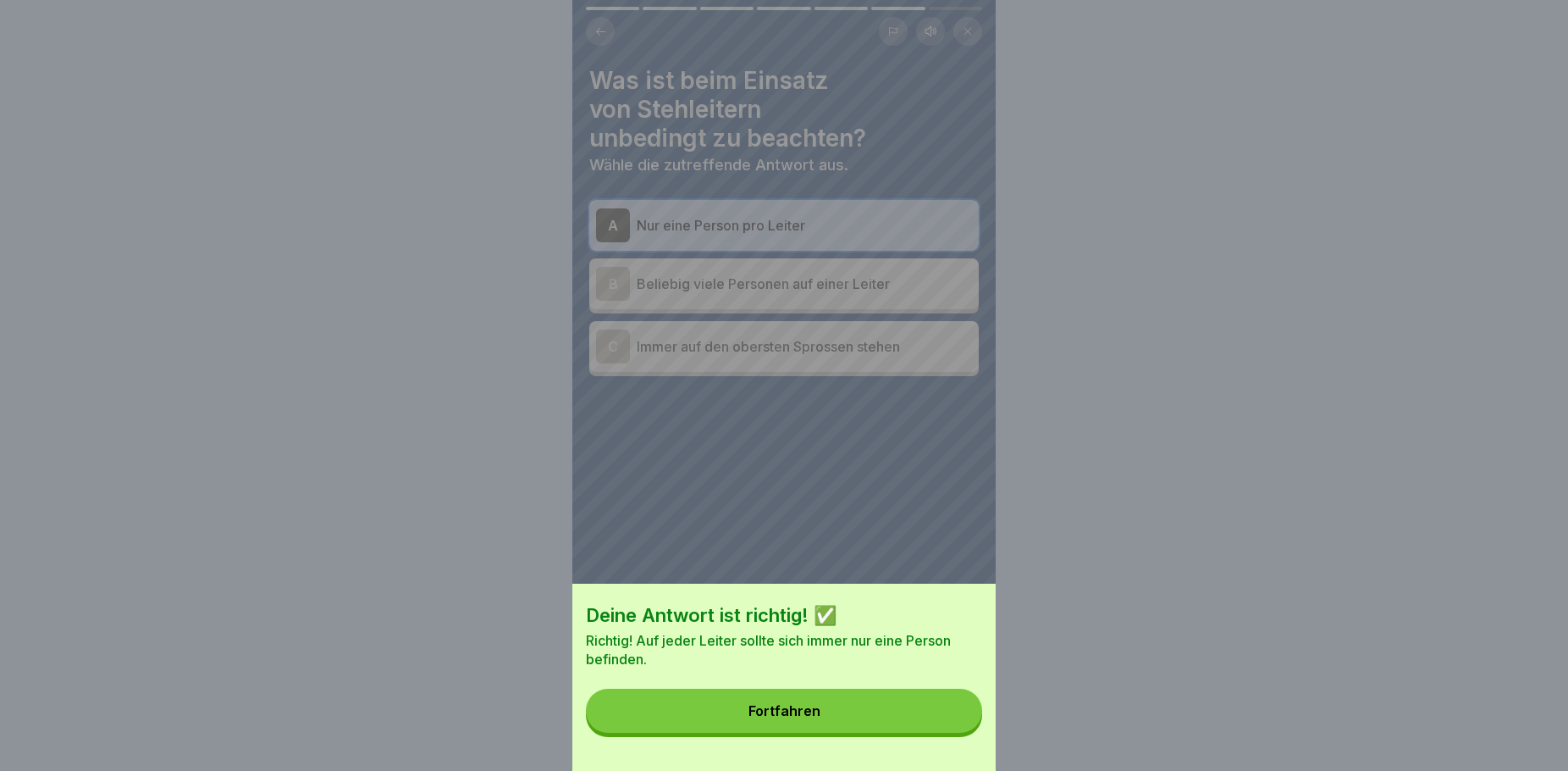
click at [795, 718] on div "Fortfahren" at bounding box center [784, 711] width 72 height 15
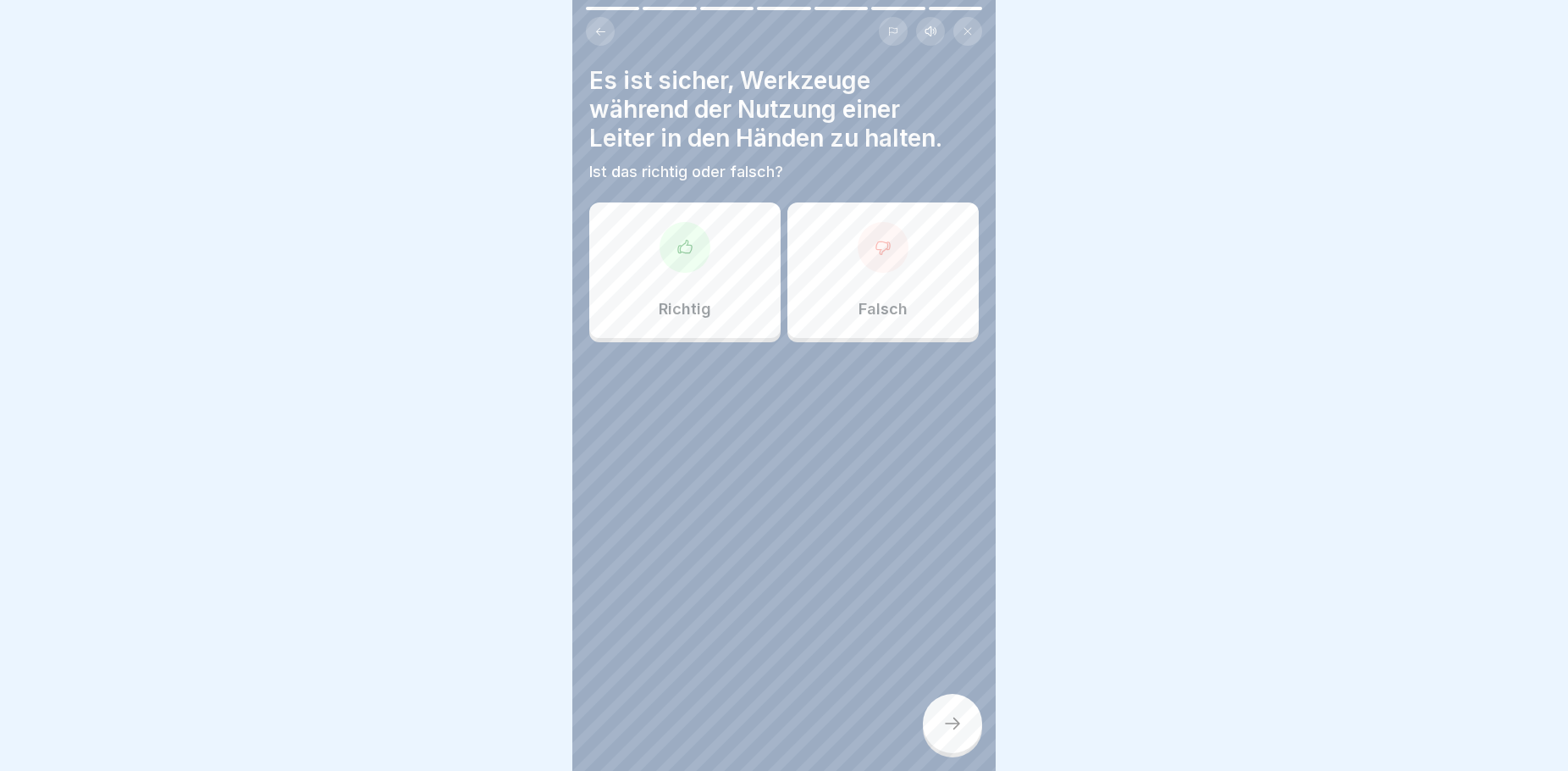
click at [901, 304] on div "Falsch" at bounding box center [884, 270] width 192 height 135
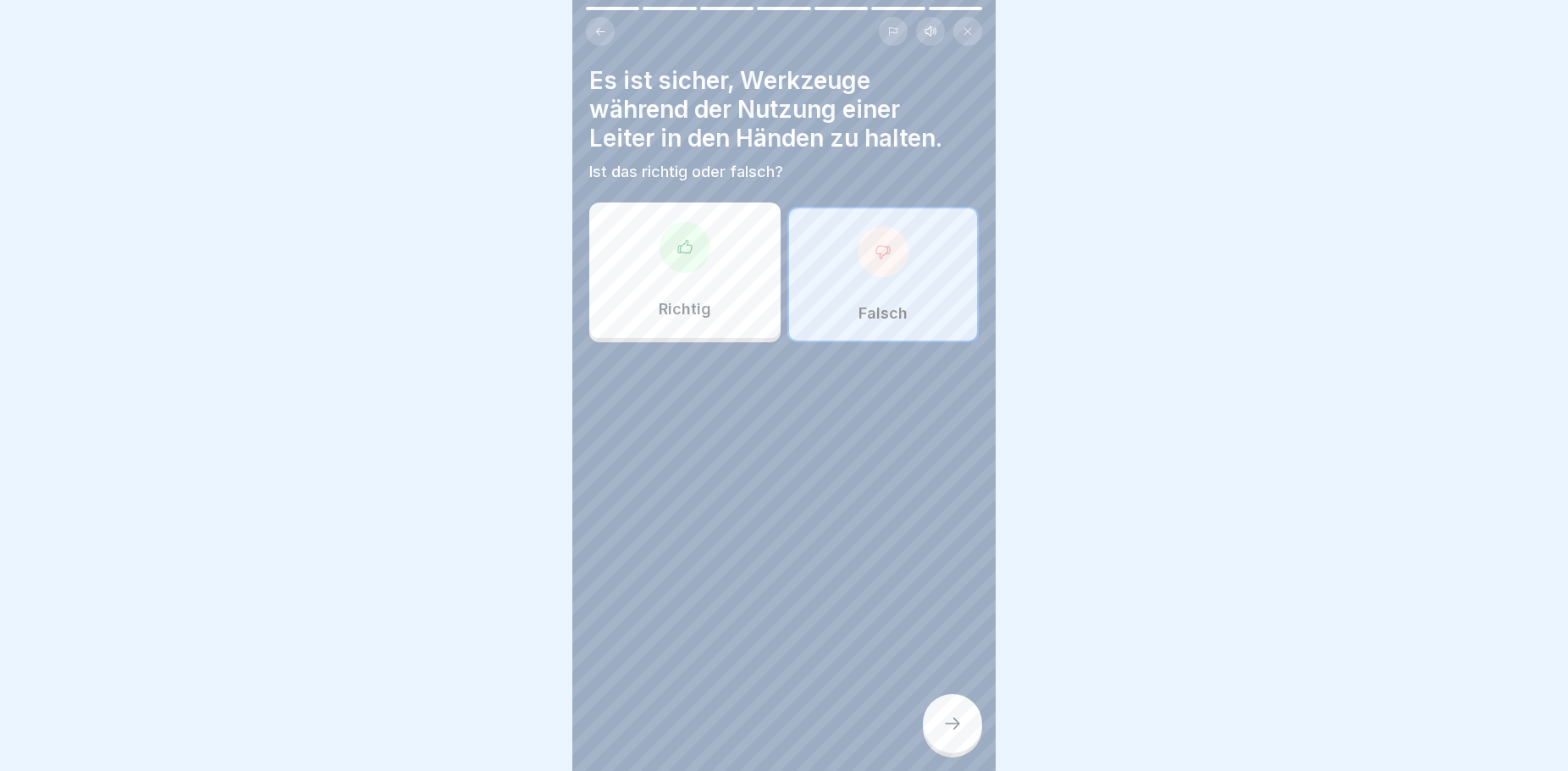
click at [957, 733] on icon at bounding box center [953, 723] width 21 height 21
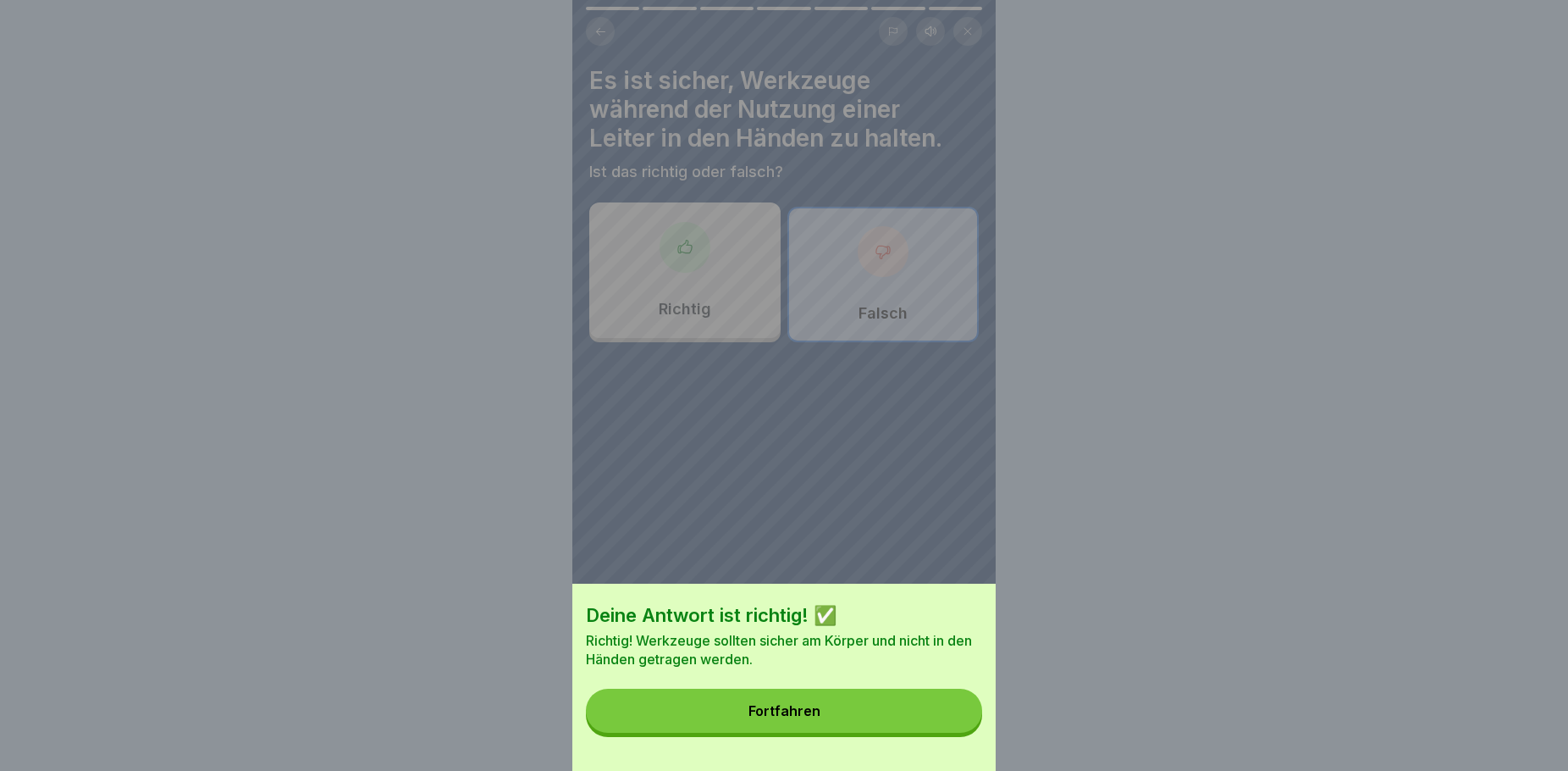
click at [807, 718] on div "Fortfahren" at bounding box center [784, 711] width 72 height 15
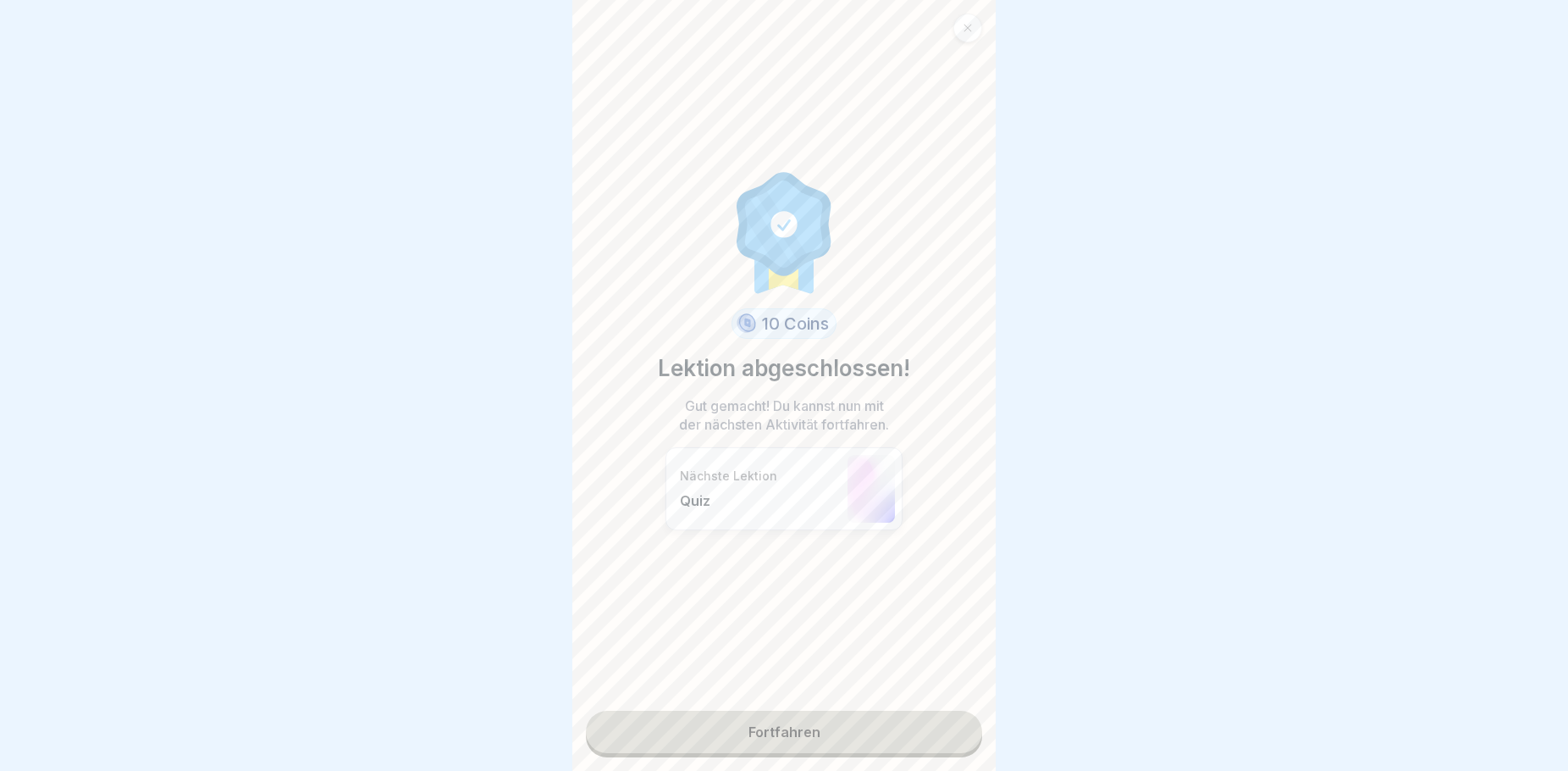
click at [784, 738] on link "Fortfahren" at bounding box center [784, 732] width 396 height 42
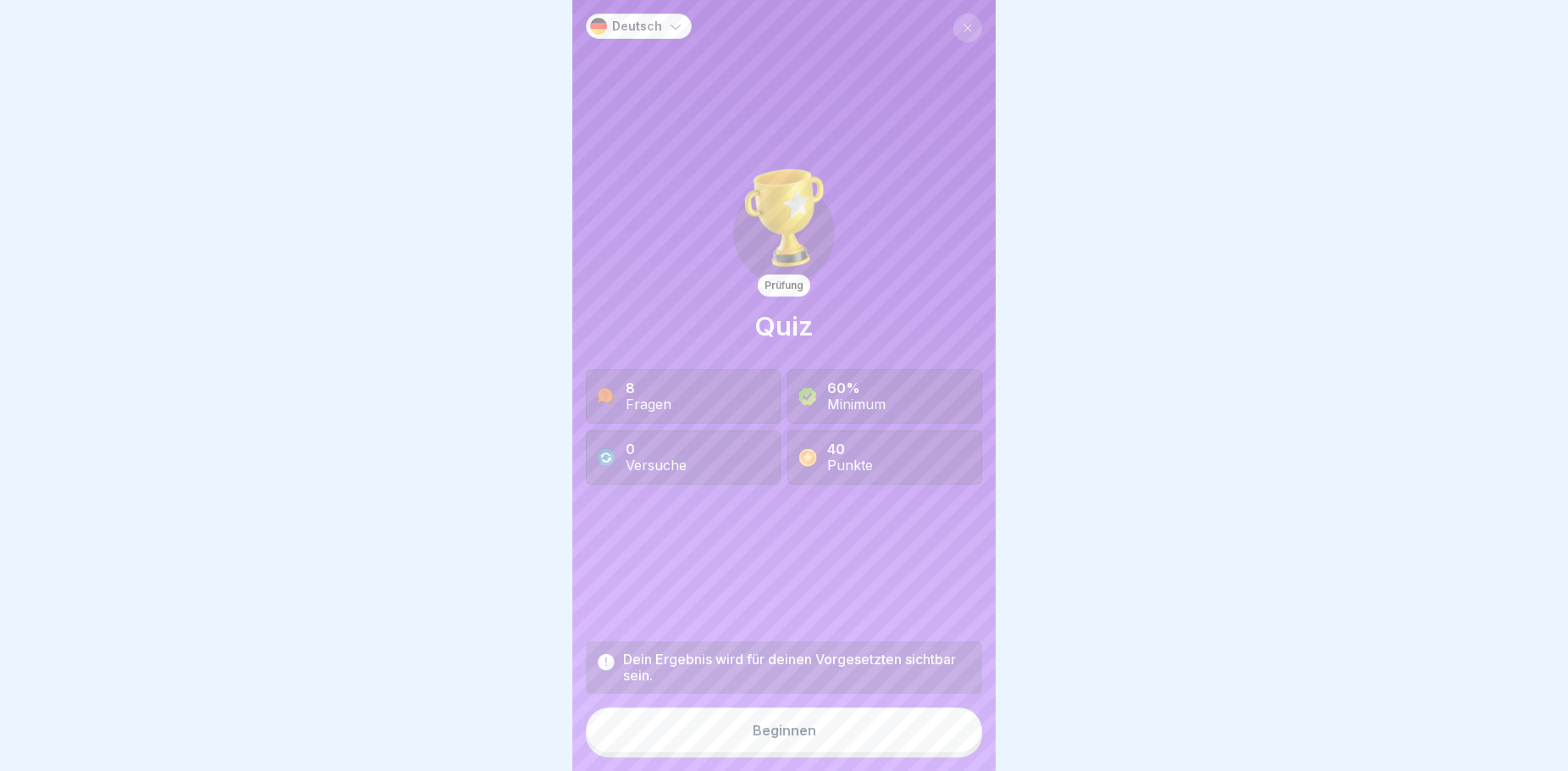
click at [791, 738] on div "Beginnen" at bounding box center [785, 730] width 64 height 15
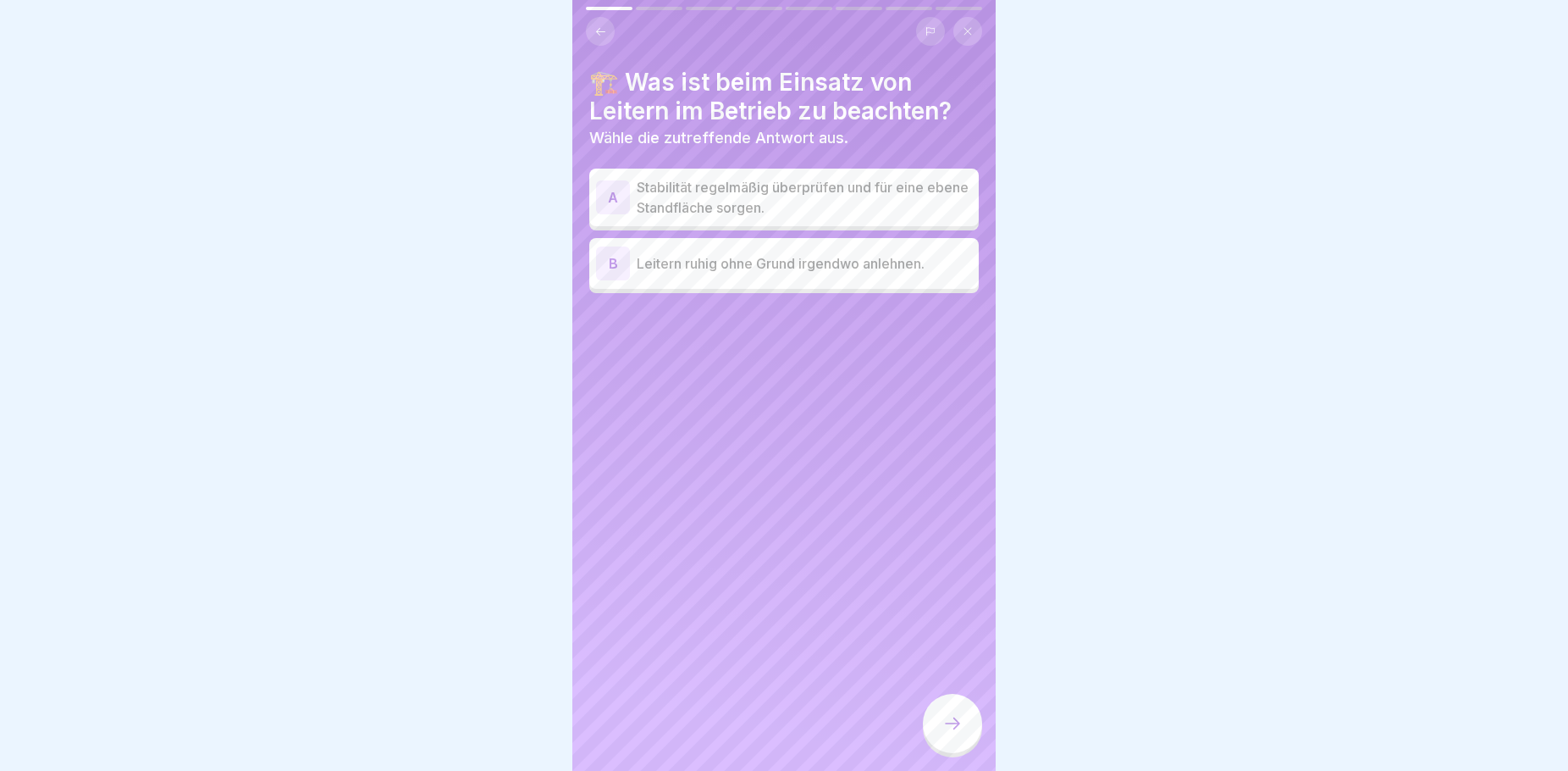
click at [854, 198] on p "Stabilität regelmäßig überprüfen und für eine ebene Standfläche sorgen." at bounding box center [804, 196] width 335 height 40
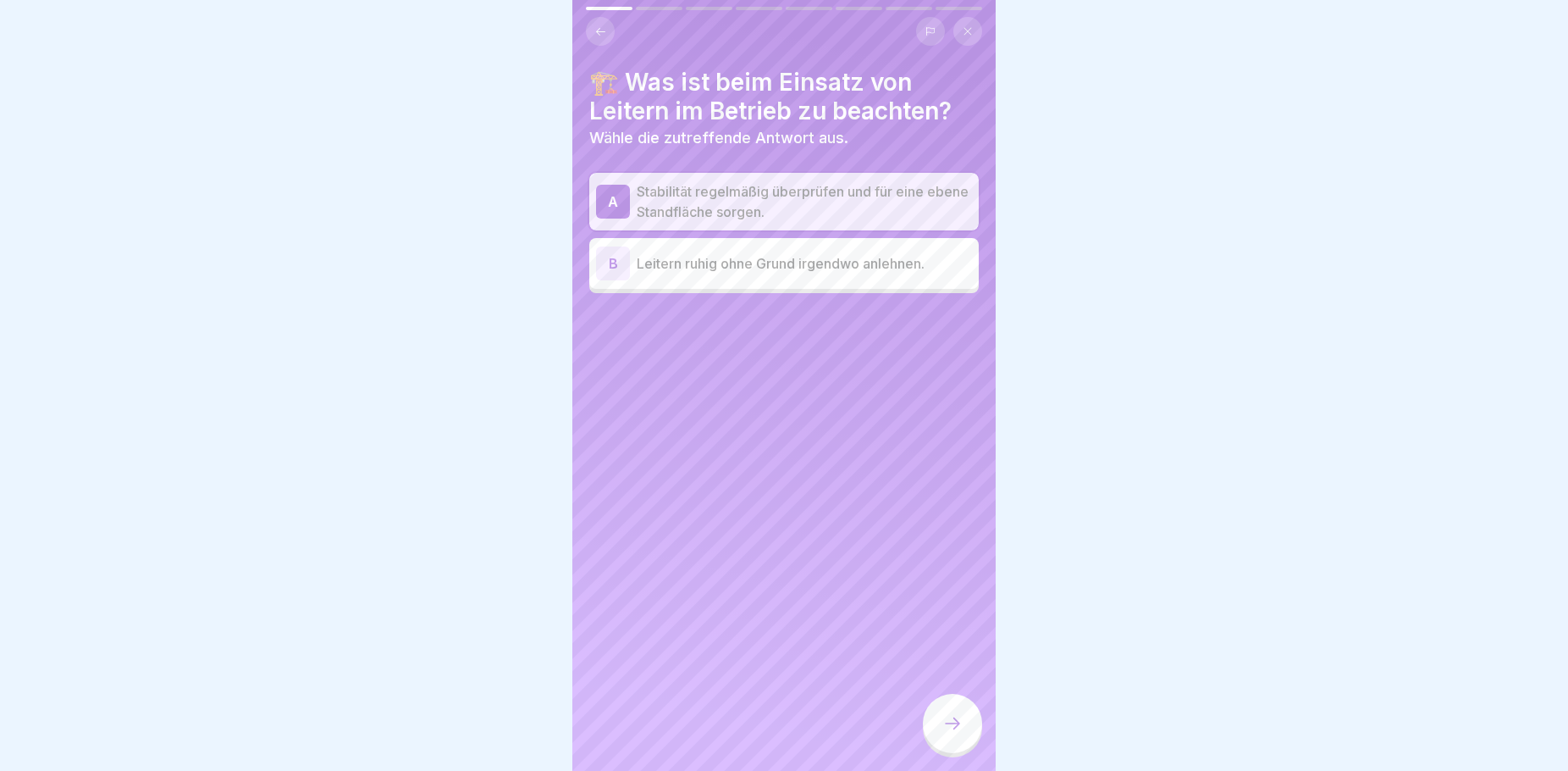
click at [945, 733] on icon at bounding box center [953, 723] width 21 height 21
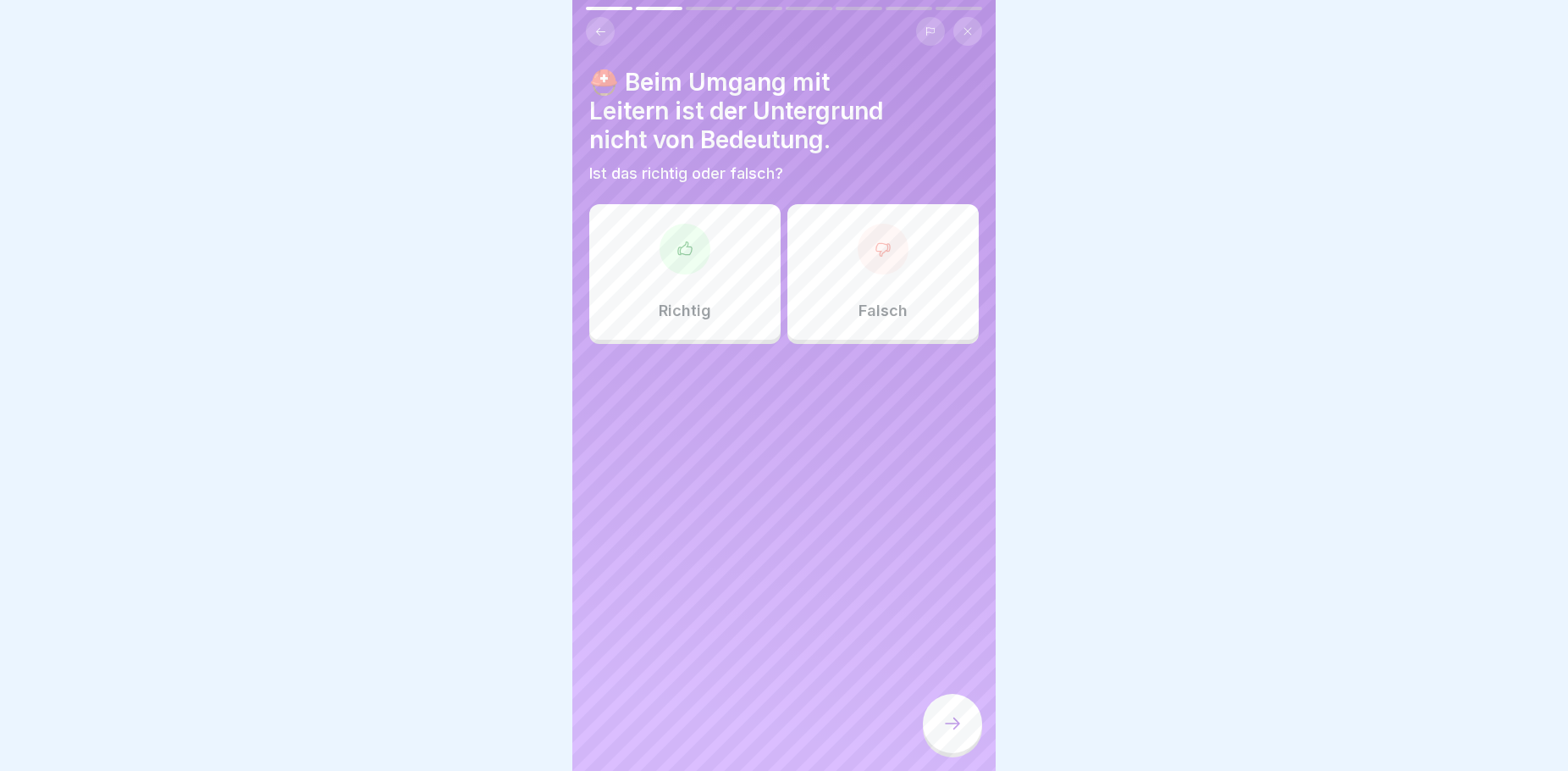
click at [863, 315] on p "Falsch" at bounding box center [883, 311] width 49 height 19
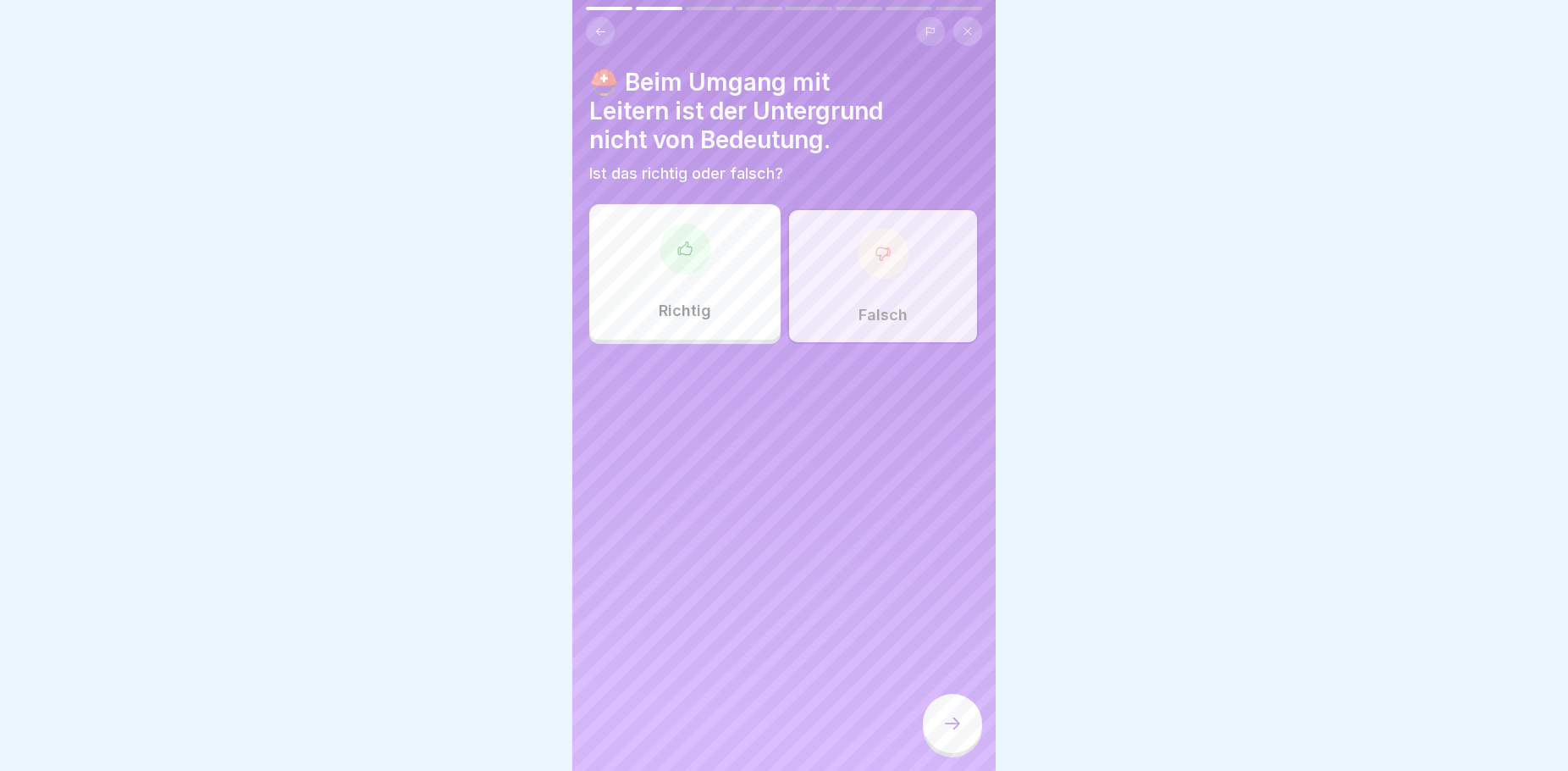
click at [945, 751] on div at bounding box center [952, 723] width 59 height 59
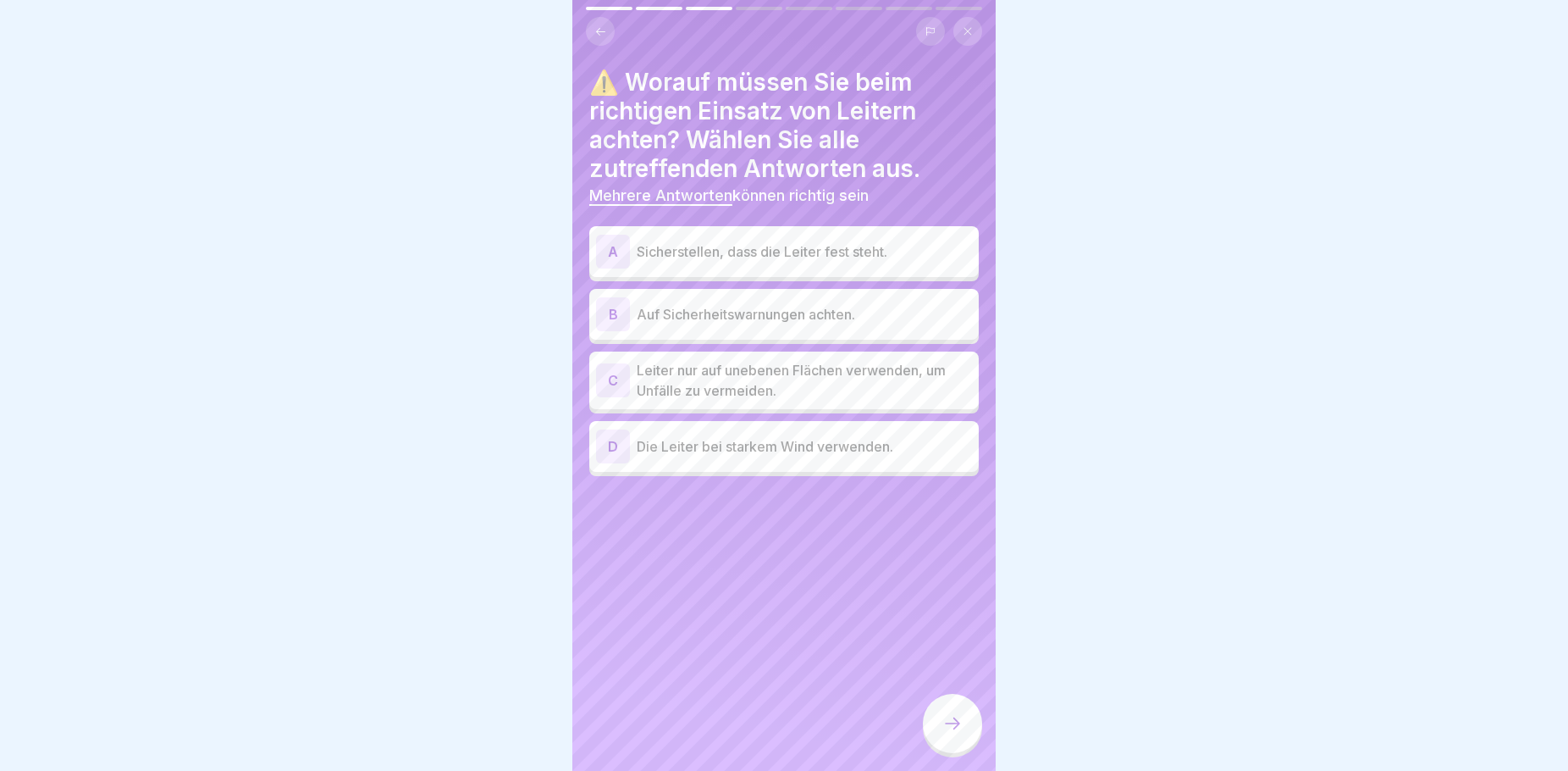
click at [777, 254] on p "Sicherstellen, dass die Leiter fest steht." at bounding box center [804, 252] width 335 height 21
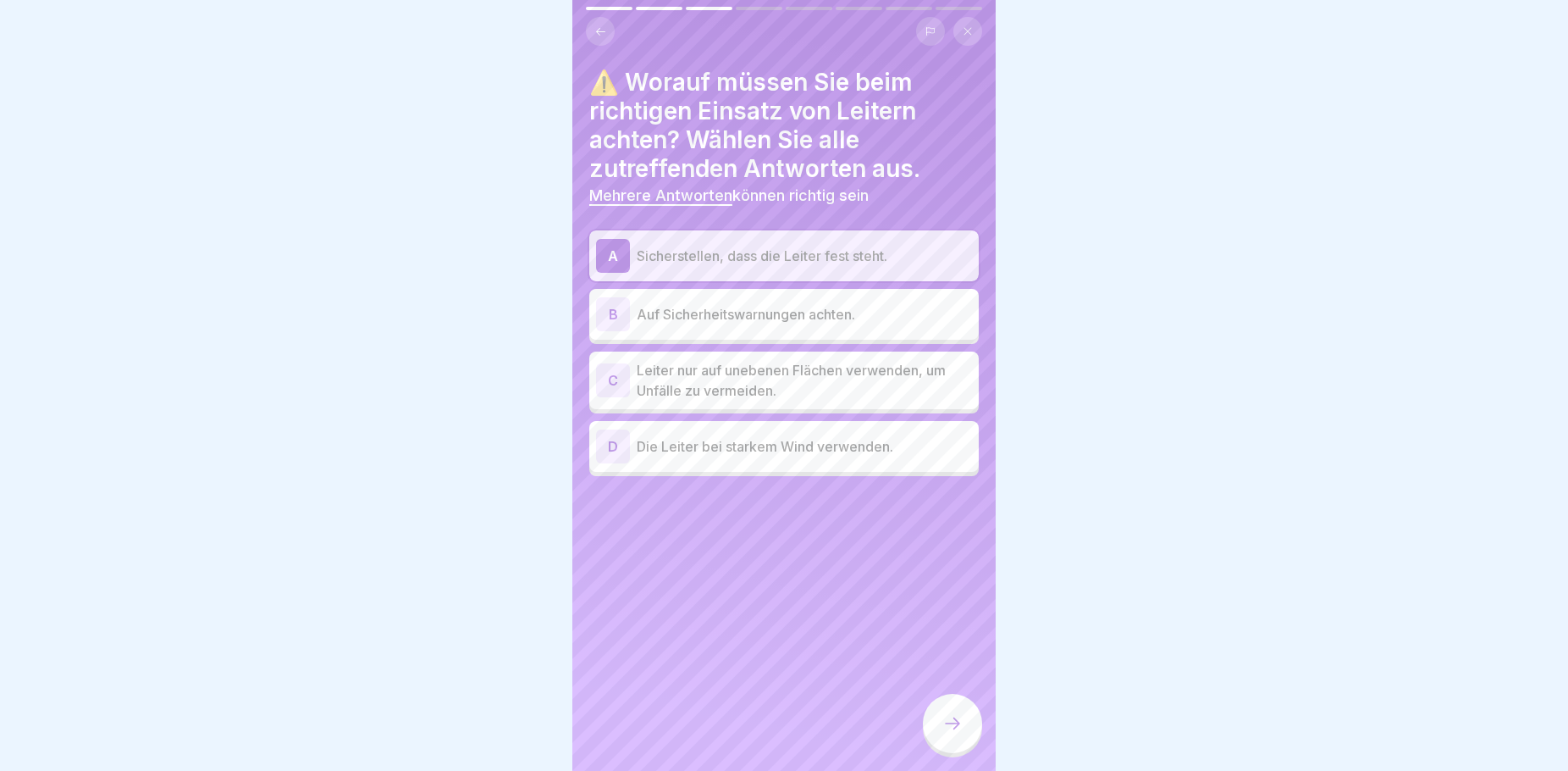
click at [896, 312] on p "Auf Sicherheitswarnungen achten." at bounding box center [804, 315] width 335 height 21
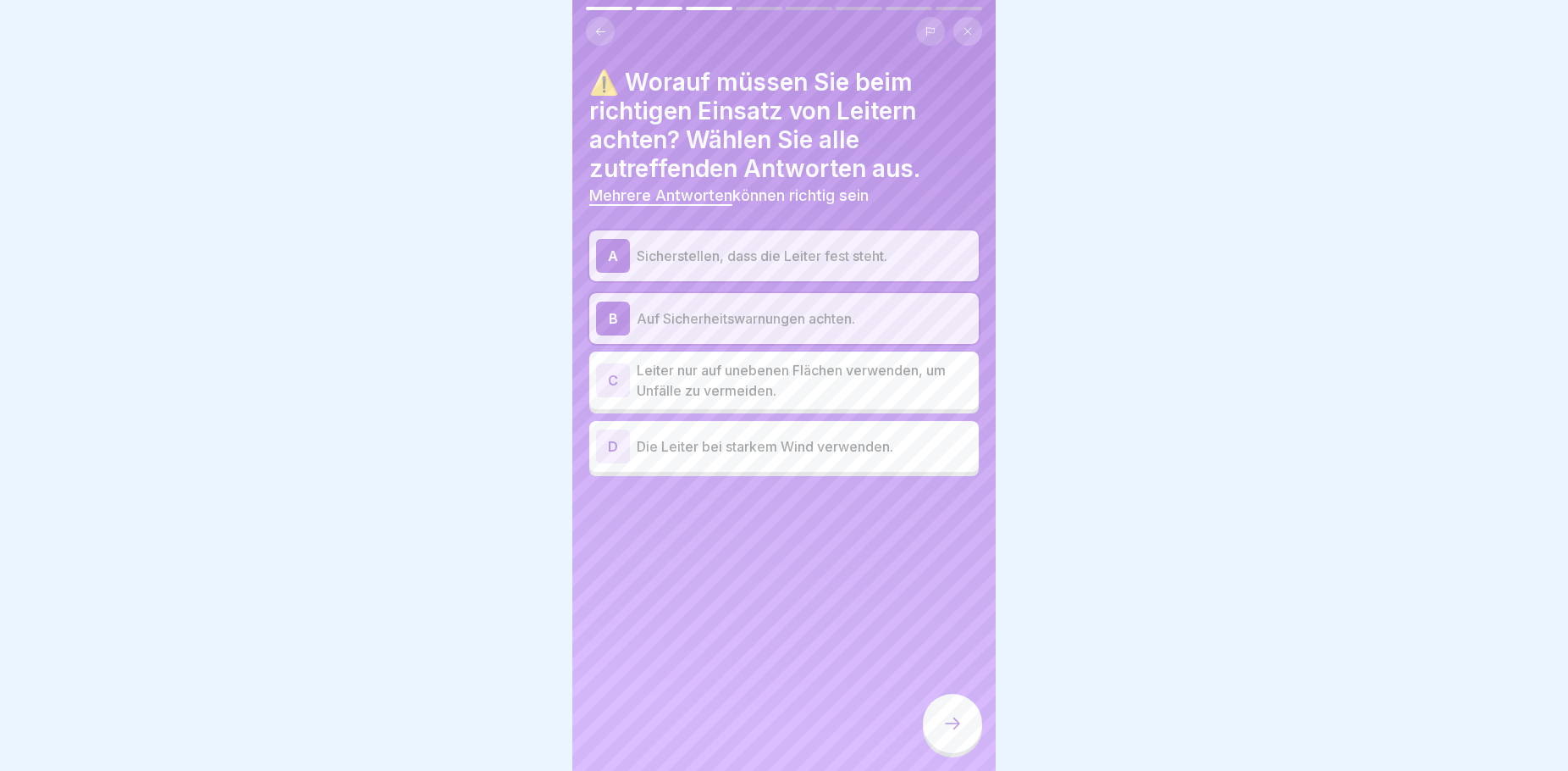
click at [954, 733] on icon at bounding box center [953, 723] width 21 height 21
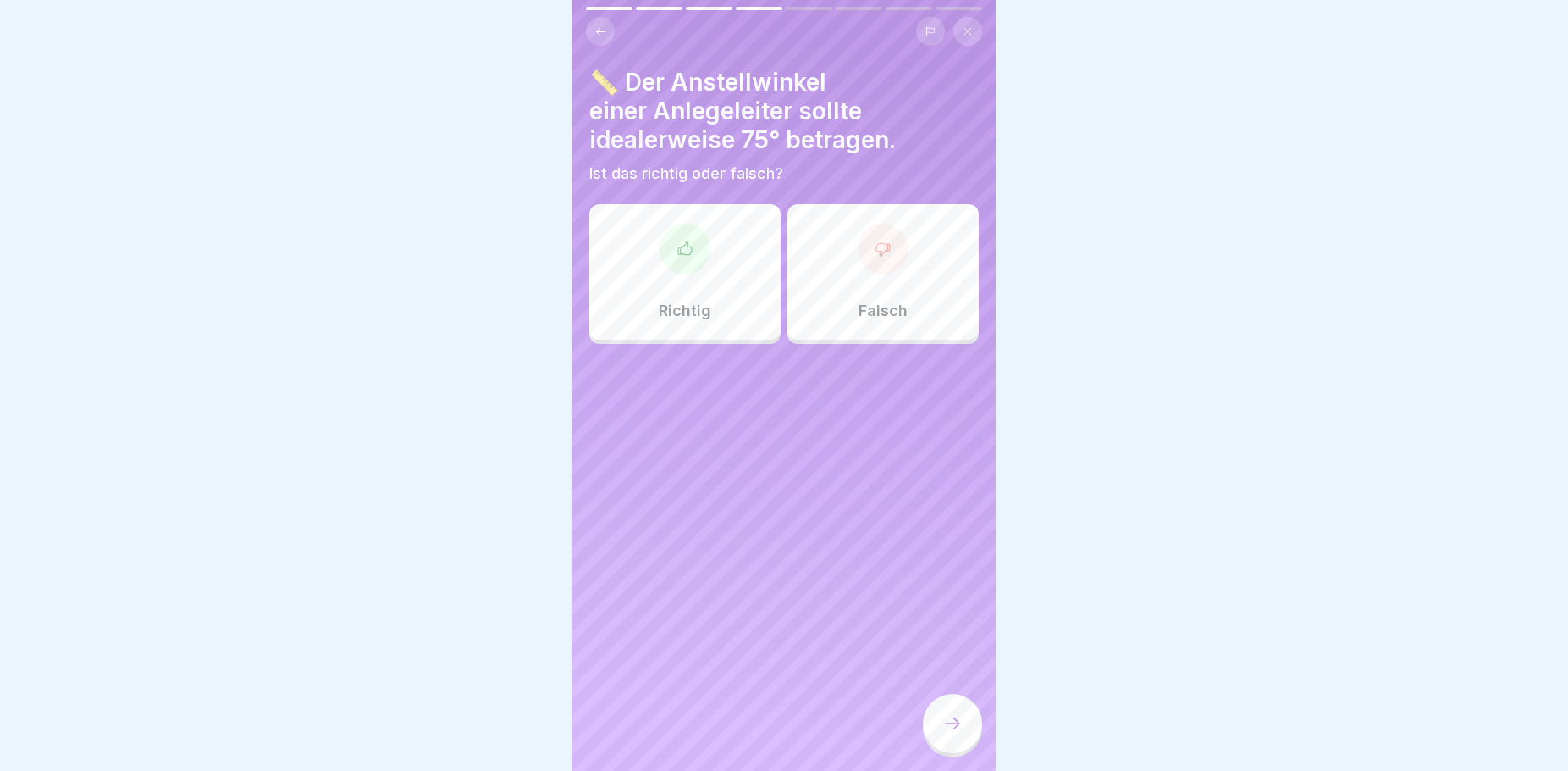
click at [698, 288] on div "Richtig" at bounding box center [685, 271] width 192 height 135
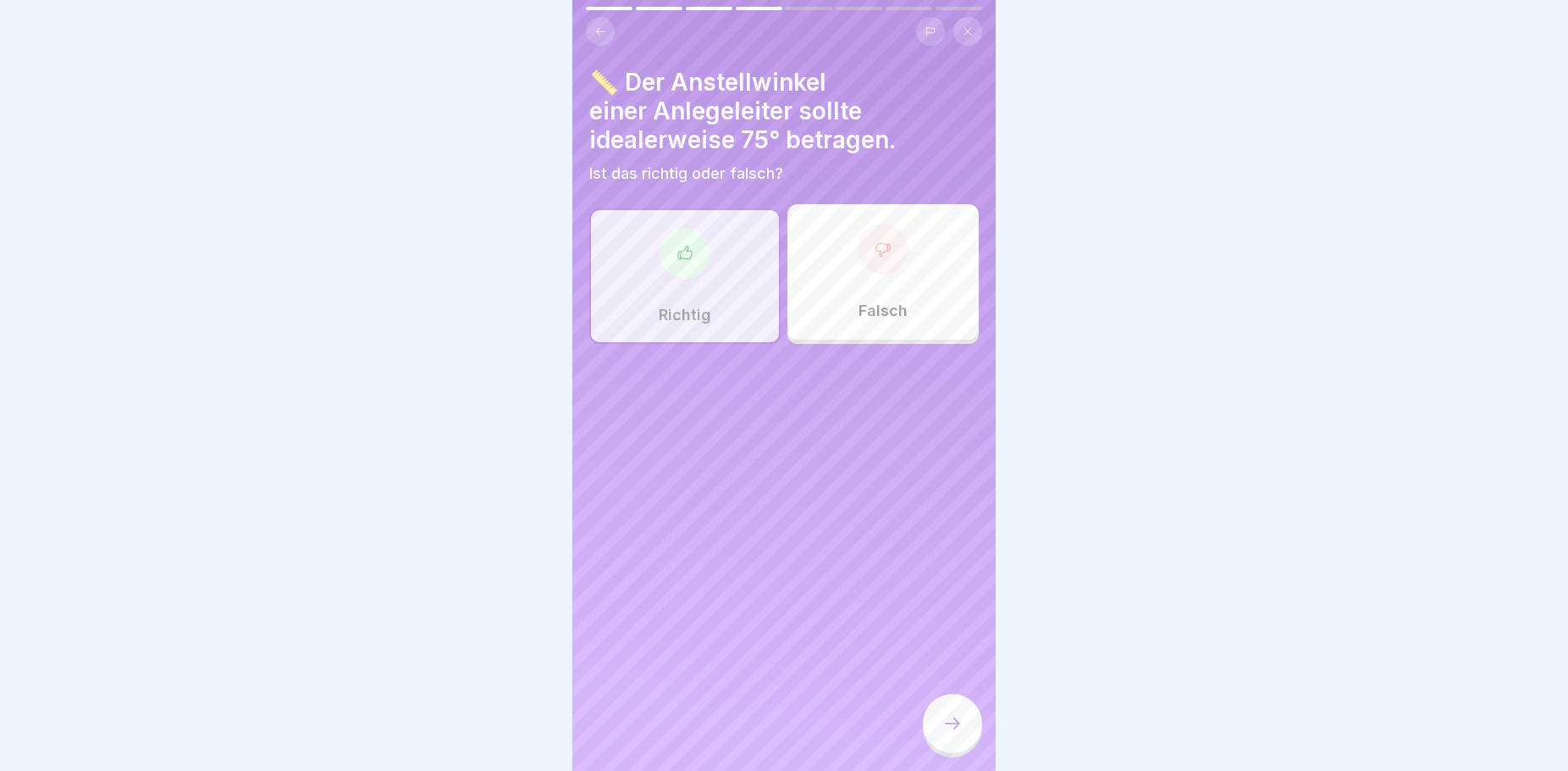
click at [945, 749] on div at bounding box center [952, 723] width 59 height 59
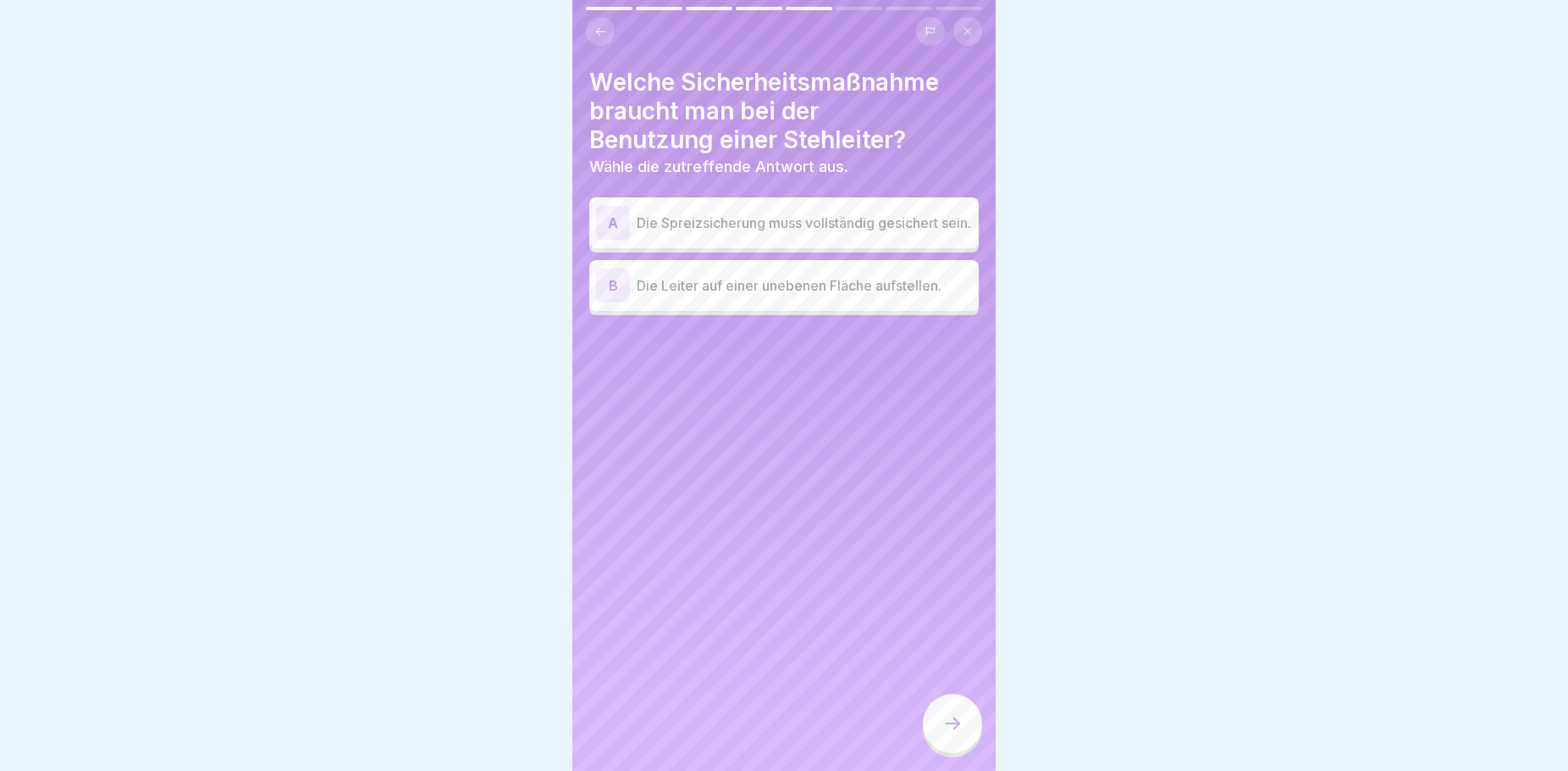
click at [830, 224] on p "Die Spreizsicherung muss vollständig gesichert sein." at bounding box center [804, 223] width 335 height 21
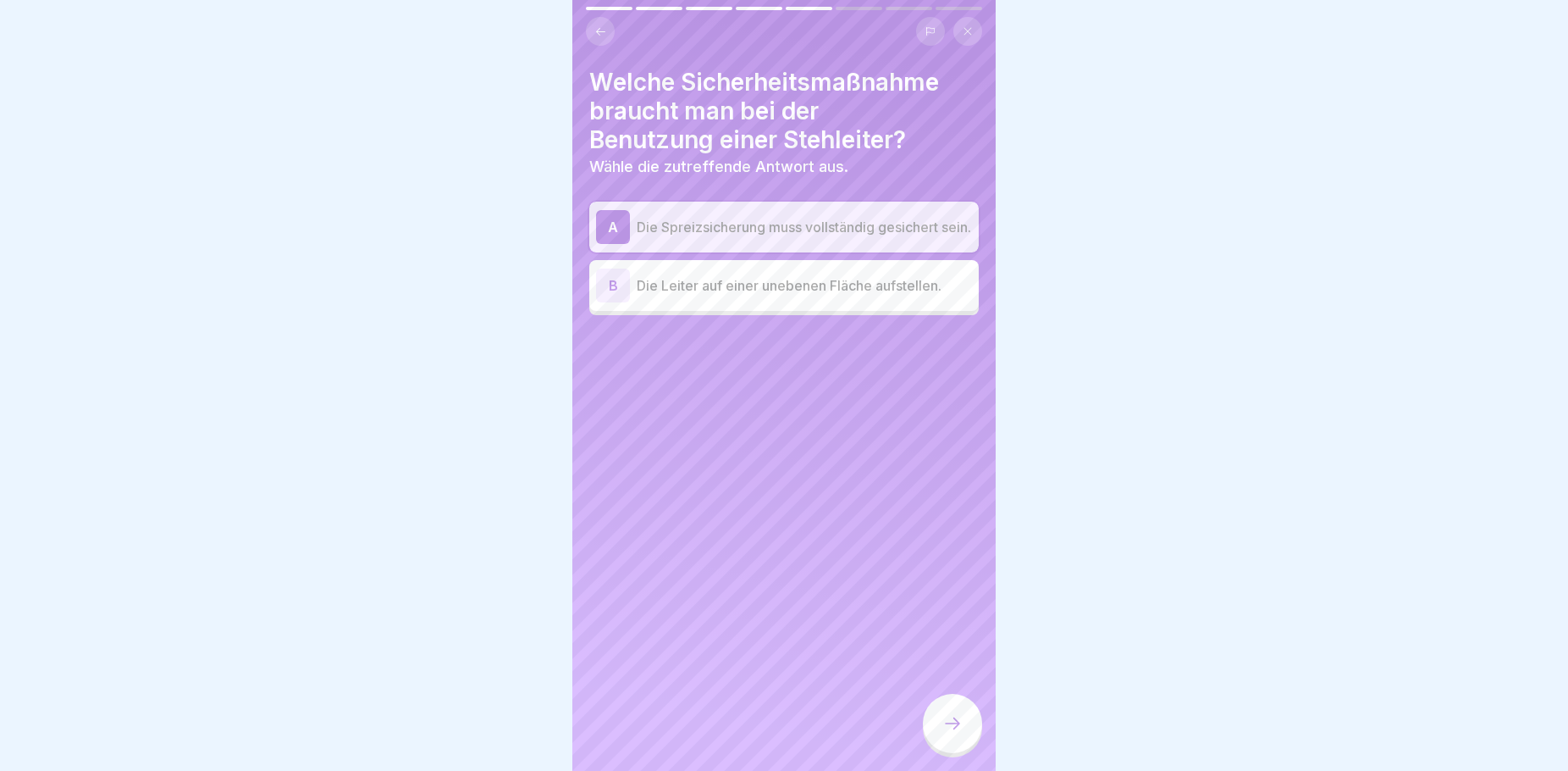
click at [945, 733] on icon at bounding box center [953, 723] width 21 height 21
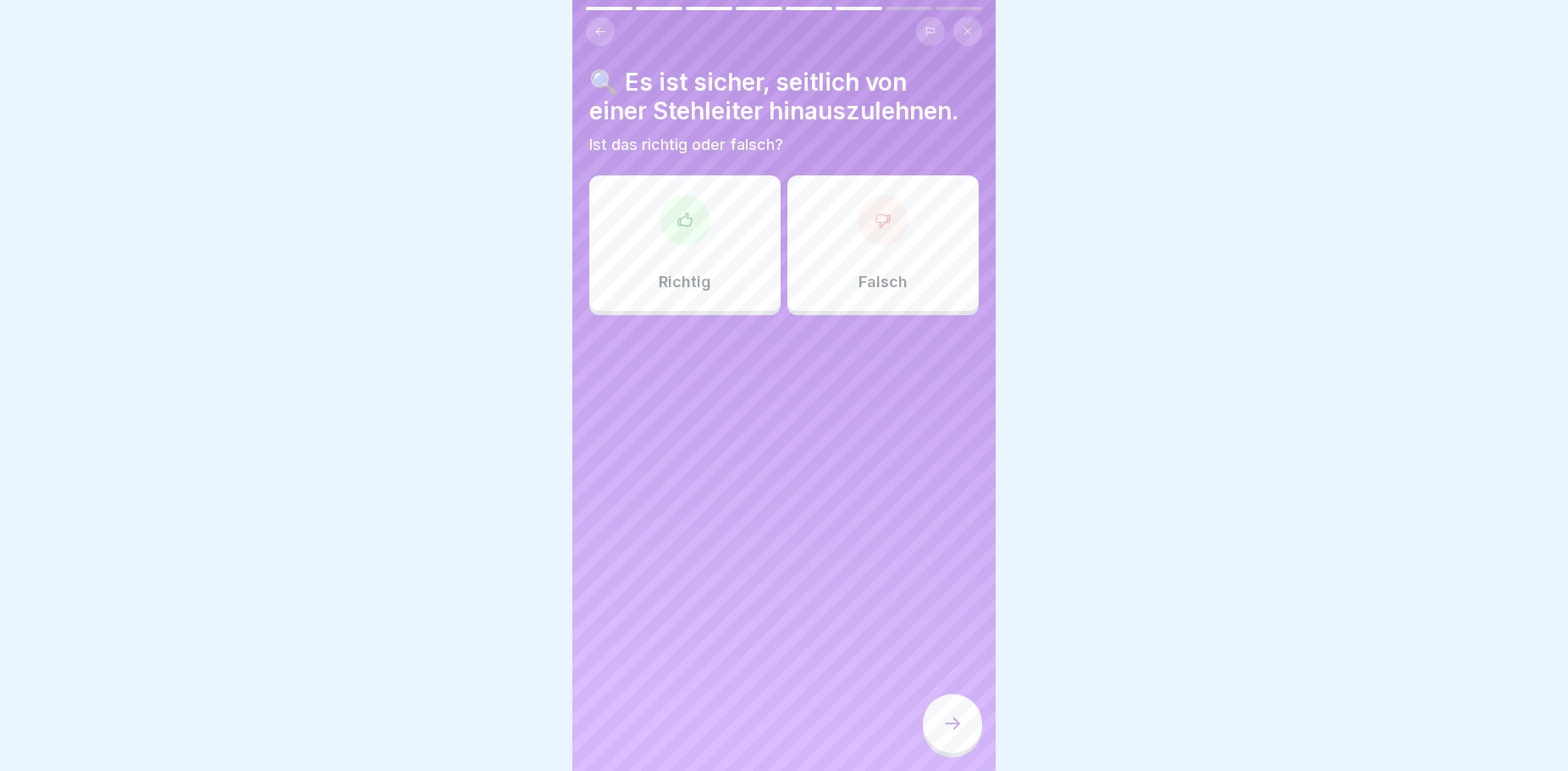
click at [841, 280] on div "Falsch" at bounding box center [884, 243] width 192 height 135
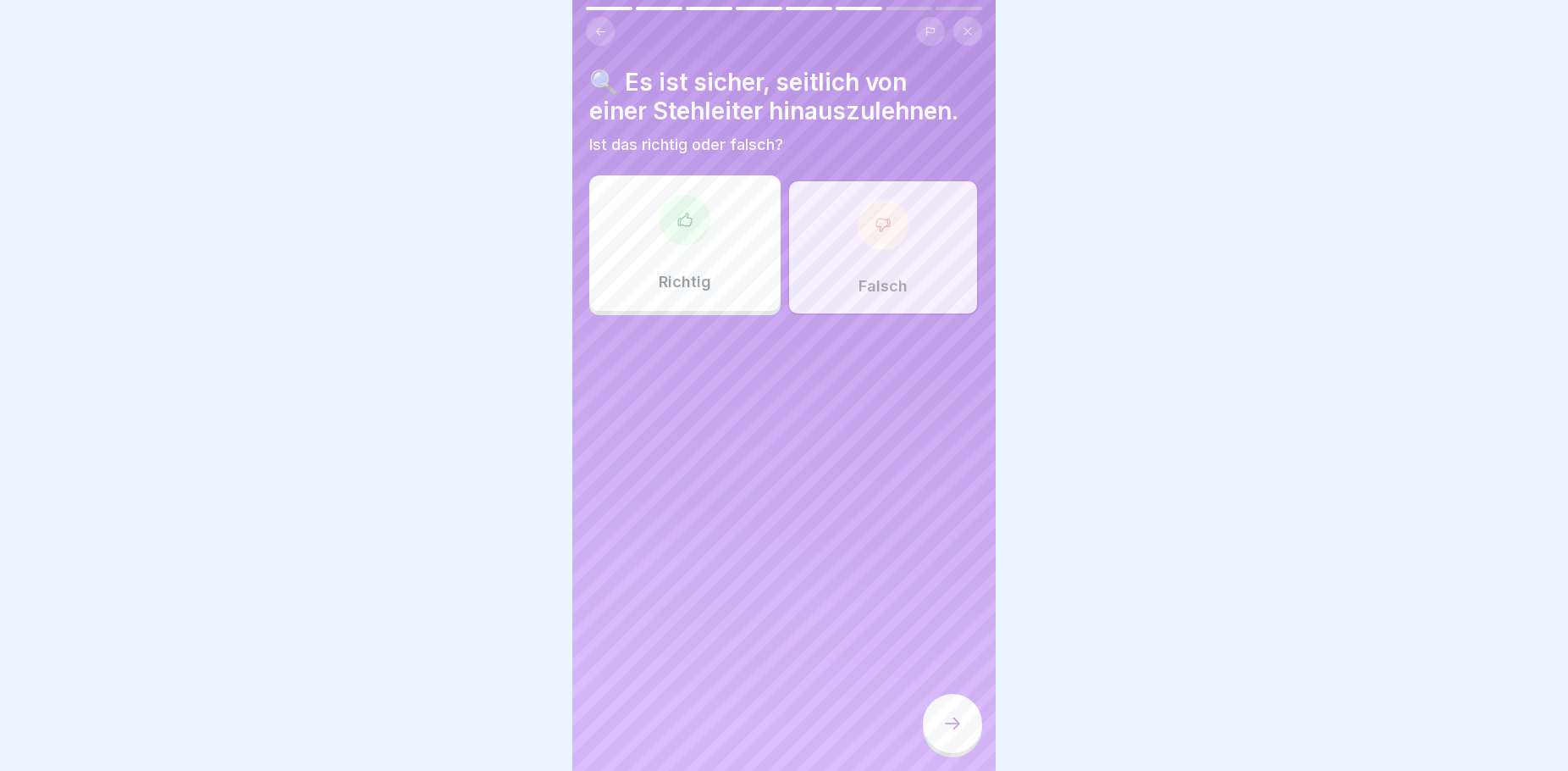
click at [949, 733] on icon at bounding box center [953, 723] width 21 height 21
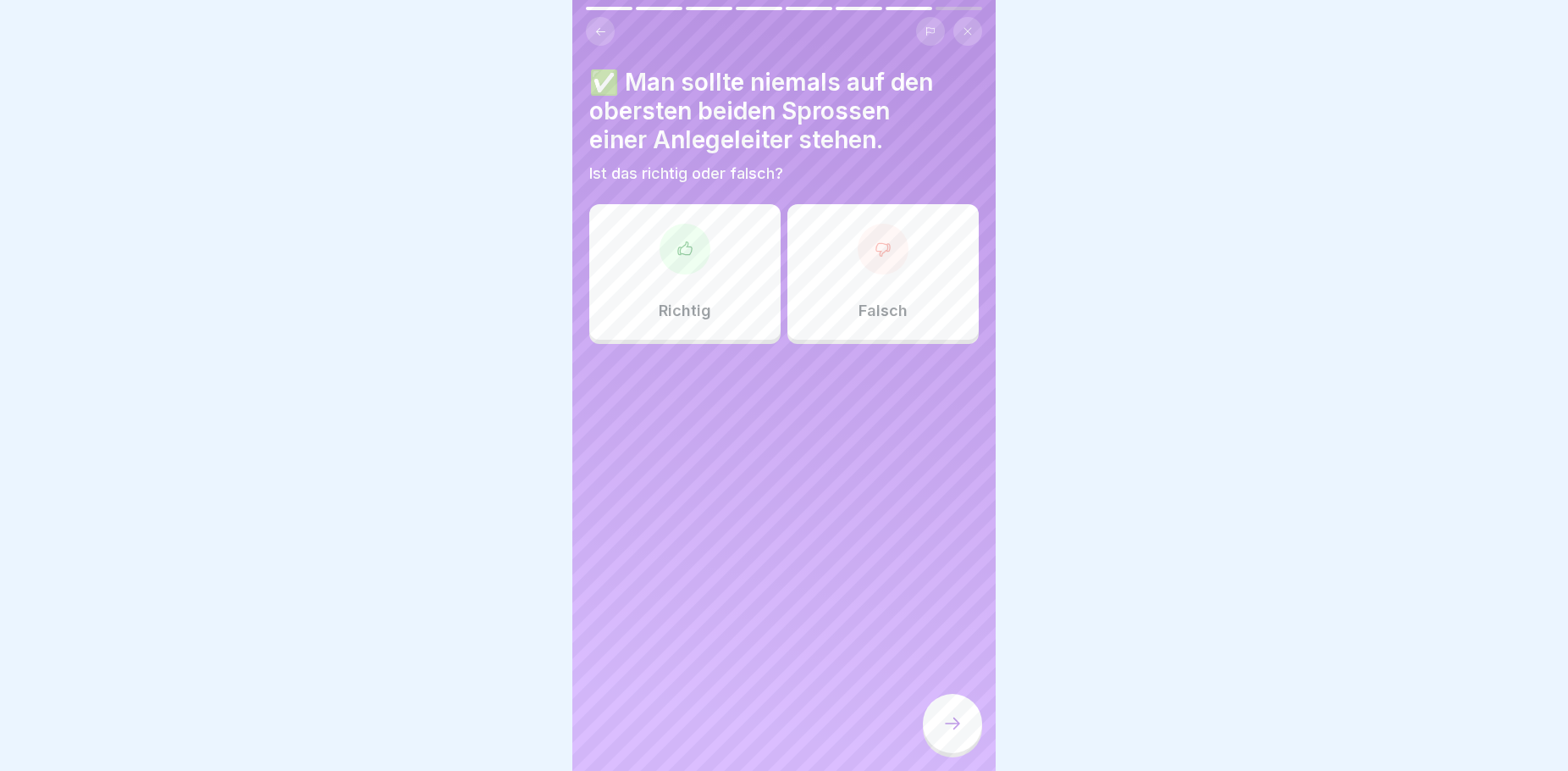
click at [763, 303] on div "Richtig" at bounding box center [685, 271] width 192 height 135
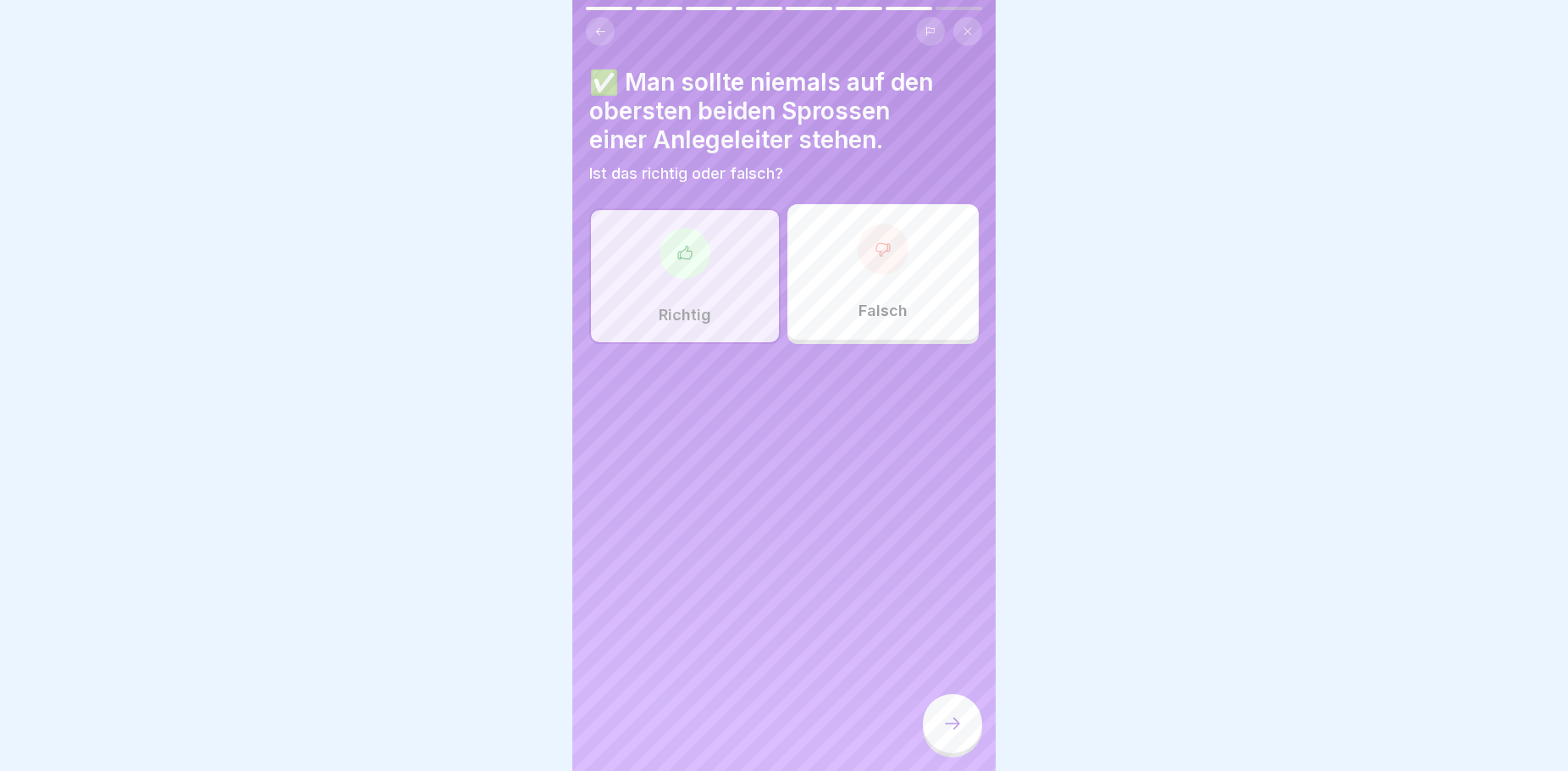
click at [945, 736] on div at bounding box center [952, 723] width 59 height 59
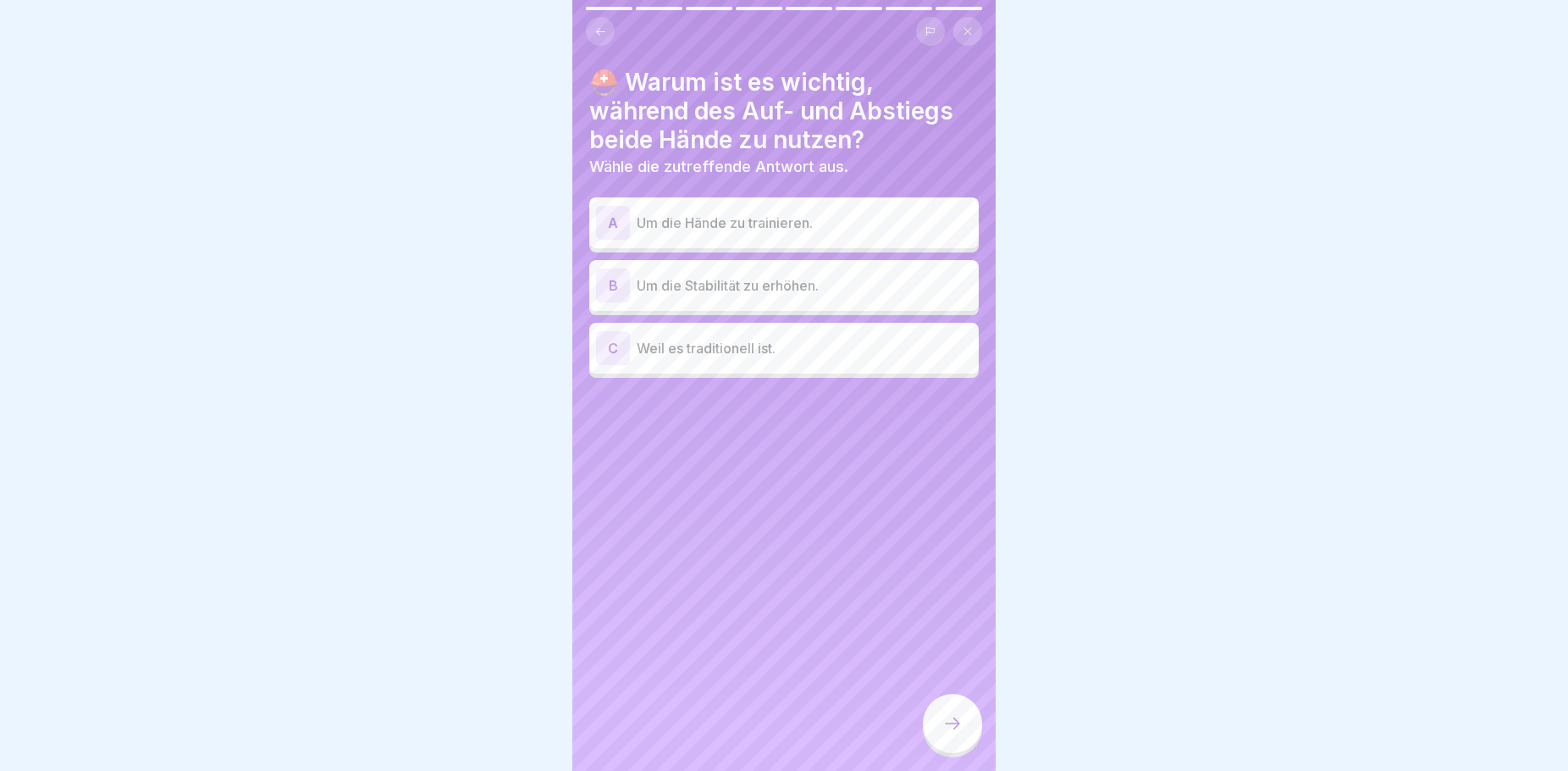
click at [855, 286] on p "Um die Stabilität zu erhöhen." at bounding box center [804, 285] width 335 height 21
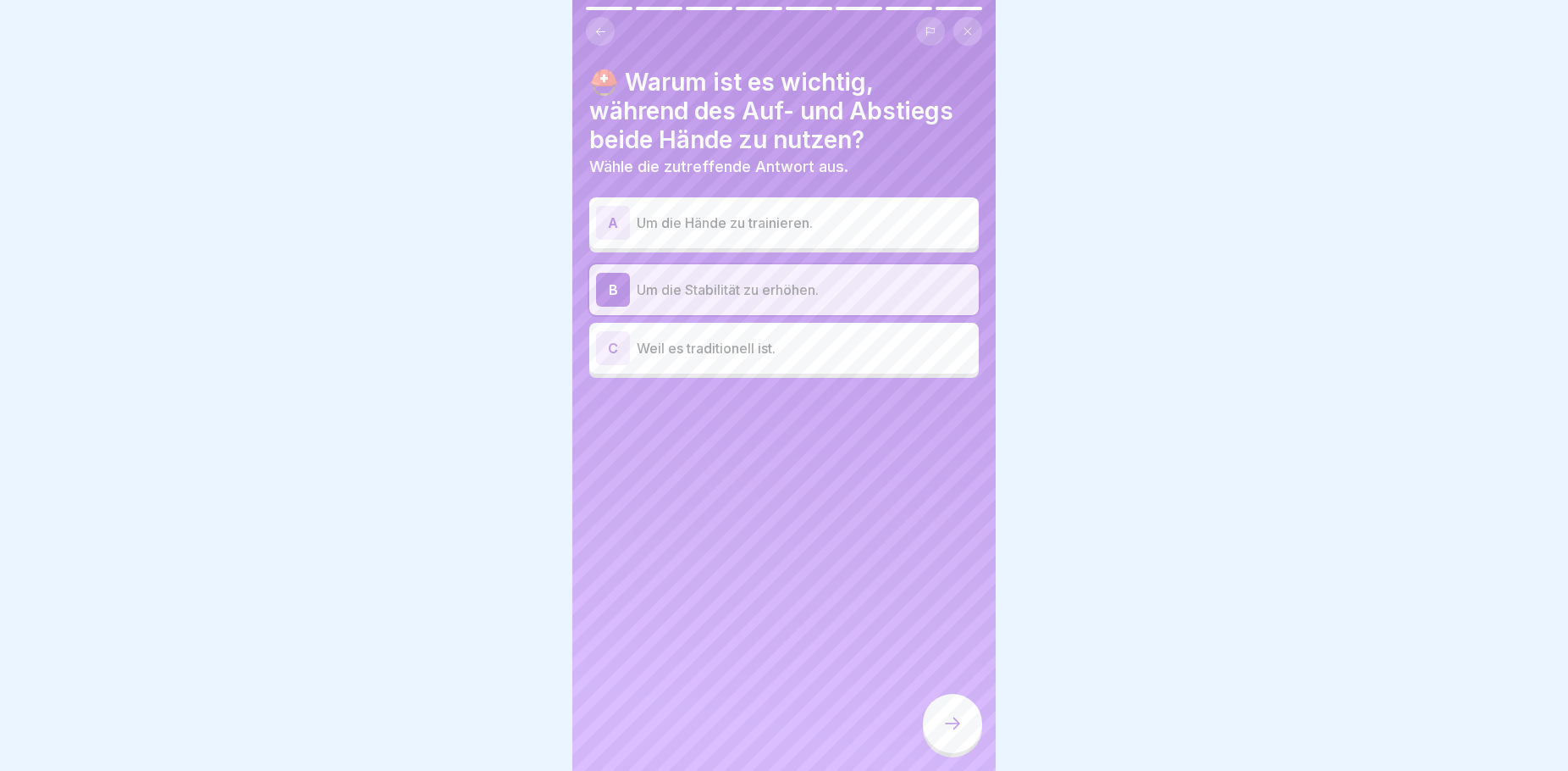
click at [964, 734] on div at bounding box center [952, 723] width 59 height 59
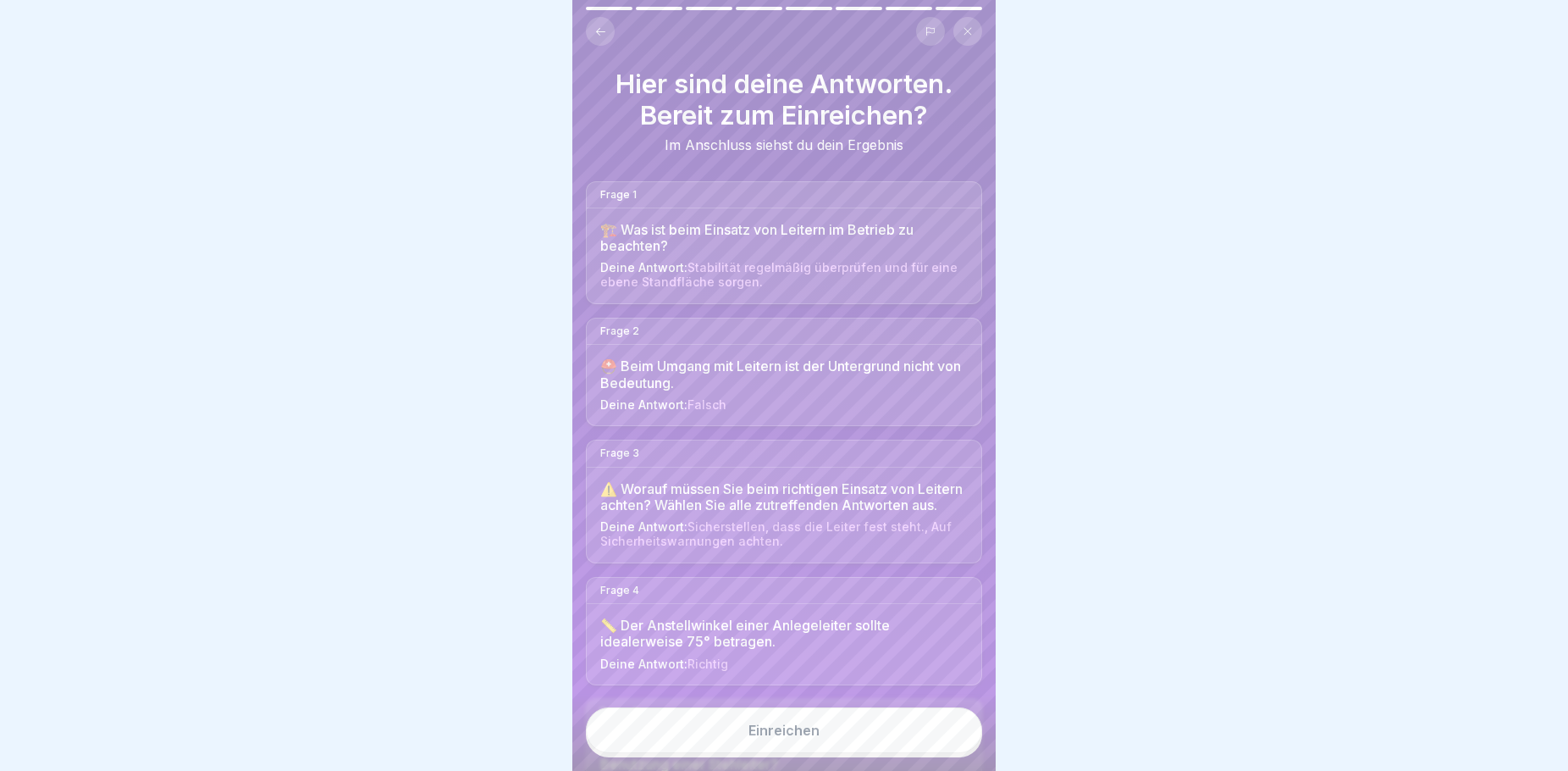
click at [597, 31] on icon at bounding box center [601, 31] width 9 height 8
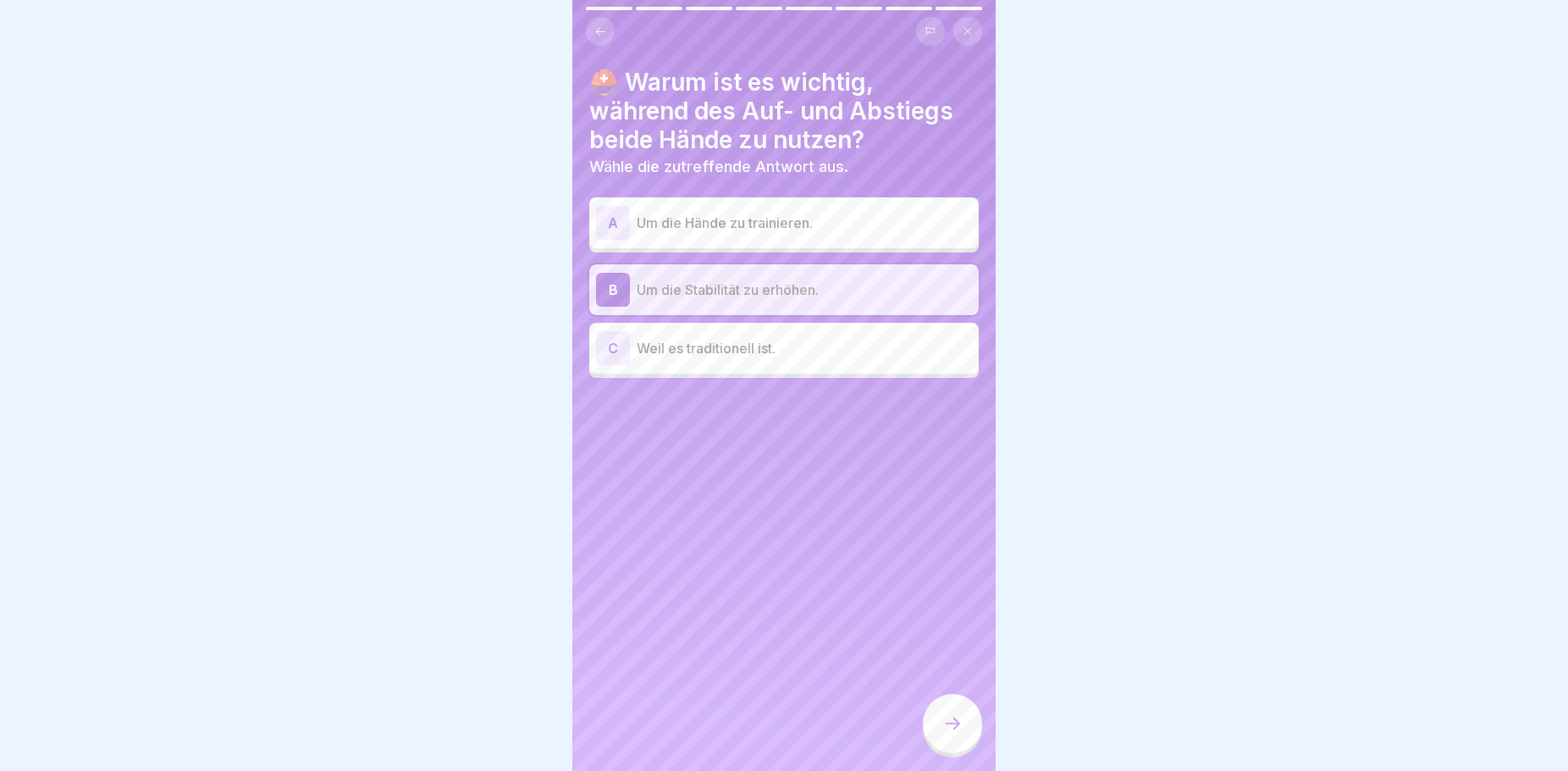
click at [597, 31] on icon at bounding box center [601, 31] width 9 height 8
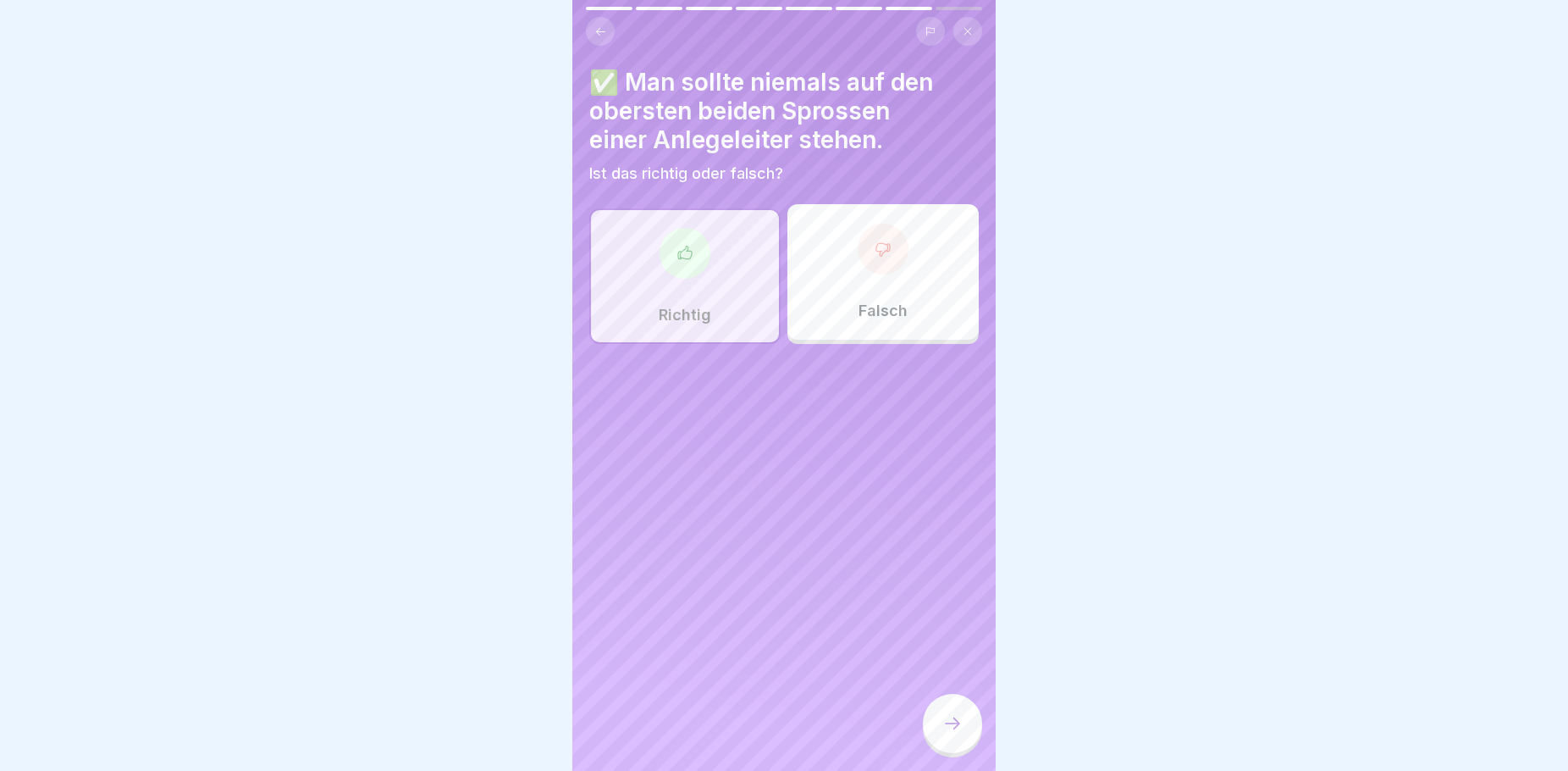
click at [597, 31] on icon at bounding box center [601, 31] width 9 height 8
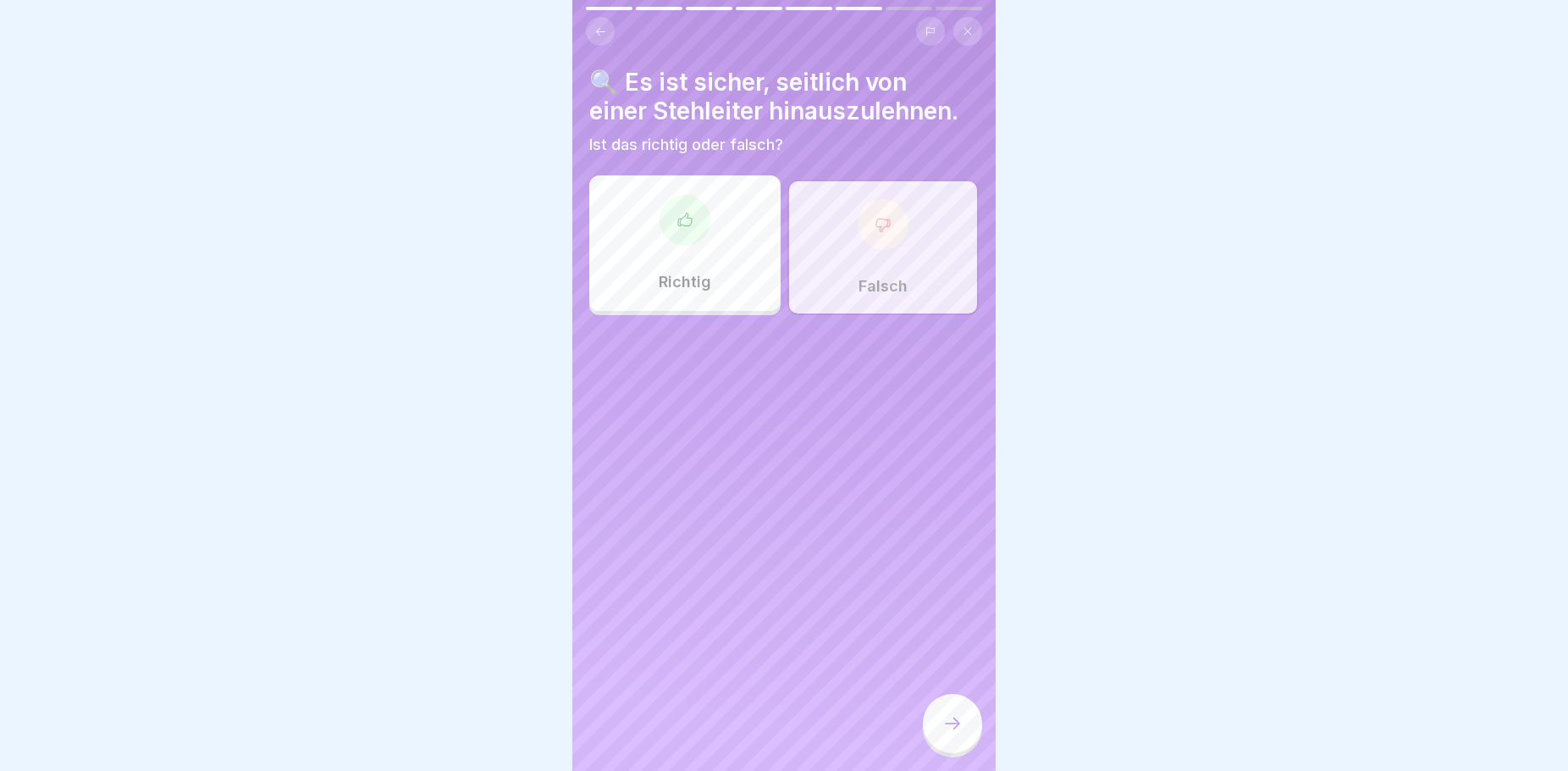
click at [597, 31] on icon at bounding box center [601, 31] width 9 height 8
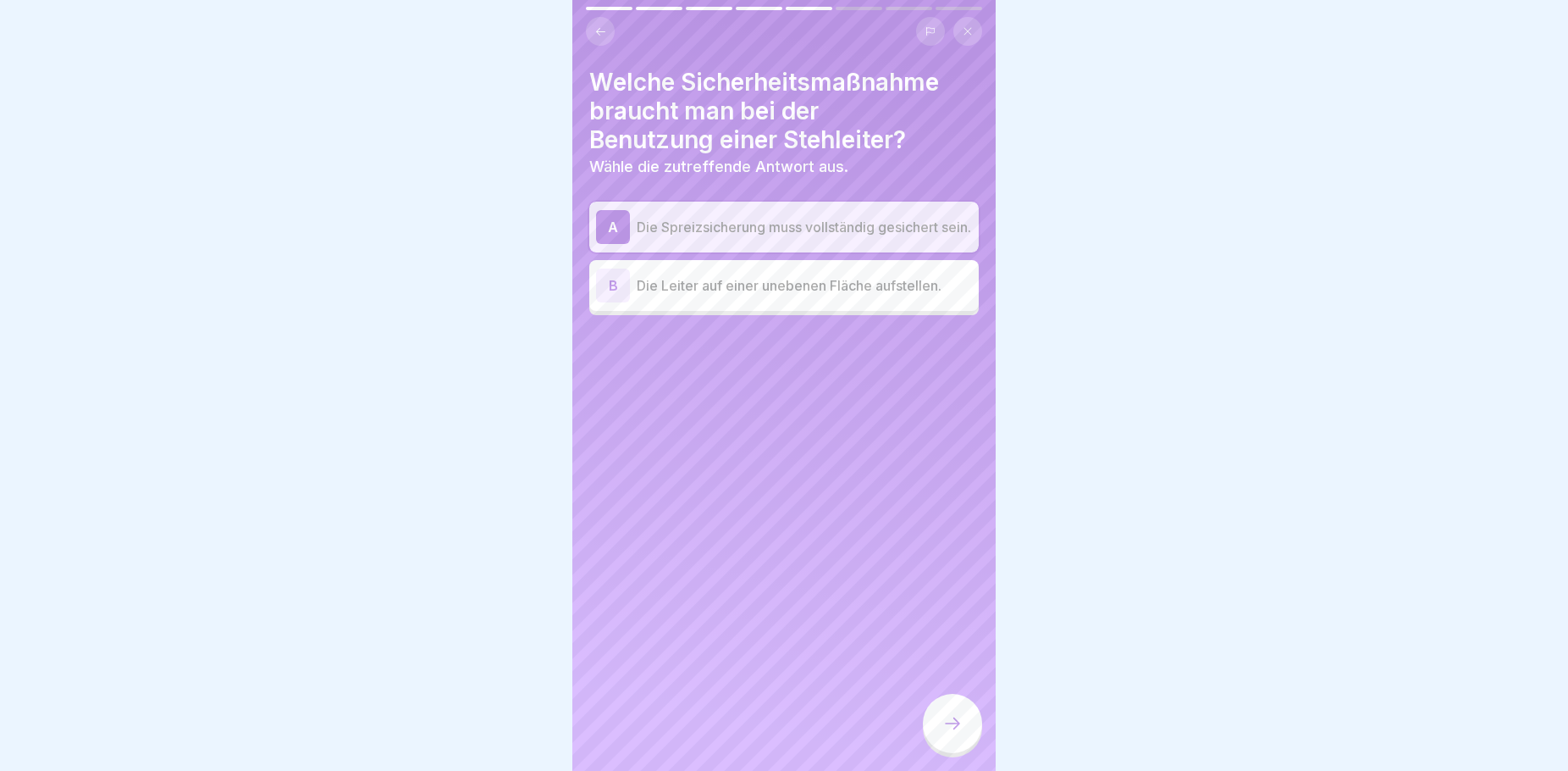
click at [597, 31] on icon at bounding box center [601, 31] width 9 height 8
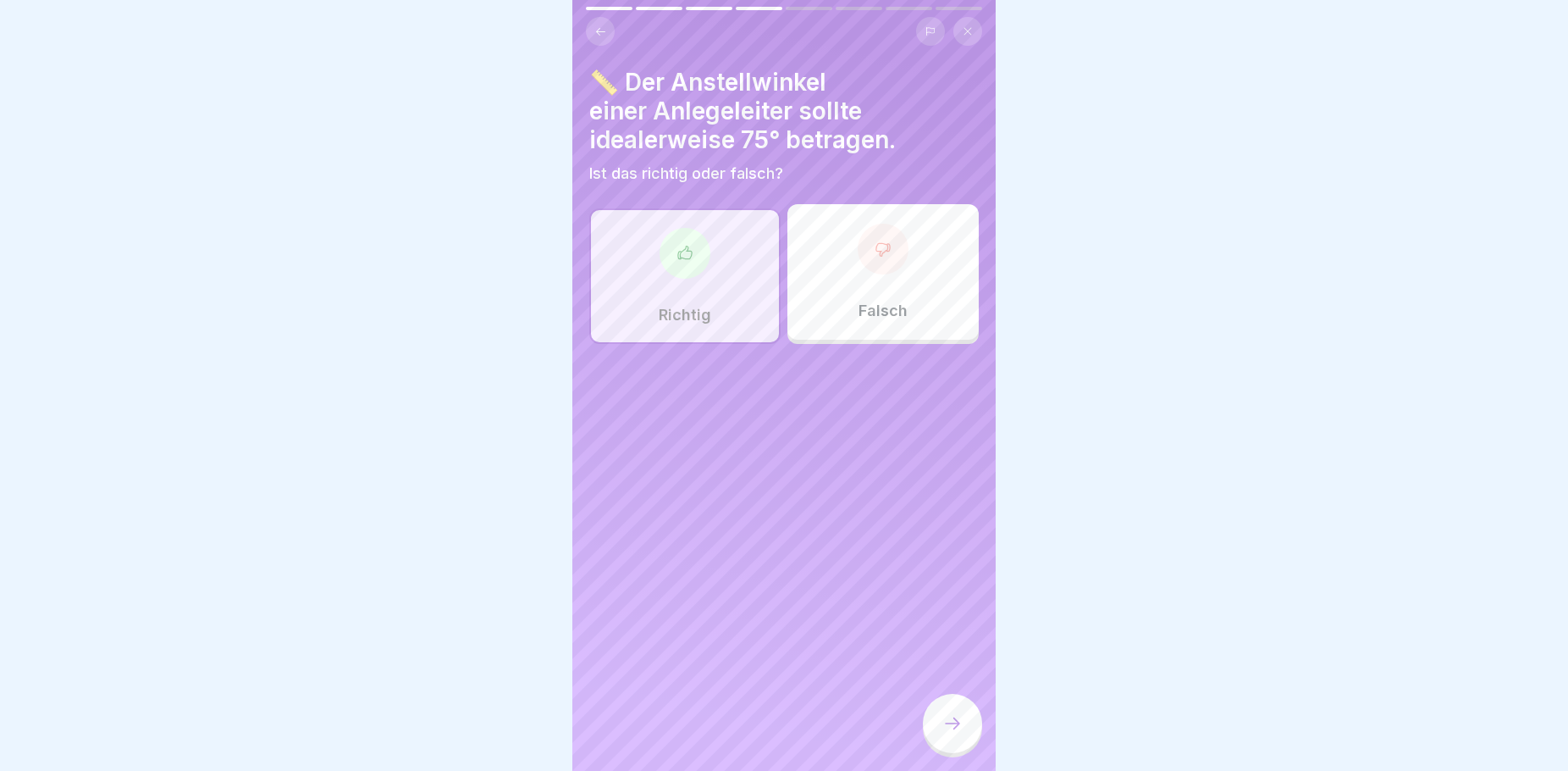
click at [597, 31] on icon at bounding box center [601, 31] width 9 height 8
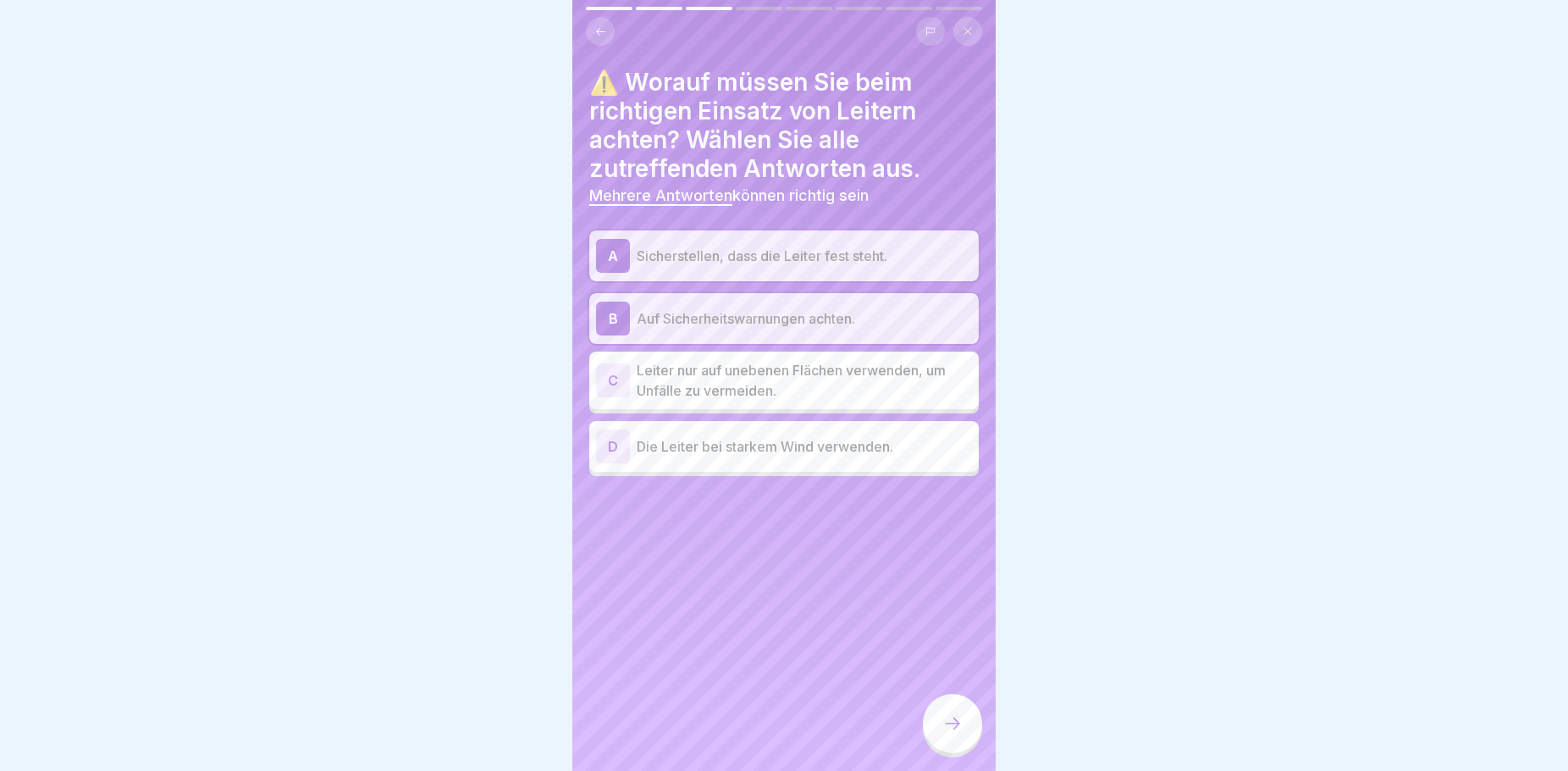
click at [597, 31] on icon at bounding box center [601, 31] width 9 height 8
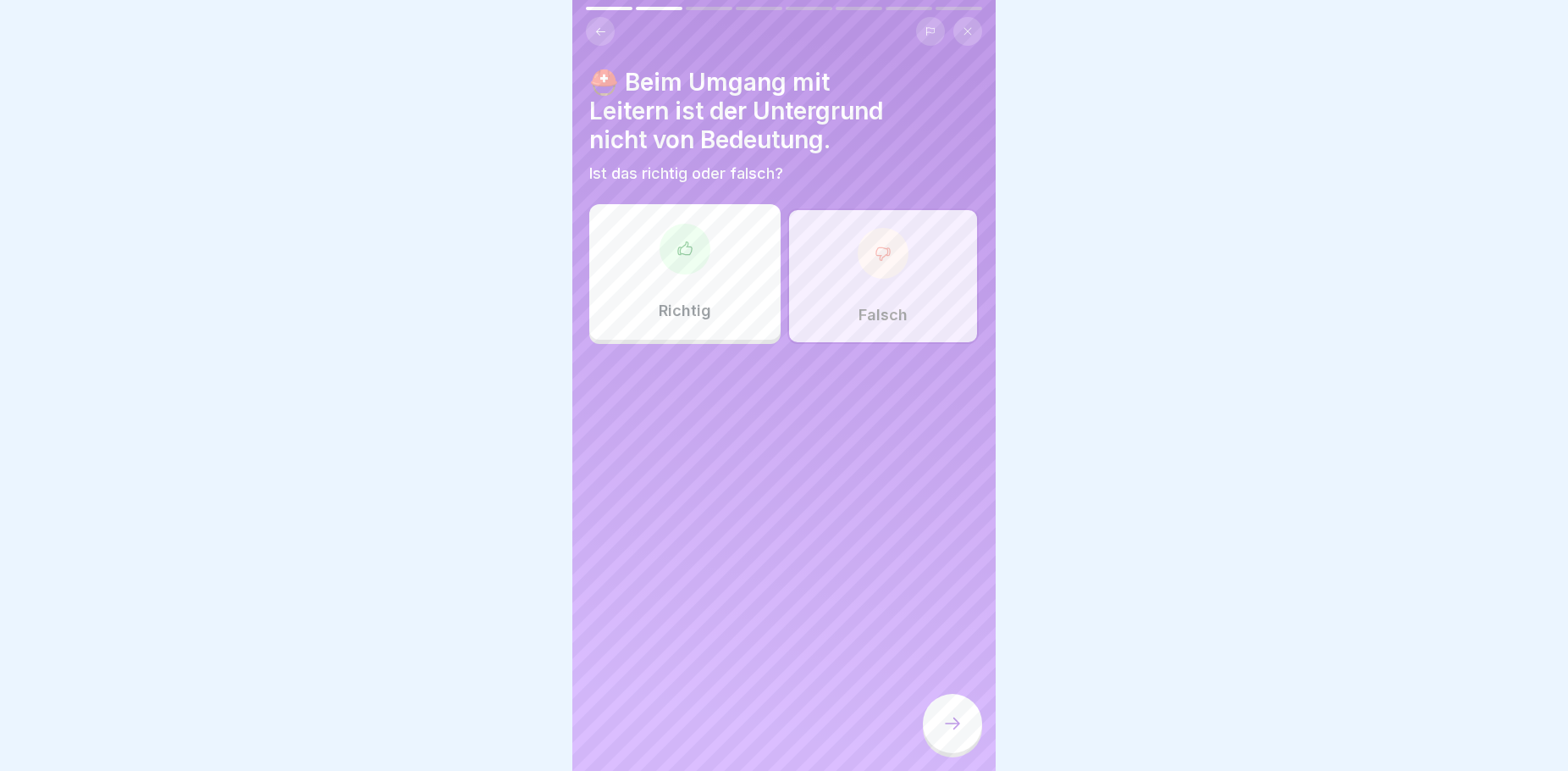
click at [954, 721] on div at bounding box center [952, 723] width 59 height 59
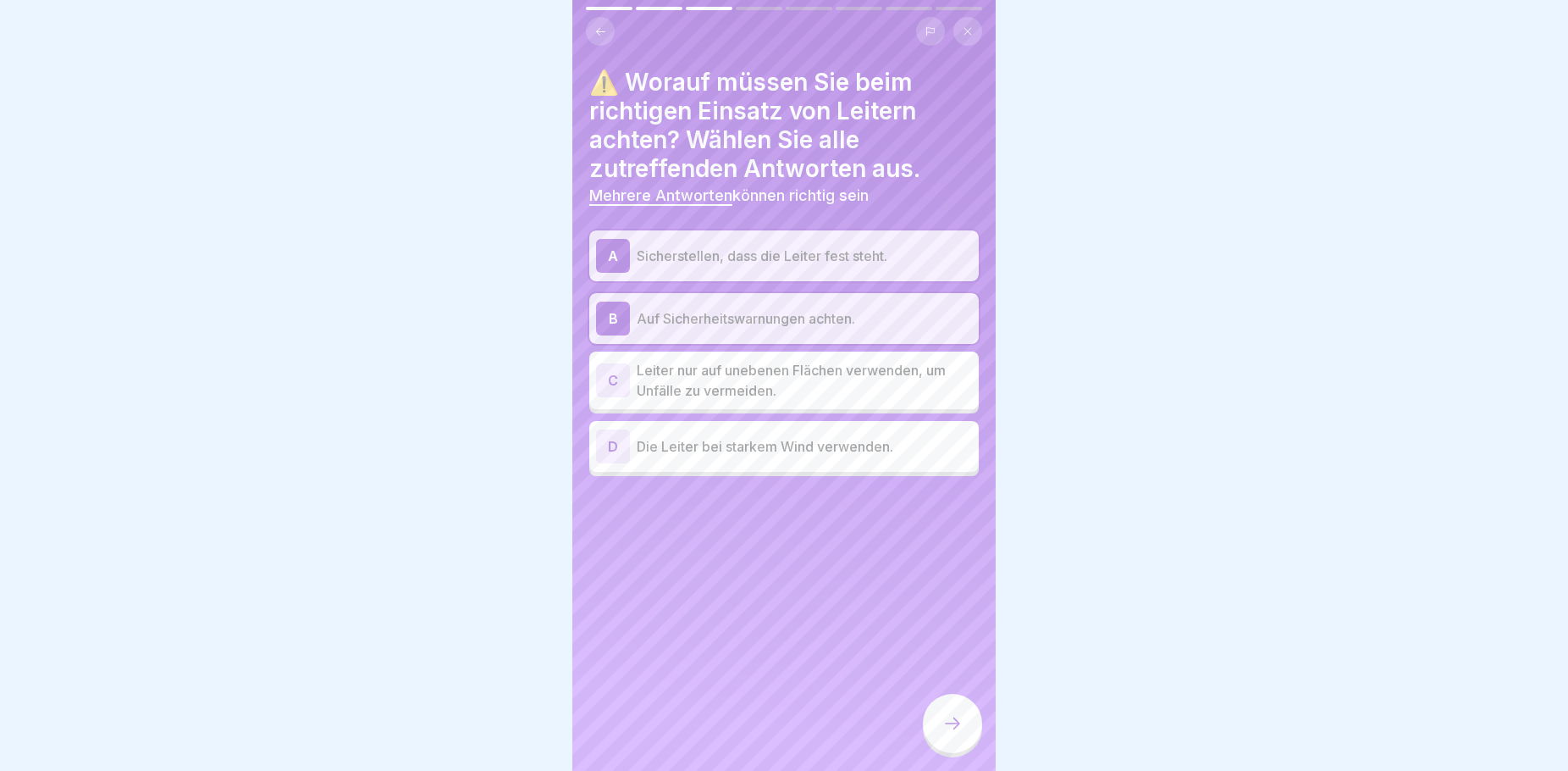
click at [954, 722] on div at bounding box center [952, 723] width 59 height 59
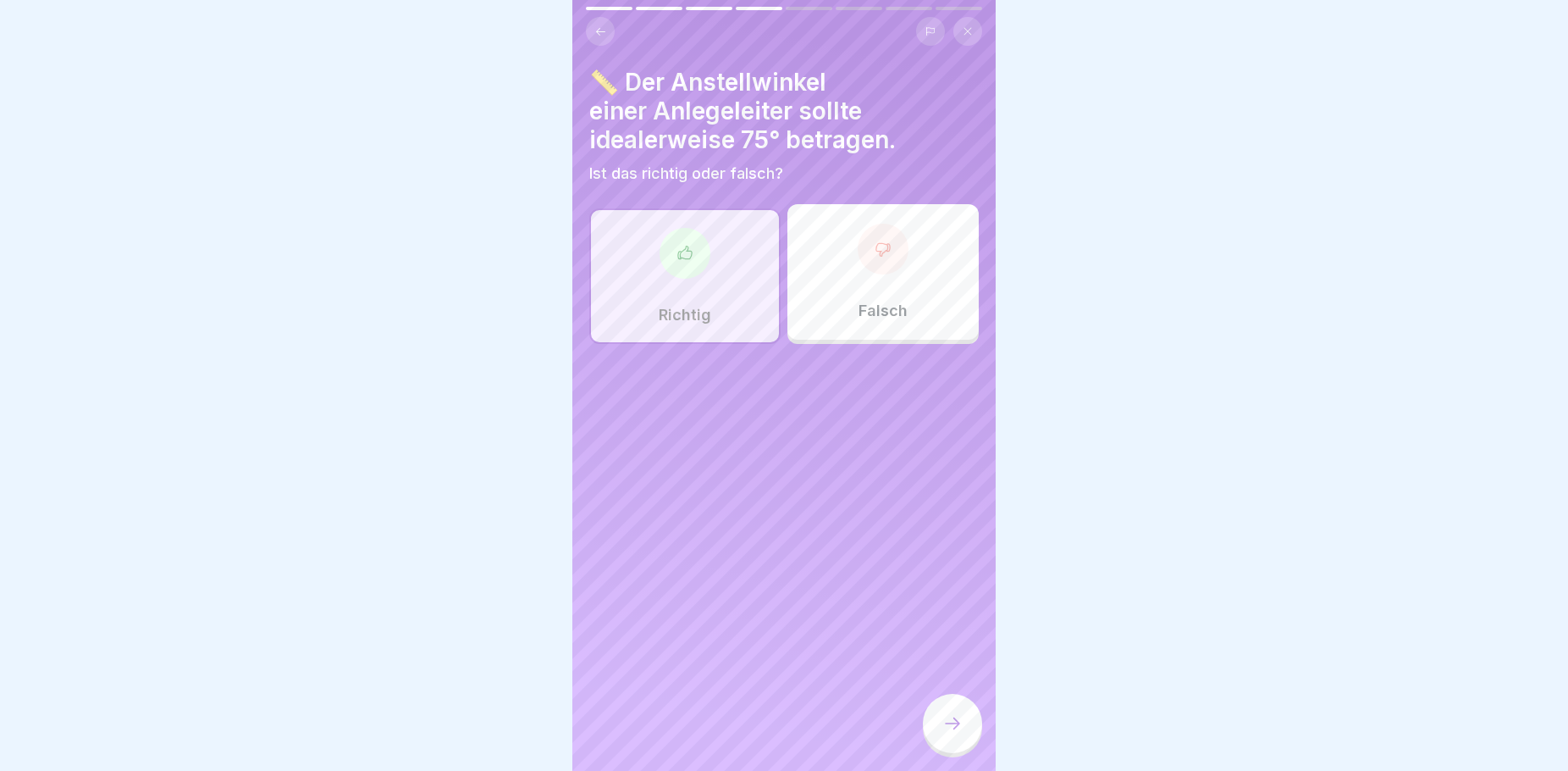
click at [954, 722] on div at bounding box center [952, 723] width 59 height 59
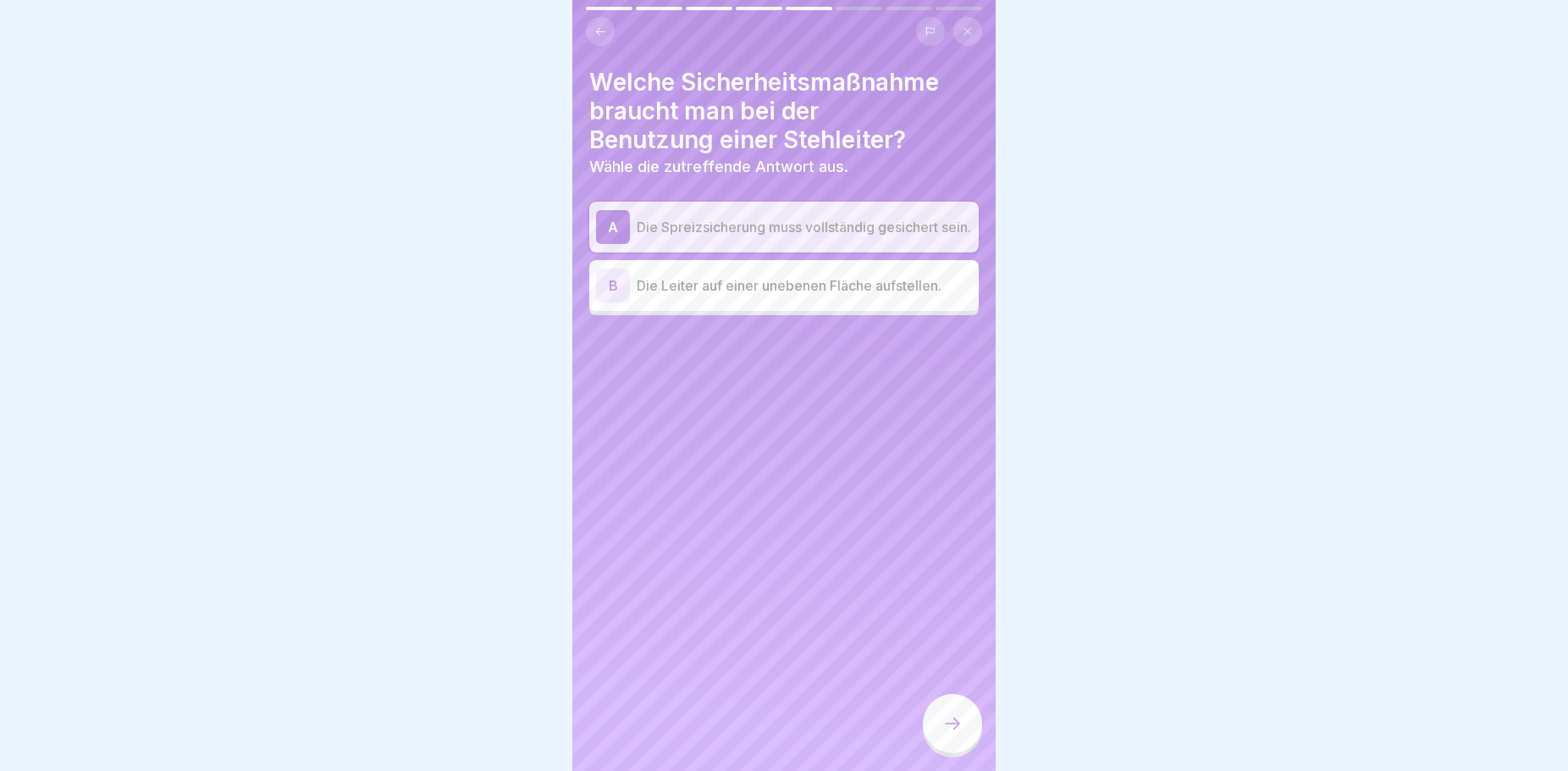
click at [954, 724] on div at bounding box center [952, 723] width 59 height 59
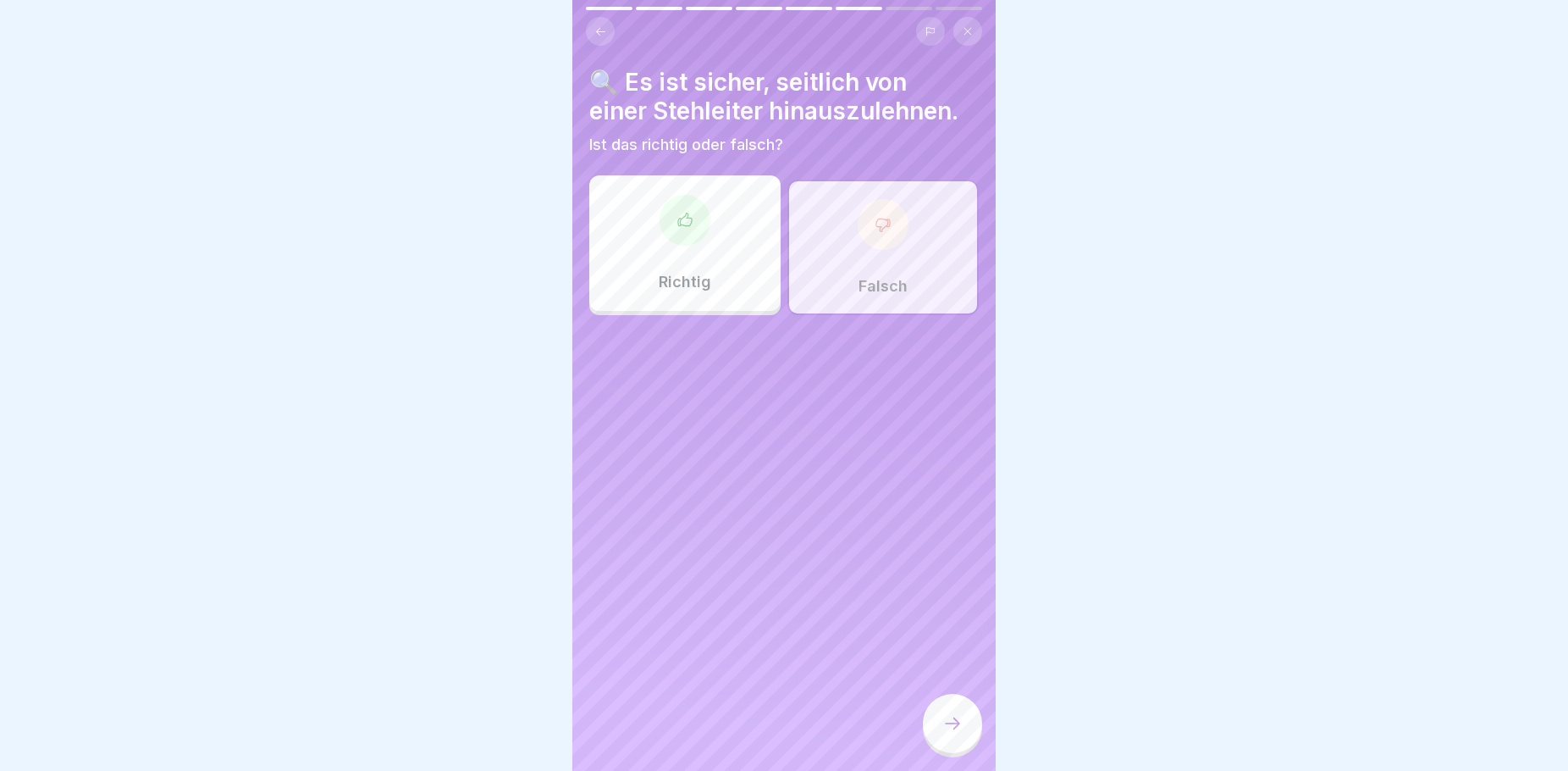
click at [954, 724] on div at bounding box center [952, 723] width 59 height 59
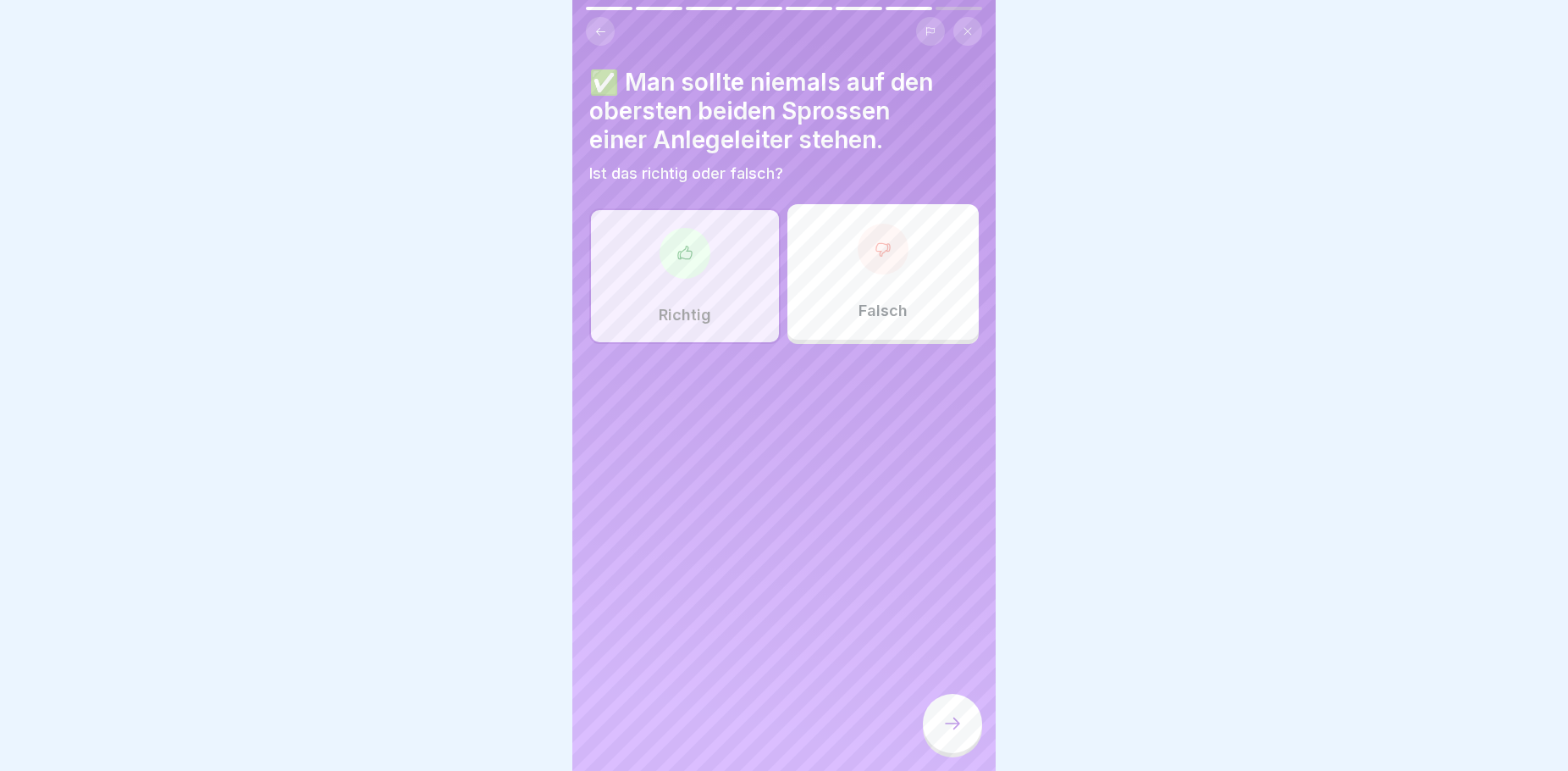
click at [954, 725] on div at bounding box center [952, 723] width 59 height 59
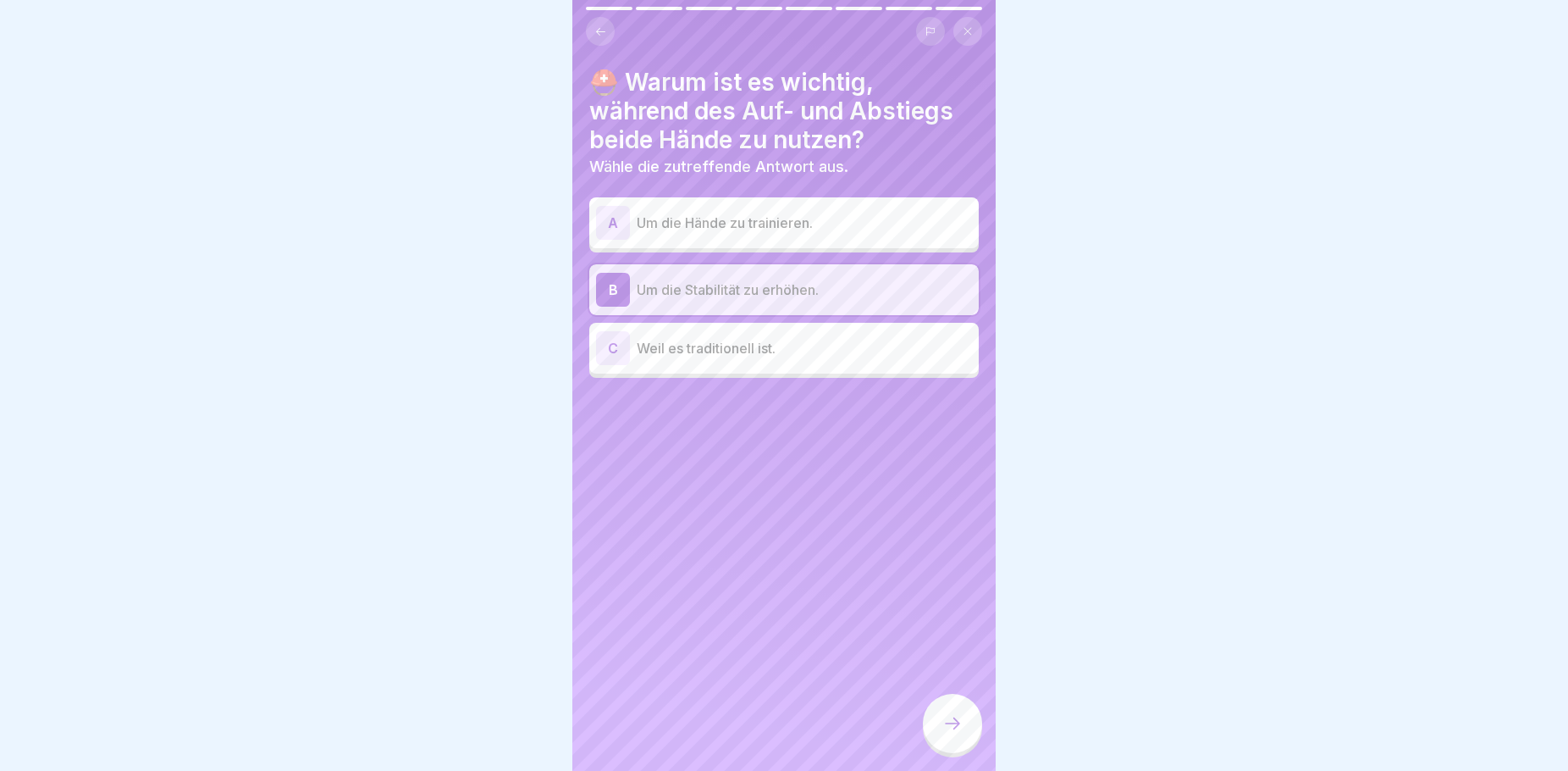
click at [954, 725] on div at bounding box center [952, 723] width 59 height 59
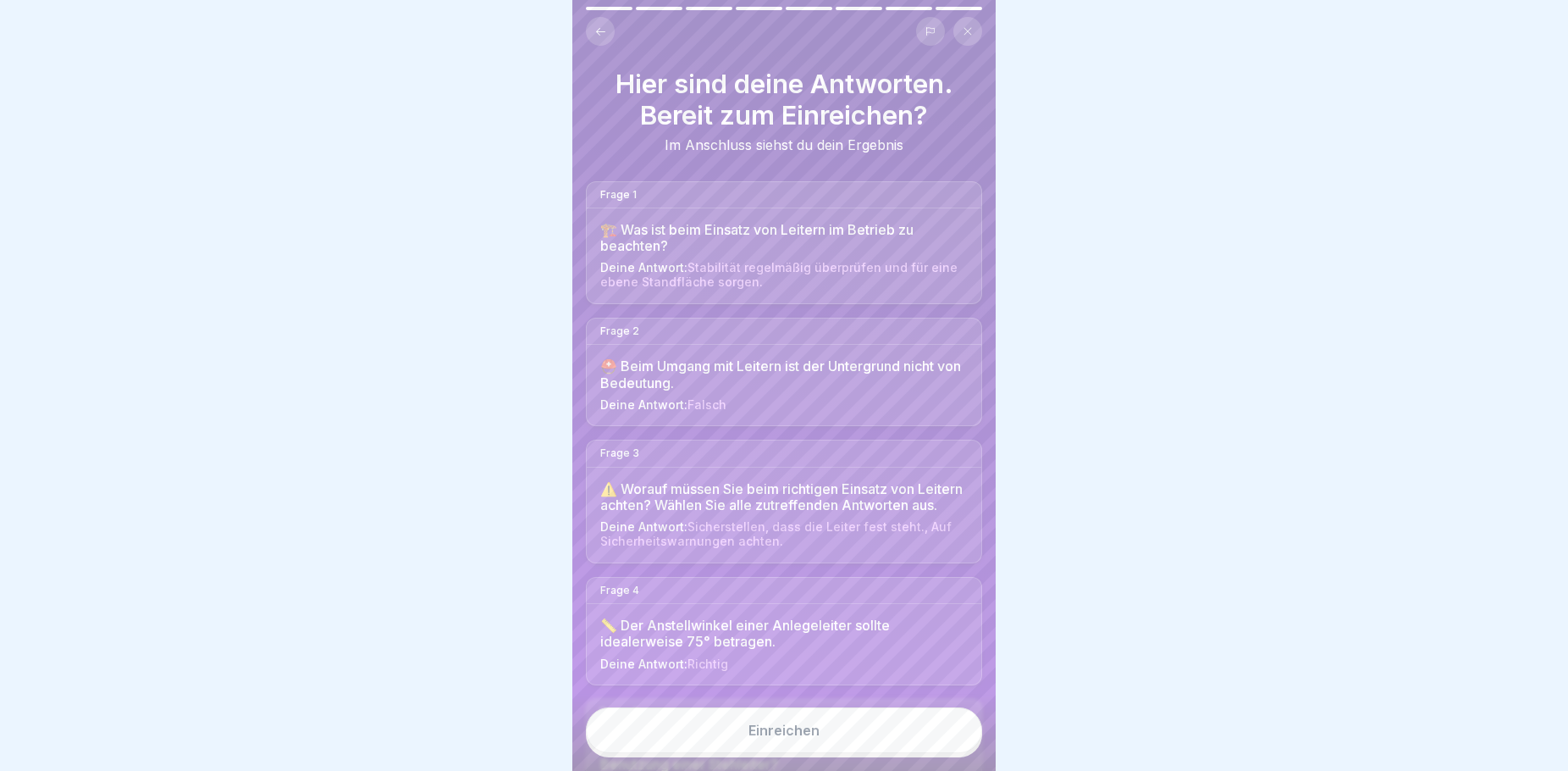
click at [956, 726] on button "Einreichen" at bounding box center [784, 730] width 396 height 46
click at [874, 735] on button "Einreichen" at bounding box center [784, 730] width 396 height 46
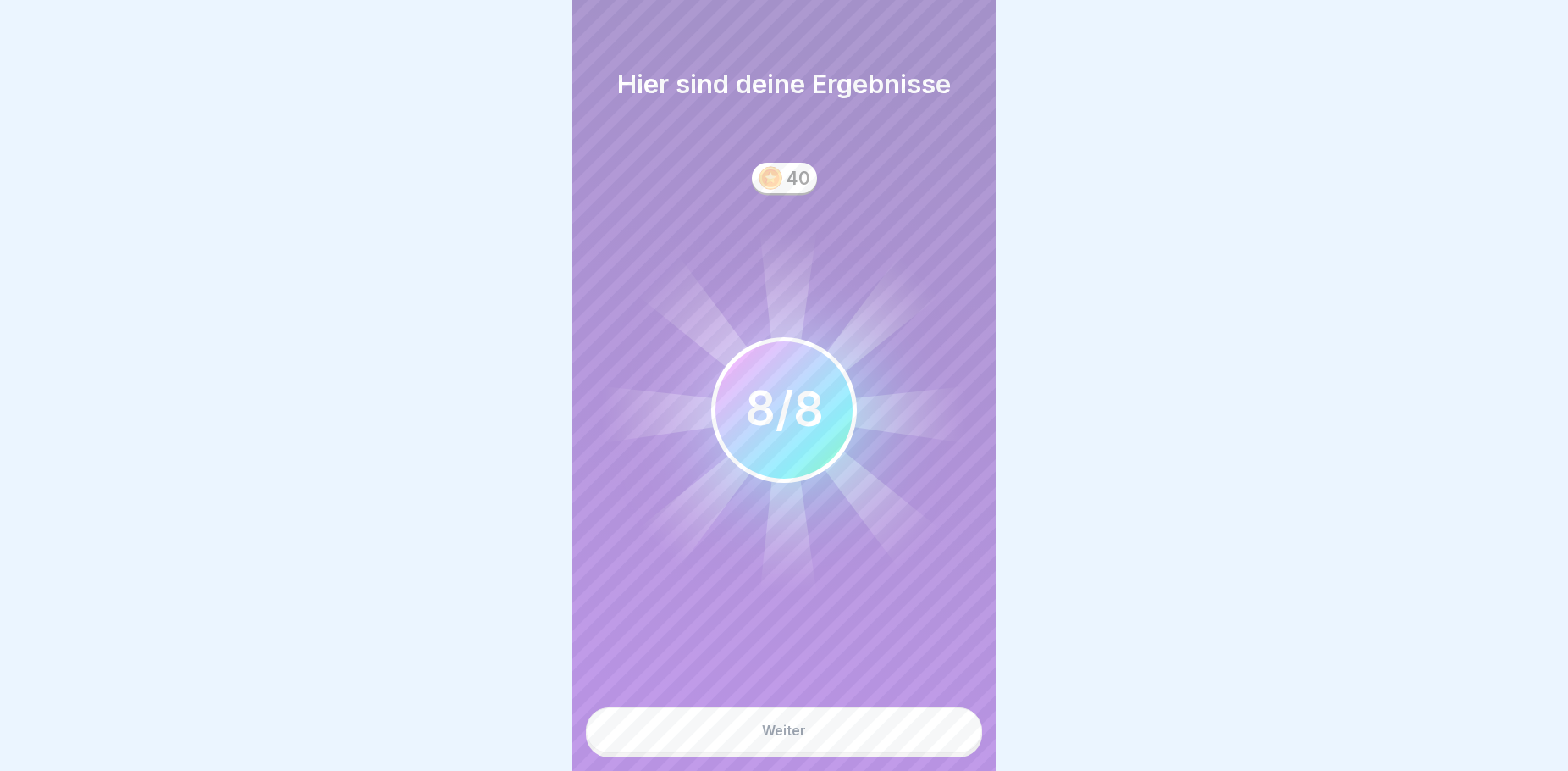
click at [821, 753] on button "Weiter" at bounding box center [784, 730] width 396 height 46
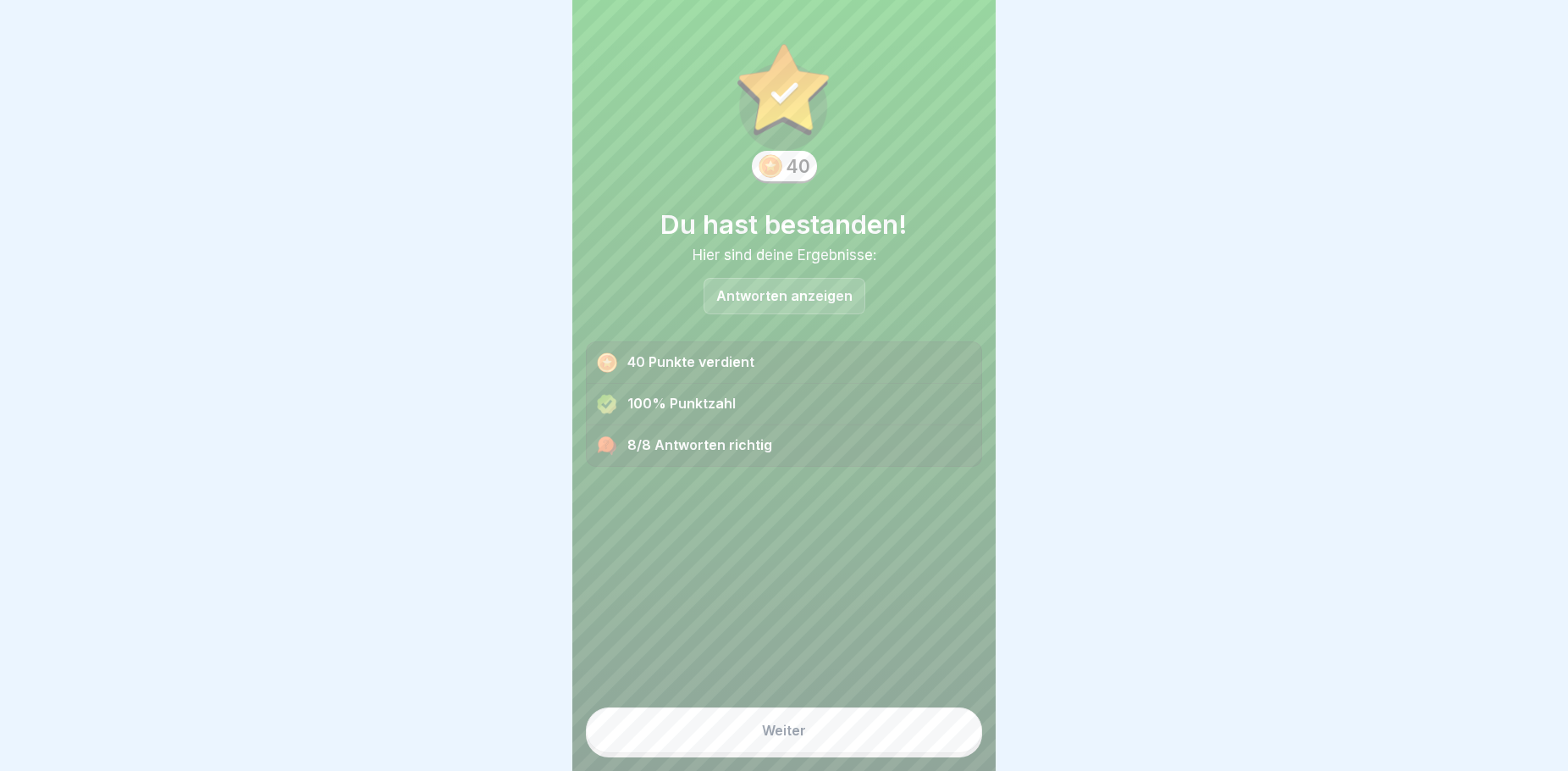
drag, startPoint x: 730, startPoint y: 742, endPoint x: 738, endPoint y: 765, distance: 24.4
click at [738, 753] on button "Weiter" at bounding box center [784, 730] width 396 height 46
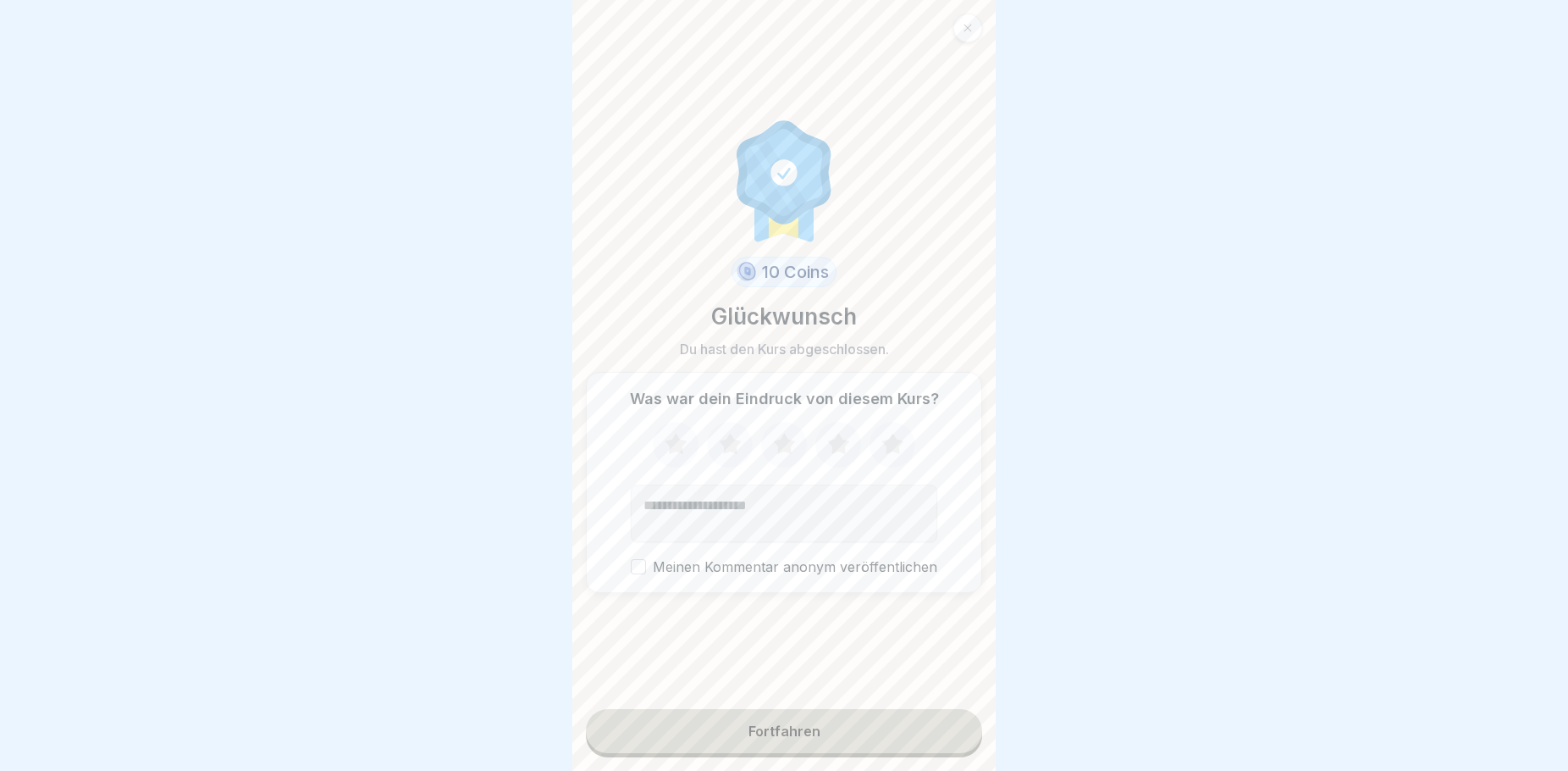
click at [660, 453] on icon at bounding box center [676, 444] width 45 height 44
click at [740, 444] on icon at bounding box center [730, 444] width 45 height 44
click at [767, 454] on icon at bounding box center [785, 444] width 45 height 44
click at [796, 738] on div "Fortfahren" at bounding box center [784, 731] width 72 height 15
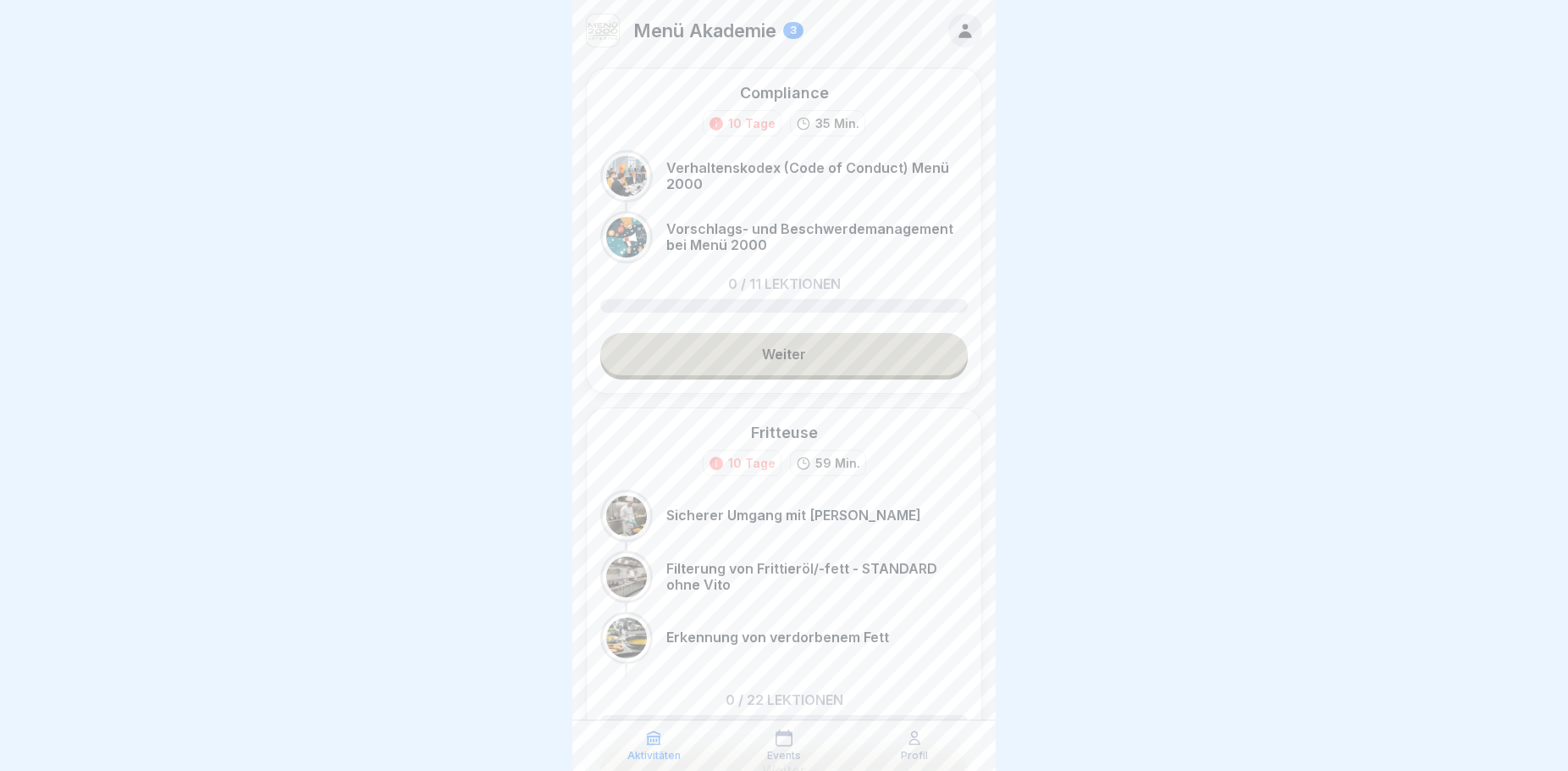
click at [814, 347] on link "Weiter" at bounding box center [783, 353] width 367 height 42
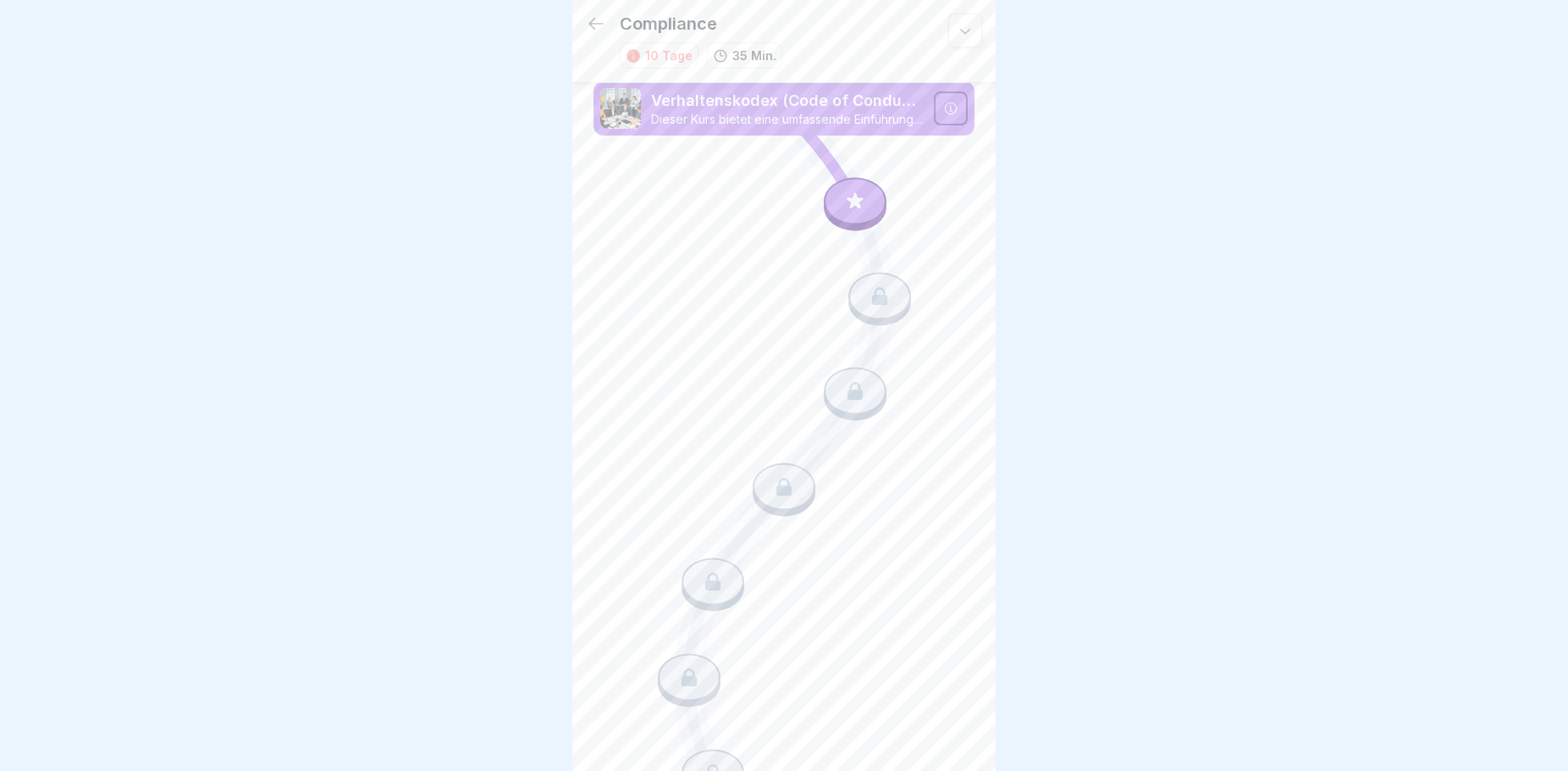
click at [848, 199] on icon at bounding box center [855, 200] width 16 height 16
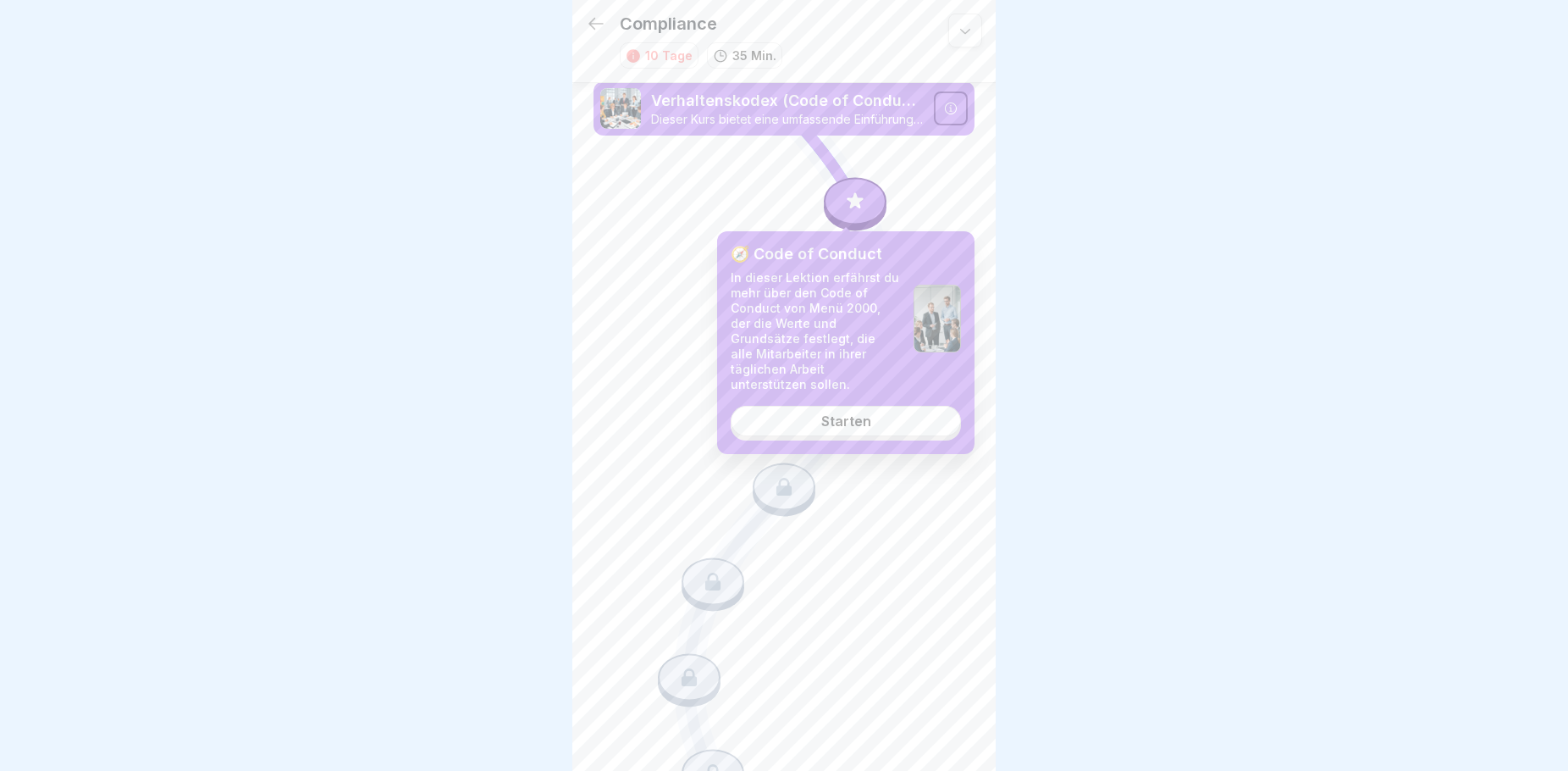
click at [855, 406] on link "Starten" at bounding box center [845, 421] width 230 height 30
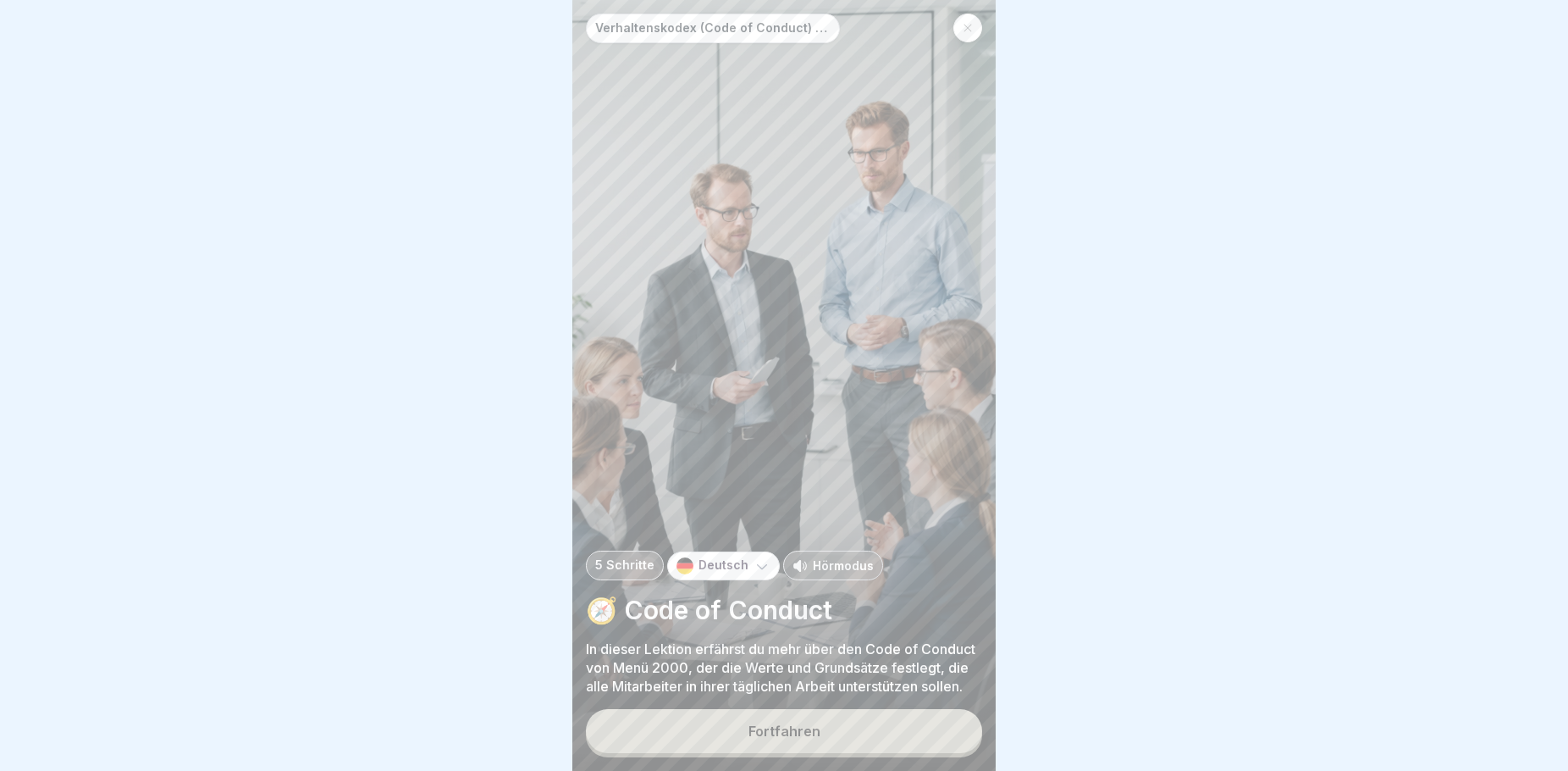
click at [847, 748] on button "Fortfahren" at bounding box center [784, 731] width 396 height 44
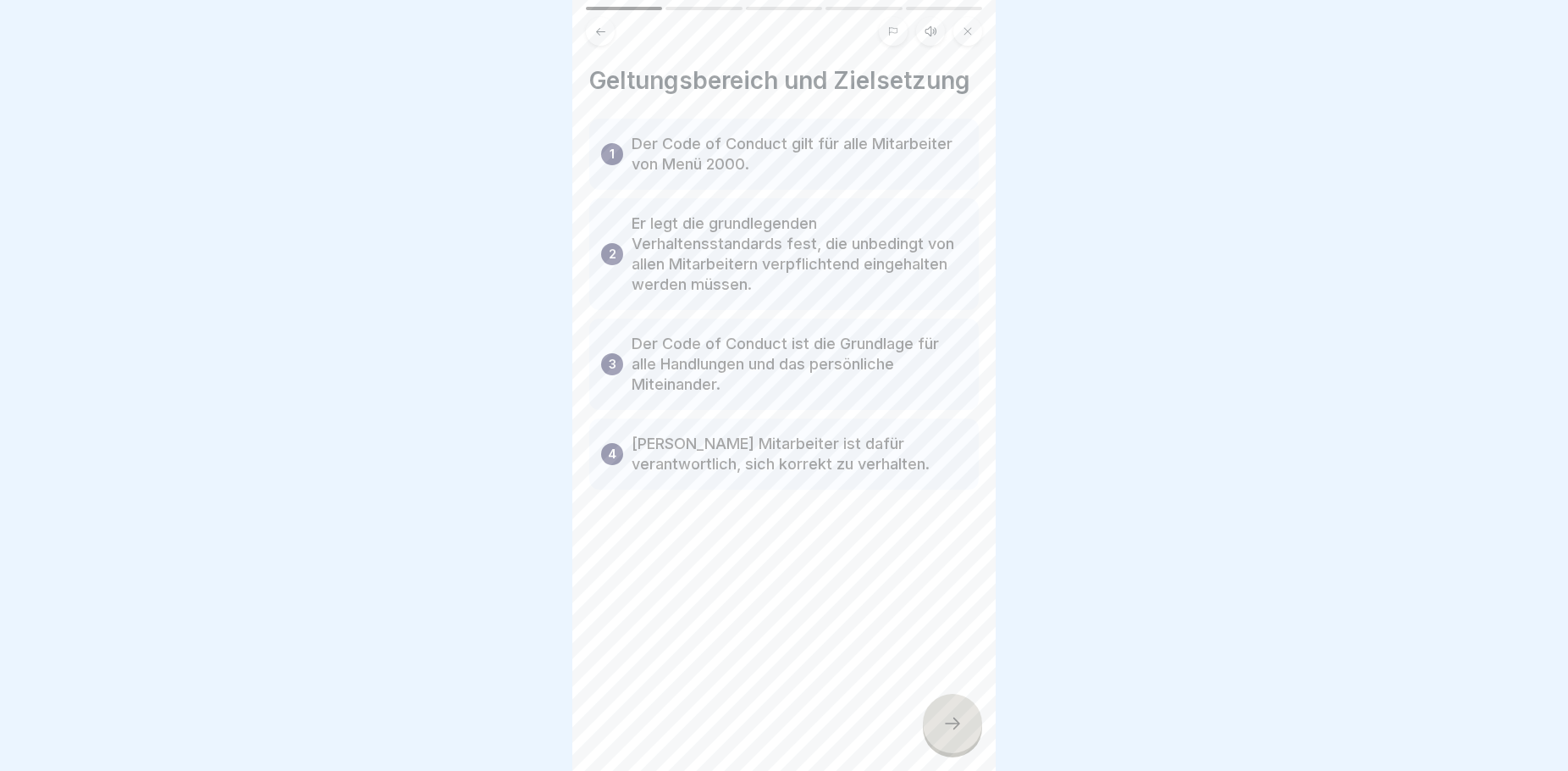
click at [961, 730] on div at bounding box center [952, 723] width 59 height 59
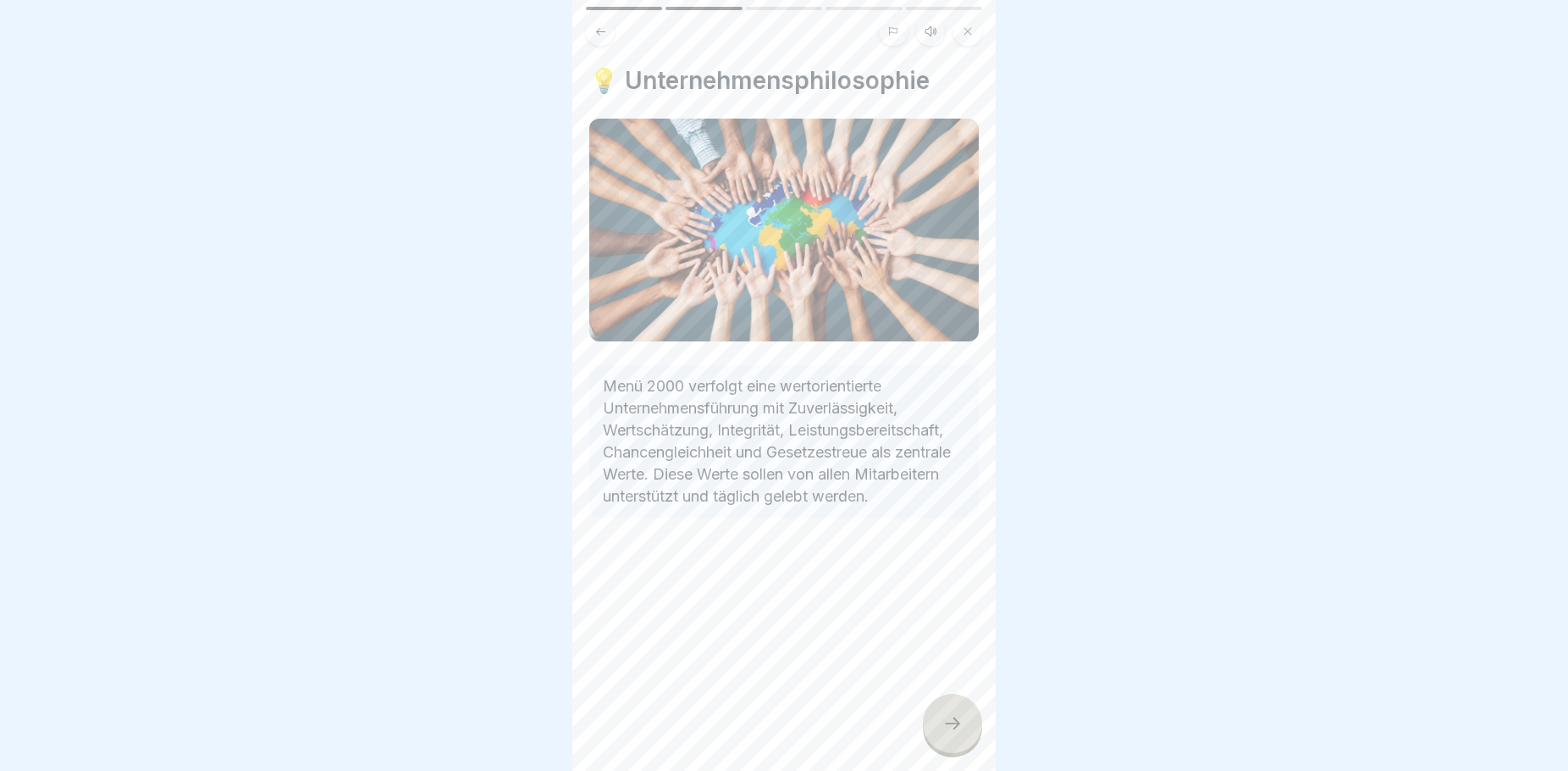
click at [945, 733] on icon at bounding box center [953, 723] width 21 height 21
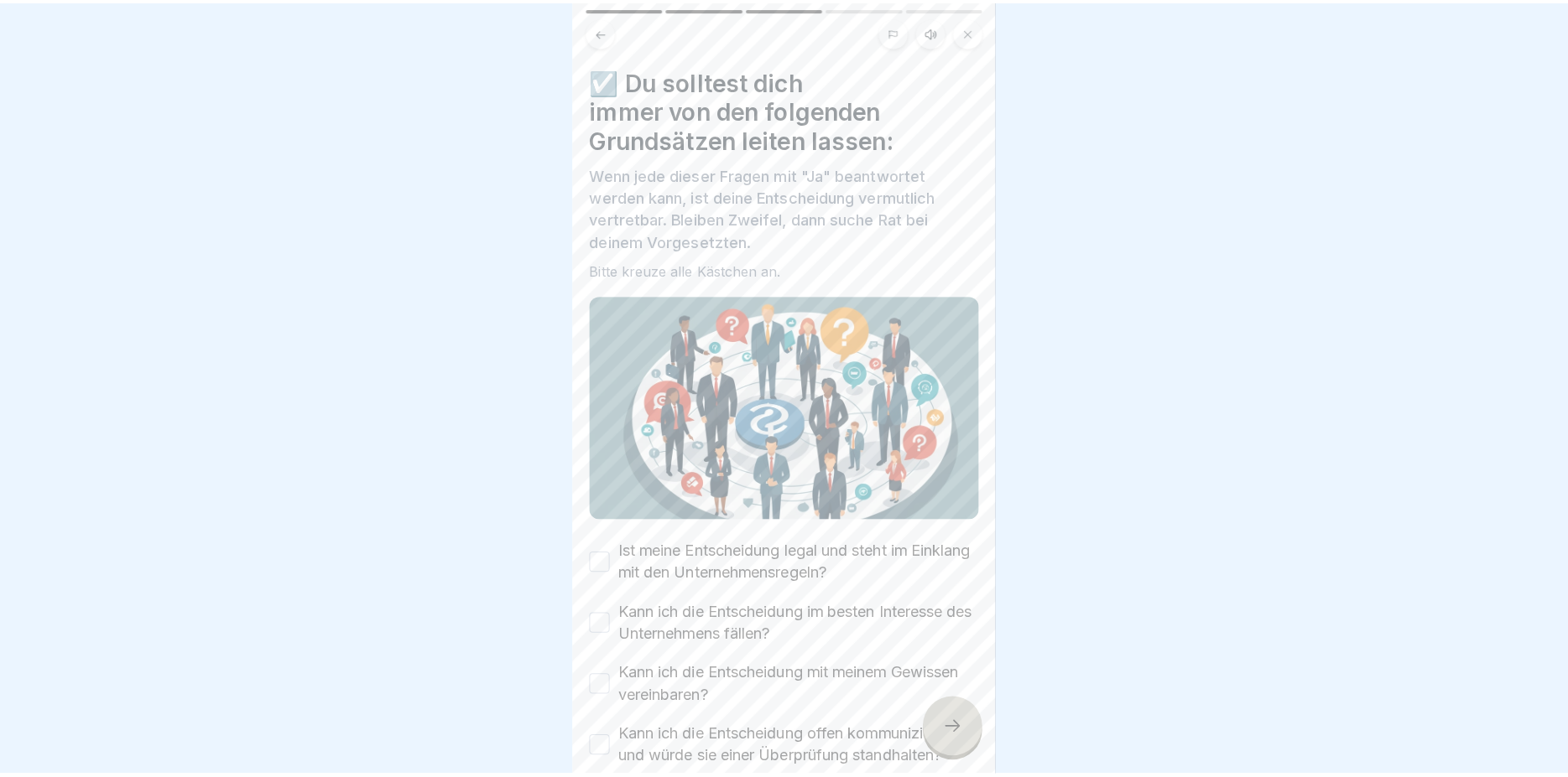
scroll to position [100, 0]
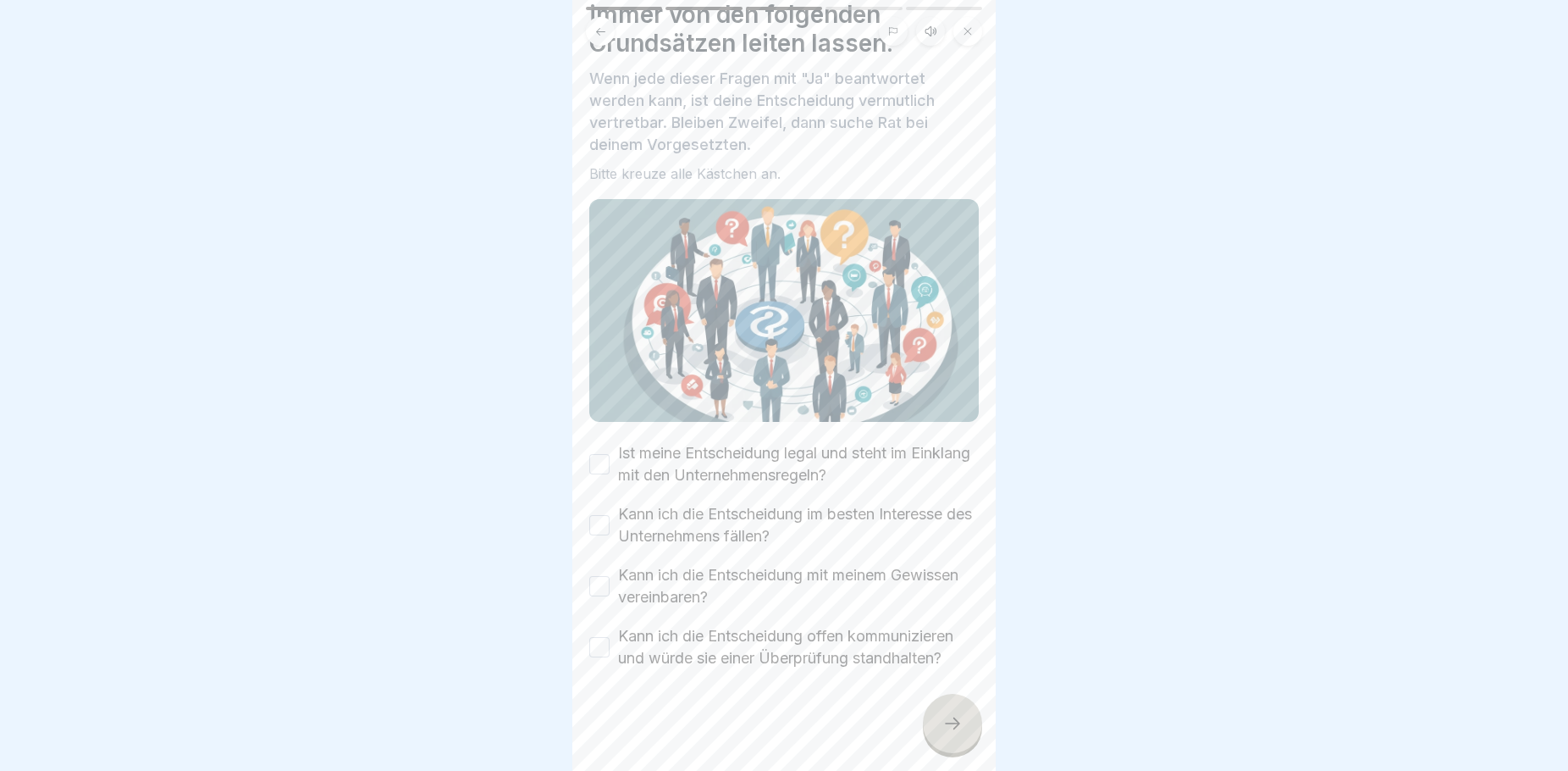
click at [593, 454] on button "Ist meine Entscheidung legal und steht im Einklang mit den Unternehmensregeln?" at bounding box center [600, 464] width 21 height 21
click at [603, 524] on div "Kann ich die Entscheidung im besten Interesse des Unternehmens fällen?" at bounding box center [784, 525] width 390 height 44
click at [603, 576] on button "Kann ich die Entscheidung mit meinem Gewissen vereinbaren?" at bounding box center [600, 586] width 21 height 21
click at [598, 644] on button "Kann ich die Entscheidung offen kommunizieren und würde sie einer Überprüfung s…" at bounding box center [600, 647] width 21 height 21
click at [961, 733] on icon at bounding box center [953, 723] width 21 height 21
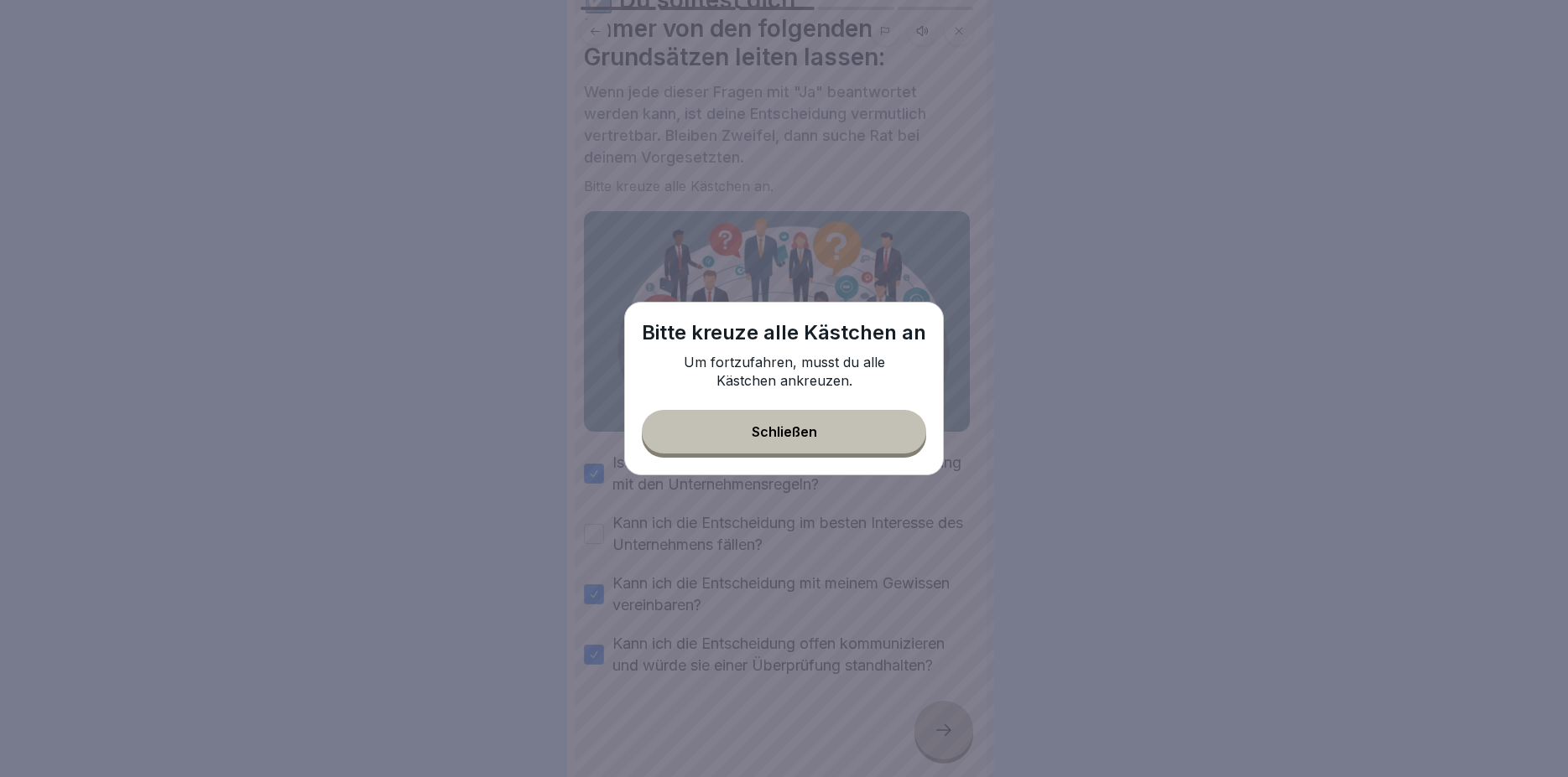
click at [830, 441] on button "Schließen" at bounding box center [784, 431] width 285 height 44
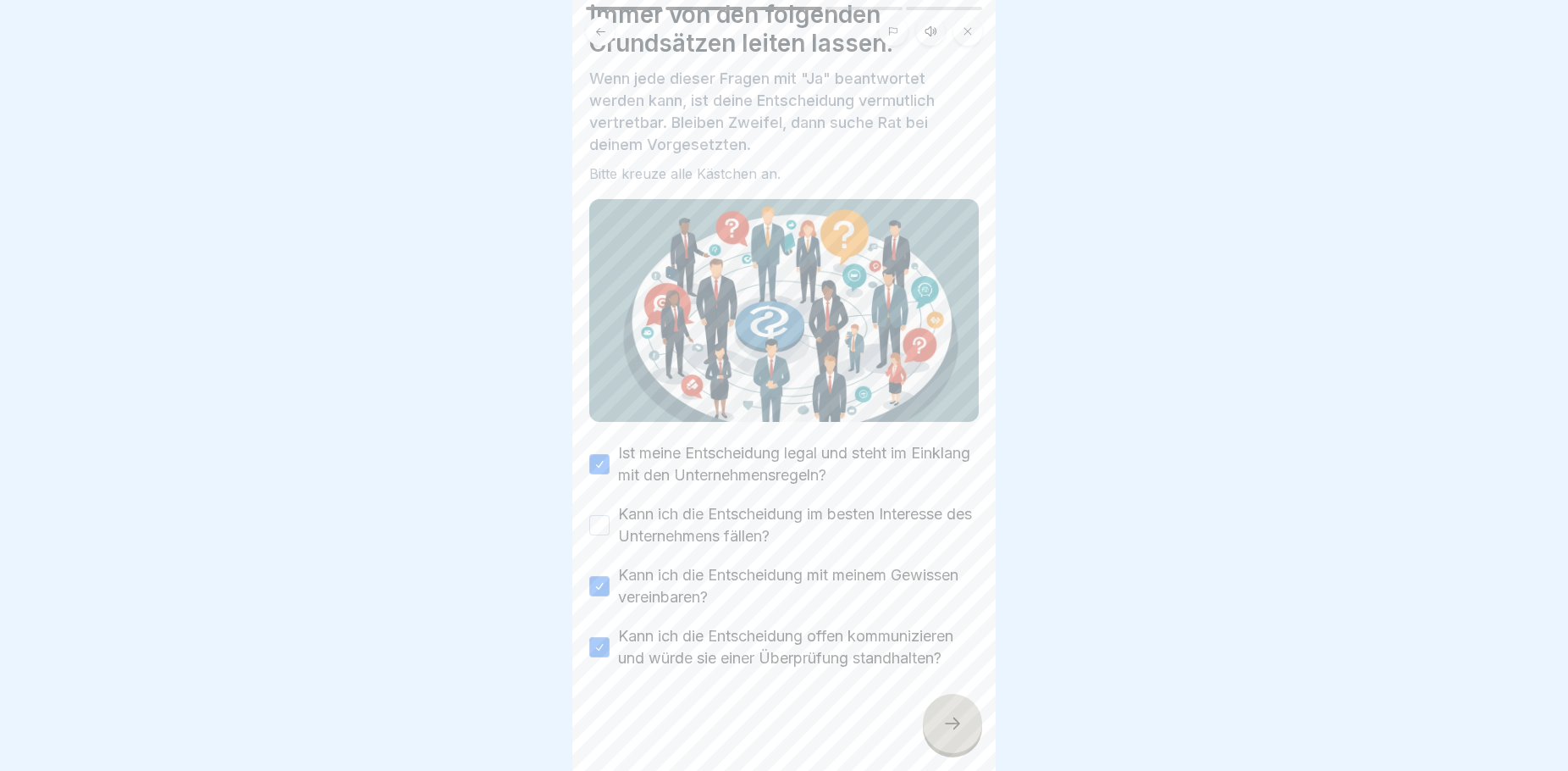
click at [590, 515] on button "Kann ich die Entscheidung im besten Interesse des Unternehmens fällen?" at bounding box center [600, 525] width 21 height 21
click at [956, 749] on div at bounding box center [952, 723] width 59 height 59
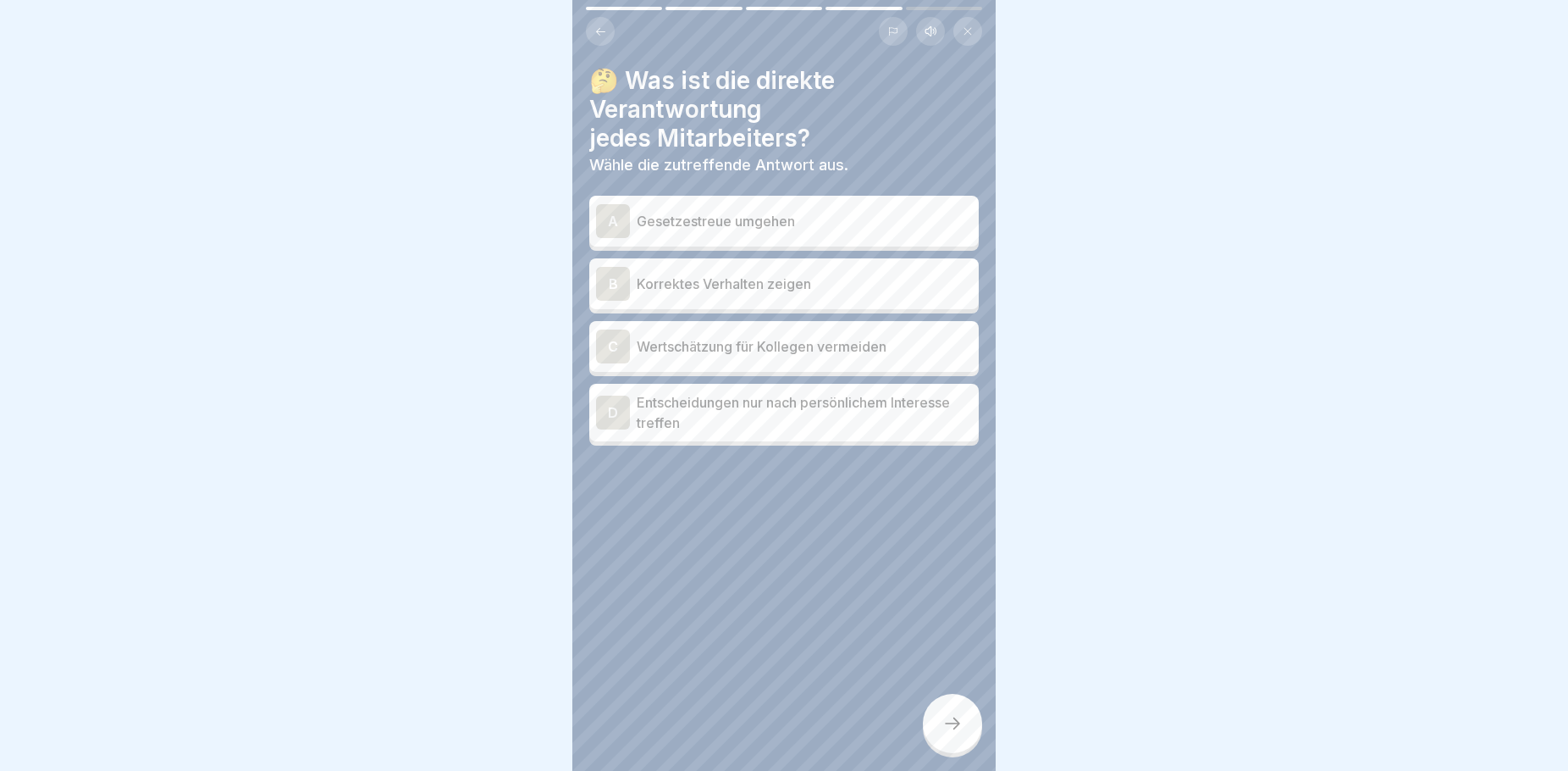
click at [778, 239] on div "A Gesetzestreue umgehen" at bounding box center [784, 221] width 390 height 51
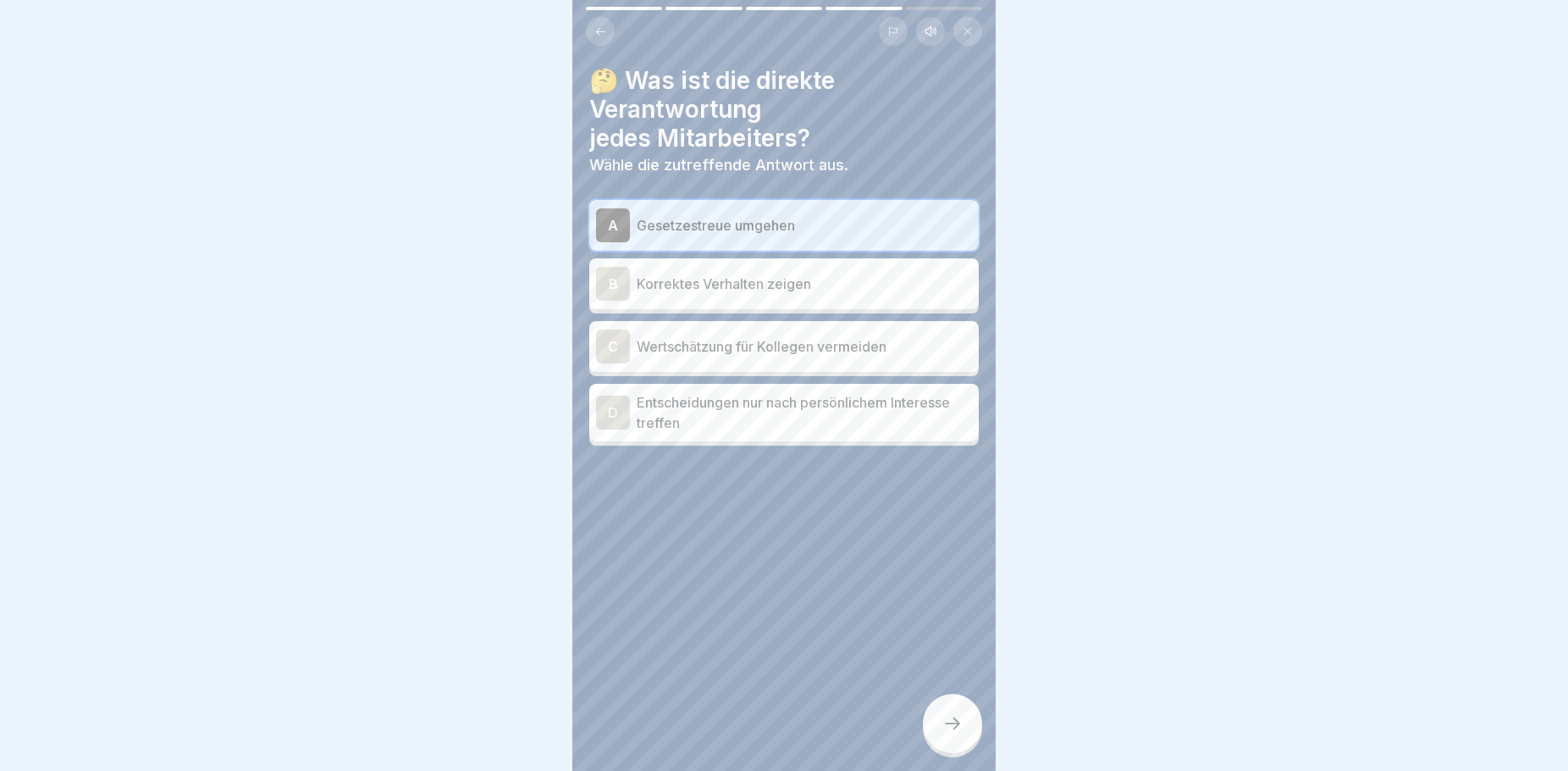
click at [949, 732] on icon at bounding box center [953, 723] width 21 height 21
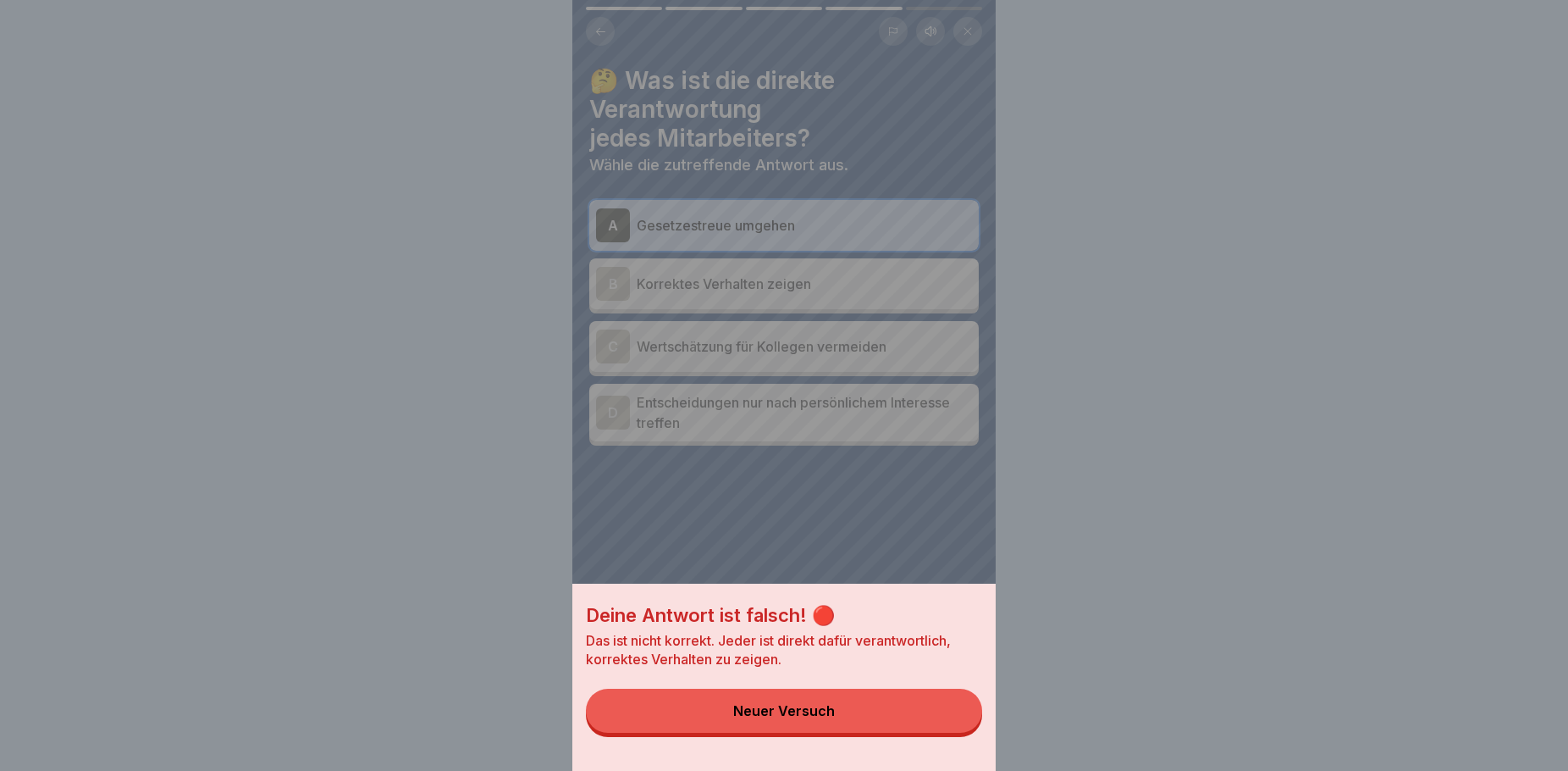
click at [865, 731] on button "Neuer Versuch" at bounding box center [784, 710] width 396 height 44
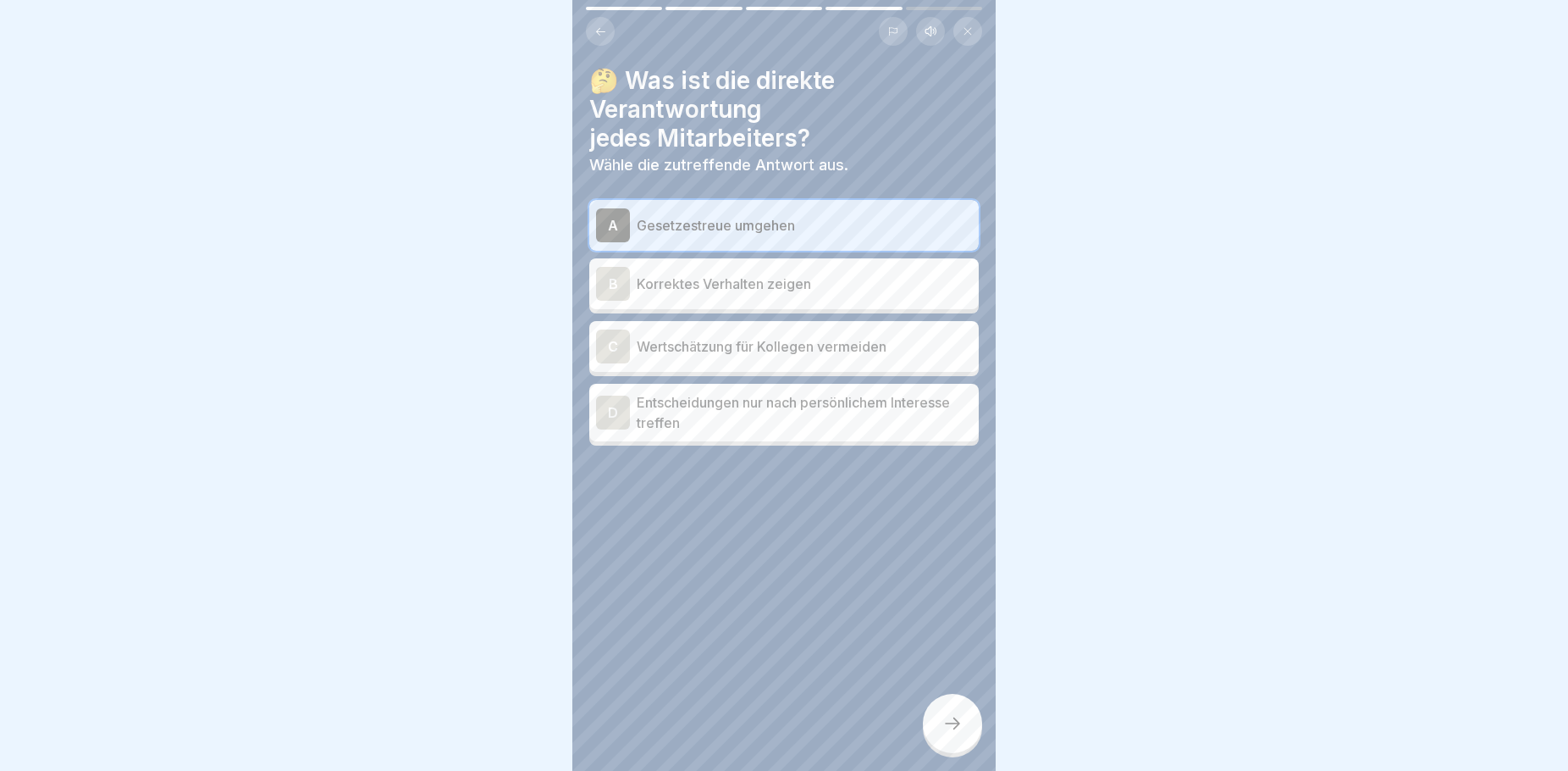
click at [754, 291] on p "Korrektes Verhalten zeigen" at bounding box center [804, 284] width 335 height 21
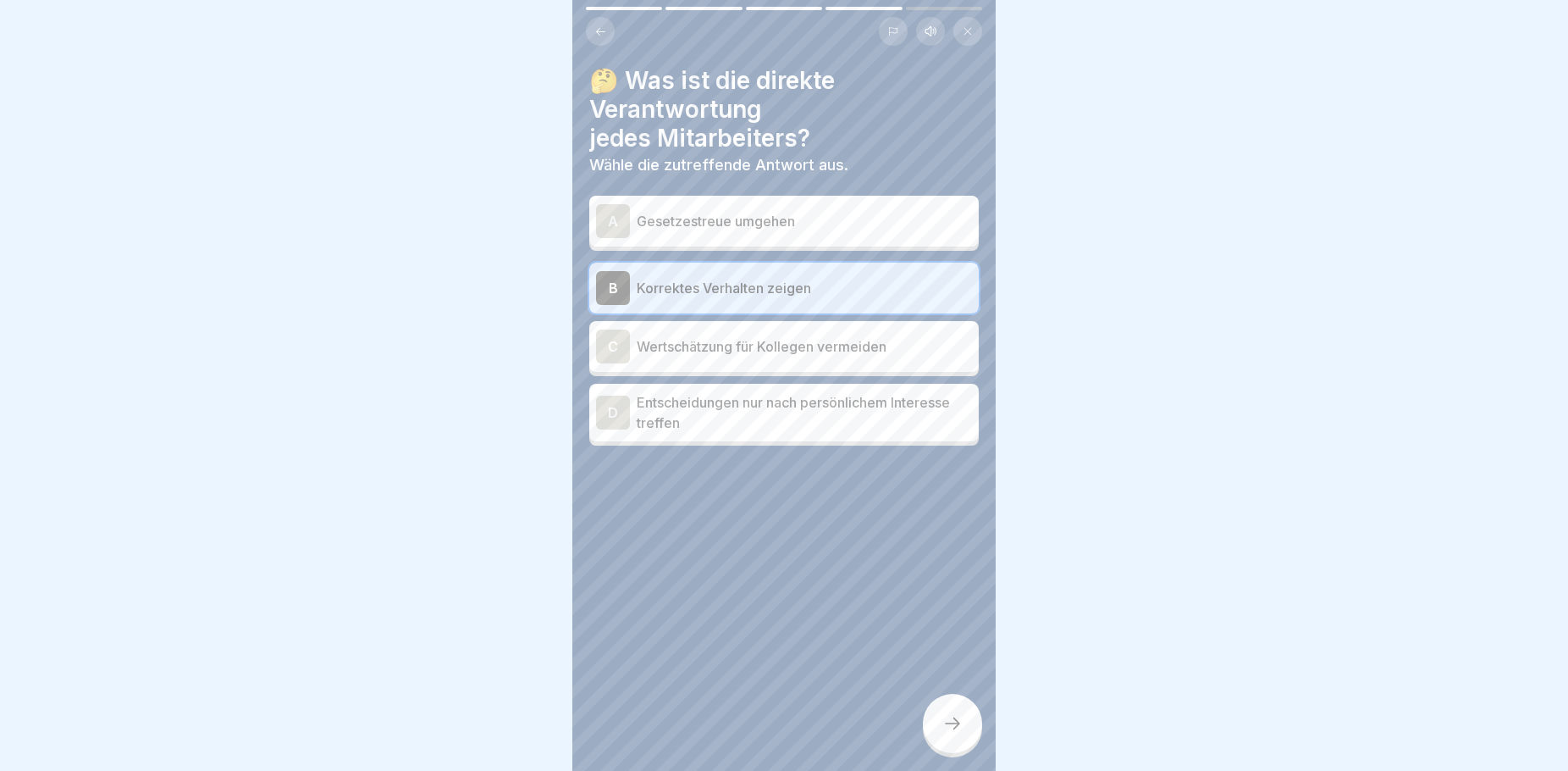
click at [959, 751] on div at bounding box center [952, 723] width 59 height 59
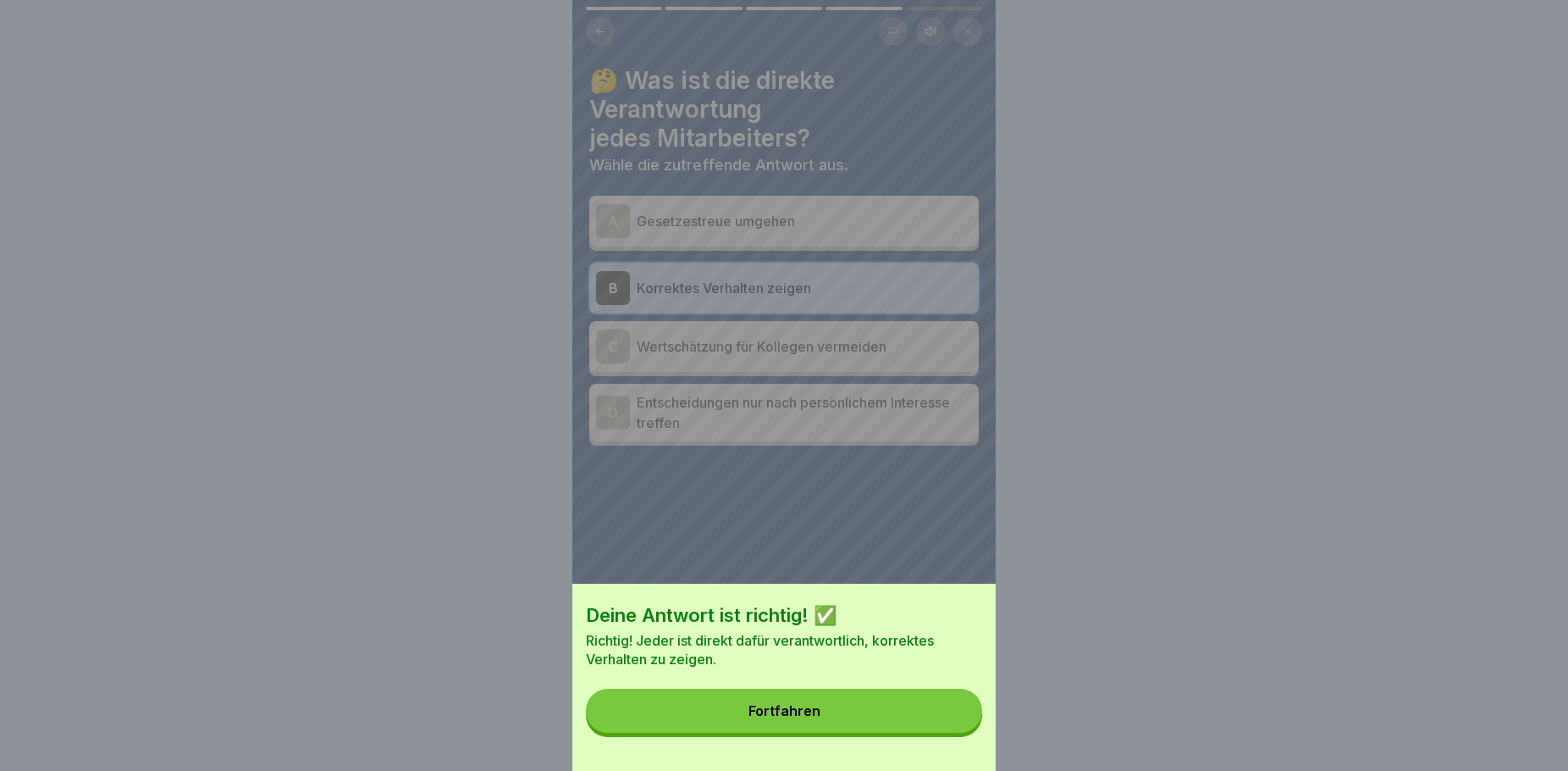
click at [863, 727] on button "Fortfahren" at bounding box center [784, 710] width 396 height 44
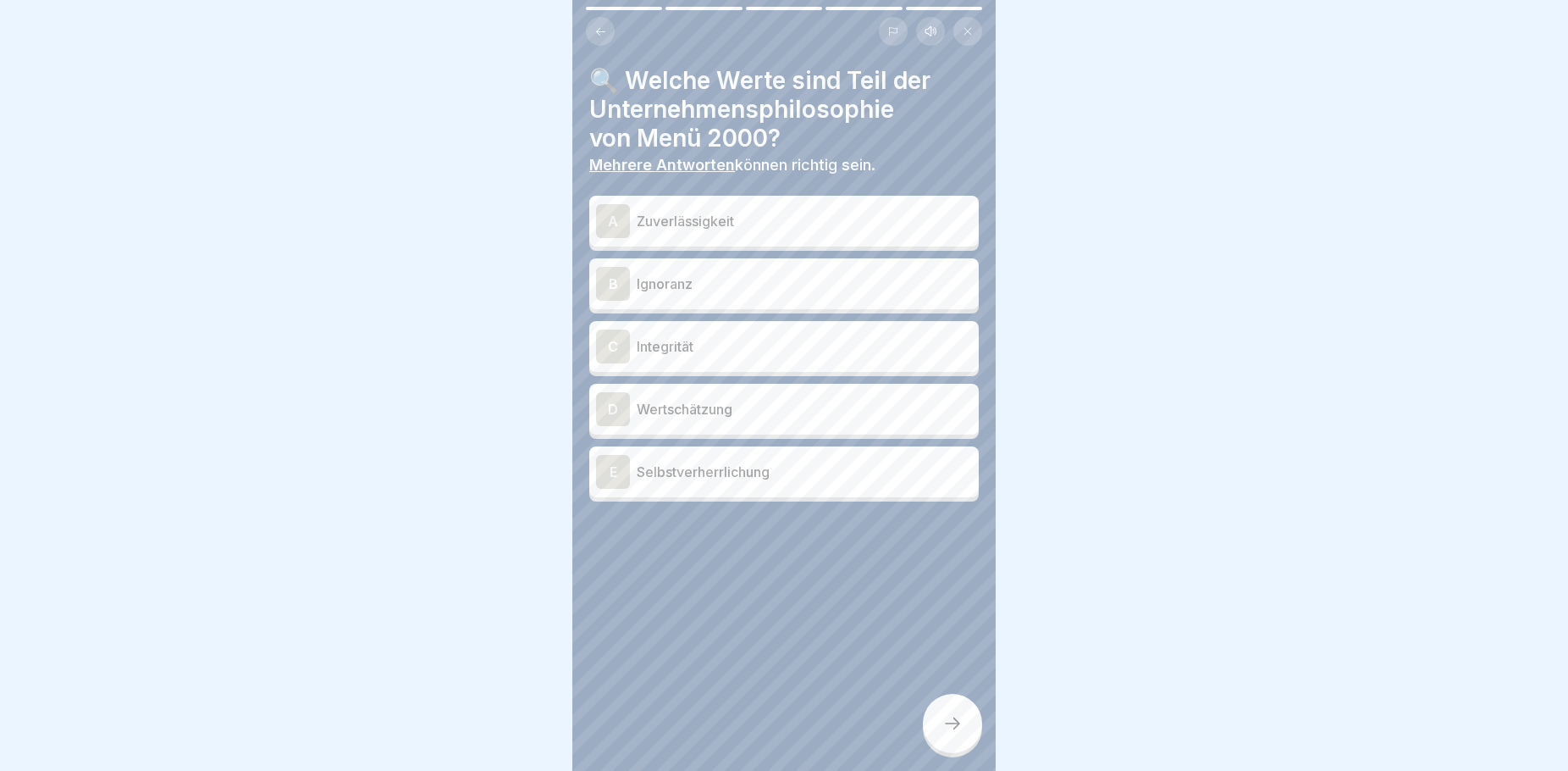
click at [720, 216] on p "Zuverlässigkeit" at bounding box center [804, 222] width 335 height 21
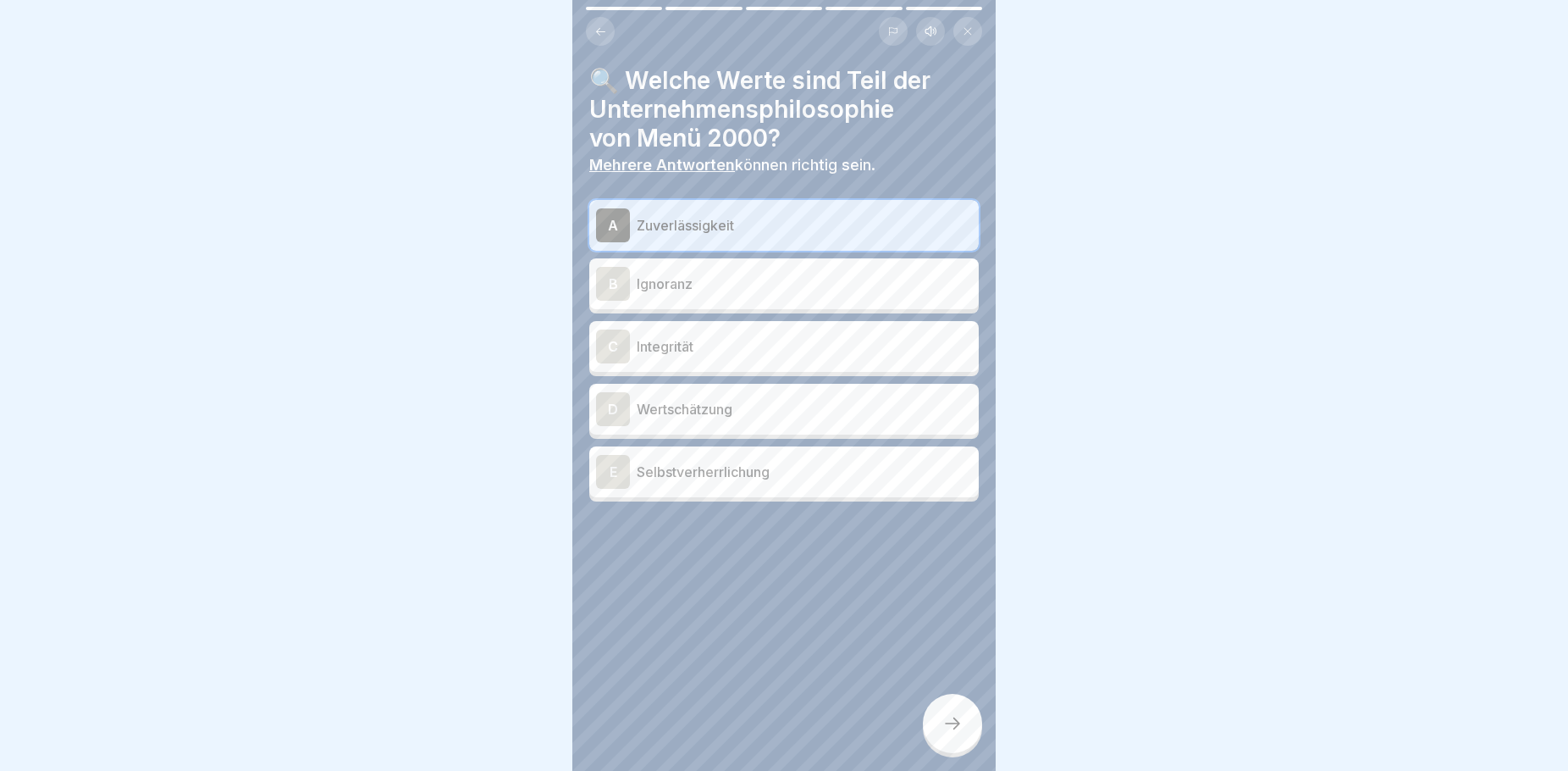
click at [718, 405] on p "Wertschätzung" at bounding box center [804, 409] width 335 height 21
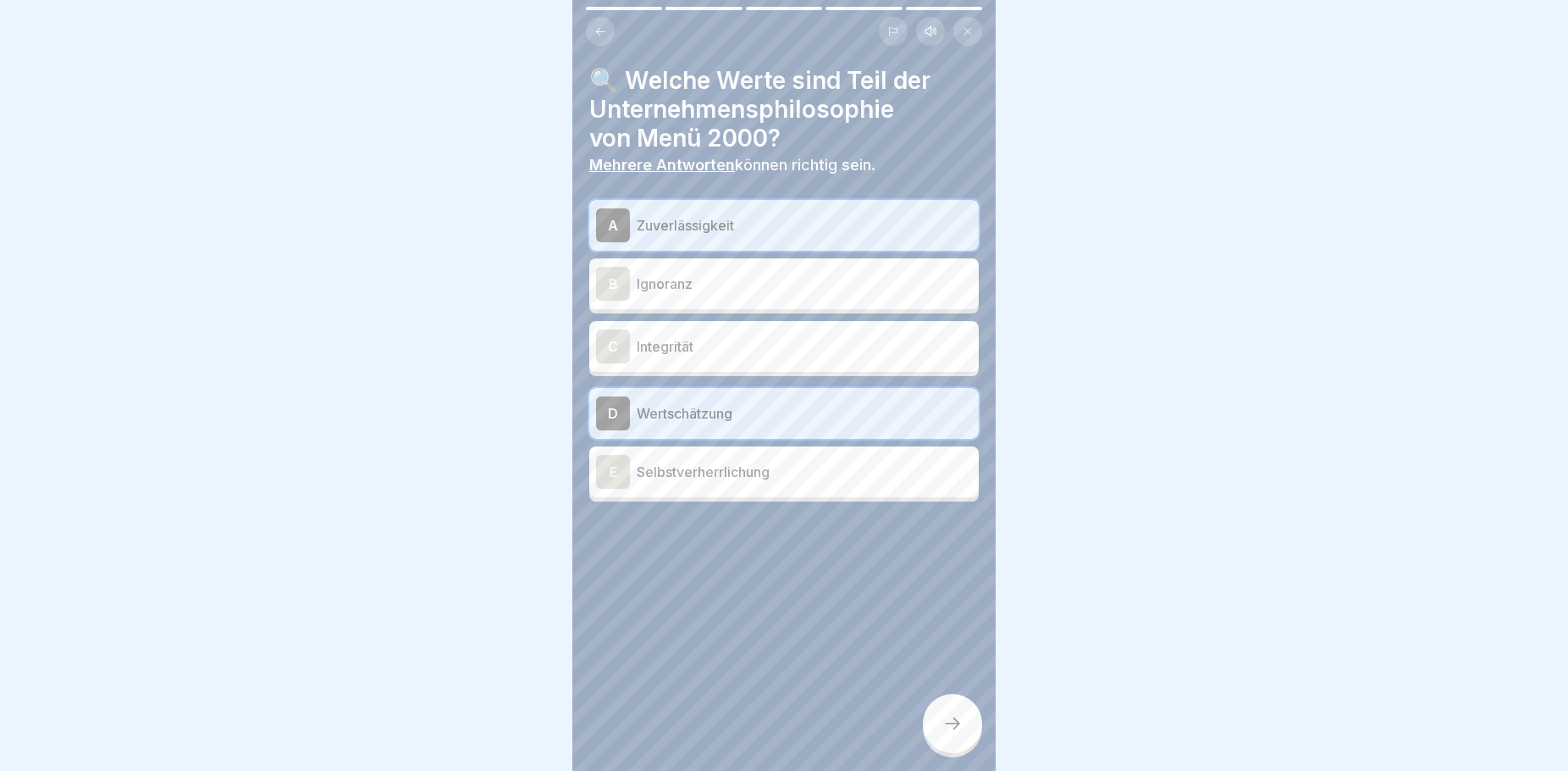
click at [701, 346] on p "Integrität" at bounding box center [804, 347] width 335 height 21
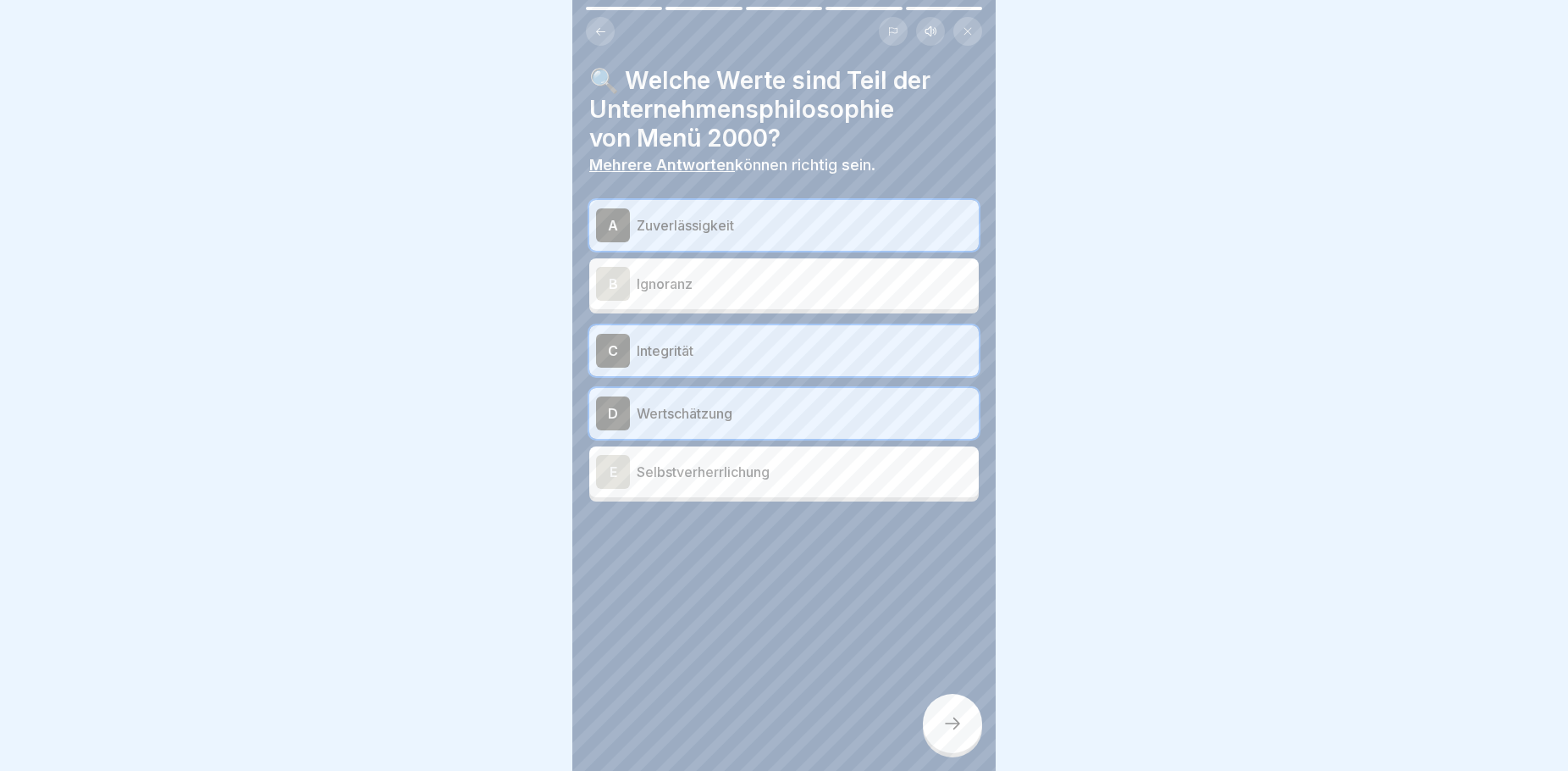
click at [965, 732] on div at bounding box center [952, 723] width 59 height 59
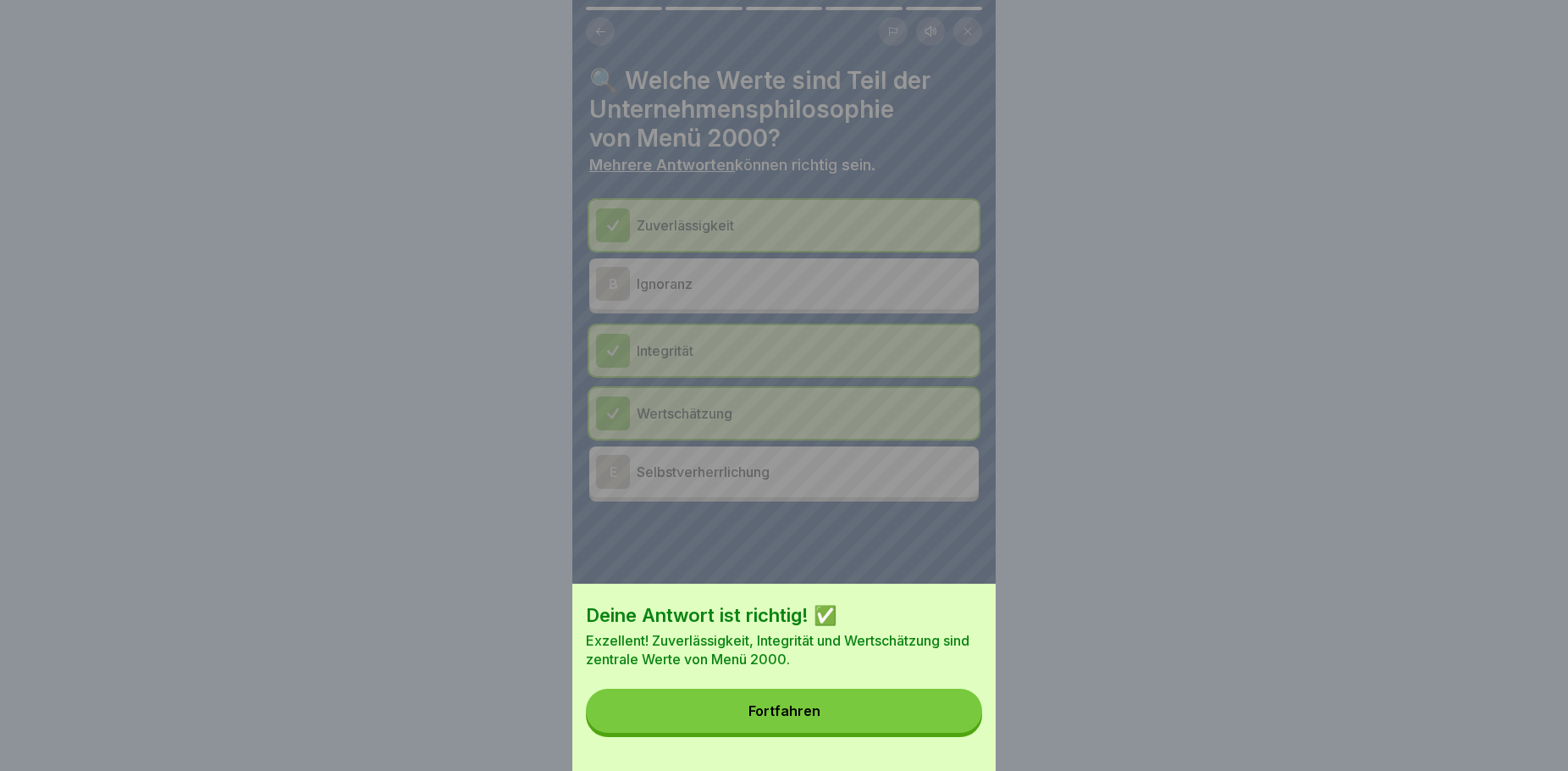
click at [901, 719] on button "Fortfahren" at bounding box center [784, 710] width 396 height 44
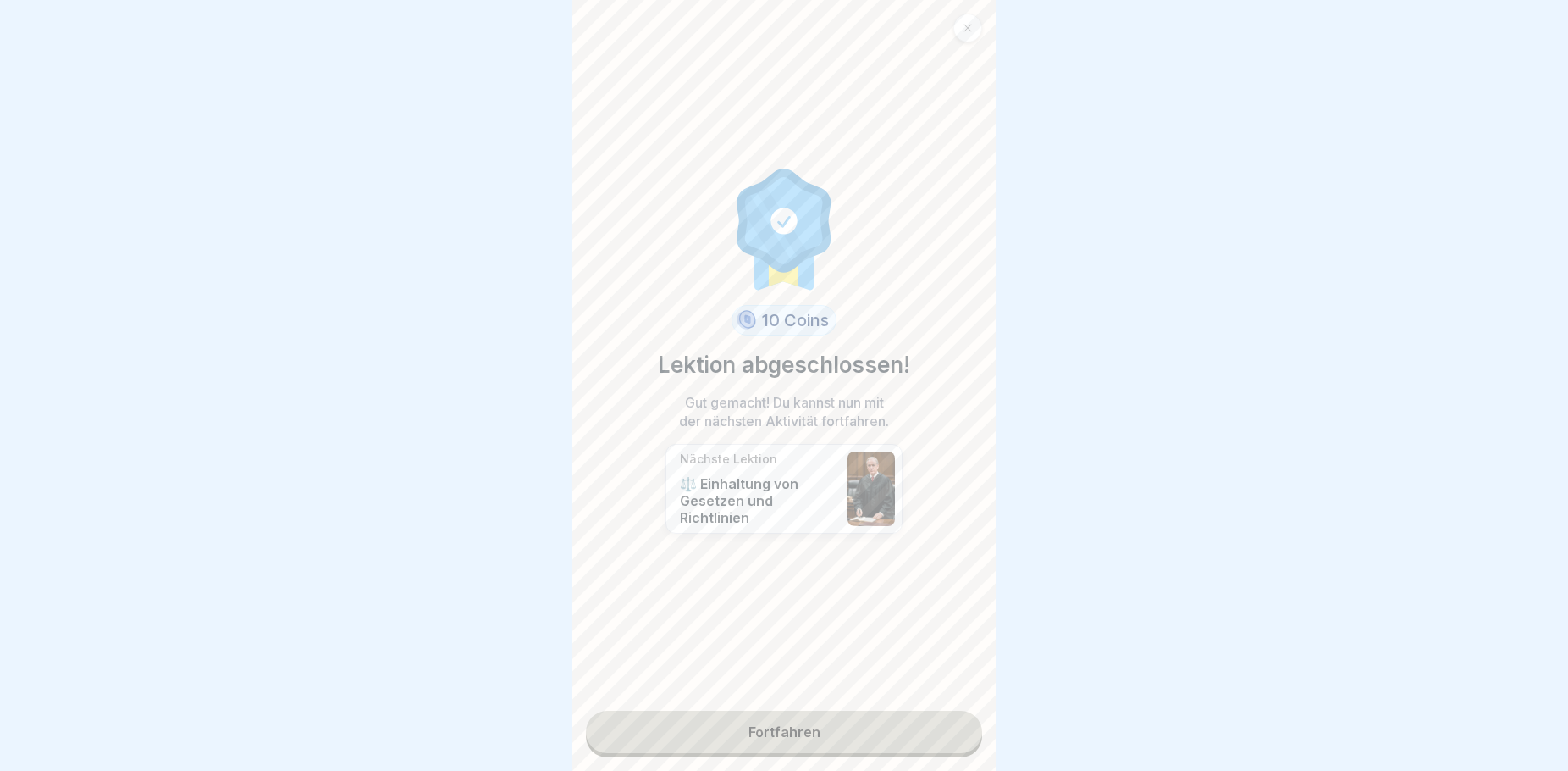
click at [803, 739] on link "Fortfahren" at bounding box center [784, 732] width 396 height 42
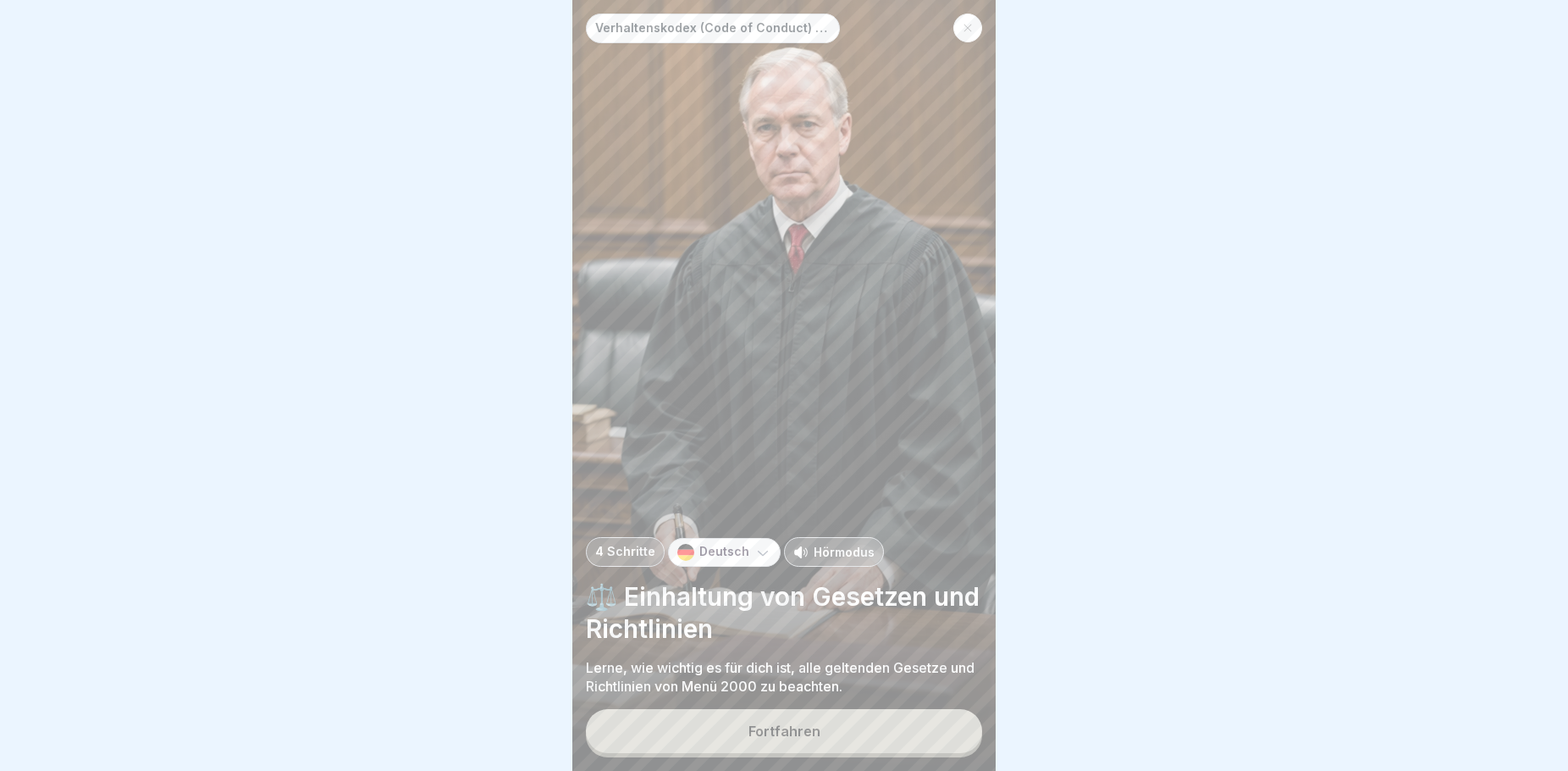
click at [738, 746] on button "Fortfahren" at bounding box center [784, 731] width 396 height 44
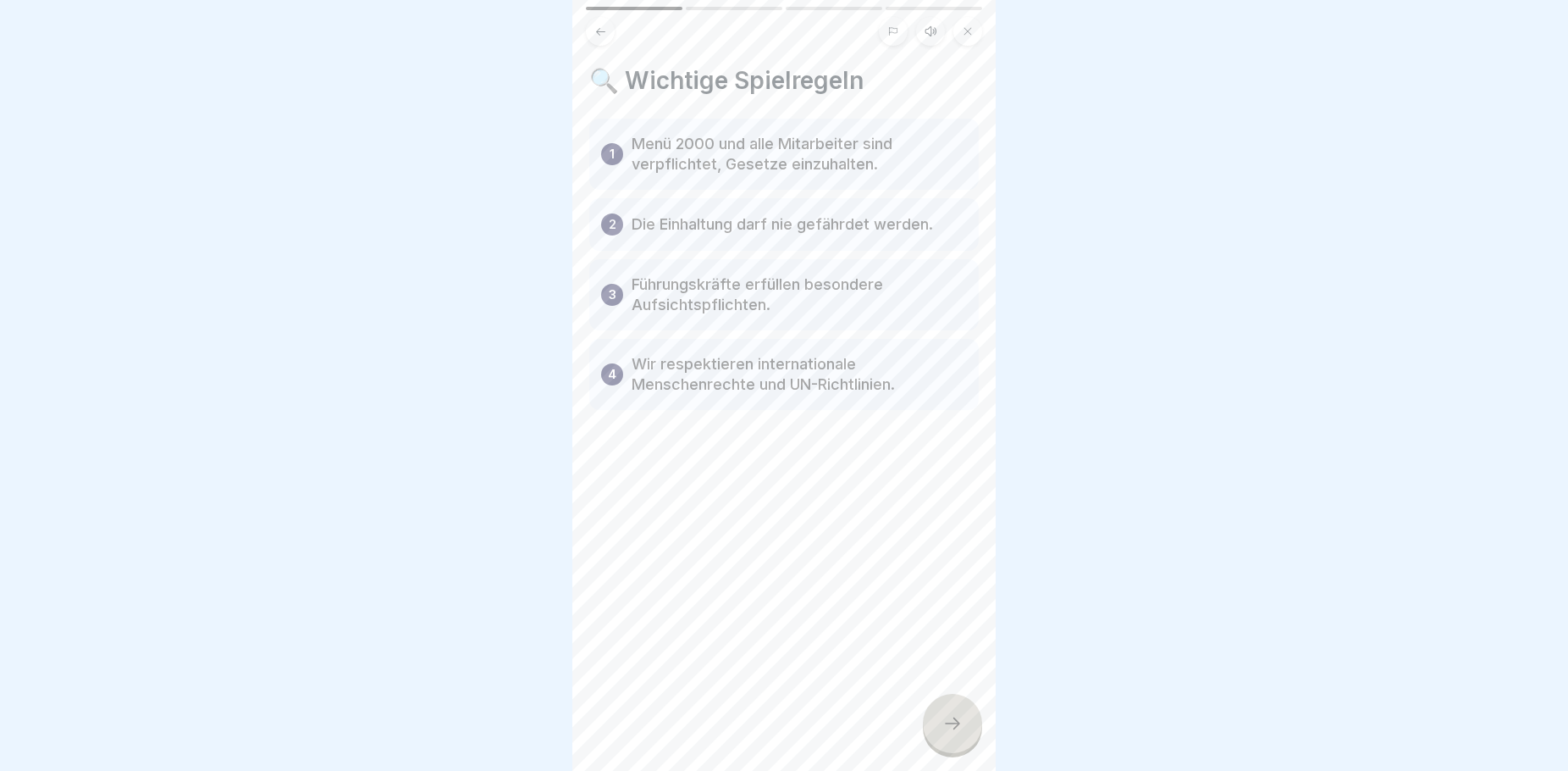
click at [961, 733] on icon at bounding box center [953, 723] width 21 height 21
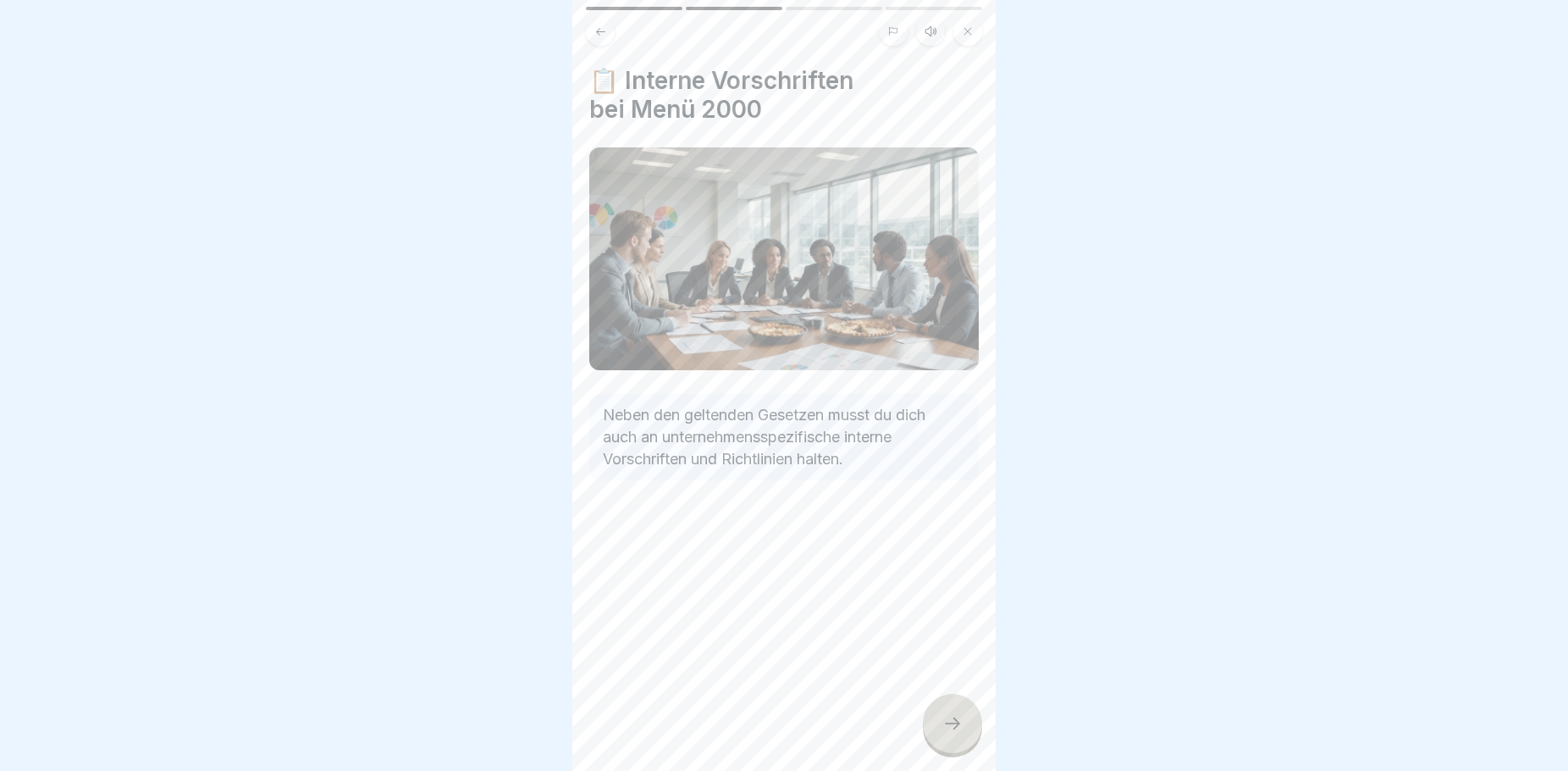
click at [961, 733] on icon at bounding box center [953, 723] width 21 height 21
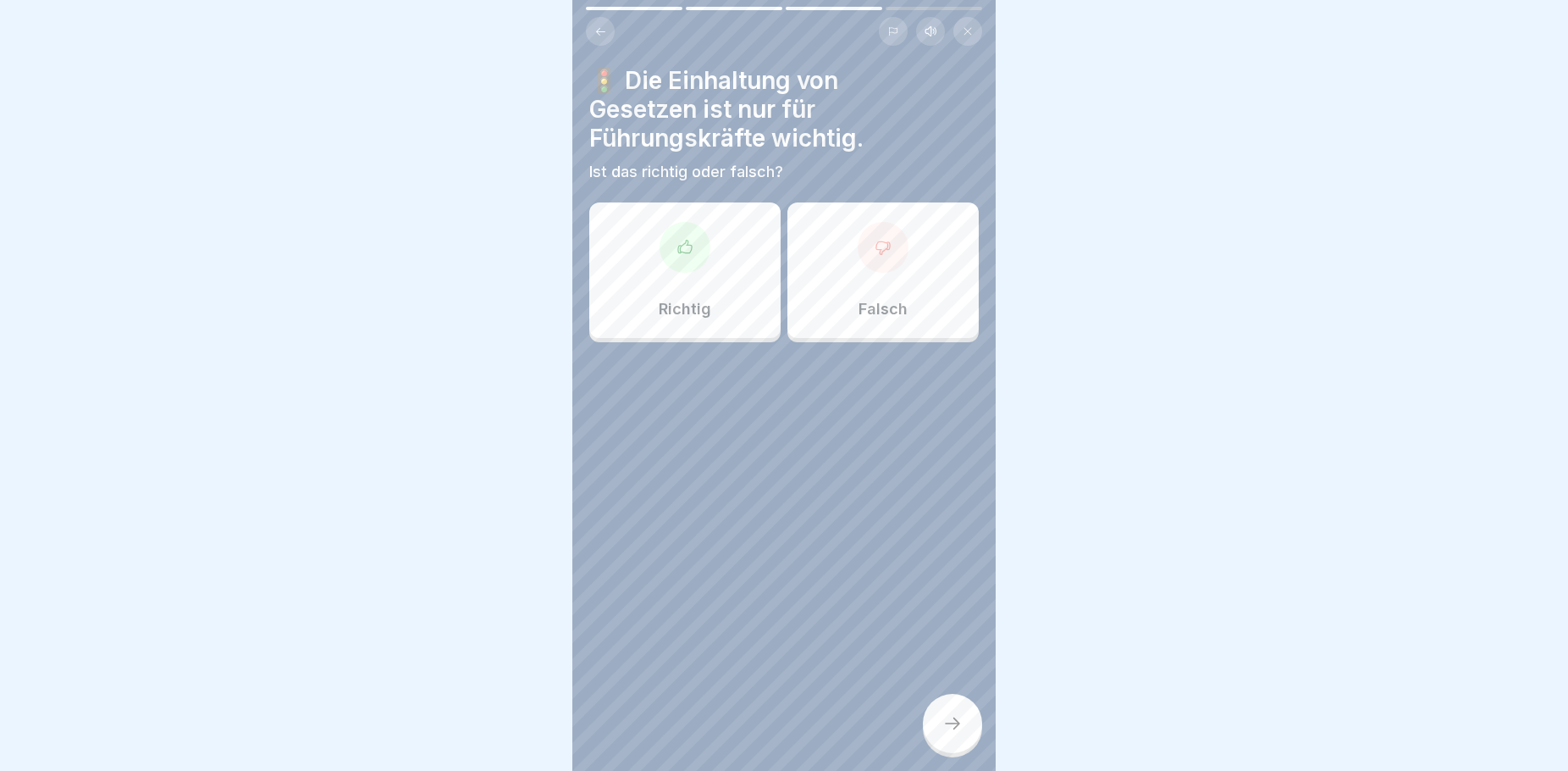
click at [813, 296] on div "Falsch" at bounding box center [884, 270] width 192 height 135
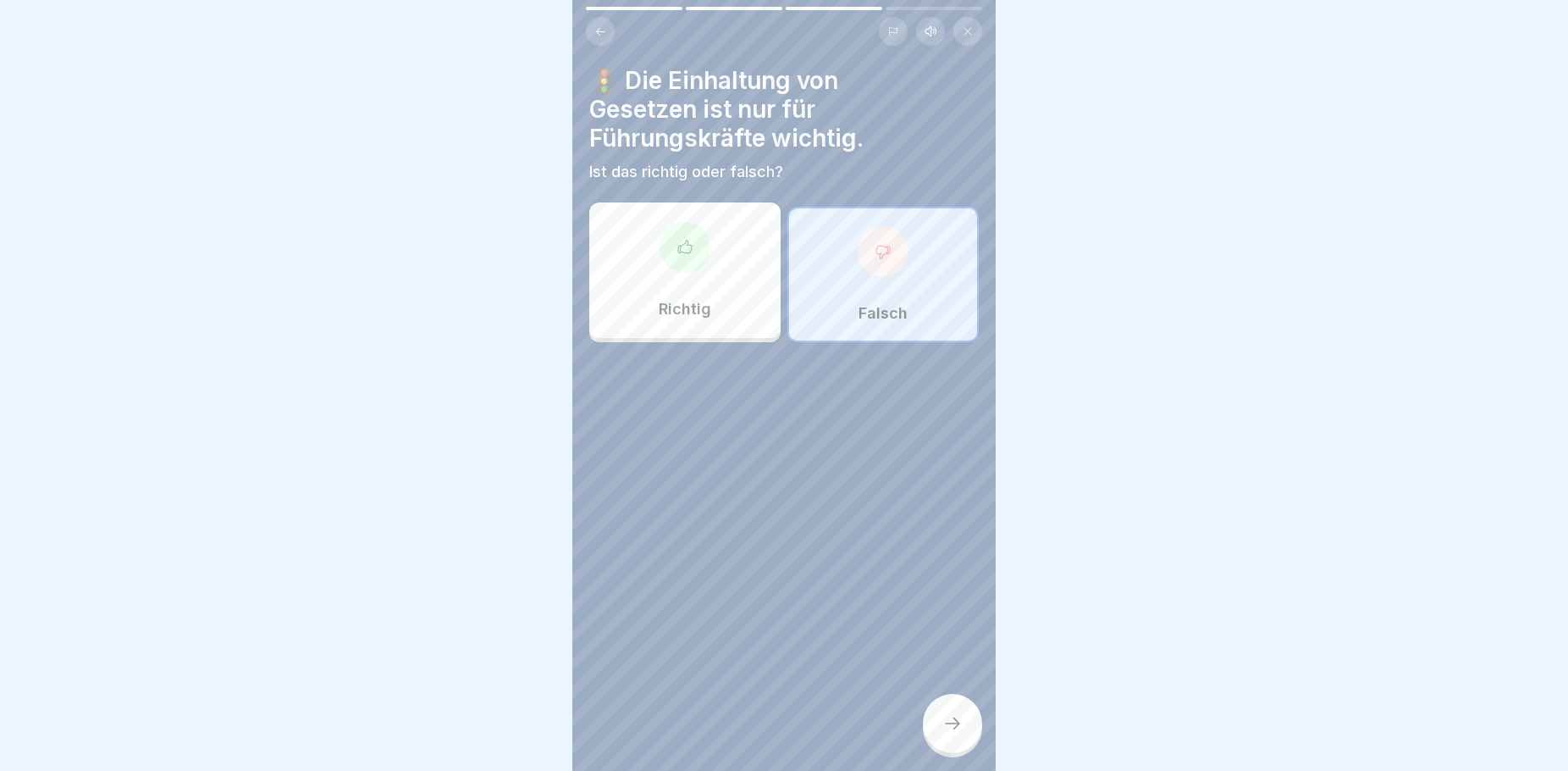
click at [952, 733] on icon at bounding box center [953, 723] width 21 height 21
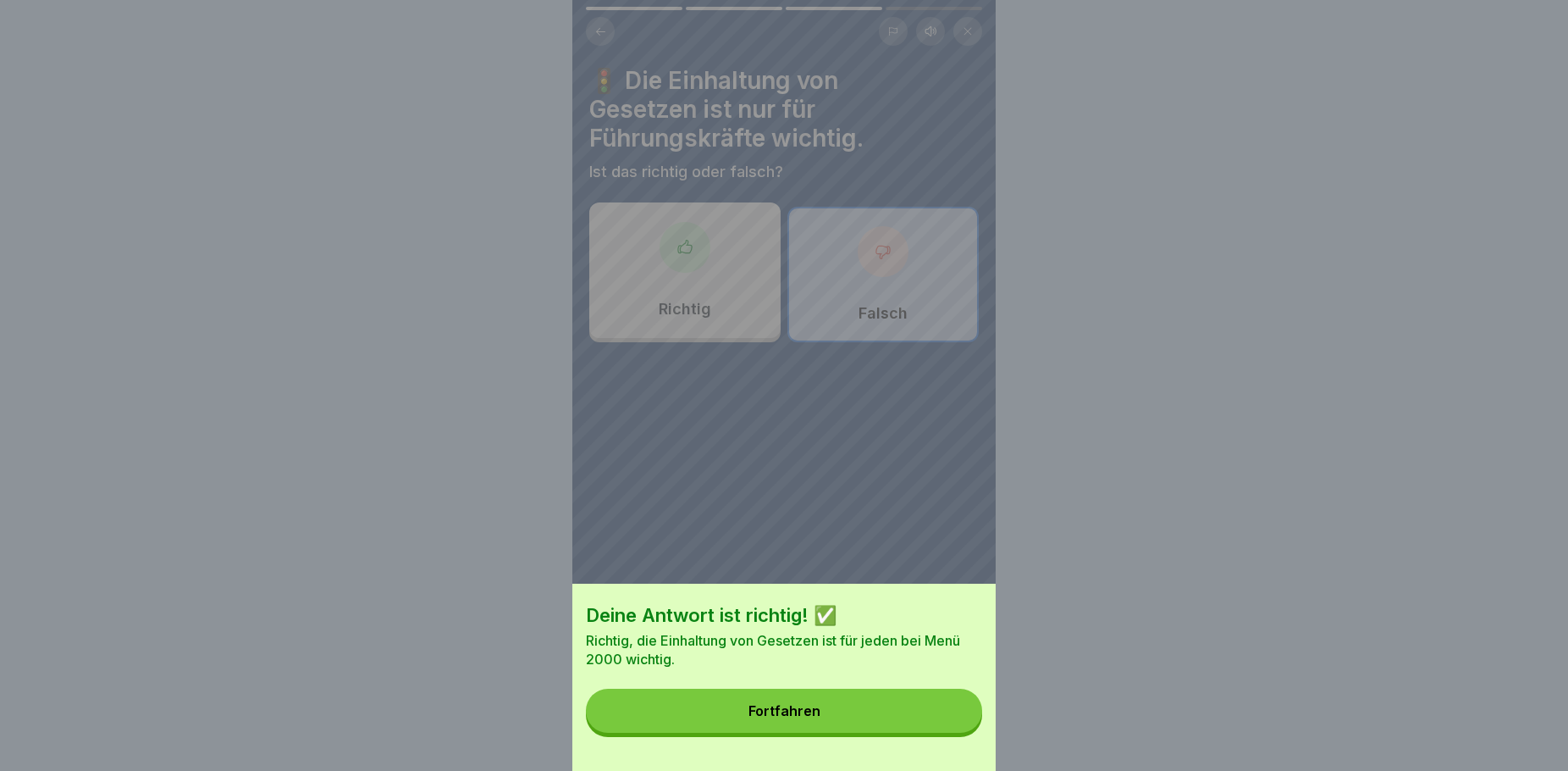
click at [821, 718] on div "Fortfahren" at bounding box center [784, 711] width 72 height 15
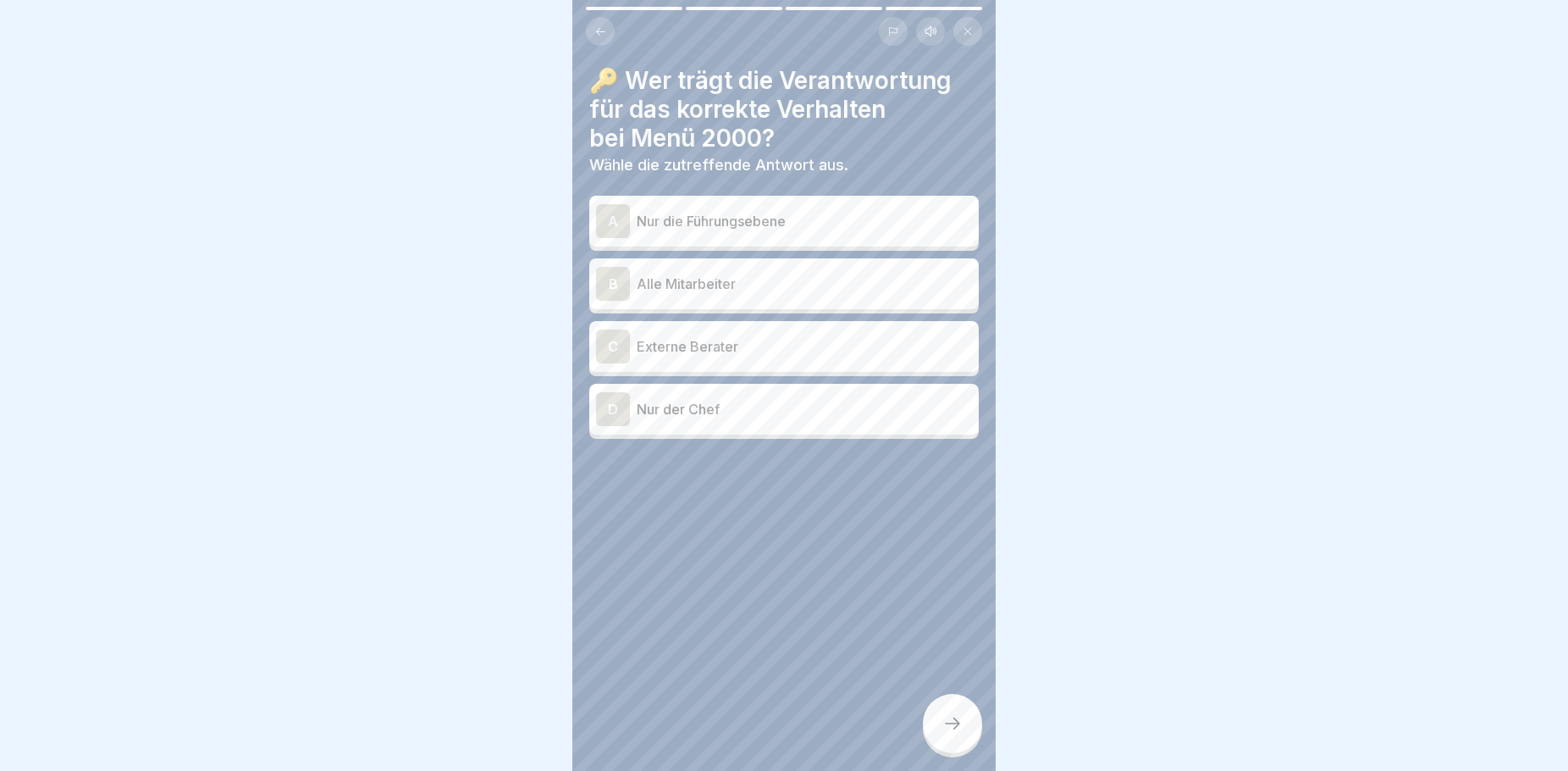
click at [738, 273] on p "Alle Mitarbeiter" at bounding box center [804, 284] width 335 height 21
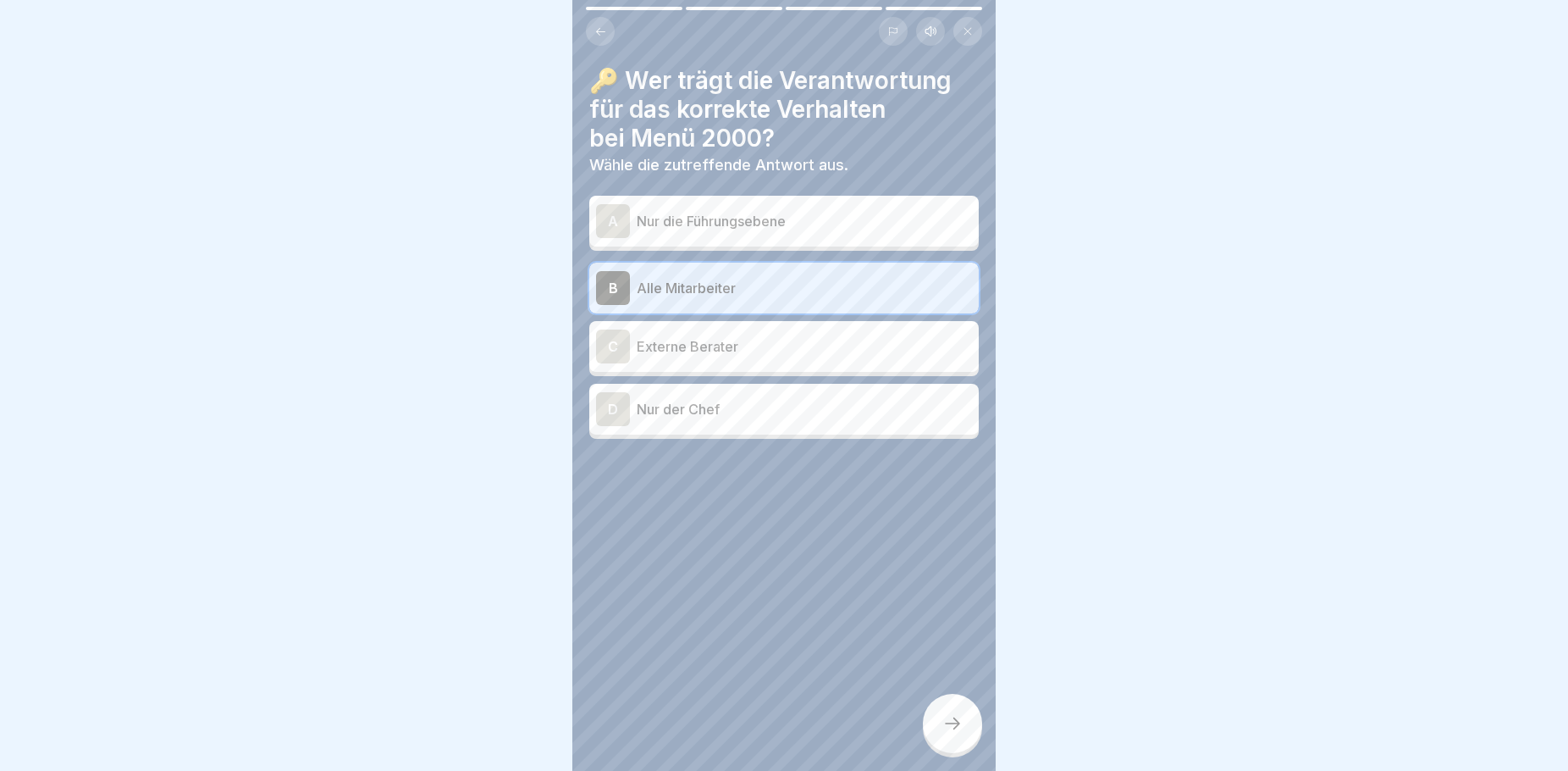
click at [969, 748] on div at bounding box center [952, 723] width 59 height 59
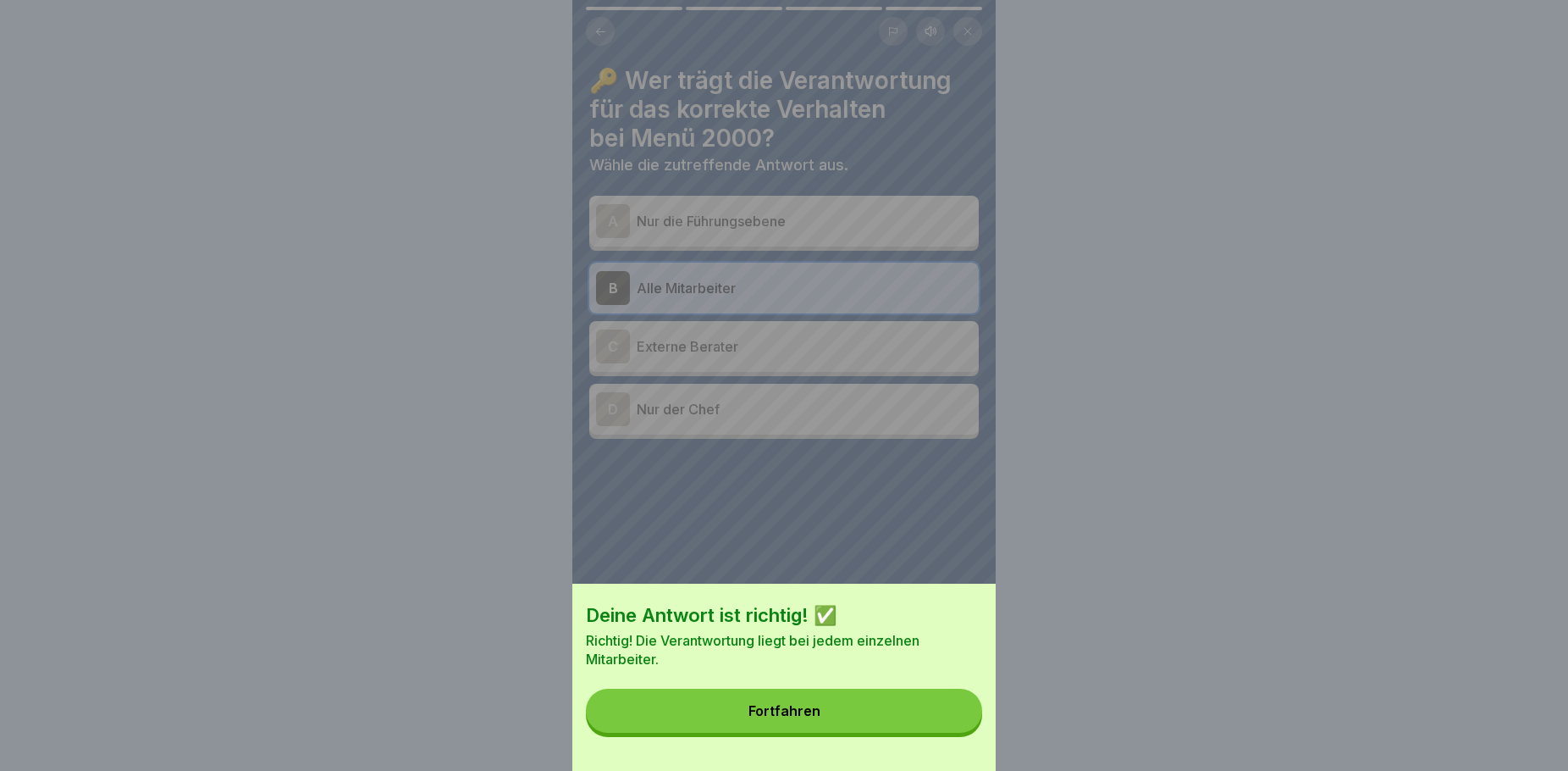
click at [805, 718] on div "Fortfahren" at bounding box center [784, 711] width 72 height 15
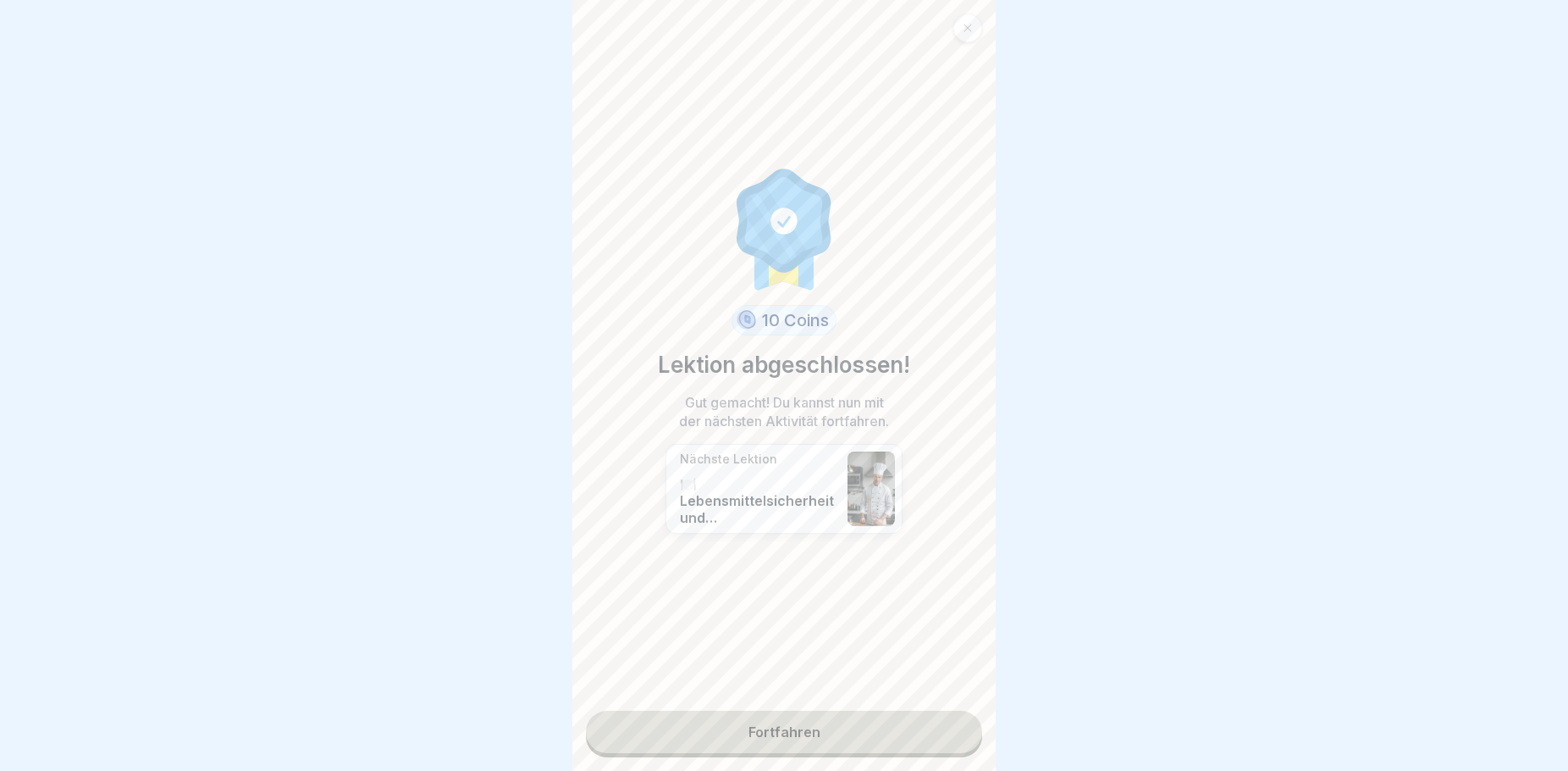
click at [730, 732] on link "Fortfahren" at bounding box center [784, 732] width 396 height 42
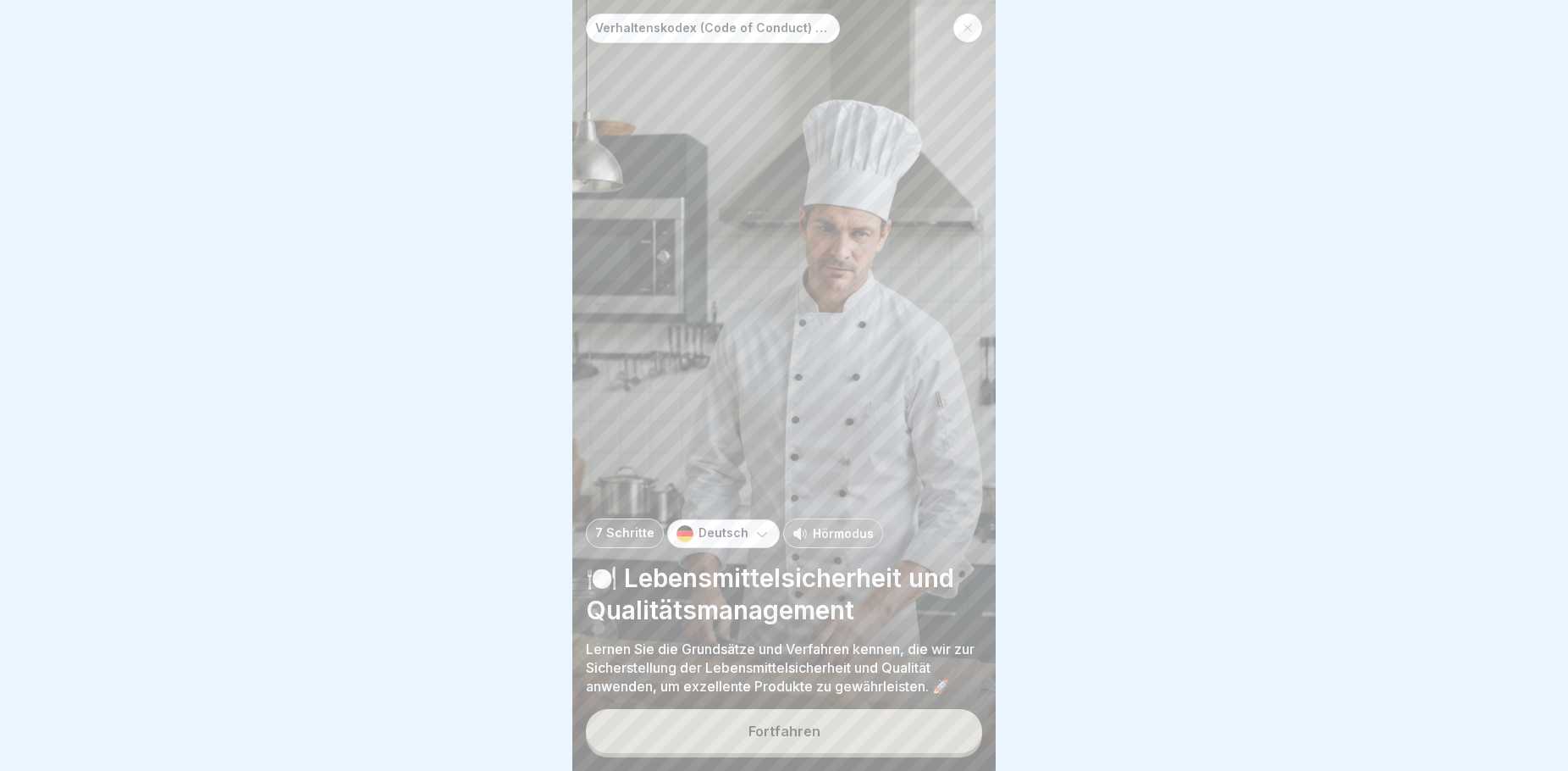
click at [753, 732] on button "Fortfahren" at bounding box center [784, 731] width 396 height 44
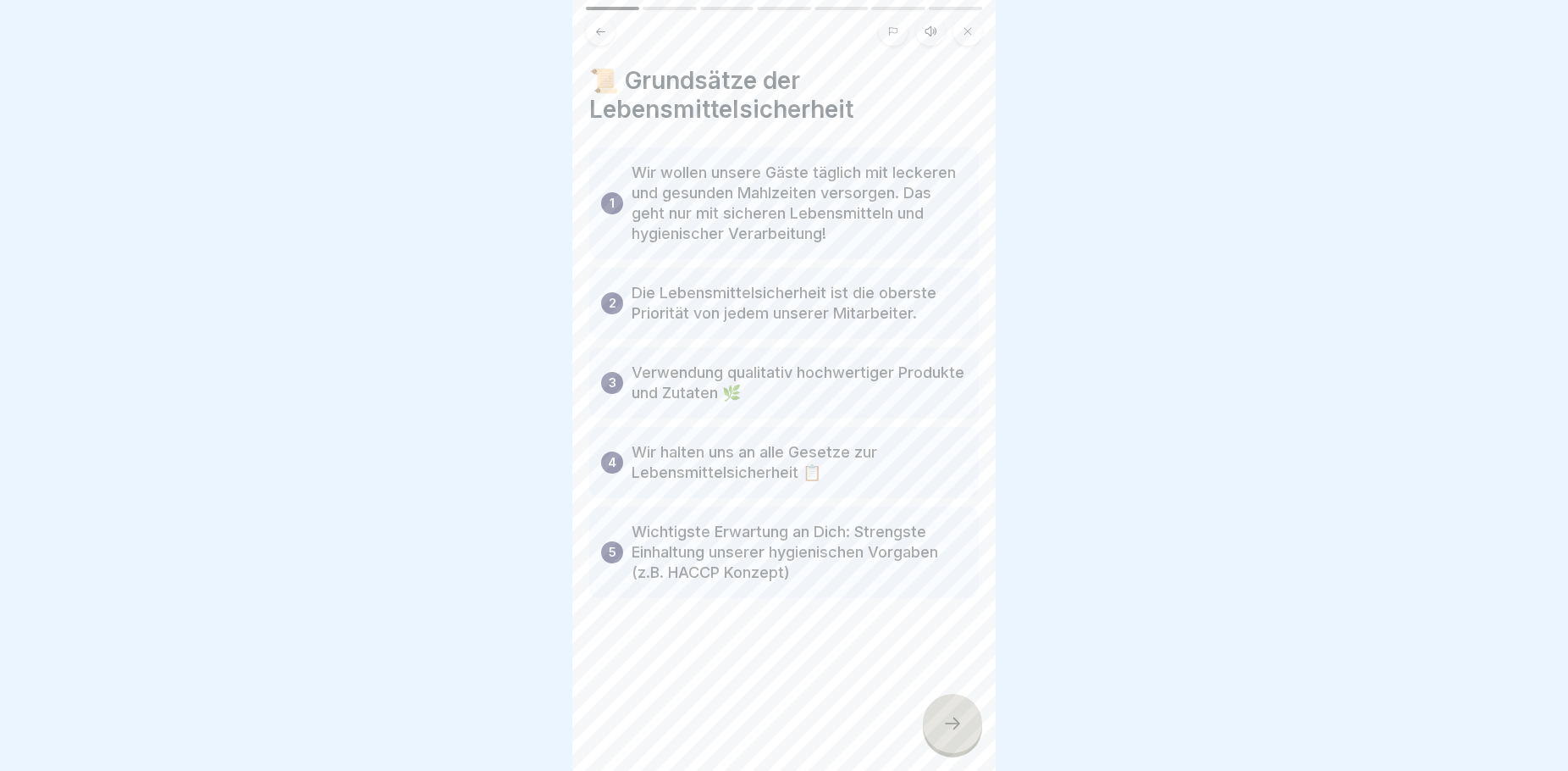
click at [945, 741] on div at bounding box center [952, 723] width 59 height 59
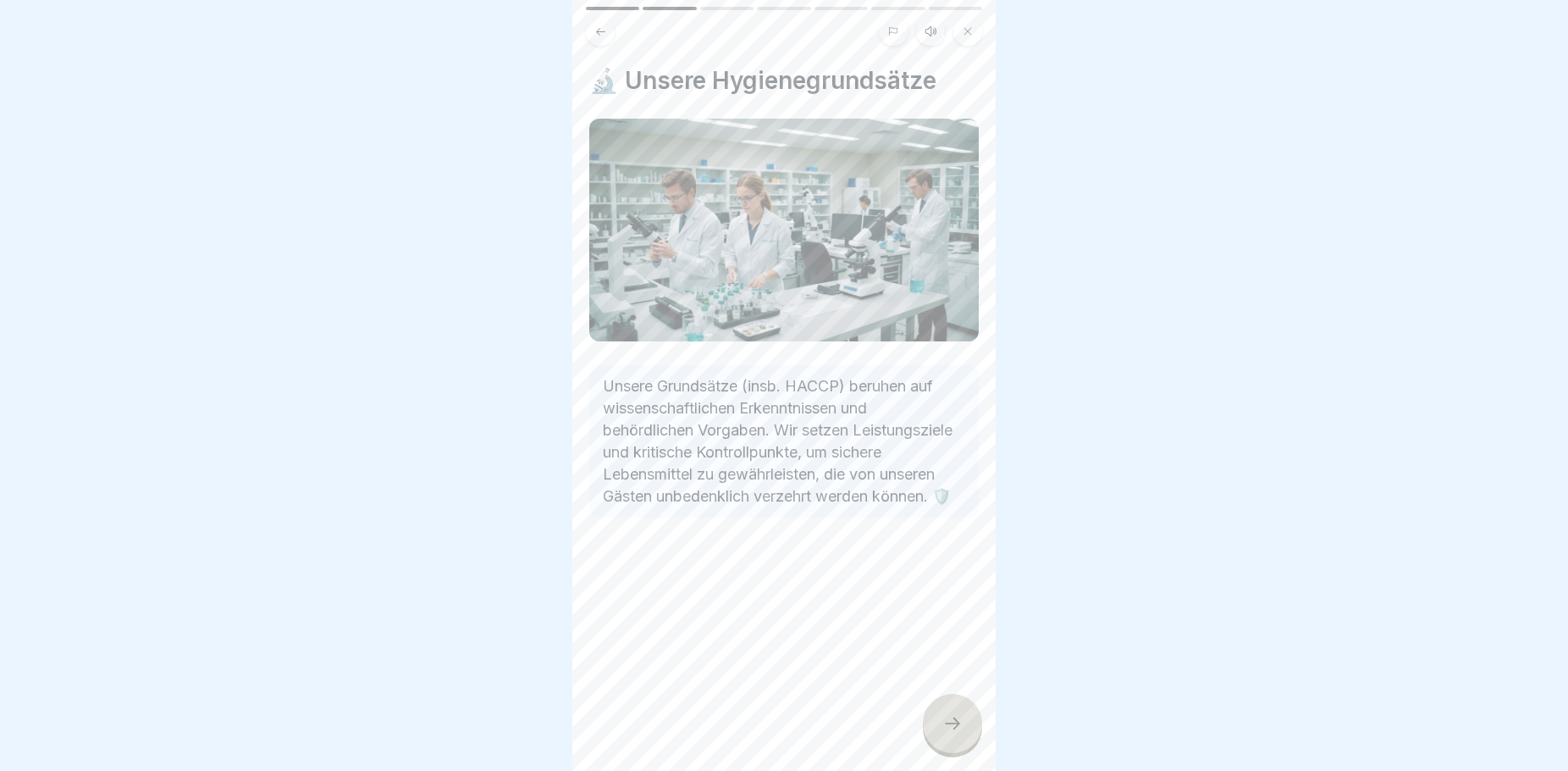
click at [953, 733] on icon at bounding box center [953, 723] width 21 height 21
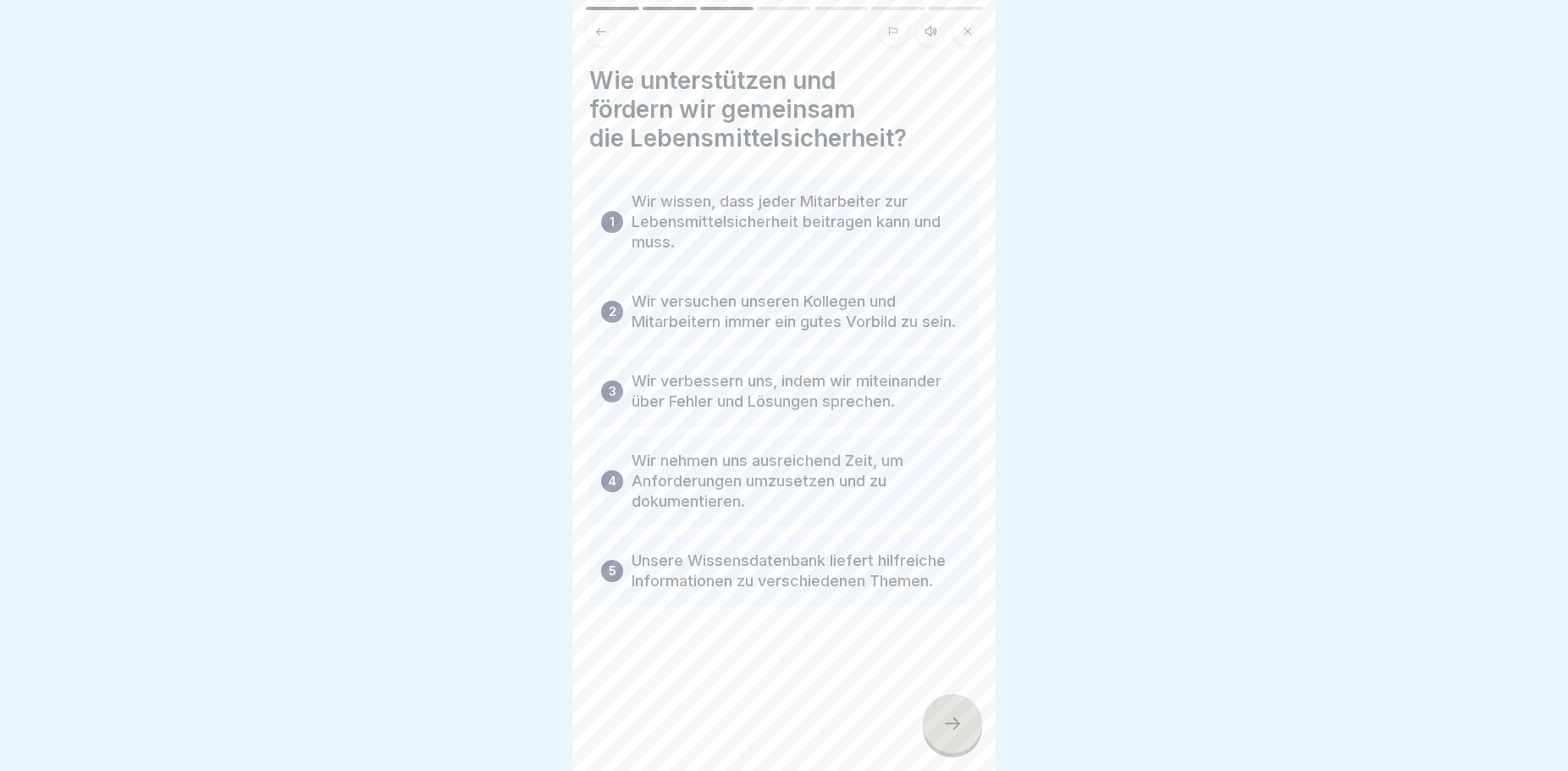
click at [950, 733] on icon at bounding box center [953, 723] width 21 height 21
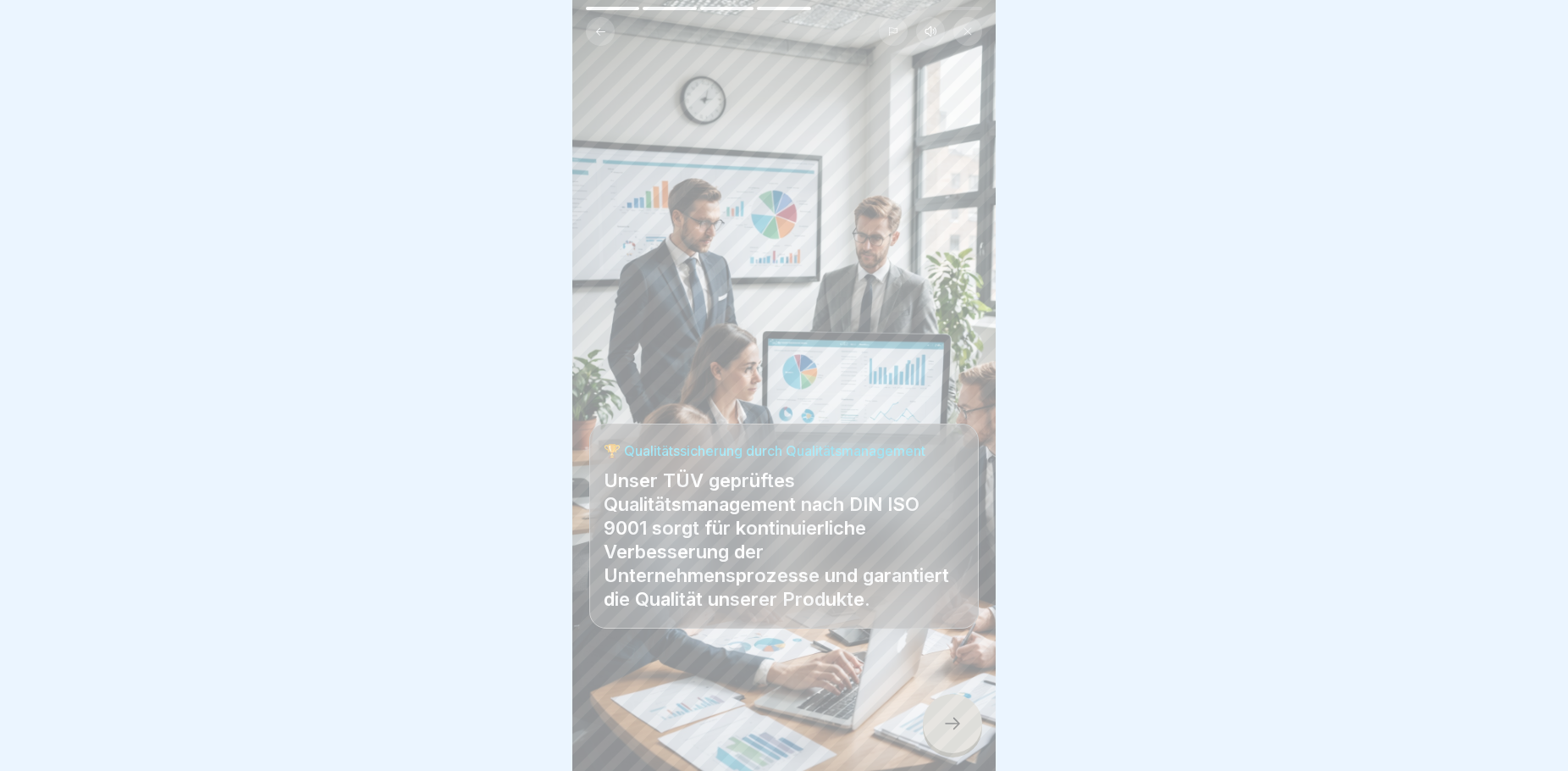
click at [950, 733] on icon at bounding box center [953, 723] width 21 height 21
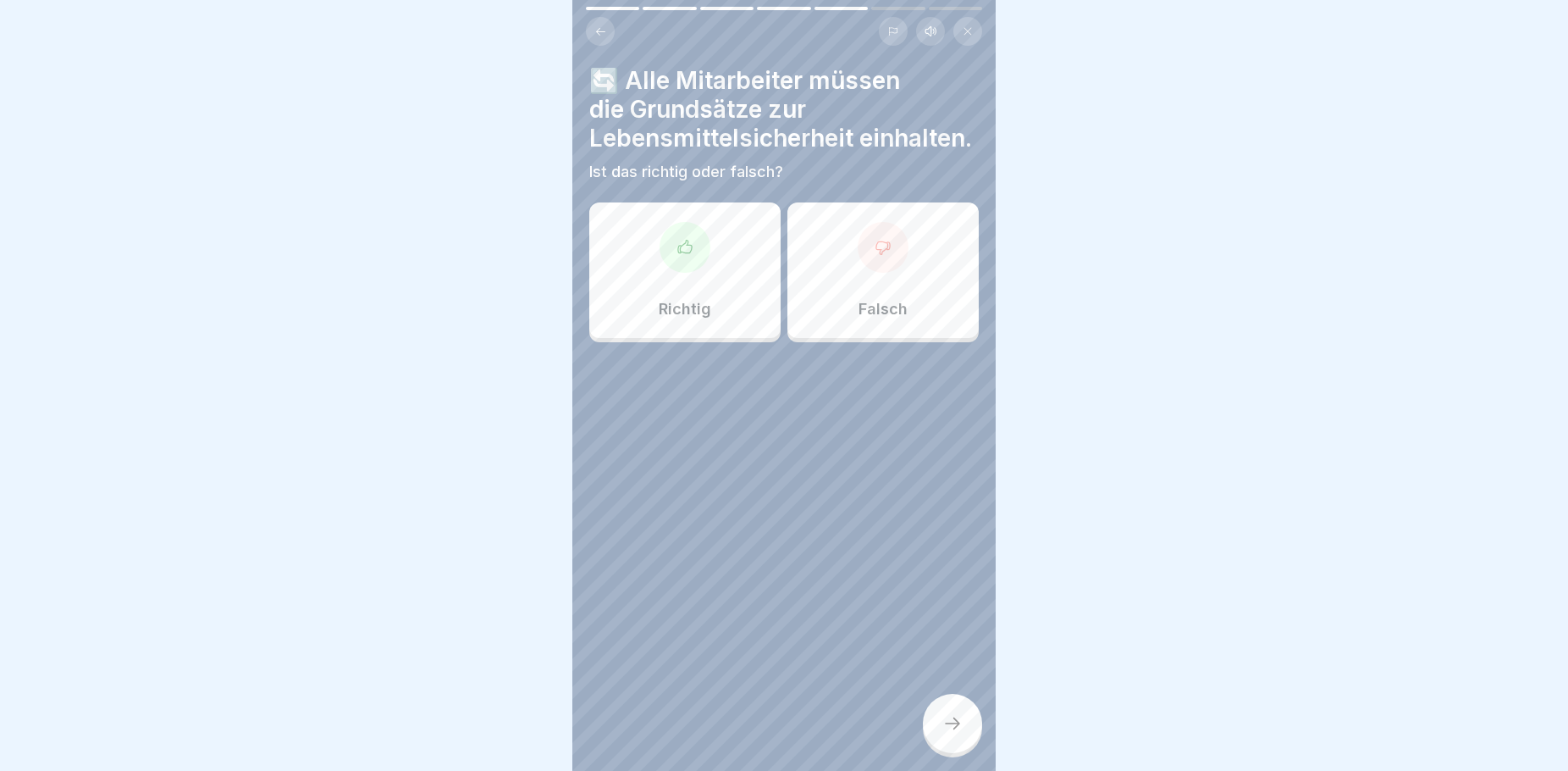
click at [729, 331] on div "Richtig" at bounding box center [685, 270] width 192 height 135
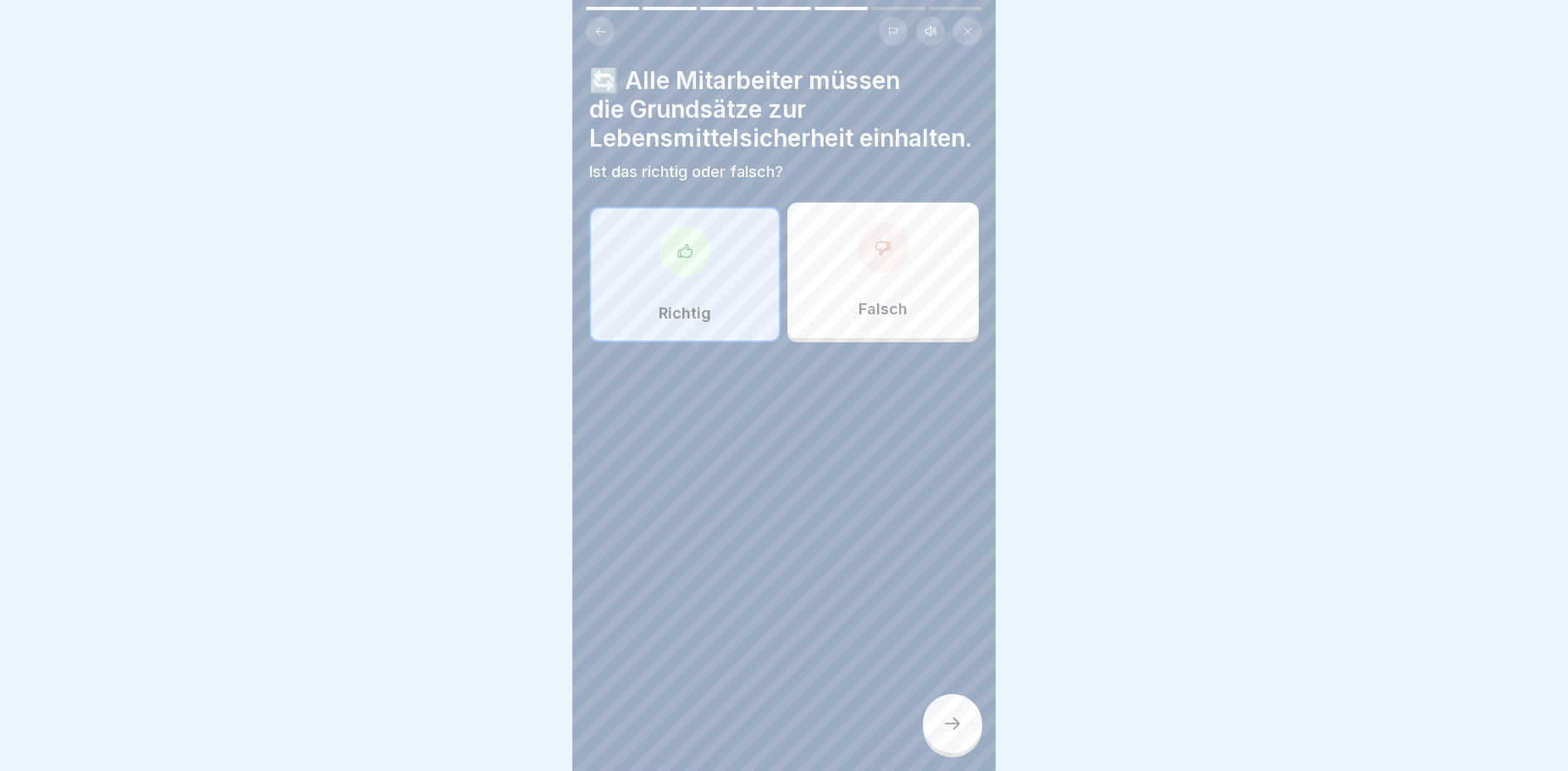
click at [953, 733] on icon at bounding box center [953, 723] width 21 height 21
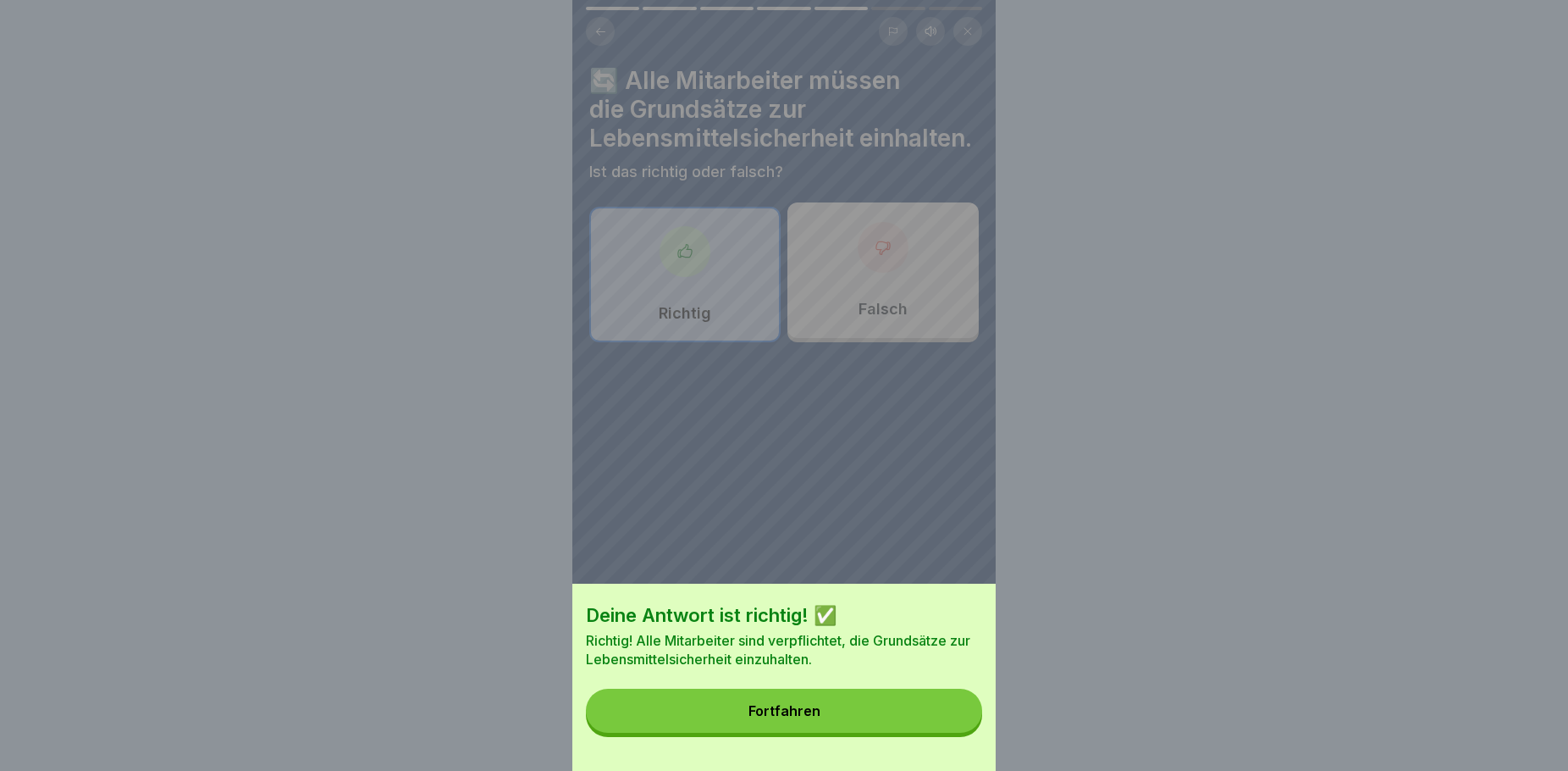
click at [850, 713] on button "Fortfahren" at bounding box center [784, 710] width 396 height 44
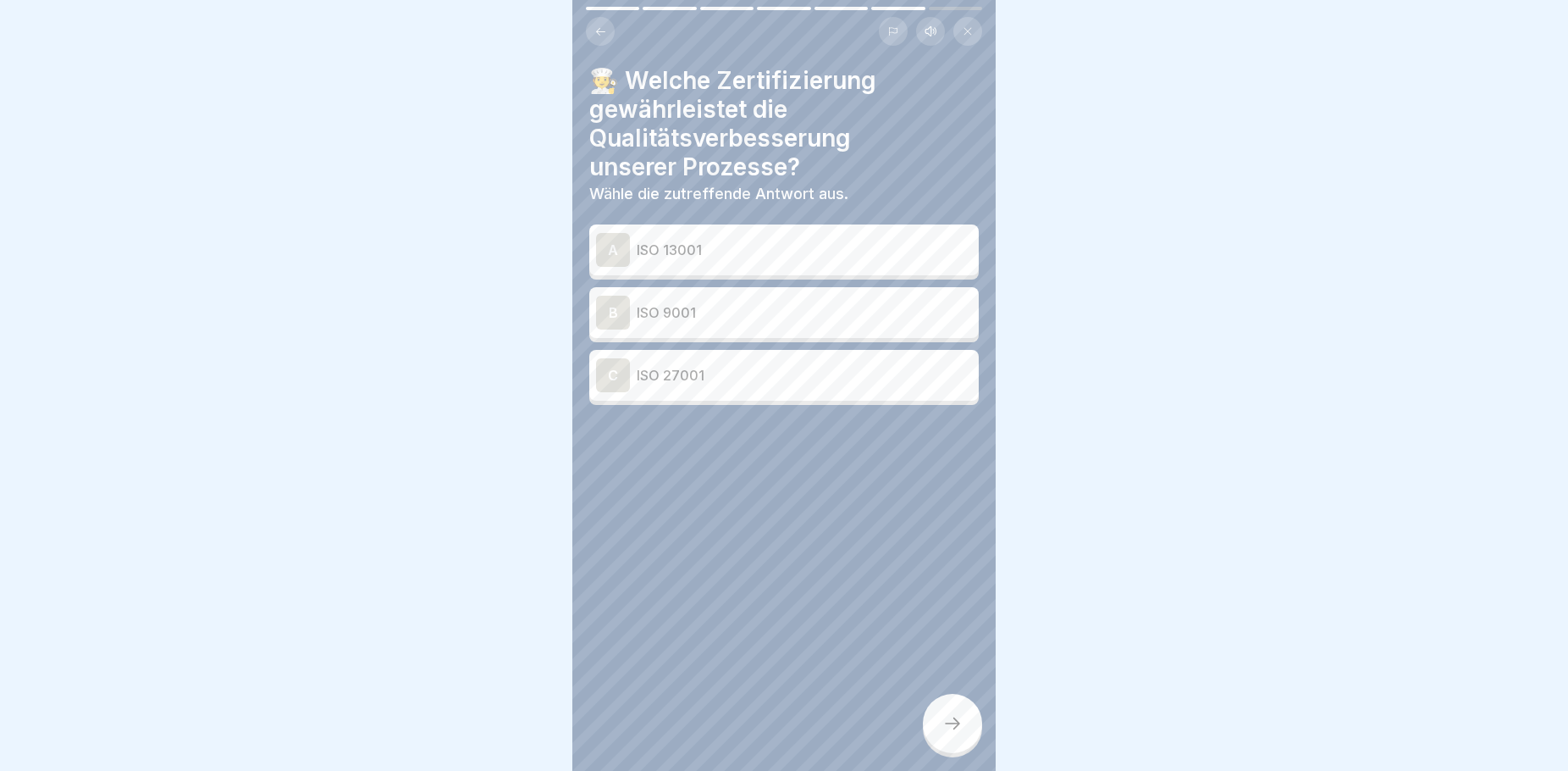
click at [704, 305] on p "ISO 9001" at bounding box center [804, 313] width 335 height 21
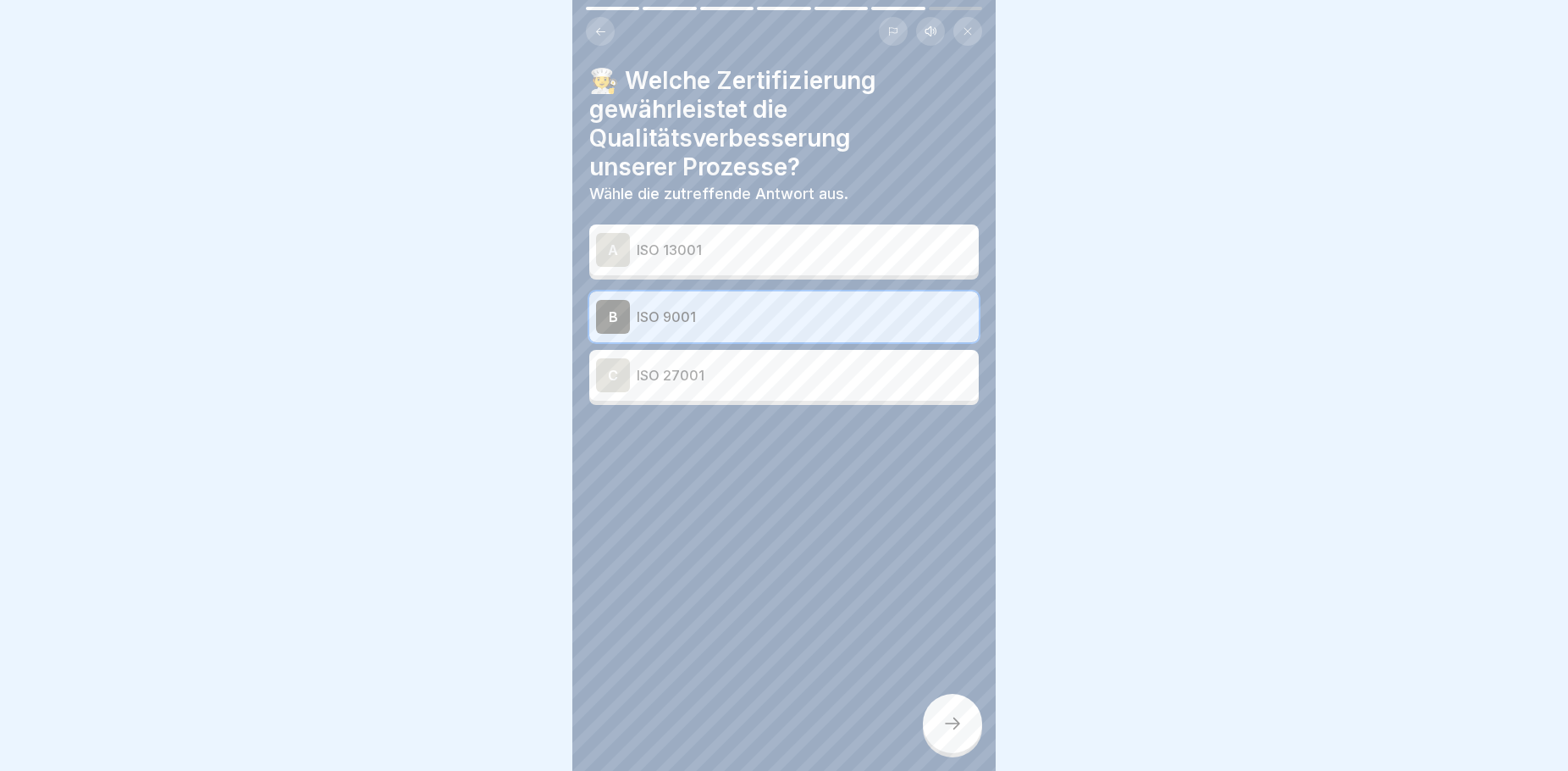
click at [953, 726] on div at bounding box center [952, 723] width 59 height 59
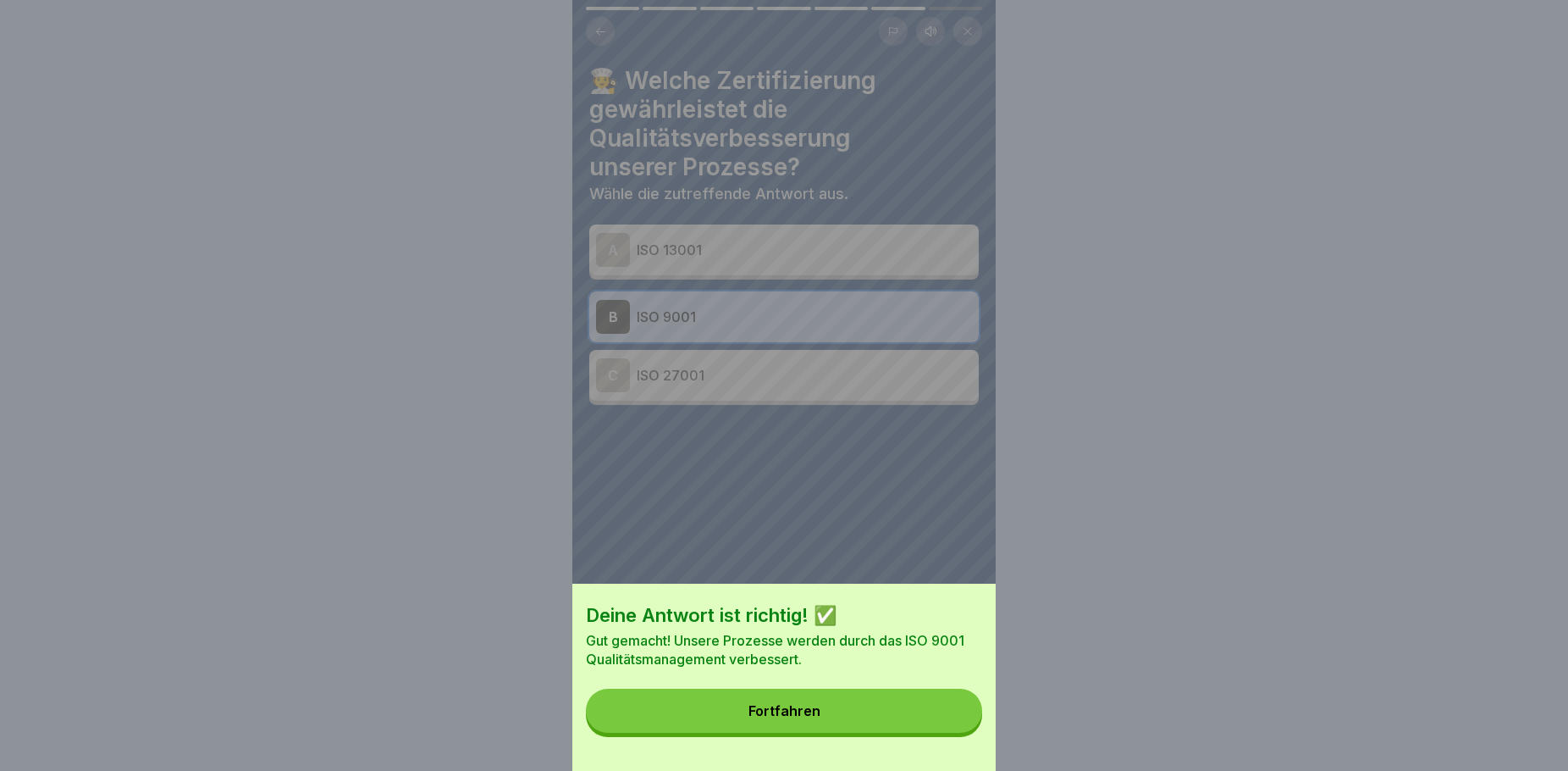
click at [889, 716] on button "Fortfahren" at bounding box center [784, 710] width 396 height 44
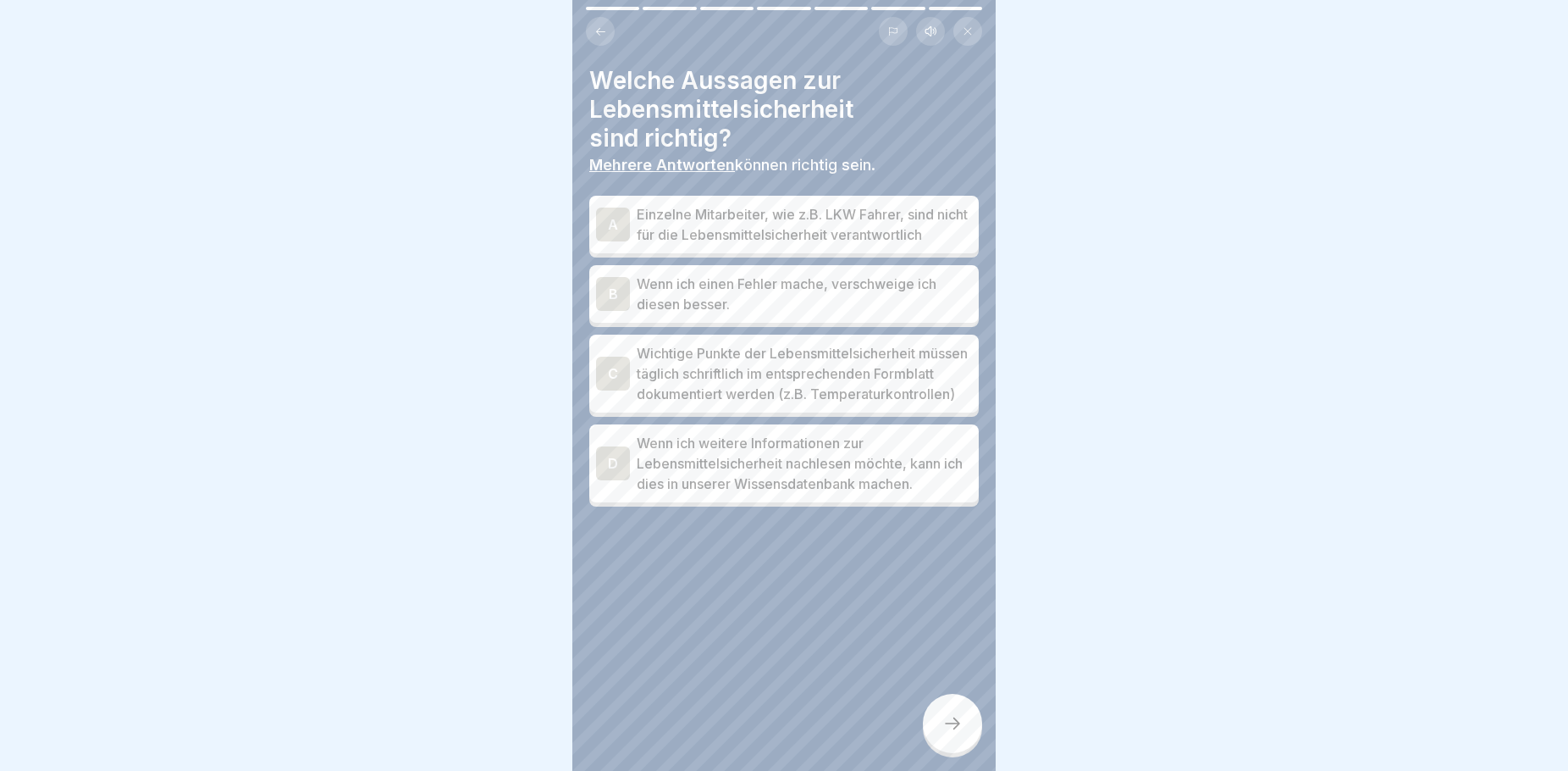
click at [807, 395] on p "Wichtige Punkte der Lebensmittelsicherheit müssen täglich schriftlich im entspr…" at bounding box center [804, 373] width 335 height 61
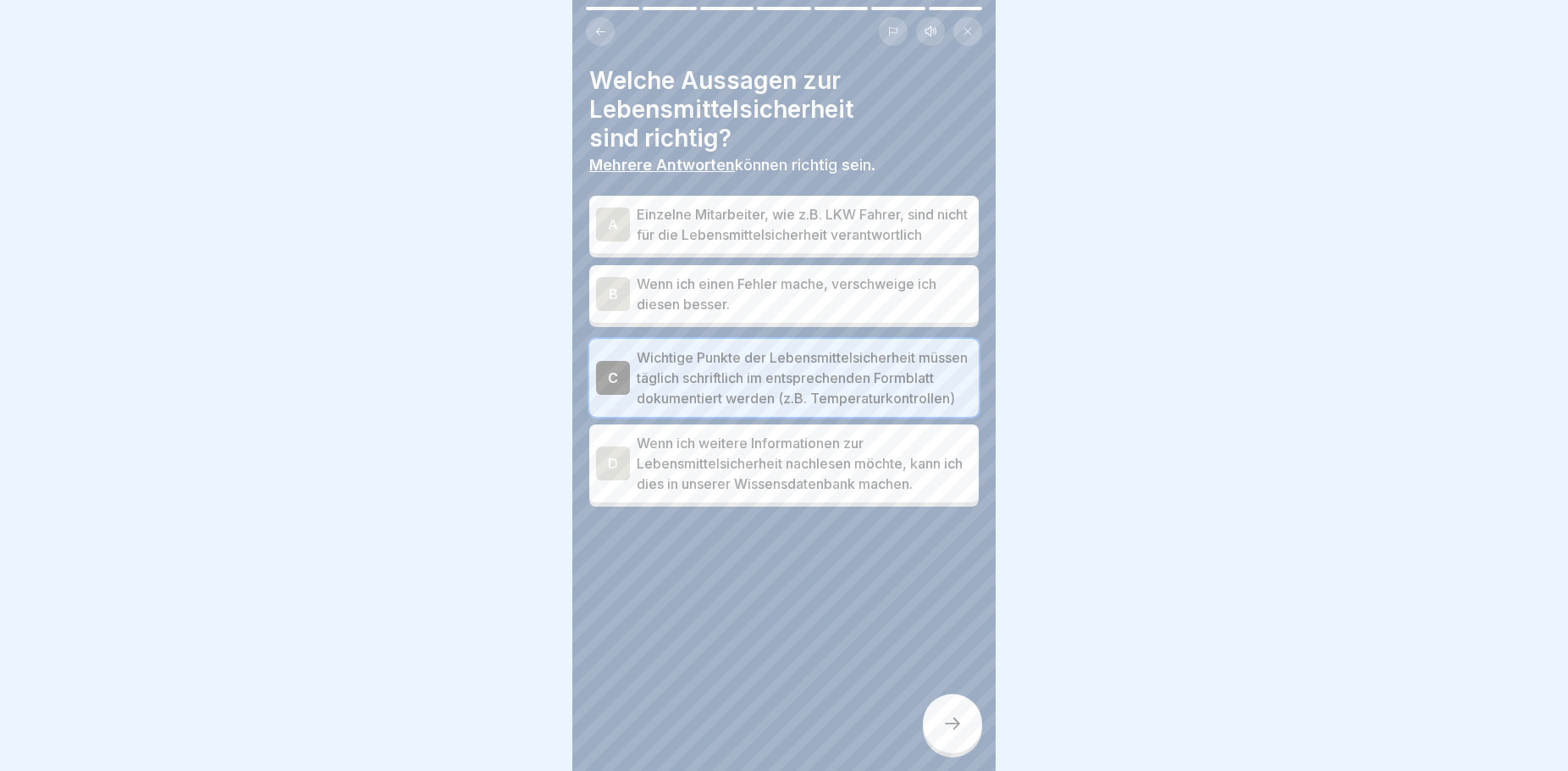
click at [815, 494] on p "Wenn ich weitere Informationen zur Lebensmittelsicherheit nachlesen möchte, kan…" at bounding box center [804, 463] width 335 height 61
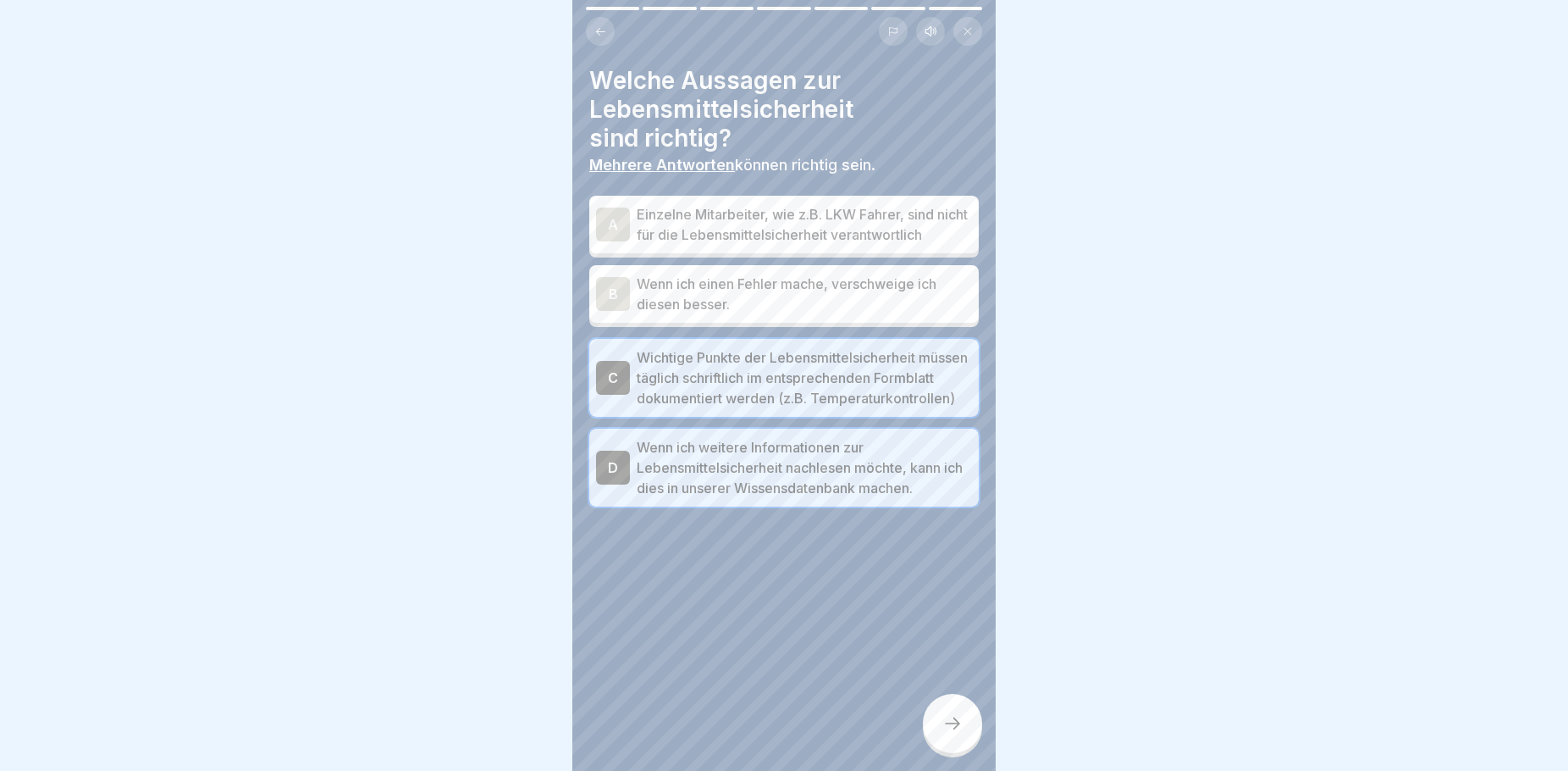
click at [937, 741] on div at bounding box center [952, 723] width 59 height 59
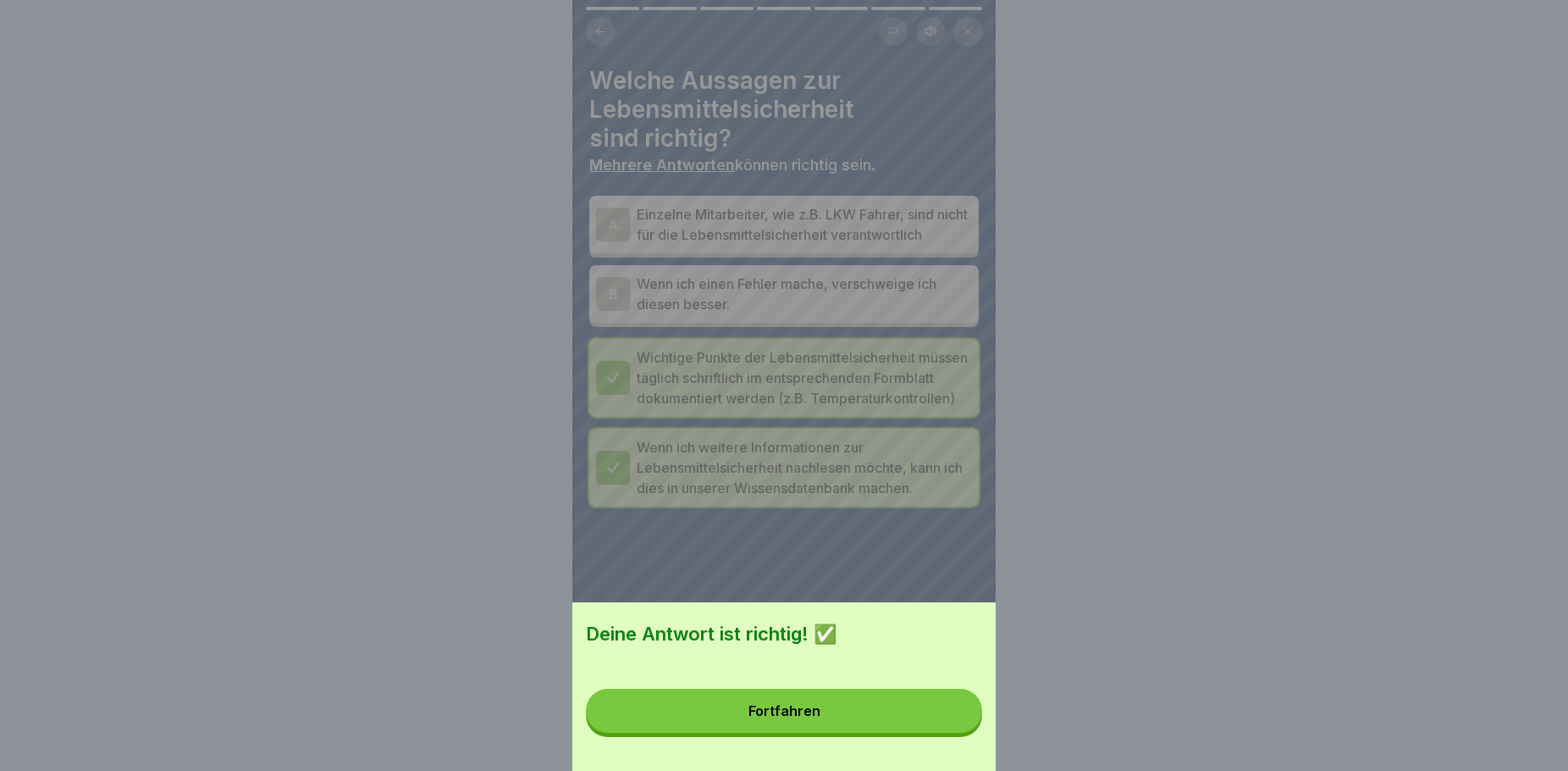
click at [855, 725] on button "Fortfahren" at bounding box center [784, 710] width 396 height 44
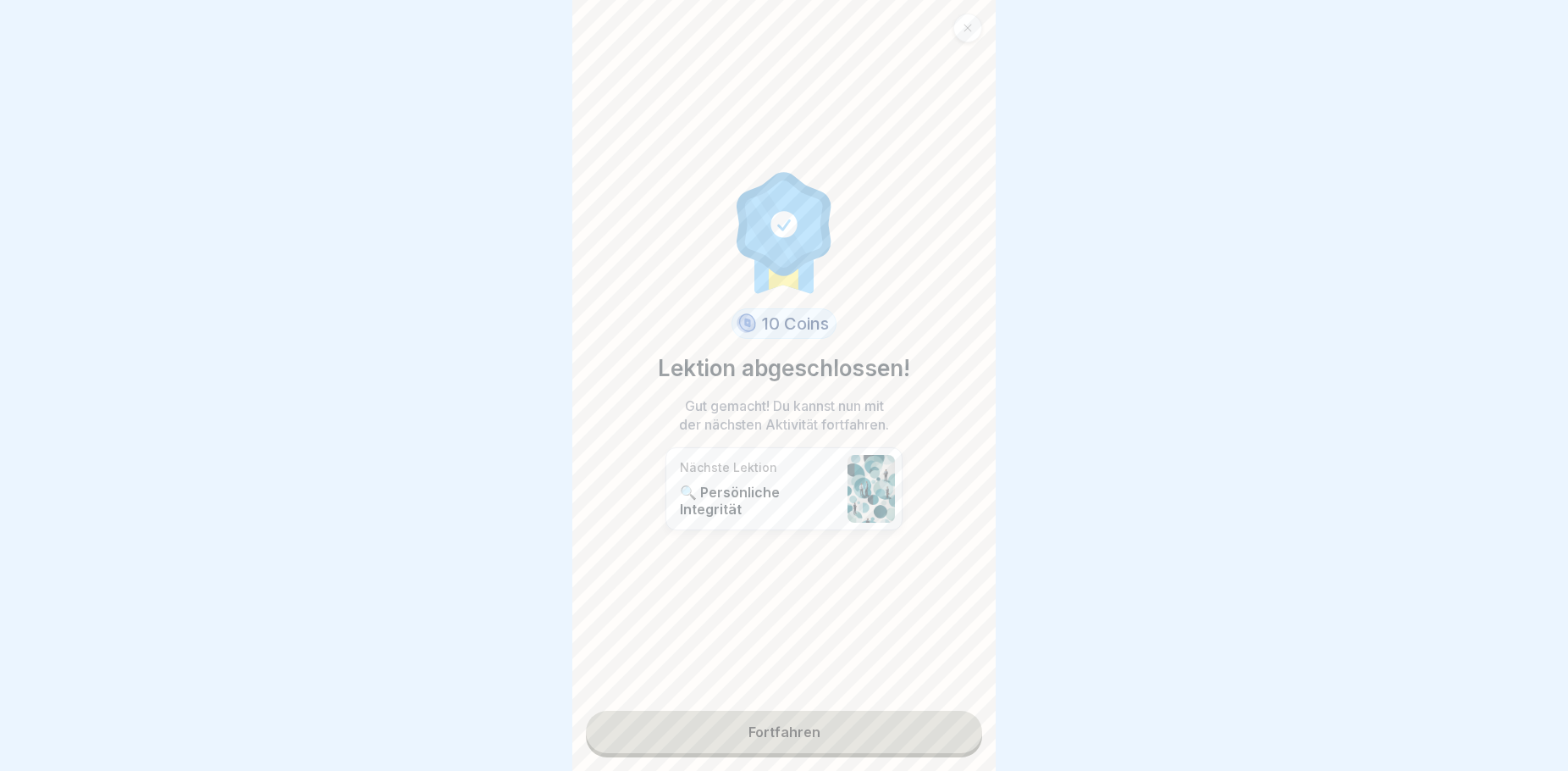
click at [800, 731] on link "Fortfahren" at bounding box center [784, 732] width 396 height 42
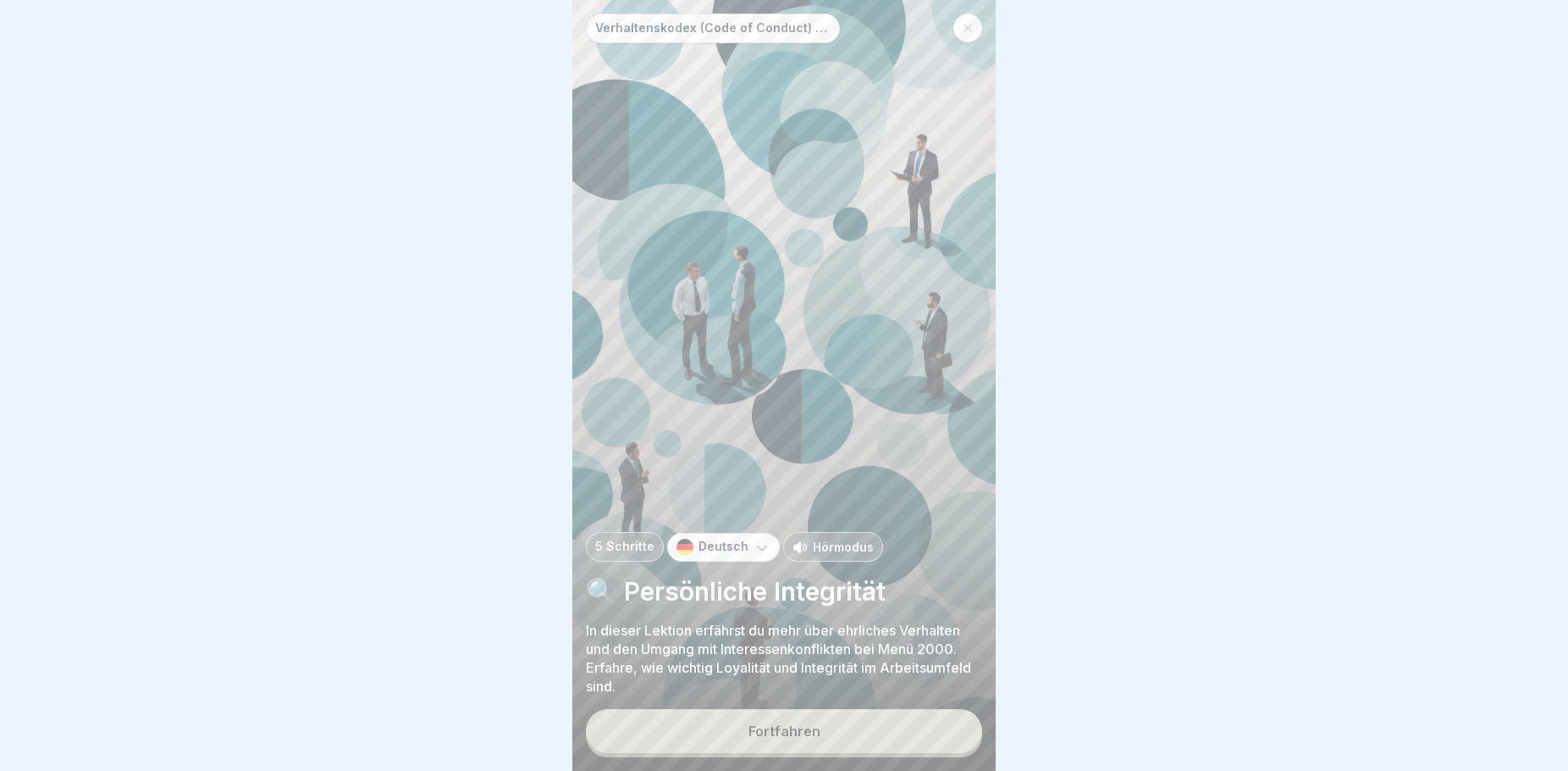
click at [792, 738] on div "Fortfahren" at bounding box center [784, 731] width 72 height 15
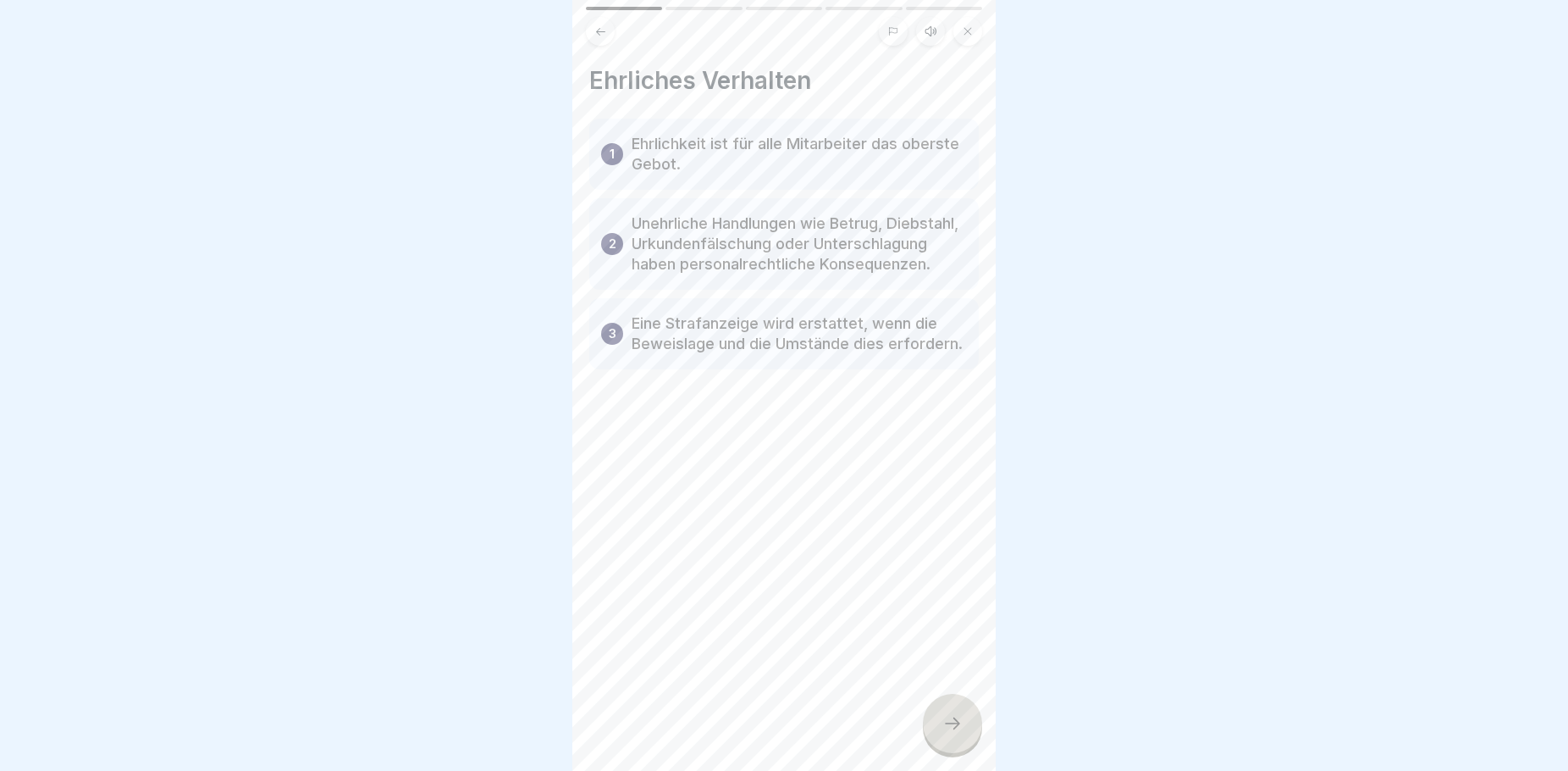
click at [965, 732] on div at bounding box center [952, 723] width 59 height 59
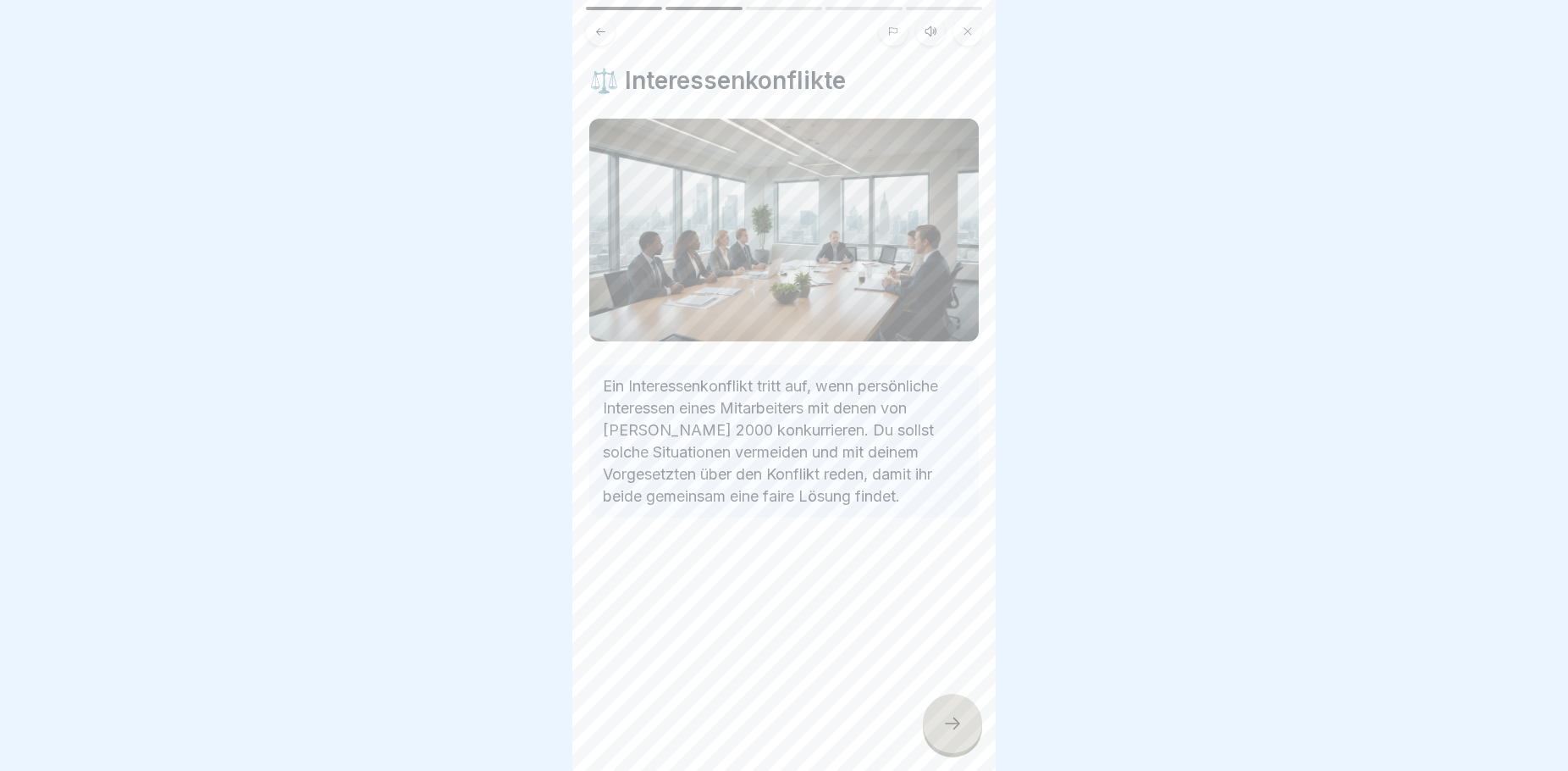
click at [946, 733] on icon at bounding box center [953, 723] width 21 height 21
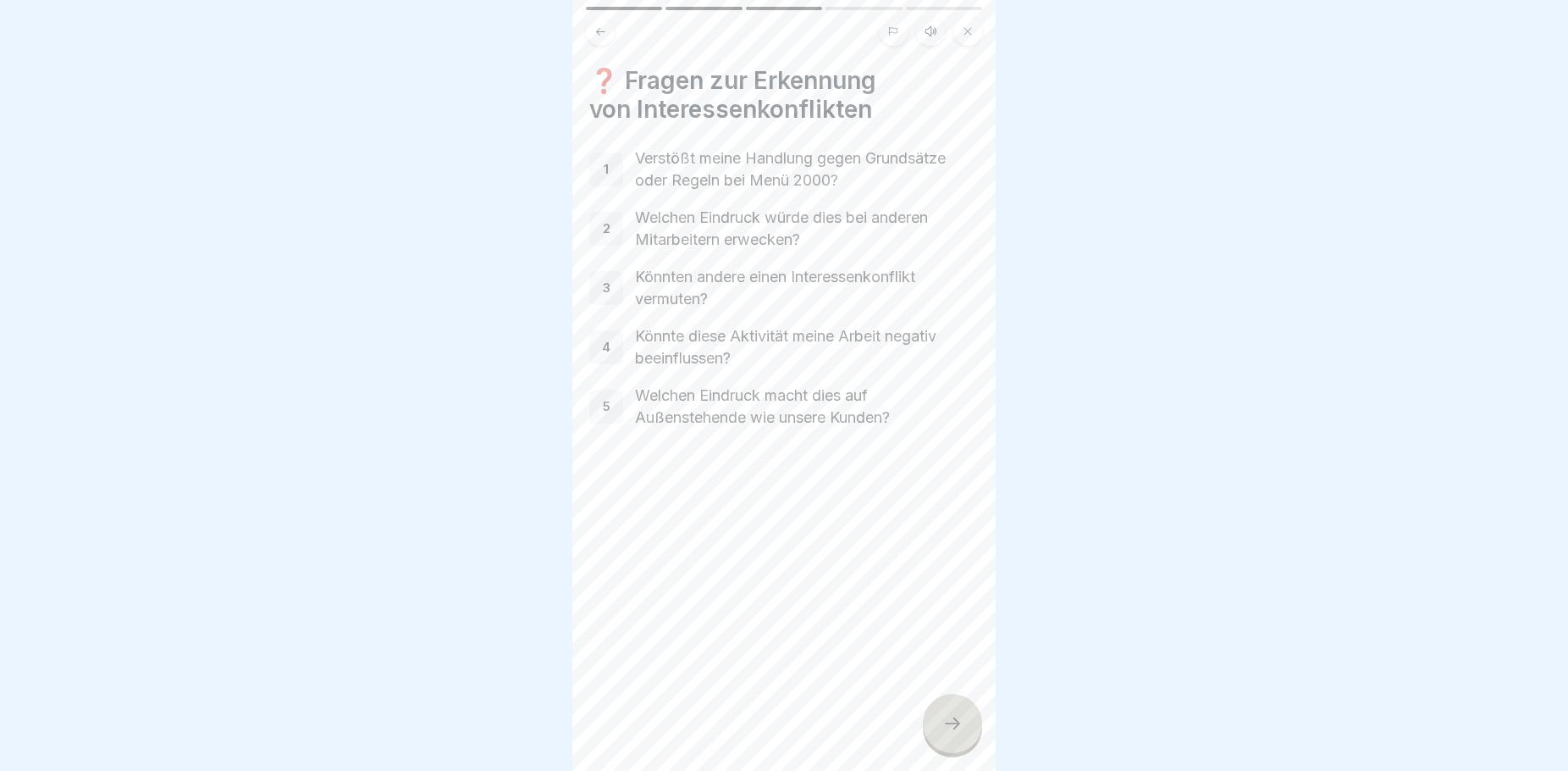
click at [951, 733] on icon at bounding box center [953, 723] width 21 height 21
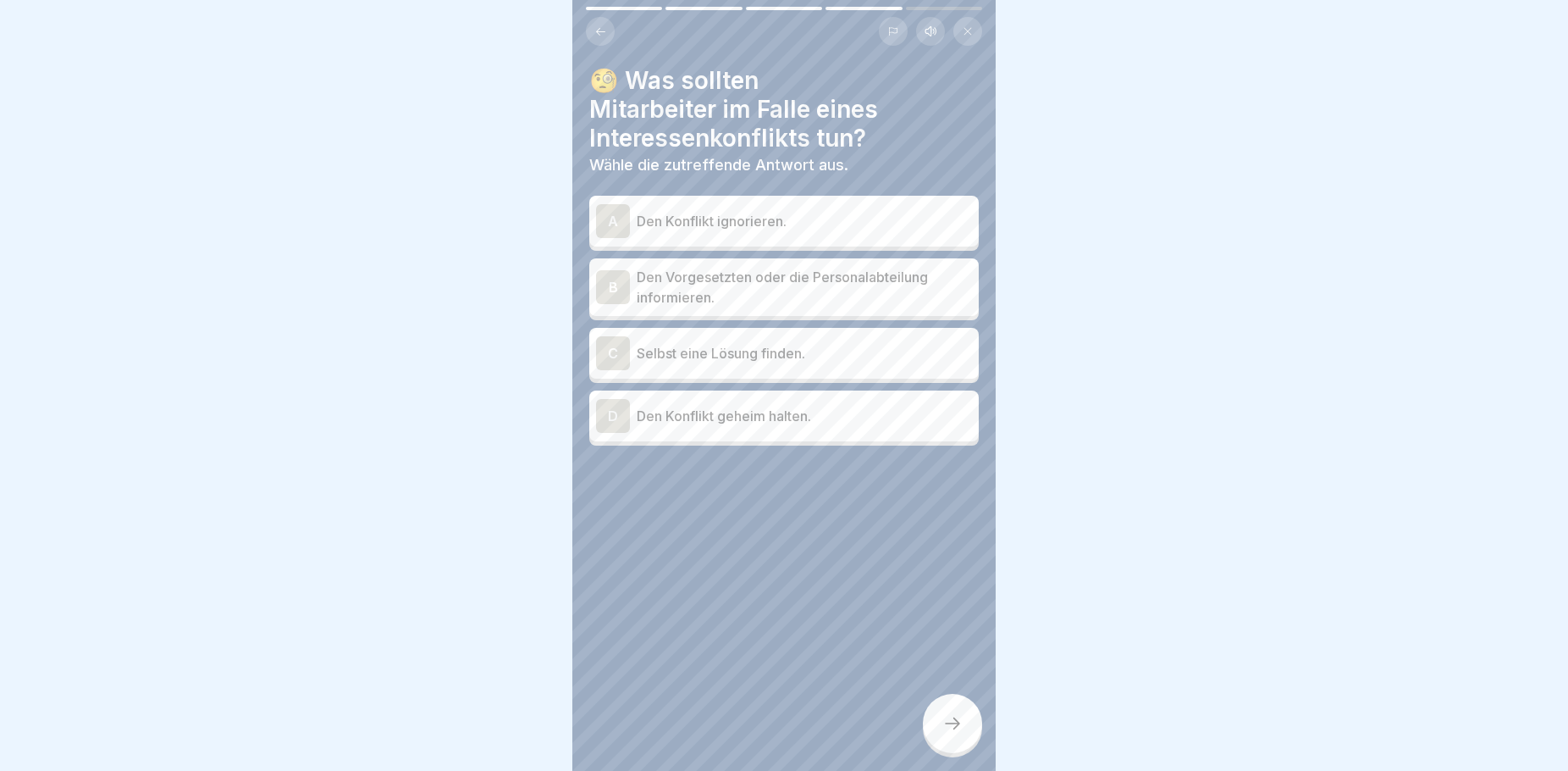
click at [757, 293] on p "Den Vorgesetzten oder die Personalabteilung informieren." at bounding box center [804, 286] width 335 height 40
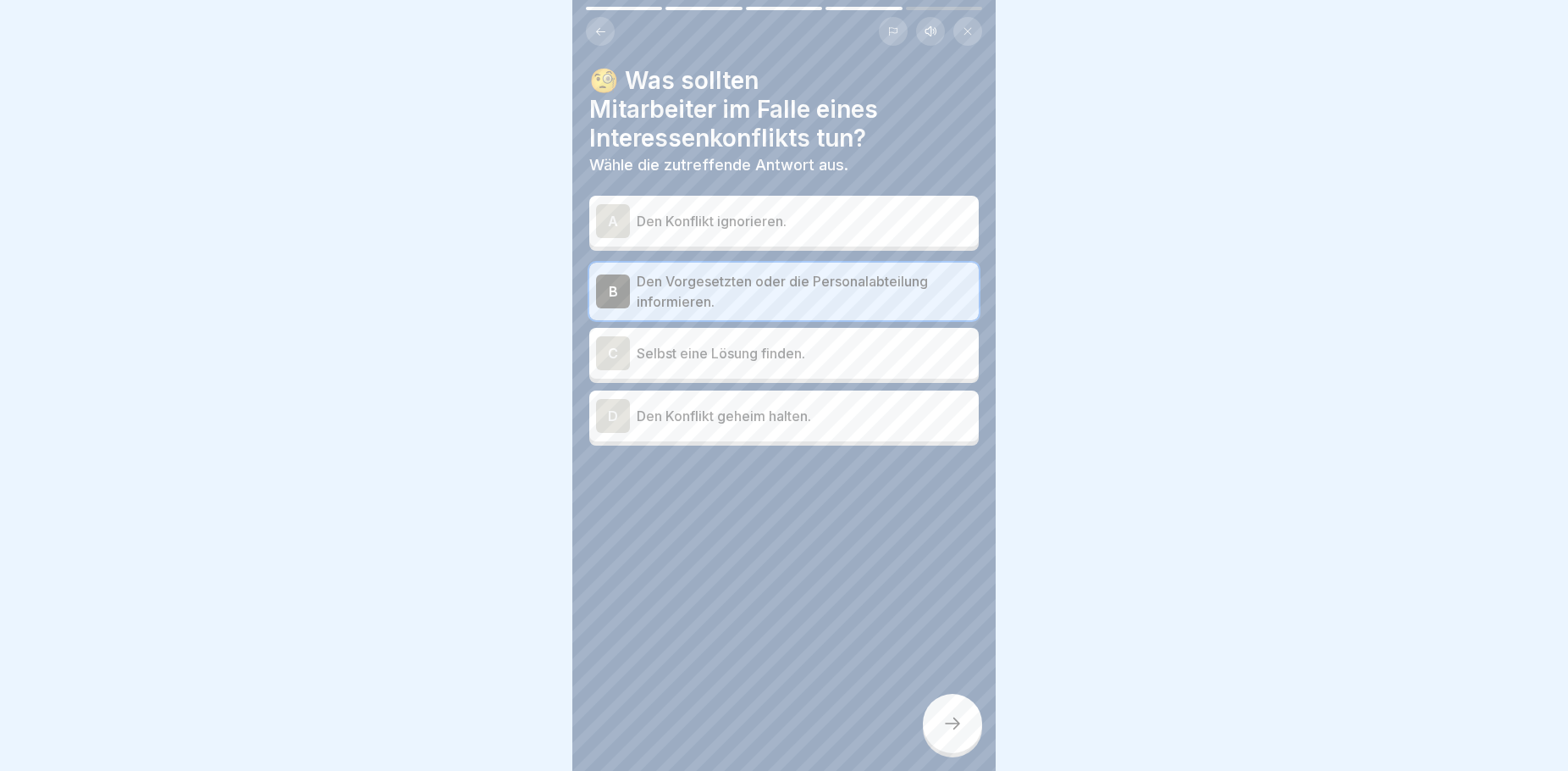
click at [949, 730] on icon at bounding box center [953, 723] width 21 height 21
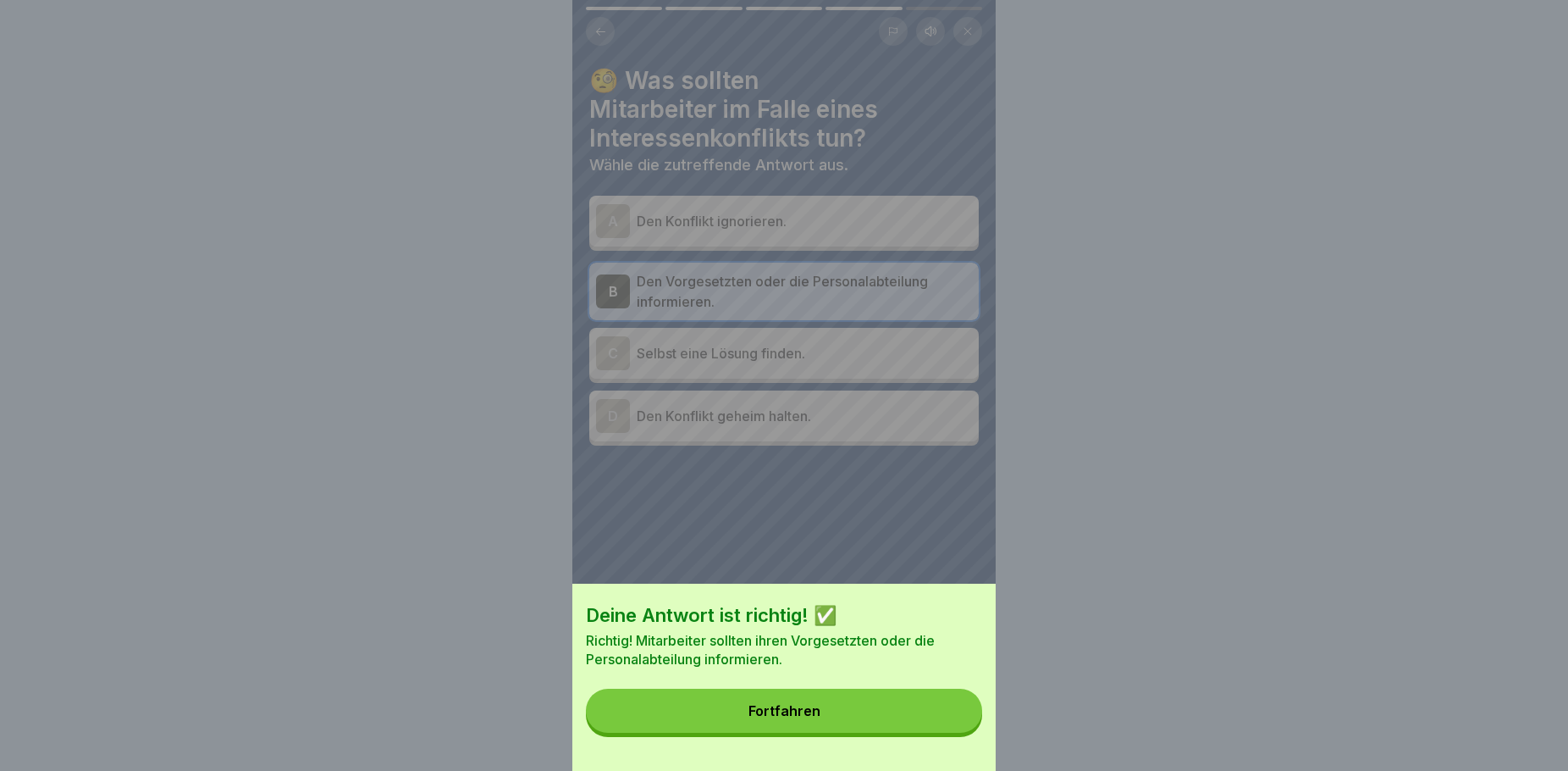
click at [879, 726] on button "Fortfahren" at bounding box center [784, 710] width 396 height 44
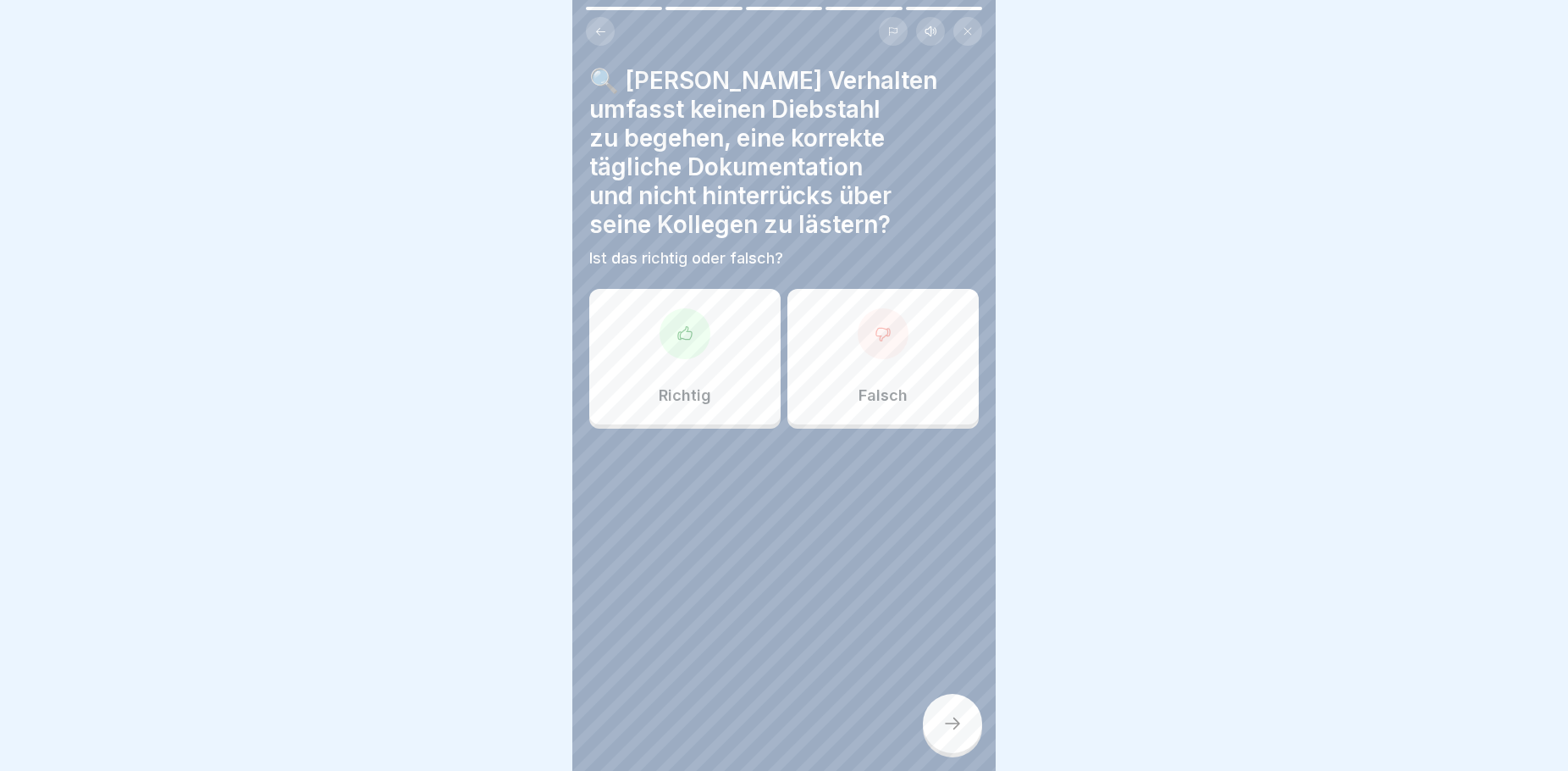
click at [703, 376] on div "Richtig" at bounding box center [685, 357] width 192 height 135
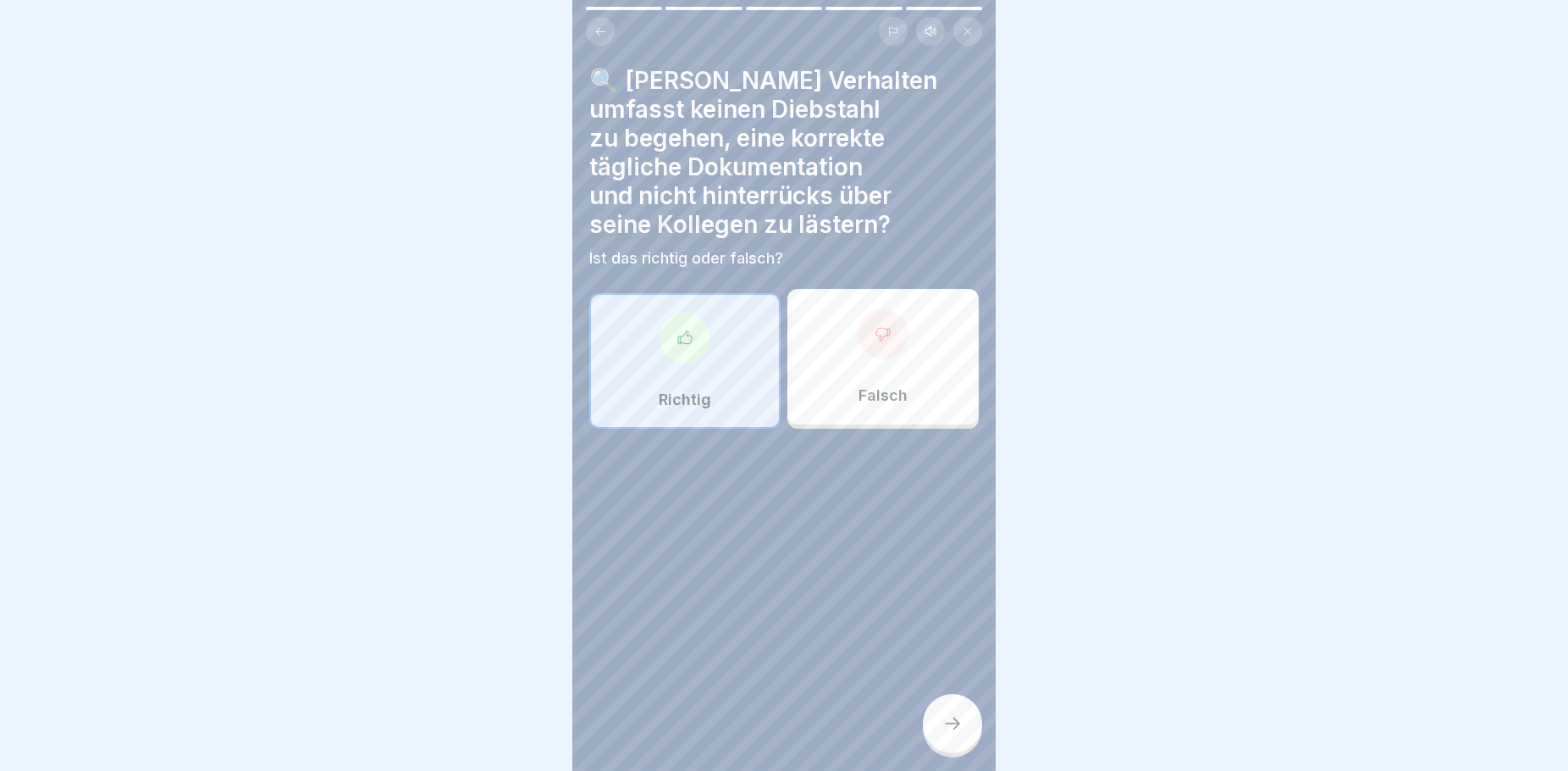
click at [949, 733] on icon at bounding box center [953, 723] width 21 height 21
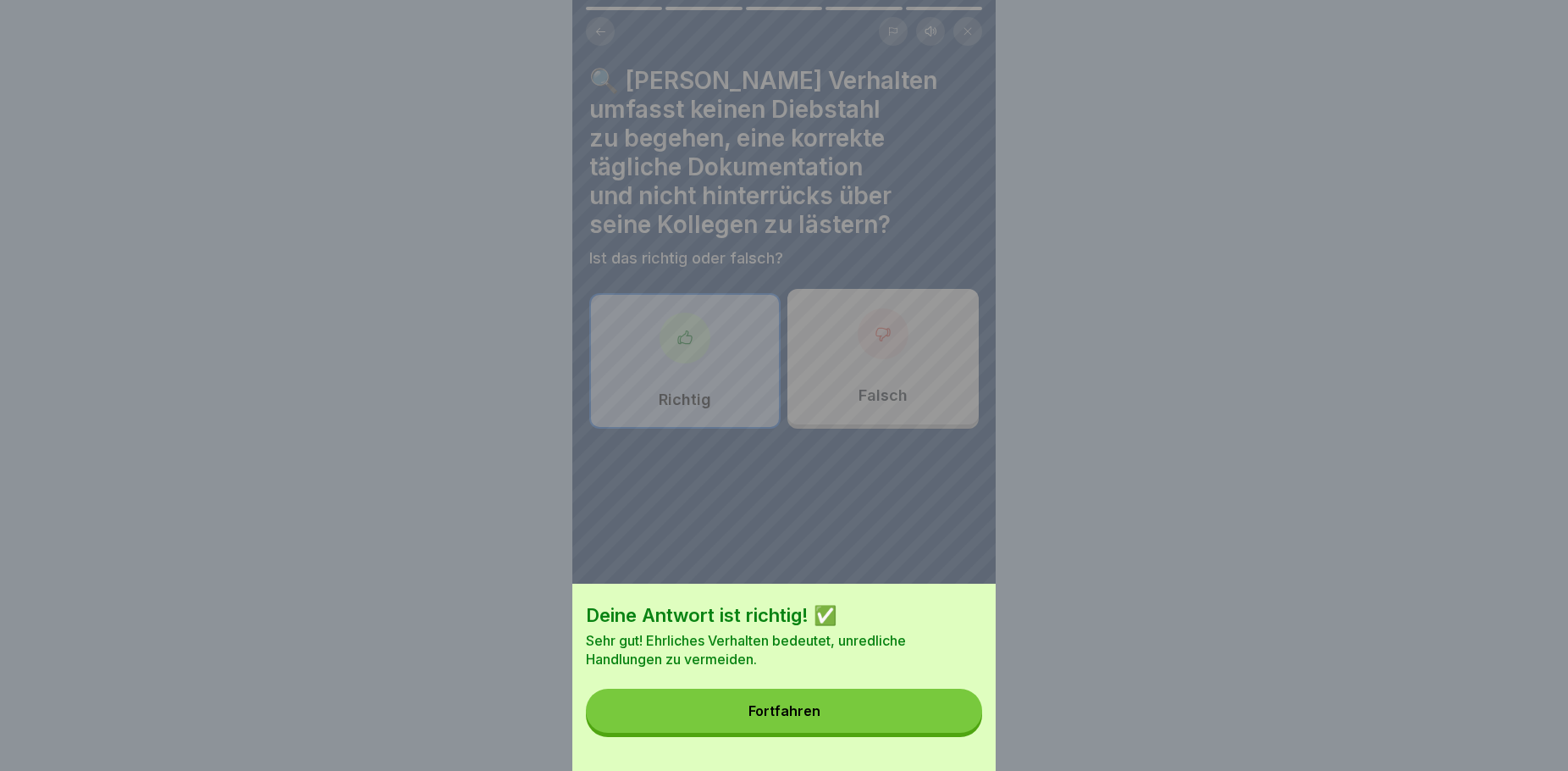
click at [927, 732] on button "Fortfahren" at bounding box center [784, 710] width 396 height 44
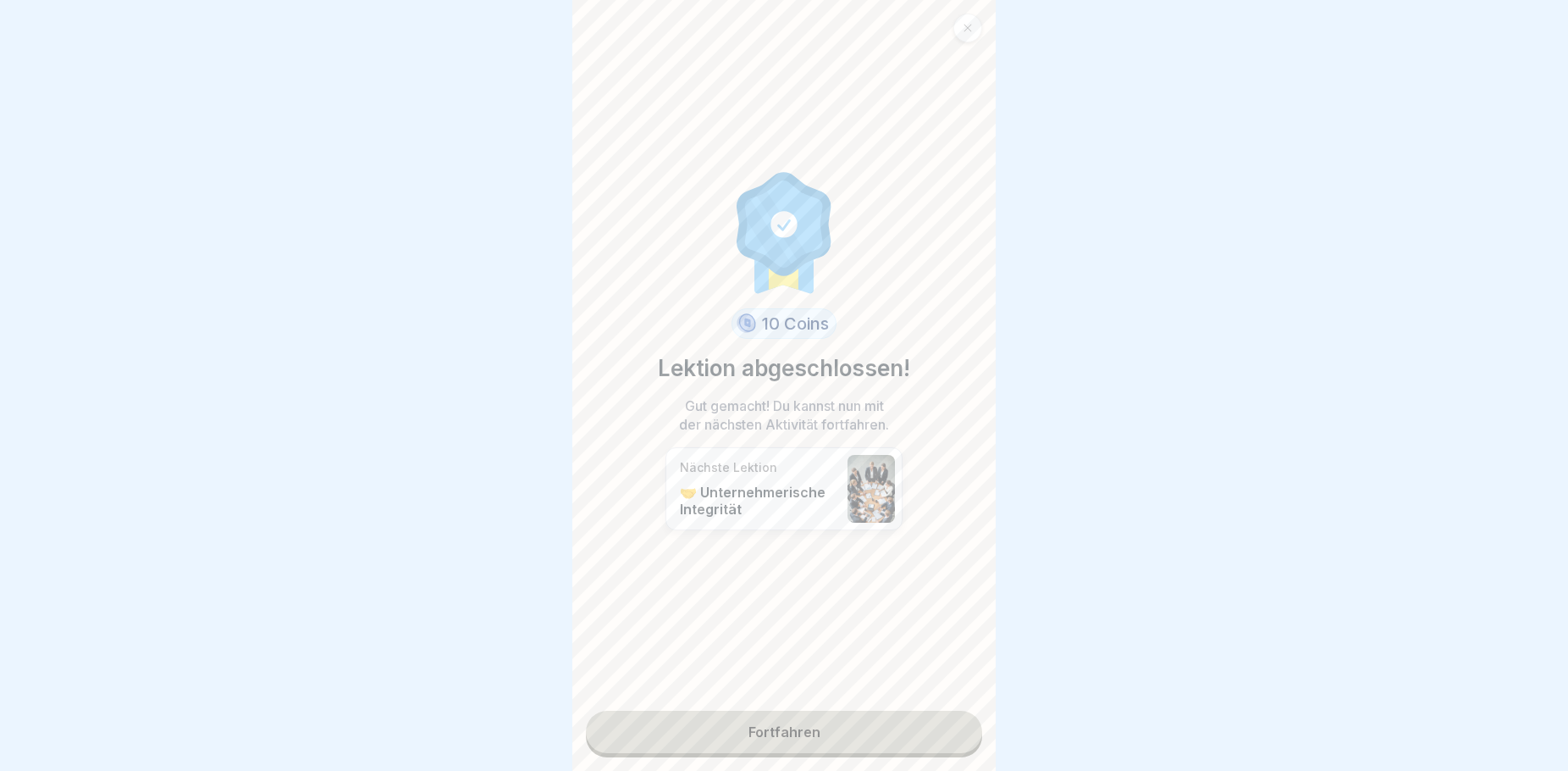
click at [794, 742] on link "Fortfahren" at bounding box center [784, 732] width 396 height 42
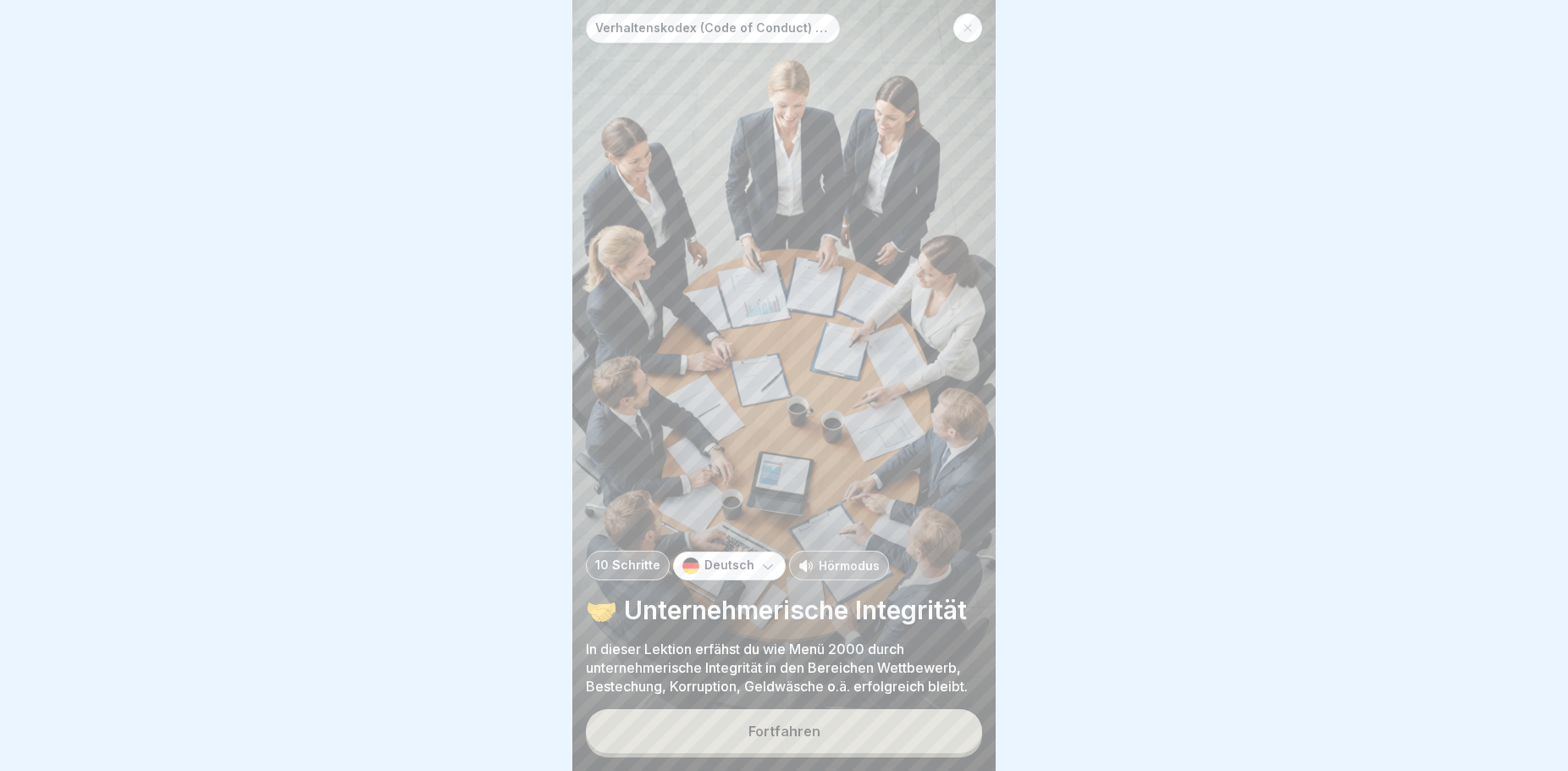
click at [797, 738] on div "Fortfahren" at bounding box center [784, 731] width 72 height 15
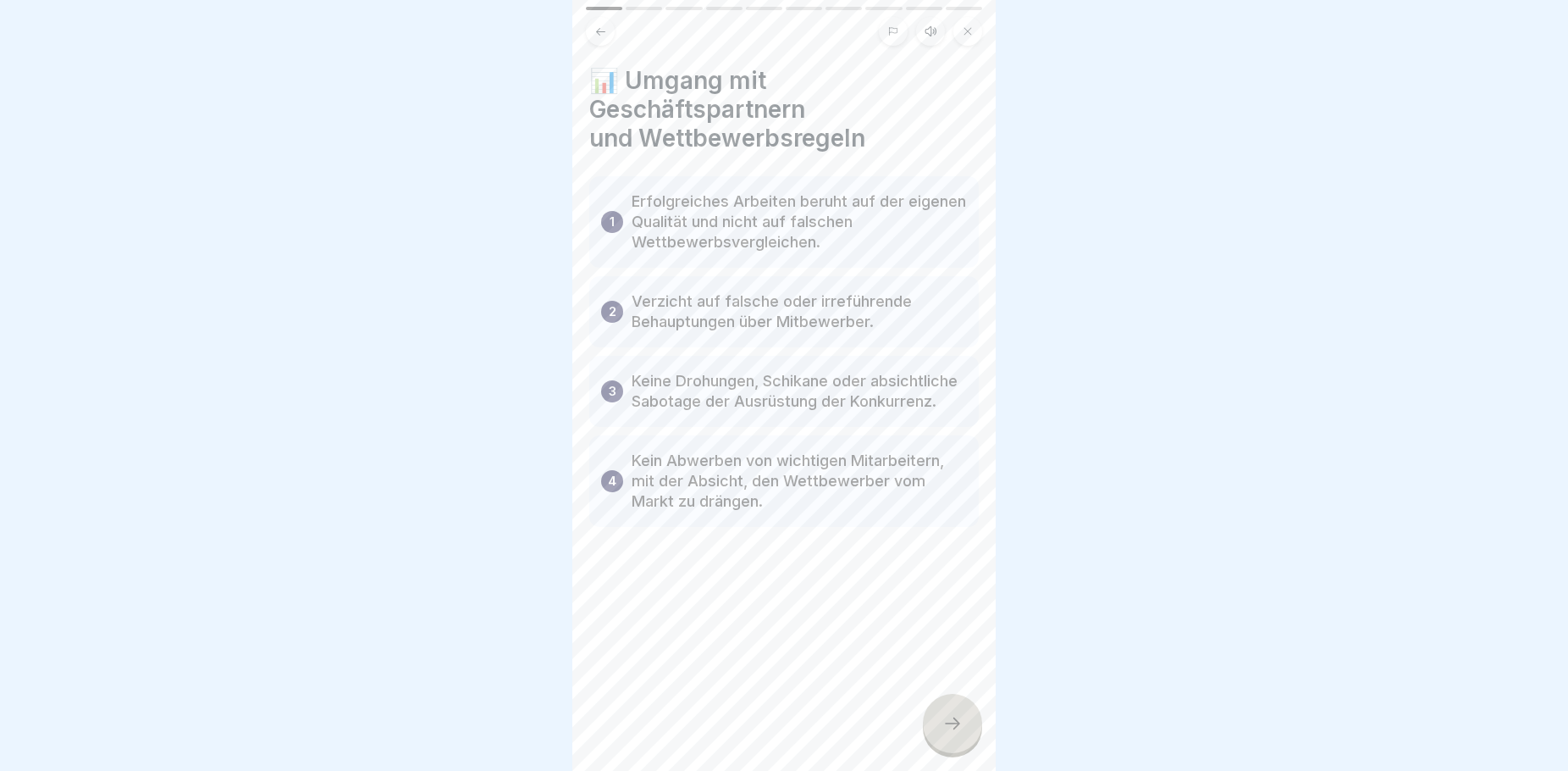
click at [953, 733] on icon at bounding box center [953, 723] width 21 height 21
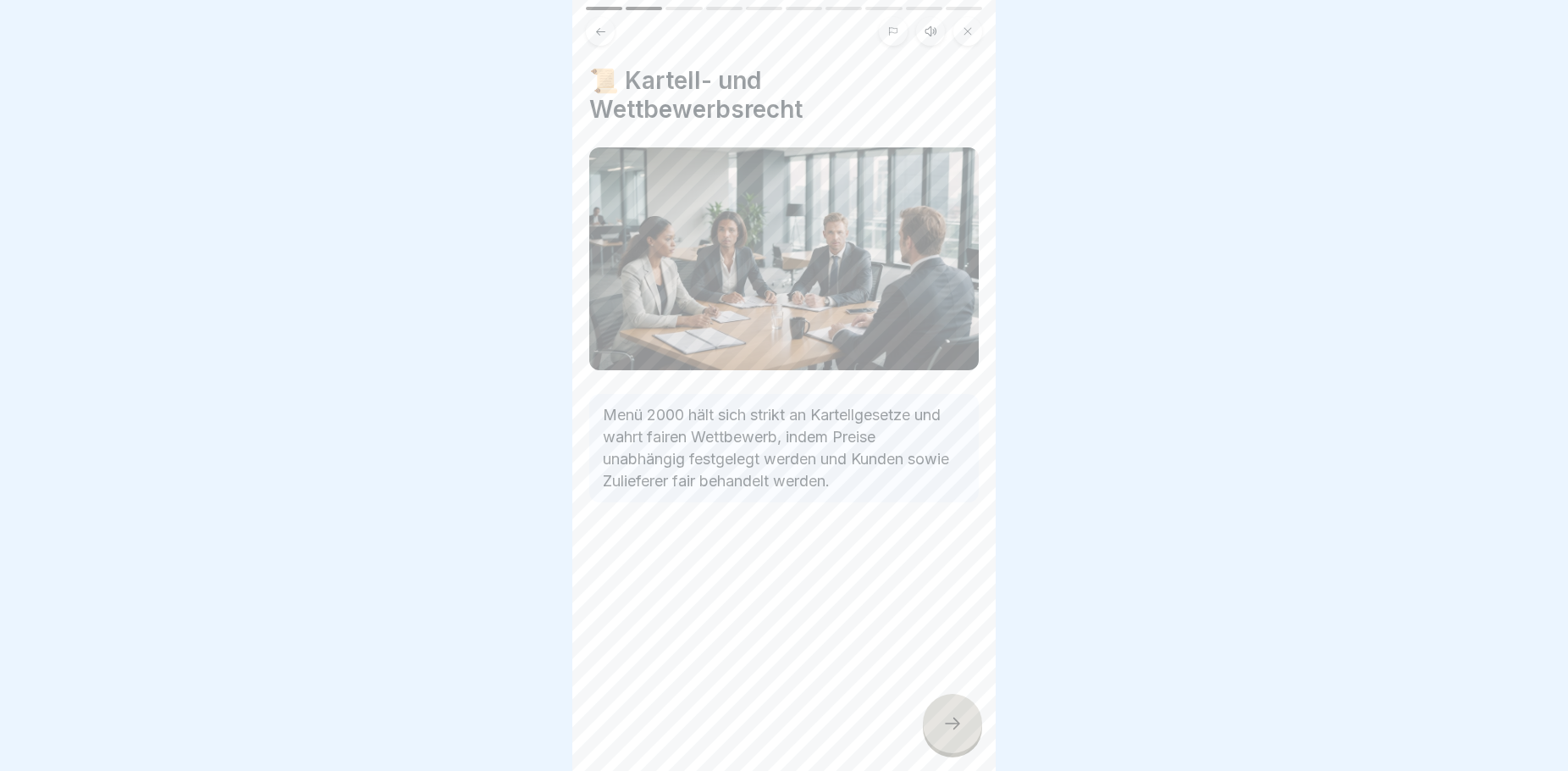
click at [960, 733] on icon at bounding box center [953, 723] width 21 height 21
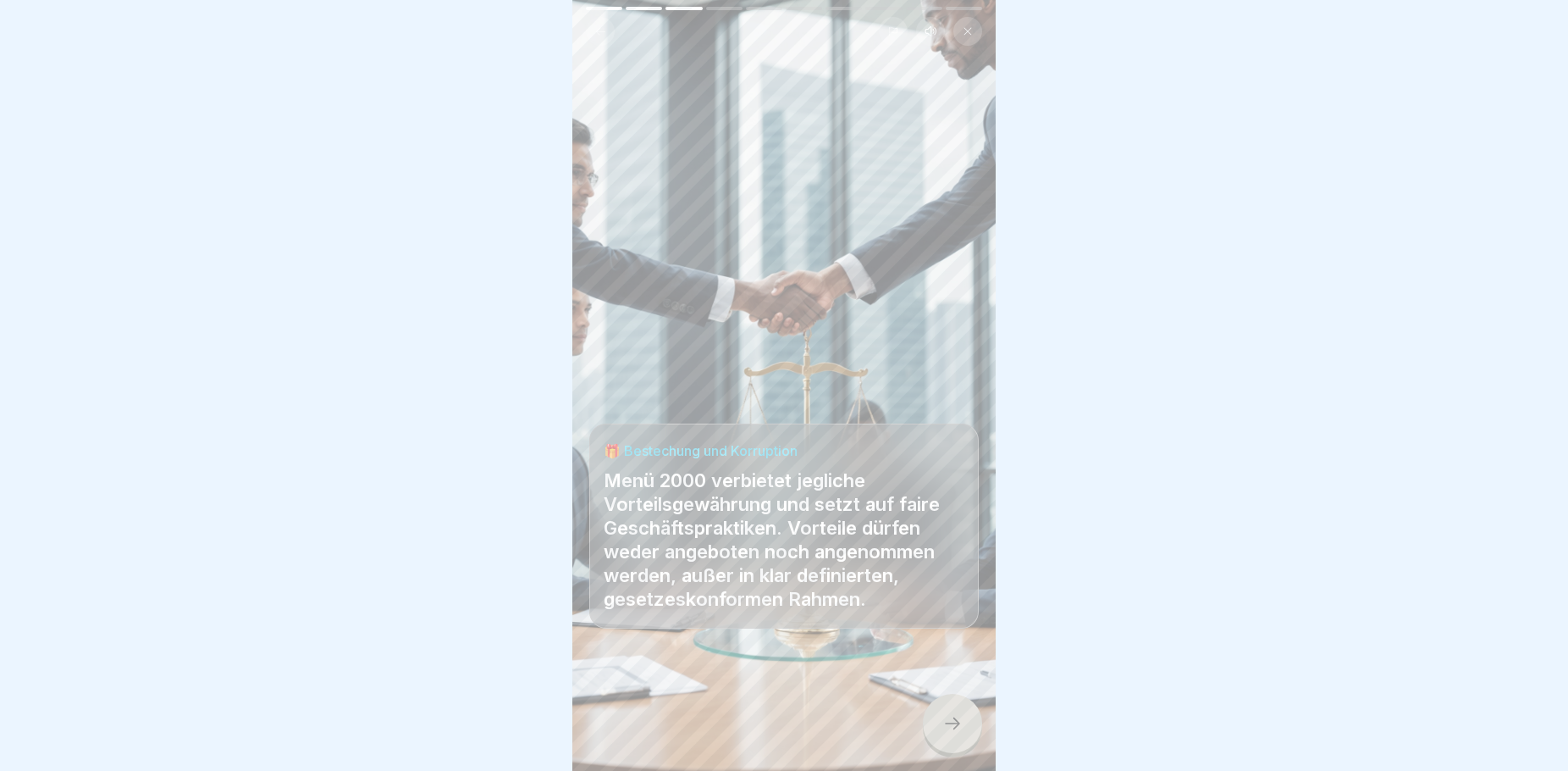
click at [957, 751] on div at bounding box center [952, 723] width 59 height 59
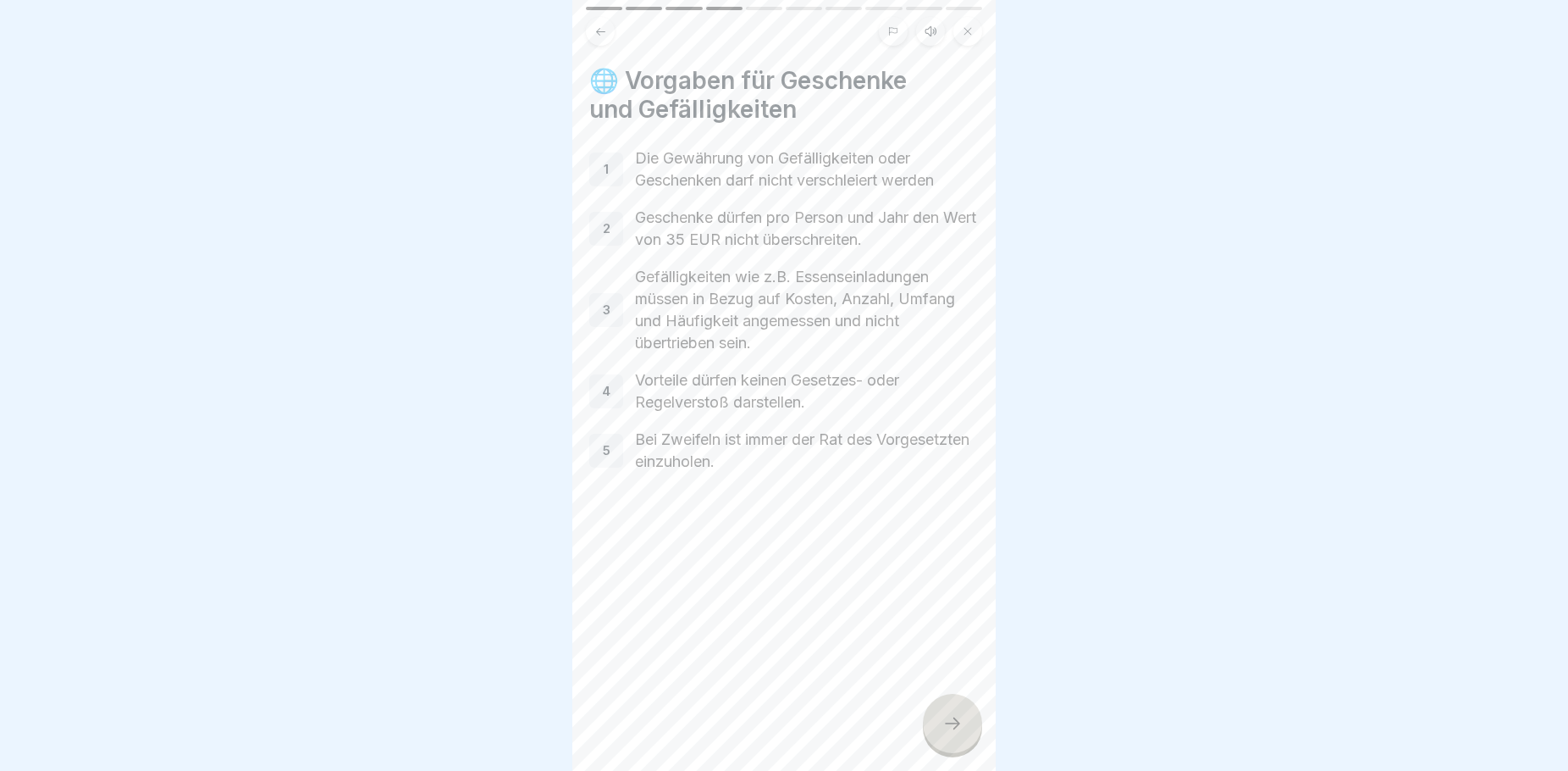
click at [957, 730] on icon at bounding box center [953, 723] width 21 height 21
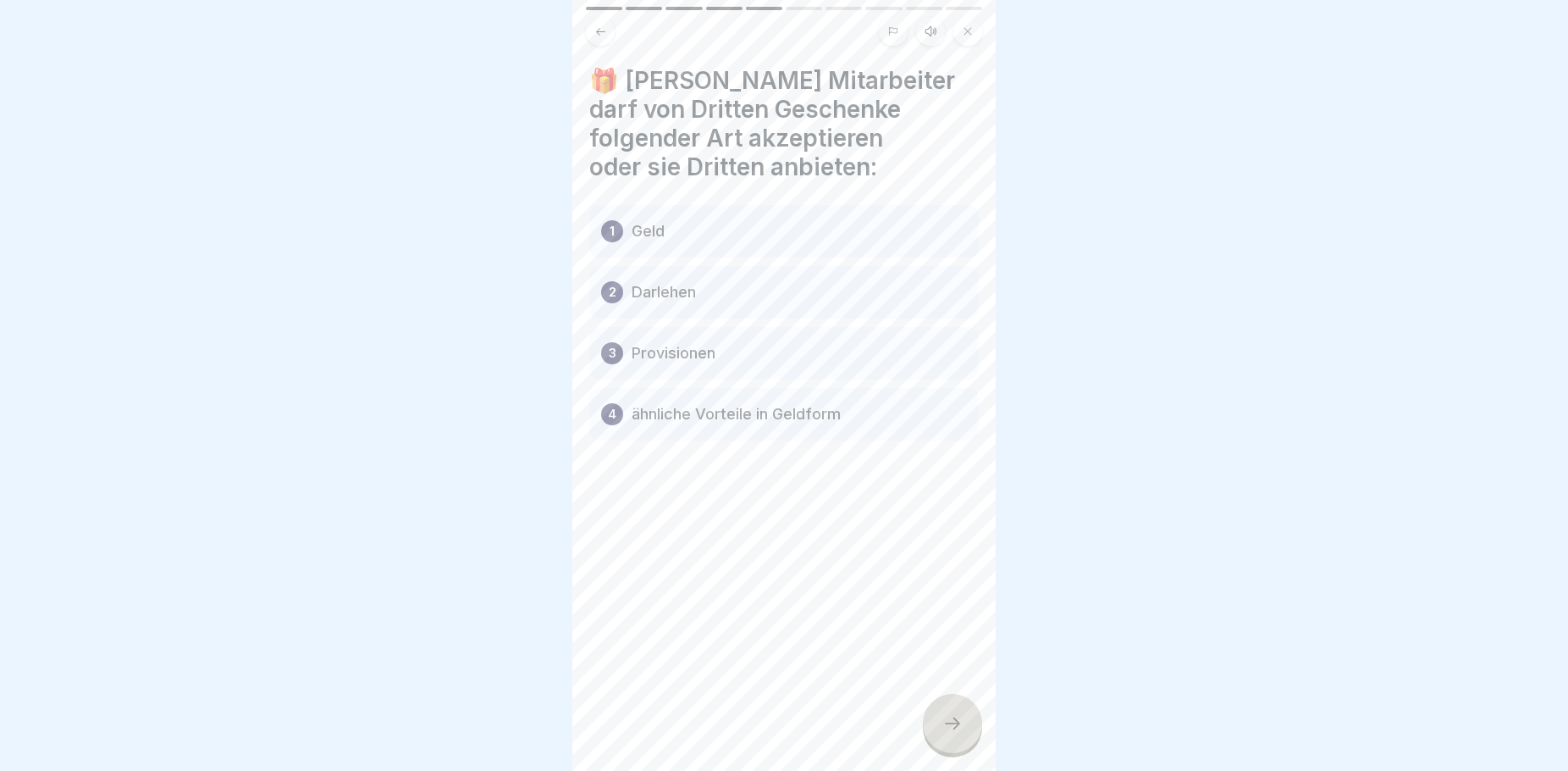
click at [937, 740] on div at bounding box center [952, 723] width 59 height 59
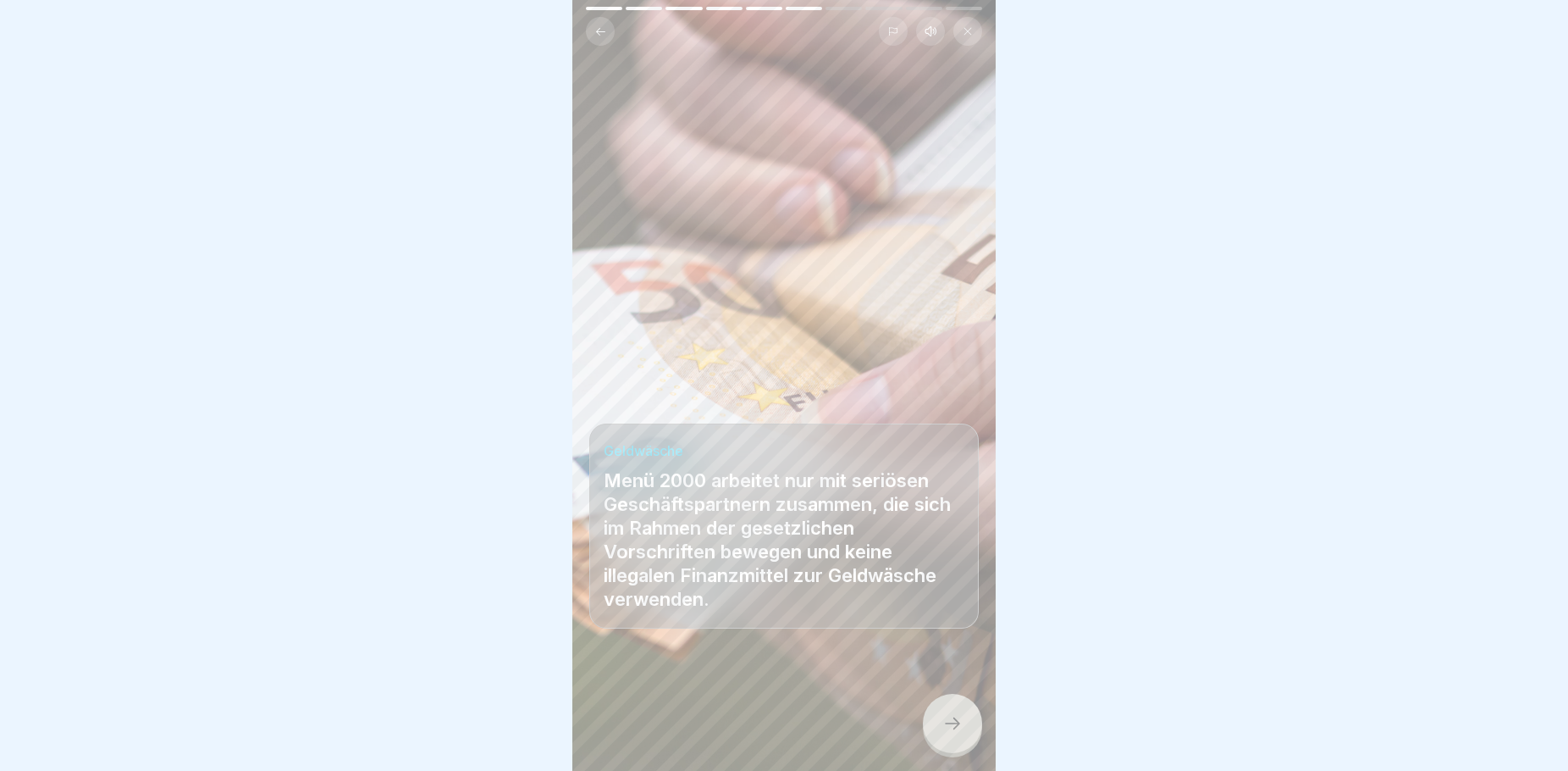
click at [937, 740] on div at bounding box center [952, 723] width 59 height 59
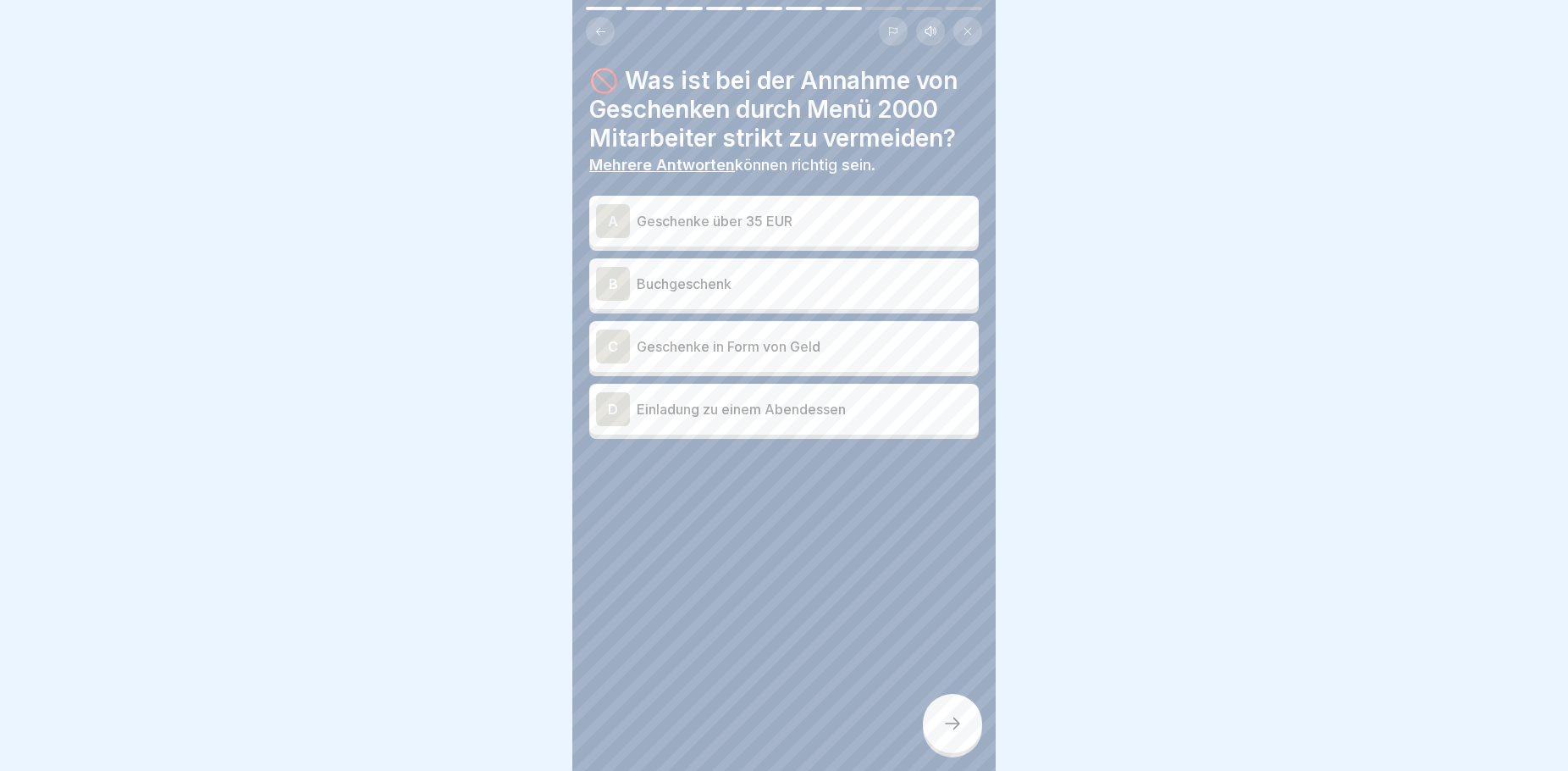
click at [856, 349] on p "Geschenke in Form von Geld" at bounding box center [804, 347] width 335 height 21
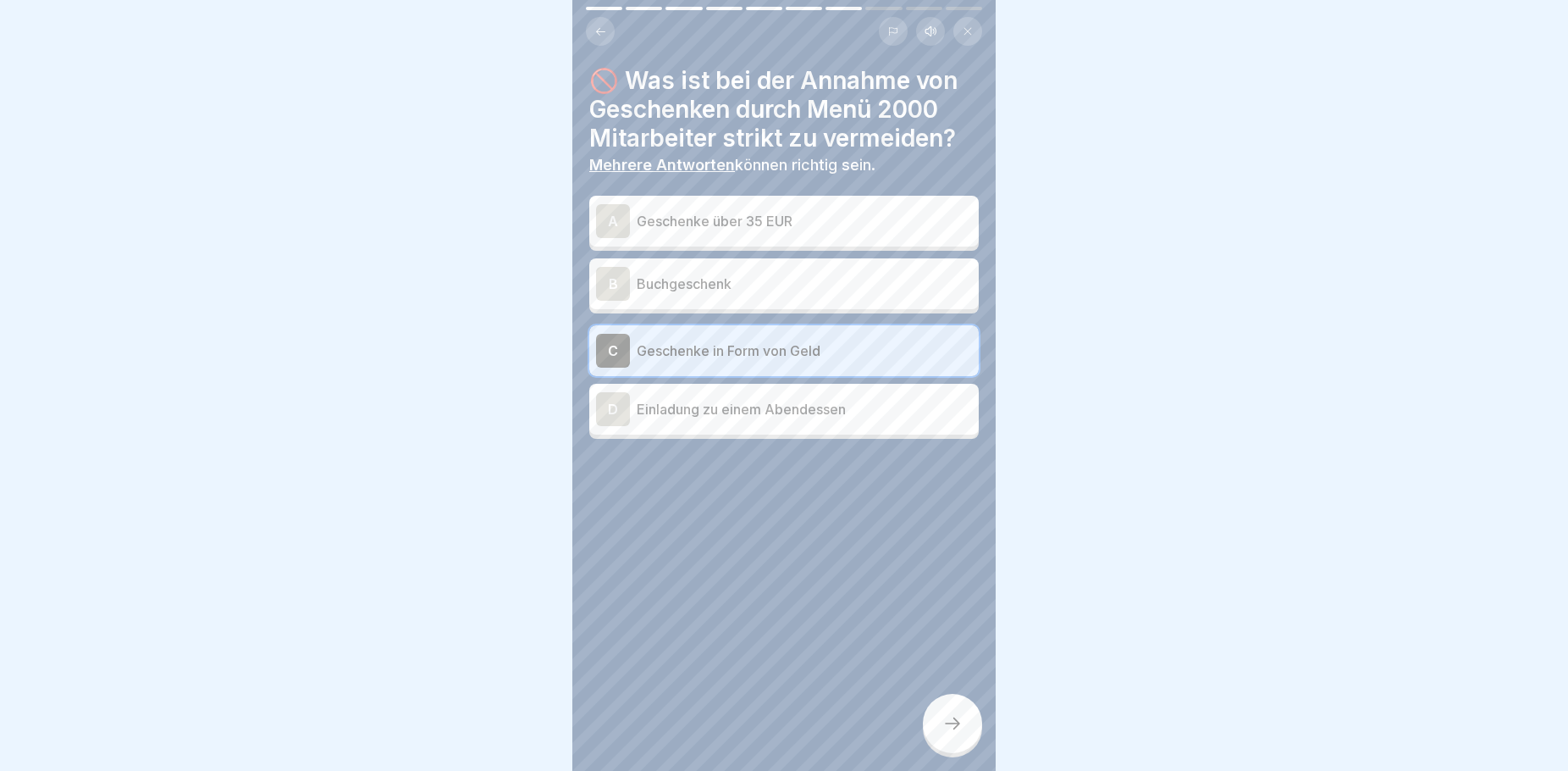
click at [844, 410] on p "Einladung zu einem Abendessen" at bounding box center [804, 409] width 335 height 21
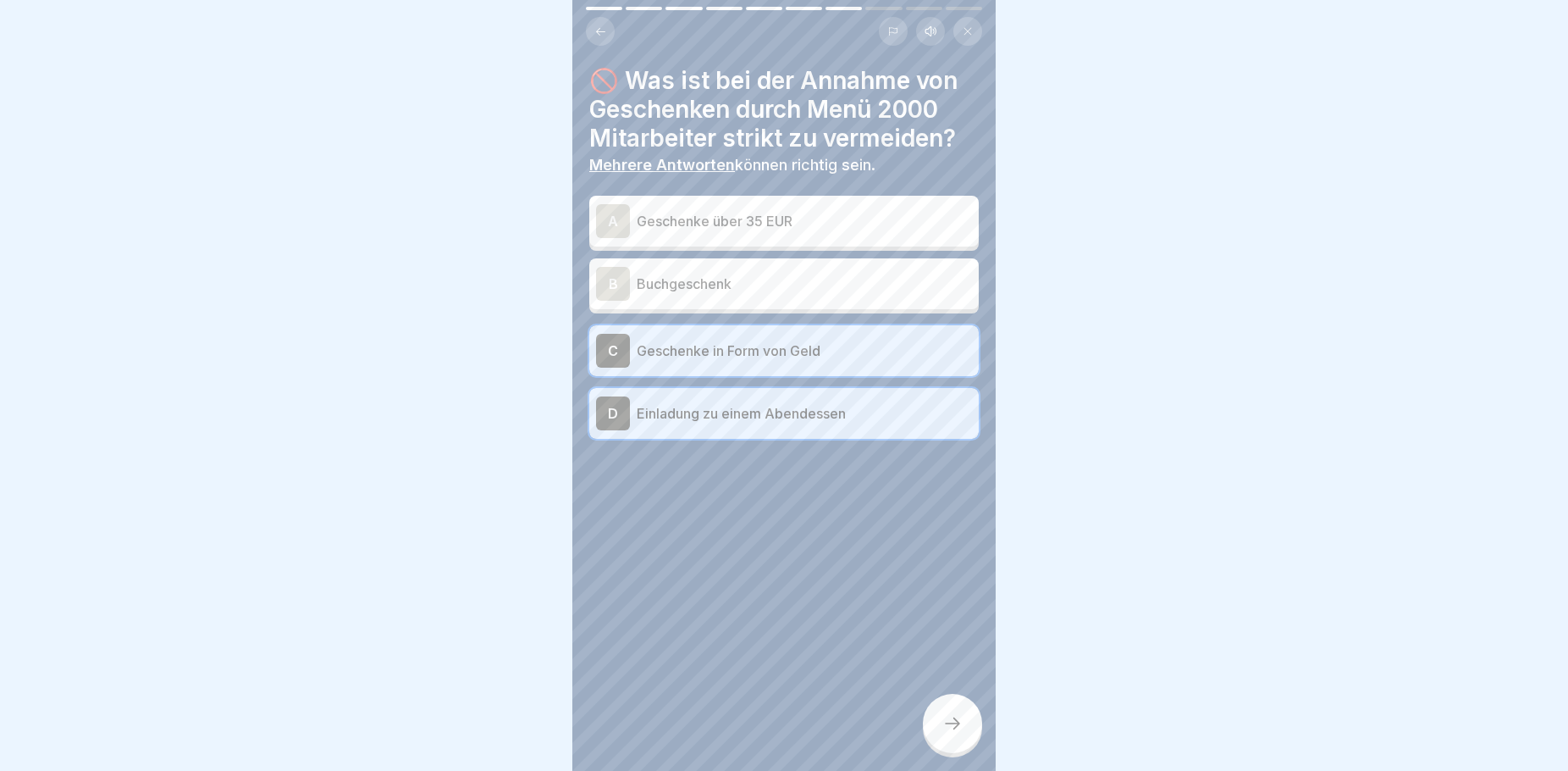
click at [786, 217] on p "Geschenke über 35 EUR" at bounding box center [804, 222] width 335 height 21
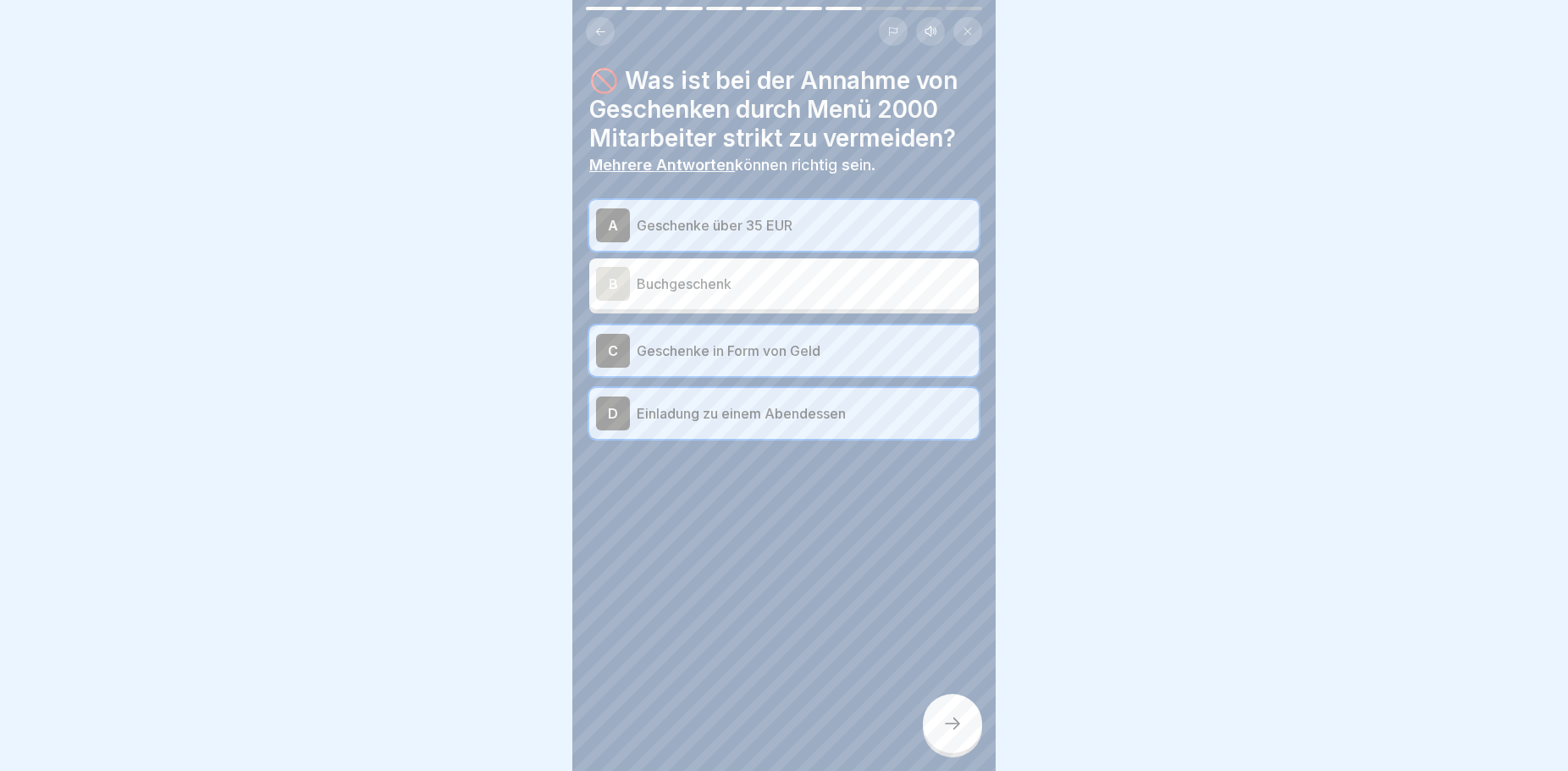
click at [950, 733] on icon at bounding box center [953, 723] width 21 height 21
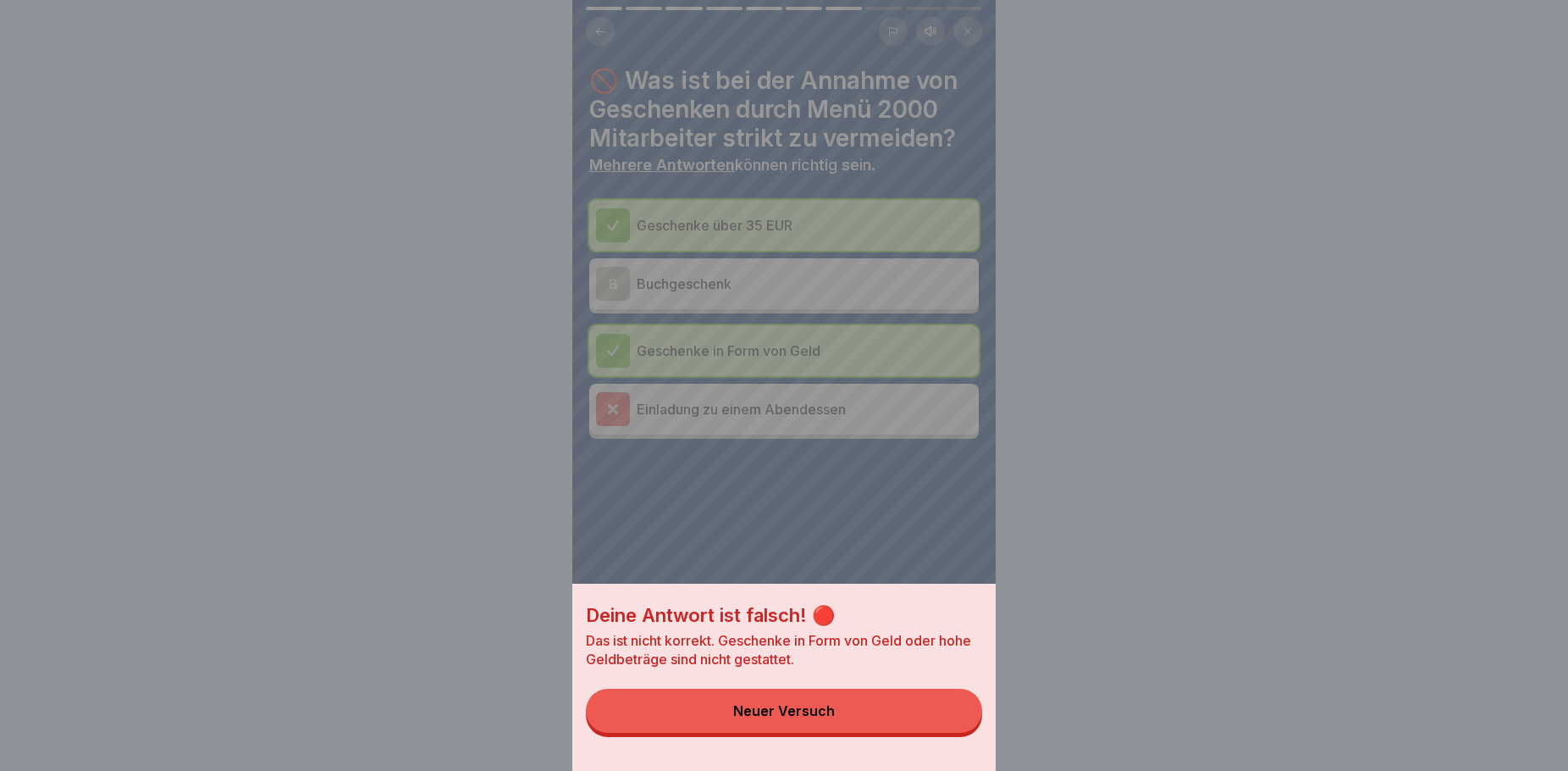
click at [722, 417] on div "Deine Antwort ist falsch! 🔴 Das ist nicht korrekt. Geschenke in Form von Geld o…" at bounding box center [784, 385] width 423 height 771
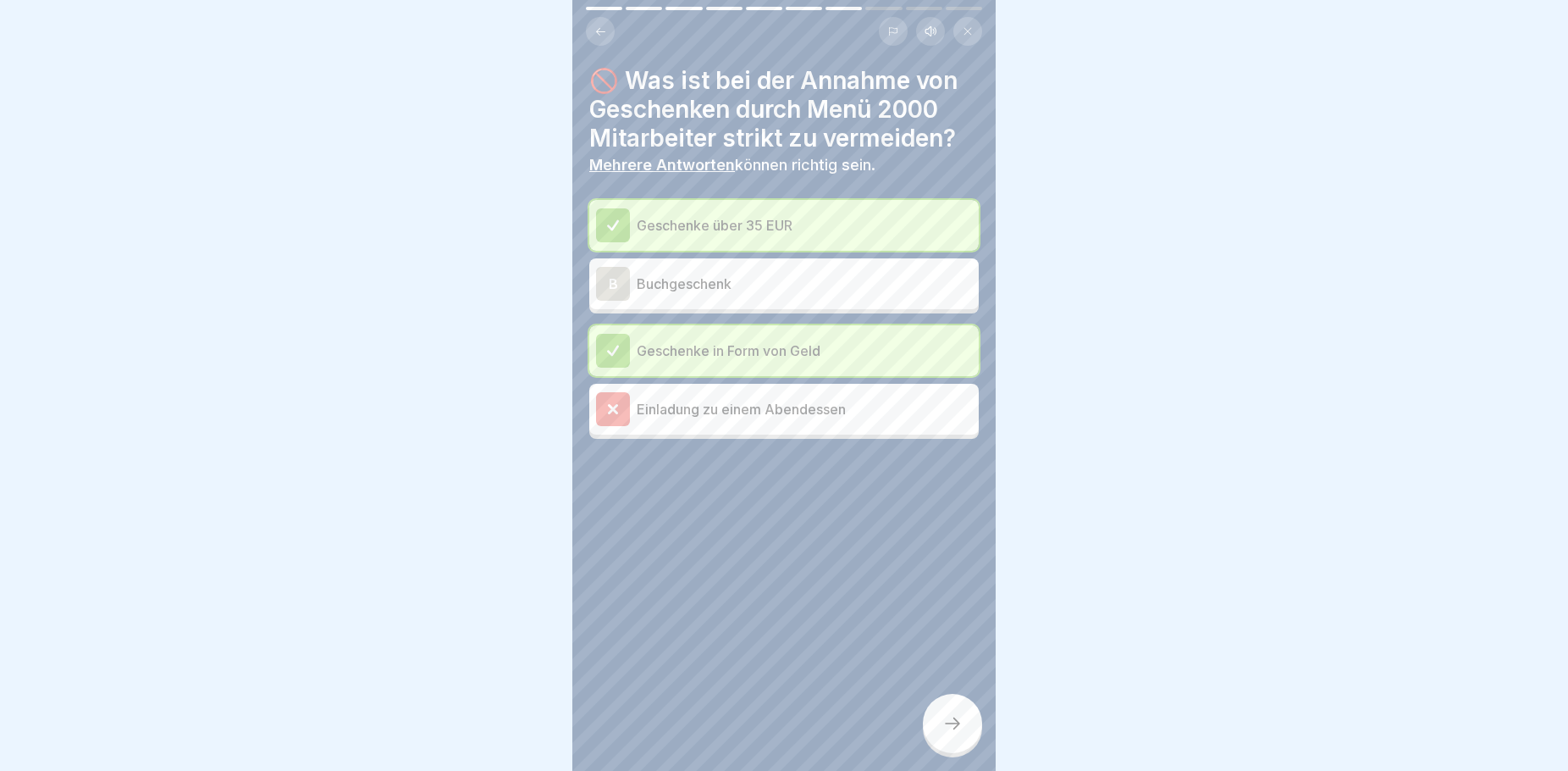
click at [957, 732] on icon at bounding box center [953, 723] width 21 height 21
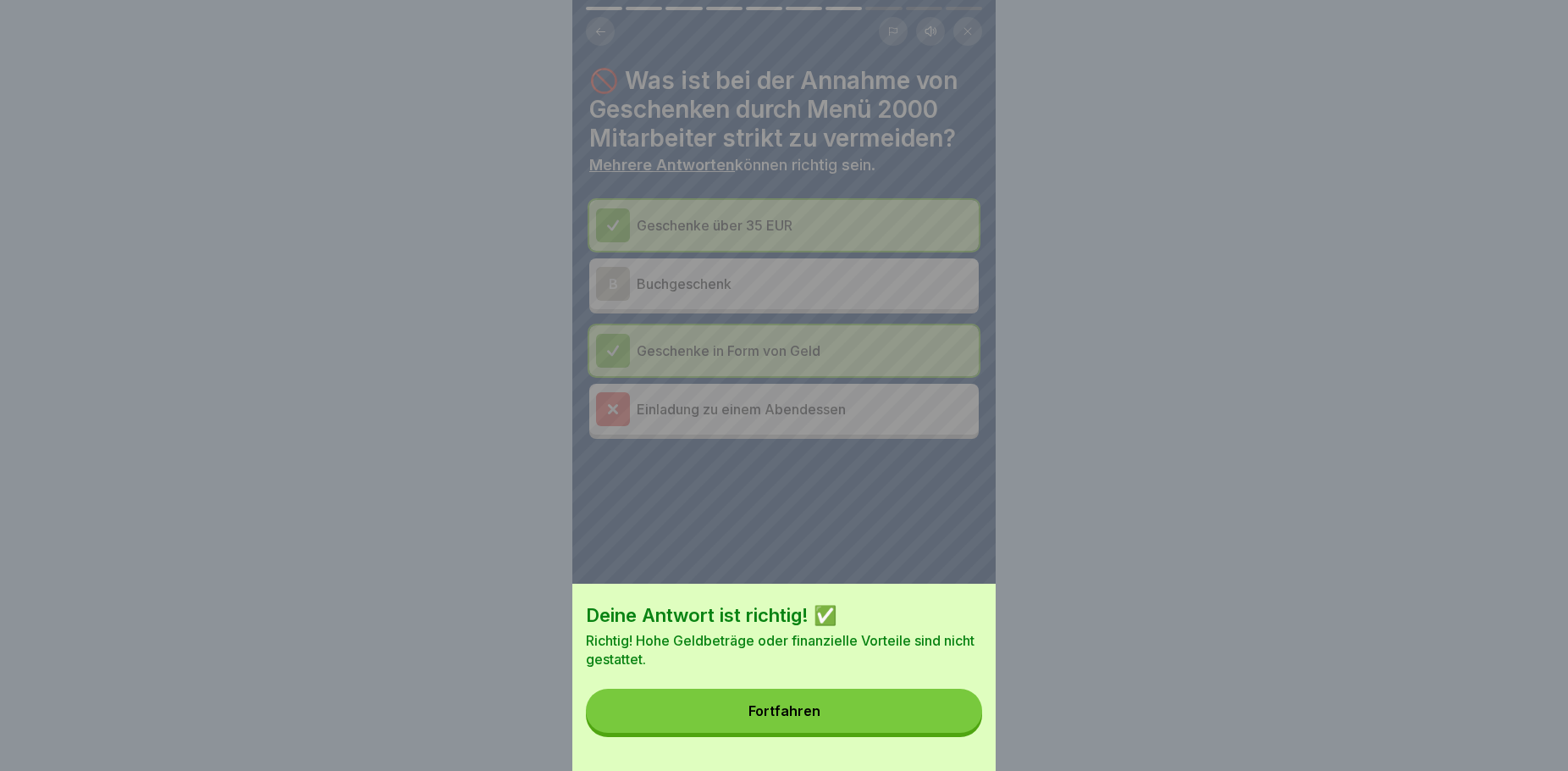
click at [910, 732] on button "Fortfahren" at bounding box center [784, 710] width 396 height 44
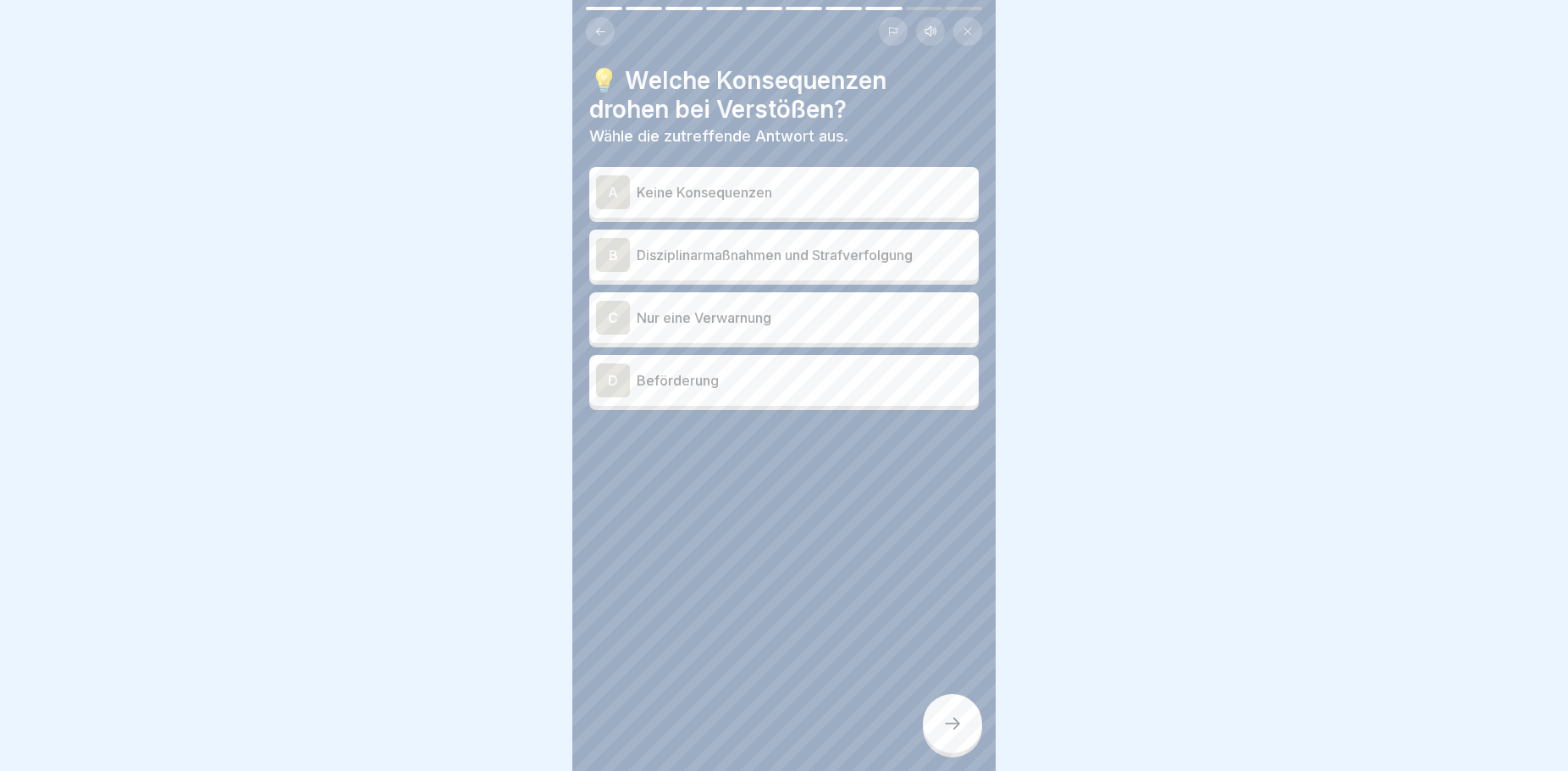
click at [793, 262] on p "Disziplinarmaßnahmen und Strafverfolgung" at bounding box center [804, 255] width 335 height 21
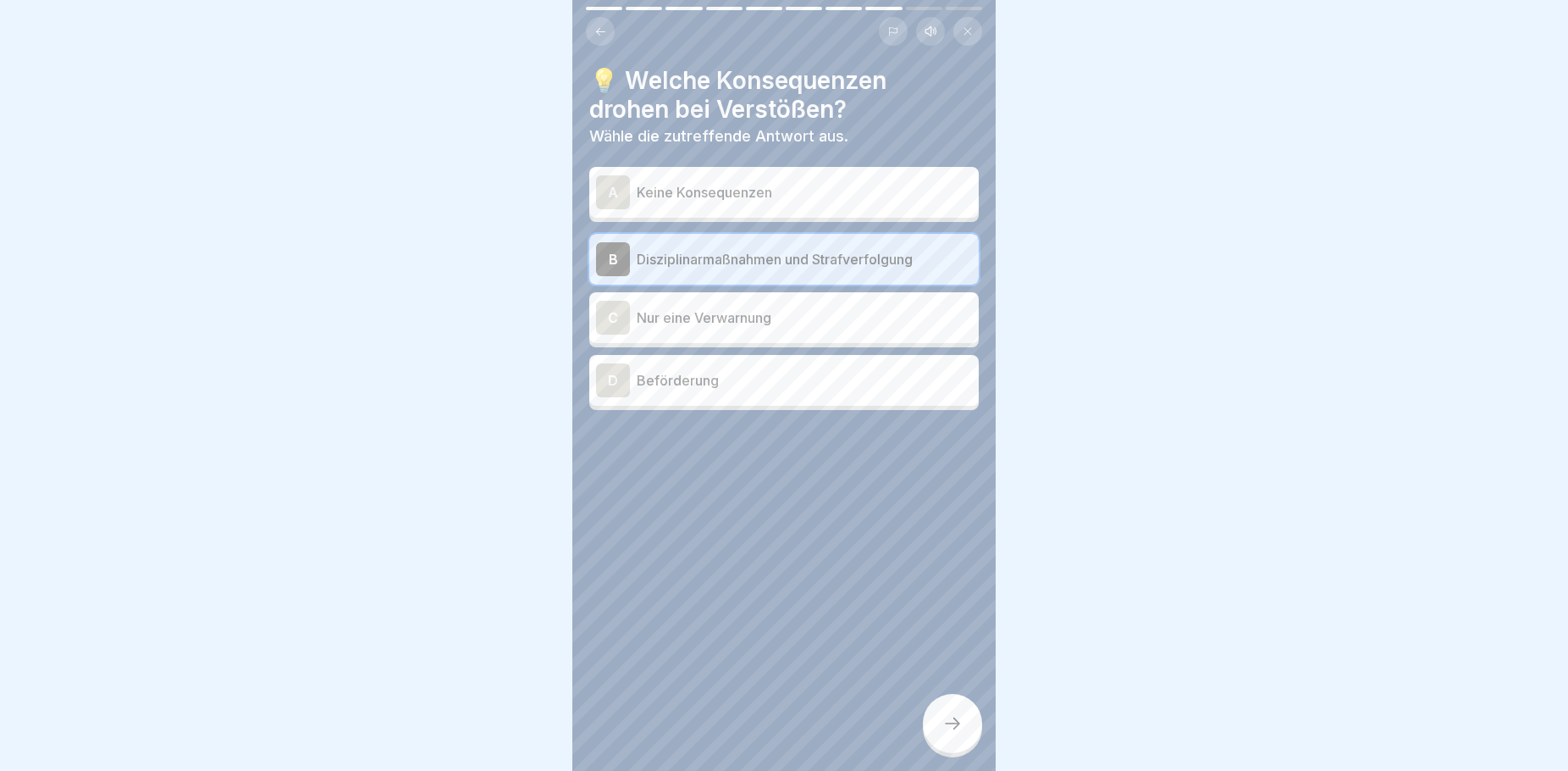
click at [959, 732] on icon at bounding box center [953, 723] width 21 height 21
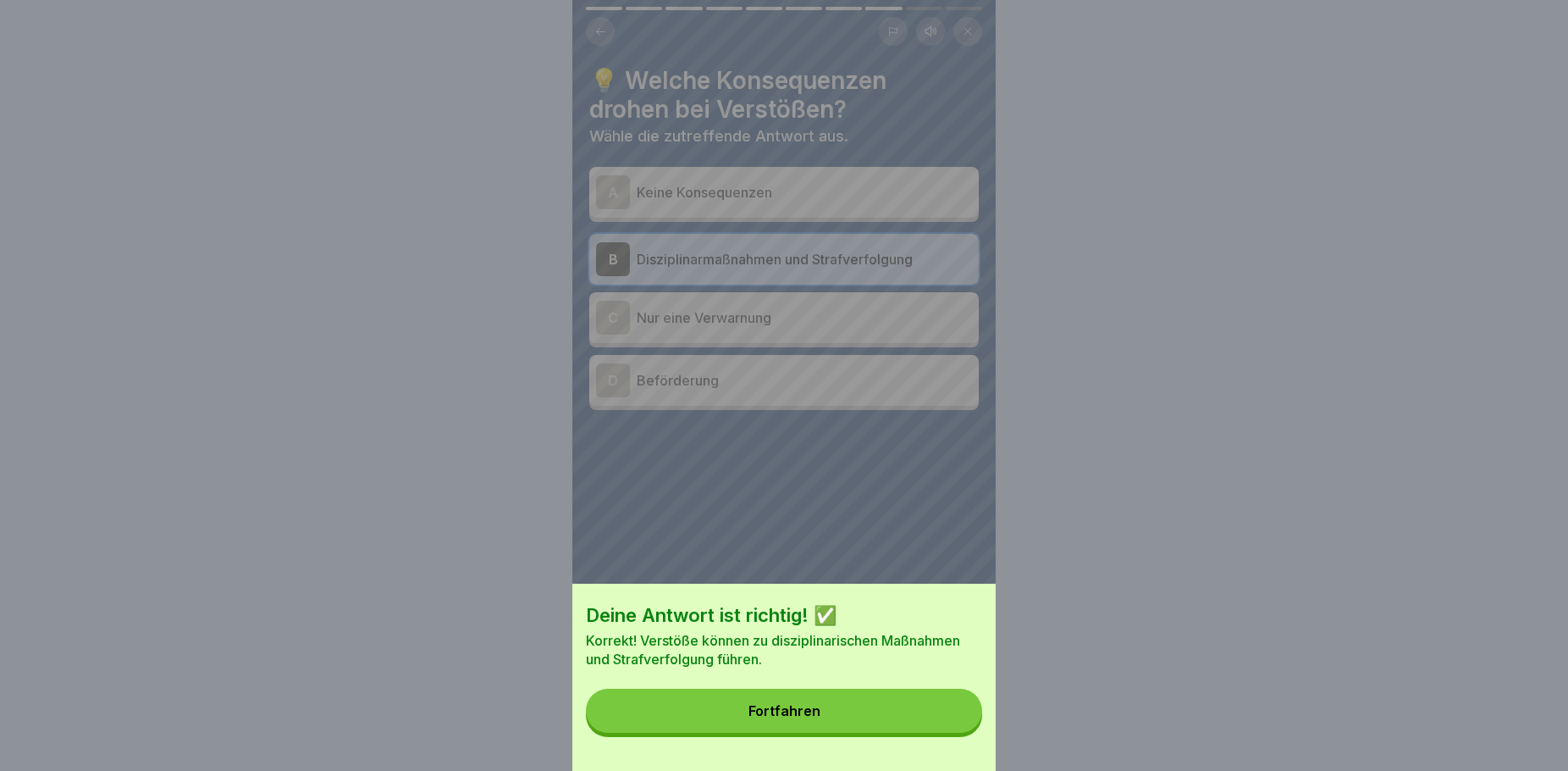
click at [910, 720] on button "Fortfahren" at bounding box center [784, 710] width 396 height 44
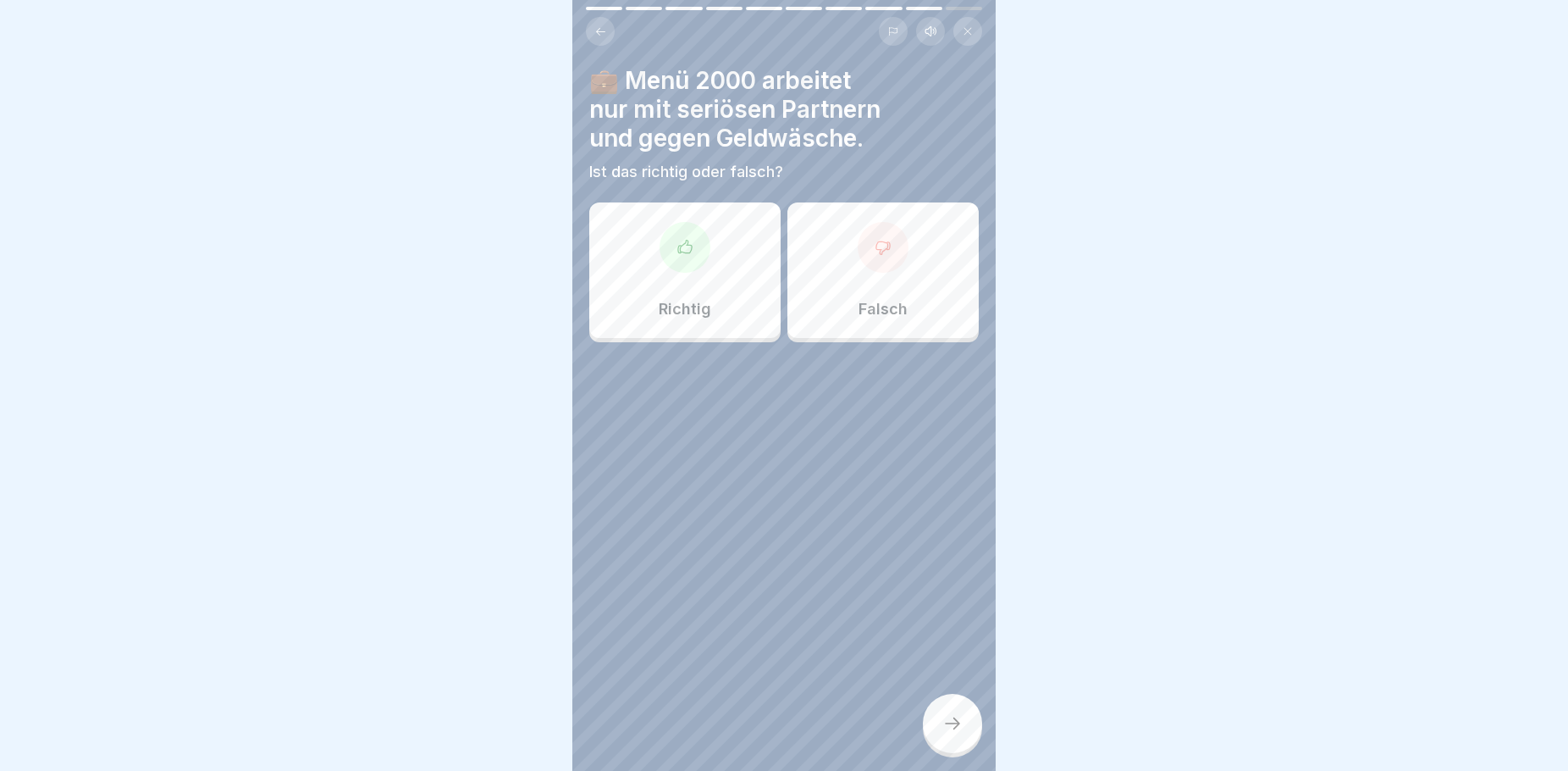
click at [672, 324] on div "Richtig" at bounding box center [685, 270] width 192 height 135
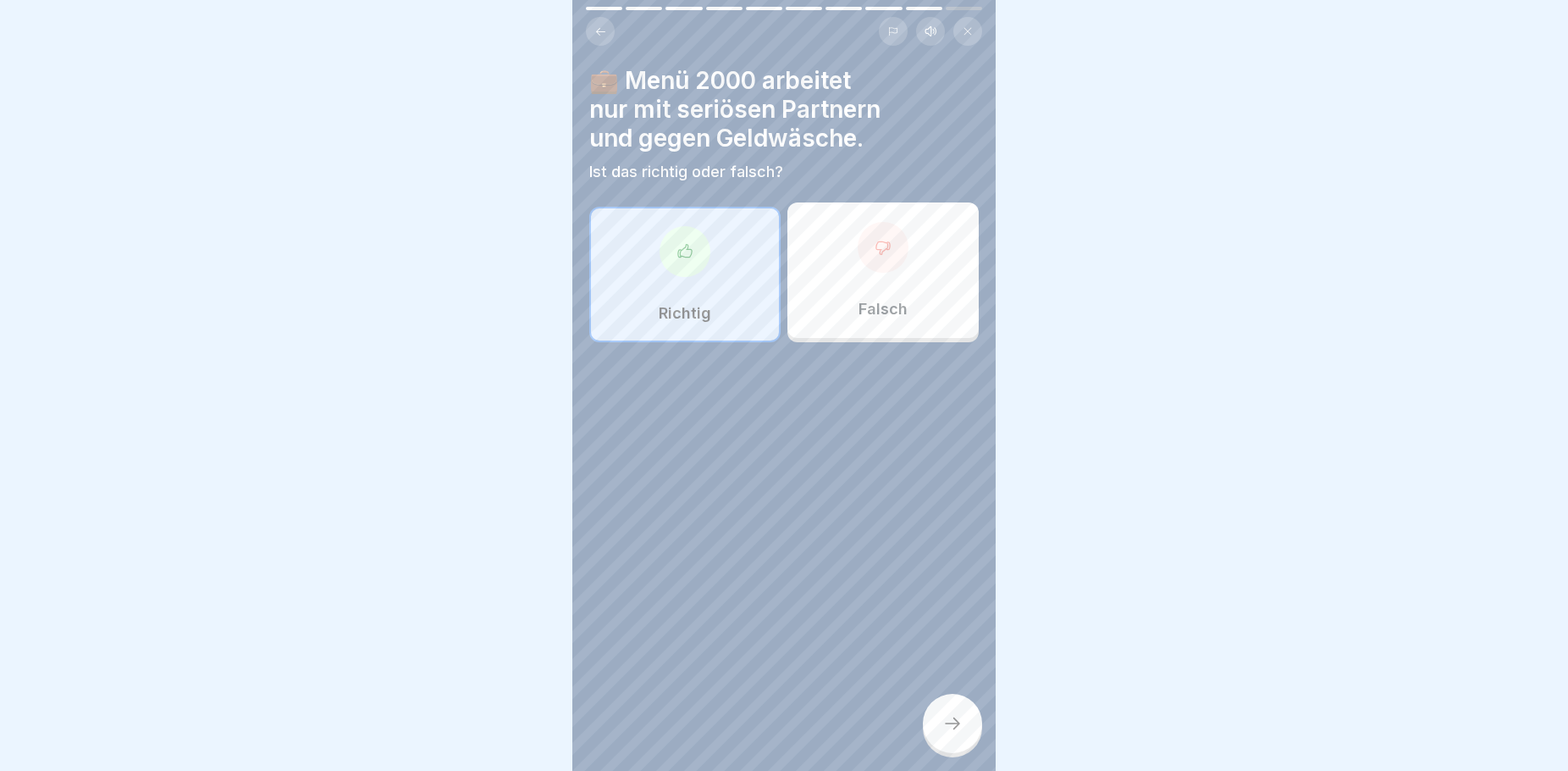
click at [955, 729] on div at bounding box center [952, 723] width 59 height 59
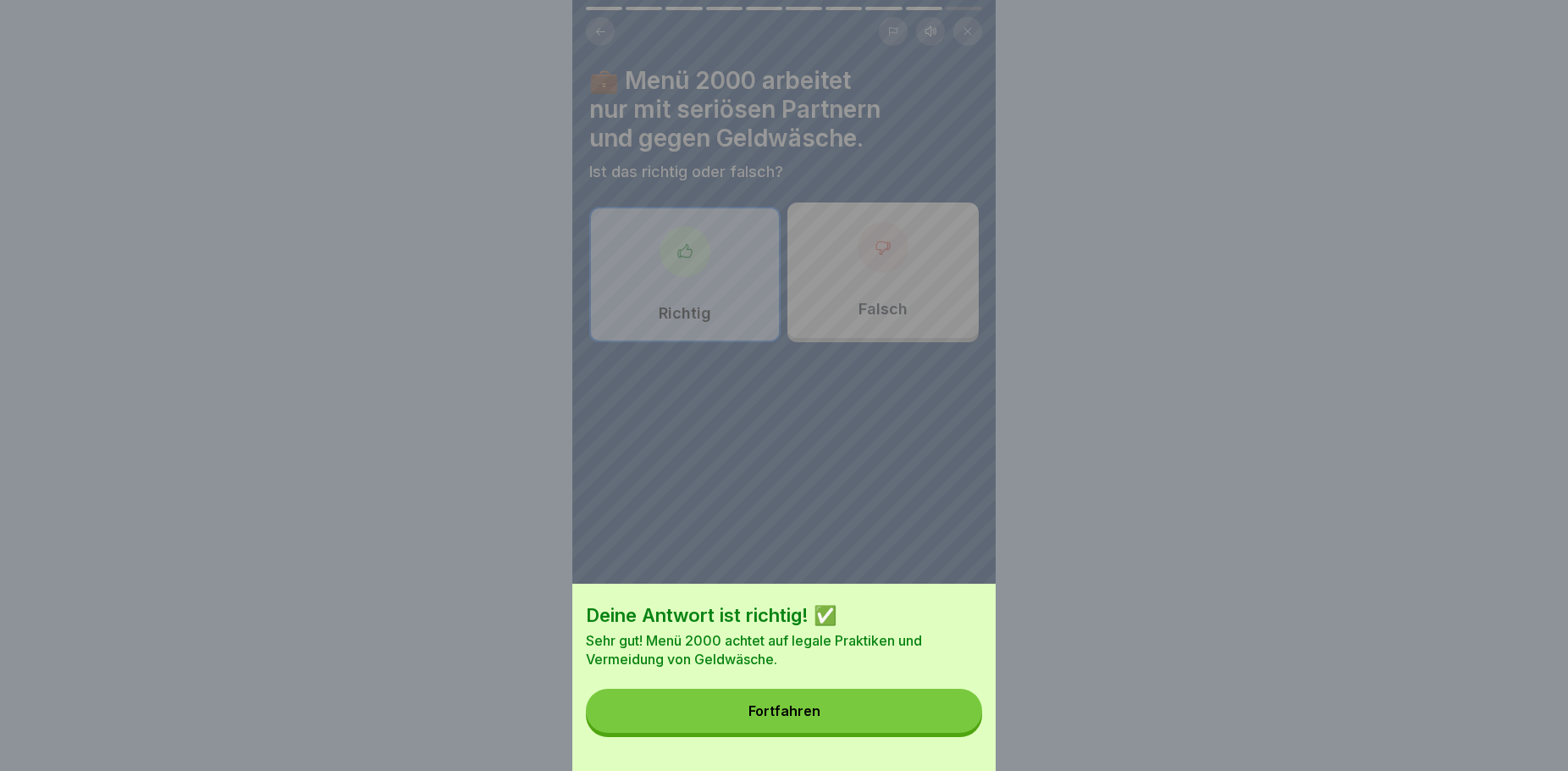
click at [881, 715] on button "Fortfahren" at bounding box center [784, 710] width 396 height 44
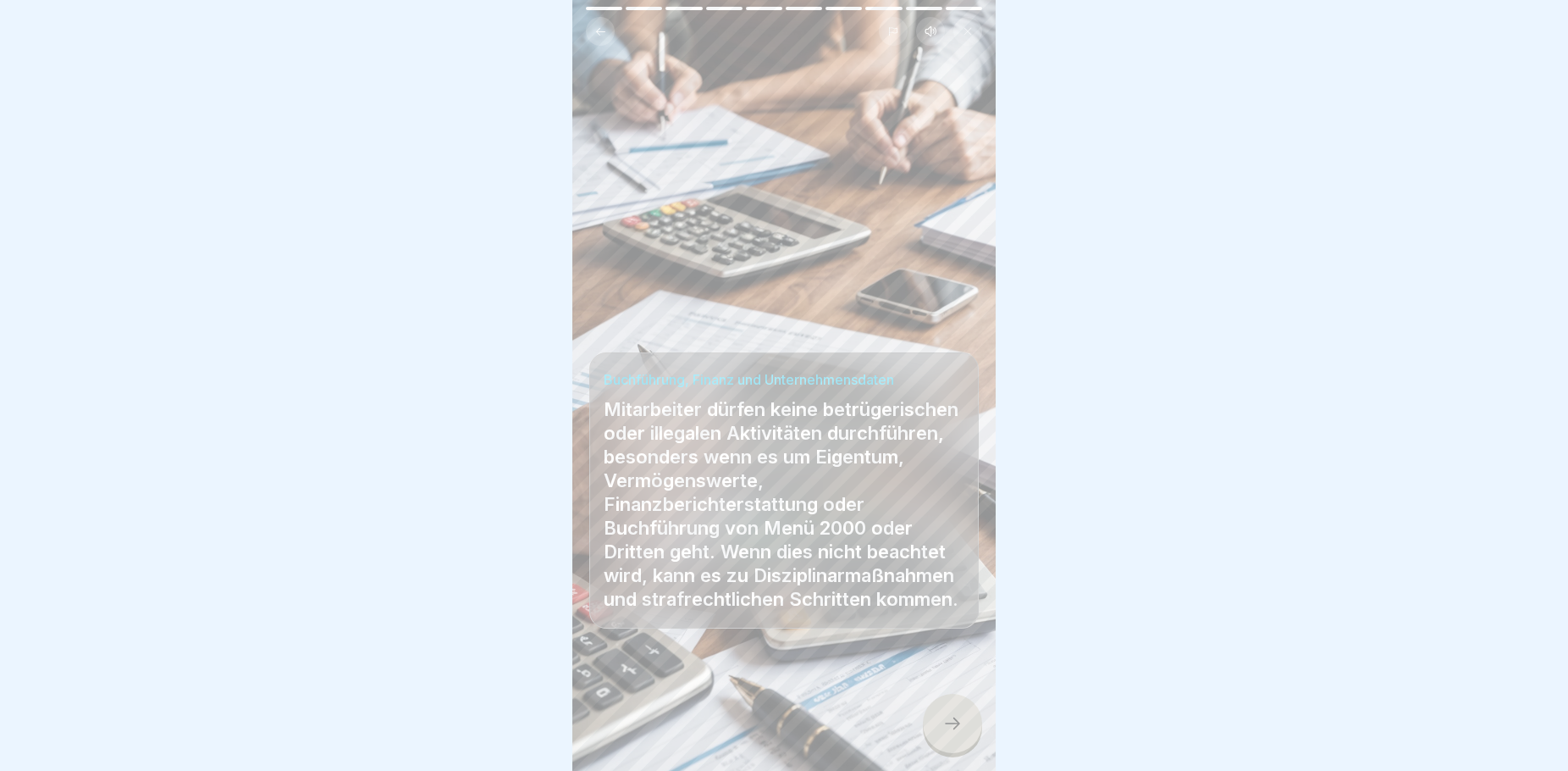
click at [951, 733] on icon at bounding box center [953, 723] width 21 height 21
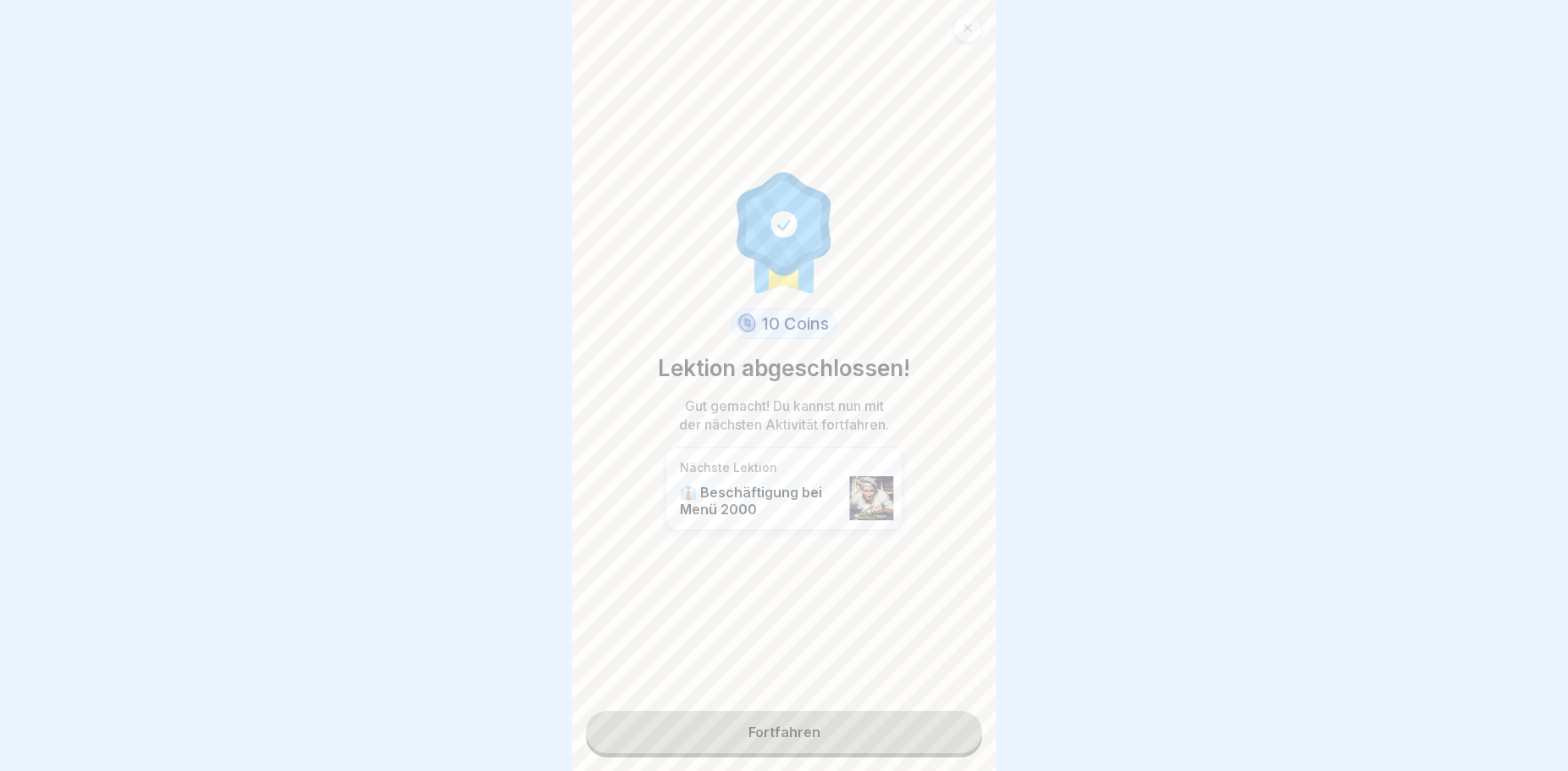
click at [910, 736] on link "Fortfahren" at bounding box center [784, 732] width 396 height 42
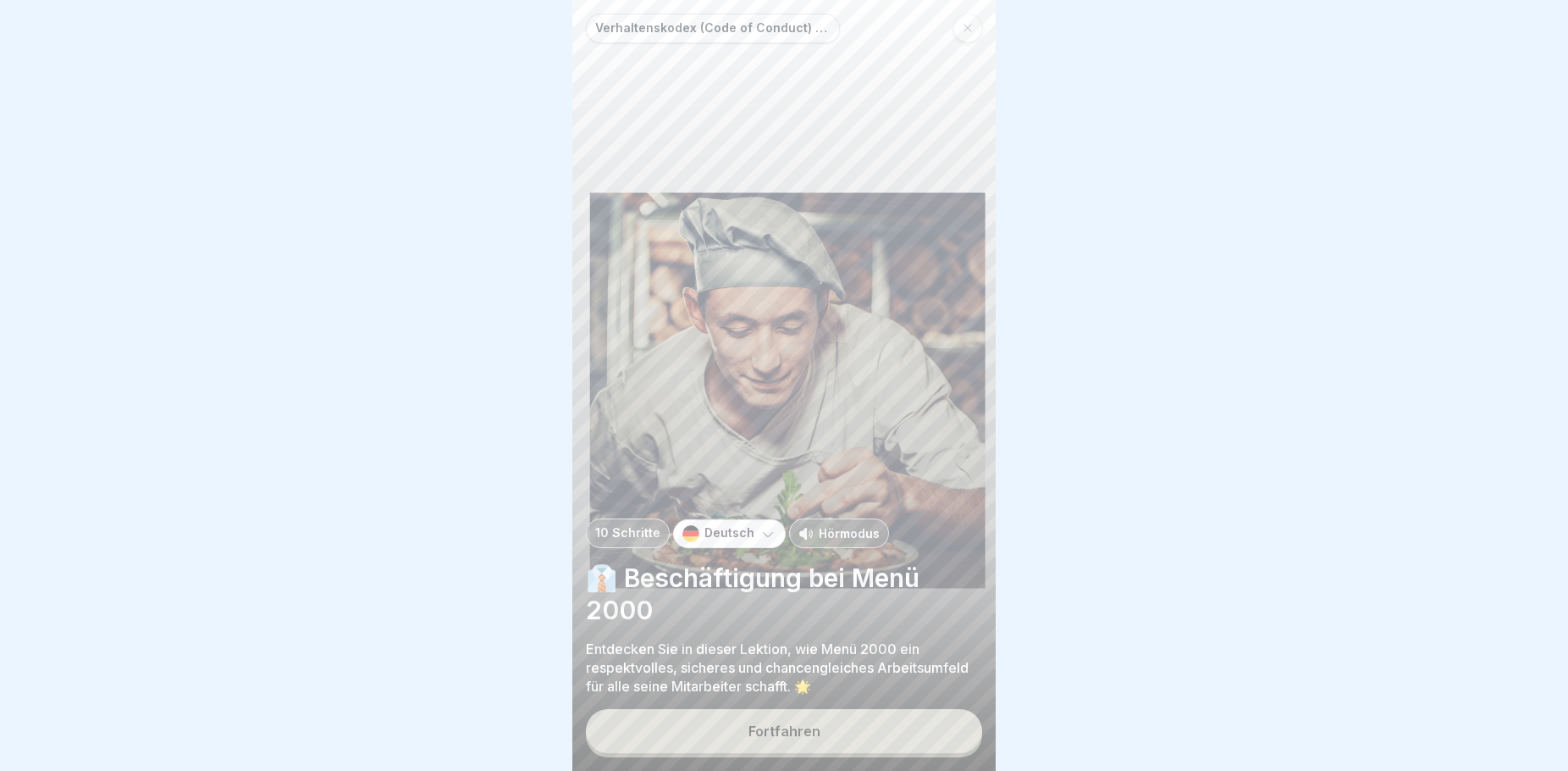
click at [882, 736] on button "Fortfahren" at bounding box center [784, 731] width 396 height 44
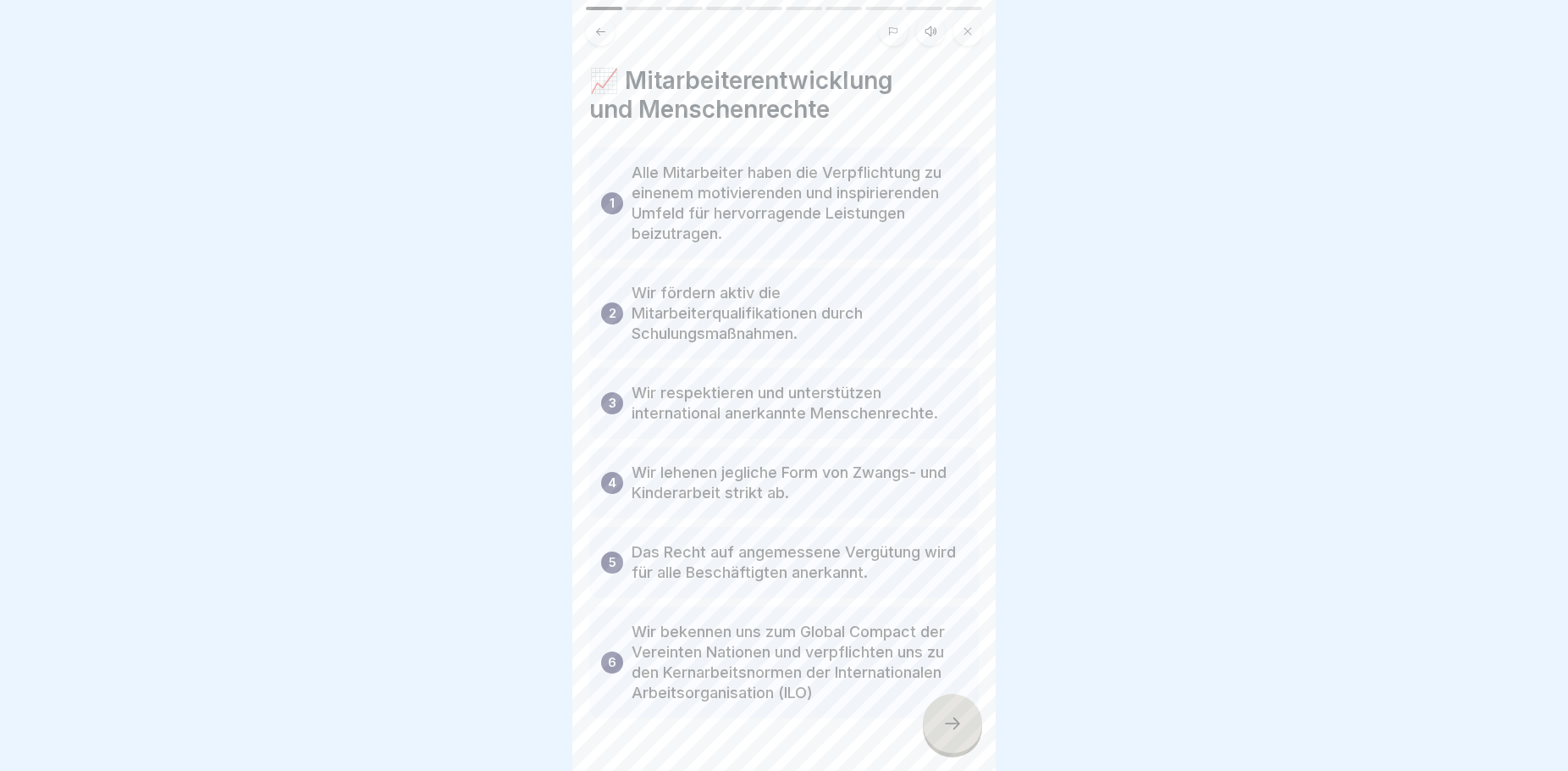
click at [963, 734] on div at bounding box center [952, 723] width 59 height 59
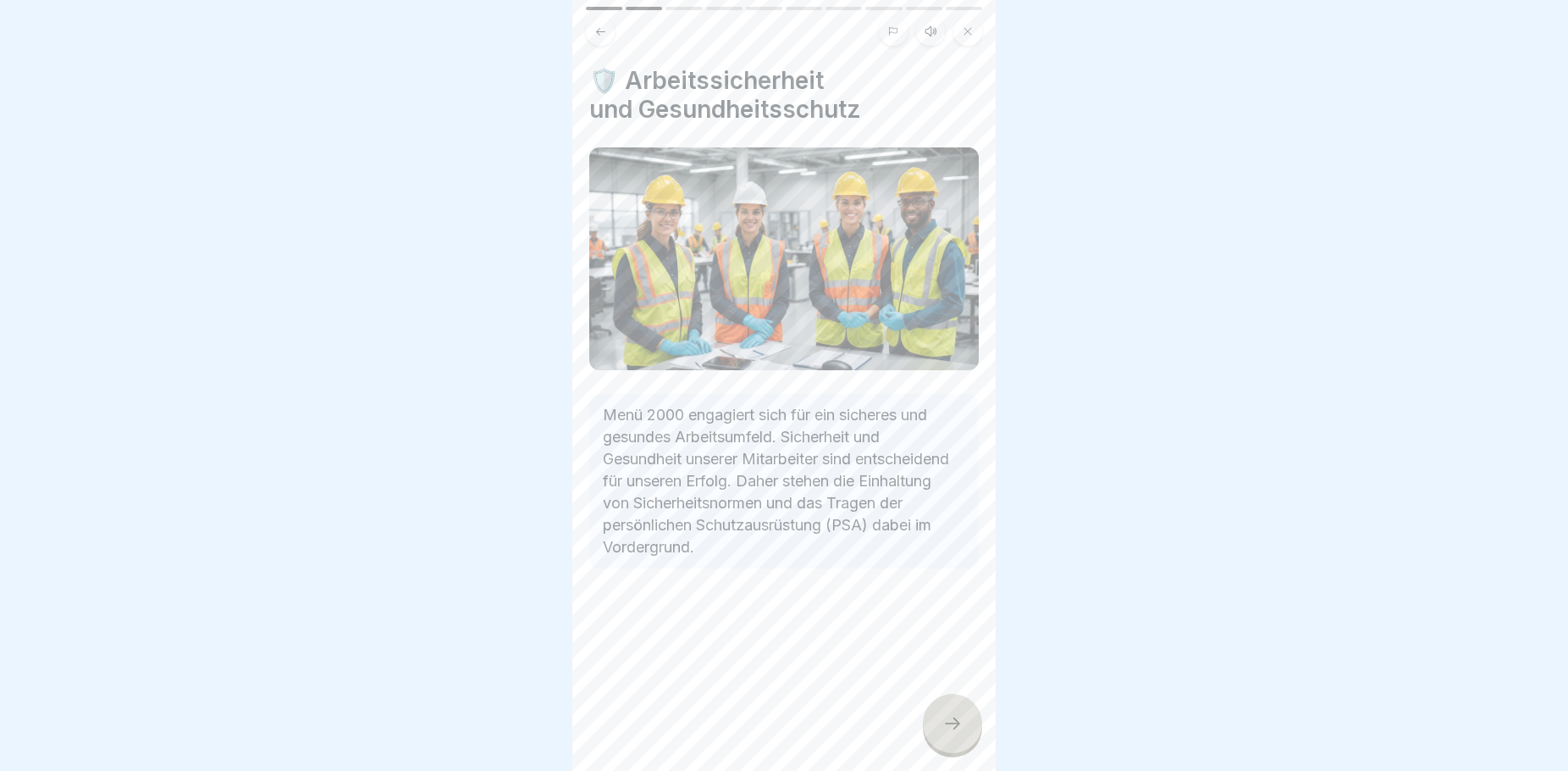
click at [954, 733] on icon at bounding box center [953, 723] width 21 height 21
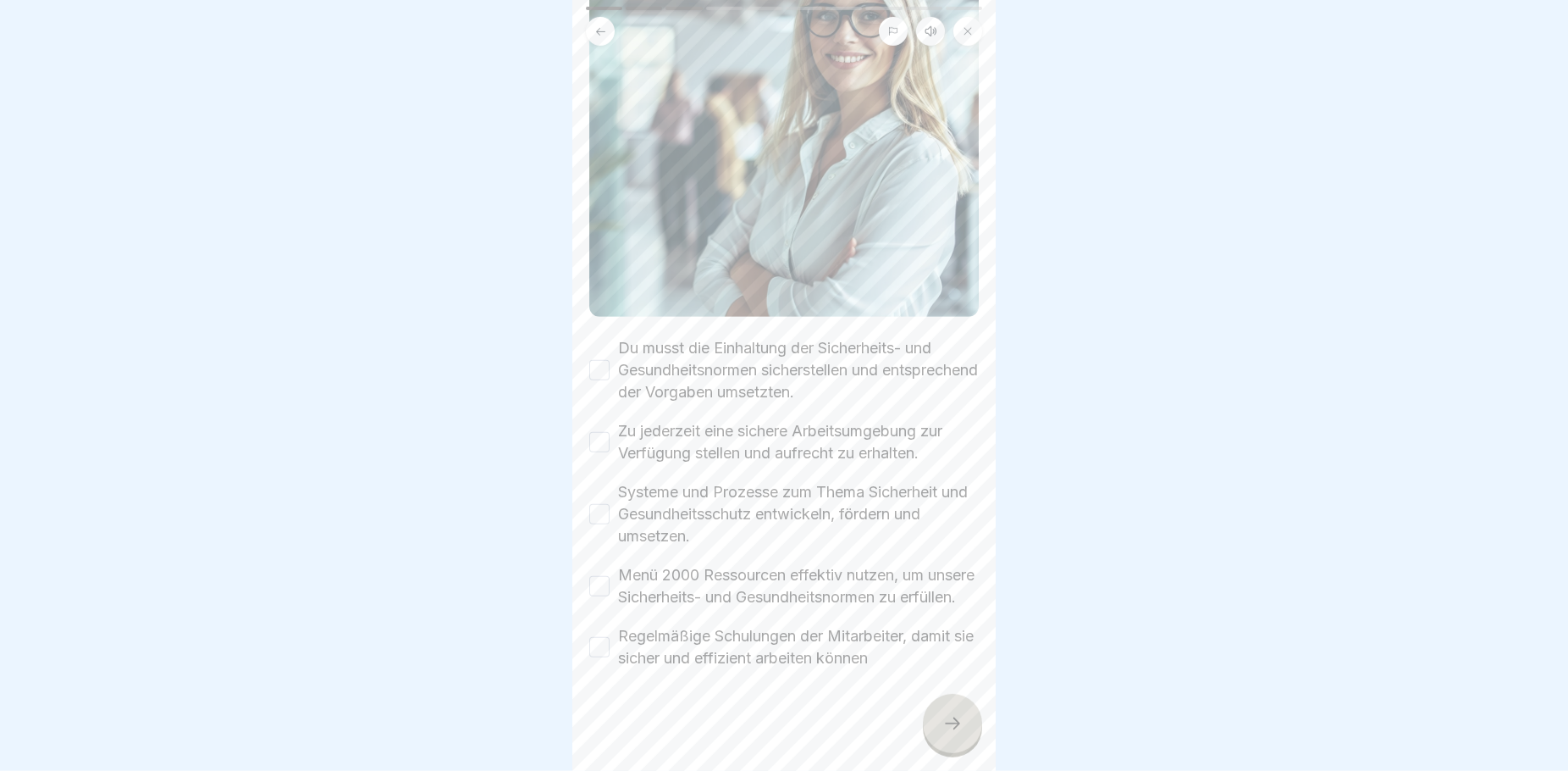
scroll to position [14, 0]
click at [593, 360] on button "Du musst die Einhaltung der Sicherheits- und Gesundheitsnormen sicherstellen un…" at bounding box center [600, 370] width 21 height 21
drag, startPoint x: 601, startPoint y: 399, endPoint x: 605, endPoint y: 409, distance: 10.8
click at [605, 432] on button "Zu jederzeit eine sichere Arbeitsumgebung zur Verfügung stellen und aufrecht zu…" at bounding box center [600, 442] width 21 height 21
click at [596, 504] on button "Systeme und Prozesse zum Thema Sicherheit und Gesundheitsschutz entwickeln, för…" at bounding box center [600, 515] width 21 height 21
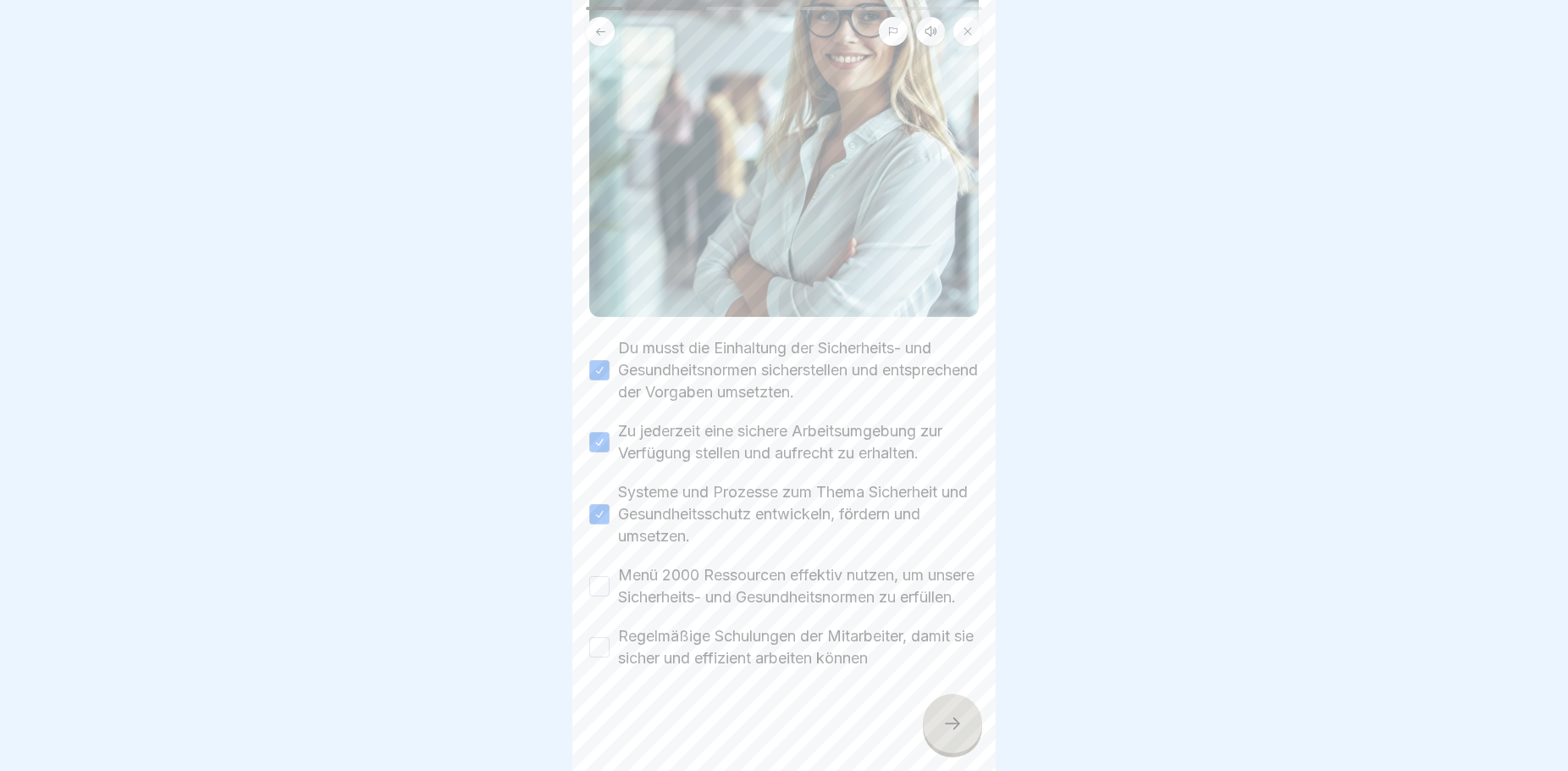
click at [591, 576] on button "Menü 2000 Ressourcen effektiv nutzen, um unsere Sicherheits- und Gesundheitsnor…" at bounding box center [600, 586] width 21 height 21
click at [592, 640] on button "Regelmäßige Schulungen der Mitarbeiter, damit sie sicher und effizient arbeiten…" at bounding box center [600, 647] width 21 height 21
click at [953, 725] on icon at bounding box center [953, 723] width 21 height 21
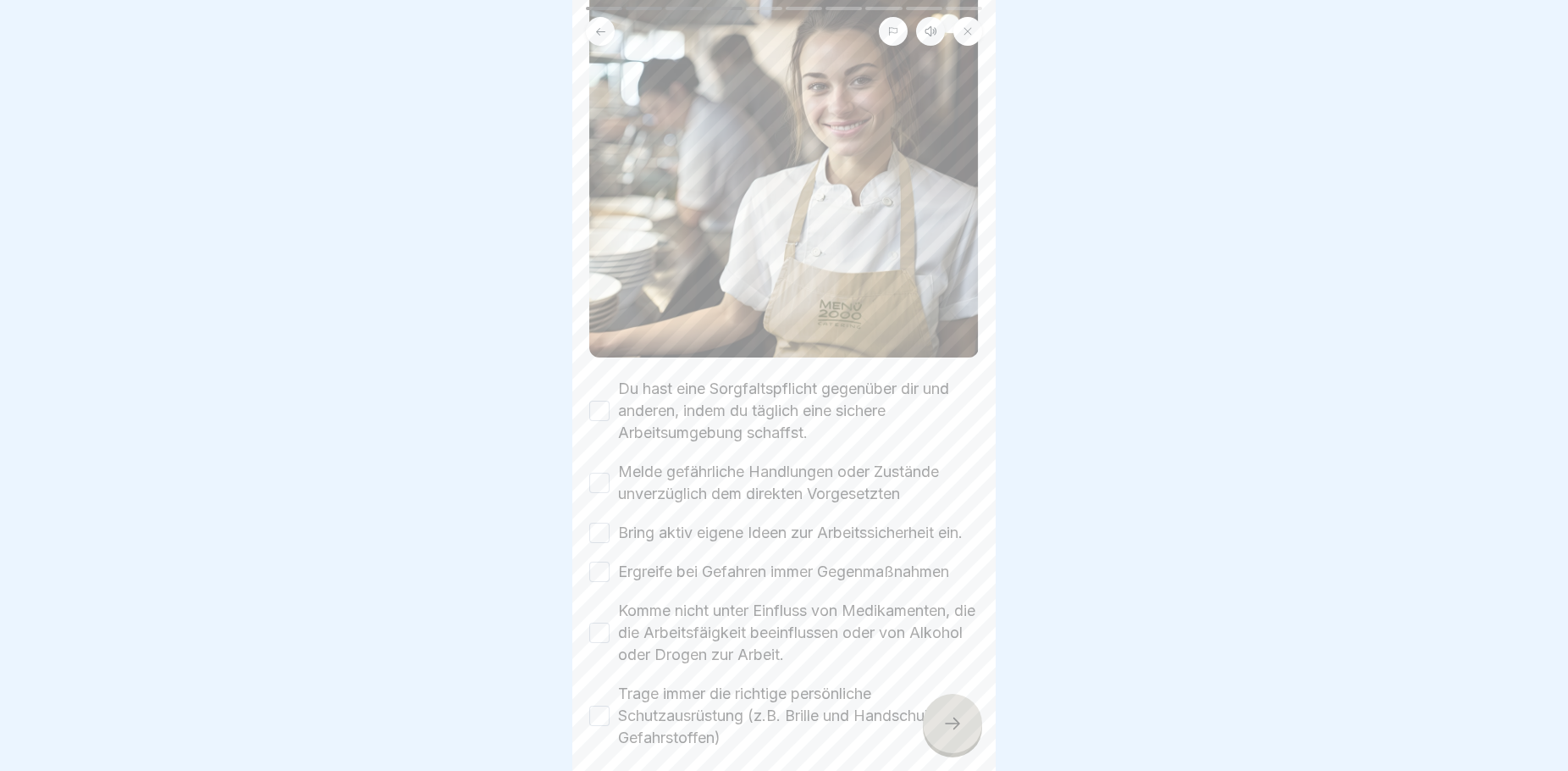
scroll to position [305, 0]
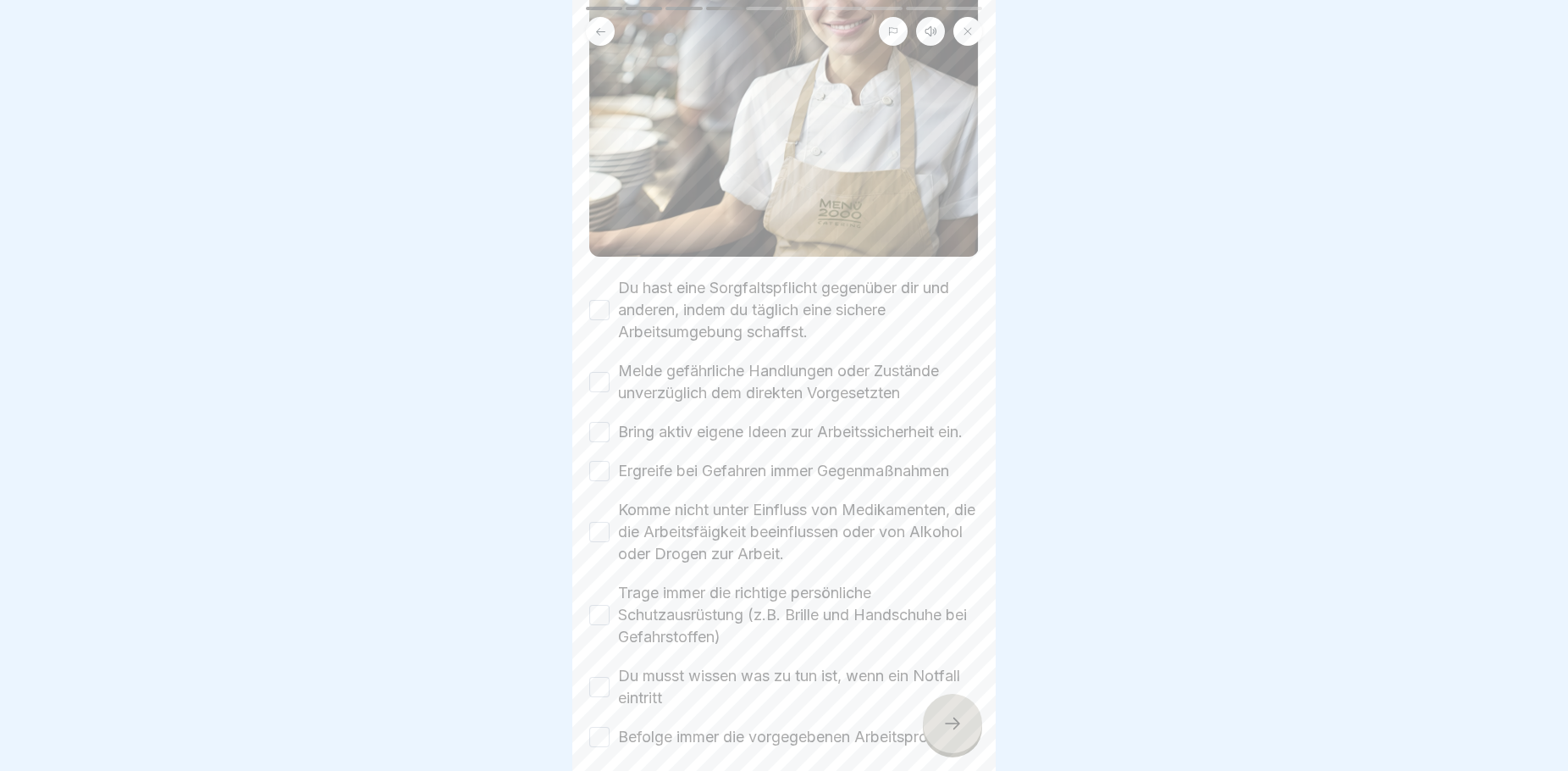
click at [607, 300] on button "Du hast eine Sorgfaltspflicht gegenüber dir und anderen, indem du täglich eine …" at bounding box center [600, 310] width 21 height 21
click at [598, 372] on button "Melde gefährliche Handlungen oder Zustände unverzüglich dem direkten Vorgesetzt…" at bounding box center [600, 382] width 21 height 21
click at [604, 422] on button "Bring aktiv eigene Ideen zur Arbeitssicherheit ein." at bounding box center [600, 432] width 21 height 21
click at [608, 463] on button "Ergreife bei Gefahren immer Gegenmaßnahmen" at bounding box center [600, 471] width 21 height 21
click at [599, 529] on button "Komme nicht unter Einfluss von Medikamenten, die die Arbeitsfäigkeit beeinfluss…" at bounding box center [600, 532] width 21 height 21
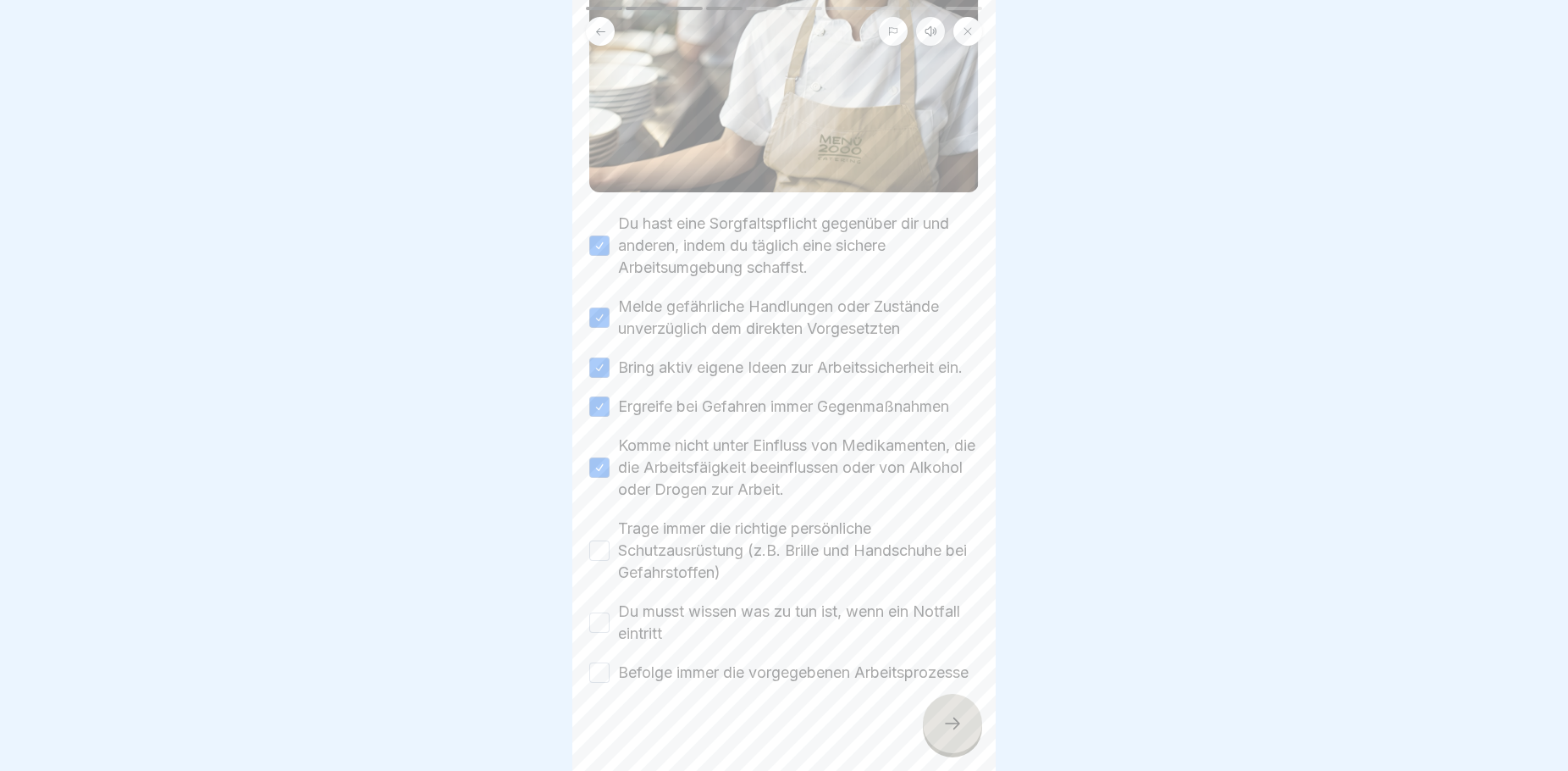
scroll to position [407, 0]
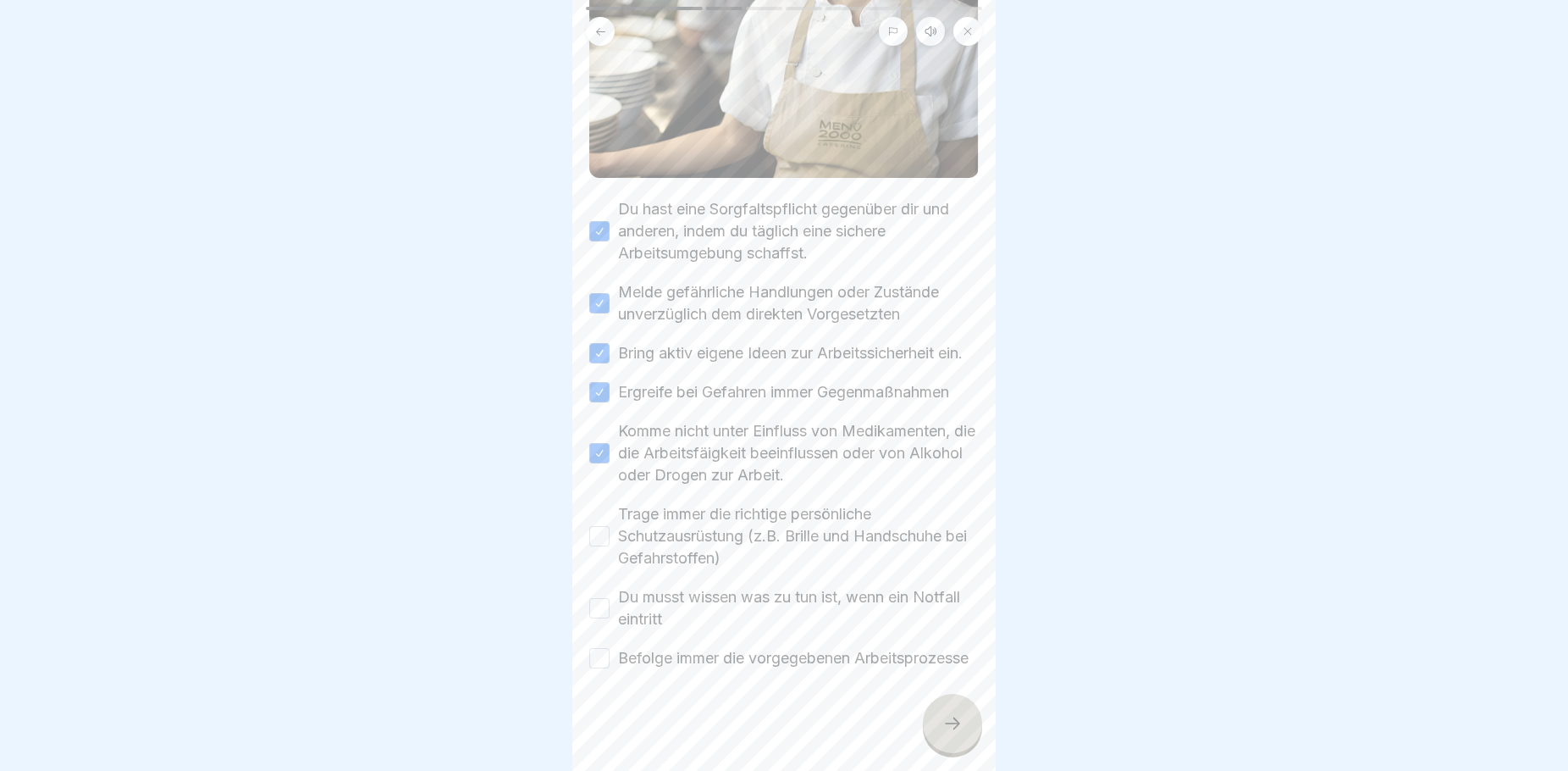
click at [607, 526] on button "Trage immer die richtige persönliche Schutzausrüstung (z.B. Brille und Handschu…" at bounding box center [600, 536] width 21 height 21
click at [600, 598] on button "Du musst wissen was zu tun ist, wenn ein Notfall eintritt" at bounding box center [600, 609] width 21 height 21
click at [606, 648] on button "Befolge immer die vorgegebenen Arbeitsprozesse" at bounding box center [600, 658] width 21 height 21
click at [961, 723] on icon at bounding box center [953, 723] width 21 height 21
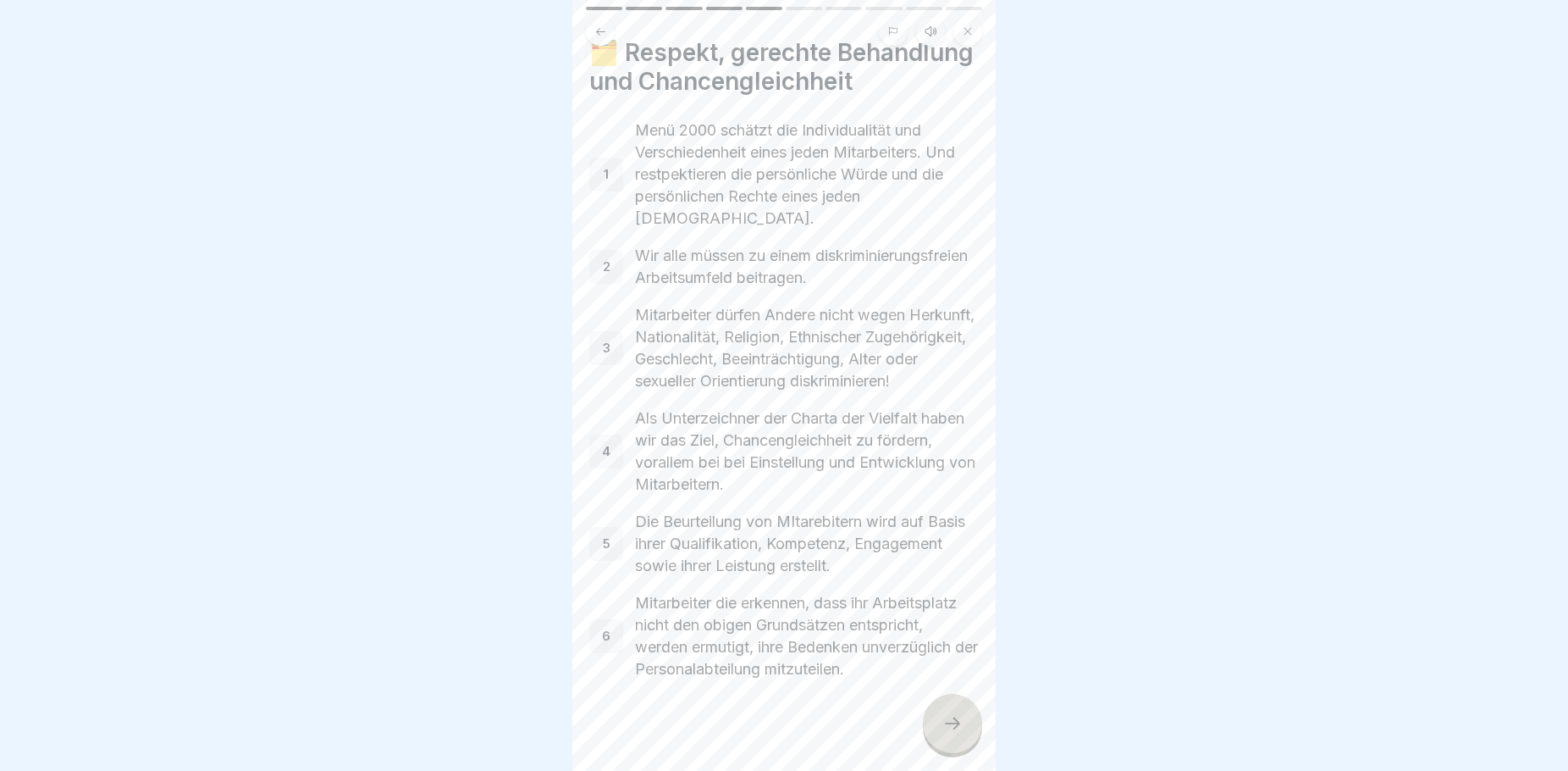
scroll to position [0, 0]
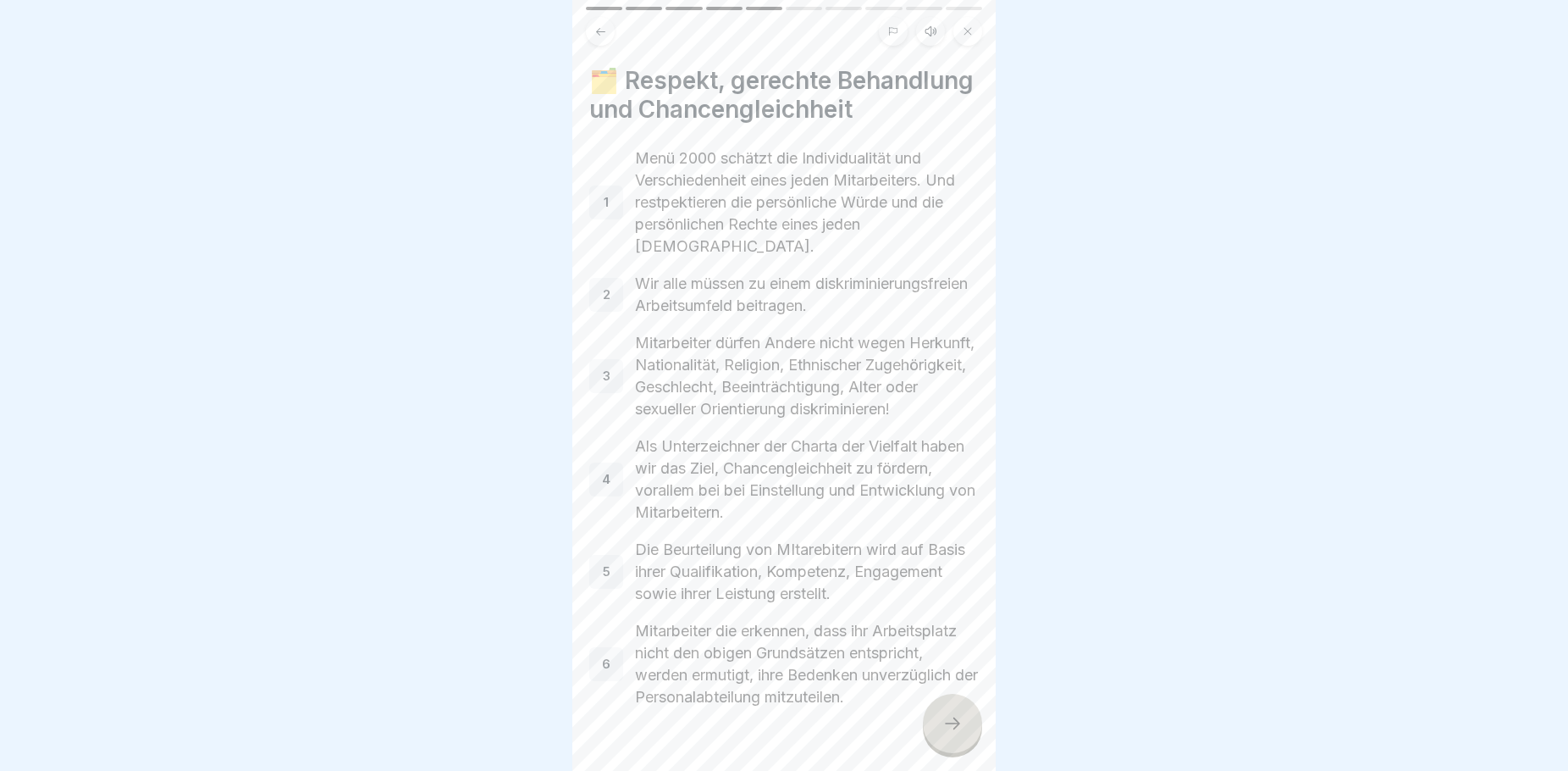
click at [961, 729] on icon at bounding box center [953, 723] width 21 height 21
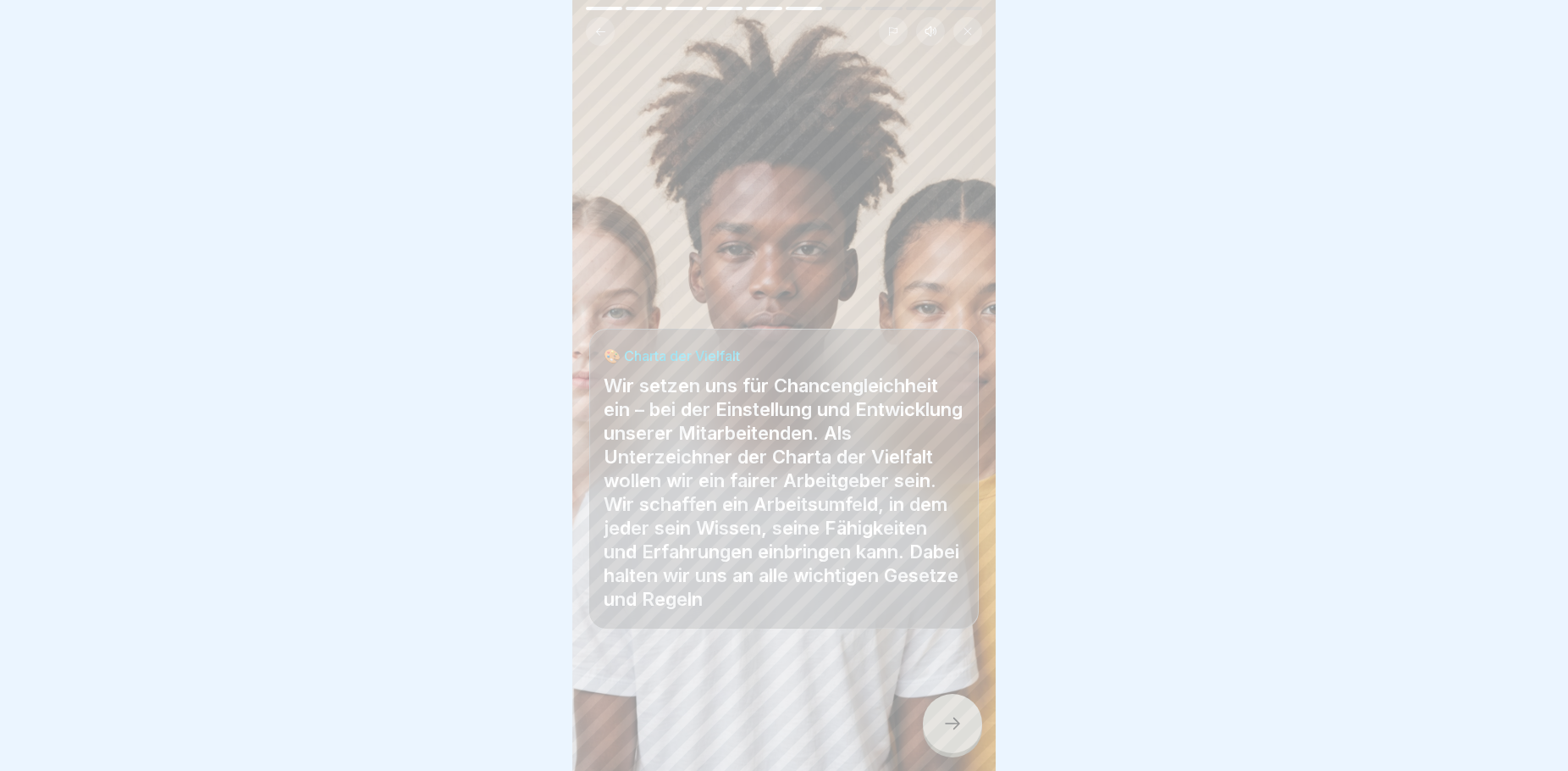
click at [957, 716] on icon at bounding box center [953, 723] width 21 height 21
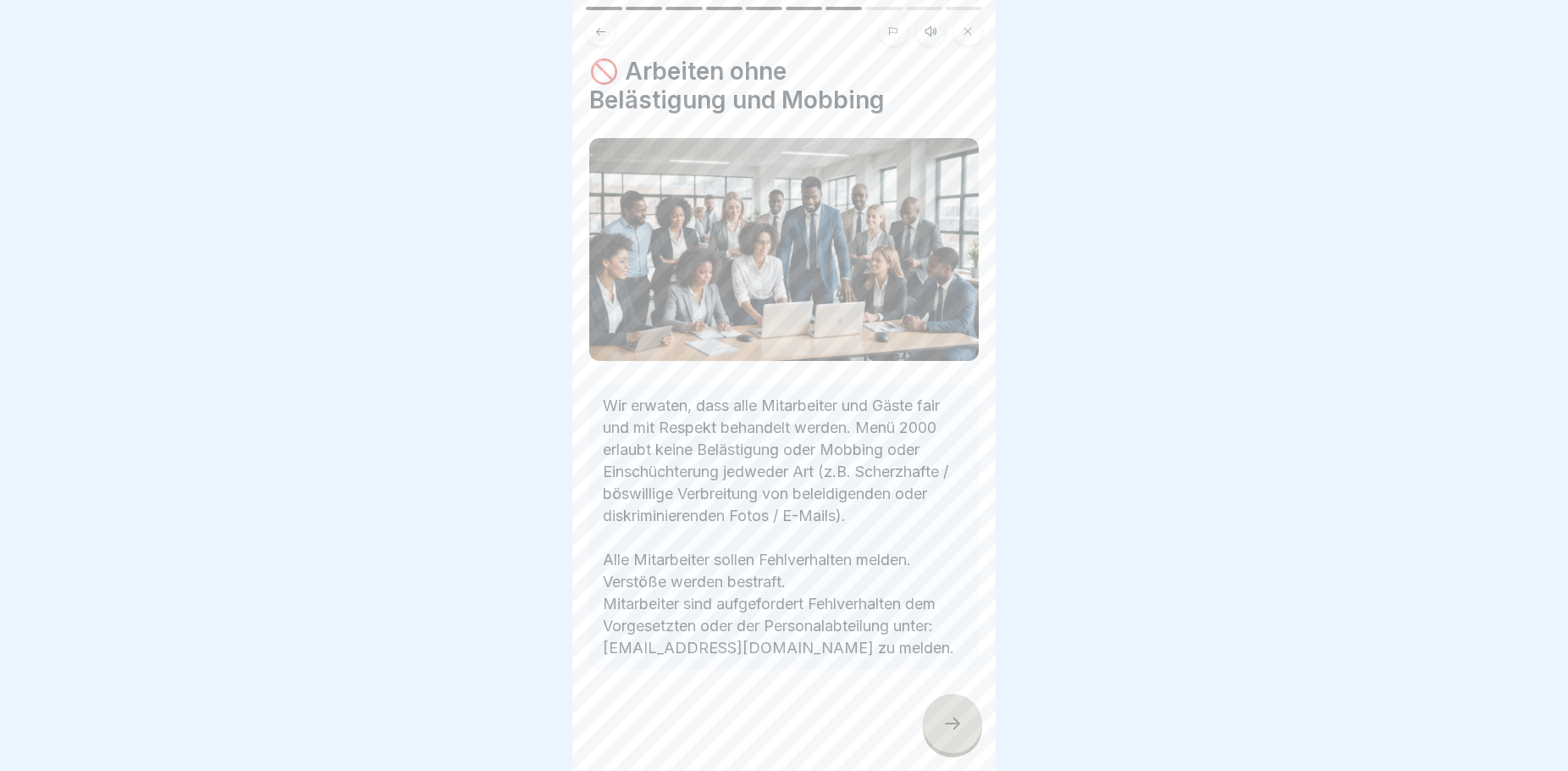
scroll to position [45, 0]
click at [944, 726] on icon at bounding box center [953, 723] width 21 height 21
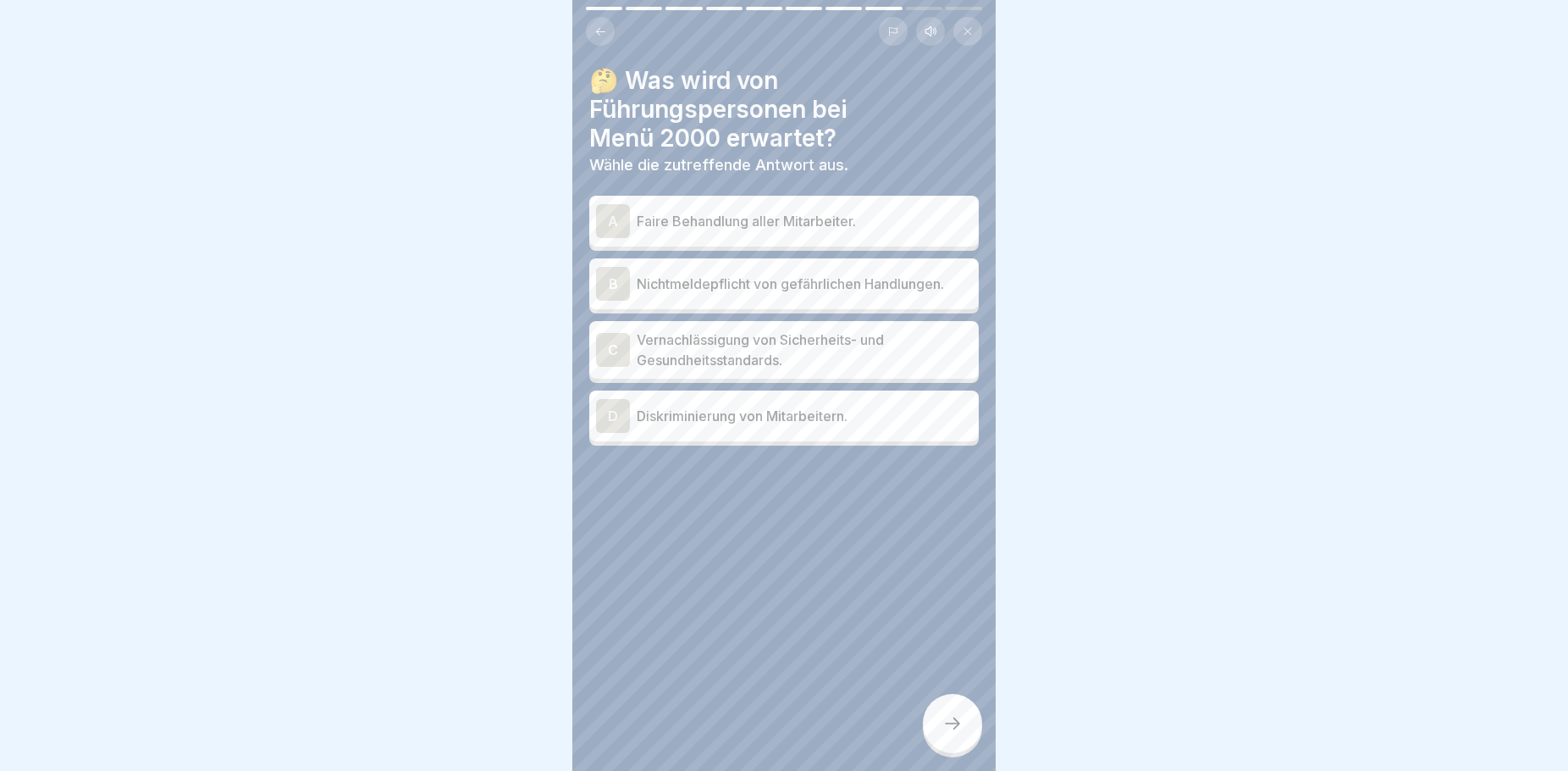
click at [750, 211] on p "Faire Behandlung aller Mitarbeiter." at bounding box center [804, 222] width 335 height 21
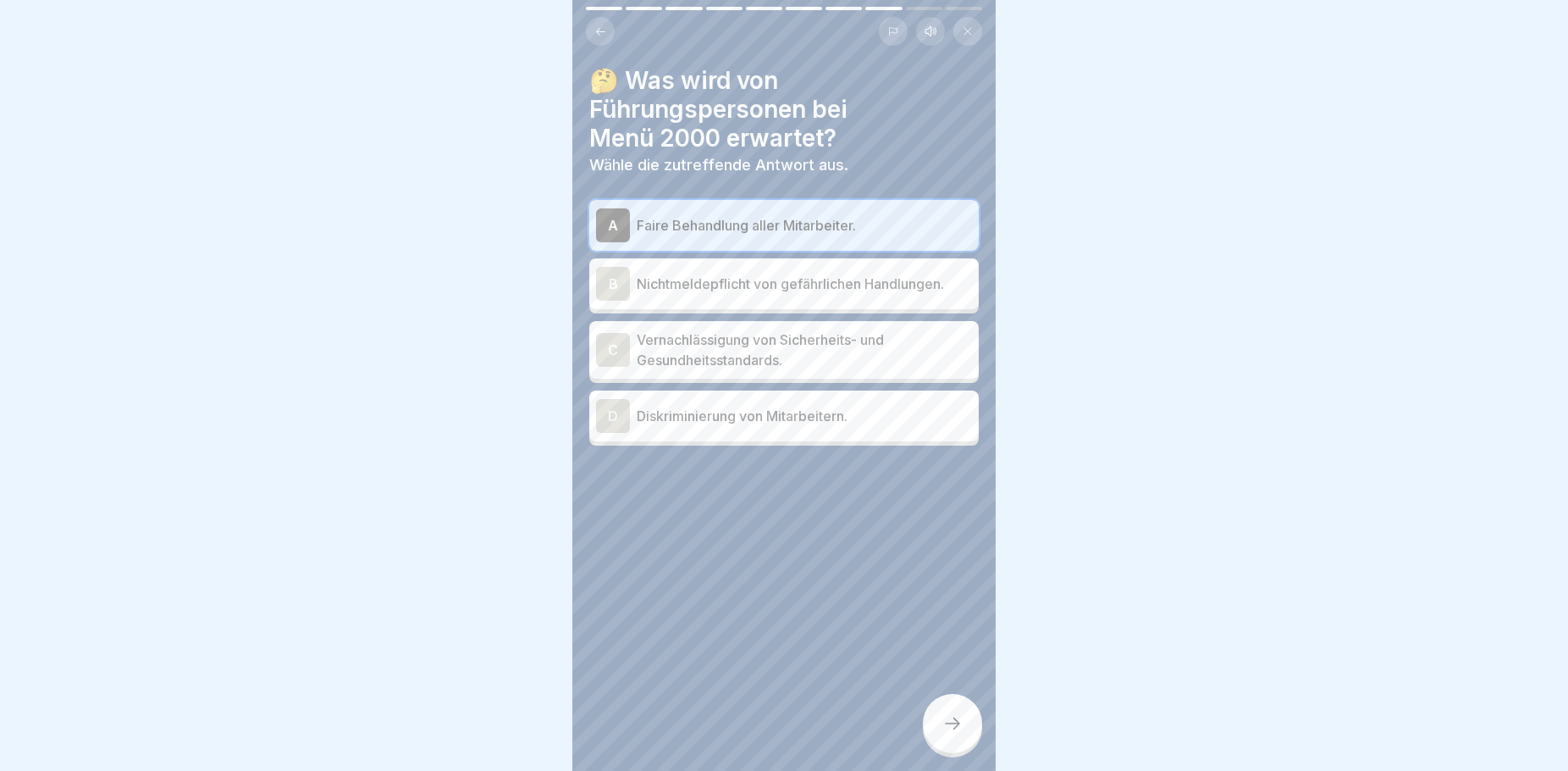
click at [961, 732] on icon at bounding box center [953, 723] width 21 height 21
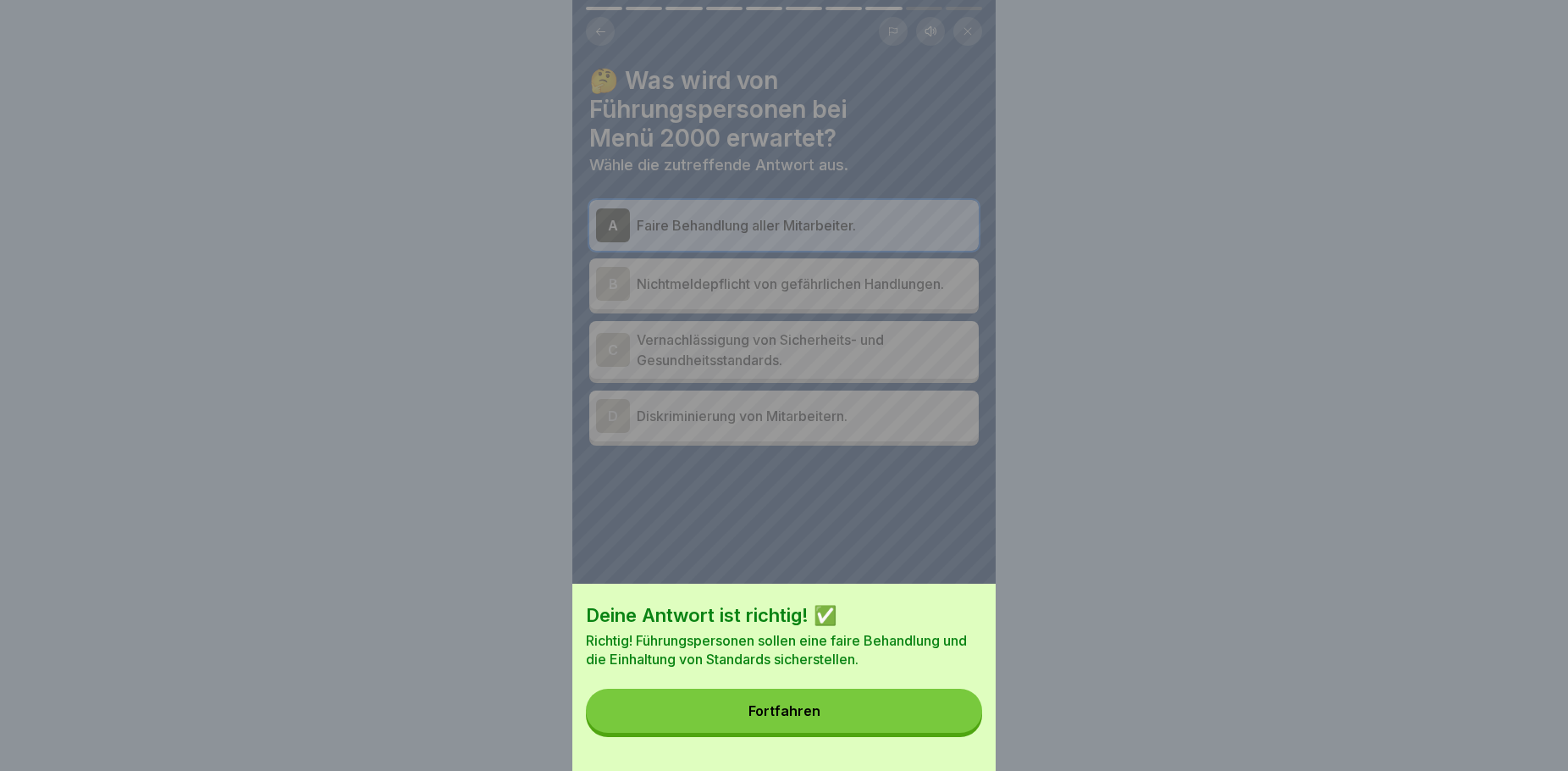
click at [869, 719] on button "Fortfahren" at bounding box center [784, 710] width 396 height 44
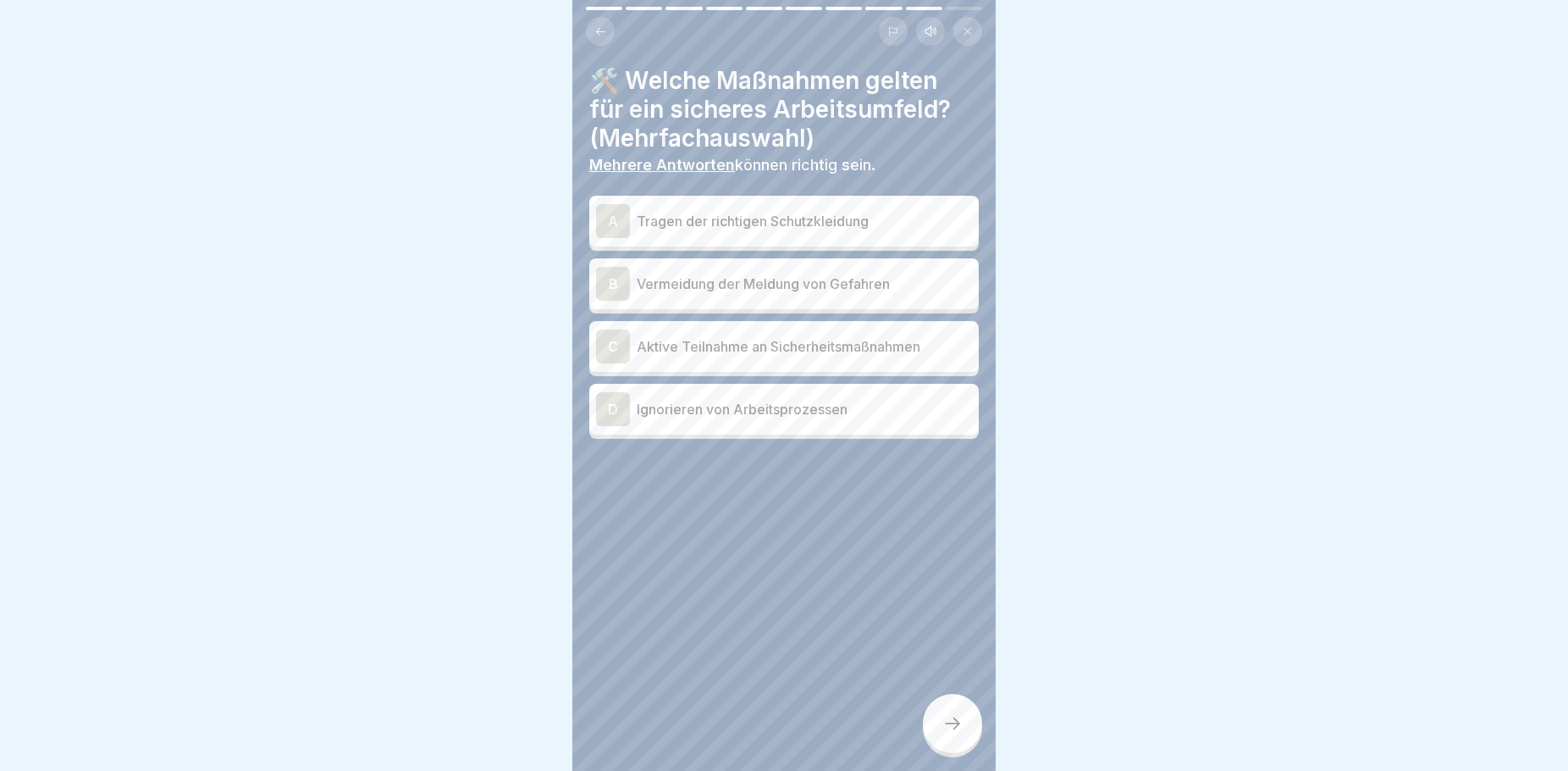
click at [788, 211] on p "Tragen der richtigen Schutzkleidung" at bounding box center [804, 222] width 335 height 21
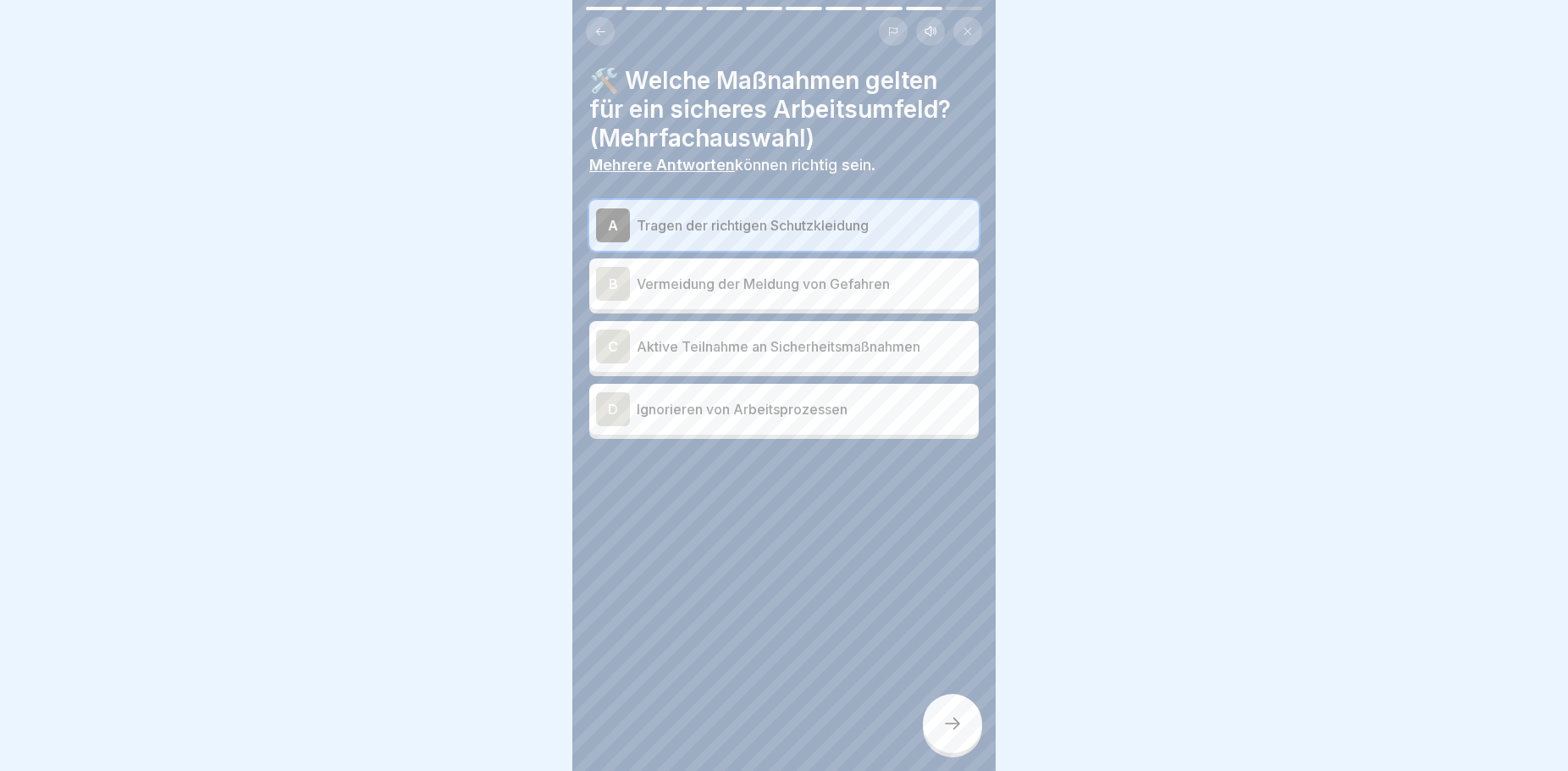
click at [874, 336] on p "Aktive Teilnahme an Sicherheitsmaßnahmen" at bounding box center [804, 347] width 335 height 21
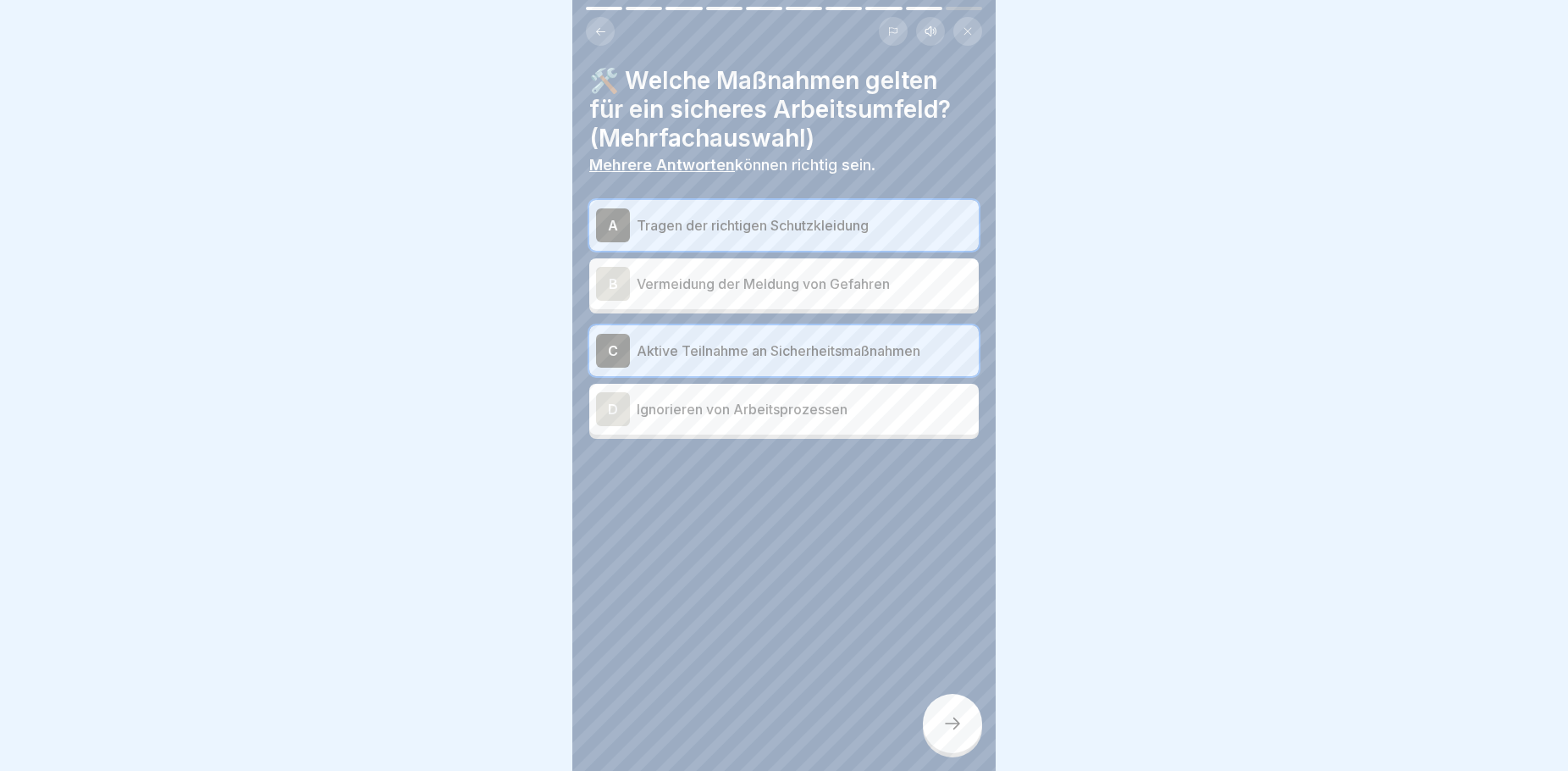
click at [946, 709] on div at bounding box center [952, 723] width 59 height 59
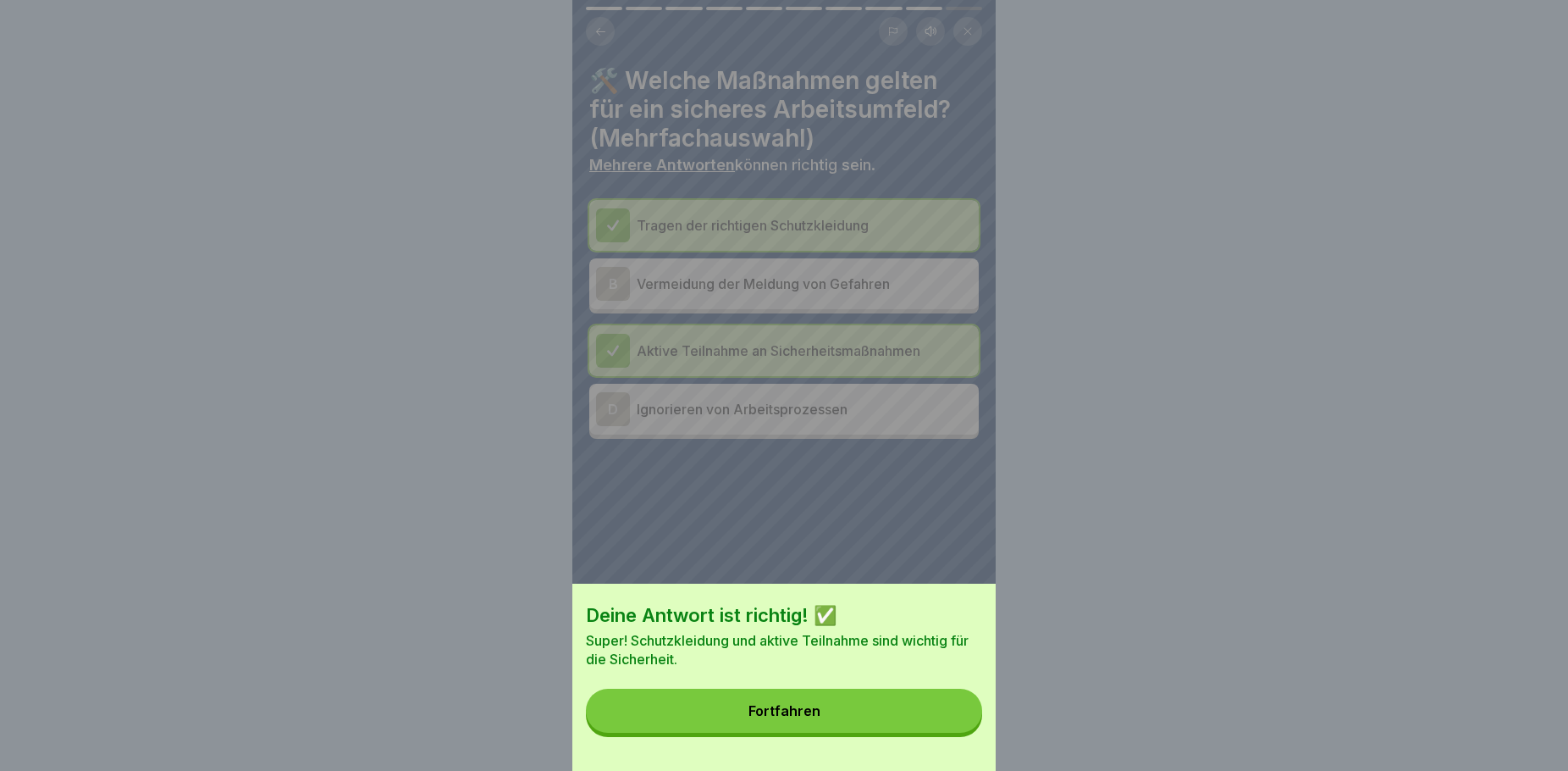
click at [780, 718] on div "Fortfahren" at bounding box center [784, 711] width 72 height 15
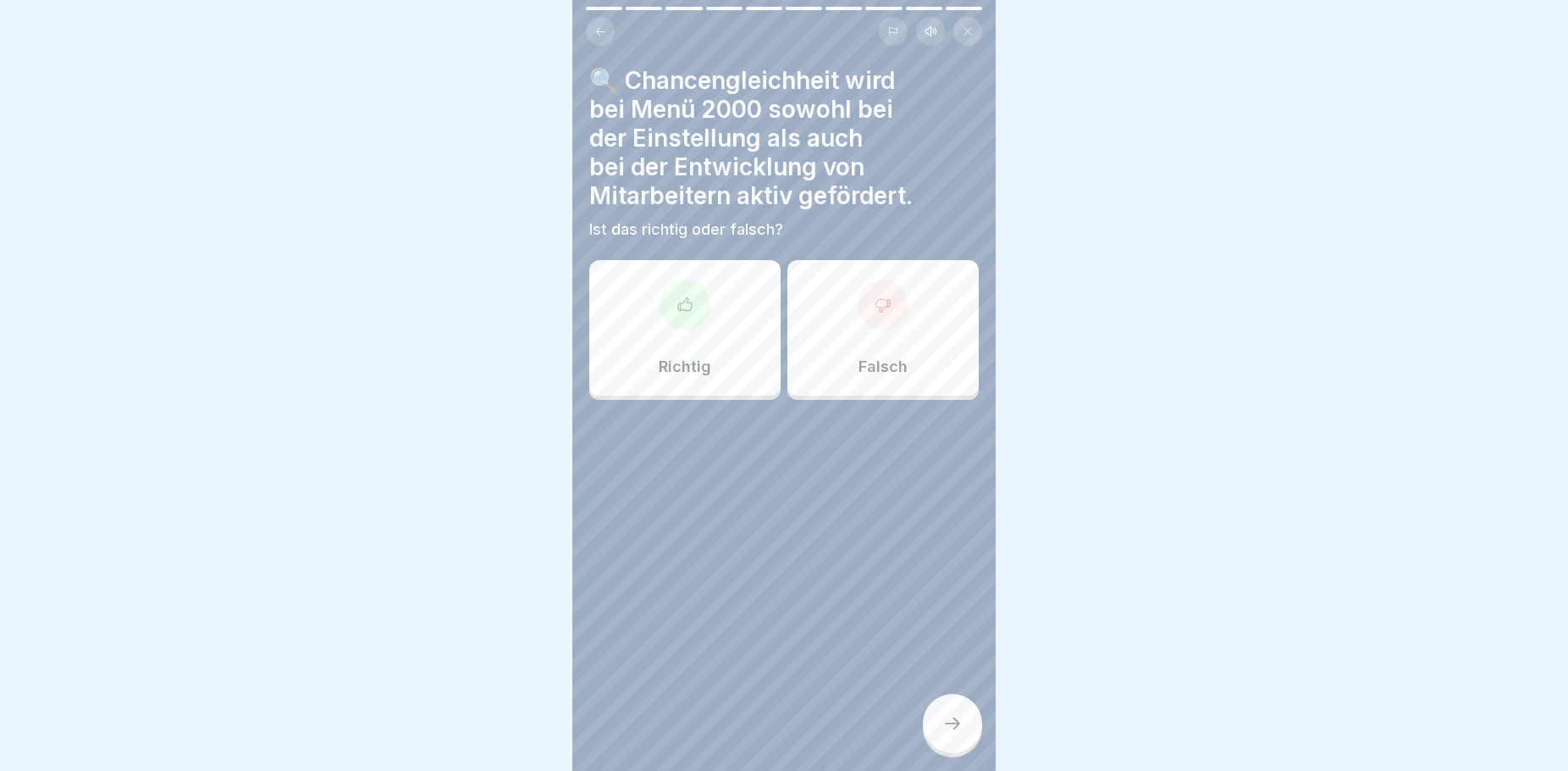
click at [732, 376] on div "Richtig" at bounding box center [685, 328] width 192 height 135
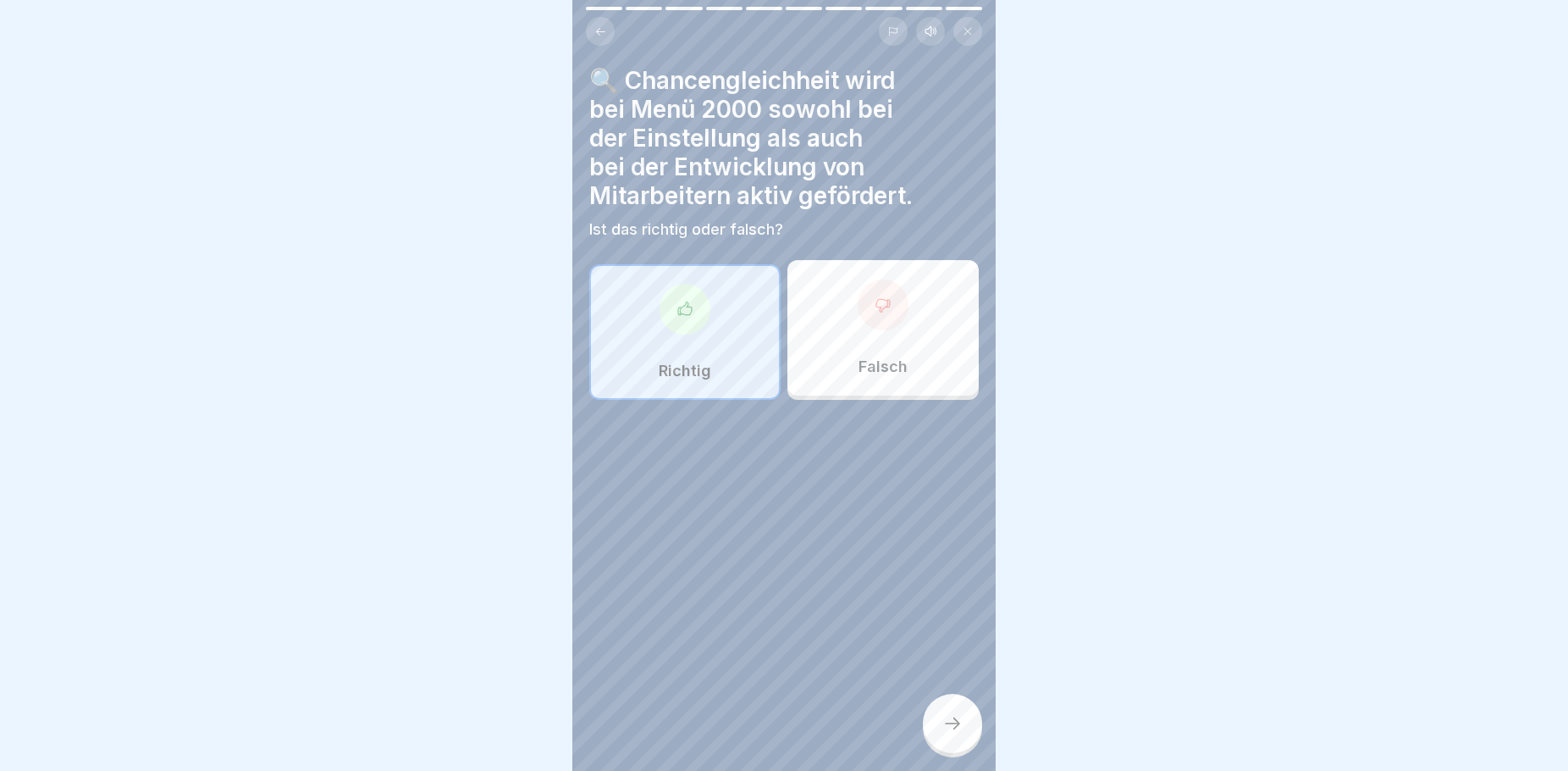
click at [955, 732] on icon at bounding box center [953, 723] width 21 height 21
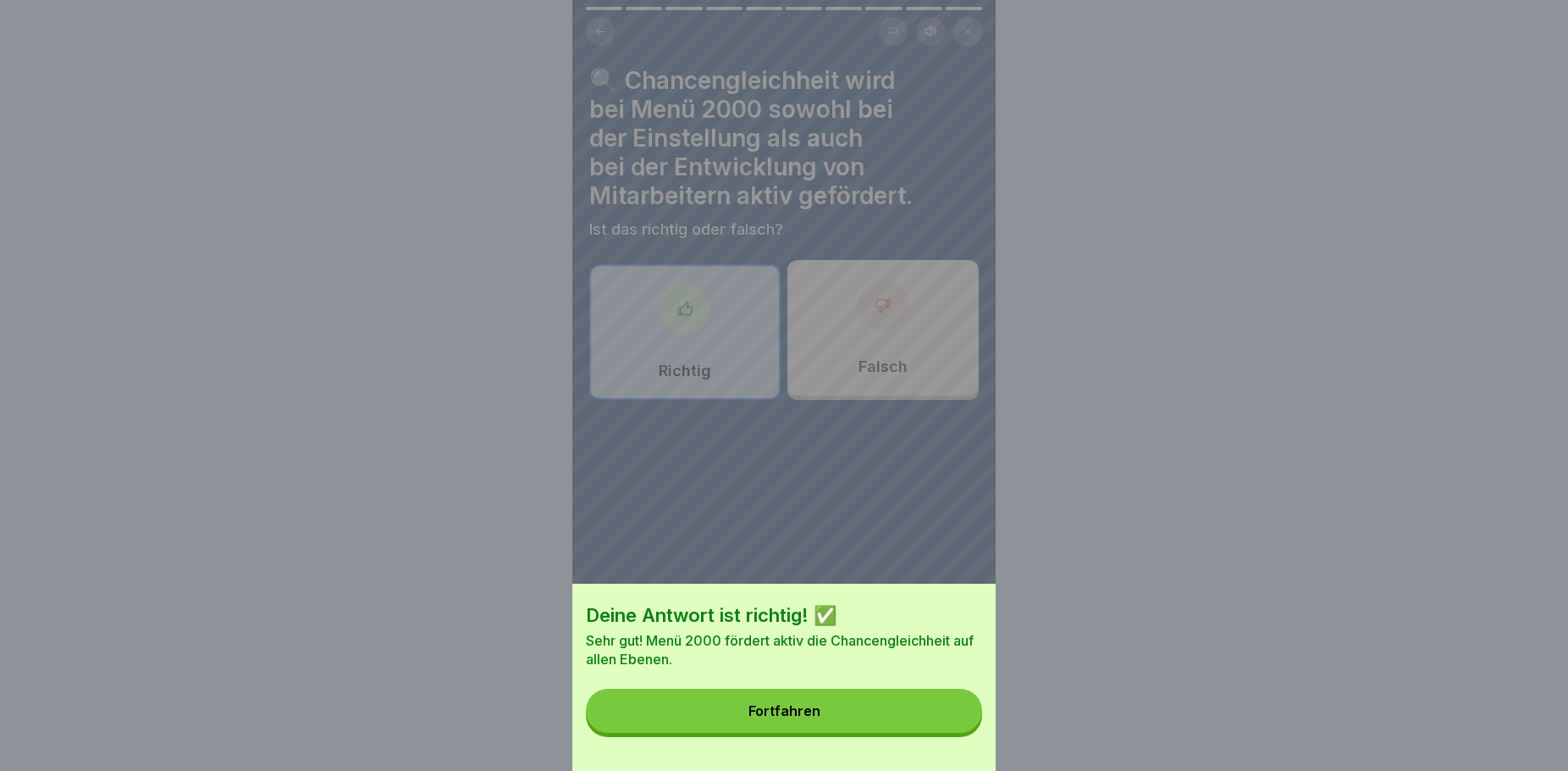
click at [913, 726] on button "Fortfahren" at bounding box center [784, 710] width 396 height 44
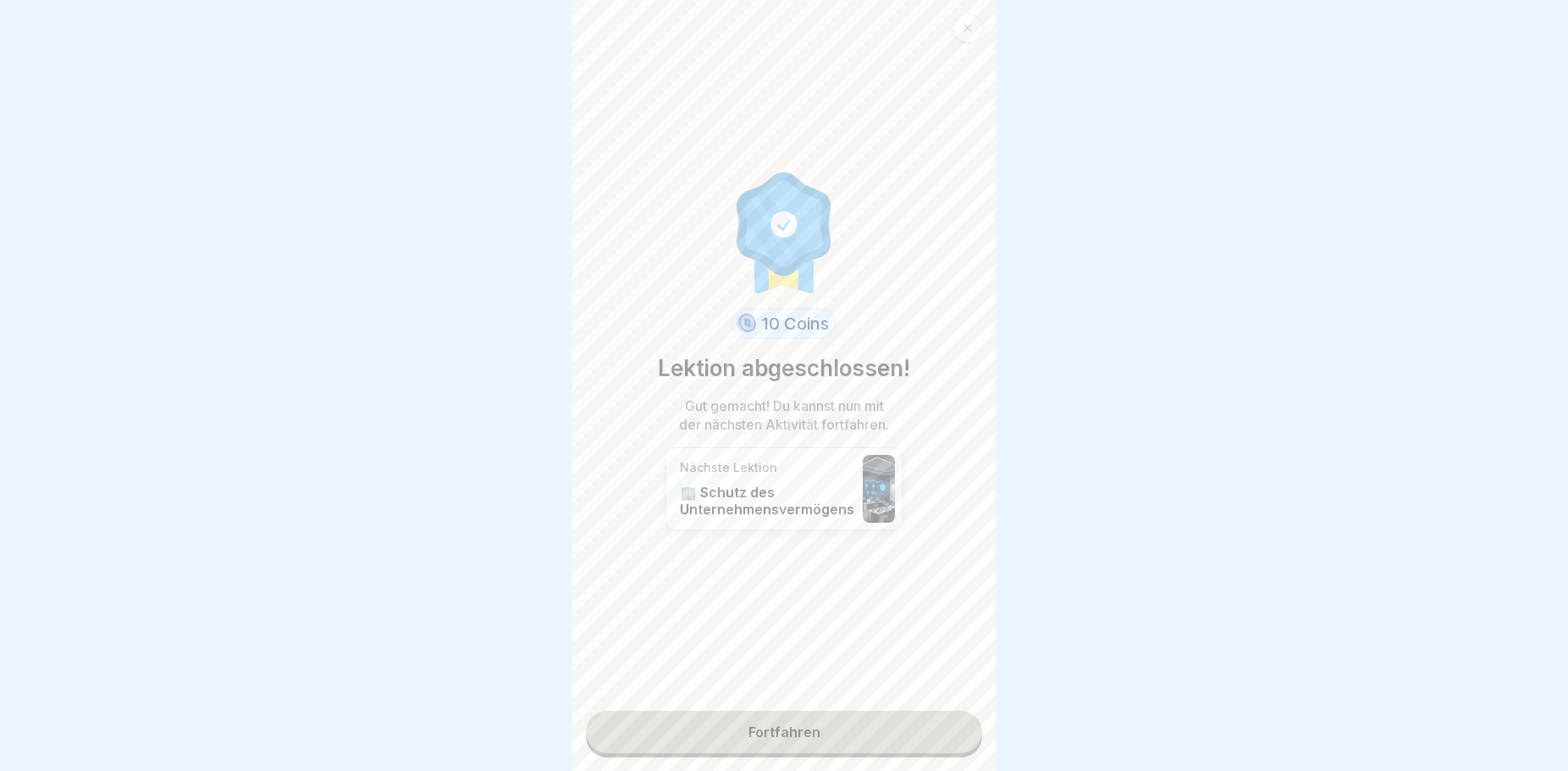
click at [779, 725] on link "Fortfahren" at bounding box center [784, 732] width 396 height 42
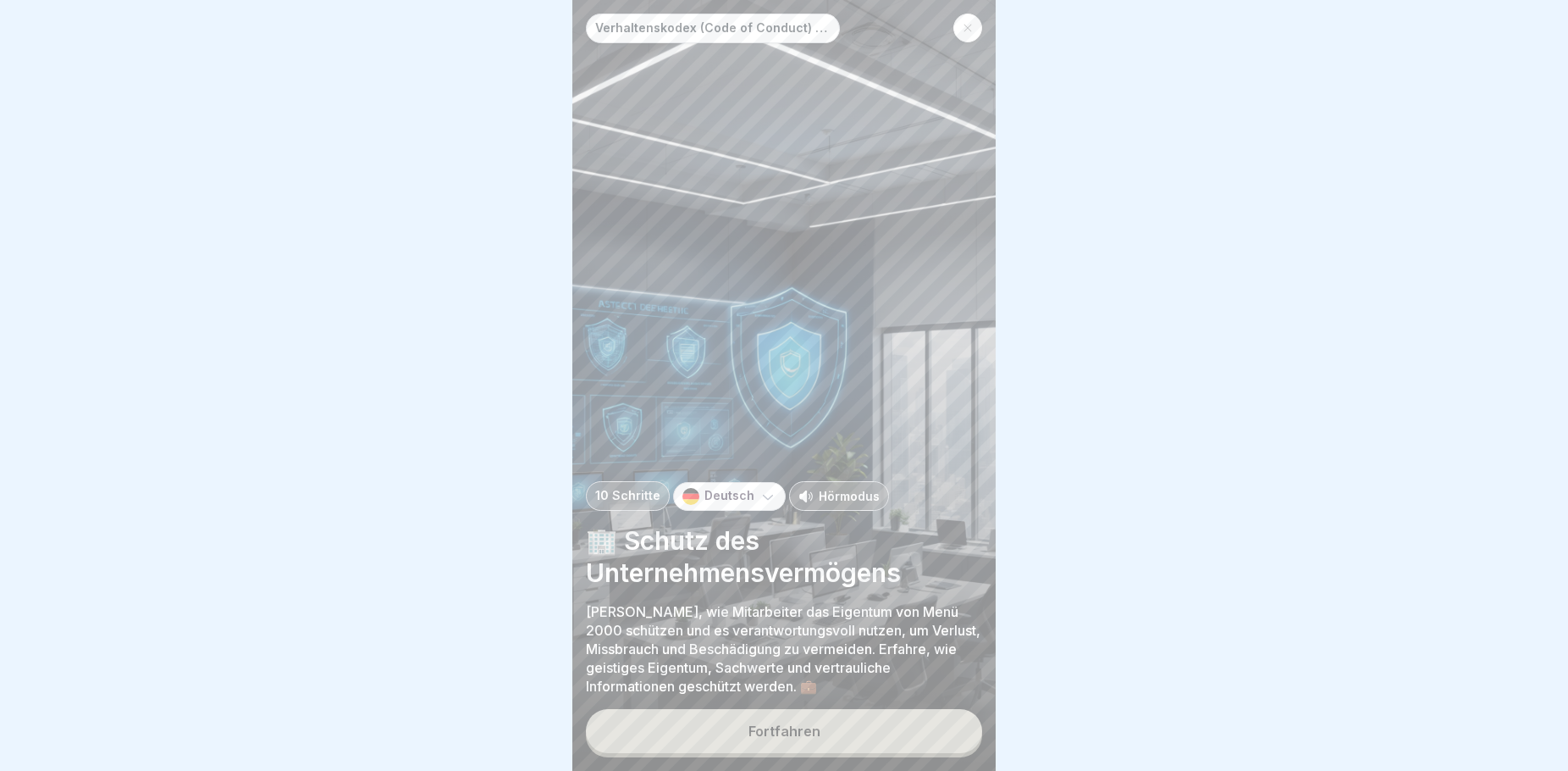
click at [784, 724] on div "Fortfahren" at bounding box center [784, 731] width 72 height 15
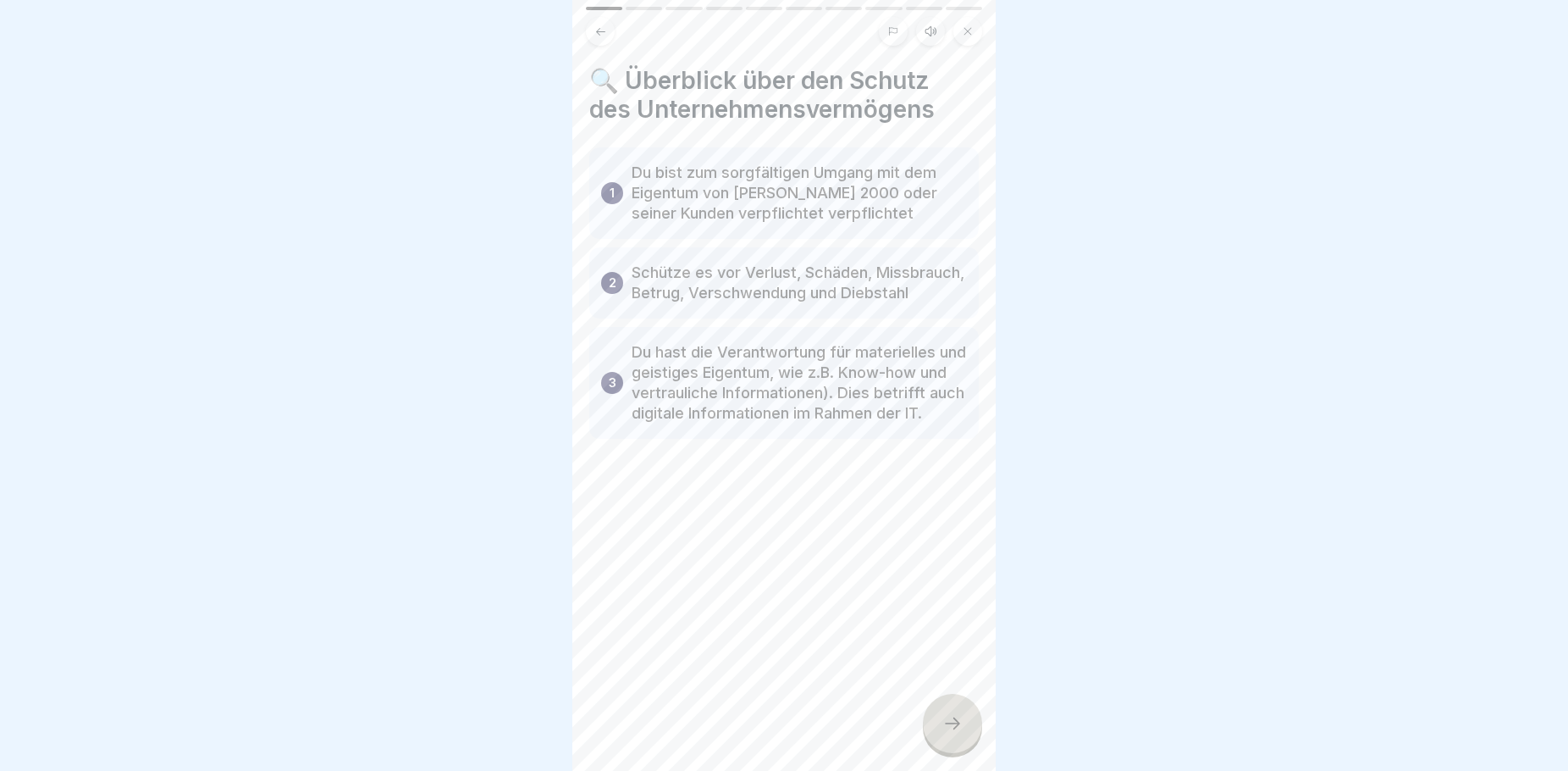
click at [951, 725] on icon at bounding box center [953, 723] width 21 height 21
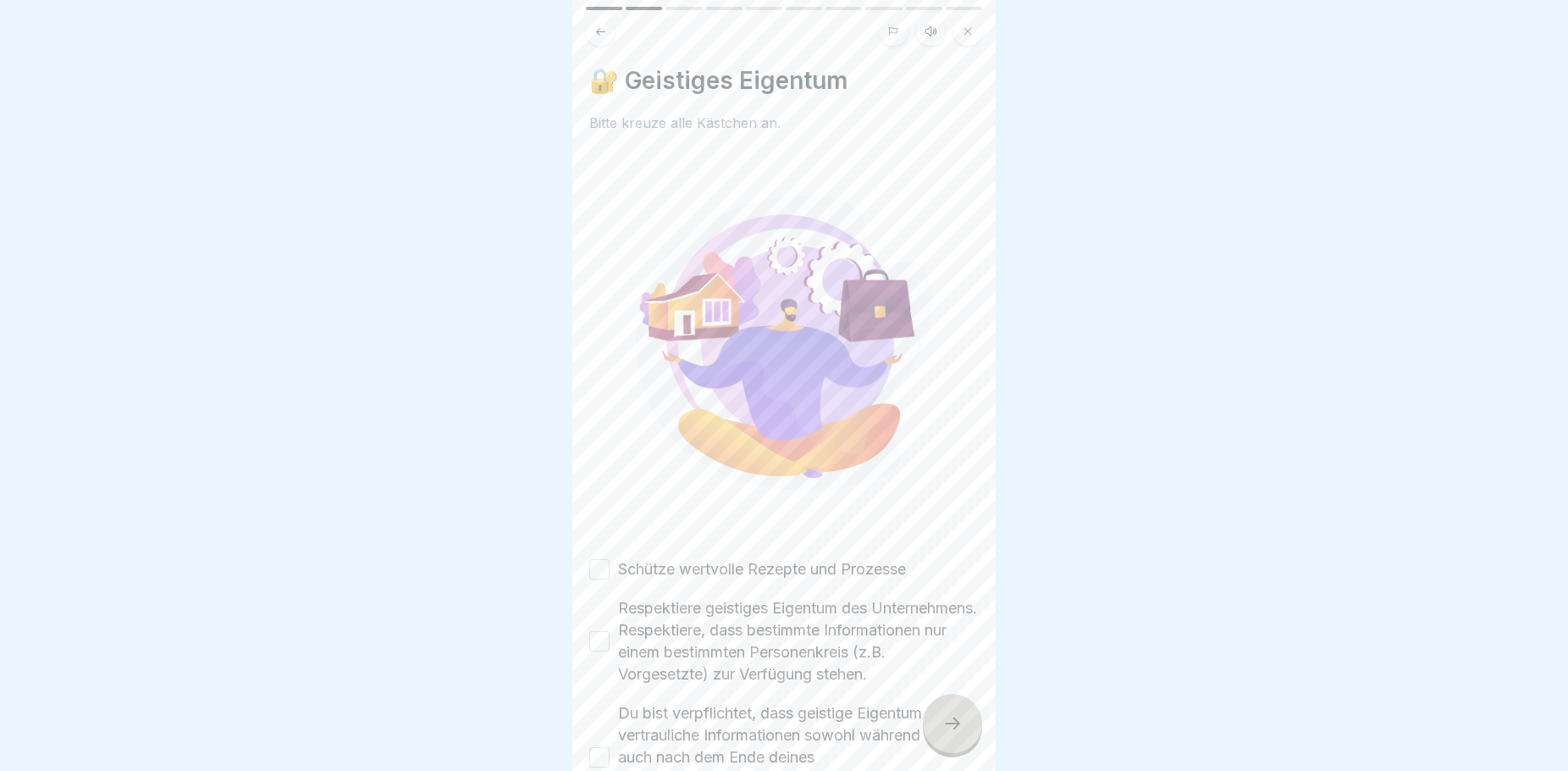
scroll to position [101, 0]
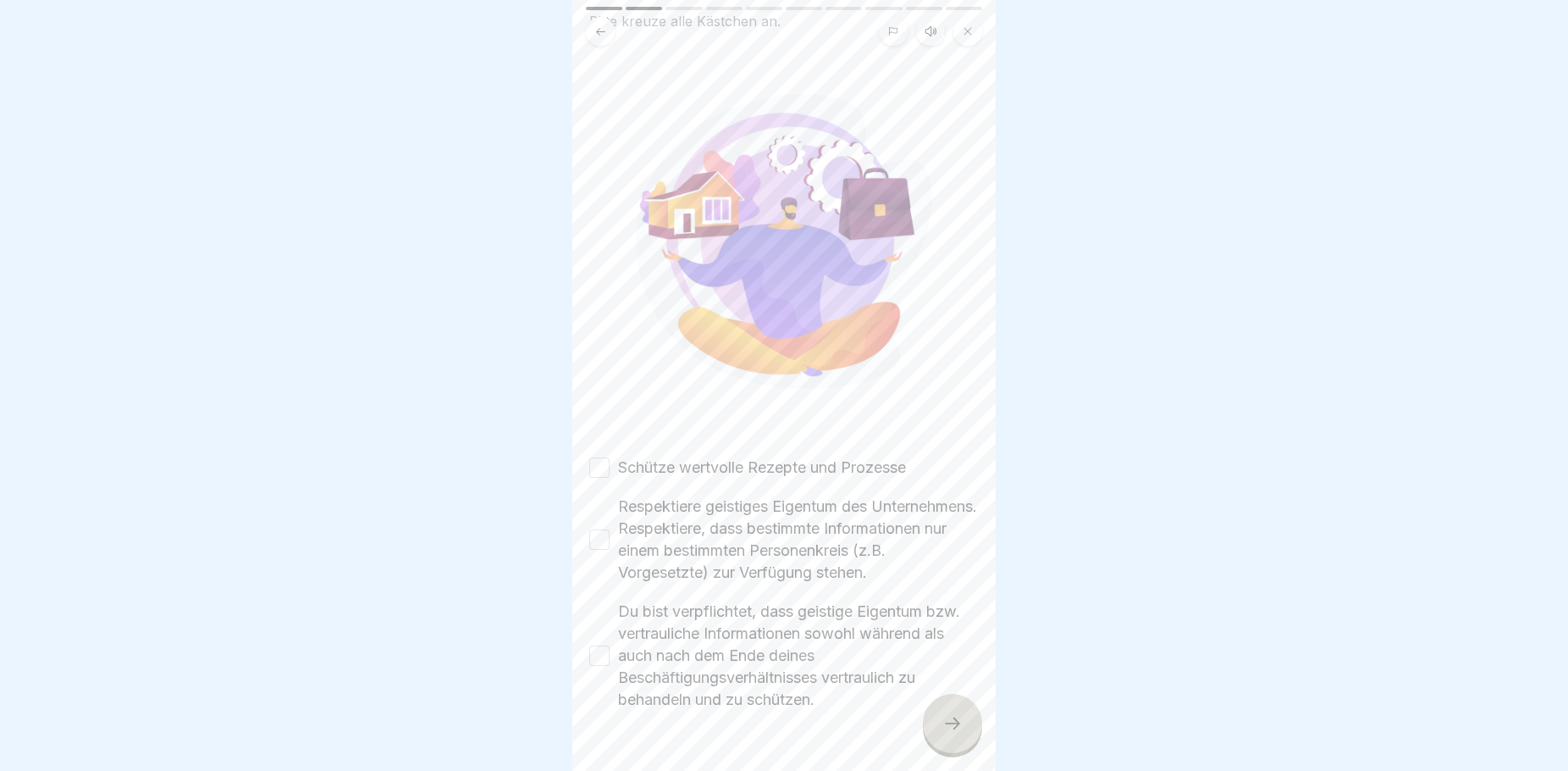
click at [601, 457] on button "Schütze wertvolle Rezepte und Prozesse" at bounding box center [600, 468] width 21 height 21
click at [606, 530] on button "Respektiere geistiges Eigentum des Unternehmens. Respektiere, dass bestimmte In…" at bounding box center [600, 540] width 21 height 21
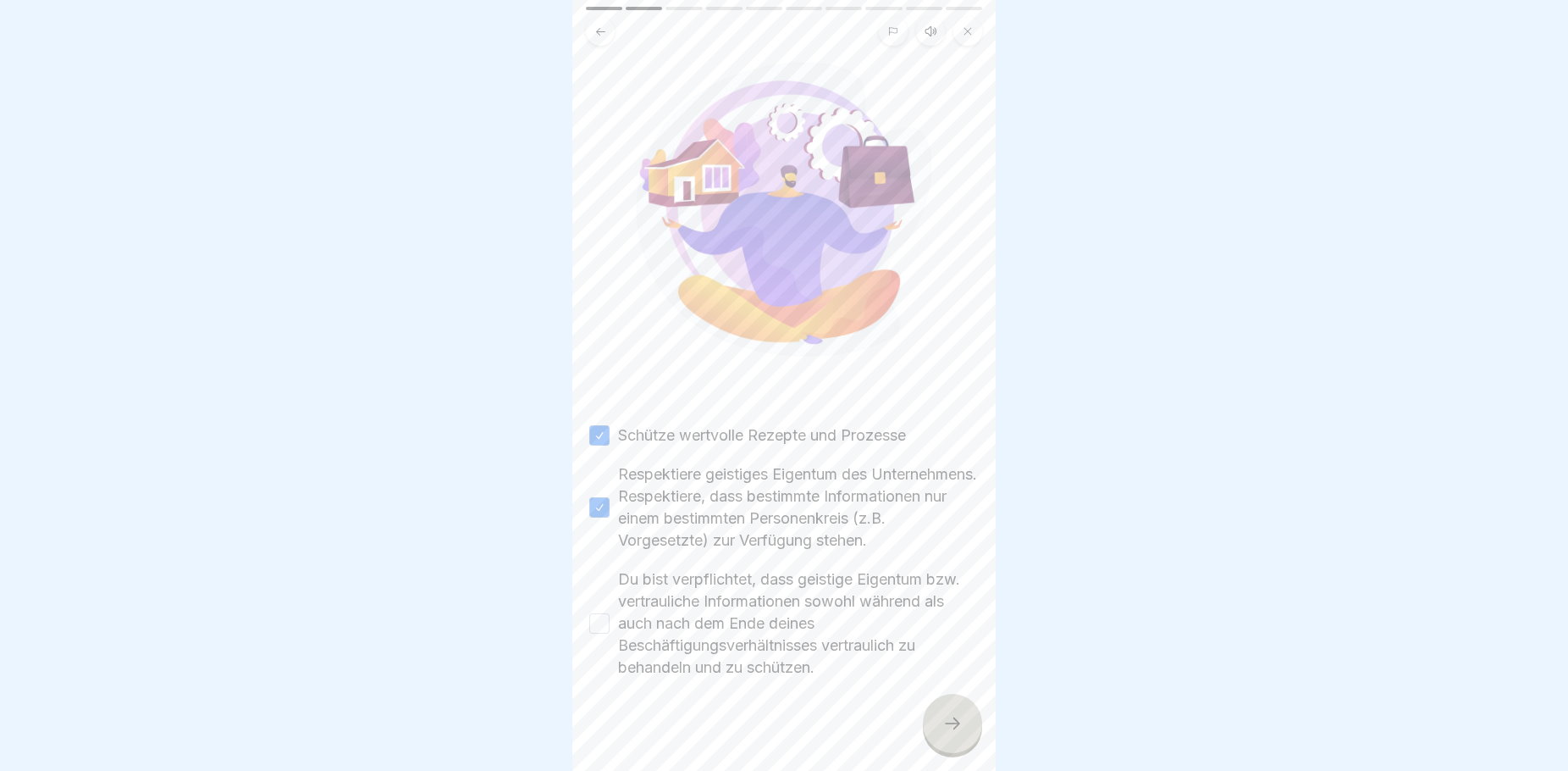
scroll to position [151, 0]
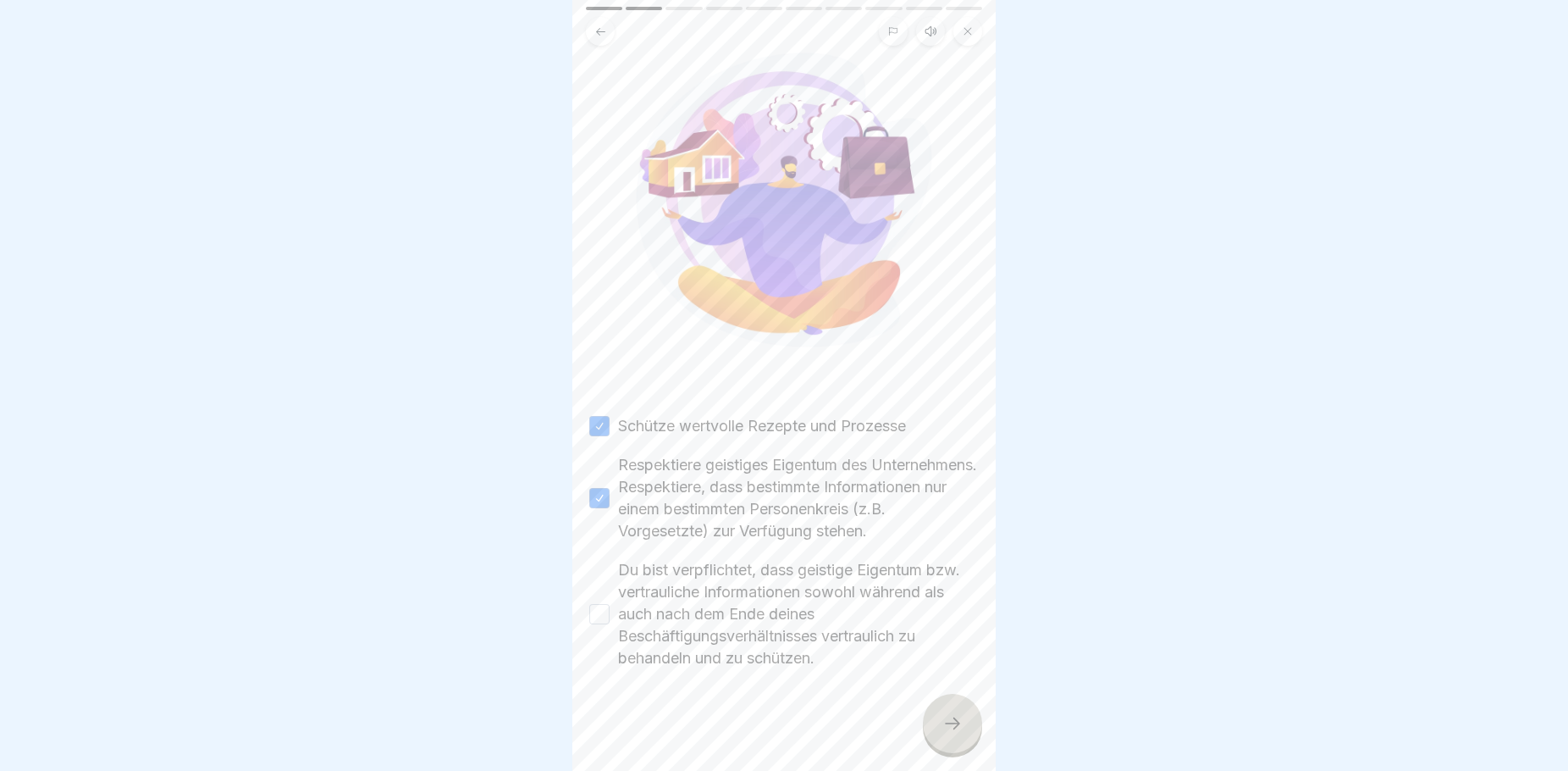
click at [594, 604] on button "Du bist verpflichtet, dass geistige Eigentum bzw. vertrauliche Informationen so…" at bounding box center [600, 614] width 21 height 21
click at [961, 732] on icon at bounding box center [953, 723] width 21 height 21
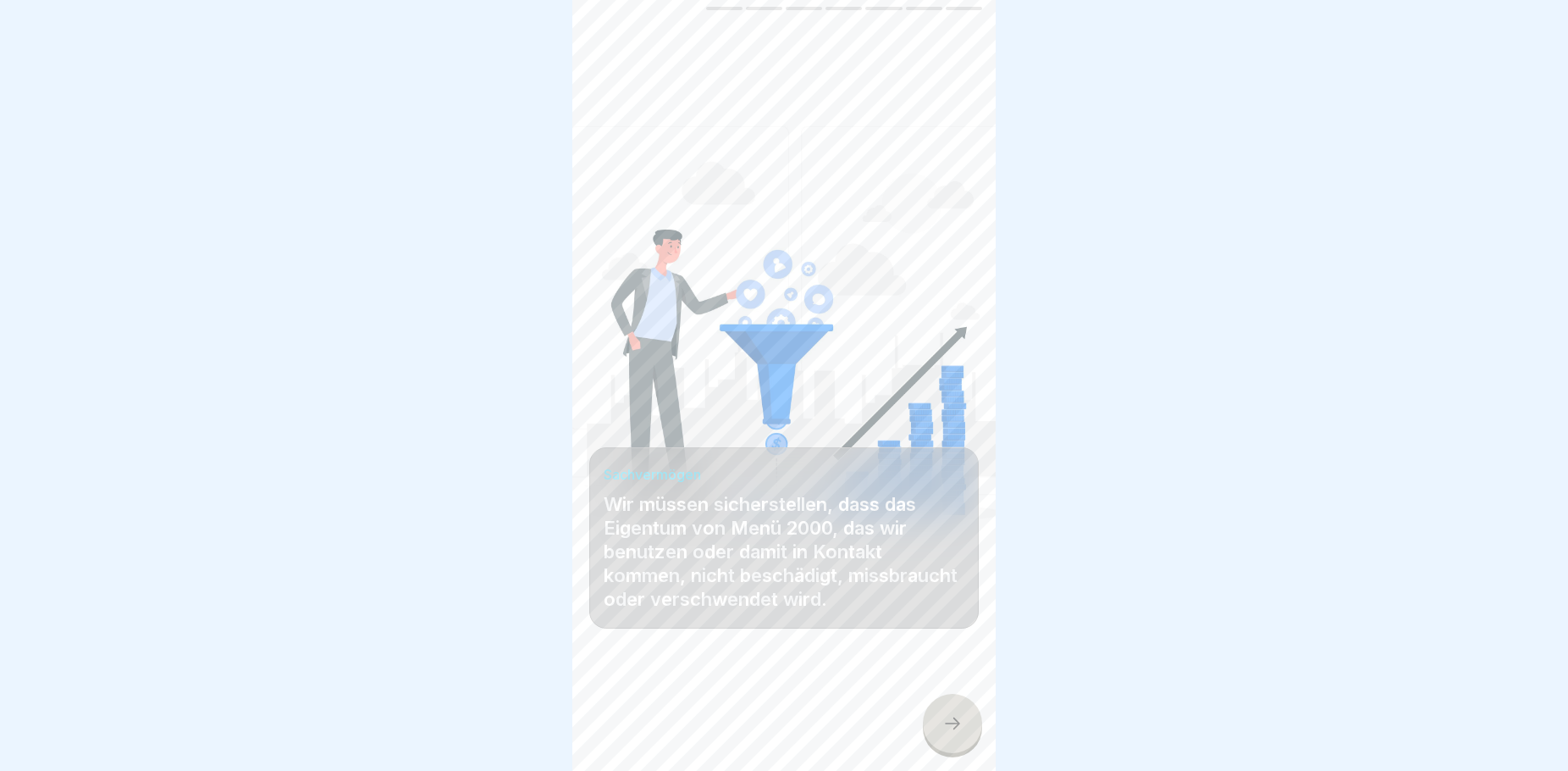
click at [951, 720] on icon at bounding box center [953, 723] width 21 height 21
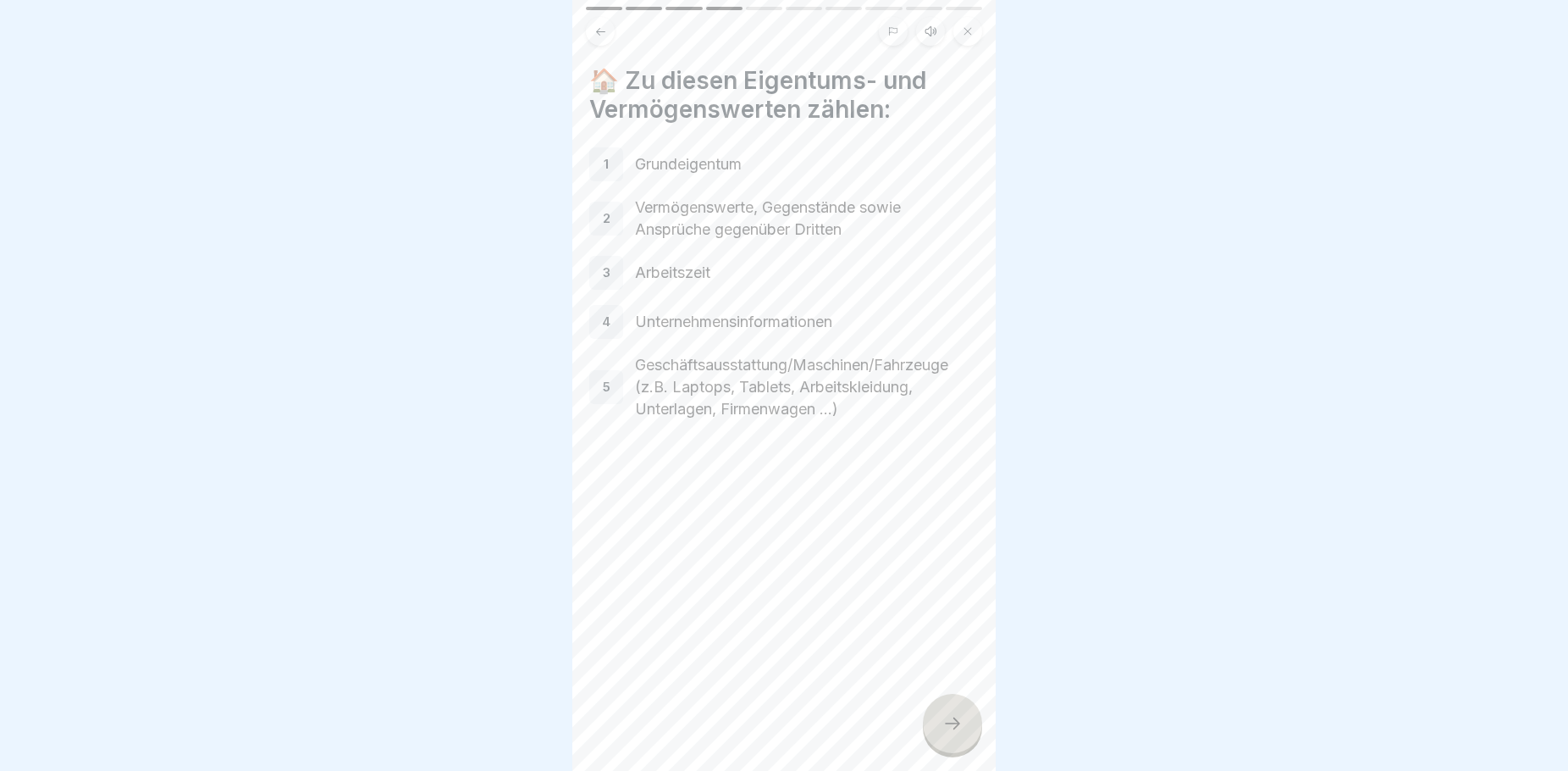
click at [961, 722] on icon at bounding box center [953, 723] width 21 height 21
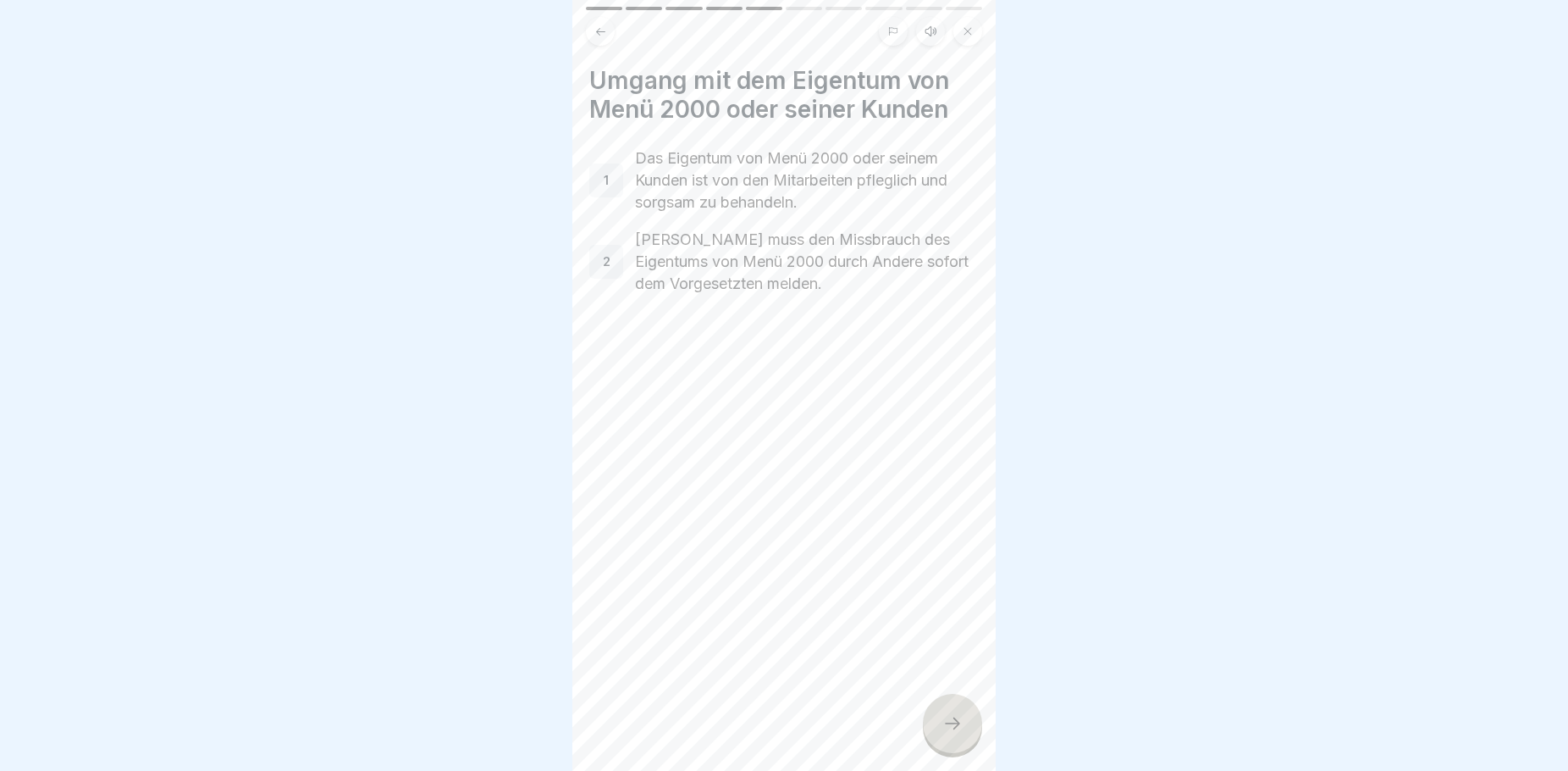
click at [955, 723] on icon at bounding box center [953, 723] width 21 height 21
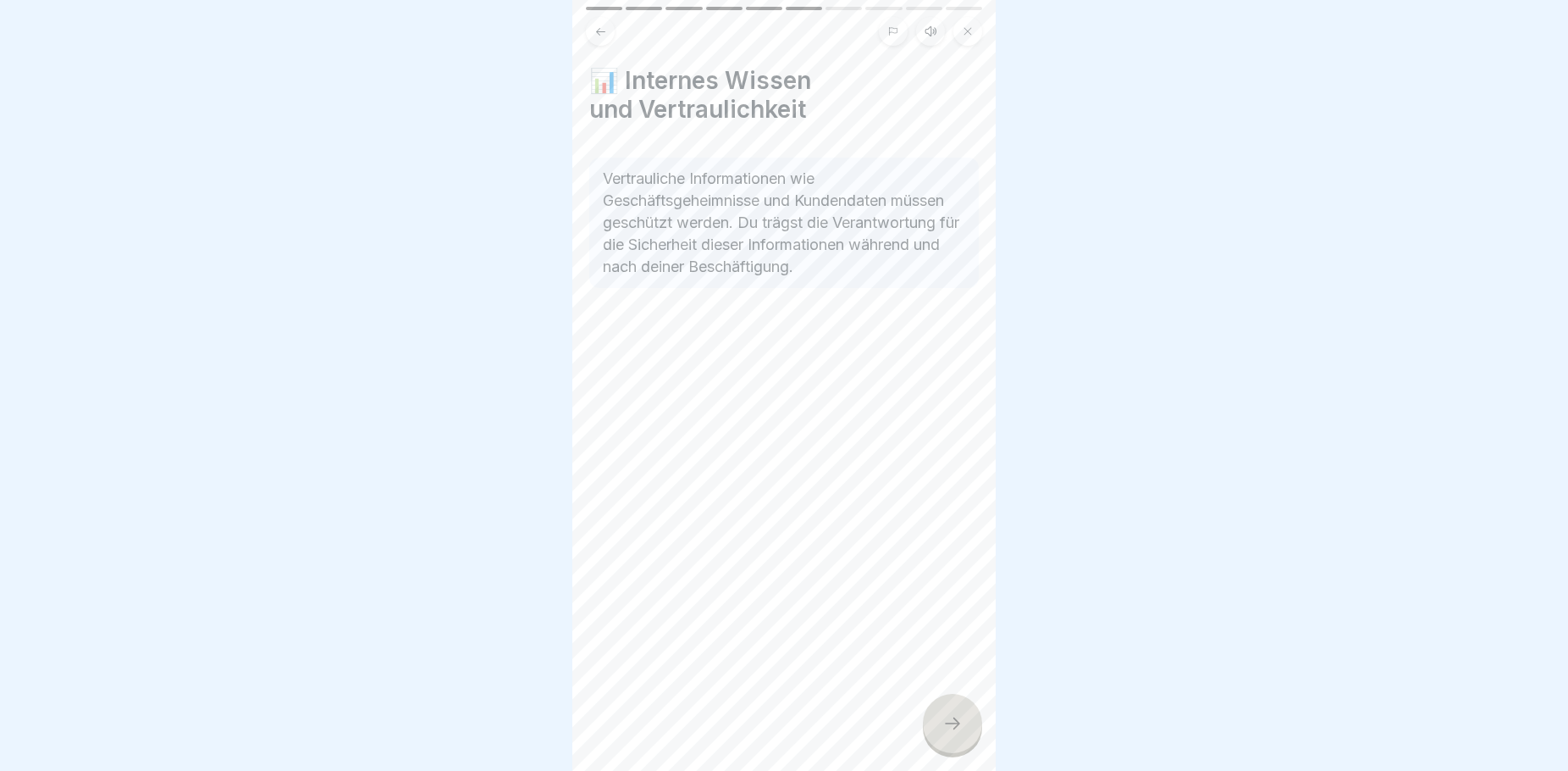
click at [965, 736] on div at bounding box center [952, 723] width 59 height 59
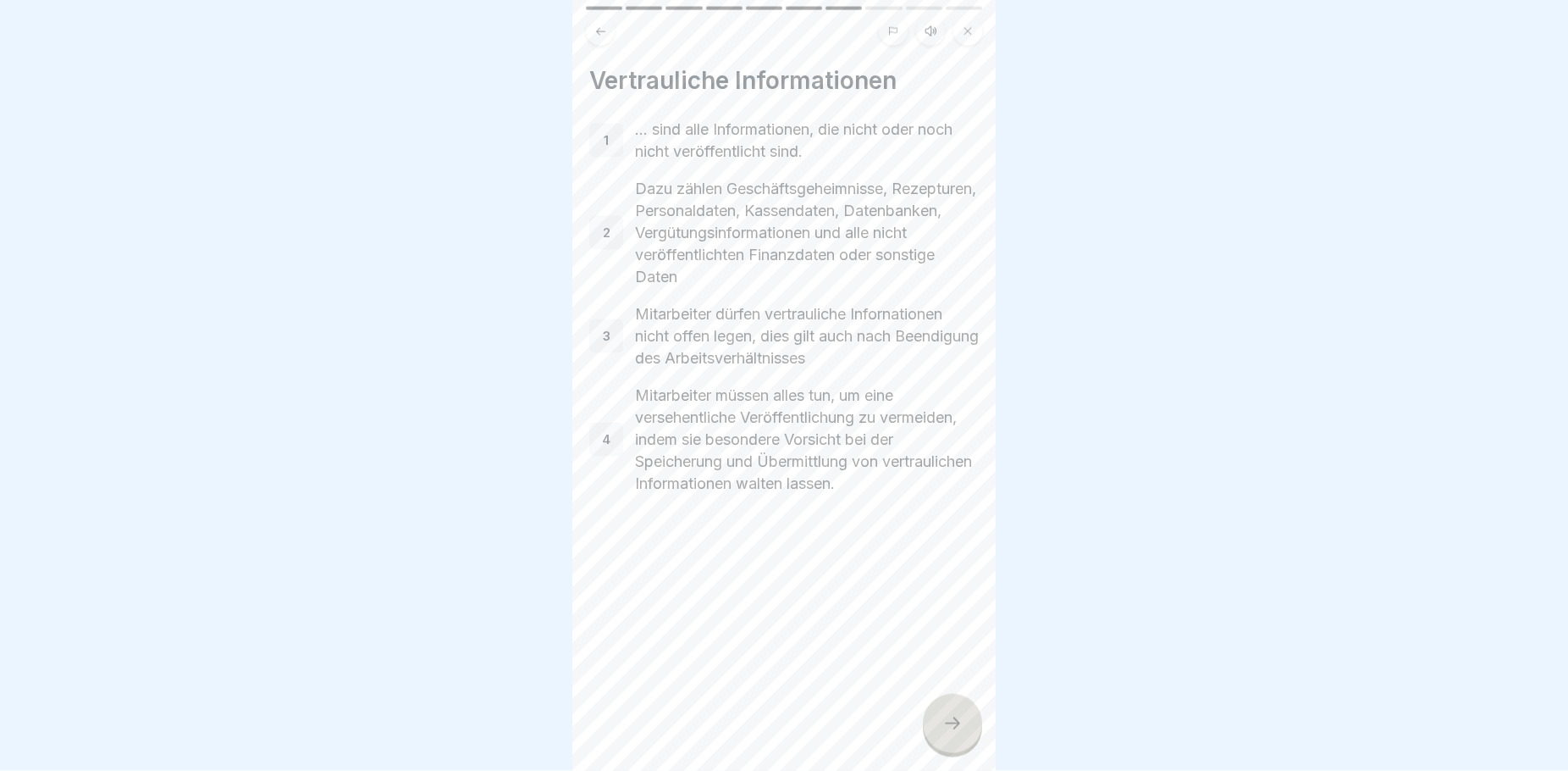
scroll to position [0, 0]
click at [945, 733] on icon at bounding box center [953, 723] width 21 height 21
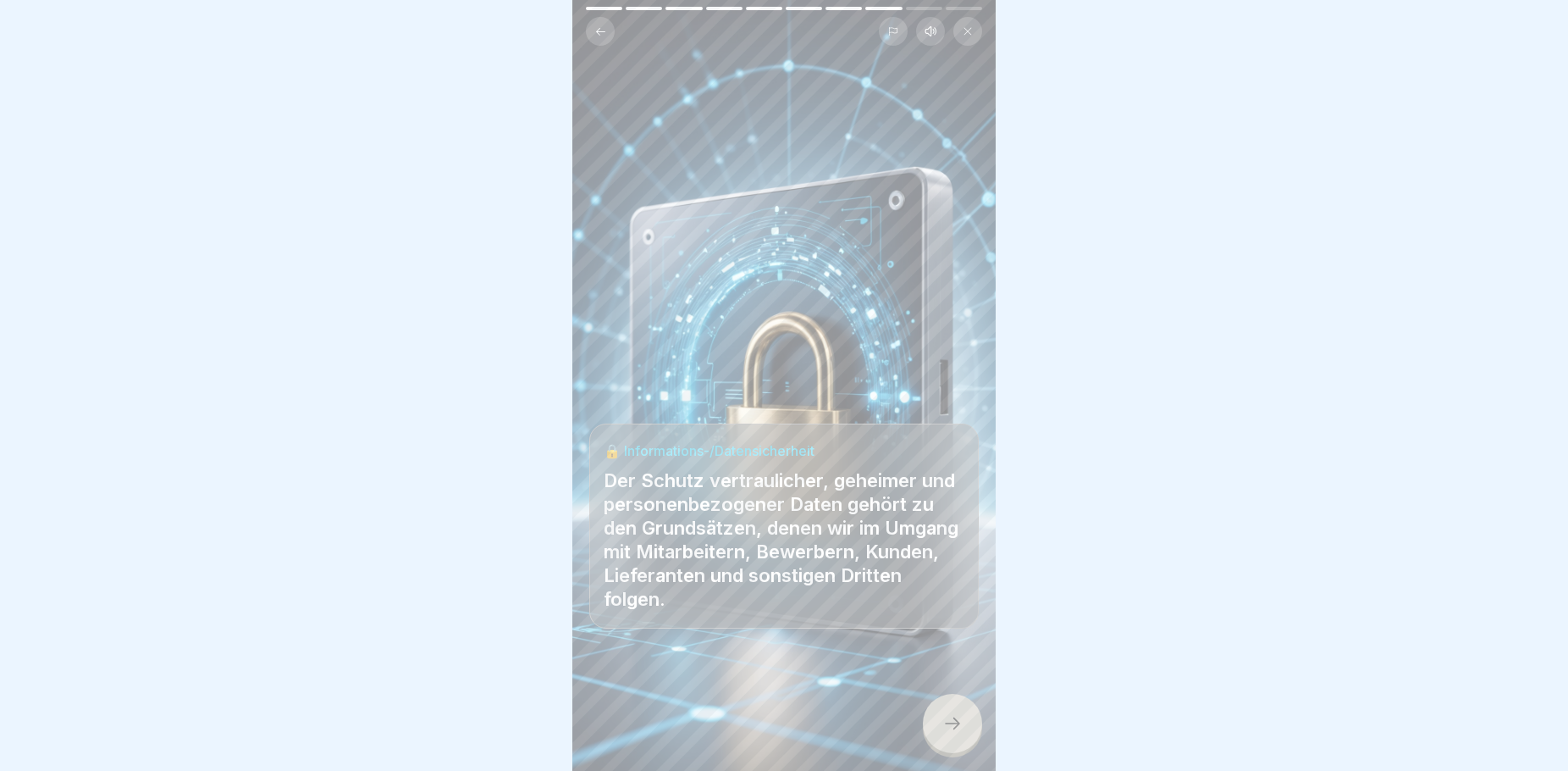
click at [961, 733] on icon at bounding box center [953, 723] width 21 height 21
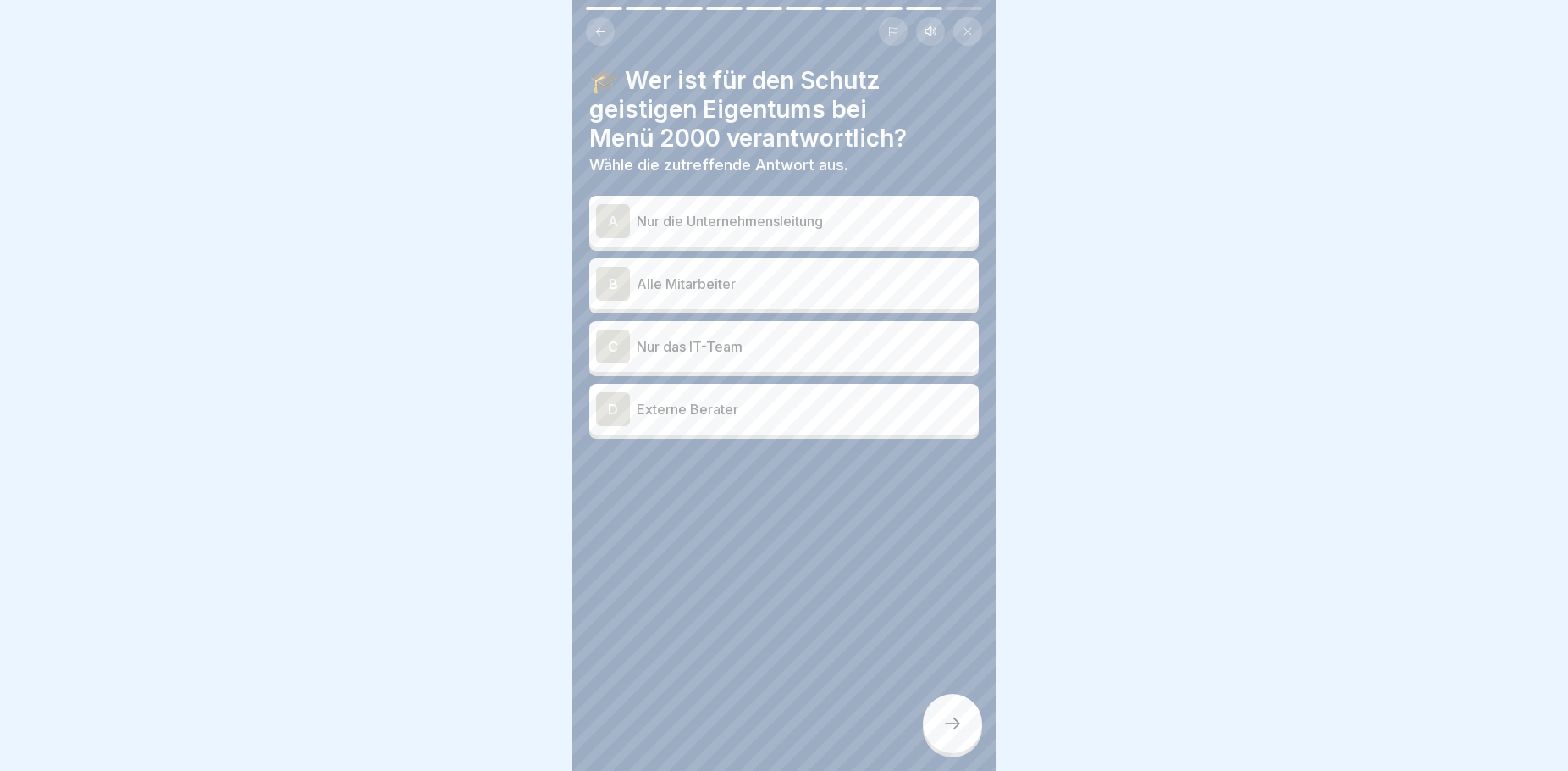
click at [606, 23] on button at bounding box center [600, 31] width 29 height 29
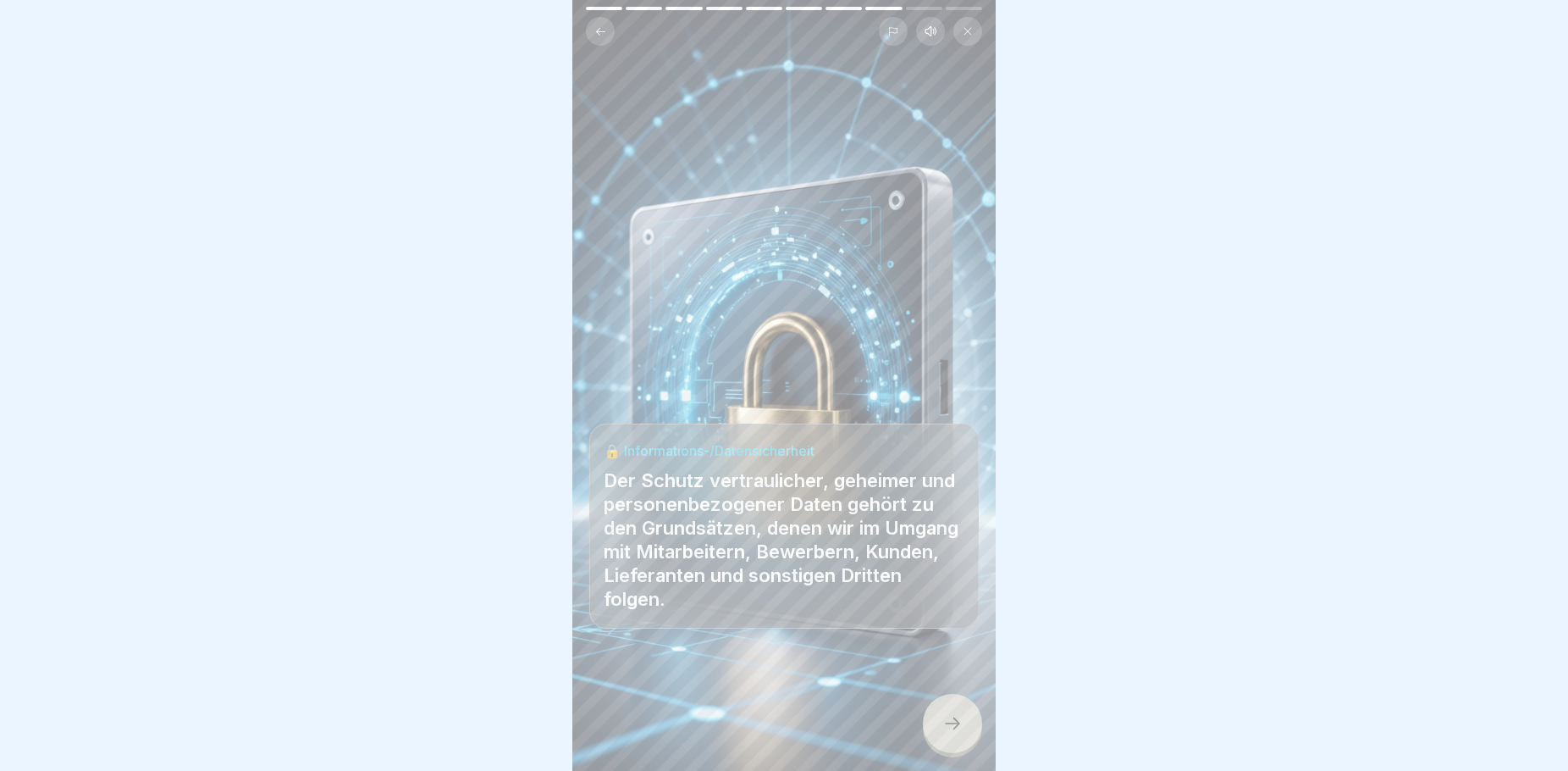
click at [952, 723] on div at bounding box center [952, 723] width 59 height 59
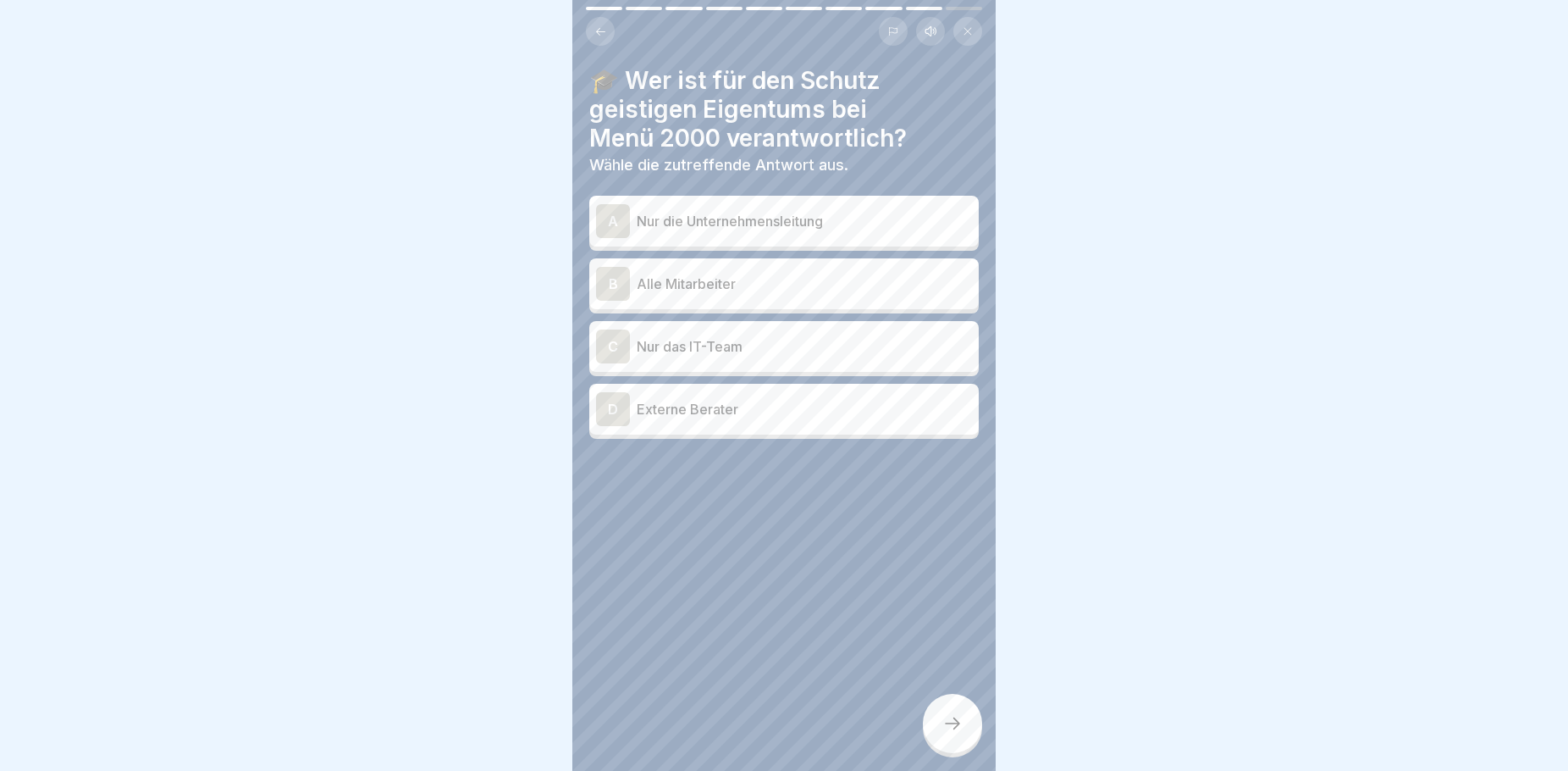
click at [595, 34] on icon at bounding box center [601, 32] width 13 height 13
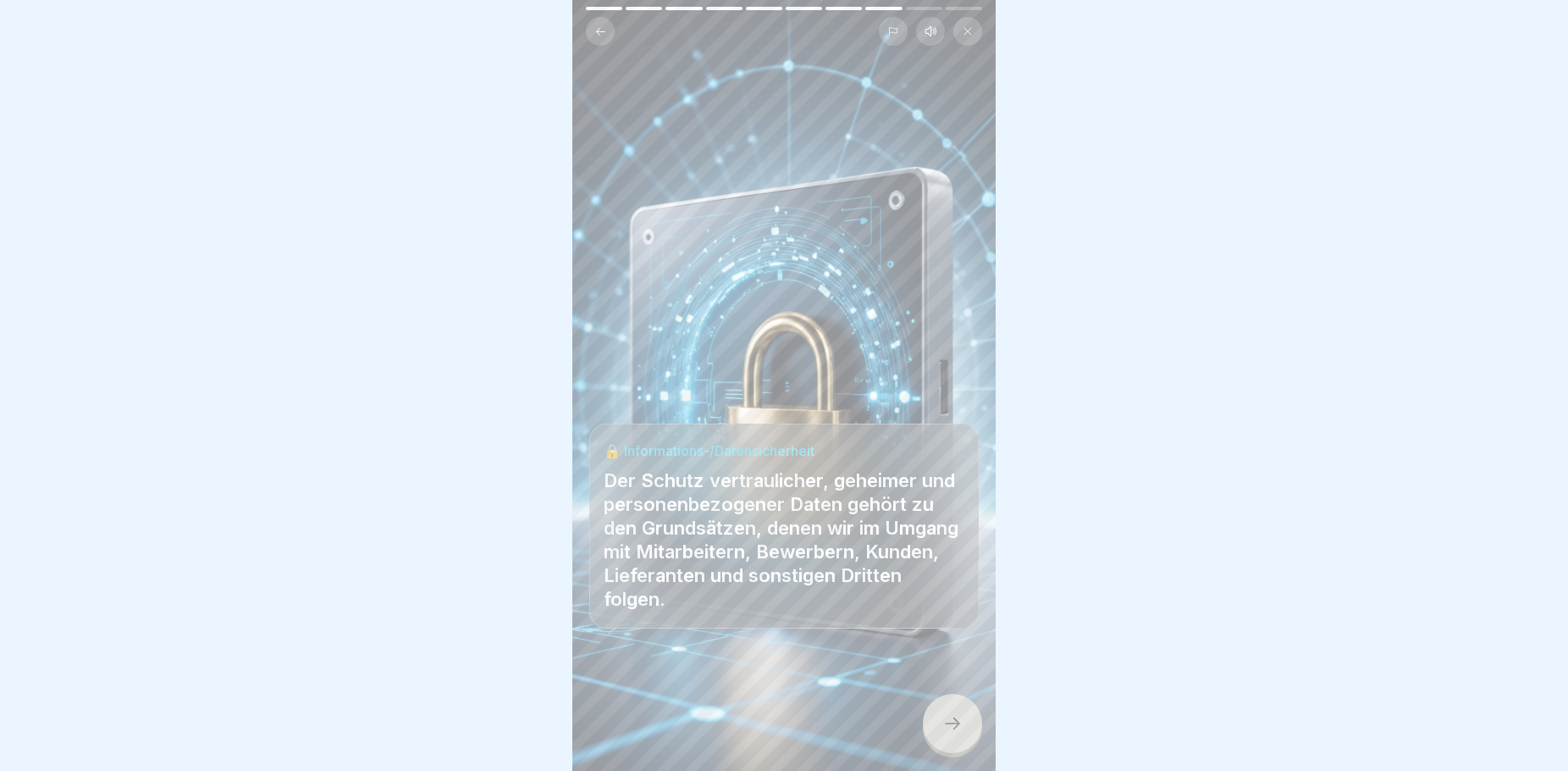
click at [948, 728] on div at bounding box center [952, 723] width 59 height 59
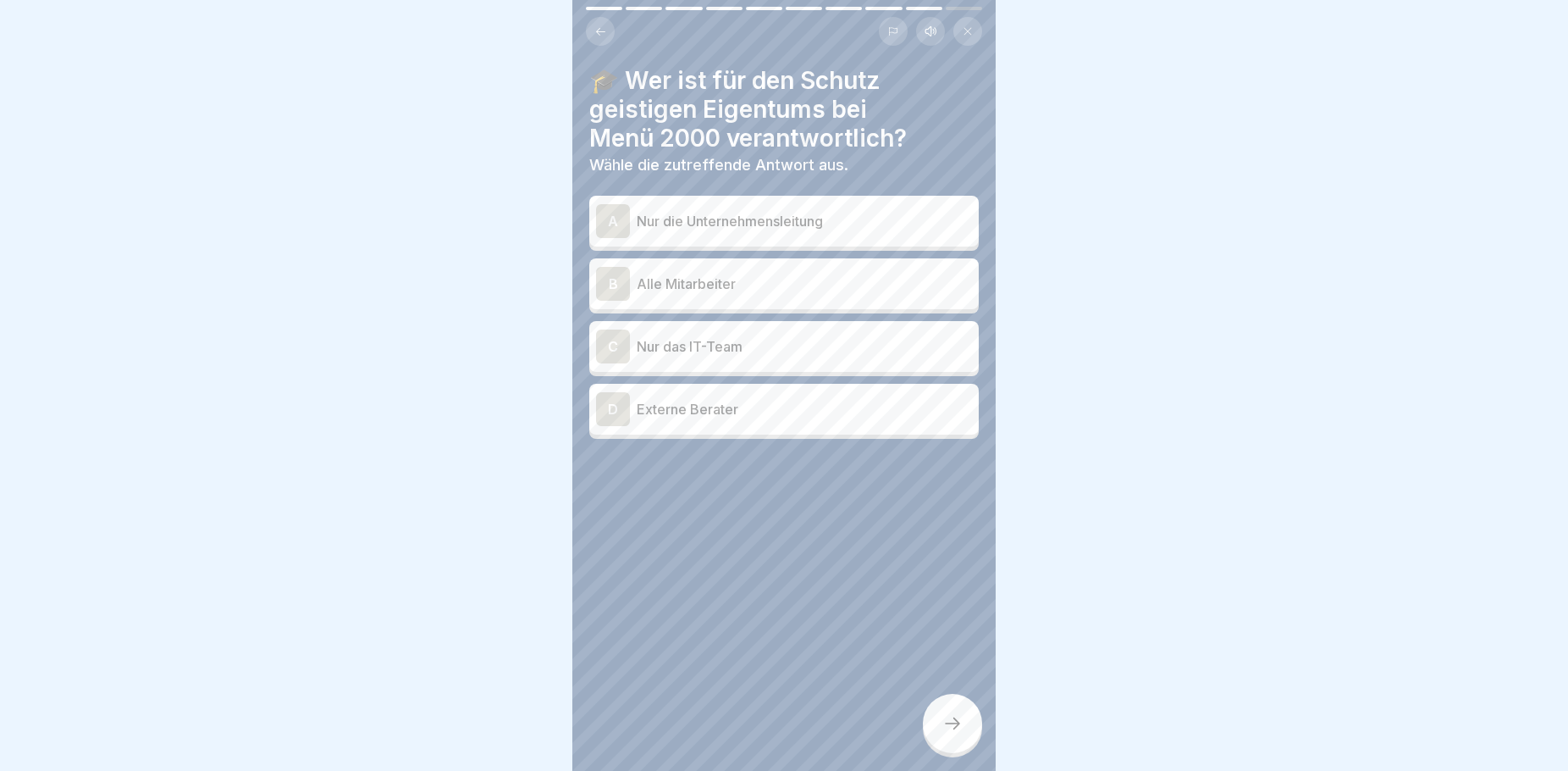
click at [752, 281] on p "Alle Mitarbeiter" at bounding box center [804, 284] width 335 height 21
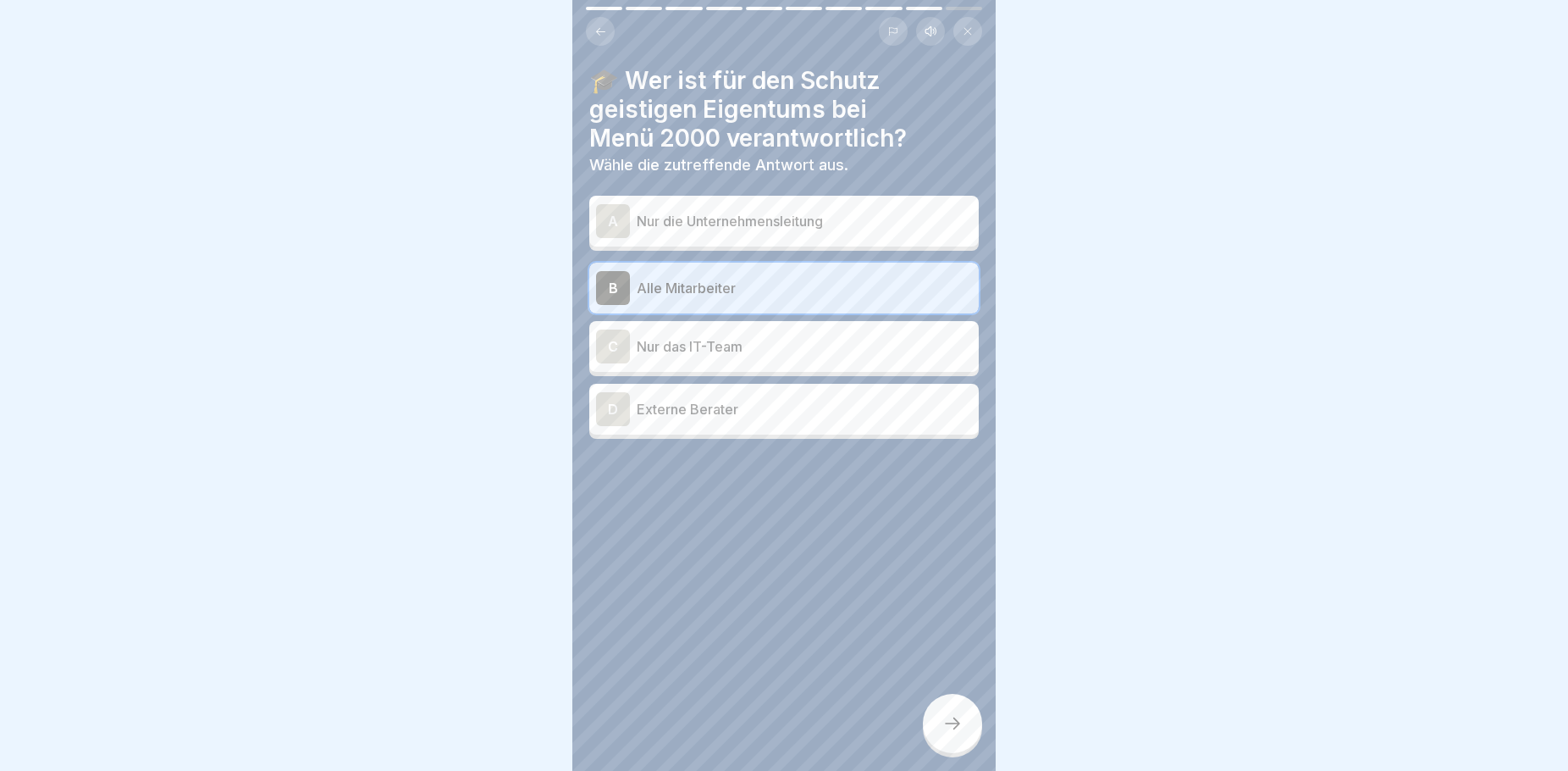
click at [948, 733] on icon at bounding box center [953, 723] width 21 height 21
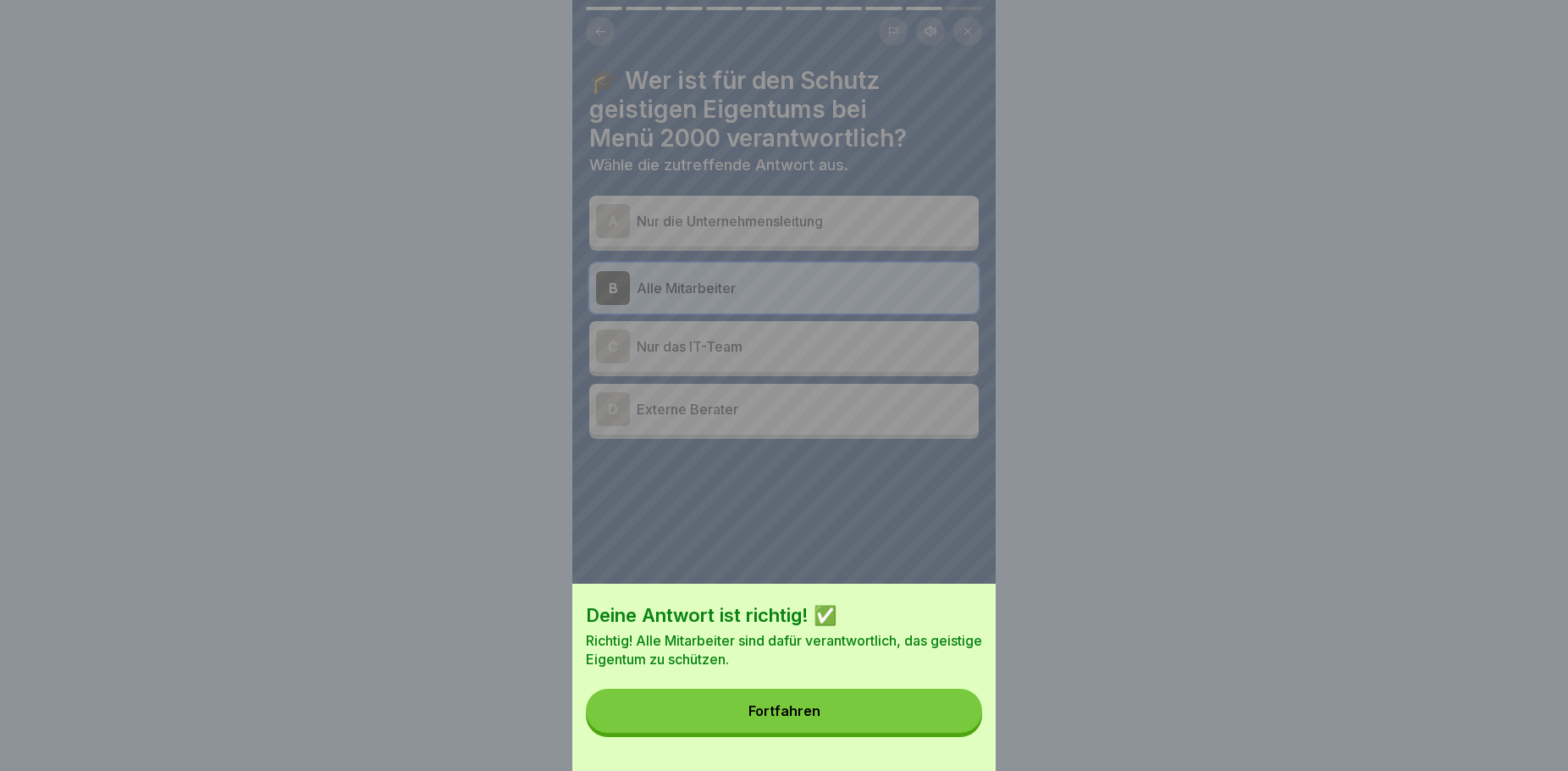
click at [878, 720] on button "Fortfahren" at bounding box center [784, 710] width 396 height 44
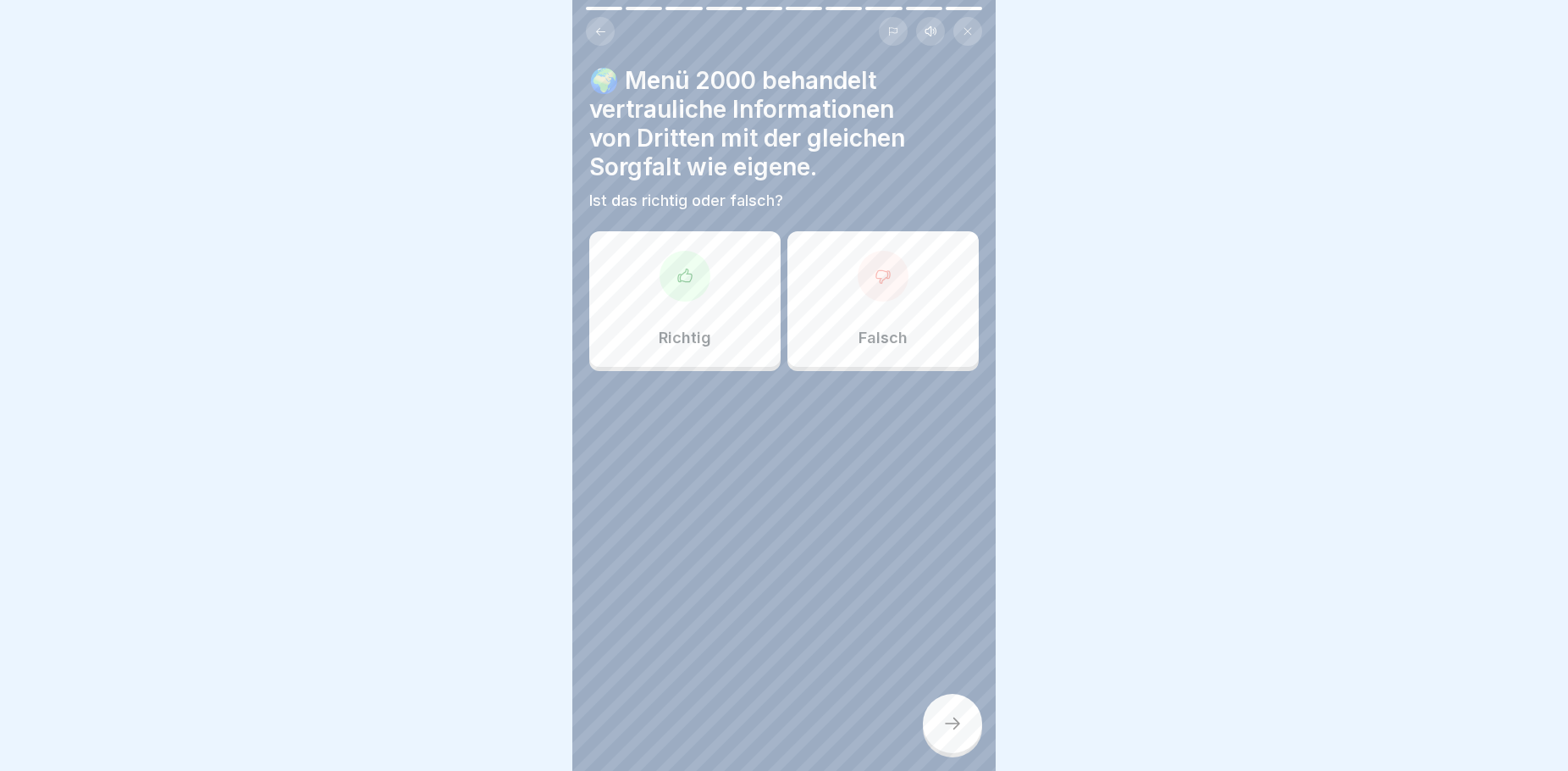
click at [733, 349] on div "Richtig" at bounding box center [685, 299] width 192 height 135
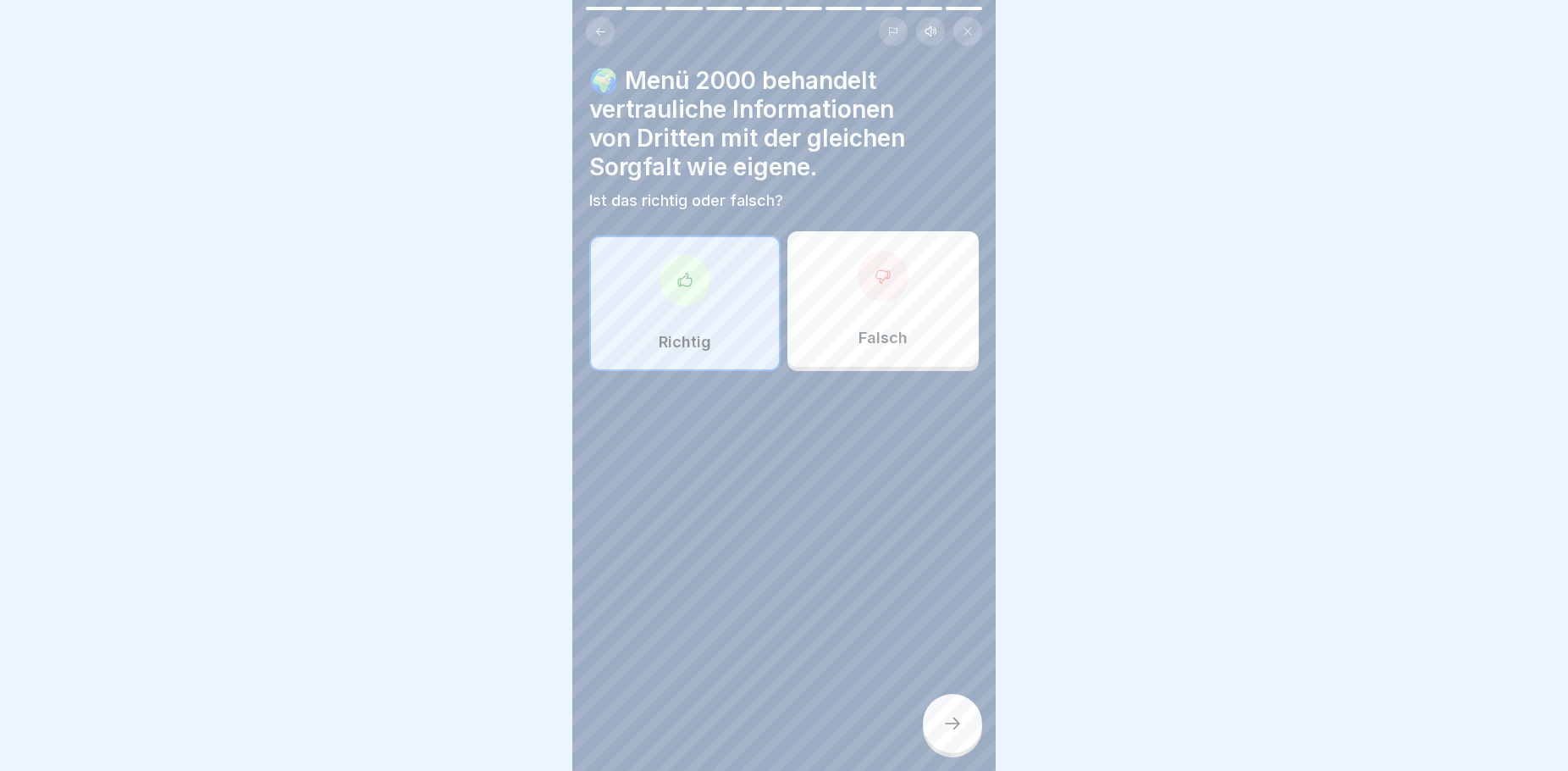
click at [955, 730] on icon at bounding box center [953, 723] width 21 height 21
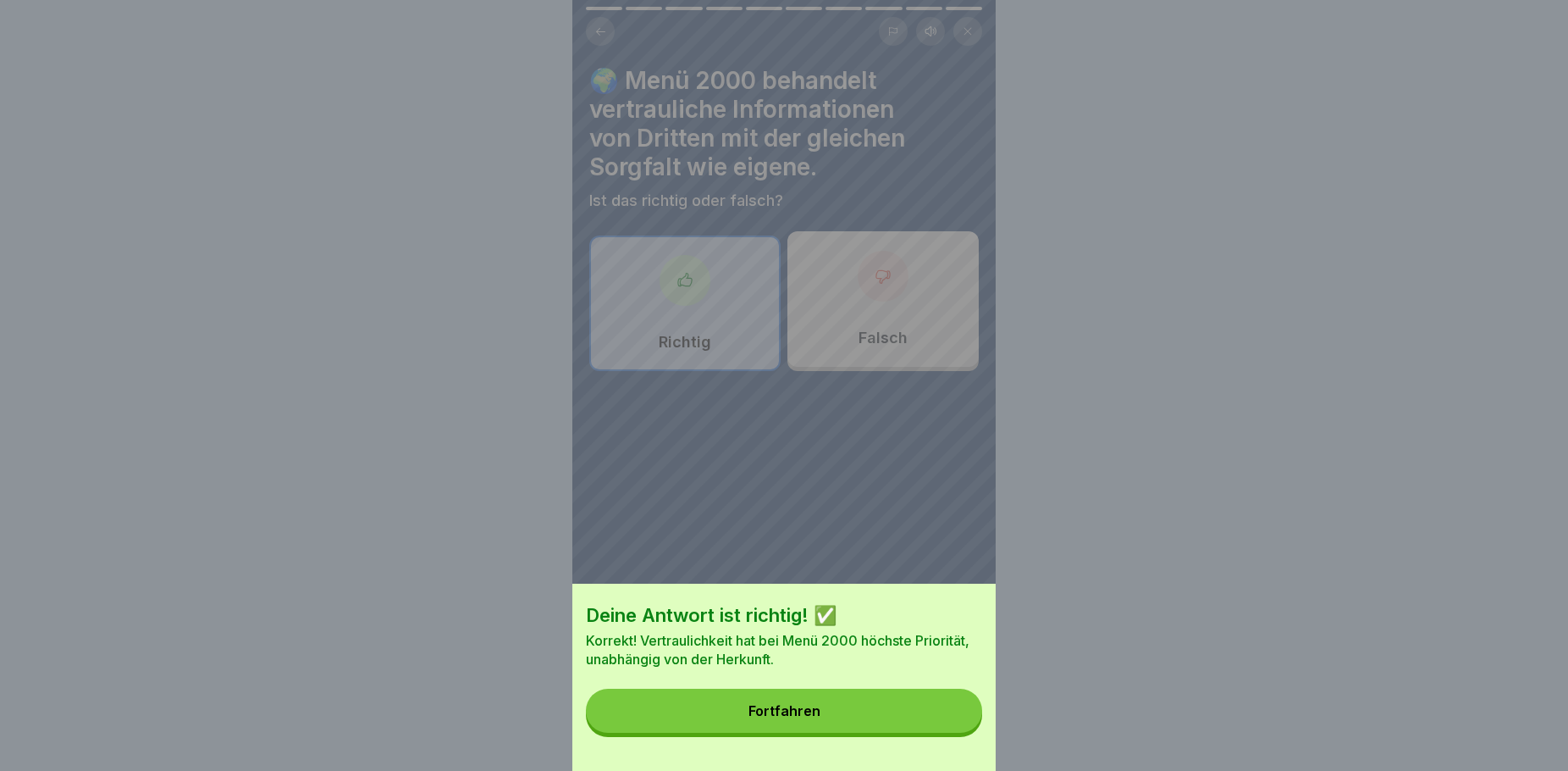
click at [867, 717] on button "Fortfahren" at bounding box center [784, 710] width 396 height 44
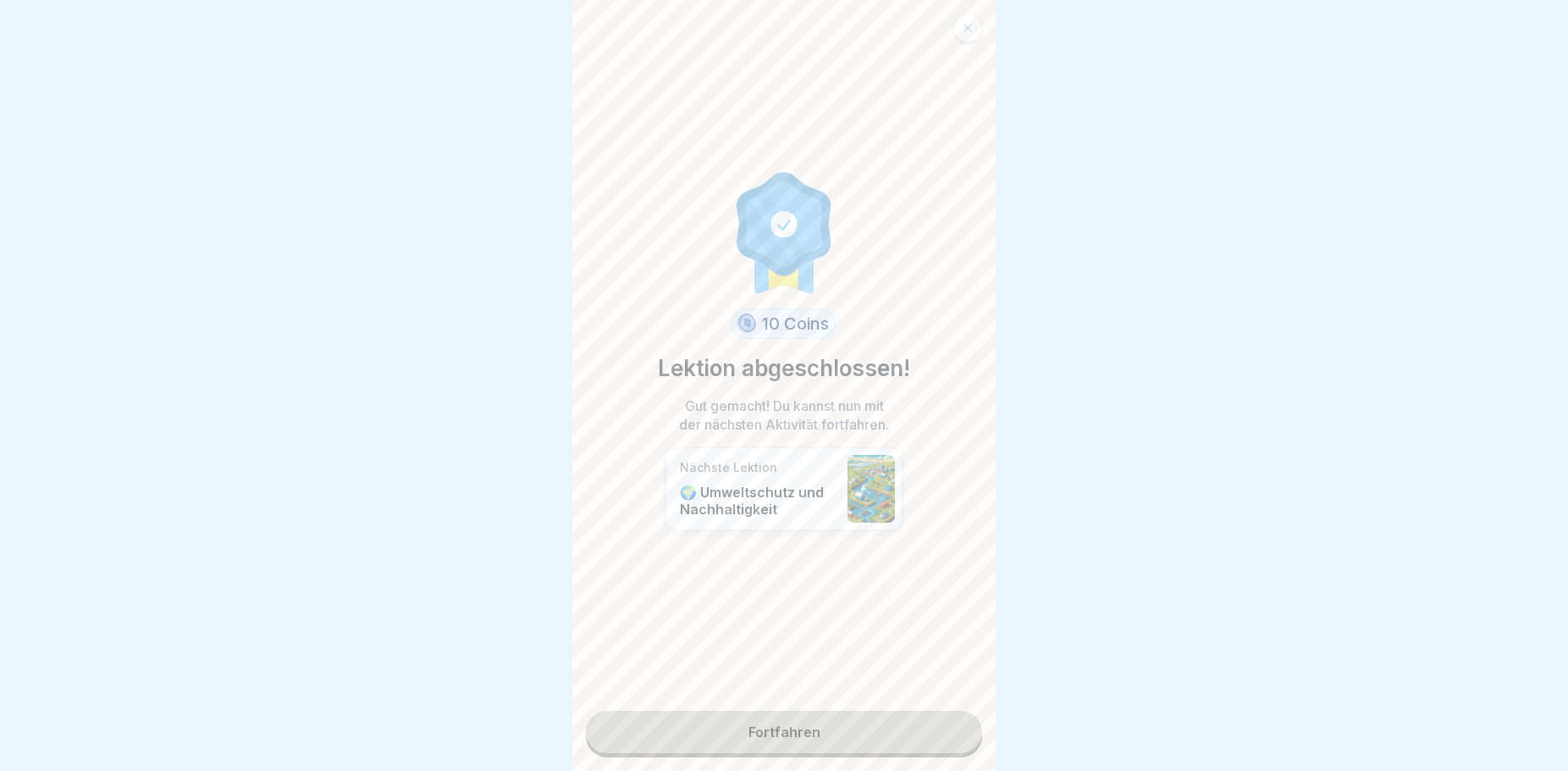
click at [822, 727] on link "Fortfahren" at bounding box center [784, 732] width 396 height 42
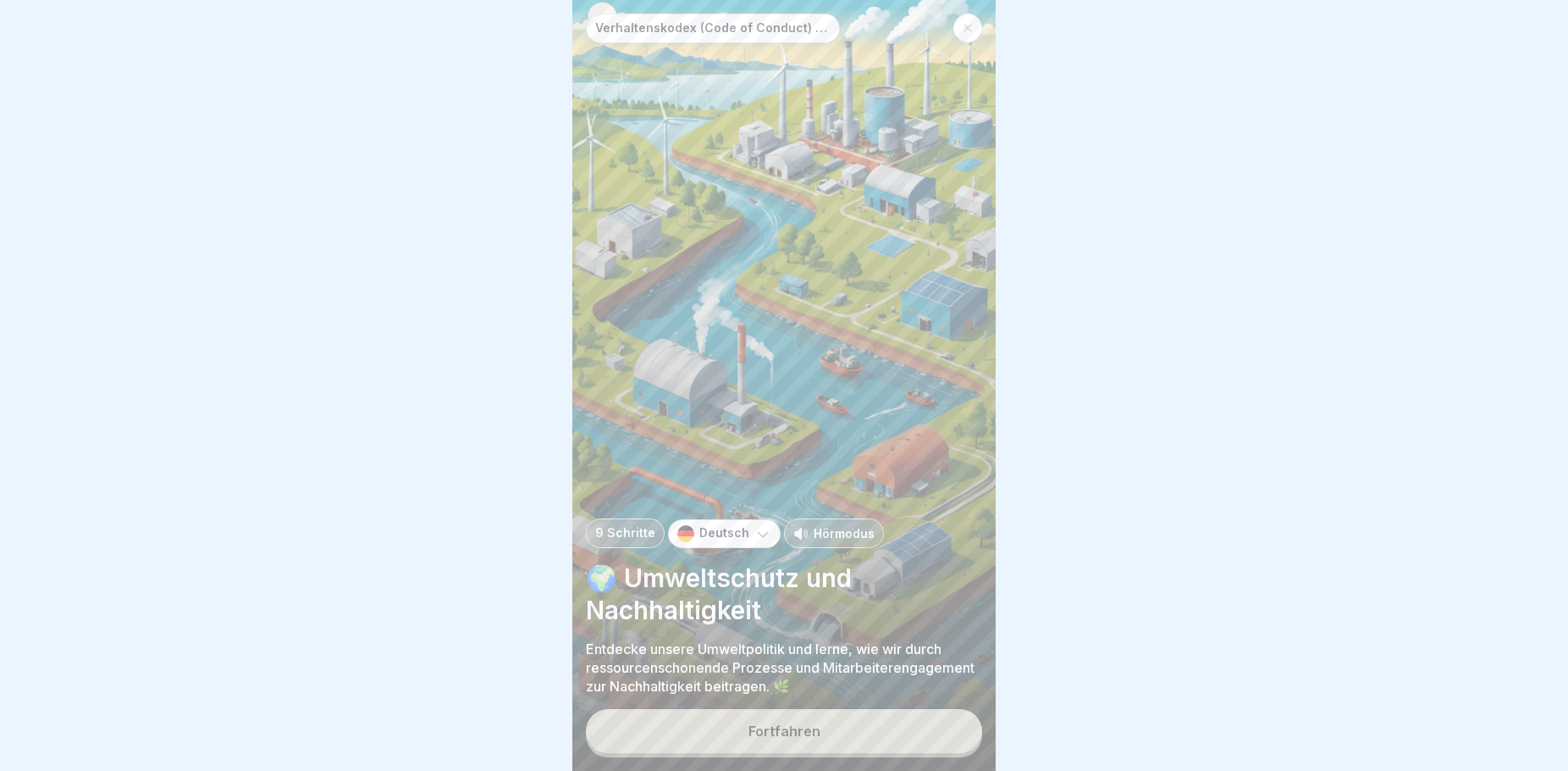
click at [775, 738] on div "Fortfahren" at bounding box center [784, 731] width 72 height 15
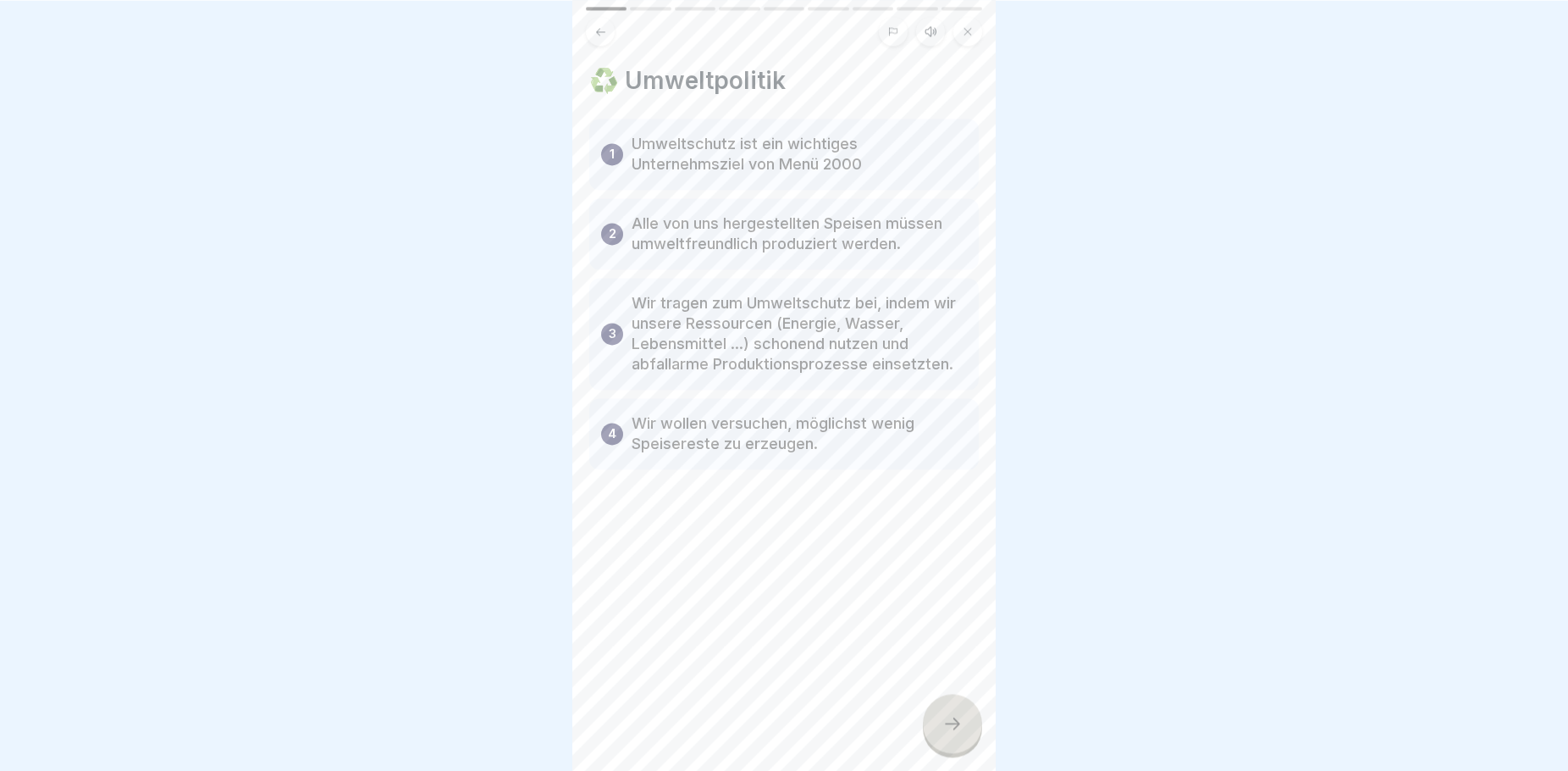
scroll to position [14, 0]
click at [953, 728] on icon at bounding box center [953, 723] width 21 height 21
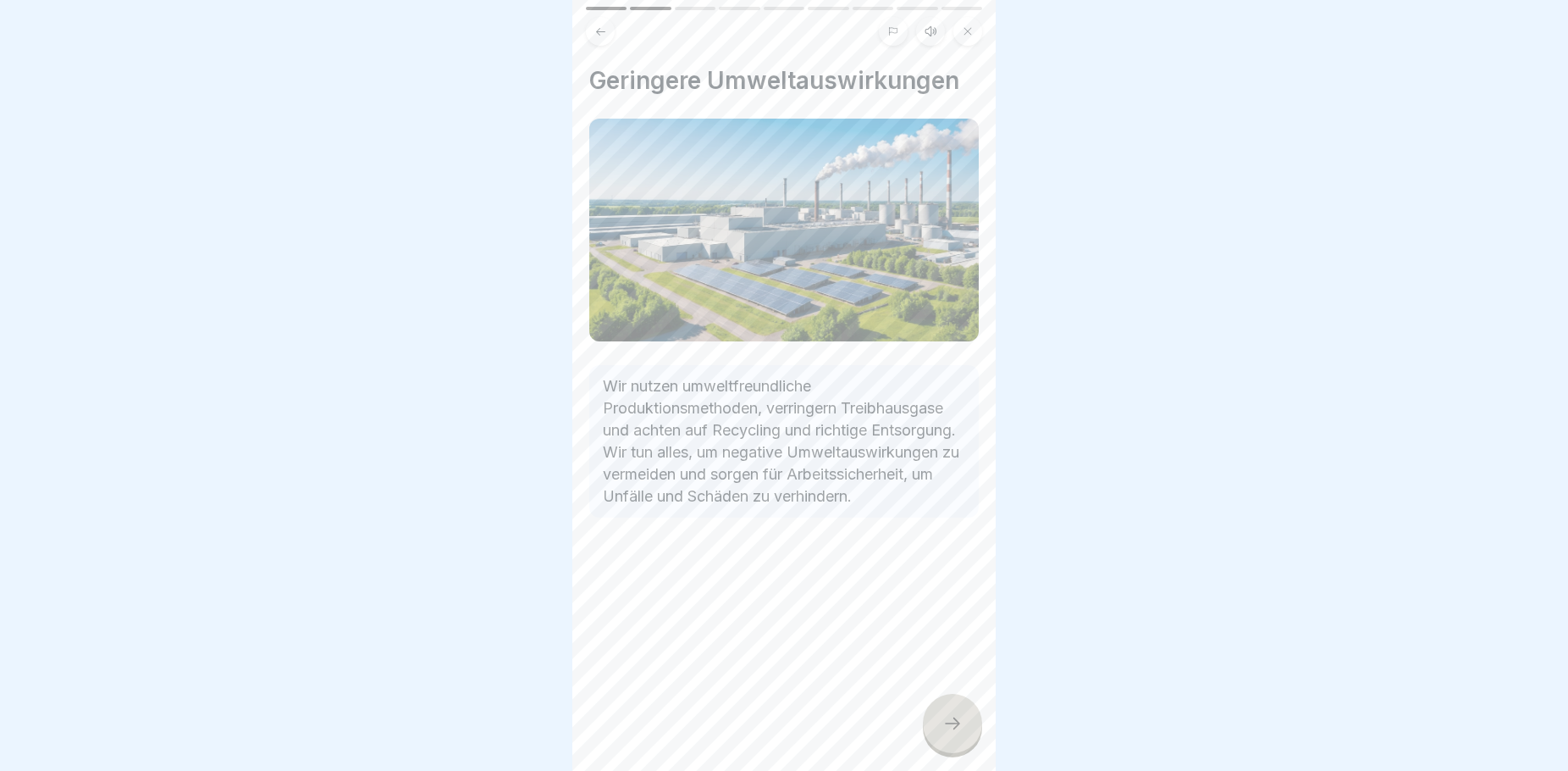
scroll to position [0, 0]
click at [956, 733] on icon at bounding box center [953, 723] width 21 height 21
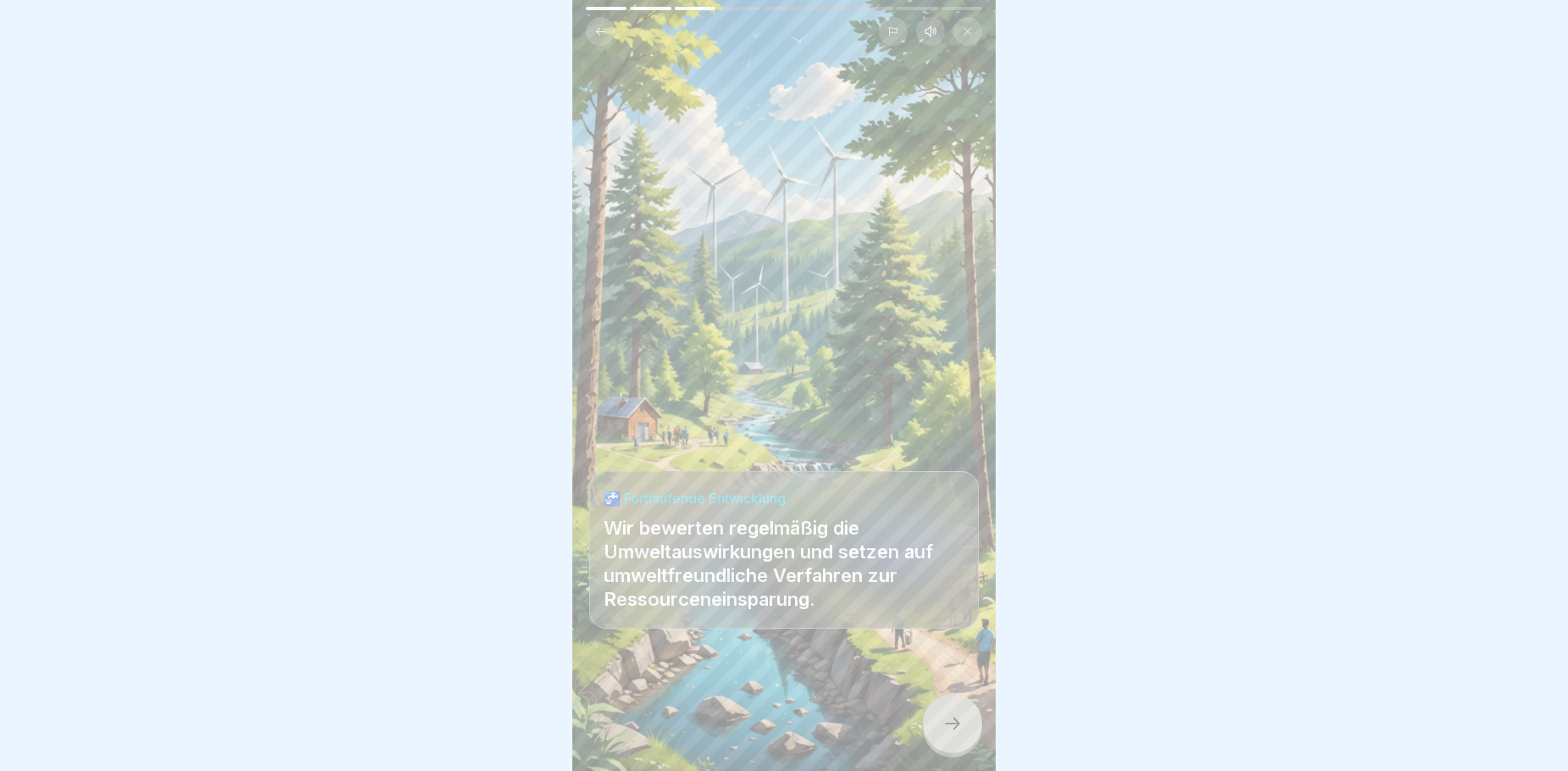
click at [958, 733] on icon at bounding box center [953, 723] width 21 height 21
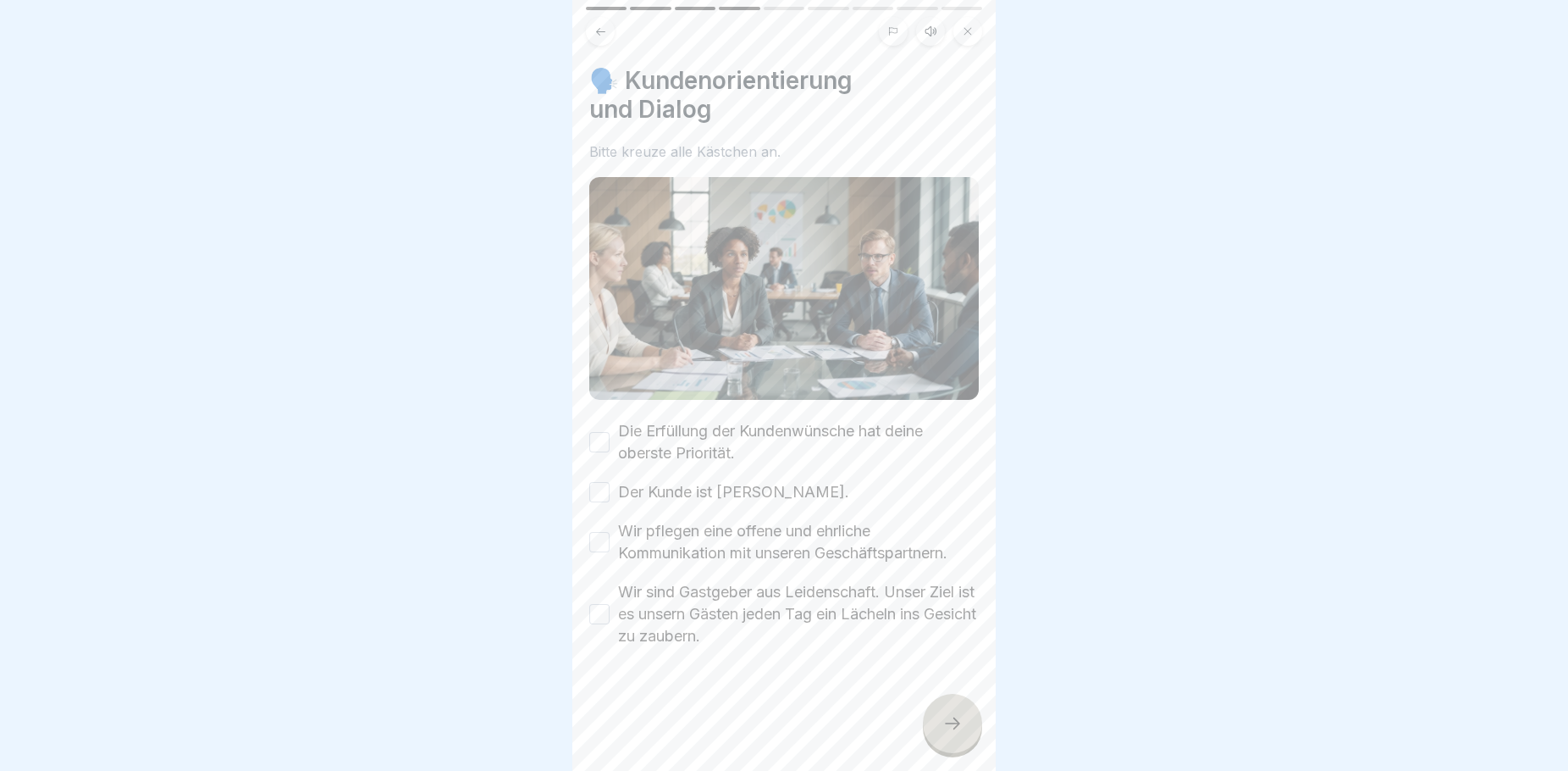
click at [599, 433] on button "Die Erfüllung der Kundenwünsche hat deine oberste Priorität." at bounding box center [600, 442] width 21 height 21
click at [603, 487] on button "Der Kunde ist [PERSON_NAME]." at bounding box center [600, 492] width 21 height 21
click at [605, 539] on button "Wir pflegen eine offene und ehrliche Kommunikation mit unseren Geschäftspartner…" at bounding box center [600, 542] width 21 height 21
click at [596, 610] on button "Wir sind Gastgeber aus Leidenschaft. Unser Ziel ist es unsern Gästen jeden Tag …" at bounding box center [600, 614] width 21 height 21
click at [951, 748] on div at bounding box center [952, 723] width 59 height 59
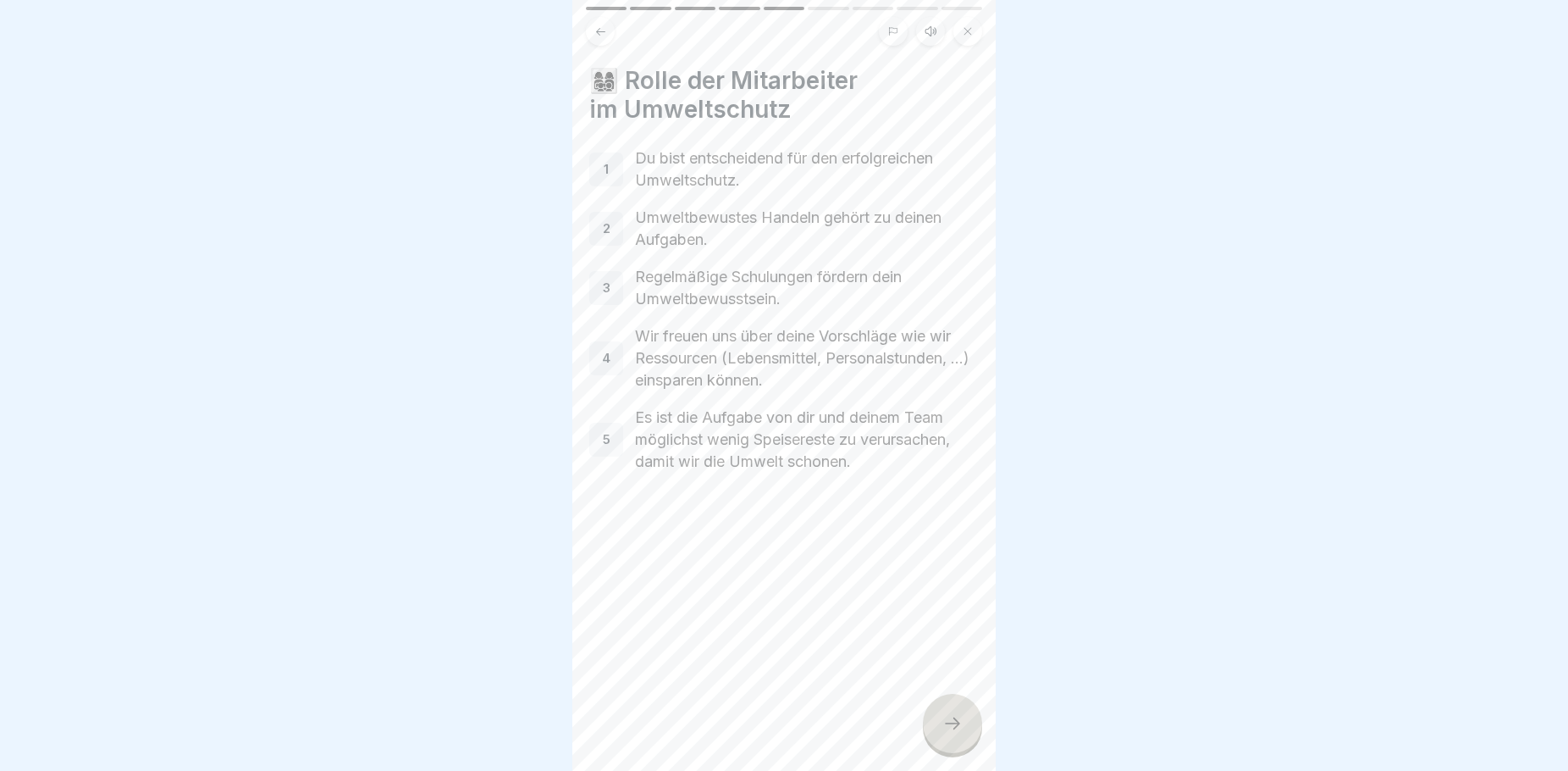
click at [957, 731] on icon at bounding box center [953, 723] width 21 height 21
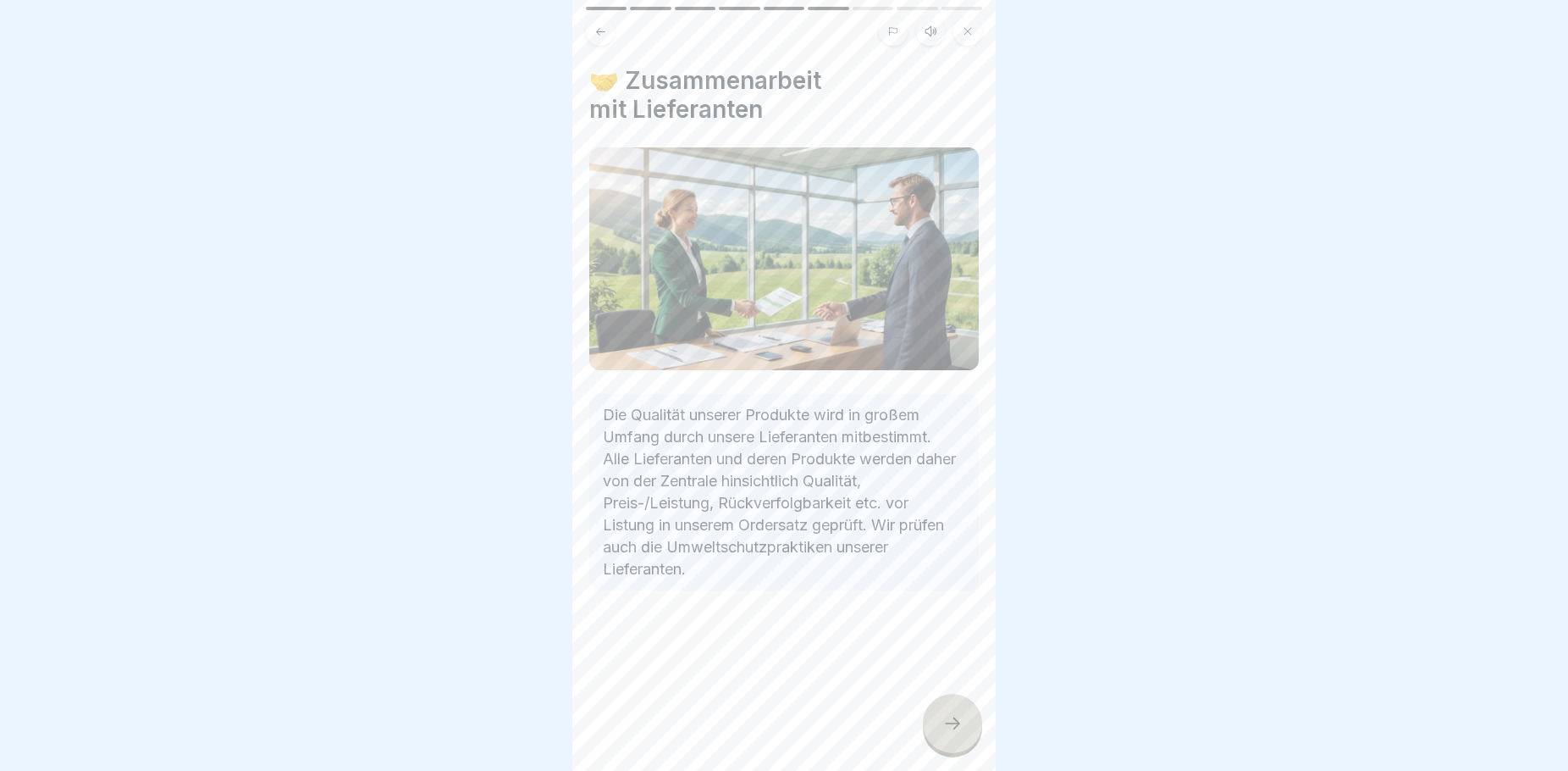
click at [958, 733] on icon at bounding box center [953, 723] width 21 height 21
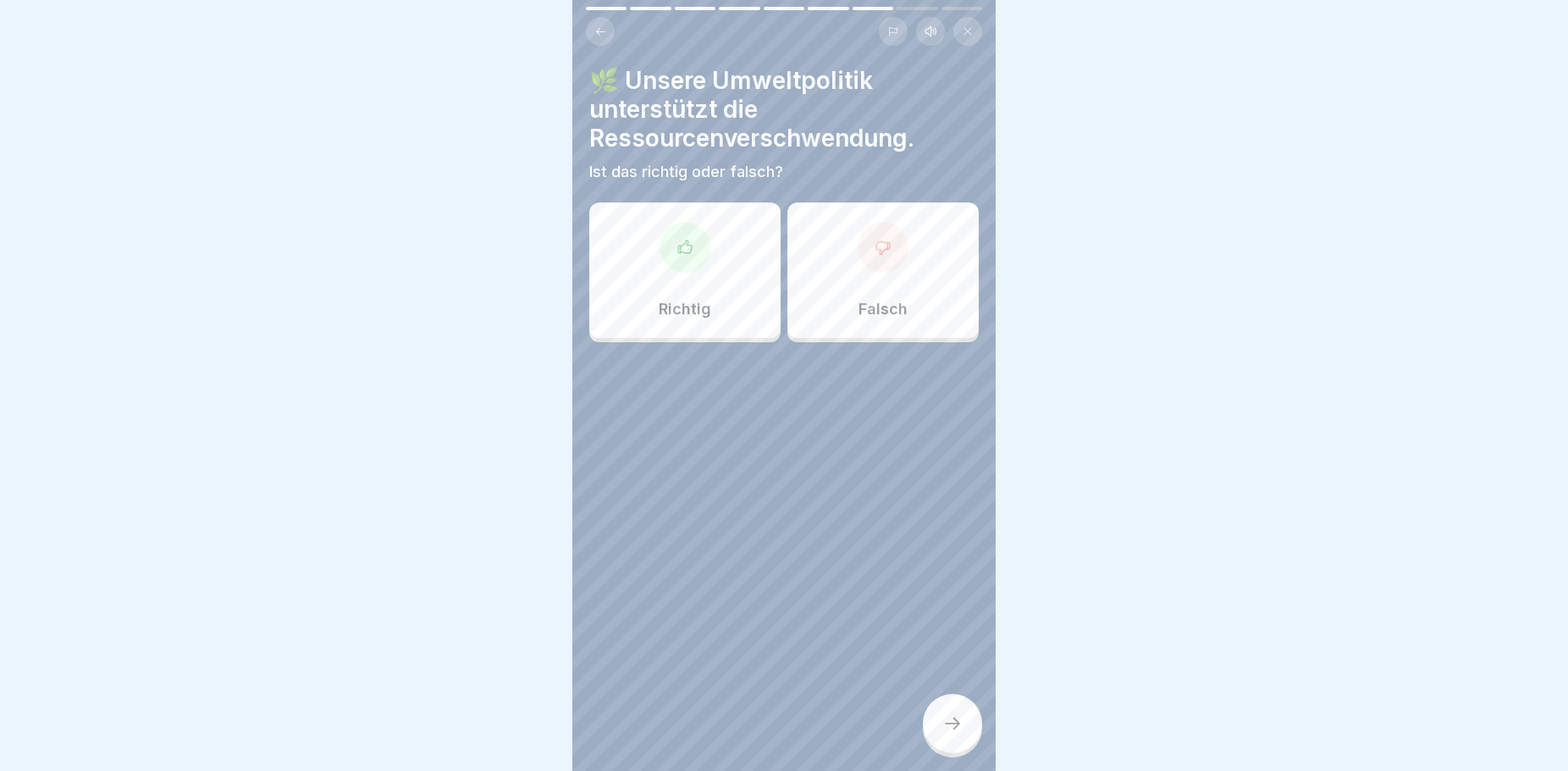
click at [714, 332] on div "Richtig" at bounding box center [685, 270] width 192 height 135
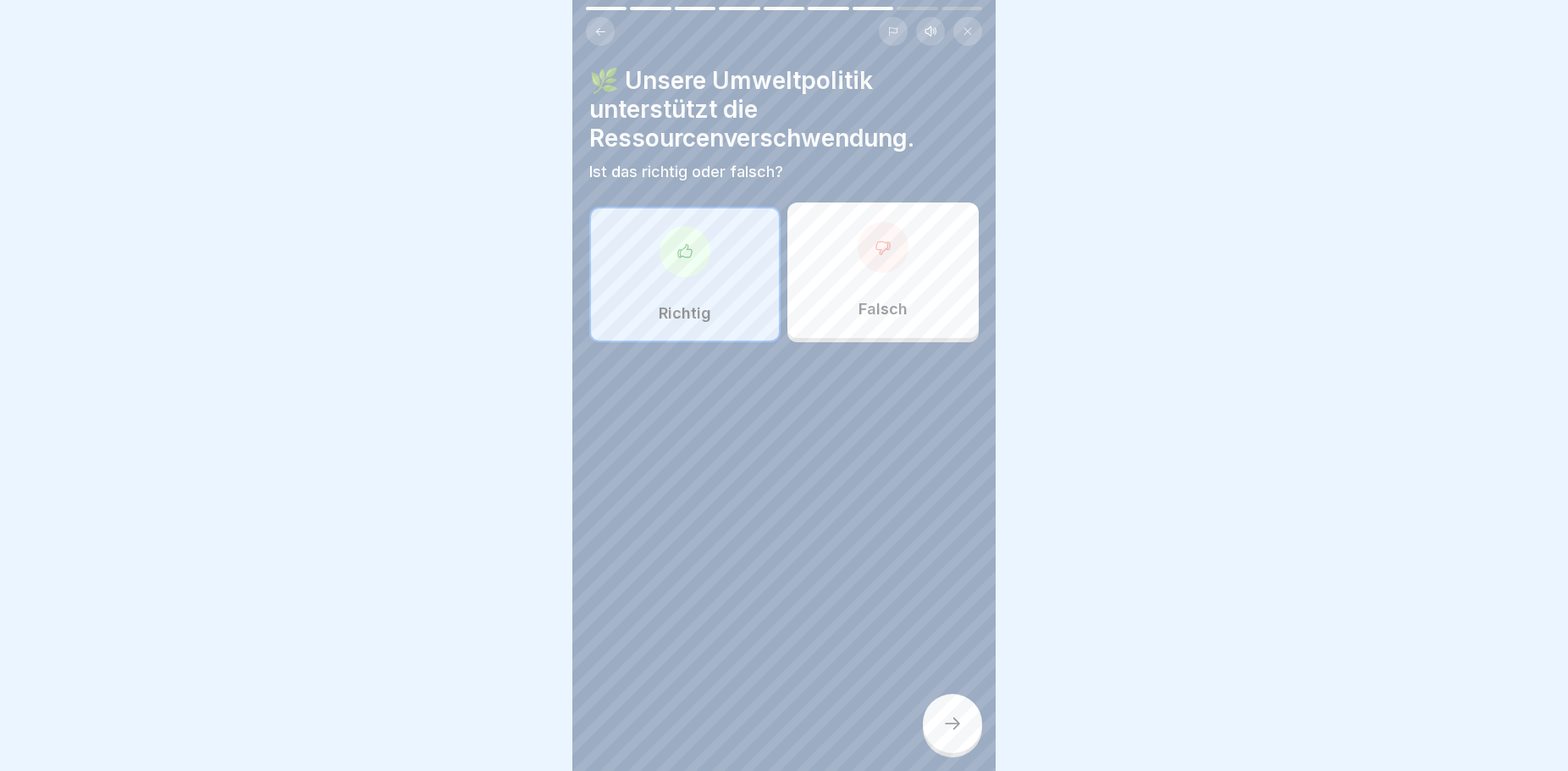
click at [957, 733] on icon at bounding box center [953, 723] width 21 height 21
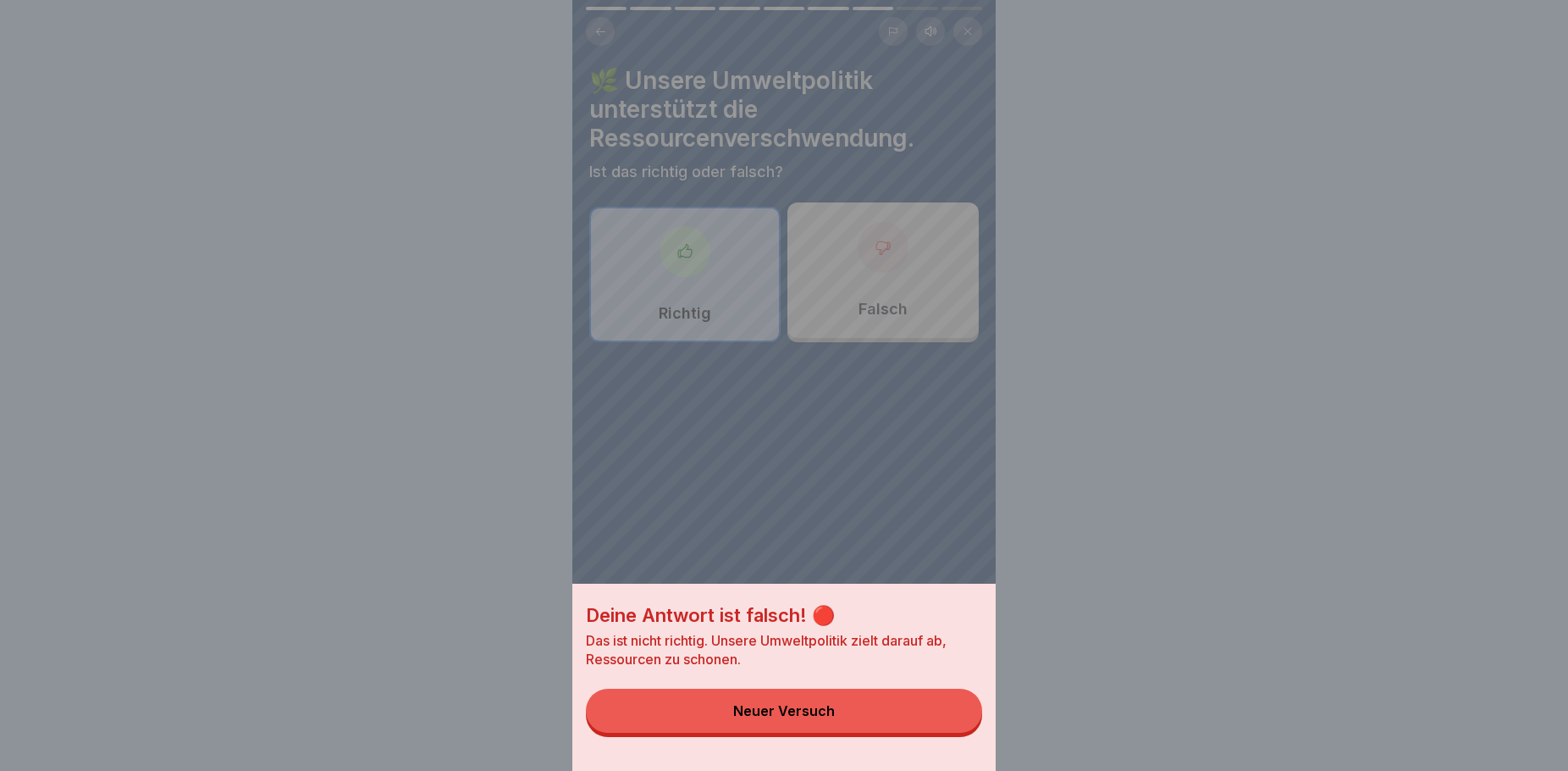
drag, startPoint x: 853, startPoint y: 722, endPoint x: 857, endPoint y: 547, distance: 175.0
click at [851, 723] on button "Neuer Versuch" at bounding box center [784, 710] width 396 height 44
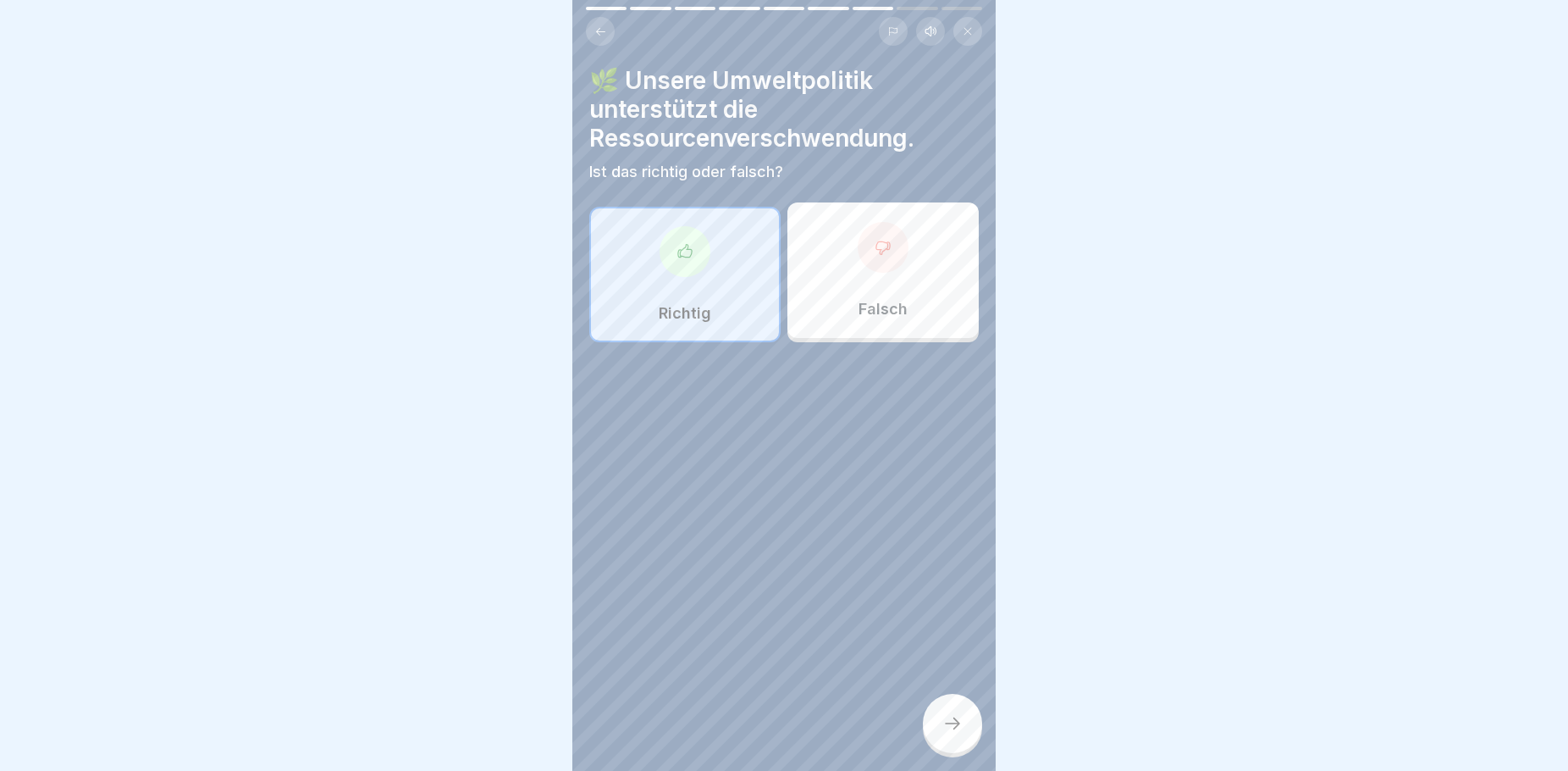
click at [878, 315] on p "Falsch" at bounding box center [883, 309] width 49 height 19
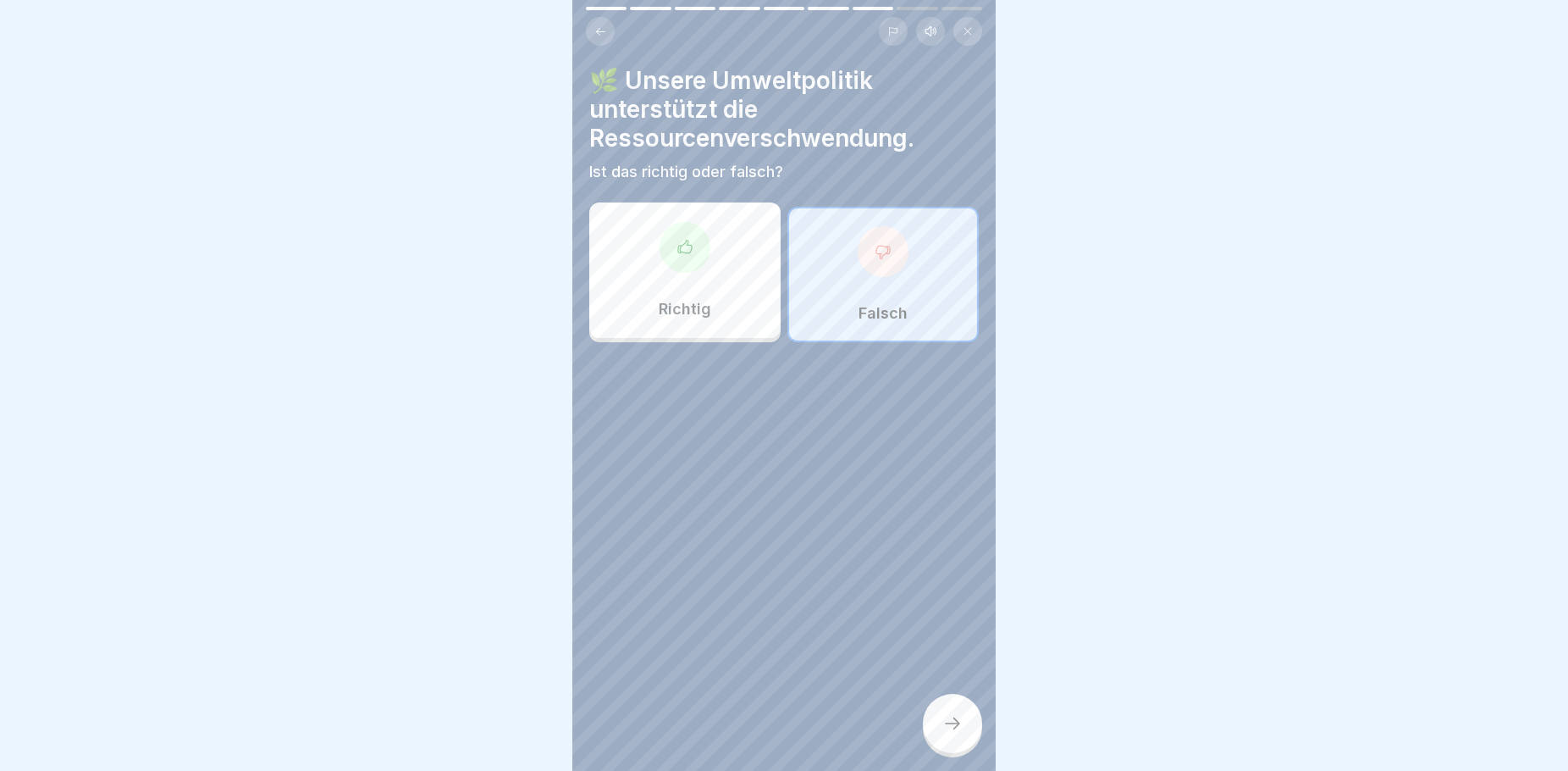
click at [956, 733] on icon at bounding box center [953, 723] width 21 height 21
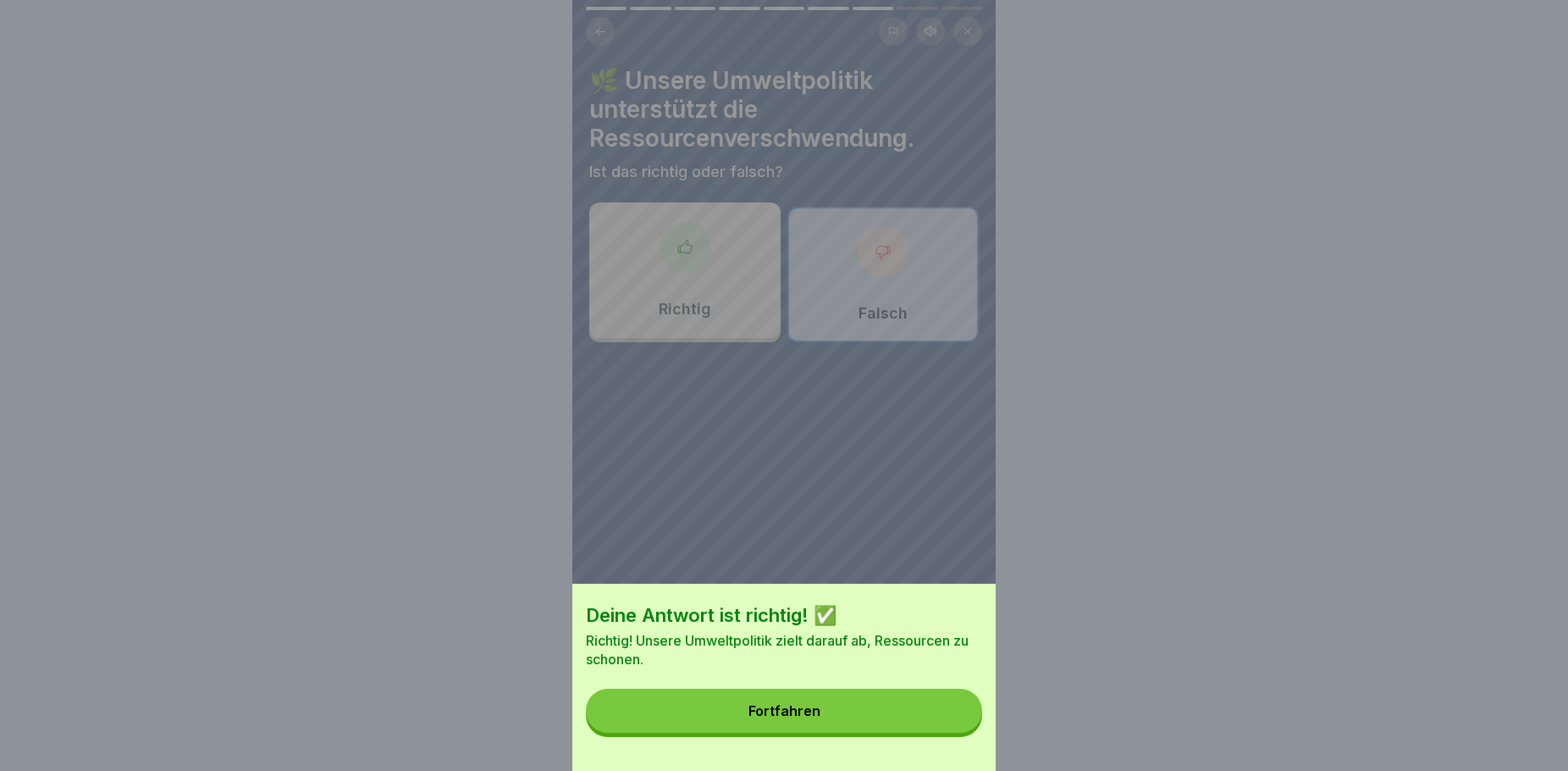
click at [884, 732] on button "Fortfahren" at bounding box center [784, 710] width 396 height 44
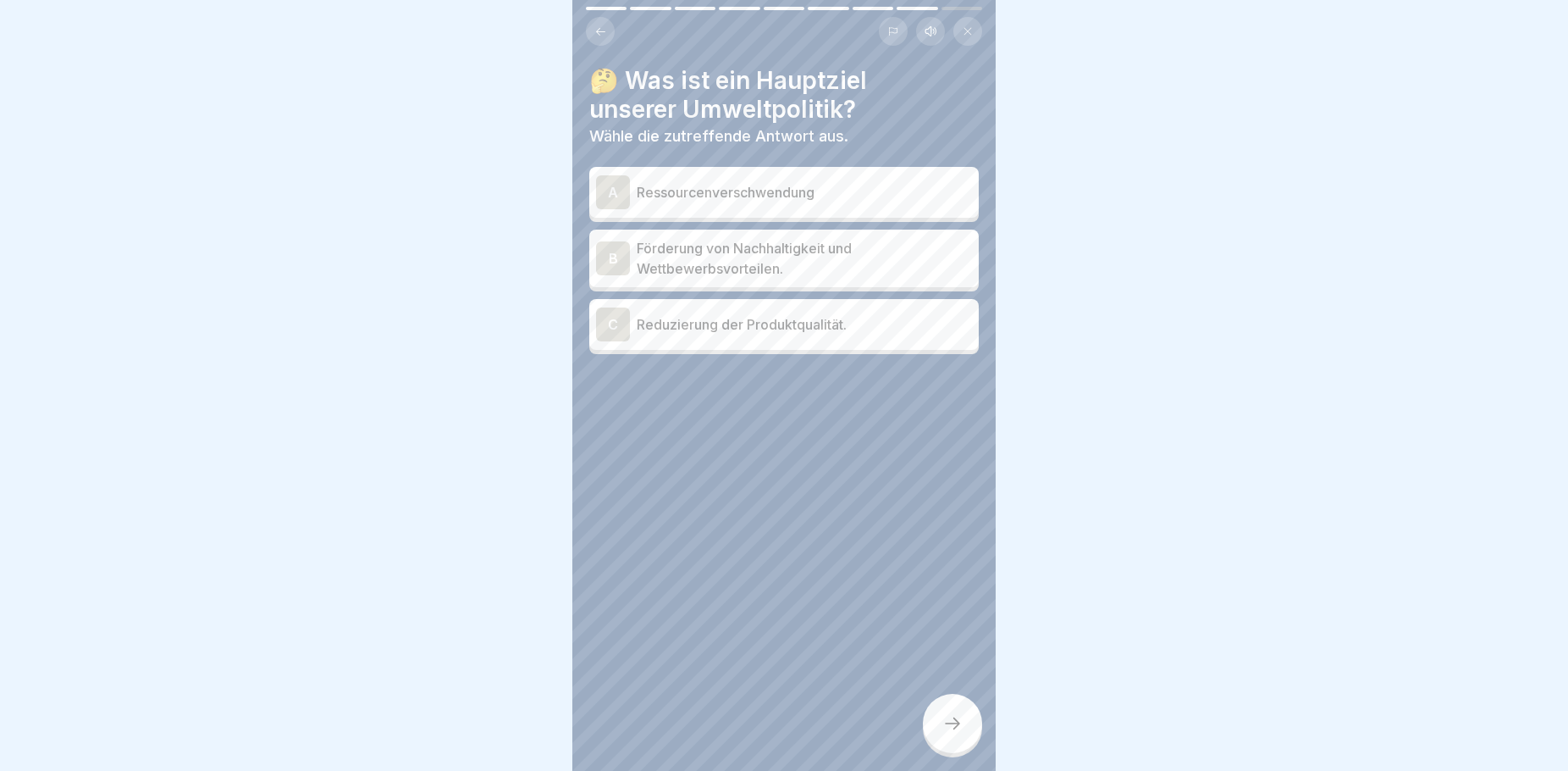
click at [807, 252] on p "Förderung von Nachhaltigkeit und Wettbewerbsvorteilen." at bounding box center [804, 257] width 335 height 40
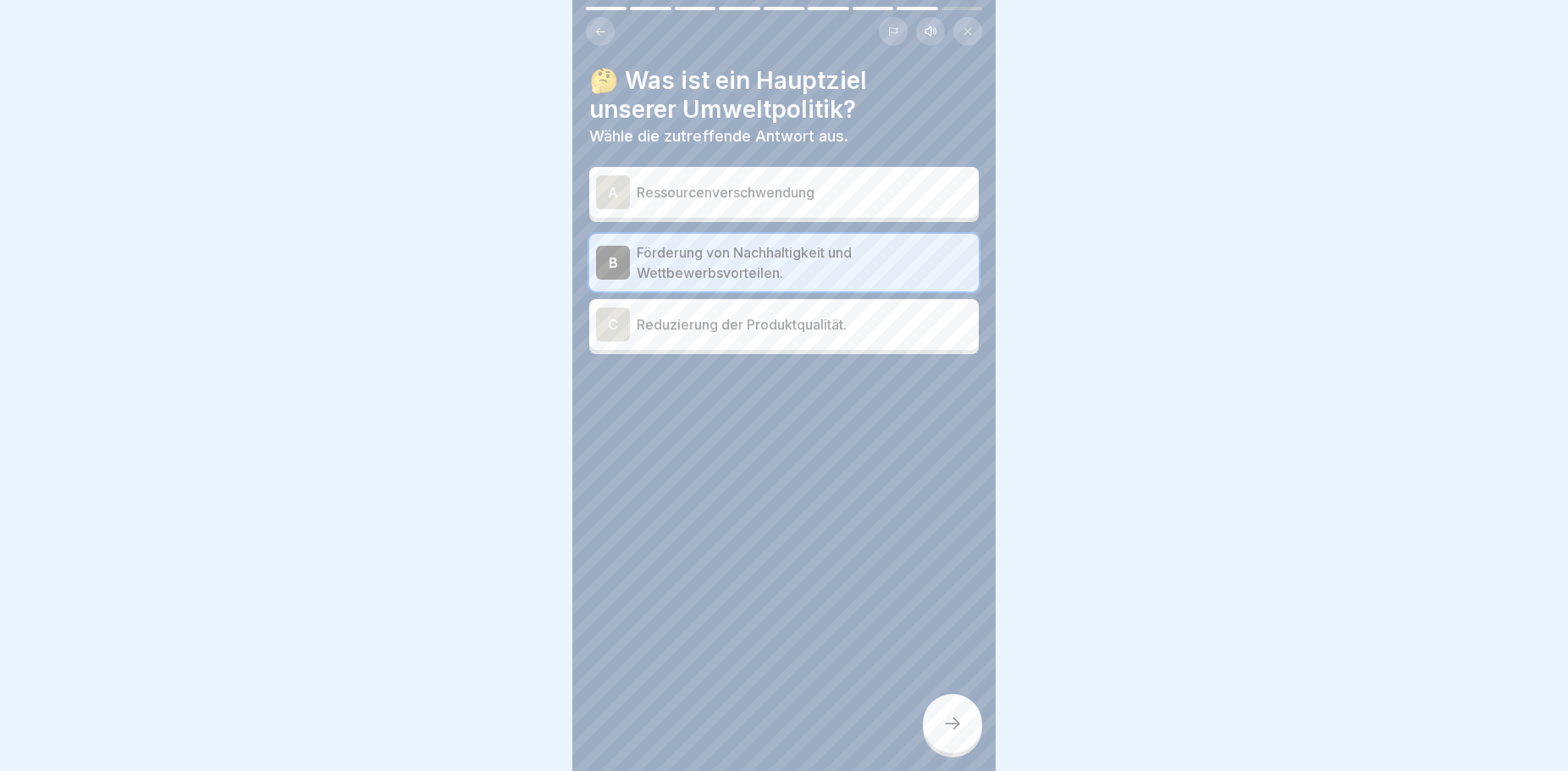
click at [936, 748] on div at bounding box center [952, 723] width 59 height 59
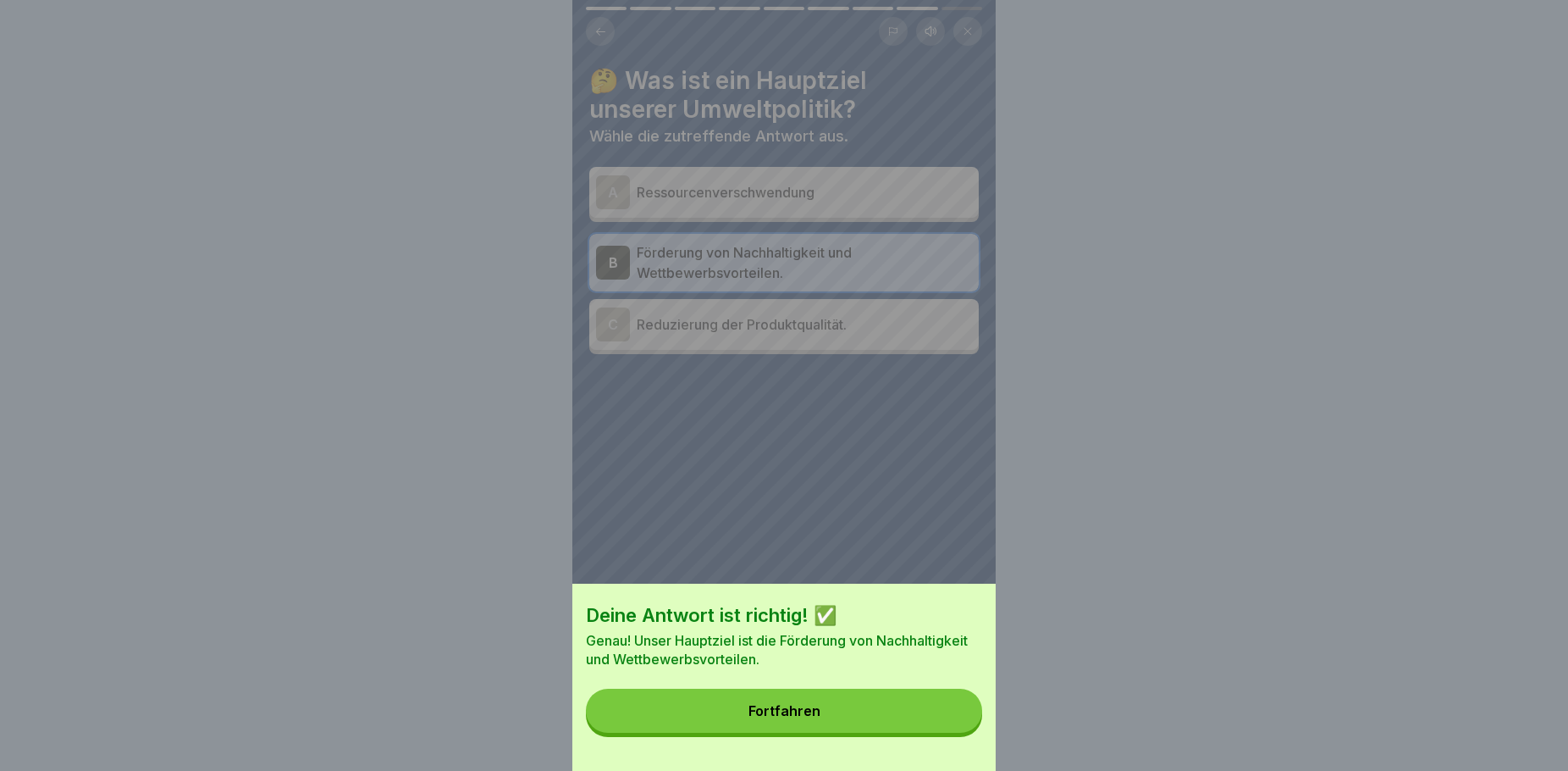
click at [826, 718] on button "Fortfahren" at bounding box center [784, 710] width 396 height 44
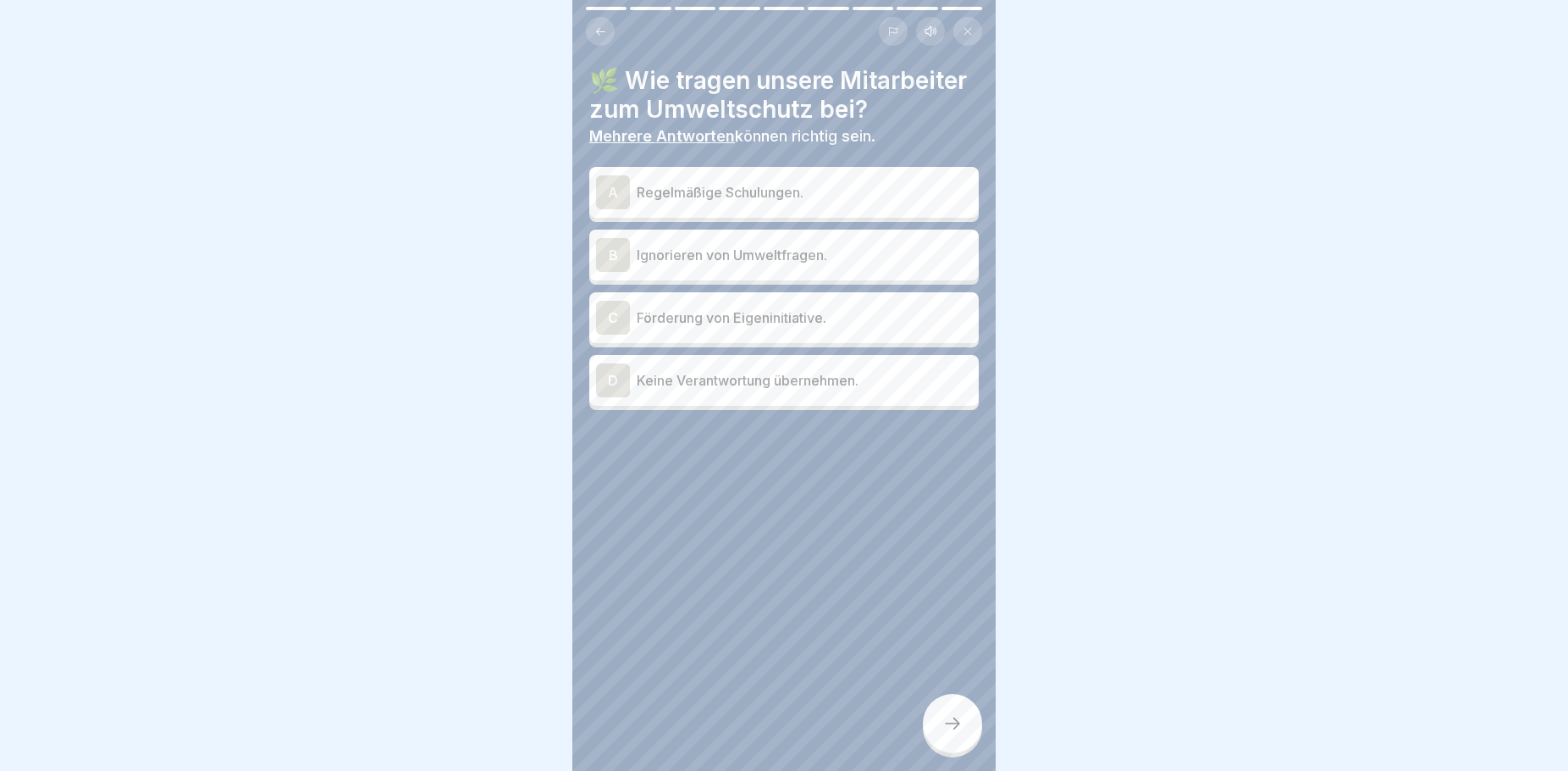
click at [784, 203] on p "Regelmäßige Schulungen." at bounding box center [804, 193] width 335 height 21
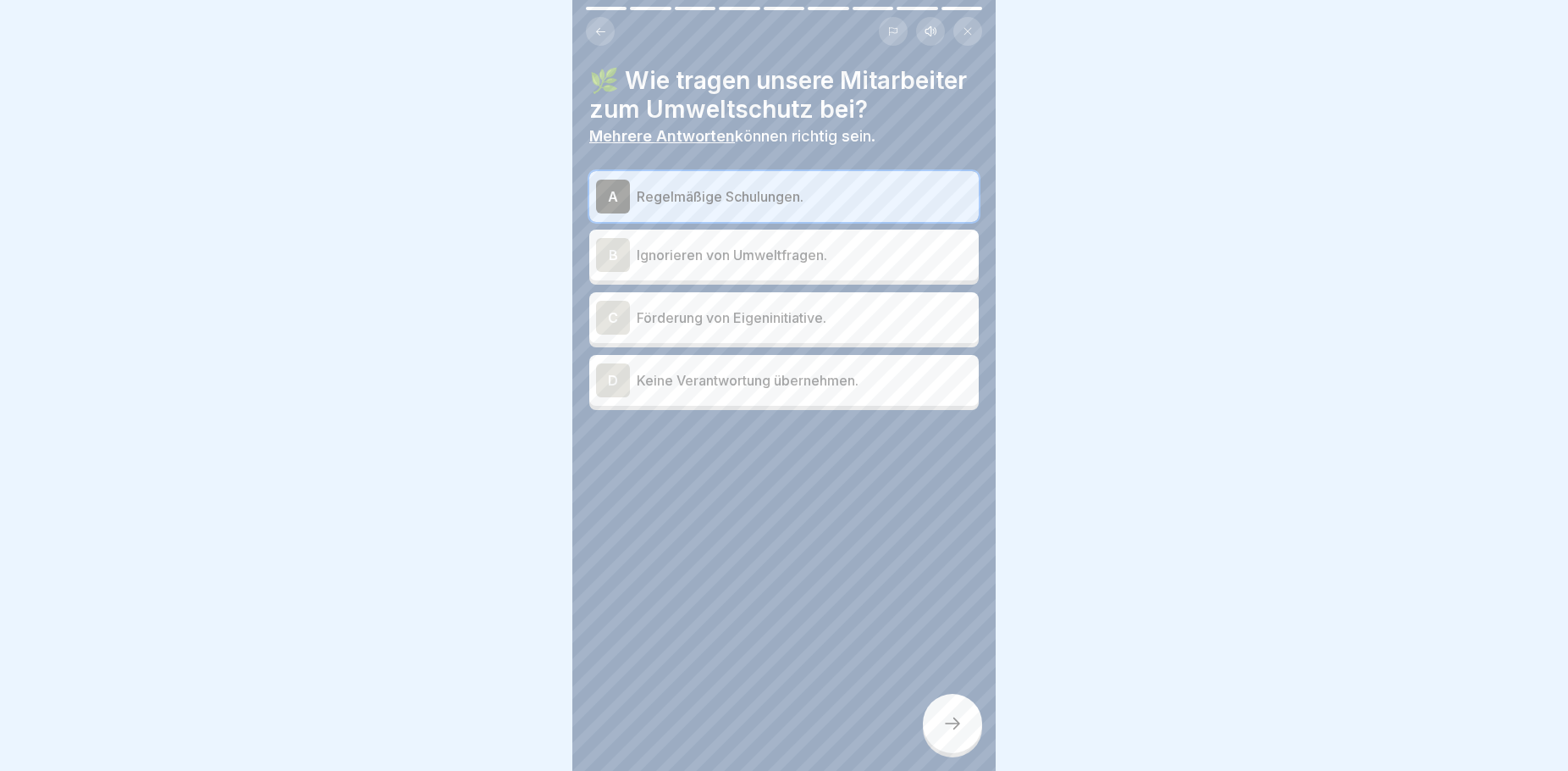
click at [795, 328] on p "Förderung von Eigeninitiative." at bounding box center [804, 317] width 335 height 21
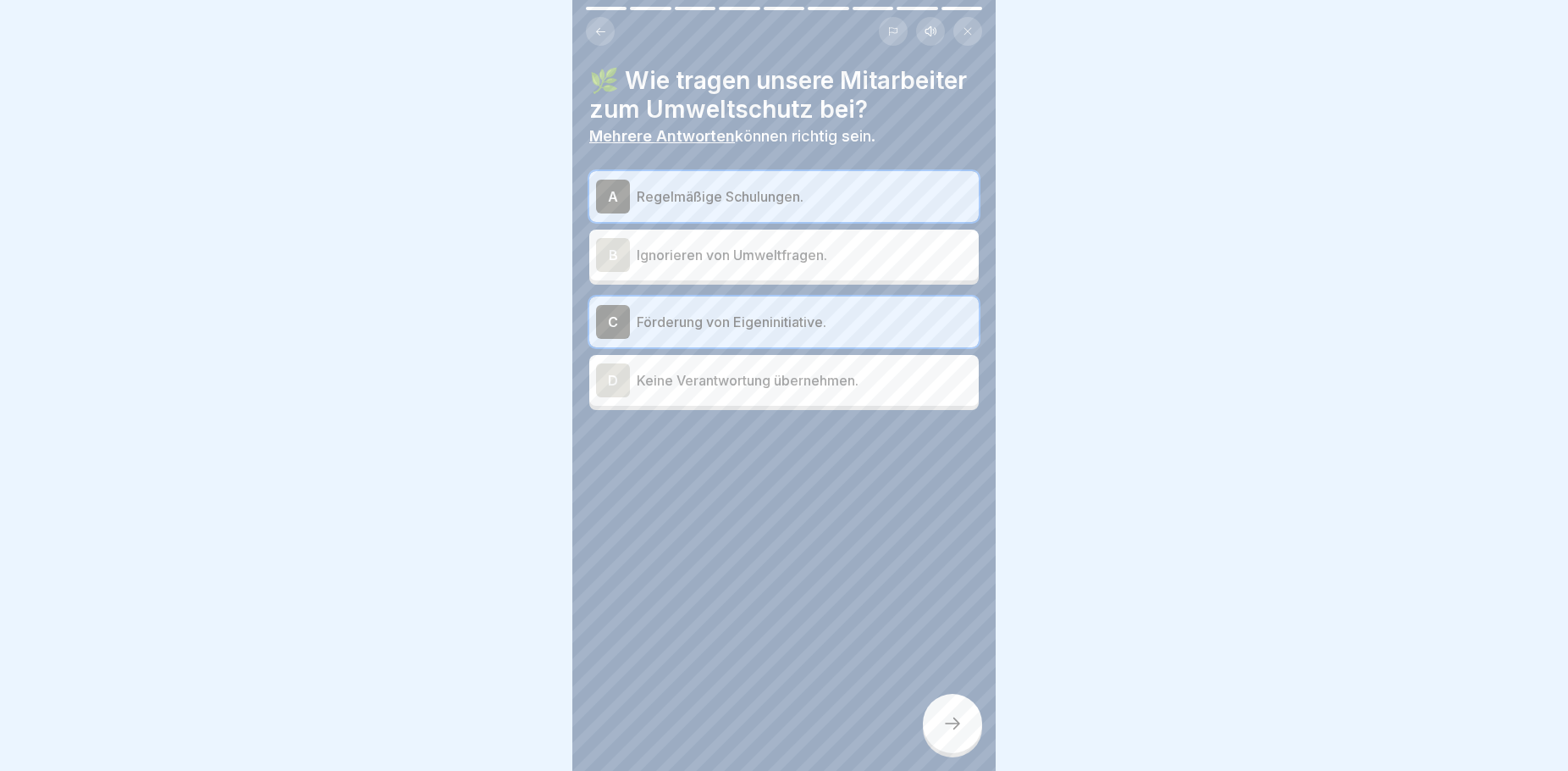
click at [955, 733] on icon at bounding box center [953, 723] width 21 height 21
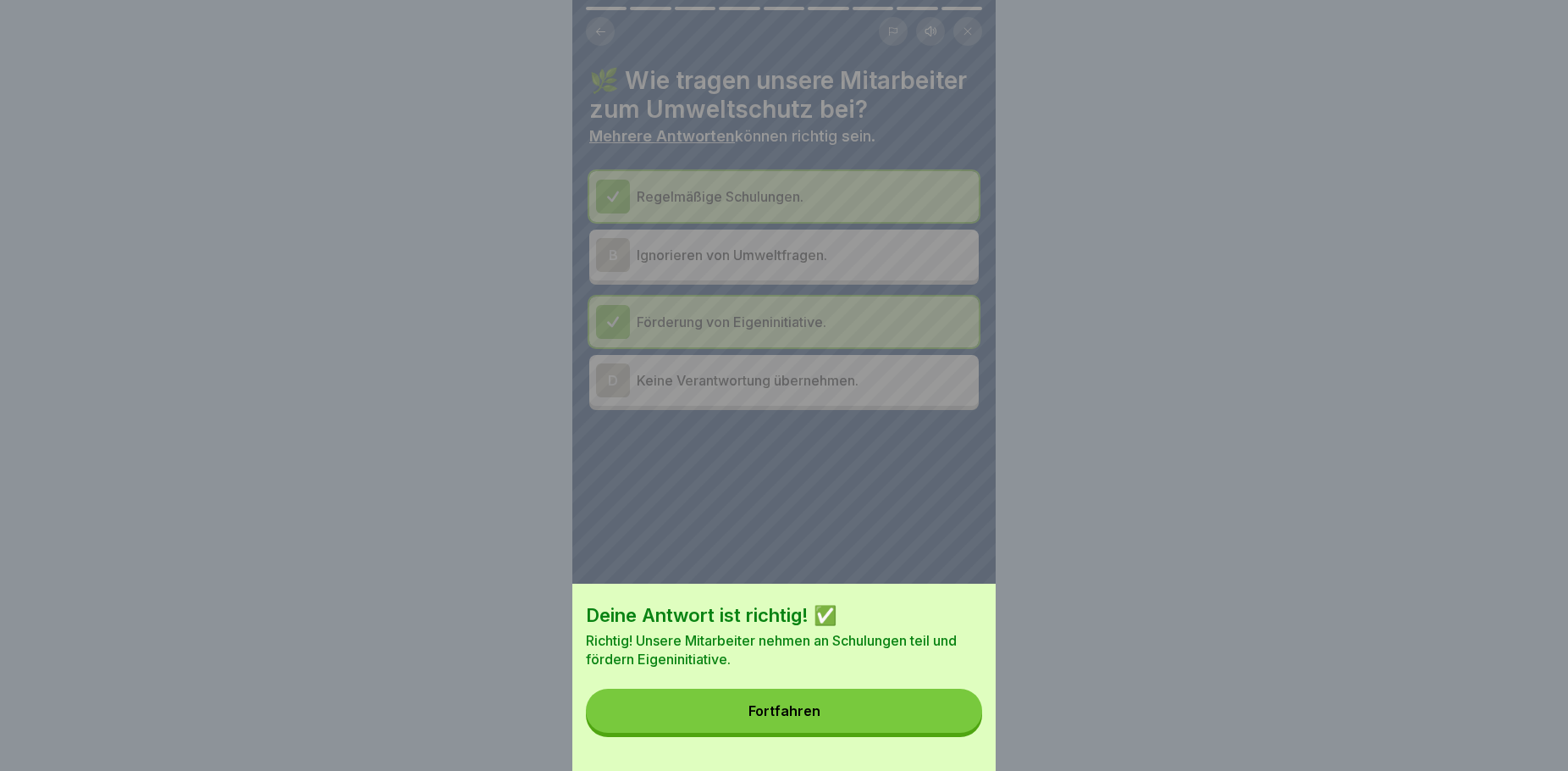
drag, startPoint x: 763, startPoint y: 721, endPoint x: 768, endPoint y: 729, distance: 9.4
click at [768, 718] on div "Fortfahren" at bounding box center [784, 711] width 72 height 15
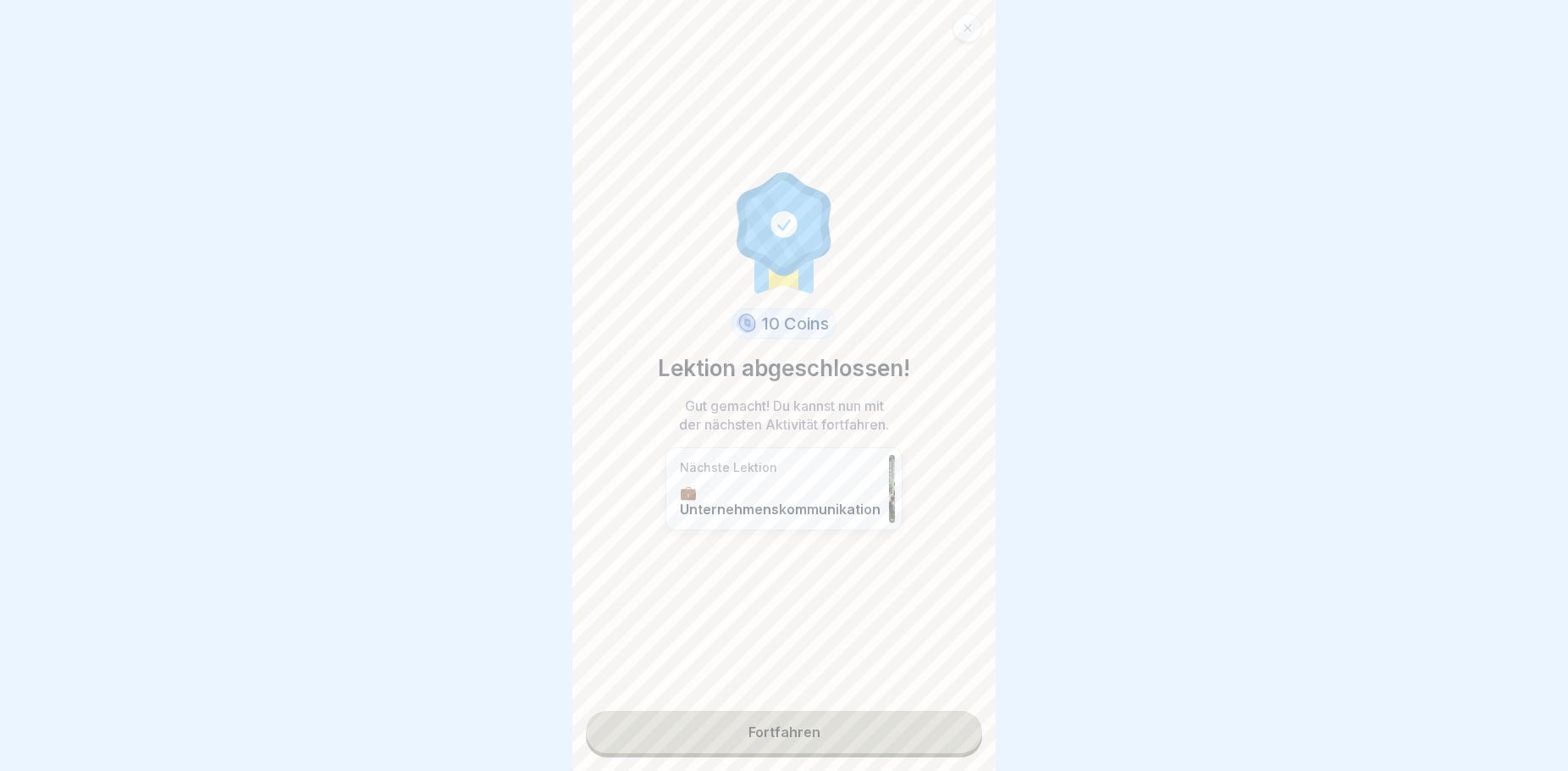
click at [786, 736] on link "Fortfahren" at bounding box center [784, 732] width 396 height 42
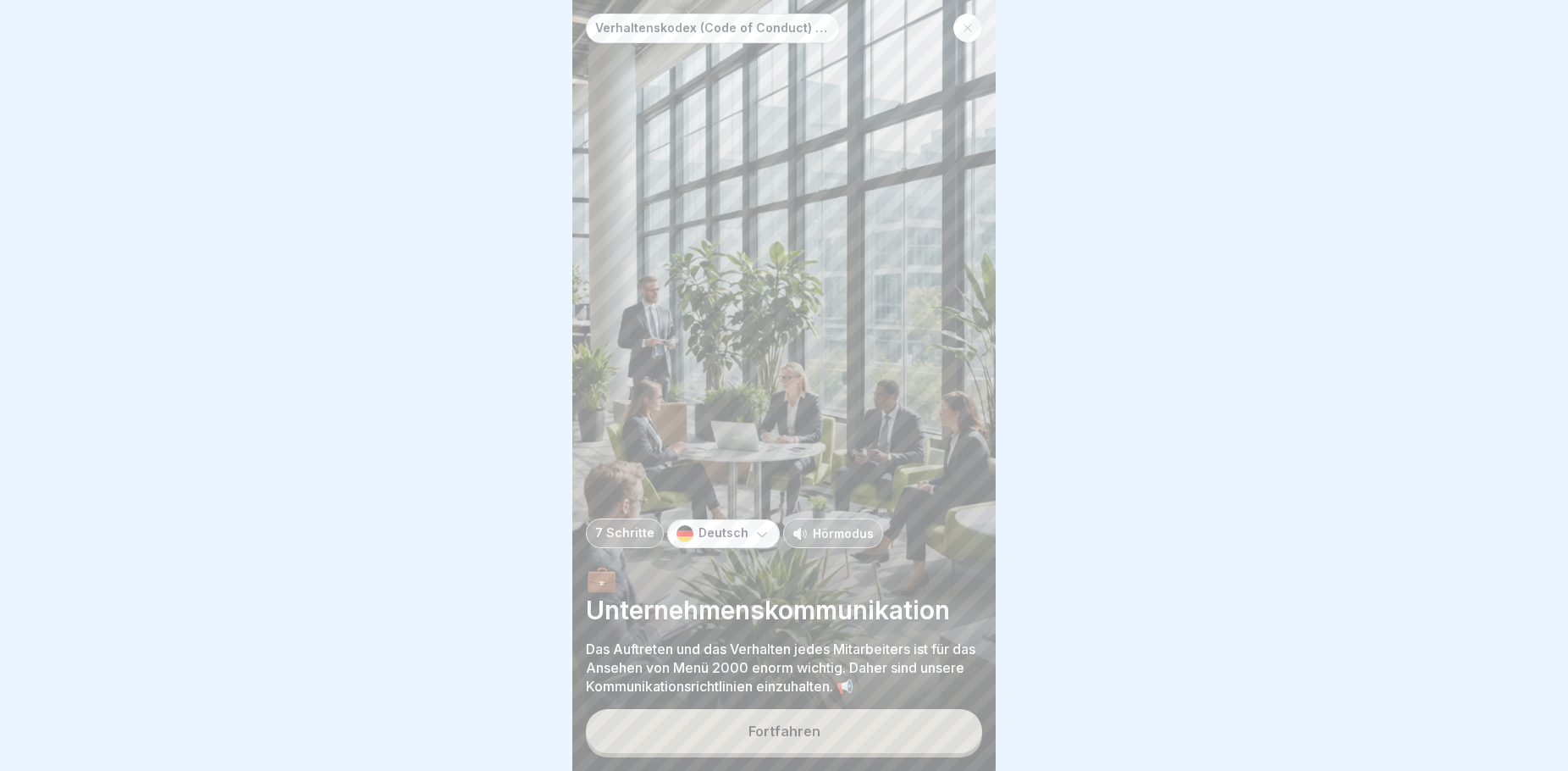
click at [801, 738] on div "Fortfahren" at bounding box center [784, 731] width 72 height 15
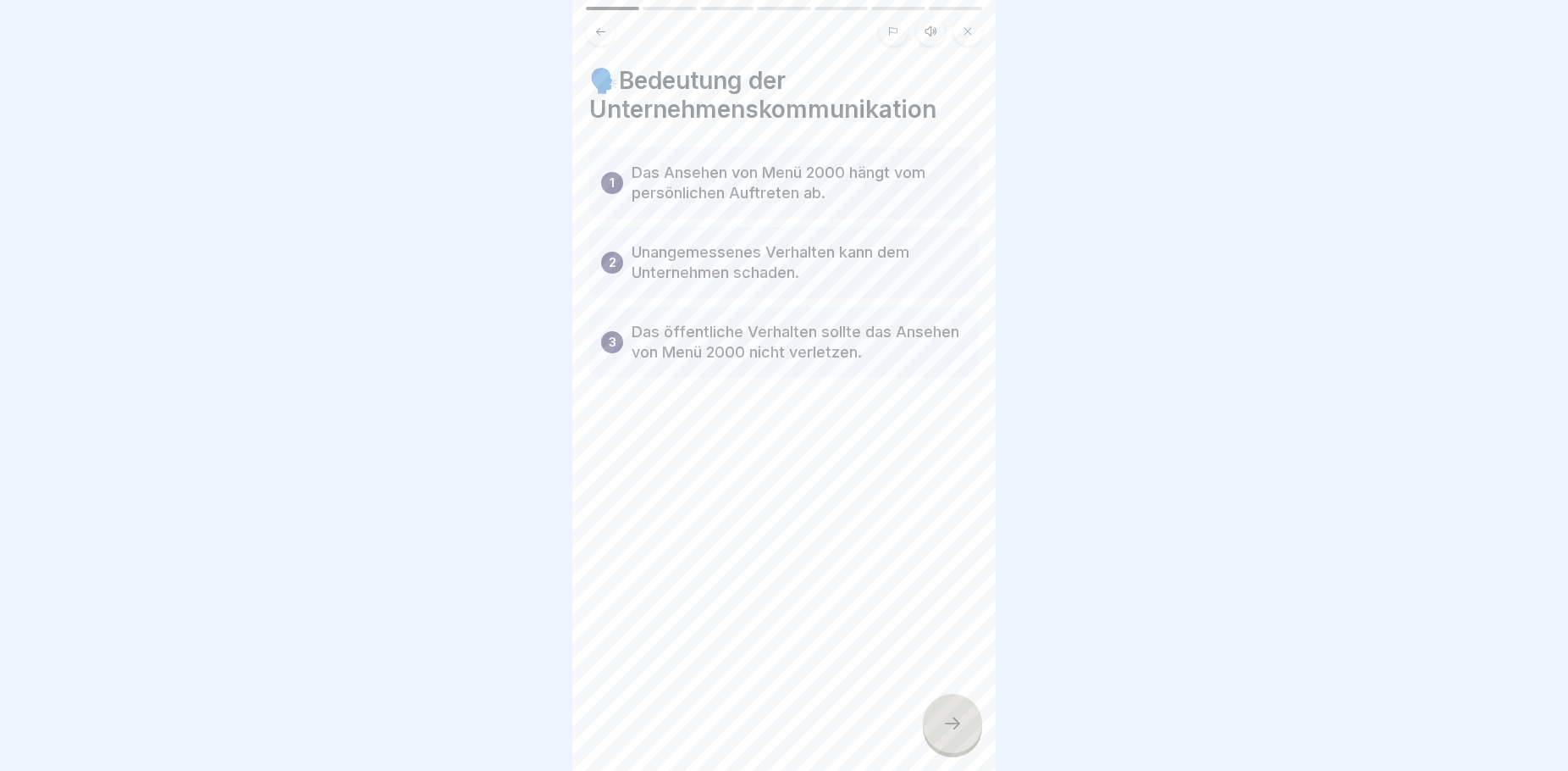
click at [945, 733] on icon at bounding box center [953, 723] width 21 height 21
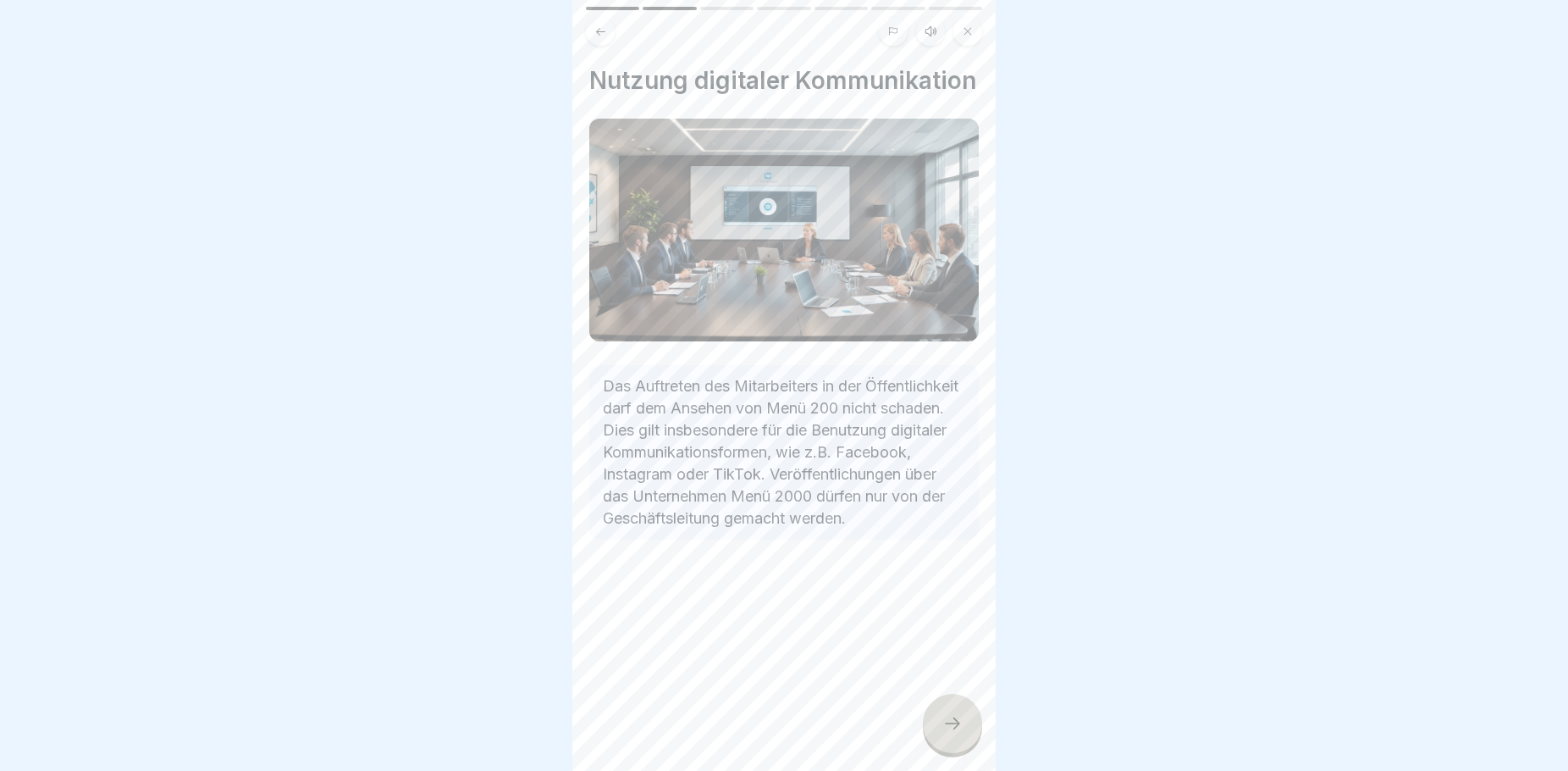
click at [949, 733] on icon at bounding box center [953, 723] width 21 height 21
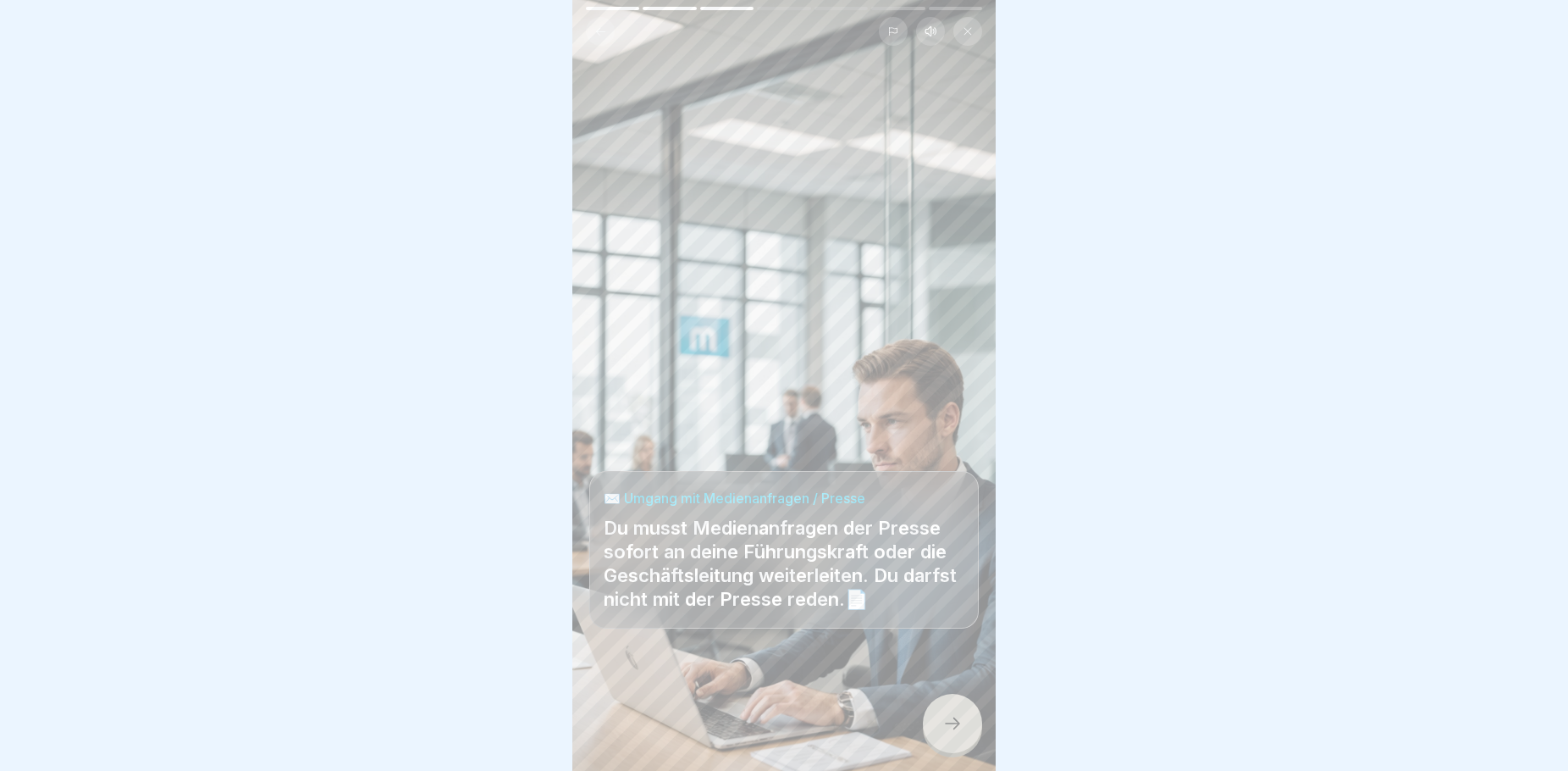
click at [977, 743] on div at bounding box center [952, 723] width 59 height 59
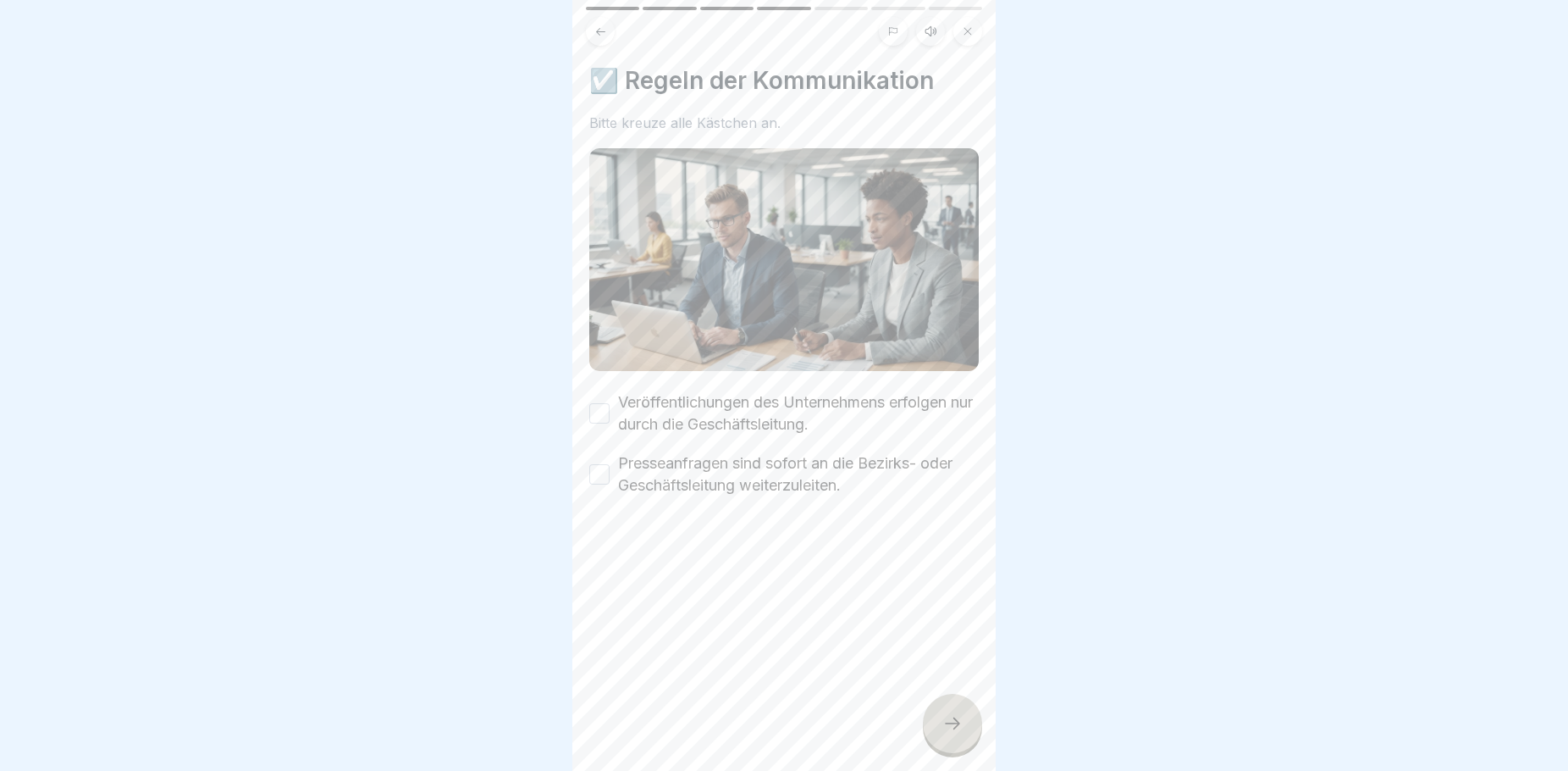
click at [593, 409] on button "Veröffentlichungen des Unternehmens erfolgen nur durch die Geschäftsleitung." at bounding box center [600, 413] width 21 height 21
click at [597, 466] on button "Presseanfragen sind sofort an die Bezirks- oder Geschäftsleitung weiterzuleiten." at bounding box center [600, 474] width 21 height 21
click at [953, 715] on div at bounding box center [952, 723] width 59 height 59
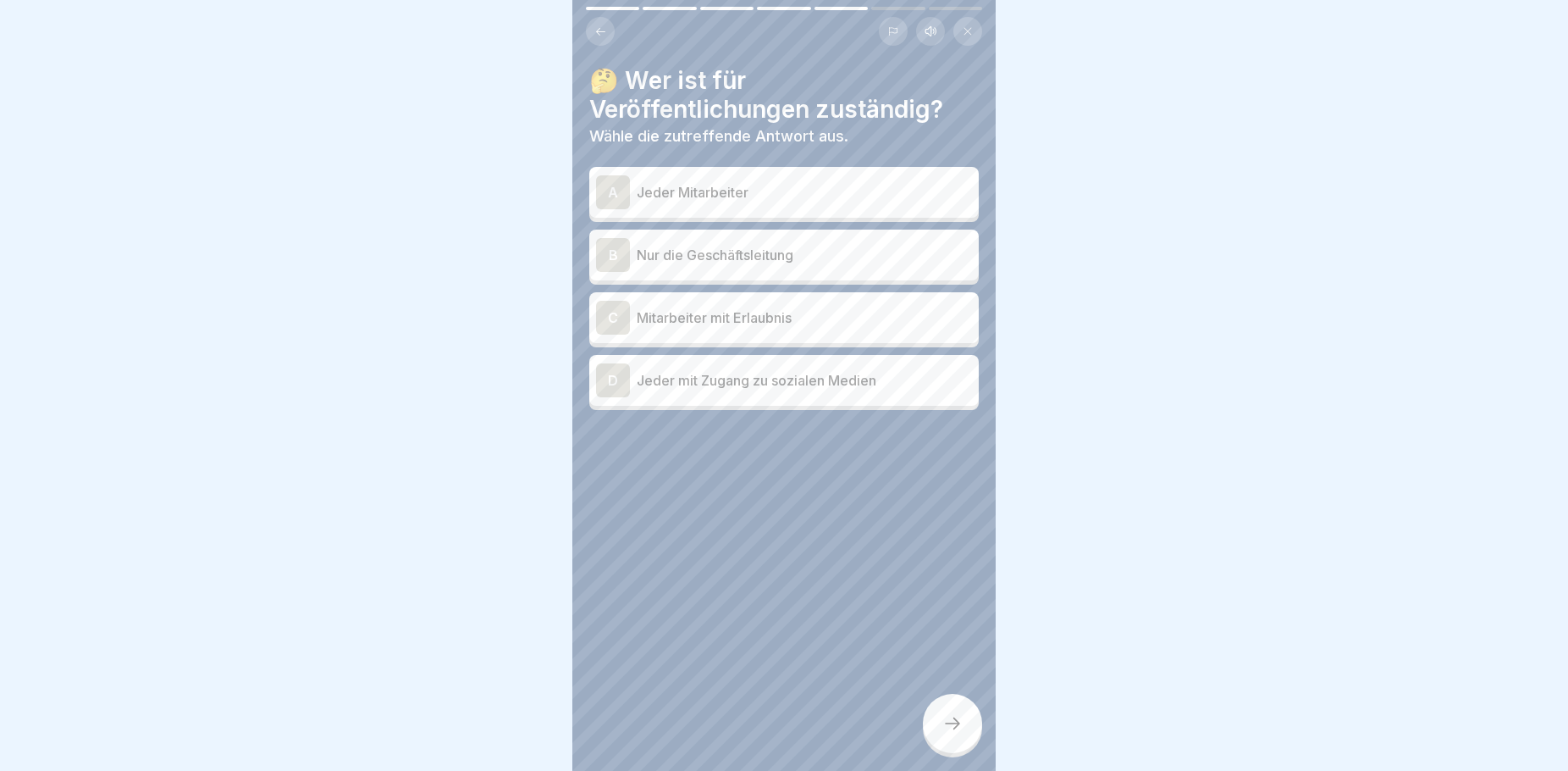
click at [702, 262] on p "Nur die Geschäftsleitung" at bounding box center [804, 255] width 335 height 21
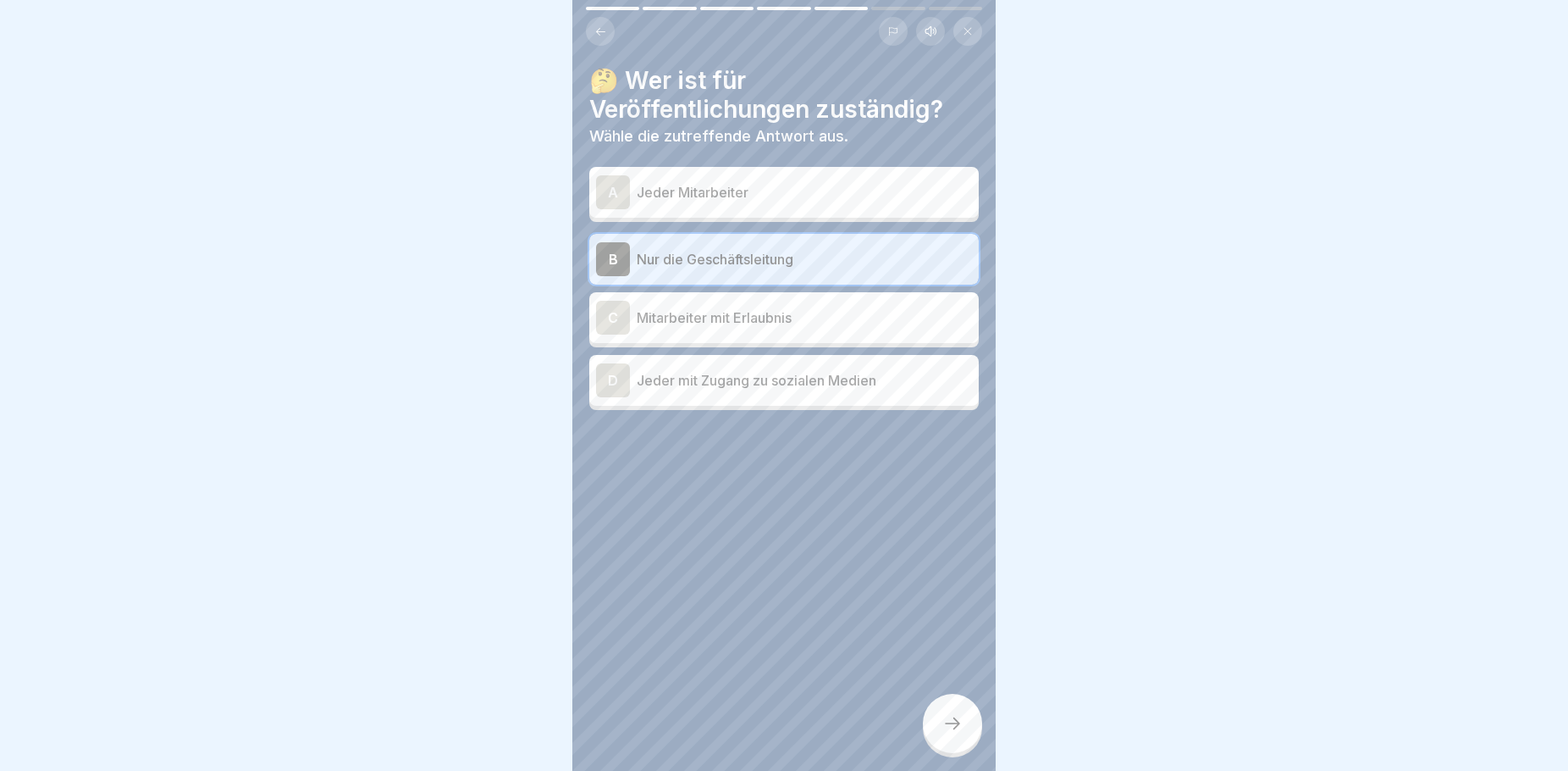
click at [956, 733] on icon at bounding box center [953, 723] width 21 height 21
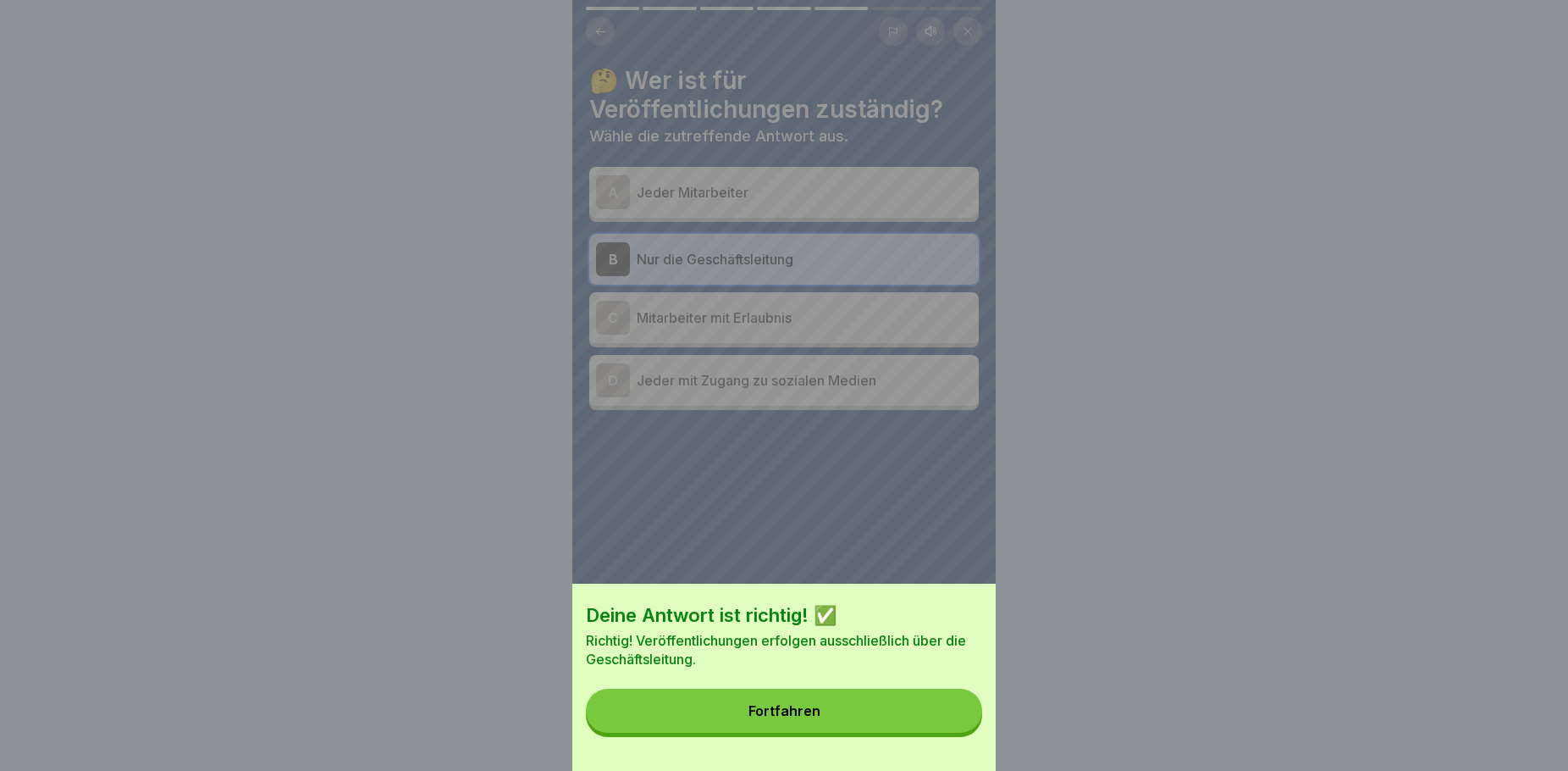
click at [872, 718] on button "Fortfahren" at bounding box center [784, 710] width 396 height 44
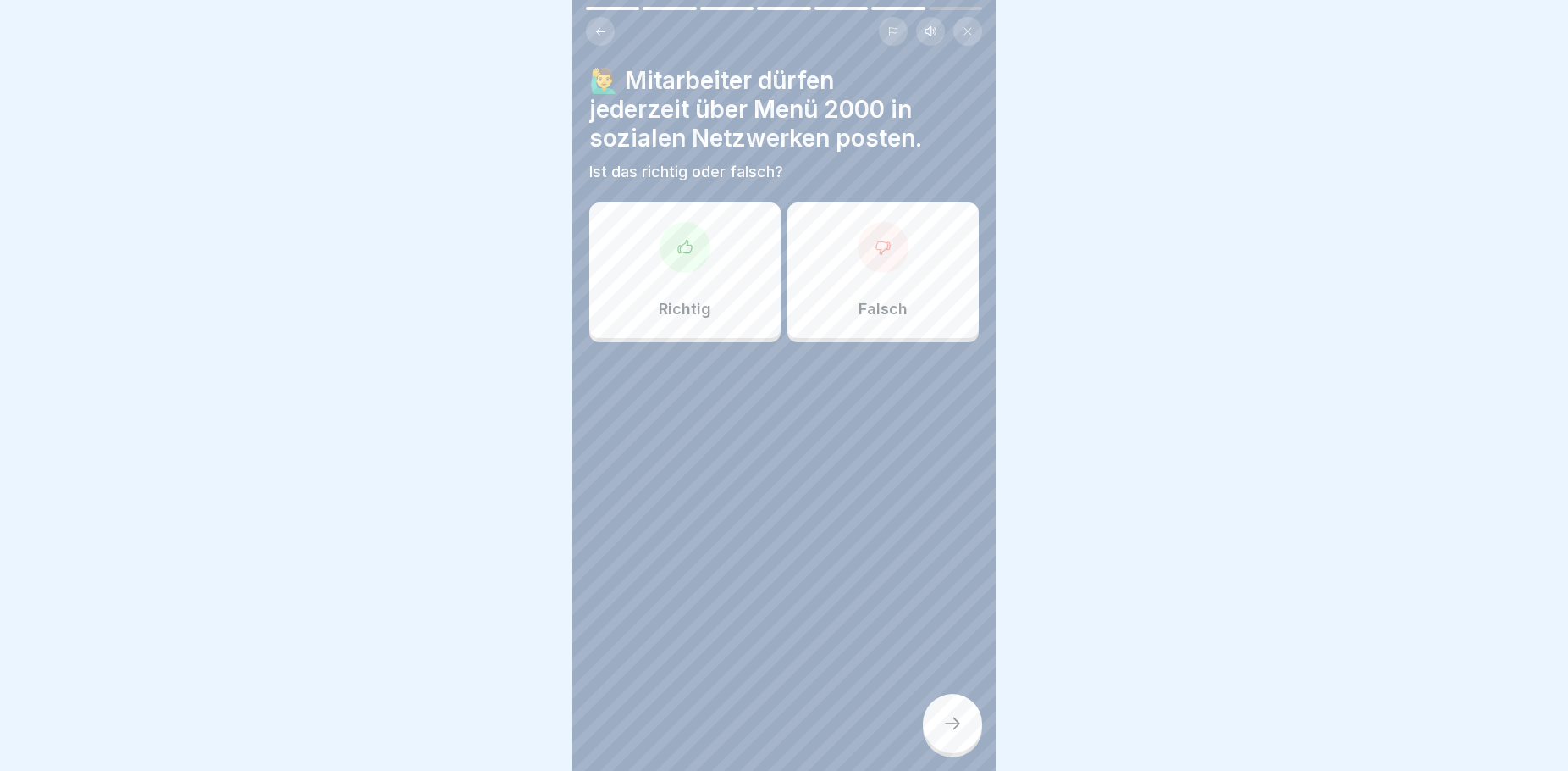
click at [854, 303] on div "Falsch" at bounding box center [884, 270] width 192 height 135
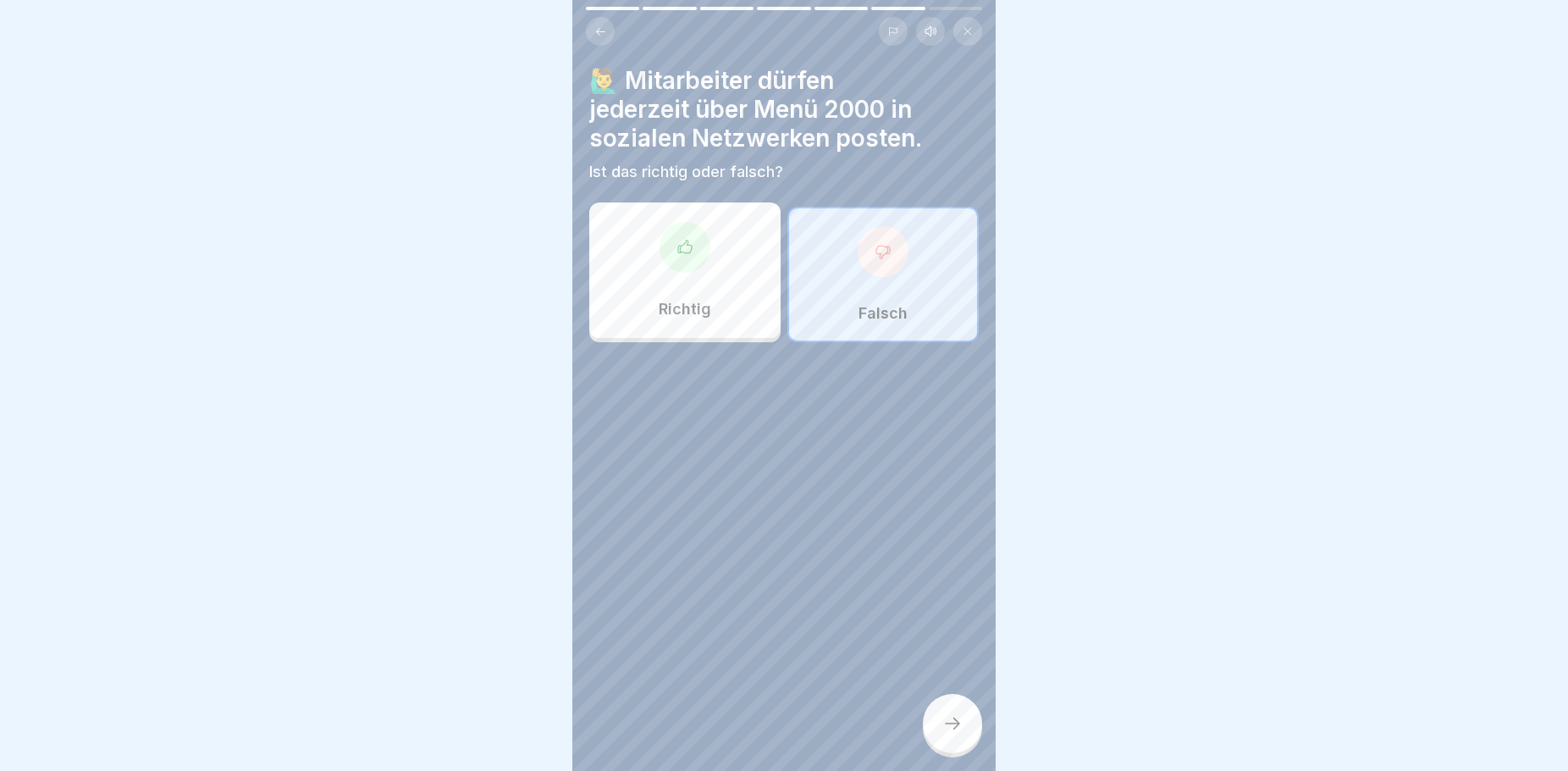
click at [950, 733] on icon at bounding box center [953, 723] width 21 height 21
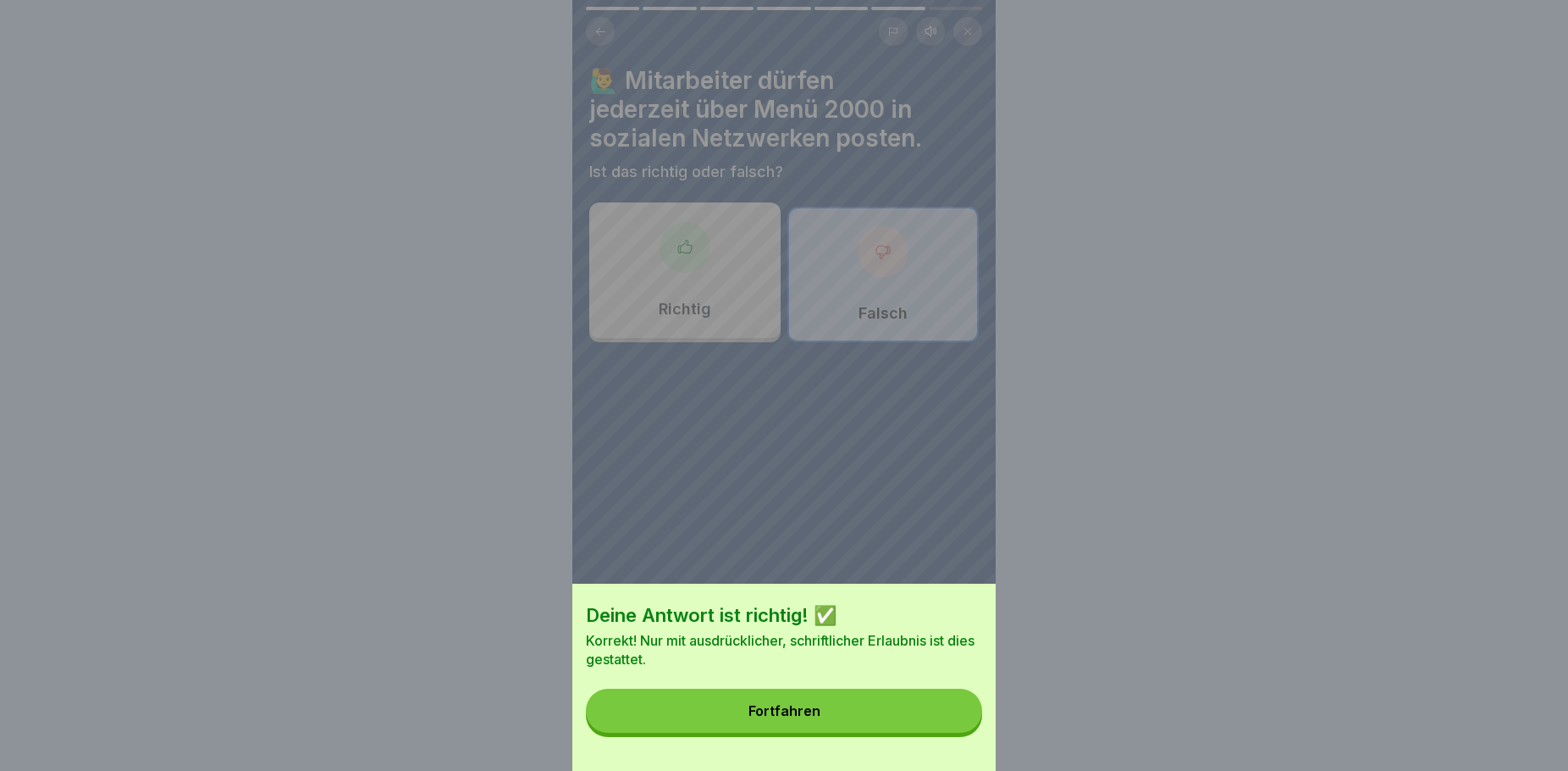
click at [817, 717] on button "Fortfahren" at bounding box center [784, 710] width 396 height 44
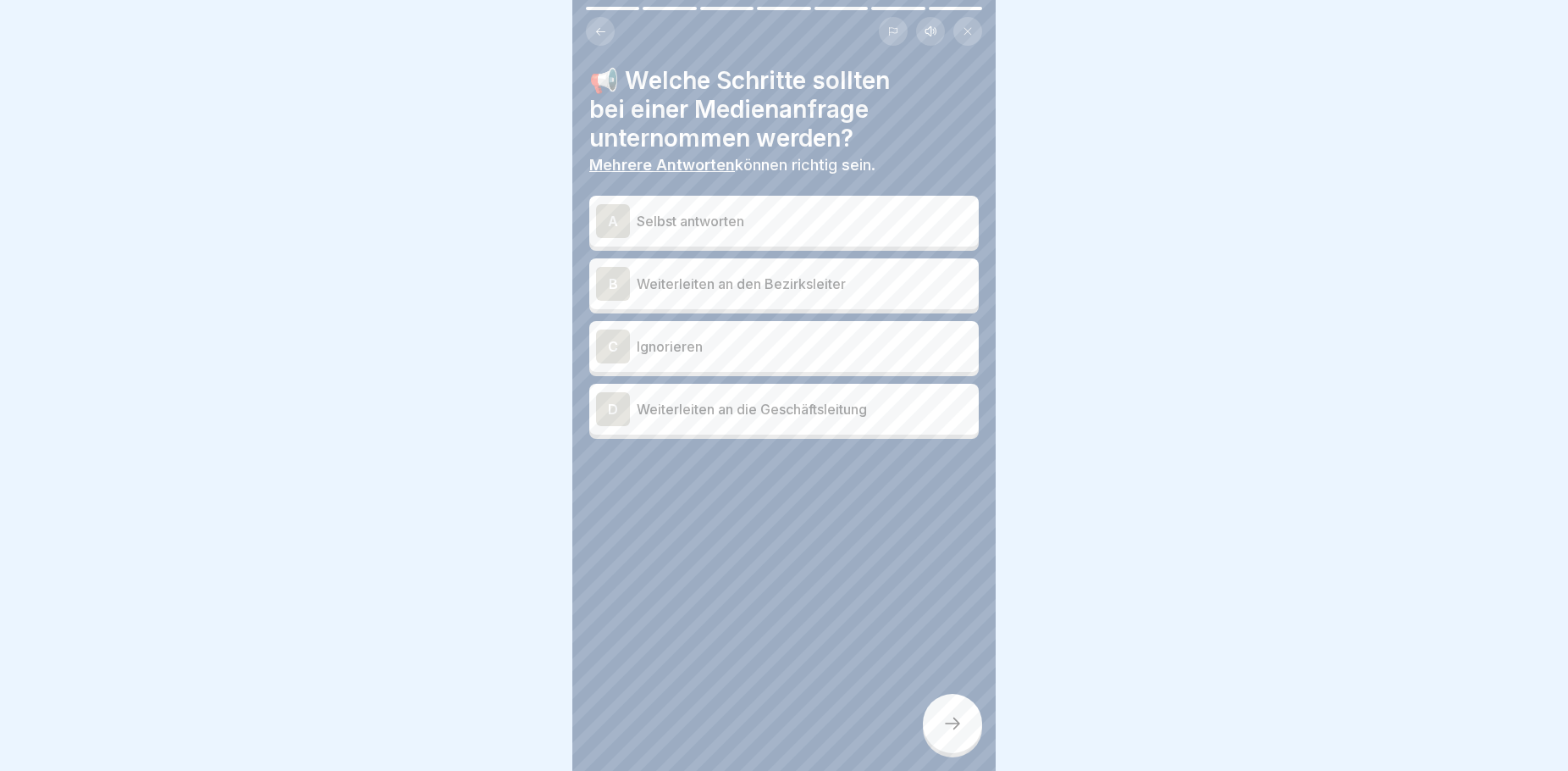
click at [908, 273] on p "Weiterleiten an den Bezirksleiter" at bounding box center [804, 284] width 335 height 21
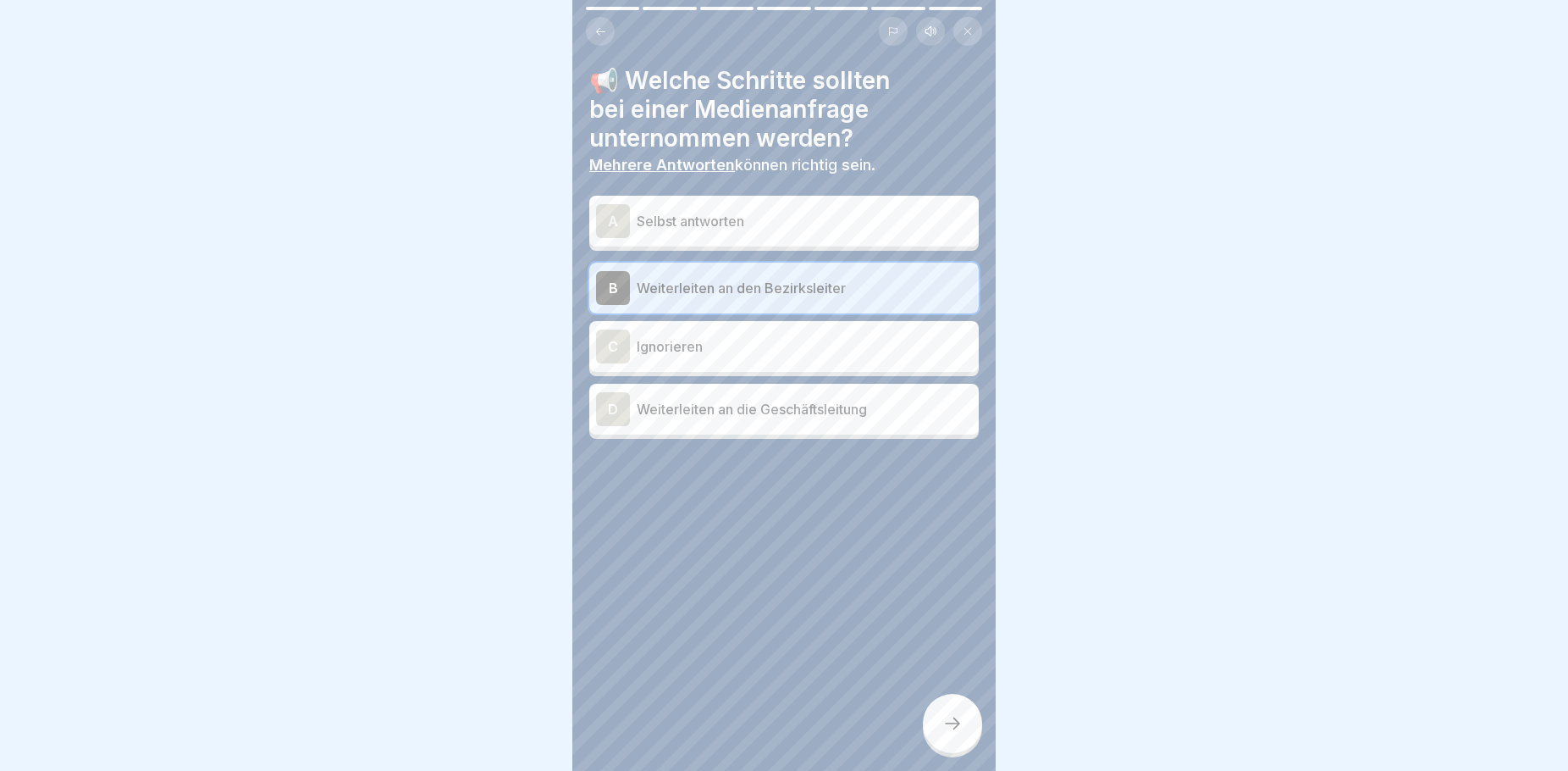
click at [837, 426] on div "D Weiterleiten an die Geschäftsleitung" at bounding box center [784, 409] width 390 height 51
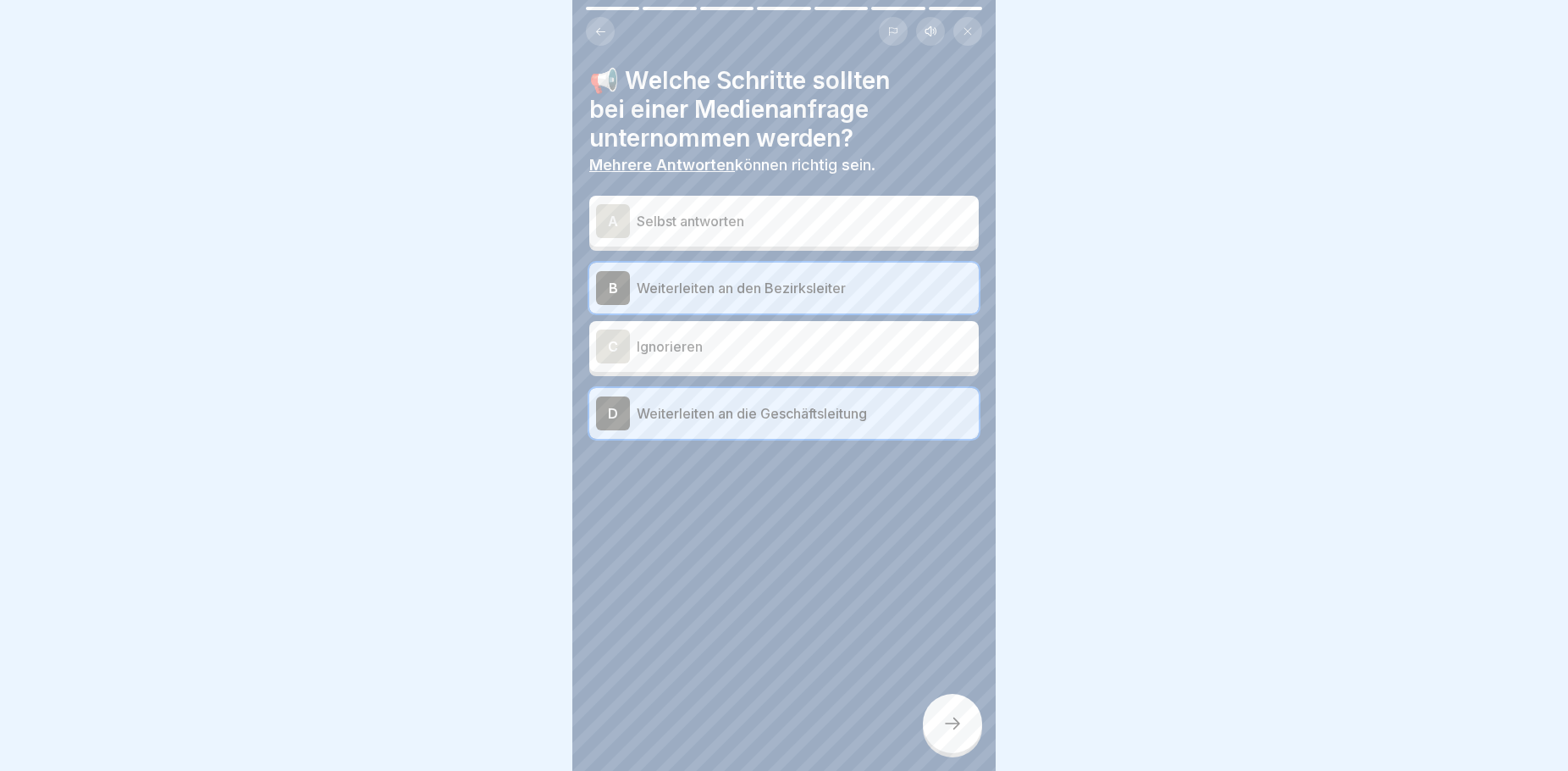
click at [953, 753] on div at bounding box center [952, 723] width 59 height 59
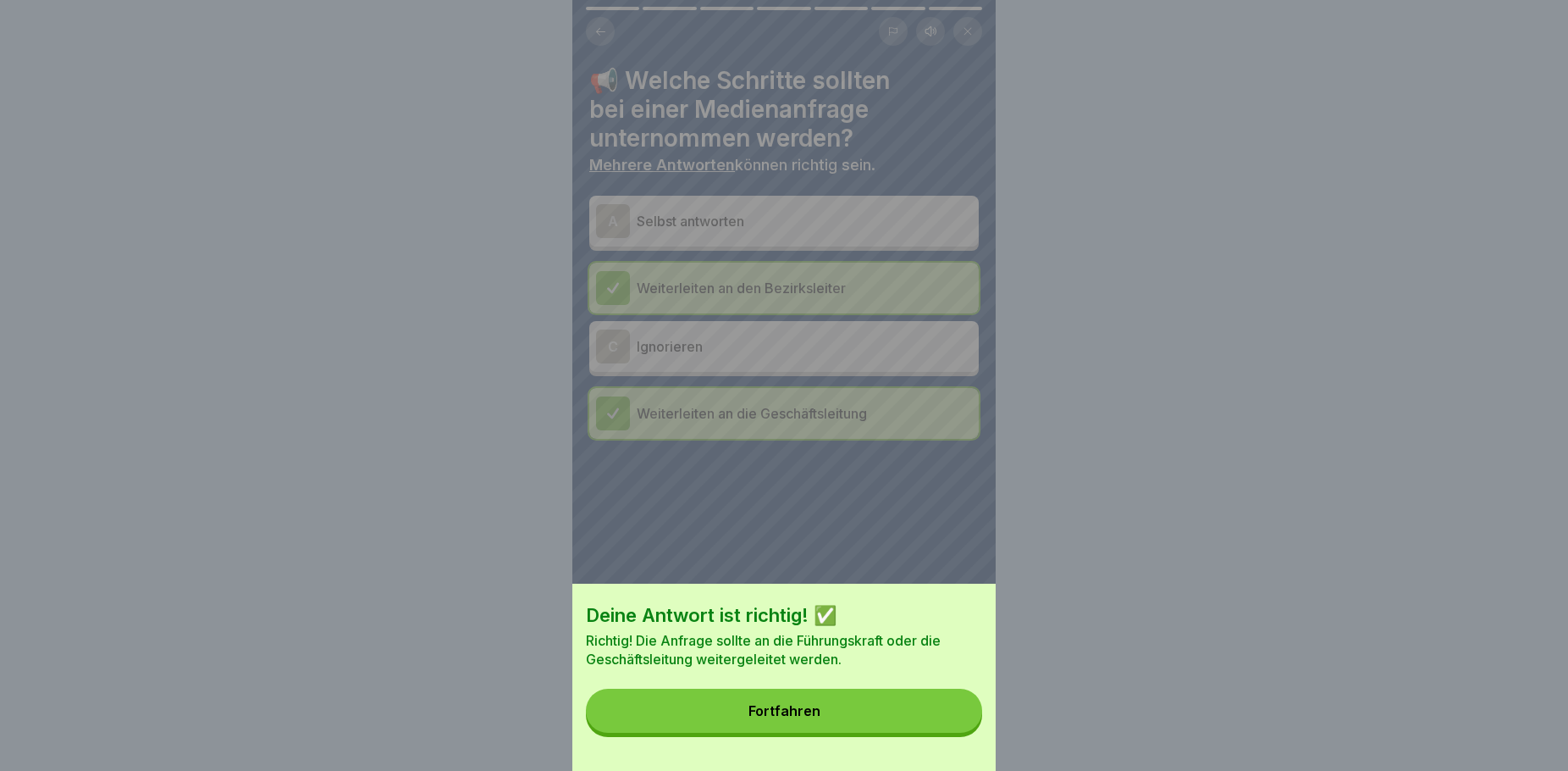
drag, startPoint x: 769, startPoint y: 720, endPoint x: 746, endPoint y: 701, distance: 29.8
click at [769, 718] on div "Fortfahren" at bounding box center [784, 711] width 72 height 15
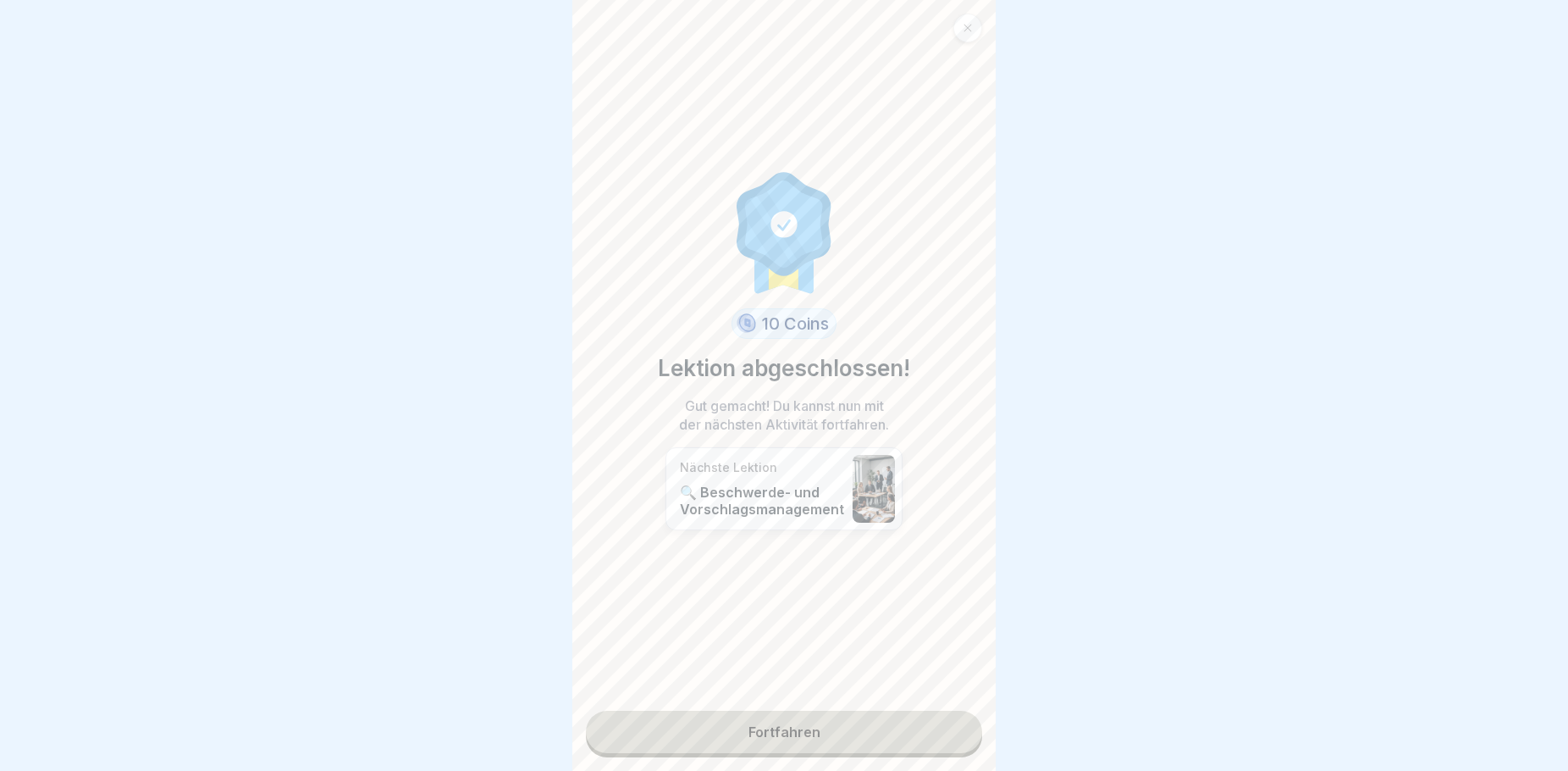
click at [754, 731] on link "Fortfahren" at bounding box center [784, 732] width 396 height 42
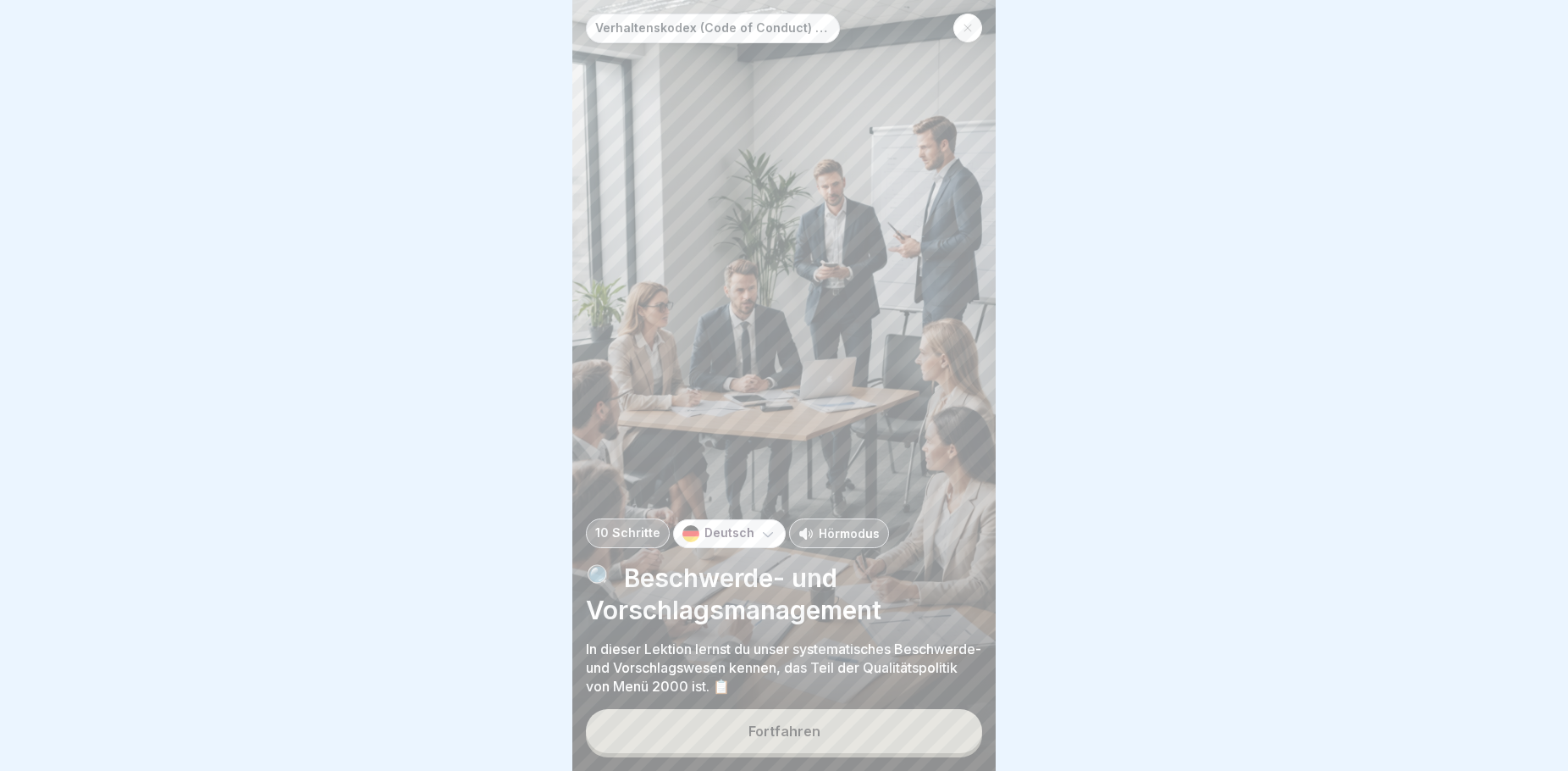
click at [965, 27] on icon at bounding box center [967, 27] width 10 height 10
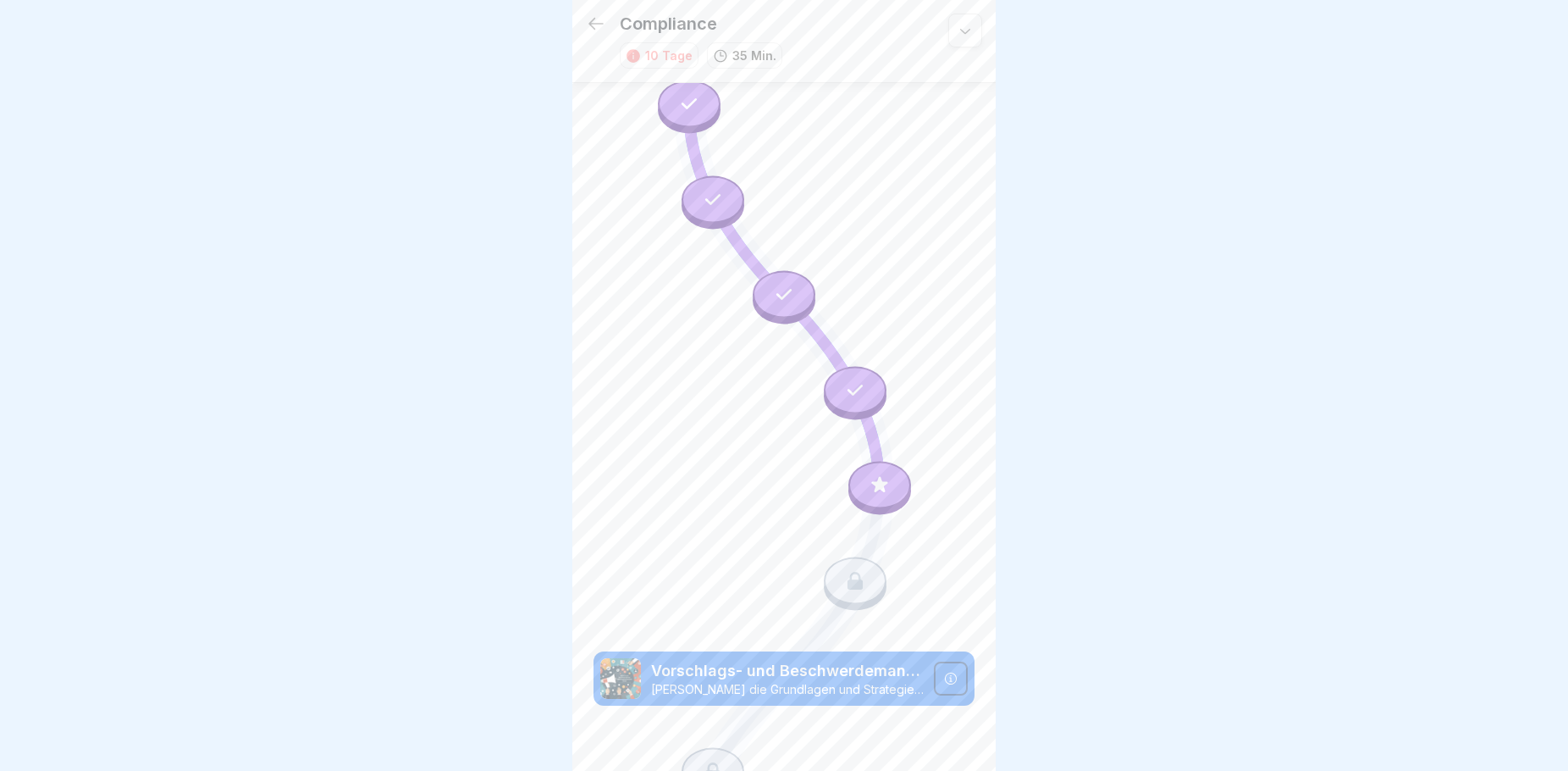
scroll to position [574, 0]
click at [851, 571] on icon at bounding box center [855, 579] width 15 height 18
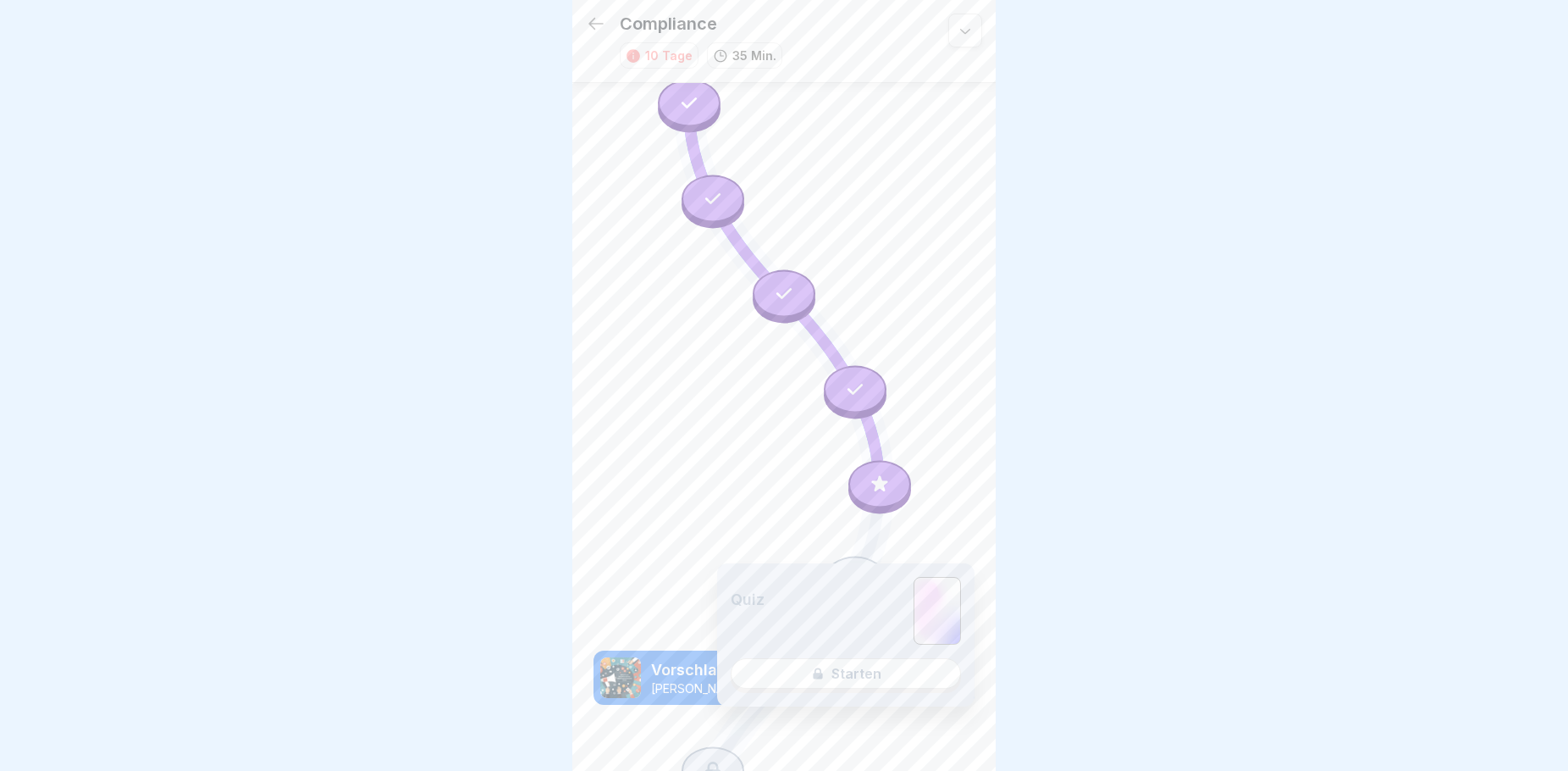
click at [887, 661] on div "Quiz Starten" at bounding box center [846, 635] width 257 height 143
click at [873, 685] on div "Quiz Starten" at bounding box center [846, 635] width 257 height 143
drag, startPoint x: 845, startPoint y: 524, endPoint x: 858, endPoint y: 517, distance: 14.8
click at [858, 556] on div at bounding box center [854, 579] width 63 height 48
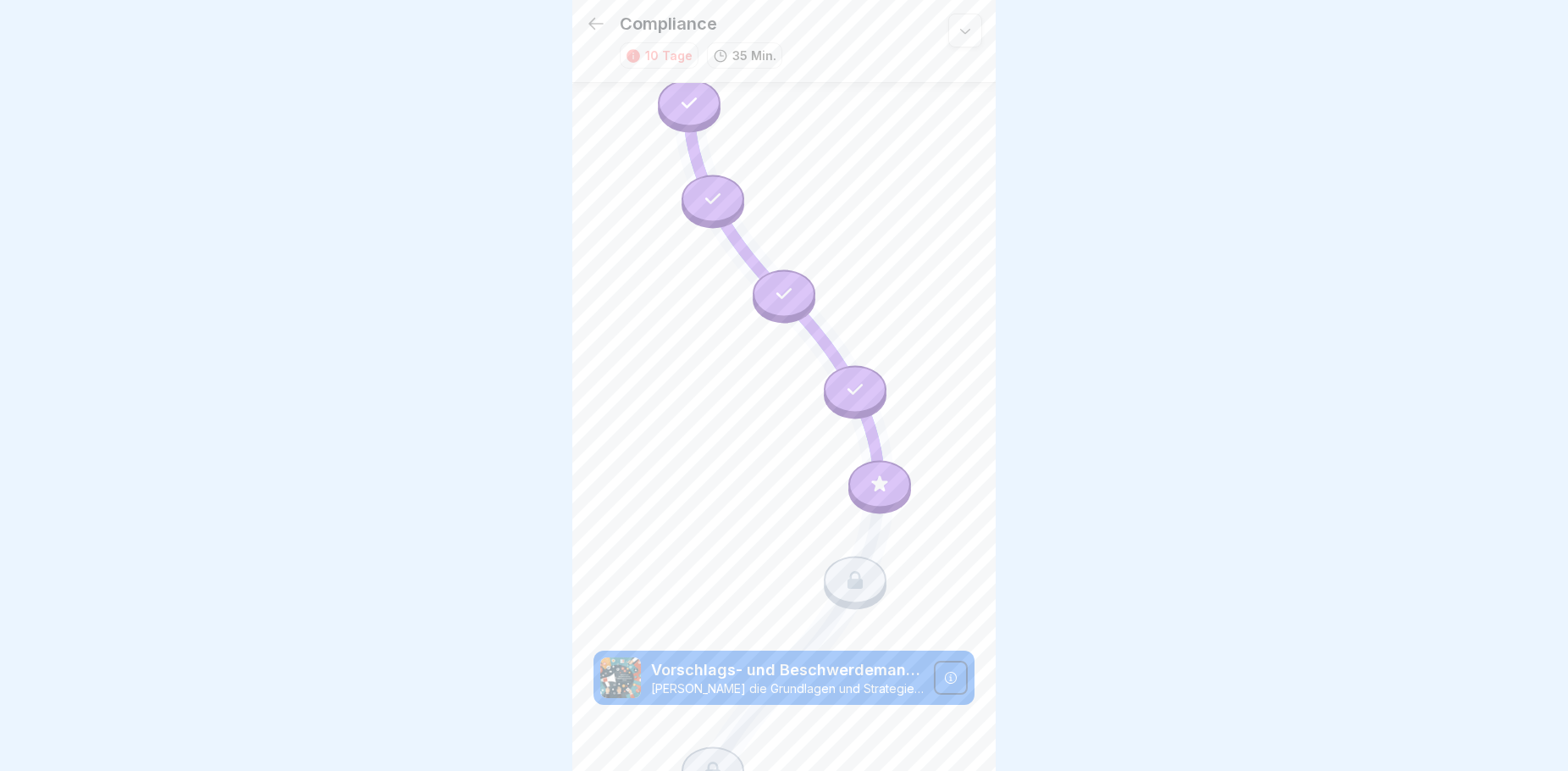
click at [875, 473] on icon at bounding box center [879, 484] width 22 height 22
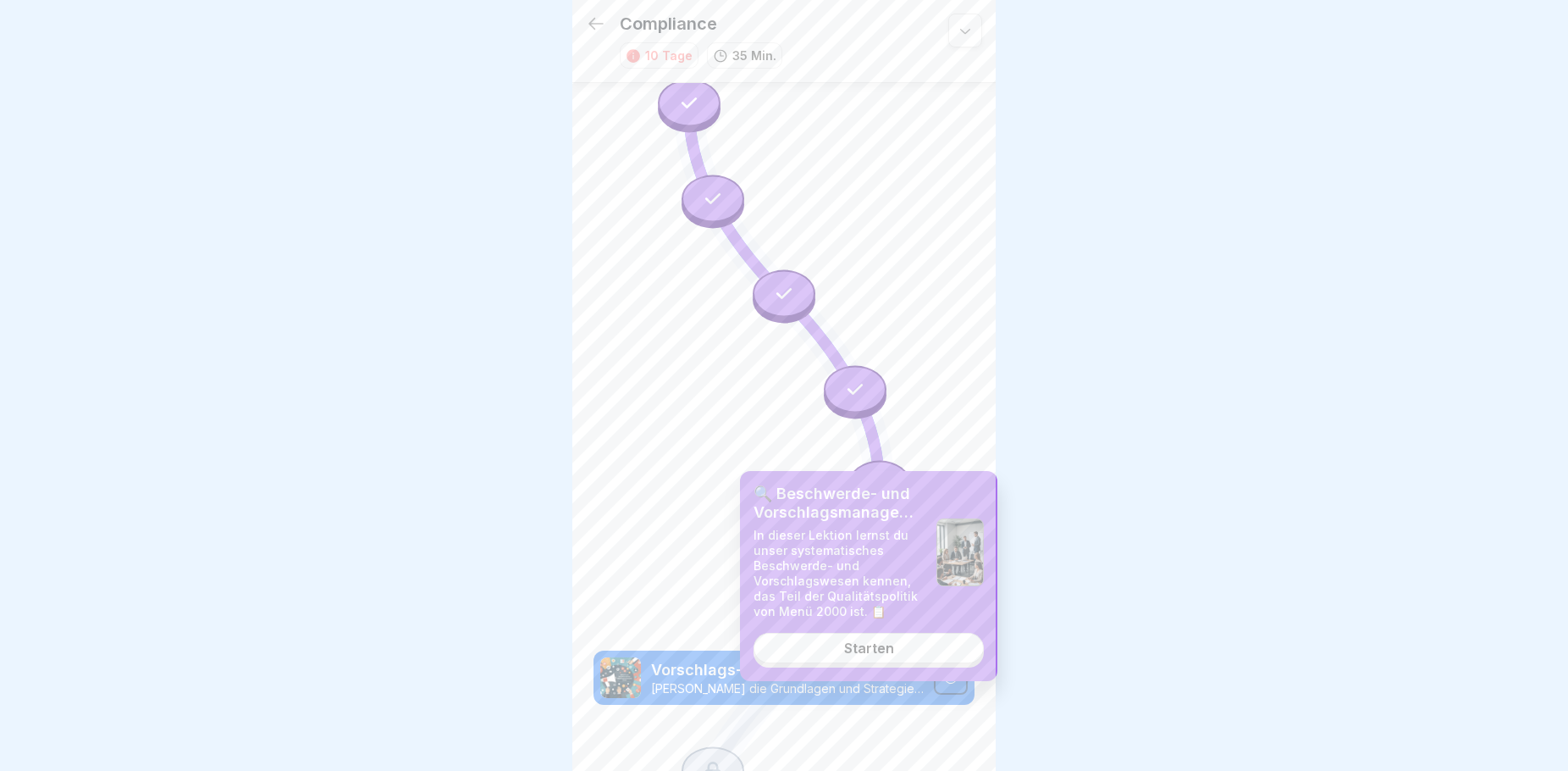
click at [845, 648] on div "Starten" at bounding box center [869, 648] width 50 height 15
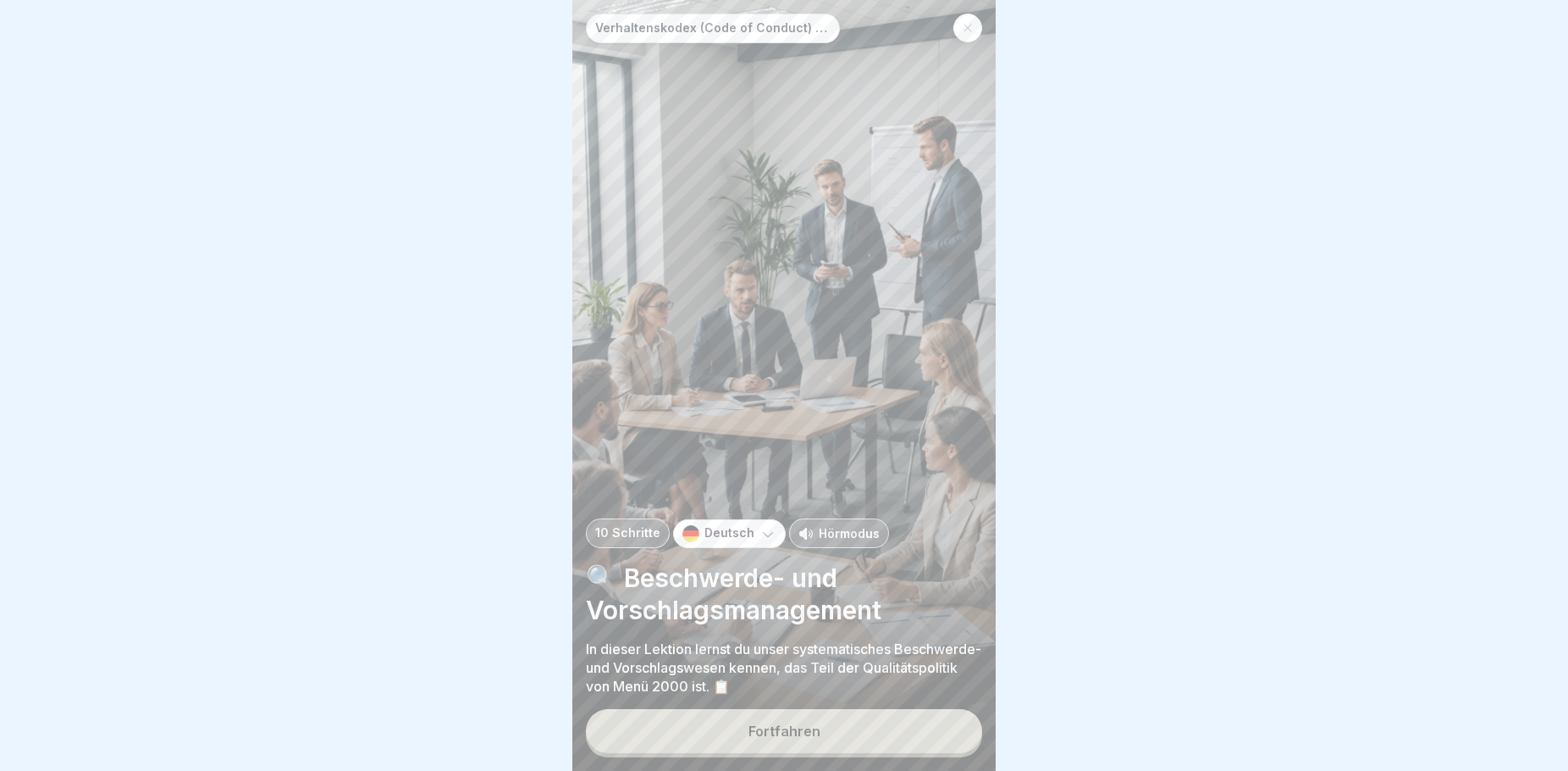
click at [827, 737] on button "Fortfahren" at bounding box center [784, 731] width 396 height 44
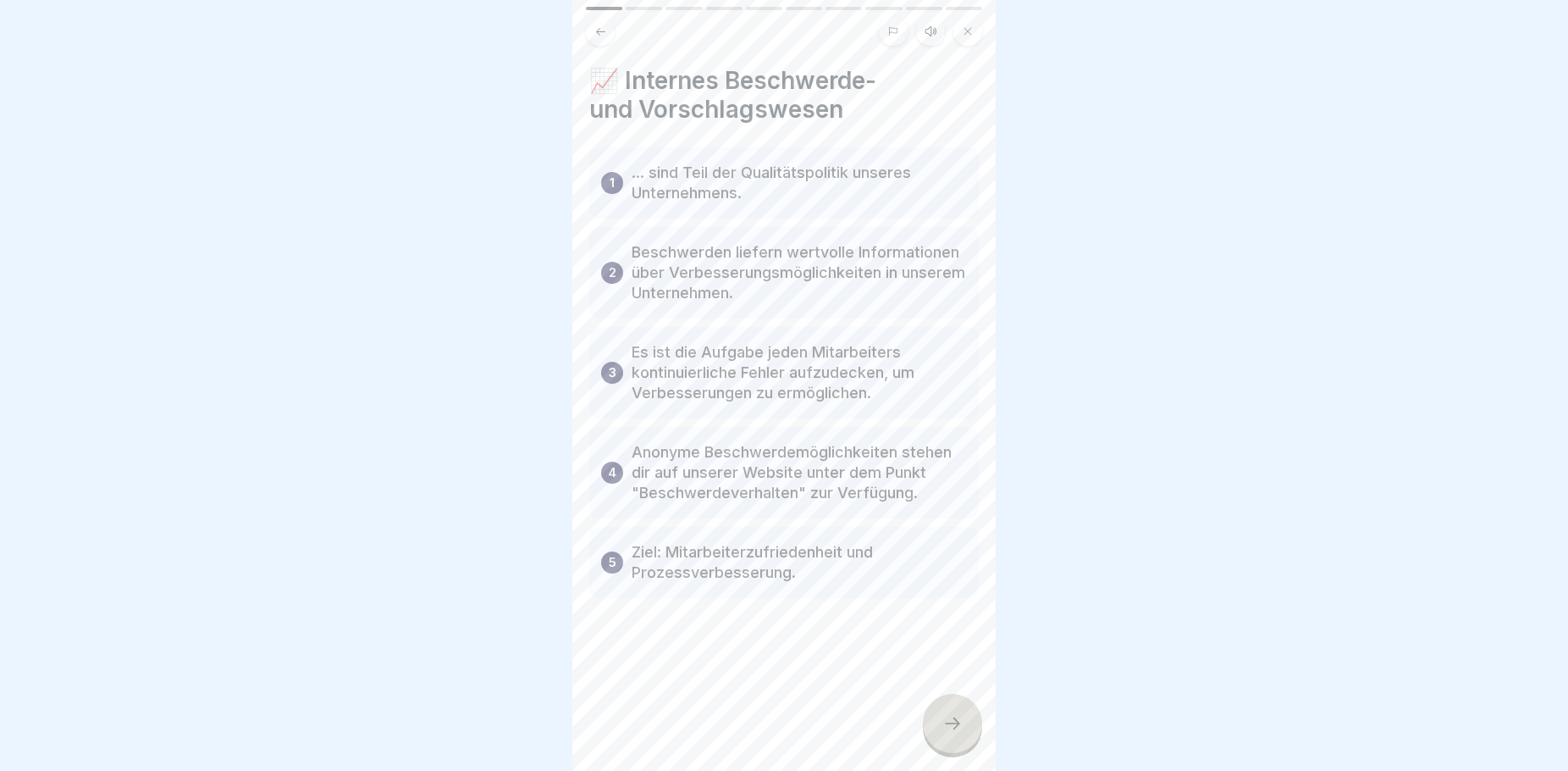
click at [961, 726] on icon at bounding box center [953, 723] width 21 height 21
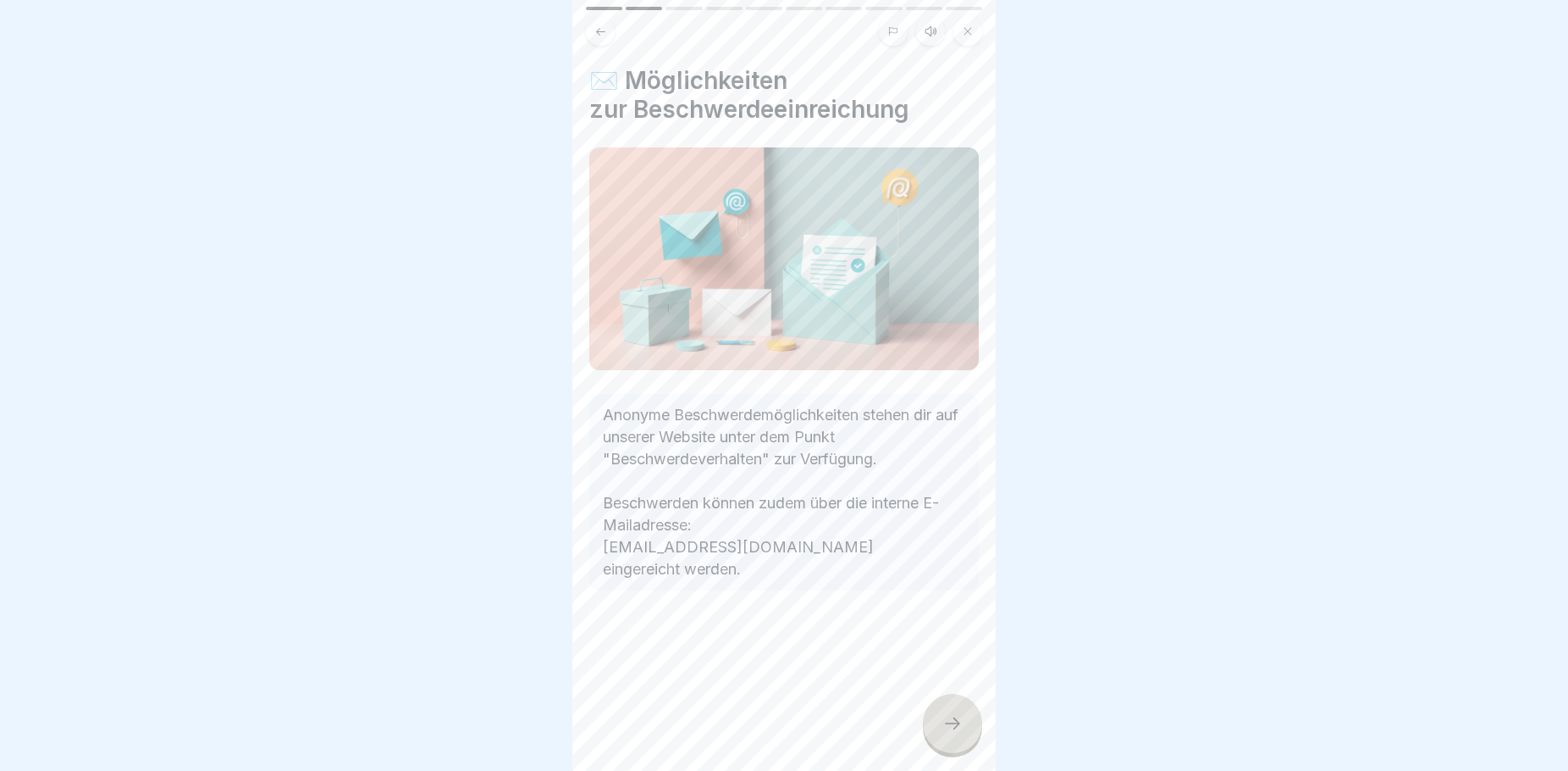
drag, startPoint x: 964, startPoint y: 723, endPoint x: 936, endPoint y: 717, distance: 28.6
click at [963, 724] on div at bounding box center [952, 723] width 59 height 59
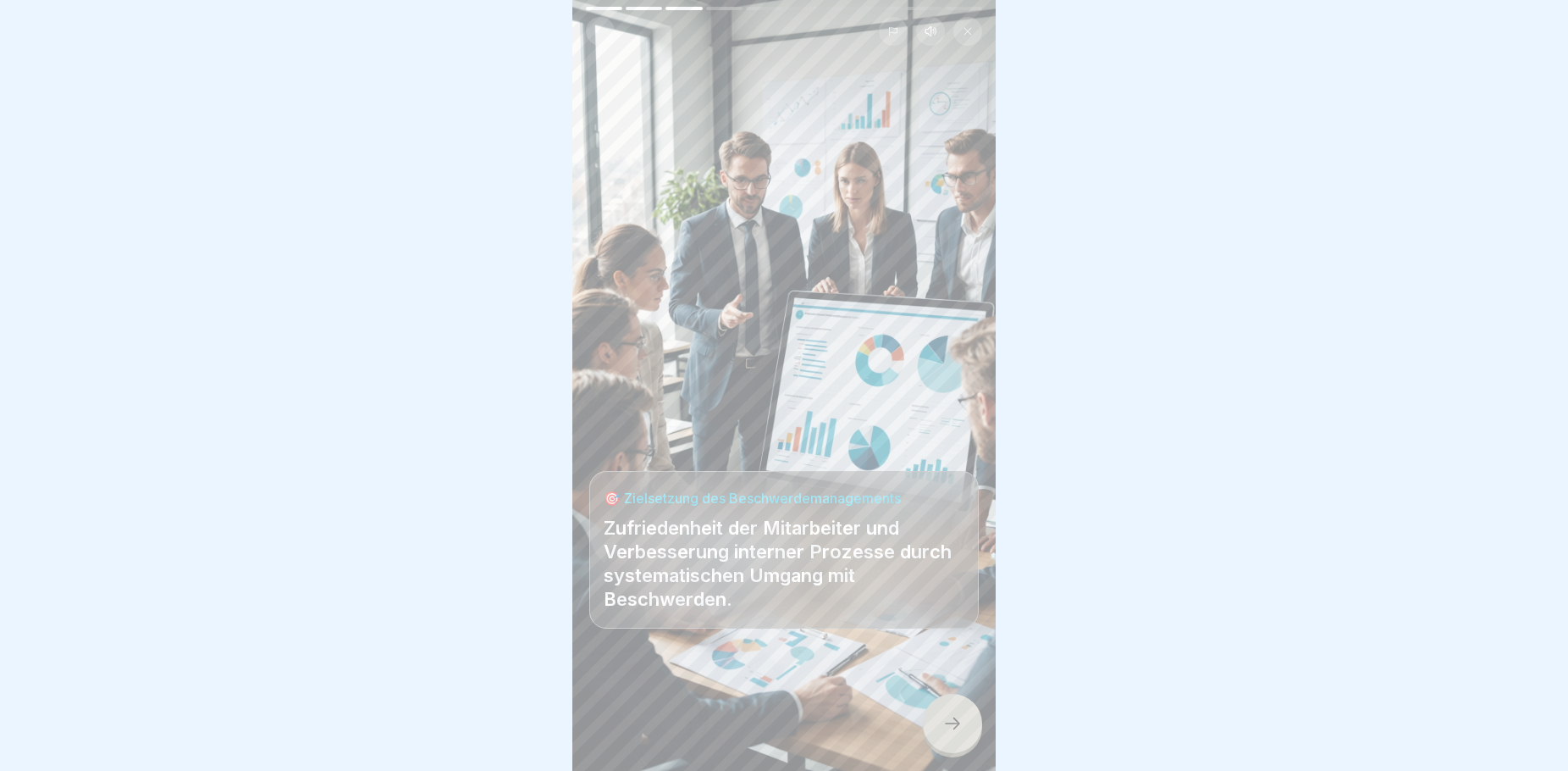
click at [951, 720] on icon at bounding box center [953, 723] width 21 height 21
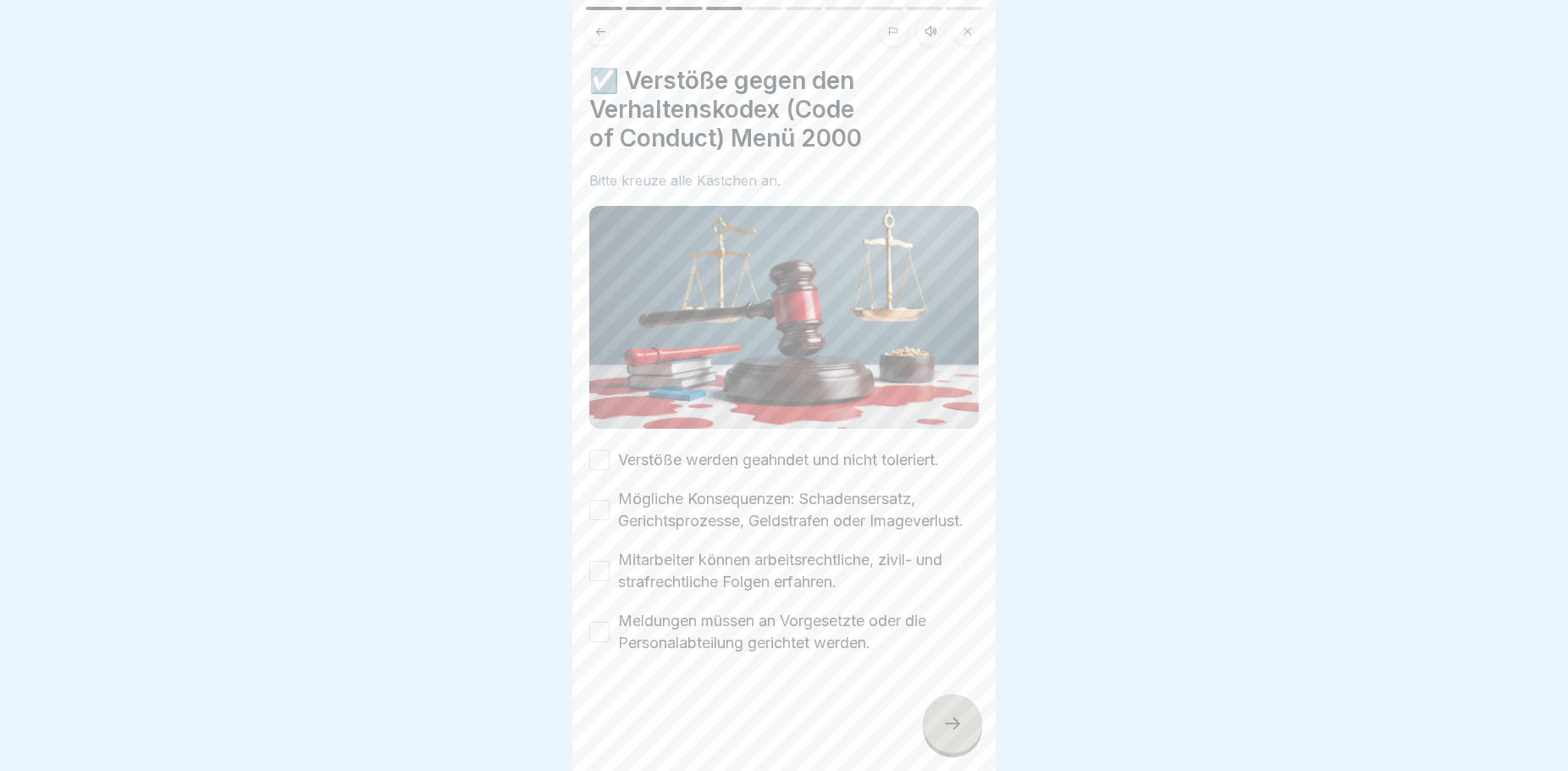
click at [598, 450] on button "Verstöße werden geahndet und nicht toleriert." at bounding box center [600, 460] width 21 height 21
click at [607, 500] on button "Mögliche Konsequenzen: Schadensersatz, Gerichtsprozesse, Geldstrafen oder Image…" at bounding box center [600, 510] width 21 height 21
click at [608, 571] on button "Mitarbeiter können arbeitsrechtliche, zivil- und strafrechtliche Folgen erfahre…" at bounding box center [600, 571] width 21 height 21
click at [608, 642] on div "Meldungen müssen an Vorgesetzte oder die Personalabteilung gerichtet werden." at bounding box center [784, 631] width 390 height 44
click at [607, 634] on button "Meldungen müssen an Vorgesetzte oder die Personalabteilung gerichtet werden." at bounding box center [600, 632] width 21 height 21
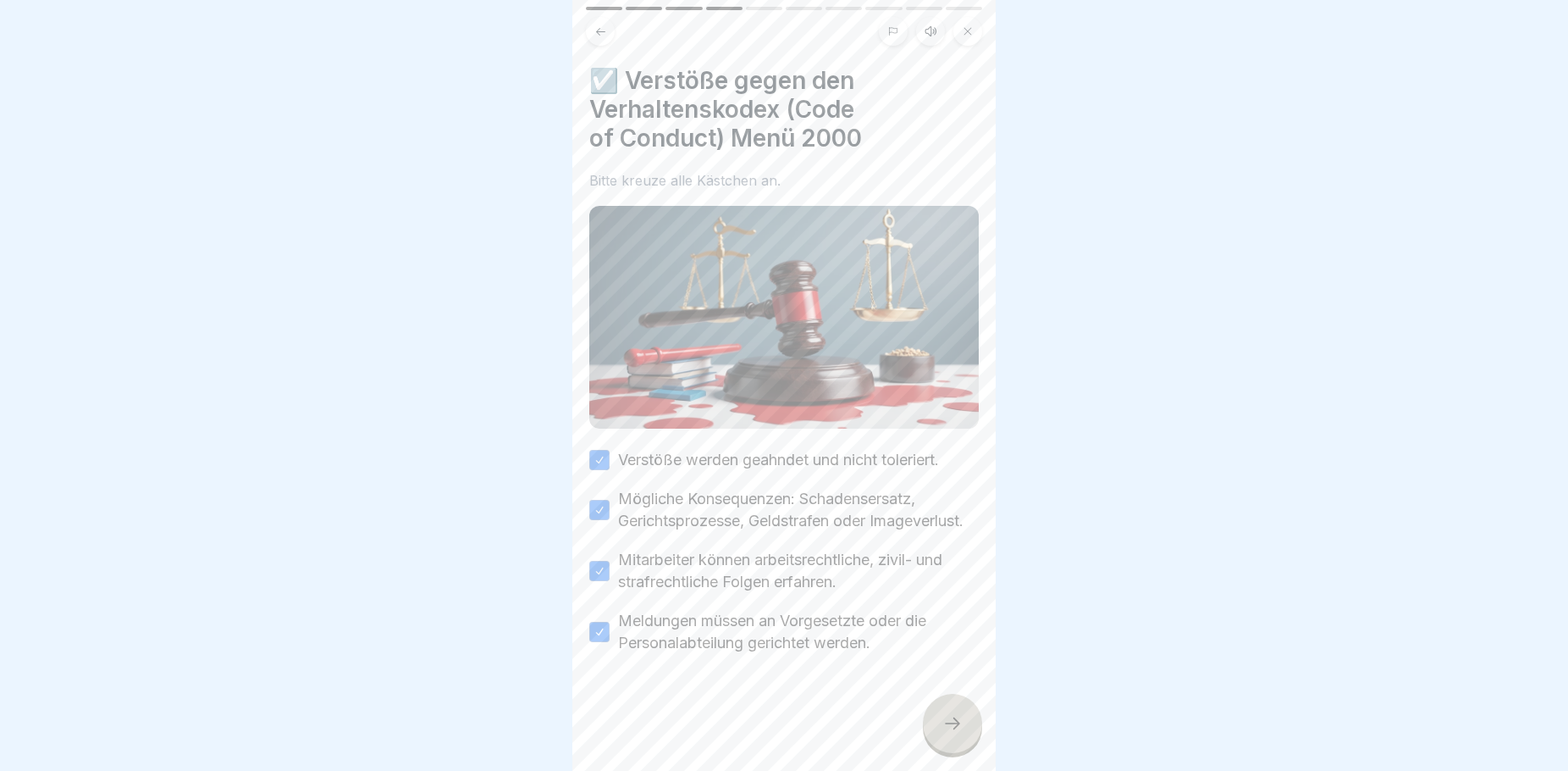
click at [949, 736] on div at bounding box center [952, 723] width 59 height 59
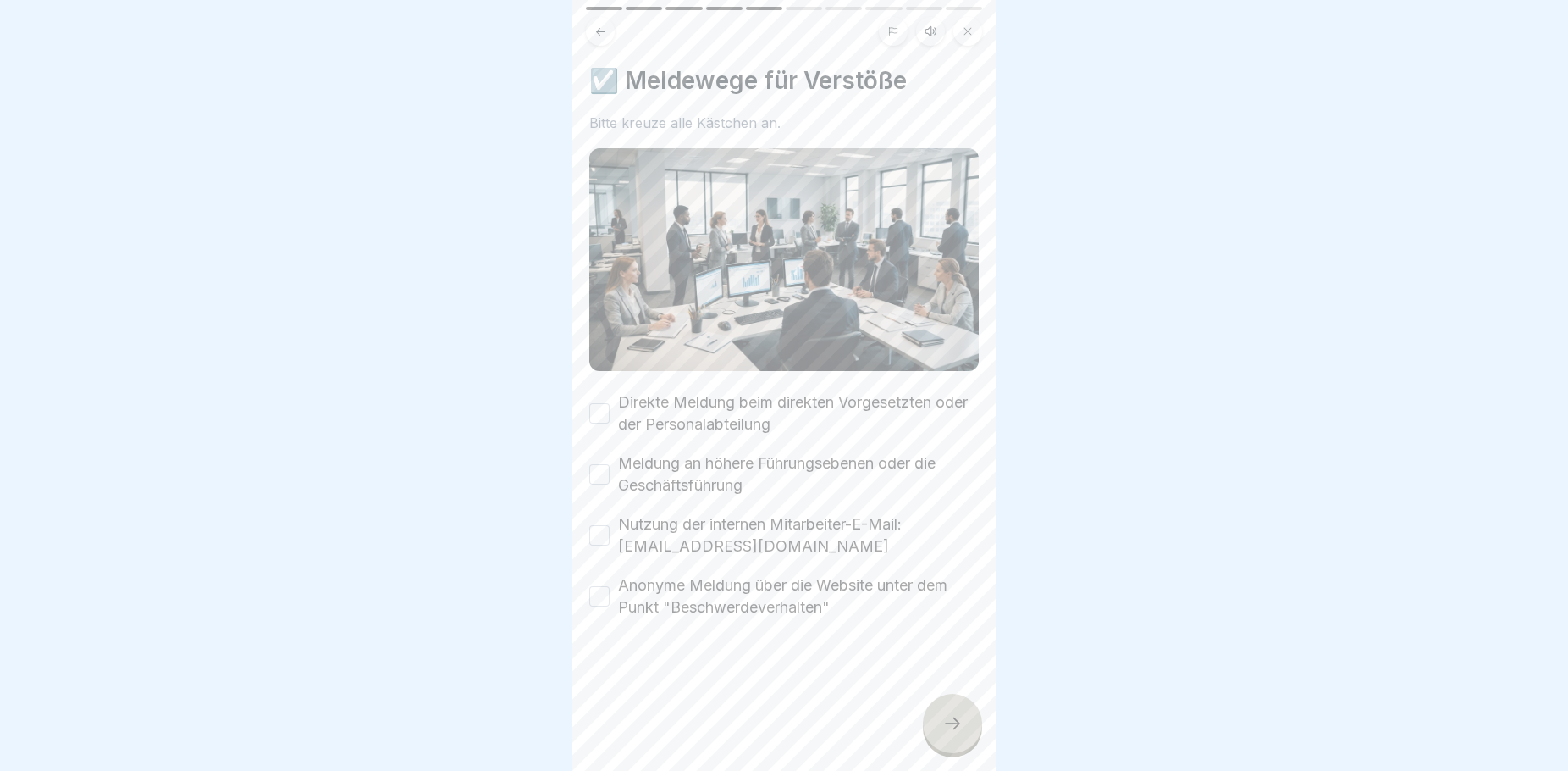
click at [599, 403] on button "Direkte Meldung beim direkten Vorgesetzten oder der Personalabteilung" at bounding box center [600, 413] width 21 height 21
click at [603, 464] on button "Meldung an höhere Führungsebenen oder die Geschäftsführung" at bounding box center [600, 474] width 21 height 21
click at [607, 525] on button "Nutzung der internen Mitarbeiter-E-Mail: [EMAIL_ADDRESS][DOMAIN_NAME]" at bounding box center [600, 535] width 21 height 21
click at [605, 586] on button "Anonyme Meldung über die Website unter dem Punkt "Beschwerdeverhalten"" at bounding box center [600, 596] width 21 height 21
click at [969, 730] on div at bounding box center [952, 723] width 59 height 59
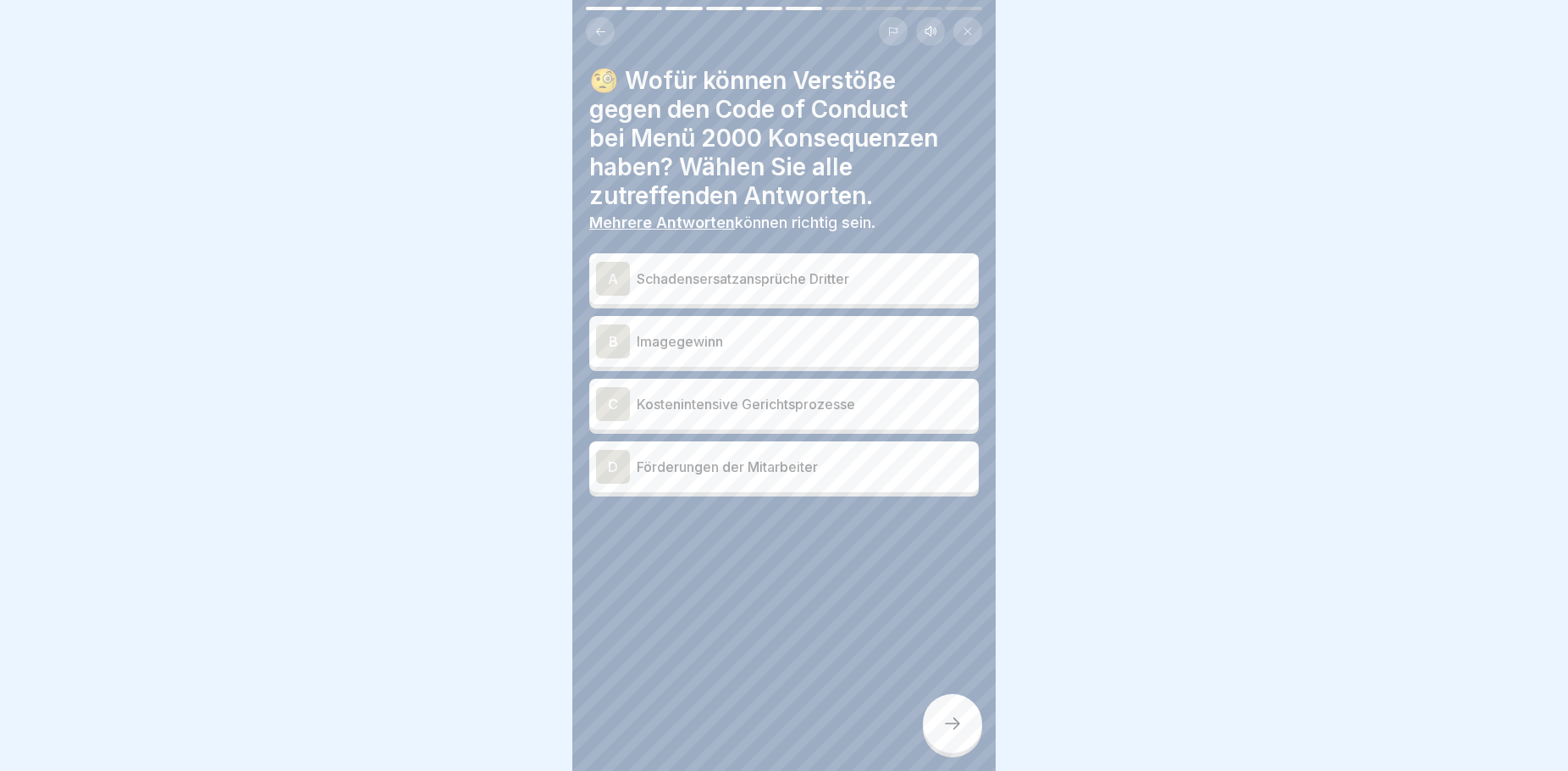
click at [754, 395] on p "Kostenintensive Gerichtsprozesse" at bounding box center [804, 404] width 335 height 21
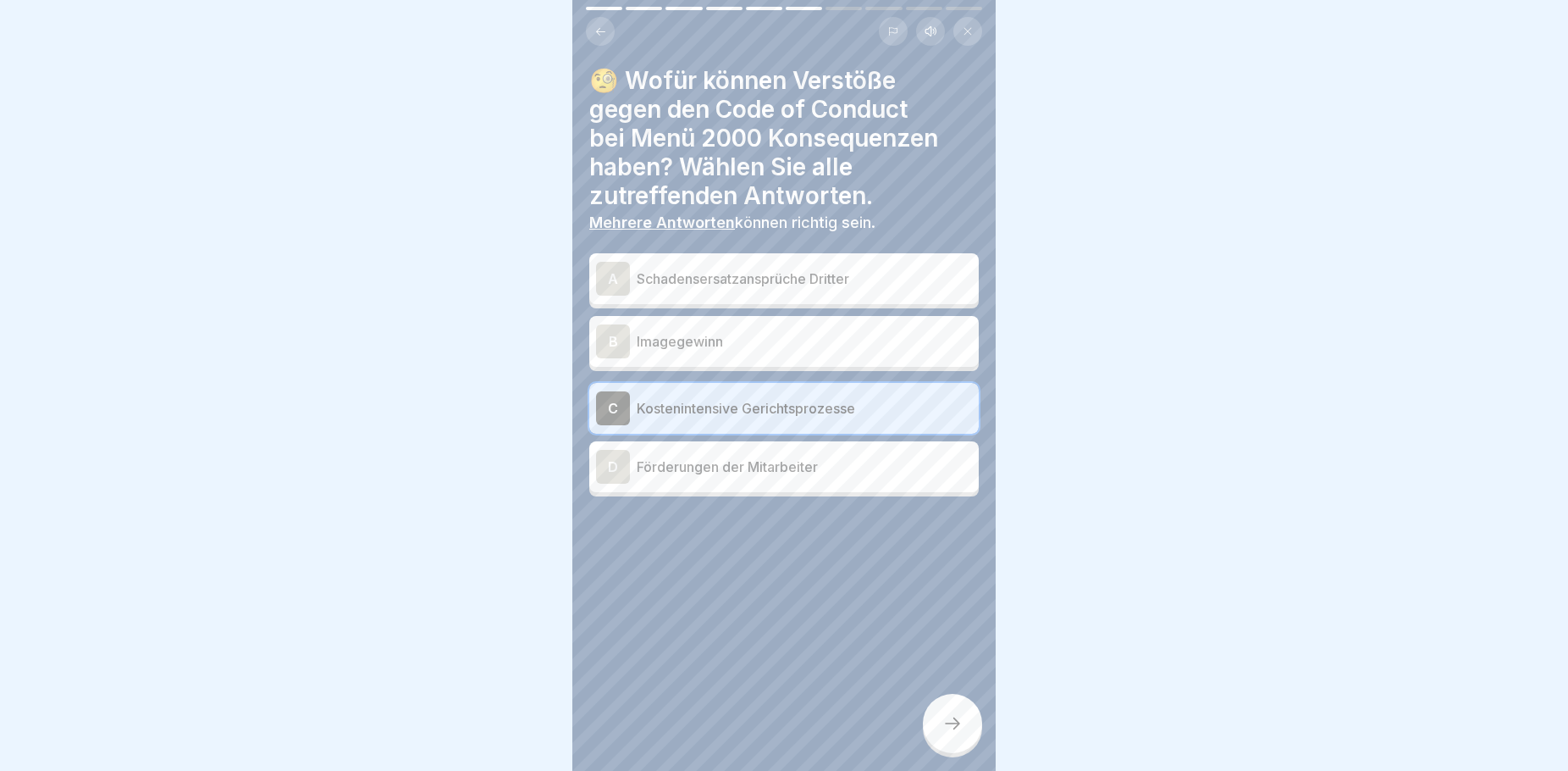
click at [730, 272] on p "Schadensersatzansprüche Dritter" at bounding box center [804, 279] width 335 height 21
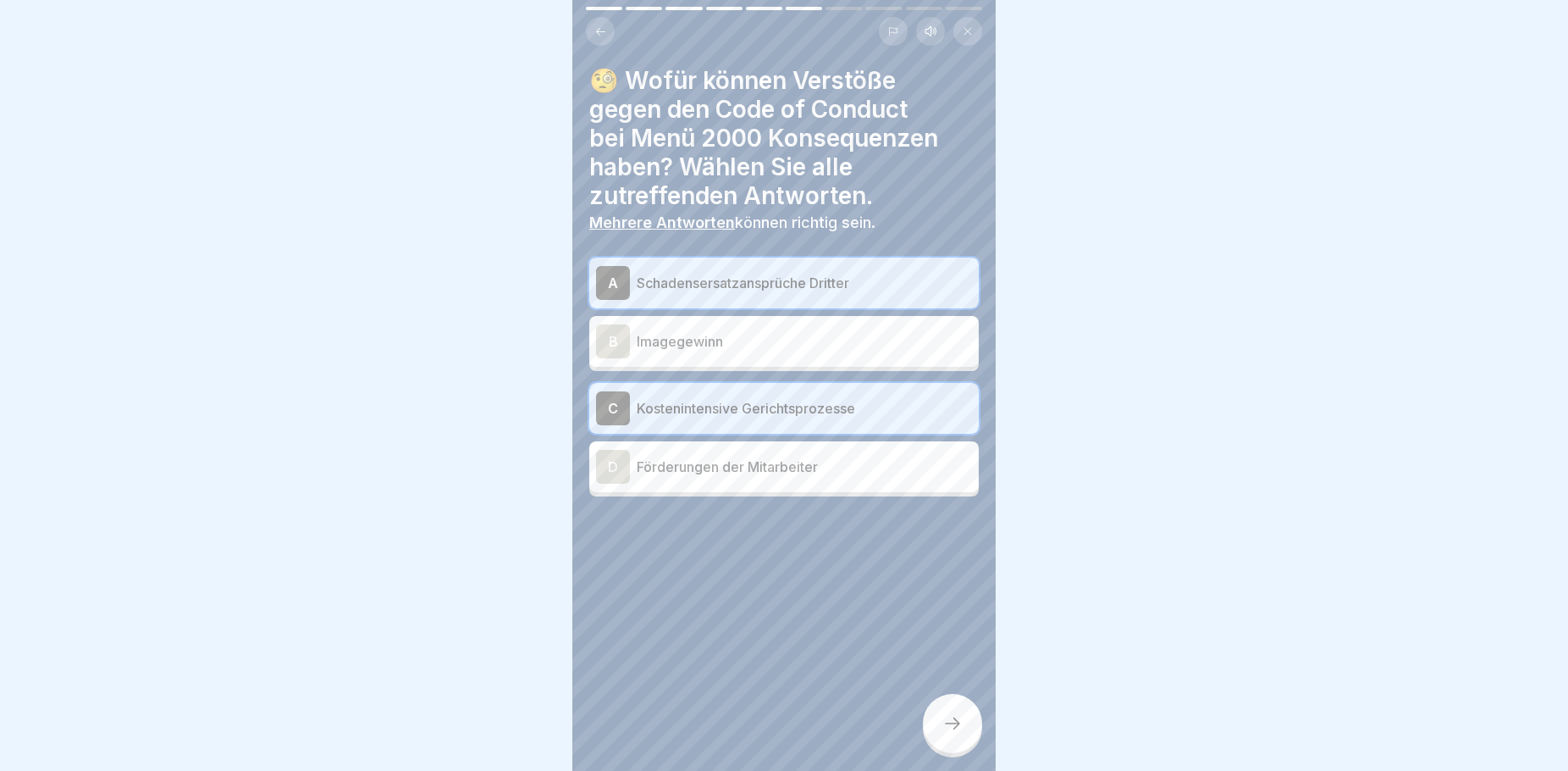
click at [945, 715] on div at bounding box center [952, 723] width 59 height 59
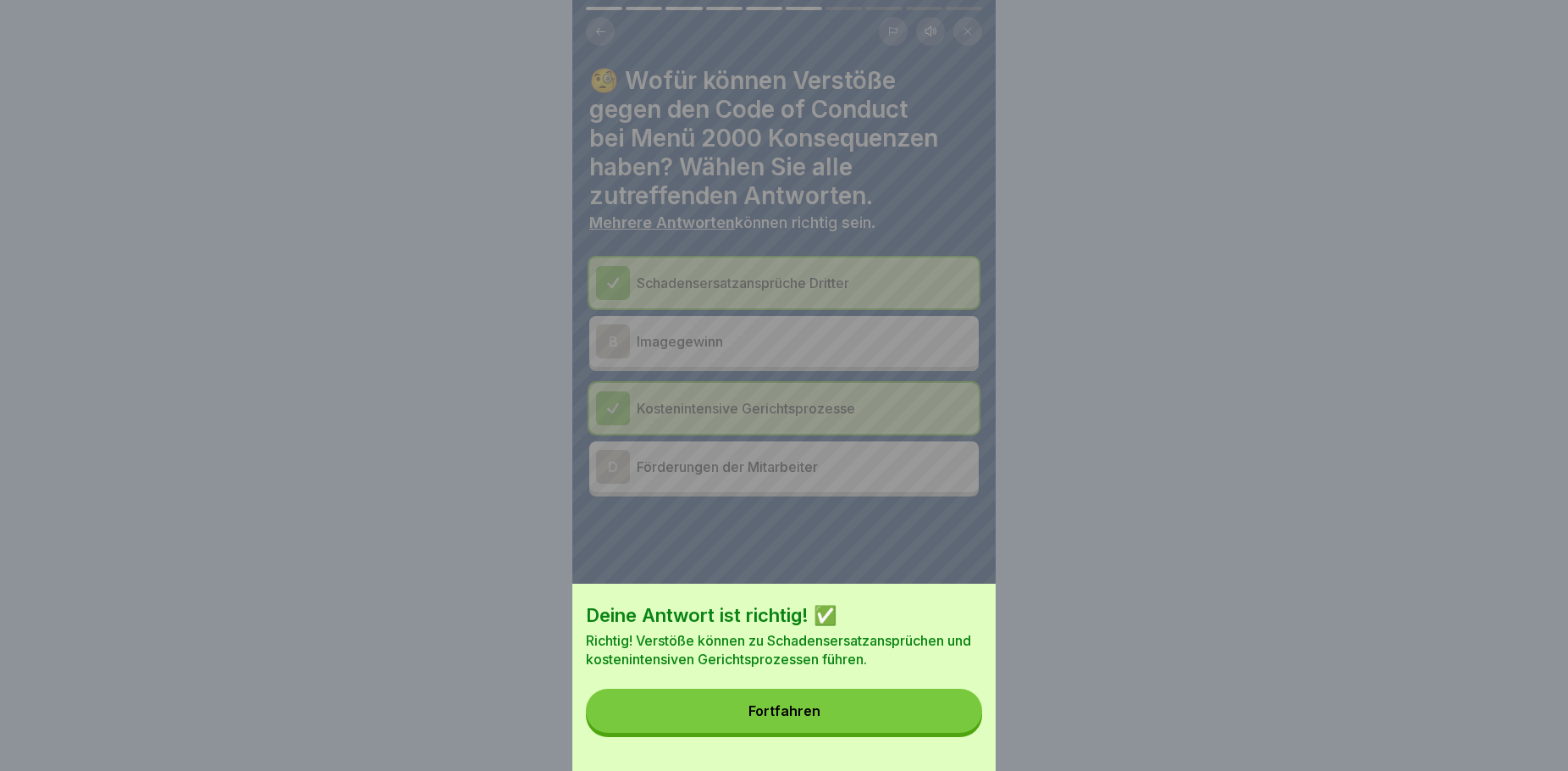
click at [807, 718] on div "Fortfahren" at bounding box center [784, 711] width 72 height 15
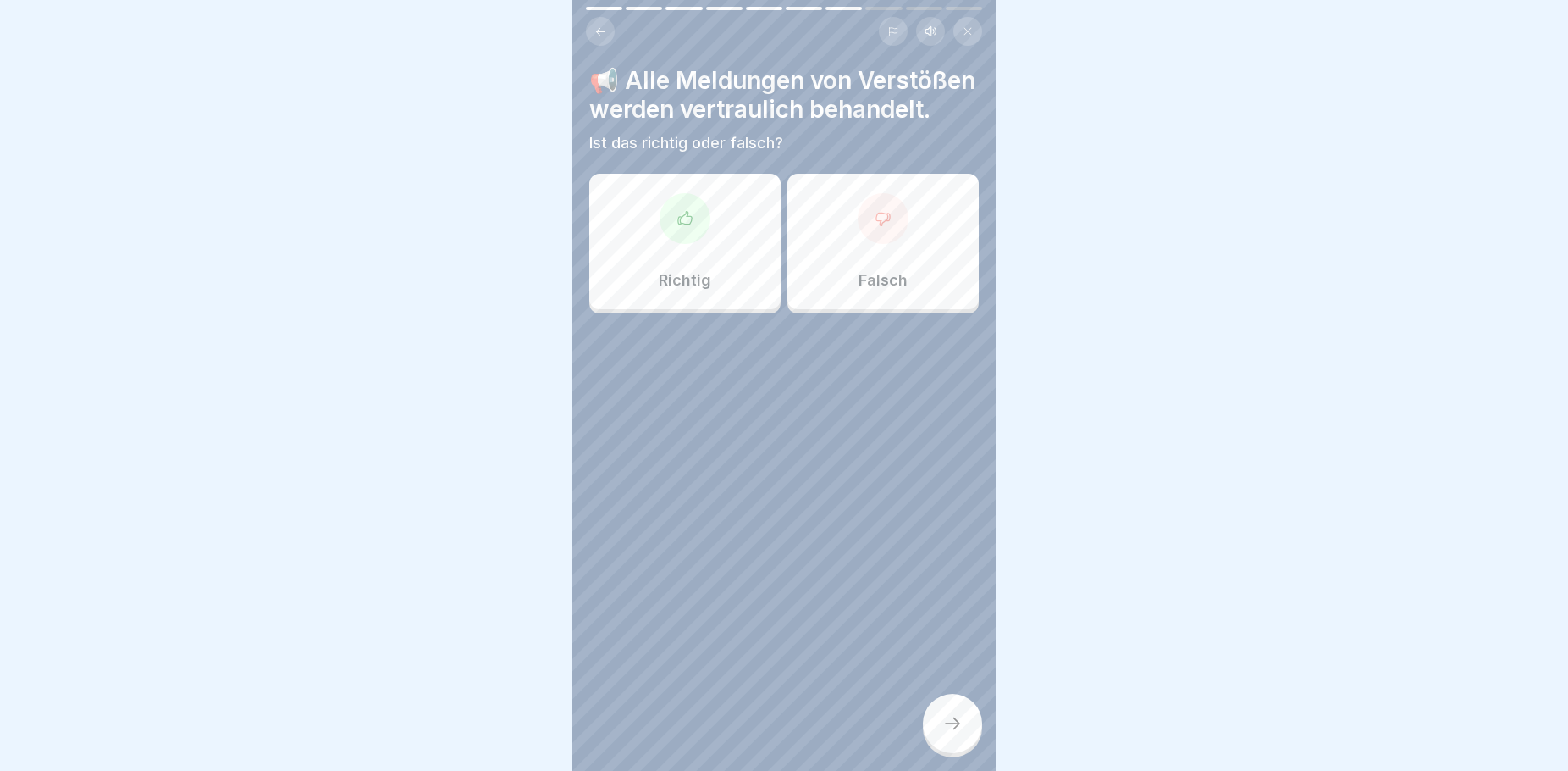
click at [822, 297] on div "Falsch" at bounding box center [884, 241] width 192 height 135
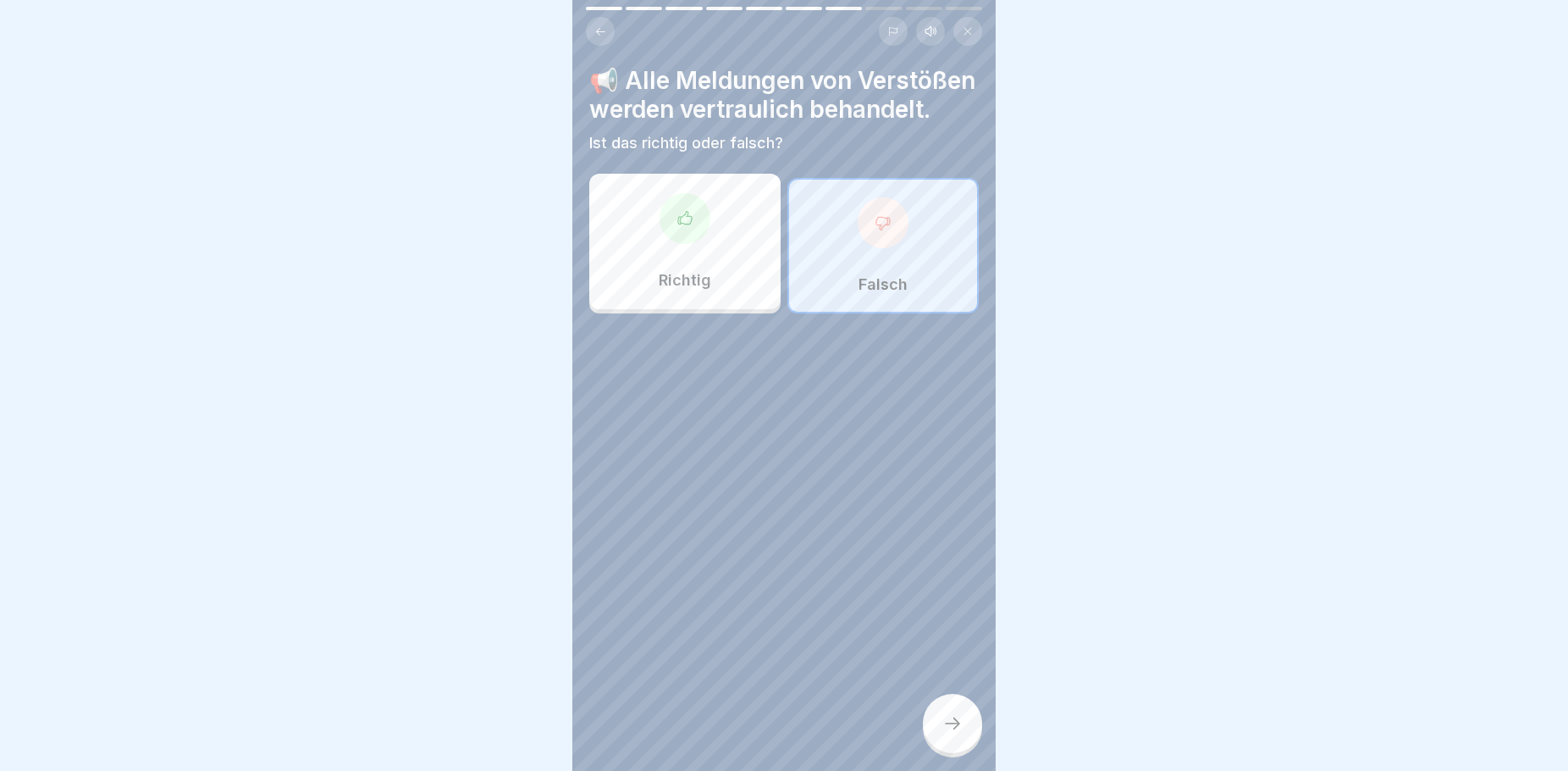
click at [952, 725] on icon at bounding box center [953, 723] width 21 height 21
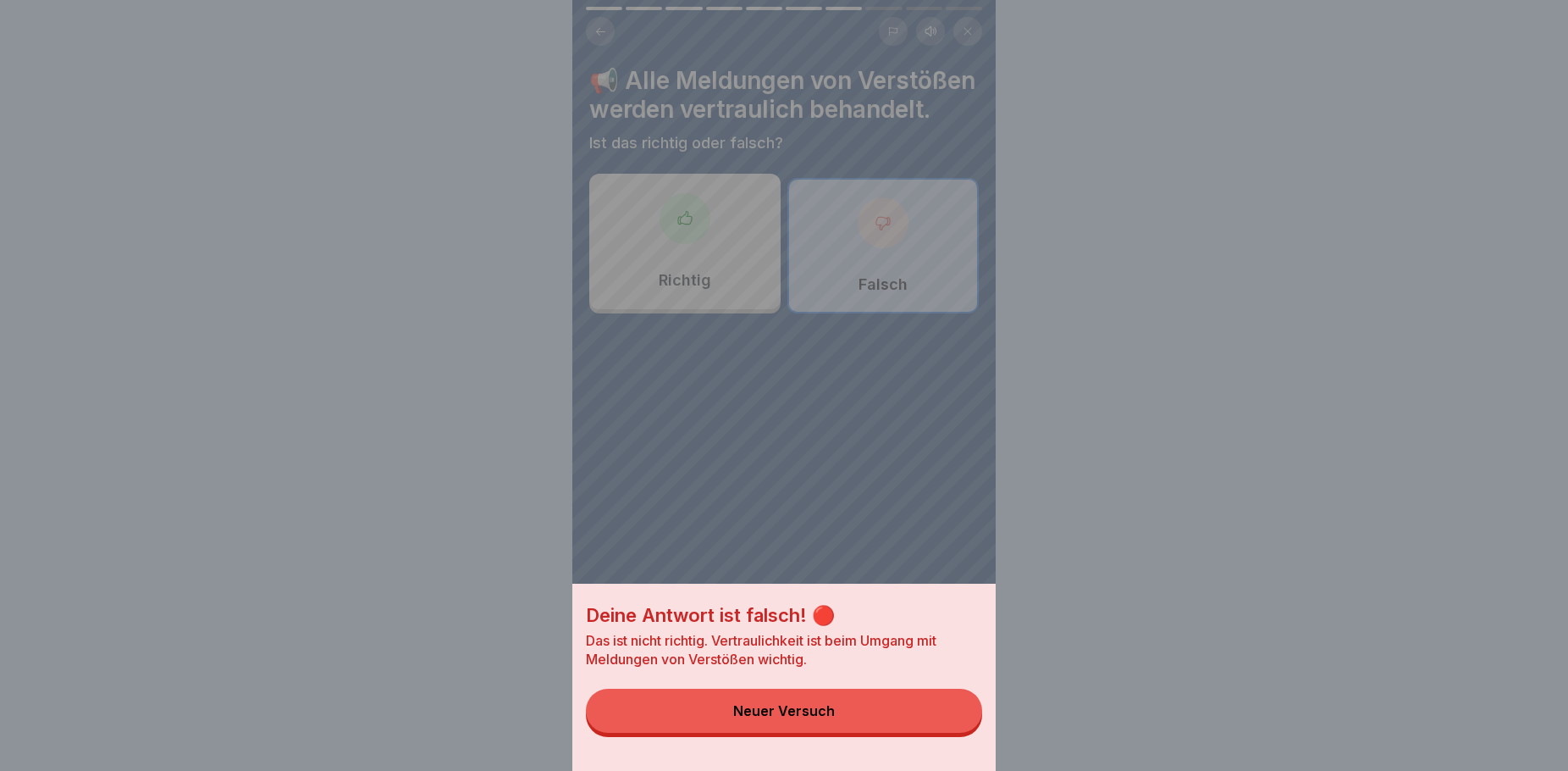
click at [822, 716] on button "Neuer Versuch" at bounding box center [784, 710] width 396 height 44
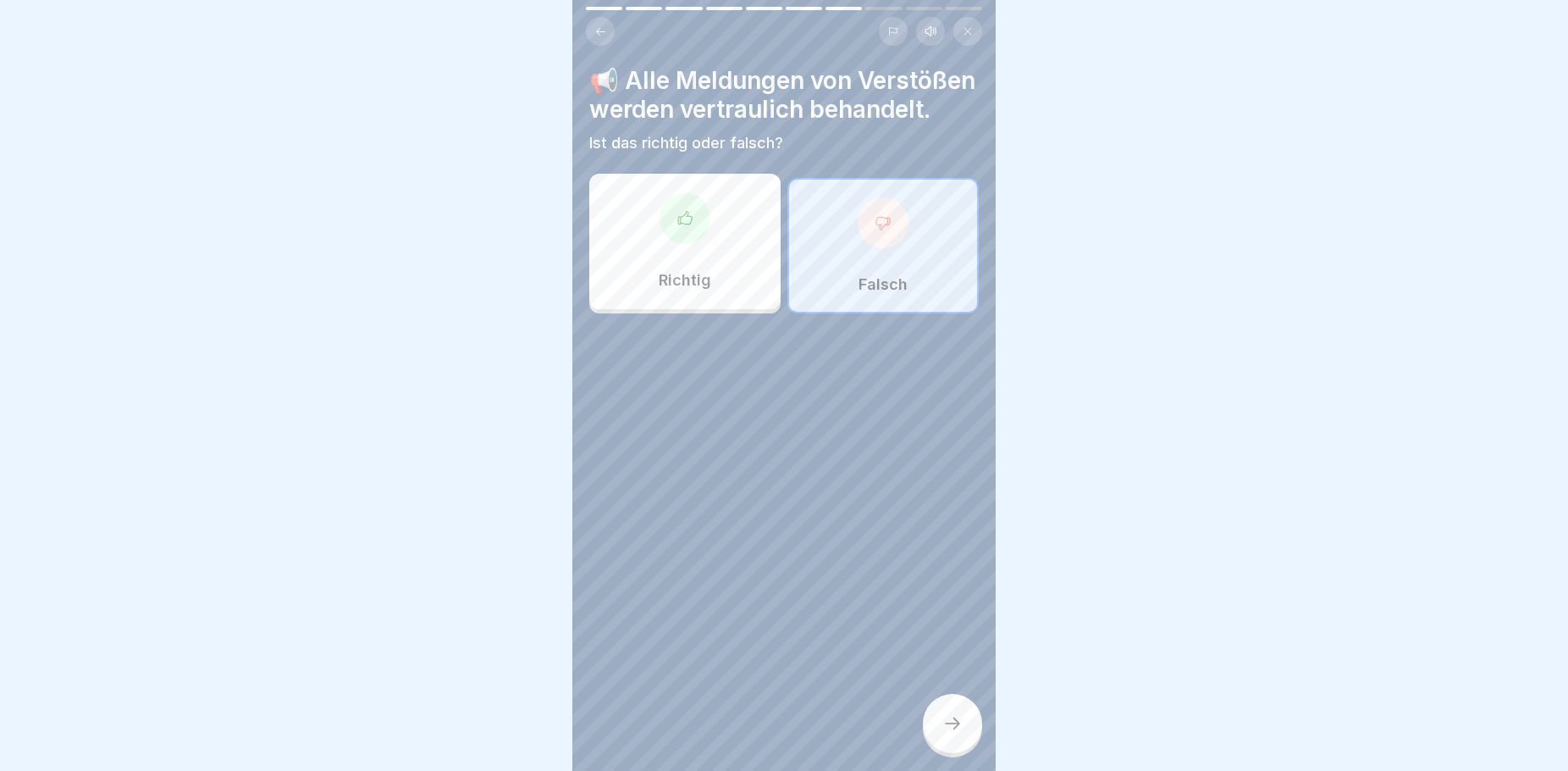
click at [738, 233] on div "Richtig" at bounding box center [685, 241] width 192 height 135
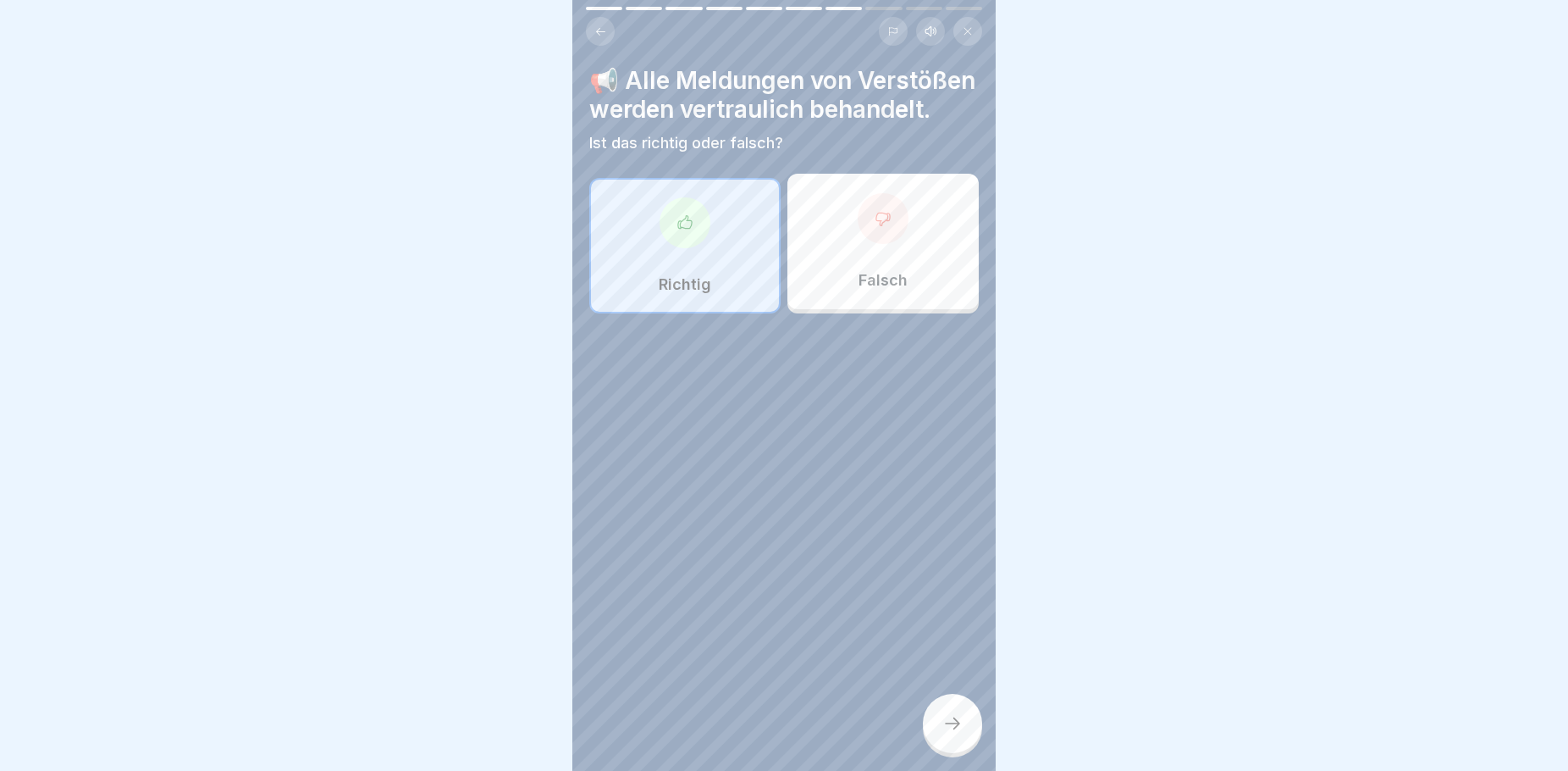
click at [955, 714] on div at bounding box center [952, 723] width 59 height 59
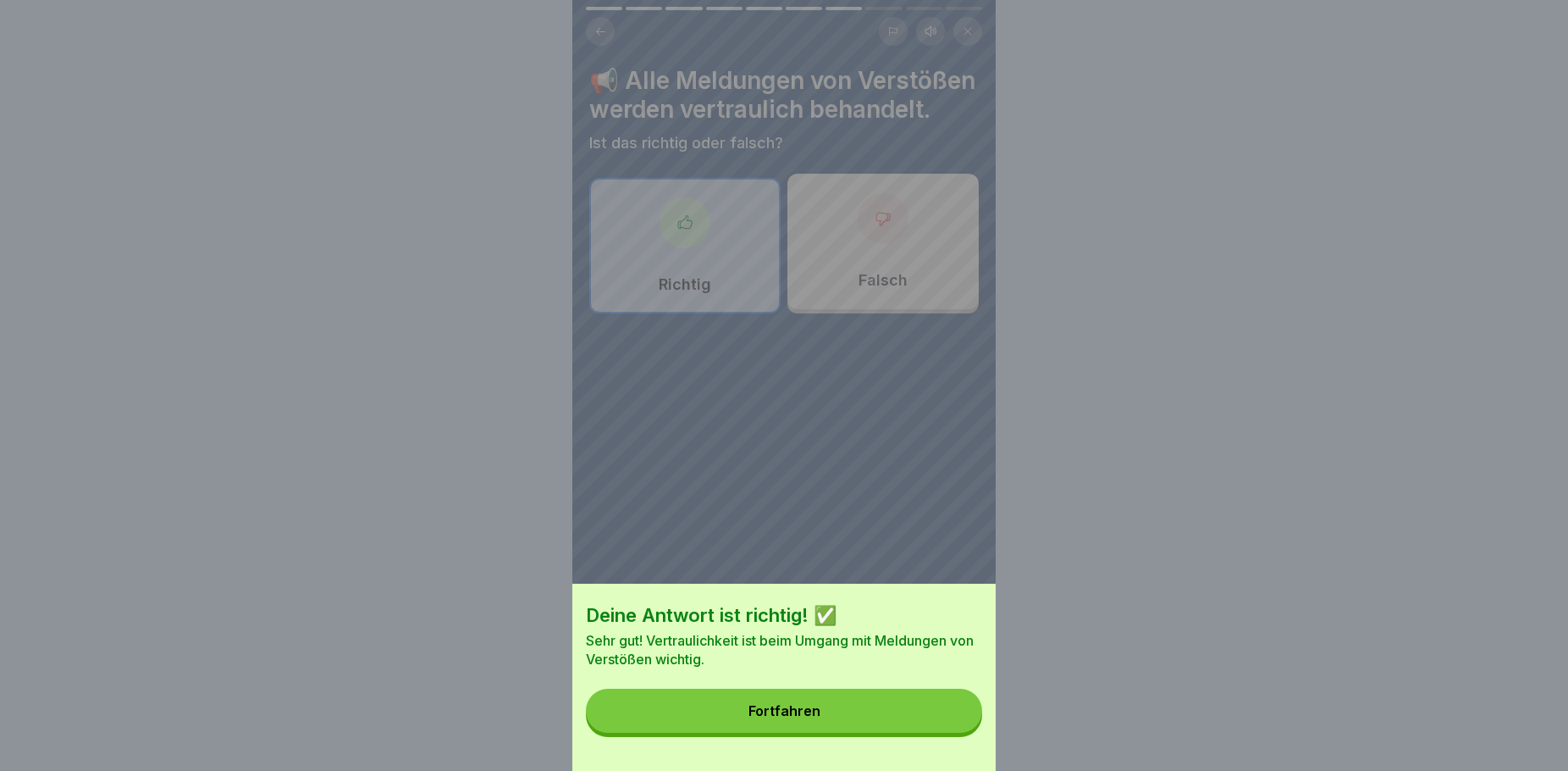
click at [821, 718] on div "Fortfahren" at bounding box center [784, 711] width 72 height 15
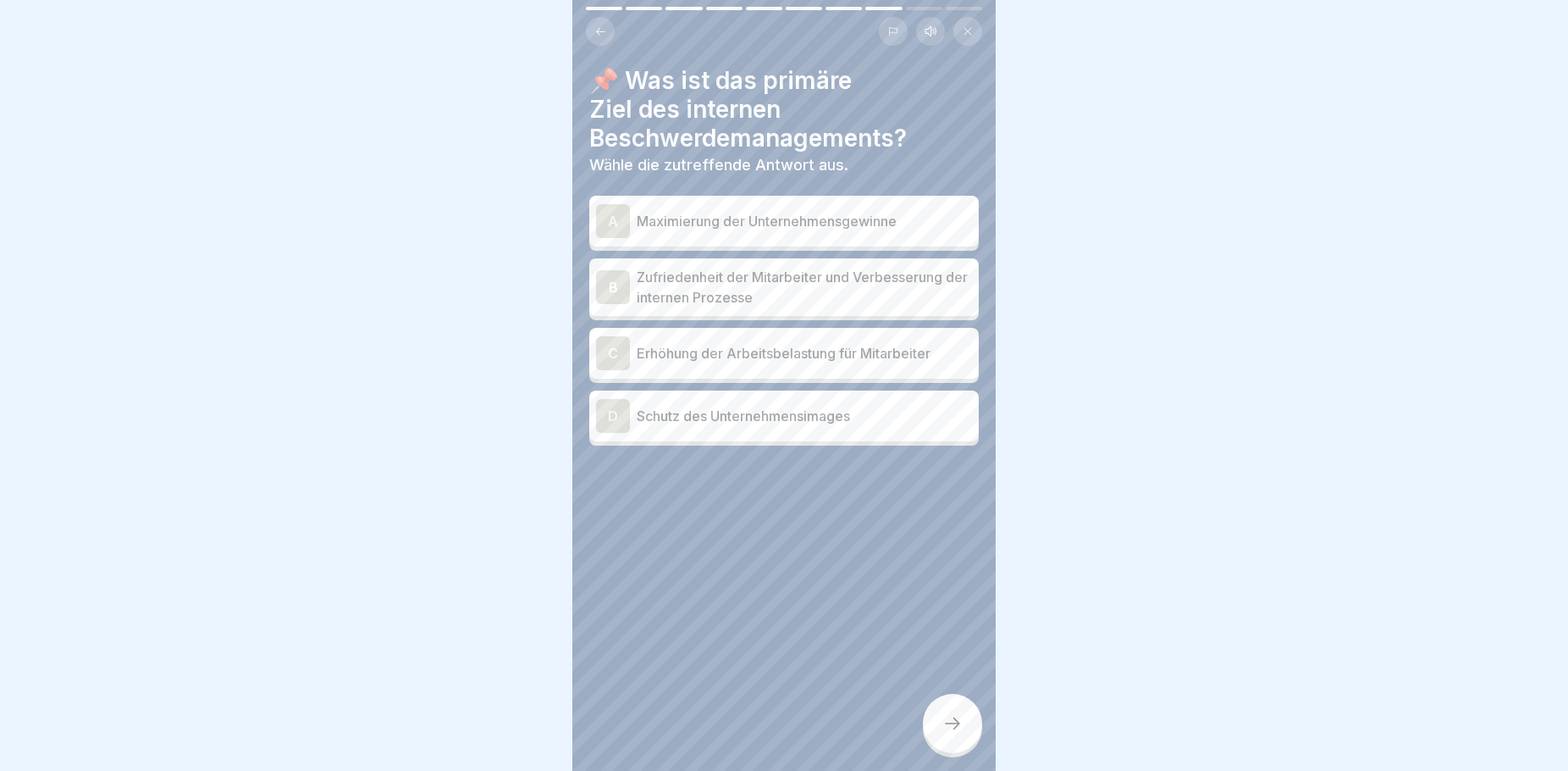
click at [846, 406] on p "Schutz des Unternehmensimages" at bounding box center [804, 416] width 335 height 21
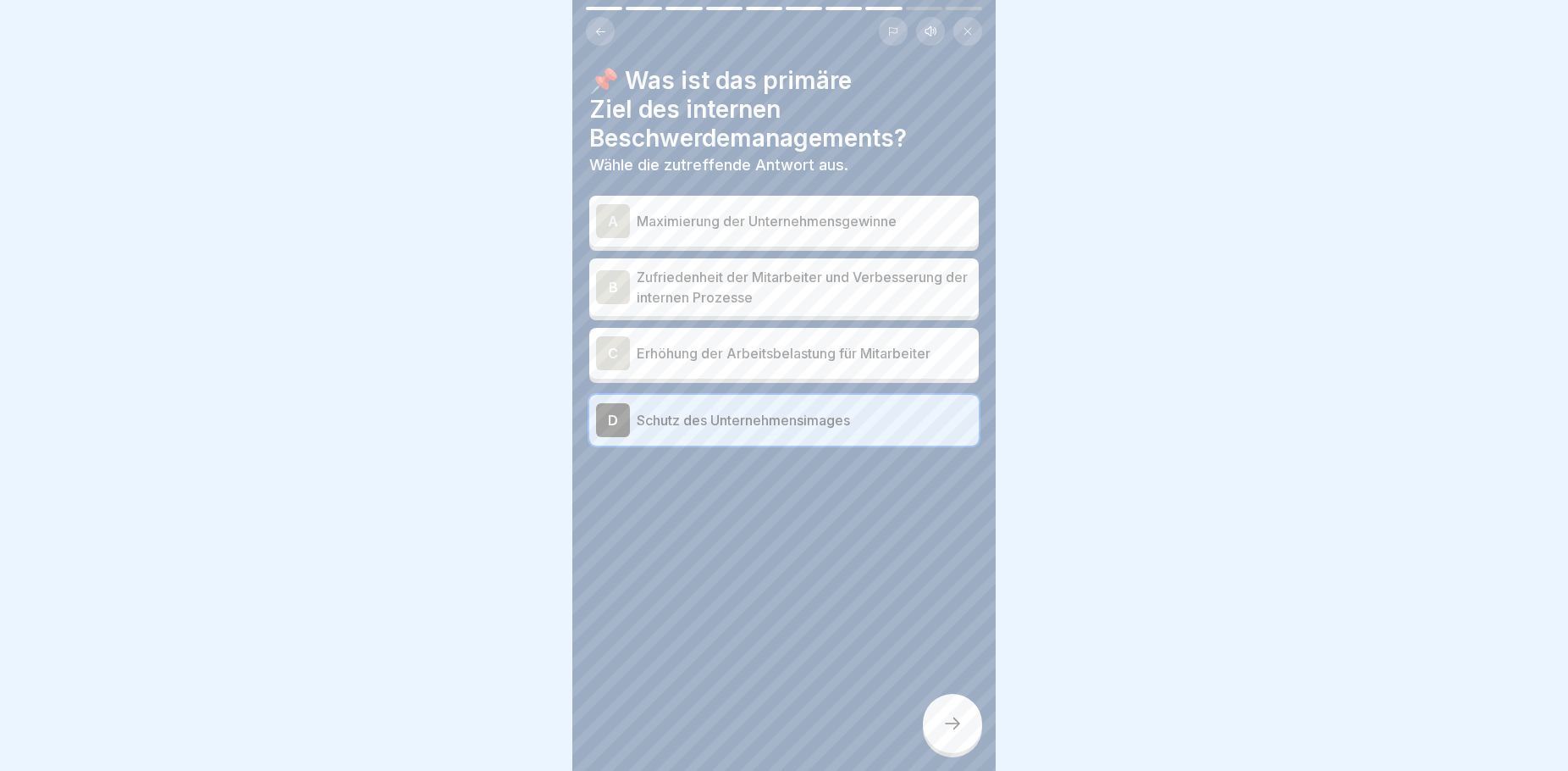
click at [953, 730] on icon at bounding box center [953, 723] width 21 height 21
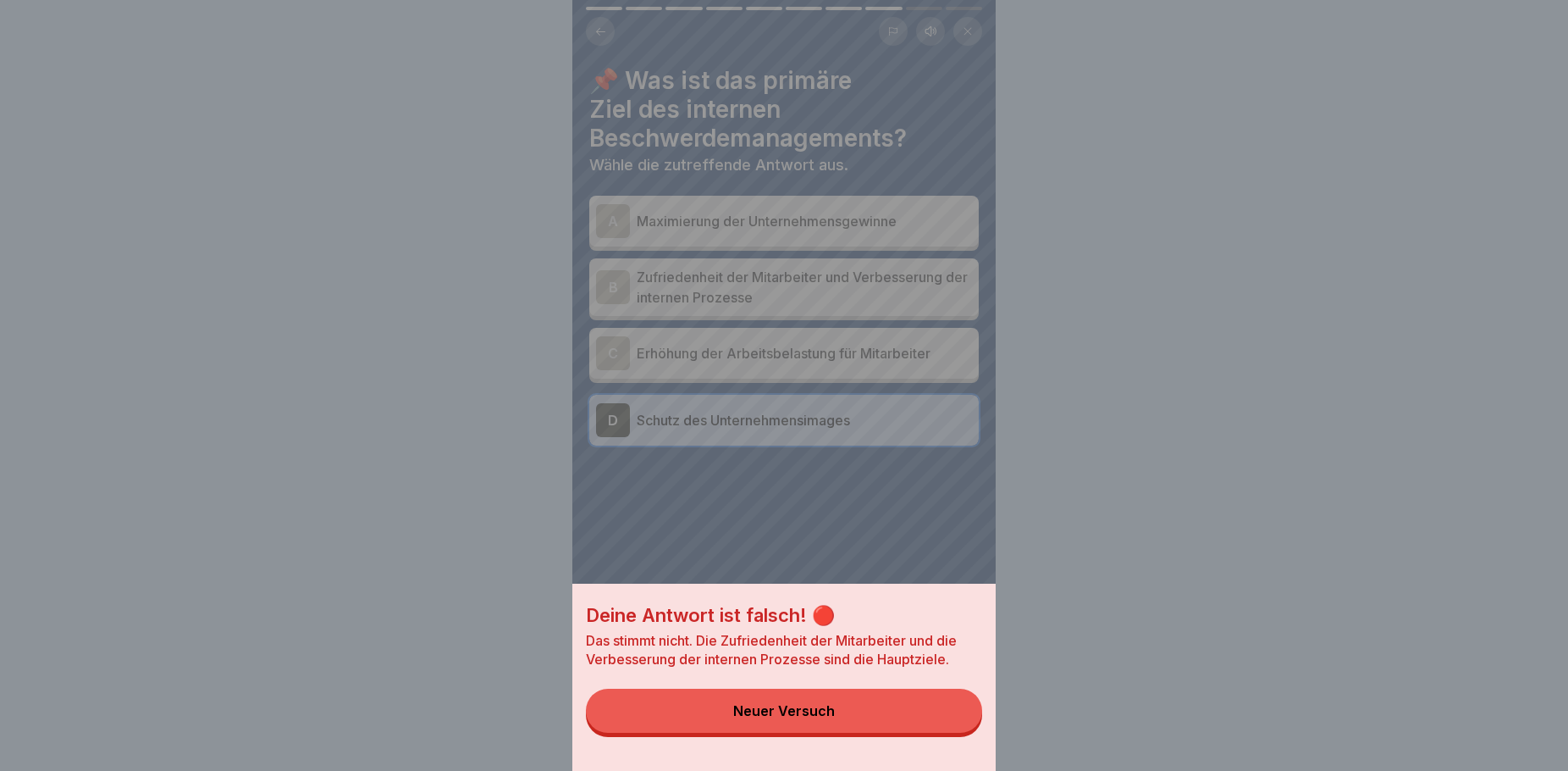
drag, startPoint x: 858, startPoint y: 721, endPoint x: 855, endPoint y: 694, distance: 27.2
click at [859, 724] on button "Neuer Versuch" at bounding box center [784, 710] width 396 height 44
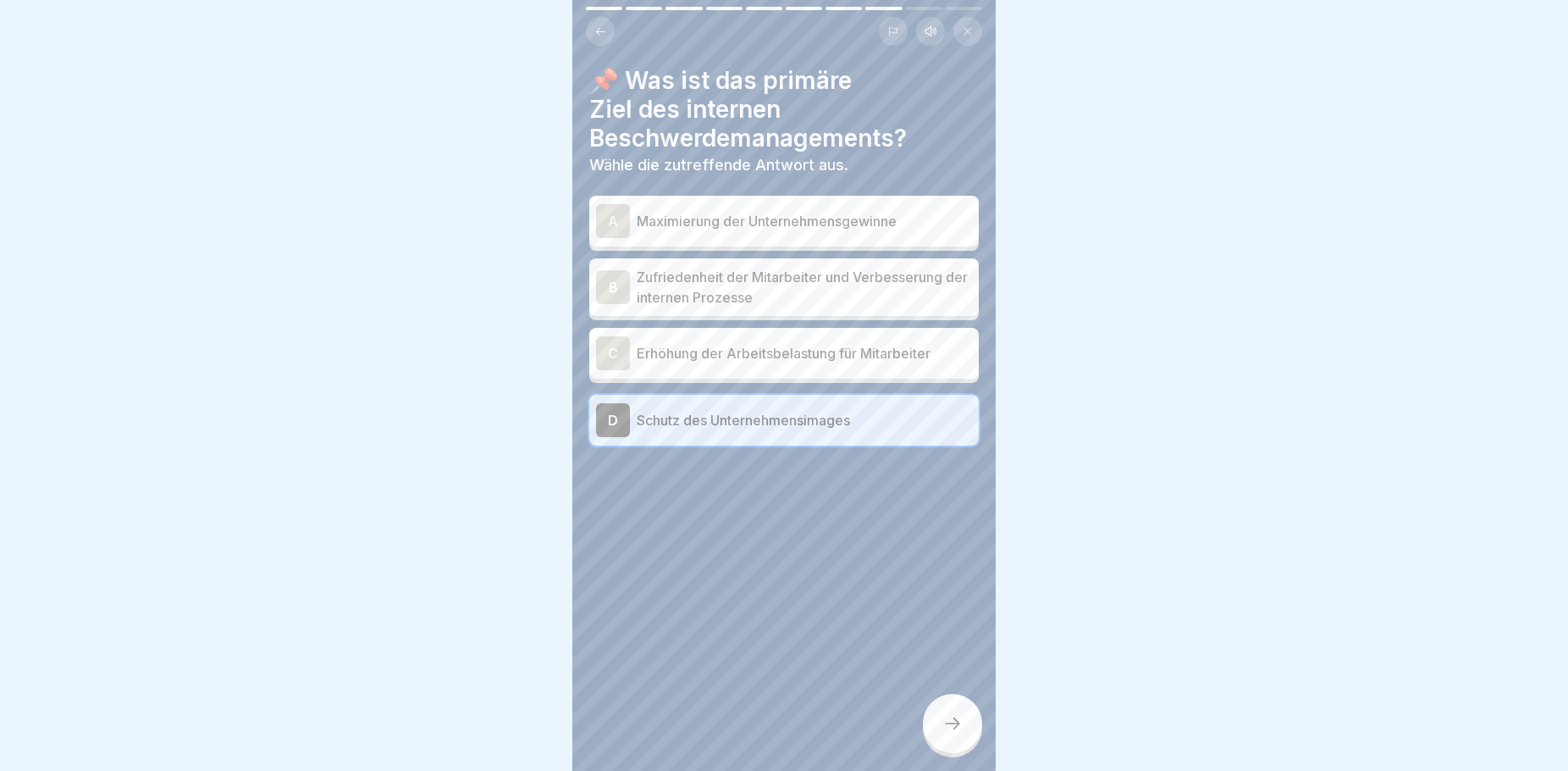
click at [813, 274] on p "Zufriedenheit der Mitarbeiter und Verbesserung der internen Prozesse" at bounding box center [804, 286] width 335 height 40
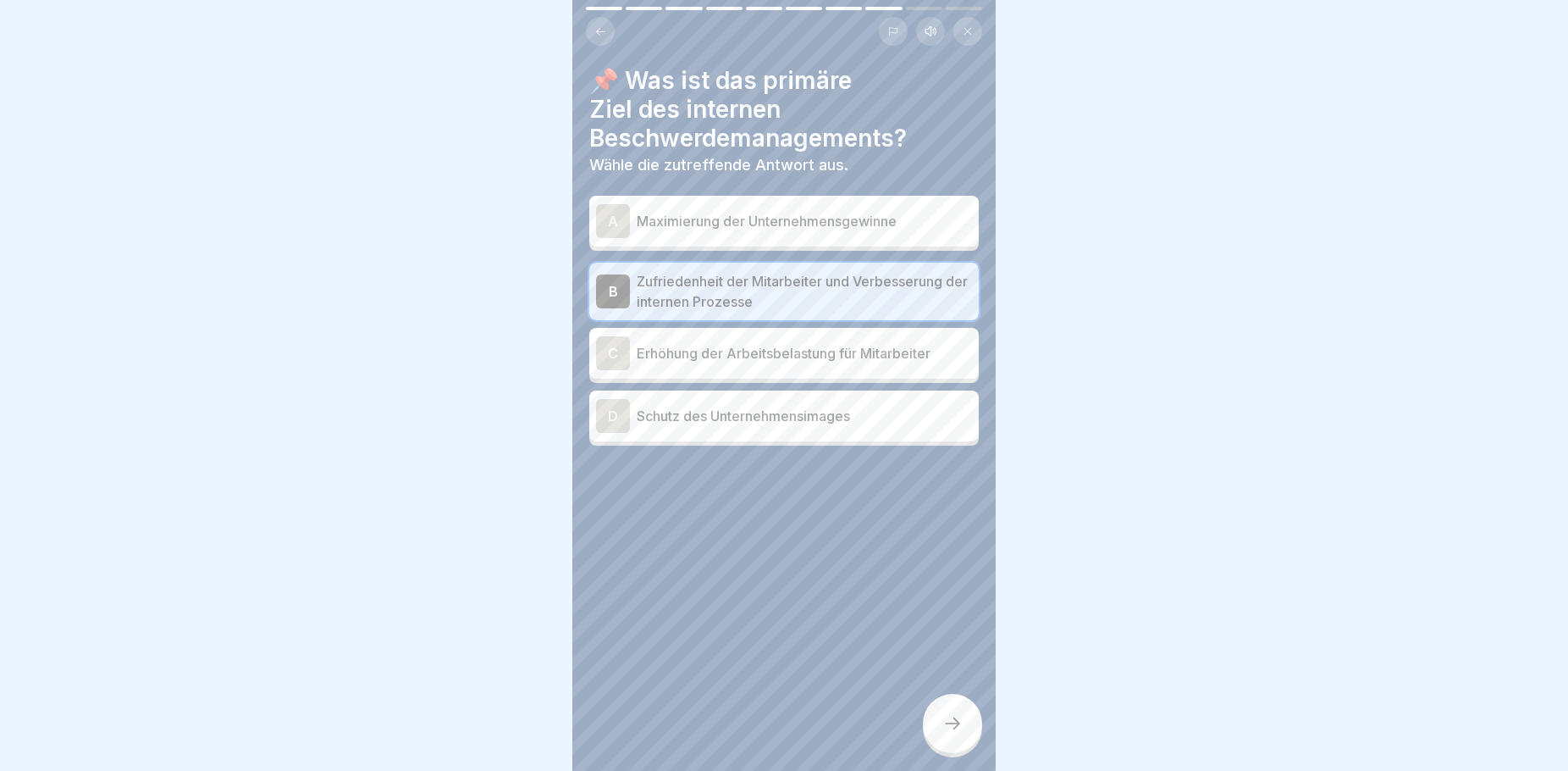
click at [961, 726] on icon at bounding box center [953, 723] width 21 height 21
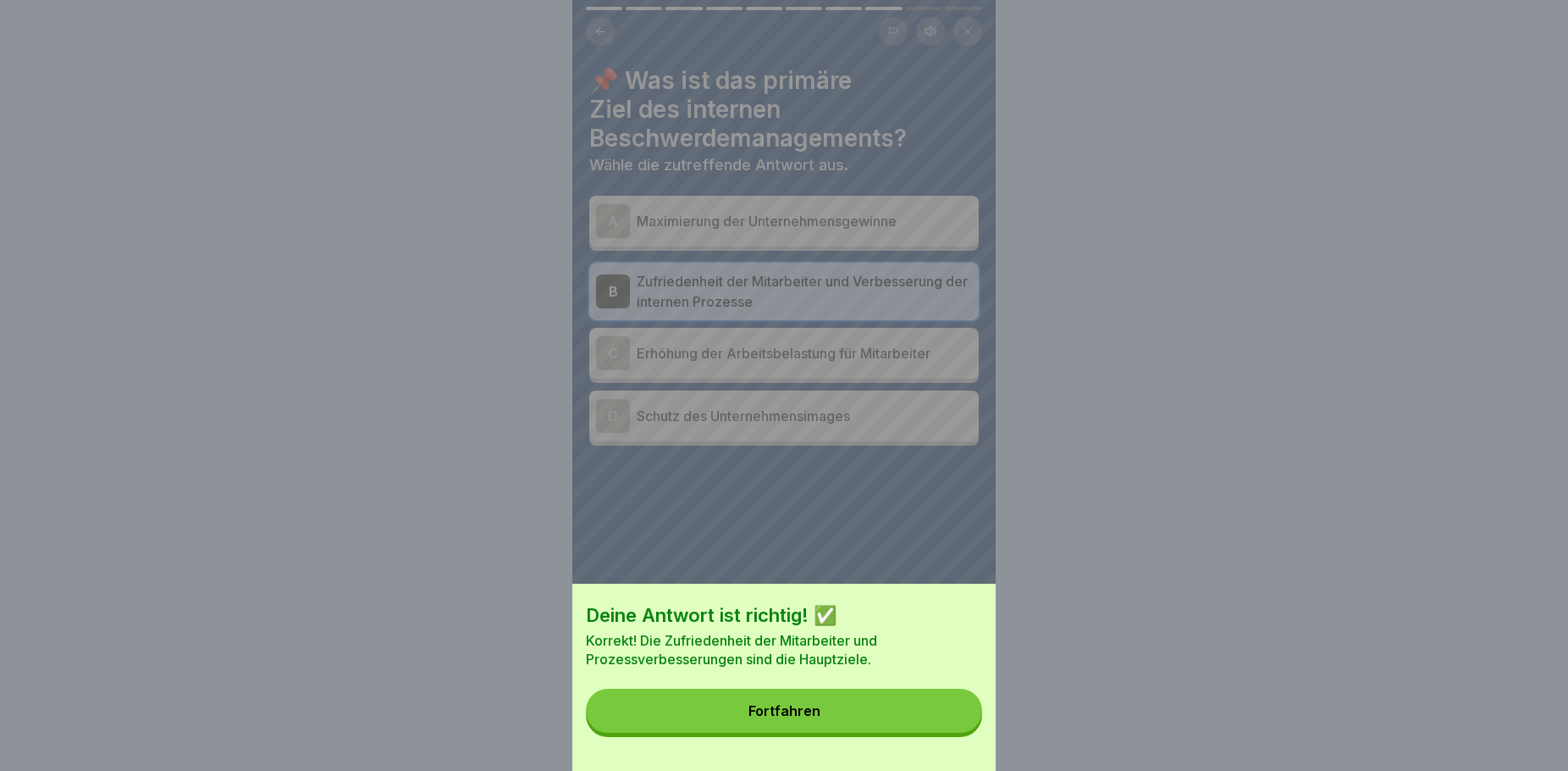
click at [886, 732] on button "Fortfahren" at bounding box center [784, 710] width 396 height 44
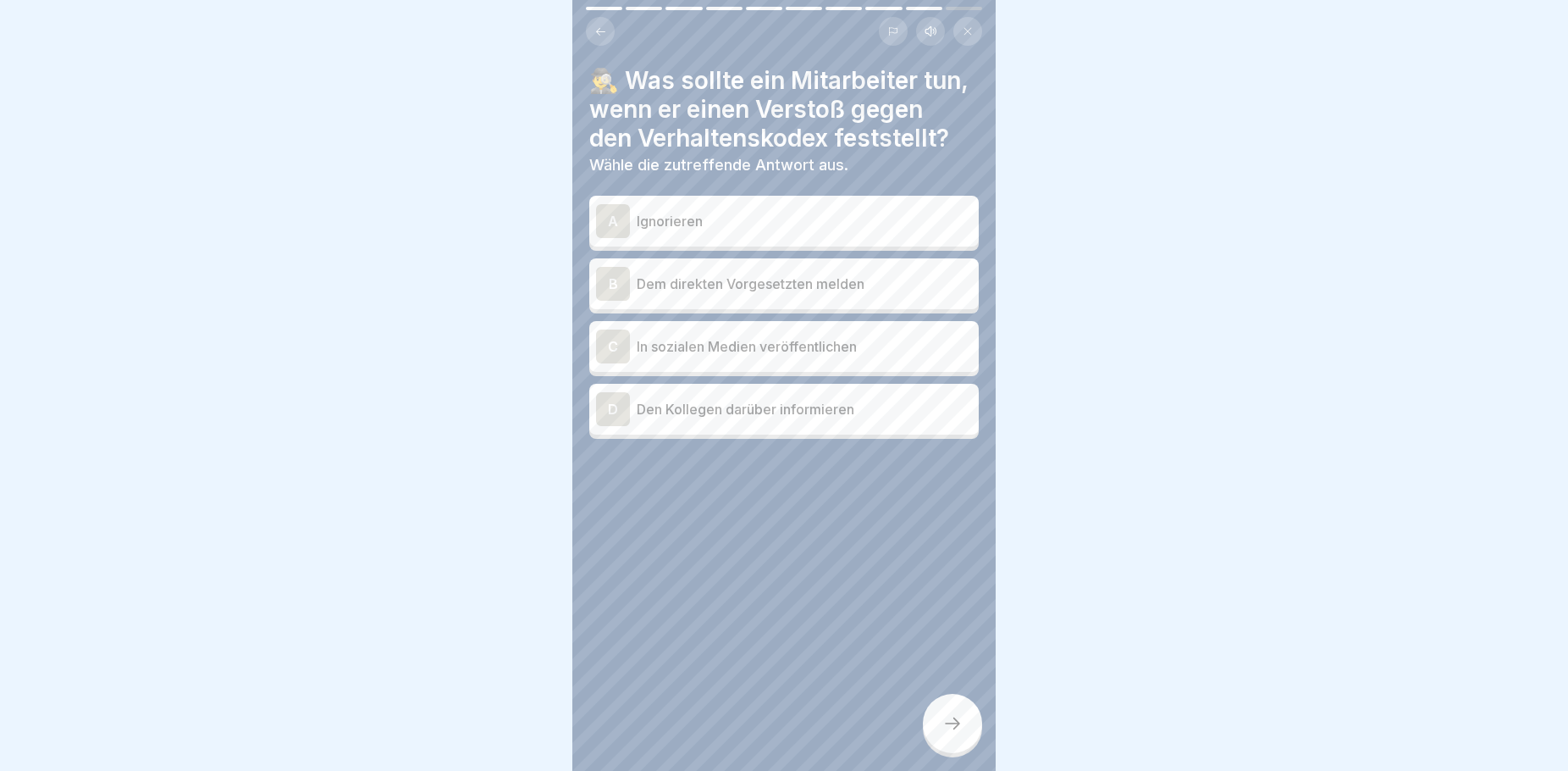
click at [829, 294] on p "Dem direkten Vorgesetzten melden" at bounding box center [804, 284] width 335 height 21
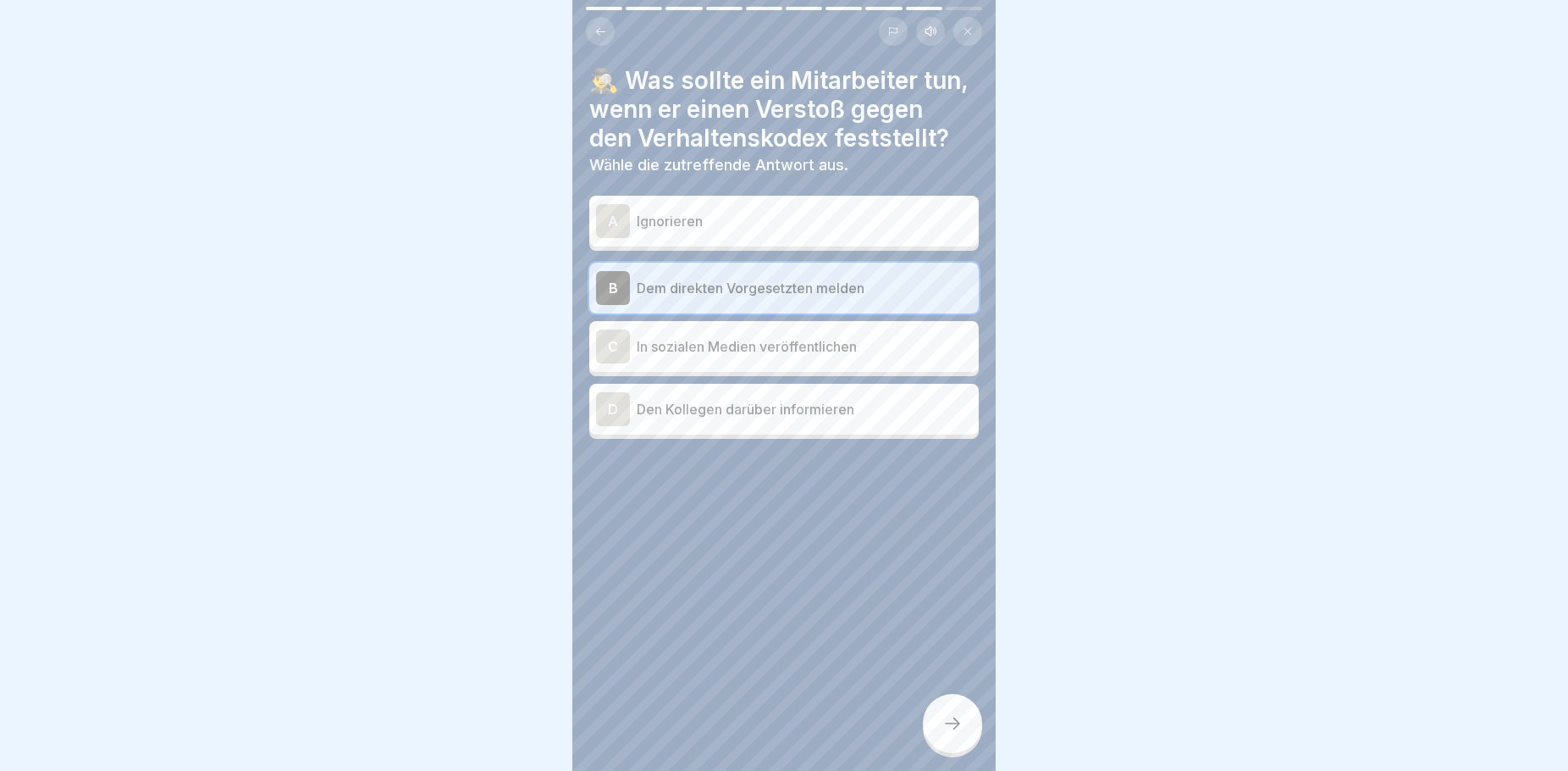
click at [949, 728] on icon at bounding box center [953, 723] width 21 height 21
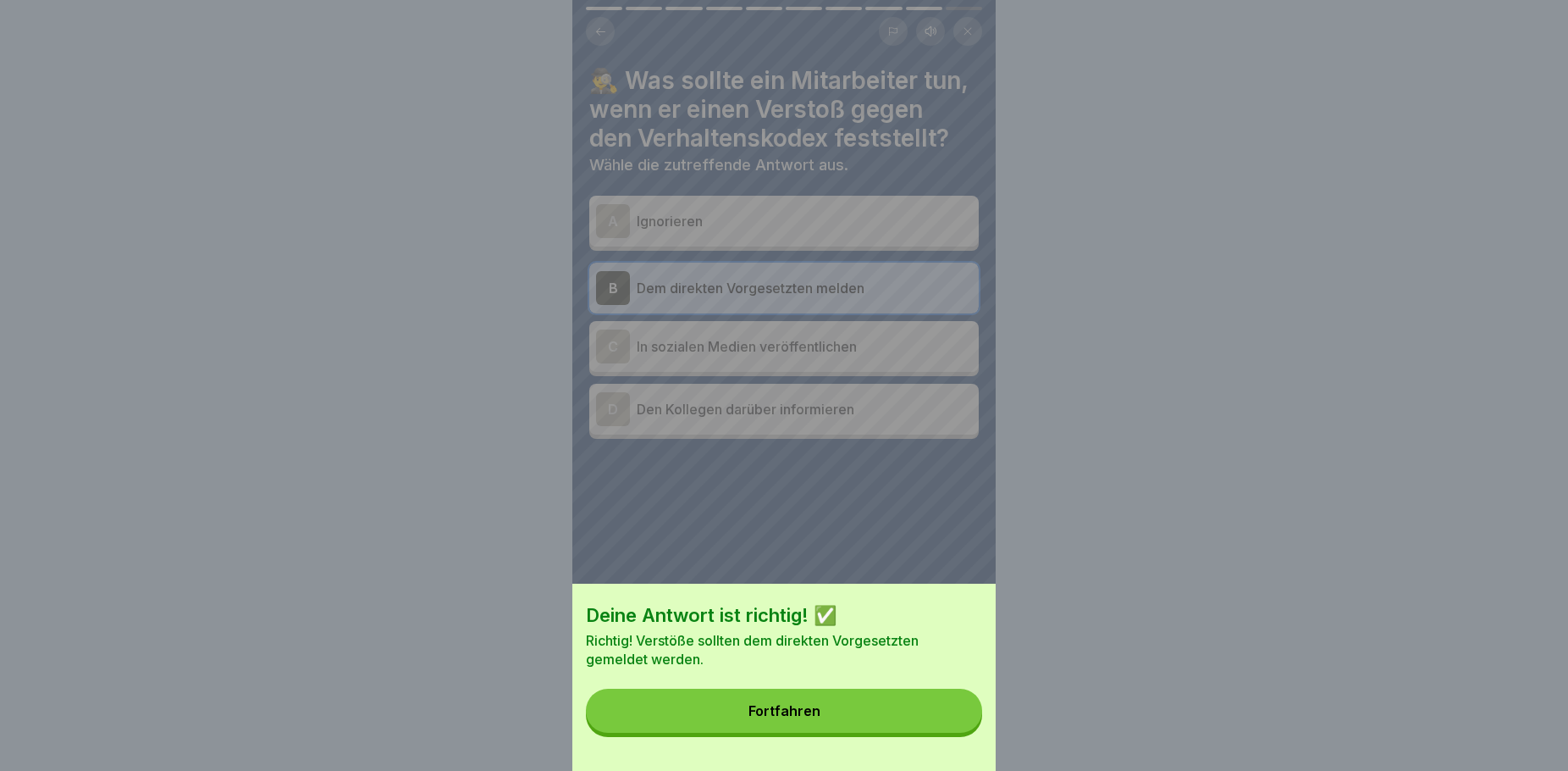
click at [884, 725] on button "Fortfahren" at bounding box center [784, 710] width 396 height 44
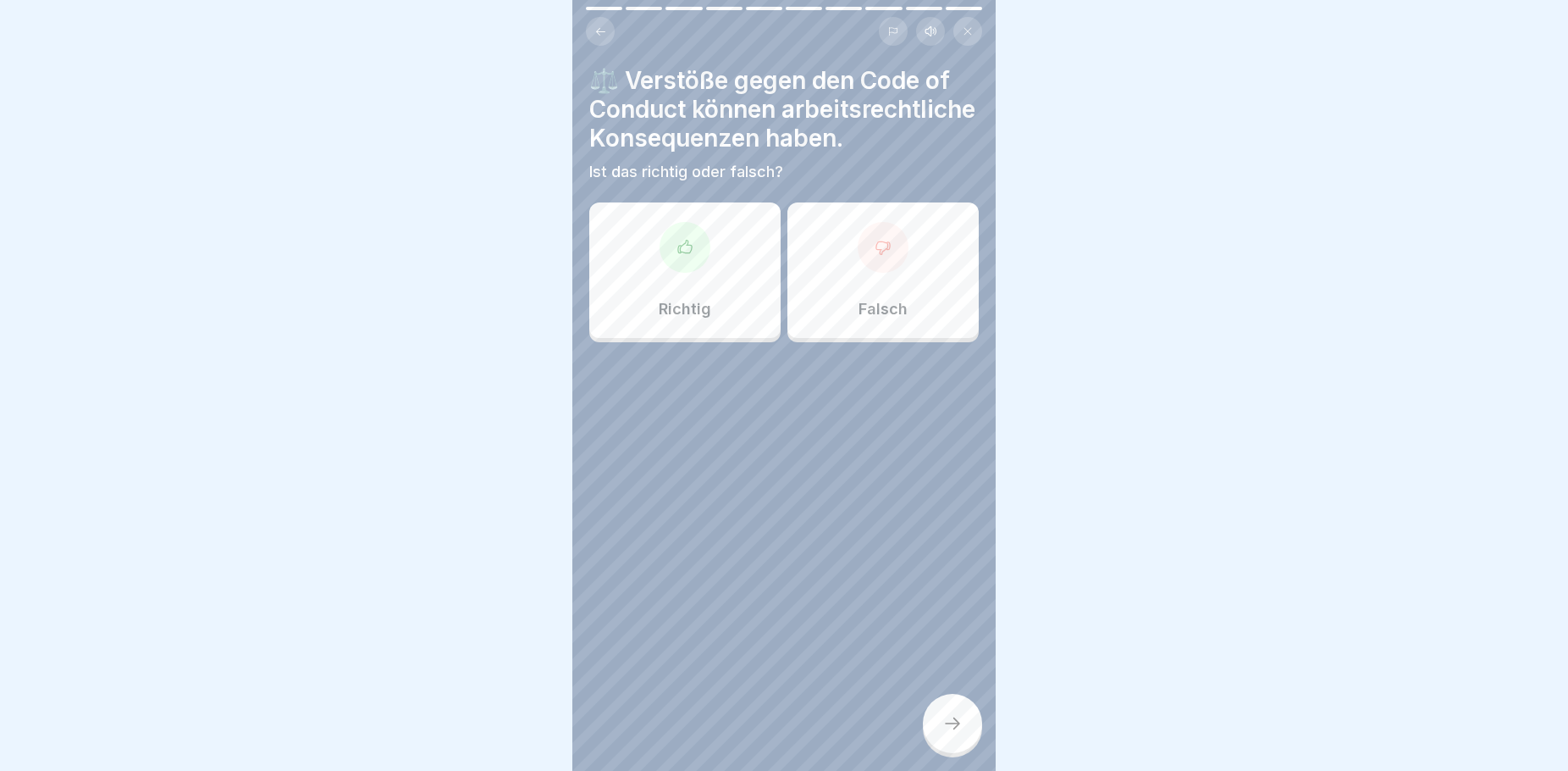
click at [699, 310] on div "Richtig" at bounding box center [685, 270] width 192 height 135
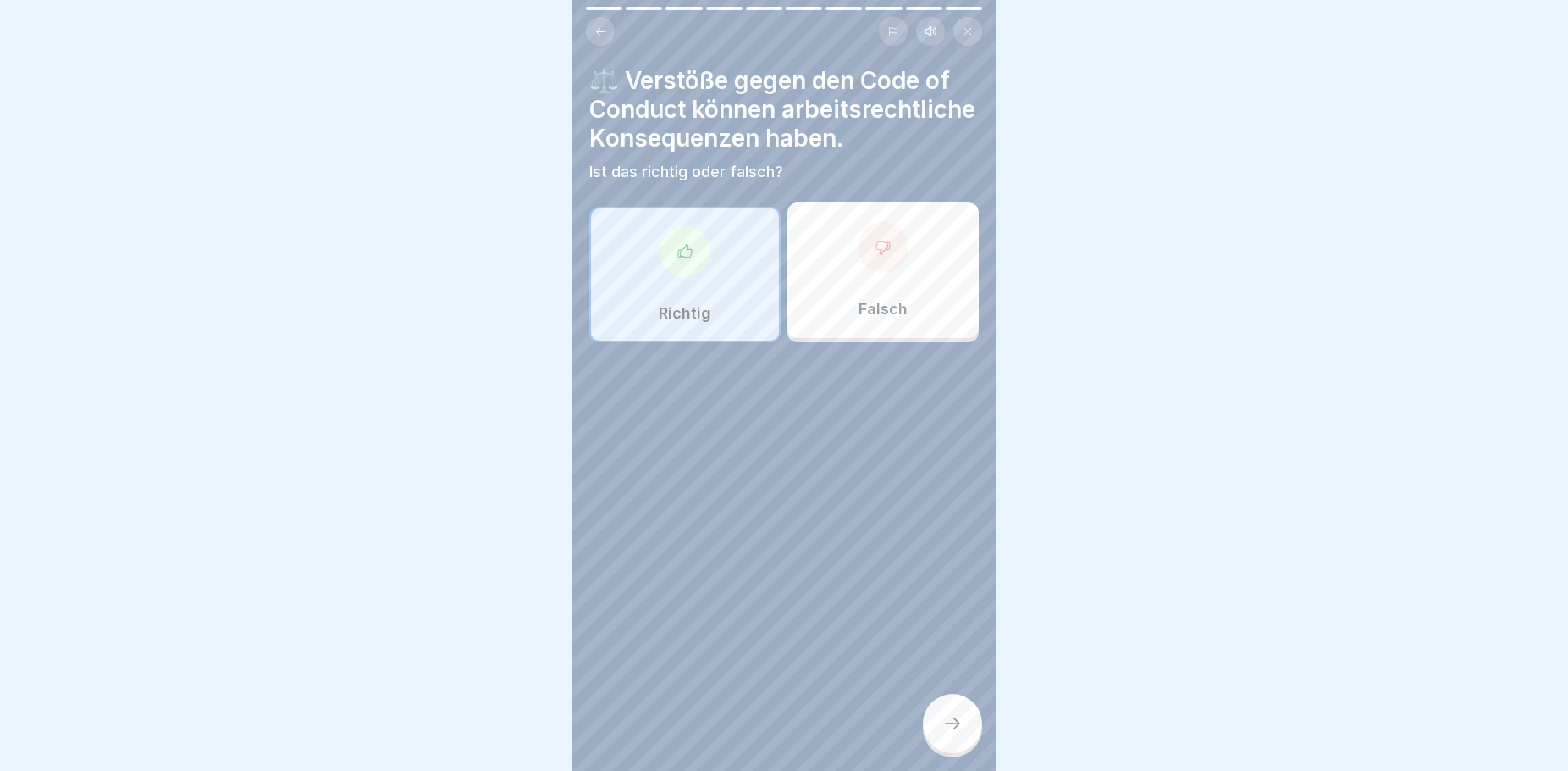
click at [961, 722] on icon at bounding box center [953, 723] width 21 height 21
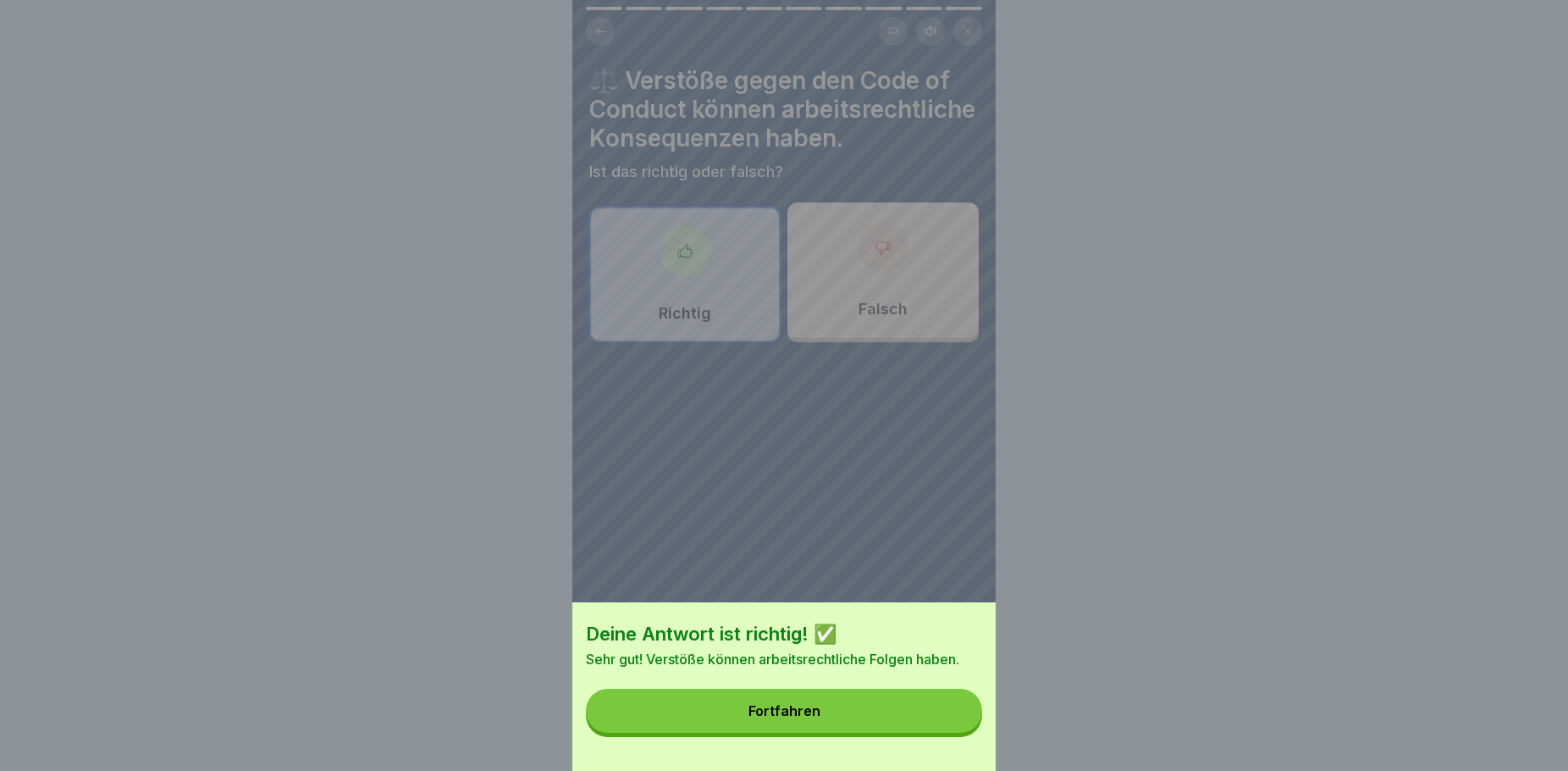
click at [807, 718] on div "Fortfahren" at bounding box center [784, 711] width 72 height 15
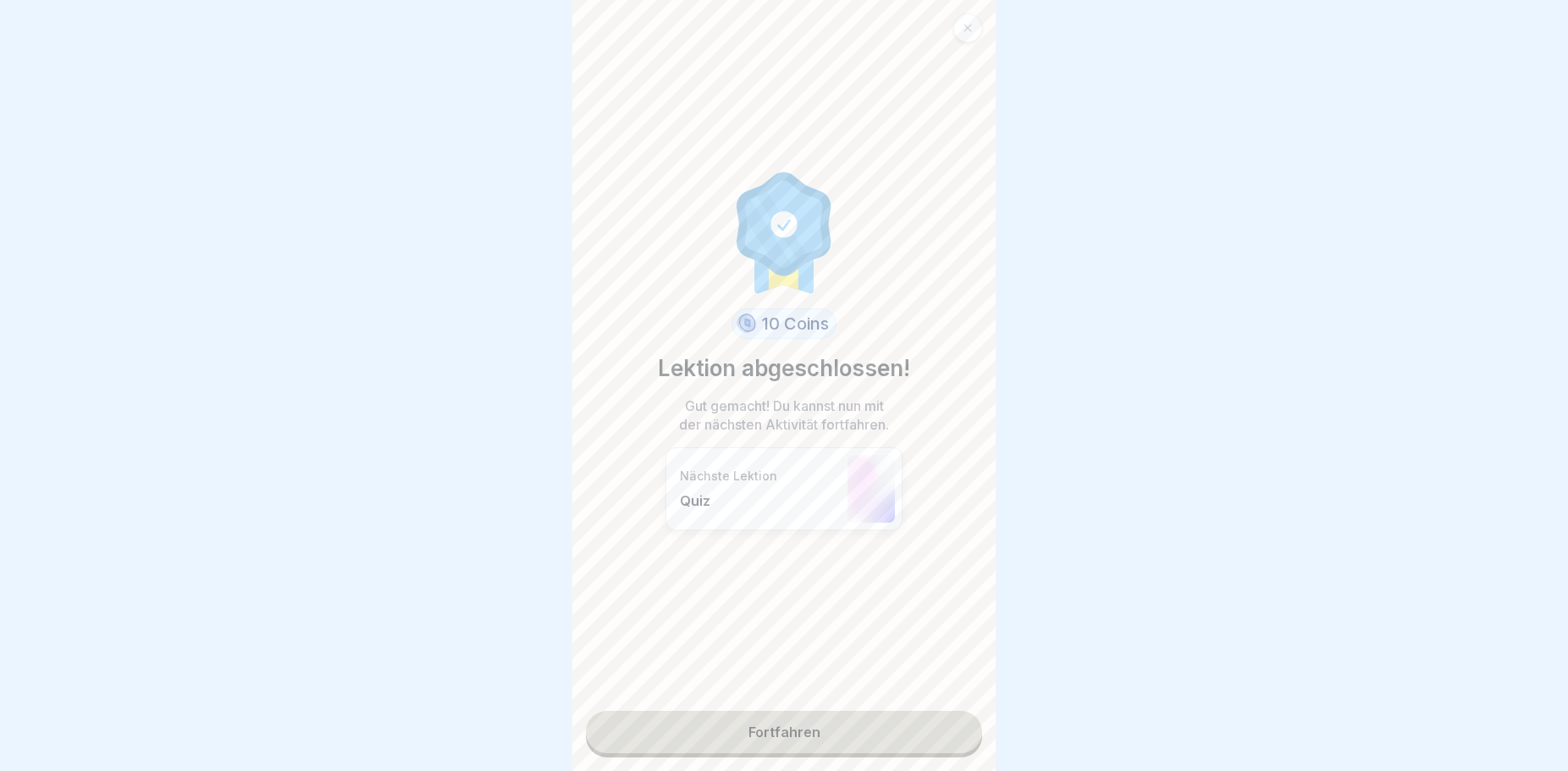
click at [807, 717] on link "Fortfahren" at bounding box center [784, 732] width 396 height 42
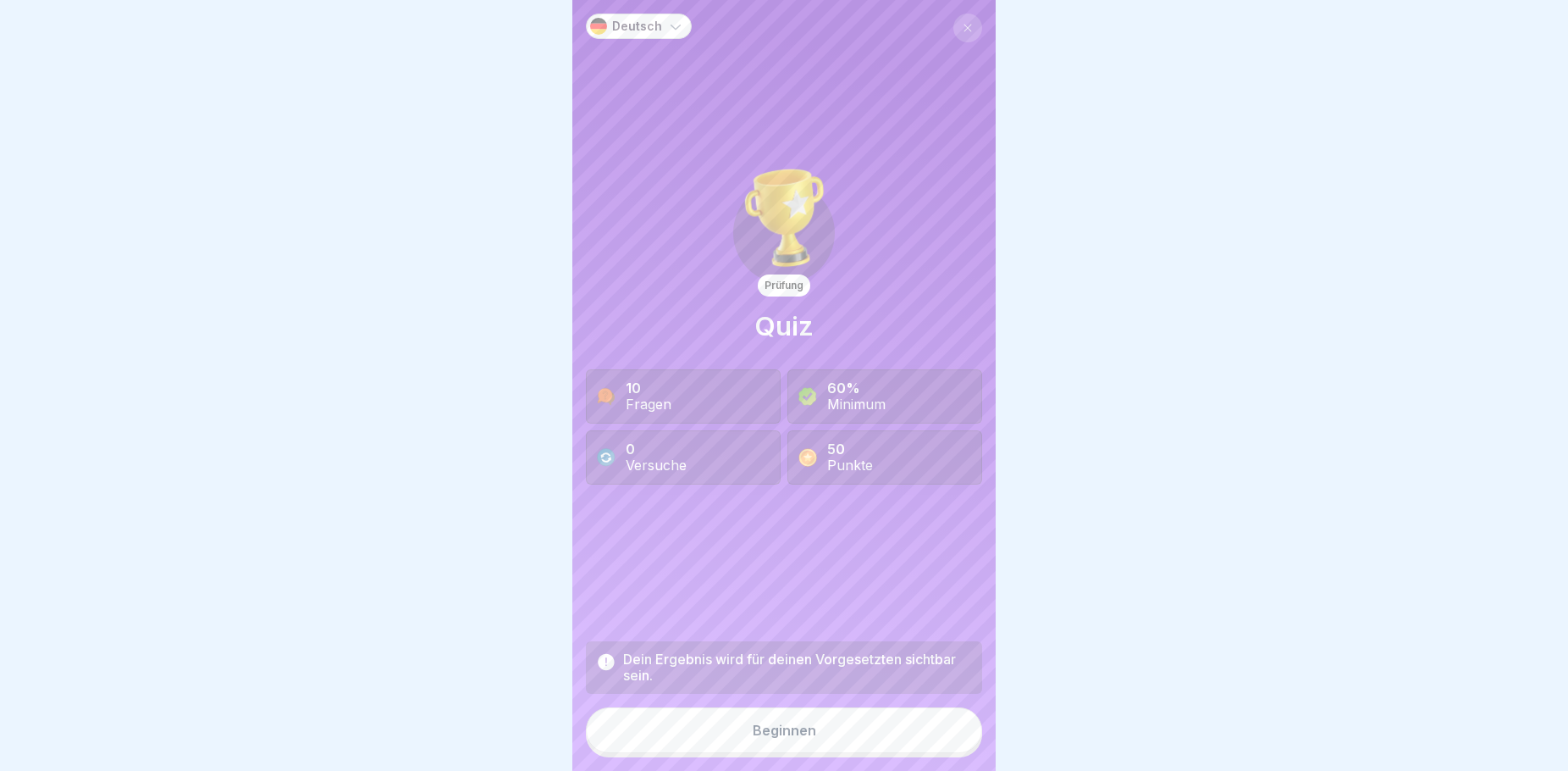
click at [792, 723] on div "Beginnen" at bounding box center [785, 730] width 64 height 15
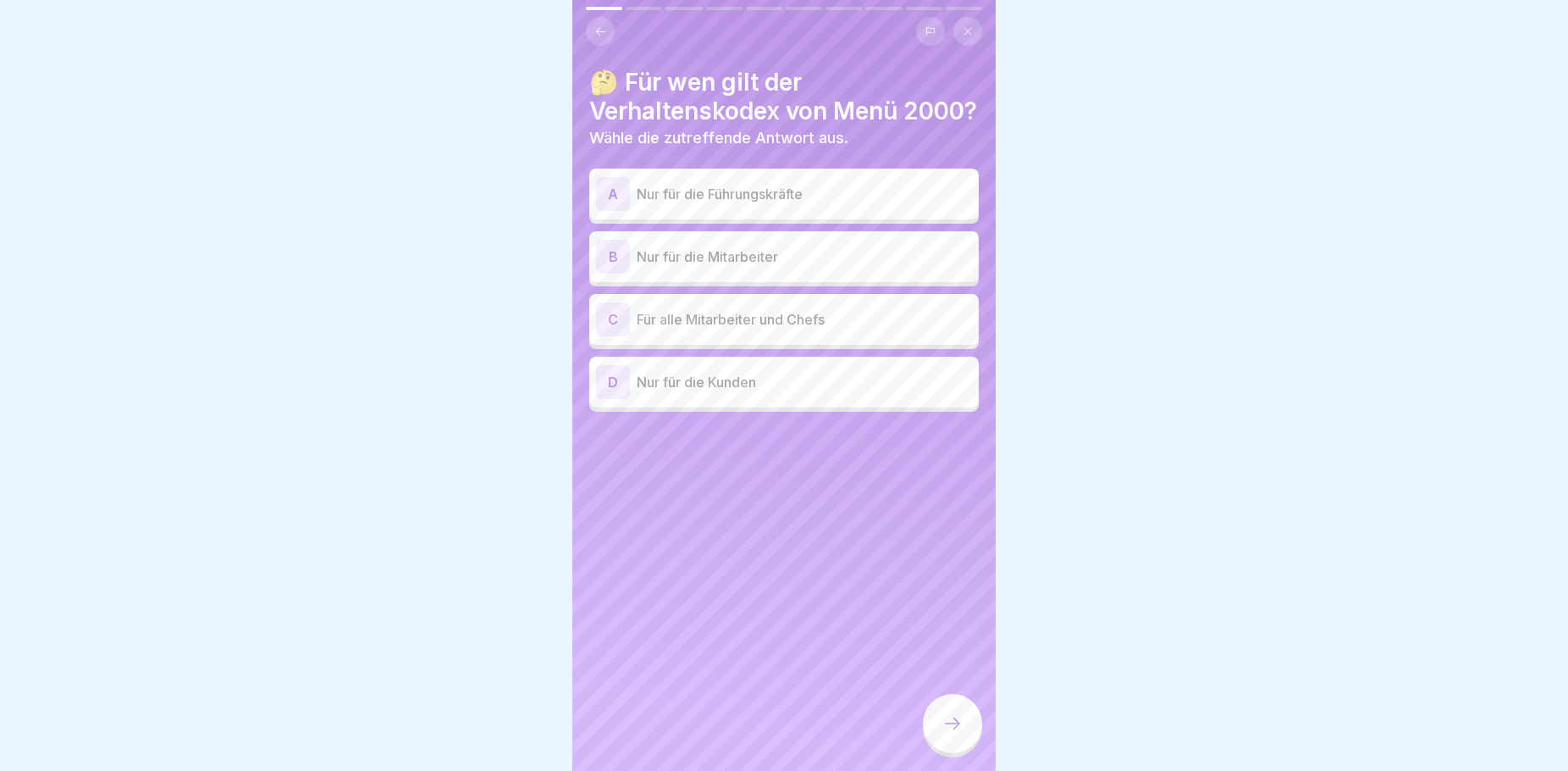
click at [813, 317] on div "C Für alle Mitarbeiter und Chefs" at bounding box center [784, 319] width 376 height 34
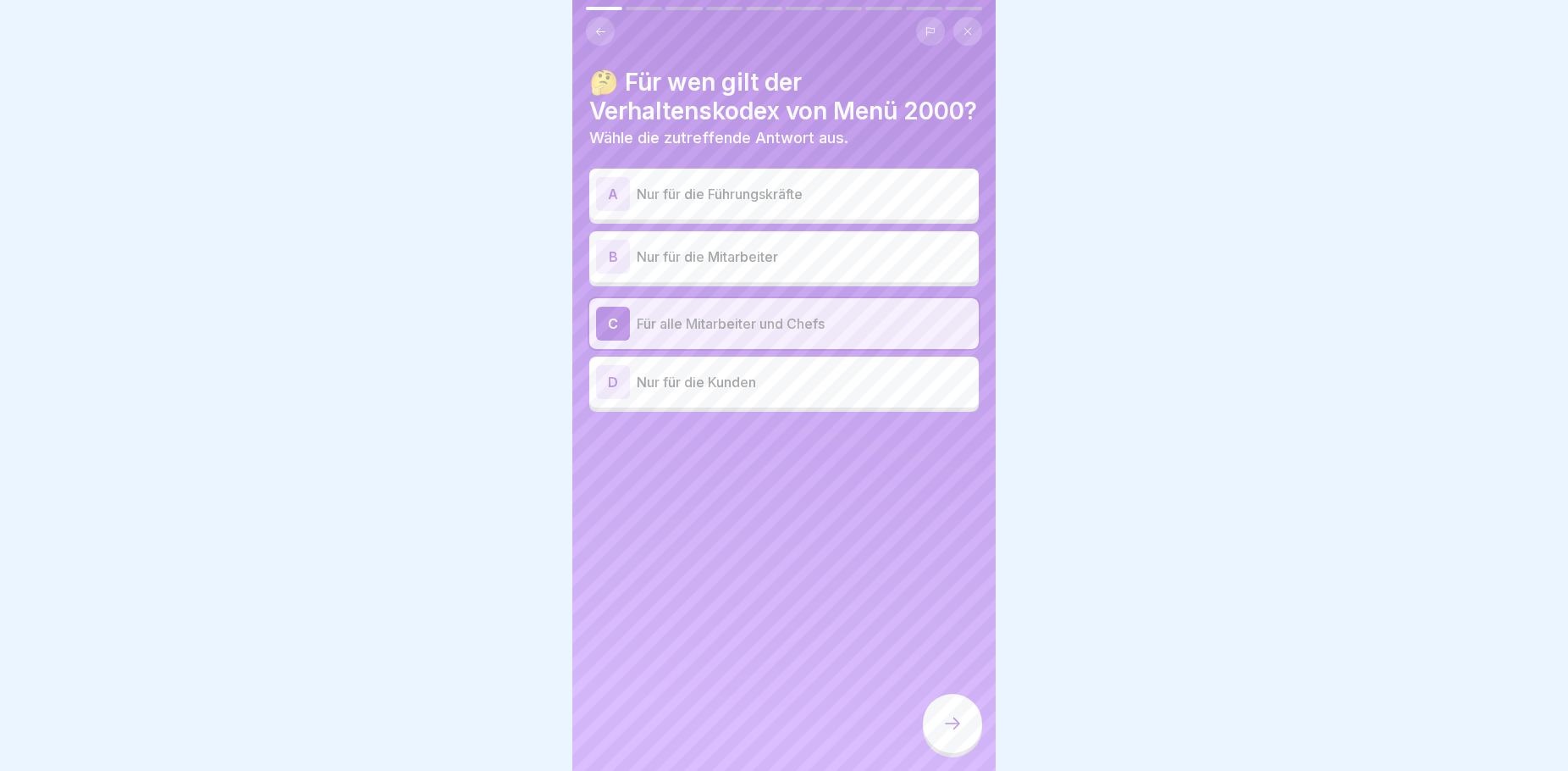
click at [942, 747] on div at bounding box center [952, 723] width 59 height 59
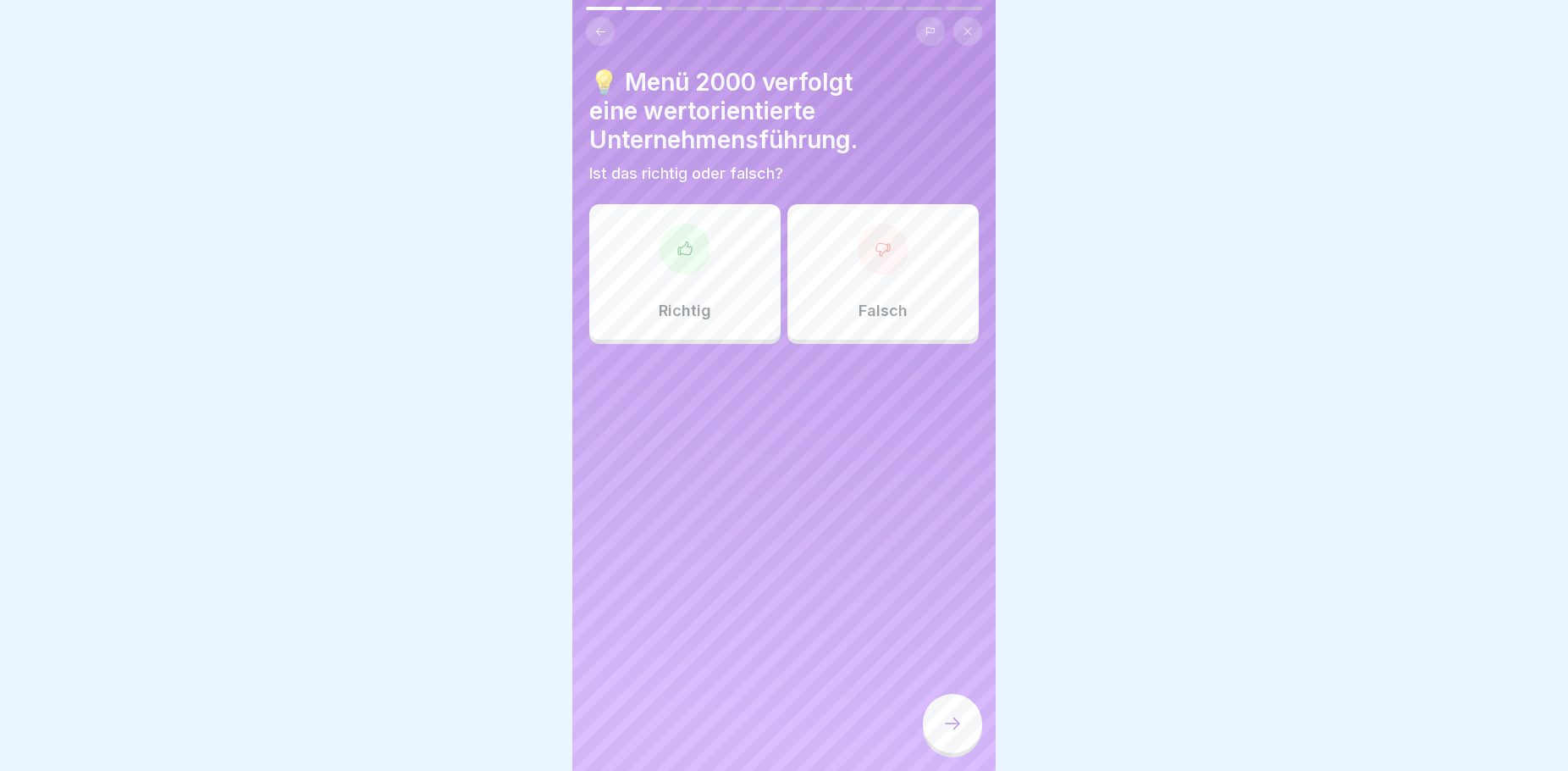
click at [679, 301] on p "Richtig" at bounding box center [685, 311] width 53 height 19
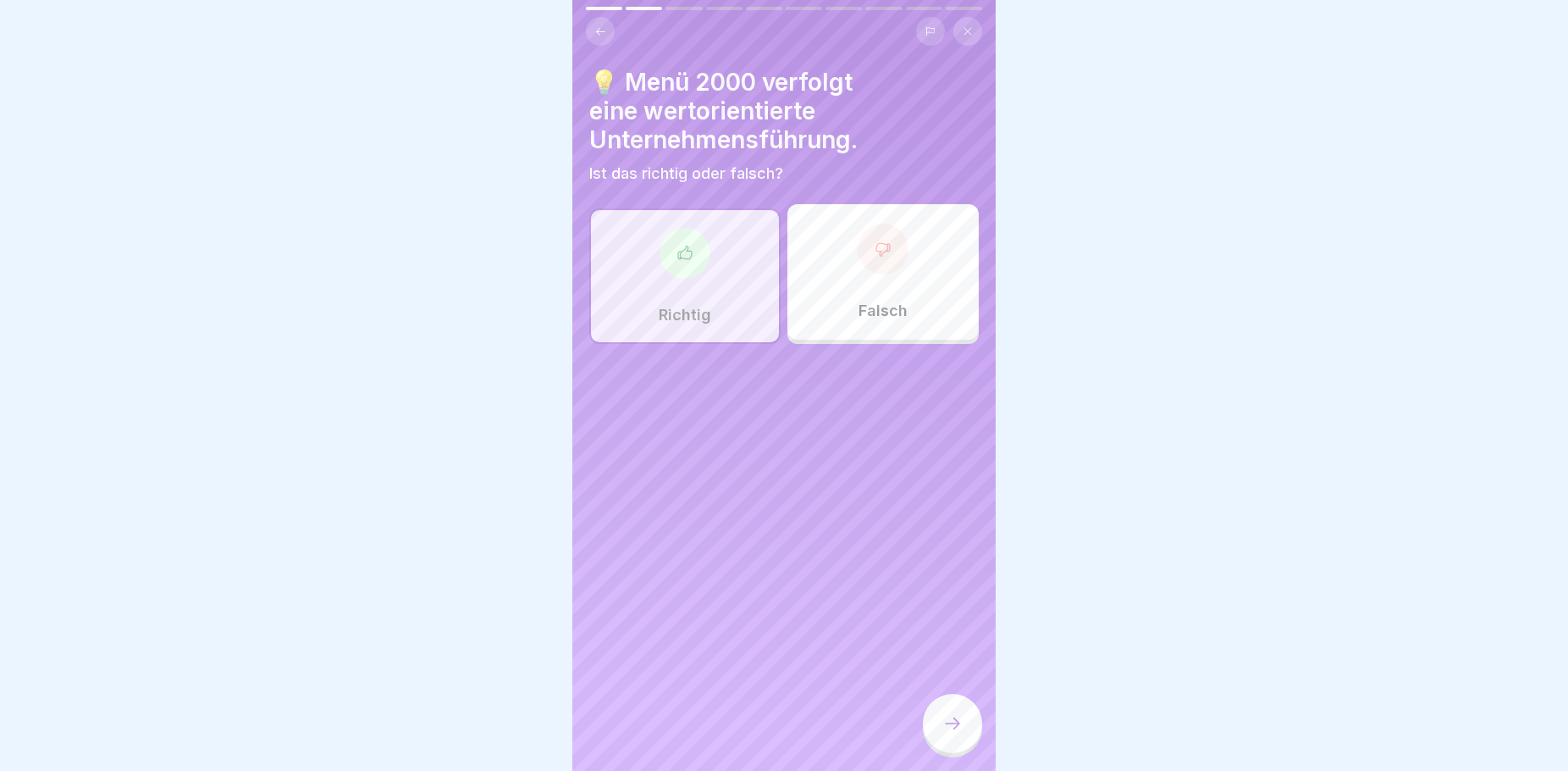
click at [953, 726] on icon at bounding box center [953, 723] width 21 height 21
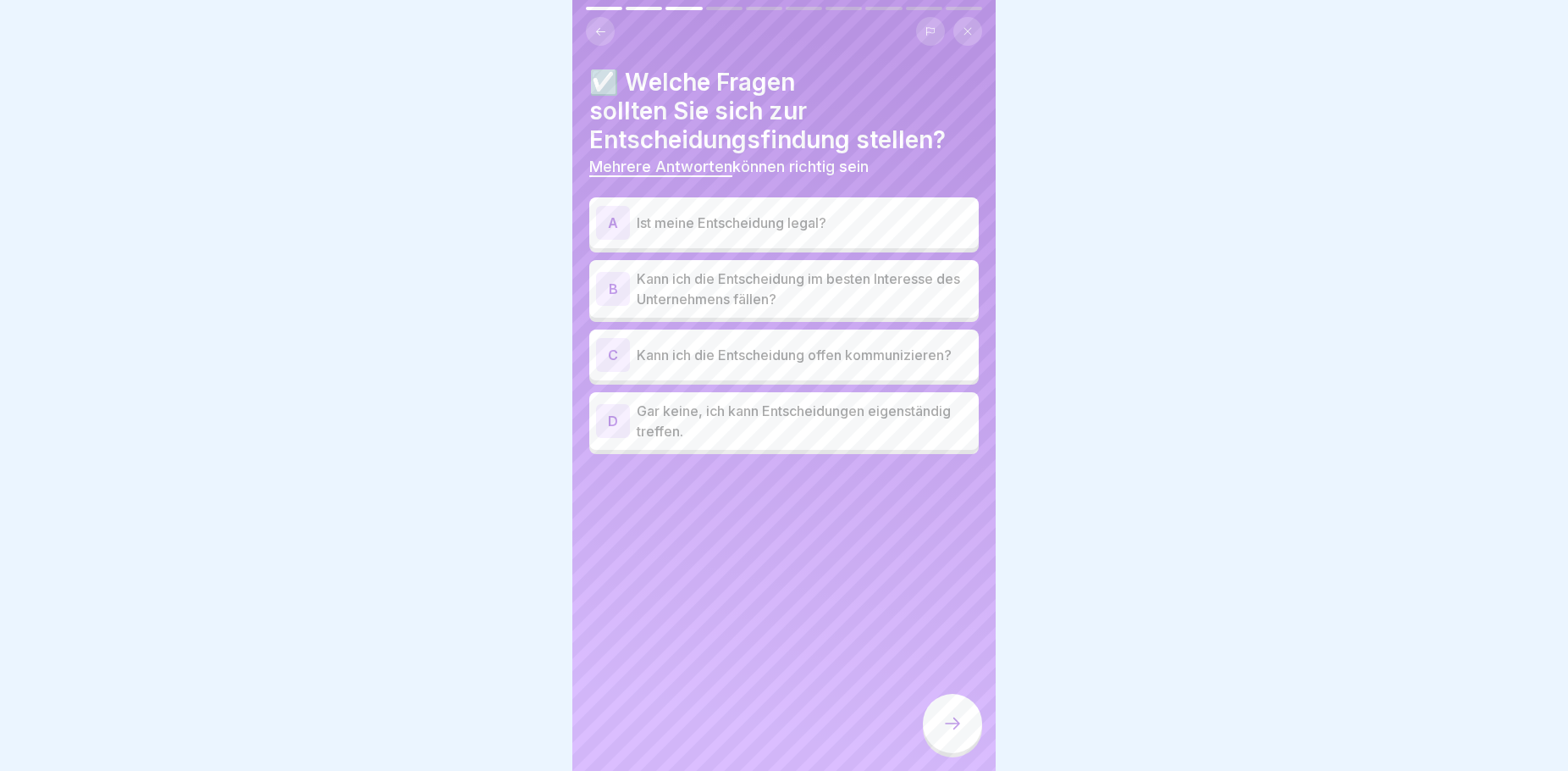
click at [849, 345] on p "Kann ich die Entscheidung offen kommunizieren?" at bounding box center [804, 355] width 335 height 21
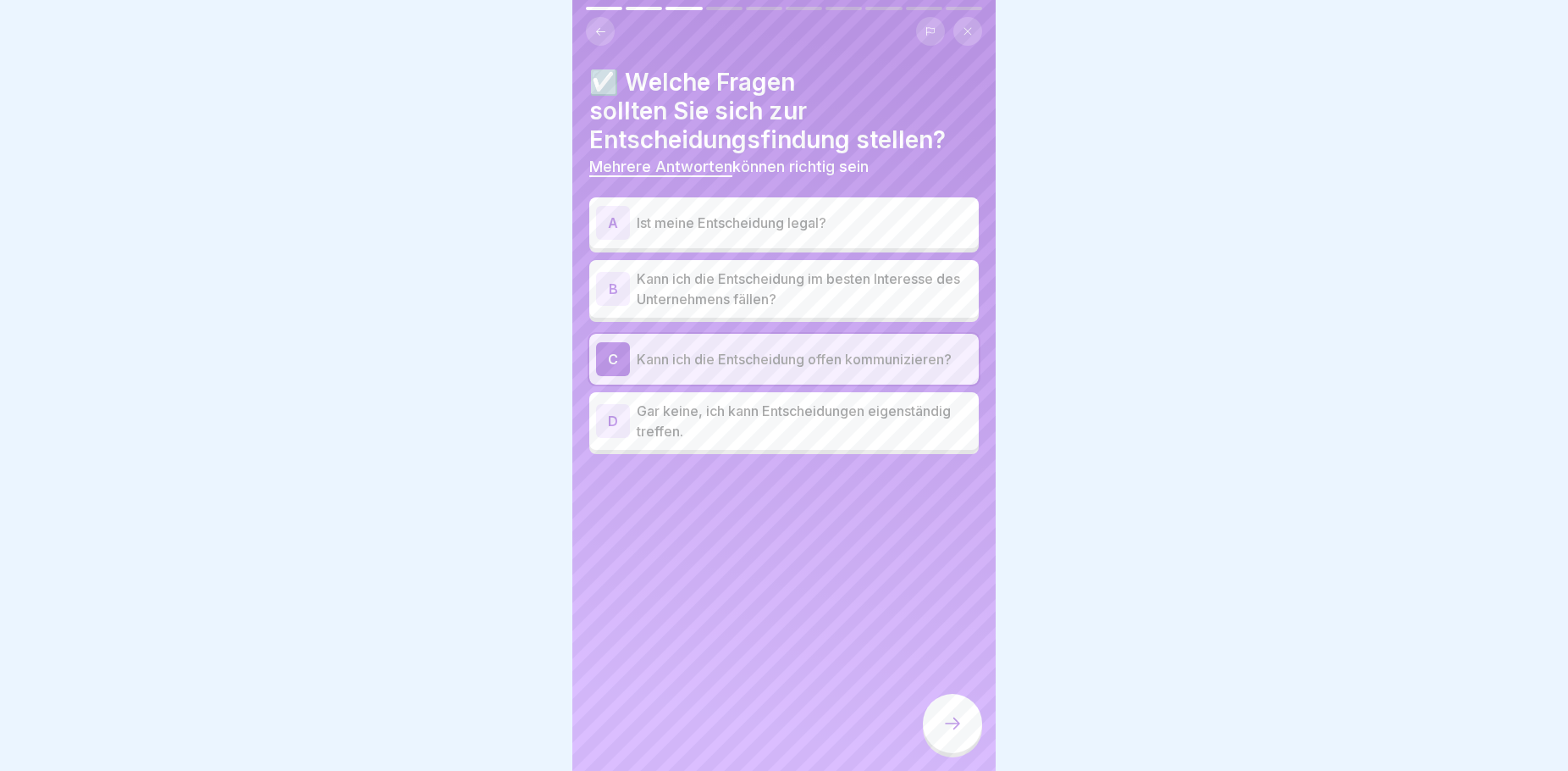
click at [836, 206] on div "A Ist meine Entscheidung legal?" at bounding box center [784, 223] width 376 height 34
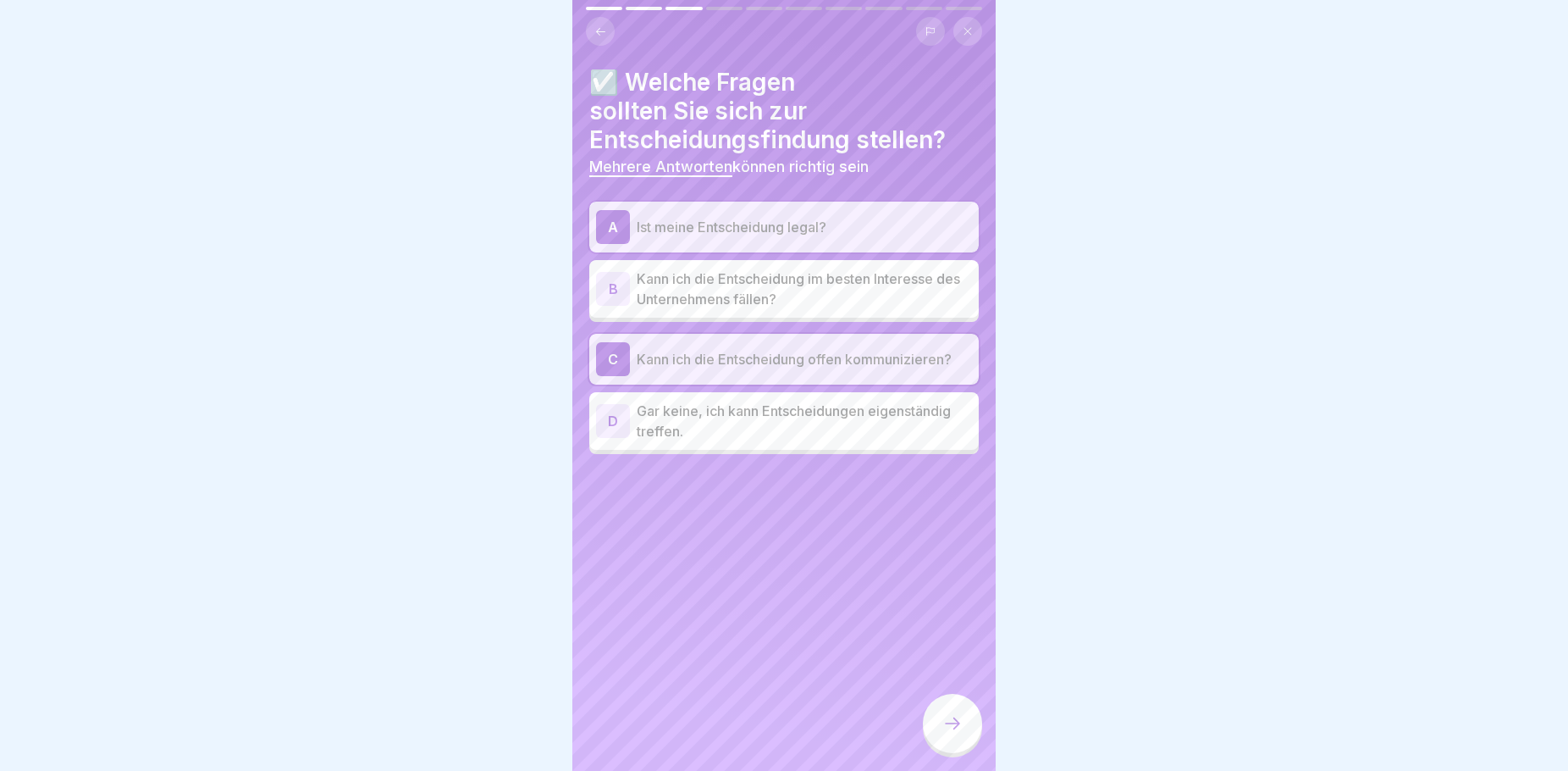
click at [937, 732] on div at bounding box center [952, 723] width 59 height 59
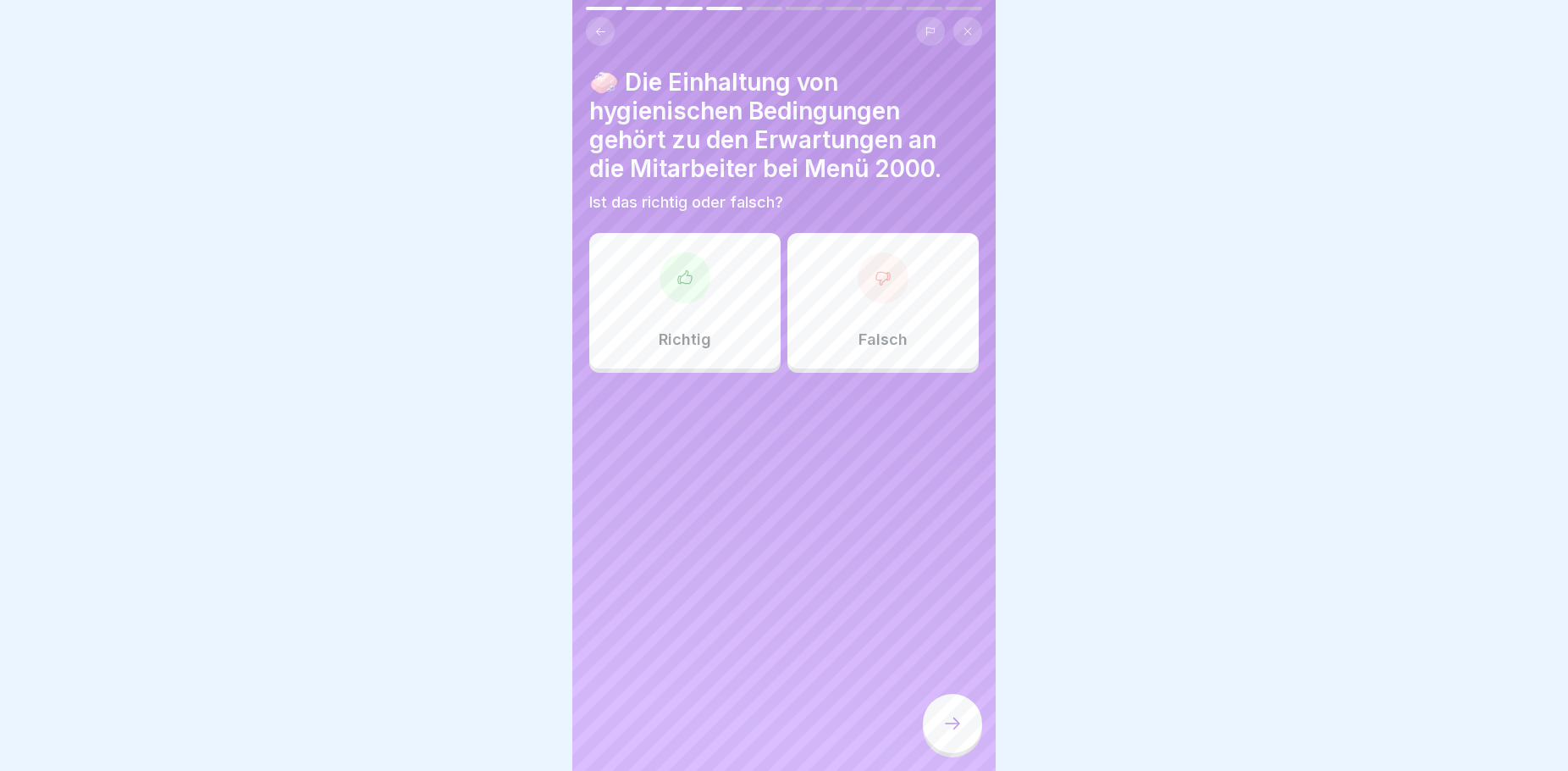
click at [672, 283] on div at bounding box center [685, 278] width 51 height 51
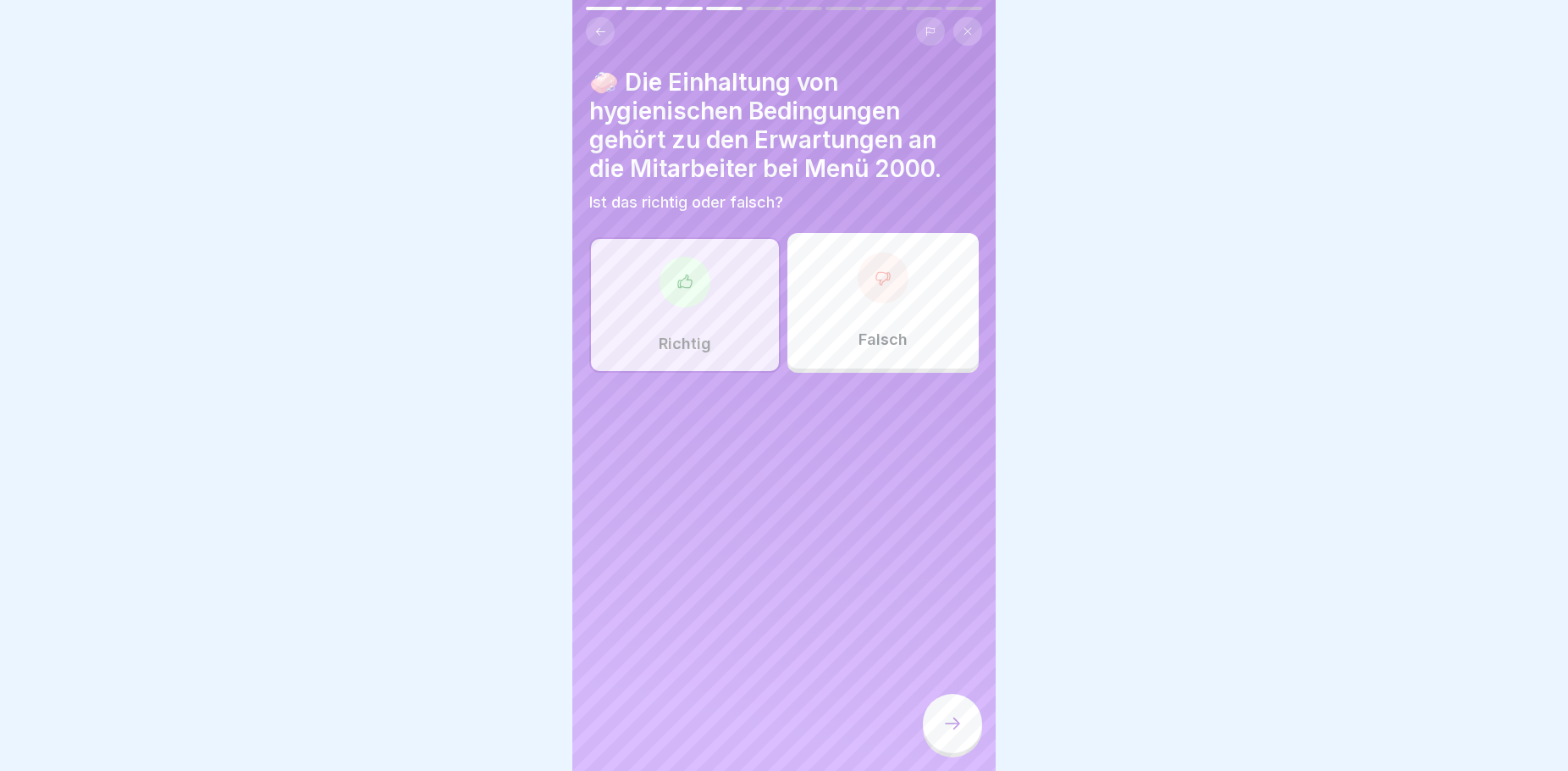
click at [952, 717] on icon at bounding box center [953, 723] width 21 height 21
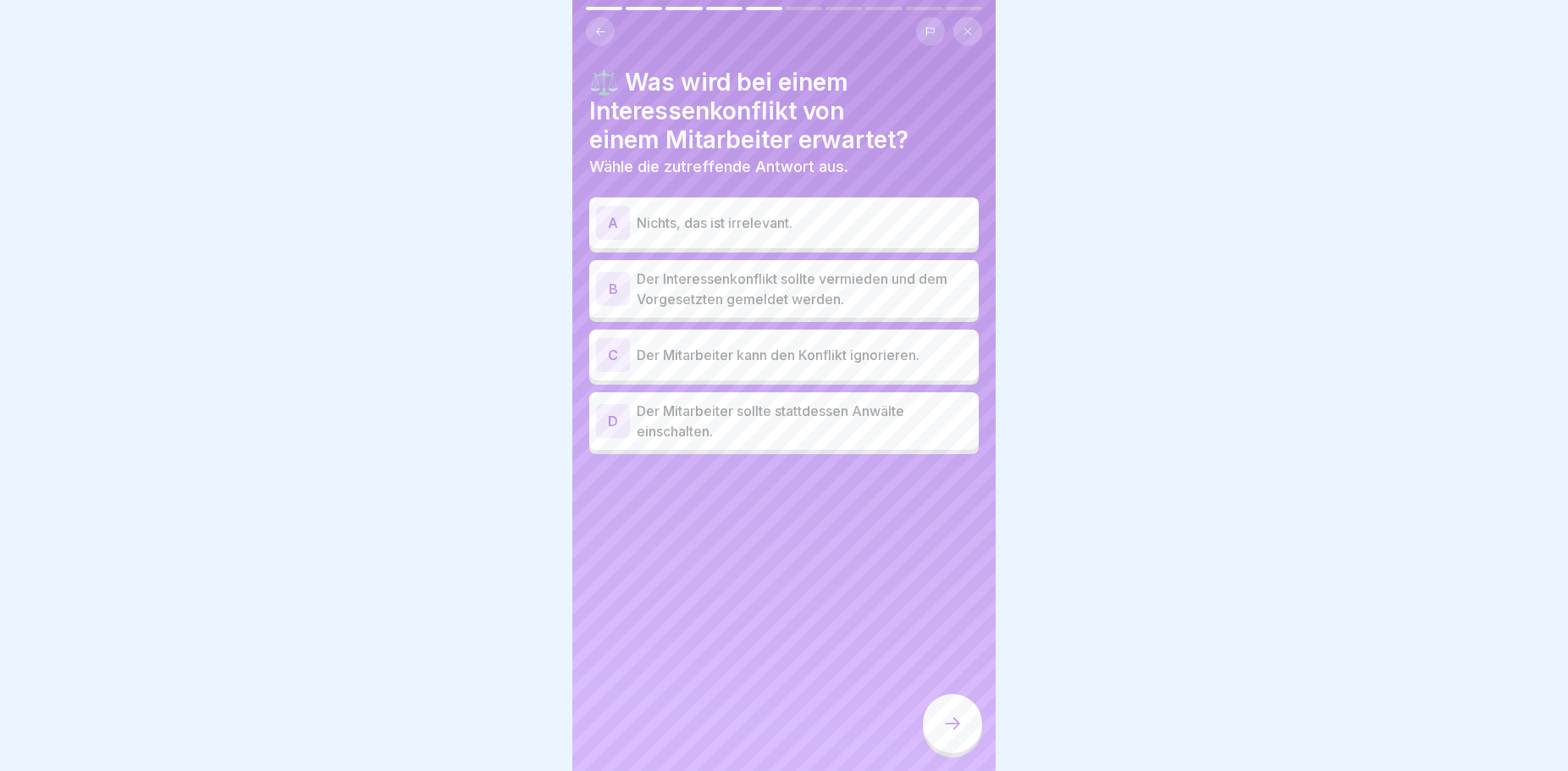
click at [914, 275] on p "Der Interessenkonflikt sollte vermieden und dem Vorgesetzten gemeldet werden." at bounding box center [804, 288] width 335 height 40
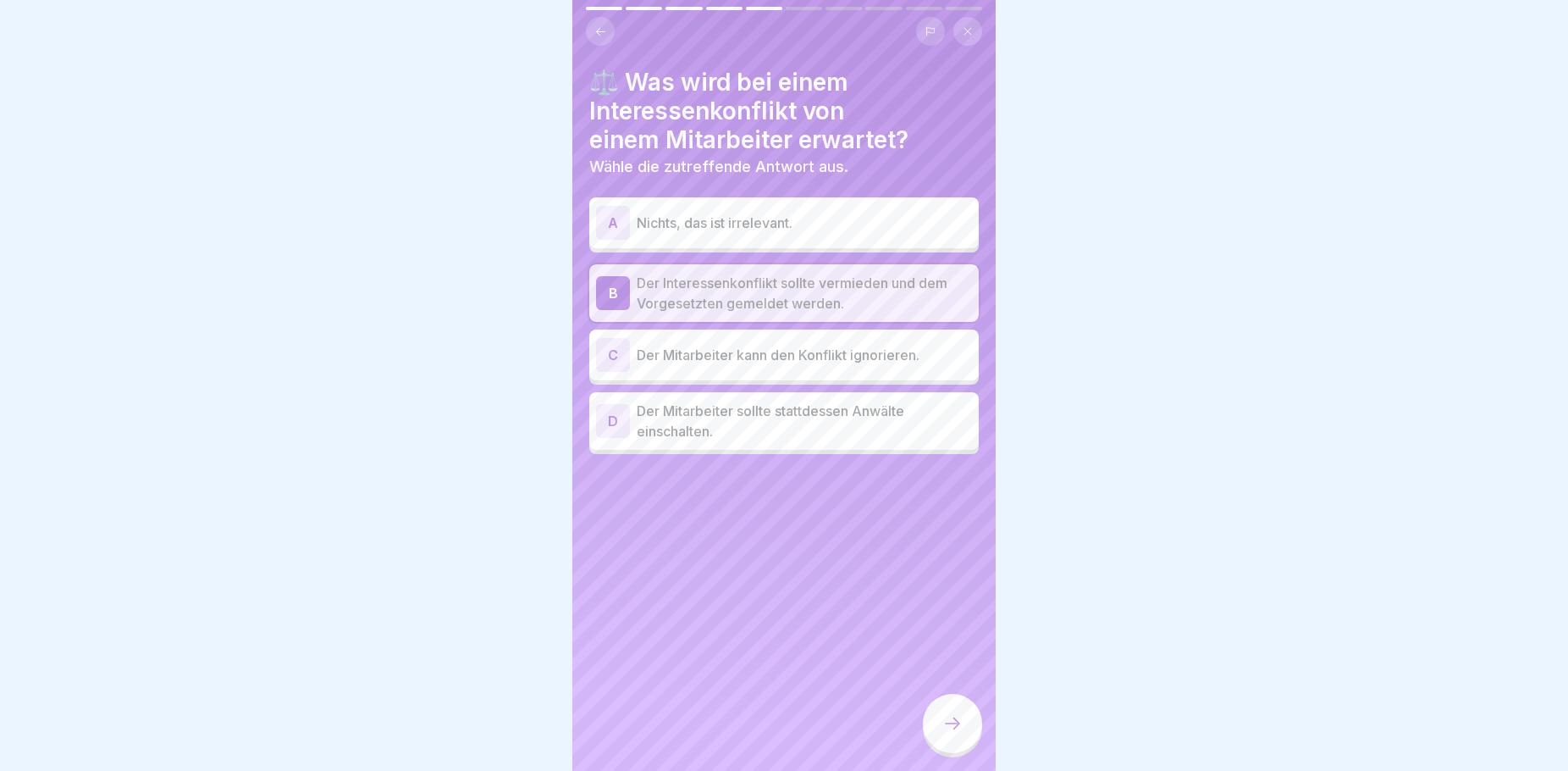
click at [968, 726] on div at bounding box center [952, 723] width 59 height 59
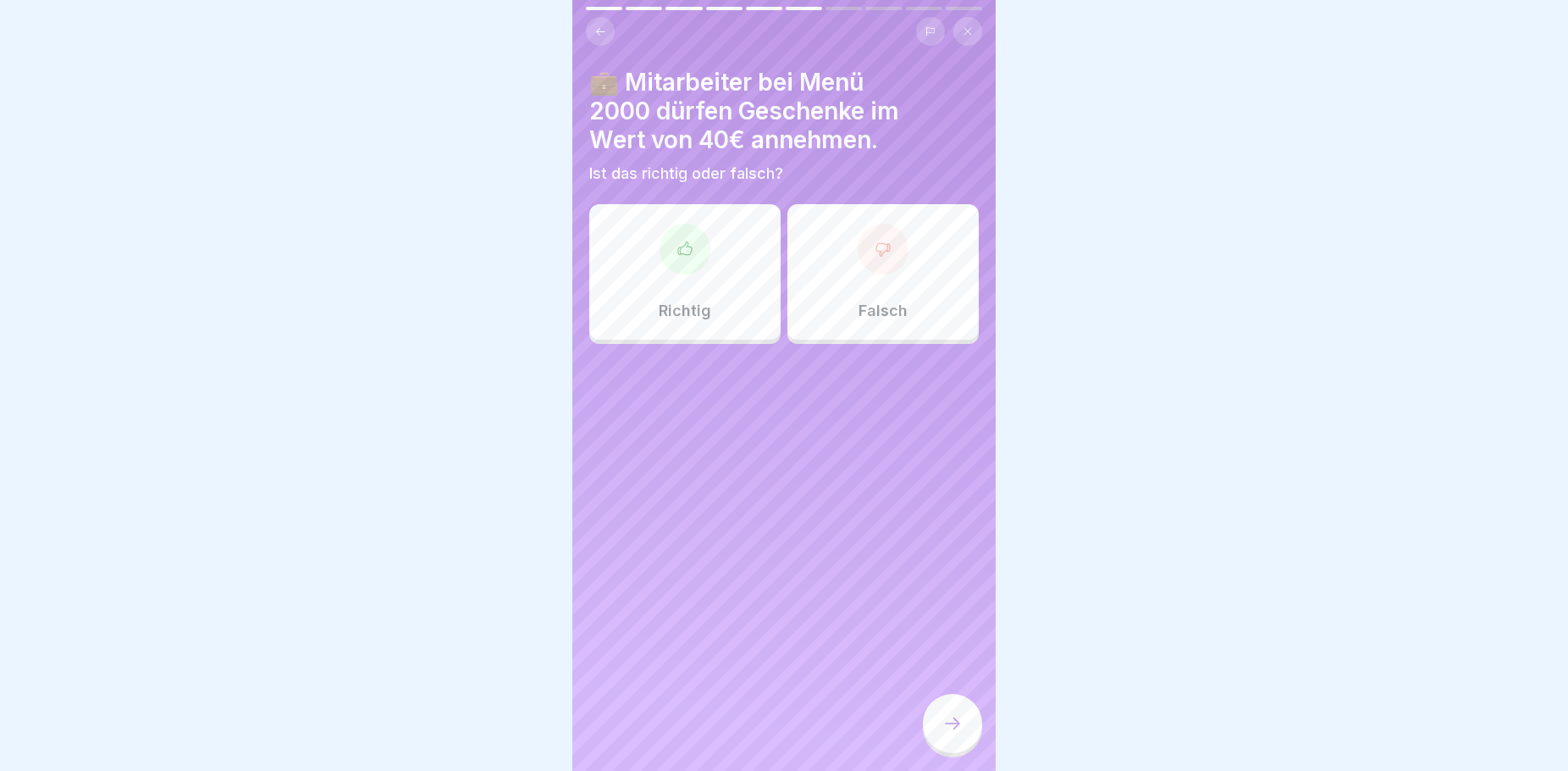
click at [884, 301] on p "Falsch" at bounding box center [883, 311] width 49 height 19
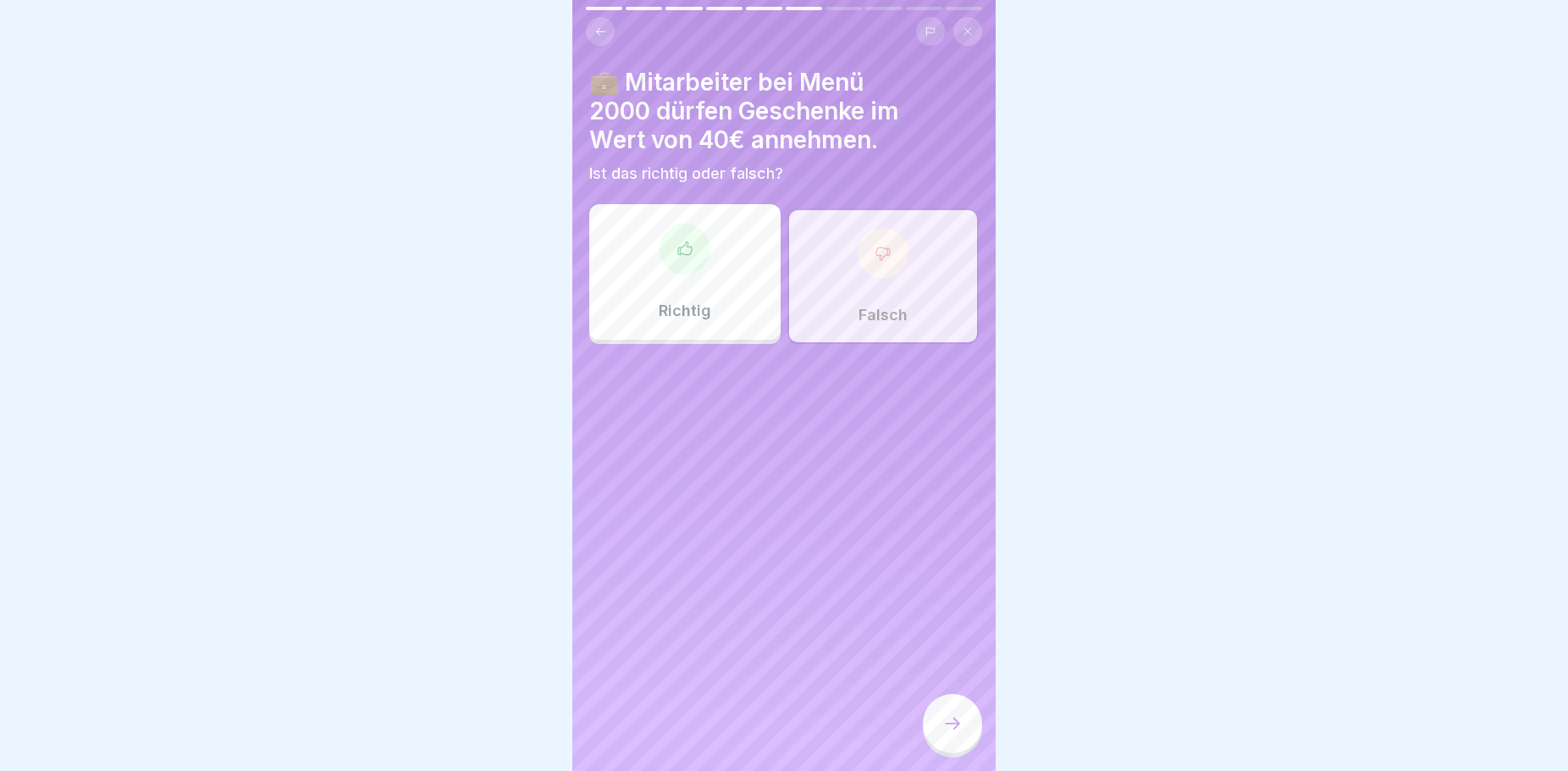
click at [942, 724] on div at bounding box center [952, 723] width 59 height 59
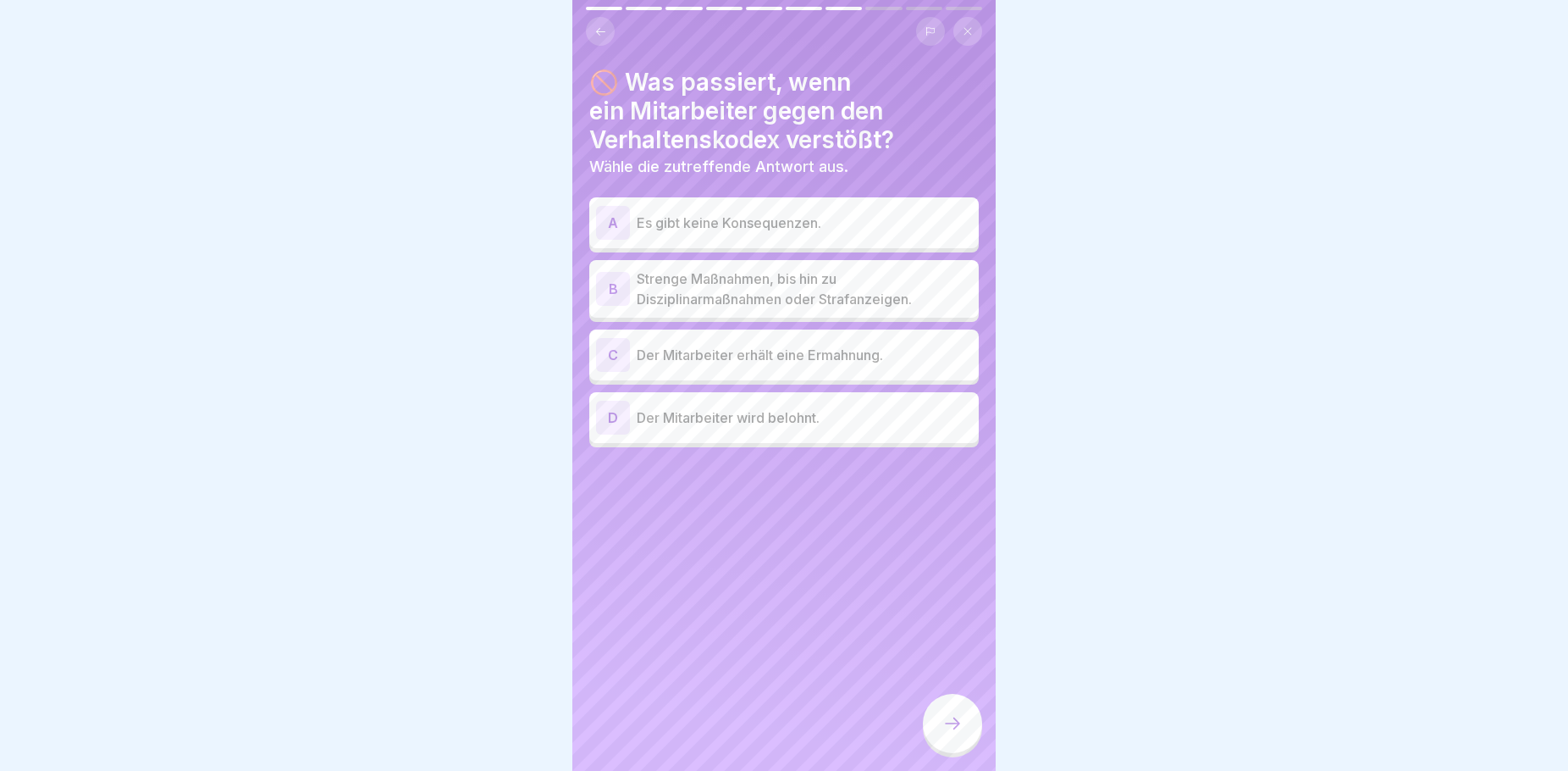
click at [756, 275] on p "Strenge Maßnahmen, bis hin zu Disziplinarmaßnahmen oder Strafanzeigen." at bounding box center [804, 288] width 335 height 40
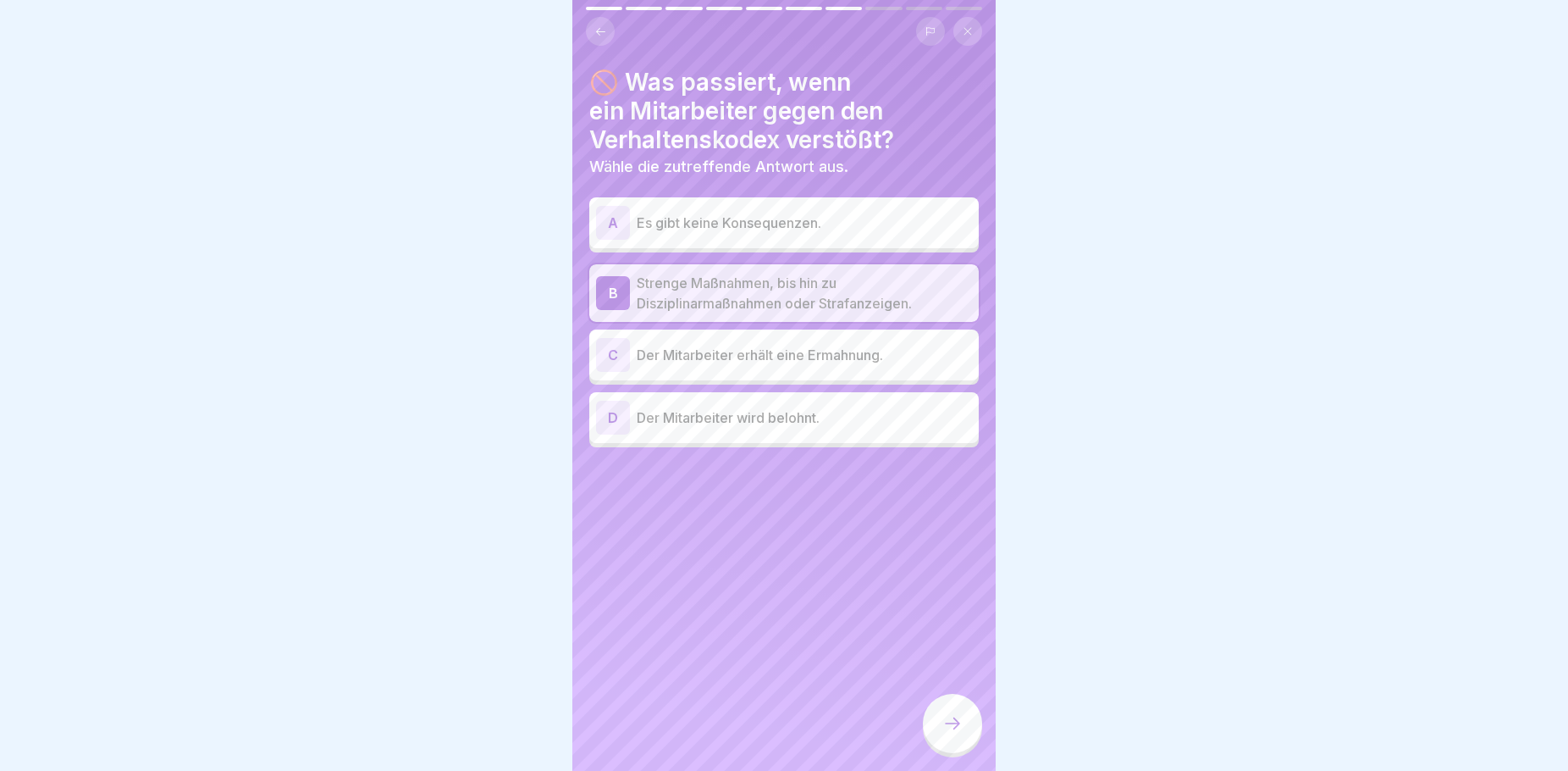
click at [939, 733] on div at bounding box center [952, 723] width 59 height 59
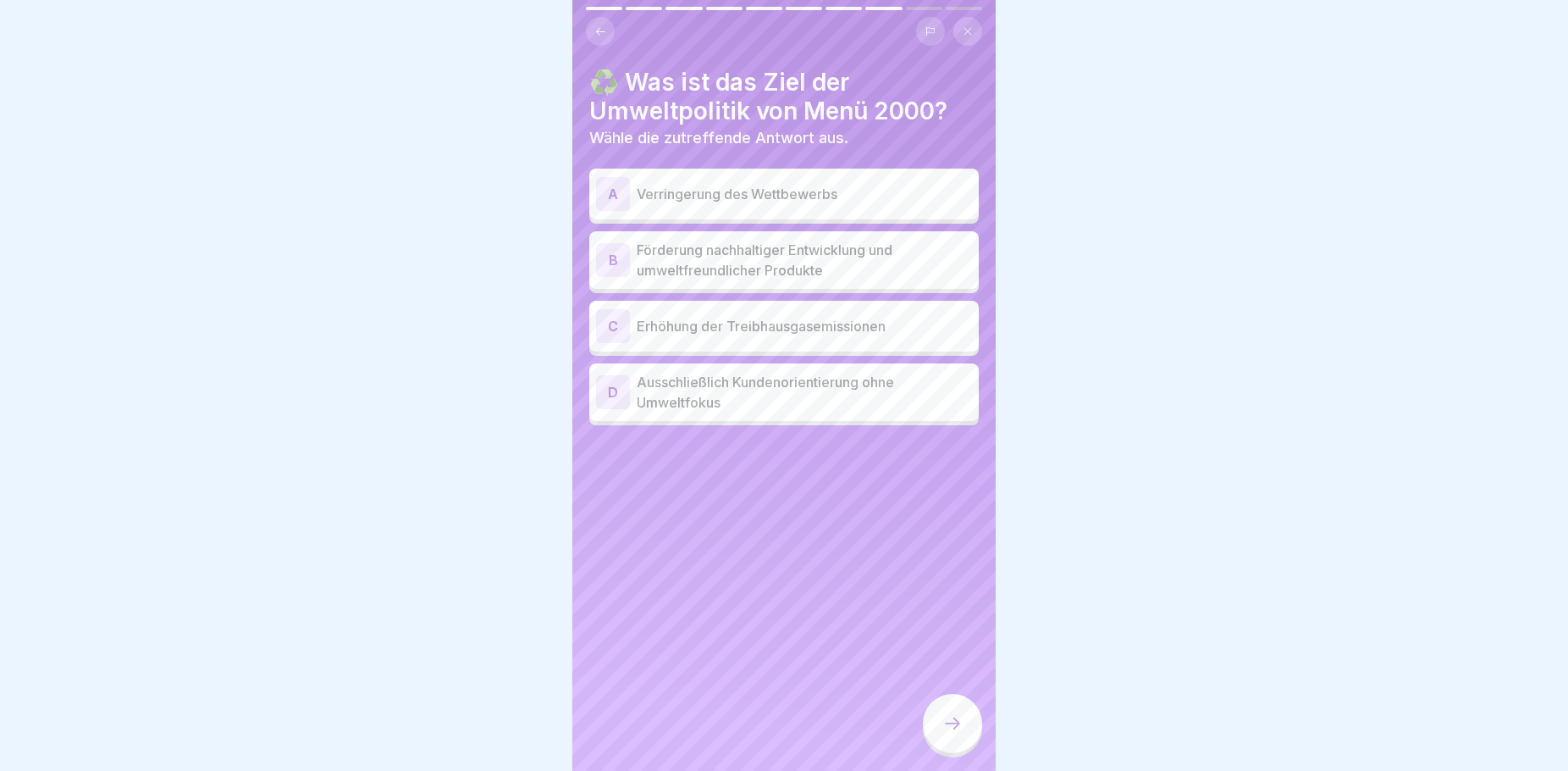
click at [853, 250] on p "Förderung nachhaltiger Entwicklung und umweltfreundlicher Produkte" at bounding box center [804, 259] width 335 height 40
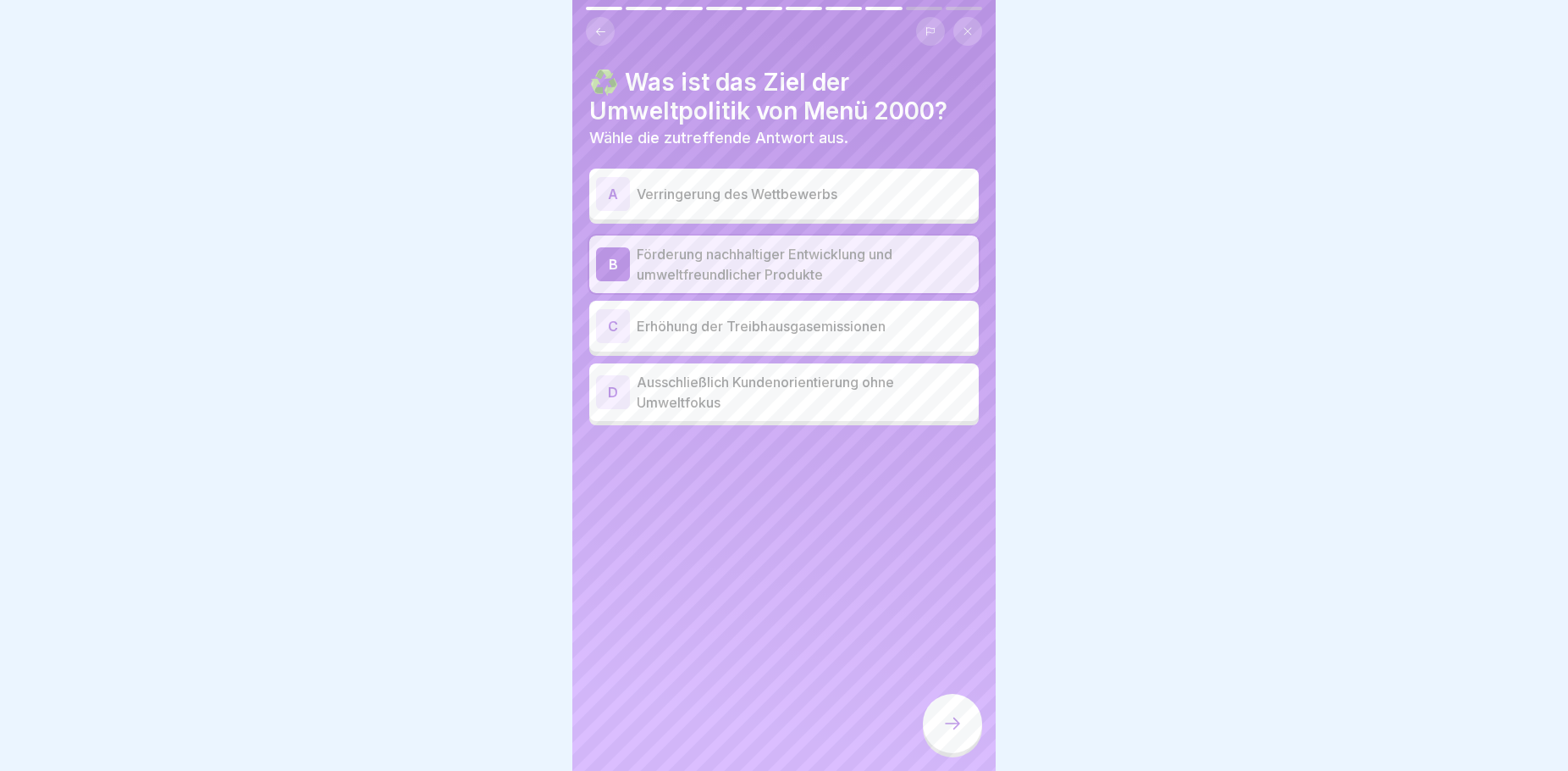
click at [934, 726] on div at bounding box center [952, 723] width 59 height 59
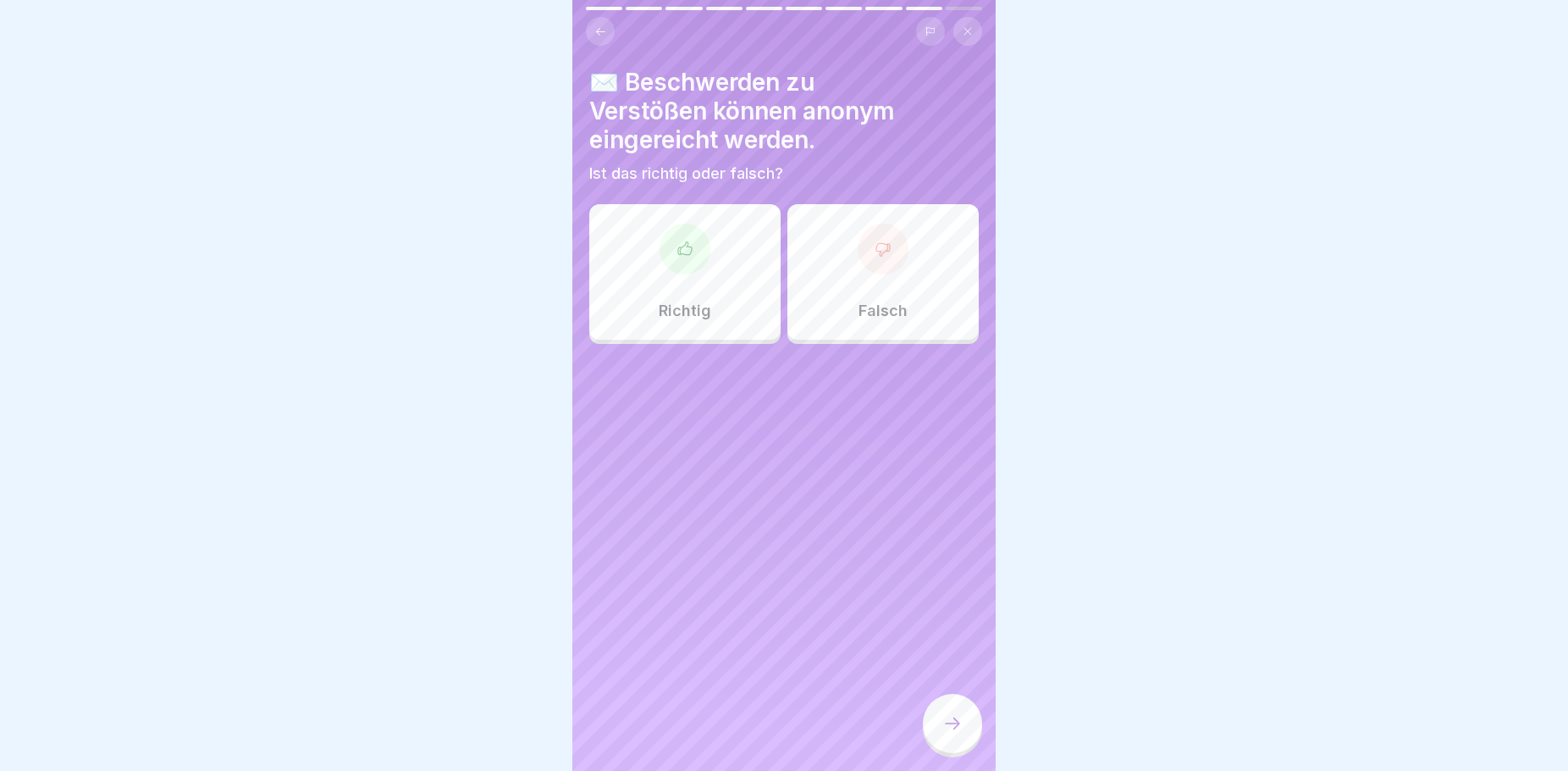
click at [721, 281] on div "Richtig" at bounding box center [685, 271] width 192 height 135
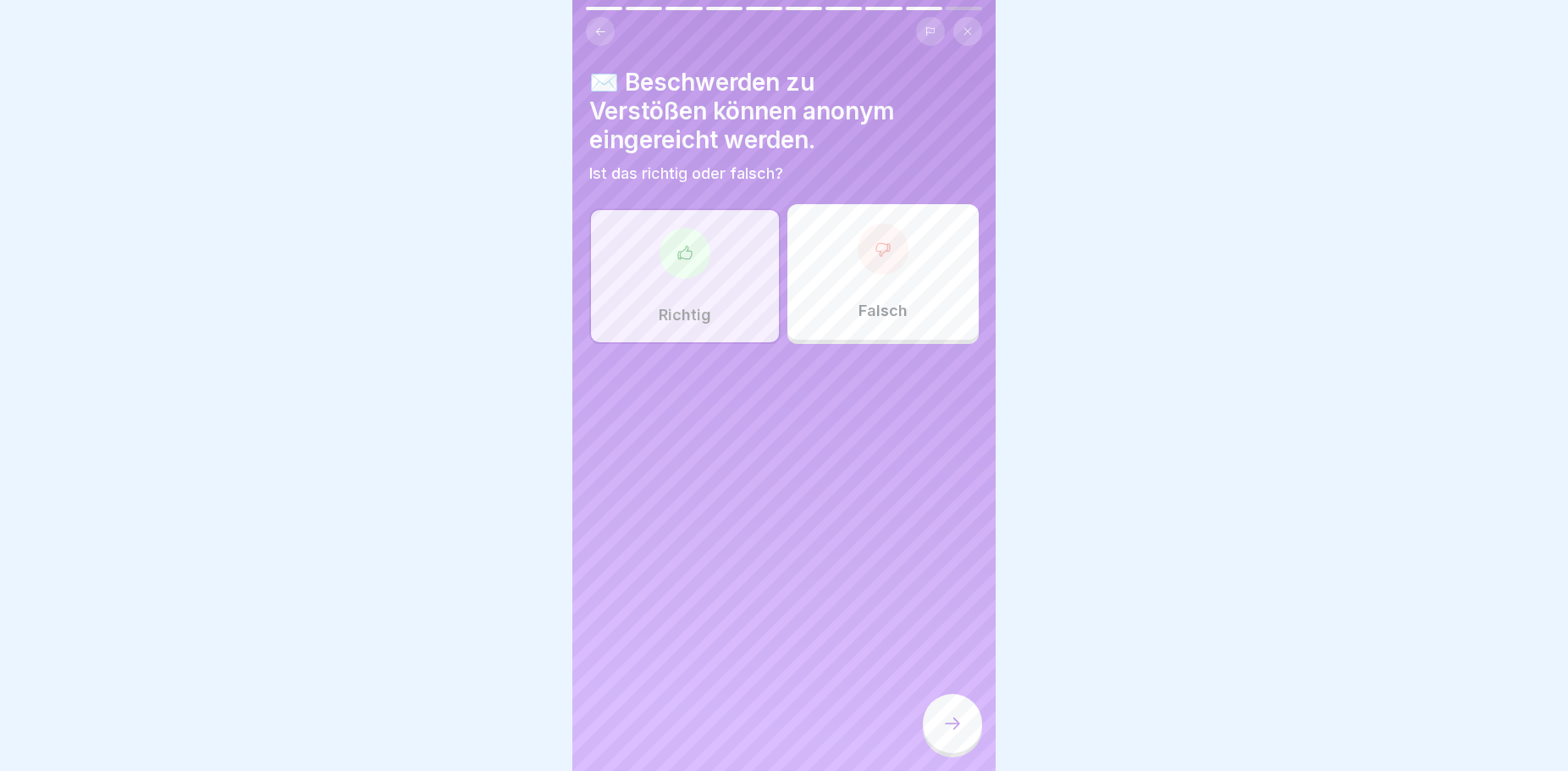
click at [966, 736] on div at bounding box center [952, 723] width 59 height 59
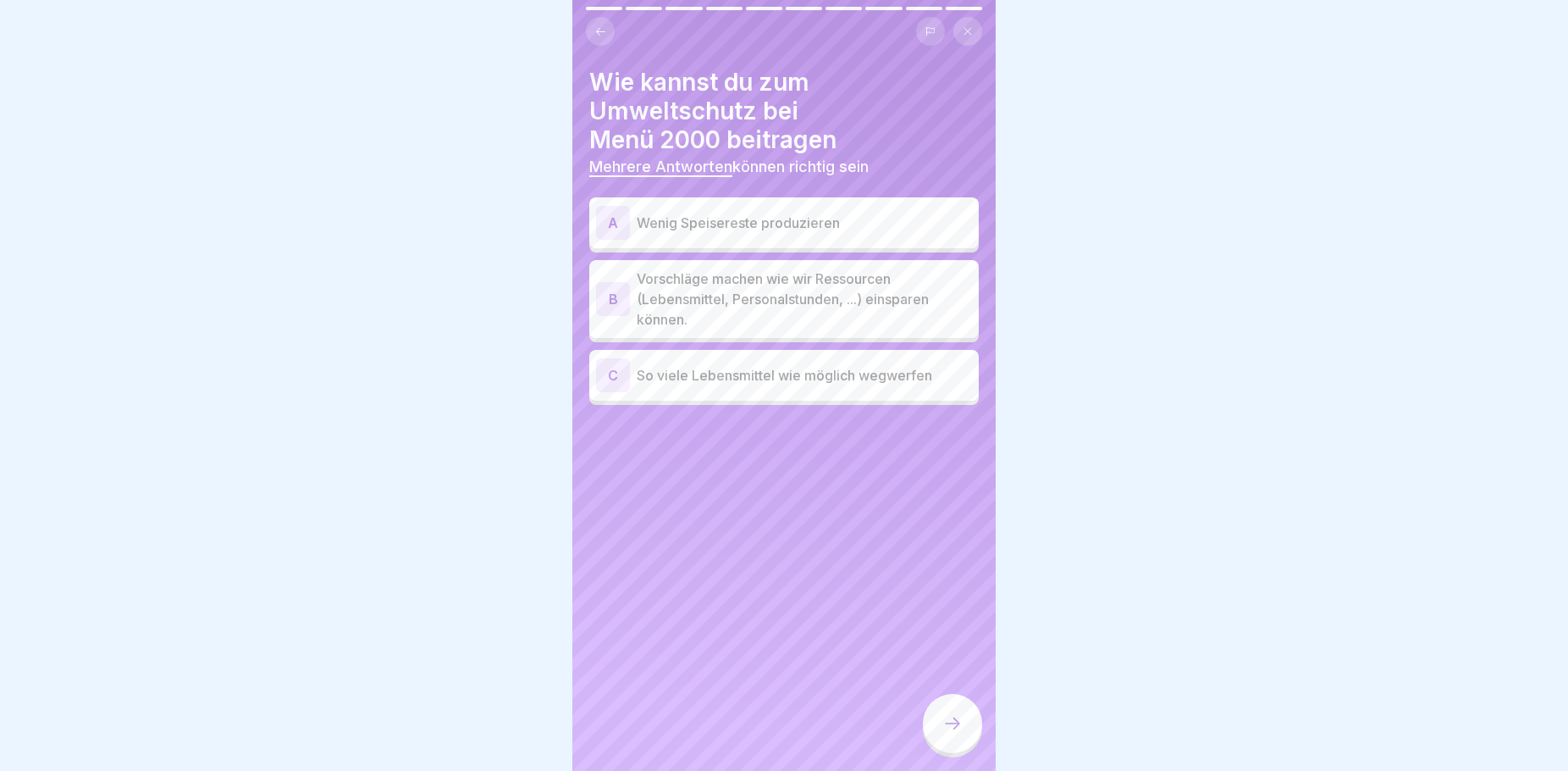
click at [720, 214] on p "Wenig Speisereste produzieren" at bounding box center [804, 223] width 335 height 21
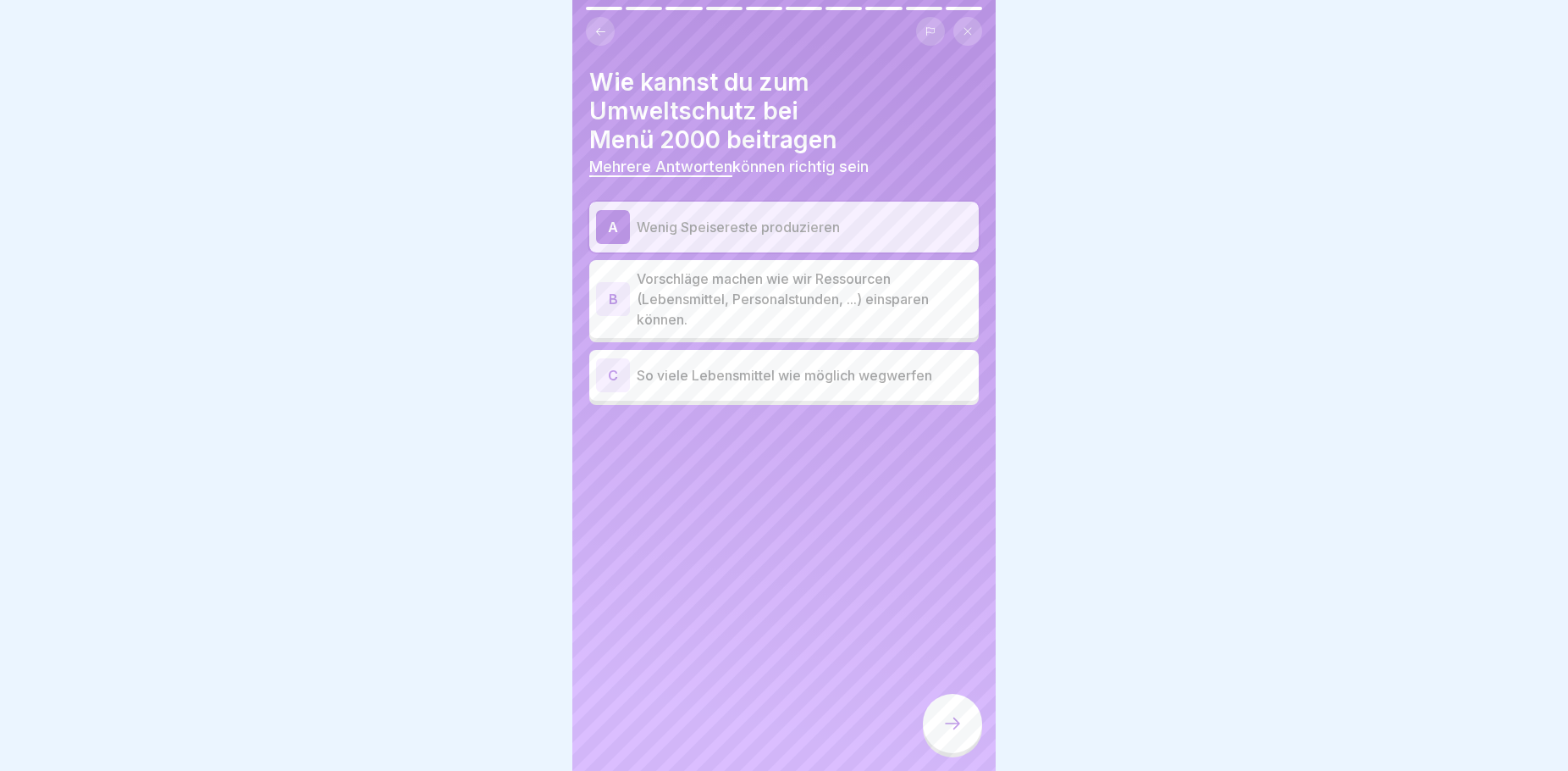
click at [746, 285] on p "Vorschläge machen wie wir Ressourcen (Lebensmittel, Personalstunden, ...) einsp…" at bounding box center [804, 299] width 335 height 61
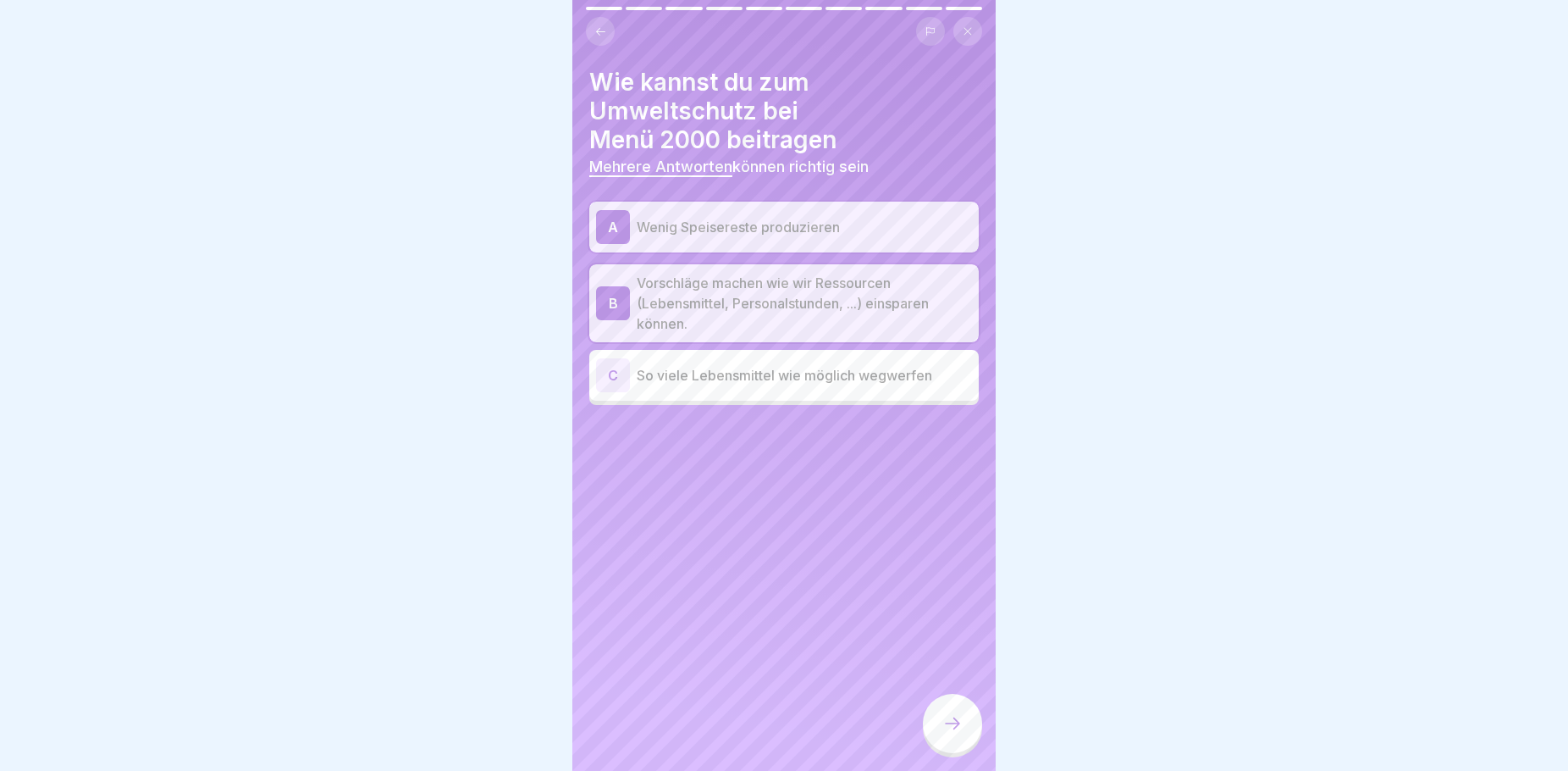
click at [967, 722] on div at bounding box center [952, 723] width 59 height 59
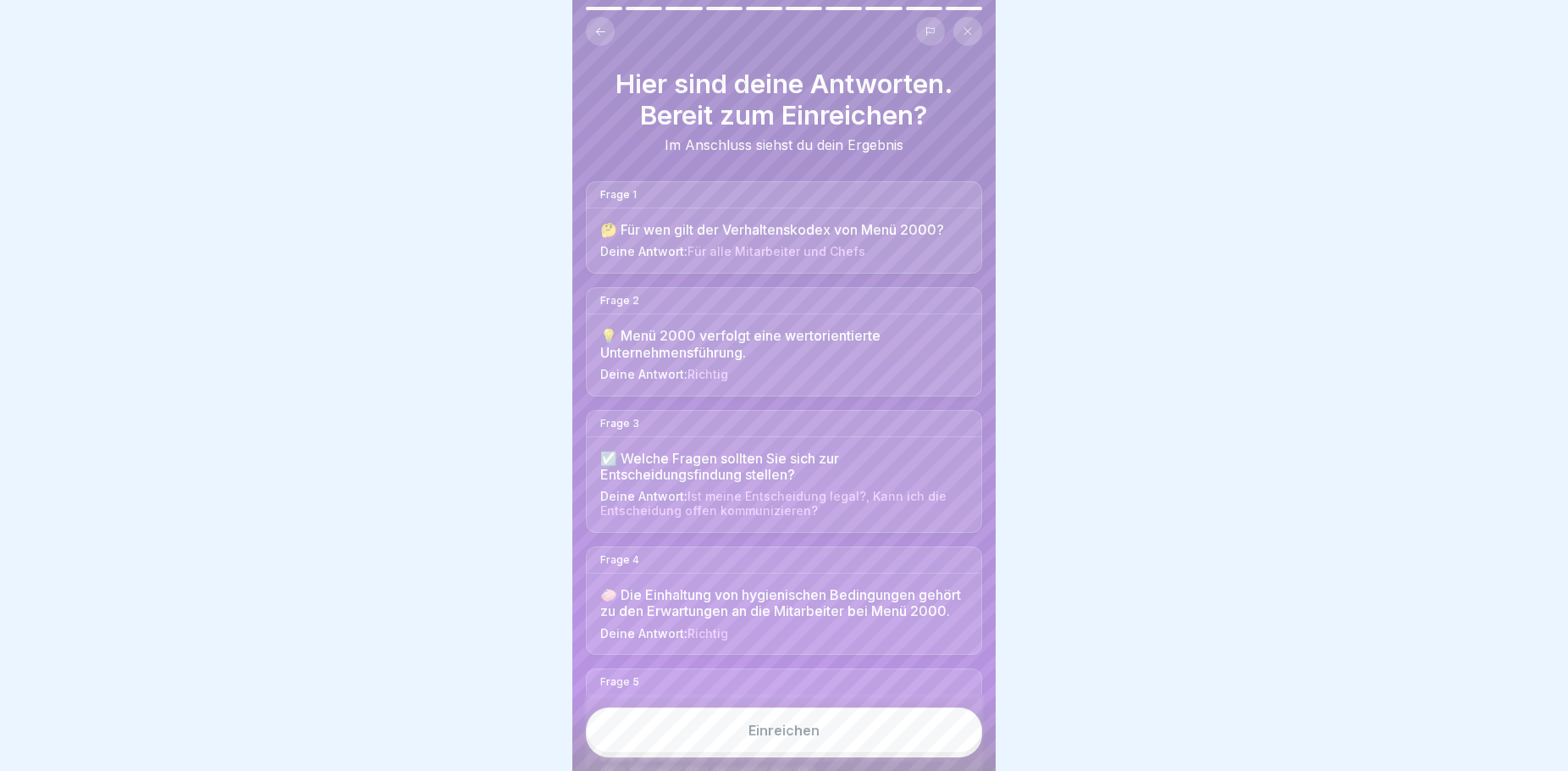
click at [779, 727] on div "Einreichen" at bounding box center [784, 730] width 71 height 15
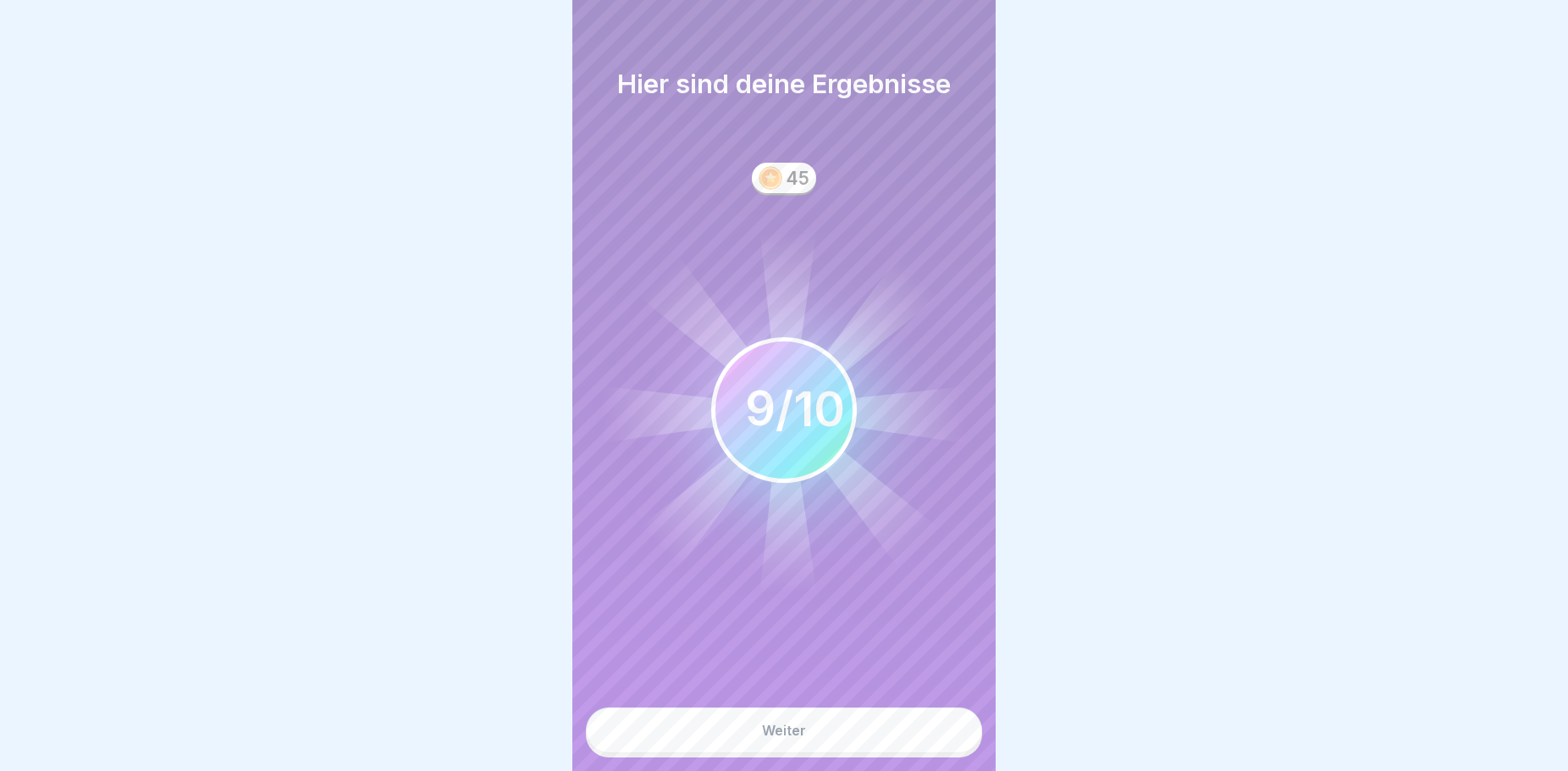
click at [800, 717] on button "Weiter" at bounding box center [784, 730] width 396 height 46
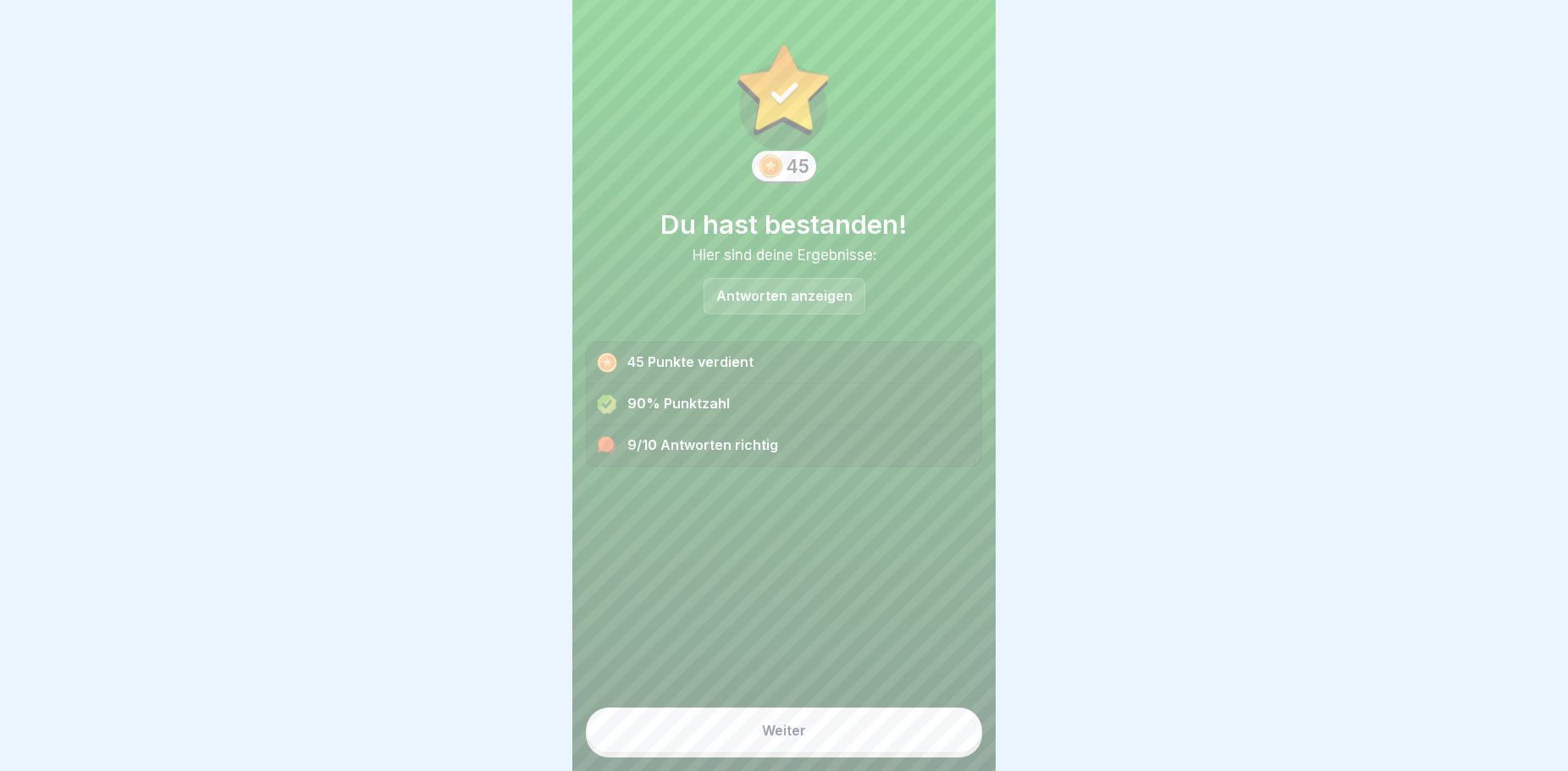
click at [856, 726] on button "Weiter" at bounding box center [784, 730] width 396 height 46
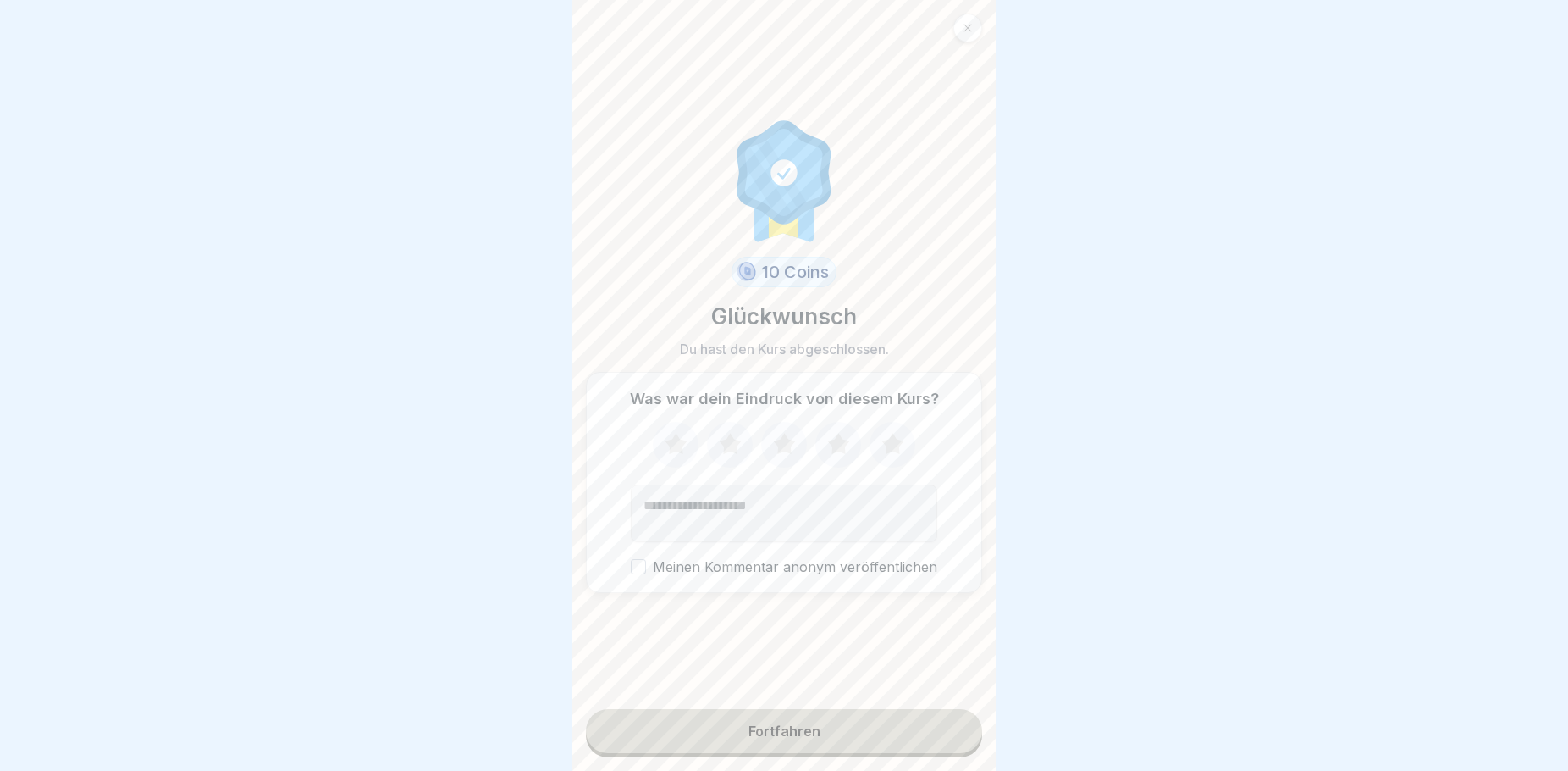
click at [669, 440] on icon at bounding box center [675, 443] width 22 height 22
click at [733, 441] on icon at bounding box center [730, 444] width 45 height 44
click at [789, 433] on icon at bounding box center [785, 444] width 45 height 44
click at [803, 735] on div "Fortfahren" at bounding box center [784, 731] width 72 height 15
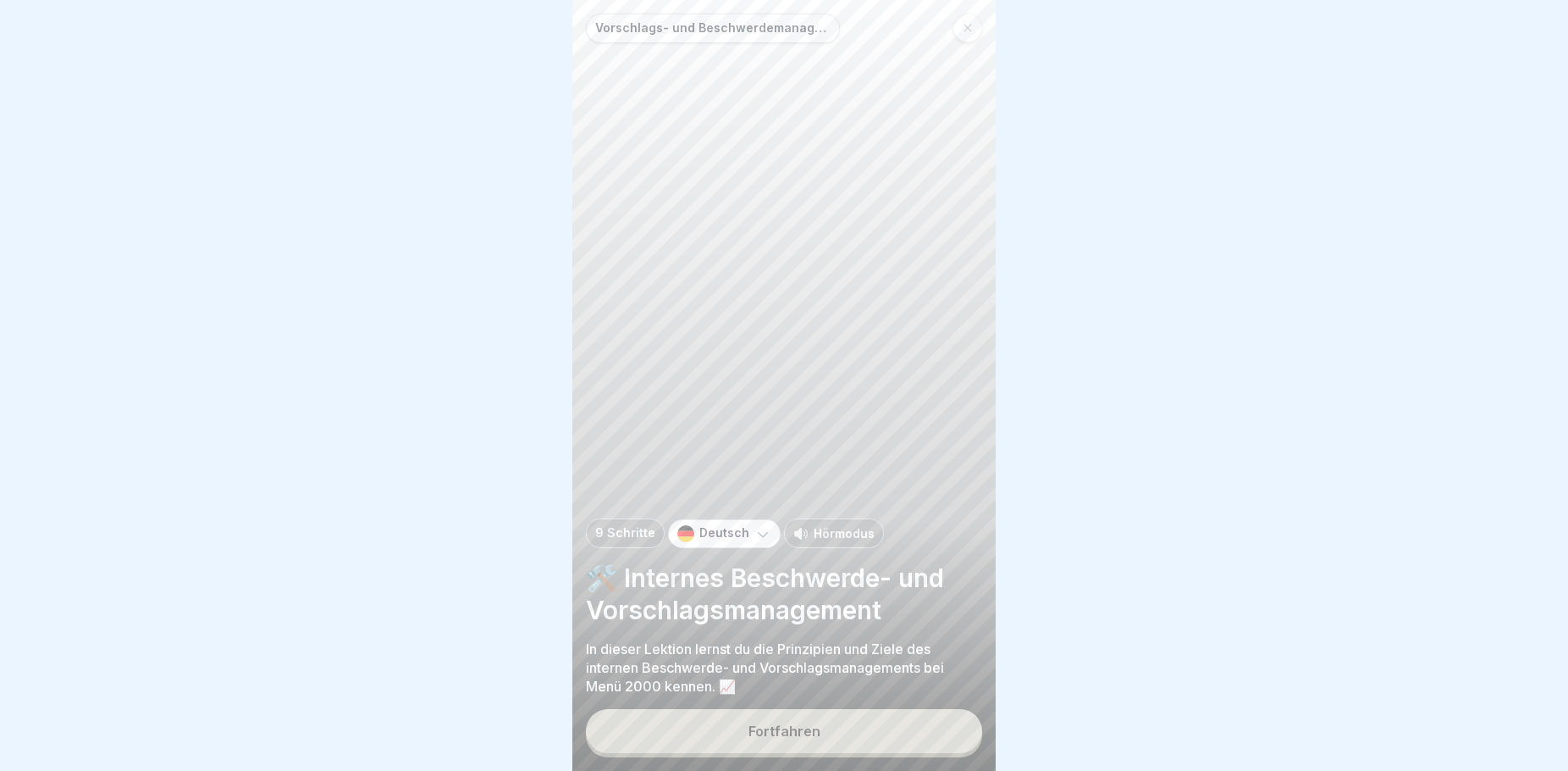
click at [971, 24] on icon at bounding box center [968, 28] width 8 height 8
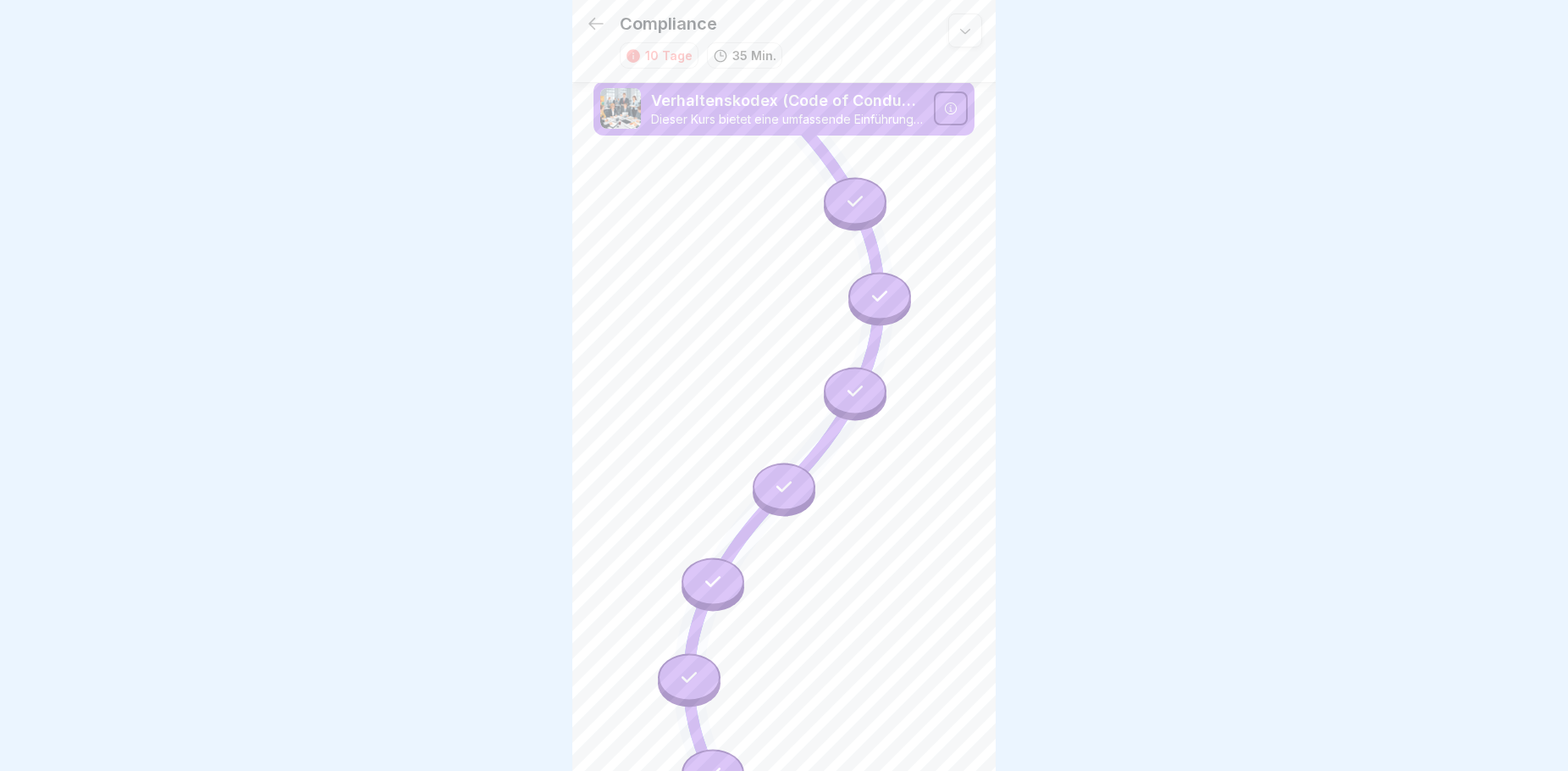
click at [593, 22] on icon at bounding box center [596, 23] width 21 height 21
